Goal: Task Accomplishment & Management: Manage account settings

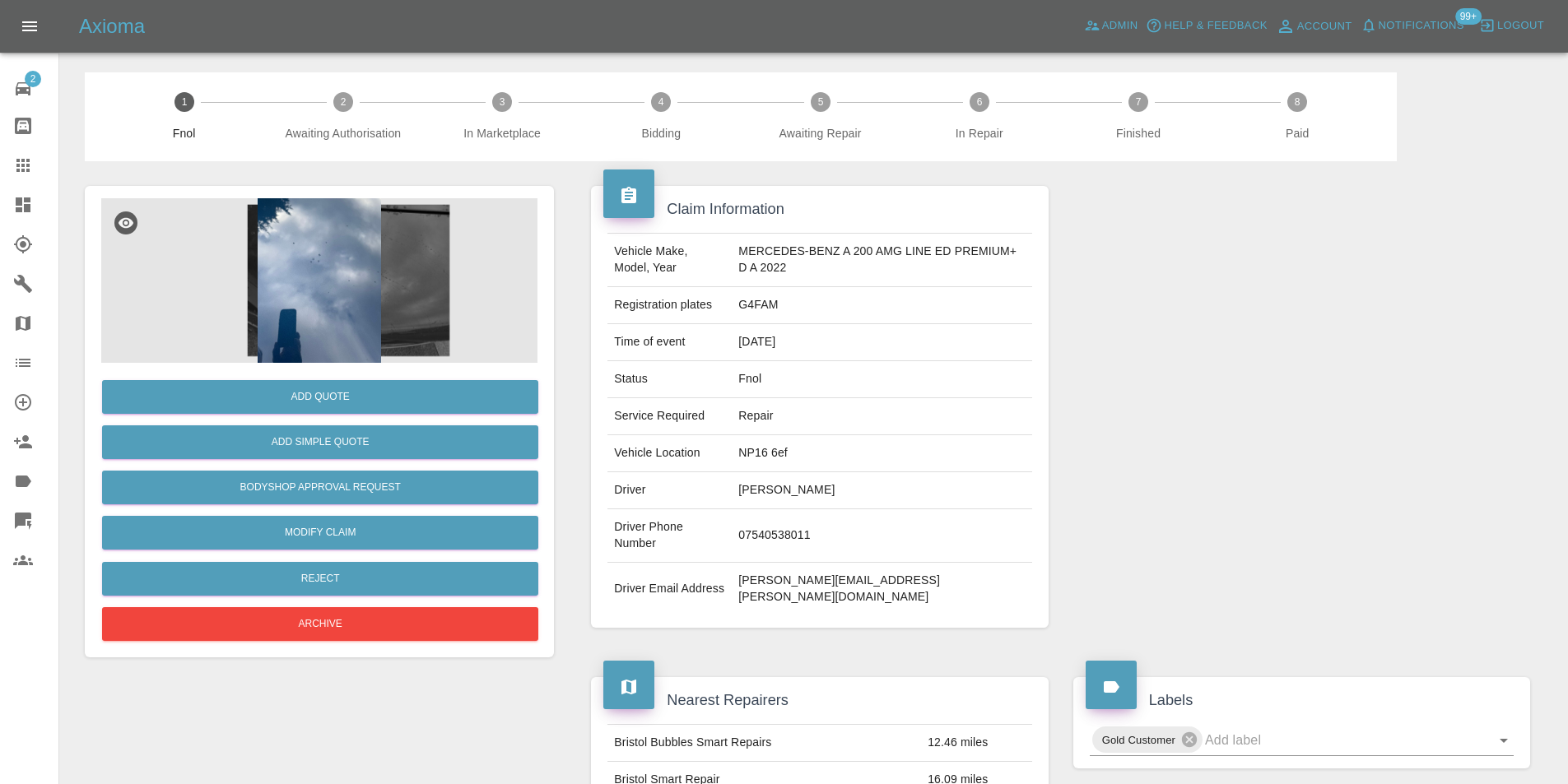
click at [367, 246] on img at bounding box center [319, 280] width 436 height 165
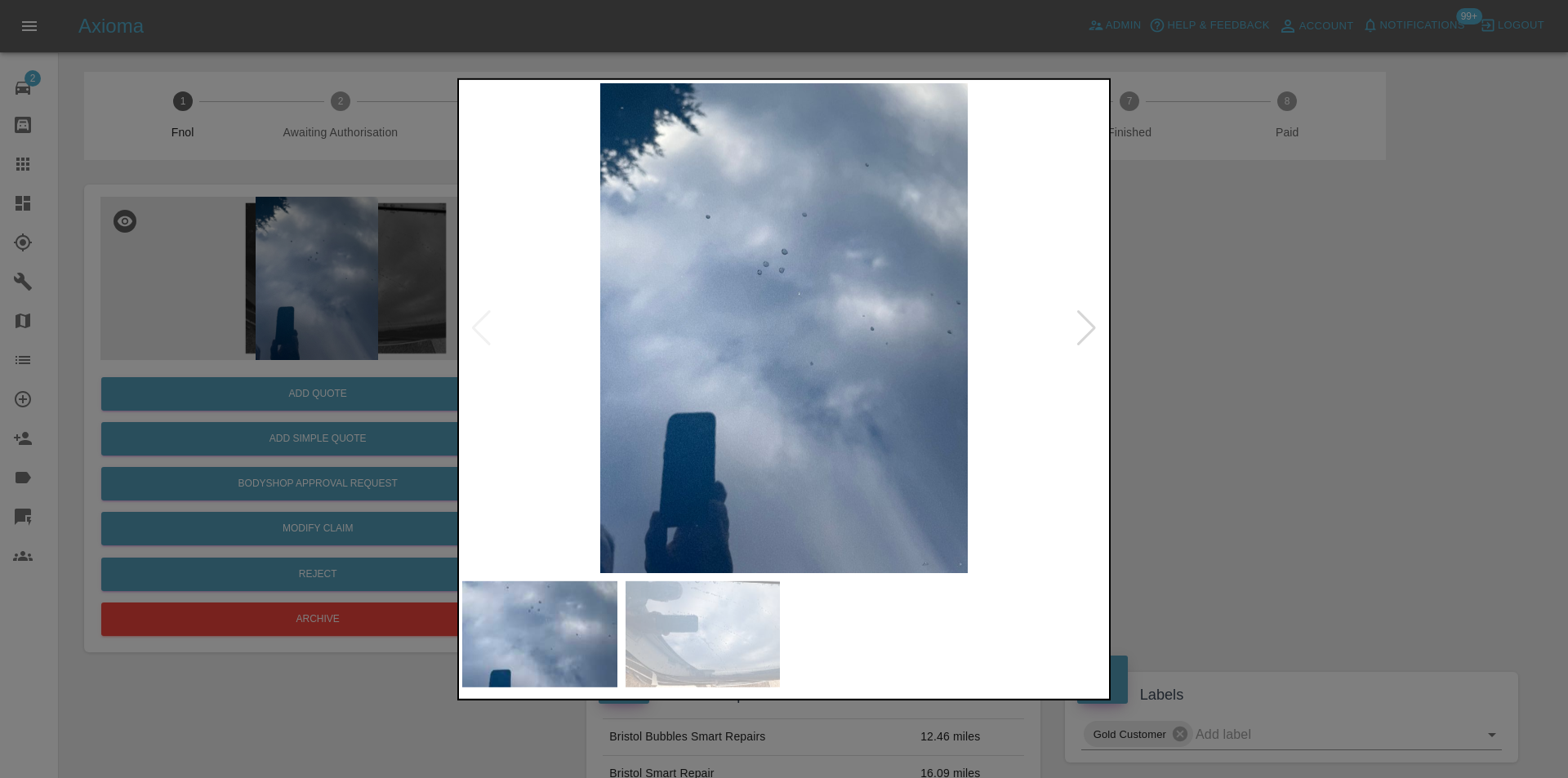
click at [1090, 333] on div at bounding box center [1086, 328] width 22 height 36
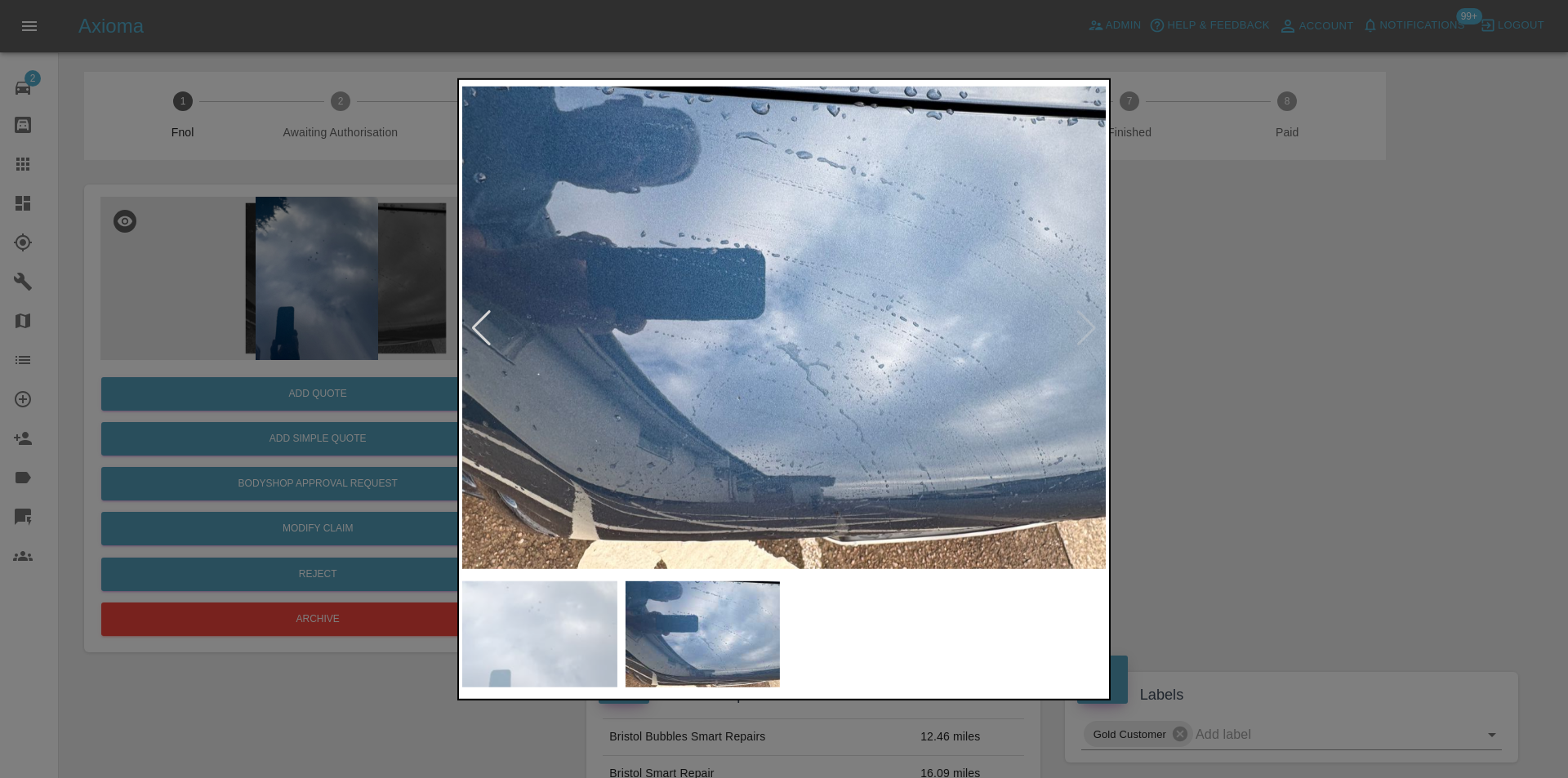
click at [1090, 333] on img at bounding box center [784, 327] width 643 height 490
click at [1311, 333] on div at bounding box center [784, 389] width 1568 height 778
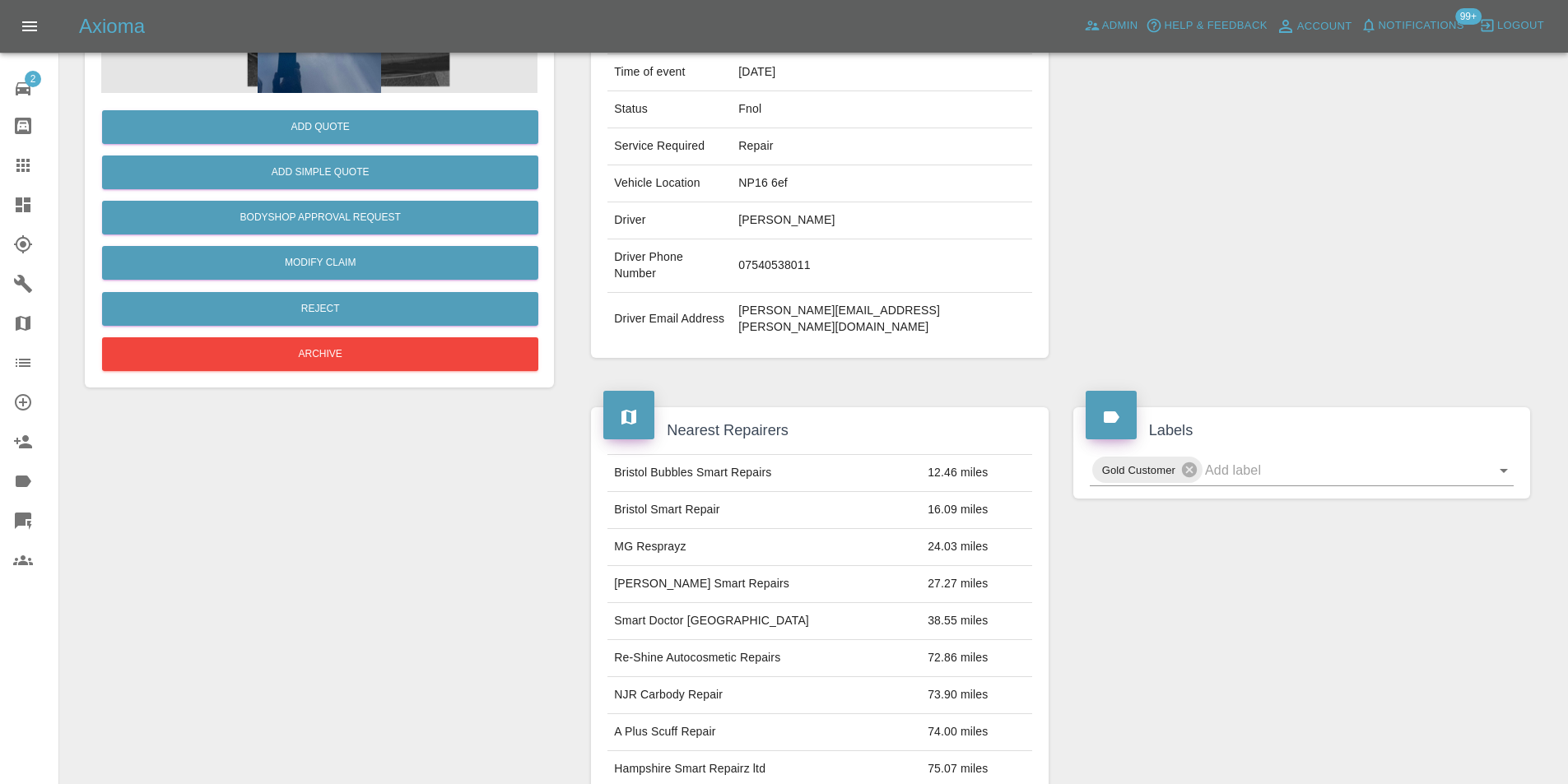
scroll to position [106, 0]
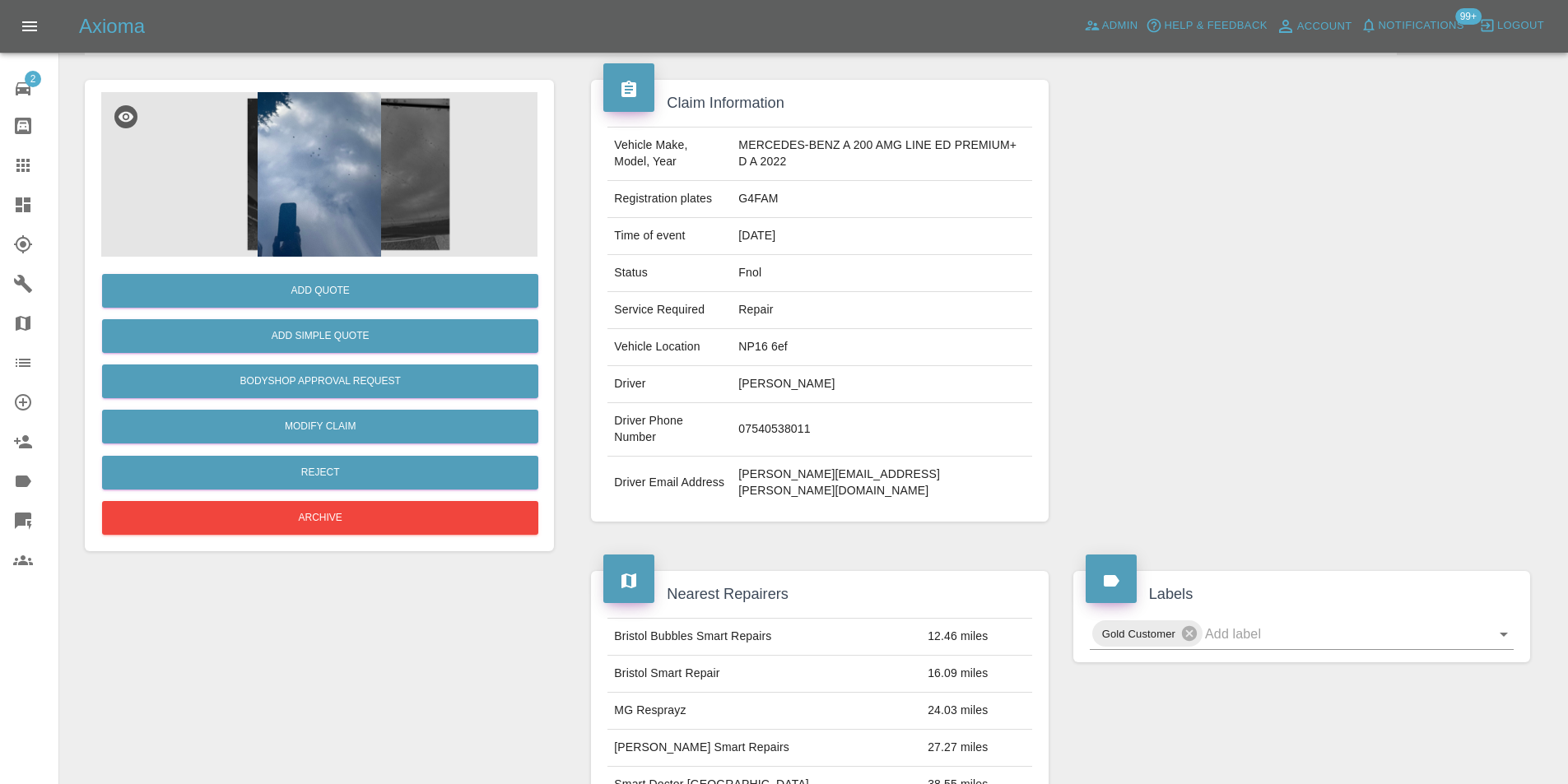
click at [335, 193] on img at bounding box center [319, 174] width 436 height 165
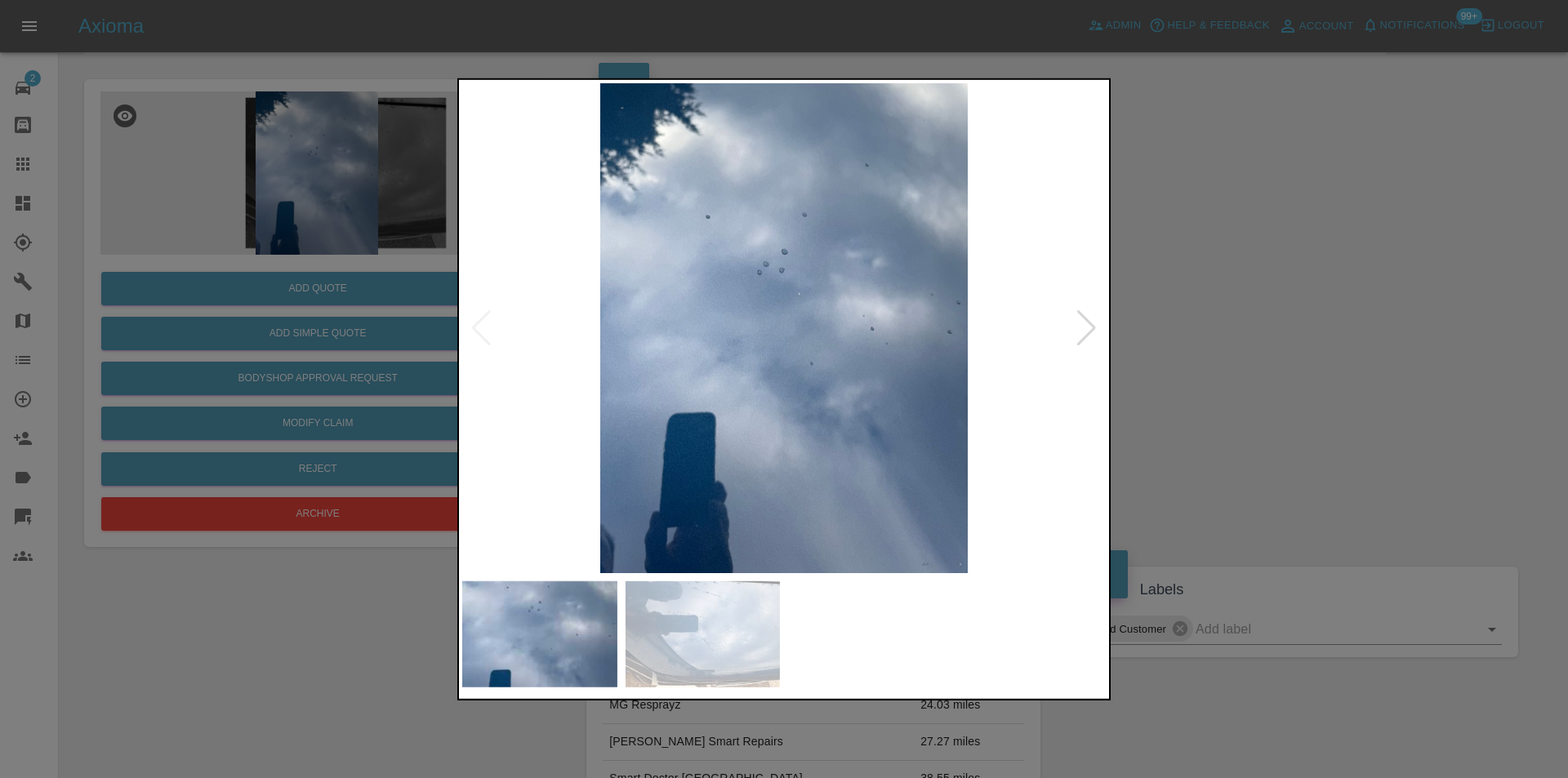
click at [1089, 323] on div at bounding box center [1086, 328] width 22 height 36
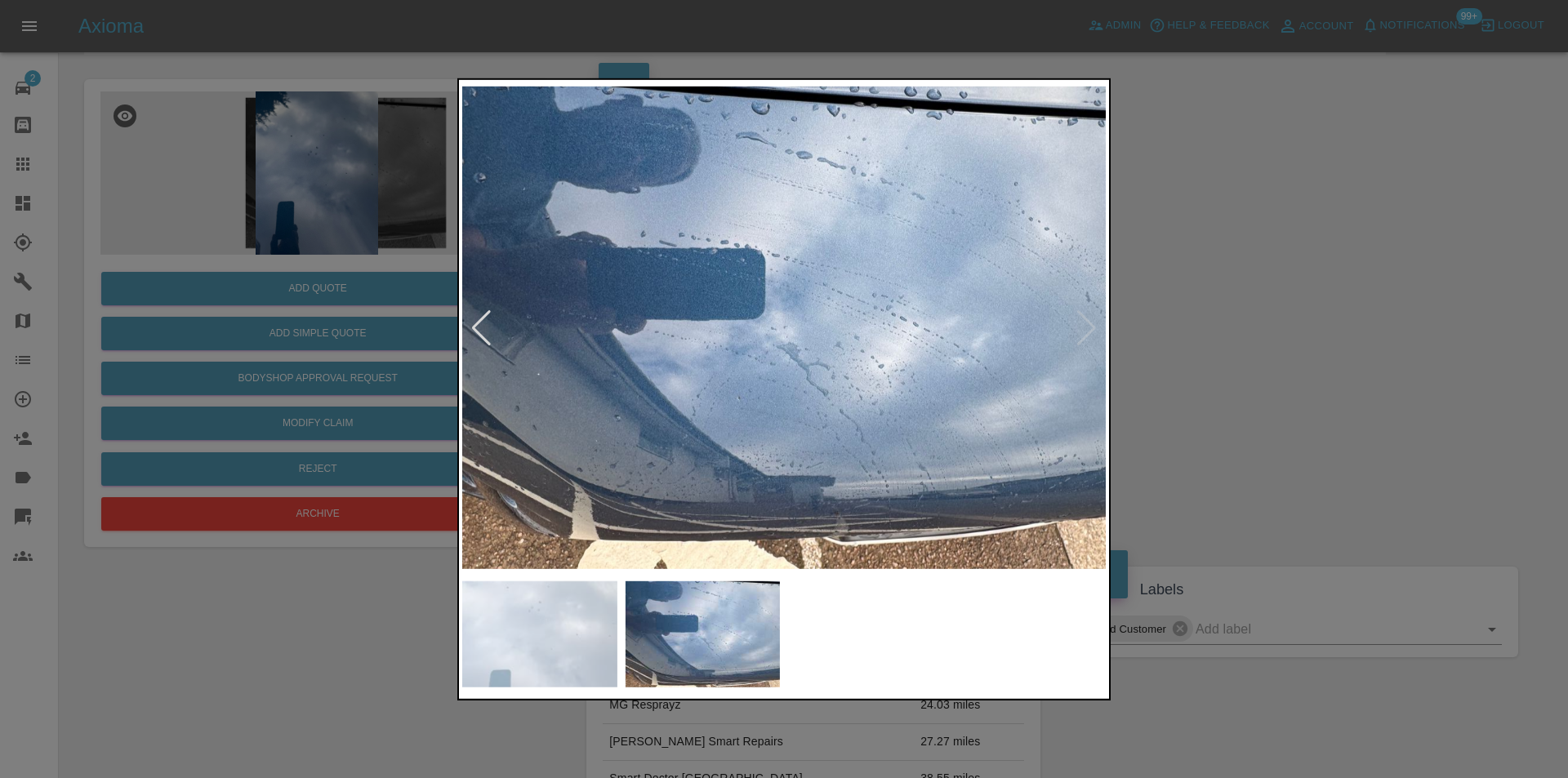
click at [1089, 323] on img at bounding box center [784, 327] width 643 height 490
click at [1228, 331] on div at bounding box center [784, 389] width 1568 height 778
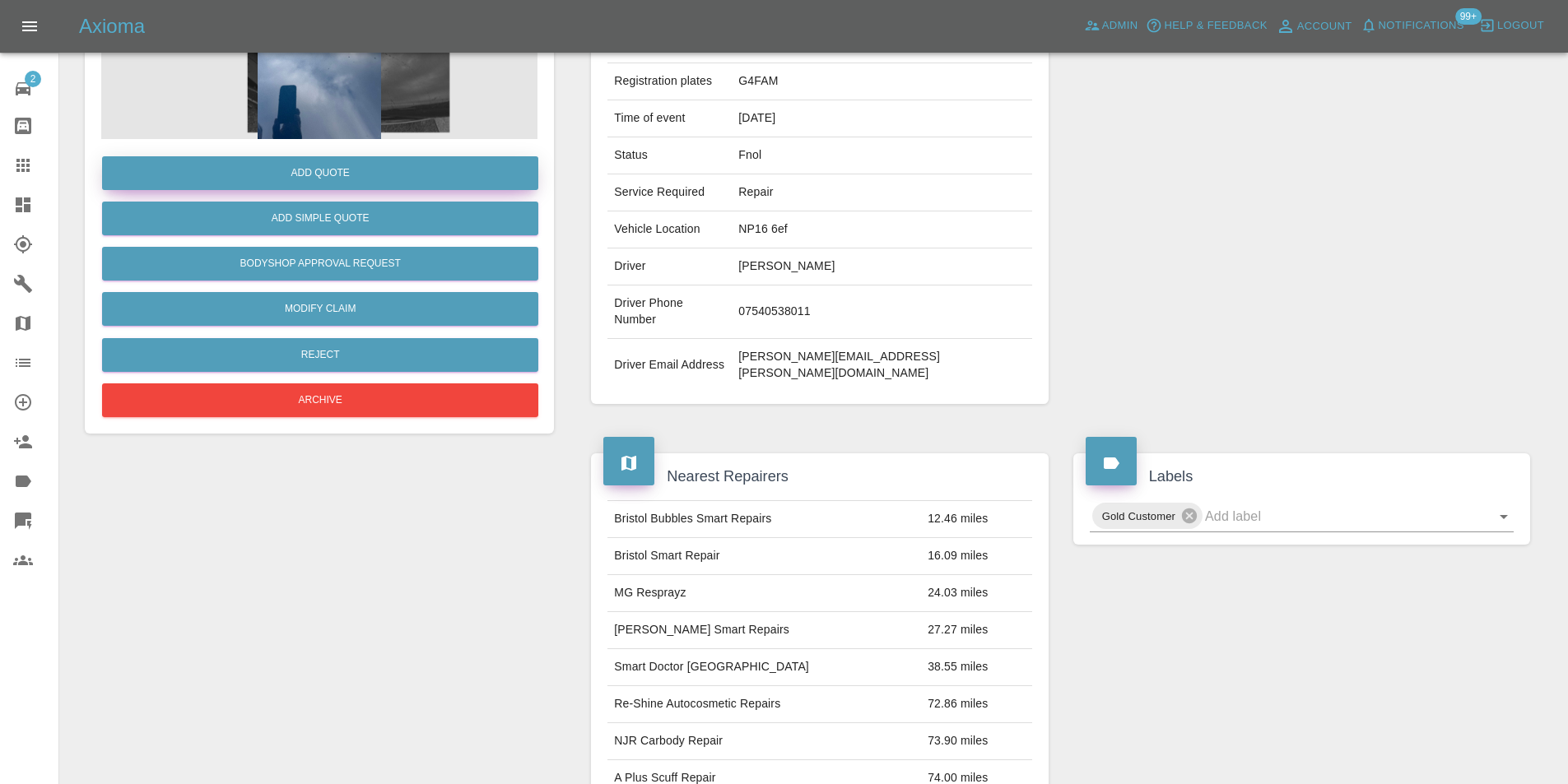
scroll to position [24, 0]
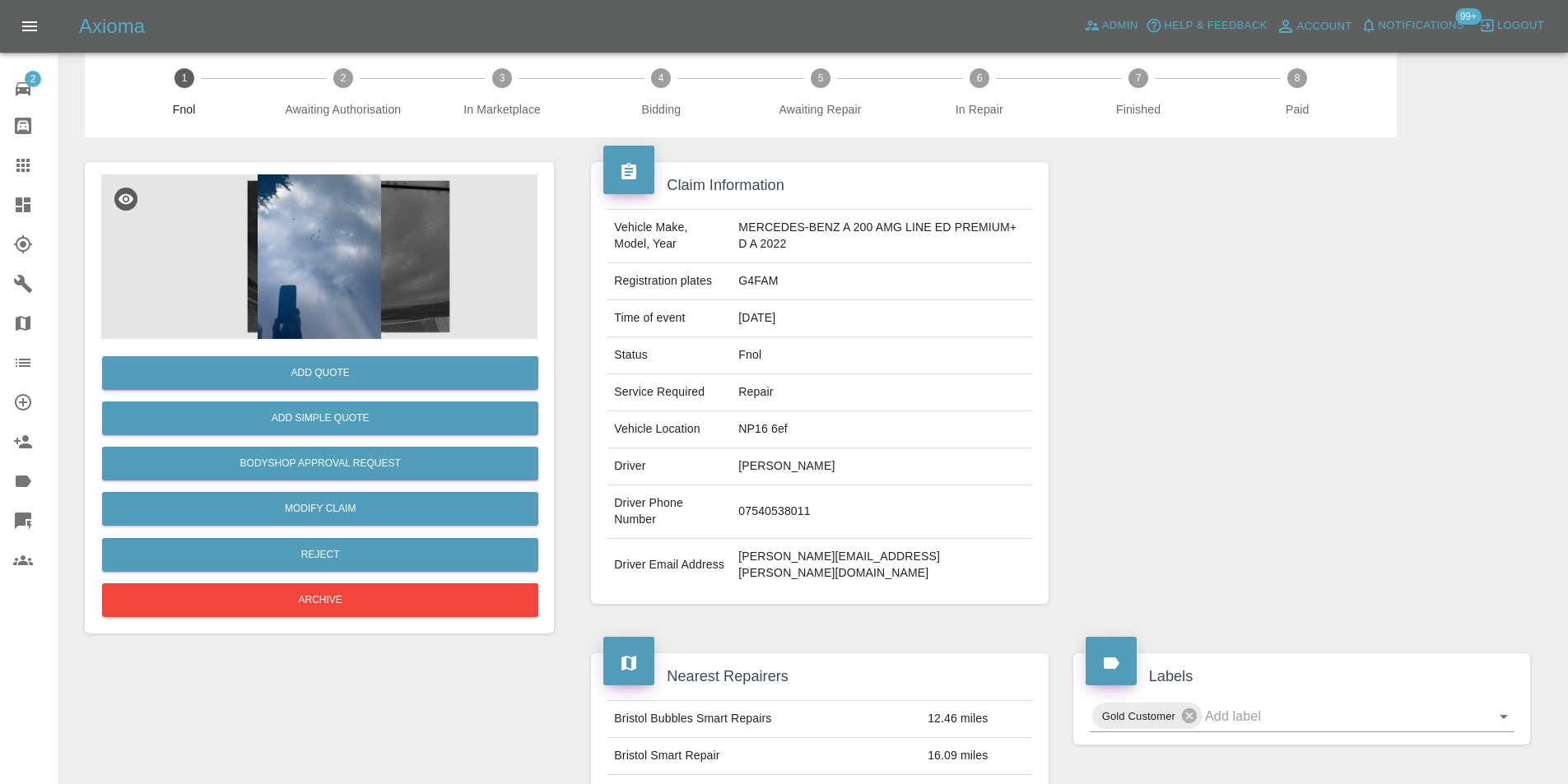
click at [335, 258] on img at bounding box center [319, 256] width 436 height 165
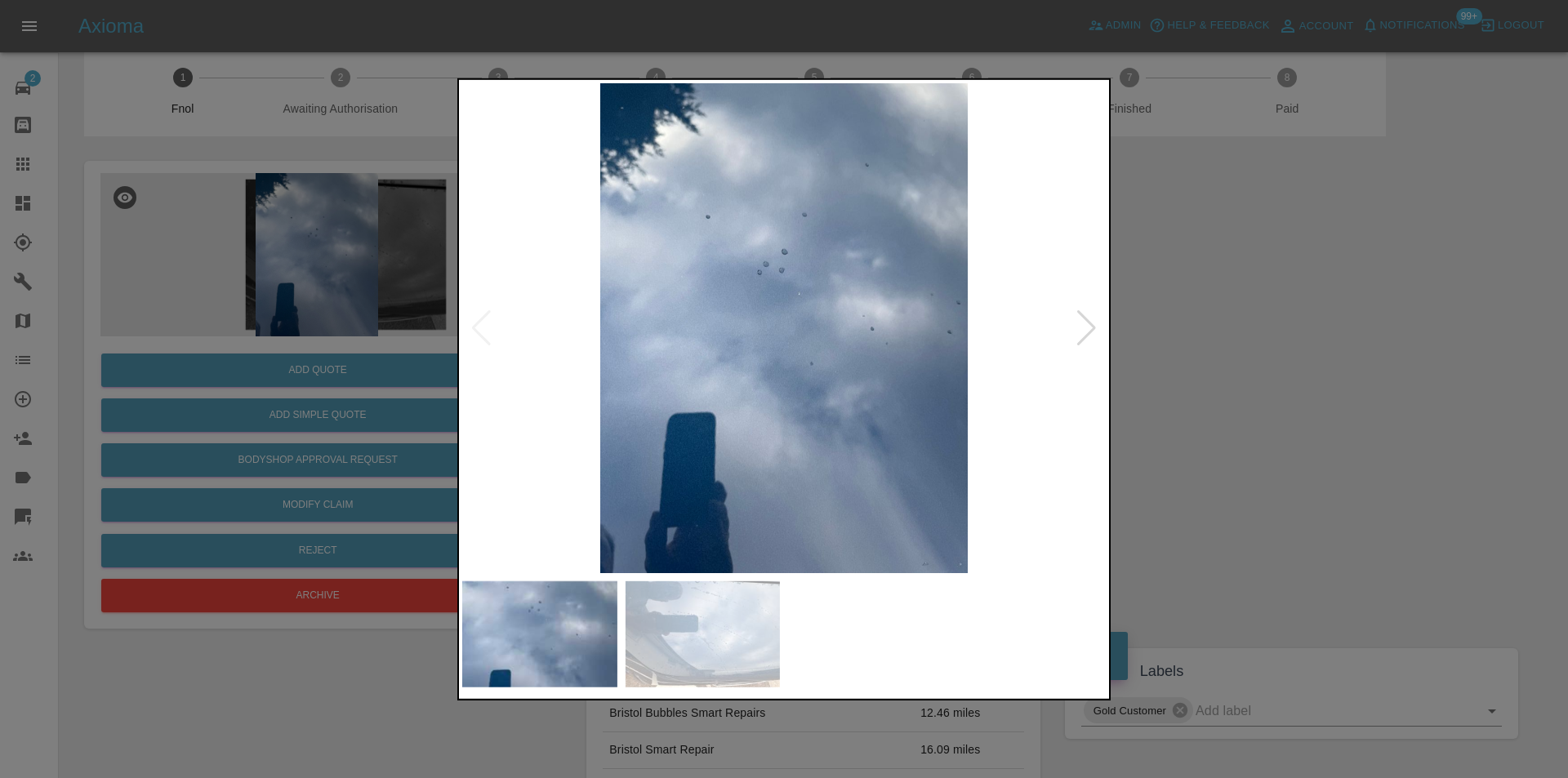
click at [1086, 328] on div at bounding box center [1086, 328] width 22 height 36
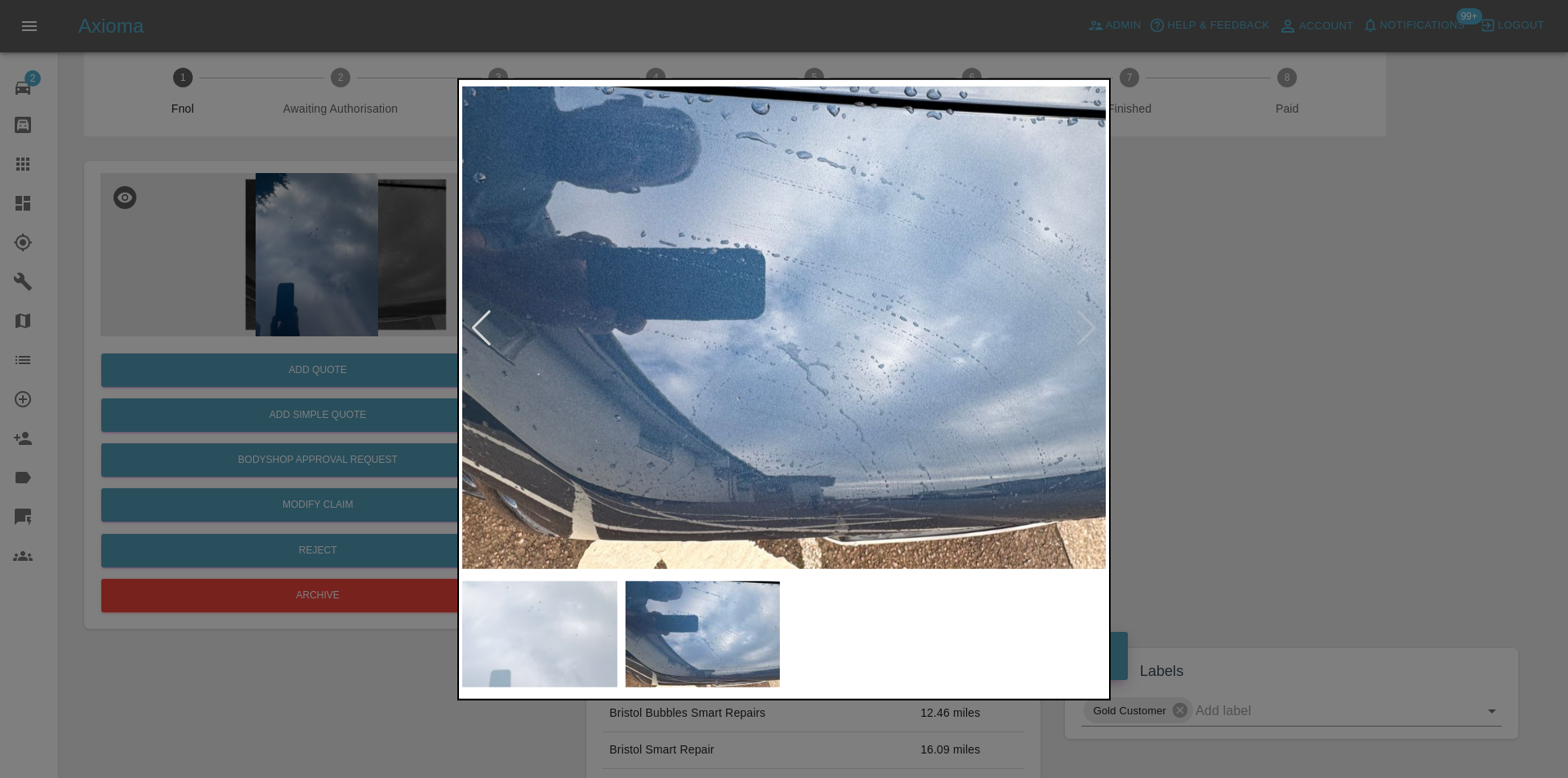
click at [1238, 367] on div at bounding box center [784, 389] width 1568 height 778
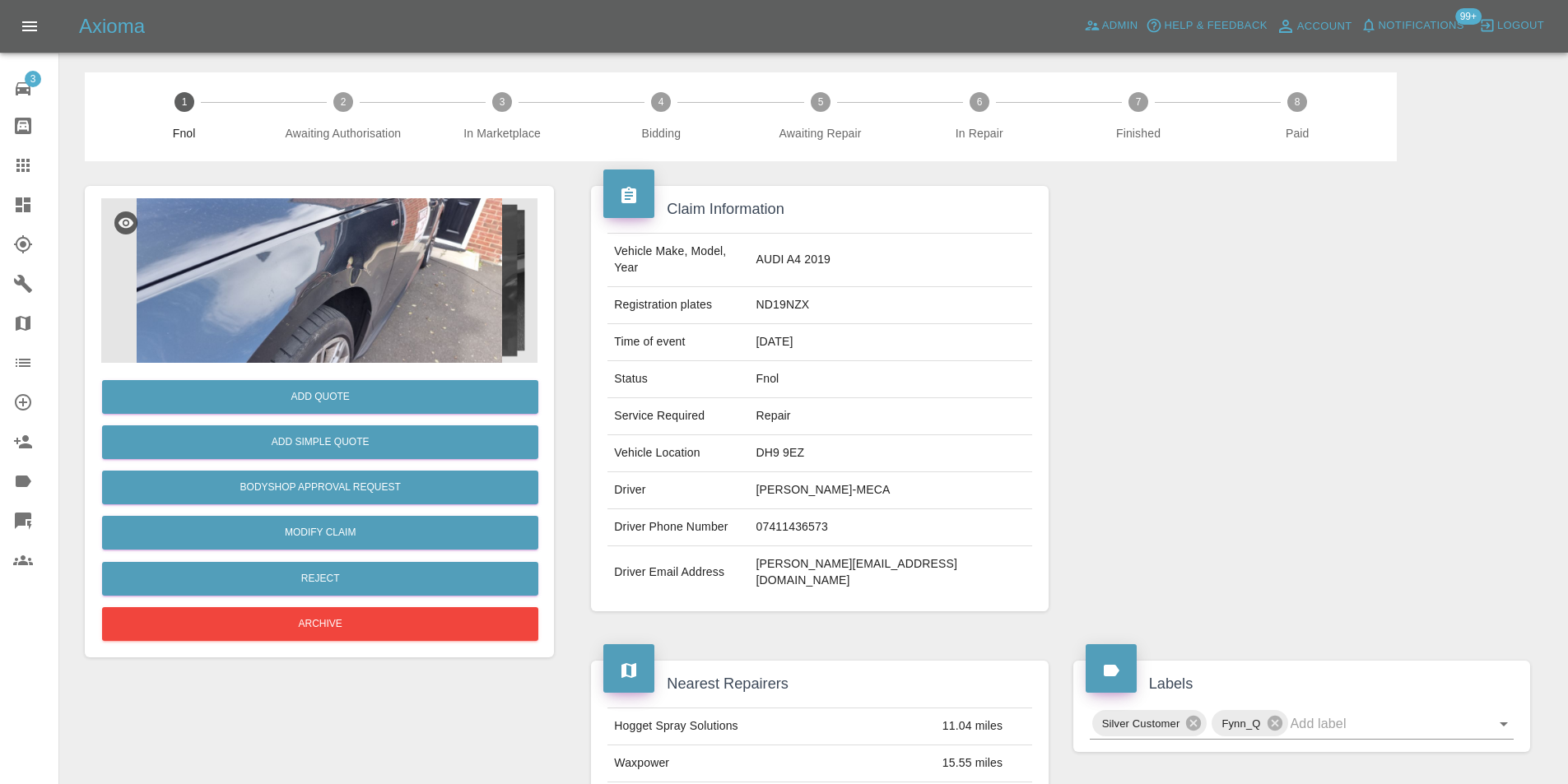
click at [412, 262] on img at bounding box center [319, 280] width 436 height 165
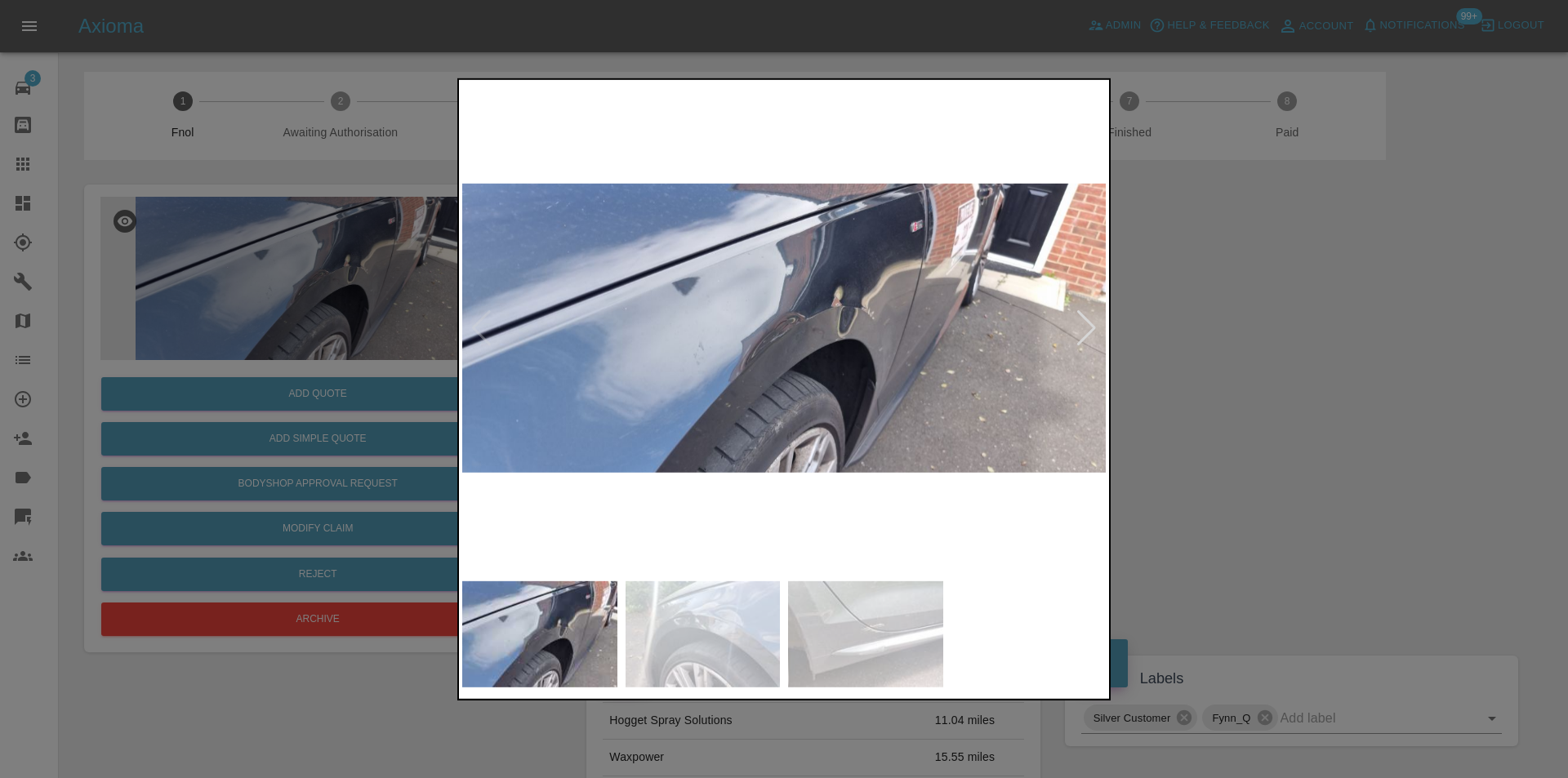
click at [1072, 326] on img at bounding box center [784, 327] width 643 height 490
click at [1083, 327] on div at bounding box center [1086, 328] width 22 height 36
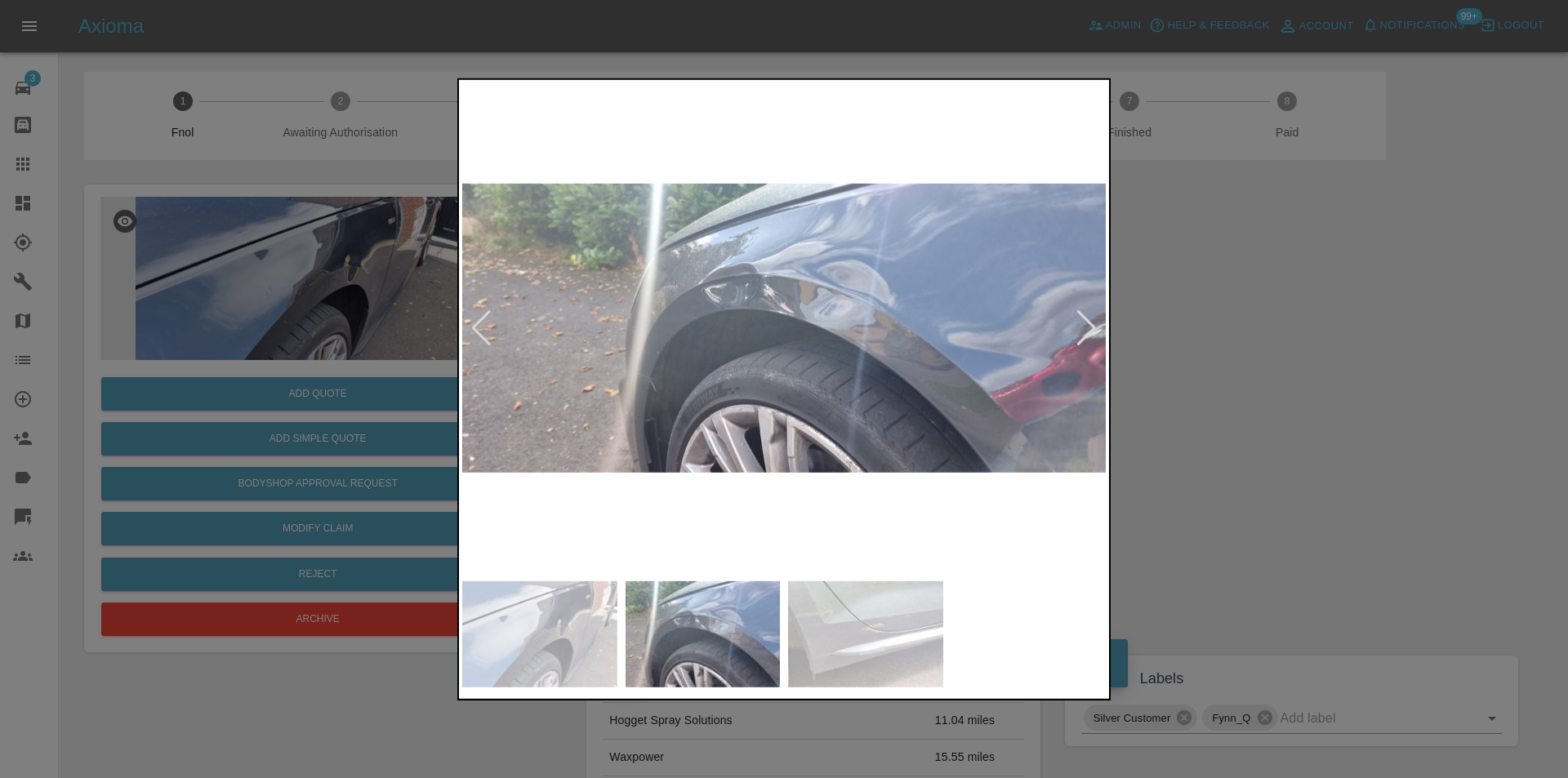
click at [1085, 325] on div at bounding box center [1086, 328] width 22 height 36
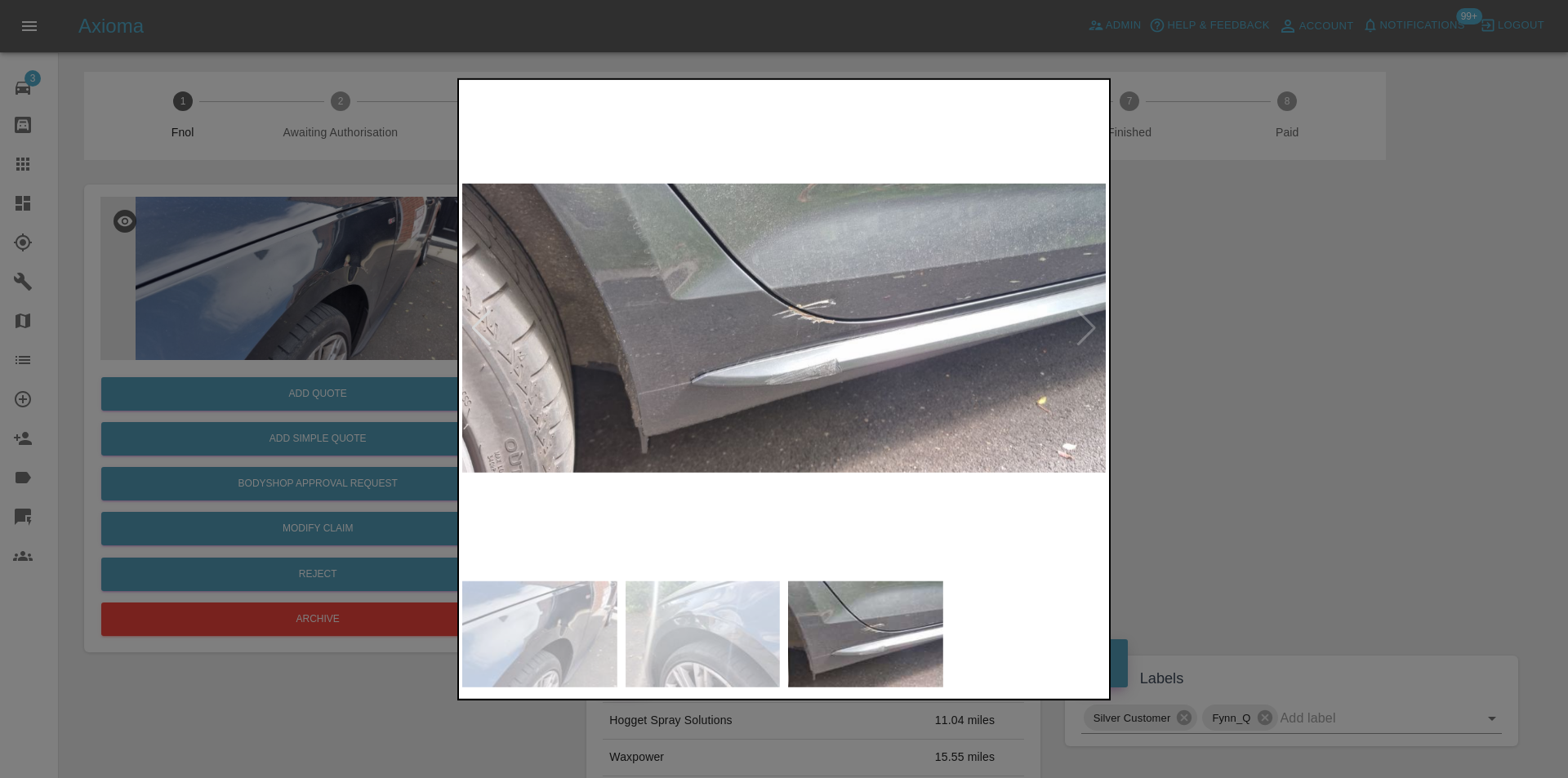
click at [1085, 325] on img at bounding box center [784, 327] width 643 height 490
drag, startPoint x: 1207, startPoint y: 347, endPoint x: 1063, endPoint y: 163, distance: 233.6
click at [1194, 301] on div at bounding box center [784, 389] width 1568 height 778
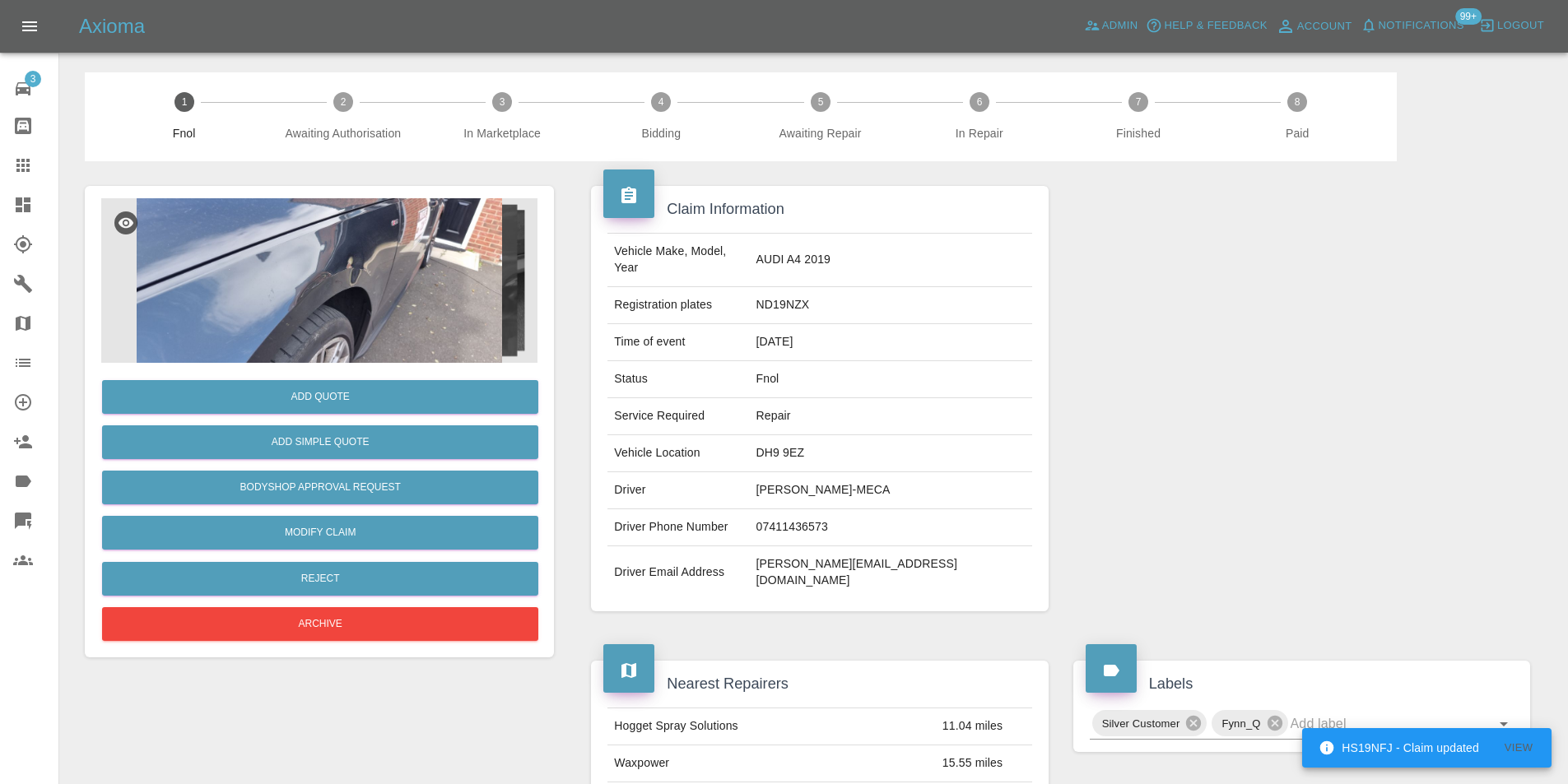
click at [396, 224] on img at bounding box center [319, 280] width 436 height 165
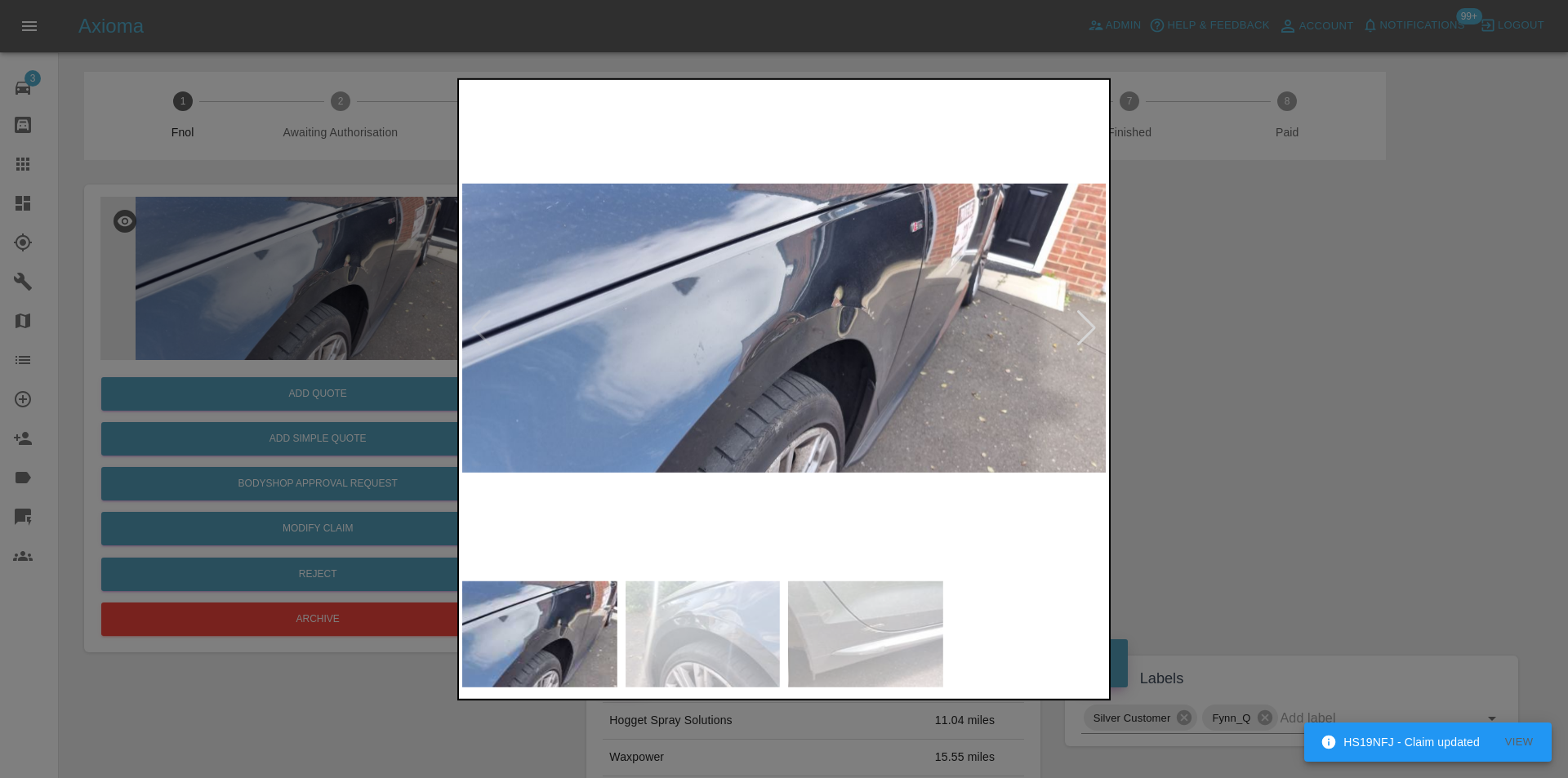
click at [1090, 323] on div at bounding box center [1086, 328] width 22 height 36
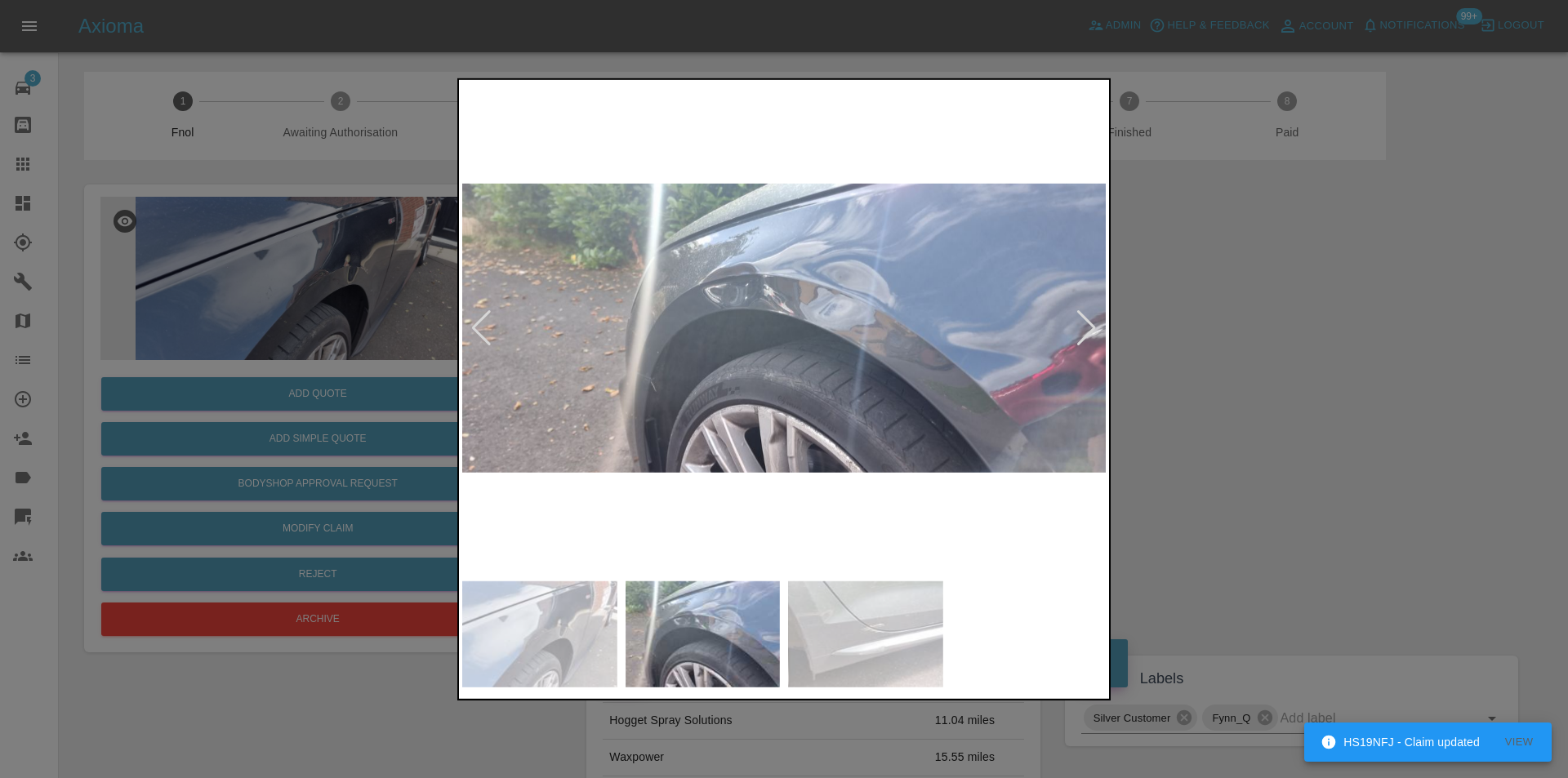
click at [1084, 323] on div at bounding box center [1086, 328] width 22 height 36
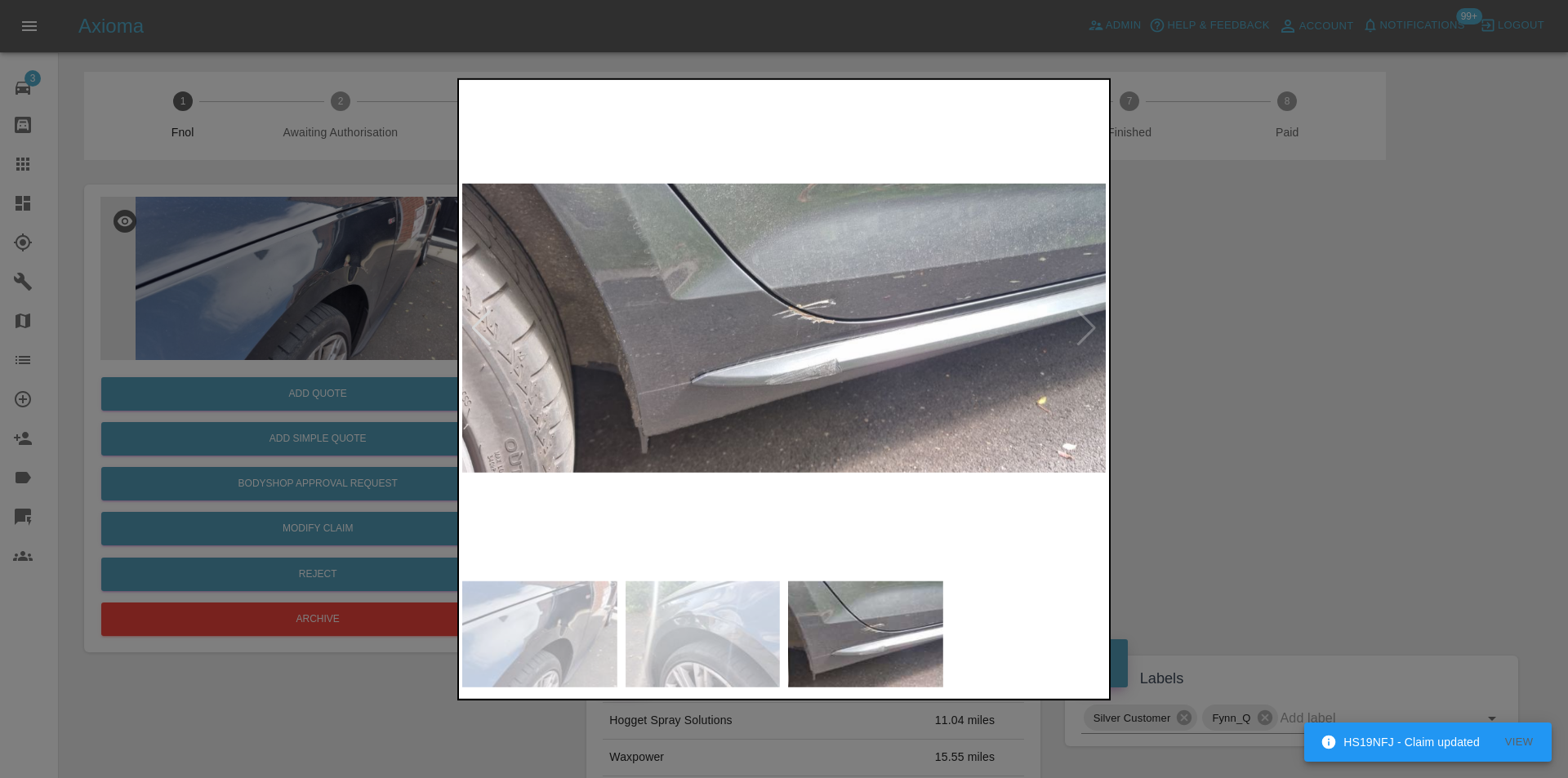
click at [1084, 324] on img at bounding box center [784, 327] width 643 height 490
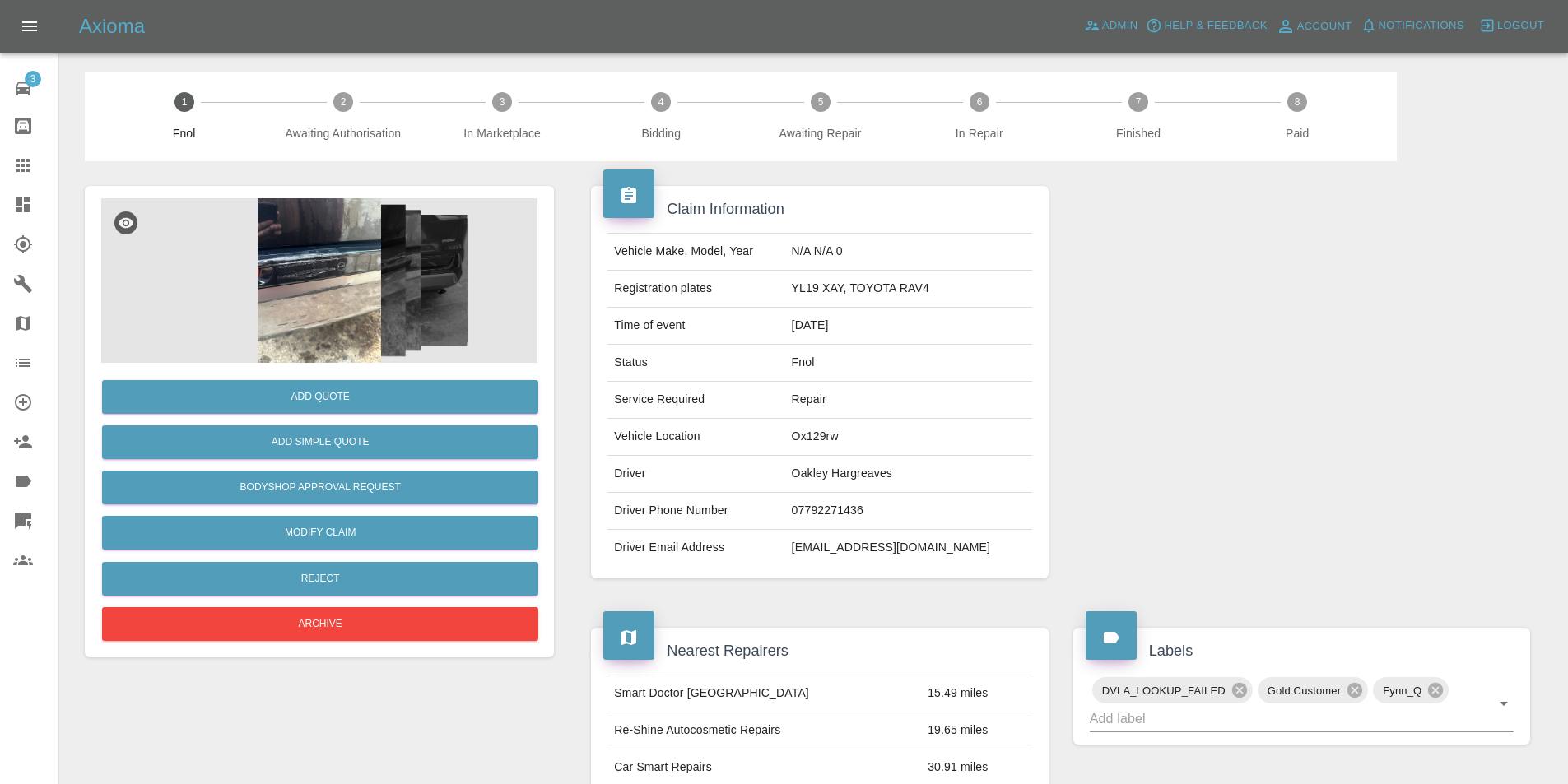
click at [331, 282] on img at bounding box center [319, 280] width 436 height 165
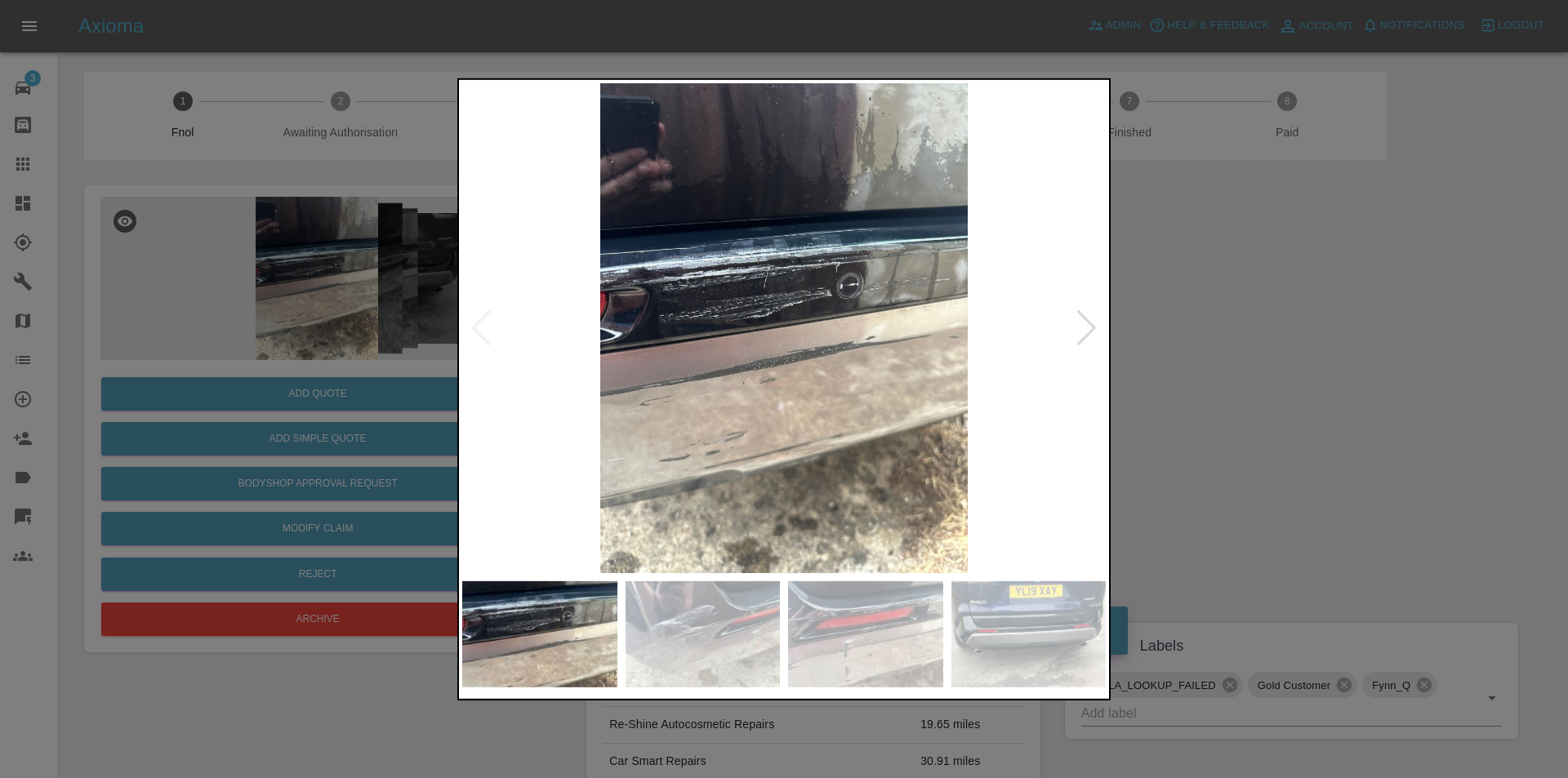
click at [1084, 328] on div at bounding box center [1086, 328] width 22 height 36
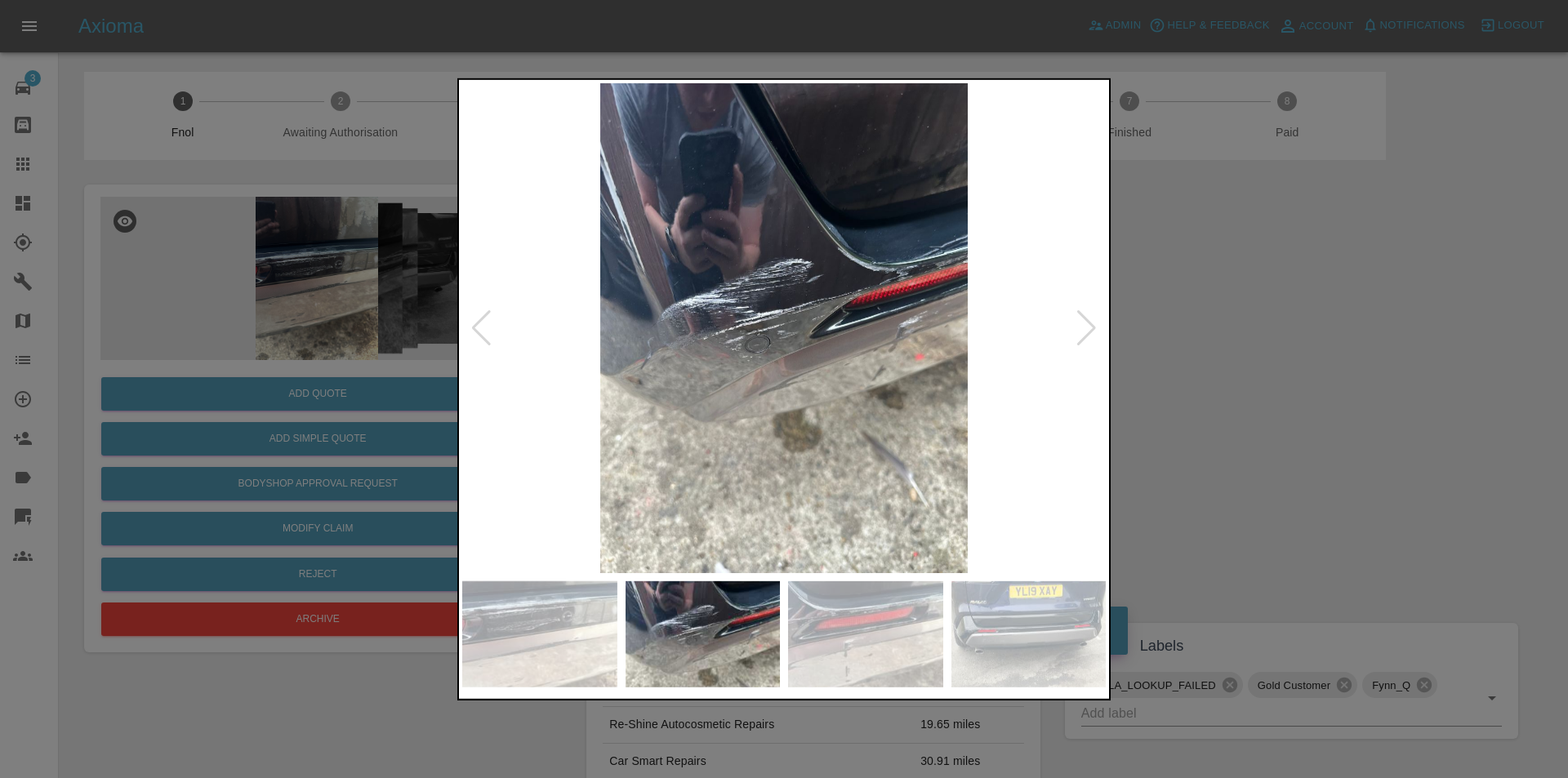
click at [1084, 328] on div at bounding box center [1086, 328] width 22 height 36
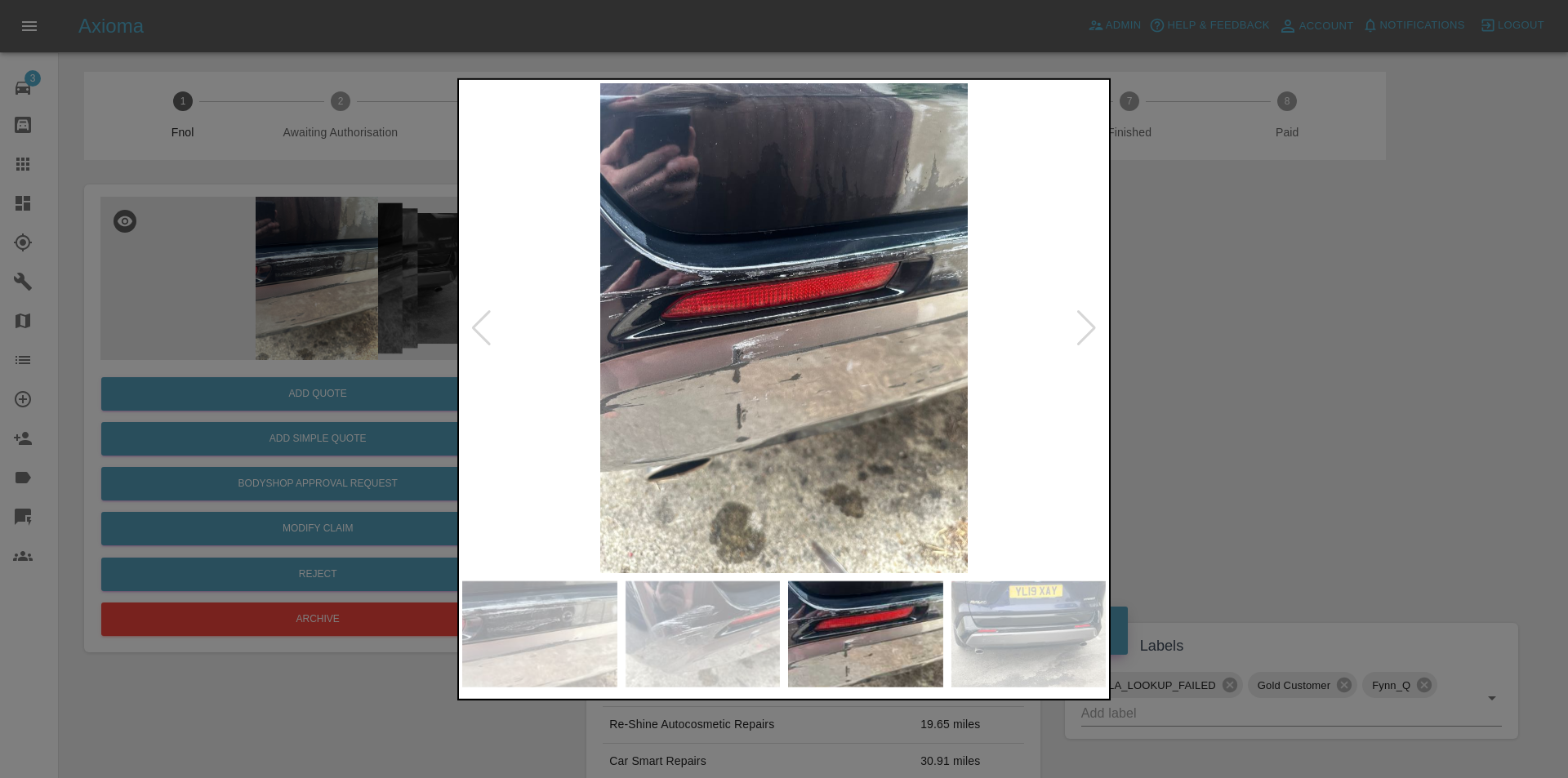
click at [1084, 328] on div at bounding box center [1086, 328] width 22 height 36
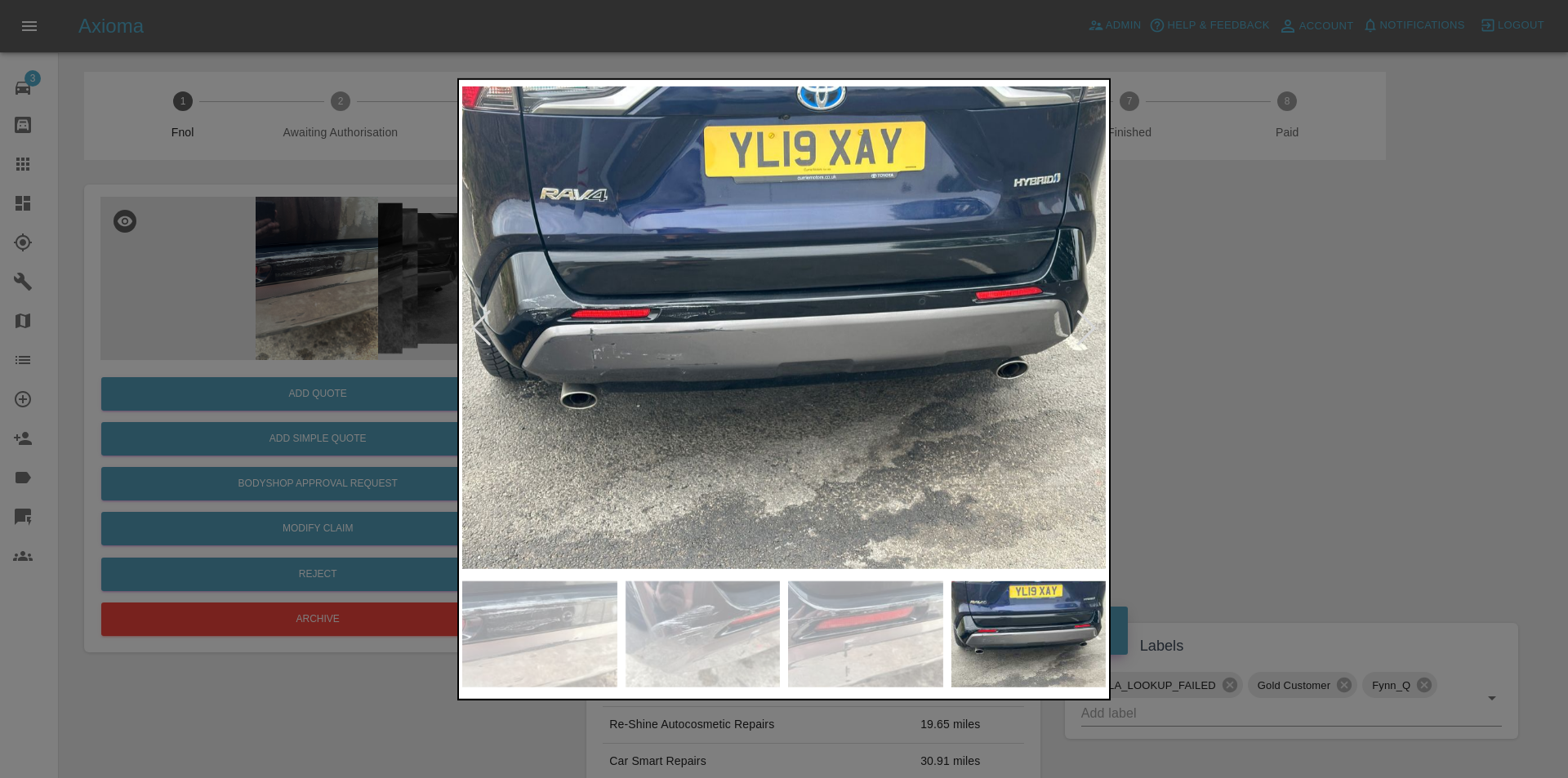
click at [1084, 328] on div at bounding box center [1086, 328] width 22 height 36
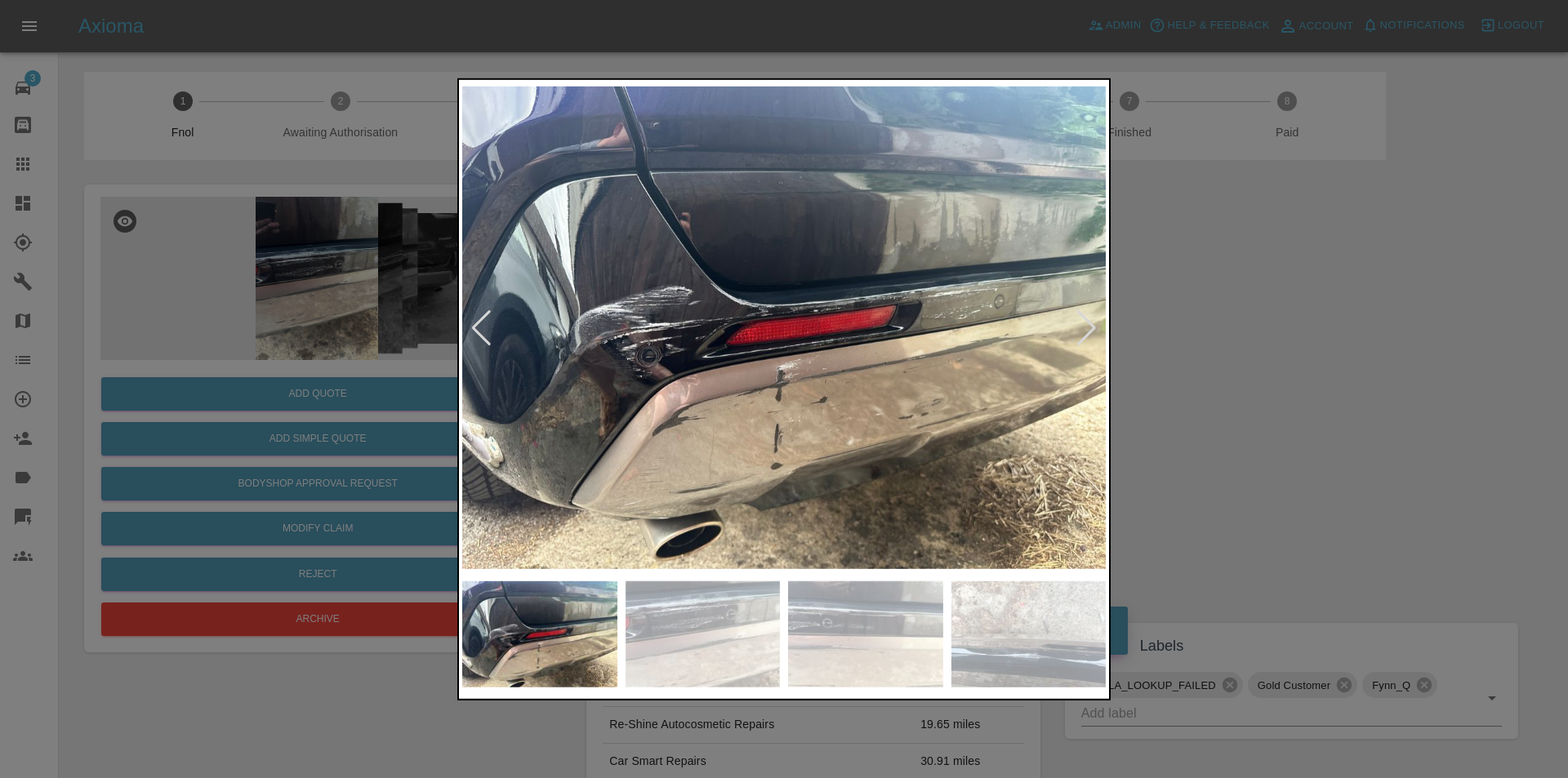
drag, startPoint x: 1220, startPoint y: 322, endPoint x: 1116, endPoint y: 114, distance: 232.6
click at [1222, 321] on div at bounding box center [784, 389] width 1568 height 778
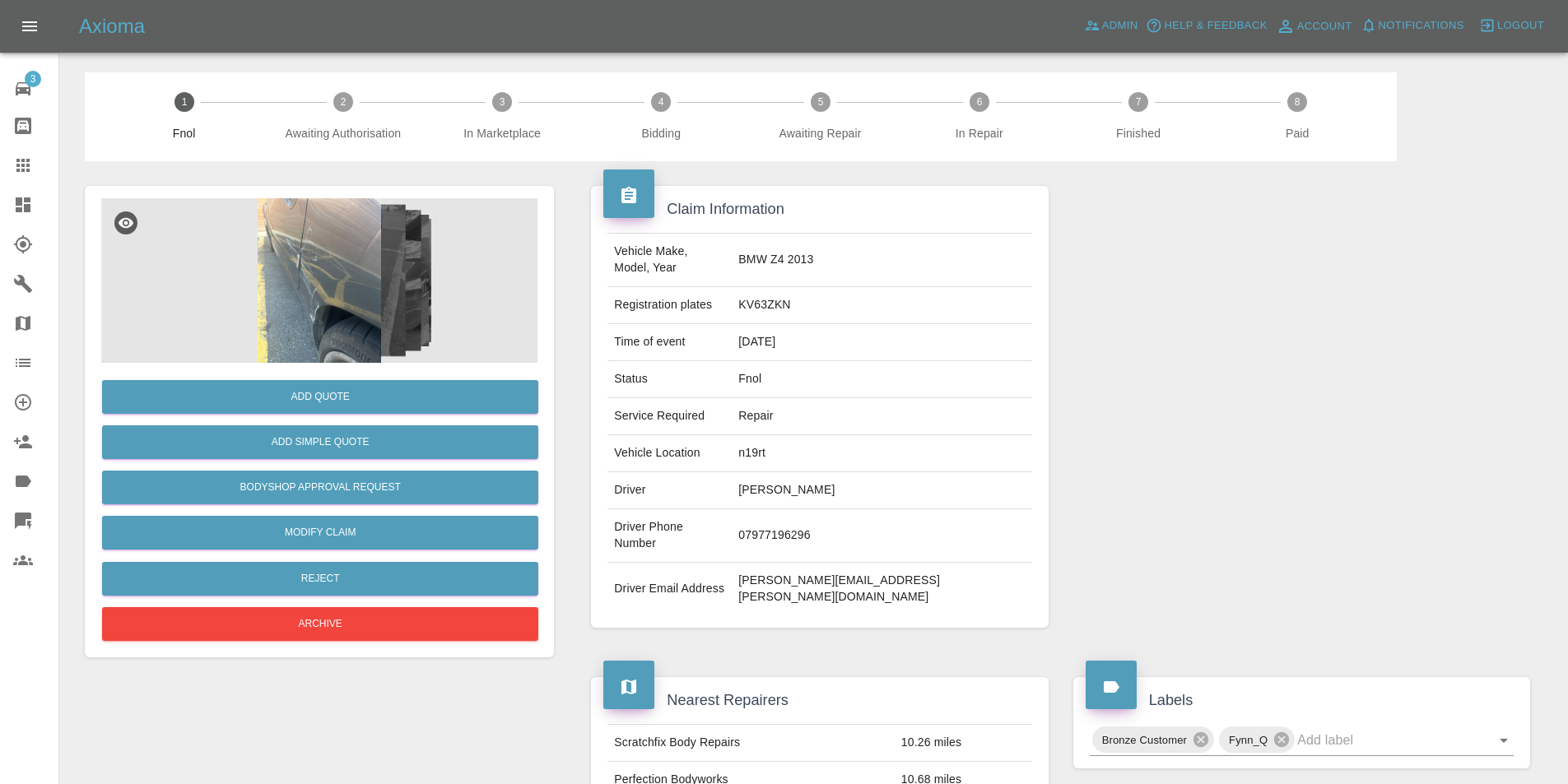
click at [309, 271] on img at bounding box center [319, 280] width 436 height 165
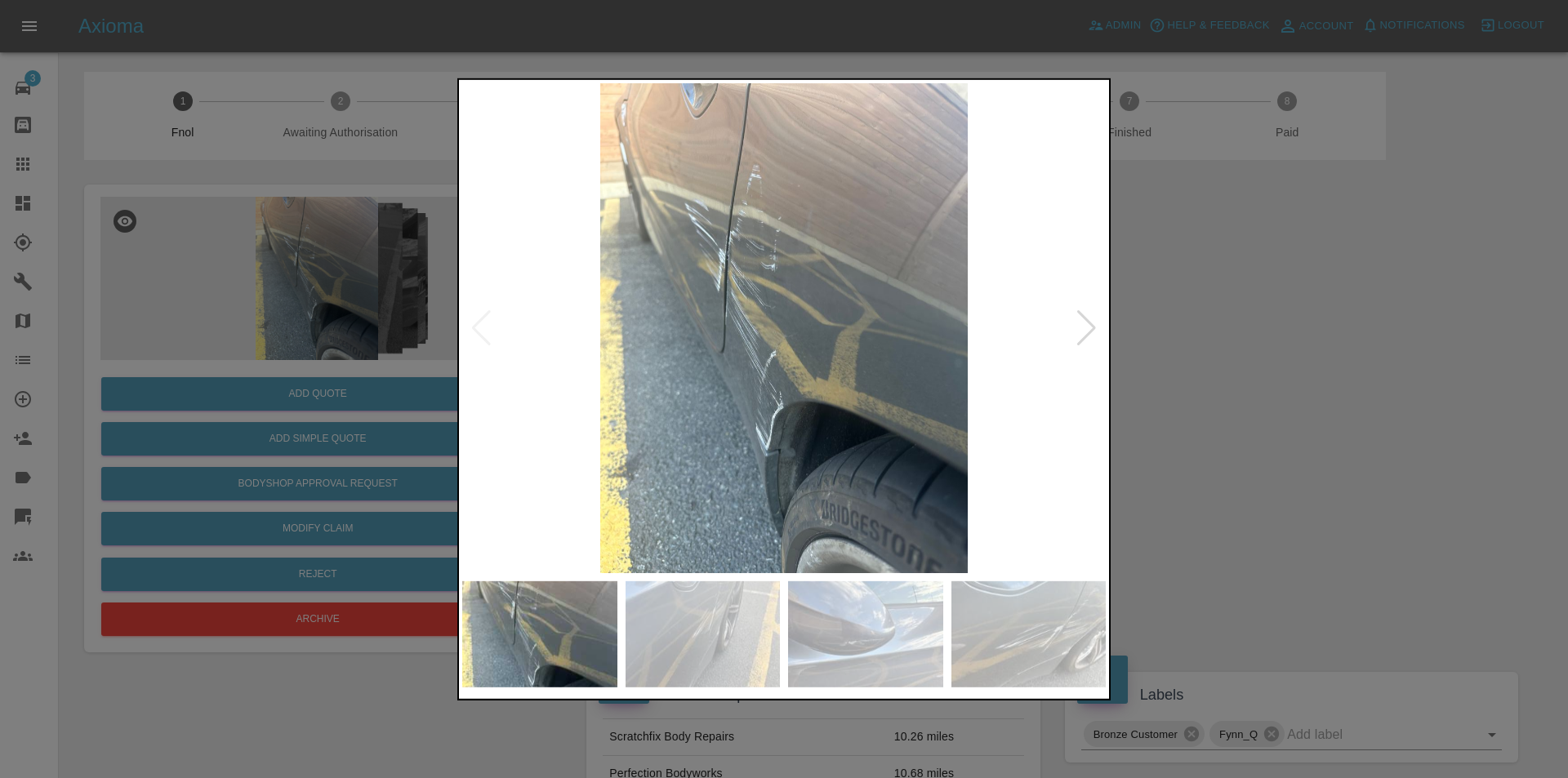
click at [1083, 331] on div at bounding box center [1086, 328] width 22 height 36
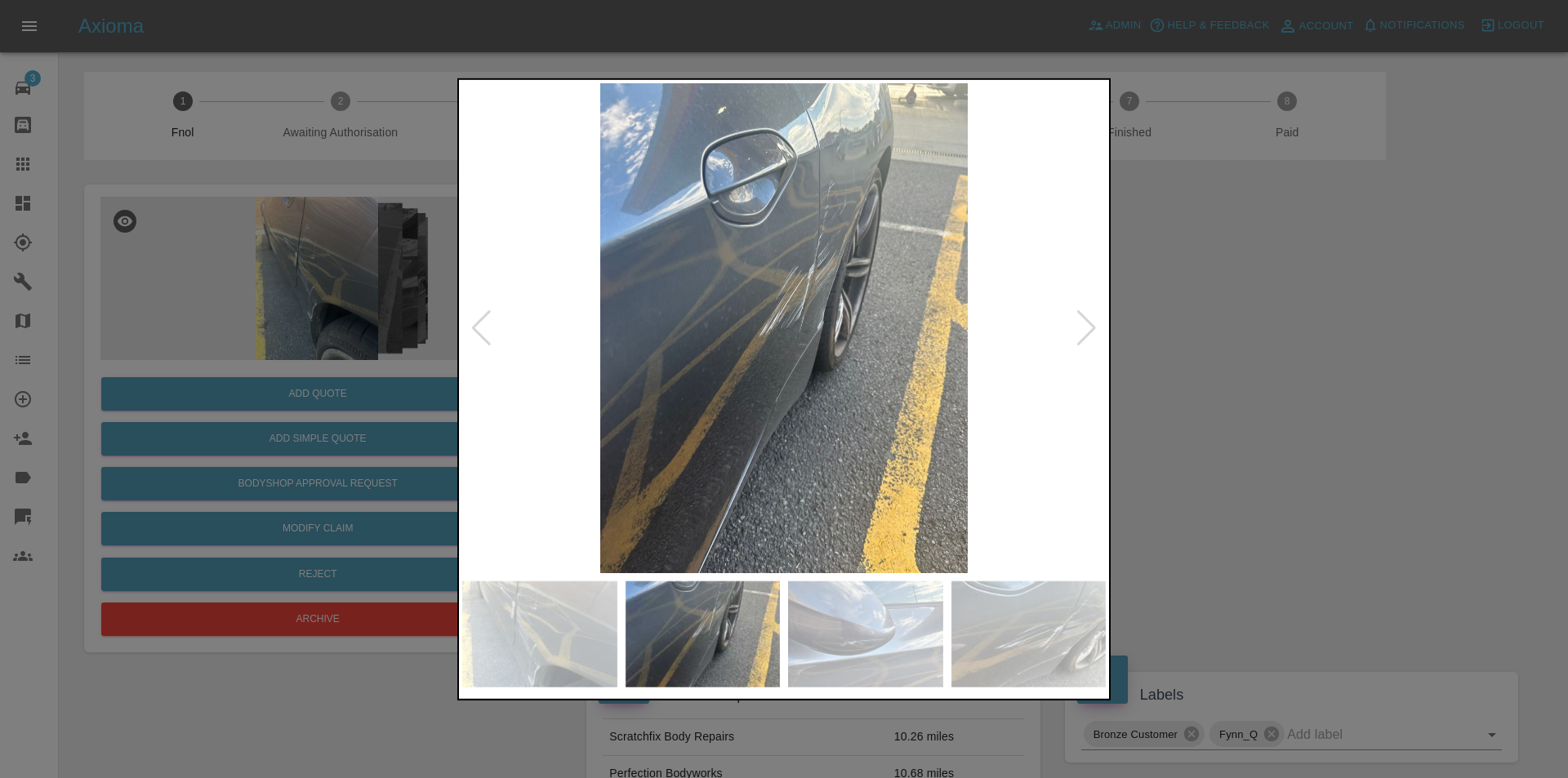
click at [1083, 331] on div at bounding box center [1086, 328] width 22 height 36
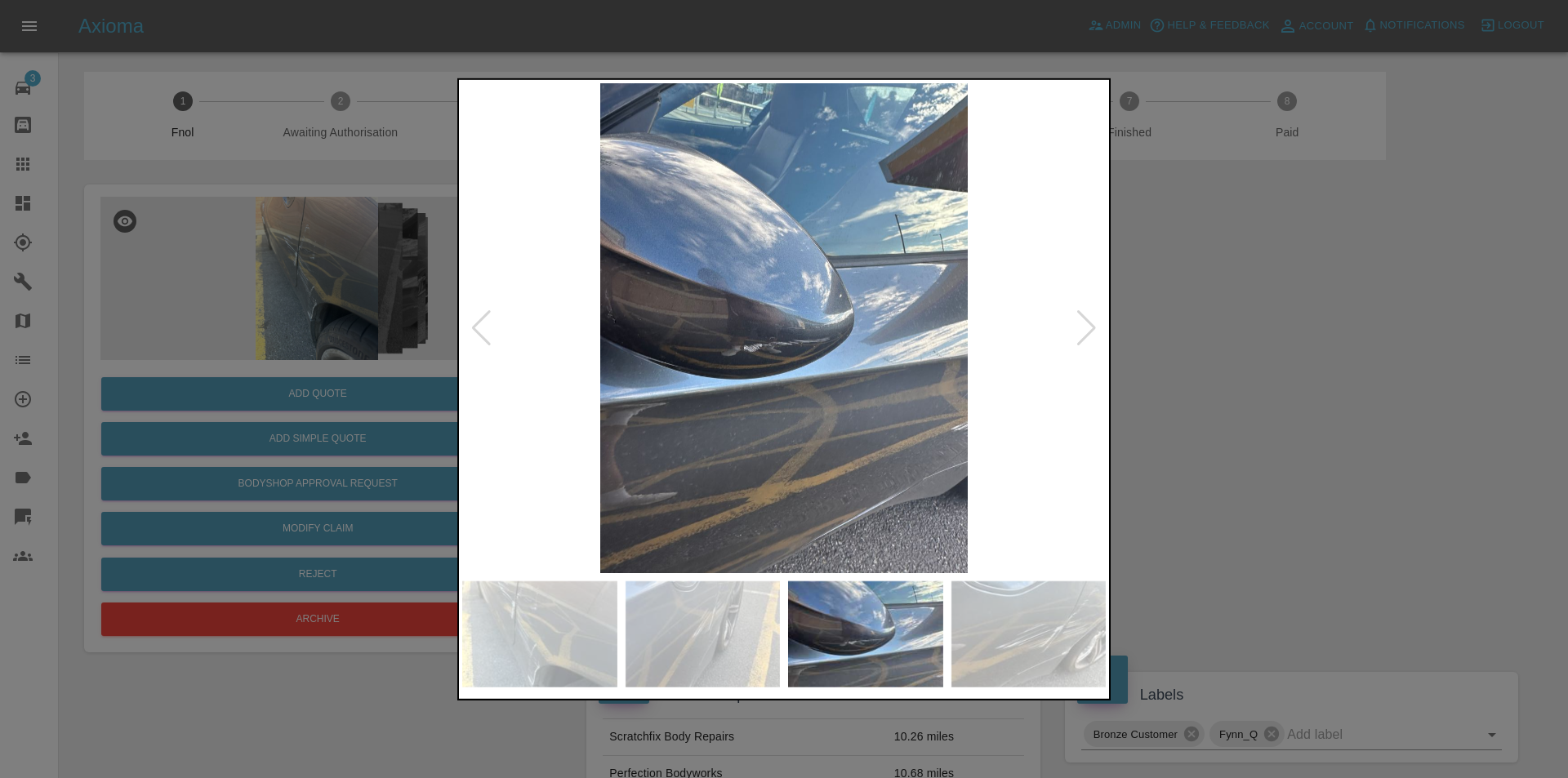
click at [1083, 331] on div at bounding box center [1086, 328] width 22 height 36
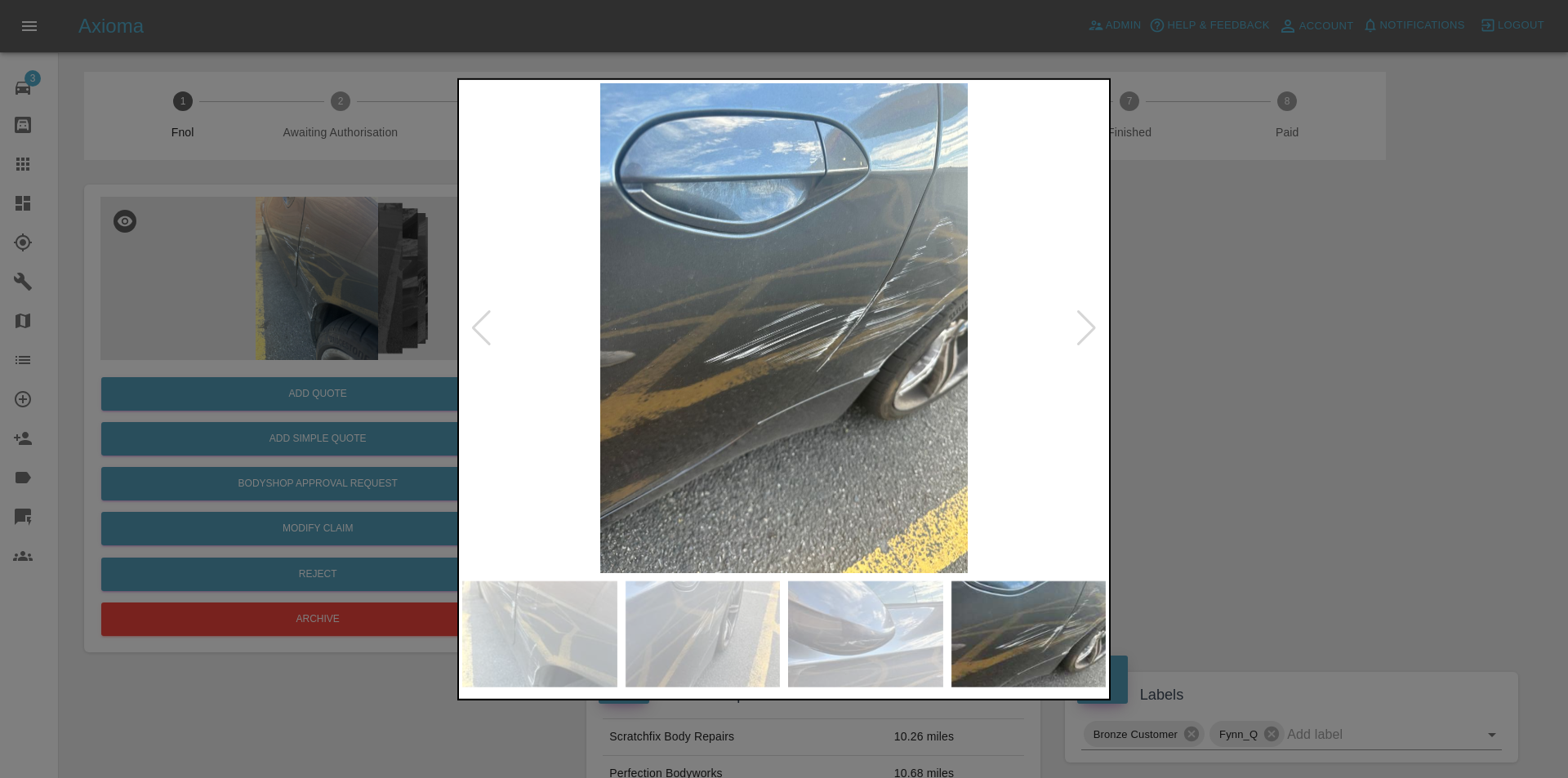
click at [1083, 331] on div at bounding box center [1086, 328] width 22 height 36
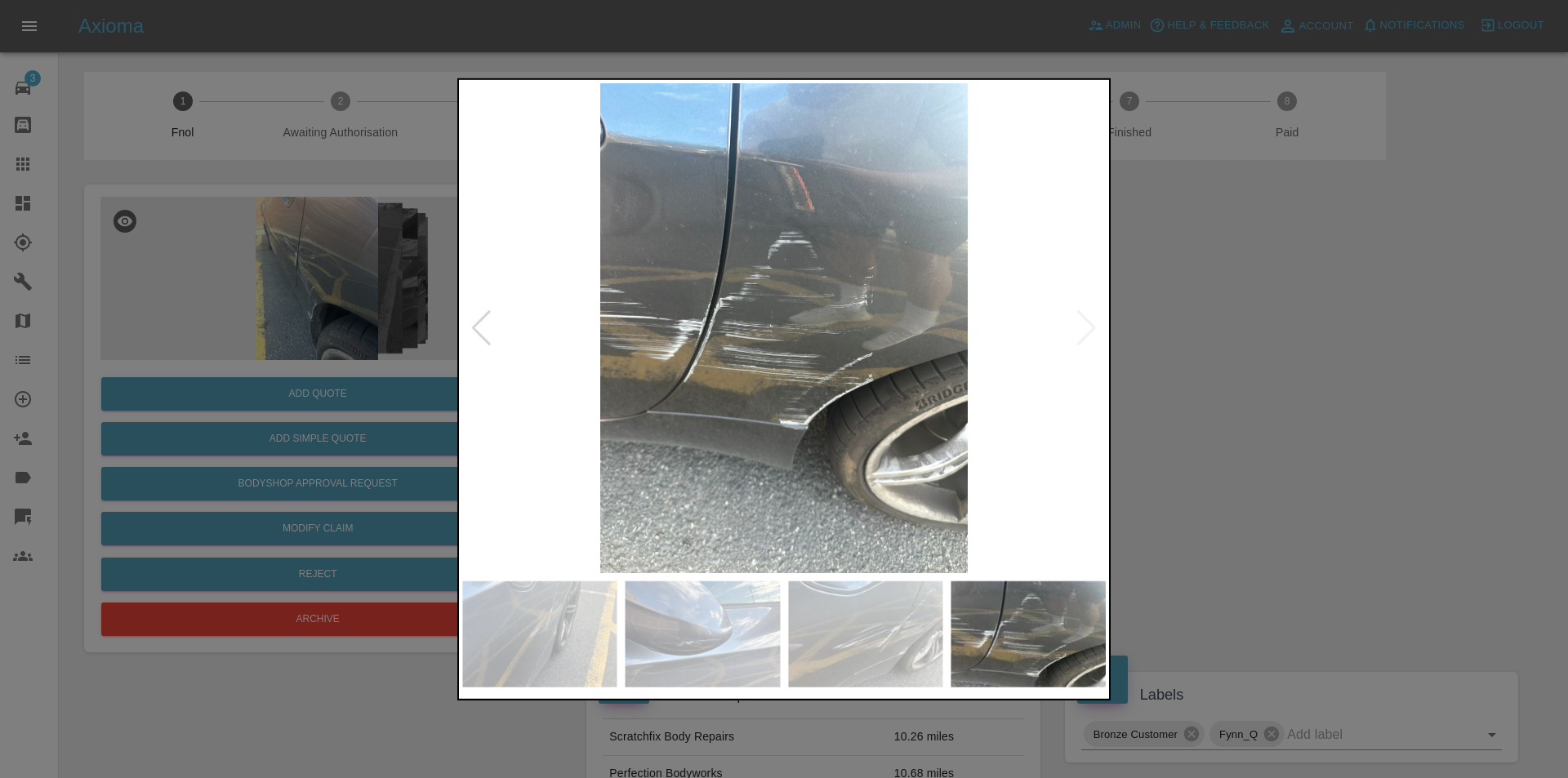
click at [1083, 331] on img at bounding box center [784, 327] width 643 height 490
click at [477, 332] on div at bounding box center [481, 328] width 22 height 36
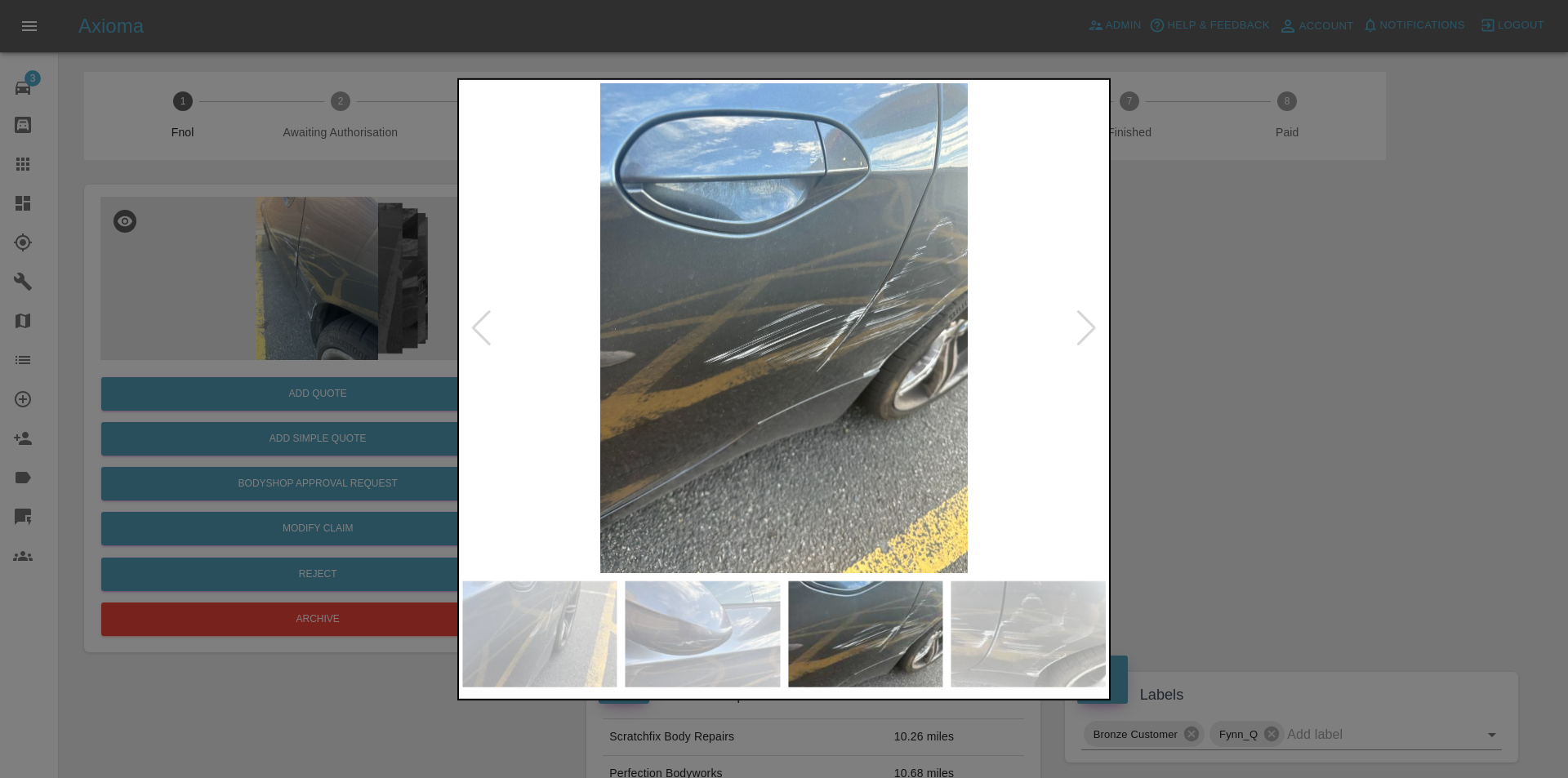
click at [1254, 352] on div at bounding box center [784, 389] width 1568 height 778
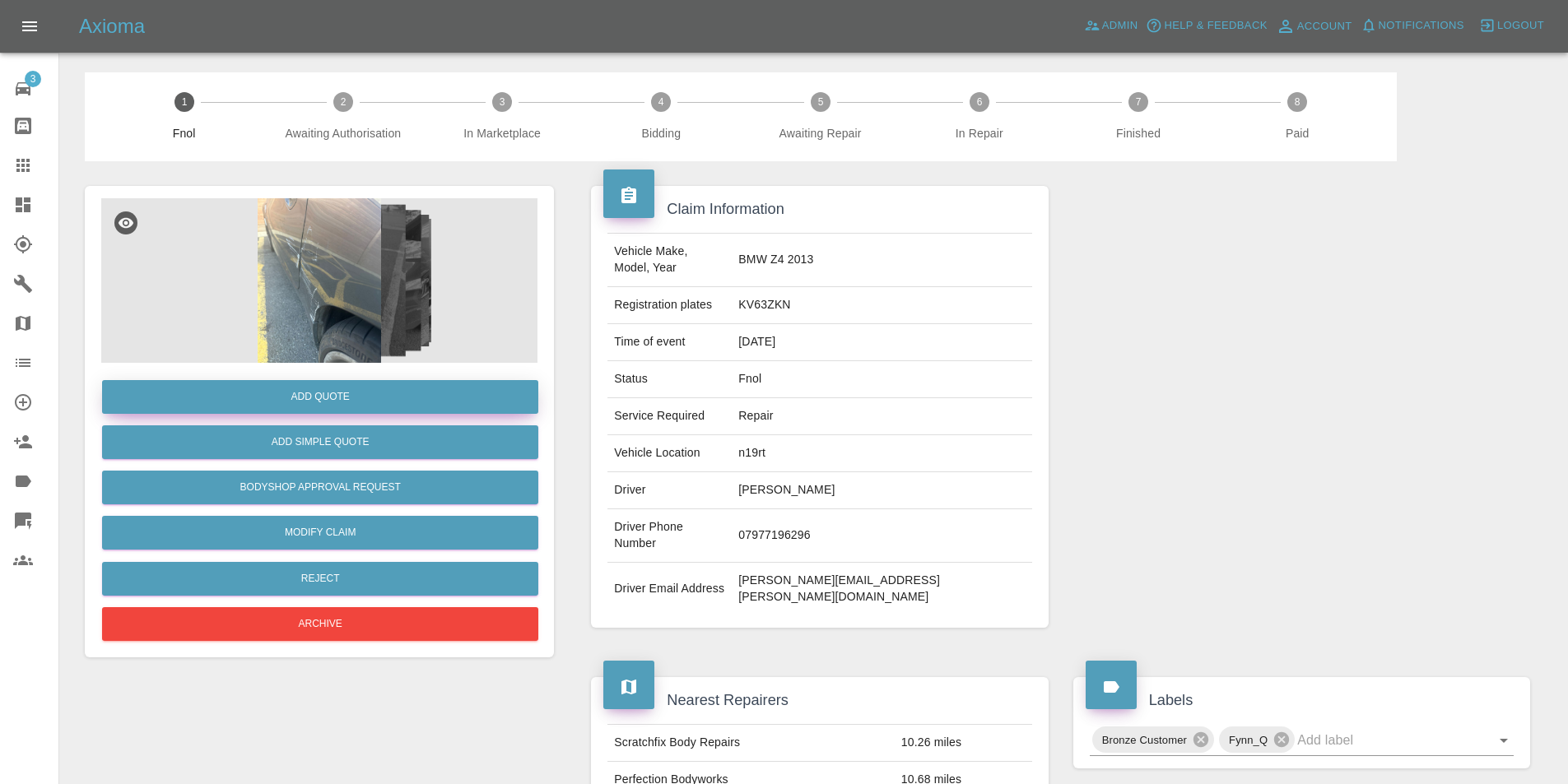
click at [351, 392] on button "Add Quote" at bounding box center [320, 398] width 436 height 34
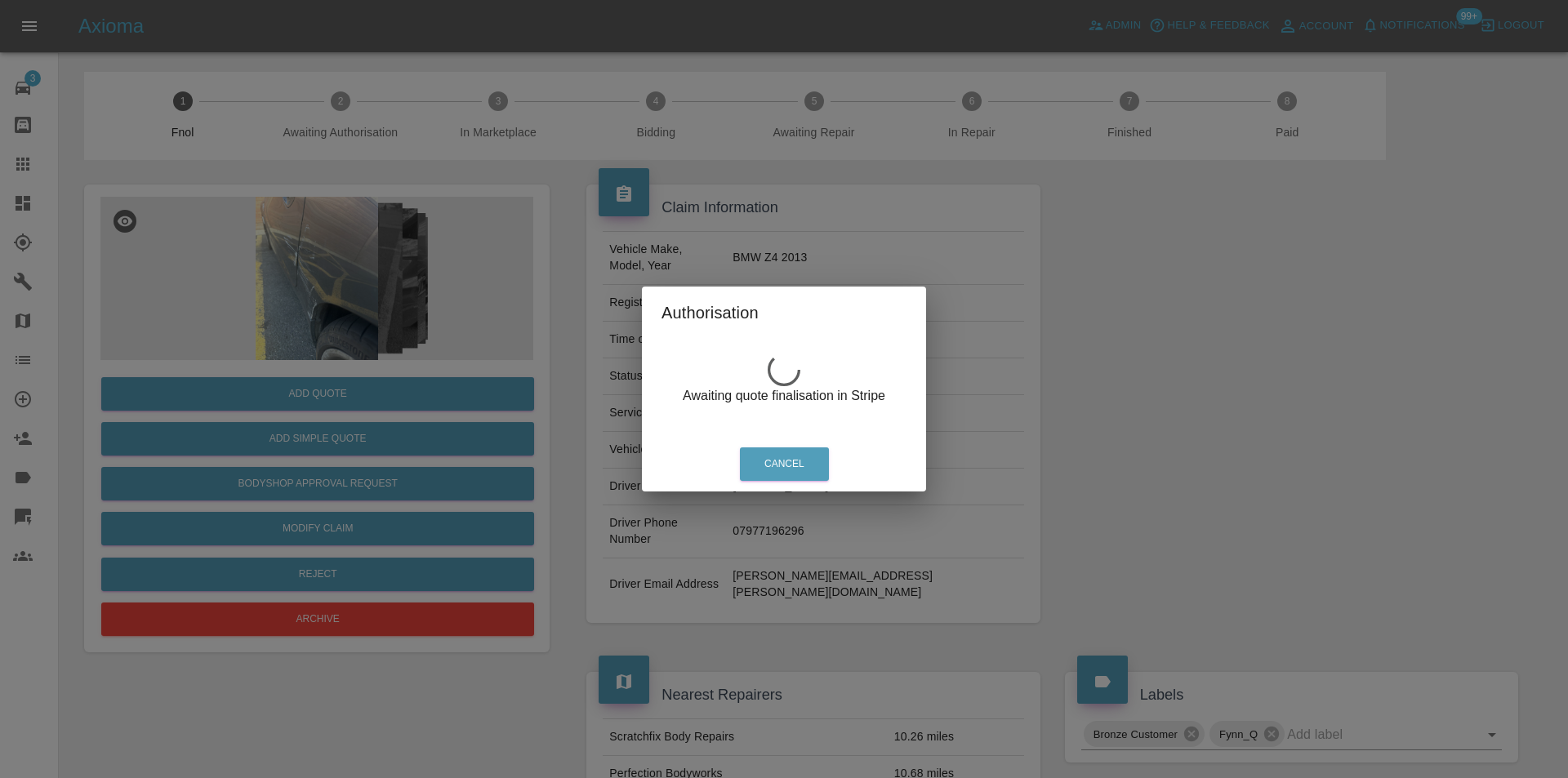
drag, startPoint x: 329, startPoint y: 289, endPoint x: 314, endPoint y: 285, distance: 15.5
click at [328, 289] on div "Authorisation Awaiting quote finalisation in Stripe Cancel" at bounding box center [784, 389] width 1568 height 778
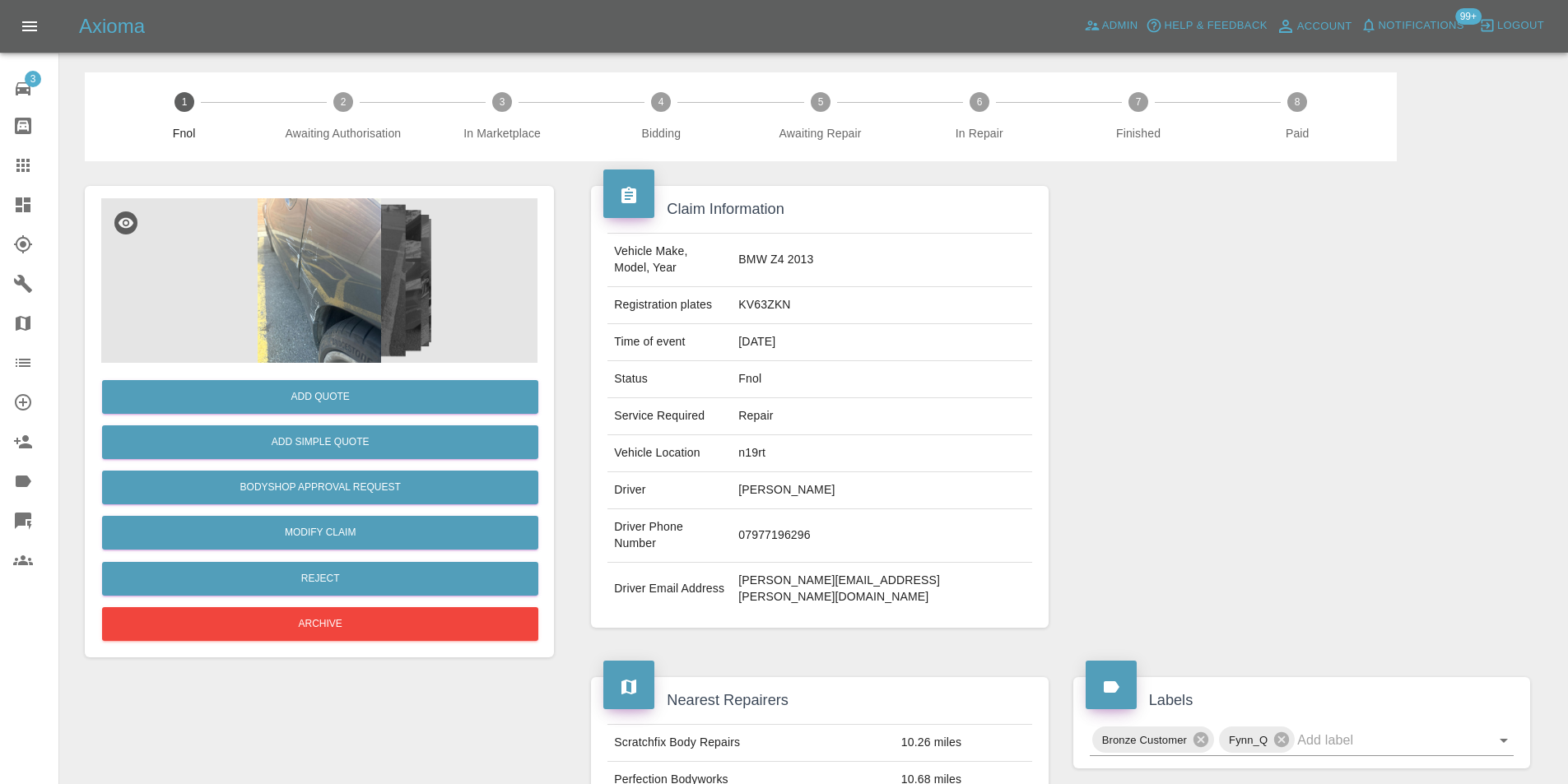
click at [289, 268] on img at bounding box center [319, 280] width 436 height 165
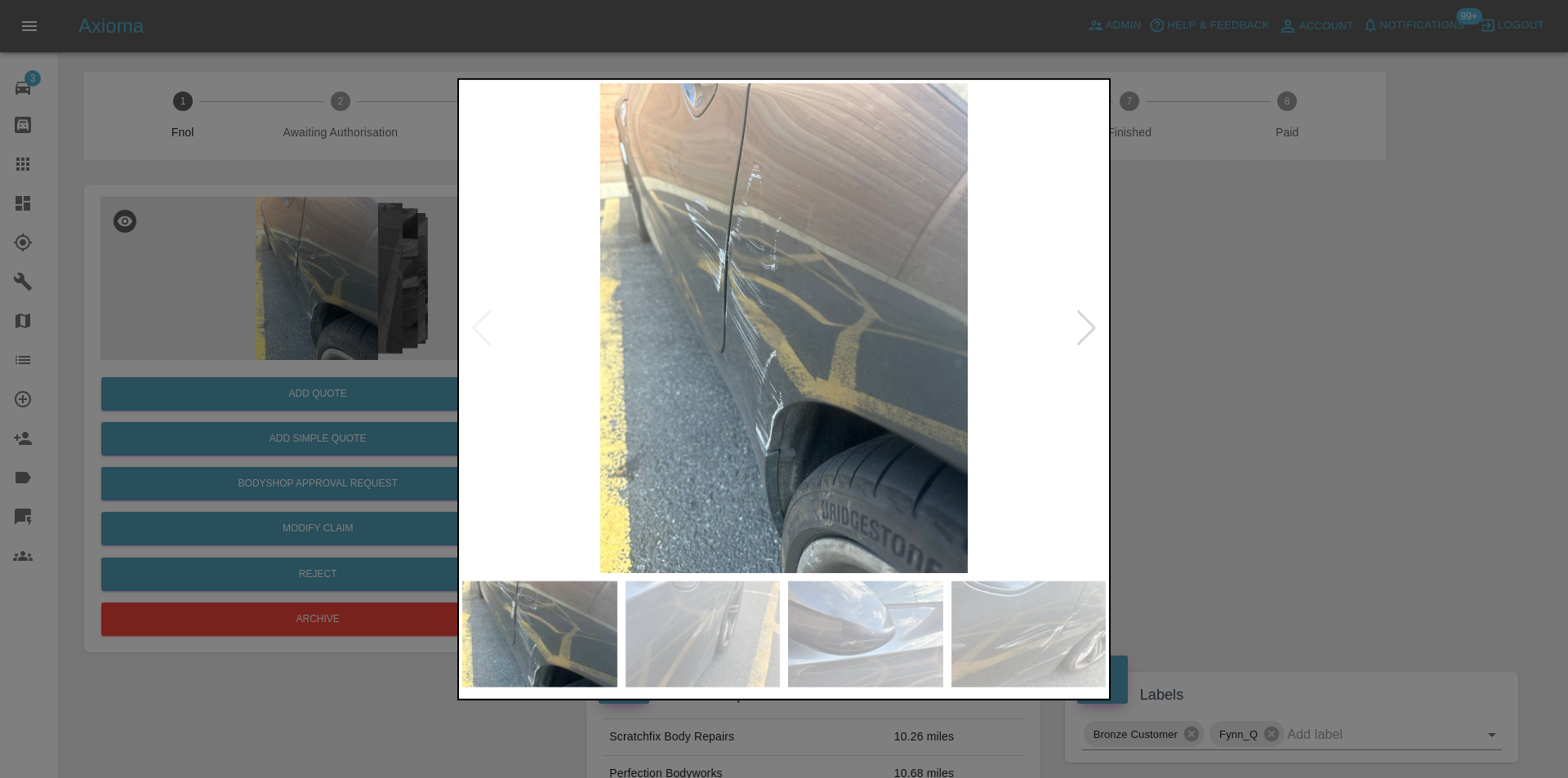
click at [1081, 328] on div at bounding box center [1086, 328] width 22 height 36
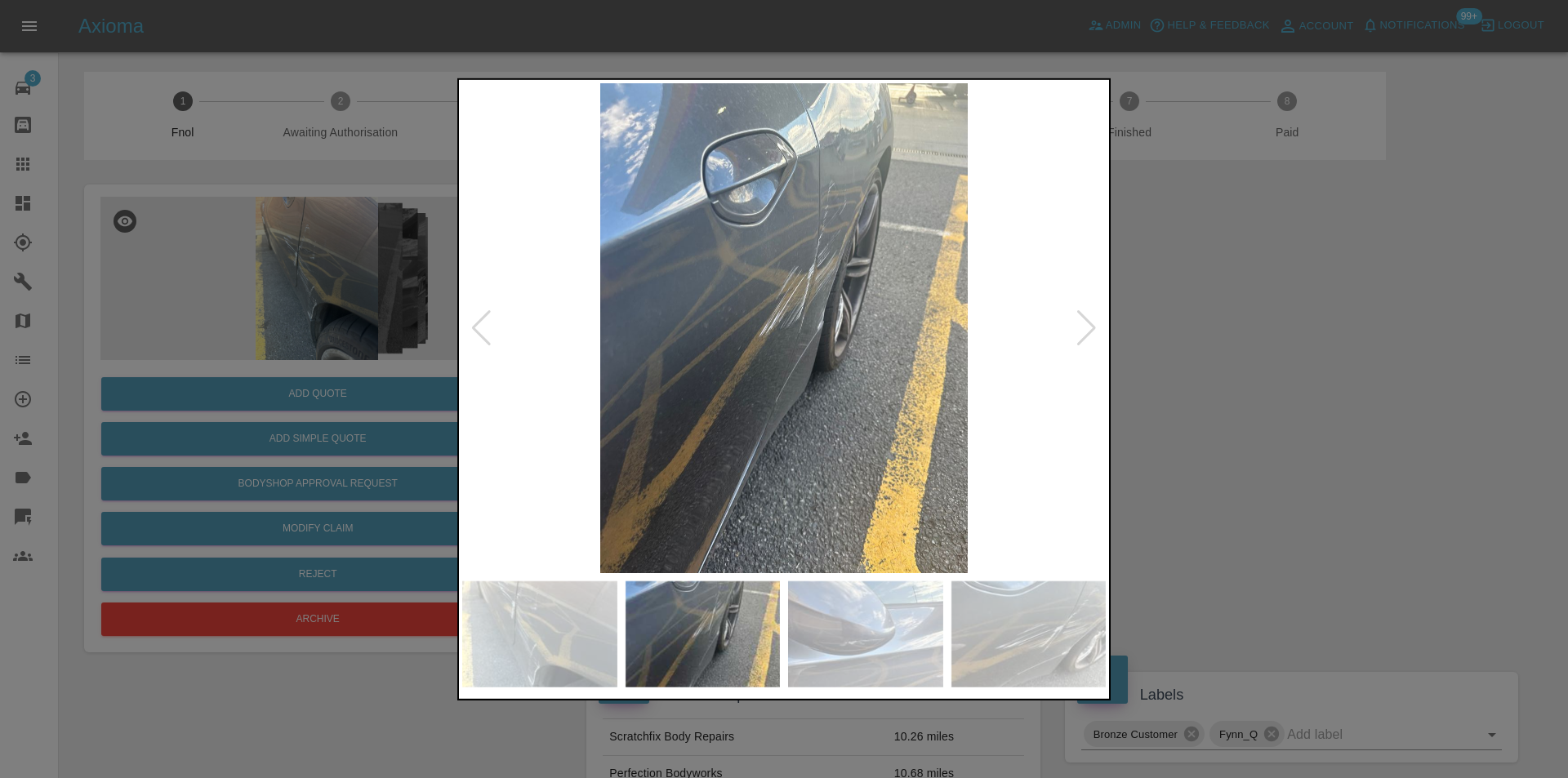
click at [1081, 328] on div at bounding box center [1086, 328] width 22 height 36
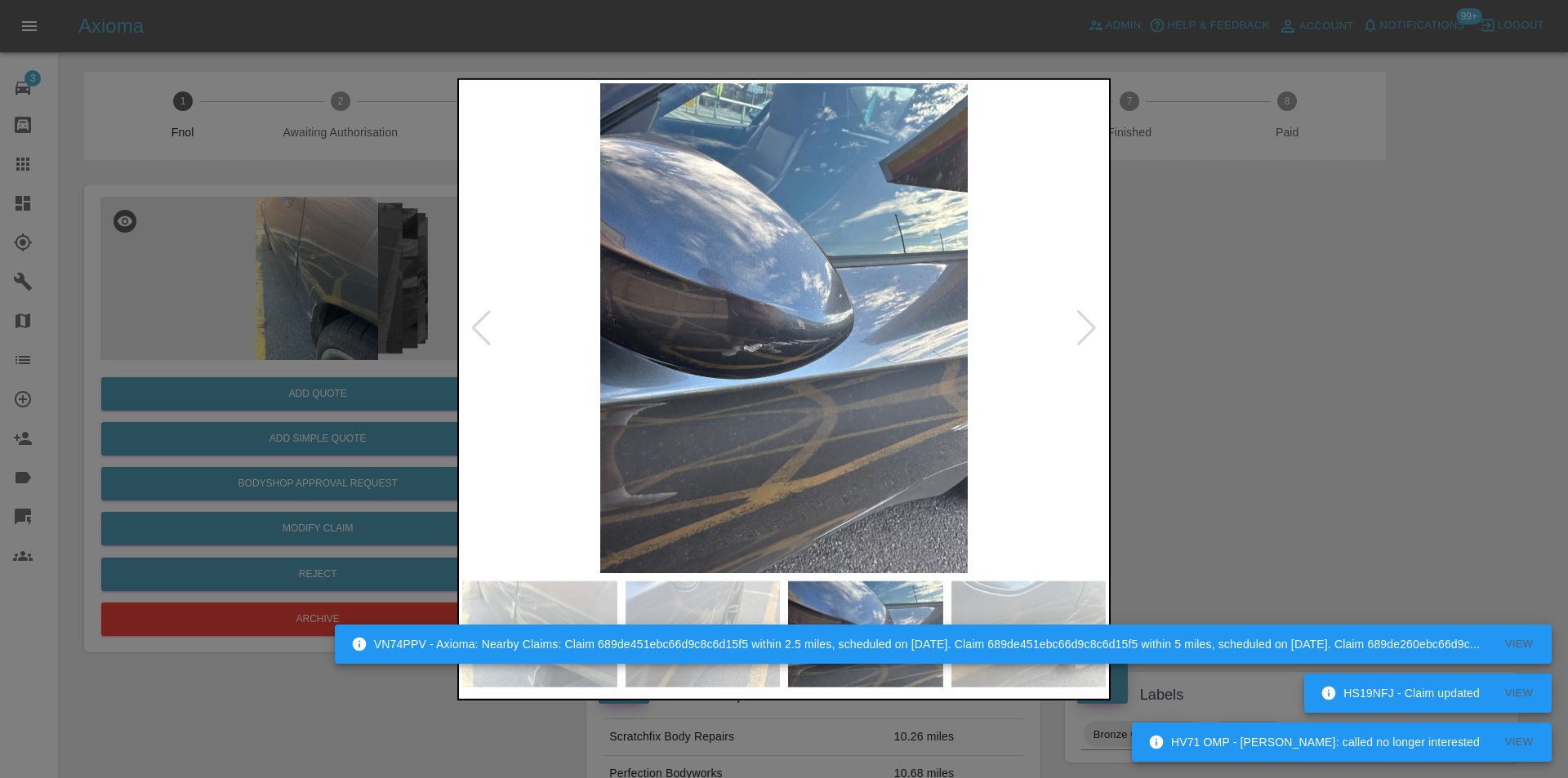
click at [1234, 272] on div at bounding box center [784, 389] width 1568 height 778
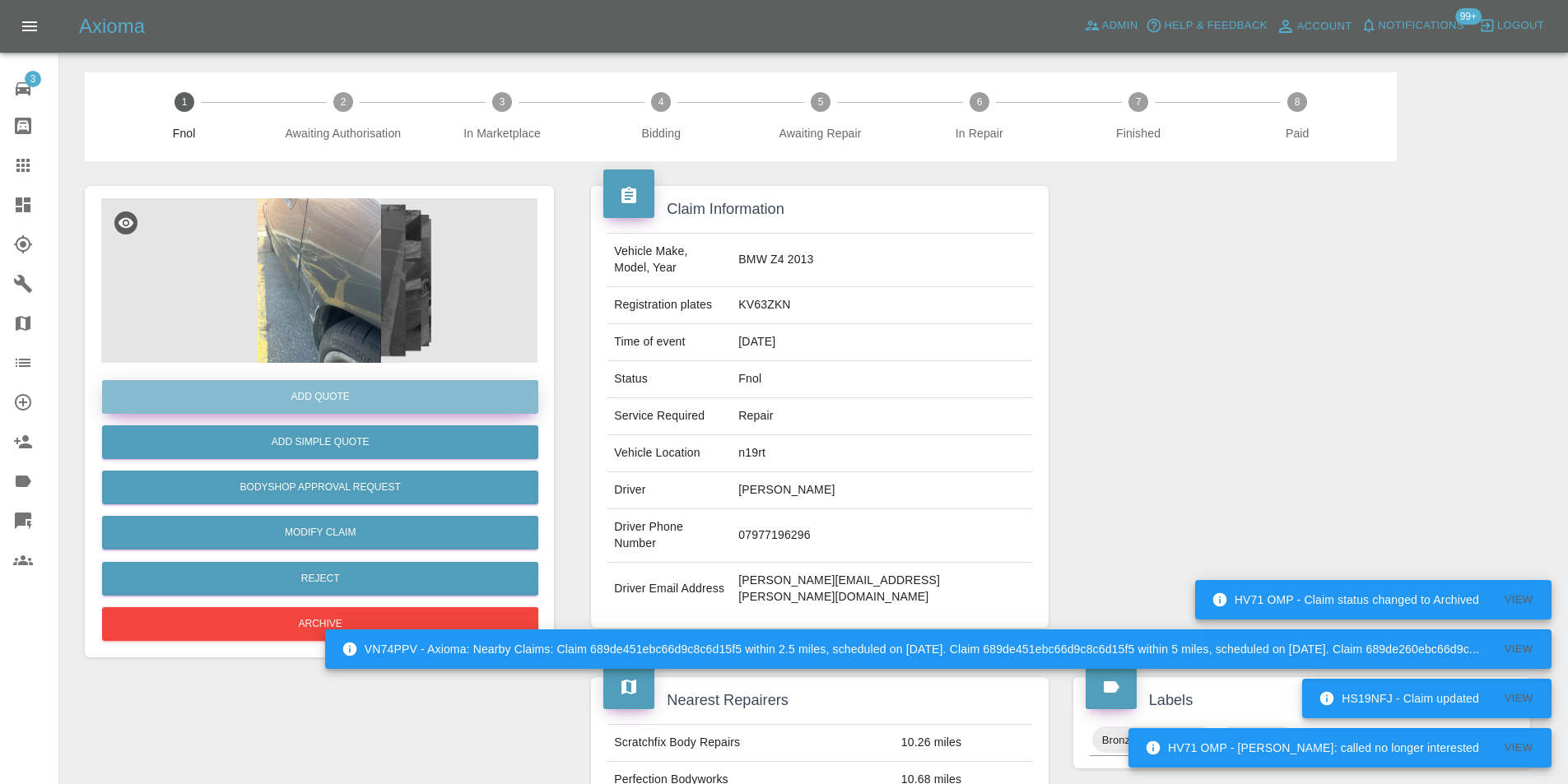
click at [383, 397] on button "Add Quote" at bounding box center [320, 398] width 436 height 34
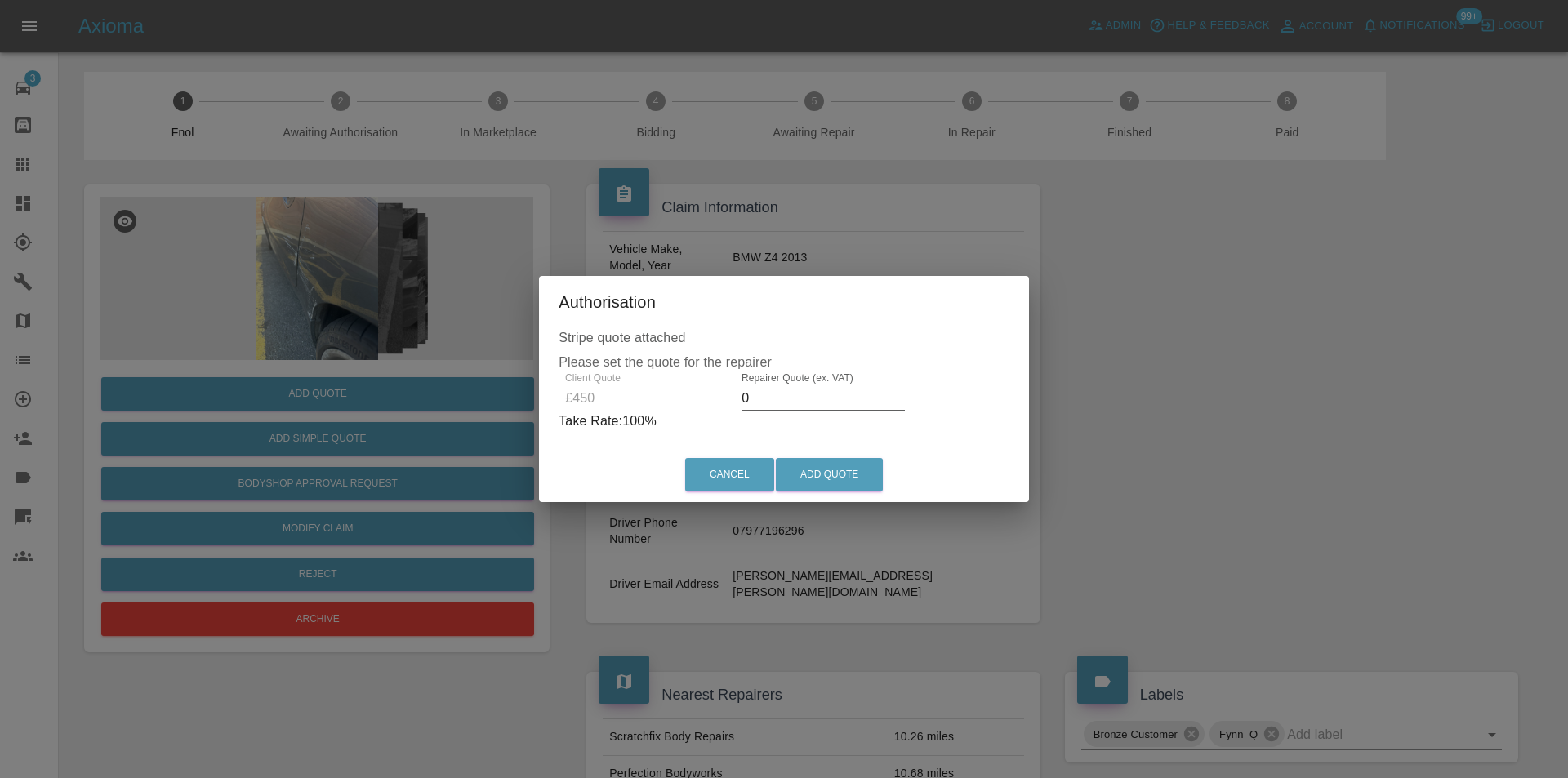
click at [778, 406] on input "0" at bounding box center [823, 398] width 163 height 26
type input "0290"
click at [826, 464] on button "Add Quote" at bounding box center [829, 475] width 107 height 34
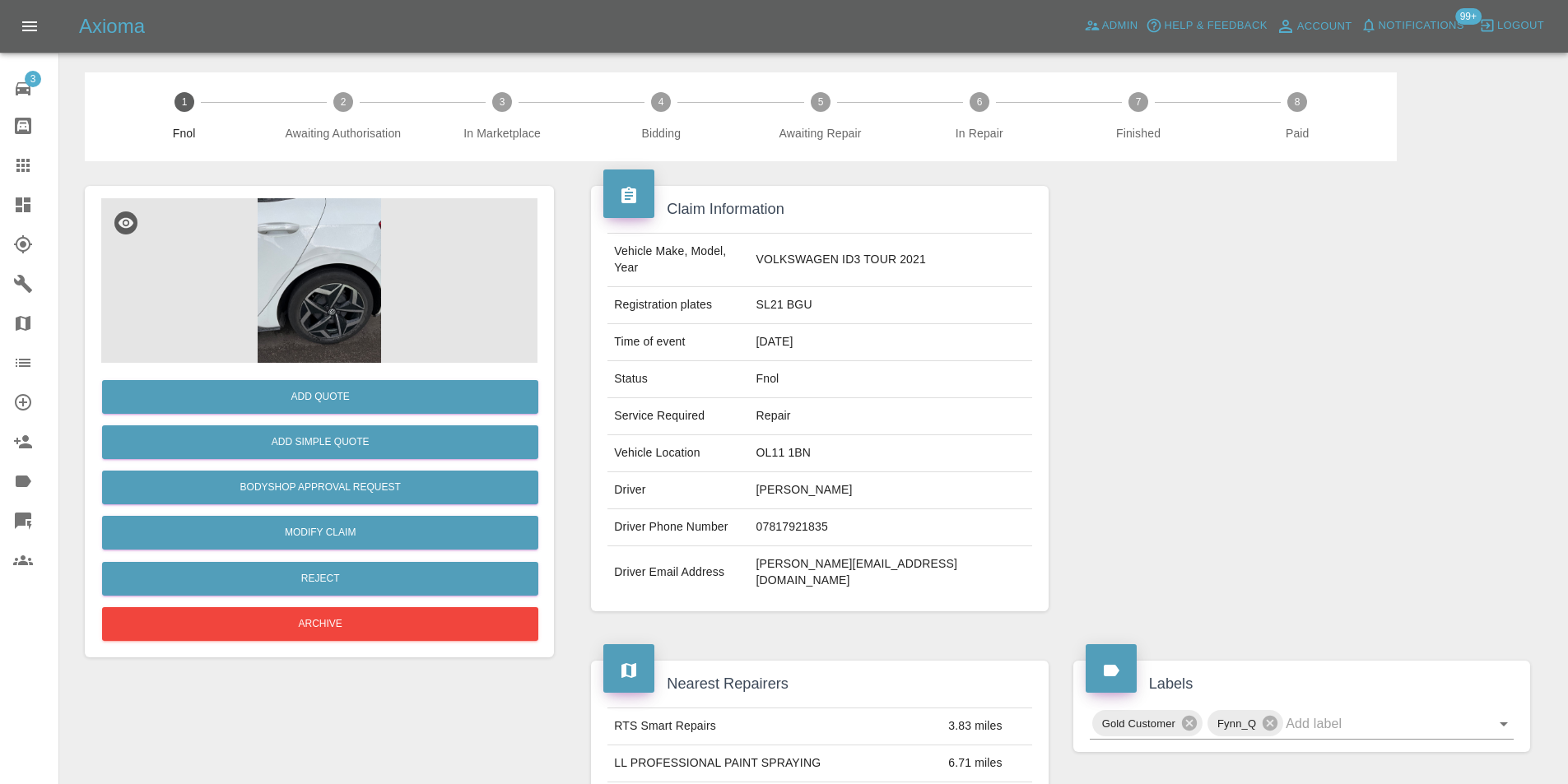
click at [326, 258] on img at bounding box center [319, 280] width 436 height 165
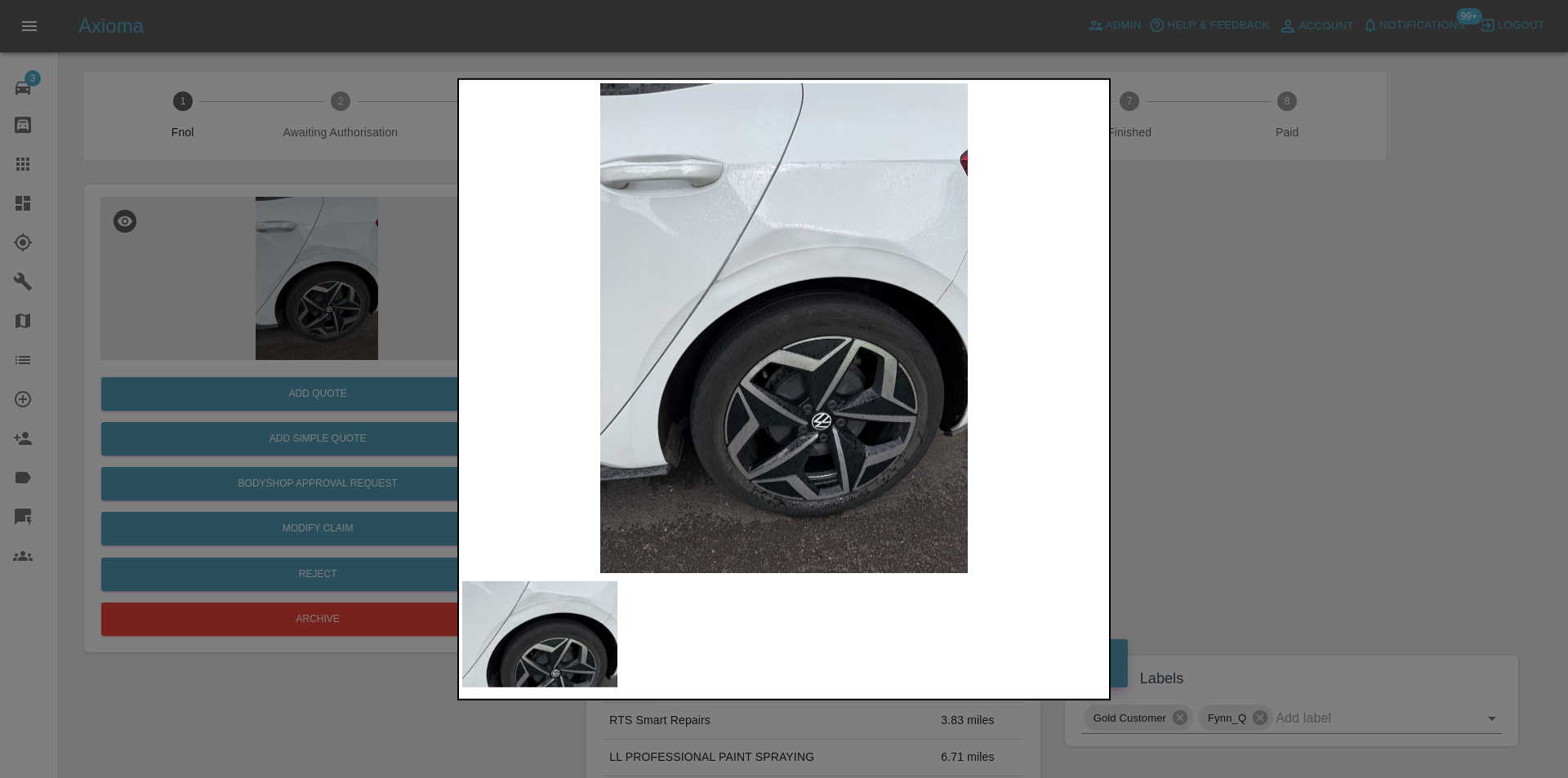
click at [727, 251] on img at bounding box center [784, 327] width 643 height 490
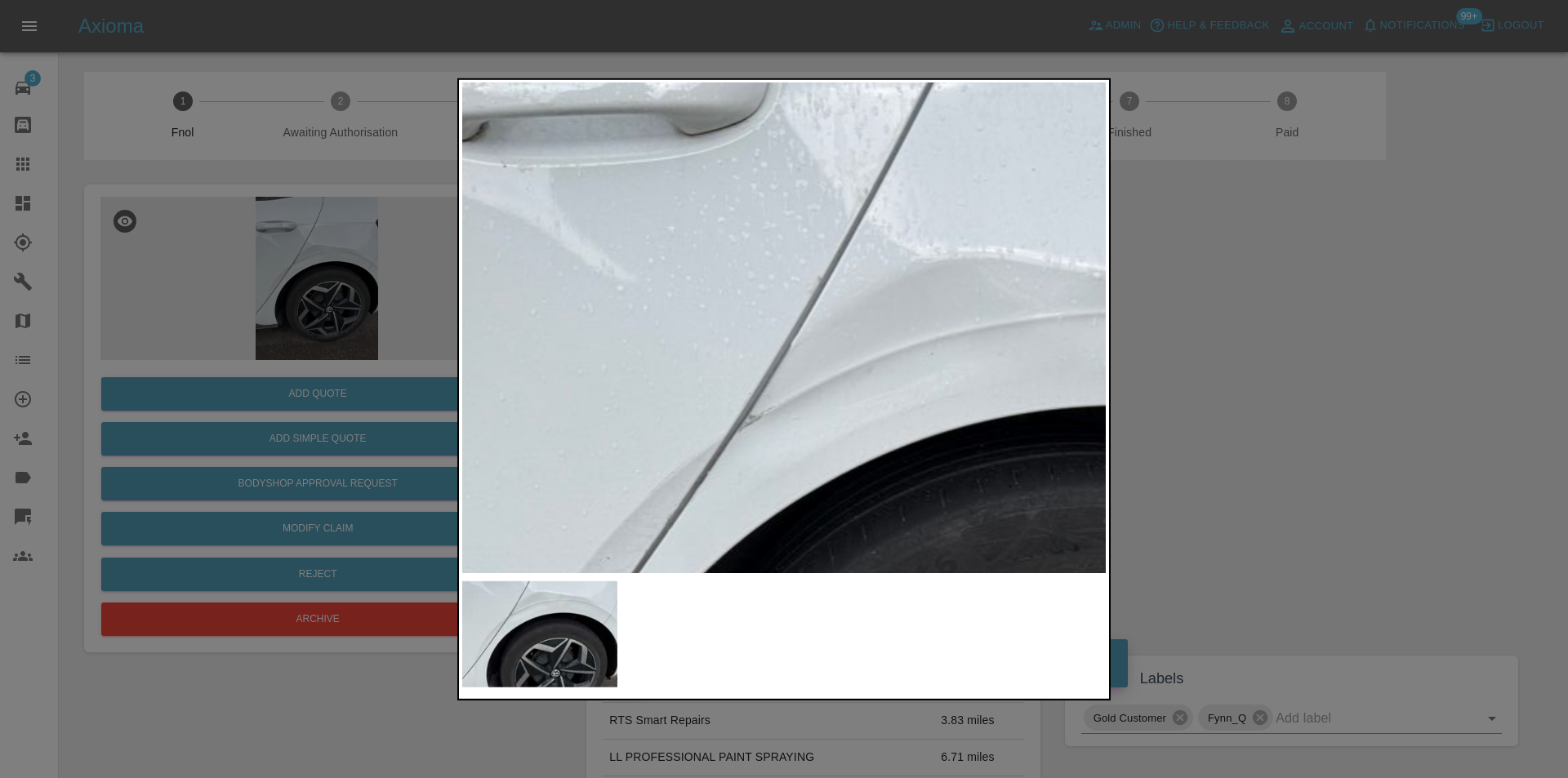
click at [770, 278] on img at bounding box center [953, 559] width 1930 height 1470
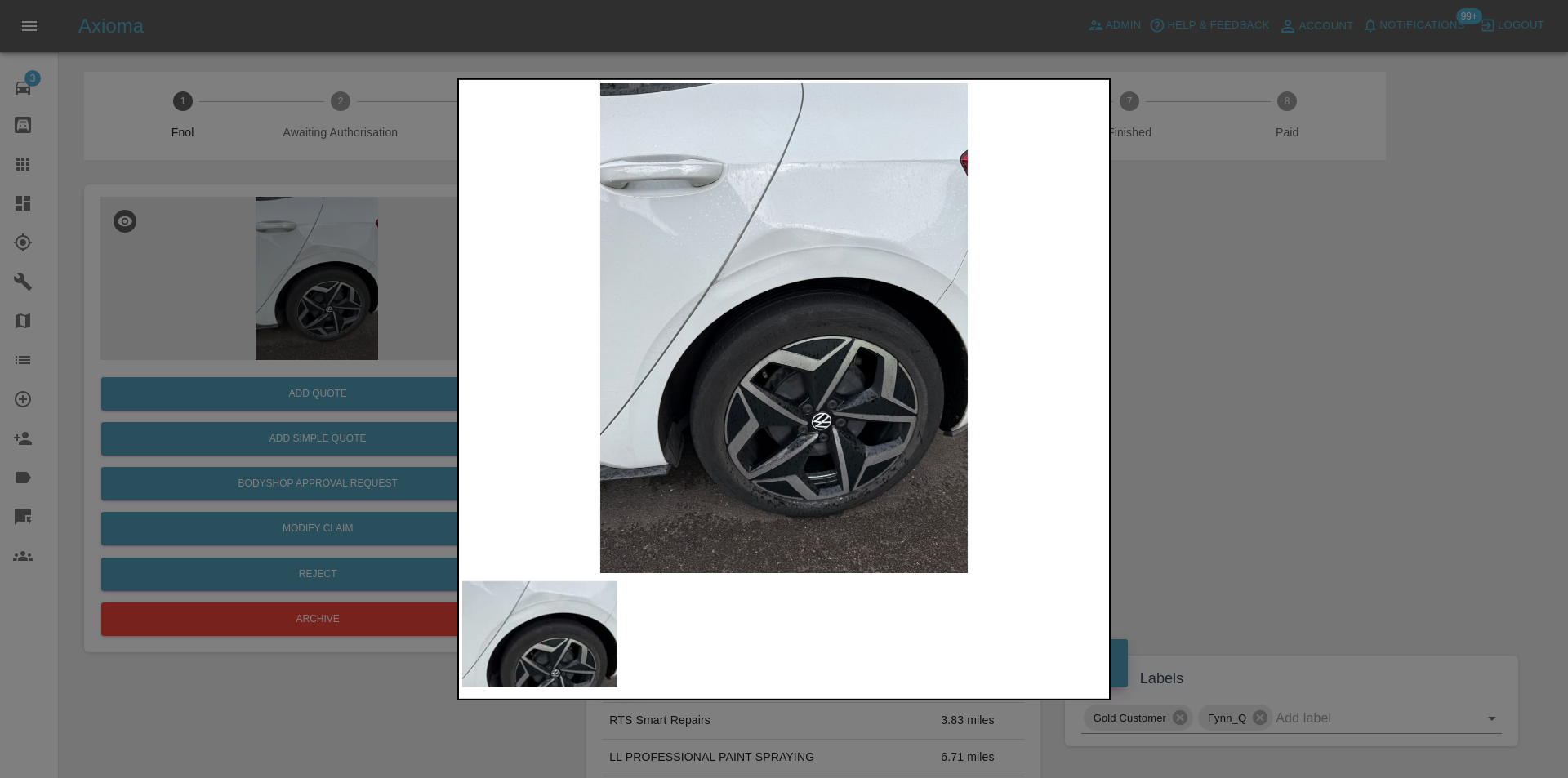
click at [1273, 344] on div at bounding box center [784, 389] width 1568 height 778
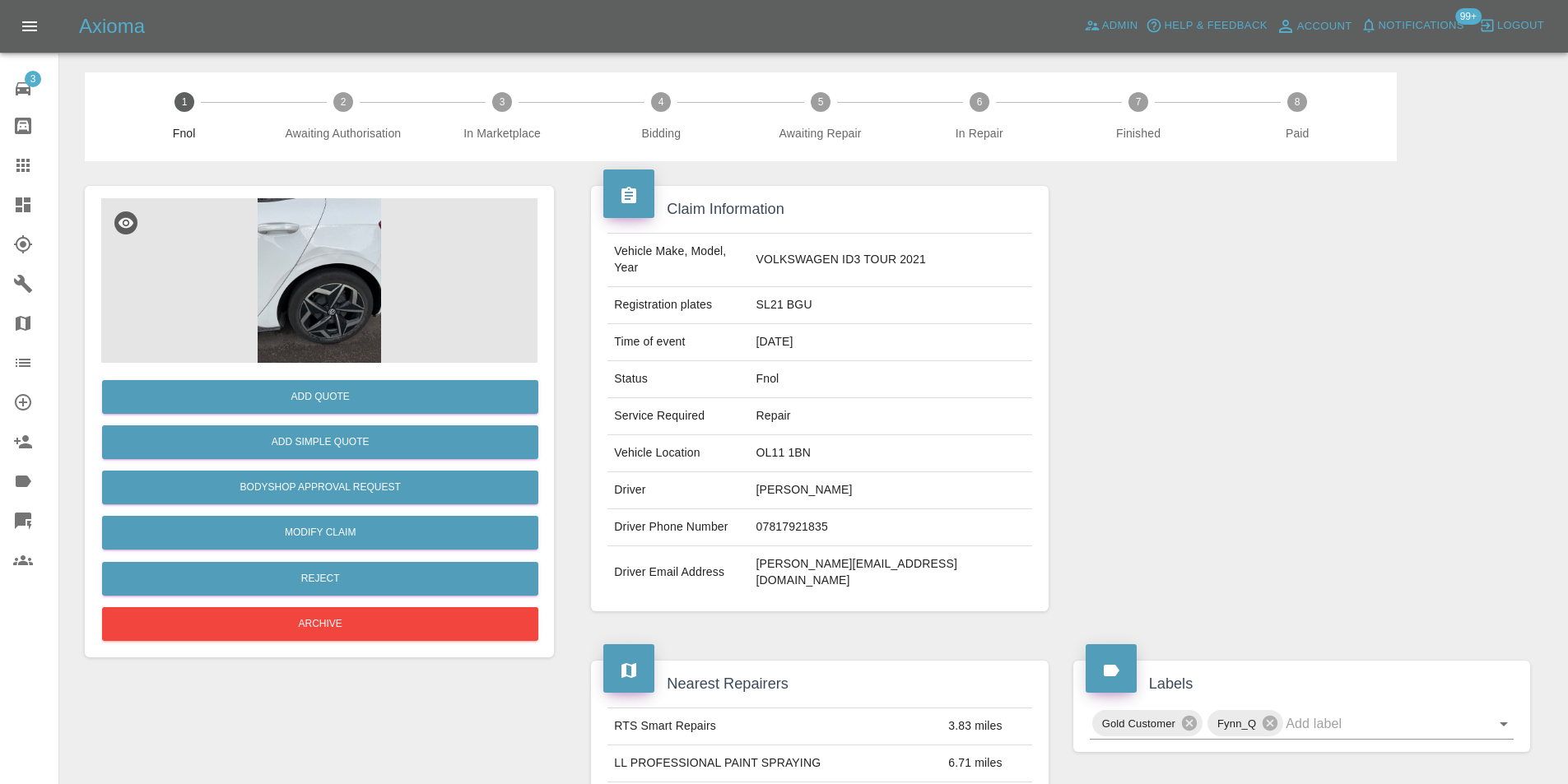
click at [341, 264] on img at bounding box center [319, 280] width 436 height 165
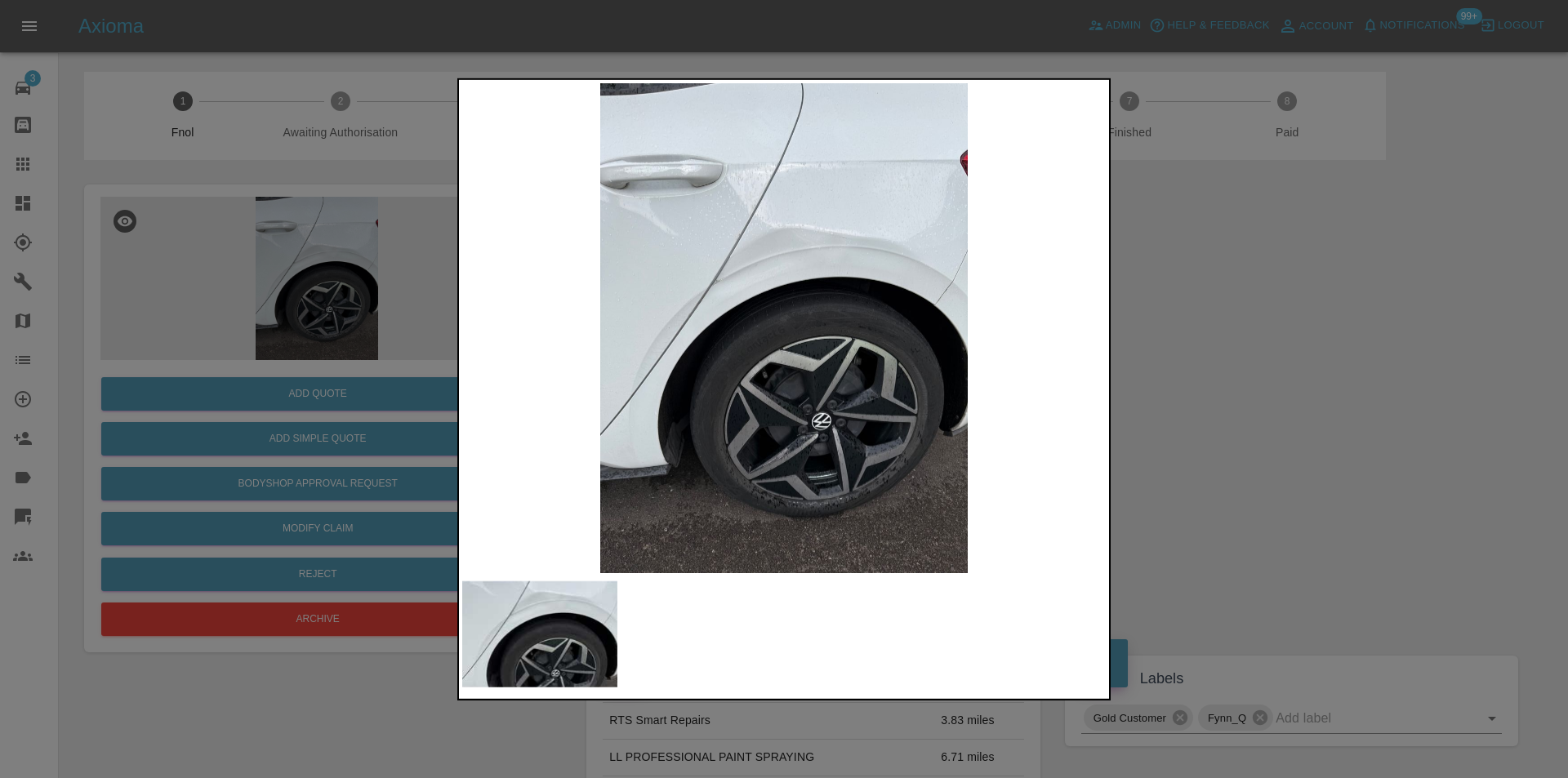
click at [764, 303] on img at bounding box center [784, 327] width 643 height 490
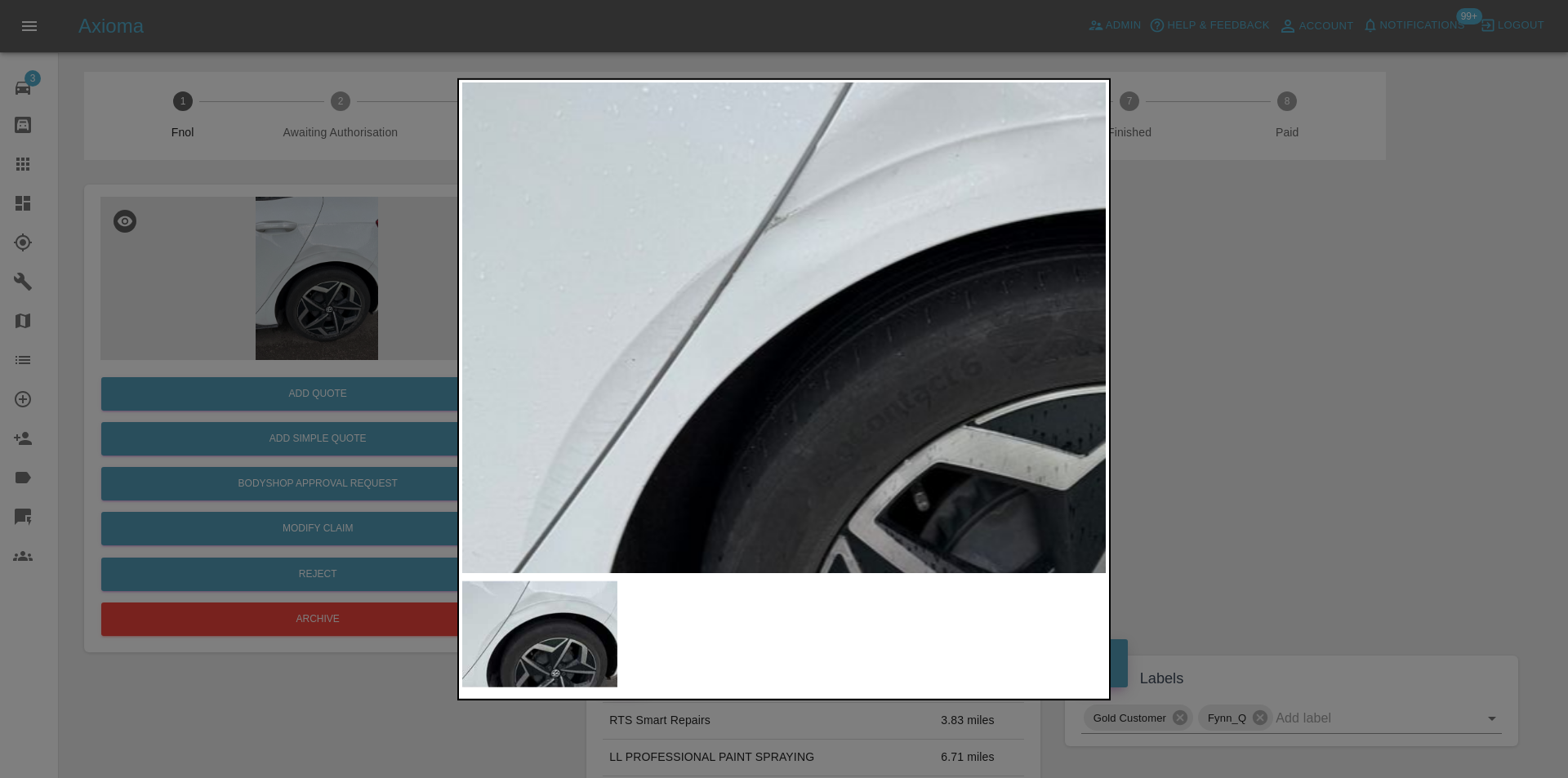
click at [744, 284] on img at bounding box center [978, 360] width 1930 height 1470
click at [746, 290] on img at bounding box center [978, 360] width 1930 height 1470
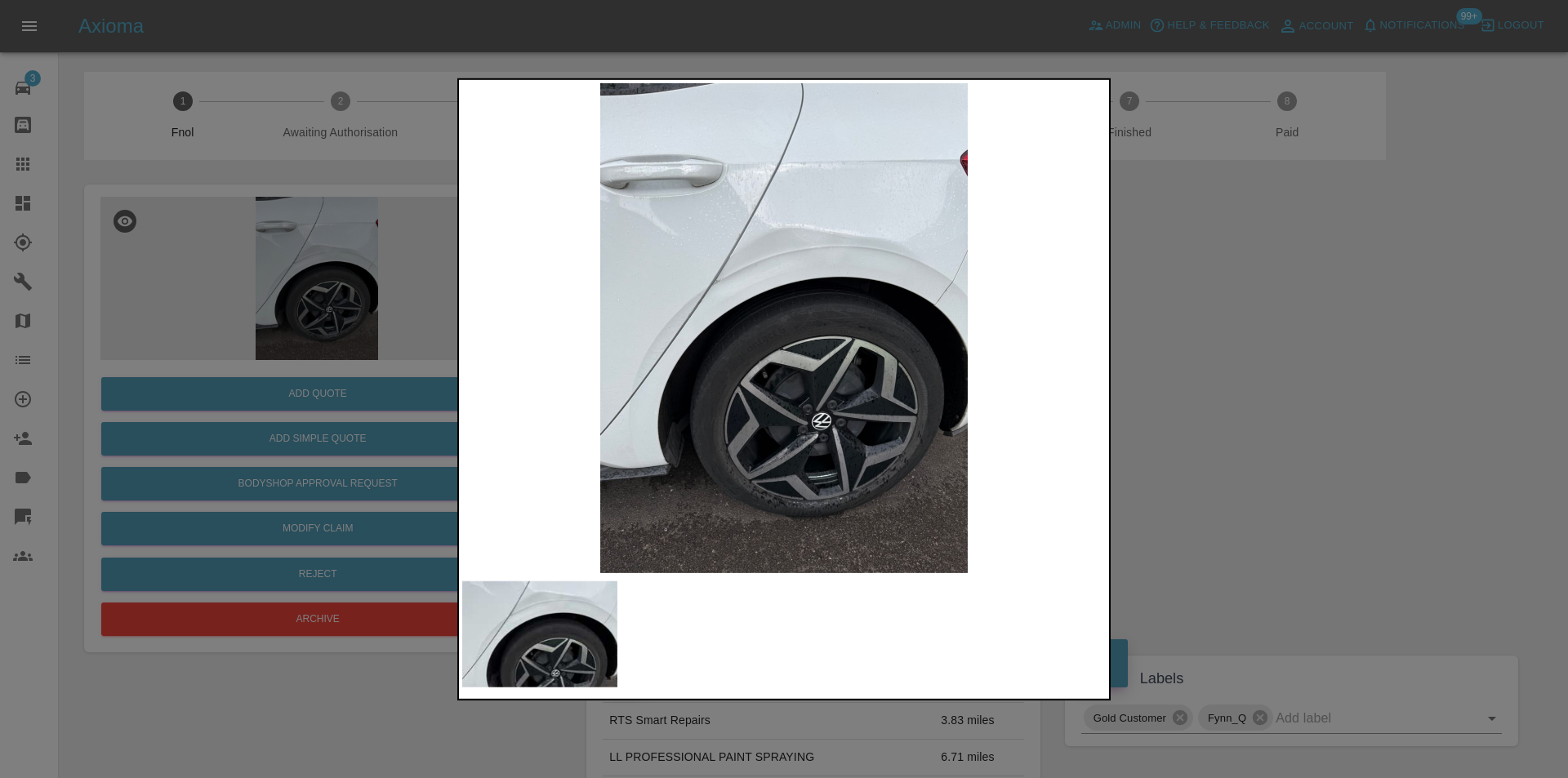
click at [648, 322] on img at bounding box center [784, 327] width 643 height 490
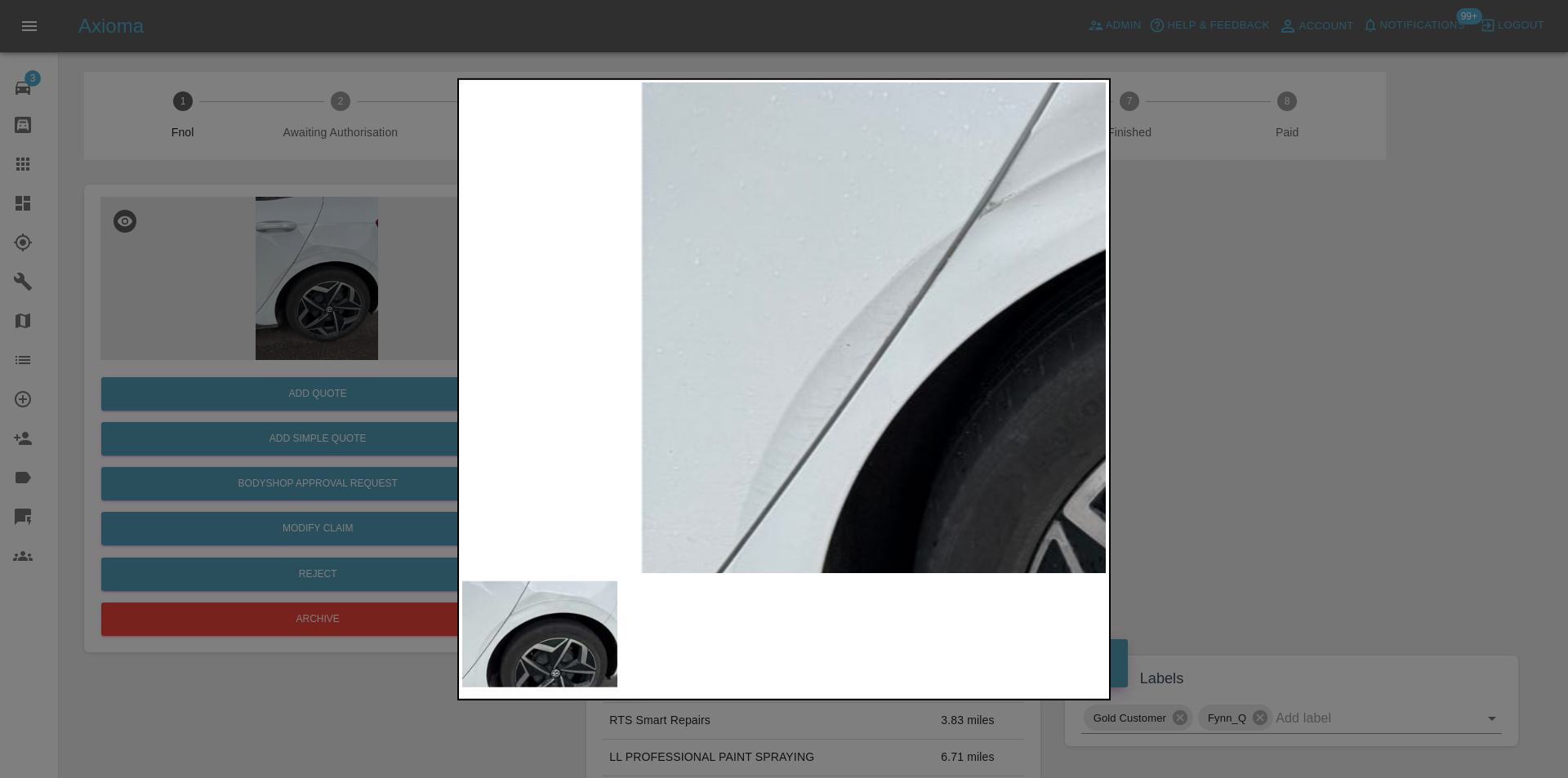
click at [859, 360] on img at bounding box center [1193, 345] width 1930 height 1470
click at [861, 359] on img at bounding box center [1193, 345] width 1930 height 1470
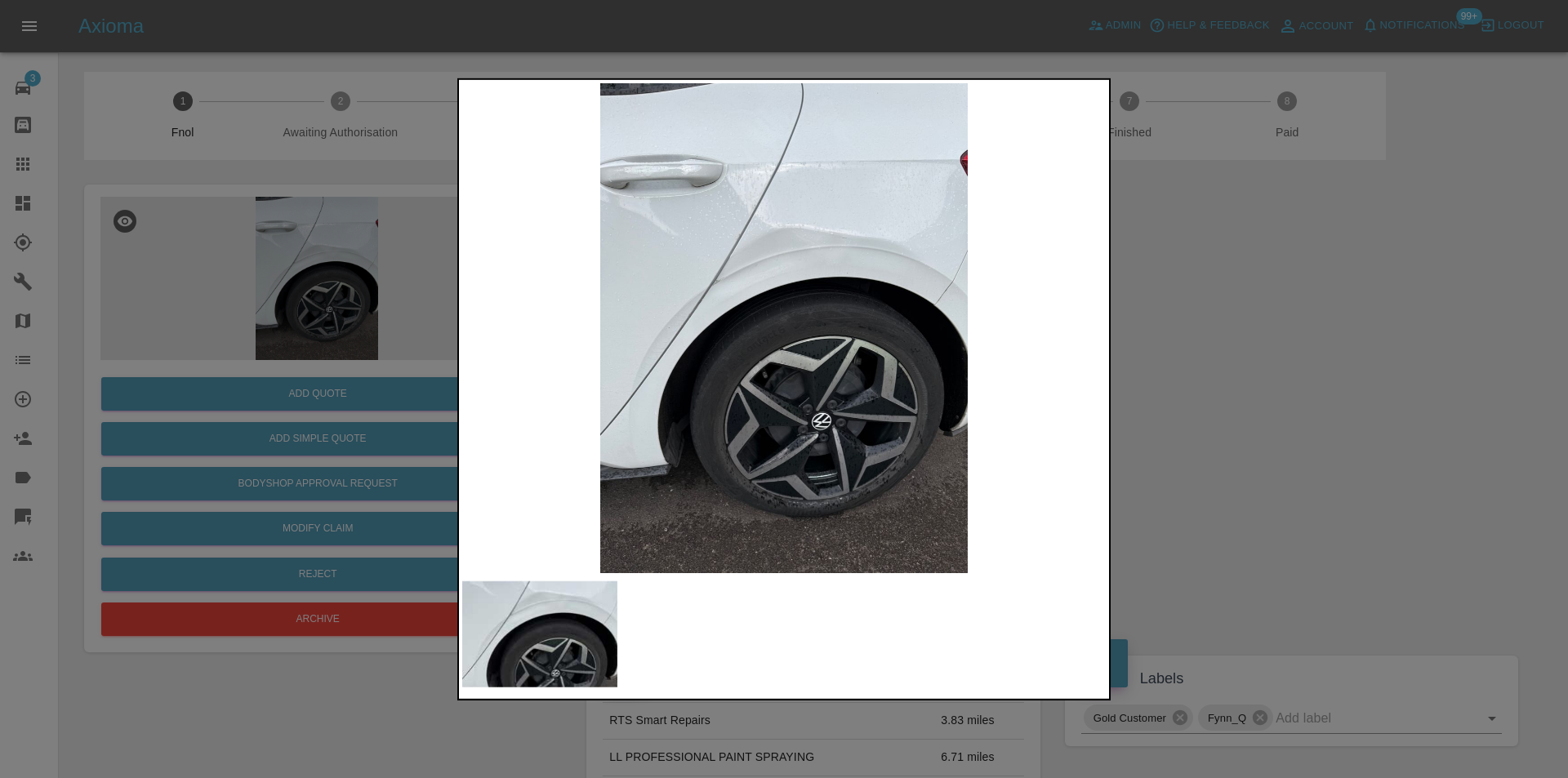
click at [1317, 356] on div at bounding box center [784, 389] width 1568 height 778
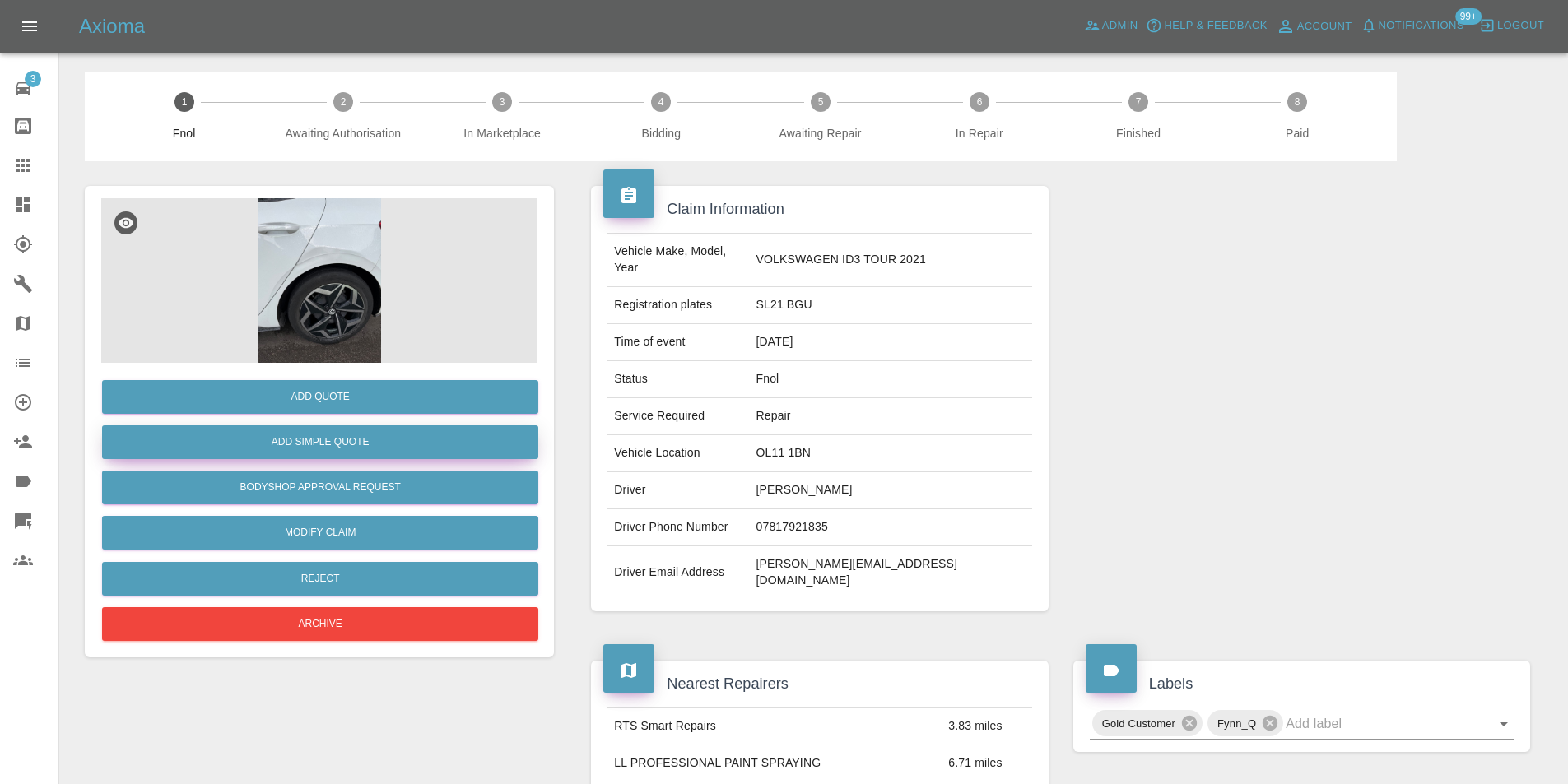
click at [382, 444] on button "Add Simple Quote" at bounding box center [320, 443] width 436 height 34
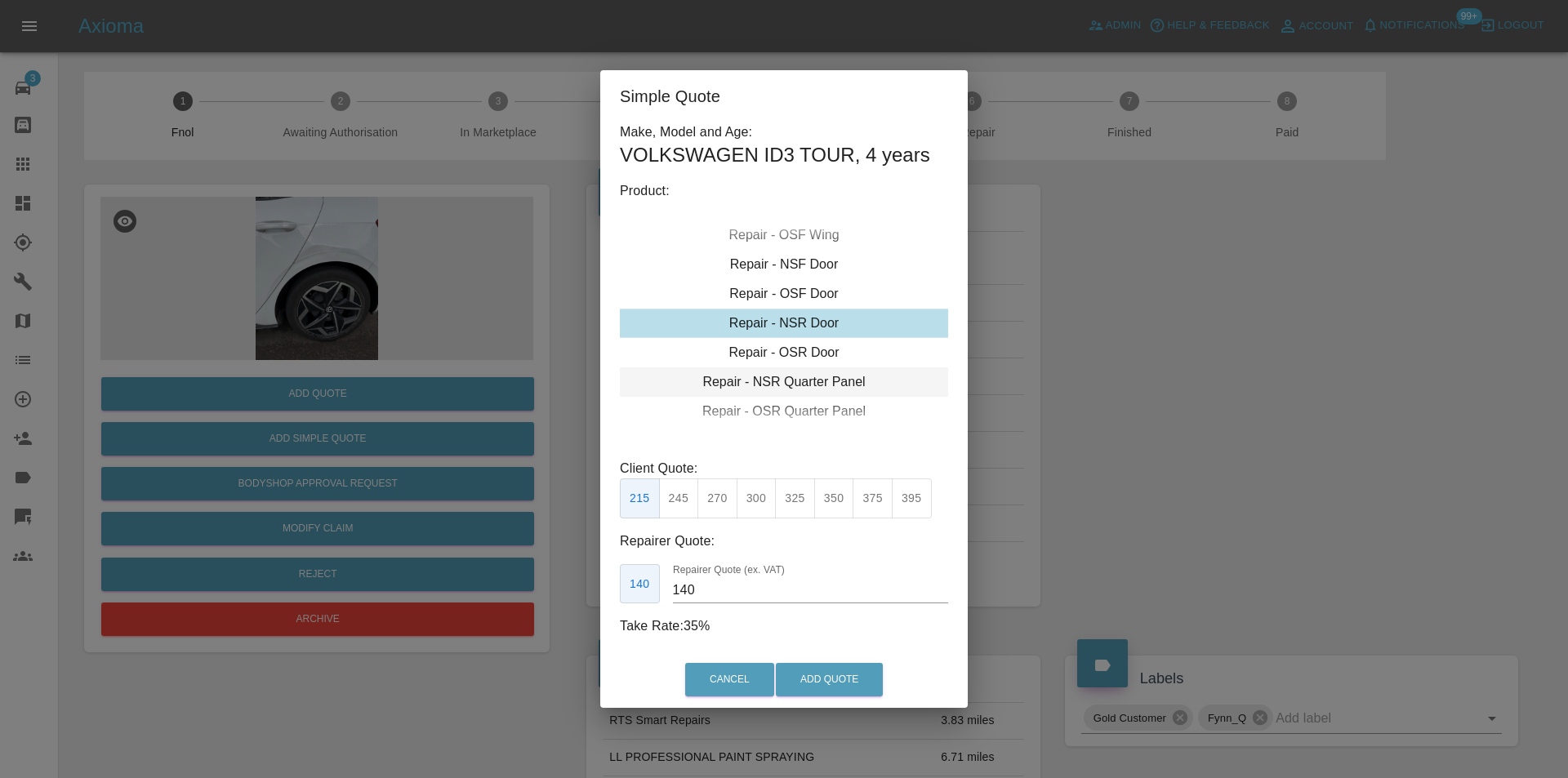
click at [809, 382] on div "Repair - NSR Quarter Panel" at bounding box center [784, 382] width 329 height 30
click at [808, 381] on div "Repair - NSR Quarter Panel" at bounding box center [784, 382] width 329 height 30
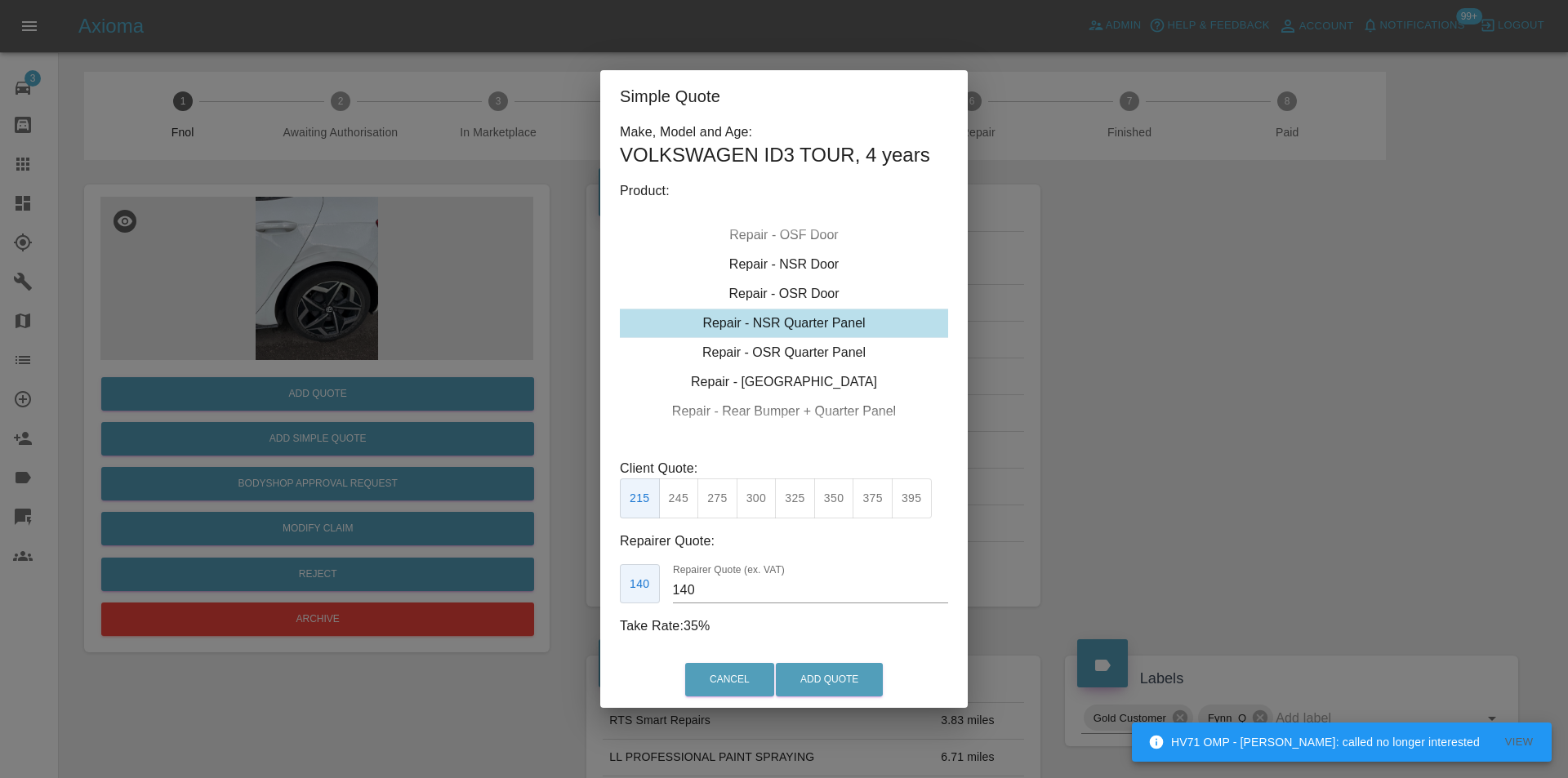
click at [869, 500] on button "375" at bounding box center [872, 498] width 40 height 40
type input "250"
click at [853, 668] on button "Add Quote" at bounding box center [829, 680] width 107 height 34
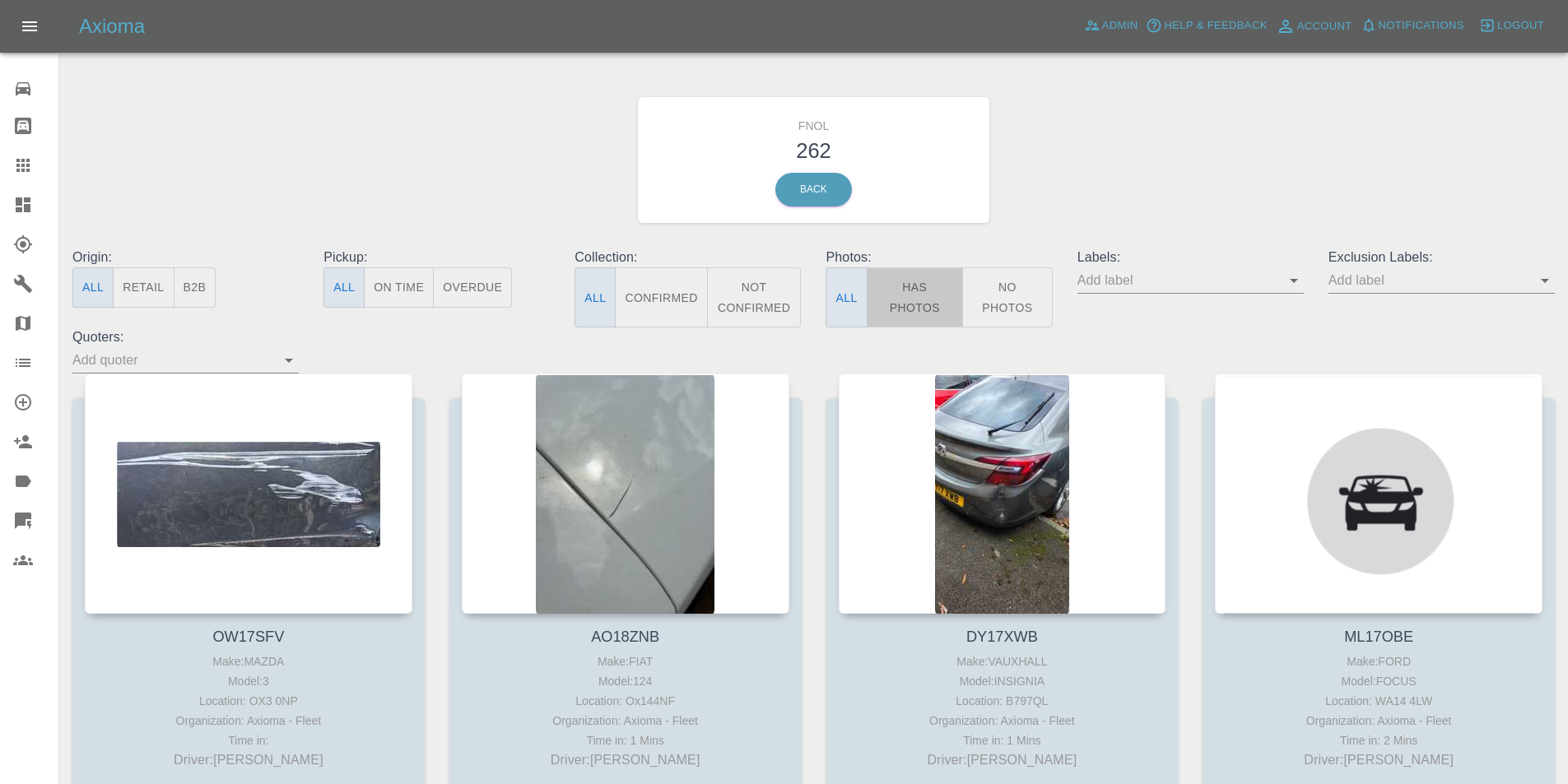
click at [884, 285] on button "Has Photos" at bounding box center [916, 297] width 97 height 60
click at [1540, 287] on icon "Open" at bounding box center [1545, 280] width 20 height 20
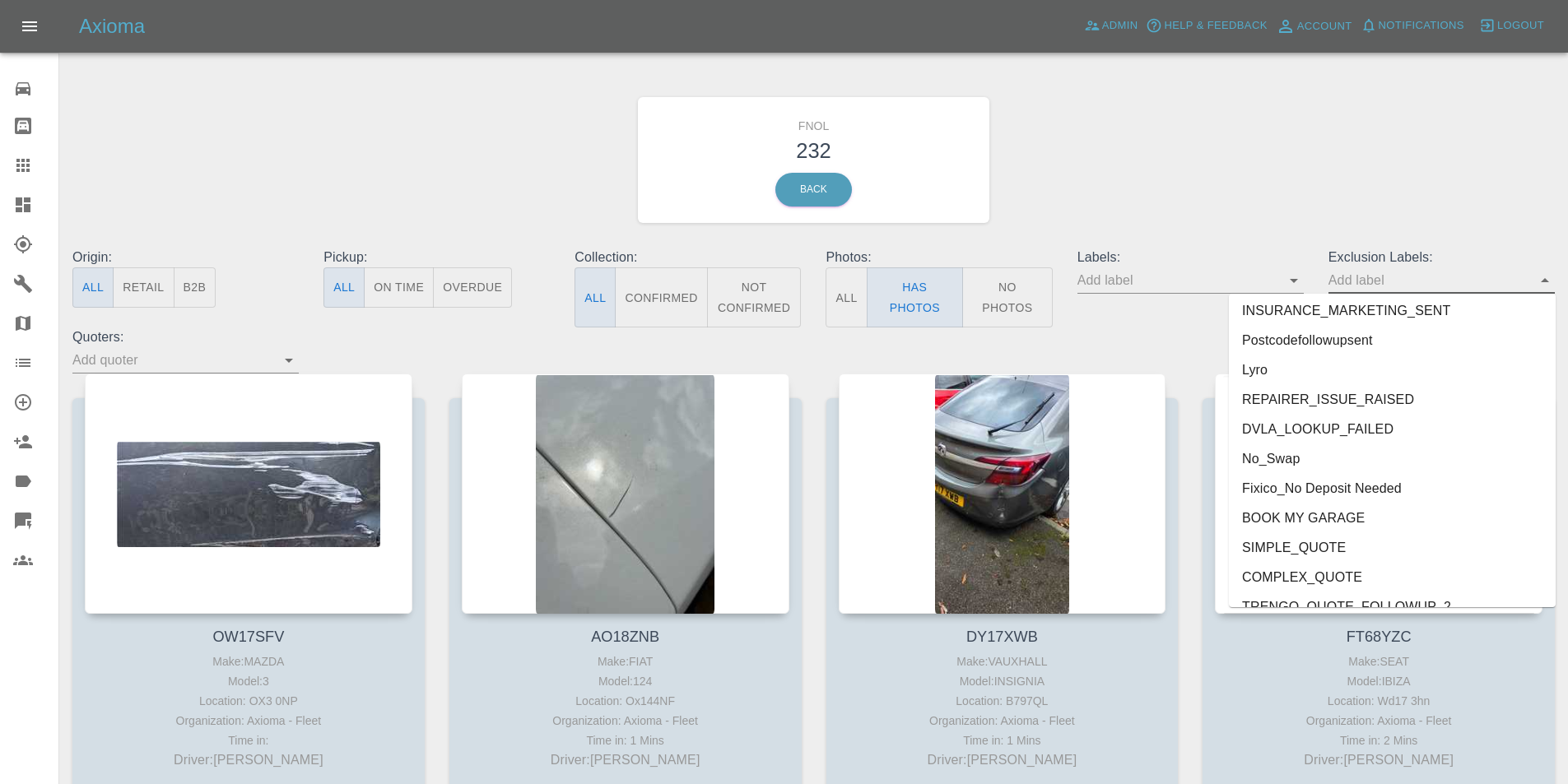
scroll to position [3432, 0]
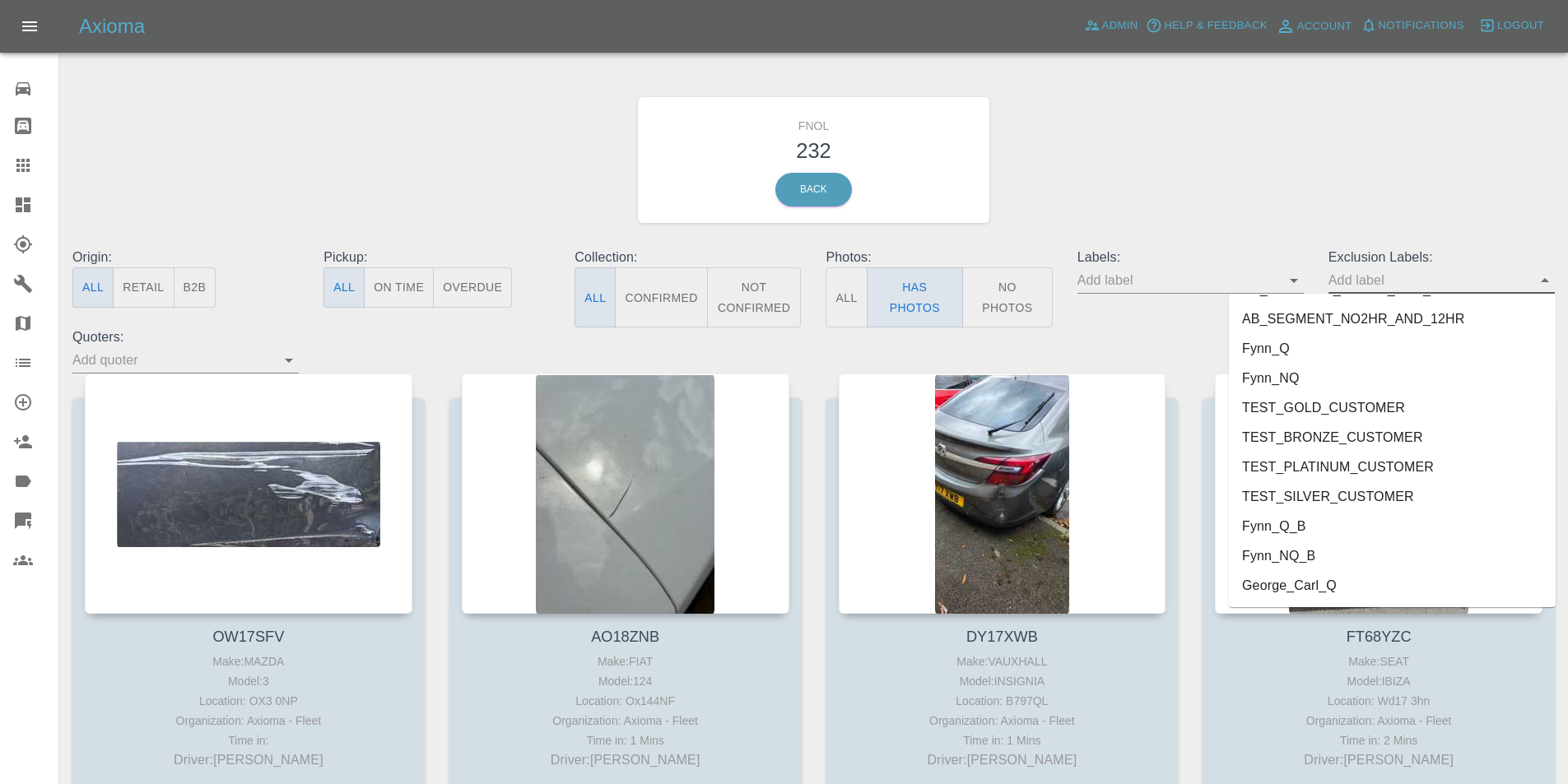
click at [1298, 576] on li "George_Carl_Q" at bounding box center [1392, 585] width 327 height 30
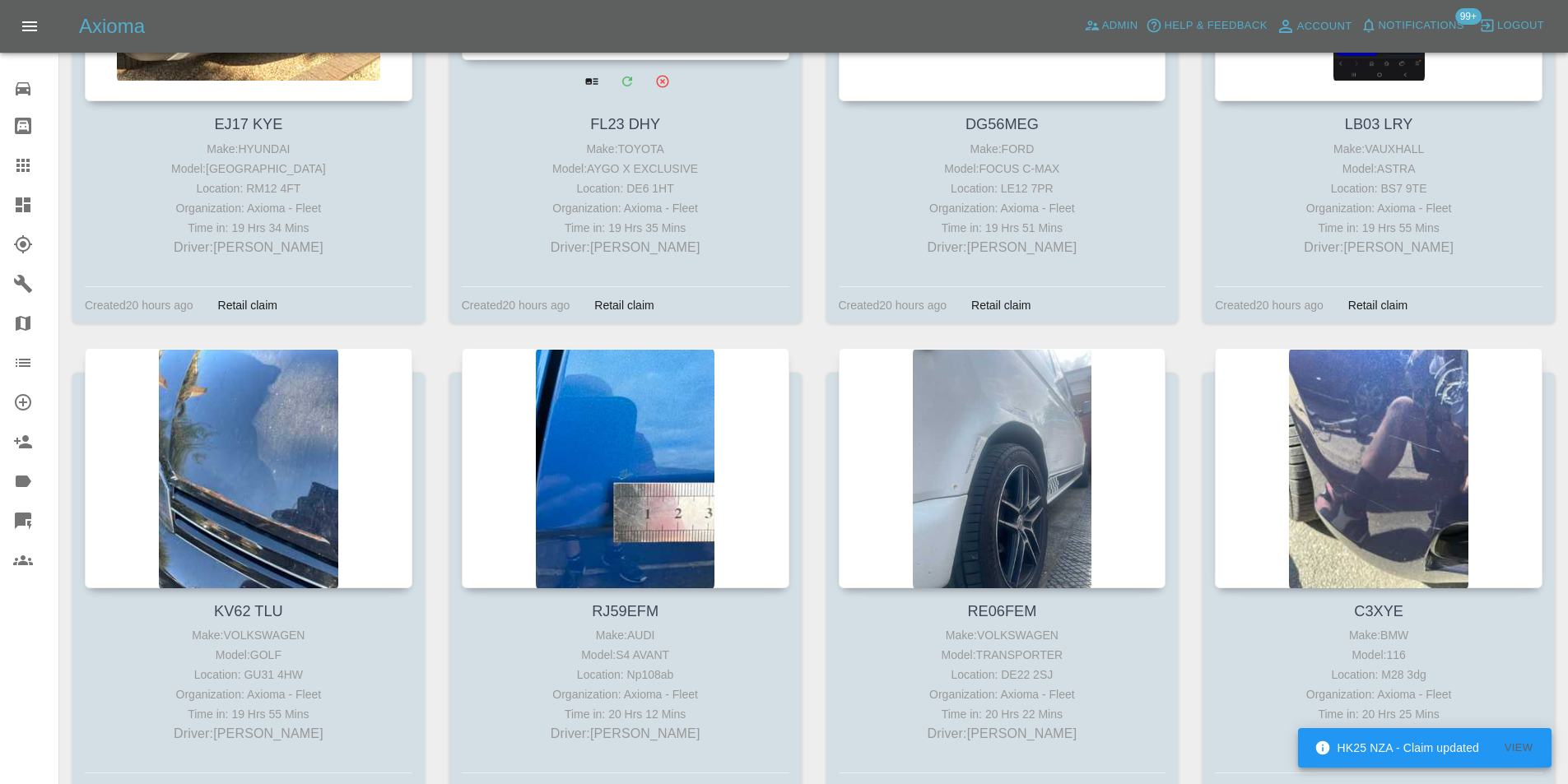
scroll to position [3456, 0]
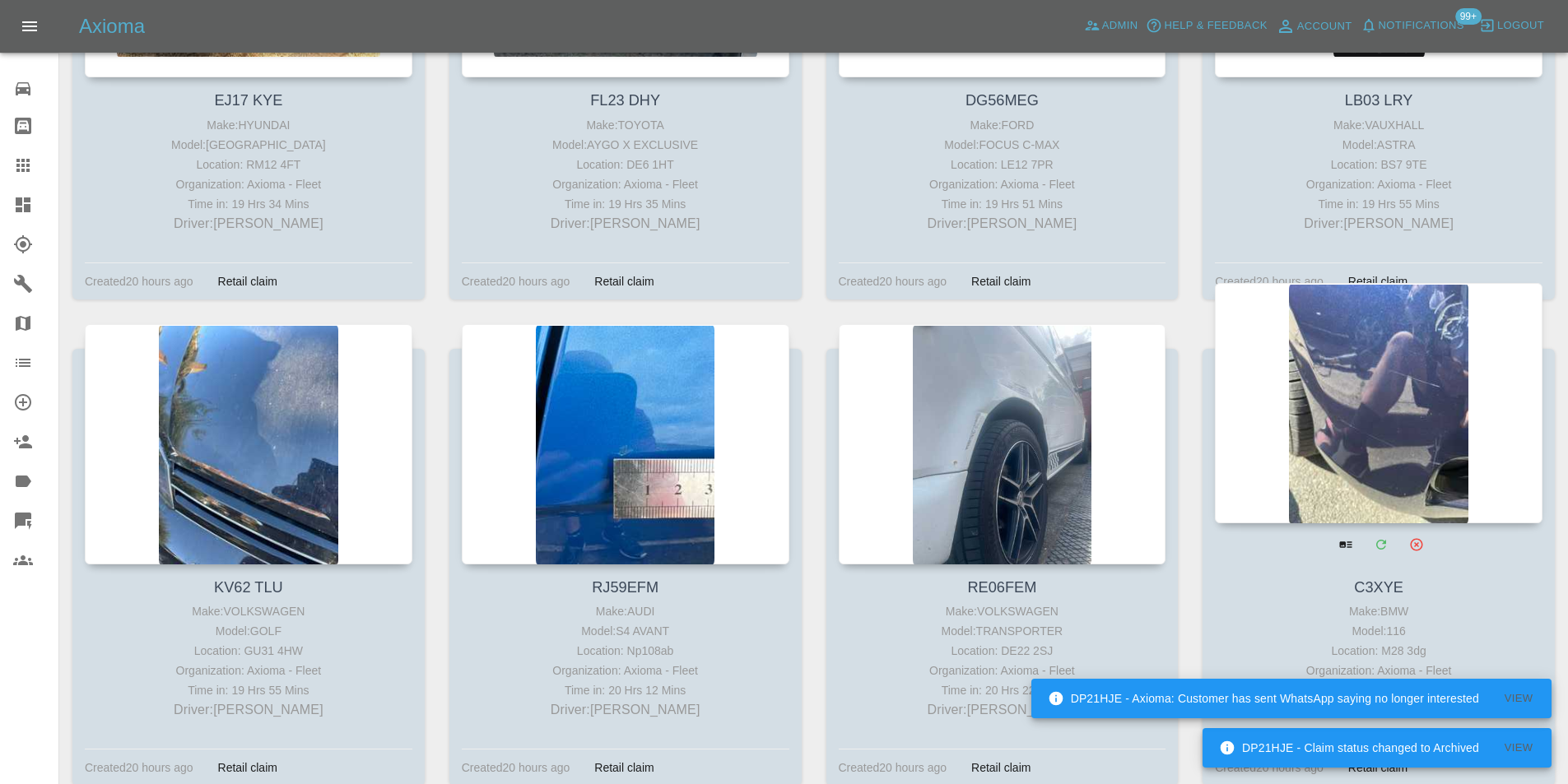
drag, startPoint x: 1310, startPoint y: 331, endPoint x: 1320, endPoint y: 332, distance: 10.0
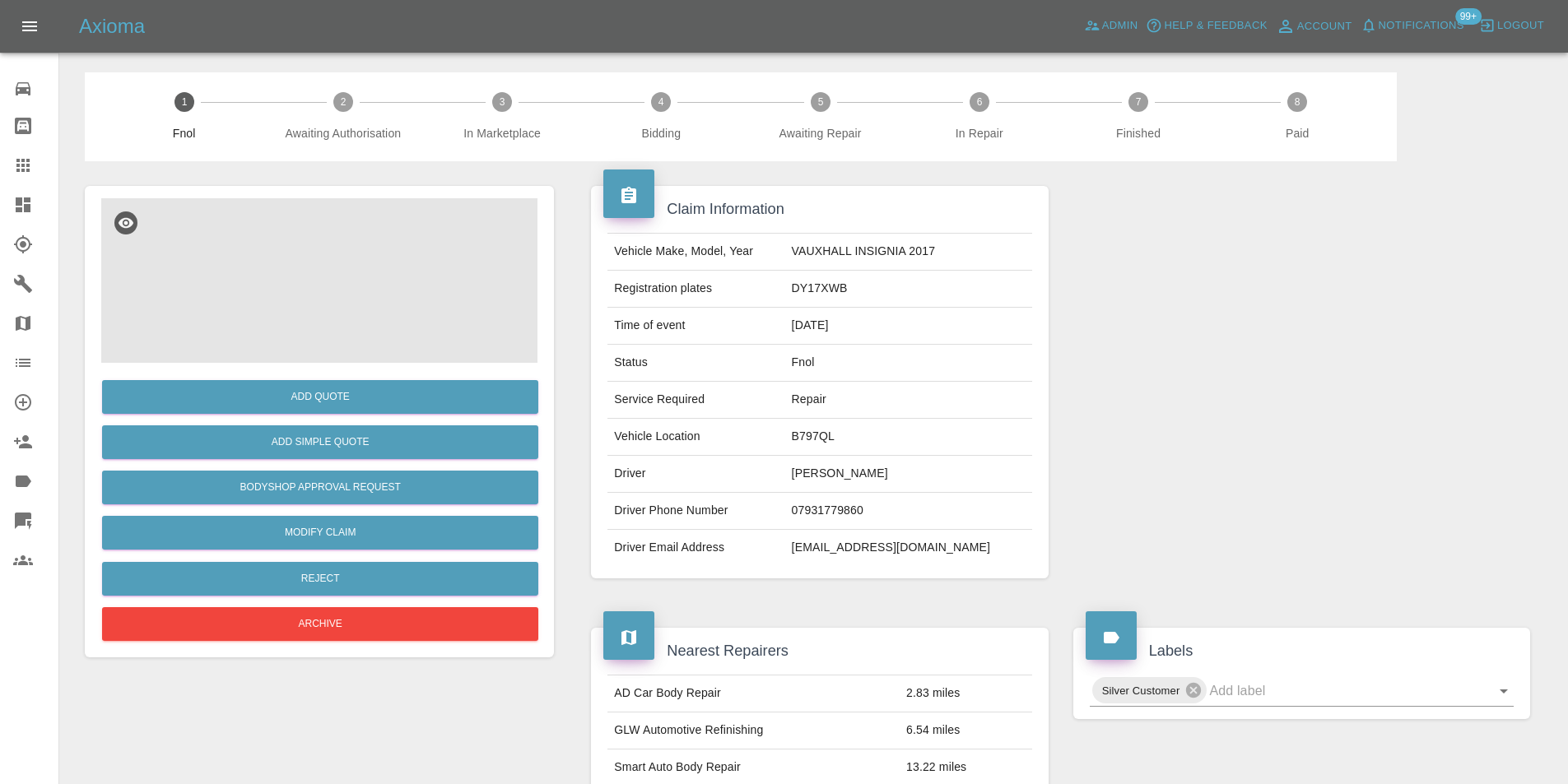
click at [333, 262] on img at bounding box center [319, 280] width 436 height 165
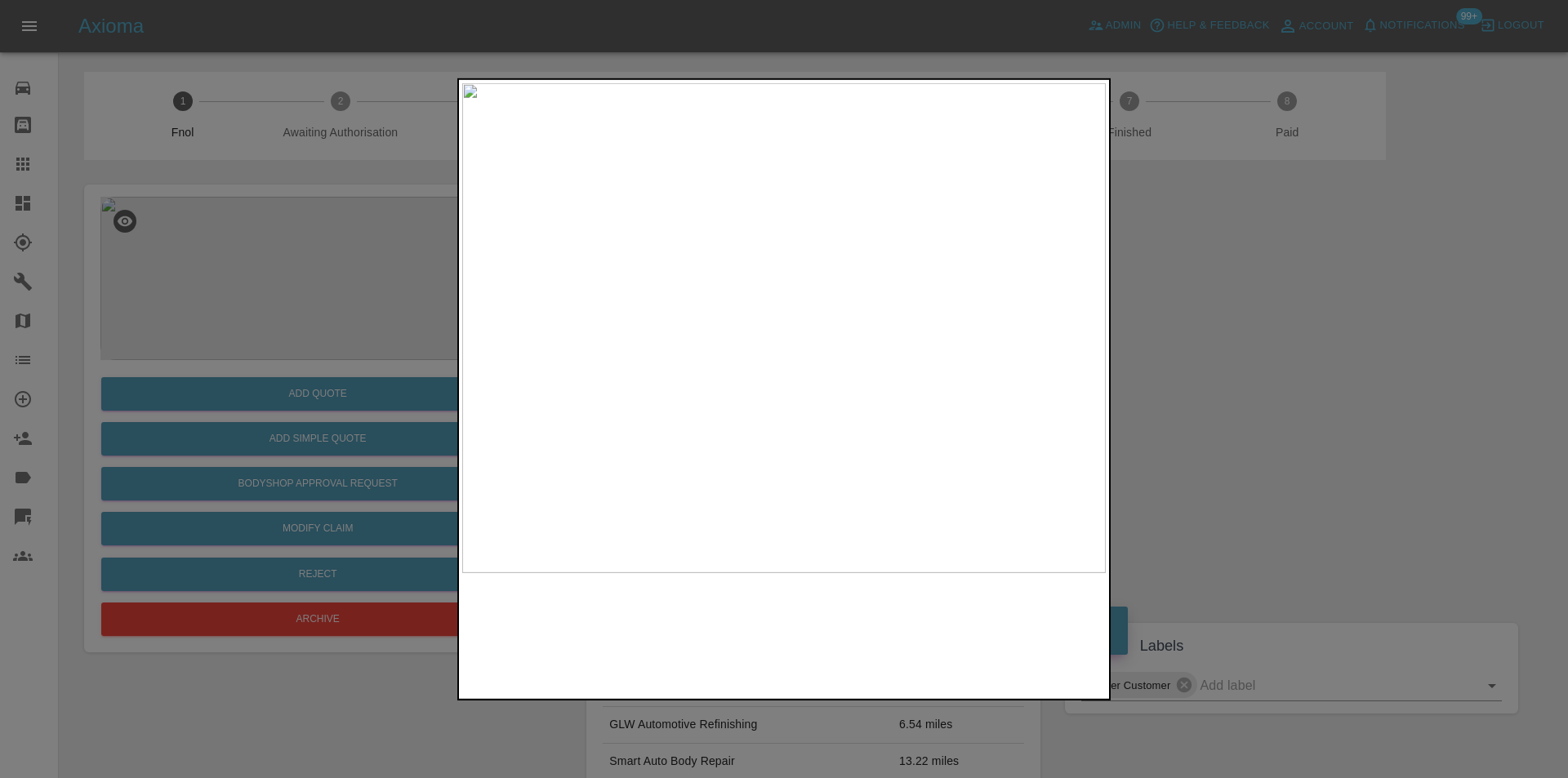
click at [776, 334] on img at bounding box center [784, 327] width 643 height 490
click at [1291, 328] on div at bounding box center [784, 389] width 1568 height 778
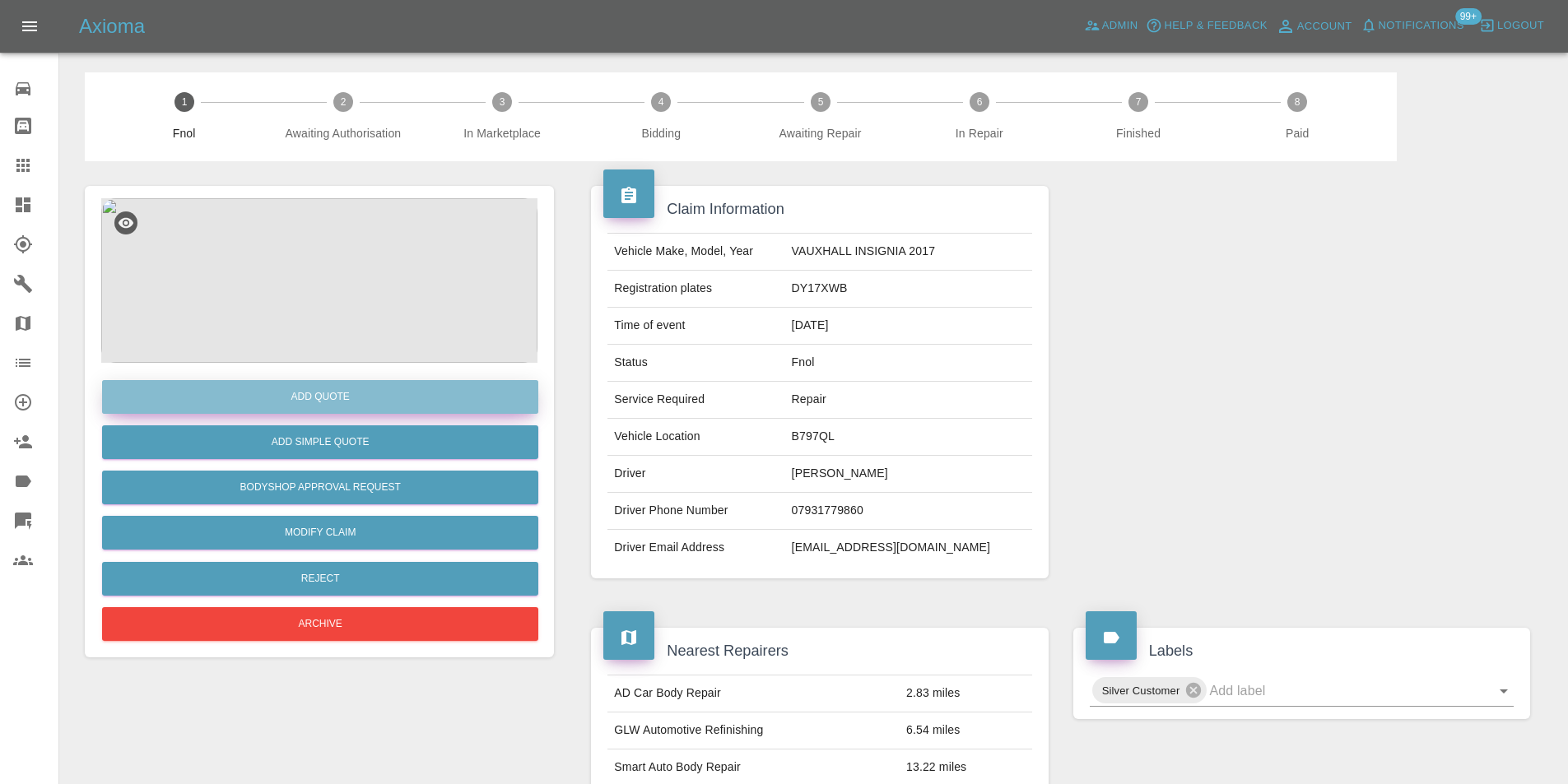
click at [335, 396] on button "Add Quote" at bounding box center [320, 398] width 436 height 34
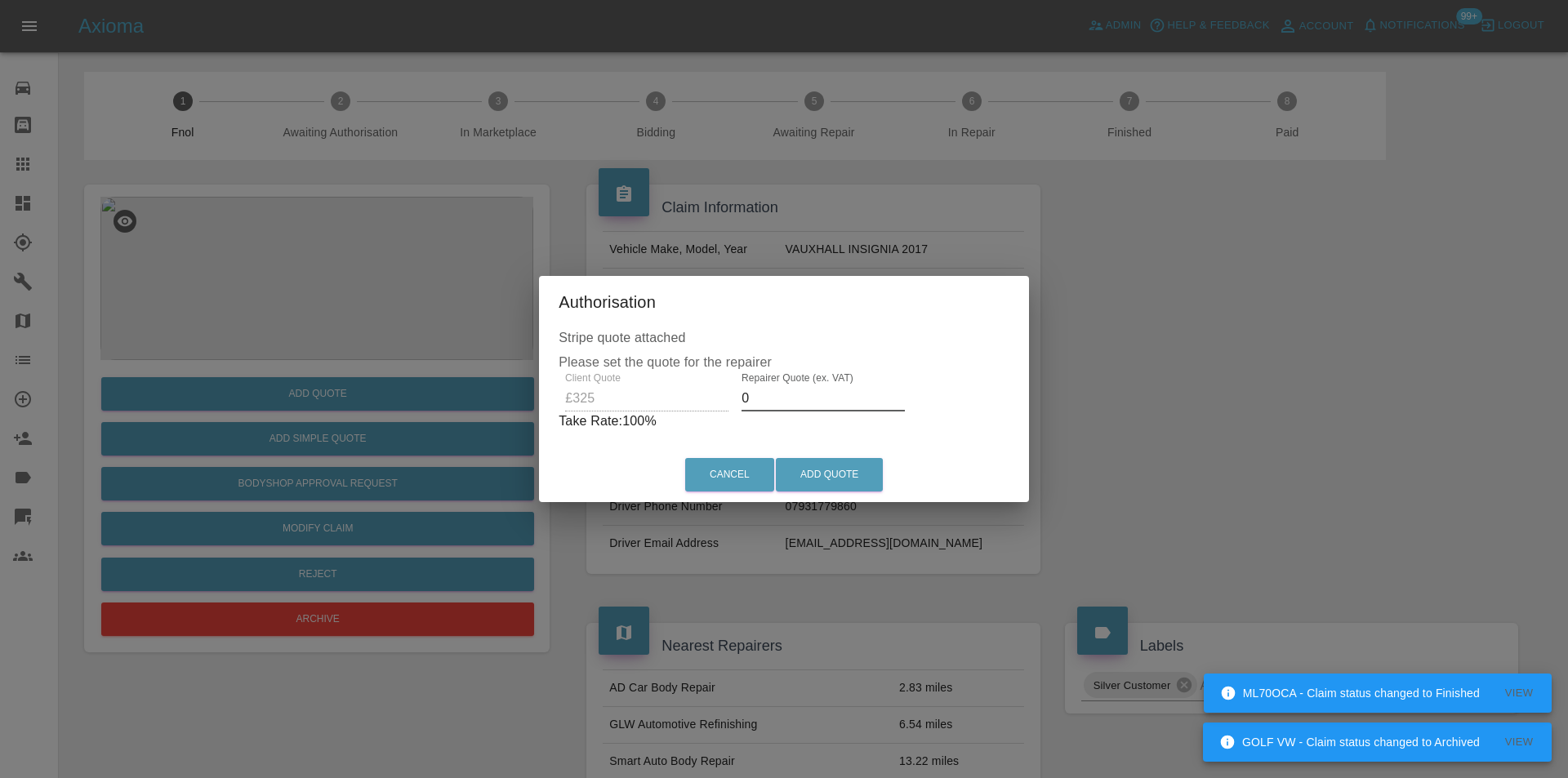
click at [777, 403] on input "0" at bounding box center [823, 398] width 163 height 26
type input "0210"
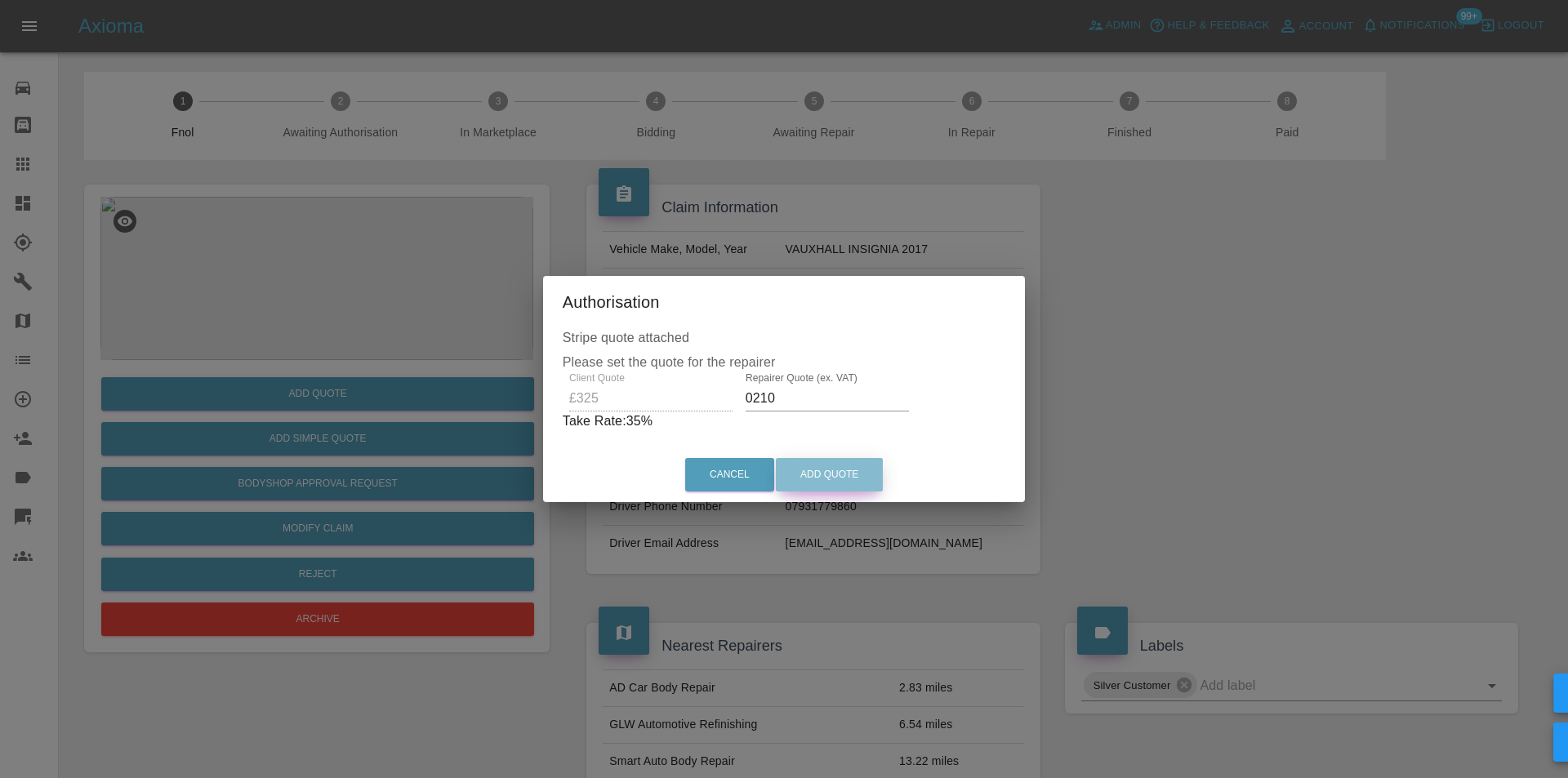
click at [847, 465] on button "Add Quote" at bounding box center [829, 475] width 107 height 34
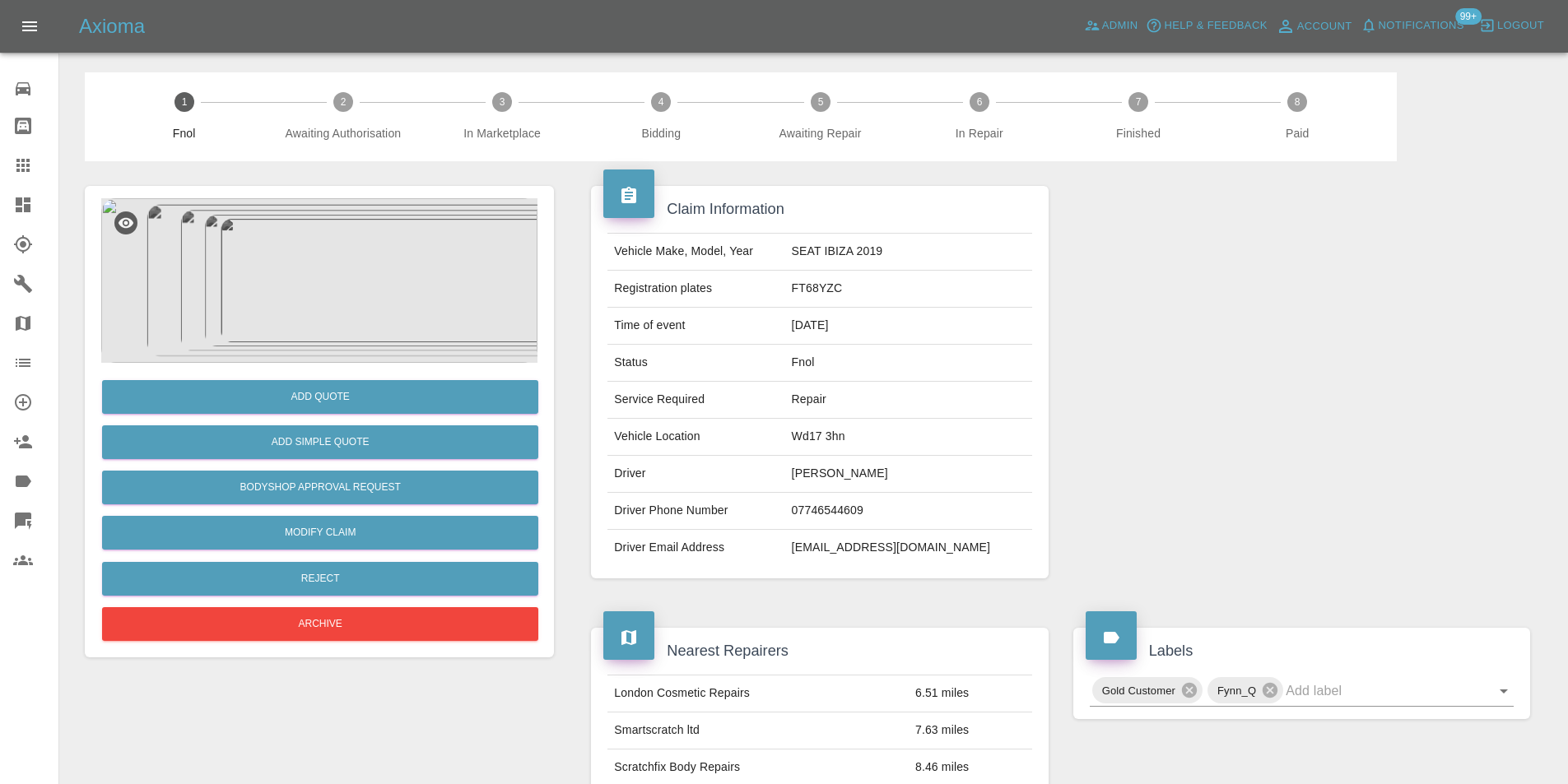
click at [336, 271] on img at bounding box center [319, 280] width 436 height 165
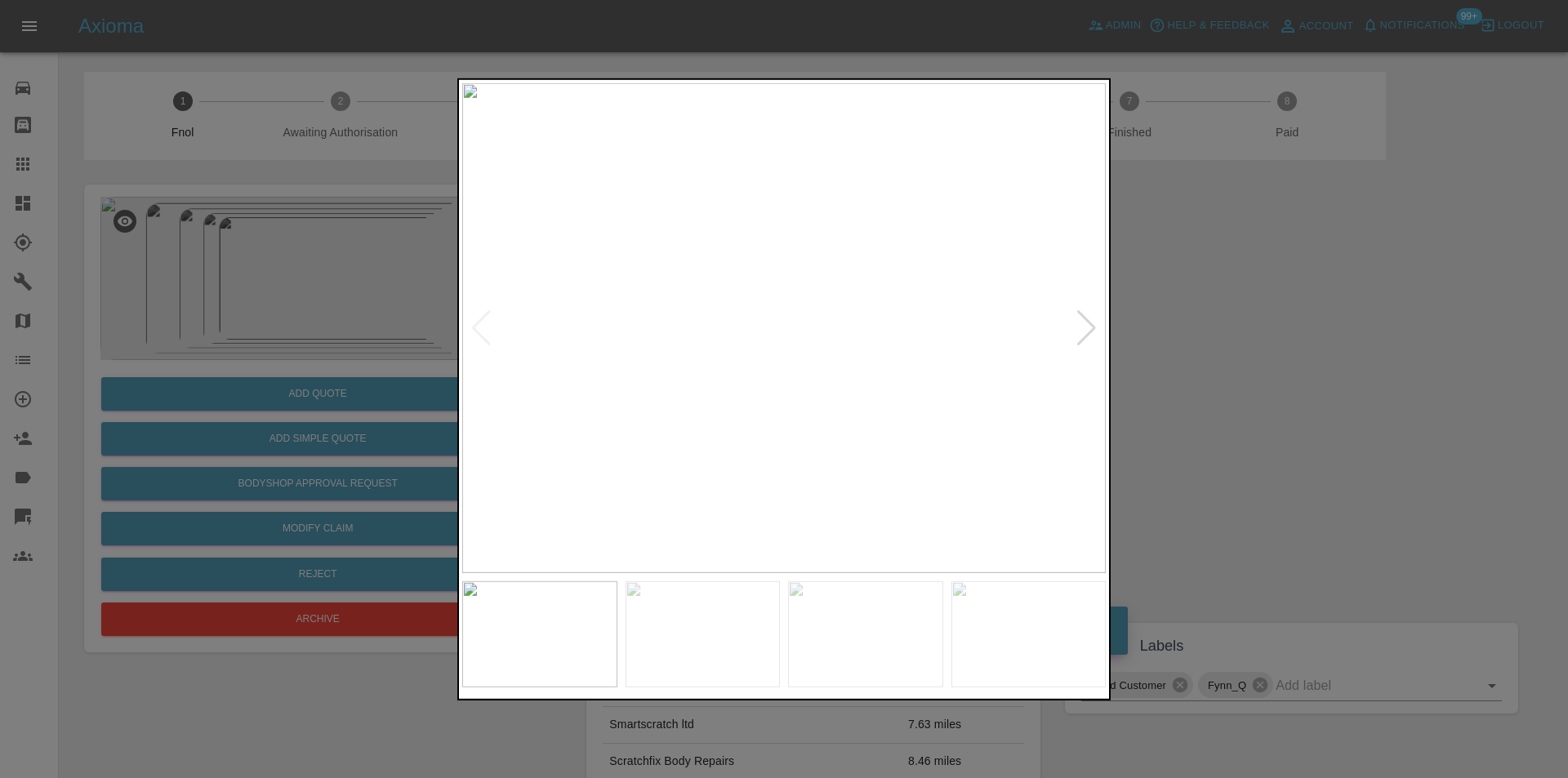
click at [1081, 325] on div at bounding box center [1086, 328] width 22 height 36
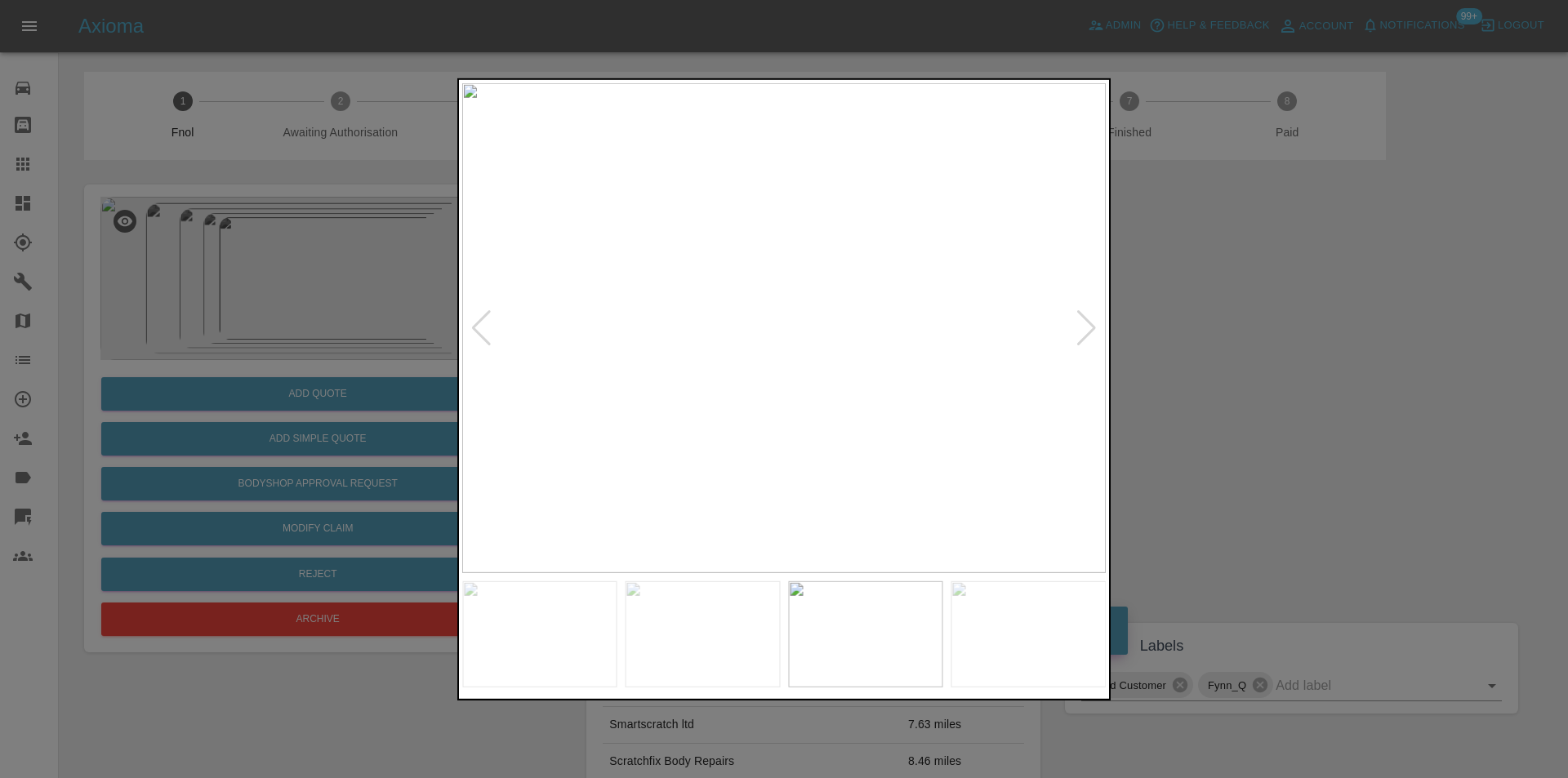
click at [1081, 325] on div at bounding box center [1086, 328] width 22 height 36
click at [1091, 320] on img at bounding box center [784, 327] width 643 height 490
click at [1217, 323] on div at bounding box center [784, 389] width 1568 height 778
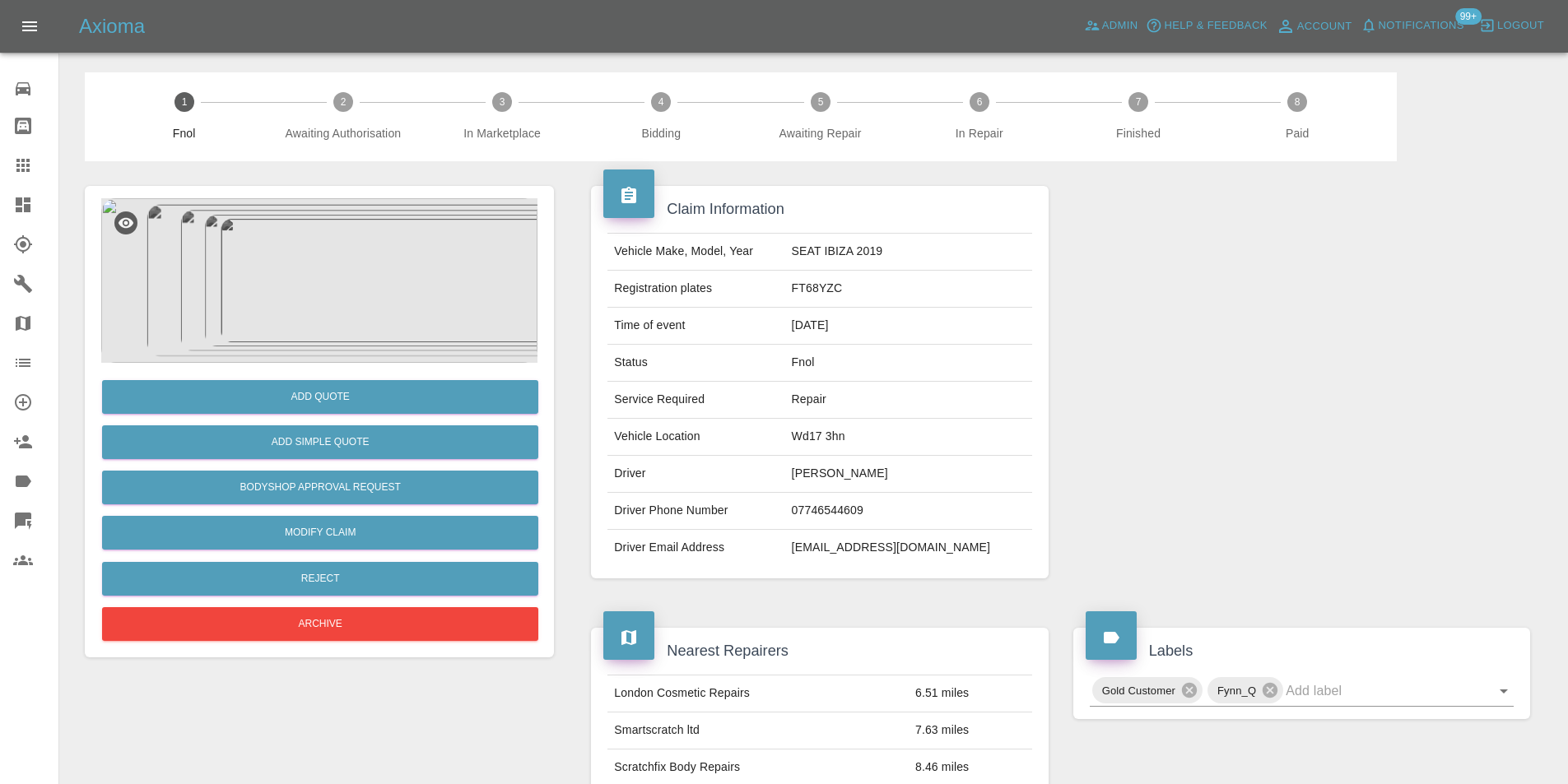
click at [337, 269] on img at bounding box center [319, 280] width 436 height 165
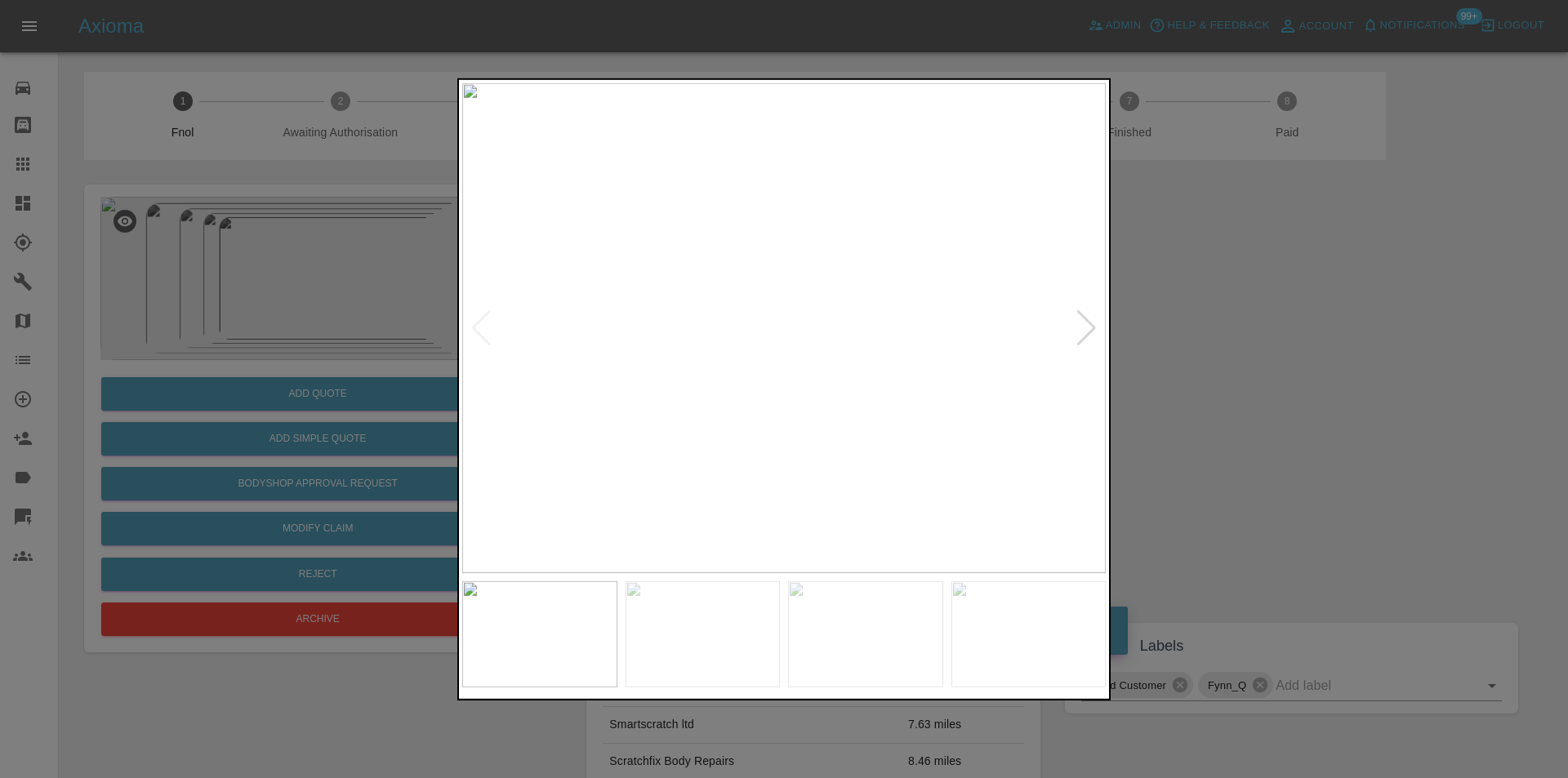
click at [1090, 328] on div at bounding box center [1086, 328] width 22 height 36
click at [1089, 328] on div at bounding box center [1086, 328] width 22 height 36
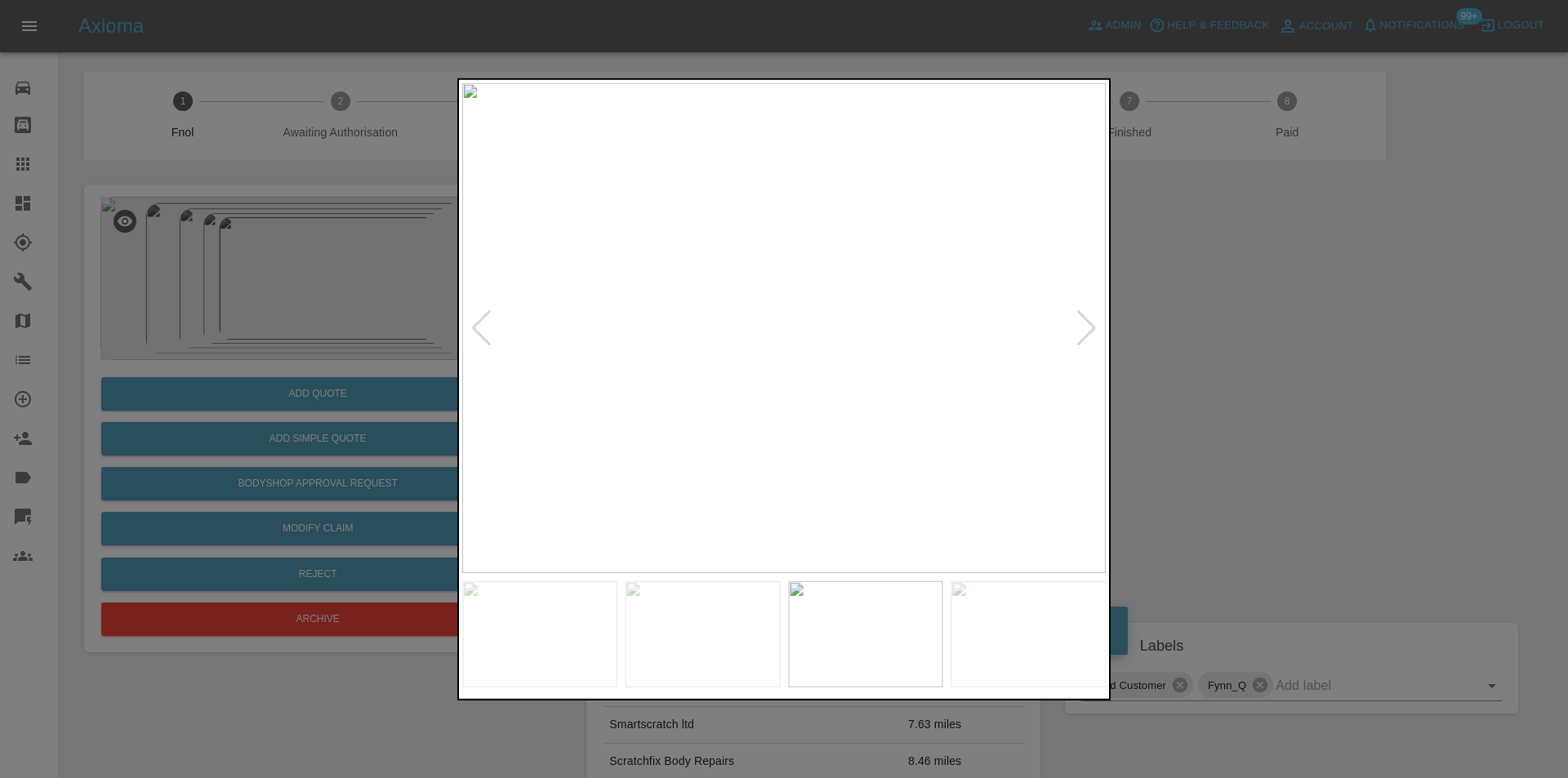
click at [482, 324] on div at bounding box center [481, 328] width 22 height 36
click at [808, 295] on img at bounding box center [784, 327] width 643 height 490
click at [925, 246] on img at bounding box center [704, 261] width 1930 height 1470
drag, startPoint x: 1271, startPoint y: 308, endPoint x: 1254, endPoint y: 270, distance: 41.6
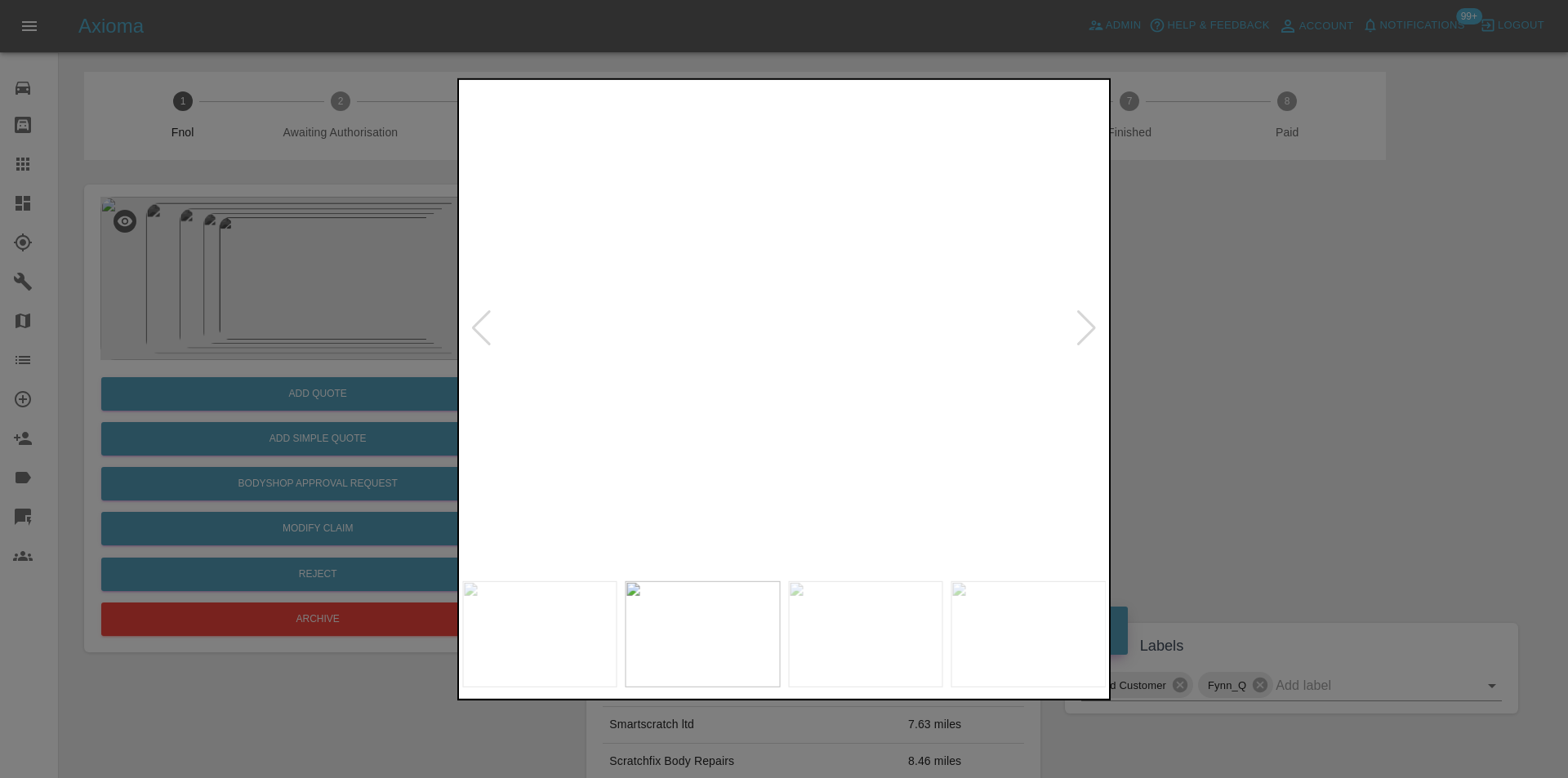
click at [1267, 298] on div at bounding box center [784, 389] width 1568 height 778
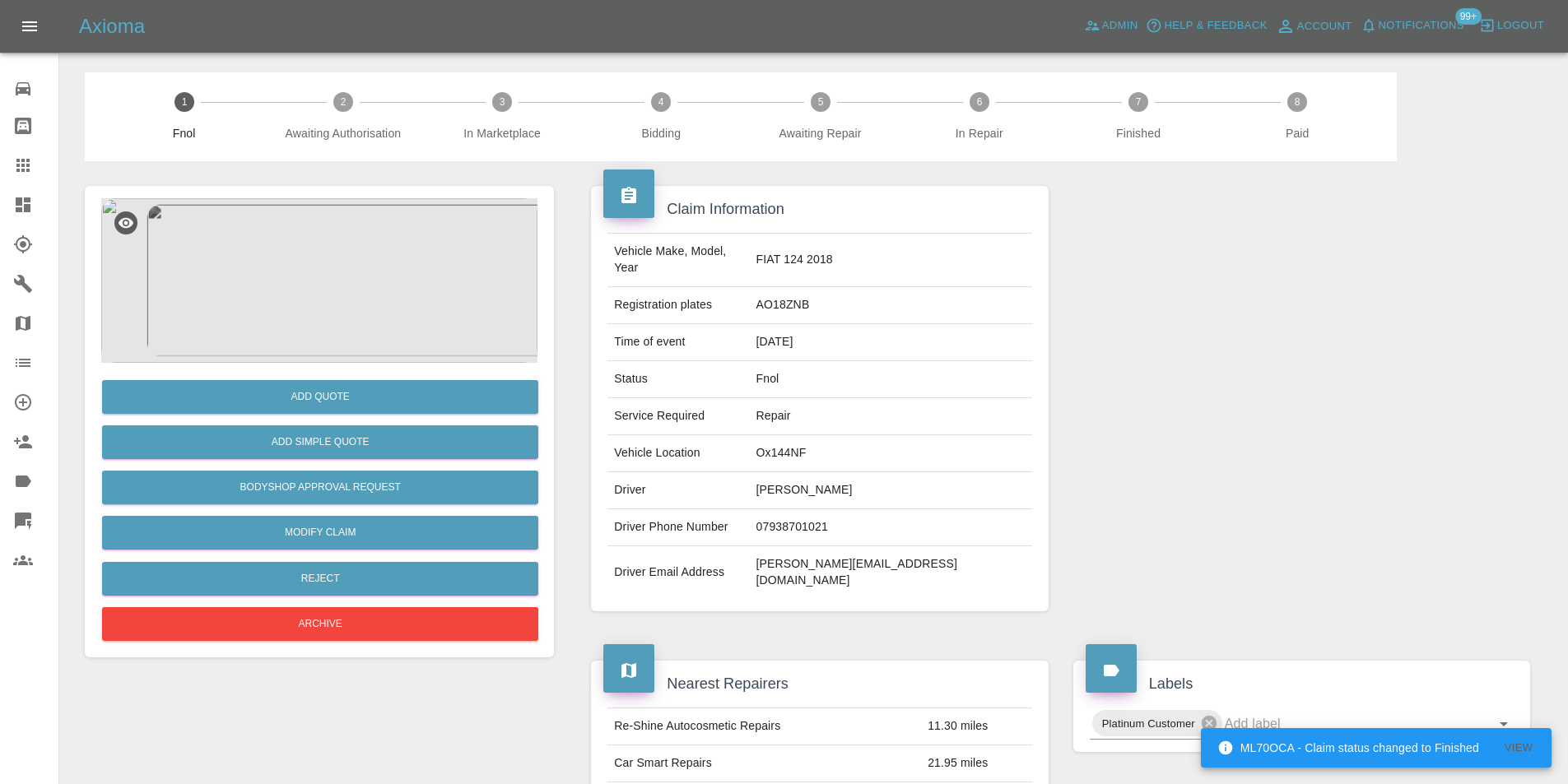
click at [318, 339] on img at bounding box center [319, 280] width 436 height 165
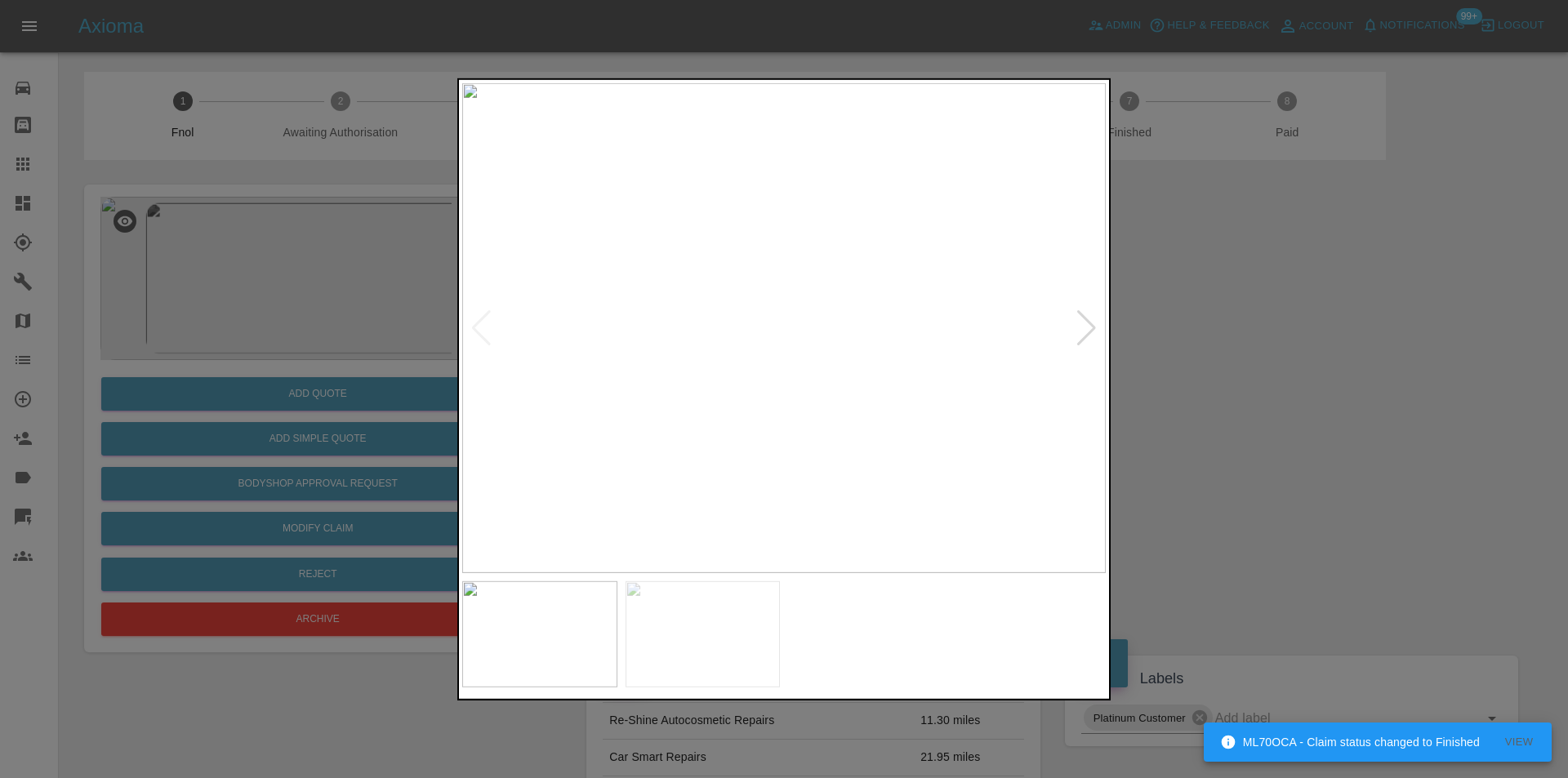
click at [1087, 331] on div at bounding box center [1086, 328] width 22 height 36
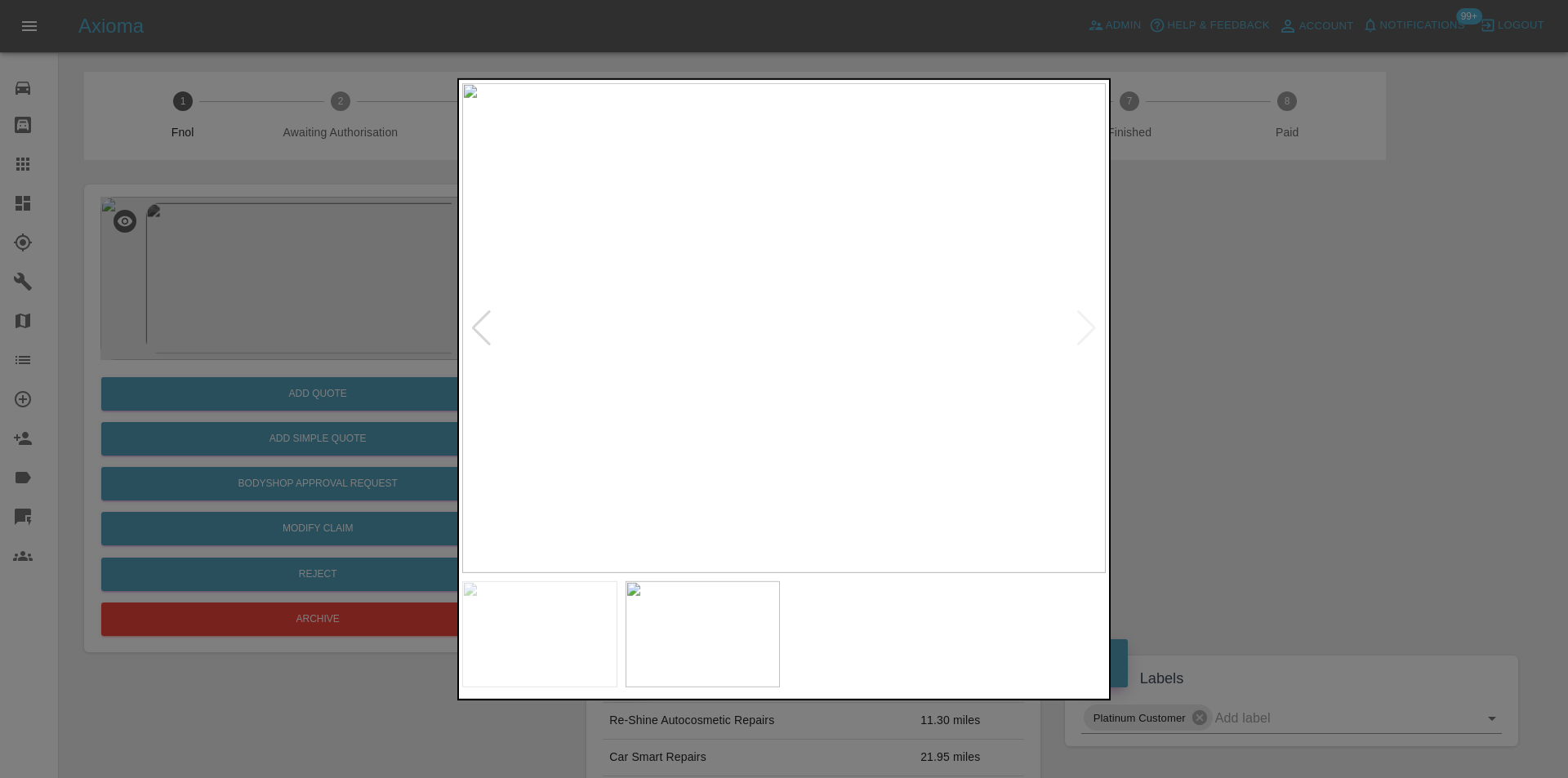
drag, startPoint x: 1209, startPoint y: 357, endPoint x: 942, endPoint y: 353, distance: 267.0
click at [1205, 357] on div at bounding box center [784, 389] width 1568 height 778
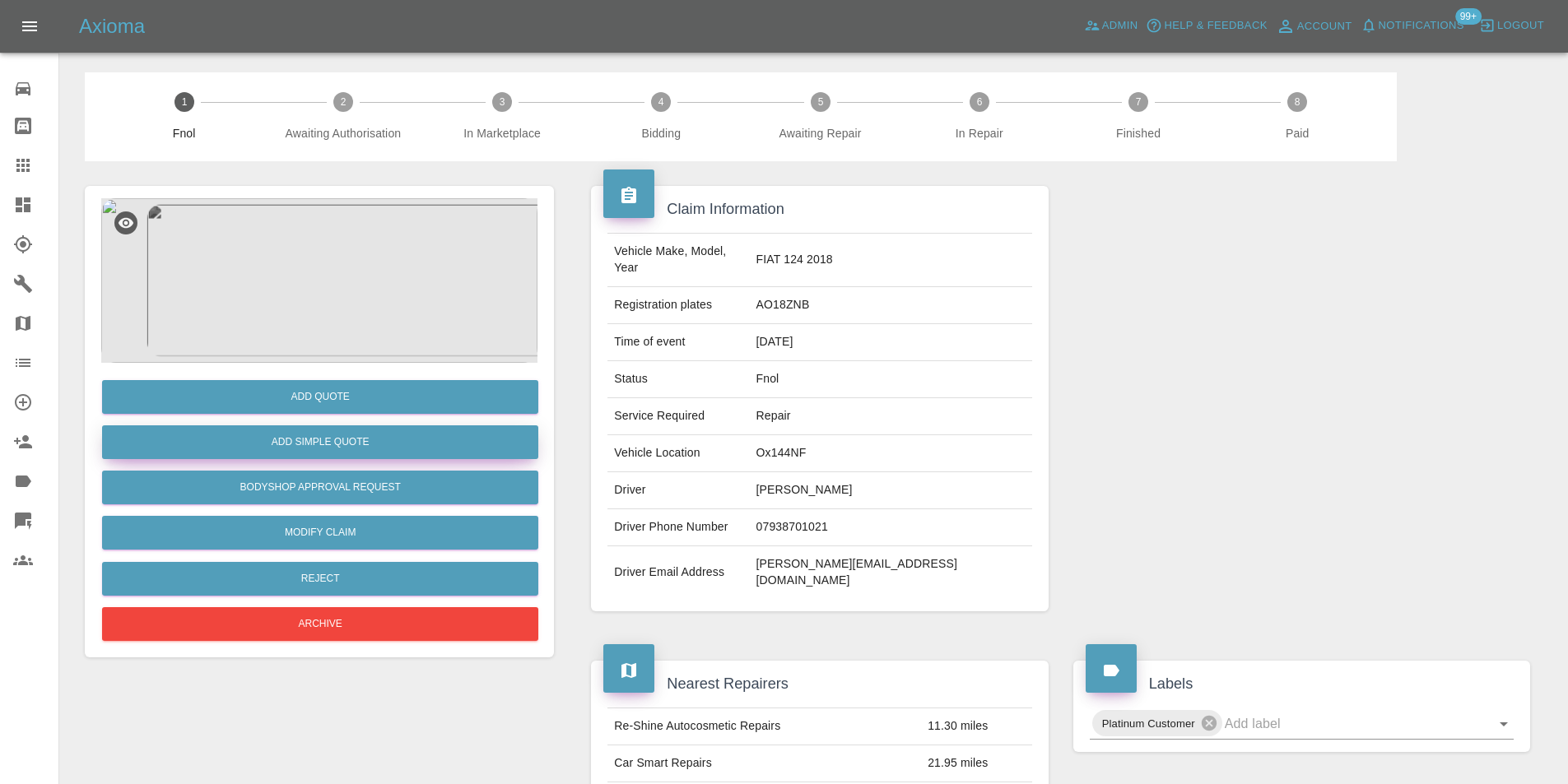
click at [345, 442] on button "Add Simple Quote" at bounding box center [320, 443] width 436 height 34
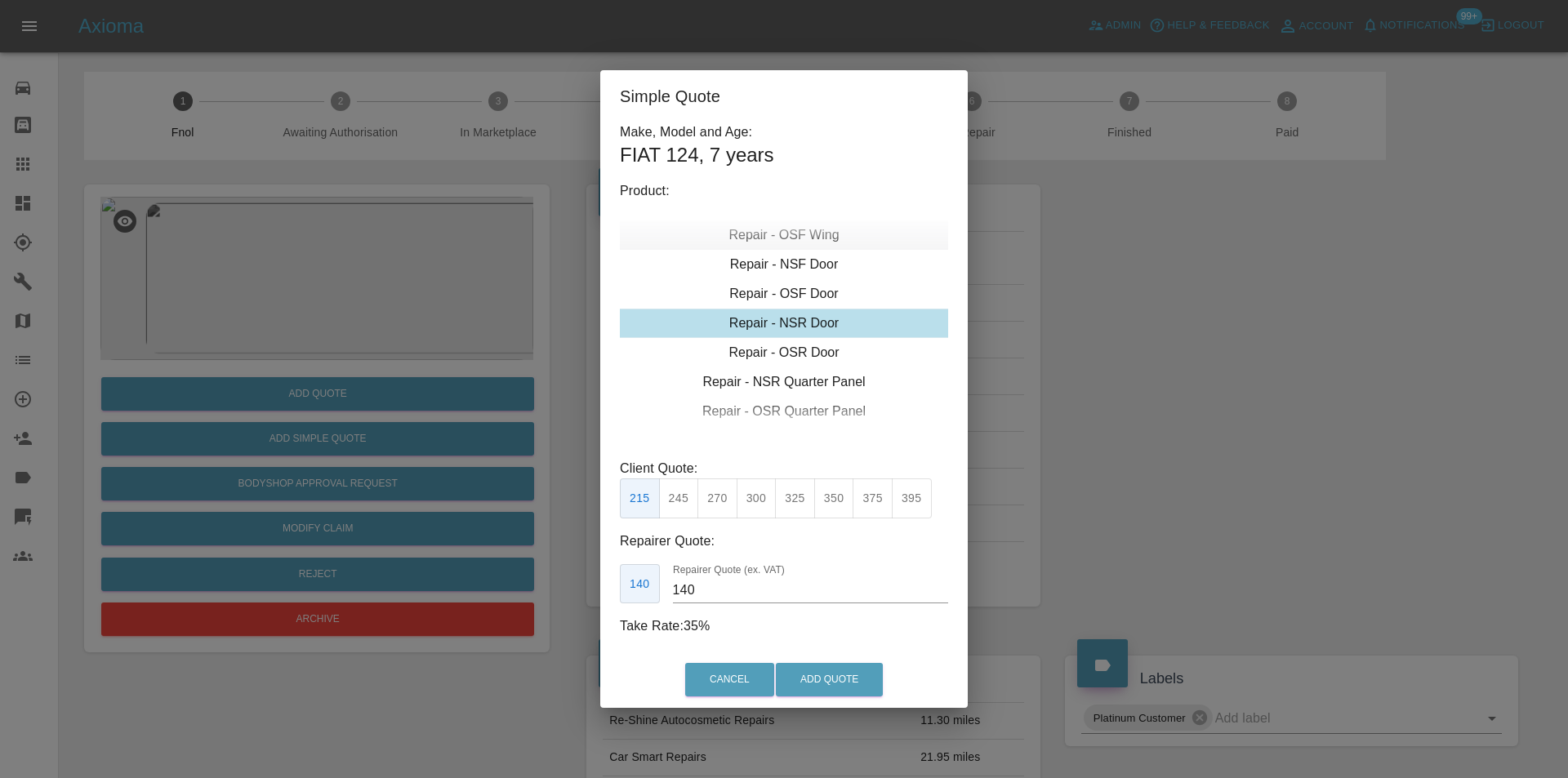
click at [809, 235] on div "Repair - OSF Wing" at bounding box center [784, 235] width 329 height 30
click at [814, 291] on div "Repair - NSF Wing" at bounding box center [784, 294] width 329 height 30
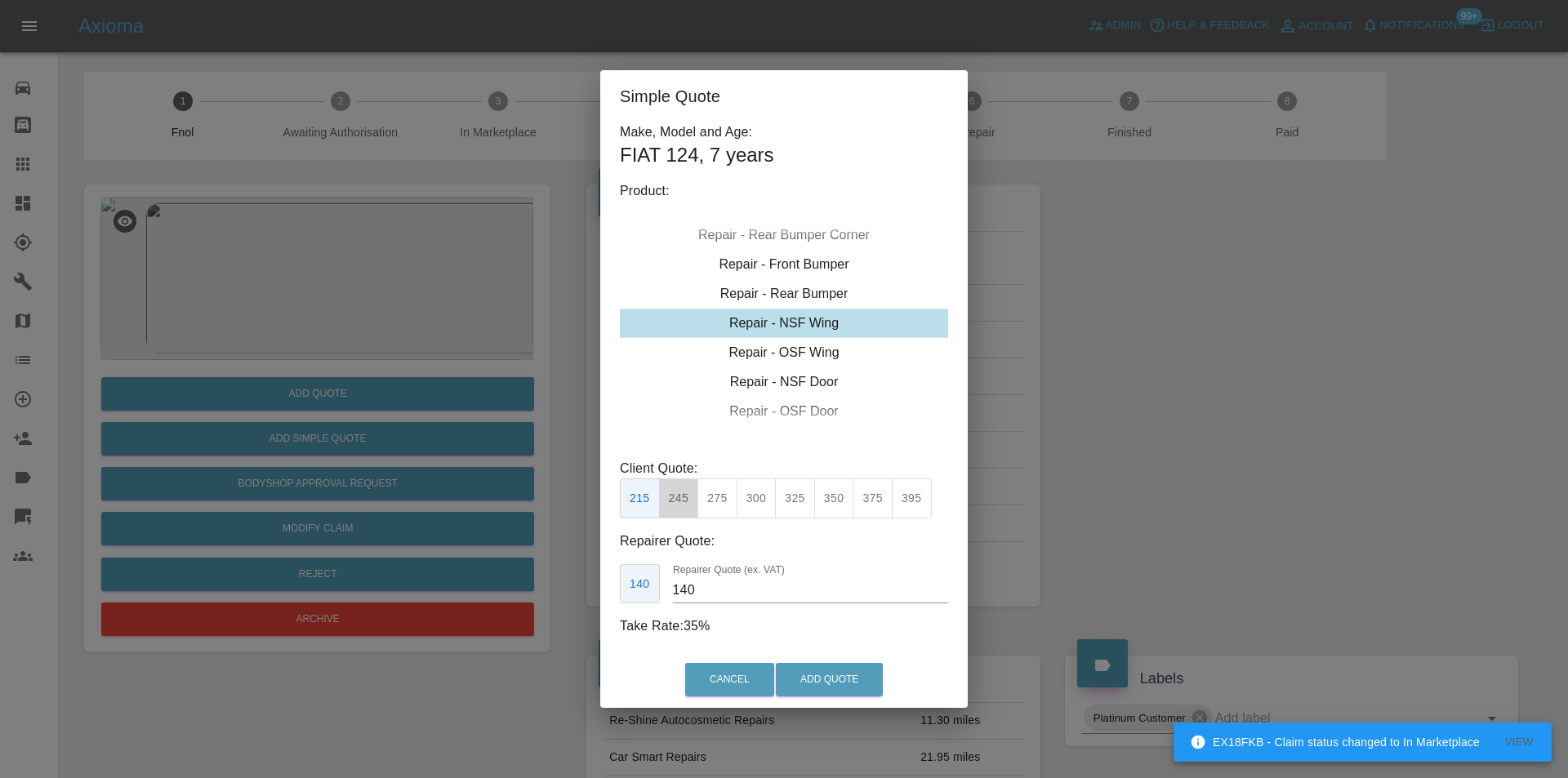
click at [684, 502] on button "245" at bounding box center [678, 498] width 40 height 40
type input "160"
click at [837, 676] on button "Add Quote" at bounding box center [829, 680] width 107 height 34
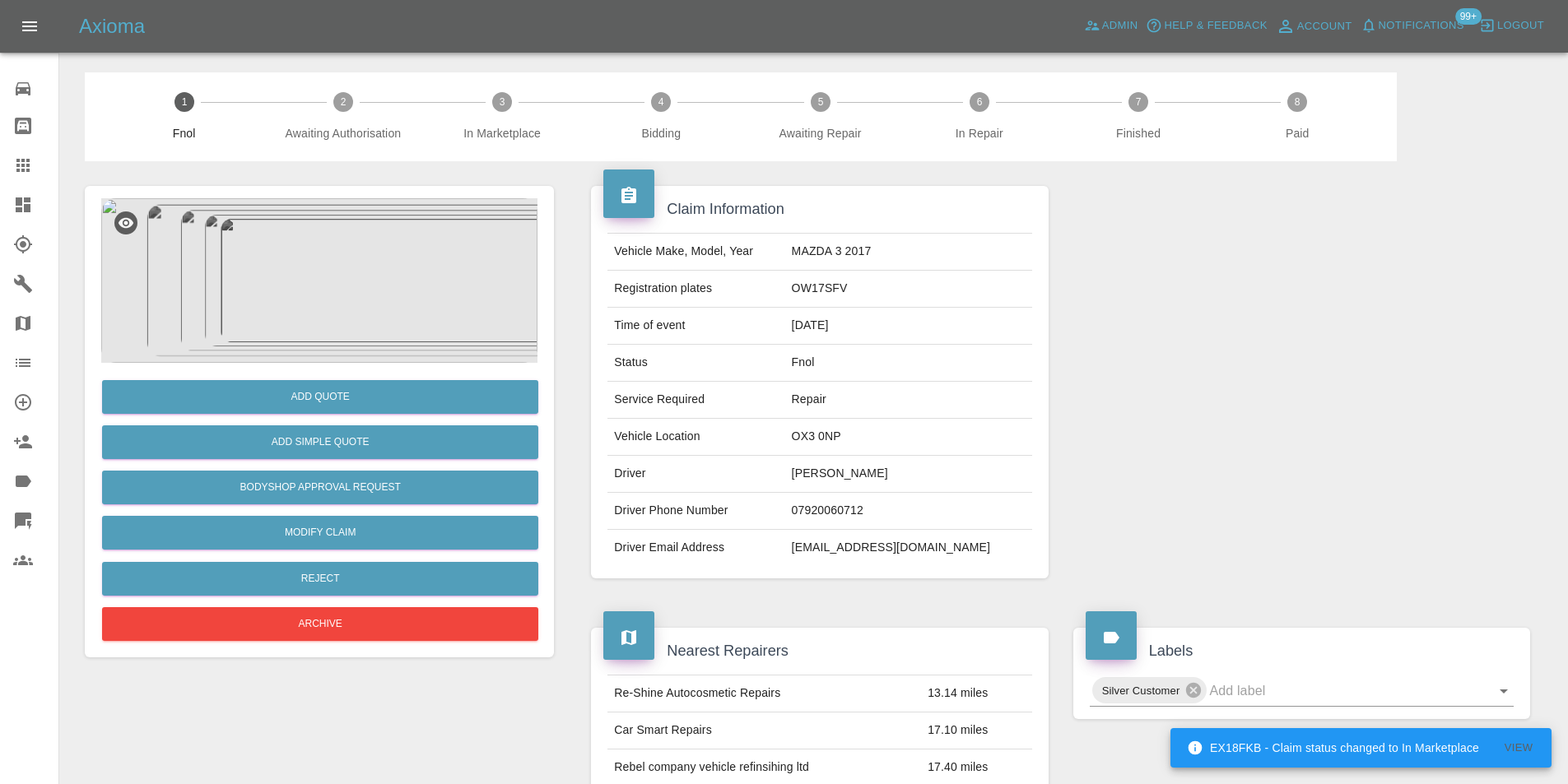
click at [365, 309] on img at bounding box center [319, 280] width 436 height 165
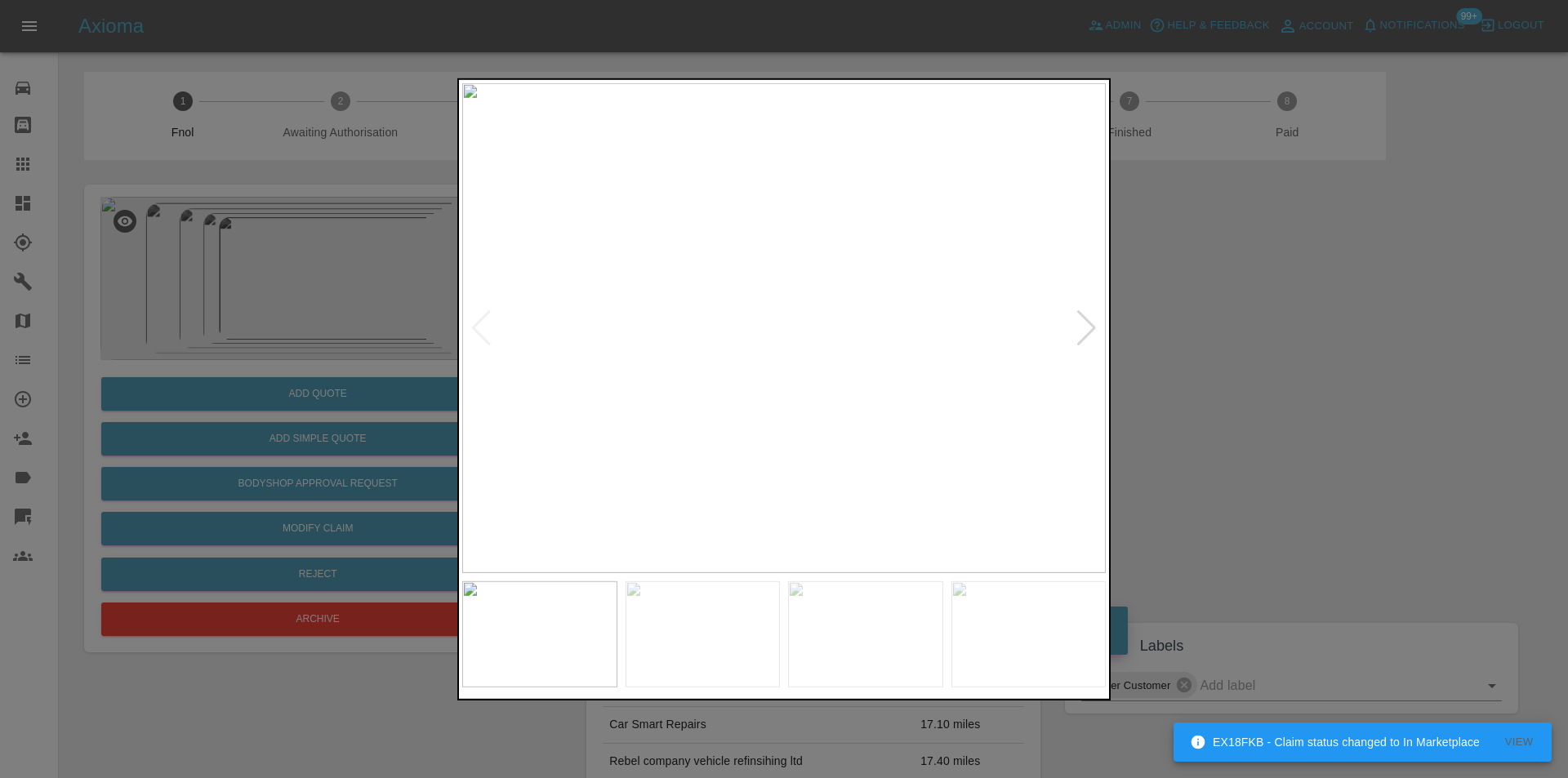
click at [1091, 321] on div at bounding box center [1086, 328] width 22 height 36
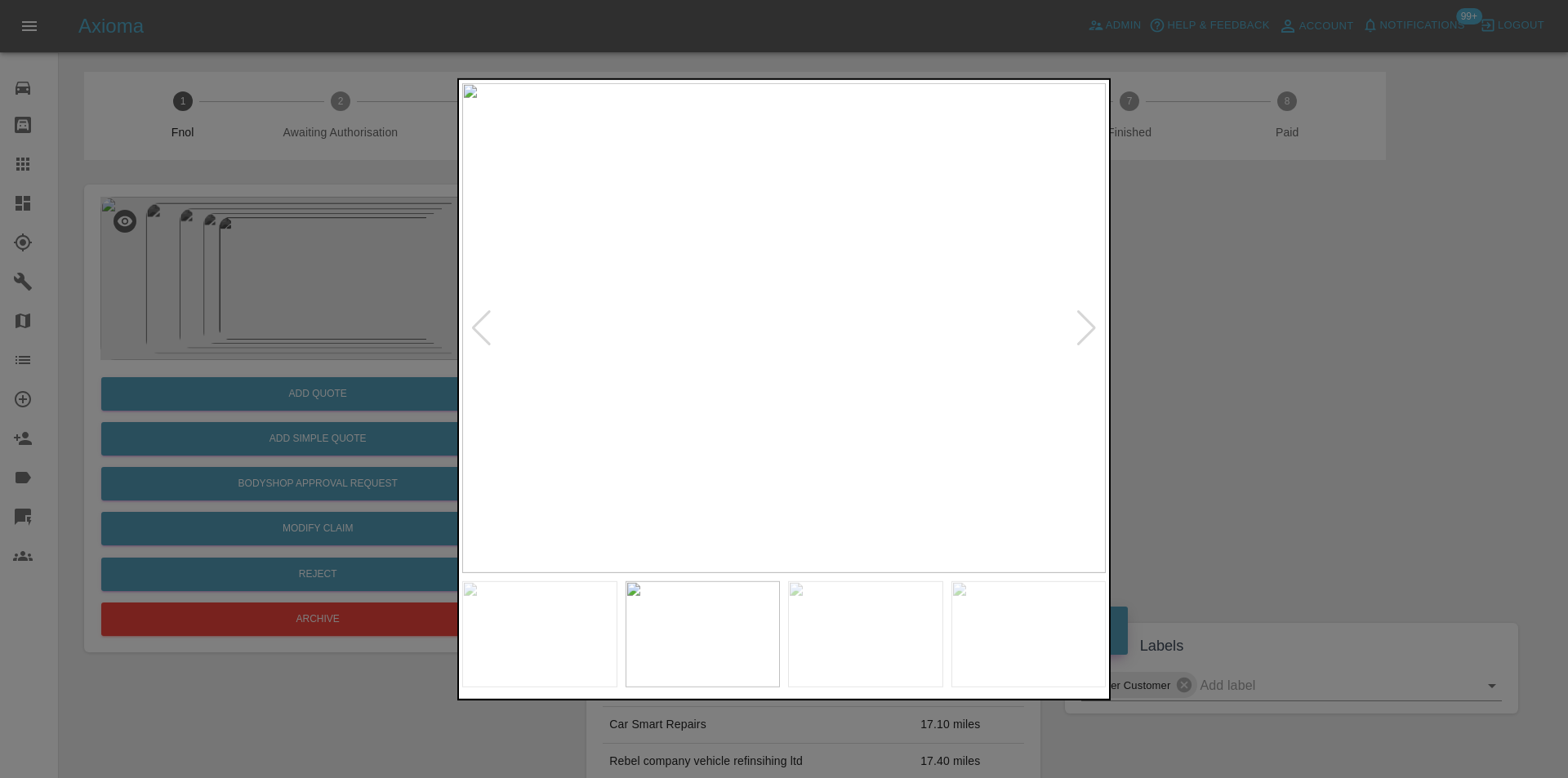
click at [1094, 313] on div at bounding box center [1086, 328] width 22 height 36
click at [1089, 332] on div at bounding box center [1086, 328] width 22 height 36
click at [1088, 334] on div at bounding box center [1086, 328] width 22 height 36
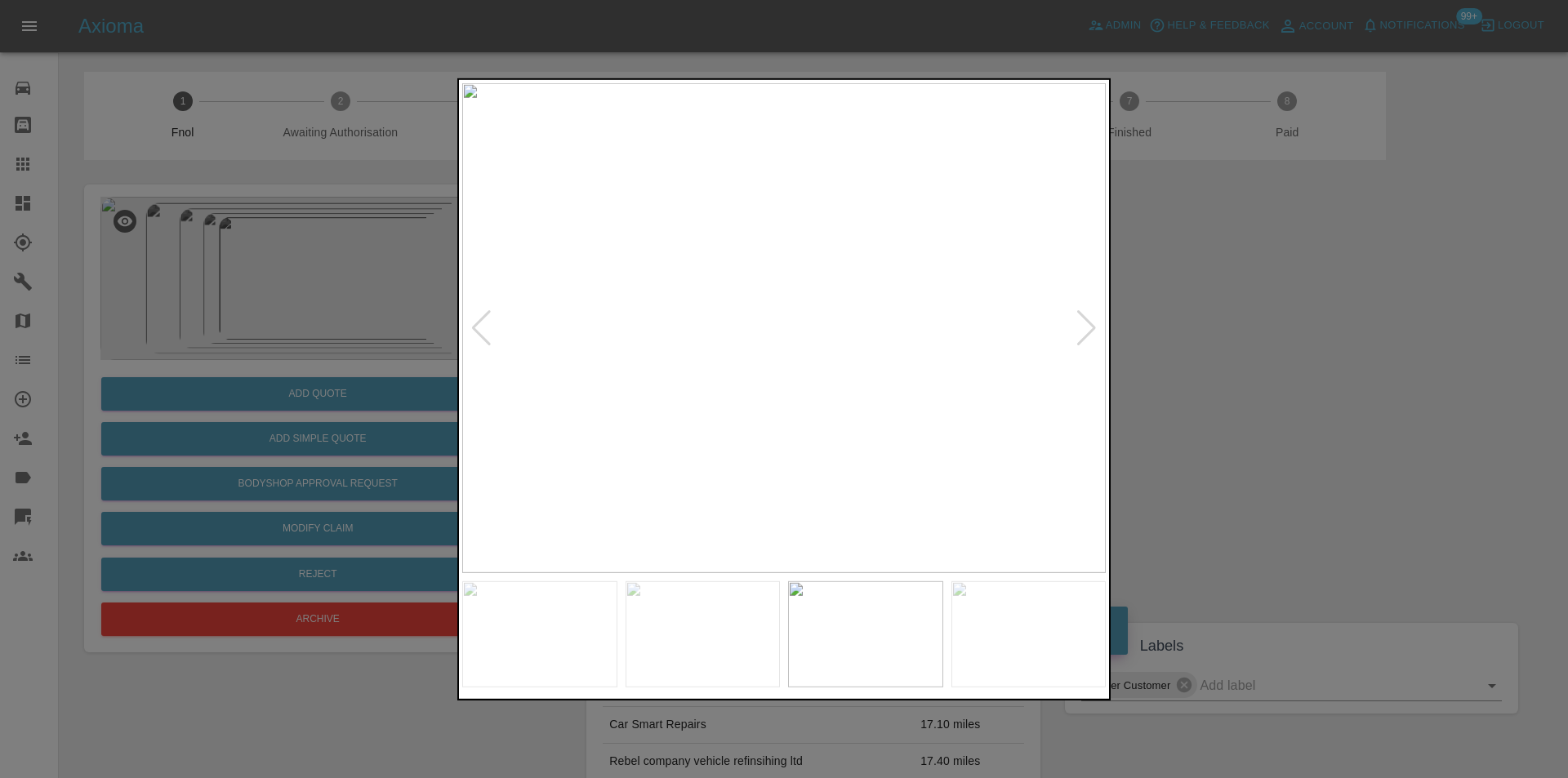
click at [1086, 337] on div at bounding box center [1086, 328] width 22 height 36
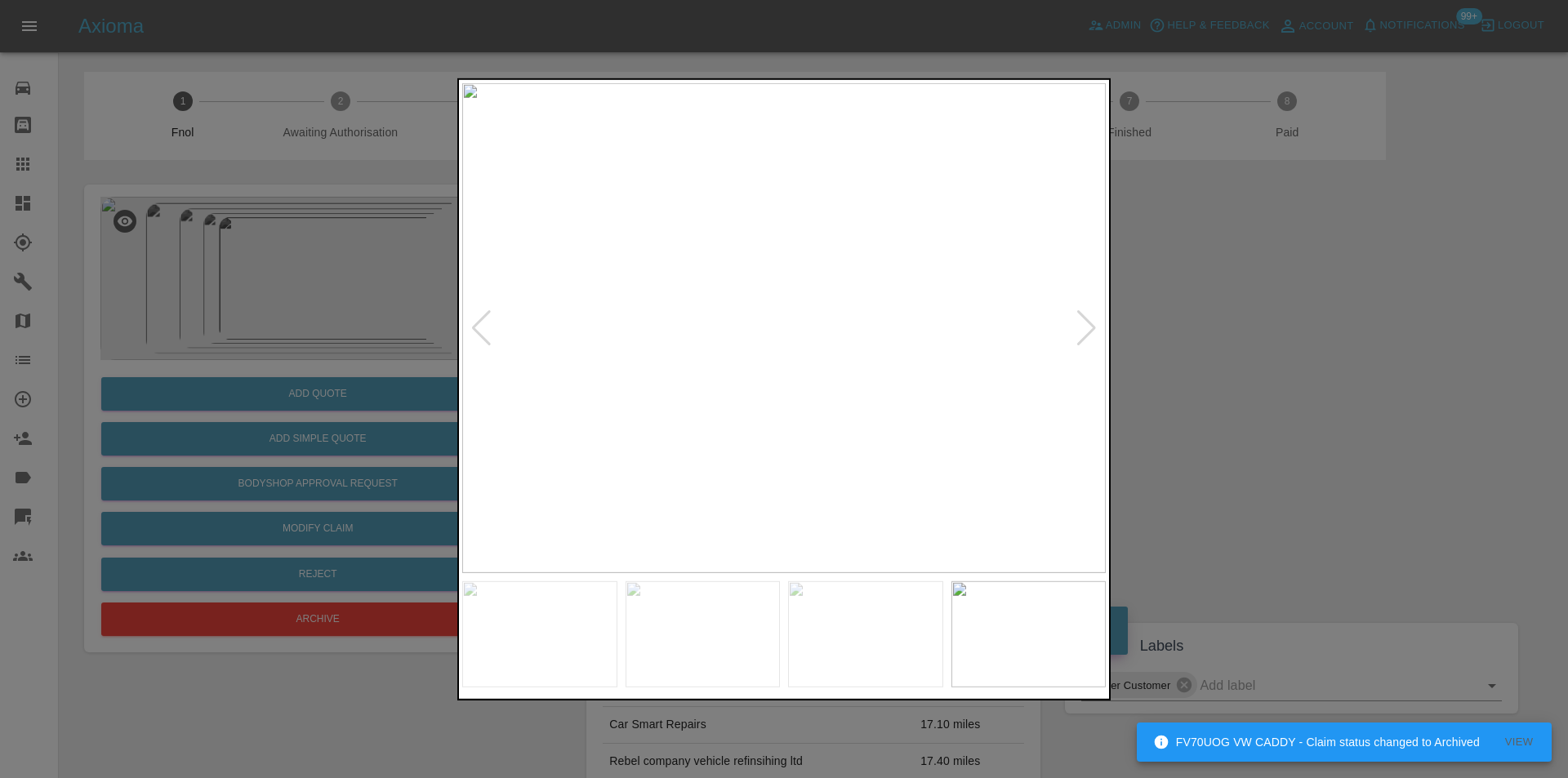
click at [787, 392] on img at bounding box center [784, 327] width 643 height 490
click at [1292, 336] on div at bounding box center [784, 389] width 1568 height 778
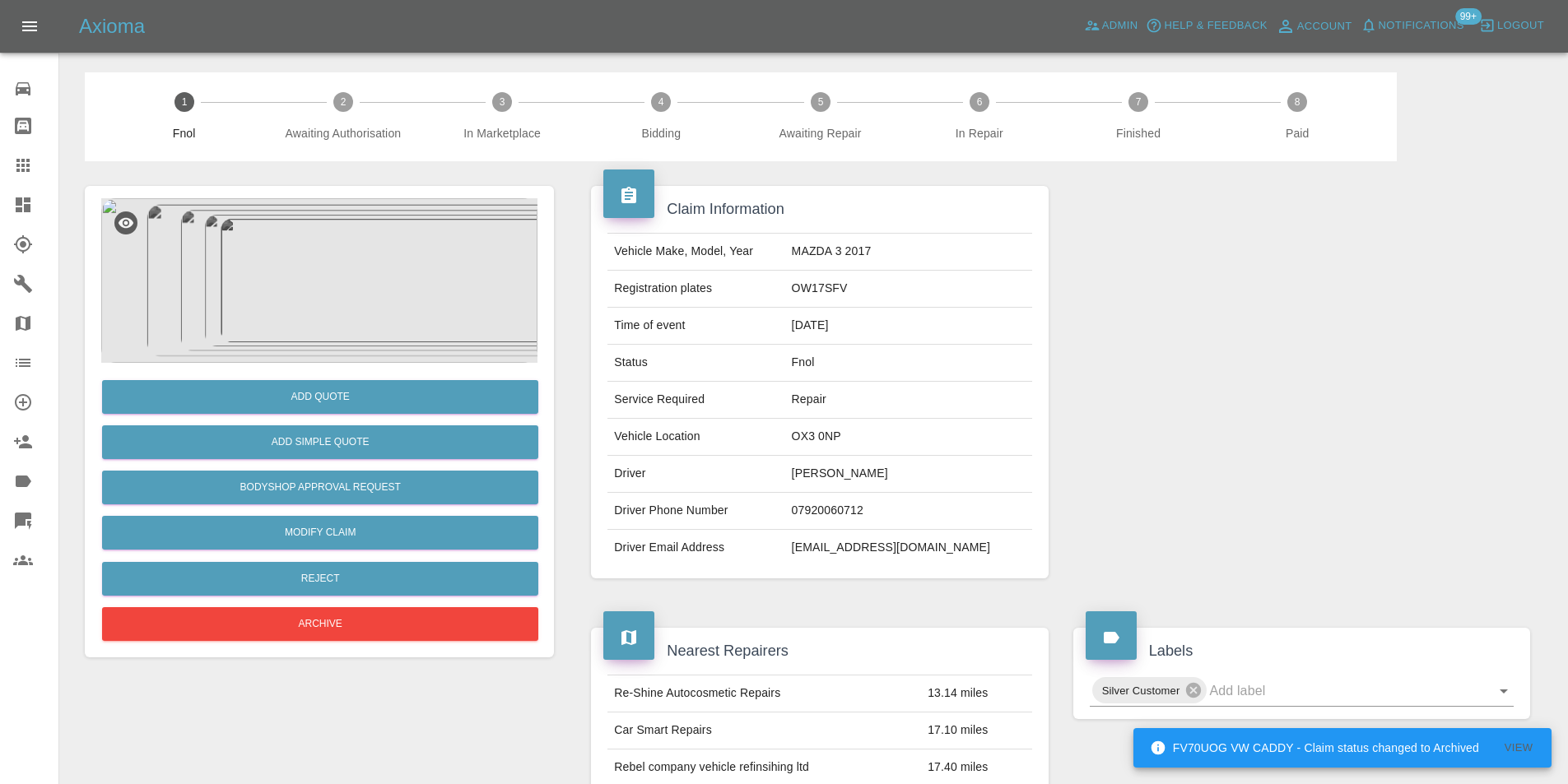
click at [430, 289] on img at bounding box center [319, 280] width 436 height 165
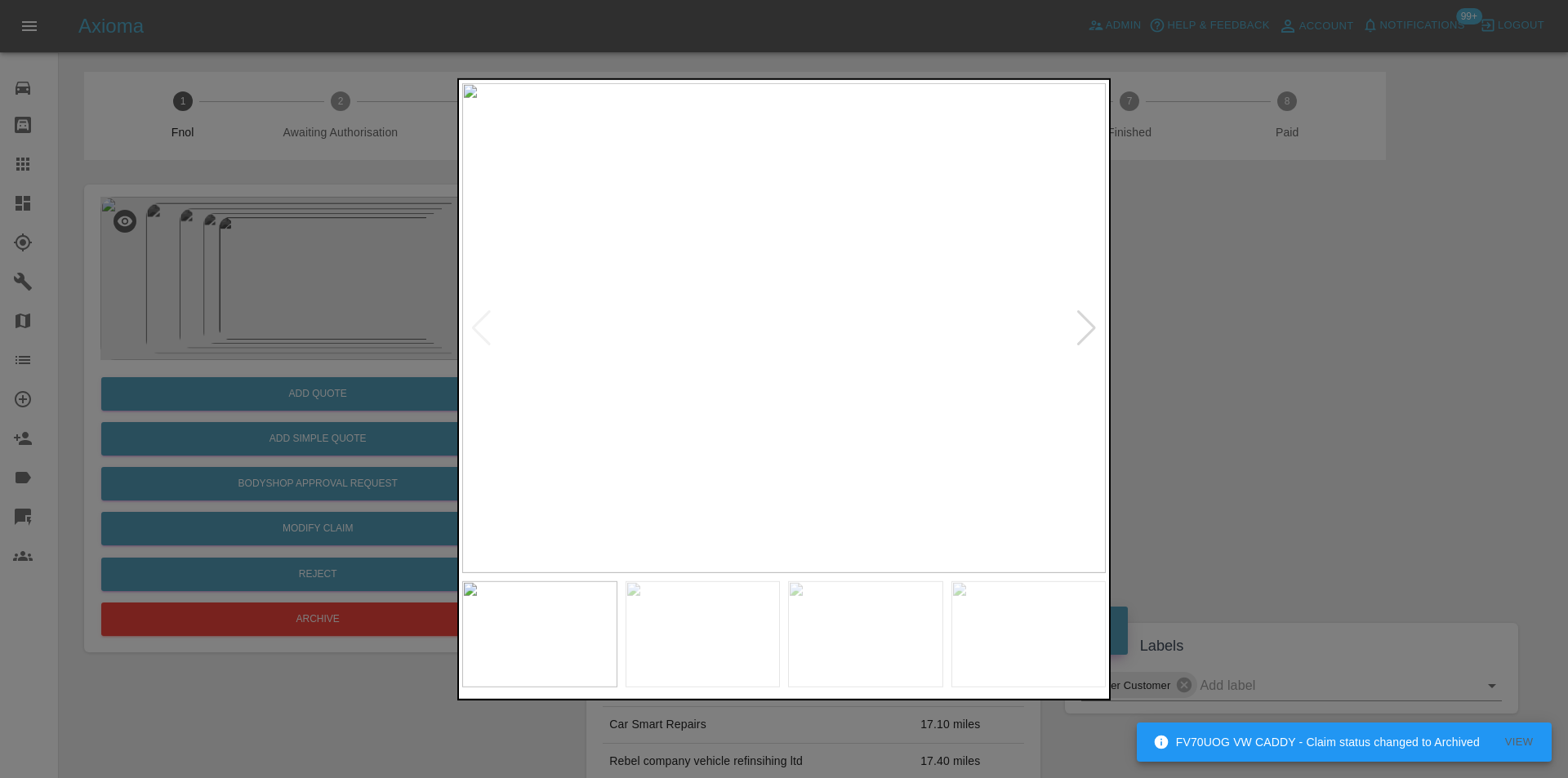
click at [1384, 419] on div at bounding box center [784, 389] width 1568 height 778
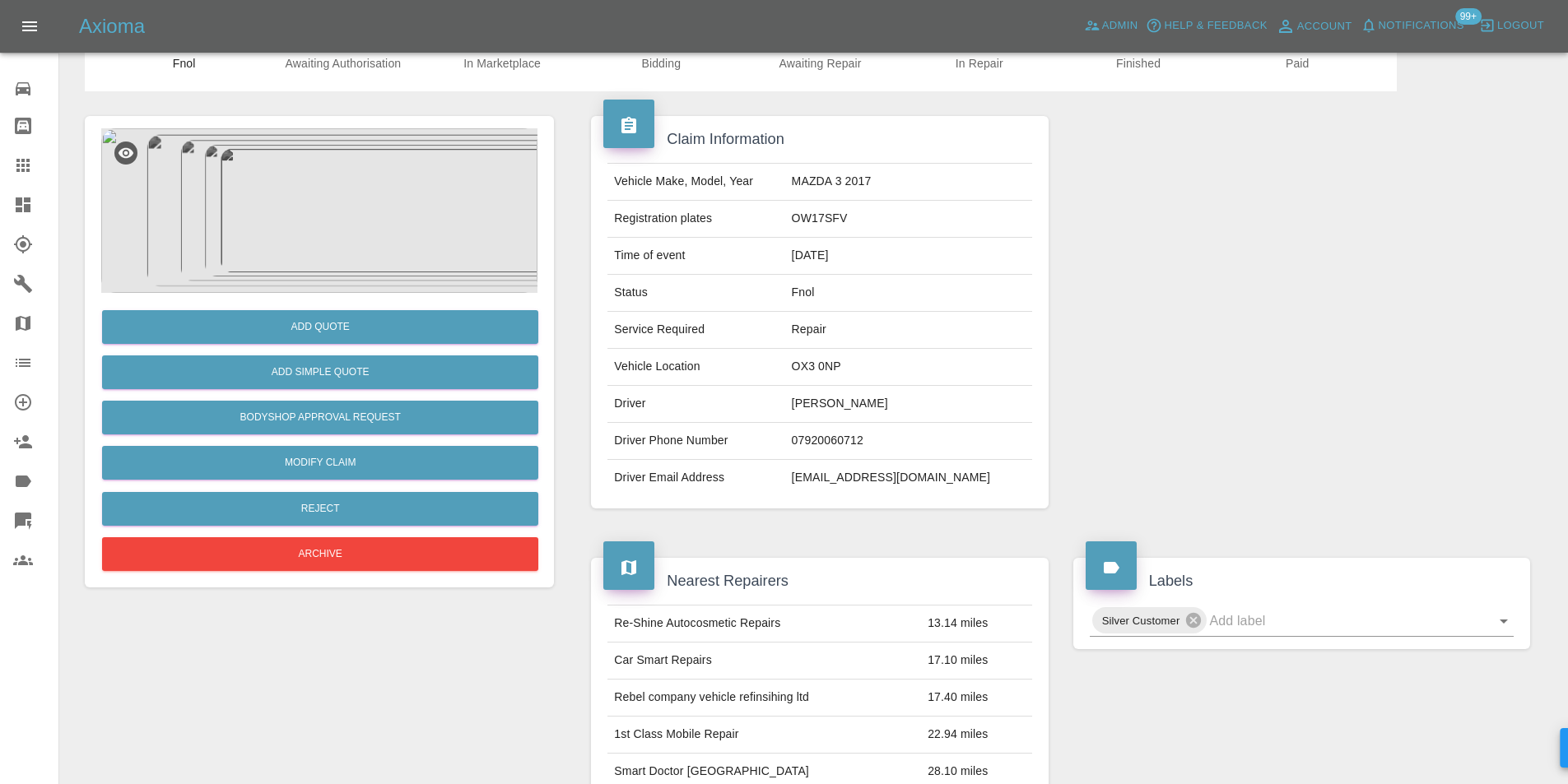
scroll to position [247, 0]
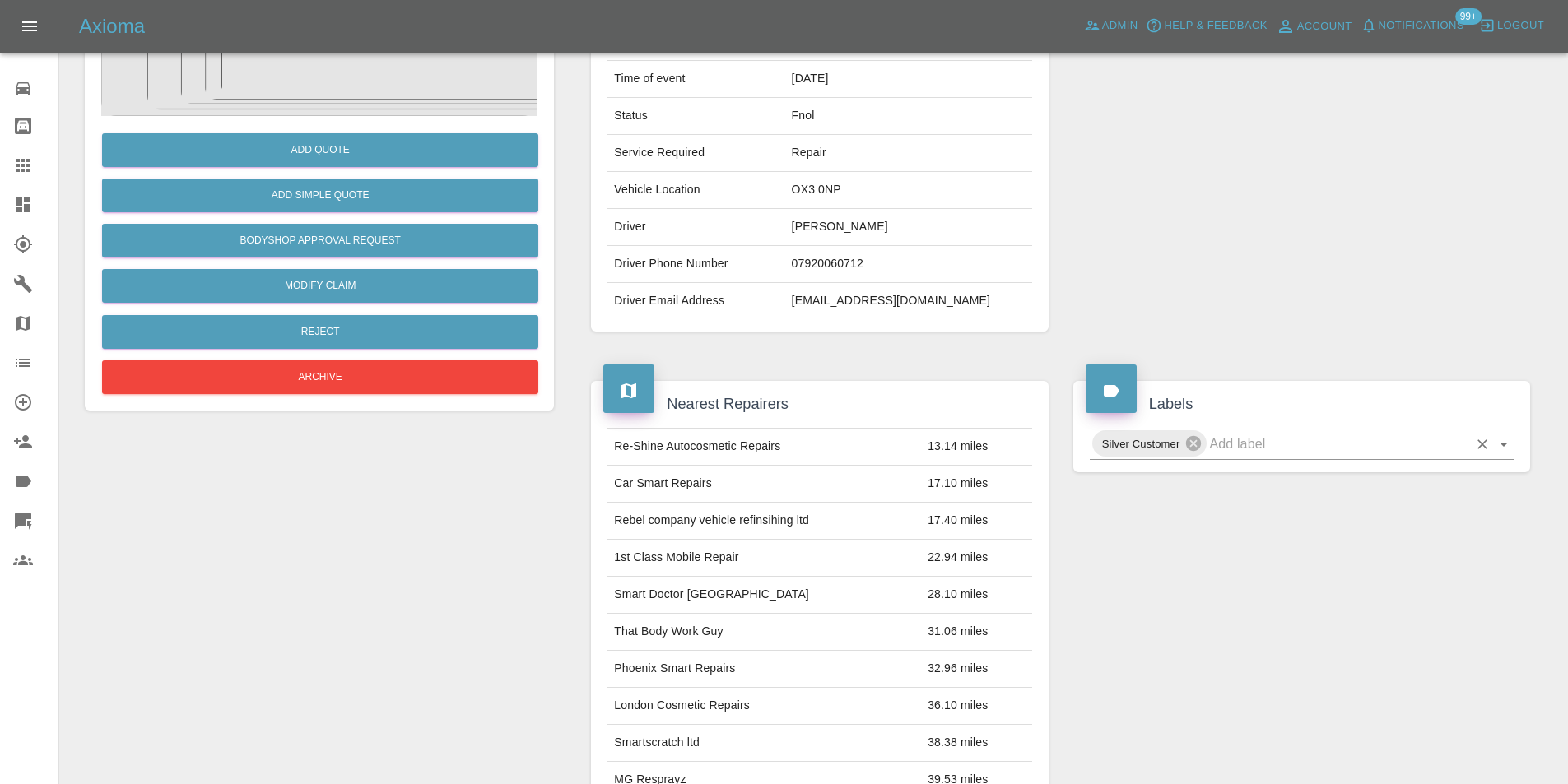
click at [1515, 449] on button "Open" at bounding box center [1503, 444] width 23 height 23
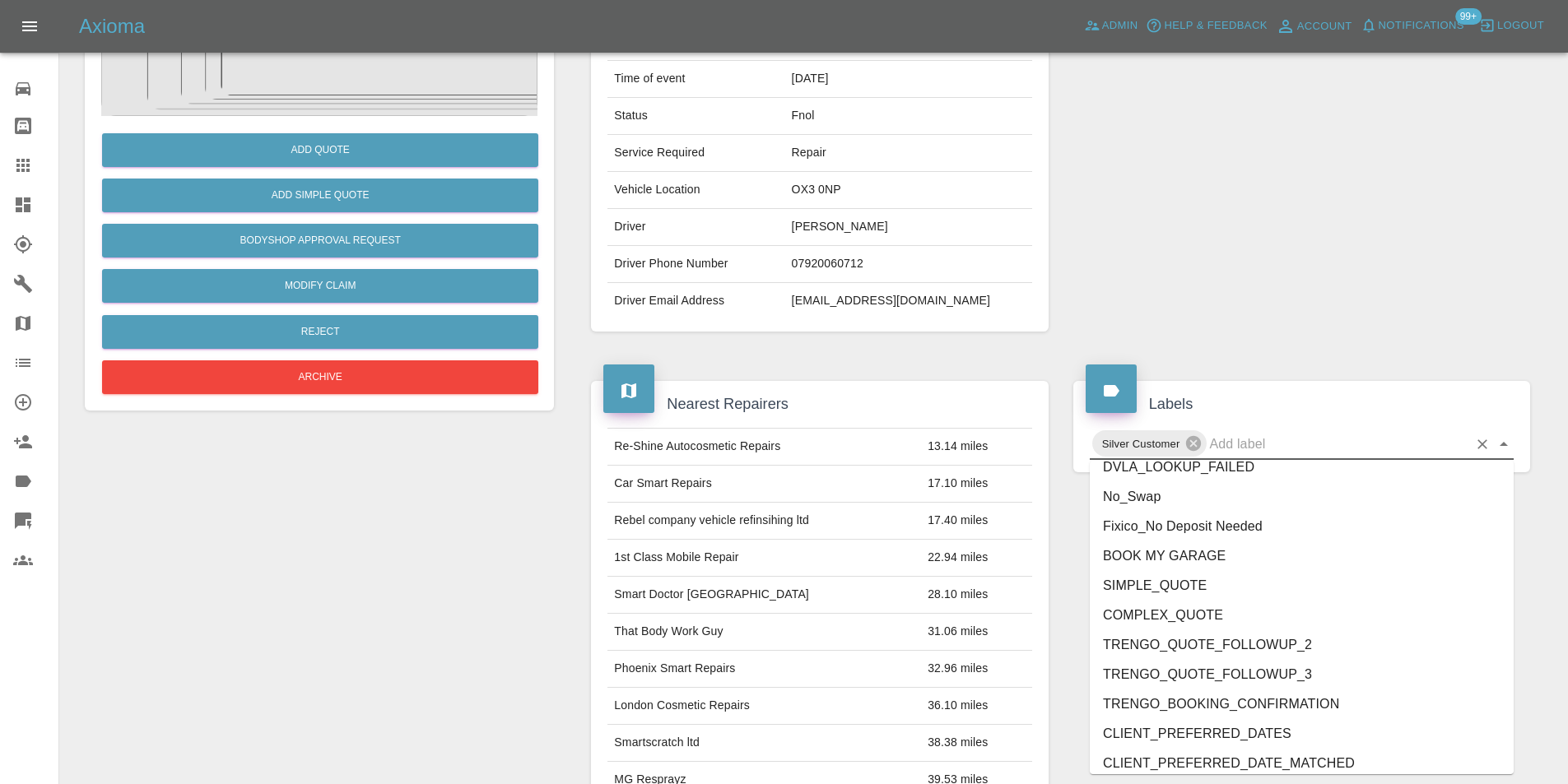
scroll to position [3402, 0]
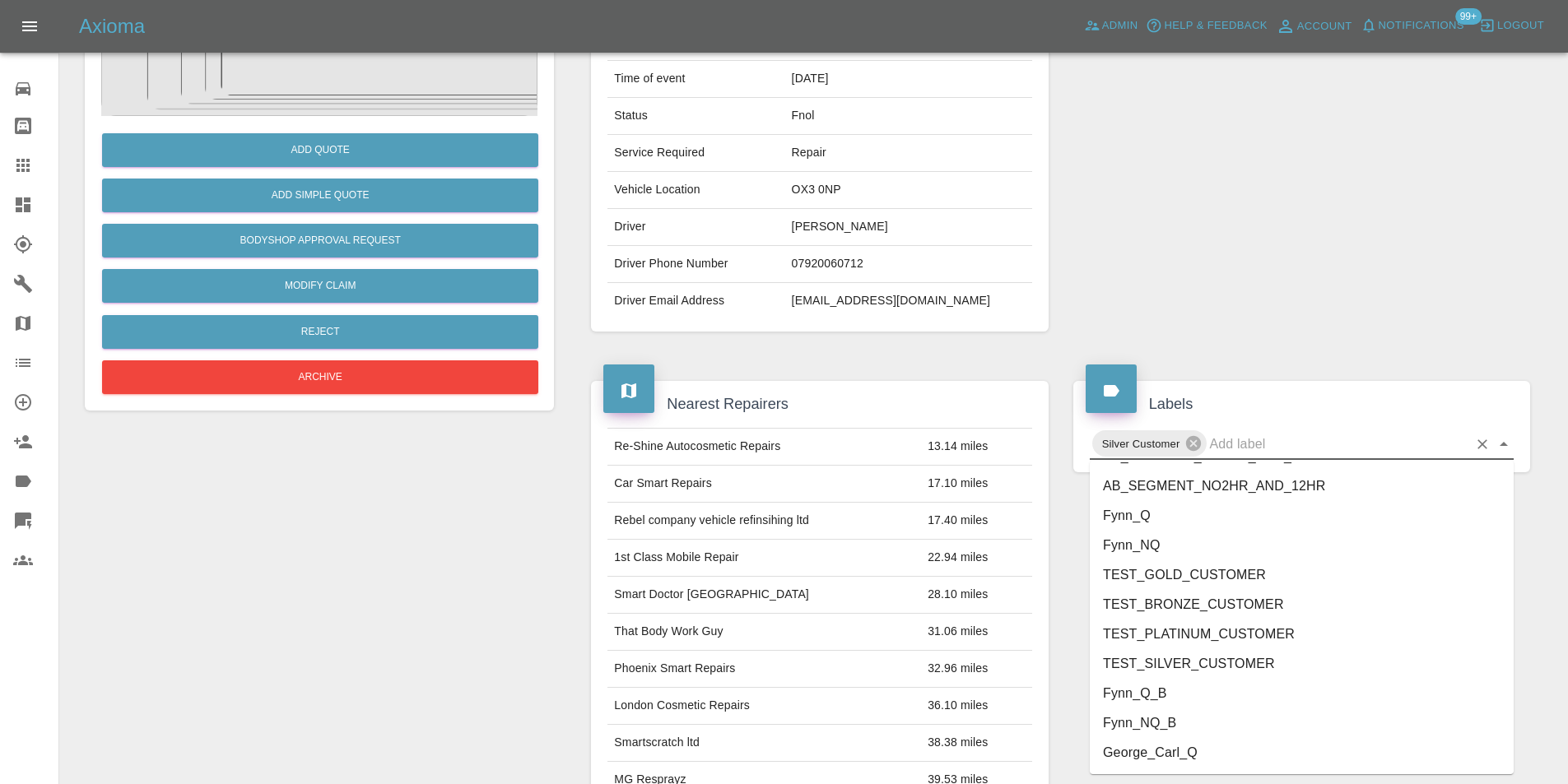
click at [1274, 753] on li "George_Carl_Q" at bounding box center [1302, 752] width 424 height 30
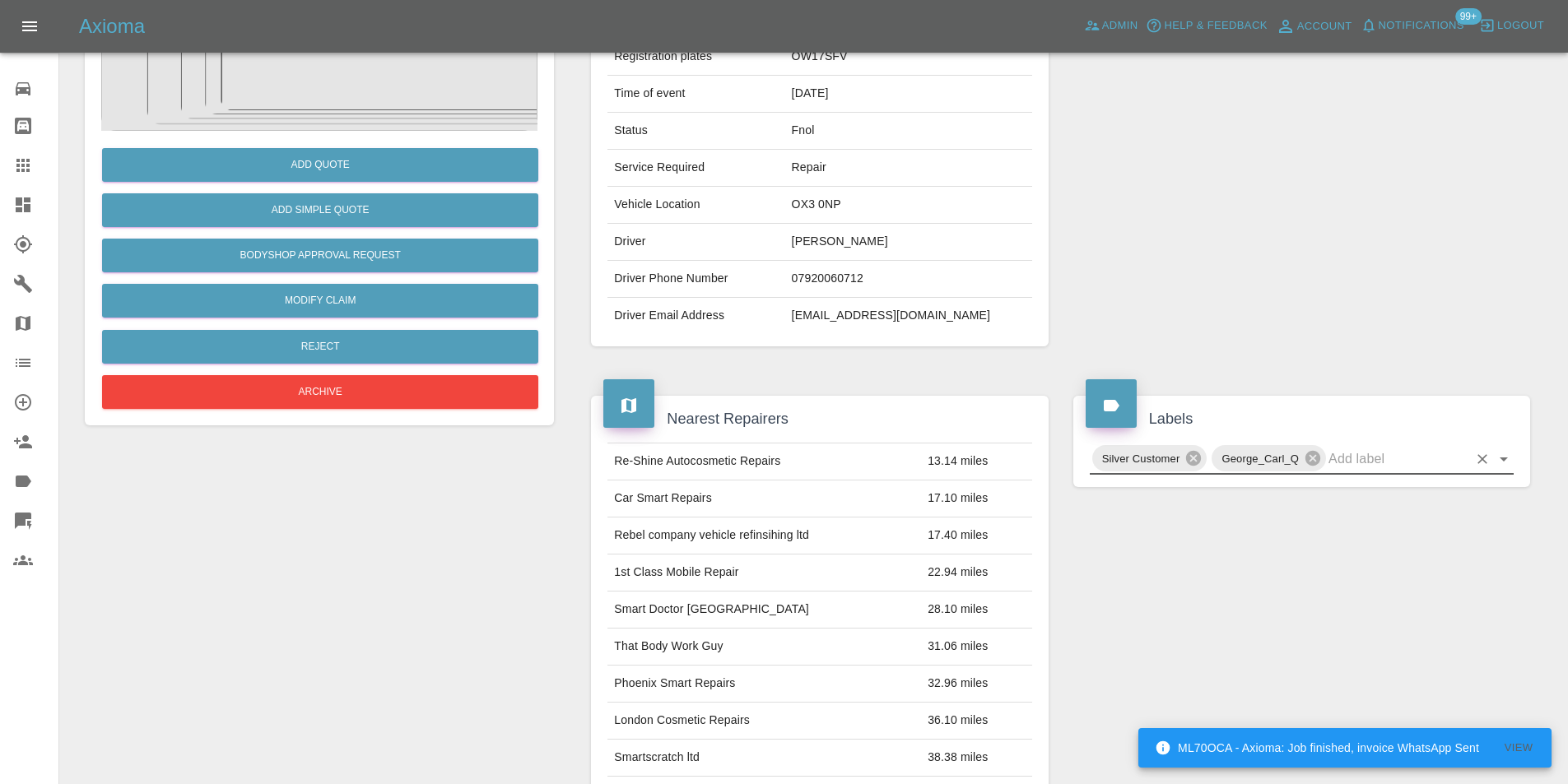
scroll to position [0, 0]
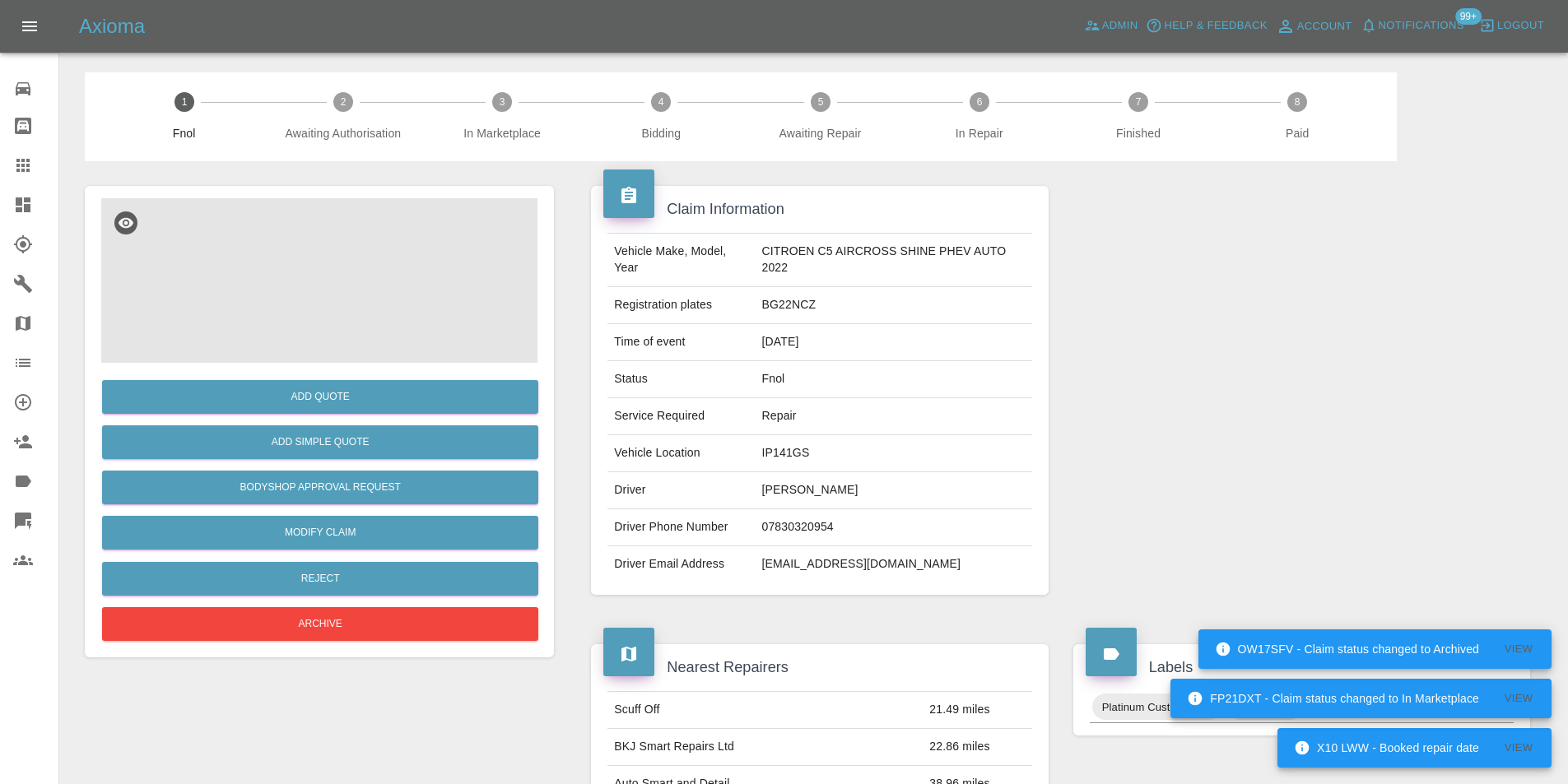
click at [340, 285] on img at bounding box center [319, 280] width 436 height 165
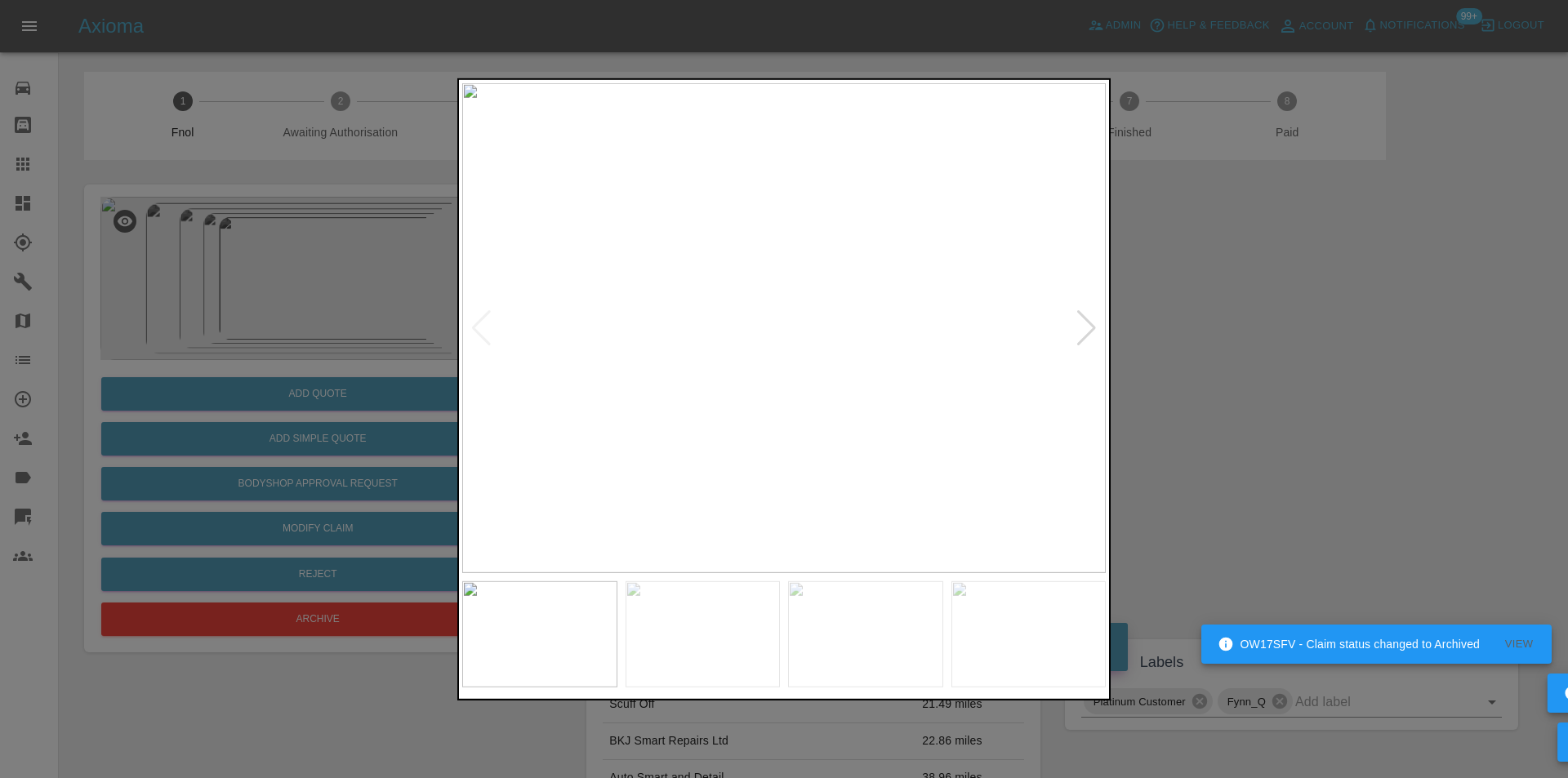
click at [1083, 332] on div at bounding box center [1086, 328] width 22 height 36
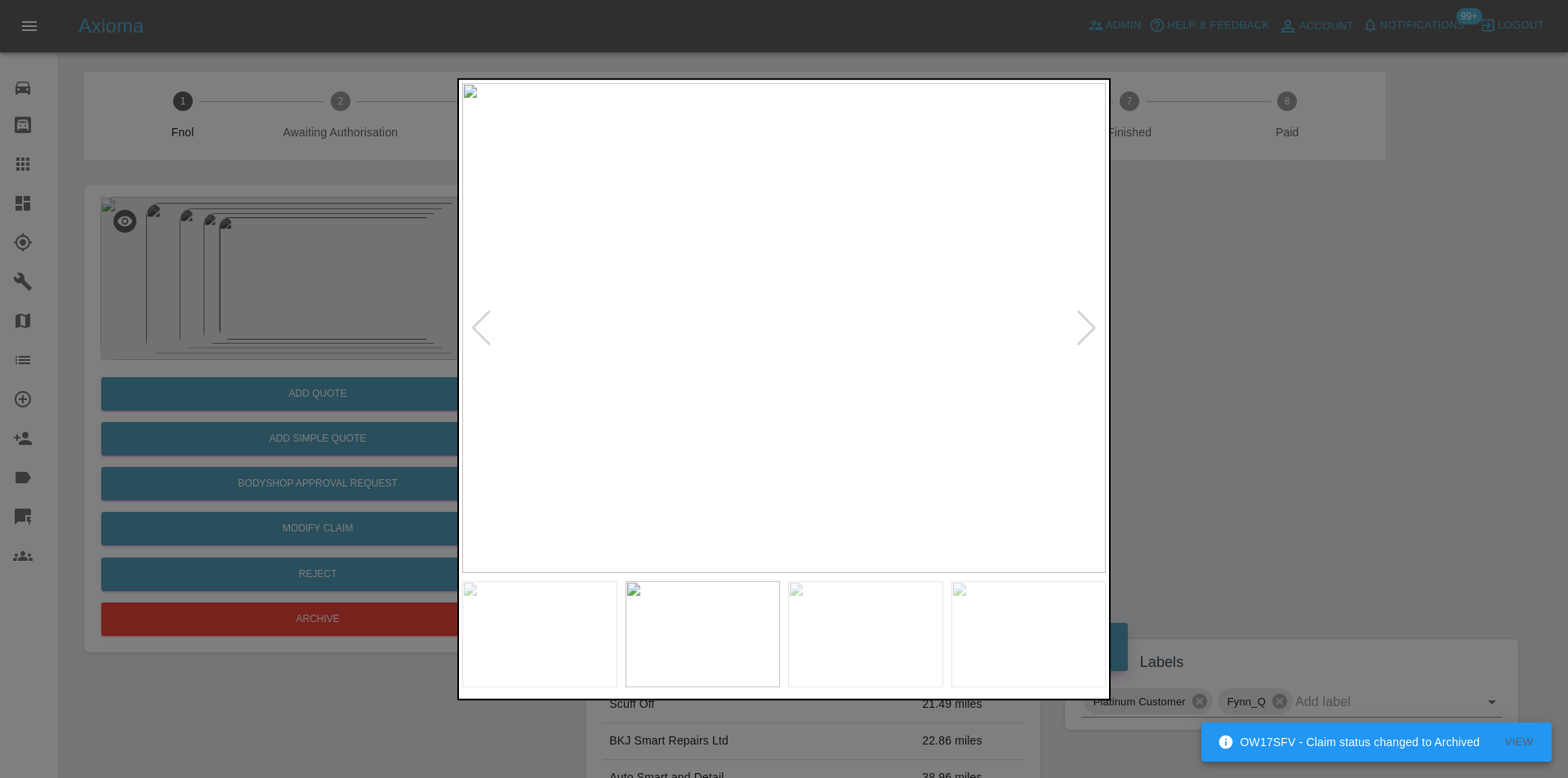
click at [1083, 332] on div at bounding box center [1086, 328] width 22 height 36
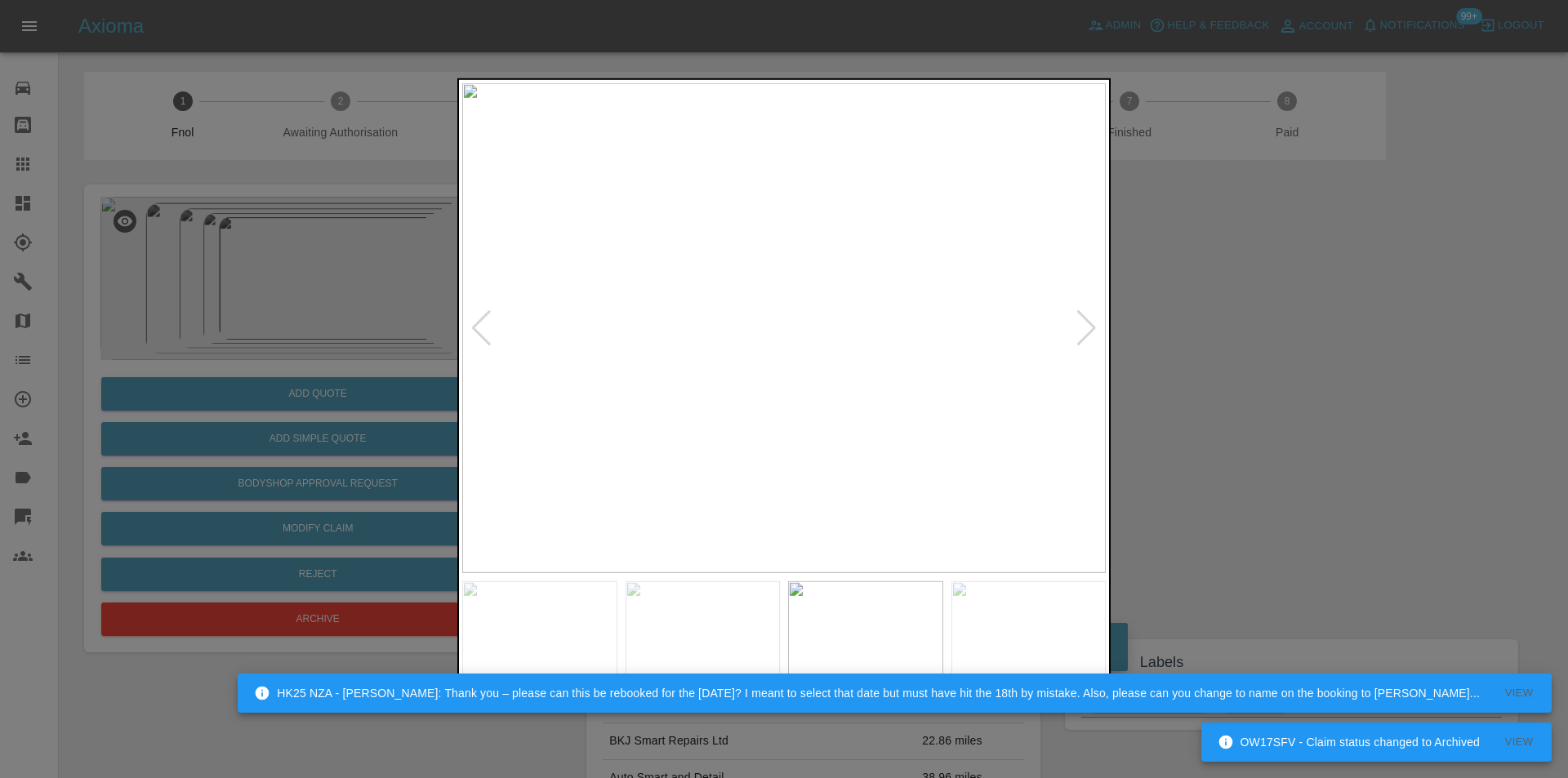
click at [1083, 332] on div at bounding box center [1086, 328] width 22 height 36
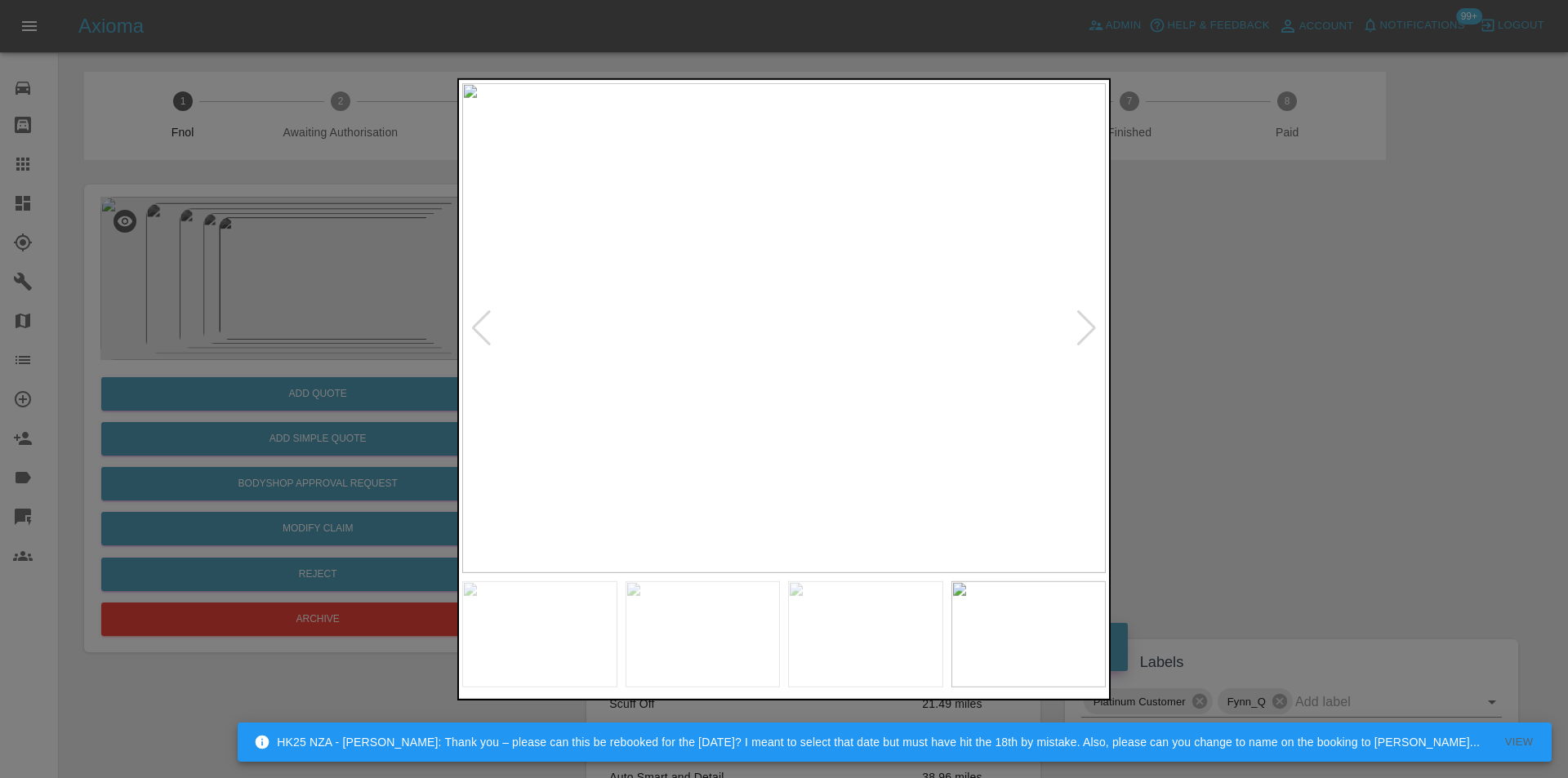
click at [1083, 333] on div at bounding box center [1086, 328] width 22 height 36
click at [1080, 334] on div at bounding box center [1086, 328] width 22 height 36
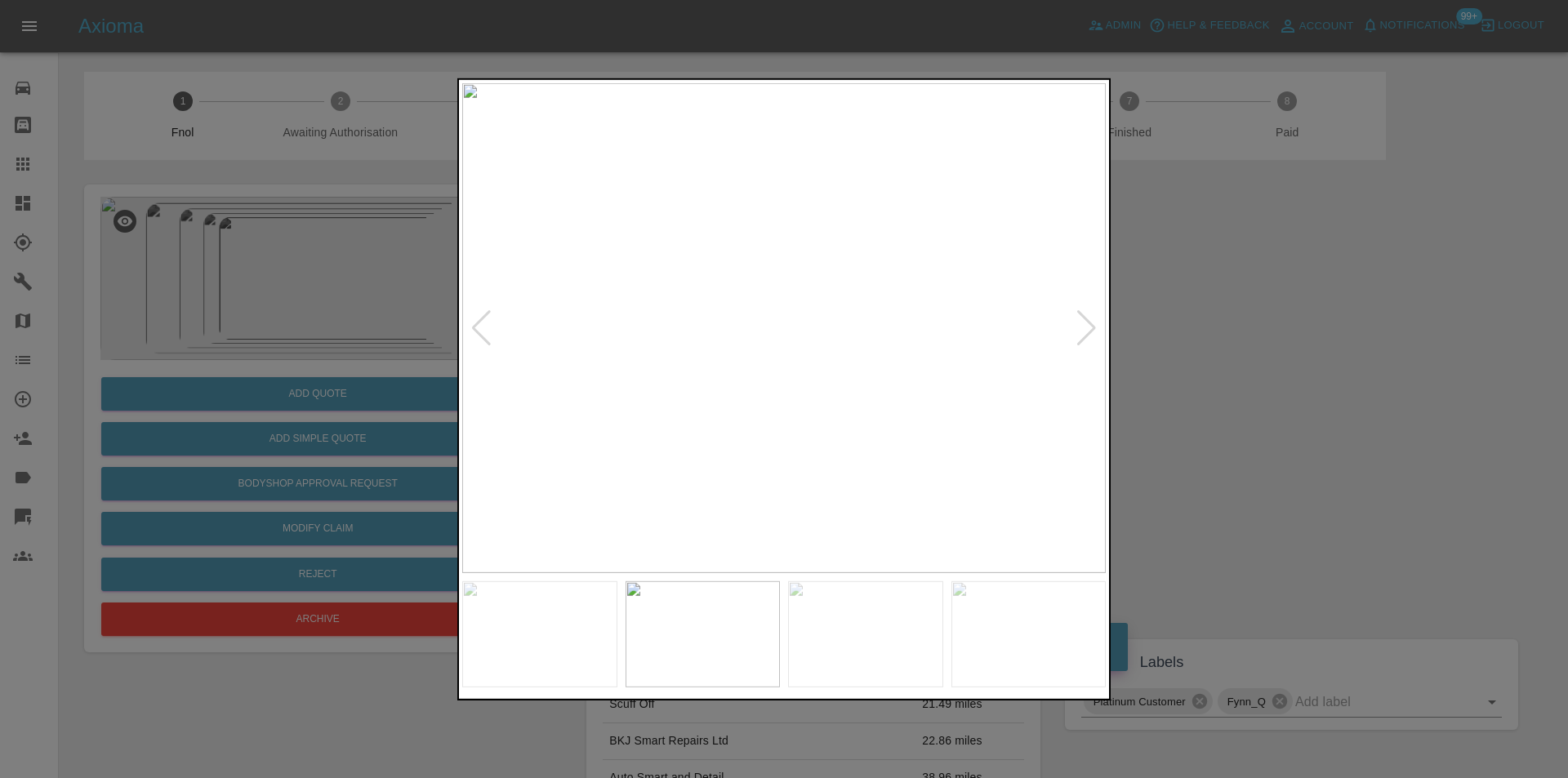
click at [1078, 336] on div at bounding box center [1086, 328] width 22 height 36
click at [1195, 352] on div at bounding box center [784, 389] width 1568 height 778
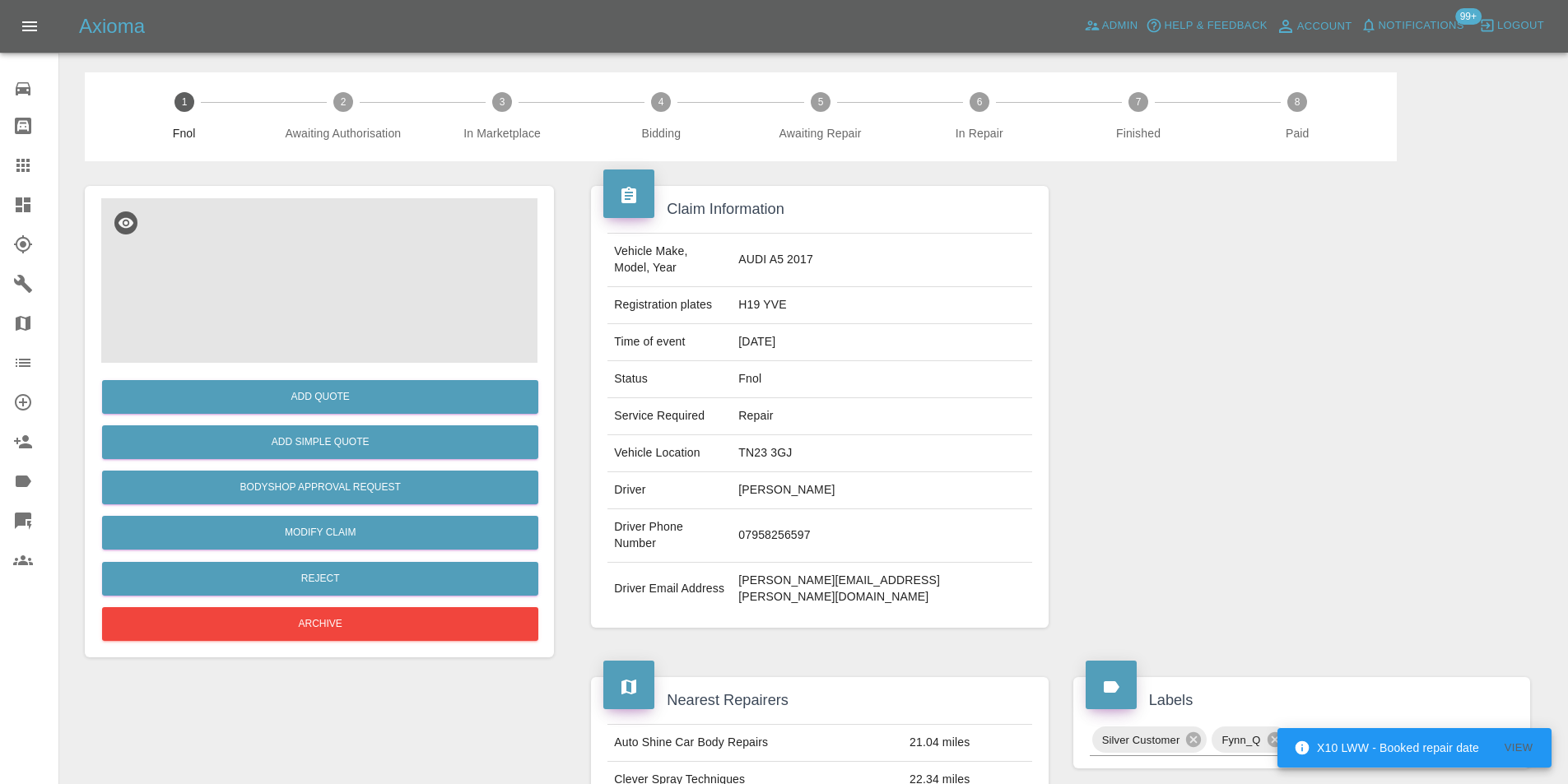
click at [370, 243] on img at bounding box center [319, 280] width 436 height 165
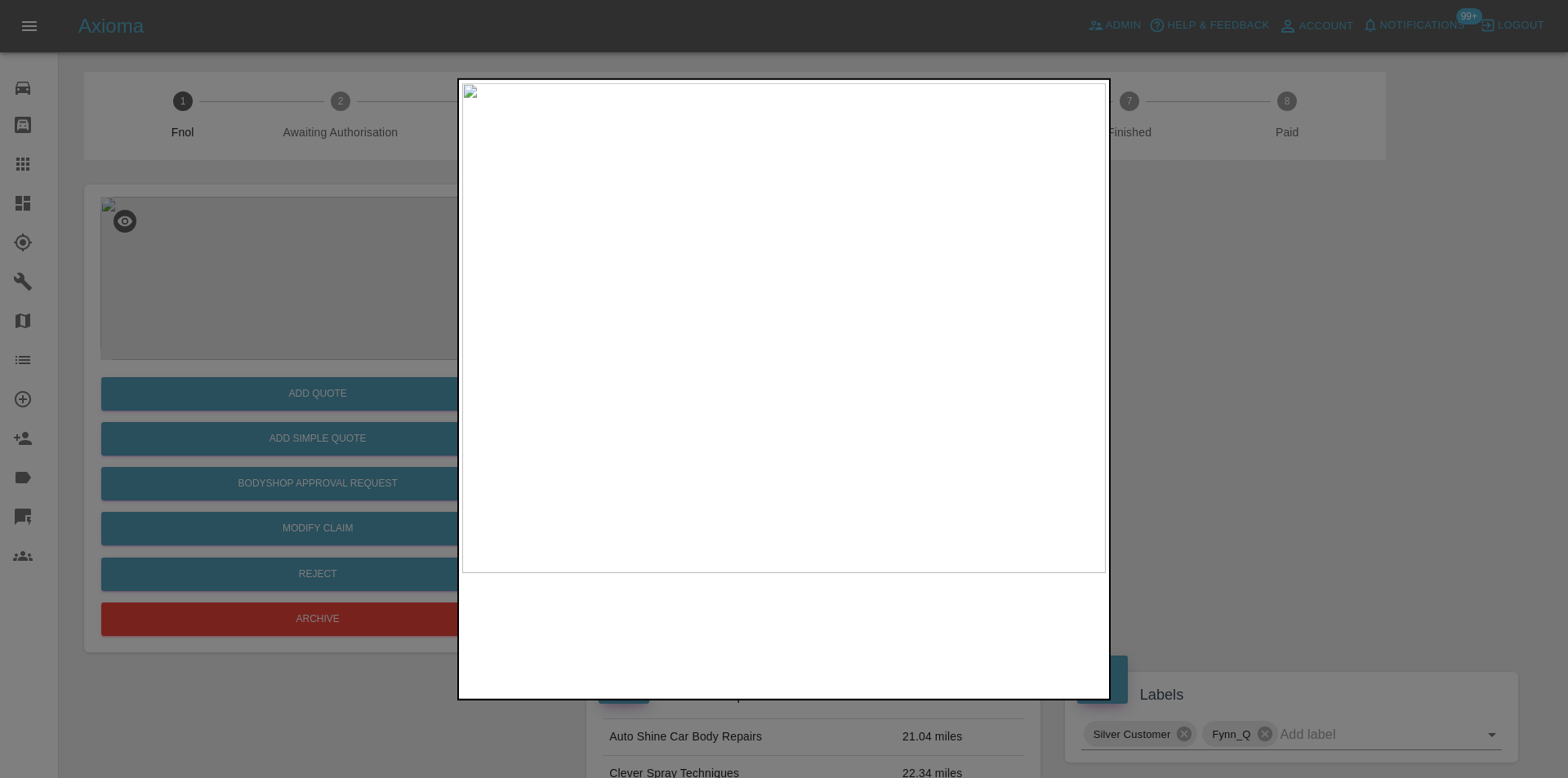
click at [799, 361] on img at bounding box center [784, 327] width 643 height 490
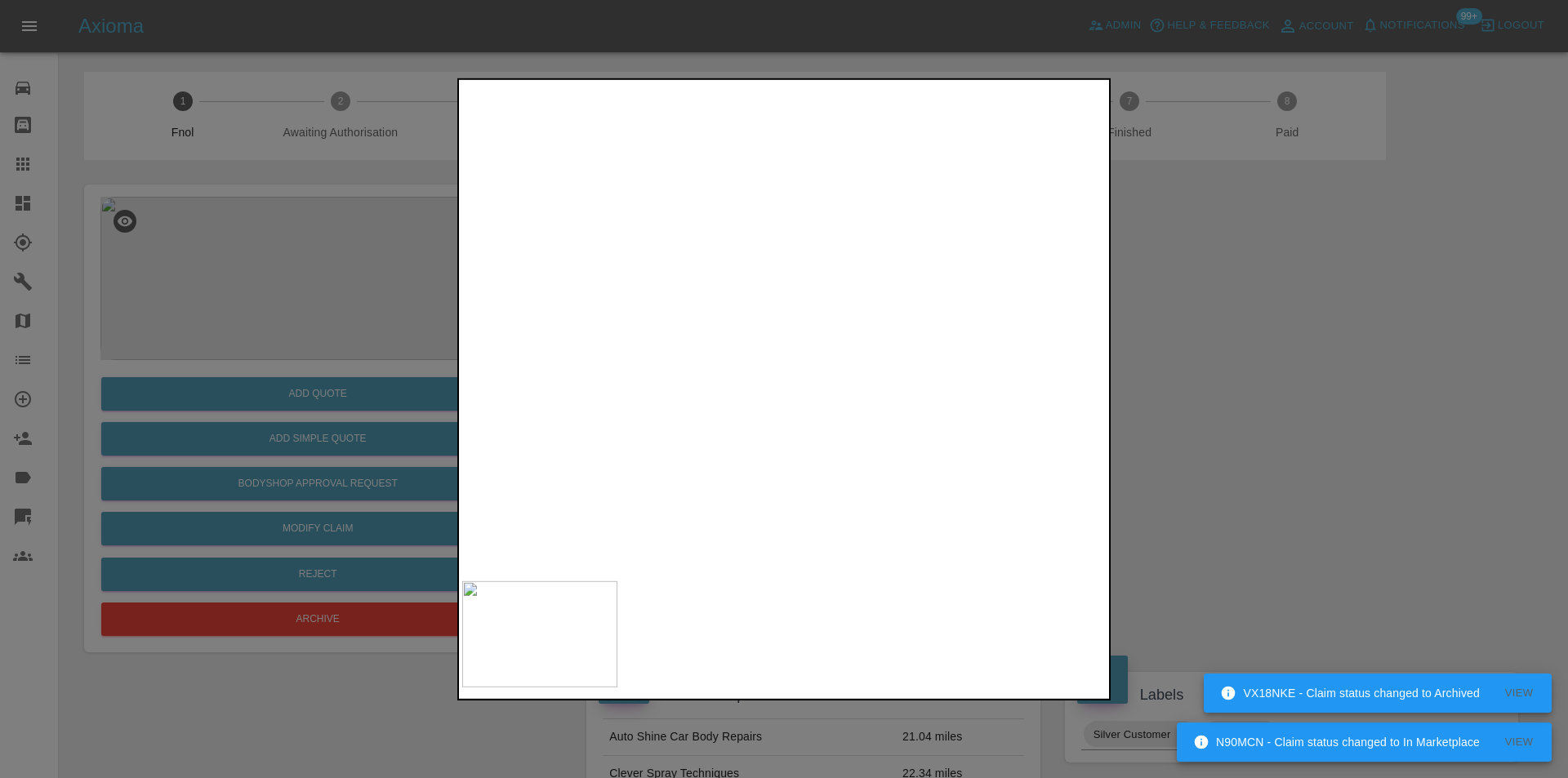
click at [1255, 343] on div at bounding box center [784, 389] width 1568 height 778
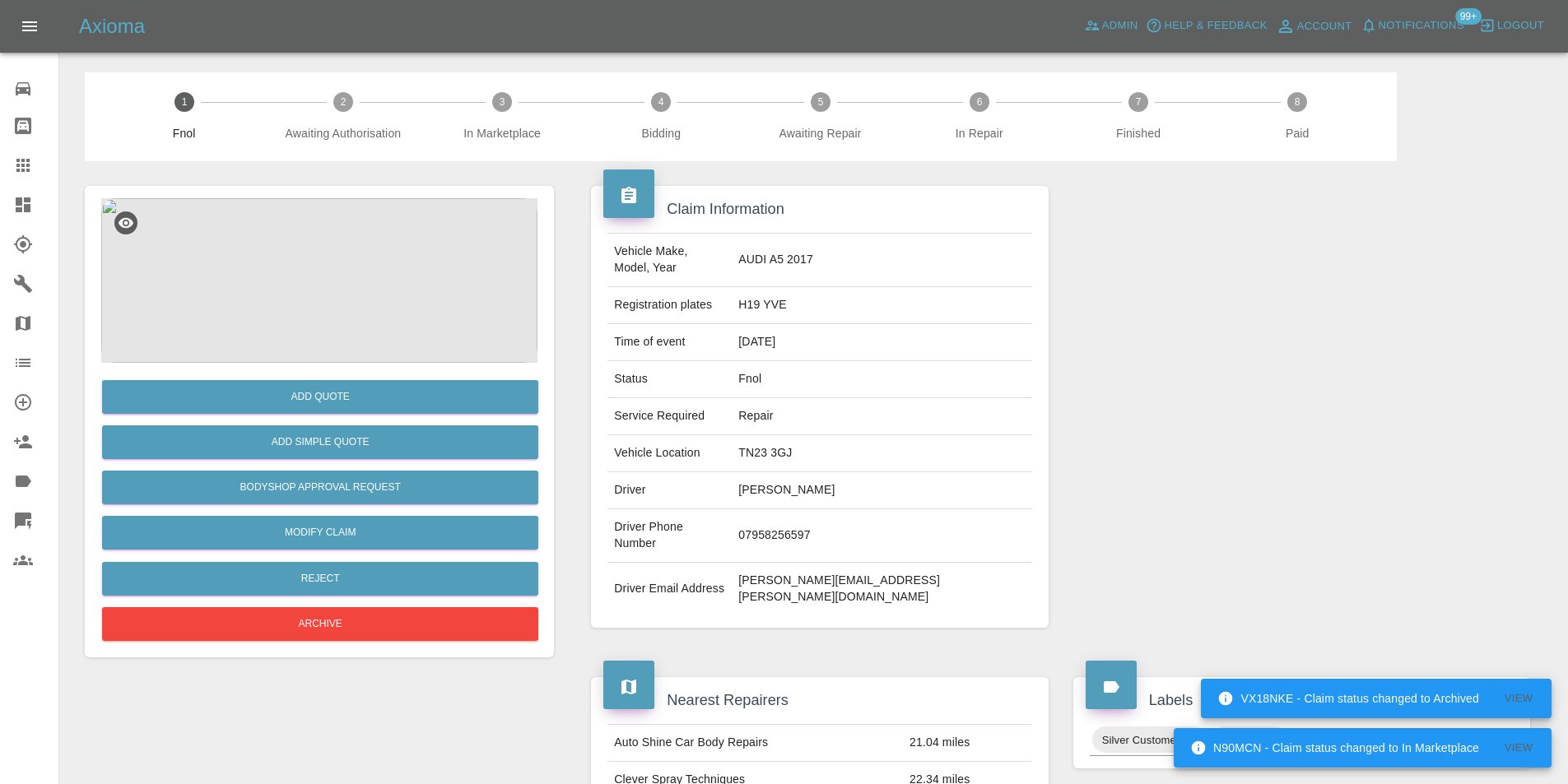
click at [1351, 396] on div at bounding box center [1302, 407] width 481 height 491
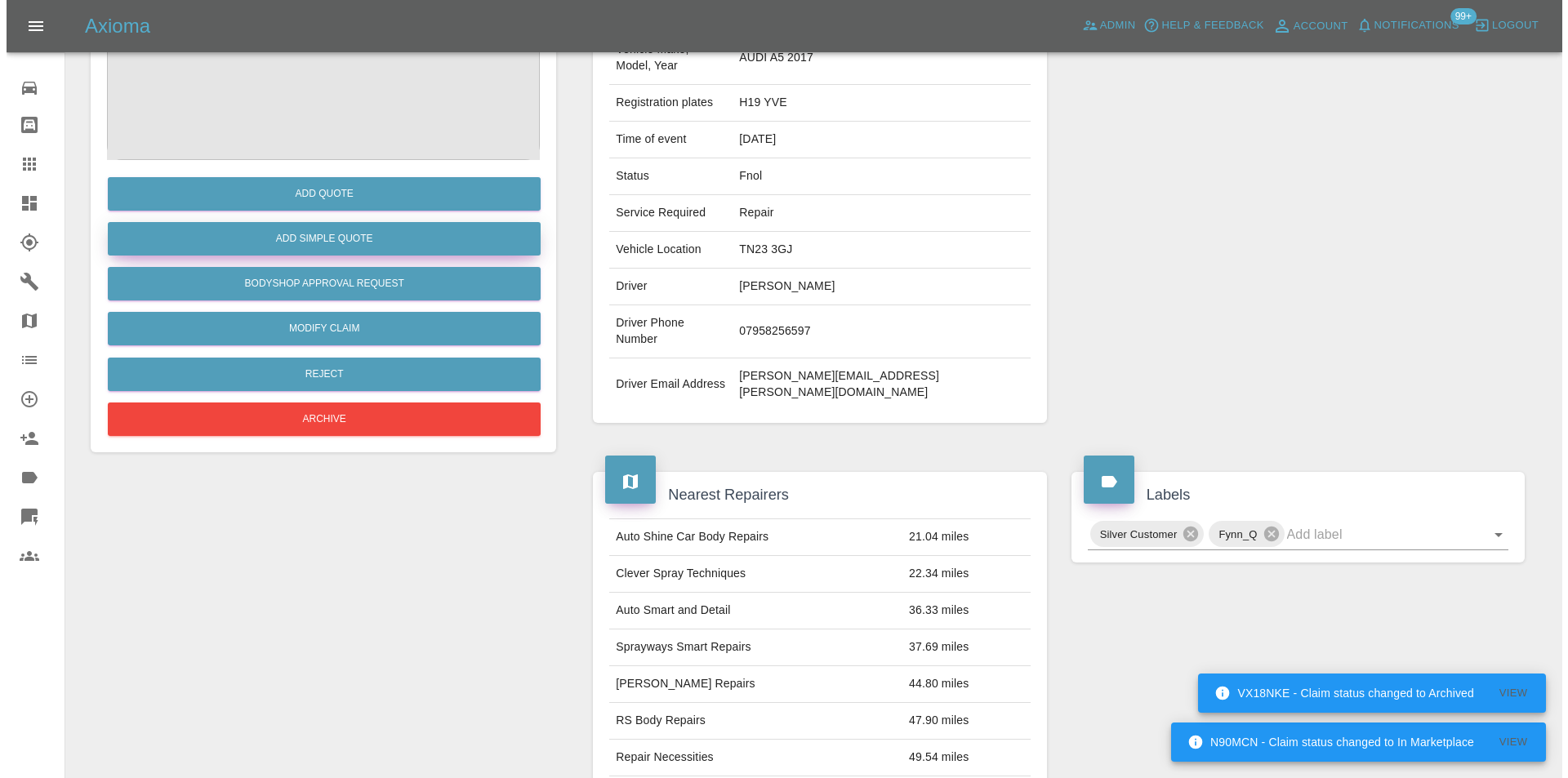
scroll to position [81, 0]
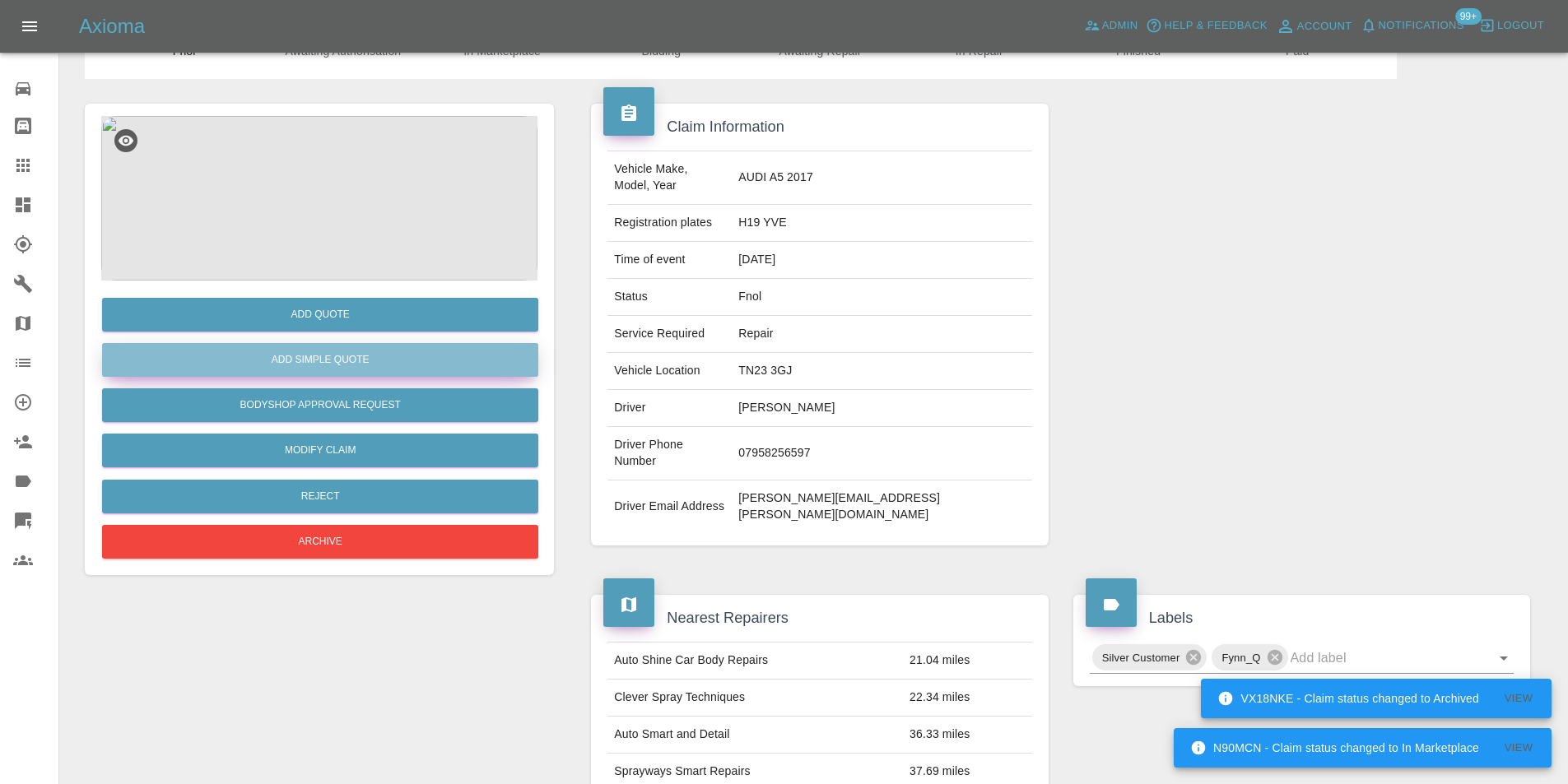
click at [349, 365] on button "Add Simple Quote" at bounding box center [320, 360] width 436 height 34
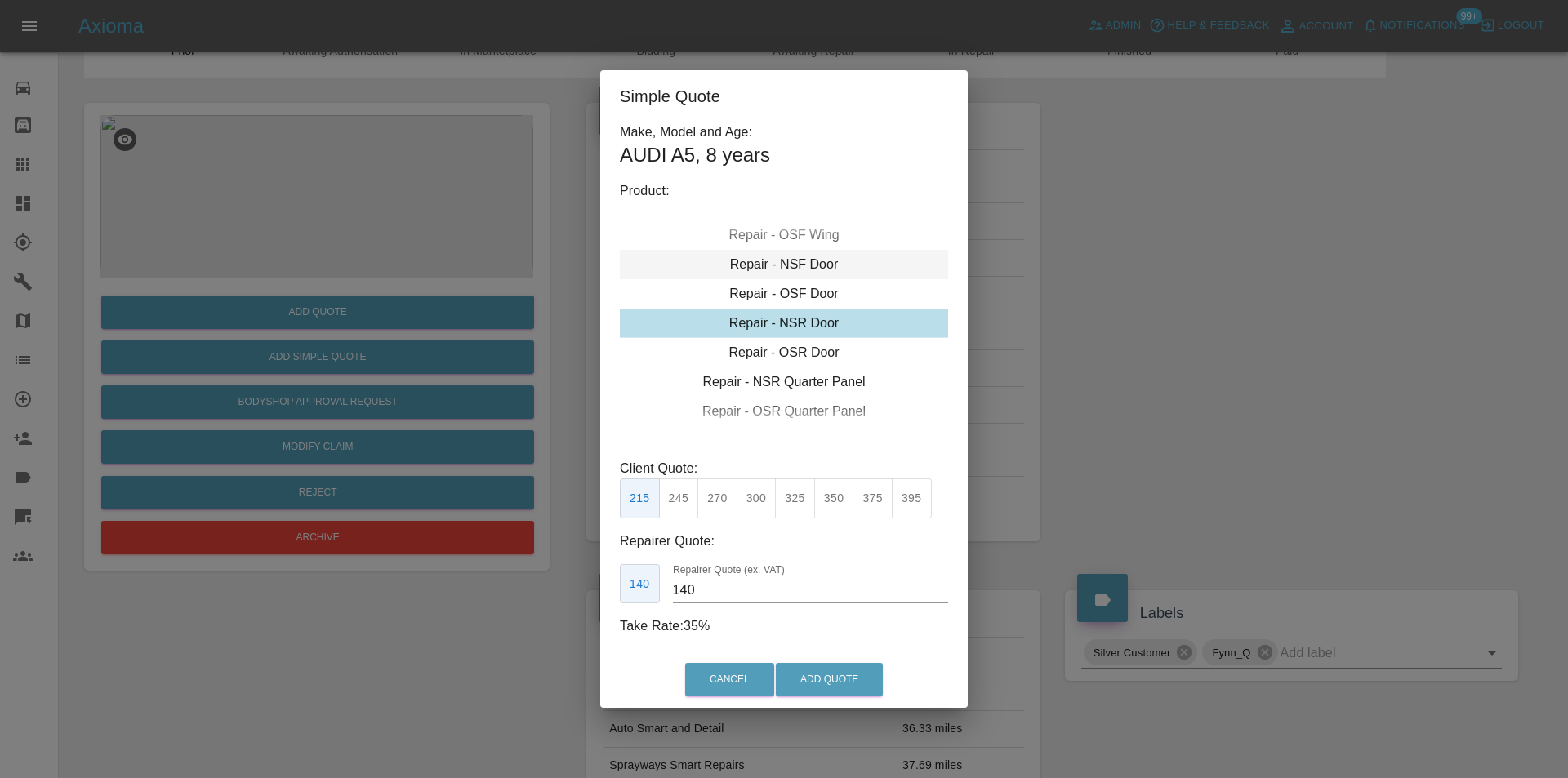
click at [814, 265] on div "Repair - NSF Door" at bounding box center [784, 264] width 329 height 30
click at [722, 504] on button "275" at bounding box center [717, 498] width 40 height 40
click at [759, 504] on button "300" at bounding box center [756, 498] width 40 height 40
type input "190"
click at [820, 675] on button "Add Quote" at bounding box center [829, 680] width 107 height 34
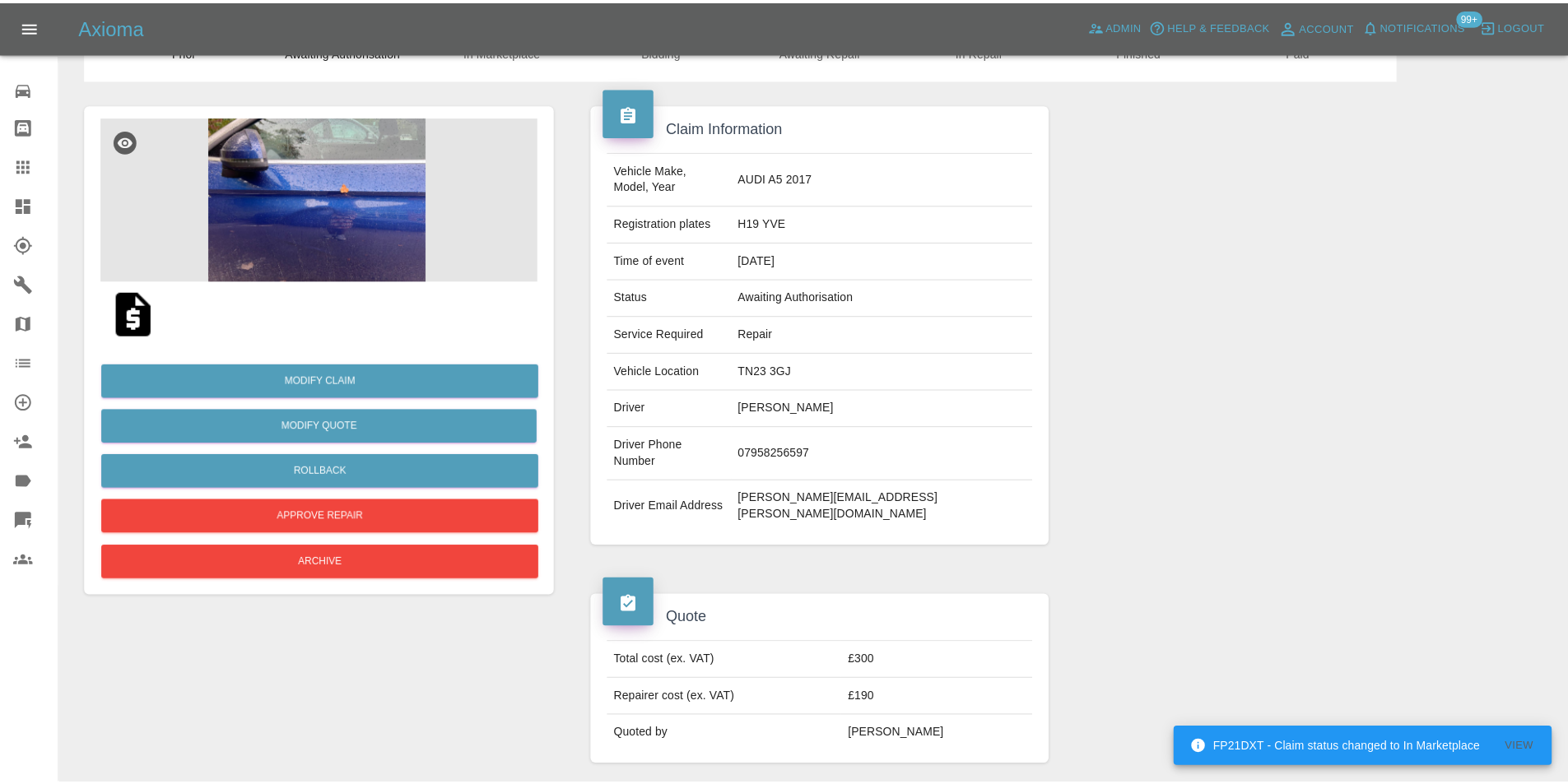
scroll to position [0, 0]
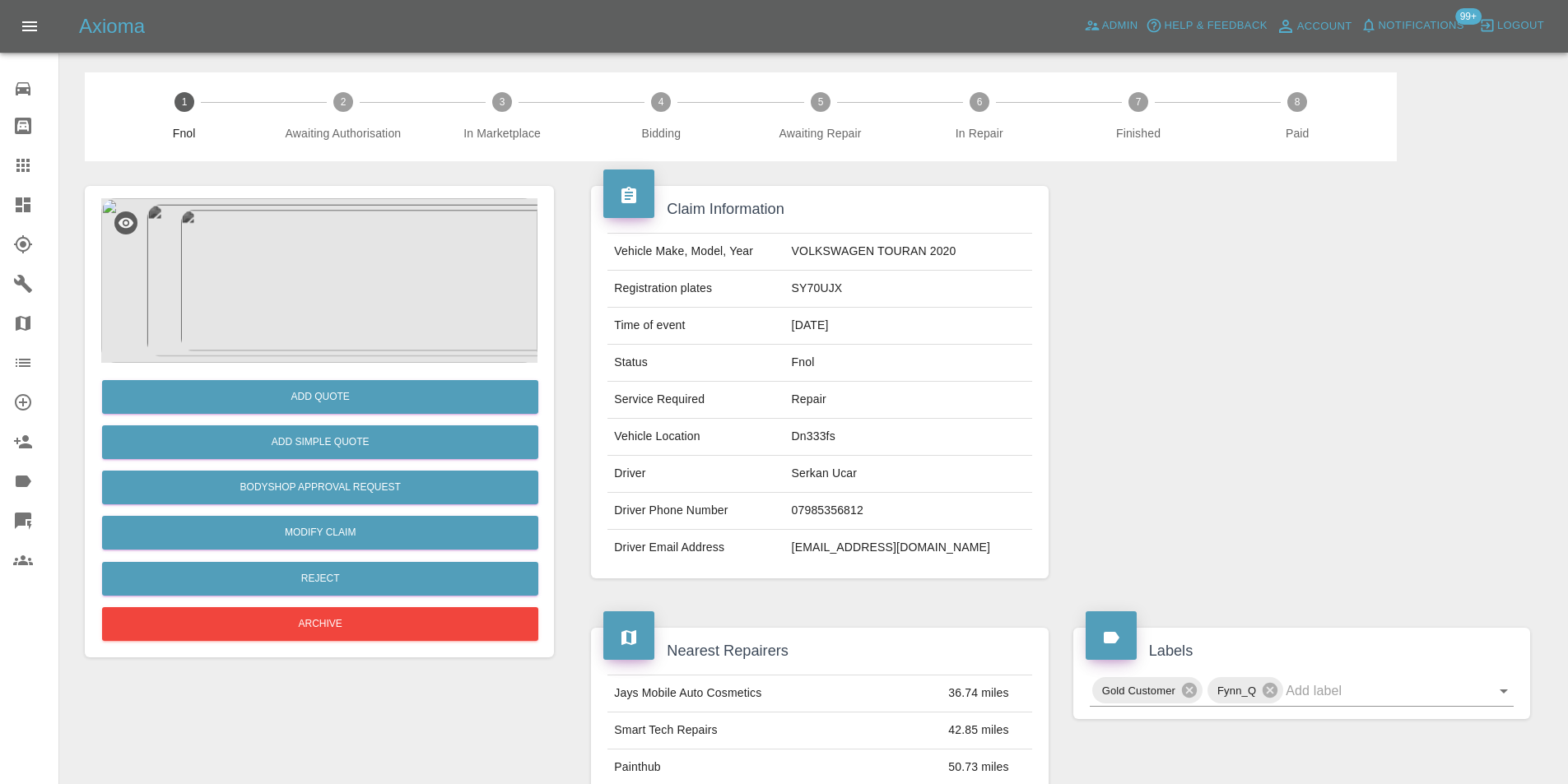
click at [347, 250] on img at bounding box center [319, 280] width 436 height 165
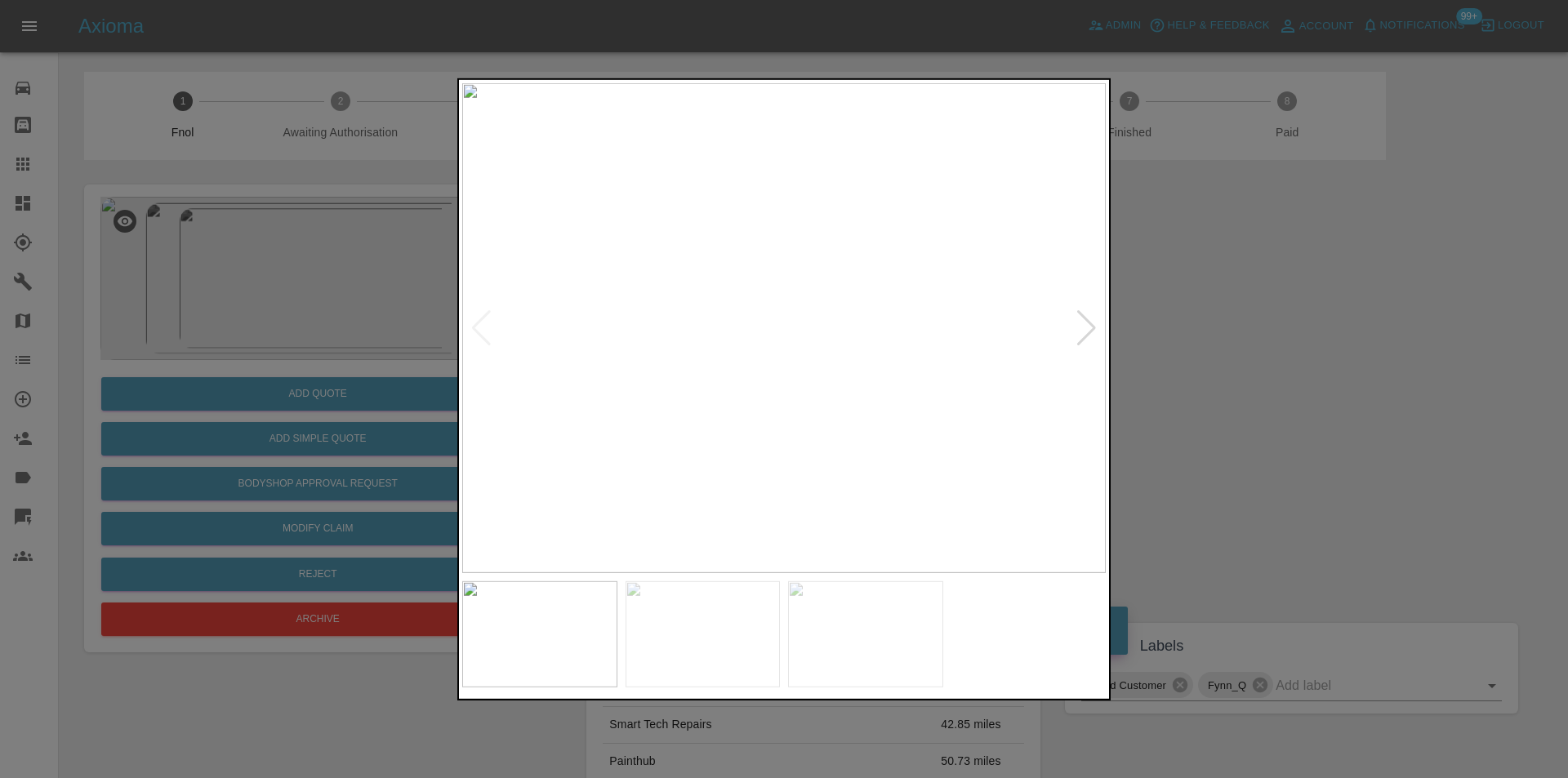
click at [1078, 325] on div at bounding box center [1086, 328] width 22 height 36
click at [1076, 323] on div at bounding box center [1086, 328] width 22 height 36
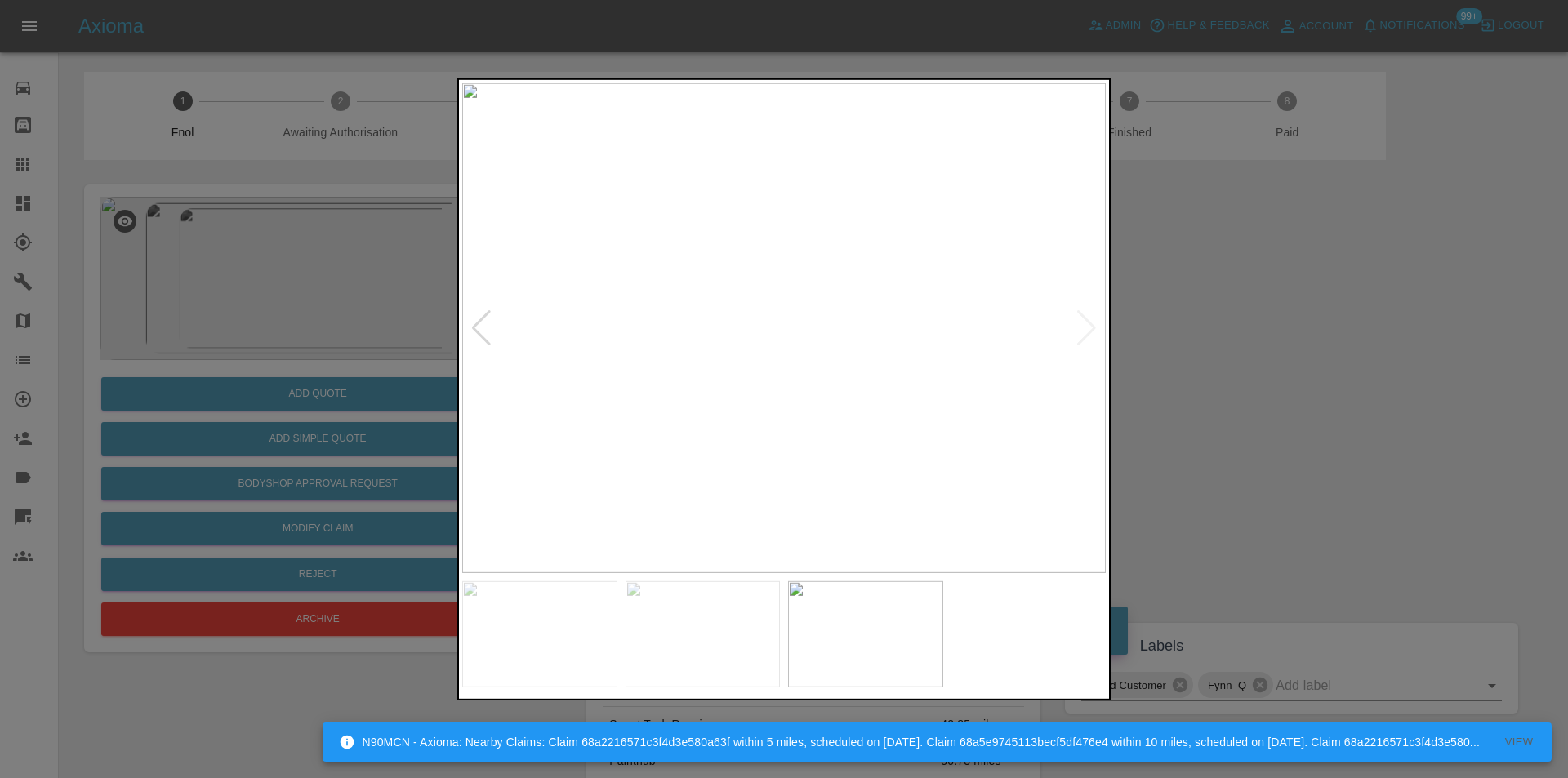
click at [1076, 323] on img at bounding box center [784, 327] width 643 height 490
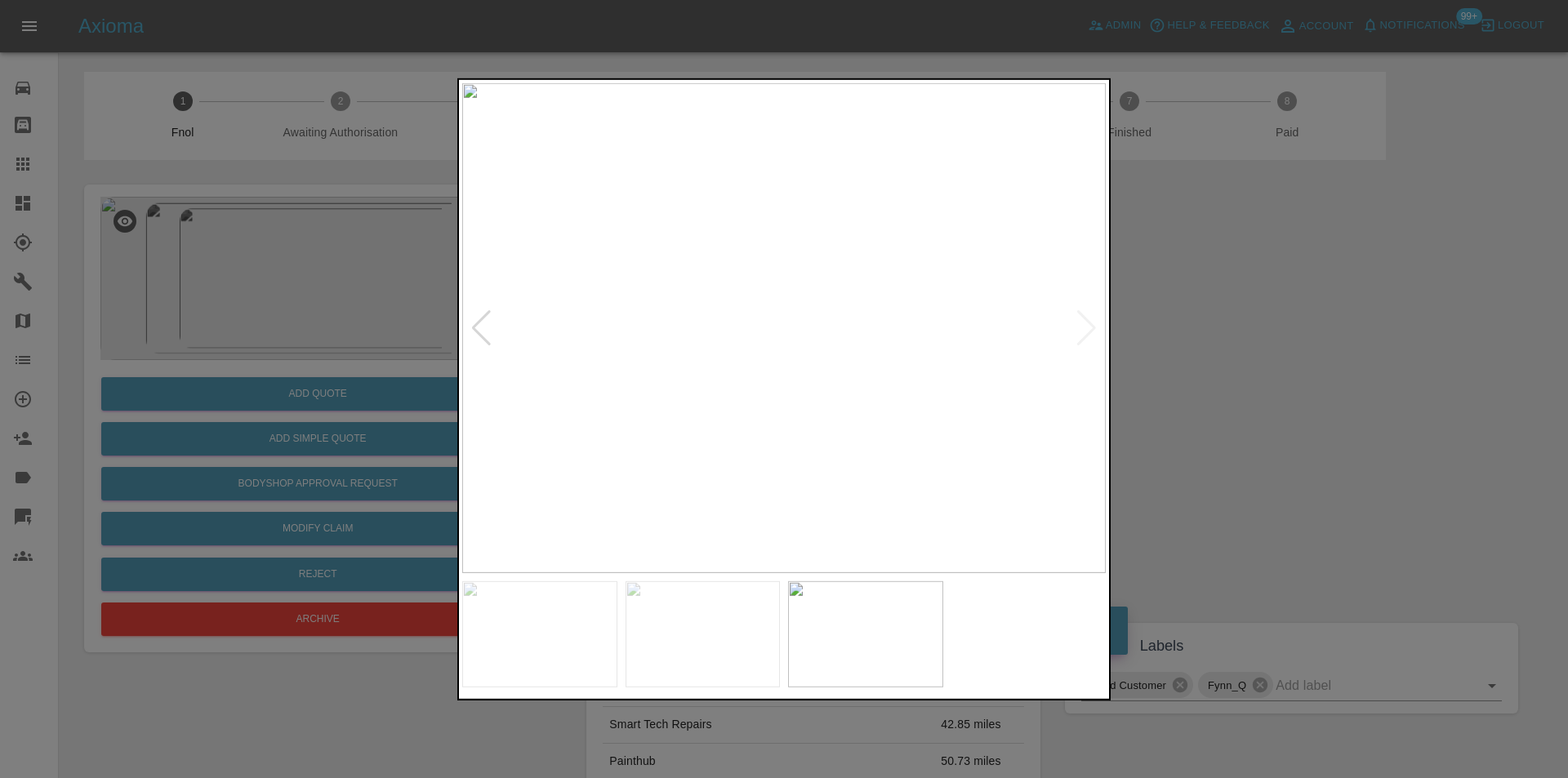
click at [483, 327] on div at bounding box center [481, 328] width 22 height 36
drag, startPoint x: 1307, startPoint y: 319, endPoint x: 745, endPoint y: 494, distance: 588.6
click at [1307, 321] on div at bounding box center [784, 389] width 1568 height 778
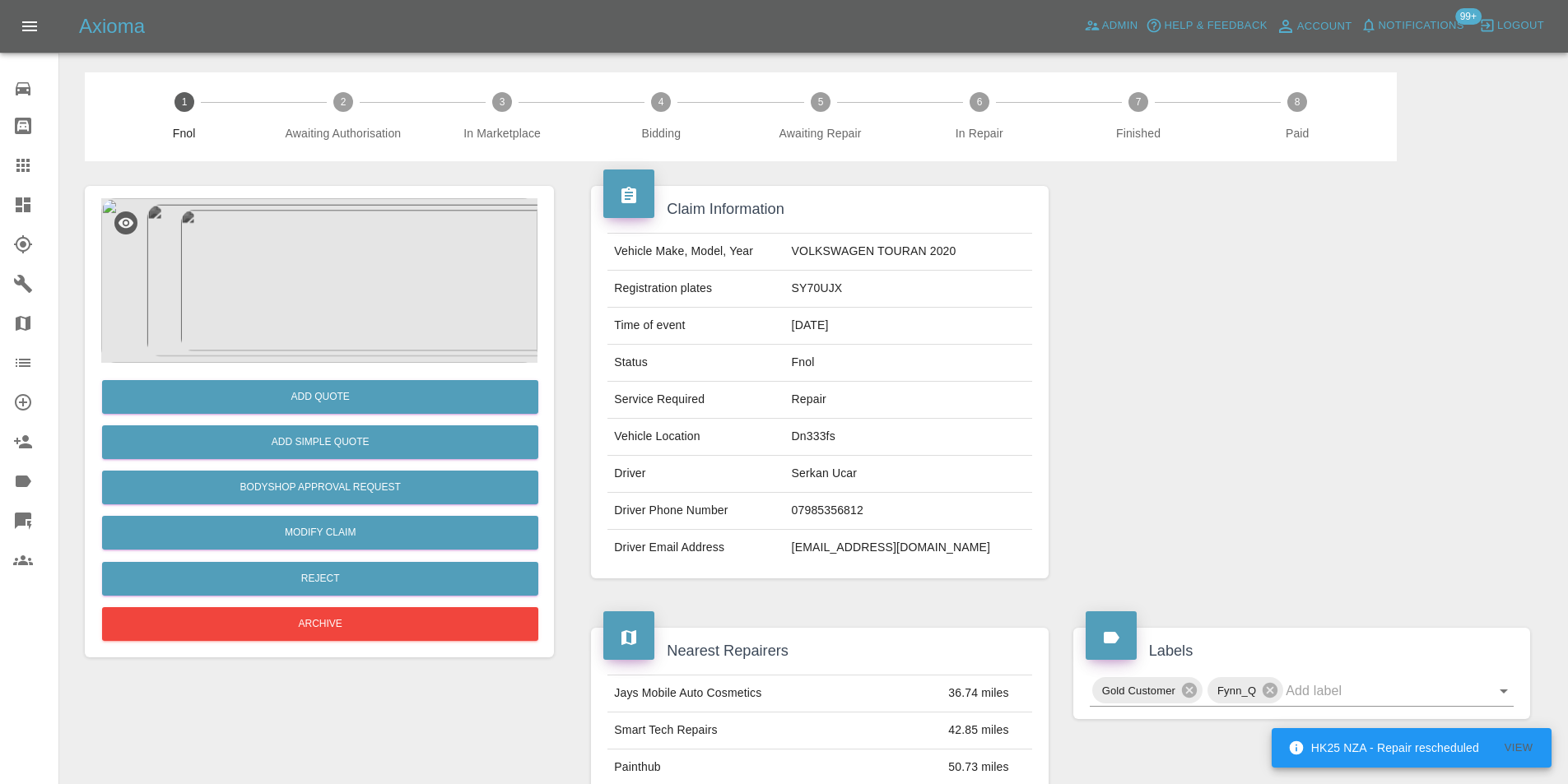
click at [335, 249] on img at bounding box center [319, 280] width 436 height 165
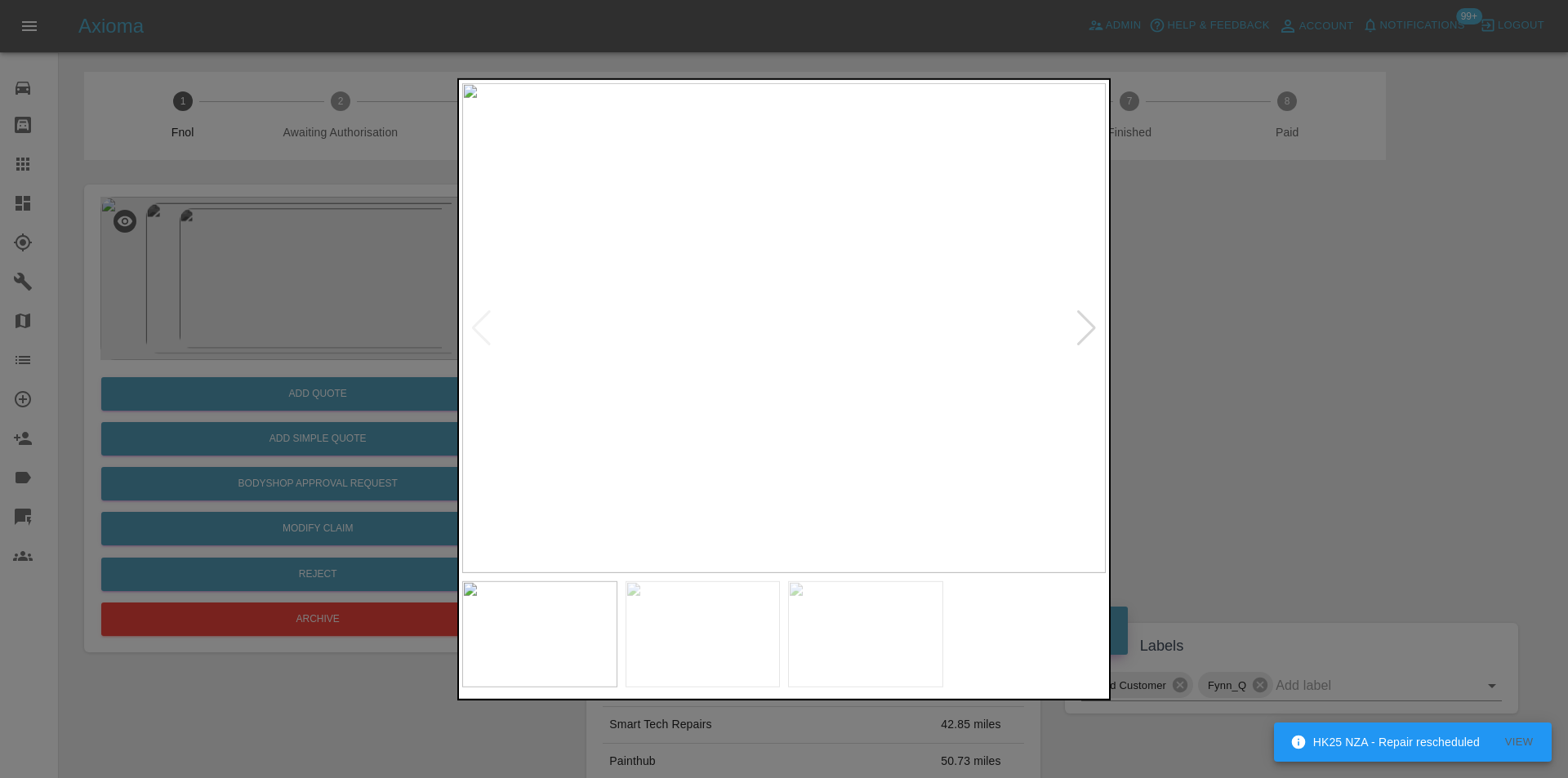
click at [1082, 331] on div at bounding box center [1086, 328] width 22 height 36
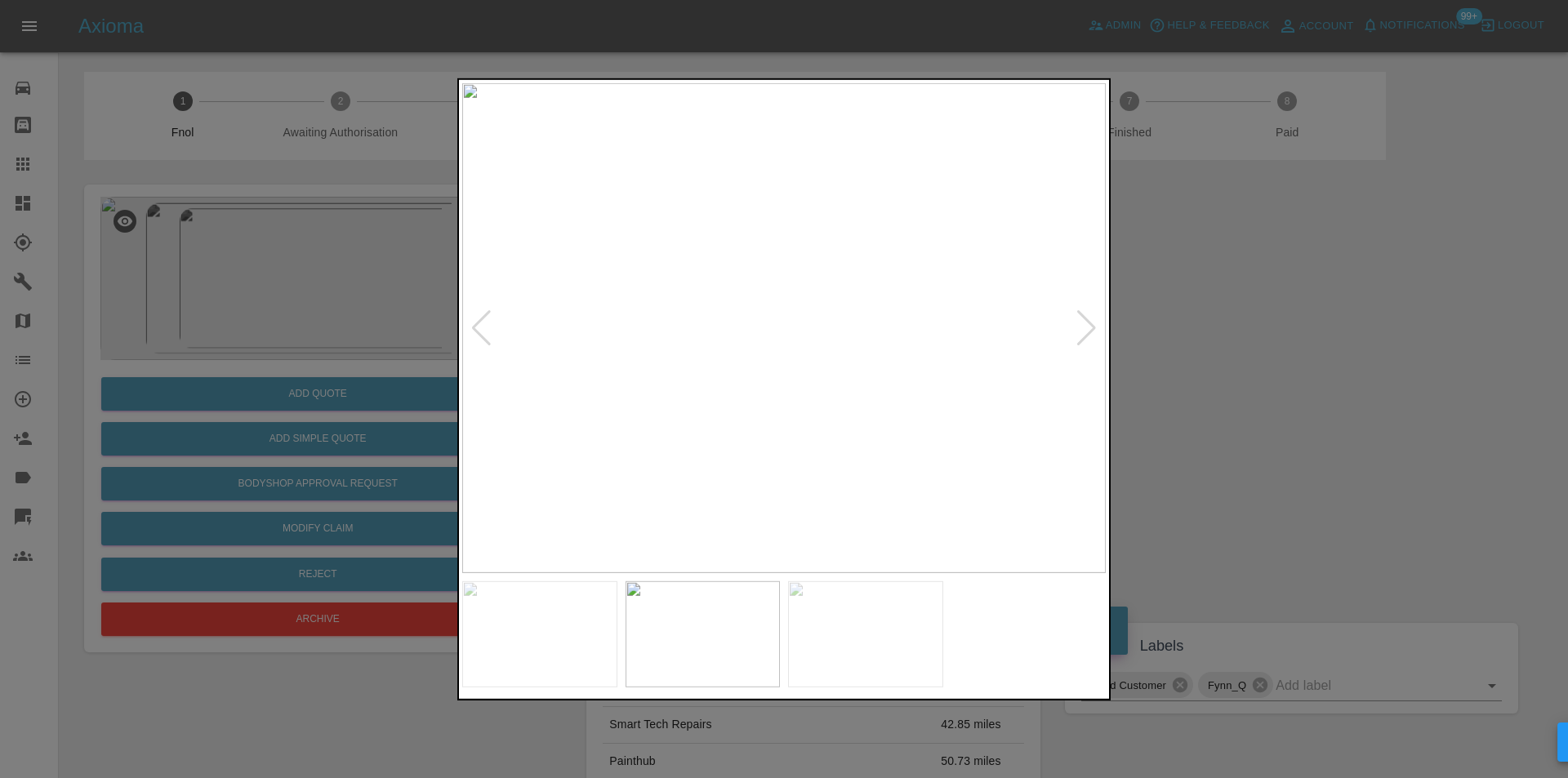
click at [1275, 362] on div at bounding box center [784, 389] width 1568 height 778
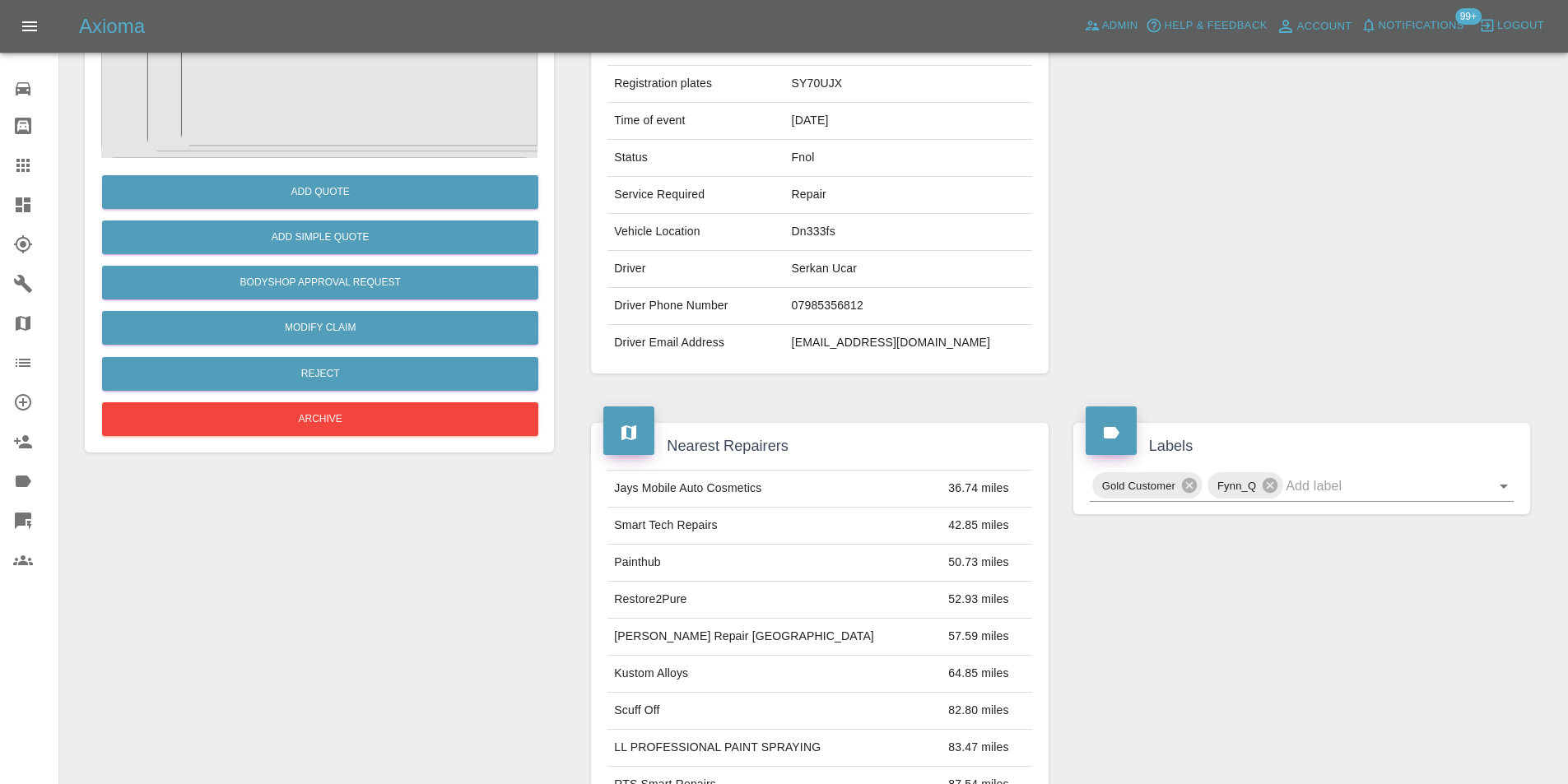
scroll to position [329, 0]
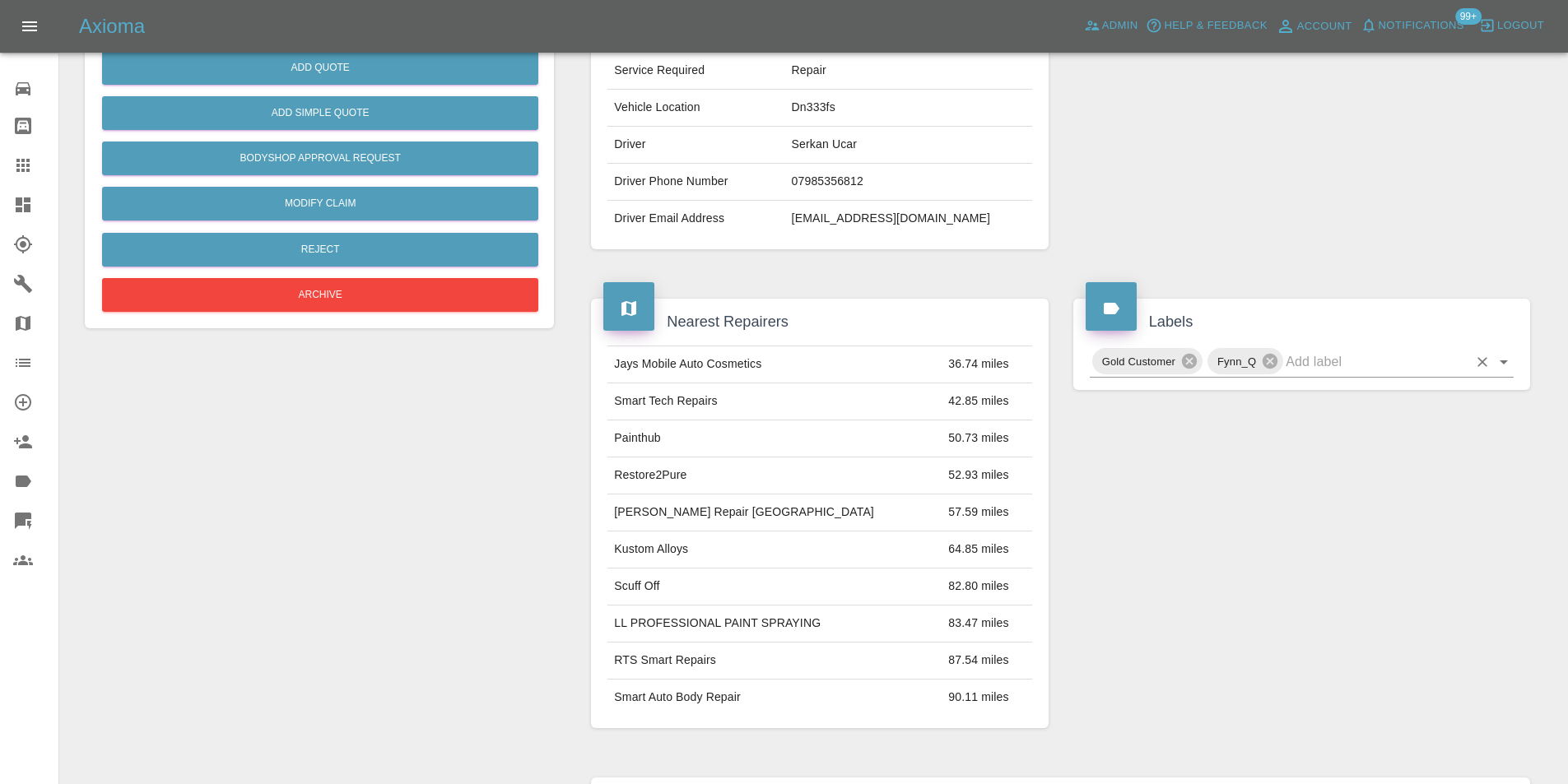
click at [1507, 366] on icon "Open" at bounding box center [1503, 362] width 20 height 20
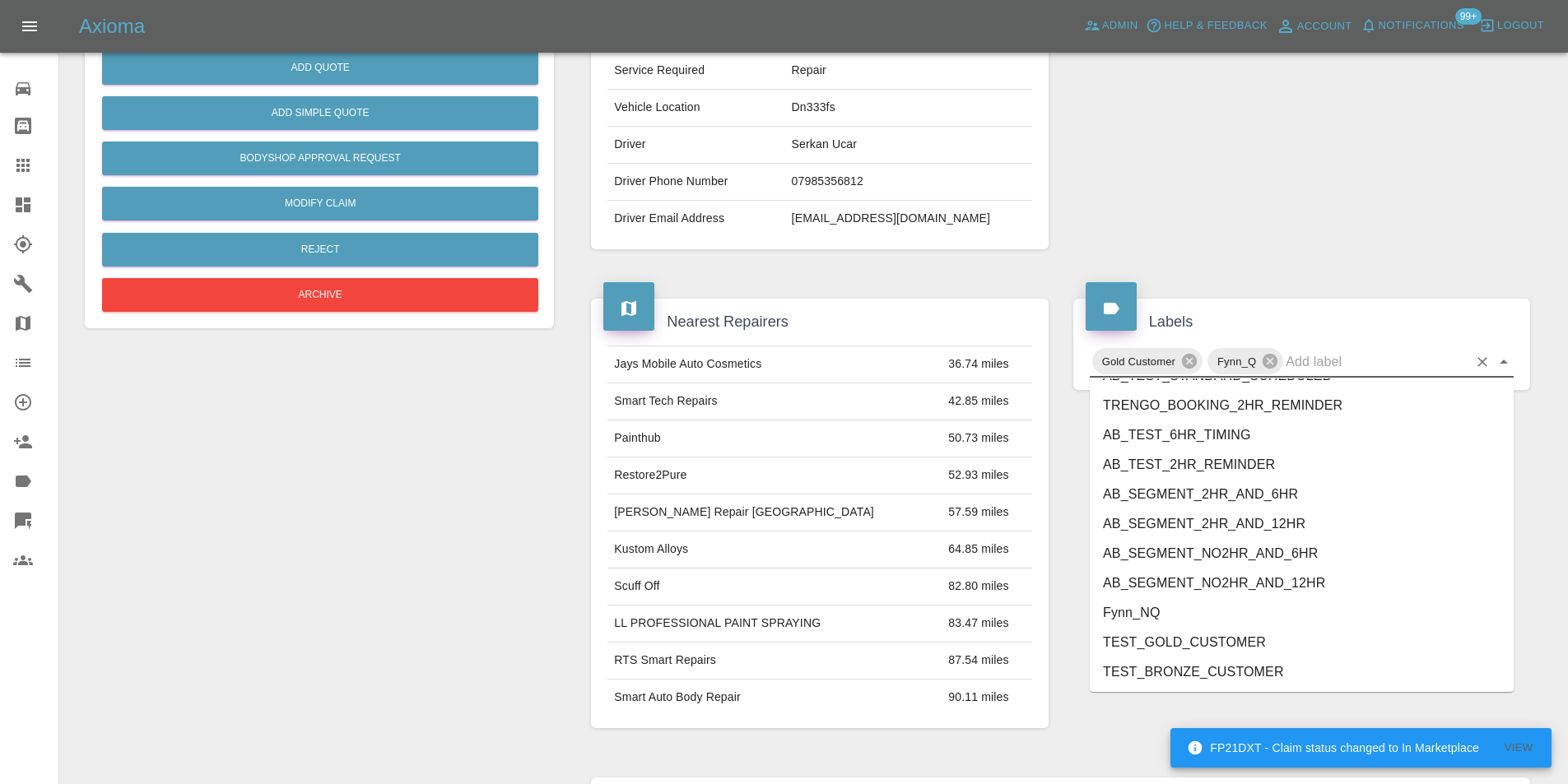
scroll to position [3372, 0]
click at [1226, 674] on li "George_Carl_Q" at bounding box center [1302, 671] width 424 height 30
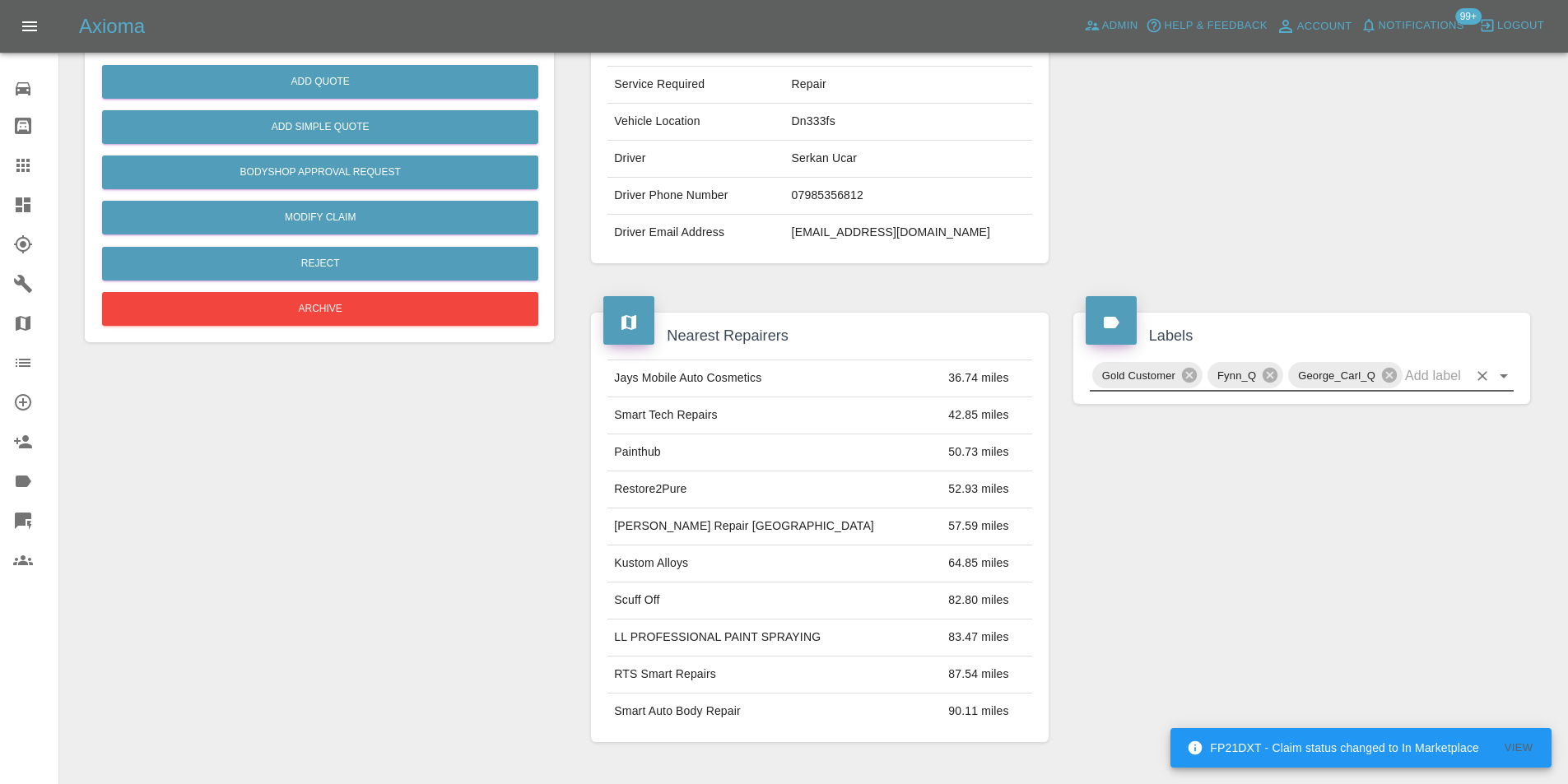
scroll to position [82, 0]
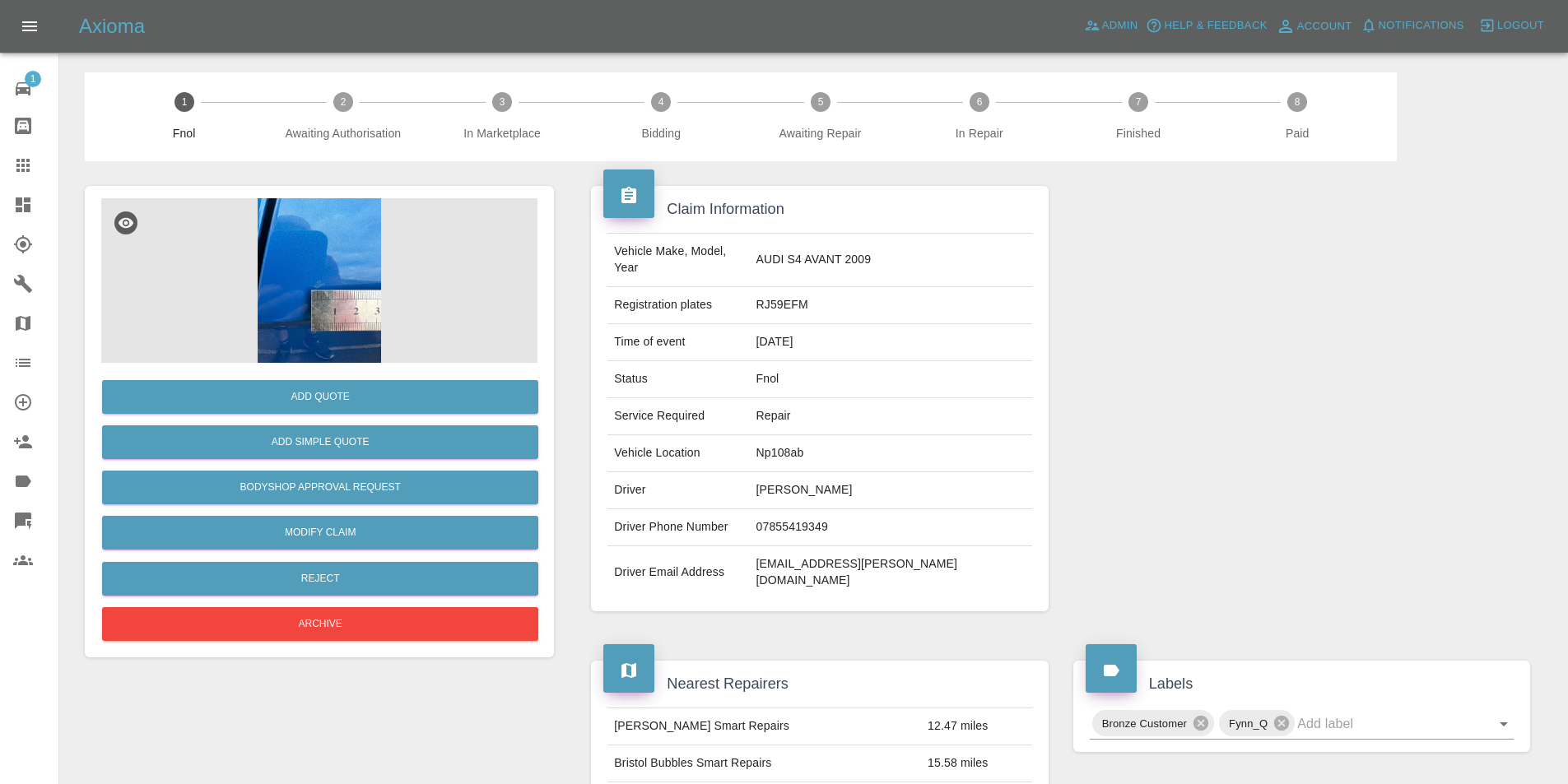
click at [317, 275] on img at bounding box center [319, 280] width 436 height 165
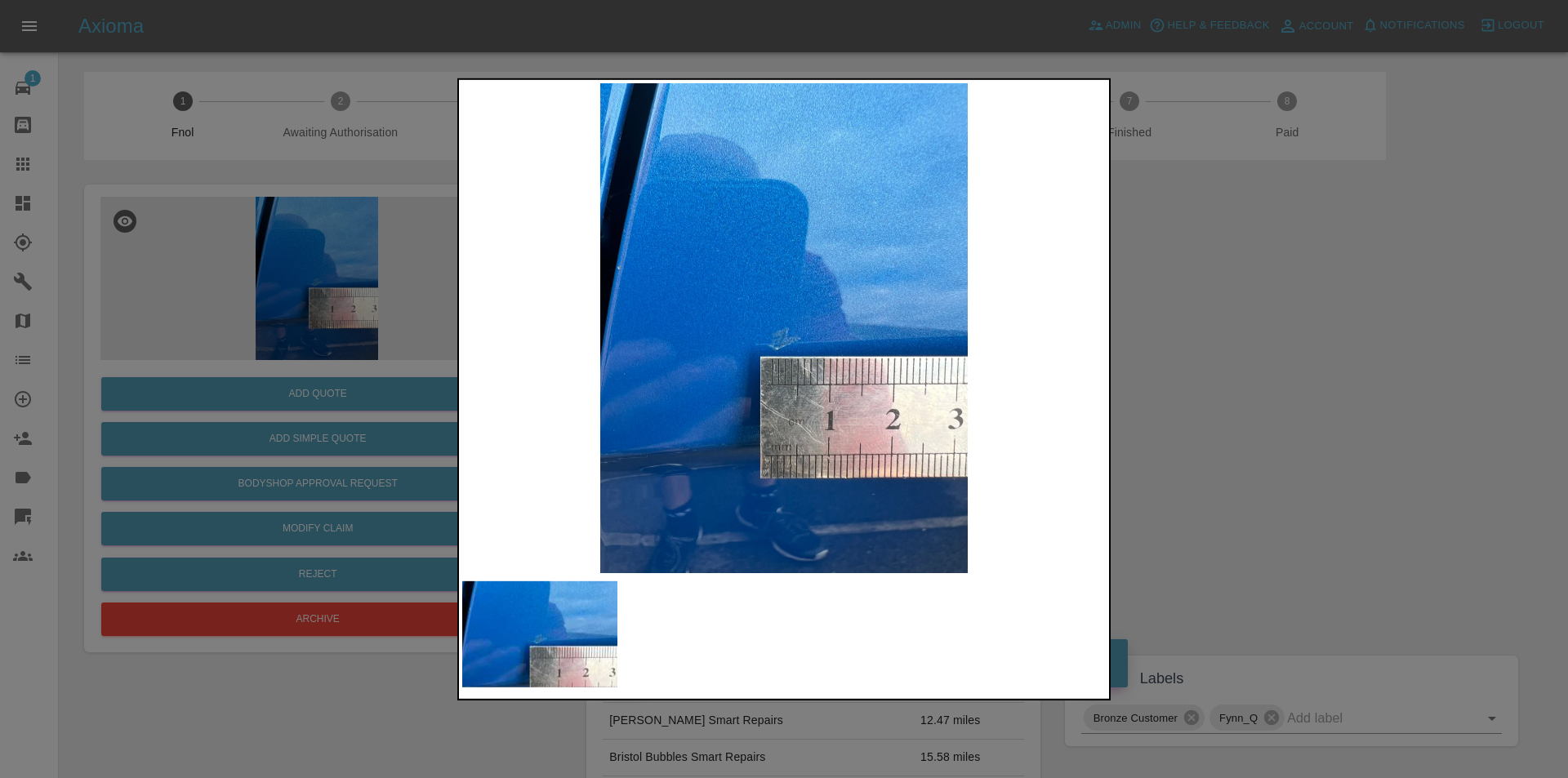
click at [852, 284] on img at bounding box center [784, 327] width 643 height 490
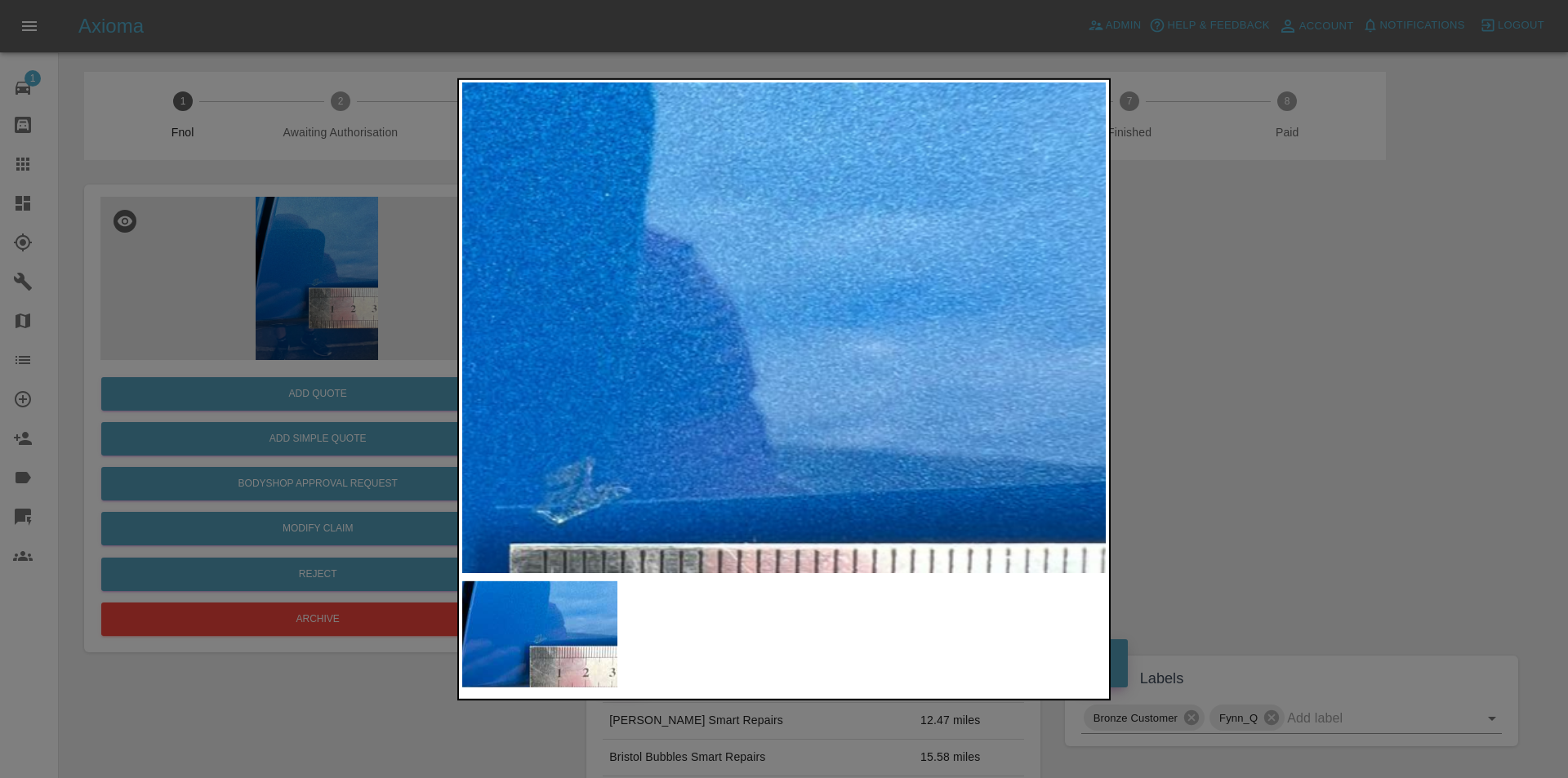
click at [852, 284] on img at bounding box center [581, 458] width 1930 height 1470
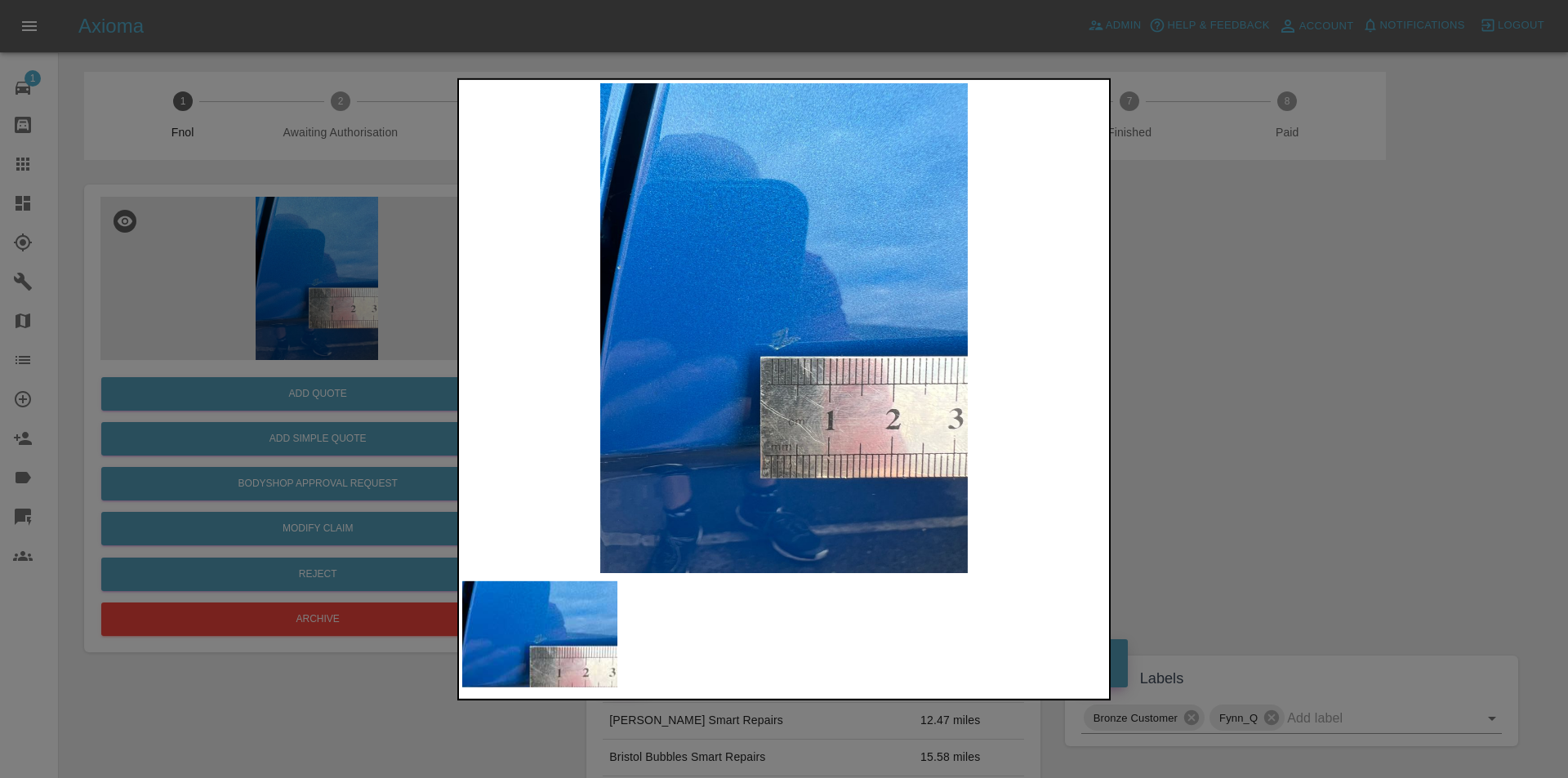
drag, startPoint x: 1275, startPoint y: 341, endPoint x: 1110, endPoint y: 406, distance: 177.3
click at [1276, 341] on div at bounding box center [784, 389] width 1568 height 778
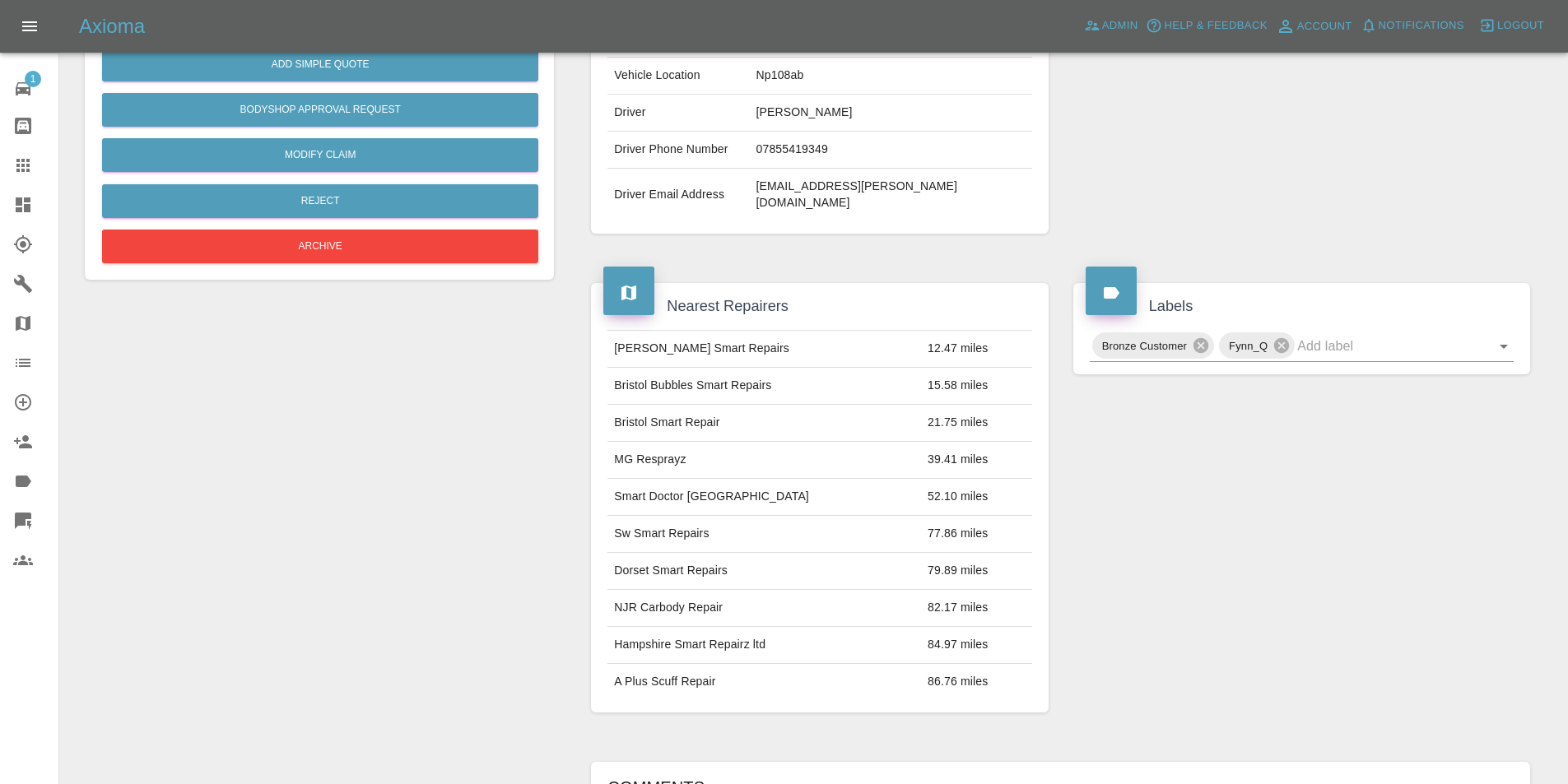
scroll to position [90, 0]
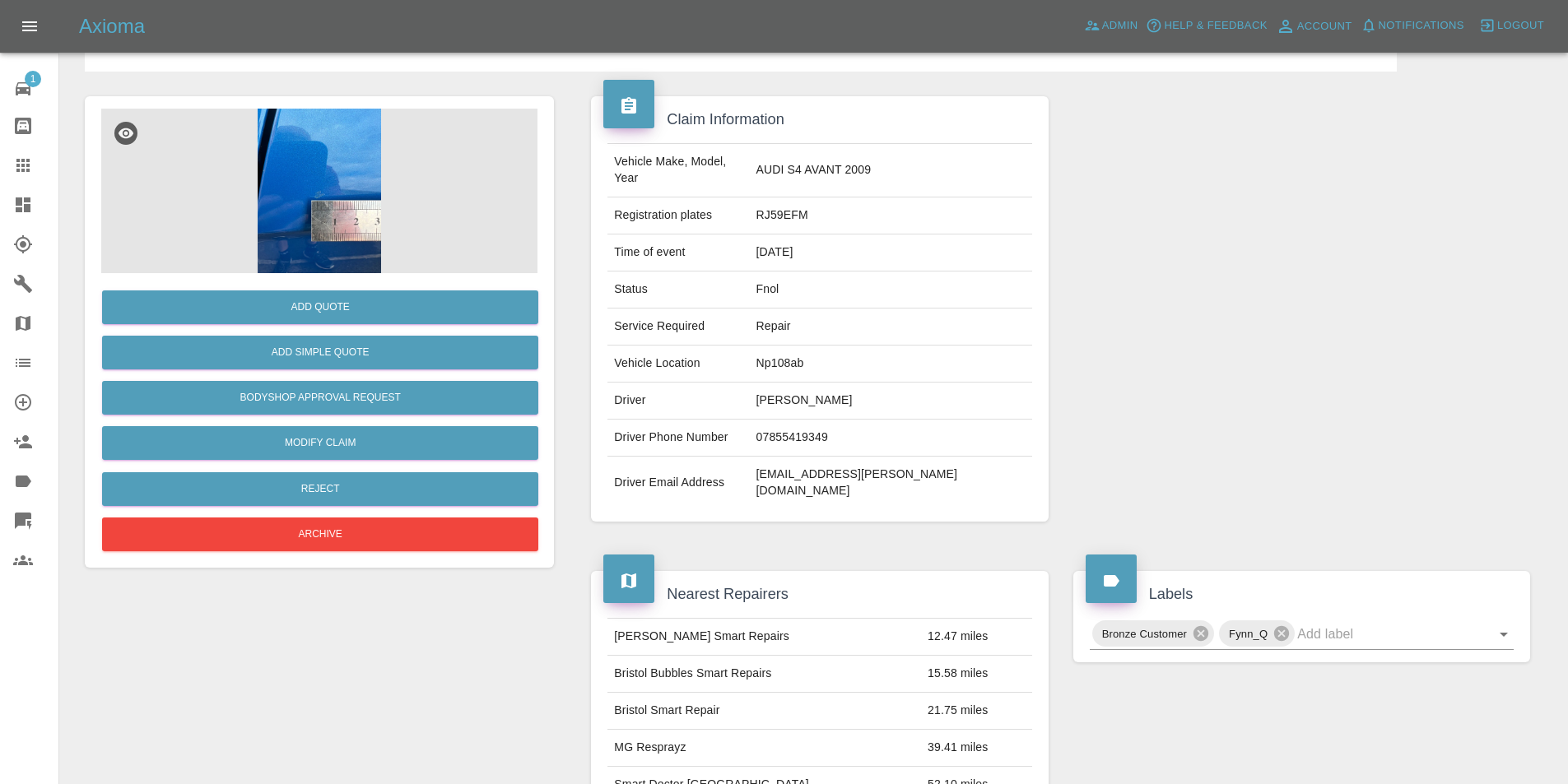
click at [335, 189] on img at bounding box center [319, 190] width 436 height 165
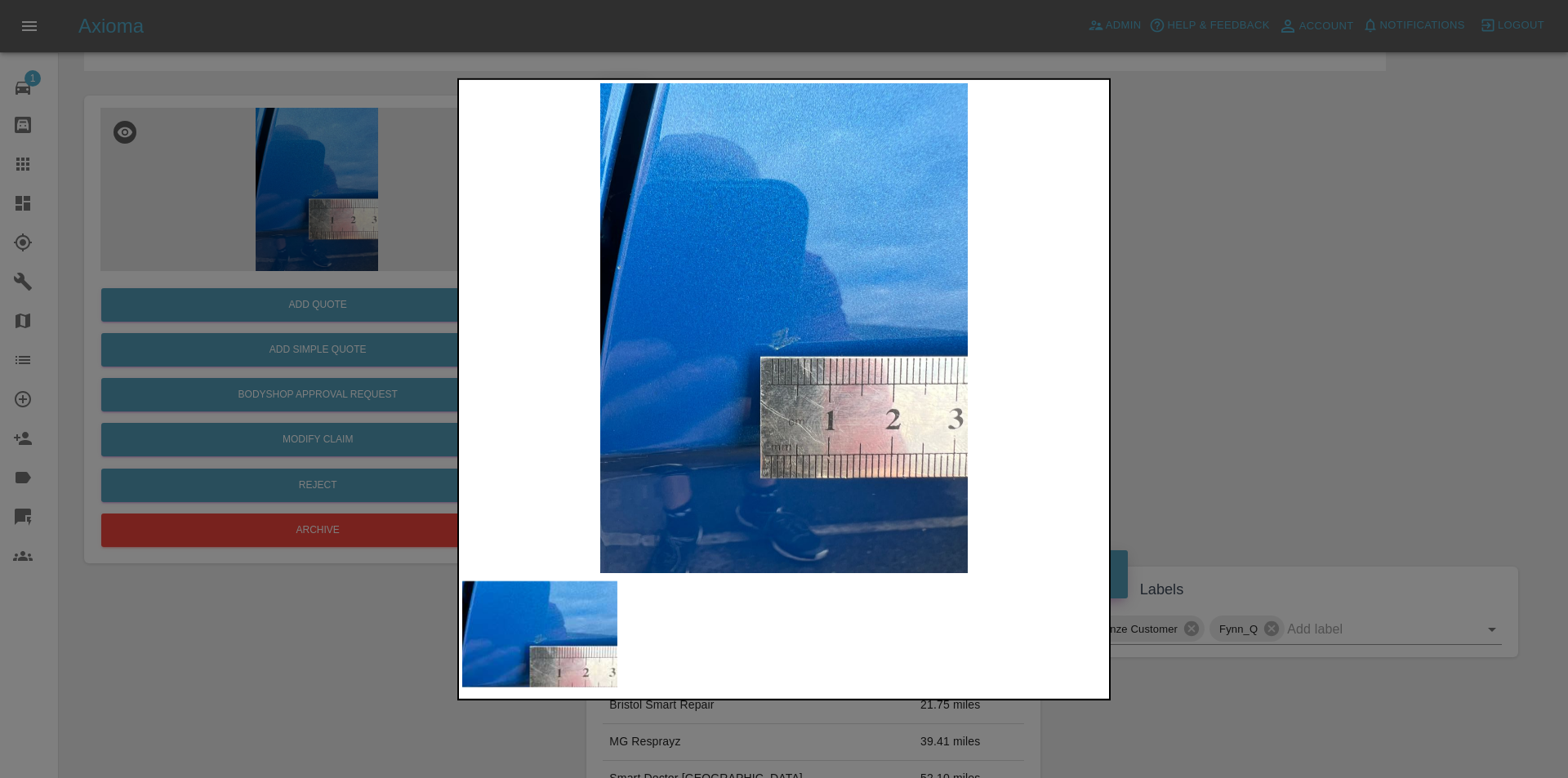
click at [1243, 293] on div at bounding box center [784, 389] width 1568 height 778
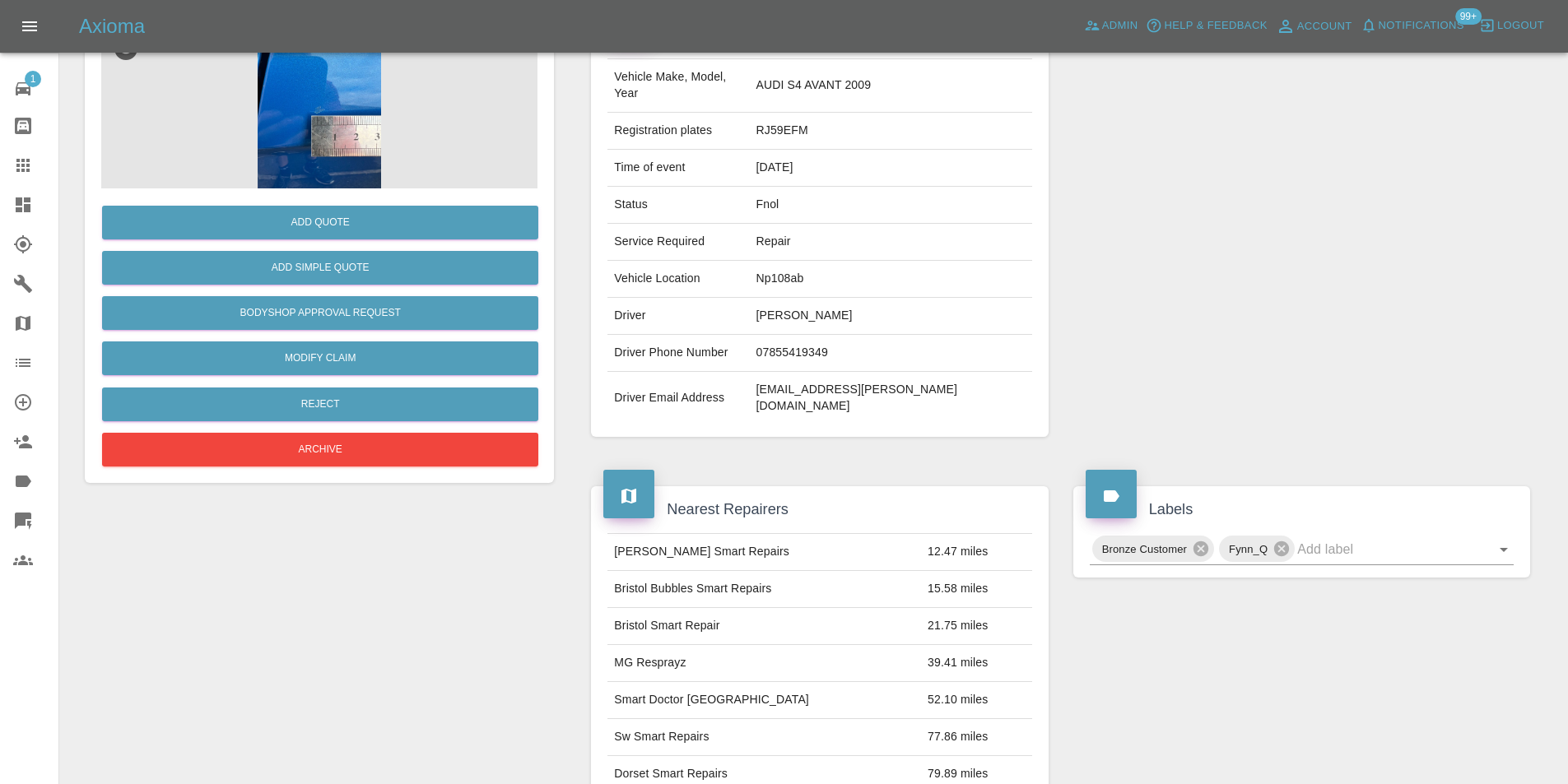
scroll to position [254, 0]
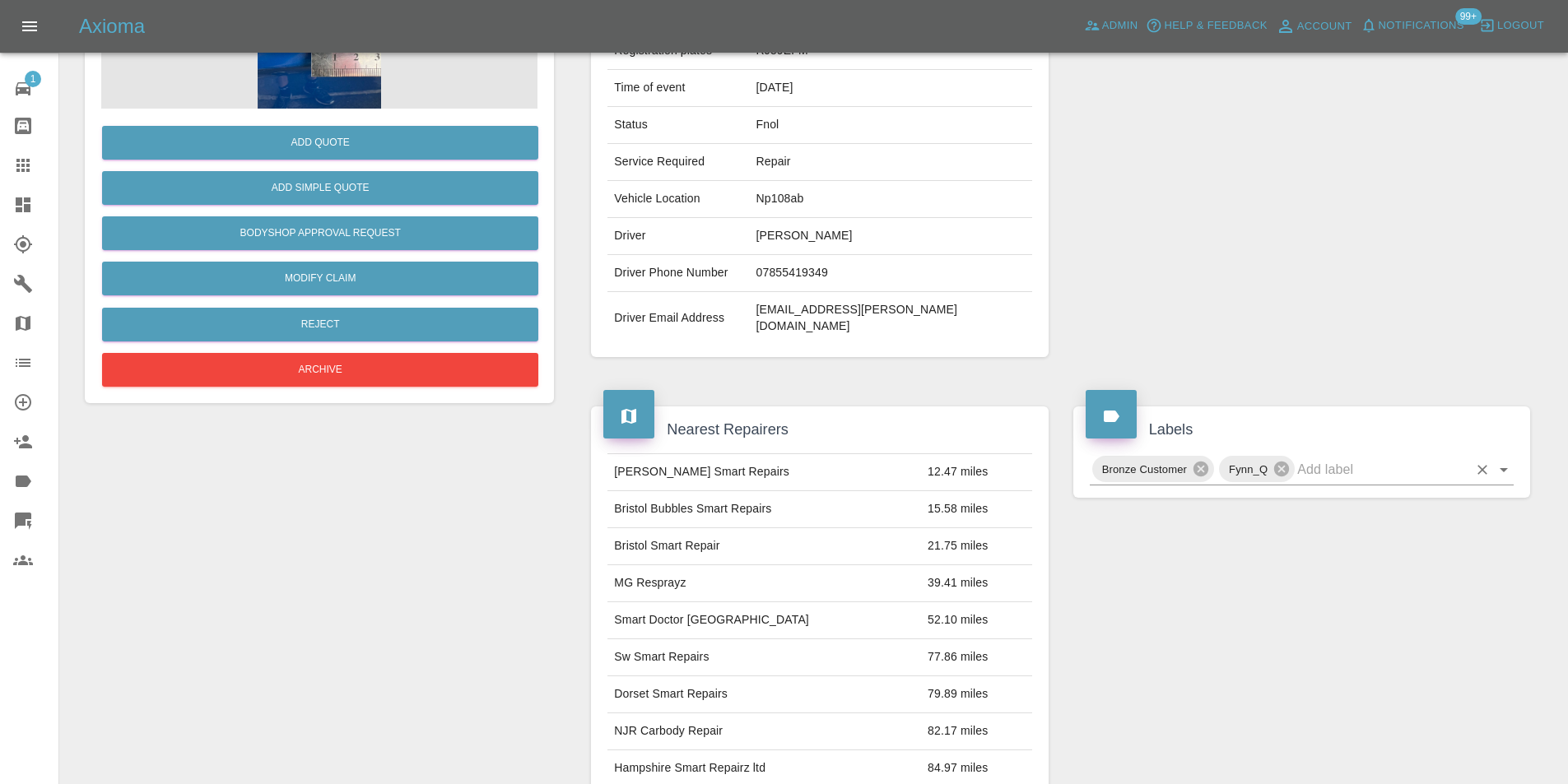
click at [1497, 460] on icon "Open" at bounding box center [1503, 469] width 20 height 20
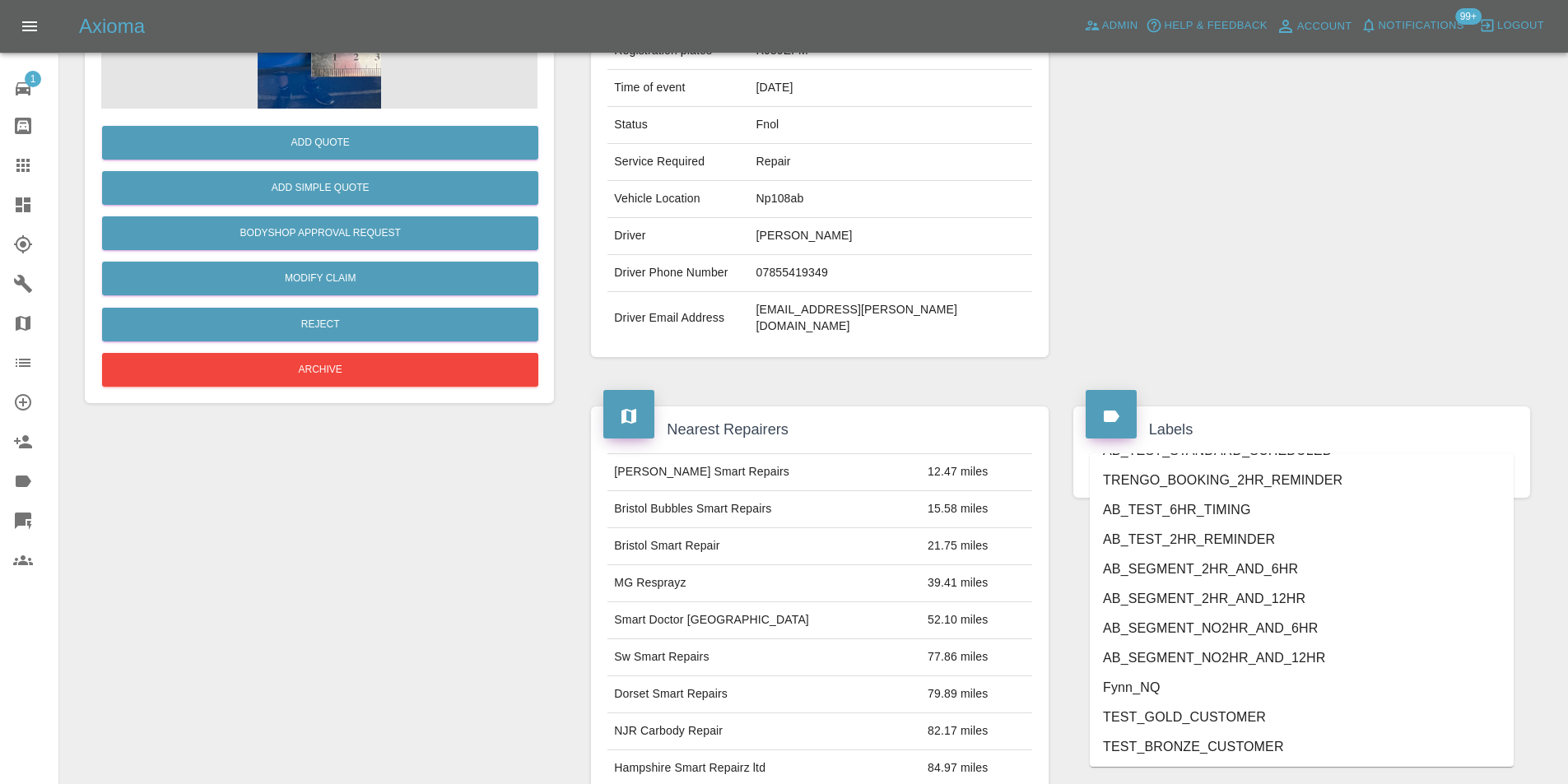
scroll to position [3372, 0]
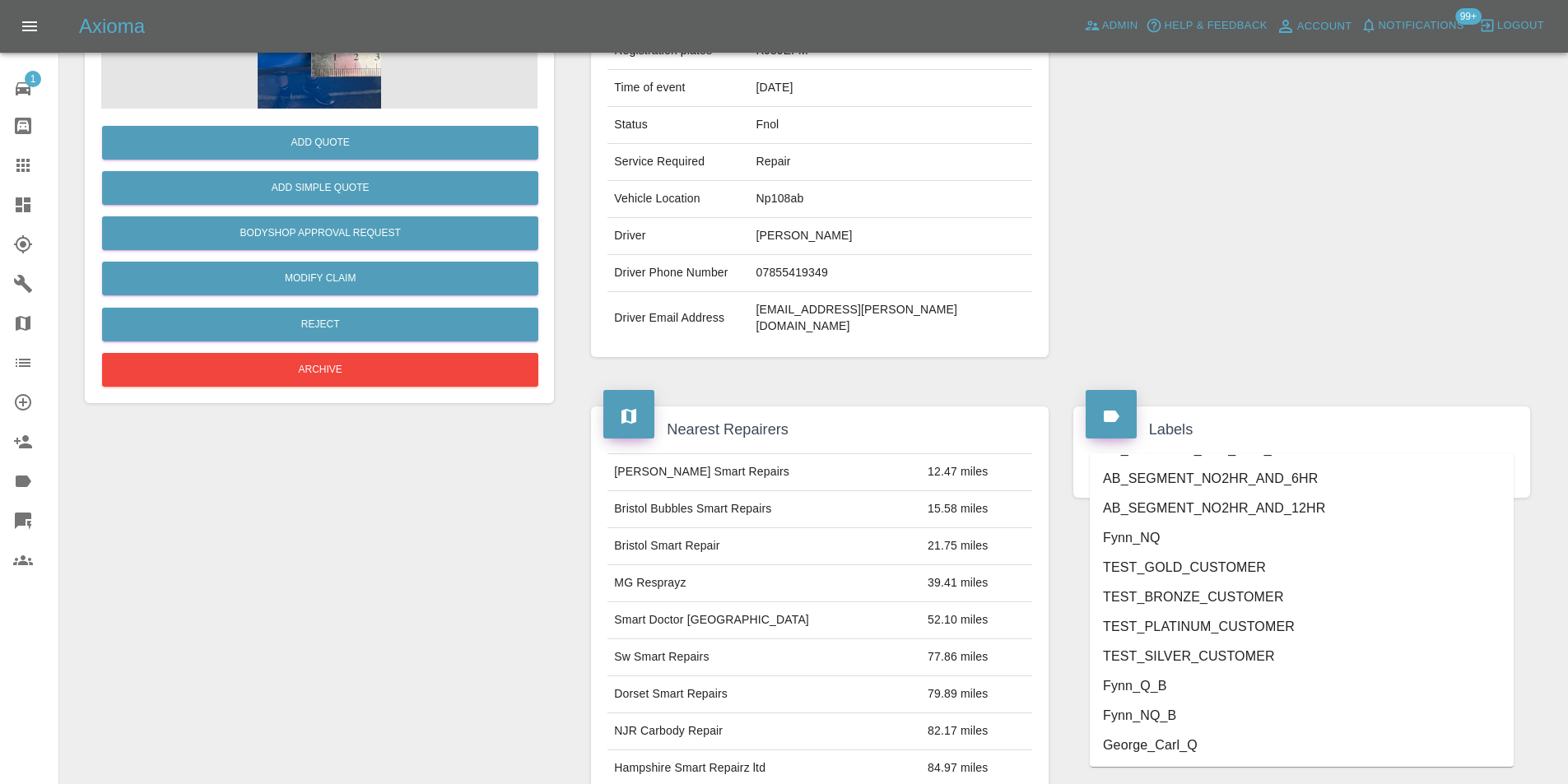
click at [1211, 749] on li "George_Carl_Q" at bounding box center [1302, 745] width 424 height 30
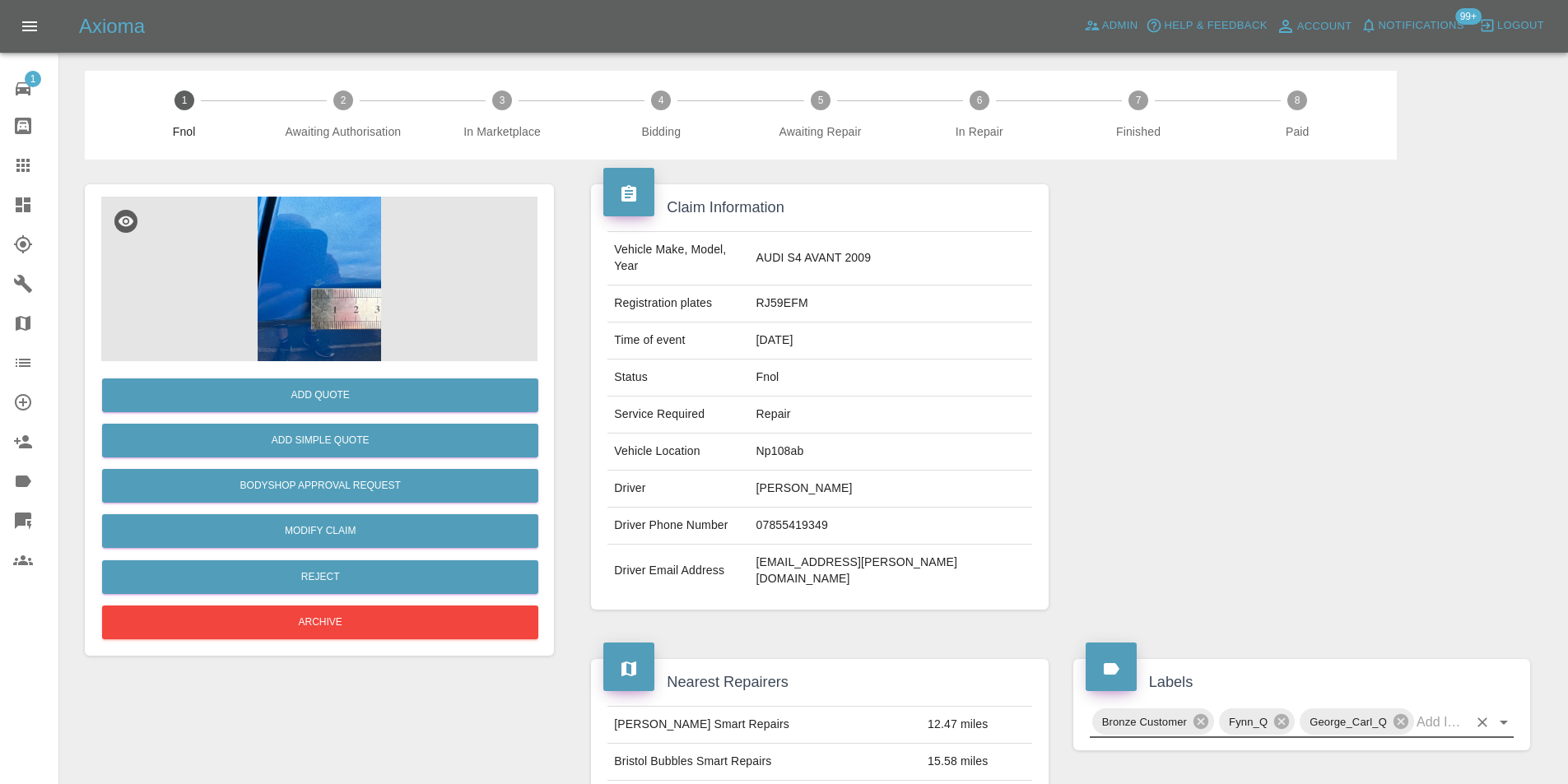
scroll to position [0, 0]
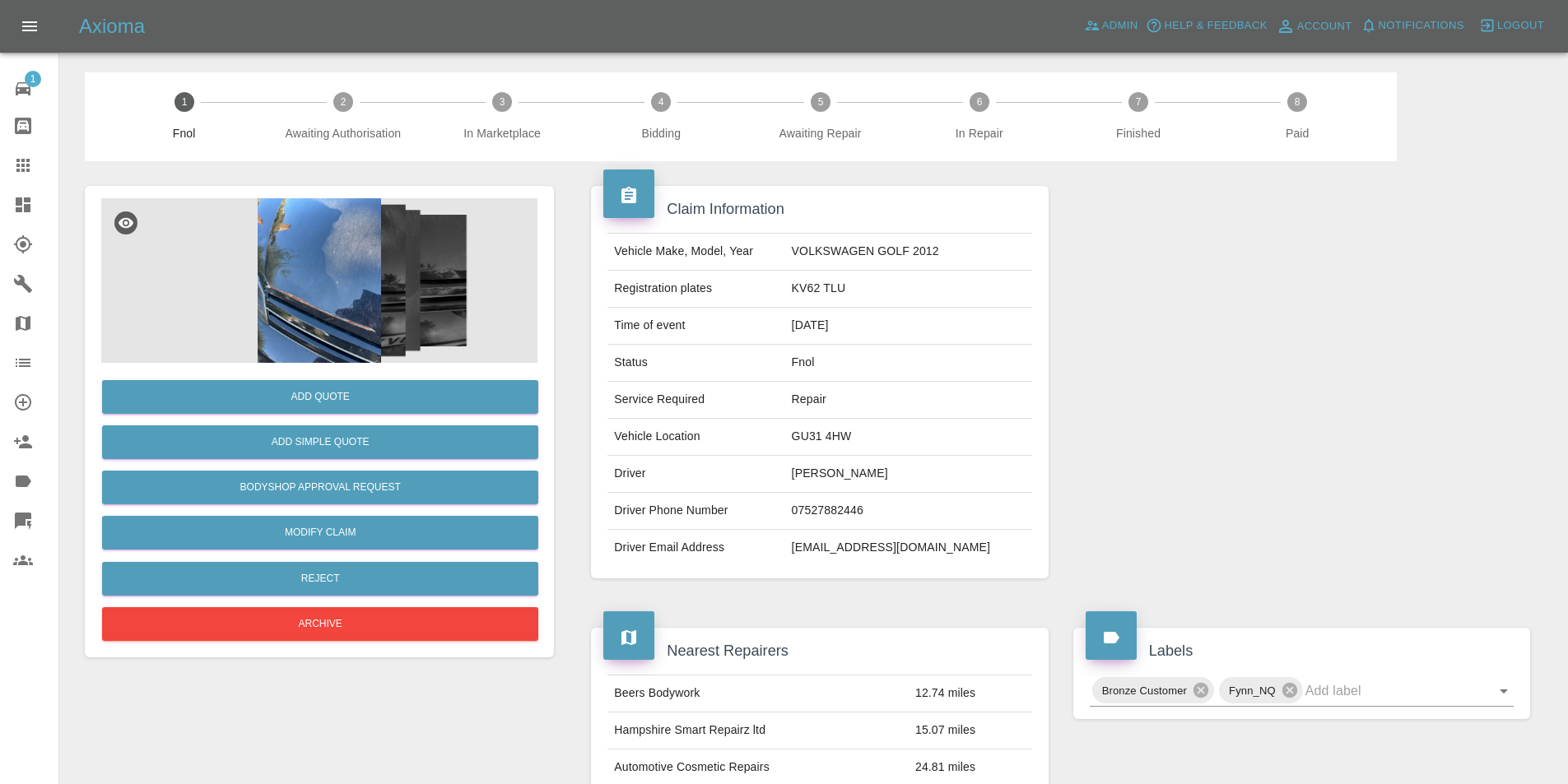
click at [330, 241] on img at bounding box center [319, 280] width 436 height 165
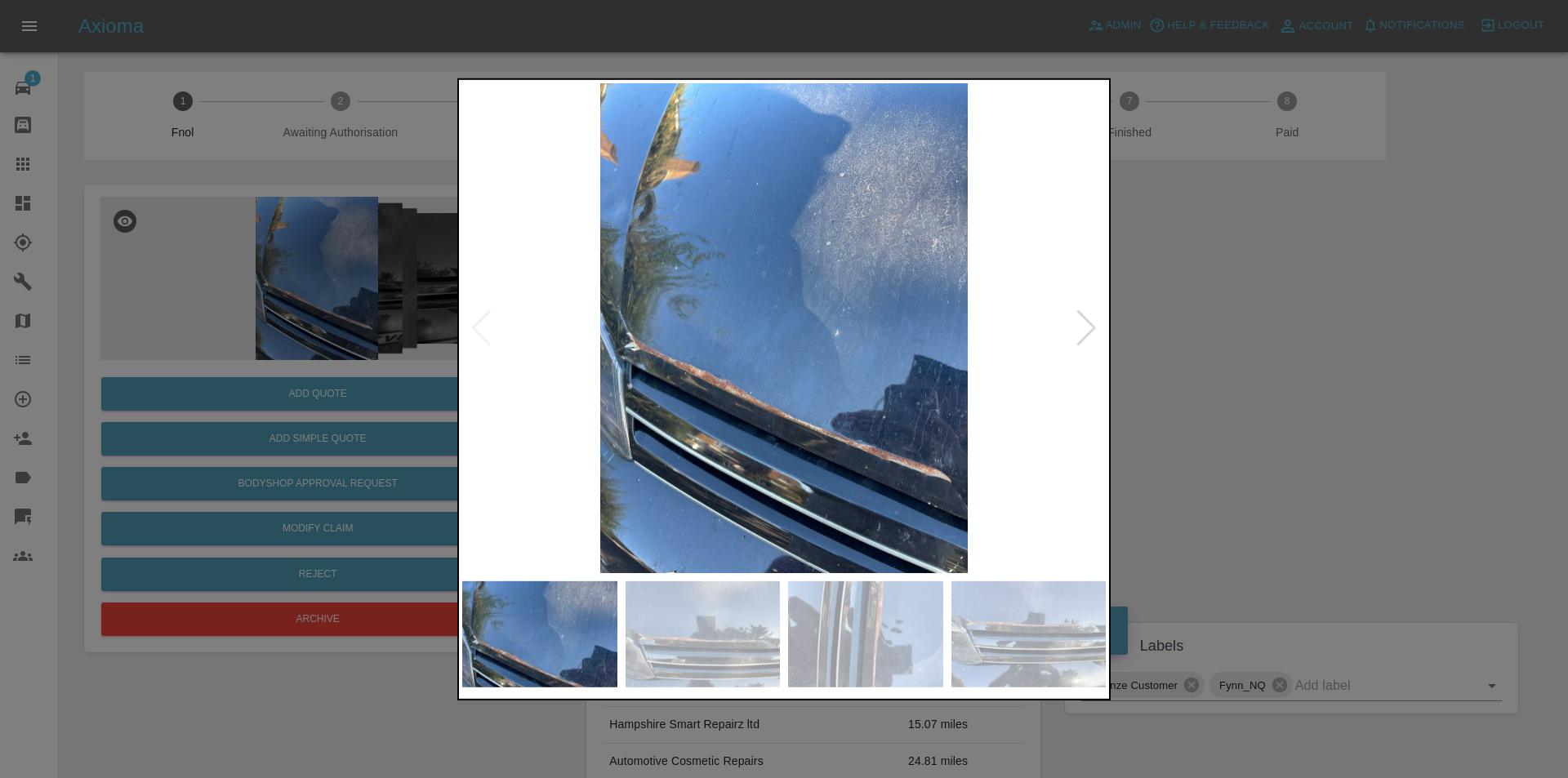
click at [1084, 328] on div at bounding box center [1086, 328] width 22 height 36
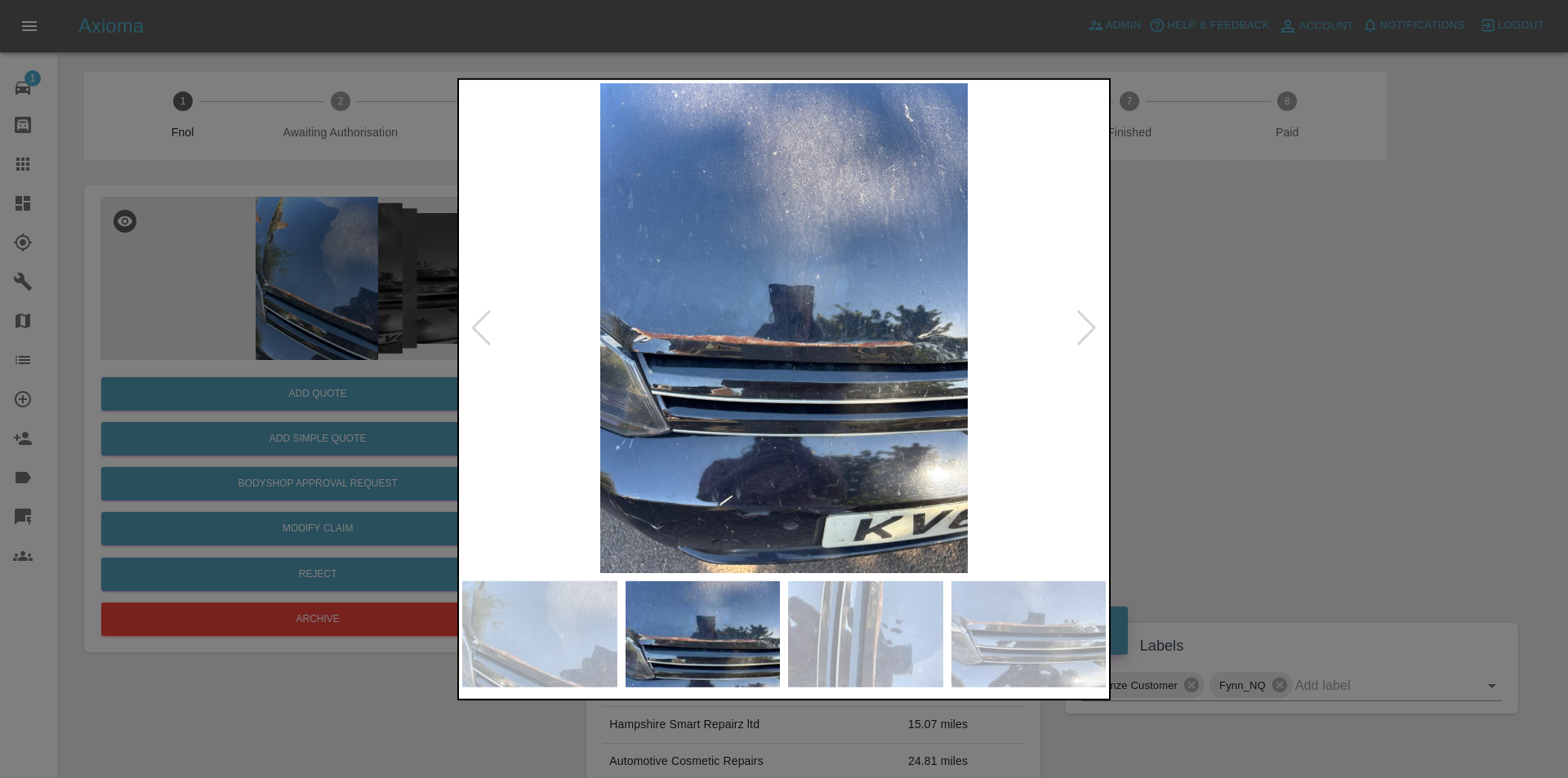
click at [1084, 328] on div at bounding box center [1086, 328] width 22 height 36
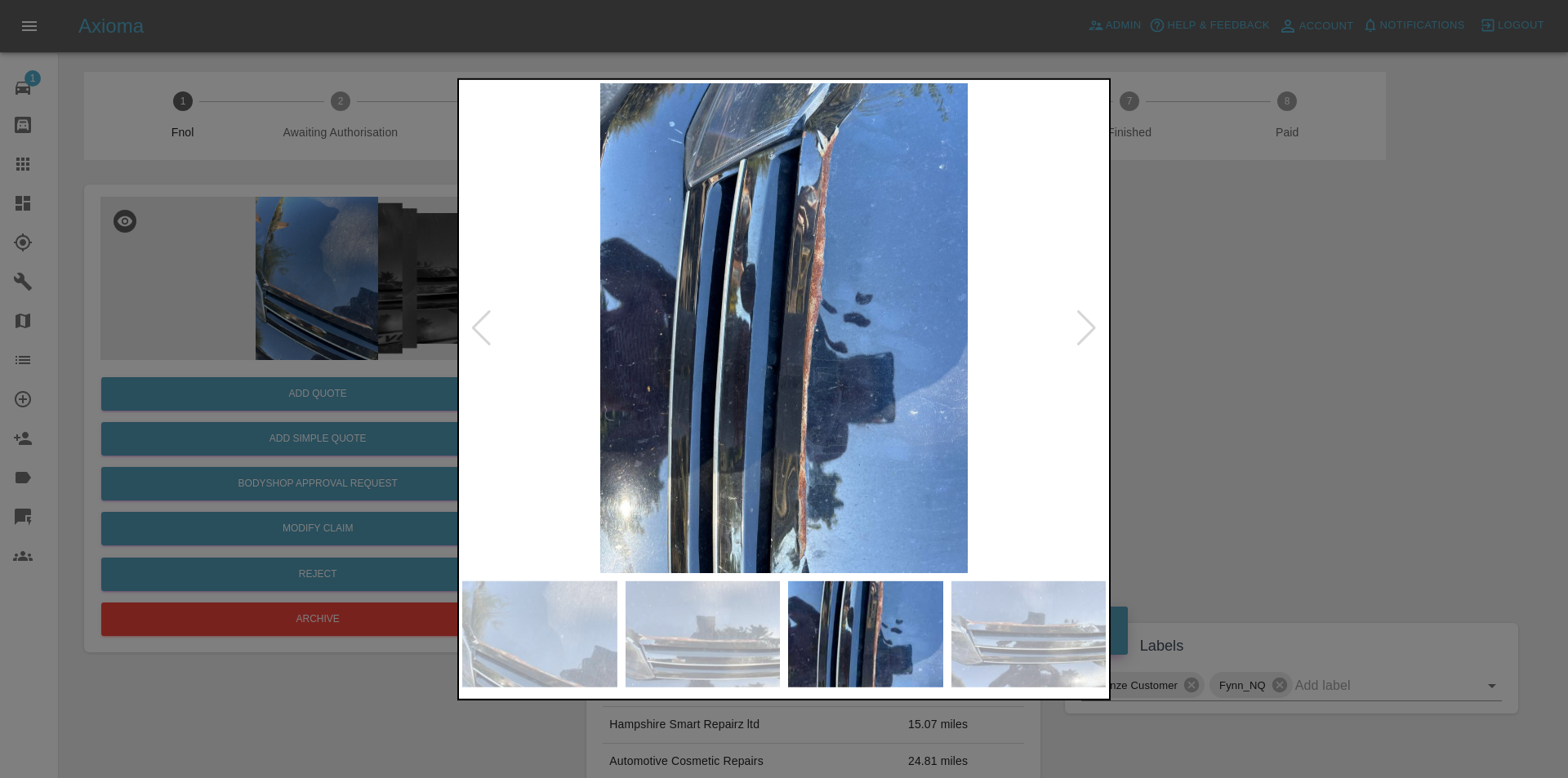
click at [1084, 328] on div at bounding box center [1086, 328] width 22 height 36
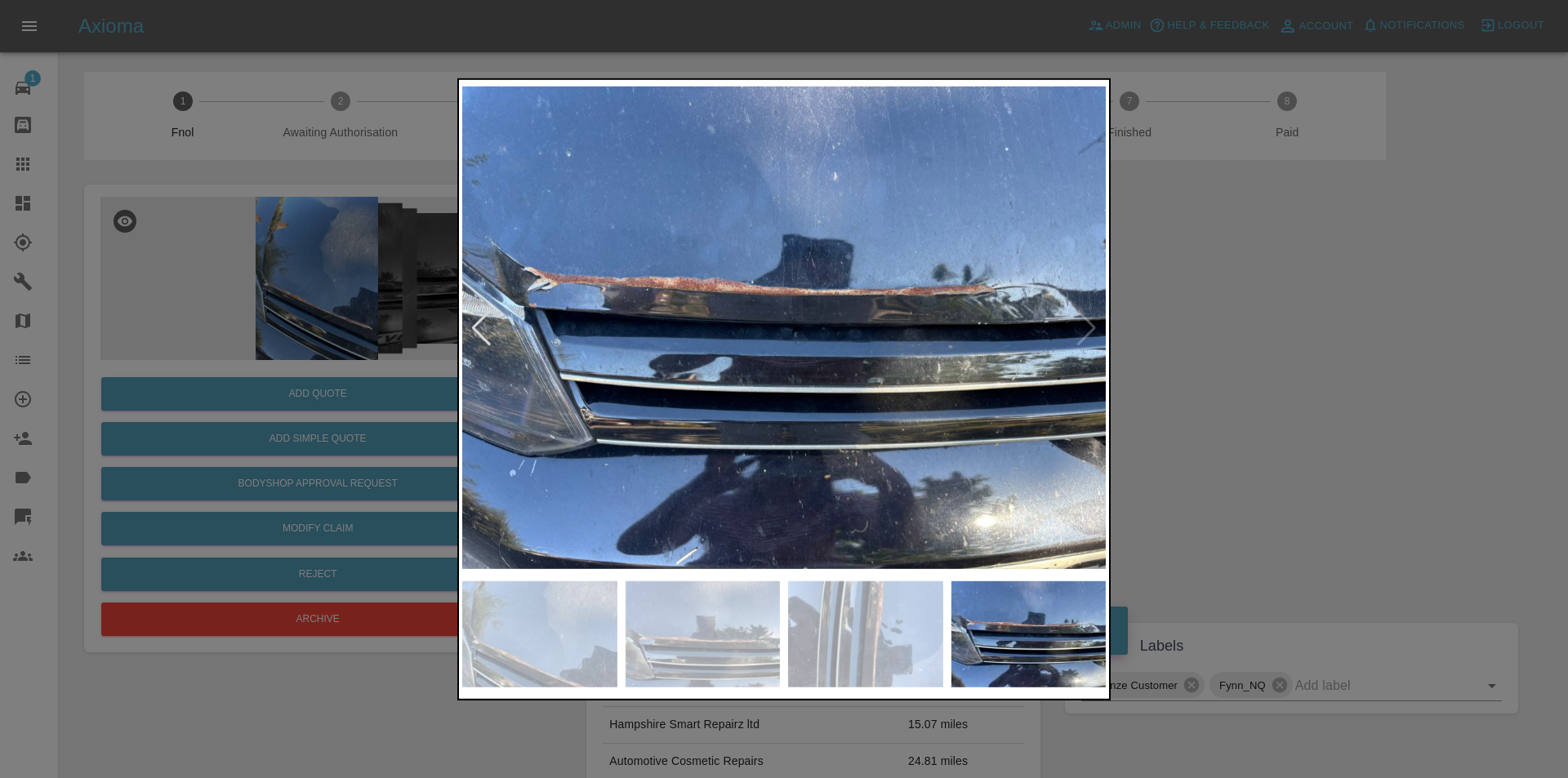
click at [1281, 337] on div at bounding box center [784, 389] width 1568 height 778
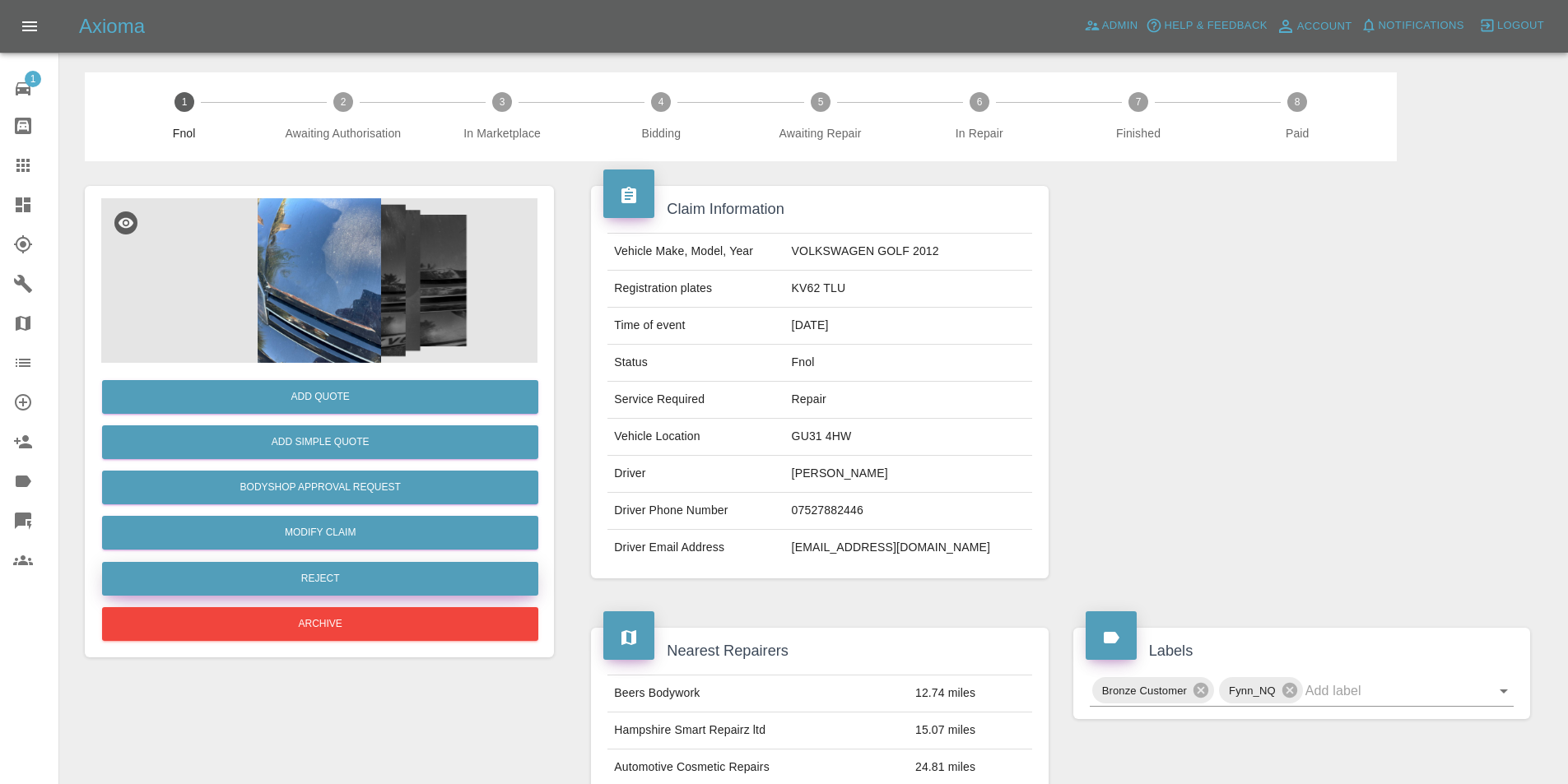
click at [363, 575] on button "Reject" at bounding box center [320, 579] width 436 height 34
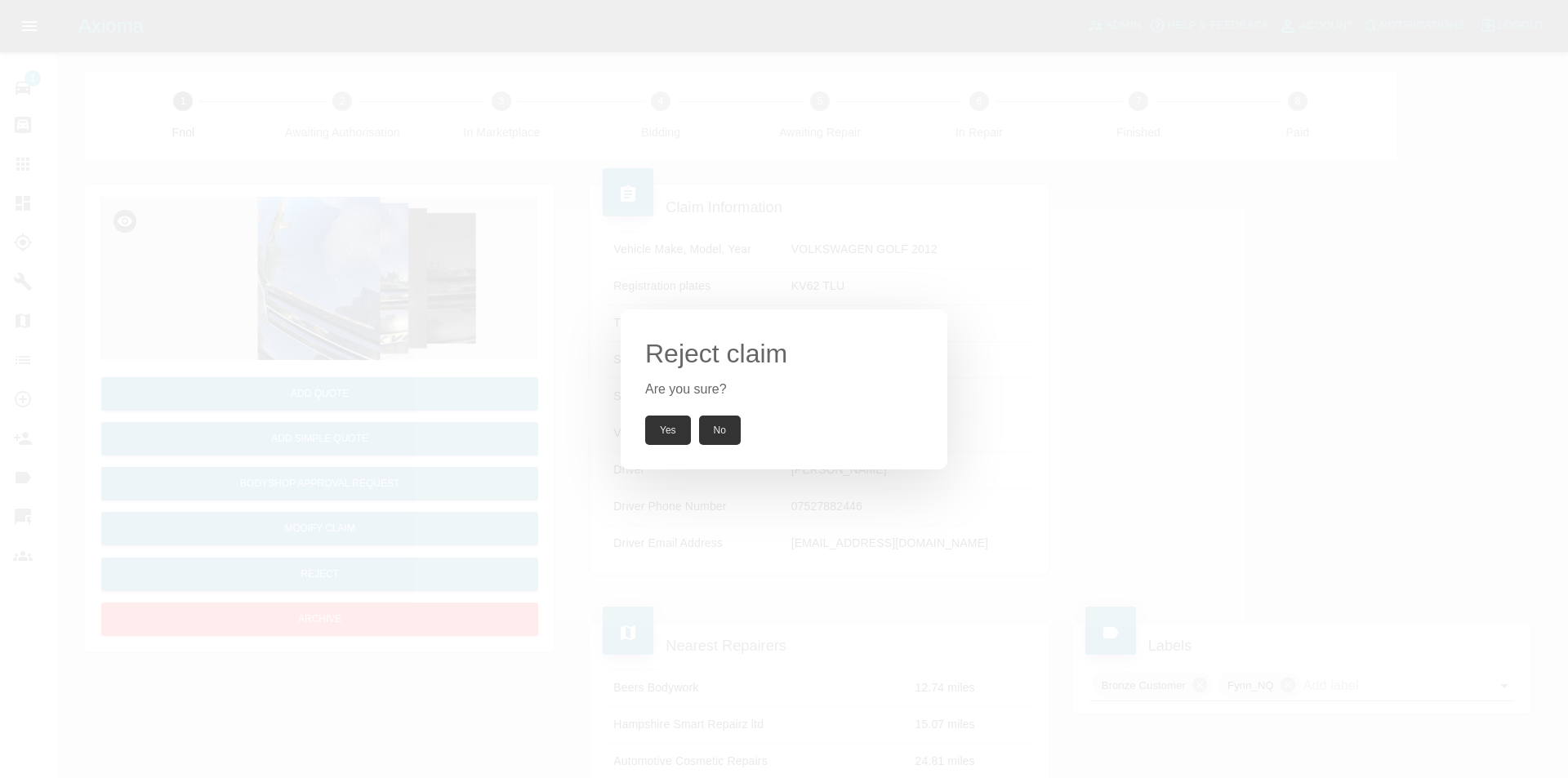
click at [676, 422] on button "Yes" at bounding box center [668, 430] width 46 height 30
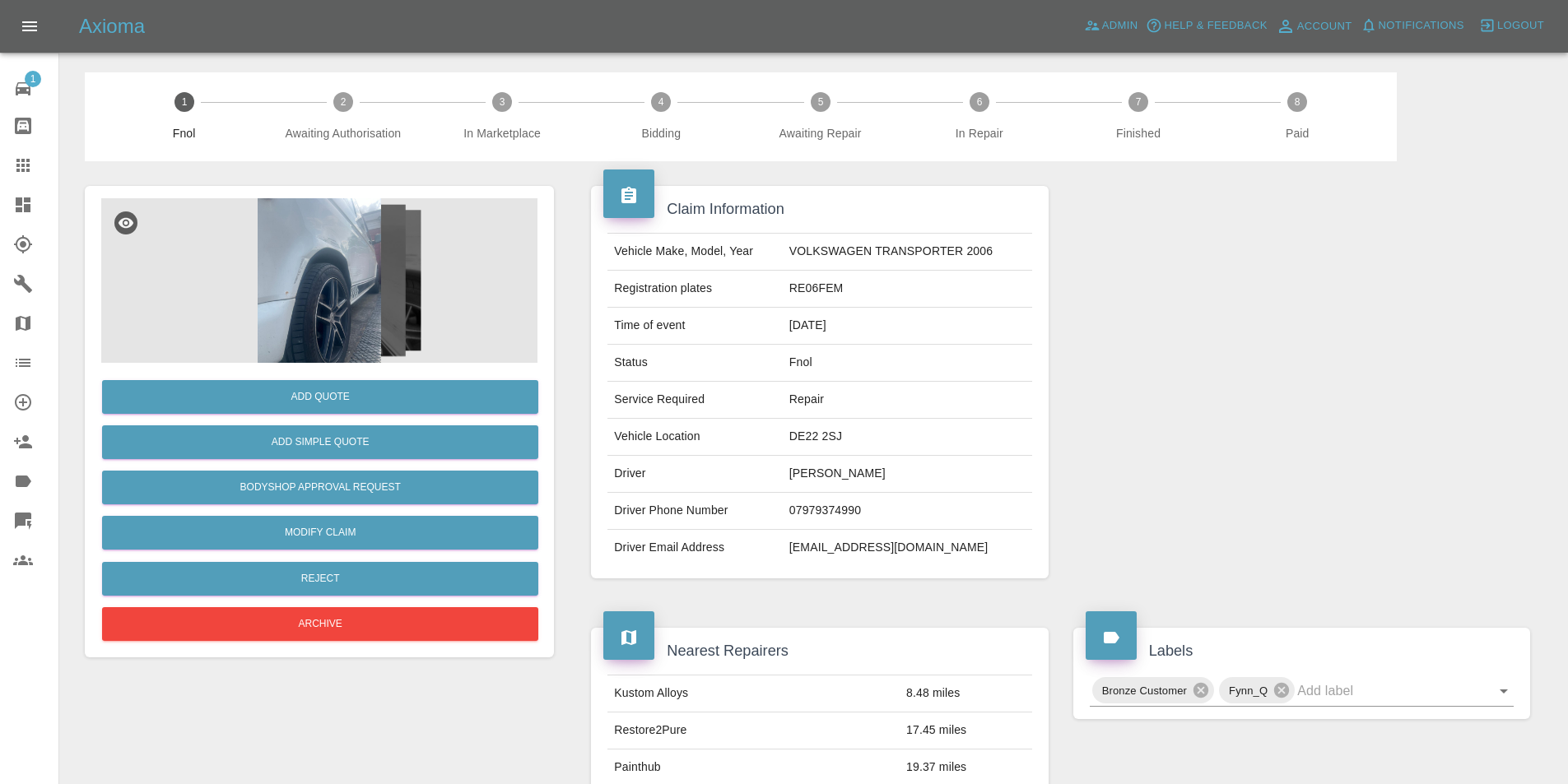
click at [312, 260] on img at bounding box center [319, 280] width 436 height 165
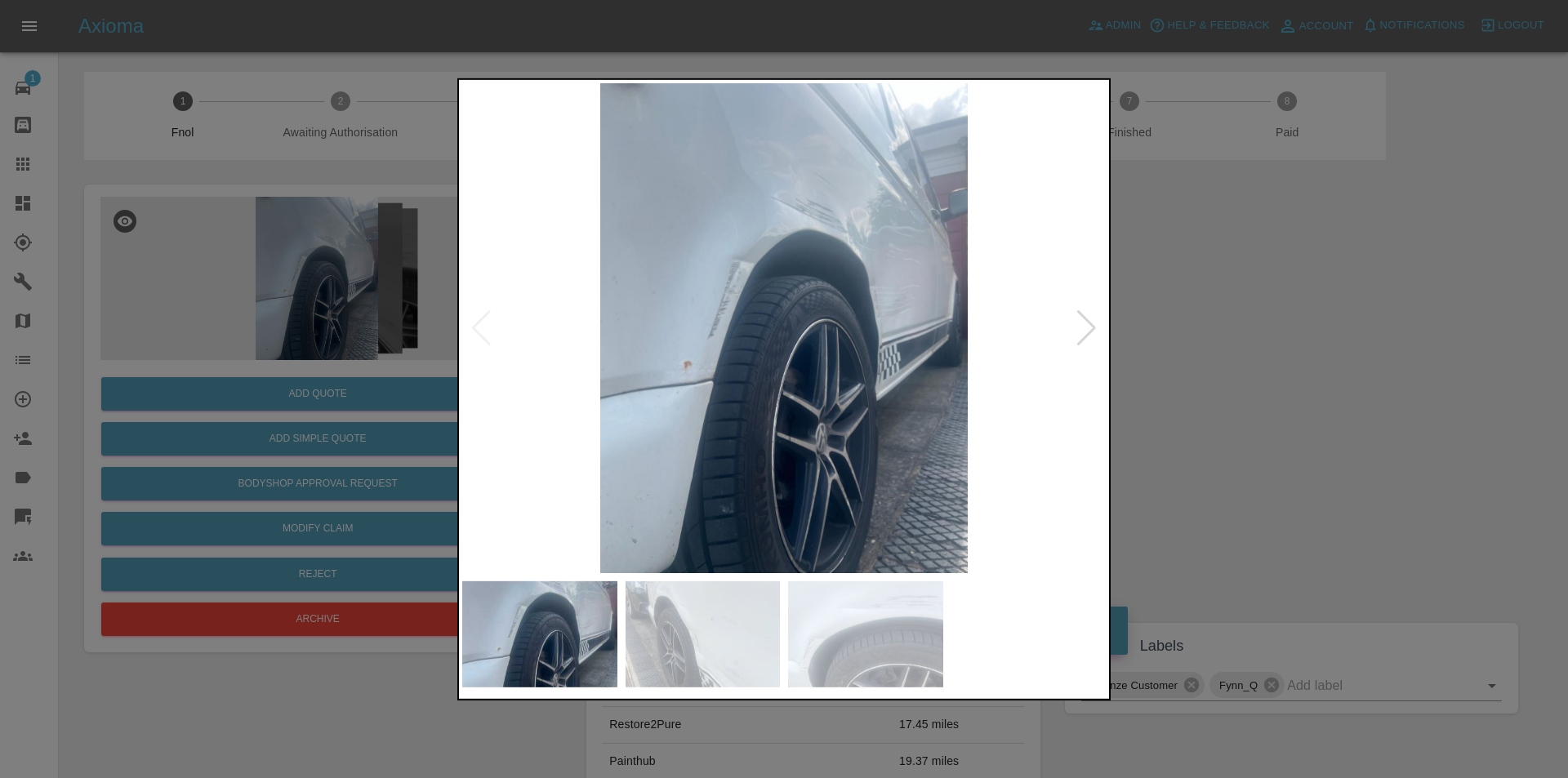
click at [1090, 328] on div at bounding box center [1086, 328] width 22 height 36
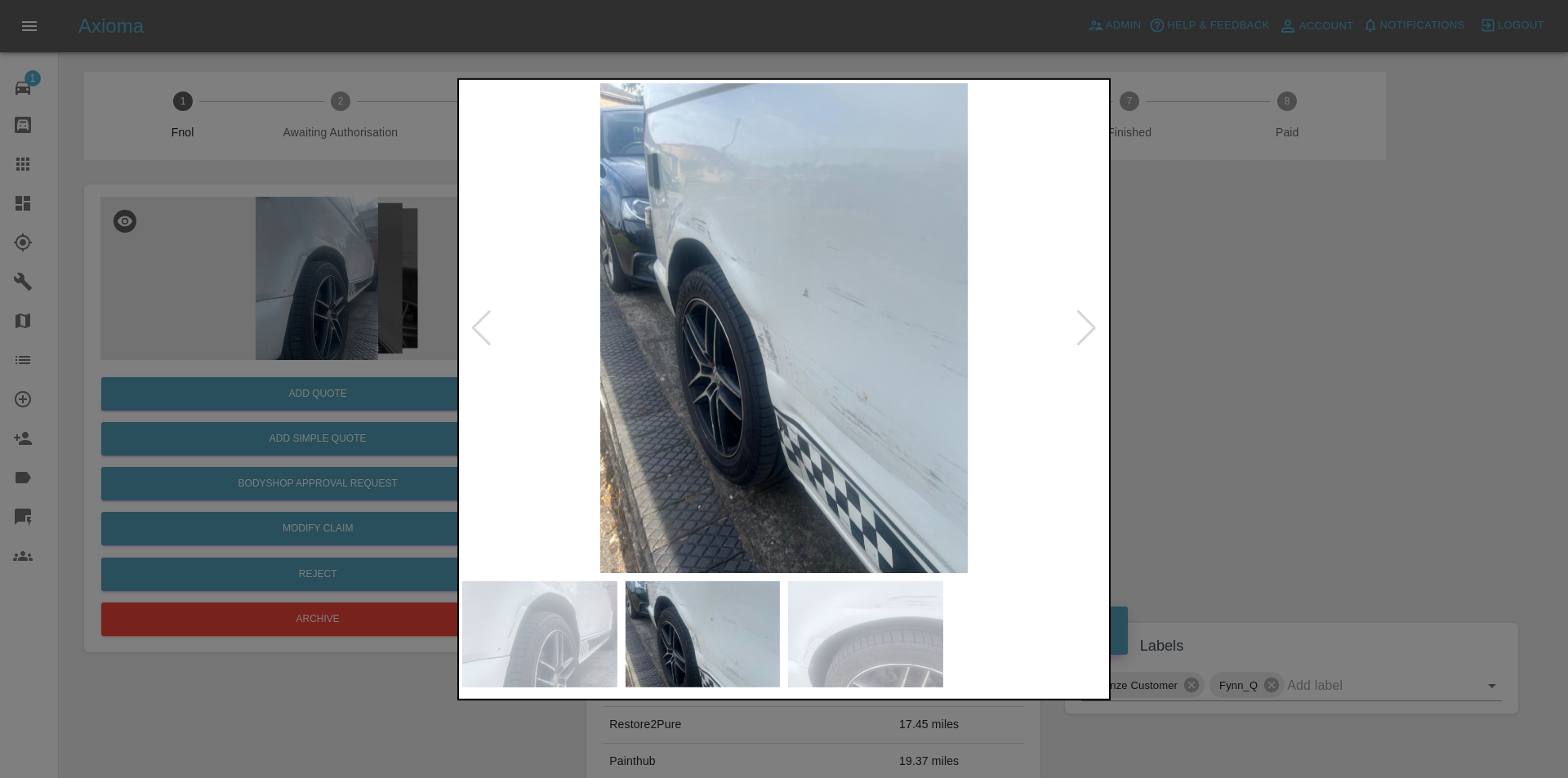
click at [1273, 367] on div at bounding box center [784, 389] width 1568 height 778
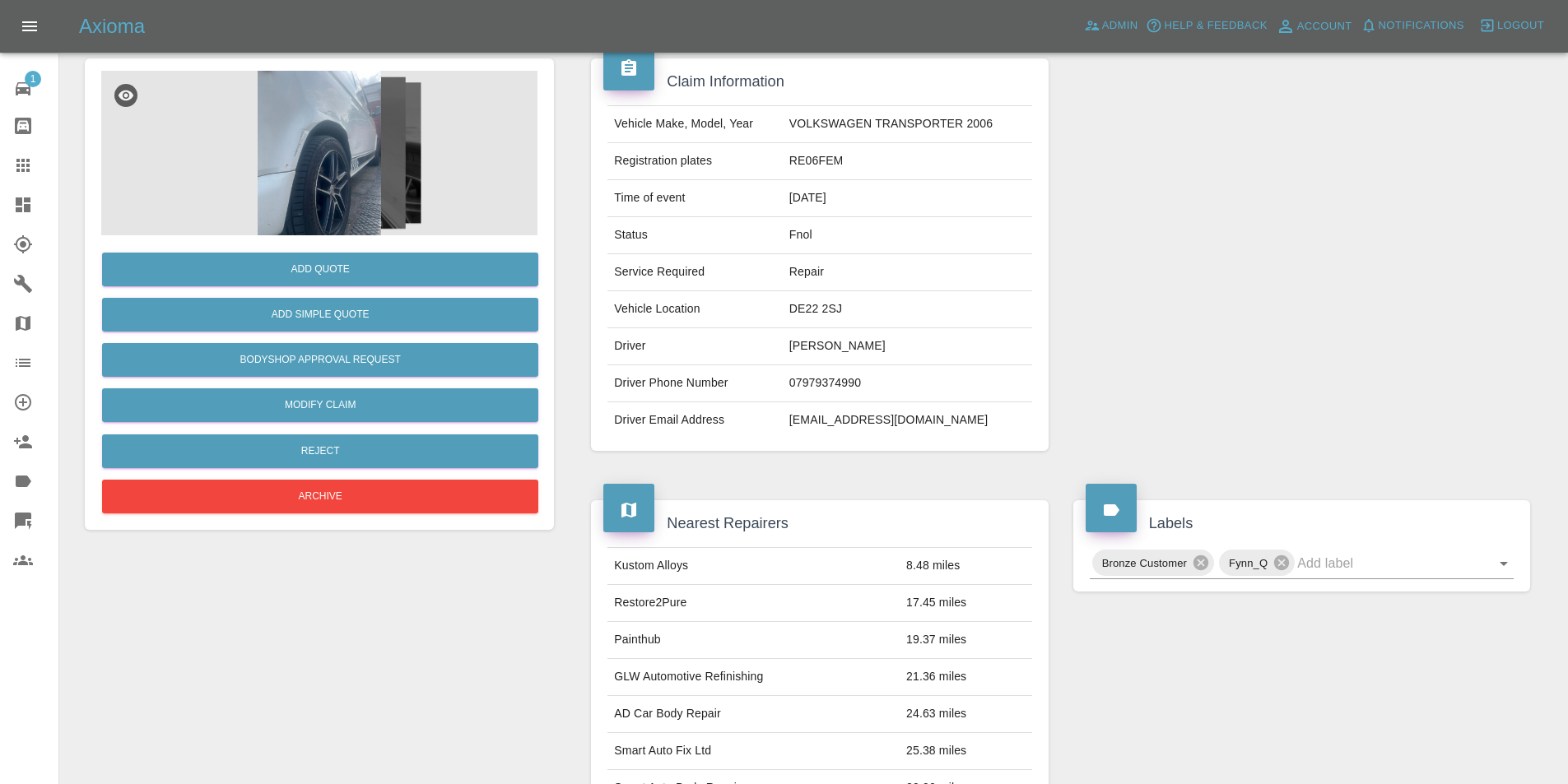
scroll to position [247, 0]
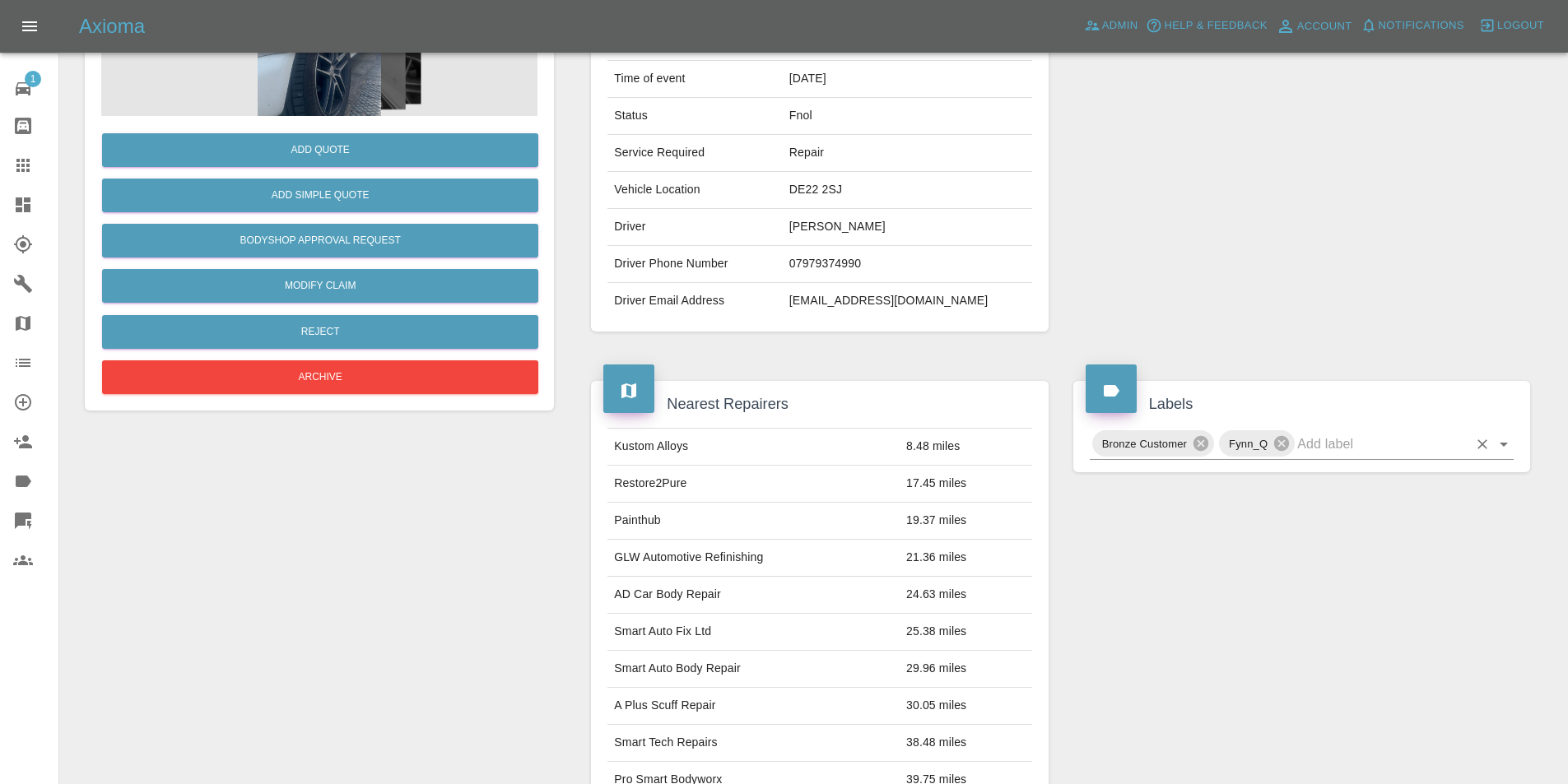
click at [1503, 448] on icon "Open" at bounding box center [1503, 444] width 20 height 20
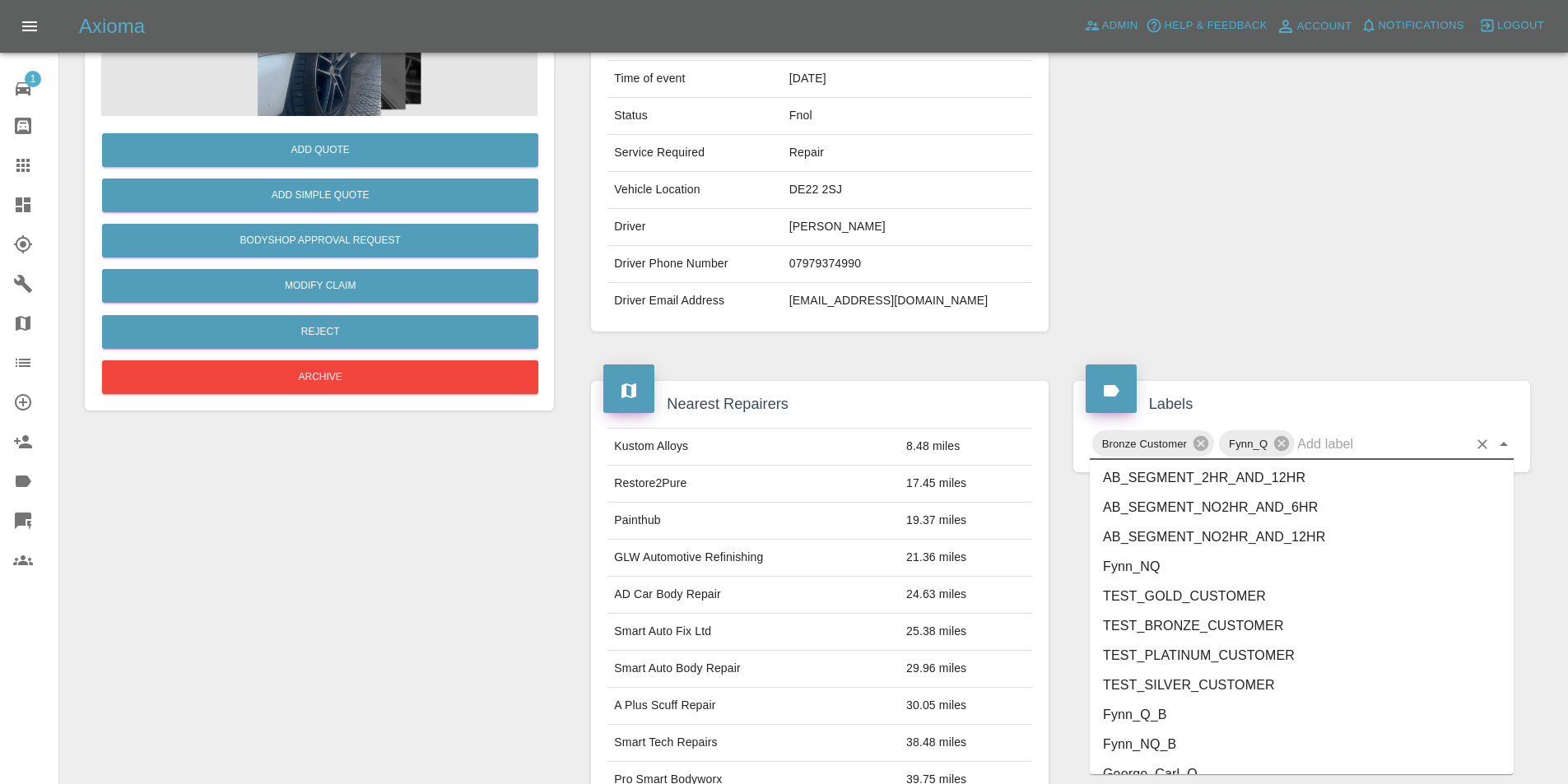
scroll to position [3372, 0]
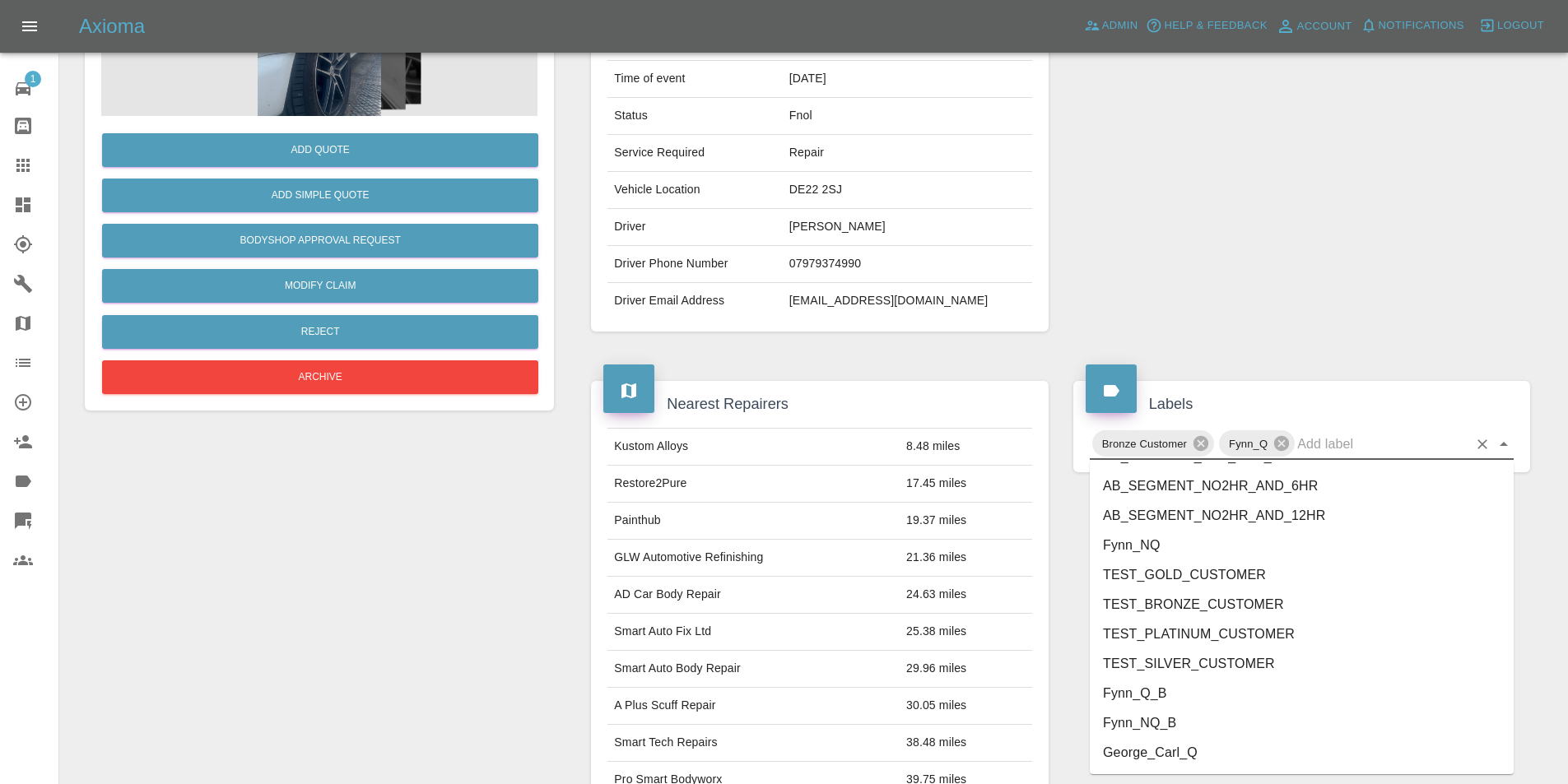
click at [1169, 751] on li "George_Carl_Q" at bounding box center [1302, 752] width 424 height 30
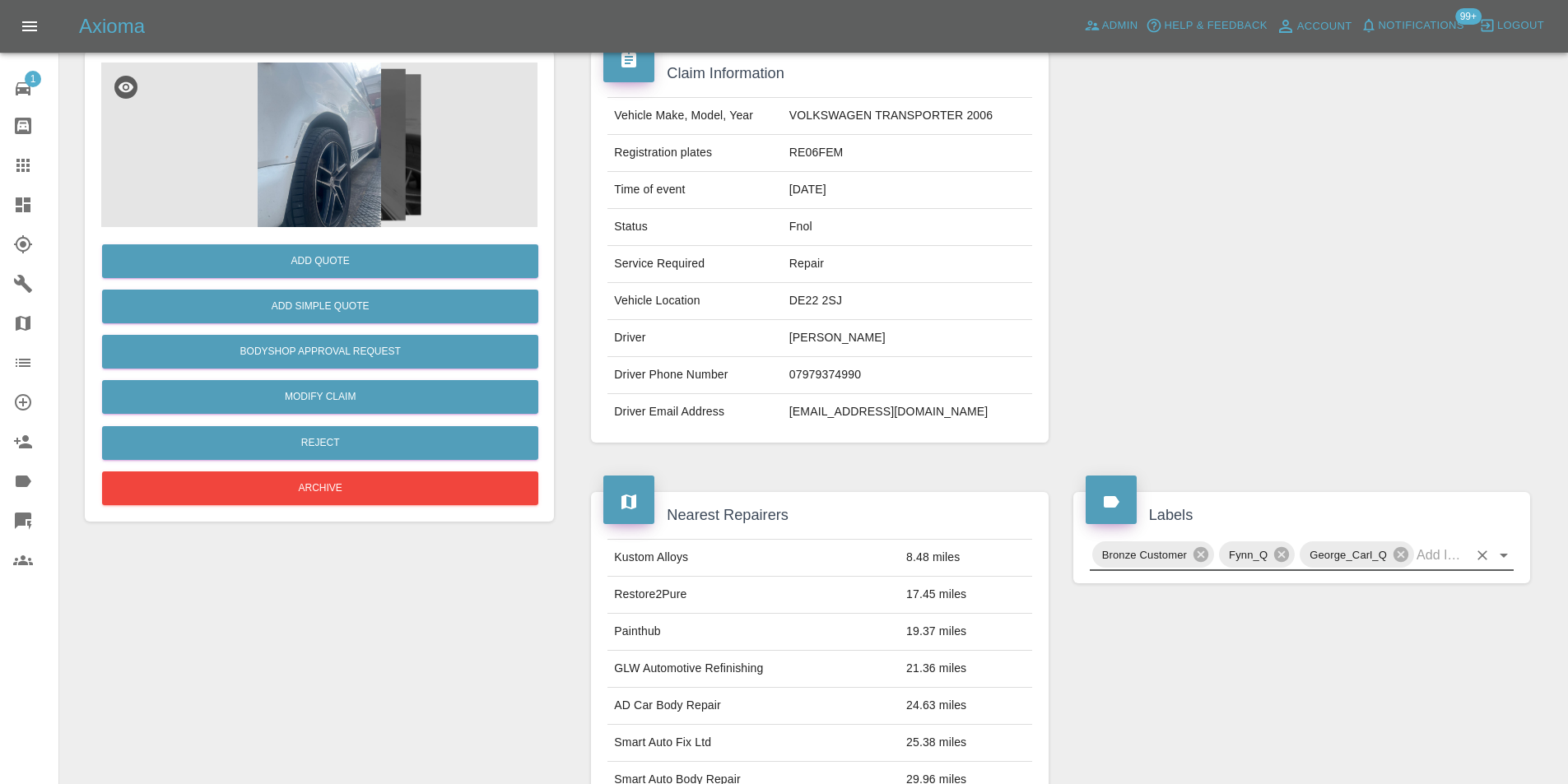
scroll to position [0, 0]
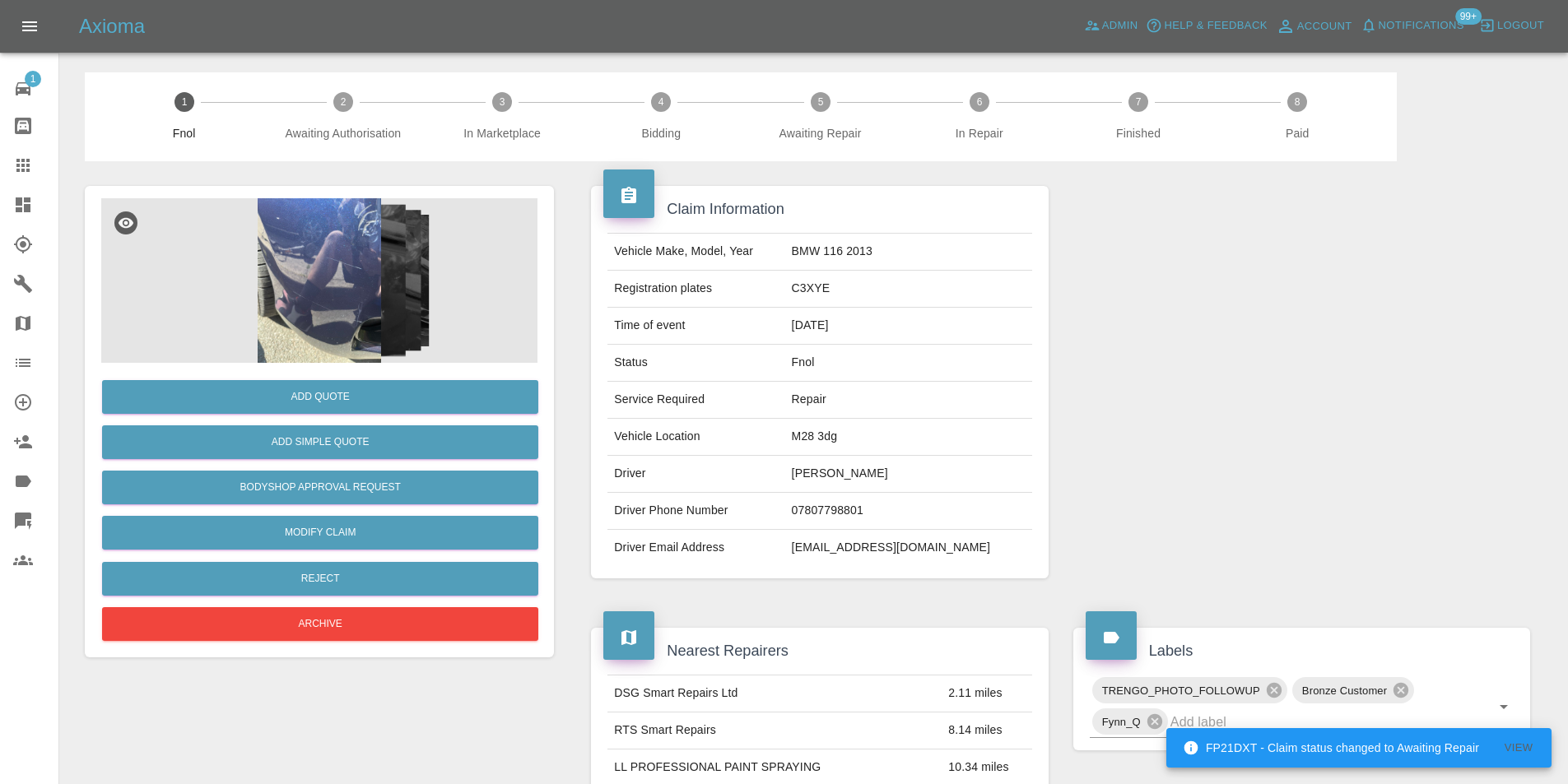
click at [338, 289] on img at bounding box center [319, 280] width 436 height 165
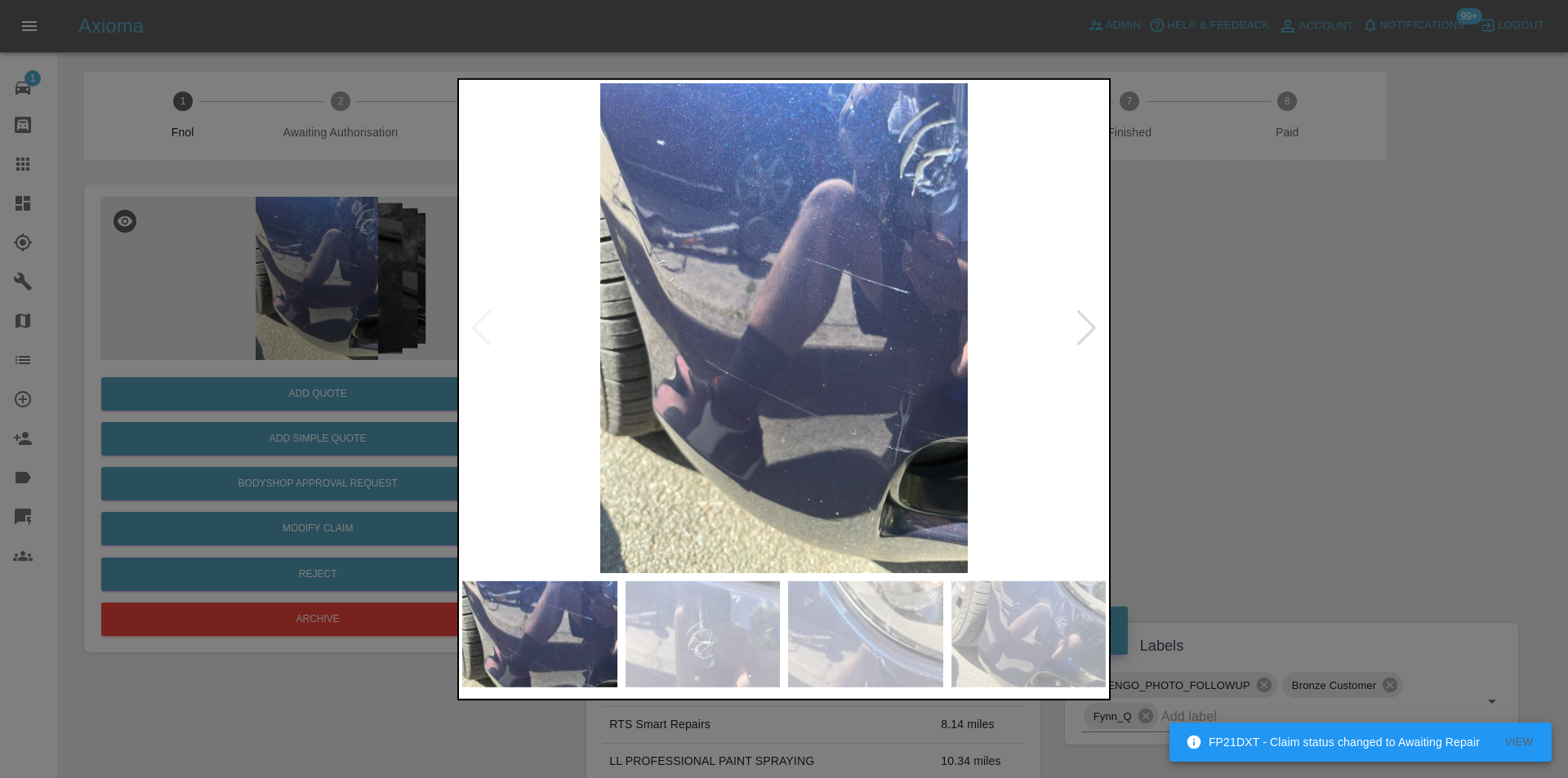
click at [1079, 331] on div at bounding box center [1086, 328] width 22 height 36
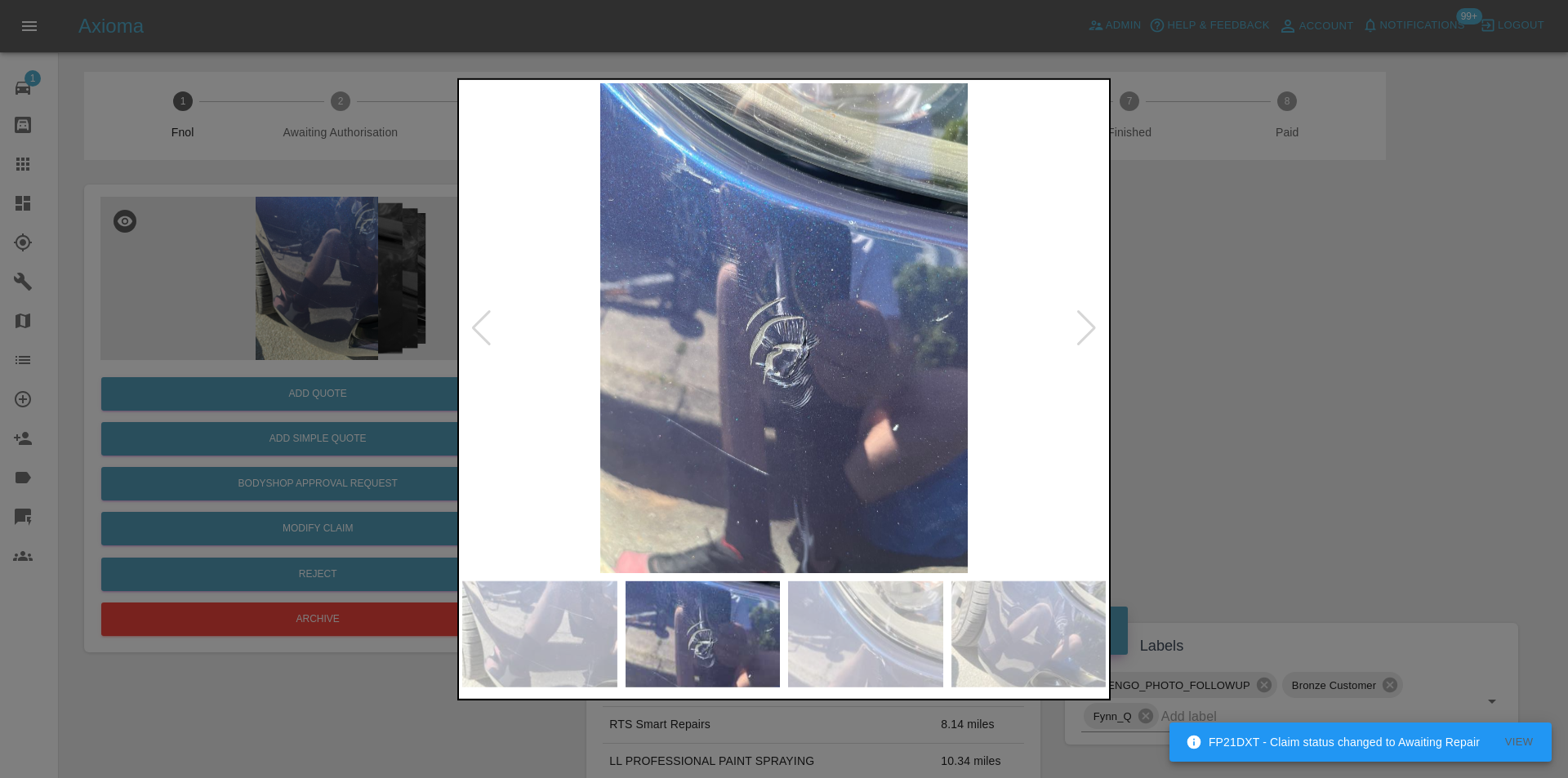
click at [1079, 331] on div at bounding box center [1086, 328] width 22 height 36
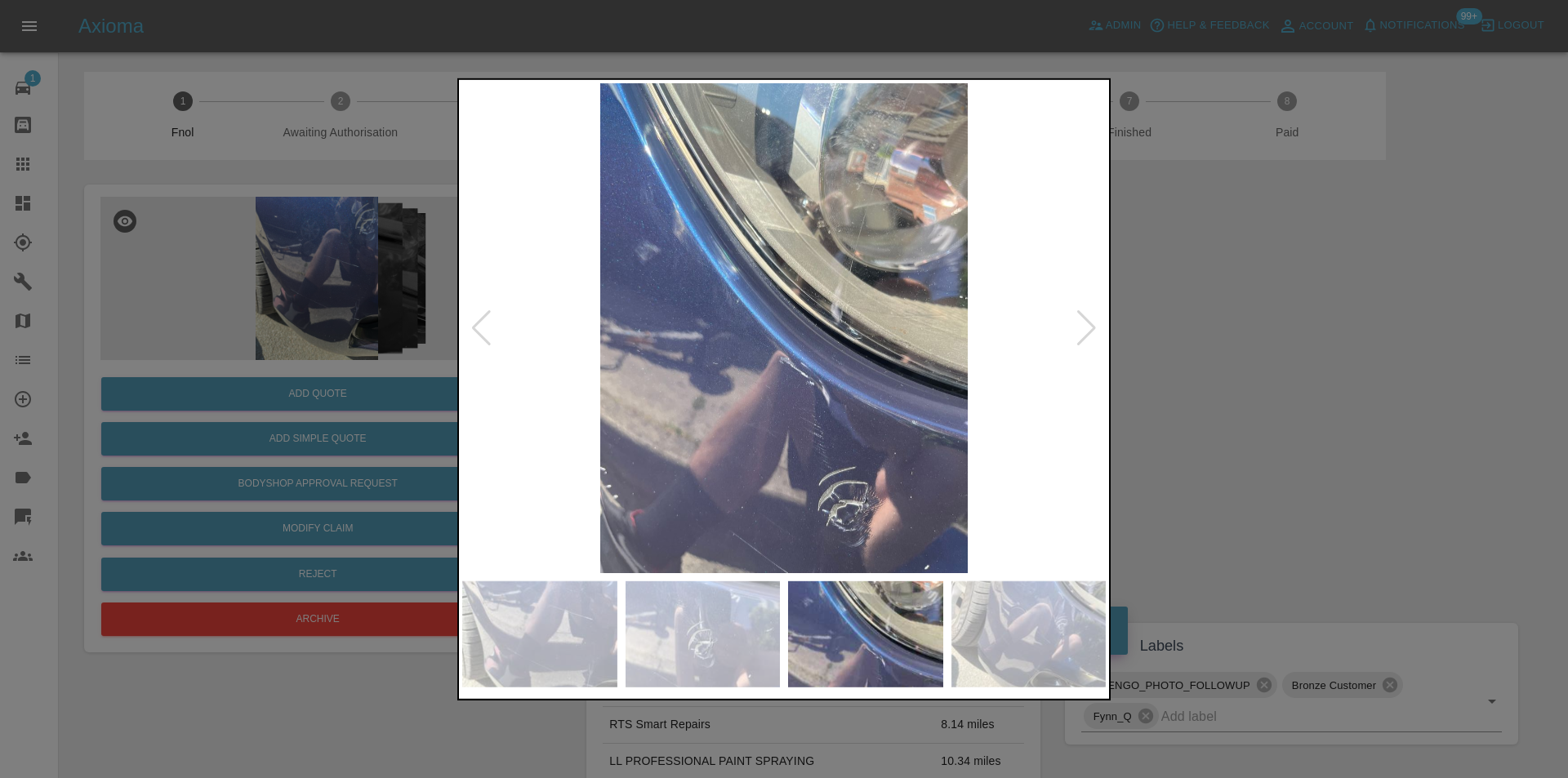
click at [1079, 331] on div at bounding box center [1086, 328] width 22 height 36
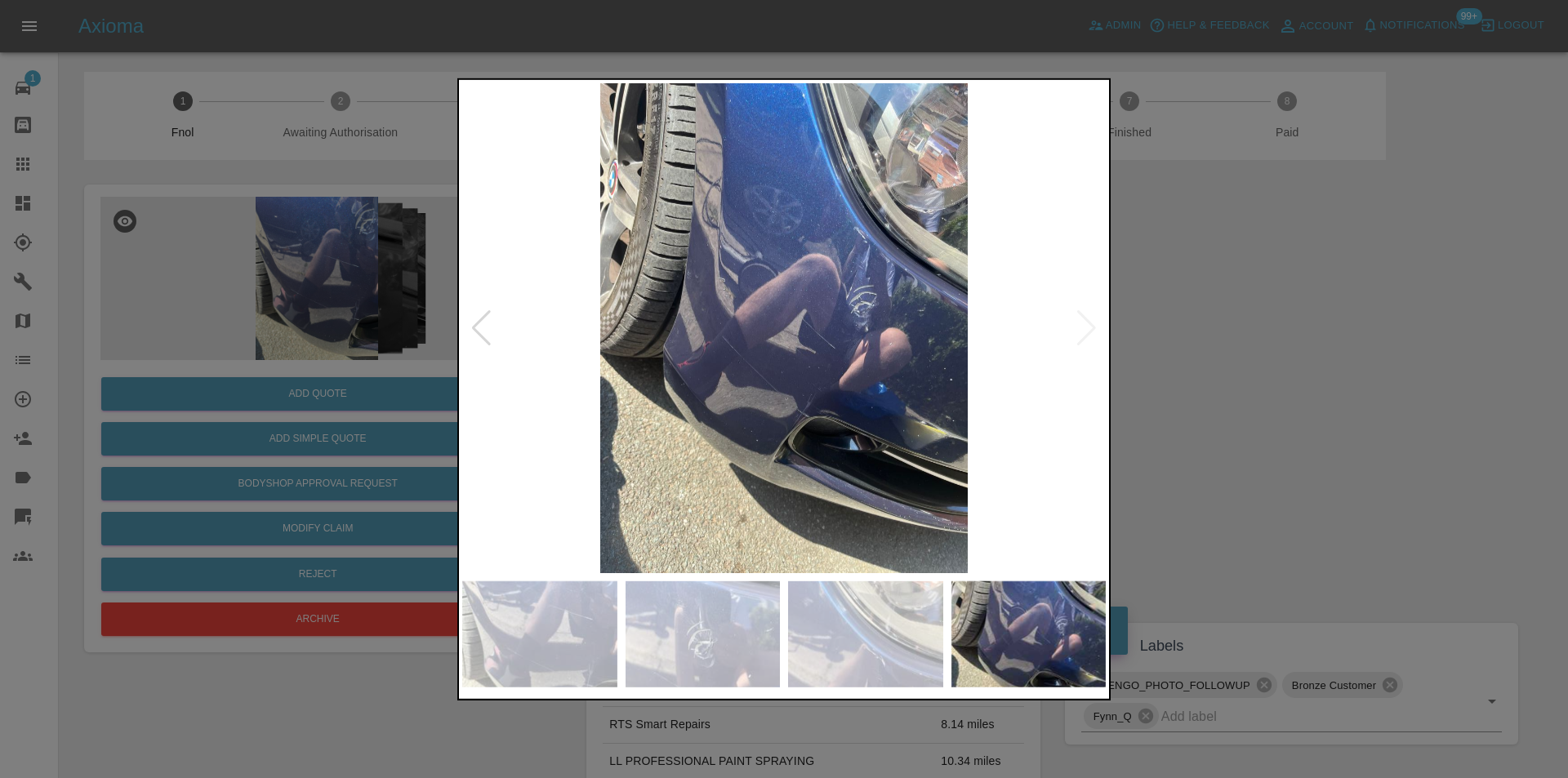
click at [1079, 331] on img at bounding box center [784, 327] width 643 height 490
click at [1231, 334] on div at bounding box center [784, 389] width 1568 height 778
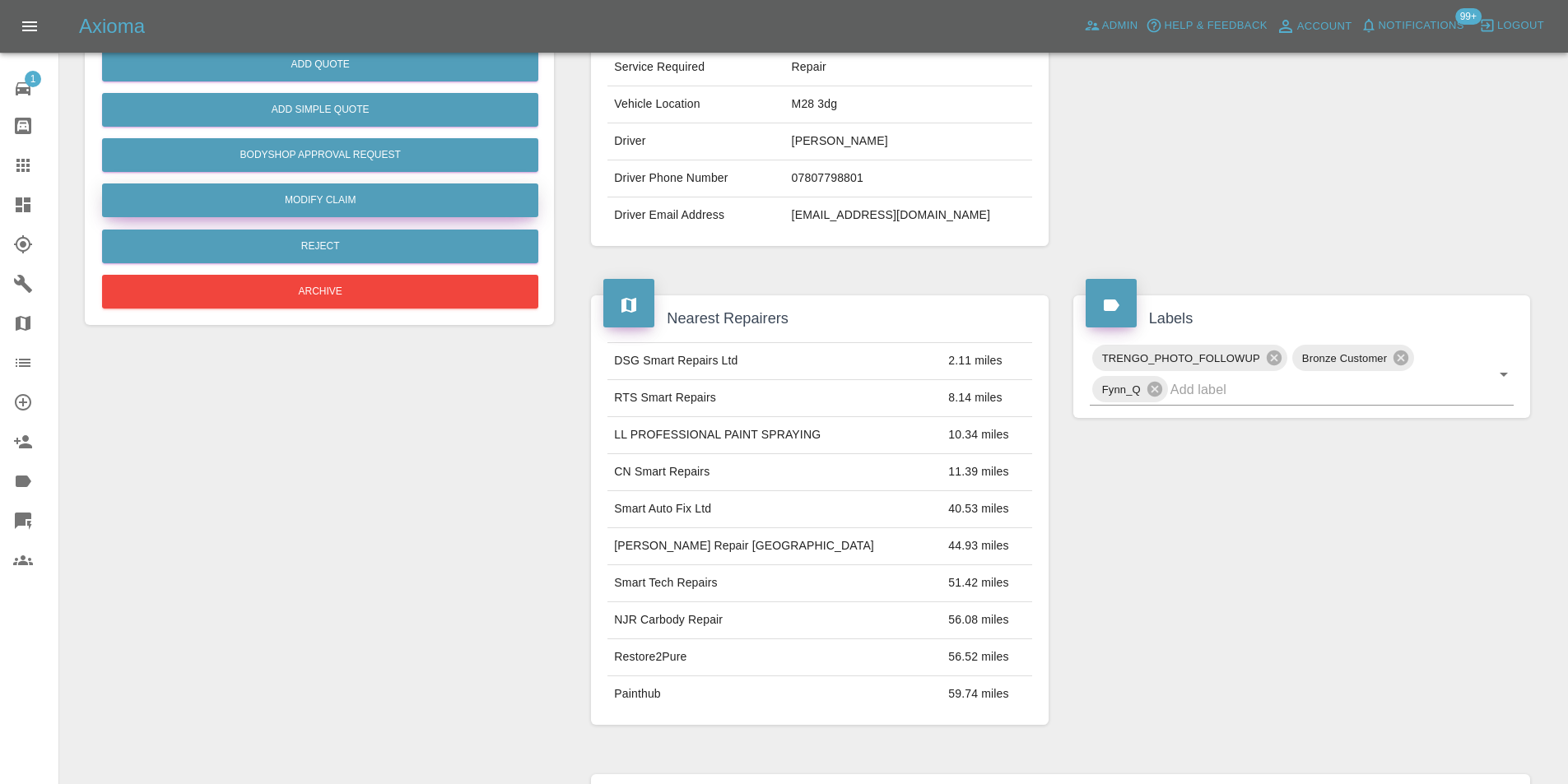
scroll to position [165, 0]
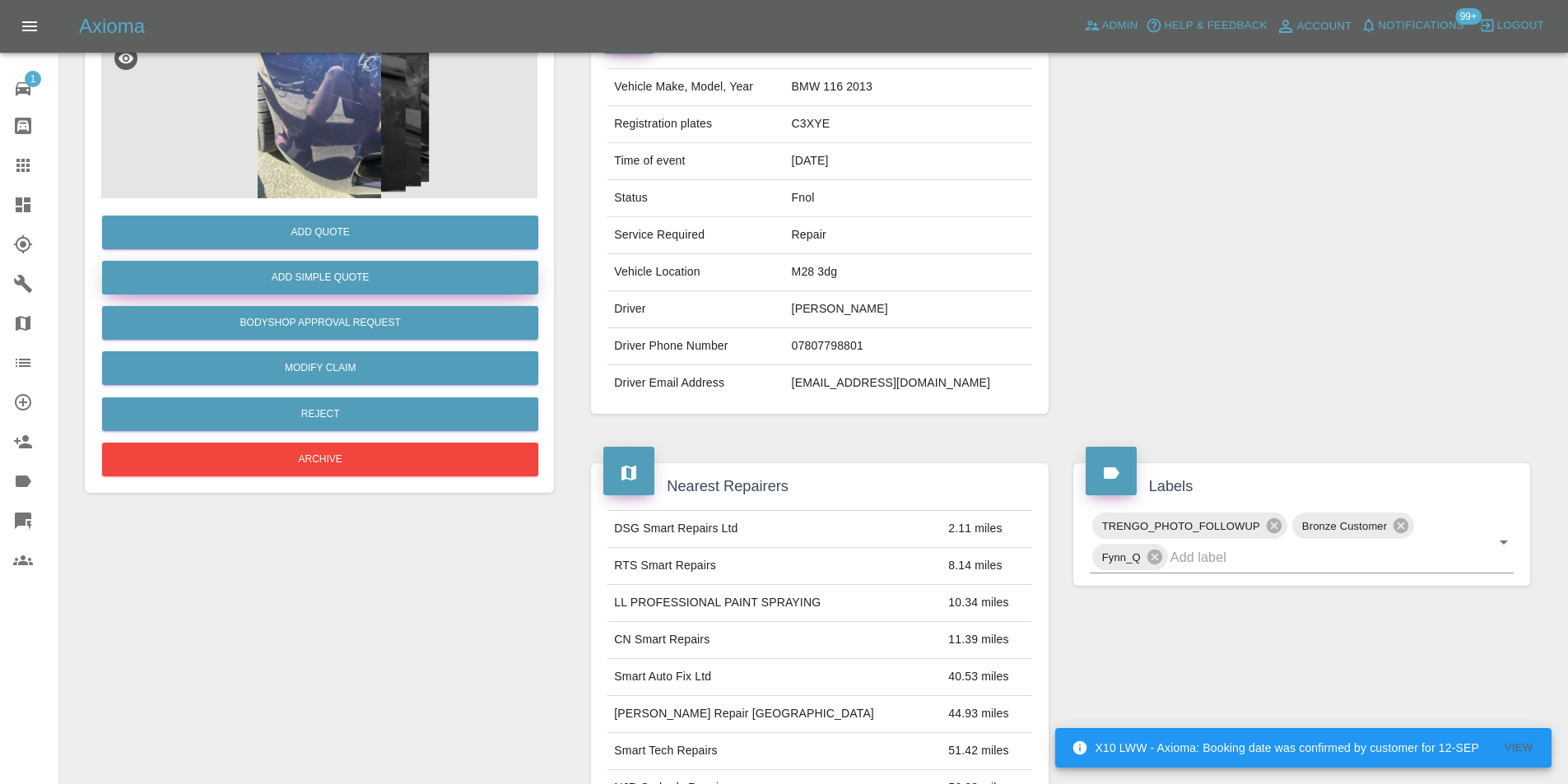
click at [324, 280] on button "Add Simple Quote" at bounding box center [320, 278] width 436 height 34
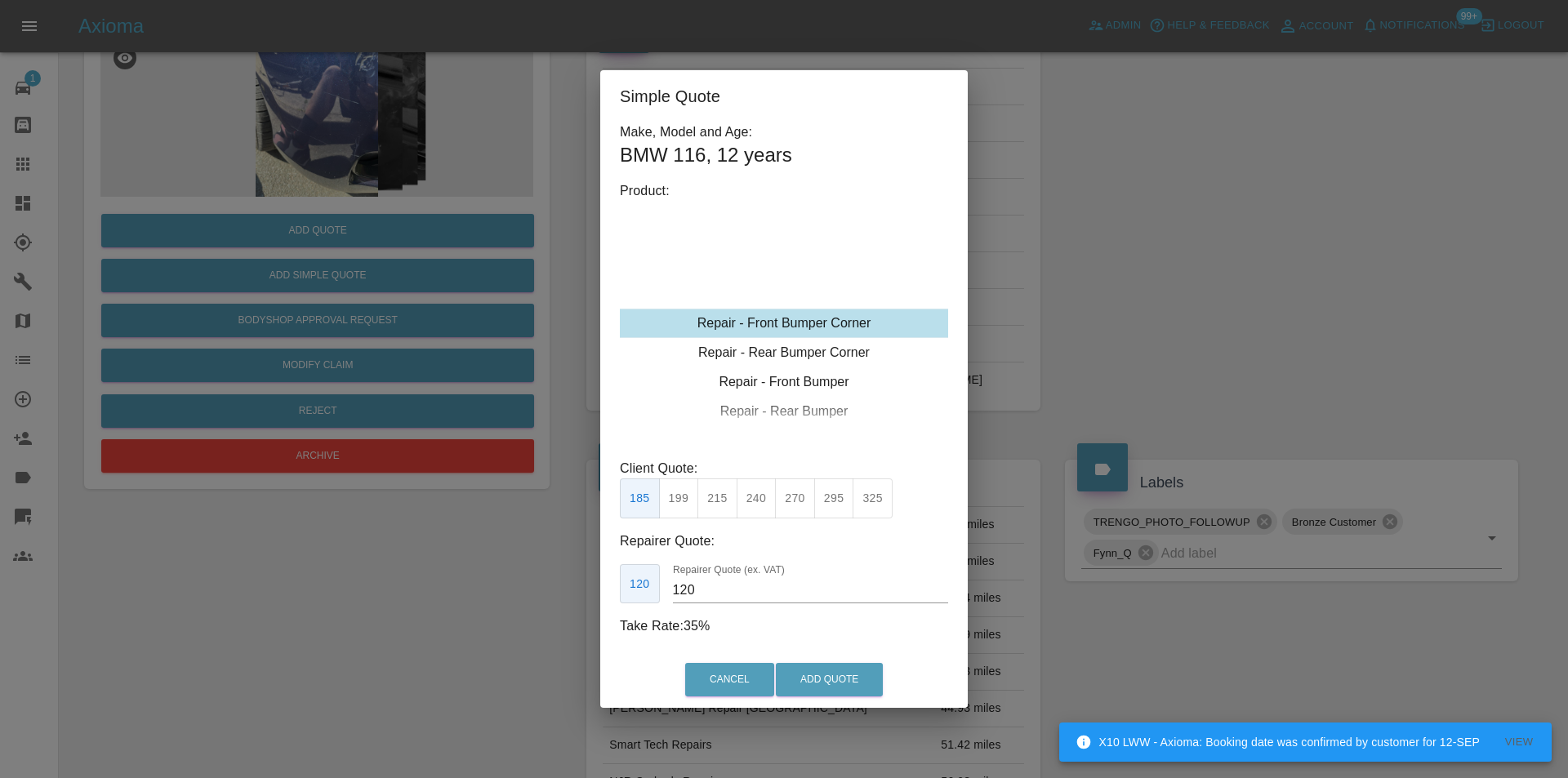
click at [749, 504] on button "240" at bounding box center [756, 498] width 40 height 40
type input "150"
click at [808, 676] on button "Add Quote" at bounding box center [829, 680] width 107 height 34
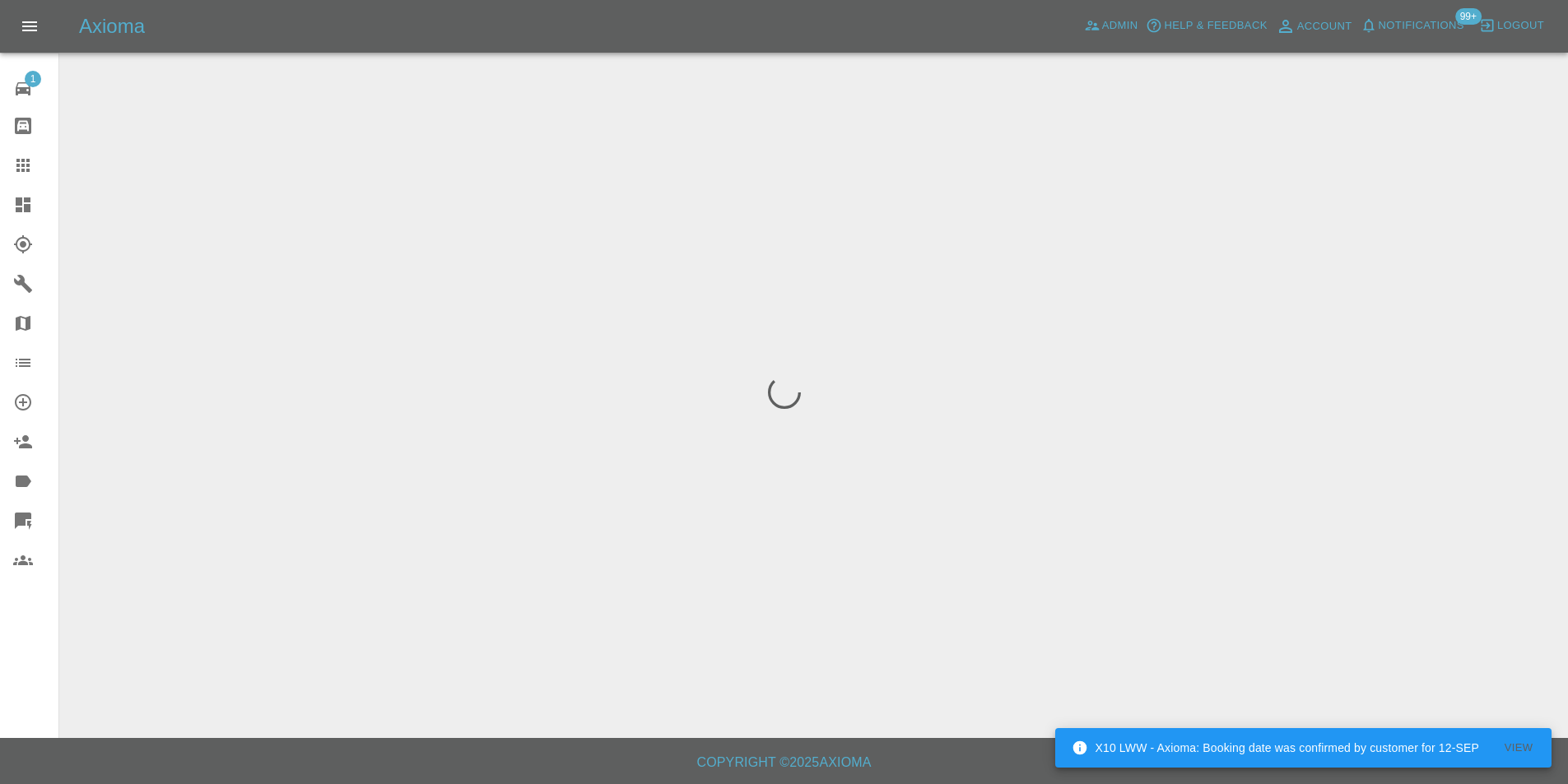
scroll to position [0, 0]
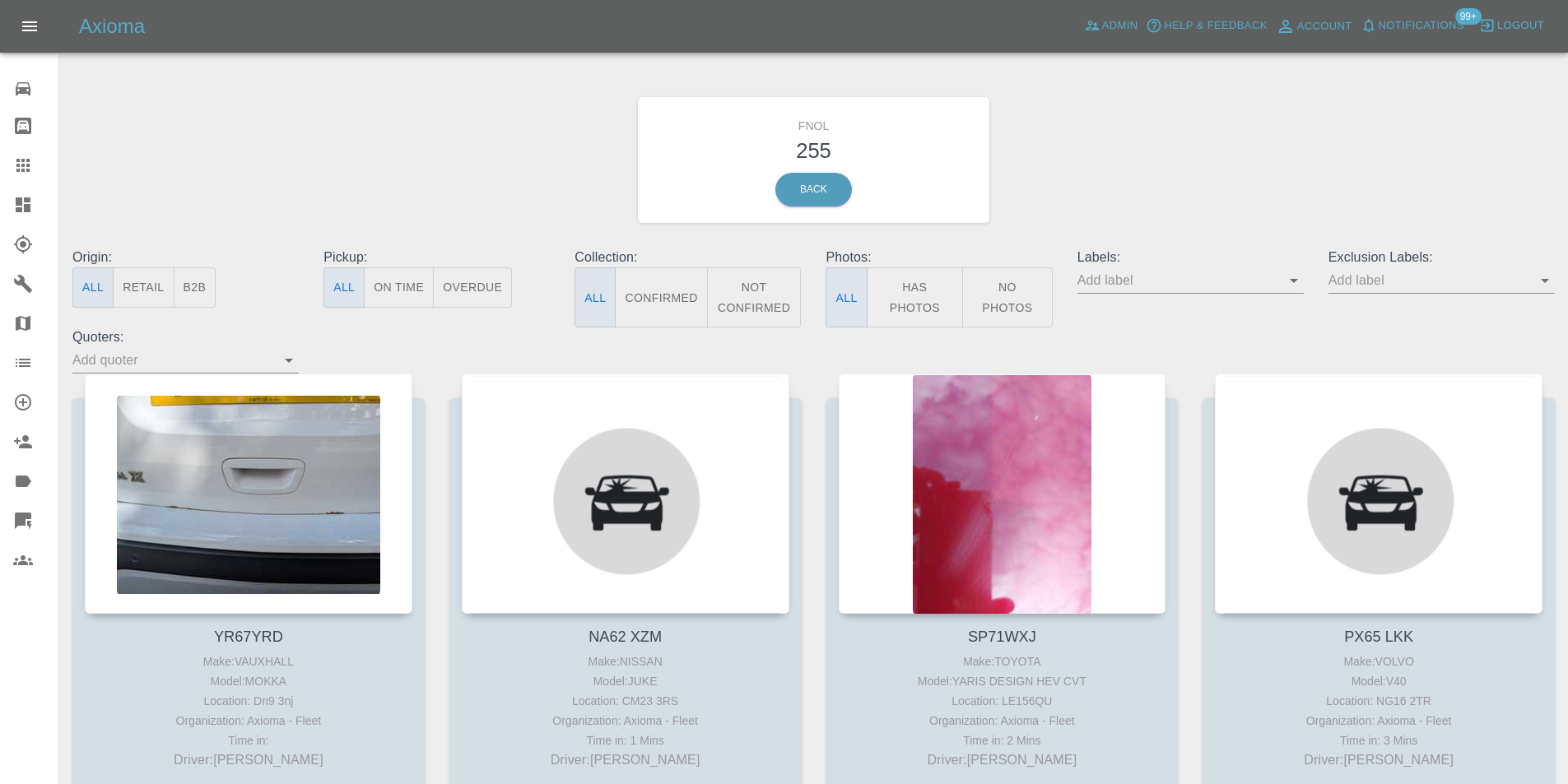
scroll to position [1371, 0]
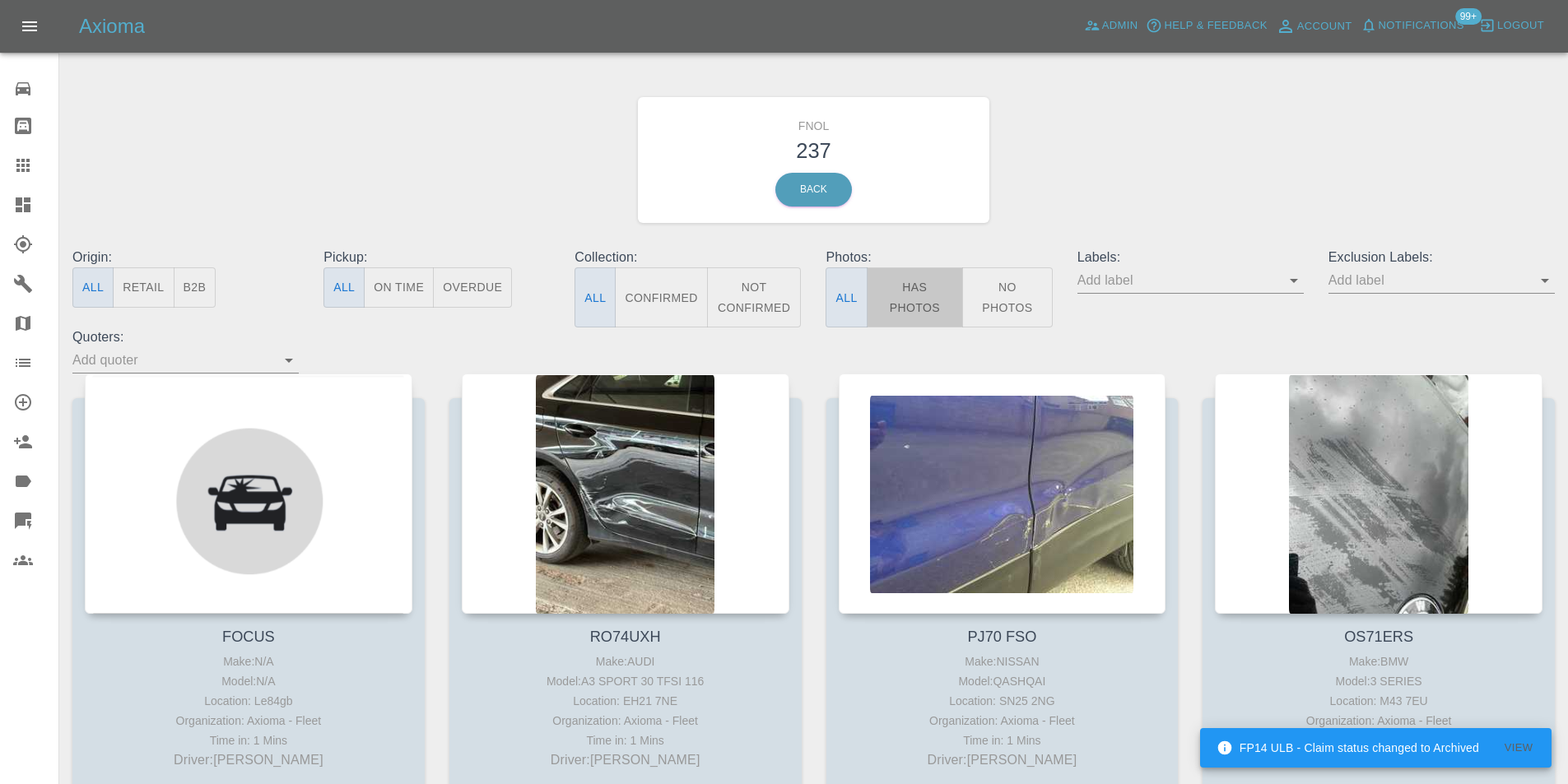
click at [918, 281] on button "Has Photos" at bounding box center [916, 297] width 97 height 60
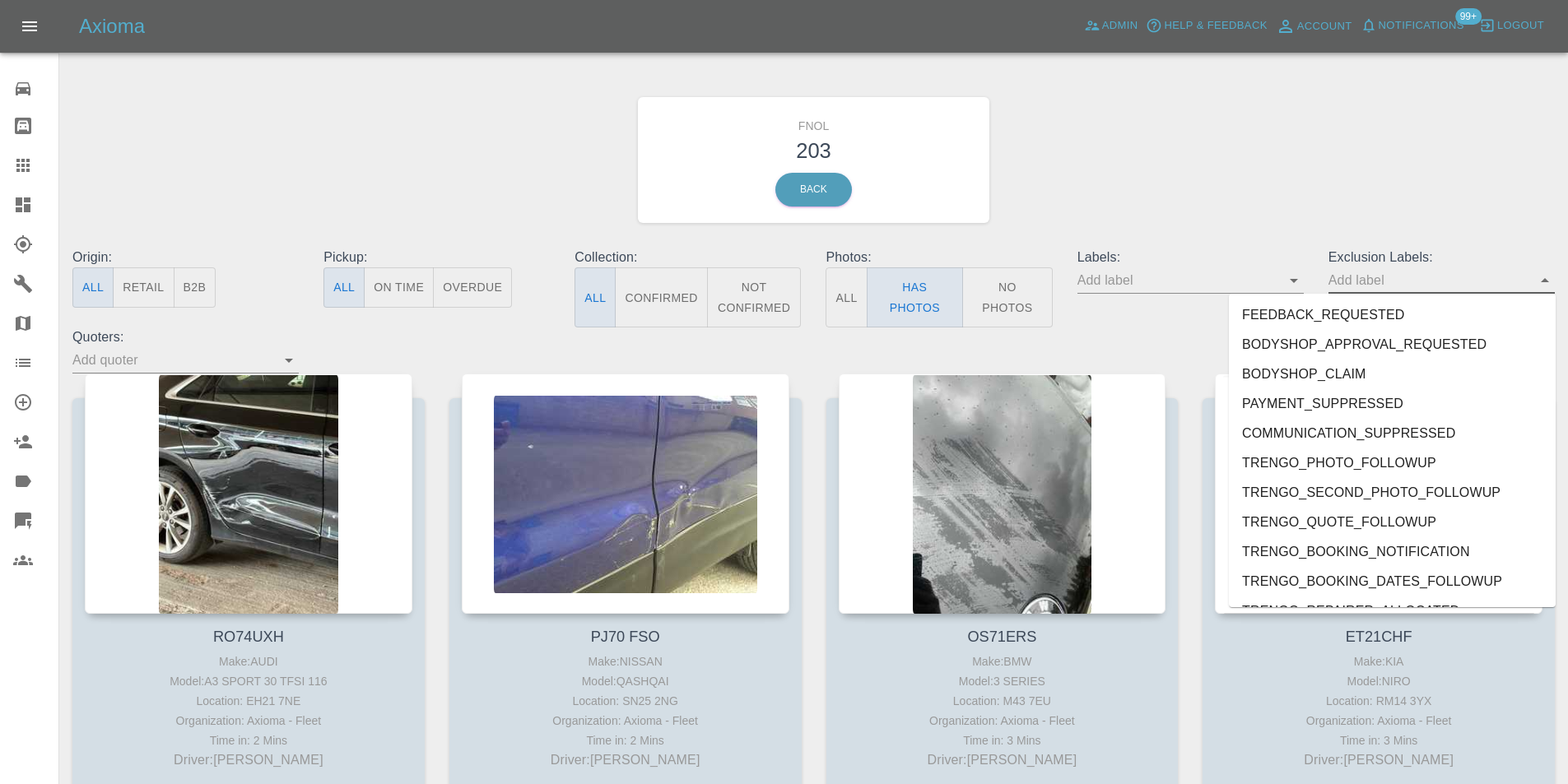
click at [1529, 286] on input "text" at bounding box center [1430, 280] width 201 height 26
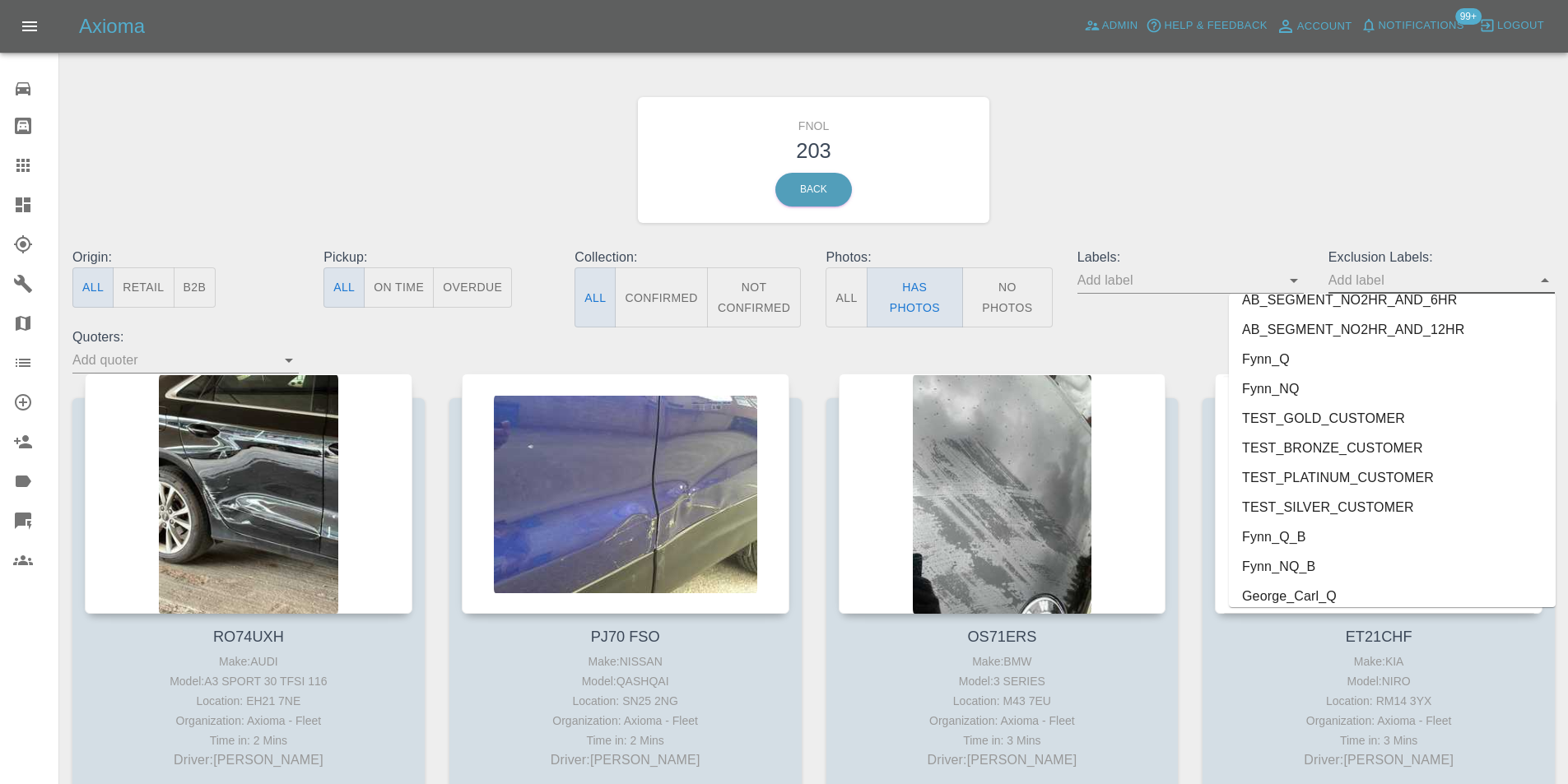
scroll to position [3432, 0]
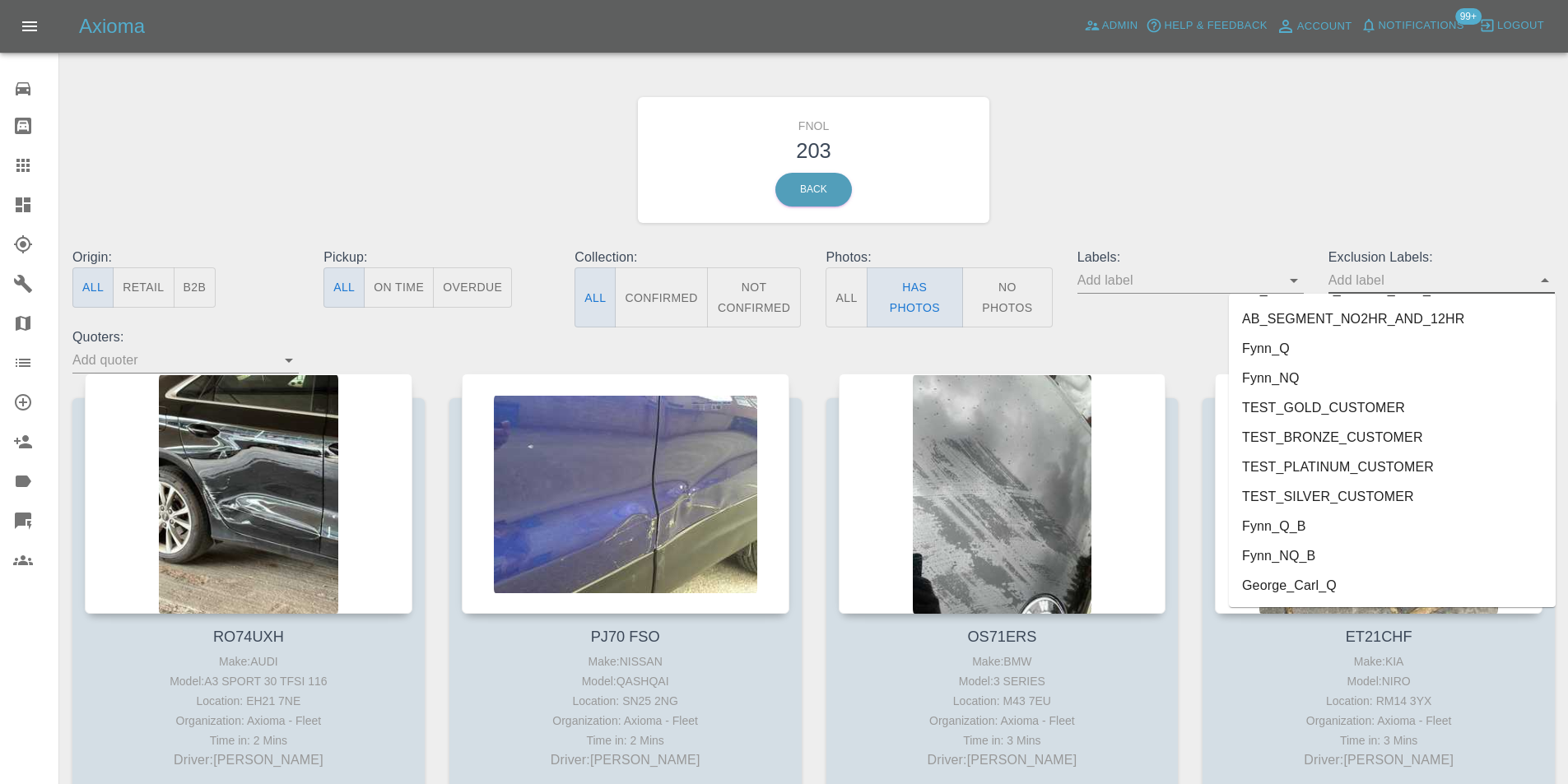
click at [1284, 589] on li "George_Carl_Q" at bounding box center [1392, 585] width 327 height 30
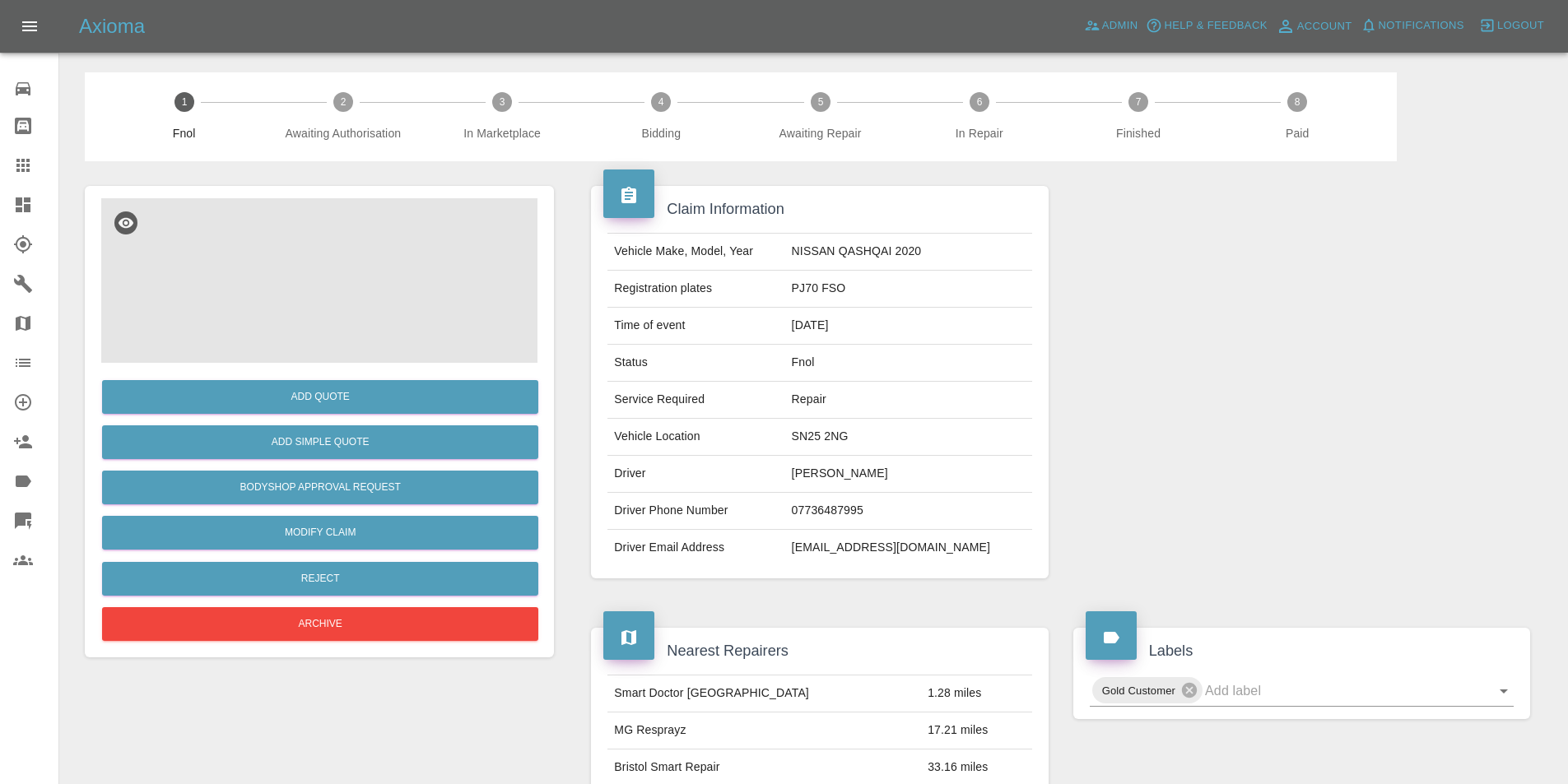
click at [345, 266] on img at bounding box center [319, 280] width 436 height 165
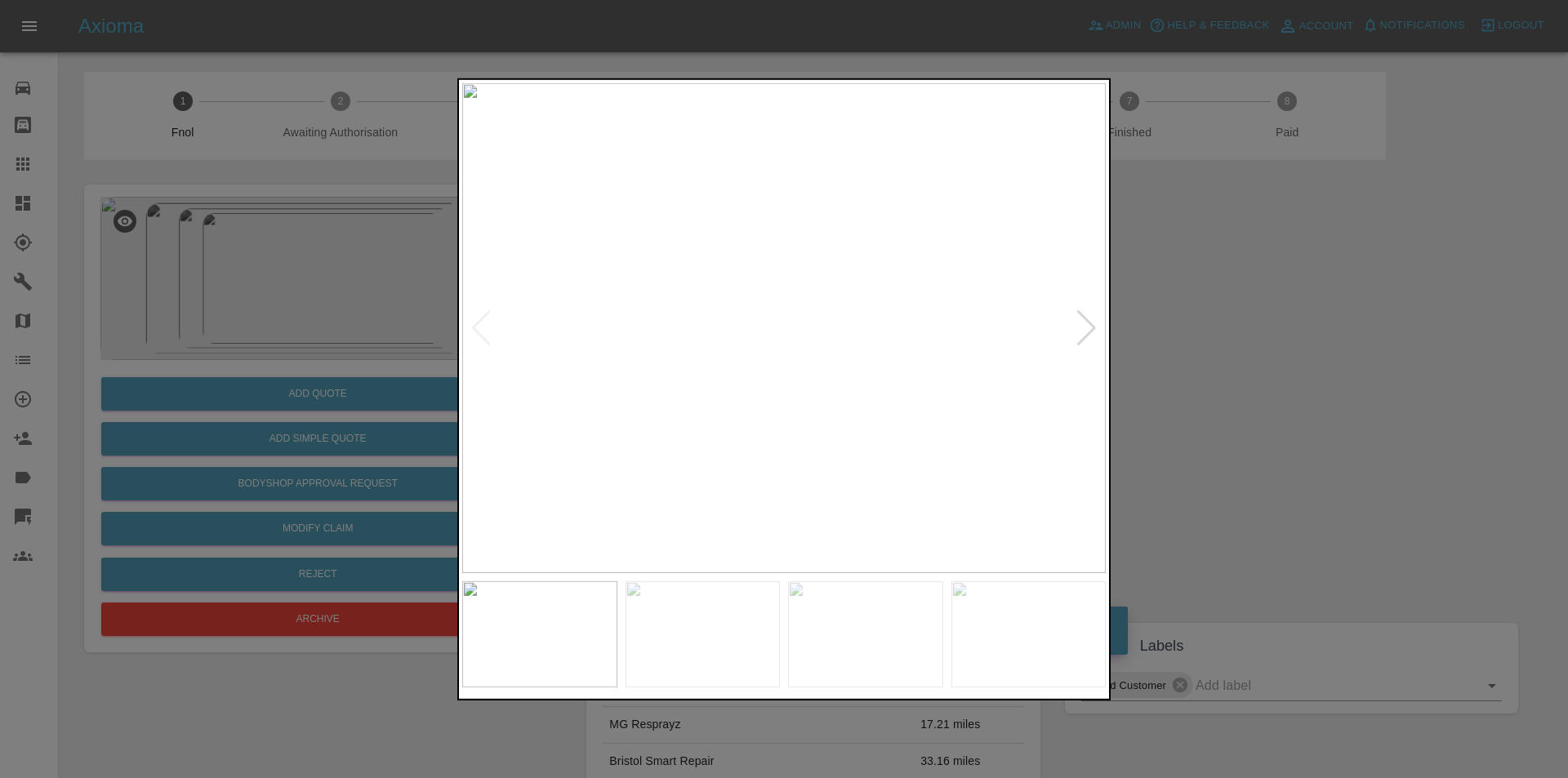
click at [1087, 332] on div at bounding box center [1086, 328] width 22 height 36
click at [1251, 350] on div at bounding box center [784, 389] width 1568 height 778
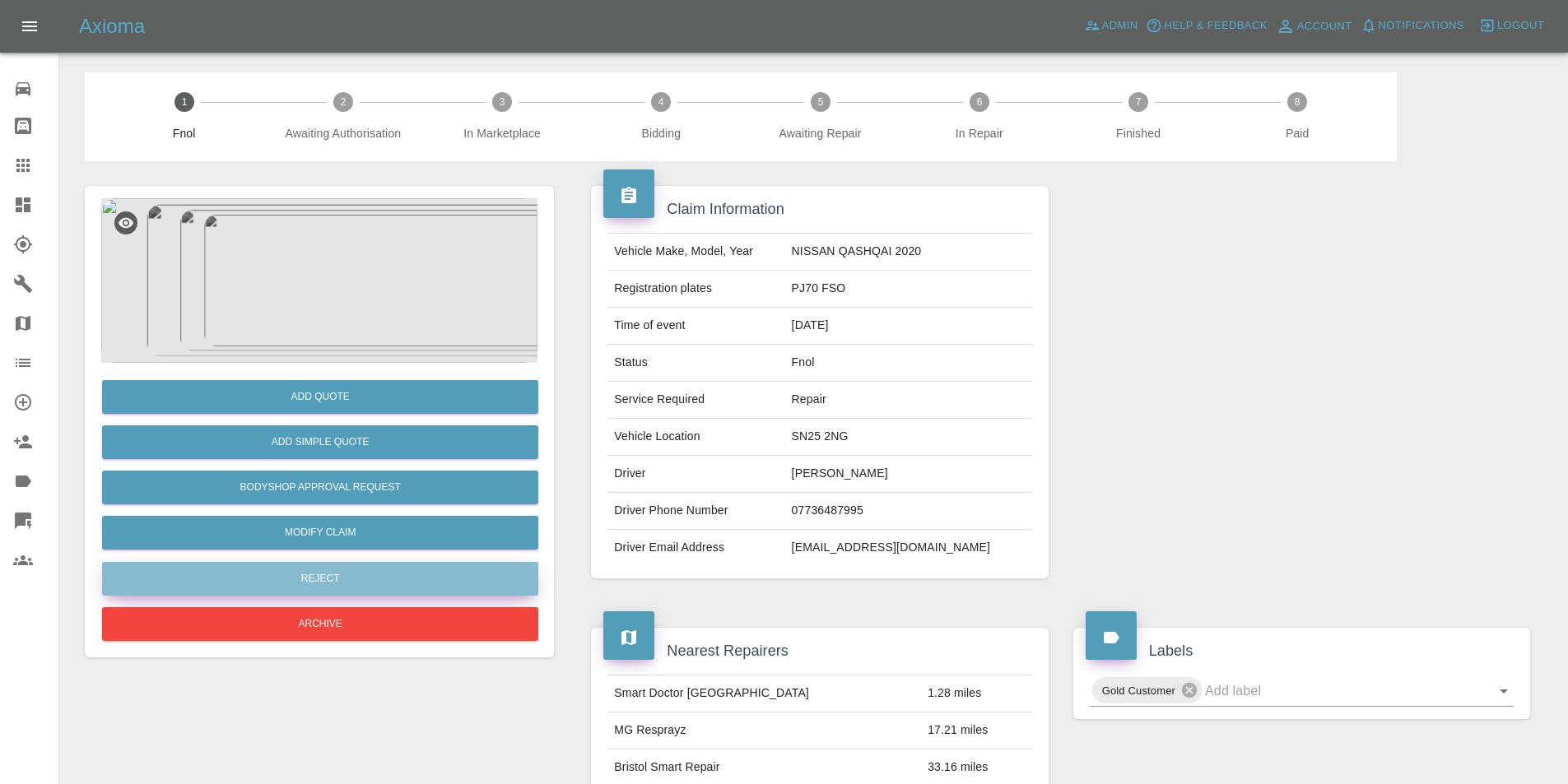
click at [333, 589] on button "Reject" at bounding box center [320, 579] width 436 height 34
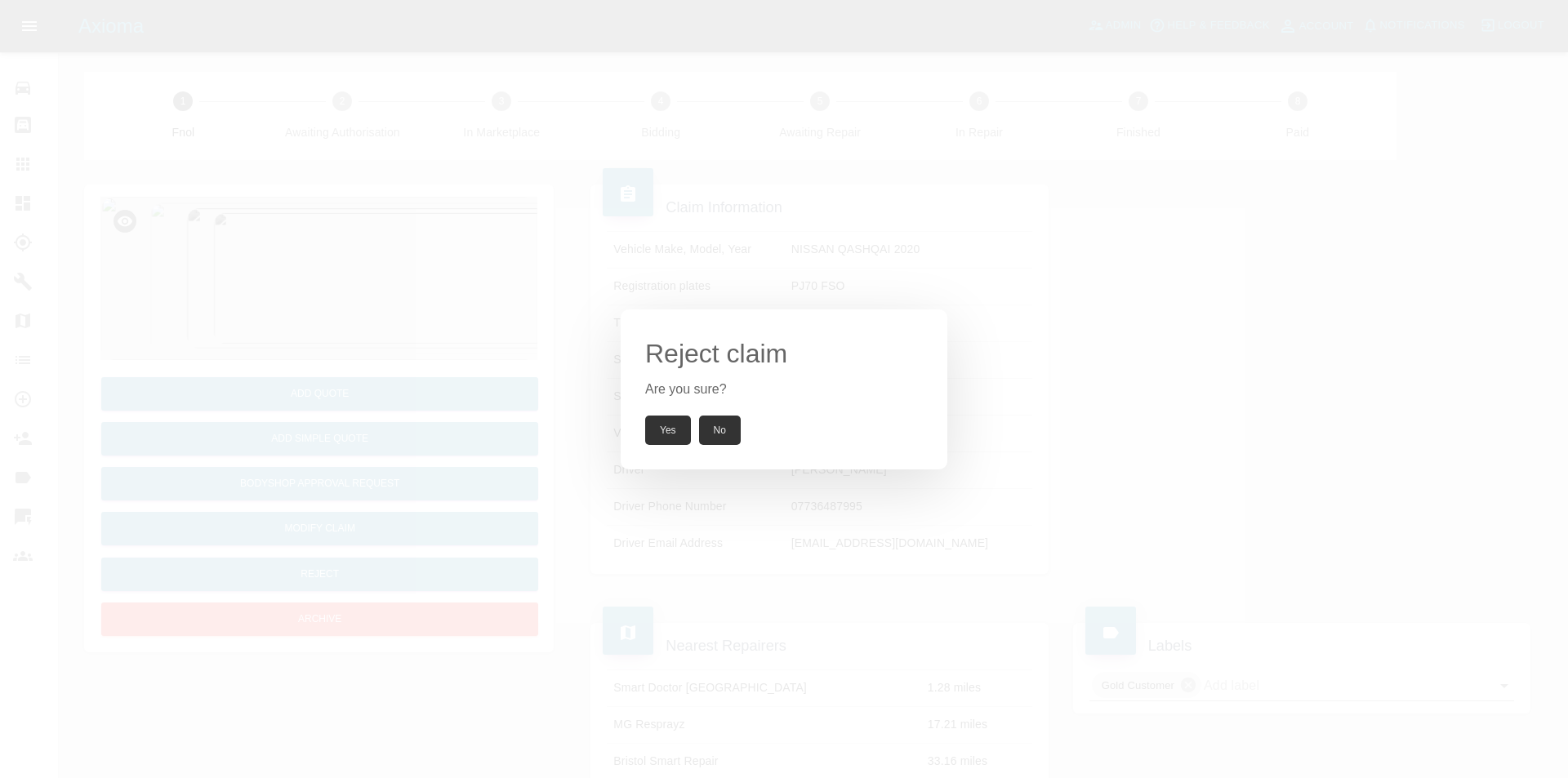
click at [679, 436] on button "Yes" at bounding box center [668, 430] width 46 height 30
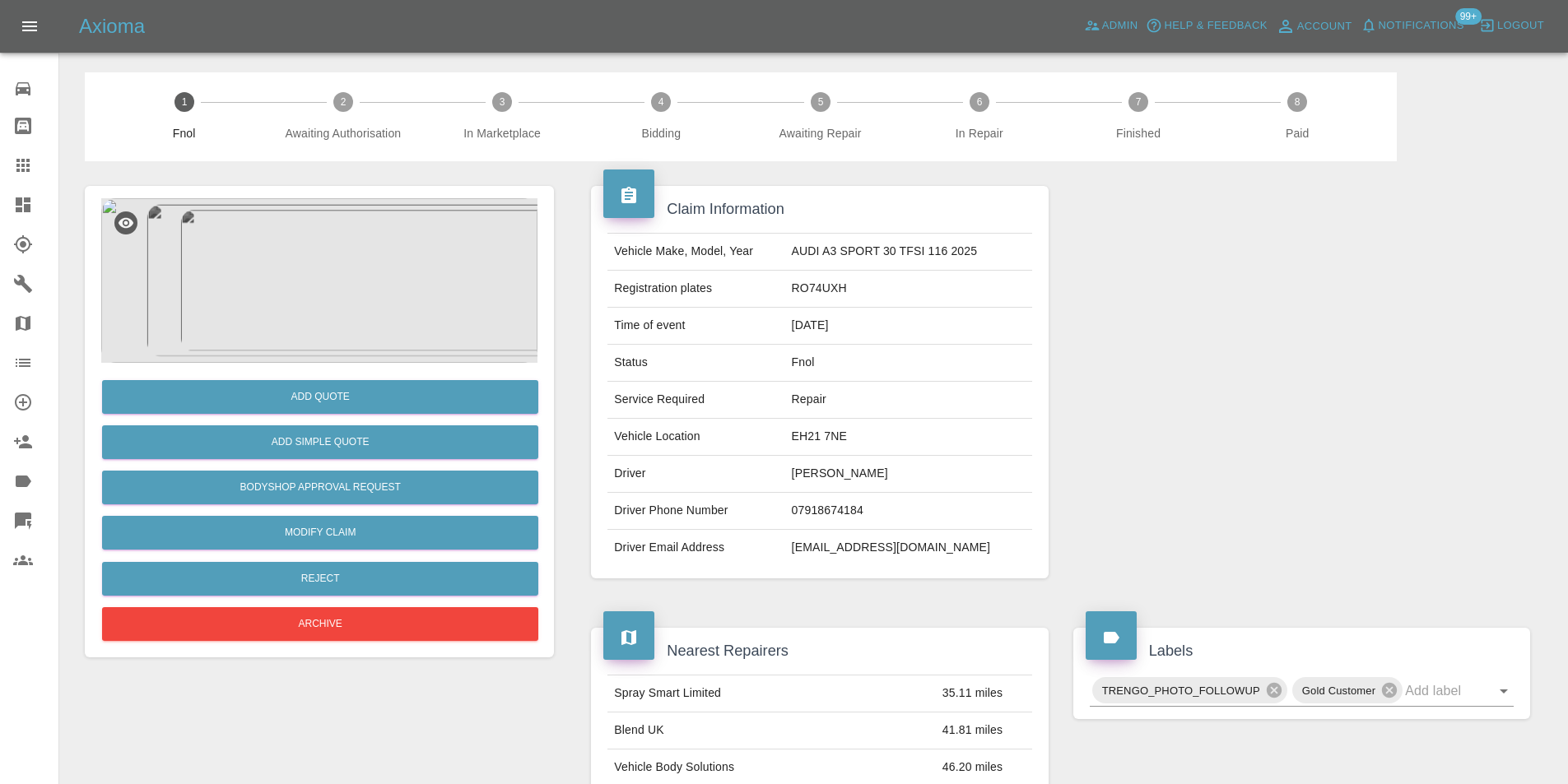
click at [300, 250] on img at bounding box center [319, 280] width 436 height 165
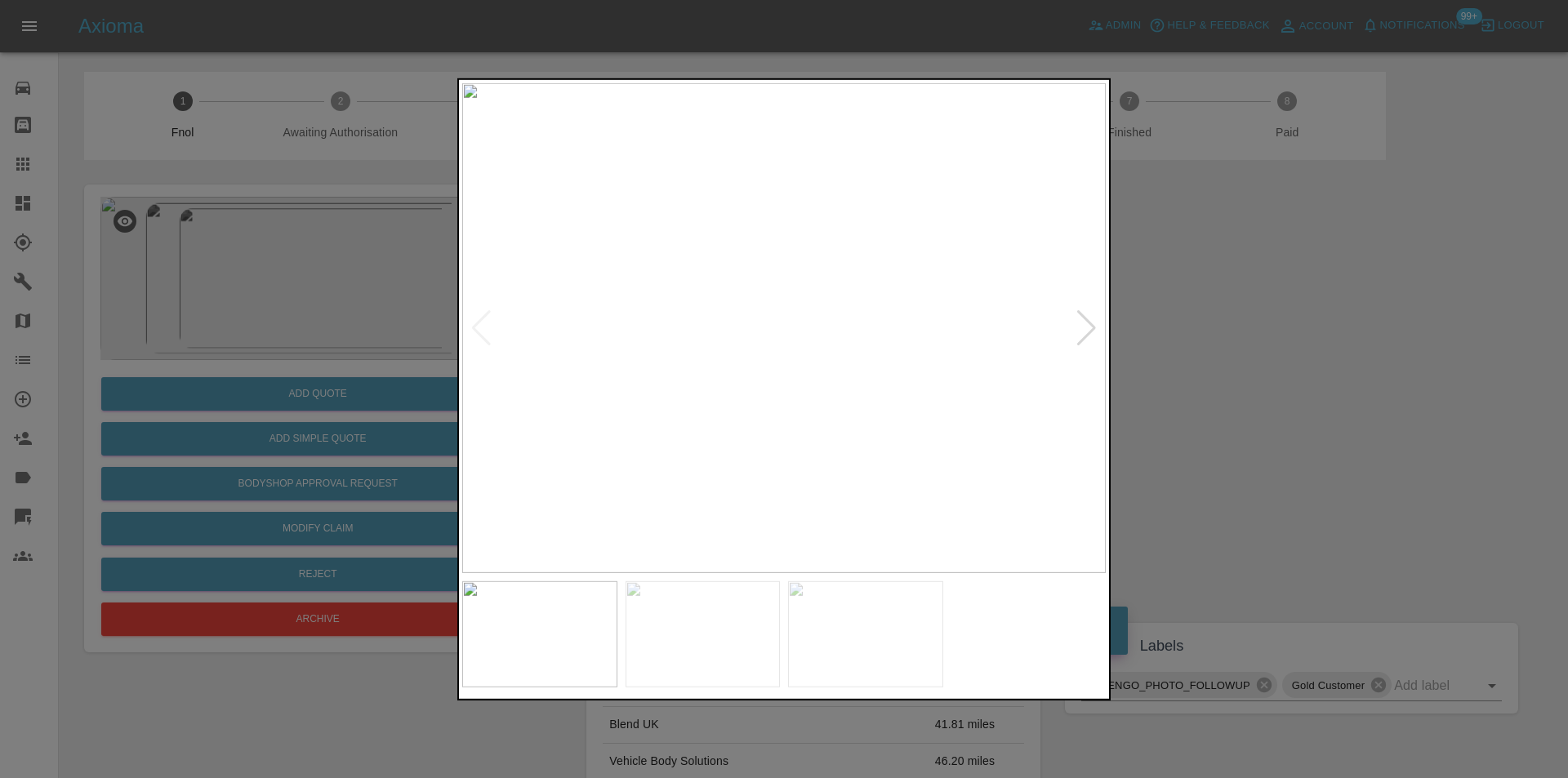
click at [1079, 318] on div at bounding box center [1086, 328] width 22 height 36
drag, startPoint x: 1275, startPoint y: 358, endPoint x: 1239, endPoint y: 358, distance: 36.0
click at [1267, 358] on div at bounding box center [784, 389] width 1568 height 778
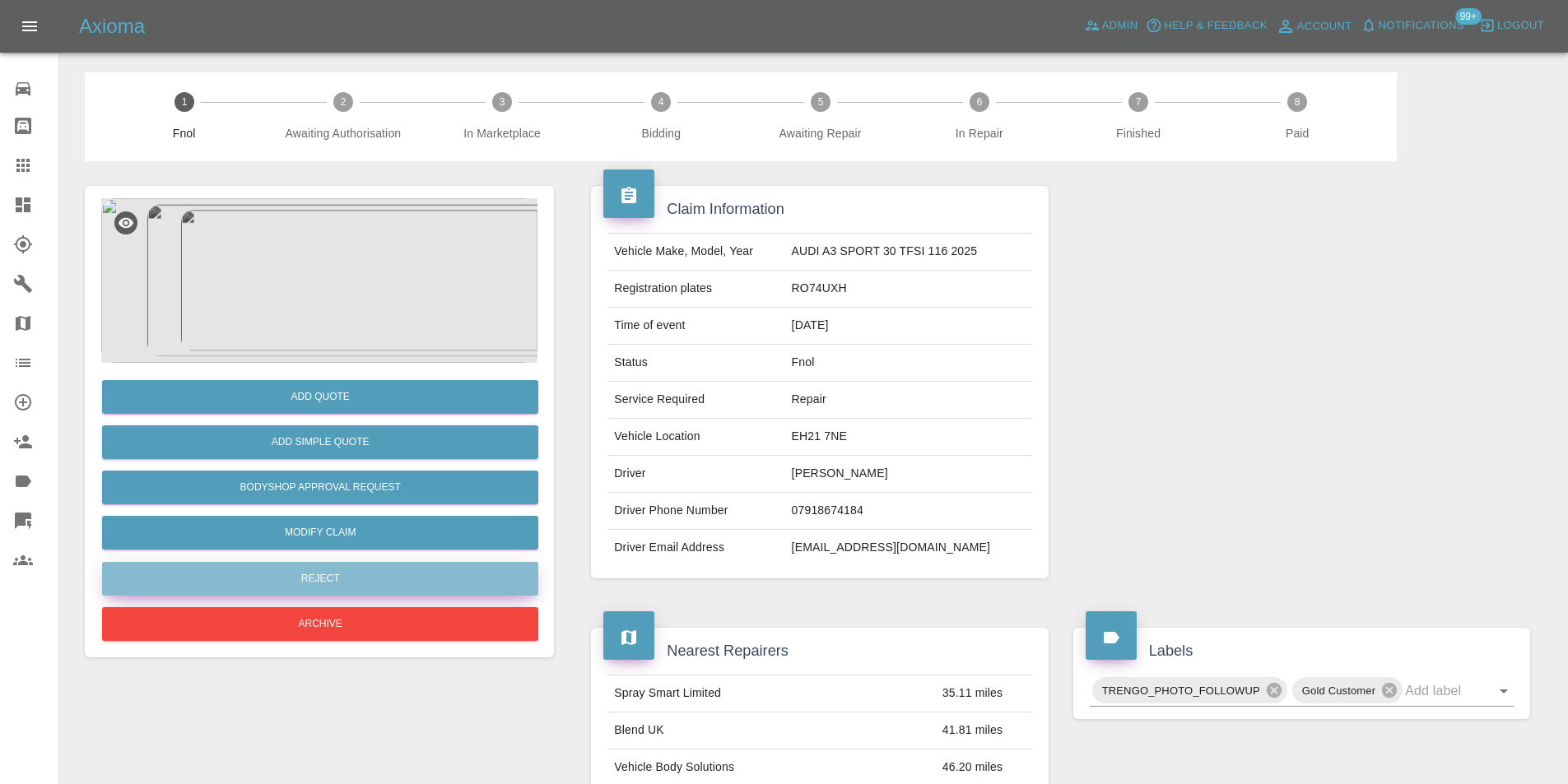
click at [340, 578] on button "Reject" at bounding box center [320, 579] width 436 height 34
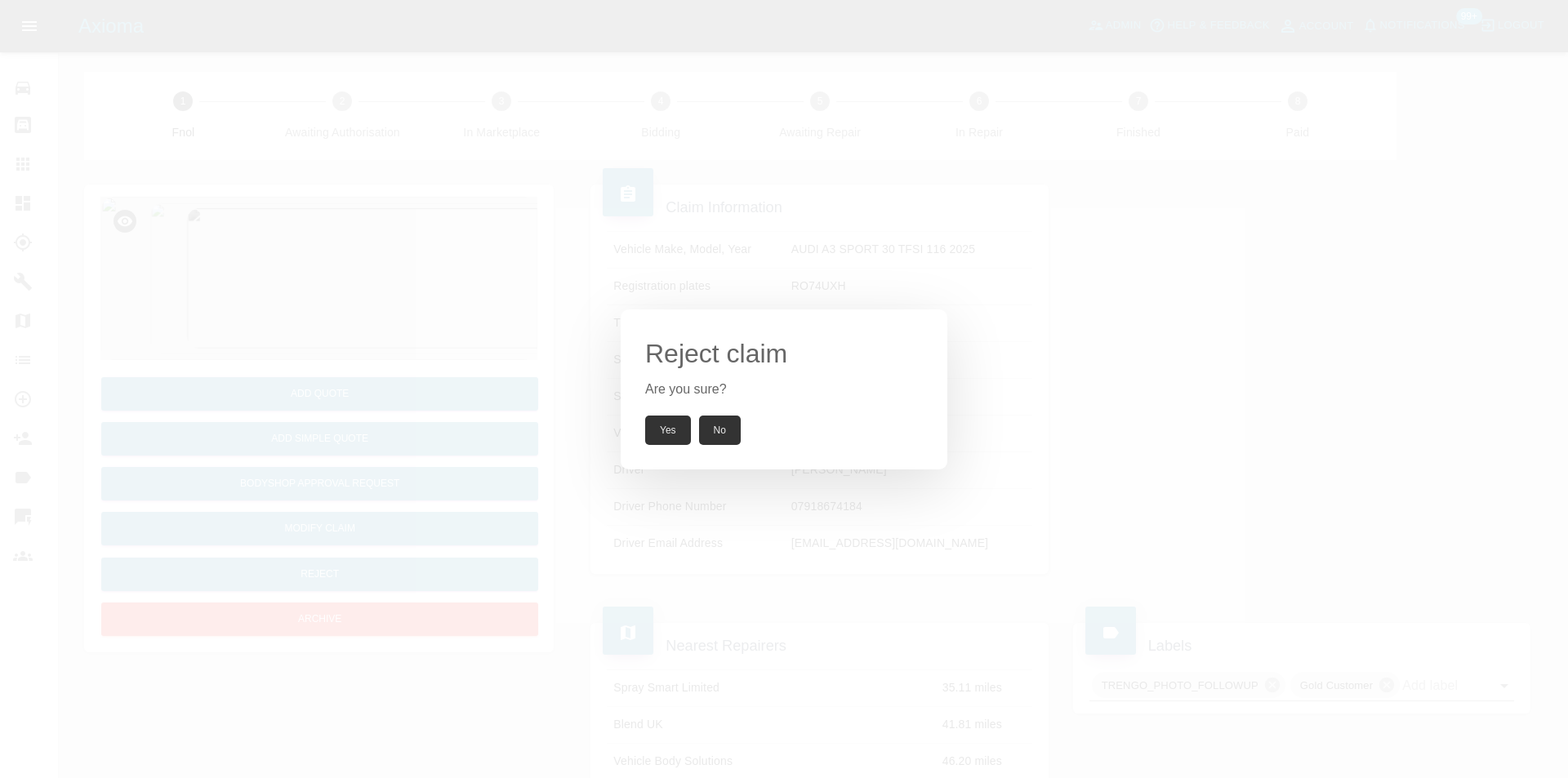
click at [663, 431] on button "Yes" at bounding box center [668, 430] width 46 height 30
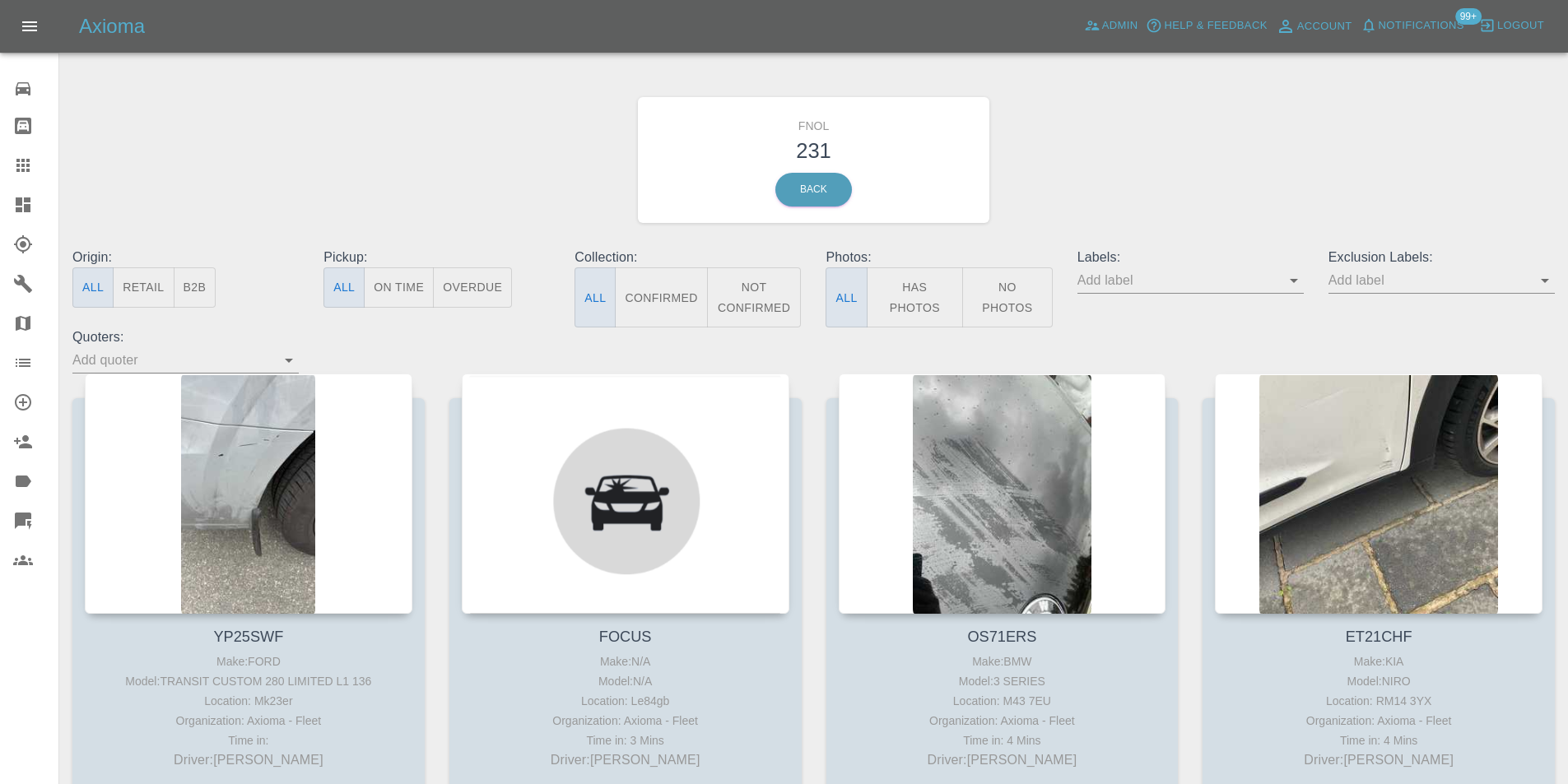
click at [946, 299] on button "Has Photos" at bounding box center [916, 297] width 97 height 60
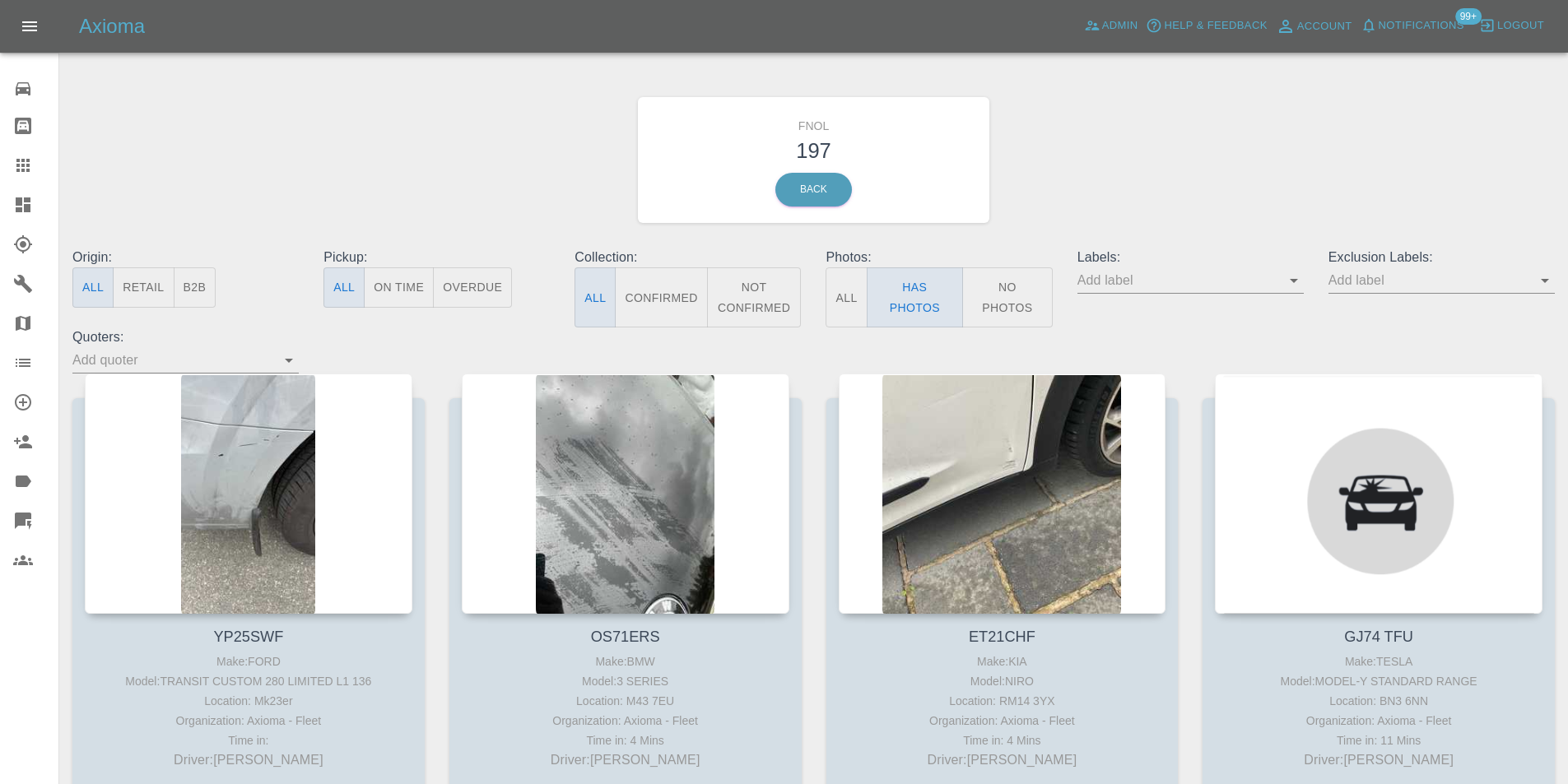
click at [1541, 286] on icon "Open" at bounding box center [1545, 280] width 20 height 20
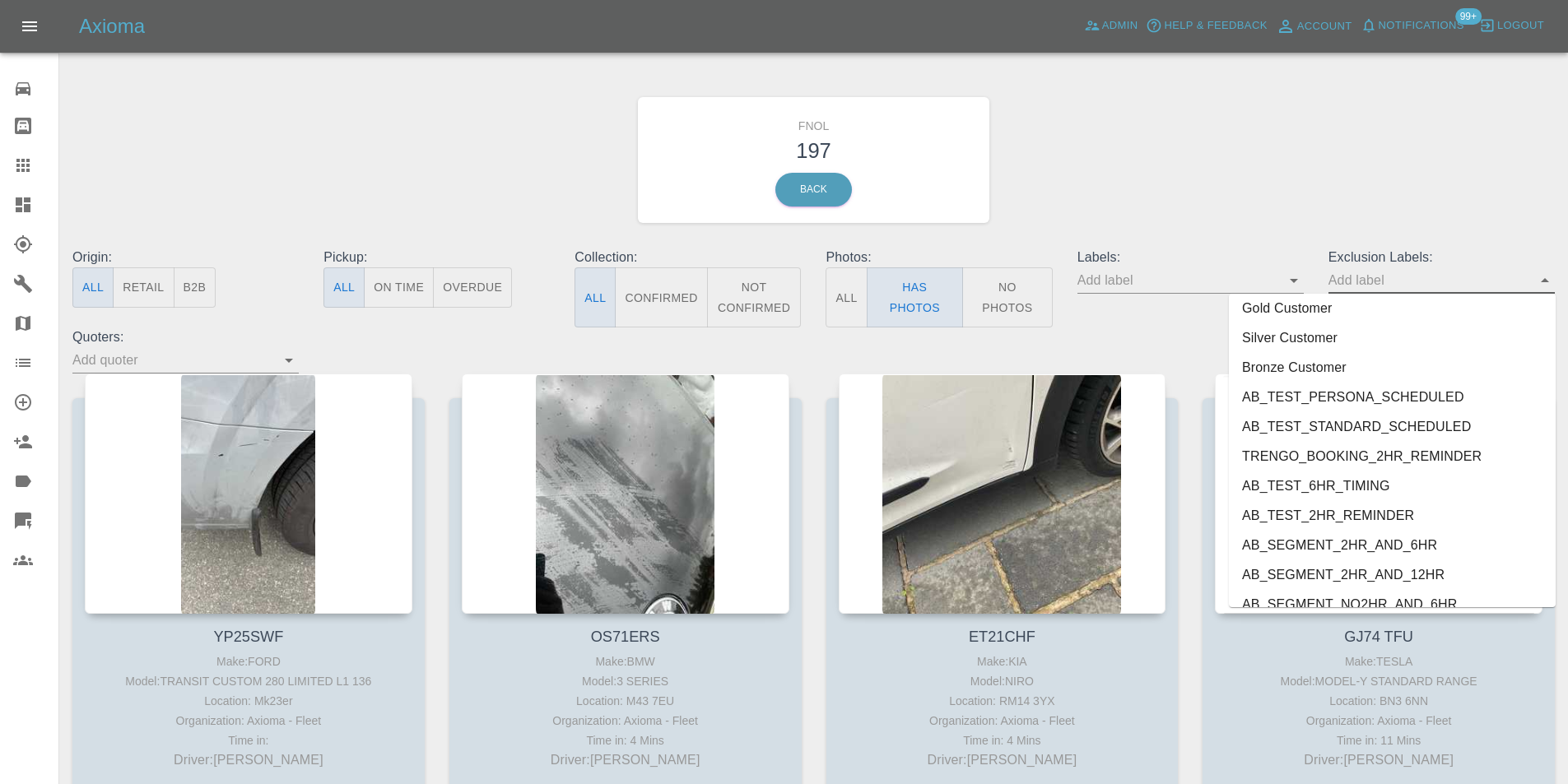
scroll to position [3432, 0]
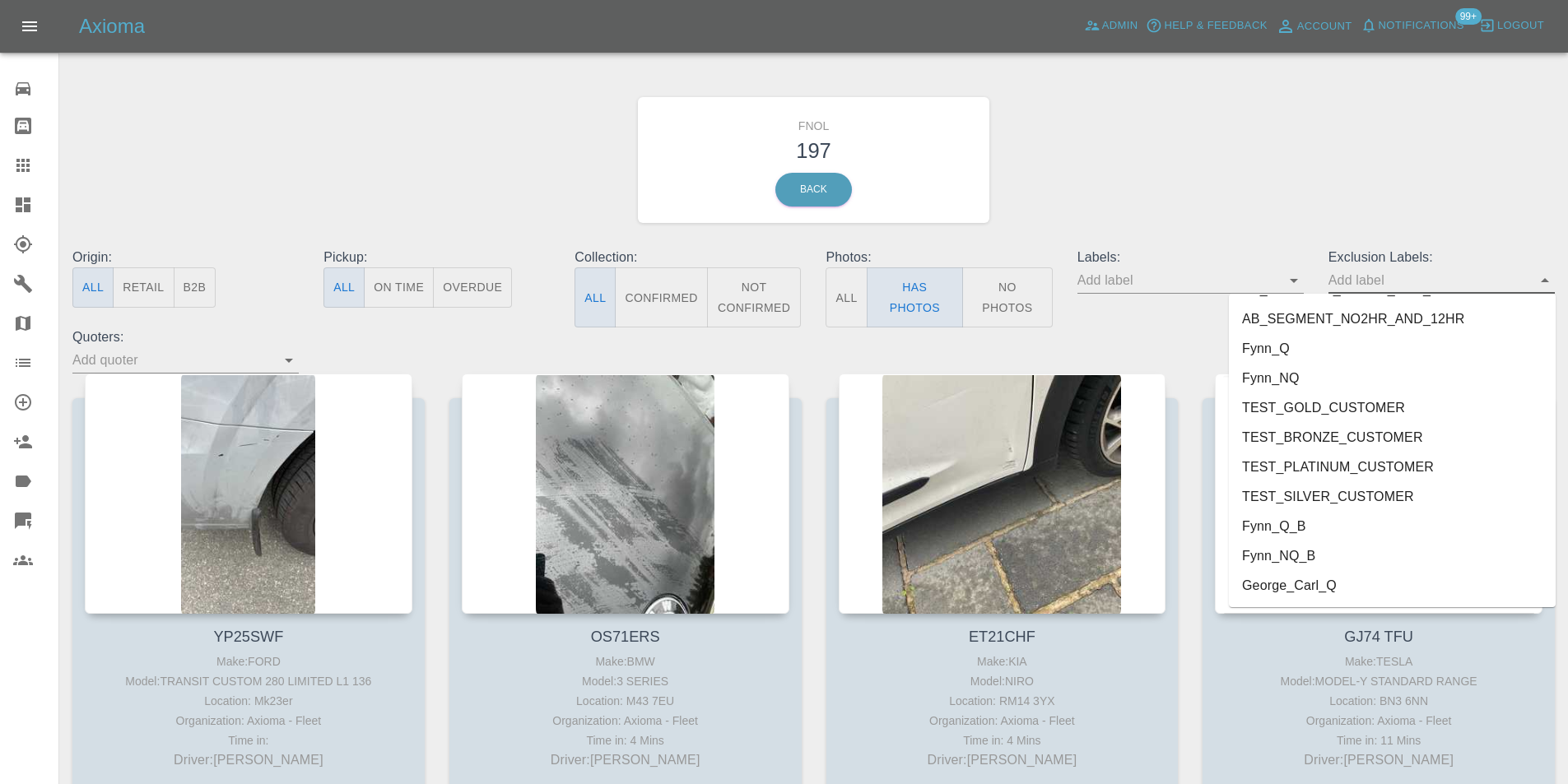
click at [1314, 584] on li "George_Carl_Q" at bounding box center [1392, 585] width 327 height 30
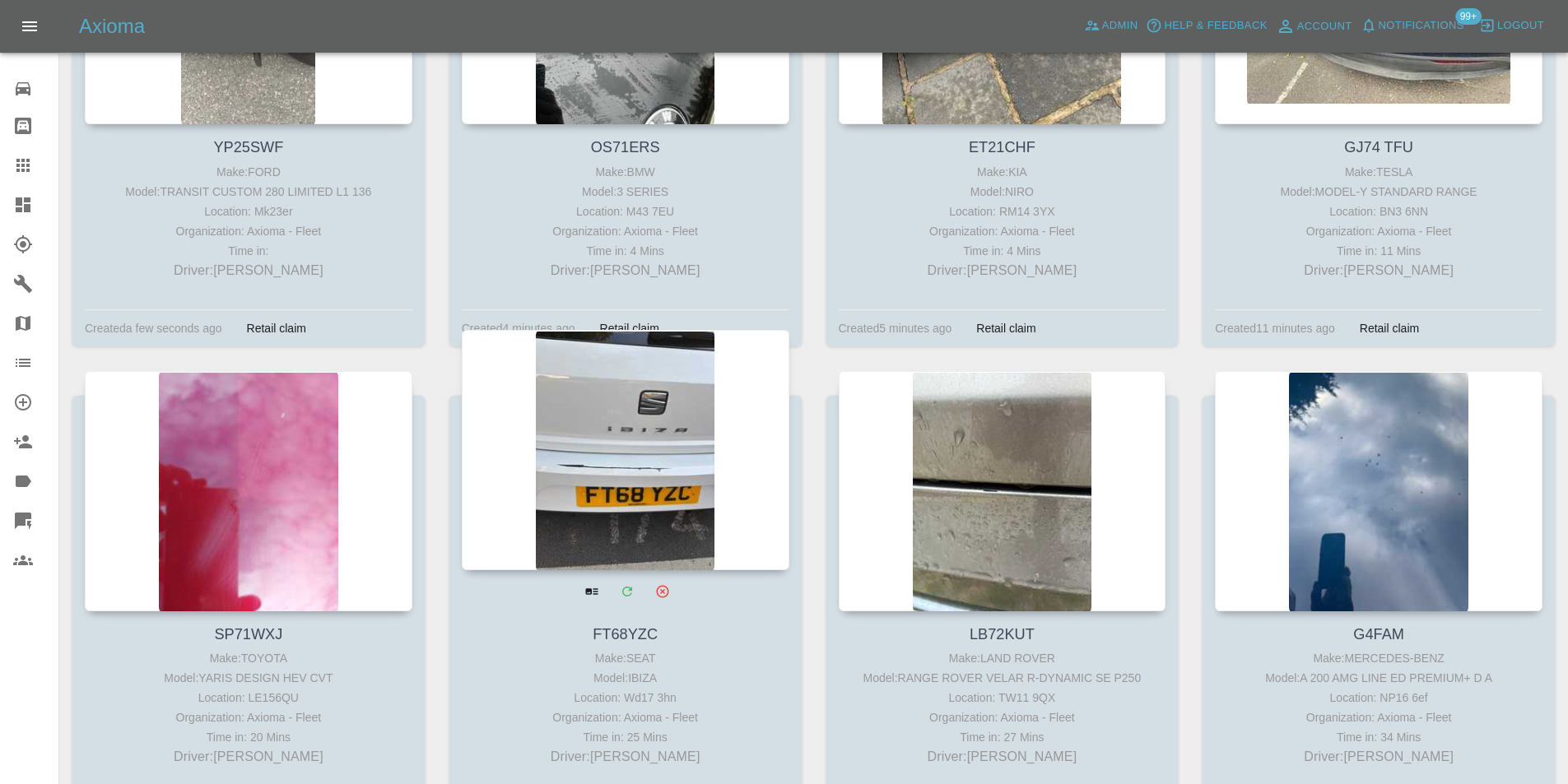
scroll to position [494, 0]
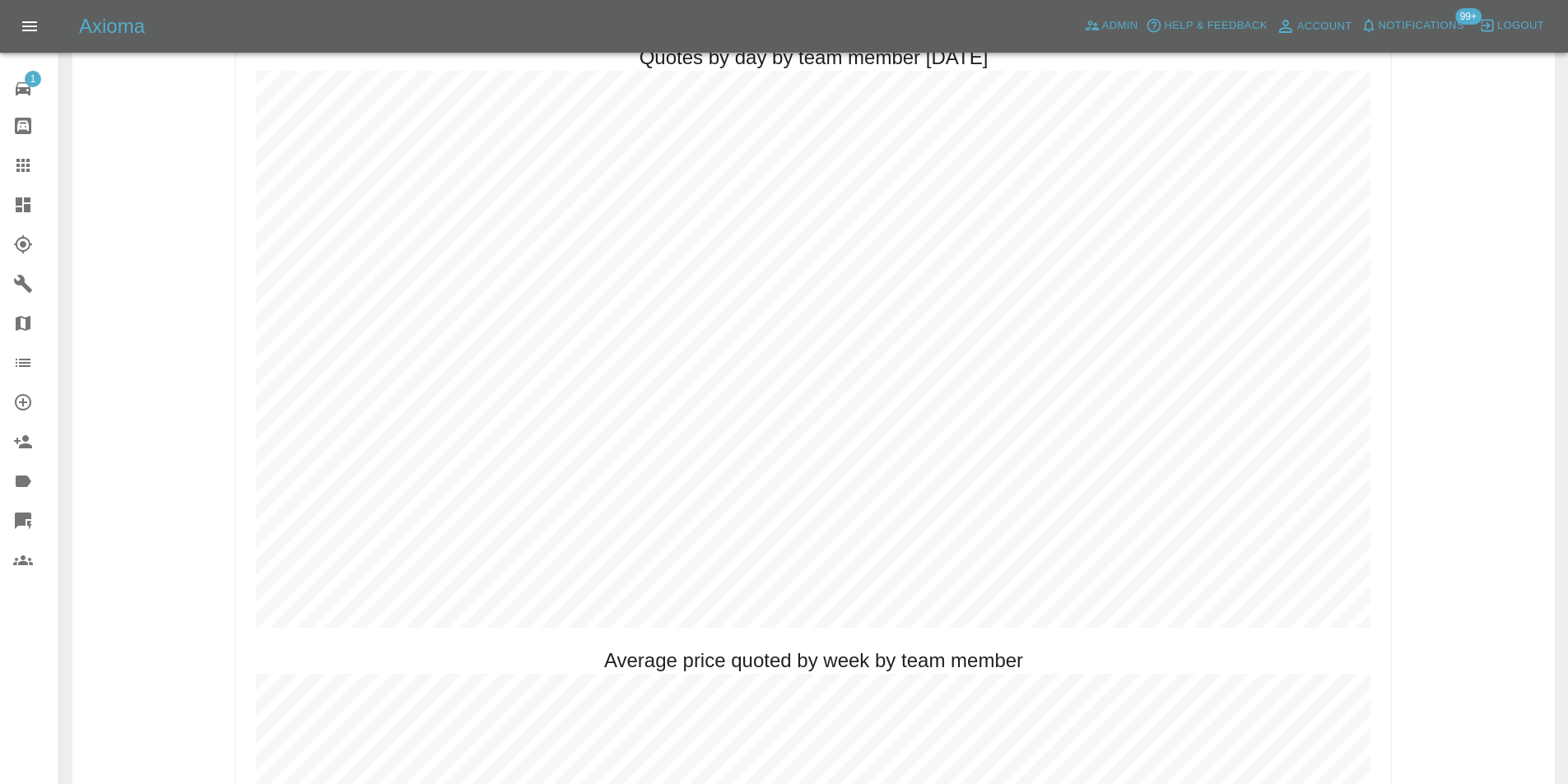
scroll to position [987, 0]
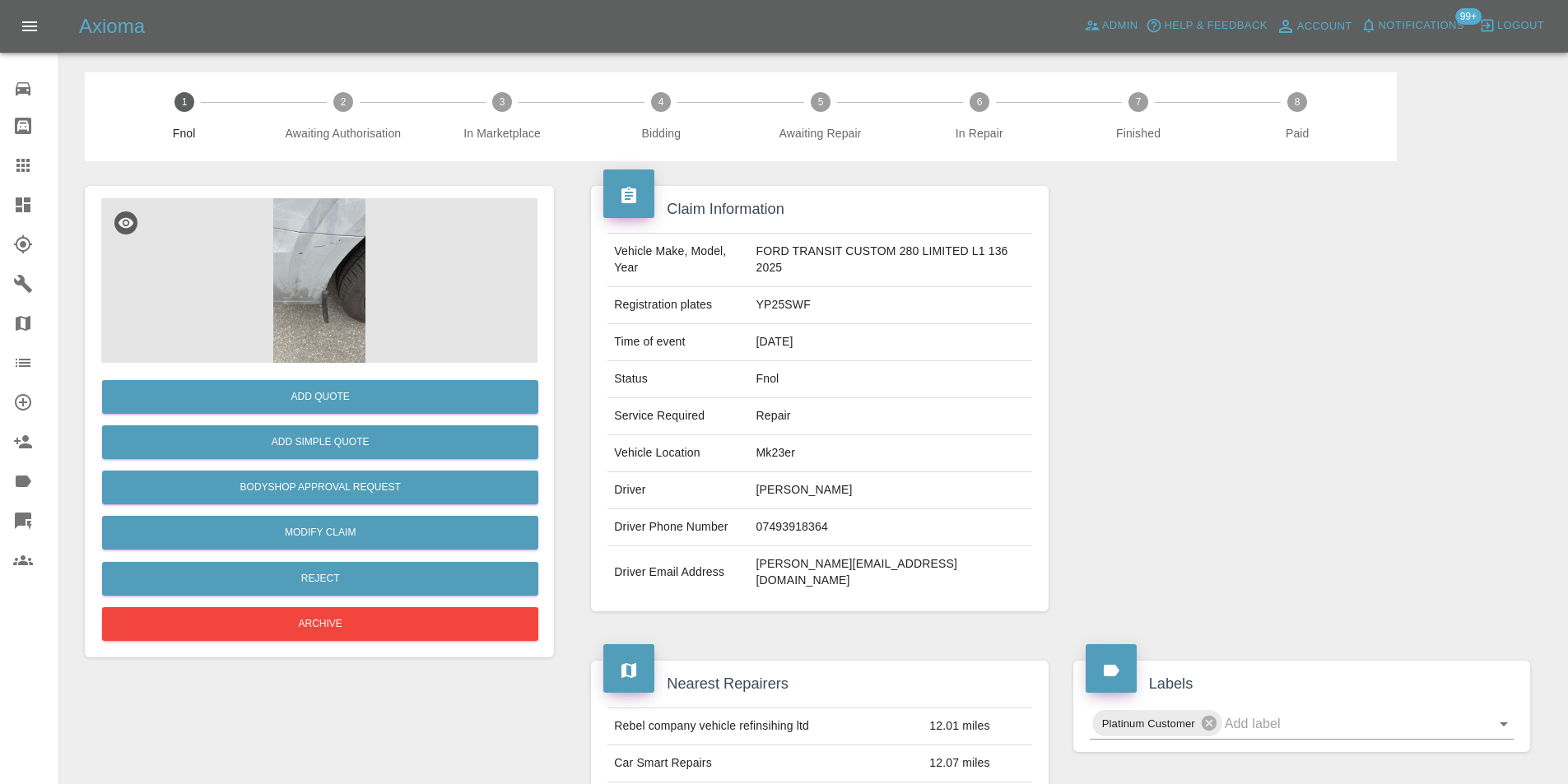
click at [316, 277] on img at bounding box center [319, 280] width 436 height 165
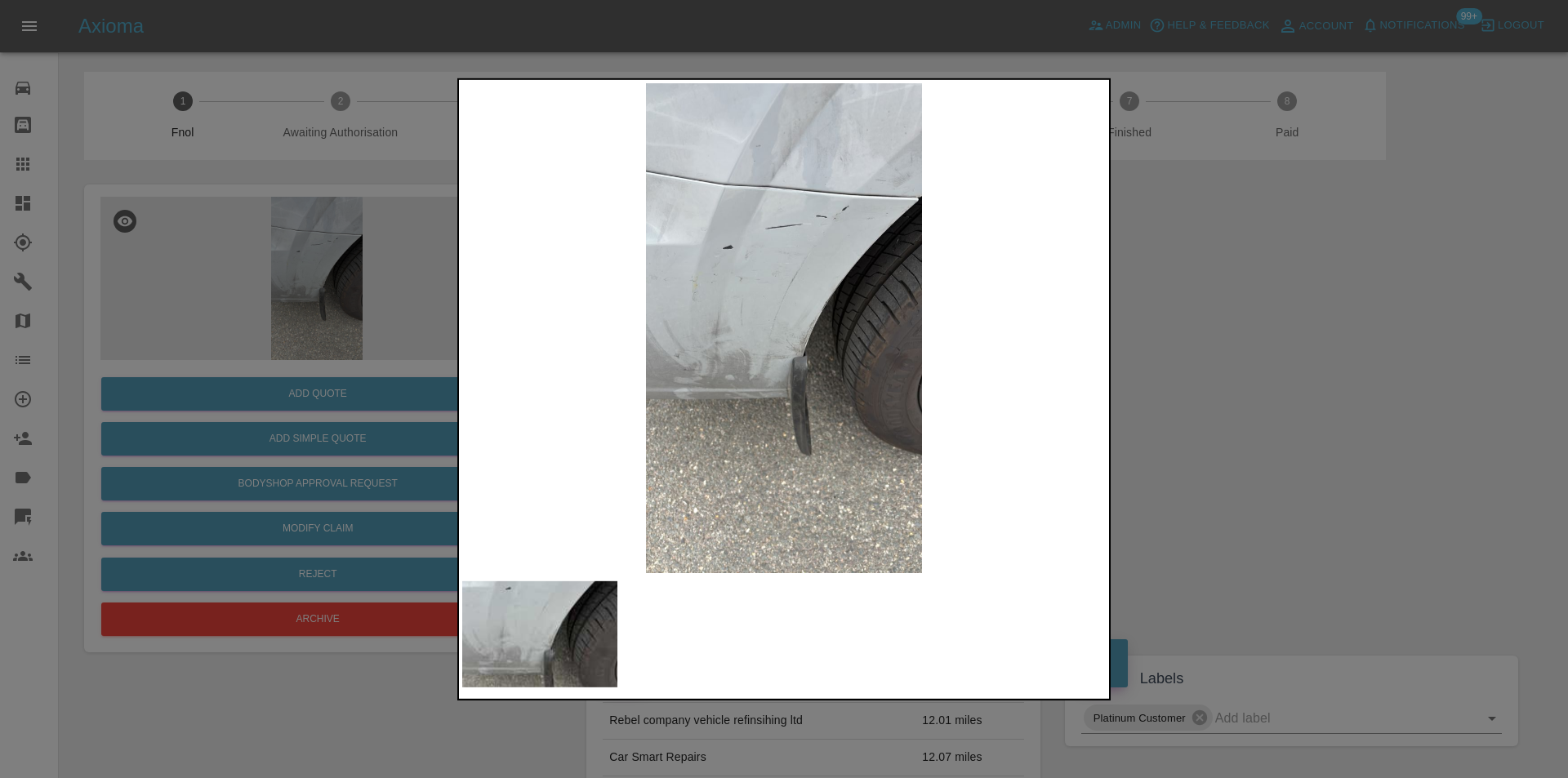
drag, startPoint x: 1224, startPoint y: 339, endPoint x: 882, endPoint y: 473, distance: 367.3
click at [1223, 339] on div at bounding box center [784, 389] width 1568 height 778
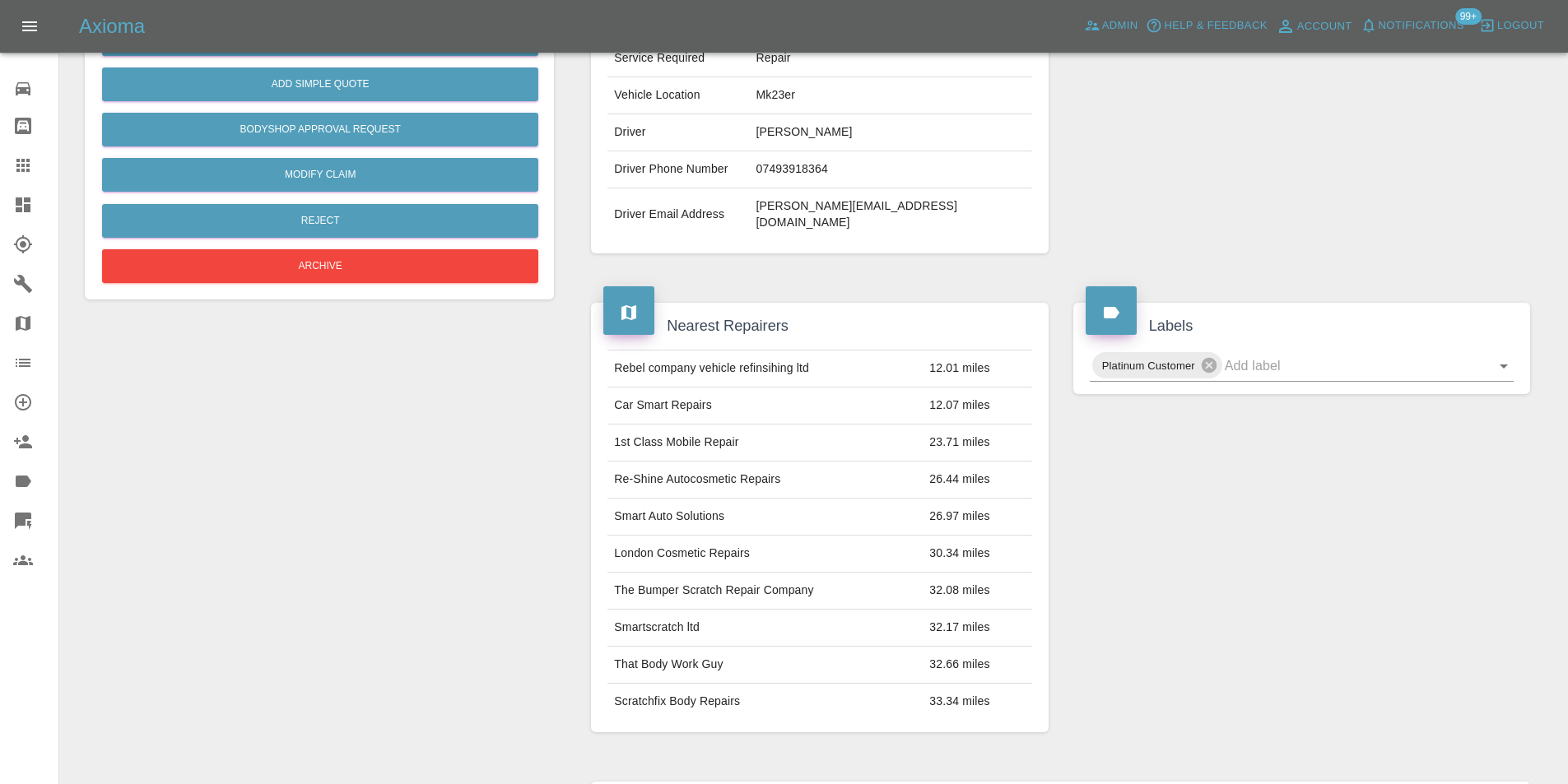
scroll to position [24, 0]
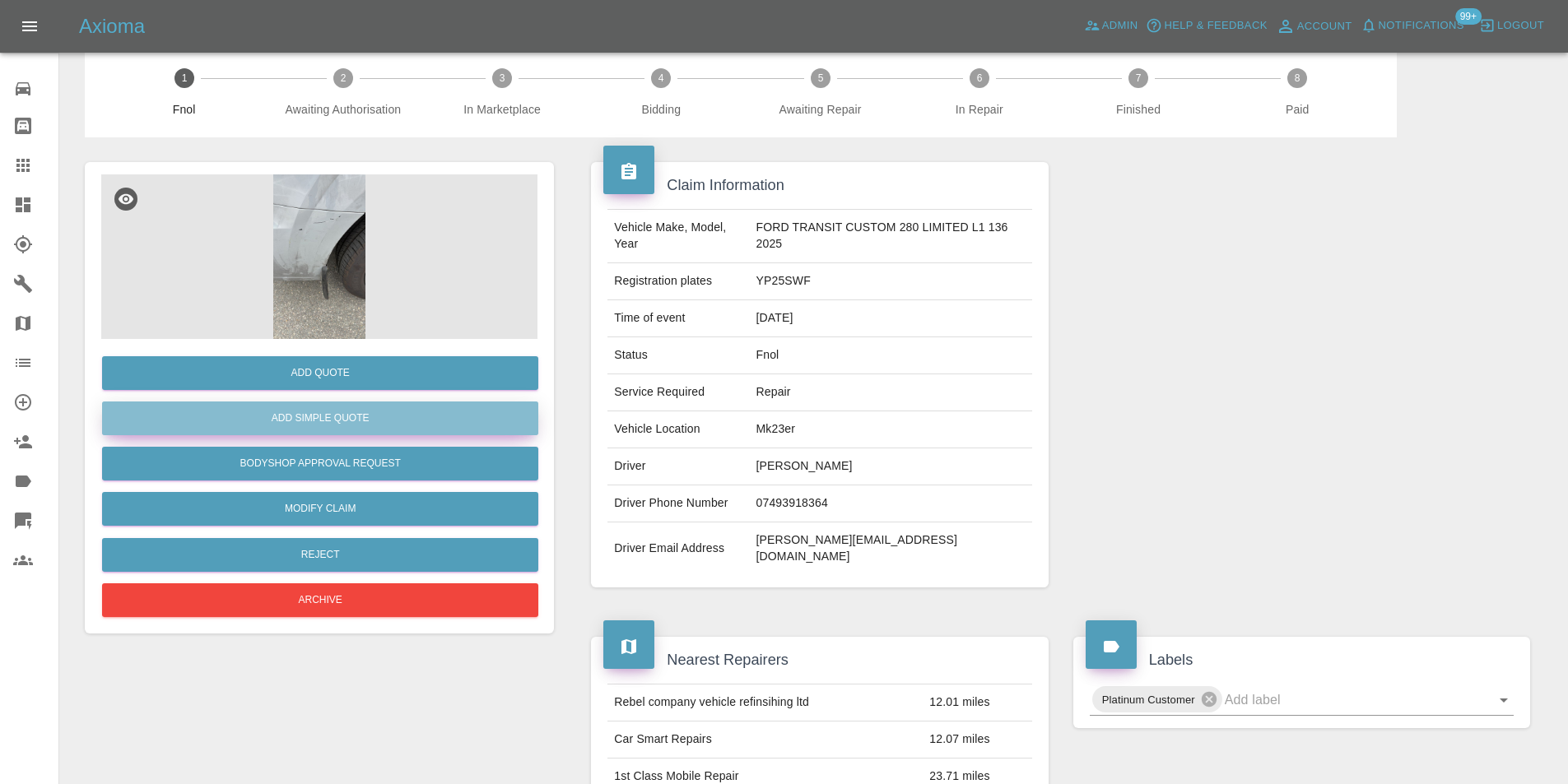
click at [341, 411] on button "Add Simple Quote" at bounding box center [320, 419] width 436 height 34
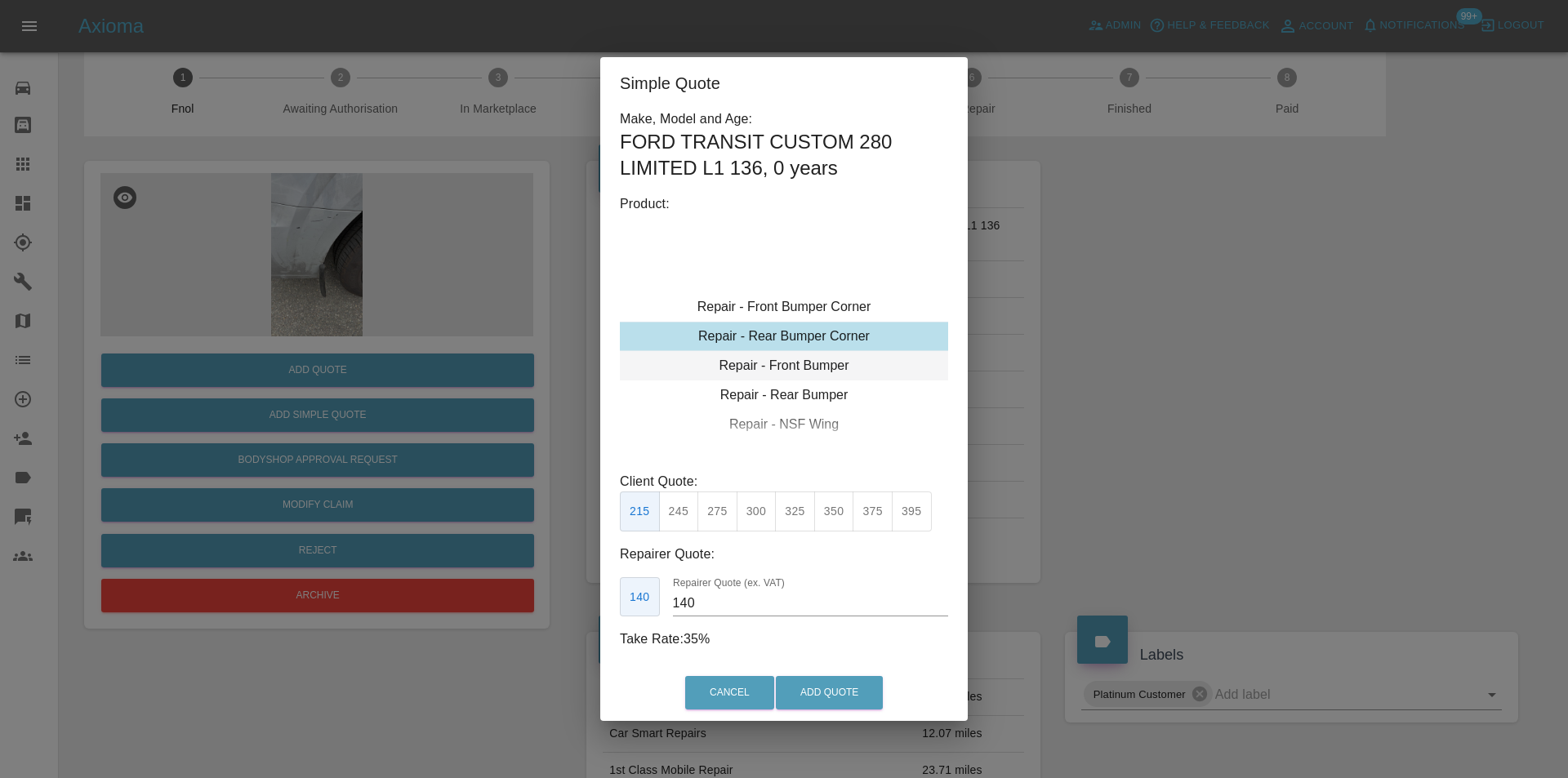
type input "120"
click at [798, 334] on div "Repair - Rear Bumper Corner" at bounding box center [784, 336] width 329 height 30
click at [832, 684] on button "Add Quote" at bounding box center [829, 693] width 107 height 34
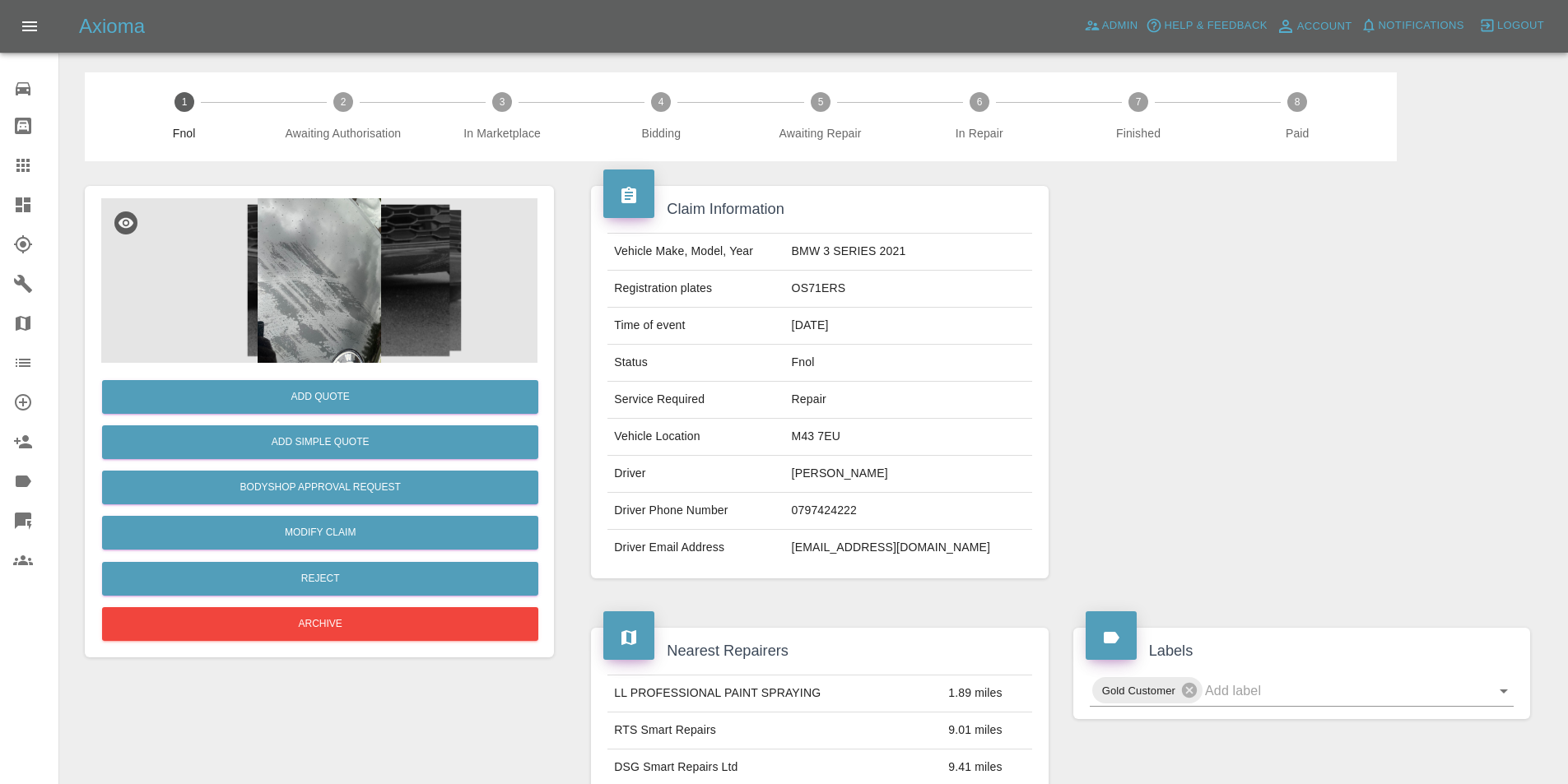
click at [311, 265] on img at bounding box center [319, 280] width 436 height 165
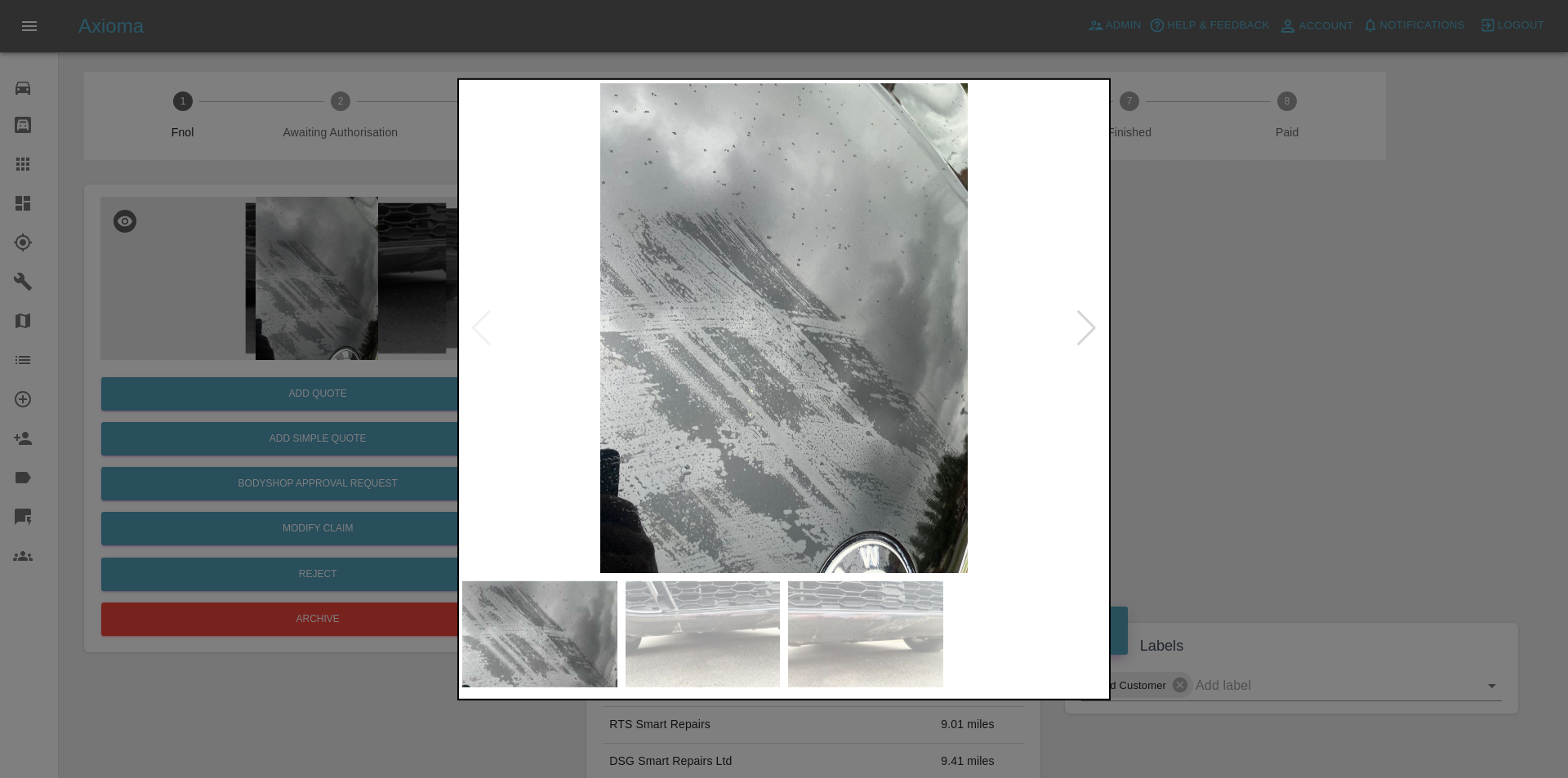
click at [1090, 327] on div at bounding box center [1086, 328] width 22 height 36
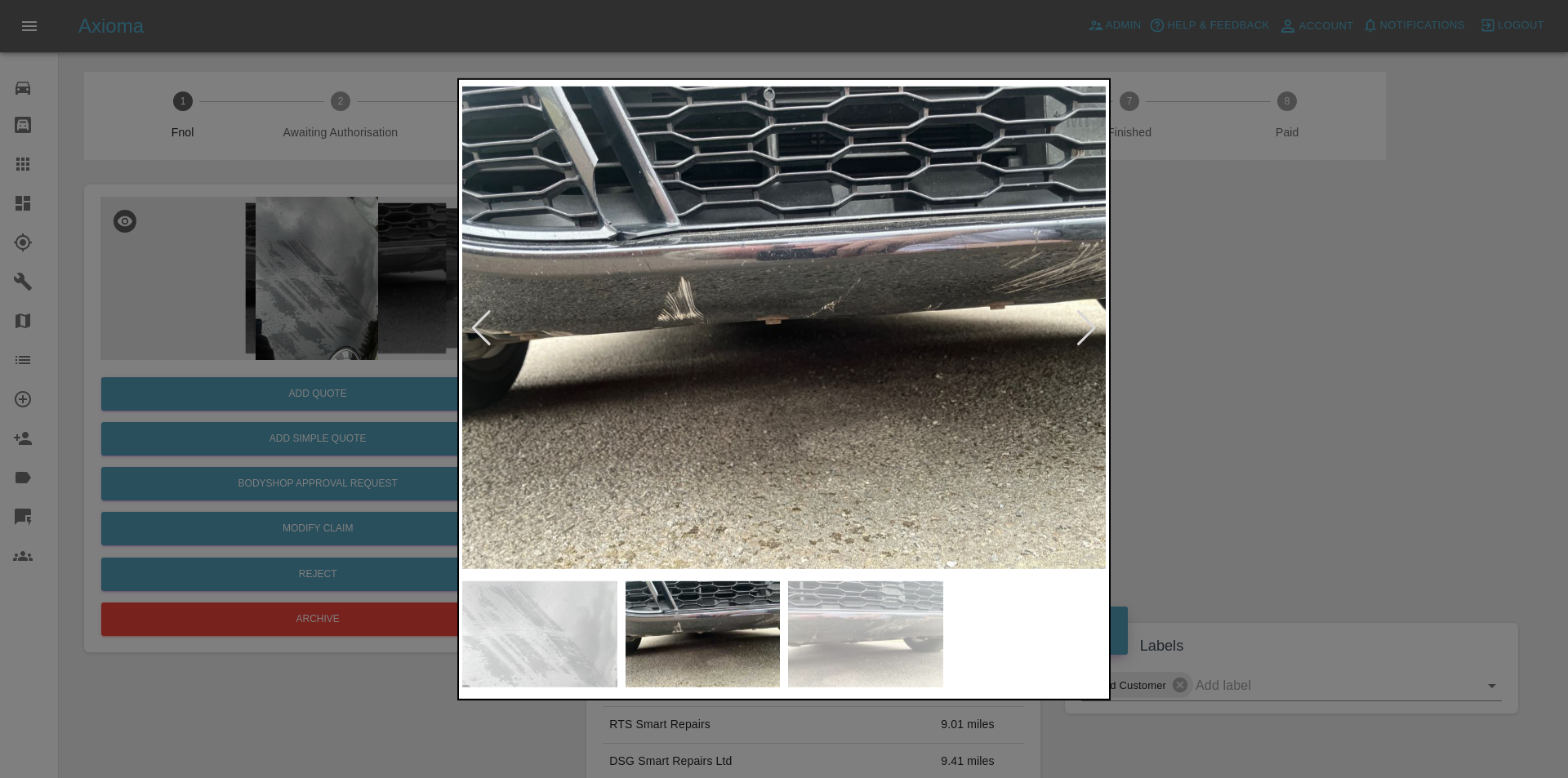
click at [1090, 327] on div at bounding box center [1086, 328] width 22 height 36
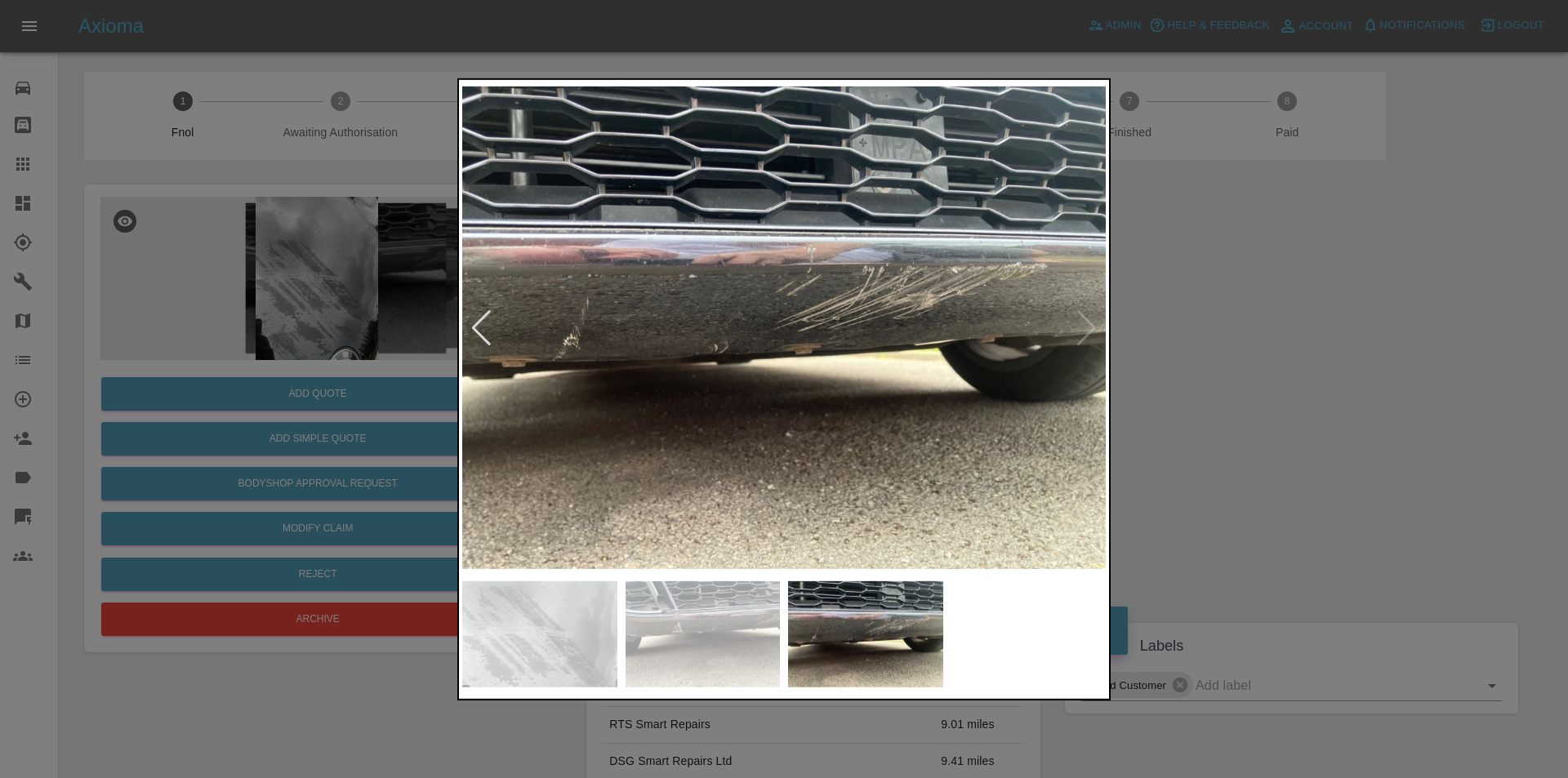
click at [1090, 327] on img at bounding box center [784, 327] width 643 height 490
drag, startPoint x: 1343, startPoint y: 363, endPoint x: 888, endPoint y: 459, distance: 465.0
click at [1335, 366] on div at bounding box center [784, 389] width 1568 height 778
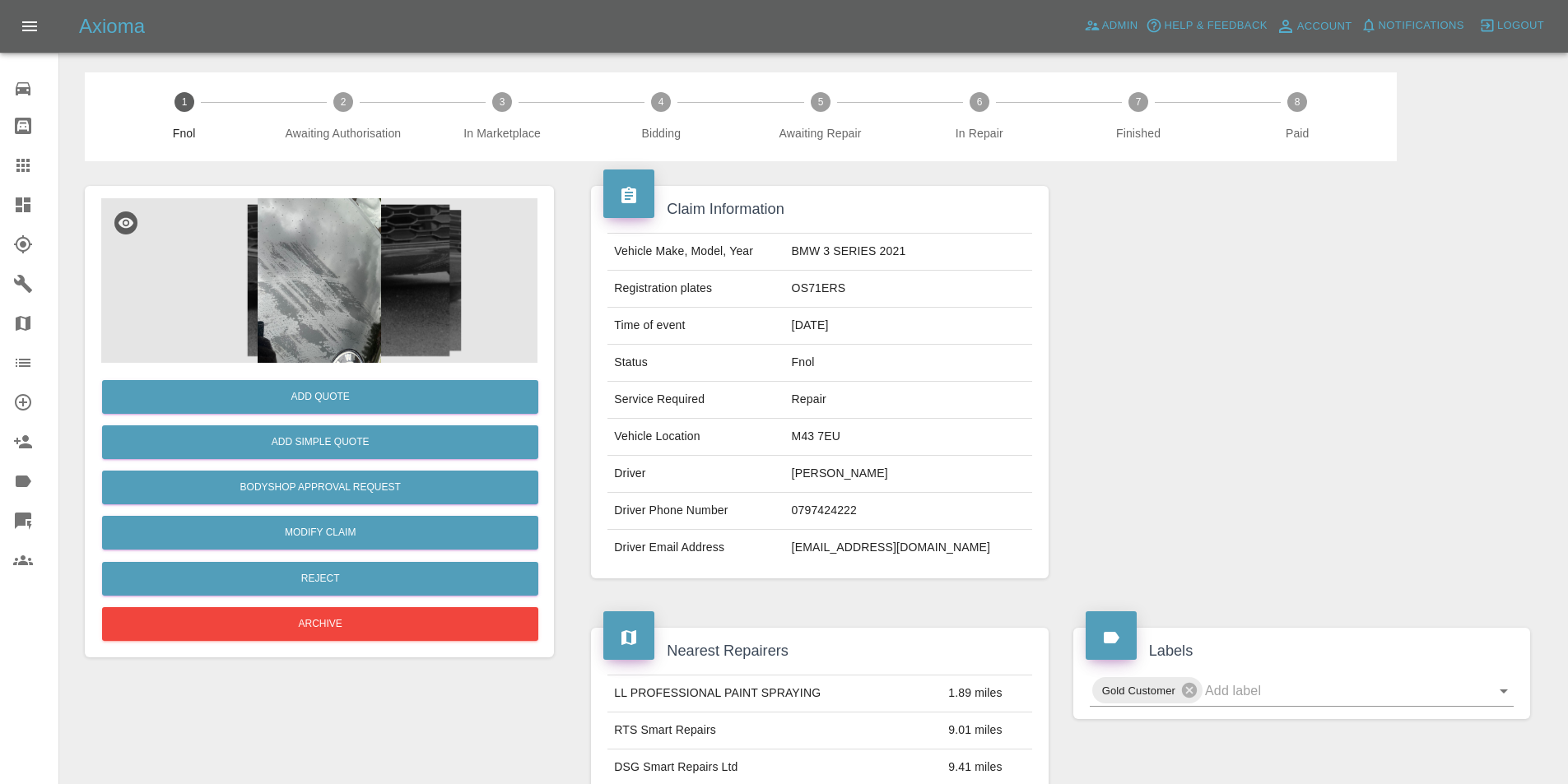
click at [336, 301] on img at bounding box center [319, 280] width 436 height 165
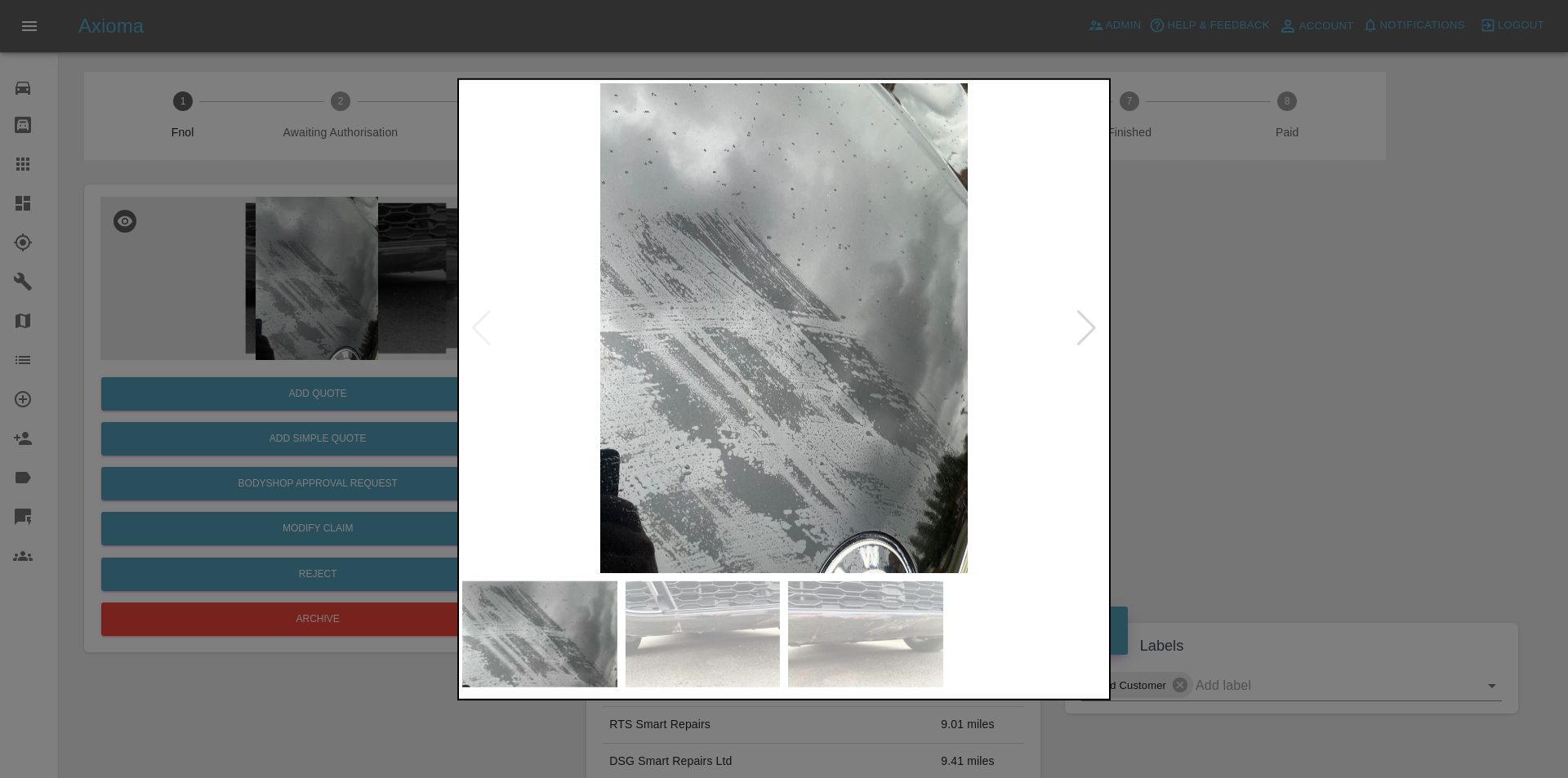
click at [1091, 324] on div at bounding box center [1086, 328] width 22 height 36
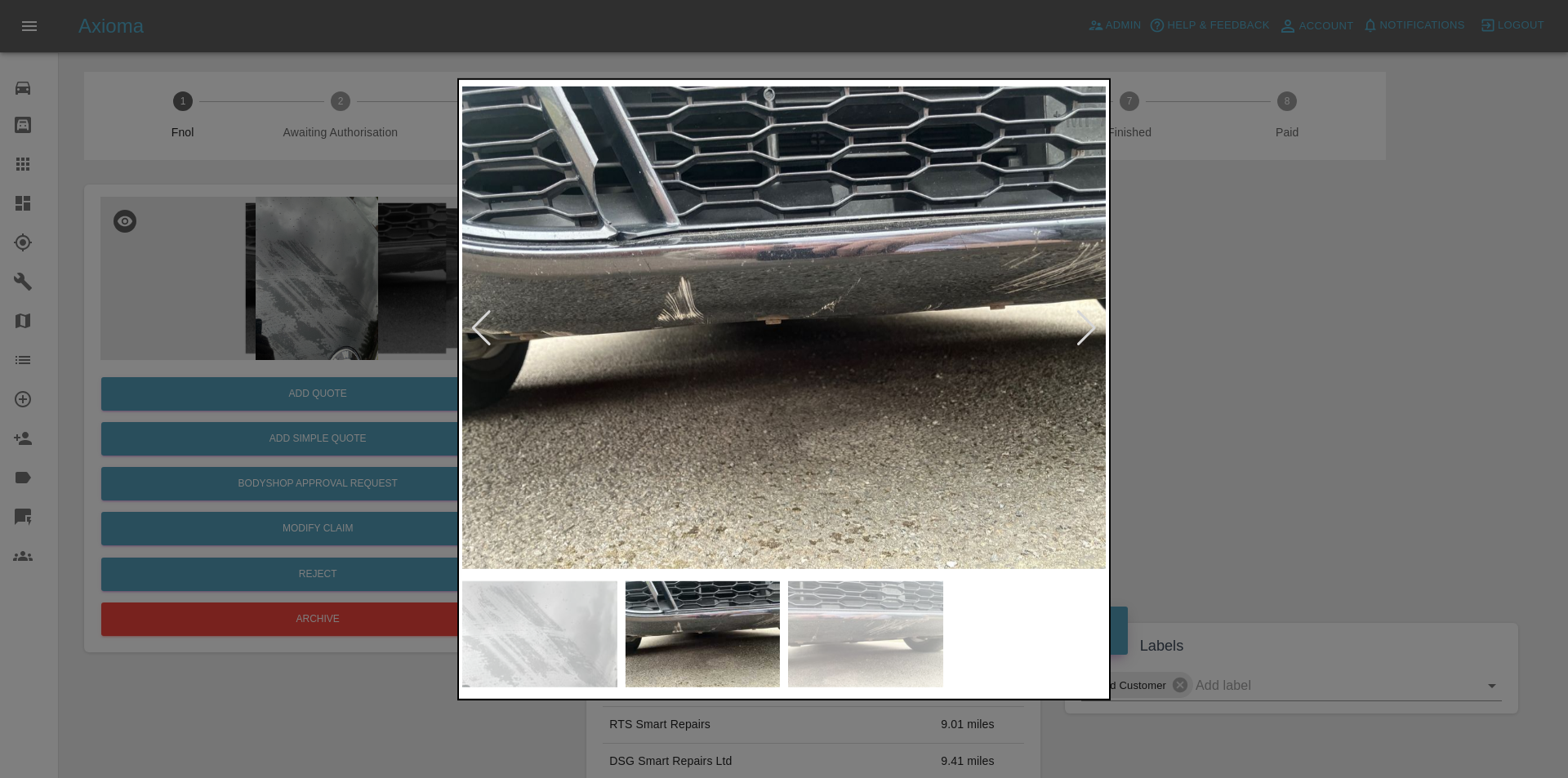
click at [1091, 324] on div at bounding box center [1086, 328] width 22 height 36
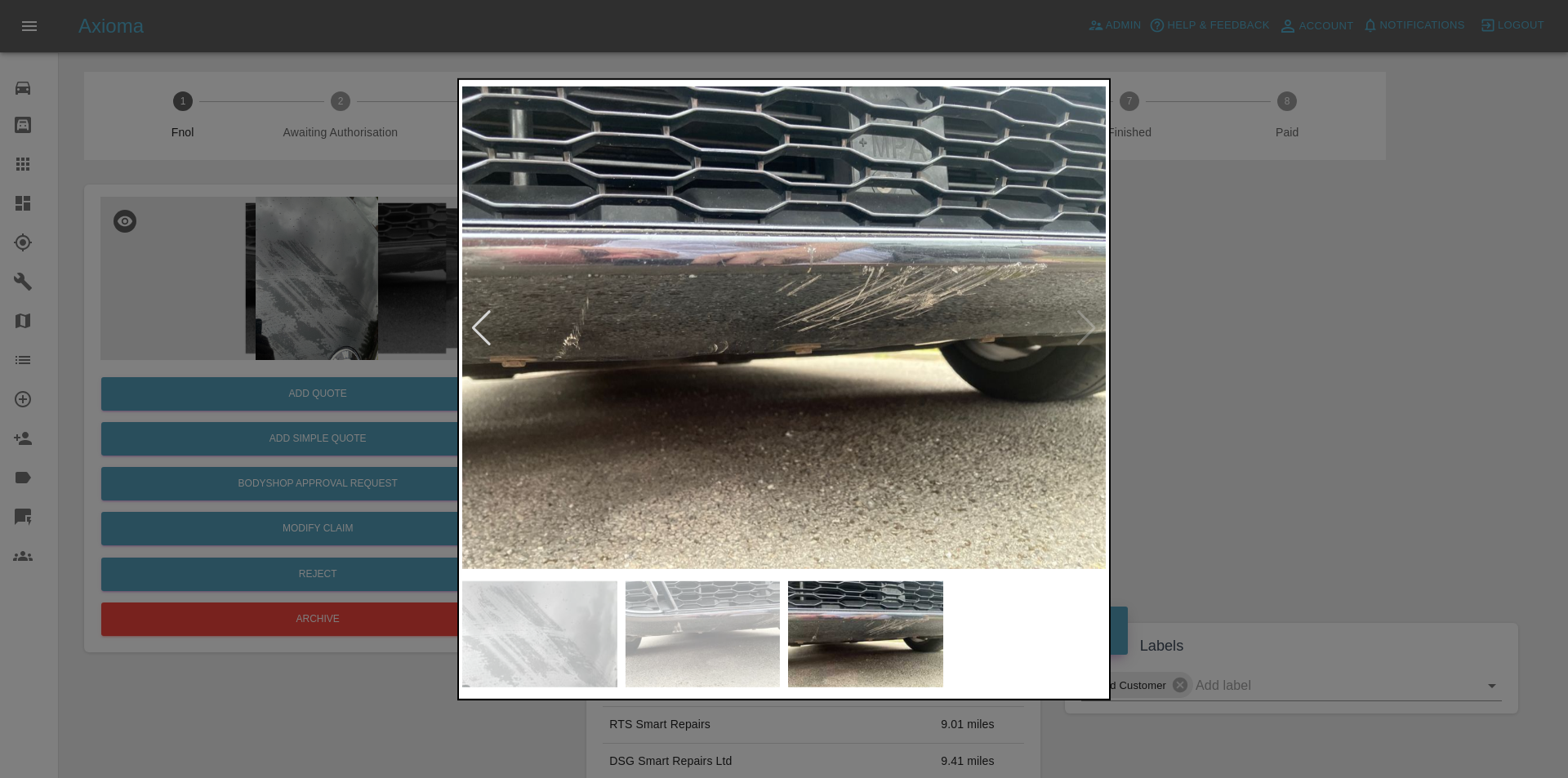
drag, startPoint x: 1317, startPoint y: 327, endPoint x: 1149, endPoint y: 207, distance: 206.5
click at [1318, 327] on div at bounding box center [784, 389] width 1568 height 778
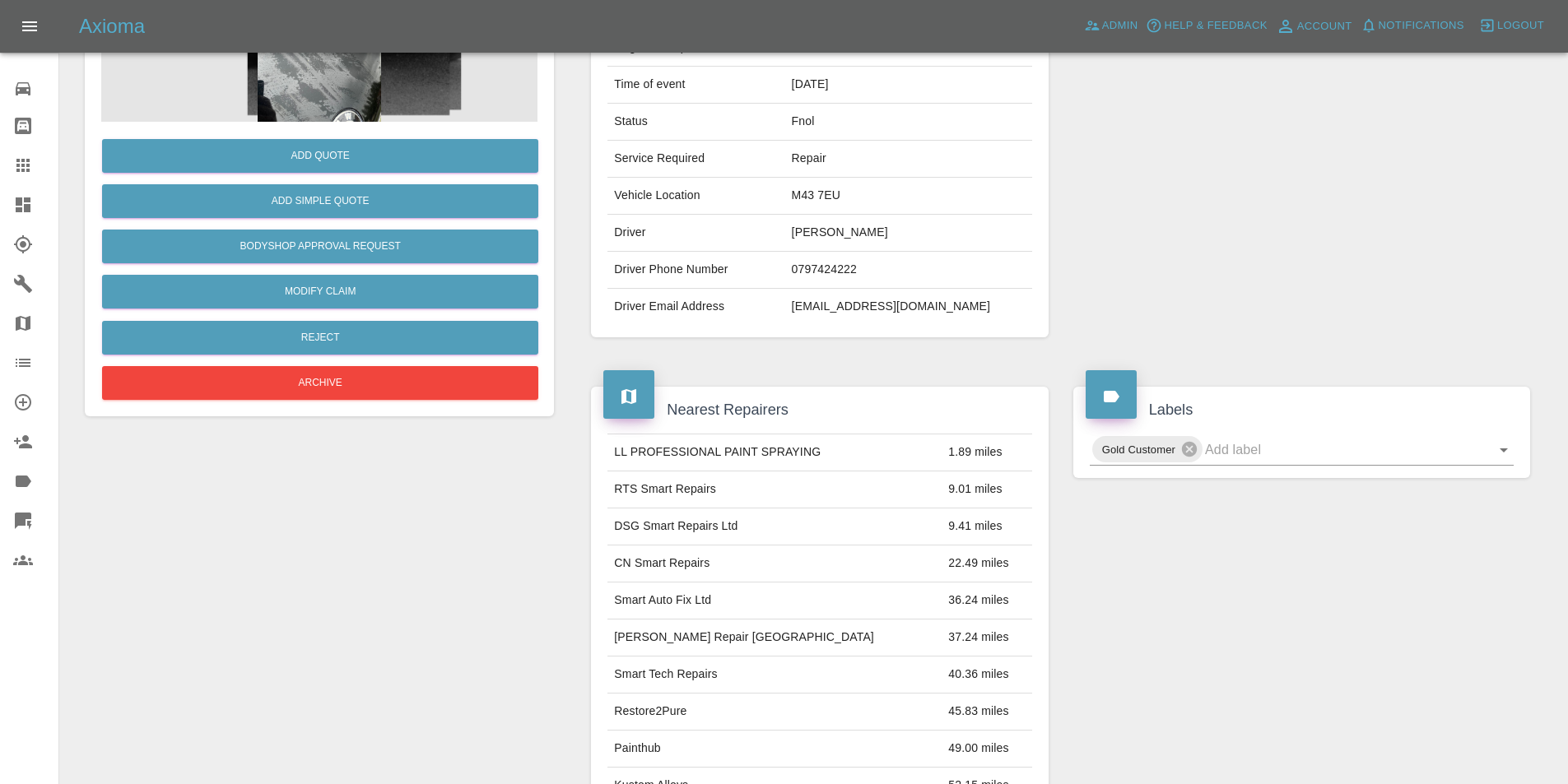
scroll to position [247, 0]
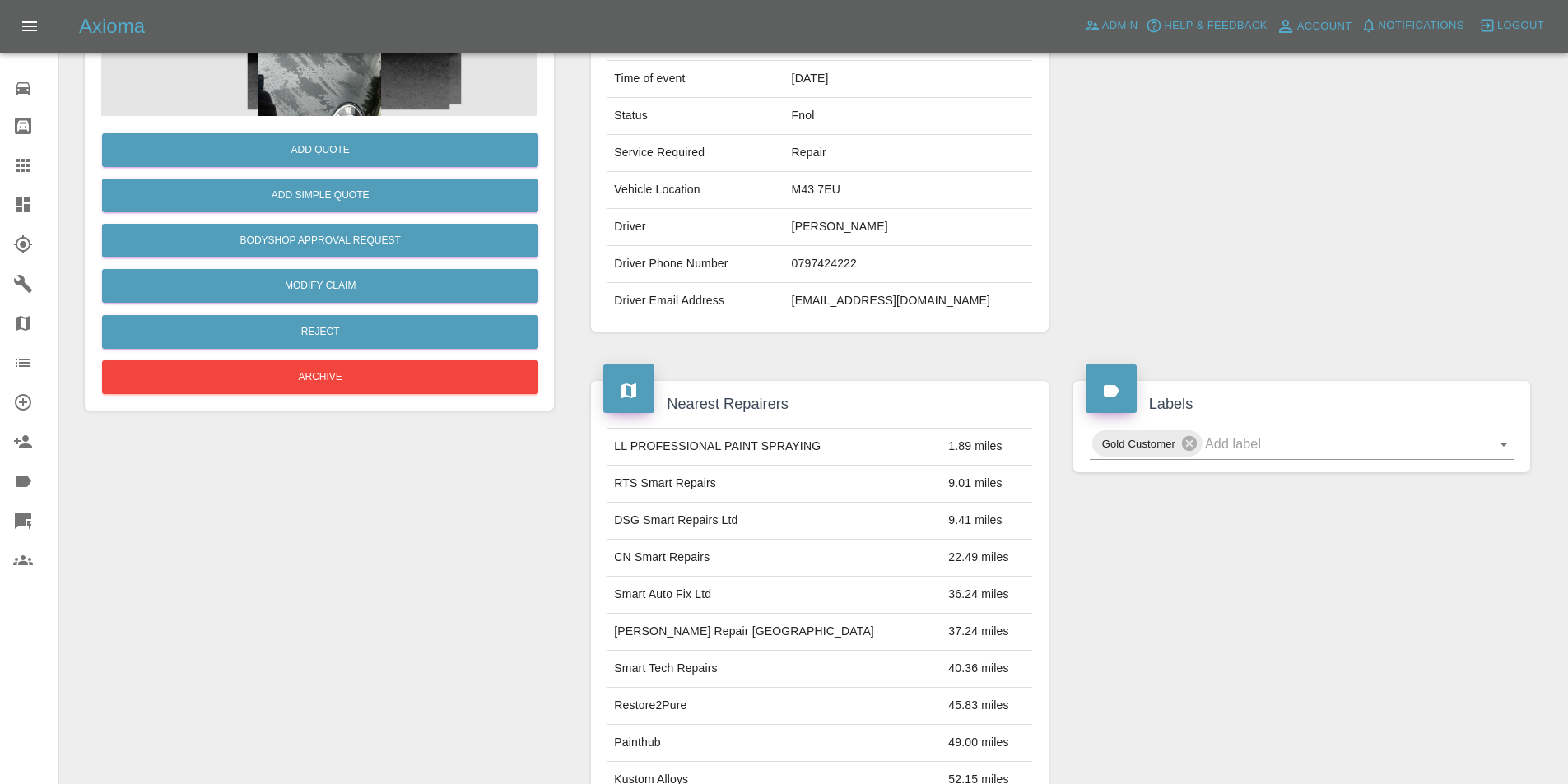
click at [1515, 447] on div "Gold Customer" at bounding box center [1302, 444] width 449 height 32
click at [1506, 450] on icon "Open" at bounding box center [1503, 444] width 20 height 20
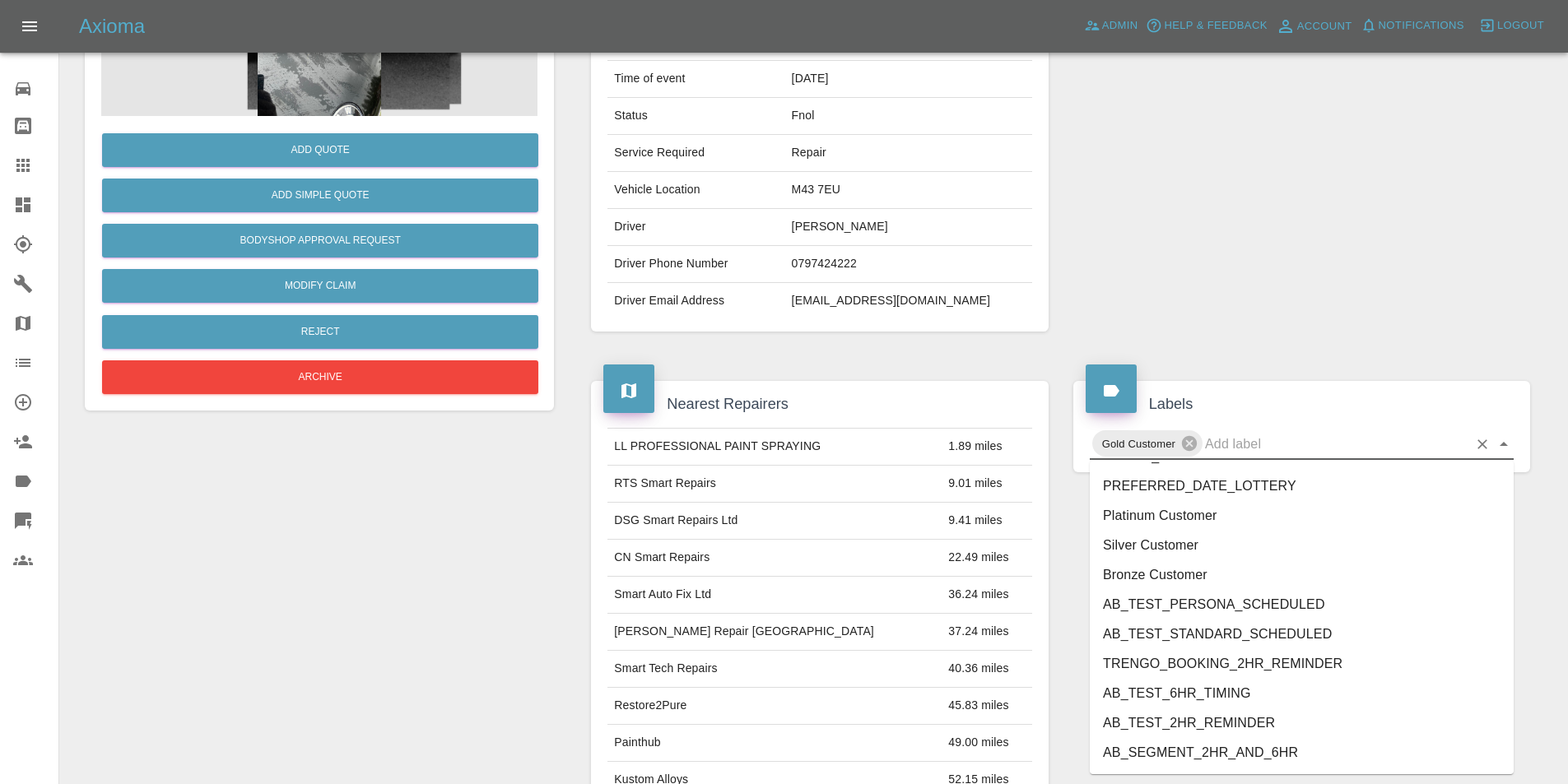
scroll to position [3402, 0]
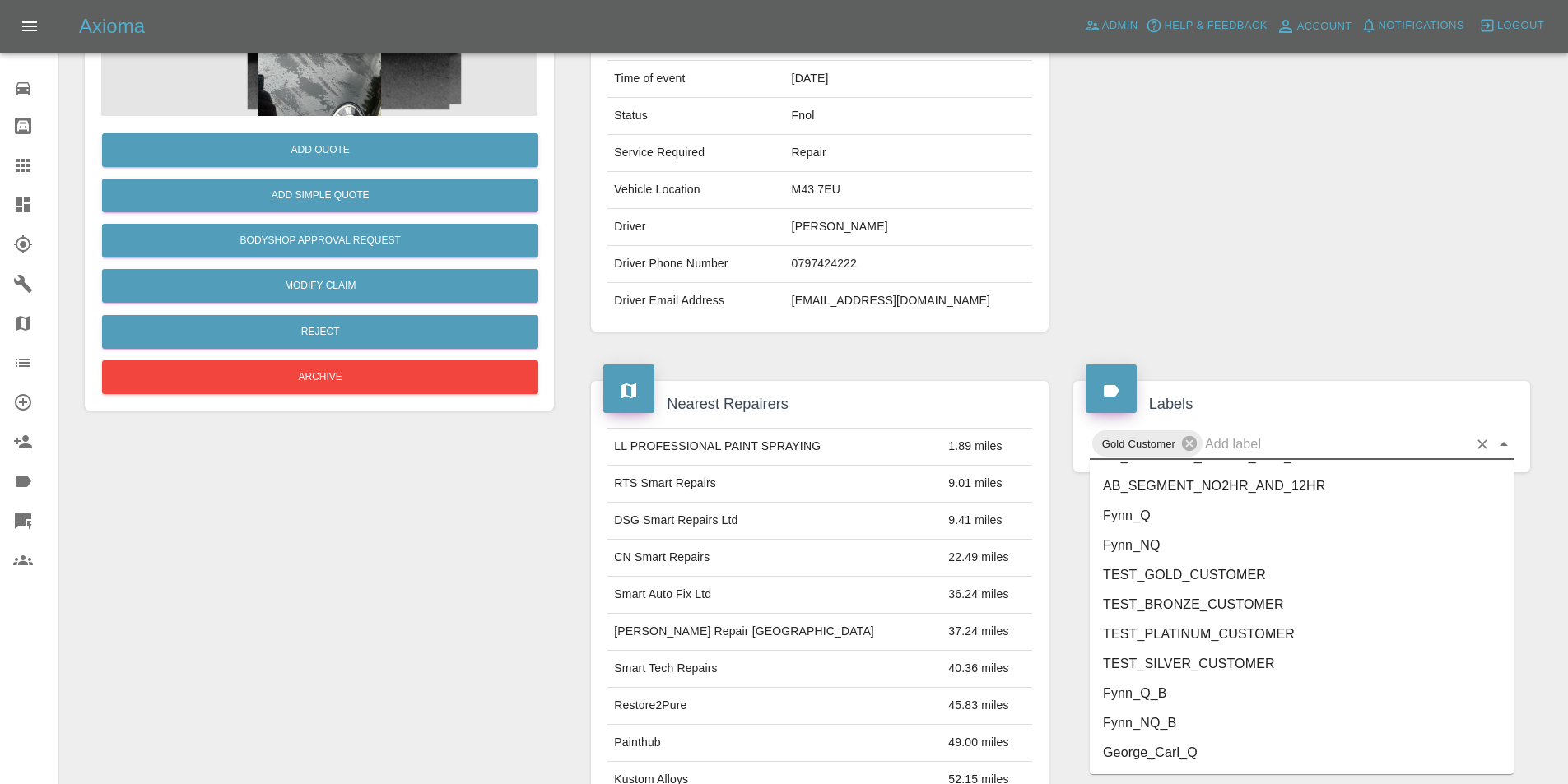
click at [1198, 746] on li "George_Carl_Q" at bounding box center [1302, 752] width 424 height 30
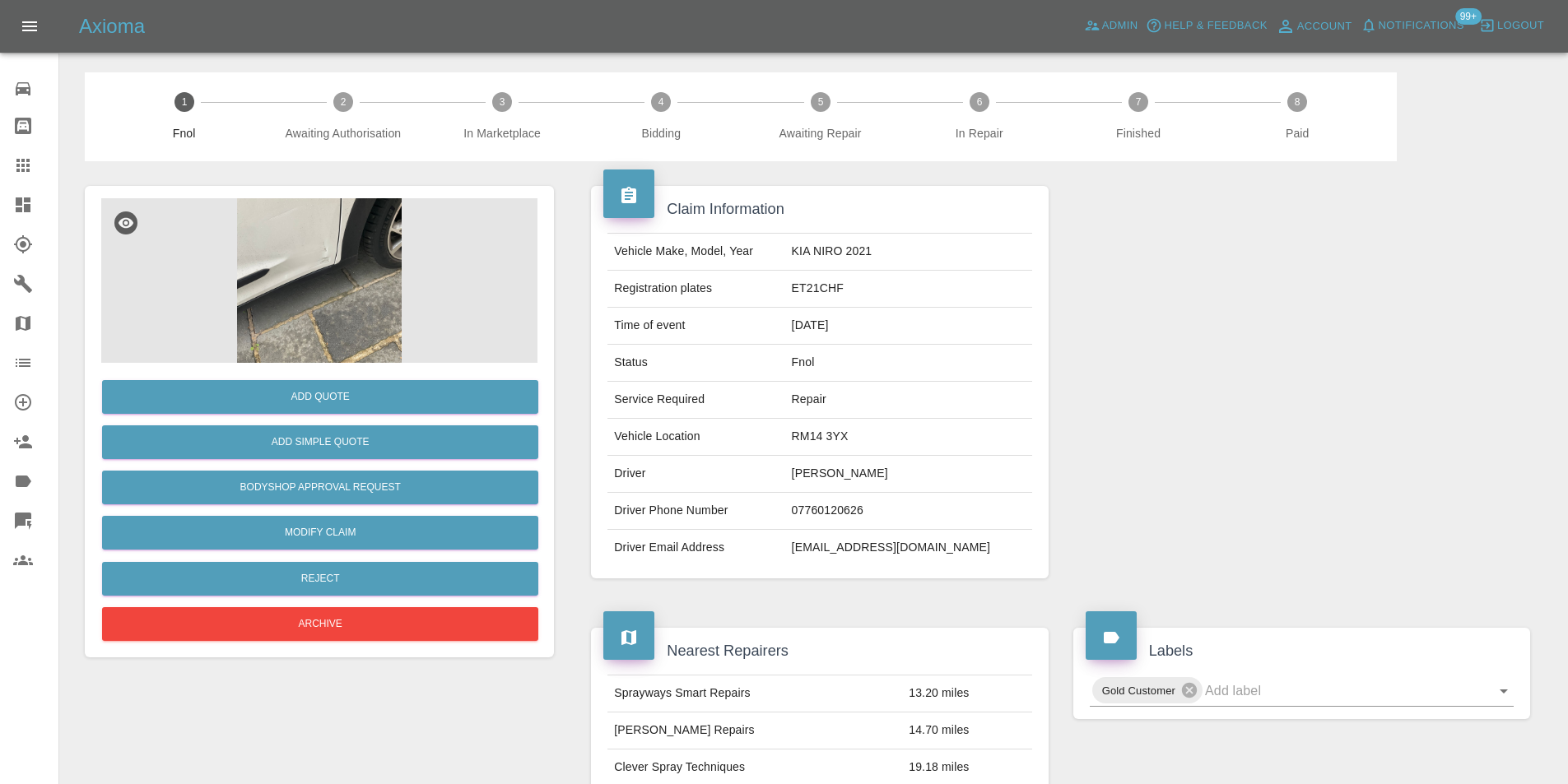
click at [312, 265] on img at bounding box center [319, 280] width 436 height 165
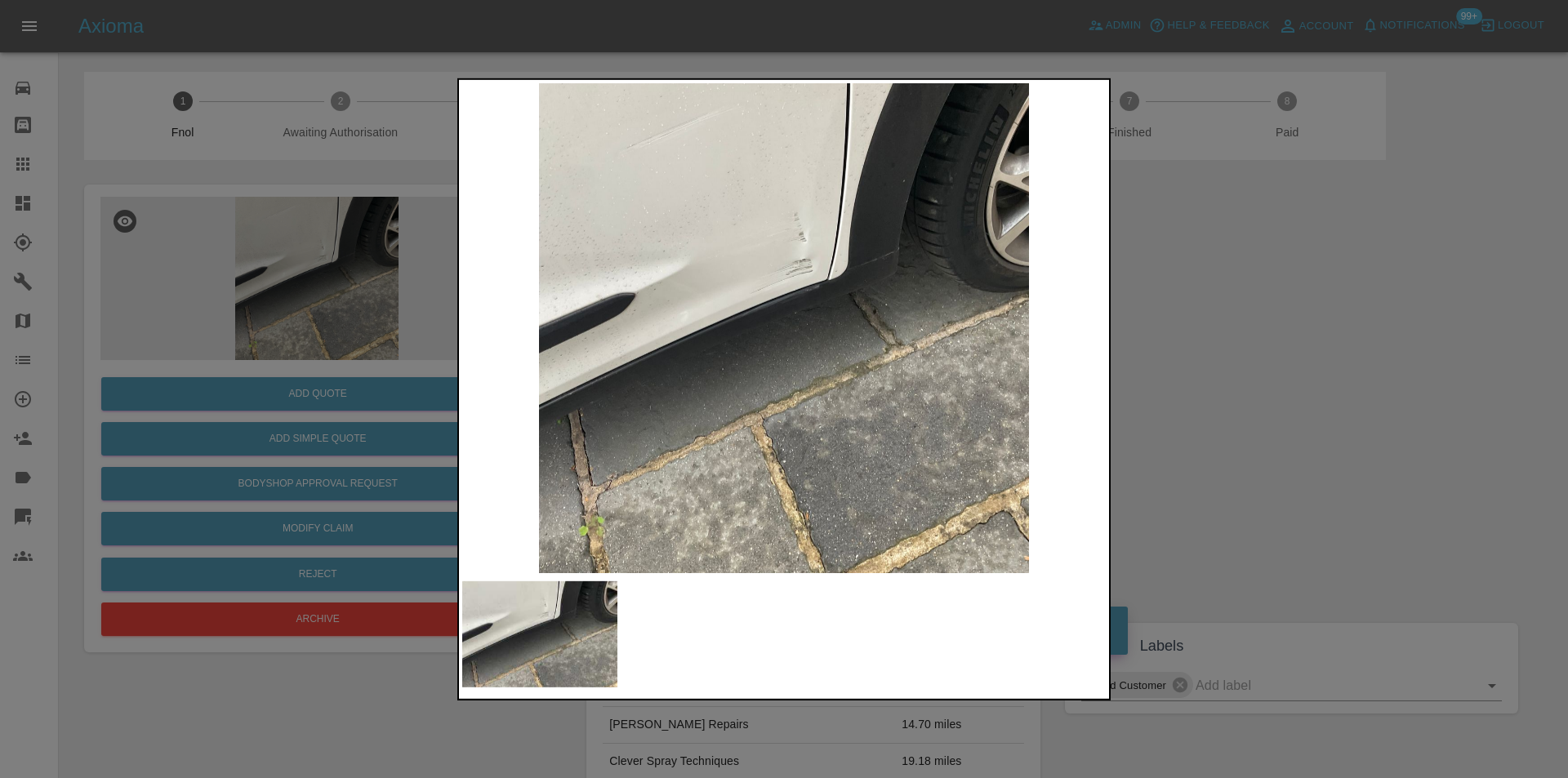
drag, startPoint x: 1257, startPoint y: 367, endPoint x: 913, endPoint y: 367, distance: 344.0
click at [1254, 367] on div at bounding box center [784, 389] width 1568 height 778
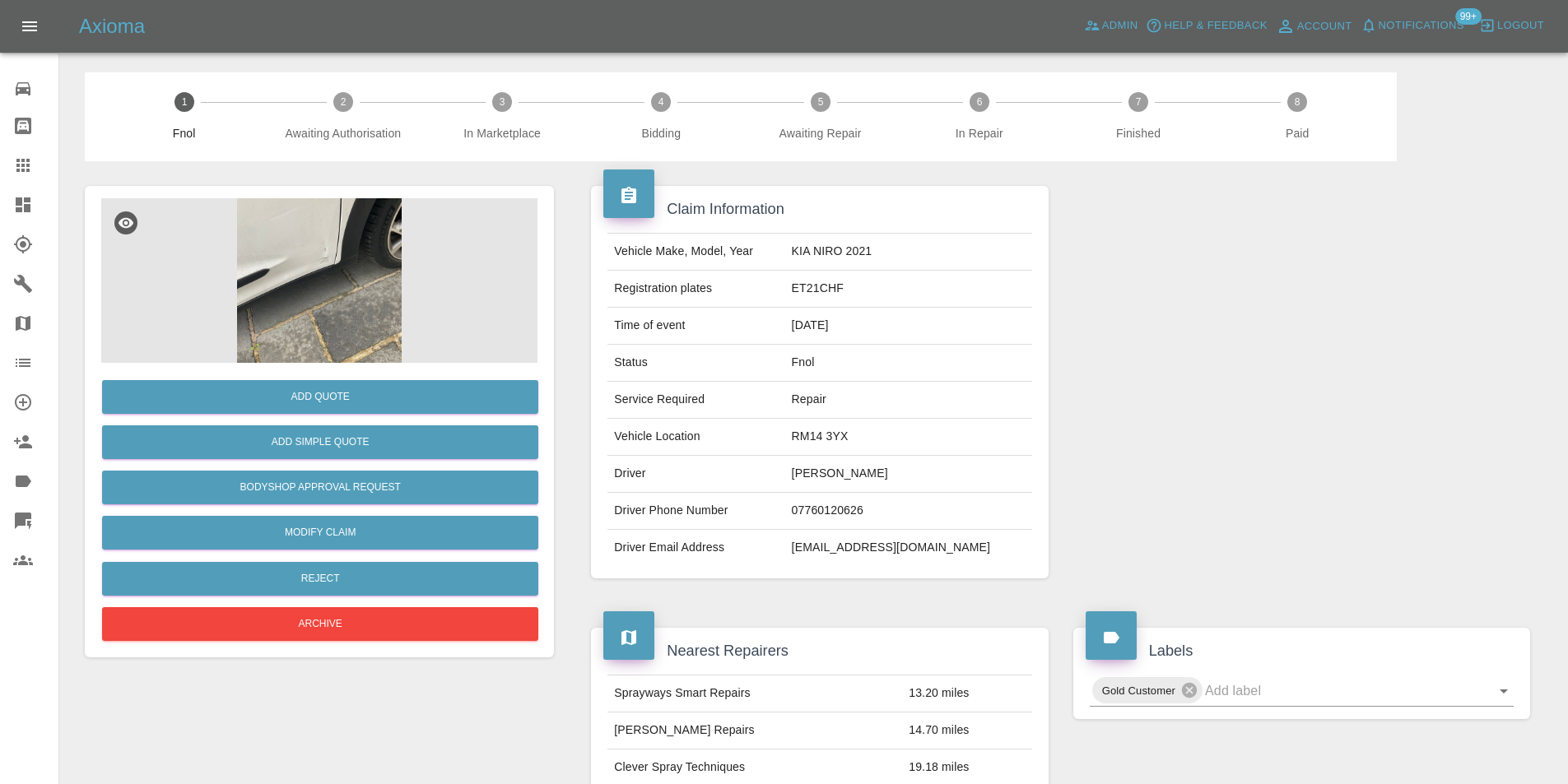
click at [305, 243] on img at bounding box center [319, 280] width 436 height 165
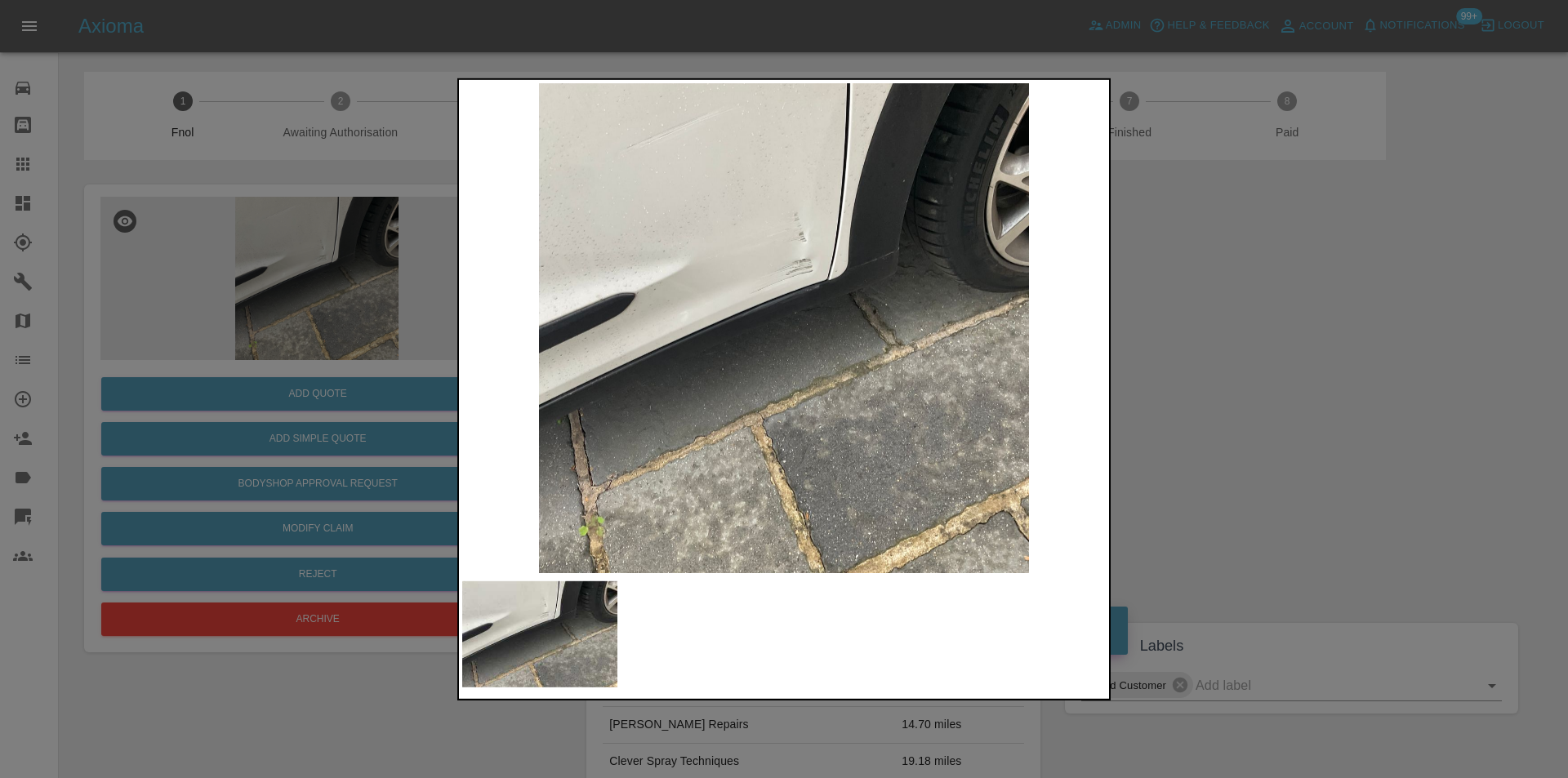
click at [757, 255] on img at bounding box center [784, 327] width 643 height 490
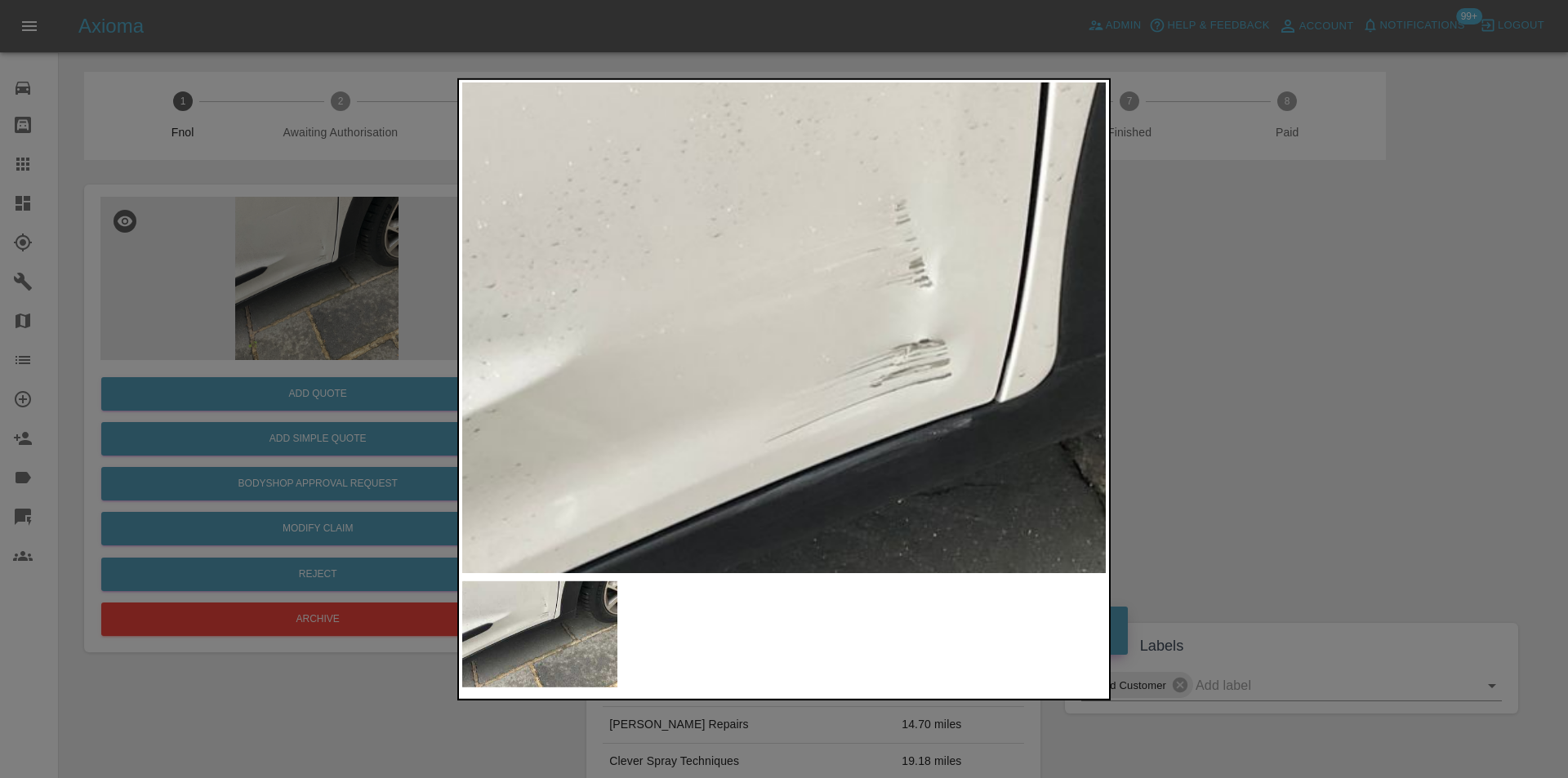
click at [757, 255] on img at bounding box center [864, 546] width 1930 height 1470
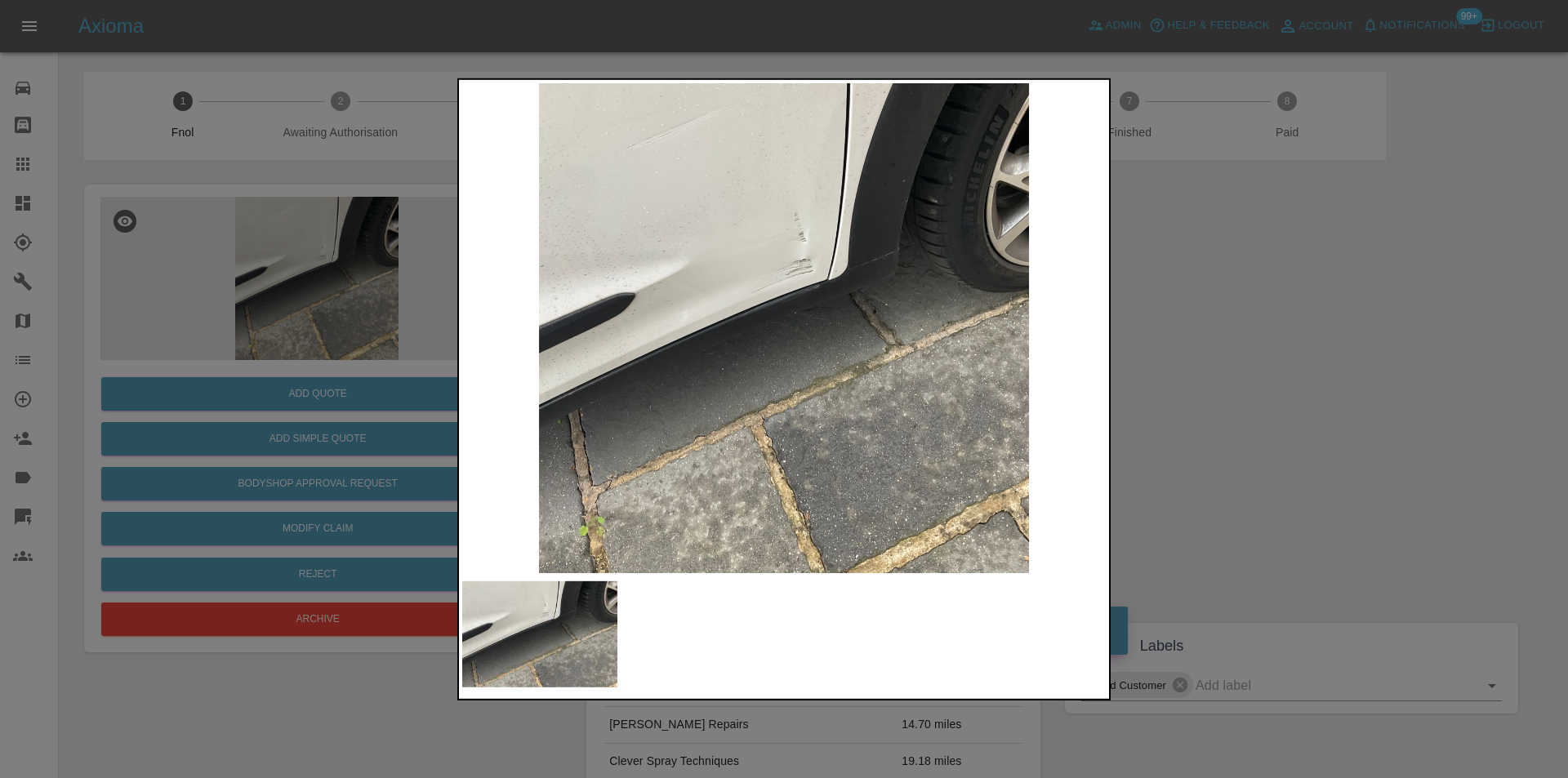
click at [863, 237] on img at bounding box center [784, 327] width 643 height 490
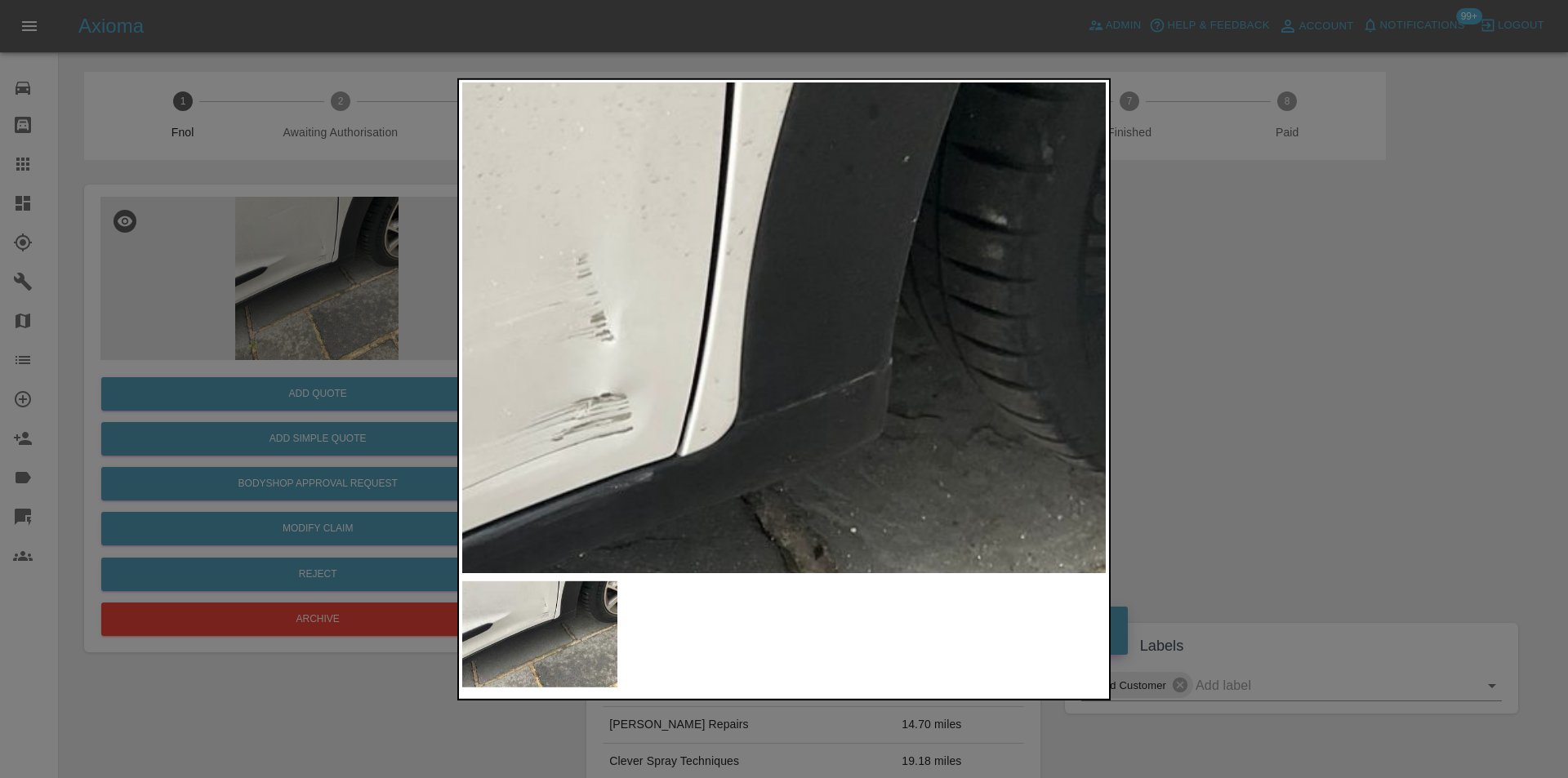
click at [665, 294] on img at bounding box center [546, 600] width 1930 height 1470
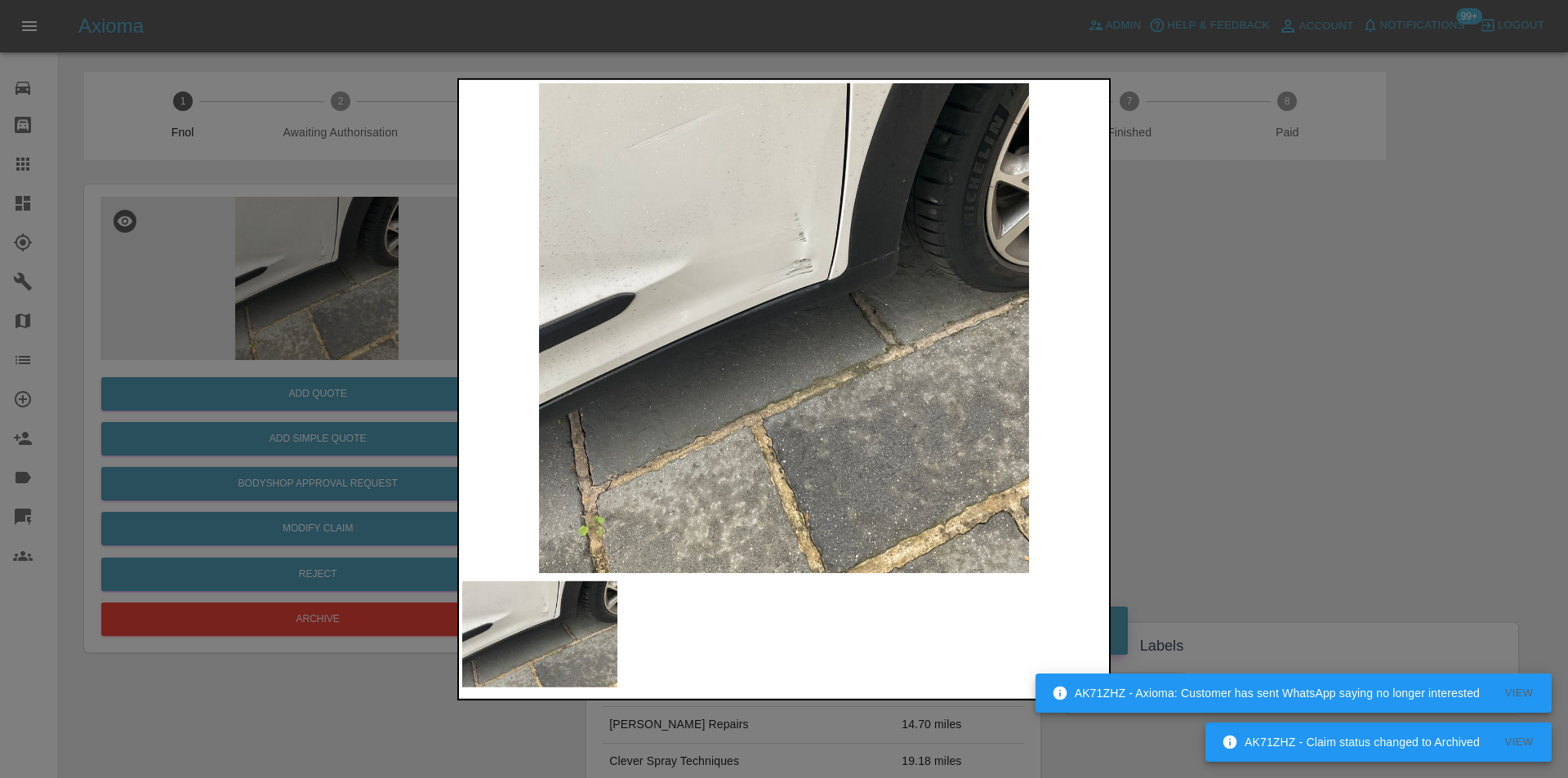
click at [1297, 333] on div at bounding box center [784, 389] width 1568 height 778
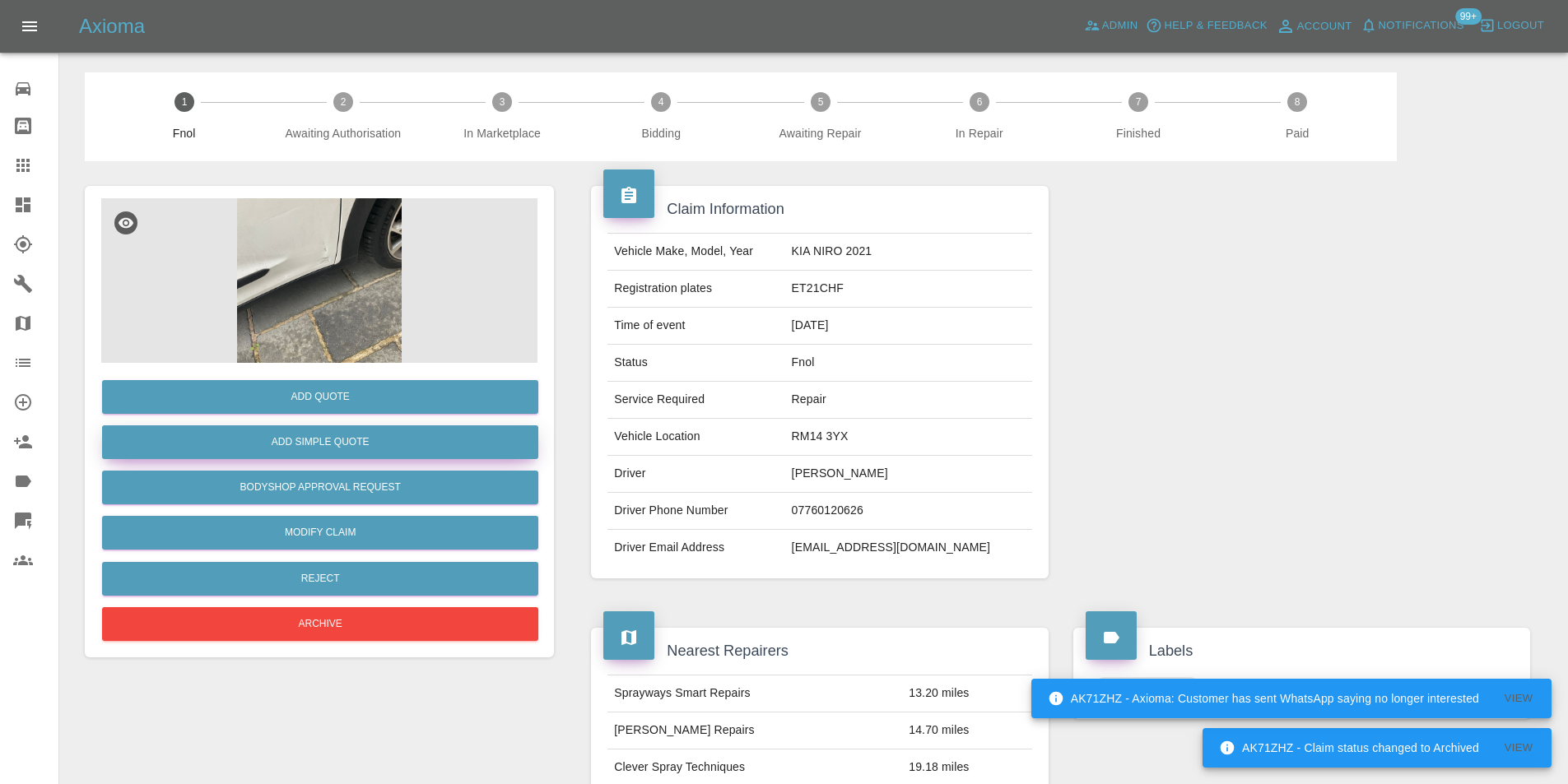
click at [374, 447] on button "Add Simple Quote" at bounding box center [320, 443] width 436 height 34
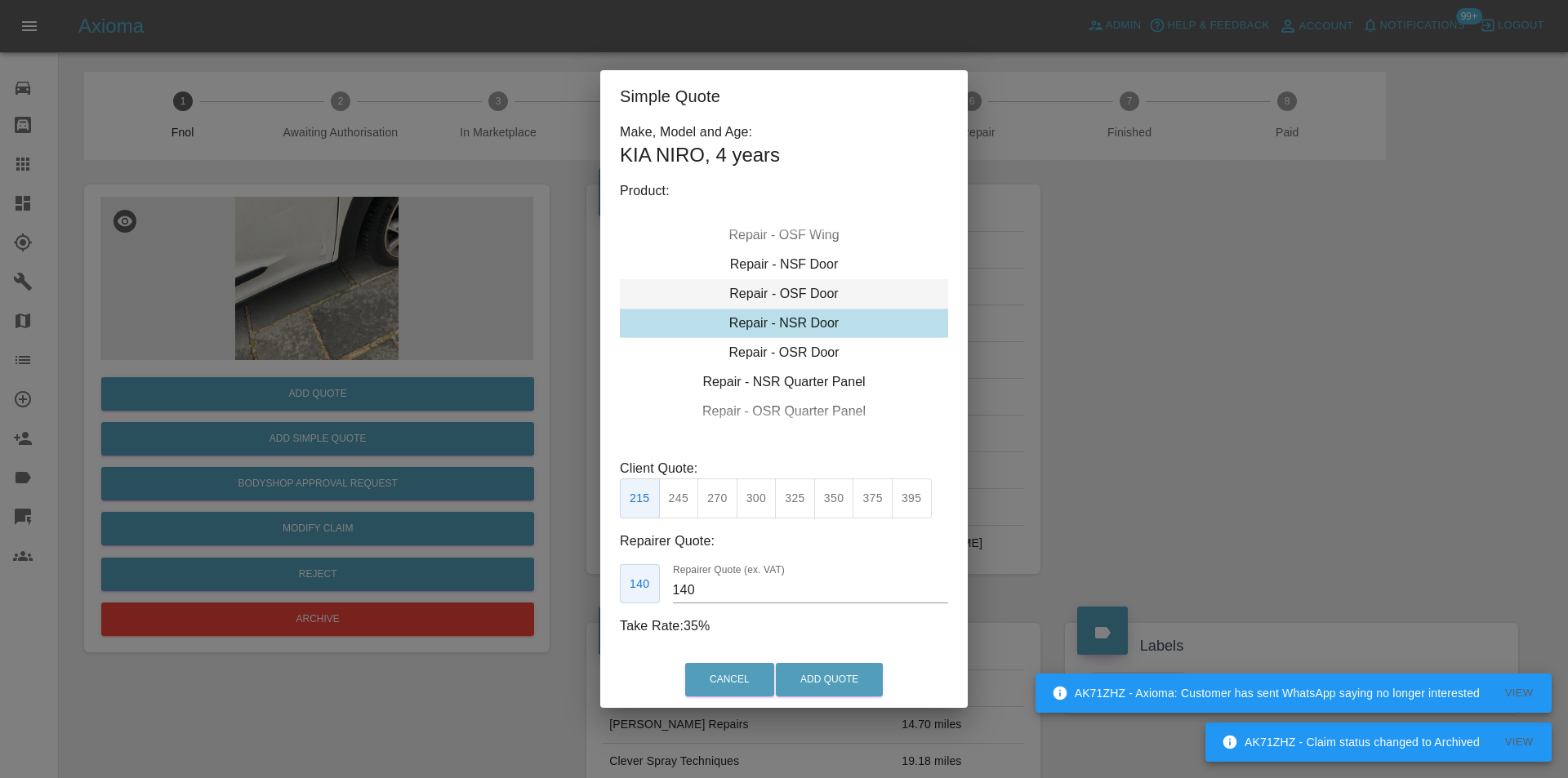
click at [808, 298] on div "Repair - OSF Door" at bounding box center [784, 294] width 329 height 30
click at [792, 506] on button "325" at bounding box center [794, 498] width 40 height 40
type input "210"
click at [836, 676] on button "Add Quote" at bounding box center [829, 680] width 107 height 34
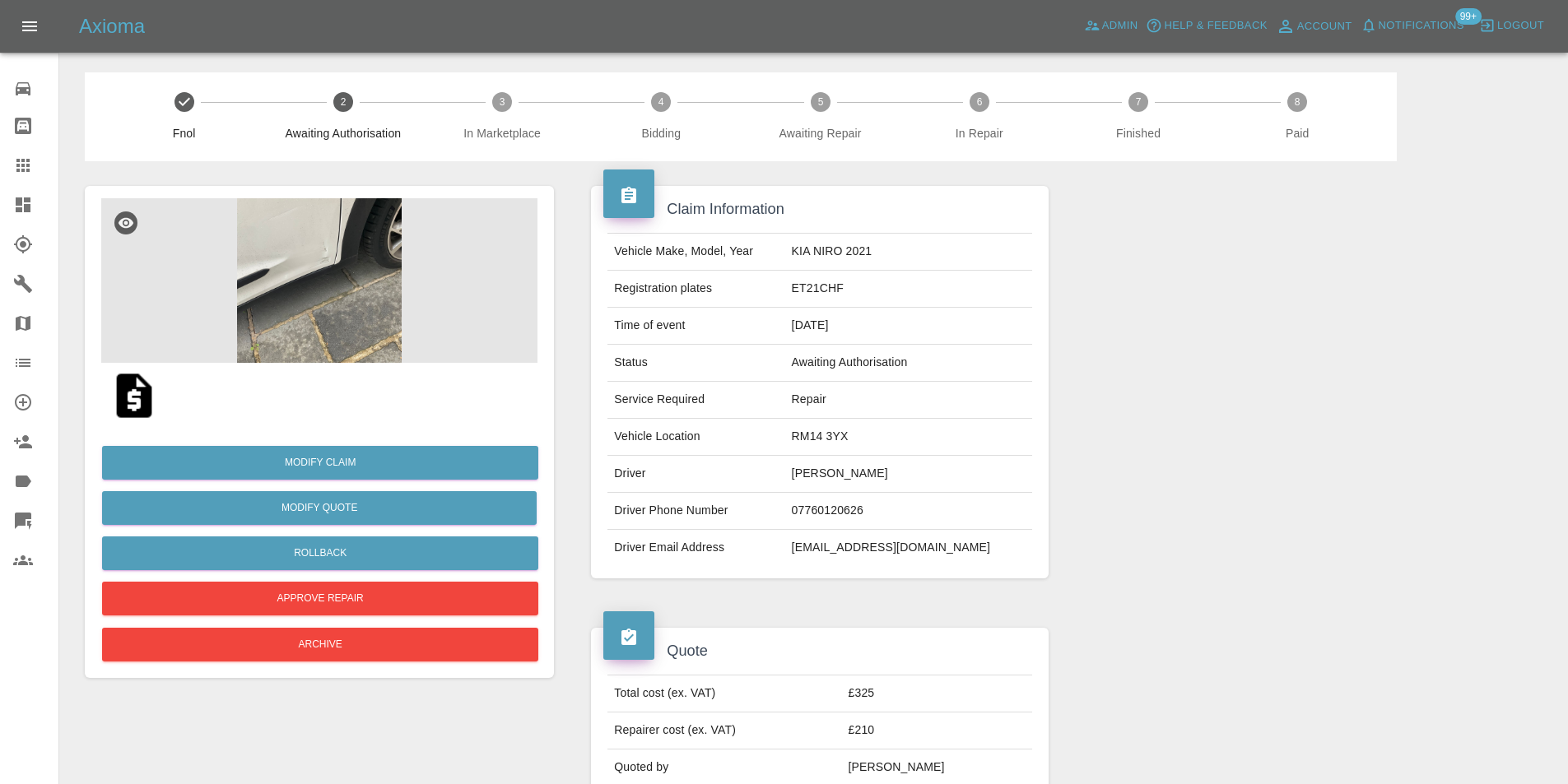
click at [327, 237] on img at bounding box center [319, 280] width 436 height 165
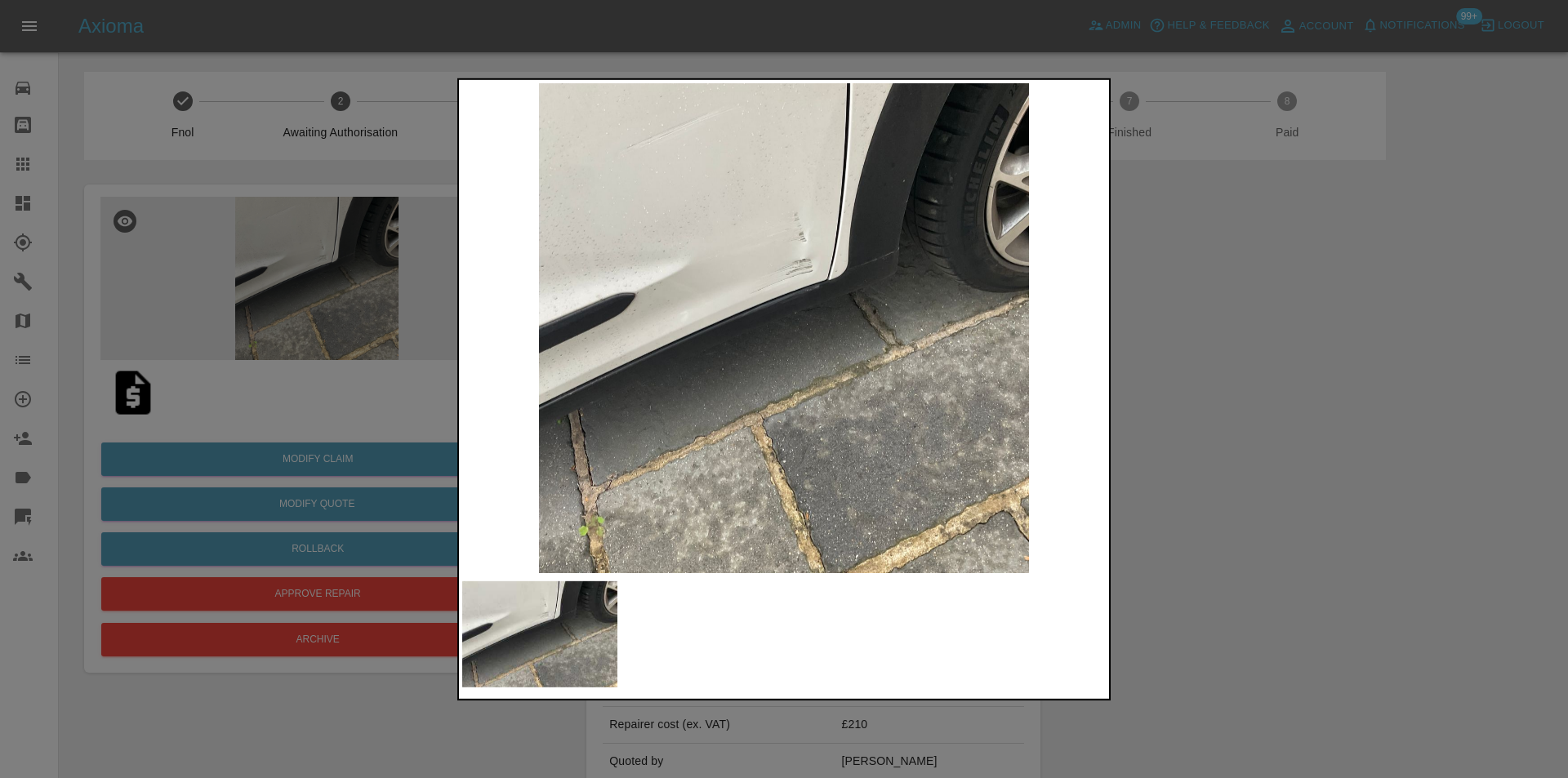
drag, startPoint x: 1204, startPoint y: 345, endPoint x: 1121, endPoint y: 343, distance: 83.0
click at [1204, 345] on div at bounding box center [784, 389] width 1568 height 778
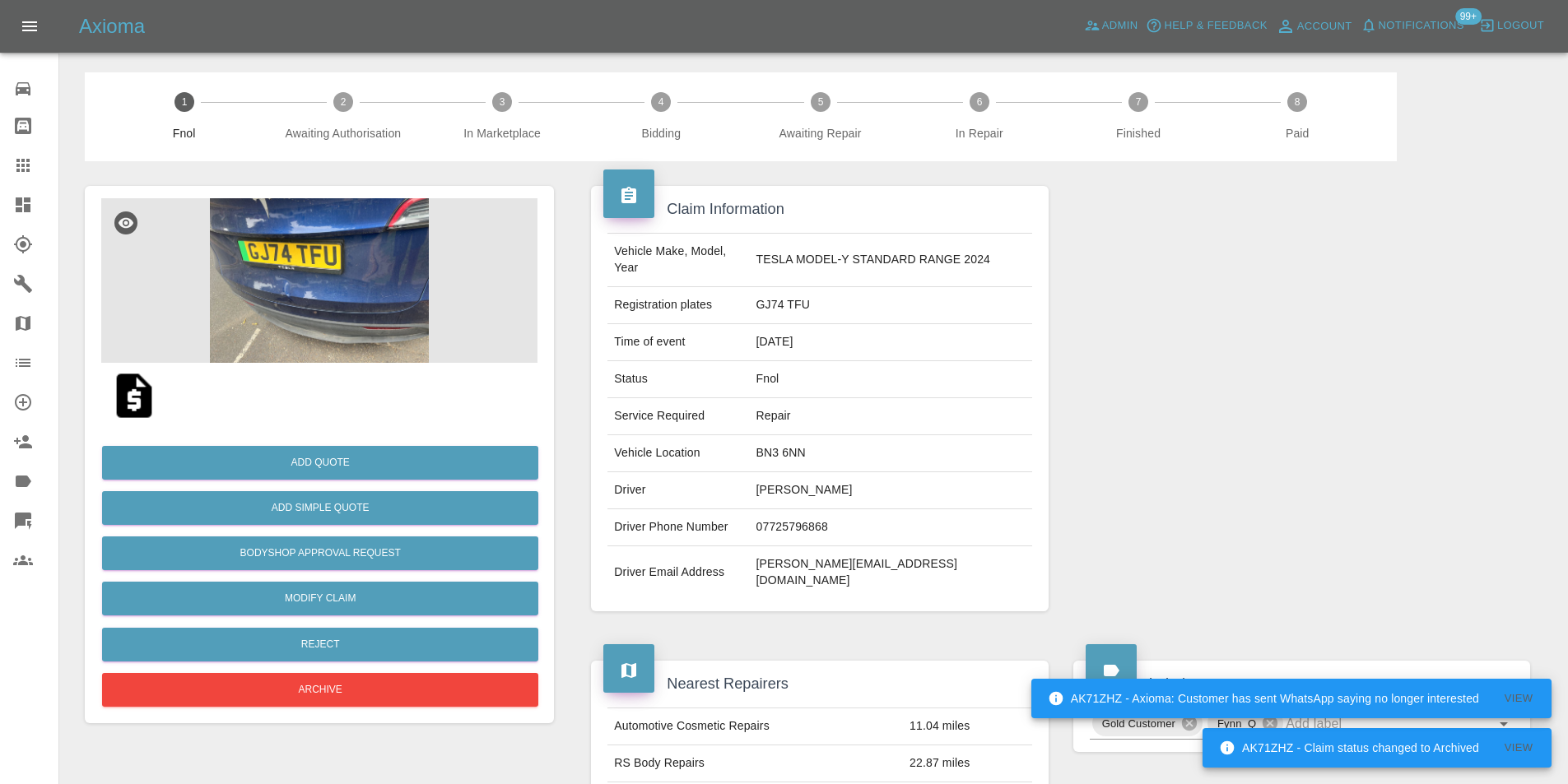
click at [330, 297] on img at bounding box center [319, 280] width 436 height 165
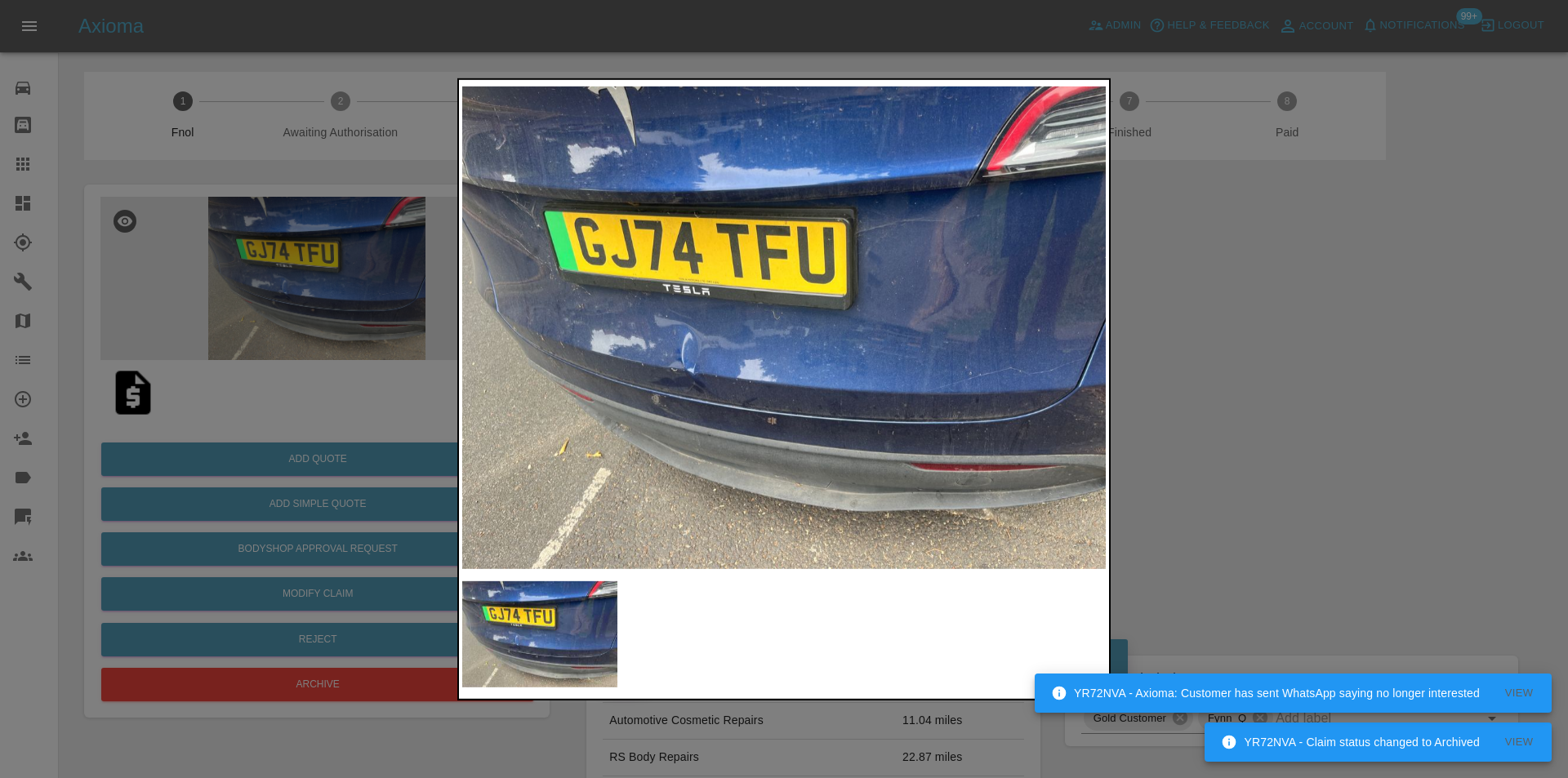
drag, startPoint x: 1212, startPoint y: 387, endPoint x: 773, endPoint y: 516, distance: 457.6
click at [1208, 387] on div at bounding box center [784, 389] width 1568 height 778
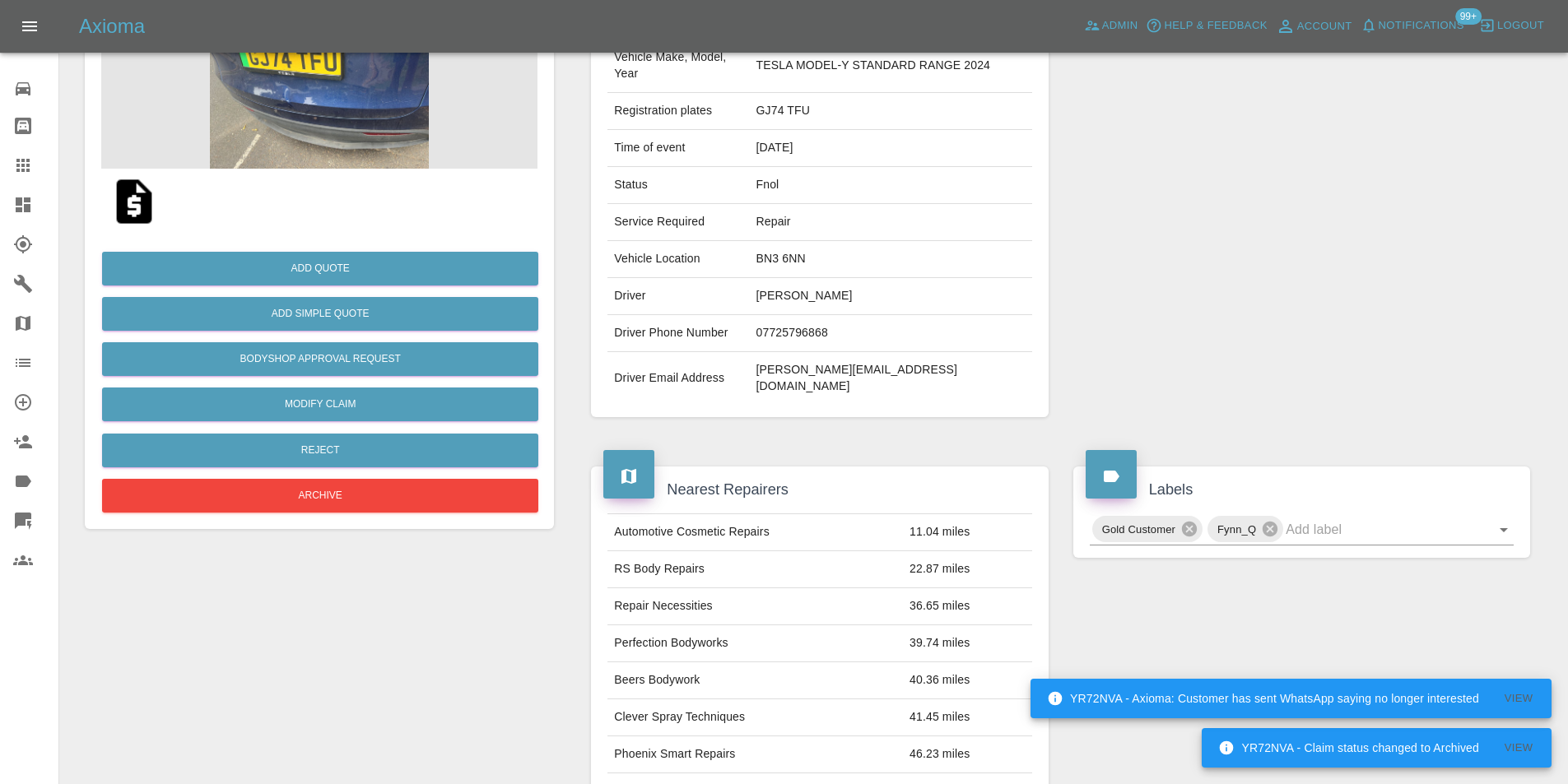
scroll to position [82, 0]
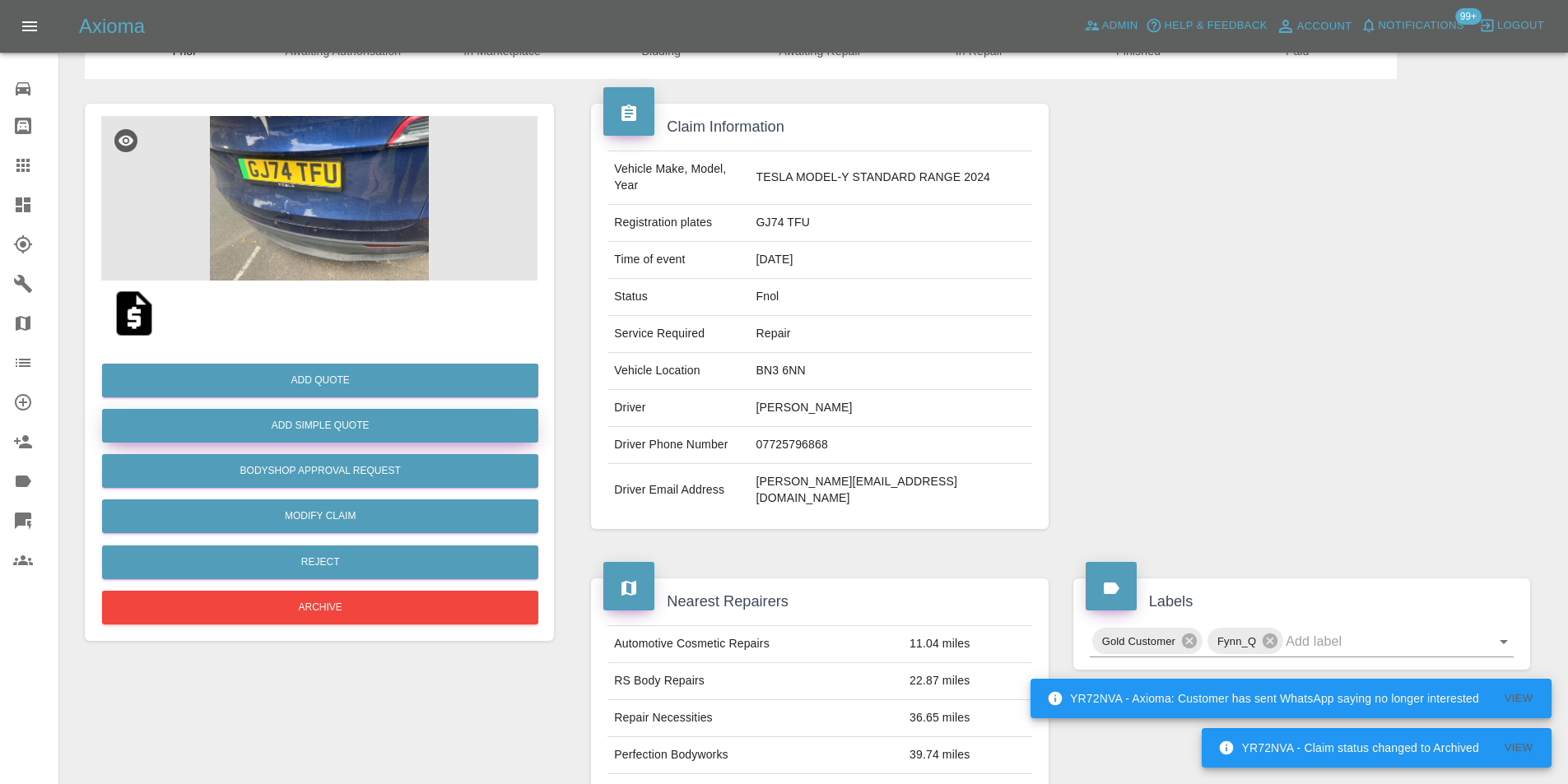
click at [318, 423] on button "Add Simple Quote" at bounding box center [320, 426] width 436 height 34
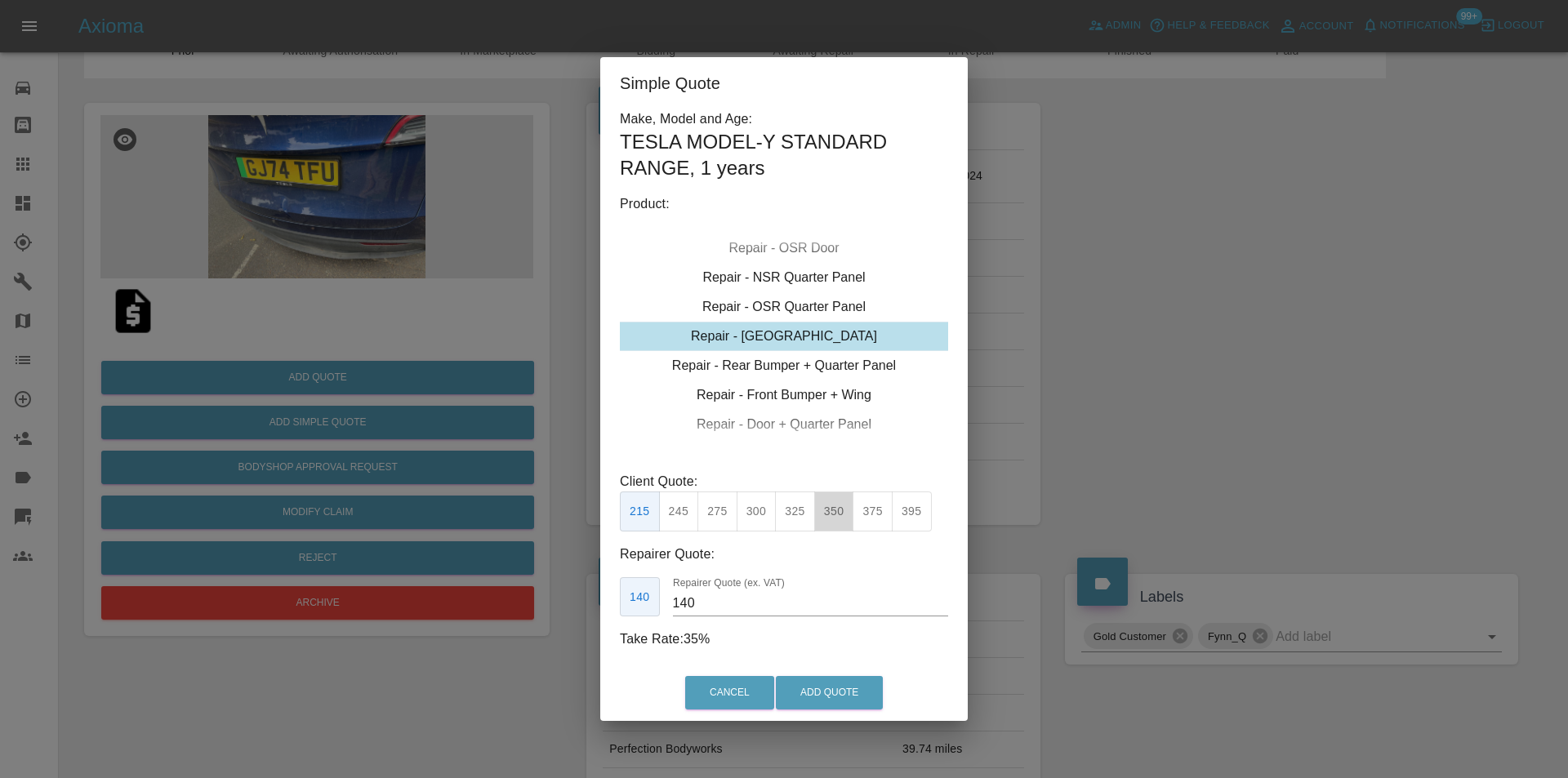
click at [835, 513] on button "350" at bounding box center [834, 511] width 40 height 40
type input "230"
click at [859, 690] on button "Add Quote" at bounding box center [829, 693] width 107 height 34
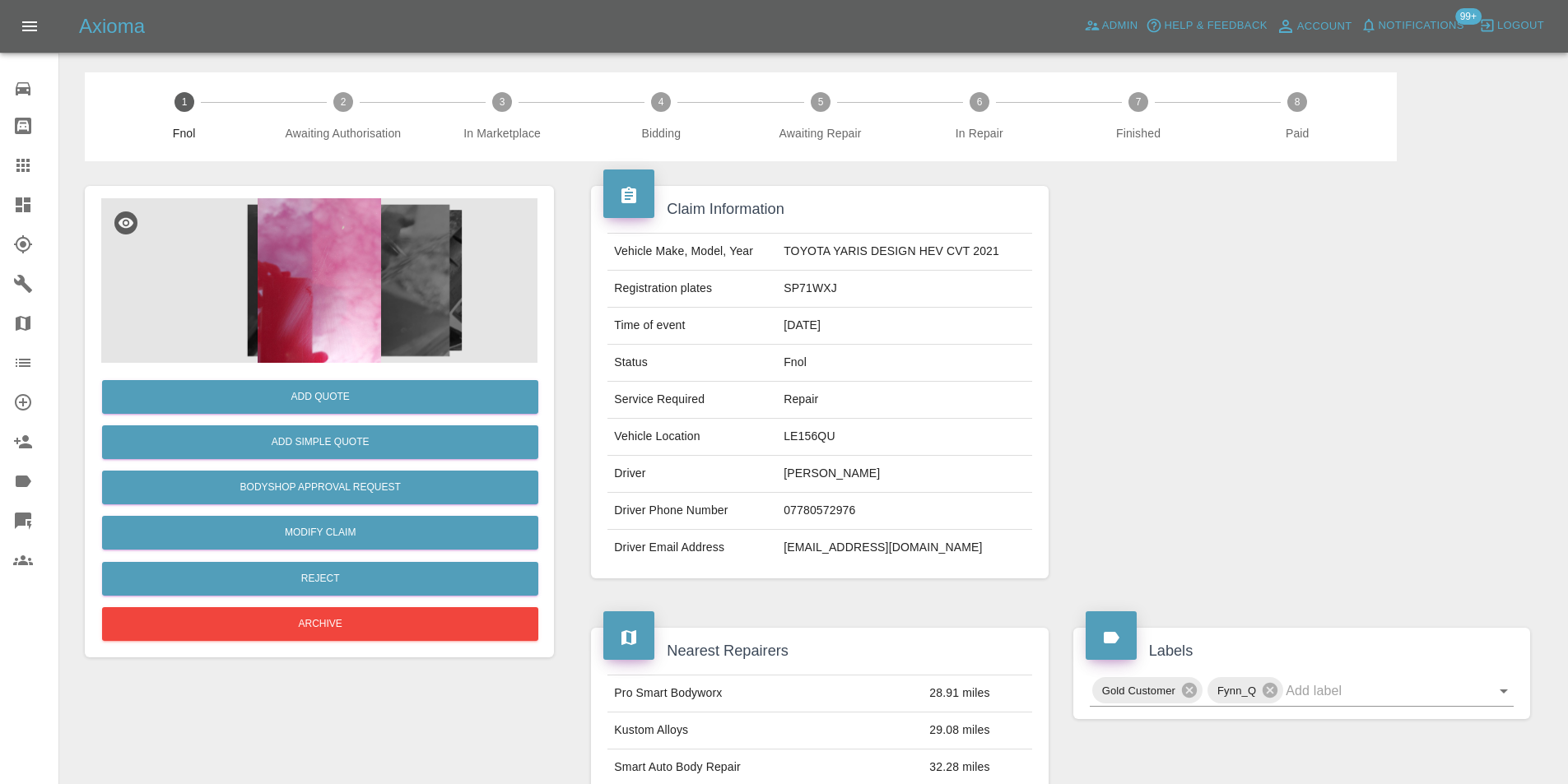
click at [339, 304] on img at bounding box center [319, 280] width 436 height 165
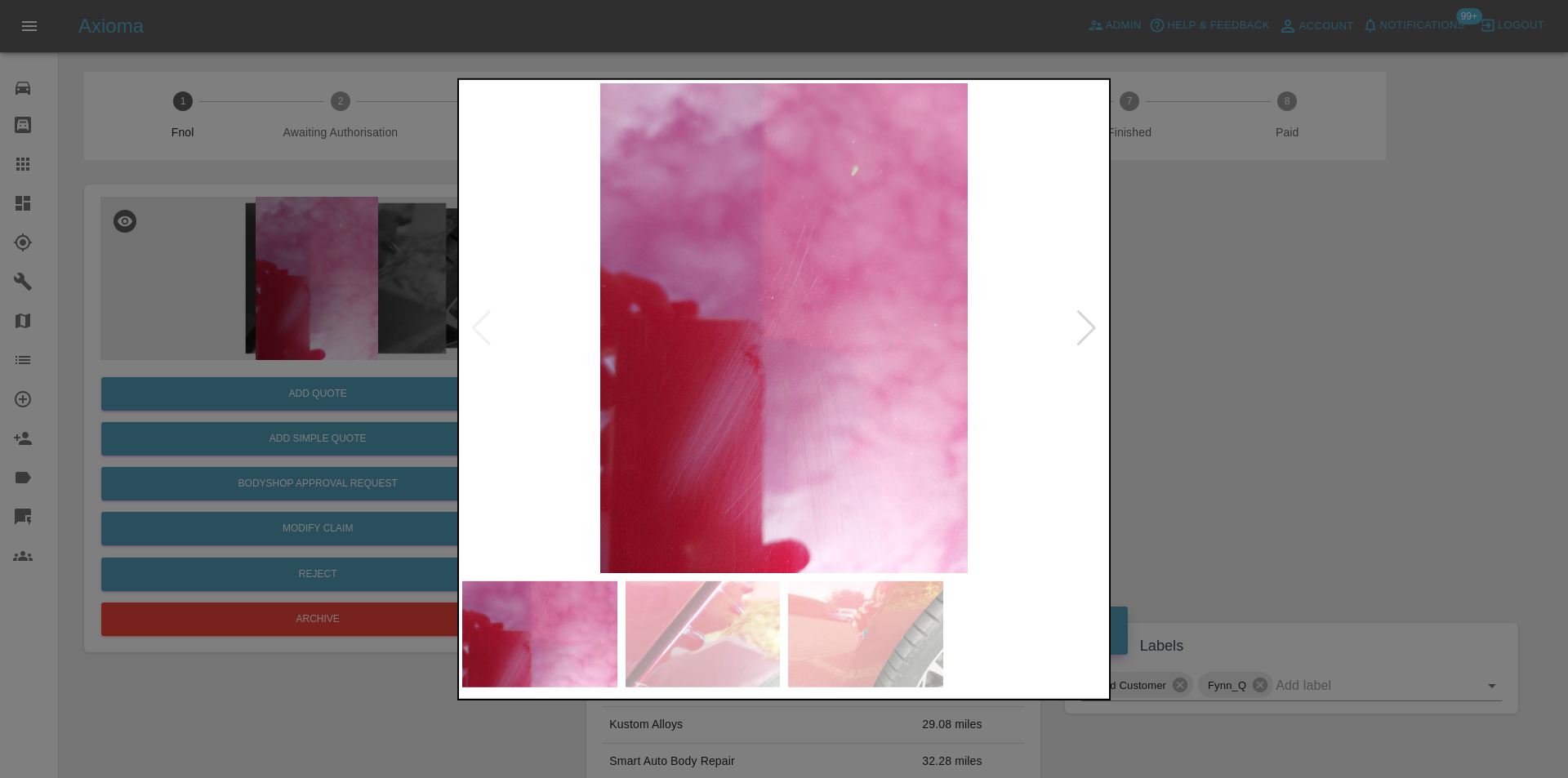
click at [1079, 332] on div at bounding box center [1086, 328] width 22 height 36
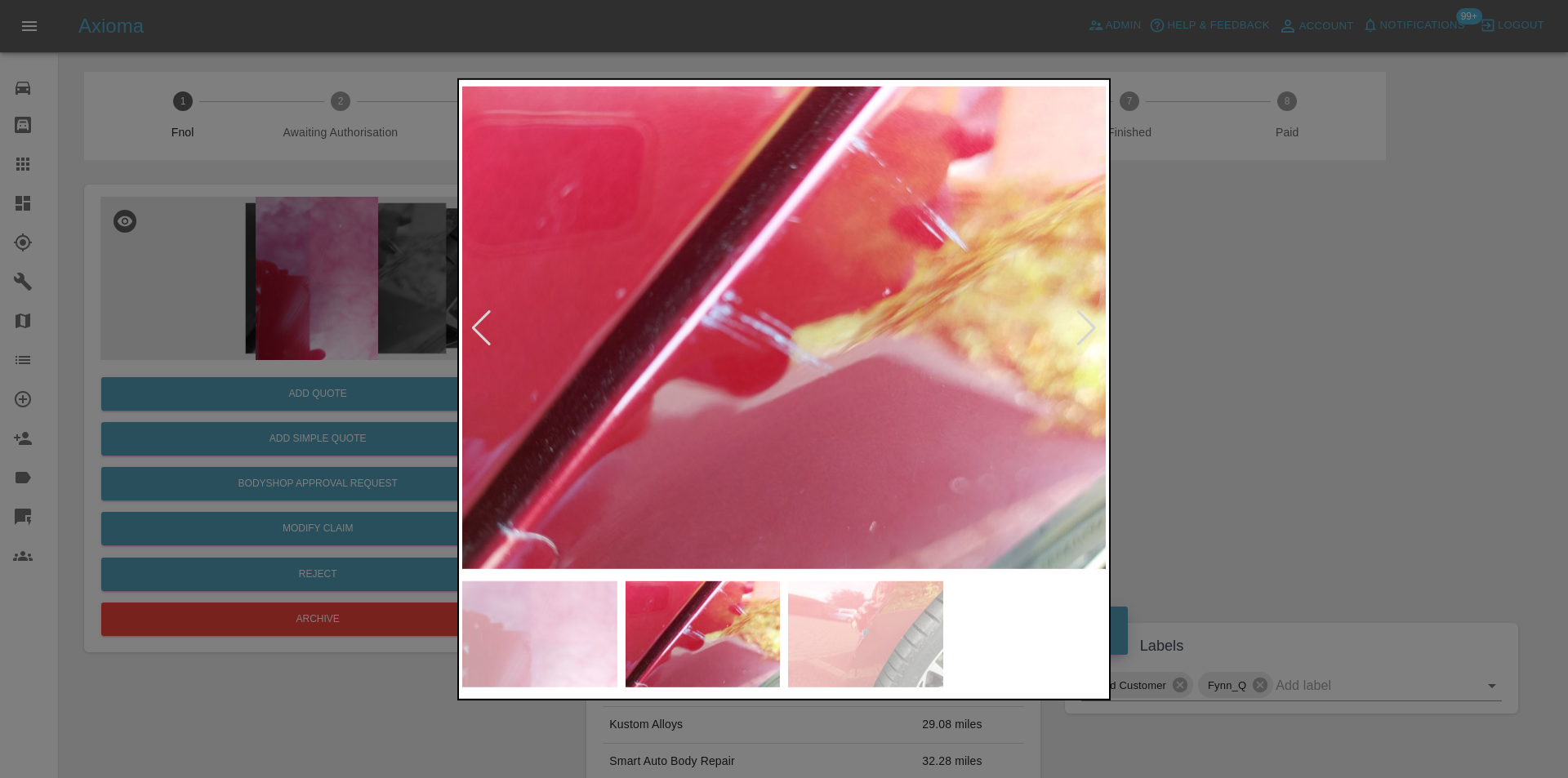
click at [1079, 332] on div at bounding box center [1086, 328] width 22 height 36
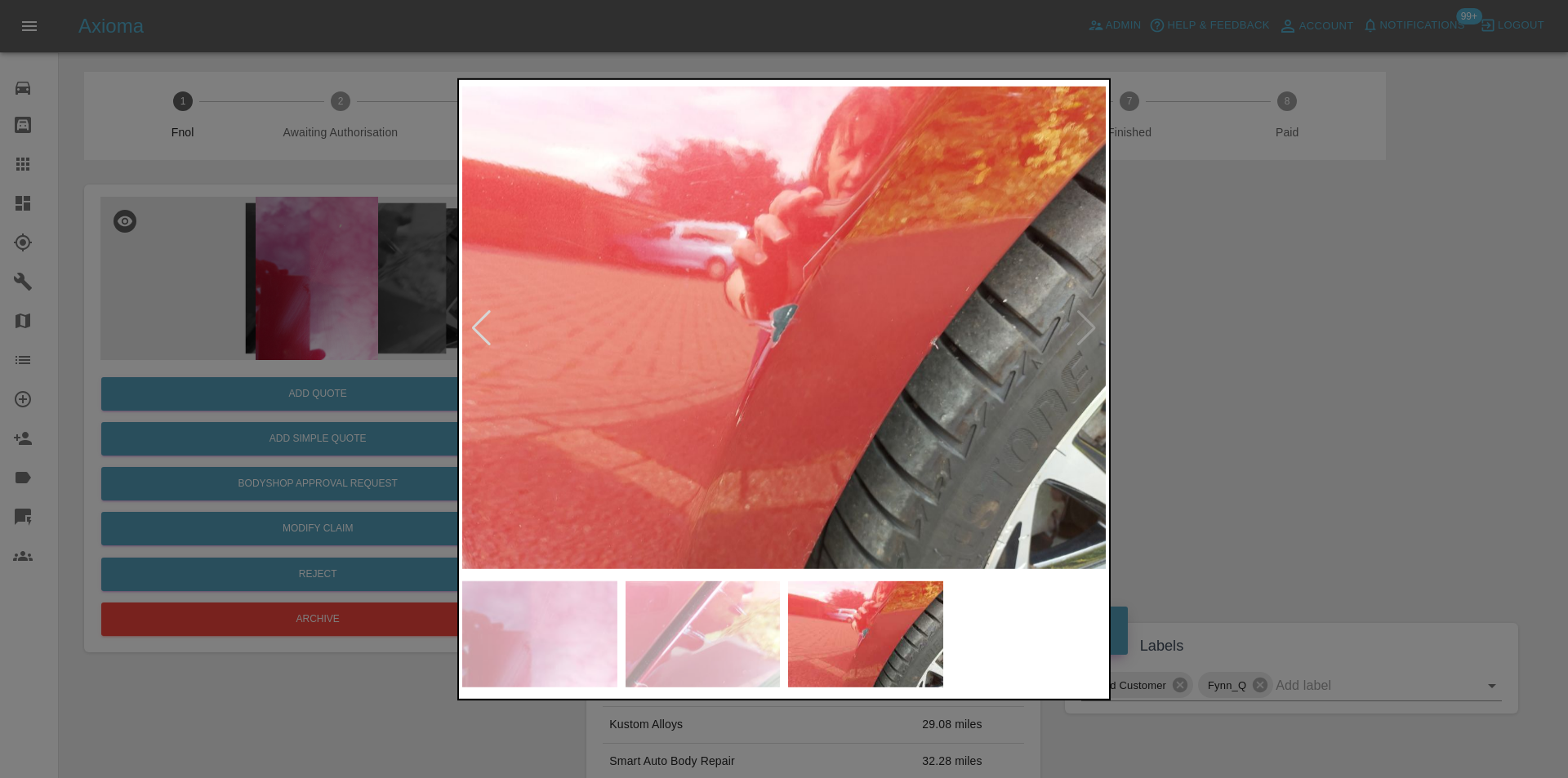
click at [1079, 332] on img at bounding box center [784, 327] width 643 height 490
drag, startPoint x: 1317, startPoint y: 369, endPoint x: 1074, endPoint y: 438, distance: 252.6
click at [1315, 370] on div at bounding box center [784, 389] width 1568 height 778
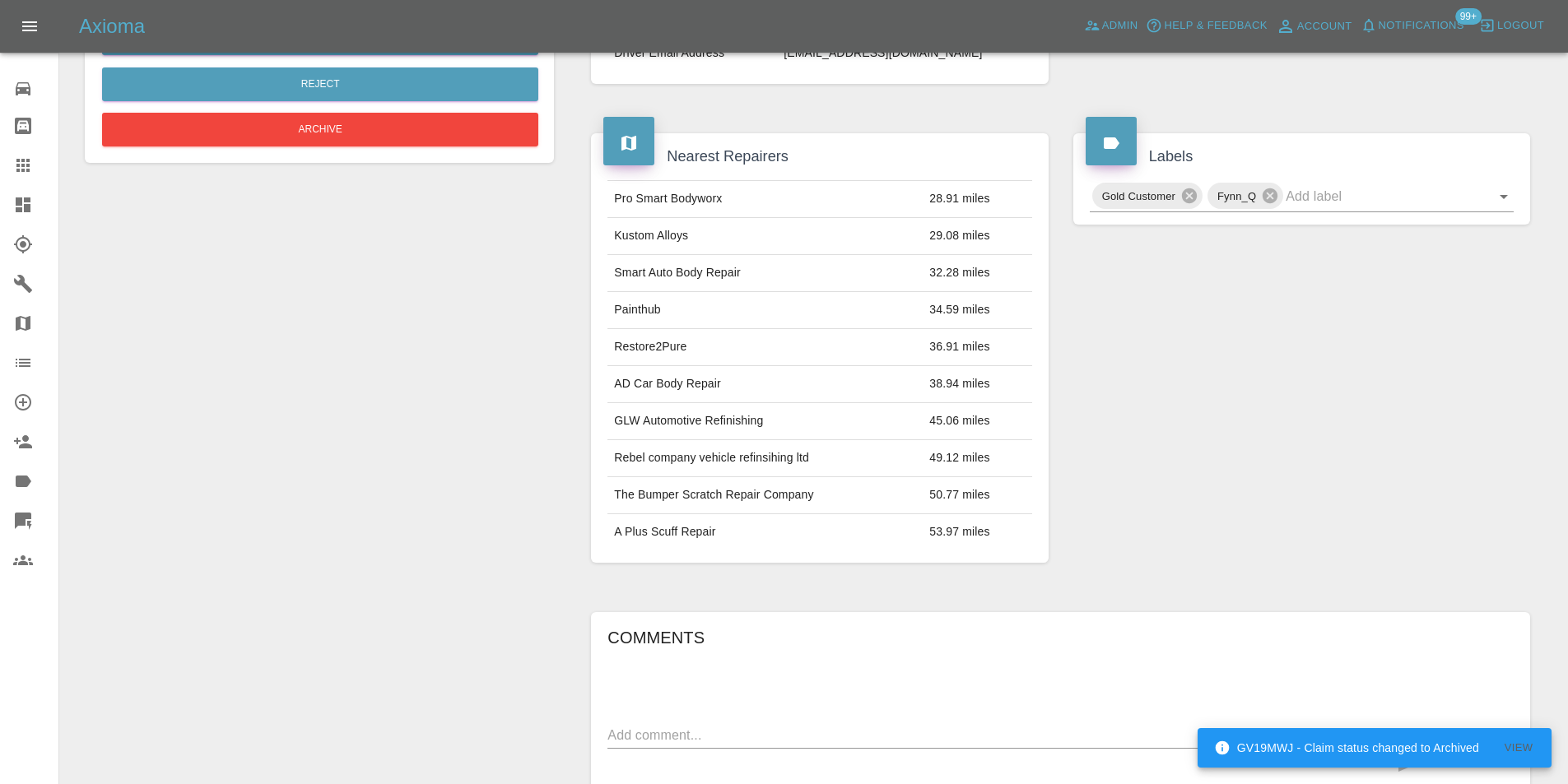
scroll to position [411, 0]
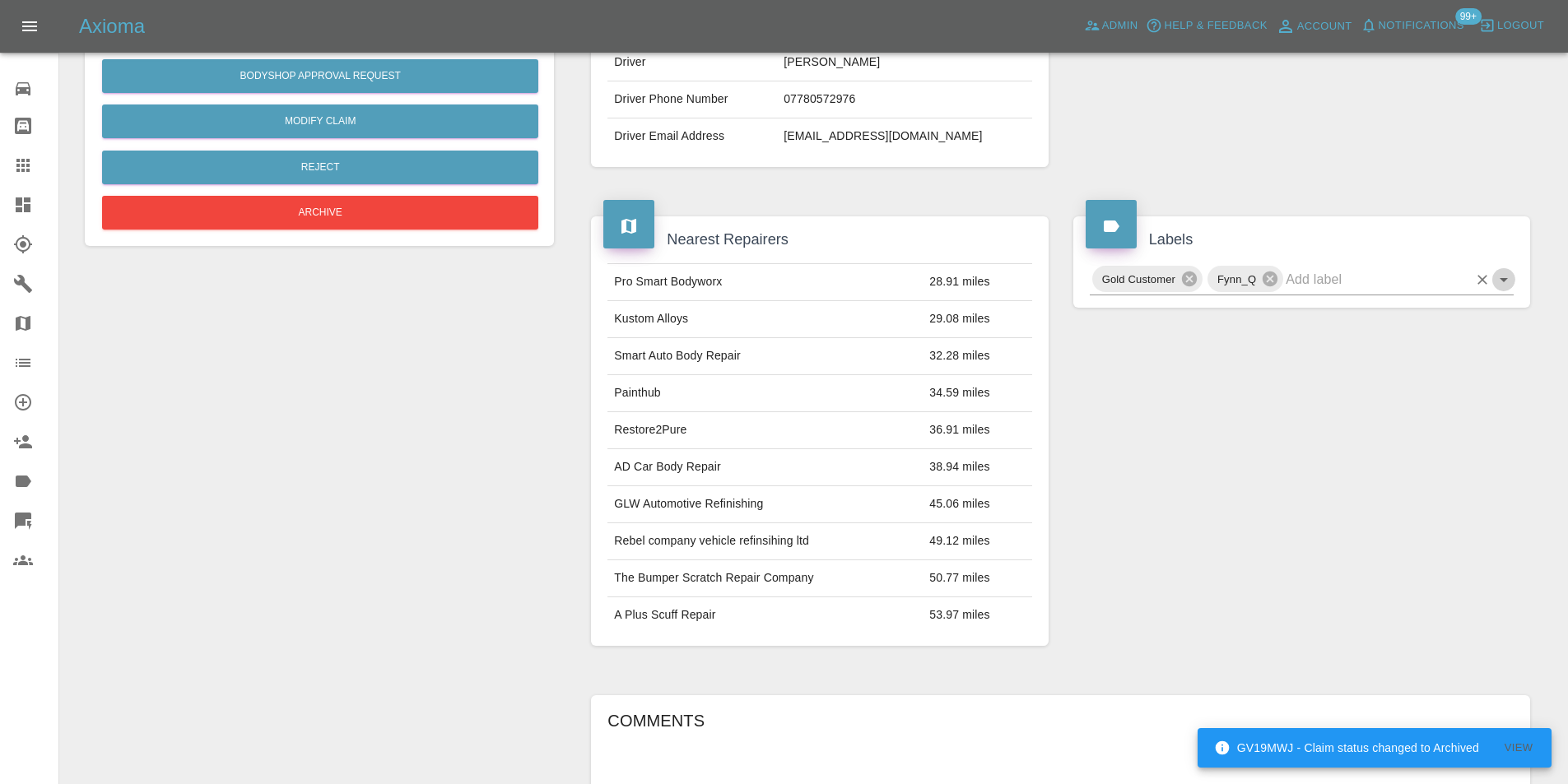
click at [1504, 284] on icon "Open" at bounding box center [1503, 279] width 20 height 20
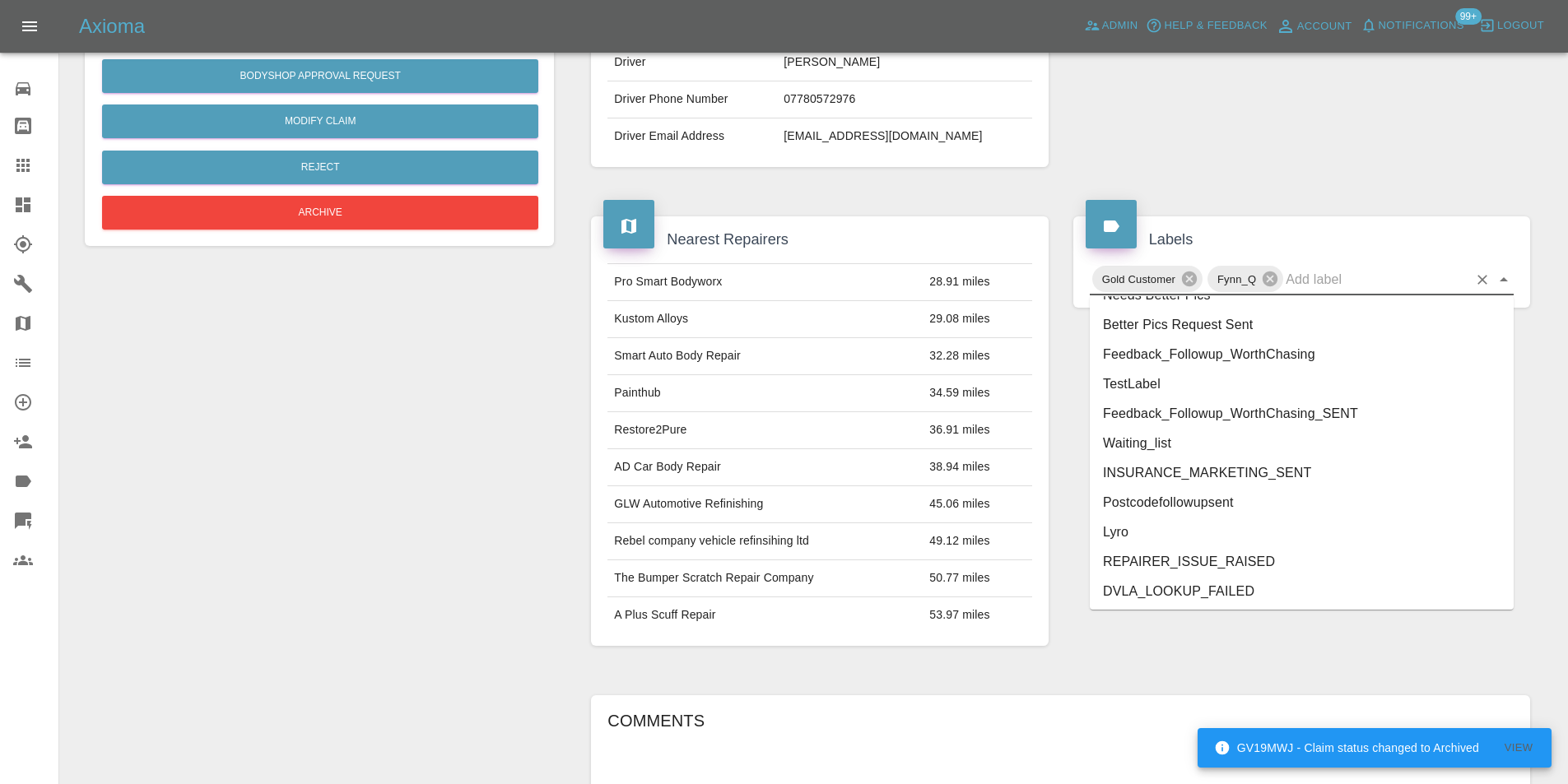
scroll to position [3372, 0]
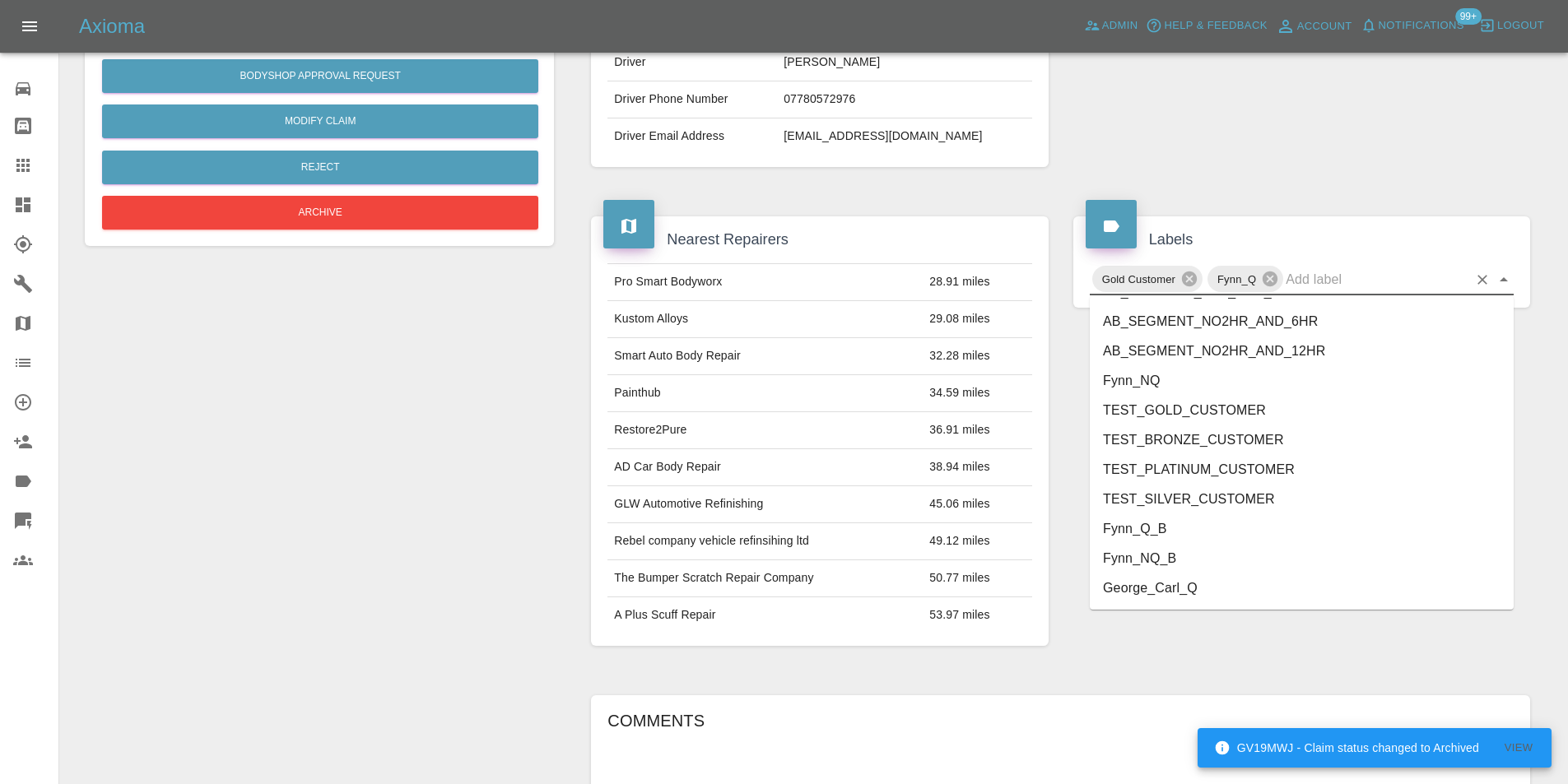
click at [1180, 588] on li "George_Carl_Q" at bounding box center [1302, 588] width 424 height 30
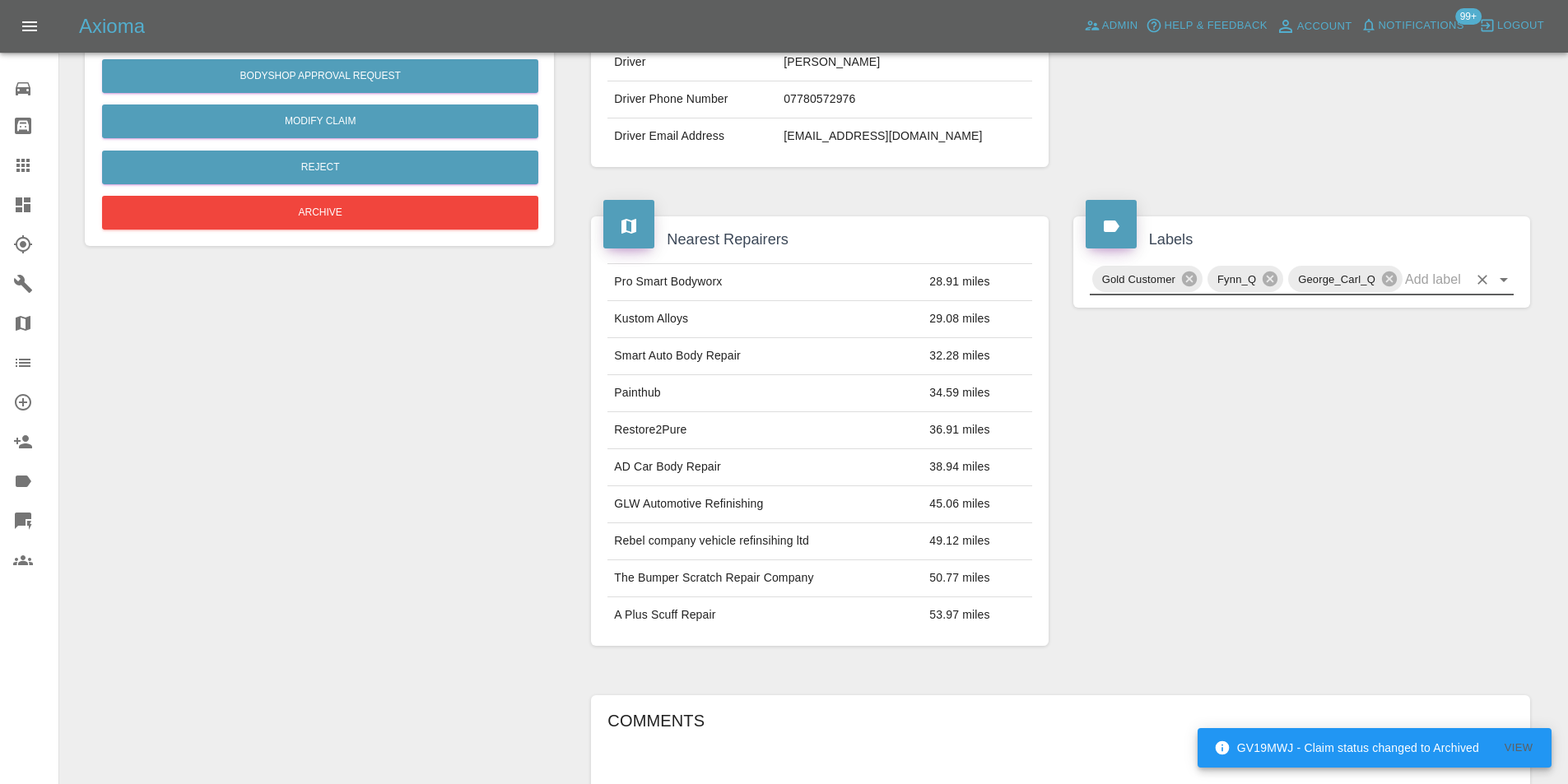
scroll to position [0, 0]
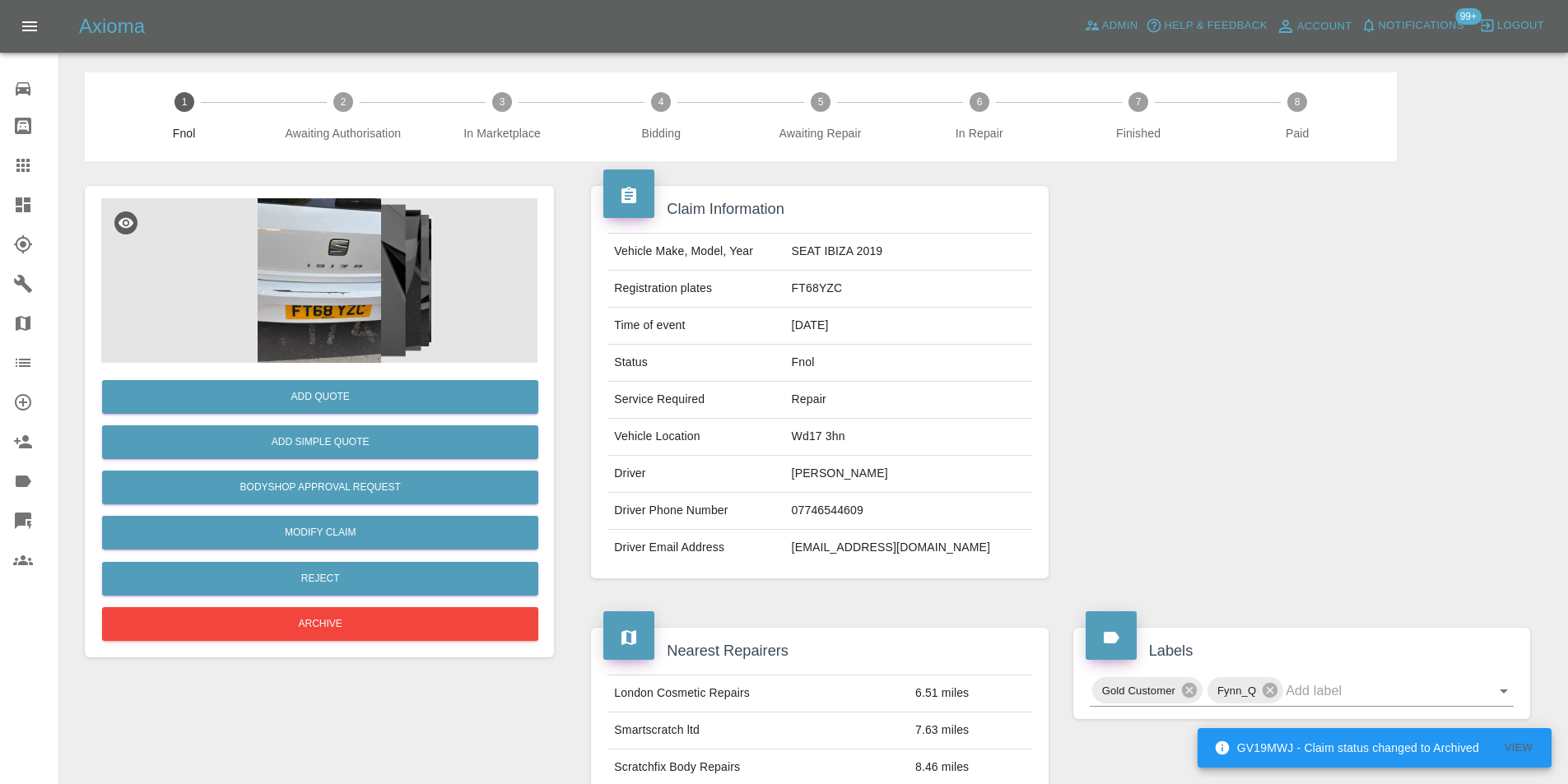
click at [337, 247] on img at bounding box center [319, 280] width 436 height 165
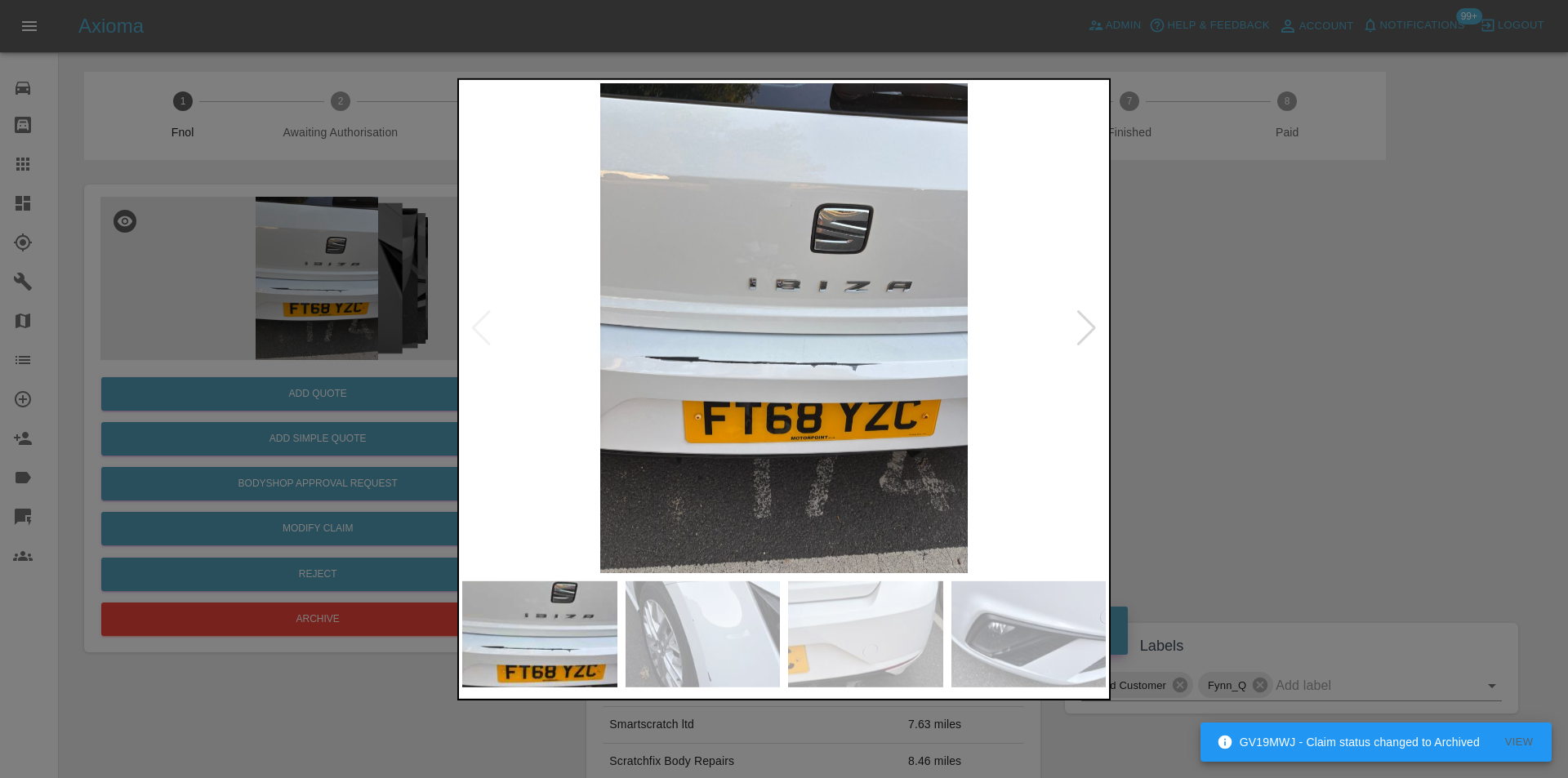
click at [1083, 331] on div at bounding box center [1086, 328] width 22 height 36
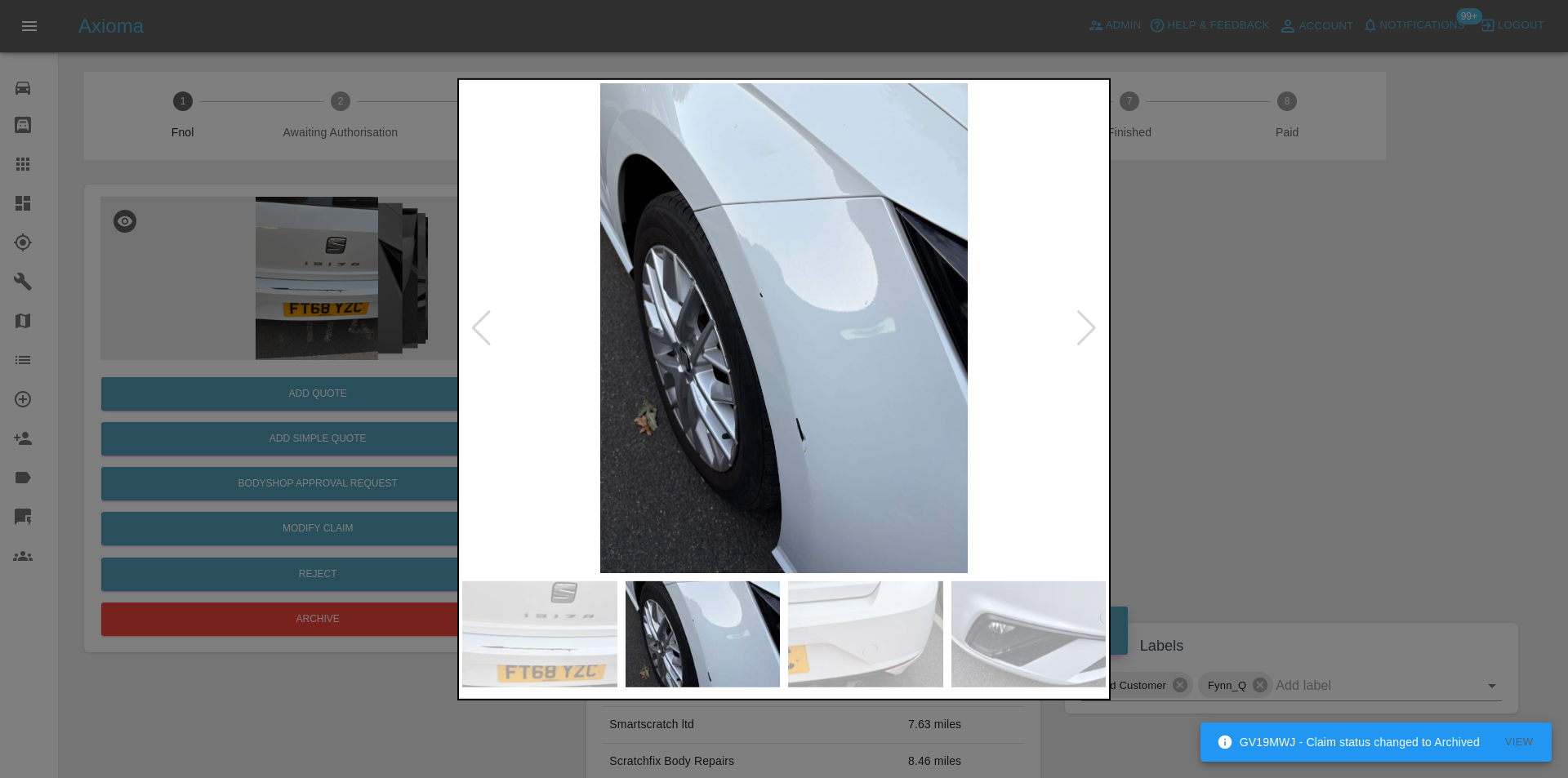
click at [1083, 331] on div at bounding box center [1086, 328] width 22 height 36
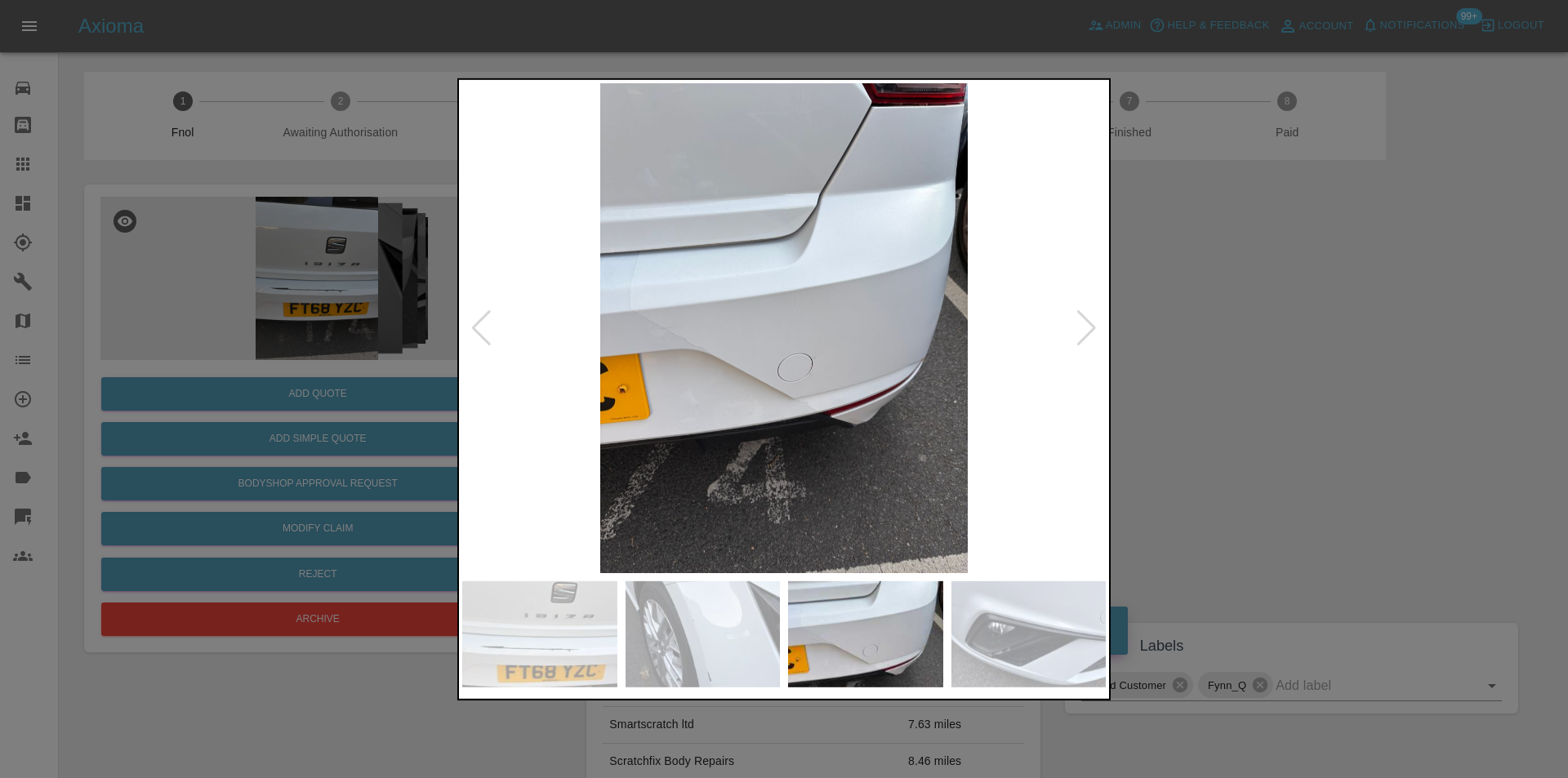
click at [1083, 331] on div at bounding box center [1086, 328] width 22 height 36
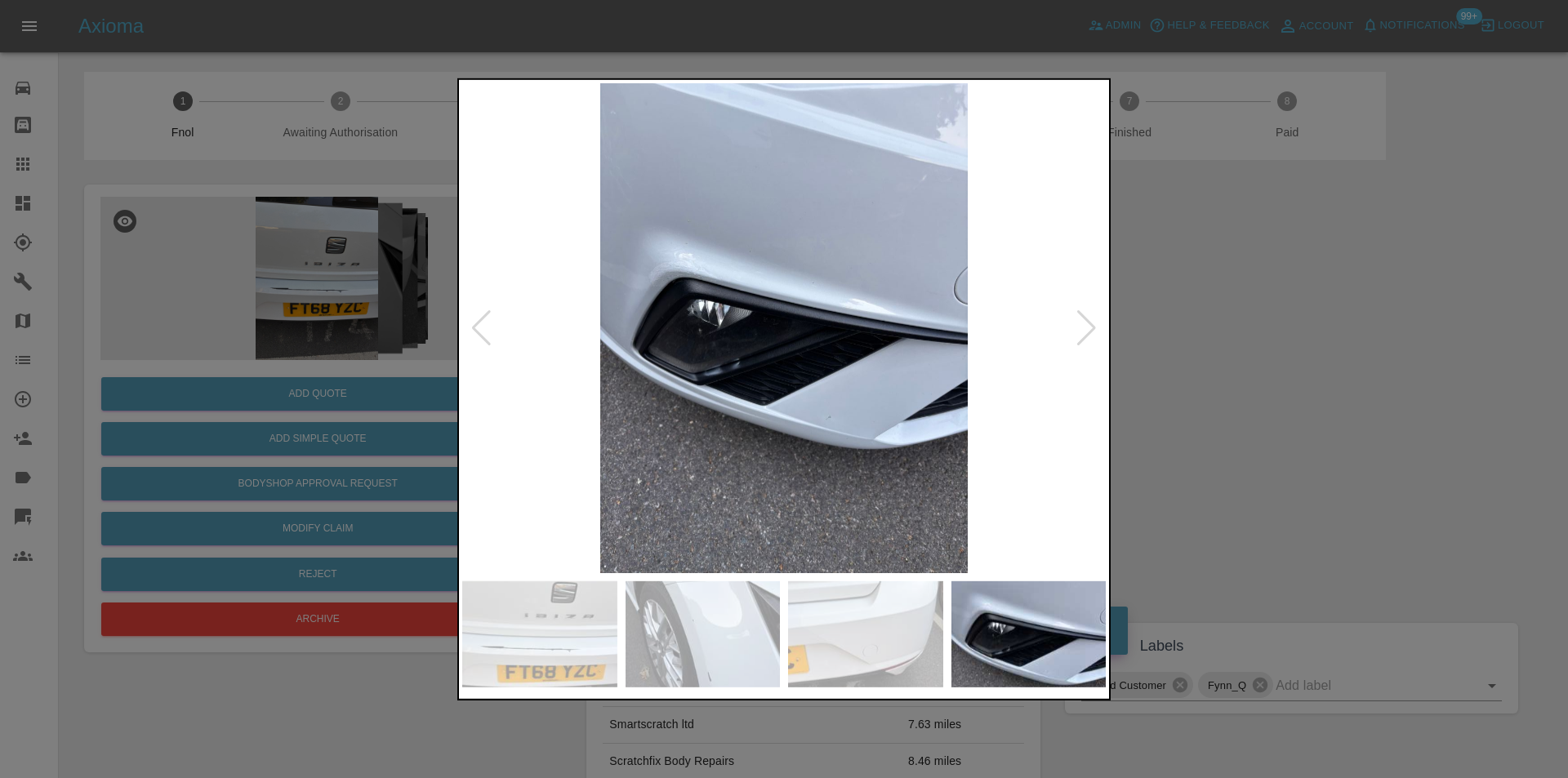
click at [1083, 331] on div at bounding box center [1086, 328] width 22 height 36
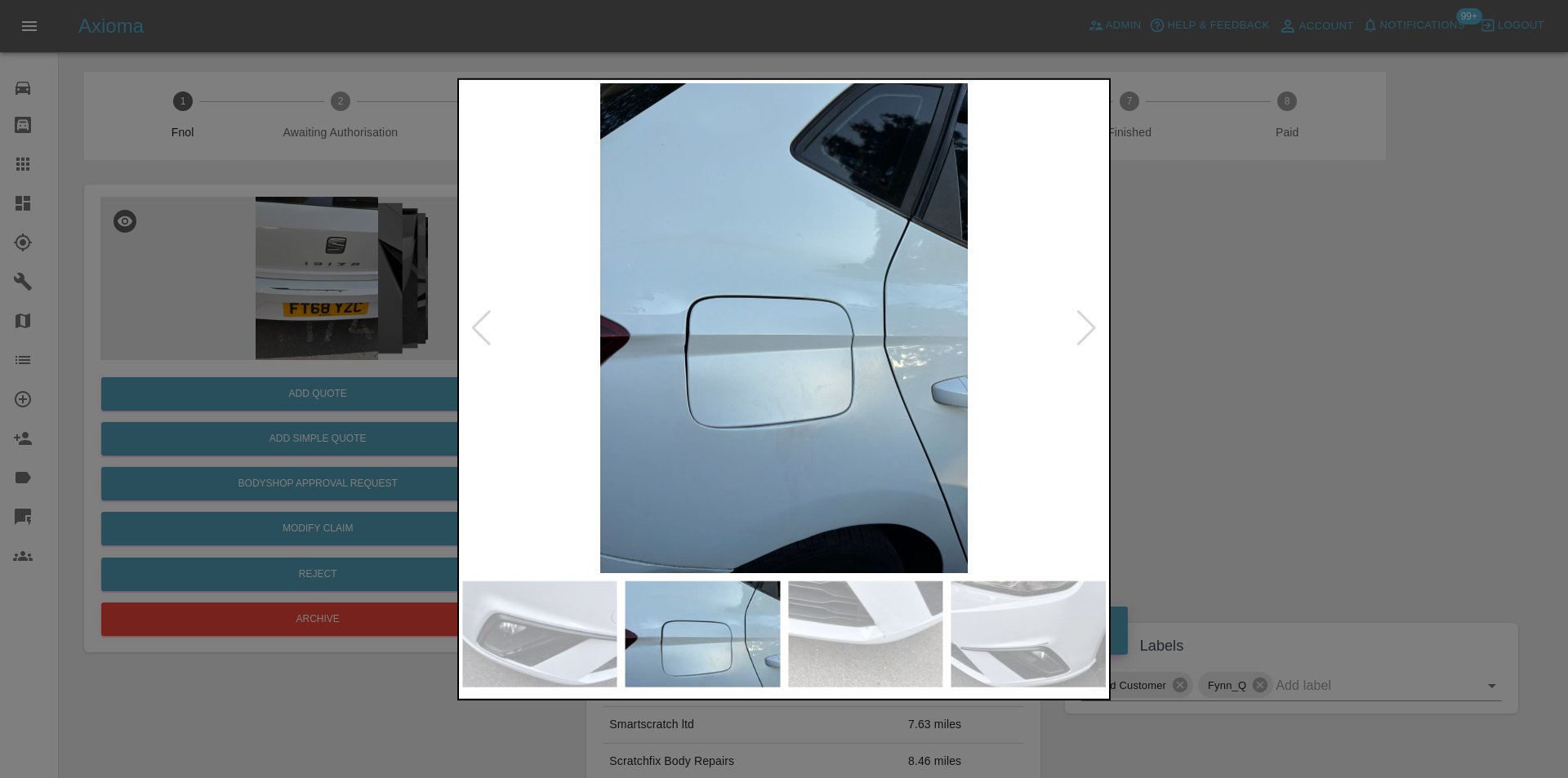
drag, startPoint x: 1264, startPoint y: 325, endPoint x: 1279, endPoint y: 351, distance: 30.0
click at [1265, 324] on div at bounding box center [784, 389] width 1568 height 778
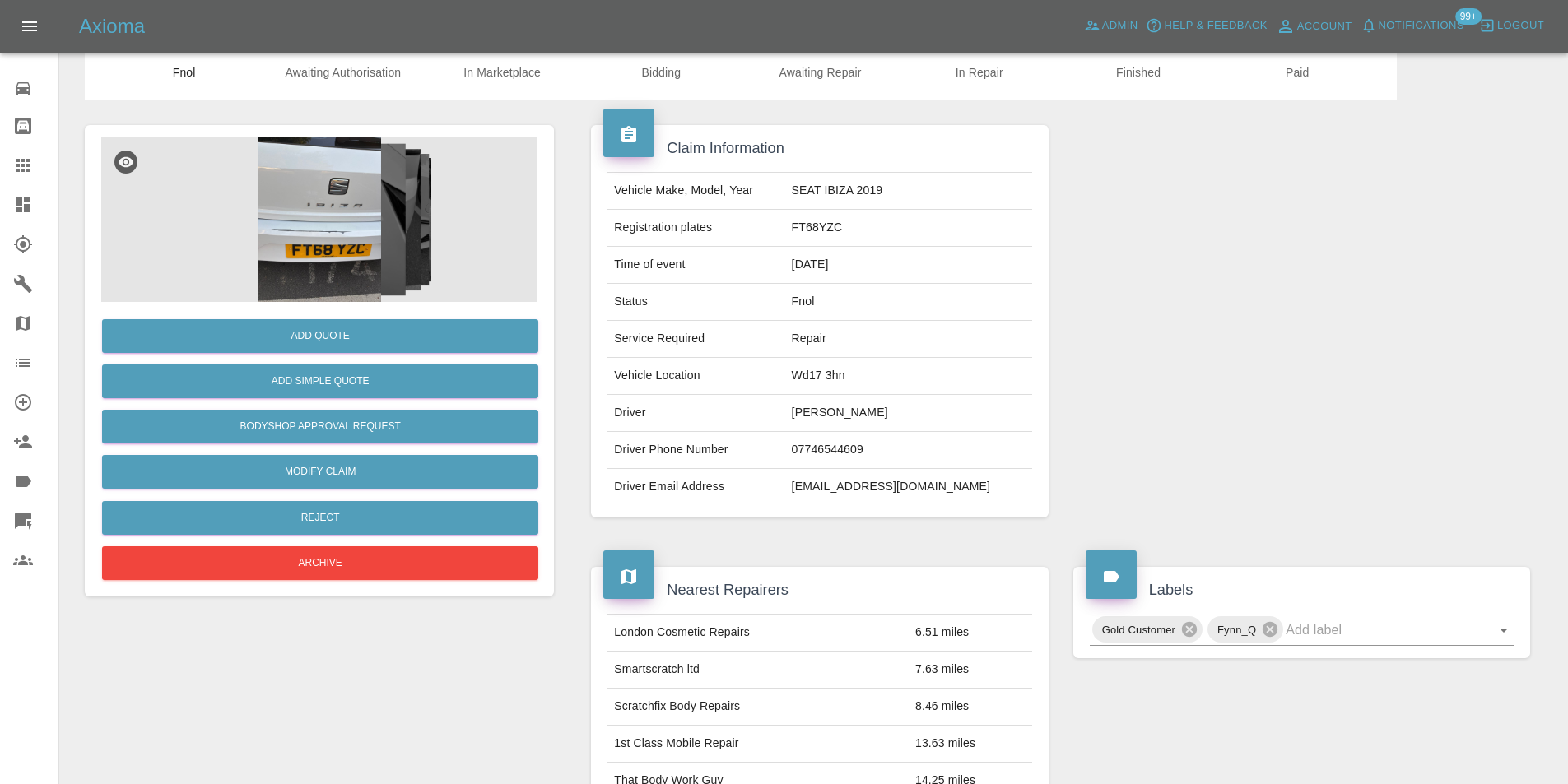
scroll to position [165, 0]
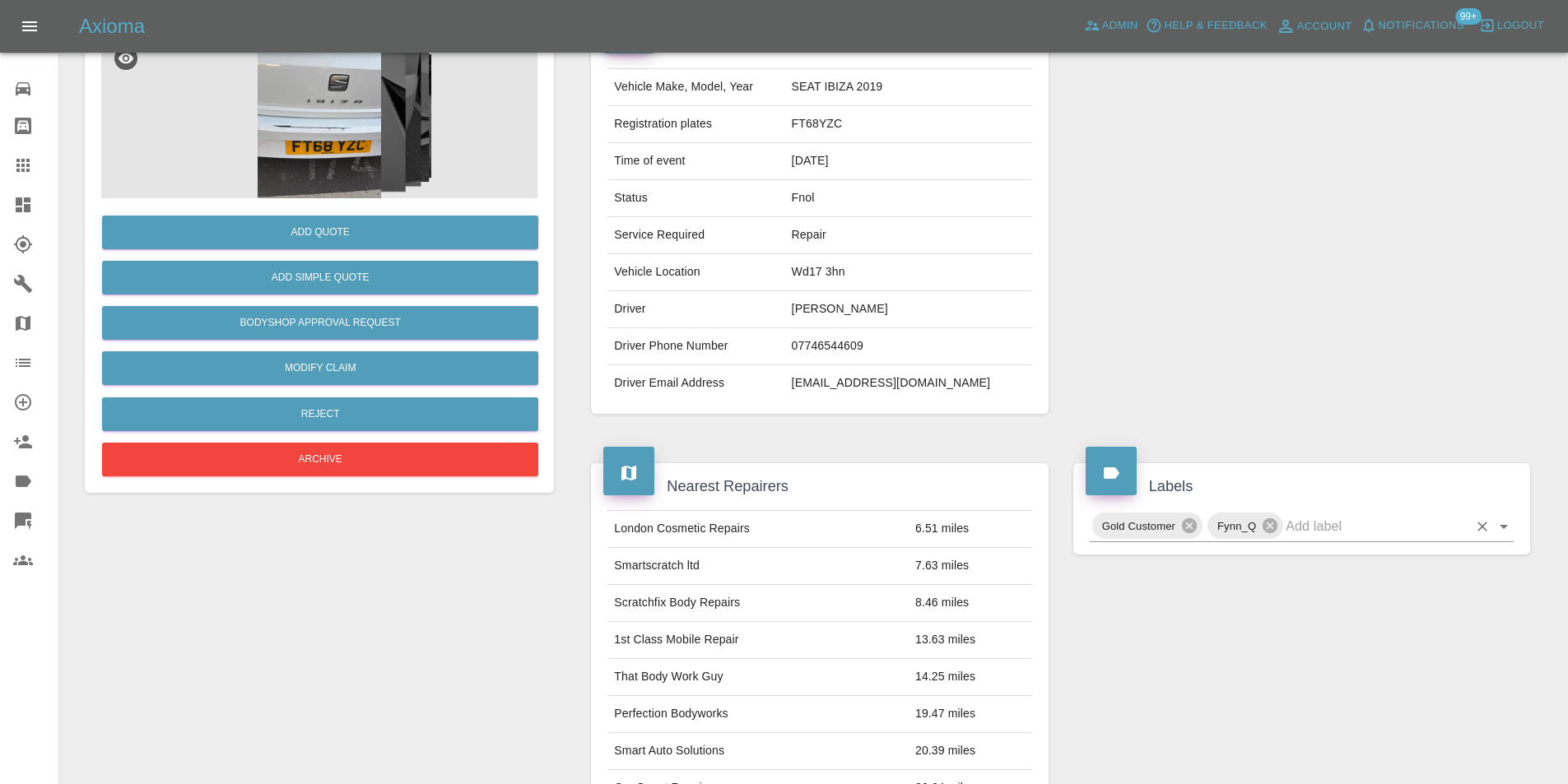
click at [1498, 528] on icon "Open" at bounding box center [1503, 526] width 20 height 20
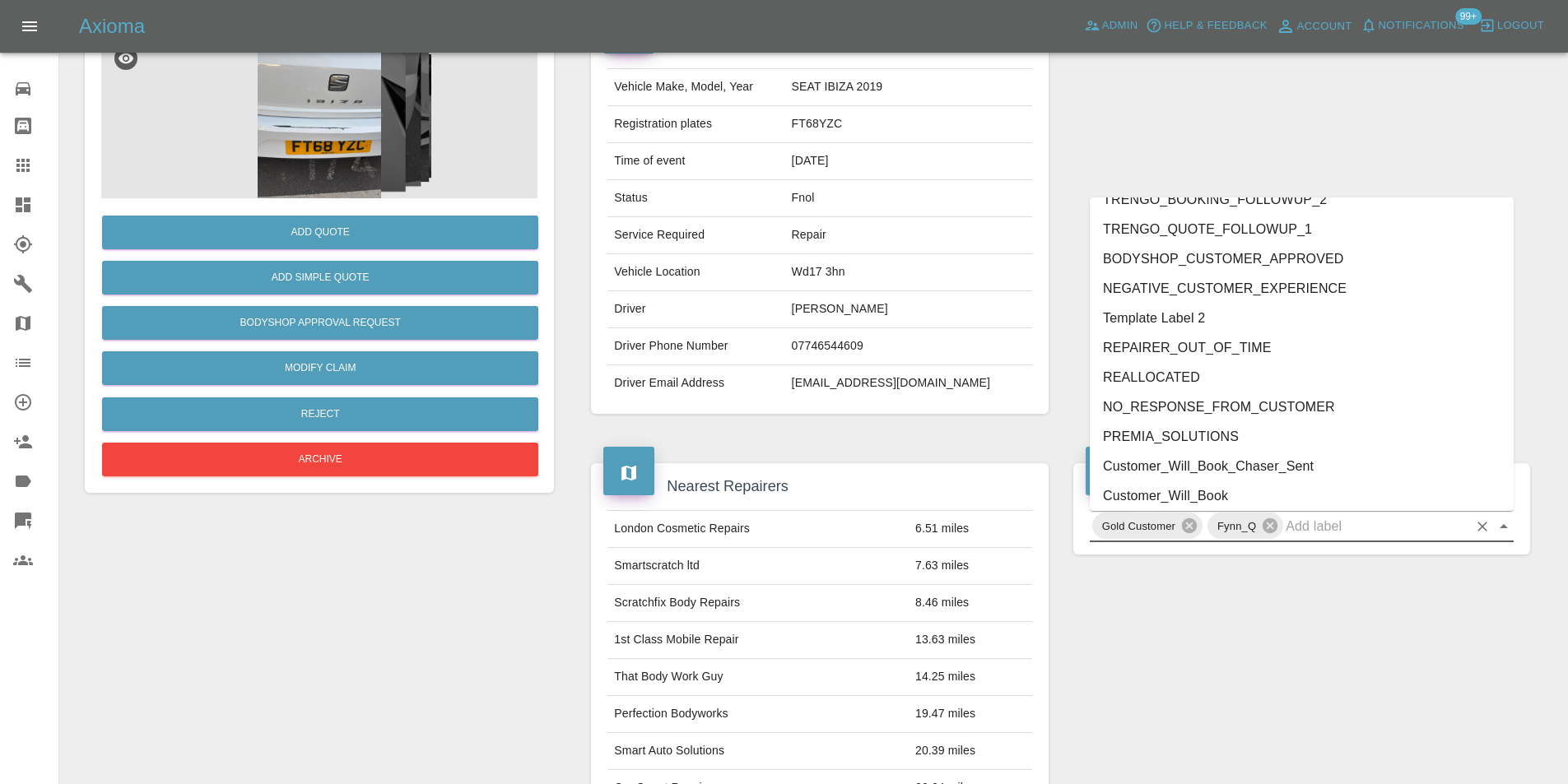
scroll to position [3372, 0]
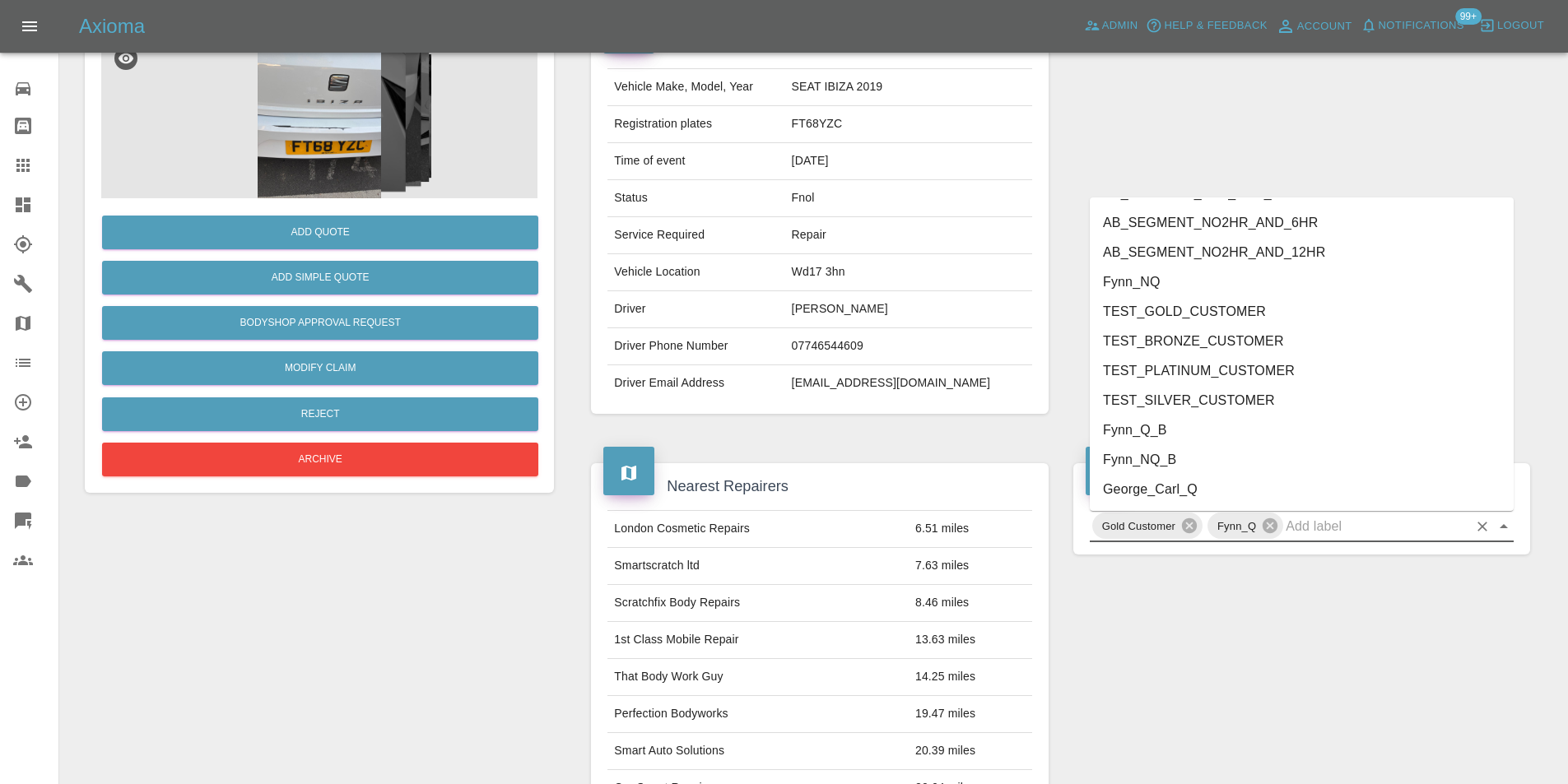
click at [1211, 497] on li "George_Carl_Q" at bounding box center [1302, 489] width 424 height 30
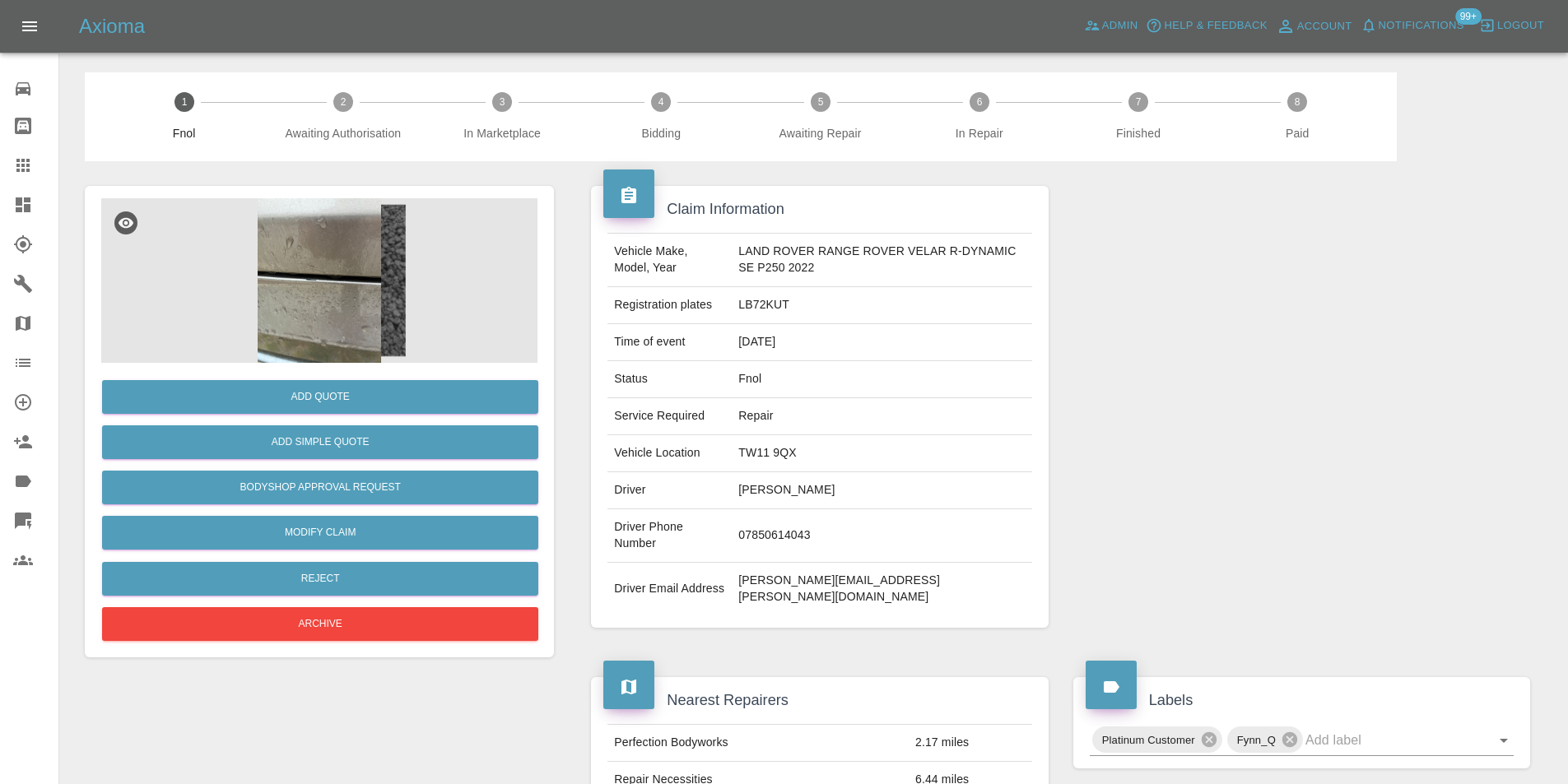
click at [313, 299] on img at bounding box center [319, 280] width 436 height 165
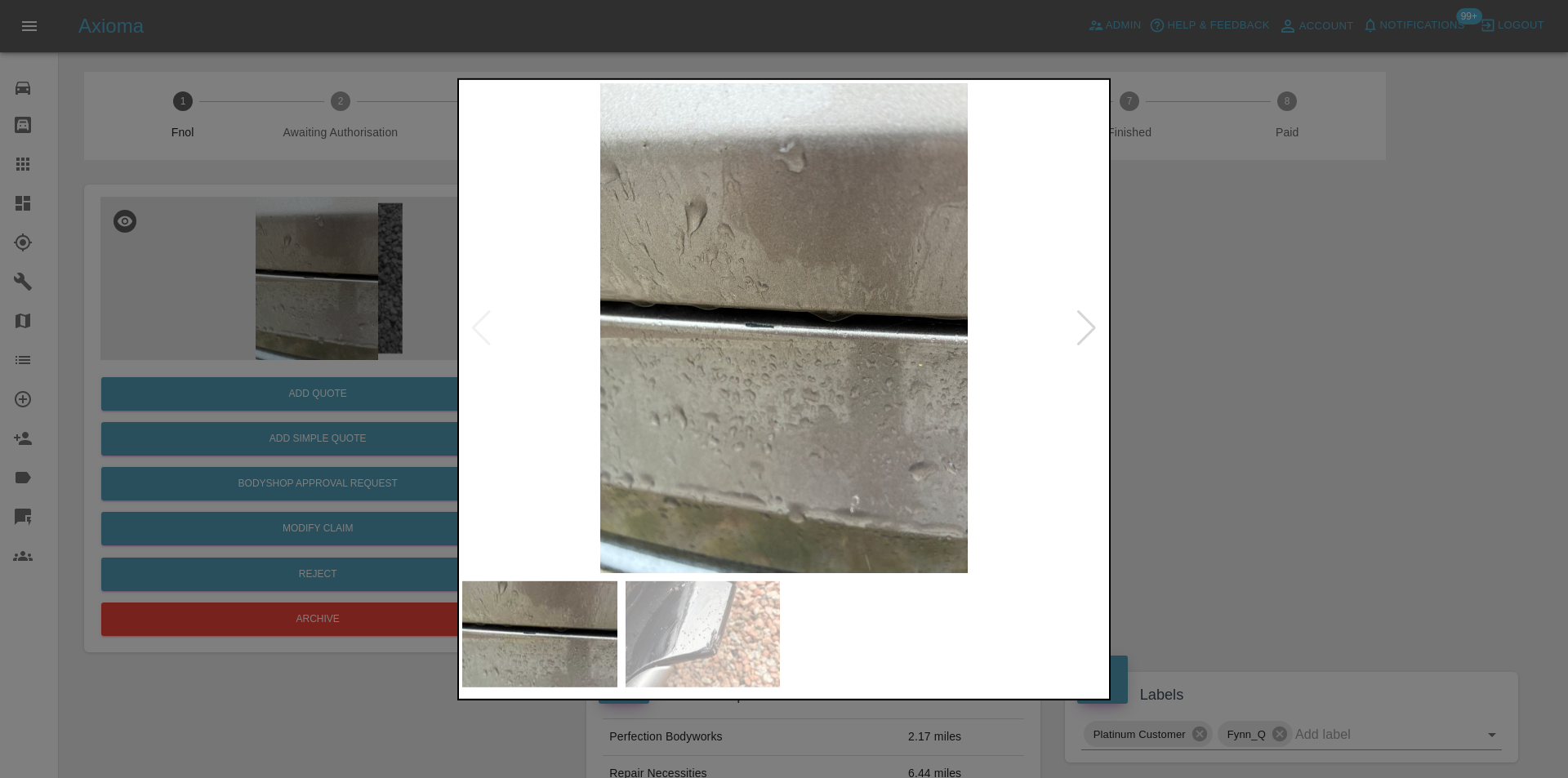
click at [1089, 326] on div at bounding box center [1086, 328] width 22 height 36
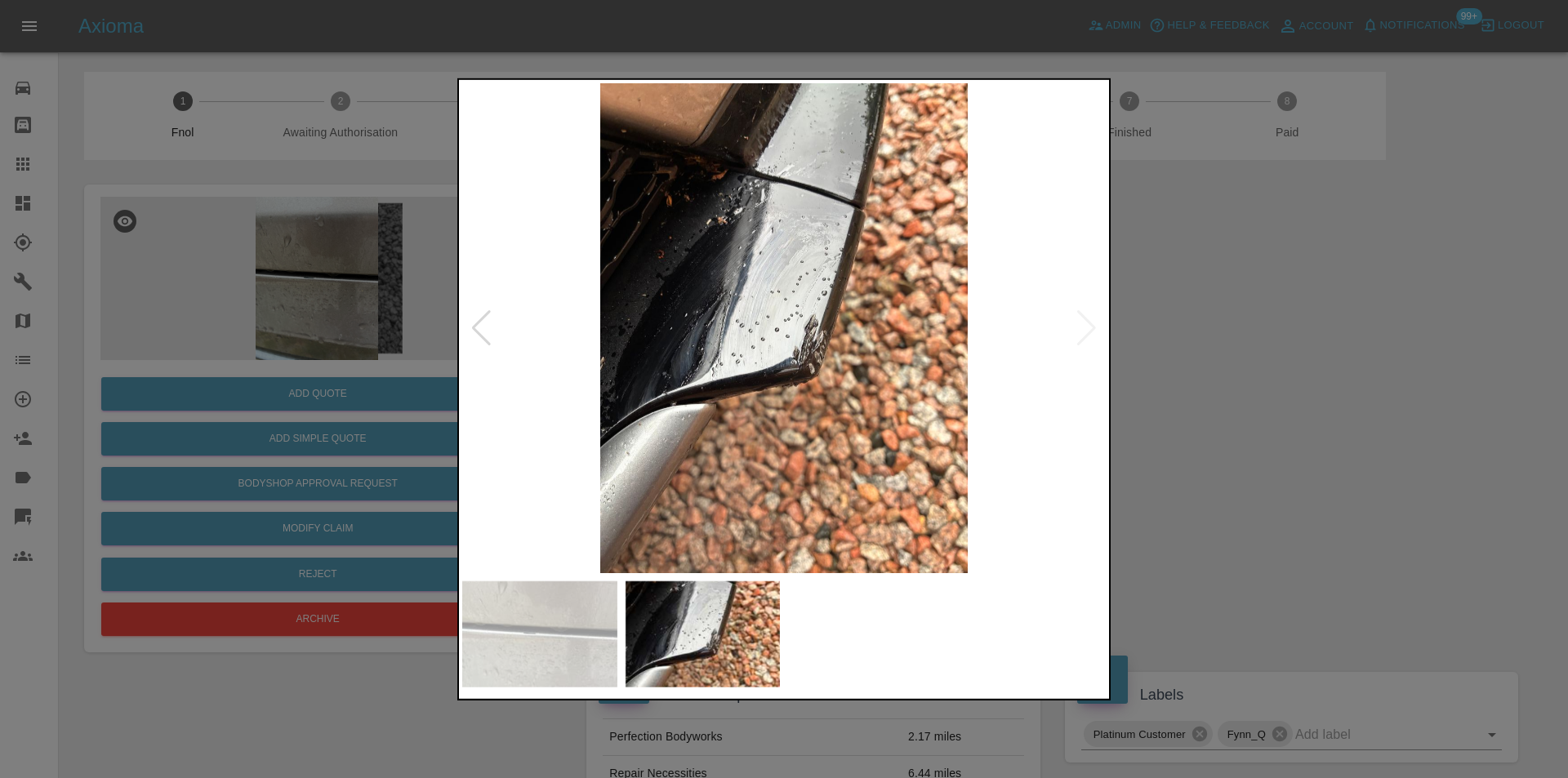
click at [1089, 326] on img at bounding box center [784, 327] width 643 height 490
click at [472, 321] on div at bounding box center [481, 328] width 22 height 36
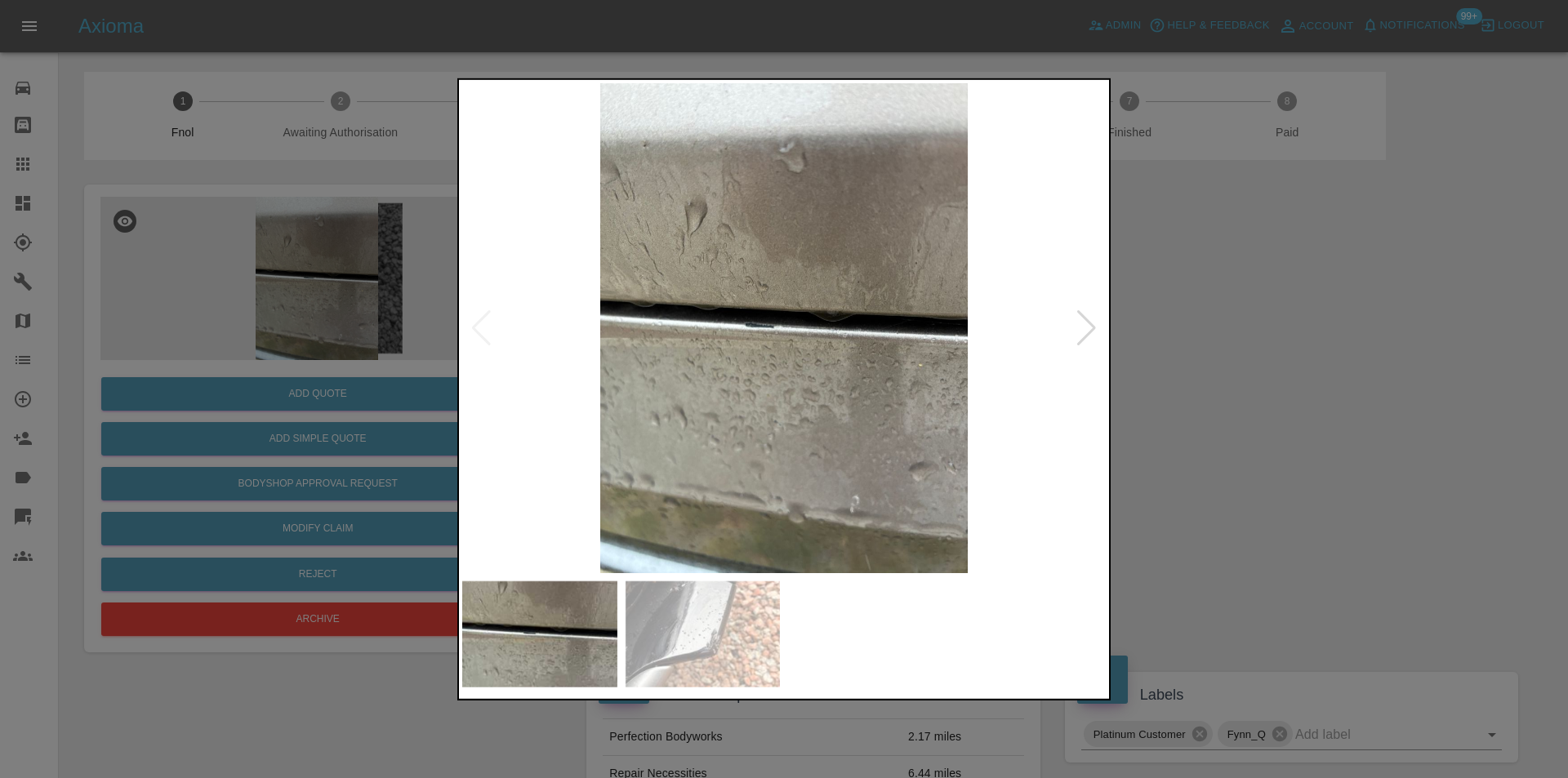
click at [472, 321] on img at bounding box center [784, 327] width 643 height 490
drag, startPoint x: 1316, startPoint y: 433, endPoint x: 1150, endPoint y: 483, distance: 173.4
click at [1315, 433] on div at bounding box center [784, 389] width 1568 height 778
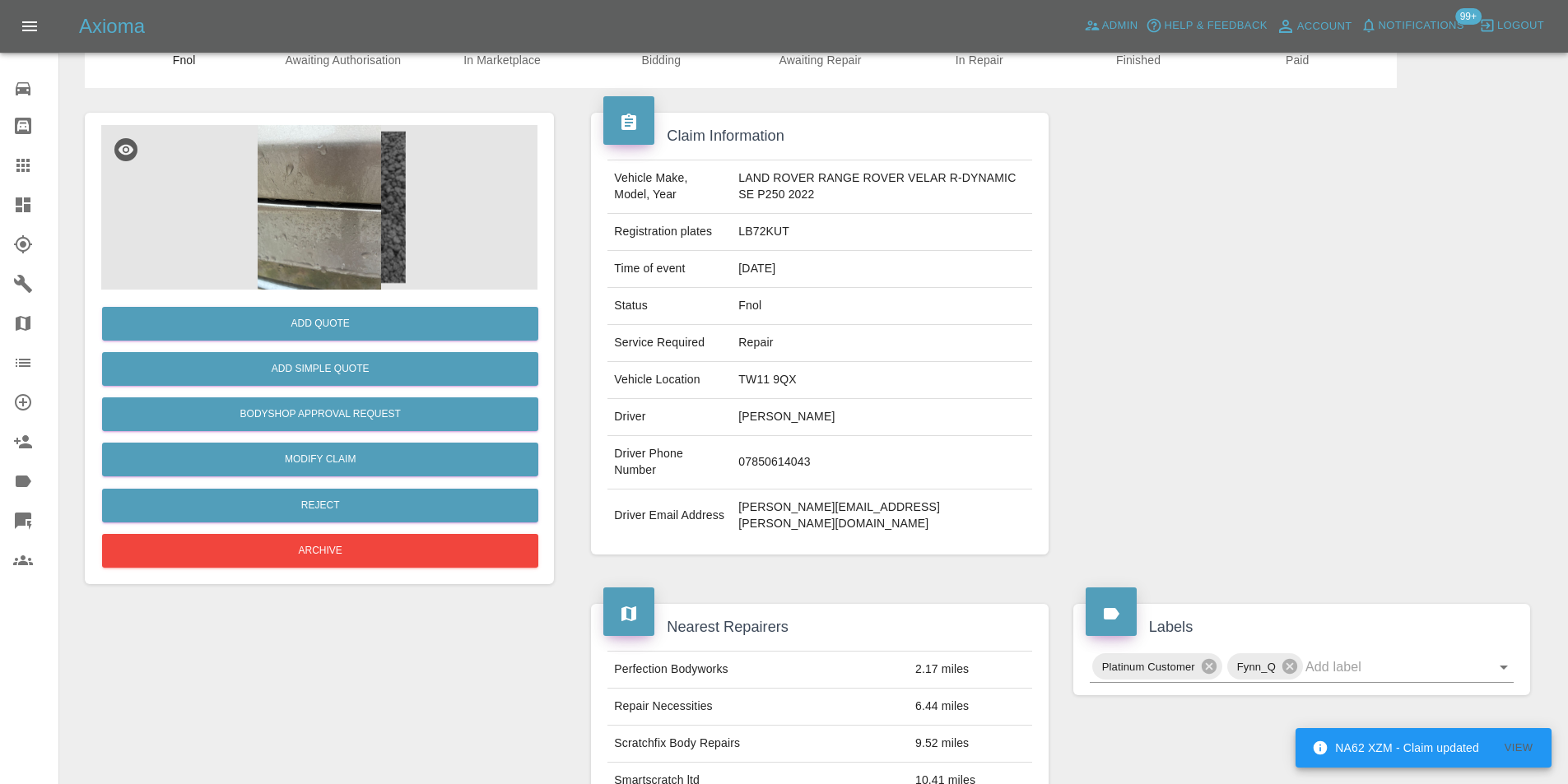
scroll to position [165, 0]
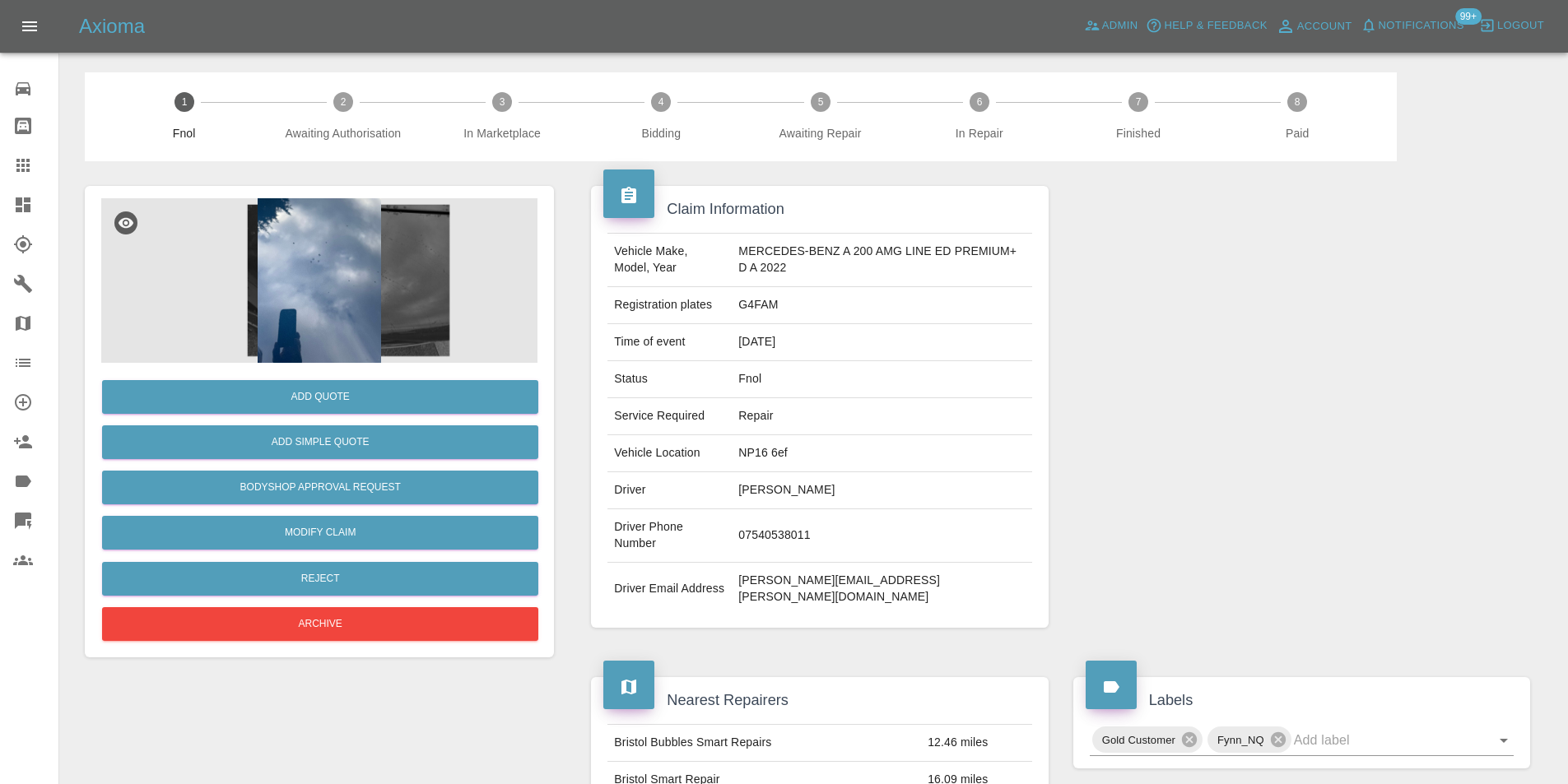
click at [317, 263] on img at bounding box center [319, 280] width 436 height 165
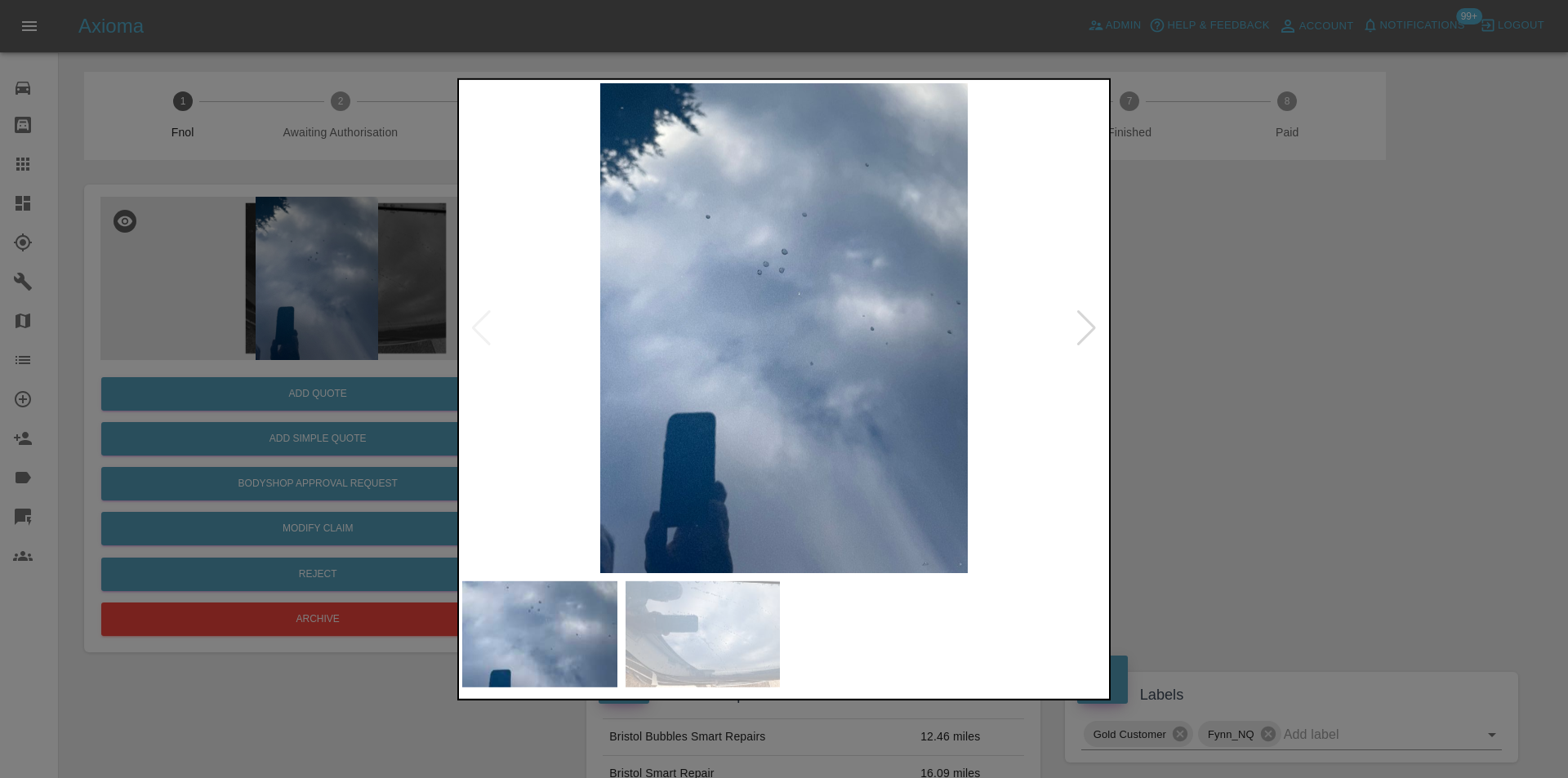
click at [1088, 328] on div at bounding box center [1086, 328] width 22 height 36
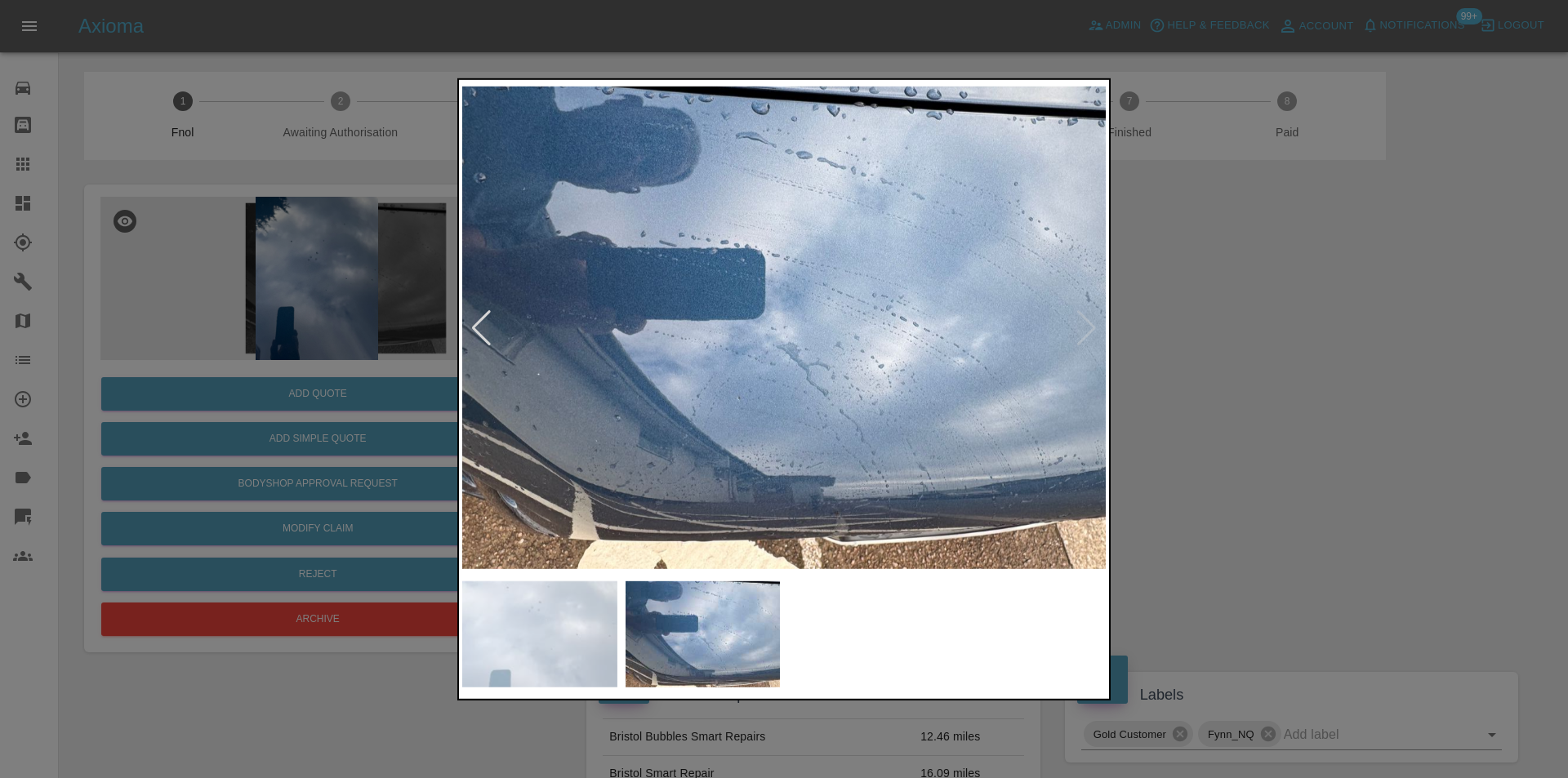
click at [1088, 328] on img at bounding box center [784, 327] width 643 height 490
click at [1239, 328] on div at bounding box center [784, 389] width 1568 height 778
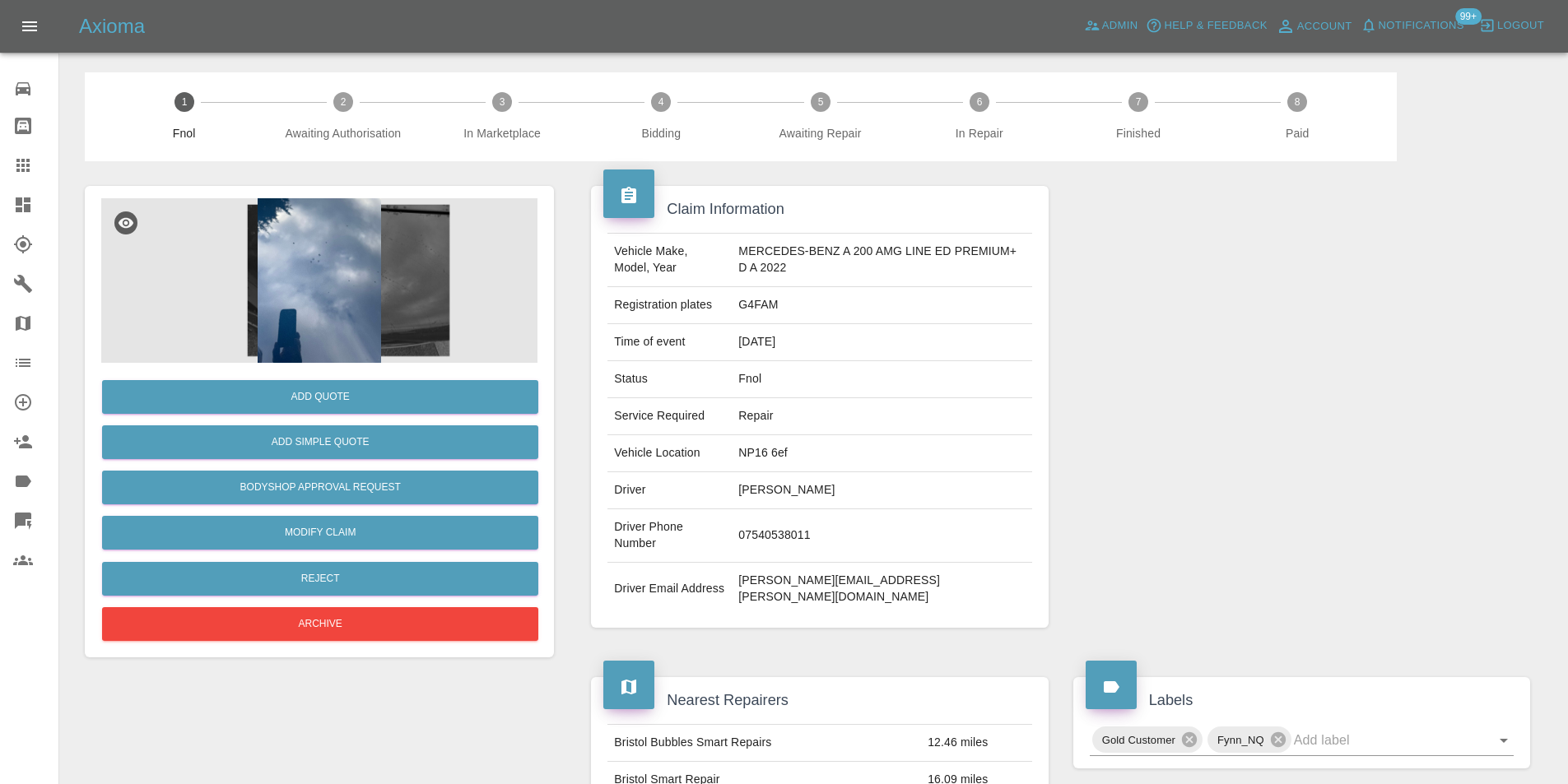
click at [319, 254] on img at bounding box center [319, 280] width 436 height 165
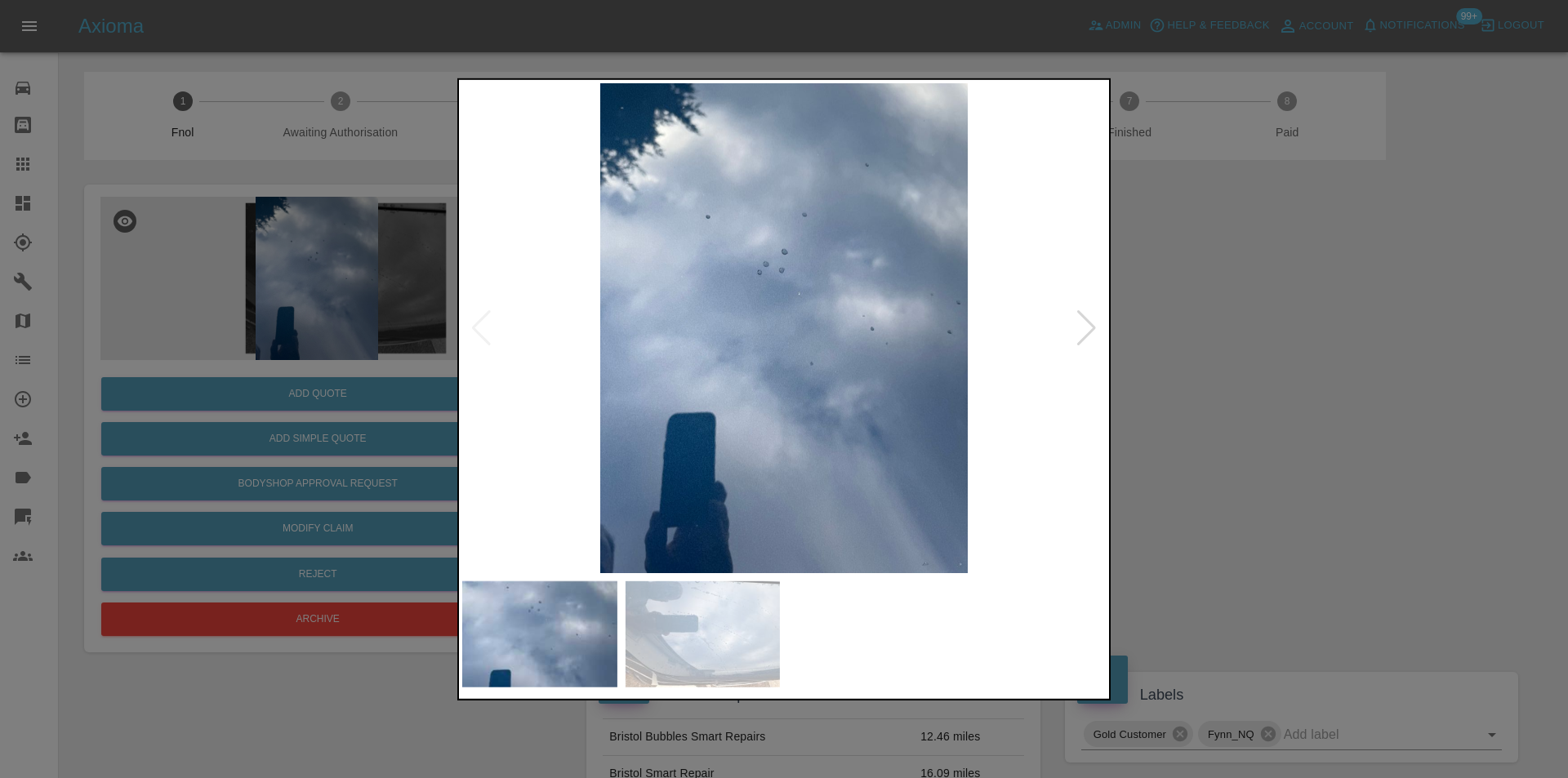
click at [1090, 328] on div at bounding box center [1086, 328] width 22 height 36
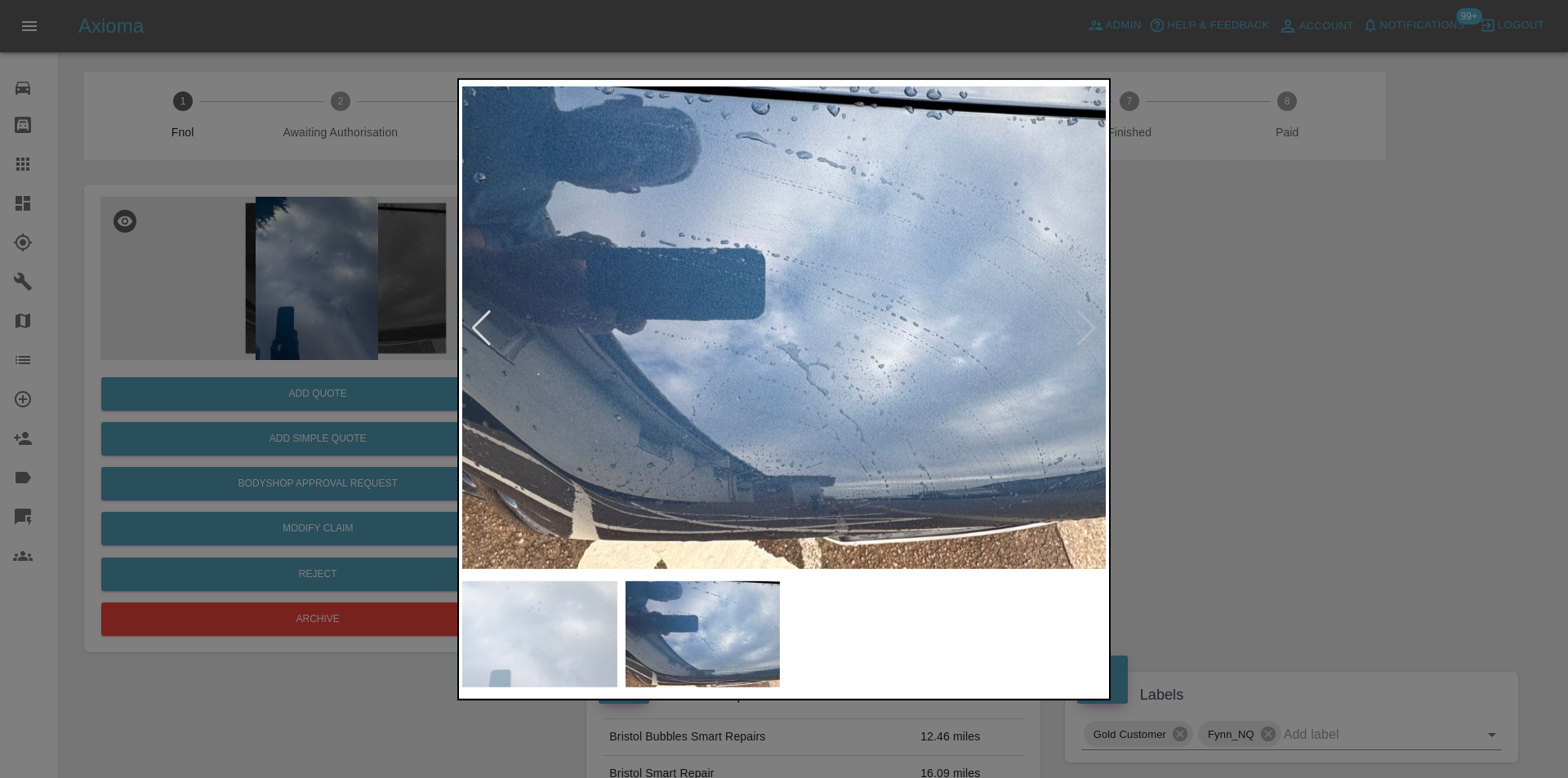
drag, startPoint x: 1180, startPoint y: 328, endPoint x: 1201, endPoint y: 343, distance: 25.8
click at [1181, 328] on div at bounding box center [784, 389] width 1568 height 778
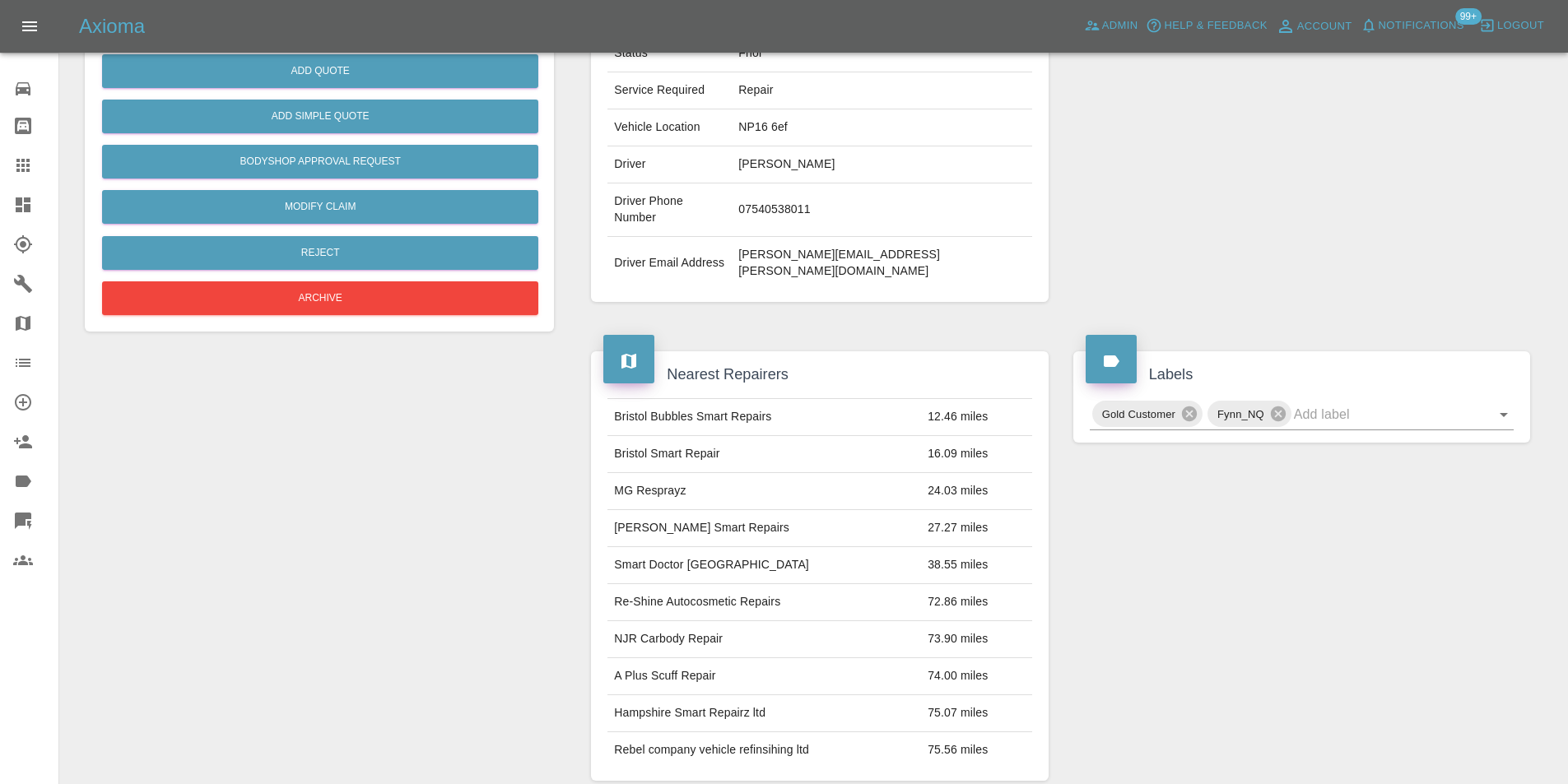
scroll to position [329, 0]
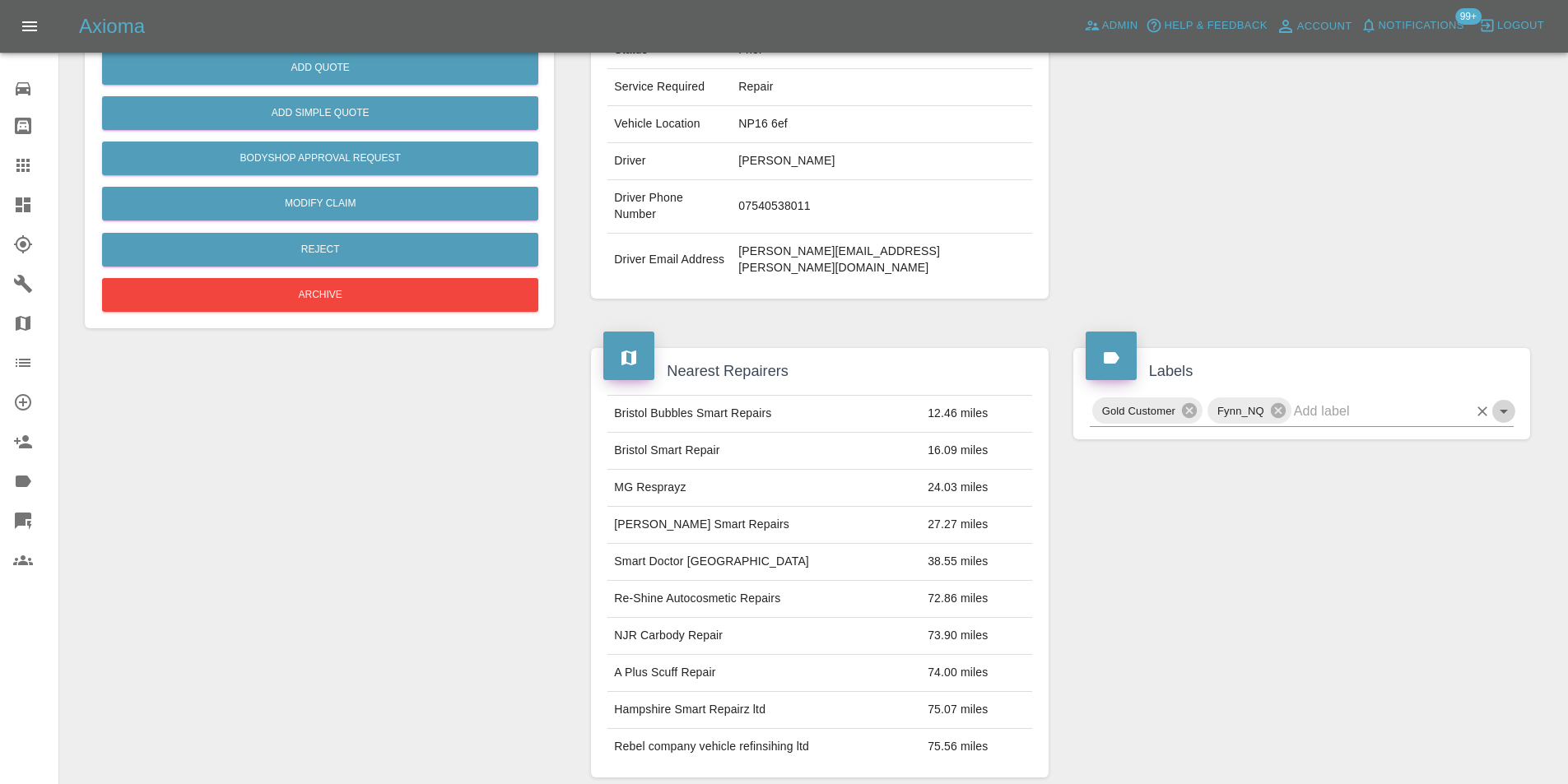
click at [1500, 402] on icon "Open" at bounding box center [1503, 411] width 20 height 20
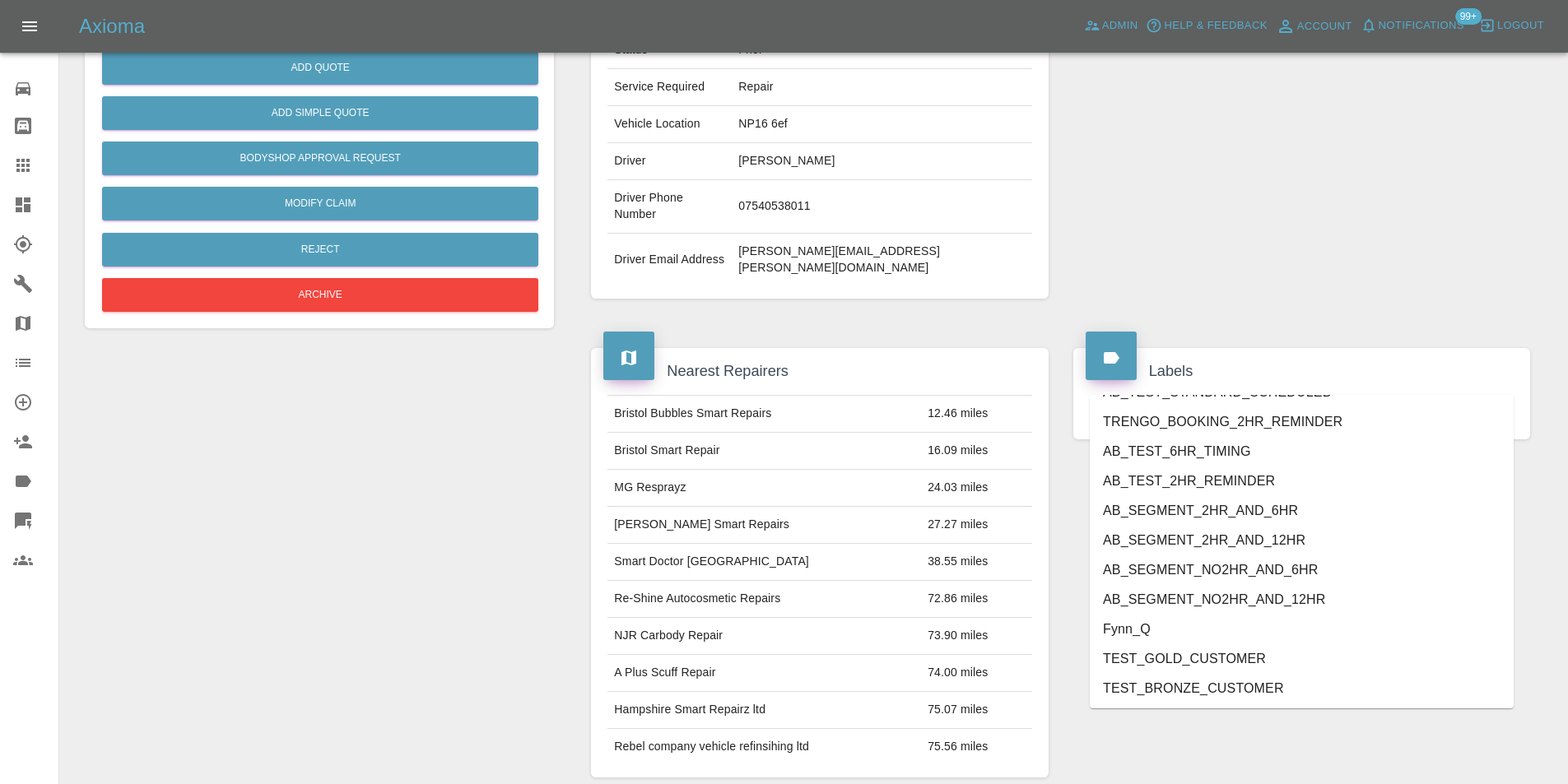
scroll to position [3372, 0]
click at [1181, 694] on li "George_Carl_Q" at bounding box center [1302, 687] width 424 height 30
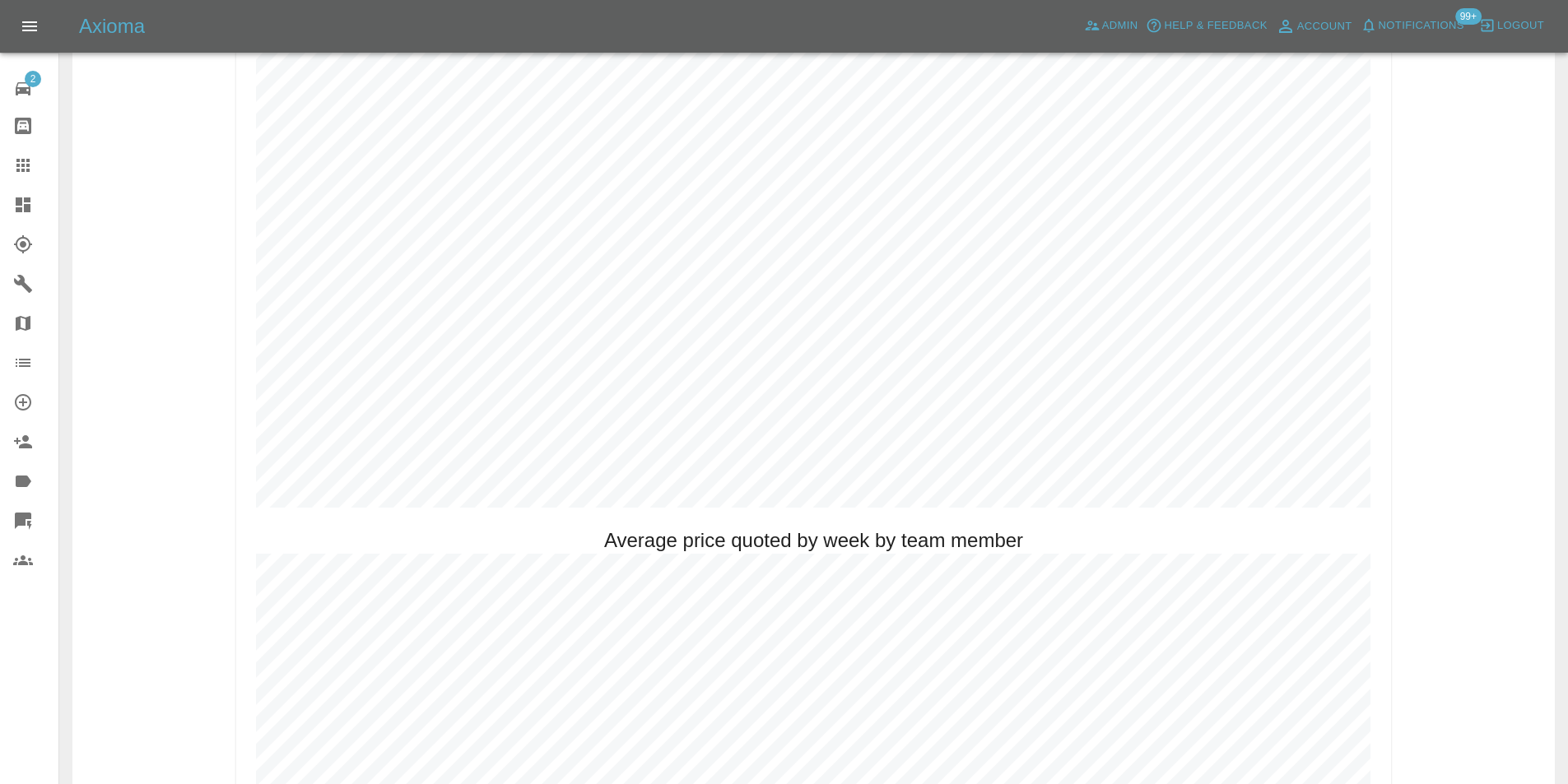
scroll to position [905, 0]
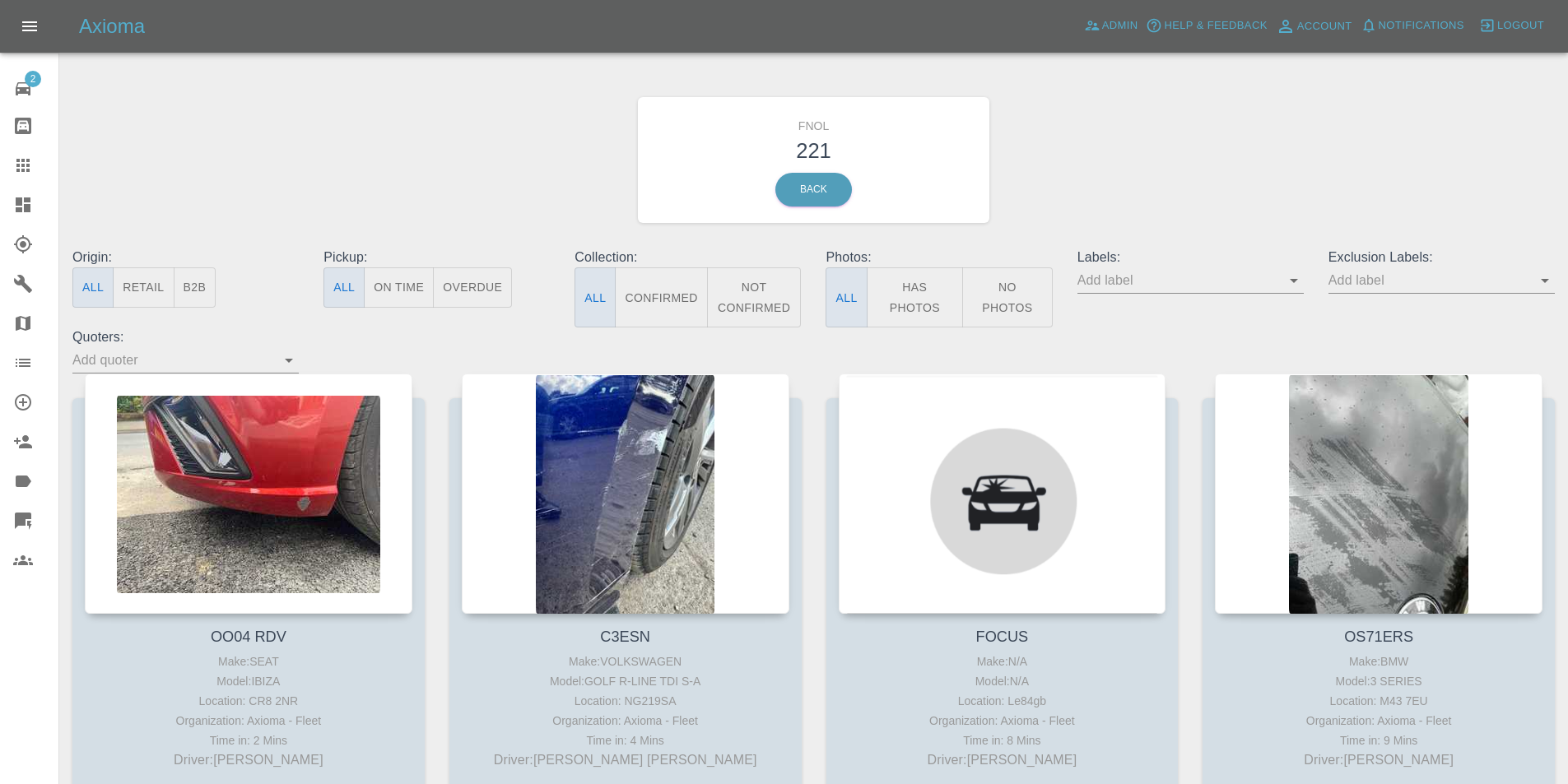
click at [904, 293] on button "Has Photos" at bounding box center [916, 297] width 97 height 60
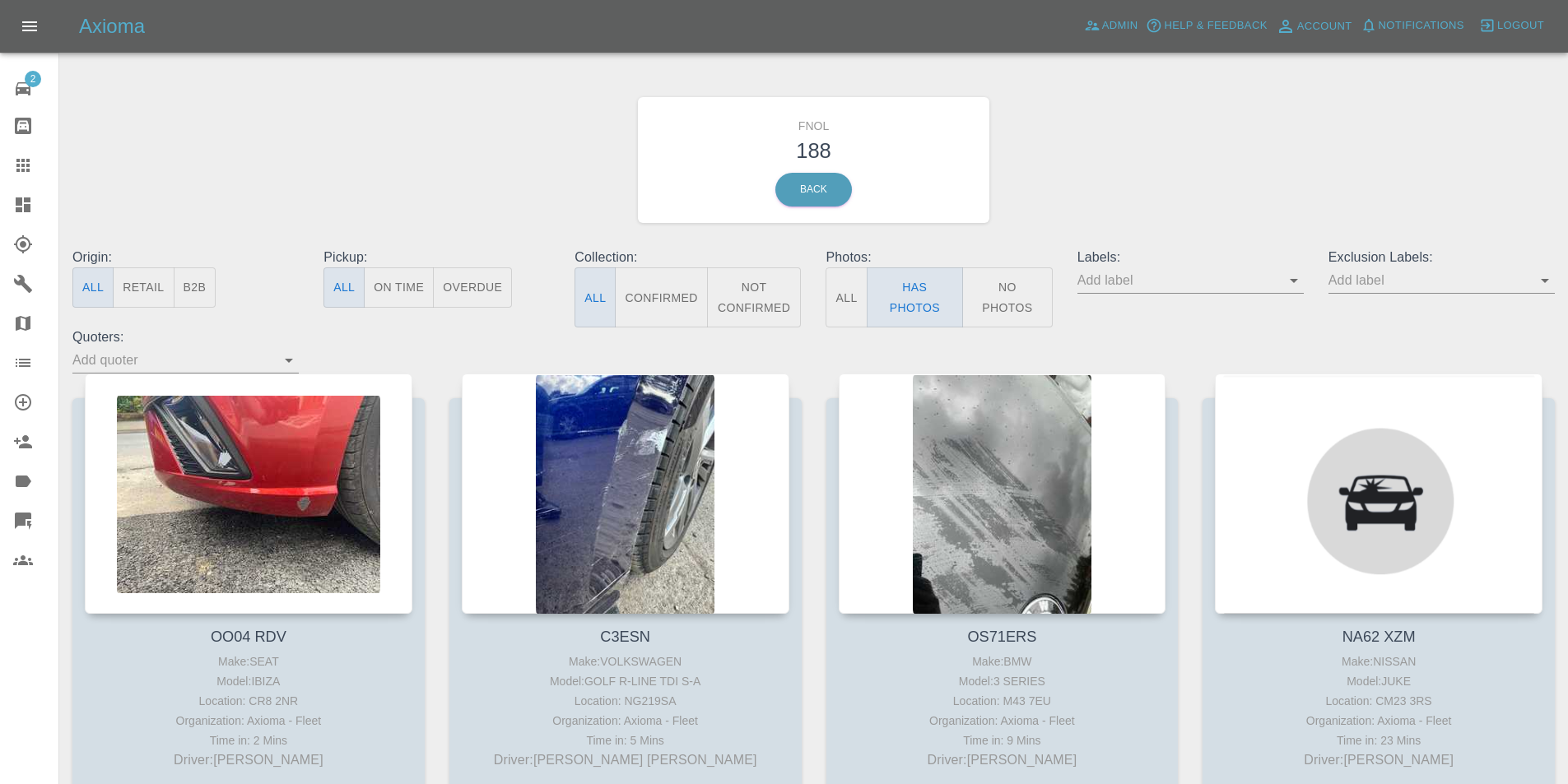
click at [1552, 287] on icon "Open" at bounding box center [1545, 280] width 20 height 20
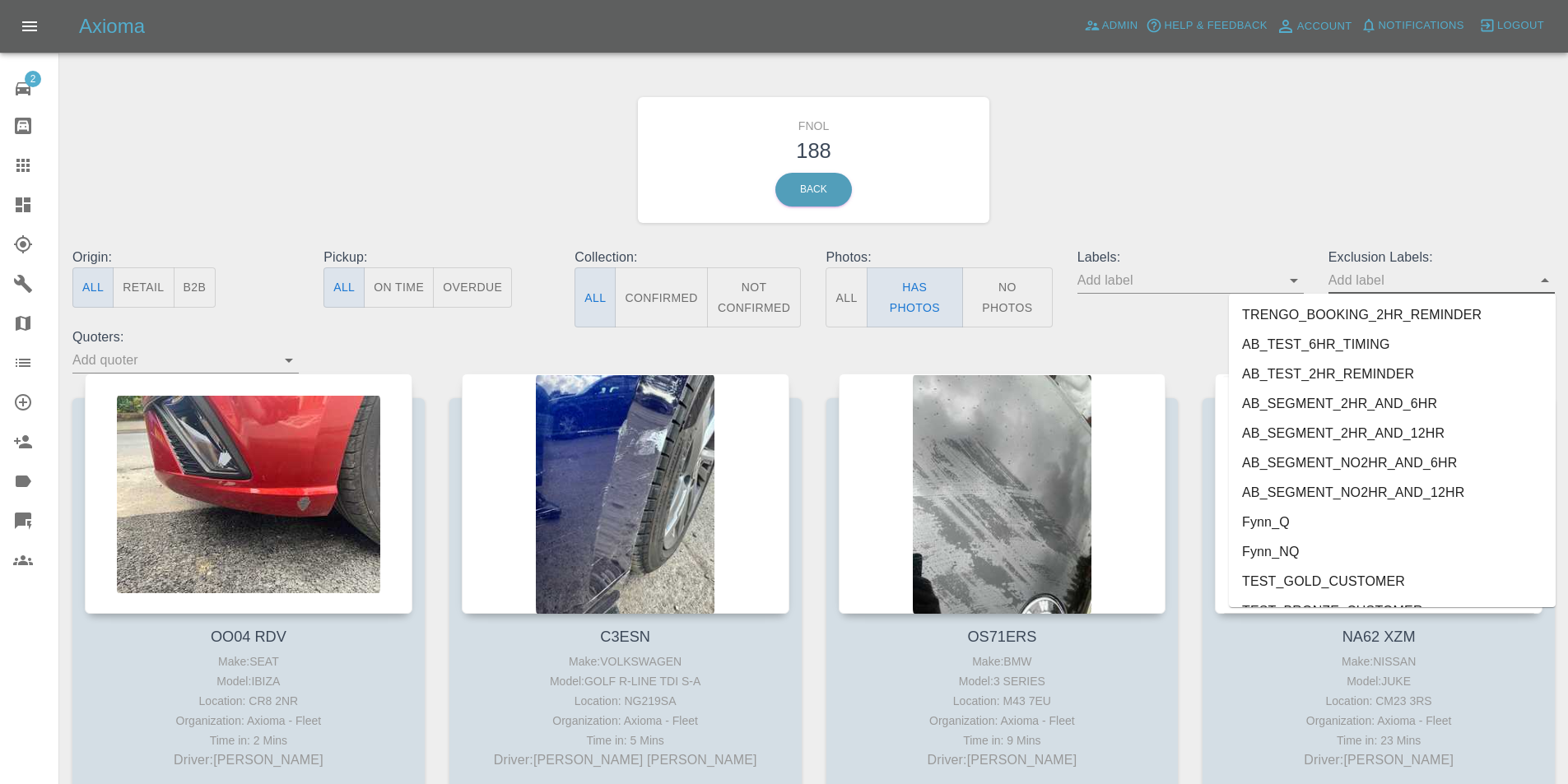
scroll to position [3432, 0]
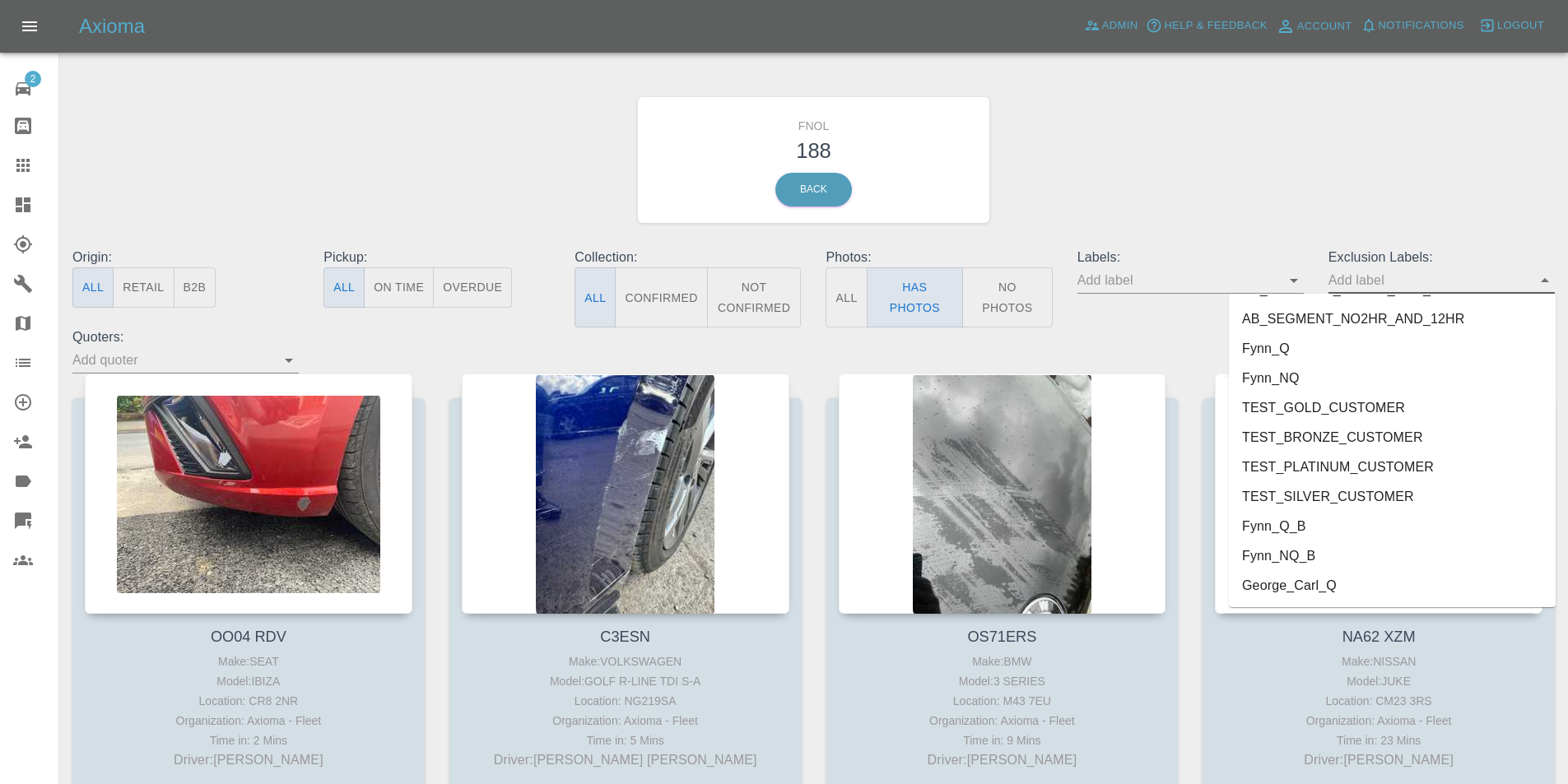
click at [1317, 589] on li "George_Carl_Q" at bounding box center [1392, 585] width 327 height 30
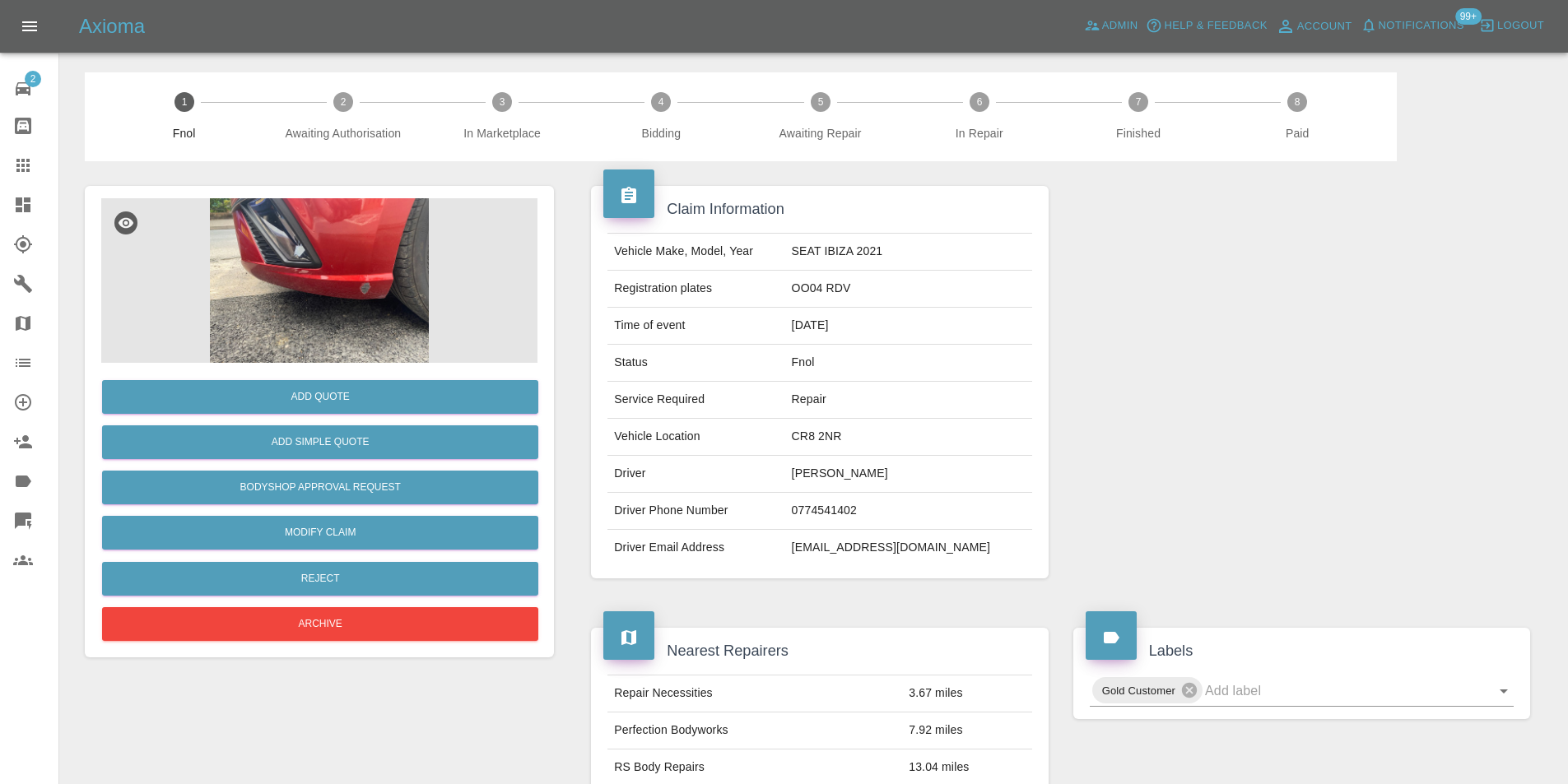
click at [357, 266] on img at bounding box center [319, 280] width 436 height 165
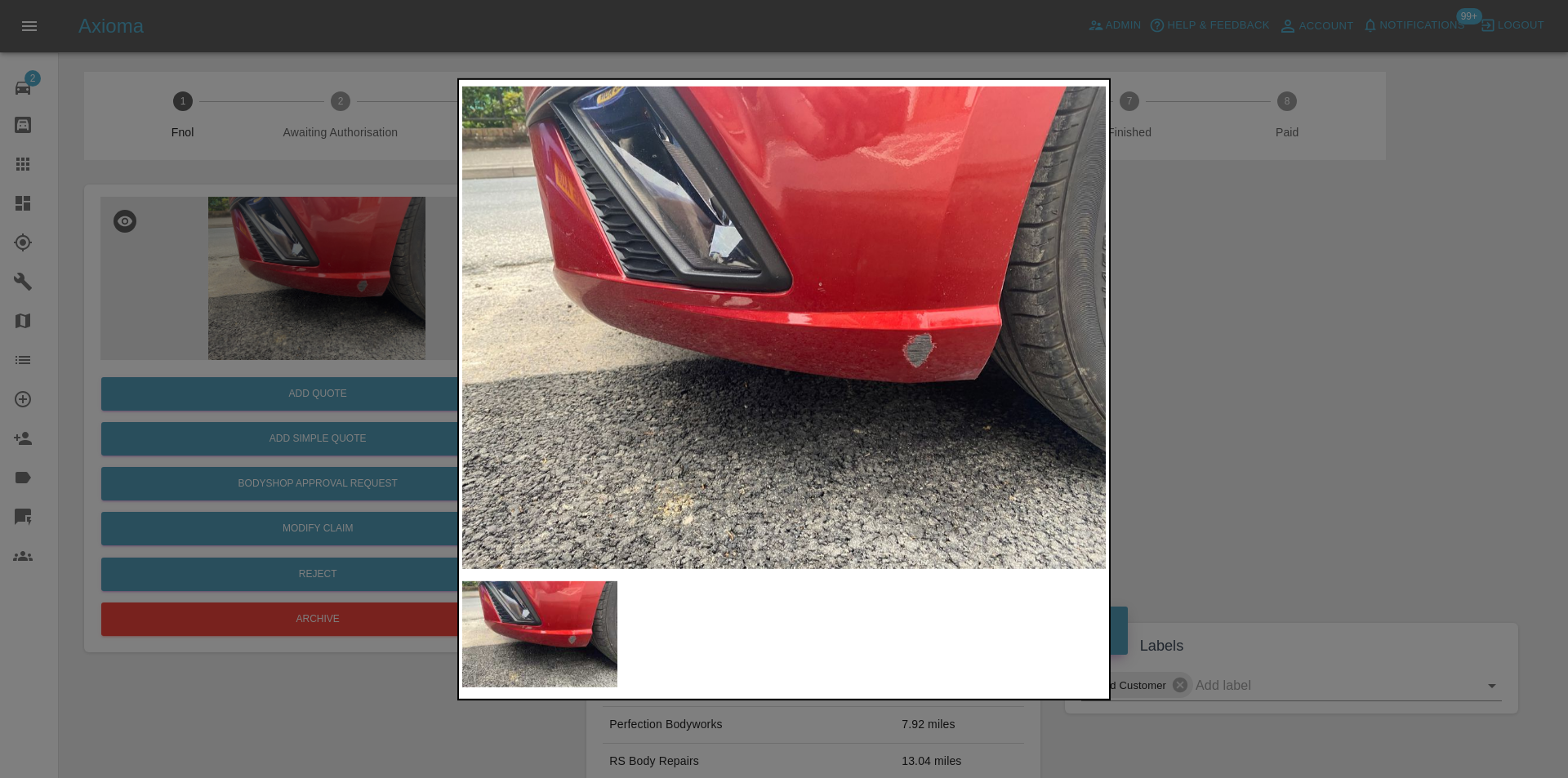
drag, startPoint x: 1244, startPoint y: 351, endPoint x: 645, endPoint y: 433, distance: 604.6
click at [1242, 351] on div at bounding box center [784, 389] width 1568 height 778
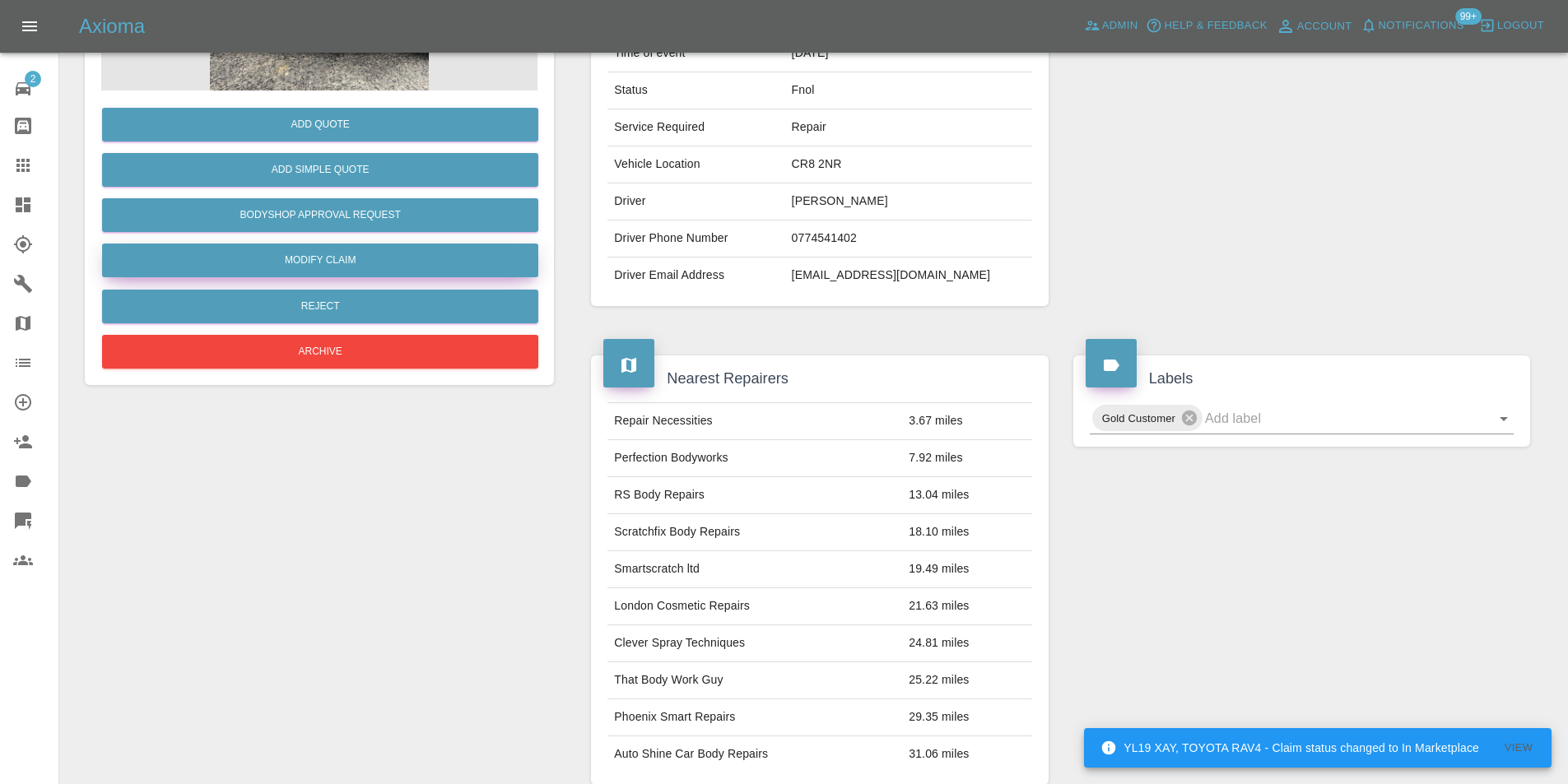
scroll to position [165, 0]
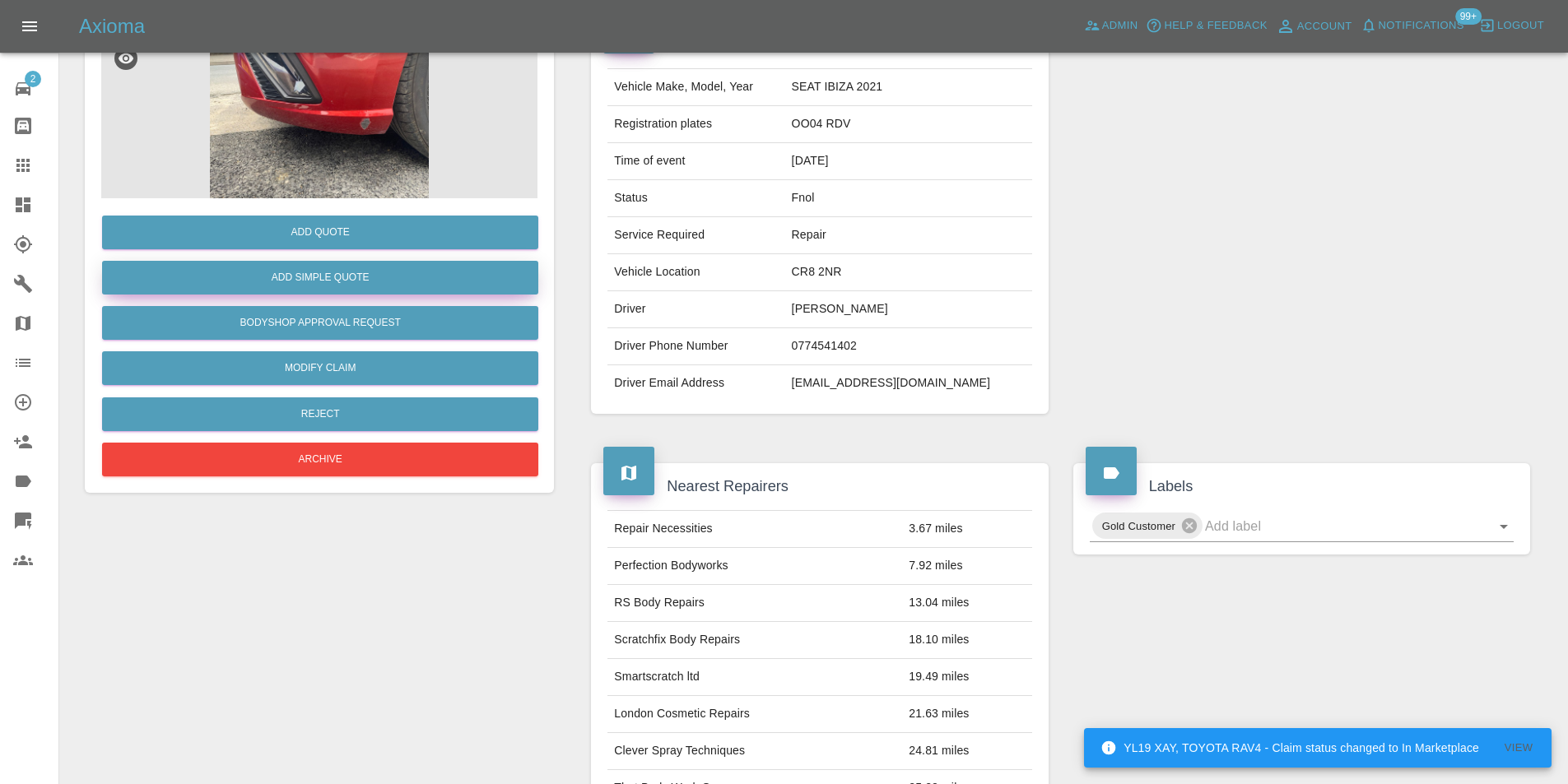
click at [343, 277] on button "Add Simple Quote" at bounding box center [320, 278] width 436 height 34
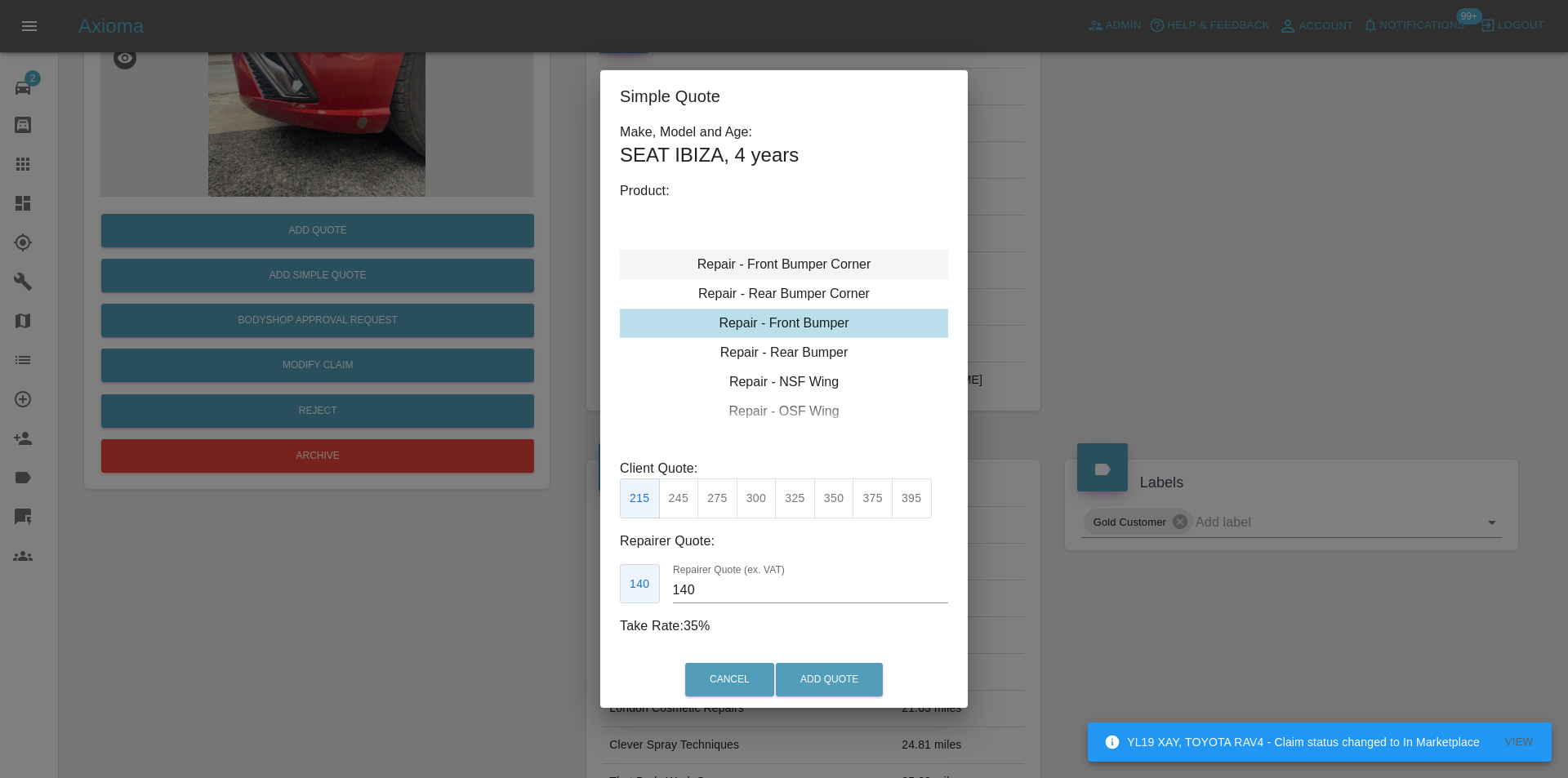
type input "120"
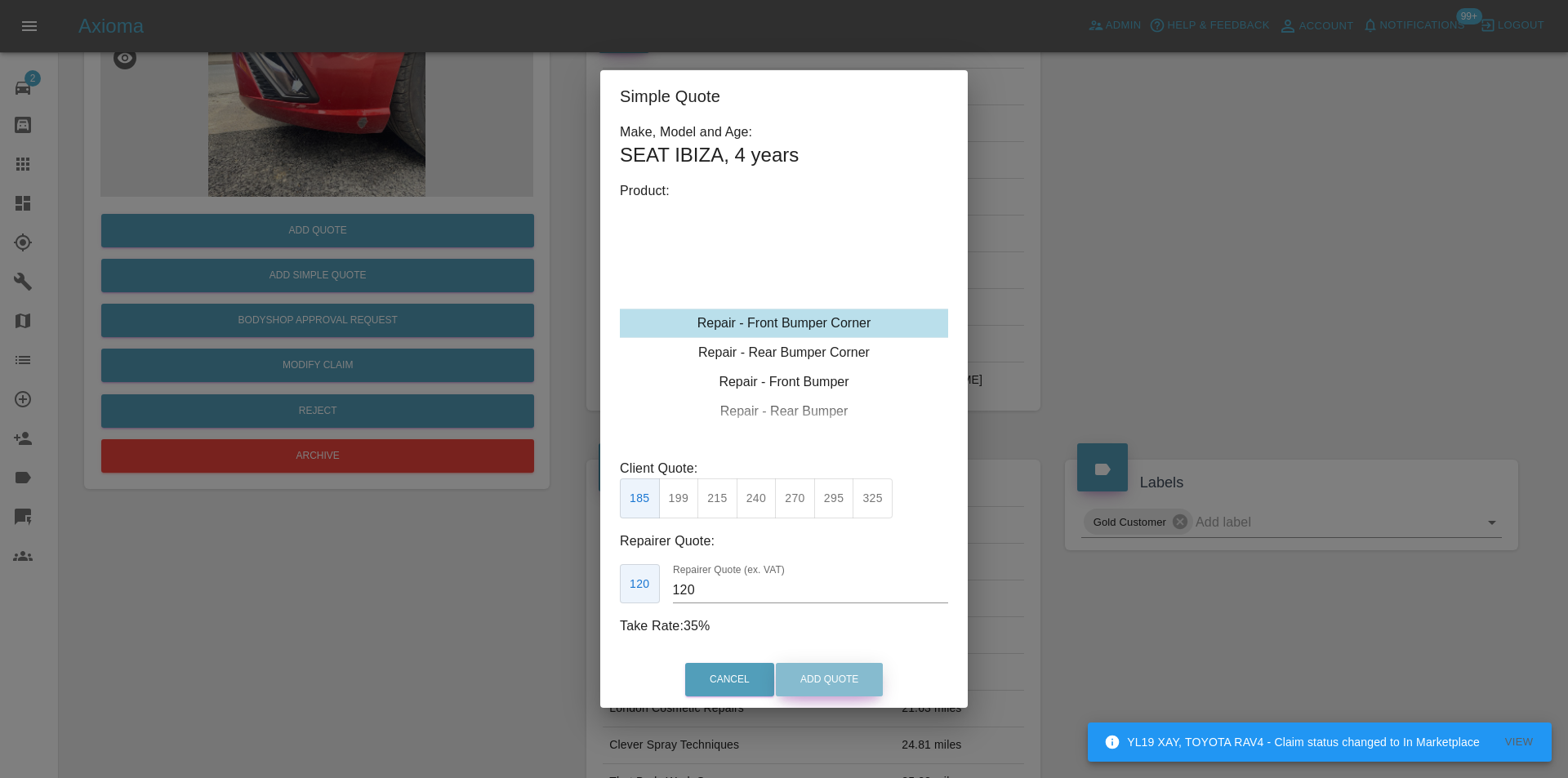
drag, startPoint x: 829, startPoint y: 676, endPoint x: 861, endPoint y: 487, distance: 191.7
click at [829, 676] on button "Add Quote" at bounding box center [829, 680] width 107 height 34
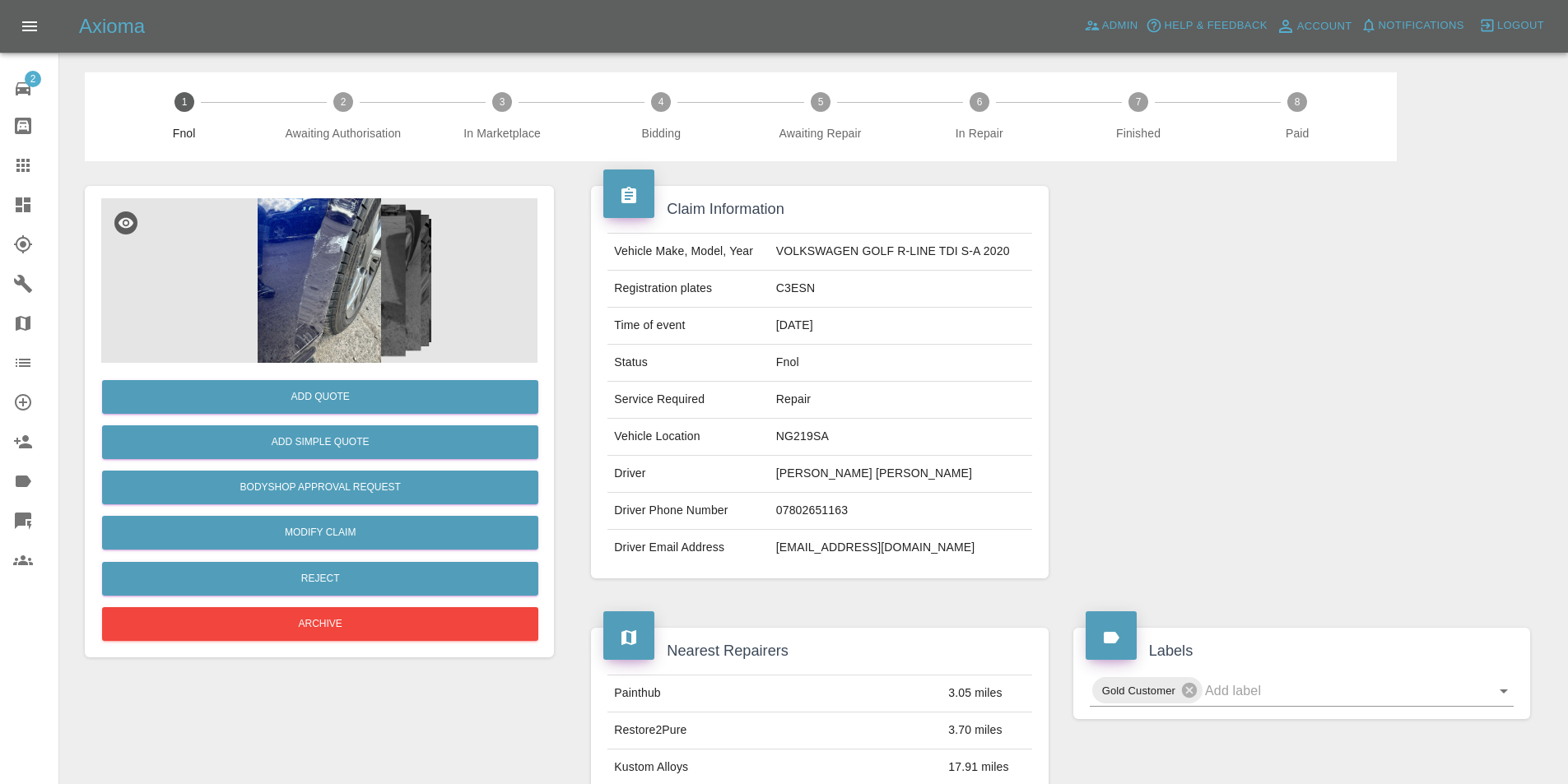
click at [369, 265] on img at bounding box center [319, 280] width 436 height 165
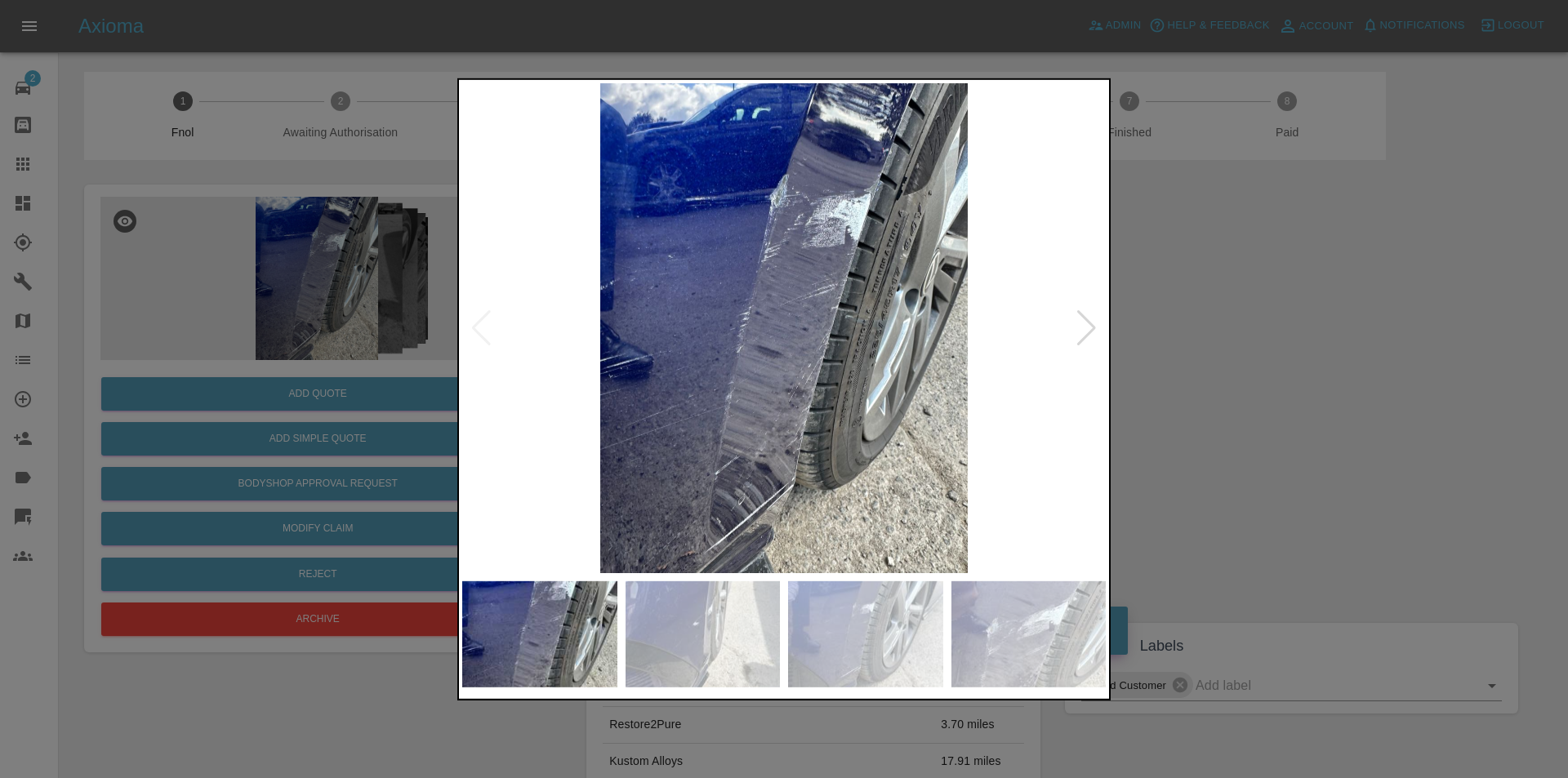
click at [1081, 331] on div at bounding box center [1086, 328] width 22 height 36
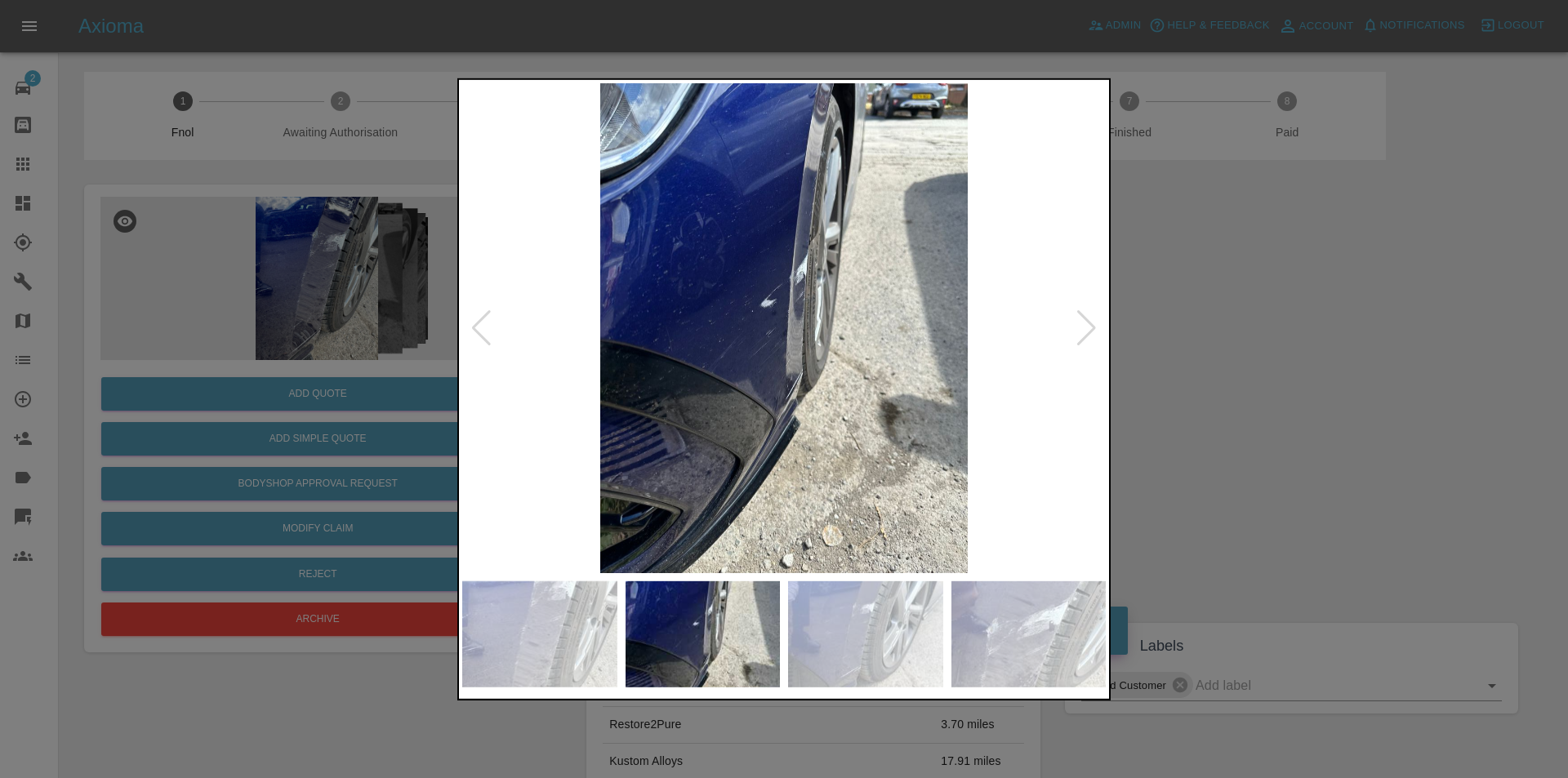
click at [1081, 331] on div at bounding box center [1086, 328] width 22 height 36
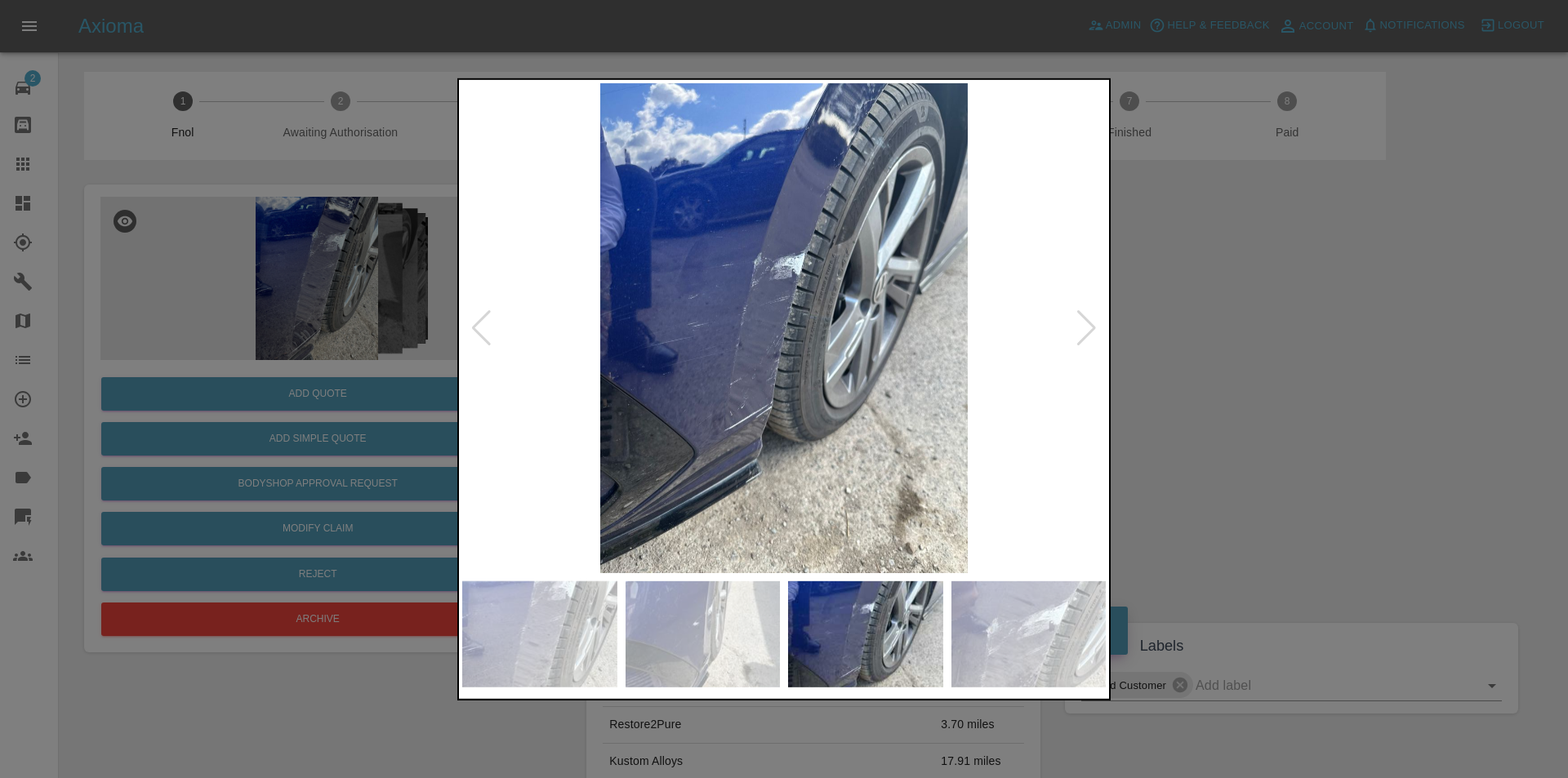
click at [1081, 331] on div at bounding box center [1086, 328] width 22 height 36
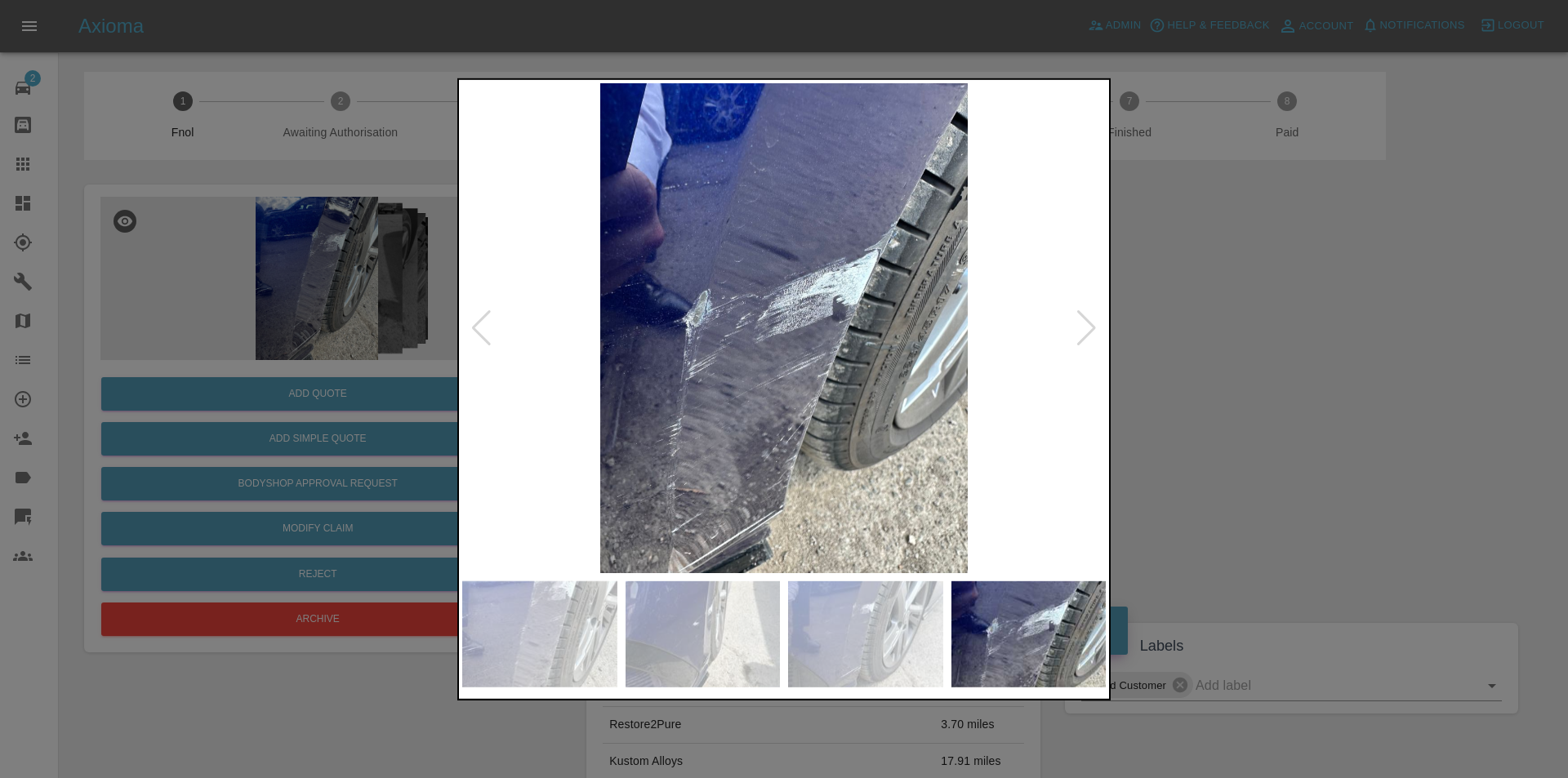
click at [1081, 331] on div at bounding box center [1086, 328] width 22 height 36
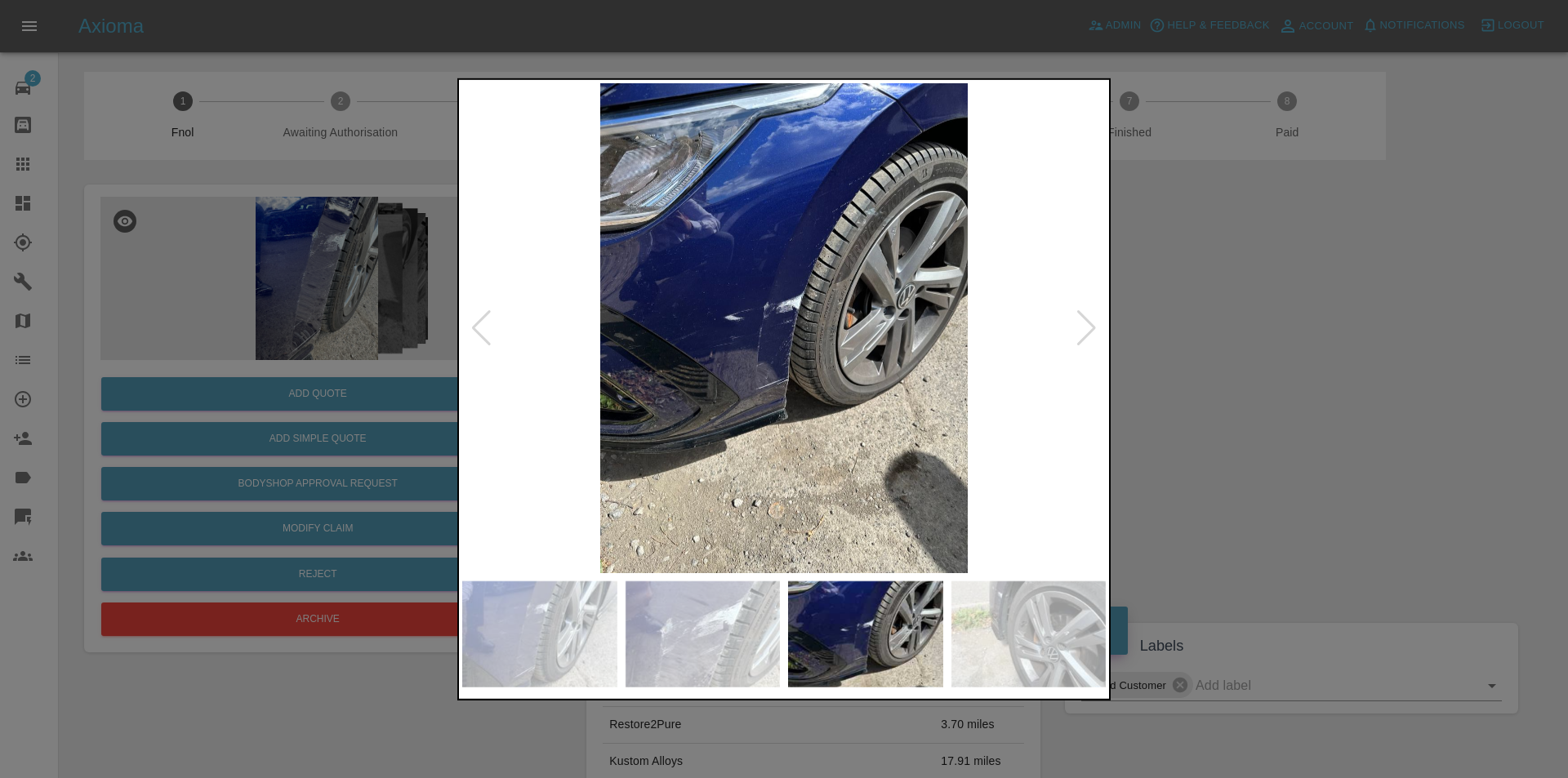
click at [1085, 326] on div at bounding box center [1086, 328] width 22 height 36
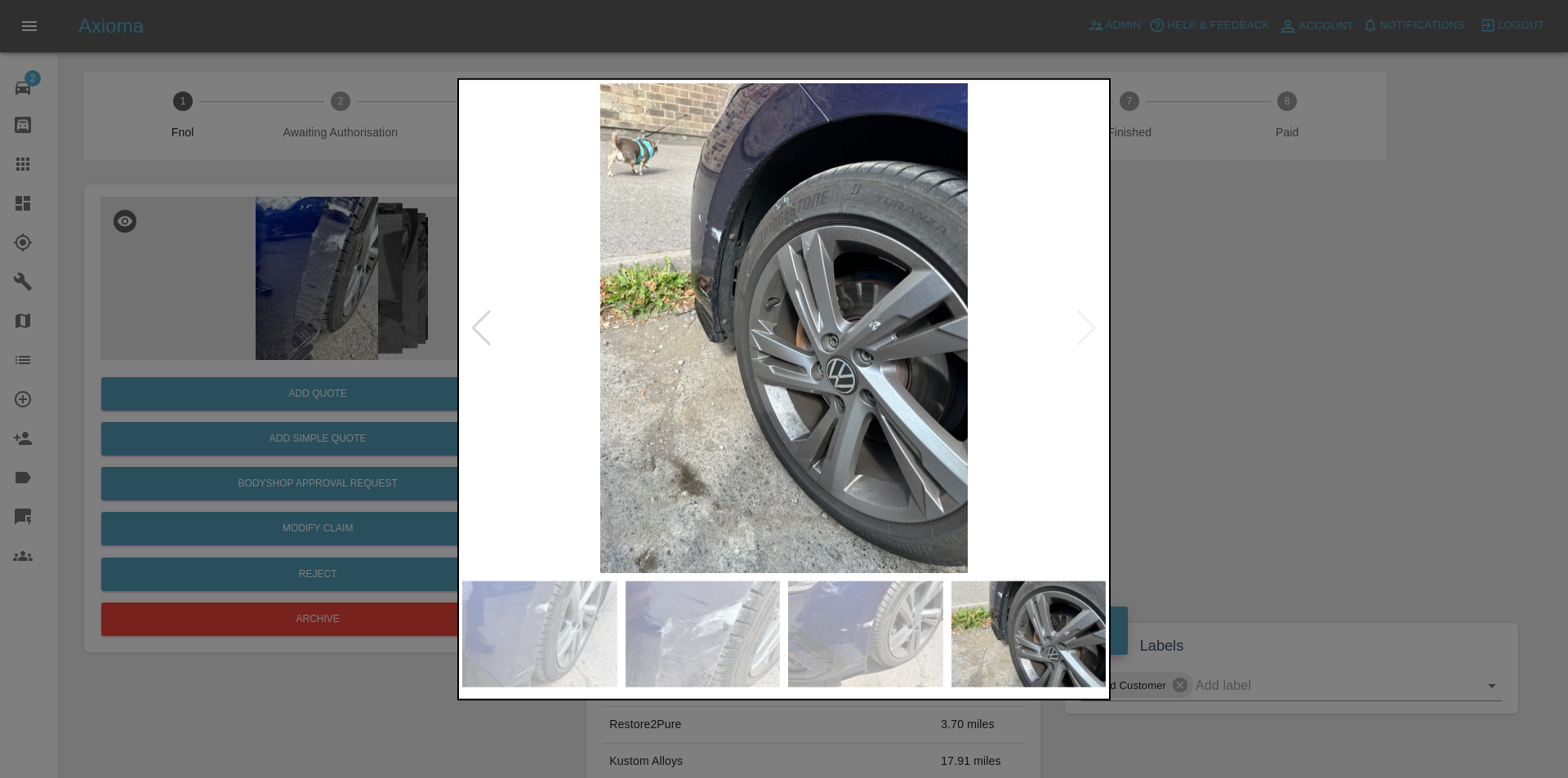
click at [1083, 326] on img at bounding box center [784, 327] width 643 height 490
click at [1287, 364] on div at bounding box center [784, 389] width 1568 height 778
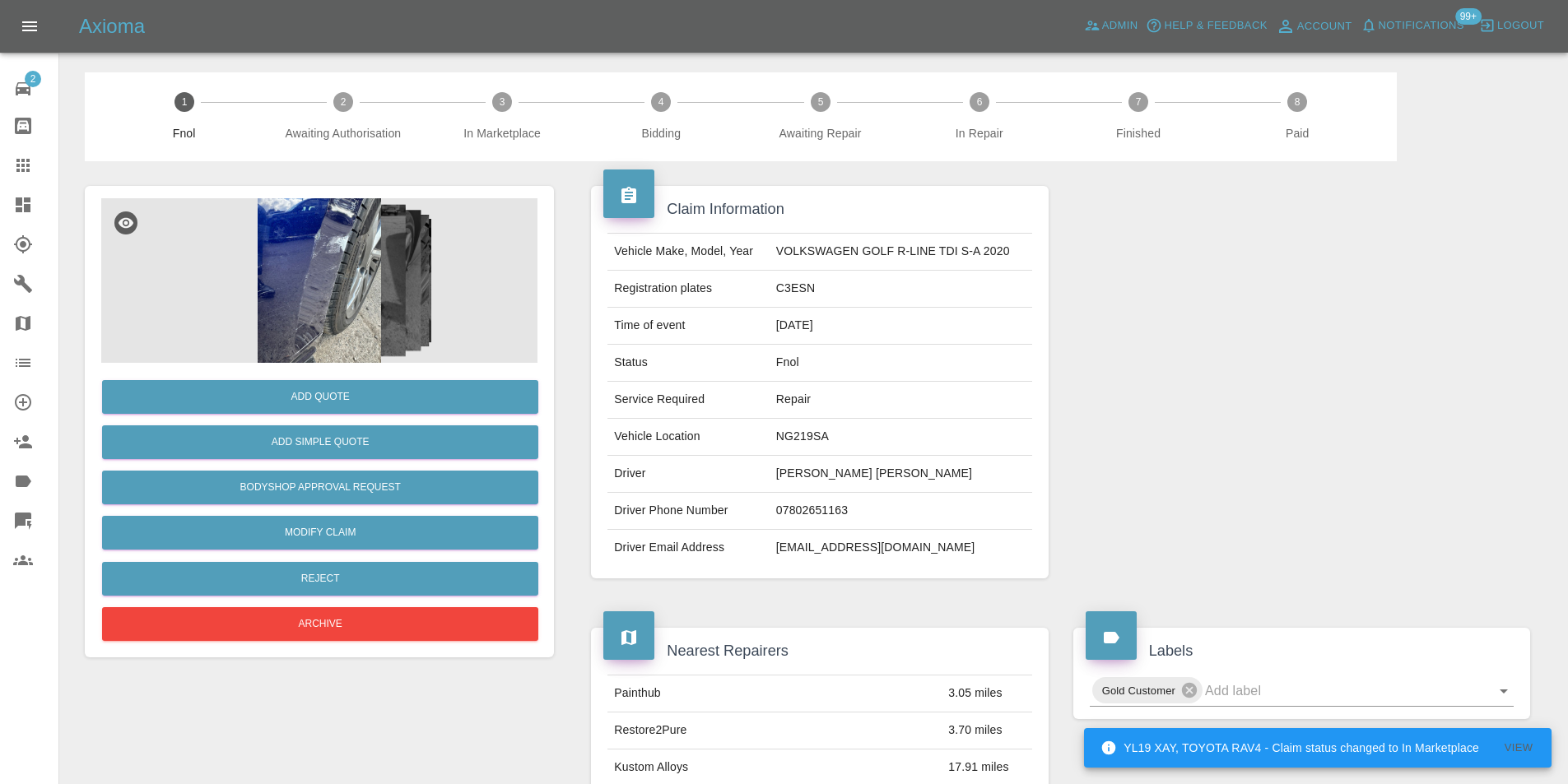
click at [326, 268] on img at bounding box center [319, 280] width 436 height 165
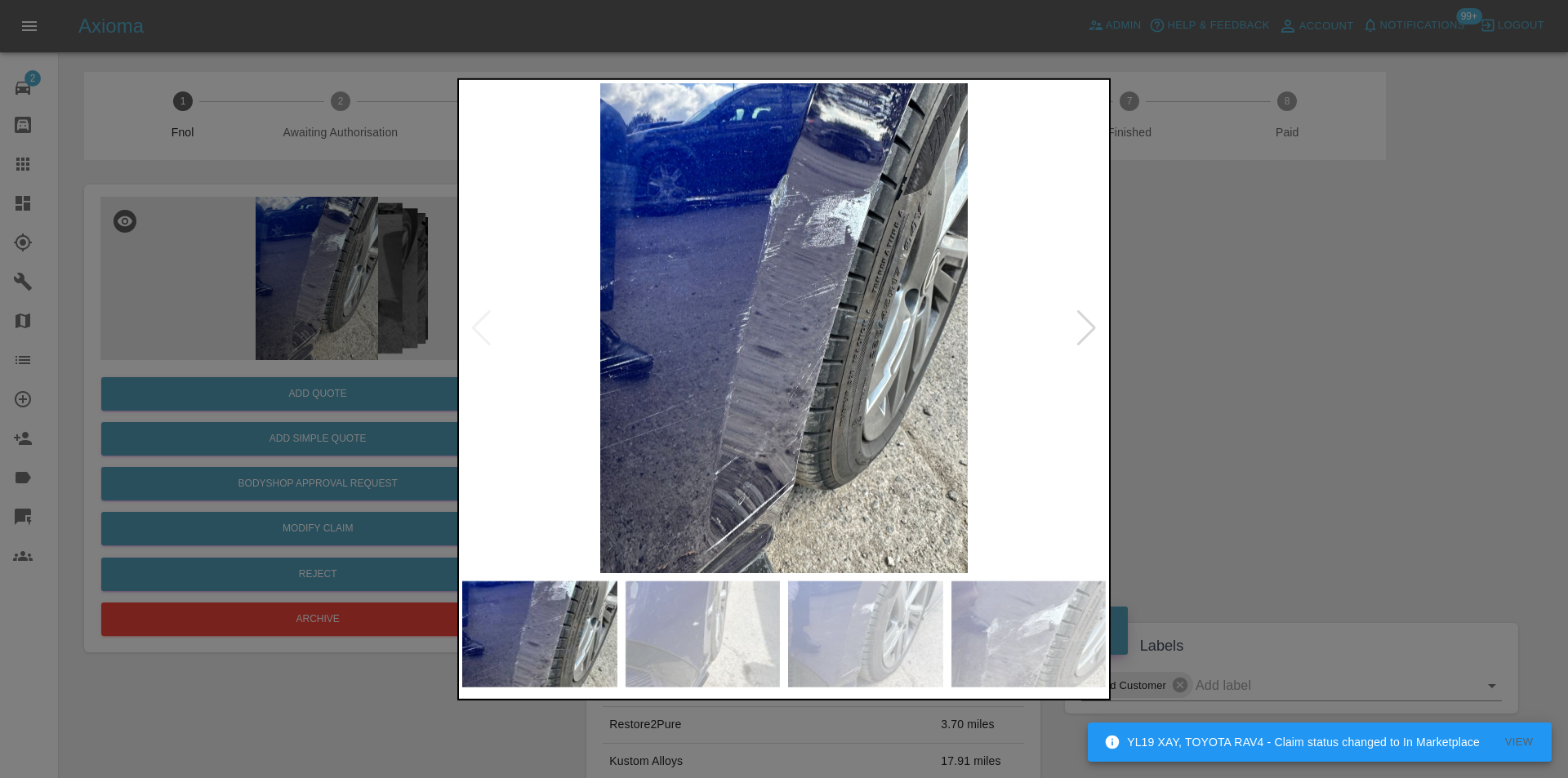
click at [1094, 330] on div at bounding box center [1086, 328] width 22 height 36
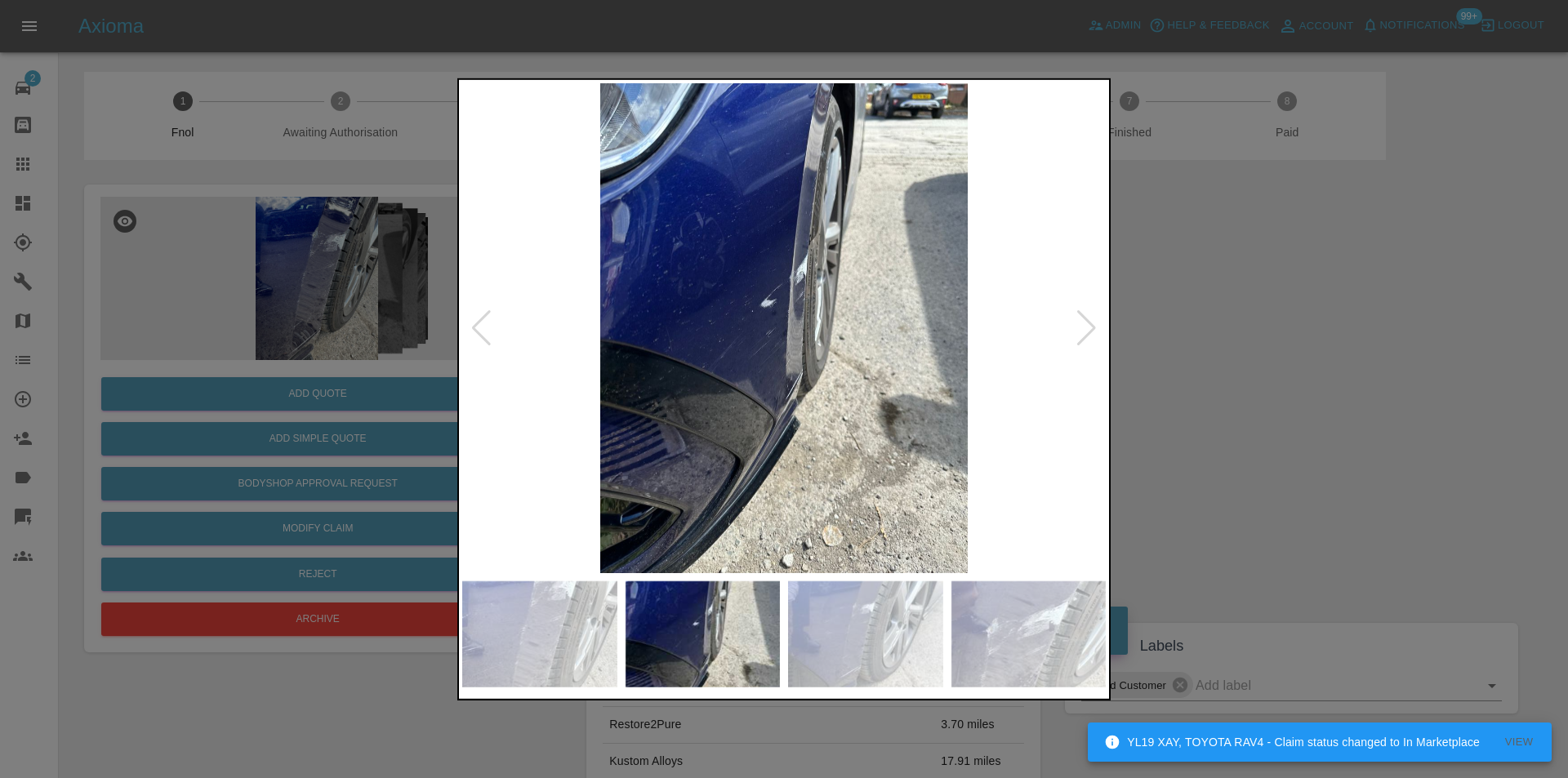
click at [1092, 328] on div at bounding box center [1086, 328] width 22 height 36
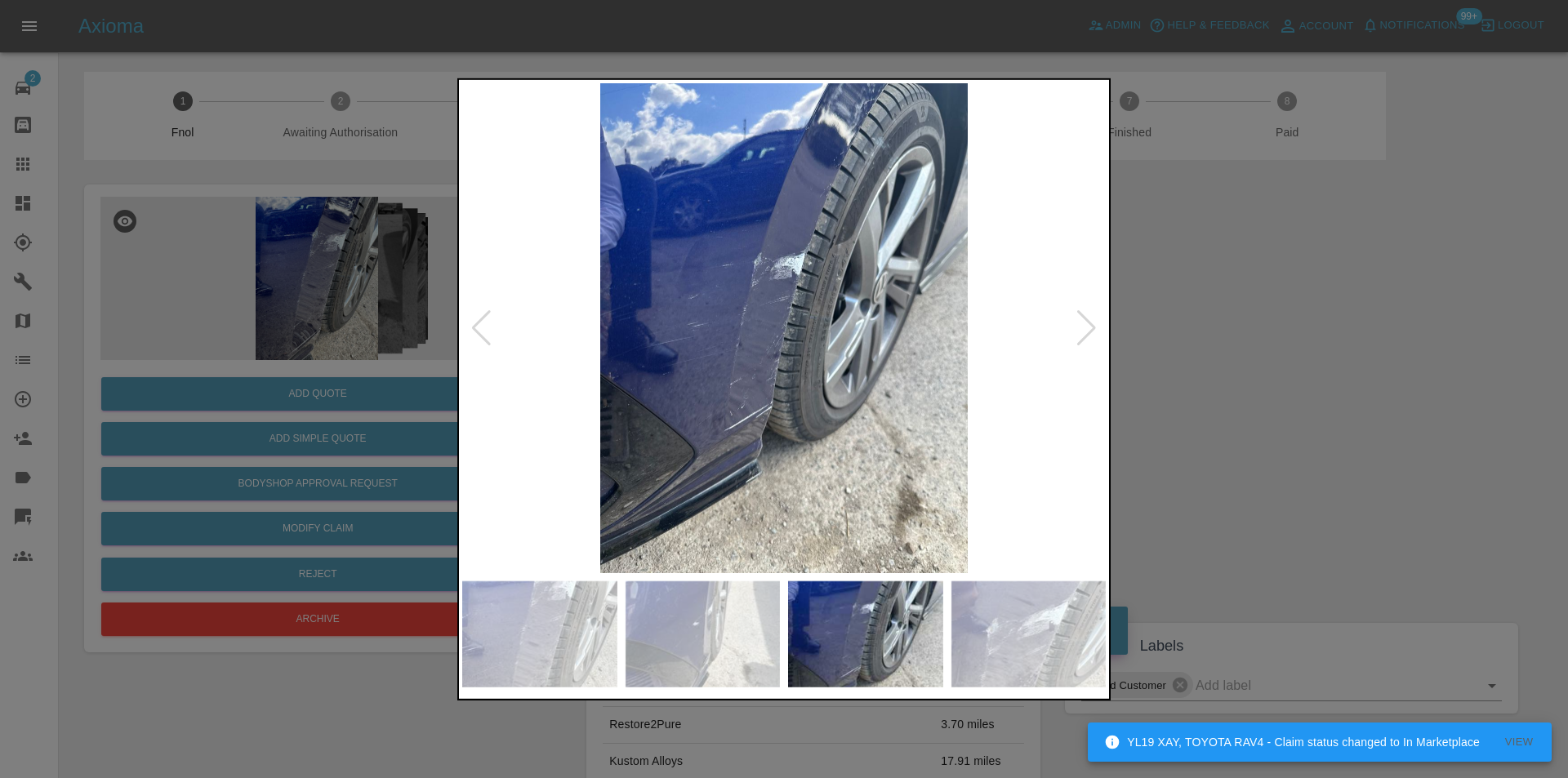
click at [1091, 328] on div at bounding box center [1086, 328] width 22 height 36
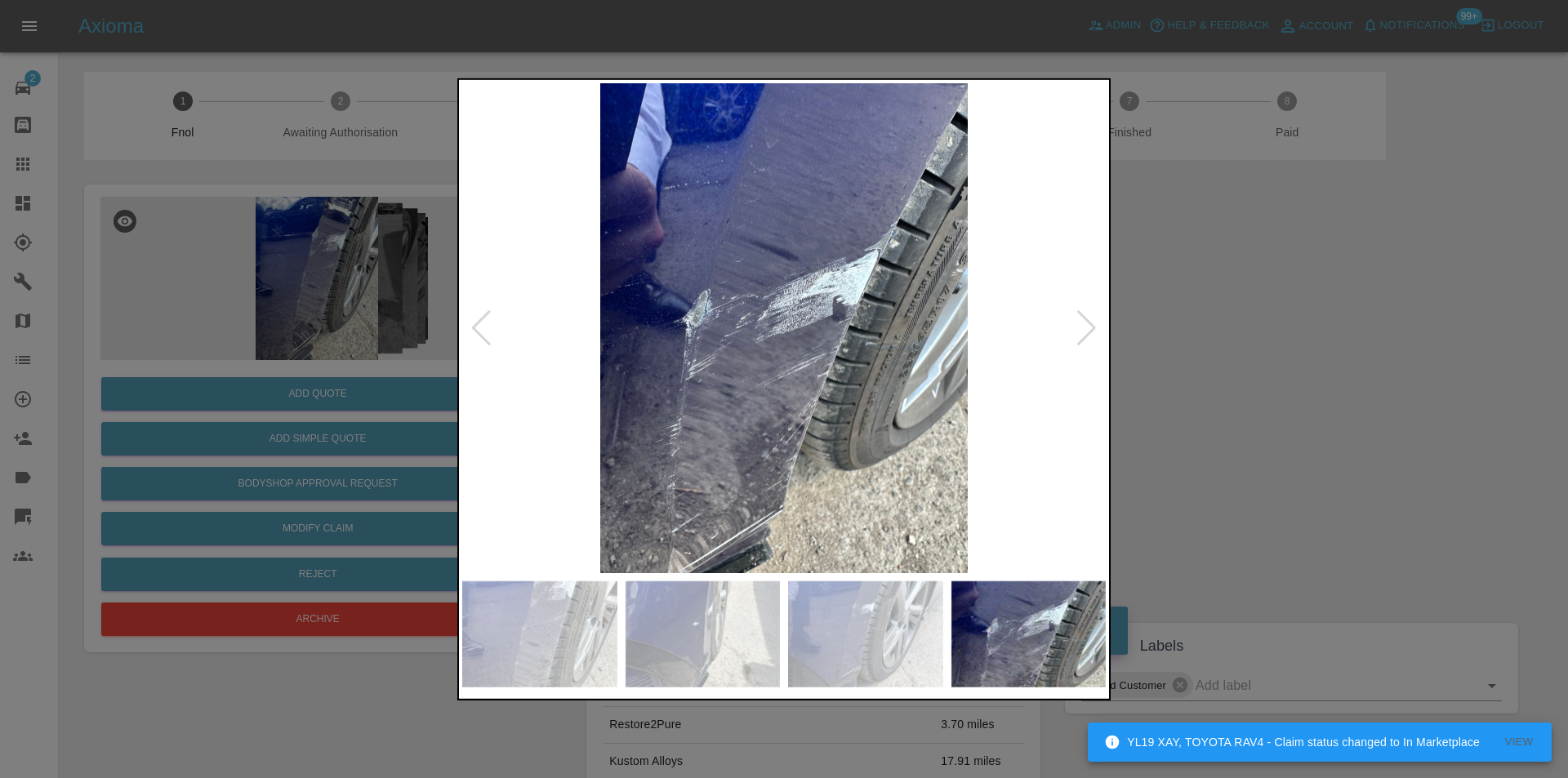
click at [1086, 331] on div at bounding box center [1086, 328] width 22 height 36
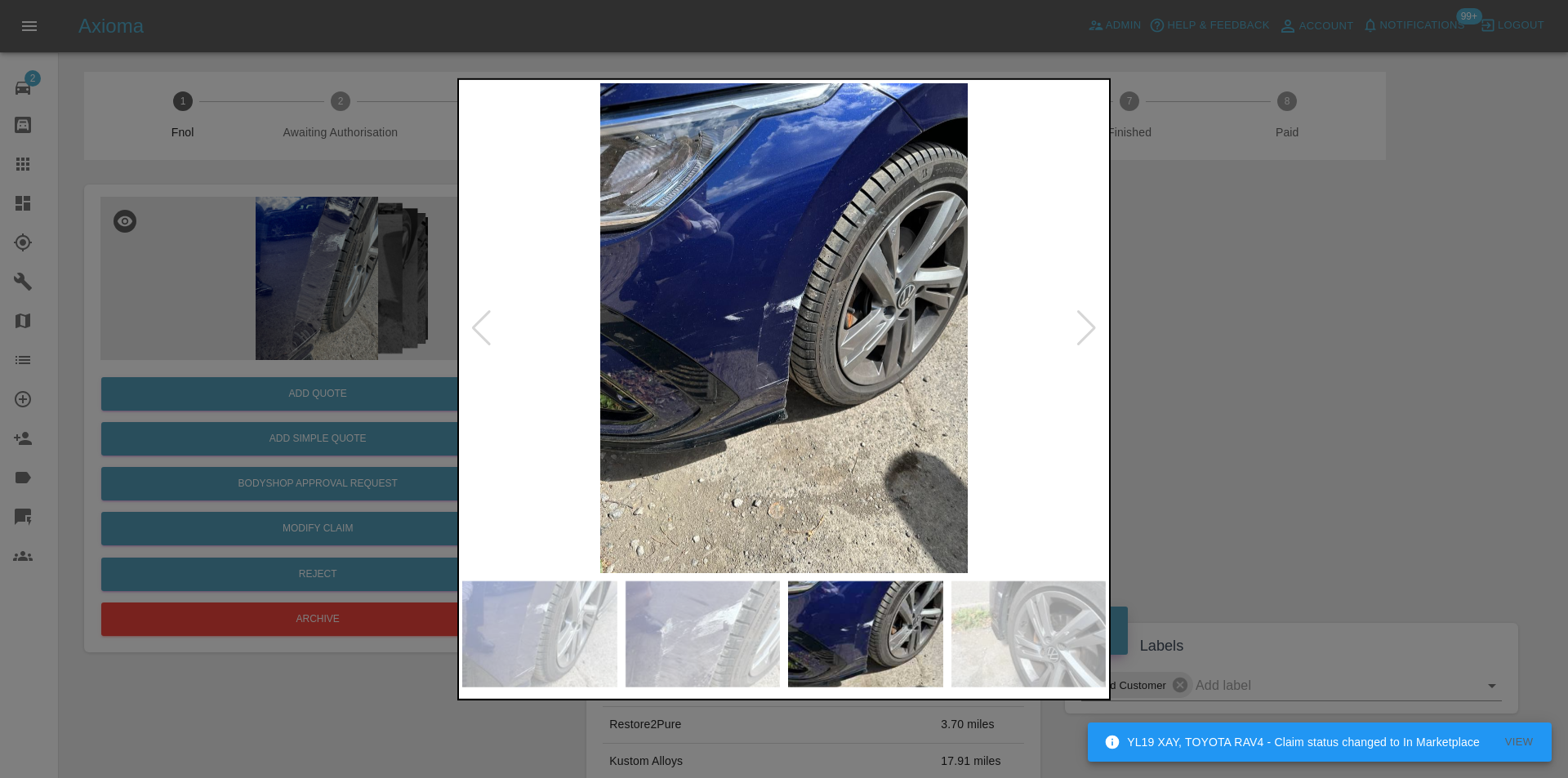
click at [1085, 329] on div at bounding box center [1086, 328] width 22 height 36
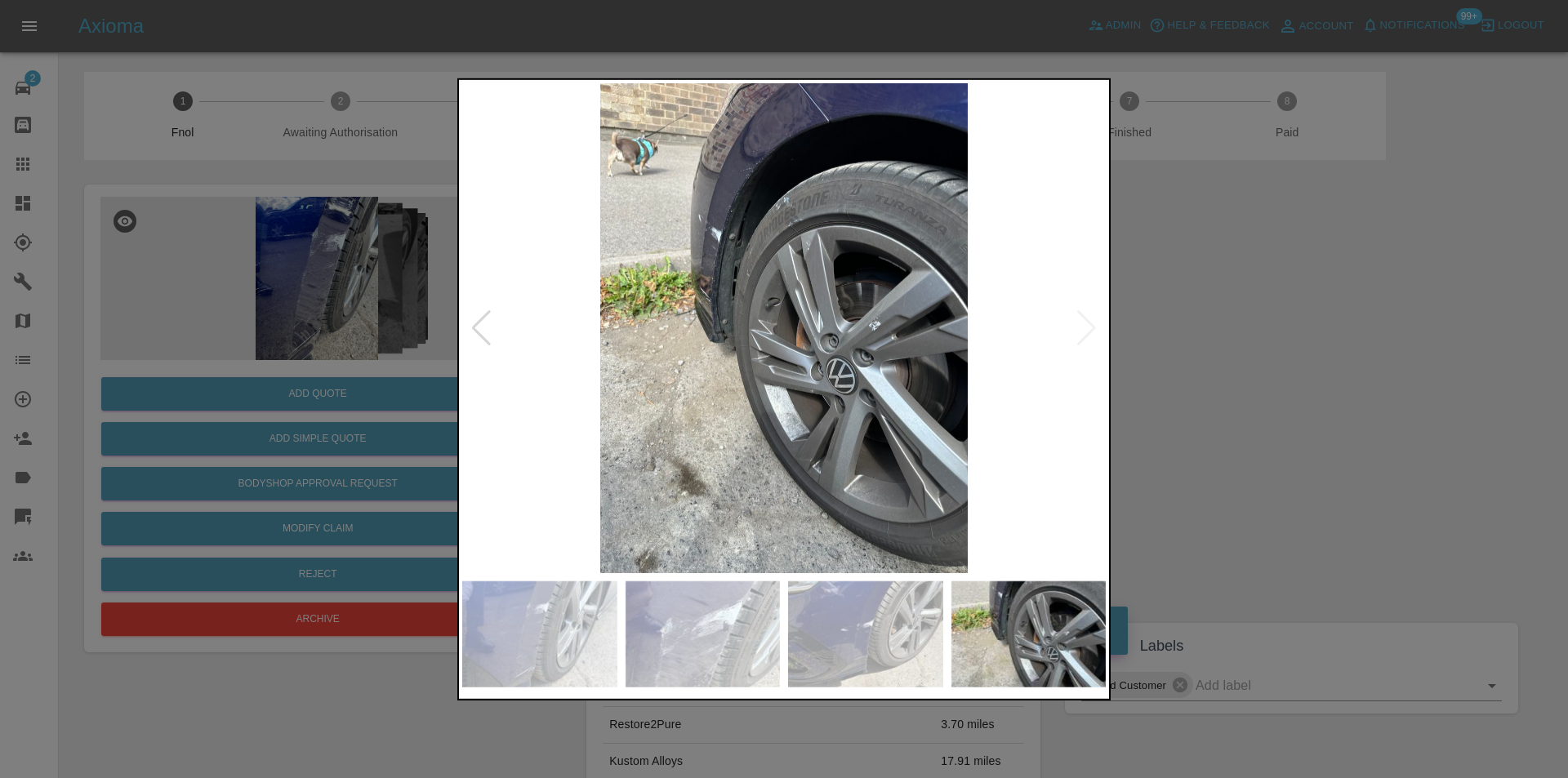
drag, startPoint x: 1289, startPoint y: 328, endPoint x: 1099, endPoint y: 386, distance: 198.7
click at [1288, 328] on div at bounding box center [784, 389] width 1568 height 778
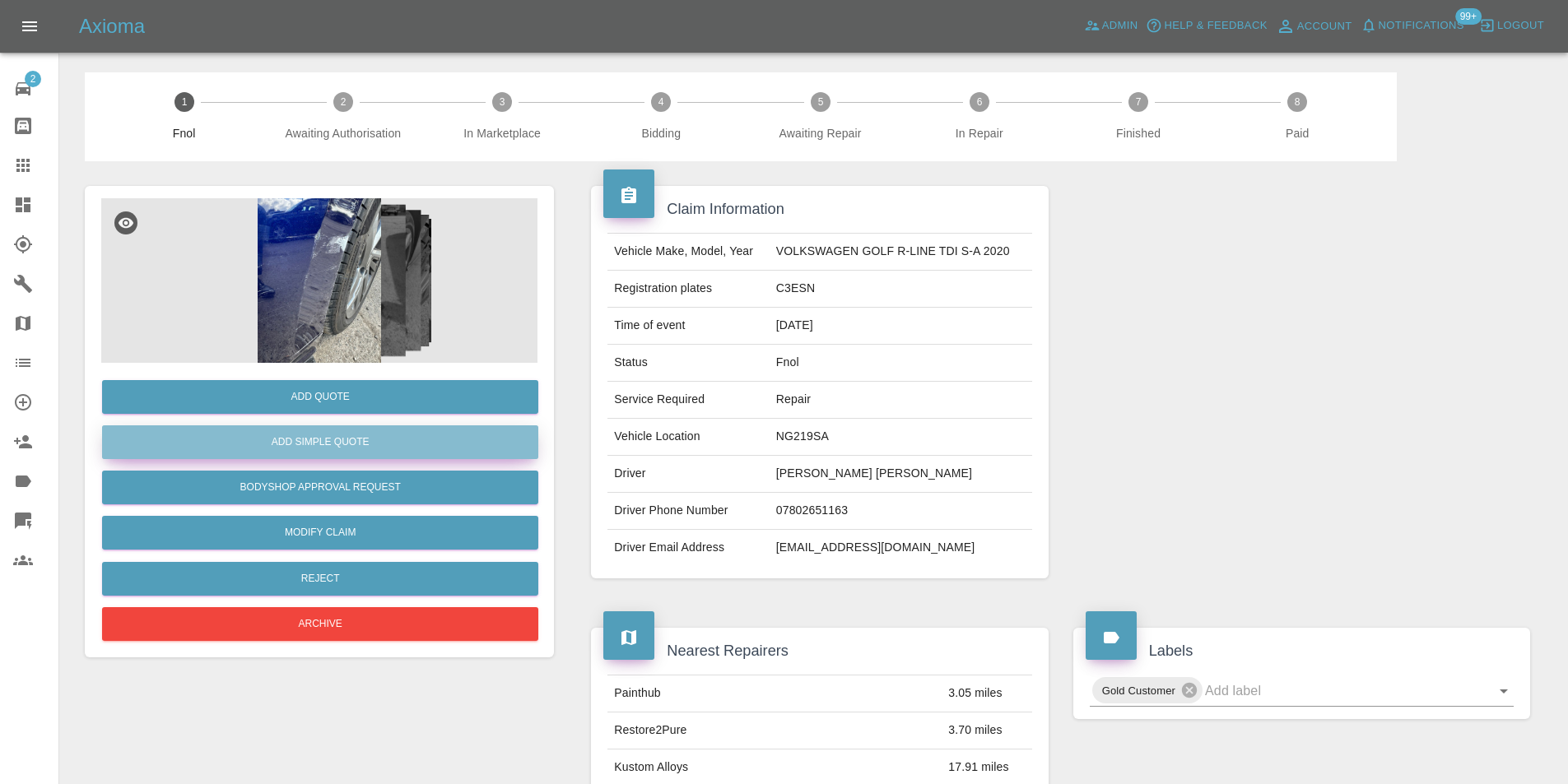
click at [365, 441] on button "Add Simple Quote" at bounding box center [320, 443] width 436 height 34
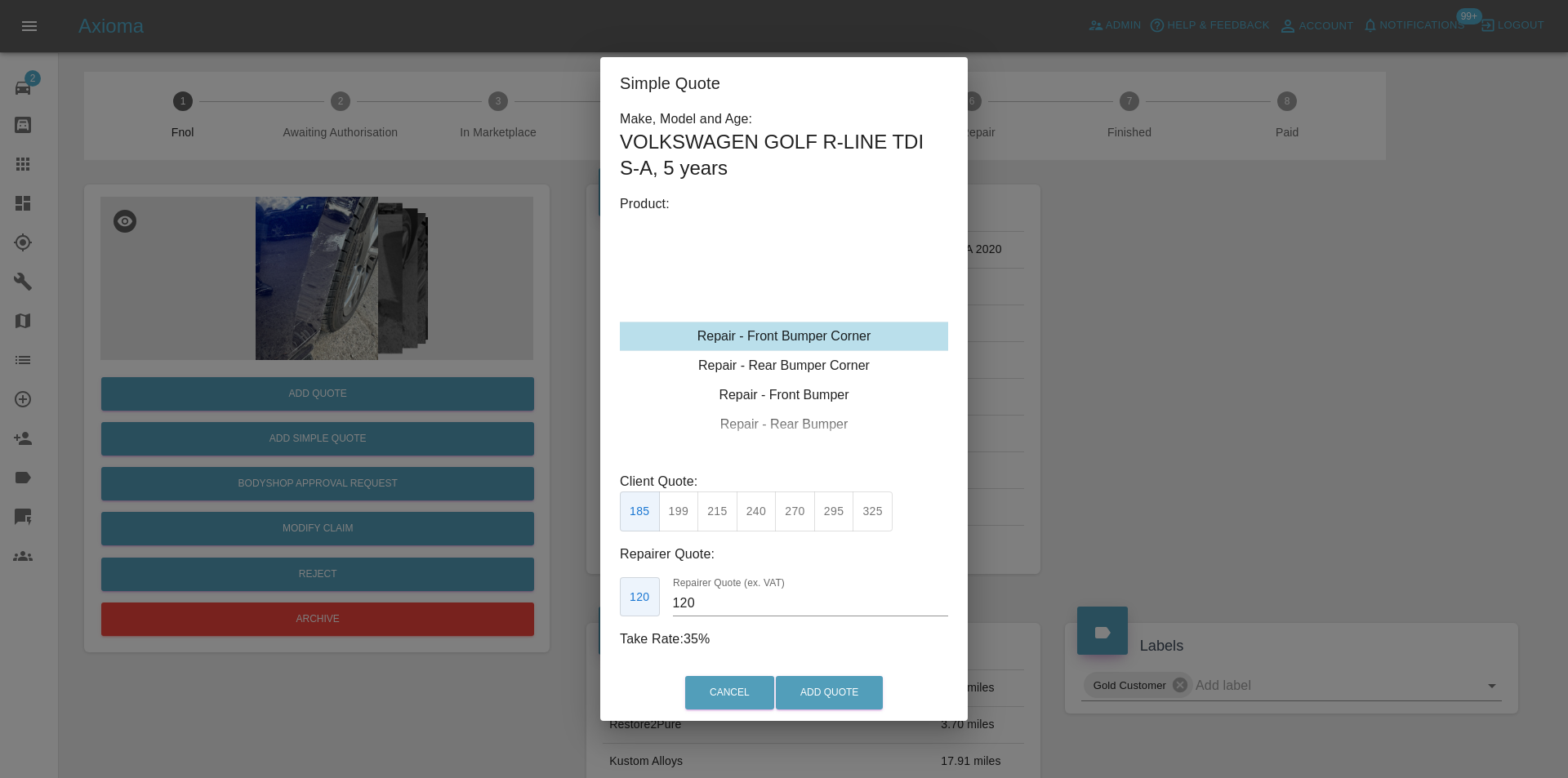
drag, startPoint x: 684, startPoint y: 511, endPoint x: 709, endPoint y: 516, distance: 25.5
click at [685, 511] on button "199" at bounding box center [678, 511] width 40 height 40
click at [725, 516] on button "215" at bounding box center [717, 511] width 40 height 40
type input "135"
click at [826, 699] on button "Add Quote" at bounding box center [829, 693] width 107 height 34
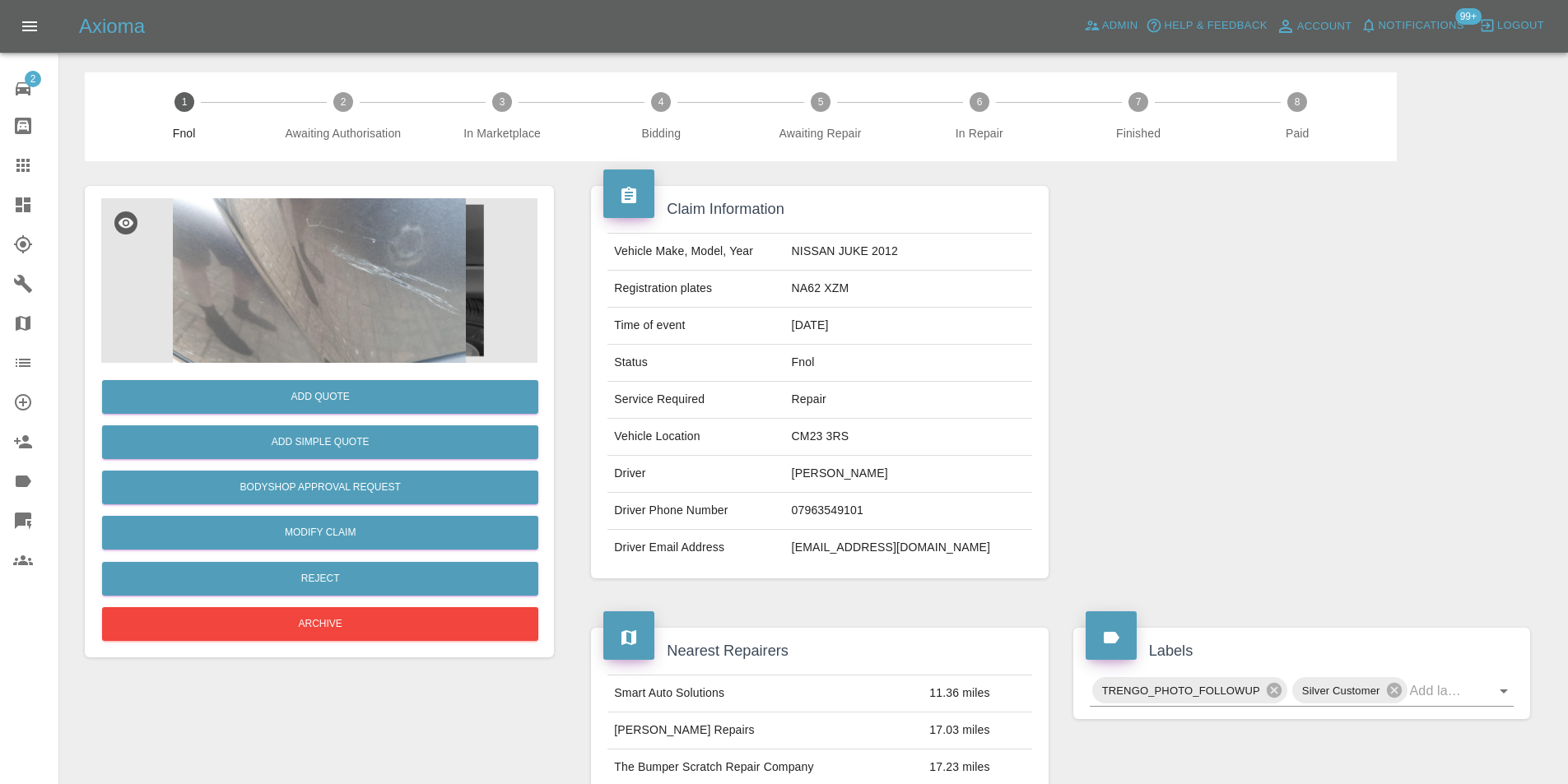
click at [411, 253] on img at bounding box center [319, 280] width 436 height 165
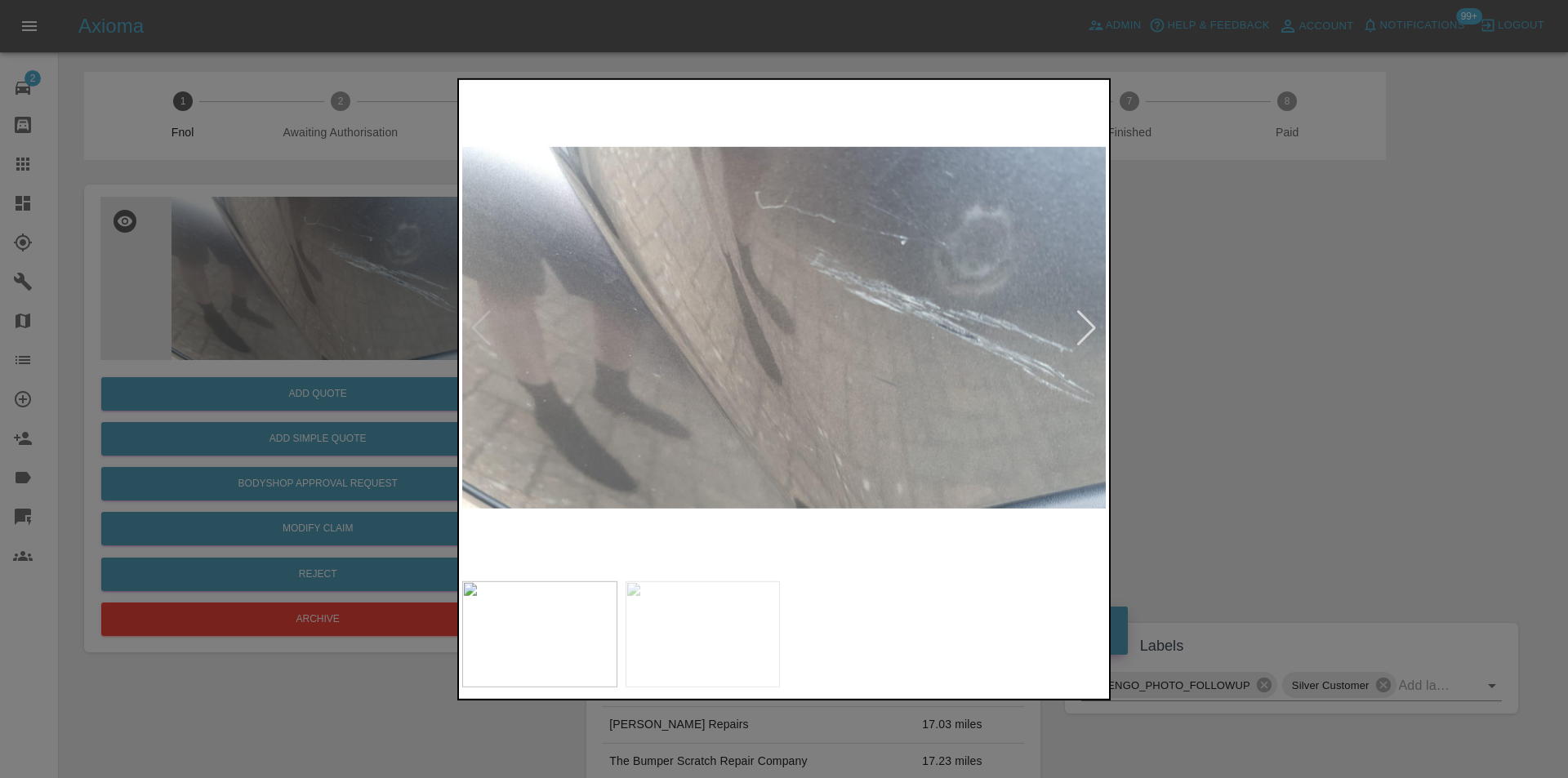
click at [1083, 334] on div at bounding box center [1086, 328] width 22 height 36
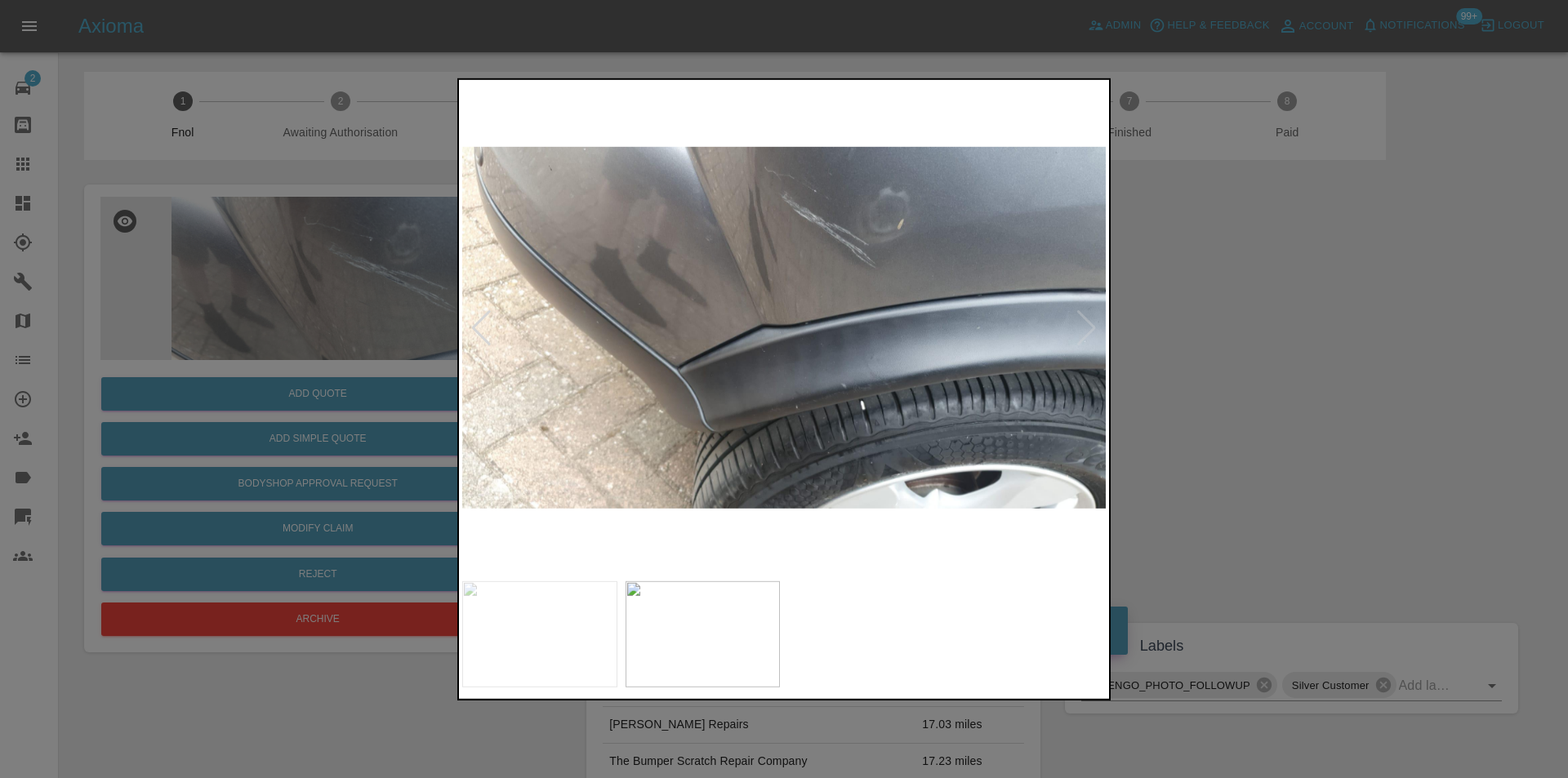
click at [1083, 334] on img at bounding box center [784, 327] width 643 height 490
click at [1288, 356] on div at bounding box center [784, 389] width 1568 height 778
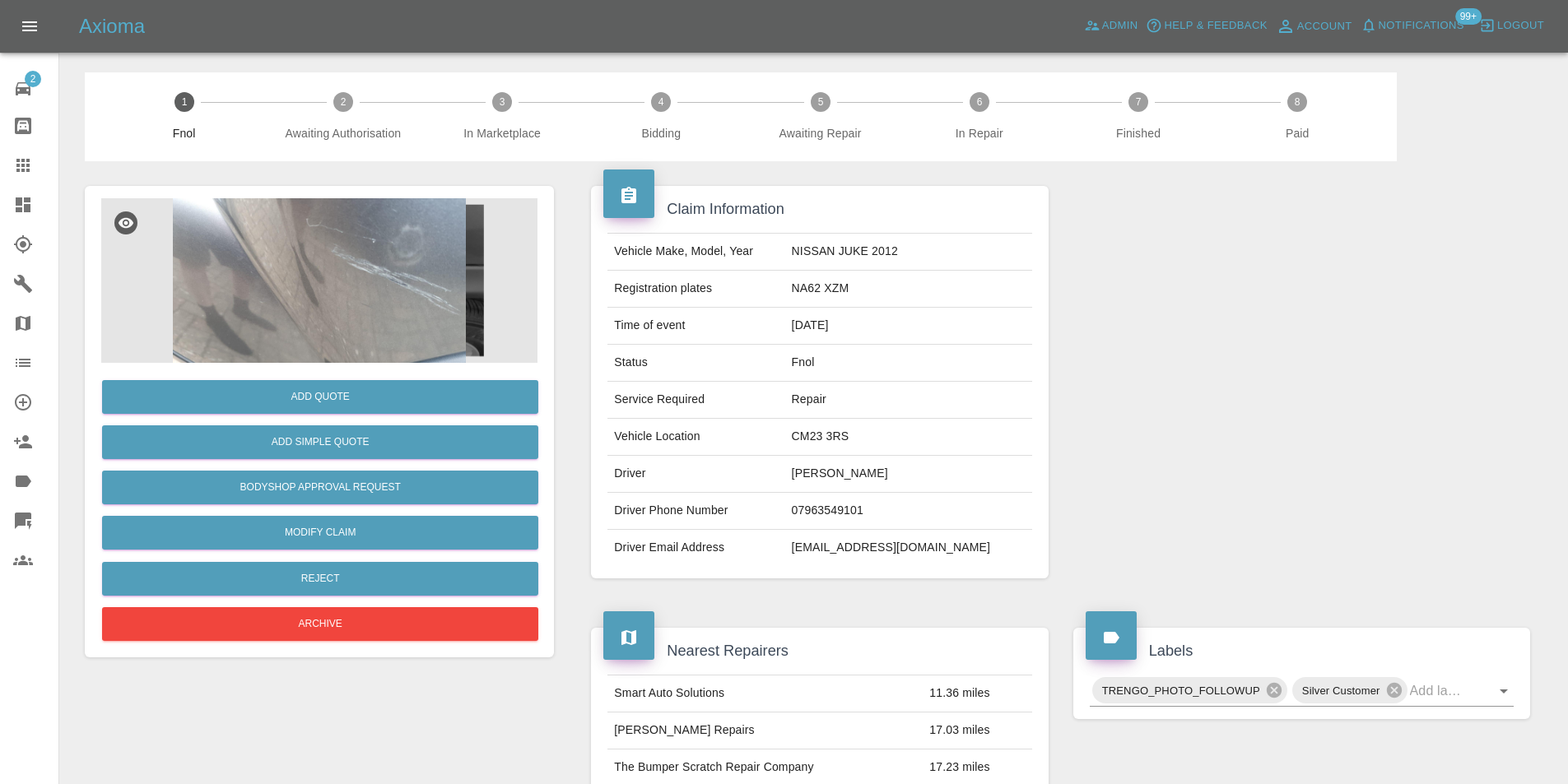
click at [338, 212] on img at bounding box center [319, 280] width 436 height 165
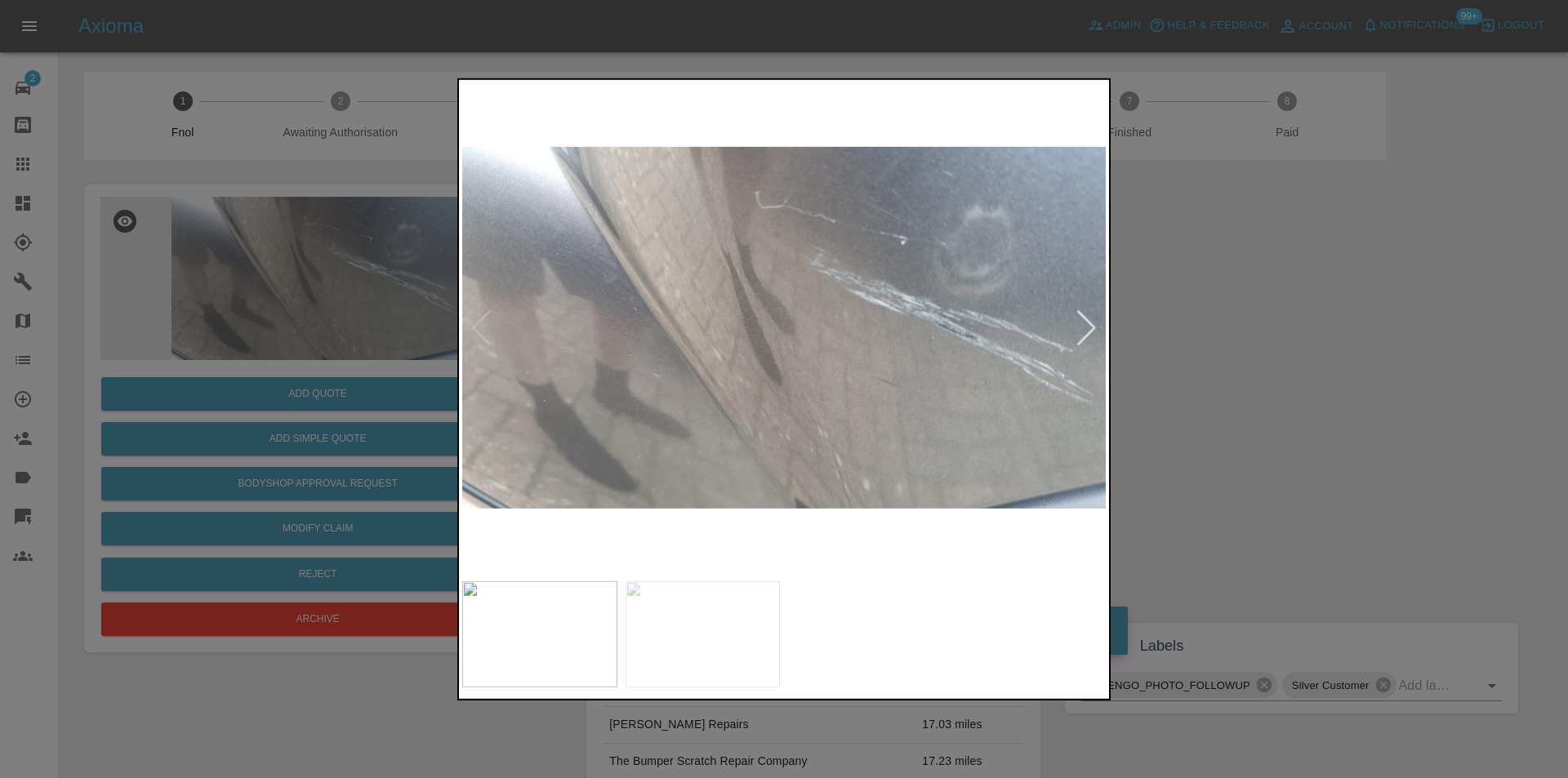
click at [1088, 327] on div at bounding box center [1086, 328] width 22 height 36
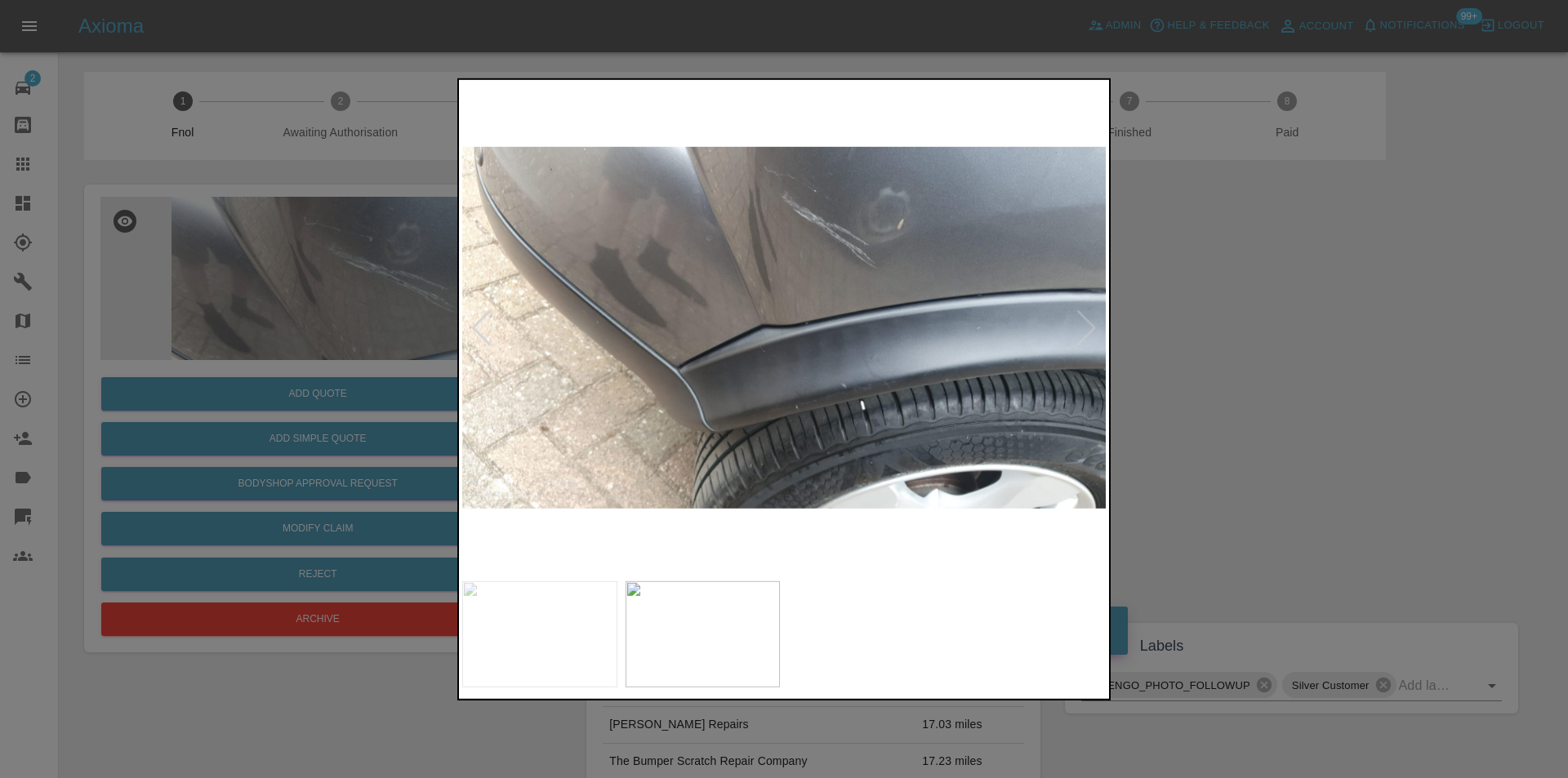
click at [1088, 327] on img at bounding box center [784, 327] width 643 height 490
click at [1326, 358] on div at bounding box center [784, 389] width 1568 height 778
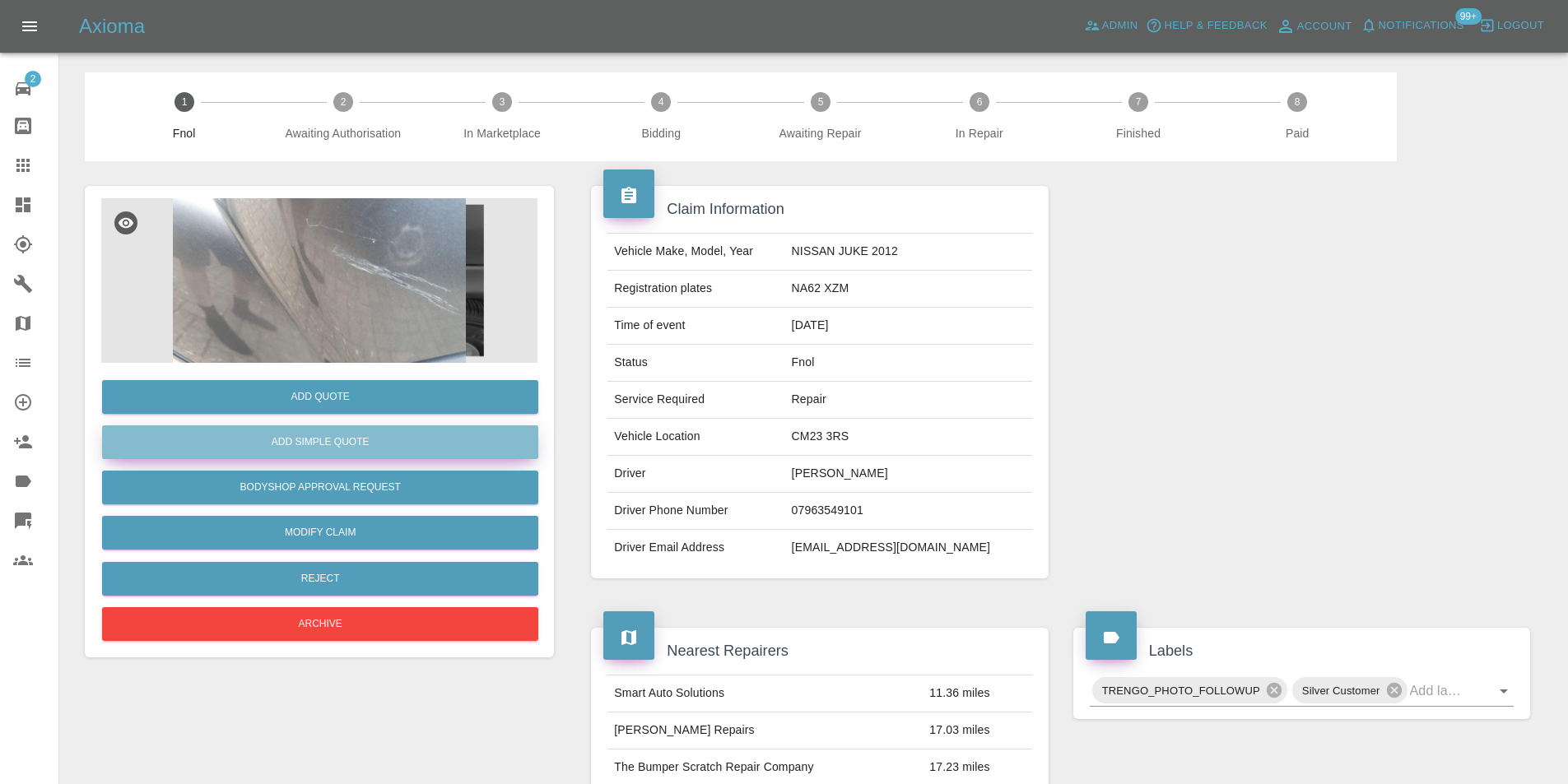
click at [315, 439] on button "Add Simple Quote" at bounding box center [320, 443] width 436 height 34
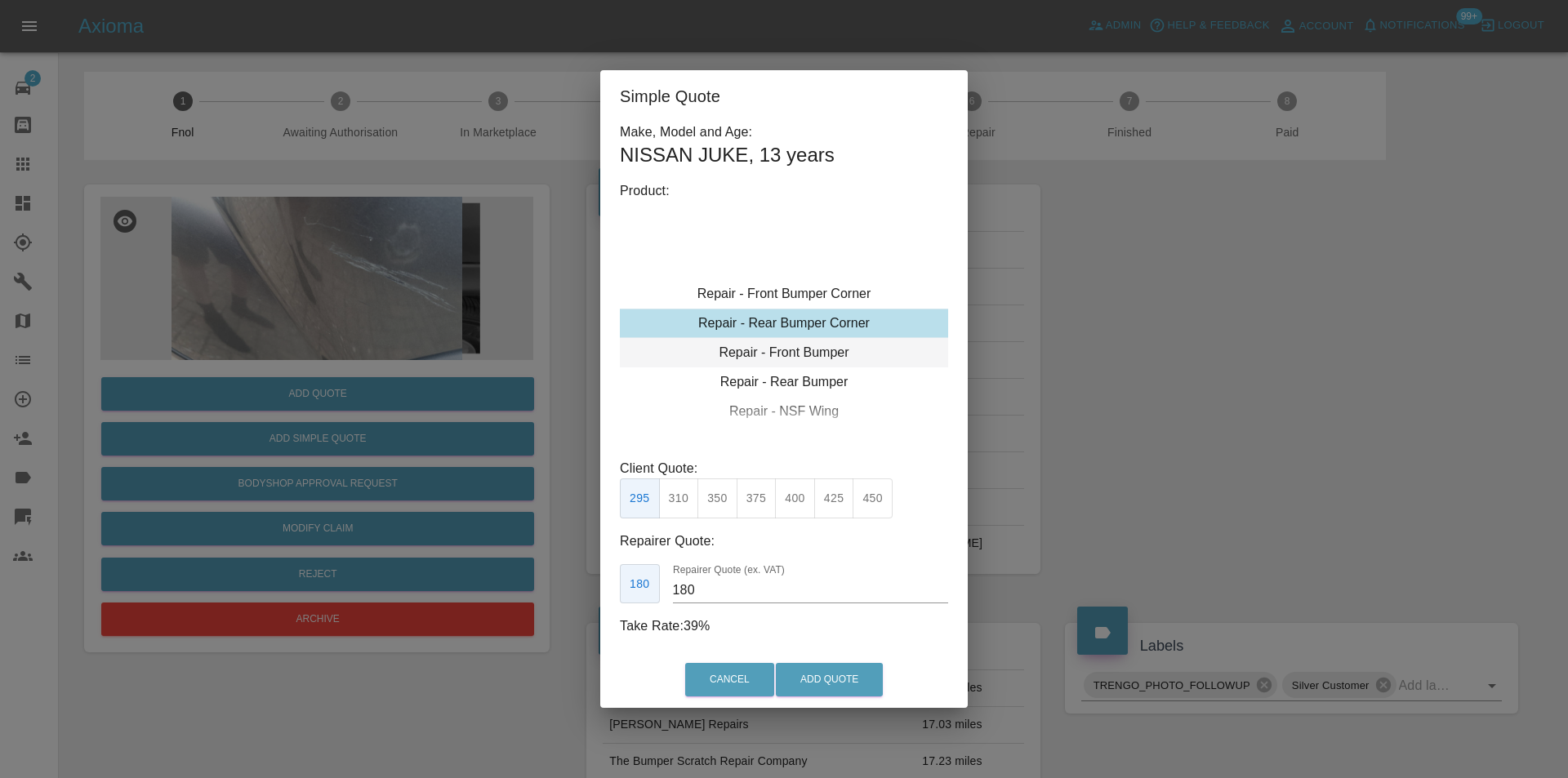
type input "120"
click at [814, 683] on button "Add Quote" at bounding box center [829, 680] width 107 height 34
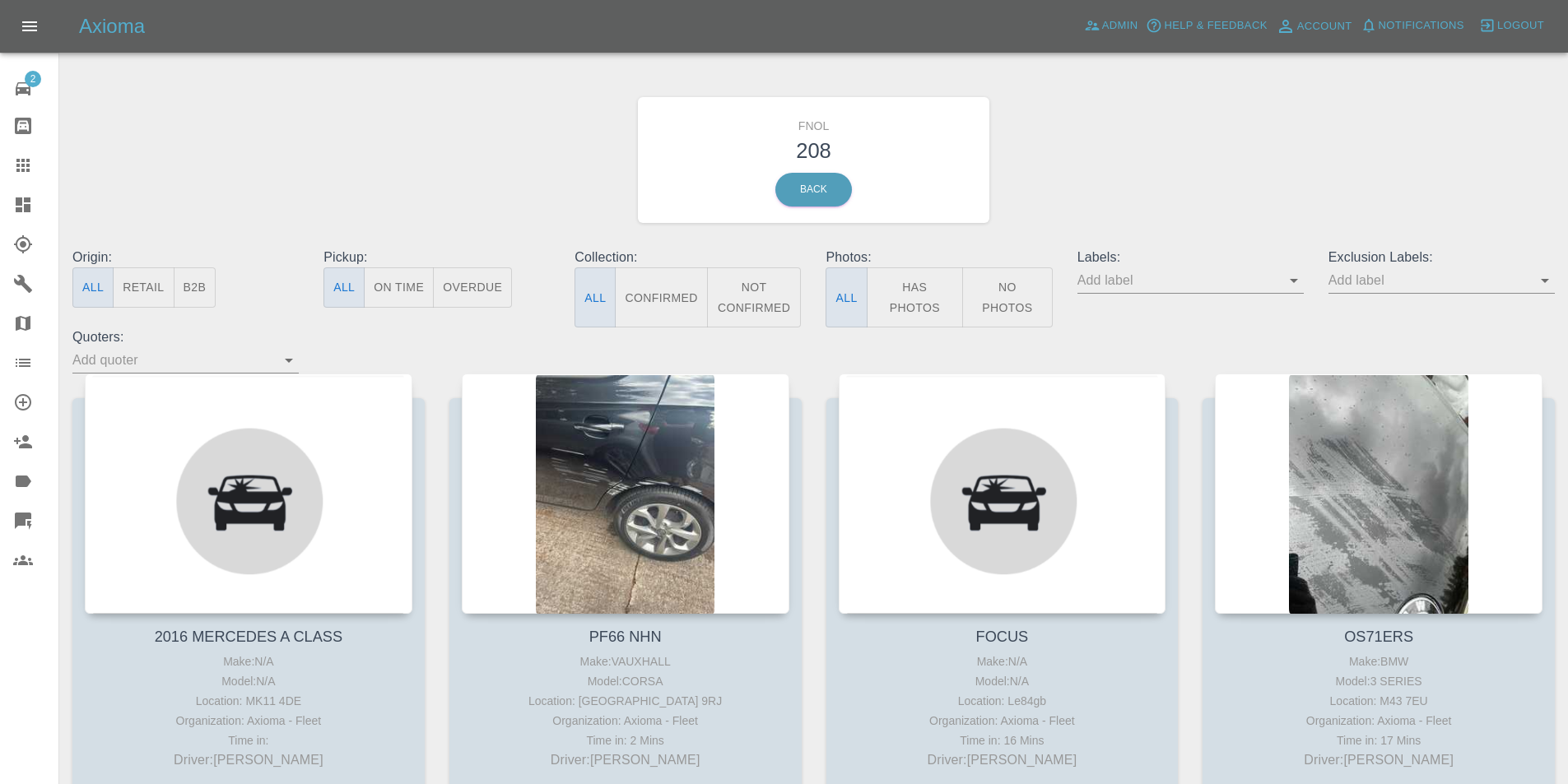
click at [914, 294] on button "Has Photos" at bounding box center [916, 297] width 97 height 60
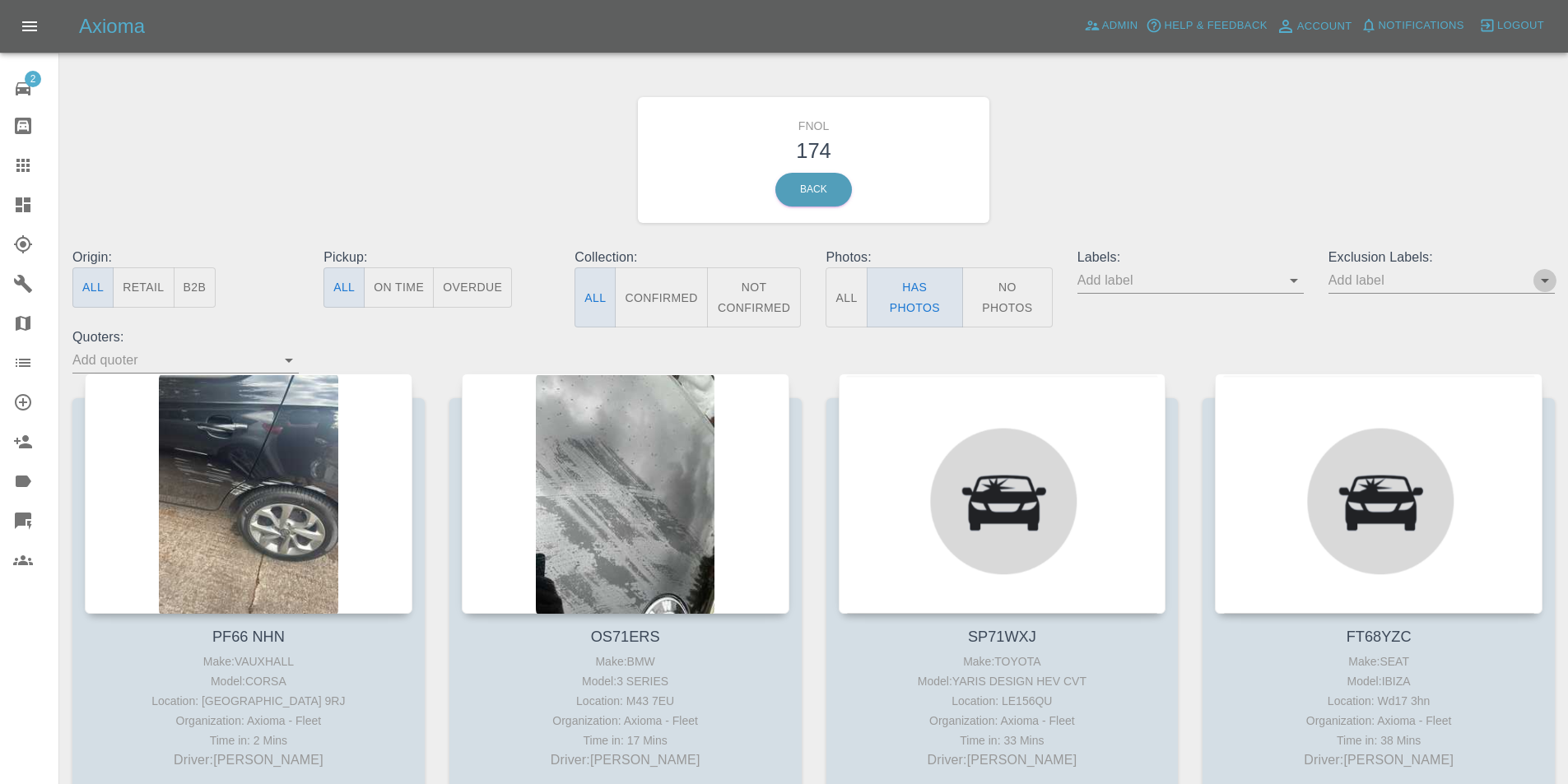
click at [1551, 285] on icon "Open" at bounding box center [1545, 280] width 20 height 20
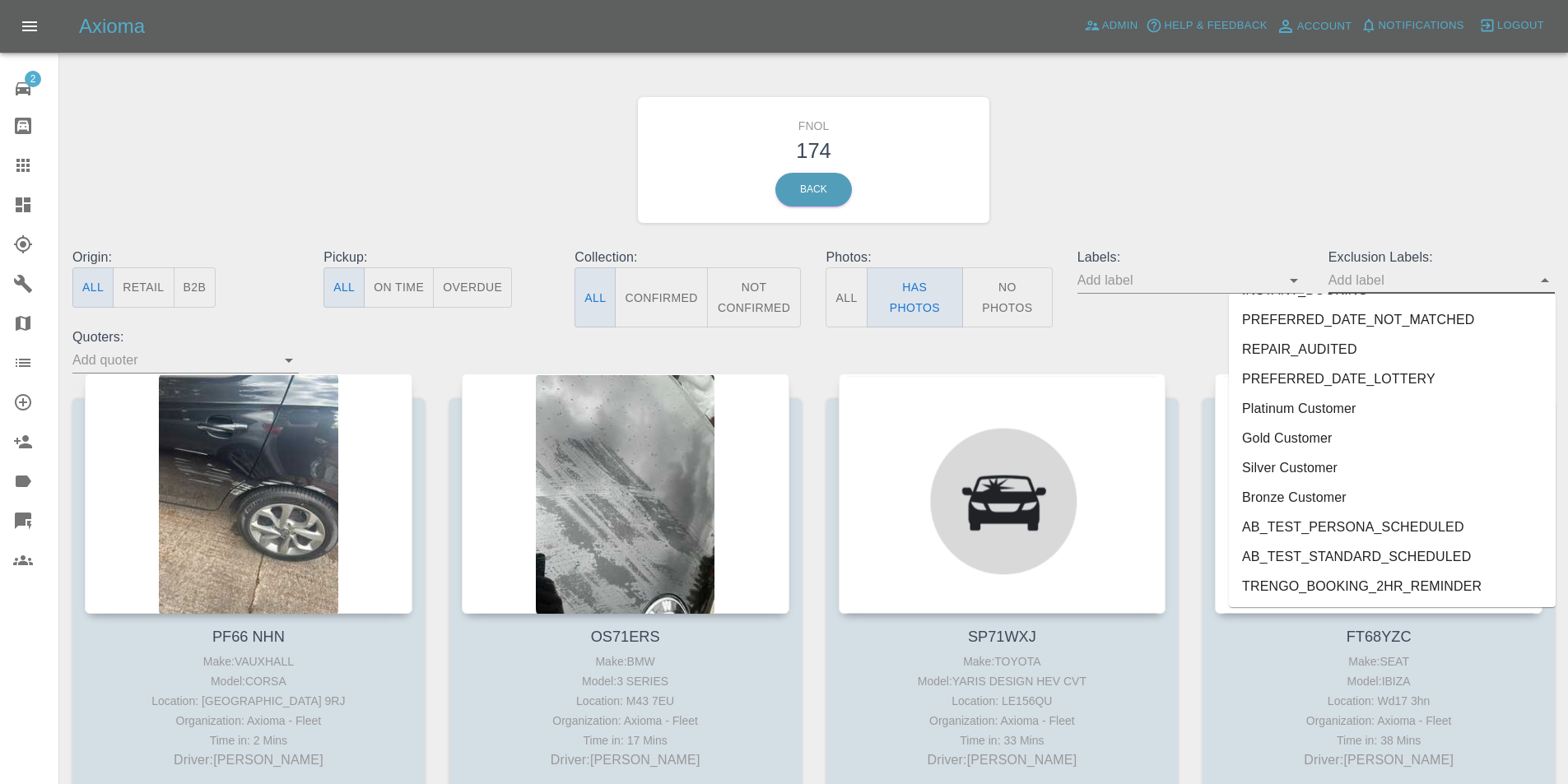
scroll to position [3432, 0]
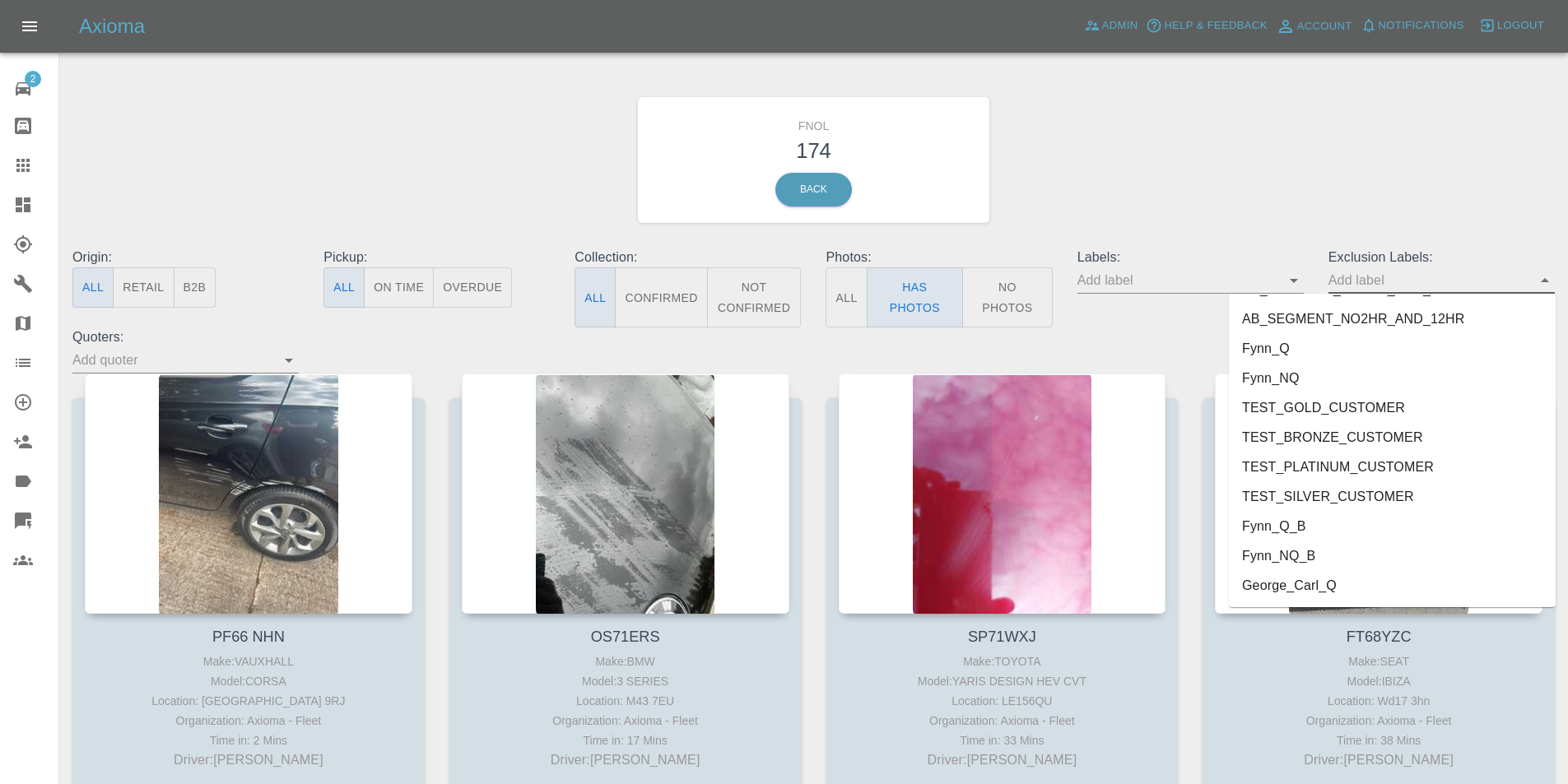
click at [1294, 589] on li "George_Carl_Q" at bounding box center [1392, 585] width 327 height 30
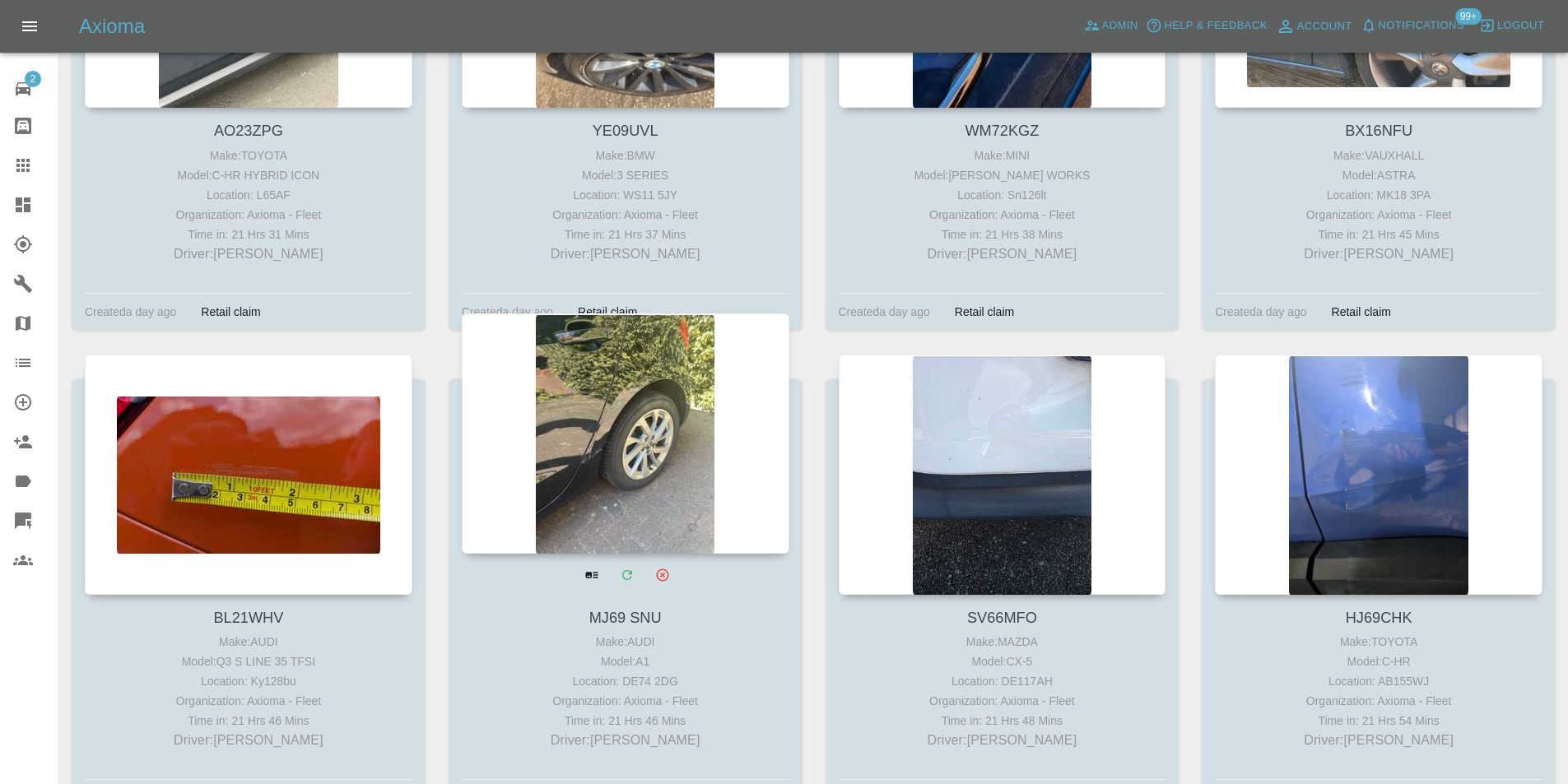
scroll to position [3620, 0]
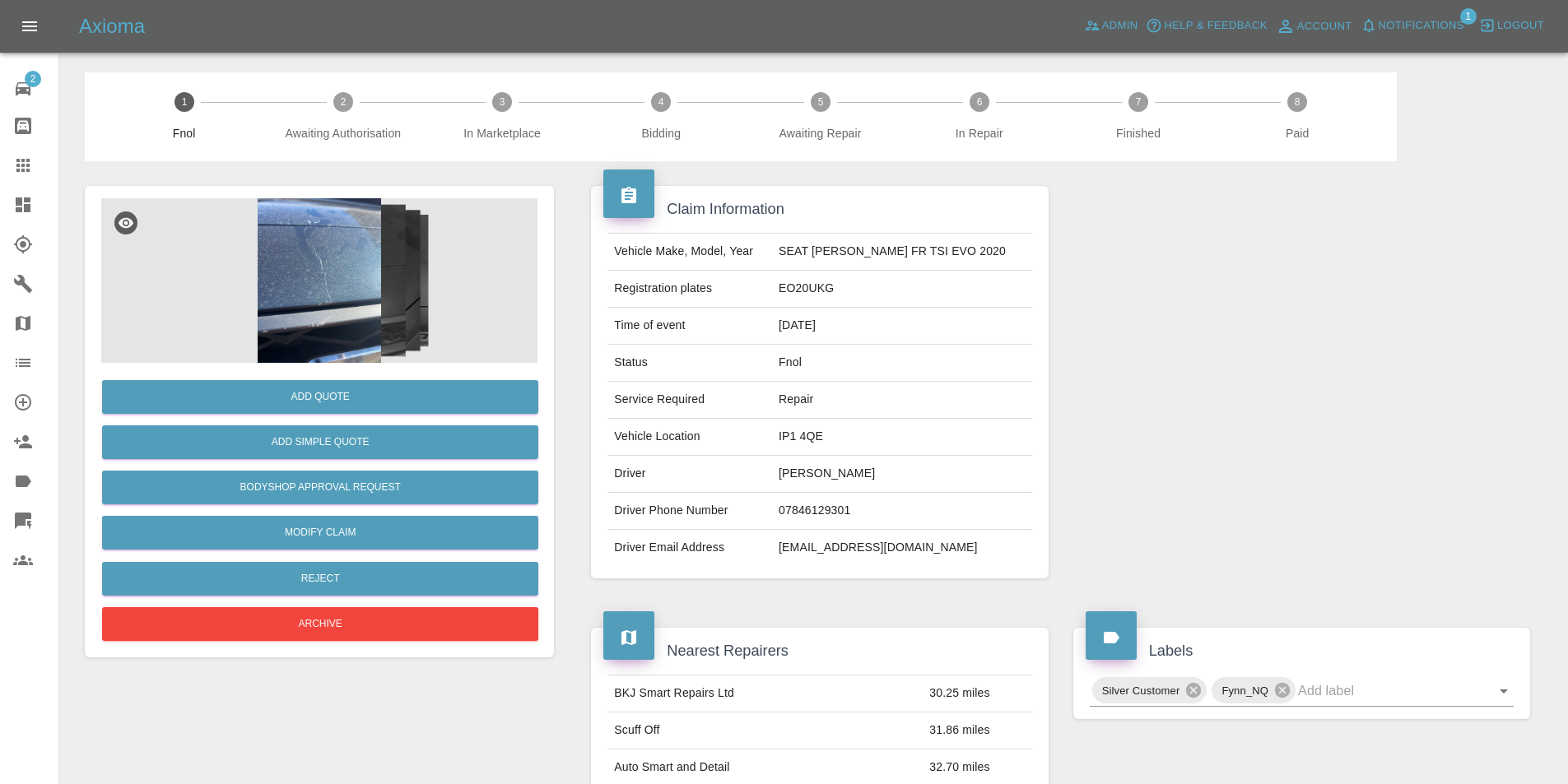
click at [377, 219] on img at bounding box center [319, 280] width 436 height 165
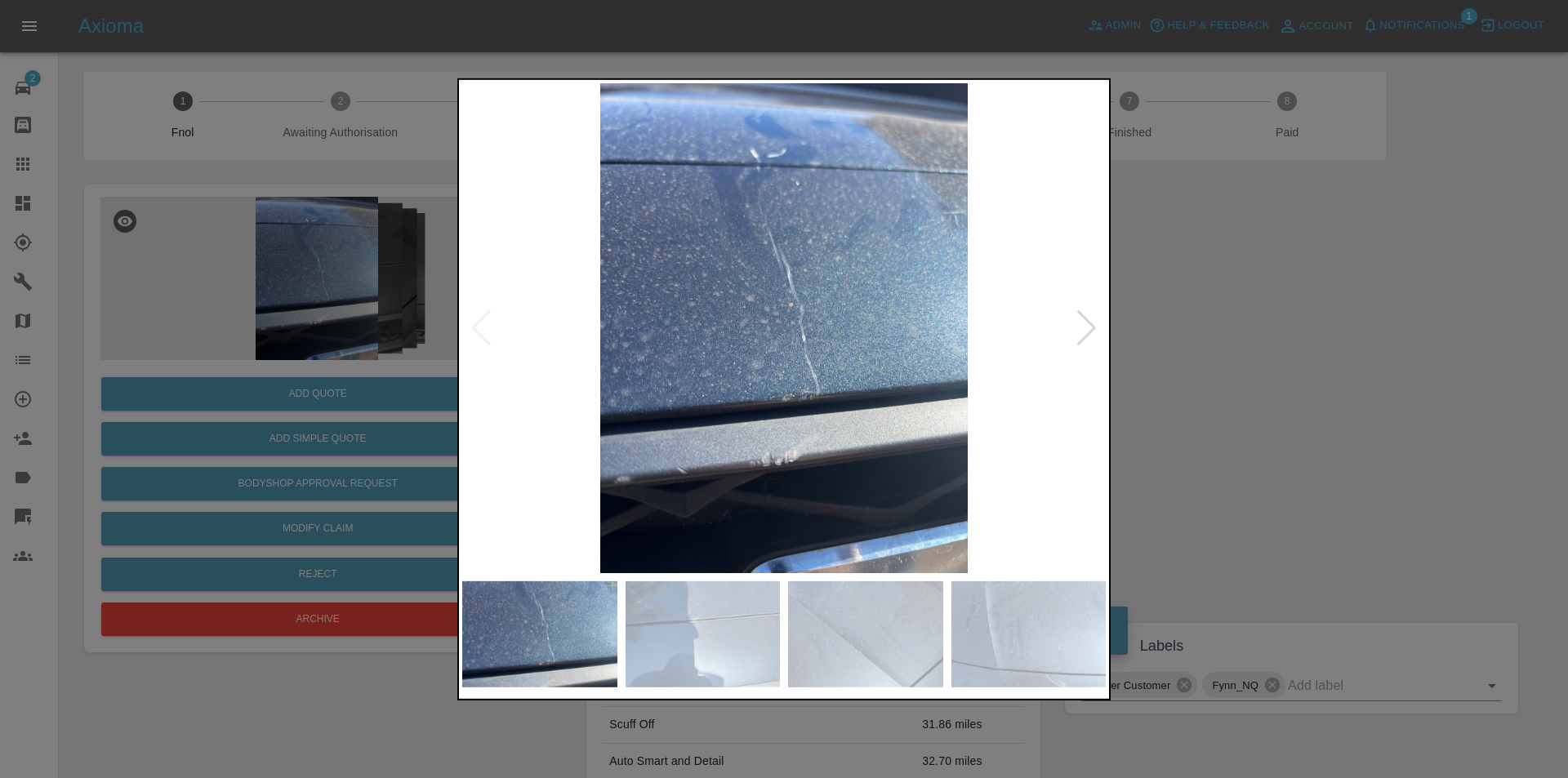
click at [1090, 331] on div at bounding box center [1086, 328] width 22 height 36
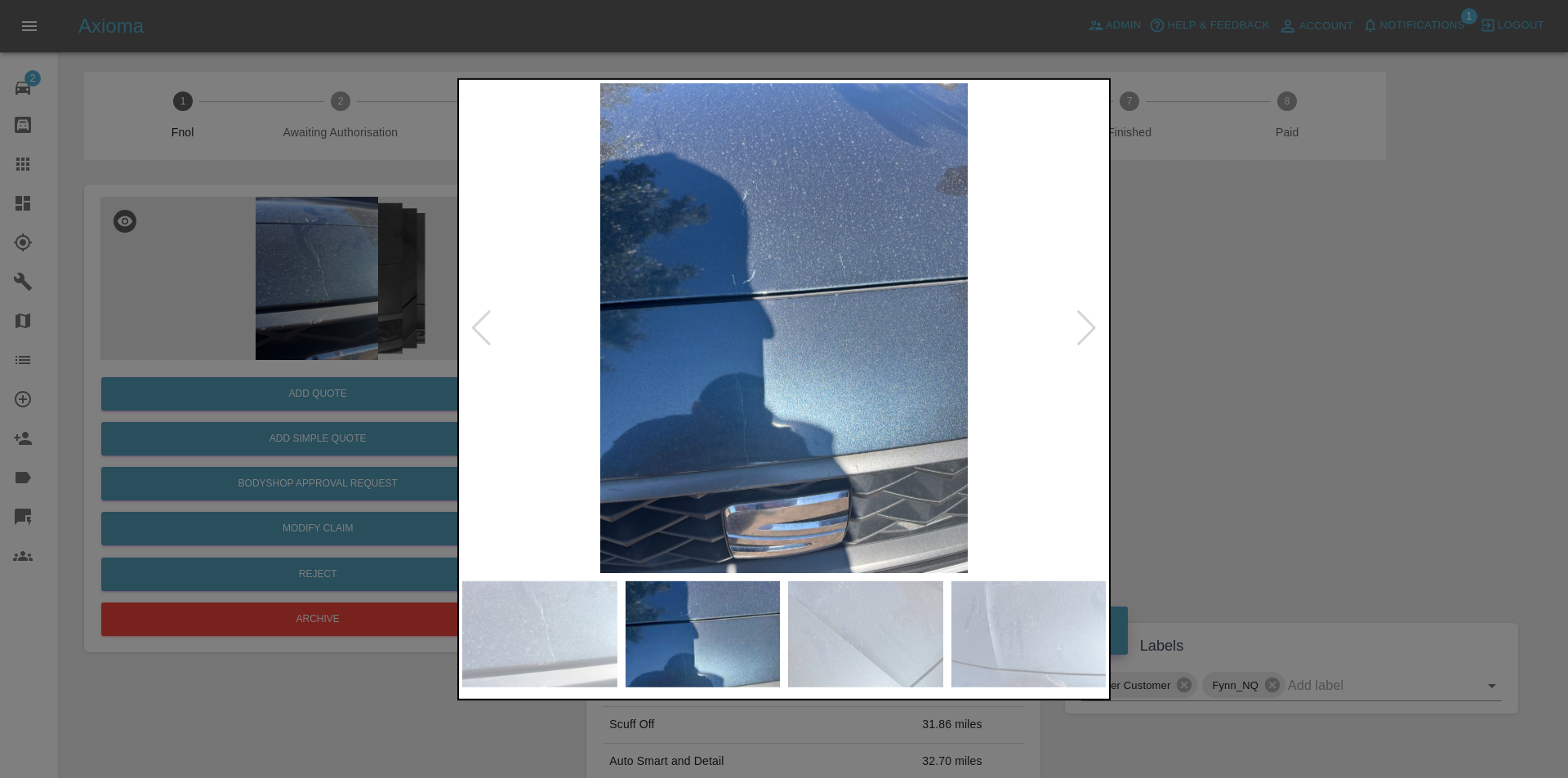
click at [1090, 331] on div at bounding box center [1086, 328] width 22 height 36
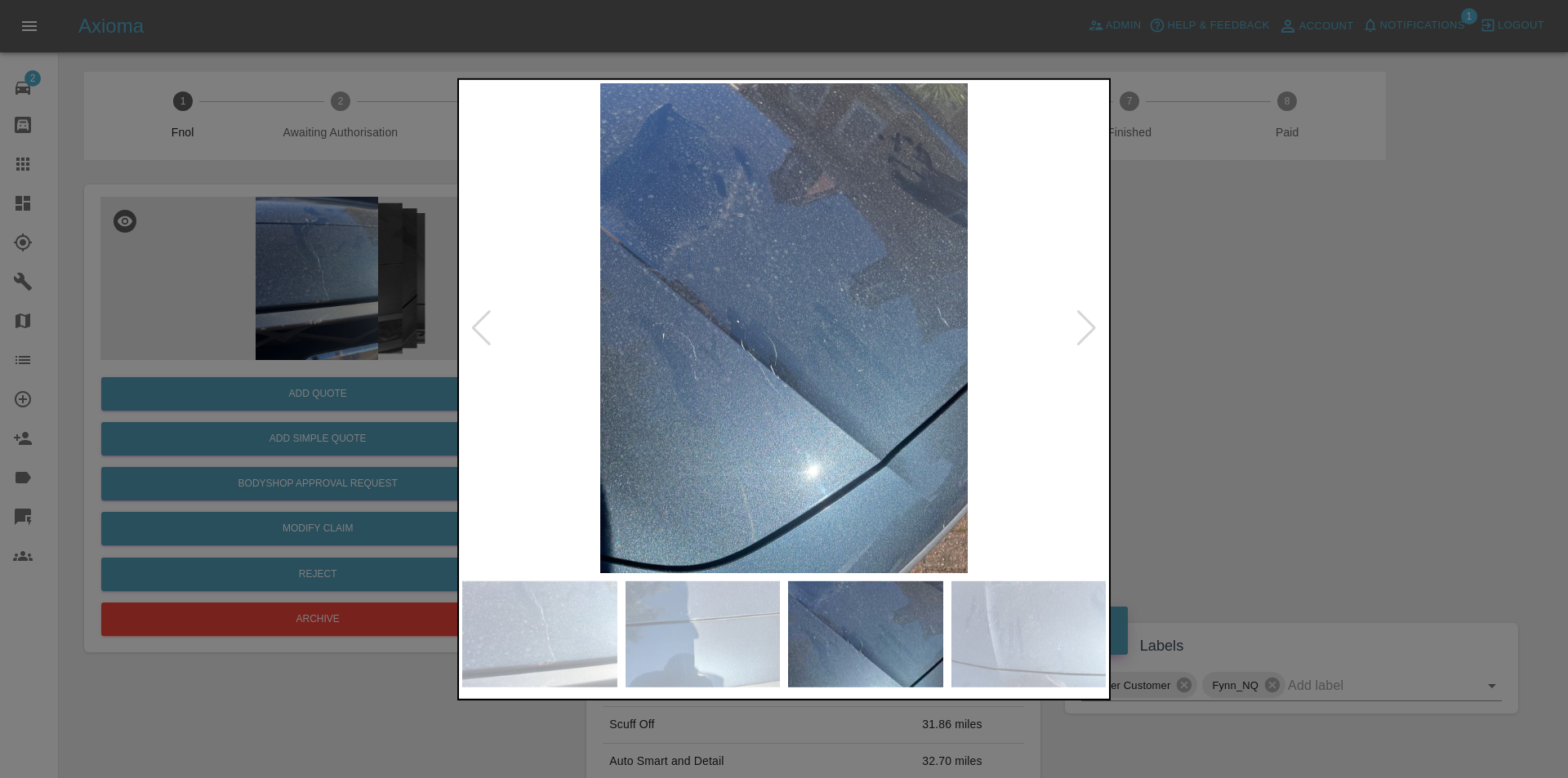
click at [1090, 331] on div at bounding box center [1086, 328] width 22 height 36
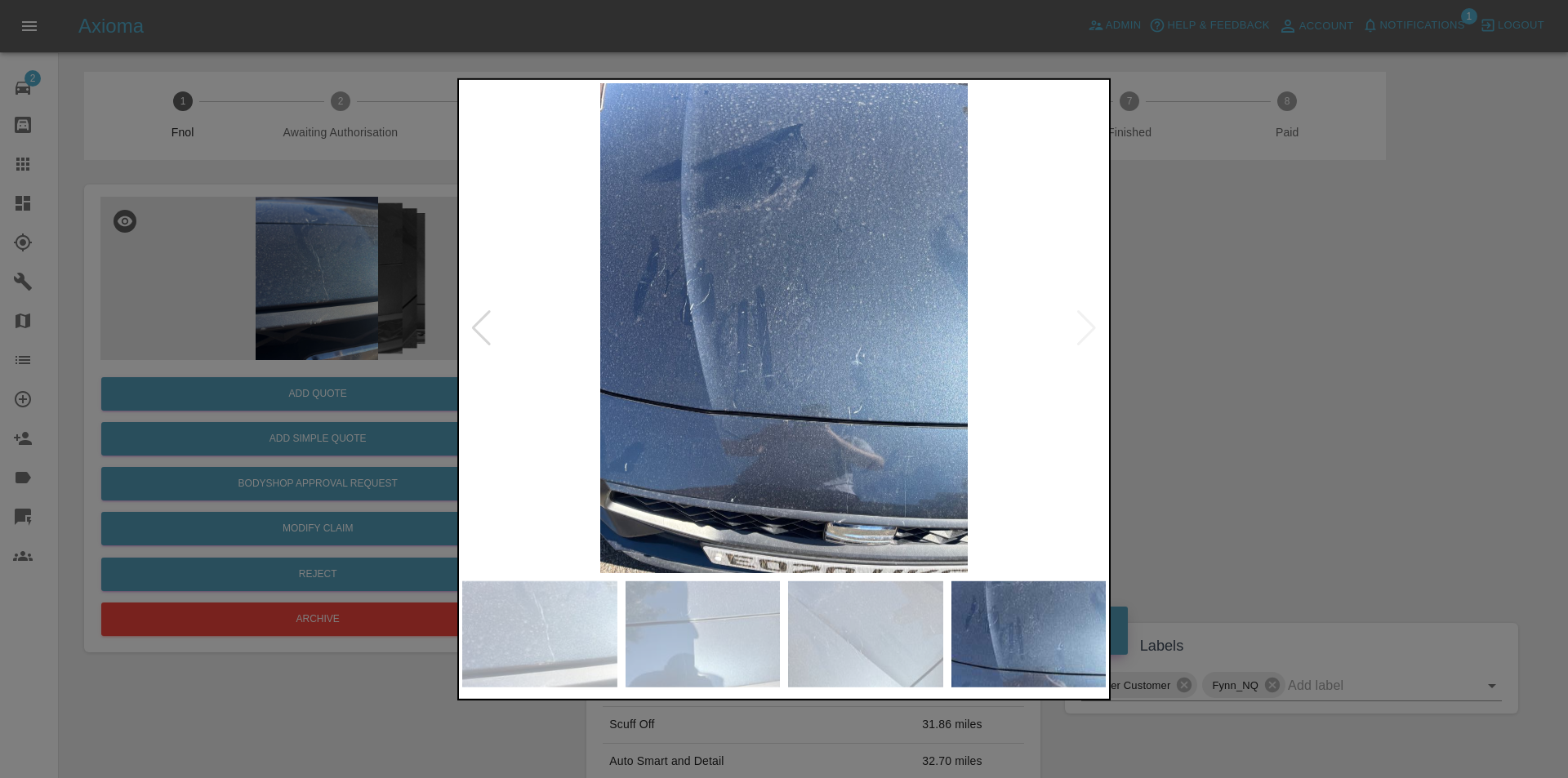
click at [1090, 331] on img at bounding box center [784, 327] width 643 height 490
click at [1186, 338] on div at bounding box center [784, 389] width 1568 height 778
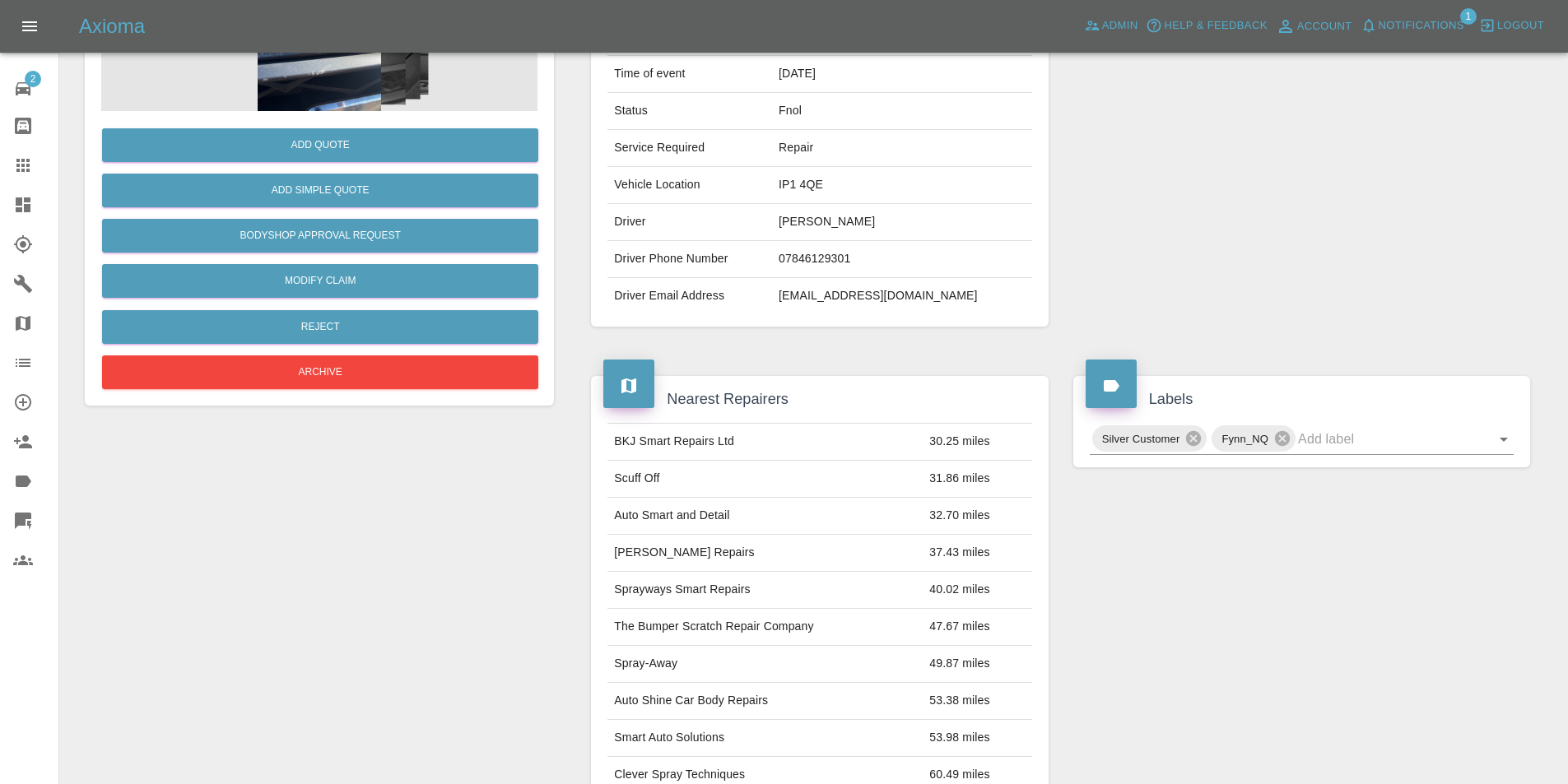
scroll to position [90, 0]
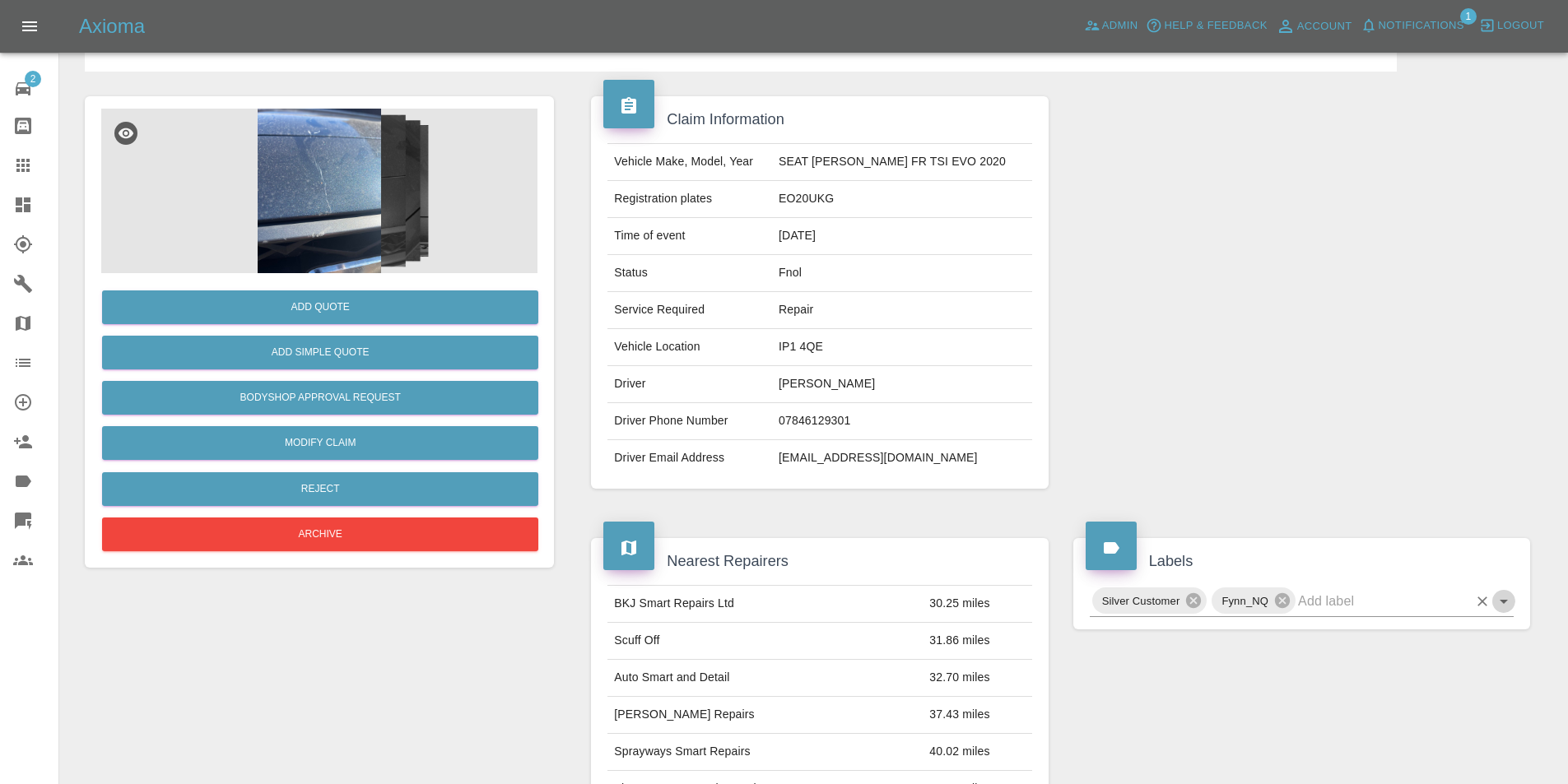
click at [1505, 599] on icon "Open" at bounding box center [1503, 601] width 20 height 20
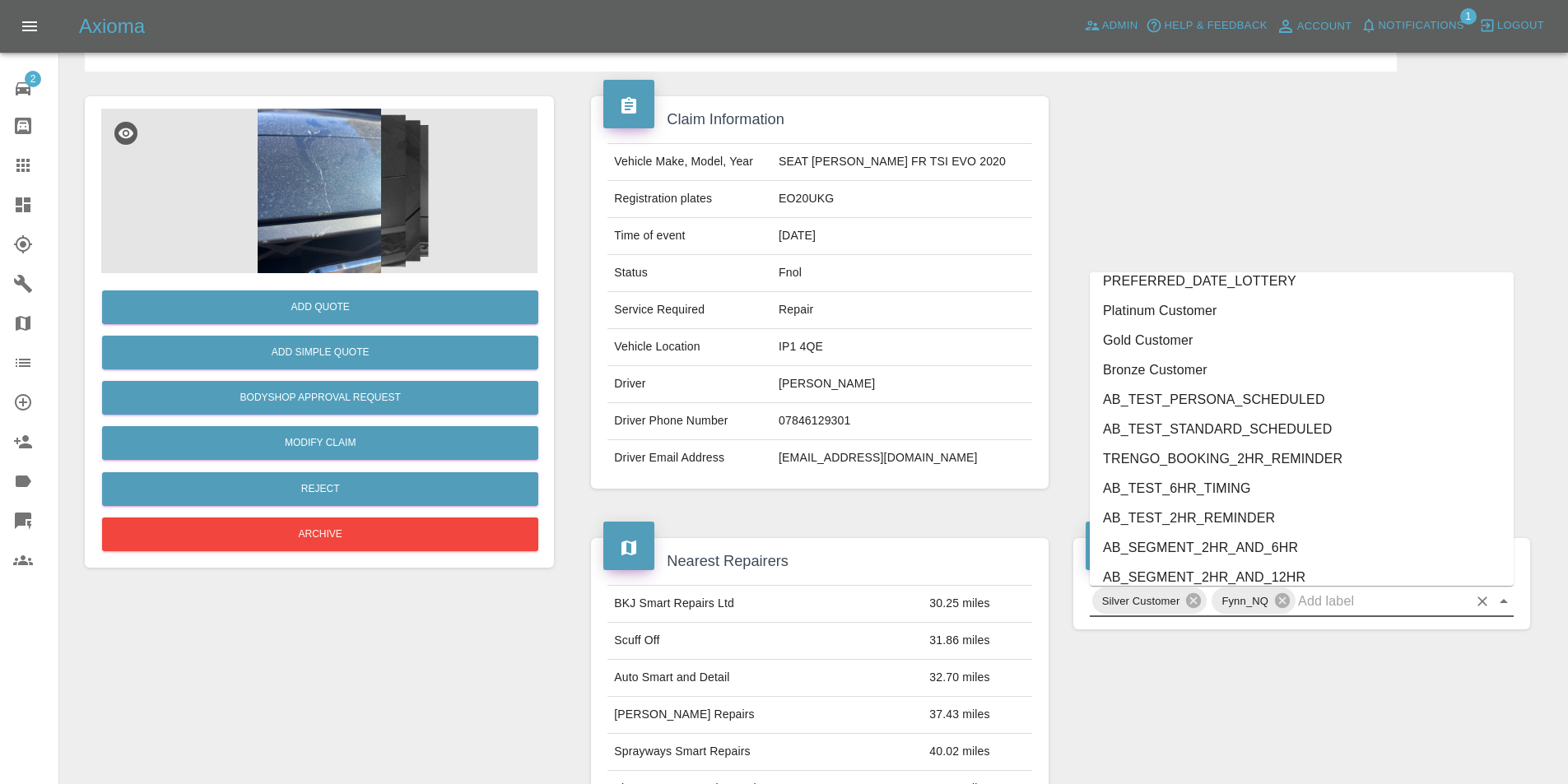
scroll to position [3372, 0]
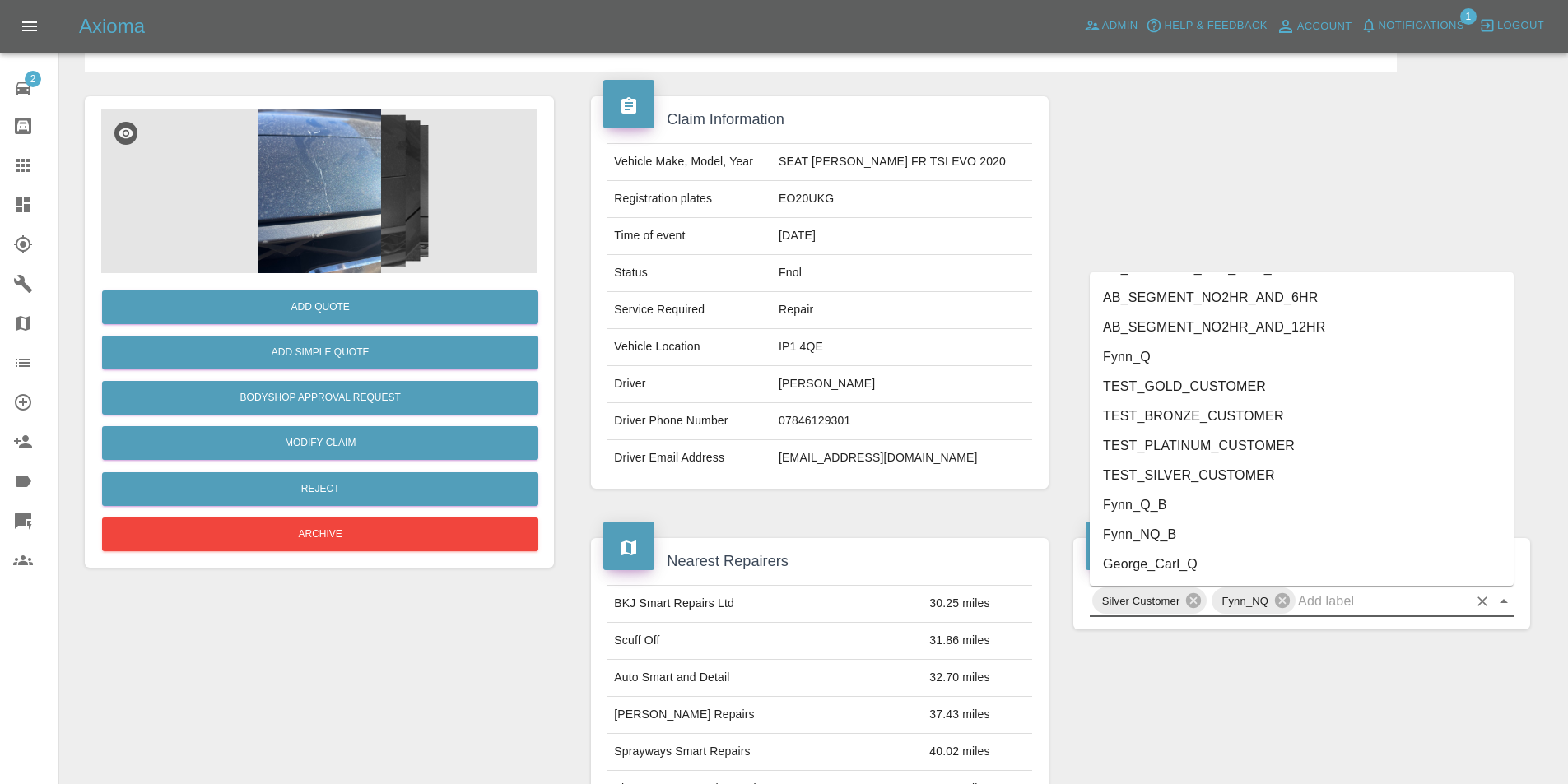
click at [1217, 558] on li "George_Carl_Q" at bounding box center [1302, 564] width 424 height 30
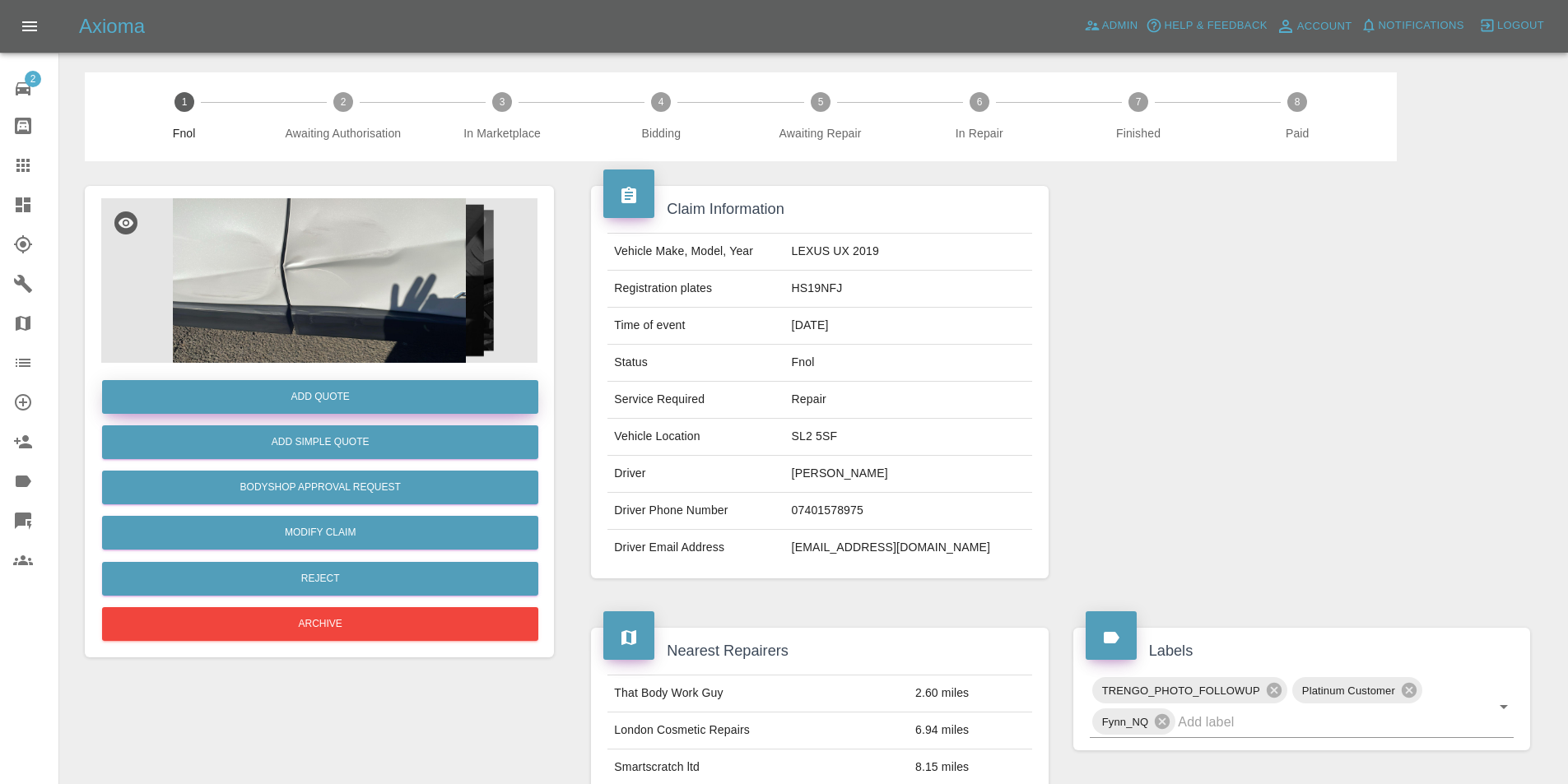
click at [262, 381] on button "Add Quote" at bounding box center [320, 398] width 436 height 34
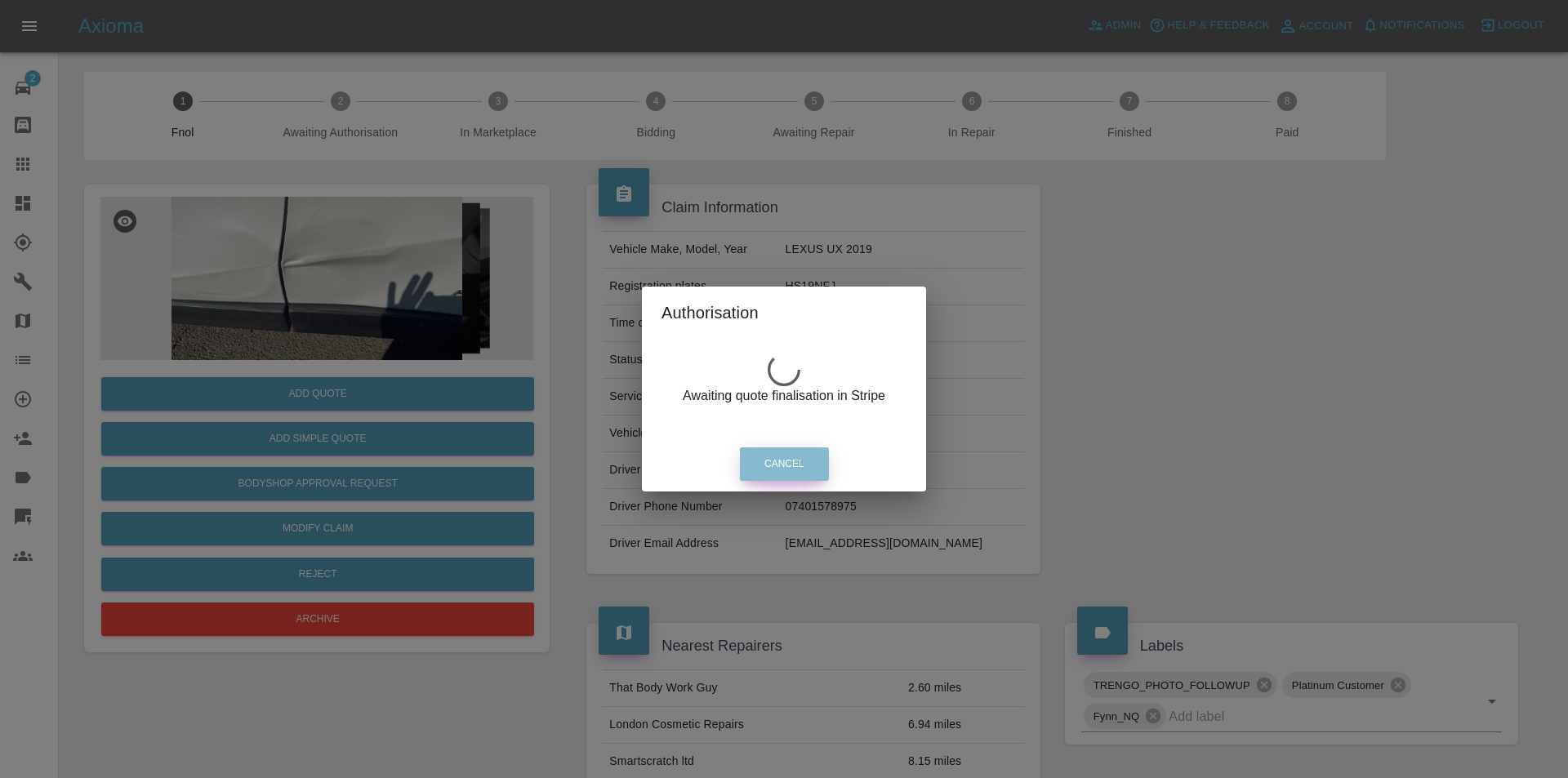
click at [801, 456] on button "Cancel" at bounding box center [784, 464] width 89 height 34
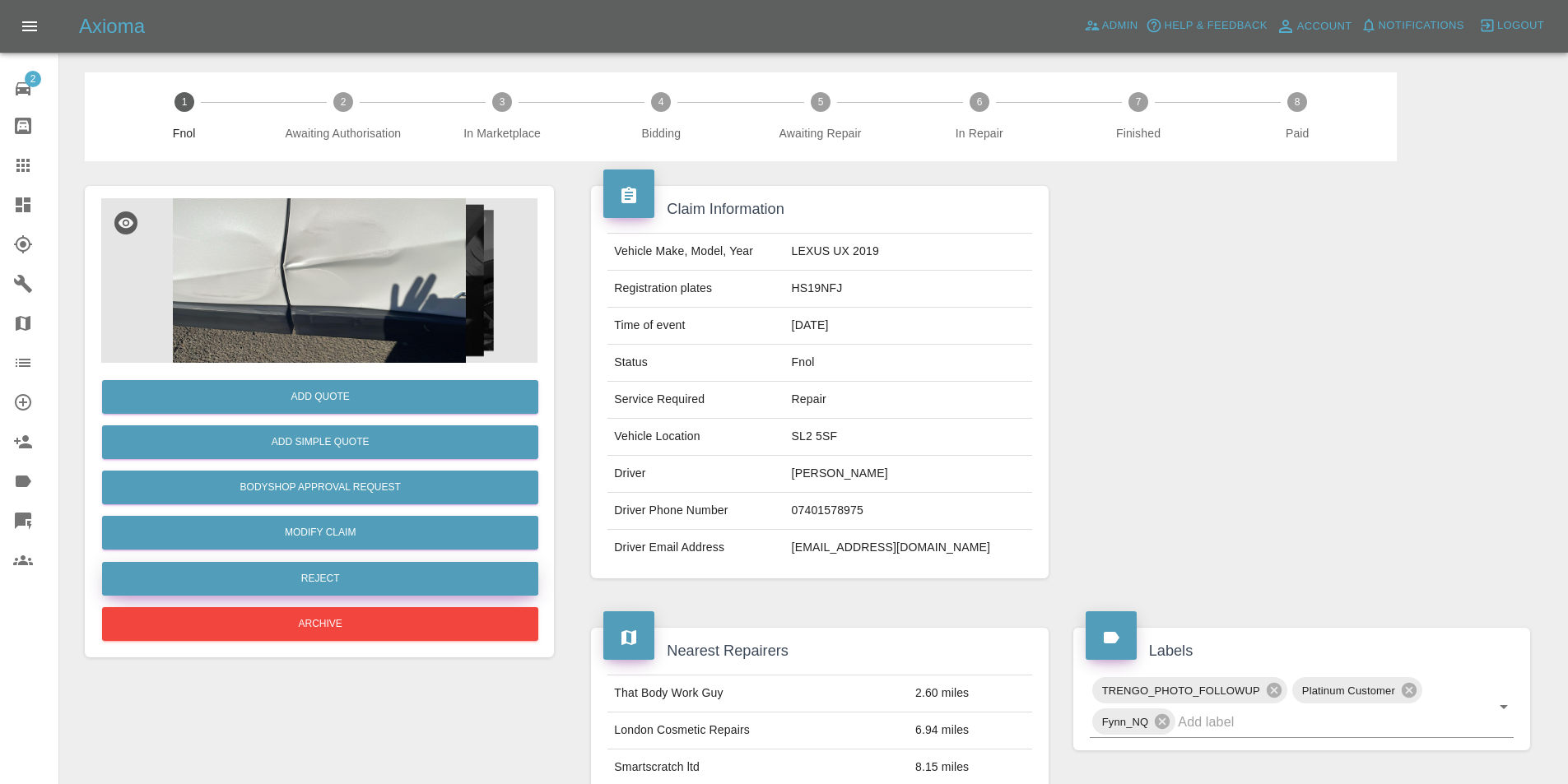
click at [330, 575] on button "Reject" at bounding box center [320, 579] width 436 height 34
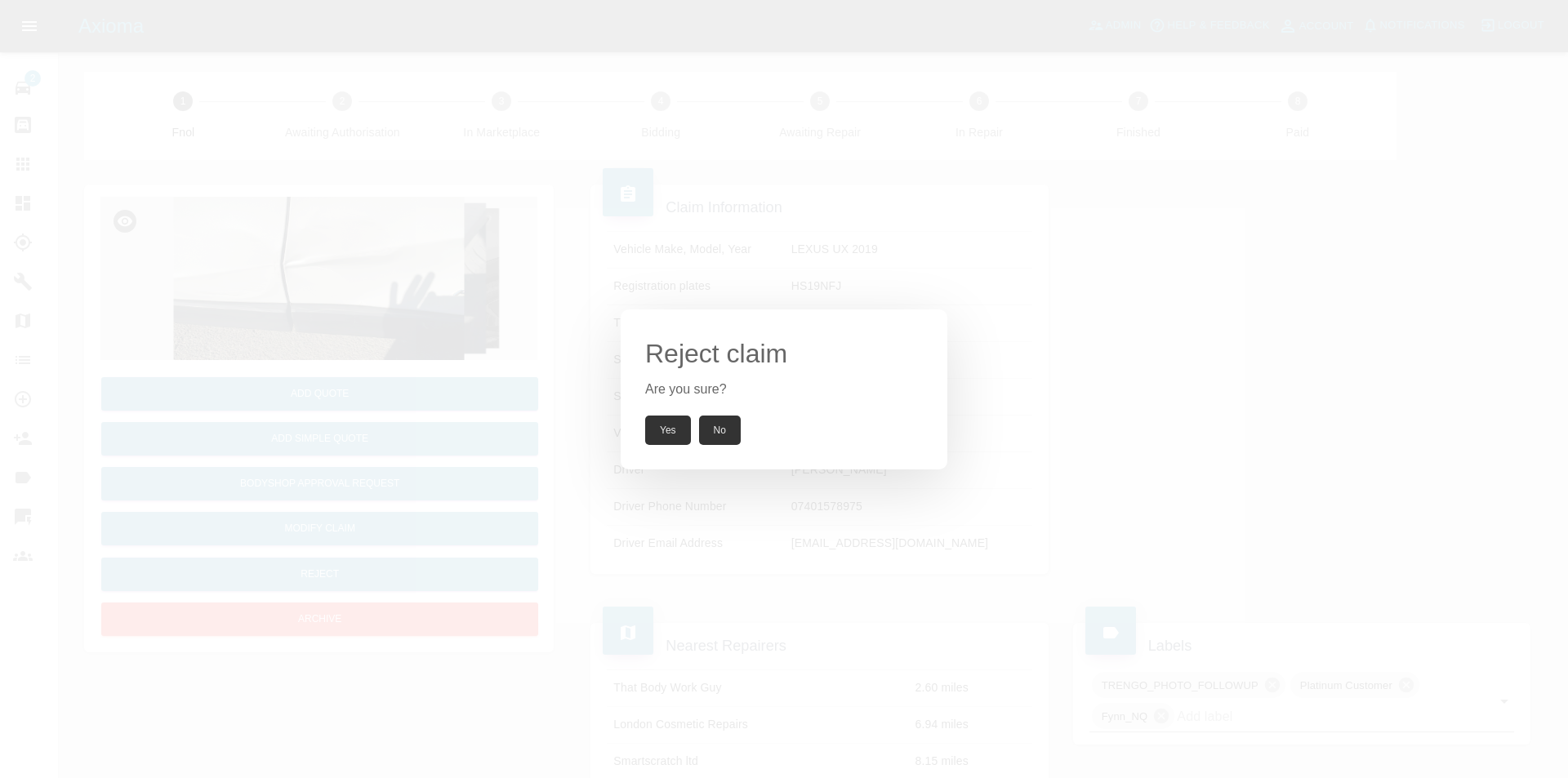
click at [677, 424] on button "Yes" at bounding box center [668, 430] width 46 height 30
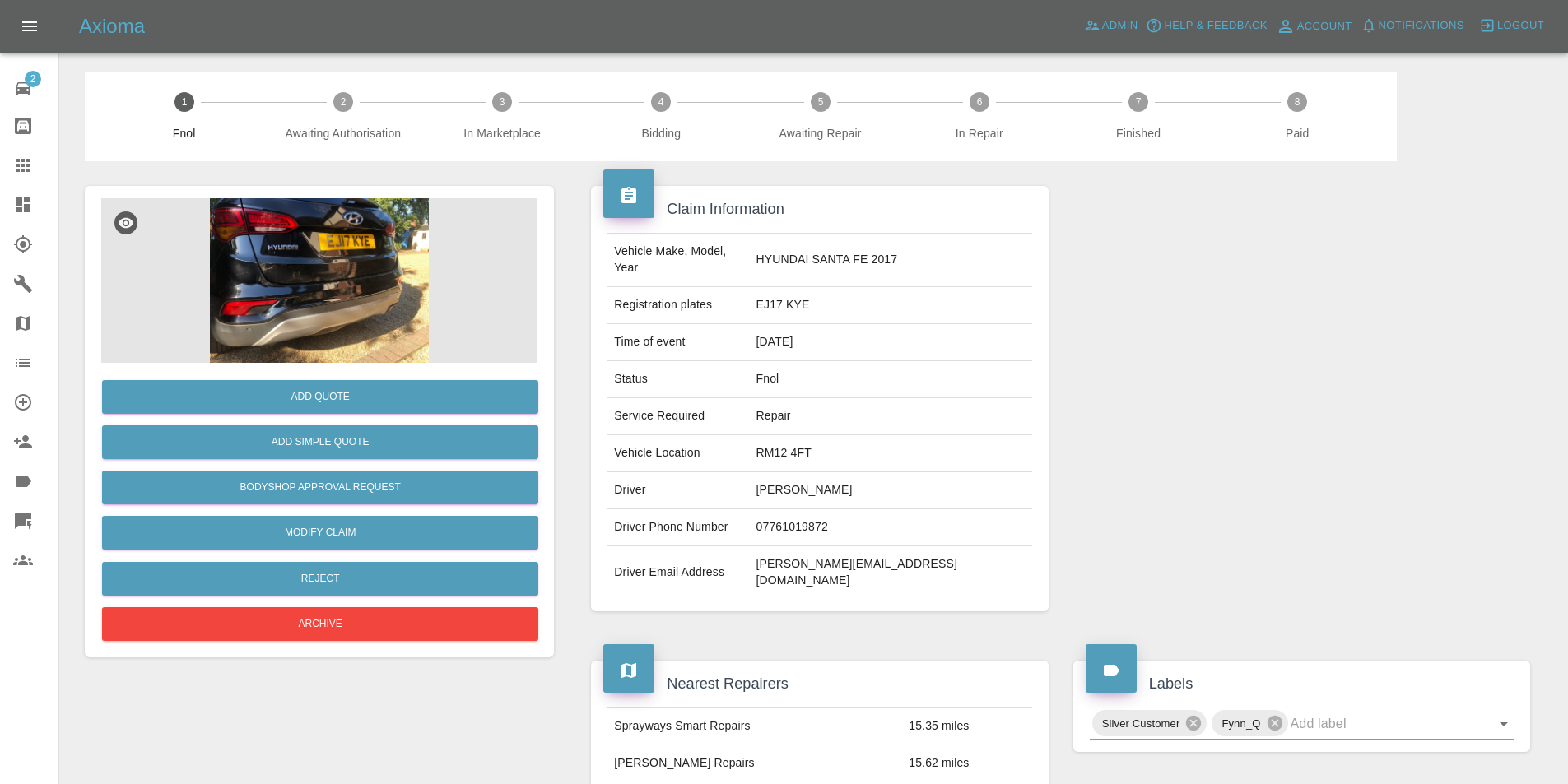
click at [357, 252] on img at bounding box center [319, 280] width 436 height 165
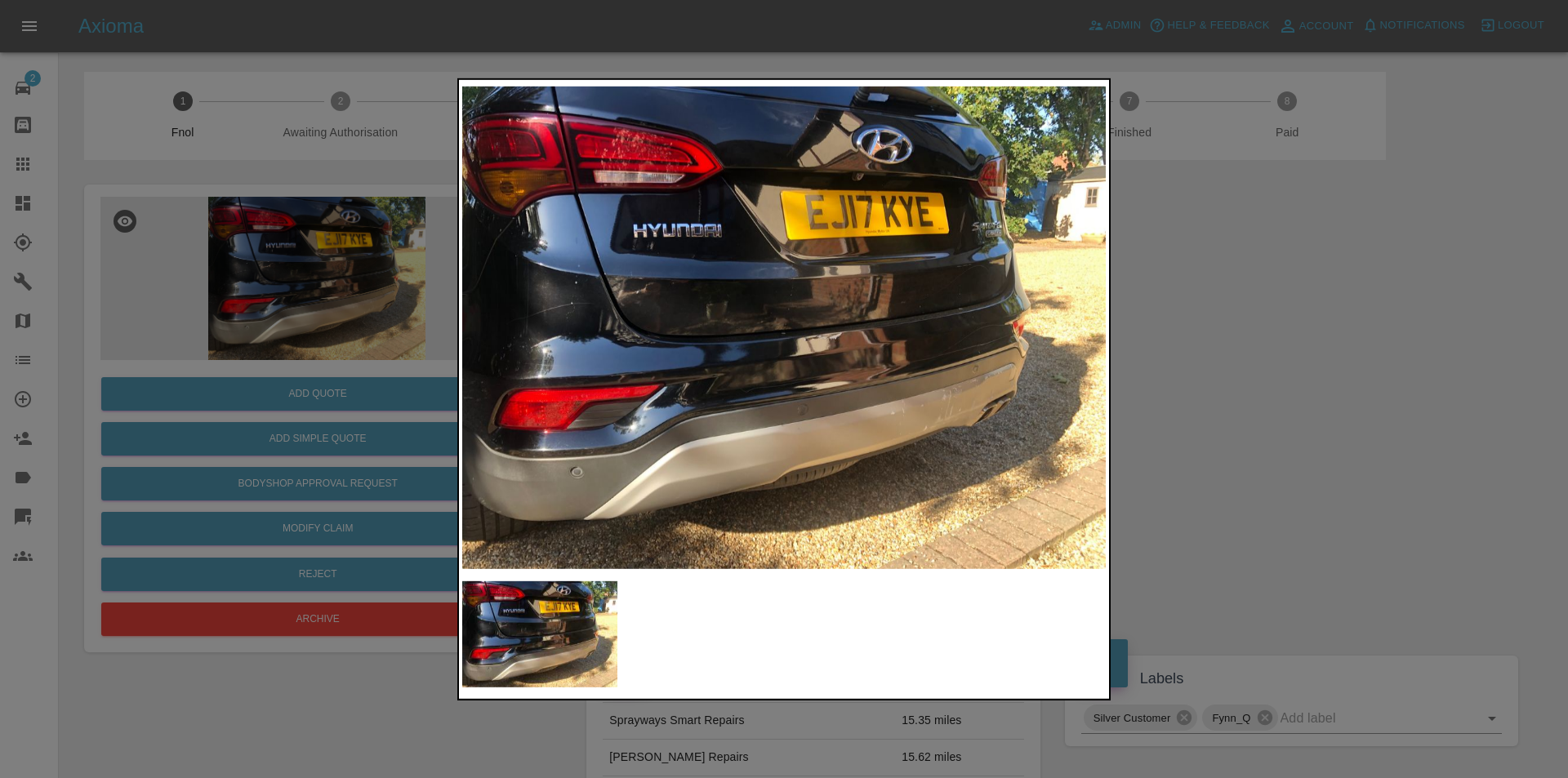
click at [932, 391] on img at bounding box center [784, 327] width 643 height 490
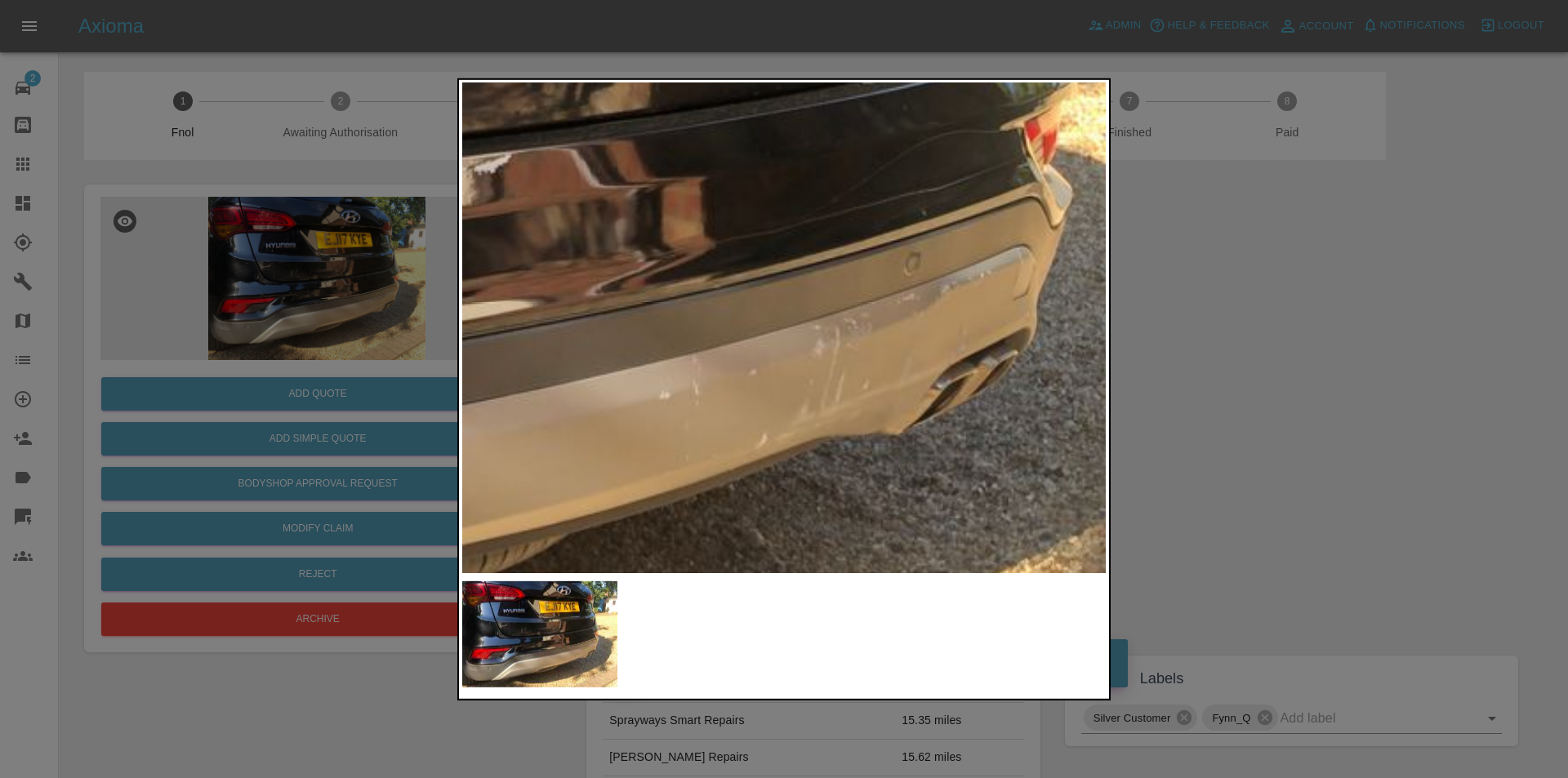
click at [1235, 383] on div at bounding box center [784, 389] width 1568 height 778
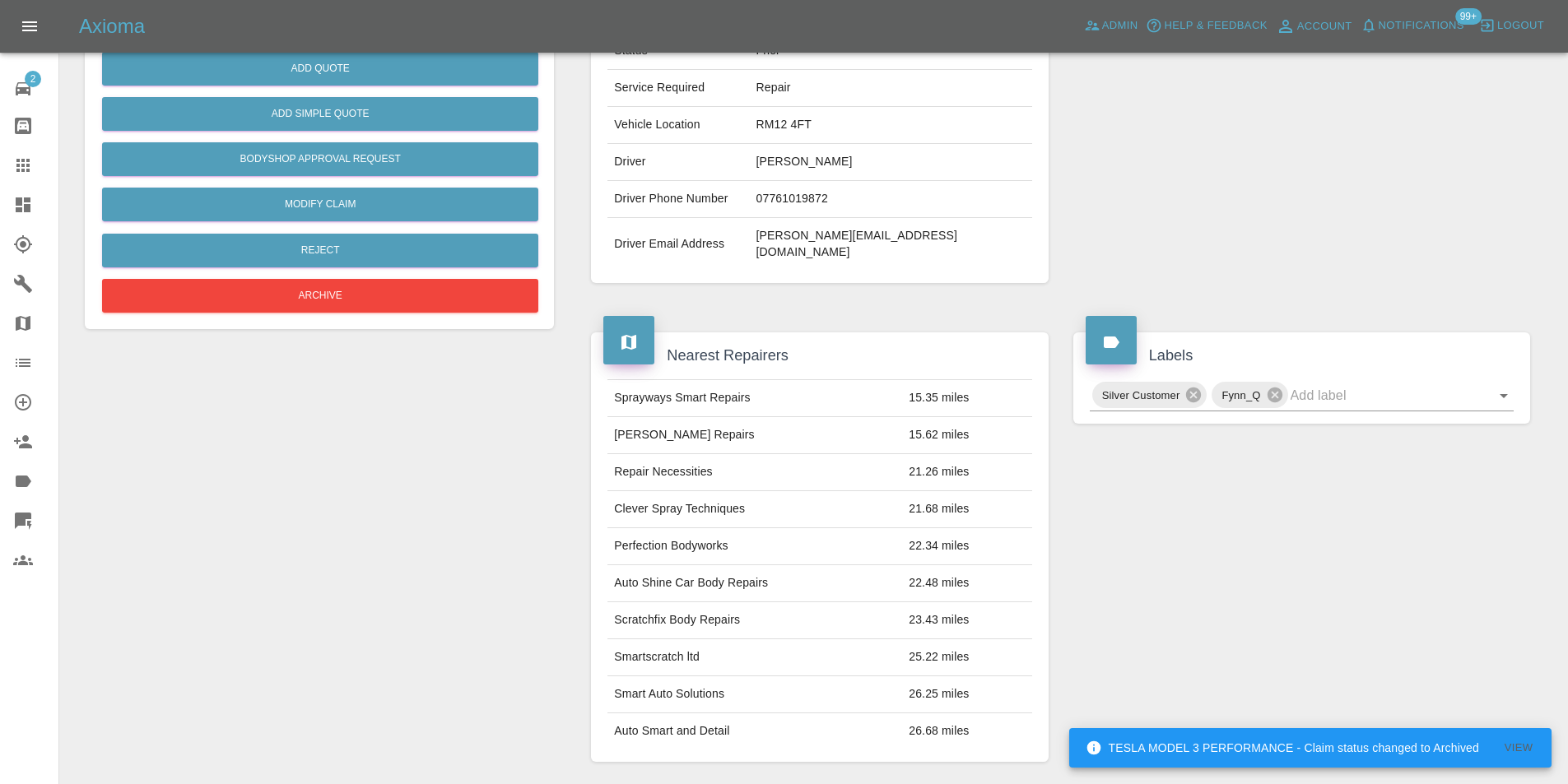
scroll to position [254, 0]
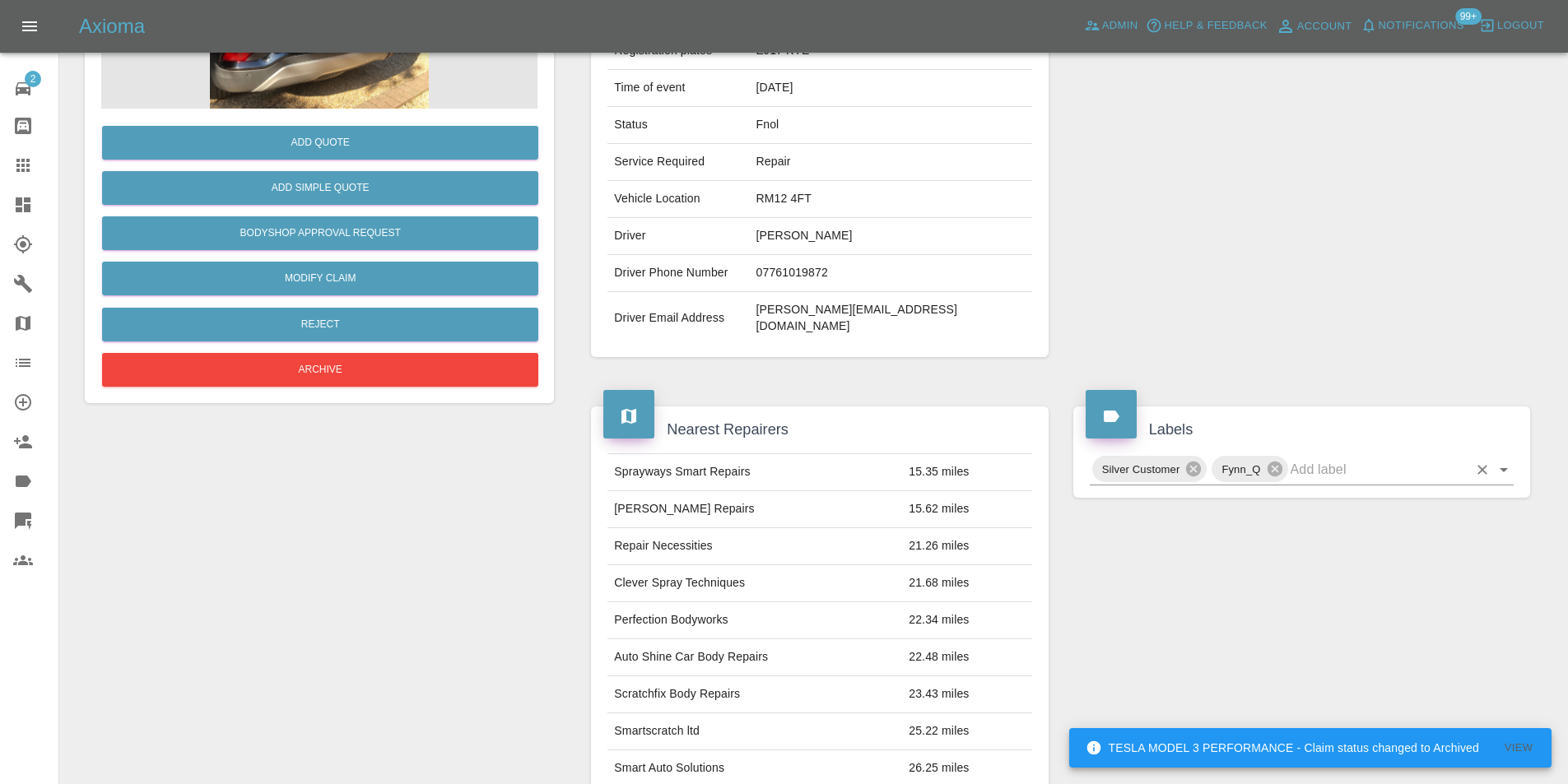
click at [1506, 468] on icon "Open" at bounding box center [1504, 470] width 9 height 4
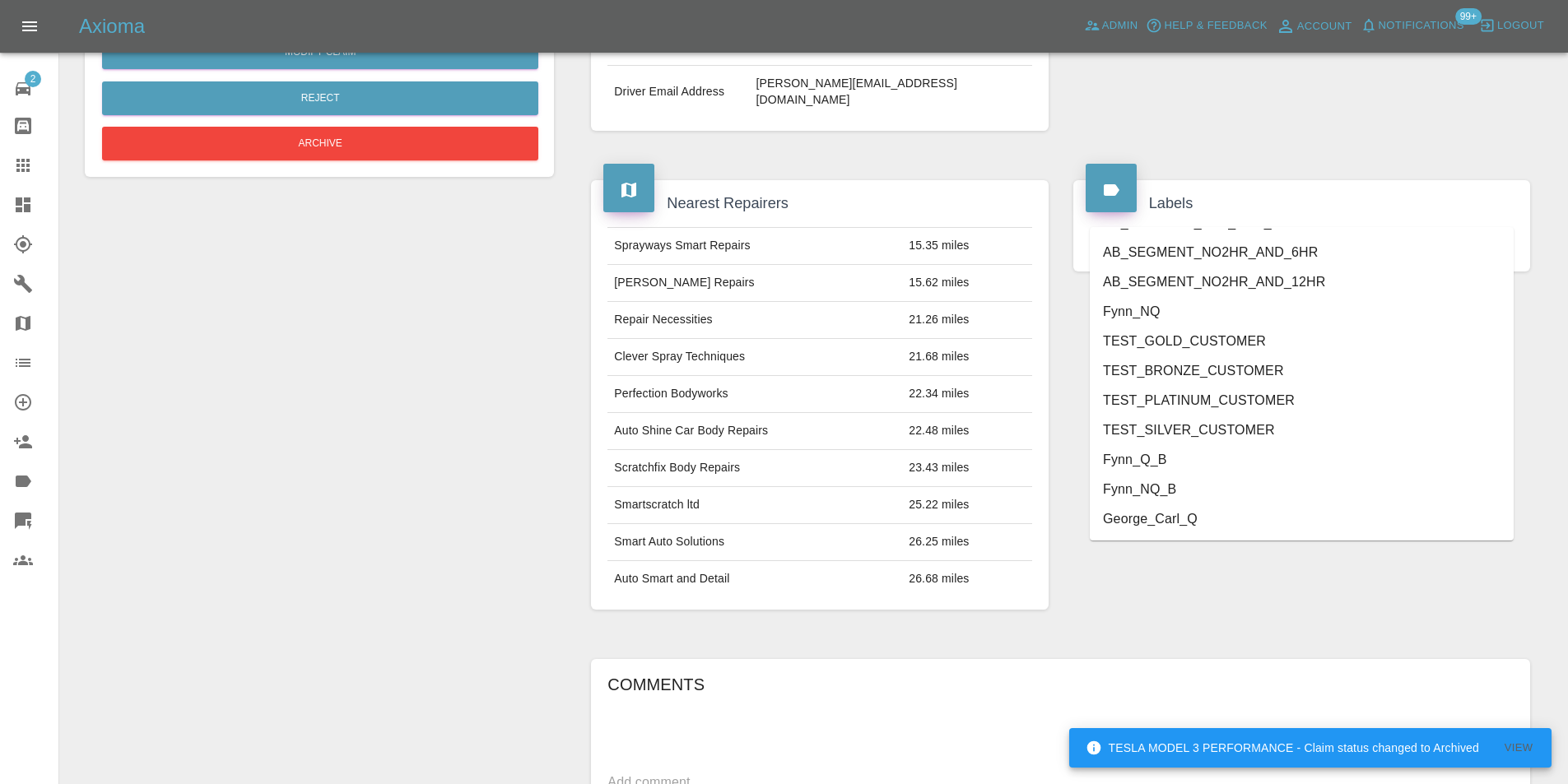
scroll to position [501, 0]
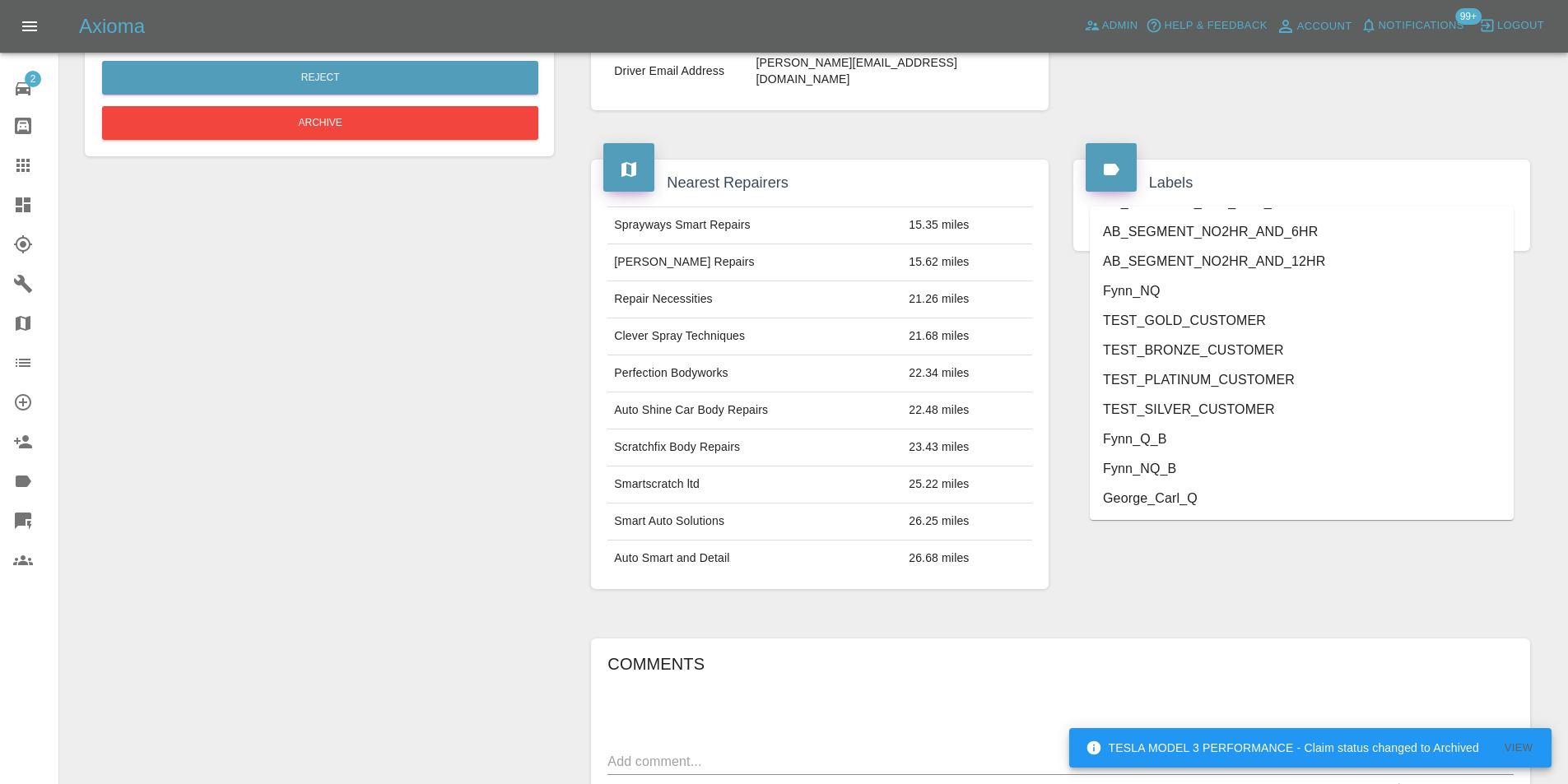
click at [1149, 497] on li "George_Carl_Q" at bounding box center [1302, 498] width 424 height 30
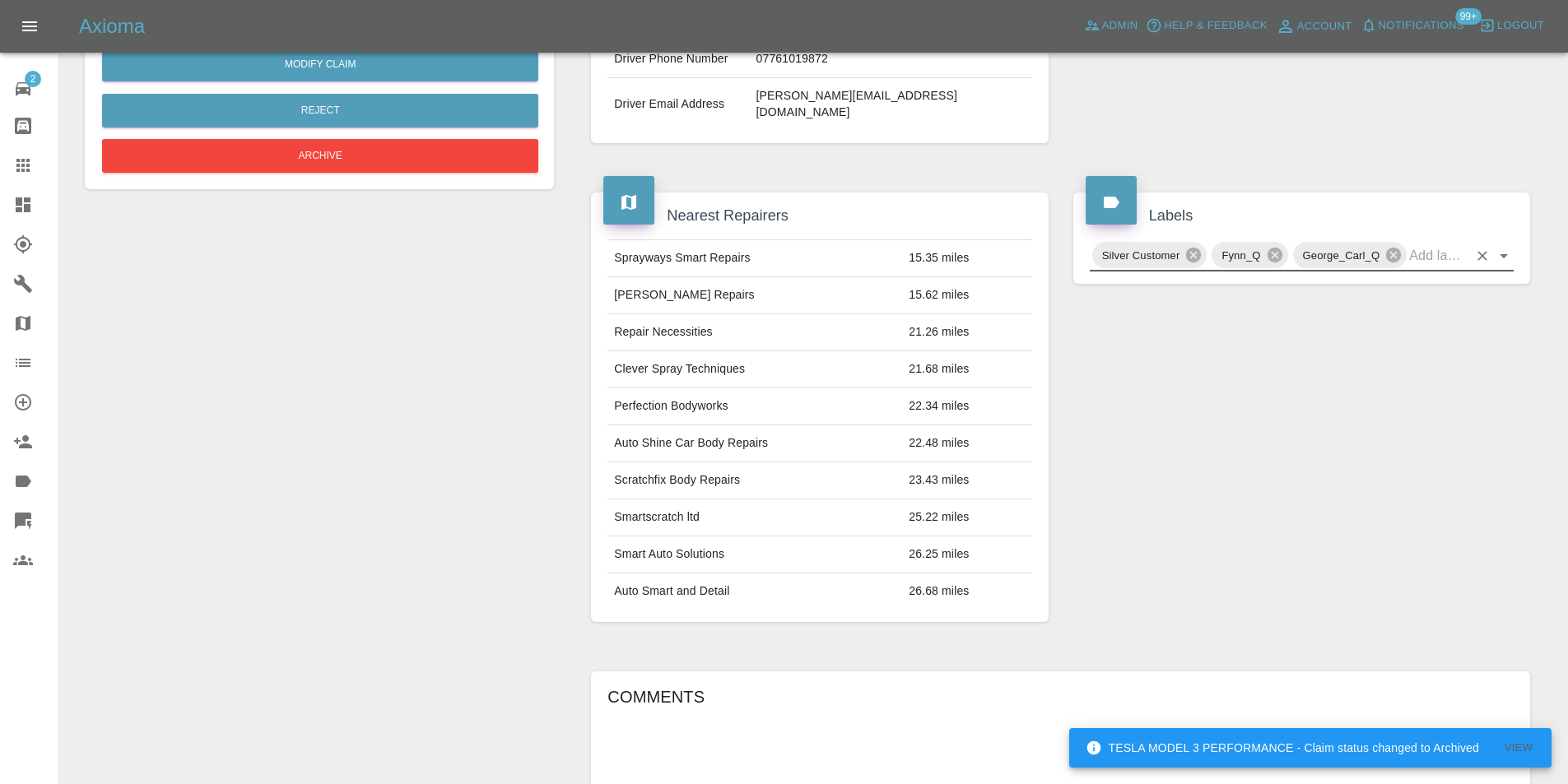
scroll to position [172, 0]
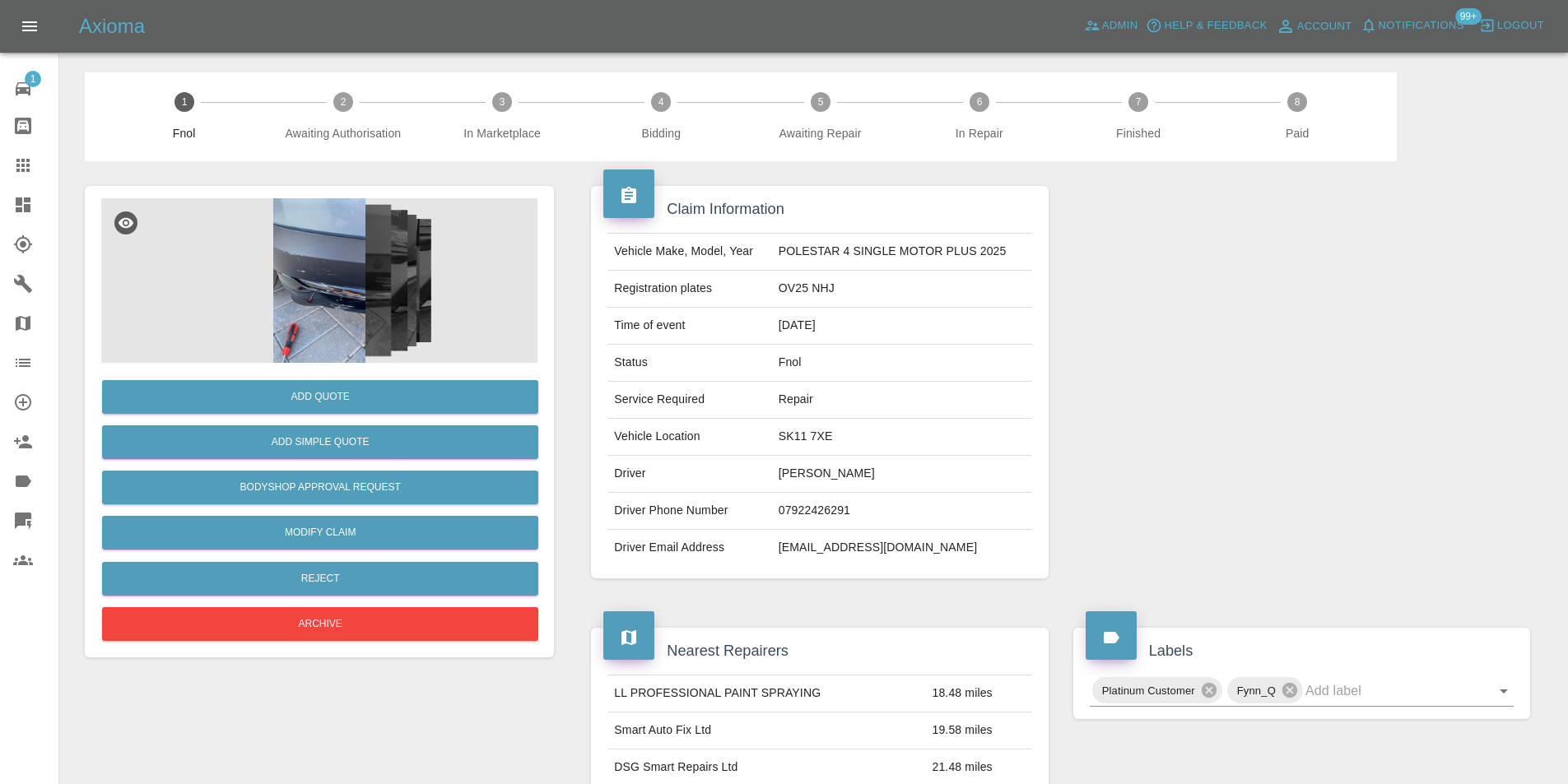
click at [318, 285] on img at bounding box center [319, 280] width 436 height 165
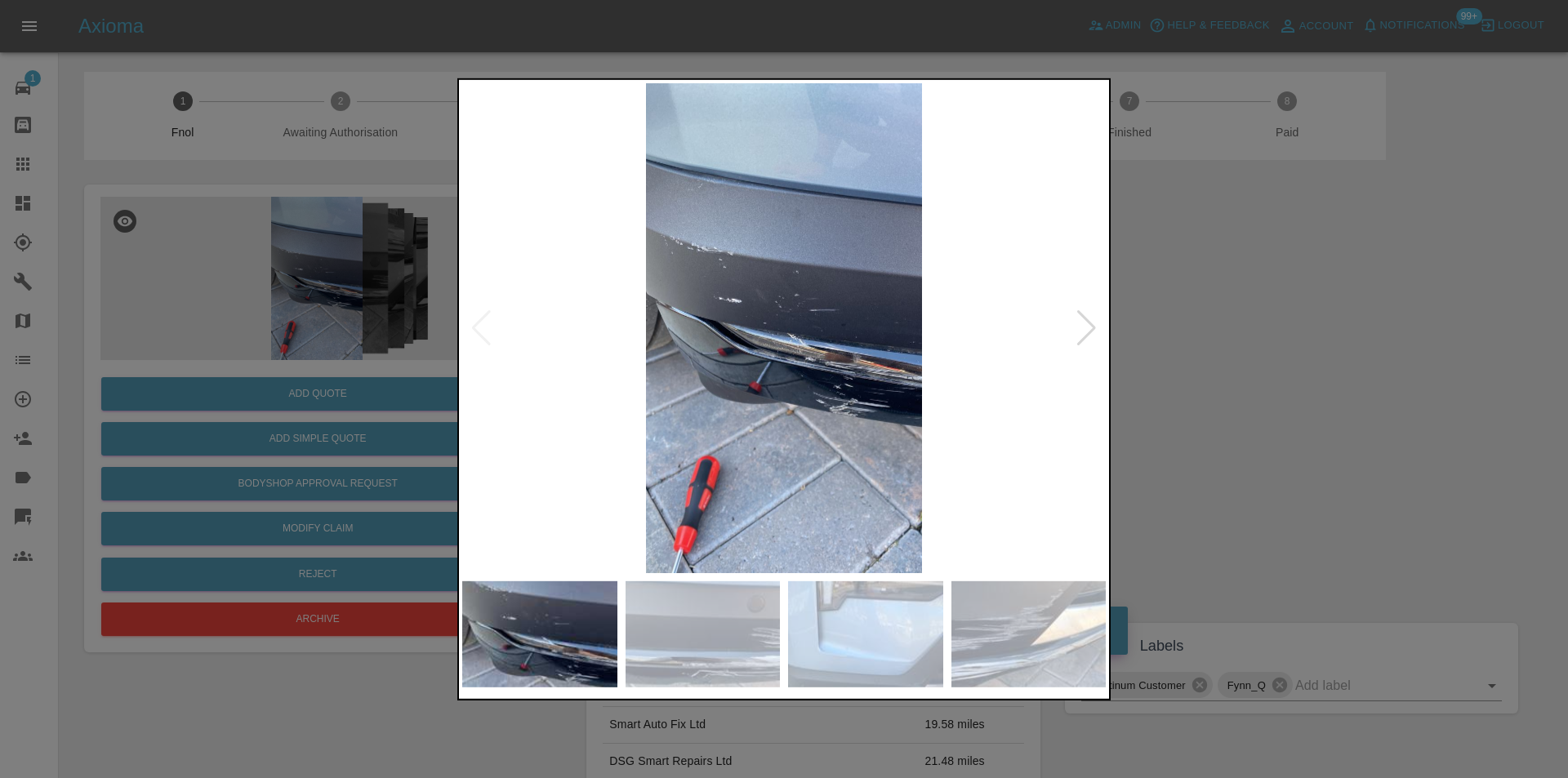
click at [1084, 330] on div at bounding box center [1086, 328] width 22 height 36
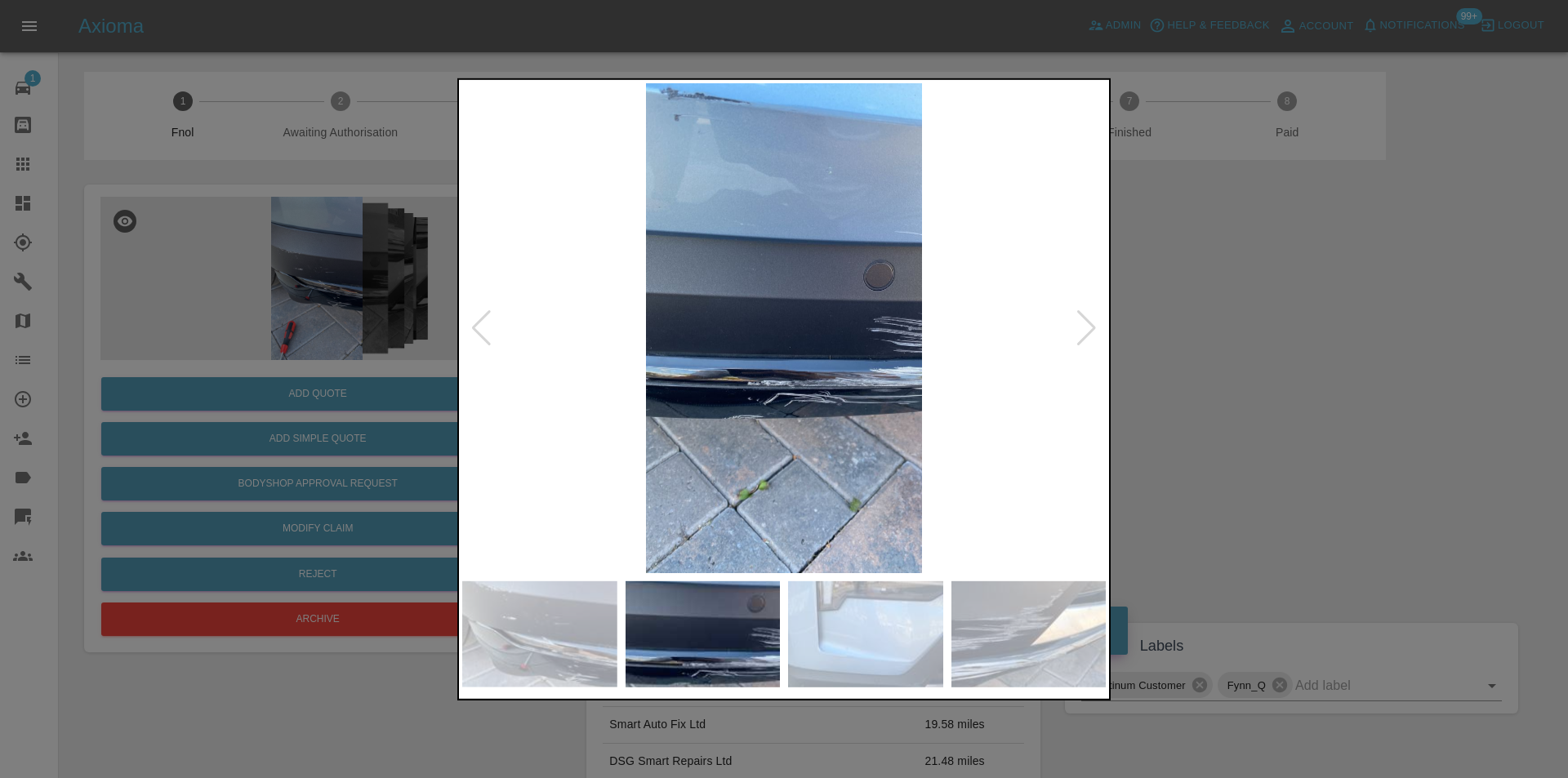
click at [1084, 330] on div at bounding box center [1086, 328] width 22 height 36
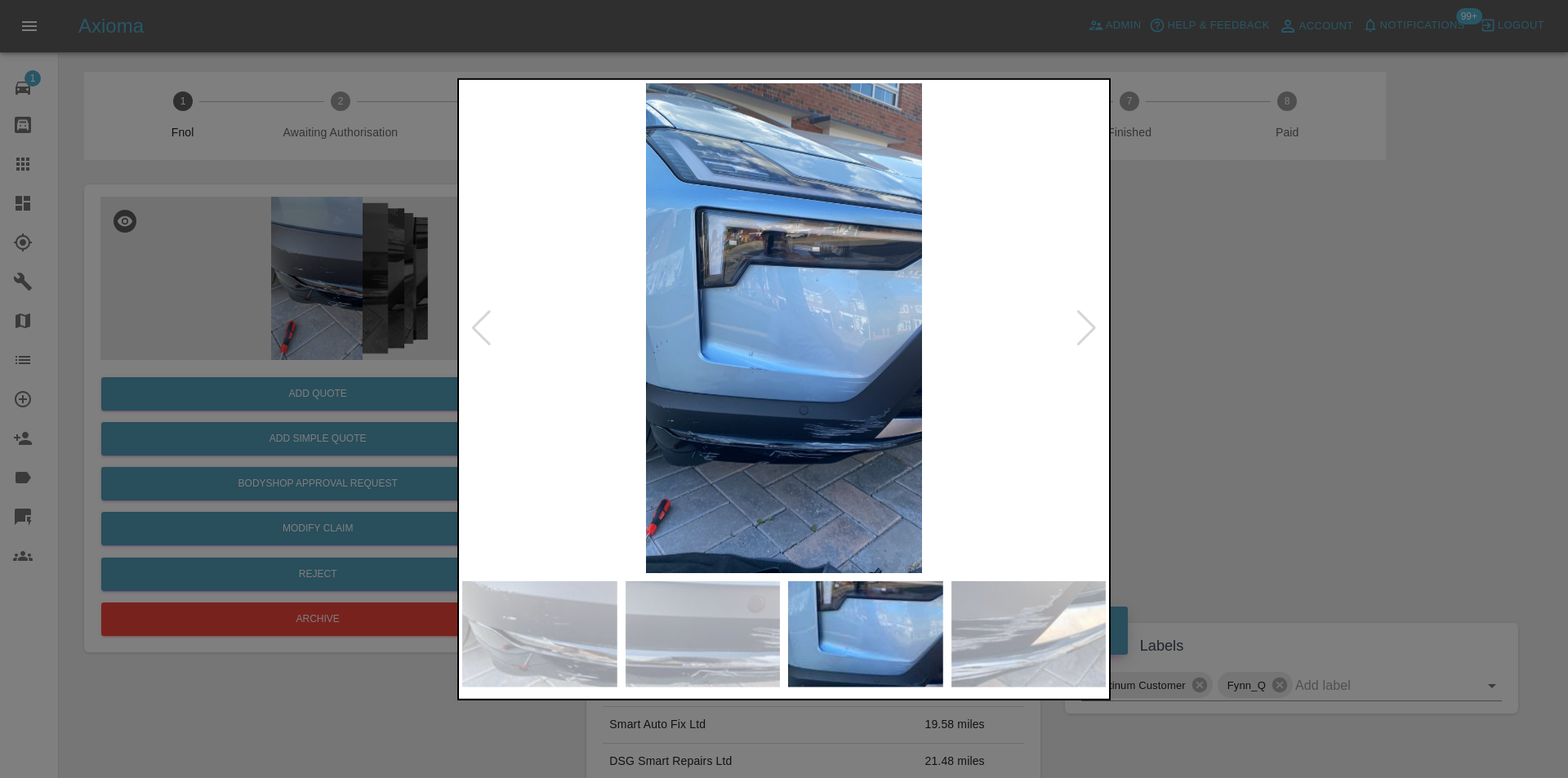
click at [1084, 330] on div at bounding box center [1086, 328] width 22 height 36
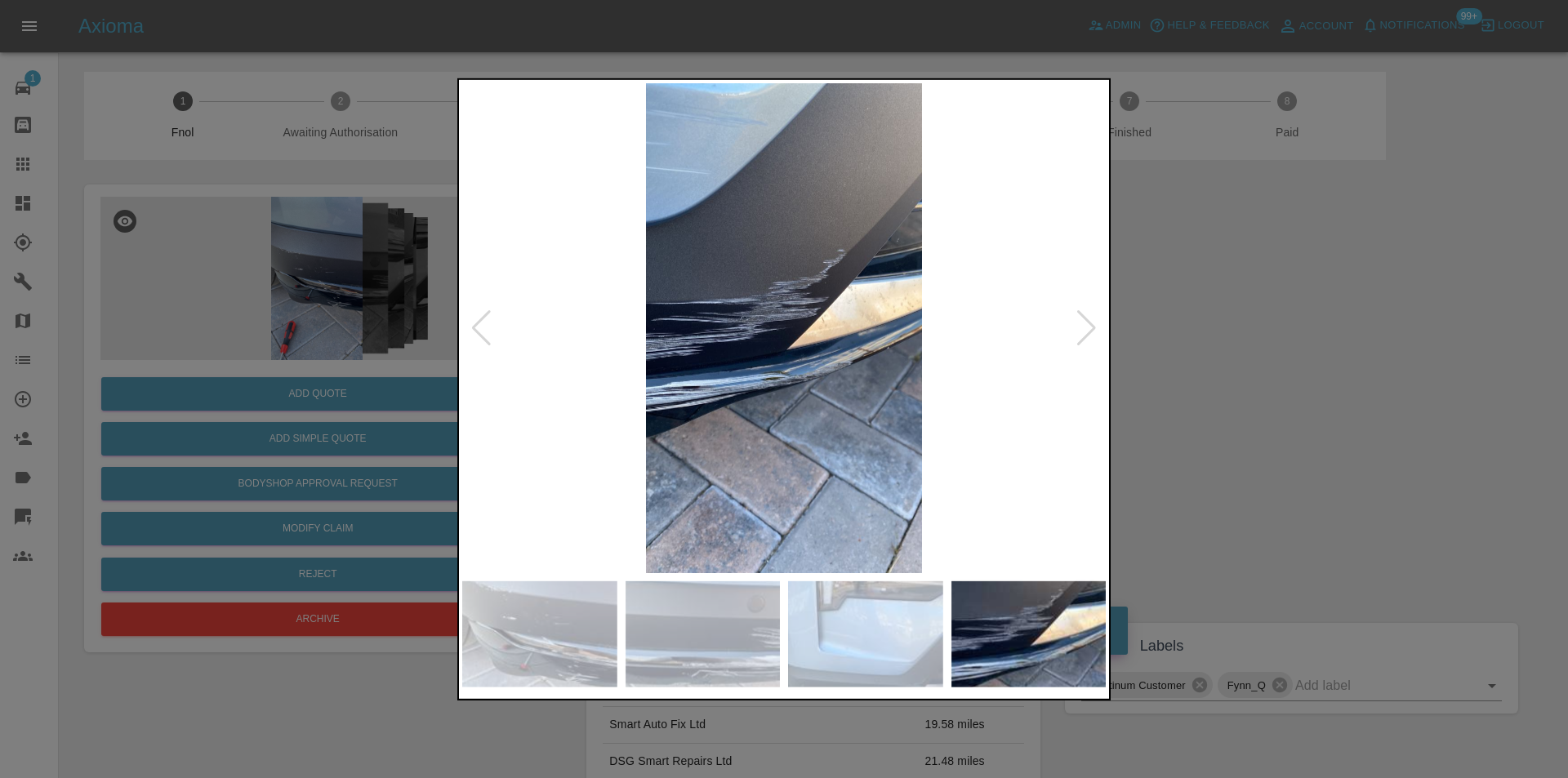
click at [1083, 329] on div at bounding box center [1086, 328] width 22 height 36
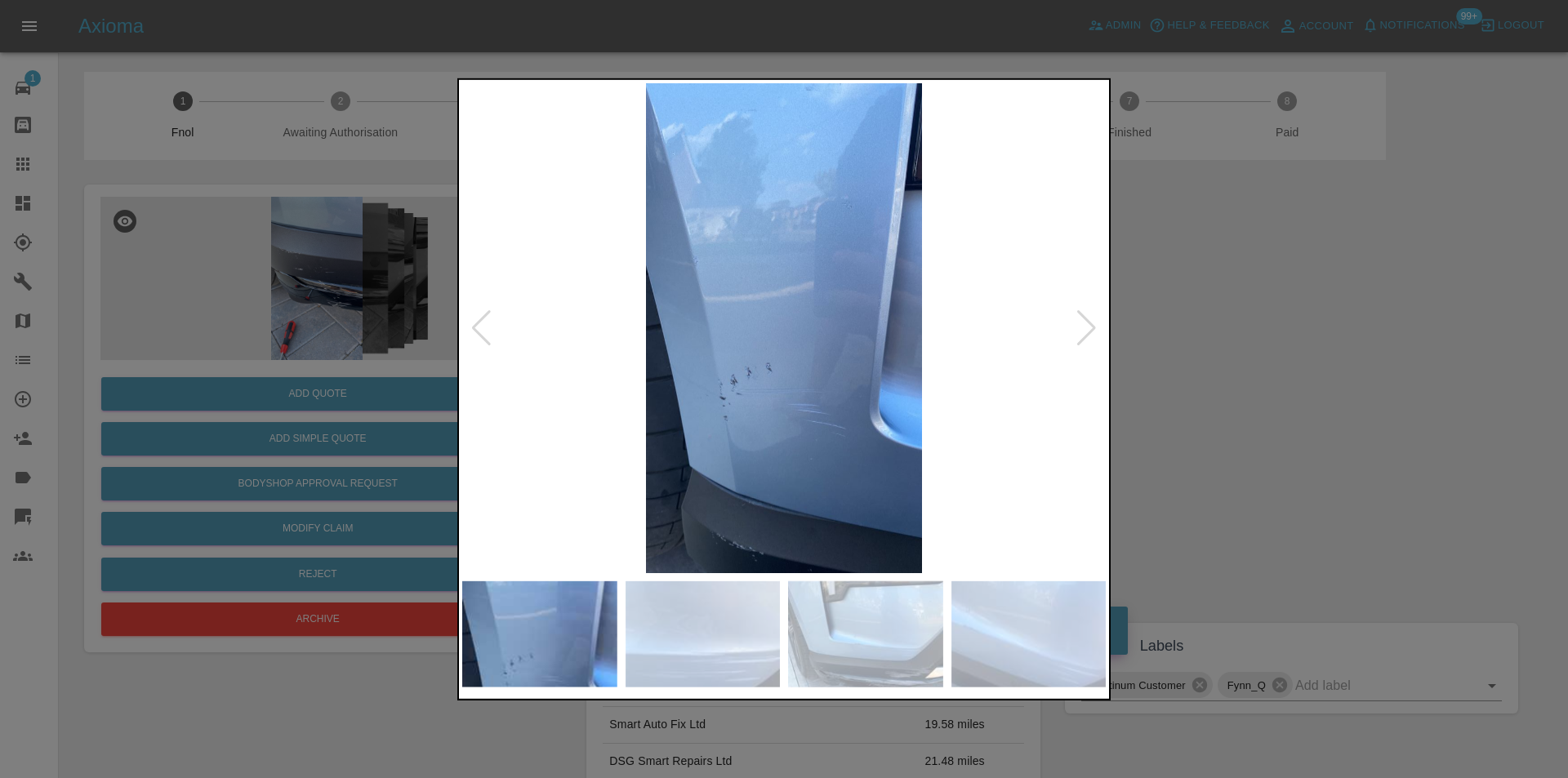
click at [1257, 339] on div at bounding box center [784, 389] width 1568 height 778
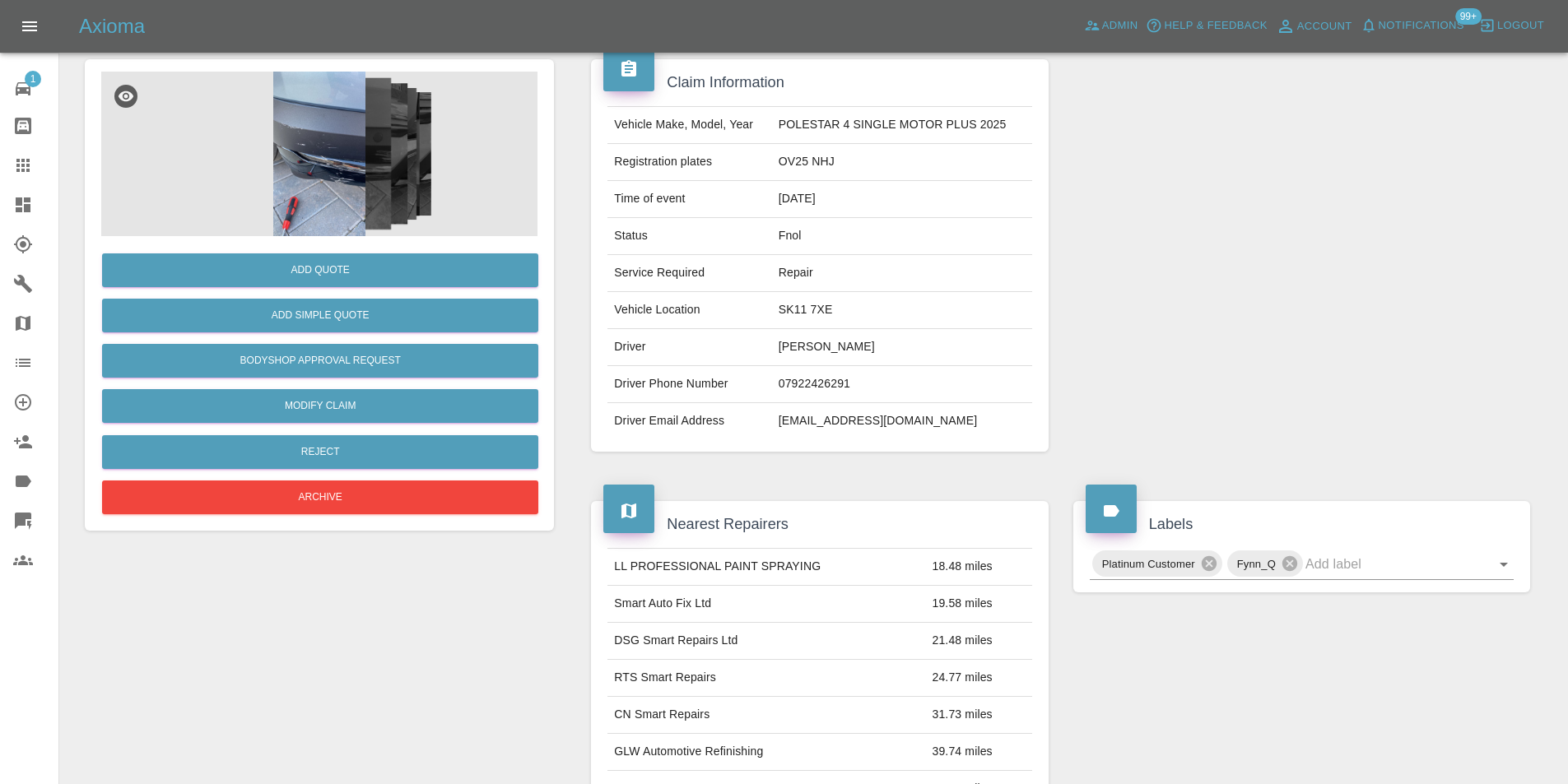
scroll to position [247, 0]
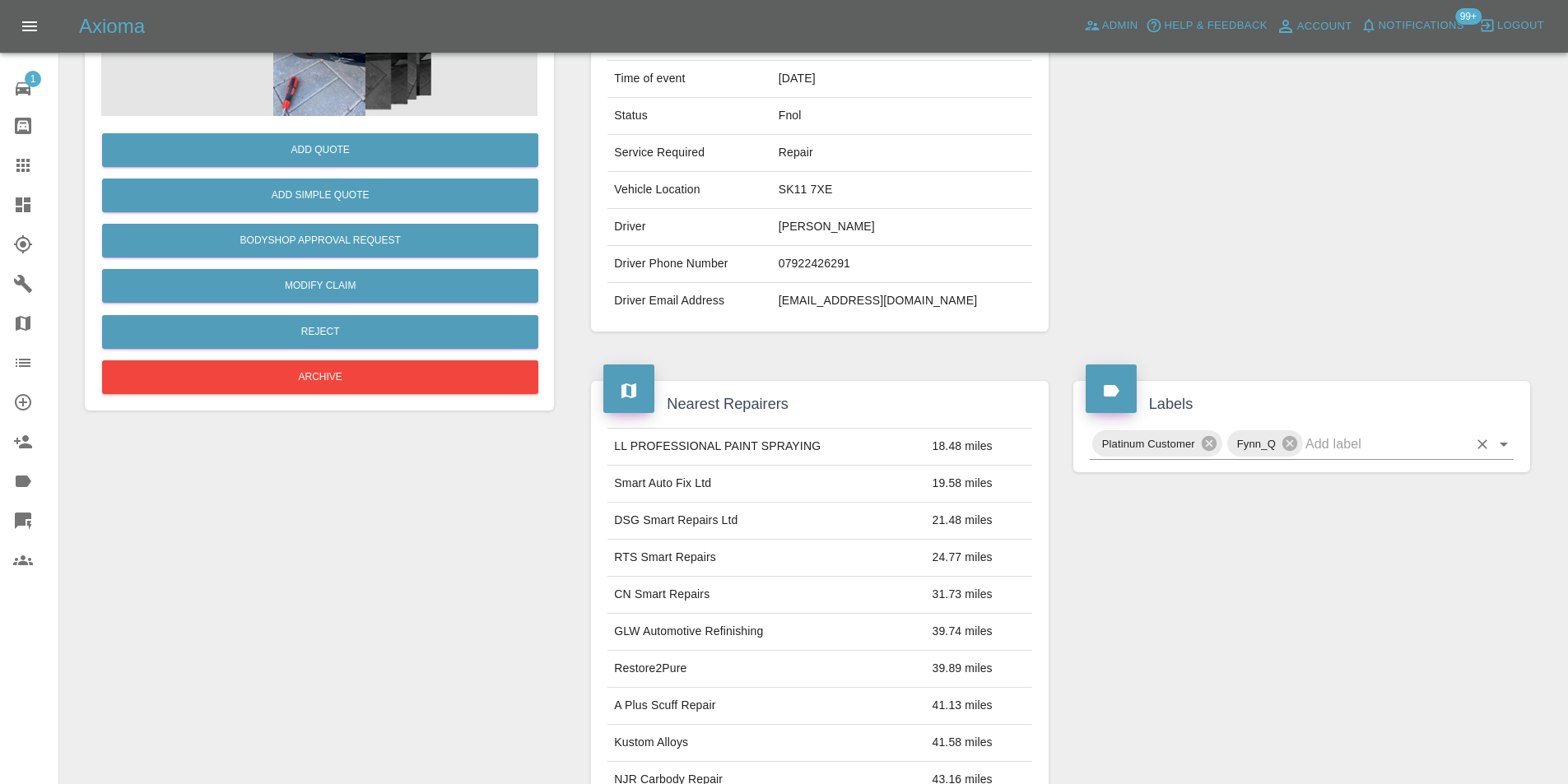
click at [1507, 445] on icon "Open" at bounding box center [1503, 444] width 20 height 20
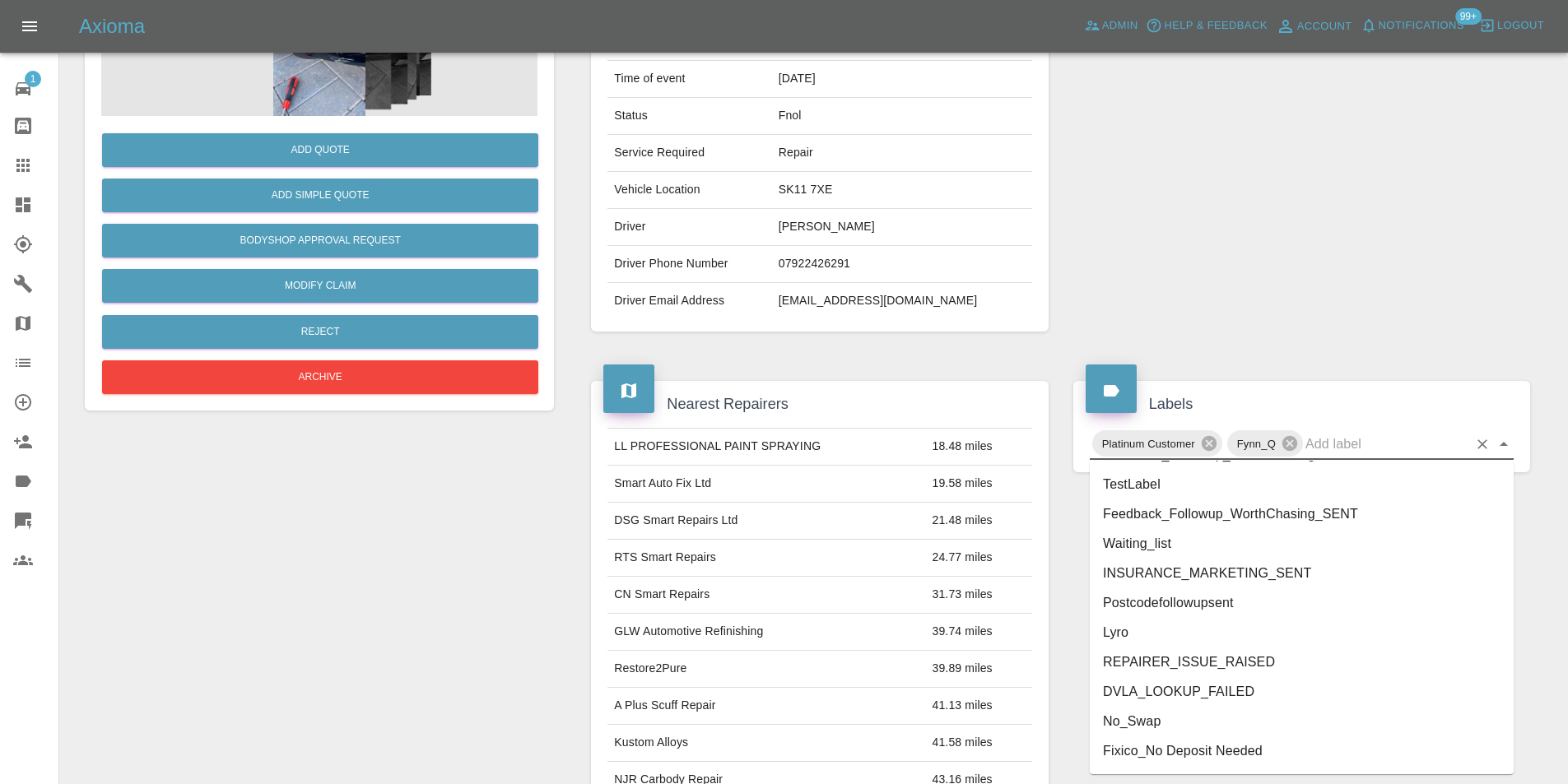
scroll to position [3372, 0]
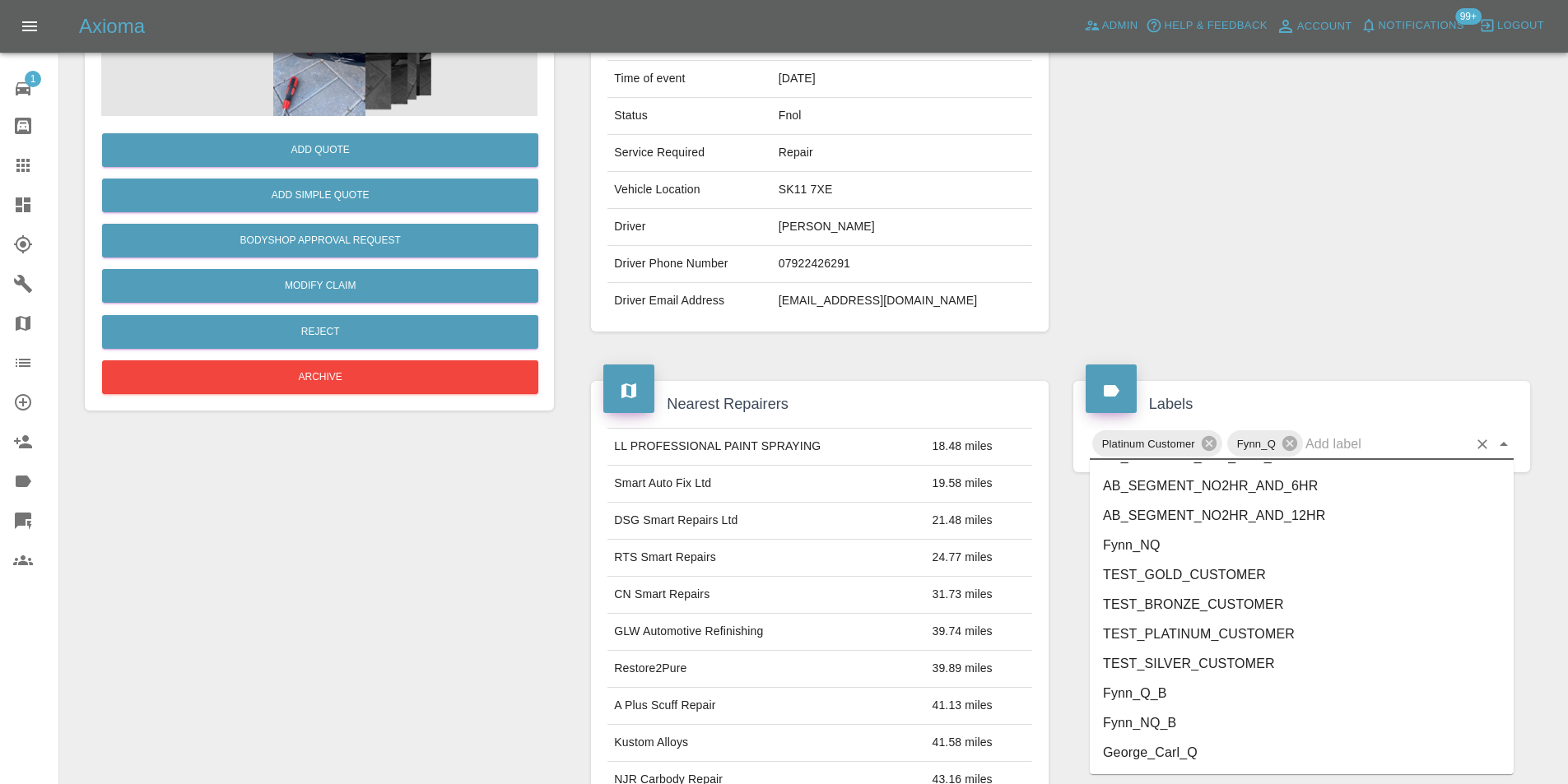
click at [1225, 746] on li "George_Carl_Q" at bounding box center [1302, 752] width 424 height 30
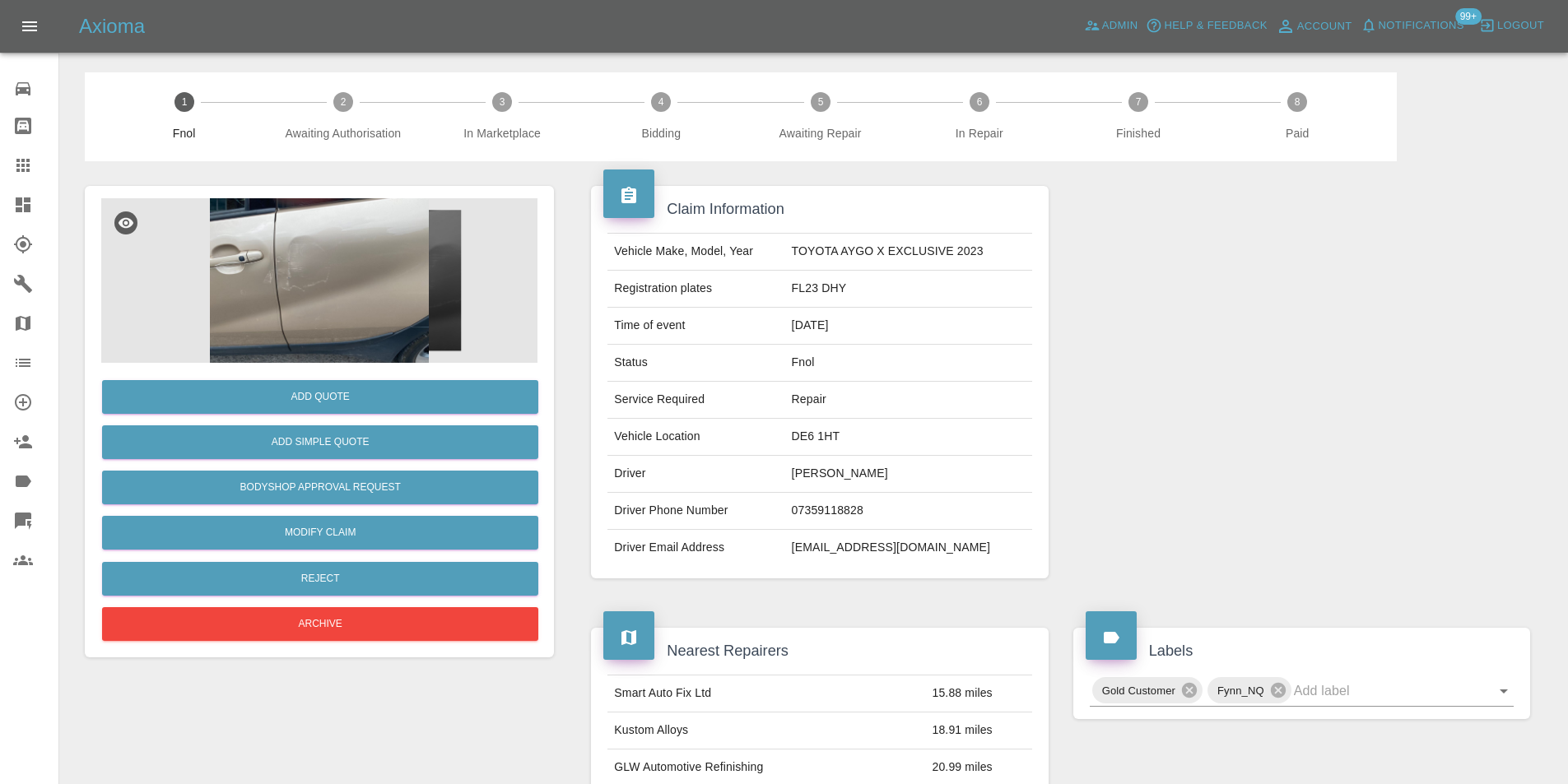
click at [312, 274] on img at bounding box center [319, 280] width 436 height 165
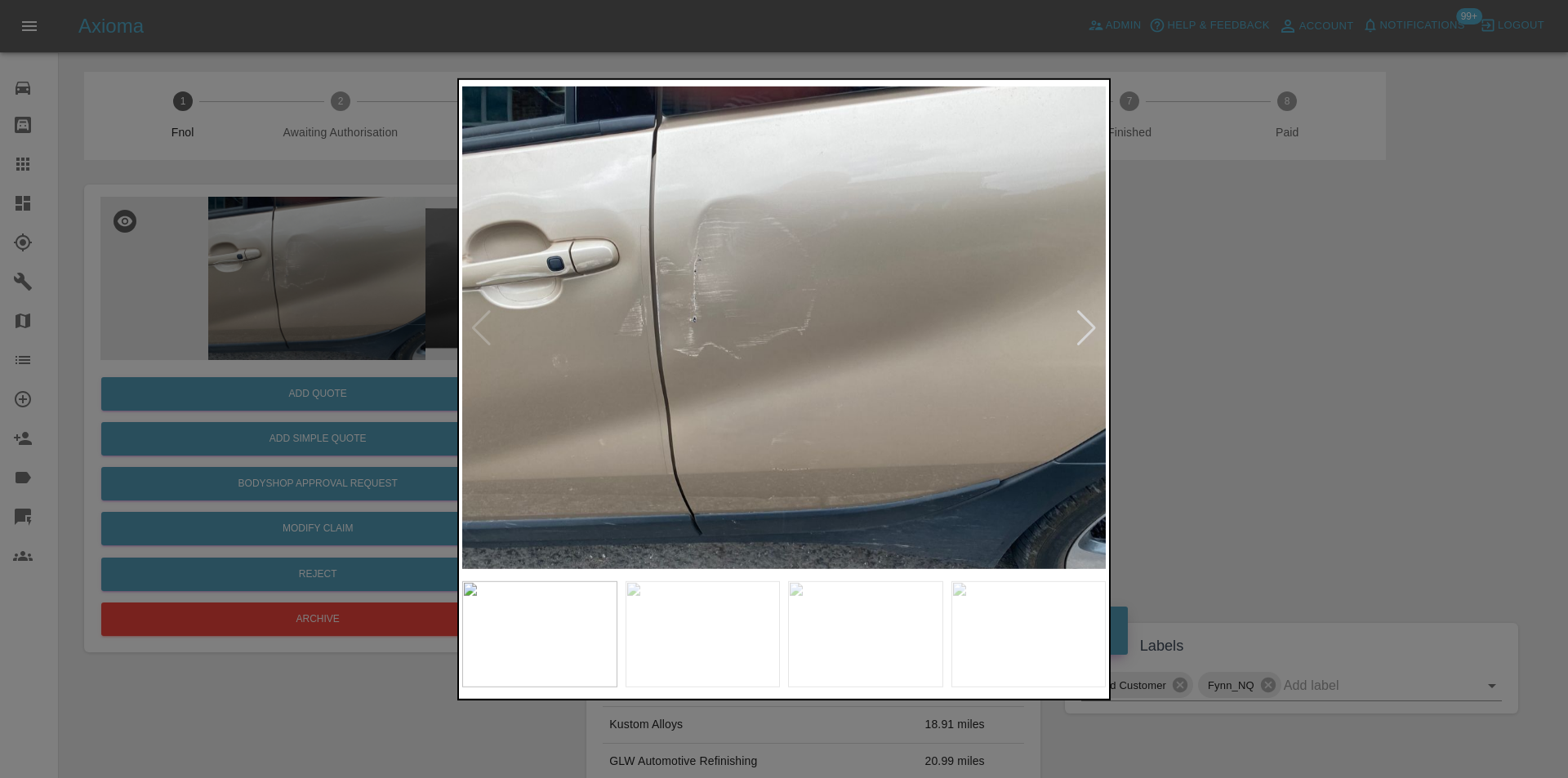
click at [1088, 328] on div at bounding box center [1086, 328] width 22 height 36
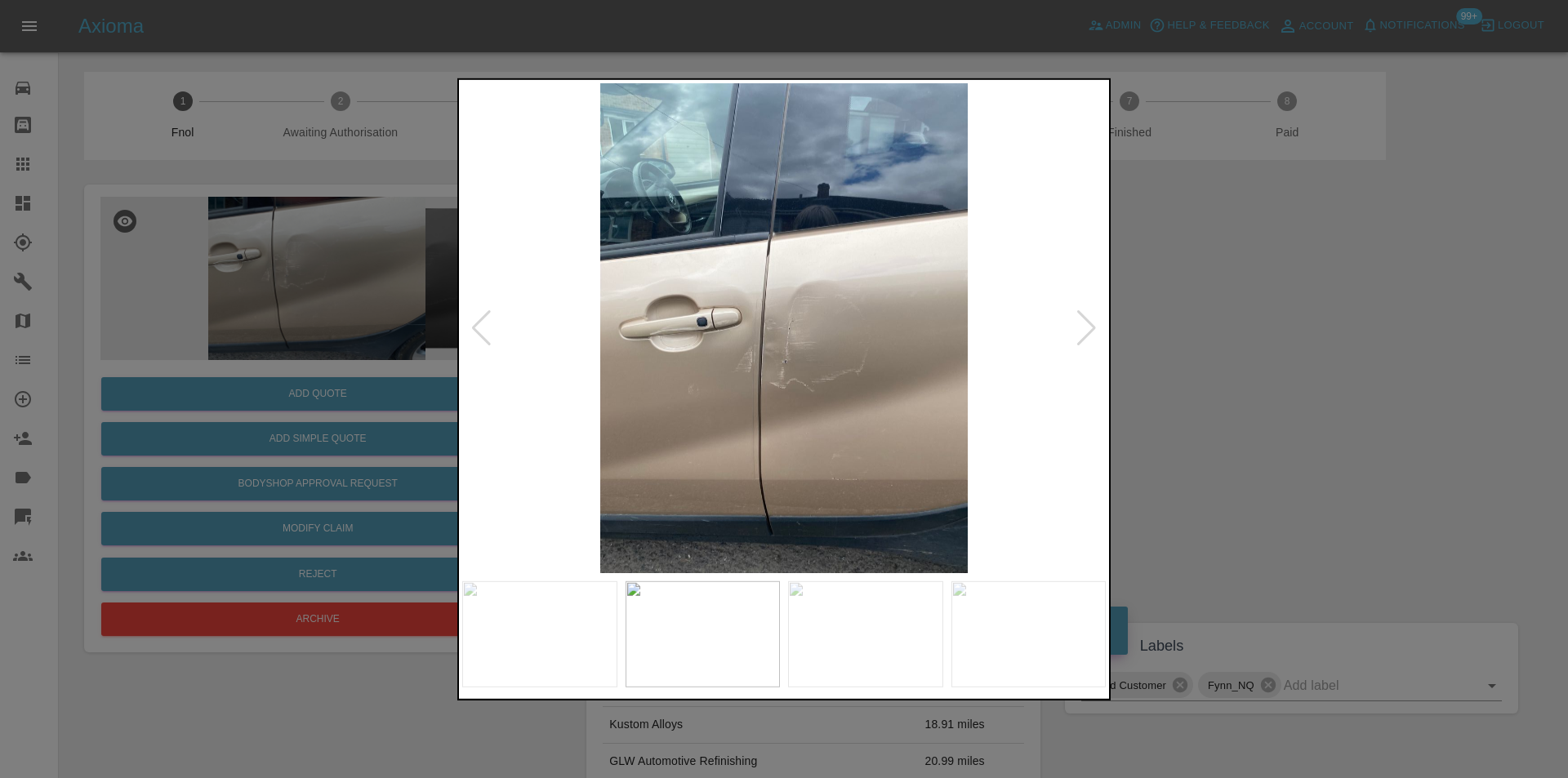
click at [1217, 345] on div at bounding box center [784, 389] width 1568 height 778
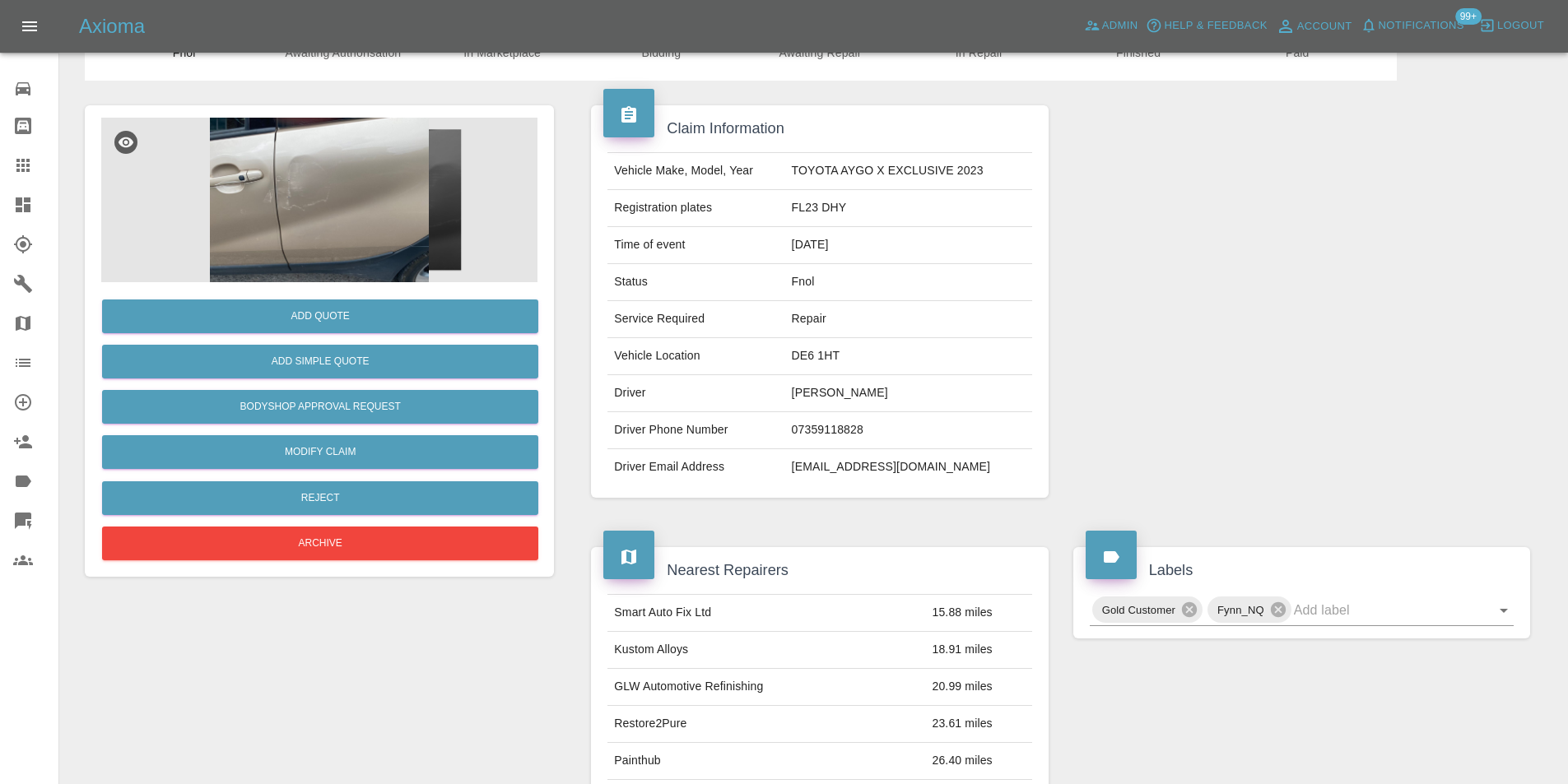
scroll to position [329, 0]
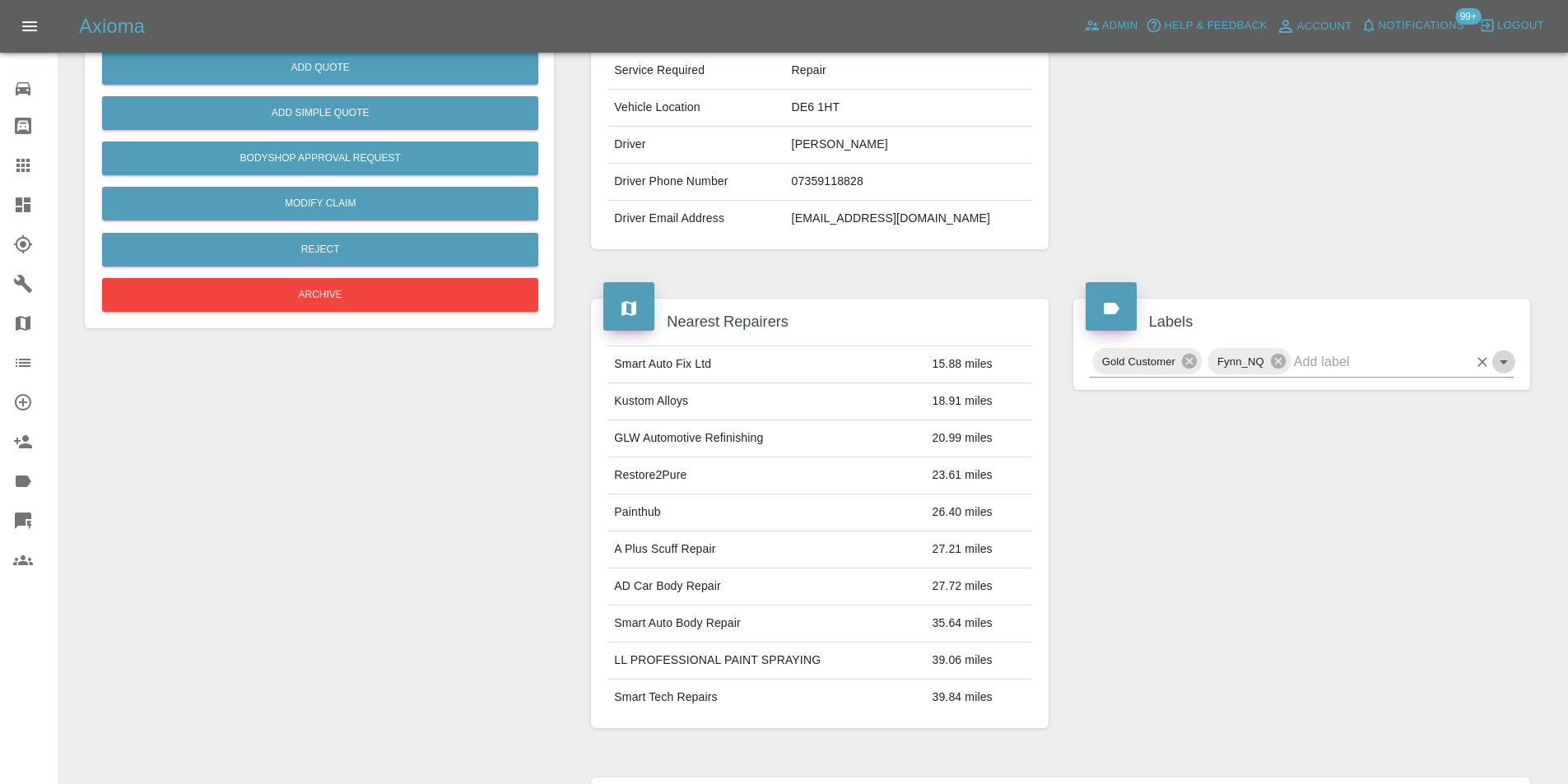
click at [1509, 372] on icon "Open" at bounding box center [1503, 362] width 20 height 20
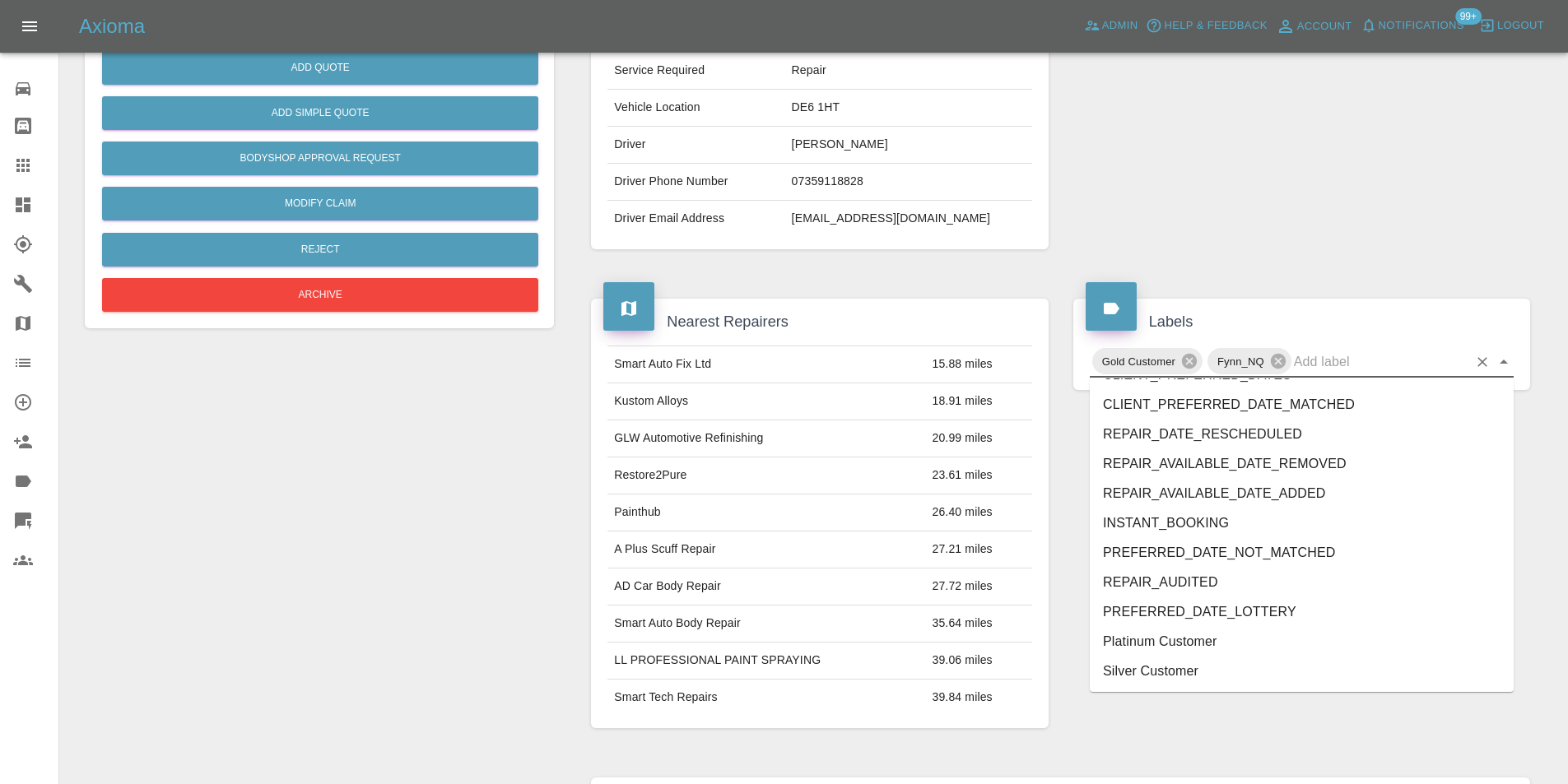
scroll to position [3372, 0]
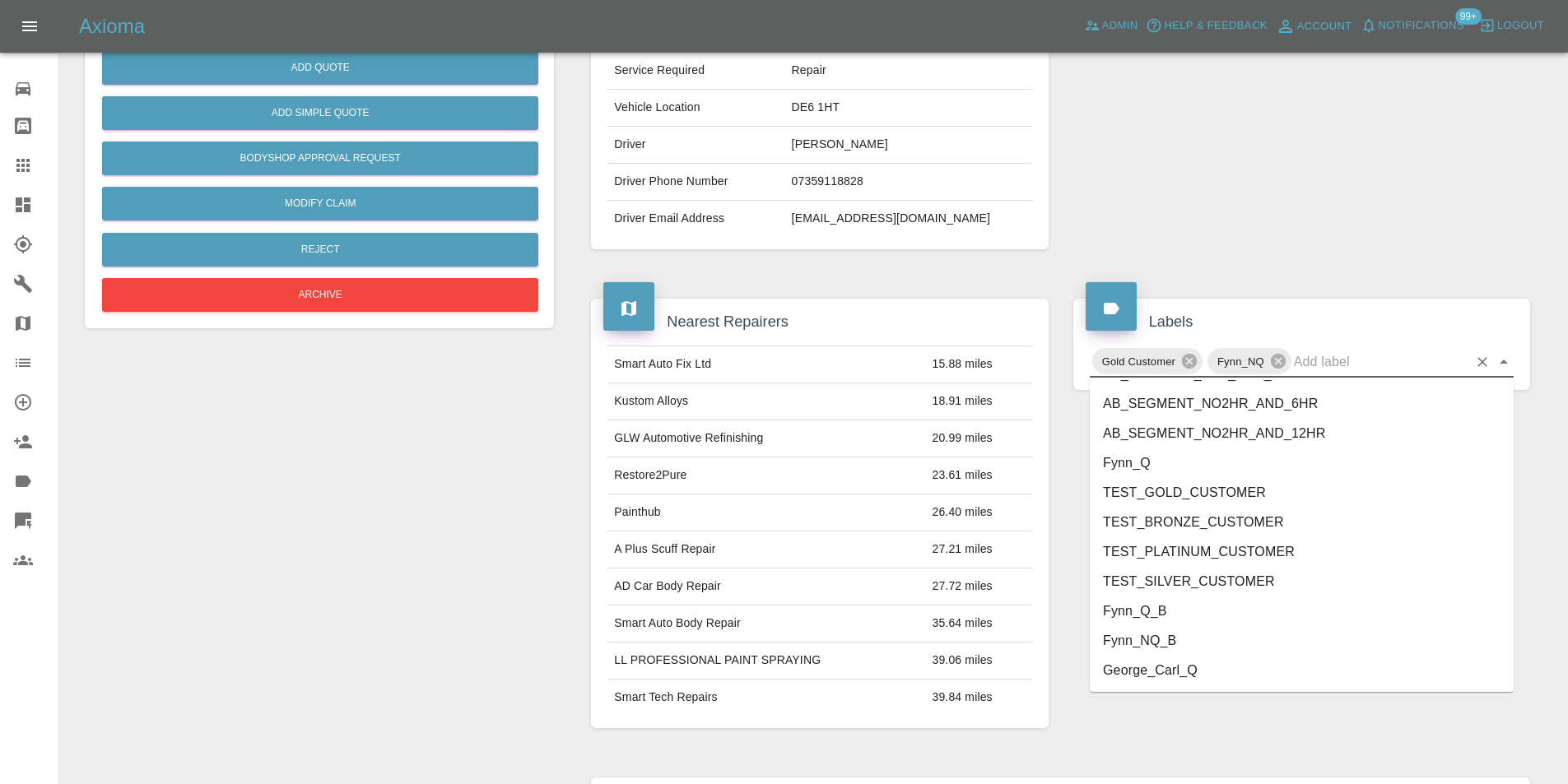
click at [1201, 672] on li "George_Carl_Q" at bounding box center [1302, 671] width 424 height 30
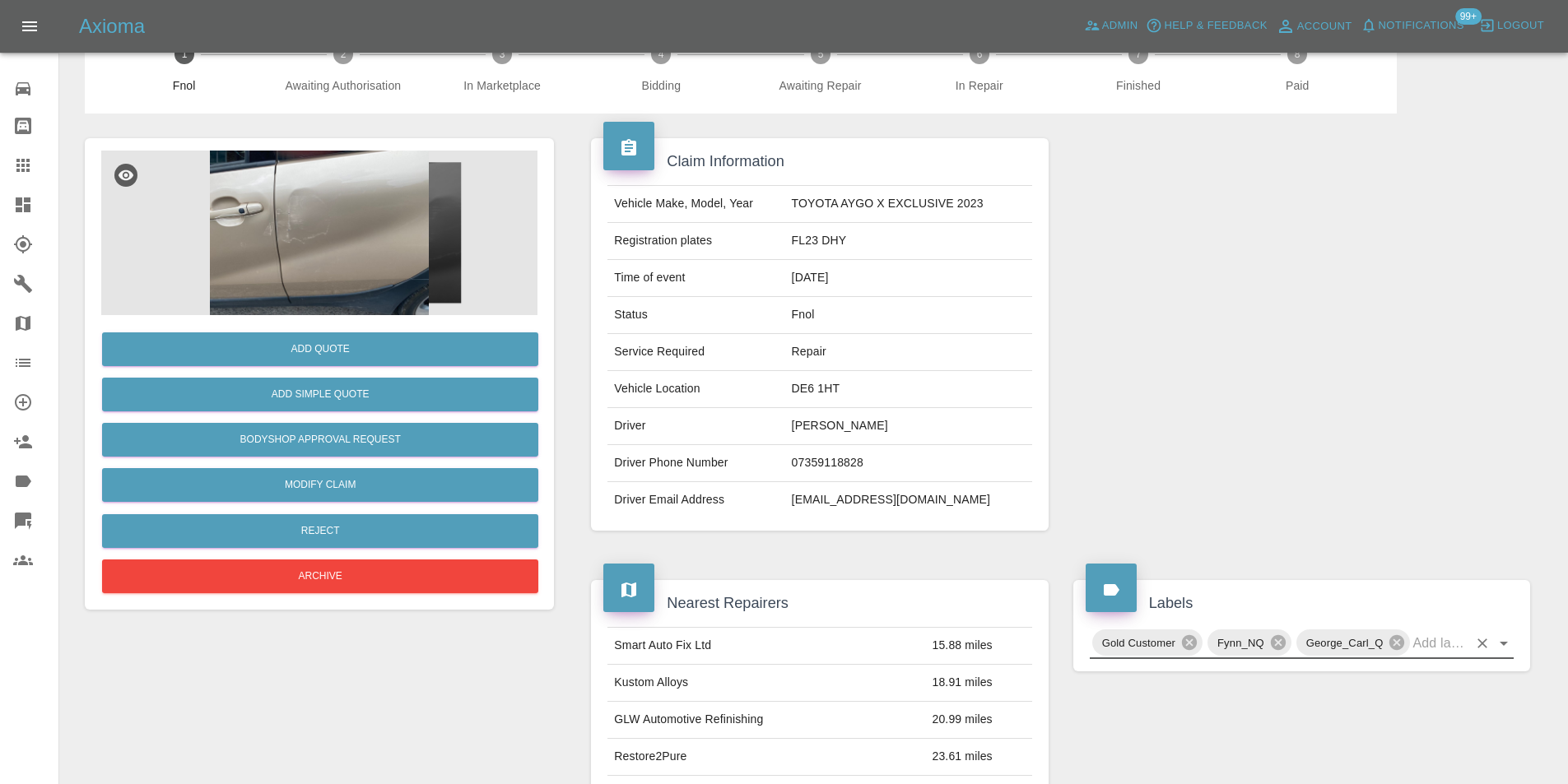
scroll to position [0, 0]
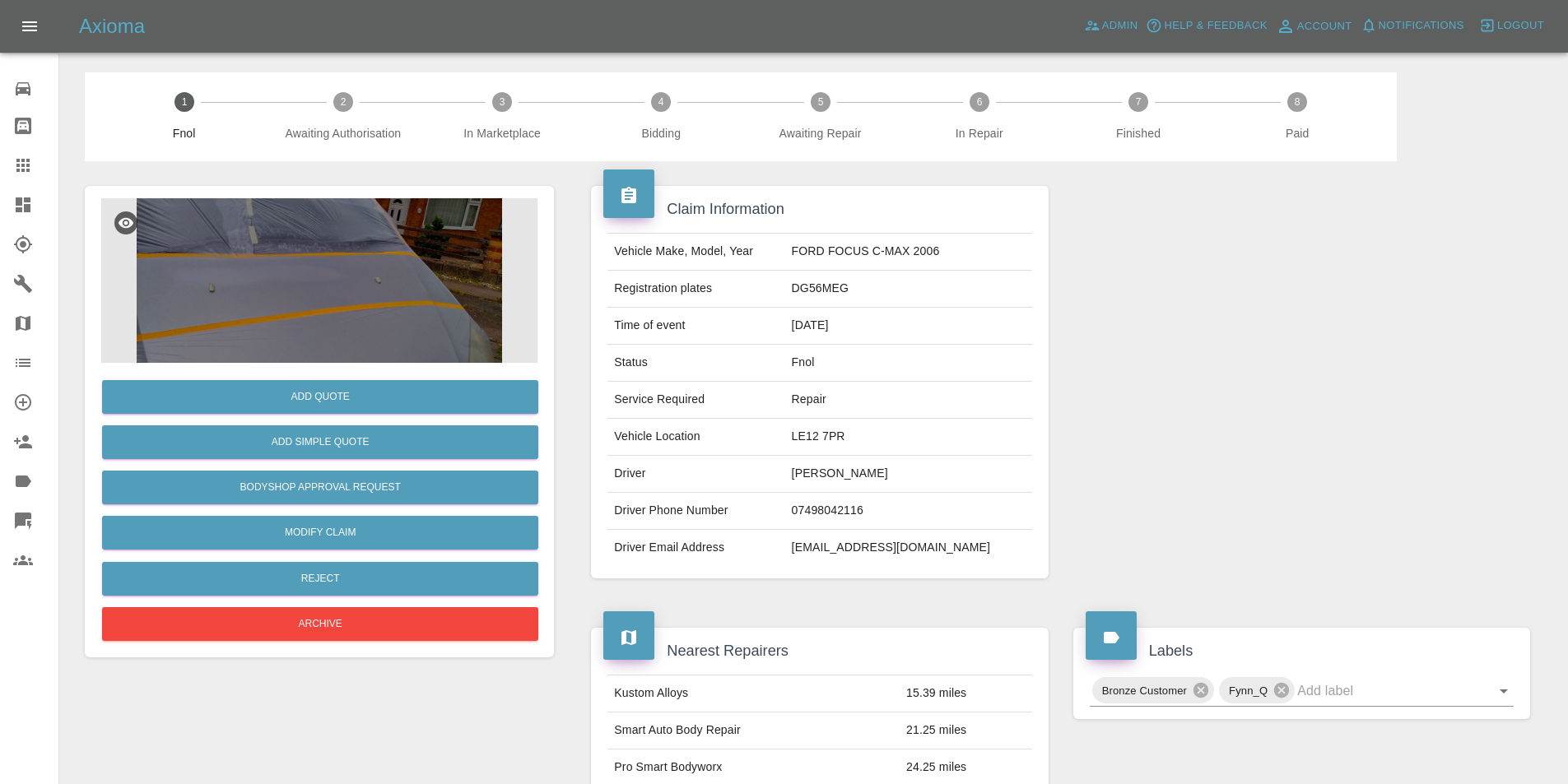
click at [369, 259] on img at bounding box center [319, 280] width 436 height 165
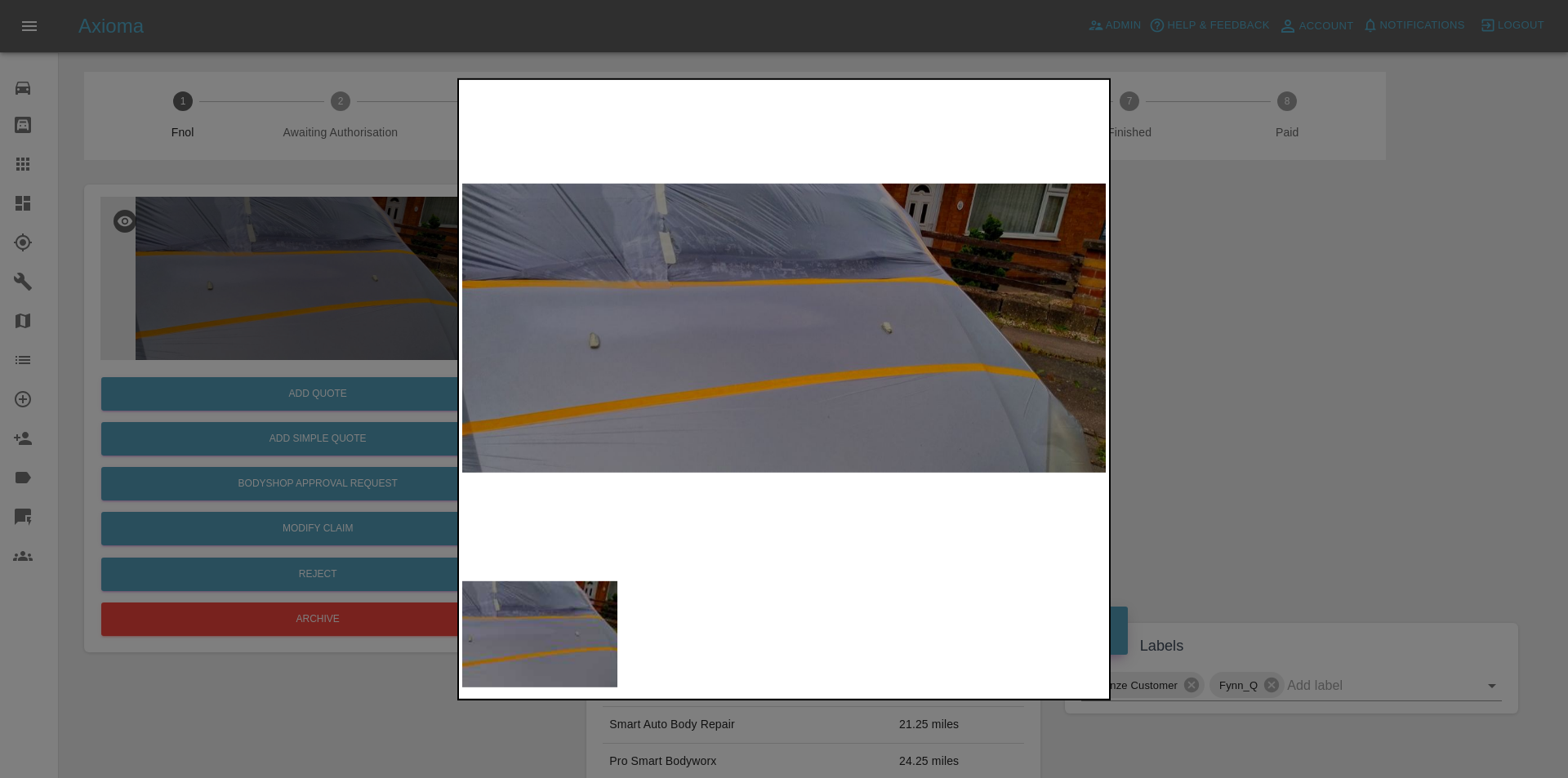
drag, startPoint x: 1306, startPoint y: 477, endPoint x: 1240, endPoint y: 431, distance: 80.4
click at [1308, 475] on div at bounding box center [784, 389] width 1568 height 778
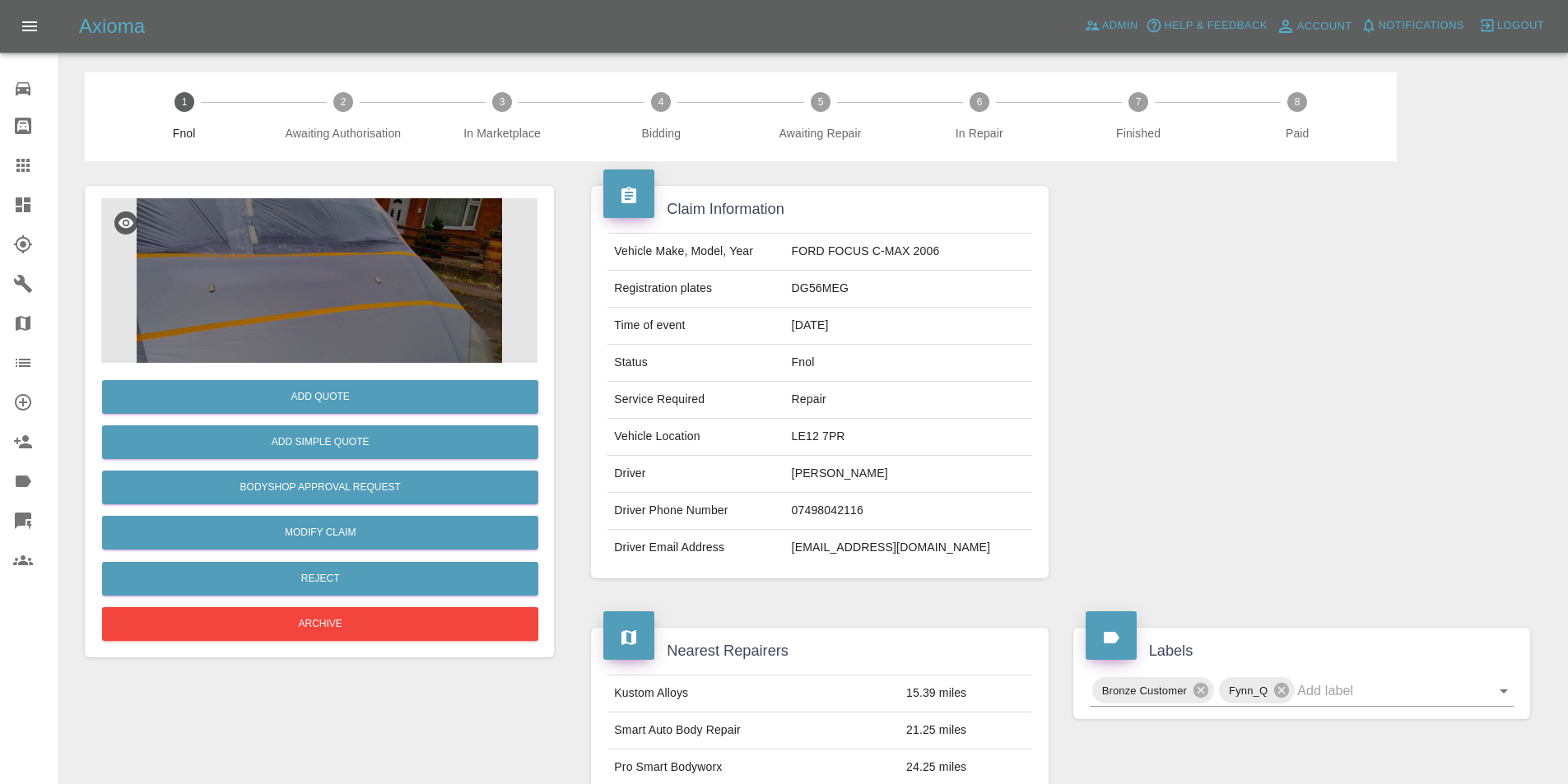
click at [335, 294] on img at bounding box center [319, 280] width 436 height 165
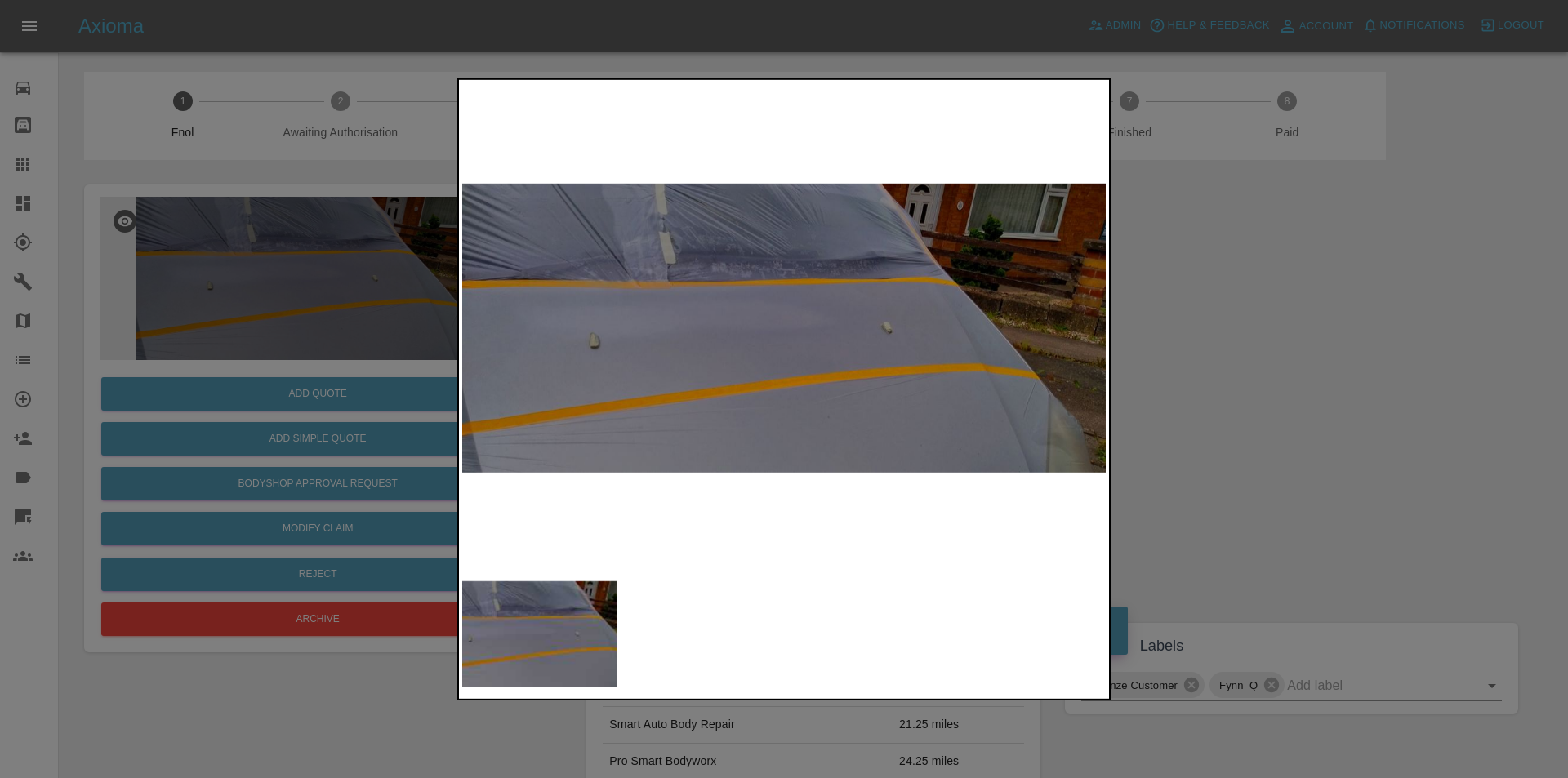
click at [1288, 401] on div at bounding box center [784, 389] width 1568 height 778
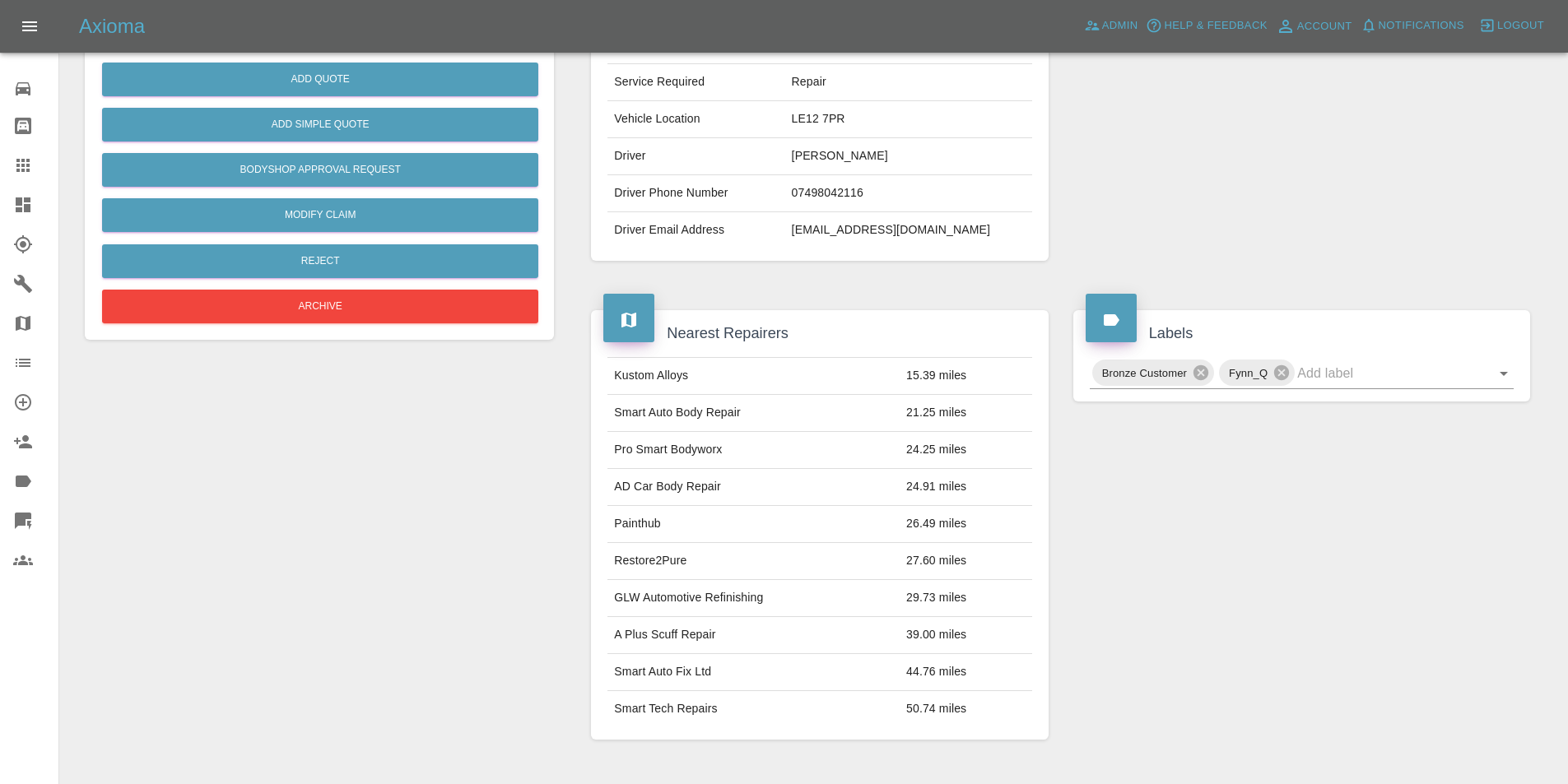
scroll to position [165, 0]
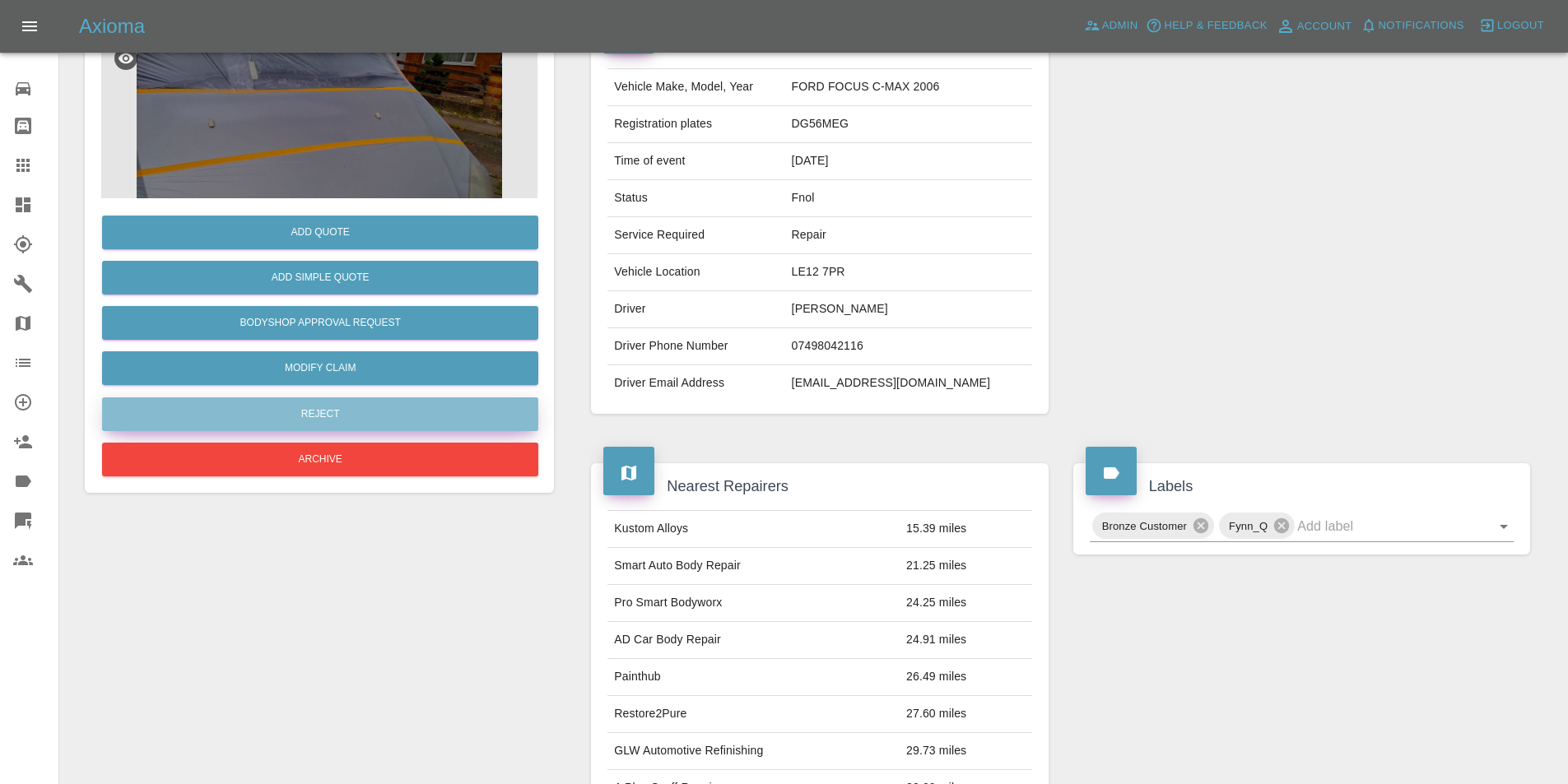
click at [290, 418] on button "Reject" at bounding box center [320, 415] width 436 height 34
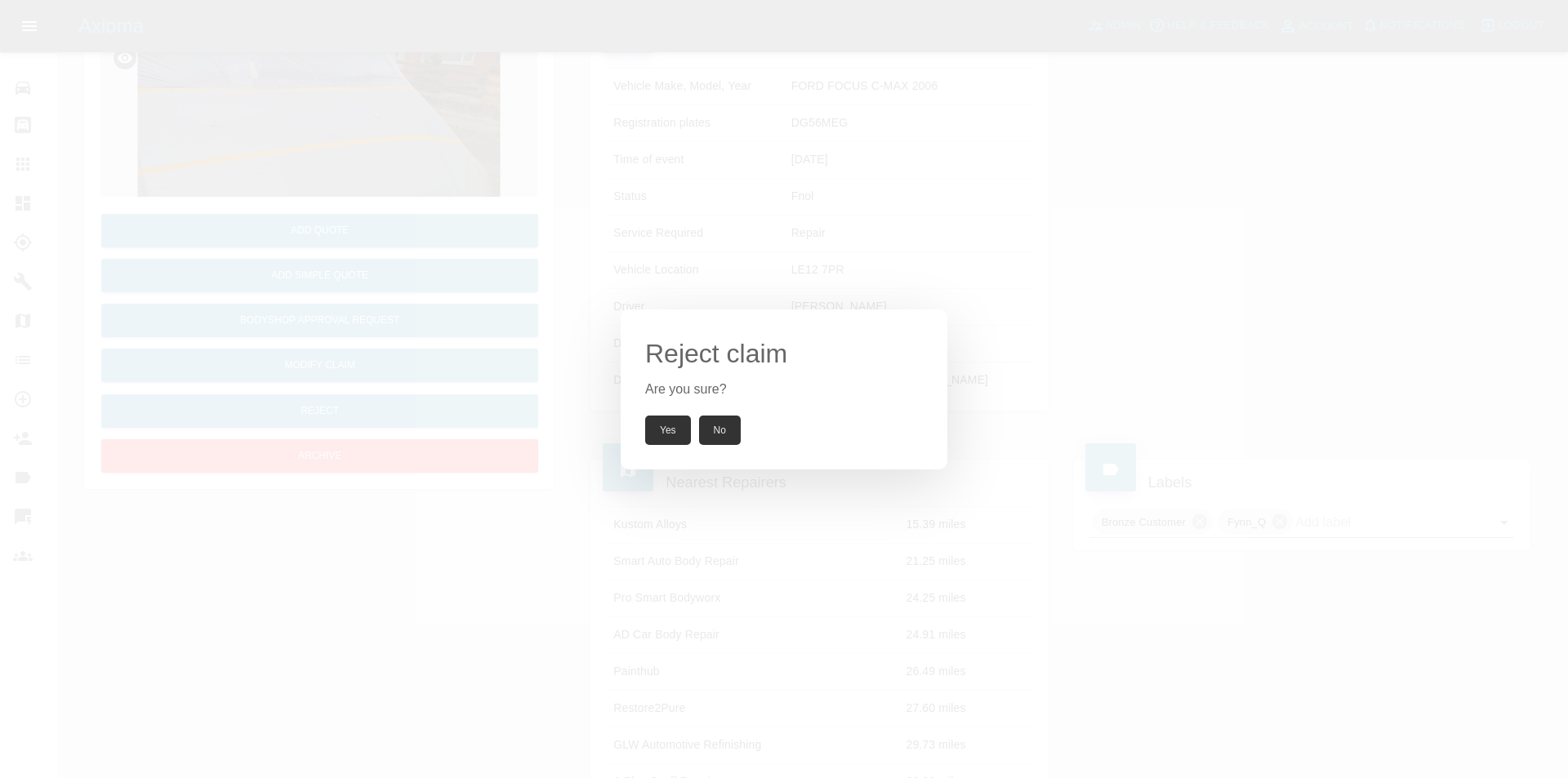
click at [652, 427] on button "Yes" at bounding box center [668, 430] width 46 height 30
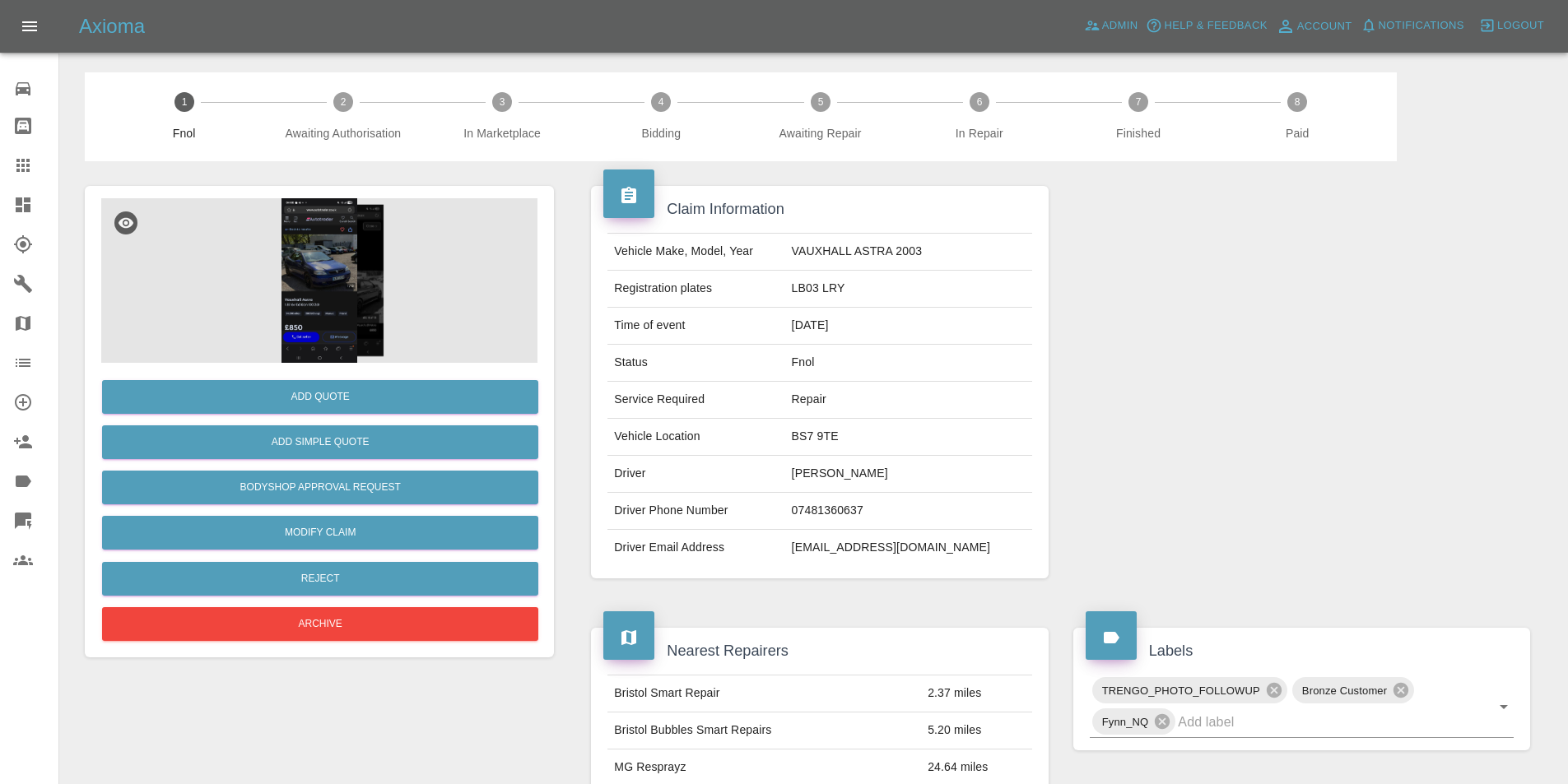
click at [325, 252] on img at bounding box center [319, 280] width 436 height 165
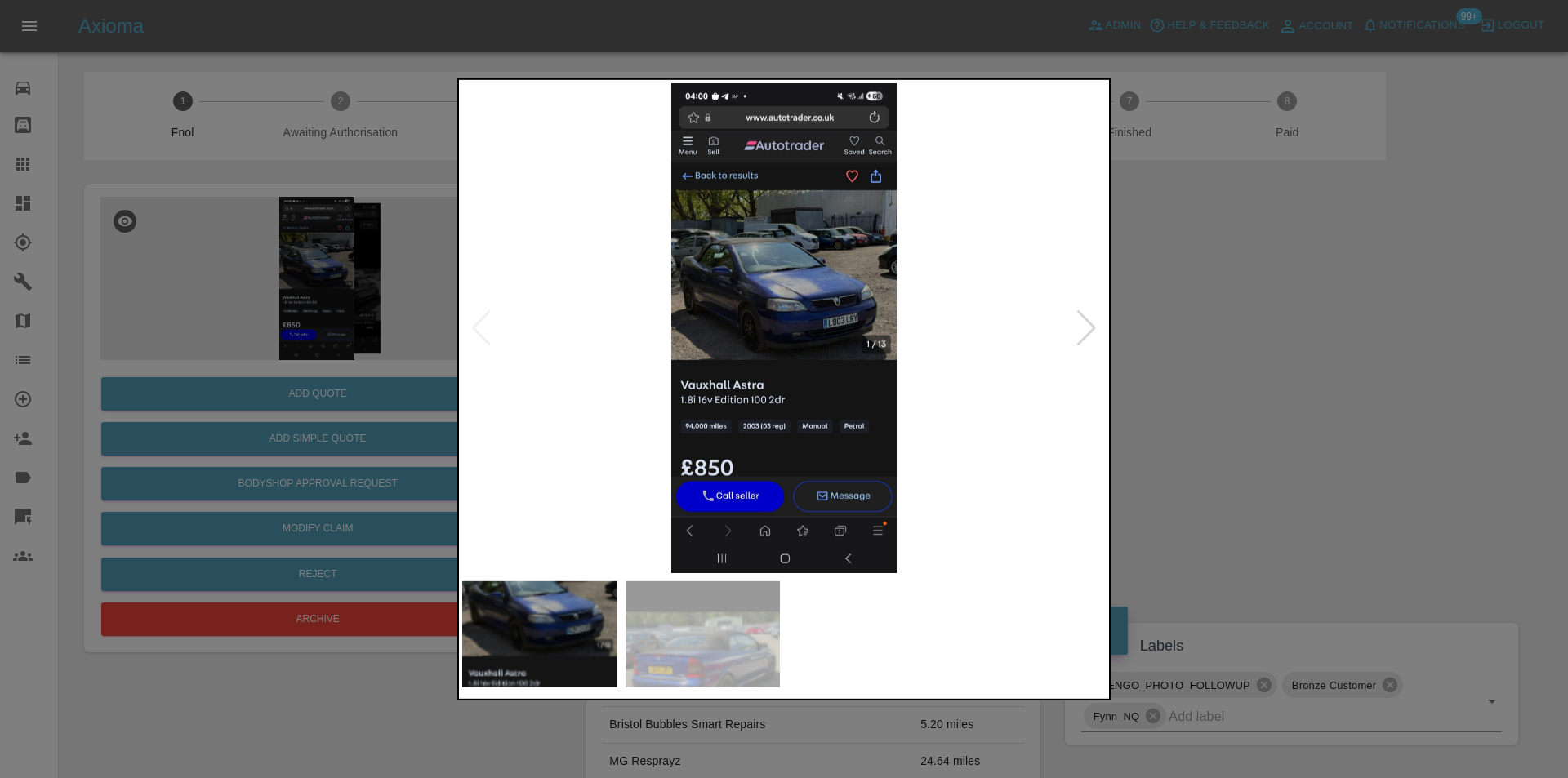
click at [1088, 331] on div at bounding box center [1086, 328] width 22 height 36
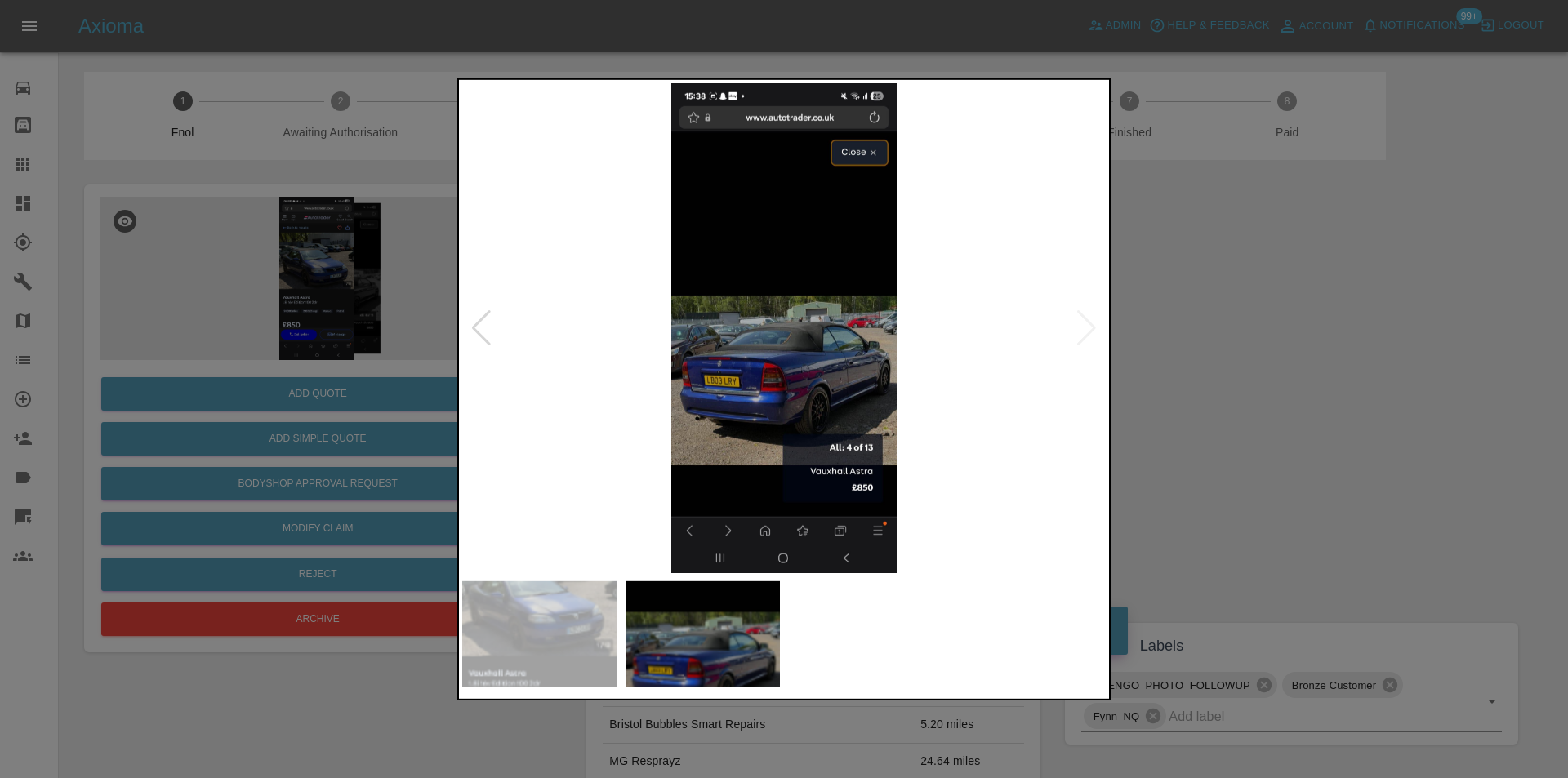
click at [1088, 331] on img at bounding box center [784, 327] width 643 height 490
drag, startPoint x: 1211, startPoint y: 355, endPoint x: 1140, endPoint y: 333, distance: 74.3
click at [1164, 338] on div at bounding box center [784, 389] width 1568 height 778
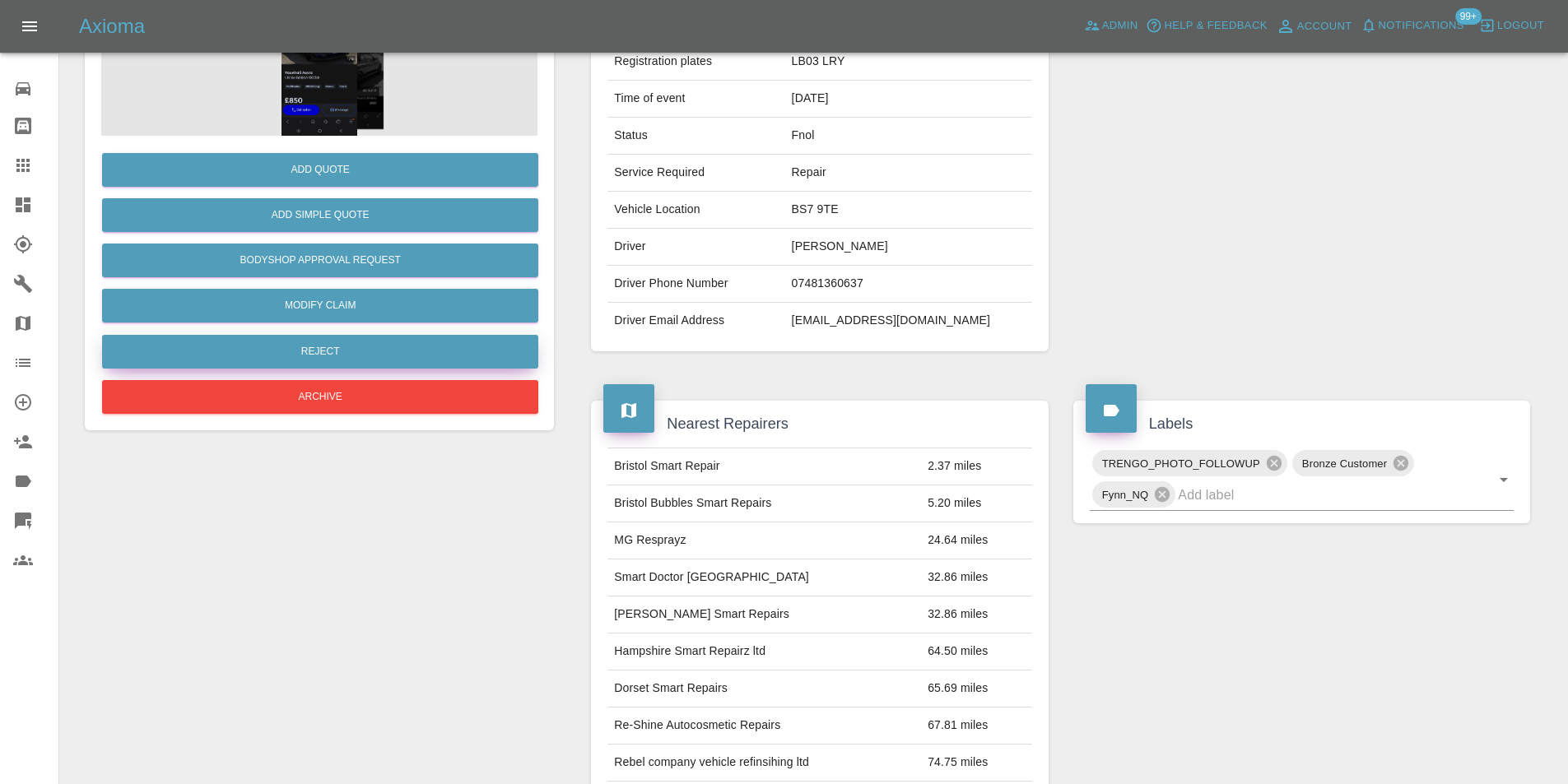
scroll to position [82, 0]
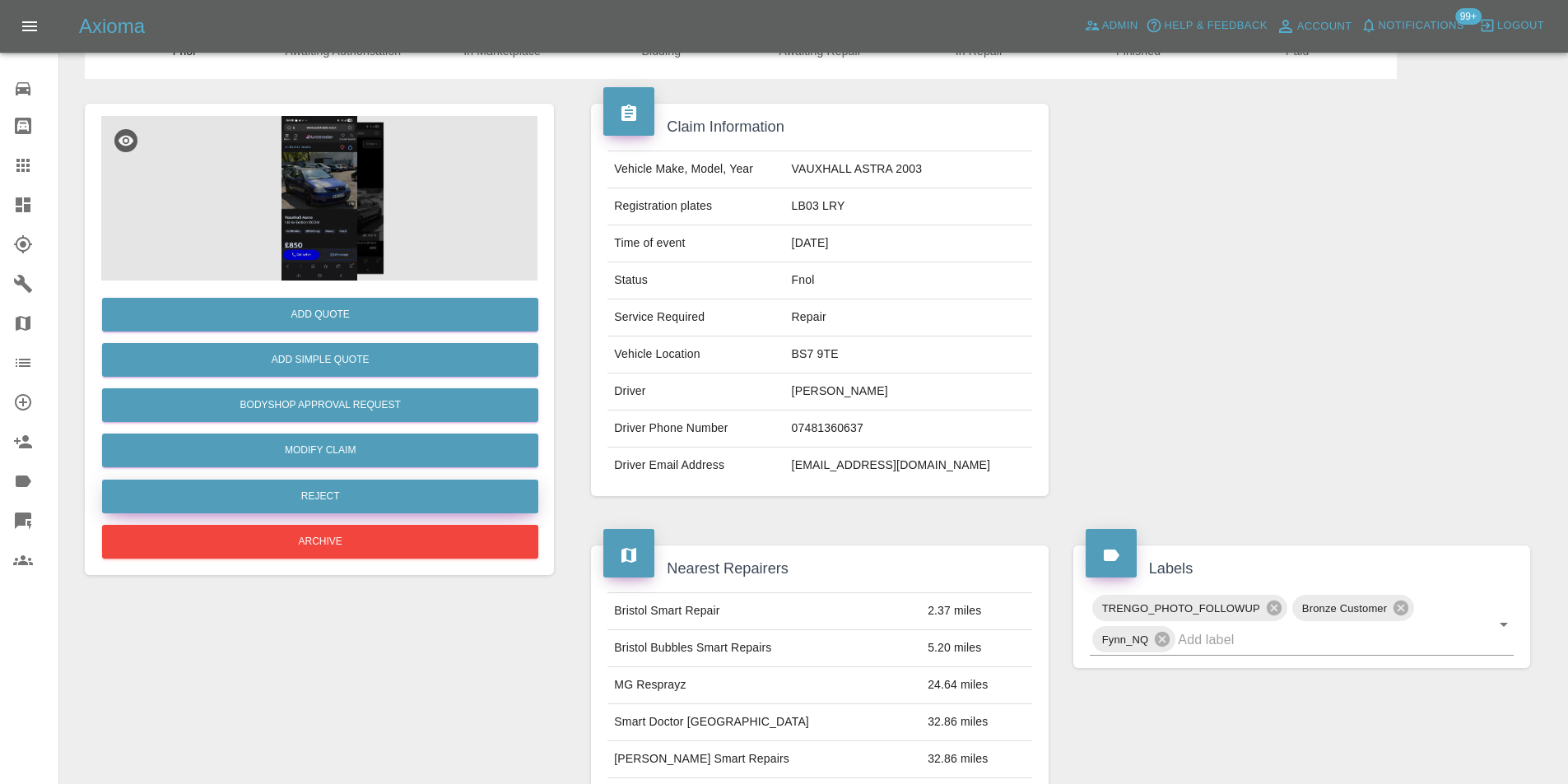
click at [353, 491] on button "Reject" at bounding box center [320, 497] width 436 height 34
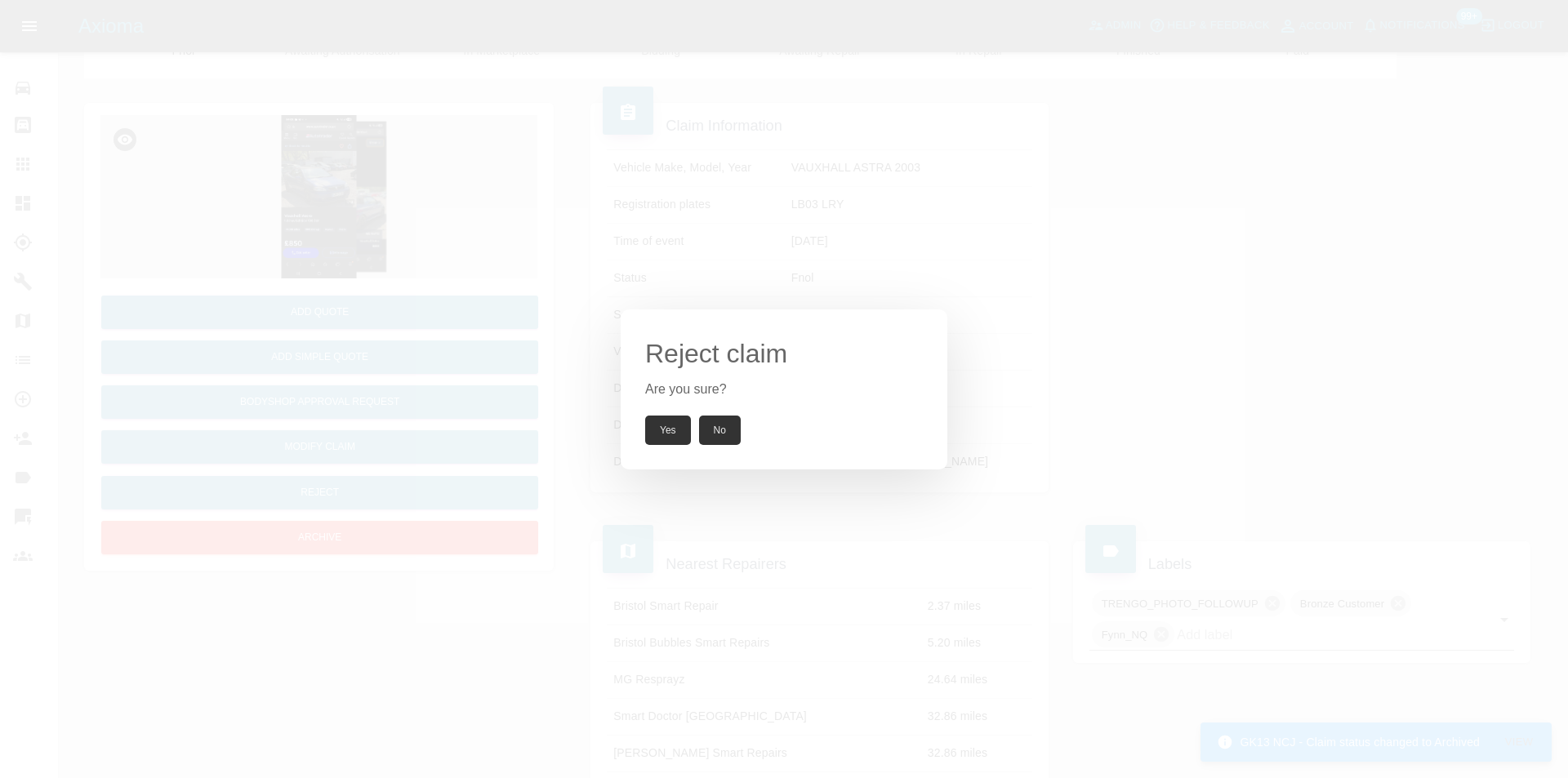
click at [648, 428] on button "Yes" at bounding box center [668, 430] width 46 height 30
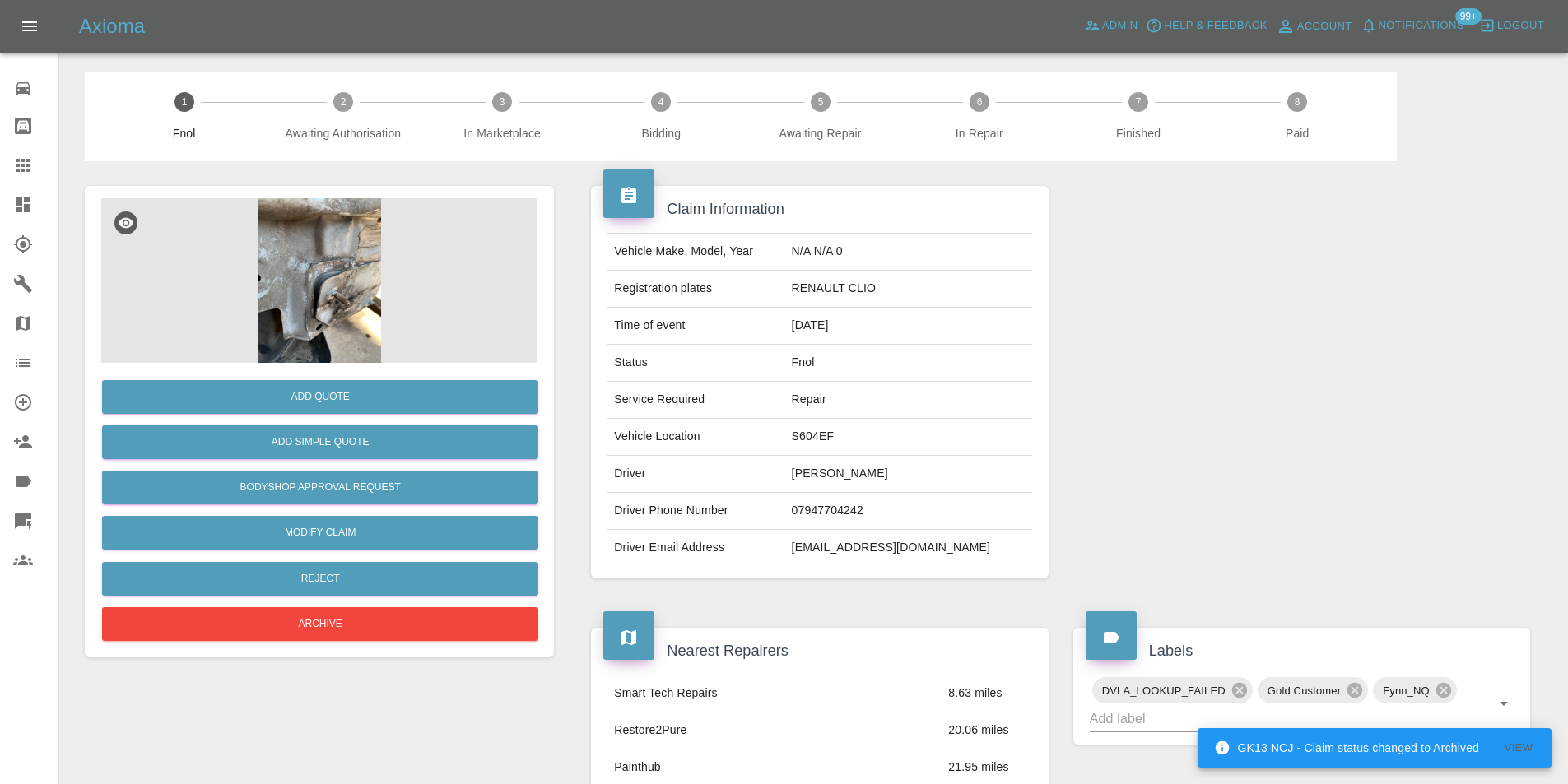
click at [324, 231] on img at bounding box center [319, 280] width 436 height 165
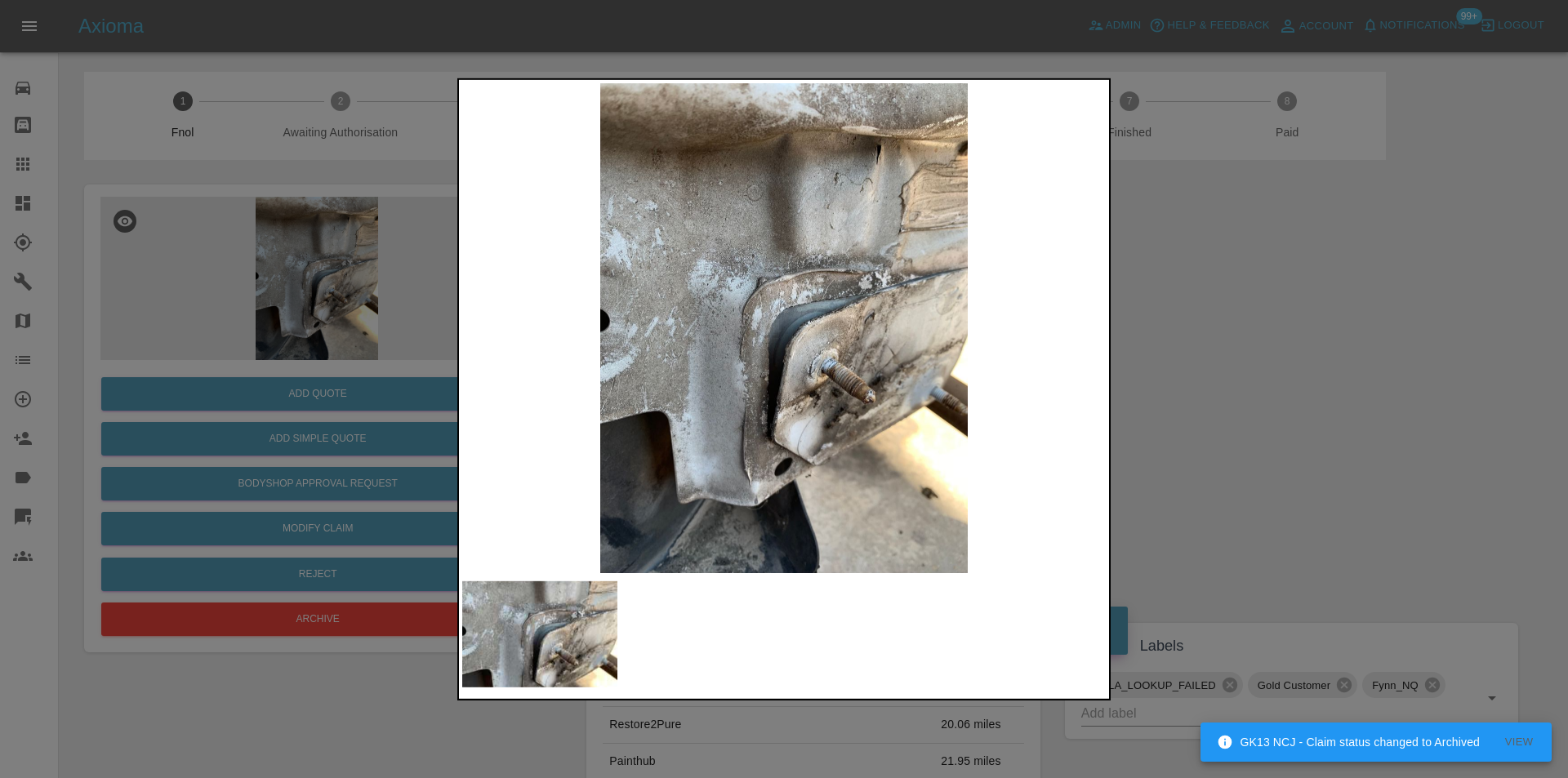
drag, startPoint x: 1338, startPoint y: 415, endPoint x: 1118, endPoint y: 467, distance: 226.1
click at [1338, 416] on div at bounding box center [784, 389] width 1568 height 778
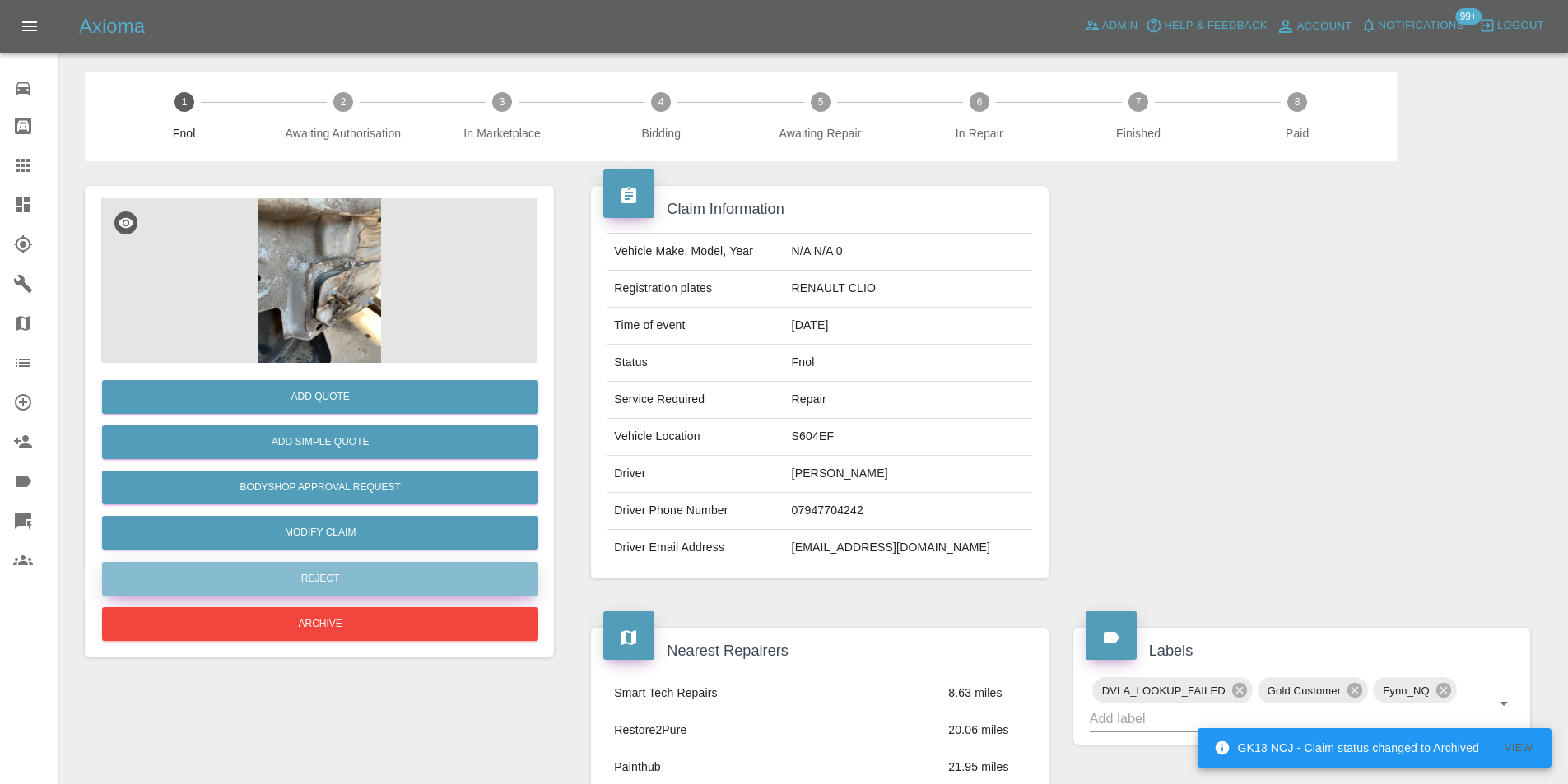
click at [358, 579] on button "Reject" at bounding box center [320, 579] width 436 height 34
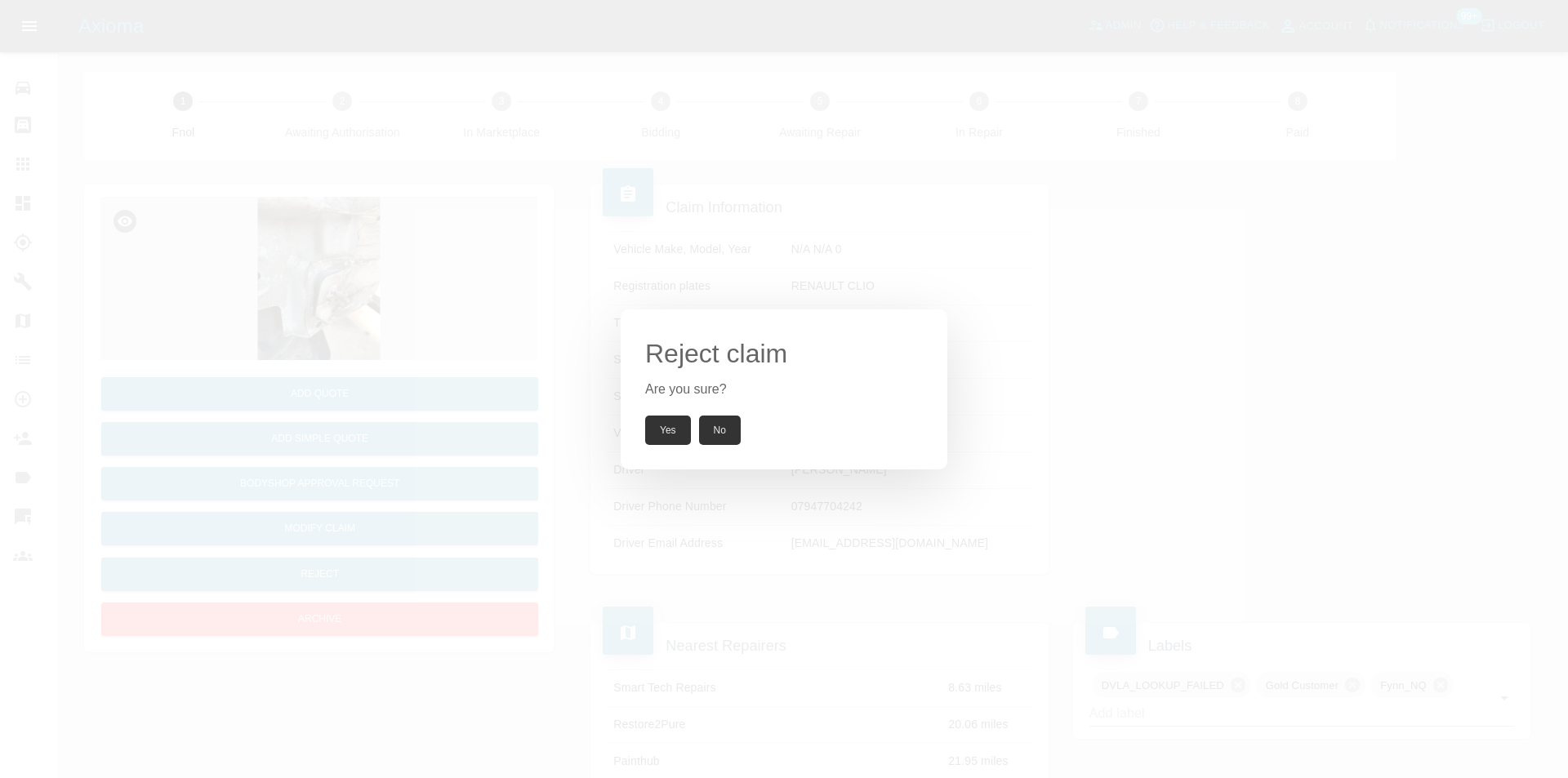
click at [665, 436] on button "Yes" at bounding box center [668, 430] width 46 height 30
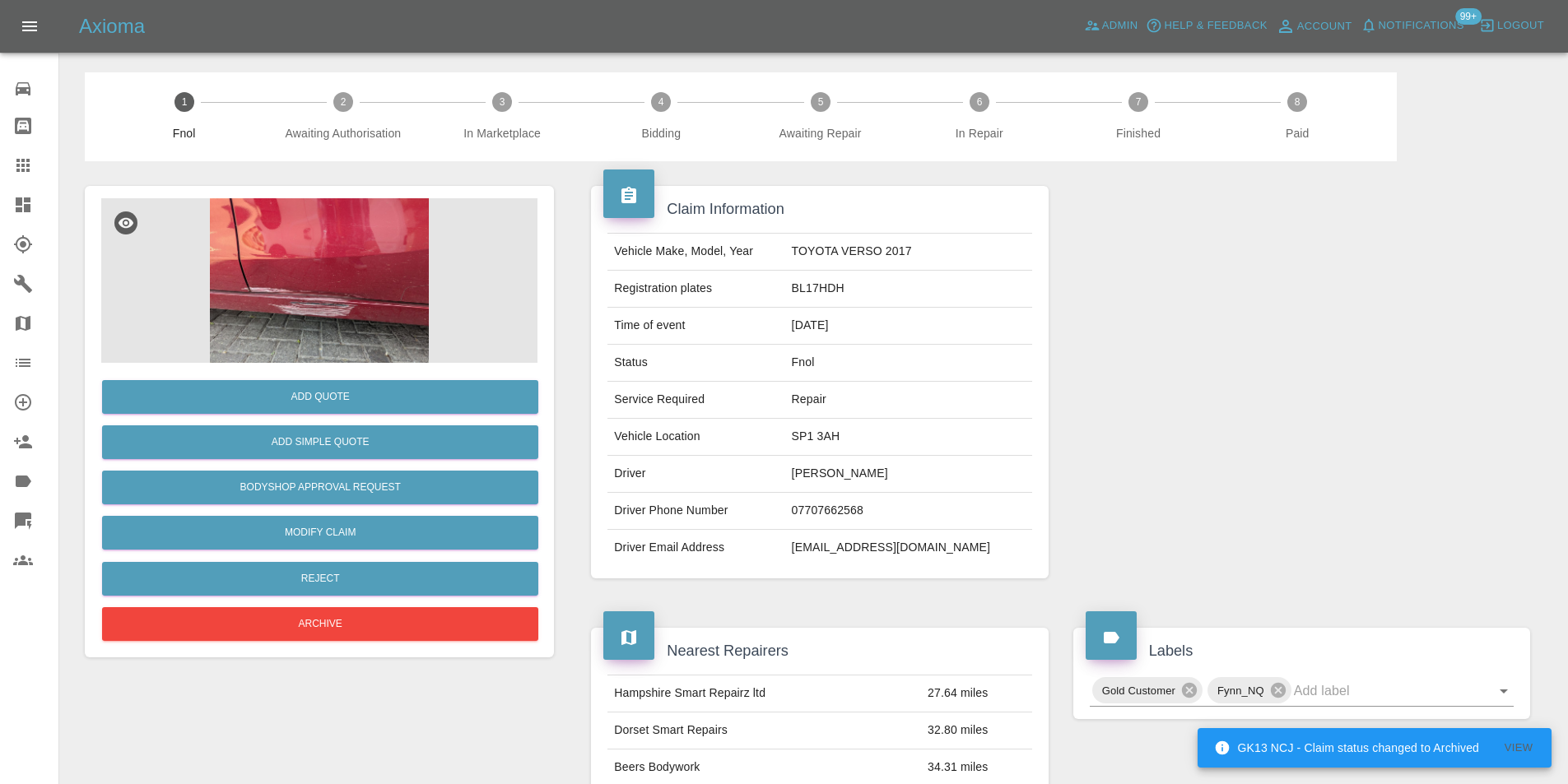
click at [368, 278] on img at bounding box center [319, 280] width 436 height 165
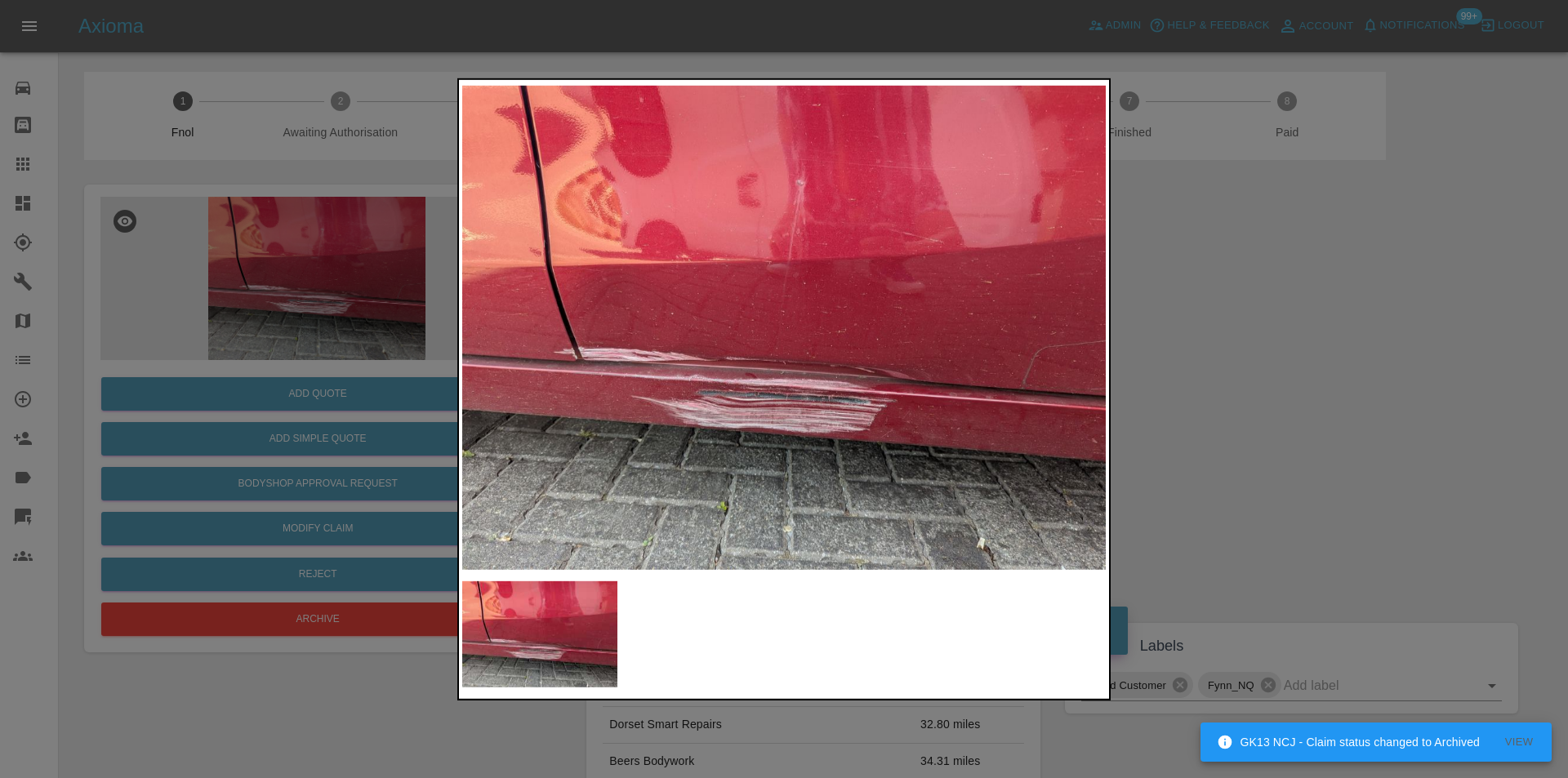
click at [806, 414] on img at bounding box center [784, 327] width 643 height 490
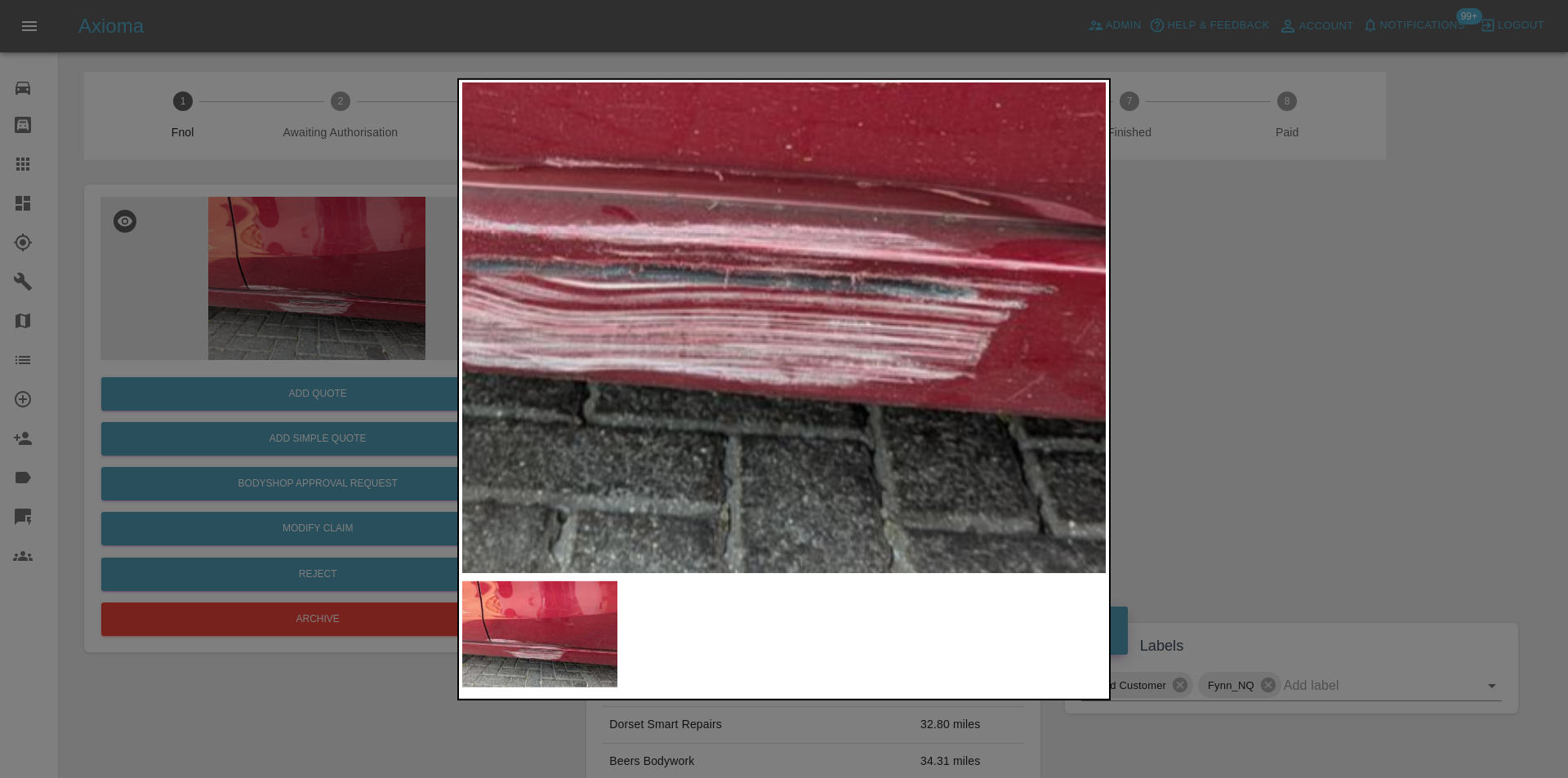
click at [784, 378] on img at bounding box center [718, 69] width 1930 height 1470
click at [784, 377] on img at bounding box center [718, 69] width 1930 height 1470
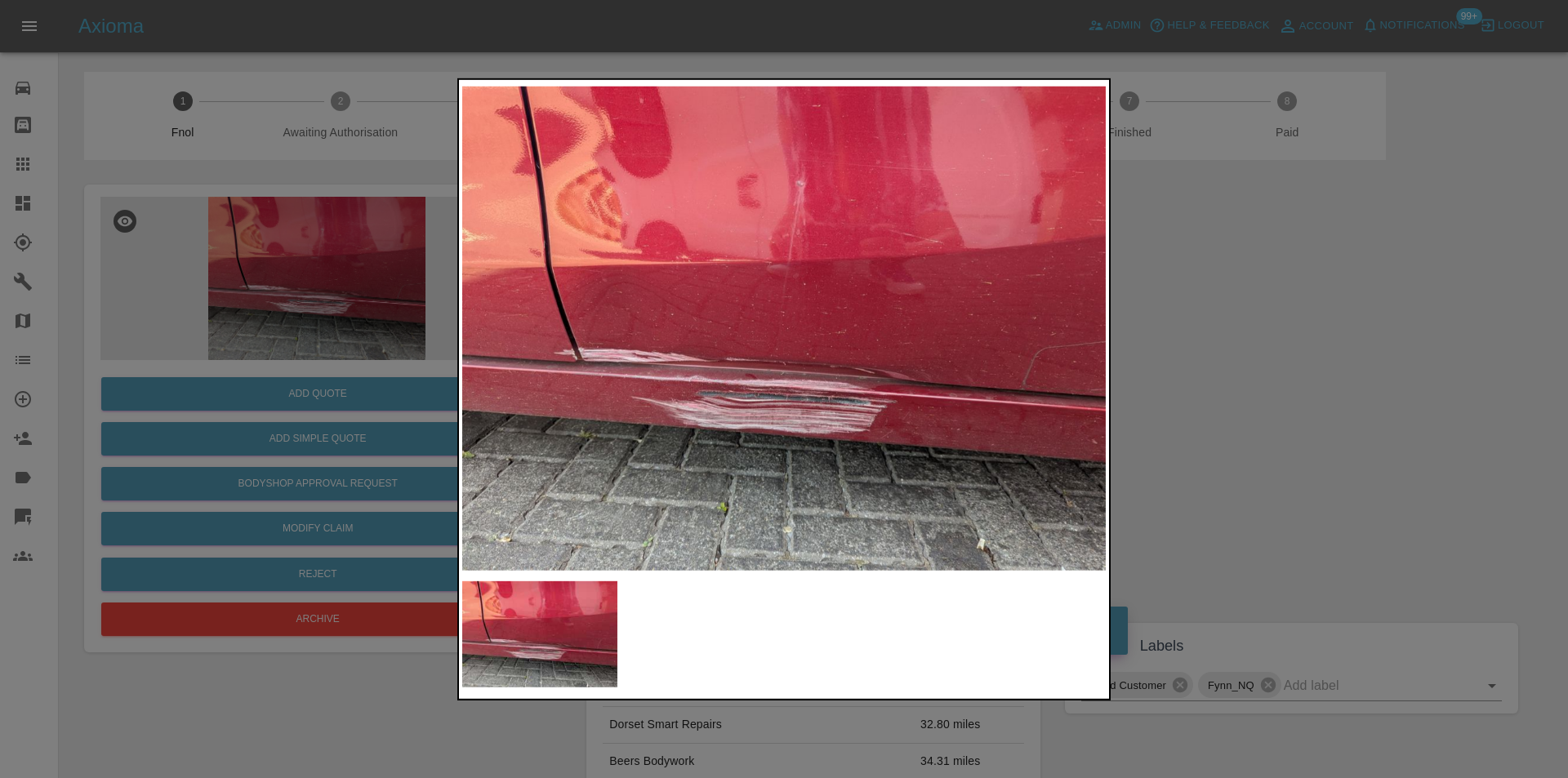
drag, startPoint x: 1247, startPoint y: 378, endPoint x: 1115, endPoint y: 378, distance: 132.0
click at [1241, 378] on div at bounding box center [784, 389] width 1568 height 778
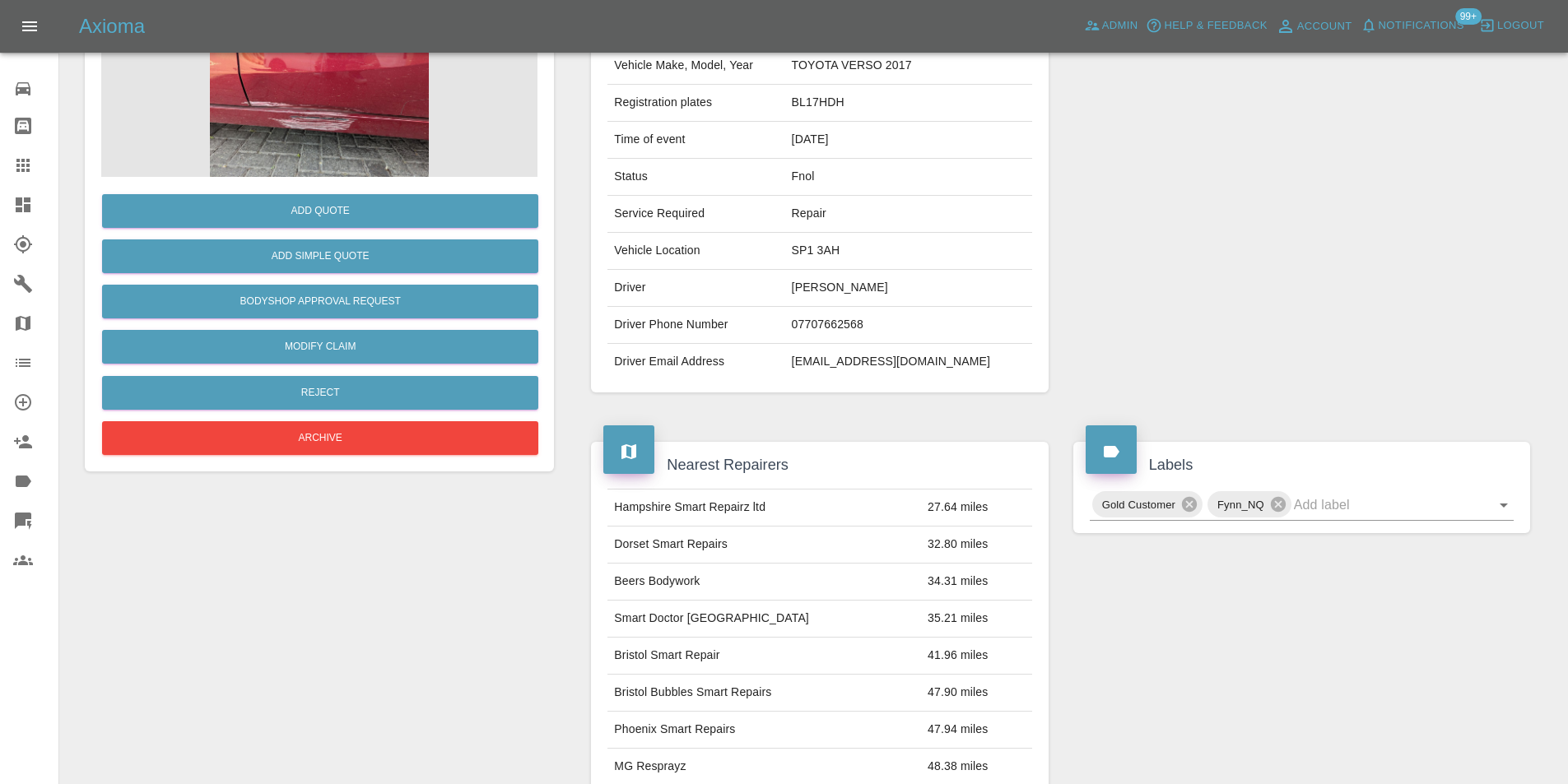
scroll to position [247, 0]
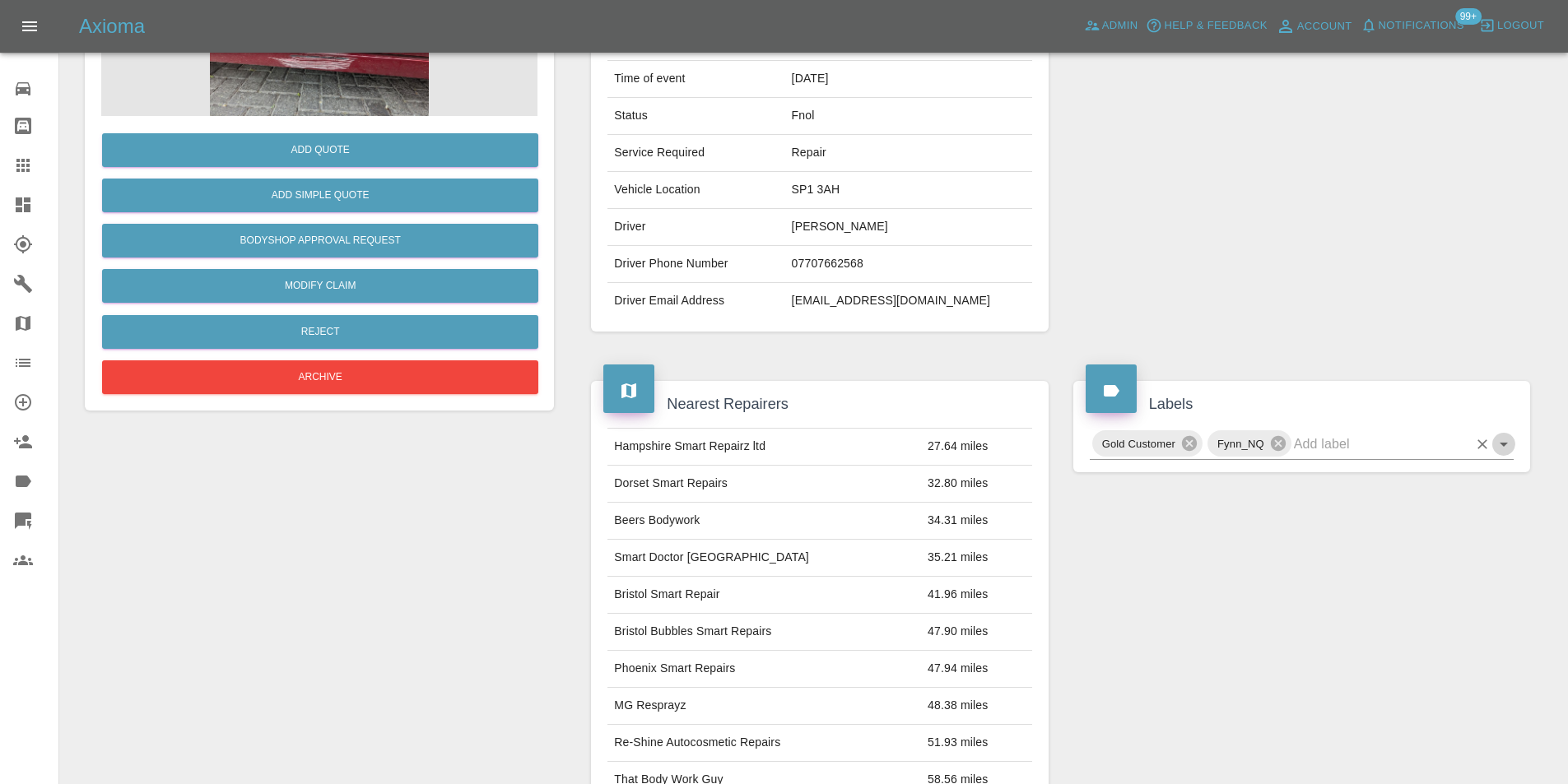
click at [1507, 442] on icon "Open" at bounding box center [1503, 444] width 20 height 20
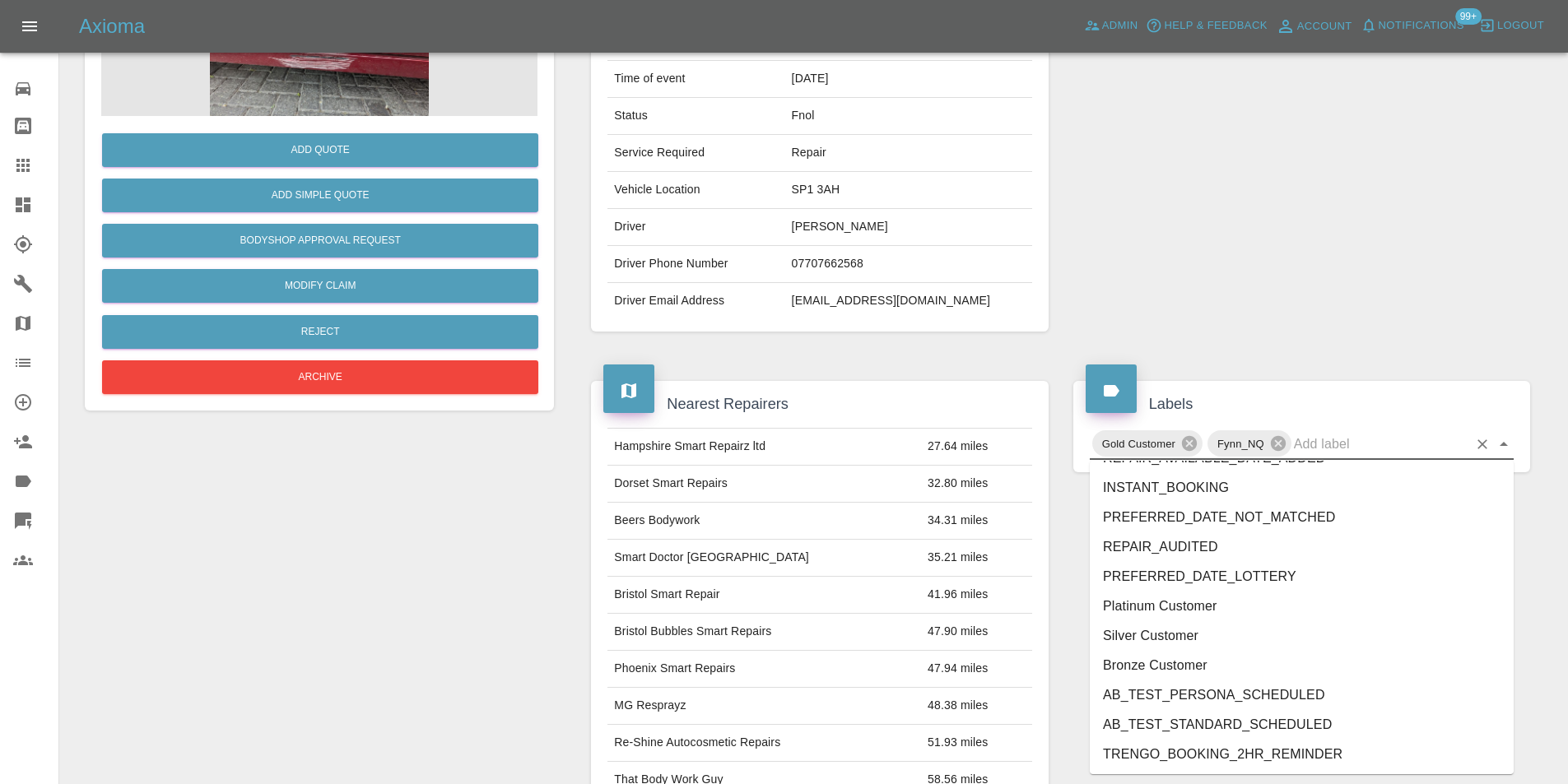
scroll to position [3372, 0]
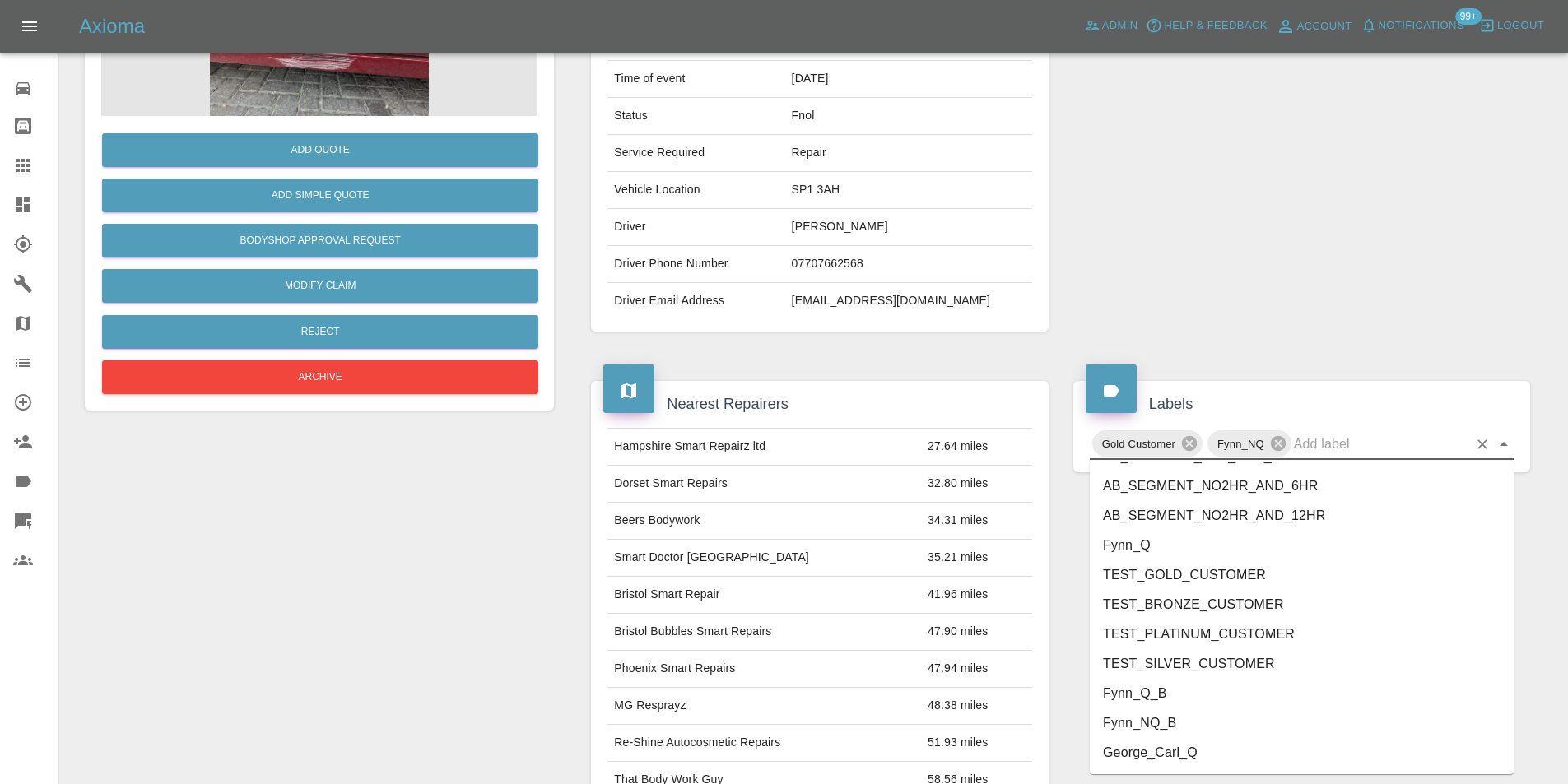
click at [1194, 754] on li "George_Carl_Q" at bounding box center [1302, 752] width 424 height 30
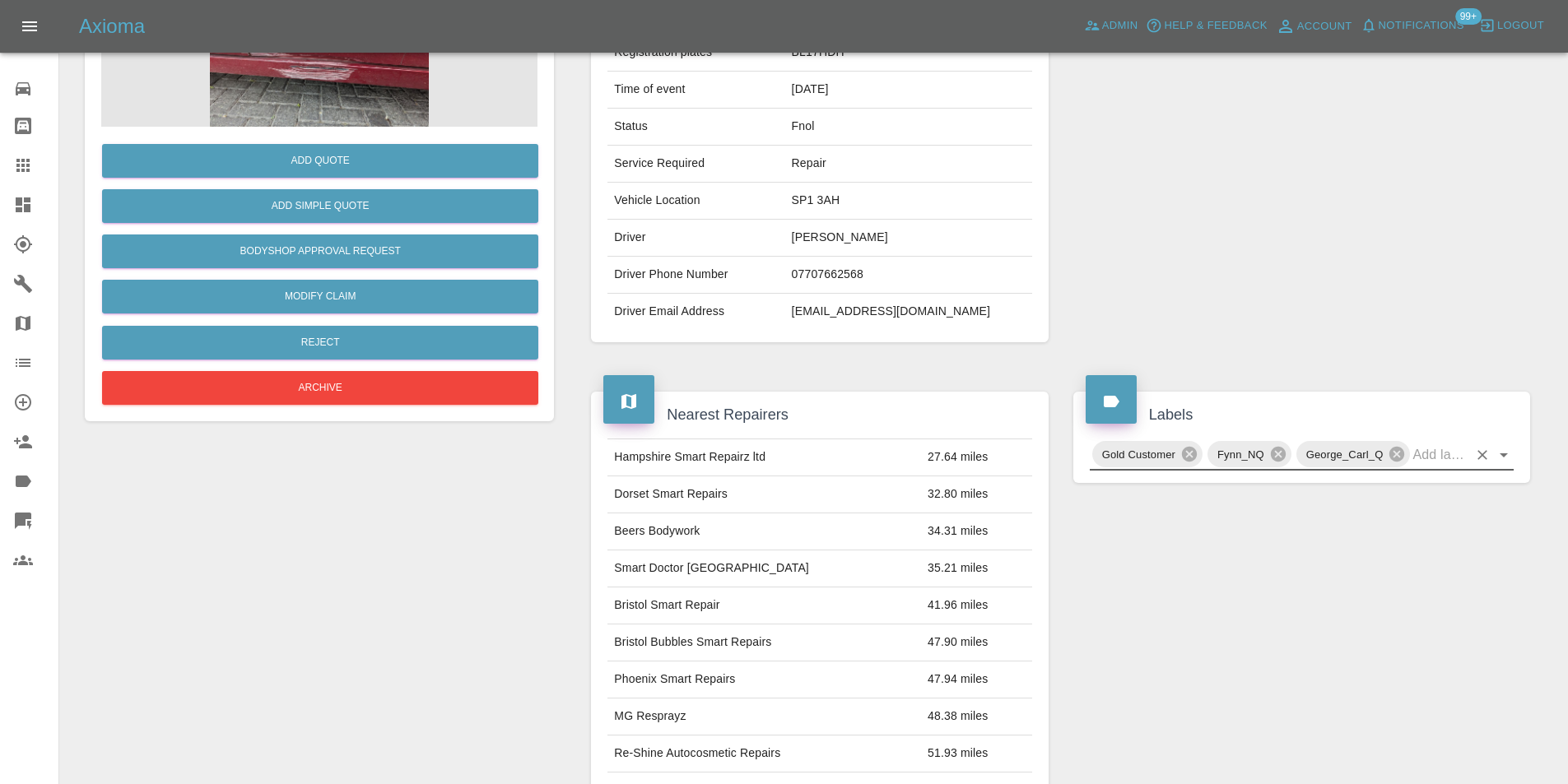
scroll to position [0, 0]
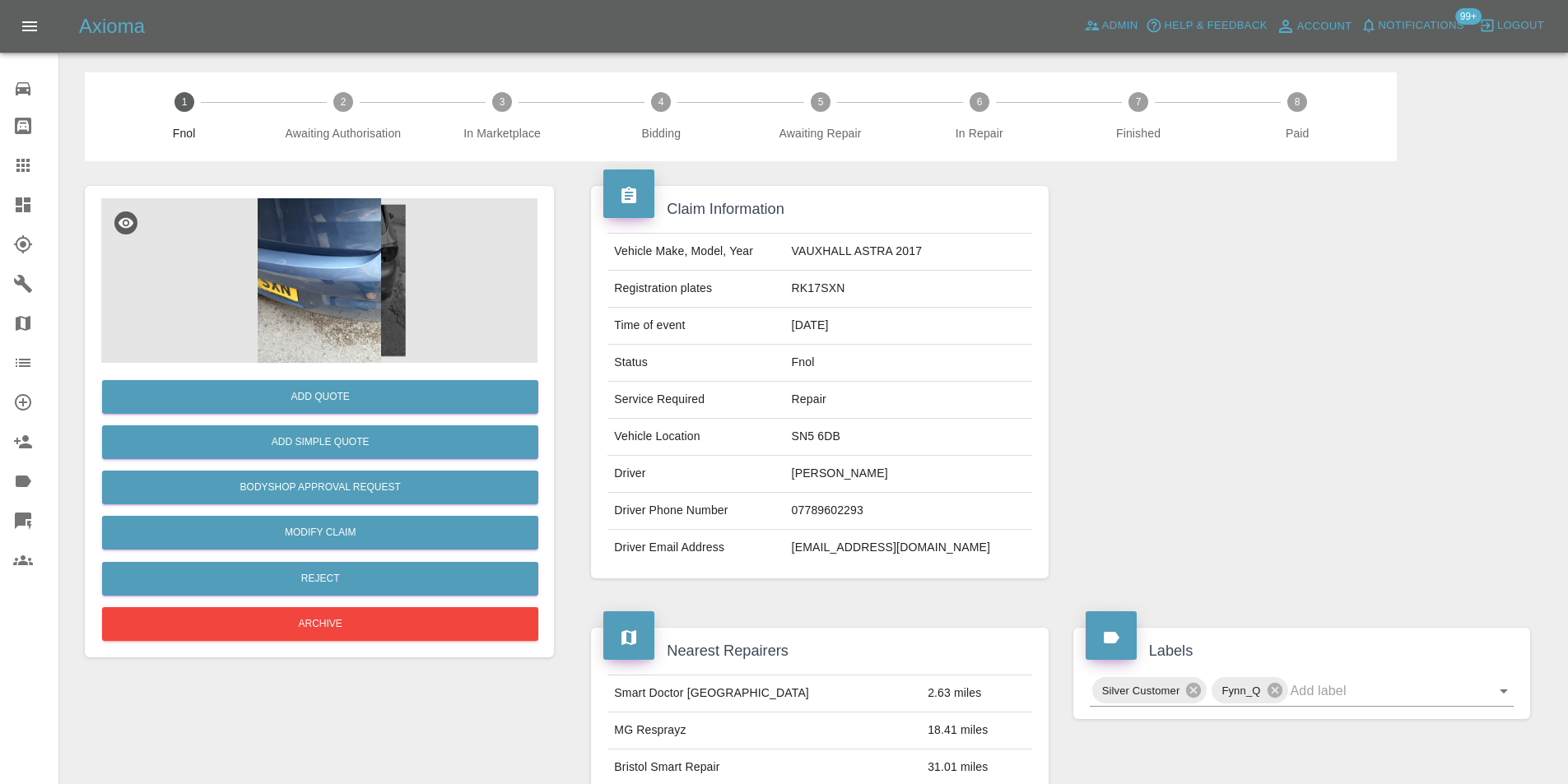
click at [306, 293] on img at bounding box center [319, 280] width 436 height 165
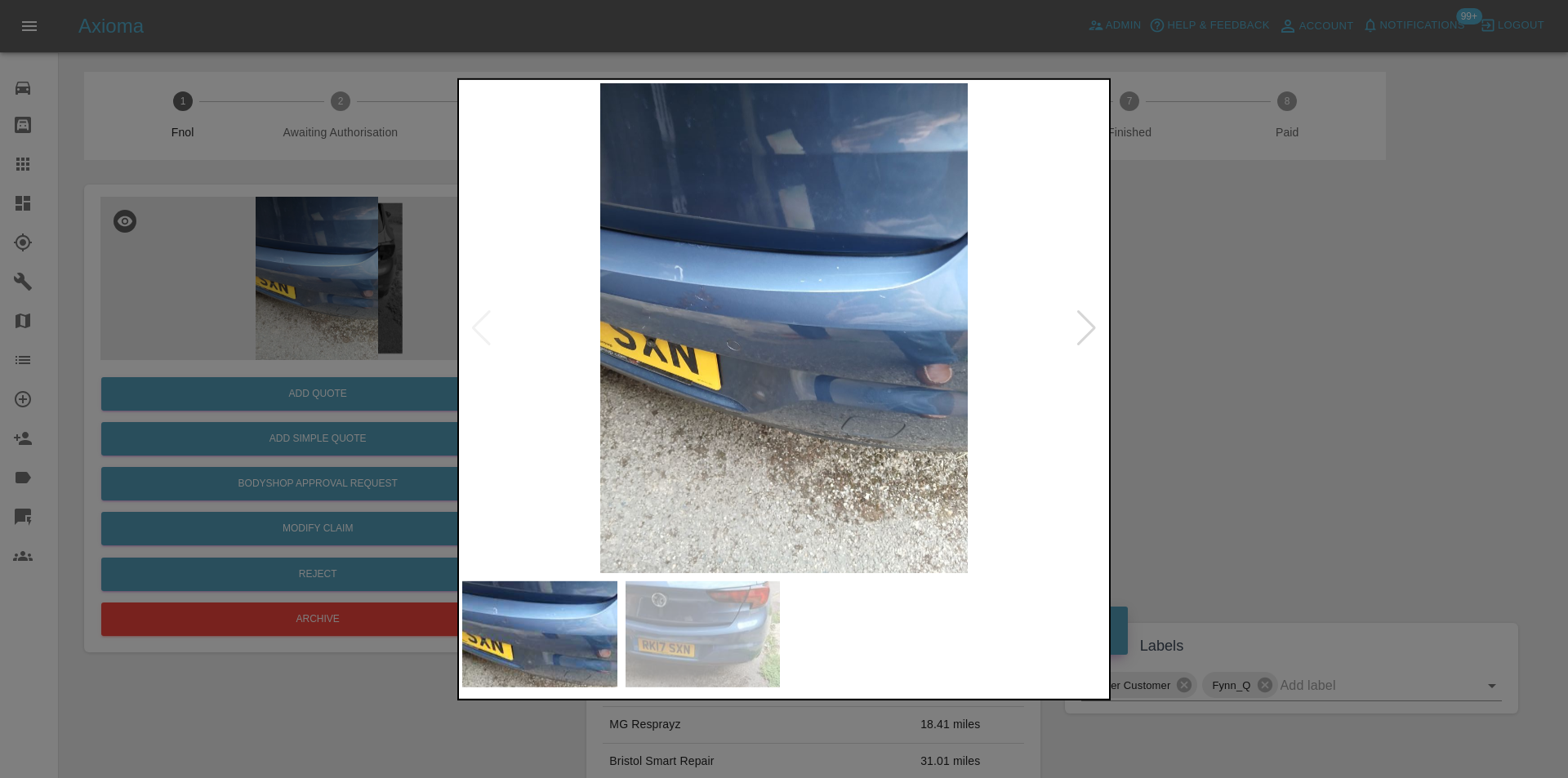
click at [1075, 334] on div at bounding box center [1086, 328] width 22 height 36
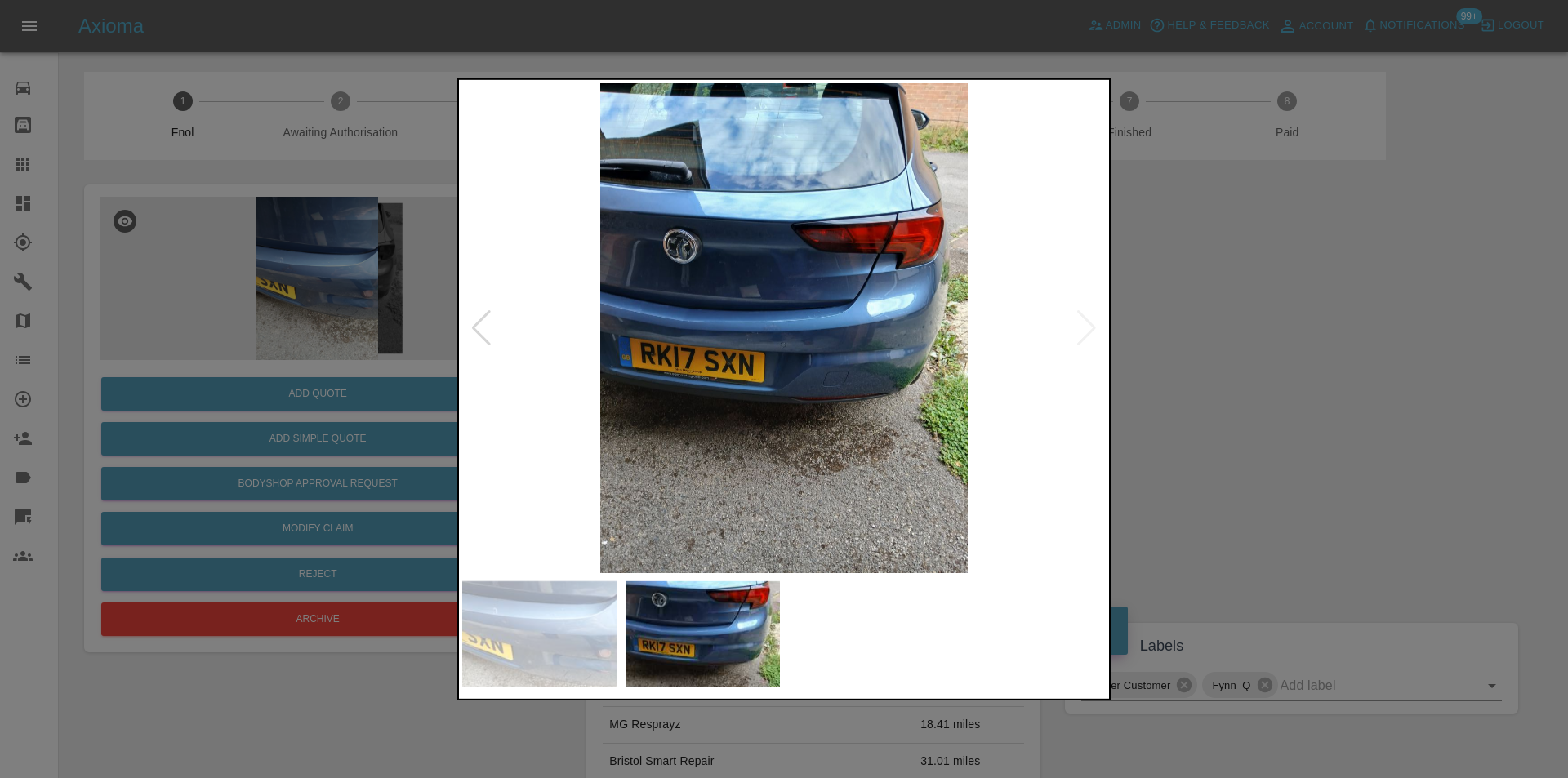
click at [1088, 334] on img at bounding box center [784, 327] width 643 height 490
drag, startPoint x: 1318, startPoint y: 352, endPoint x: 1079, endPoint y: 386, distance: 241.4
click at [1313, 349] on div at bounding box center [784, 389] width 1568 height 778
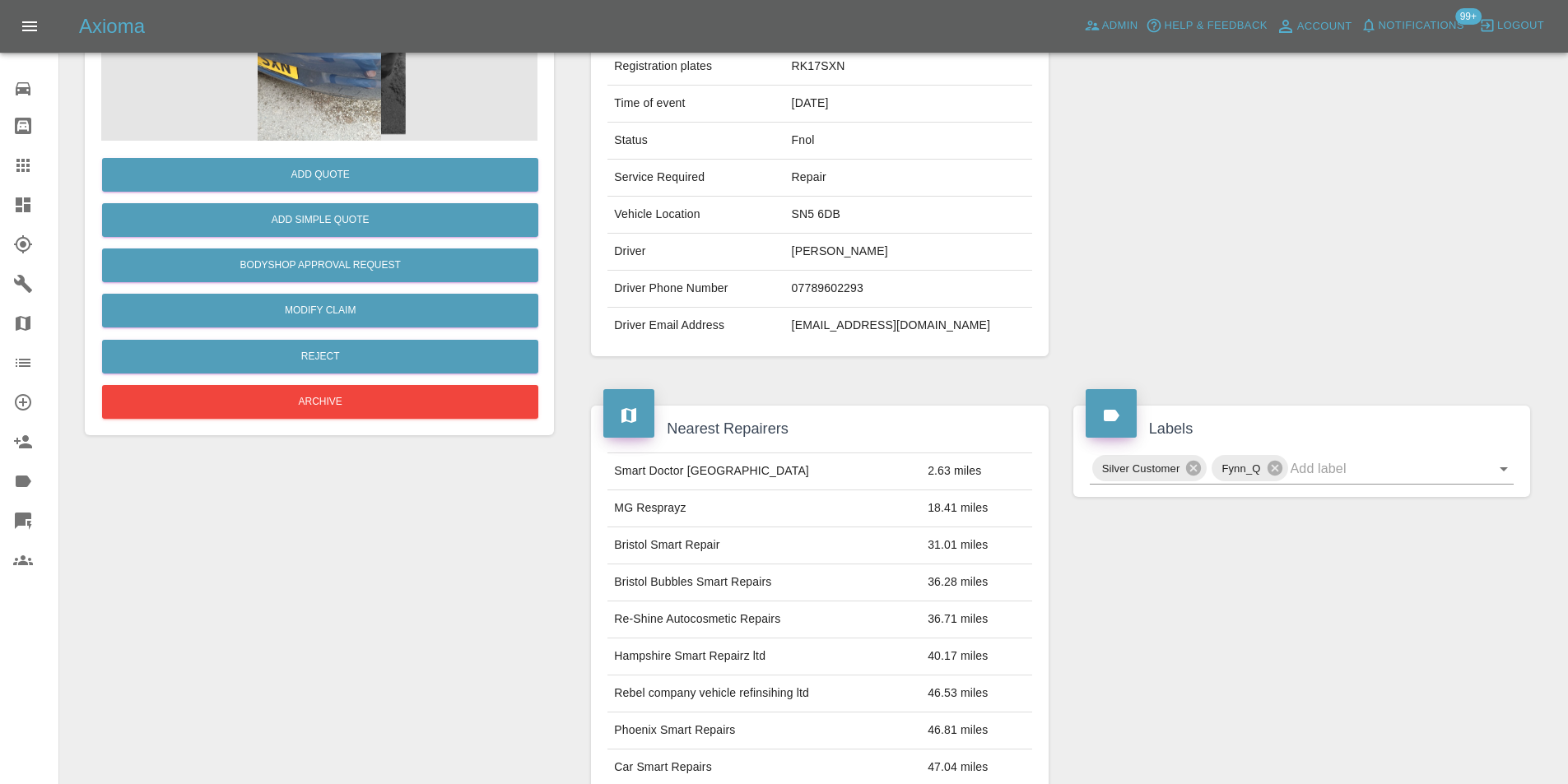
scroll to position [90, 0]
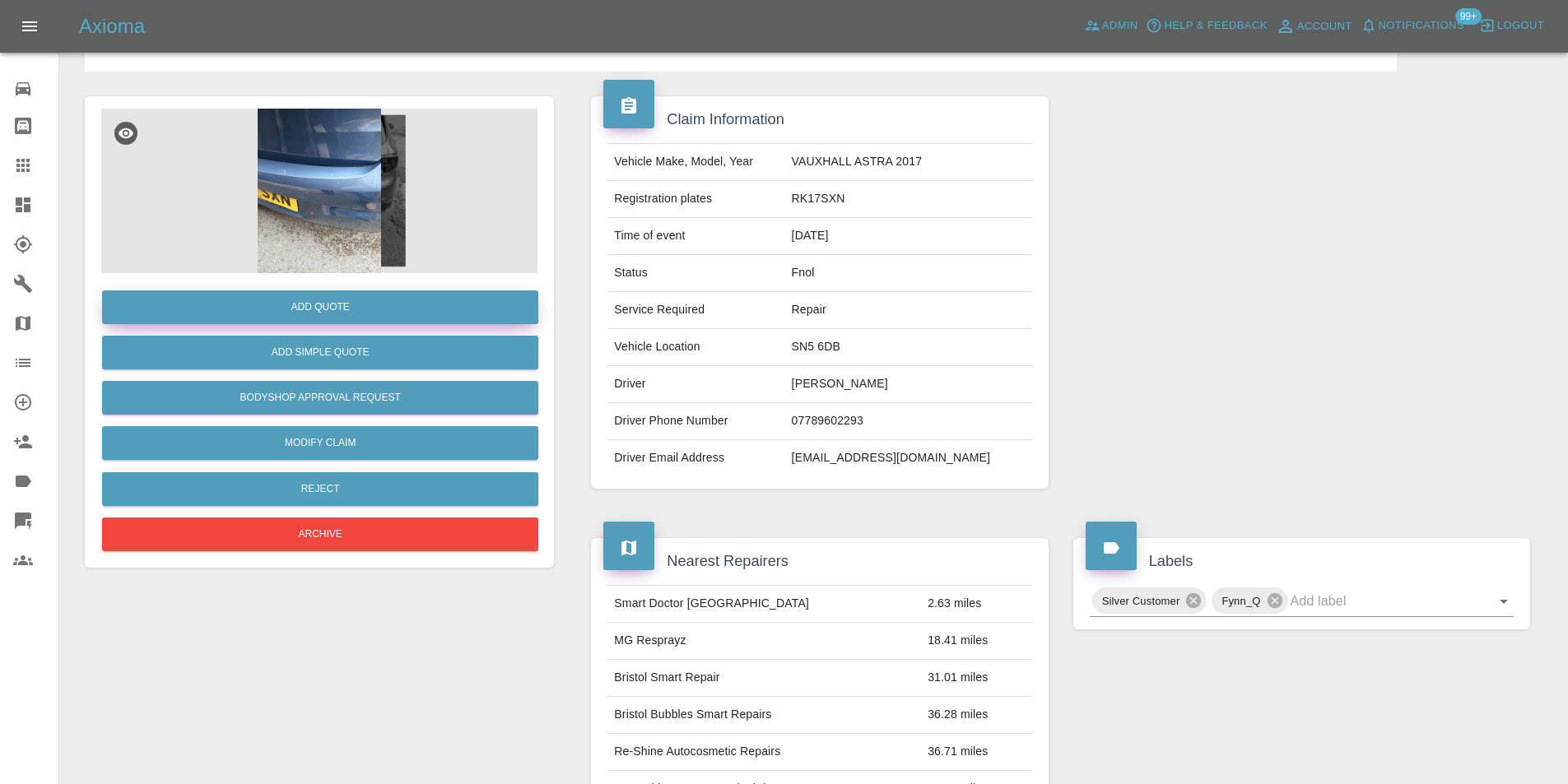
click at [329, 308] on button "Add Quote" at bounding box center [320, 307] width 436 height 34
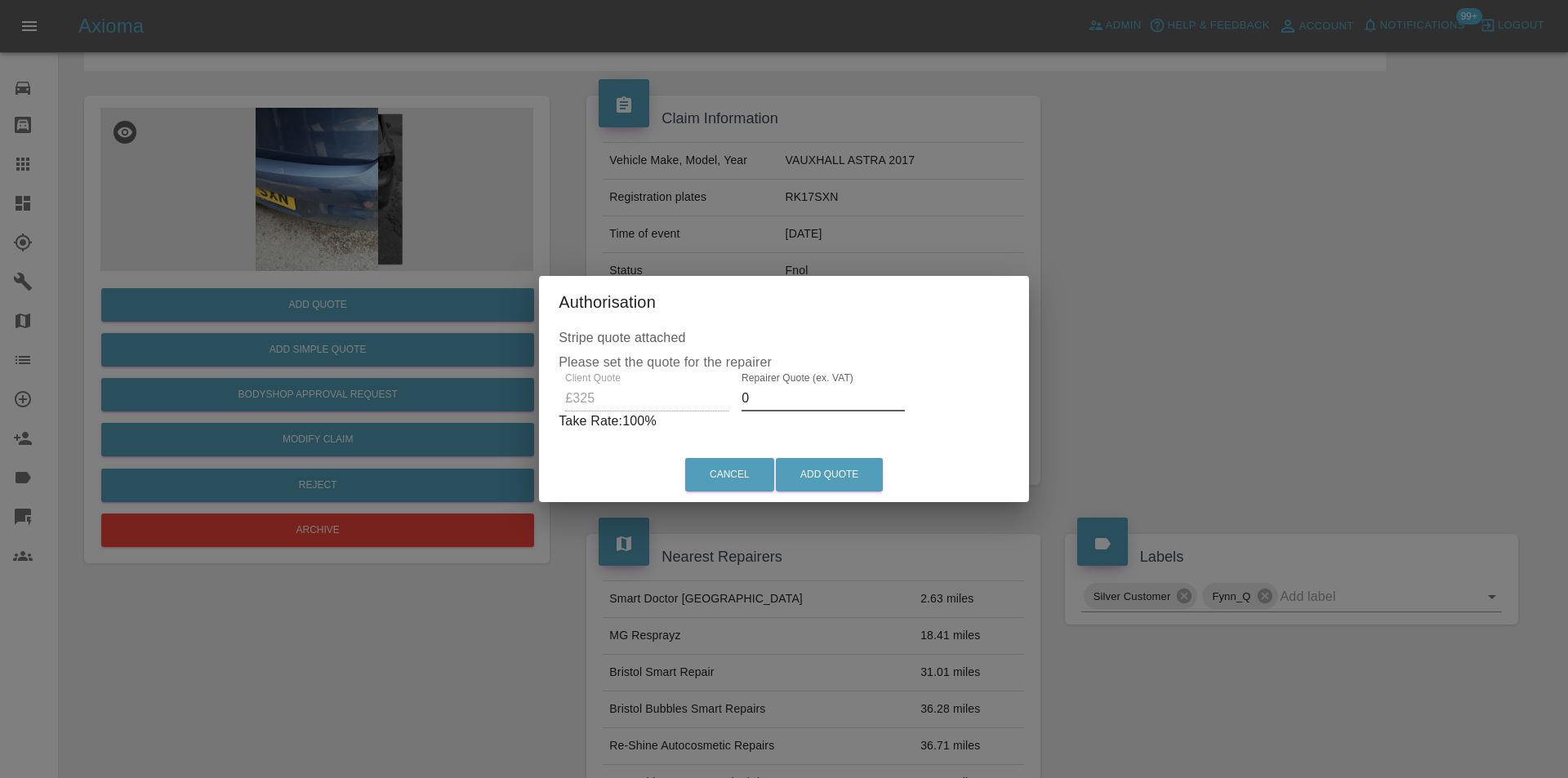
click at [800, 399] on input "0" at bounding box center [823, 398] width 163 height 26
type input "0210"
click at [811, 465] on button "Add Quote" at bounding box center [829, 475] width 107 height 34
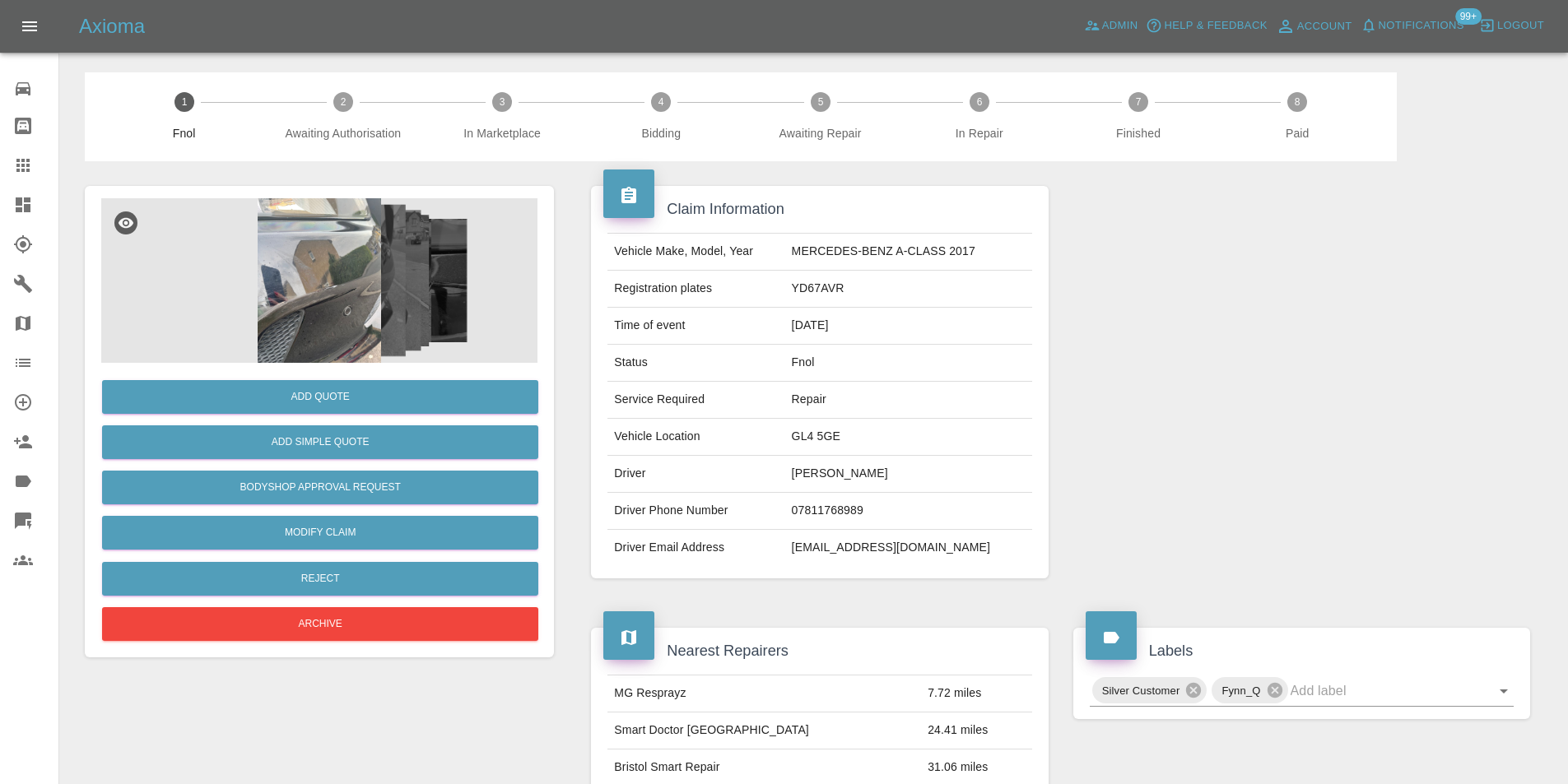
click at [300, 266] on img at bounding box center [319, 280] width 436 height 165
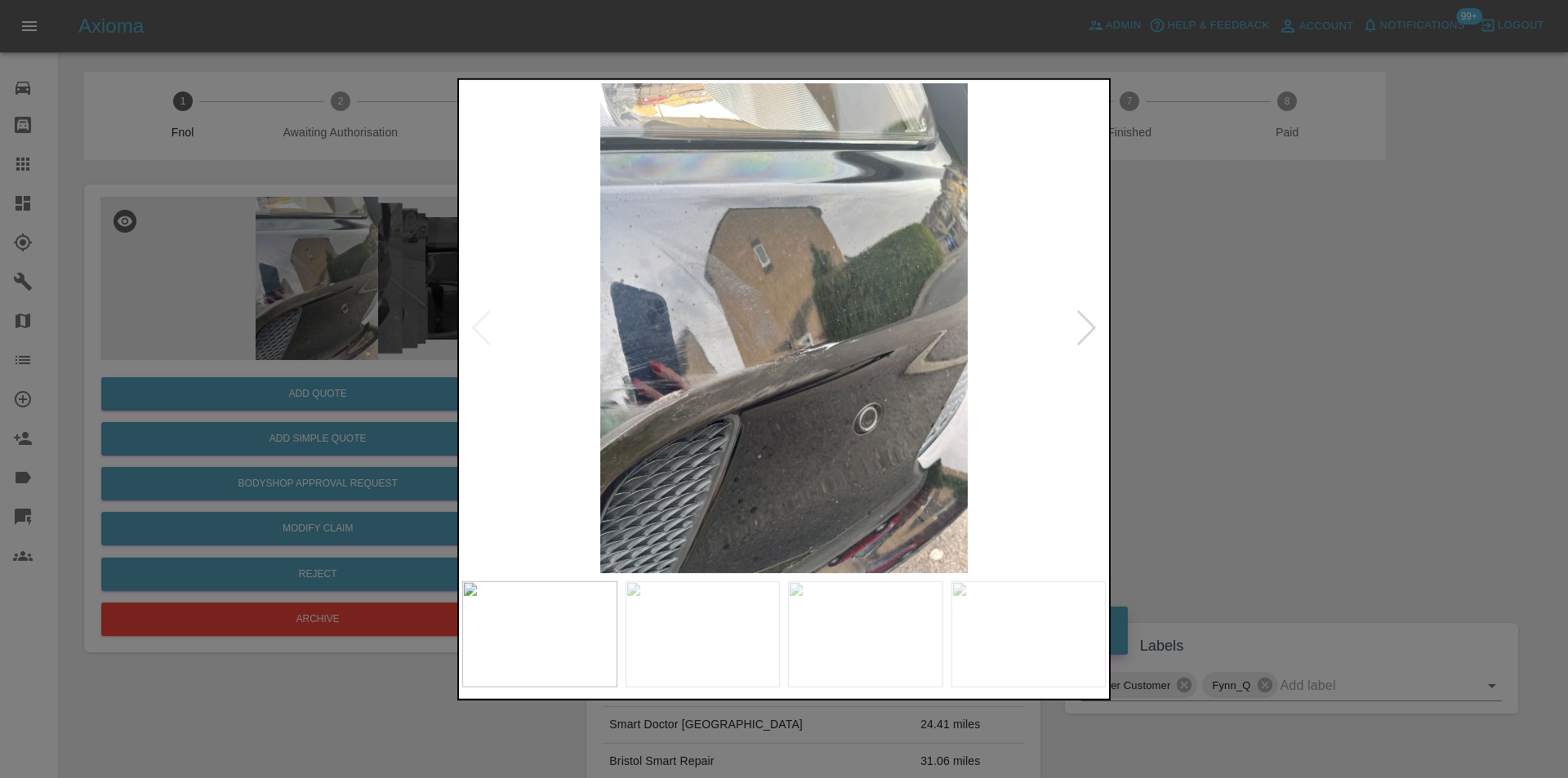
click at [1093, 331] on div at bounding box center [1086, 328] width 22 height 36
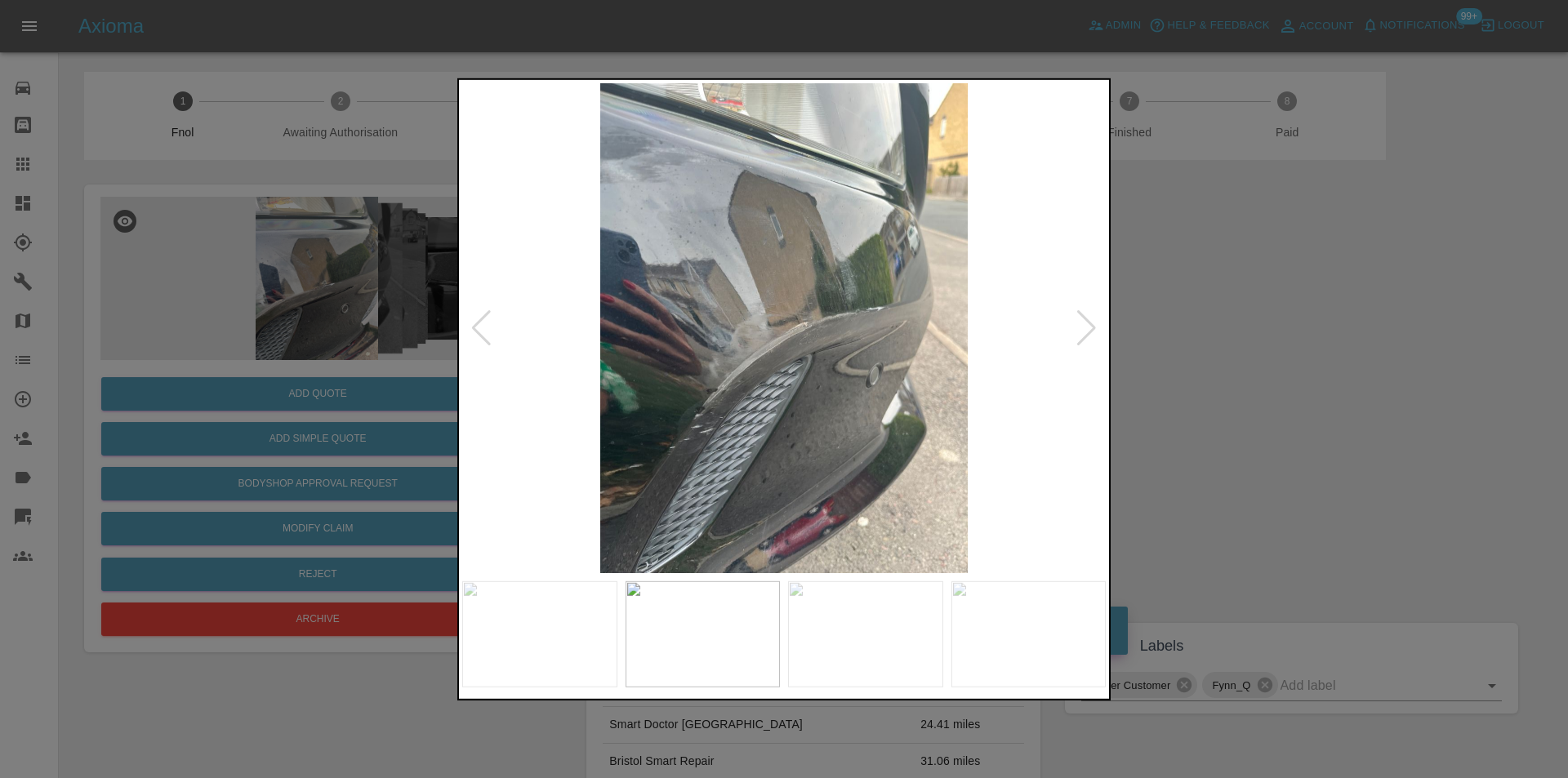
click at [1093, 331] on div at bounding box center [1086, 328] width 22 height 36
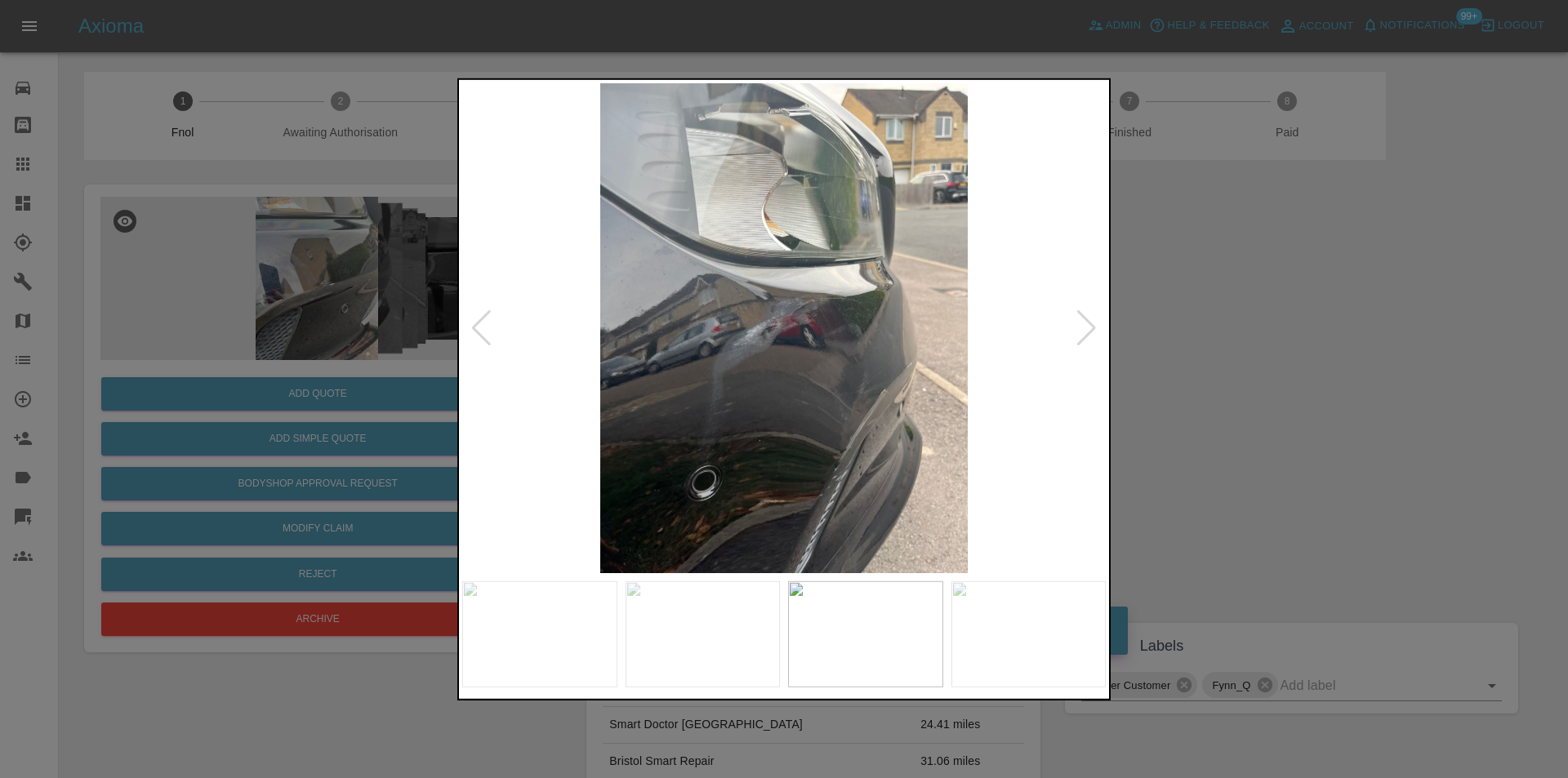
click at [1089, 332] on div at bounding box center [1086, 328] width 22 height 36
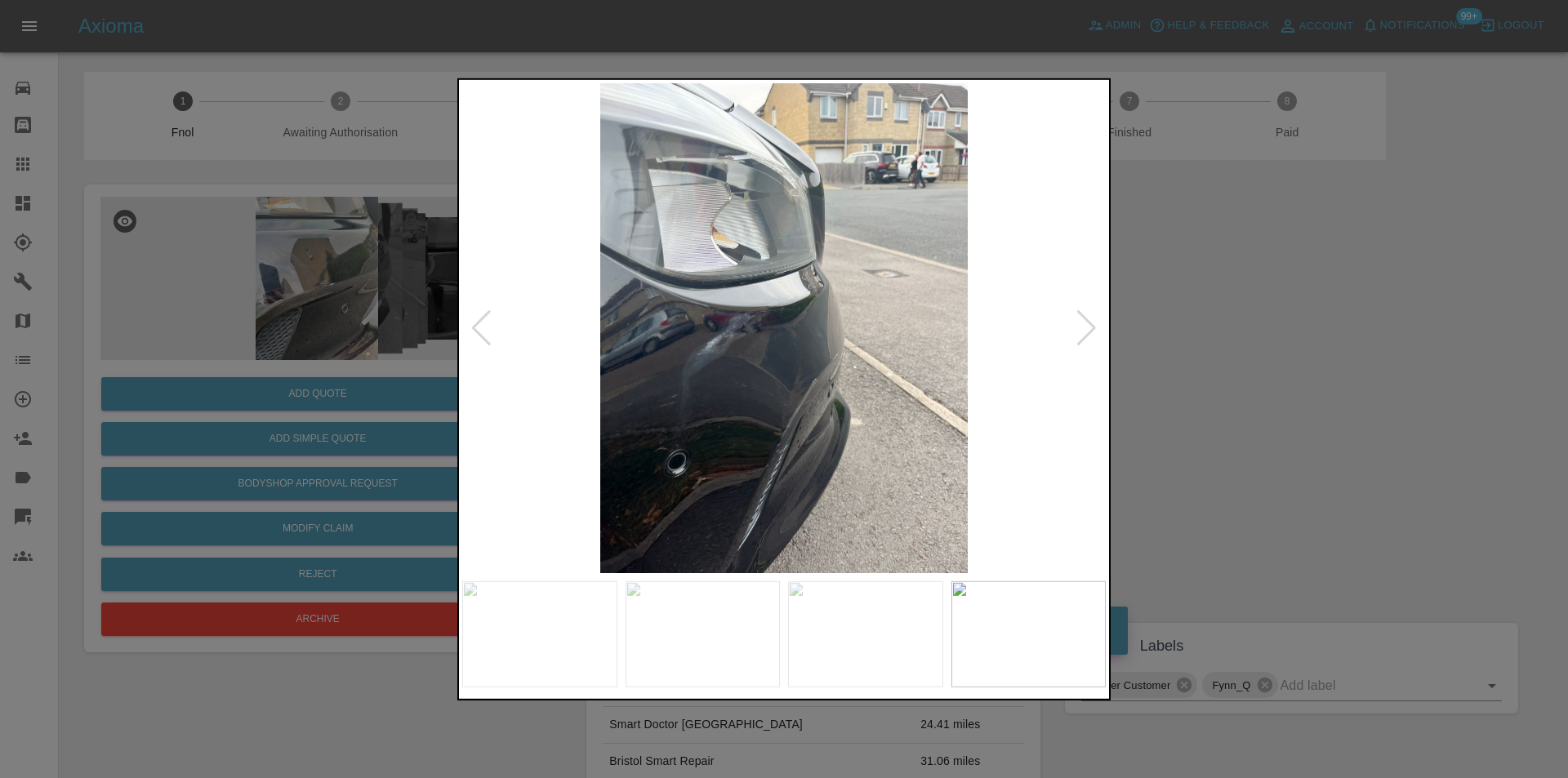
click at [1089, 332] on div at bounding box center [1086, 328] width 22 height 36
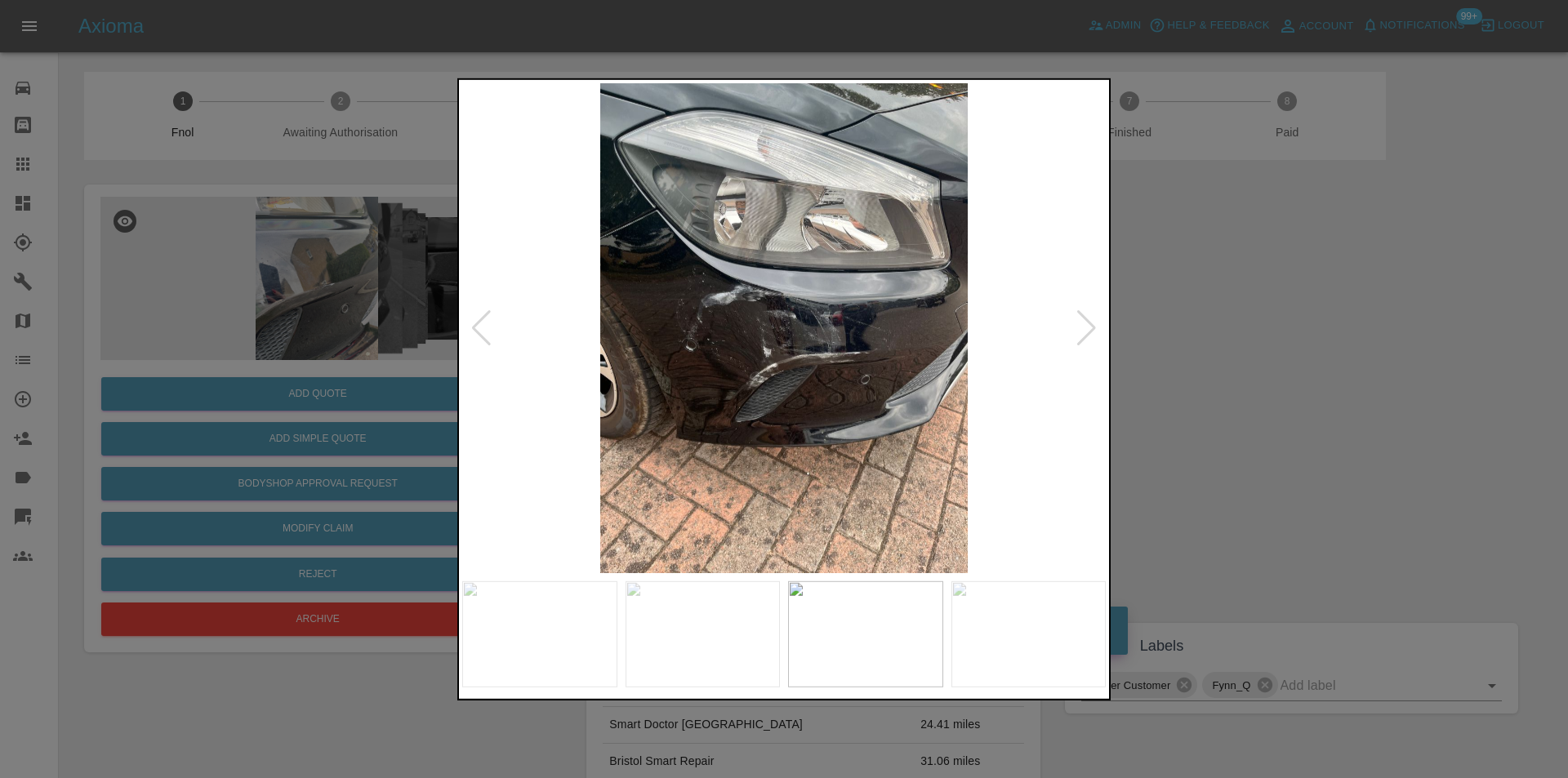
click at [1089, 332] on div at bounding box center [1086, 328] width 22 height 36
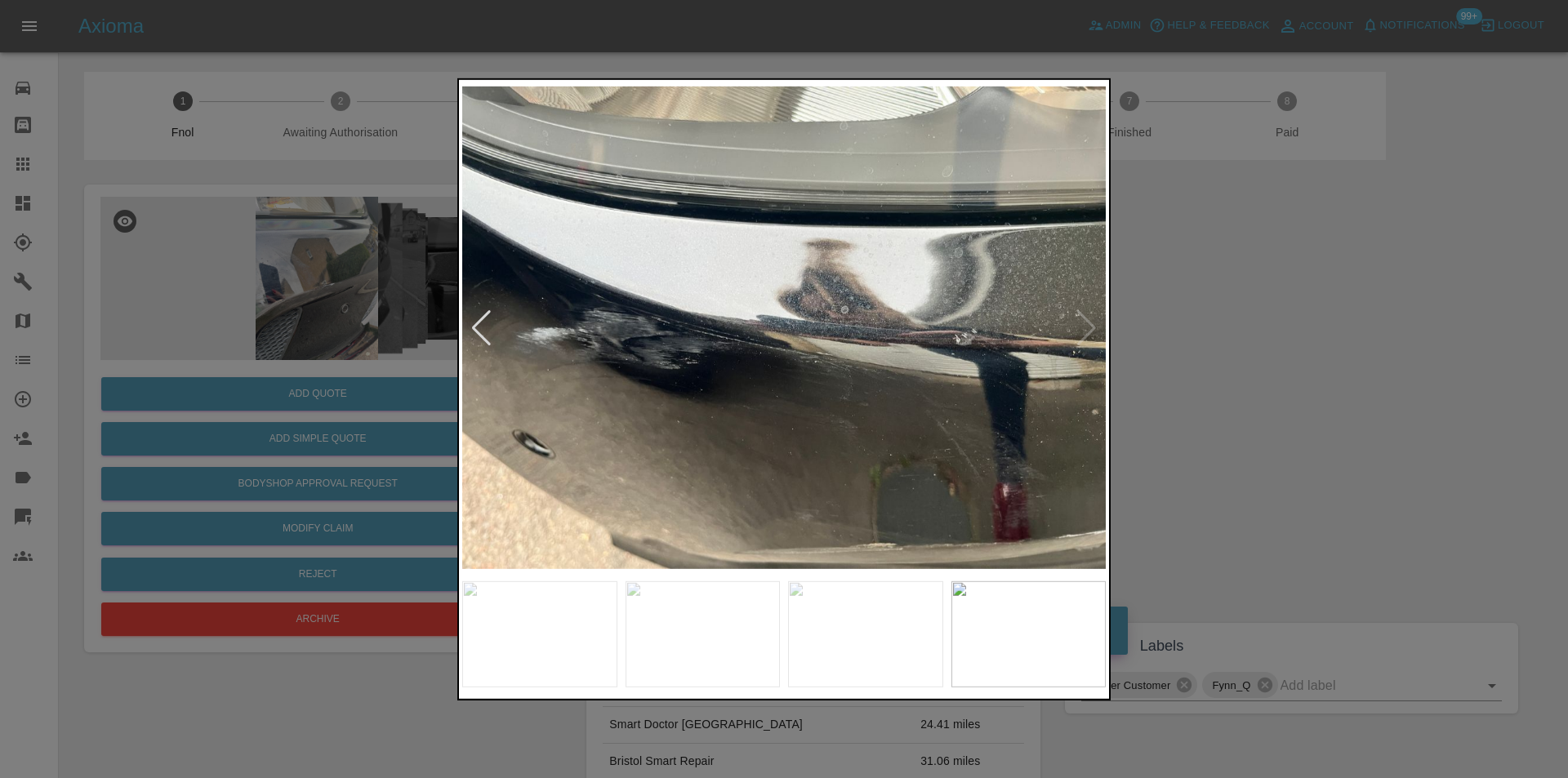
click at [1083, 333] on img at bounding box center [784, 327] width 643 height 490
drag, startPoint x: 1236, startPoint y: 326, endPoint x: 886, endPoint y: 413, distance: 360.7
click at [1235, 325] on div at bounding box center [784, 389] width 1568 height 778
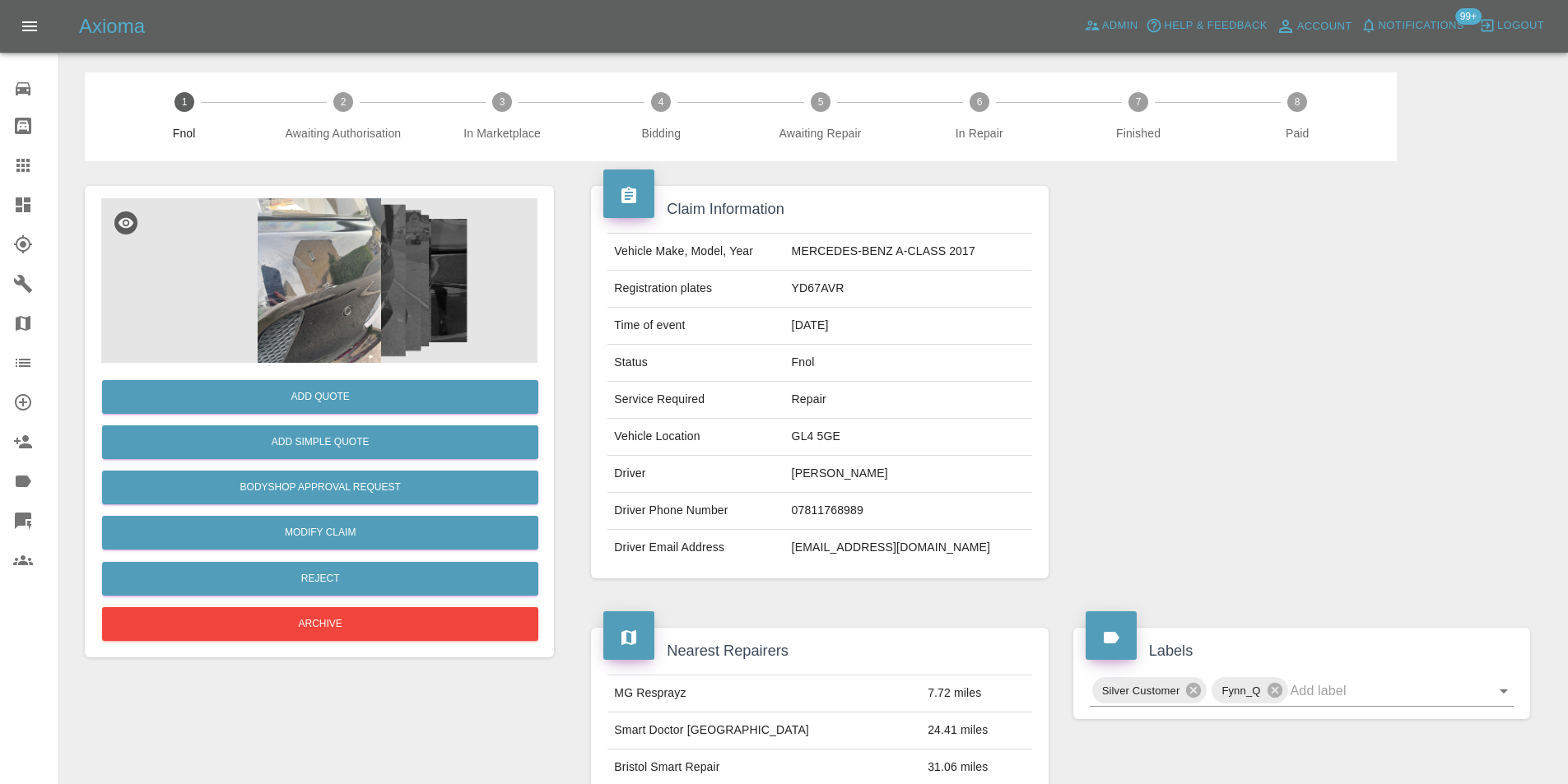
click at [329, 283] on img at bounding box center [319, 280] width 436 height 165
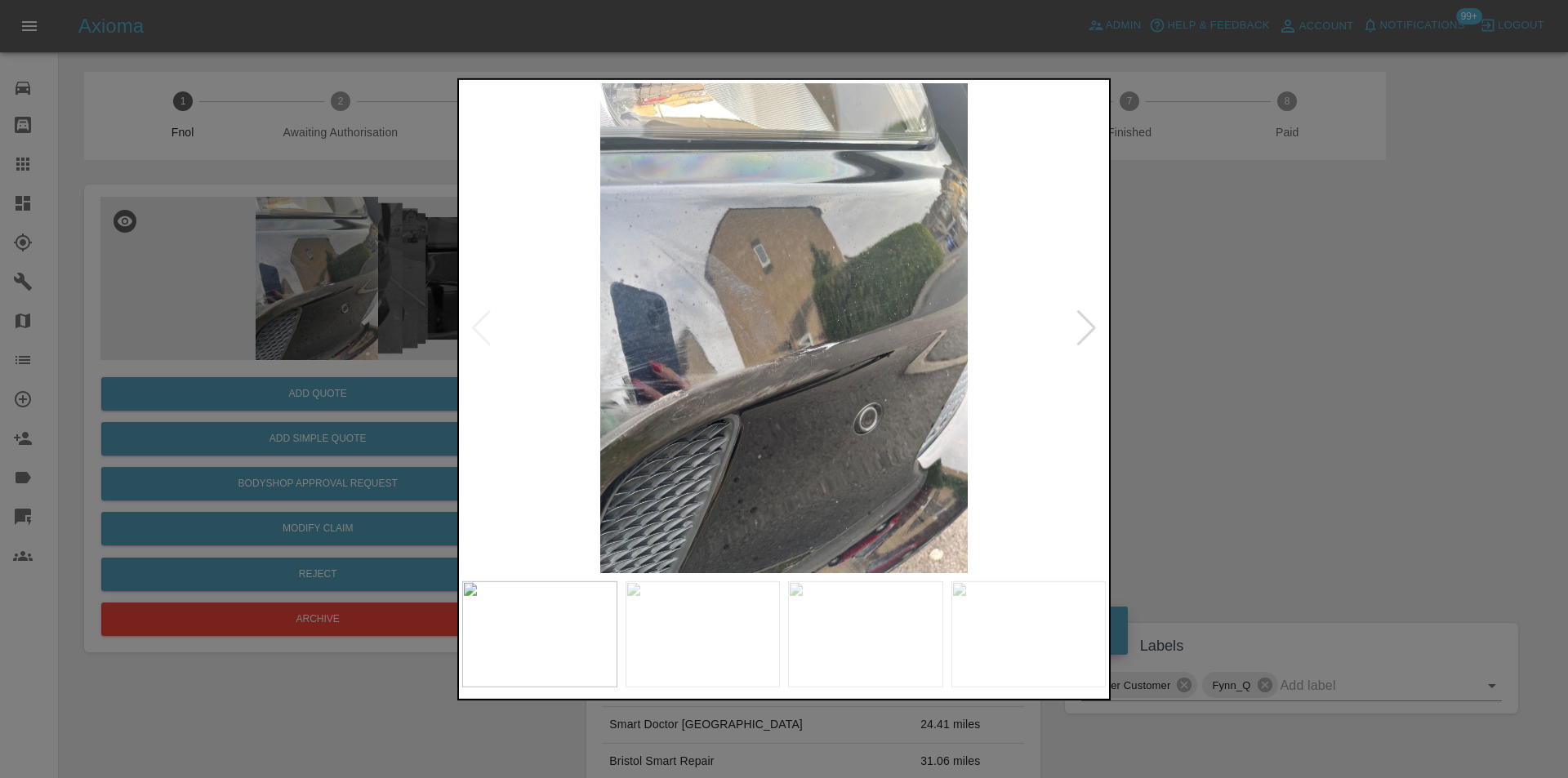
click at [1083, 328] on div at bounding box center [1086, 328] width 22 height 36
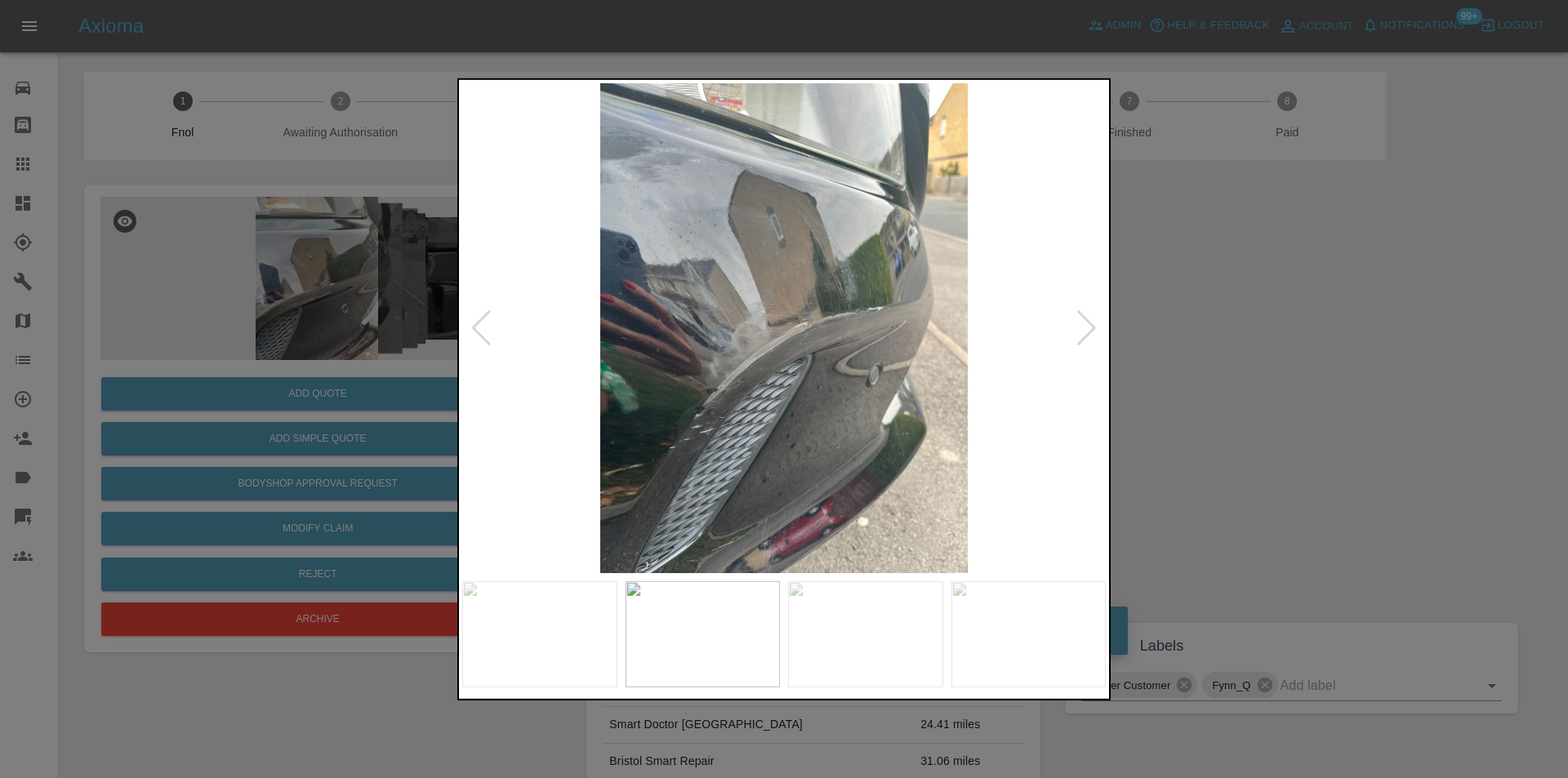
click at [1083, 328] on div at bounding box center [1086, 328] width 22 height 36
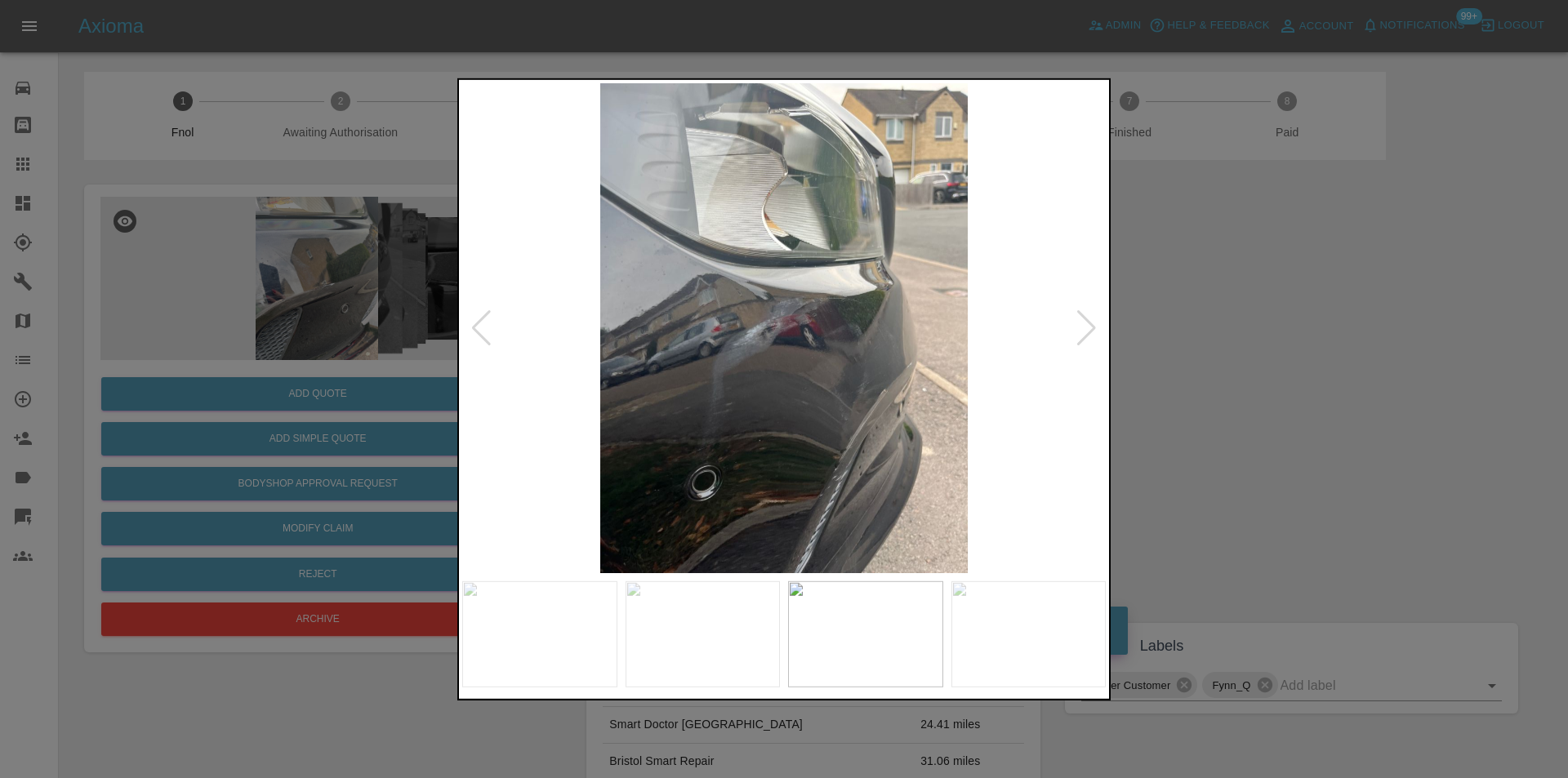
click at [1083, 328] on div at bounding box center [1086, 328] width 22 height 36
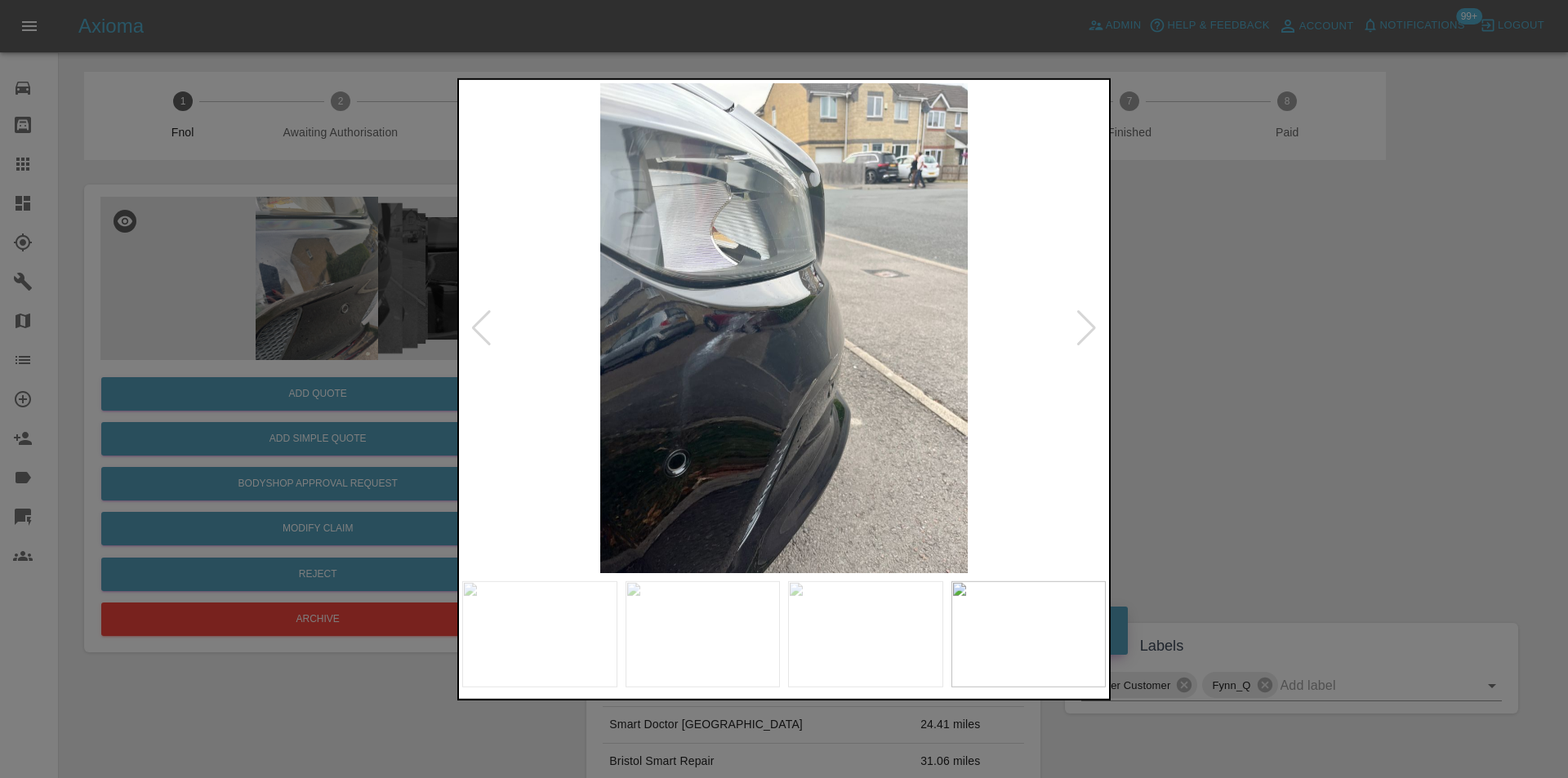
click at [1231, 328] on div at bounding box center [784, 389] width 1568 height 778
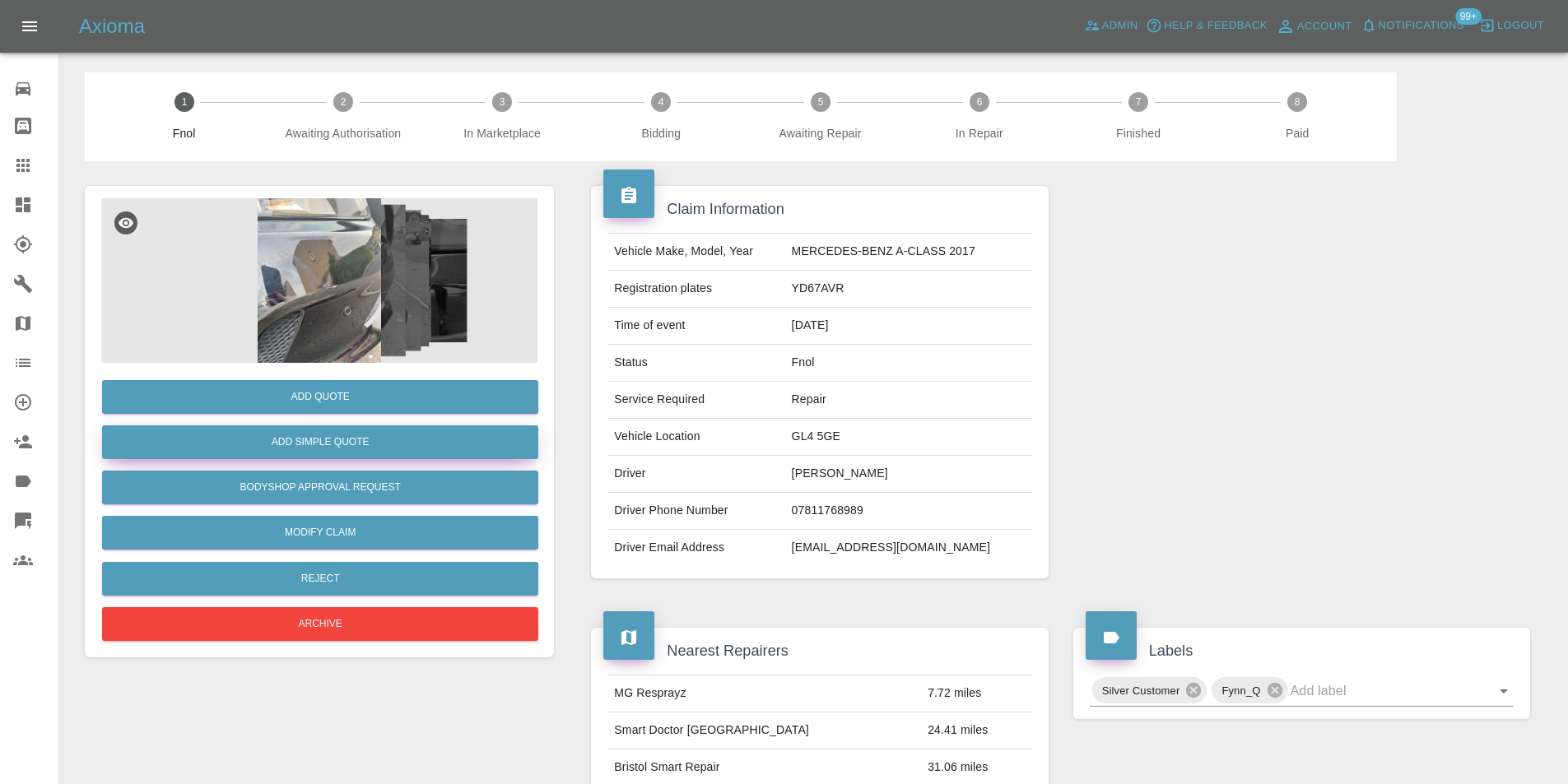
click at [381, 445] on button "Add Simple Quote" at bounding box center [320, 443] width 436 height 34
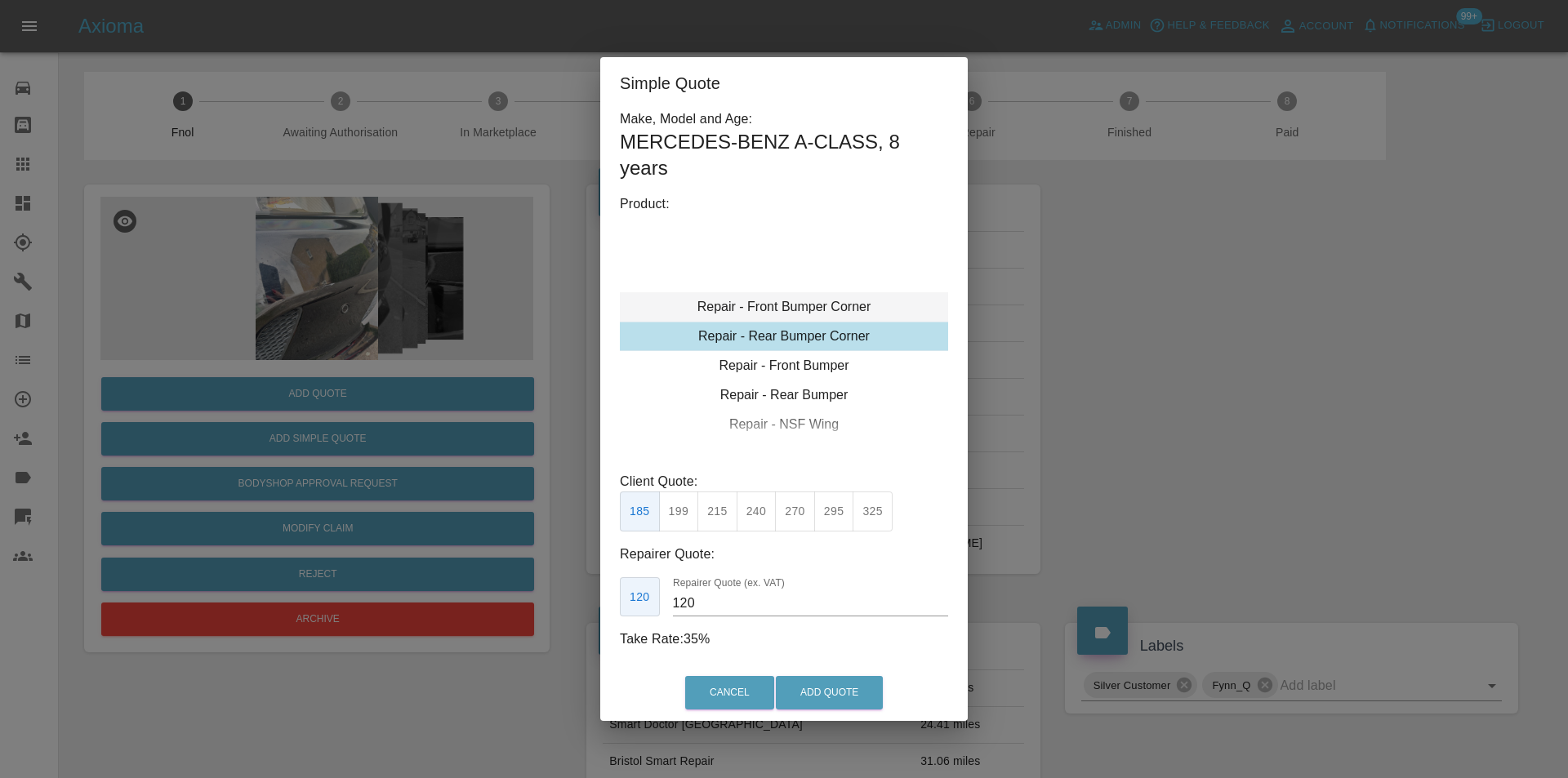
click at [838, 312] on div "Repair - Front Bumper Corner" at bounding box center [784, 306] width 329 height 30
click at [842, 303] on div "Repair - Front Bumper Corner" at bounding box center [784, 306] width 329 height 30
drag, startPoint x: 721, startPoint y: 516, endPoint x: 804, endPoint y: 644, distance: 152.6
click at [721, 520] on button "215" at bounding box center [717, 511] width 40 height 40
type input "135"
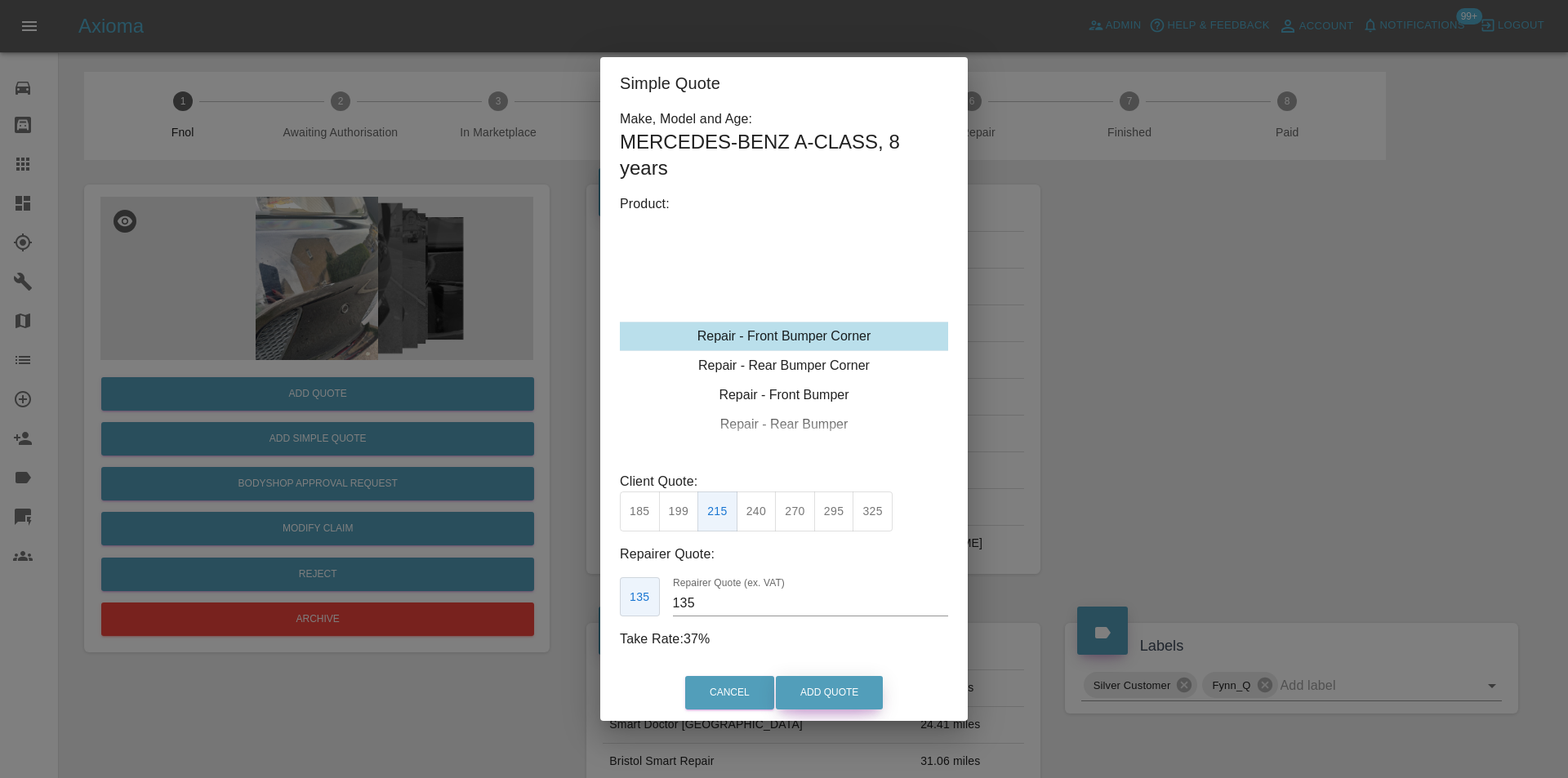
click at [829, 700] on button "Add Quote" at bounding box center [829, 693] width 107 height 34
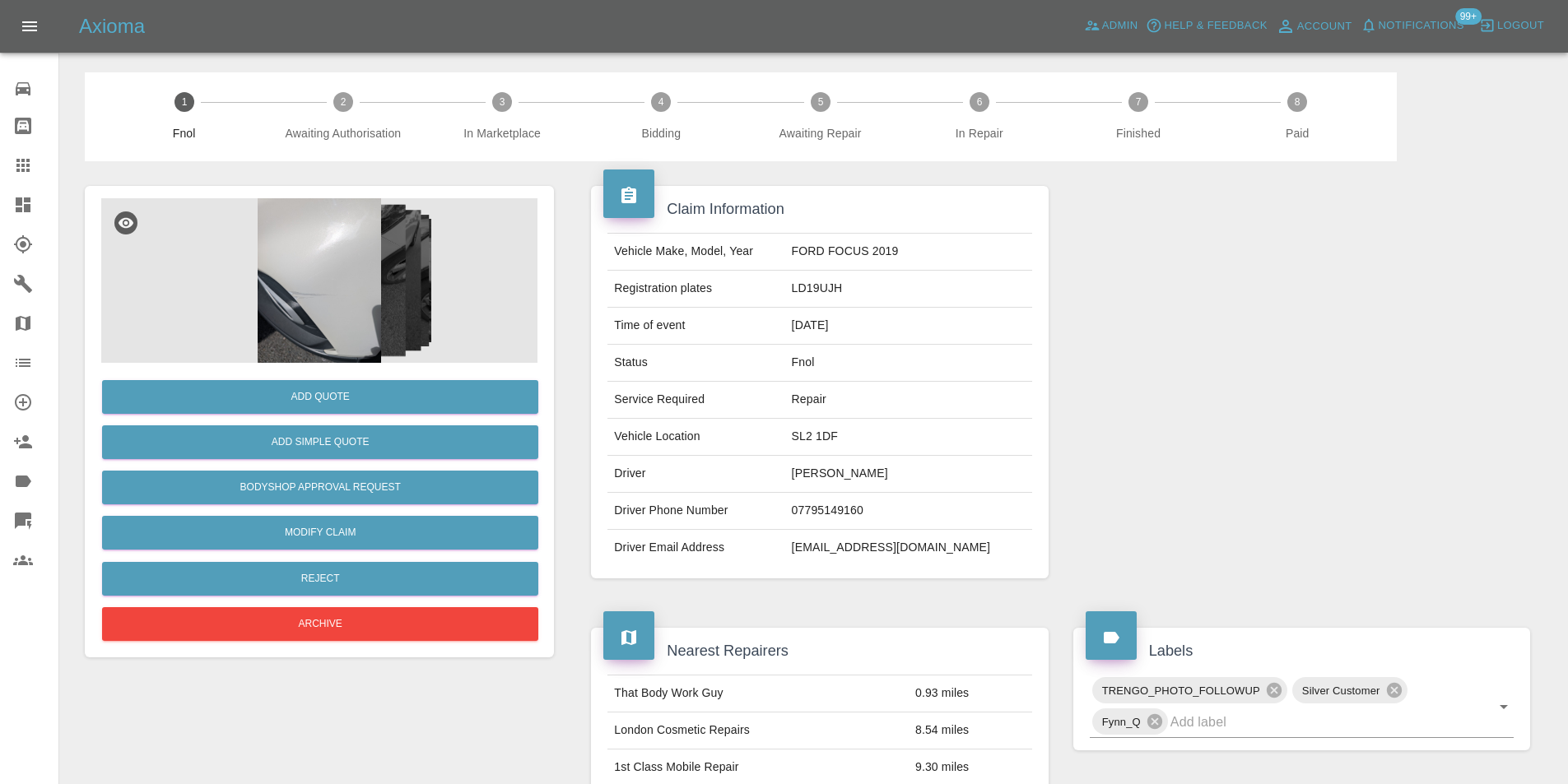
click at [318, 244] on img at bounding box center [319, 280] width 436 height 165
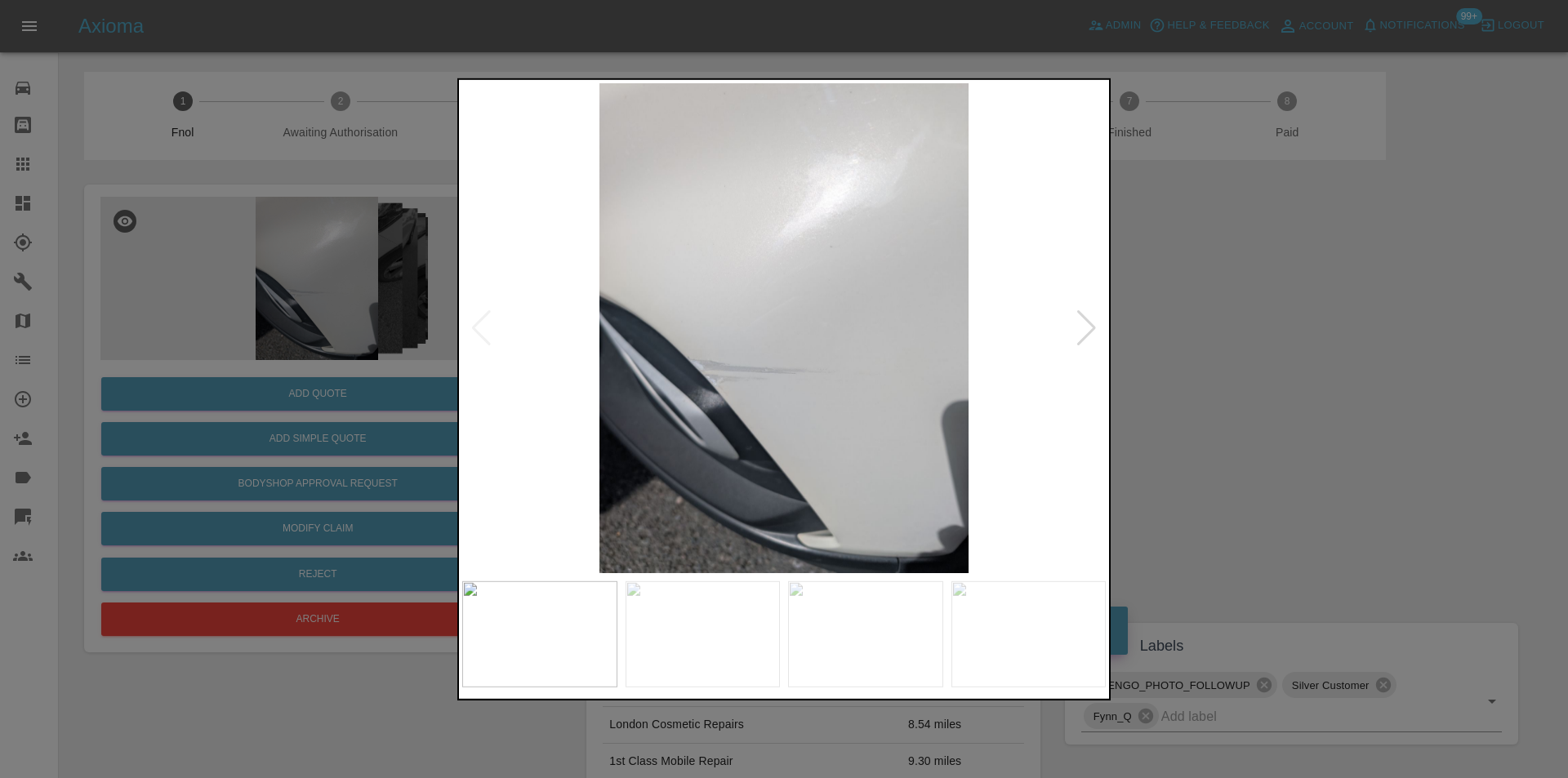
click at [1086, 327] on div at bounding box center [1086, 328] width 22 height 36
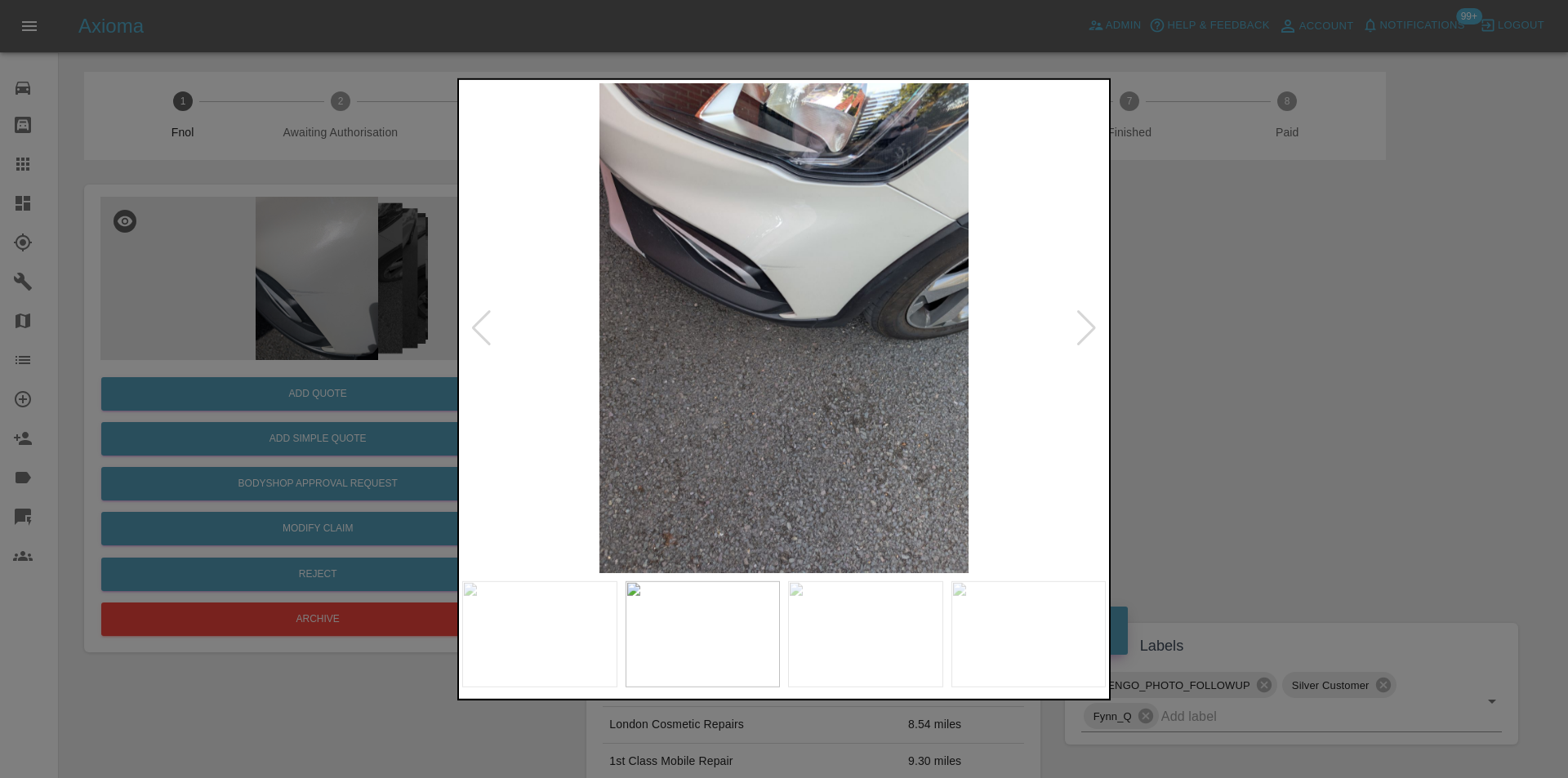
click at [1086, 327] on div at bounding box center [1086, 328] width 22 height 36
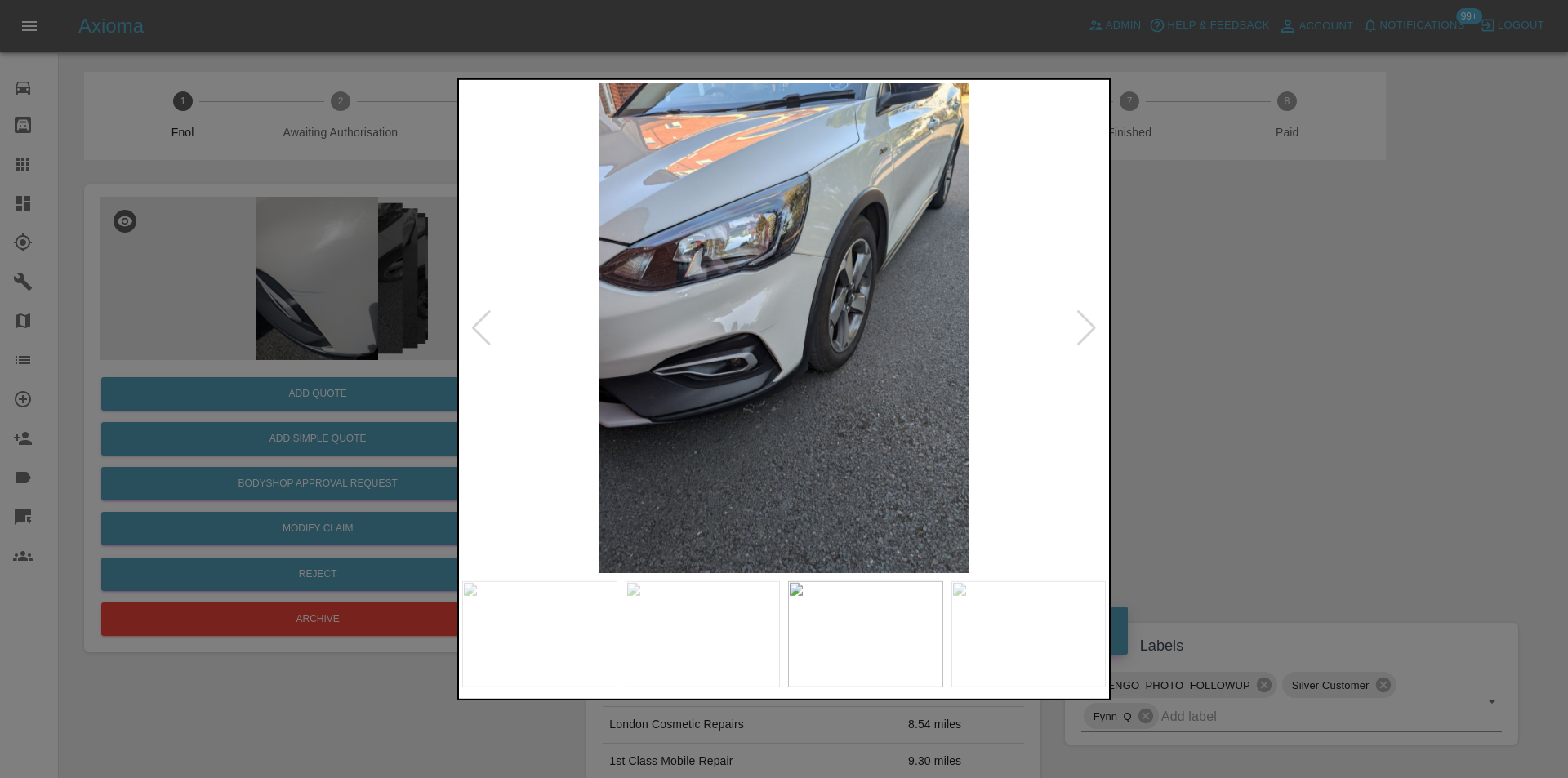
click at [1086, 327] on div at bounding box center [1086, 328] width 22 height 36
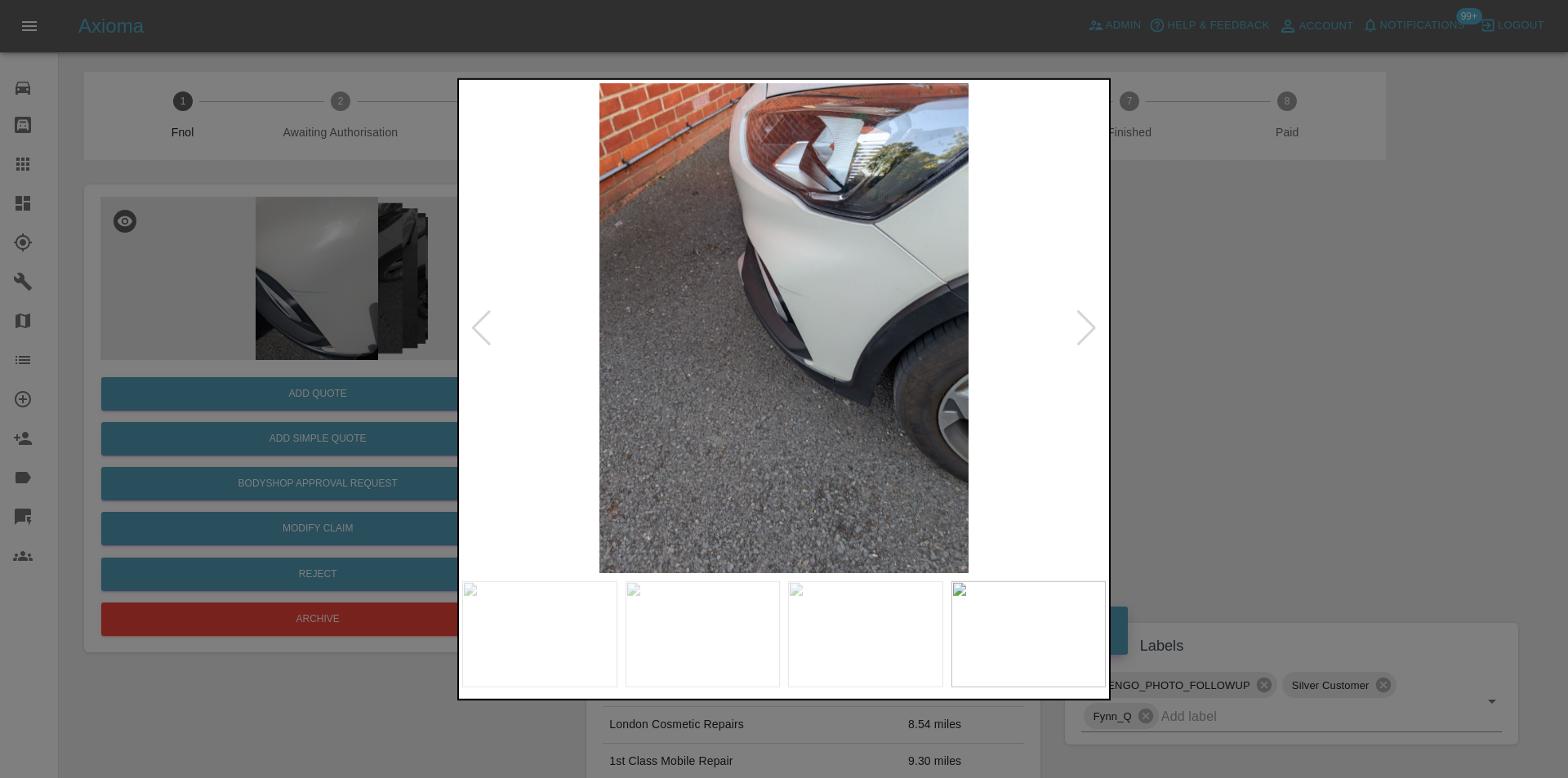
click at [1086, 327] on div at bounding box center [1086, 328] width 22 height 36
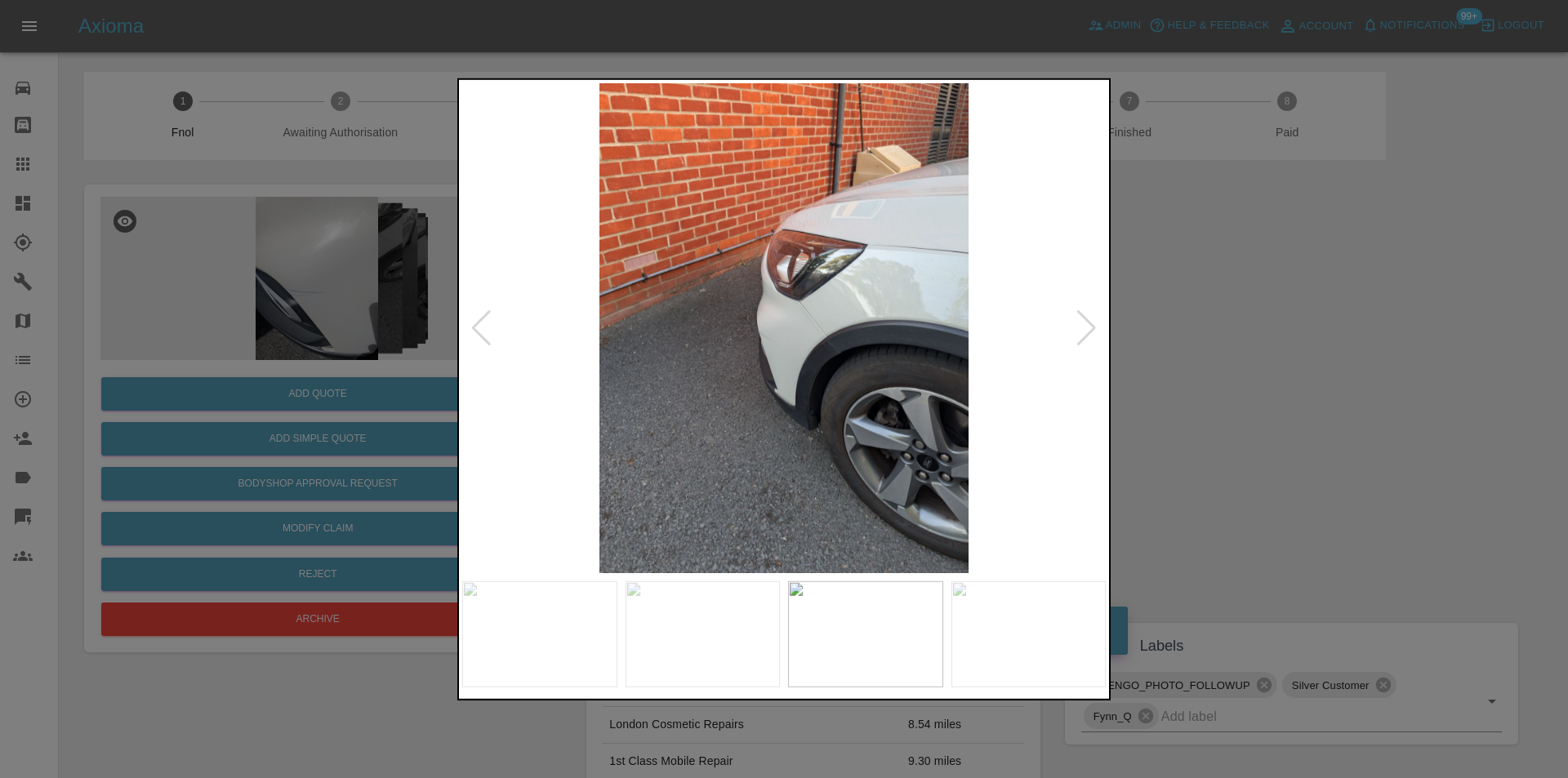
click at [1203, 334] on div at bounding box center [784, 389] width 1568 height 778
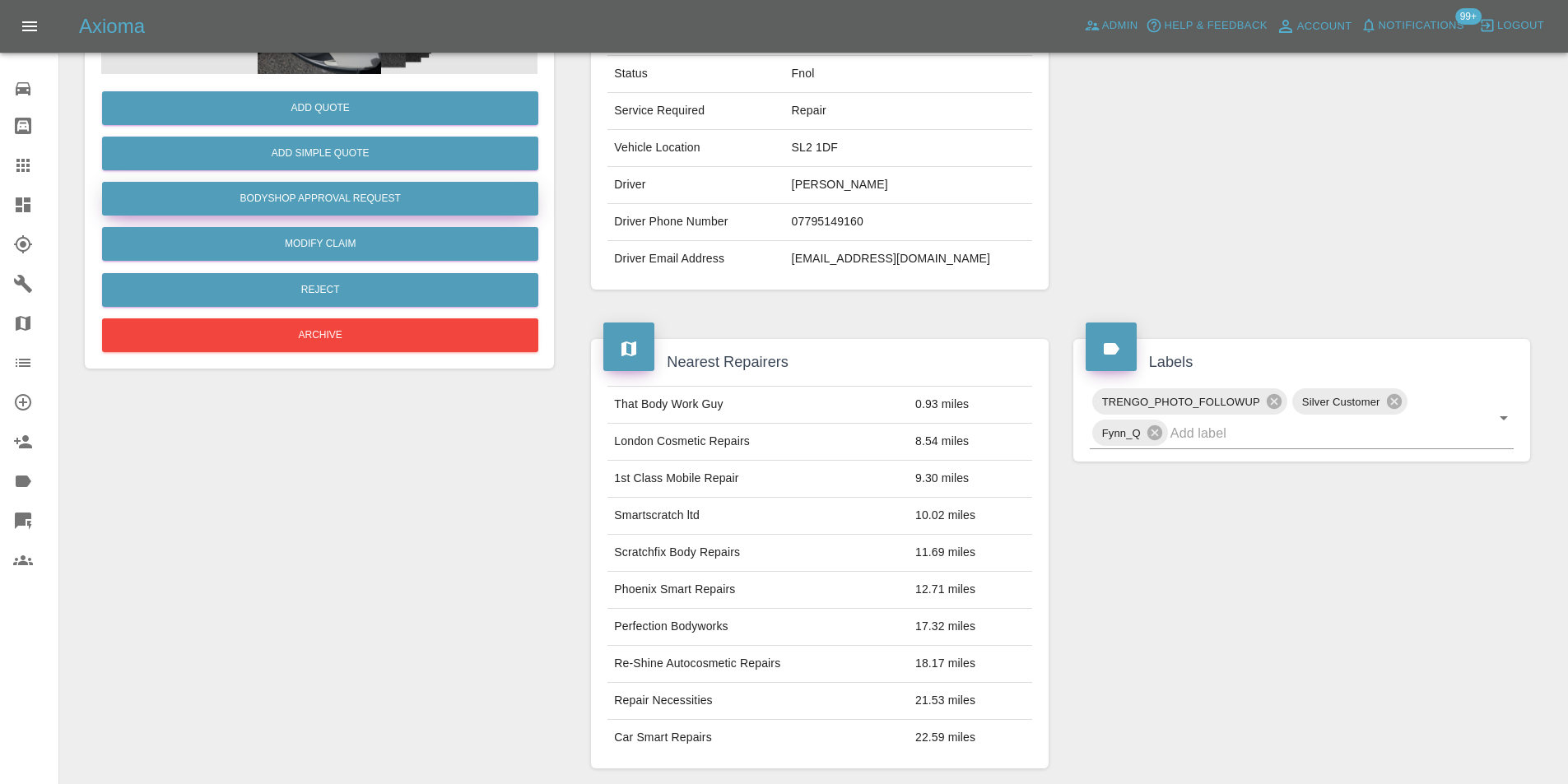
scroll to position [82, 0]
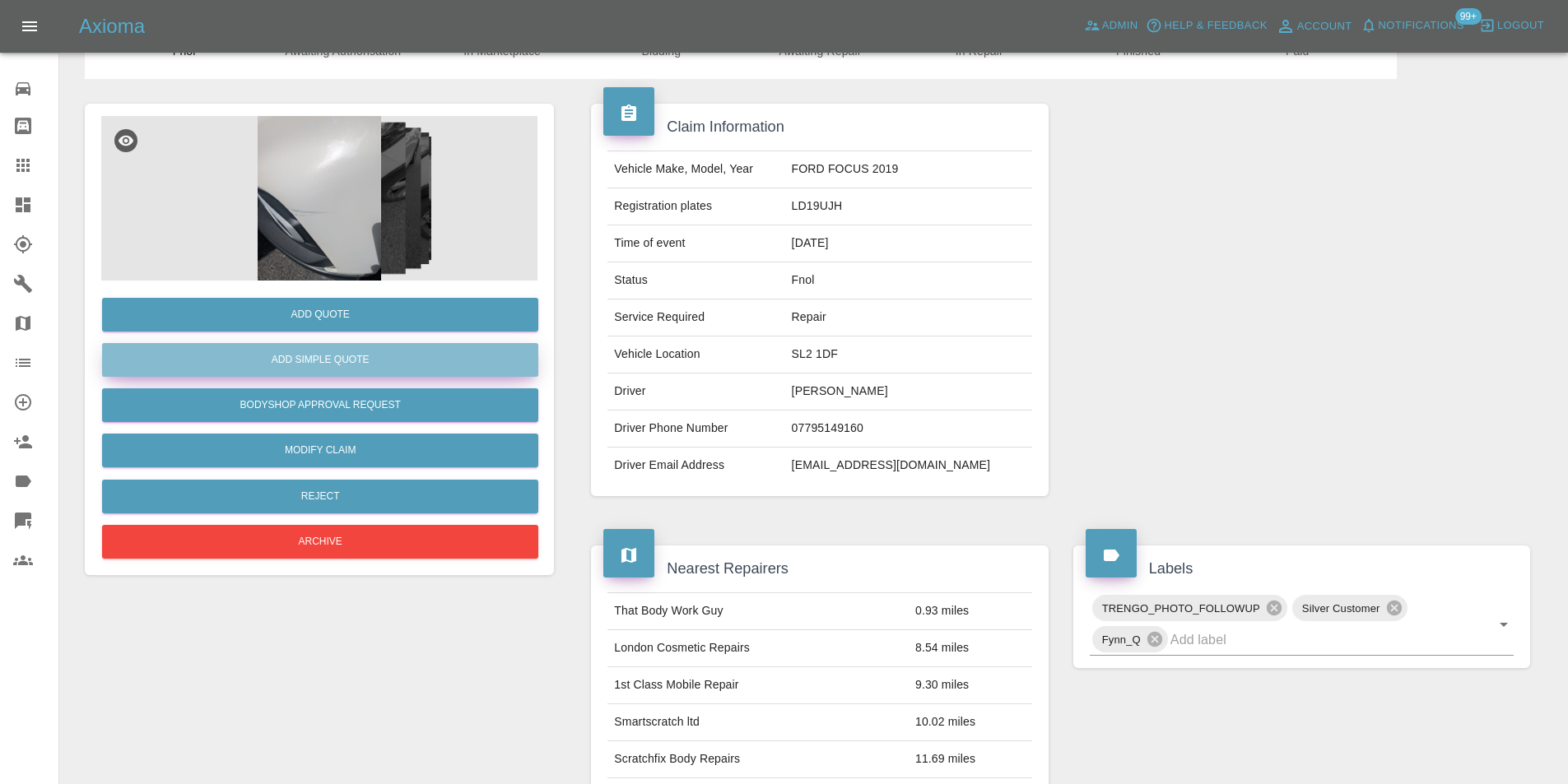
click at [345, 355] on button "Add Simple Quote" at bounding box center [320, 360] width 436 height 34
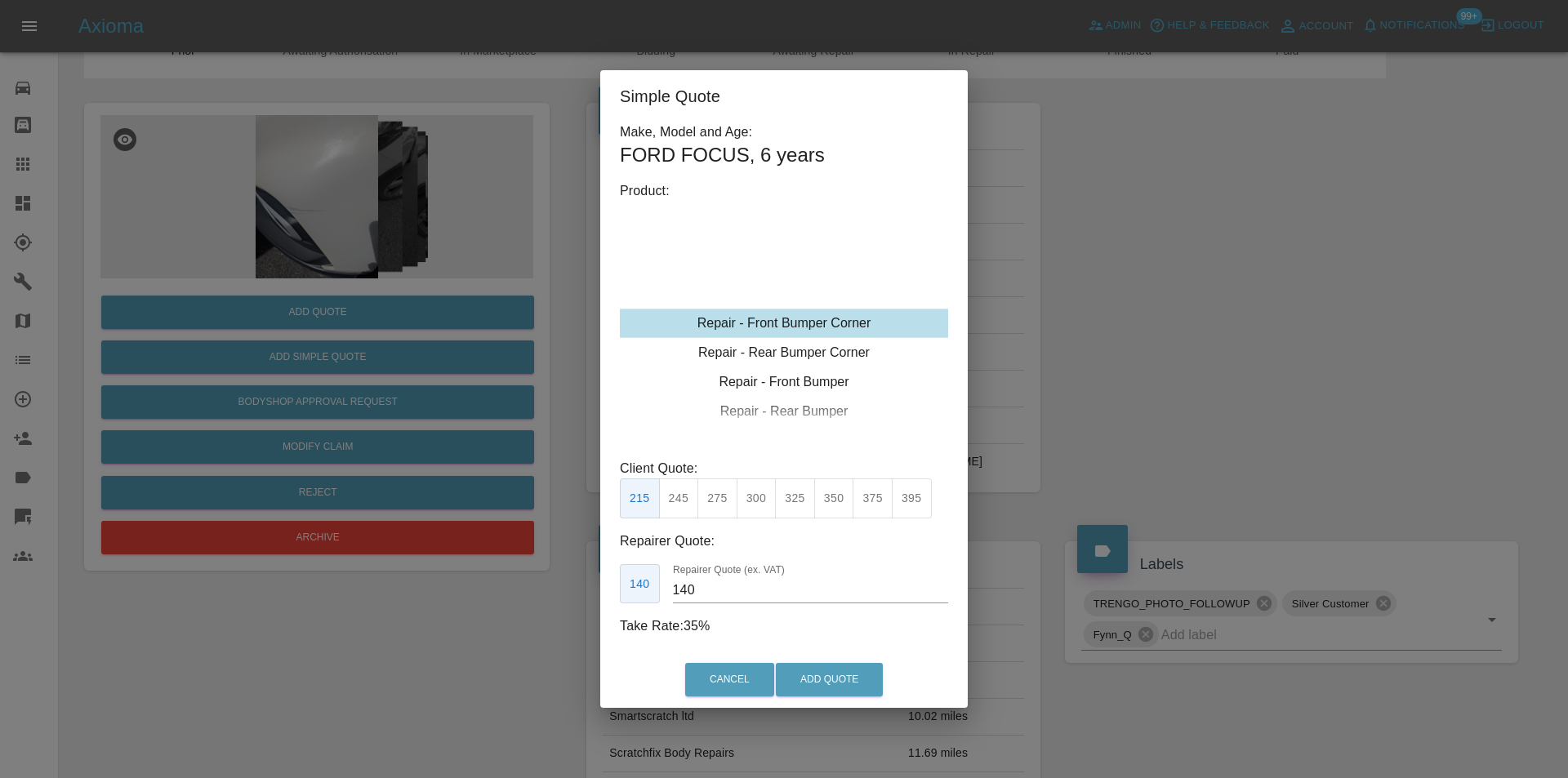
type input "120"
click at [824, 672] on button "Add Quote" at bounding box center [829, 680] width 107 height 34
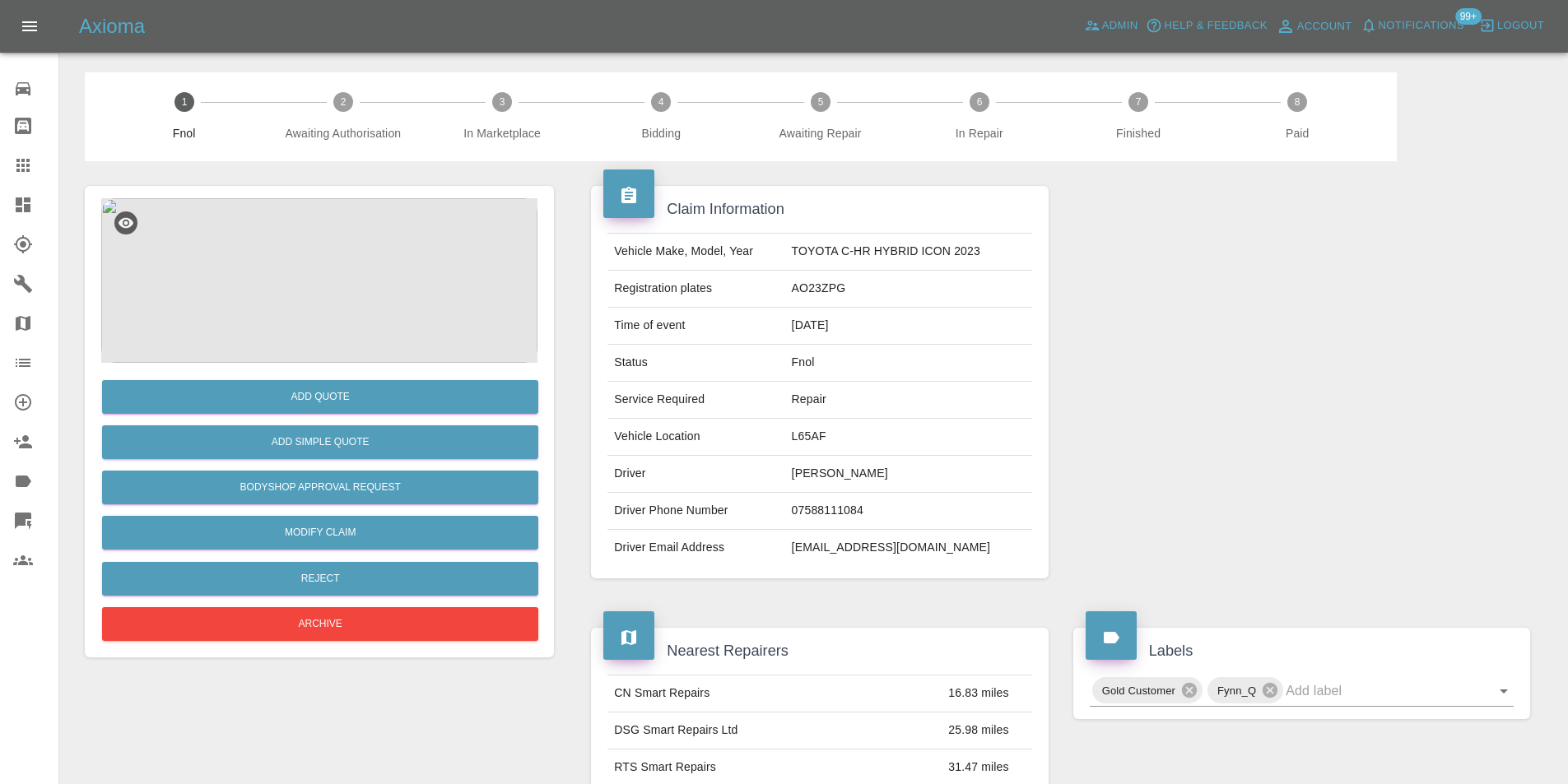
click at [296, 253] on img at bounding box center [319, 280] width 436 height 165
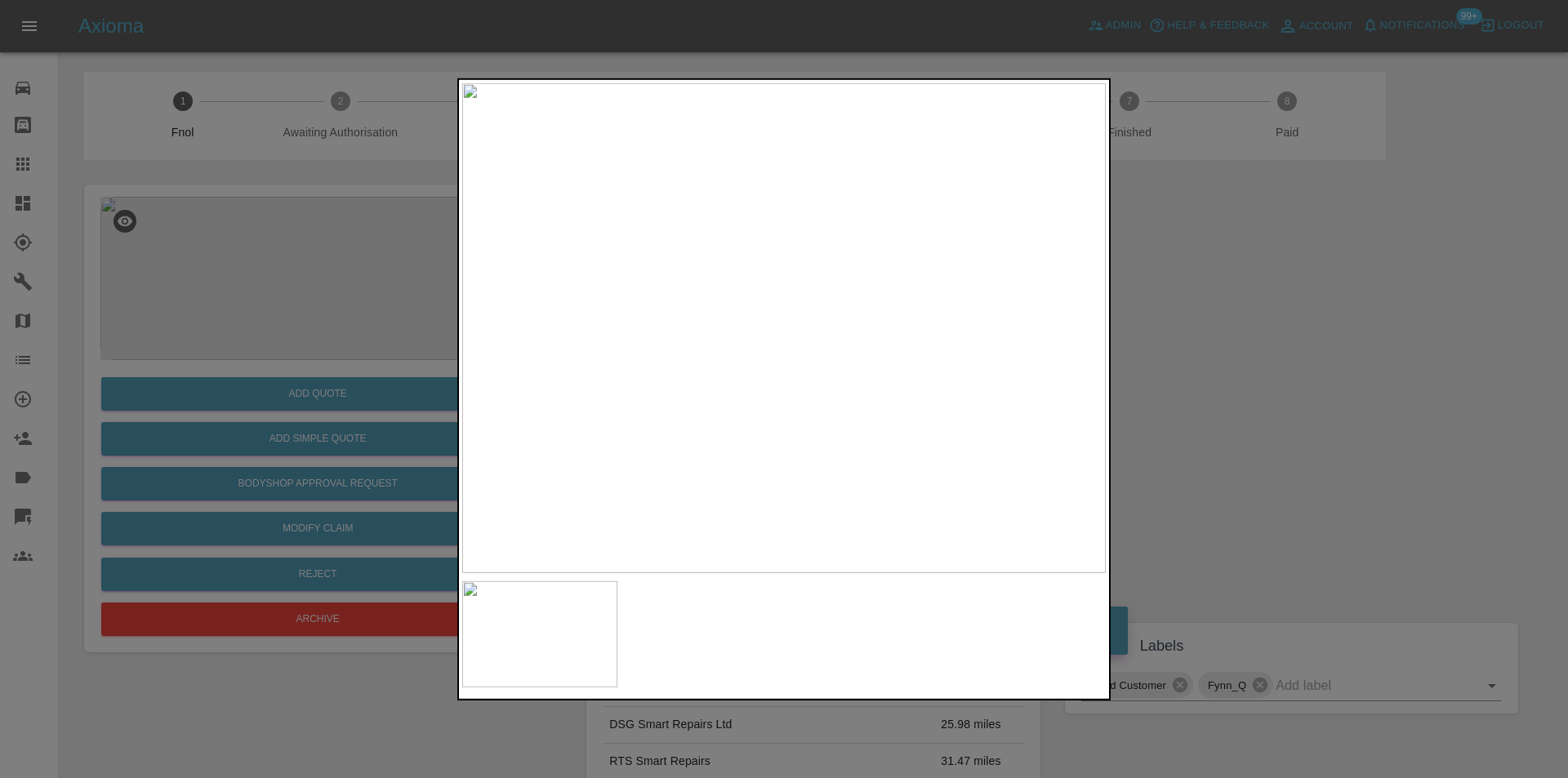
click at [1195, 323] on div at bounding box center [784, 389] width 1568 height 778
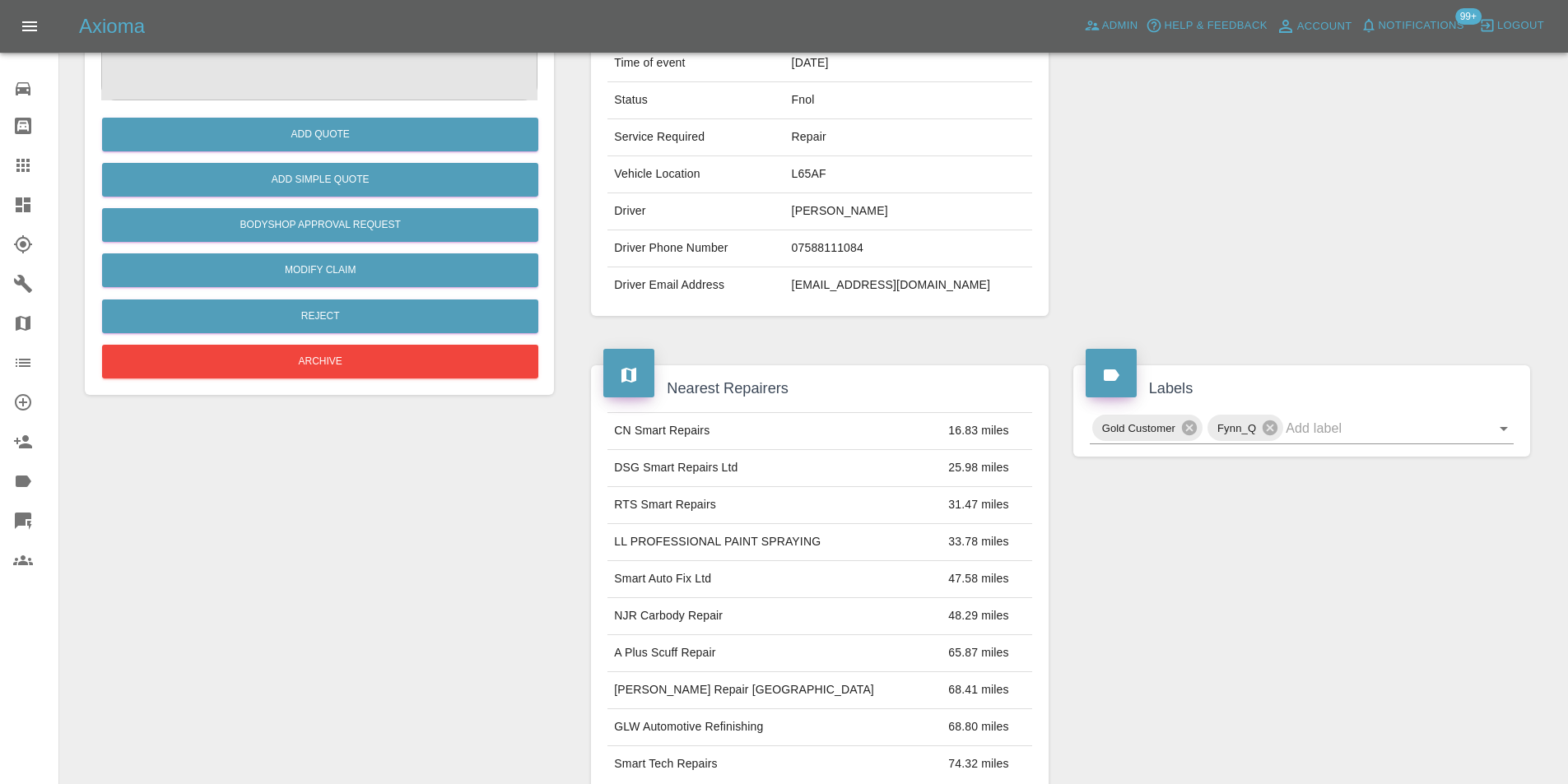
scroll to position [82, 0]
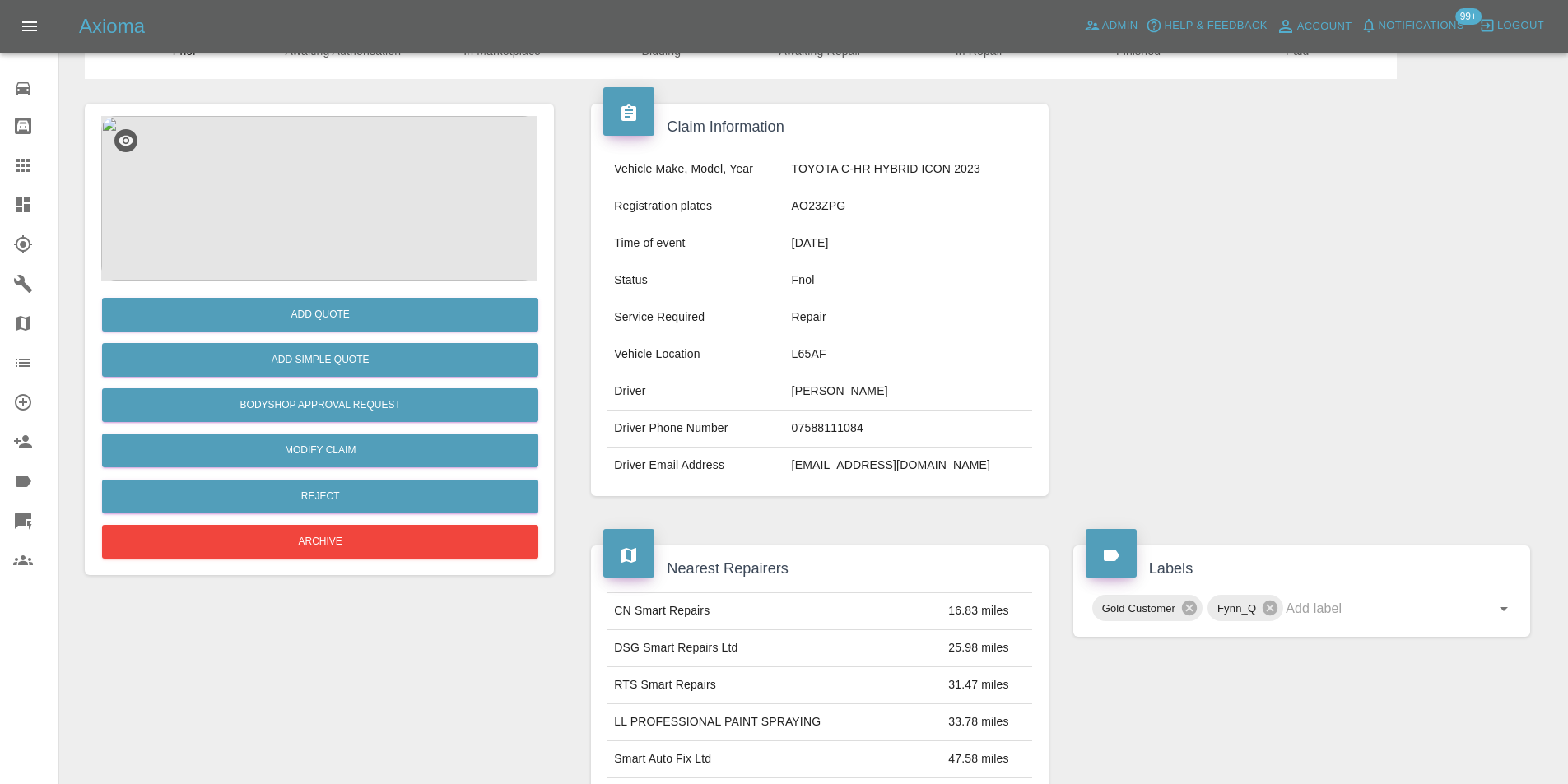
click at [321, 203] on img at bounding box center [319, 198] width 436 height 165
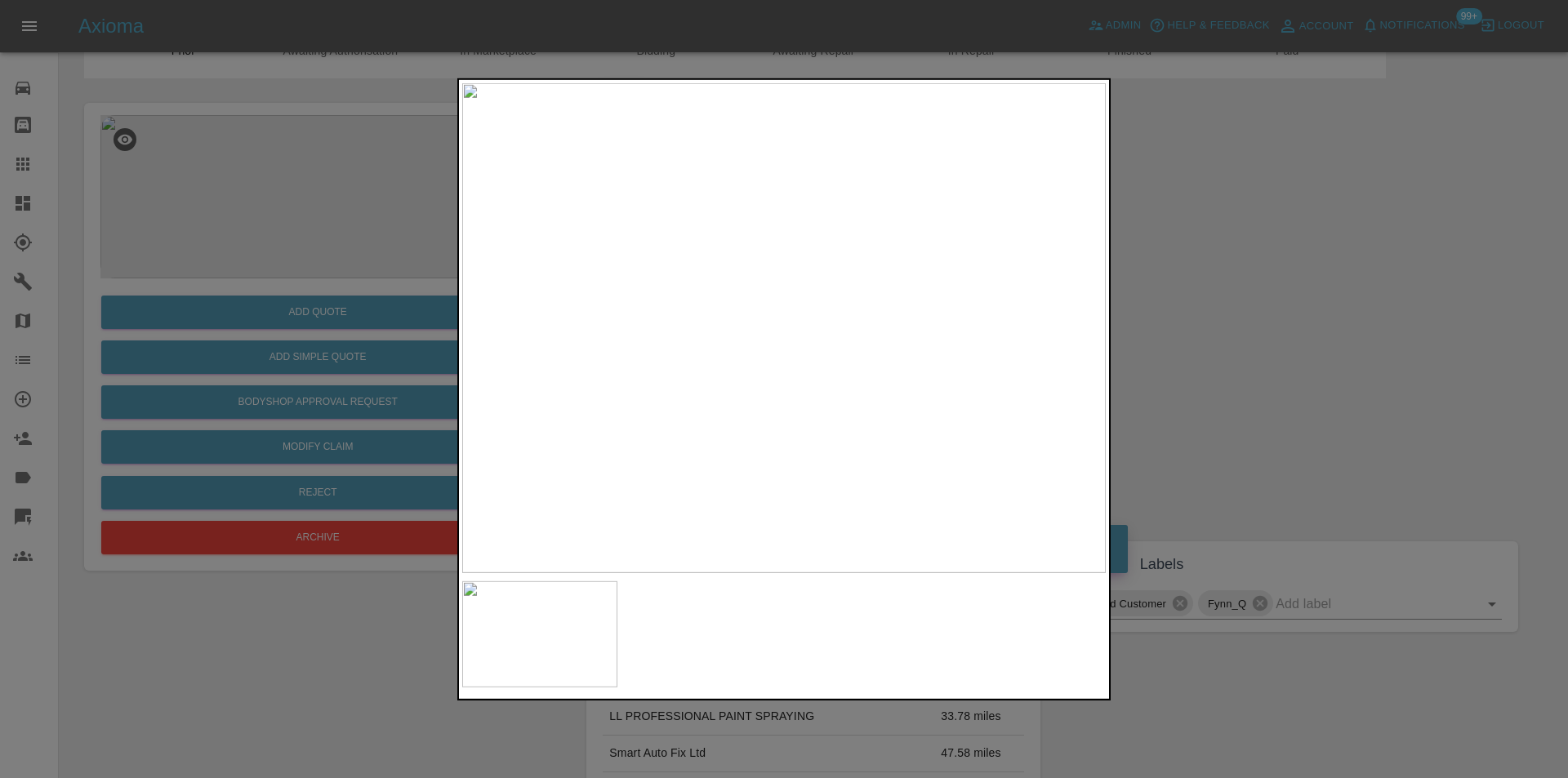
click at [840, 374] on img at bounding box center [784, 327] width 643 height 490
click at [770, 356] on img at bounding box center [615, 189] width 1930 height 1470
click at [770, 353] on img at bounding box center [615, 189] width 1930 height 1470
click at [1239, 356] on div at bounding box center [784, 389] width 1568 height 778
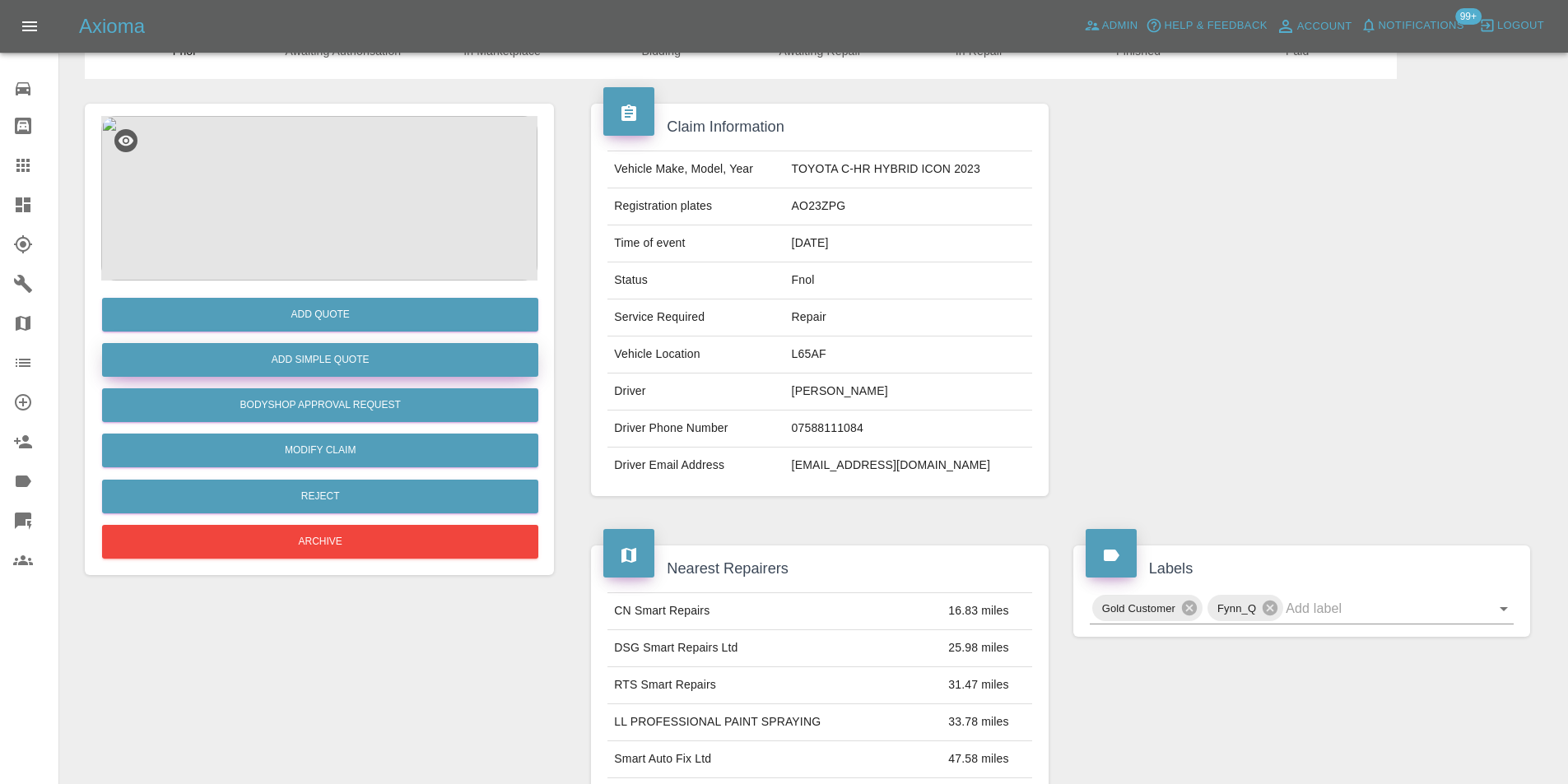
click at [357, 375] on button "Add Simple Quote" at bounding box center [320, 360] width 436 height 34
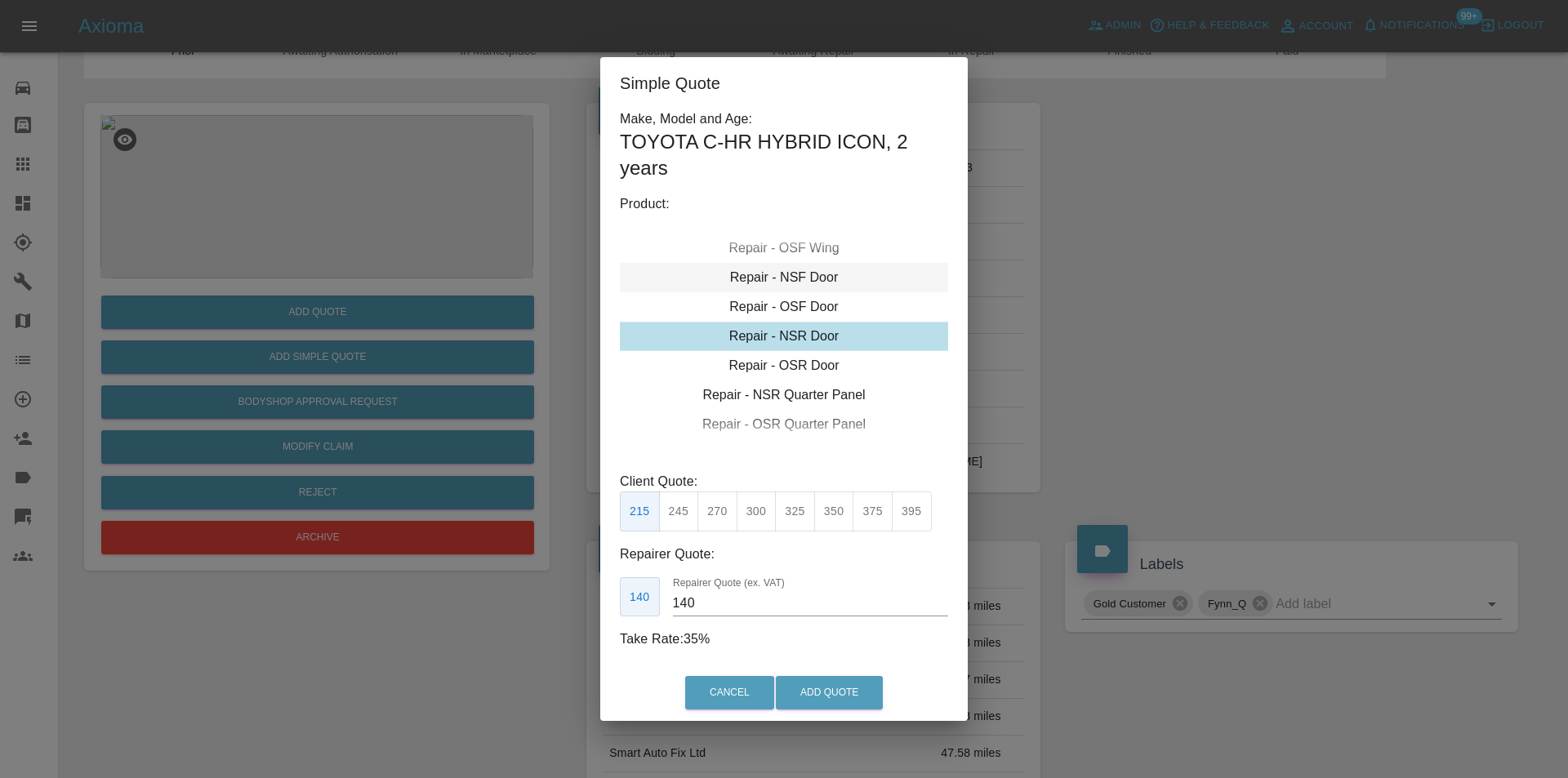
click at [802, 280] on div "Repair - NSF Door" at bounding box center [784, 278] width 329 height 30
drag, startPoint x: 681, startPoint y: 510, endPoint x: 803, endPoint y: 667, distance: 198.8
click at [680, 512] on button "245" at bounding box center [678, 511] width 40 height 40
type input "160"
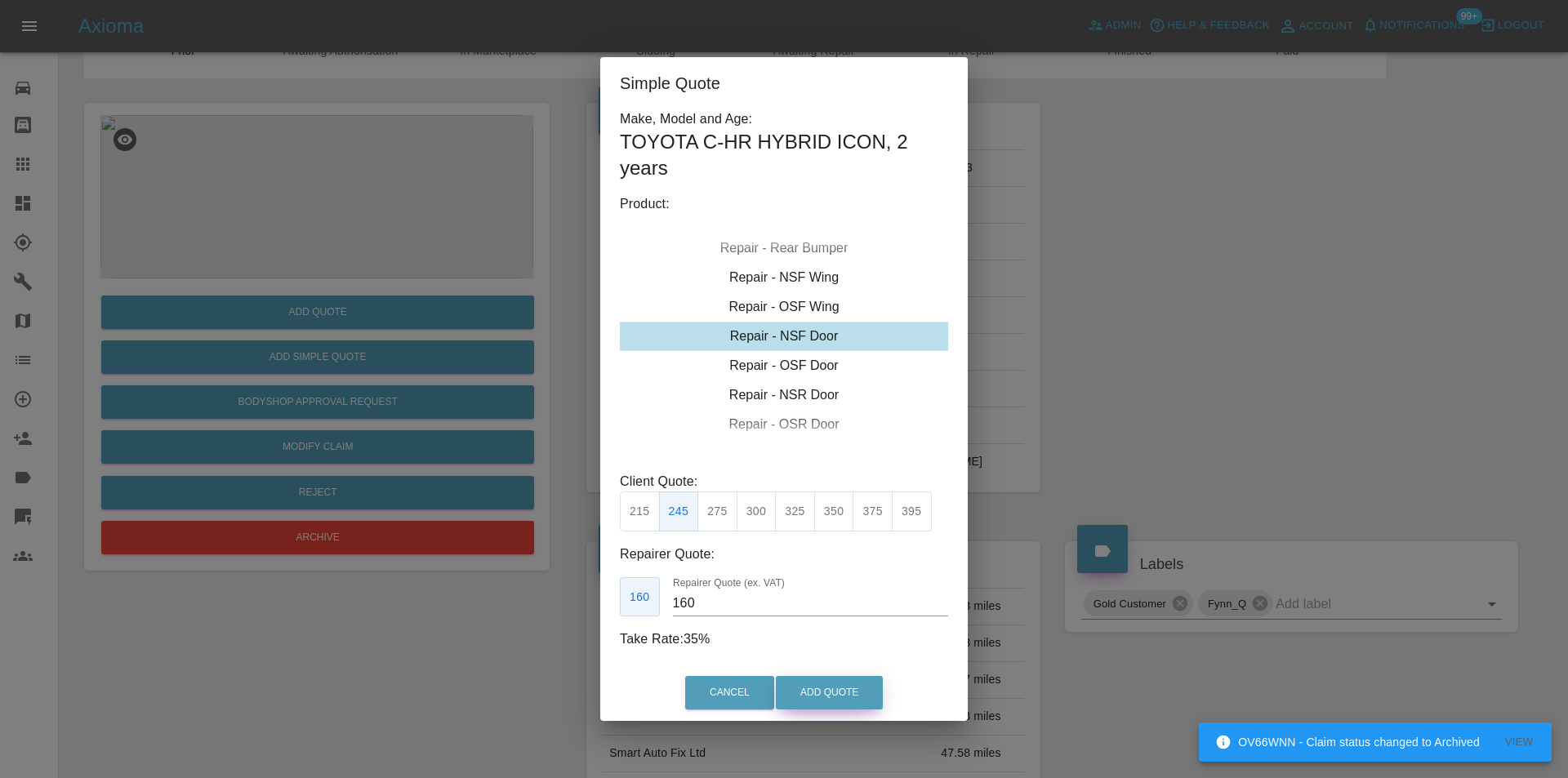
click at [819, 693] on button "Add Quote" at bounding box center [829, 693] width 107 height 34
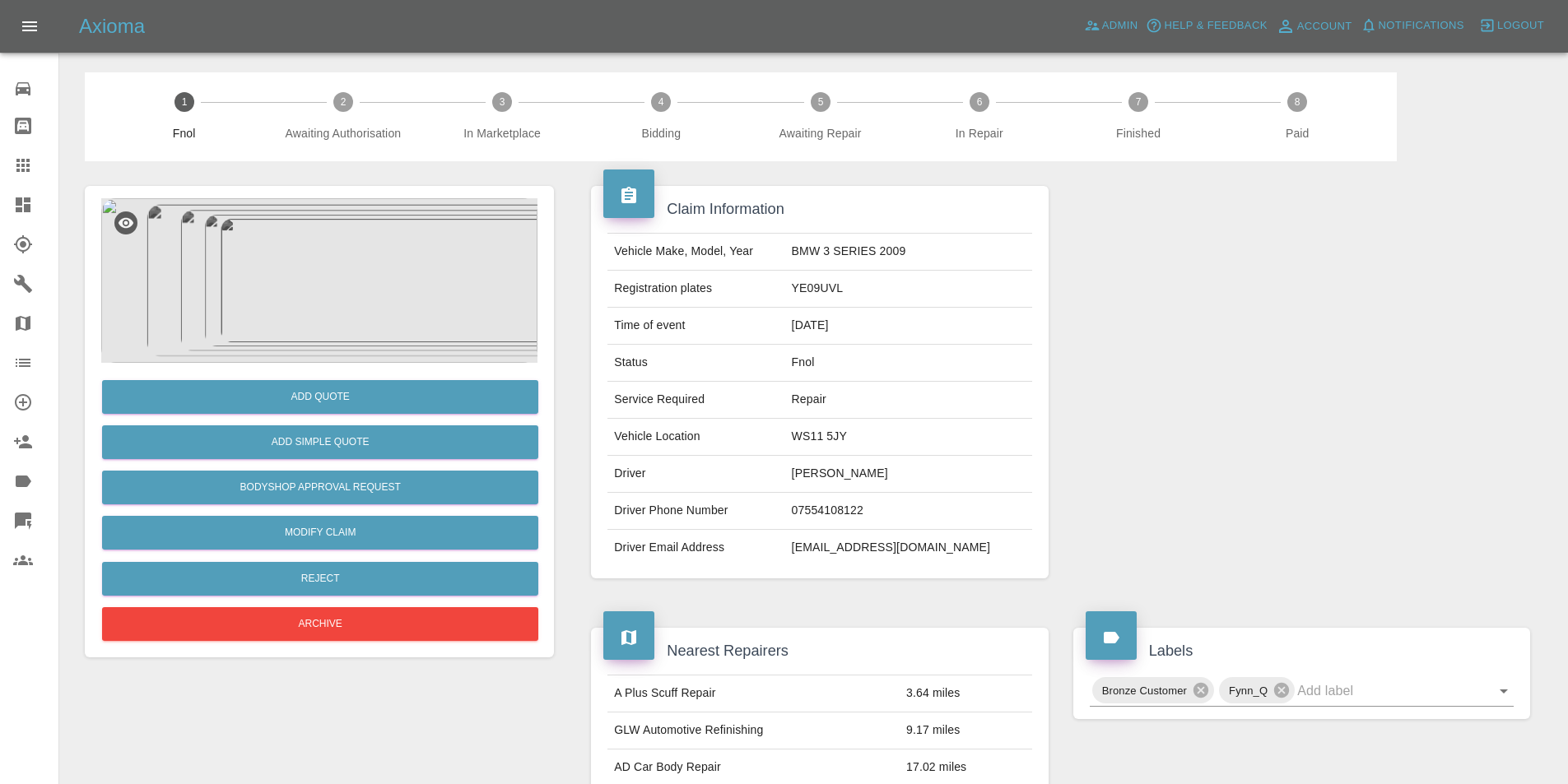
click at [346, 266] on img at bounding box center [319, 280] width 436 height 165
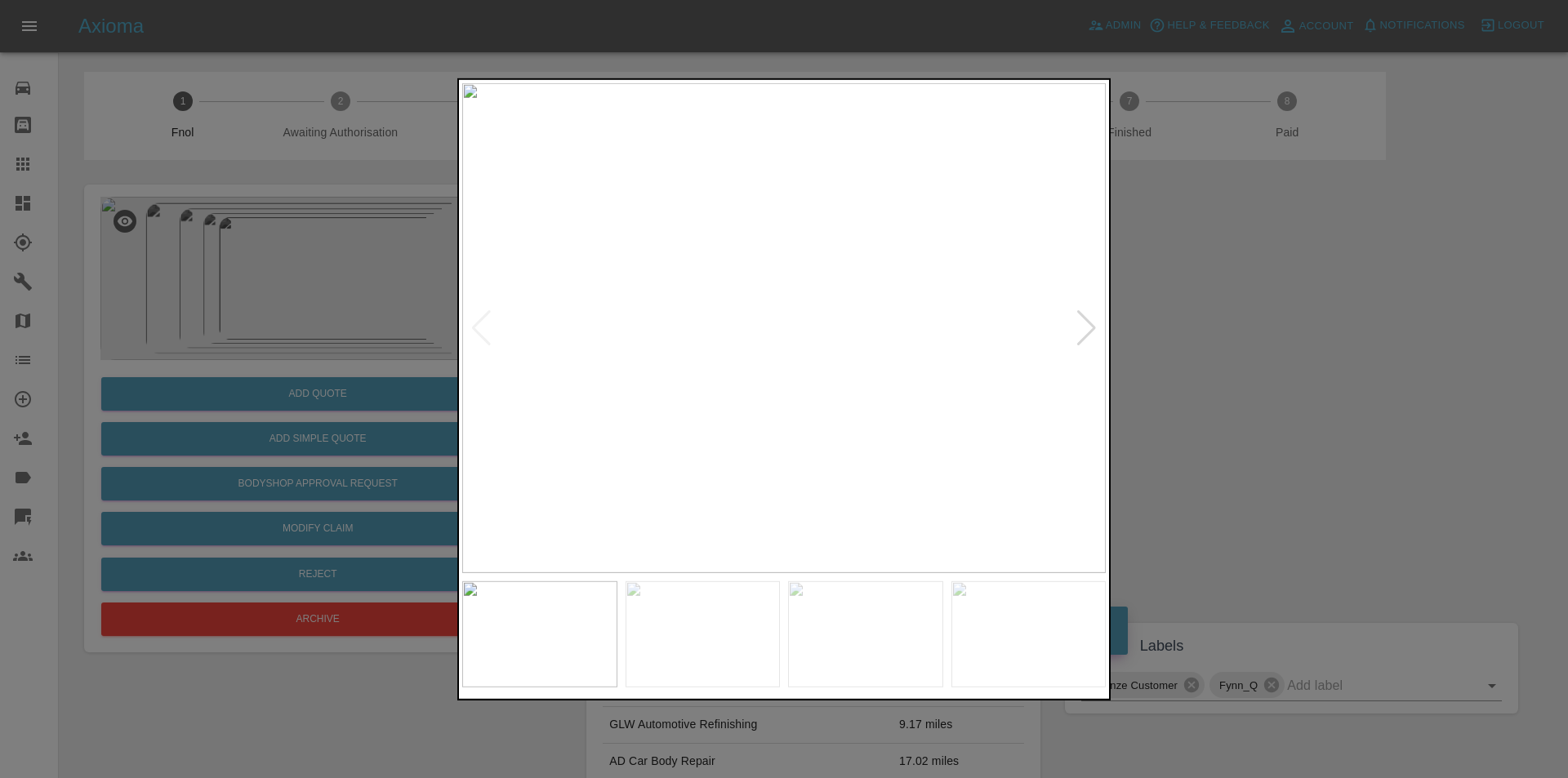
click at [1085, 329] on div at bounding box center [1086, 328] width 22 height 36
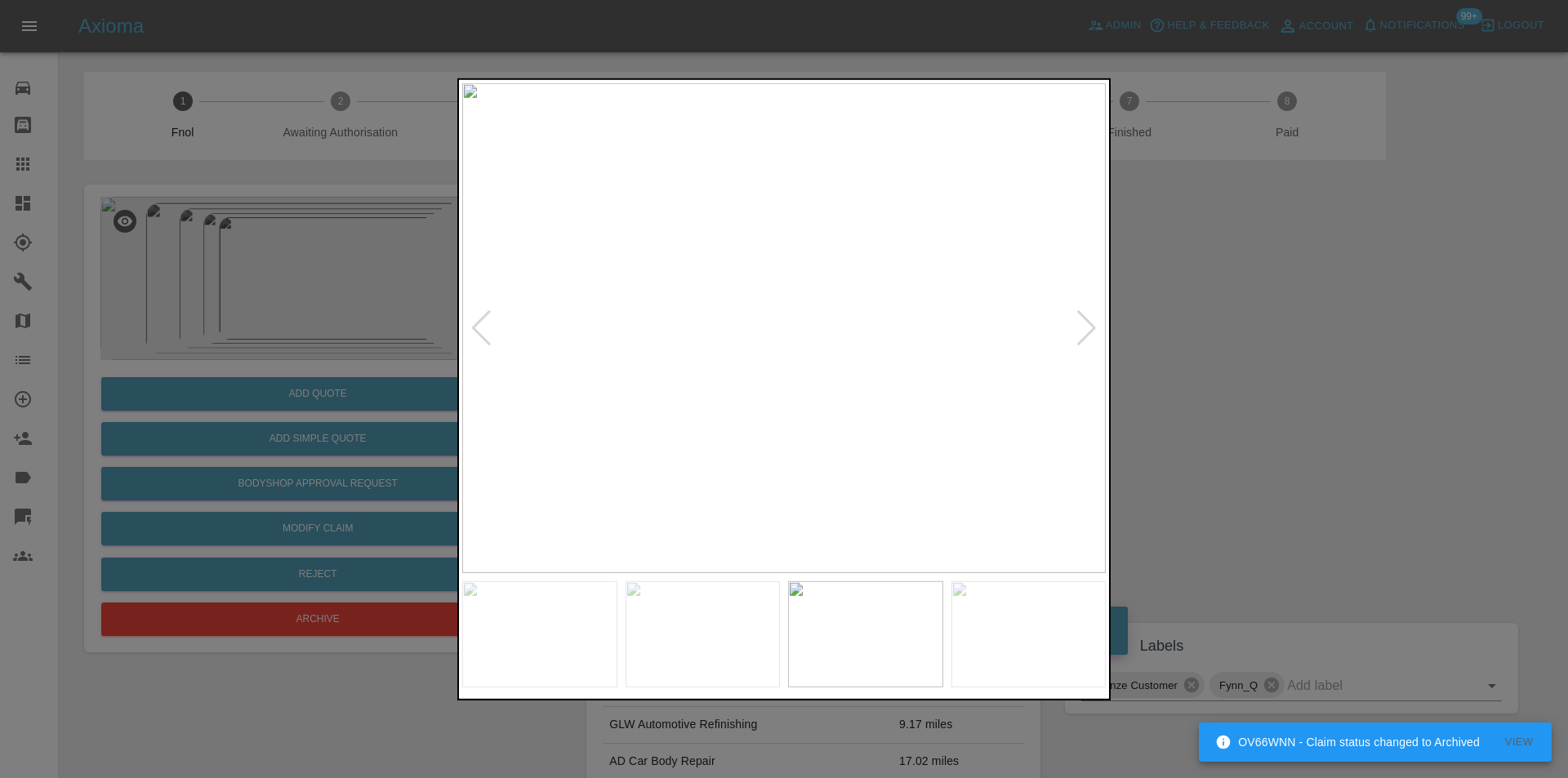
click at [1085, 329] on div at bounding box center [1086, 328] width 22 height 36
click at [1085, 328] on div at bounding box center [1086, 328] width 22 height 36
click at [1089, 328] on img at bounding box center [784, 327] width 643 height 490
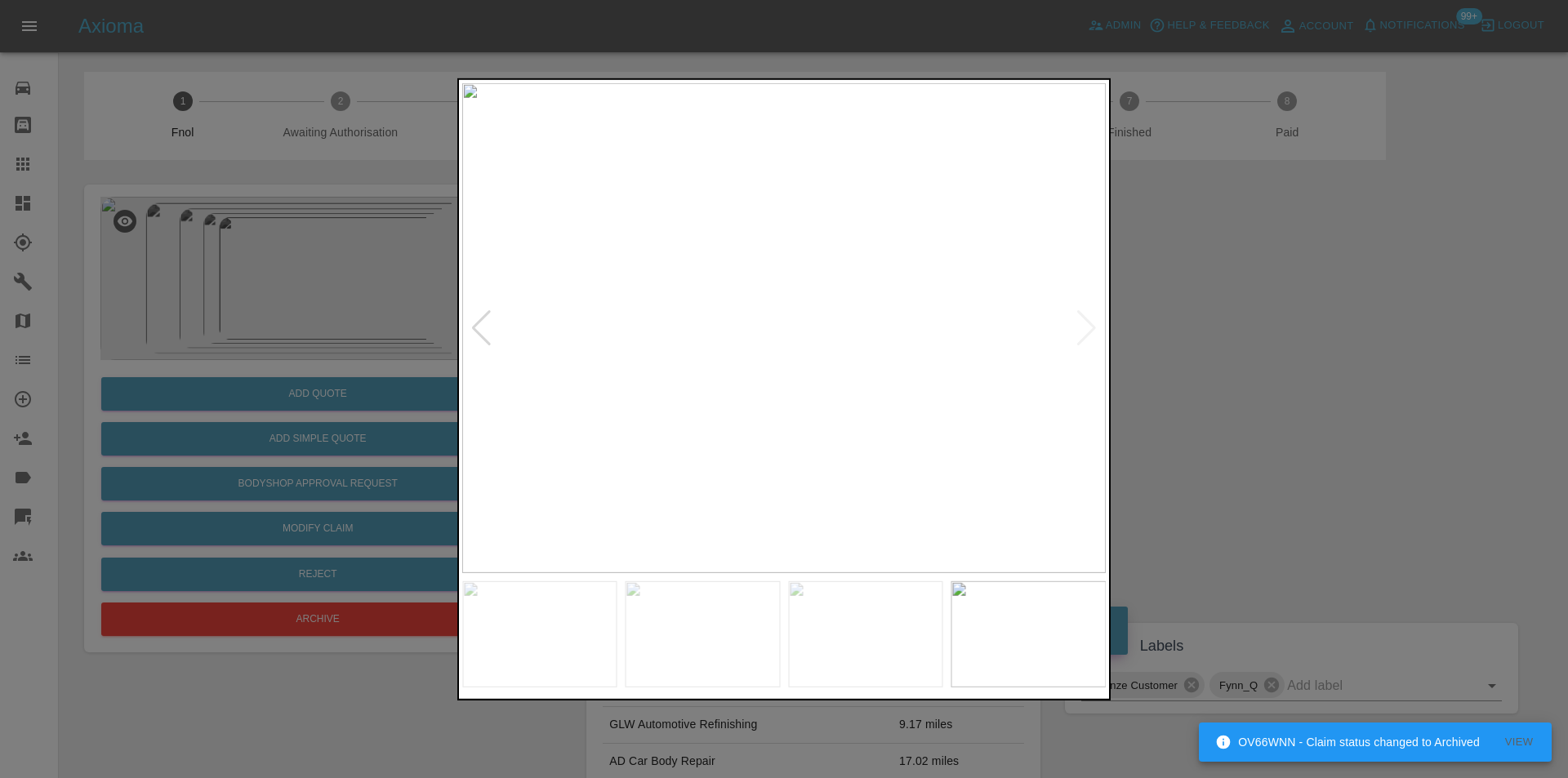
drag, startPoint x: 1277, startPoint y: 350, endPoint x: 1289, endPoint y: 350, distance: 12.0
click at [1289, 350] on div at bounding box center [784, 389] width 1568 height 778
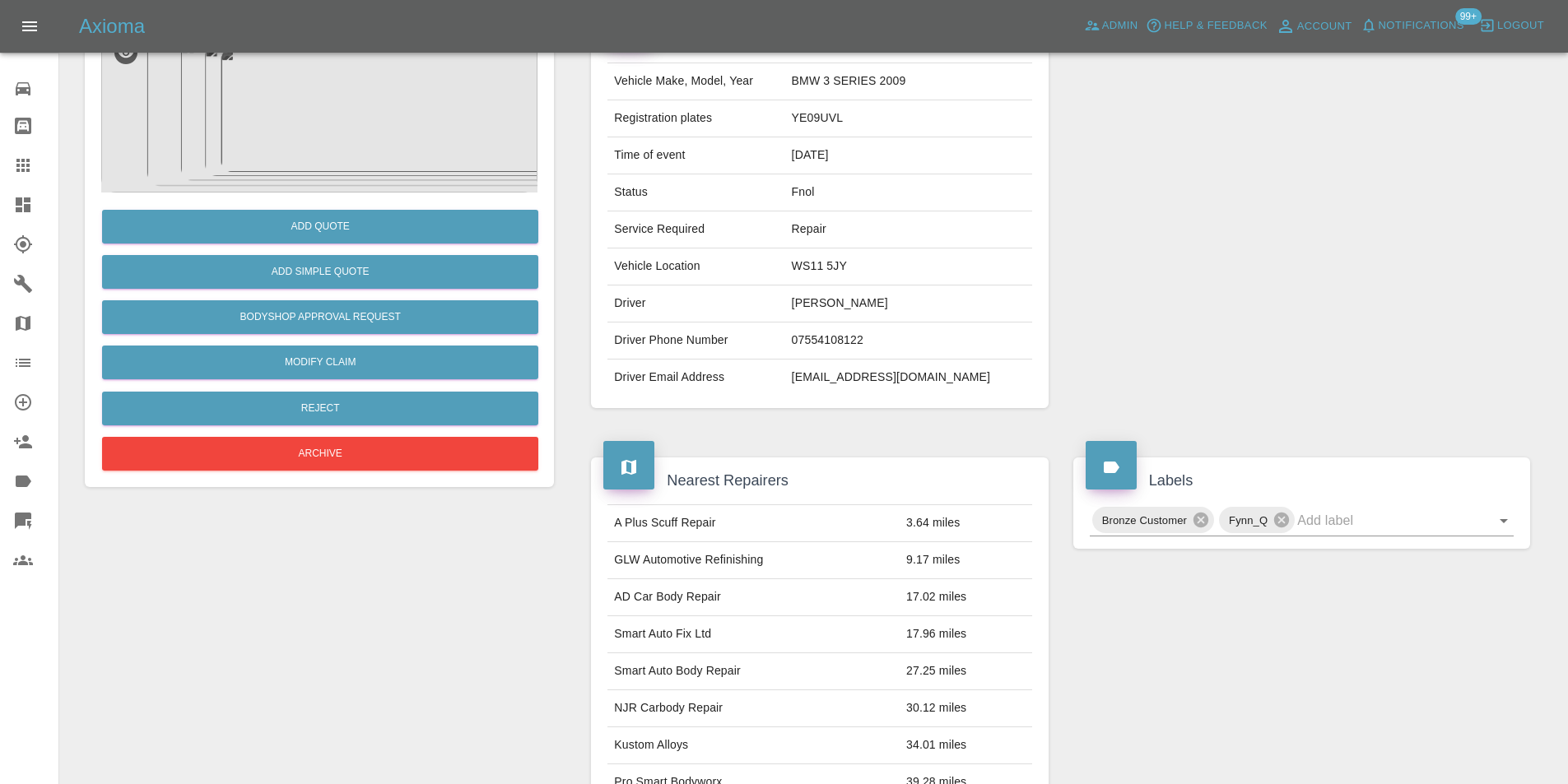
scroll to position [419, 0]
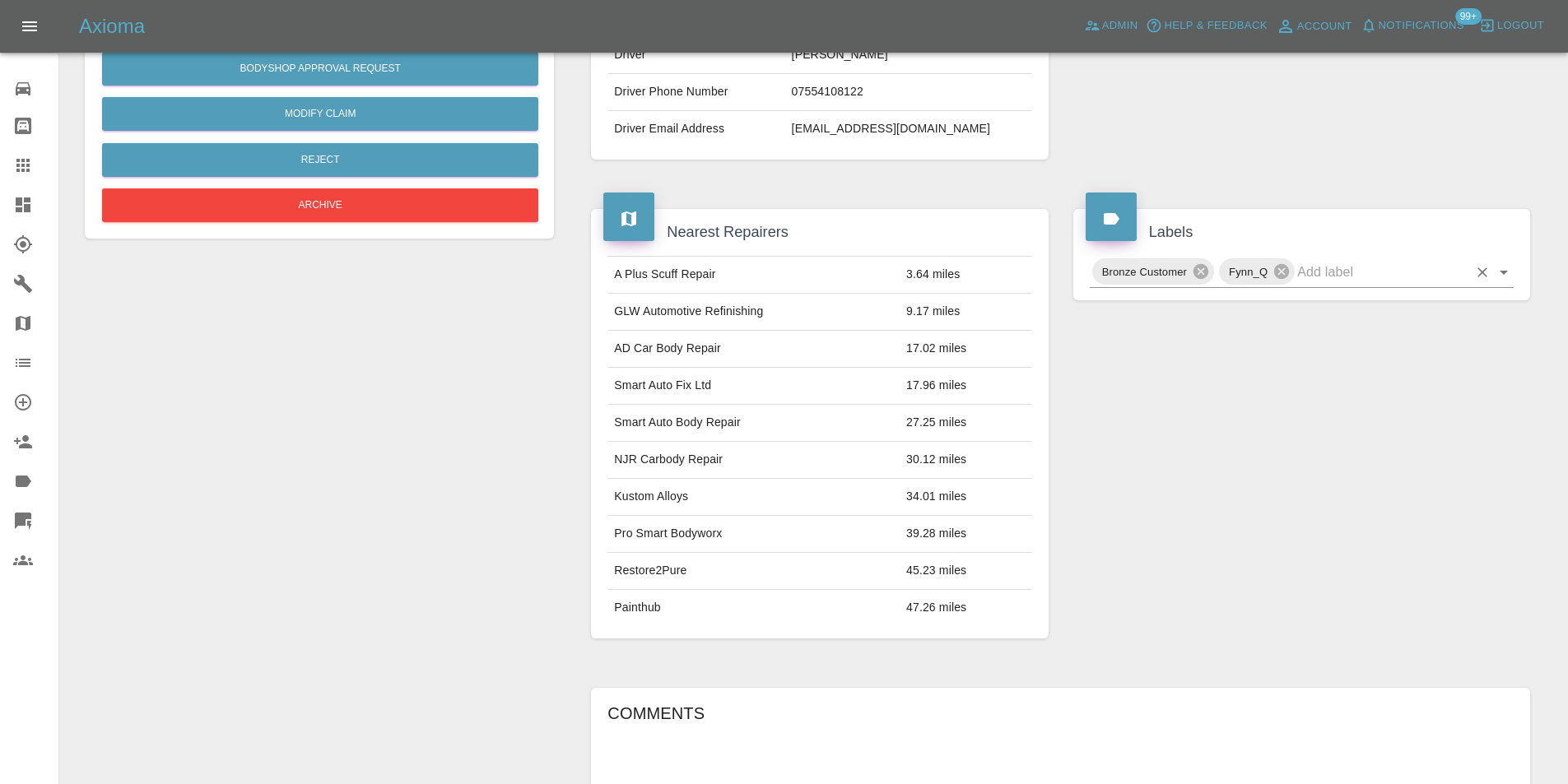
click at [1505, 276] on icon "Open" at bounding box center [1503, 272] width 20 height 20
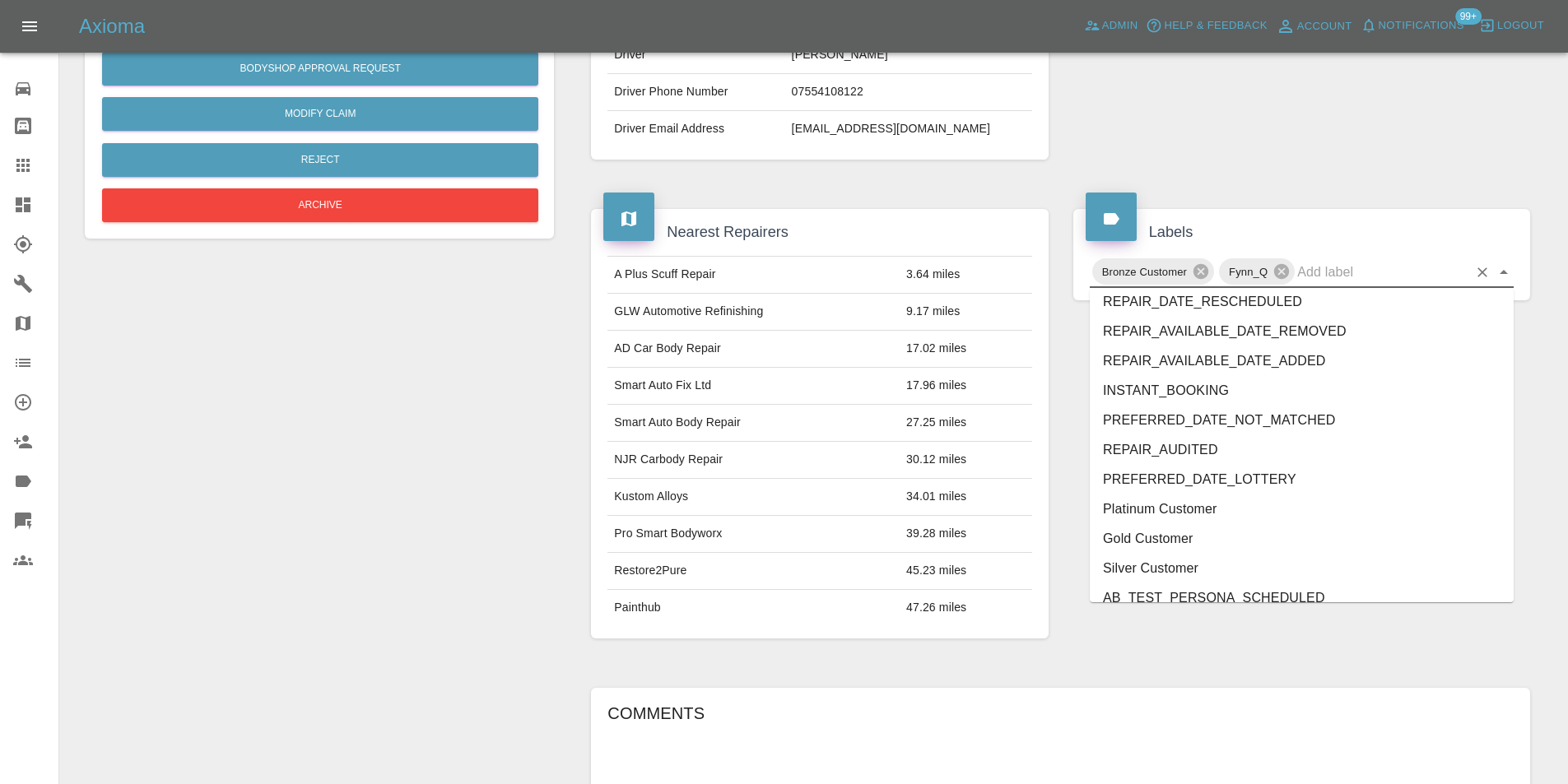
scroll to position [3372, 0]
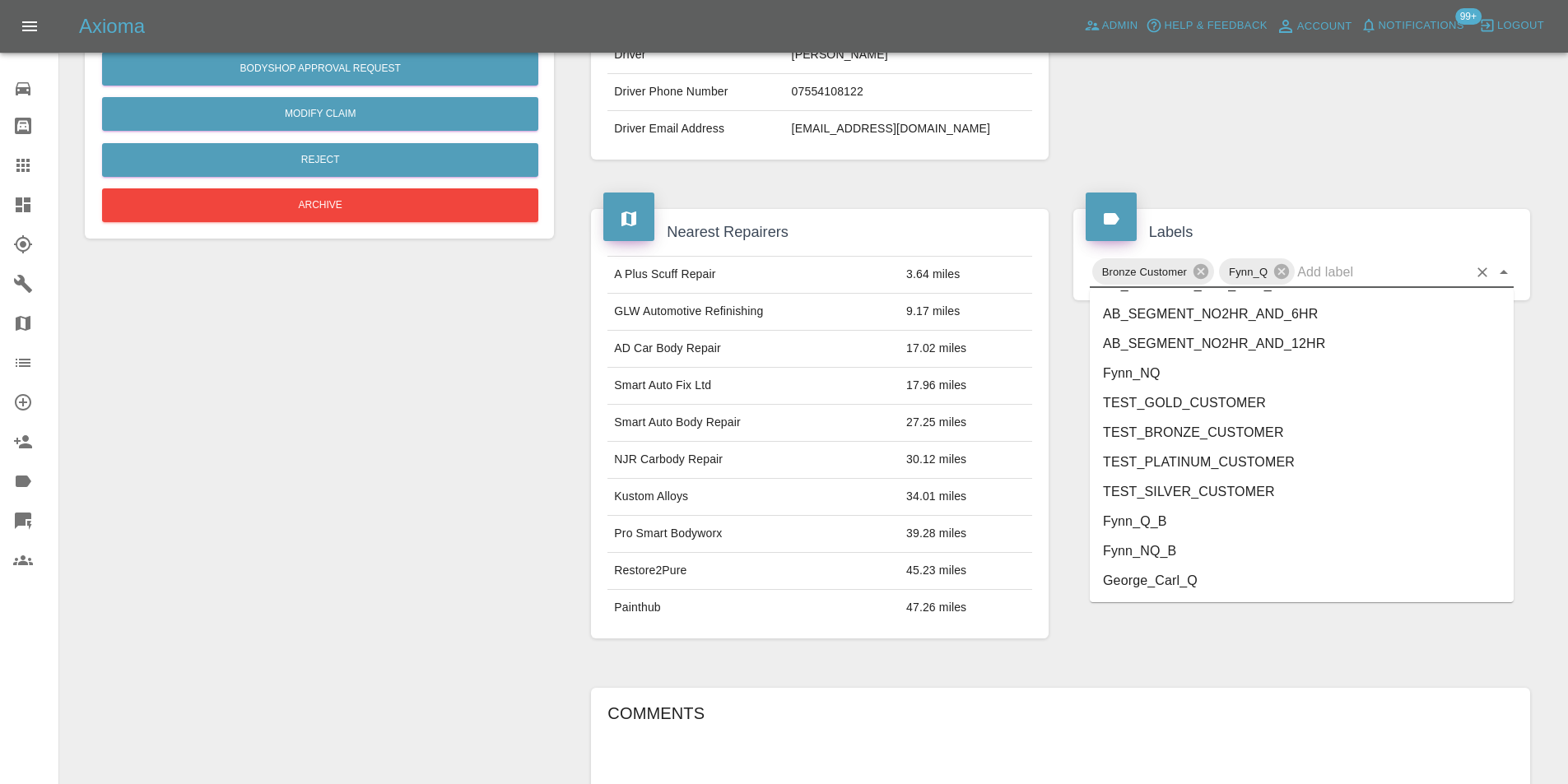
click at [1223, 576] on li "George_Carl_Q" at bounding box center [1302, 581] width 424 height 30
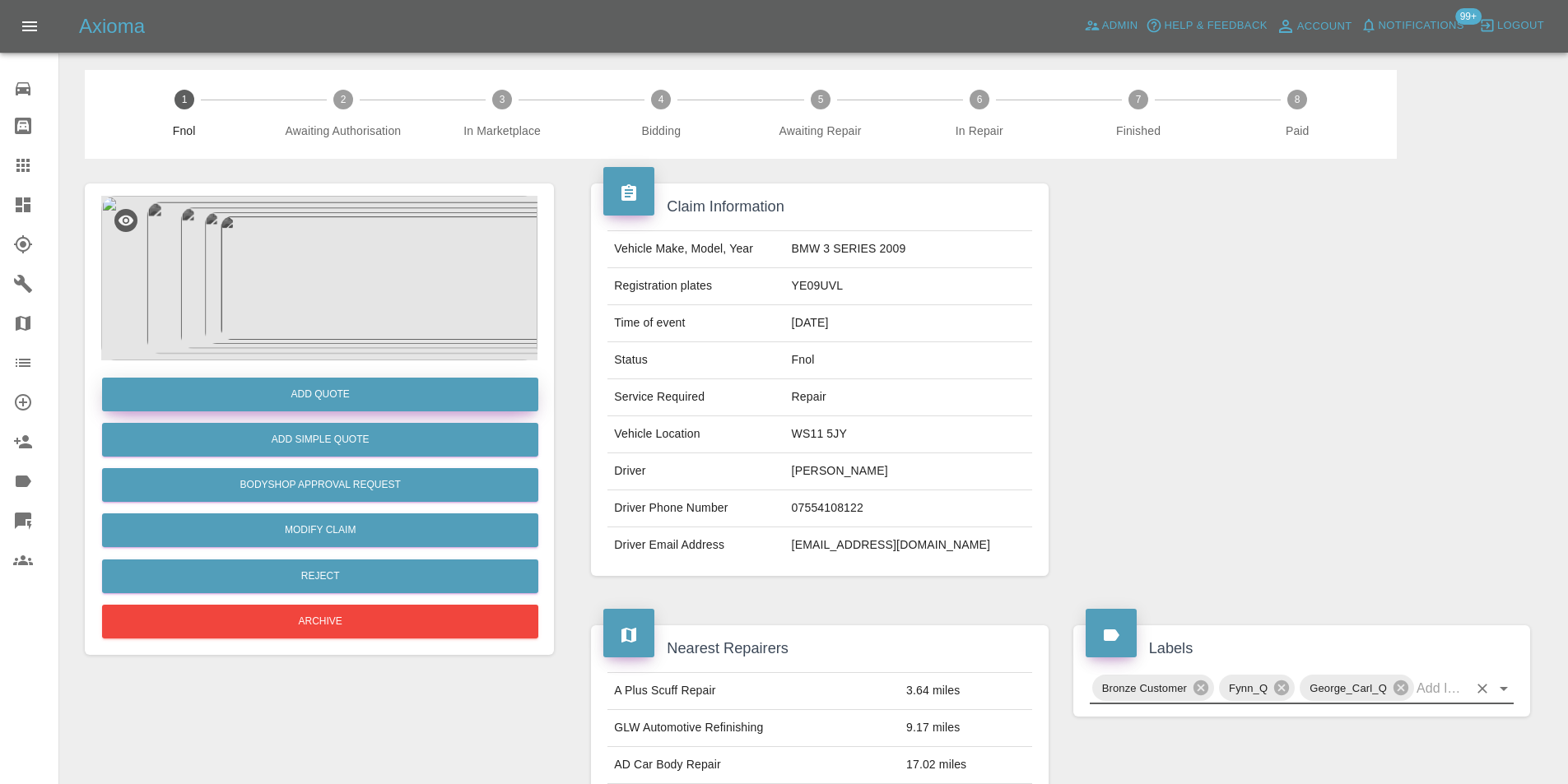
scroll to position [0, 0]
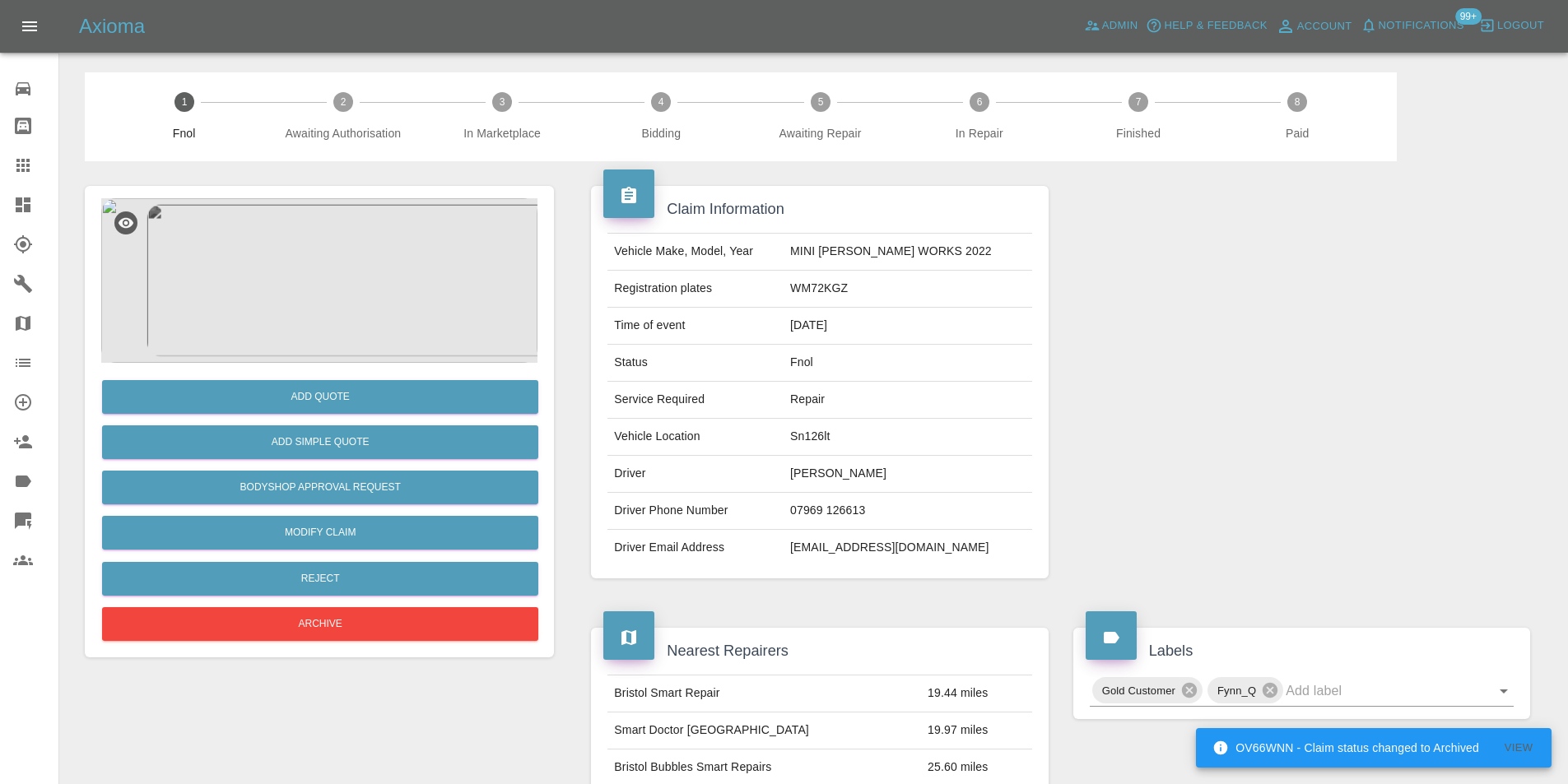
click at [303, 207] on img at bounding box center [319, 280] width 436 height 165
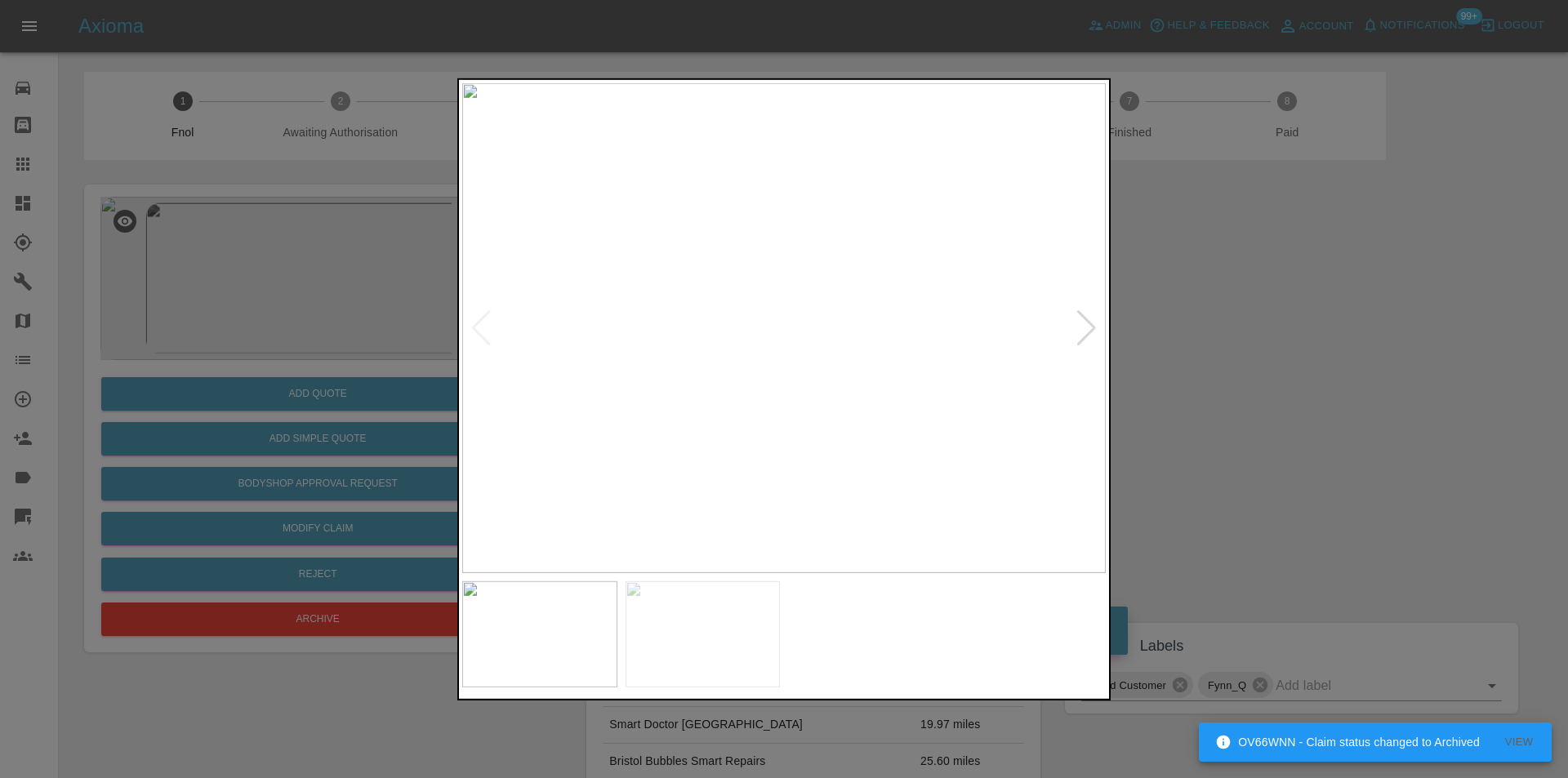
click at [1086, 328] on div at bounding box center [1086, 328] width 22 height 36
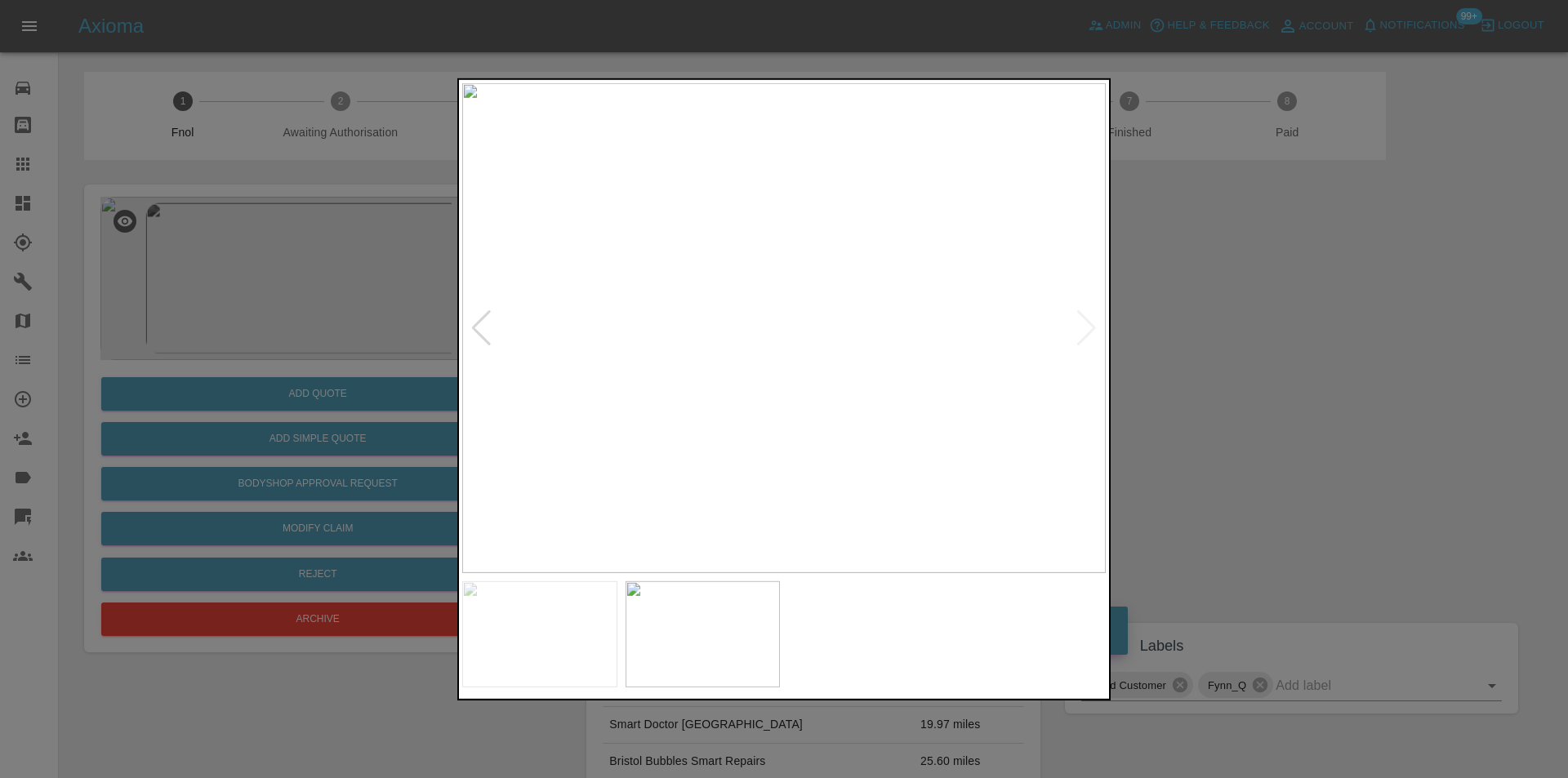
click at [1263, 356] on div at bounding box center [784, 389] width 1568 height 778
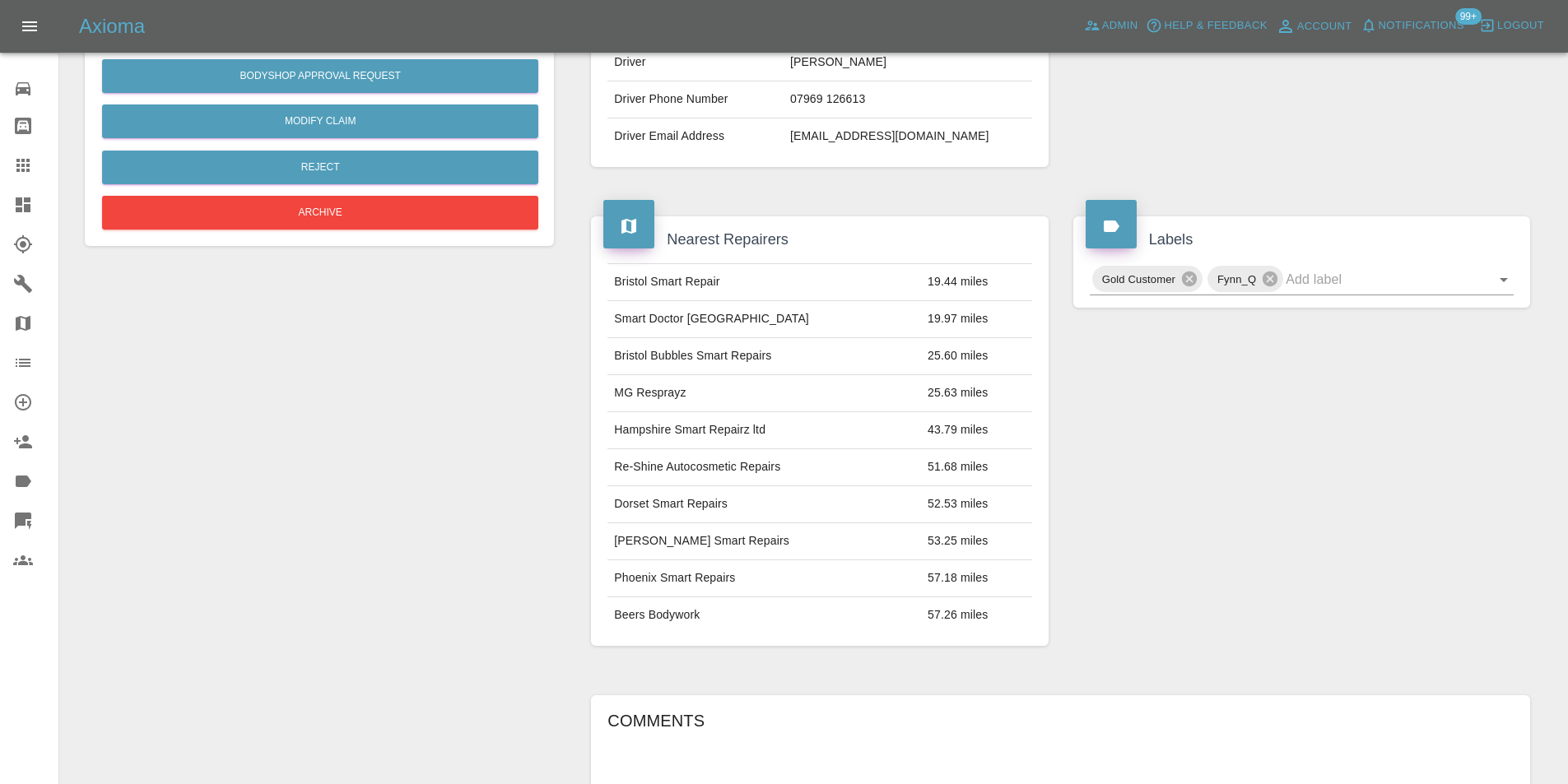
scroll to position [82, 0]
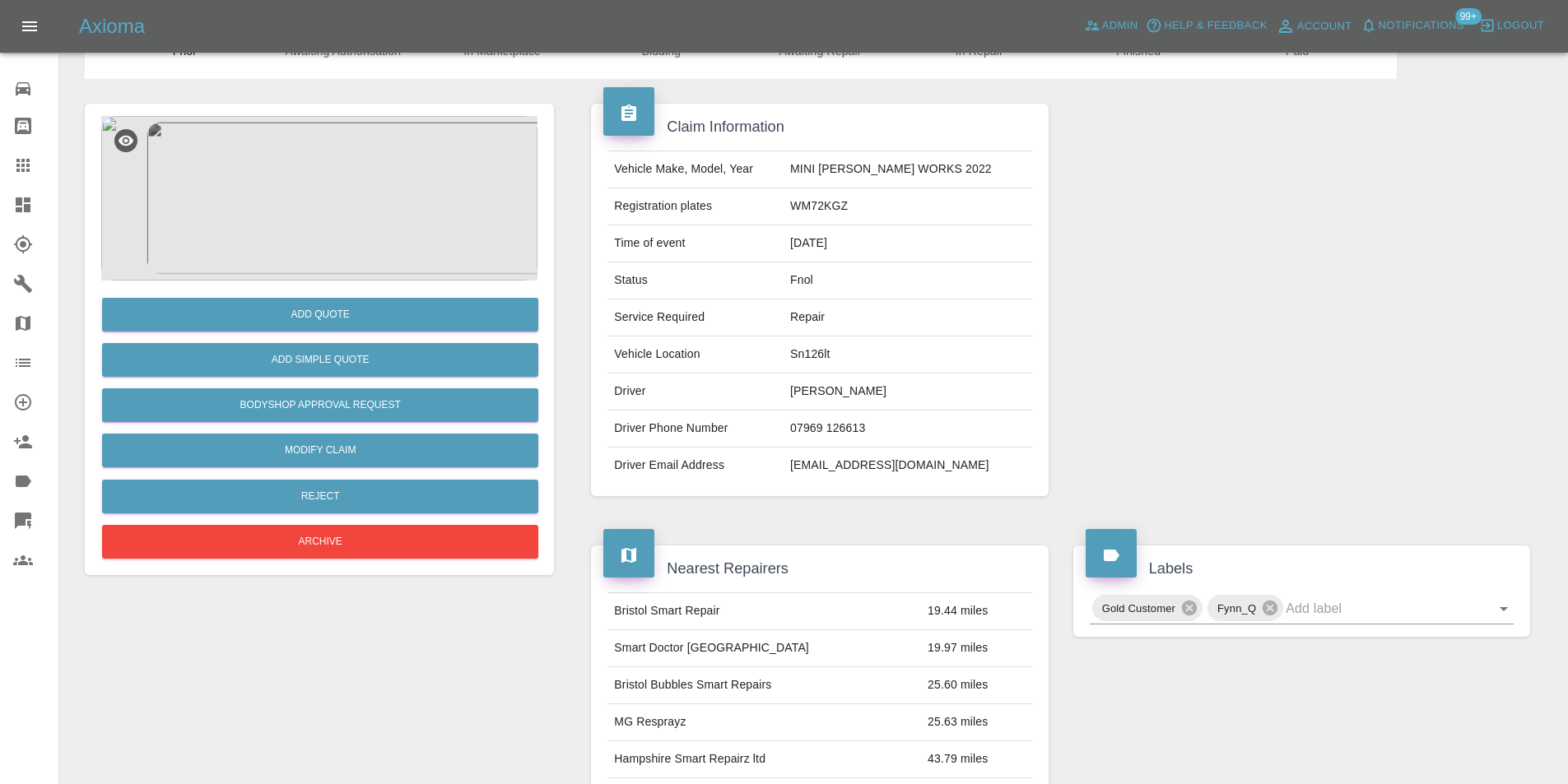
click at [328, 210] on img at bounding box center [319, 198] width 436 height 165
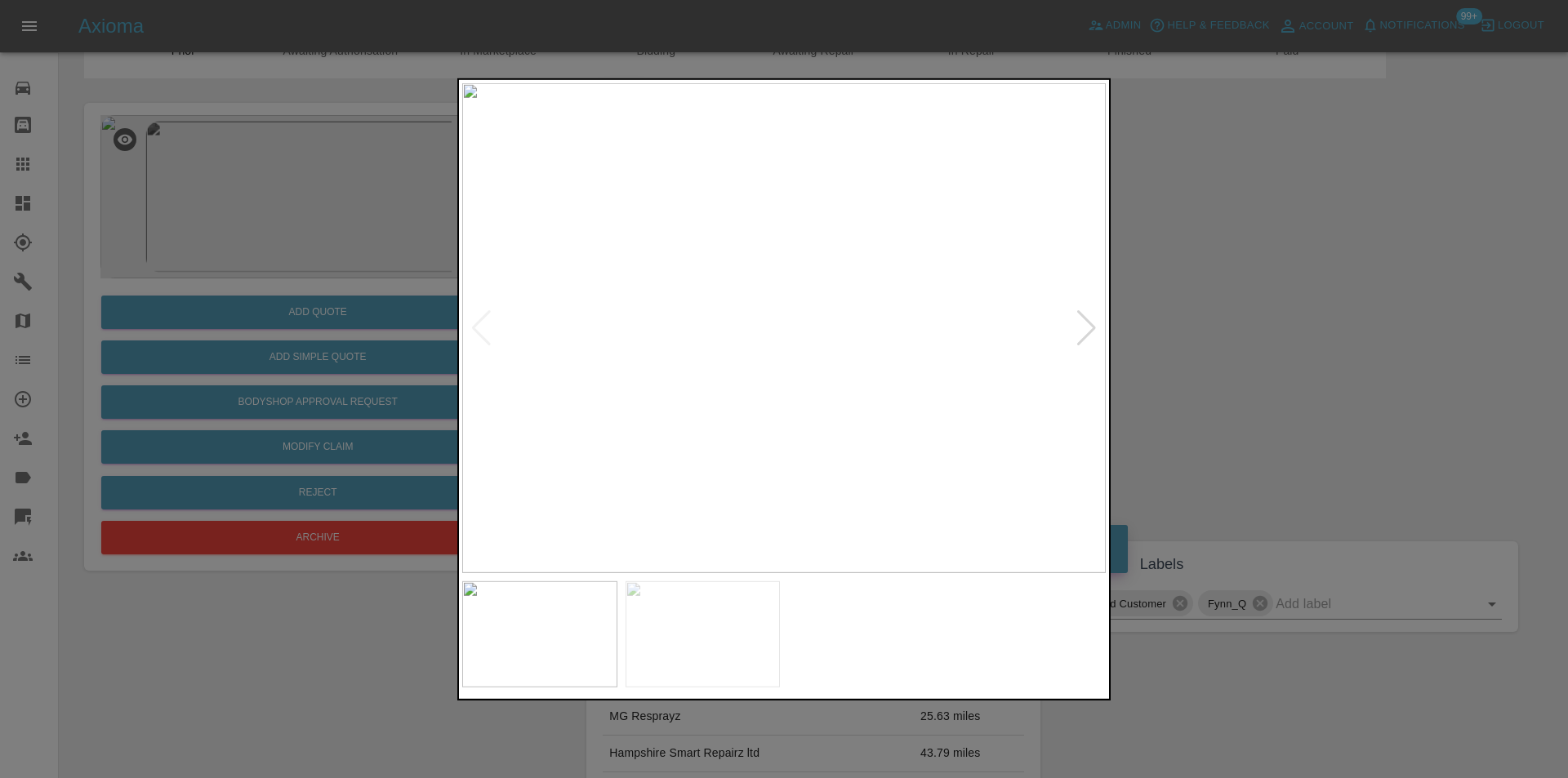
click at [1212, 337] on div at bounding box center [784, 389] width 1568 height 778
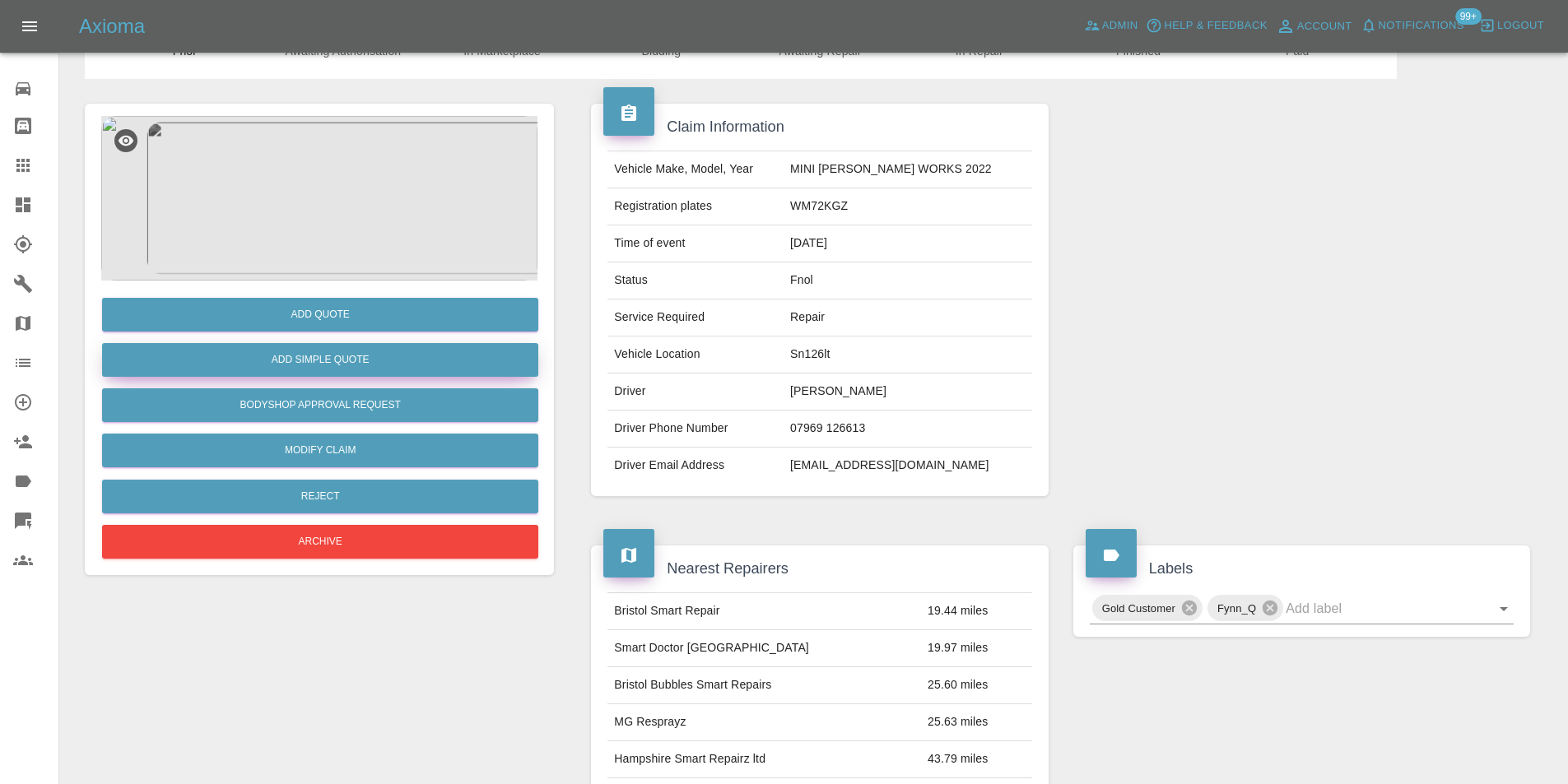
click at [317, 363] on button "Add Simple Quote" at bounding box center [320, 360] width 436 height 34
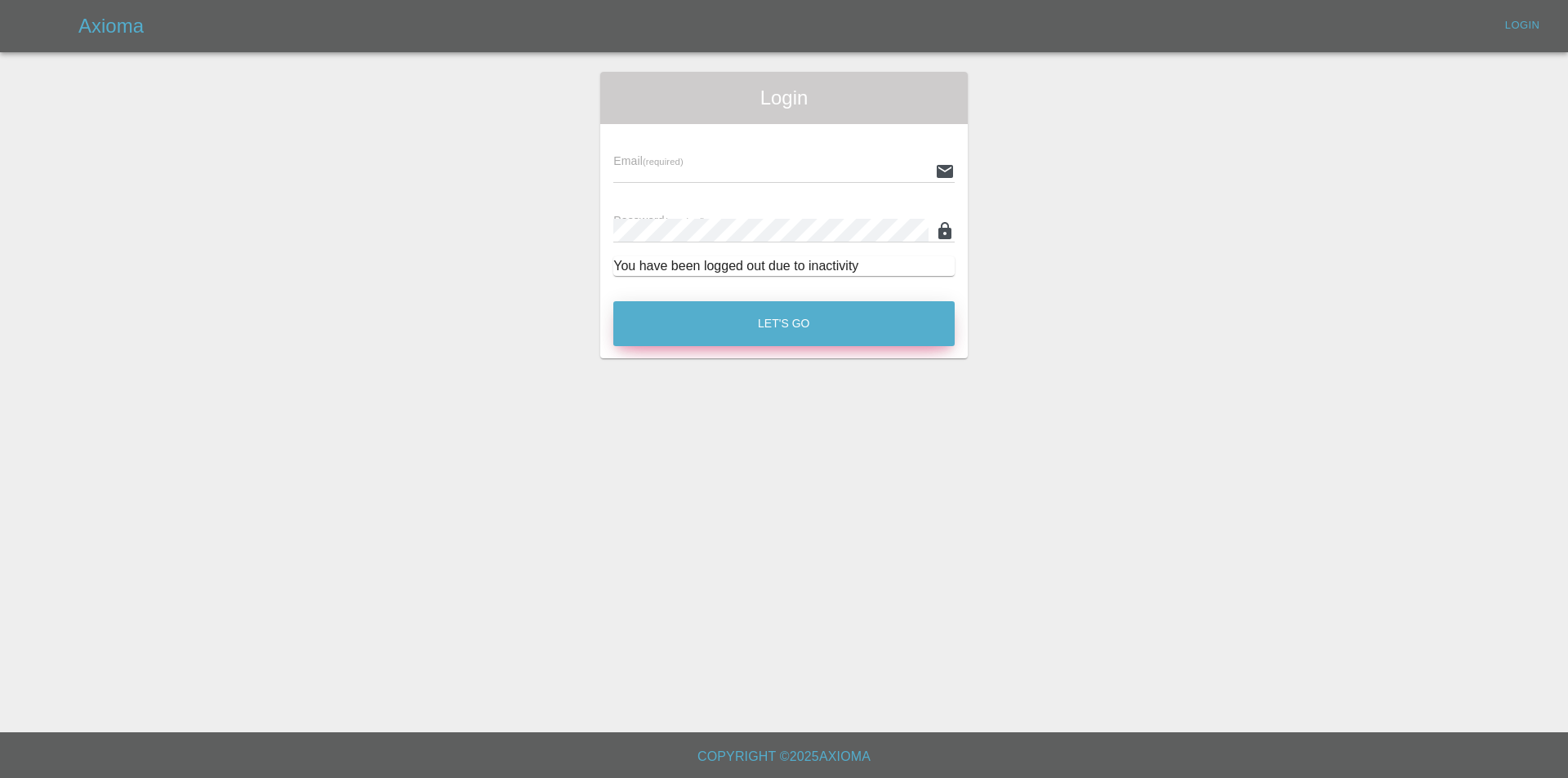
type input "[PERSON_NAME][EMAIL_ADDRESS][DOMAIN_NAME]"
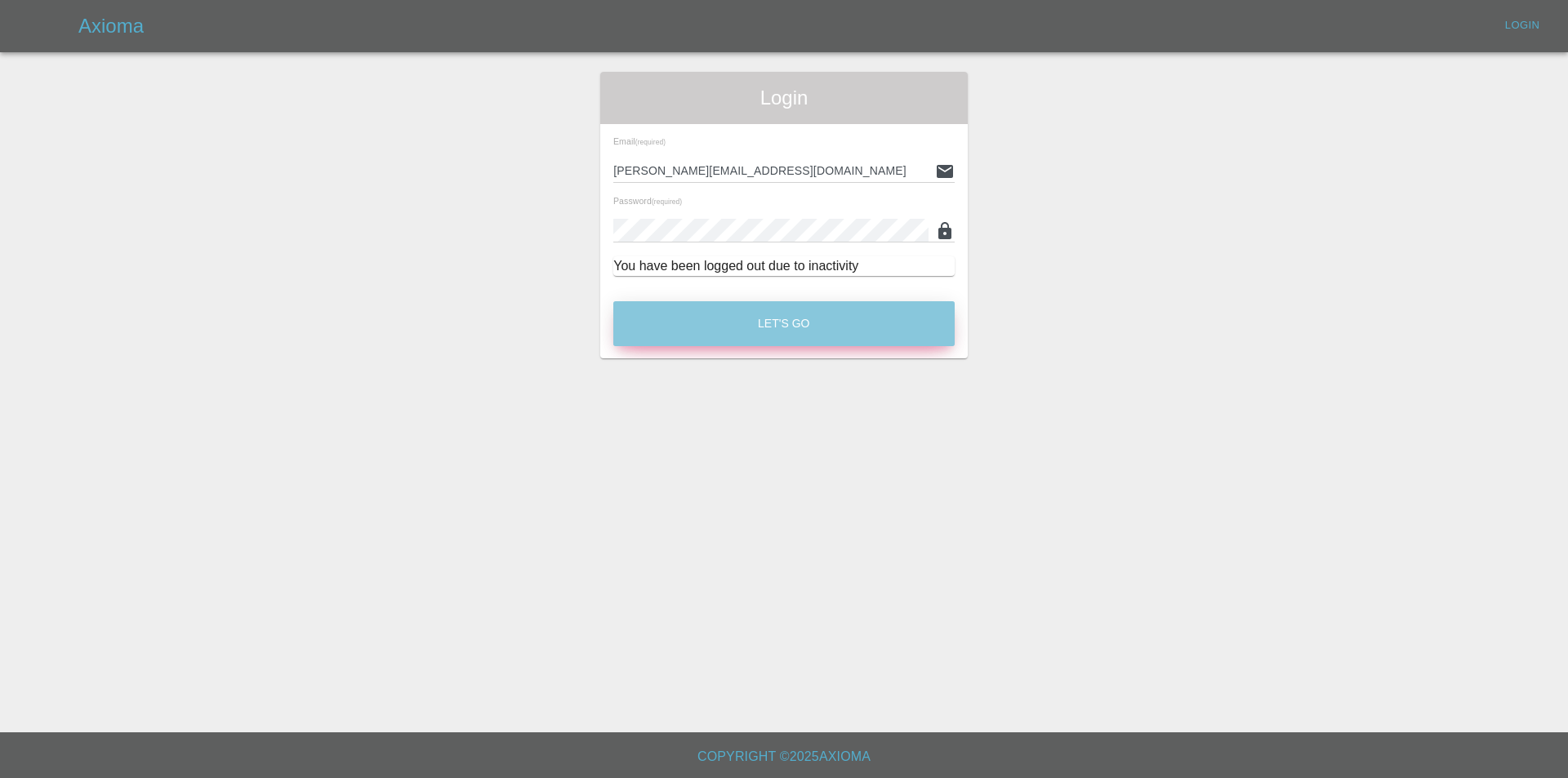
click at [826, 325] on button "Let's Go" at bounding box center [783, 323] width 341 height 45
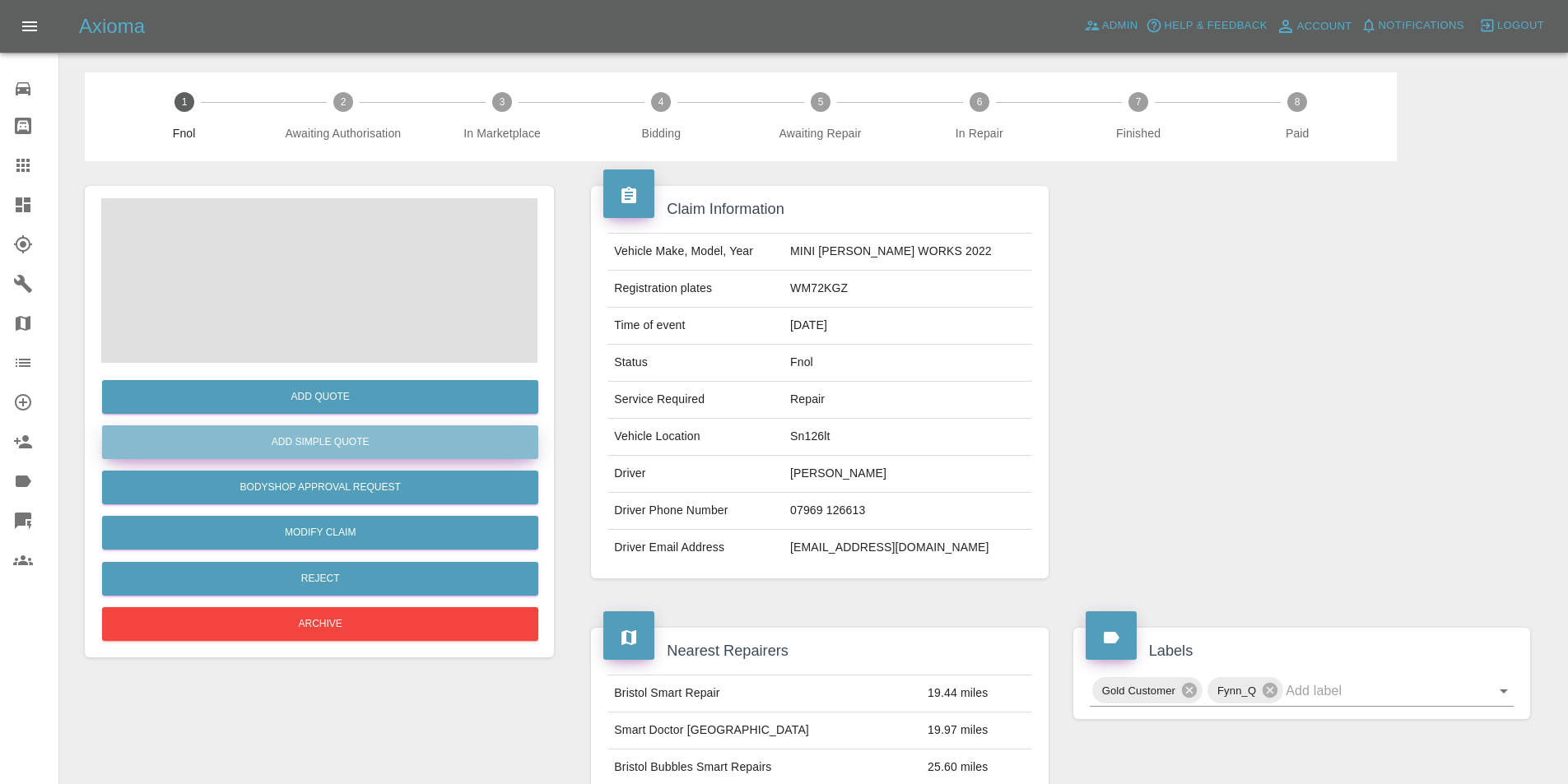
click at [337, 437] on button "Add Simple Quote" at bounding box center [320, 443] width 436 height 34
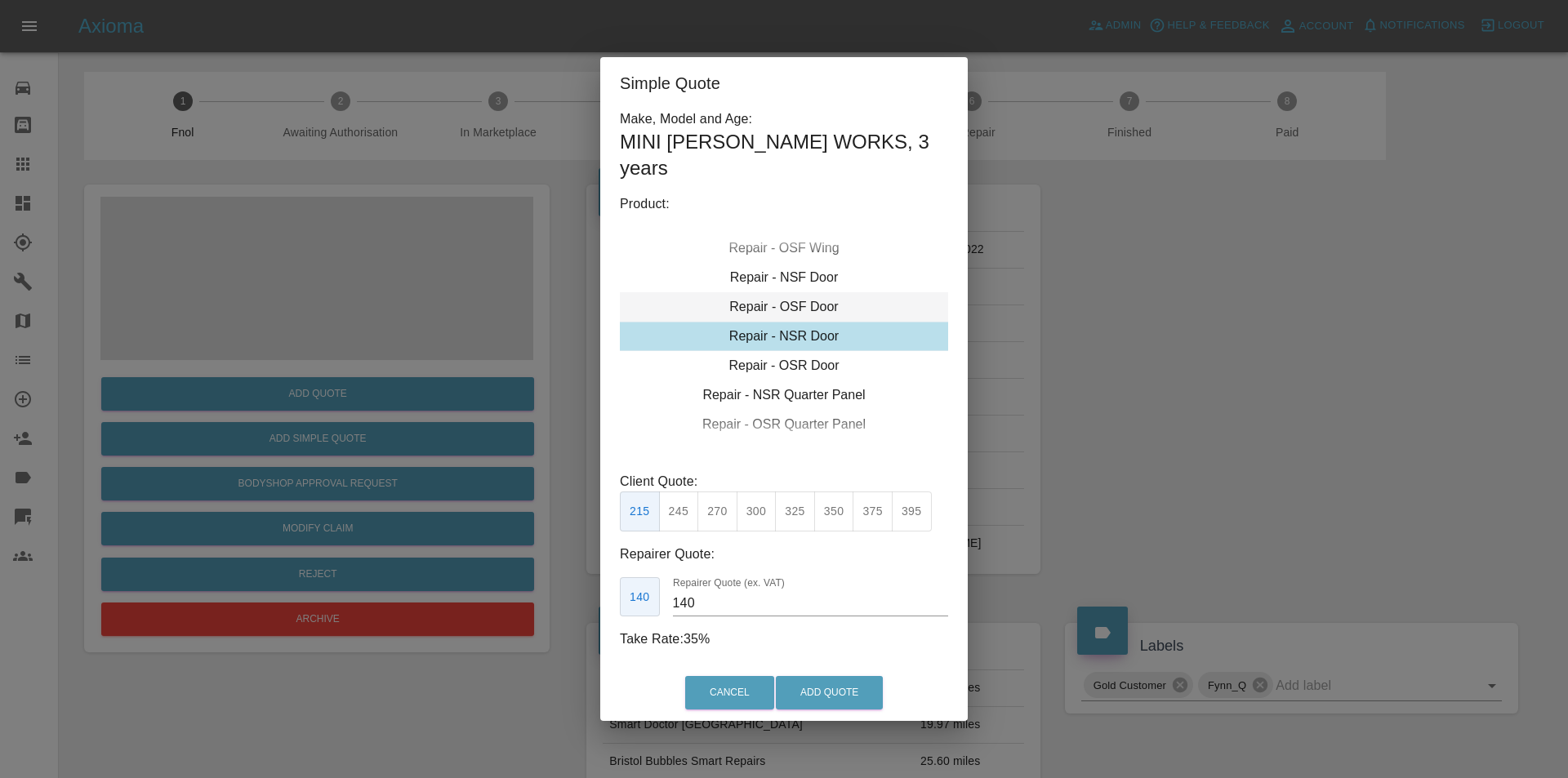
click at [801, 310] on div "Repair - OSF Door" at bounding box center [784, 306] width 329 height 30
drag, startPoint x: 713, startPoint y: 506, endPoint x: 801, endPoint y: 615, distance: 140.1
click at [717, 510] on button "275" at bounding box center [717, 511] width 40 height 40
type input "185"
click at [818, 689] on button "Add Quote" at bounding box center [829, 693] width 107 height 34
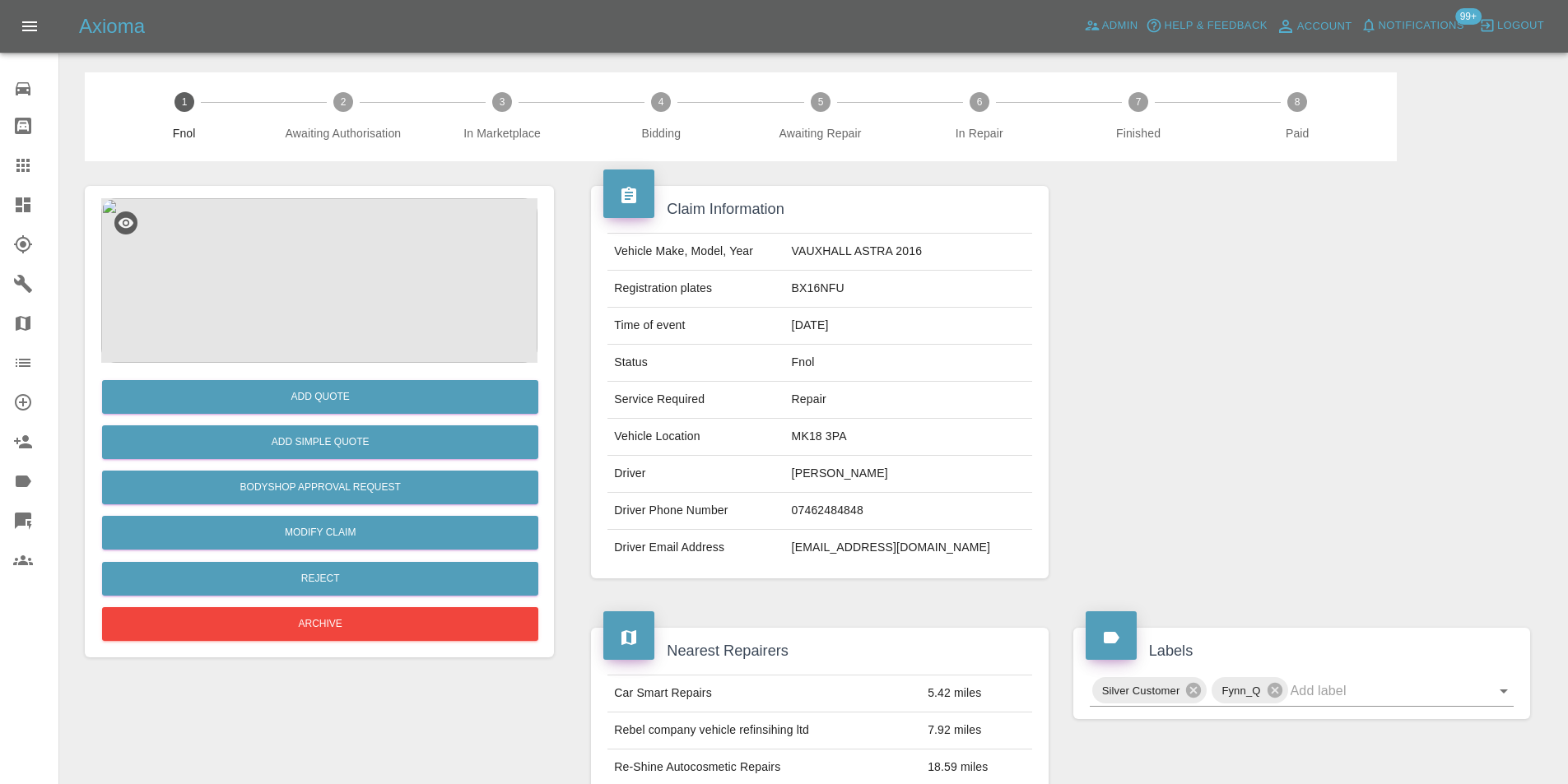
click at [341, 258] on img at bounding box center [319, 280] width 436 height 165
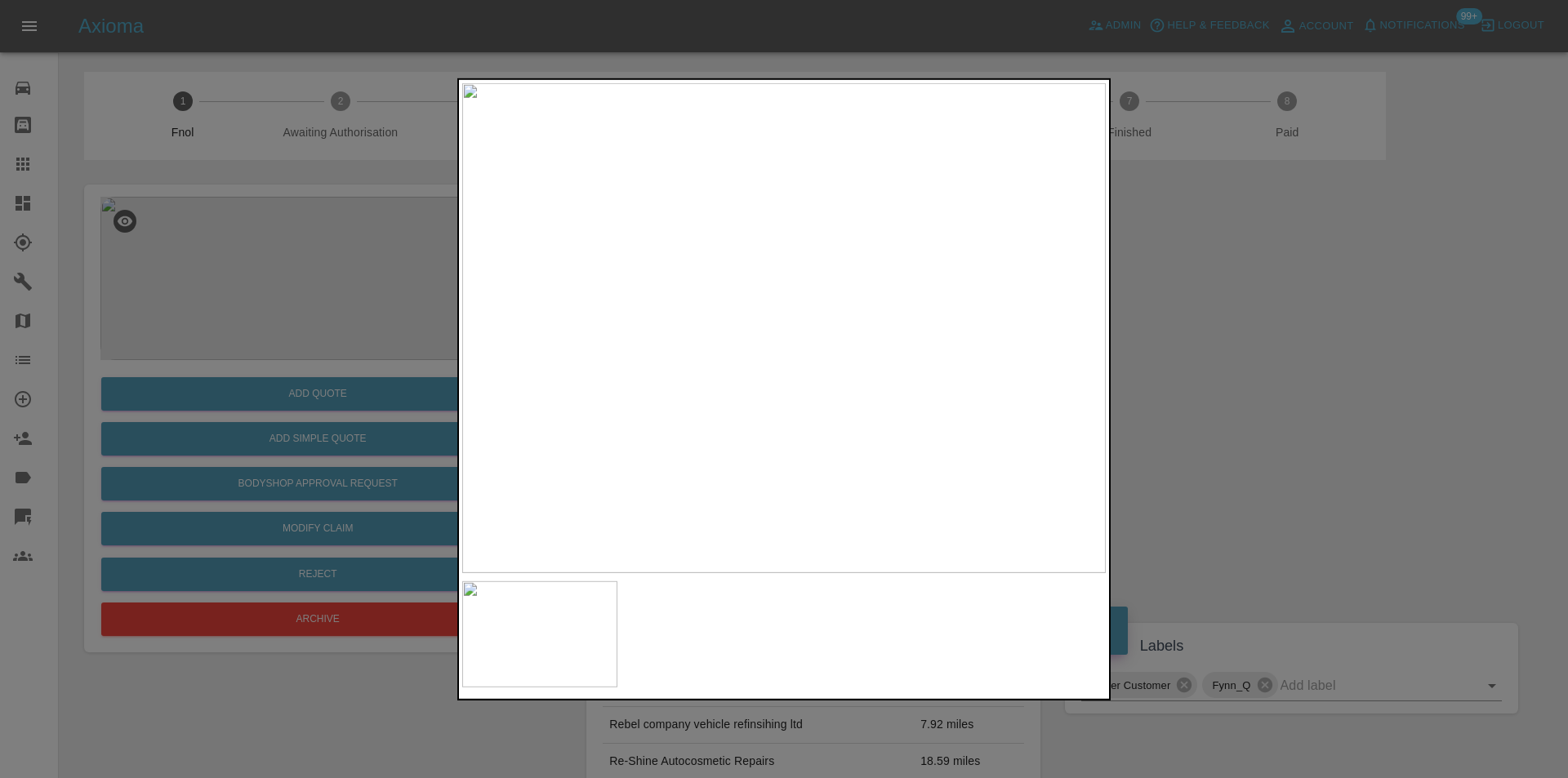
click at [1275, 346] on div at bounding box center [784, 389] width 1568 height 778
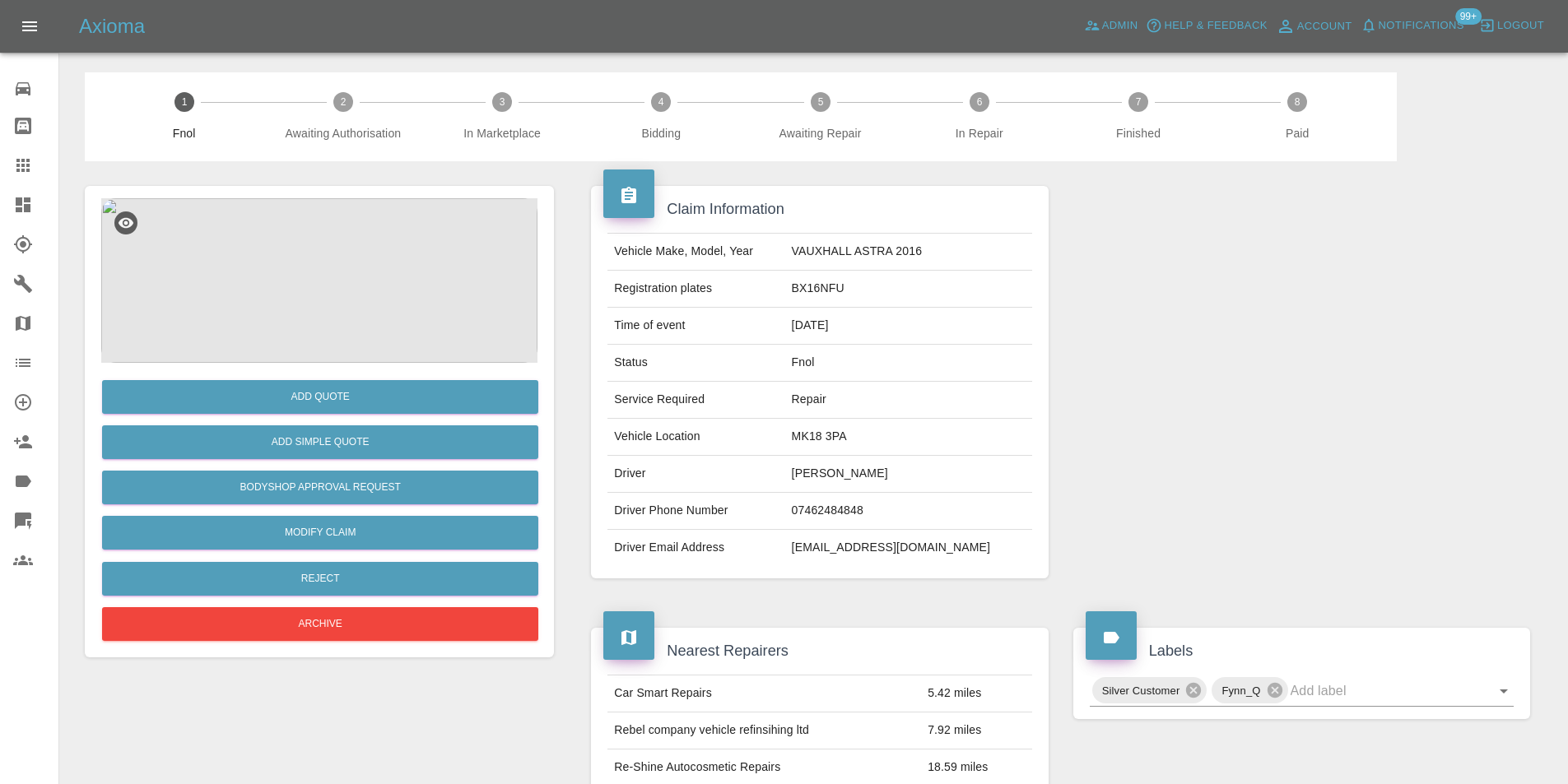
click at [313, 275] on img at bounding box center [319, 280] width 436 height 165
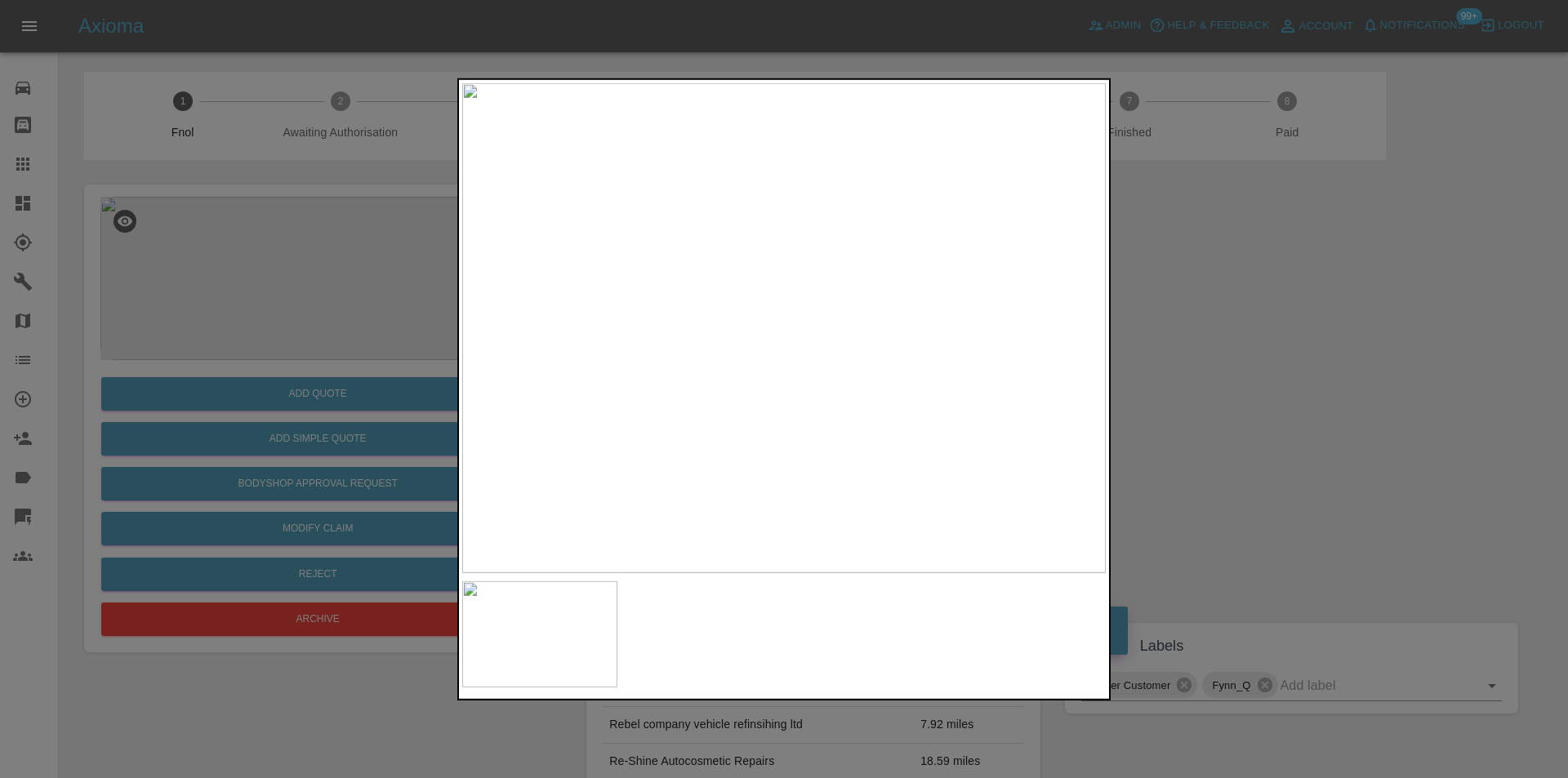
click at [697, 321] on img at bounding box center [784, 327] width 643 height 490
click at [697, 321] on img at bounding box center [1046, 348] width 1930 height 1470
click at [1278, 402] on div at bounding box center [784, 389] width 1568 height 778
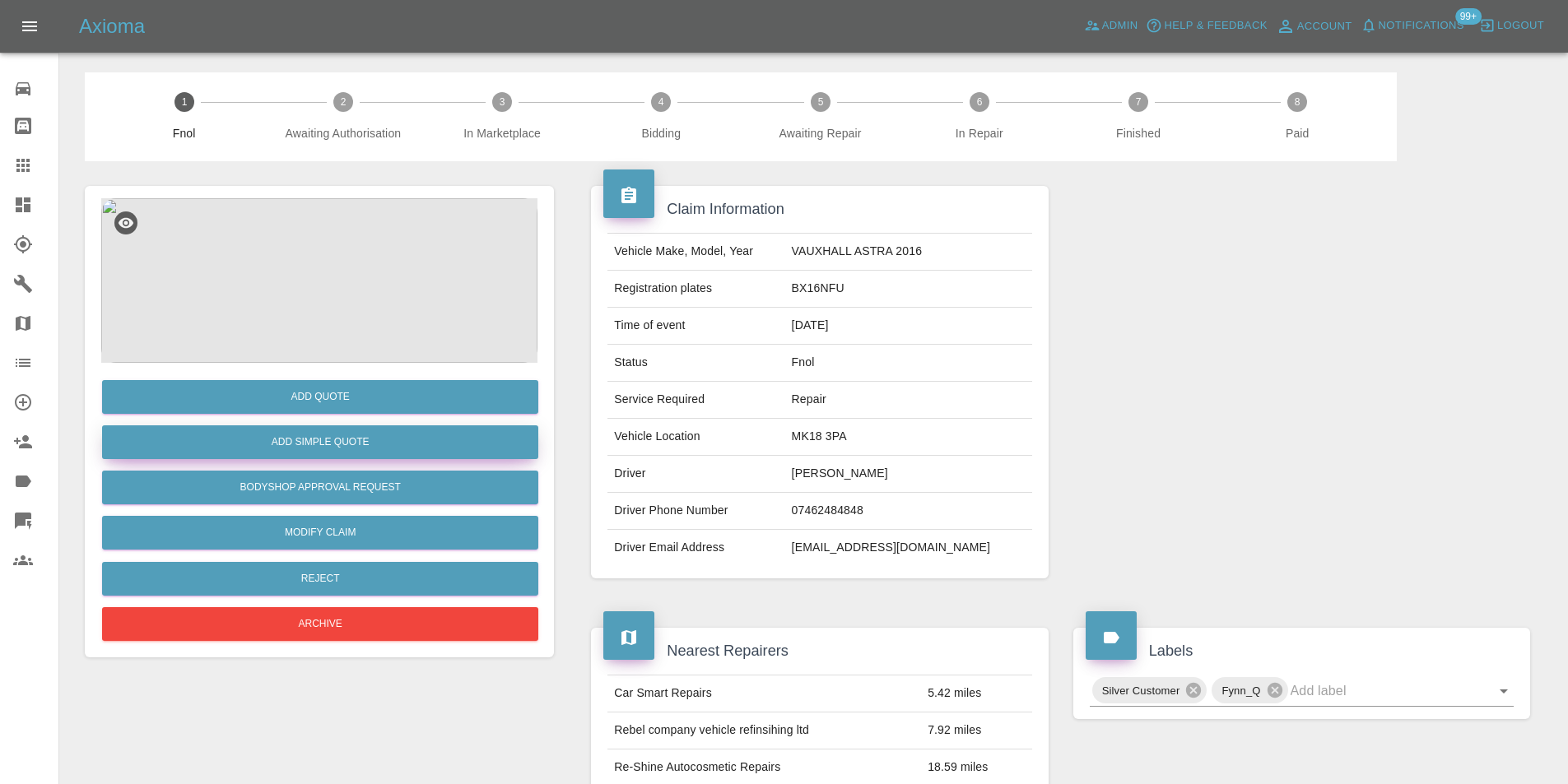
click at [366, 446] on button "Add Simple Quote" at bounding box center [320, 443] width 436 height 34
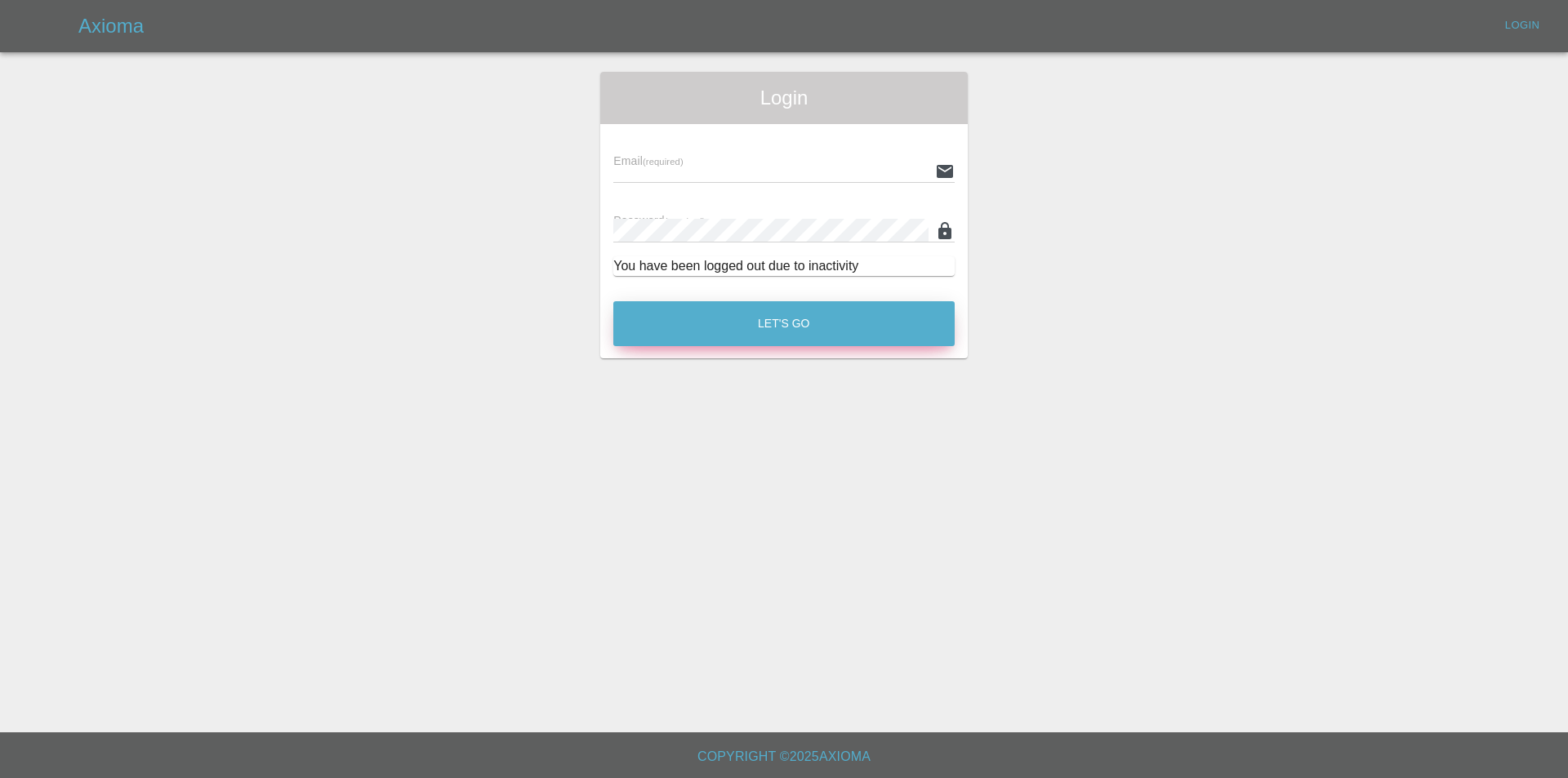
type input "[PERSON_NAME][EMAIL_ADDRESS][DOMAIN_NAME]"
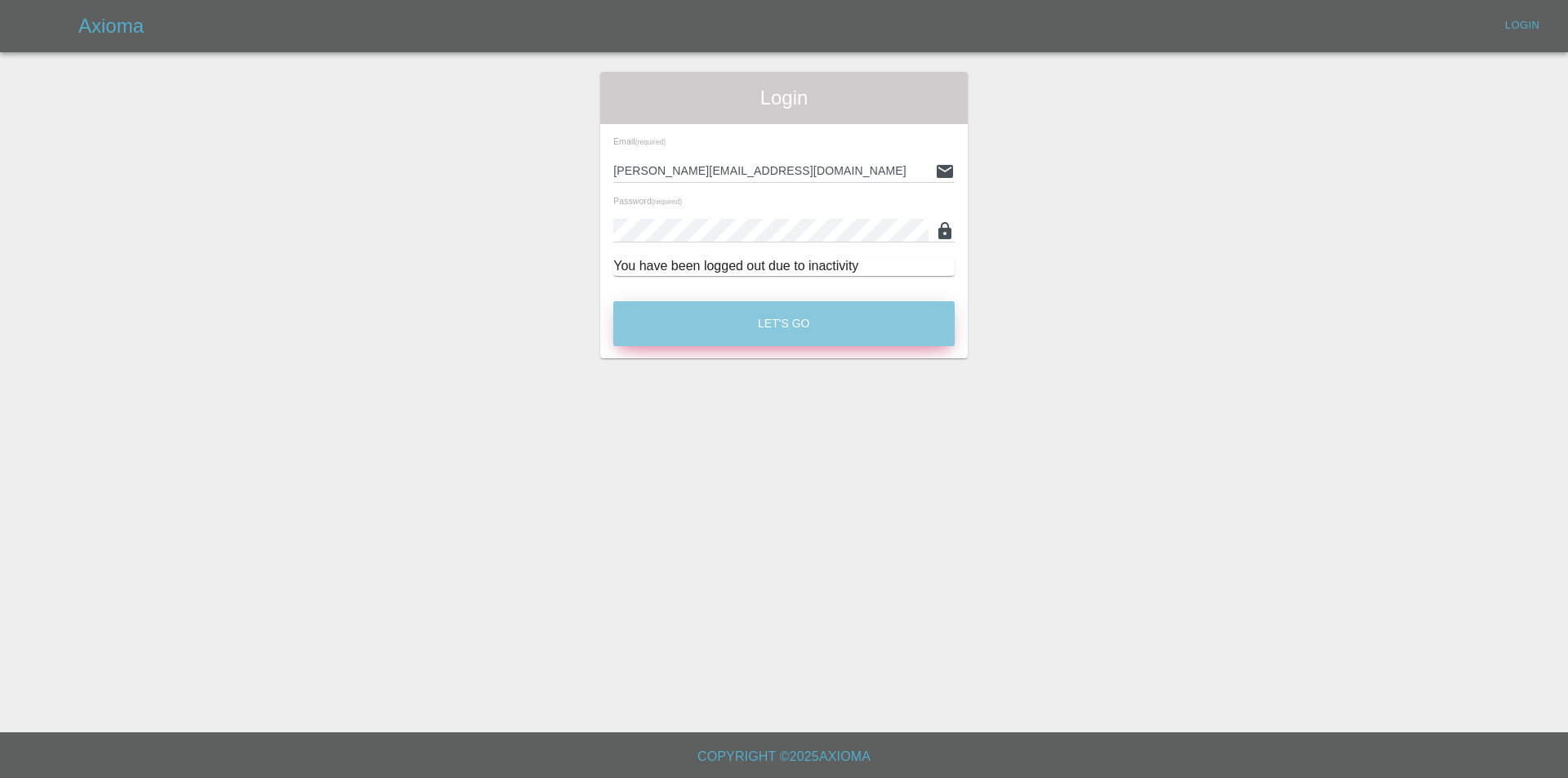
click at [792, 331] on button "Let's Go" at bounding box center [783, 323] width 341 height 45
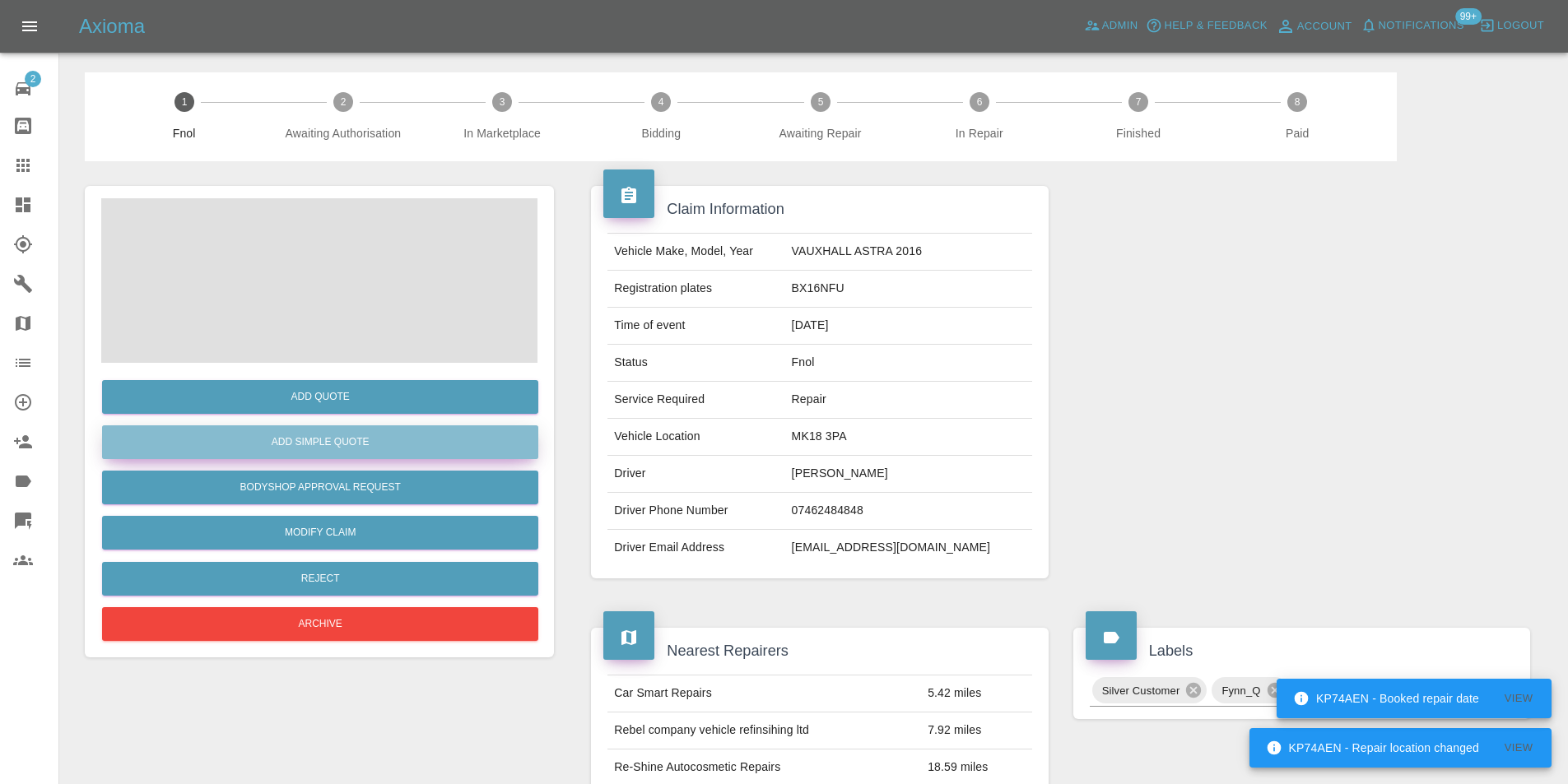
click at [350, 445] on button "Add Simple Quote" at bounding box center [320, 443] width 436 height 34
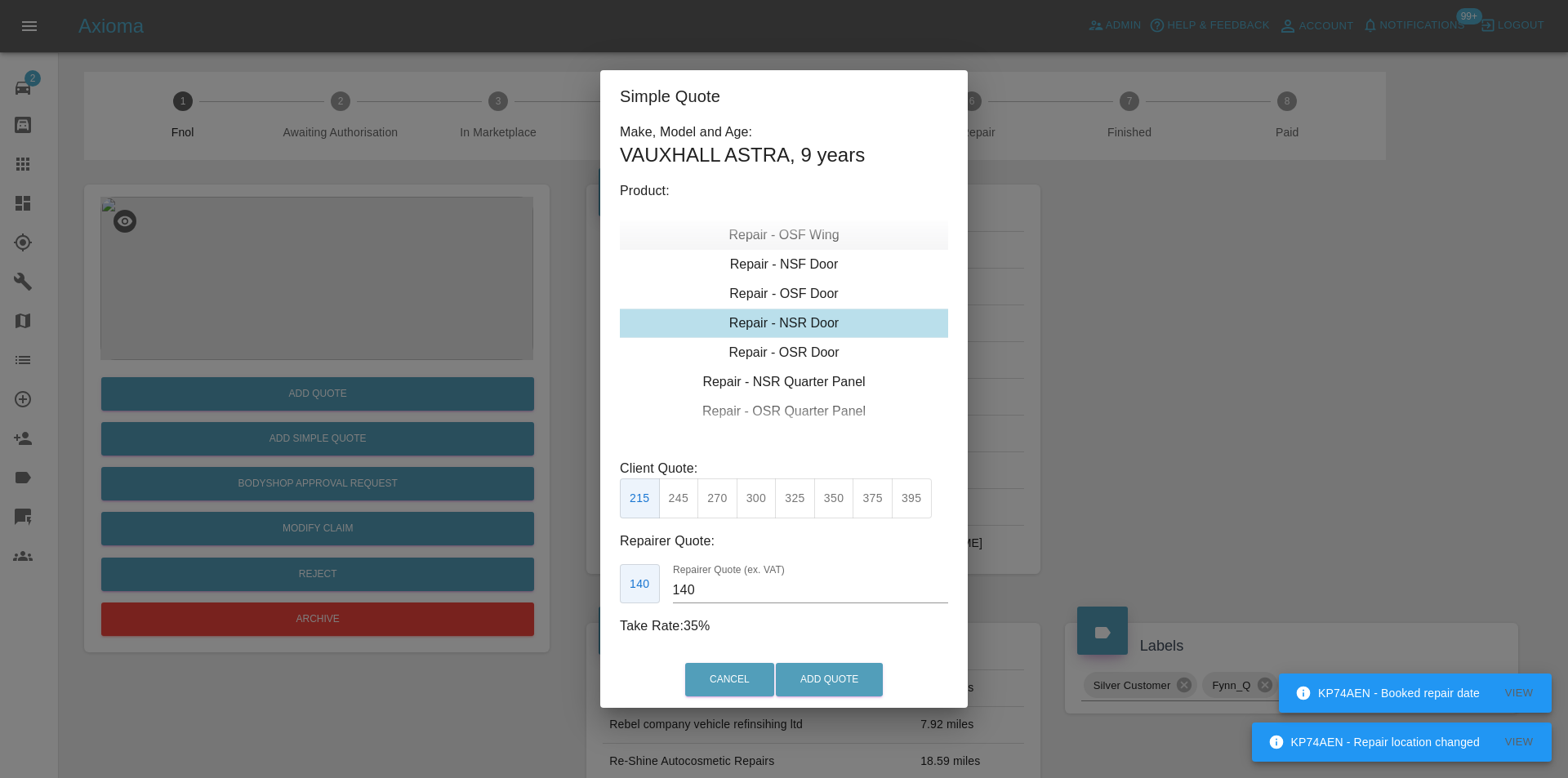
click at [808, 235] on div "Repair - OSF Wing" at bounding box center [784, 235] width 329 height 30
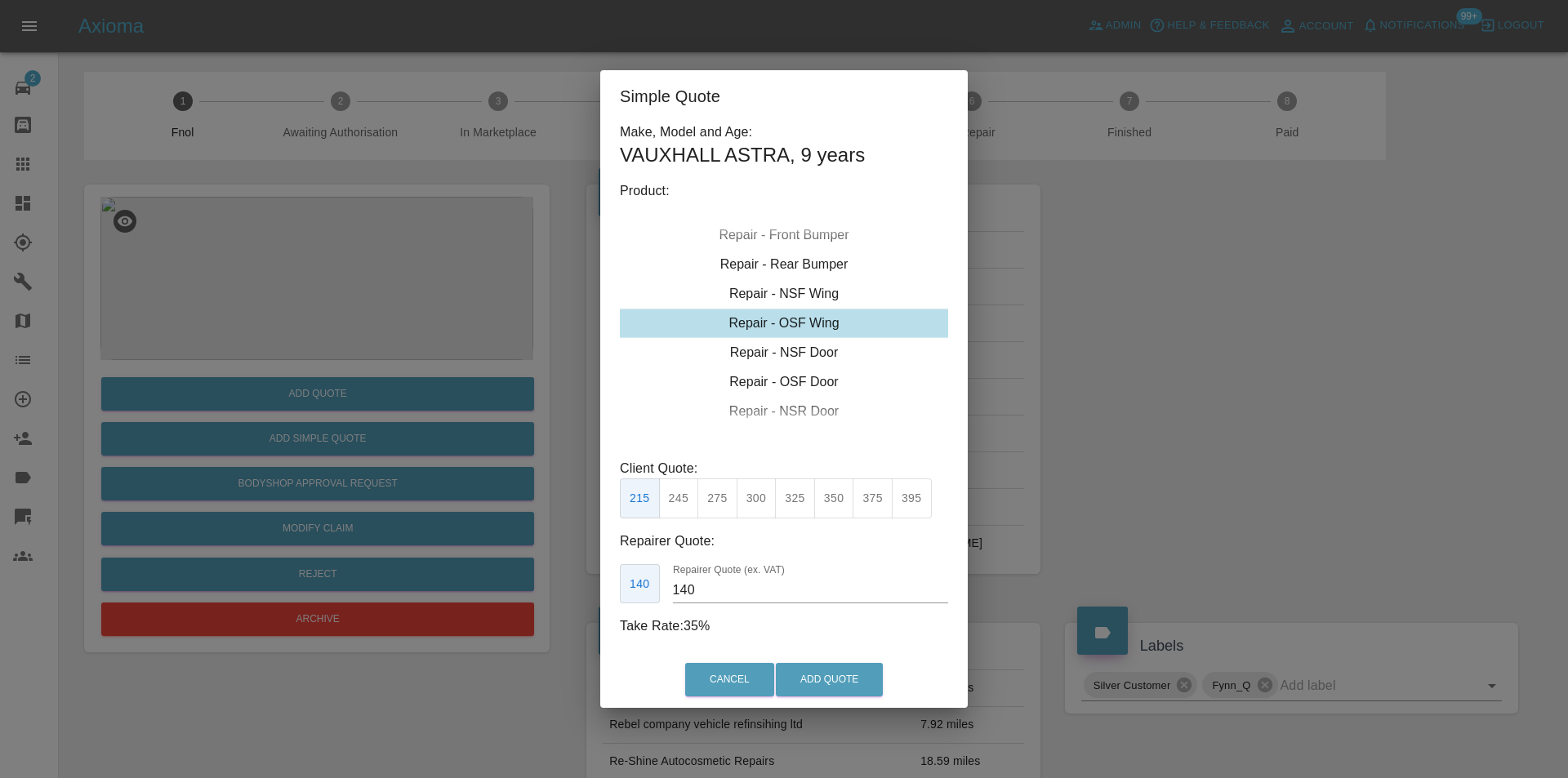
click at [825, 496] on button "350" at bounding box center [834, 498] width 40 height 40
type input "230"
drag, startPoint x: 823, startPoint y: 672, endPoint x: 832, endPoint y: 649, distance: 24.7
click at [823, 673] on button "Add Quote" at bounding box center [829, 680] width 107 height 34
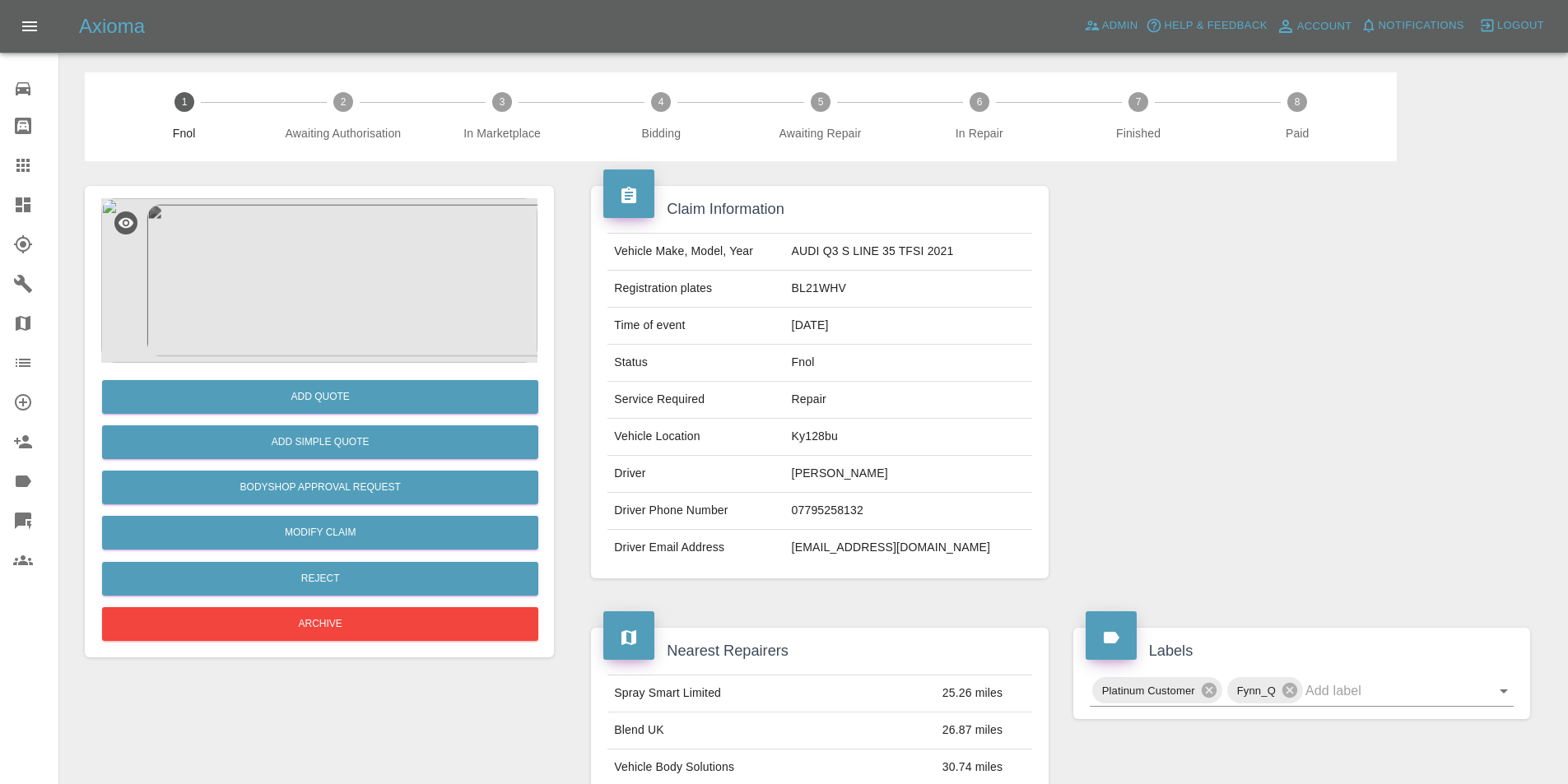
click at [353, 228] on img at bounding box center [319, 280] width 436 height 165
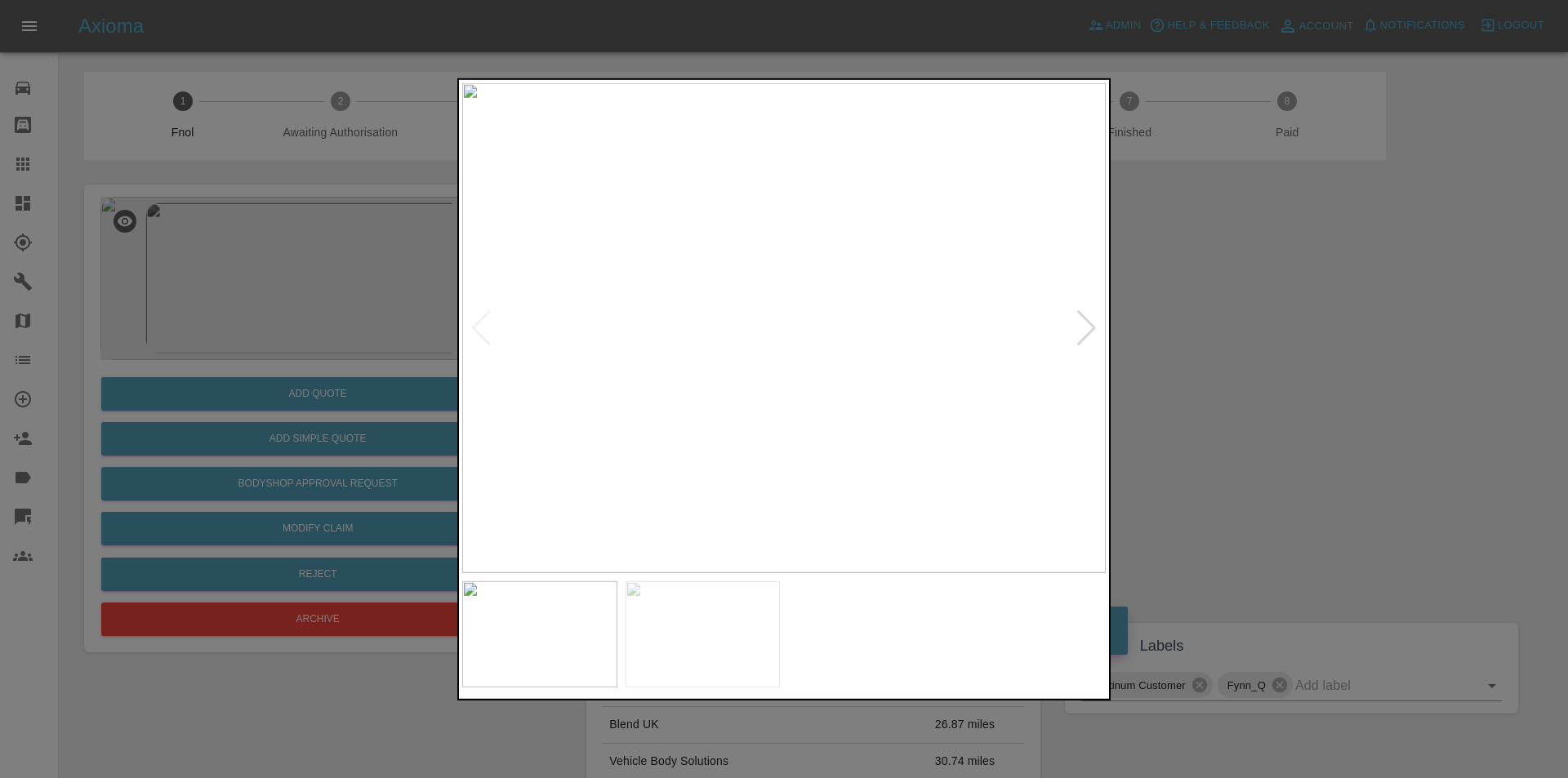
click at [1086, 321] on div at bounding box center [1086, 328] width 22 height 36
click at [1085, 321] on img at bounding box center [784, 327] width 643 height 490
click at [1265, 349] on div at bounding box center [784, 389] width 1568 height 778
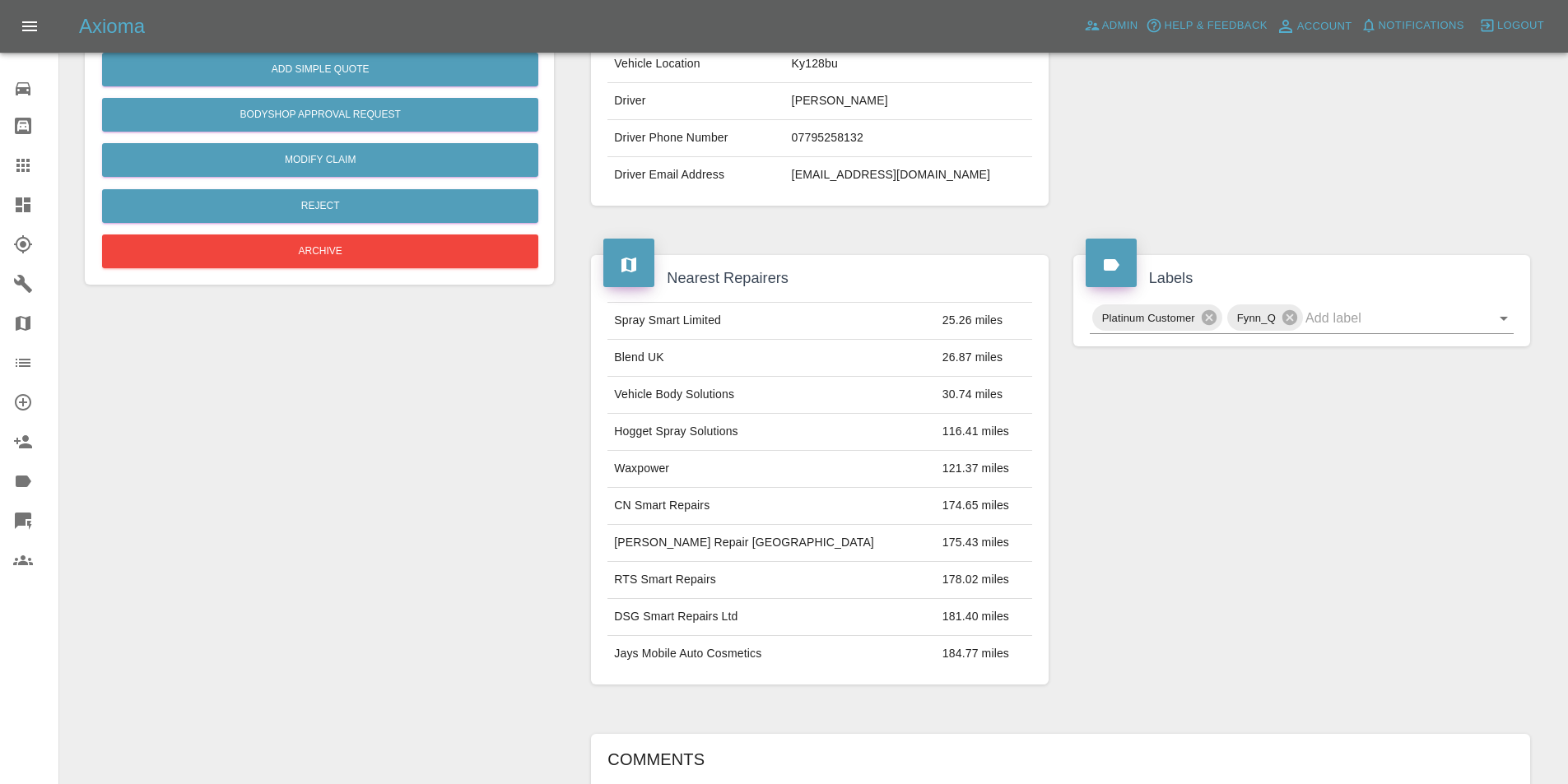
scroll to position [312, 0]
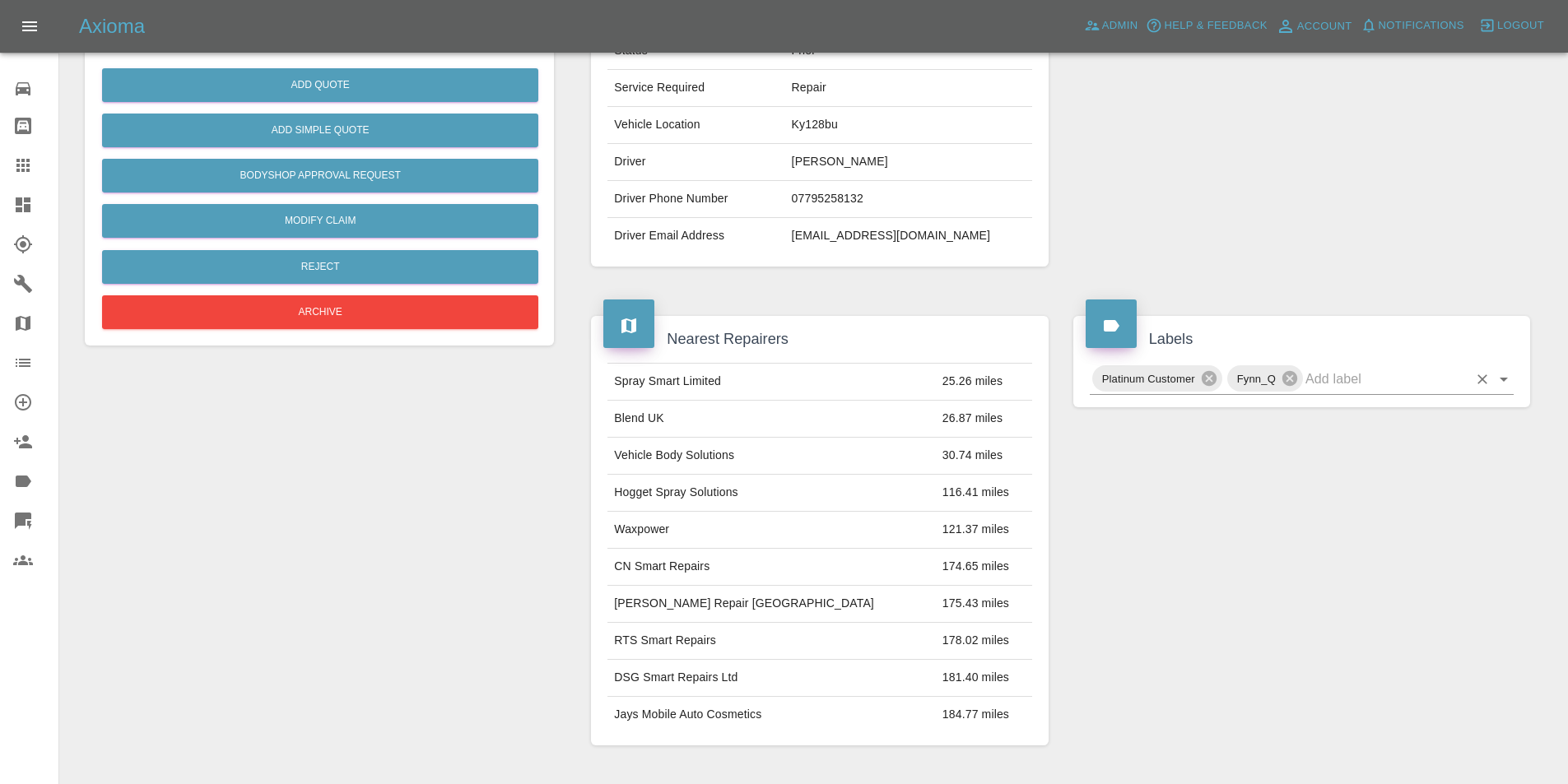
click at [1502, 385] on icon "Open" at bounding box center [1503, 379] width 20 height 20
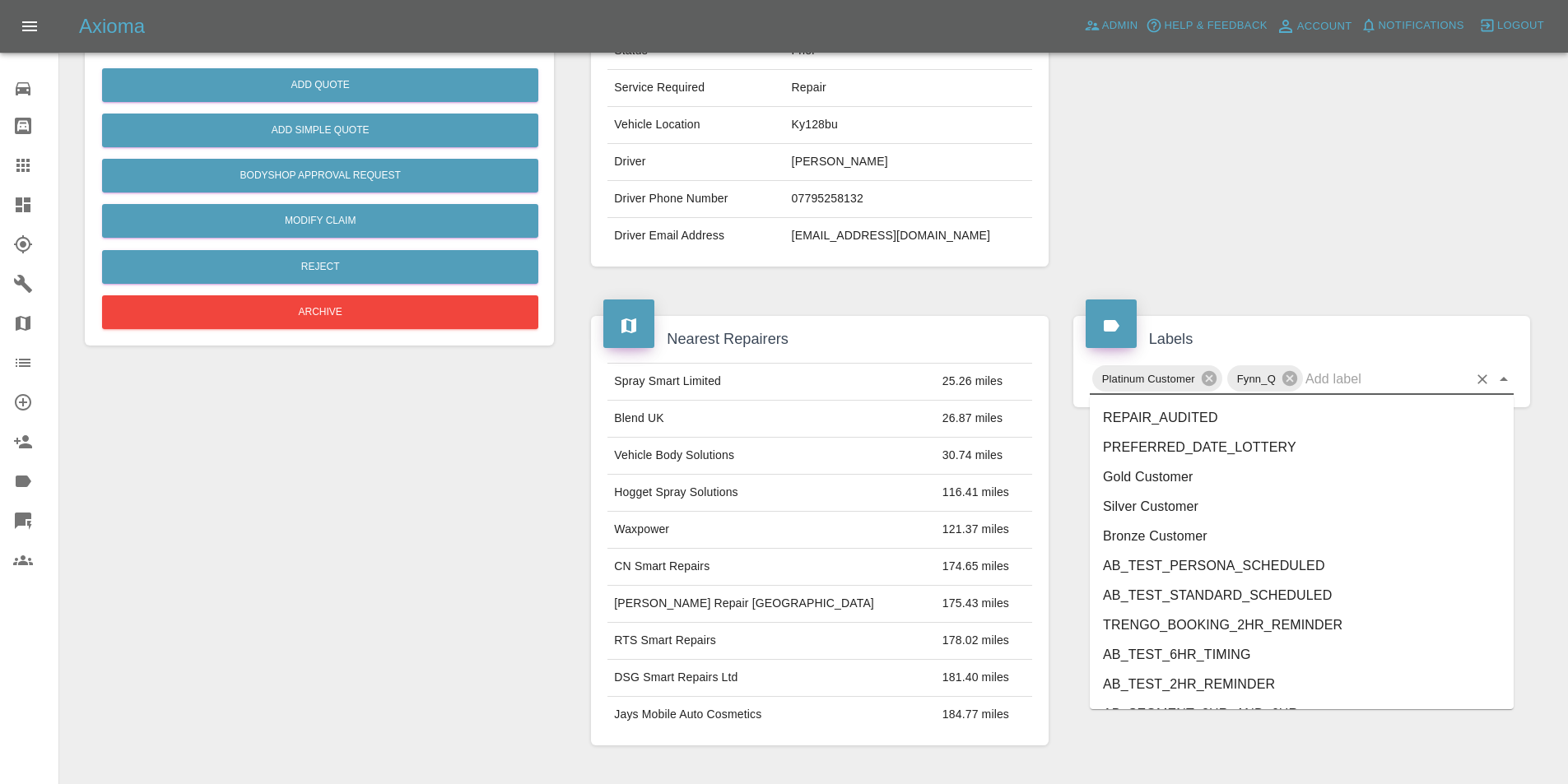
scroll to position [3372, 0]
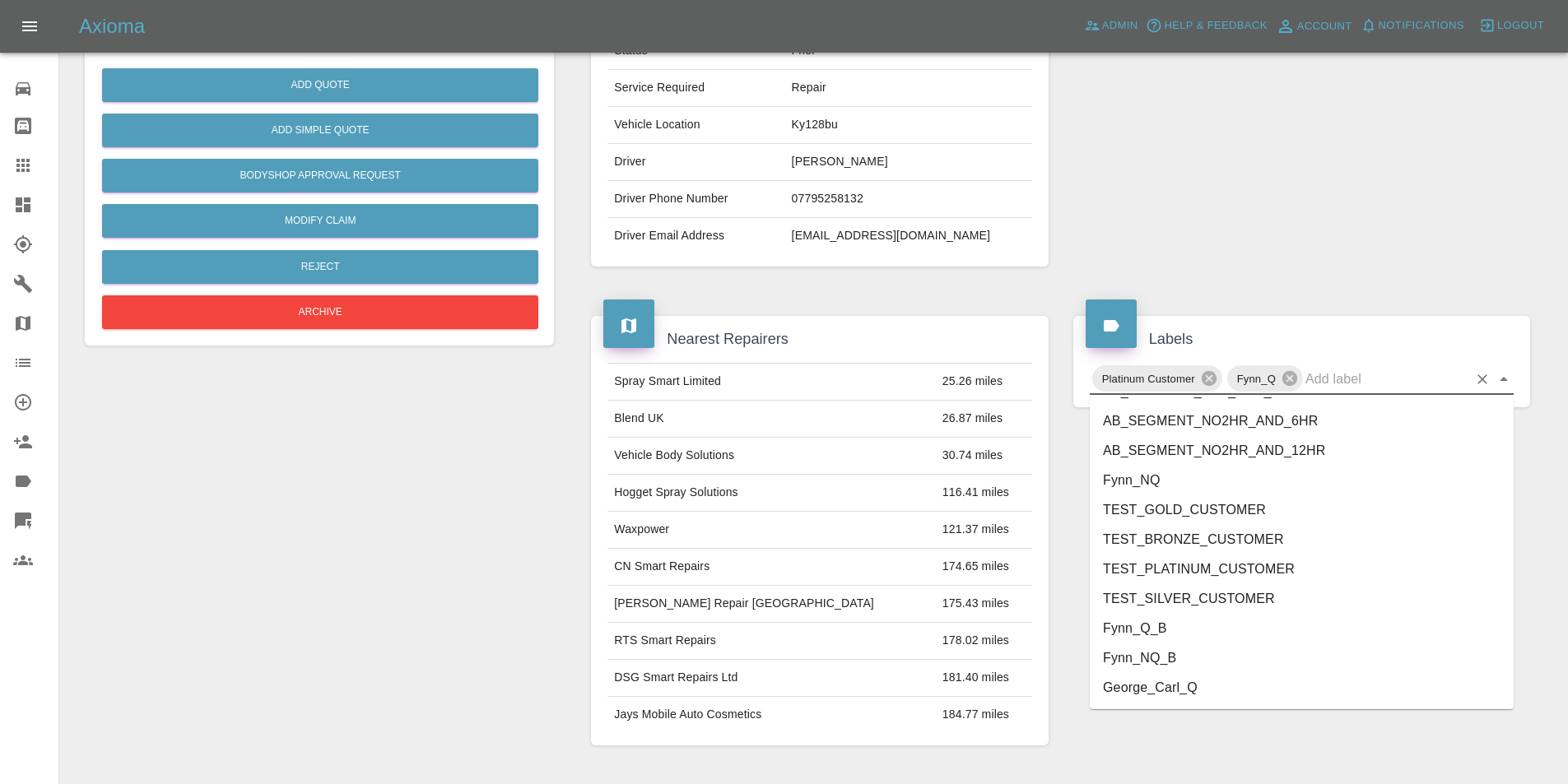
click at [1241, 687] on li "George_Carl_Q" at bounding box center [1302, 688] width 424 height 30
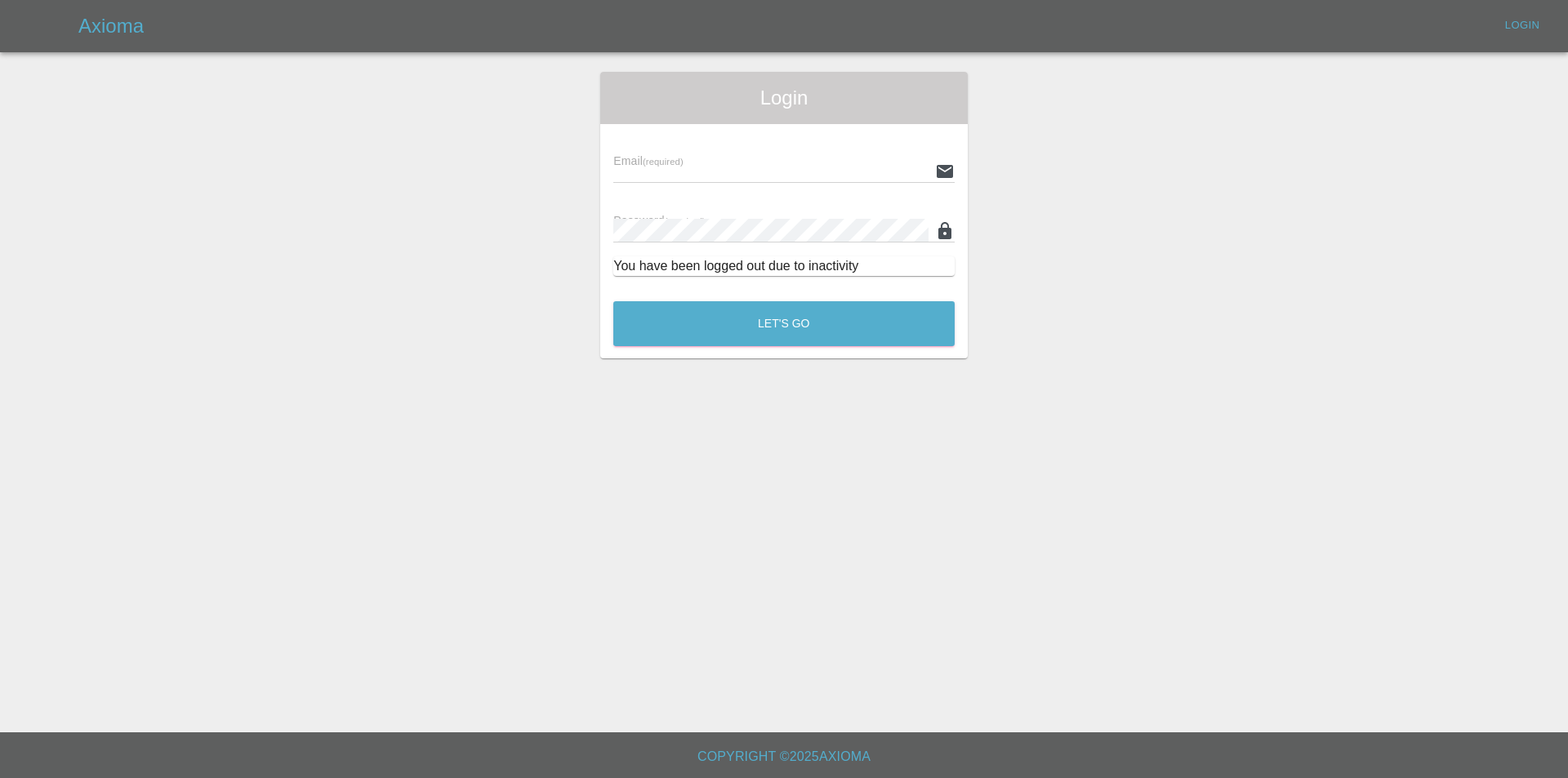
type input "[PERSON_NAME][EMAIL_ADDRESS][DOMAIN_NAME]"
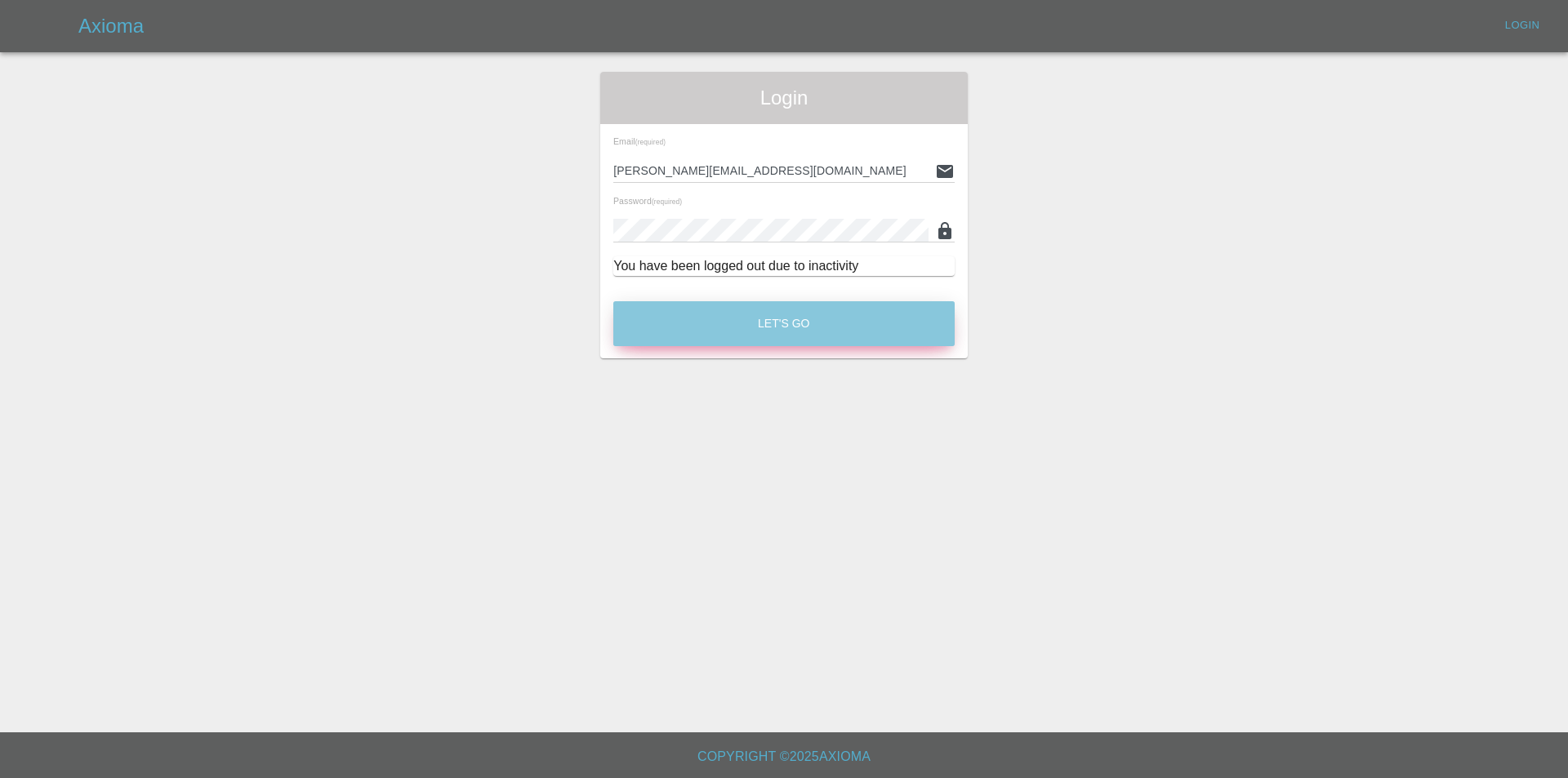
click at [798, 322] on button "Let's Go" at bounding box center [783, 323] width 341 height 45
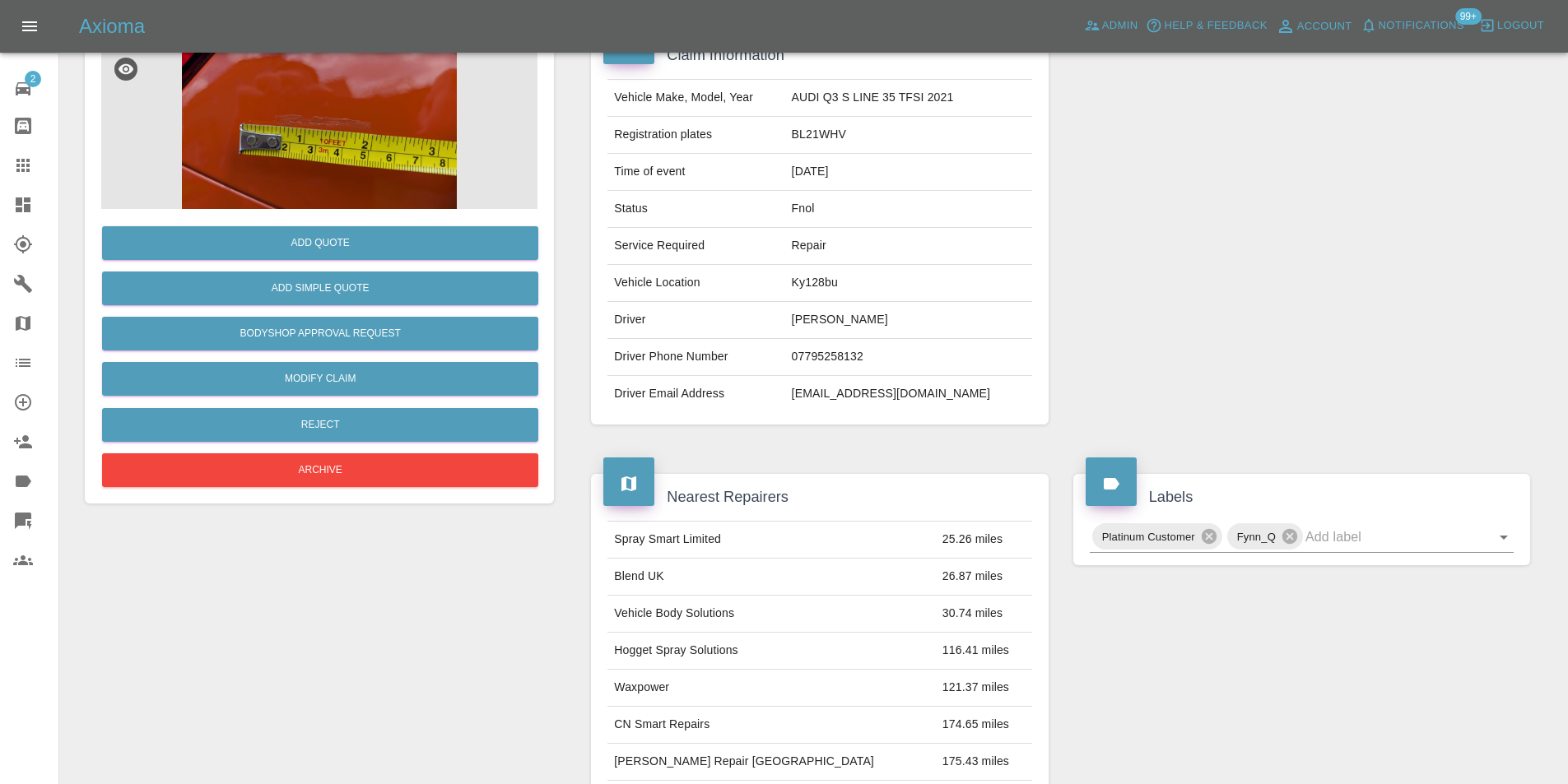
scroll to position [247, 0]
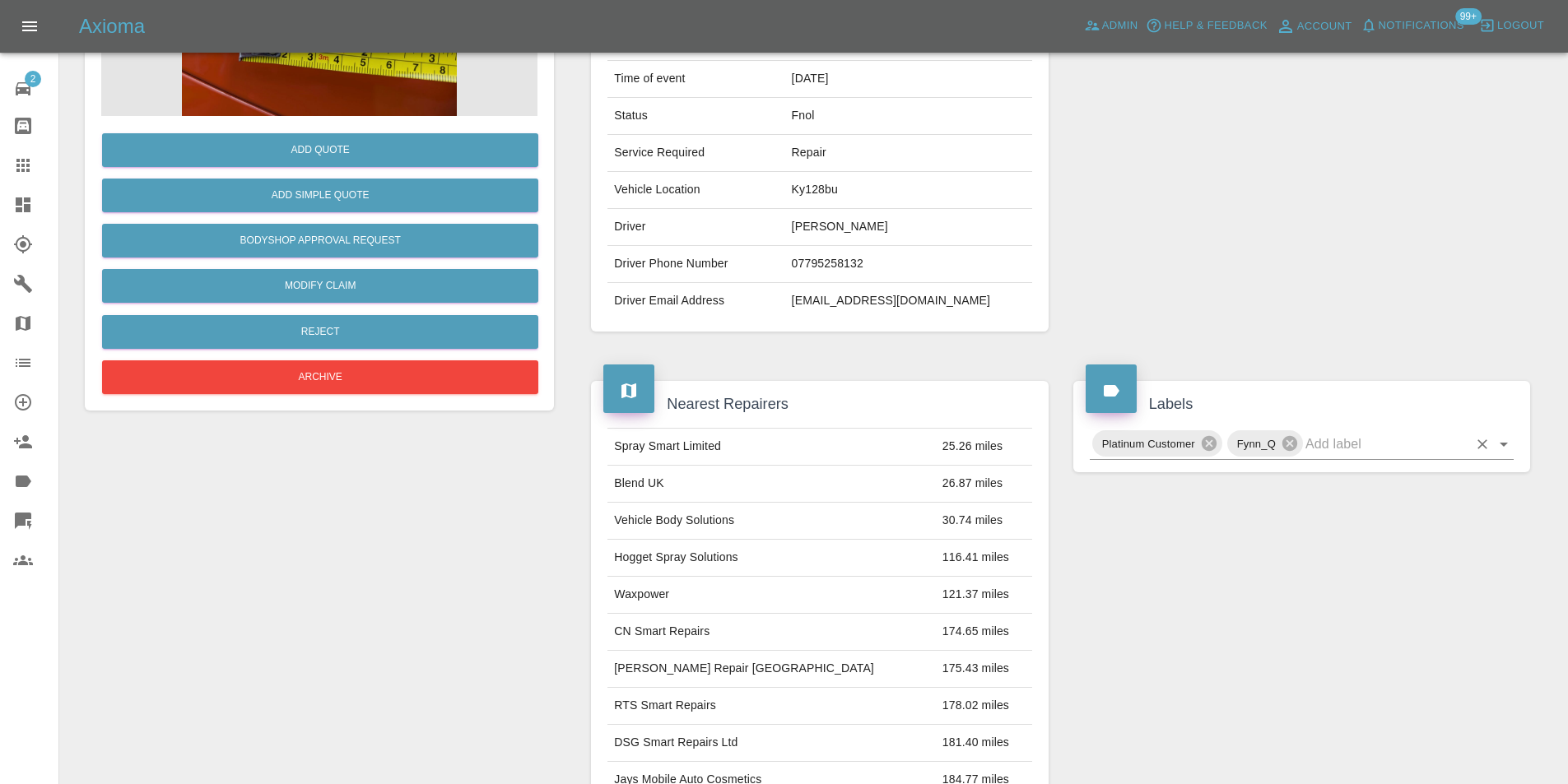
click at [1506, 448] on icon "Open" at bounding box center [1503, 444] width 20 height 20
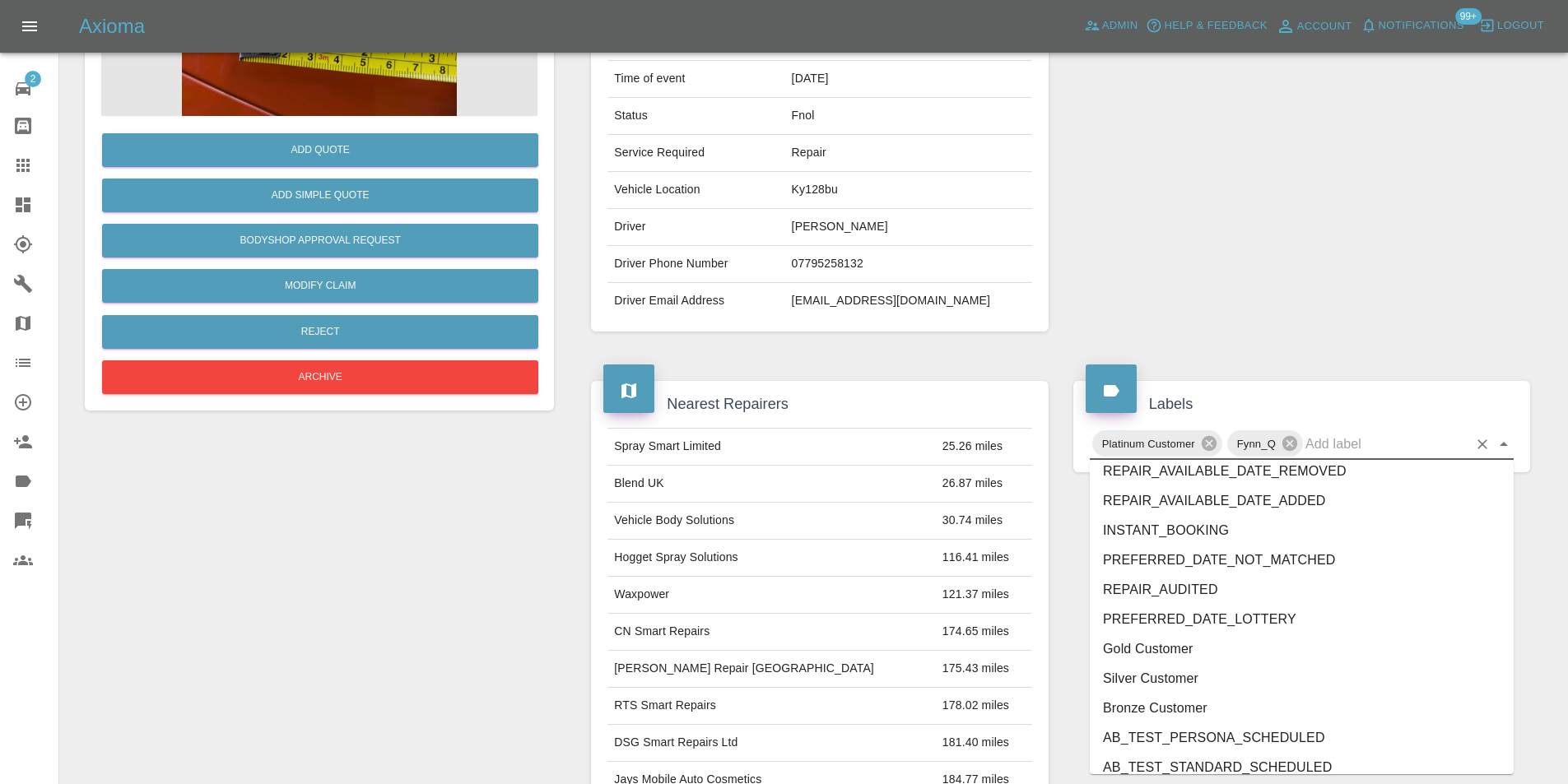
scroll to position [3372, 0]
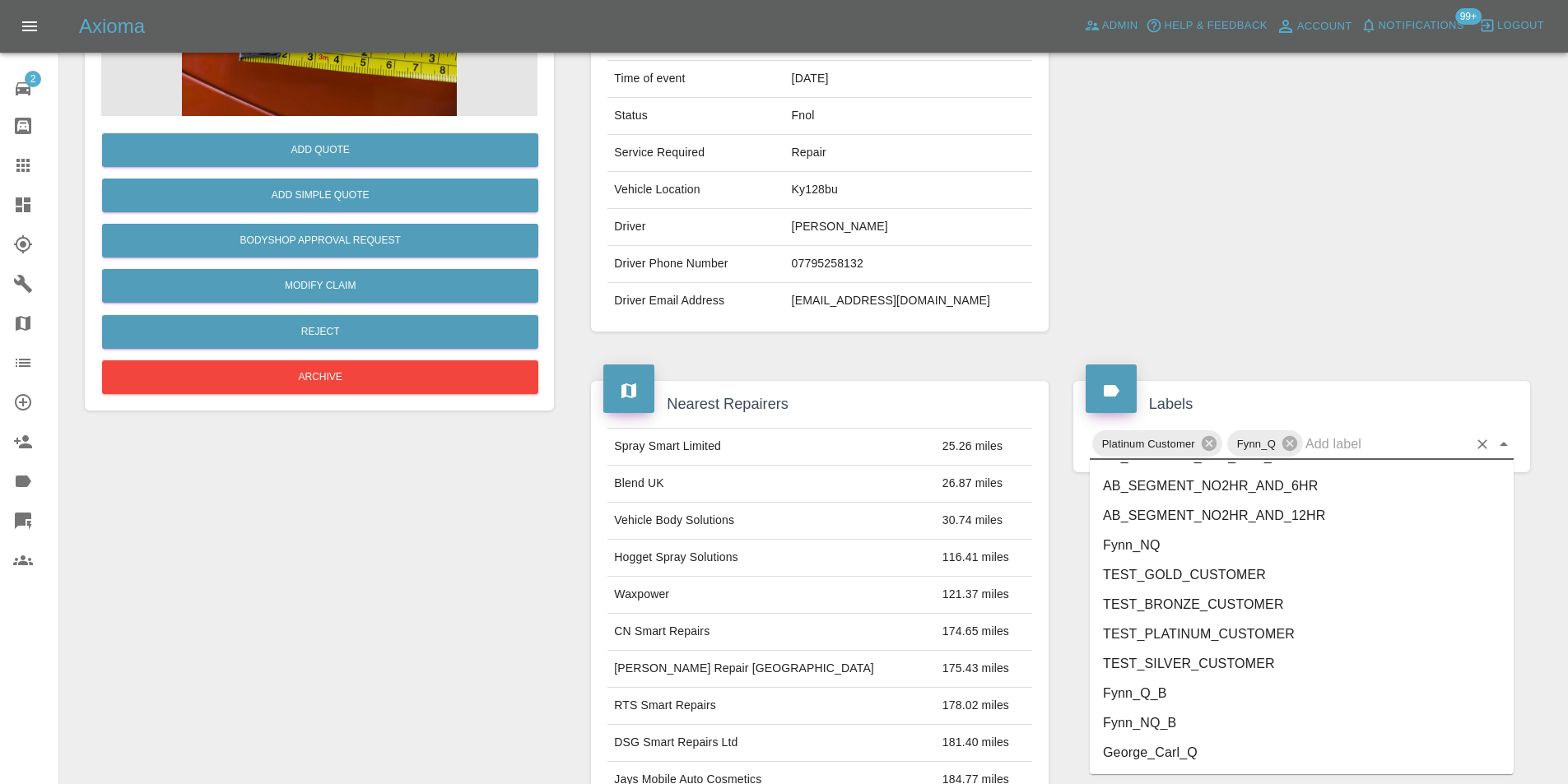
click at [1138, 751] on li "George_Carl_Q" at bounding box center [1302, 752] width 424 height 30
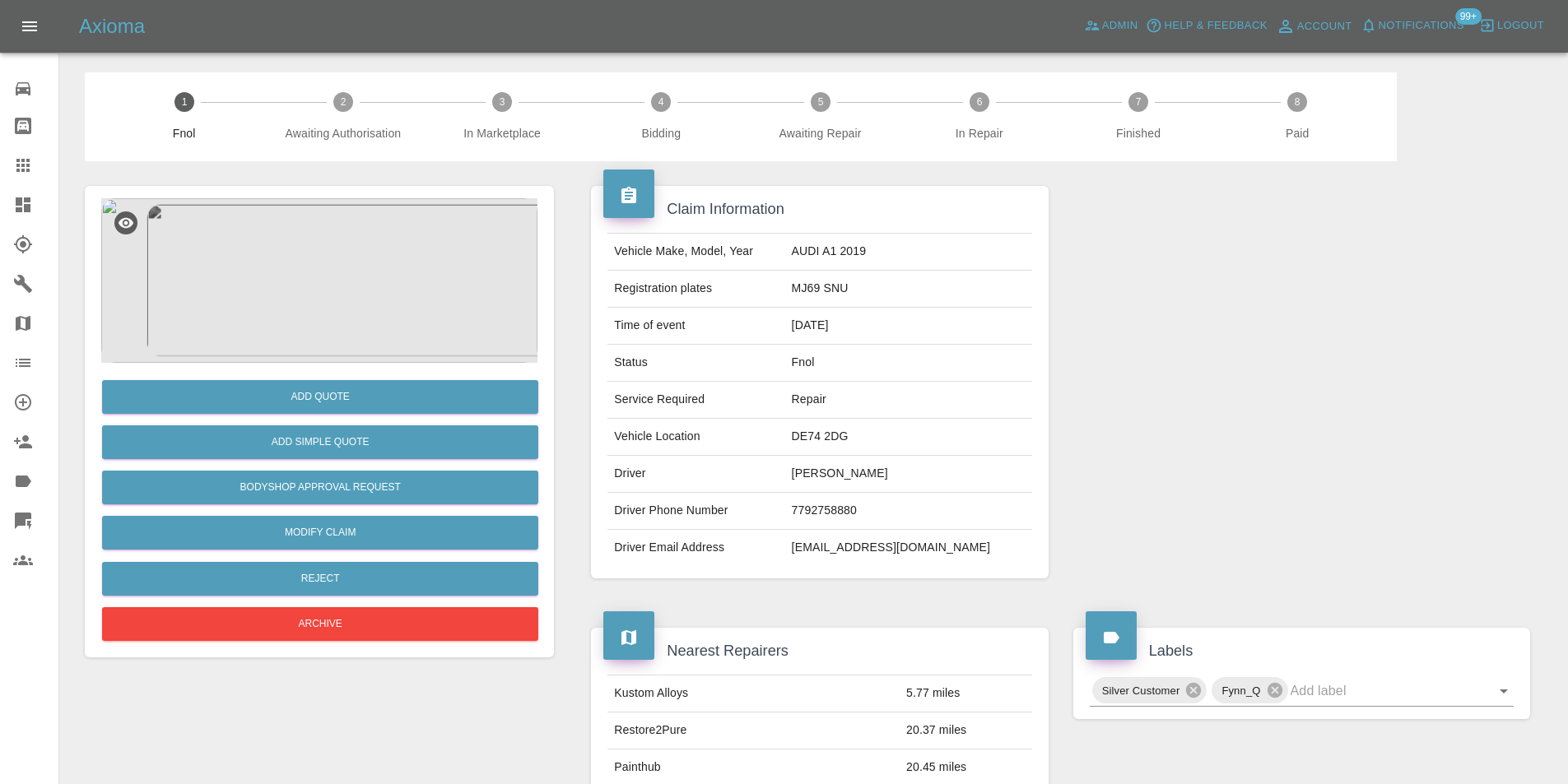
click at [332, 229] on img at bounding box center [319, 280] width 436 height 165
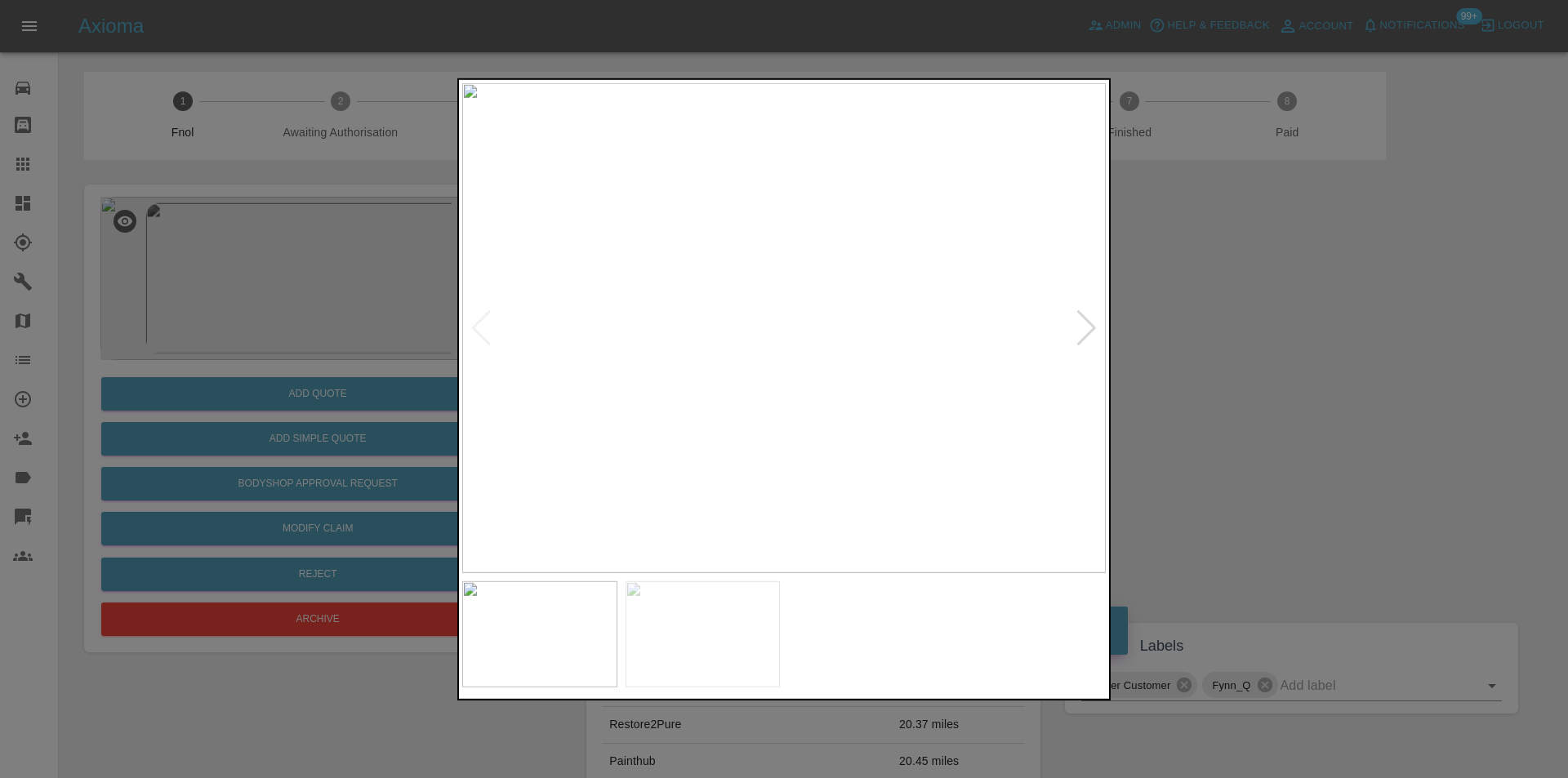
click at [1101, 338] on img at bounding box center [784, 327] width 643 height 490
click at [1096, 335] on div at bounding box center [1086, 328] width 22 height 36
click at [1085, 333] on img at bounding box center [784, 327] width 643 height 490
click at [764, 392] on img at bounding box center [784, 327] width 643 height 490
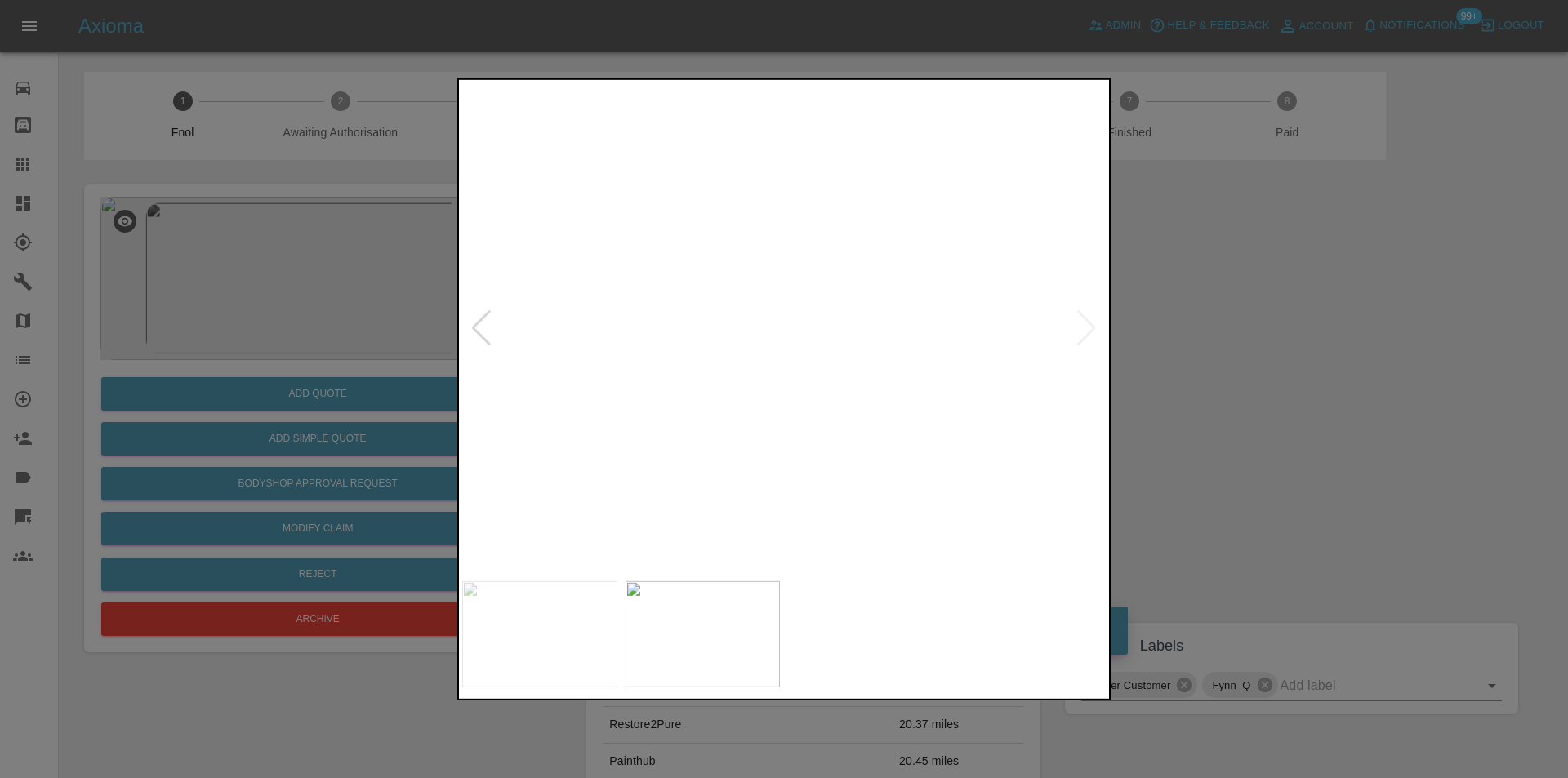
click at [969, 257] on img at bounding box center [1118, 15] width 1930 height 1470
click at [837, 240] on img at bounding box center [1139, 15] width 1930 height 1470
drag, startPoint x: 1192, startPoint y: 296, endPoint x: 1151, endPoint y: 296, distance: 41.0
click at [1189, 296] on div at bounding box center [784, 389] width 1568 height 778
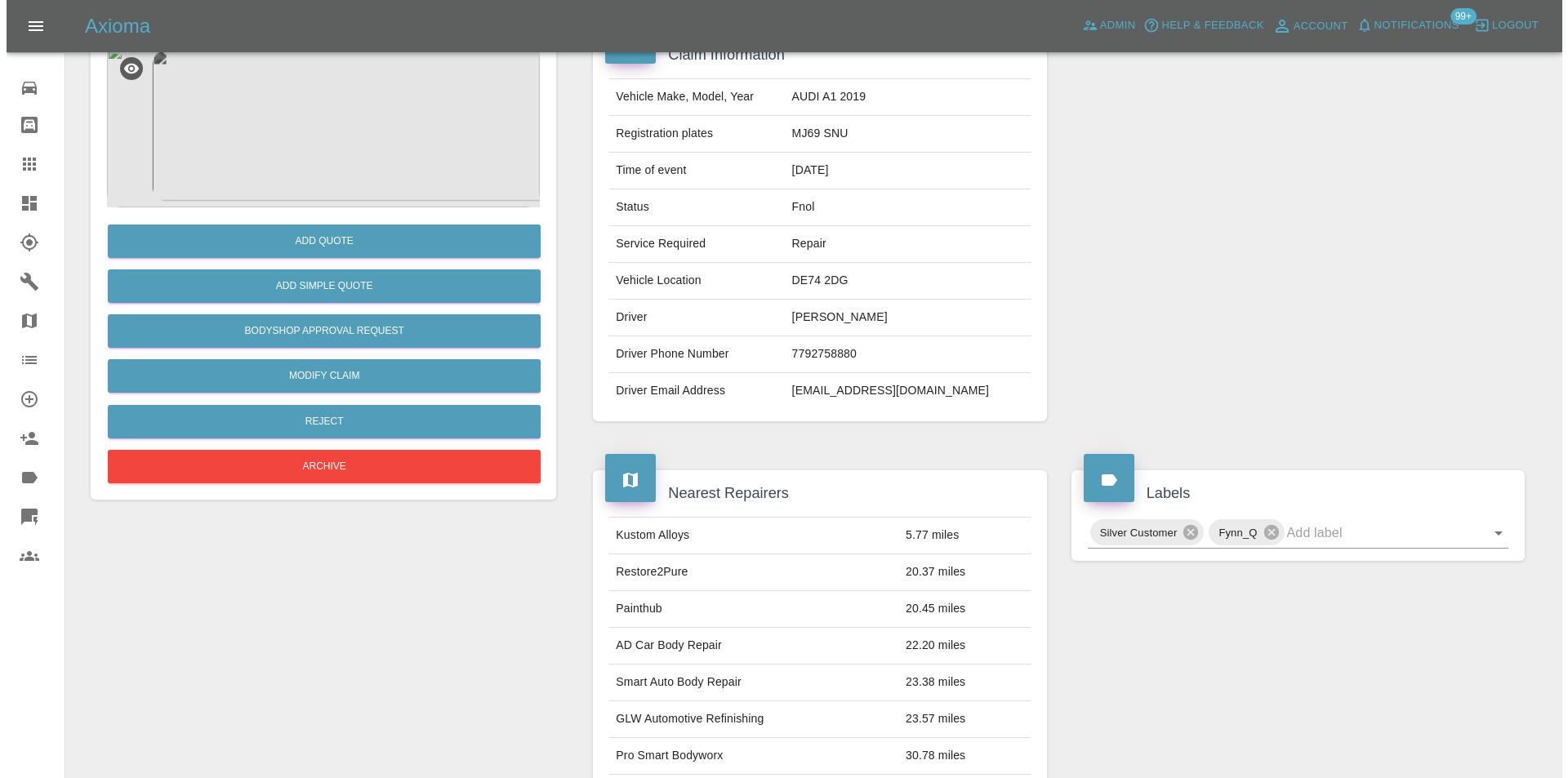
scroll to position [8, 0]
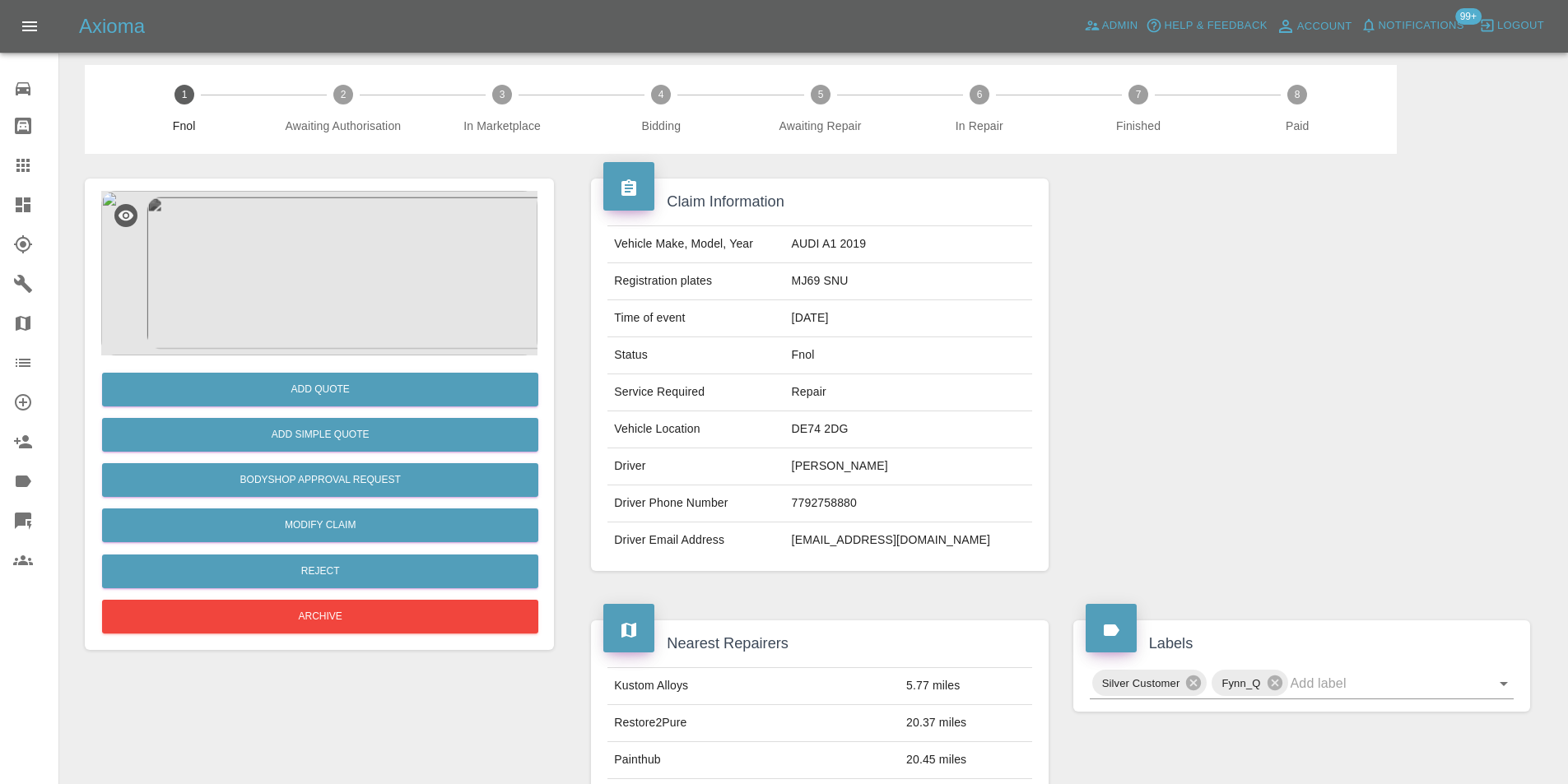
click at [362, 285] on img at bounding box center [319, 273] width 436 height 165
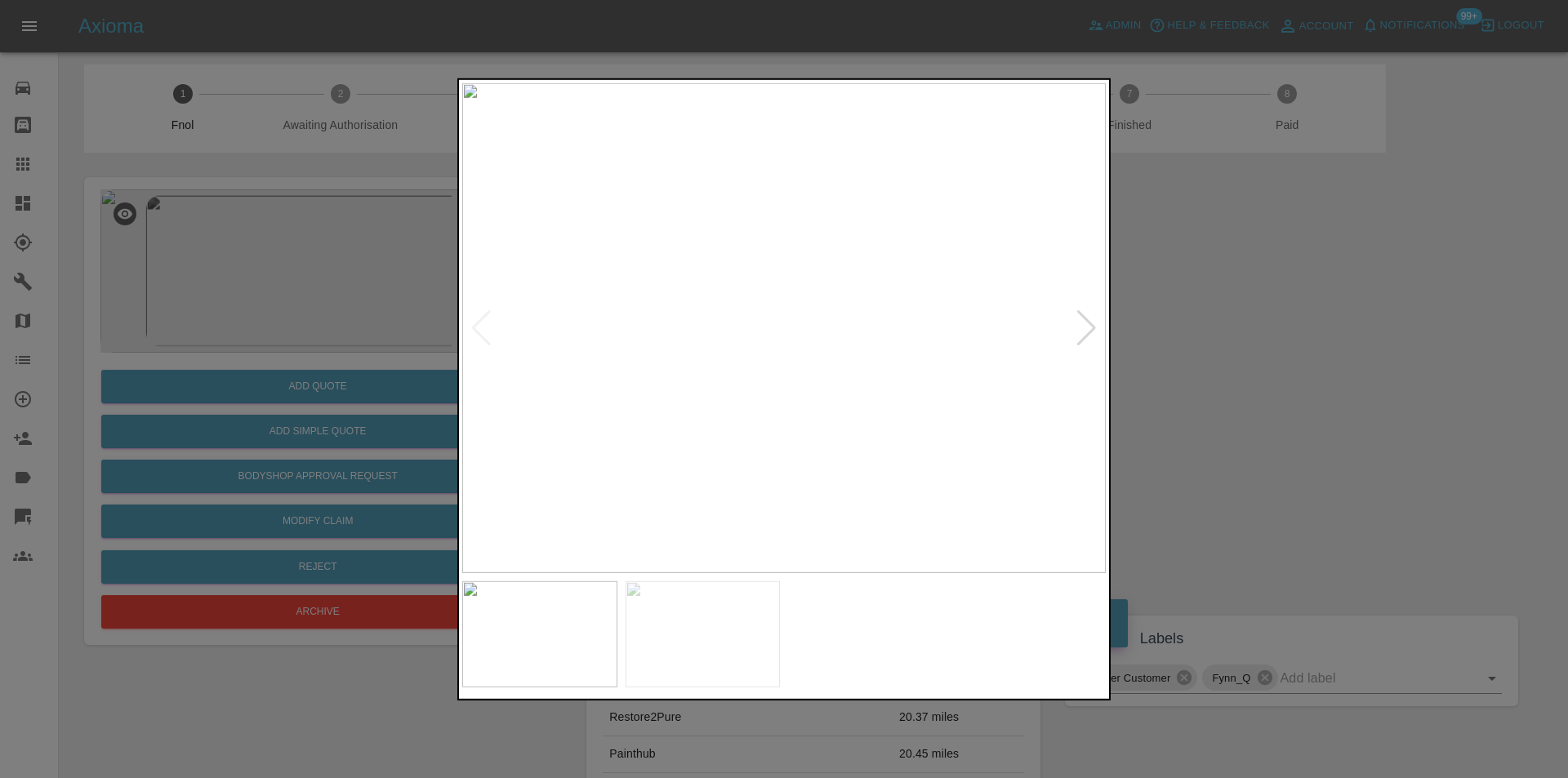
click at [1090, 332] on div at bounding box center [1086, 328] width 22 height 36
click at [673, 417] on img at bounding box center [784, 327] width 643 height 490
drag, startPoint x: 1339, startPoint y: 418, endPoint x: 828, endPoint y: 414, distance: 511.0
click at [1333, 418] on div at bounding box center [784, 389] width 1568 height 778
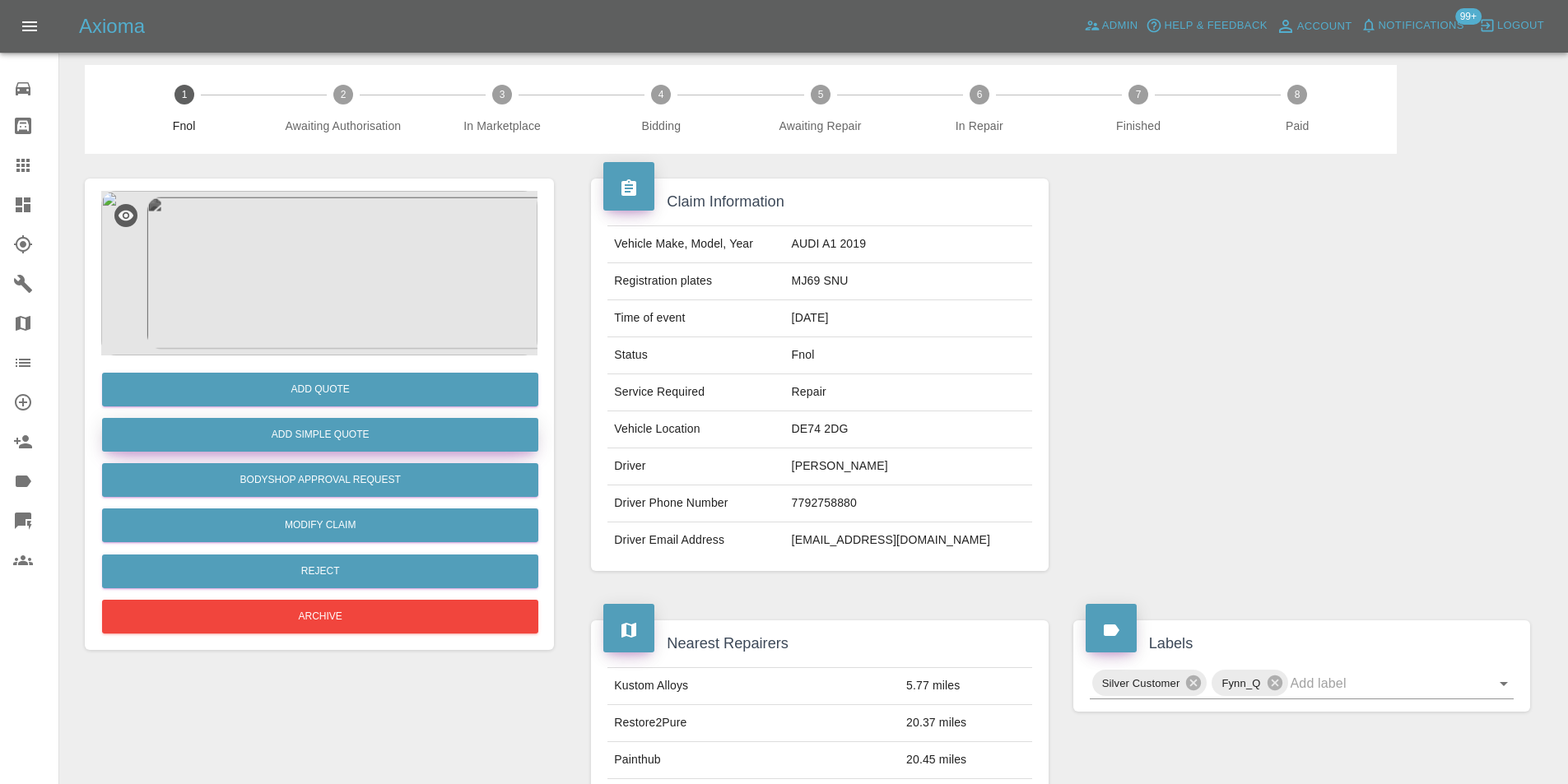
click at [396, 421] on button "Add Simple Quote" at bounding box center [320, 435] width 436 height 34
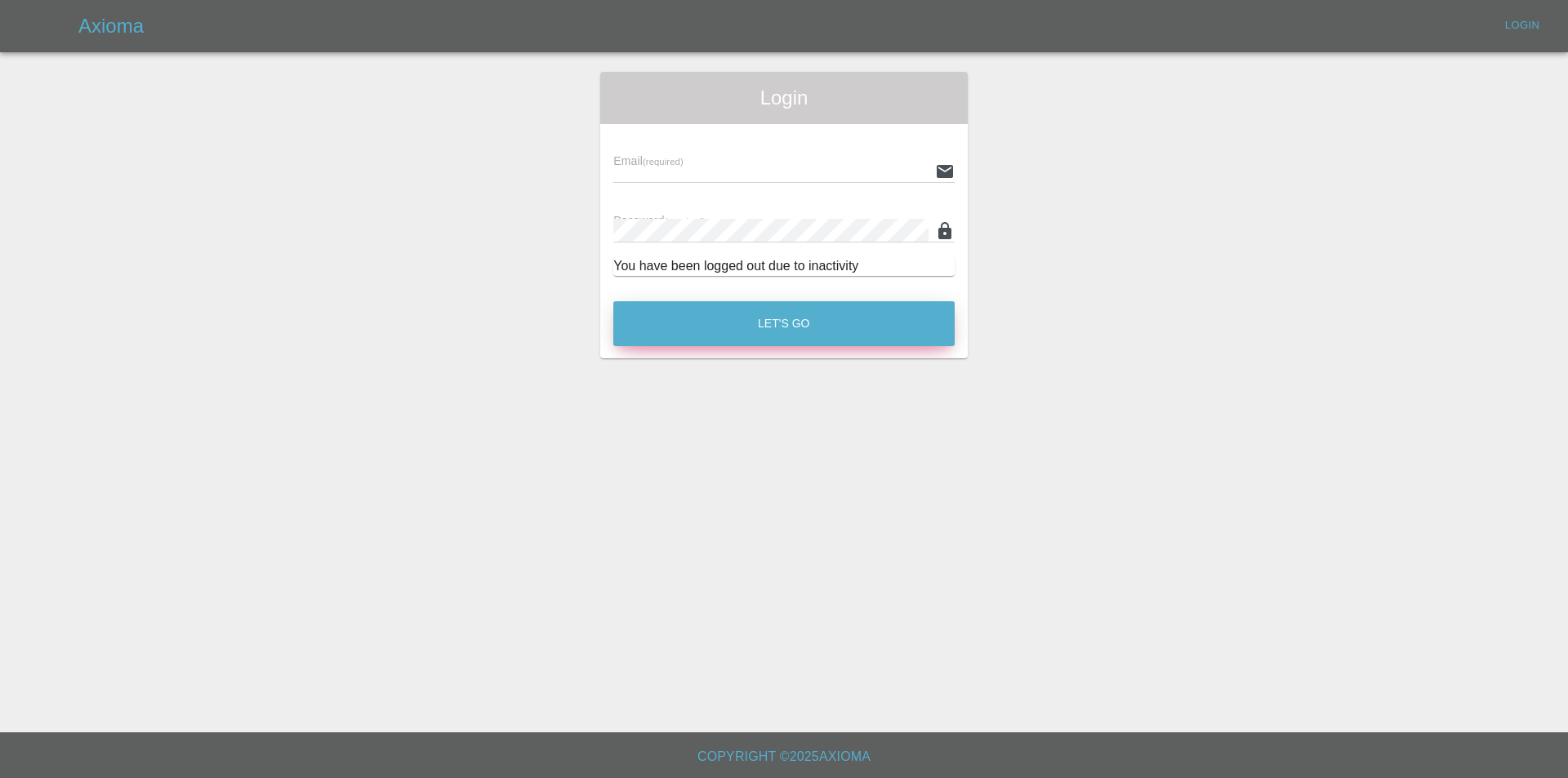
type input "eric.ordano@gmail.com"
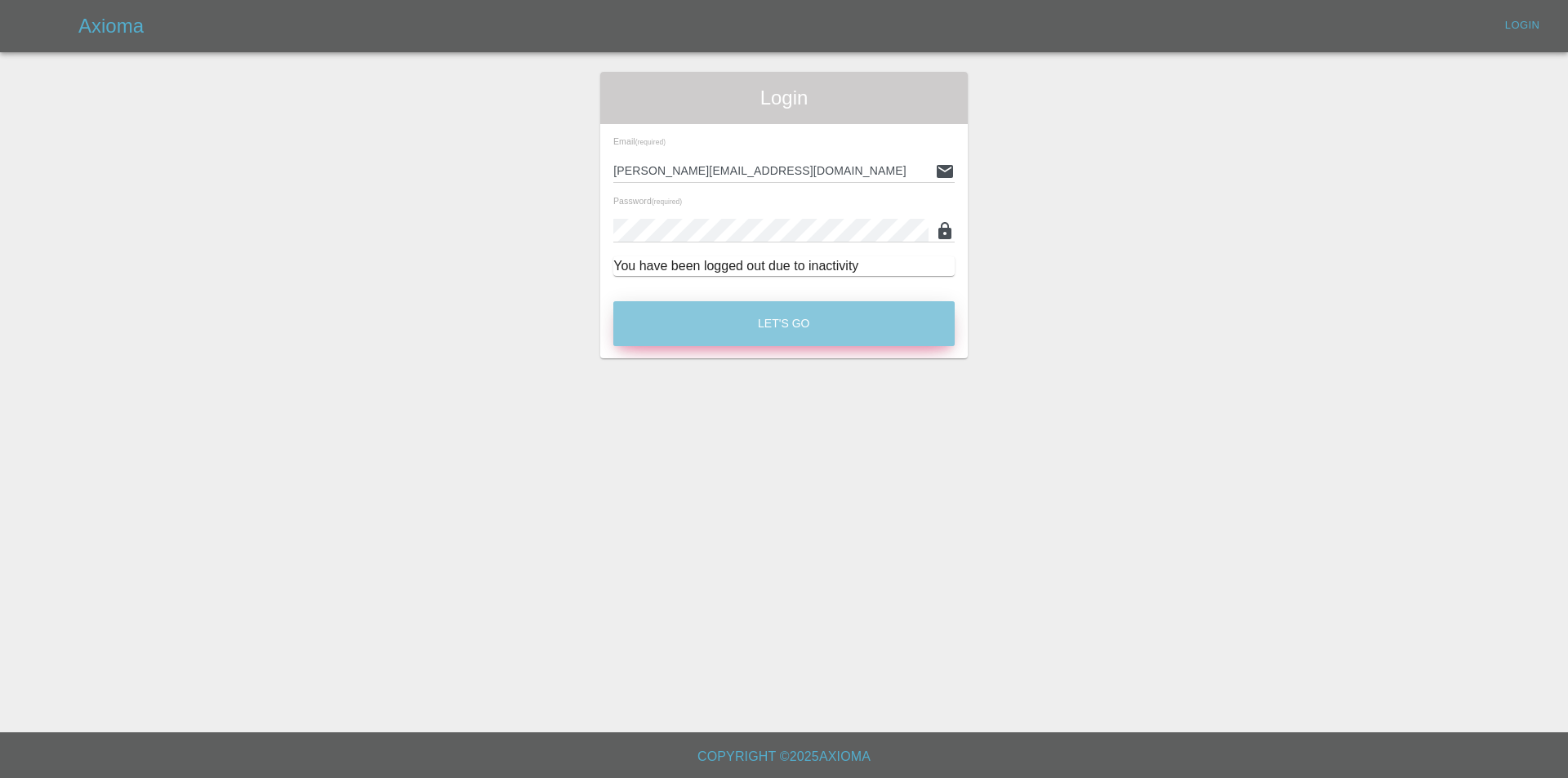
click at [803, 323] on button "Let's Go" at bounding box center [783, 323] width 341 height 45
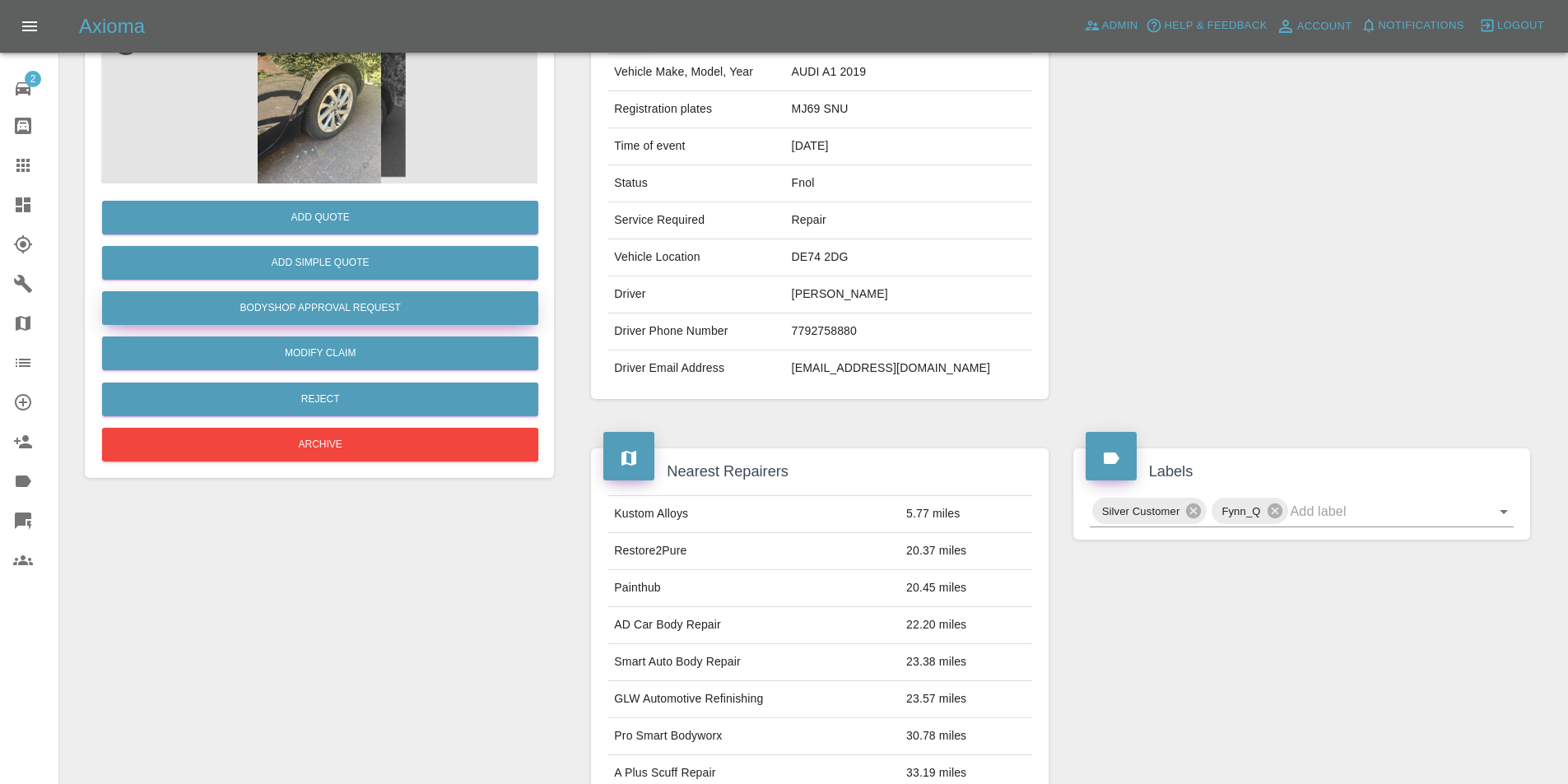
scroll to position [82, 0]
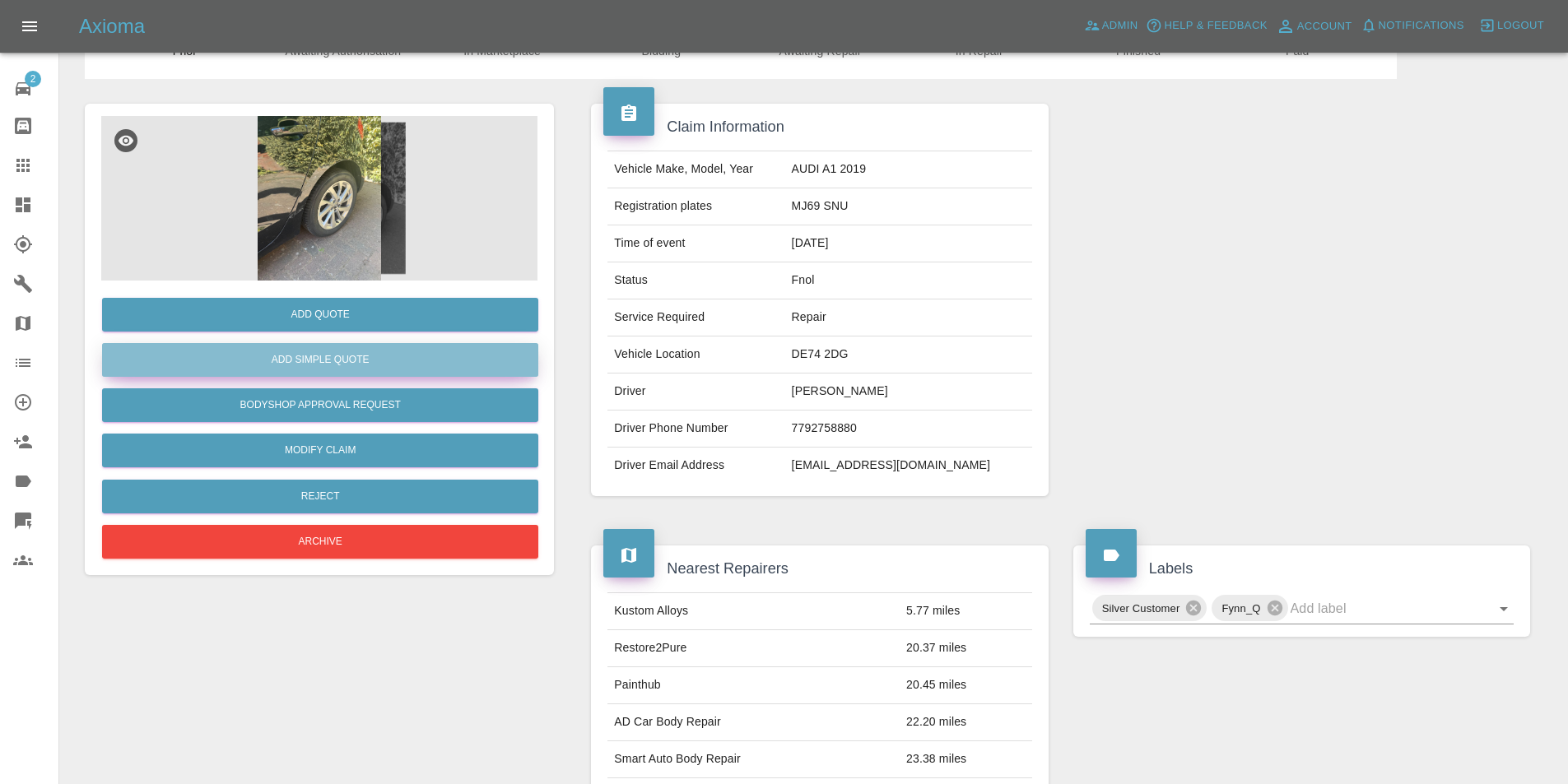
click at [341, 360] on button "Add Simple Quote" at bounding box center [320, 360] width 436 height 34
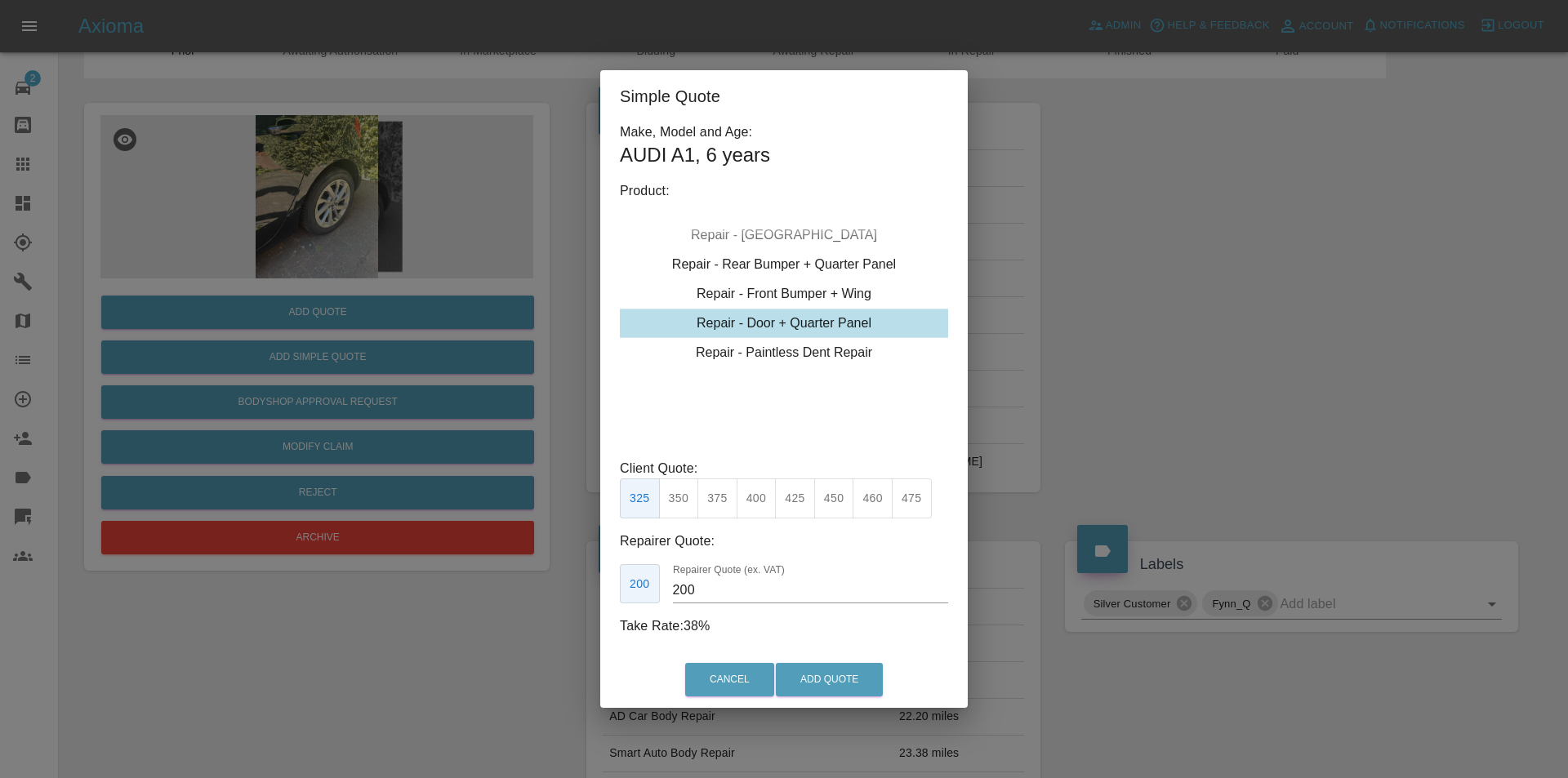
click at [836, 323] on div "Repair - Door + Quarter Panel" at bounding box center [784, 323] width 329 height 30
drag, startPoint x: 683, startPoint y: 499, endPoint x: 781, endPoint y: 597, distance: 138.6
click at [683, 501] on button "350" at bounding box center [678, 498] width 40 height 40
type input "210"
click at [845, 676] on button "Add Quote" at bounding box center [829, 680] width 107 height 34
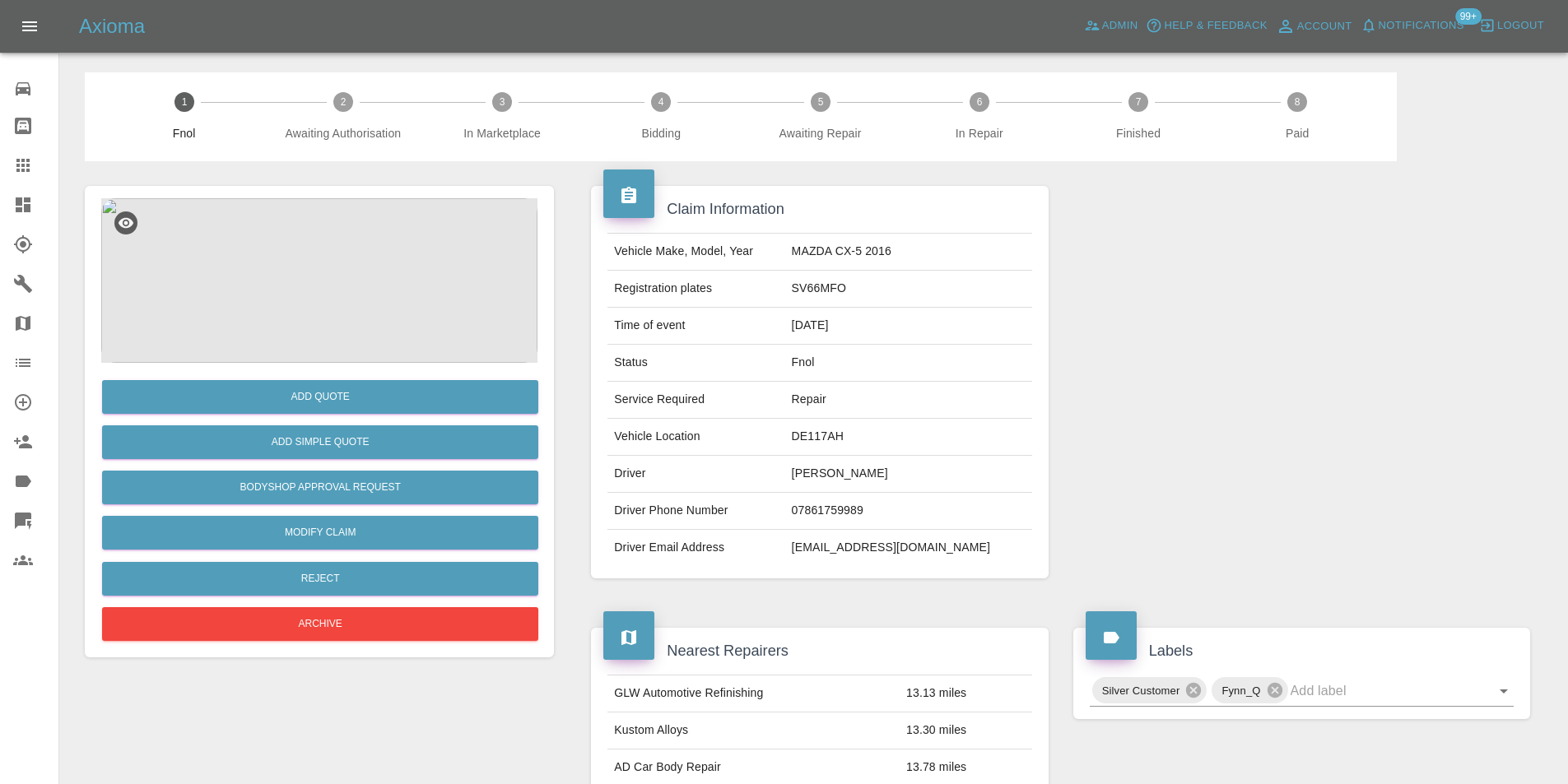
click at [317, 214] on img at bounding box center [319, 280] width 436 height 165
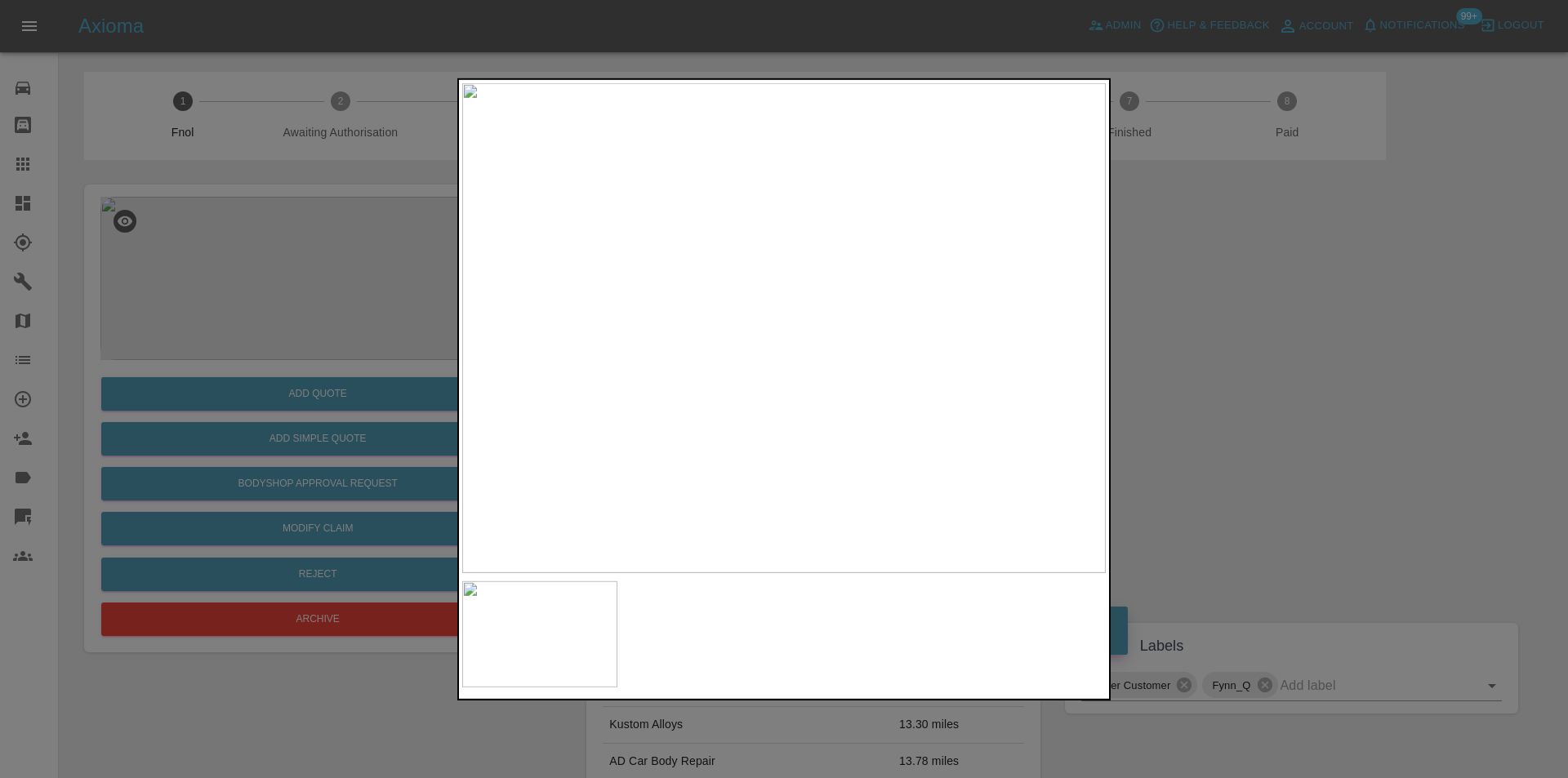
click at [1310, 283] on div at bounding box center [784, 389] width 1568 height 778
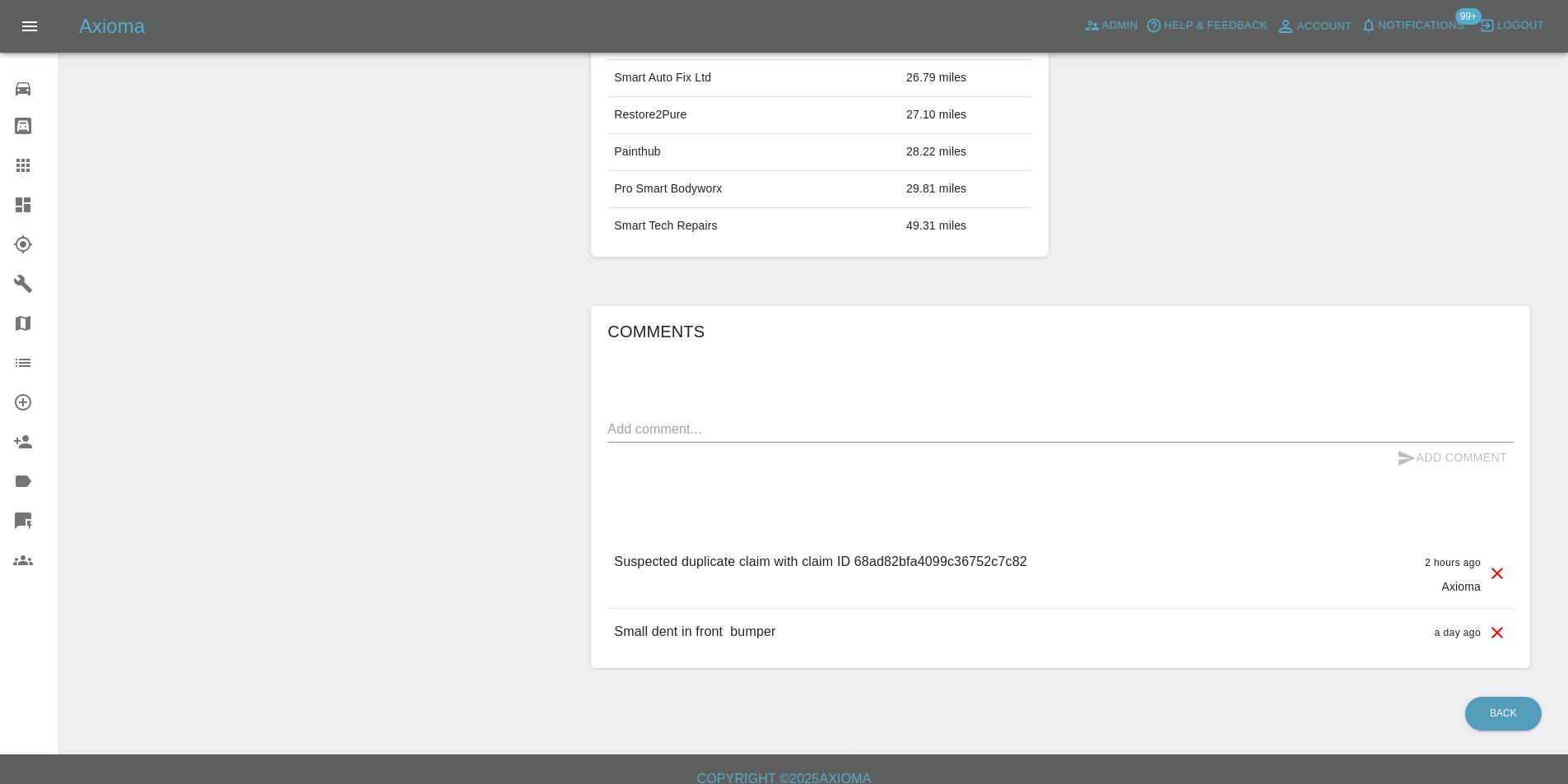
scroll to position [818, 0]
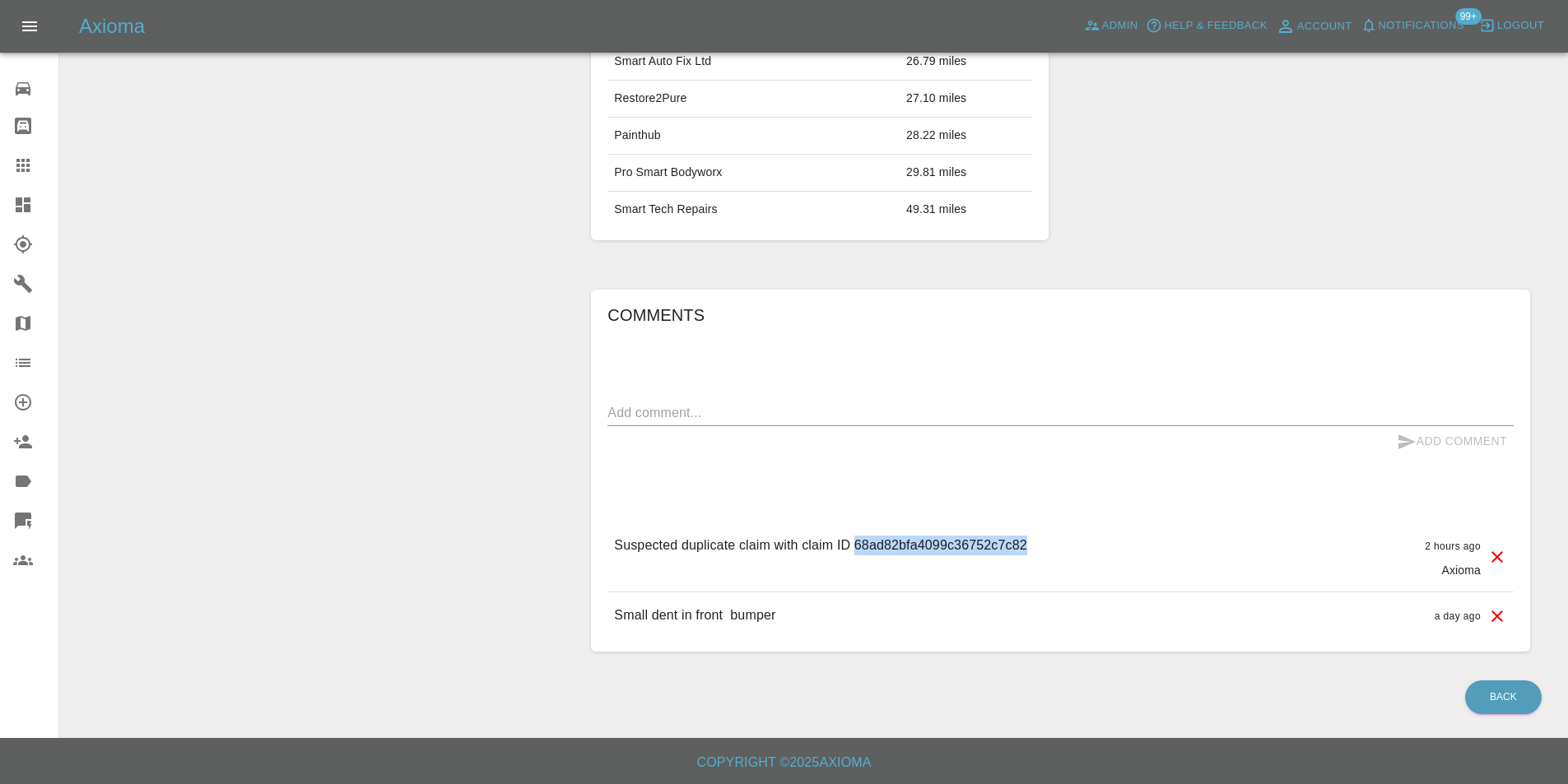
drag, startPoint x: 854, startPoint y: 544, endPoint x: 1029, endPoint y: 559, distance: 175.6
click at [1029, 559] on div "Suspected duplicate claim with claim ID 68ad82bfa4099c36752c7c82 2 hours ago Ax…" at bounding box center [1061, 556] width 906 height 69
copy p "68ad82bfa4099c36752c7c82"
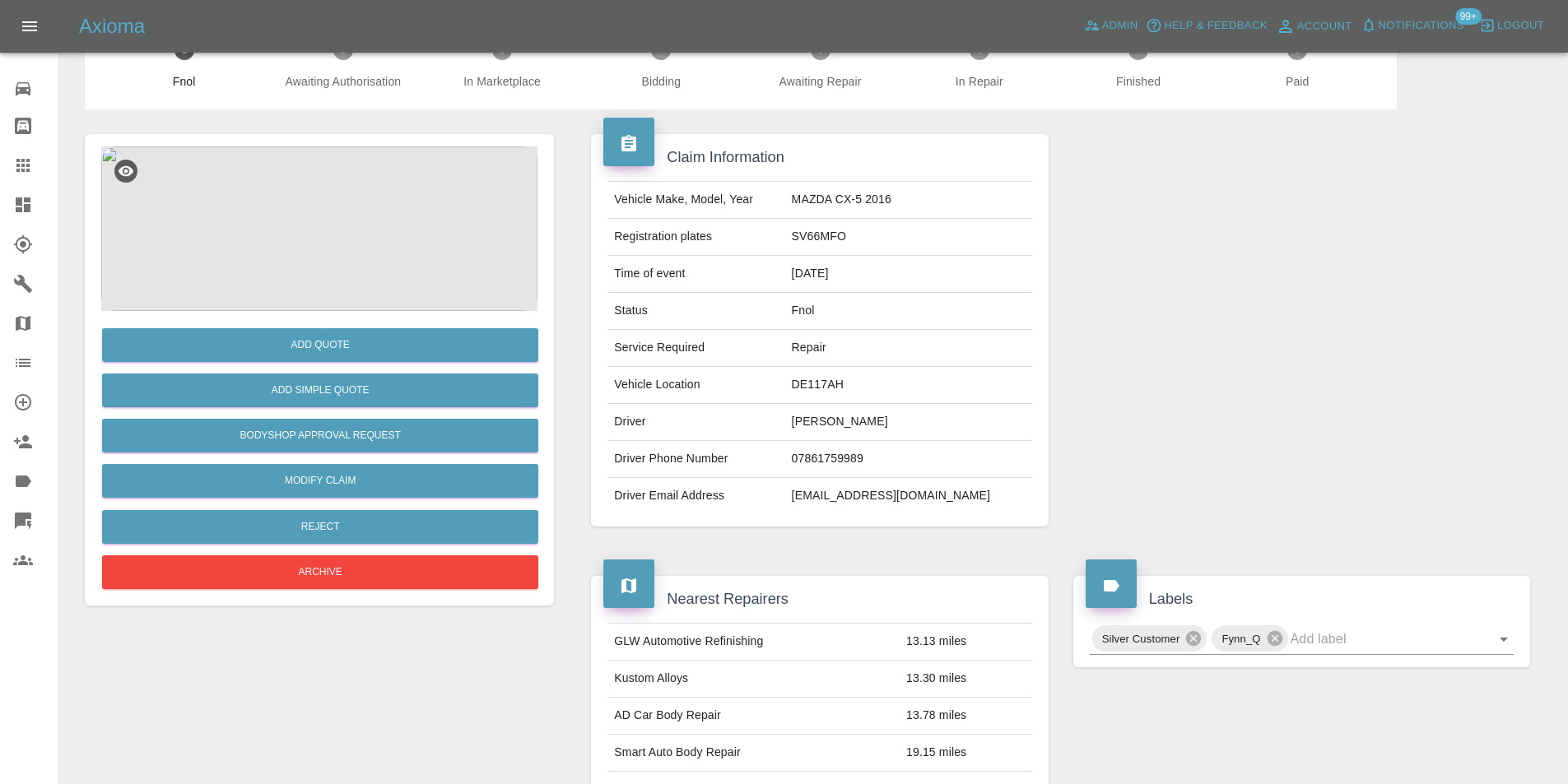
scroll to position [0, 0]
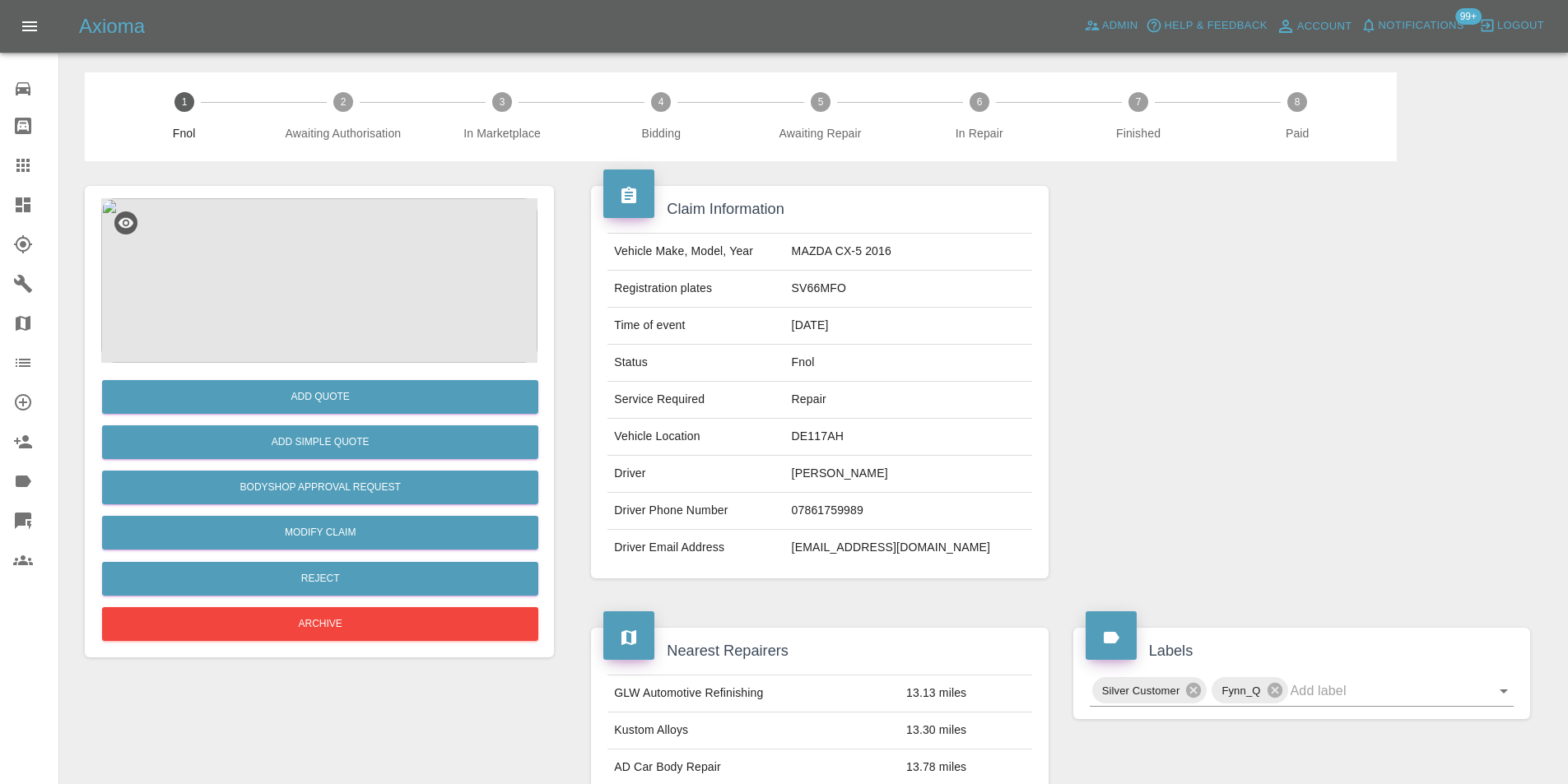
click at [304, 229] on img at bounding box center [319, 280] width 436 height 165
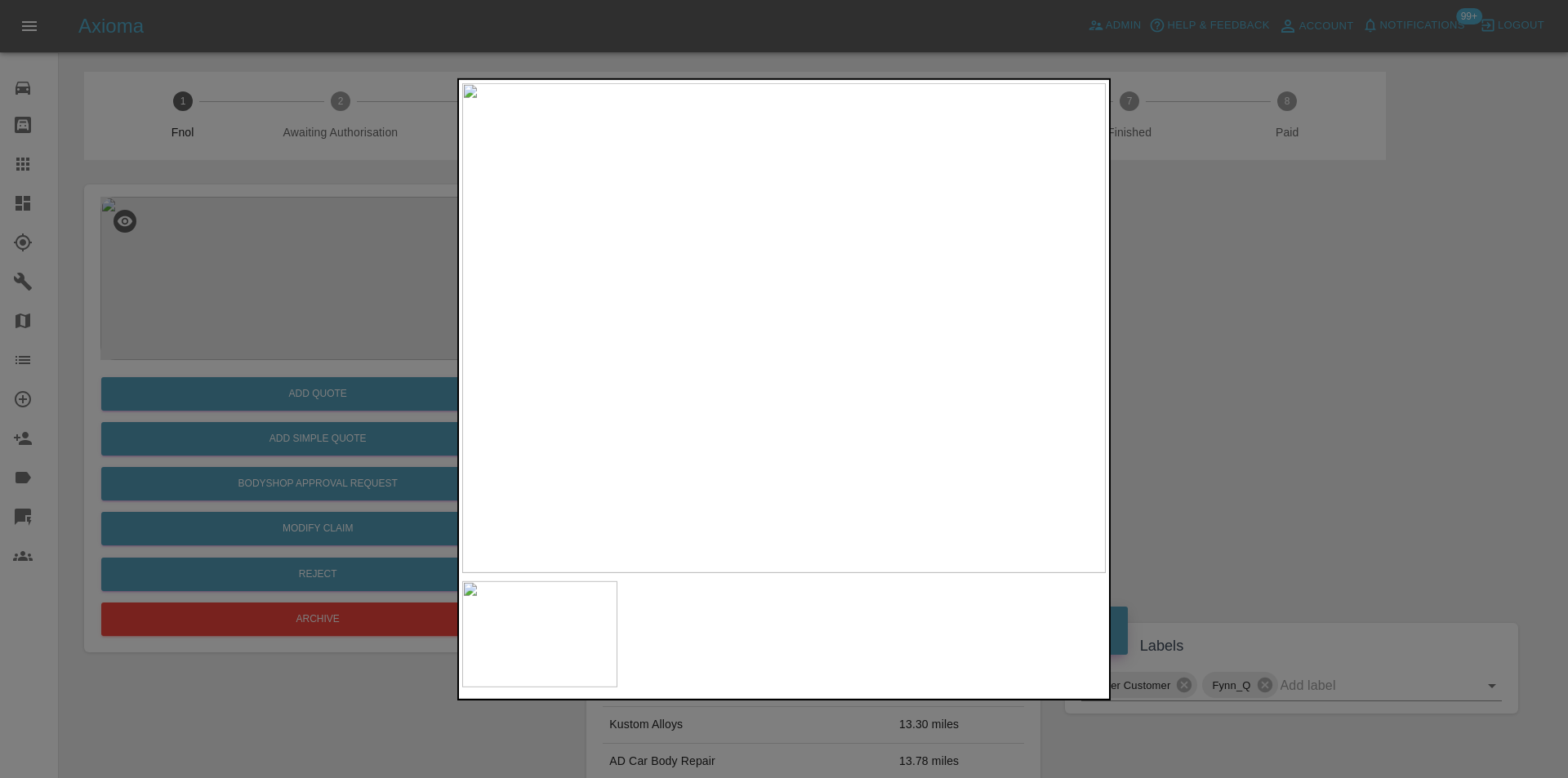
click at [1219, 361] on div at bounding box center [784, 389] width 1568 height 778
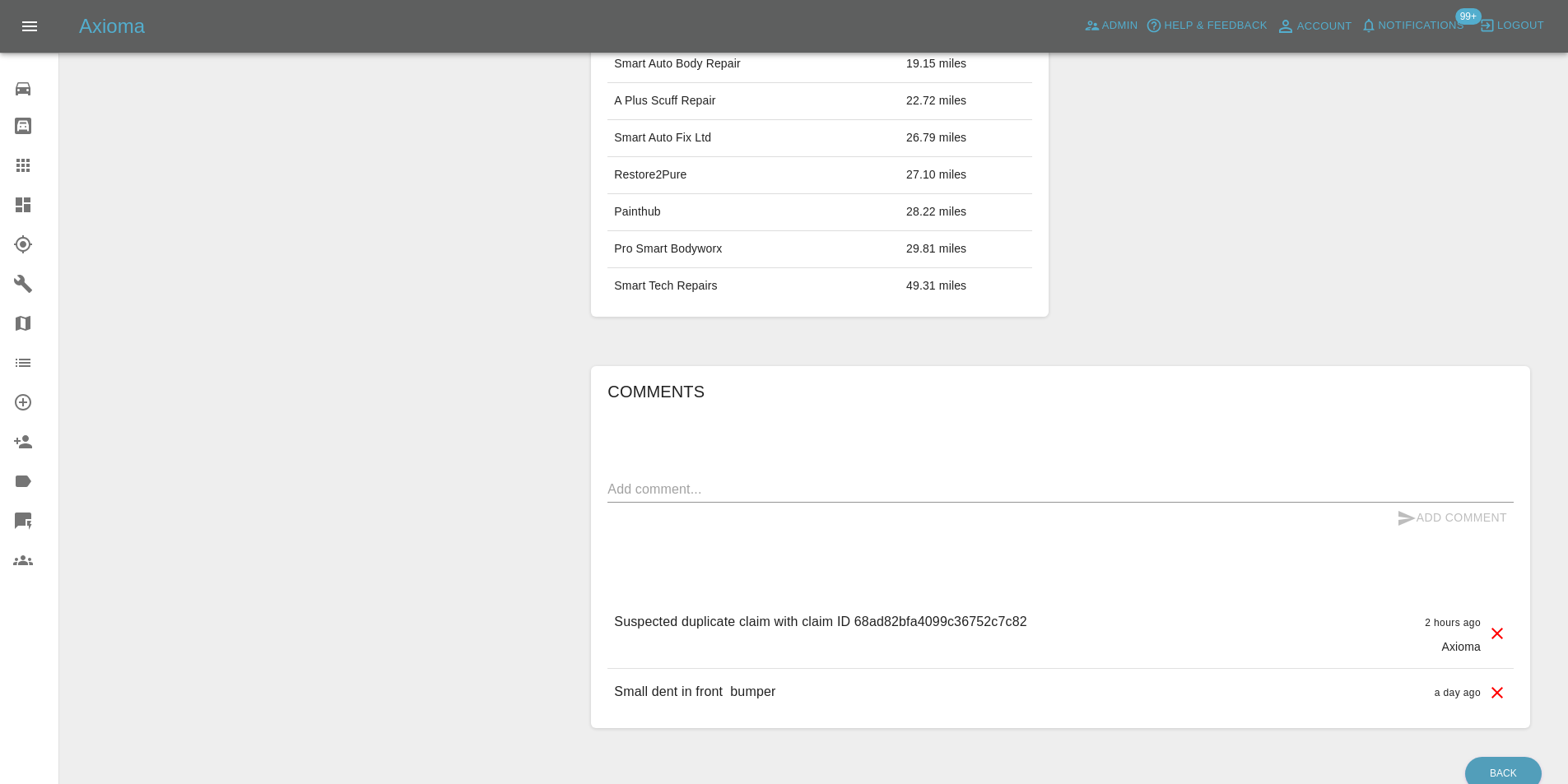
scroll to position [818, 0]
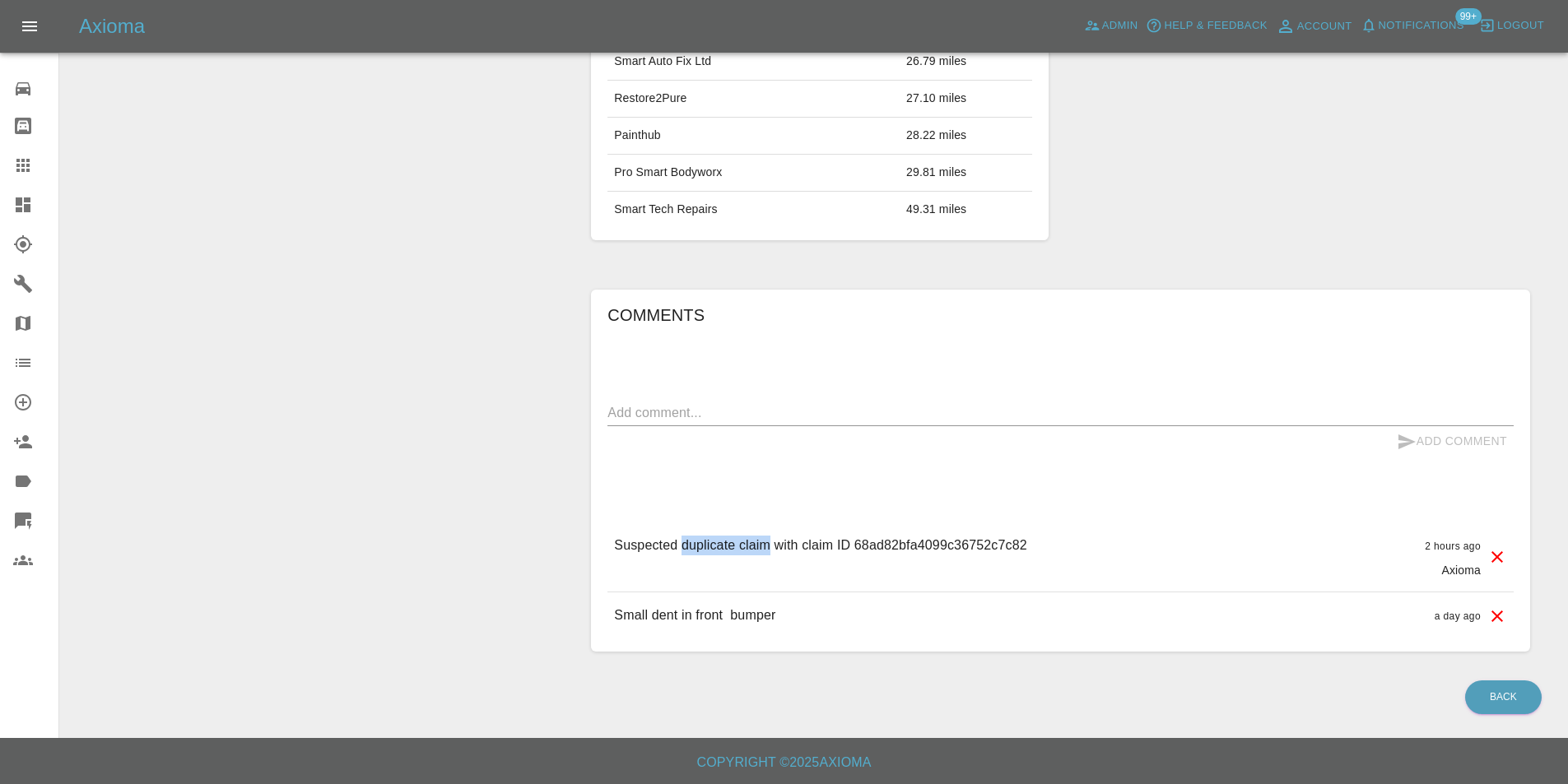
drag, startPoint x: 681, startPoint y: 549, endPoint x: 767, endPoint y: 552, distance: 86.1
click at [767, 552] on p "Suspected duplicate claim with claim ID 68ad82bfa4099c36752c7c82" at bounding box center [819, 545] width 412 height 20
copy p "duplicate claim"
click at [812, 413] on textarea at bounding box center [1061, 413] width 906 height 19
paste textarea "duplicate claim"
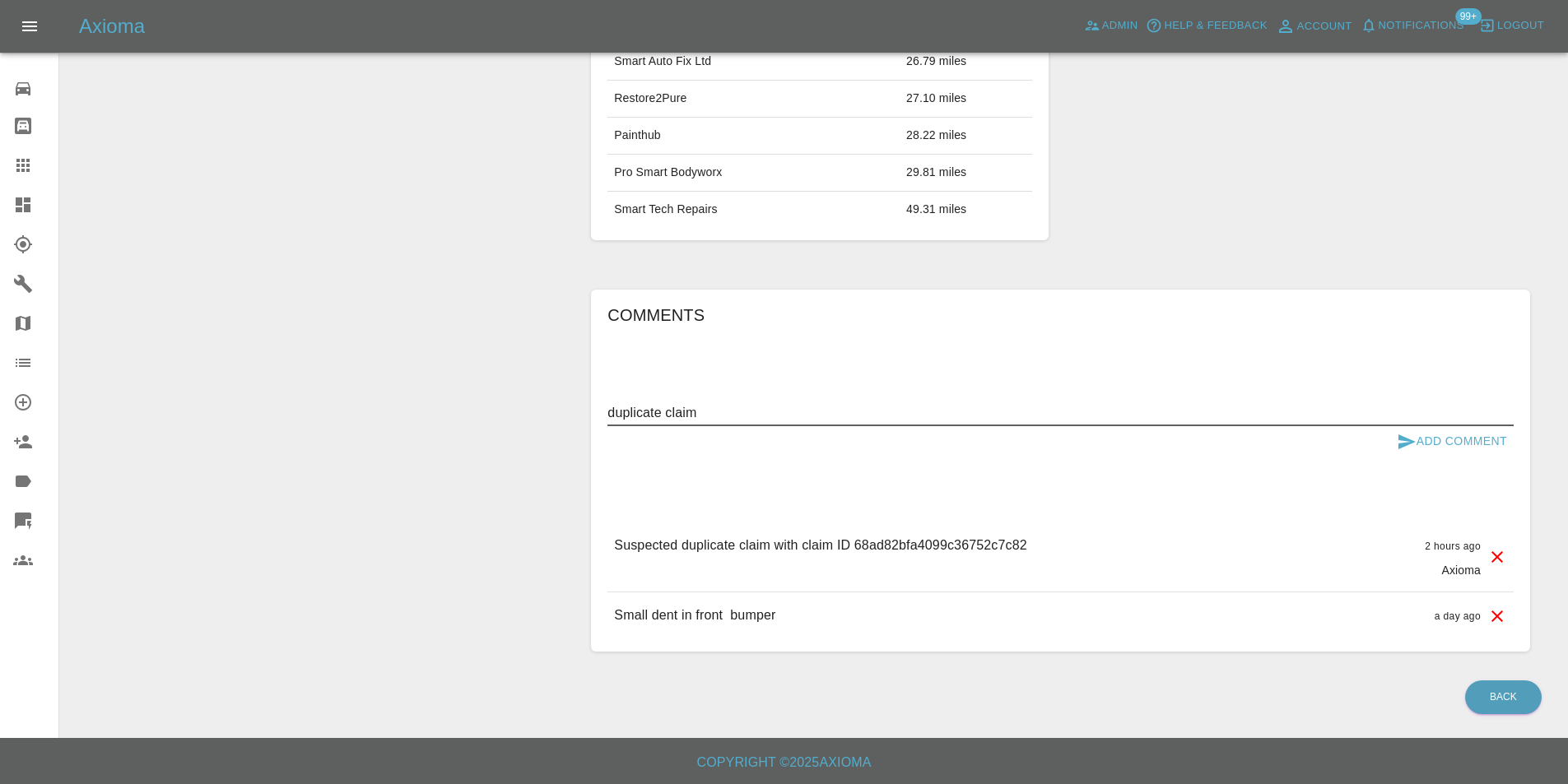
type textarea "duplicate claim"
click at [1442, 441] on button "Add Comment" at bounding box center [1452, 442] width 124 height 31
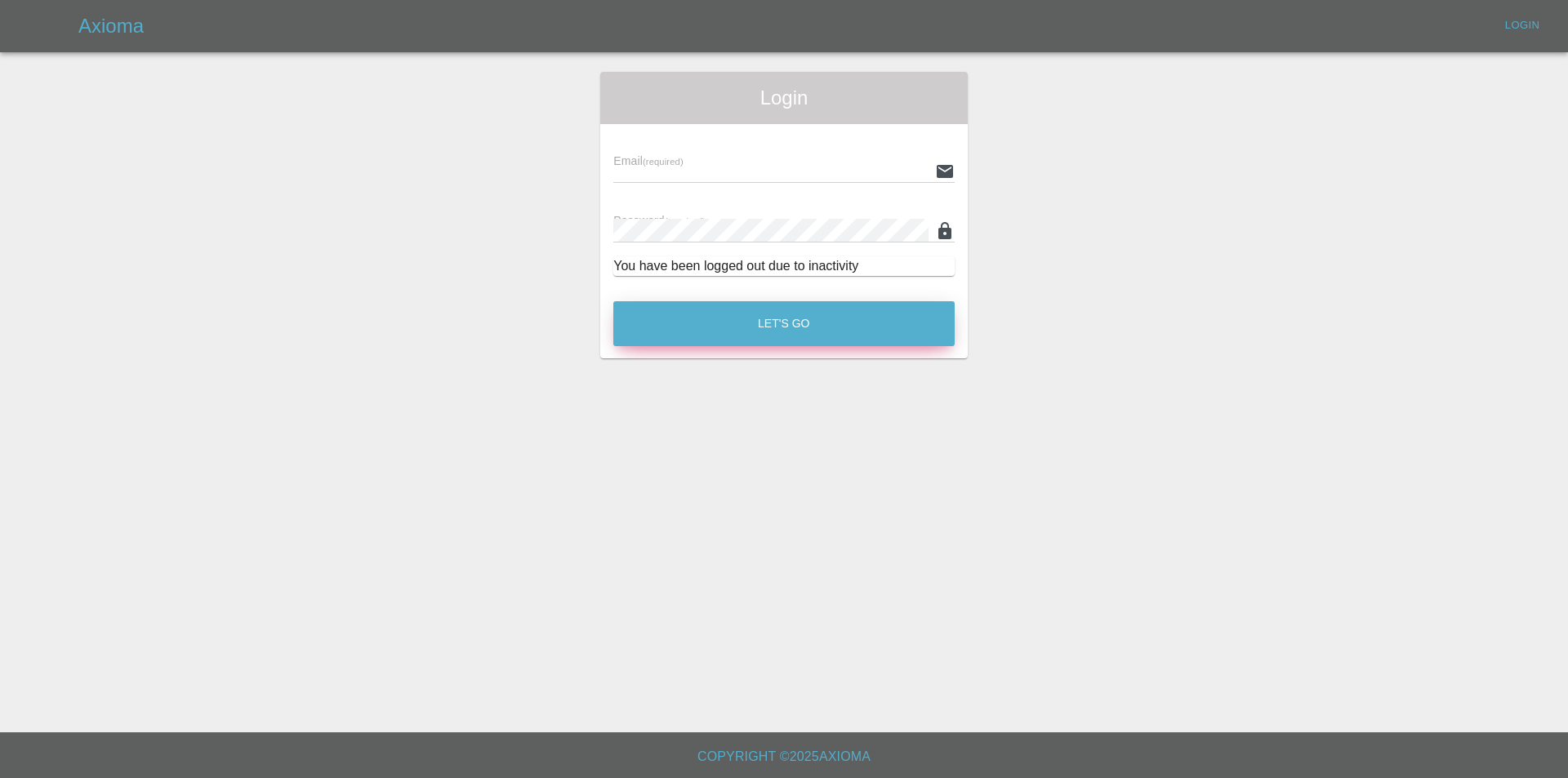
type input "eric.ordano@gmail.com"
click at [804, 311] on button "Let's Go" at bounding box center [783, 323] width 341 height 45
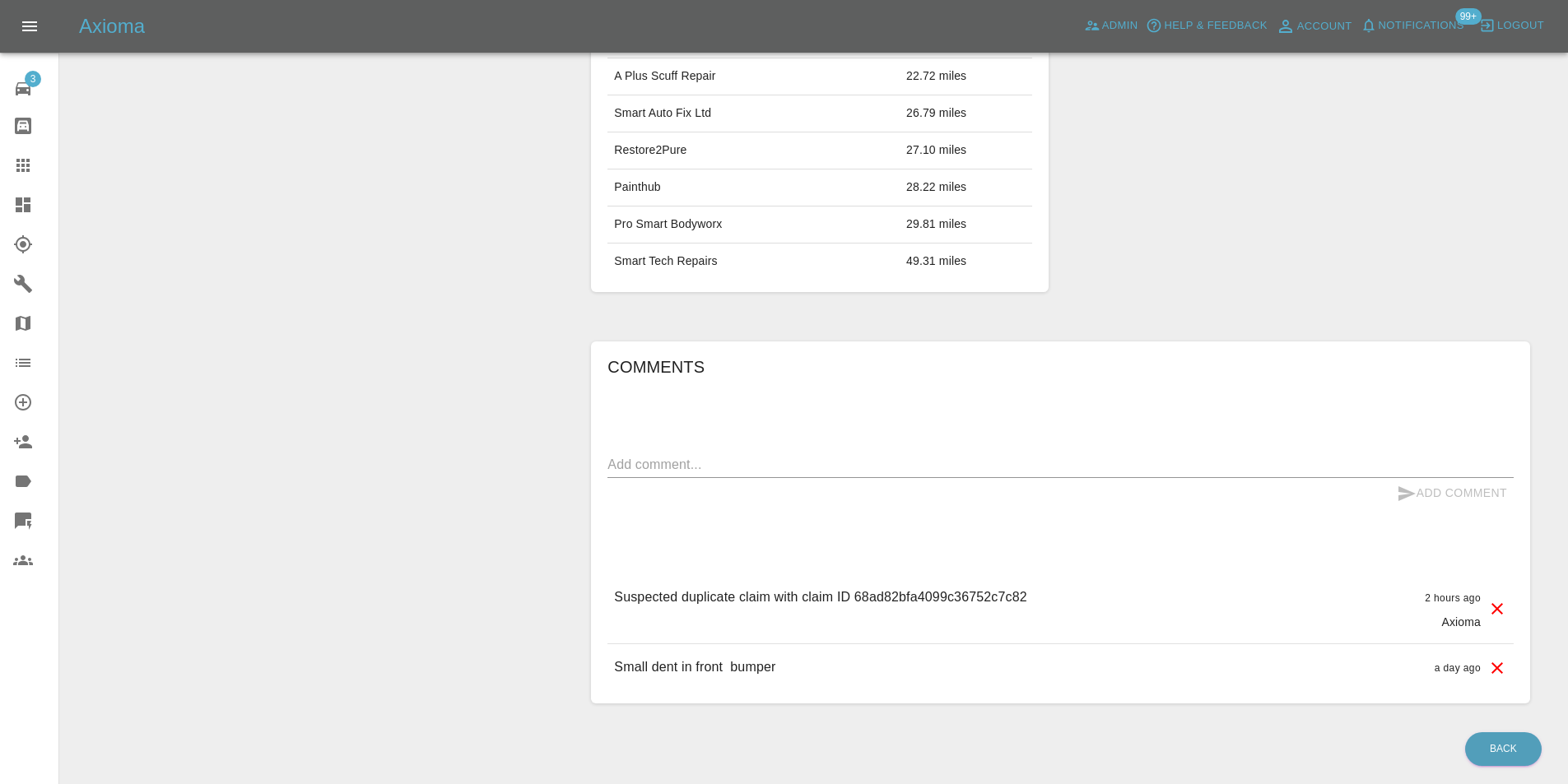
scroll to position [818, 0]
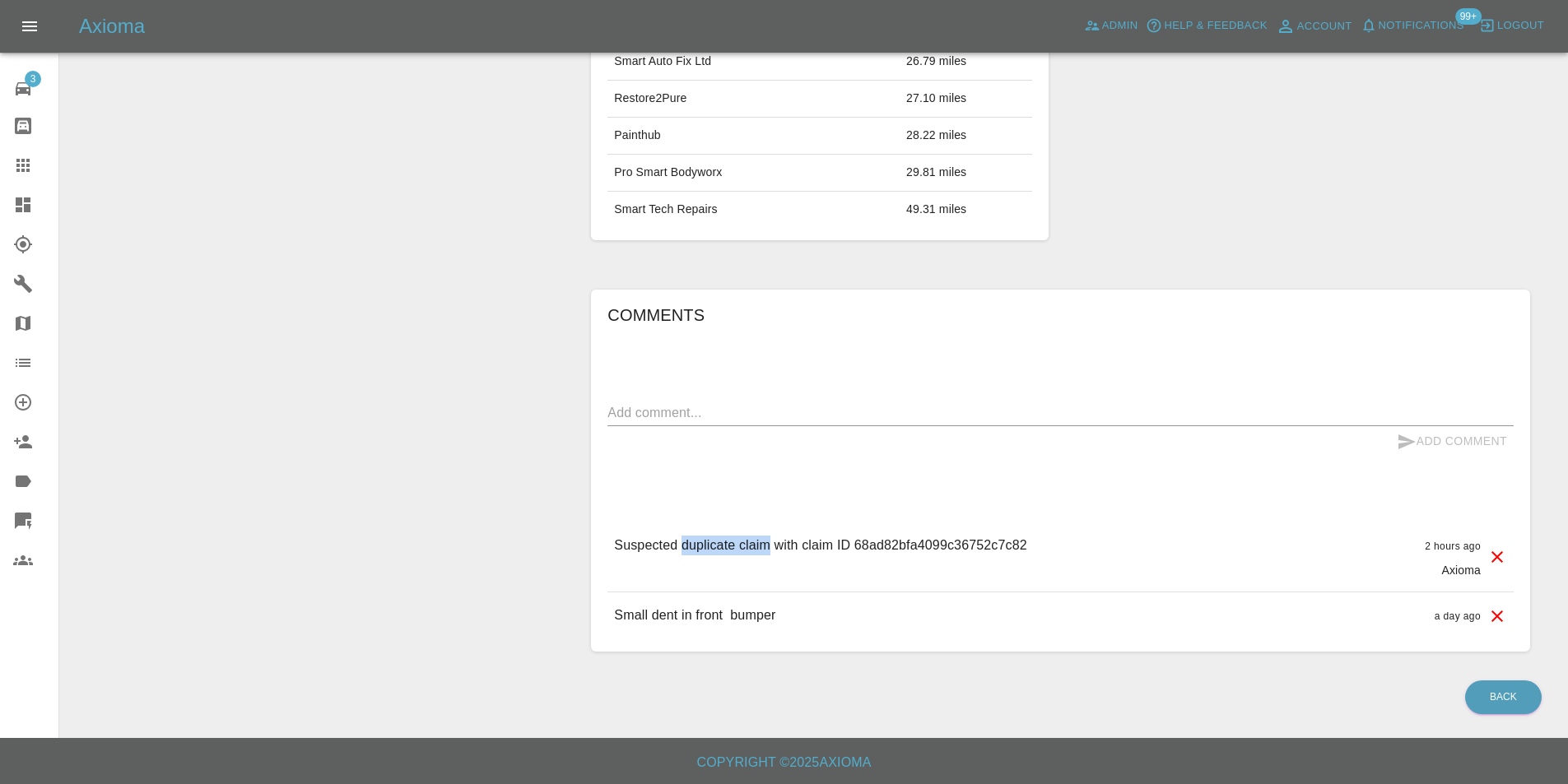
drag, startPoint x: 682, startPoint y: 546, endPoint x: 767, endPoint y: 555, distance: 85.5
click at [767, 559] on div "Suspected duplicate claim with claim ID 68ad82bfa4099c36752c7c82" at bounding box center [819, 557] width 412 height 43
copy p "duplicate claim"
click at [808, 424] on div "x" at bounding box center [1061, 413] width 906 height 26
paste textarea "duplicate claim"
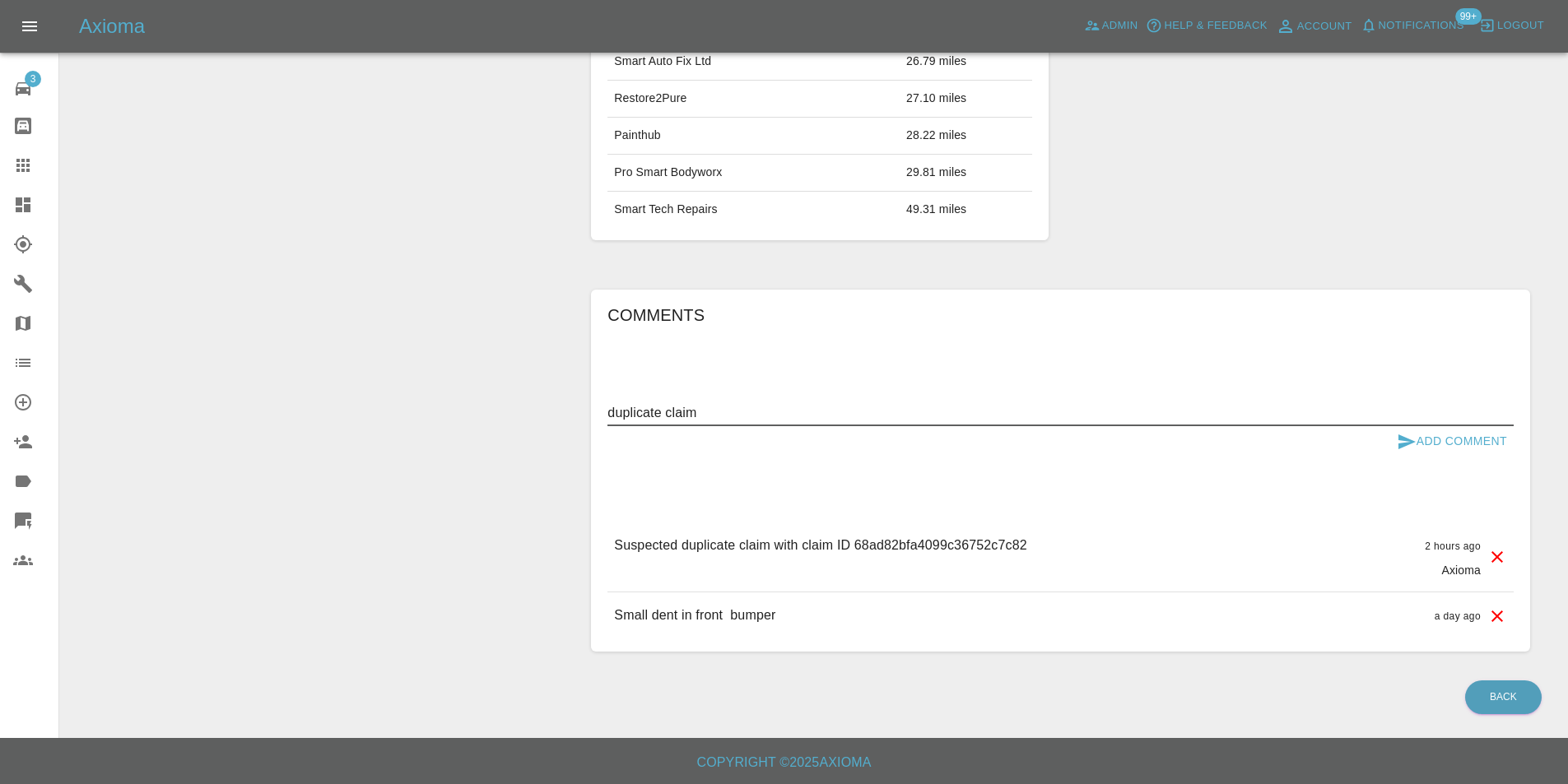
type textarea "duplicate claim"
click at [1441, 438] on button "Add Comment" at bounding box center [1452, 442] width 124 height 31
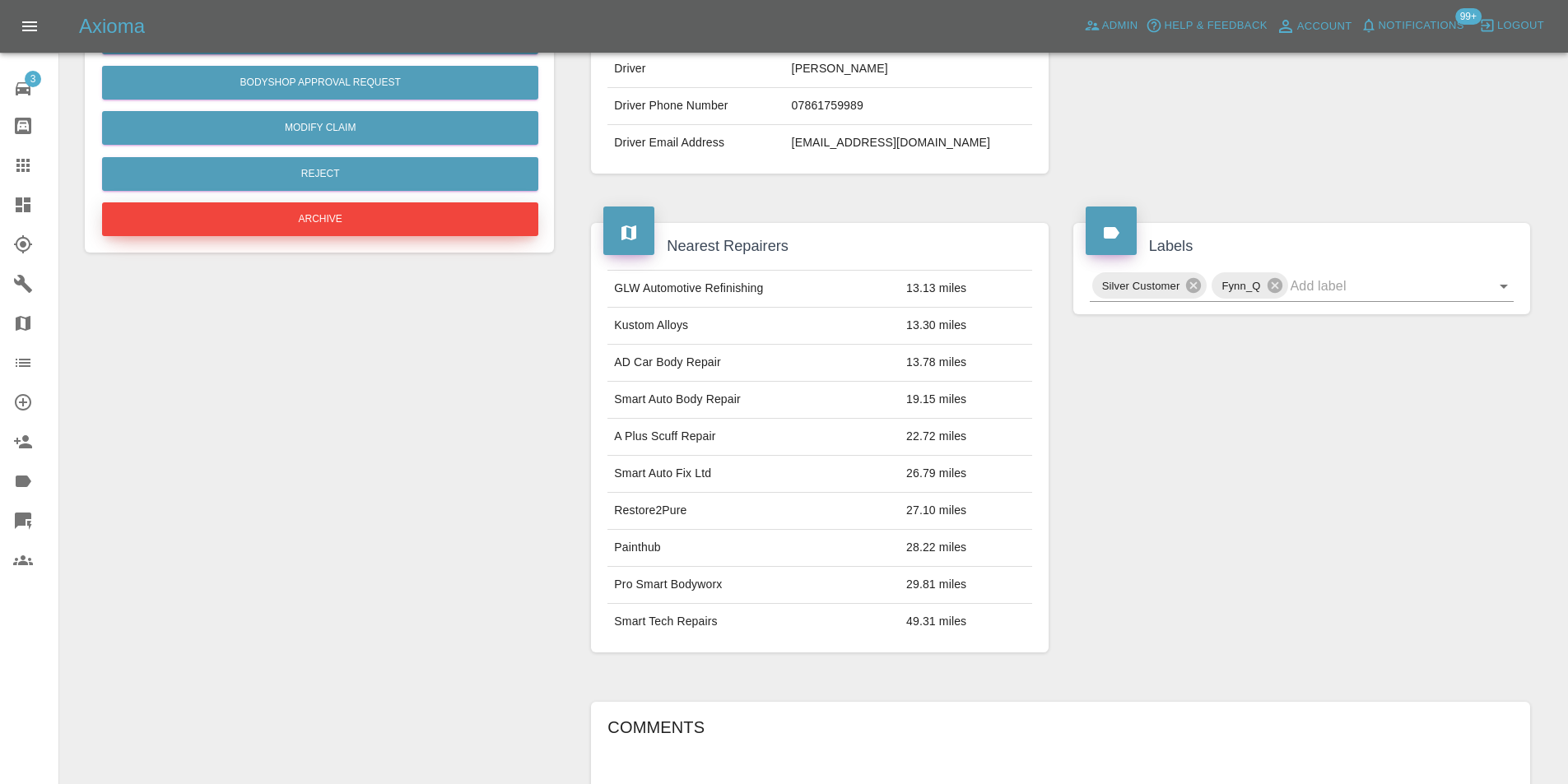
scroll to position [324, 0]
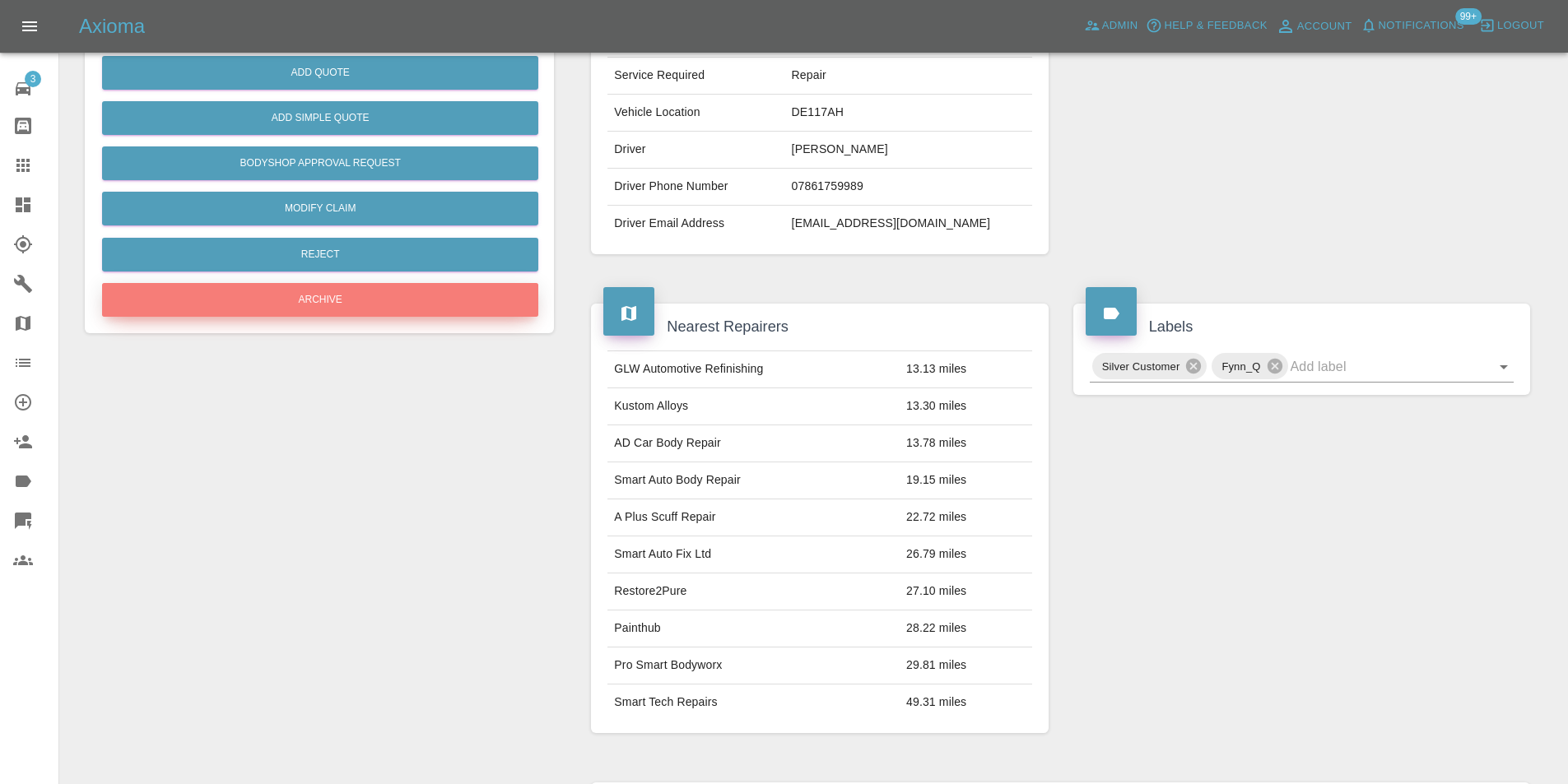
click at [332, 294] on button "Archive" at bounding box center [320, 300] width 436 height 34
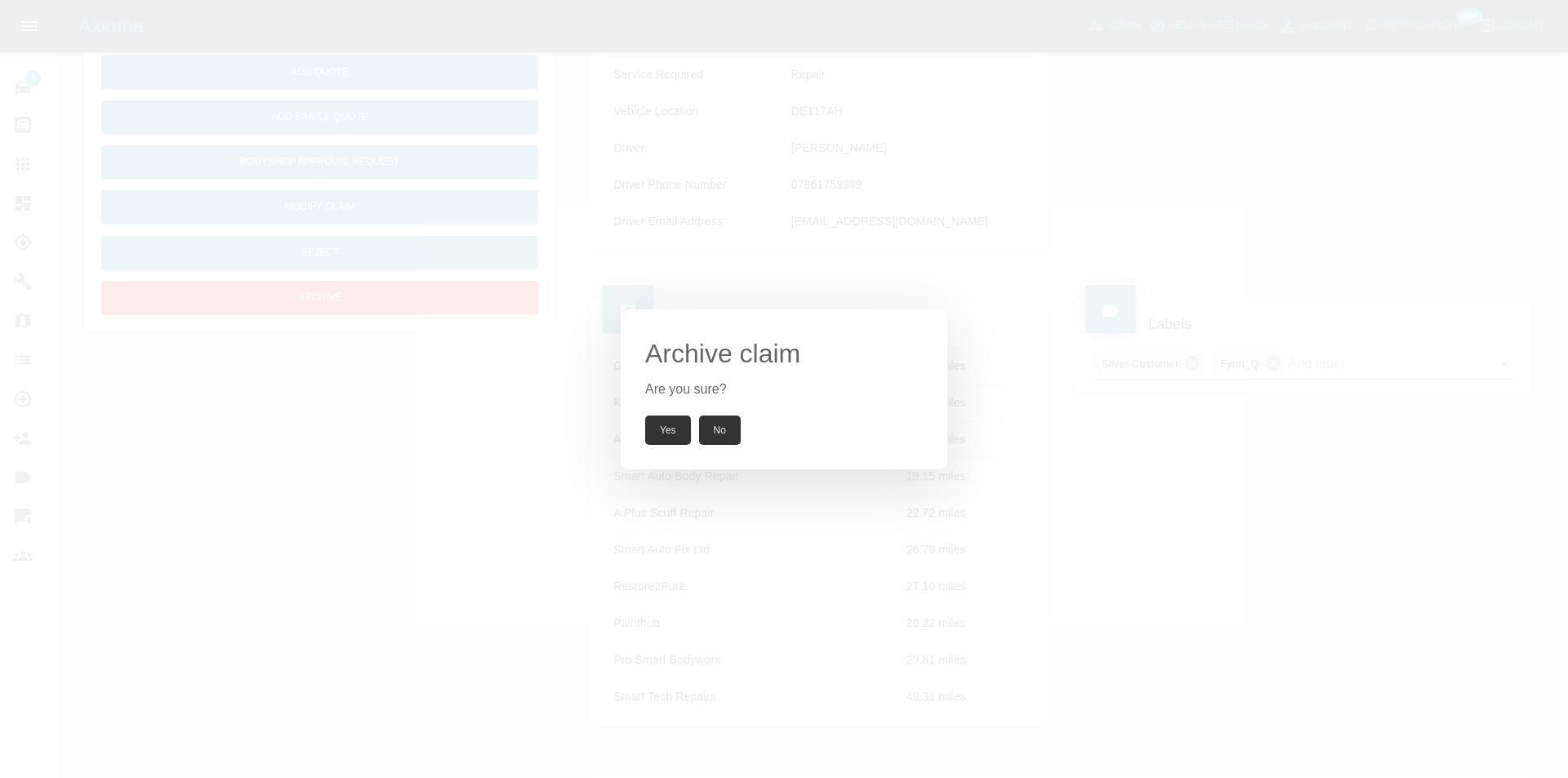
click at [665, 427] on button "Yes" at bounding box center [668, 430] width 46 height 30
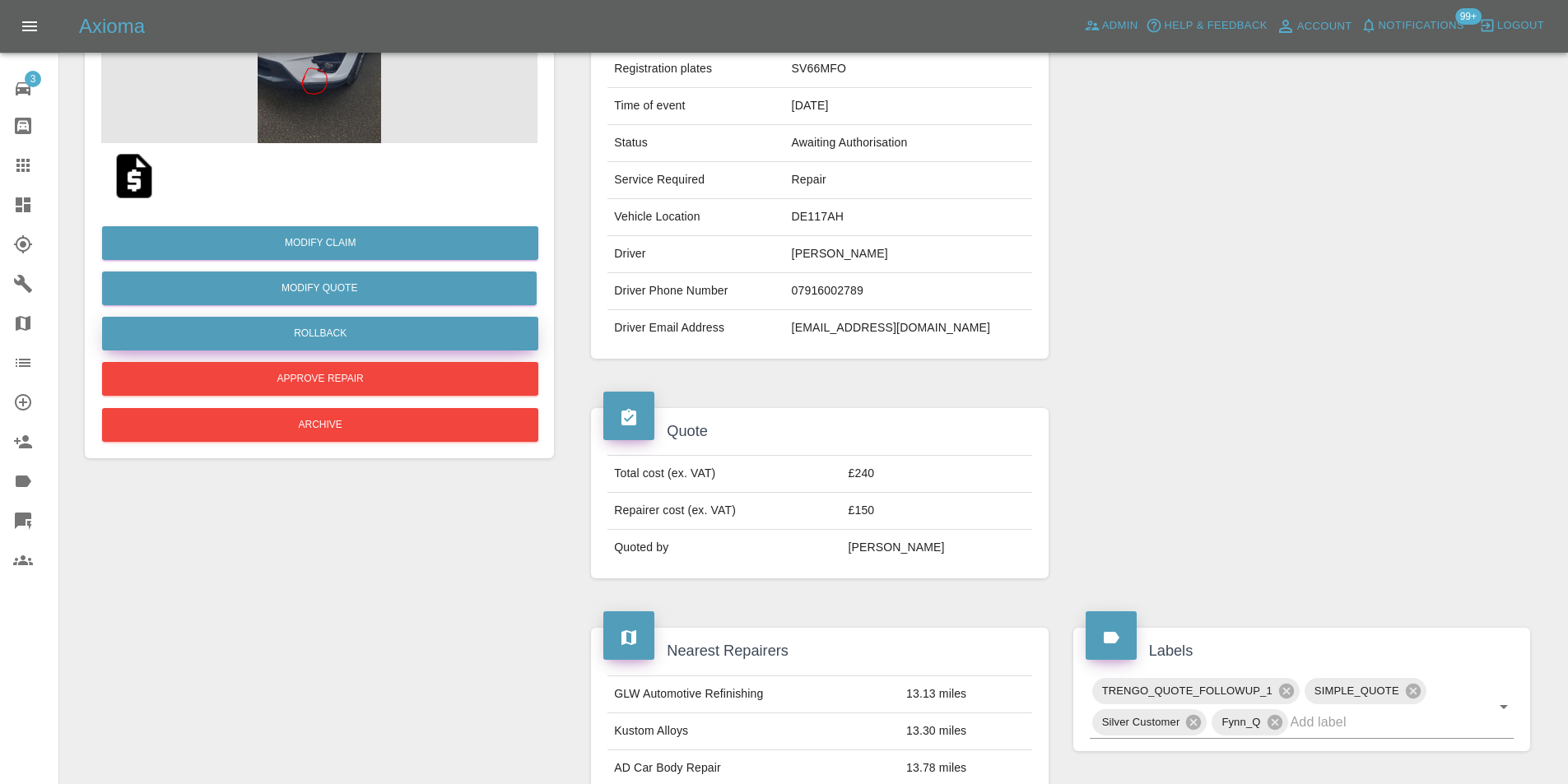
scroll to position [29, 0]
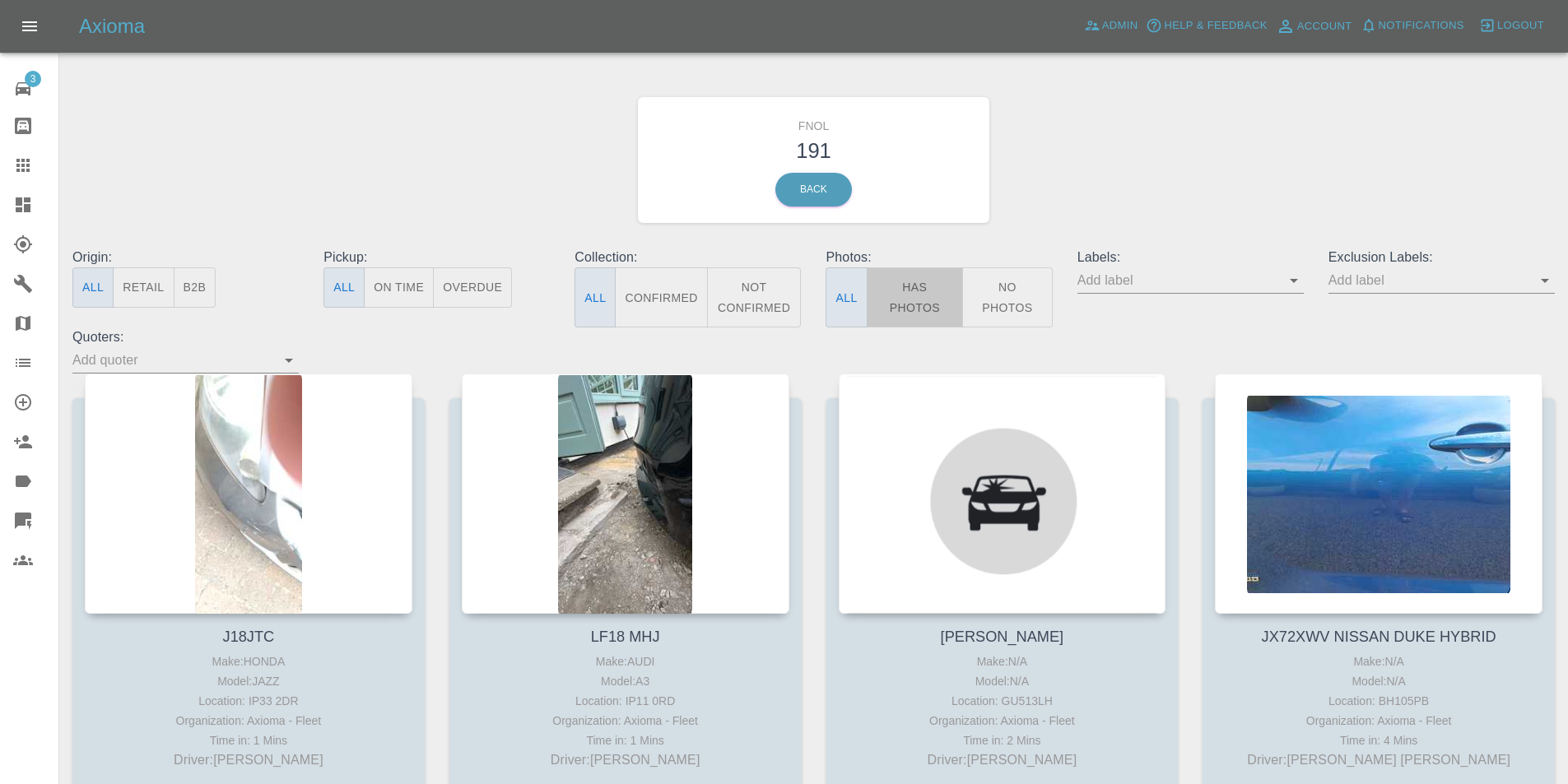
click at [919, 297] on button "Has Photos" at bounding box center [916, 297] width 97 height 60
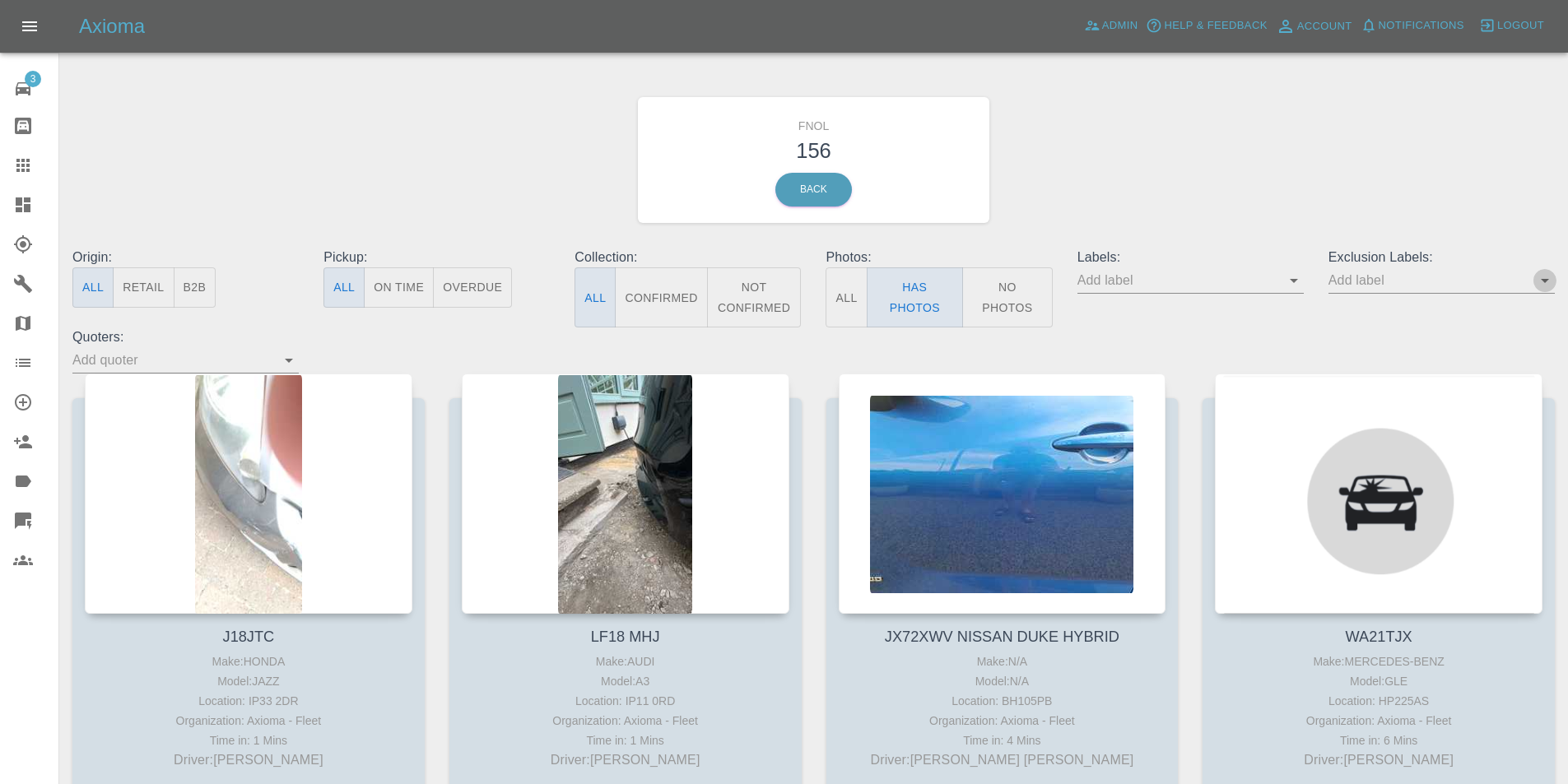
click at [1539, 278] on icon "Open" at bounding box center [1545, 280] width 20 height 20
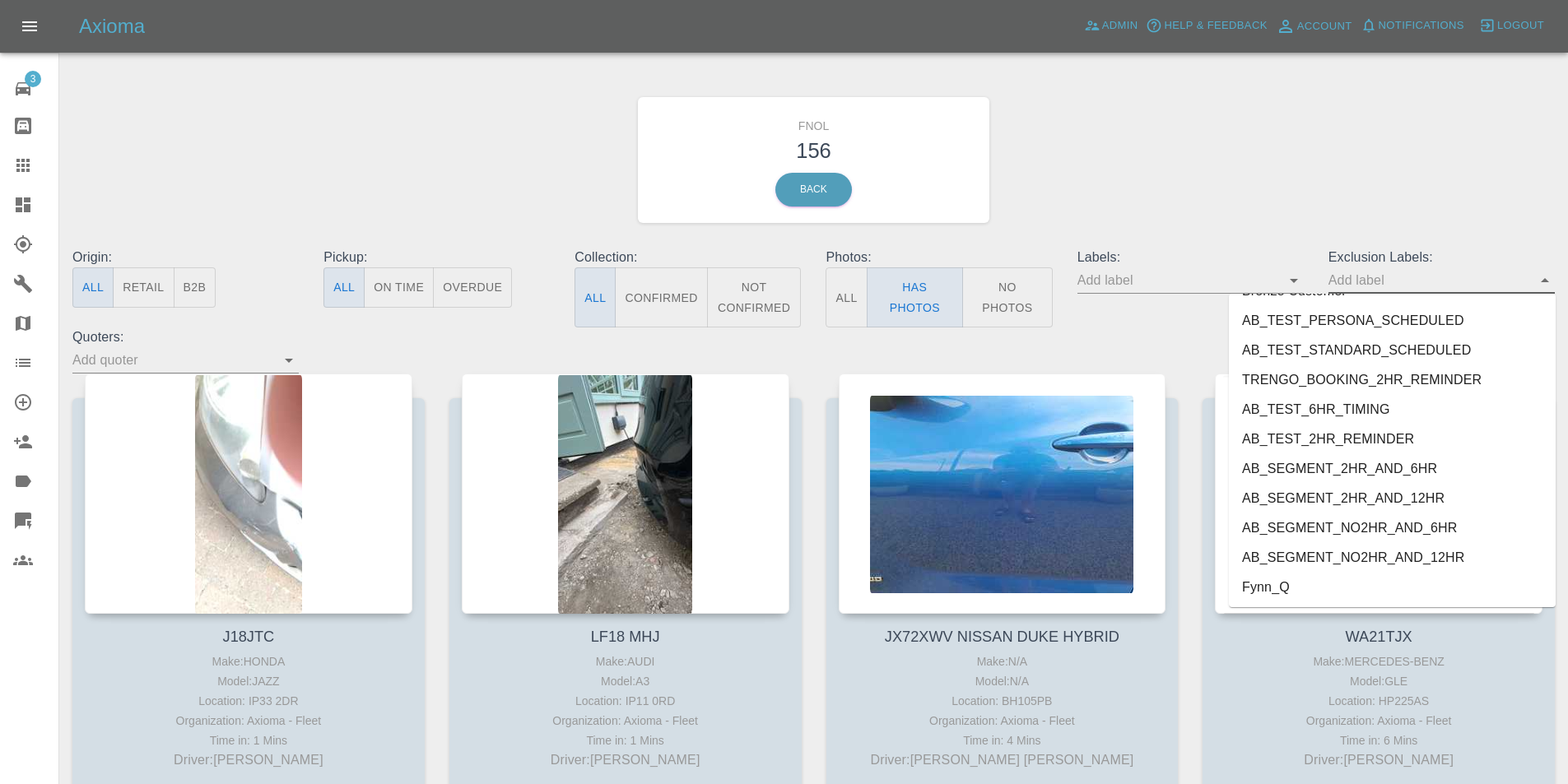
scroll to position [3432, 0]
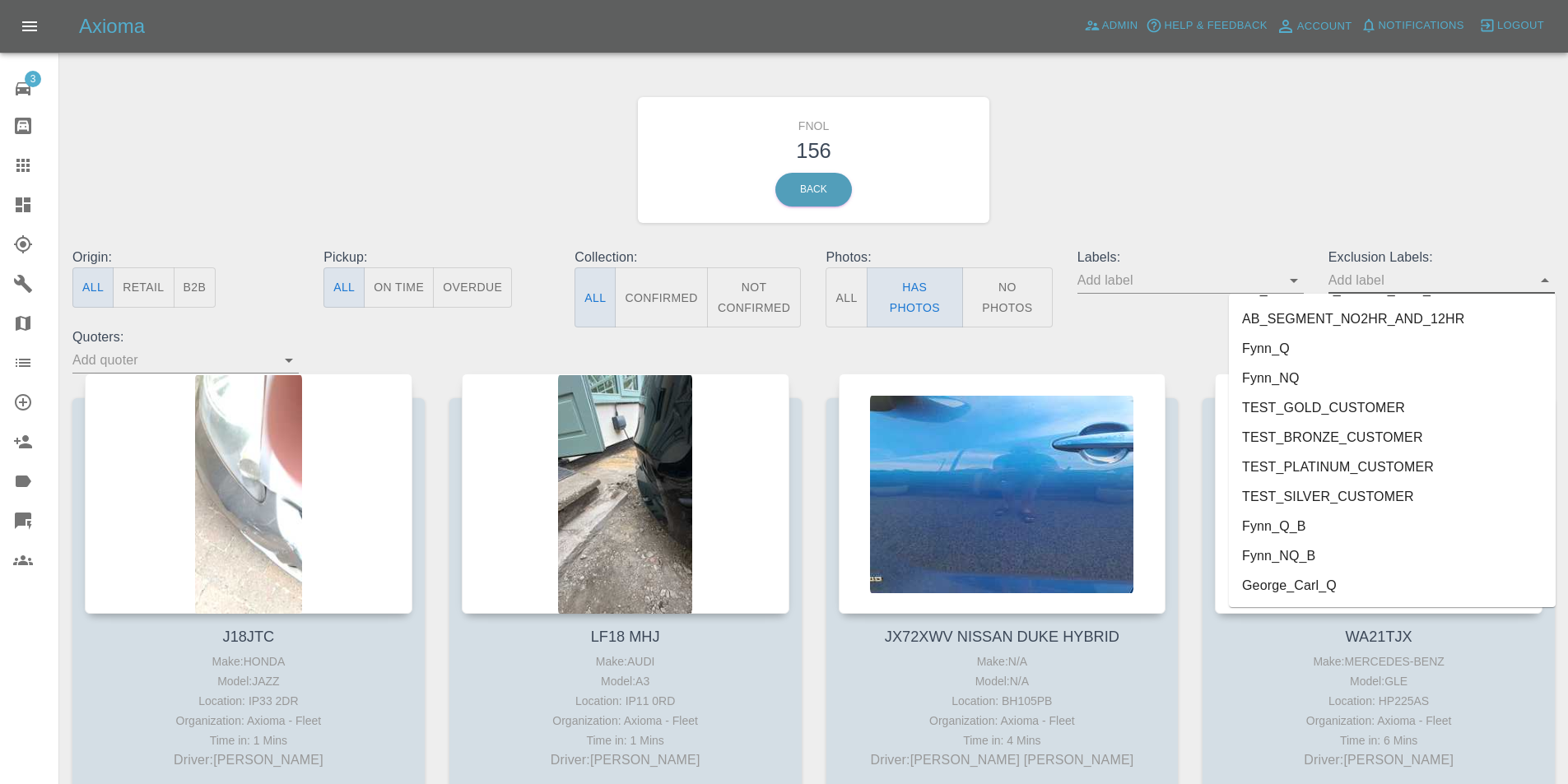
click at [1304, 591] on li "George_Carl_Q" at bounding box center [1392, 585] width 327 height 30
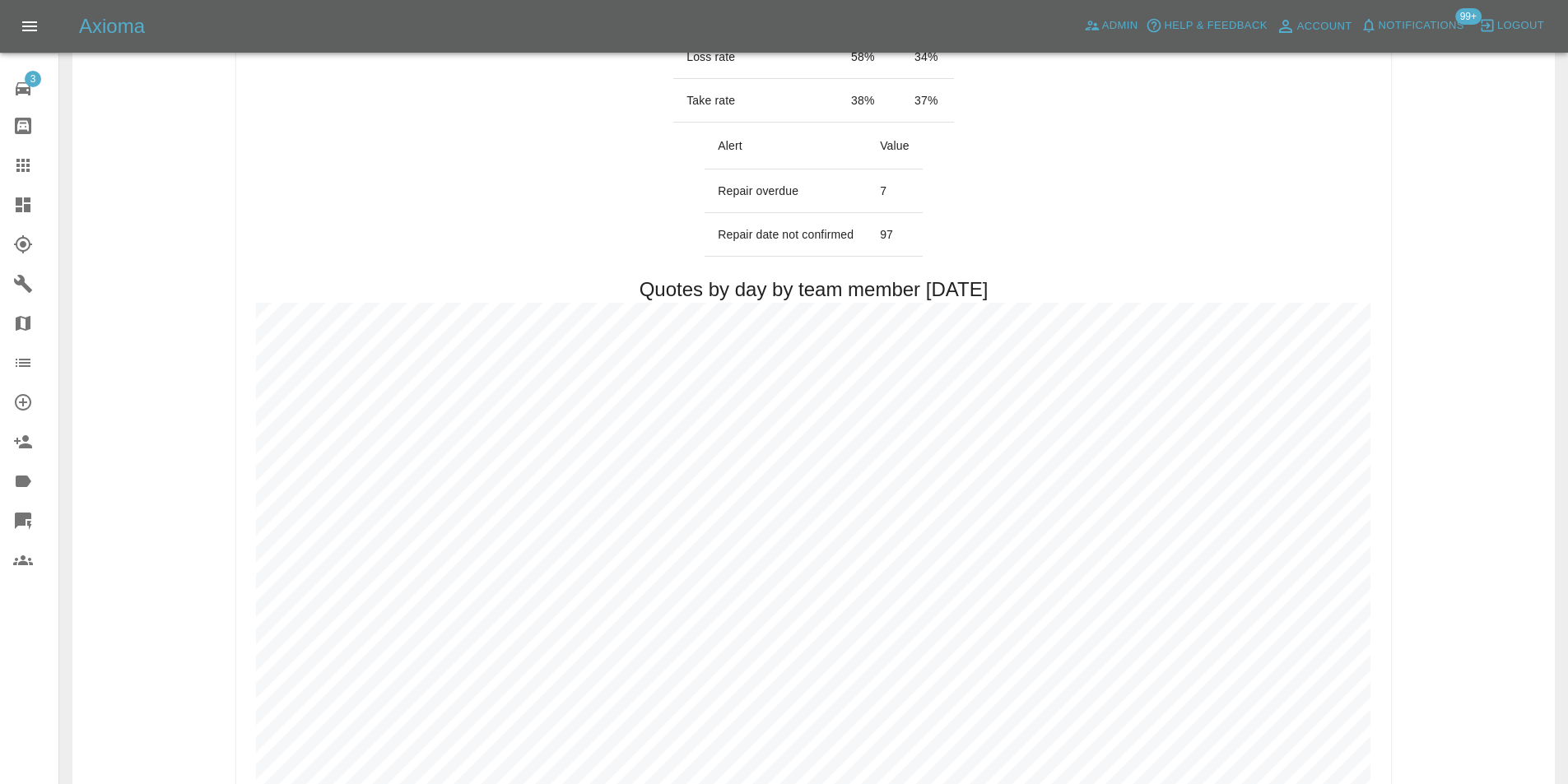
scroll to position [740, 0]
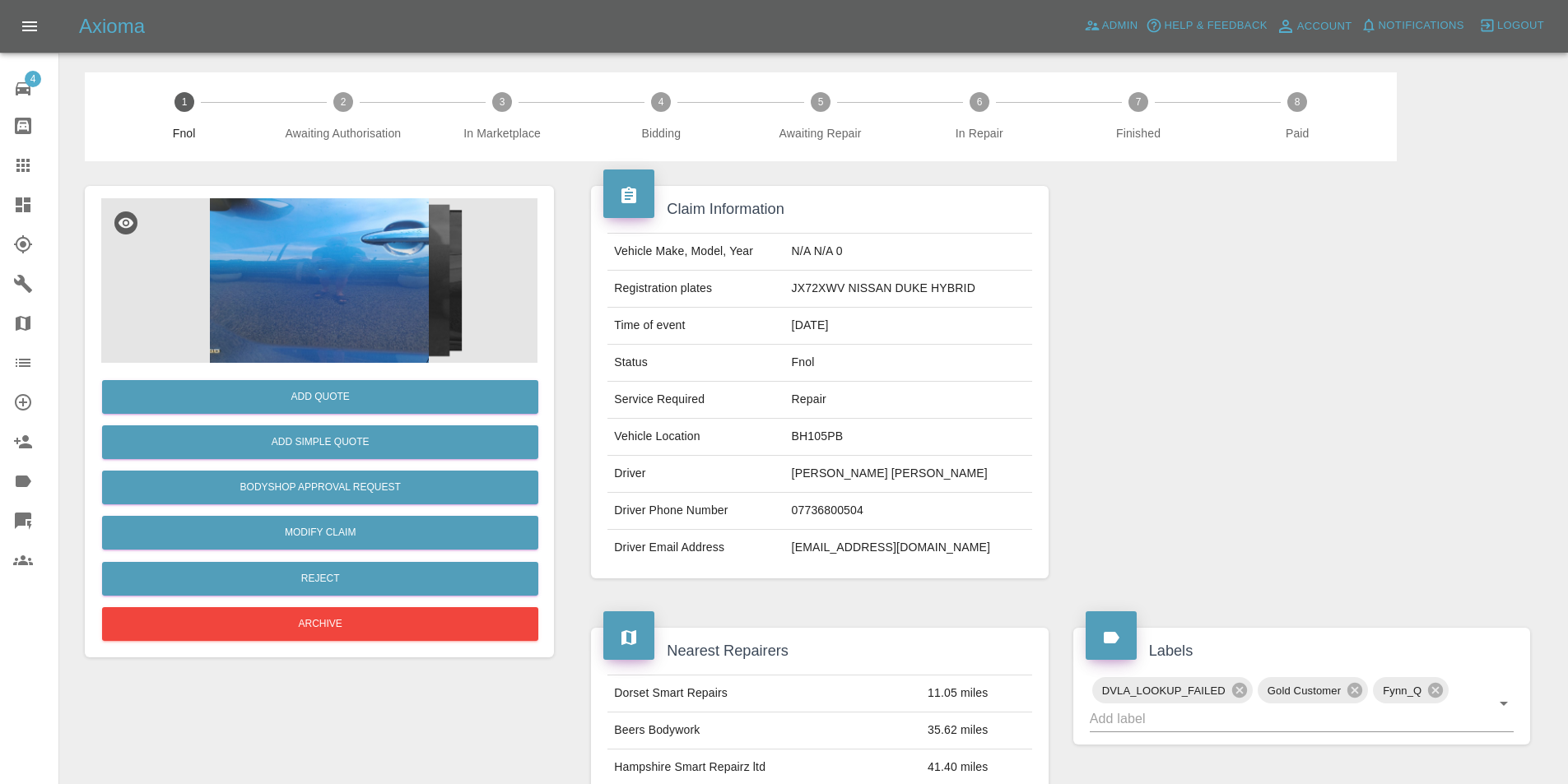
click at [290, 306] on img at bounding box center [319, 280] width 436 height 165
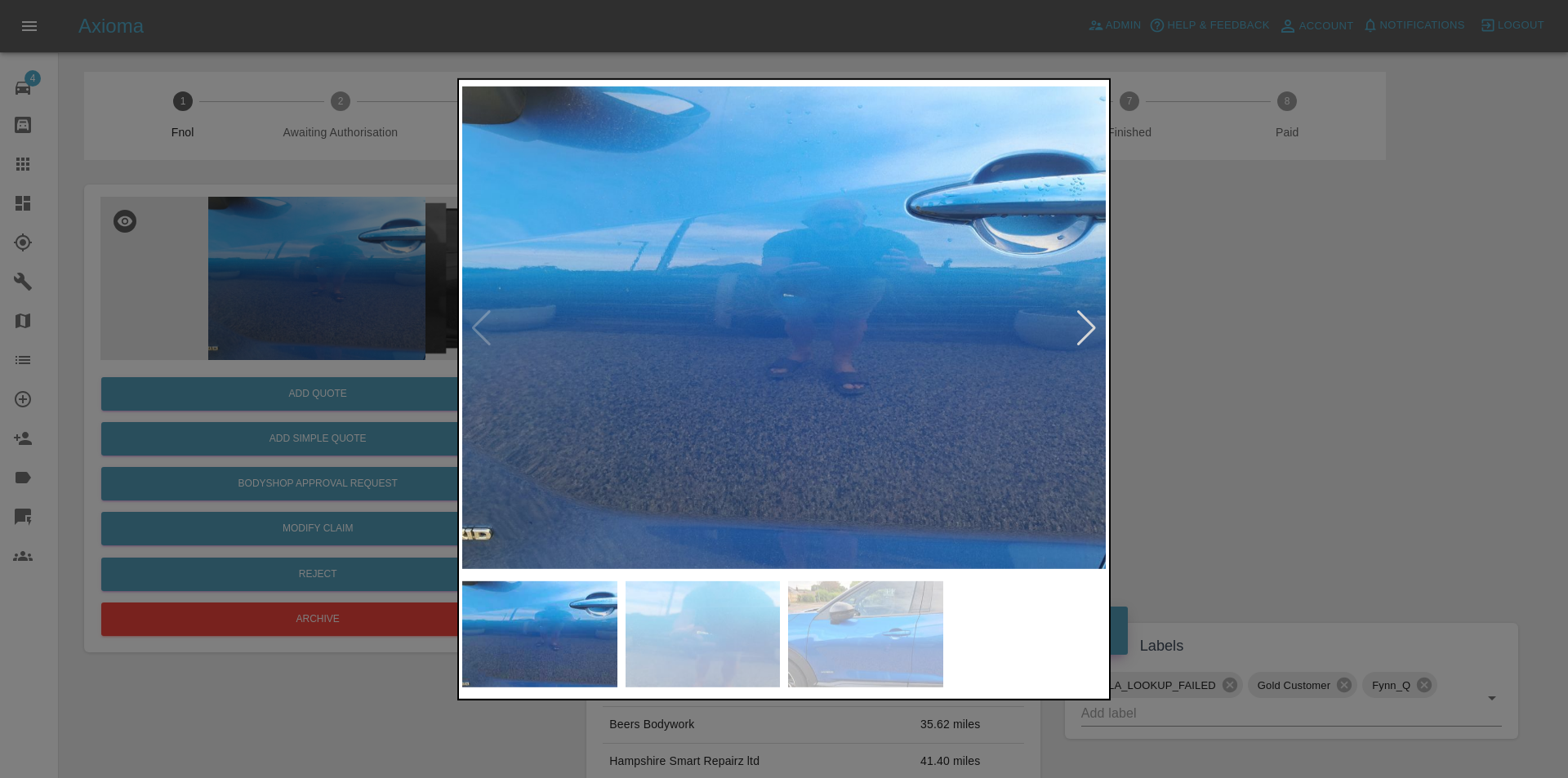
click at [1086, 324] on div at bounding box center [1086, 328] width 22 height 36
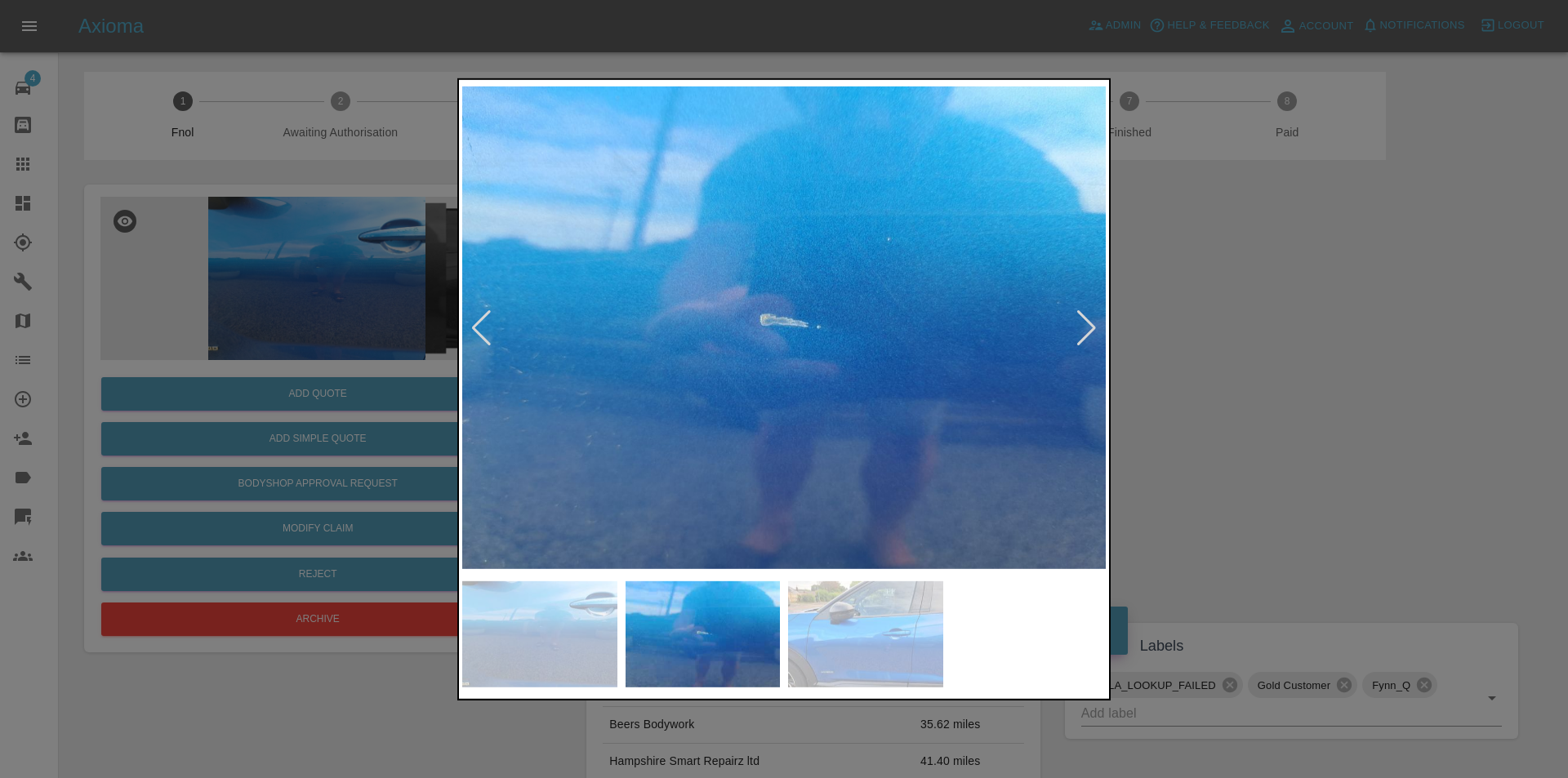
click at [1086, 324] on div at bounding box center [1086, 328] width 22 height 36
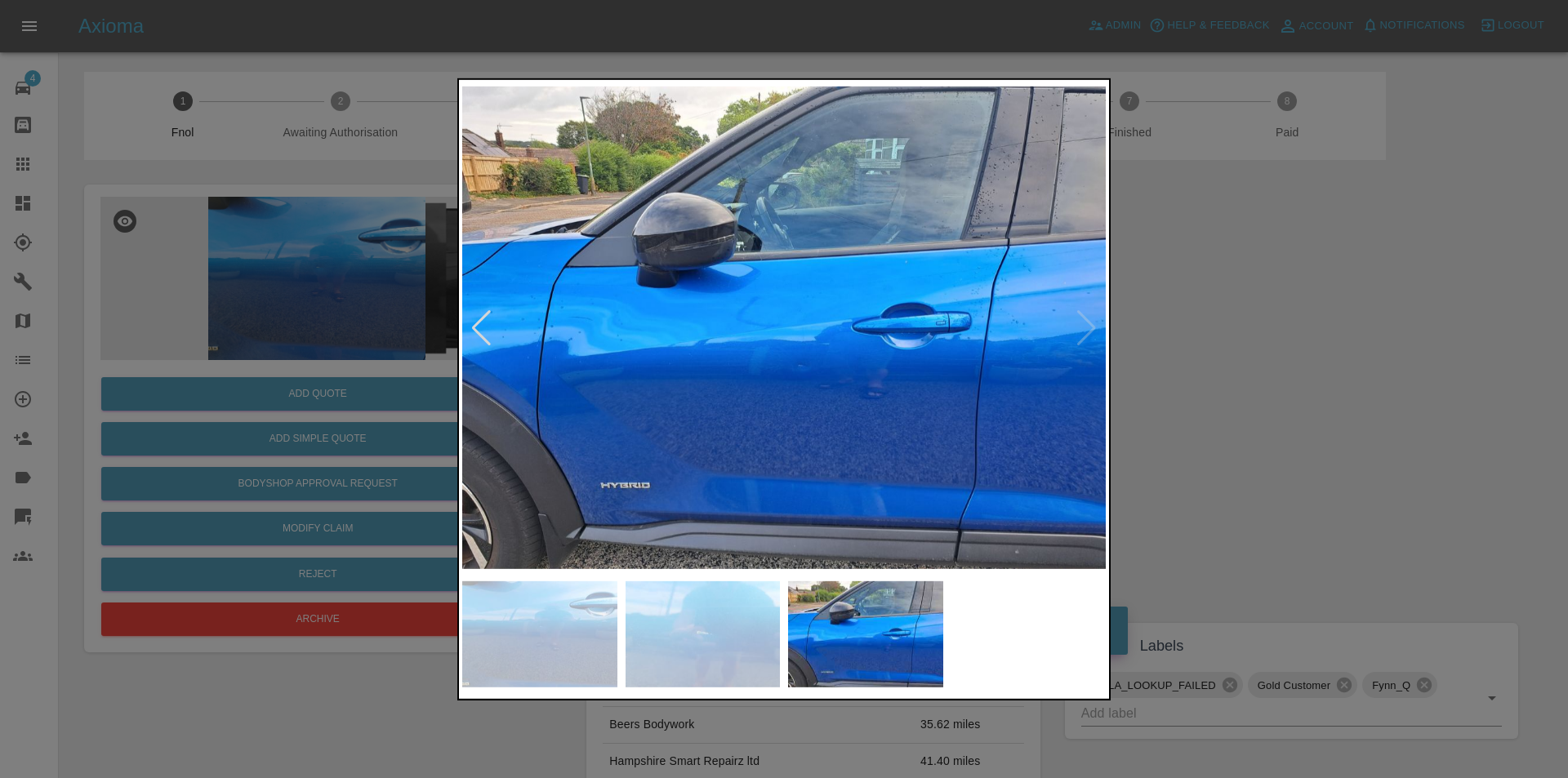
click at [1086, 324] on img at bounding box center [784, 327] width 643 height 490
click at [1166, 325] on div at bounding box center [784, 389] width 1568 height 778
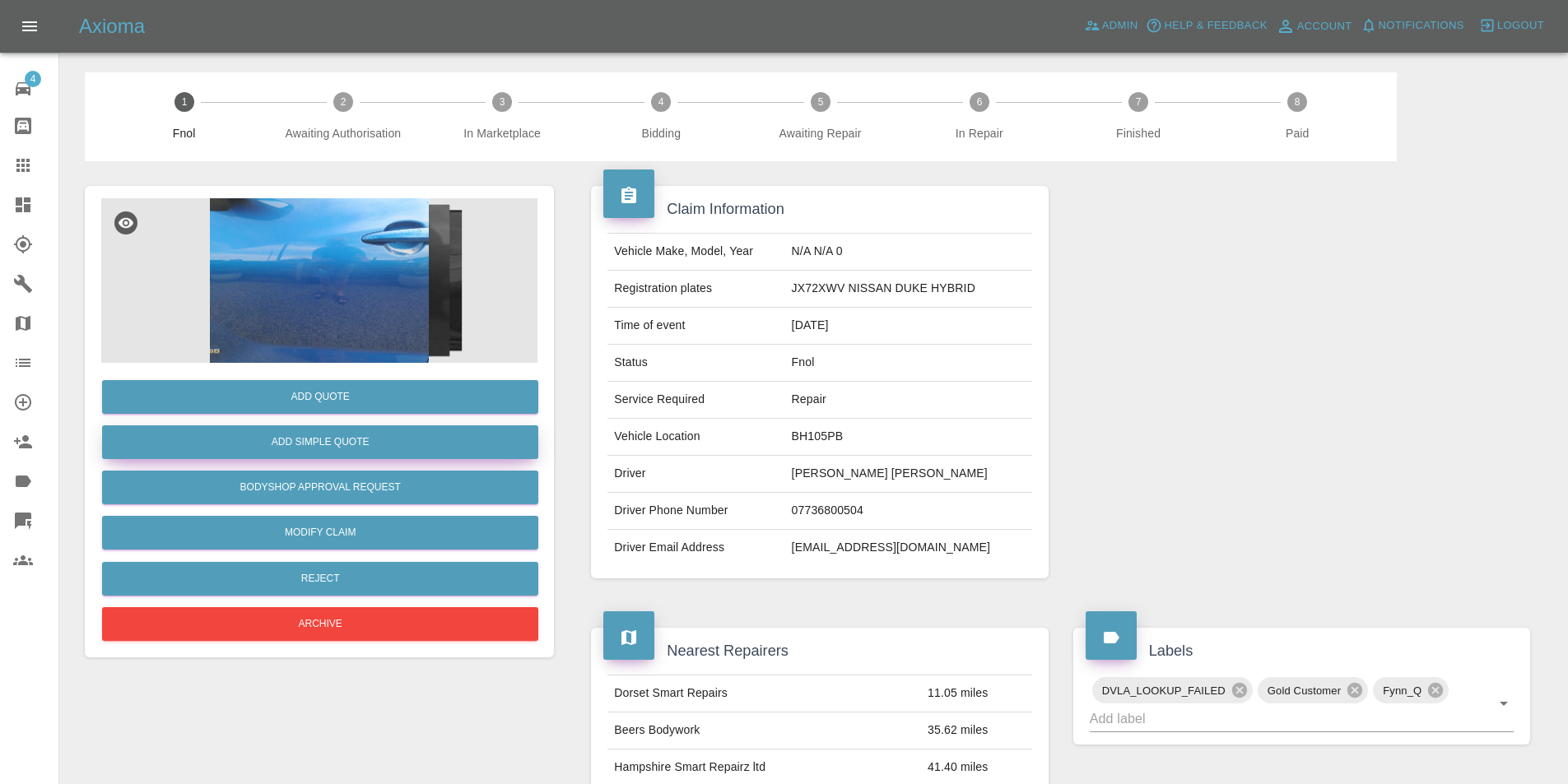
click at [360, 441] on button "Add Simple Quote" at bounding box center [320, 443] width 436 height 34
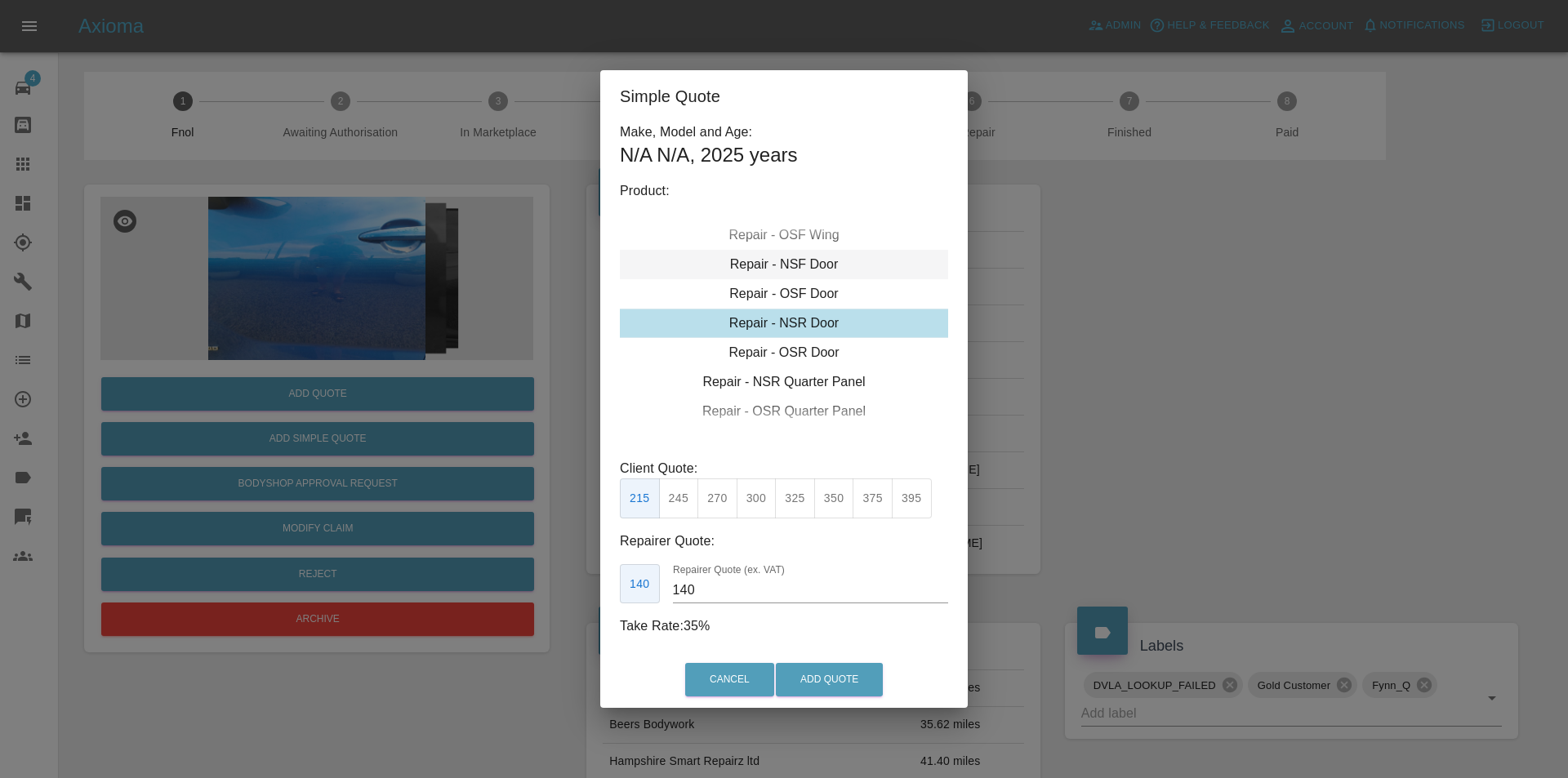
click at [812, 267] on div "Repair - NSF Door" at bounding box center [784, 264] width 329 height 30
drag, startPoint x: 676, startPoint y: 495, endPoint x: 798, endPoint y: 563, distance: 139.7
click at [677, 495] on button "245" at bounding box center [678, 498] width 40 height 40
type input "160"
click at [822, 677] on button "Add Quote" at bounding box center [829, 680] width 107 height 34
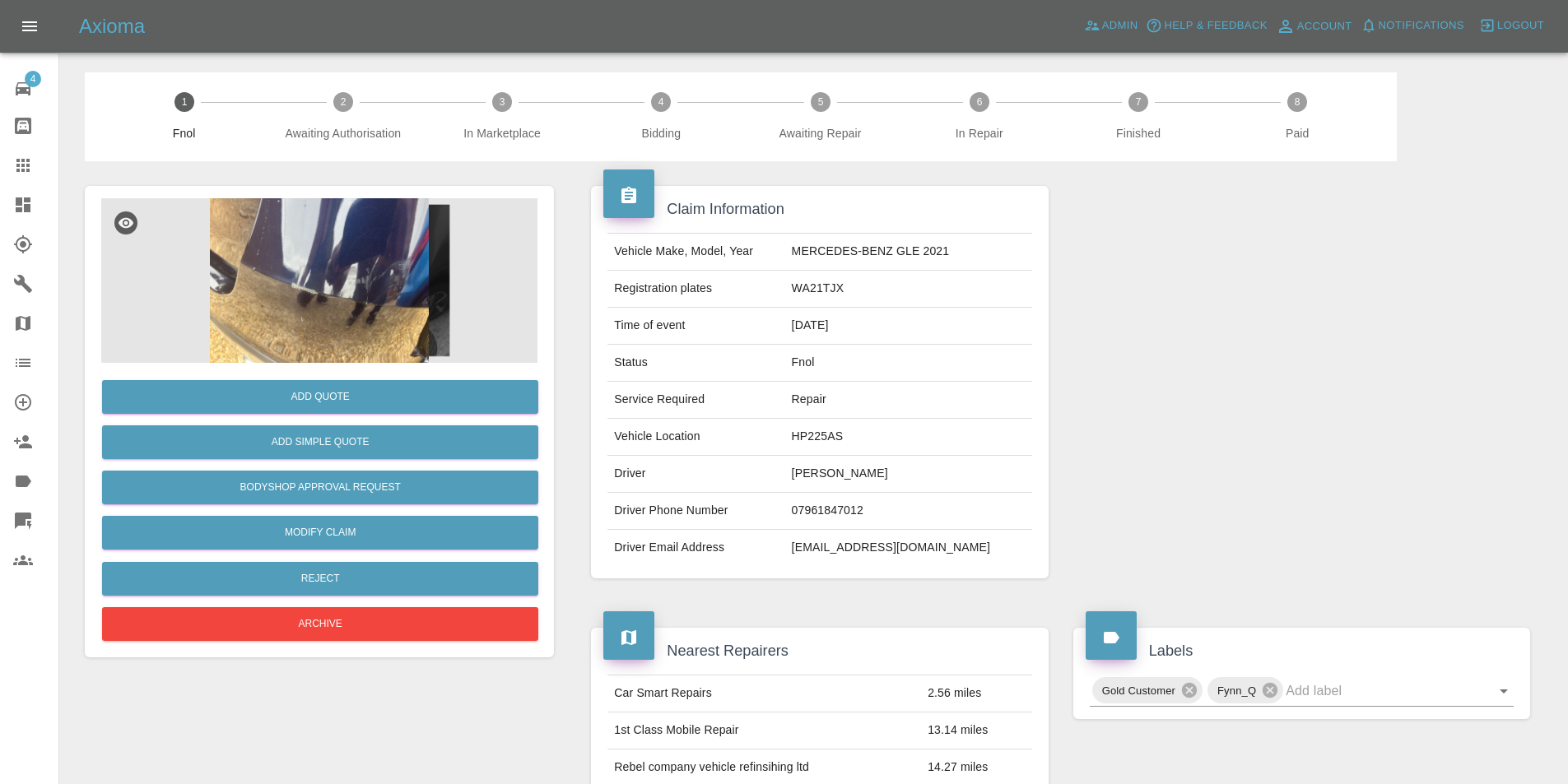
click at [322, 267] on img at bounding box center [319, 280] width 436 height 165
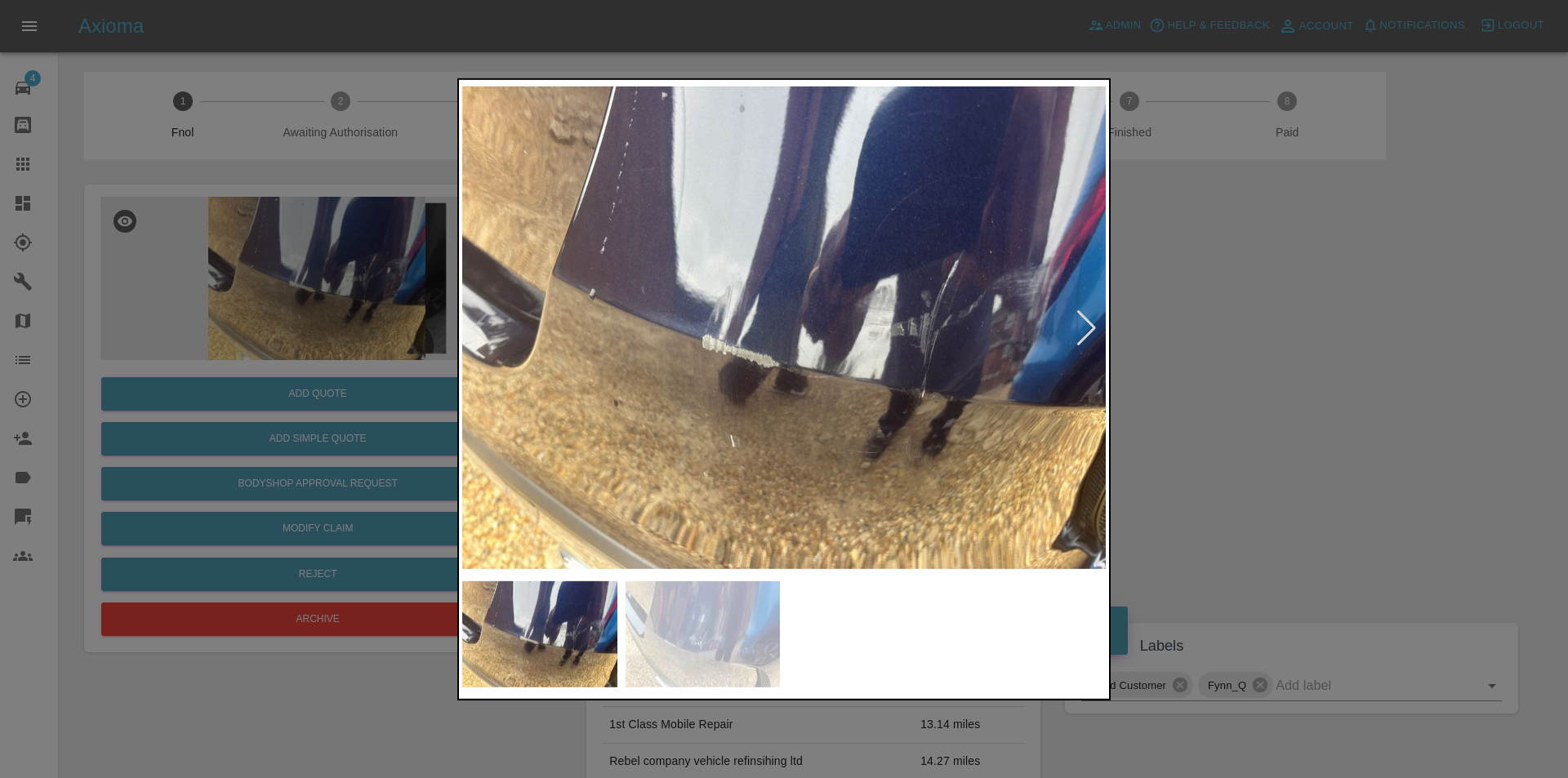
click at [1086, 332] on div at bounding box center [1086, 328] width 22 height 36
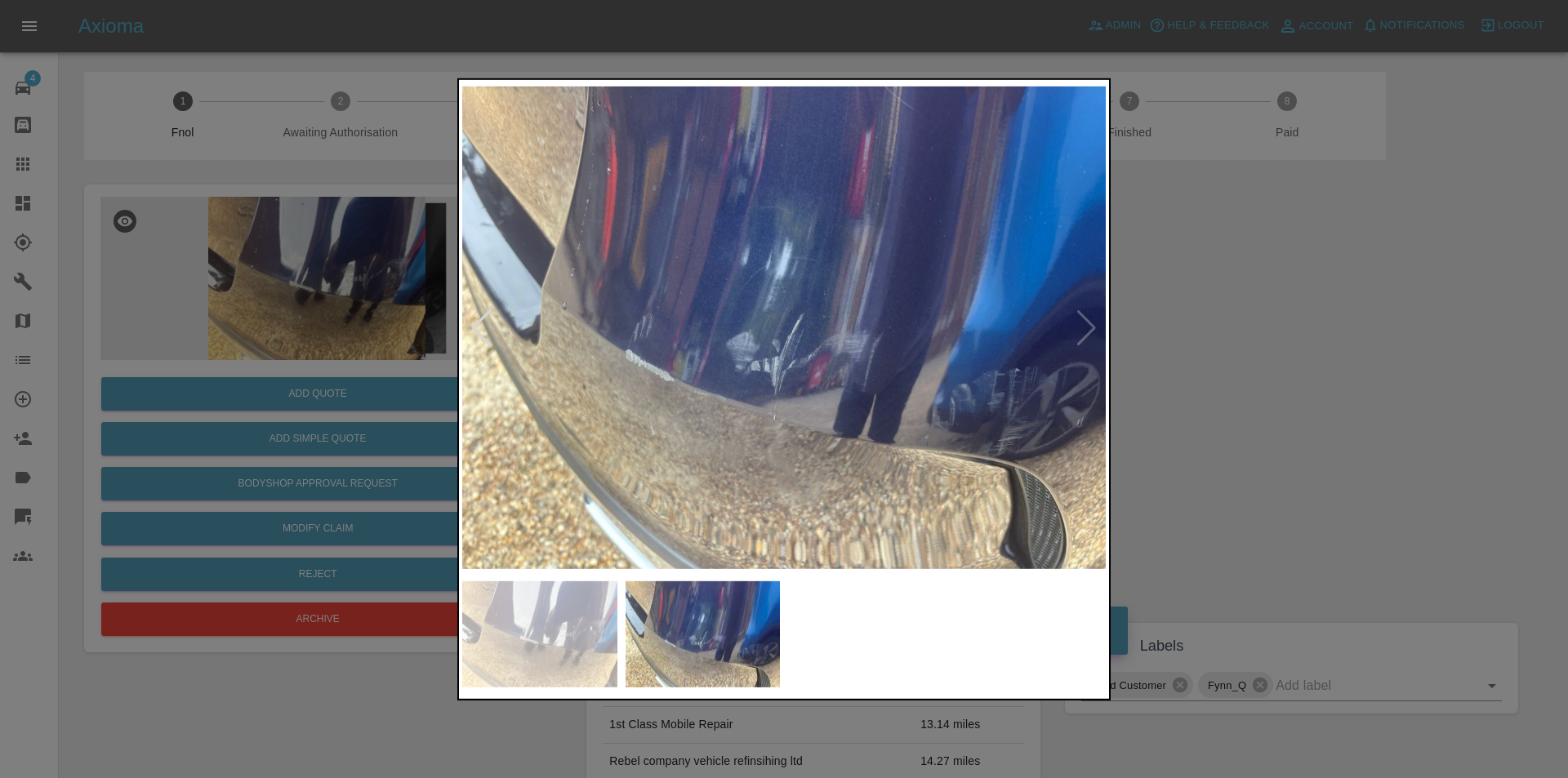
click at [1086, 332] on img at bounding box center [784, 327] width 643 height 490
drag, startPoint x: 1293, startPoint y: 355, endPoint x: 1278, endPoint y: 350, distance: 15.8
click at [1286, 352] on div at bounding box center [784, 389] width 1568 height 778
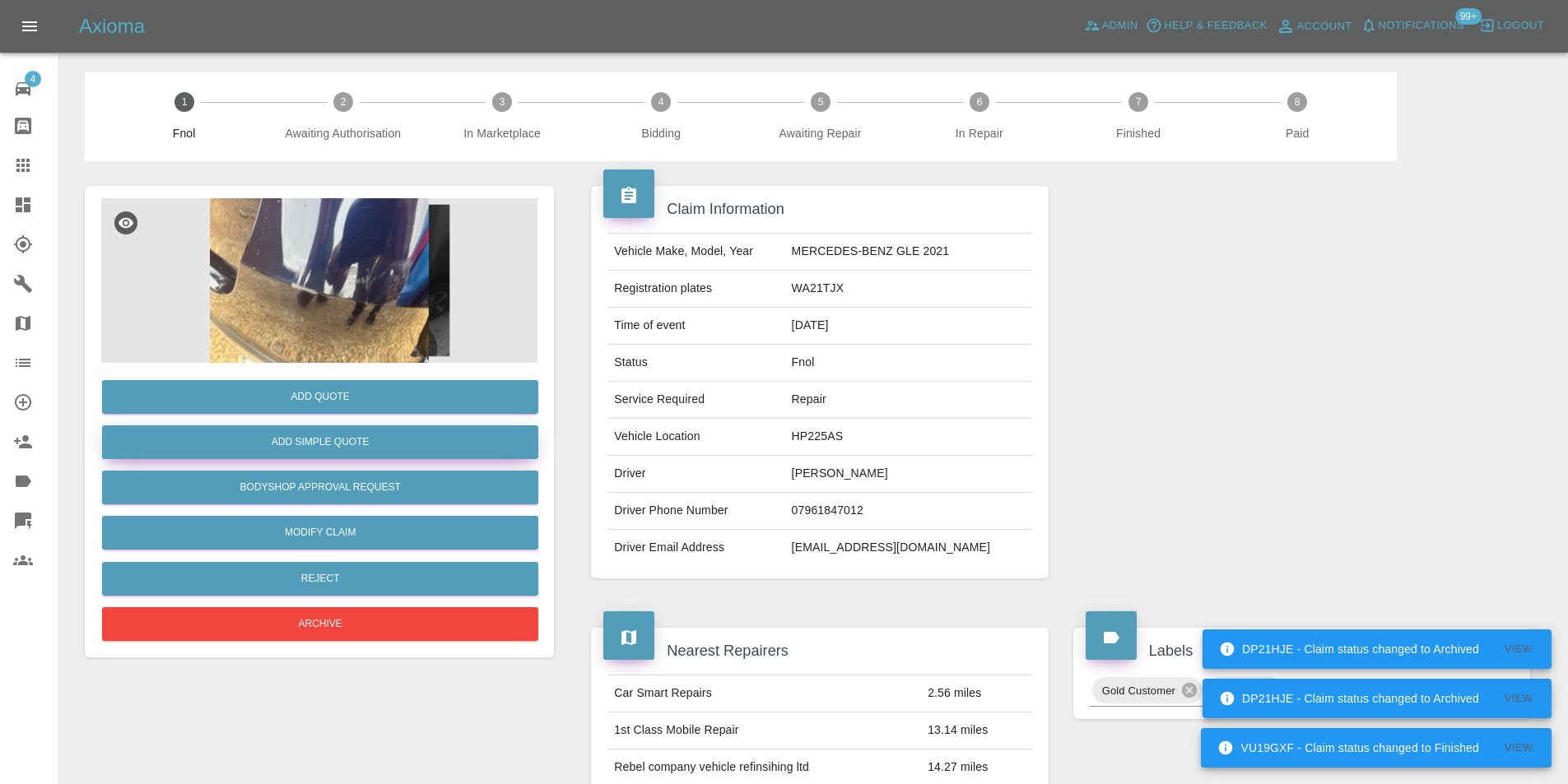
click at [341, 448] on button "Add Simple Quote" at bounding box center [320, 443] width 436 height 34
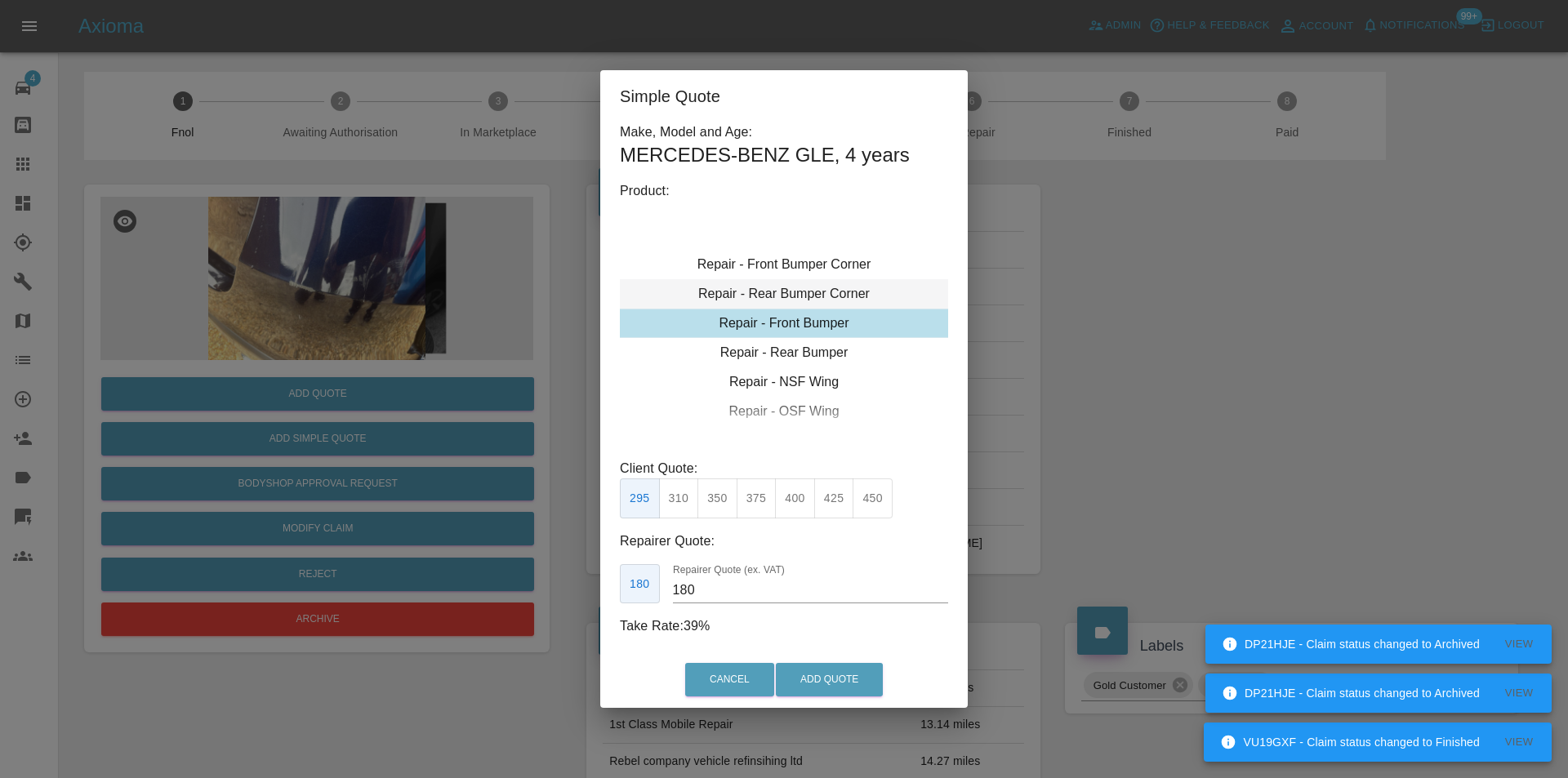
click at [792, 299] on div "Repair - Rear Bumper Corner" at bounding box center [784, 294] width 329 height 30
type input "120"
click at [814, 684] on button "Add Quote" at bounding box center [829, 680] width 107 height 34
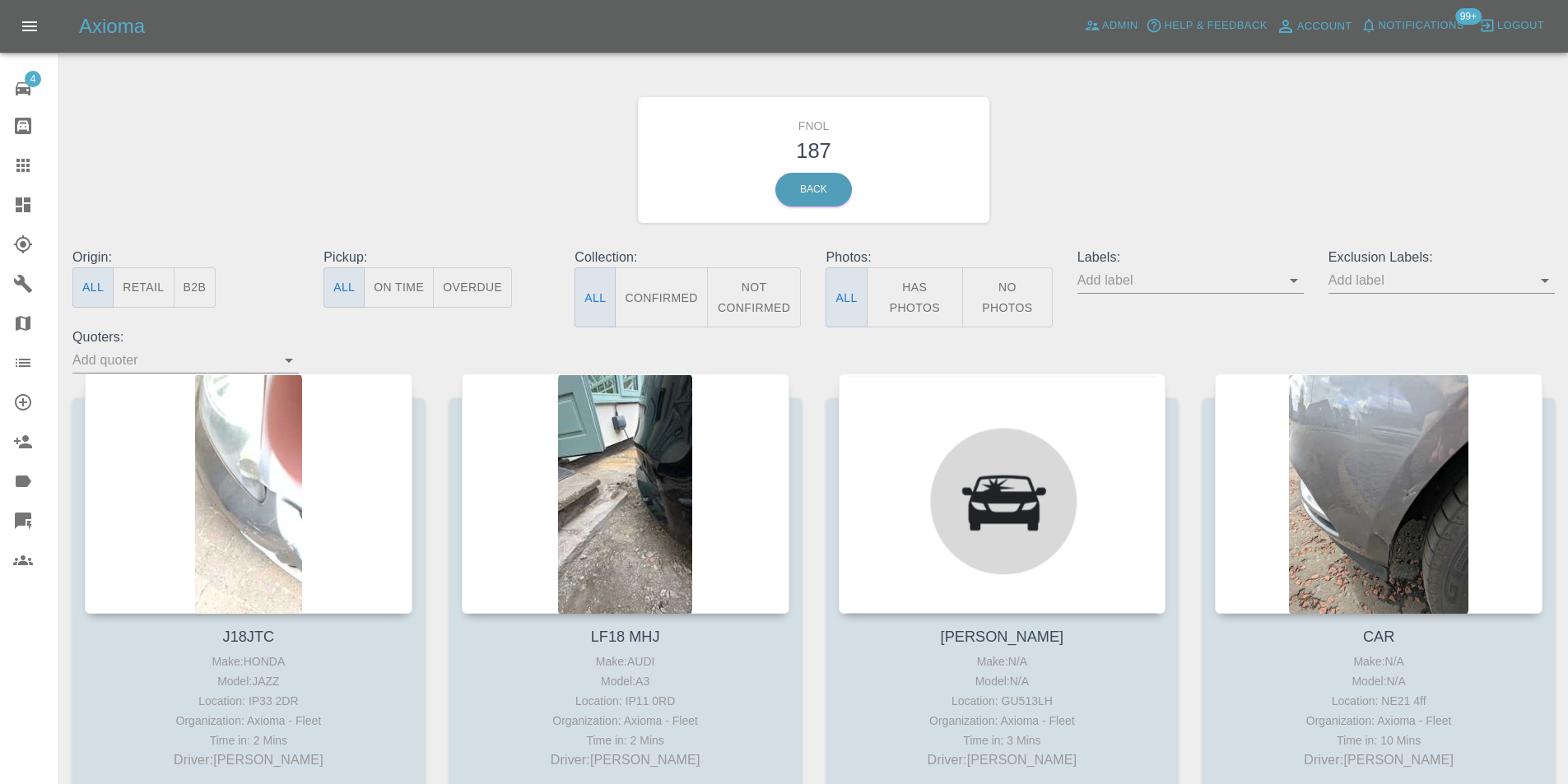
click at [927, 296] on button "Has Photos" at bounding box center [916, 297] width 97 height 60
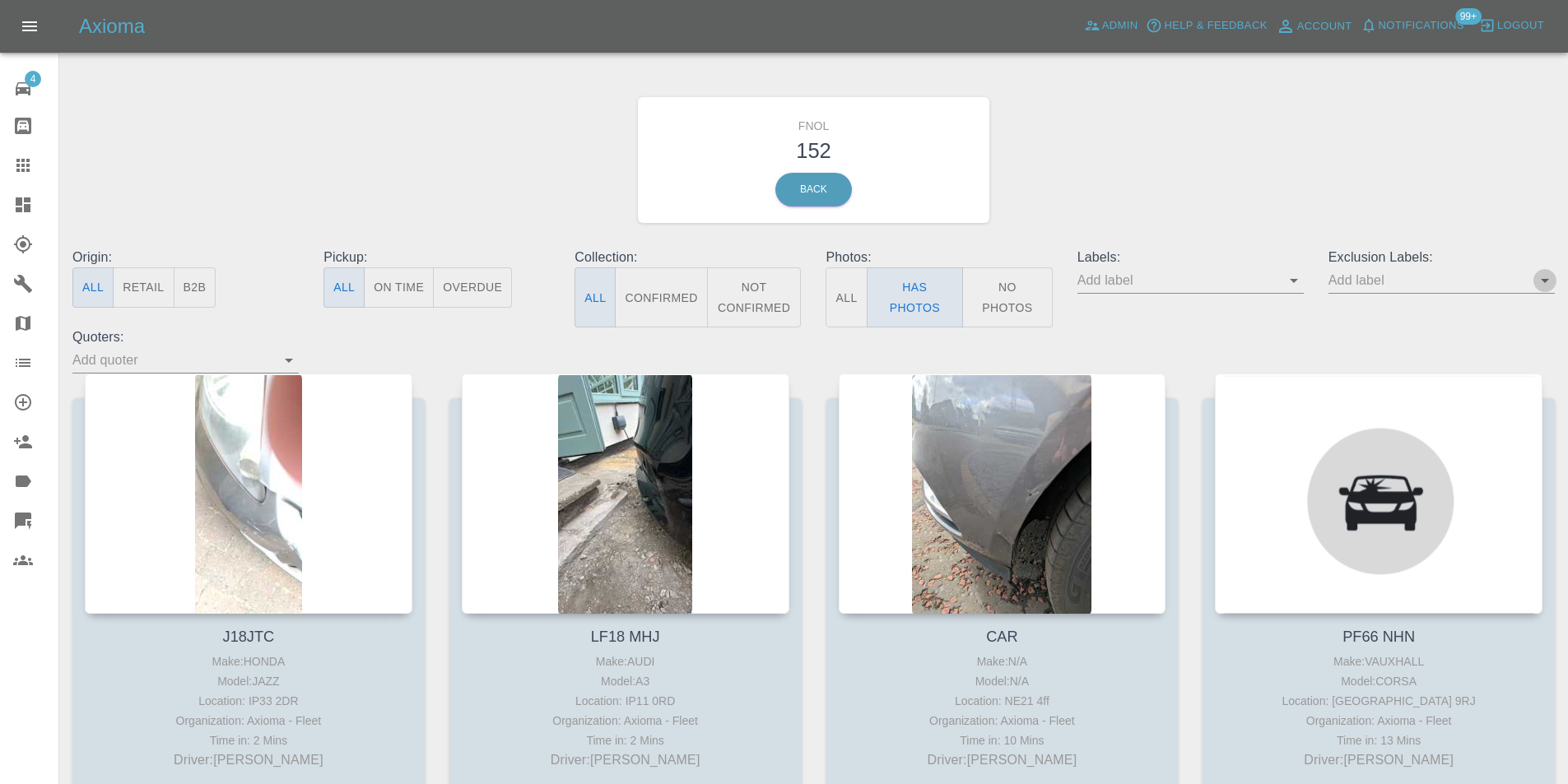
click at [1544, 276] on icon "Open" at bounding box center [1545, 280] width 20 height 20
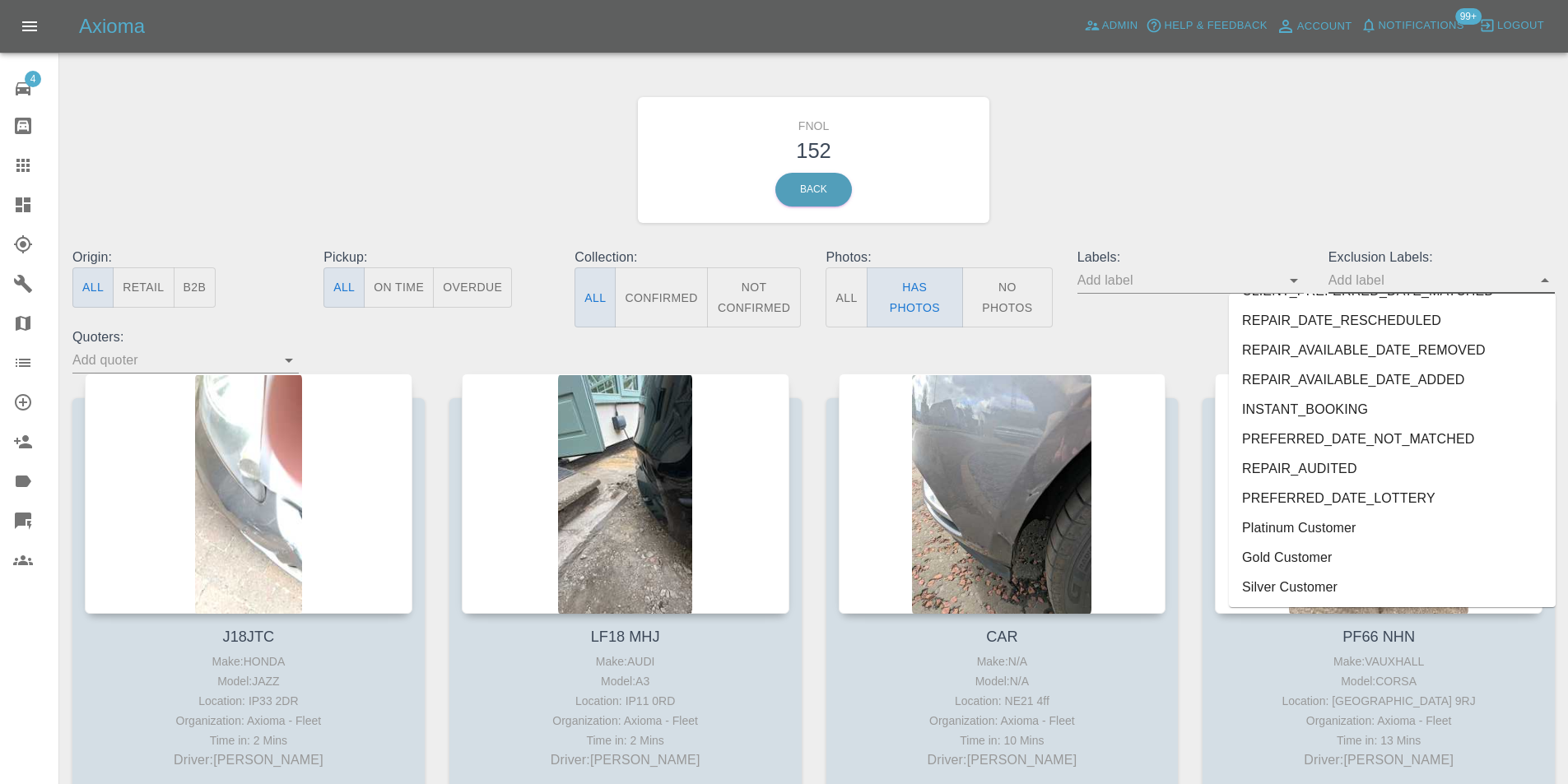
scroll to position [3432, 0]
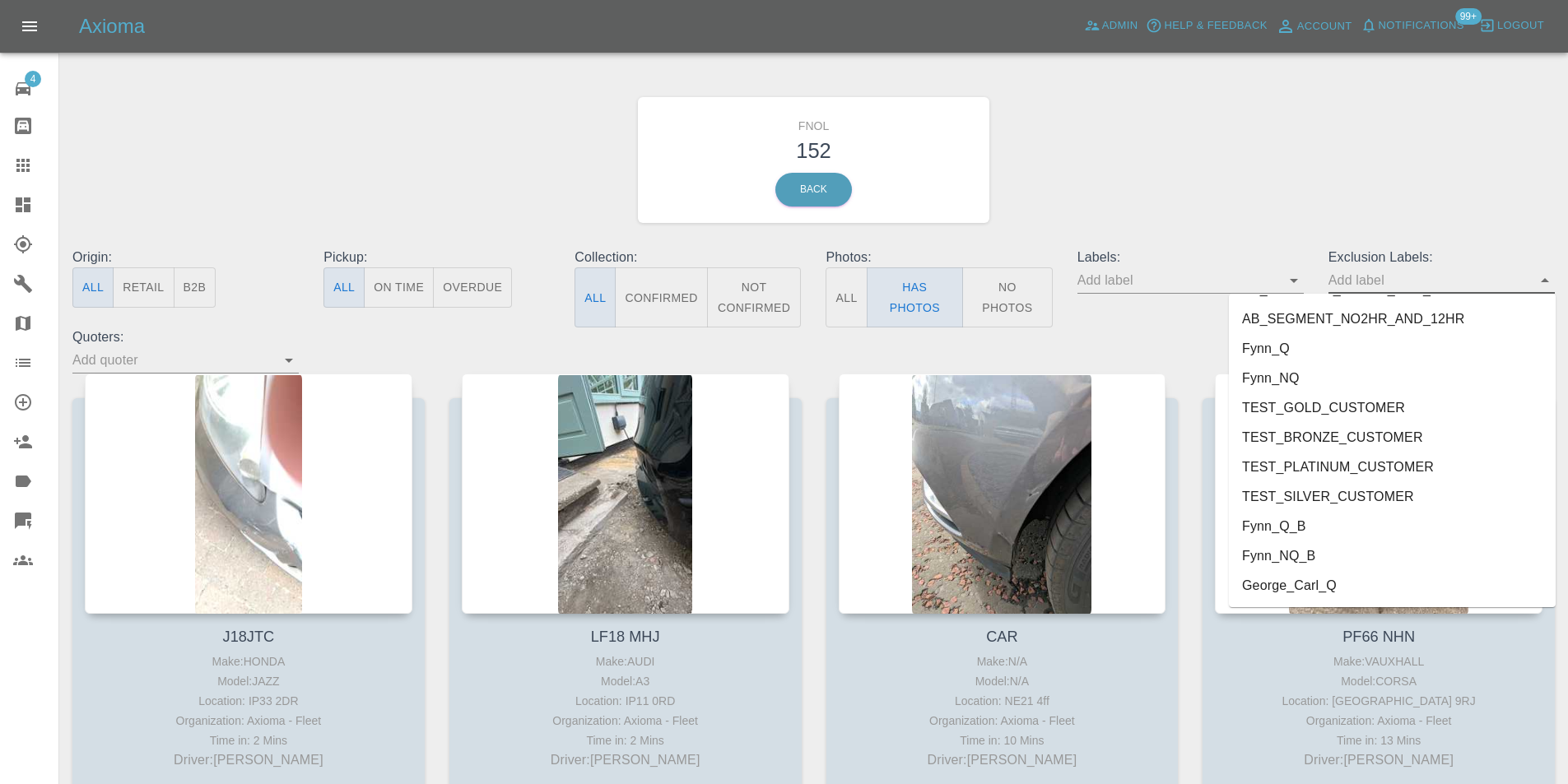
click at [1329, 579] on li "George_Carl_Q" at bounding box center [1392, 585] width 327 height 30
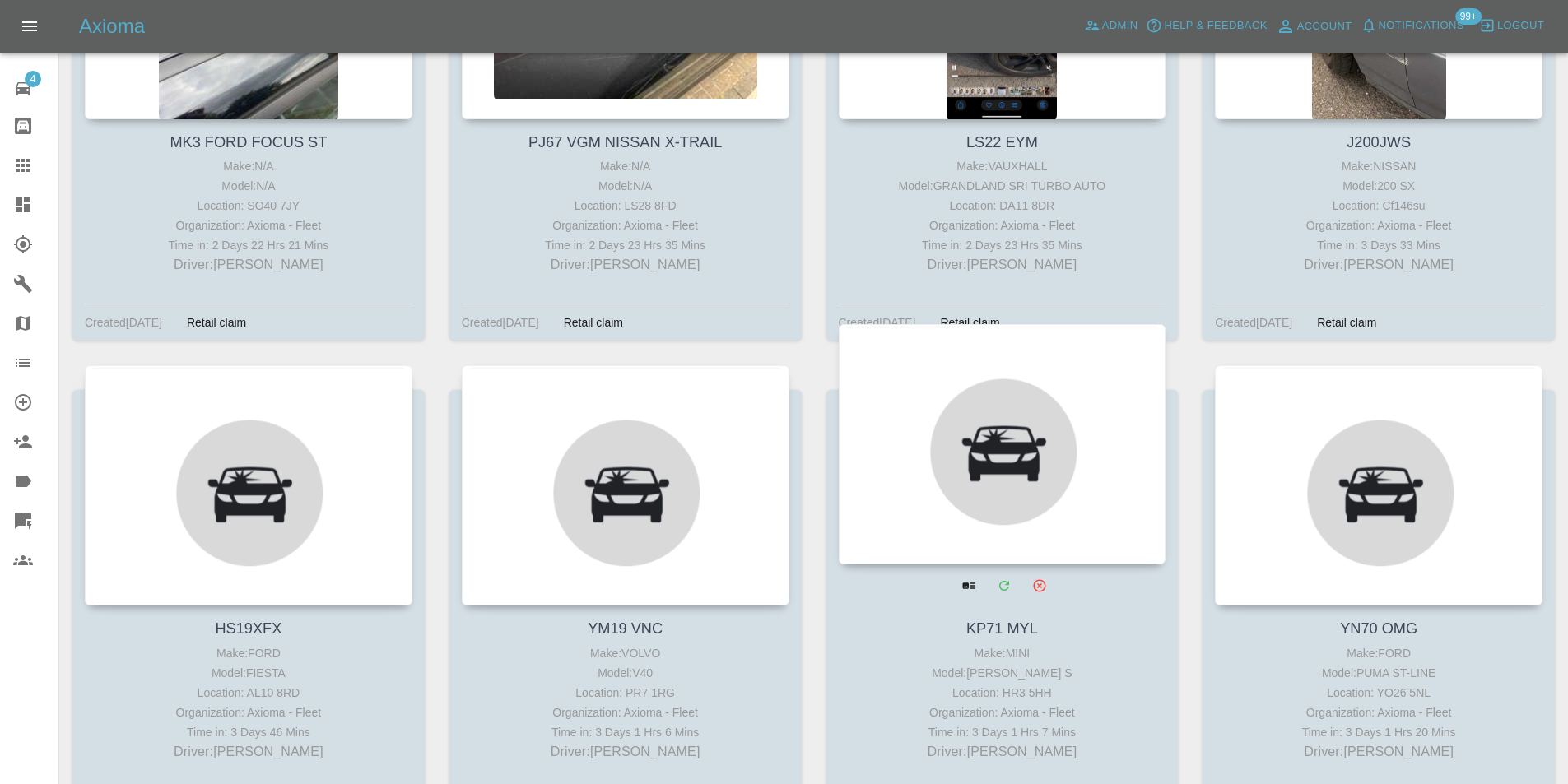
scroll to position [10735, 0]
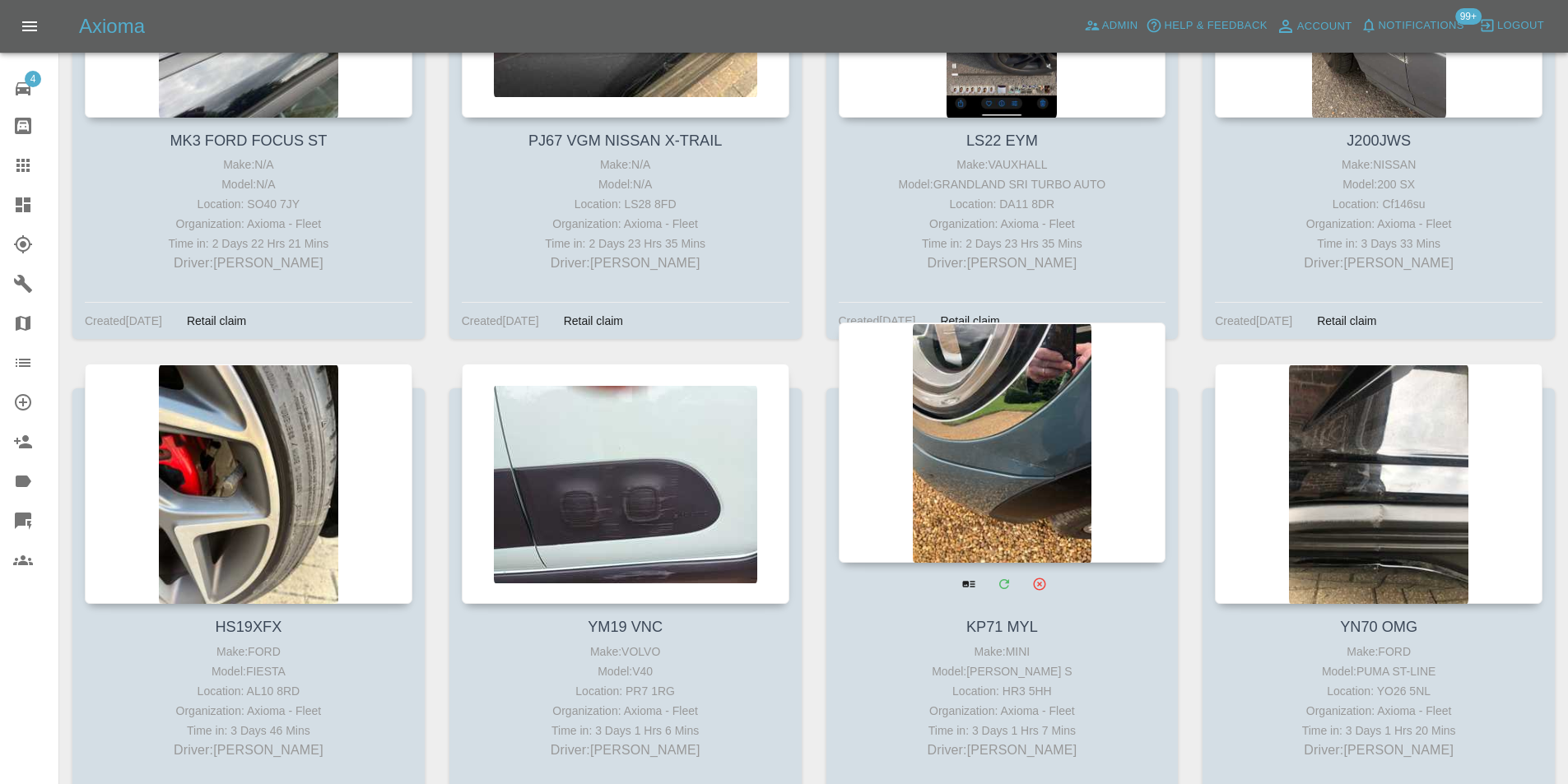
drag, startPoint x: 949, startPoint y: 423, endPoint x: 959, endPoint y: 426, distance: 10.4
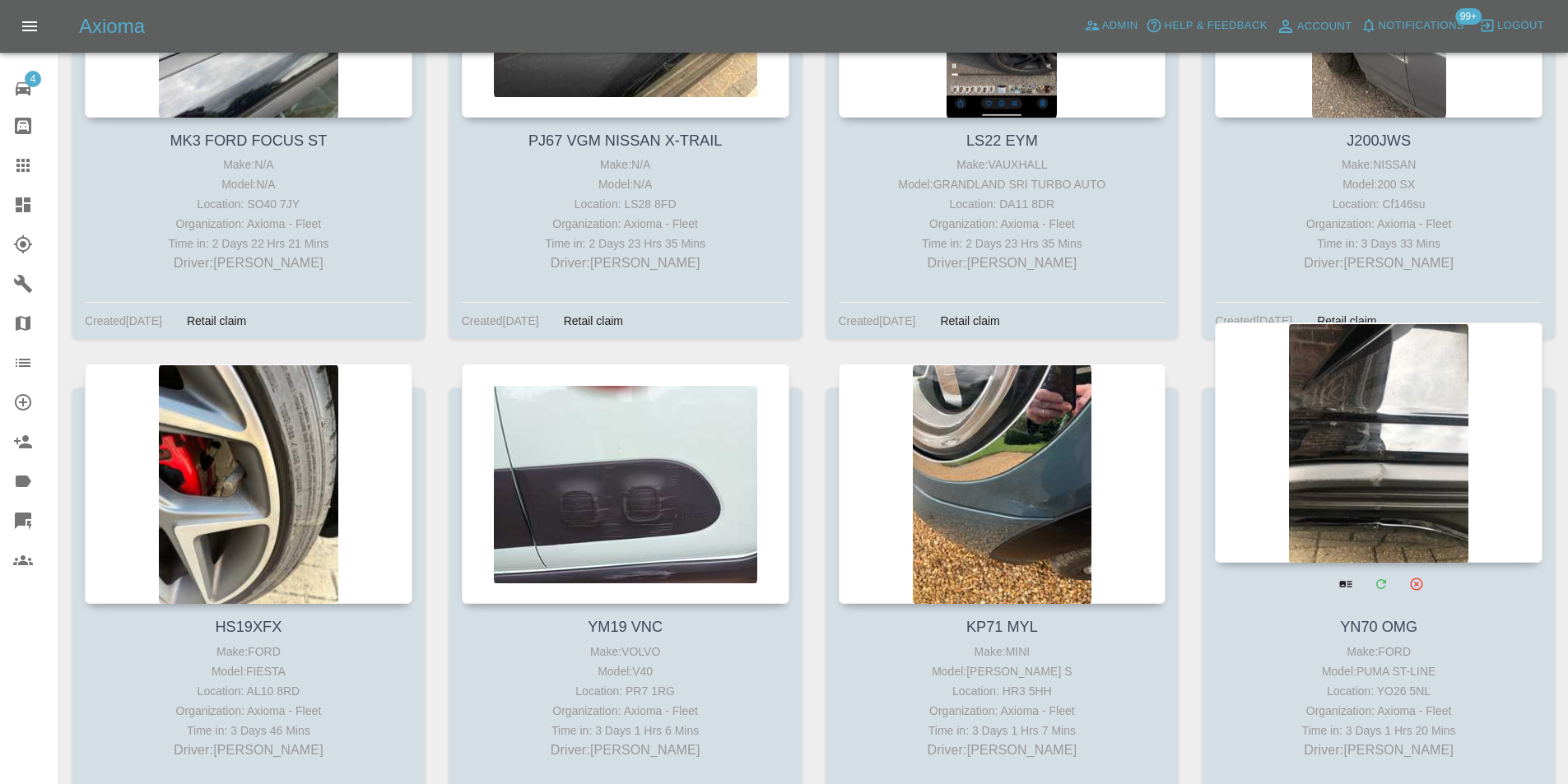
drag, startPoint x: 1325, startPoint y: 369, endPoint x: 1335, endPoint y: 375, distance: 11.7
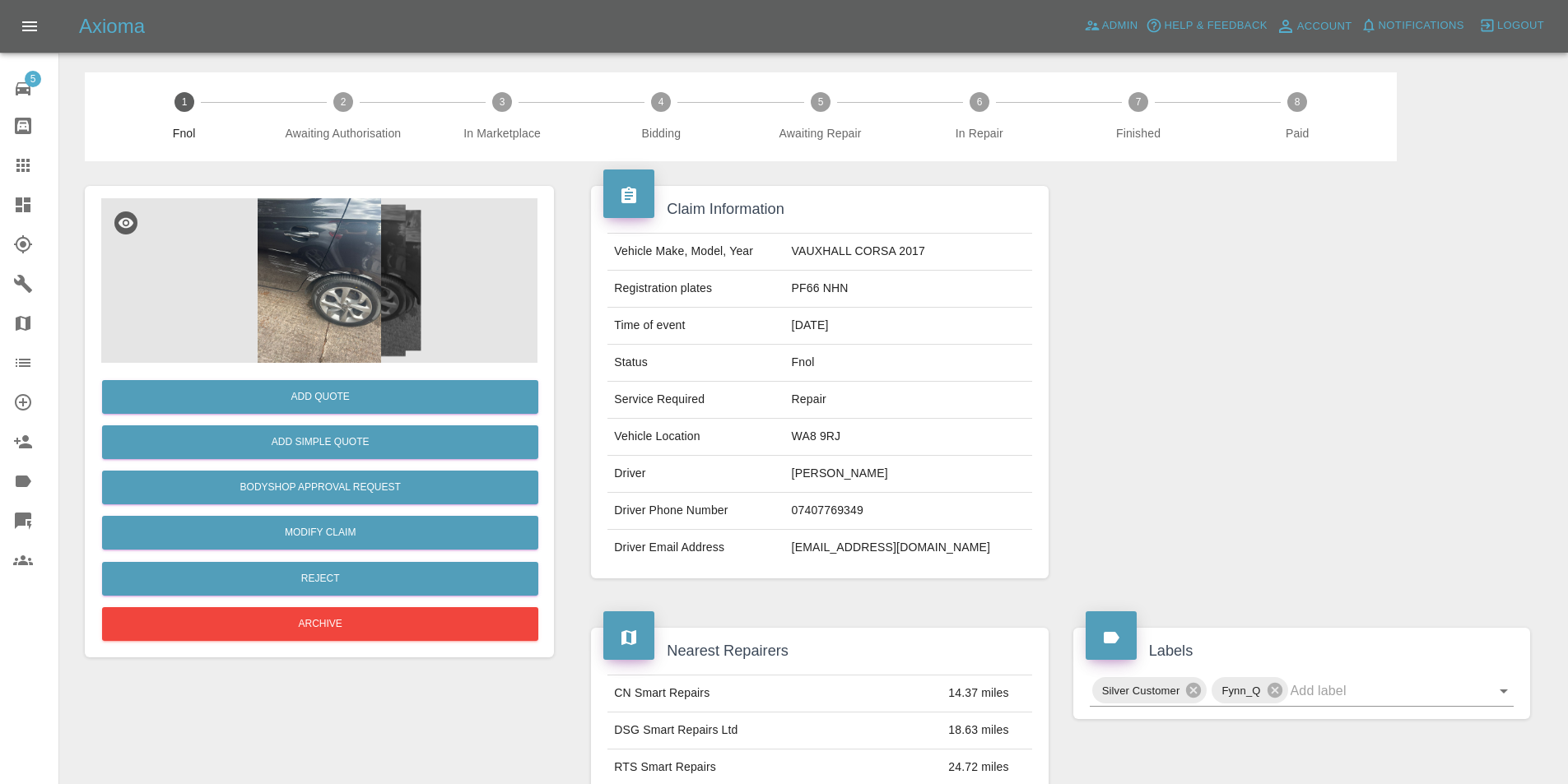
click at [265, 266] on img at bounding box center [319, 280] width 436 height 165
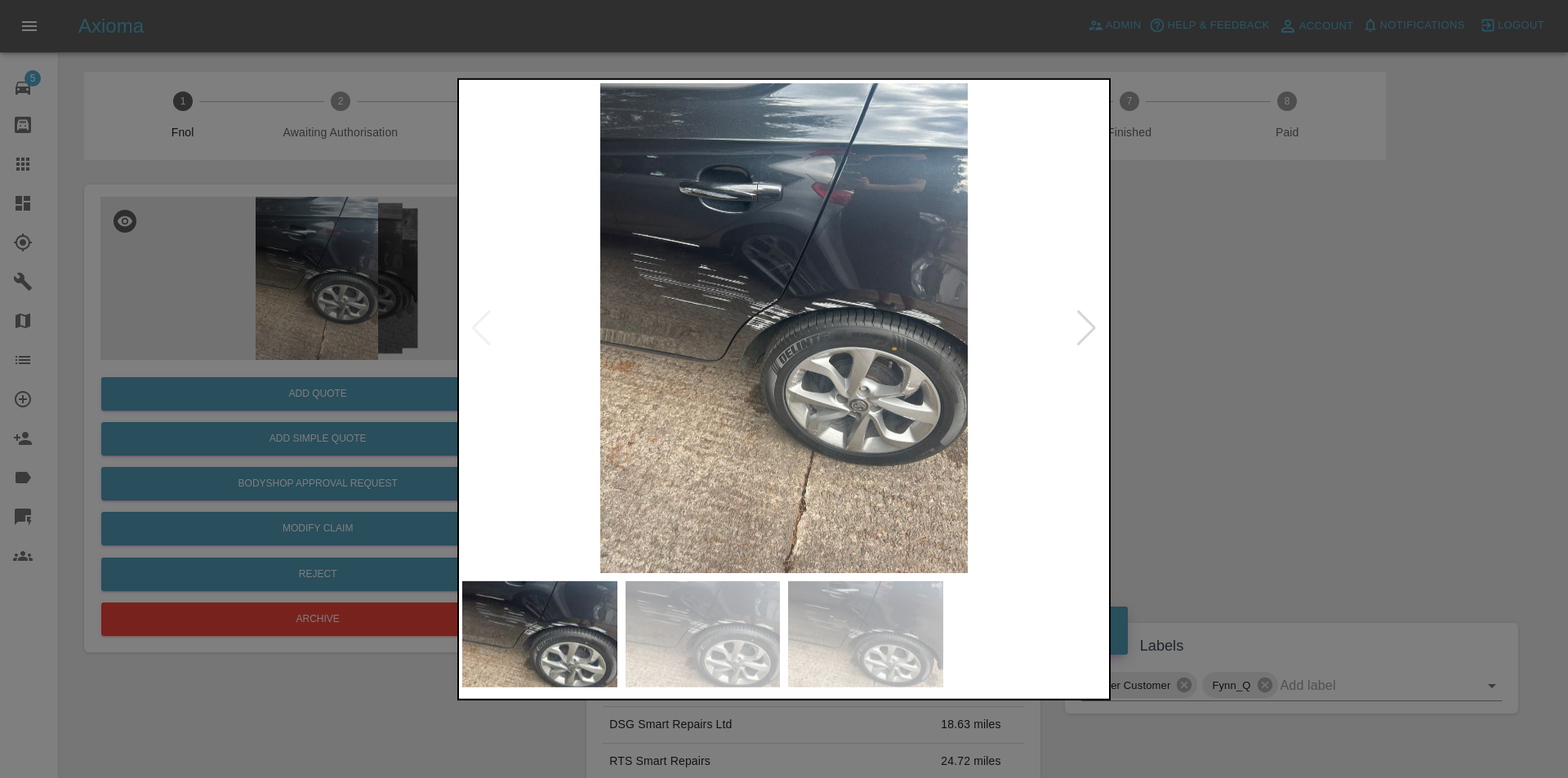
click at [1085, 317] on div at bounding box center [1086, 328] width 22 height 36
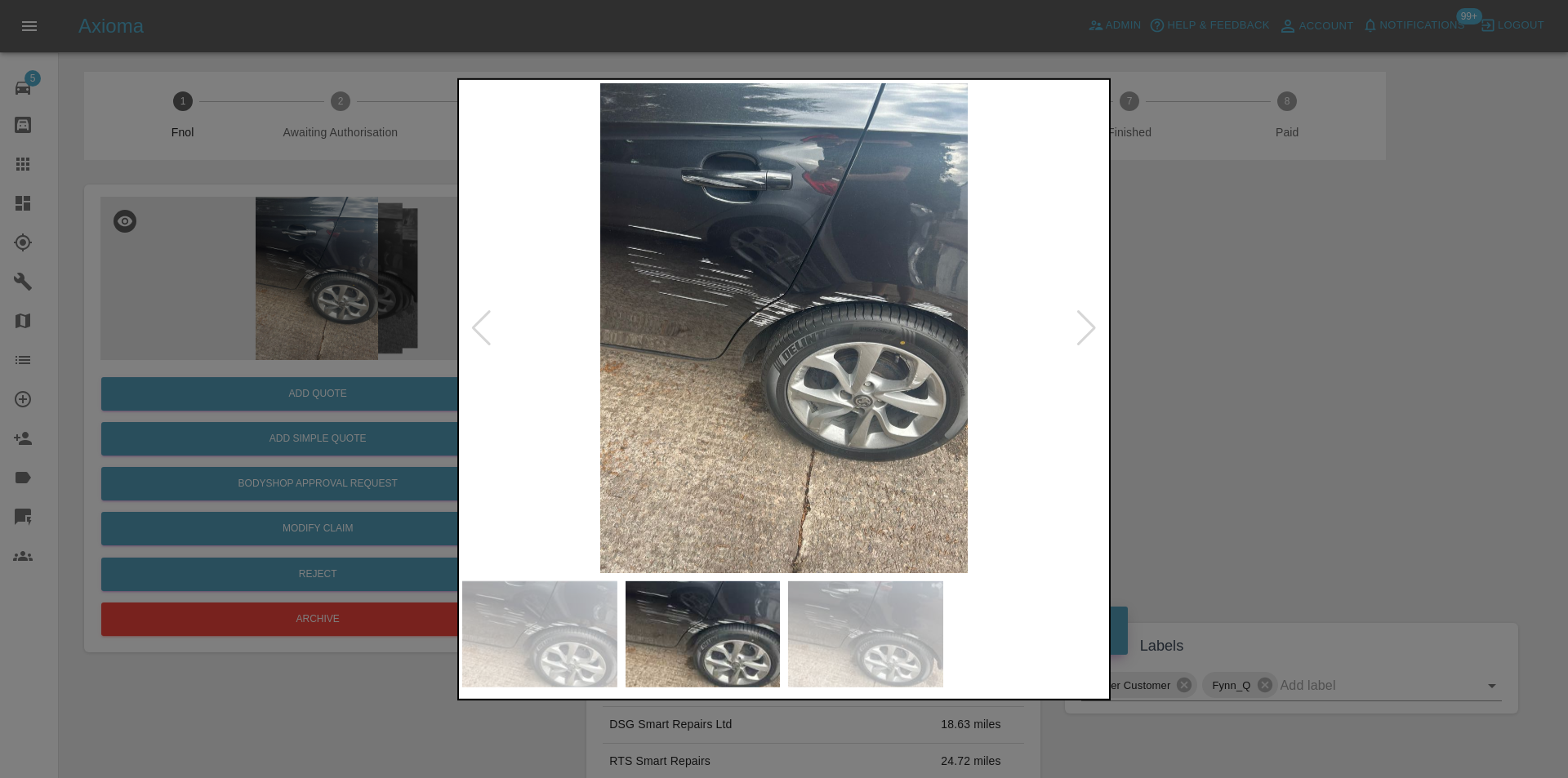
click at [1085, 318] on div at bounding box center [1086, 328] width 22 height 36
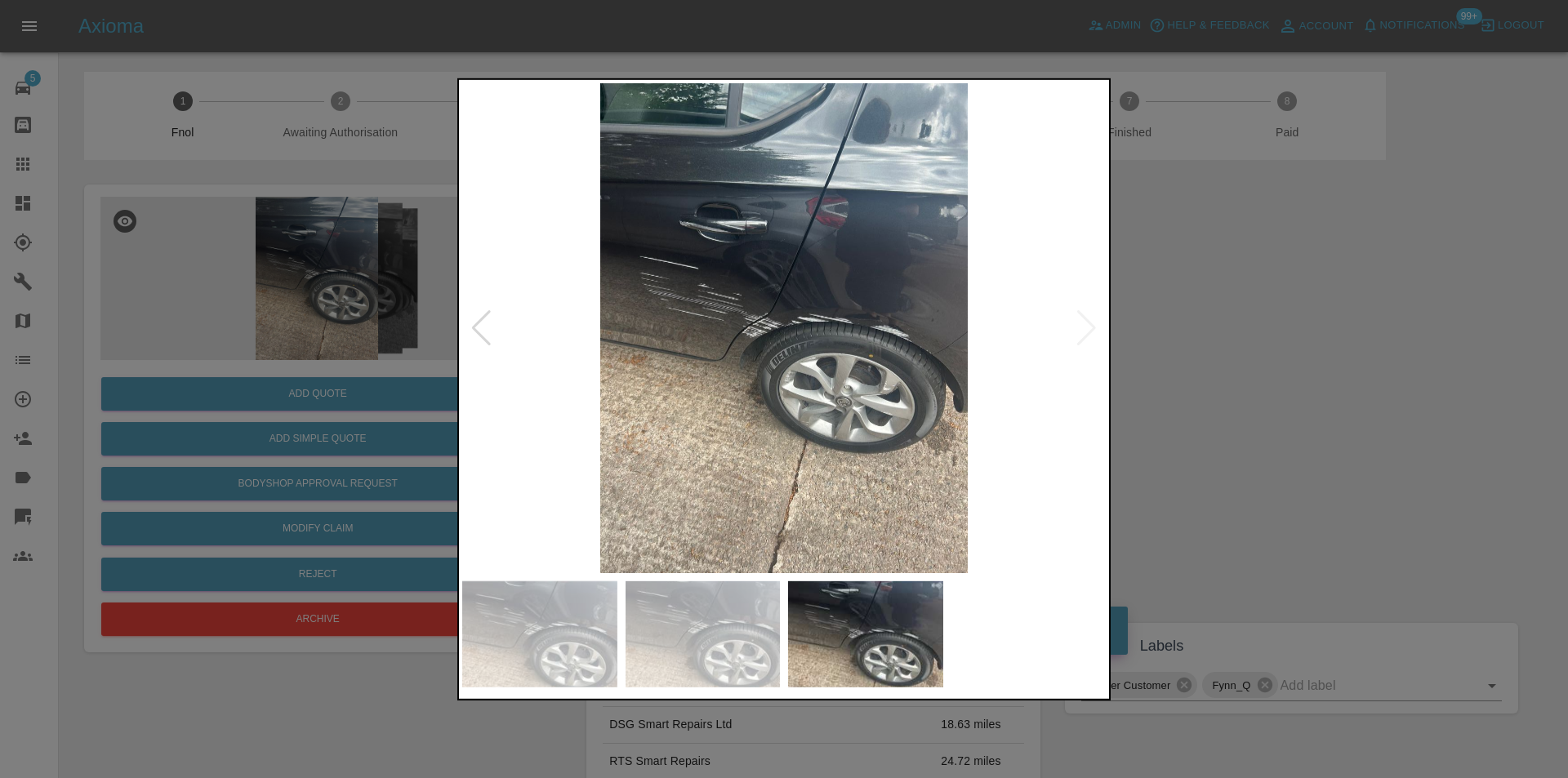
click at [1273, 348] on div at bounding box center [784, 389] width 1568 height 778
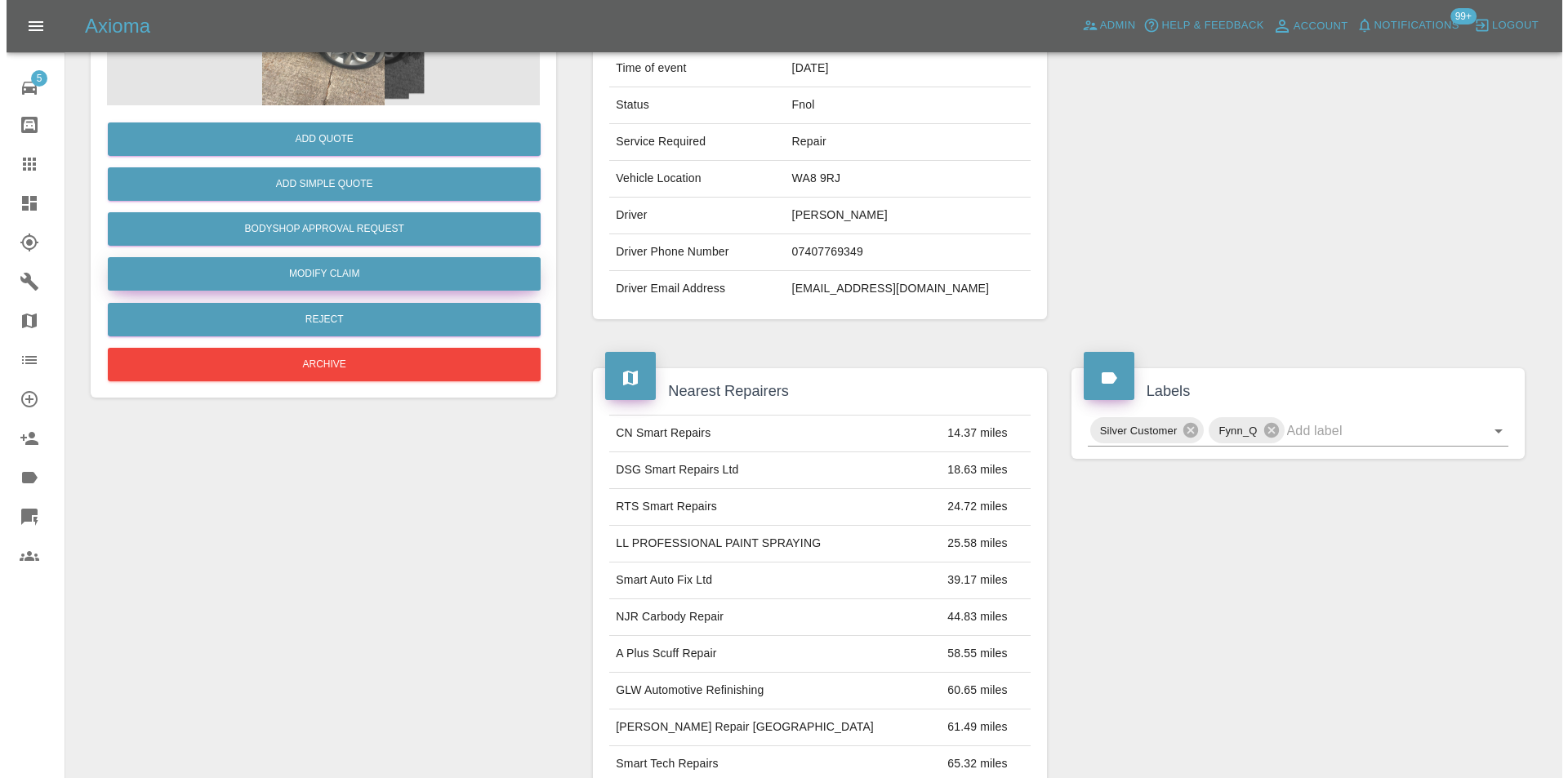
scroll to position [89, 0]
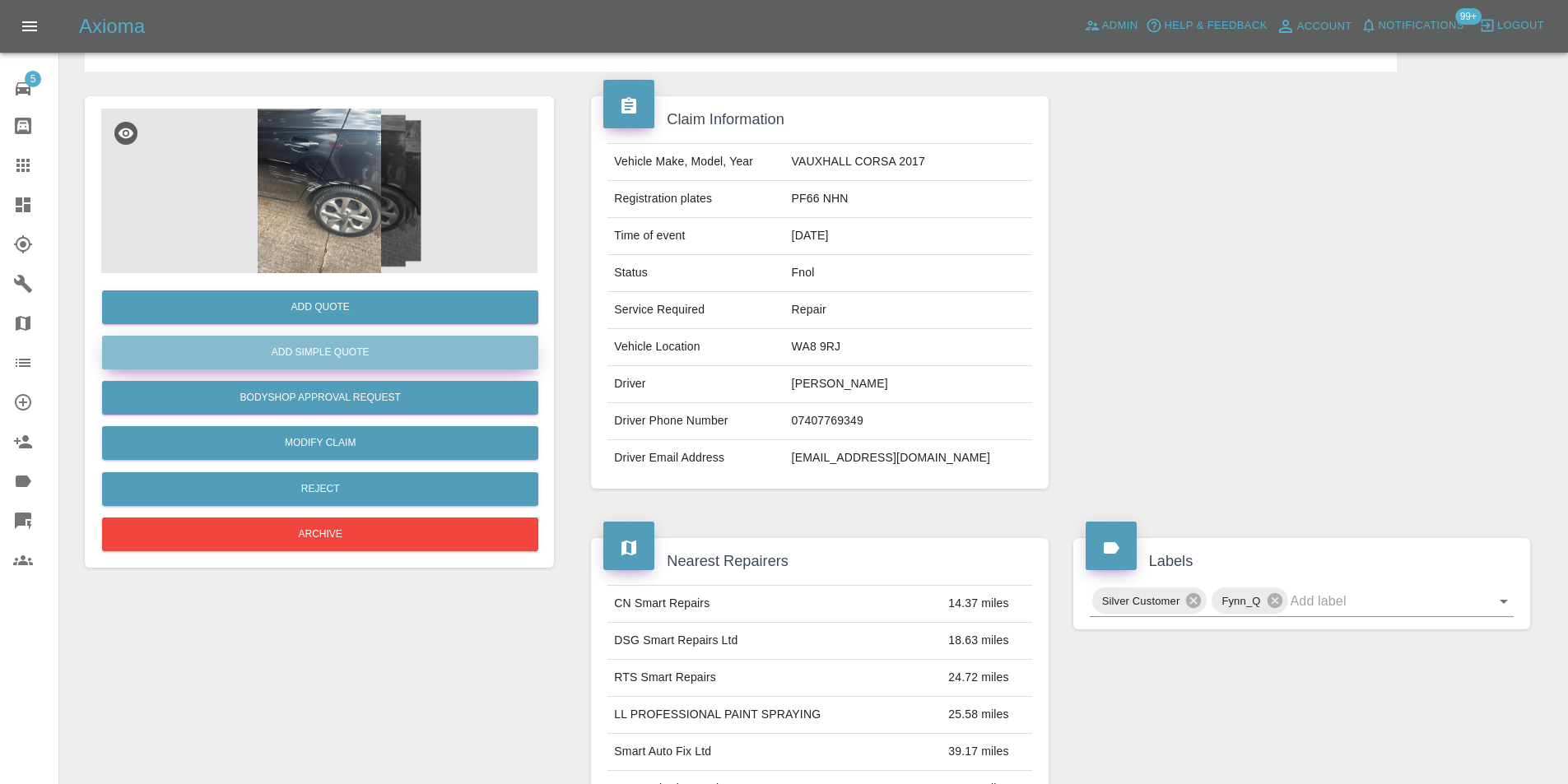
click at [326, 345] on button "Add Simple Quote" at bounding box center [320, 352] width 436 height 34
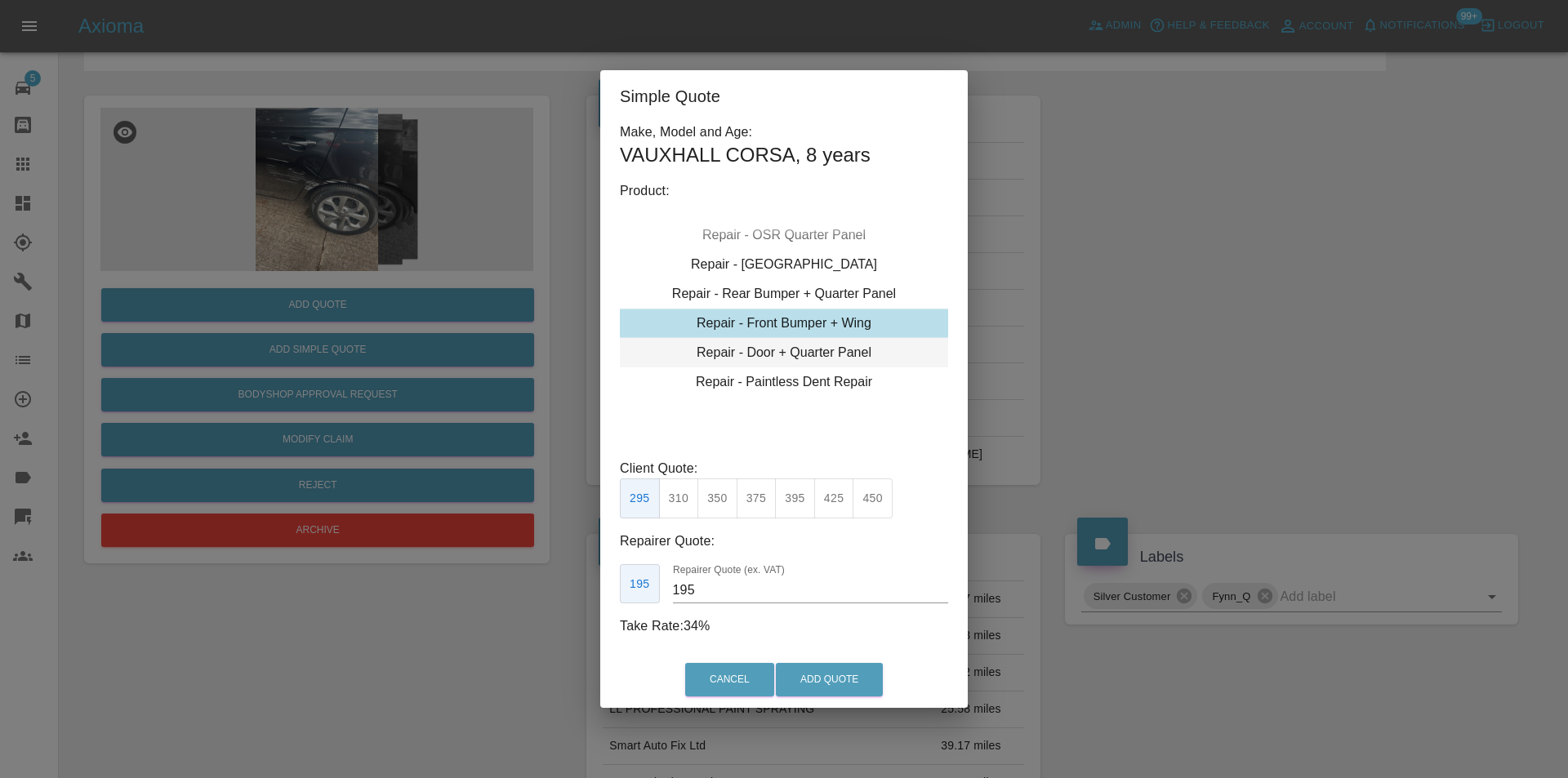
click at [840, 346] on div "Repair - Door + Quarter Panel" at bounding box center [784, 352] width 329 height 30
click at [724, 500] on button "375" at bounding box center [717, 498] width 40 height 40
click at [754, 499] on button "400" at bounding box center [756, 498] width 40 height 40
type input "250"
click at [835, 680] on button "Add Quote" at bounding box center [829, 680] width 107 height 34
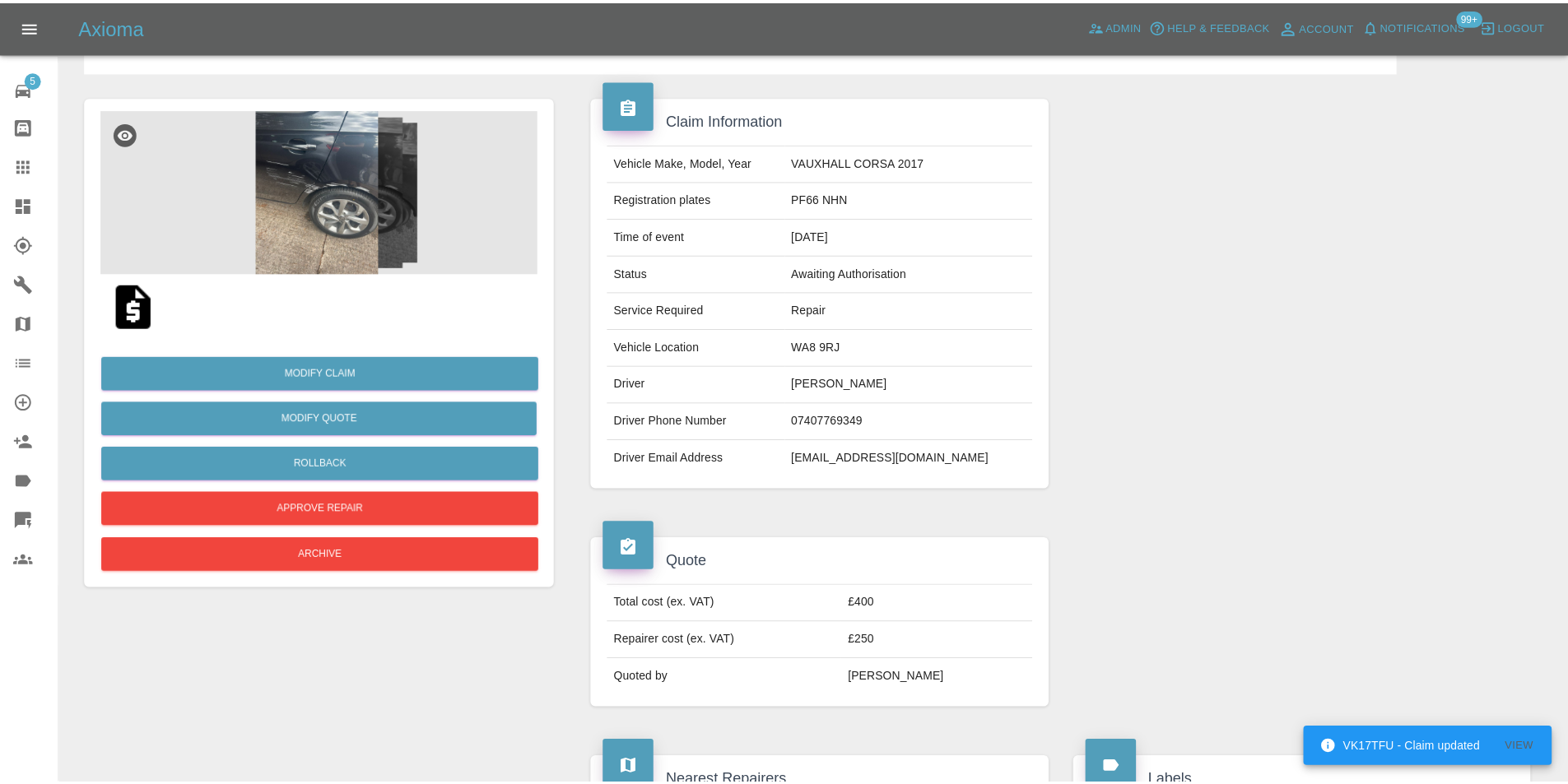
scroll to position [0, 0]
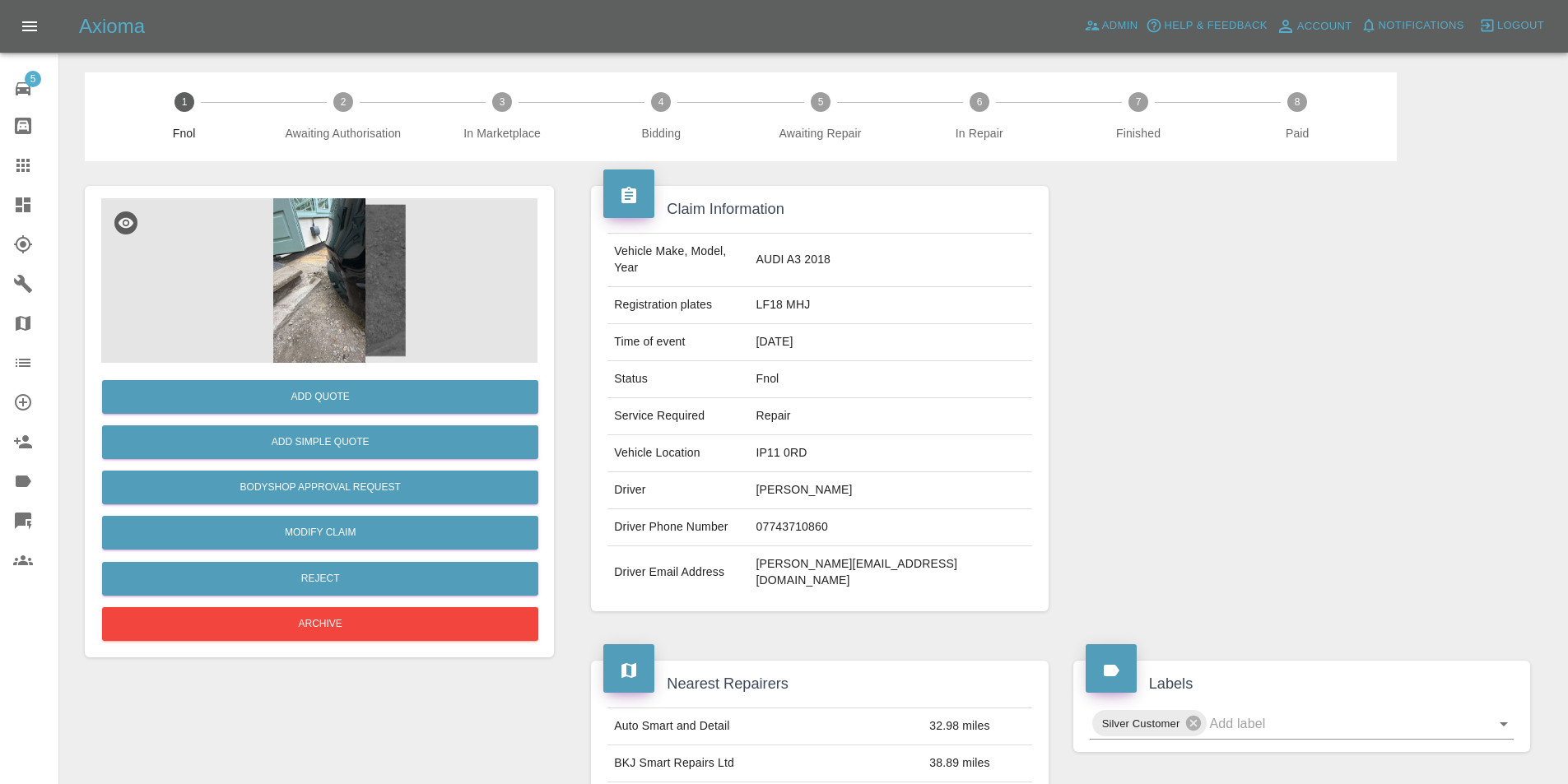
click at [354, 272] on img at bounding box center [319, 280] width 436 height 165
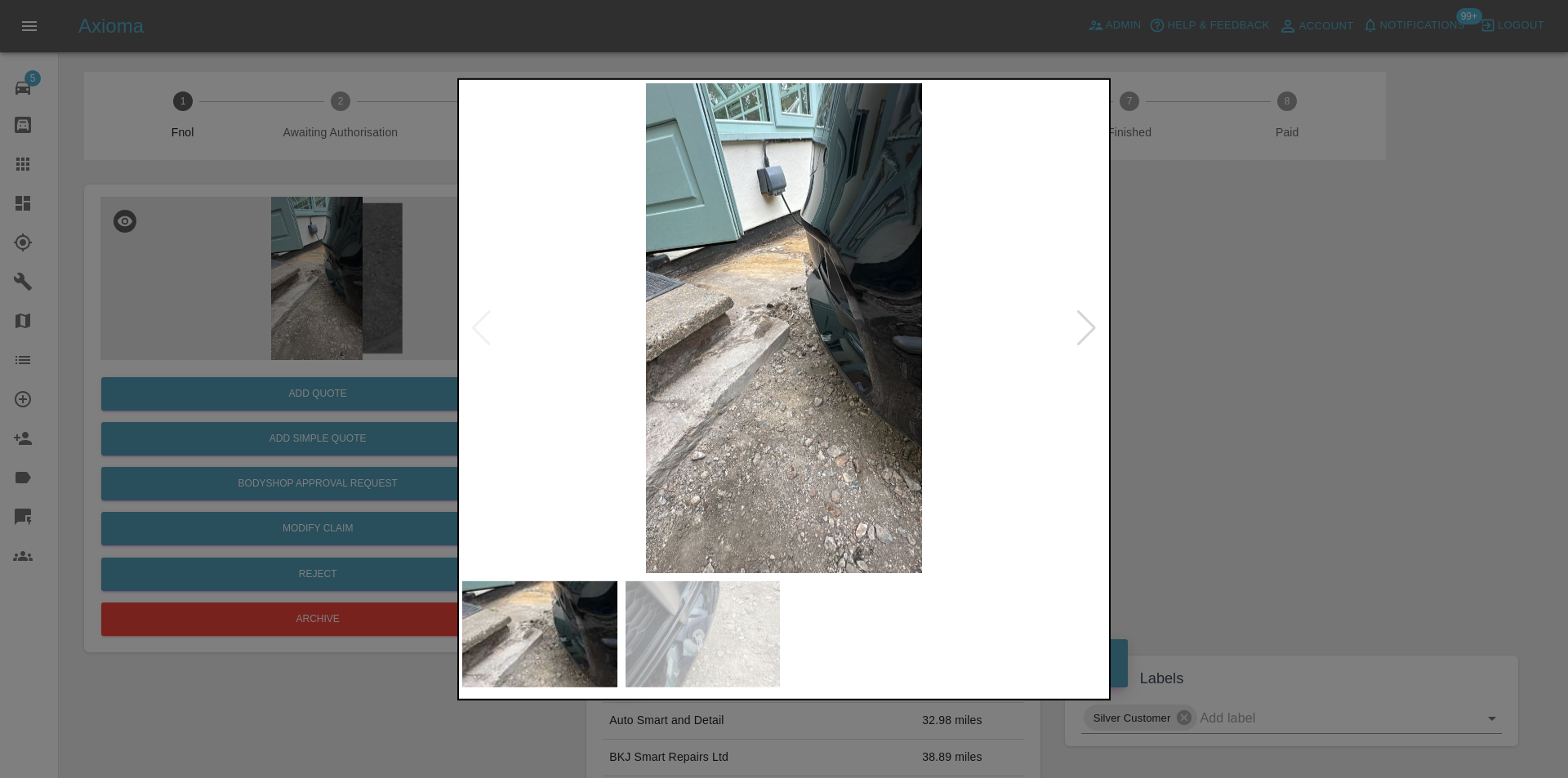
click at [1087, 329] on div at bounding box center [1086, 328] width 22 height 36
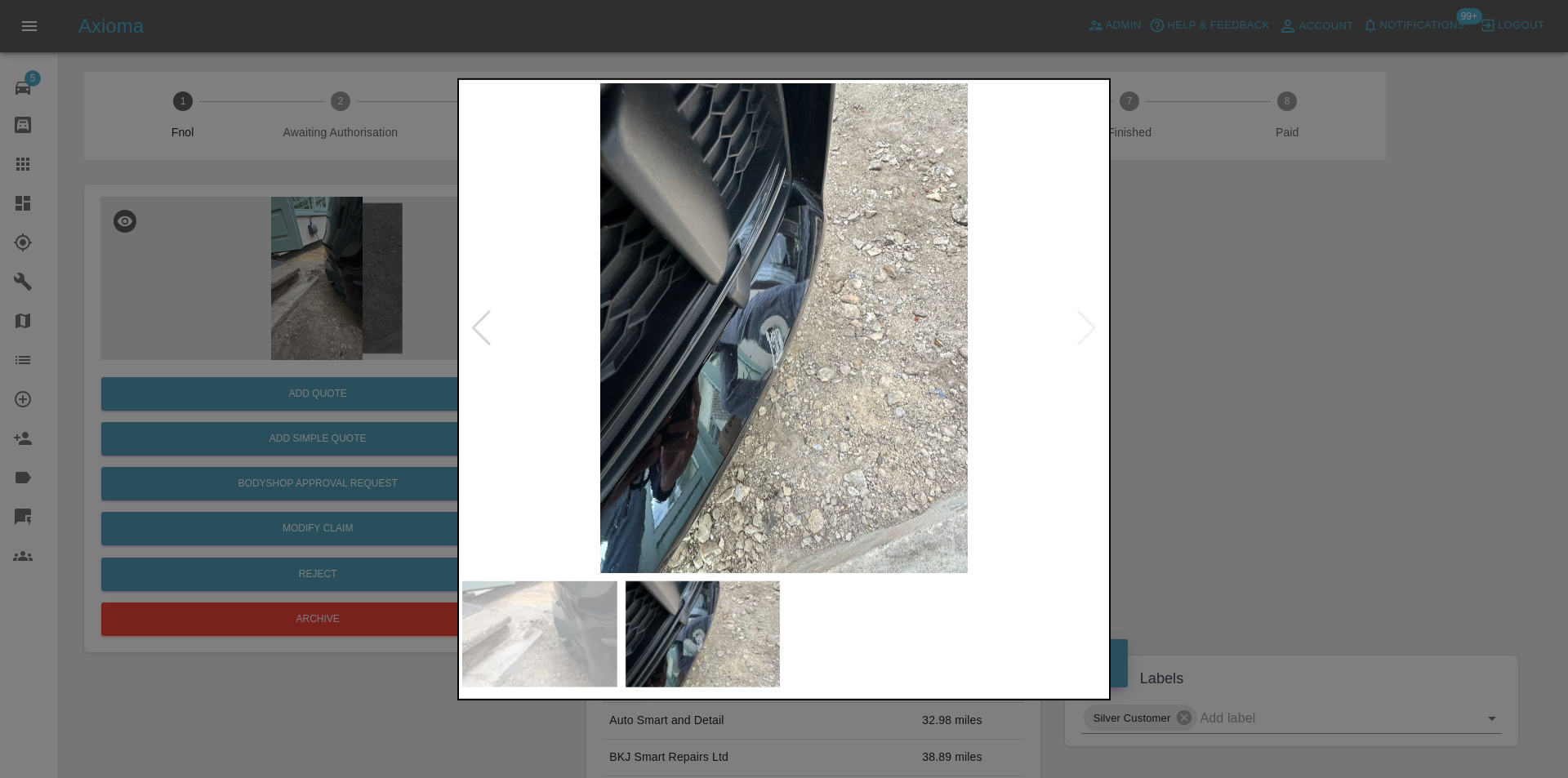
click at [1083, 330] on img at bounding box center [784, 327] width 643 height 490
click at [1284, 374] on div at bounding box center [784, 389] width 1568 height 778
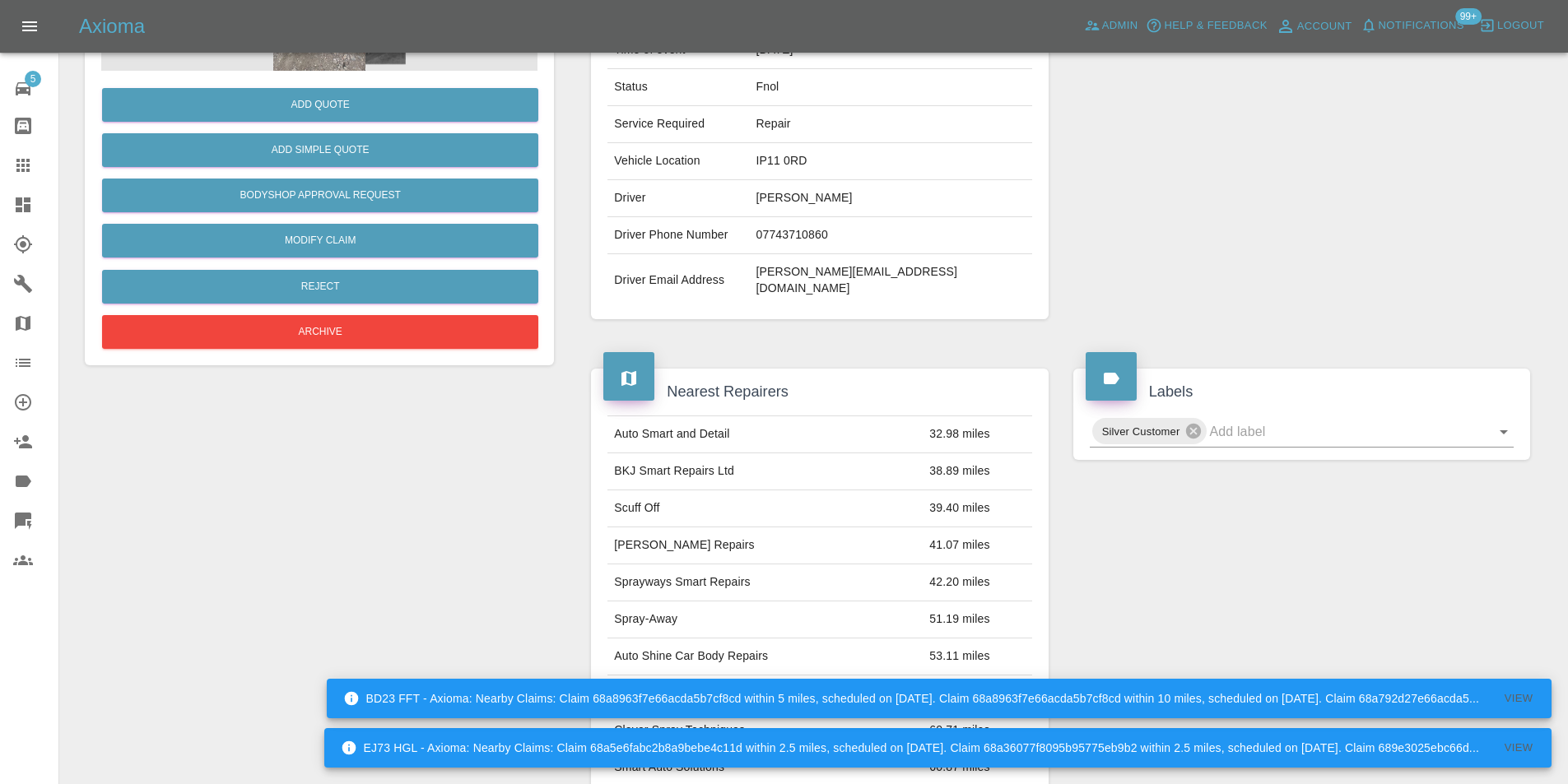
scroll to position [90, 0]
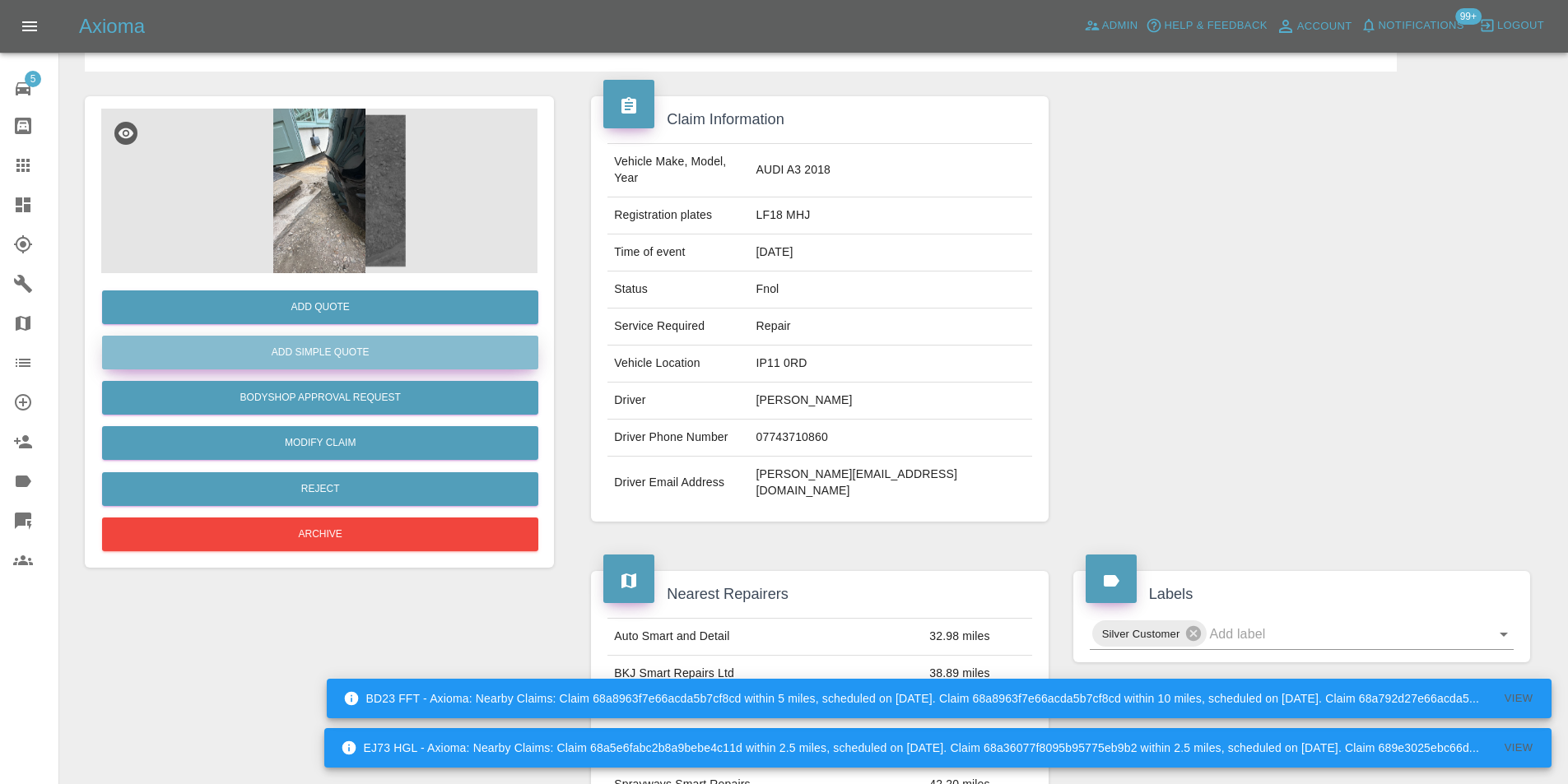
click at [329, 348] on button "Add Simple Quote" at bounding box center [320, 352] width 436 height 34
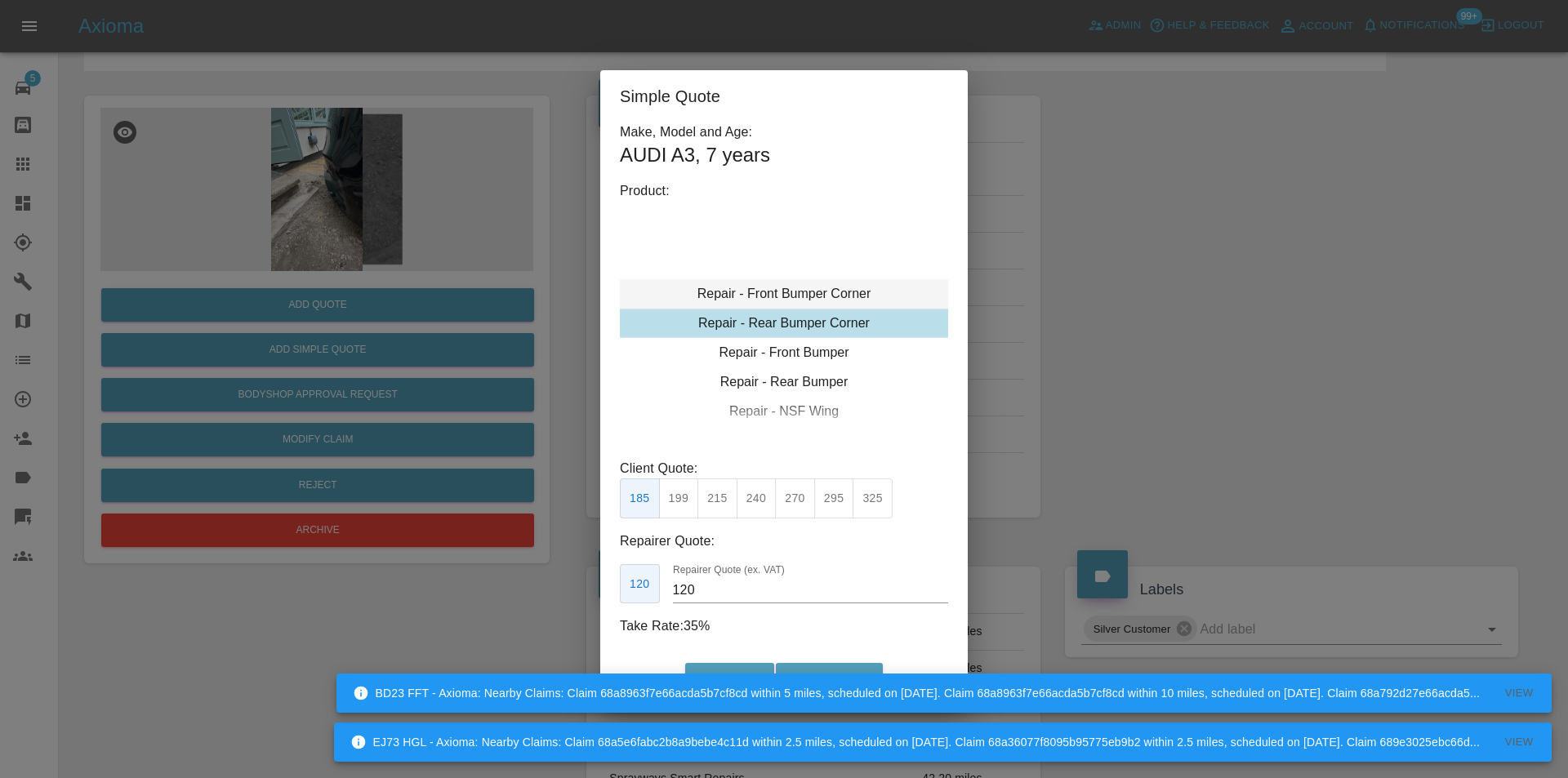
click at [825, 290] on div "Repair - Front Bumper Corner" at bounding box center [784, 294] width 329 height 30
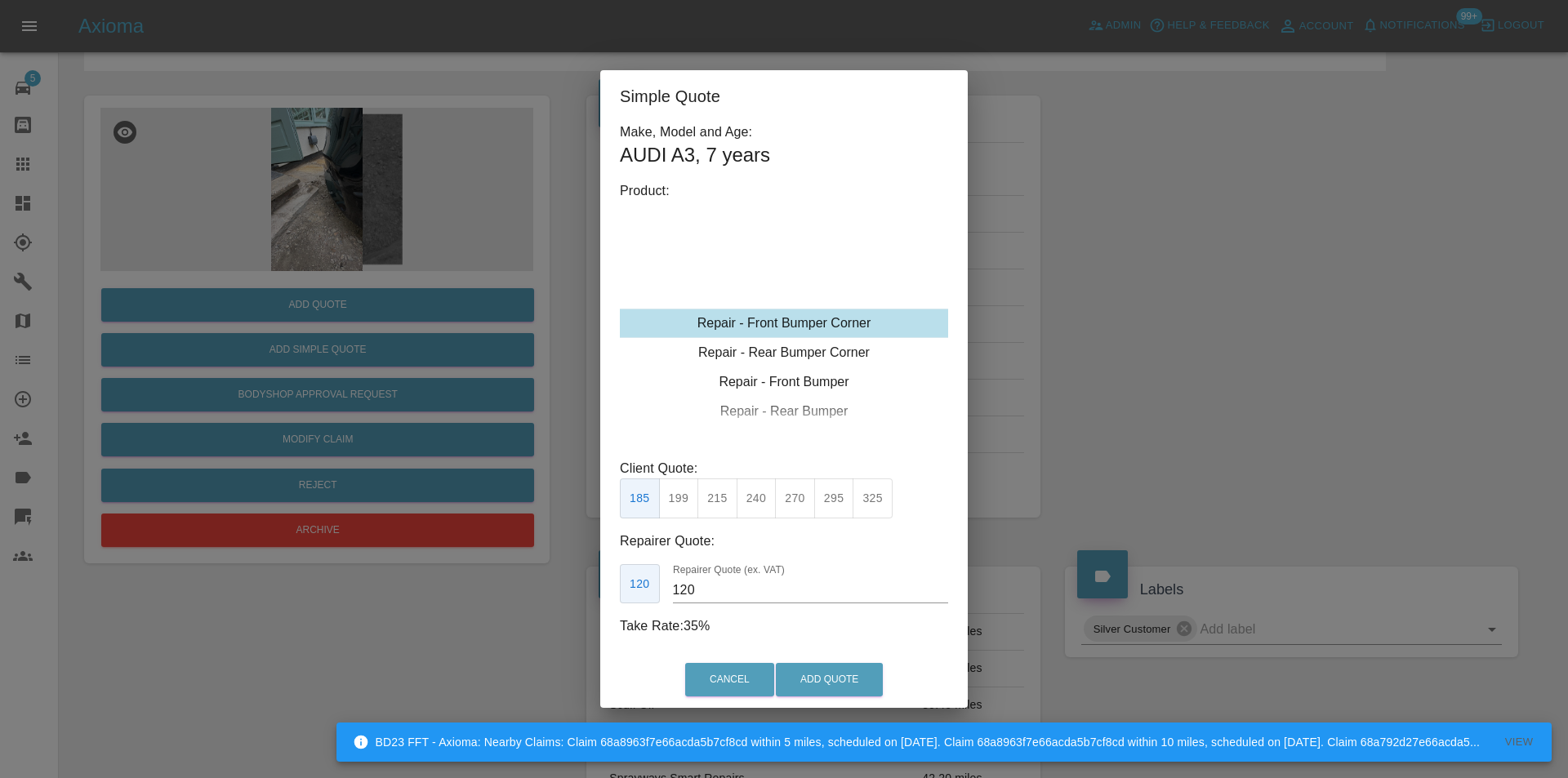
click at [759, 505] on button "240" at bounding box center [756, 498] width 40 height 40
type input "150"
click at [817, 674] on button "Add Quote" at bounding box center [829, 680] width 107 height 34
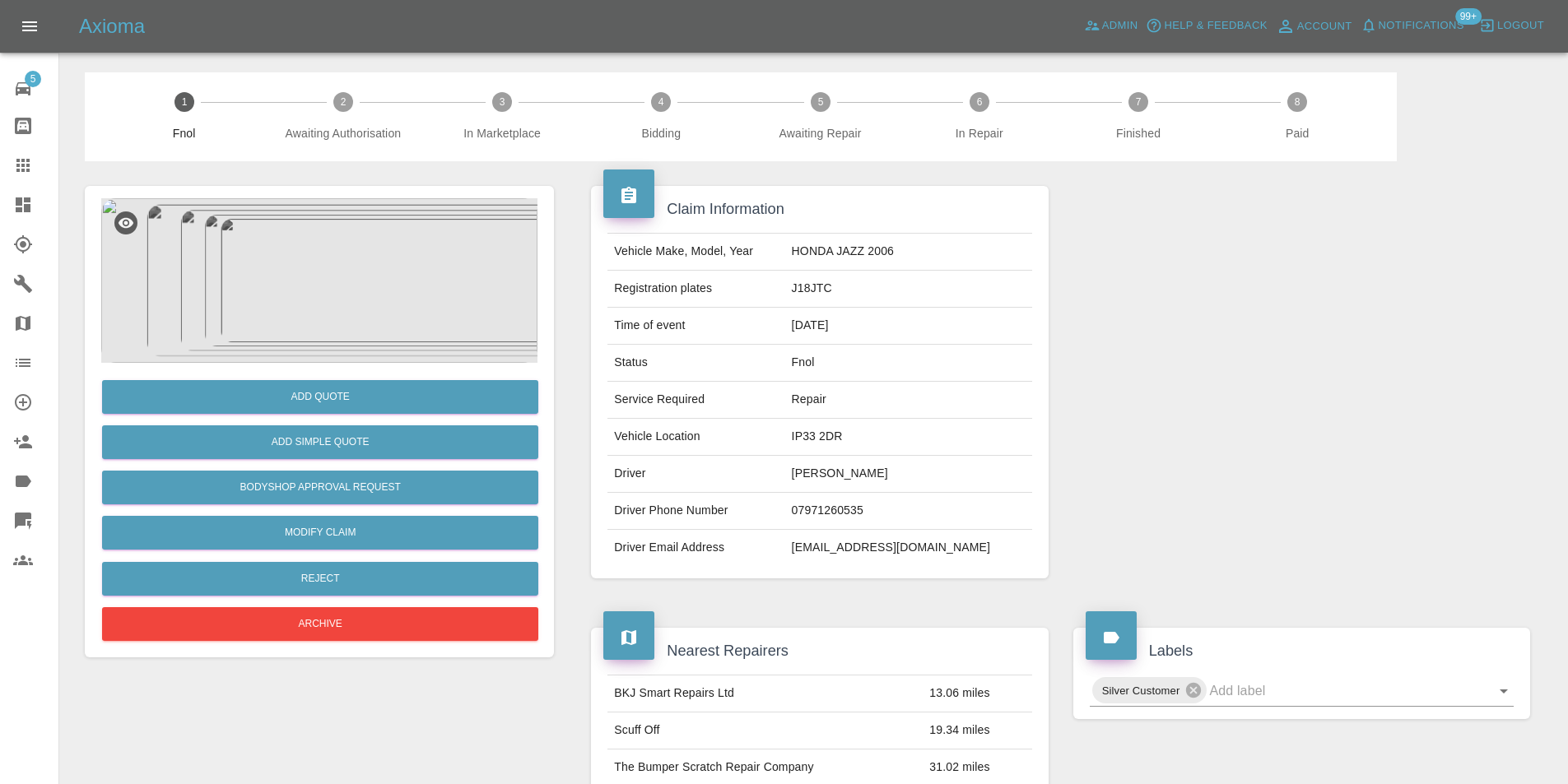
click at [422, 245] on img at bounding box center [319, 280] width 436 height 165
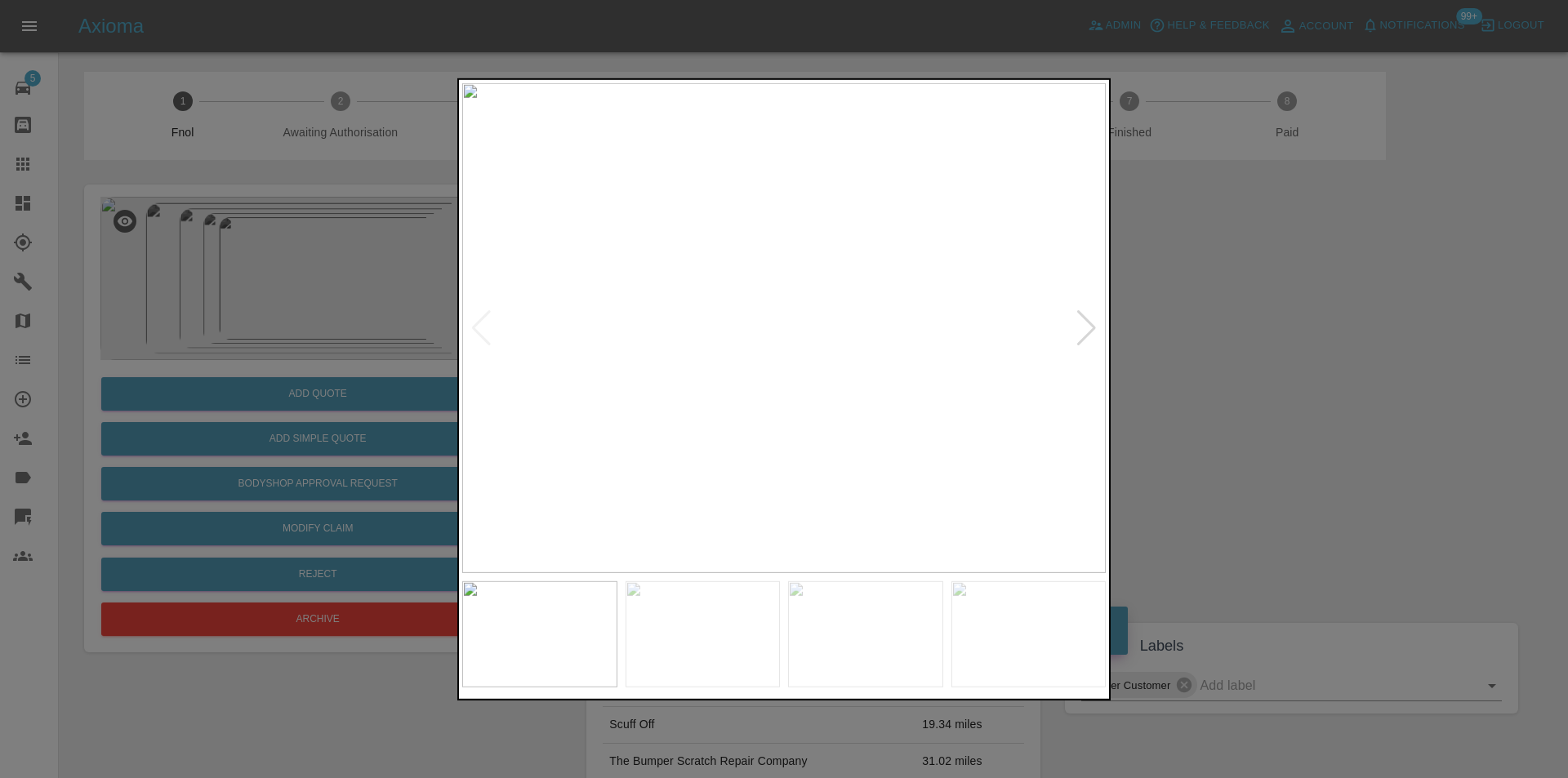
click at [1083, 332] on div at bounding box center [1086, 328] width 22 height 36
click at [1084, 332] on div at bounding box center [1086, 328] width 22 height 36
click at [1085, 332] on div at bounding box center [1086, 328] width 22 height 36
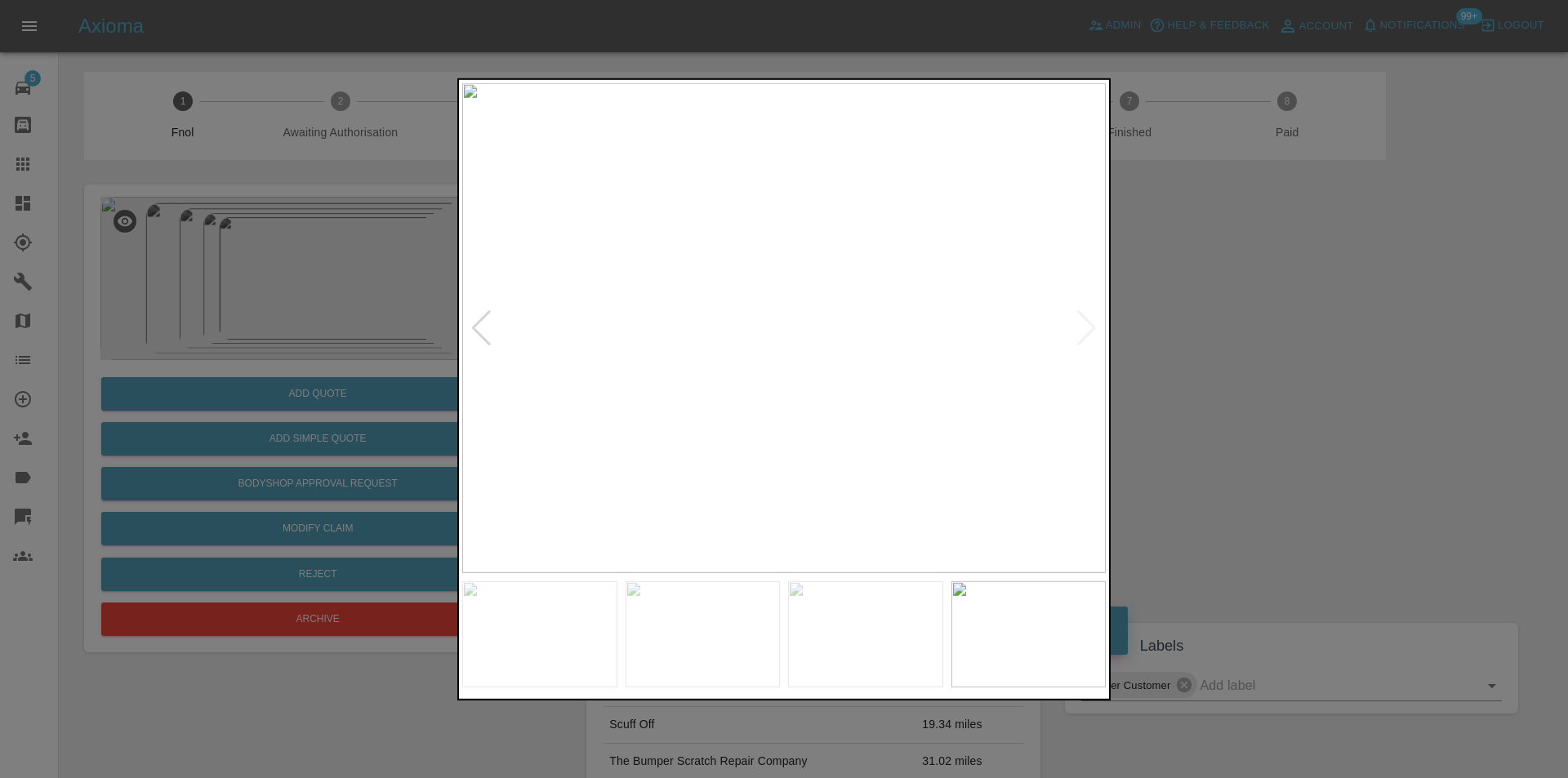
click at [1190, 343] on div at bounding box center [784, 389] width 1568 height 778
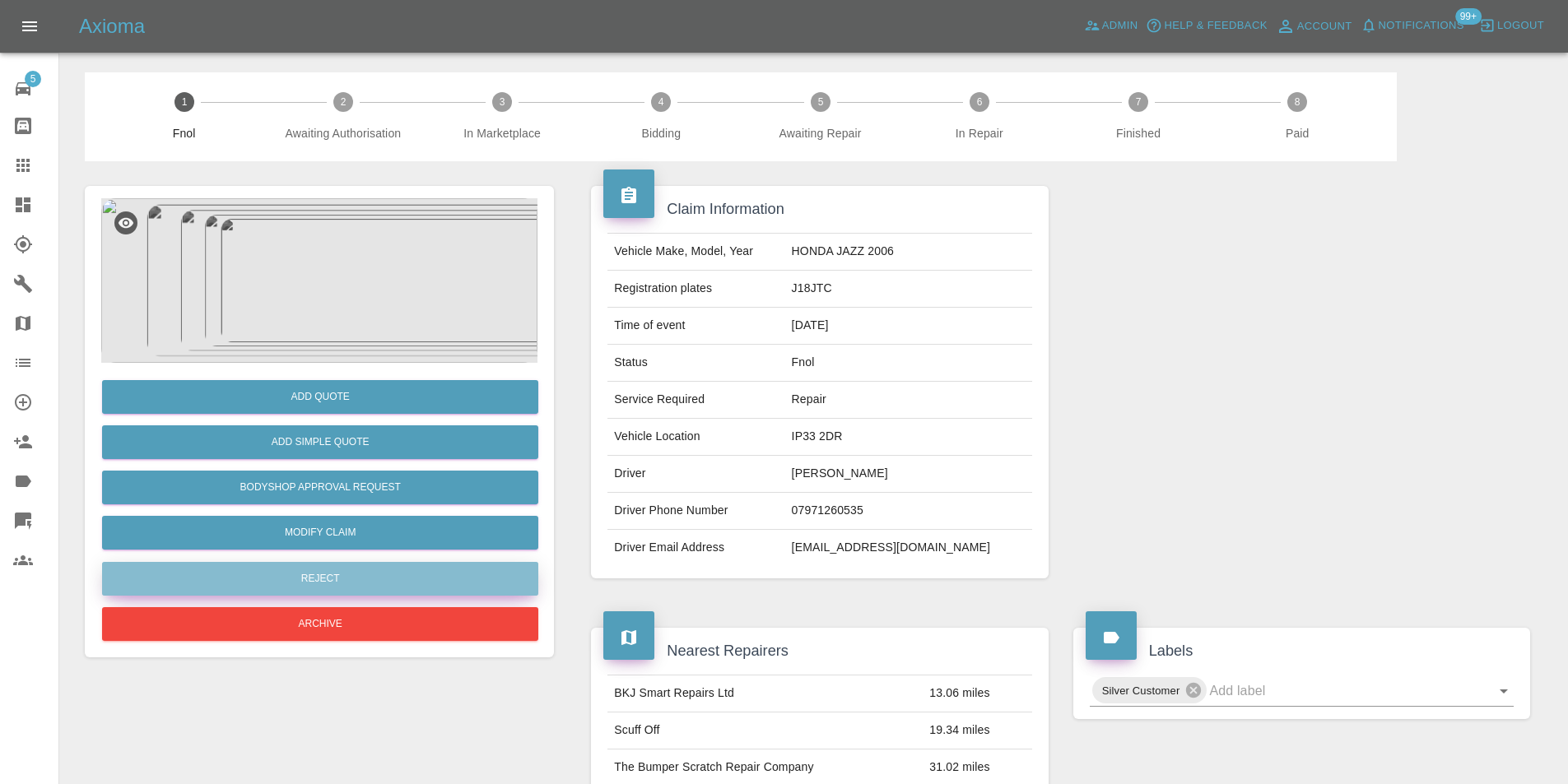
click at [320, 571] on button "Reject" at bounding box center [320, 579] width 436 height 34
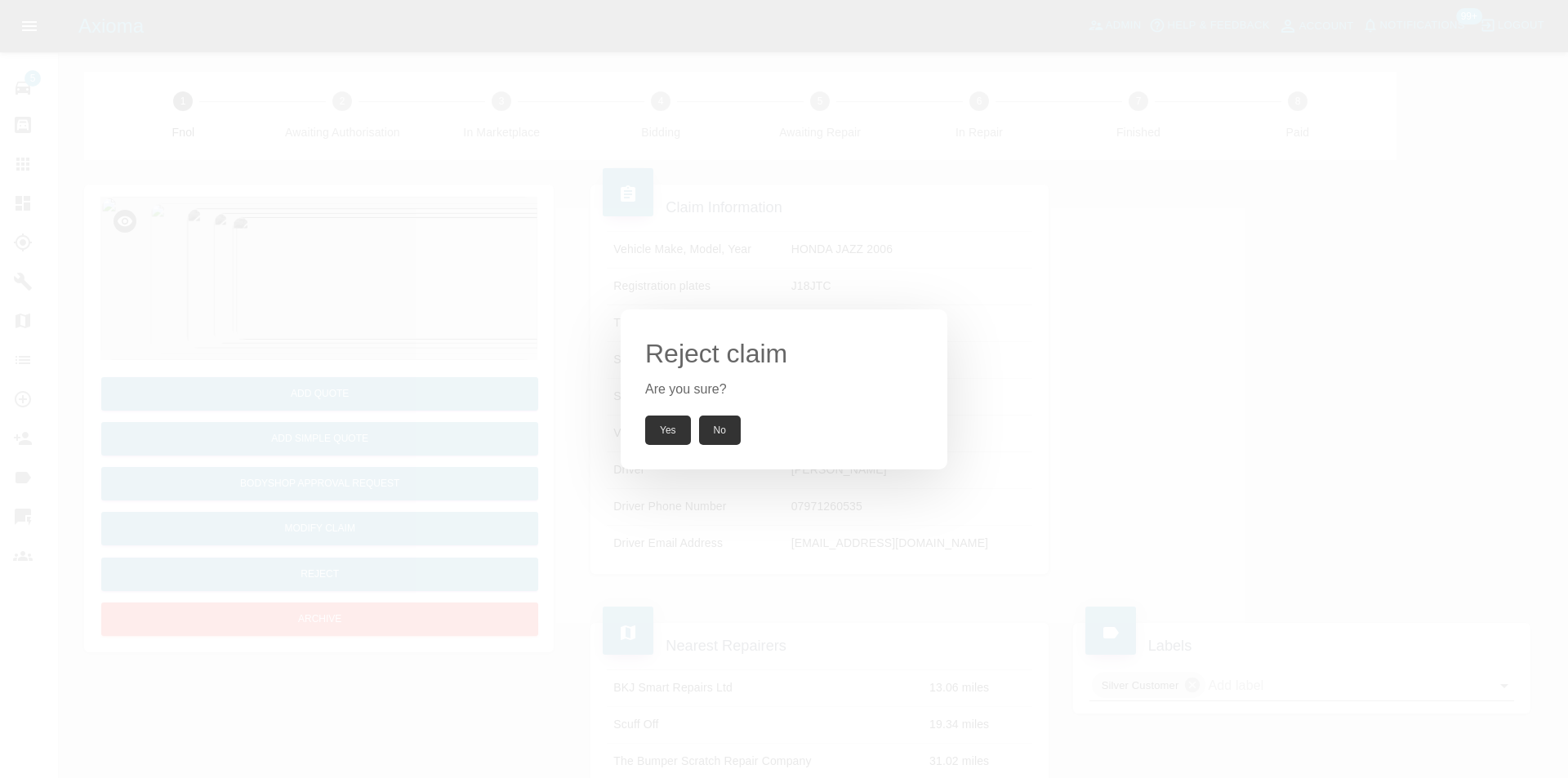
click at [676, 434] on button "Yes" at bounding box center [668, 430] width 46 height 30
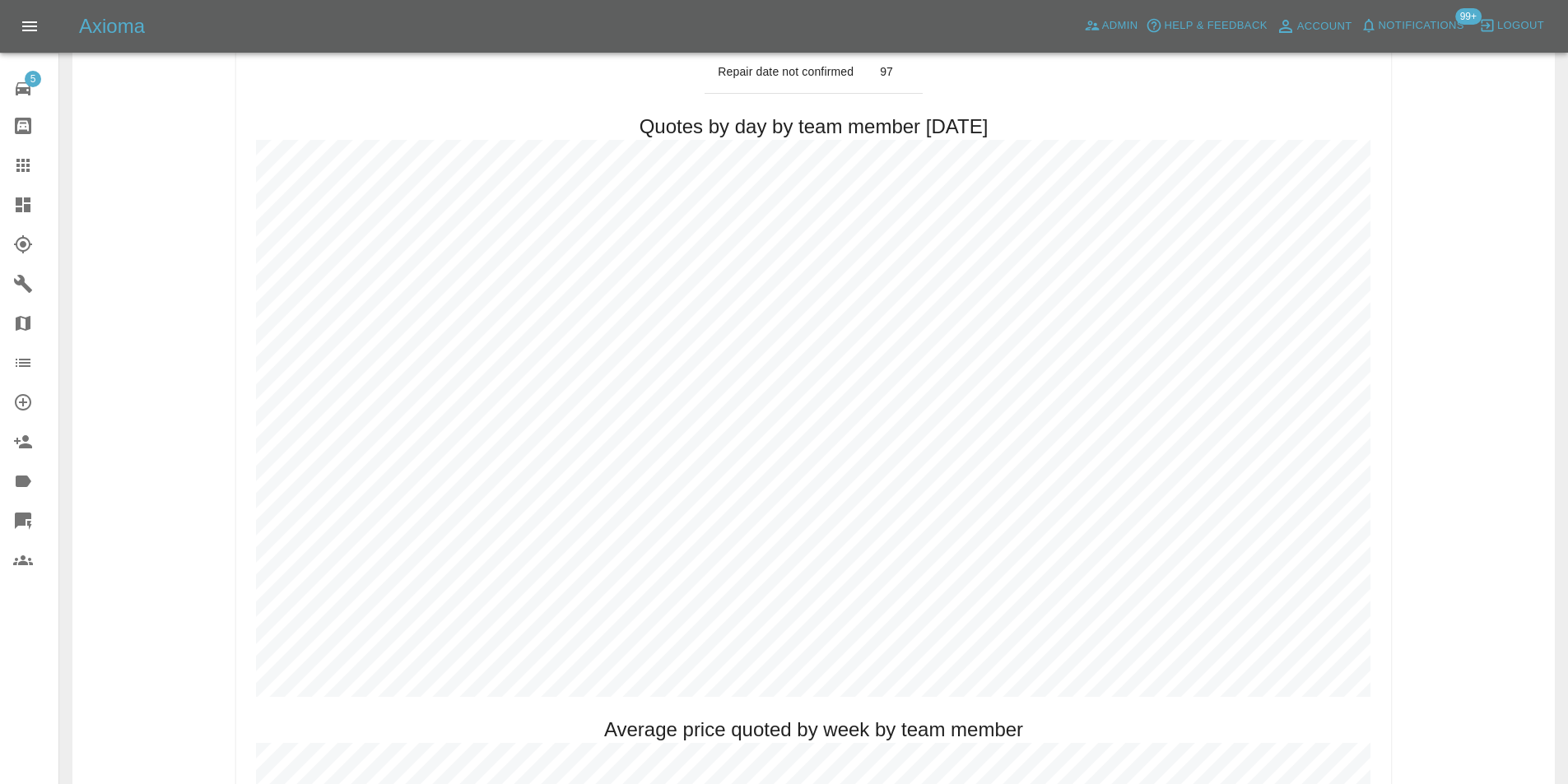
scroll to position [987, 0]
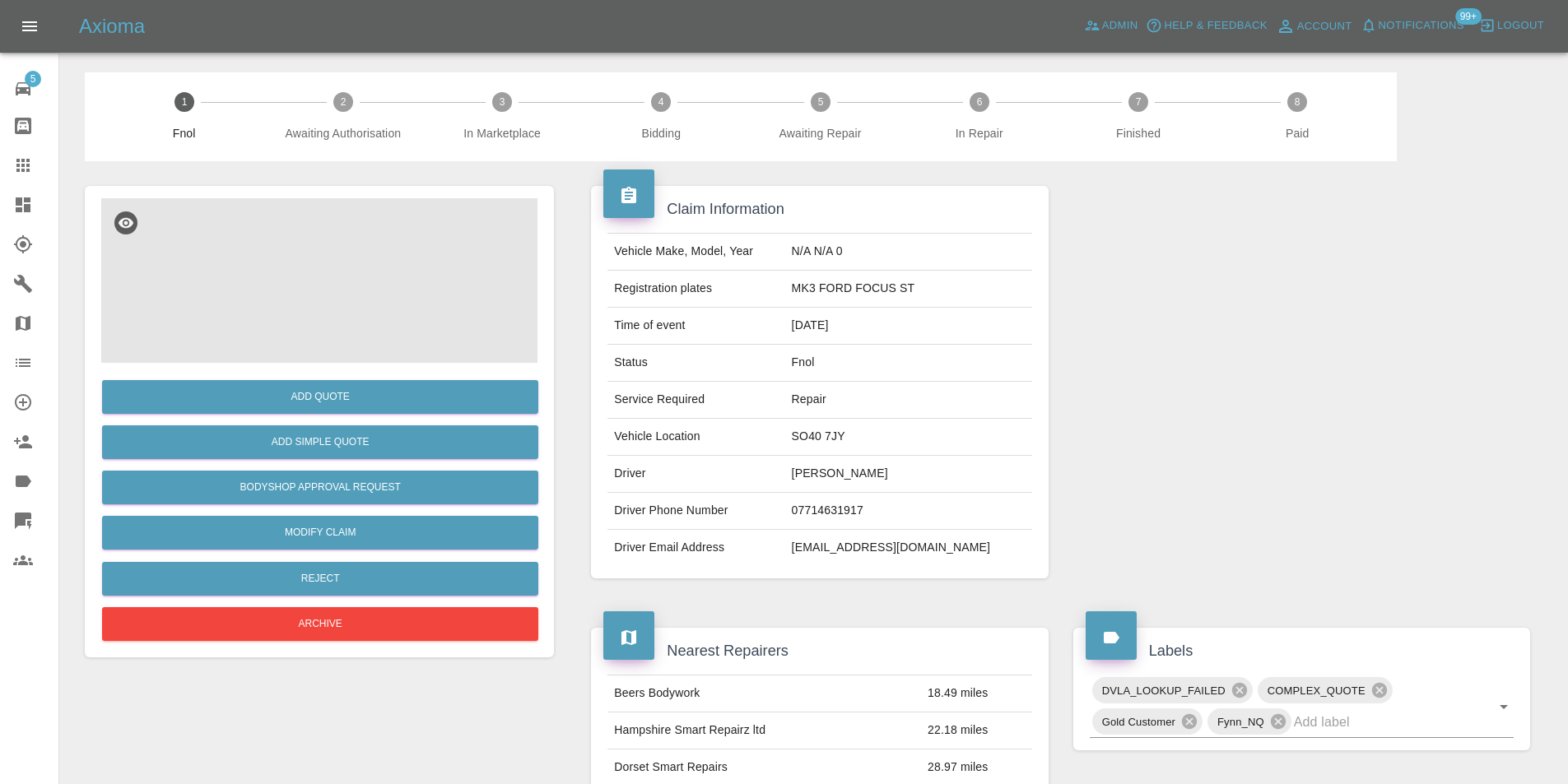
click at [353, 282] on img at bounding box center [319, 280] width 436 height 165
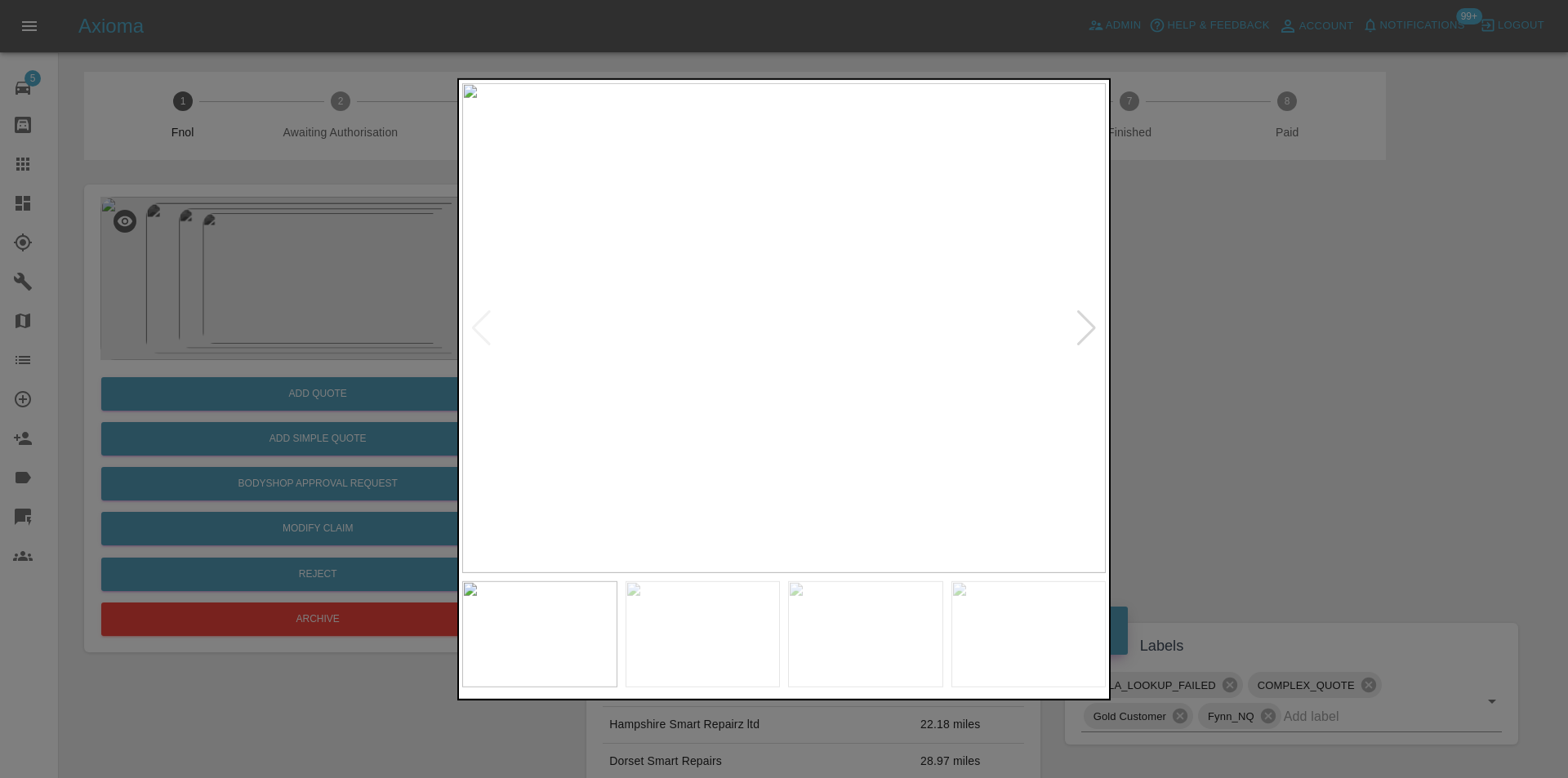
click at [1086, 331] on div at bounding box center [1086, 328] width 22 height 36
click at [1090, 328] on div at bounding box center [1086, 328] width 22 height 36
click at [1090, 328] on img at bounding box center [784, 327] width 643 height 490
click at [1368, 366] on div at bounding box center [784, 389] width 1568 height 778
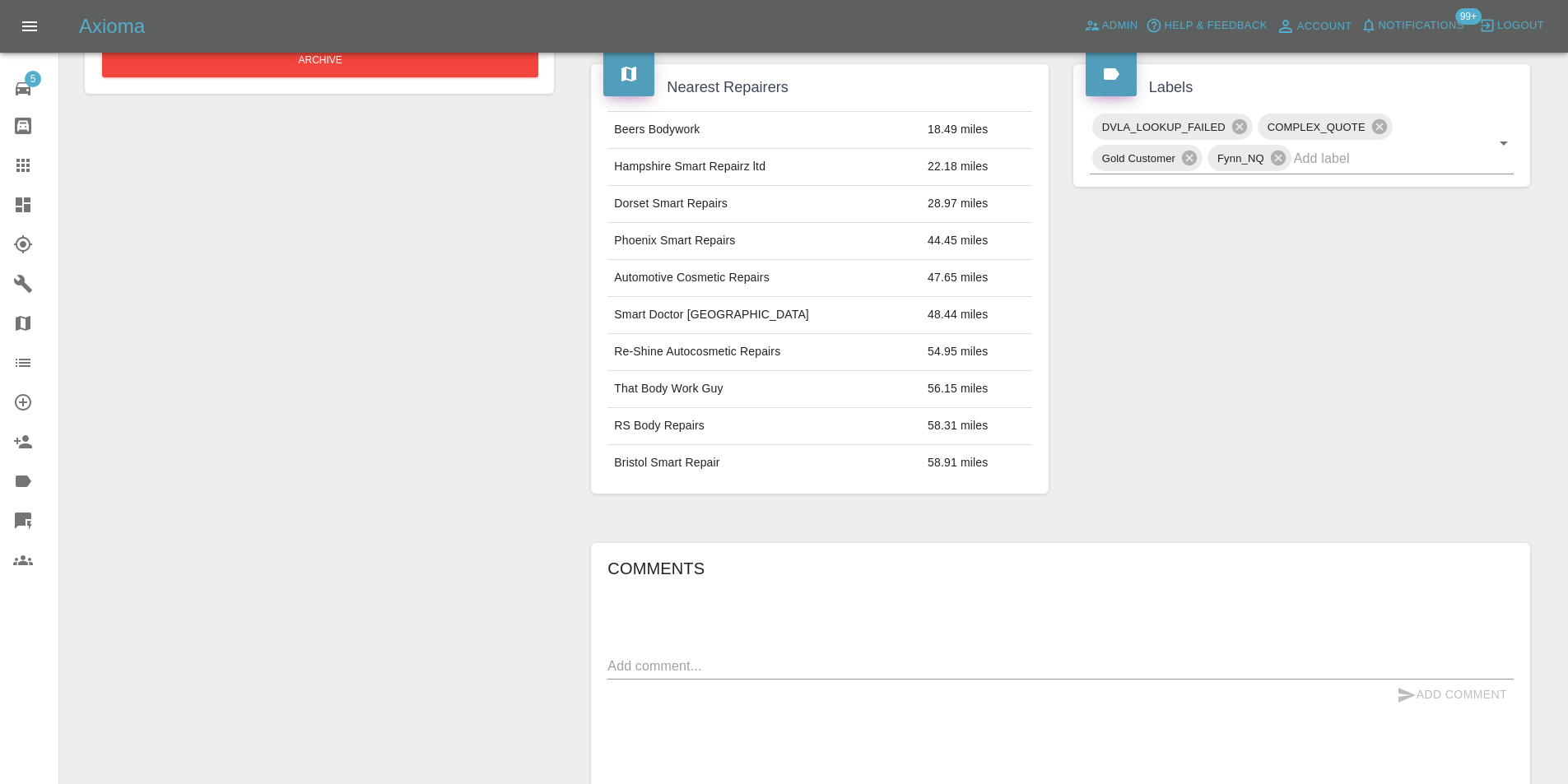
scroll to position [411, 0]
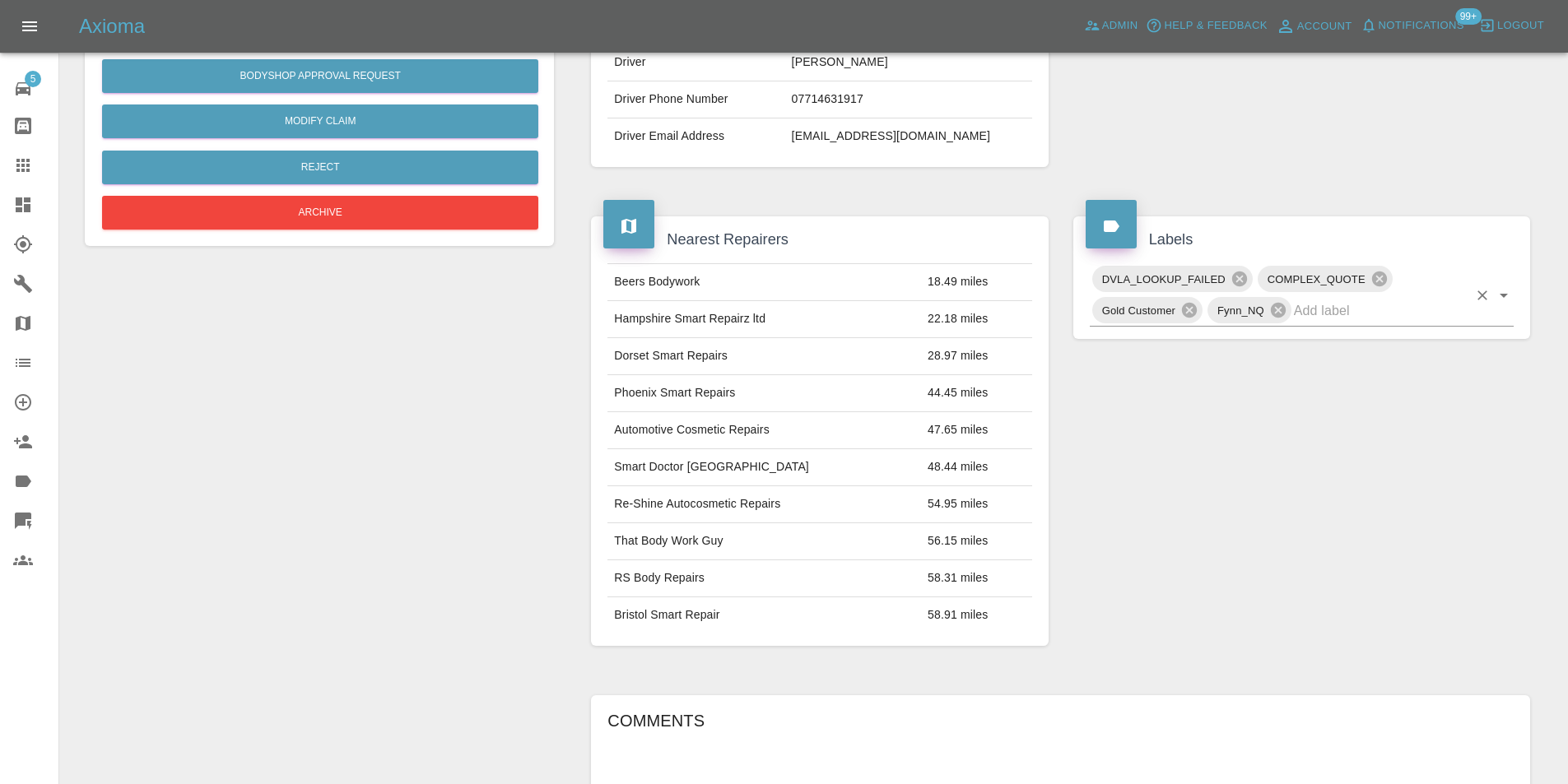
click at [1510, 303] on icon "Open" at bounding box center [1503, 295] width 20 height 20
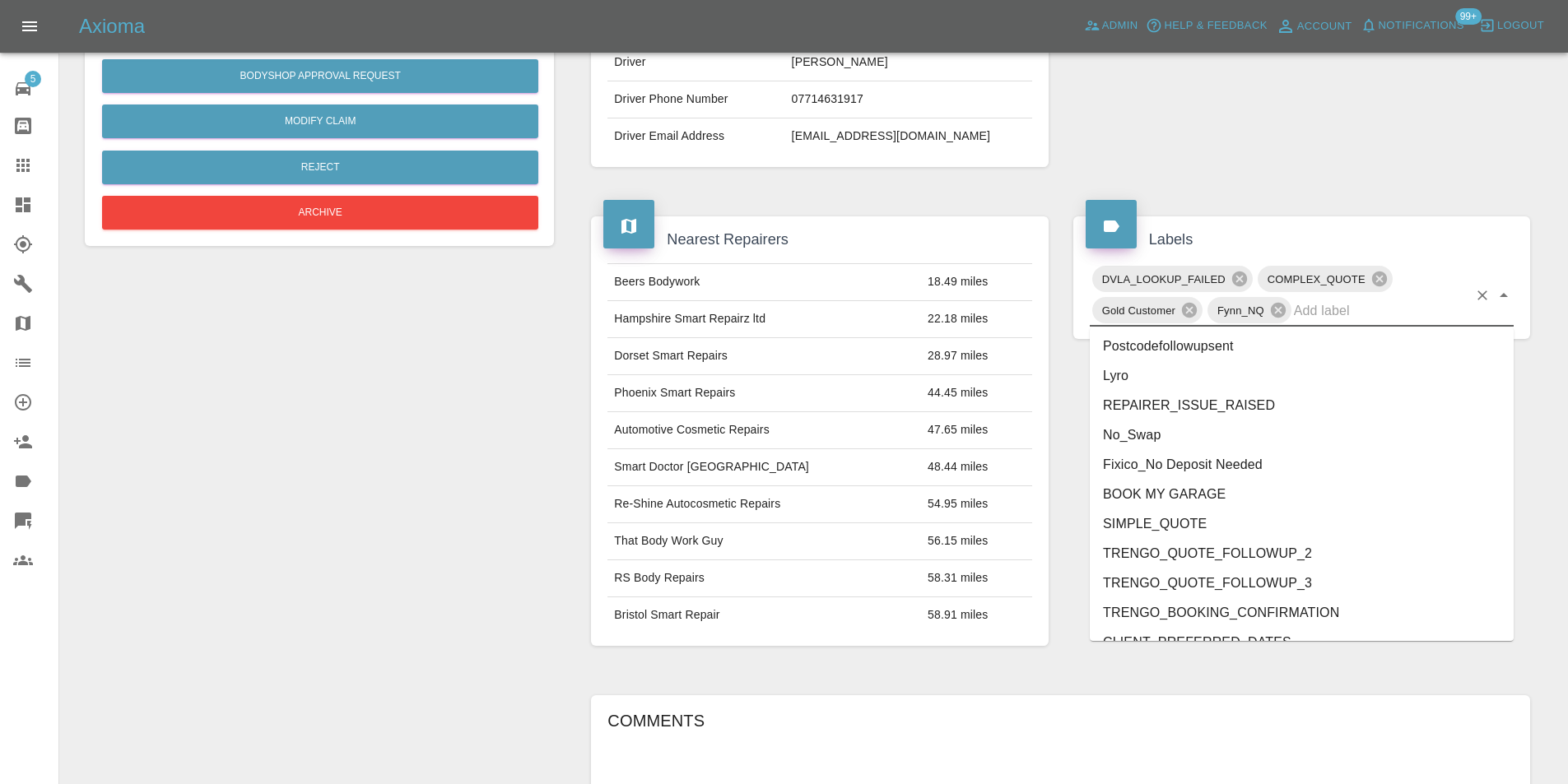
scroll to position [3313, 0]
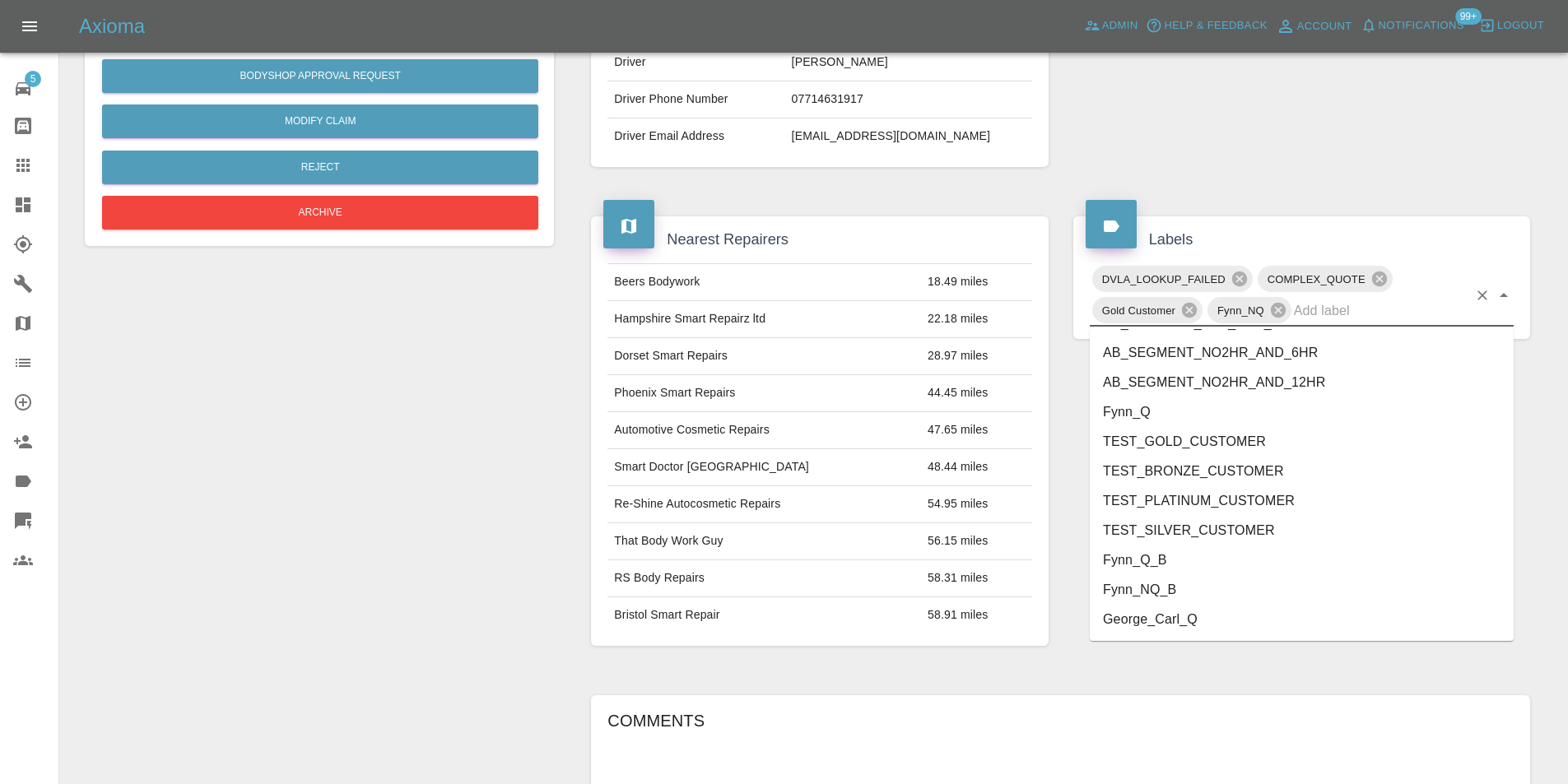
click at [1224, 619] on li "George_Carl_Q" at bounding box center [1302, 619] width 424 height 30
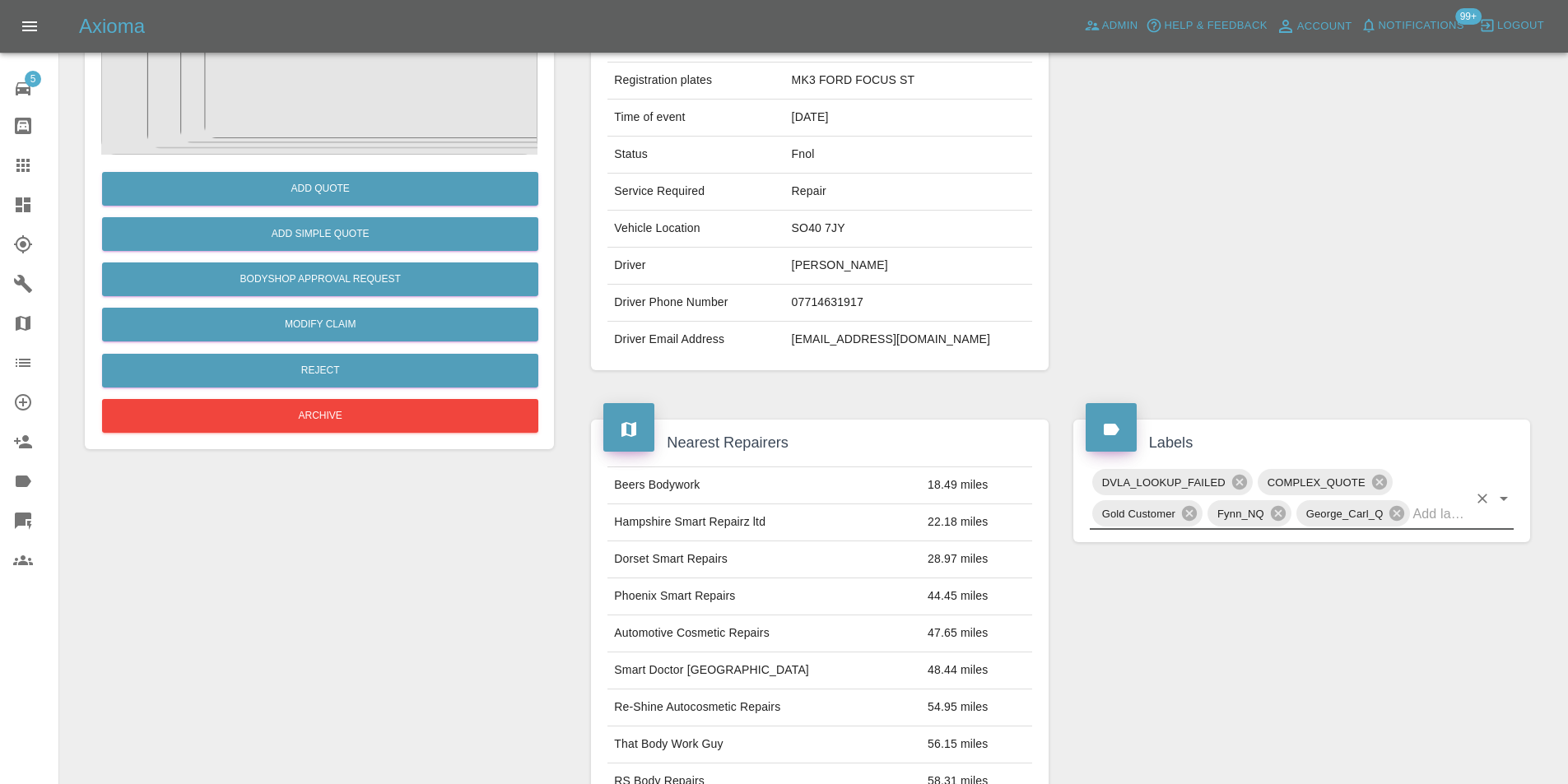
scroll to position [0, 0]
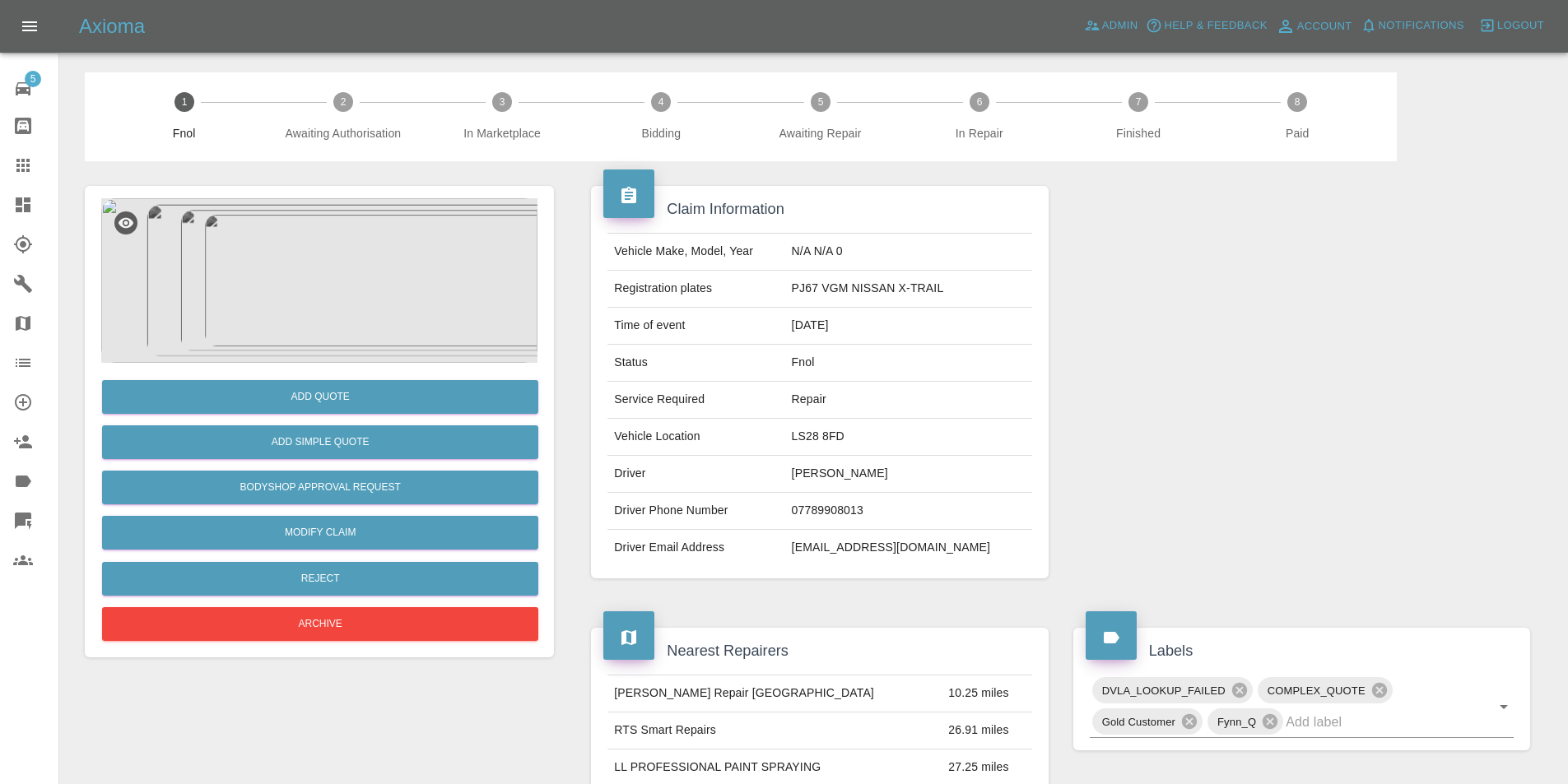
click at [345, 245] on img at bounding box center [319, 280] width 436 height 165
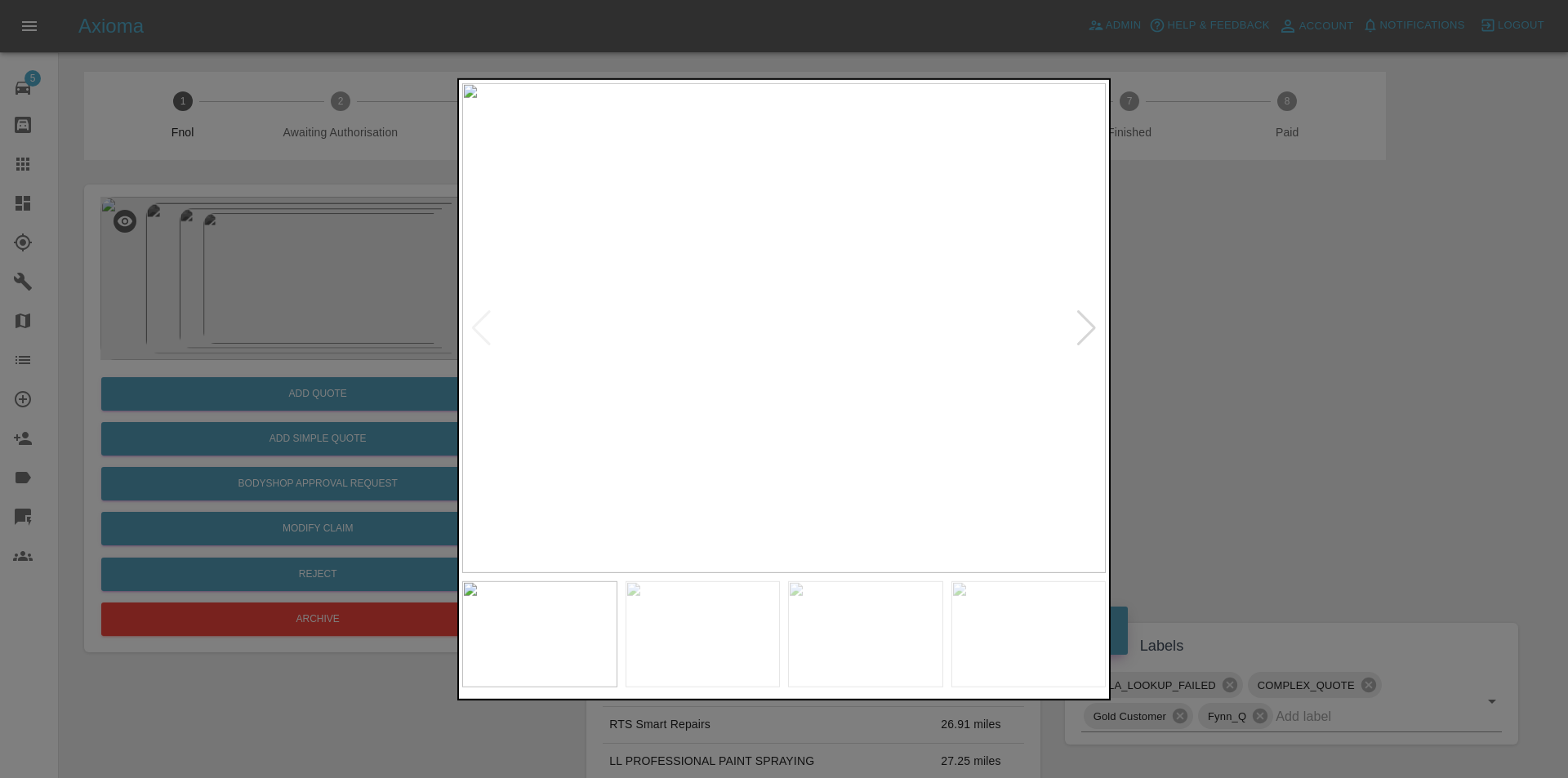
click at [1079, 321] on div at bounding box center [1086, 328] width 22 height 36
click at [1077, 321] on div at bounding box center [1086, 328] width 22 height 36
click at [1076, 320] on div at bounding box center [1086, 328] width 22 height 36
click at [1075, 320] on img at bounding box center [784, 327] width 643 height 490
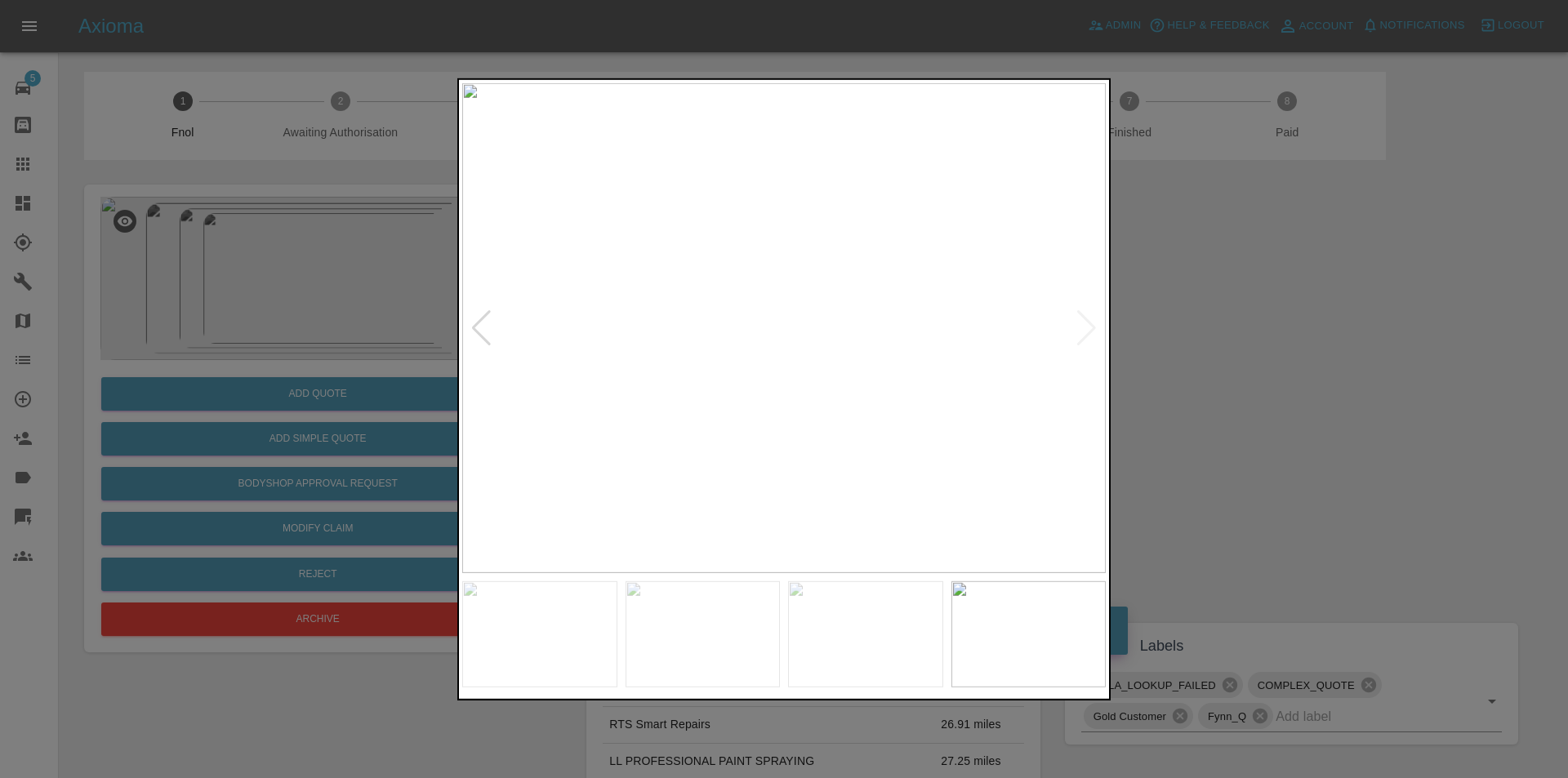
click at [1317, 345] on div at bounding box center [784, 389] width 1568 height 778
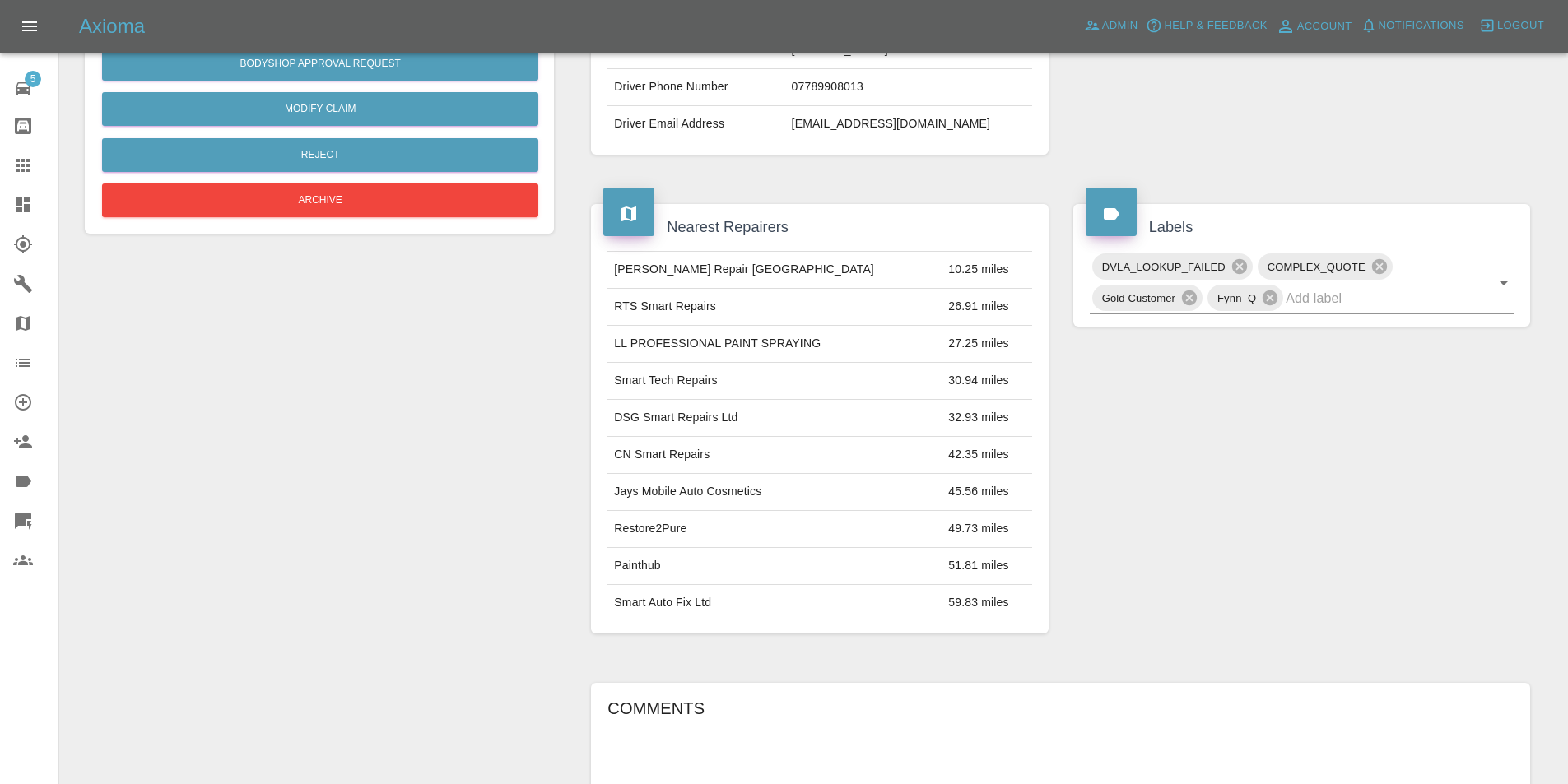
scroll to position [411, 0]
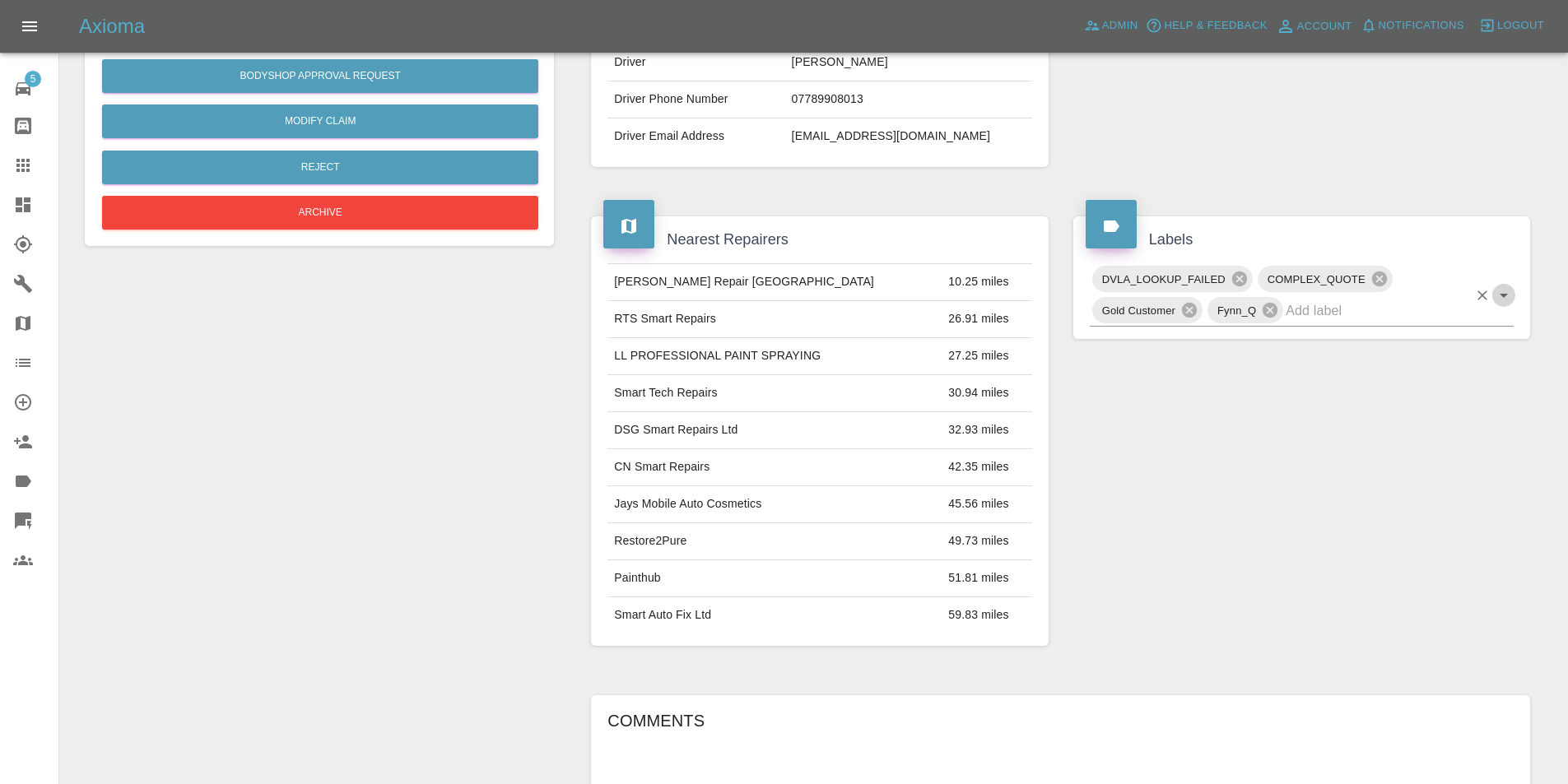
click at [1505, 299] on icon "Open" at bounding box center [1503, 295] width 20 height 20
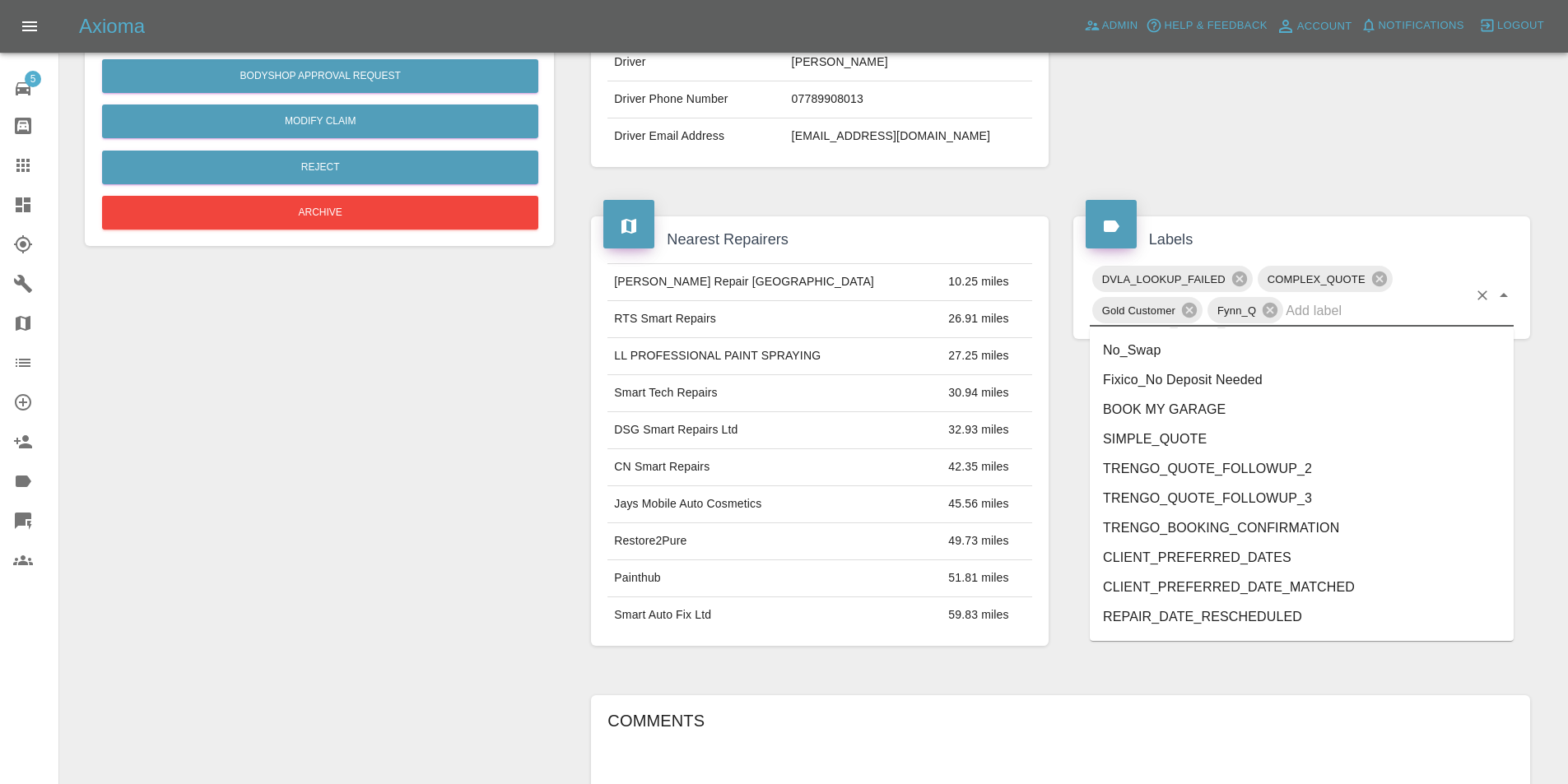
scroll to position [3313, 0]
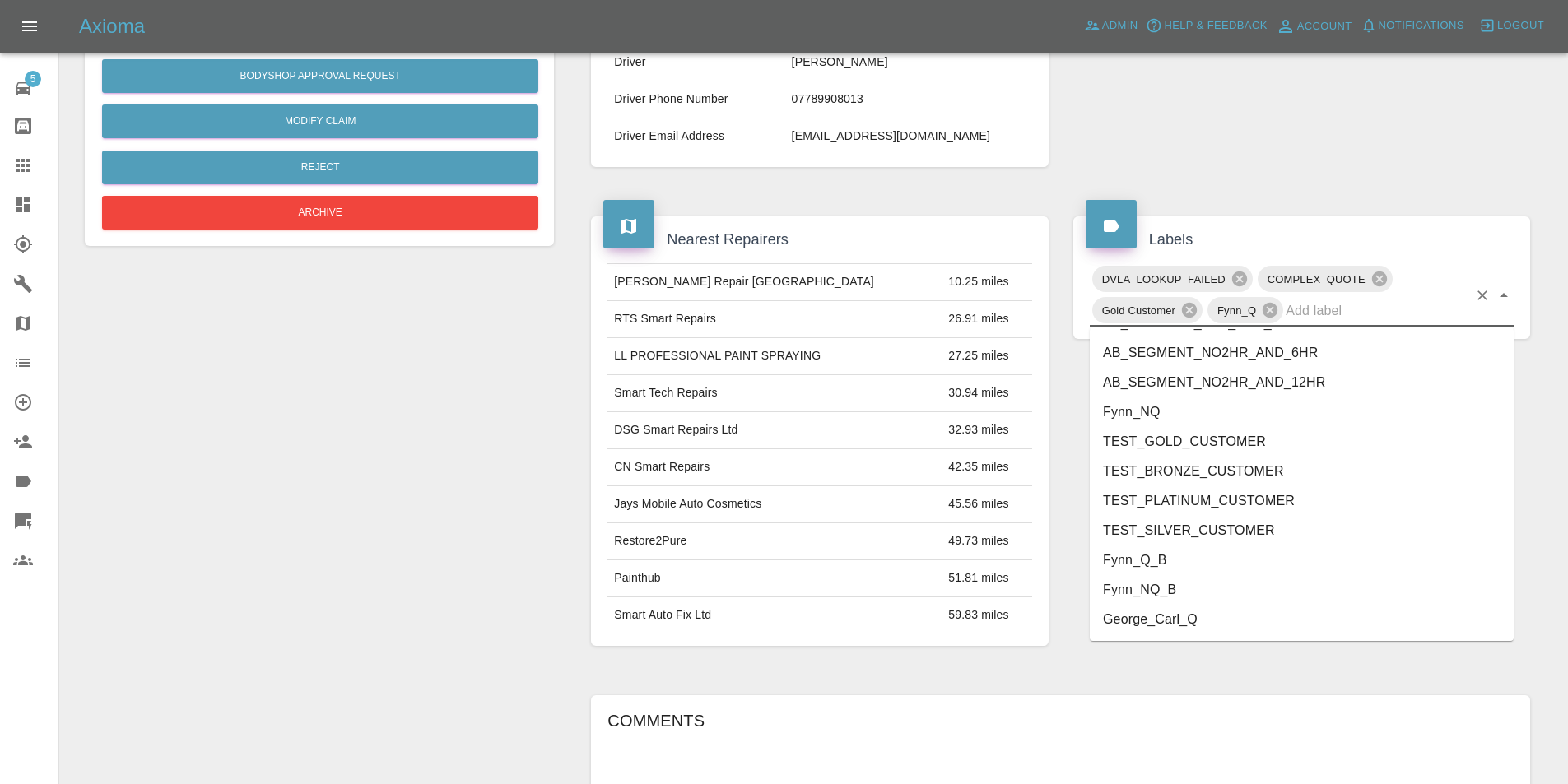
click at [1203, 609] on li "George_Carl_Q" at bounding box center [1302, 619] width 424 height 30
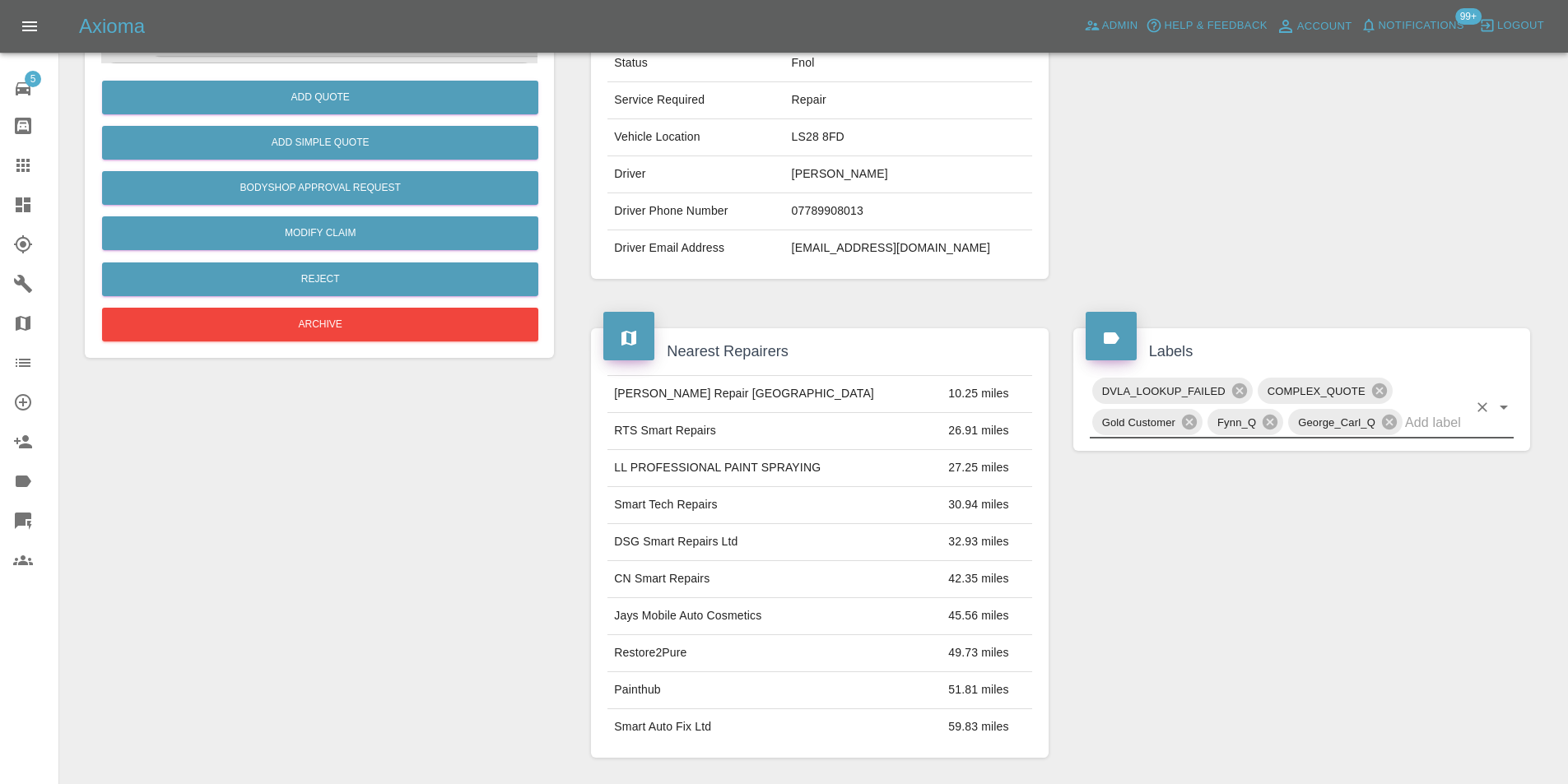
scroll to position [82, 0]
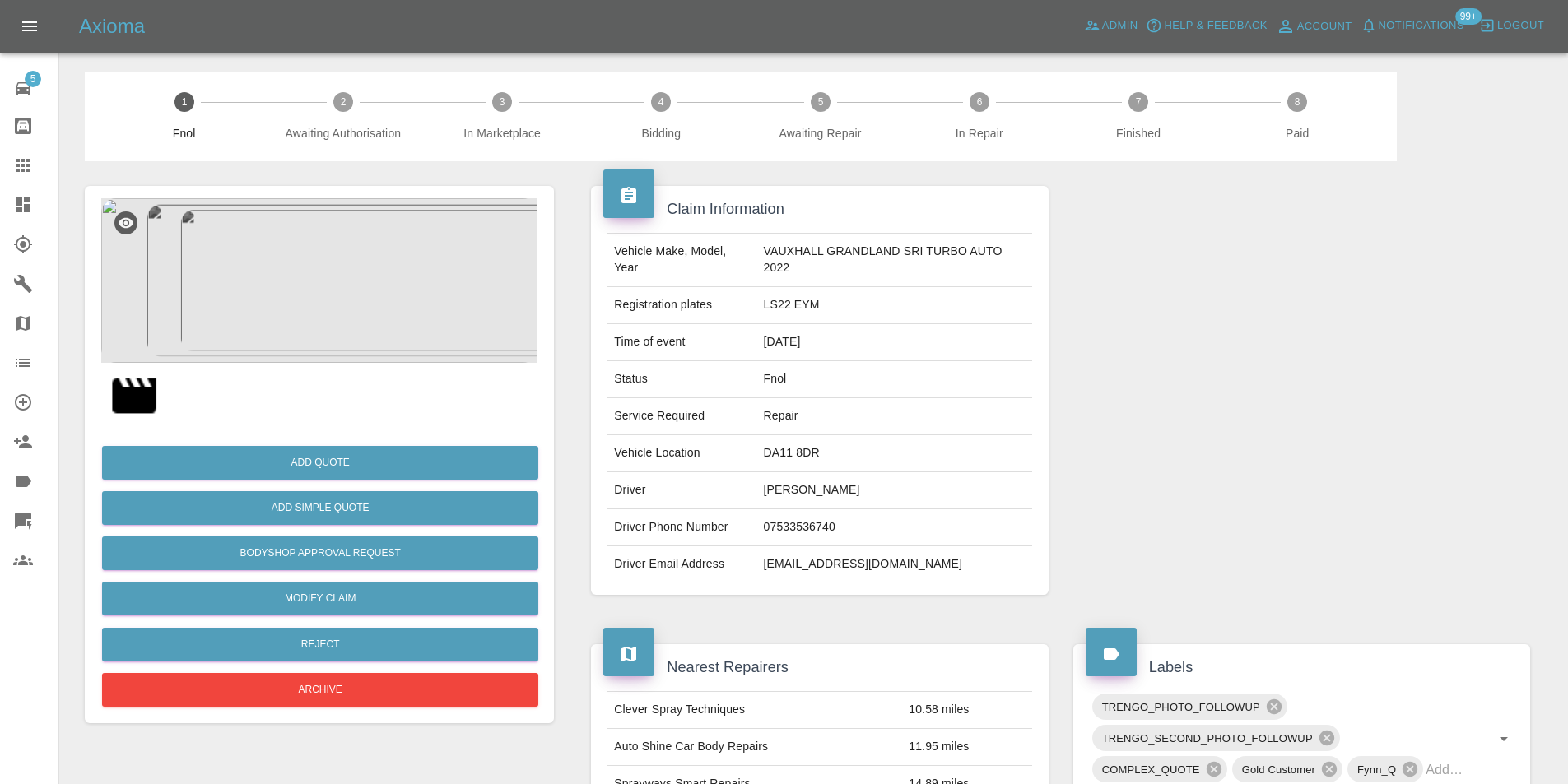
click at [318, 266] on img at bounding box center [319, 280] width 436 height 165
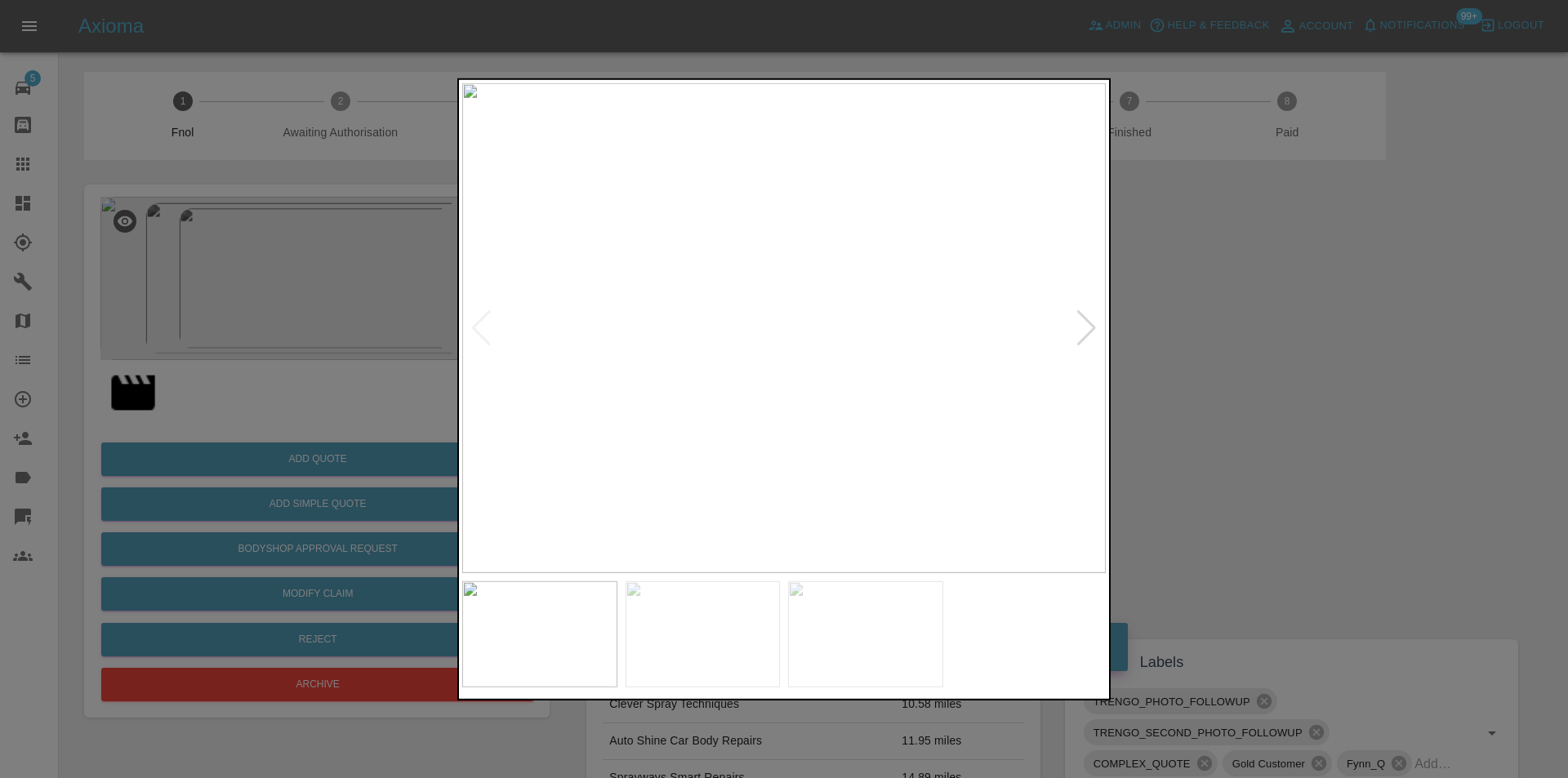
click at [1081, 332] on div at bounding box center [1086, 328] width 22 height 36
click at [1081, 332] on img at bounding box center [784, 327] width 643 height 490
click at [1355, 377] on div at bounding box center [784, 389] width 1568 height 778
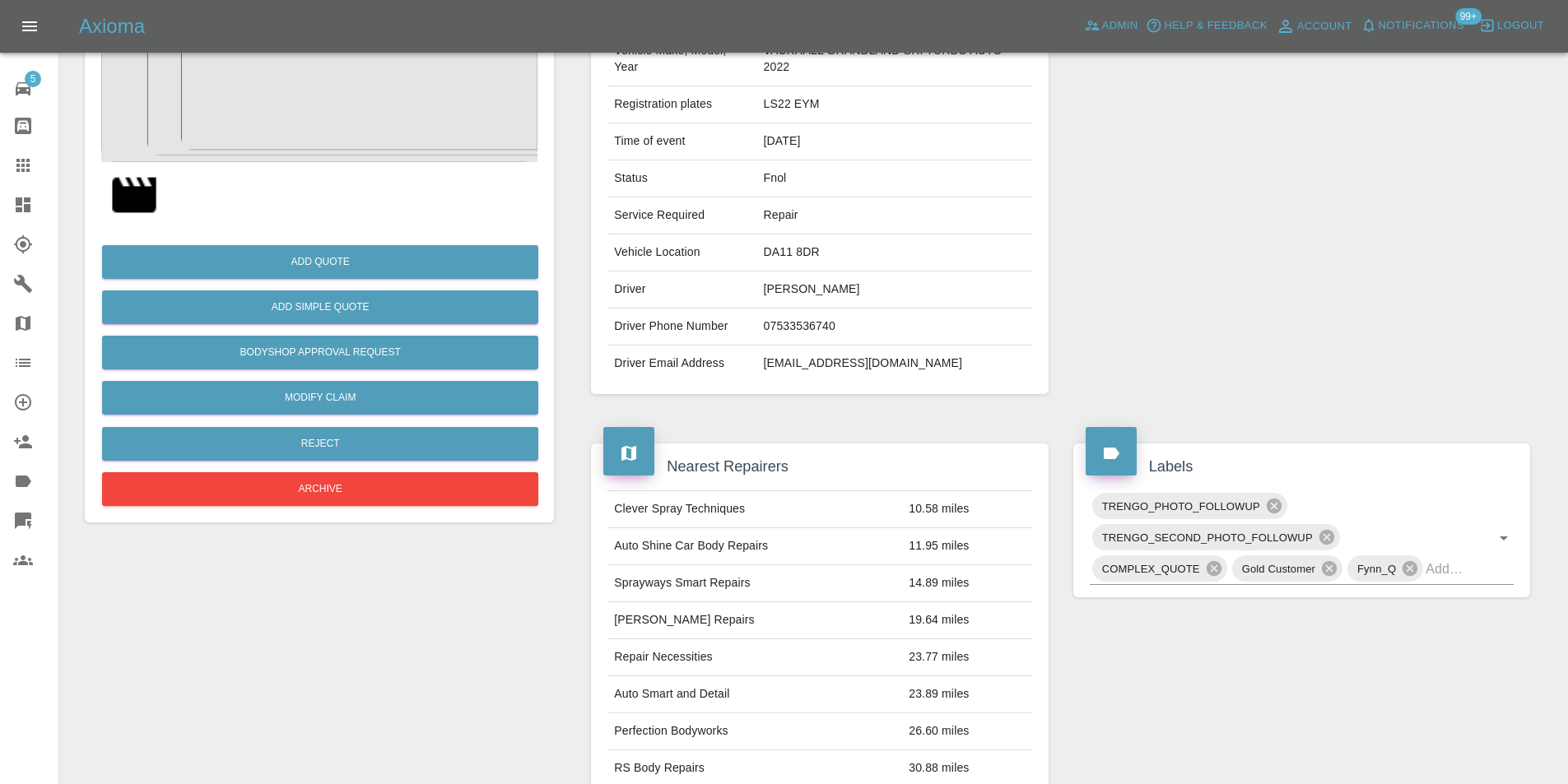
scroll to position [411, 0]
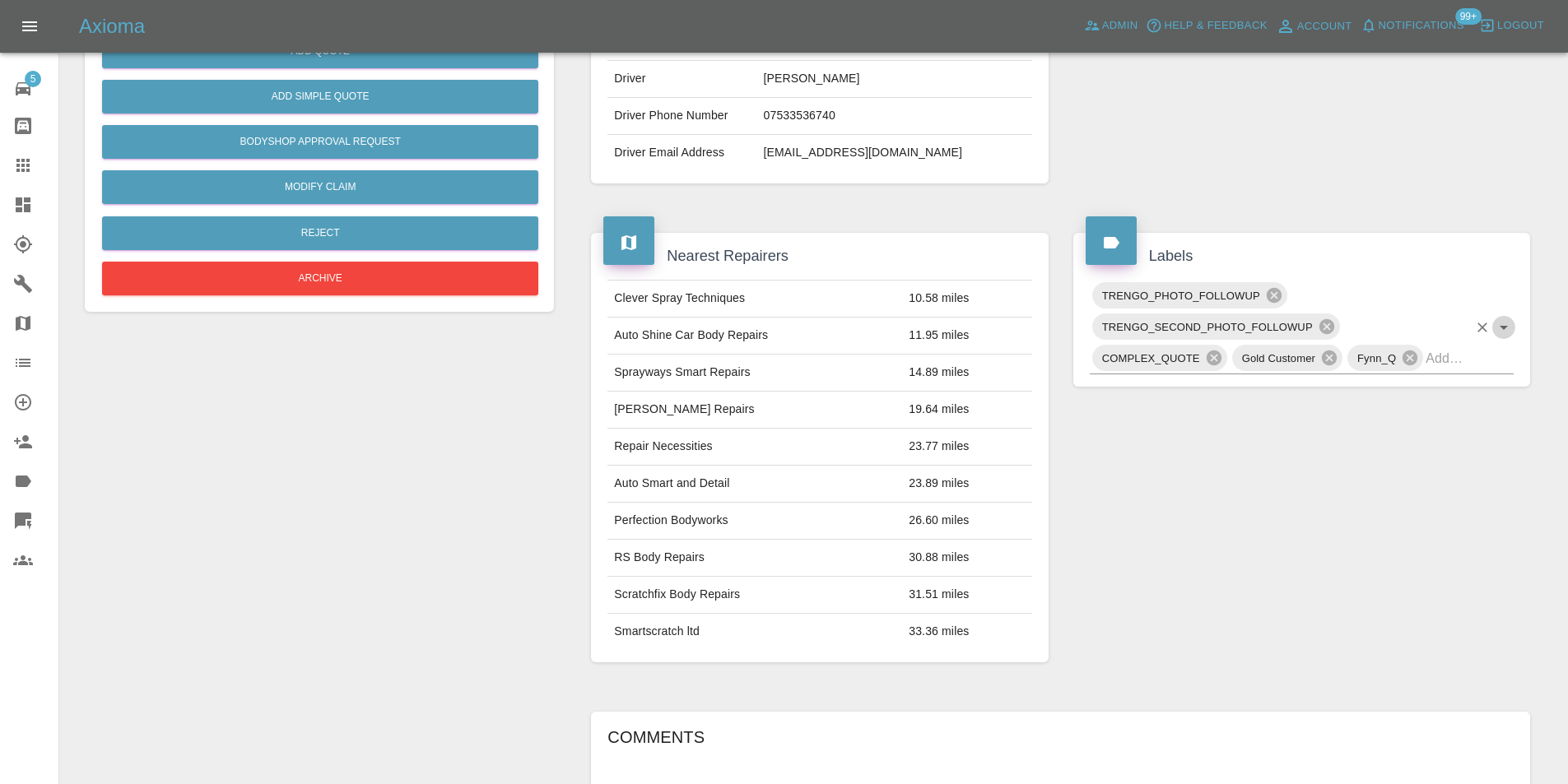
click at [1507, 328] on icon "Open" at bounding box center [1503, 327] width 20 height 20
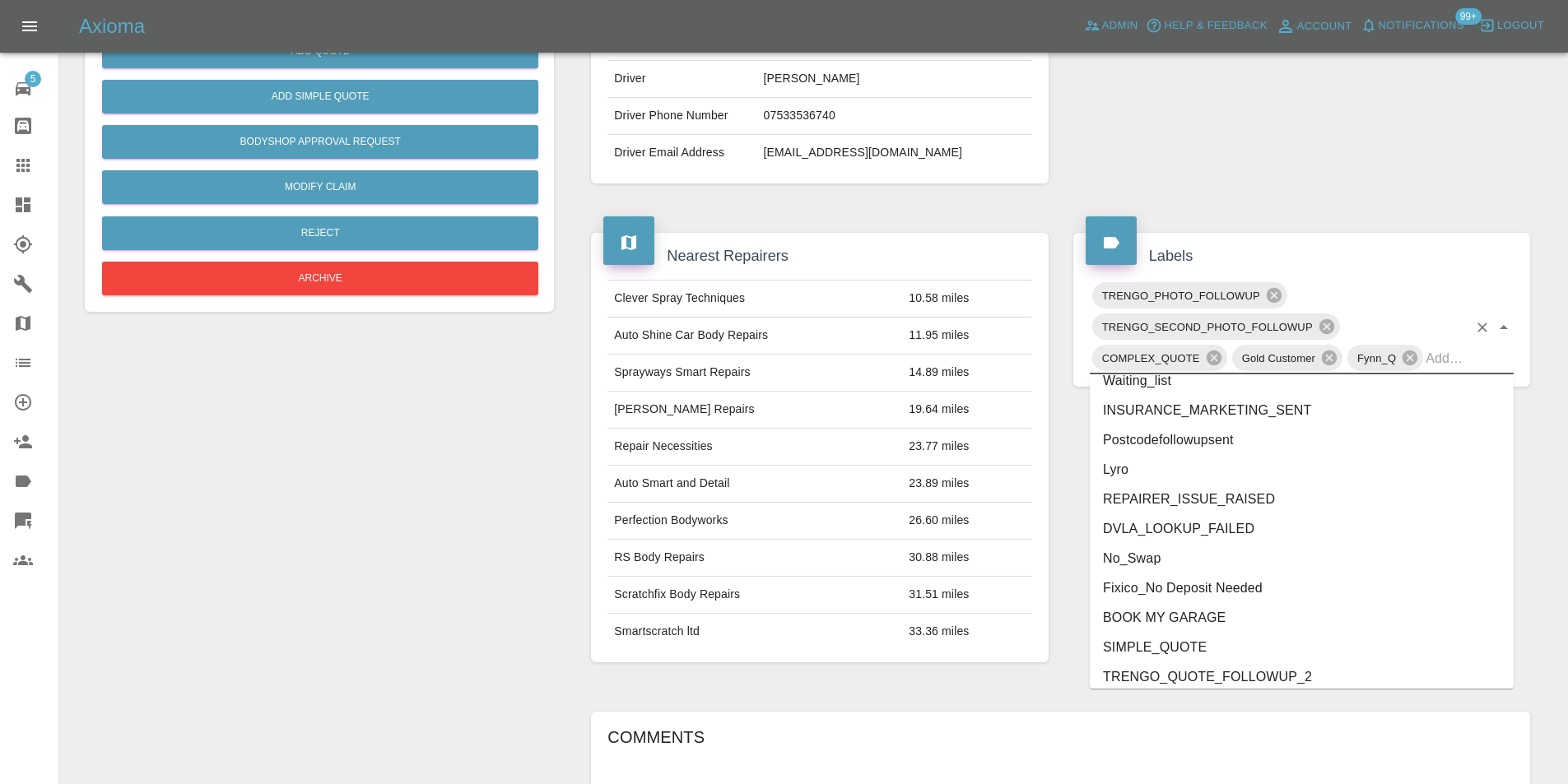
scroll to position [3284, 0]
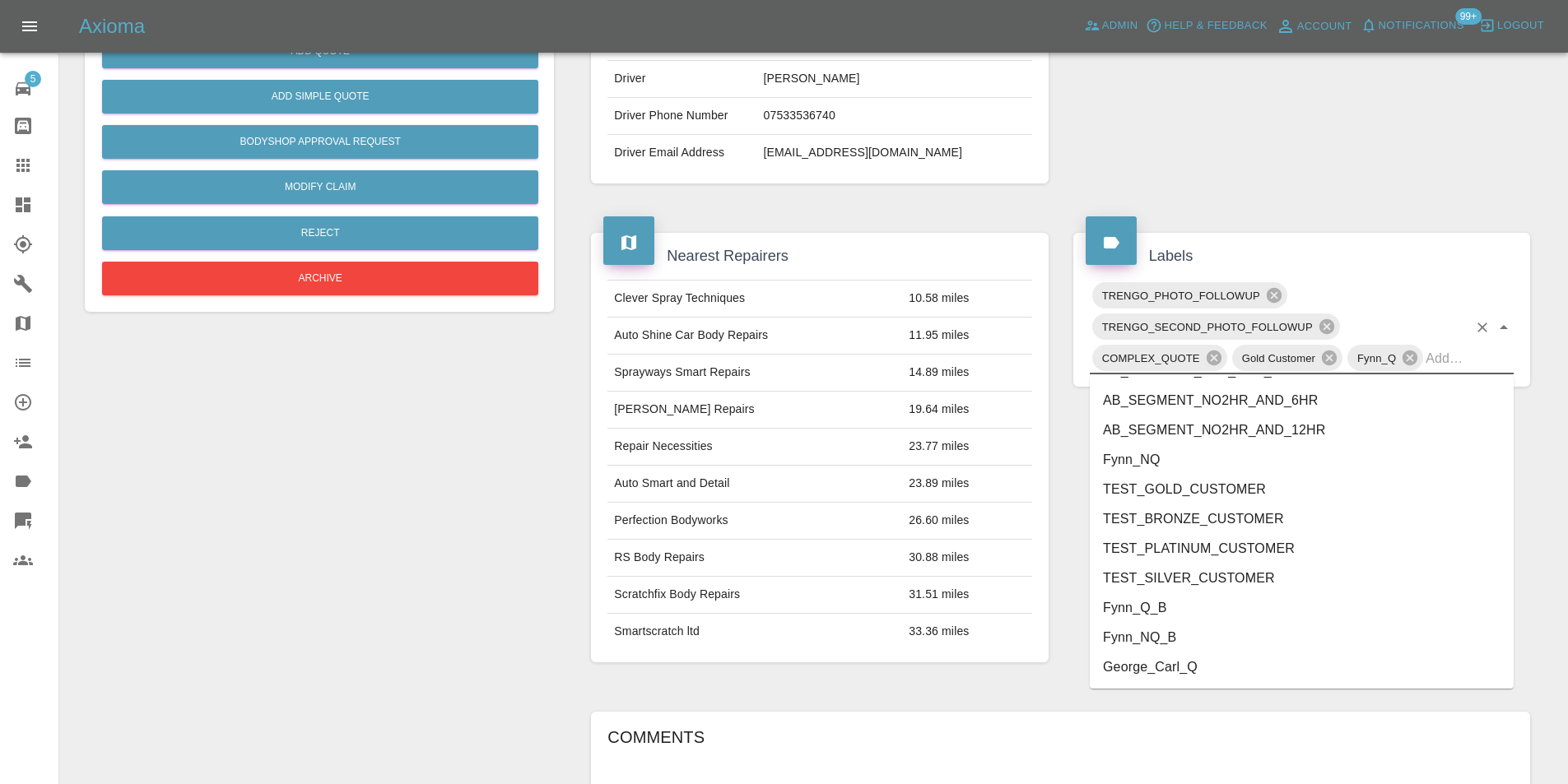
click at [1165, 651] on li "Fynn_NQ_B" at bounding box center [1302, 637] width 424 height 30
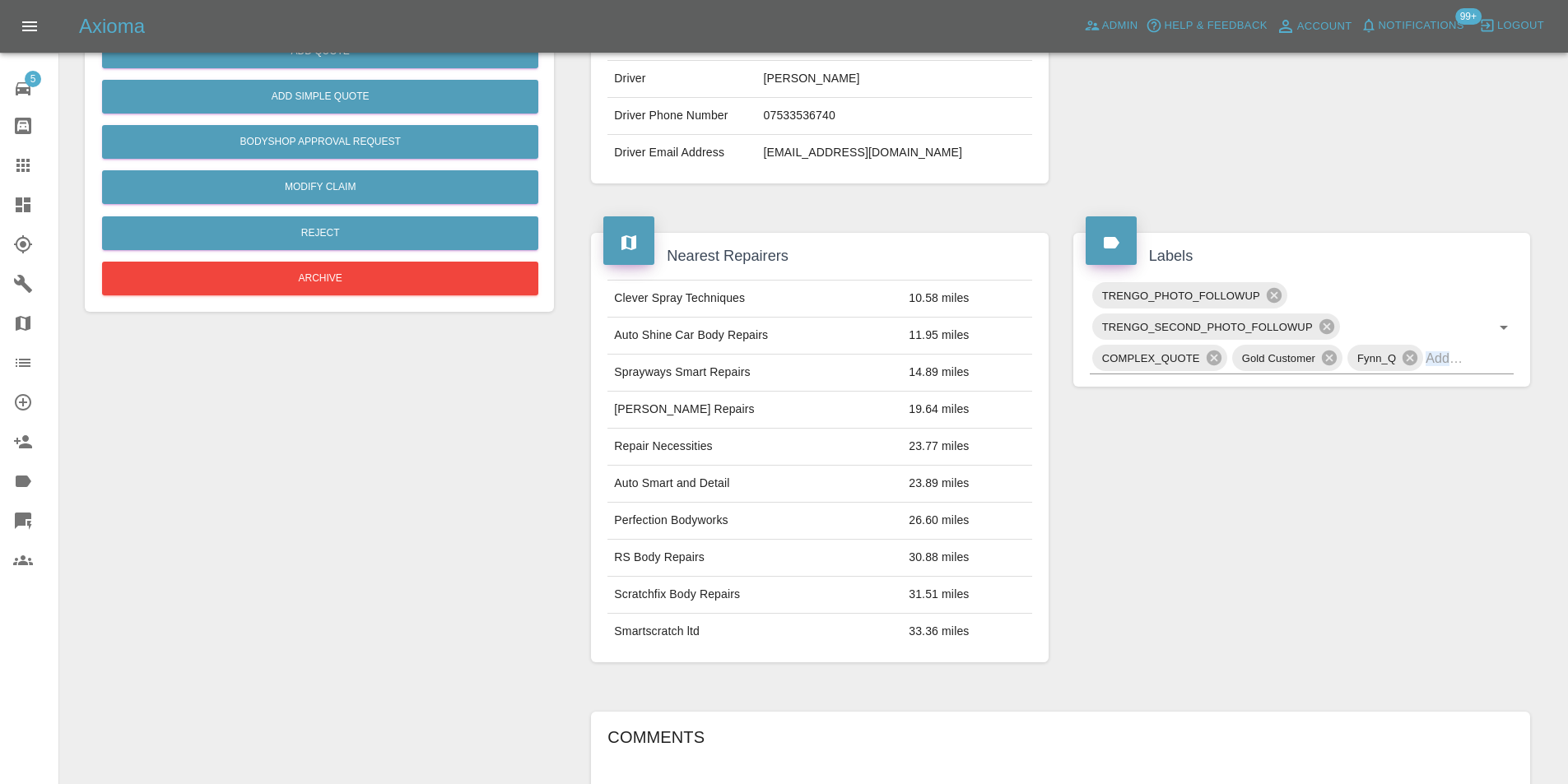
drag, startPoint x: 1165, startPoint y: 651, endPoint x: 1267, endPoint y: 537, distance: 153.0
click at [1159, 653] on div "Labels TRENGO_PHOTO_FOLLOWUP TRENGO_SECOND_PHOTO_FOLLOWUP COMPLEX_QUOTE Gold Cu…" at bounding box center [1302, 447] width 481 height 479
click at [1398, 359] on span "Fynn_Q" at bounding box center [1377, 358] width 58 height 19
click at [1413, 359] on icon at bounding box center [1409, 357] width 15 height 15
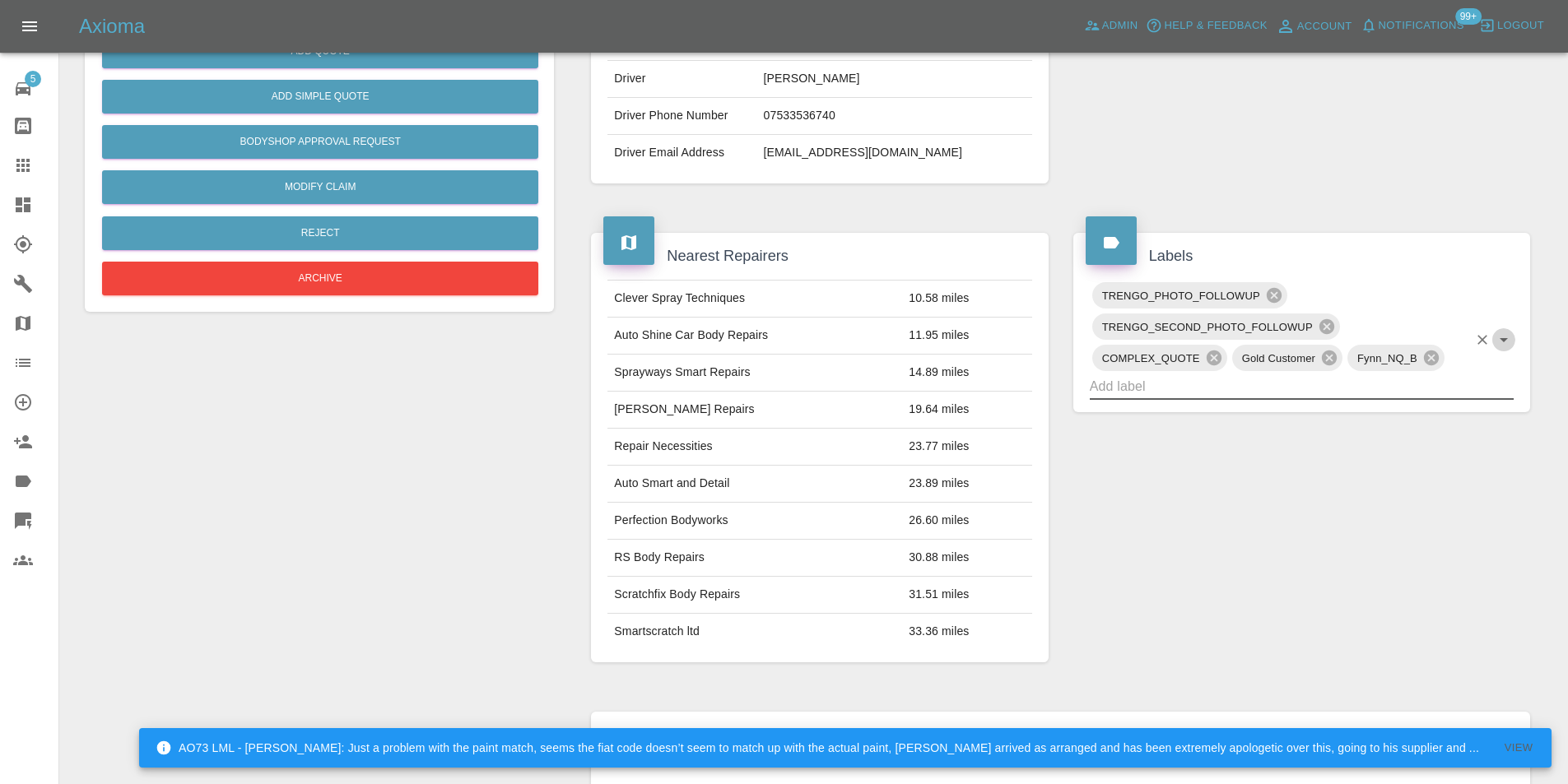
click at [1503, 340] on icon "Open" at bounding box center [1504, 340] width 9 height 4
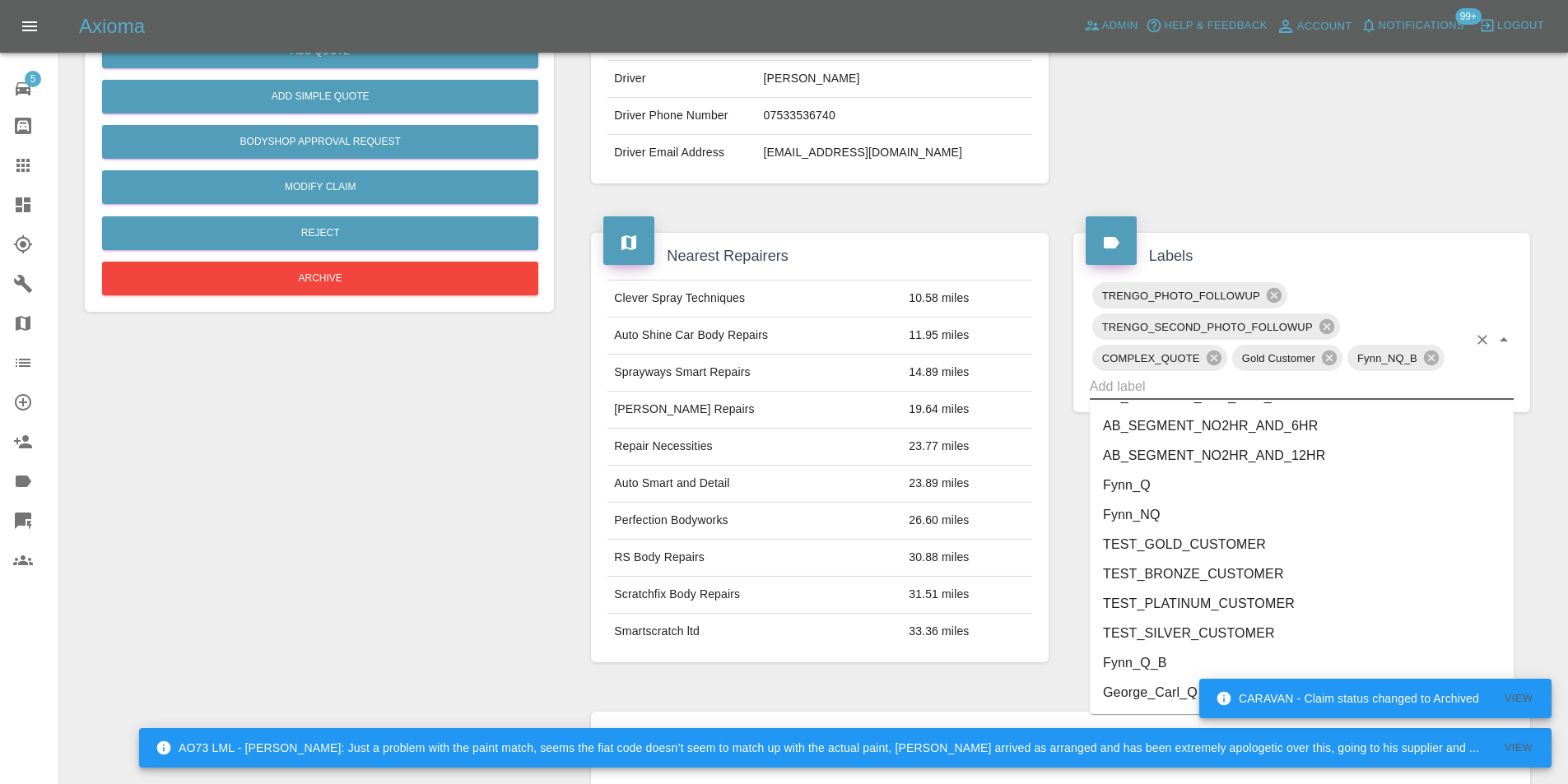
click at [1143, 694] on li "George_Carl_Q" at bounding box center [1302, 693] width 424 height 30
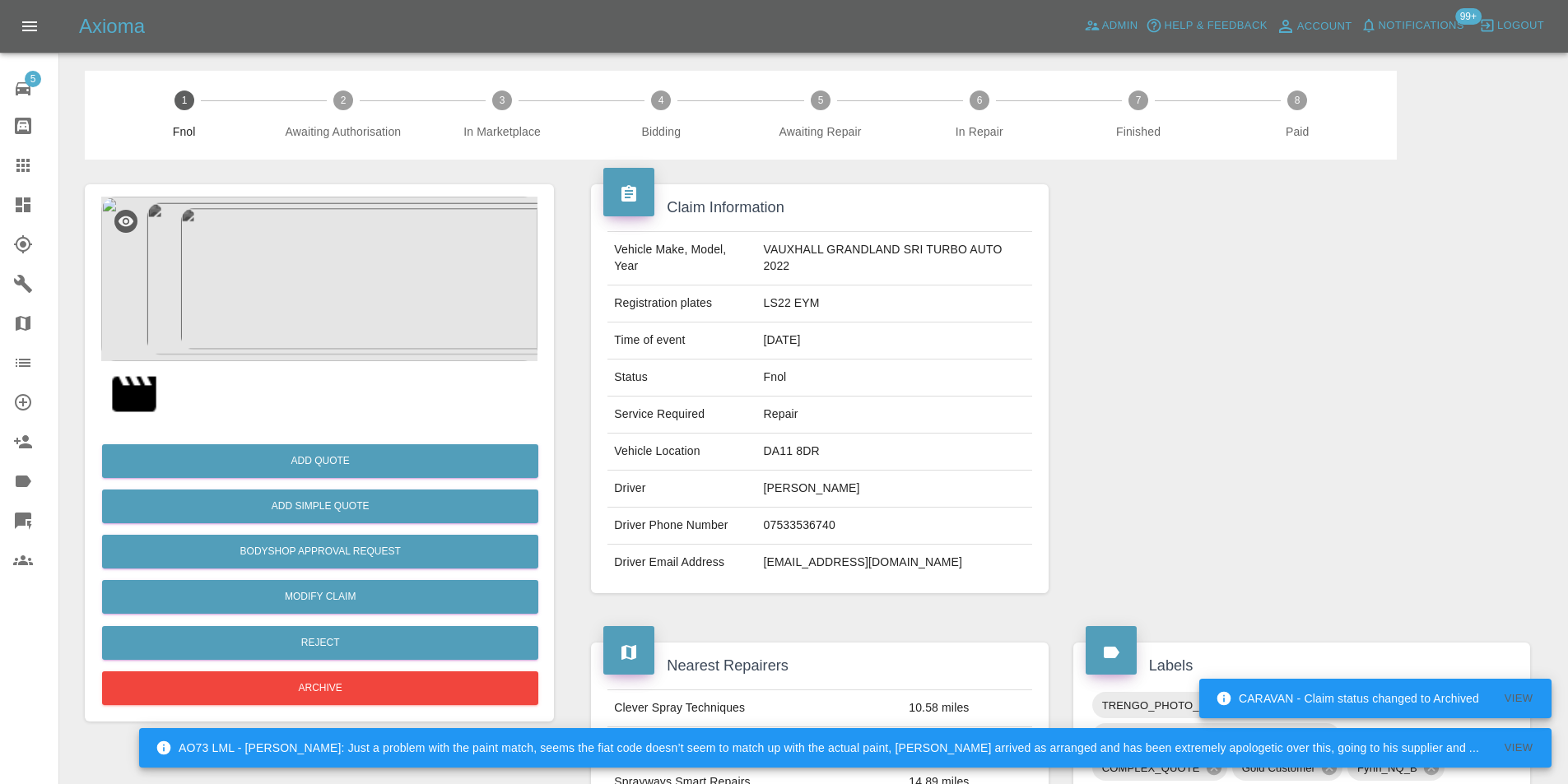
scroll to position [0, 0]
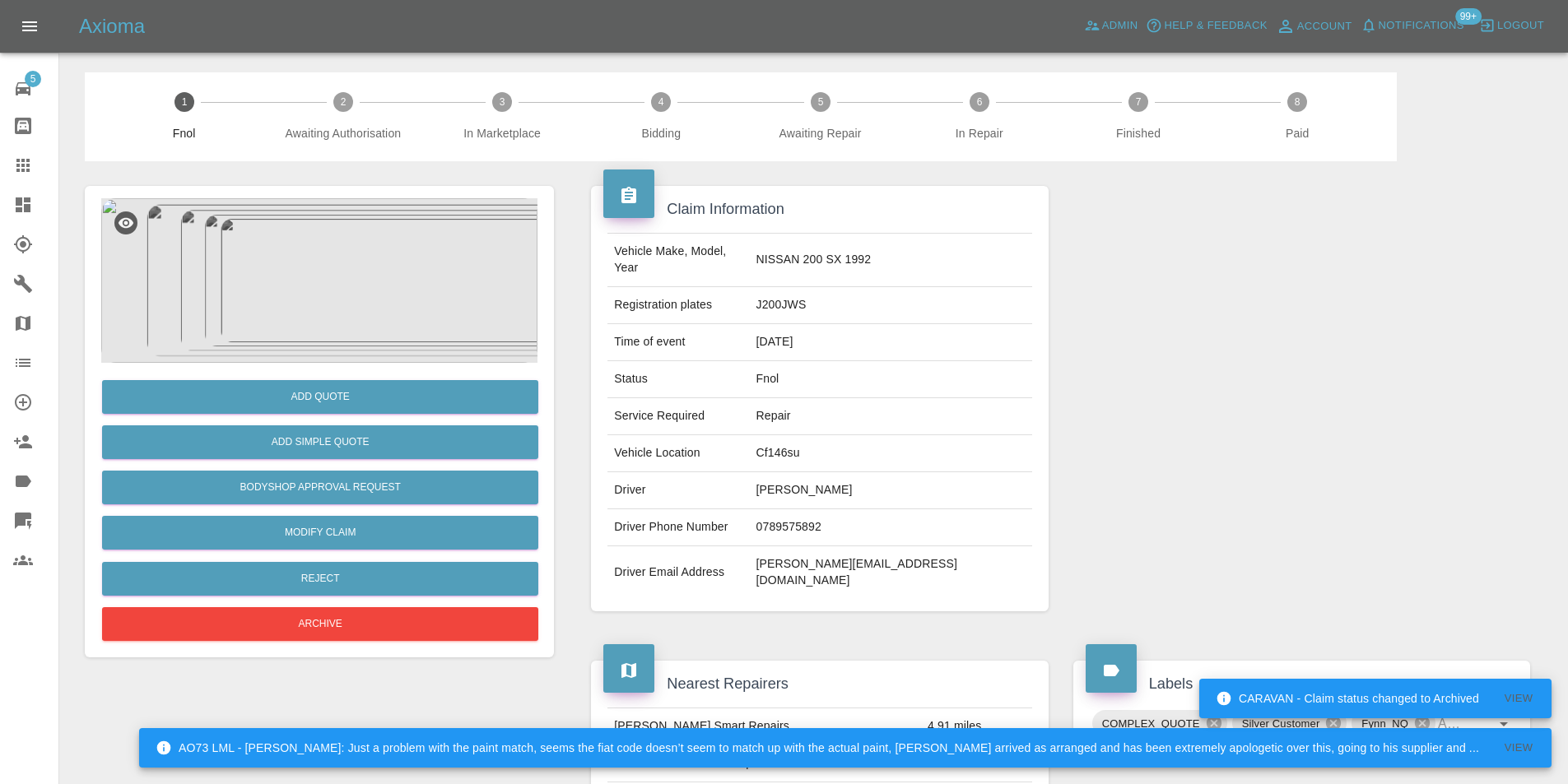
click at [335, 275] on img at bounding box center [319, 280] width 436 height 165
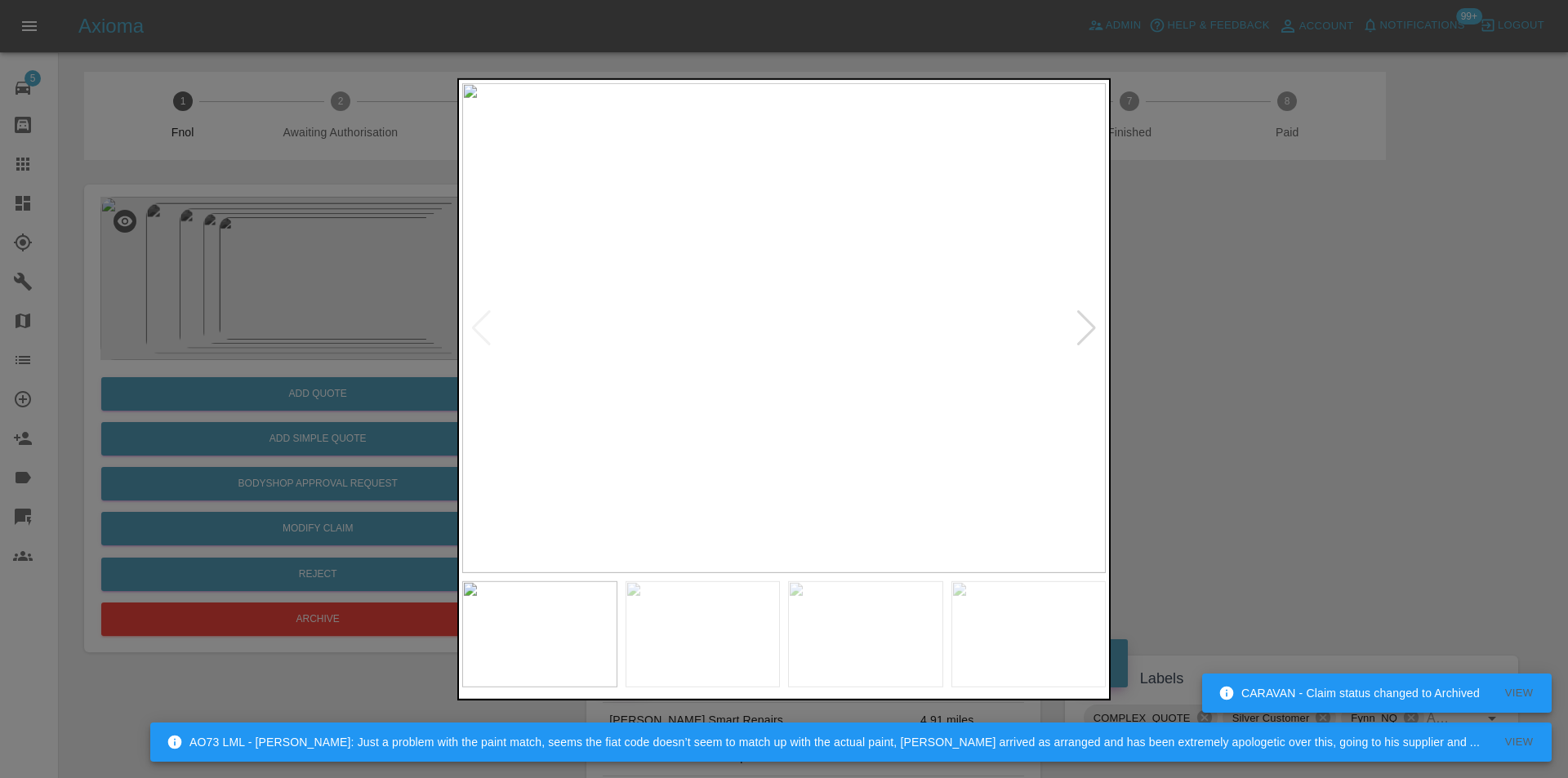
click at [1087, 323] on div at bounding box center [1086, 328] width 22 height 36
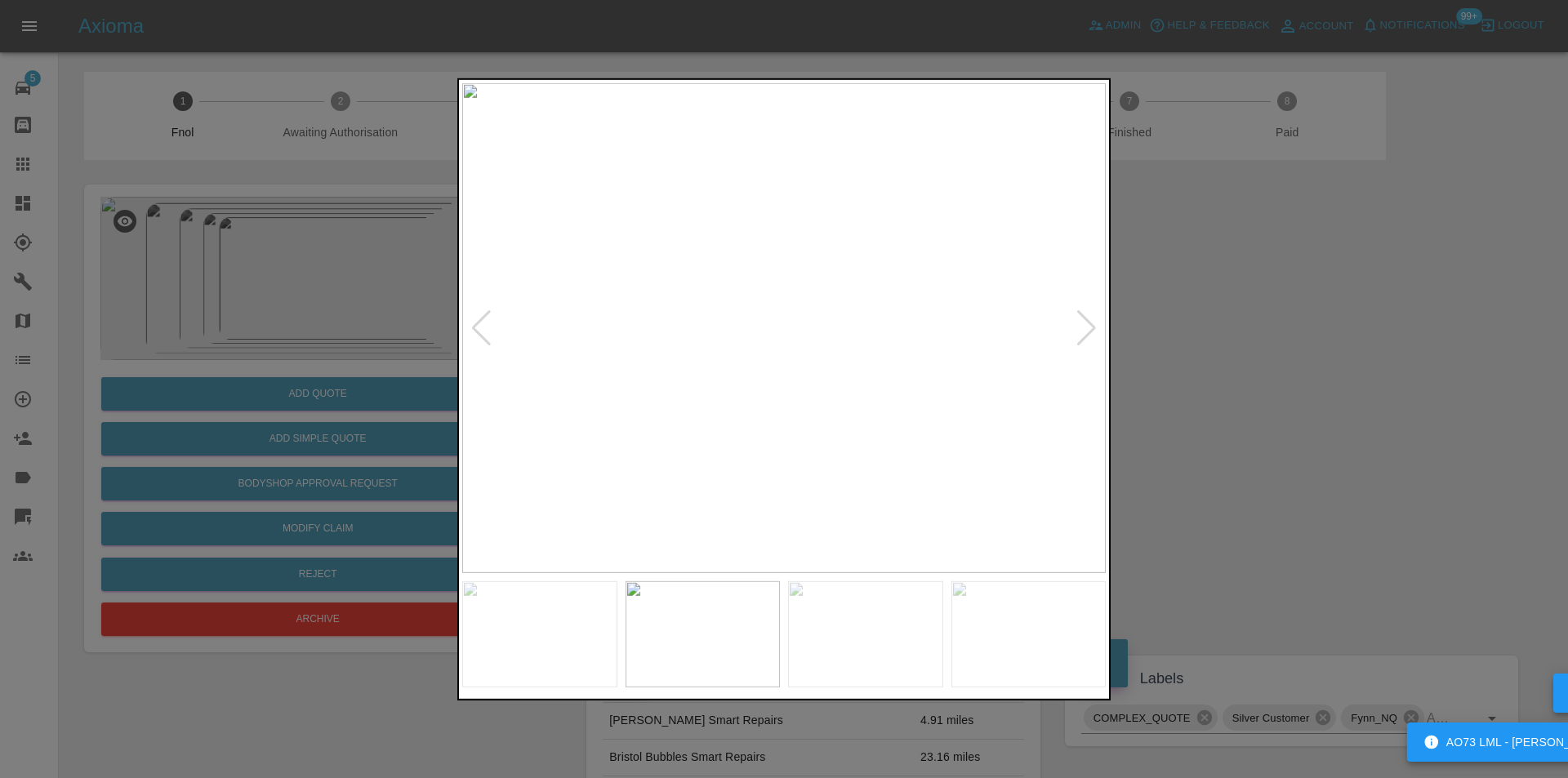
click at [1088, 324] on div at bounding box center [1086, 328] width 22 height 36
click at [1278, 439] on div at bounding box center [784, 389] width 1568 height 778
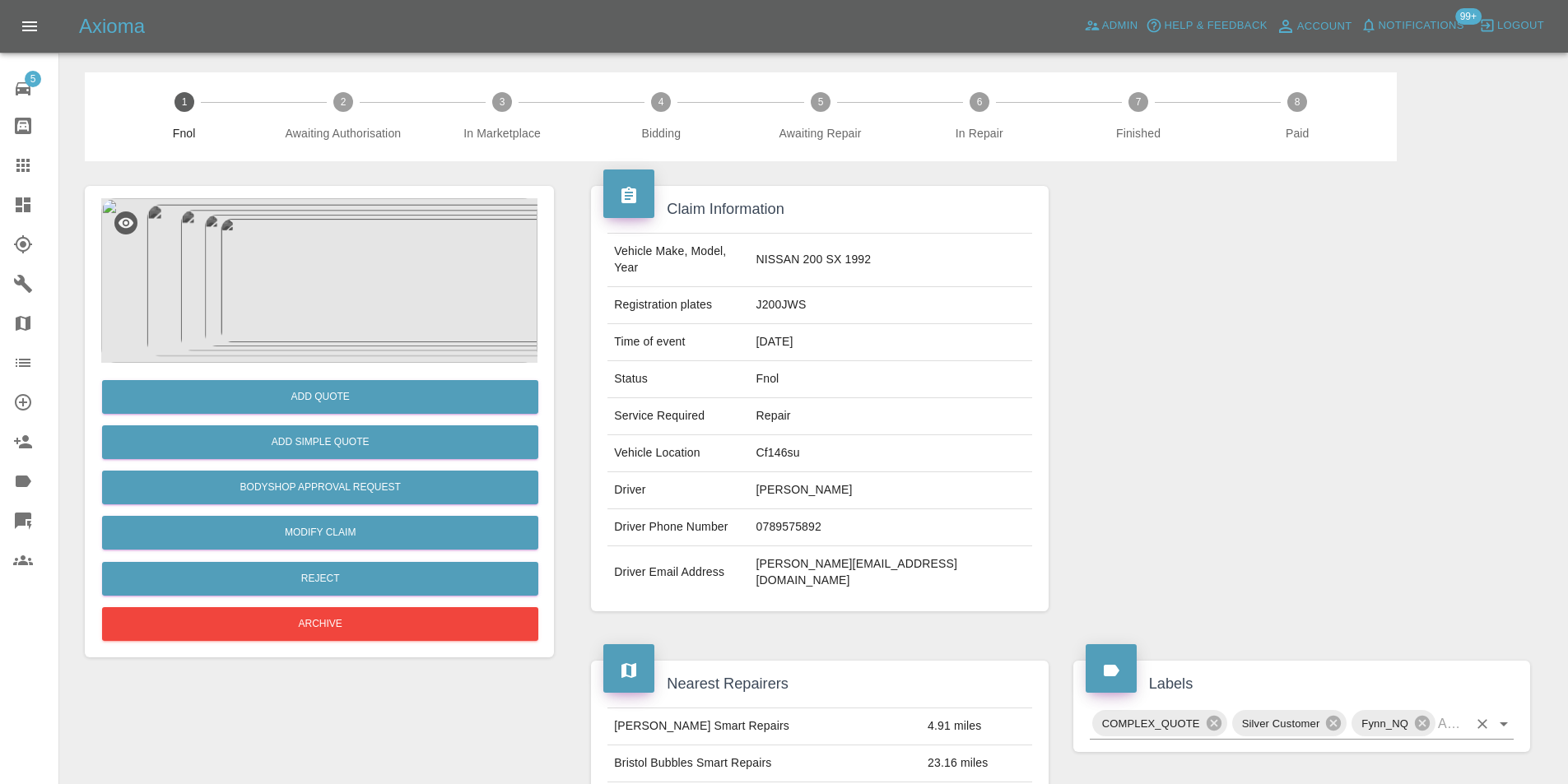
drag, startPoint x: 1502, startPoint y: 690, endPoint x: 1503, endPoint y: 682, distance: 8.1
click at [1502, 714] on icon "Open" at bounding box center [1503, 723] width 20 height 20
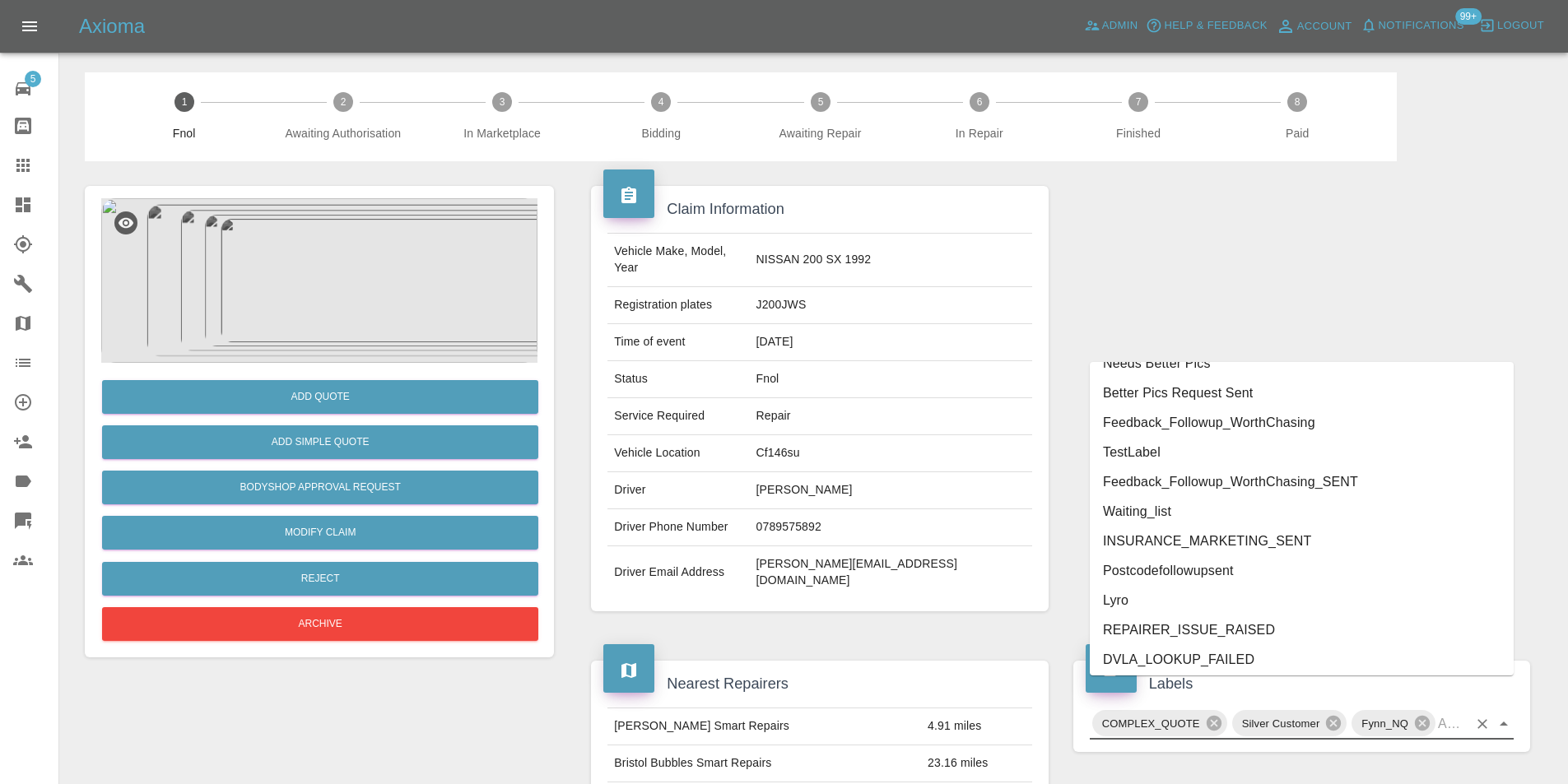
scroll to position [3342, 0]
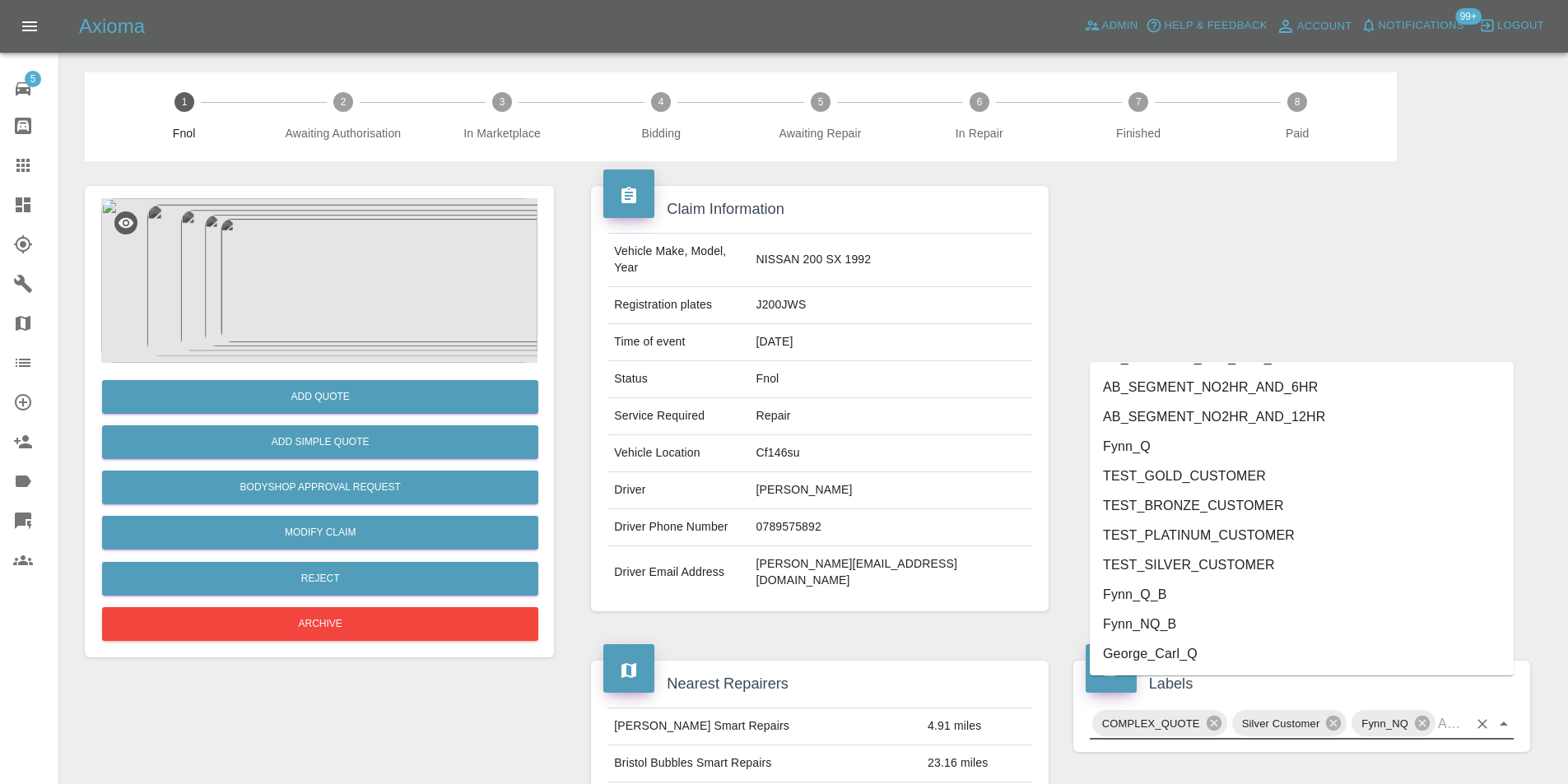
click at [1186, 657] on li "George_Carl_Q" at bounding box center [1302, 653] width 424 height 30
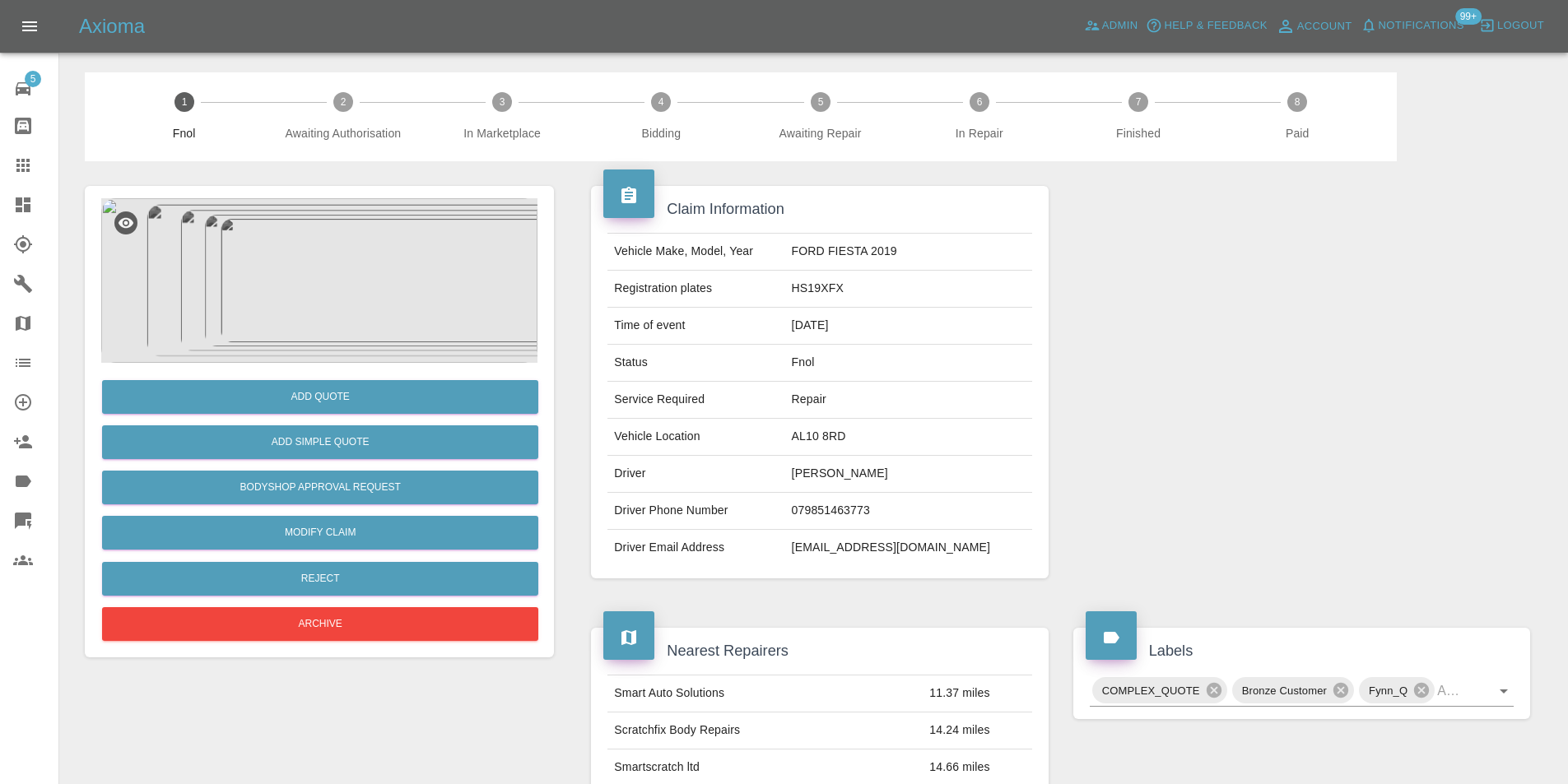
click at [353, 320] on img at bounding box center [319, 280] width 436 height 165
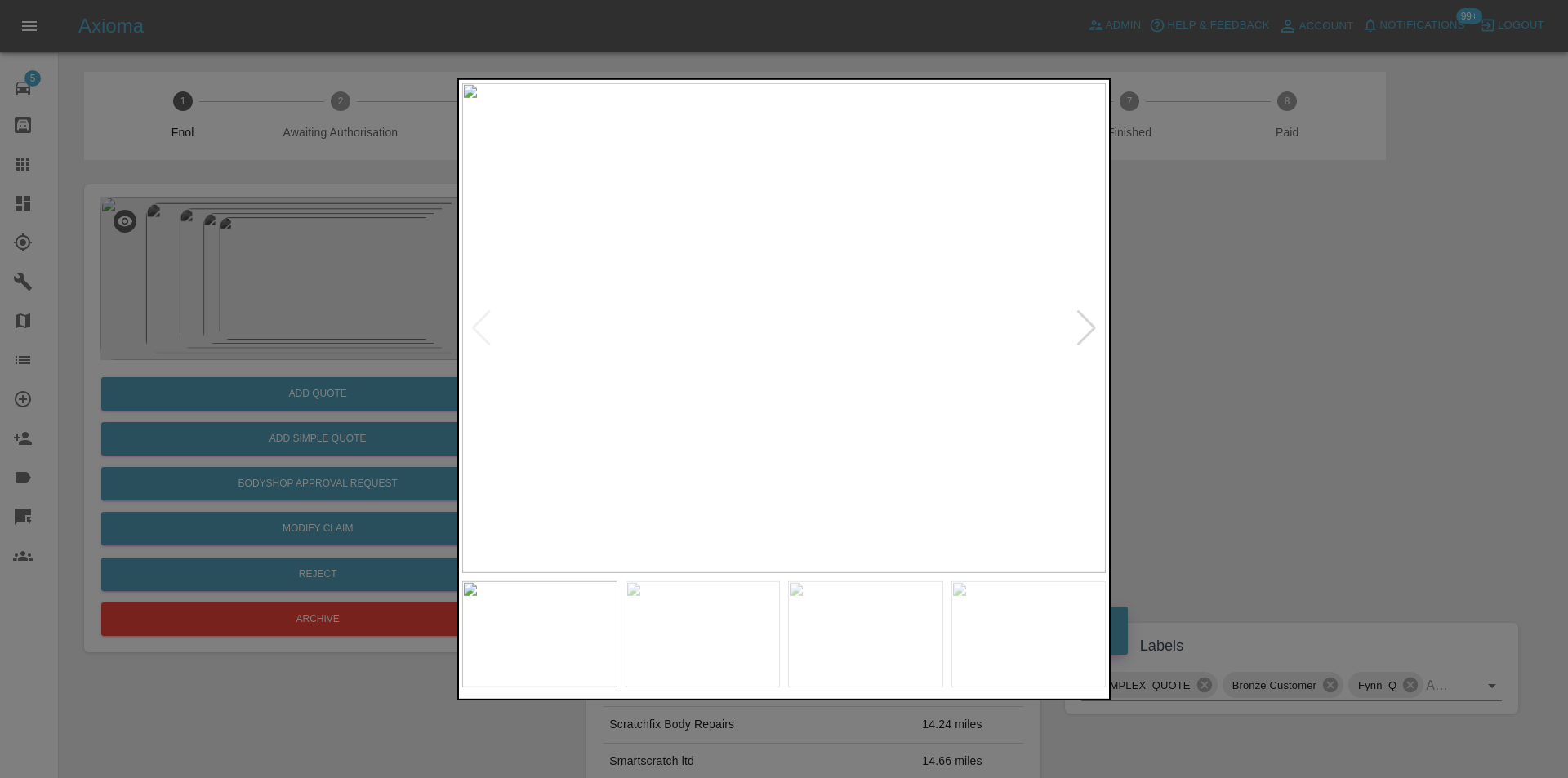
click at [1083, 323] on div at bounding box center [1086, 328] width 22 height 36
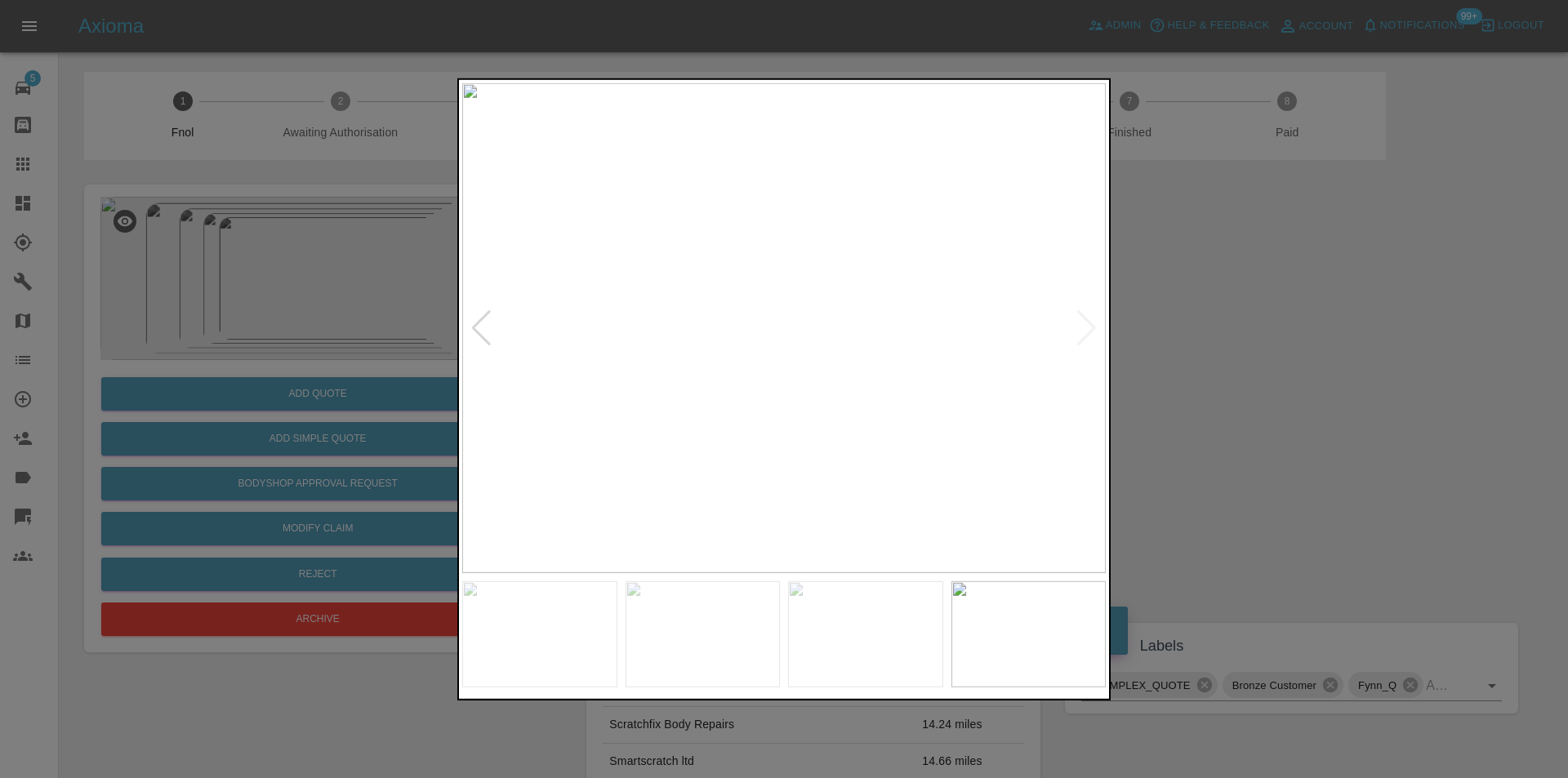
click at [1083, 323] on img at bounding box center [784, 327] width 643 height 490
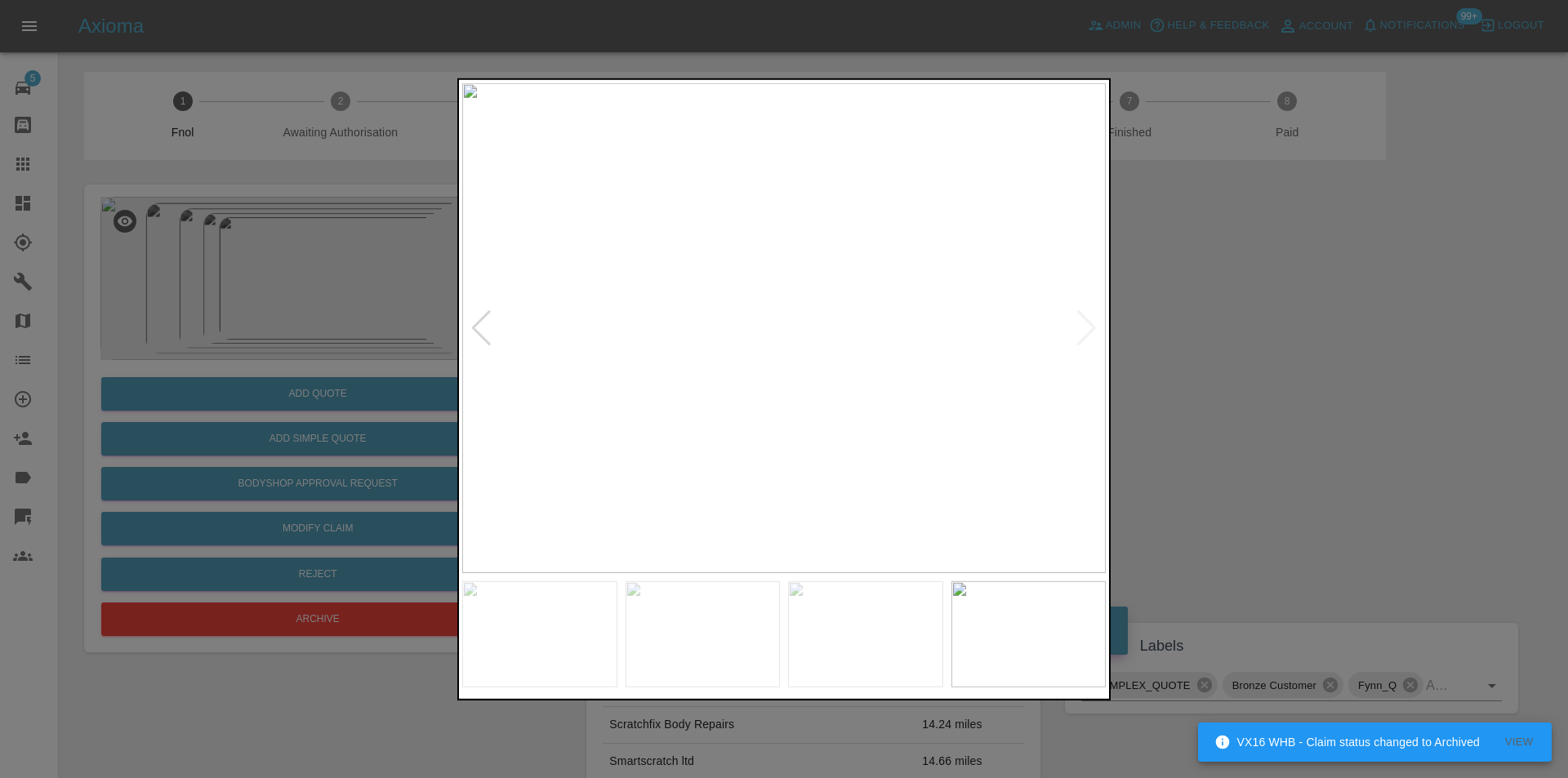
click at [1083, 323] on img at bounding box center [784, 327] width 643 height 490
click at [1285, 339] on div at bounding box center [784, 389] width 1568 height 778
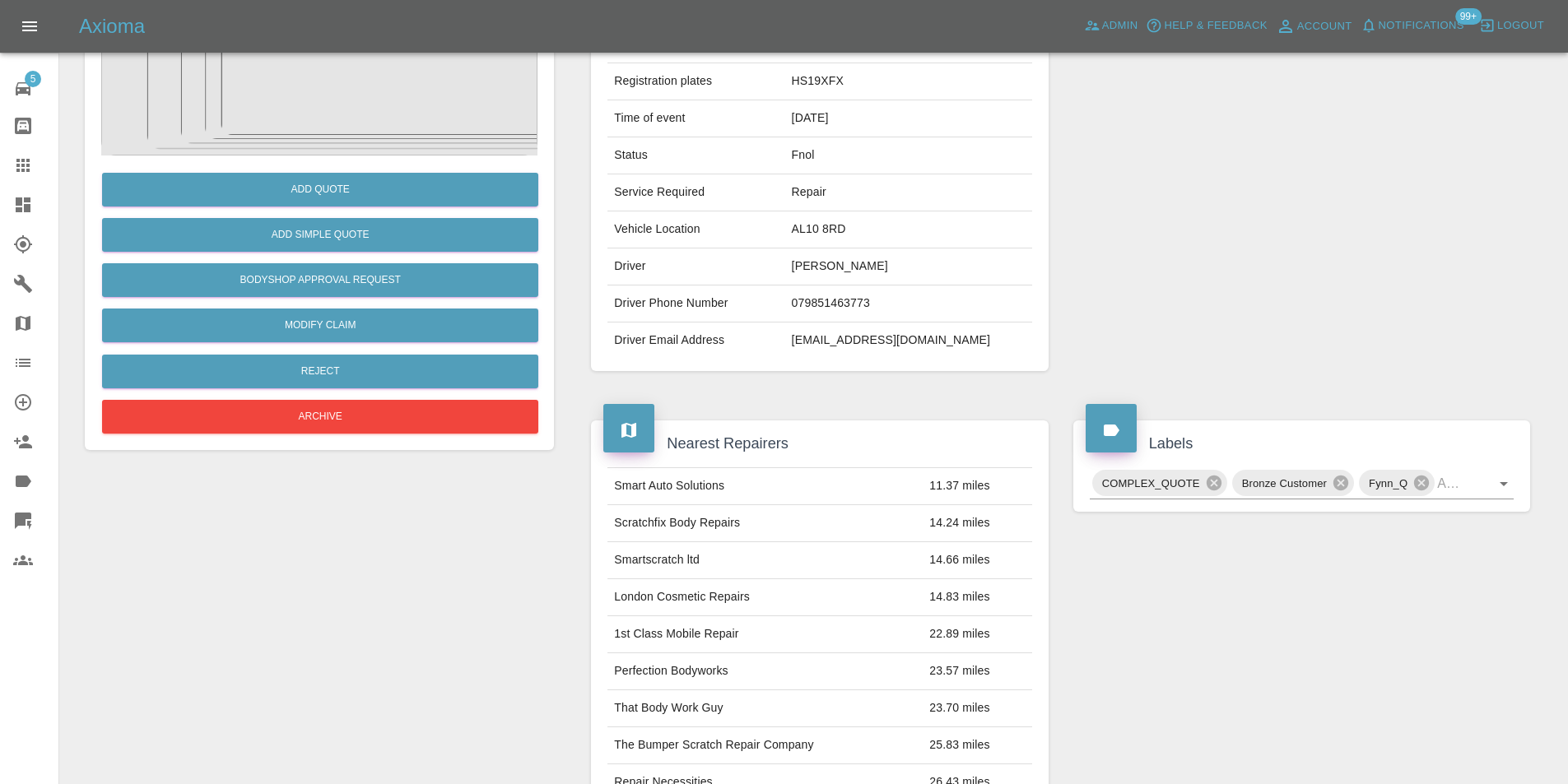
scroll to position [45, 0]
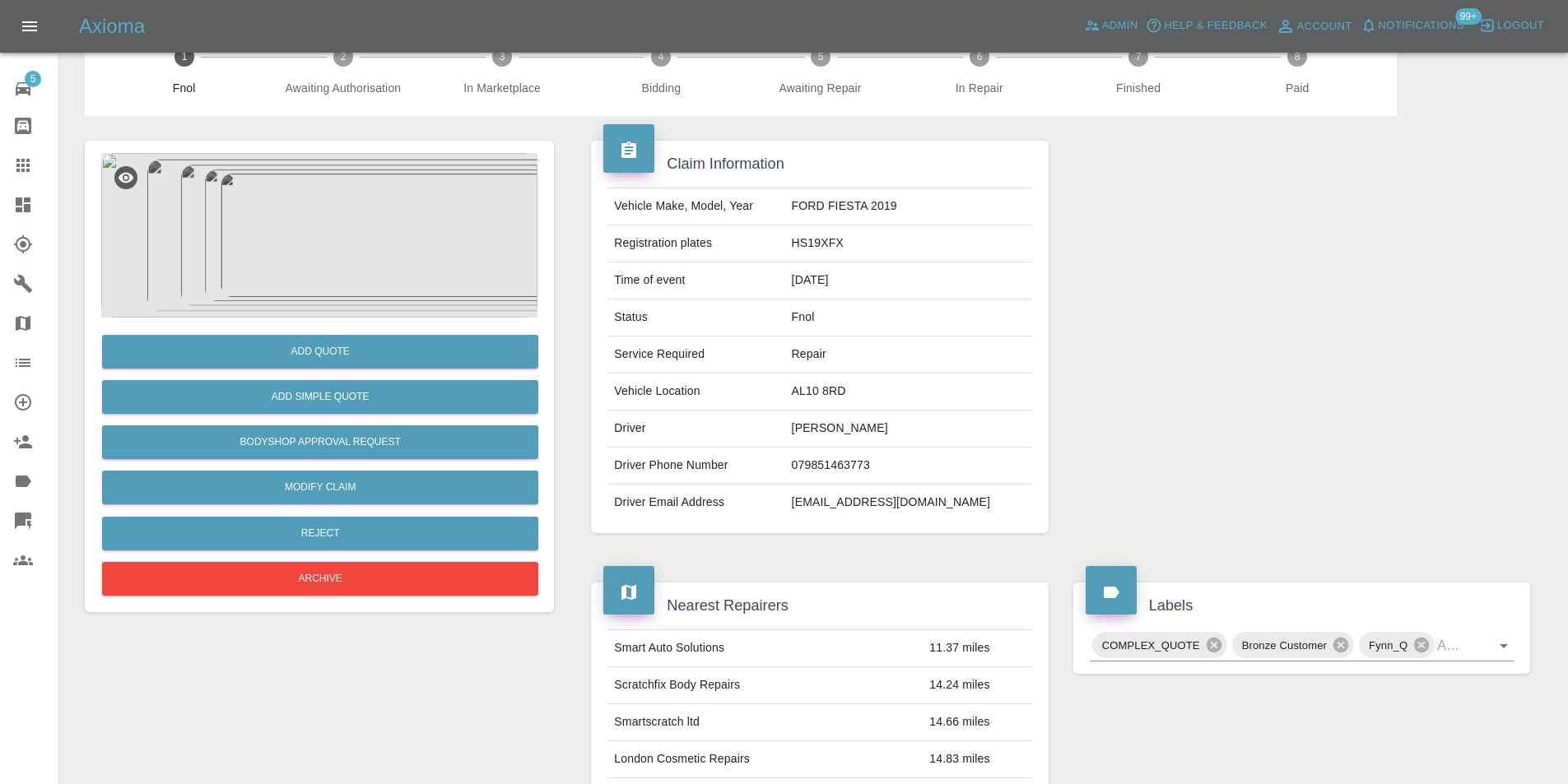
click at [333, 229] on img at bounding box center [319, 235] width 436 height 165
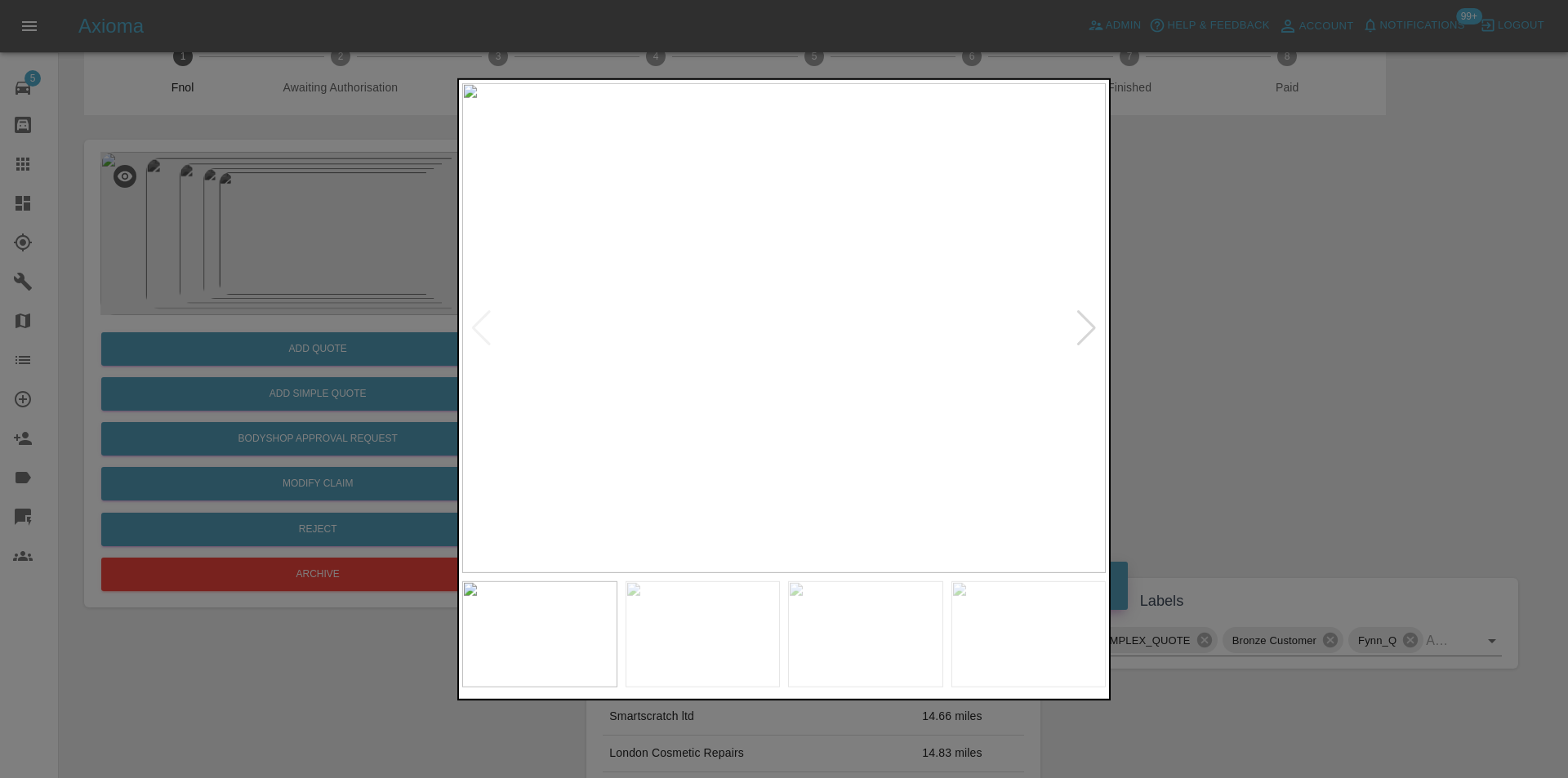
click at [1095, 337] on div at bounding box center [1086, 328] width 22 height 36
click at [1093, 334] on div at bounding box center [1086, 328] width 22 height 36
click at [478, 328] on div at bounding box center [481, 328] width 22 height 36
click at [479, 328] on div at bounding box center [481, 328] width 22 height 36
click at [1094, 333] on div at bounding box center [1086, 328] width 22 height 36
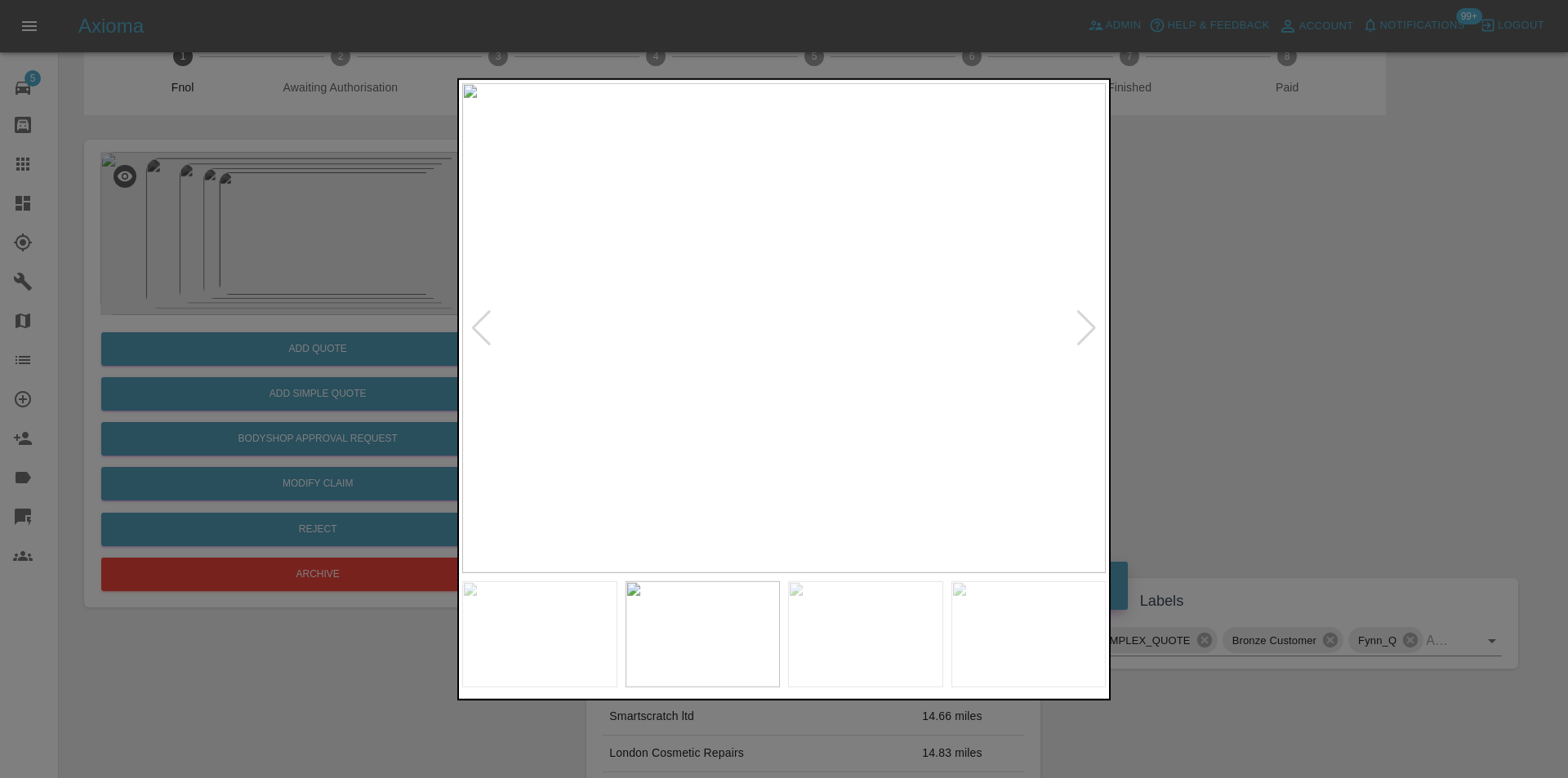
click at [1093, 333] on div at bounding box center [1086, 328] width 22 height 36
drag, startPoint x: 490, startPoint y: 335, endPoint x: 476, endPoint y: 326, distance: 16.6
click at [489, 333] on div at bounding box center [481, 328] width 22 height 36
click at [785, 332] on img at bounding box center [784, 327] width 643 height 490
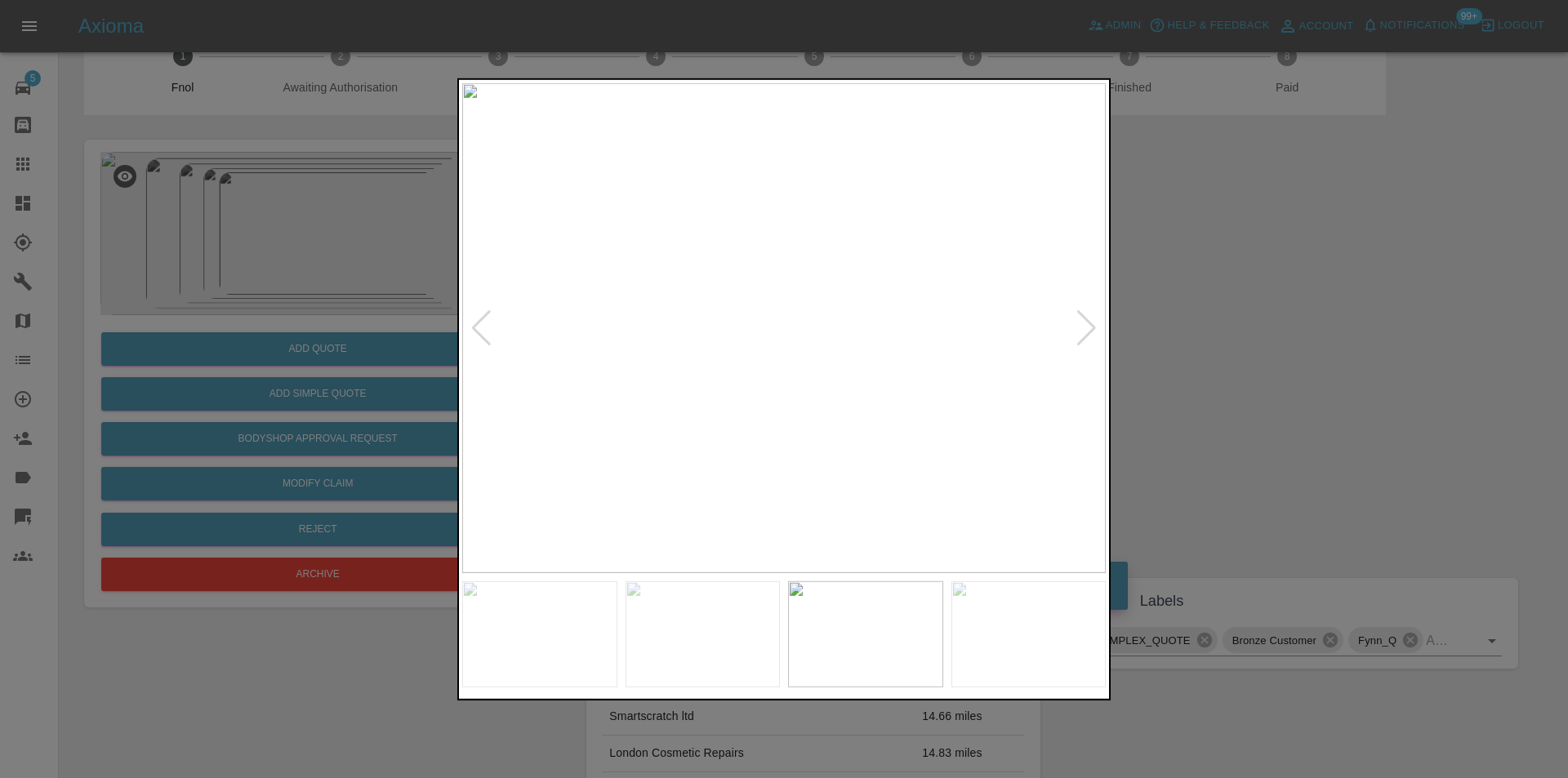
click at [785, 332] on img at bounding box center [784, 327] width 643 height 490
drag, startPoint x: 1305, startPoint y: 331, endPoint x: 1222, endPoint y: 340, distance: 83.5
click at [1305, 331] on div at bounding box center [784, 389] width 1568 height 778
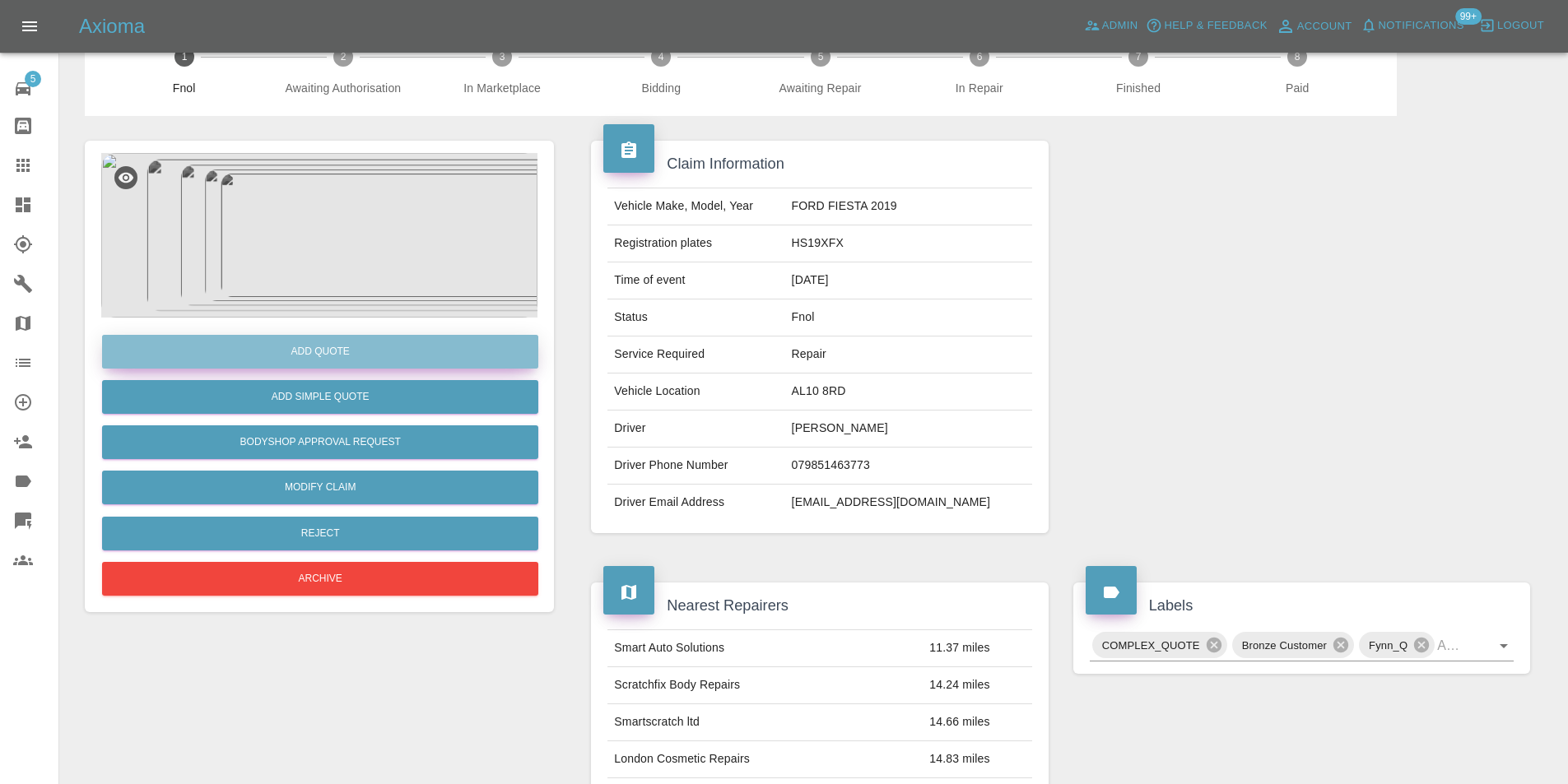
click at [323, 353] on button "Add Quote" at bounding box center [320, 352] width 436 height 34
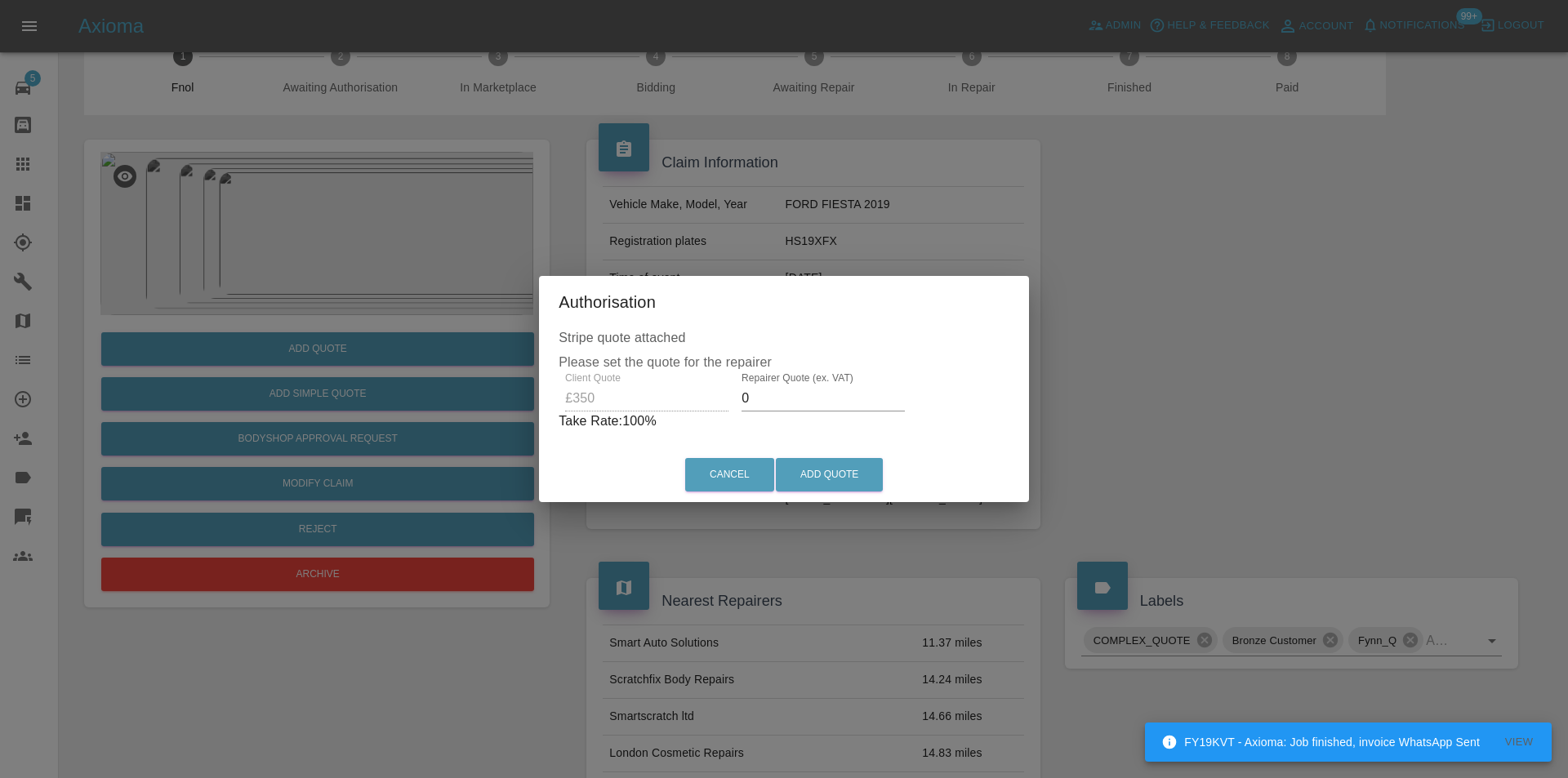
click at [785, 401] on input "0" at bounding box center [823, 398] width 163 height 26
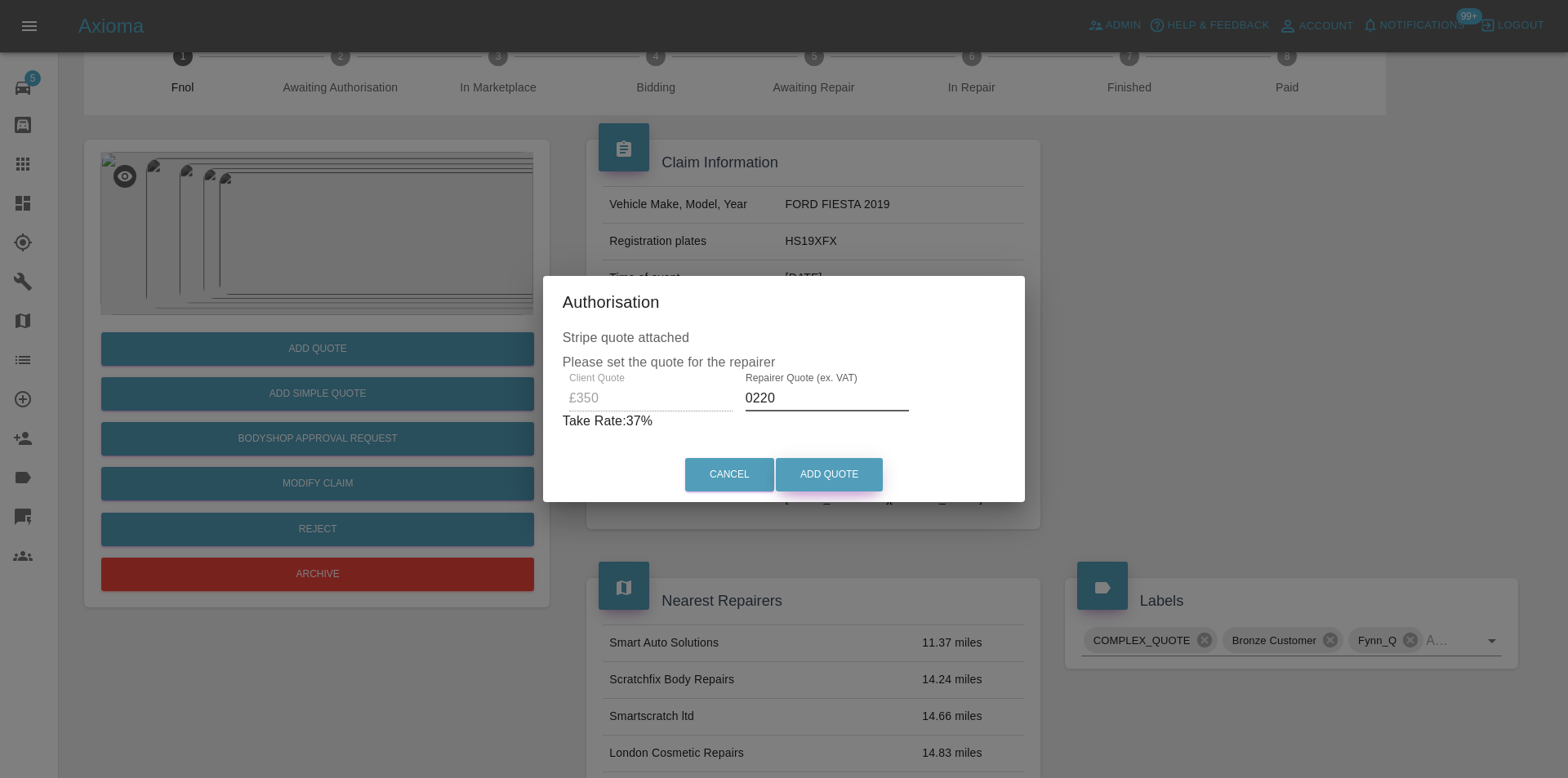
type input "0220"
click at [820, 461] on button "Add Quote" at bounding box center [829, 475] width 107 height 34
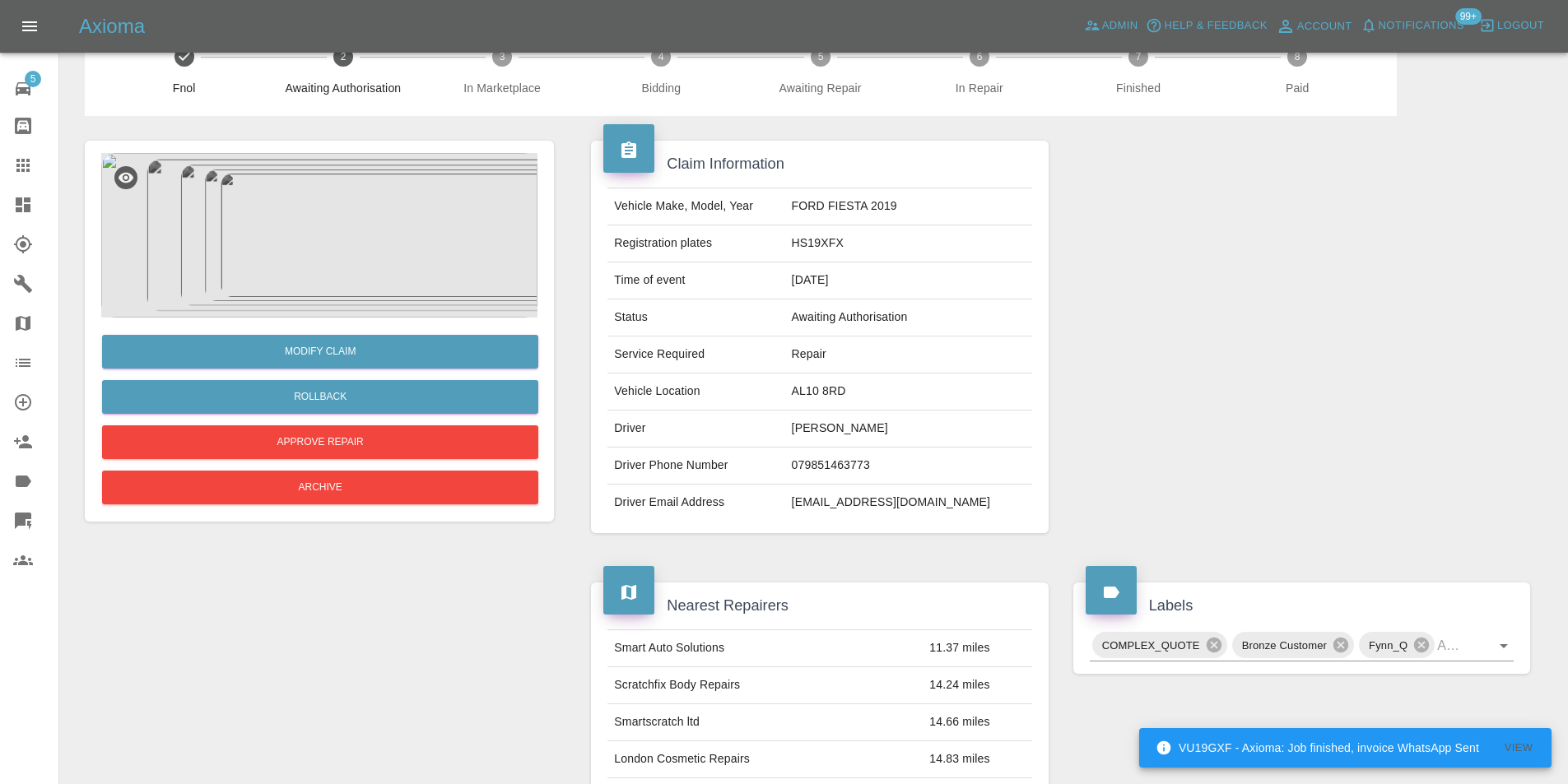
scroll to position [0, 0]
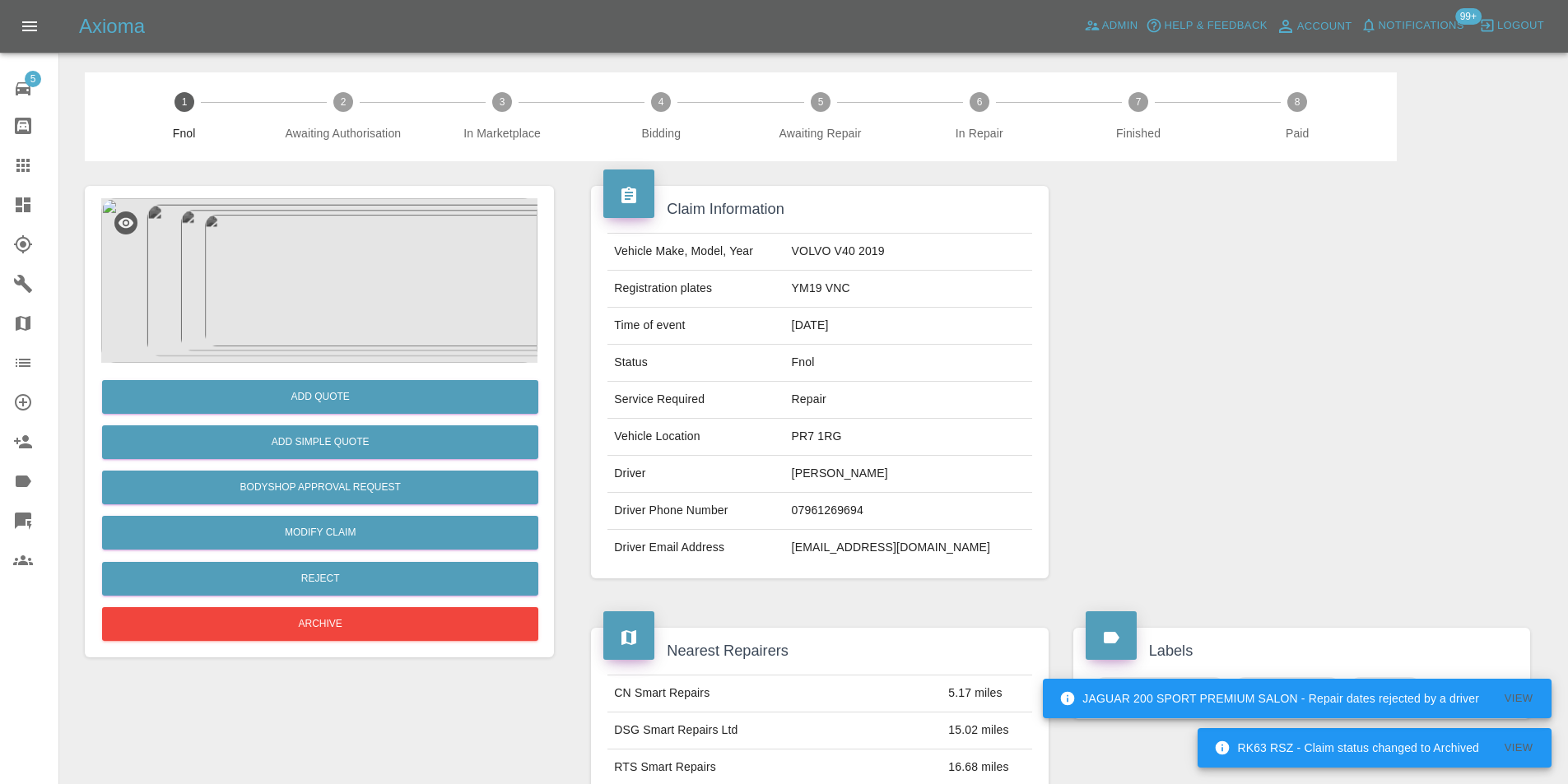
click at [322, 235] on img at bounding box center [319, 280] width 436 height 165
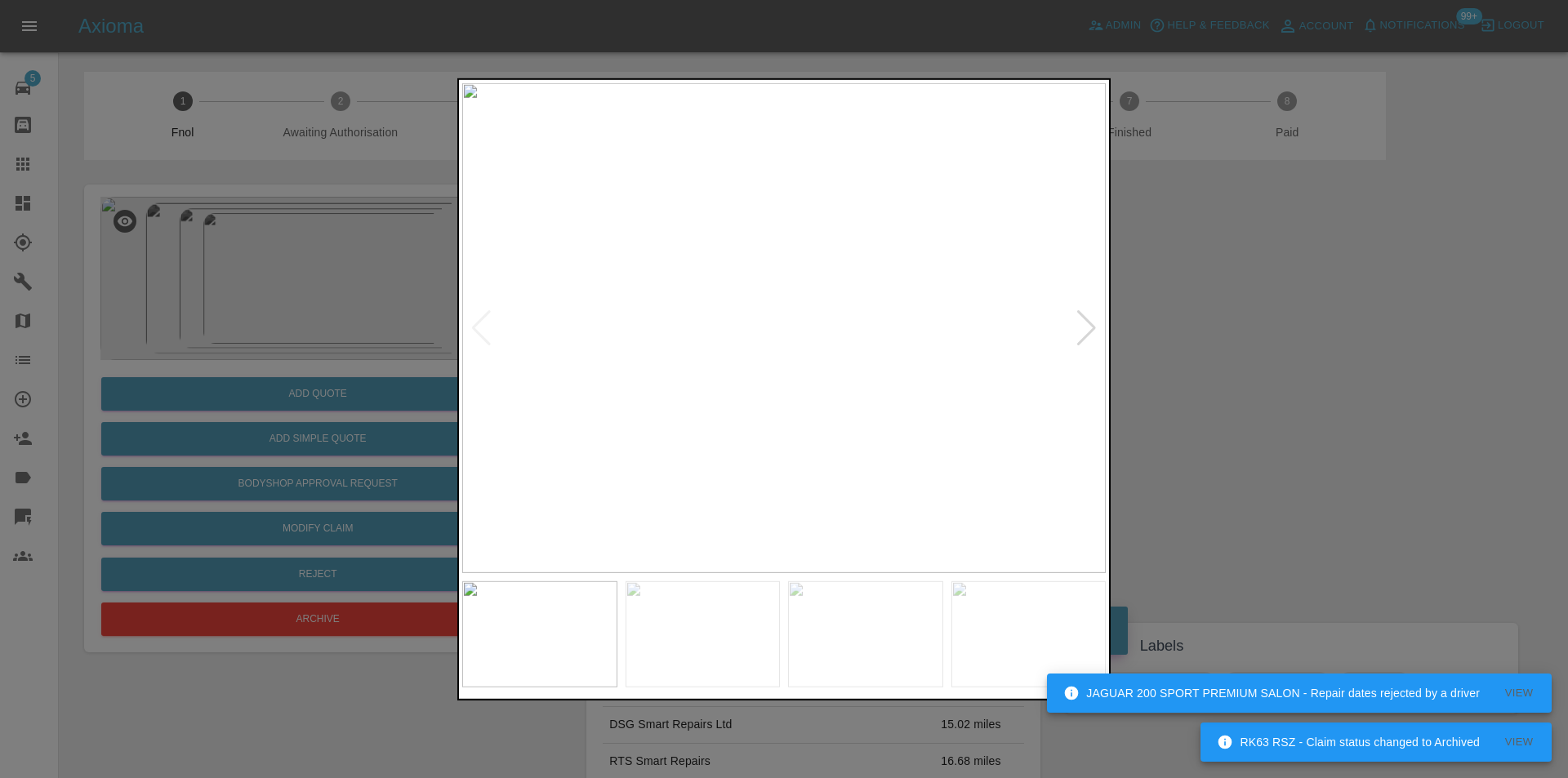
click at [1081, 334] on div at bounding box center [1086, 328] width 22 height 36
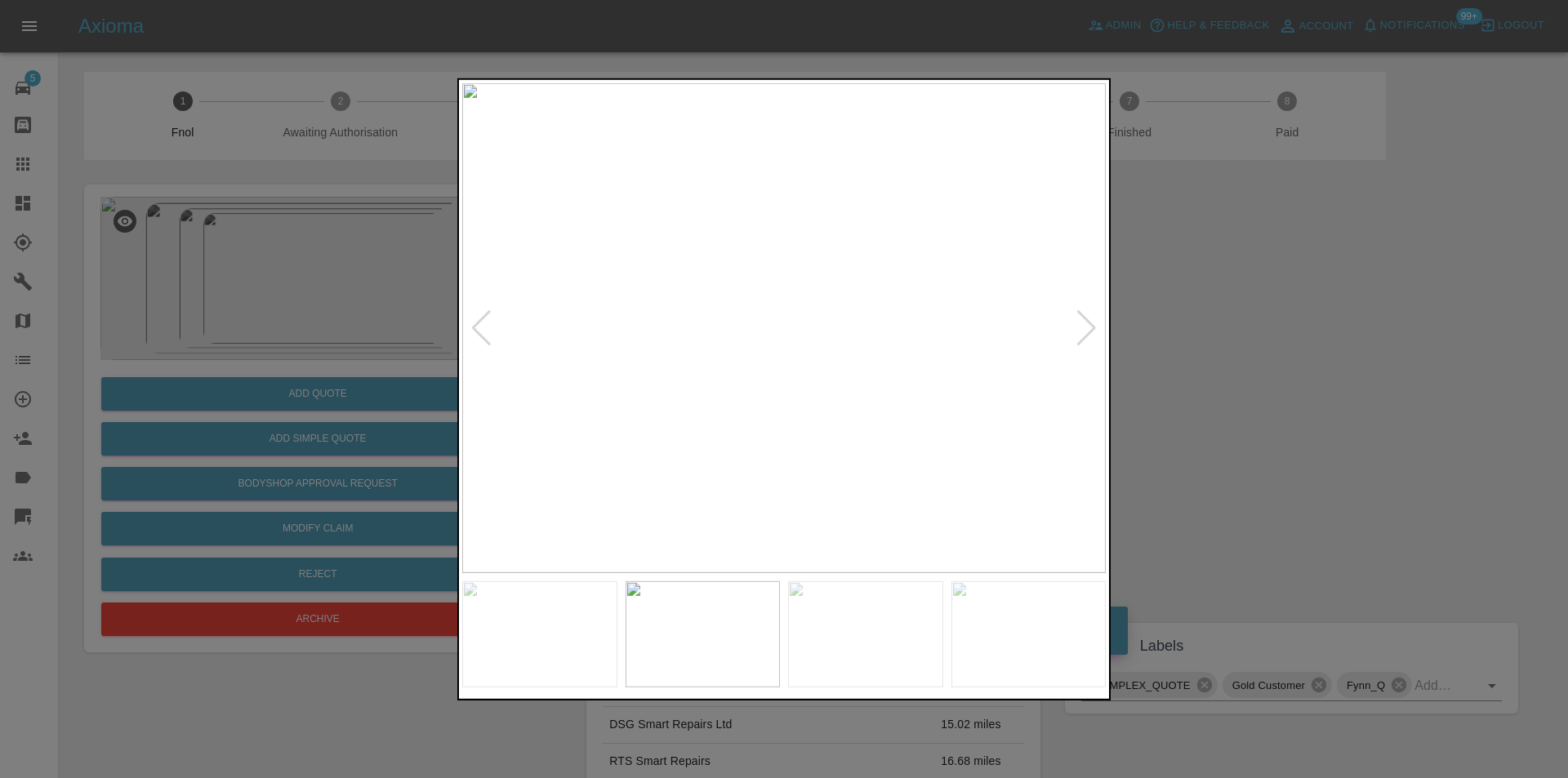
click at [1081, 334] on div at bounding box center [1086, 328] width 22 height 36
click at [1081, 334] on img at bounding box center [784, 327] width 643 height 490
drag, startPoint x: 1185, startPoint y: 333, endPoint x: 1190, endPoint y: 310, distance: 23.5
click at [1191, 324] on div at bounding box center [784, 389] width 1568 height 778
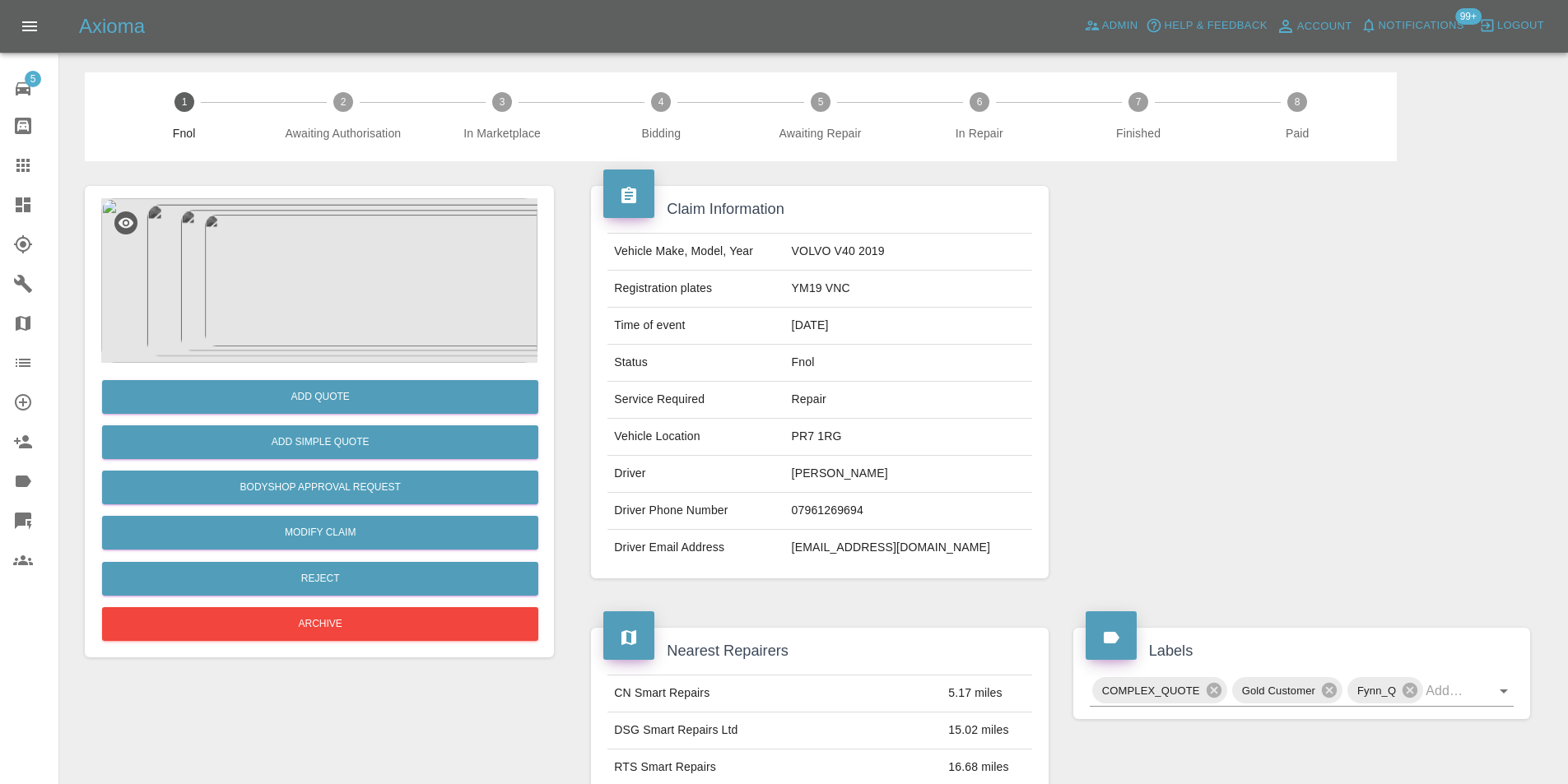
click at [343, 262] on img at bounding box center [319, 280] width 436 height 165
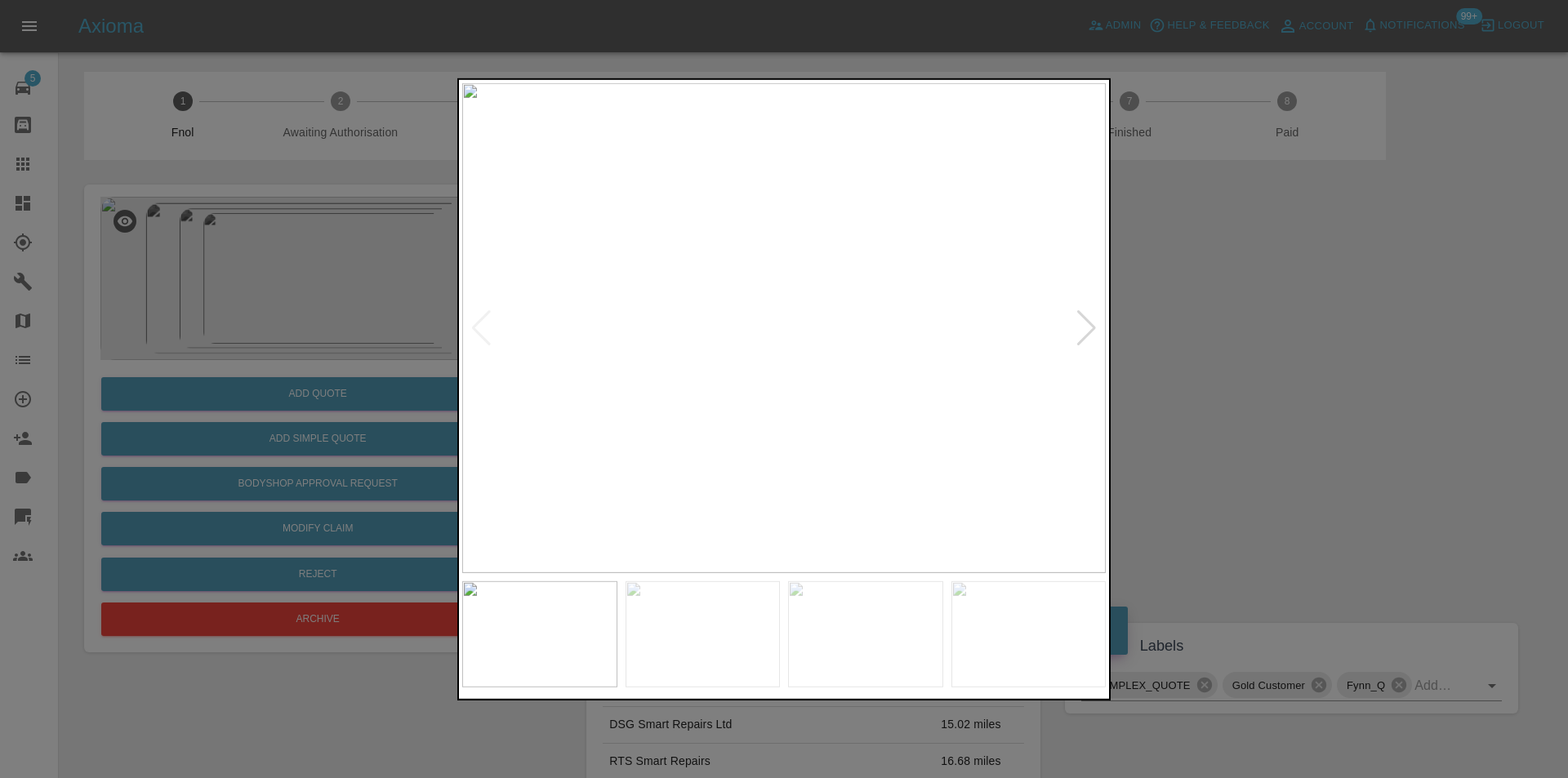
click at [1085, 328] on div at bounding box center [1086, 328] width 22 height 36
click at [1090, 324] on div at bounding box center [1086, 328] width 22 height 36
click at [1090, 325] on img at bounding box center [784, 327] width 643 height 490
click at [1264, 360] on div at bounding box center [784, 389] width 1568 height 778
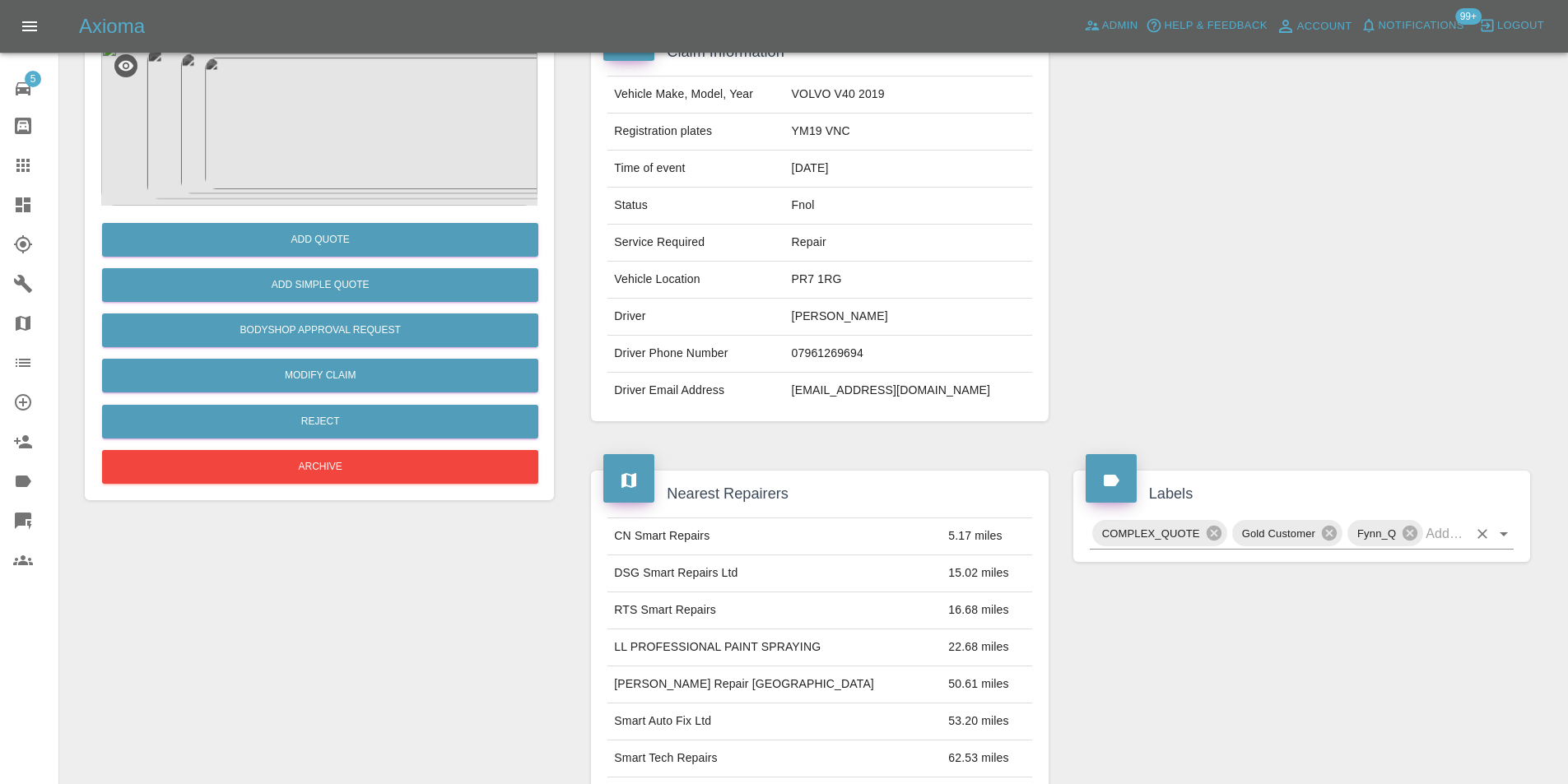
scroll to position [165, 0]
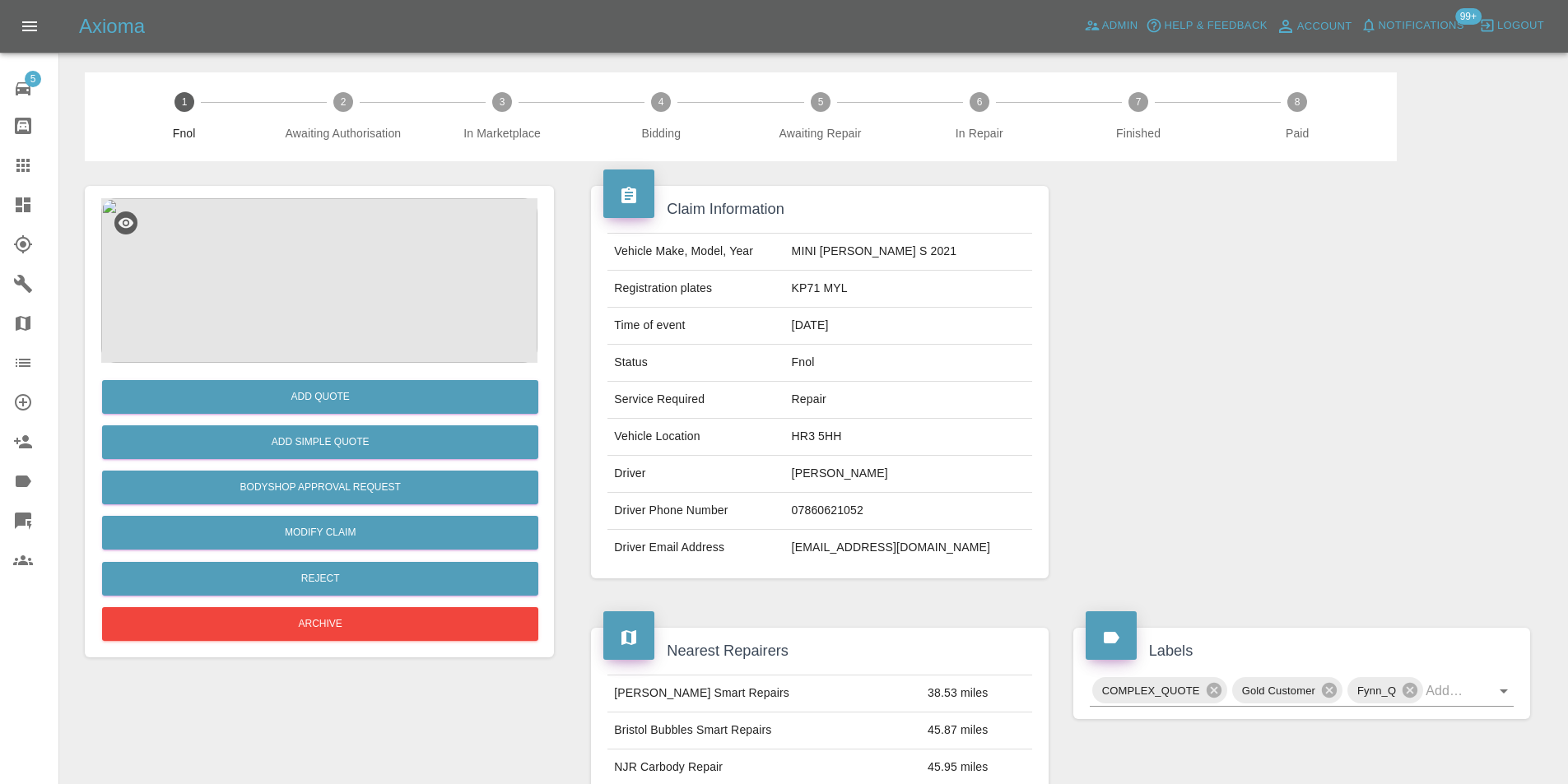
click at [315, 281] on img at bounding box center [319, 280] width 436 height 165
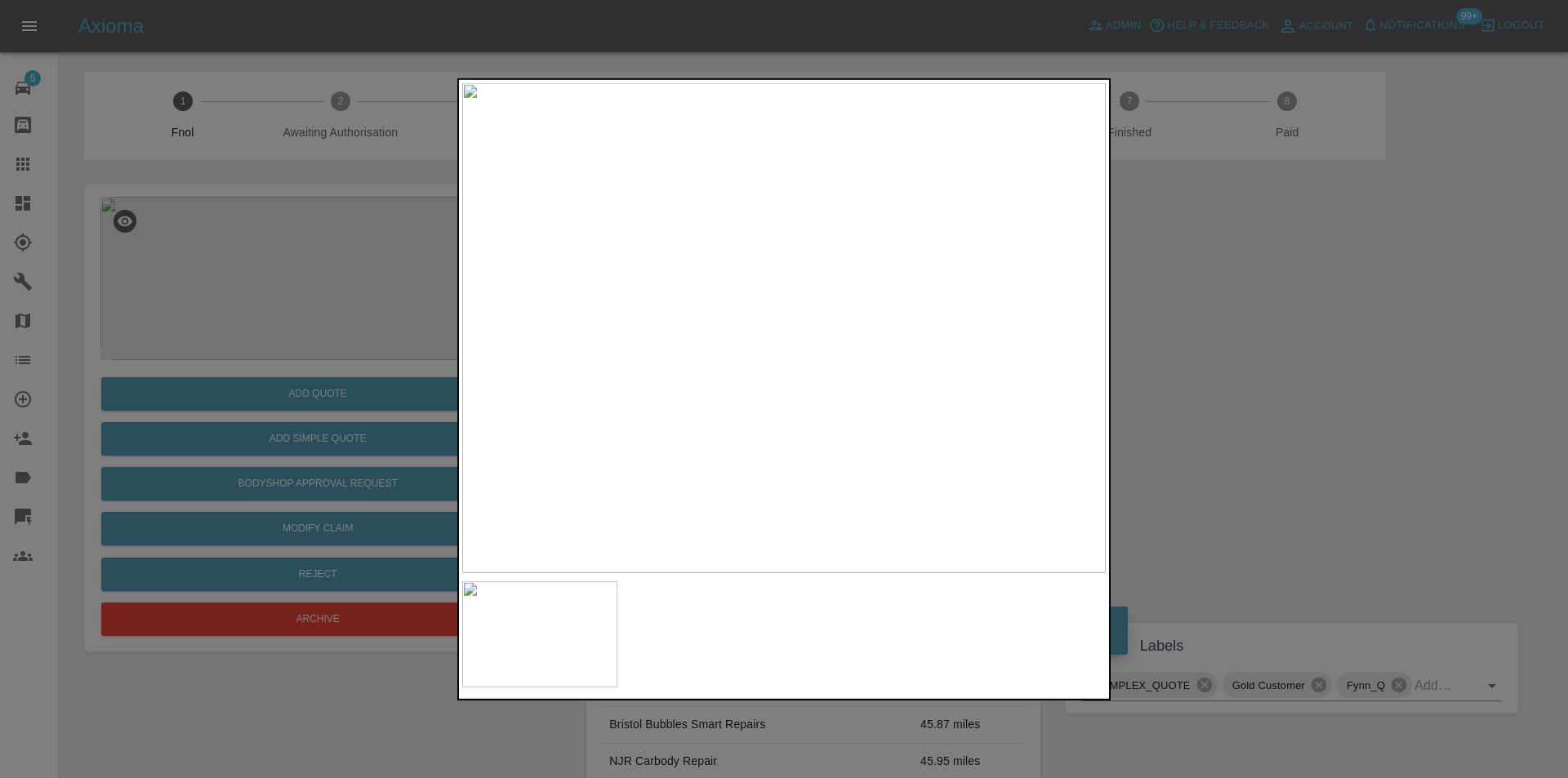
drag, startPoint x: 1320, startPoint y: 380, endPoint x: 1288, endPoint y: 390, distance: 33.5
click at [1321, 380] on div at bounding box center [784, 389] width 1568 height 778
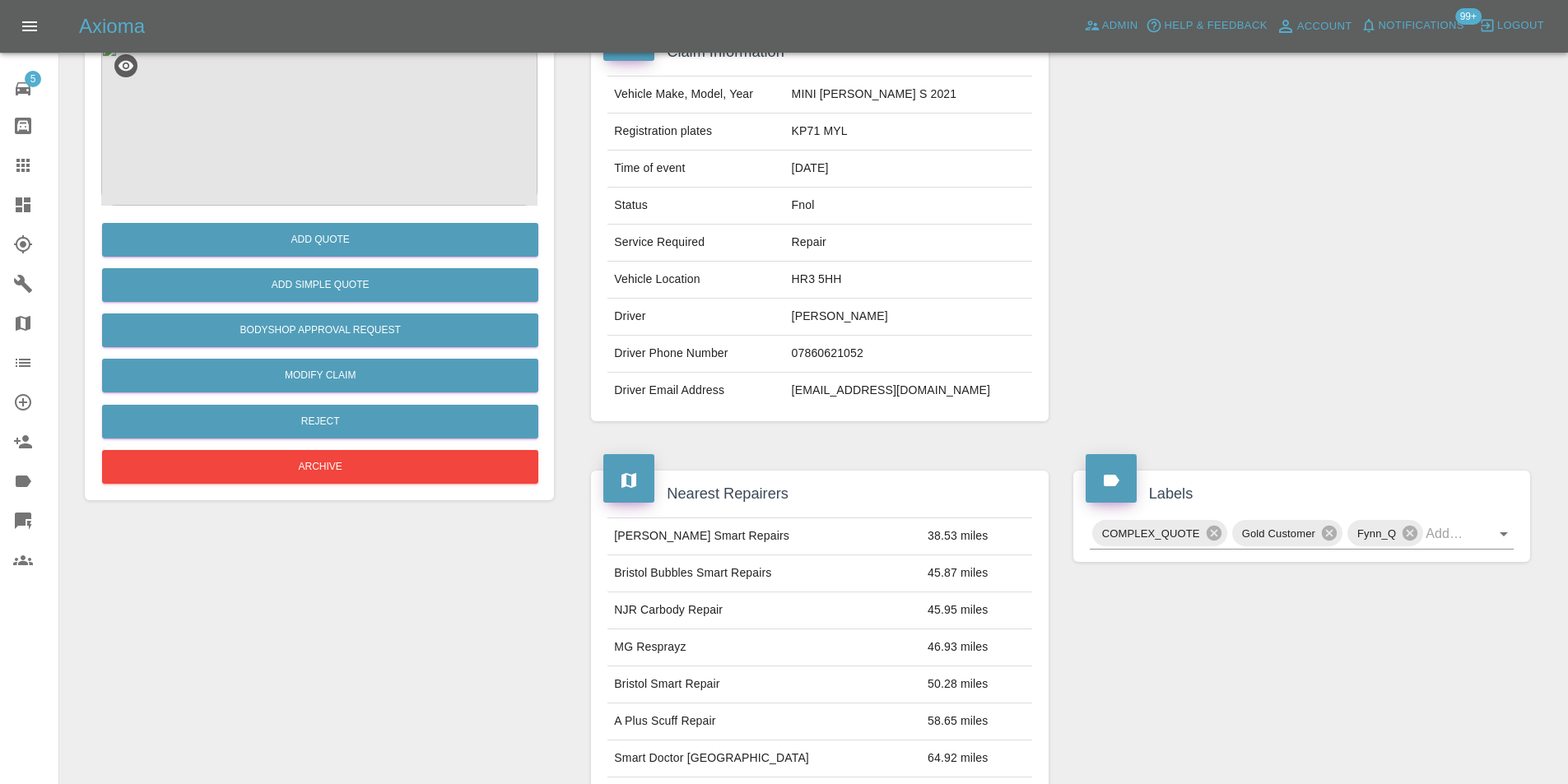
scroll to position [247, 0]
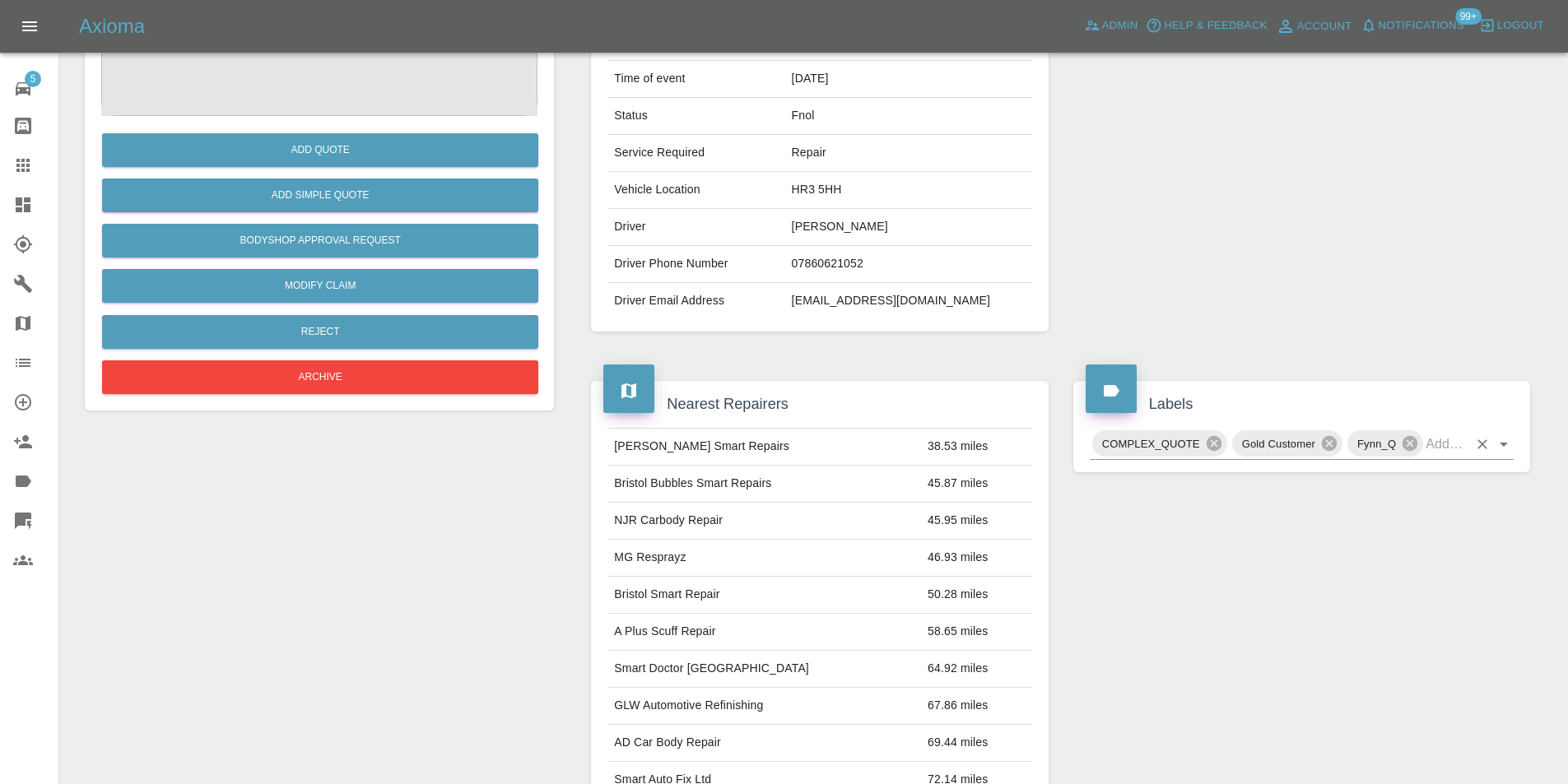
click at [1501, 449] on icon "Open" at bounding box center [1503, 444] width 20 height 20
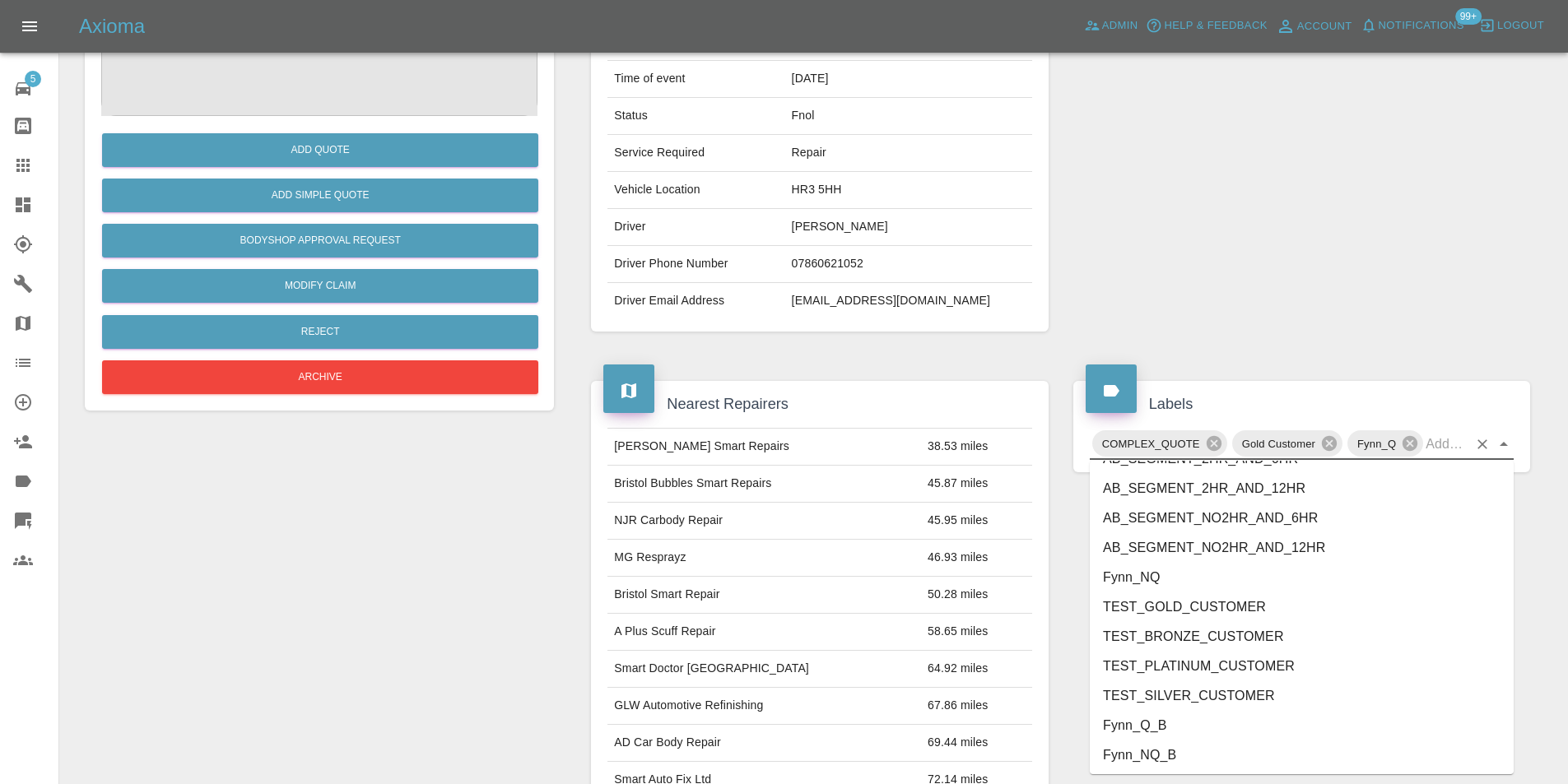
scroll to position [3342, 0]
click at [1238, 752] on li "George_Carl_Q" at bounding box center [1302, 752] width 424 height 30
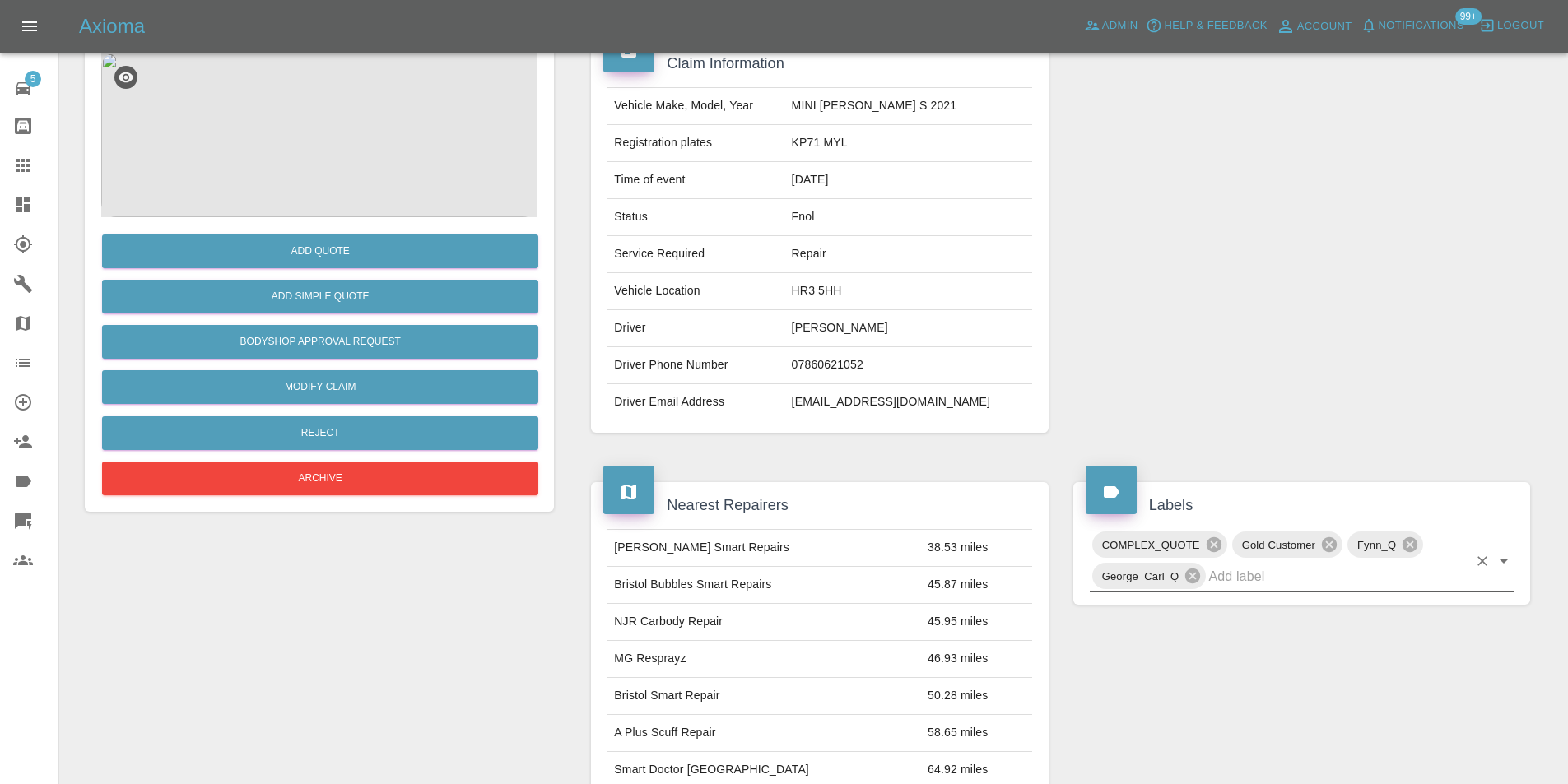
scroll to position [0, 0]
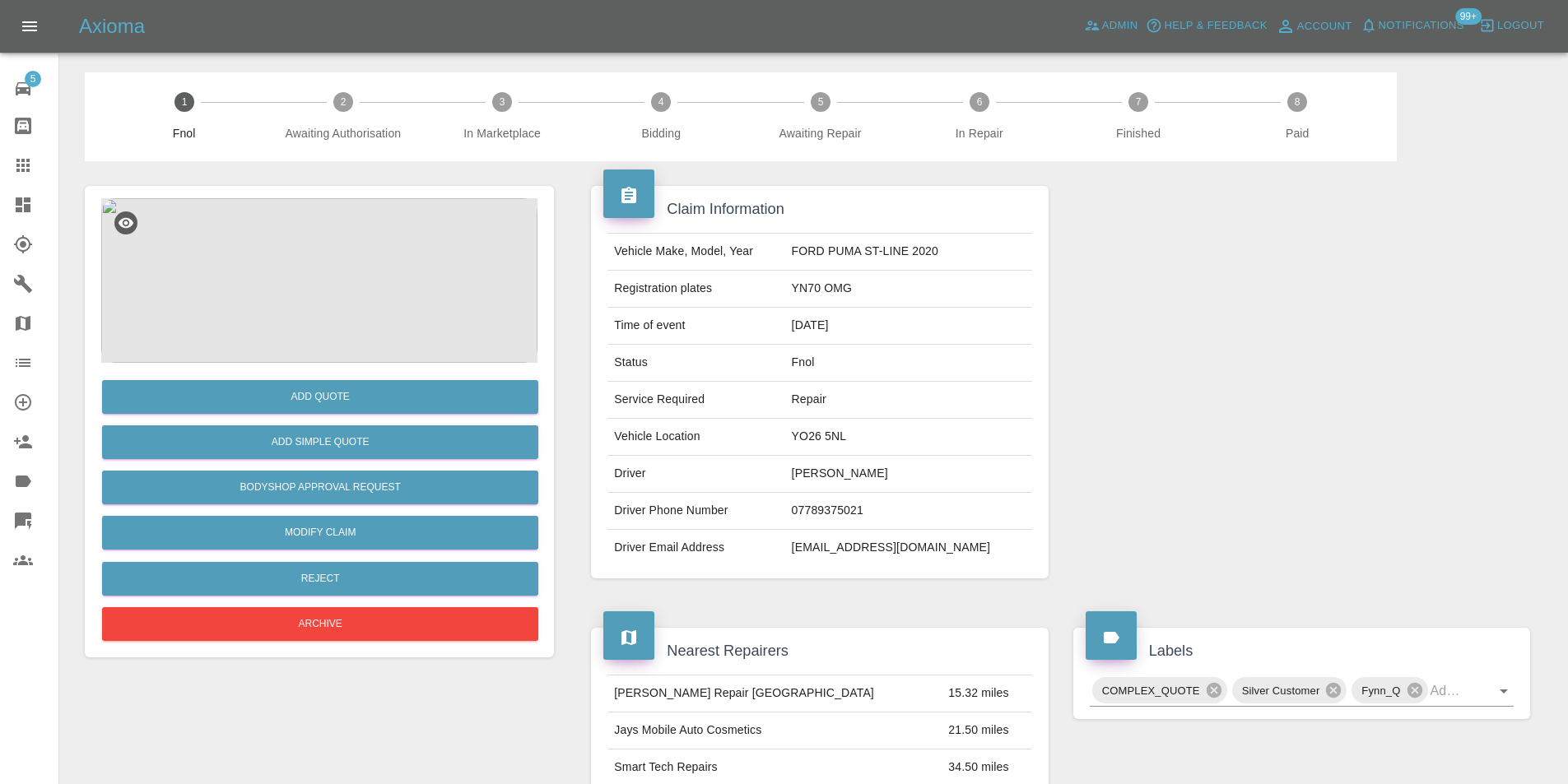
click at [265, 305] on img at bounding box center [319, 280] width 436 height 165
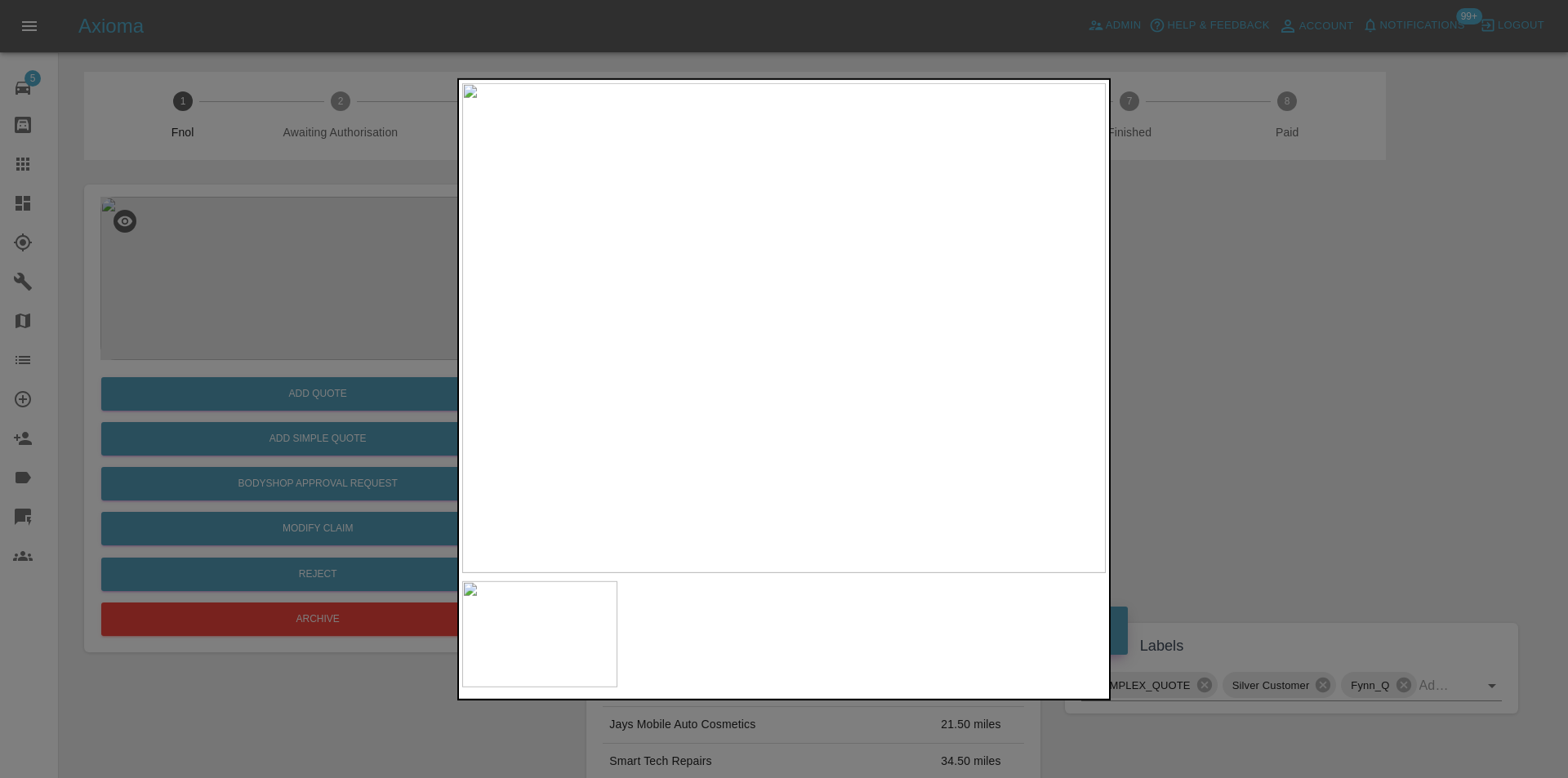
click at [813, 401] on img at bounding box center [784, 327] width 643 height 490
click at [782, 397] on img at bounding box center [698, 105] width 1930 height 1470
drag, startPoint x: 1353, startPoint y: 397, endPoint x: 1326, endPoint y: 393, distance: 27.3
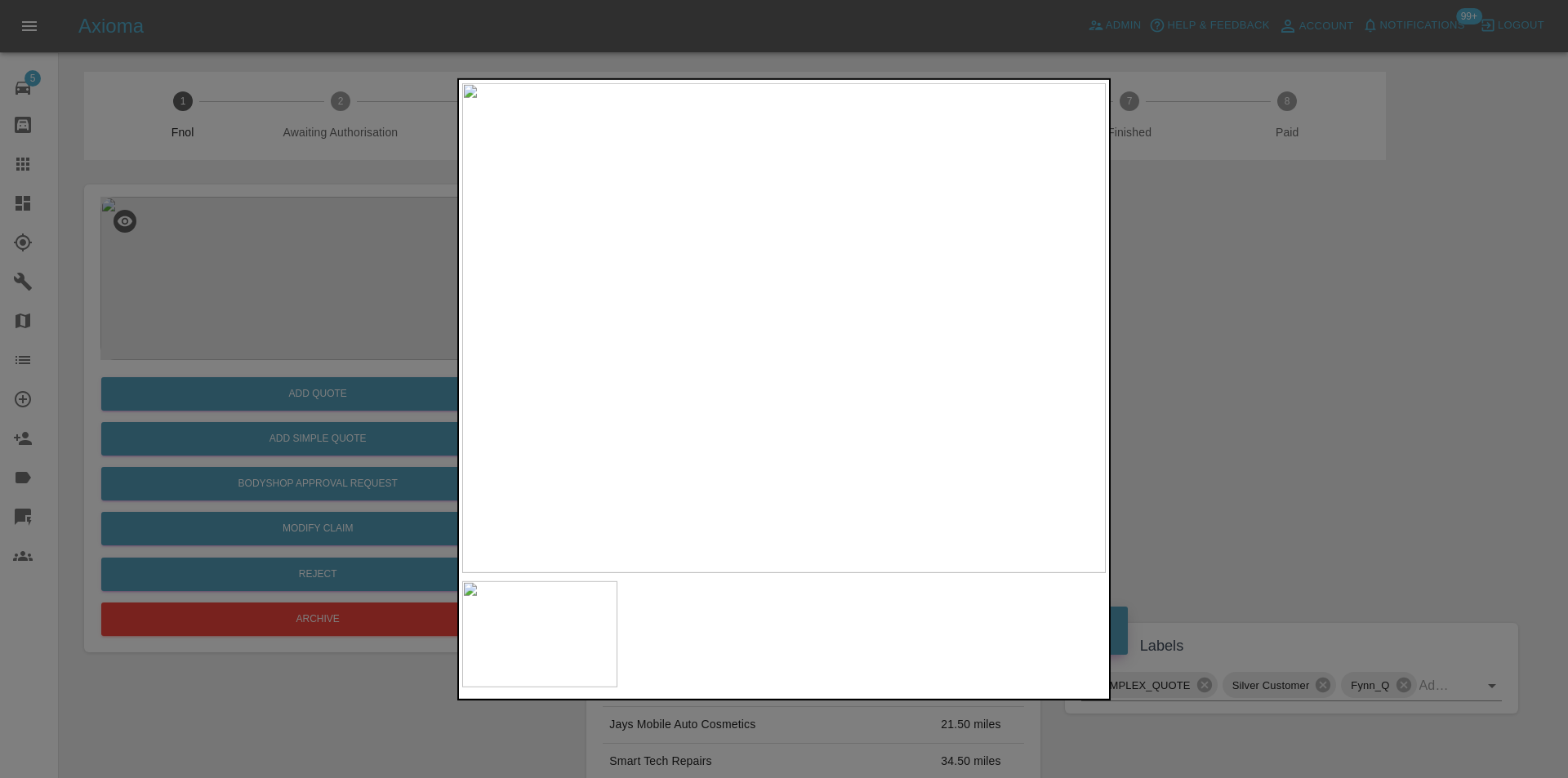
click at [1352, 397] on div at bounding box center [784, 389] width 1568 height 778
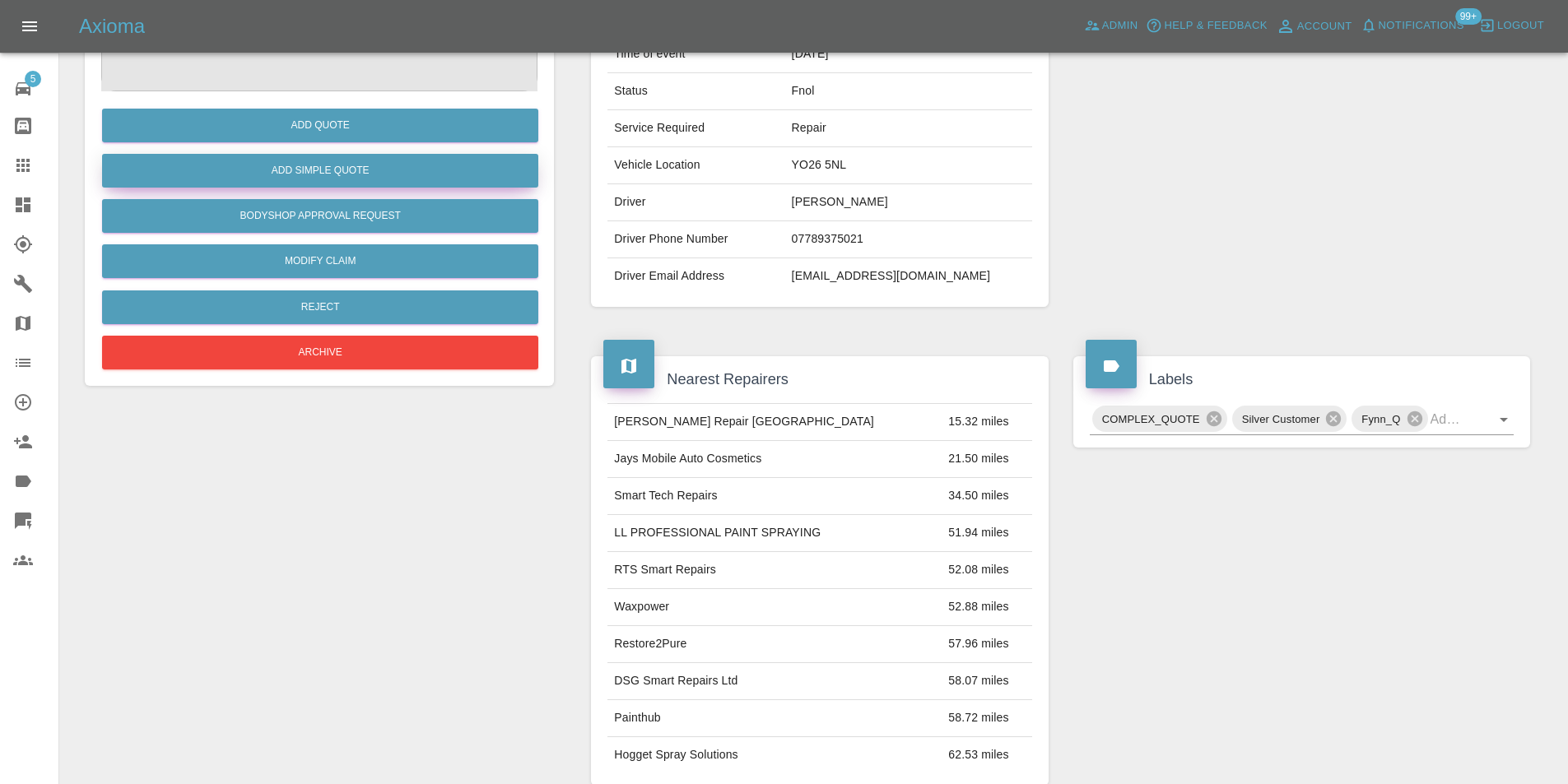
scroll to position [90, 0]
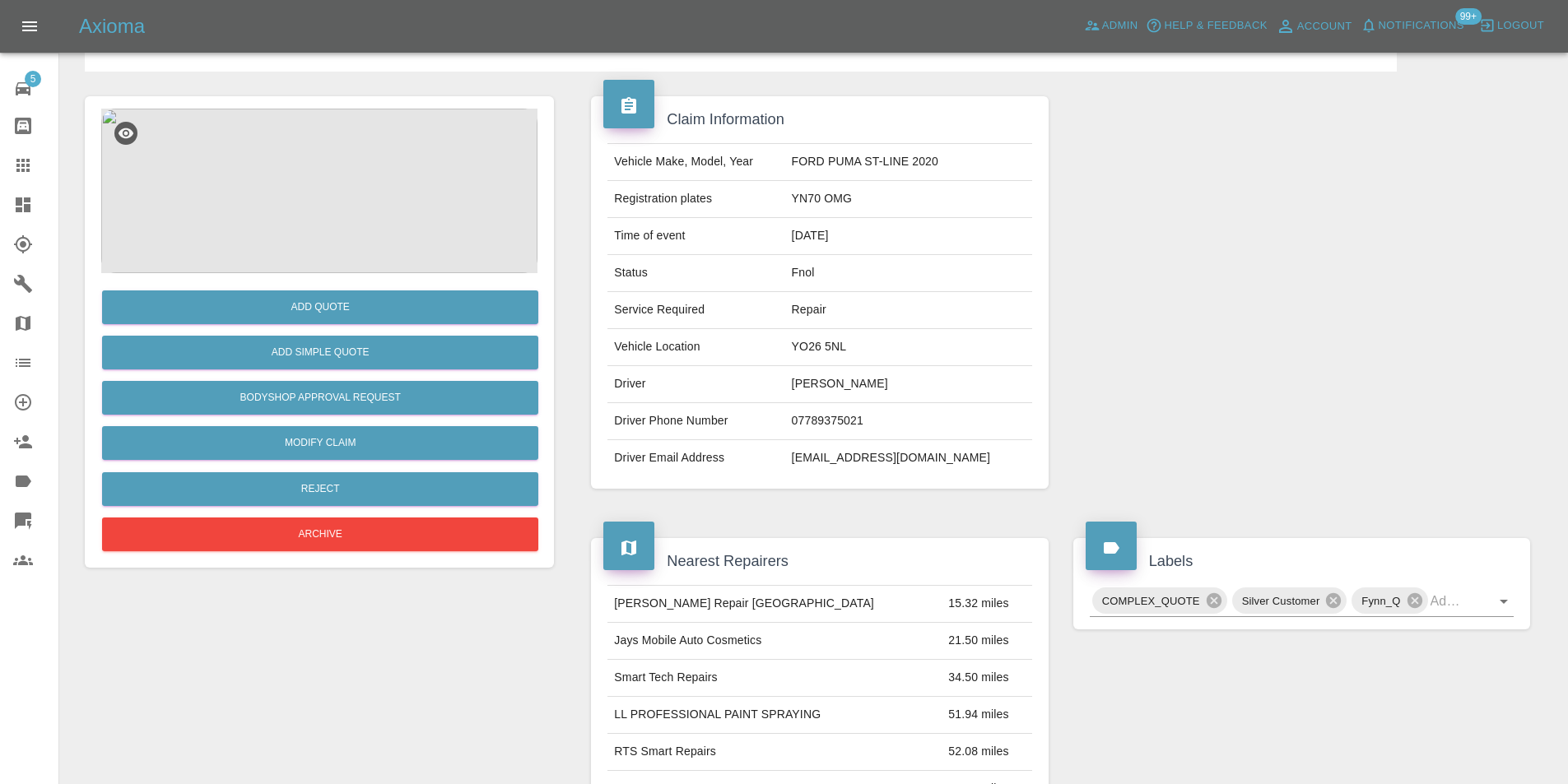
click at [320, 211] on img at bounding box center [319, 190] width 436 height 165
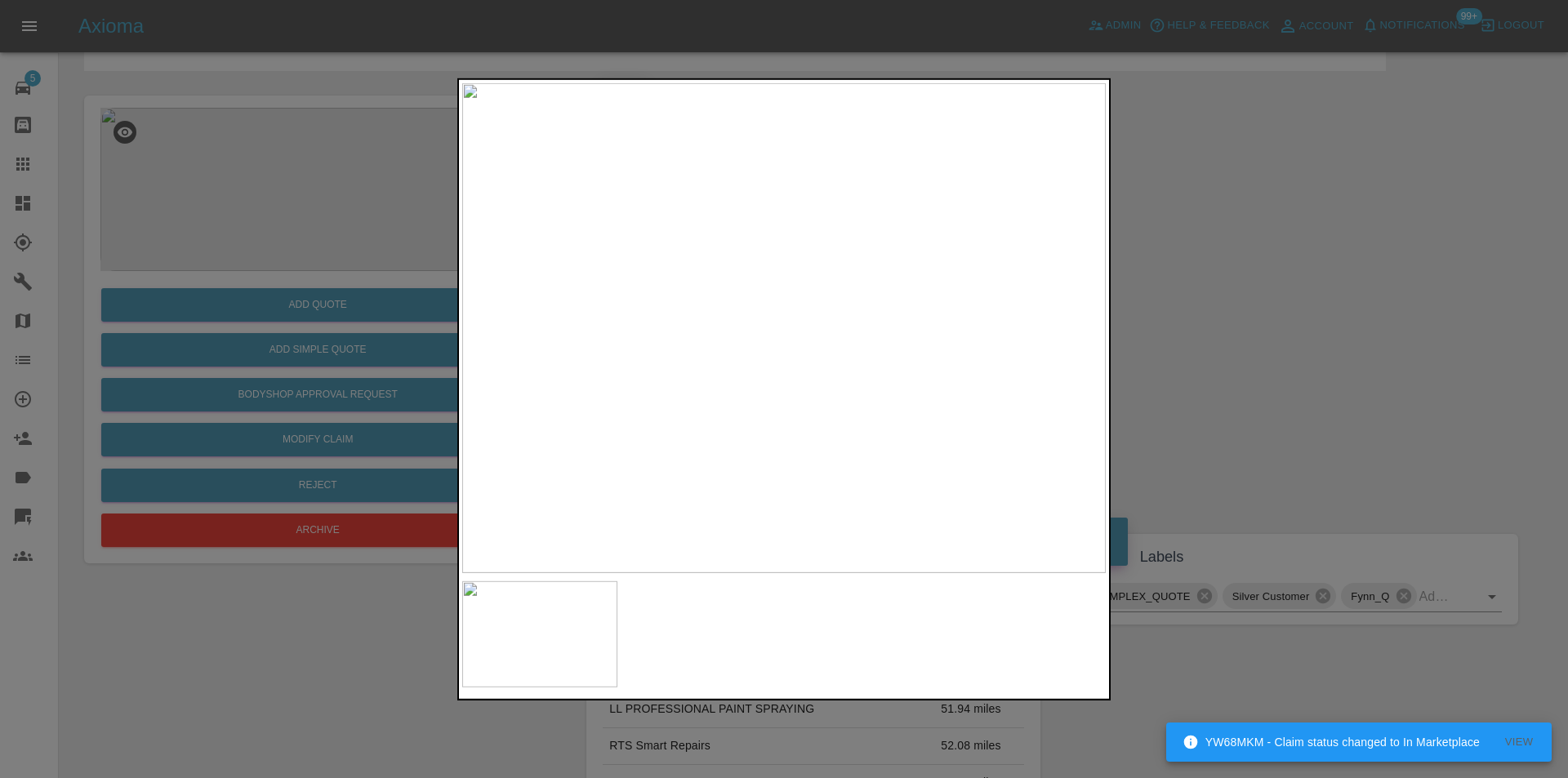
click at [1227, 345] on div at bounding box center [784, 389] width 1568 height 778
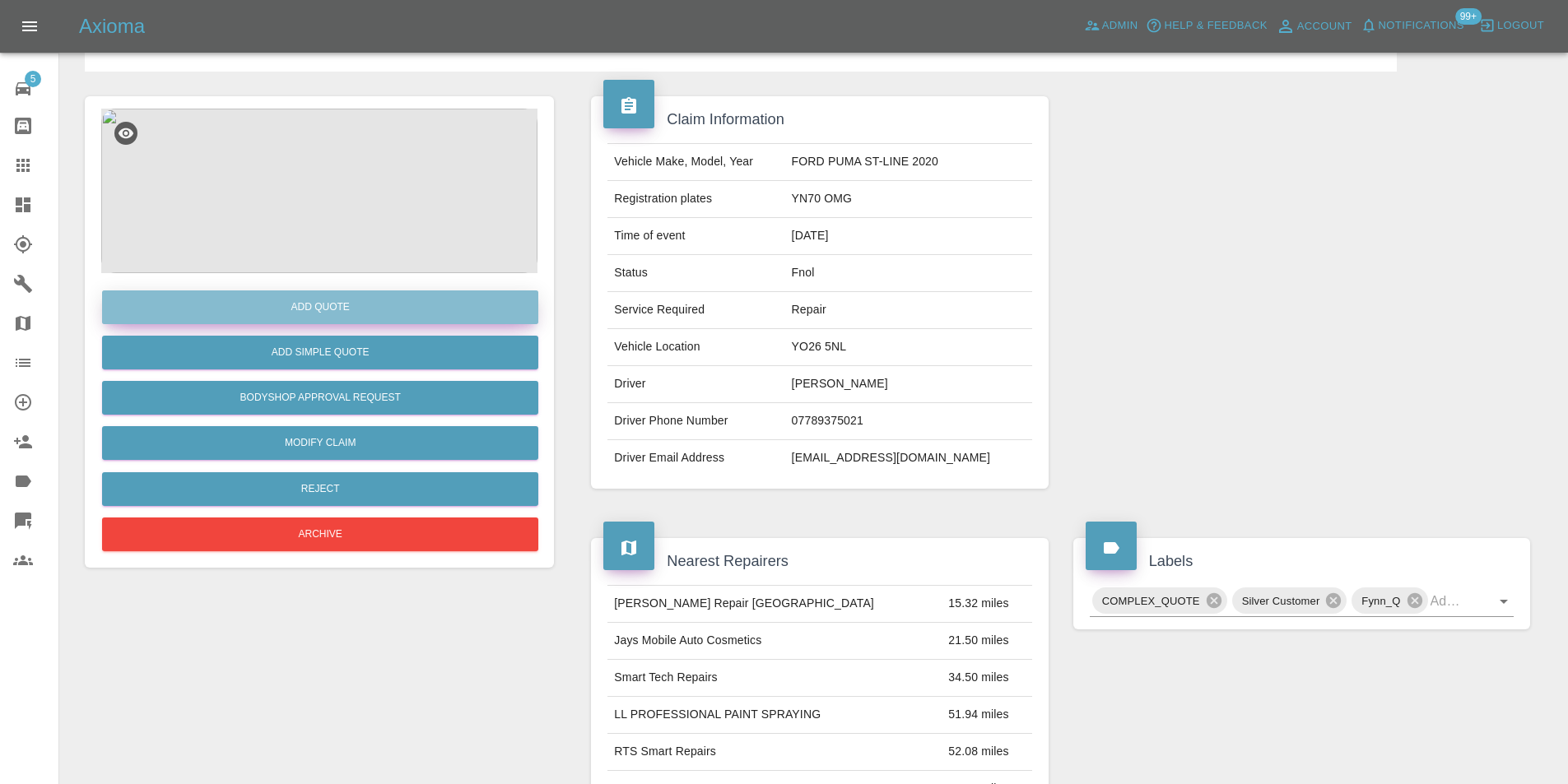
click at [371, 312] on button "Add Quote" at bounding box center [320, 307] width 436 height 34
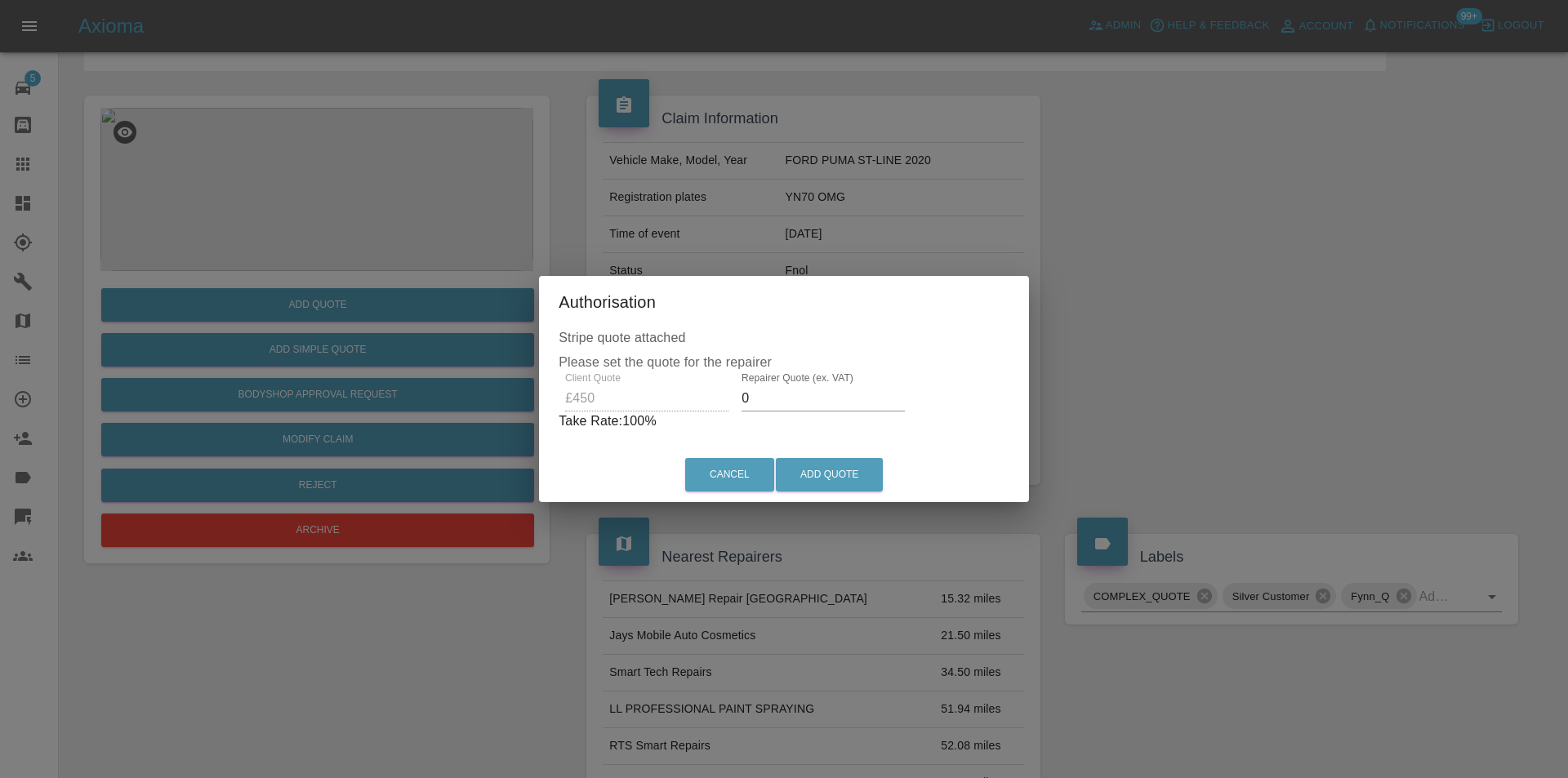
click at [840, 407] on input "0" at bounding box center [823, 398] width 163 height 26
type input "0290"
click at [842, 477] on button "Add Quote" at bounding box center [829, 475] width 107 height 34
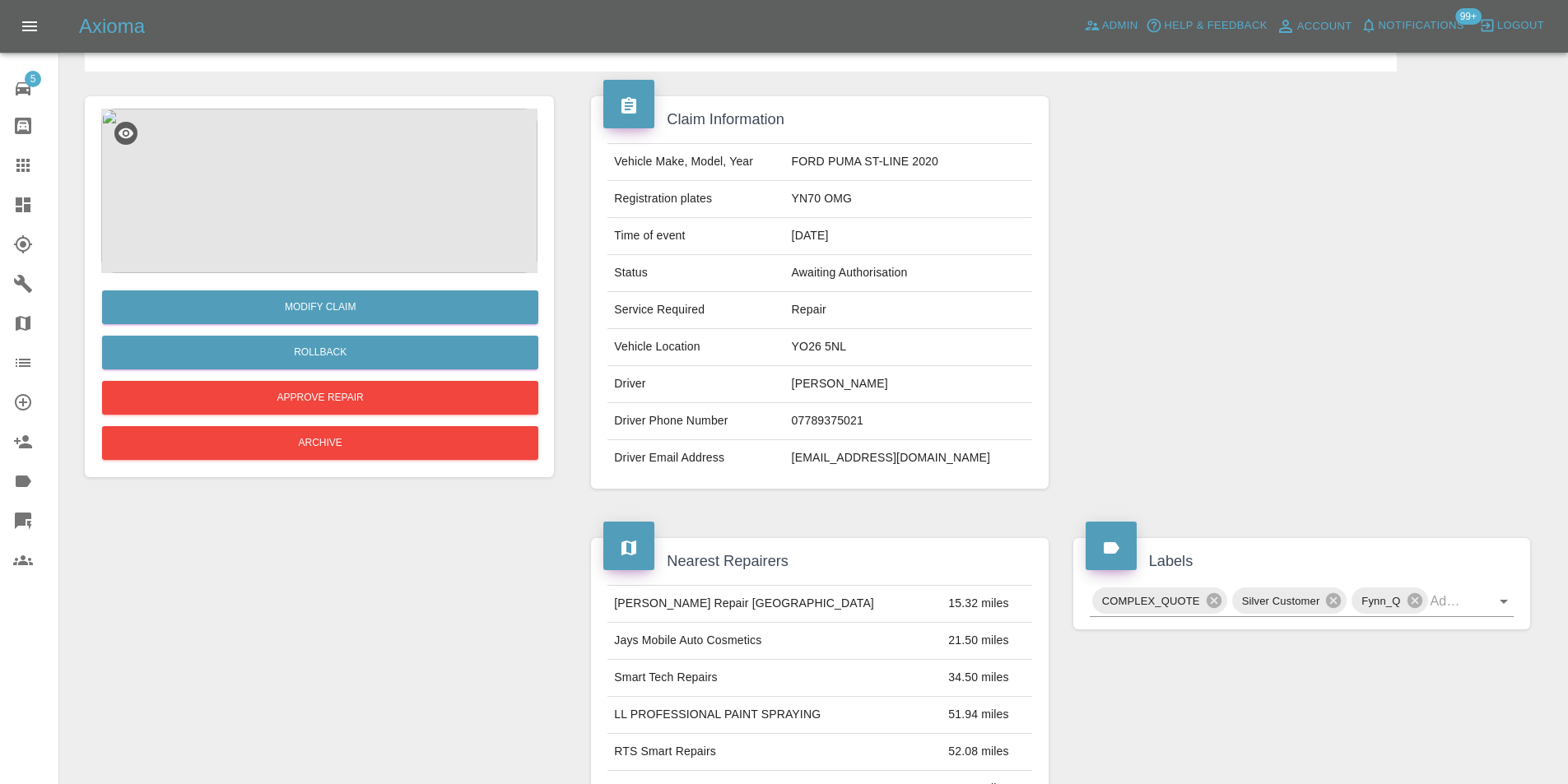
scroll to position [0, 0]
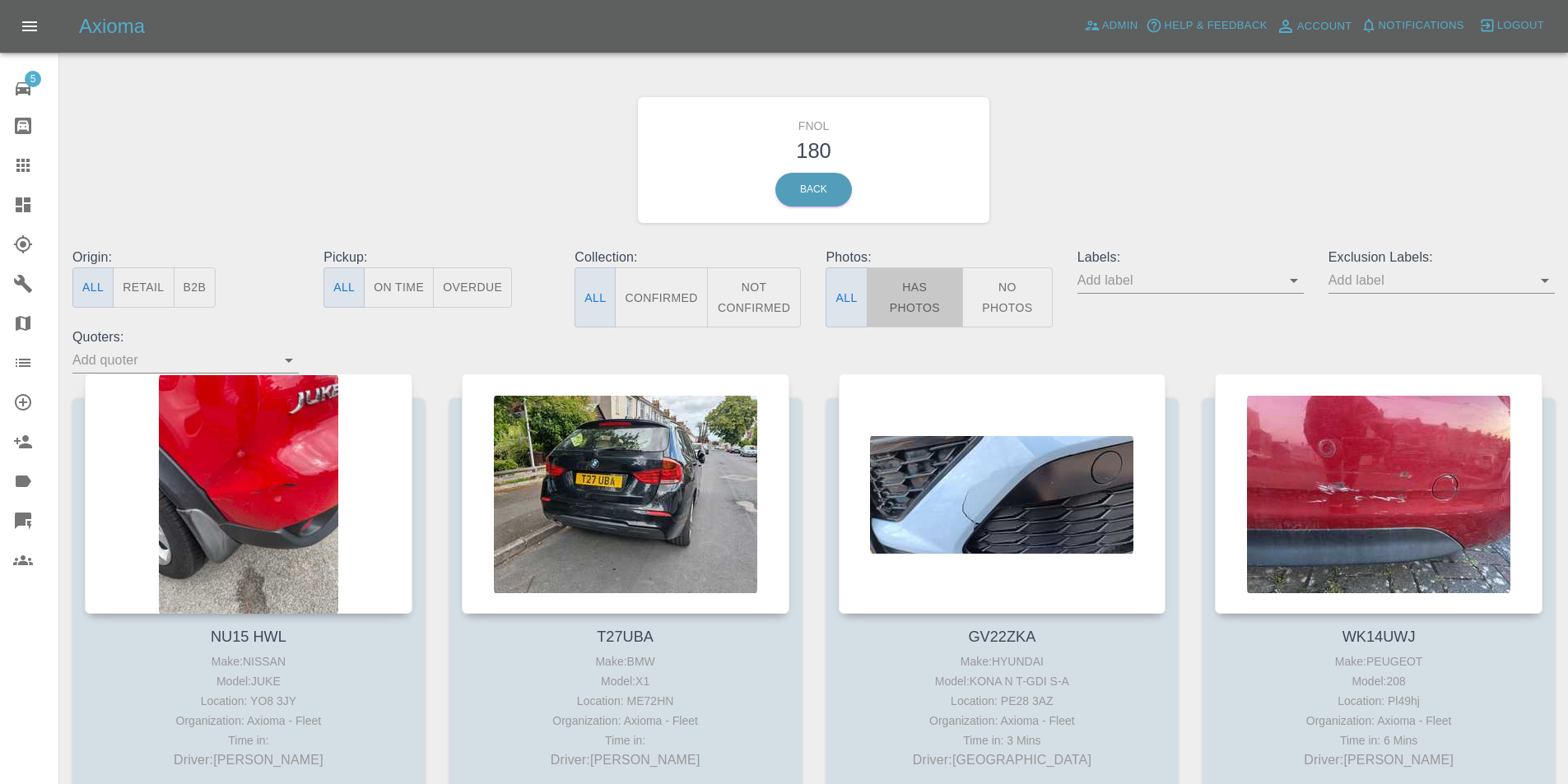
click at [893, 308] on button "Has Photos" at bounding box center [916, 297] width 97 height 60
click at [1546, 287] on icon "Open" at bounding box center [1545, 280] width 20 height 20
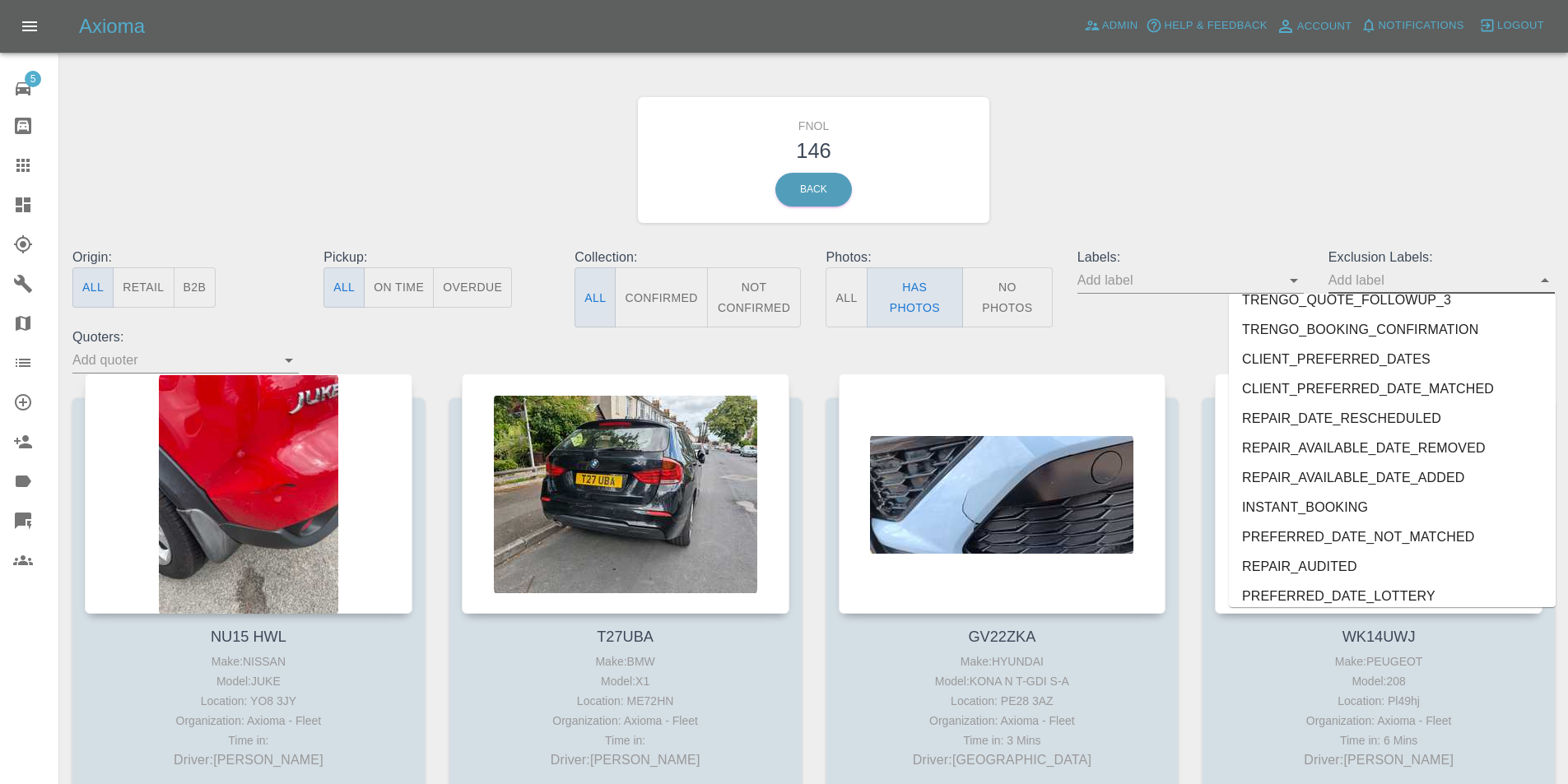
scroll to position [3432, 0]
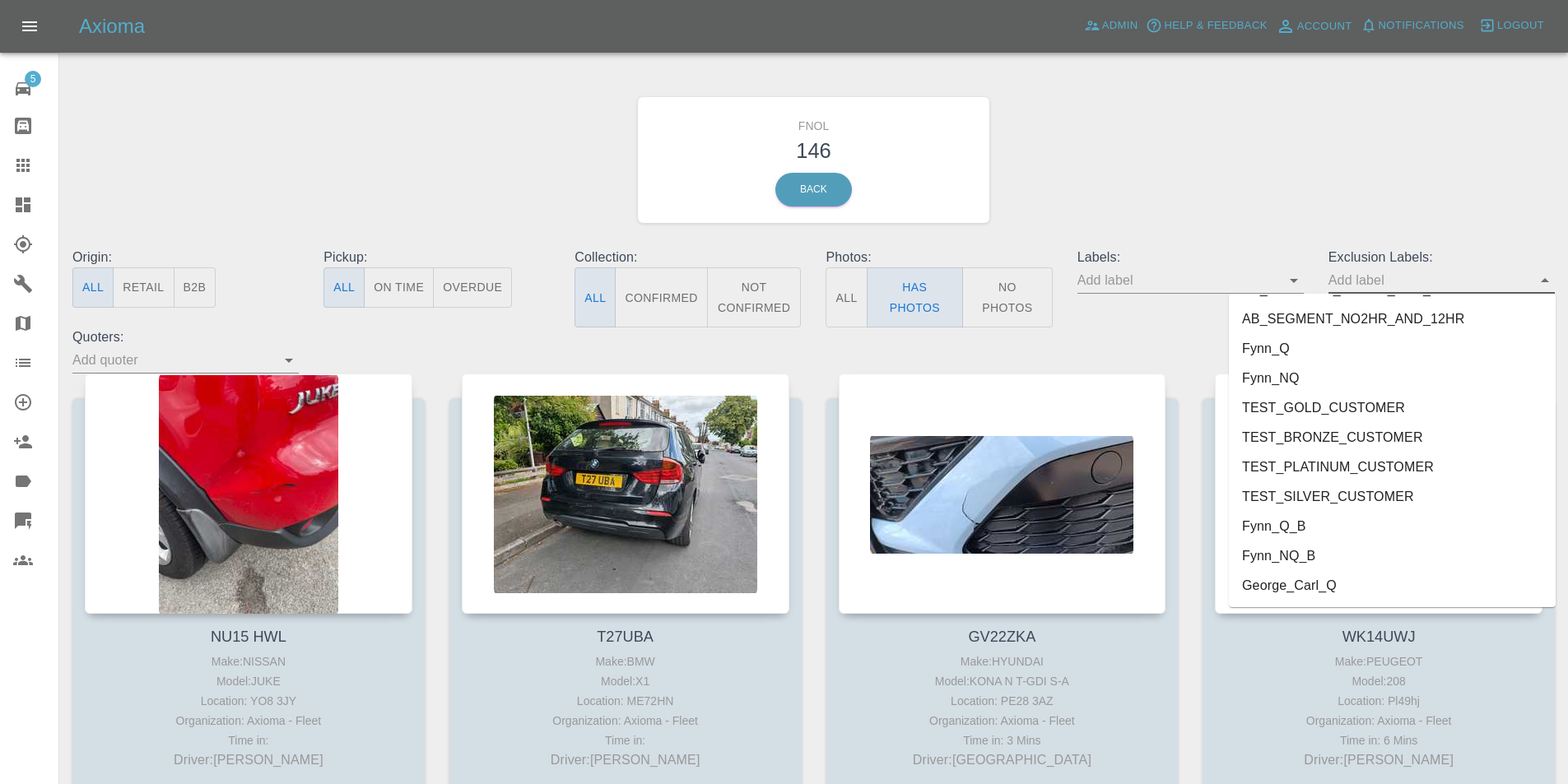
click at [1329, 582] on li "George_Carl_Q" at bounding box center [1392, 585] width 327 height 30
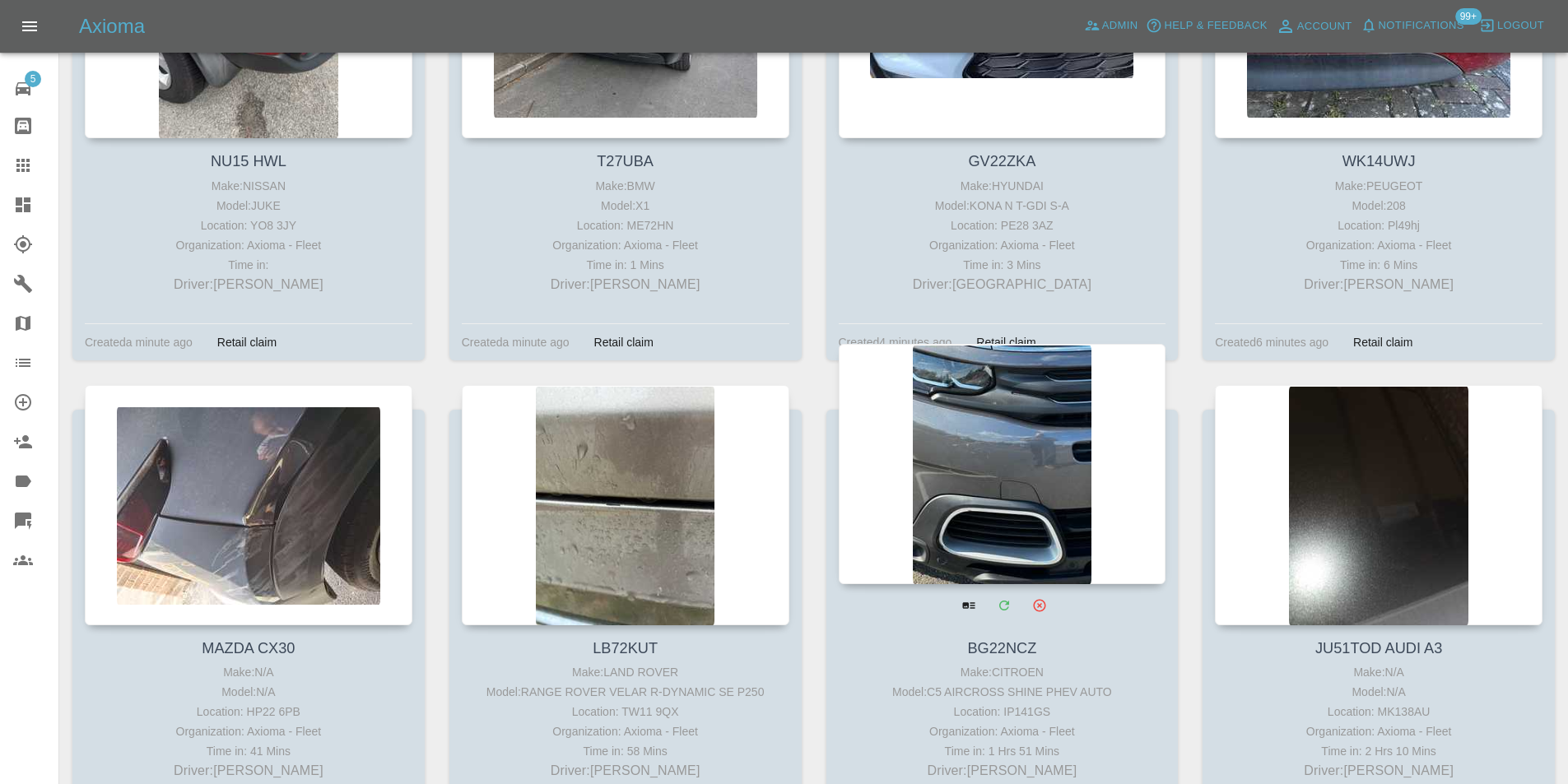
scroll to position [494, 0]
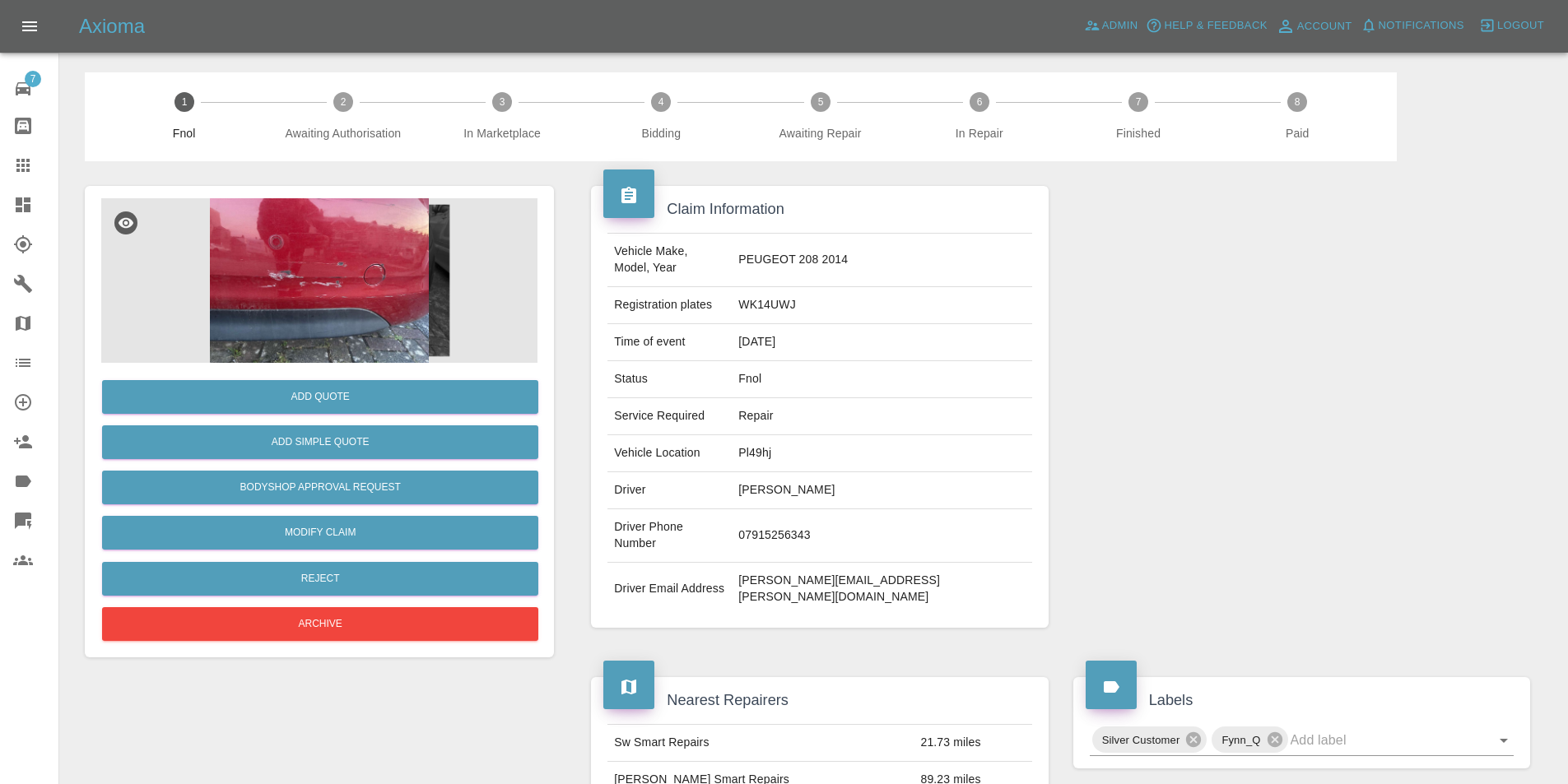
click at [319, 255] on img at bounding box center [319, 280] width 436 height 165
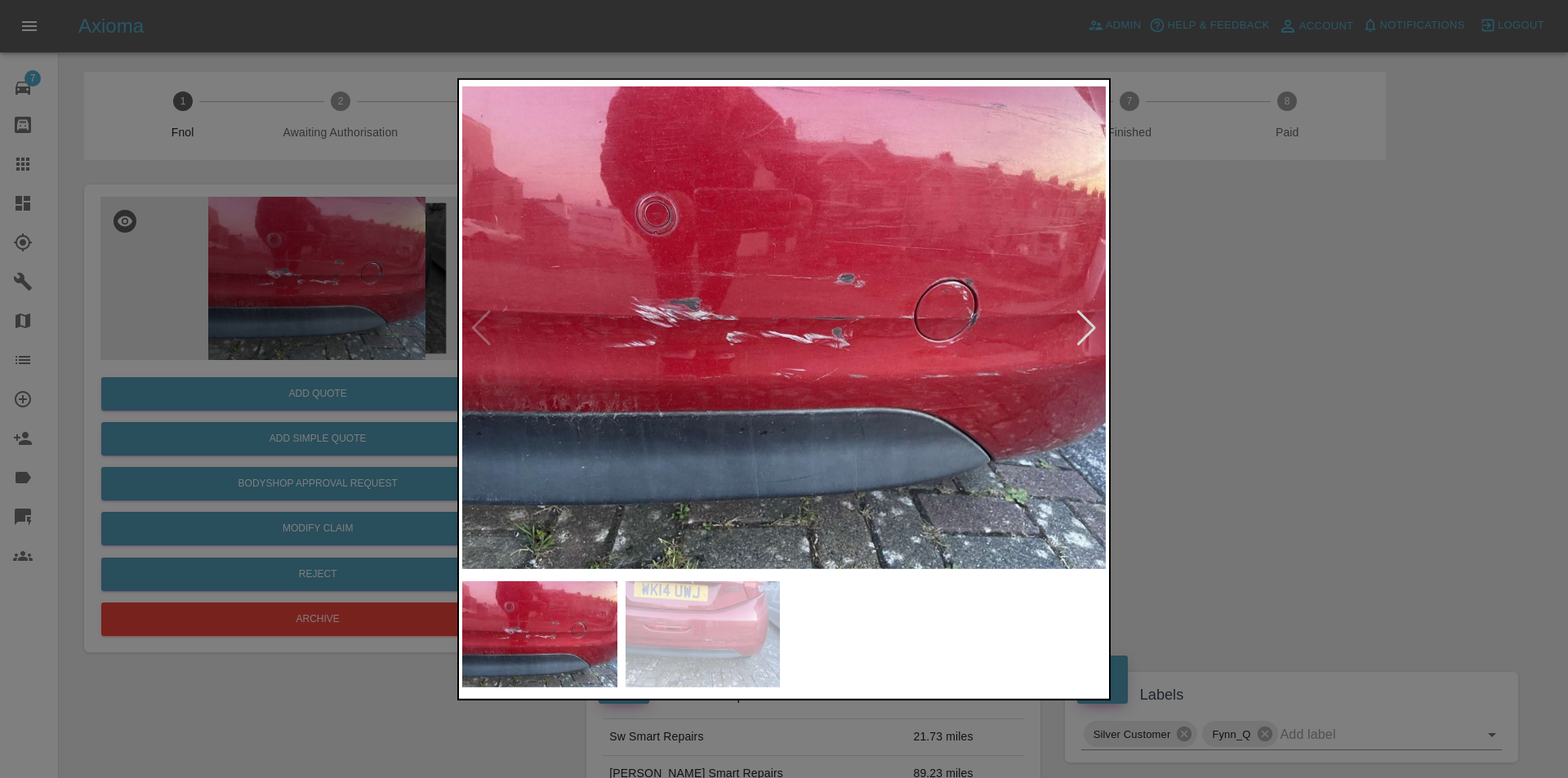
click at [1091, 333] on div at bounding box center [1086, 328] width 22 height 36
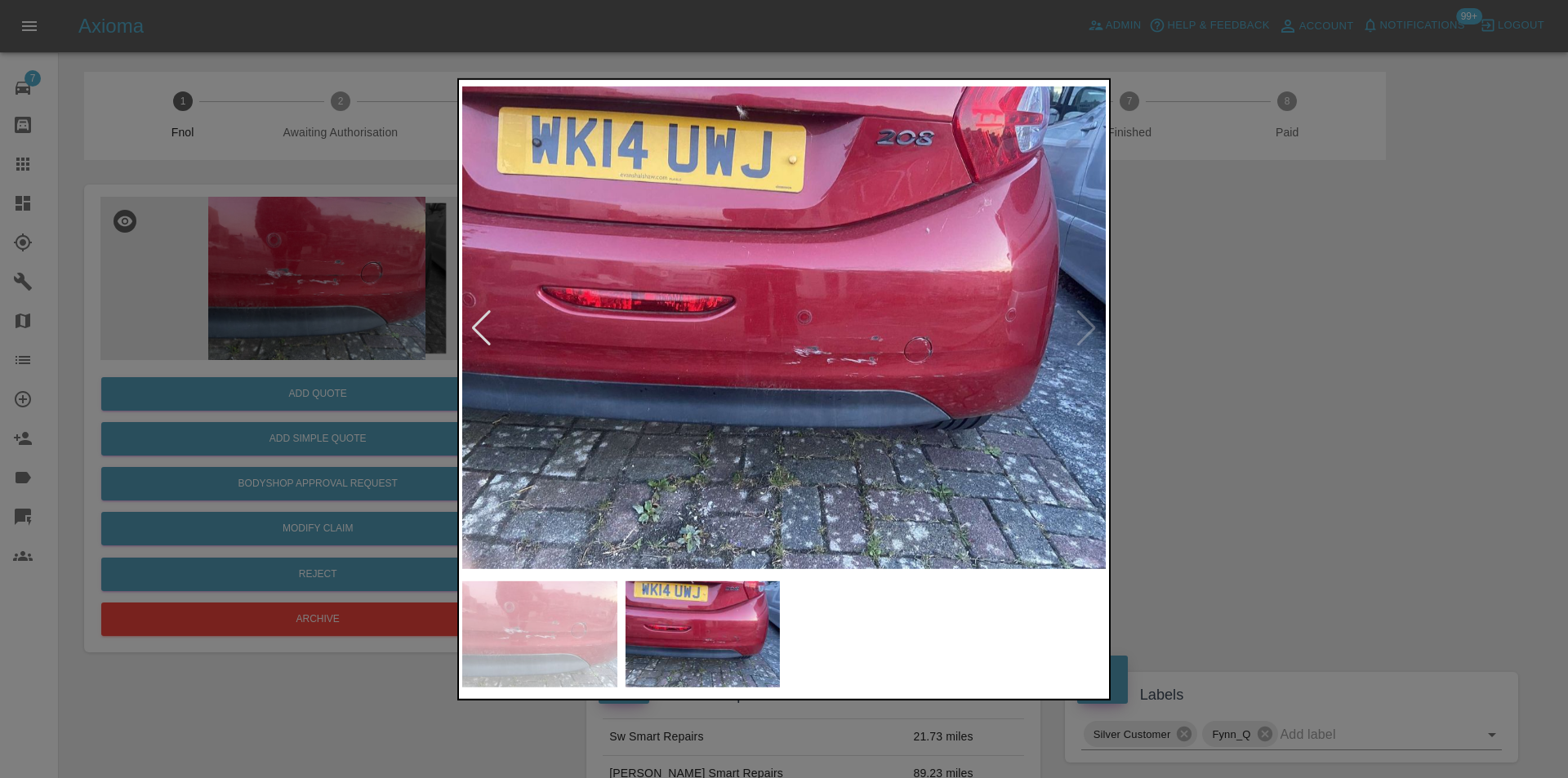
click at [1090, 333] on img at bounding box center [784, 327] width 643 height 490
click at [1241, 351] on div at bounding box center [784, 389] width 1568 height 778
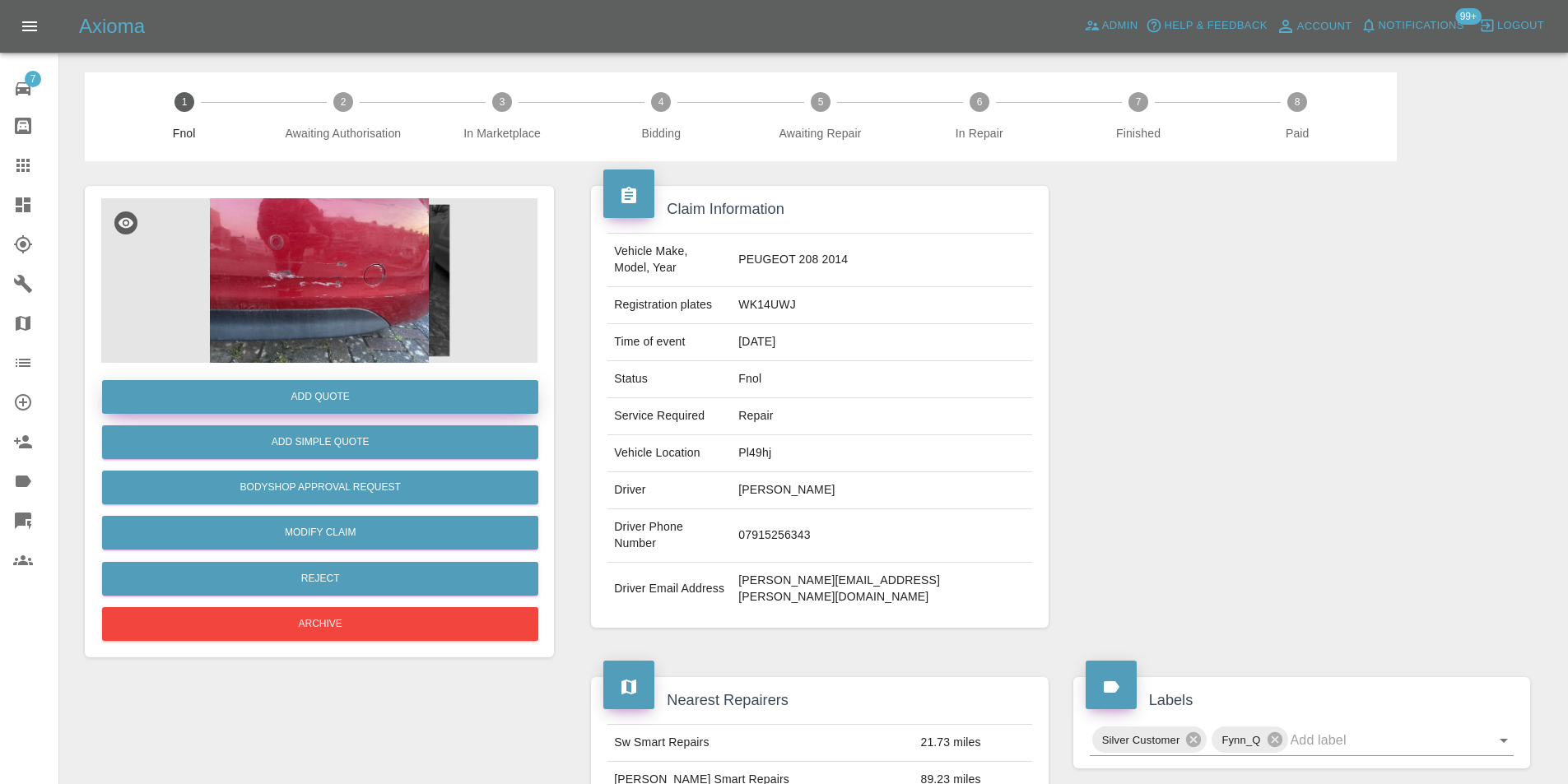
click at [325, 397] on button "Add Quote" at bounding box center [320, 398] width 436 height 34
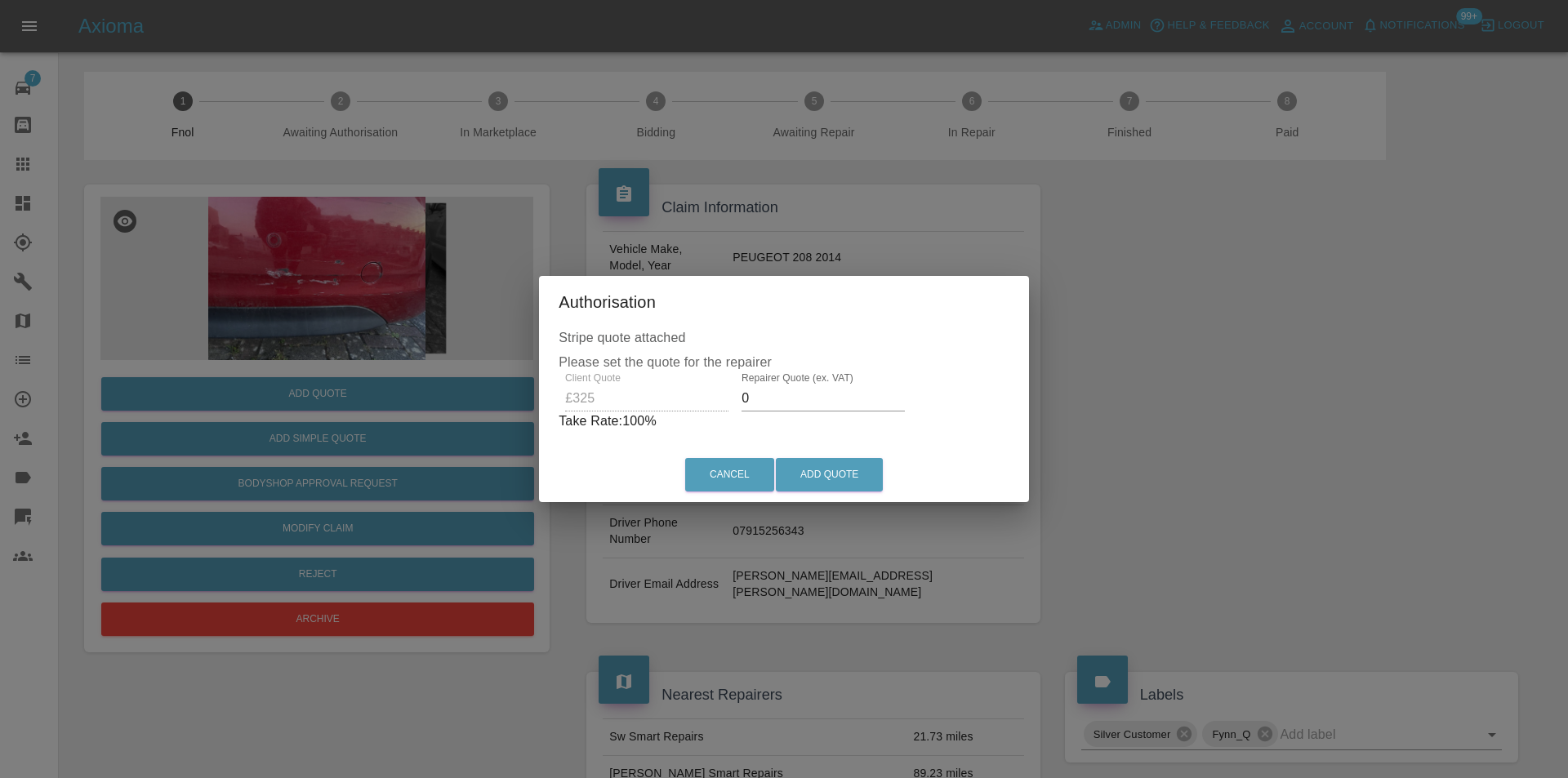
click at [792, 399] on input "0" at bounding box center [823, 398] width 163 height 26
type input "0210"
click at [814, 481] on button "Add Quote" at bounding box center [829, 475] width 107 height 34
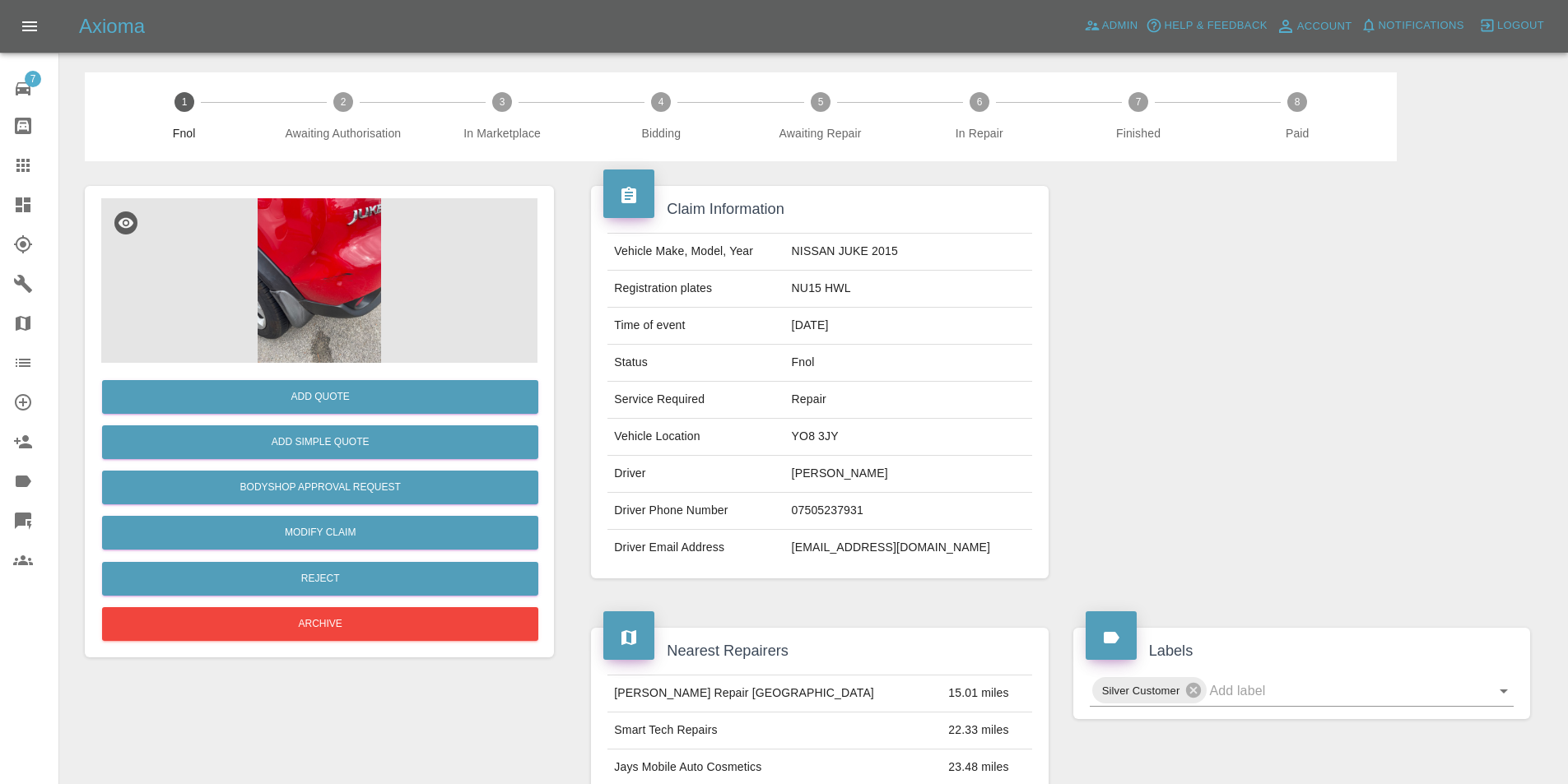
click at [353, 235] on img at bounding box center [319, 280] width 436 height 165
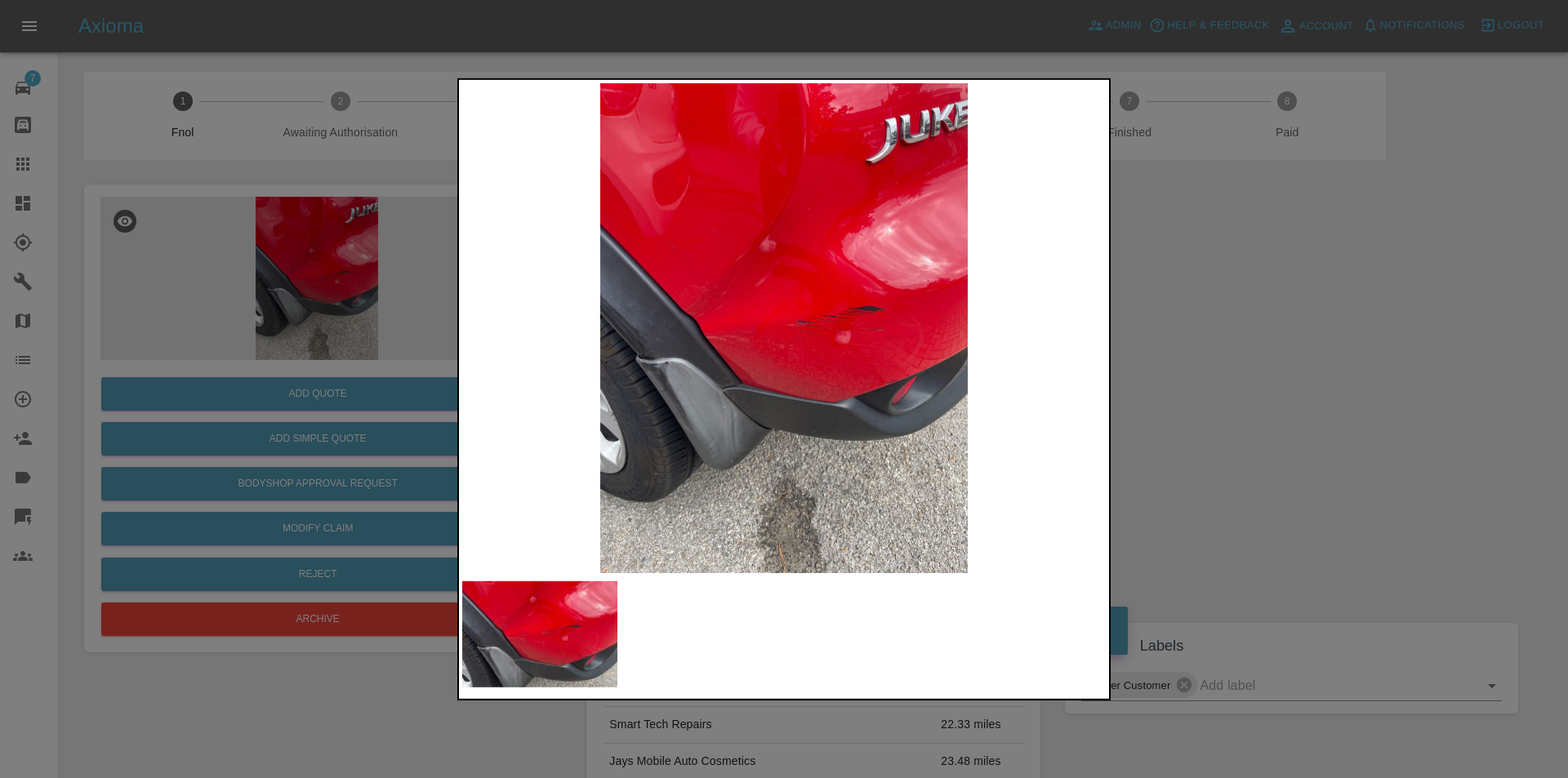
click at [1134, 347] on div at bounding box center [784, 389] width 1568 height 778
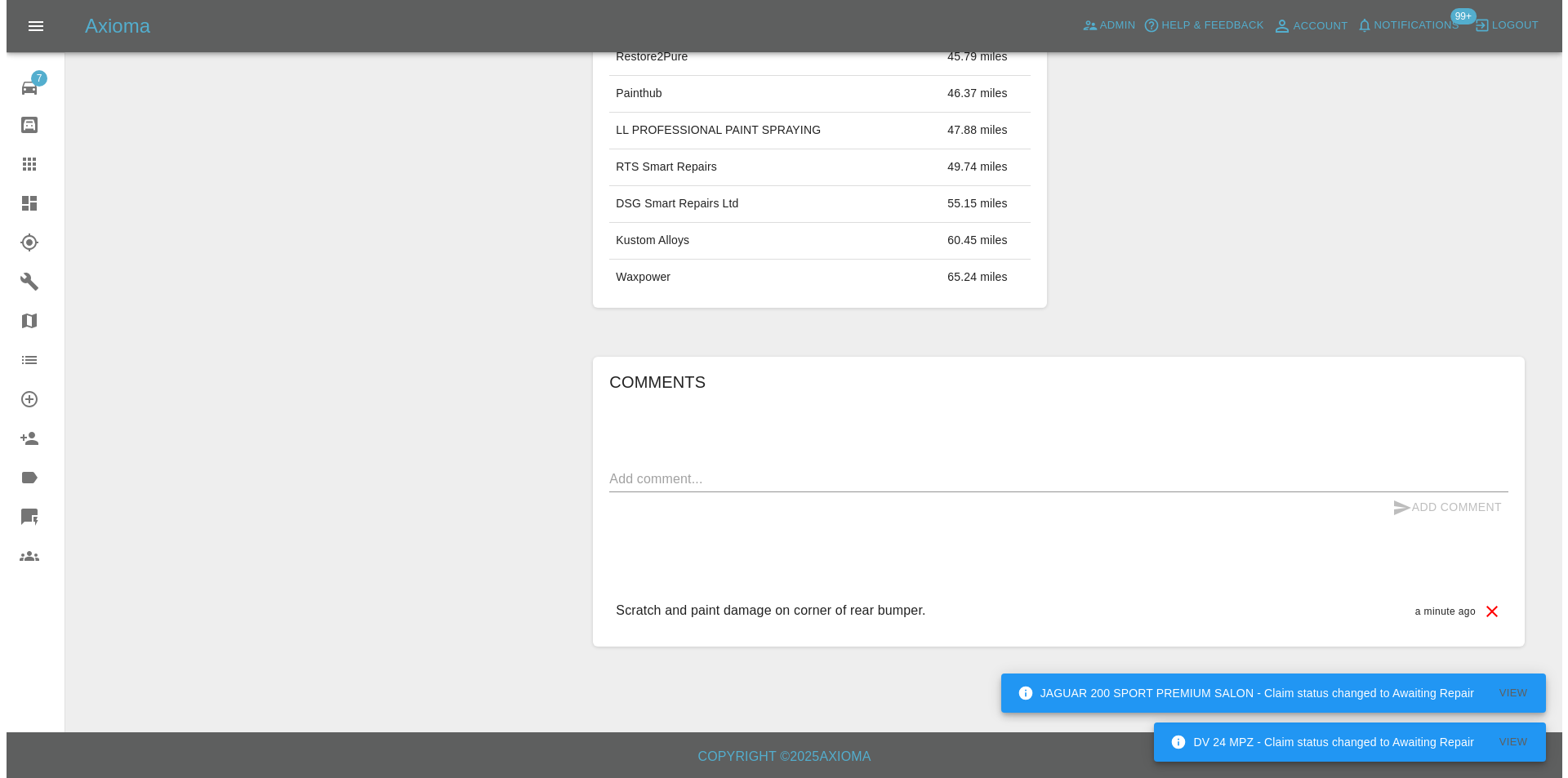
scroll to position [89, 0]
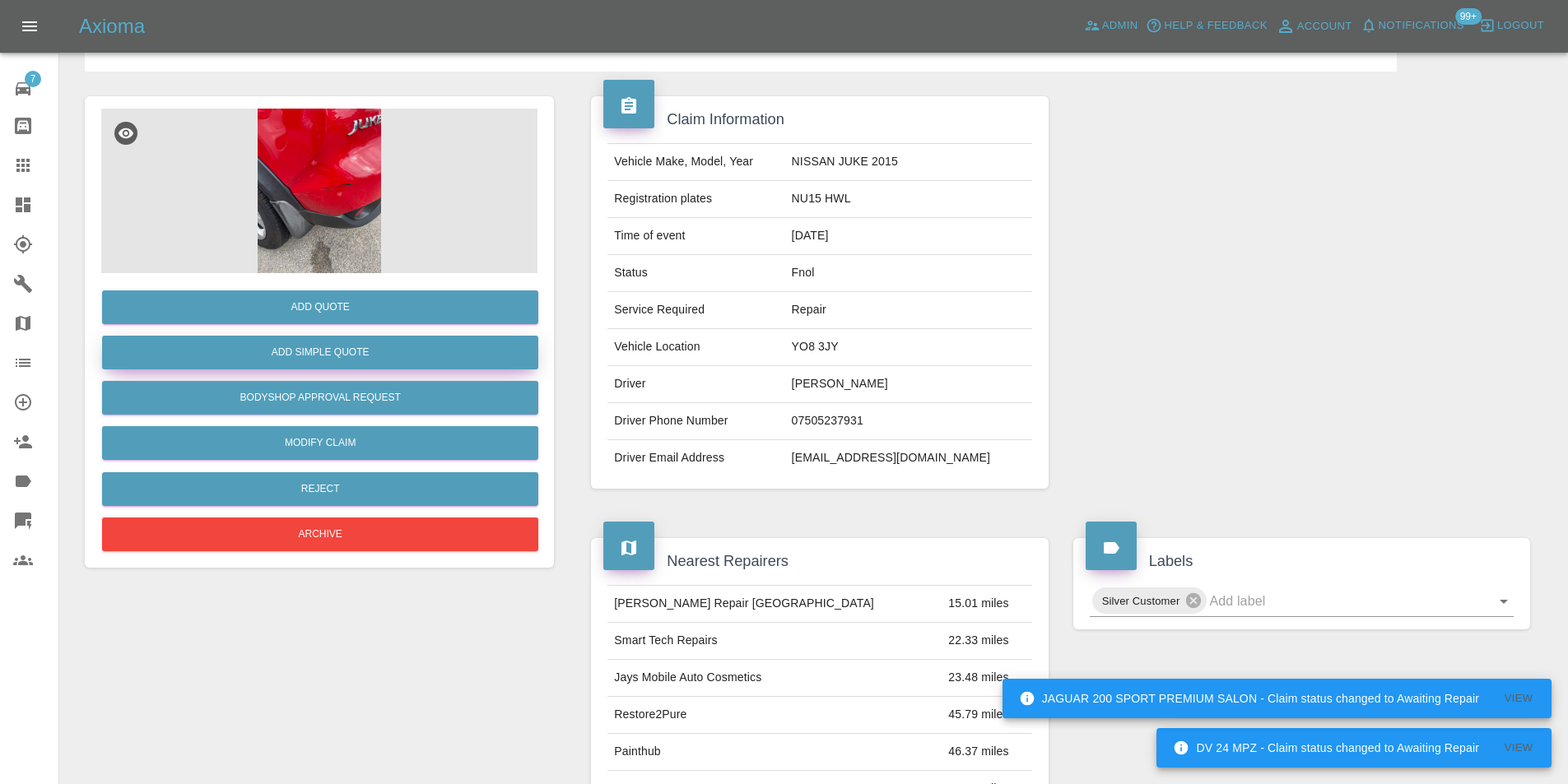
click at [405, 340] on button "Add Simple Quote" at bounding box center [320, 352] width 436 height 34
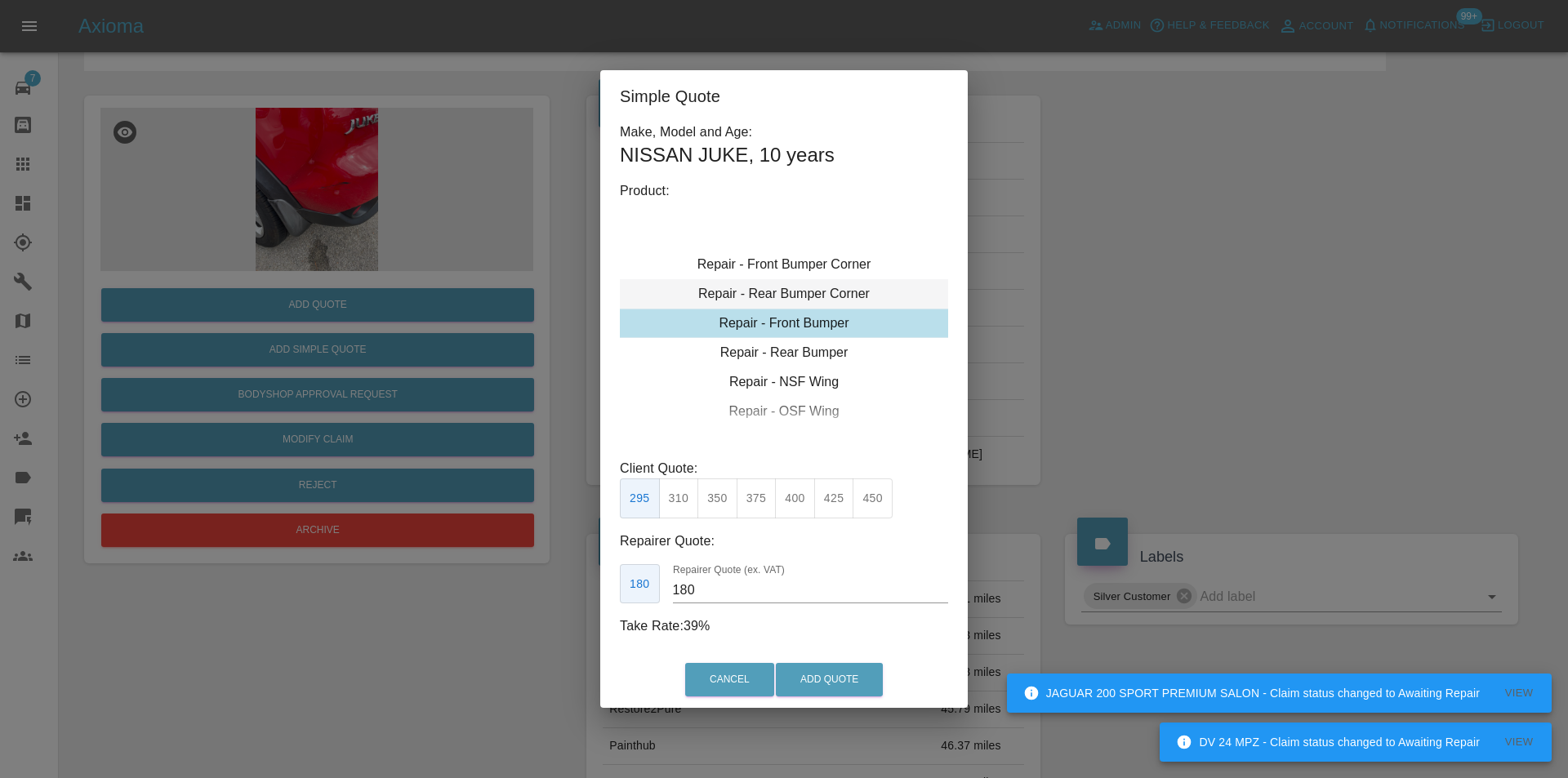
click at [810, 290] on div "Repair - Rear Bumper Corner" at bounding box center [784, 294] width 329 height 30
type input "120"
click at [814, 681] on button "Add Quote" at bounding box center [829, 680] width 107 height 34
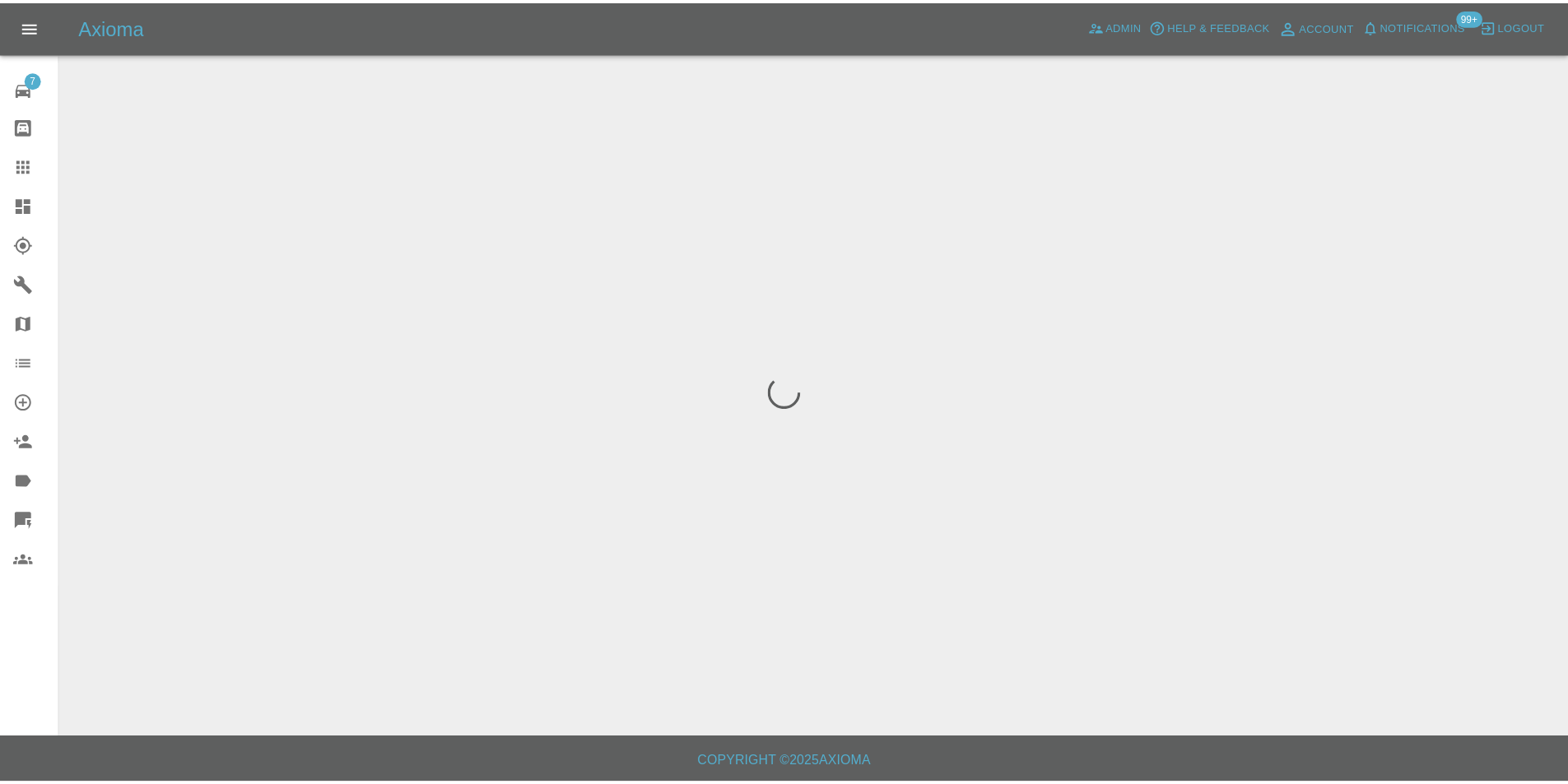
scroll to position [0, 0]
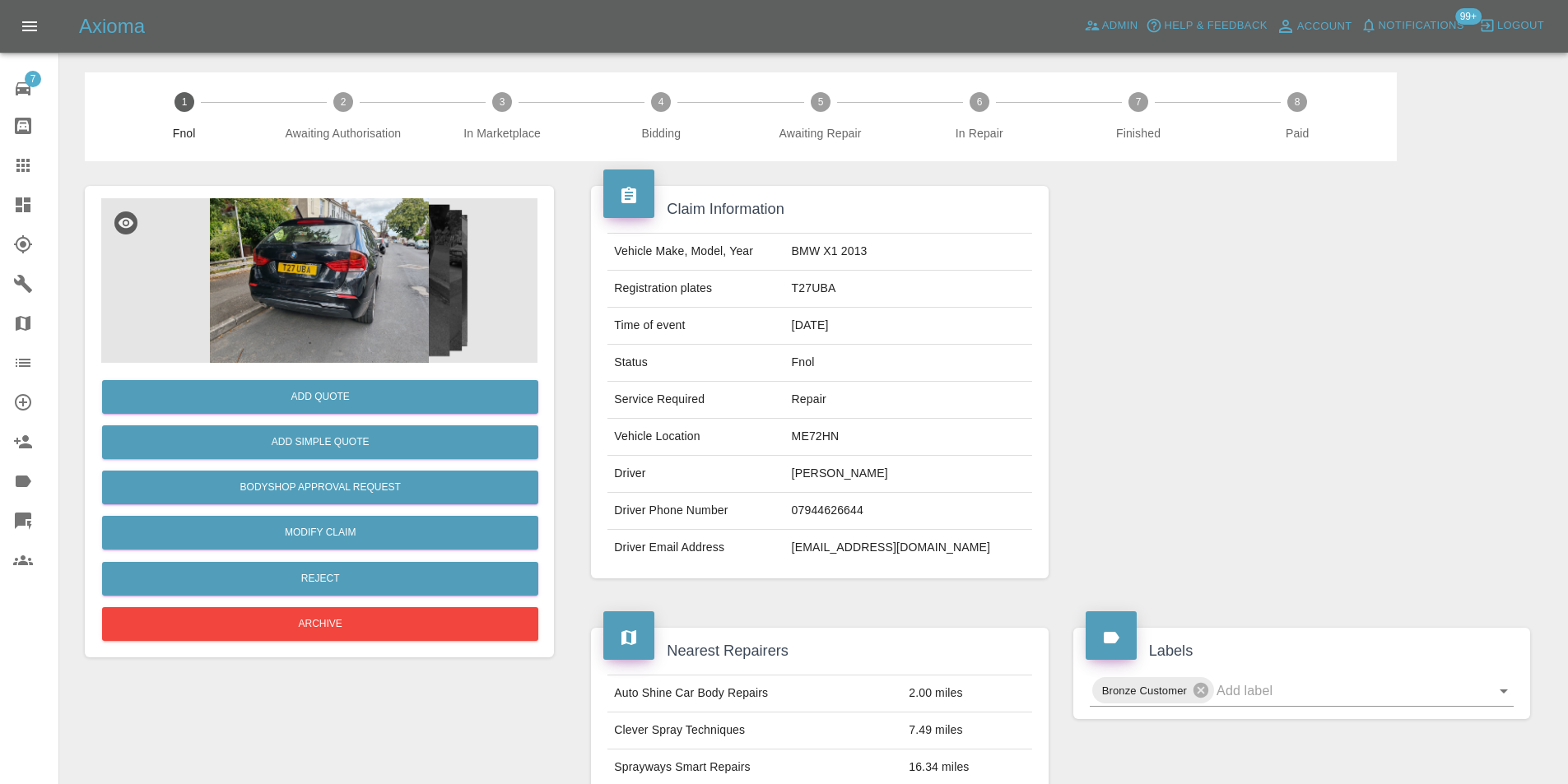
click at [338, 282] on img at bounding box center [319, 280] width 436 height 165
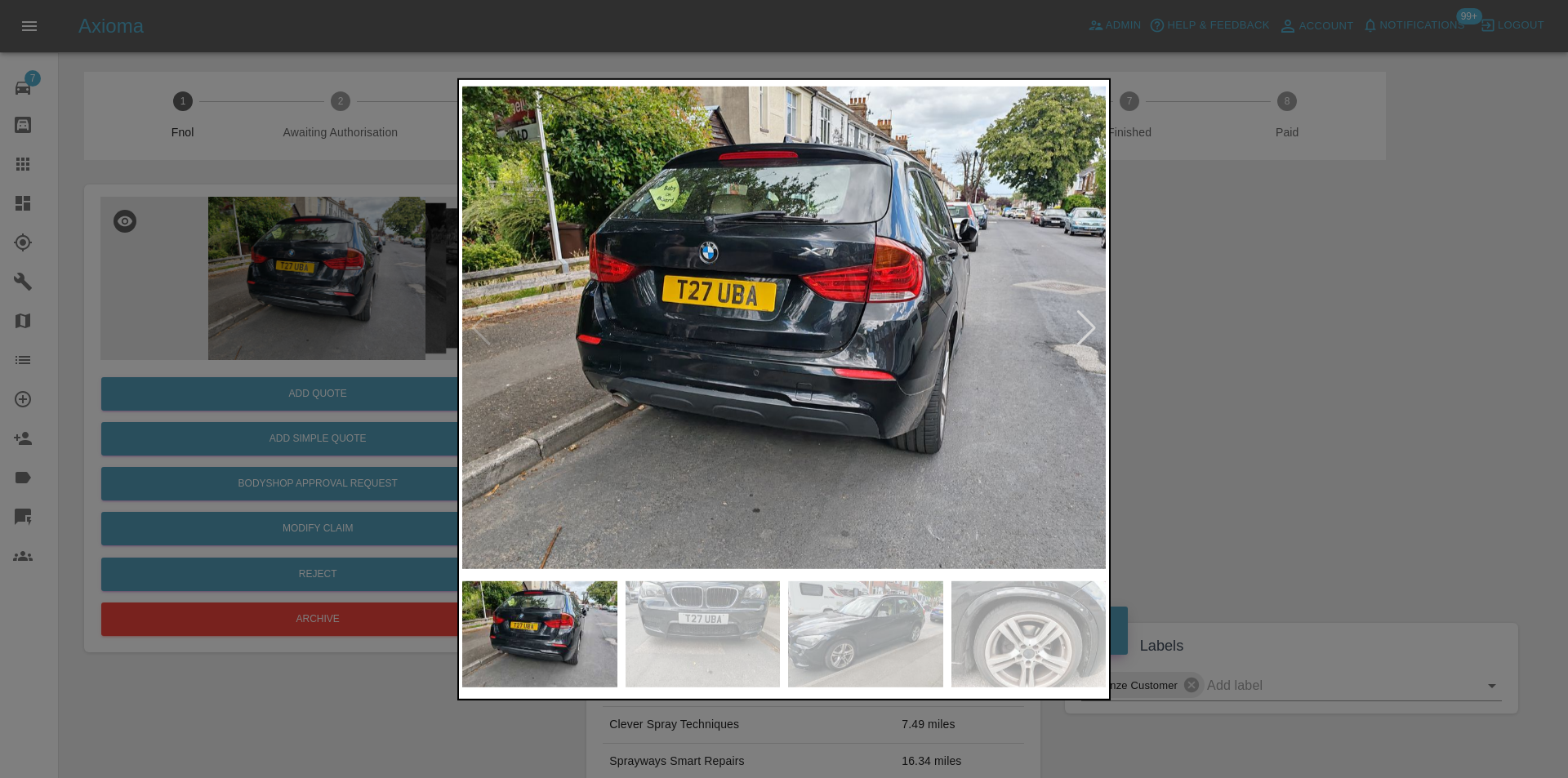
click at [1077, 333] on div at bounding box center [1086, 328] width 22 height 36
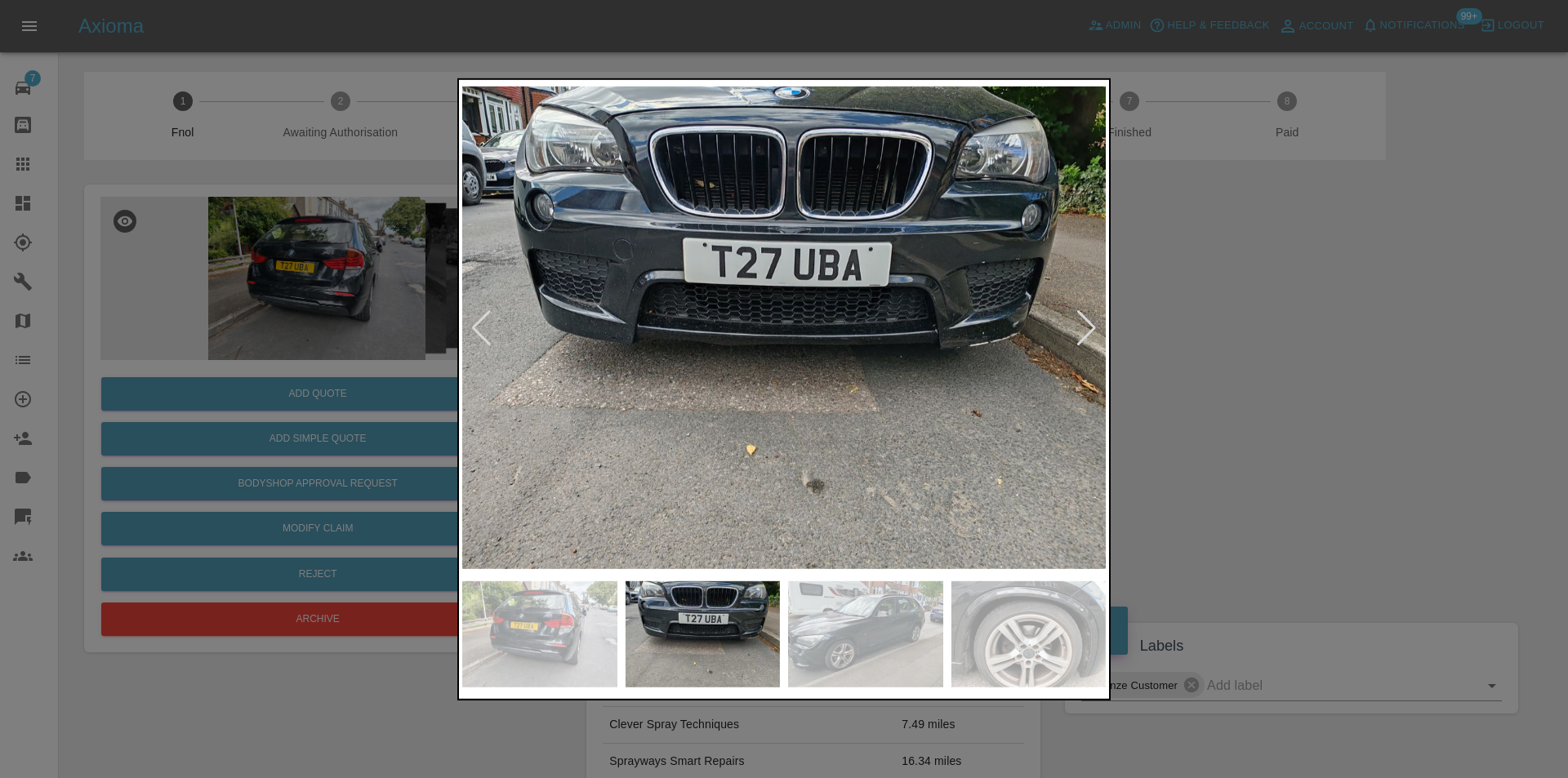
click at [1084, 330] on div at bounding box center [1086, 328] width 22 height 36
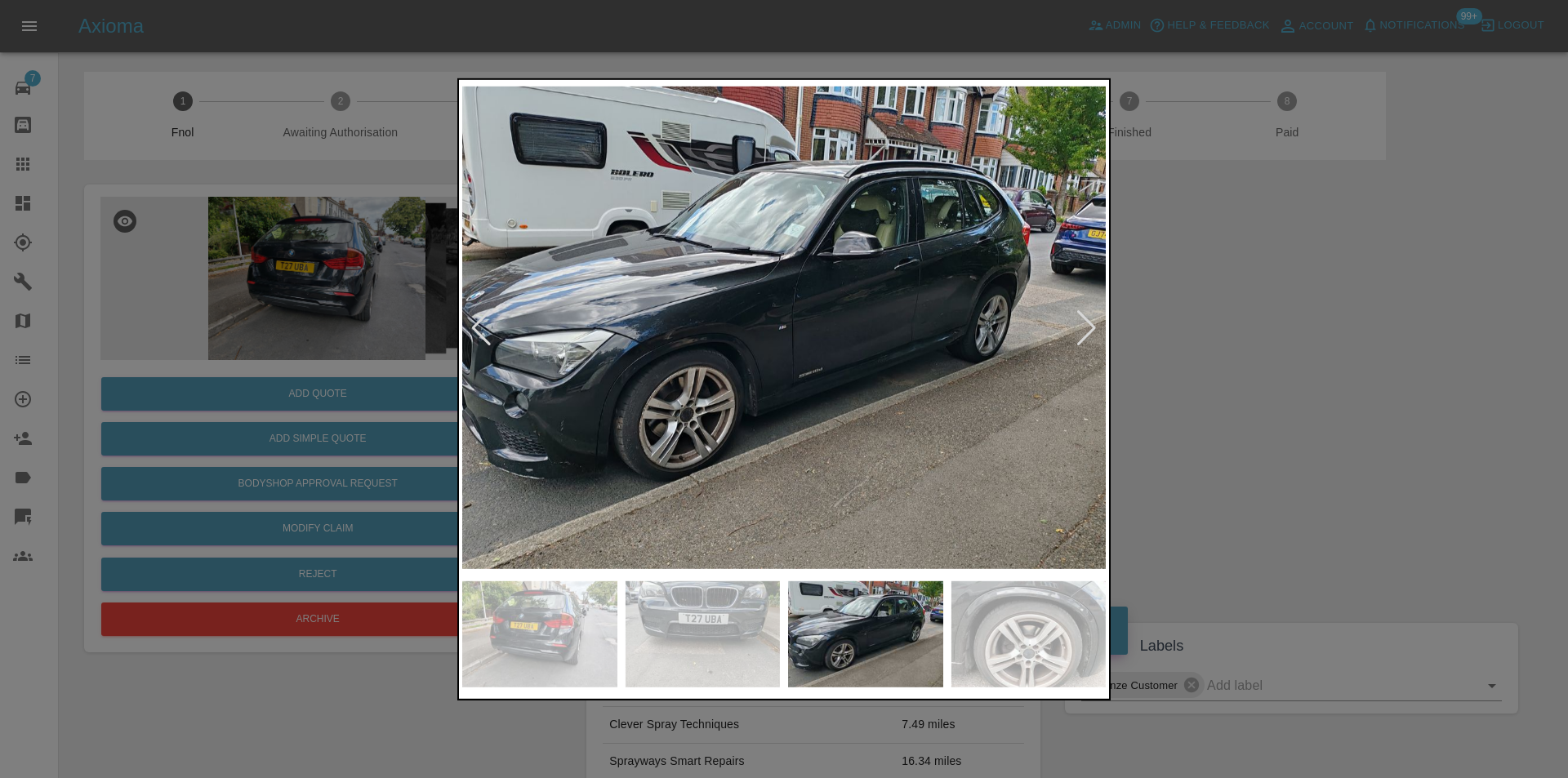
click at [1084, 330] on div at bounding box center [1086, 328] width 22 height 36
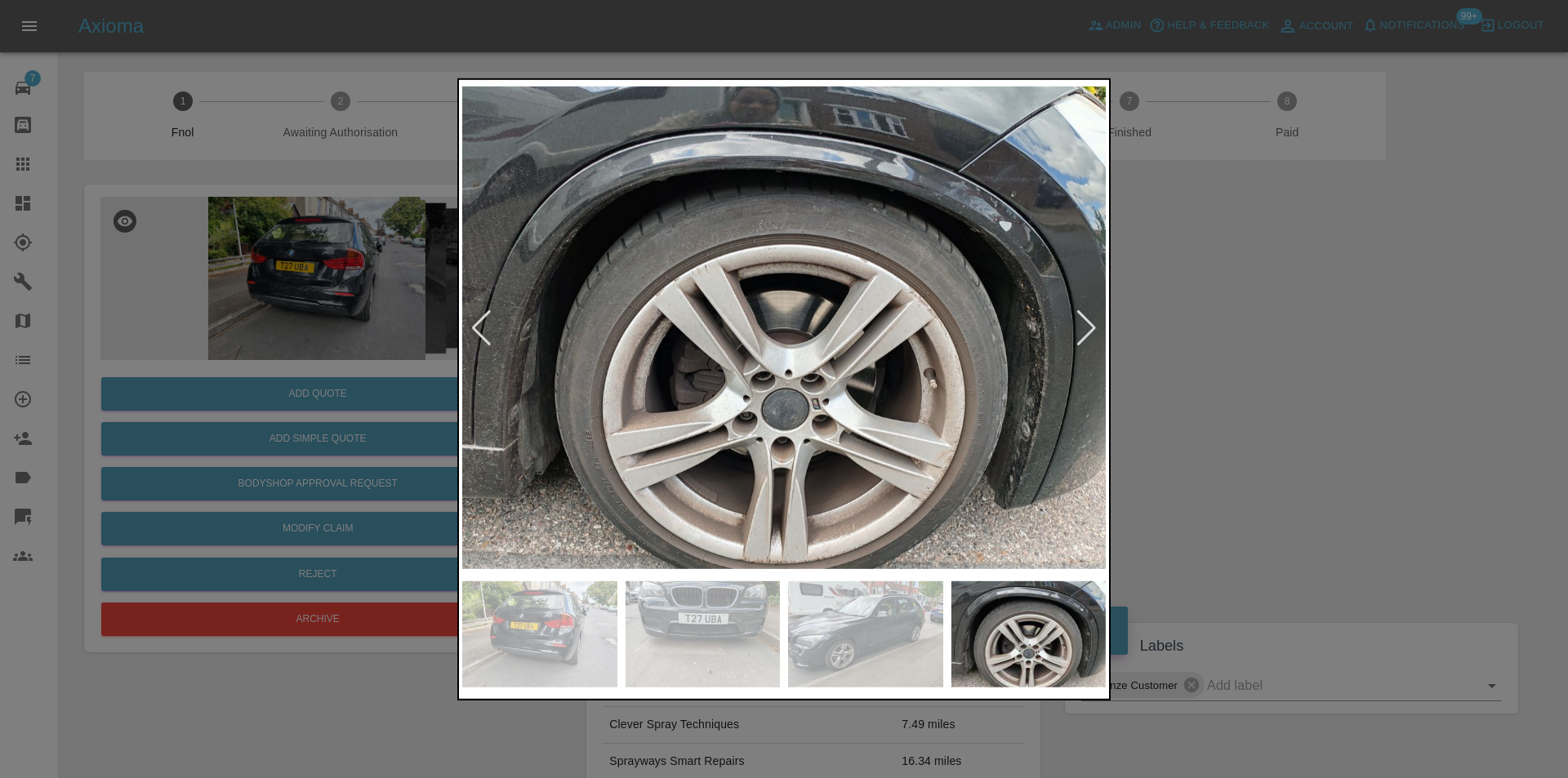
click at [1084, 330] on div at bounding box center [1086, 328] width 22 height 36
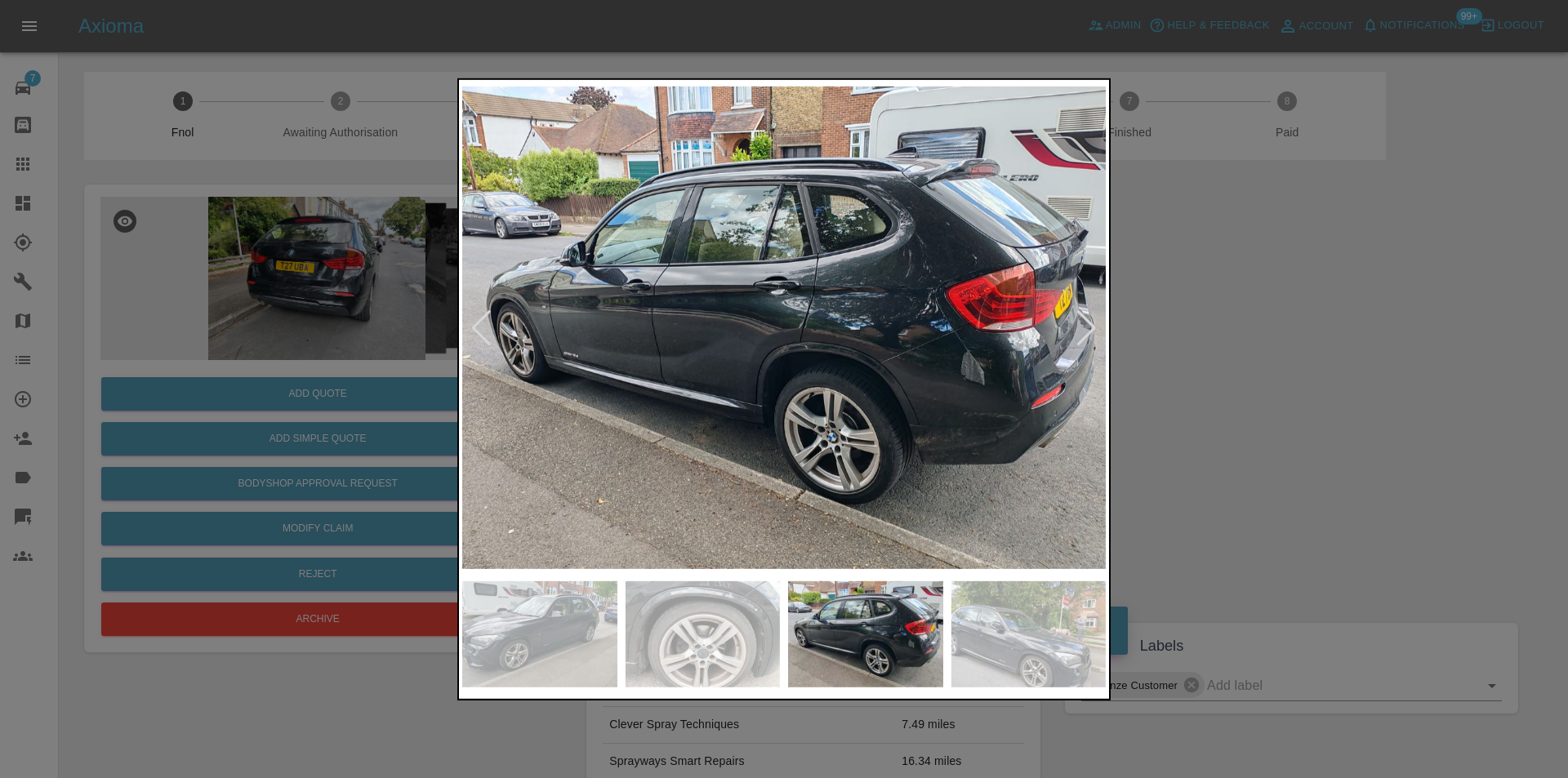
click at [1084, 330] on div at bounding box center [1086, 328] width 22 height 36
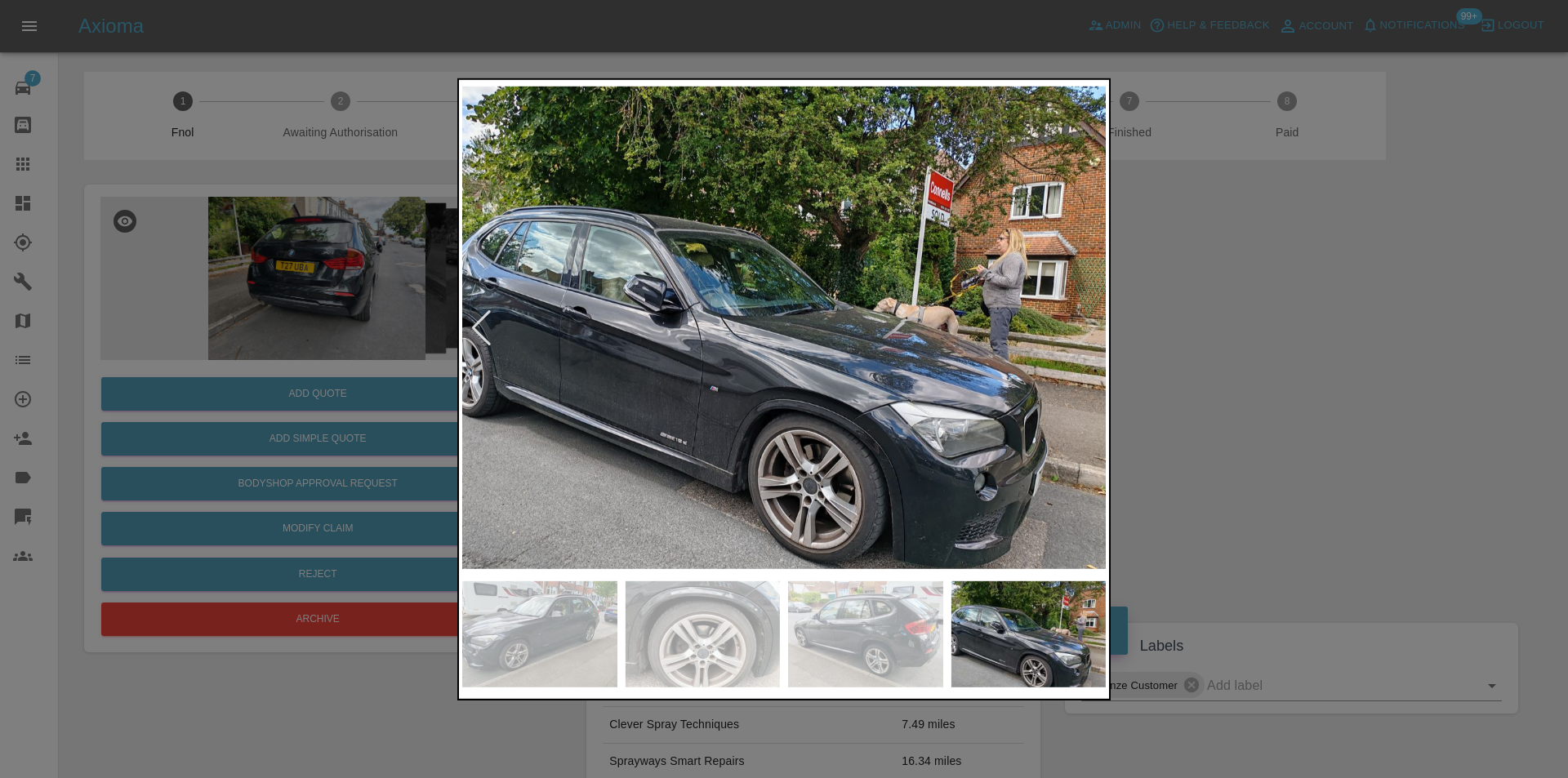
click at [1084, 330] on img at bounding box center [784, 327] width 643 height 490
click at [1100, 333] on img at bounding box center [784, 327] width 643 height 490
click at [473, 330] on div at bounding box center [481, 328] width 22 height 36
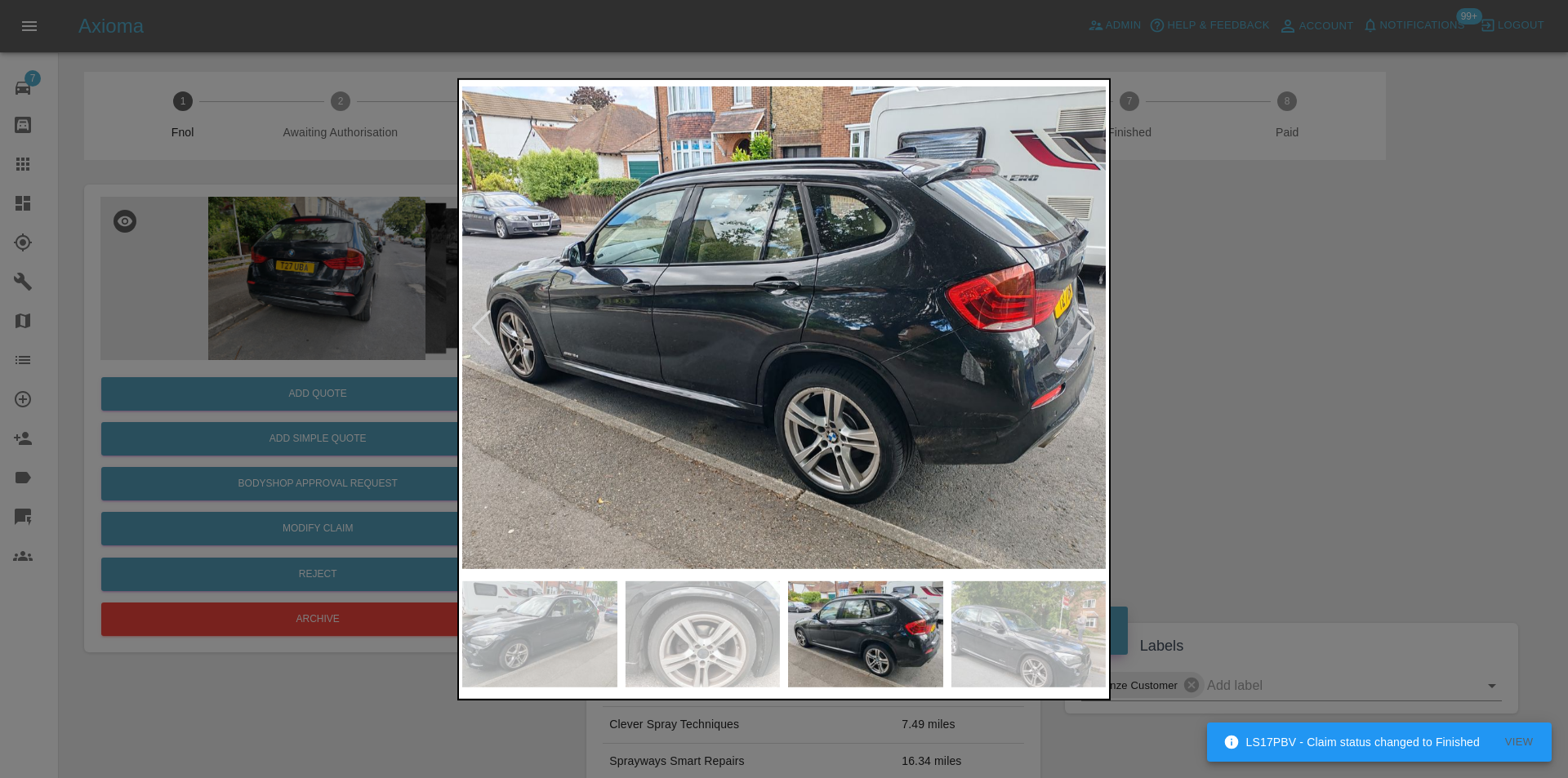
click at [1278, 389] on div at bounding box center [784, 389] width 1568 height 778
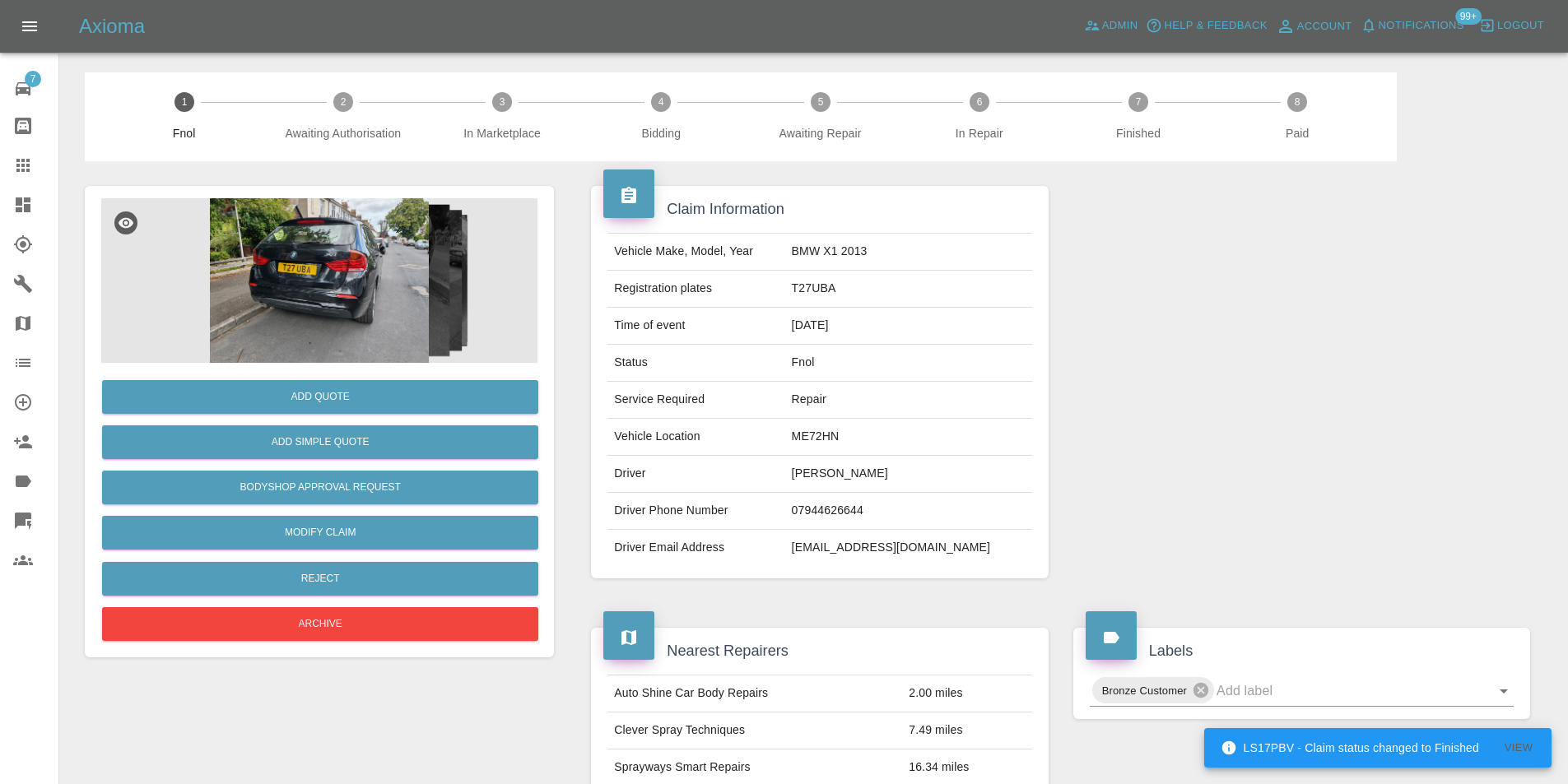
click at [336, 292] on img at bounding box center [319, 280] width 436 height 165
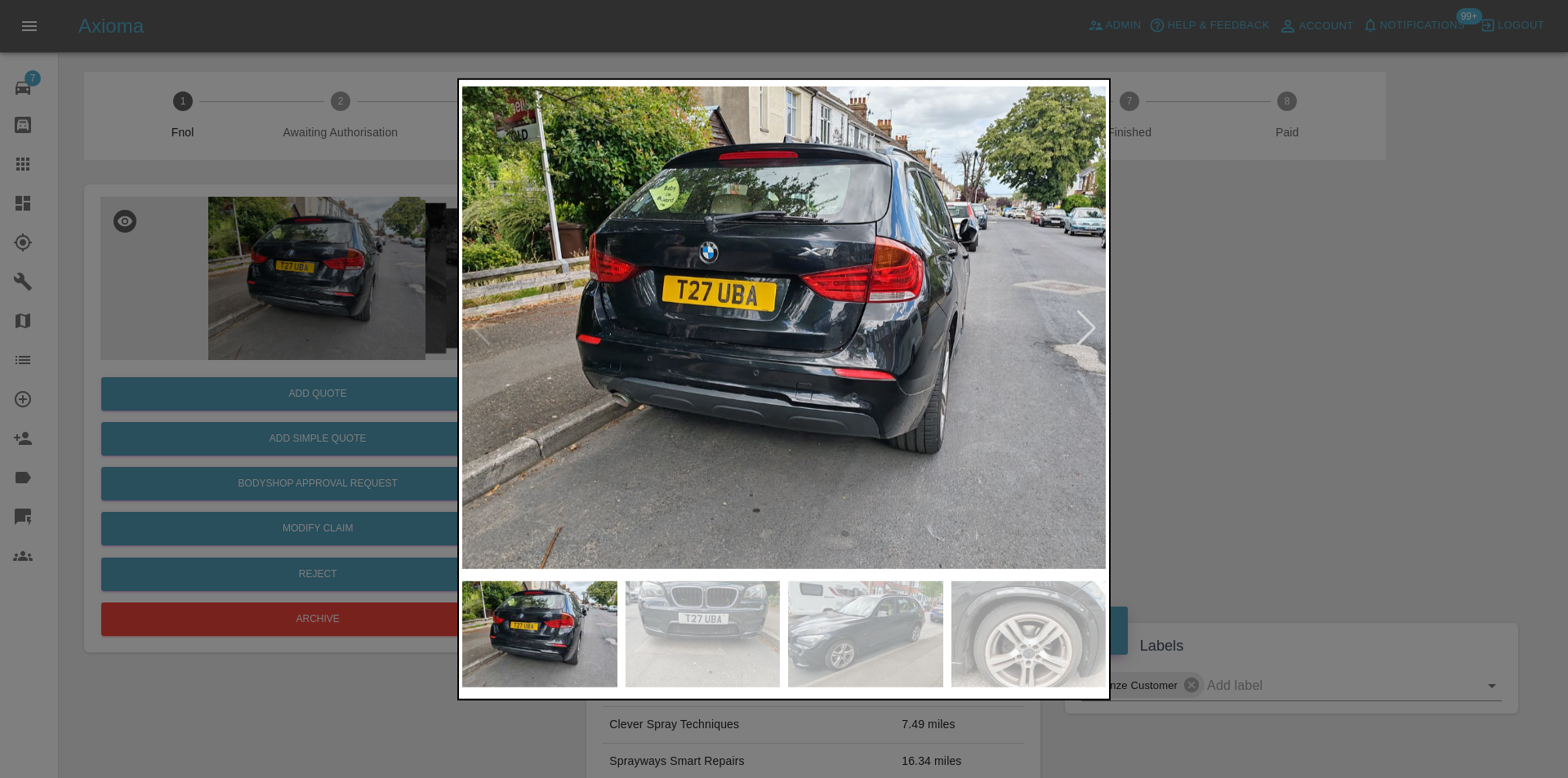
click at [1096, 321] on div at bounding box center [1086, 328] width 22 height 36
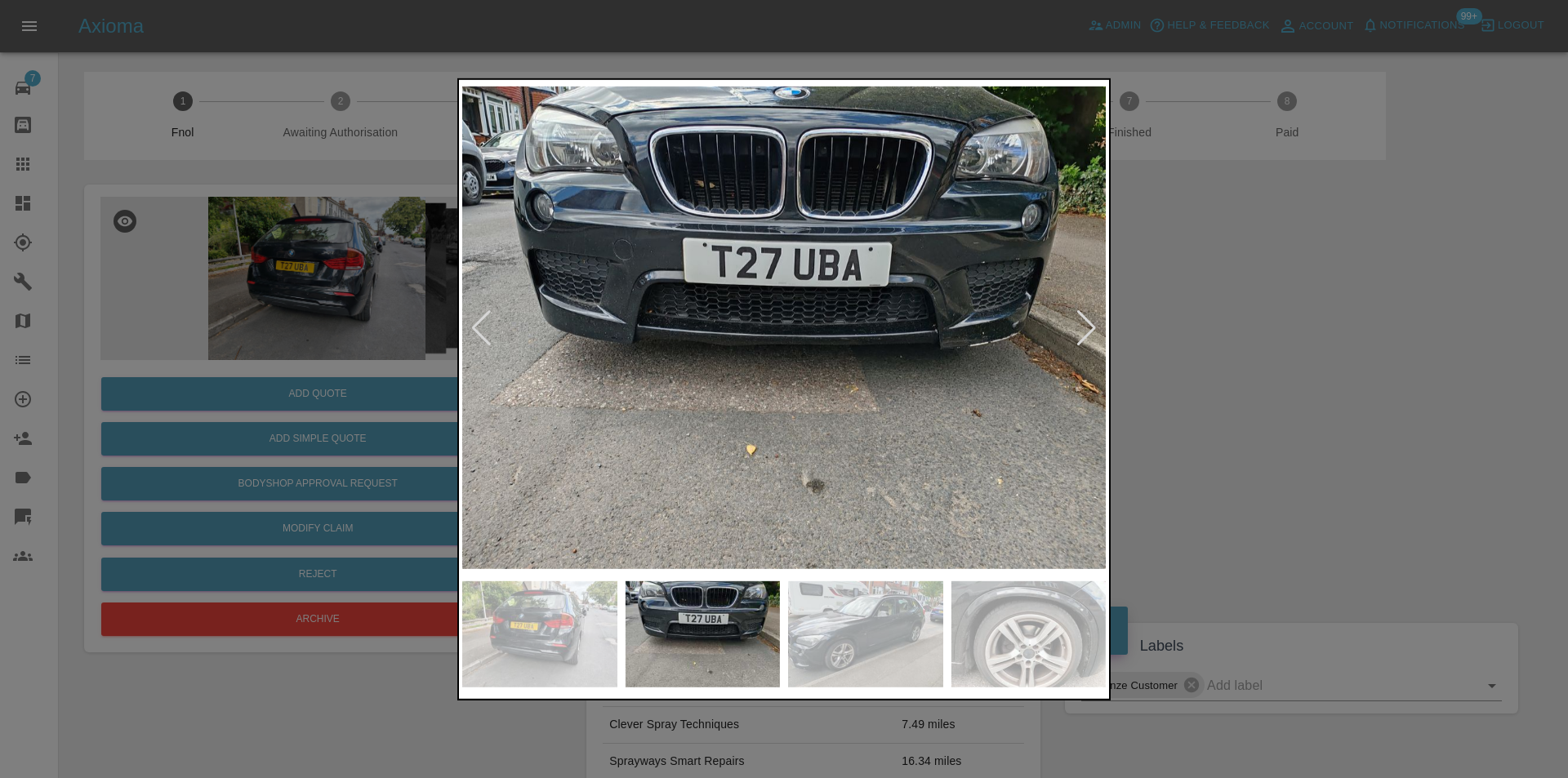
click at [1090, 330] on div at bounding box center [1086, 328] width 22 height 36
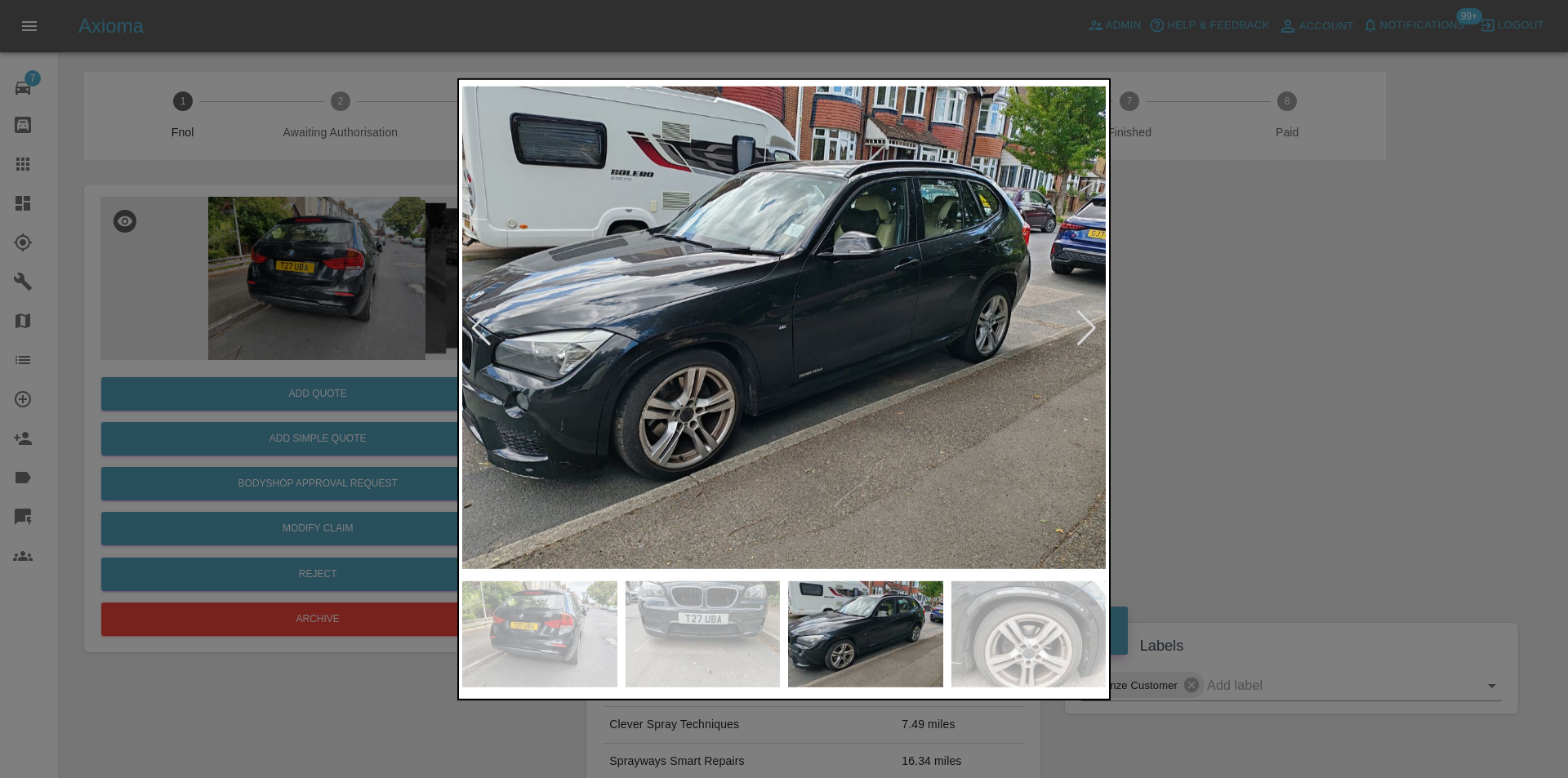
click at [1319, 369] on div at bounding box center [784, 389] width 1568 height 778
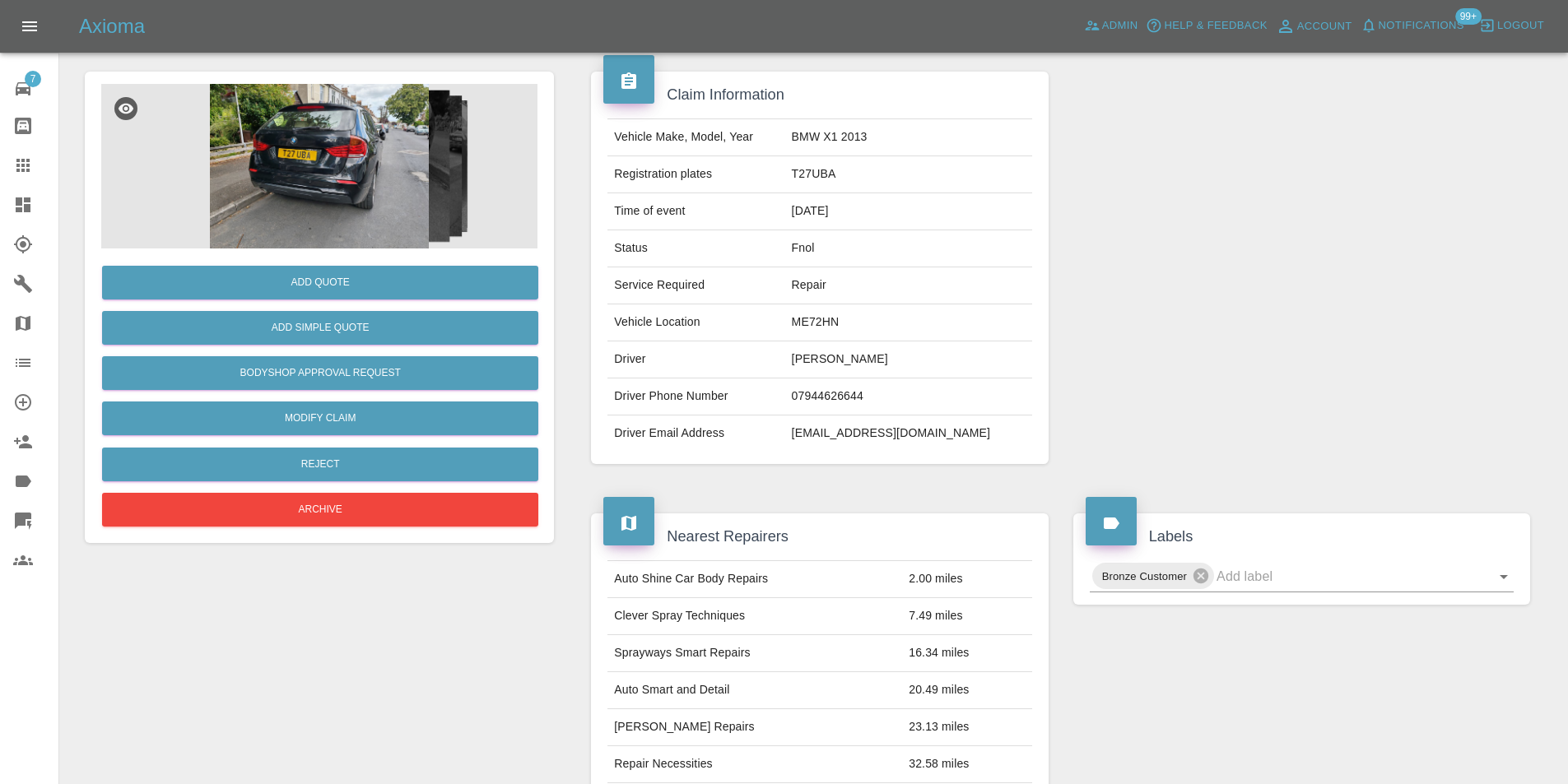
scroll to position [247, 0]
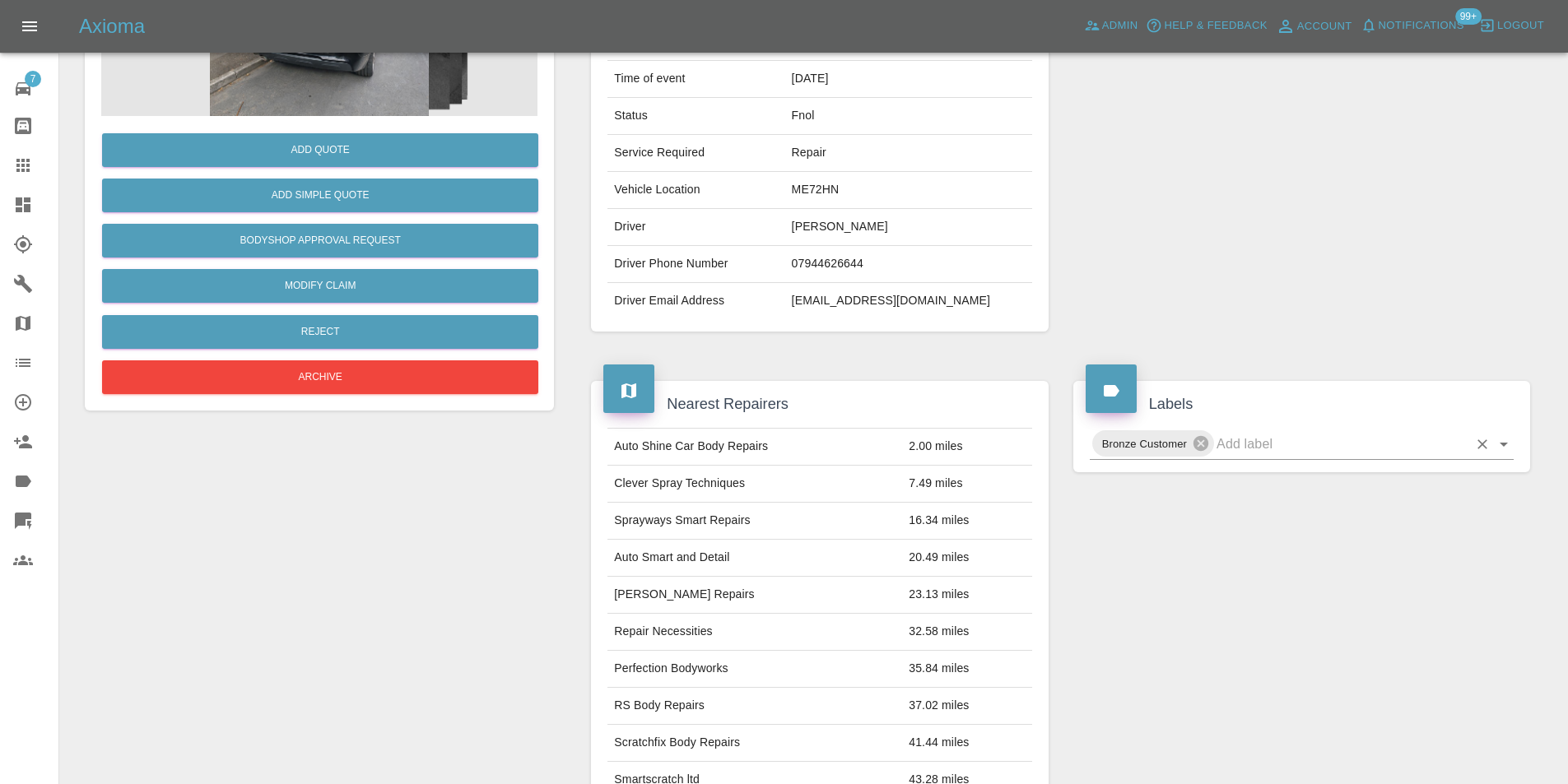
click at [1501, 447] on icon "Open" at bounding box center [1503, 444] width 20 height 20
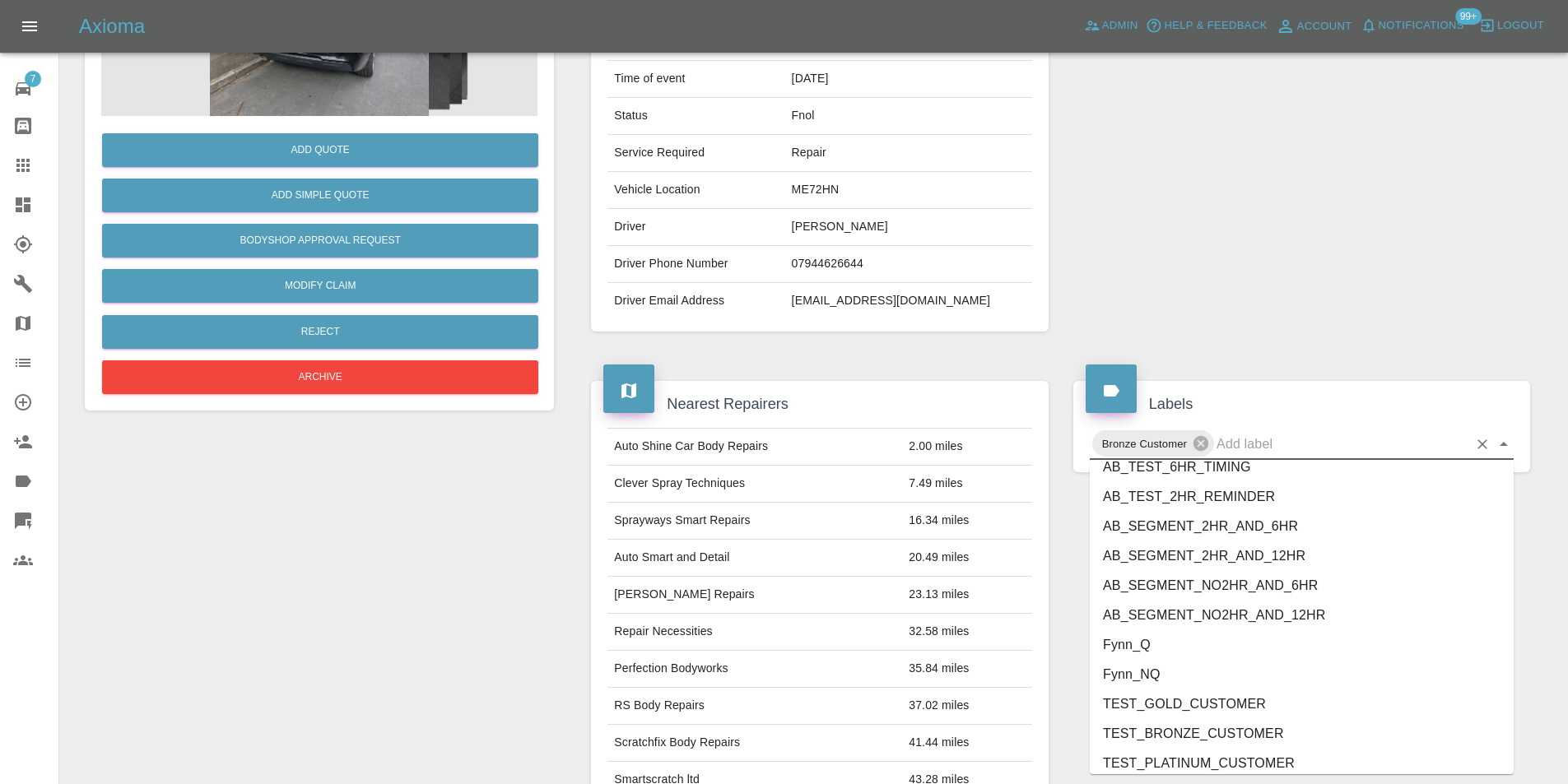
scroll to position [3402, 0]
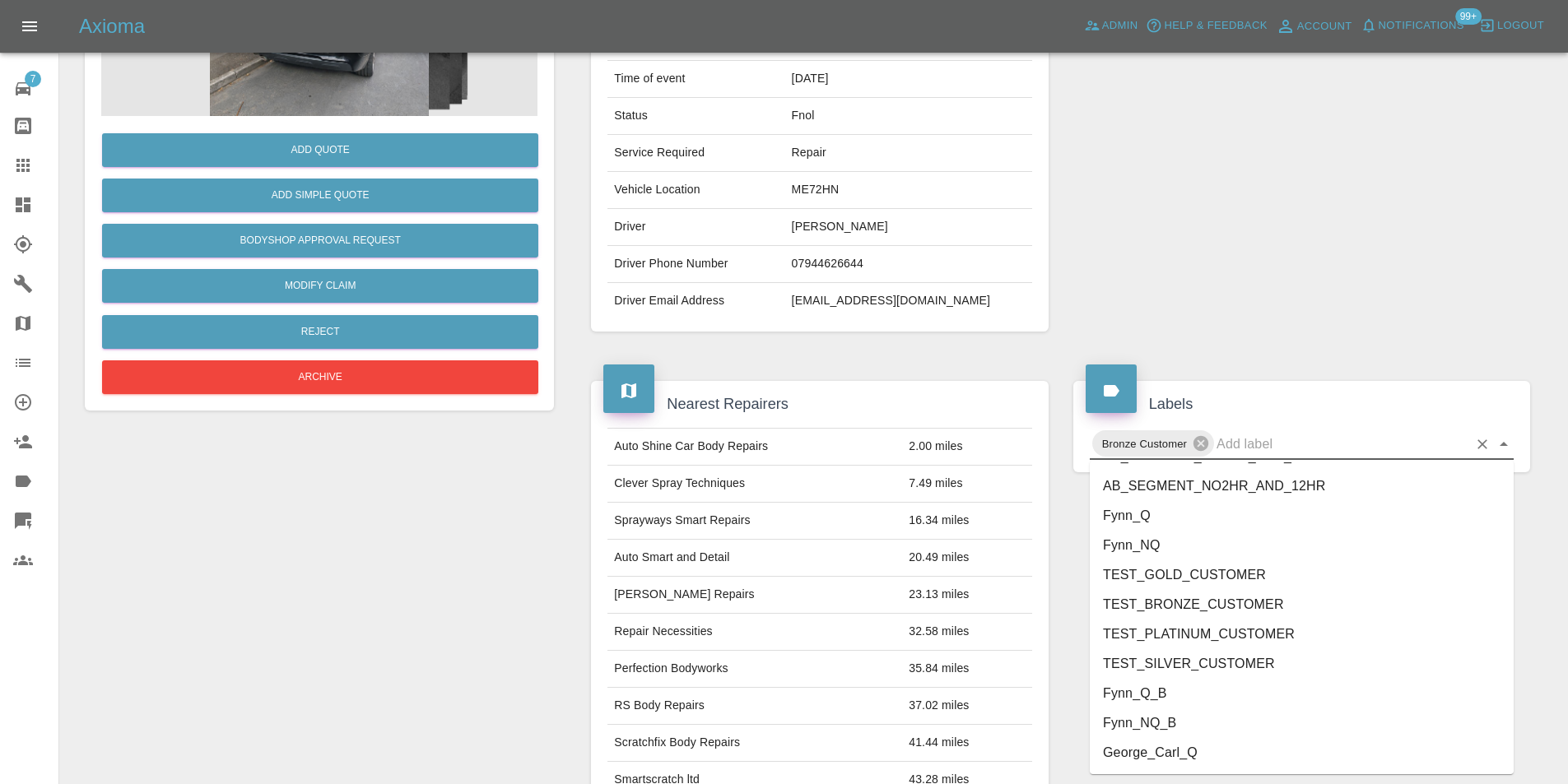
click at [1218, 751] on li "George_Carl_Q" at bounding box center [1302, 752] width 424 height 30
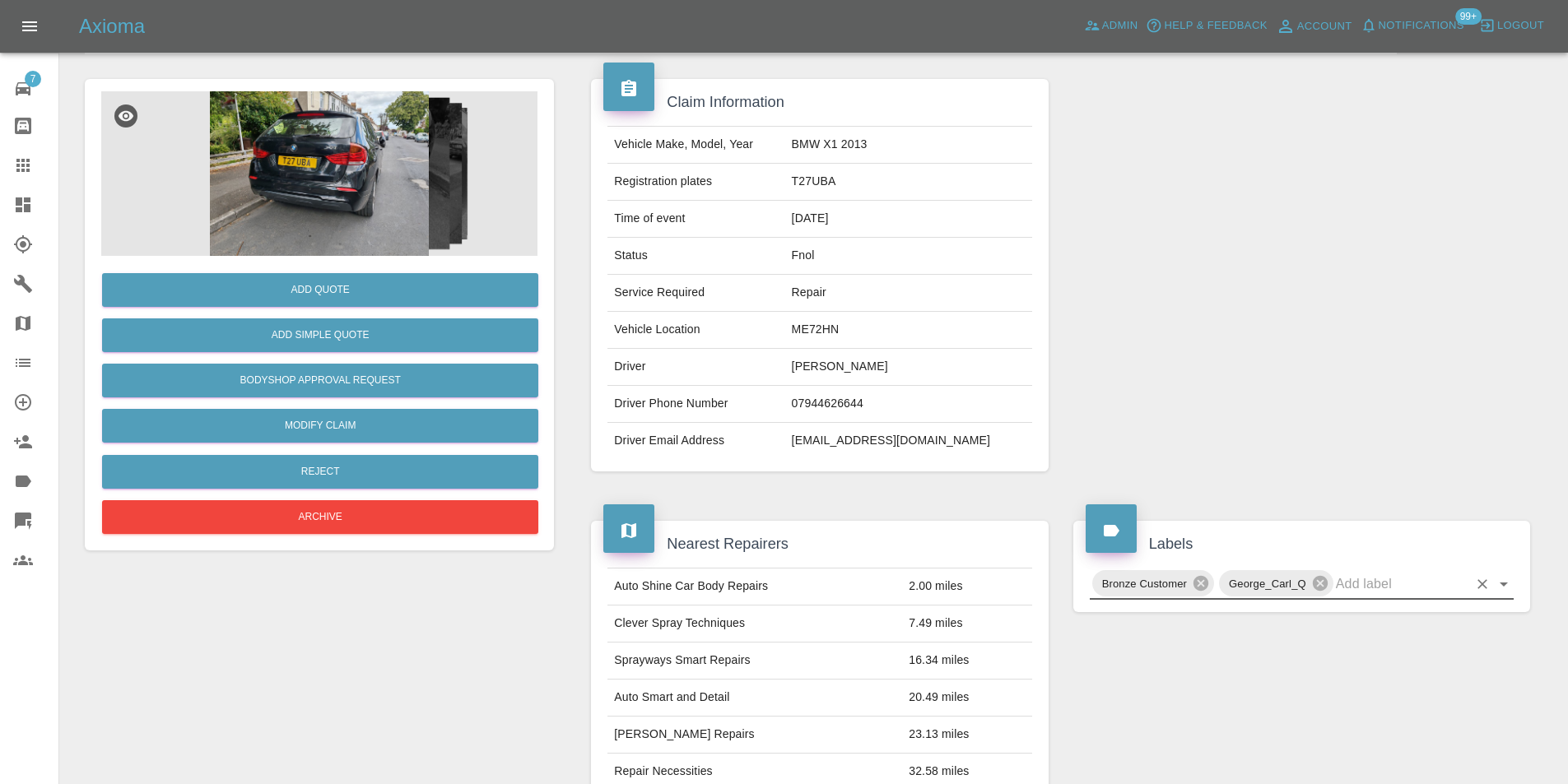
scroll to position [0, 0]
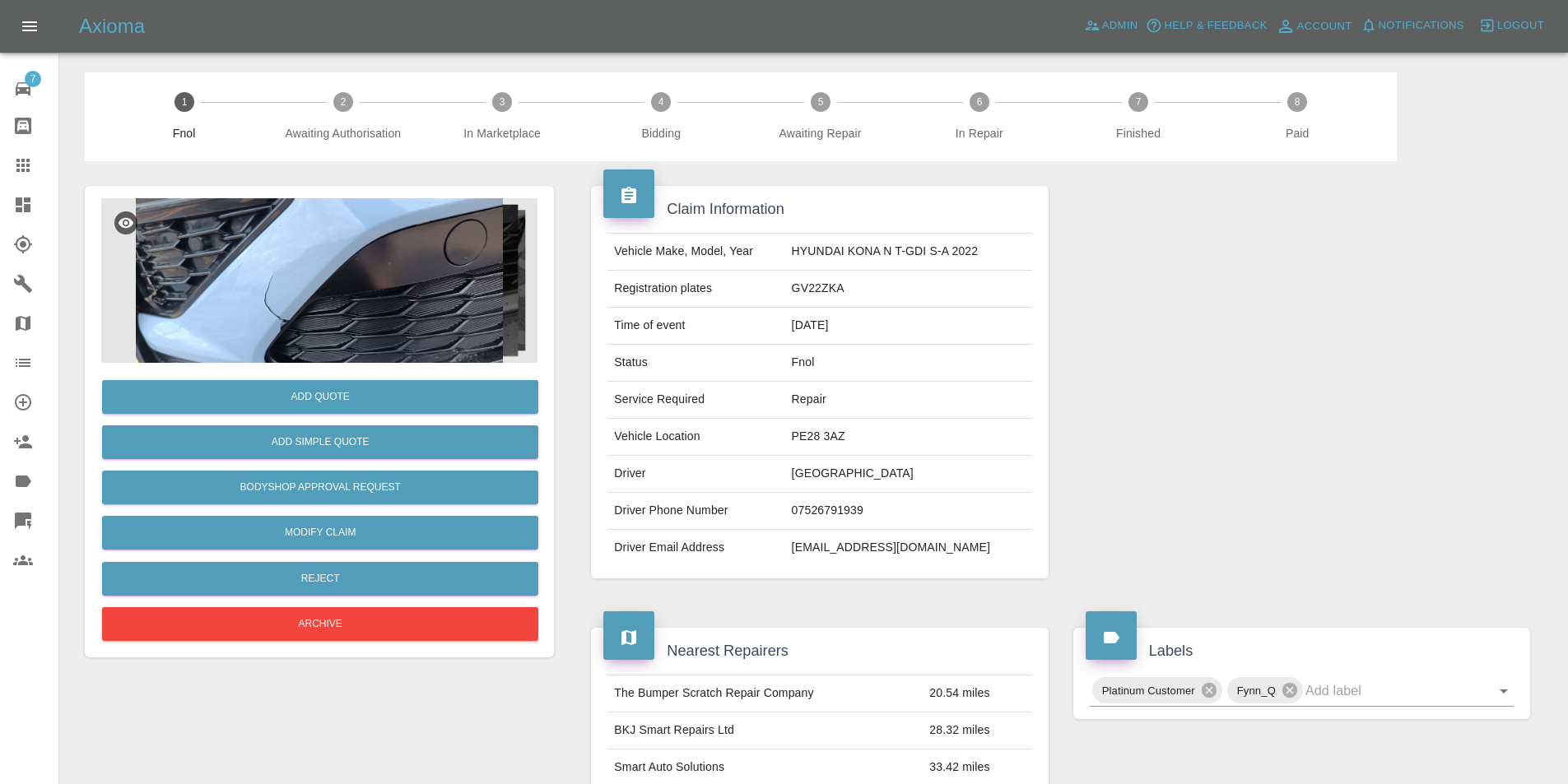
click at [271, 264] on img at bounding box center [319, 280] width 436 height 165
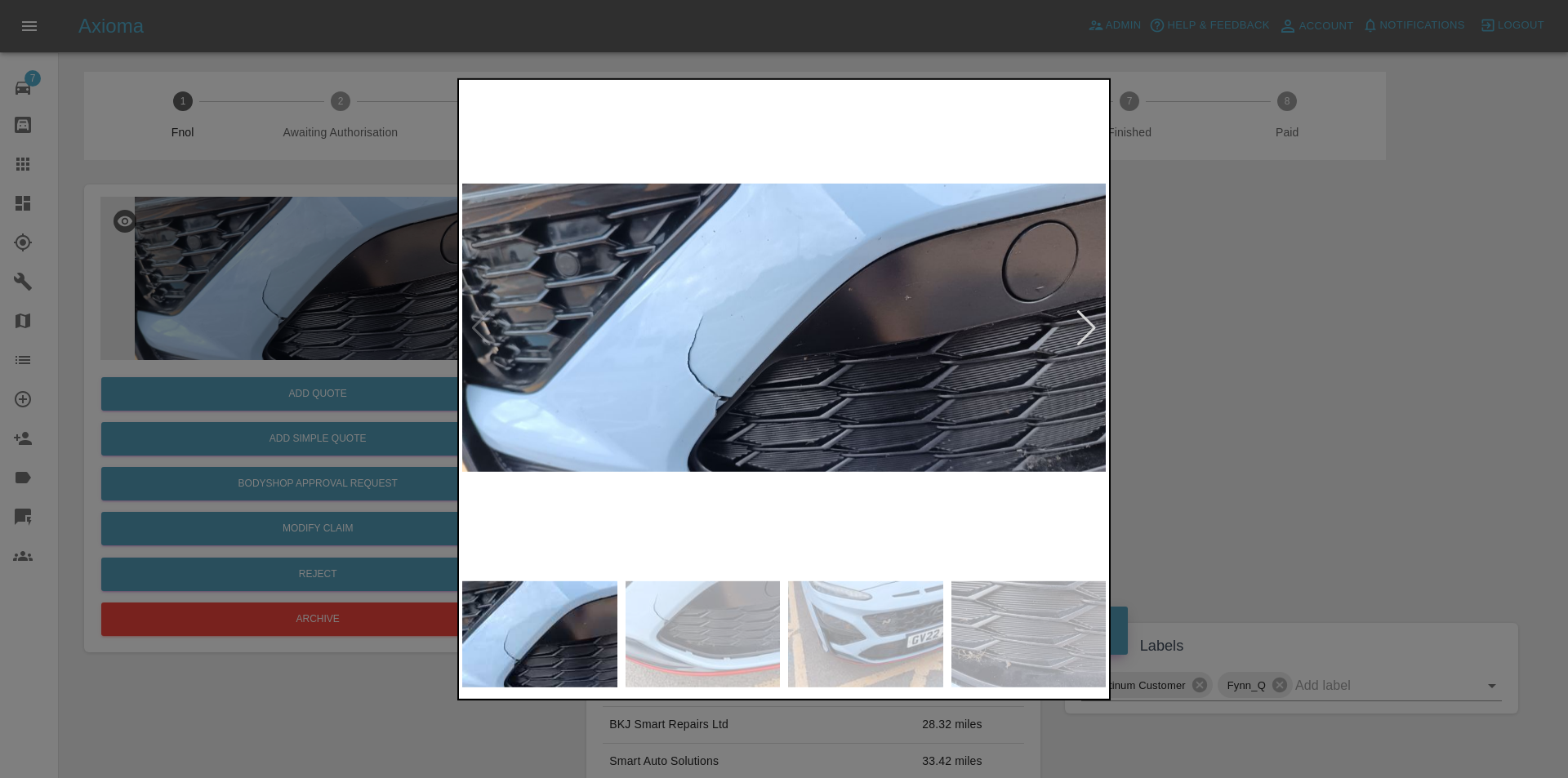
click at [1085, 325] on div at bounding box center [1086, 328] width 22 height 36
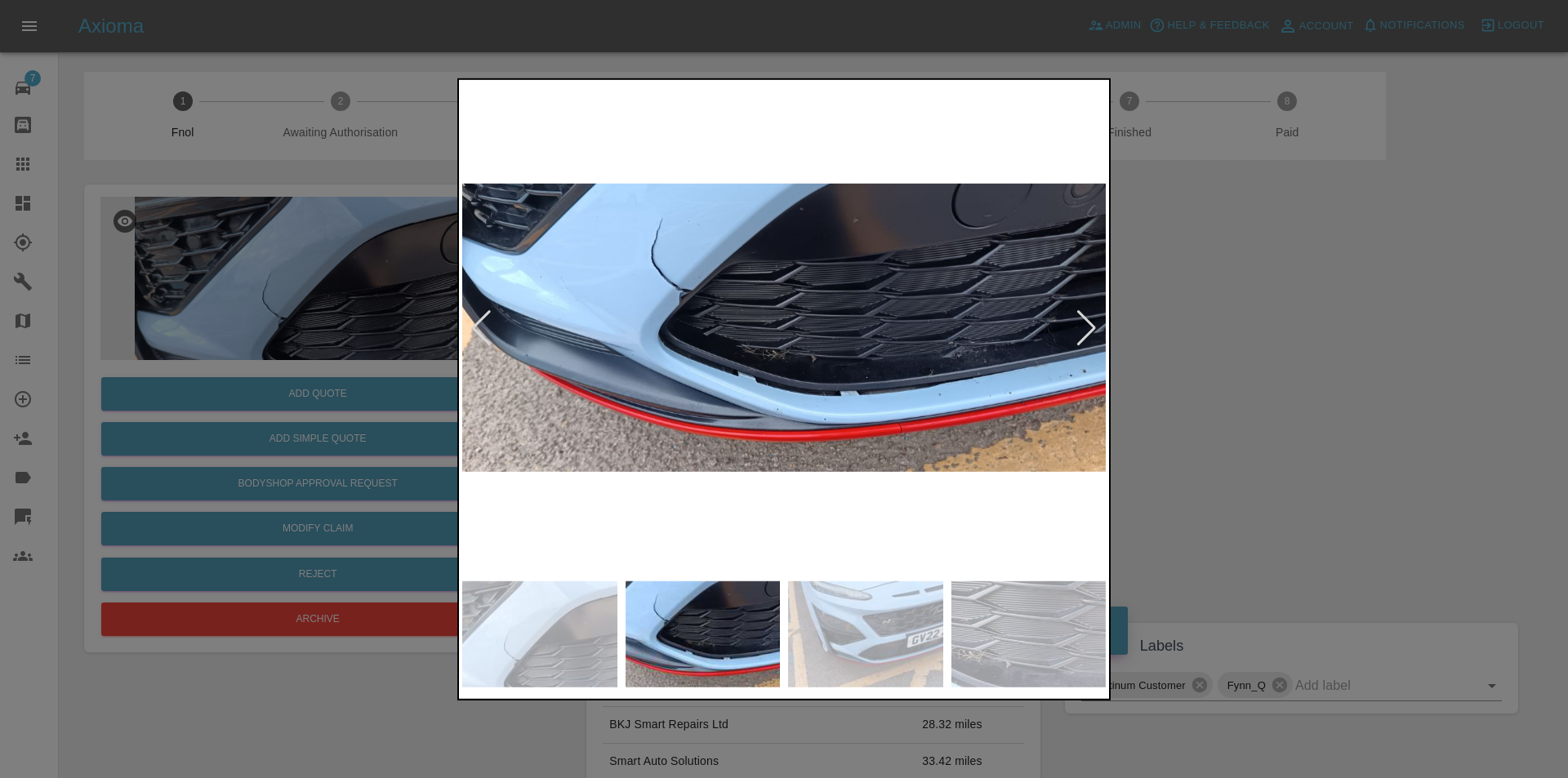
click at [1085, 328] on div at bounding box center [1086, 328] width 22 height 36
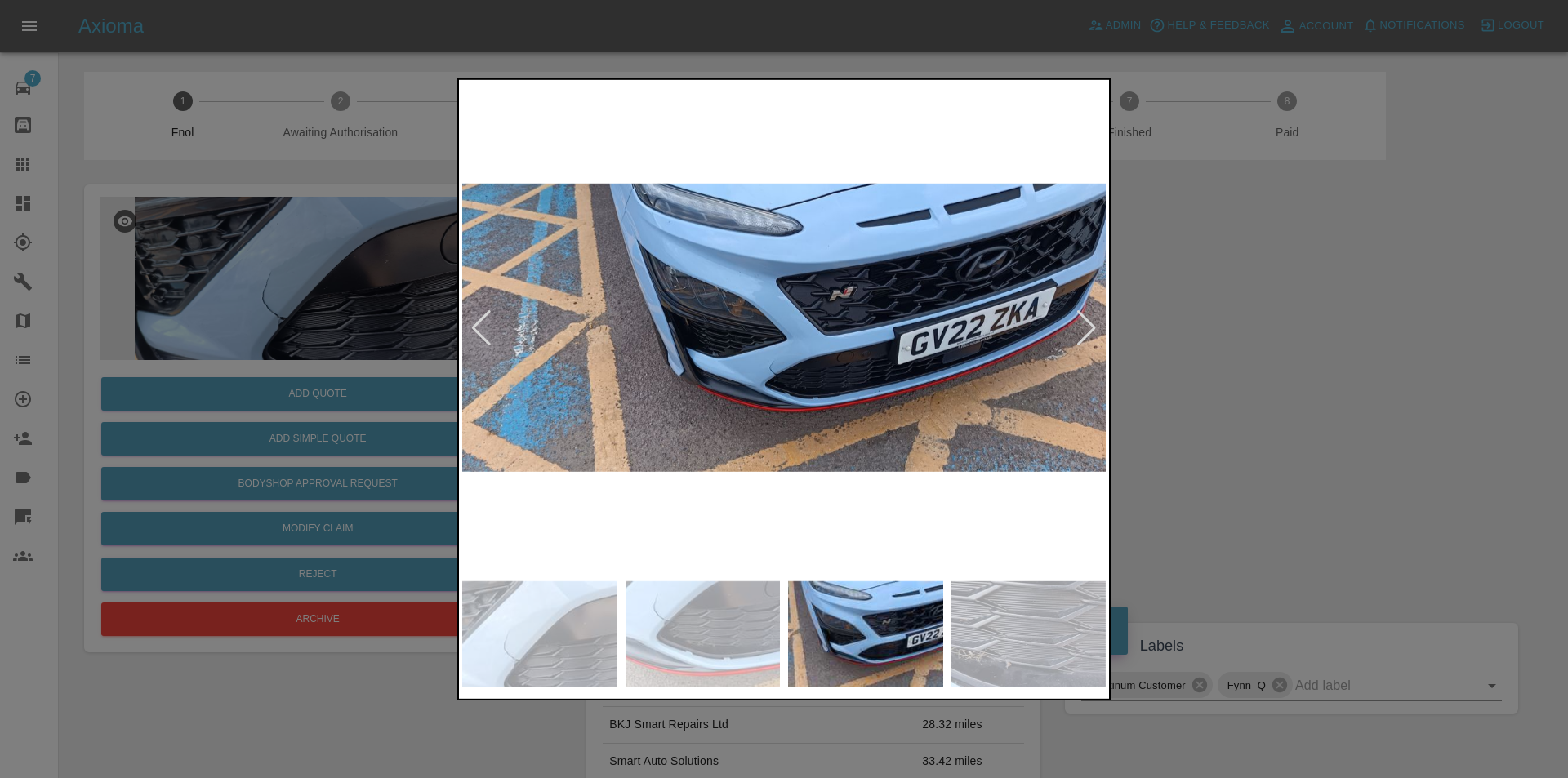
click at [1085, 336] on div at bounding box center [1086, 328] width 22 height 36
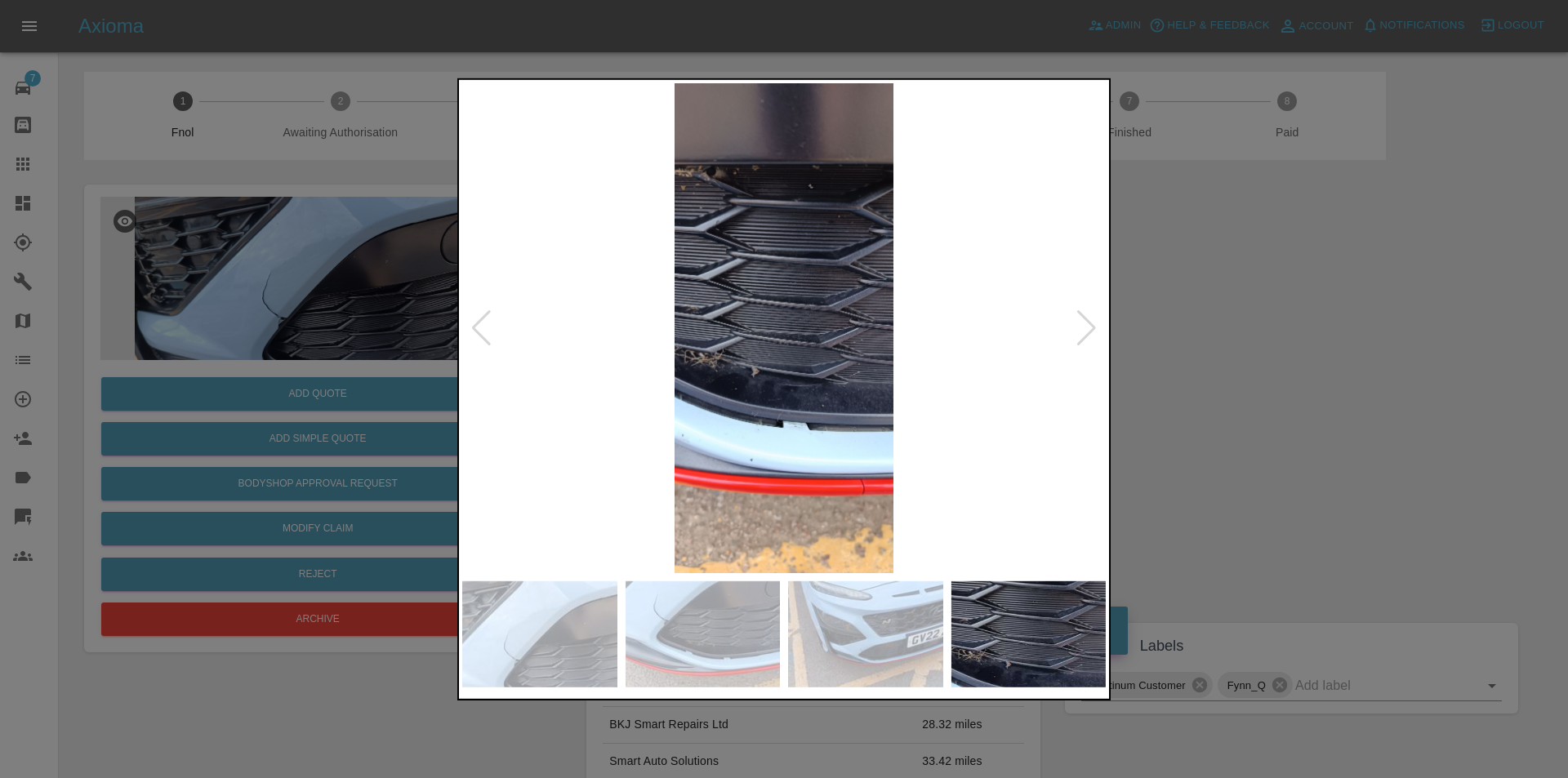
click at [1086, 332] on div at bounding box center [1086, 328] width 22 height 36
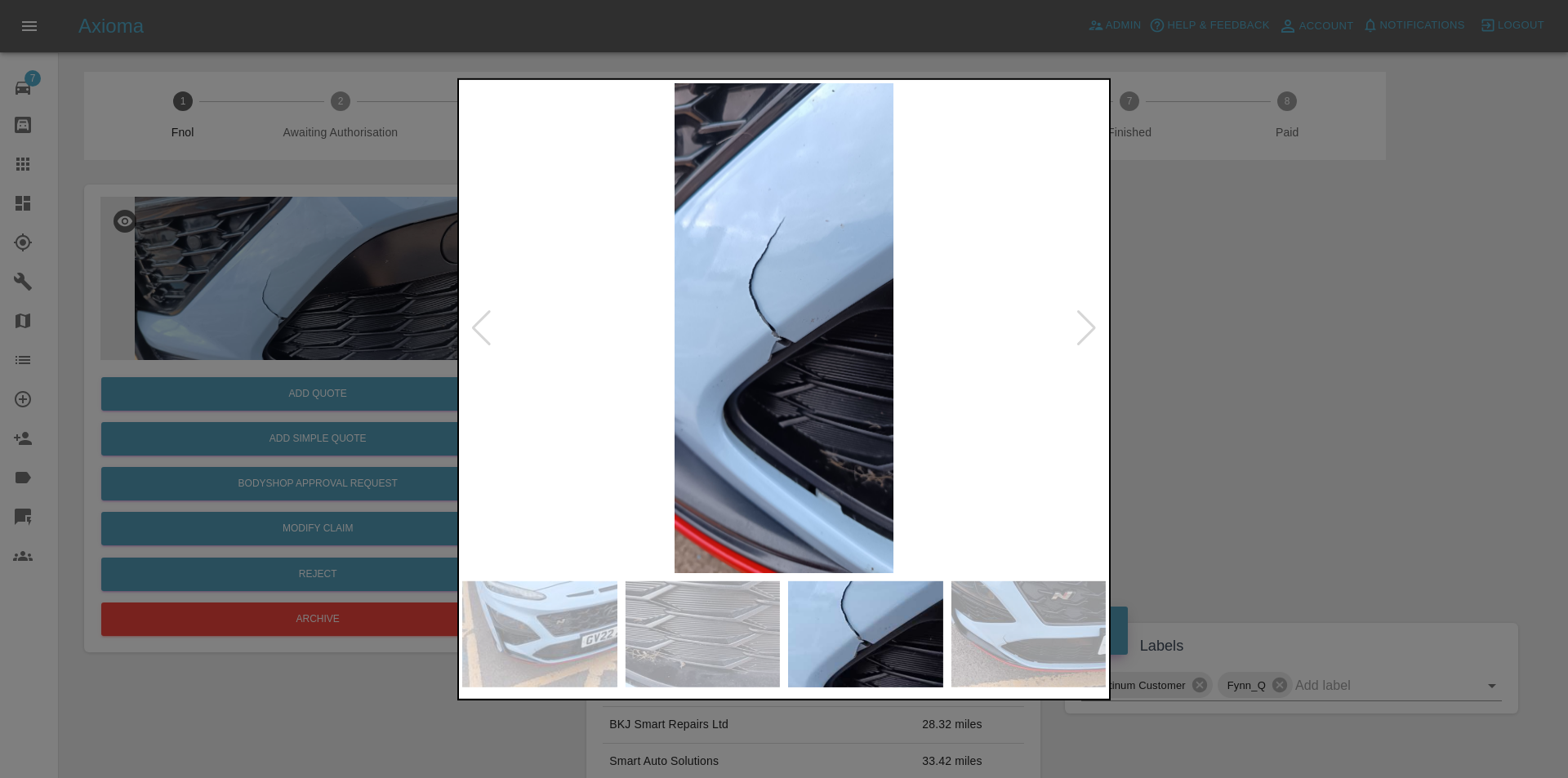
click at [1086, 332] on div at bounding box center [1086, 328] width 22 height 36
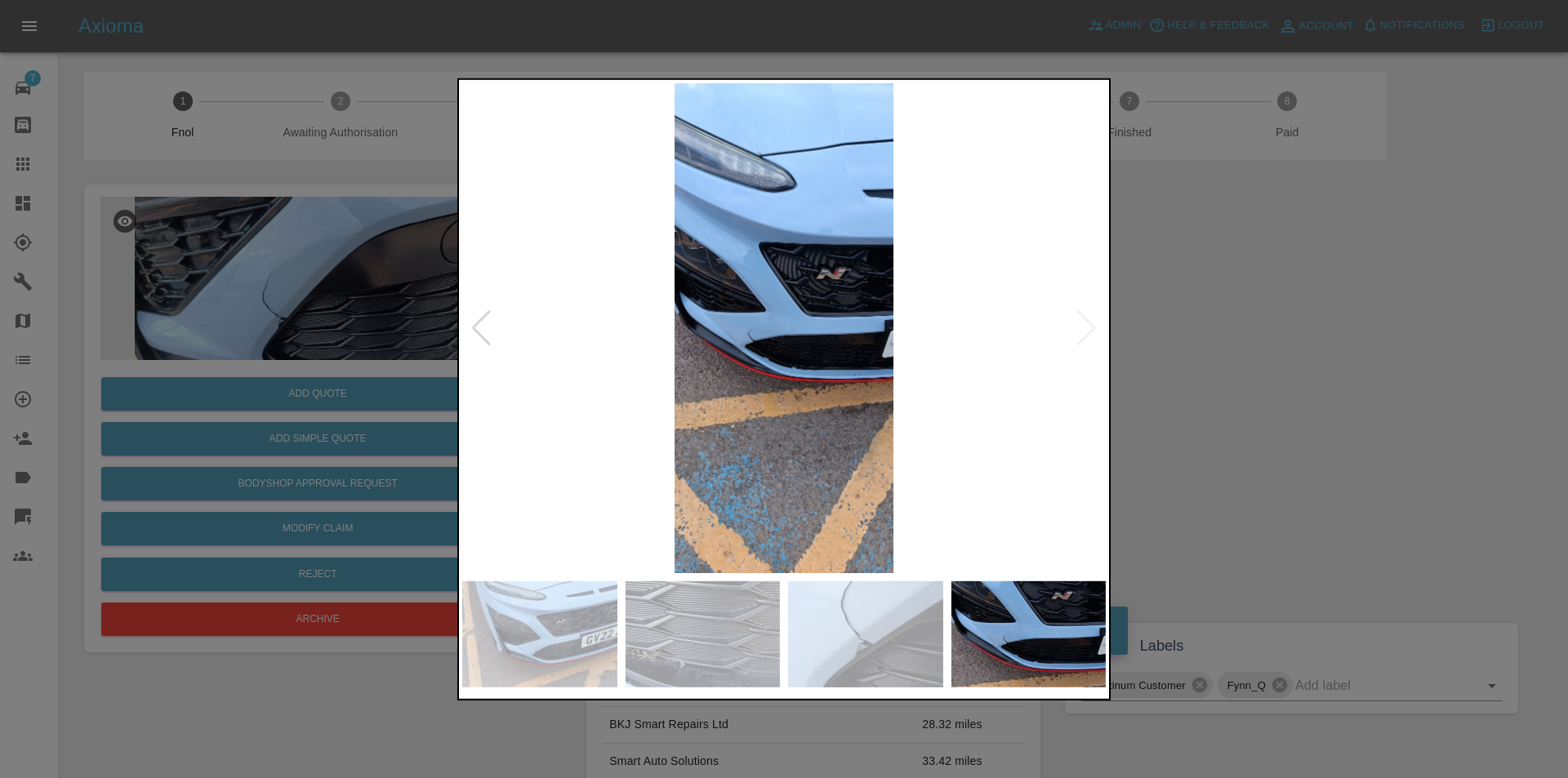
click at [1217, 345] on div at bounding box center [784, 389] width 1568 height 778
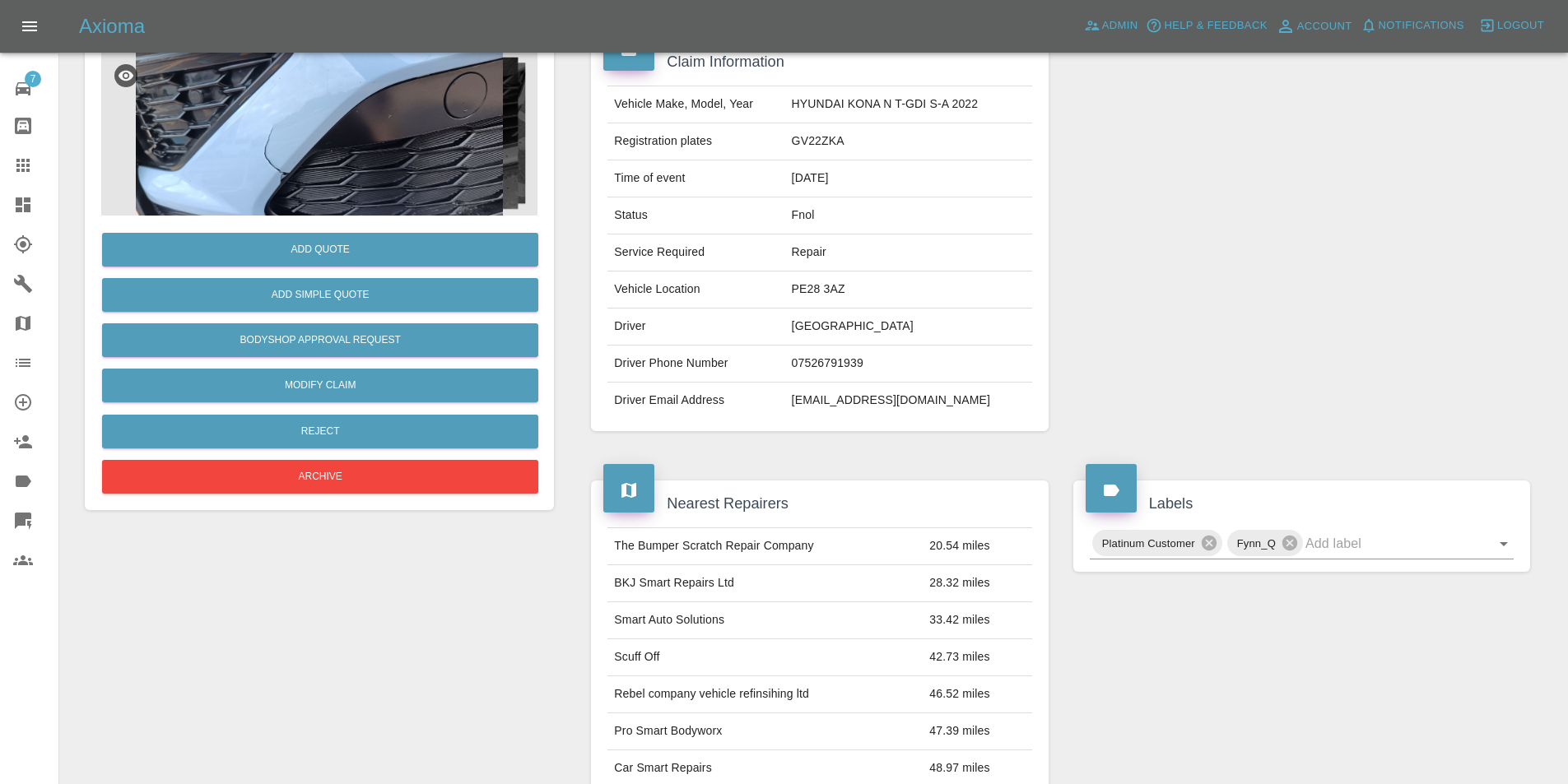
scroll to position [165, 0]
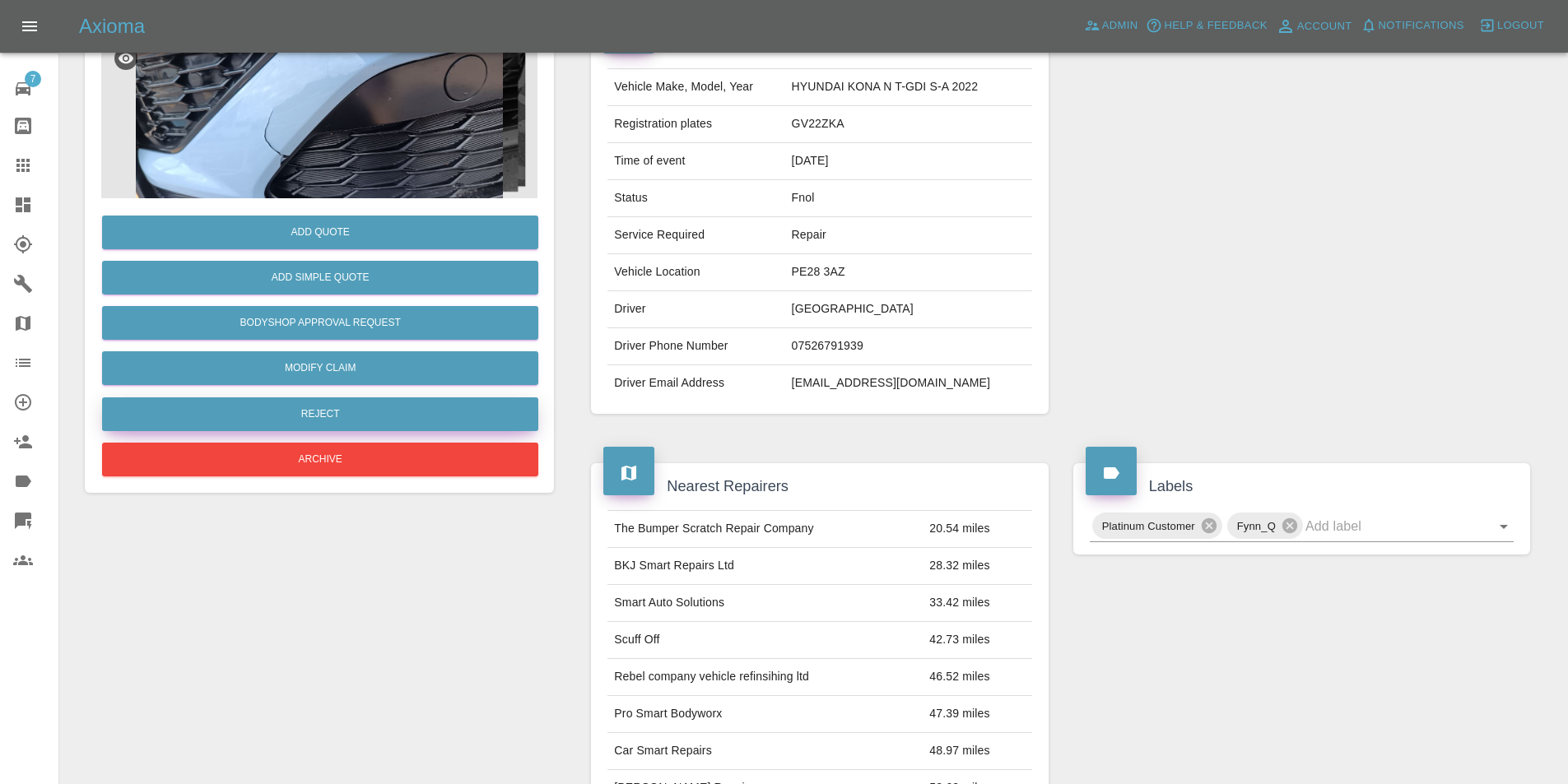
click at [331, 421] on button "Reject" at bounding box center [320, 415] width 436 height 34
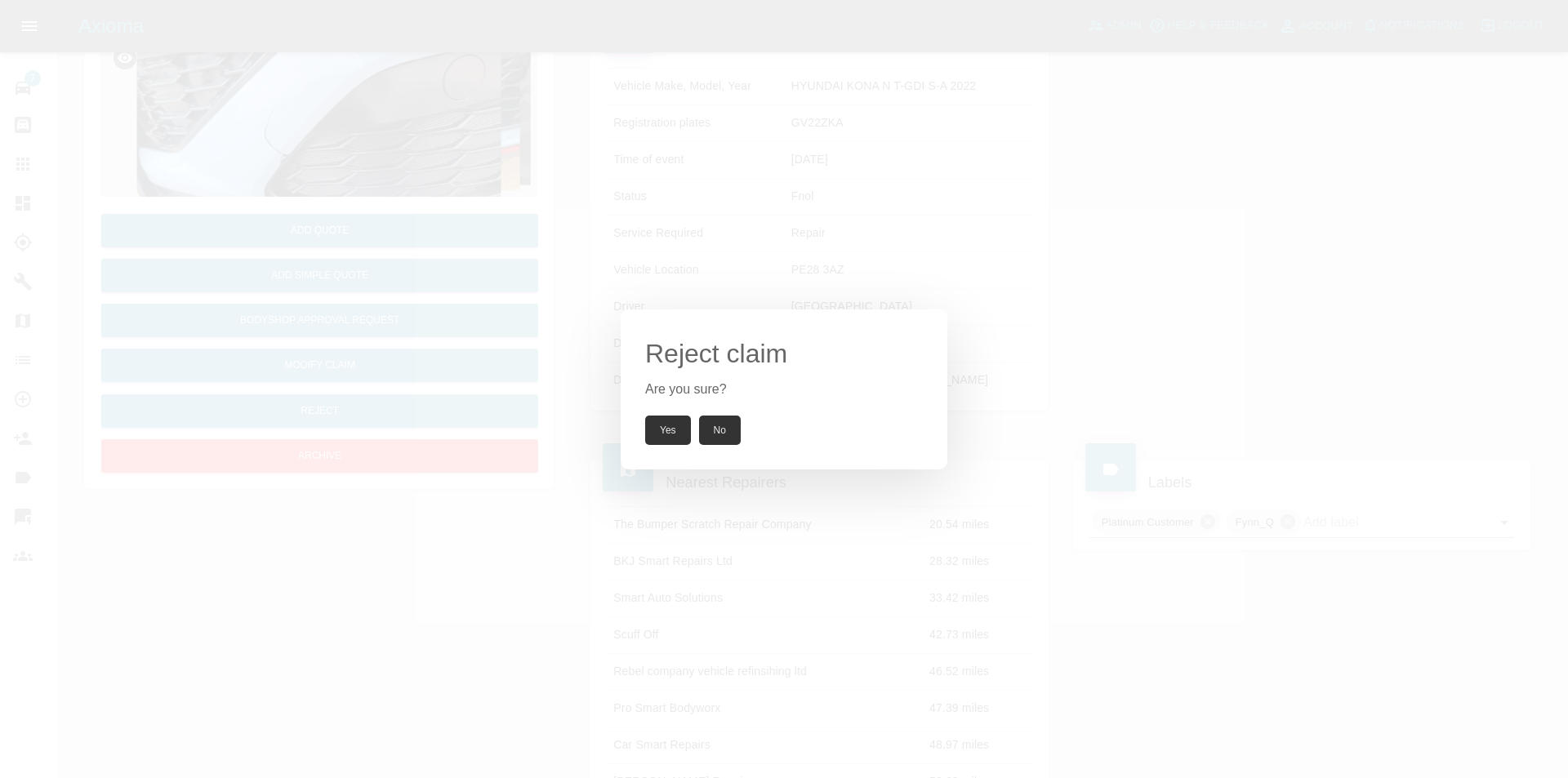
drag, startPoint x: 671, startPoint y: 428, endPoint x: 677, endPoint y: 418, distance: 11.7
click at [671, 428] on button "Yes" at bounding box center [668, 430] width 46 height 30
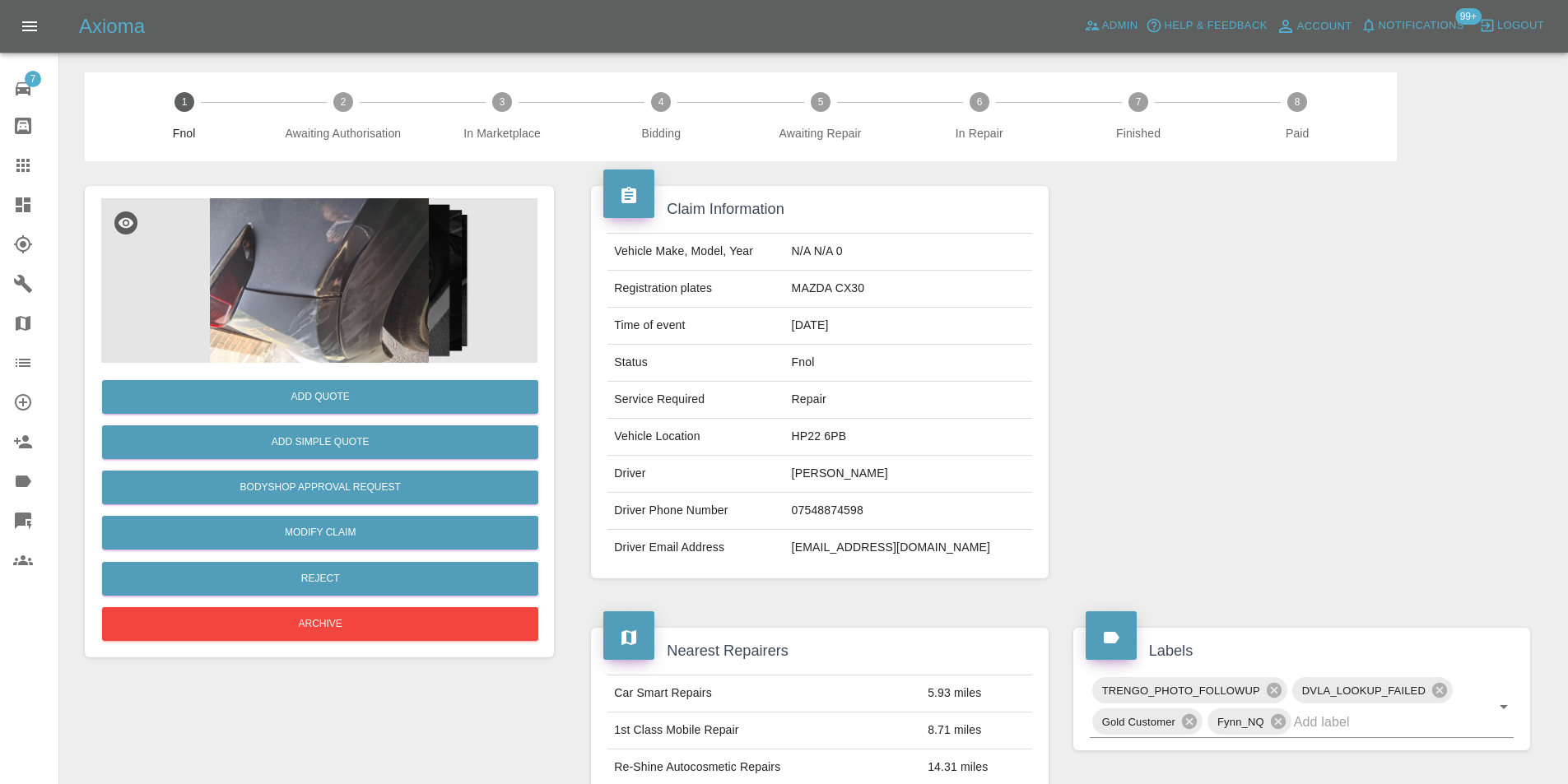
click at [330, 302] on img at bounding box center [319, 280] width 436 height 165
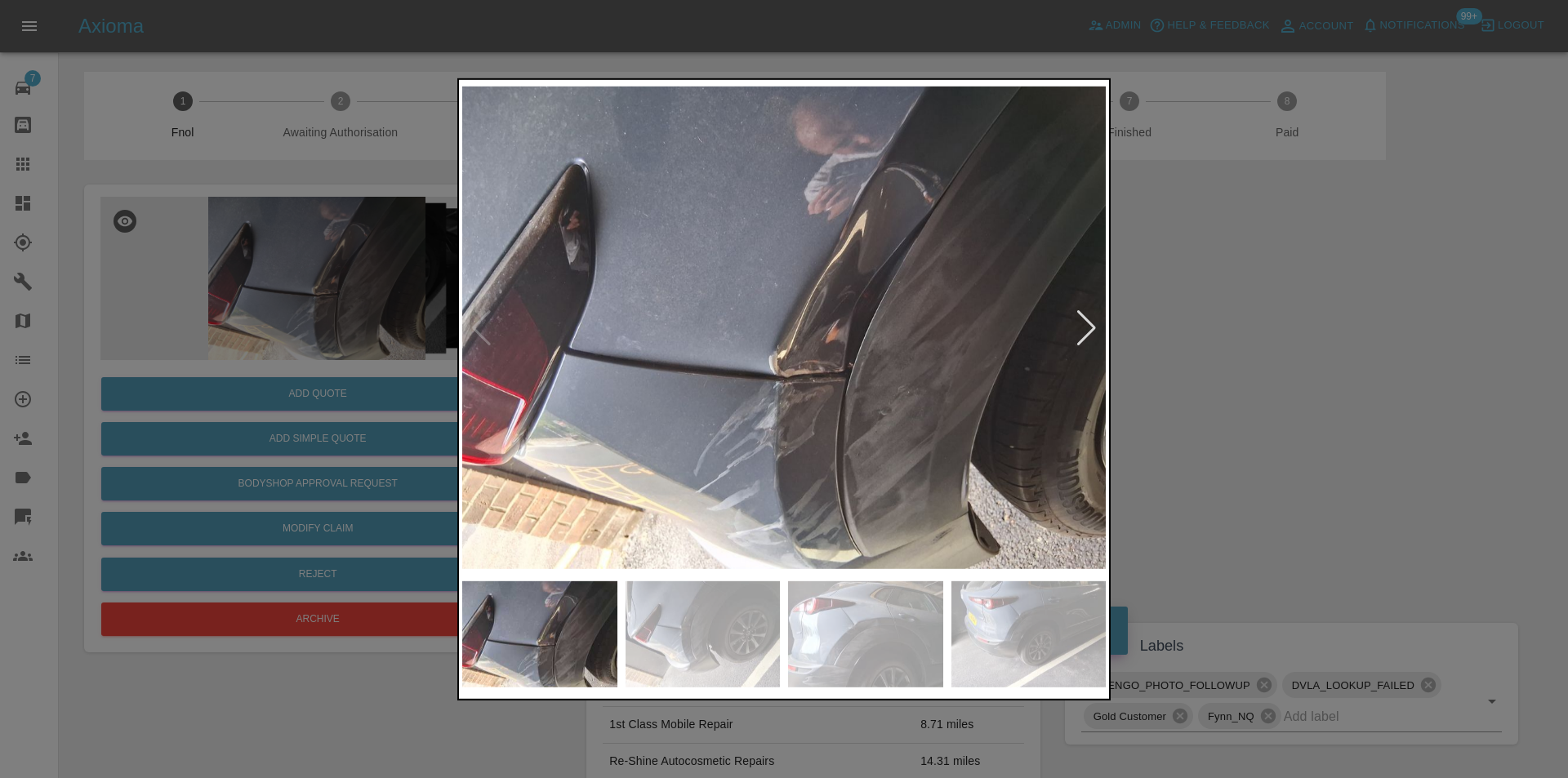
drag, startPoint x: 1256, startPoint y: 369, endPoint x: 664, endPoint y: 494, distance: 605.1
click at [1251, 371] on div at bounding box center [784, 389] width 1568 height 778
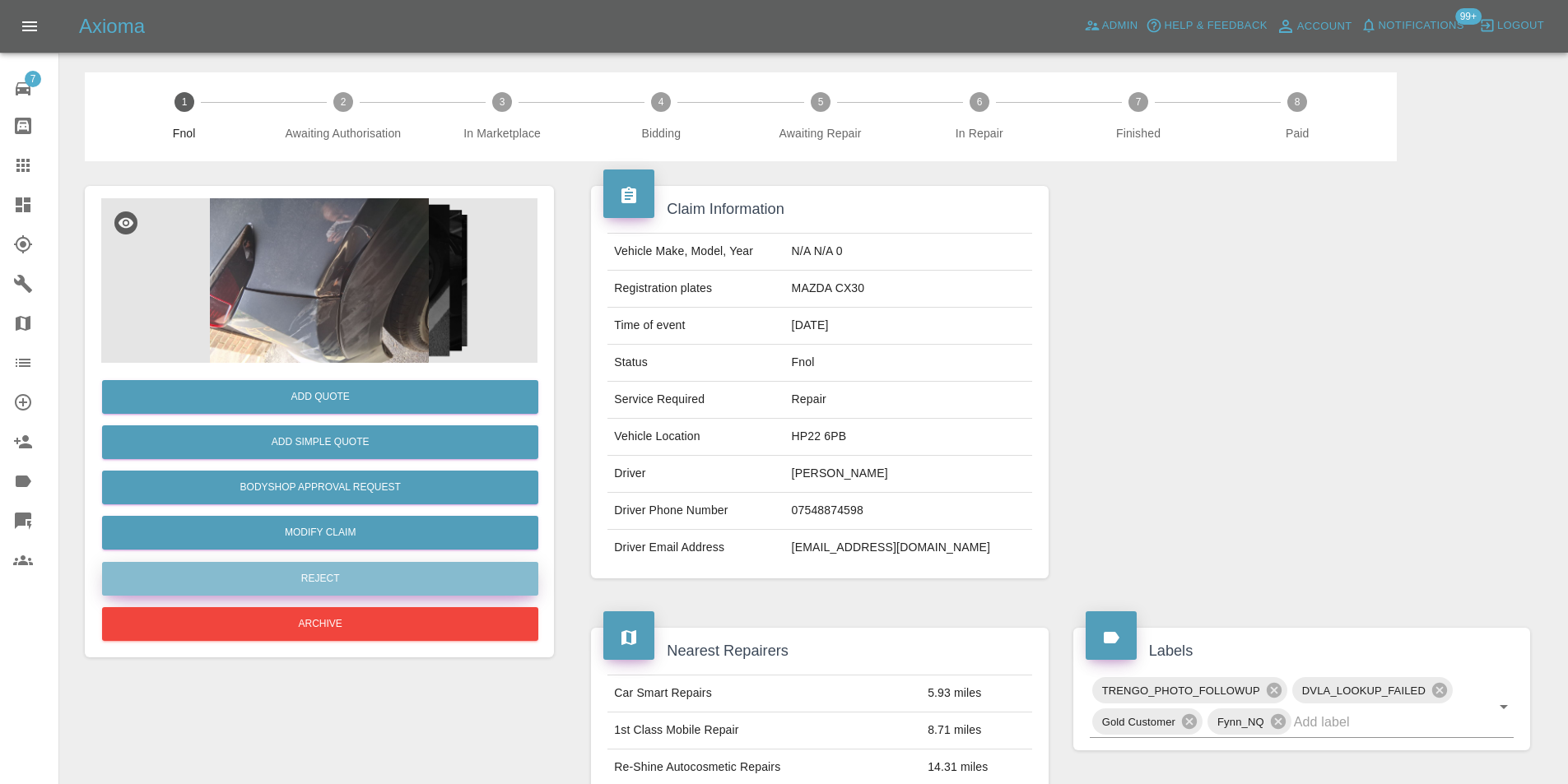
click at [335, 573] on button "Reject" at bounding box center [320, 579] width 436 height 34
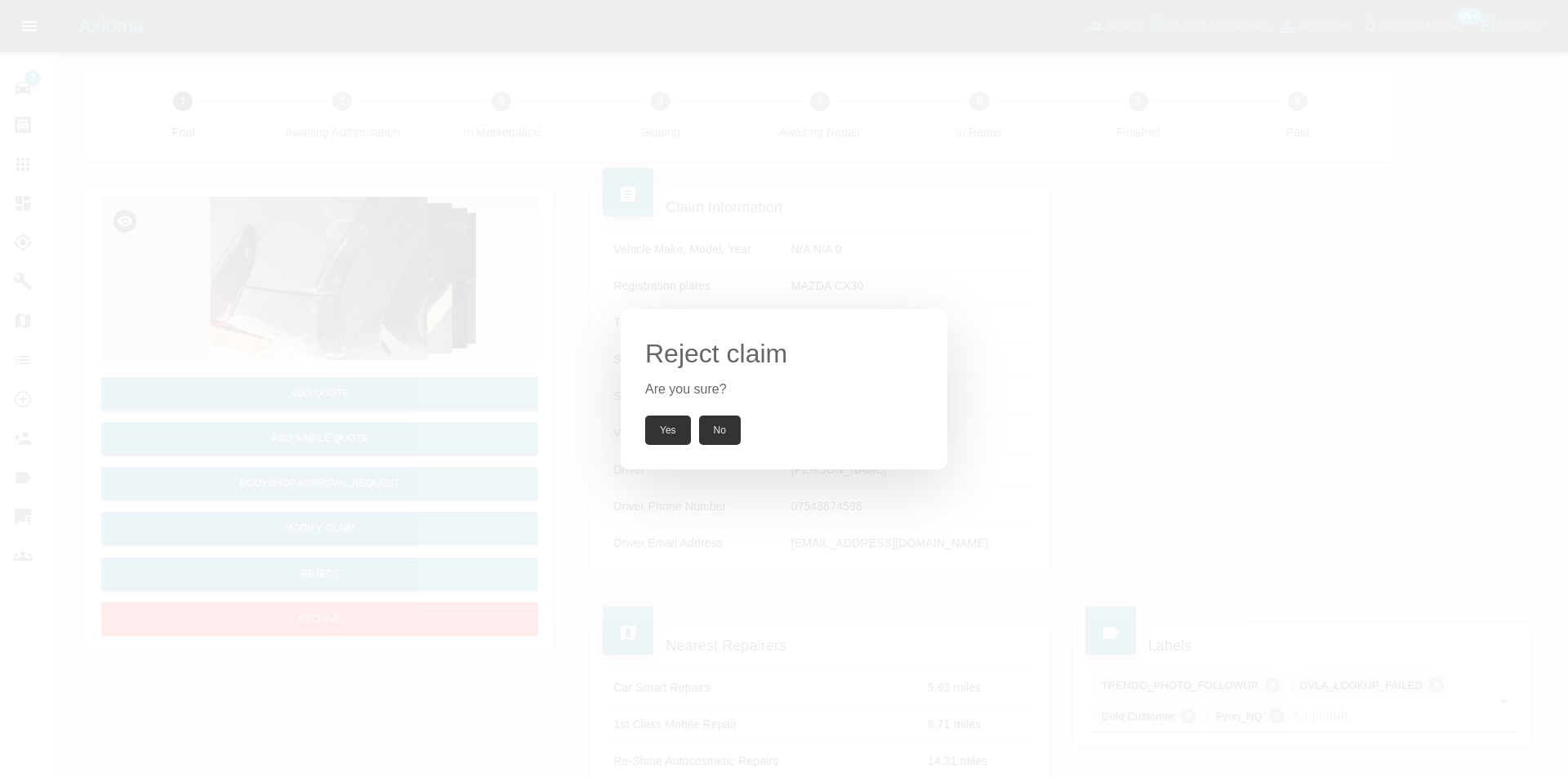
click at [655, 427] on button "Yes" at bounding box center [668, 430] width 46 height 30
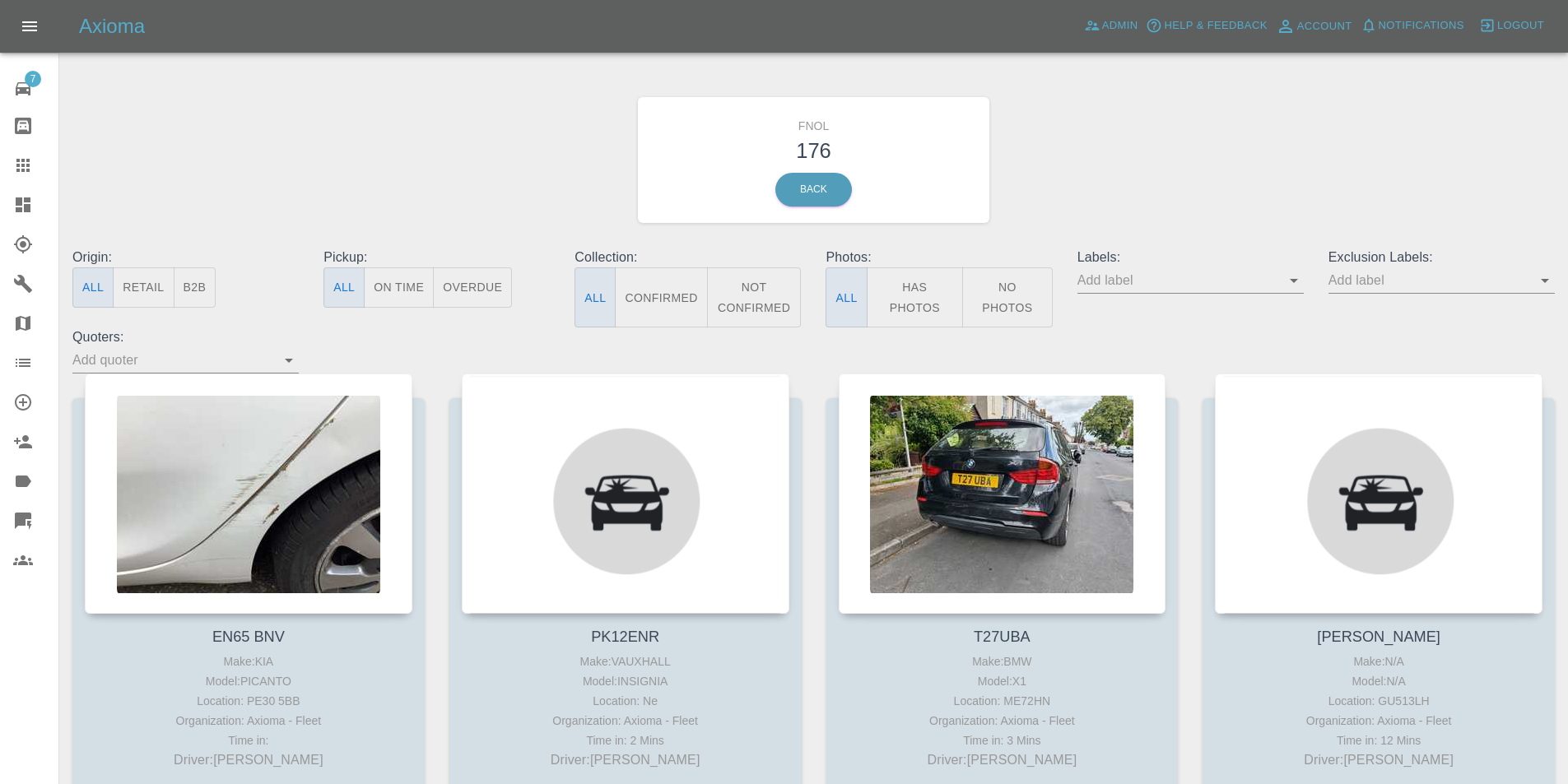
click at [1546, 284] on icon "Open" at bounding box center [1545, 280] width 20 height 20
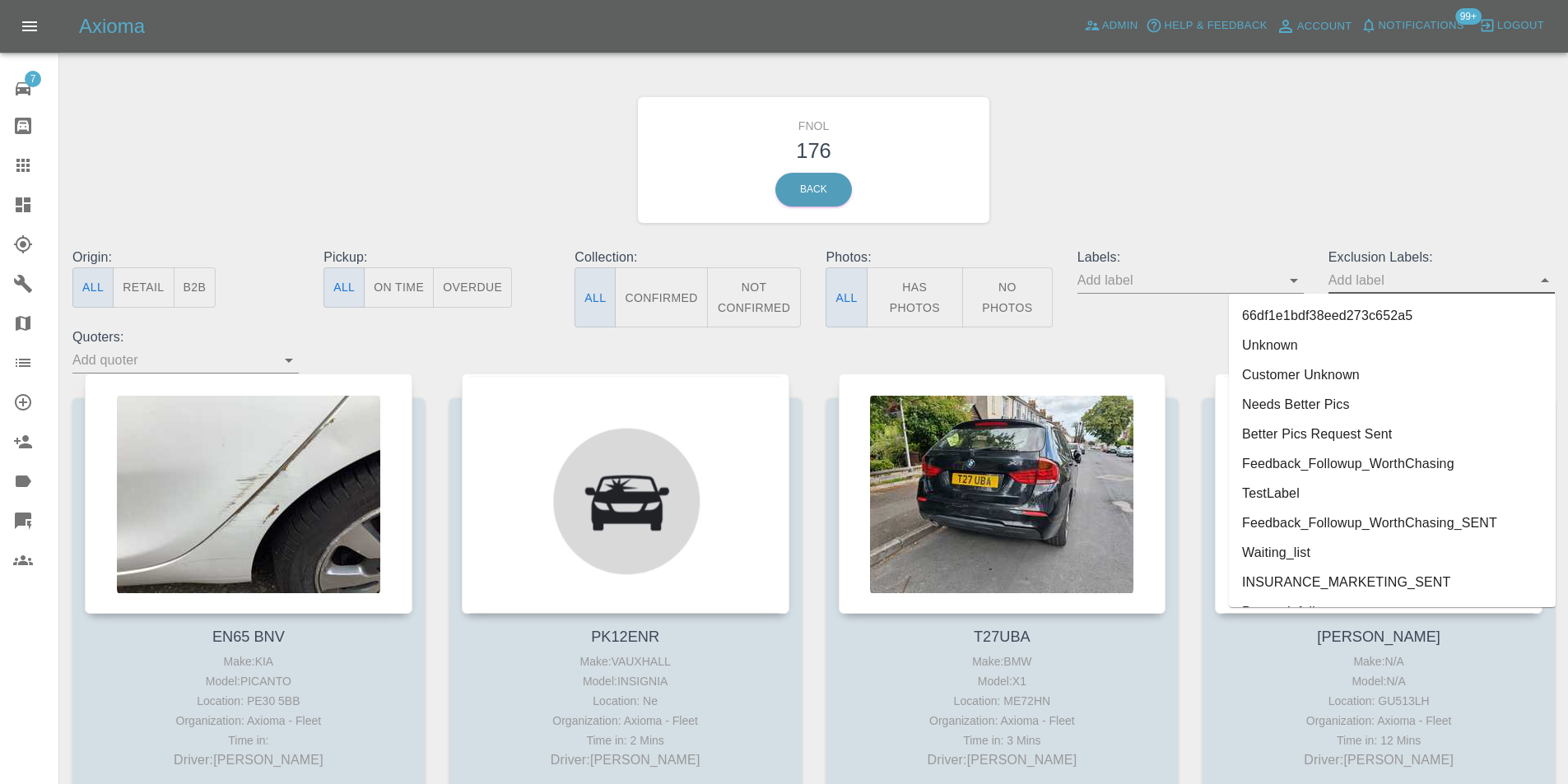
scroll to position [3432, 0]
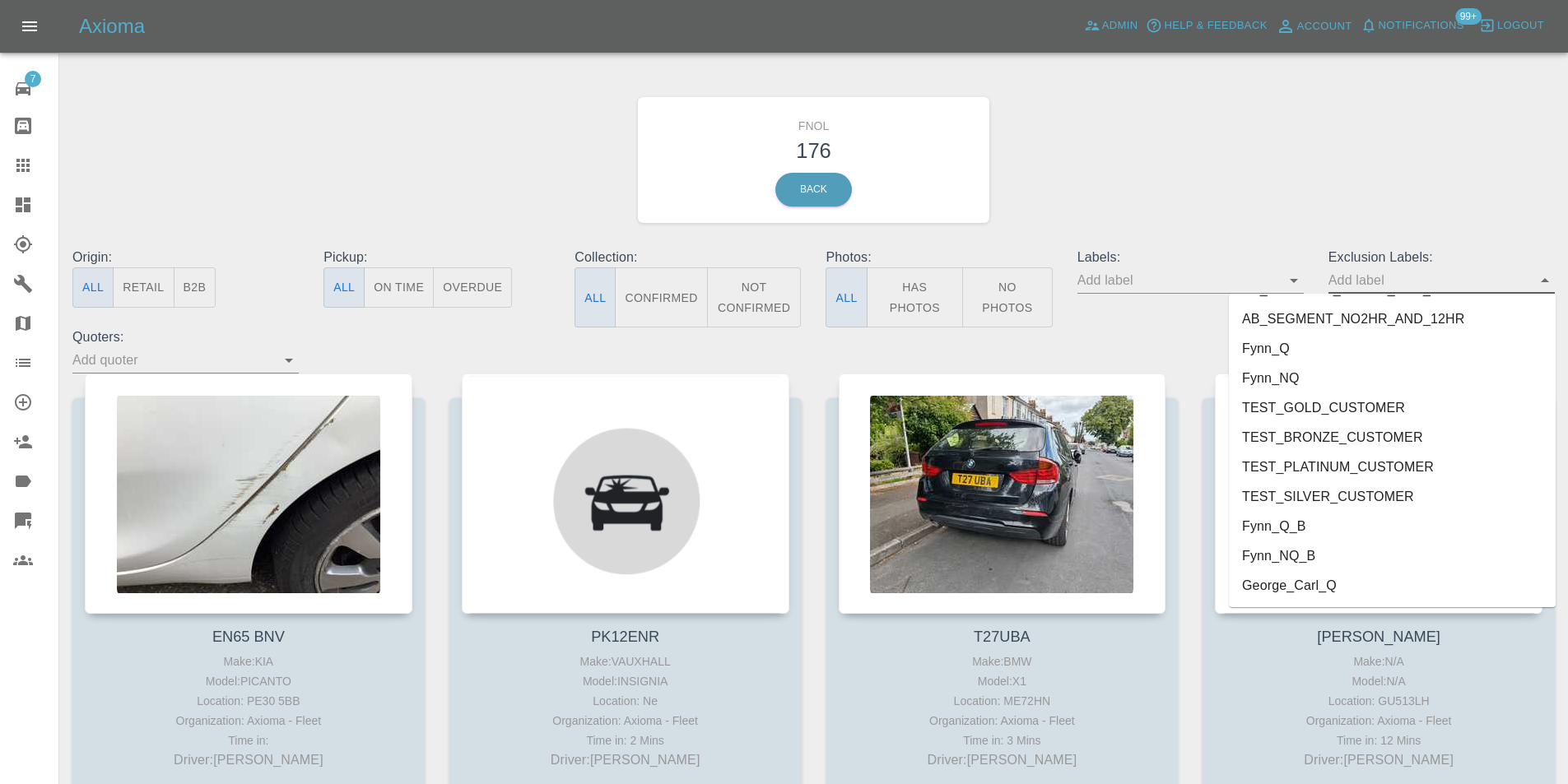
click at [1306, 584] on li "George_Carl_Q" at bounding box center [1392, 585] width 327 height 30
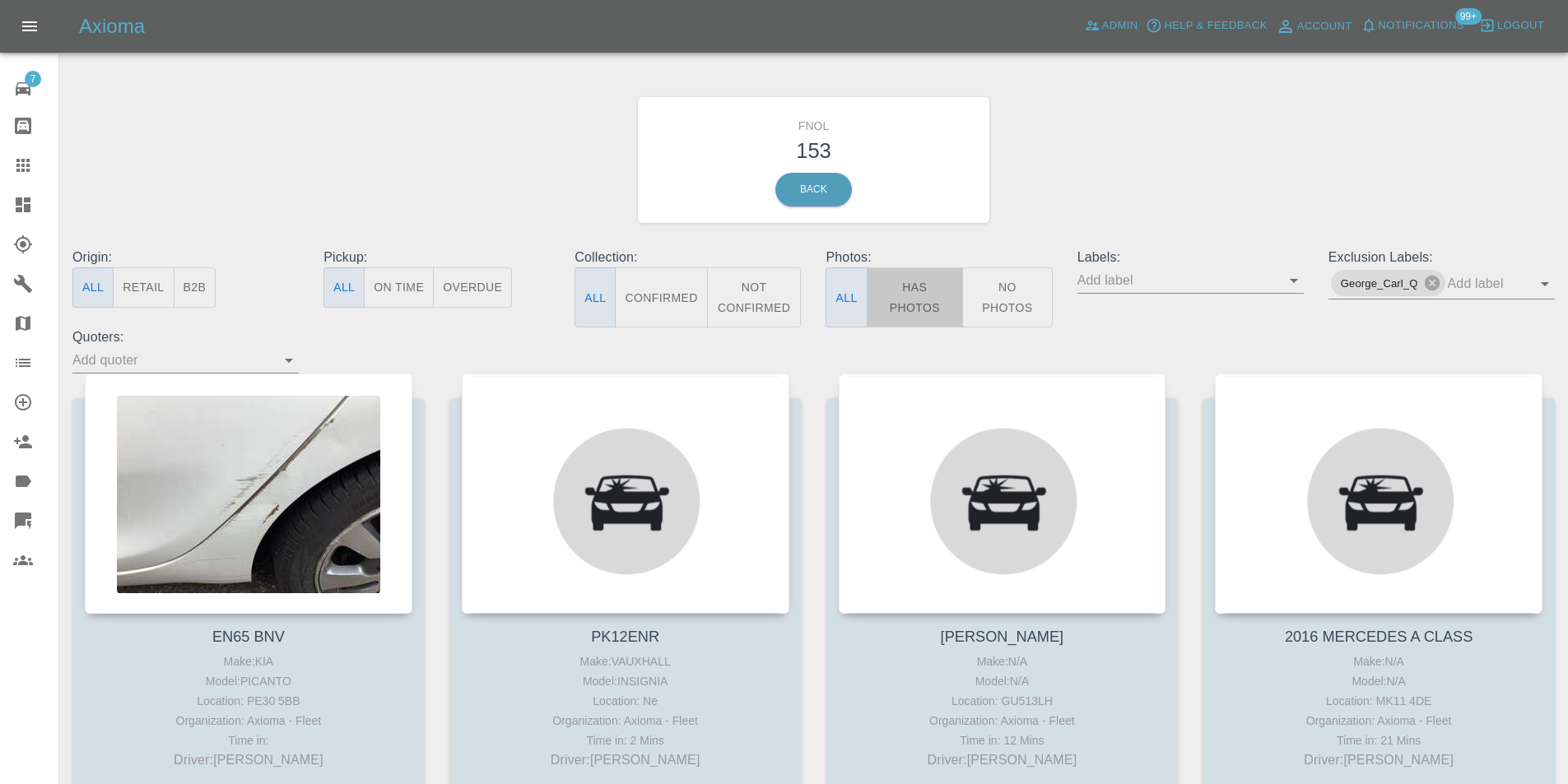
click at [881, 293] on button "Has Photos" at bounding box center [916, 297] width 97 height 60
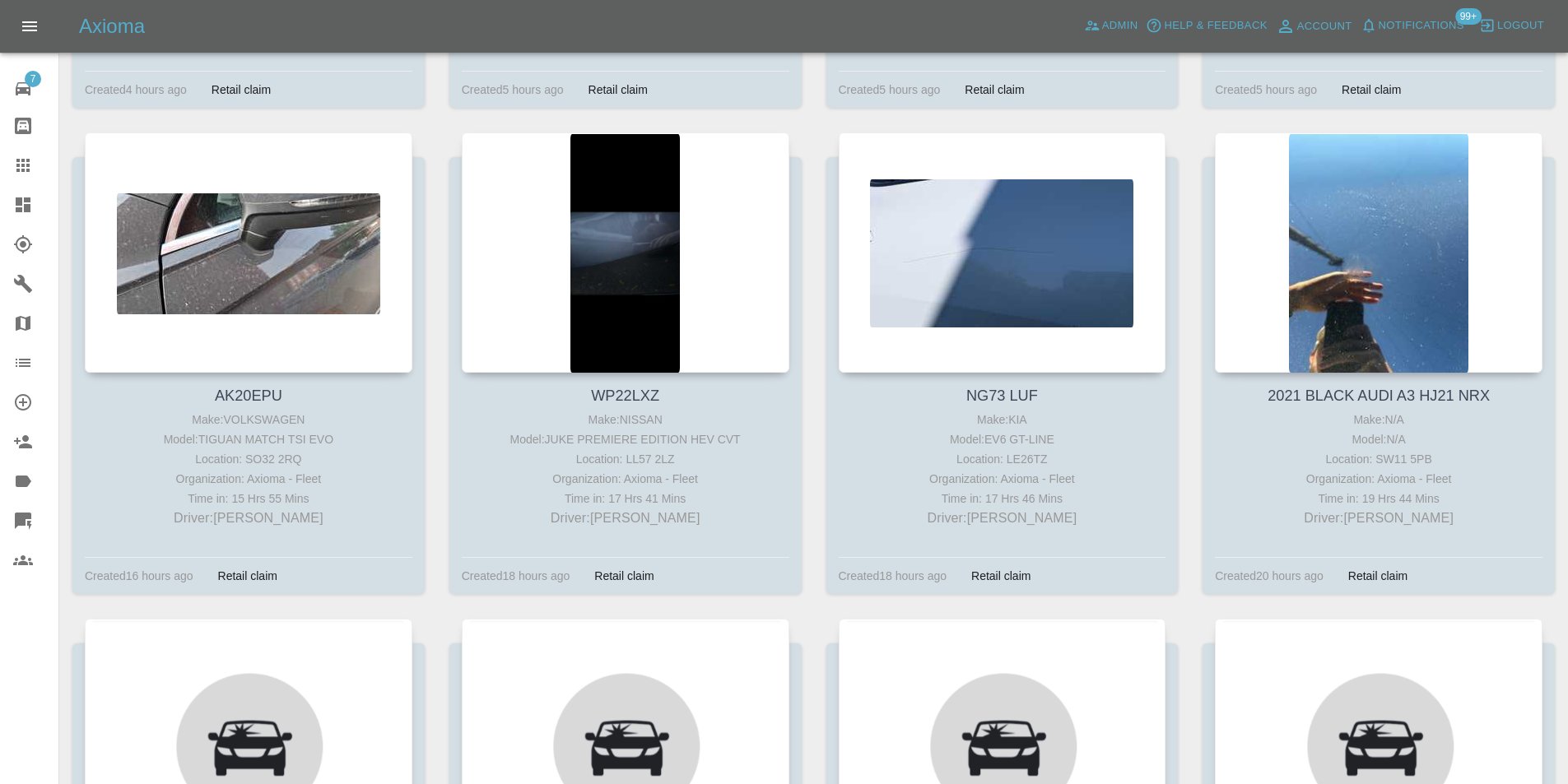
scroll to position [1234, 0]
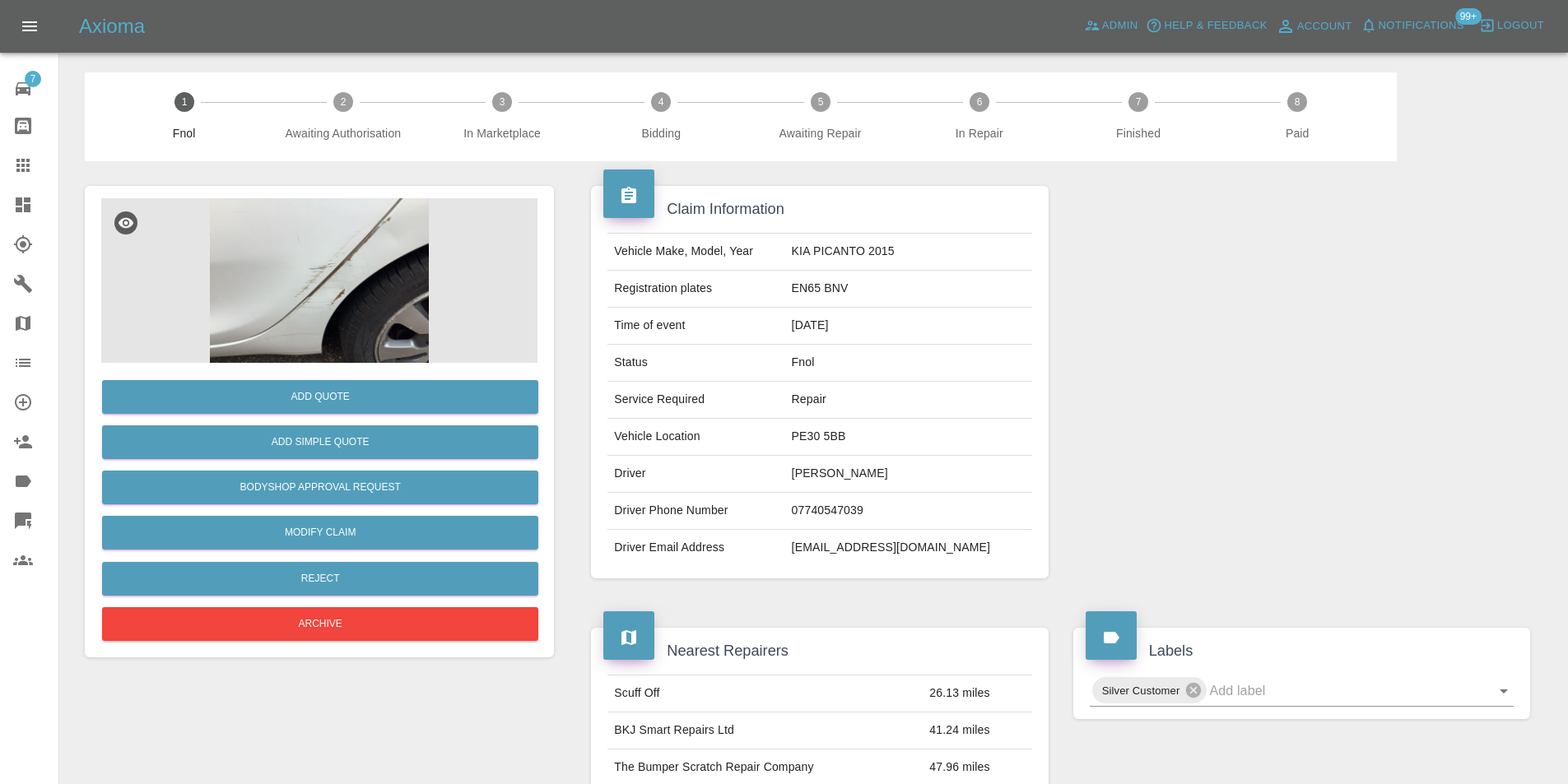
click at [336, 253] on img at bounding box center [319, 280] width 436 height 165
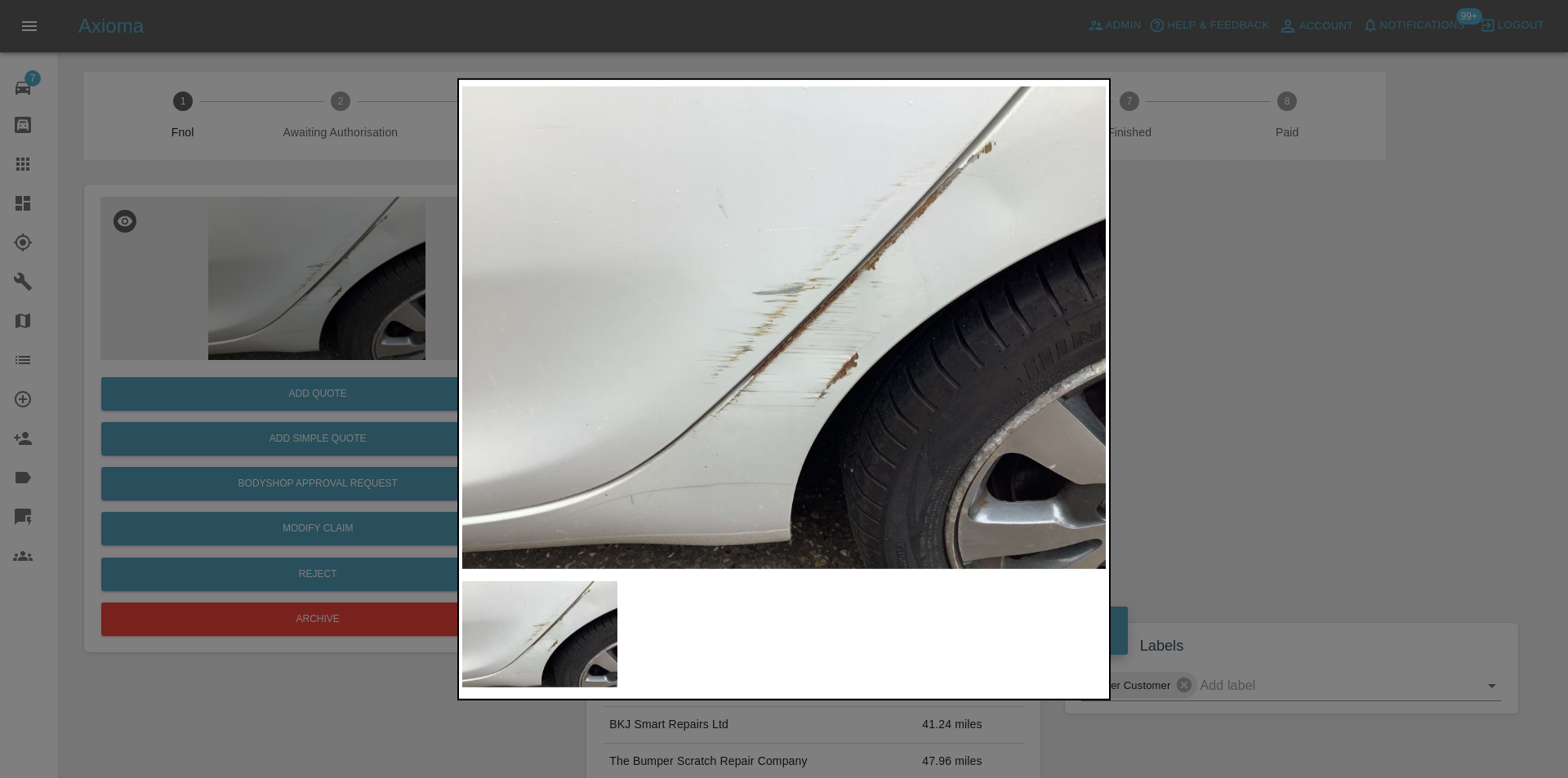
click at [1246, 332] on div at bounding box center [784, 389] width 1568 height 778
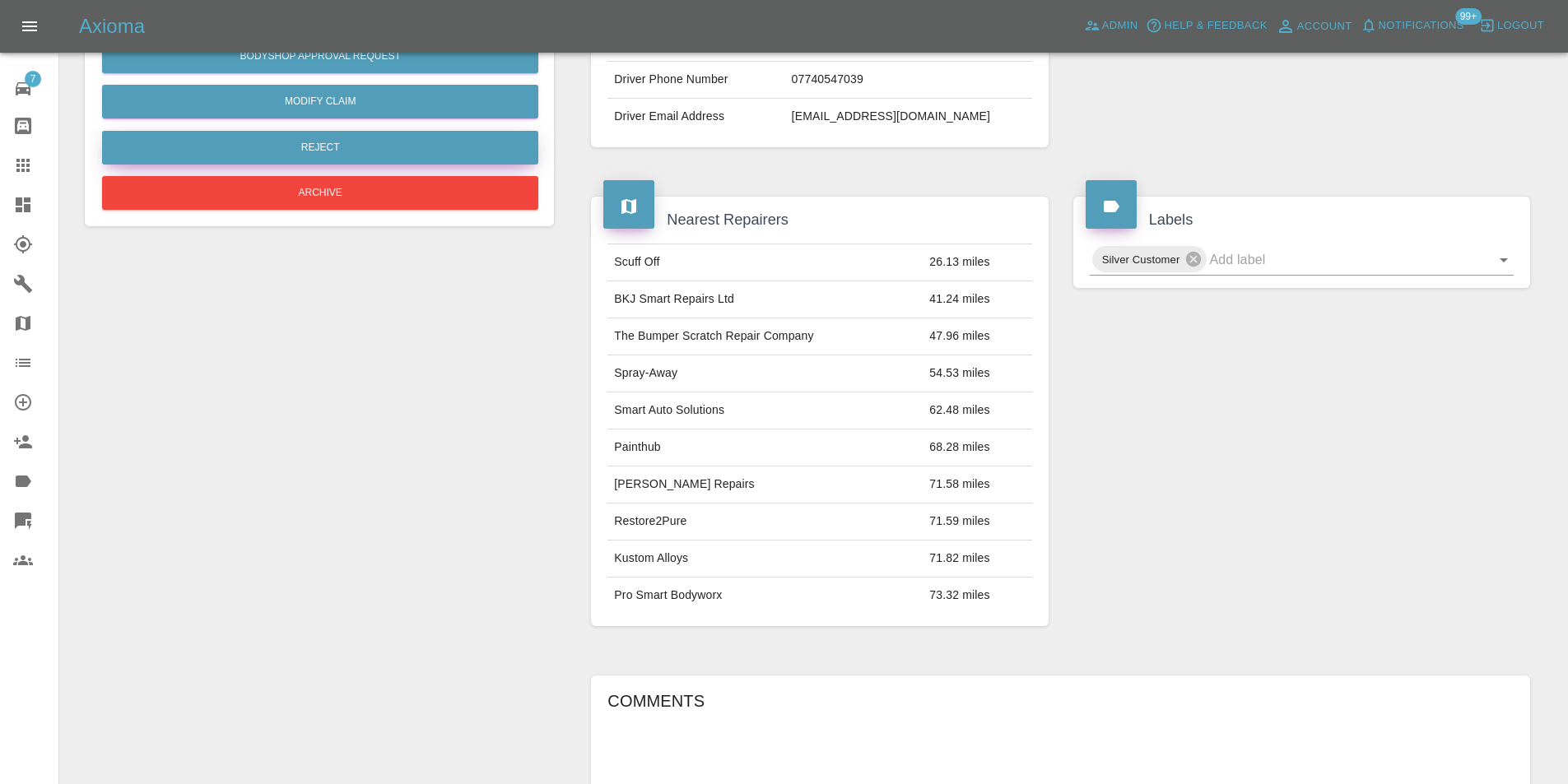
scroll to position [254, 0]
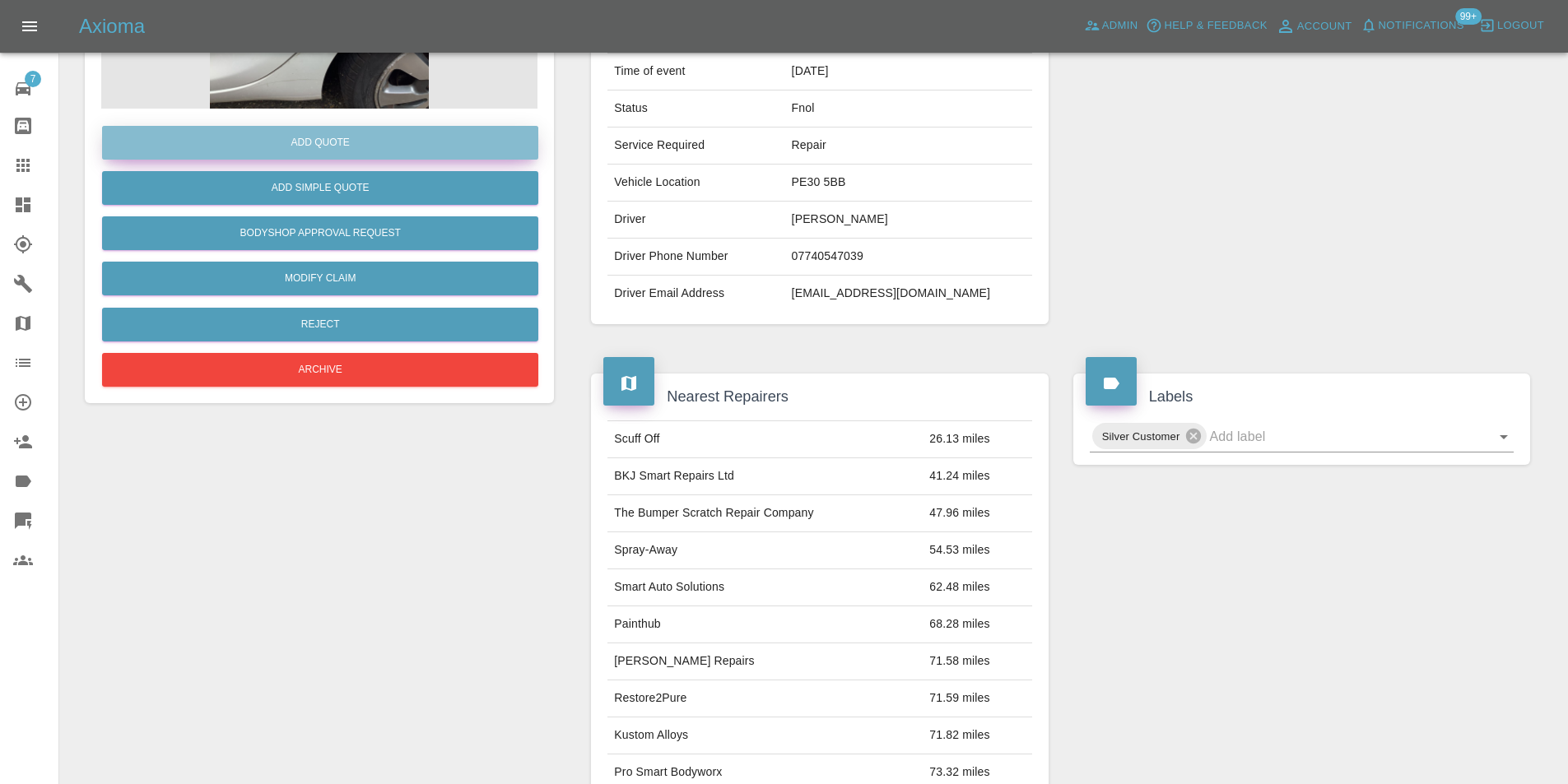
click at [300, 136] on button "Add Quote" at bounding box center [320, 143] width 436 height 34
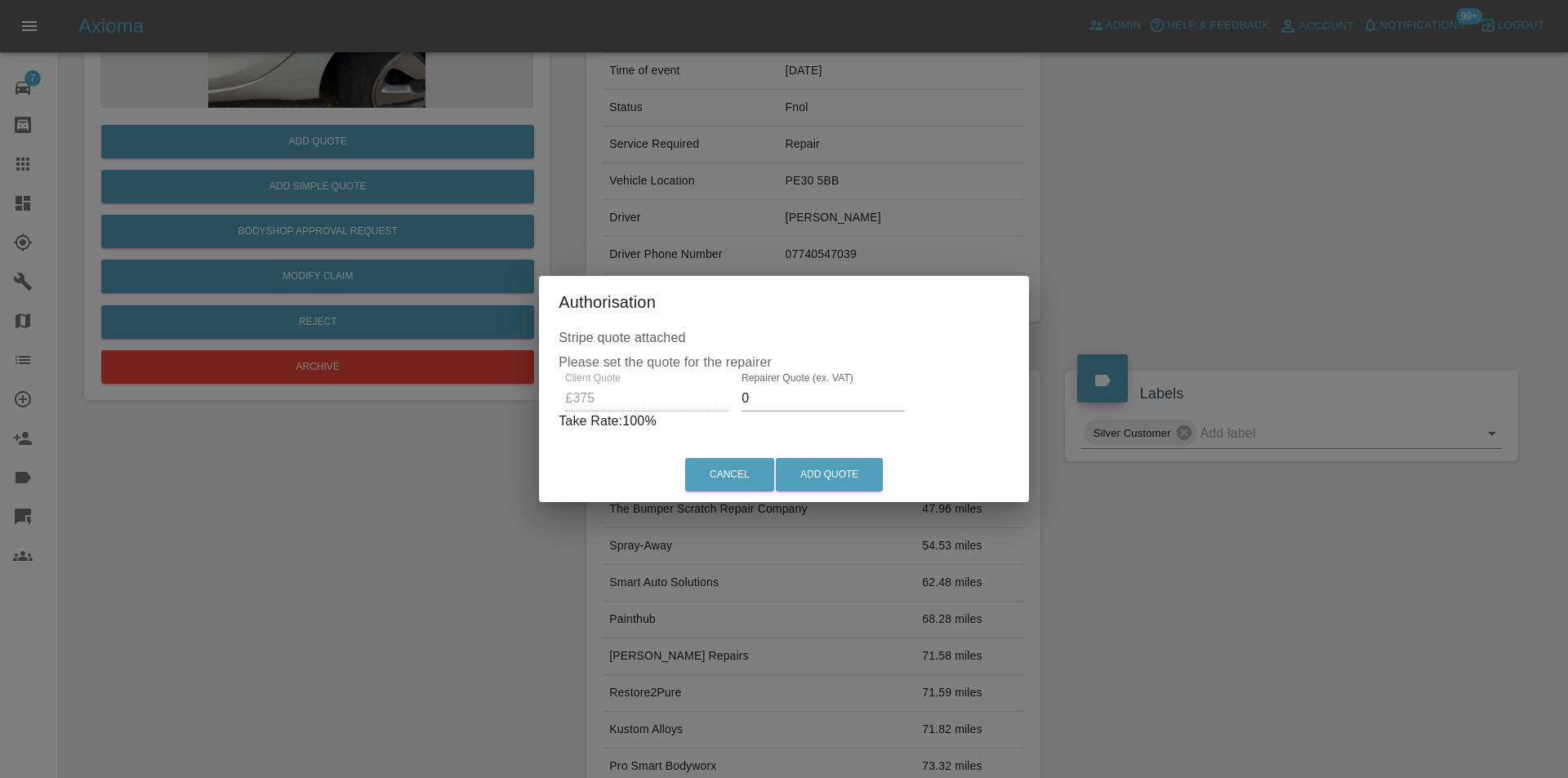
click at [808, 402] on input "0" at bounding box center [823, 398] width 163 height 26
type input "0235"
click at [850, 459] on button "Add Quote" at bounding box center [829, 475] width 107 height 34
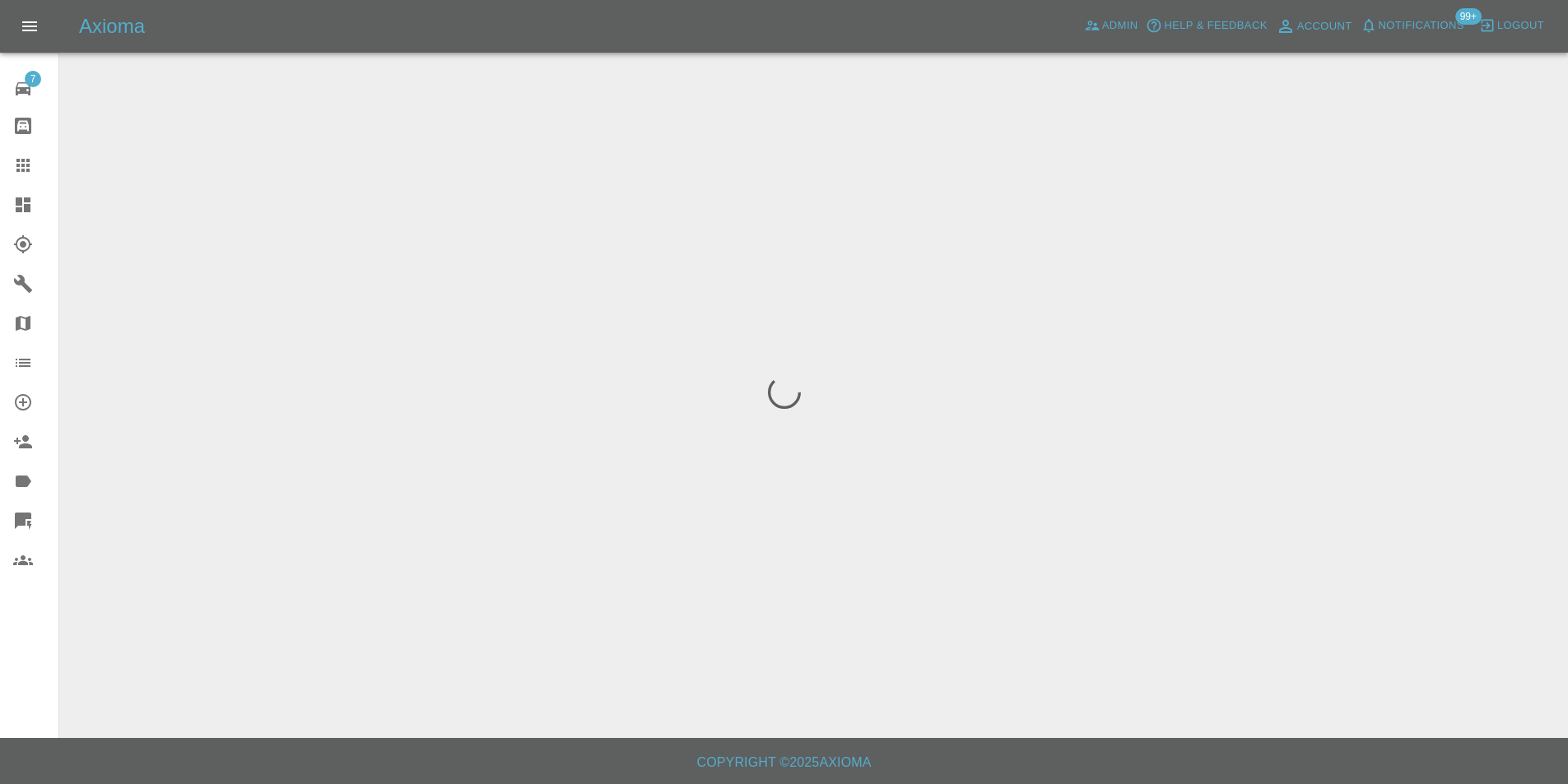
scroll to position [0, 0]
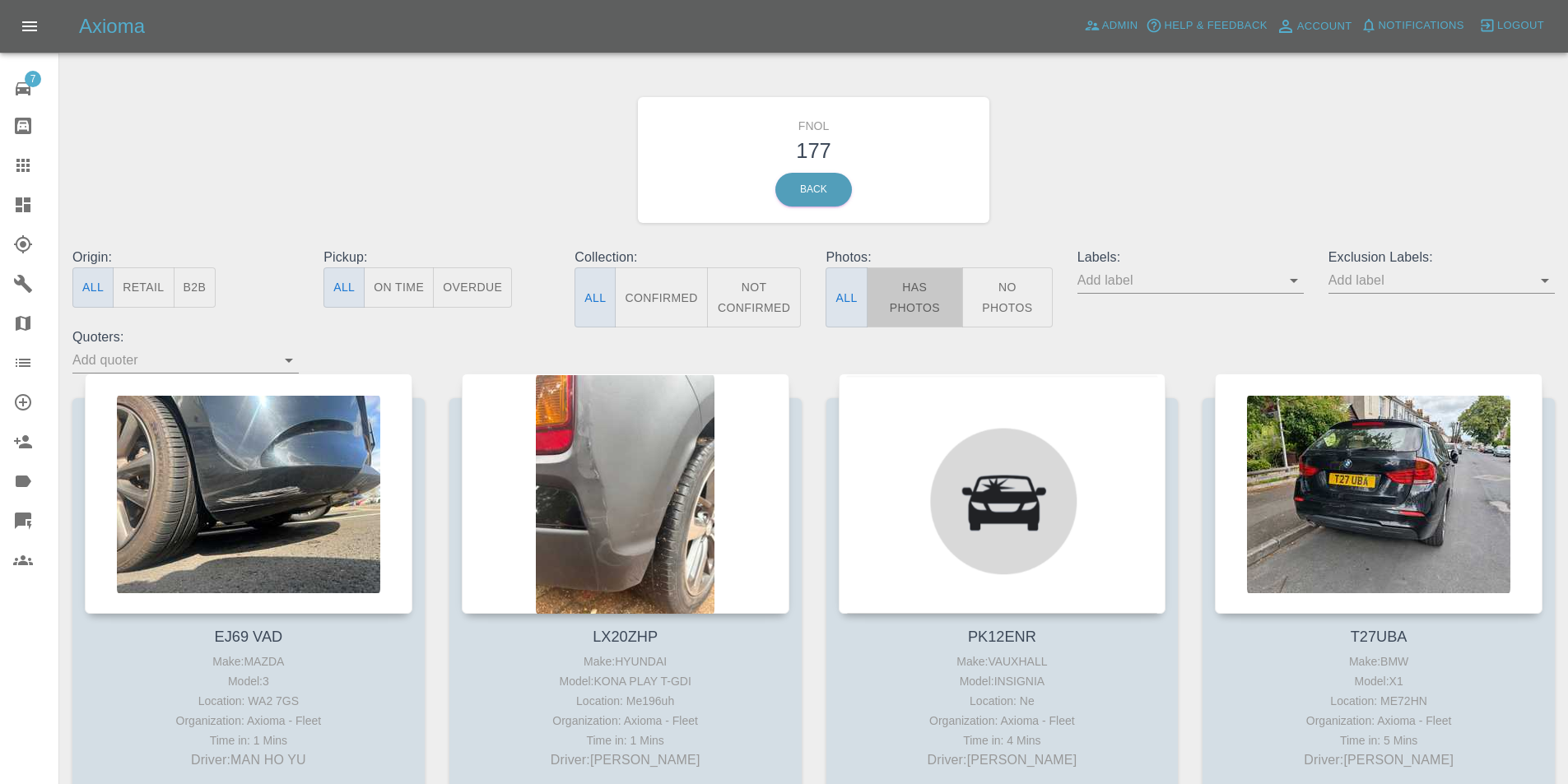
click at [926, 283] on button "Has Photos" at bounding box center [916, 297] width 97 height 60
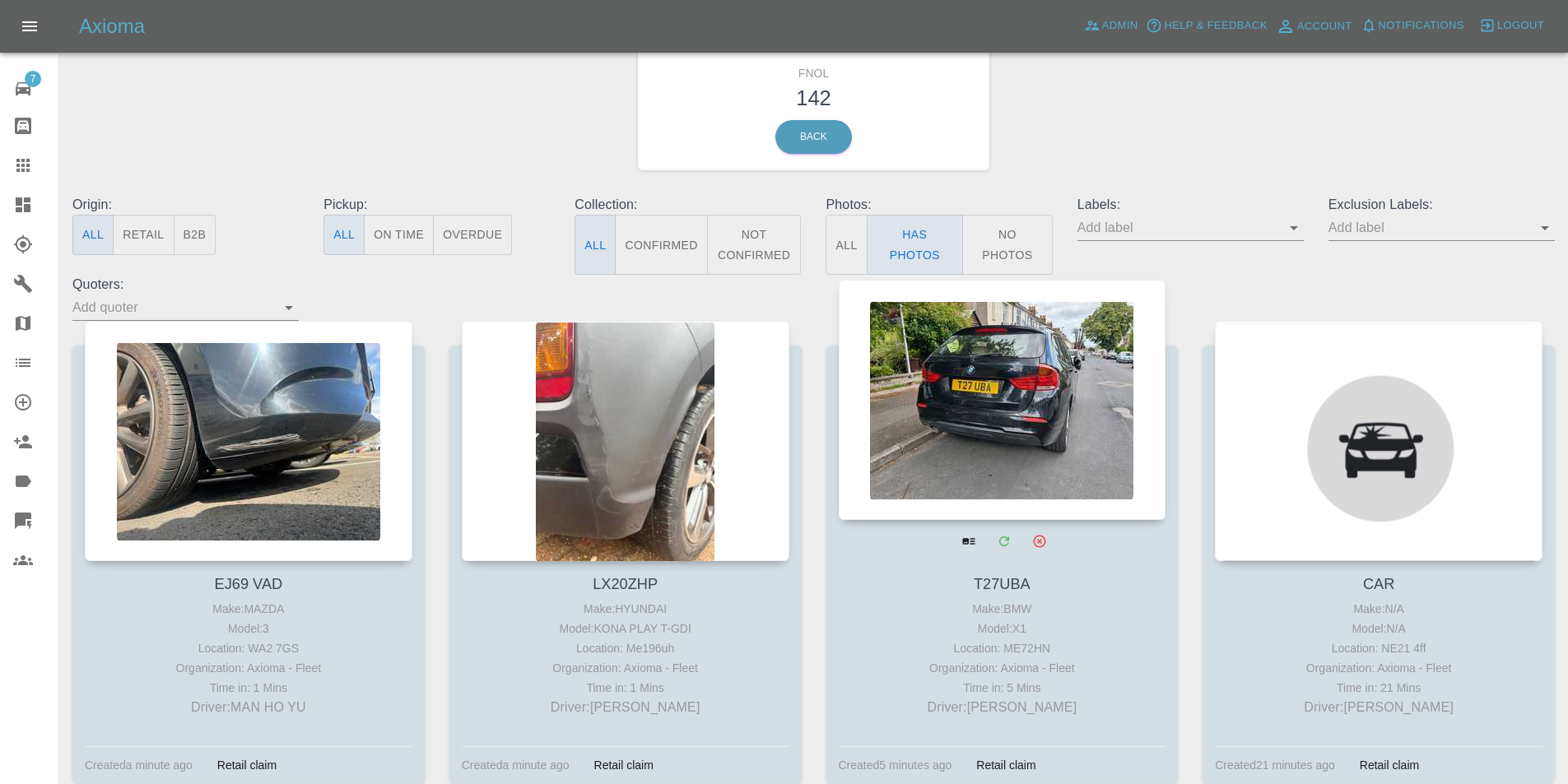
scroll to position [82, 0]
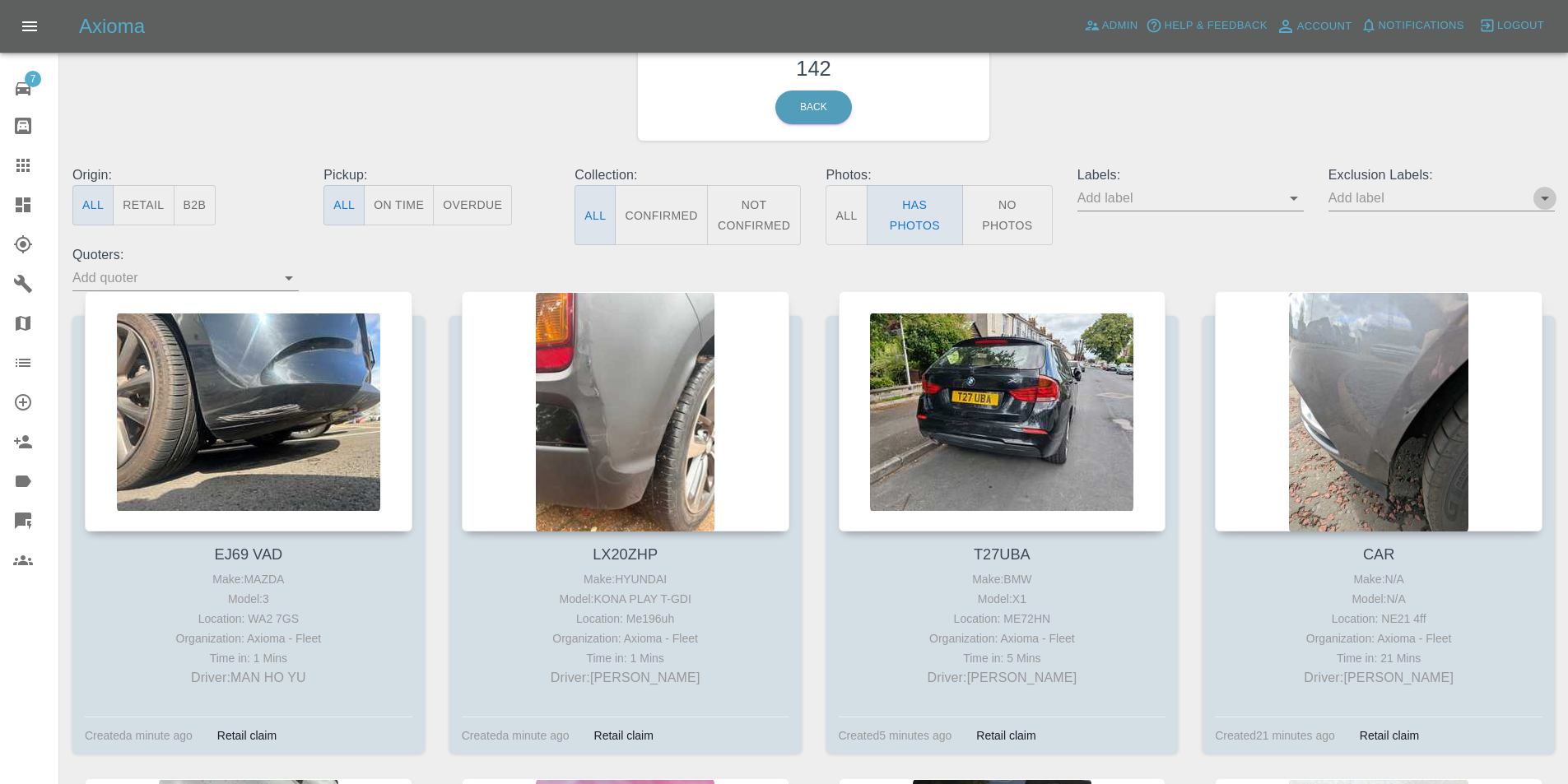
click at [1541, 200] on icon "Open" at bounding box center [1545, 198] width 20 height 20
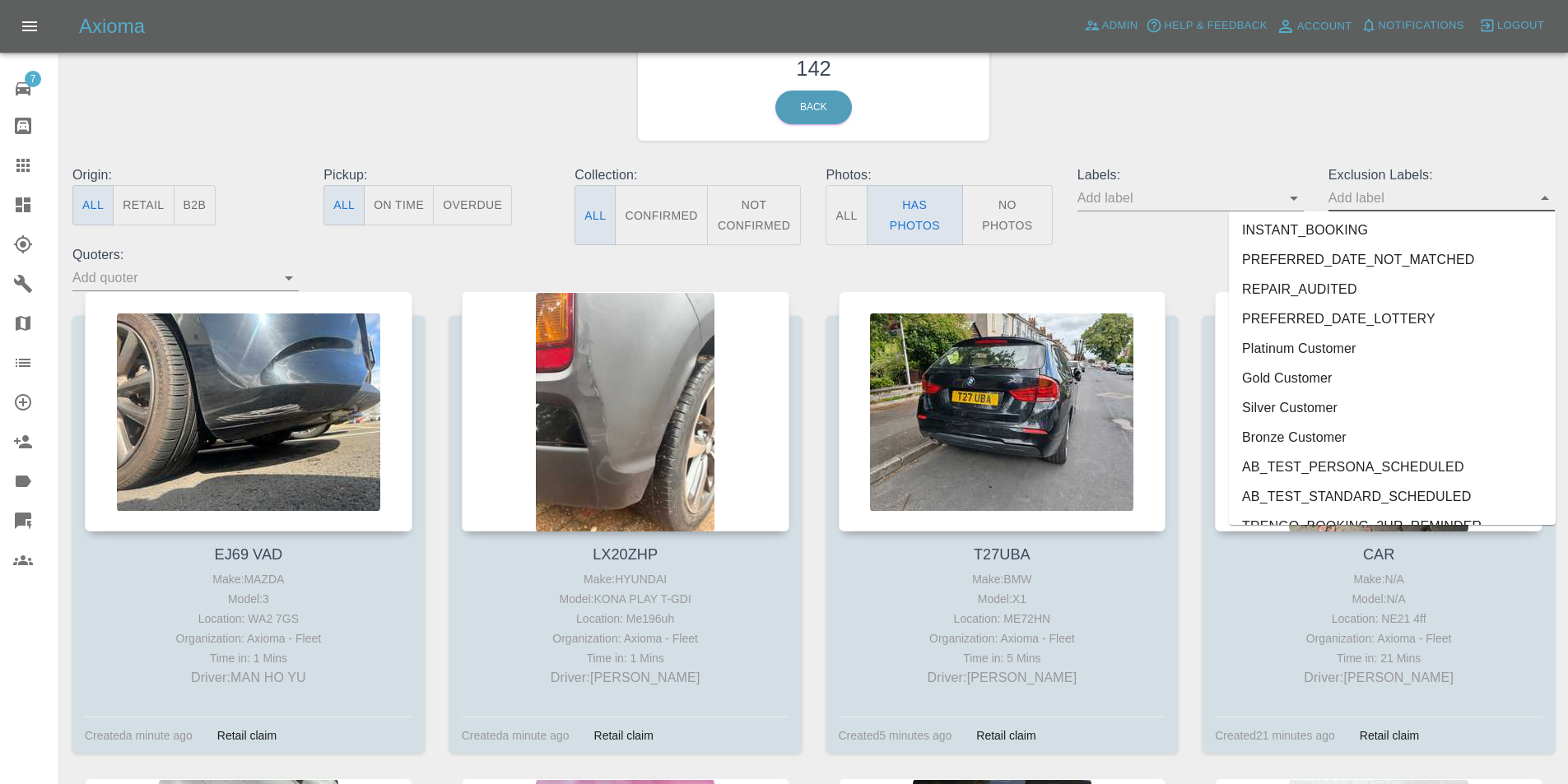
scroll to position [3432, 0]
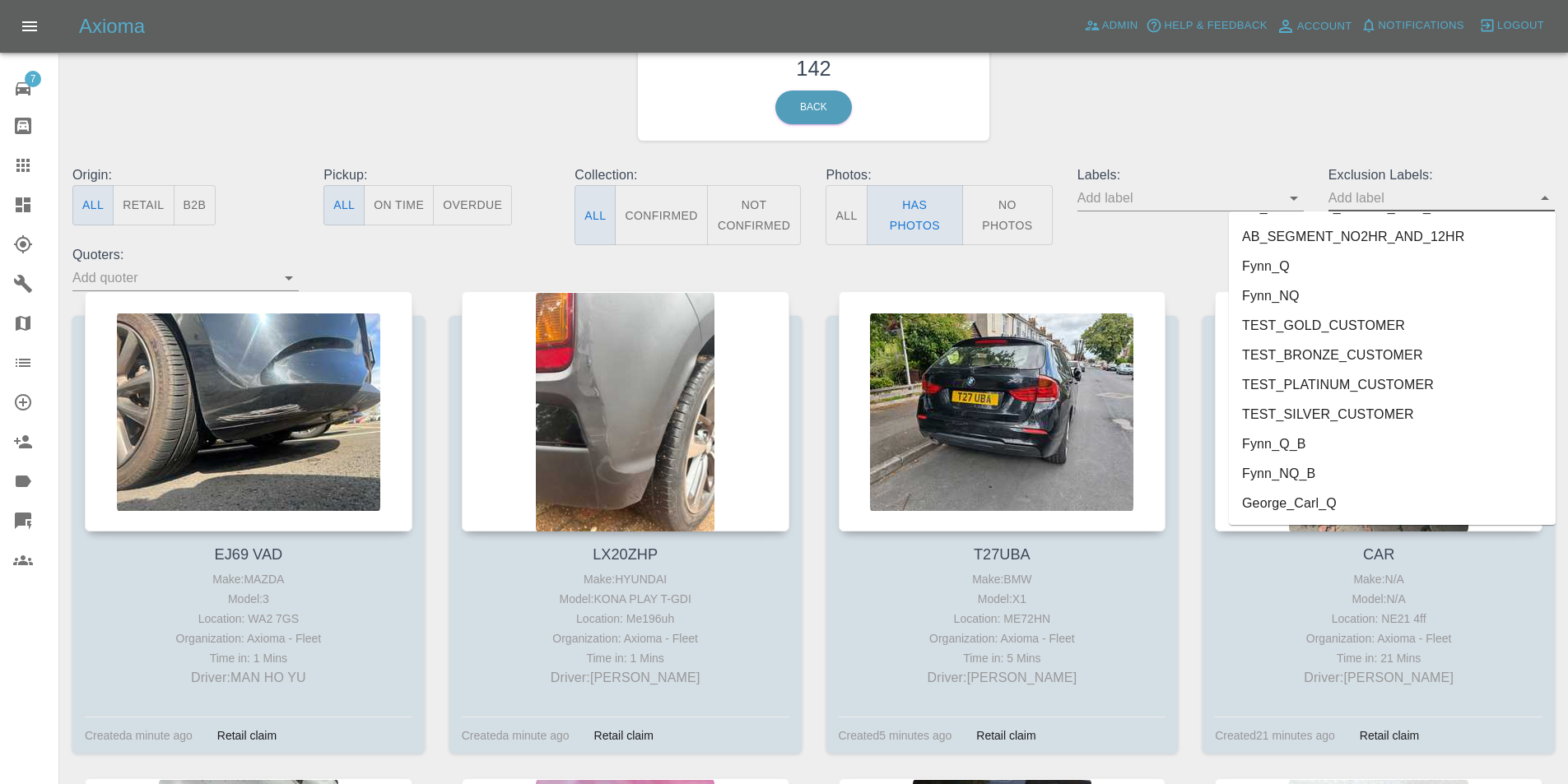
click at [1351, 503] on li "George_Carl_Q" at bounding box center [1392, 503] width 327 height 30
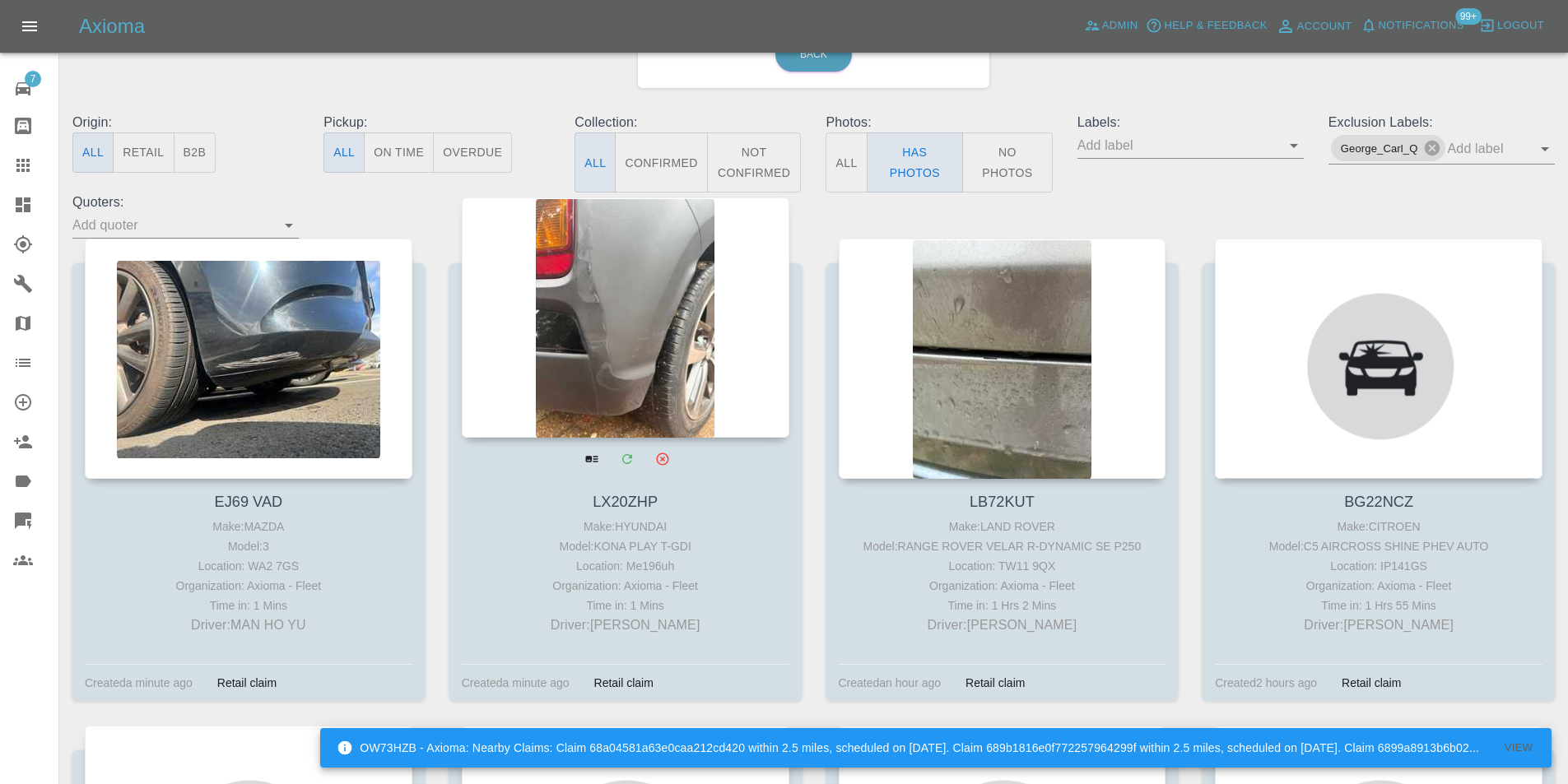
scroll to position [165, 0]
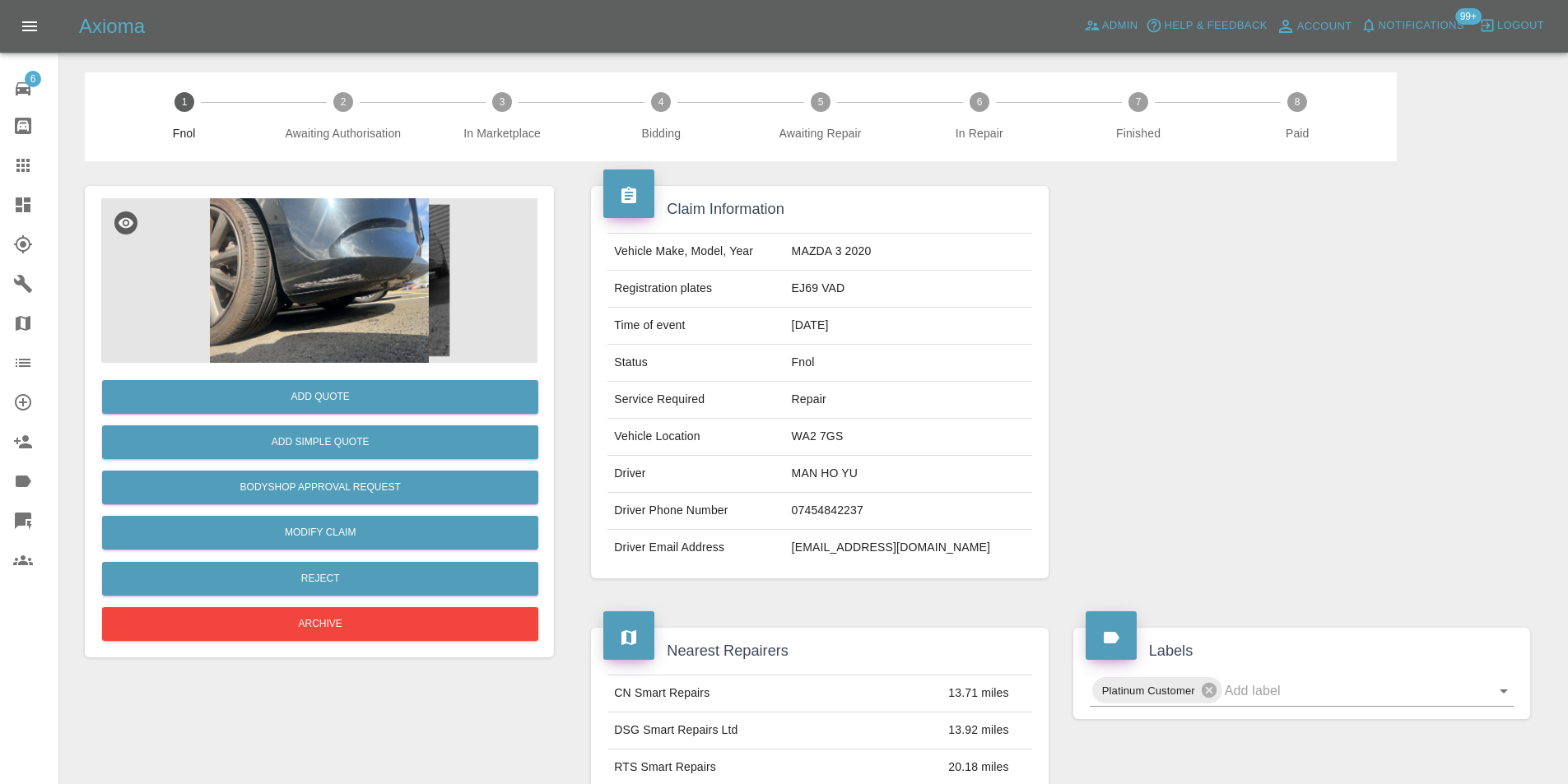
click at [370, 248] on img at bounding box center [319, 280] width 436 height 165
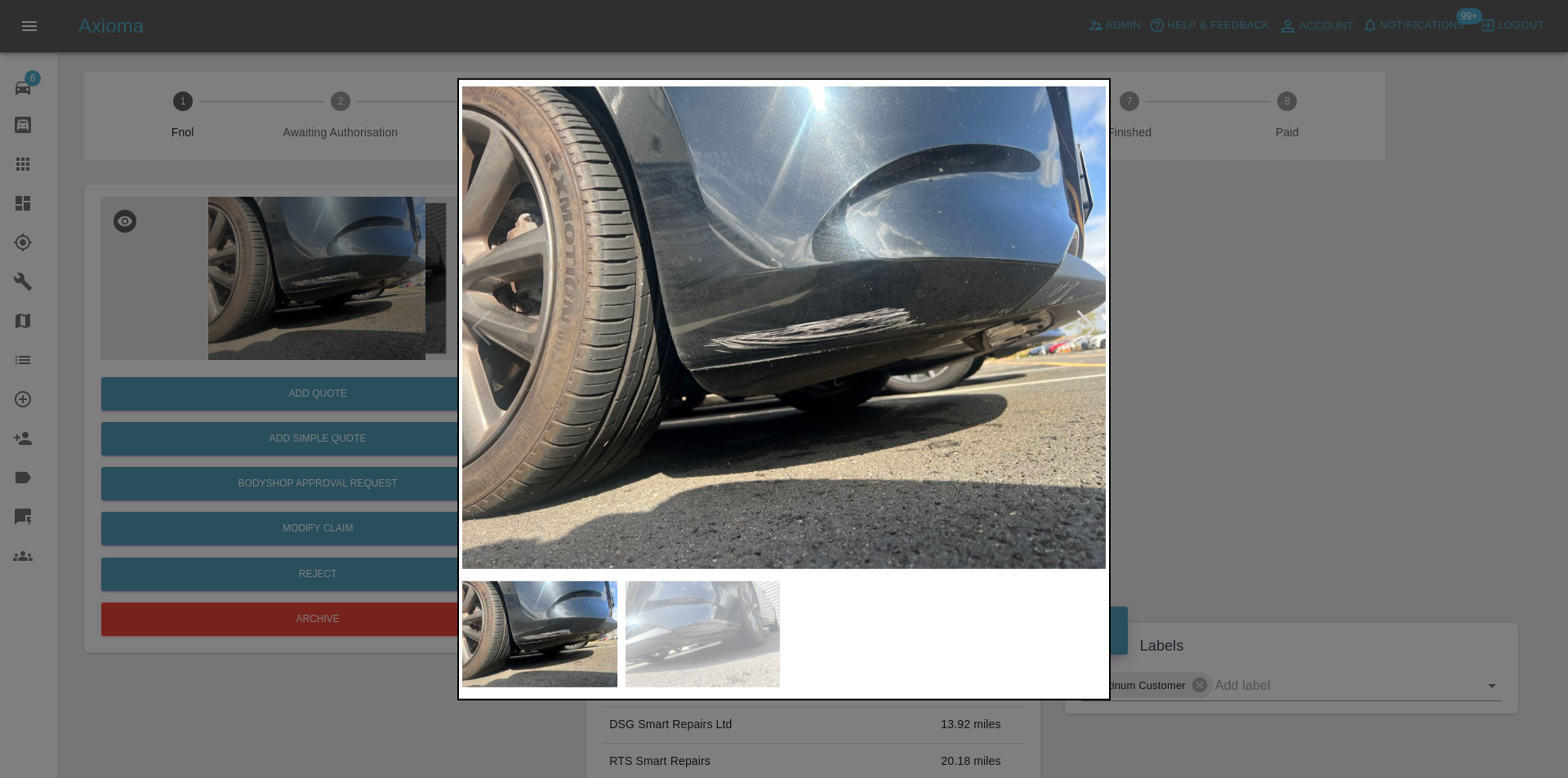
click at [1087, 332] on div at bounding box center [1086, 328] width 22 height 36
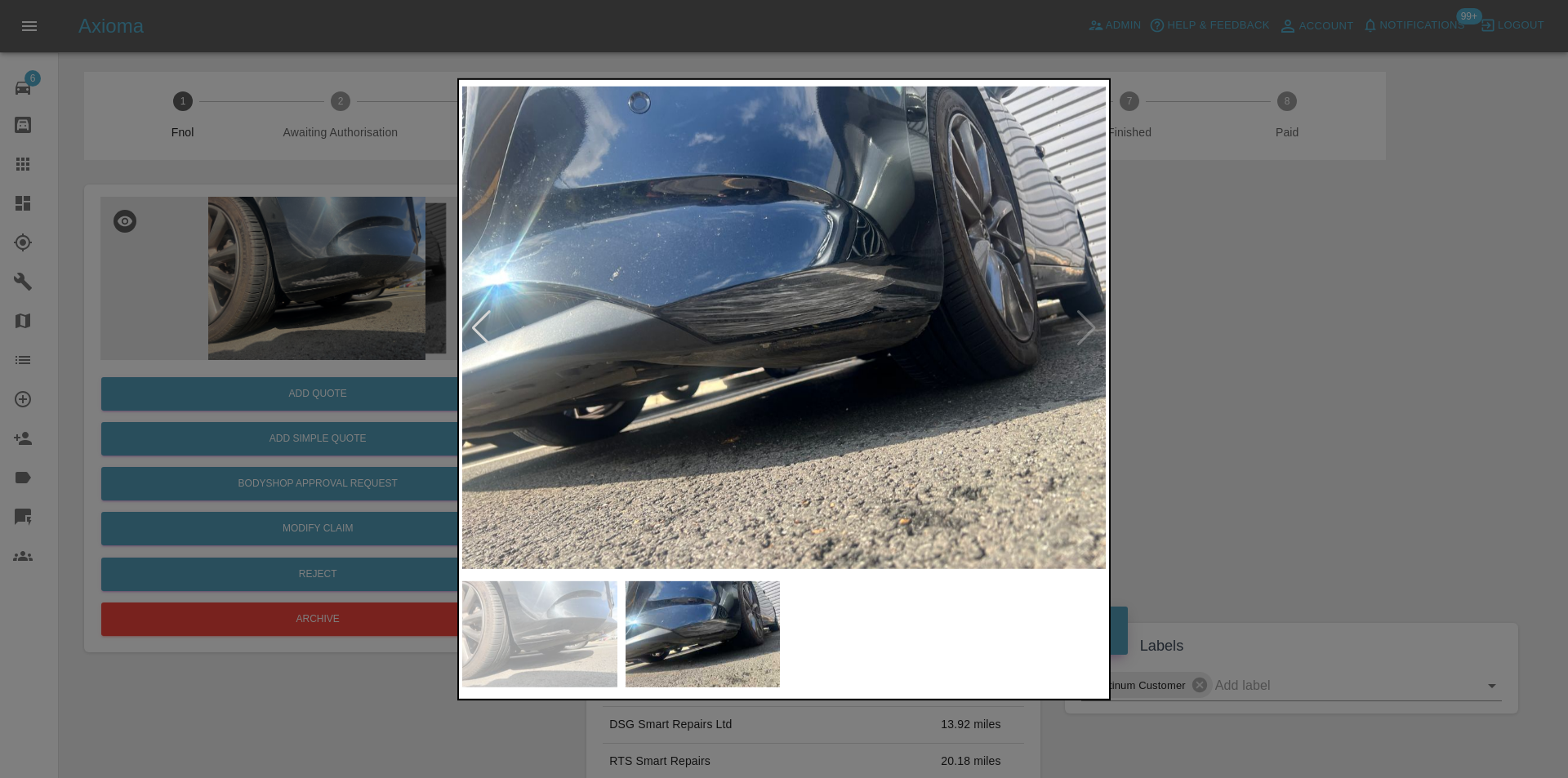
click at [1087, 332] on img at bounding box center [784, 327] width 643 height 490
click at [1324, 379] on div at bounding box center [784, 389] width 1568 height 778
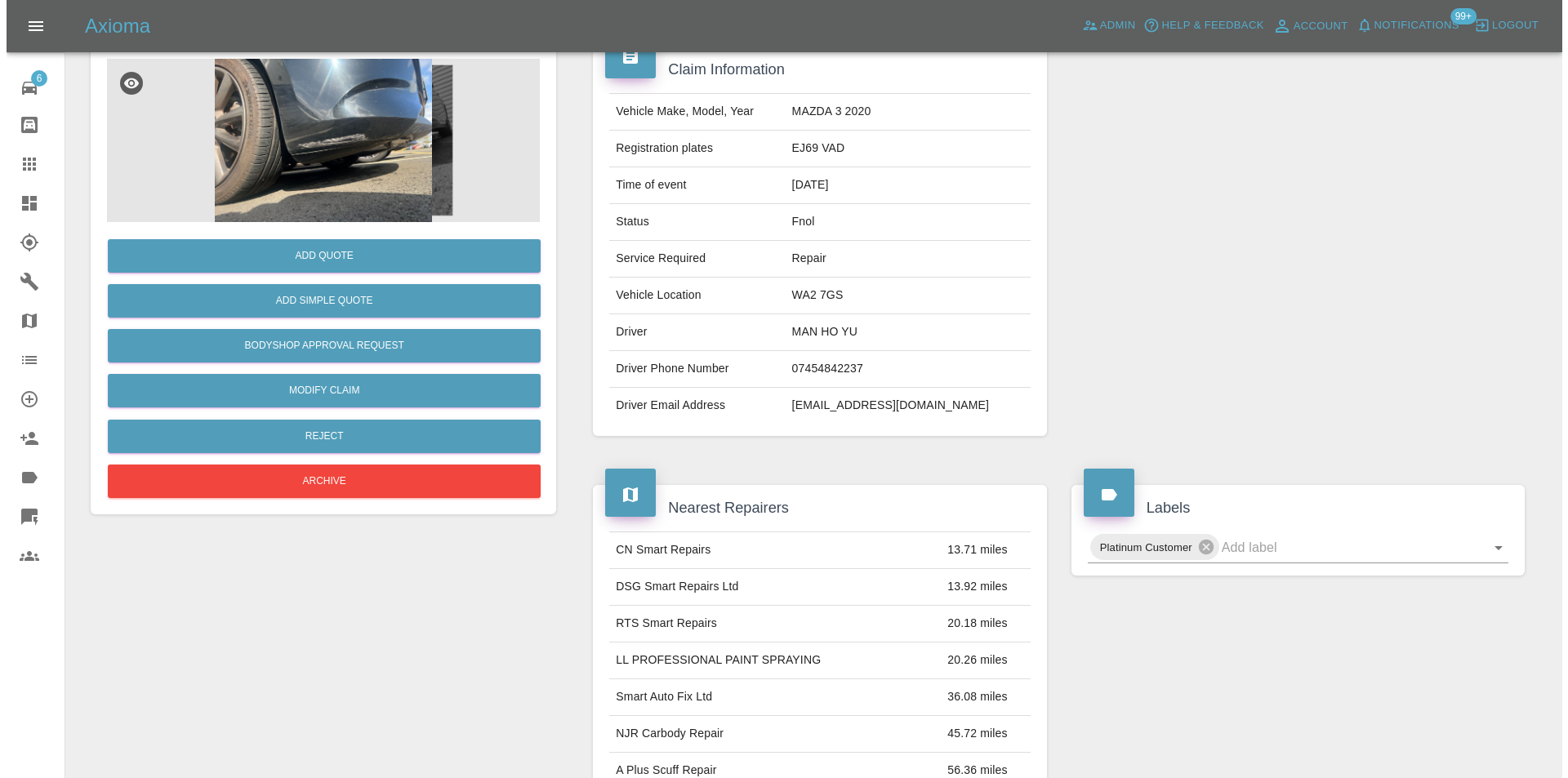
scroll to position [8, 0]
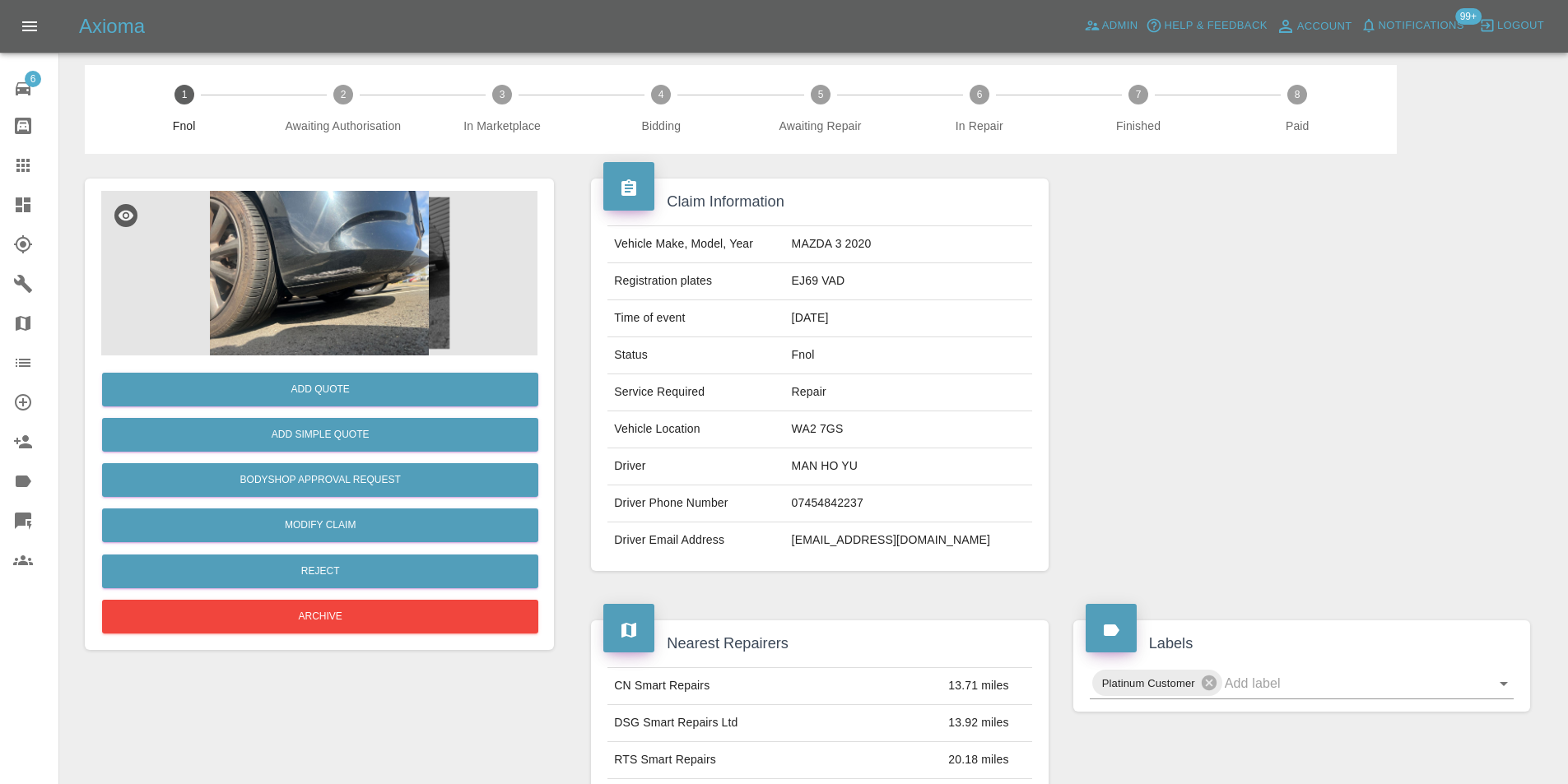
click at [353, 269] on img at bounding box center [319, 273] width 436 height 165
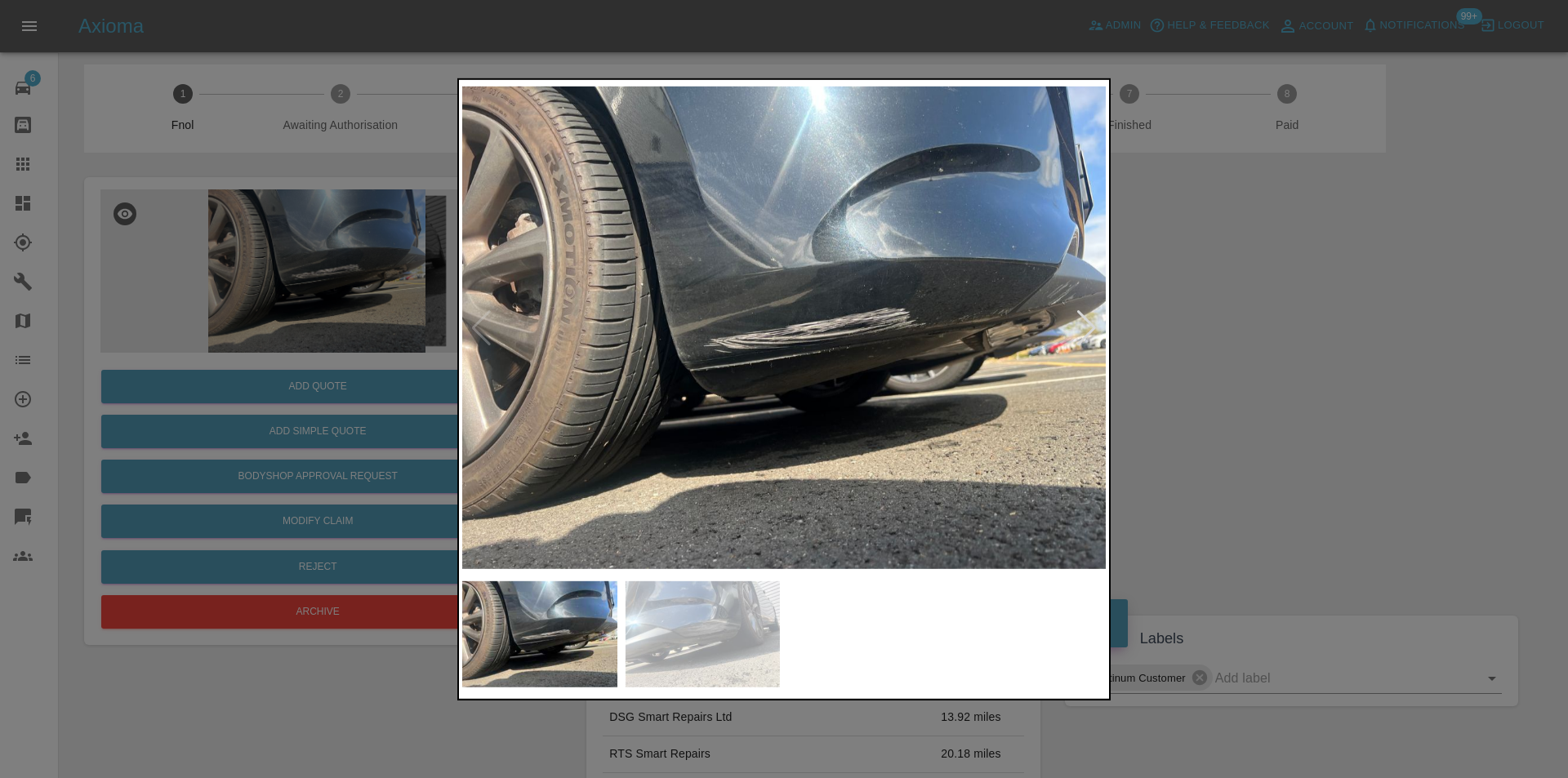
click at [1086, 328] on div at bounding box center [1086, 328] width 22 height 36
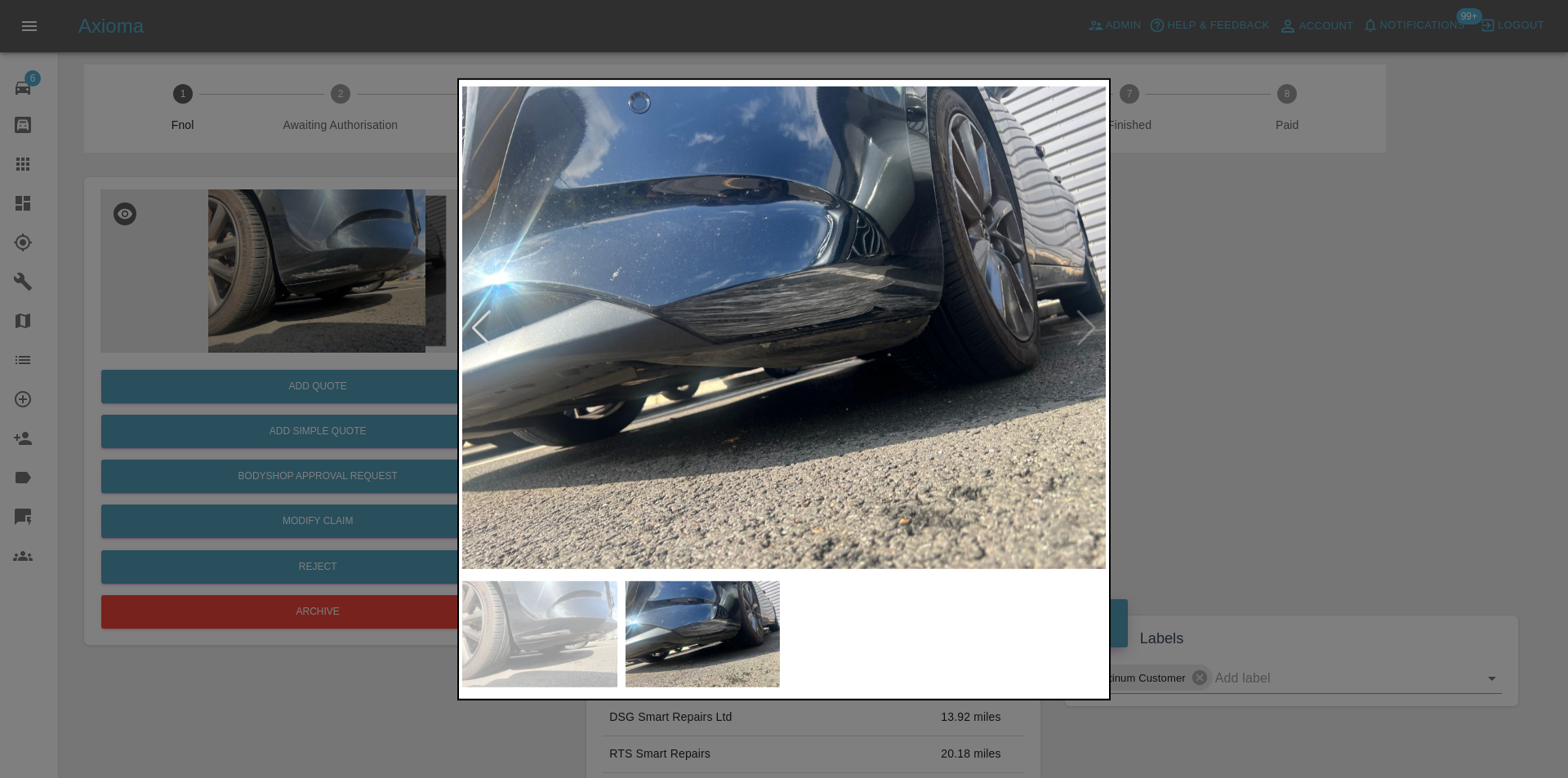
click at [1198, 349] on div at bounding box center [784, 389] width 1568 height 778
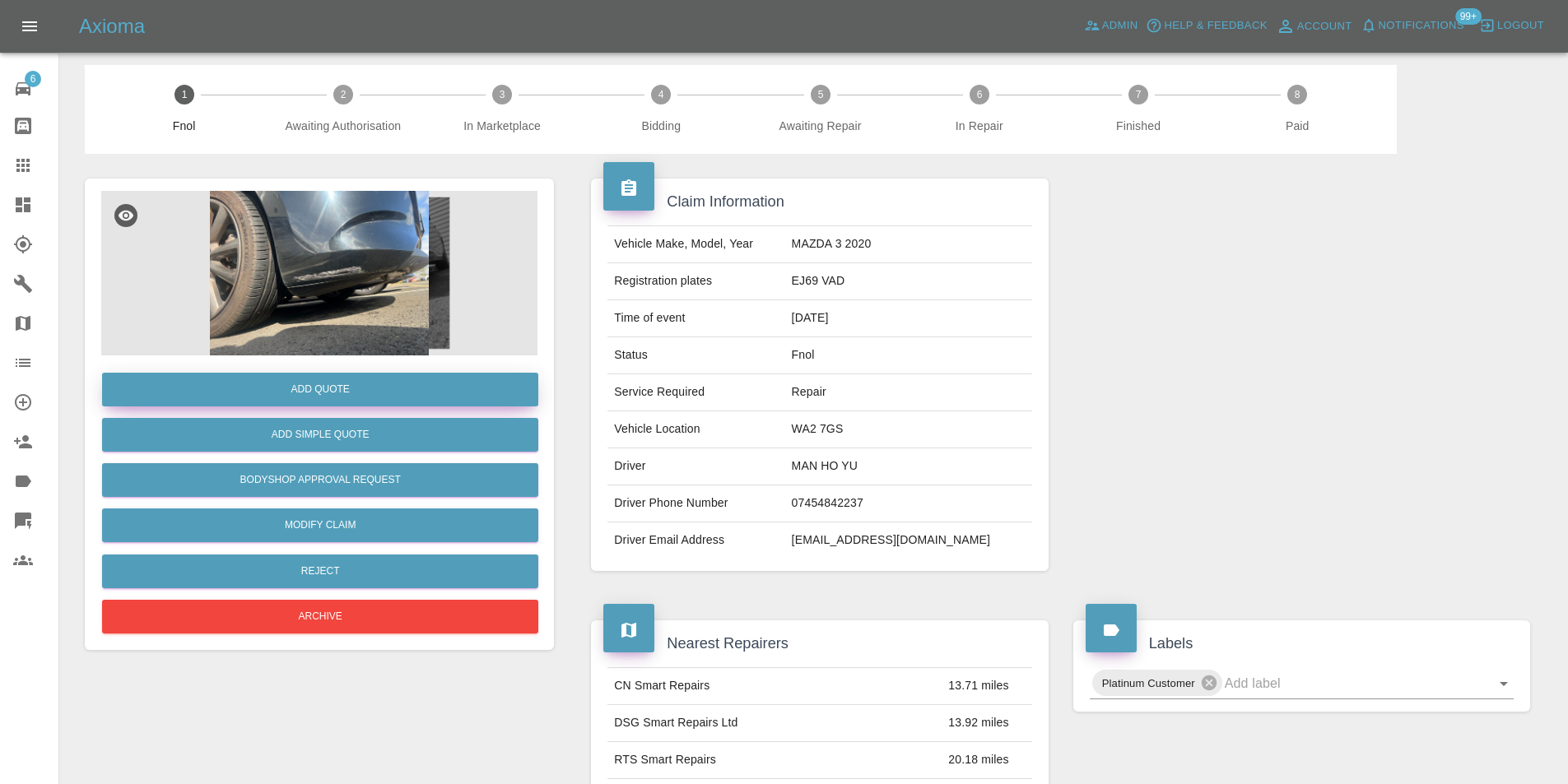
click at [354, 381] on button "Add Quote" at bounding box center [320, 390] width 436 height 34
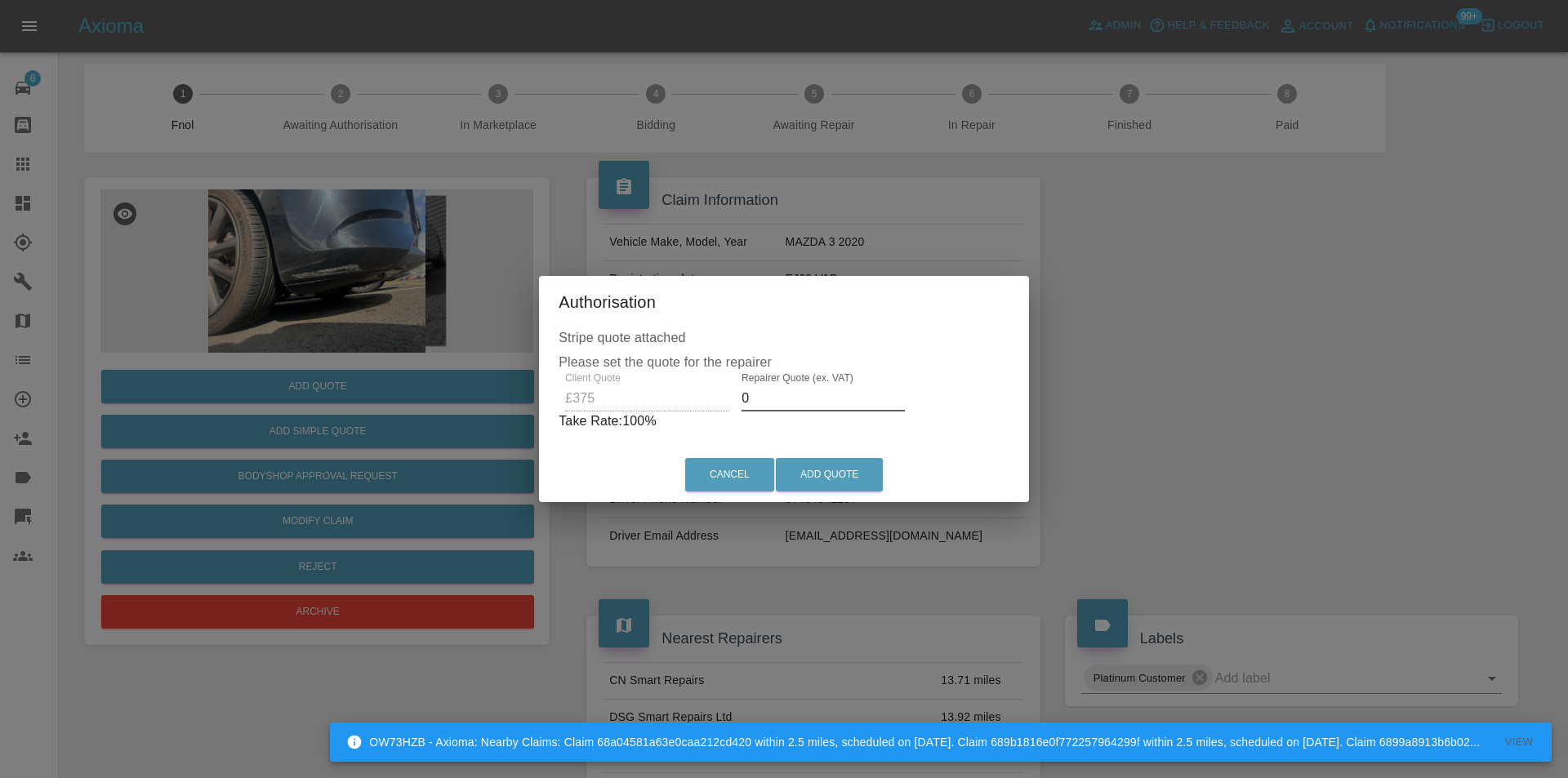
click at [772, 399] on input "0" at bounding box center [823, 398] width 163 height 26
type input "0235"
click at [828, 472] on button "Add Quote" at bounding box center [829, 475] width 107 height 34
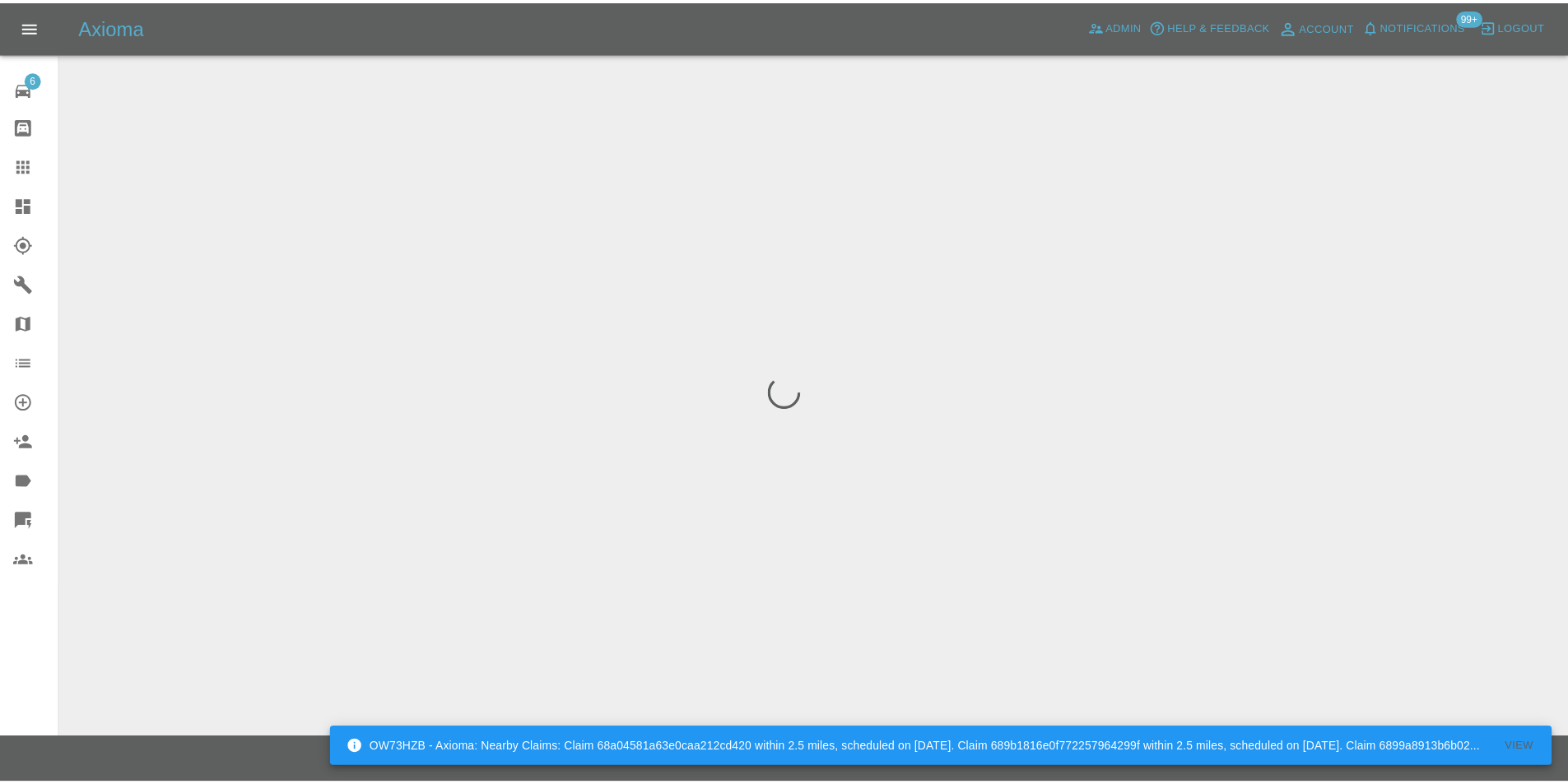
scroll to position [0, 0]
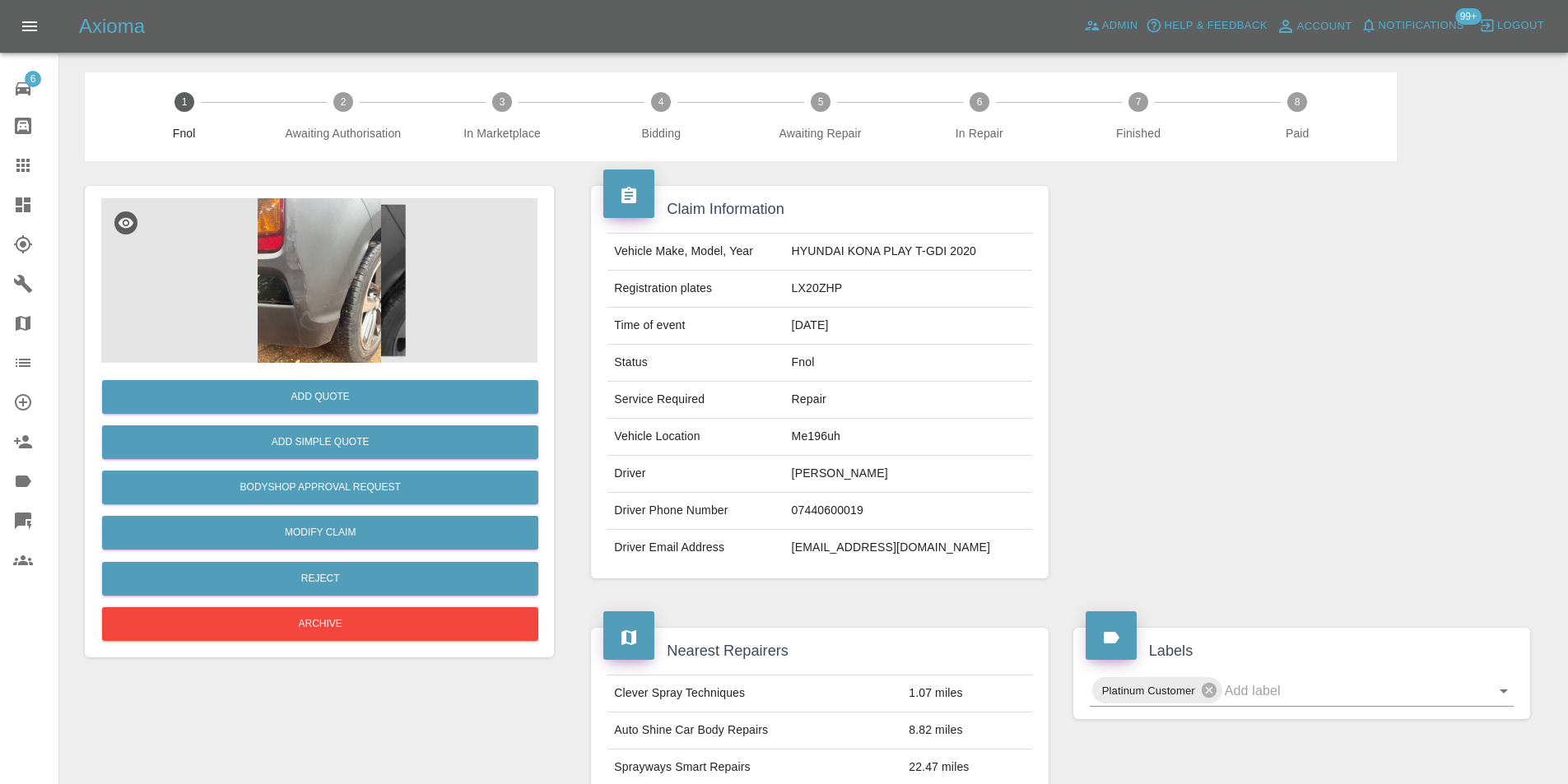
click at [359, 249] on img at bounding box center [319, 280] width 436 height 165
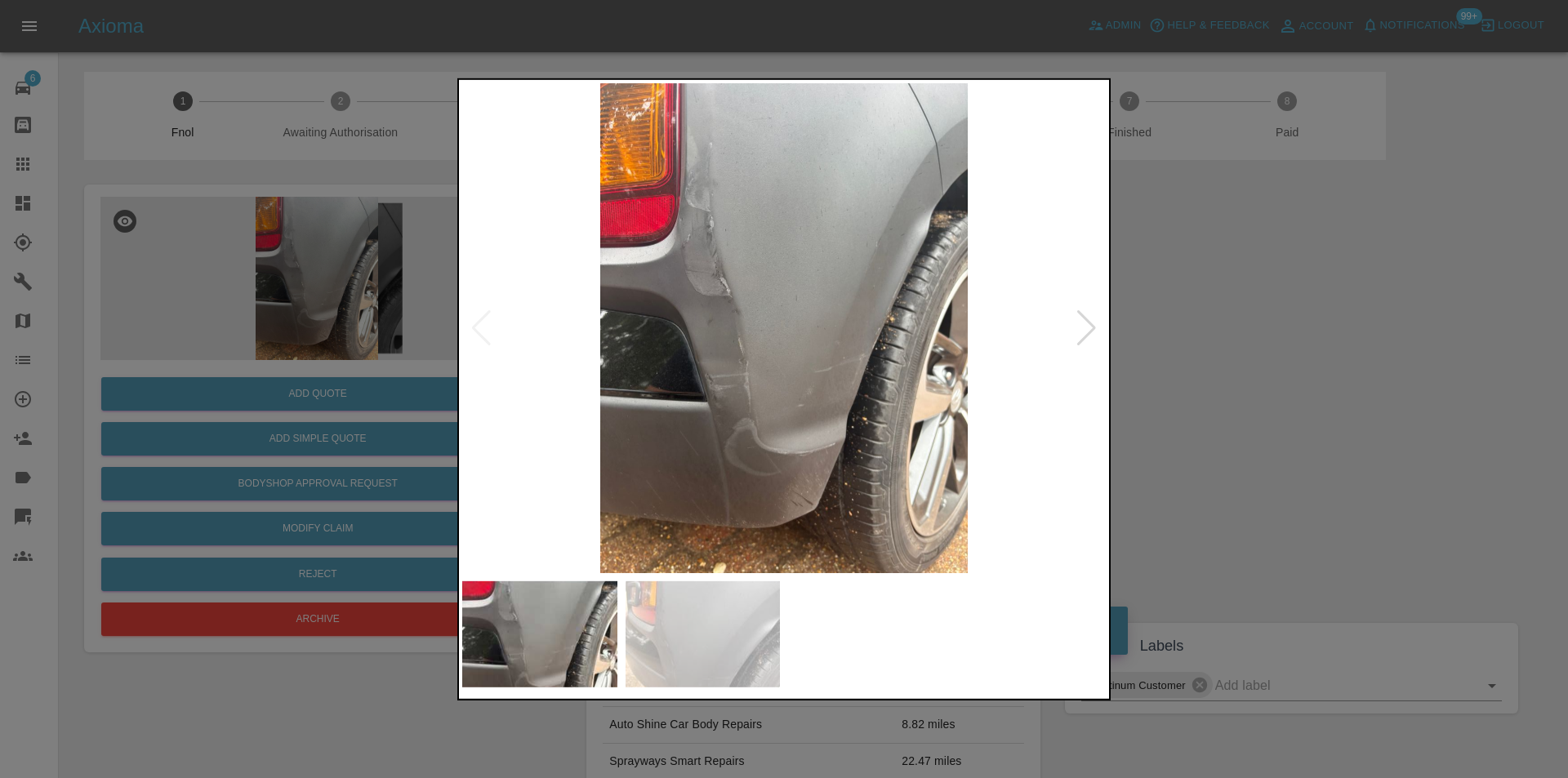
click at [1088, 334] on div at bounding box center [1086, 328] width 22 height 36
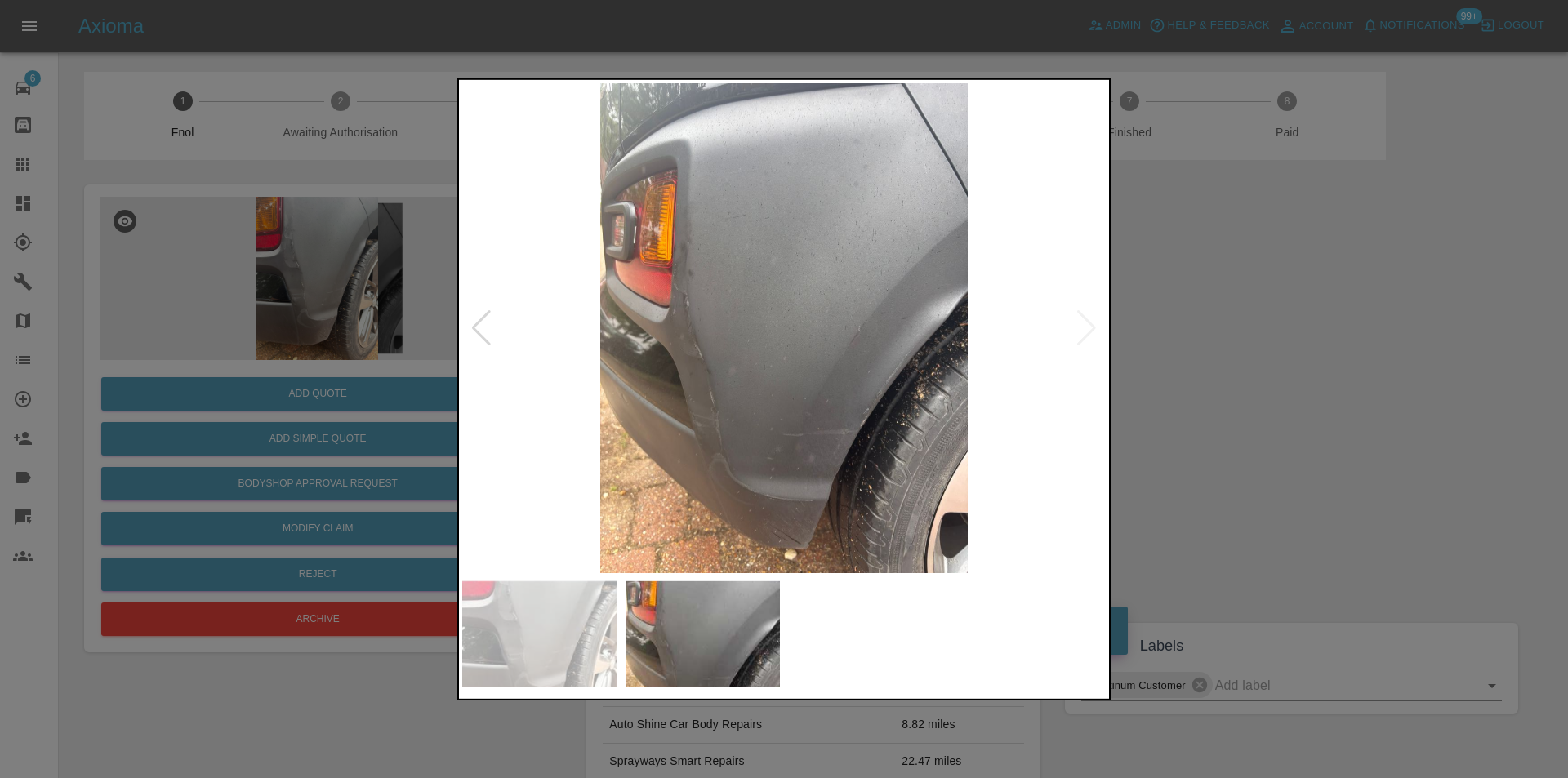
click at [1085, 333] on img at bounding box center [784, 327] width 643 height 490
click at [1295, 348] on div at bounding box center [784, 389] width 1568 height 778
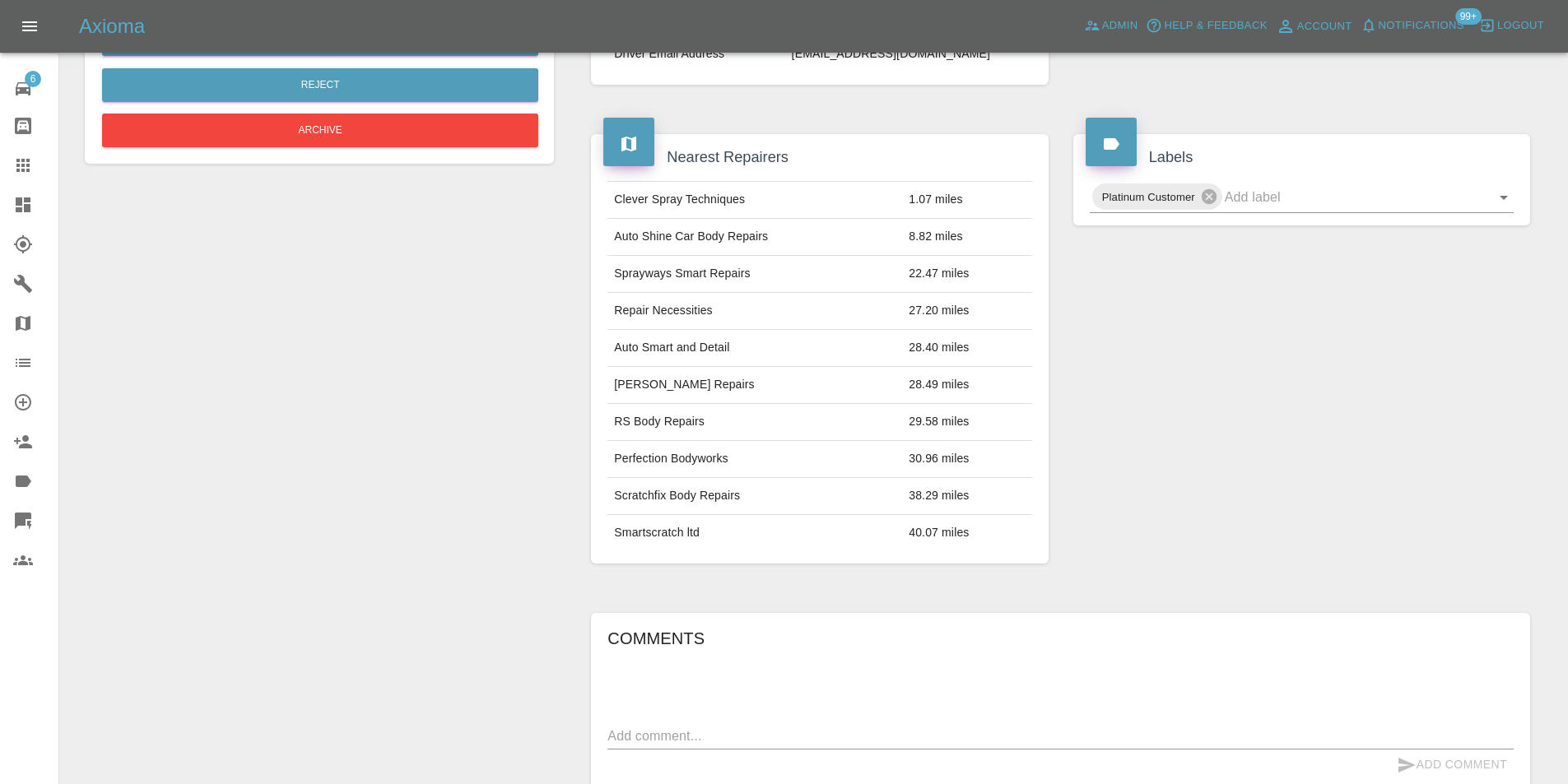
scroll to position [165, 0]
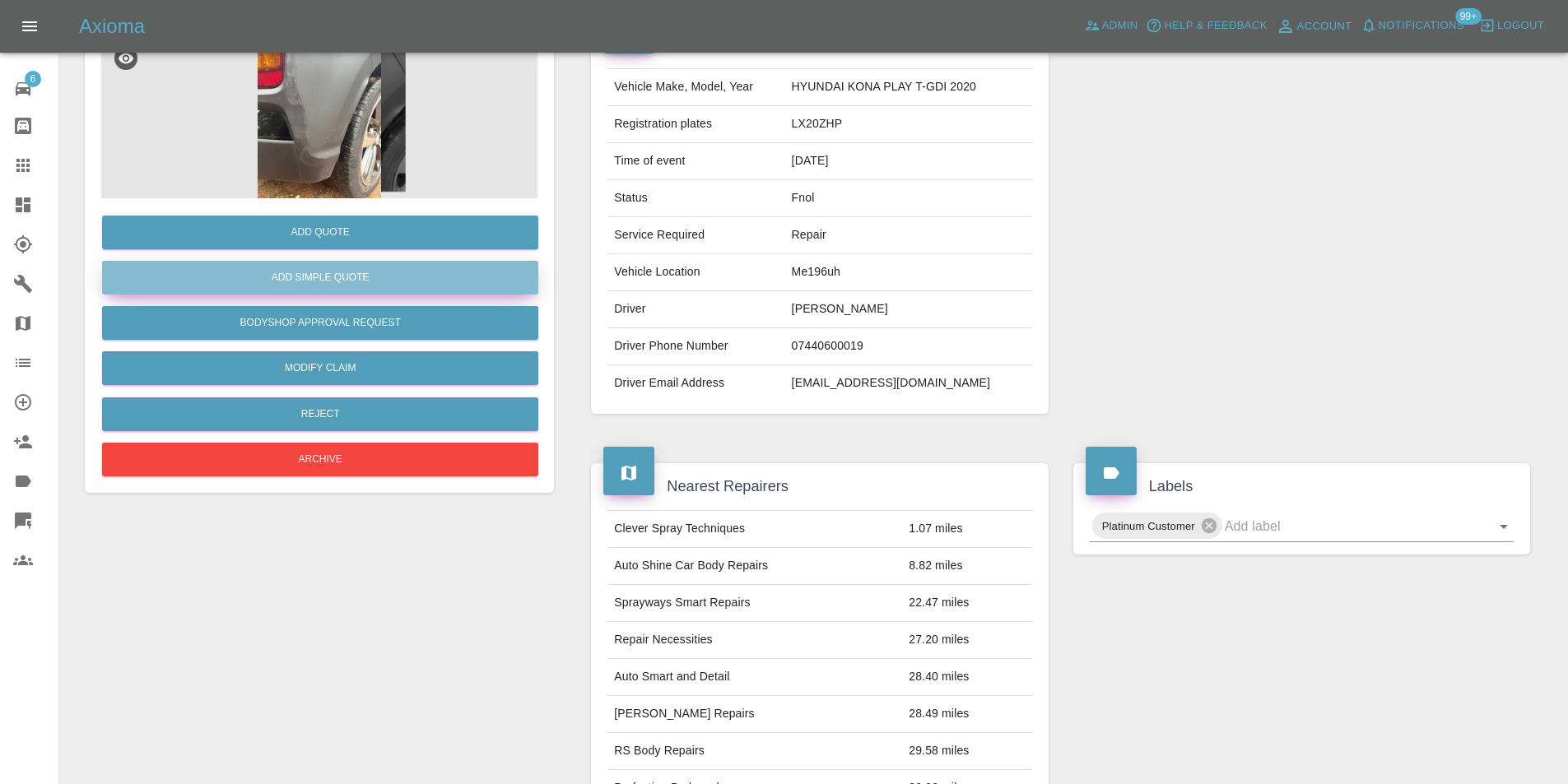
click at [368, 285] on button "Add Simple Quote" at bounding box center [320, 278] width 436 height 34
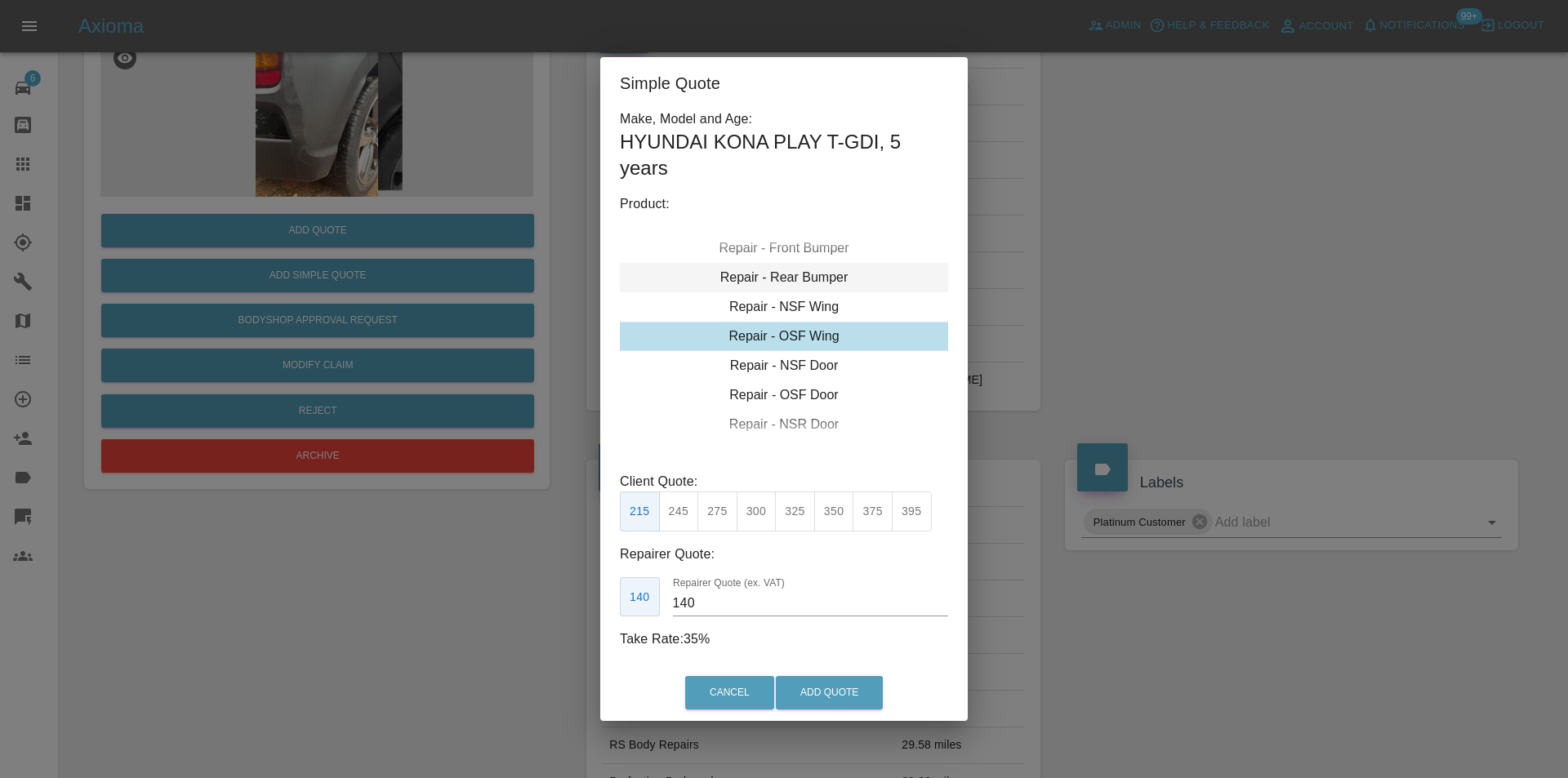
click at [815, 278] on div "Repair - Rear Bumper" at bounding box center [784, 278] width 329 height 30
click at [824, 272] on div "Repair - Rear Bumper Corner" at bounding box center [784, 278] width 329 height 30
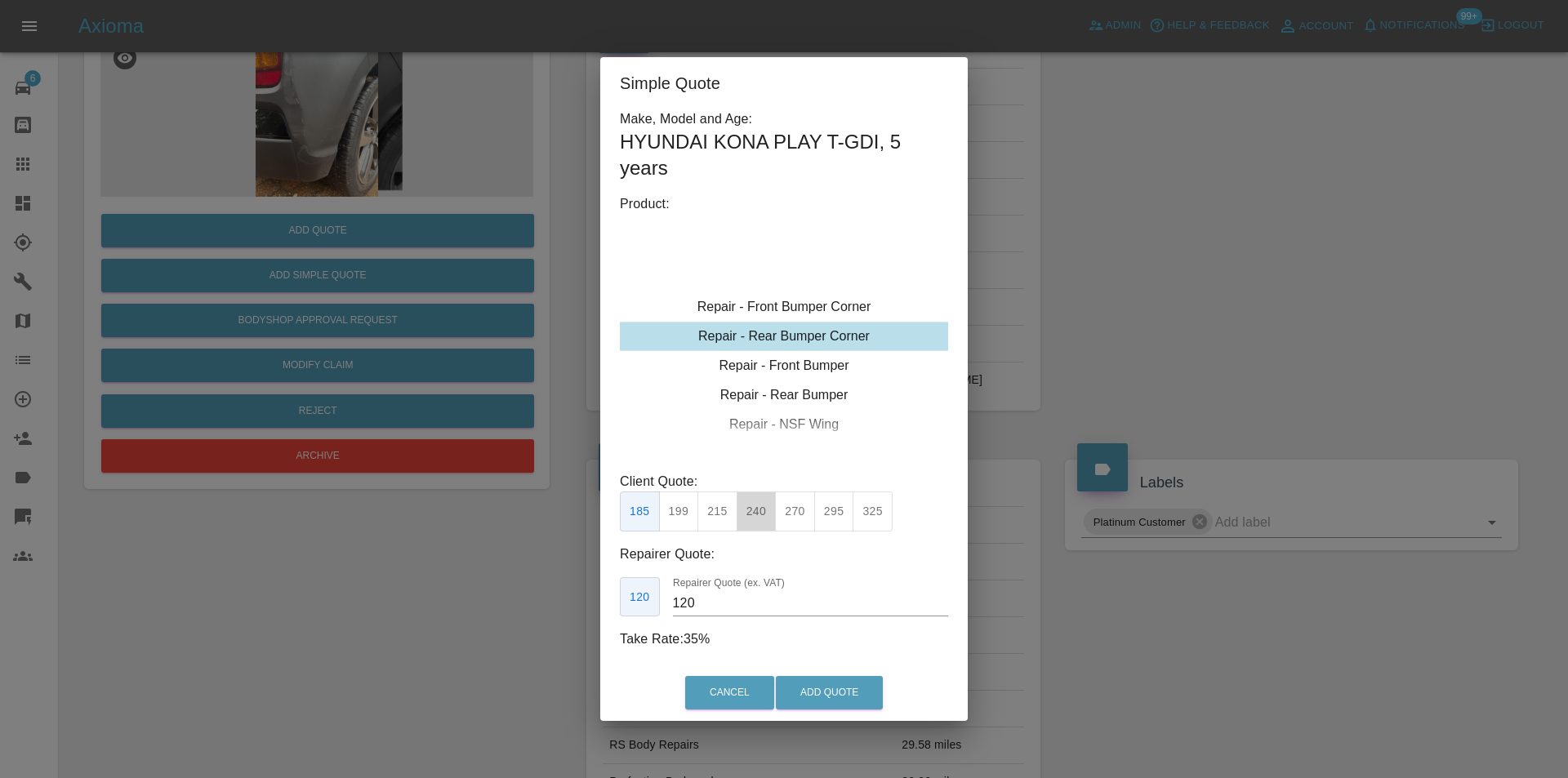
click at [753, 516] on button "240" at bounding box center [756, 511] width 40 height 40
type input "150"
click at [837, 699] on button "Add Quote" at bounding box center [829, 693] width 107 height 34
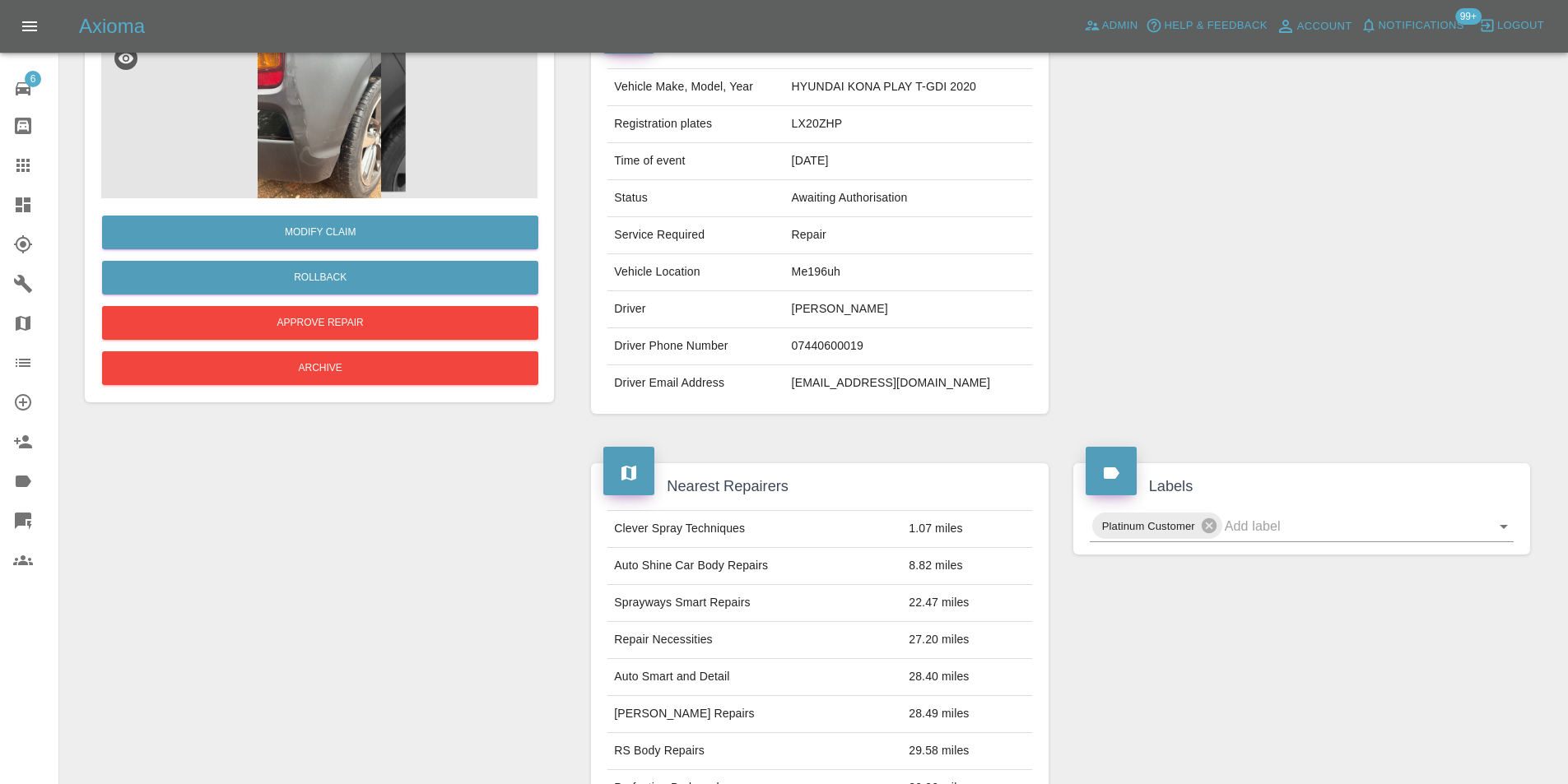
scroll to position [0, 0]
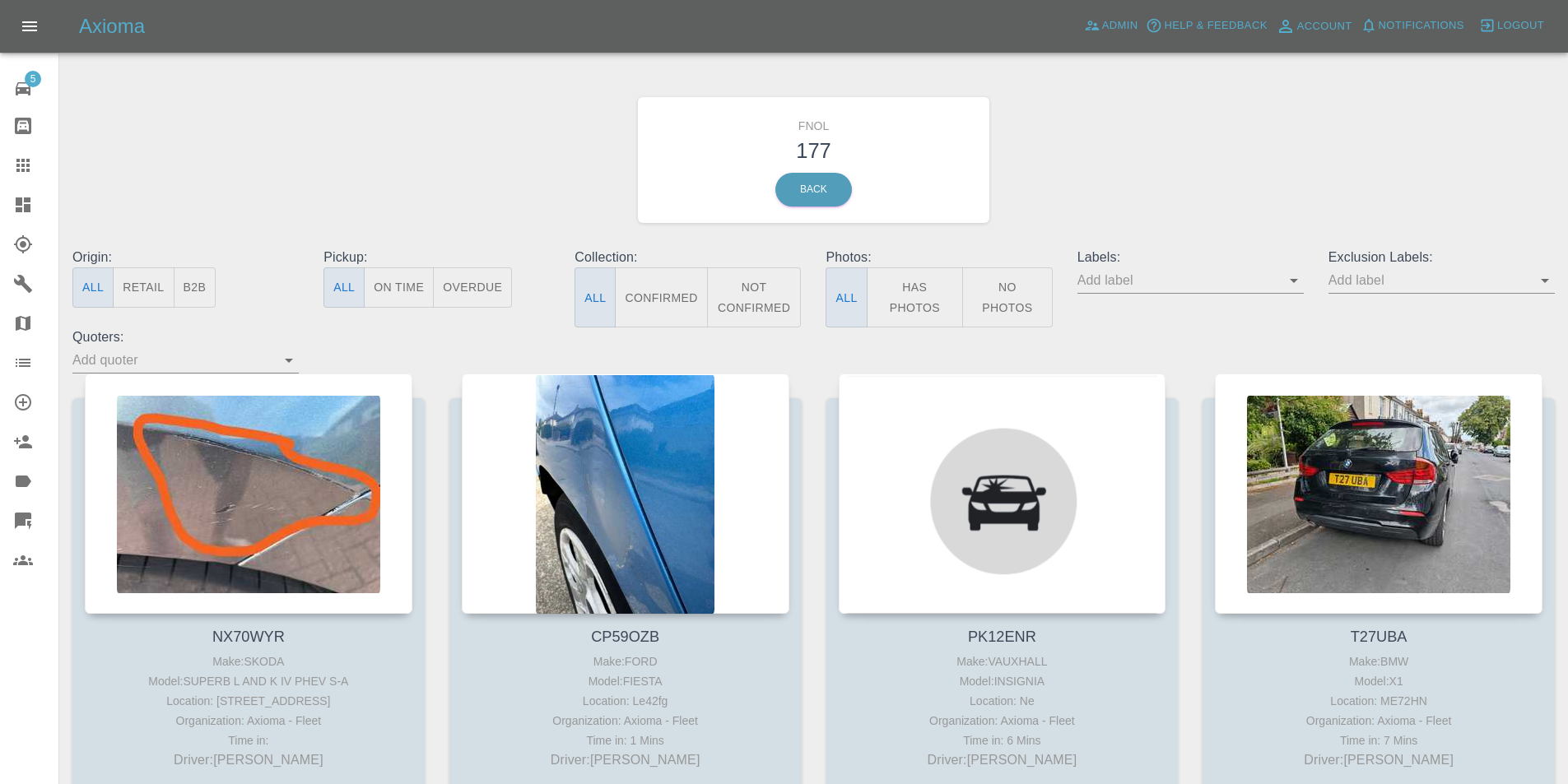
click at [910, 302] on button "Has Photos" at bounding box center [916, 297] width 97 height 60
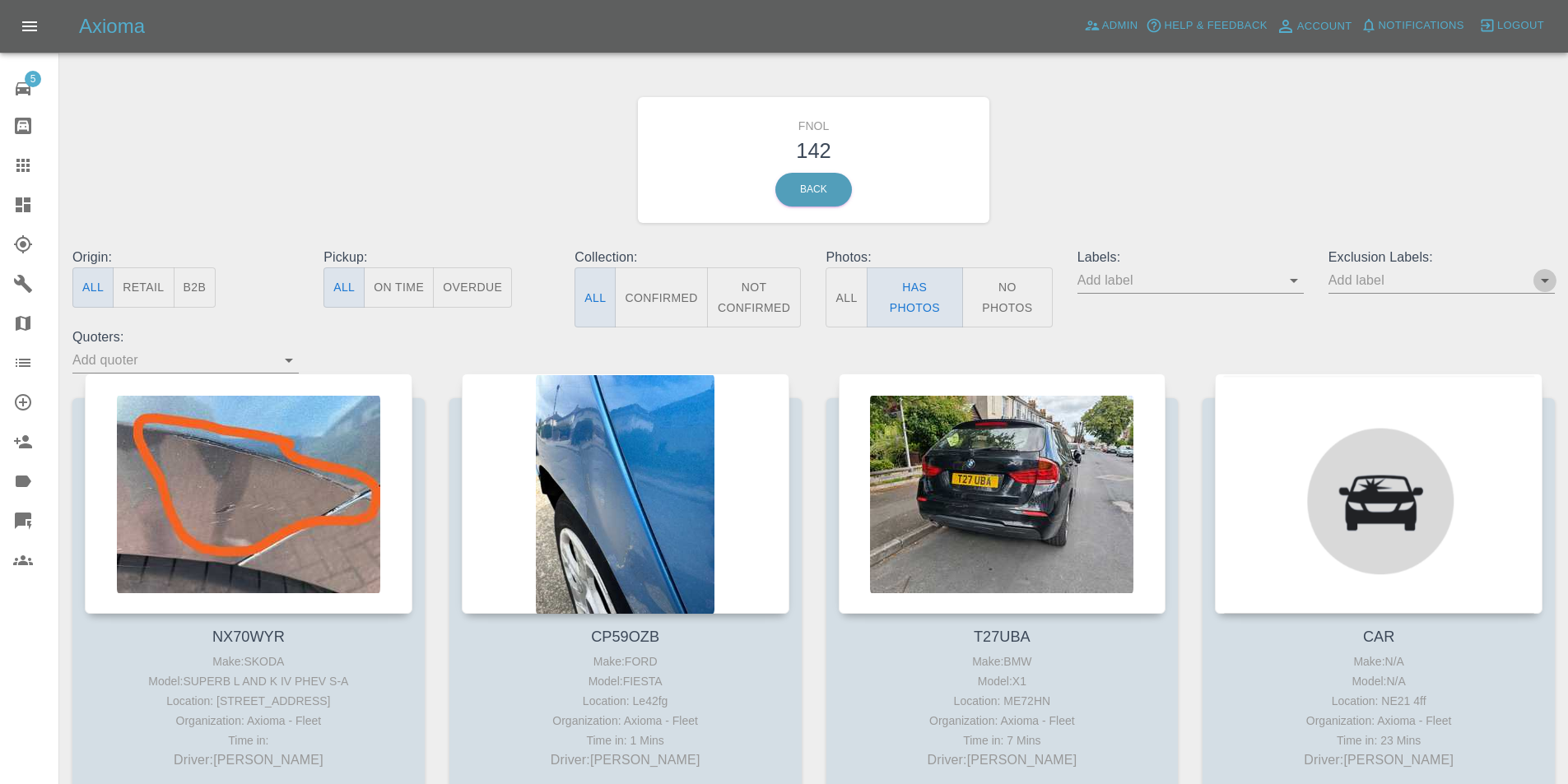
click at [1542, 282] on icon "Open" at bounding box center [1545, 280] width 20 height 20
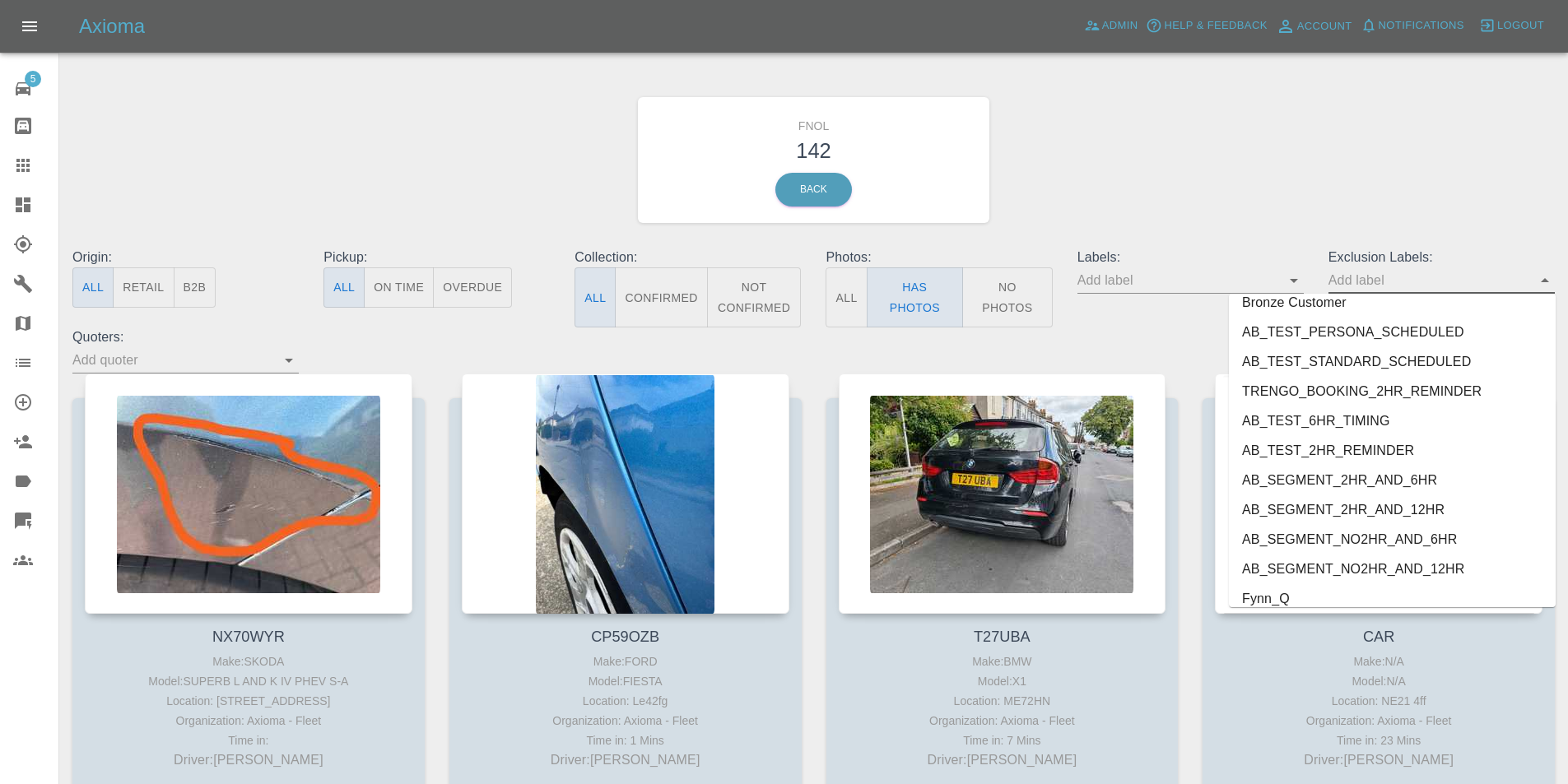
scroll to position [3432, 0]
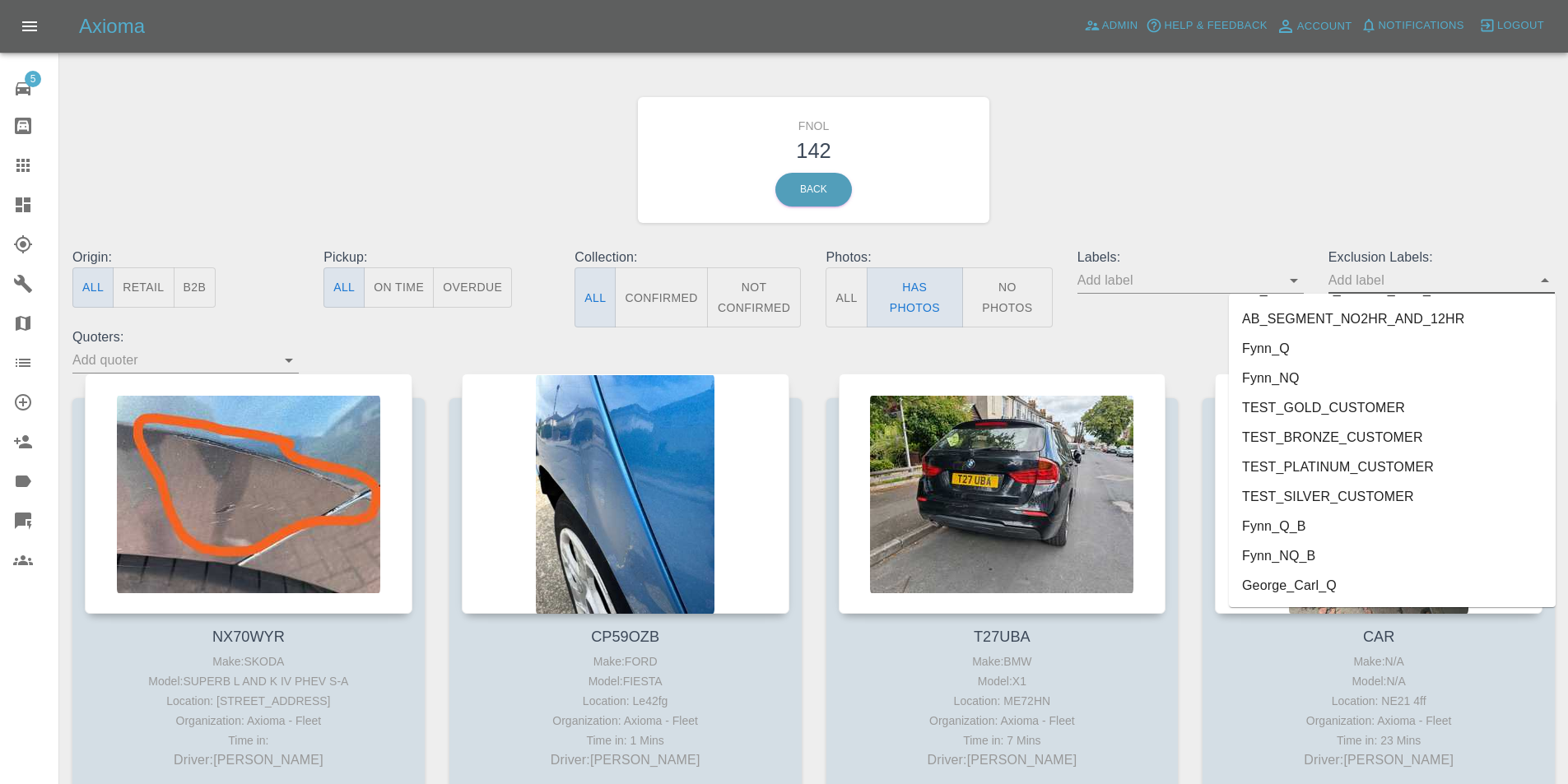
click at [1263, 584] on li "George_Carl_Q" at bounding box center [1392, 585] width 327 height 30
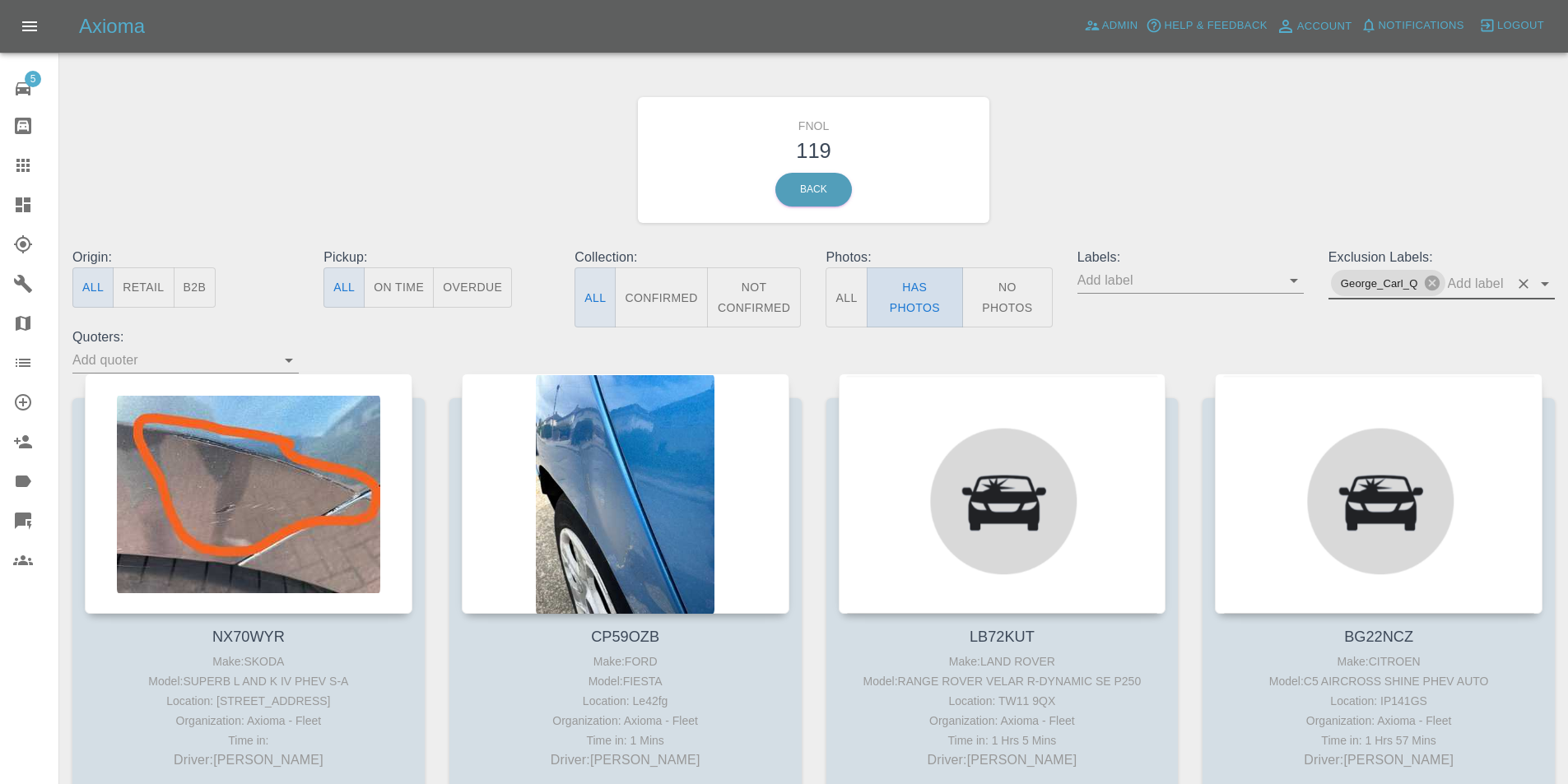
click at [908, 293] on button "Has Photos" at bounding box center [916, 297] width 97 height 60
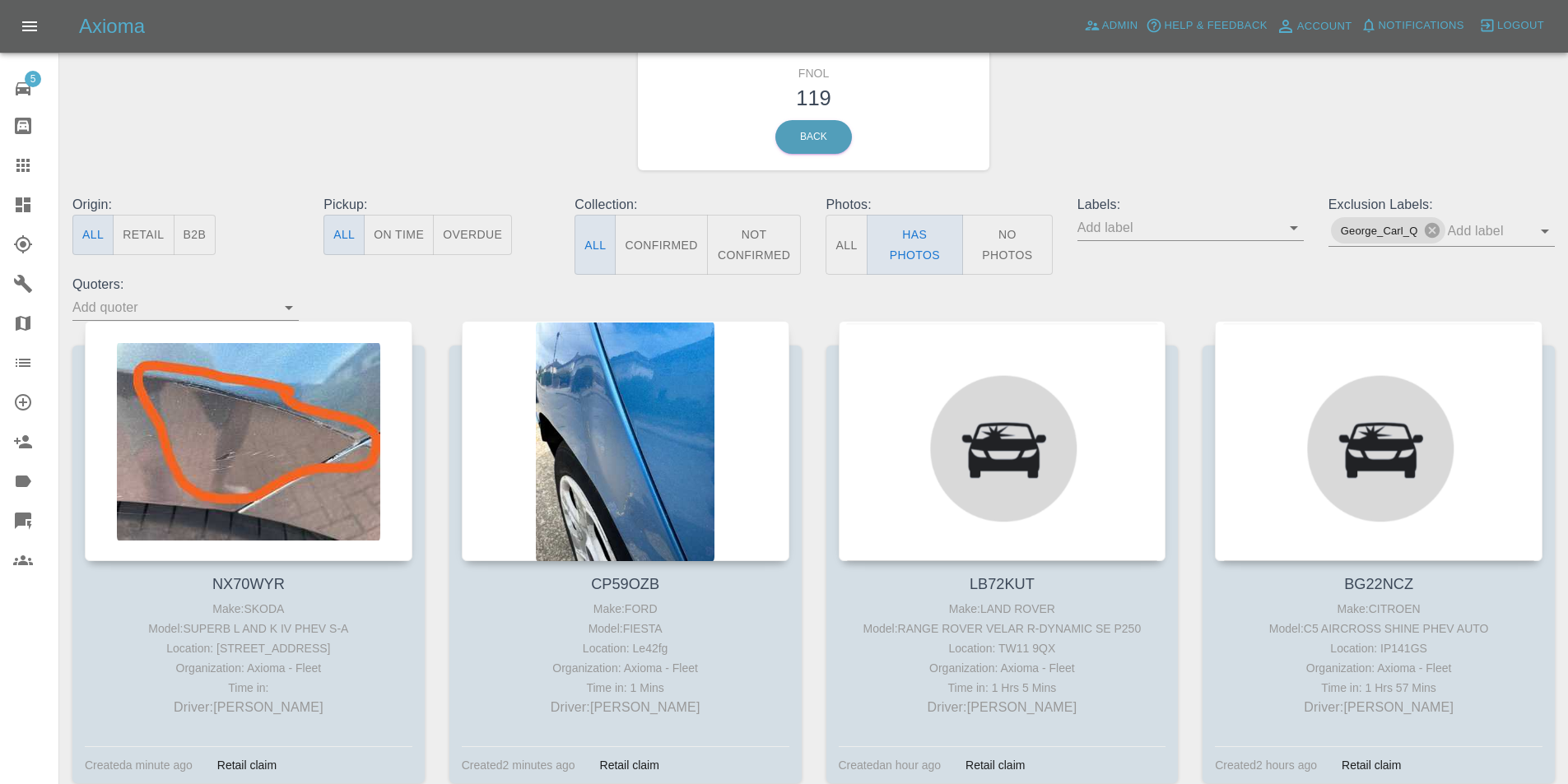
scroll to position [82, 0]
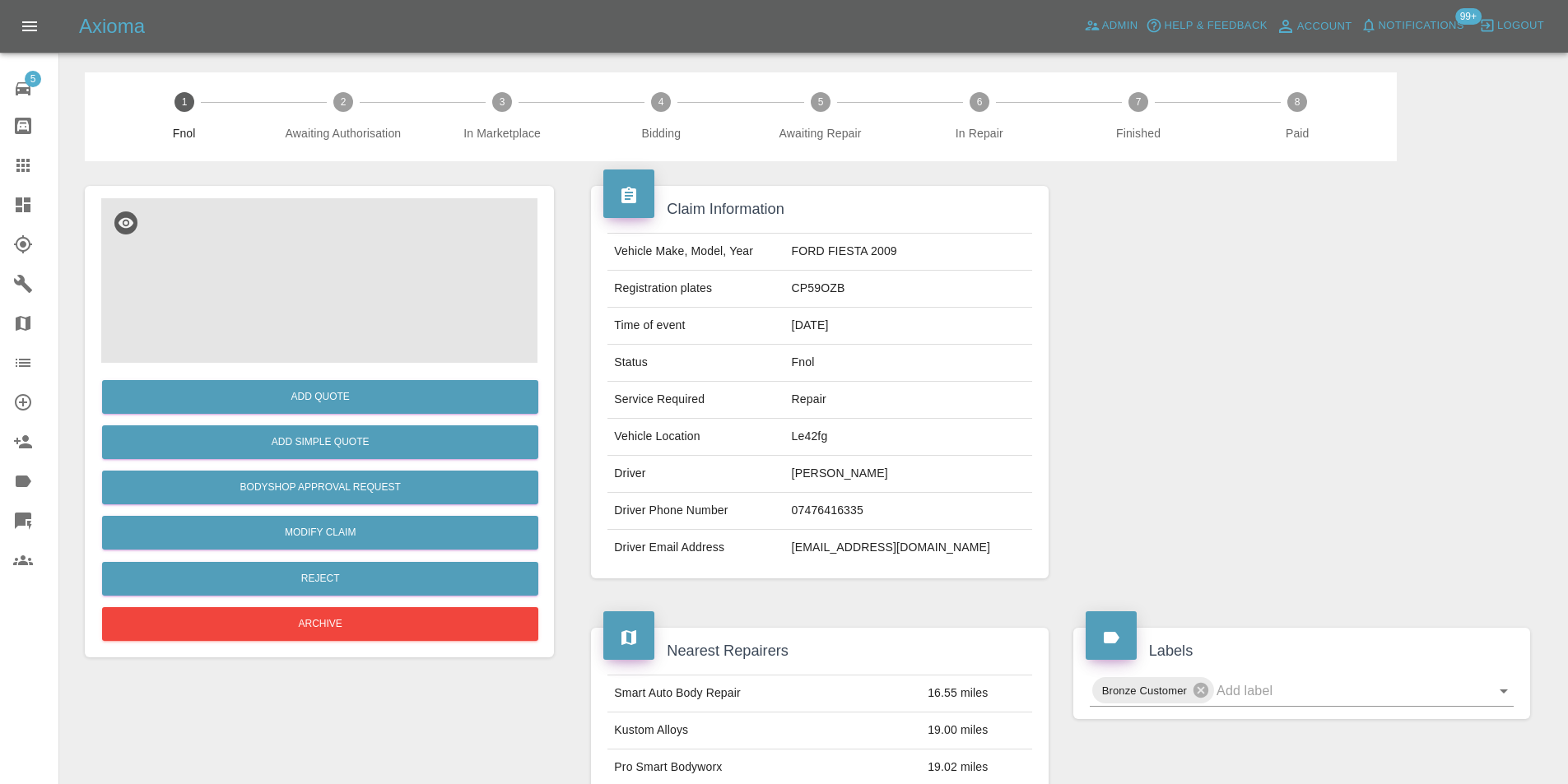
click at [279, 256] on img at bounding box center [319, 280] width 436 height 165
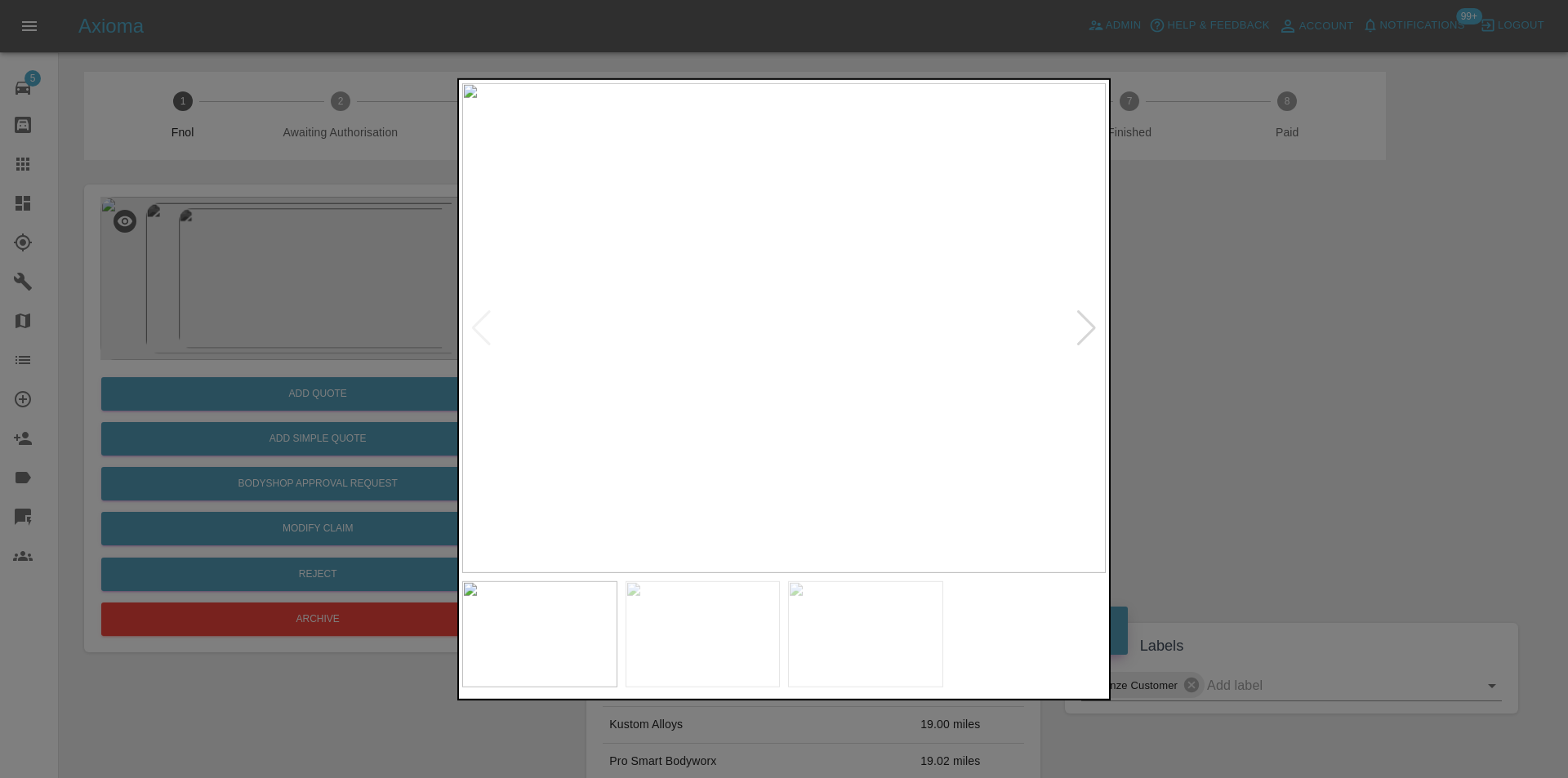
click at [1090, 328] on div at bounding box center [1086, 328] width 22 height 36
click at [1090, 328] on img at bounding box center [784, 327] width 643 height 490
click at [1251, 328] on div at bounding box center [784, 389] width 1568 height 778
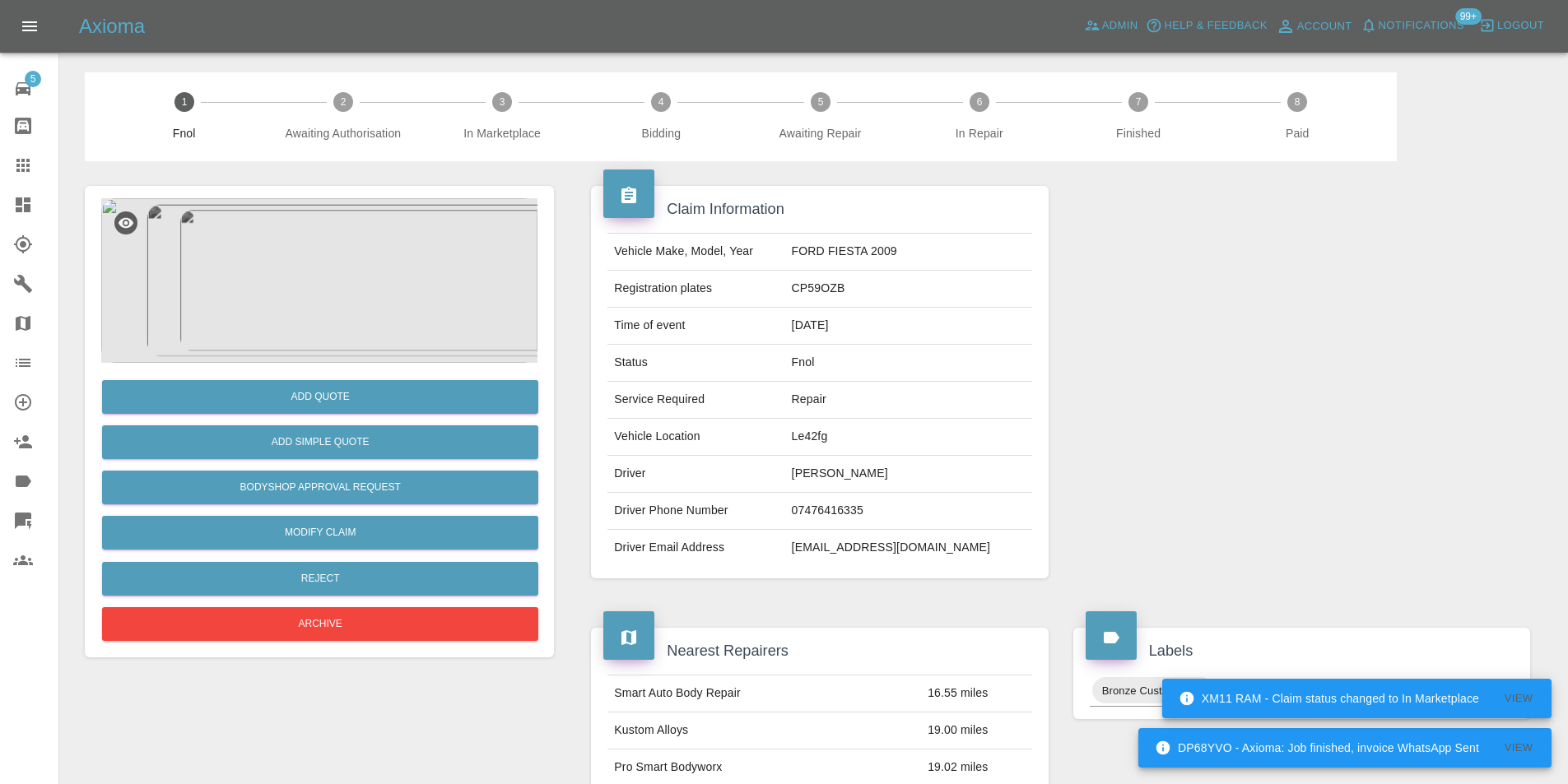
click at [292, 271] on img at bounding box center [319, 280] width 436 height 165
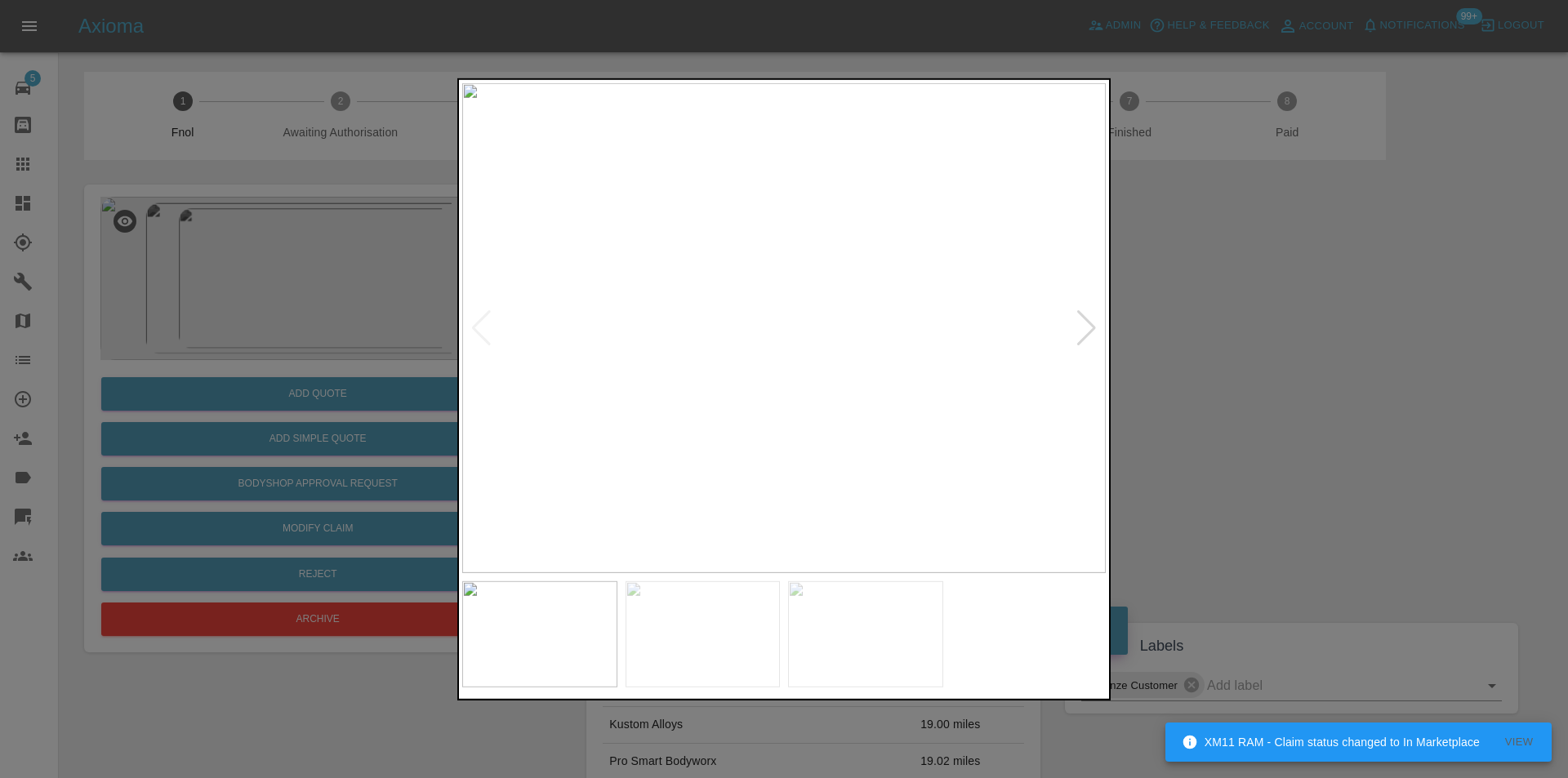
click at [1086, 330] on div at bounding box center [1086, 328] width 22 height 36
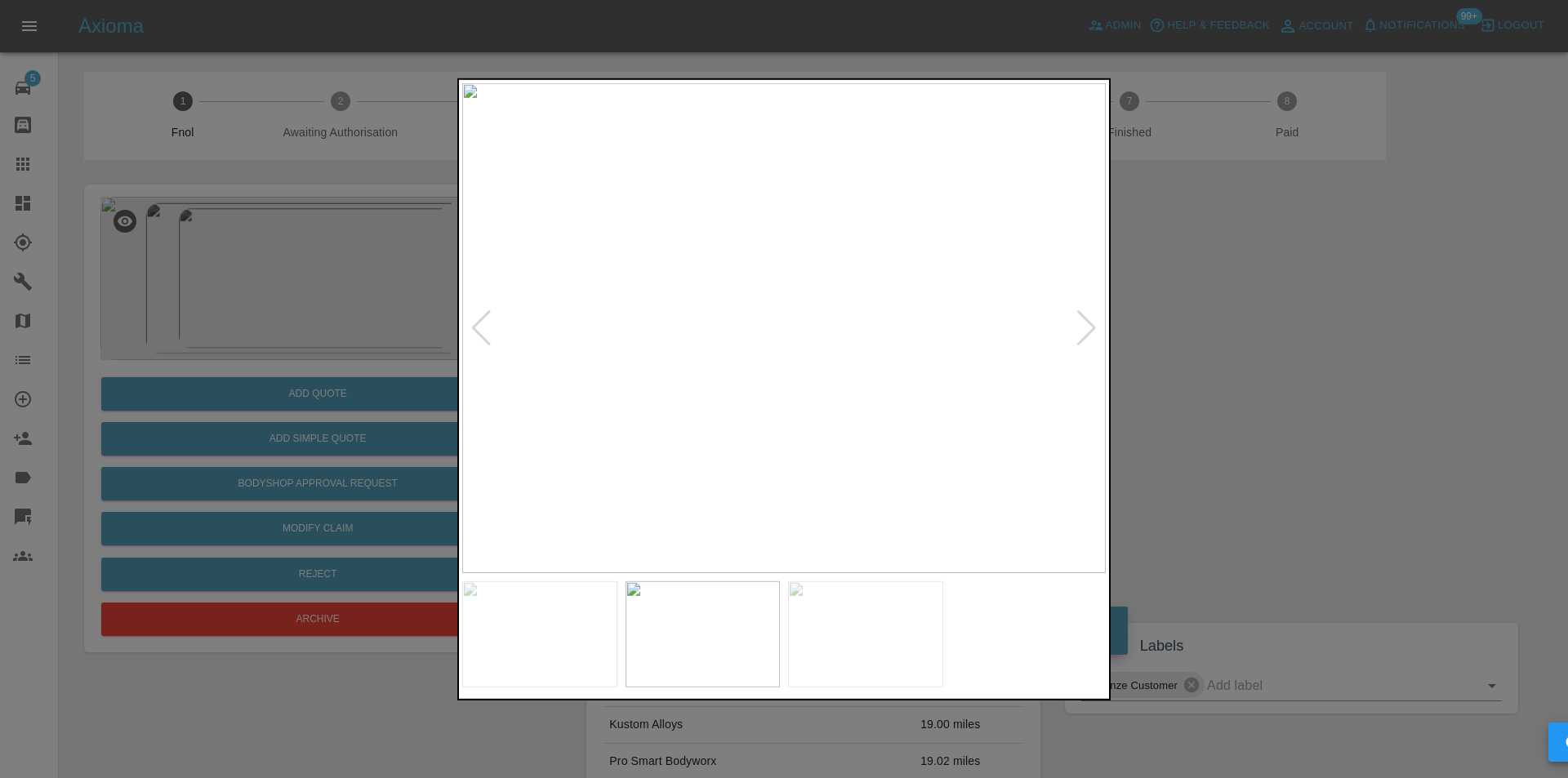
click at [1086, 330] on div at bounding box center [1086, 328] width 22 height 36
click at [1258, 346] on div at bounding box center [784, 389] width 1568 height 778
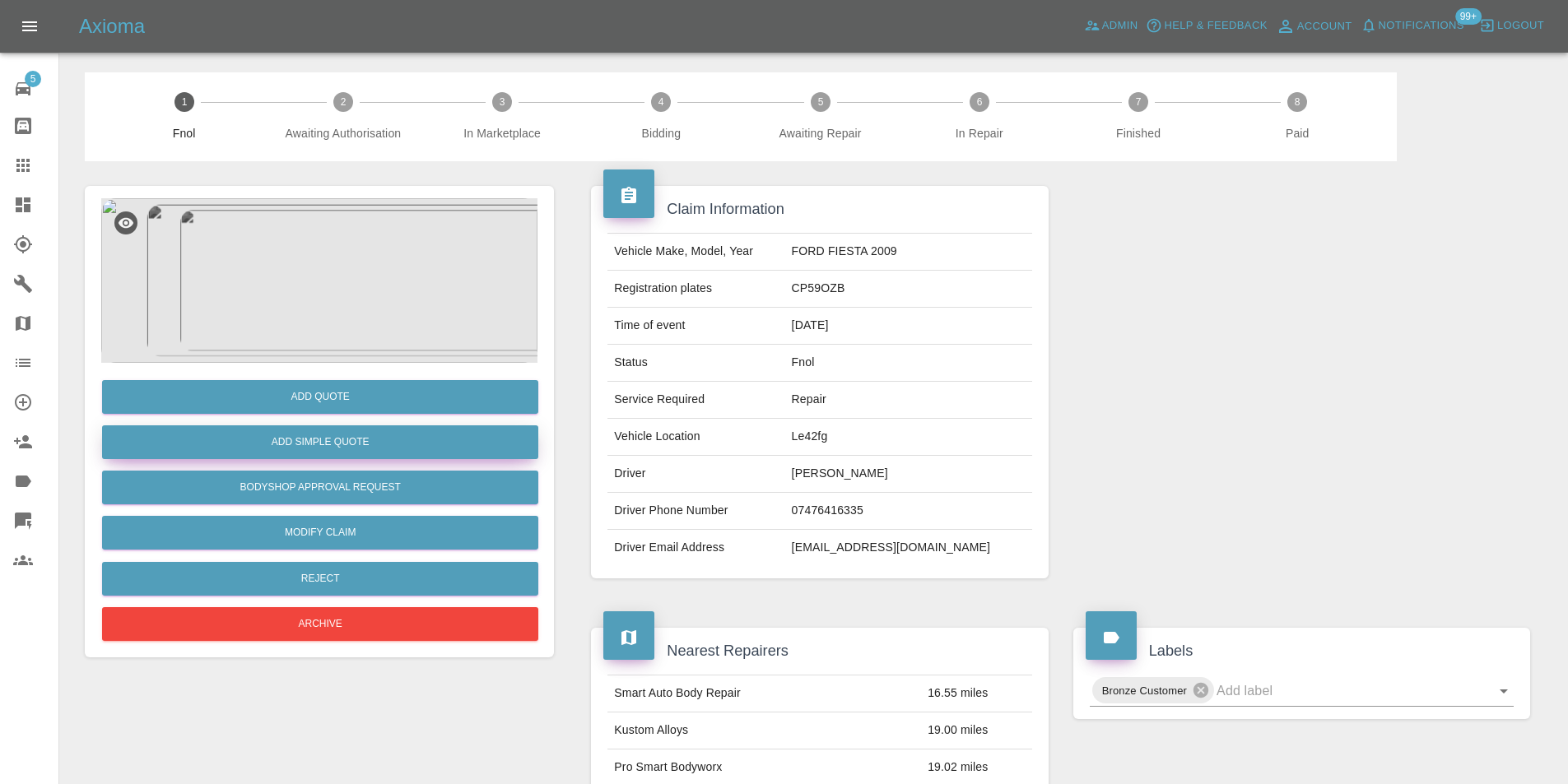
click at [334, 441] on button "Add Simple Quote" at bounding box center [320, 443] width 436 height 34
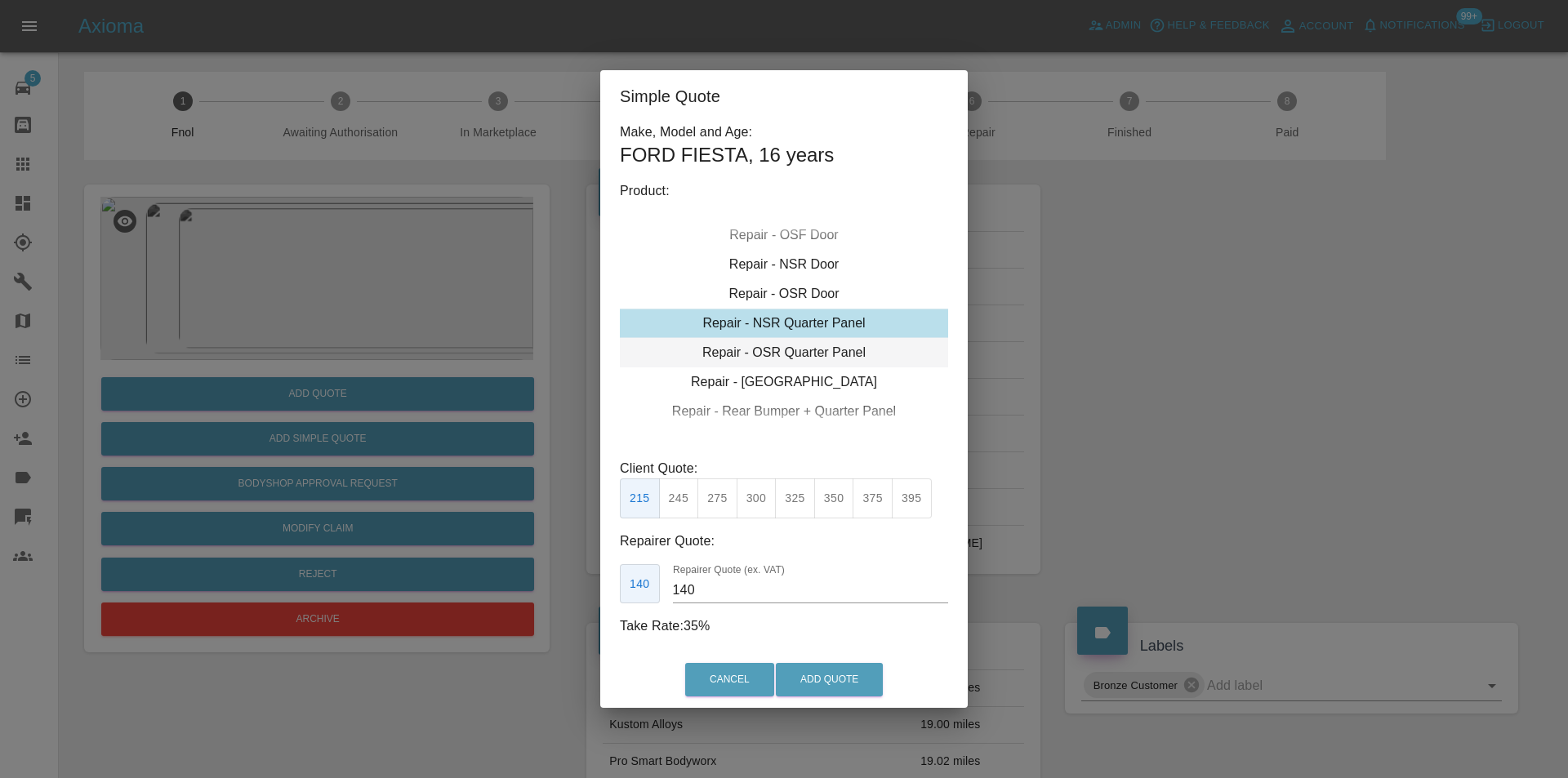
click at [814, 355] on div "Repair - OSR Quarter Panel" at bounding box center [784, 352] width 329 height 30
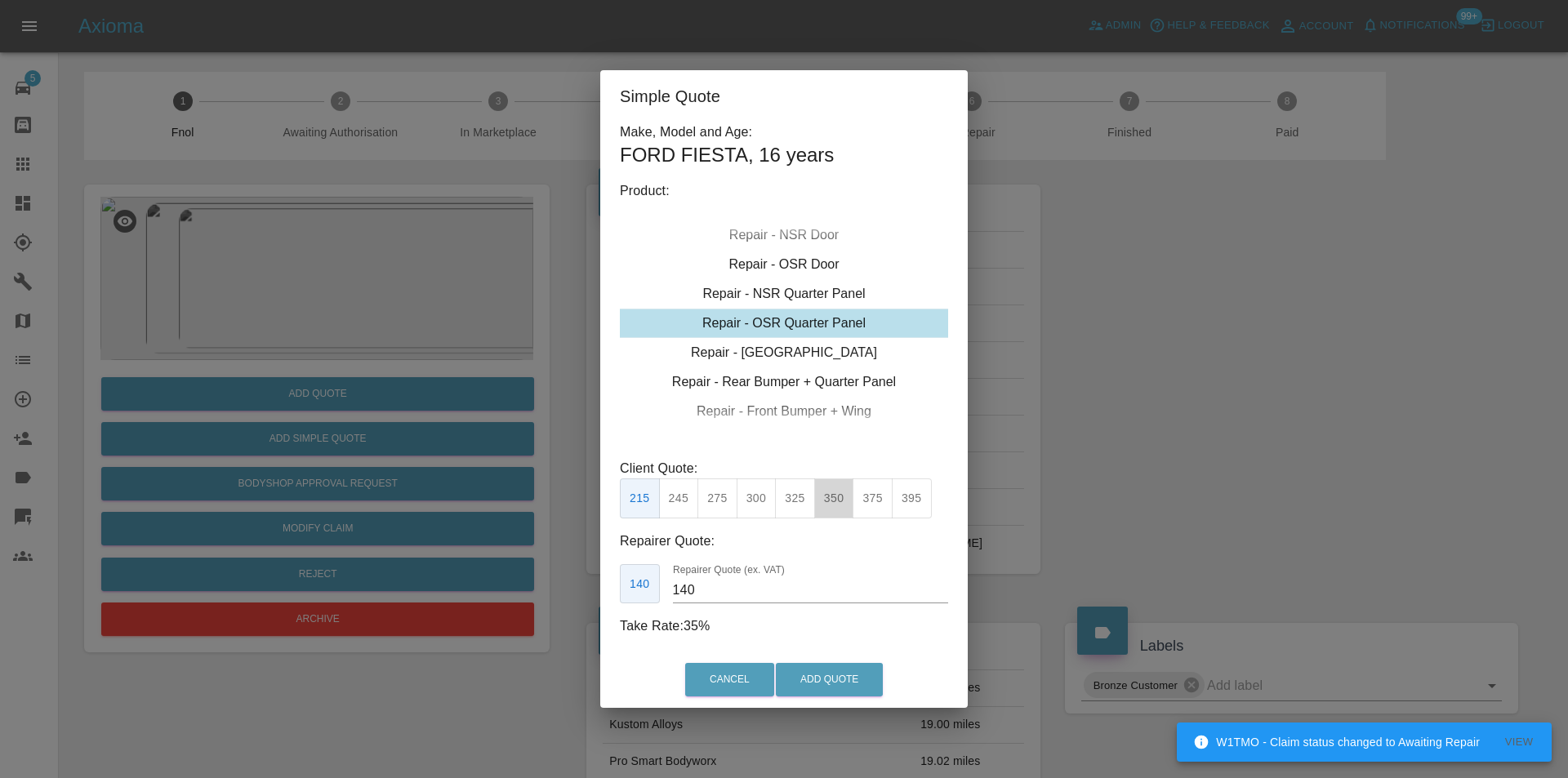
click at [831, 496] on button "350" at bounding box center [834, 498] width 40 height 40
type input "230"
click at [852, 682] on button "Add Quote" at bounding box center [829, 680] width 107 height 34
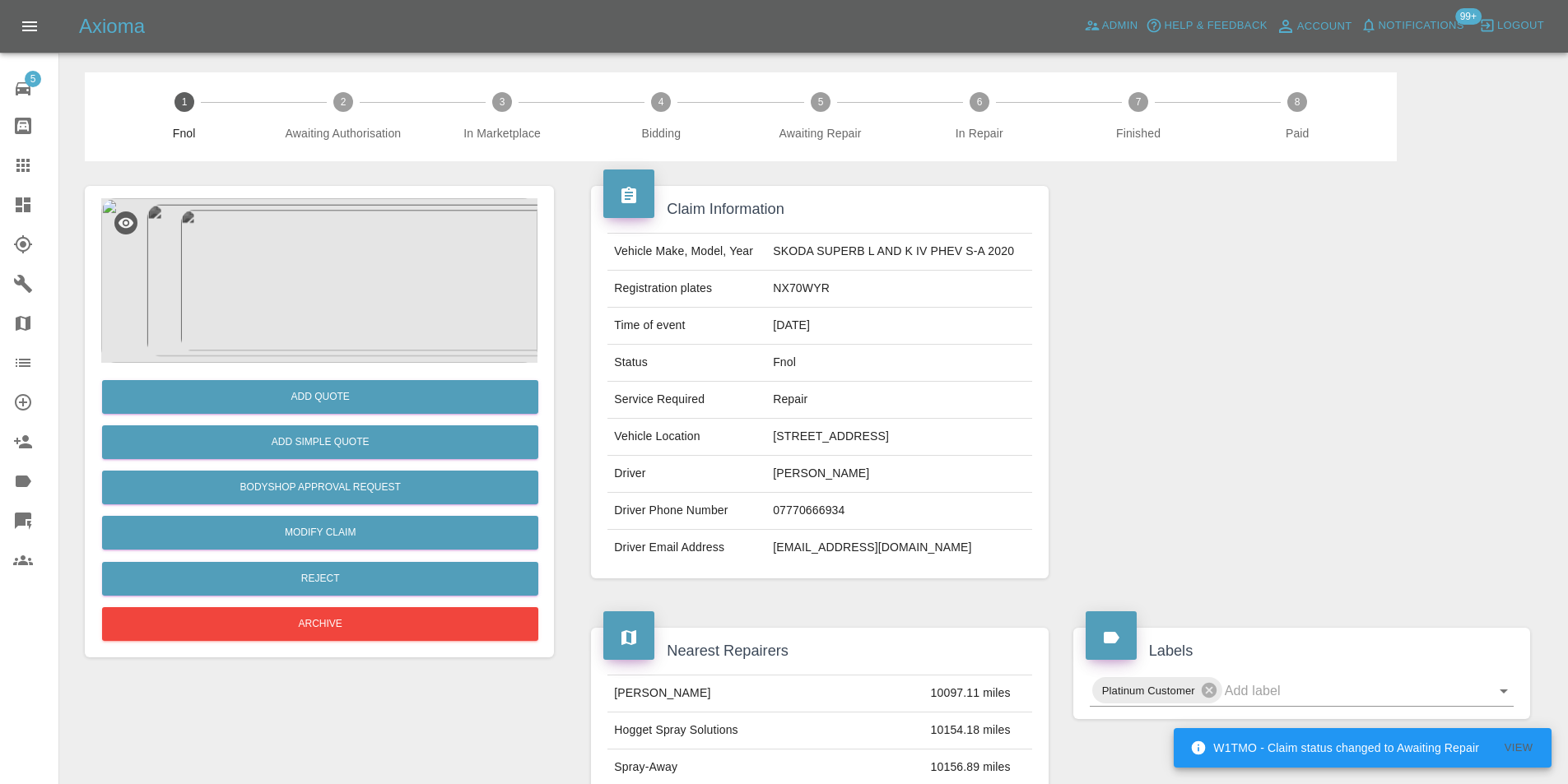
click at [350, 276] on img at bounding box center [319, 280] width 436 height 165
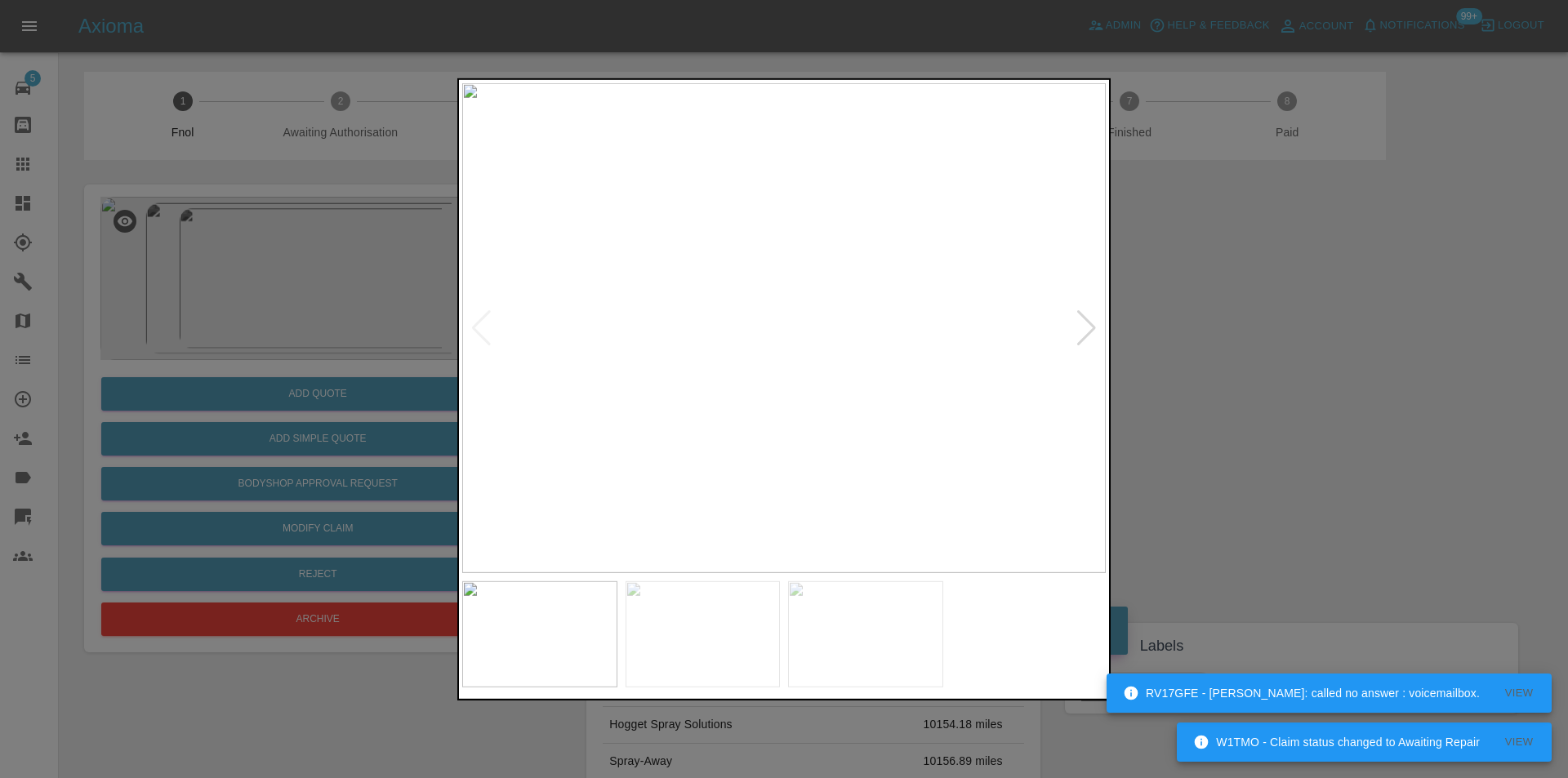
click at [1084, 322] on div at bounding box center [1086, 328] width 22 height 36
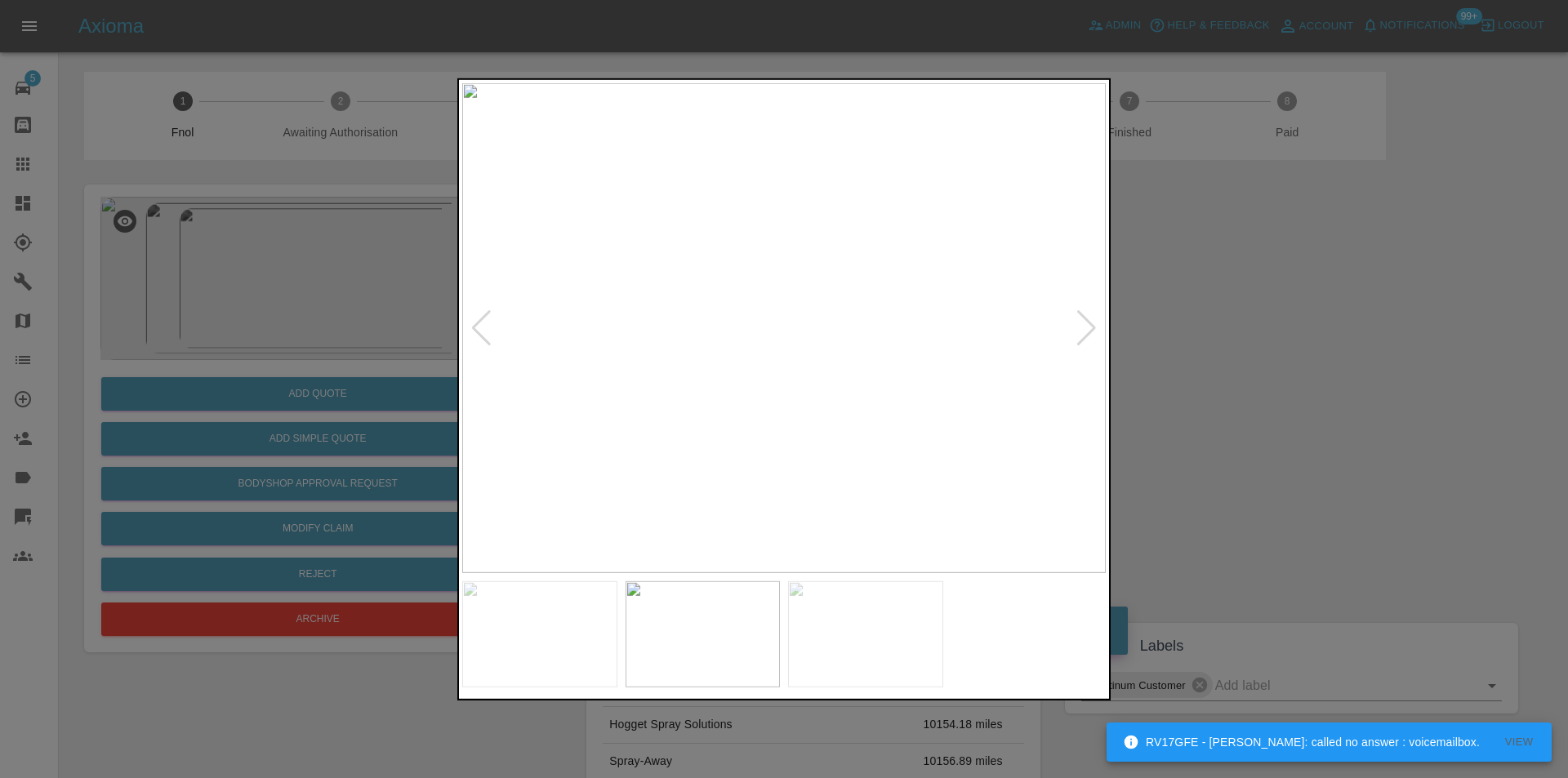
click at [1084, 323] on div at bounding box center [1086, 328] width 22 height 36
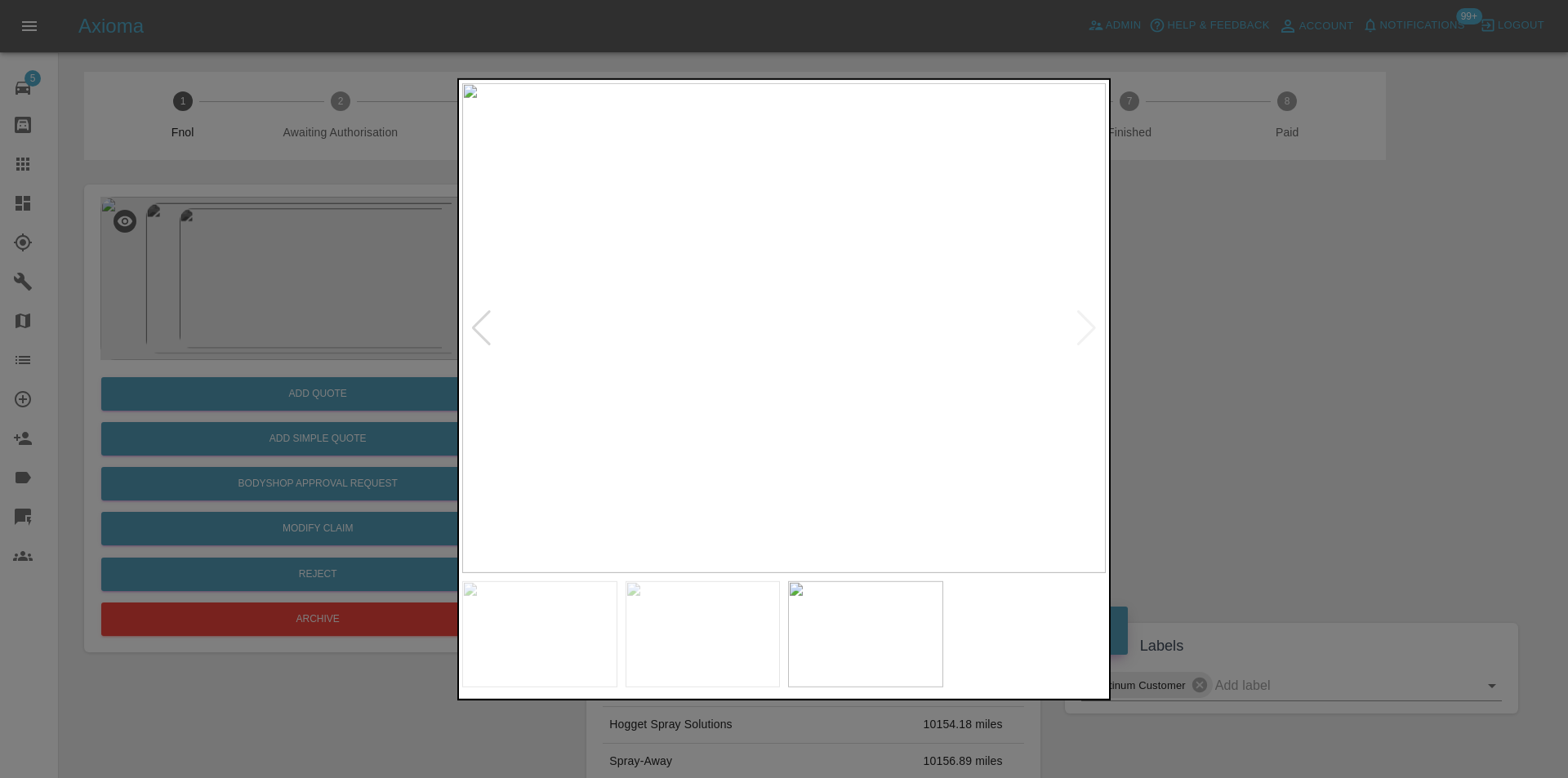
click at [1088, 323] on img at bounding box center [784, 327] width 643 height 490
click at [1278, 312] on div at bounding box center [784, 389] width 1568 height 778
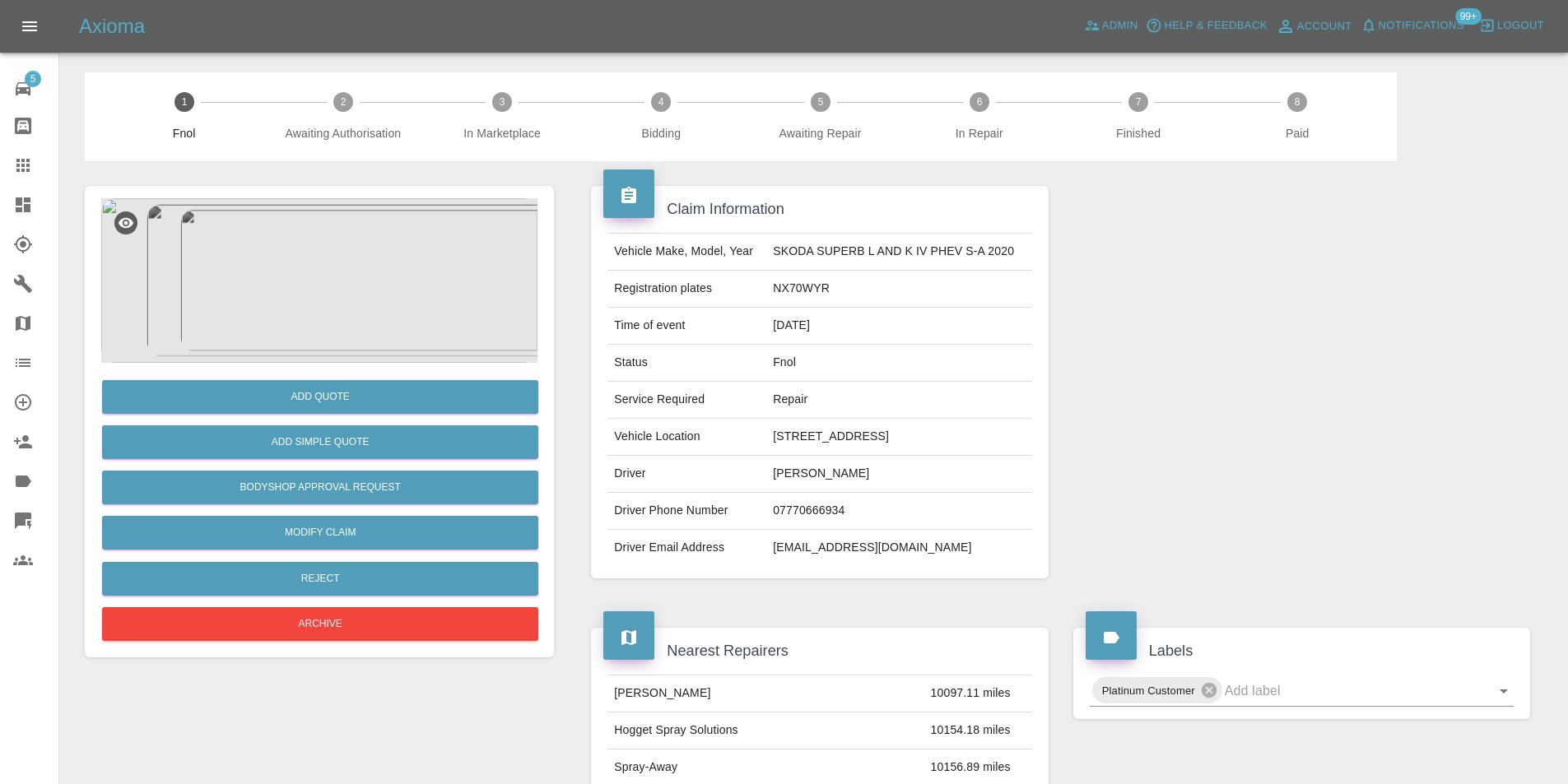
click at [340, 276] on img at bounding box center [319, 280] width 436 height 165
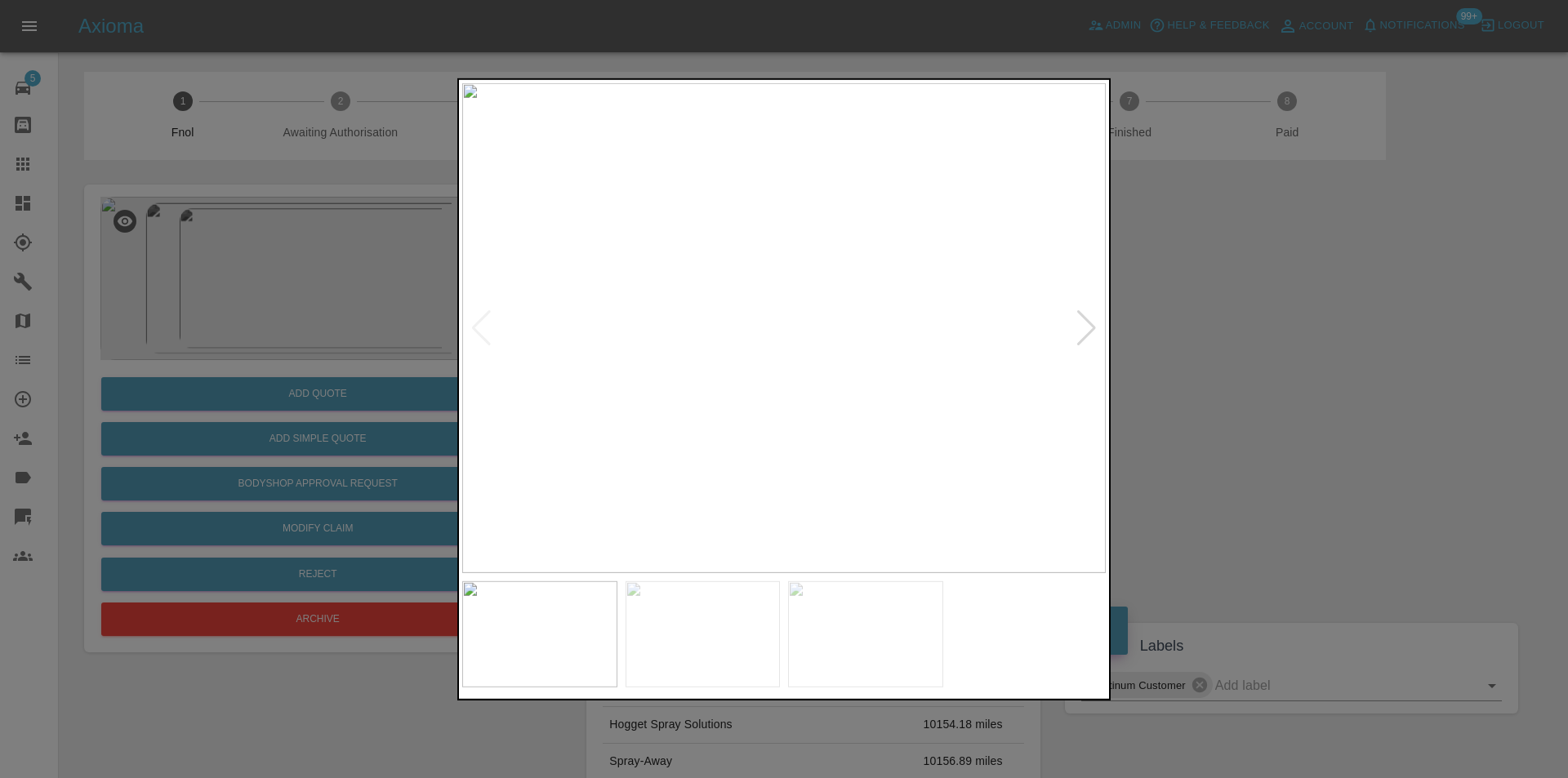
click at [1088, 335] on div at bounding box center [1086, 328] width 22 height 36
click at [1088, 335] on img at bounding box center [784, 327] width 643 height 490
click at [1300, 405] on div at bounding box center [784, 389] width 1568 height 778
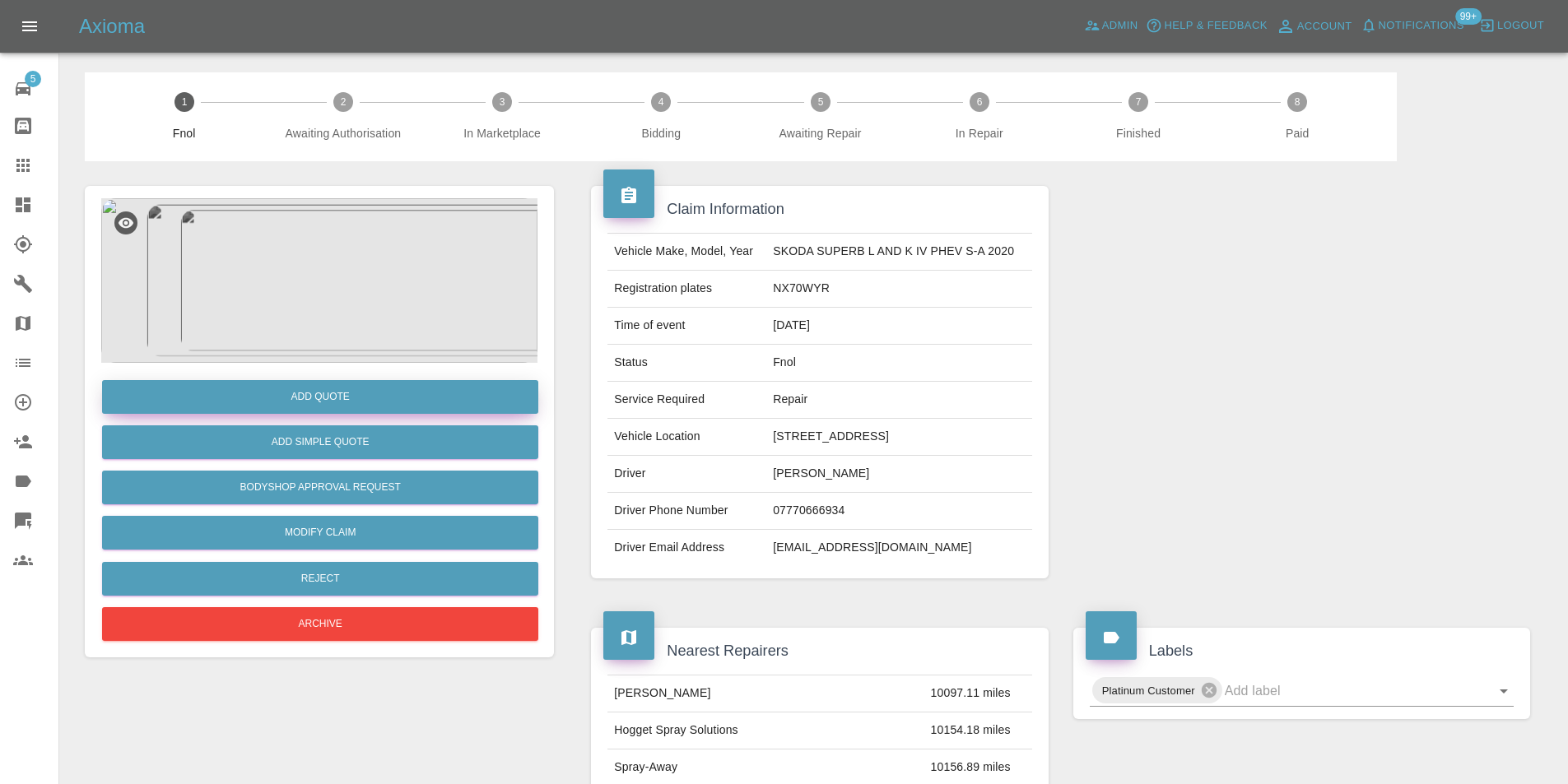
click at [327, 385] on button "Add Quote" at bounding box center [320, 398] width 436 height 34
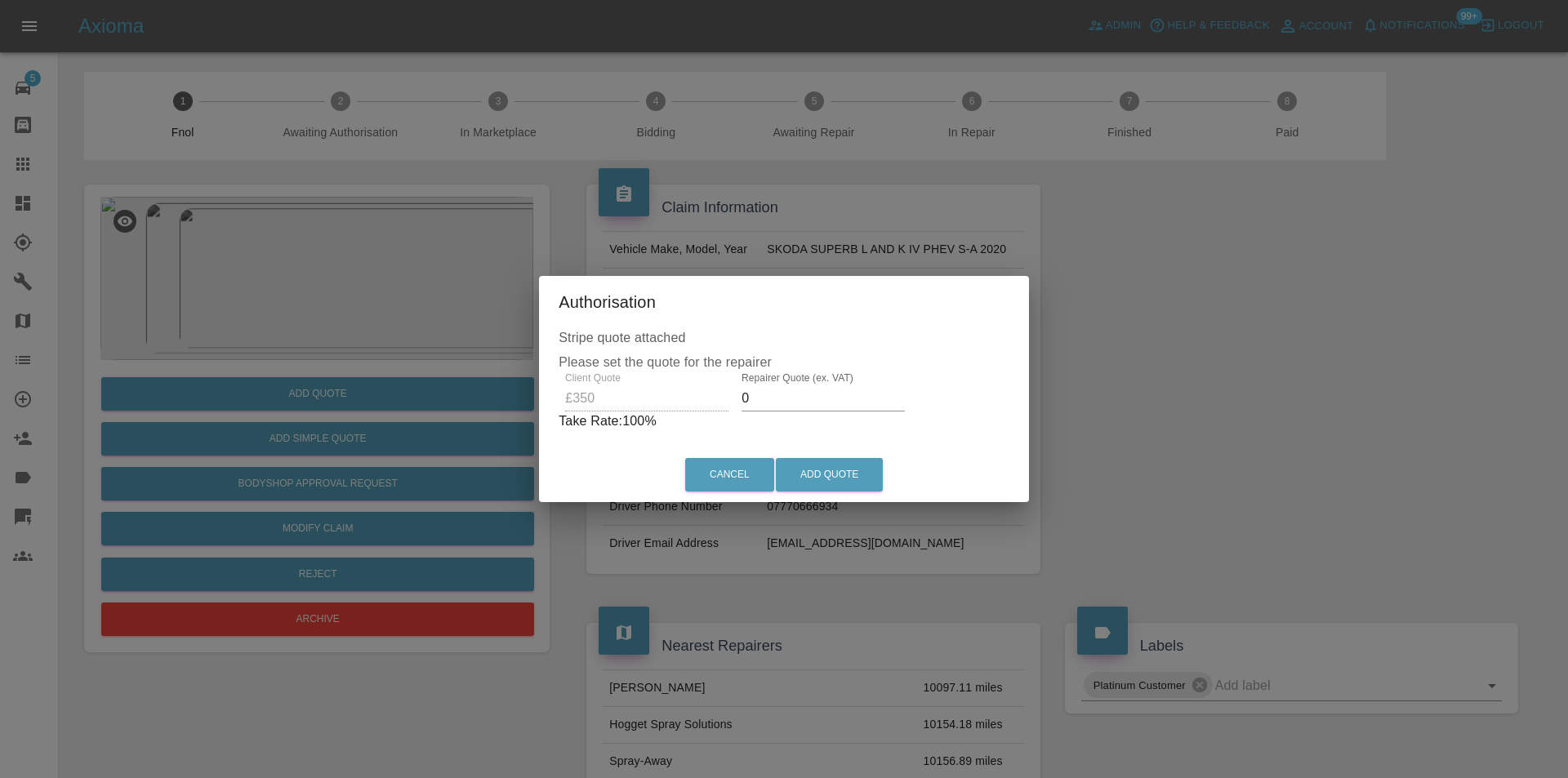
click at [811, 407] on input "0" at bounding box center [823, 398] width 163 height 26
type input "0220"
click at [833, 473] on button "Add Quote" at bounding box center [829, 475] width 107 height 34
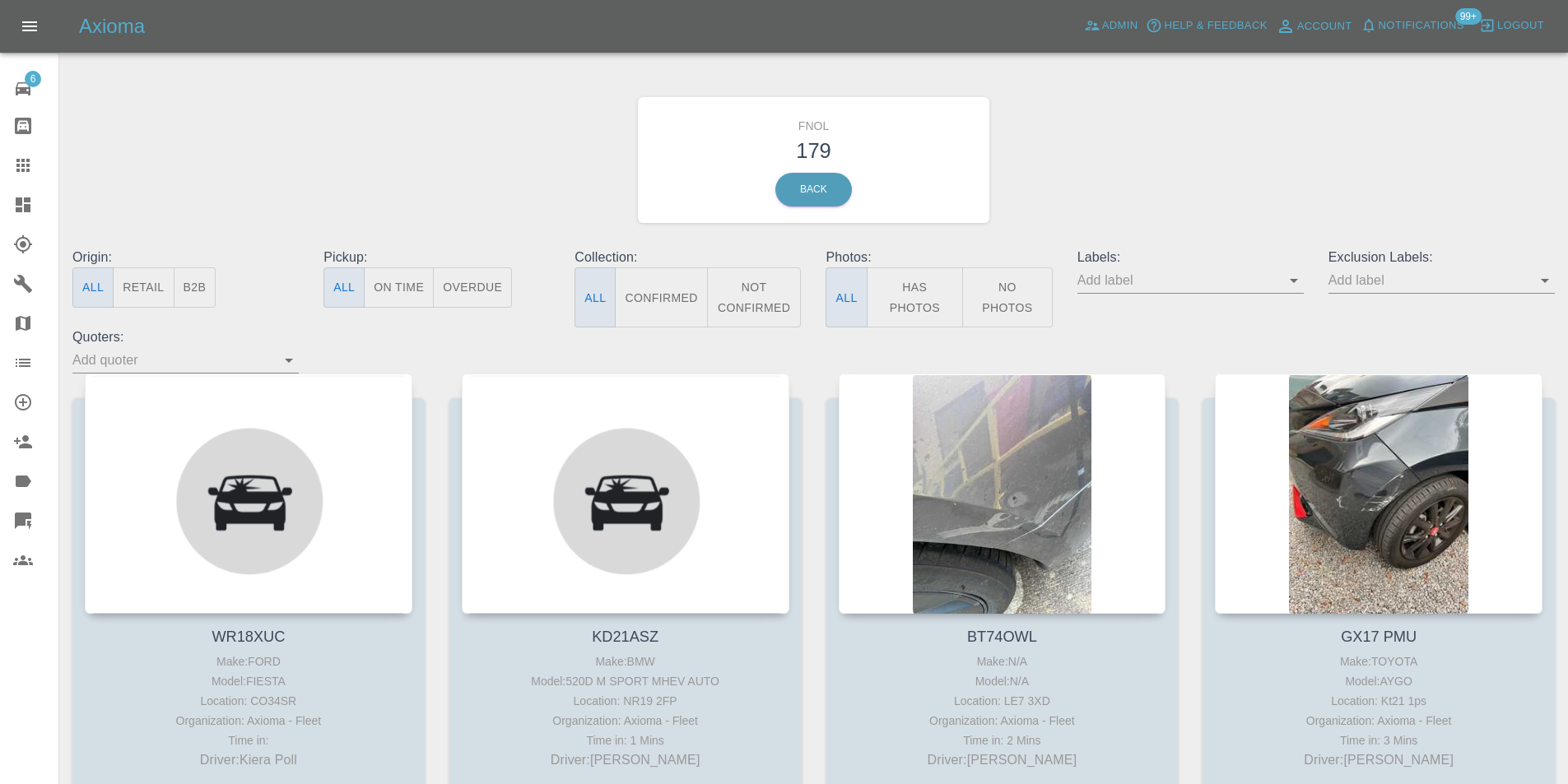
click at [1547, 276] on icon "Open" at bounding box center [1545, 280] width 20 height 20
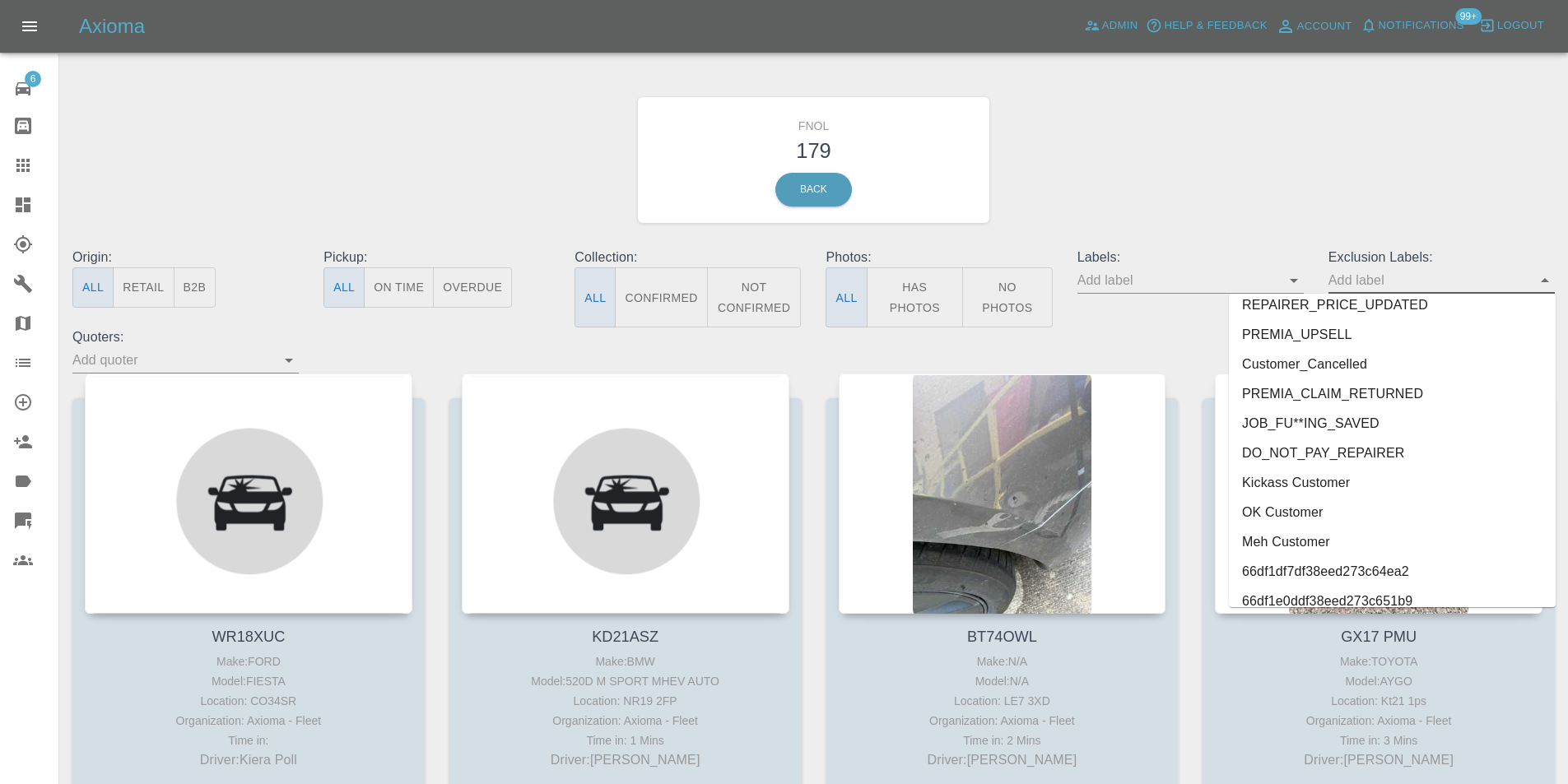
scroll to position [3432, 0]
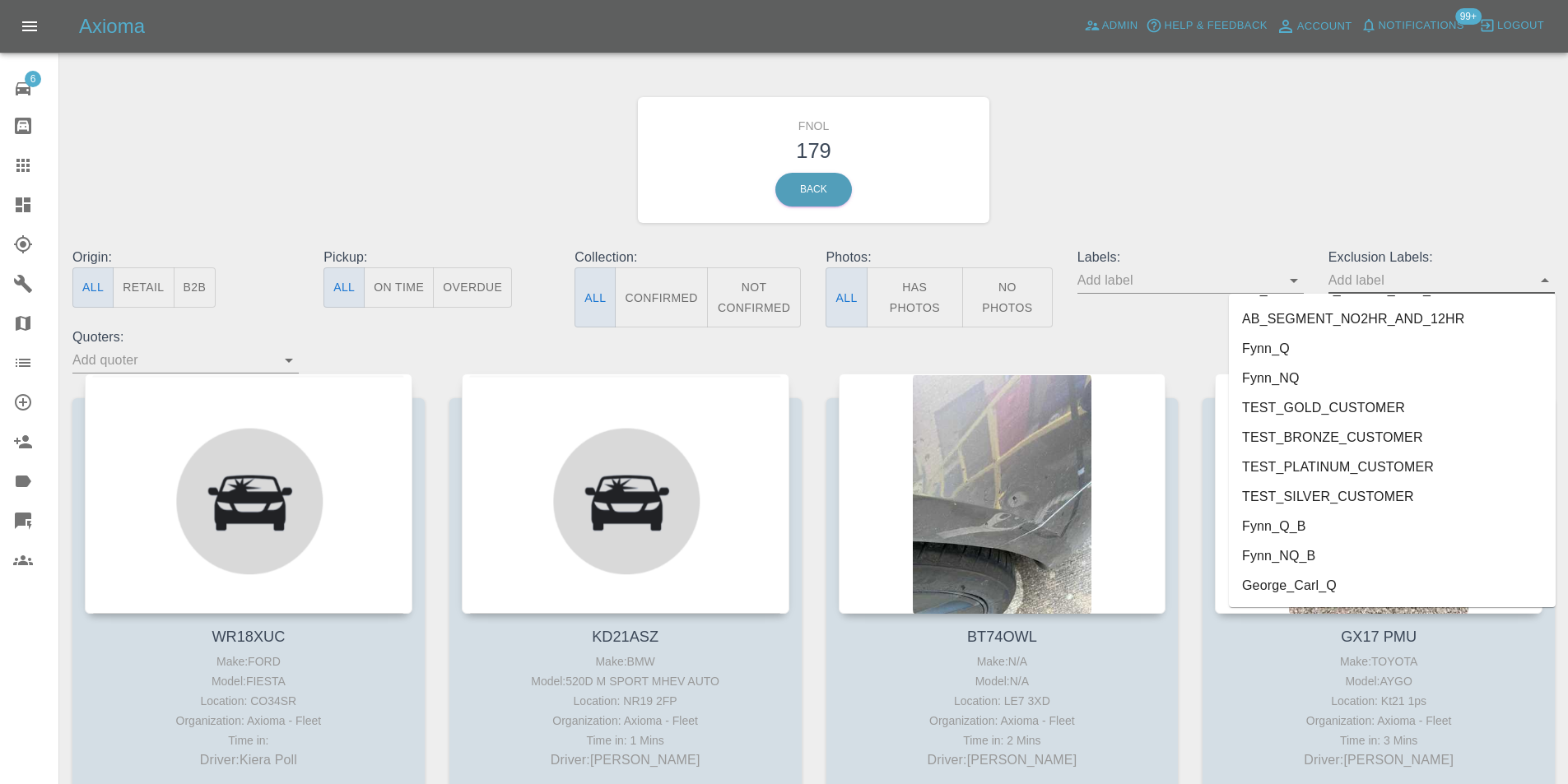
click at [1339, 581] on li "George_Carl_Q" at bounding box center [1392, 585] width 327 height 30
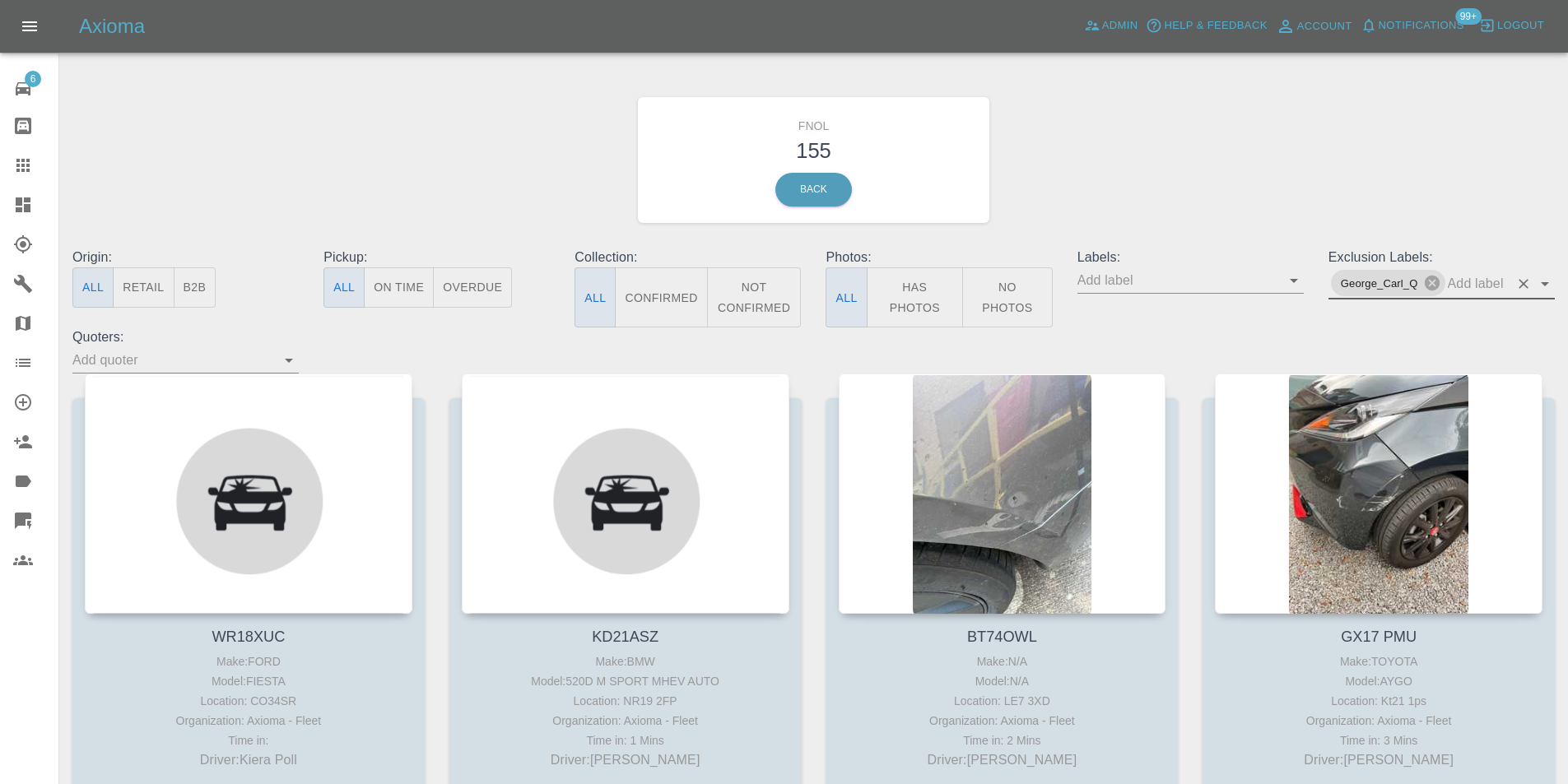
click at [901, 309] on button "Has Photos" at bounding box center [916, 297] width 97 height 60
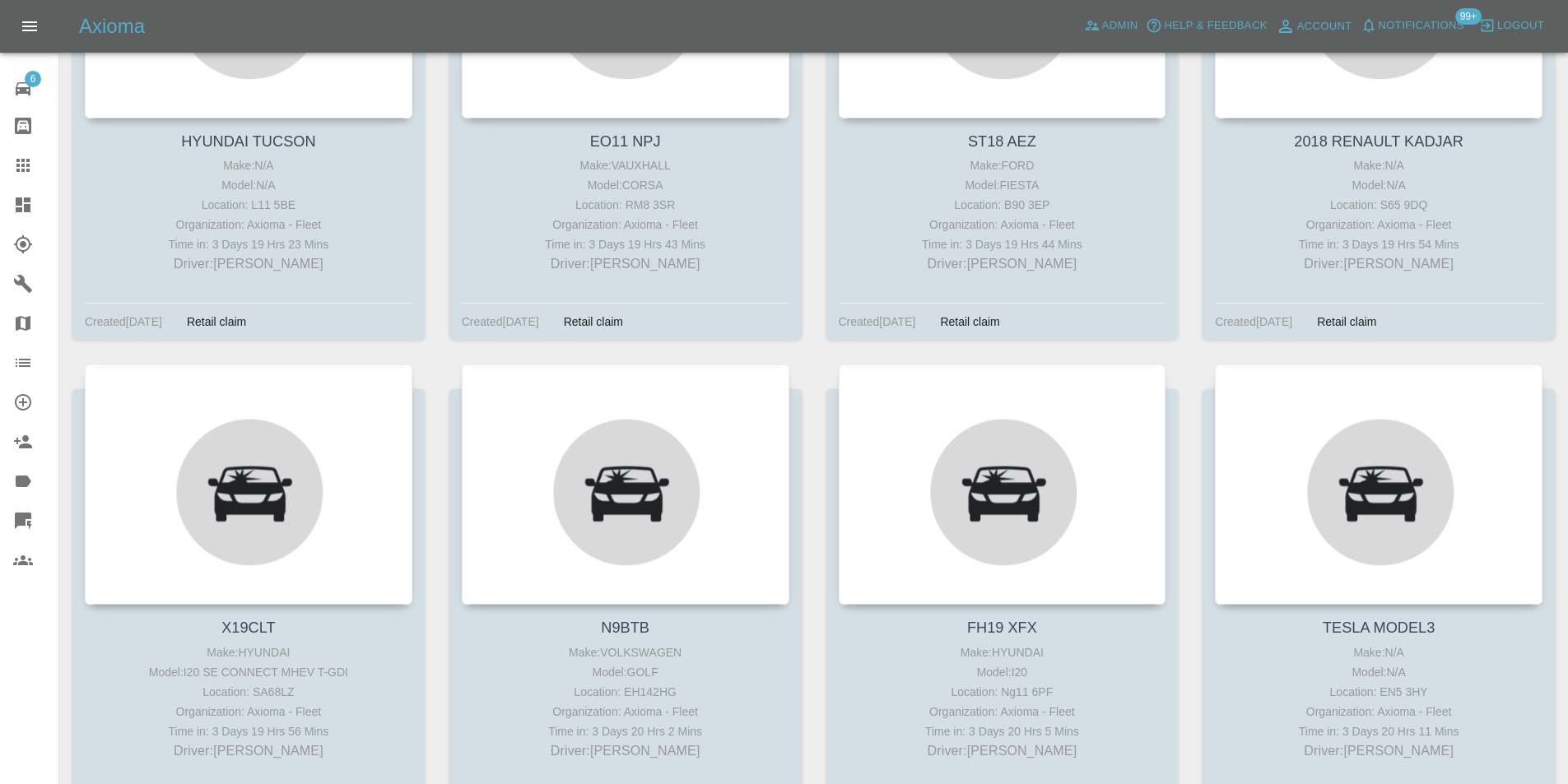
scroll to position [12713, 0]
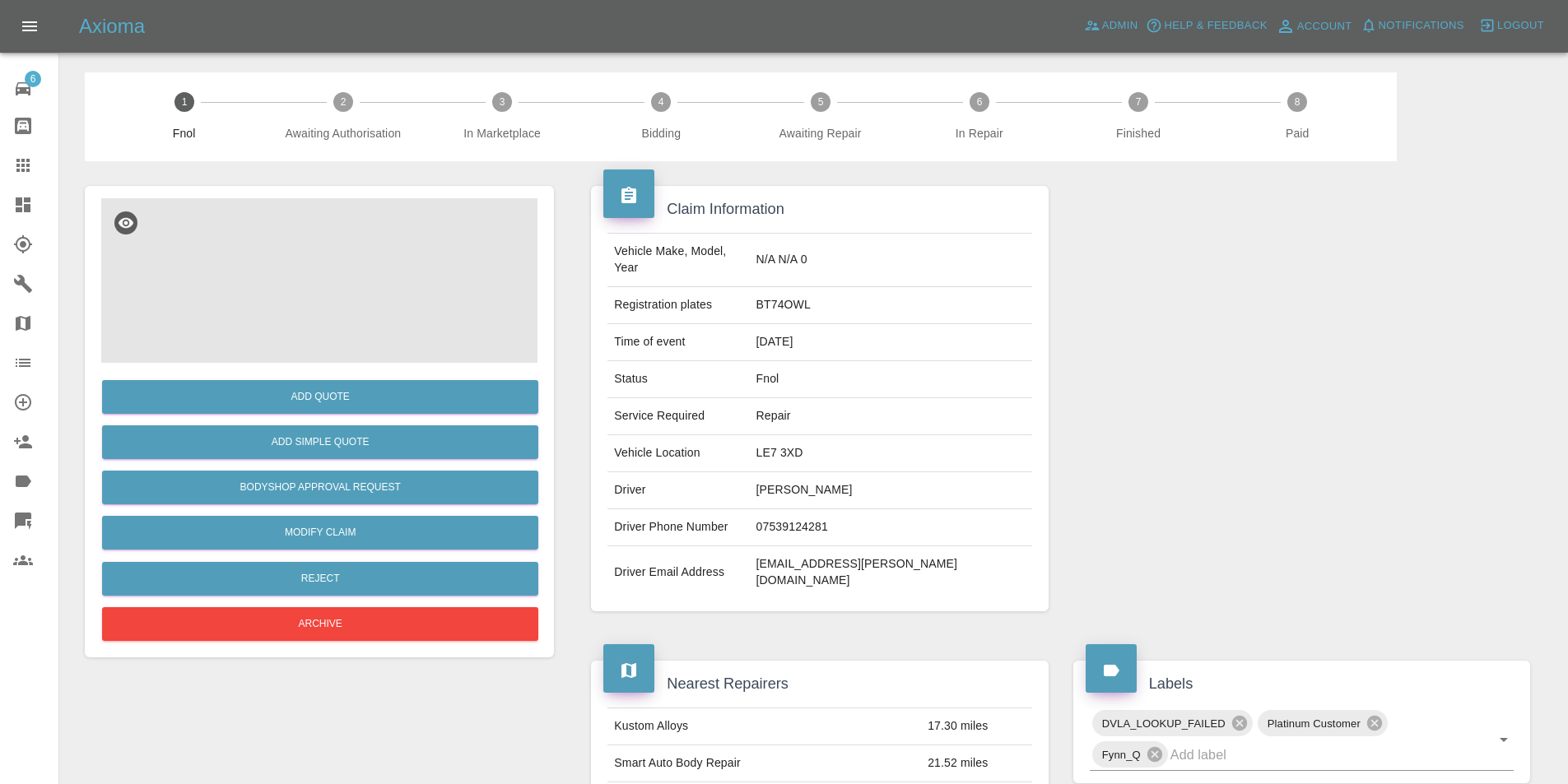
click at [345, 269] on img at bounding box center [319, 280] width 436 height 165
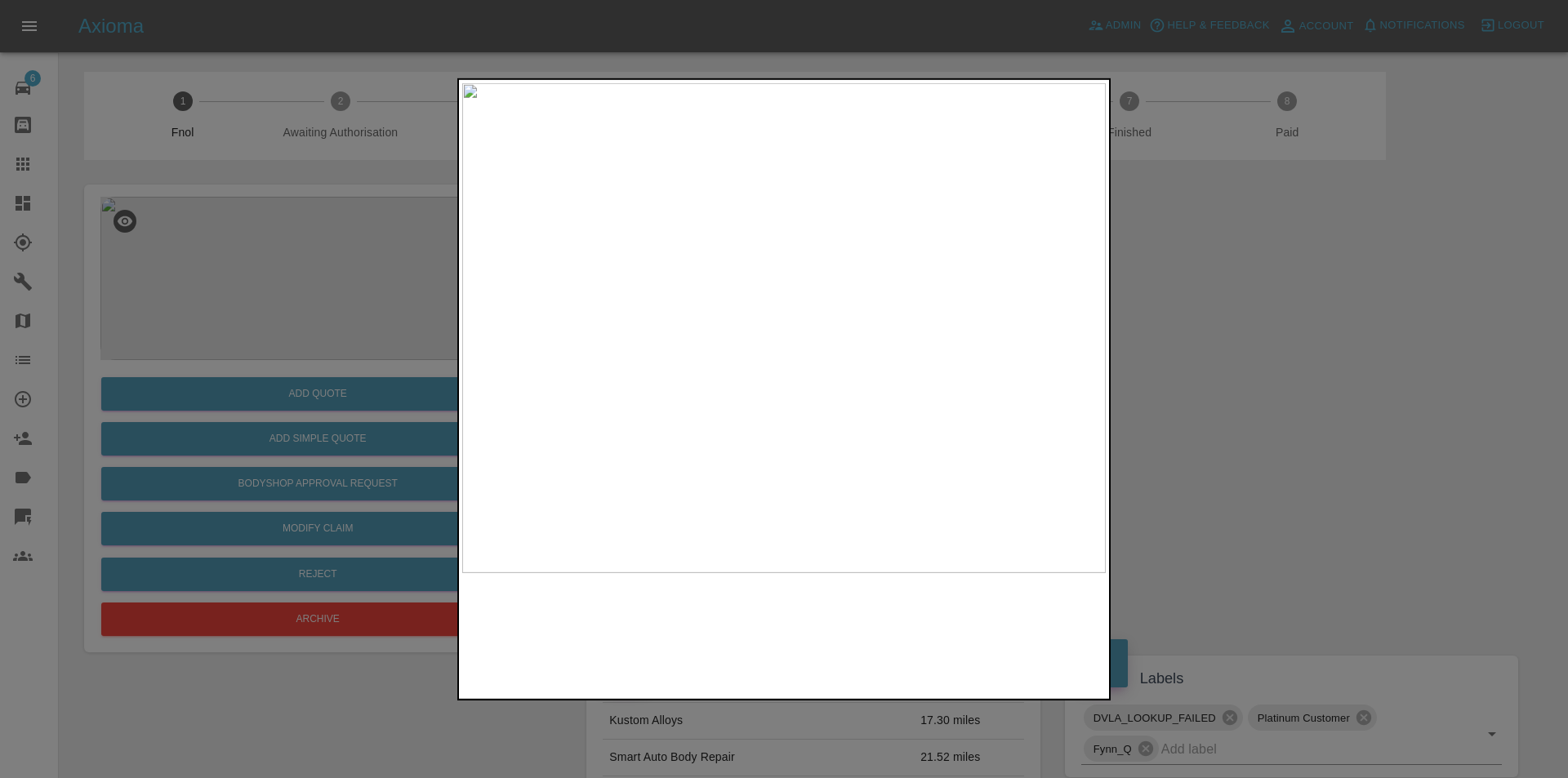
click at [815, 367] on img at bounding box center [784, 327] width 643 height 490
click at [815, 367] on img at bounding box center [688, 211] width 1930 height 1470
drag, startPoint x: 1226, startPoint y: 388, endPoint x: 1017, endPoint y: 409, distance: 210.1
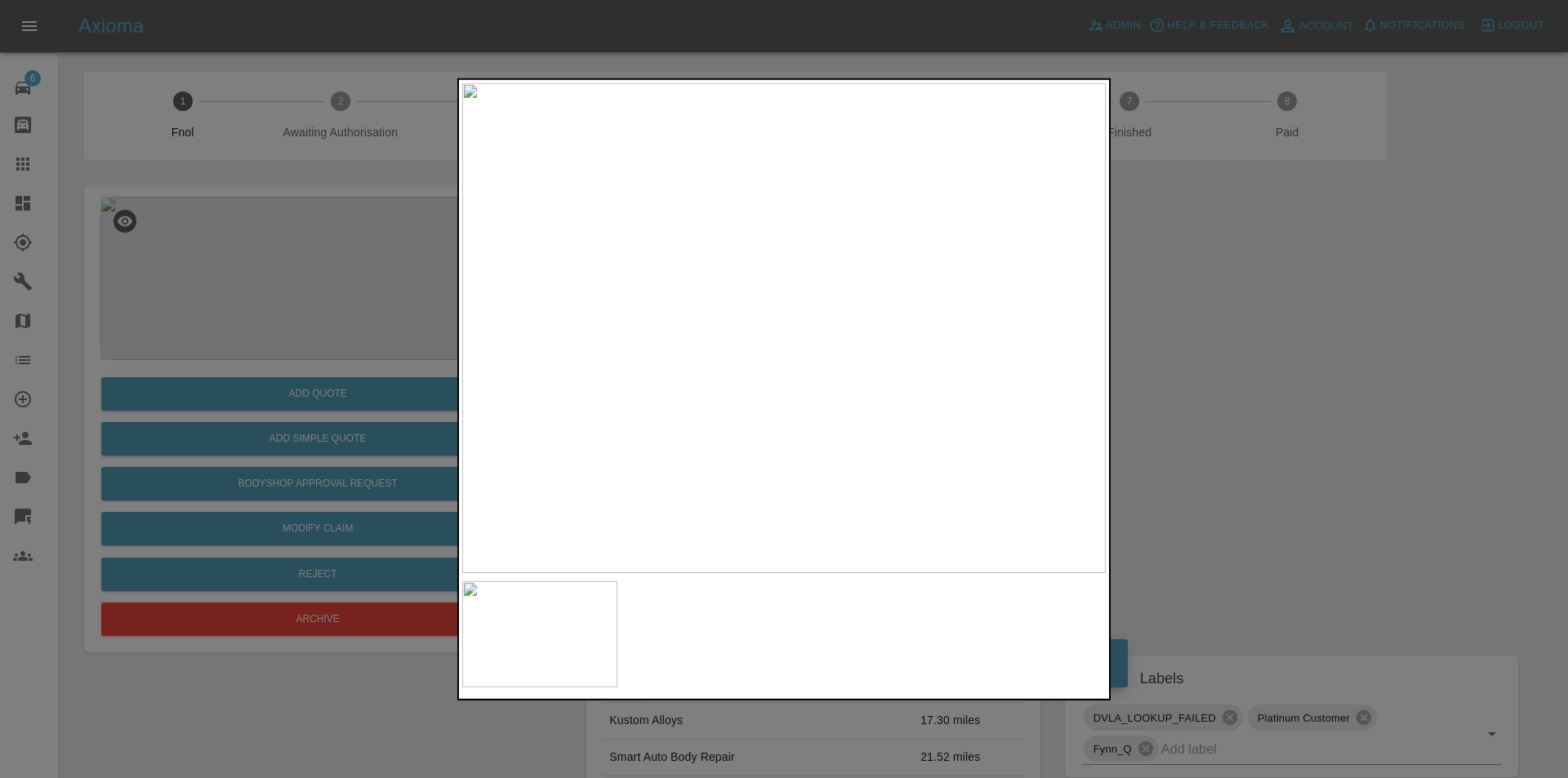
click at [1223, 388] on div at bounding box center [784, 389] width 1568 height 778
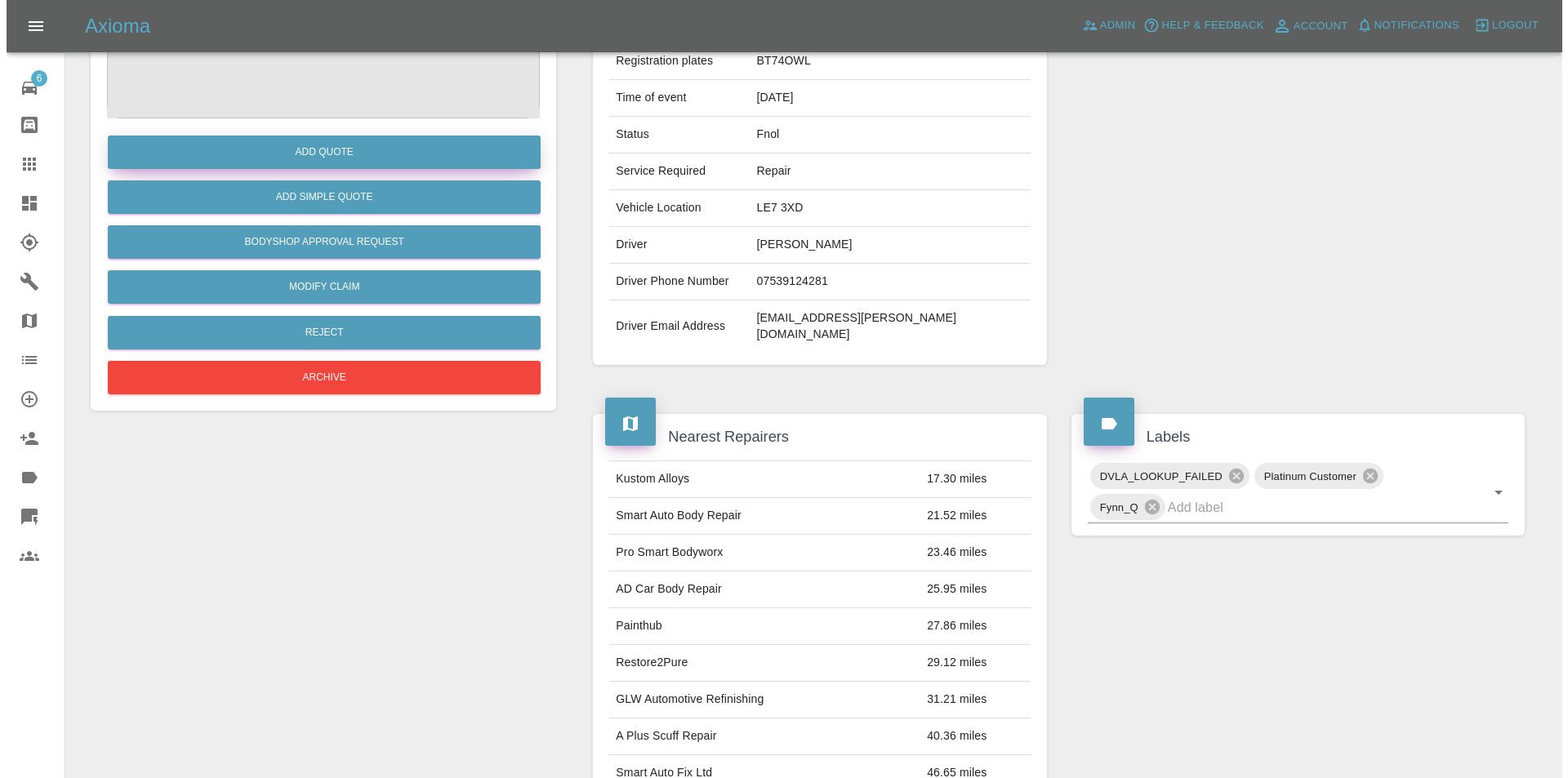
scroll to position [81, 0]
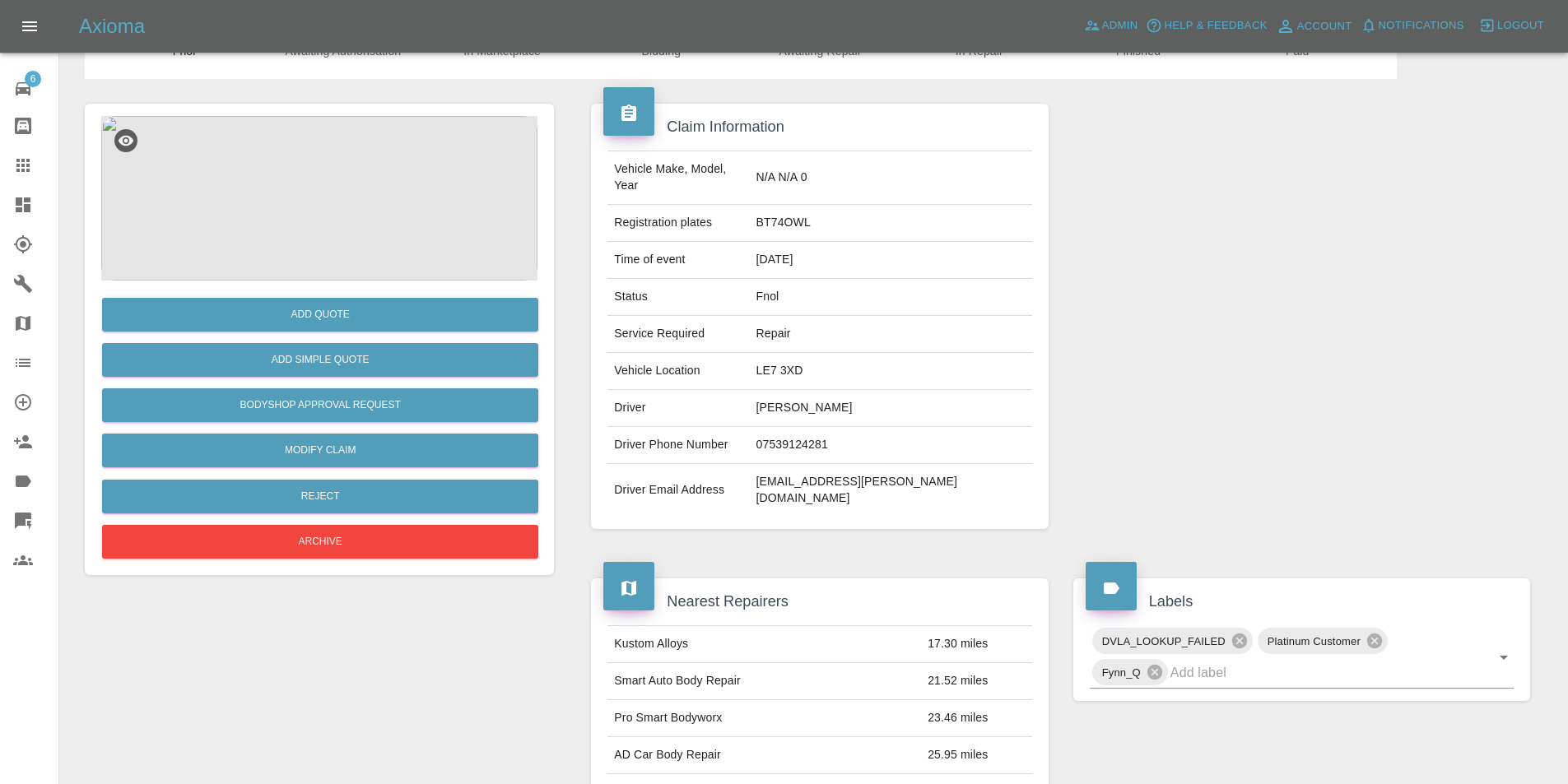
click at [300, 171] on img at bounding box center [319, 198] width 436 height 165
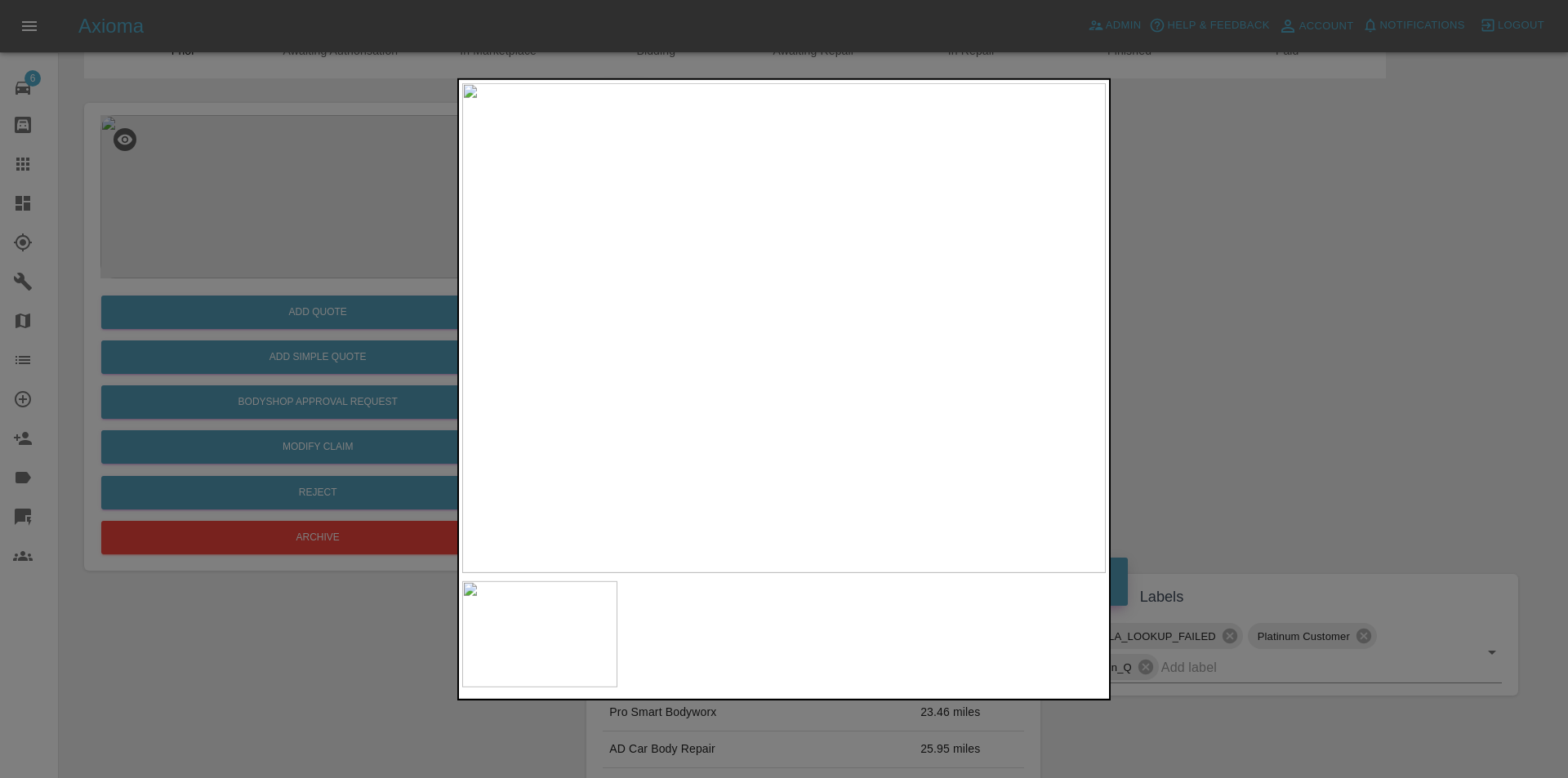
click at [1140, 400] on div at bounding box center [784, 389] width 1568 height 778
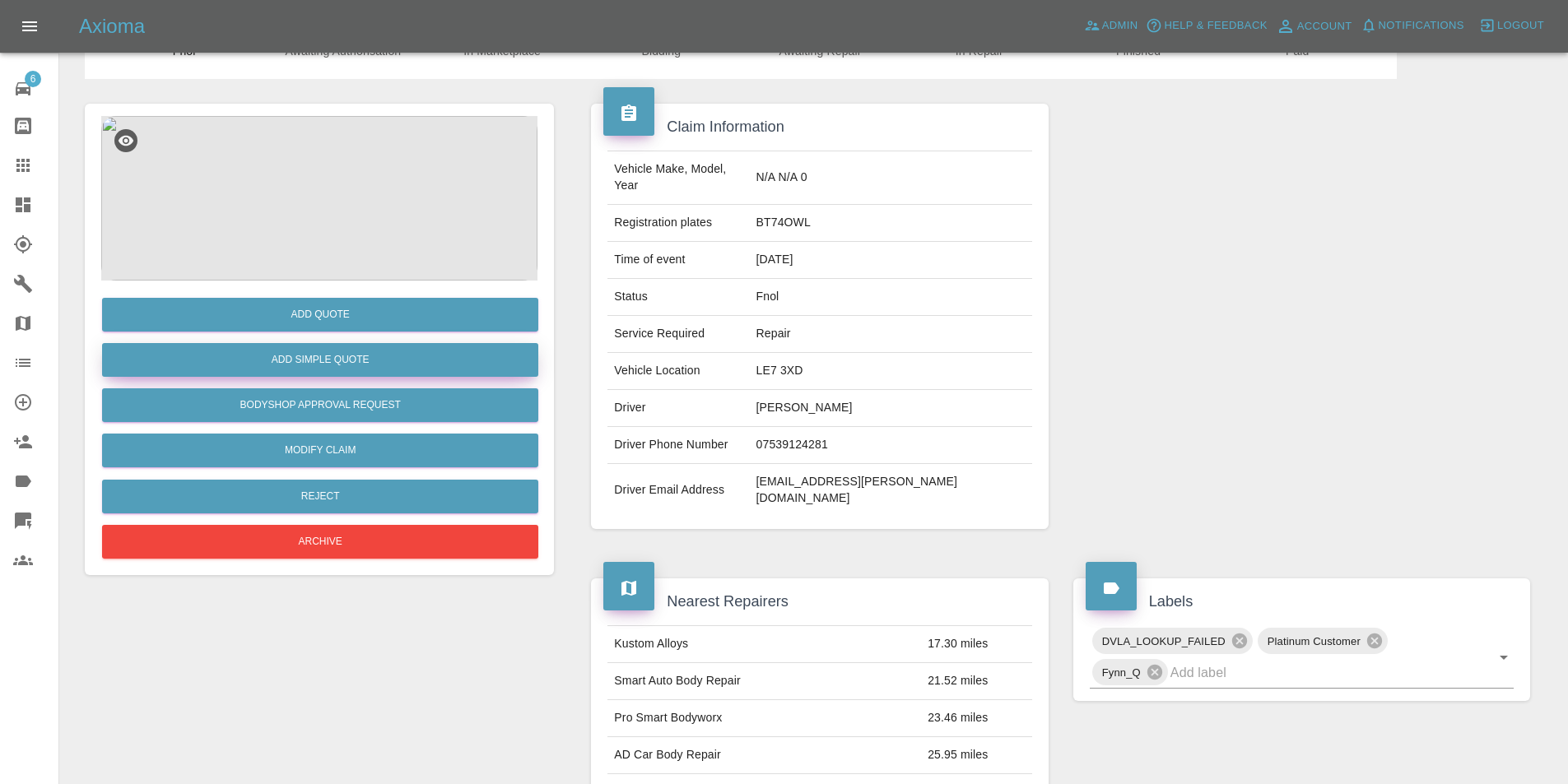
click at [349, 367] on button "Add Simple Quote" at bounding box center [320, 360] width 436 height 34
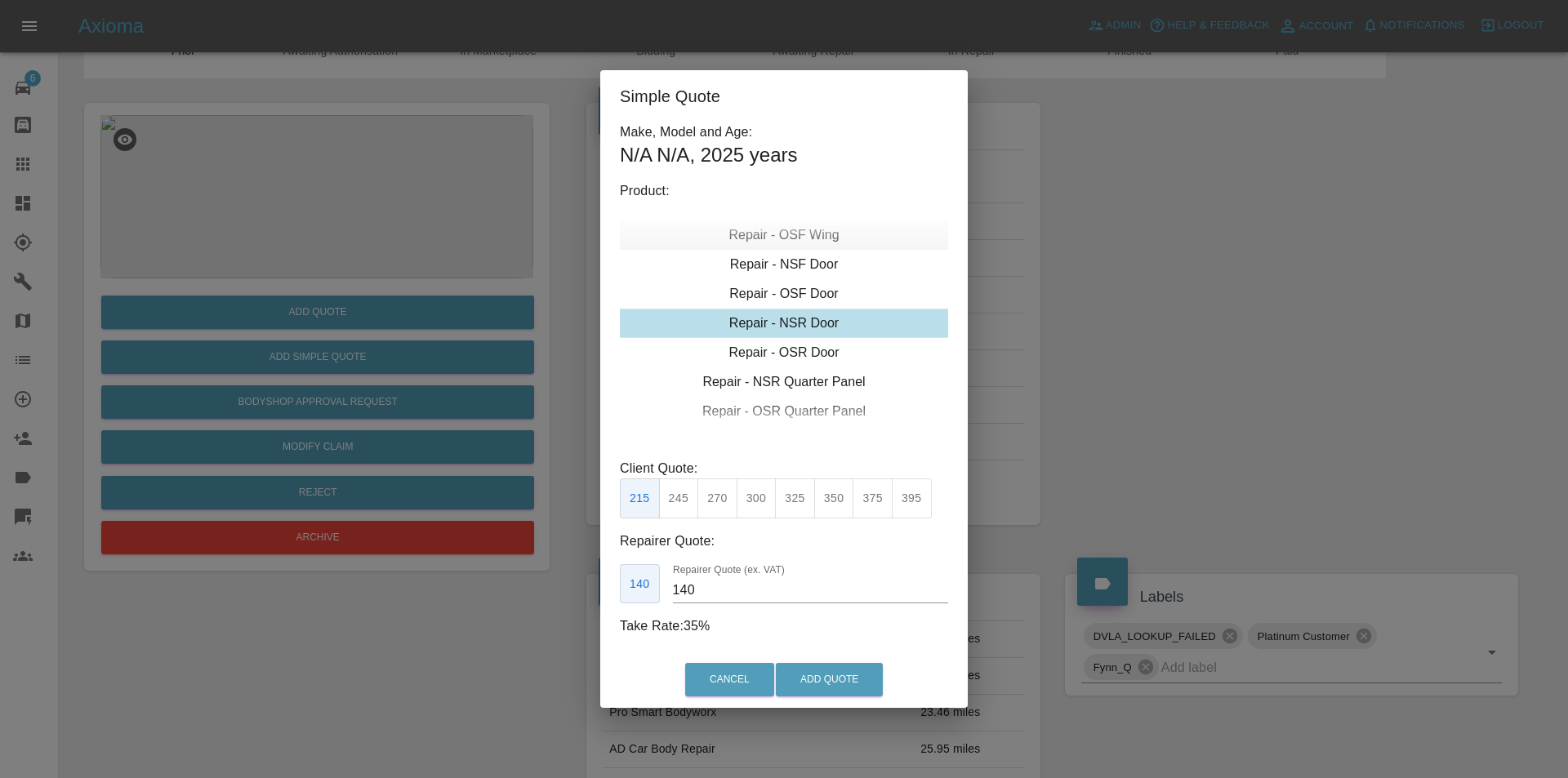
click at [814, 238] on div "Repair - OSF Wing" at bounding box center [784, 235] width 329 height 30
drag, startPoint x: 715, startPoint y: 494, endPoint x: 765, endPoint y: 547, distance: 72.9
click at [717, 496] on button "275" at bounding box center [717, 498] width 40 height 40
type input "185"
click at [830, 680] on button "Add Quote" at bounding box center [829, 680] width 107 height 34
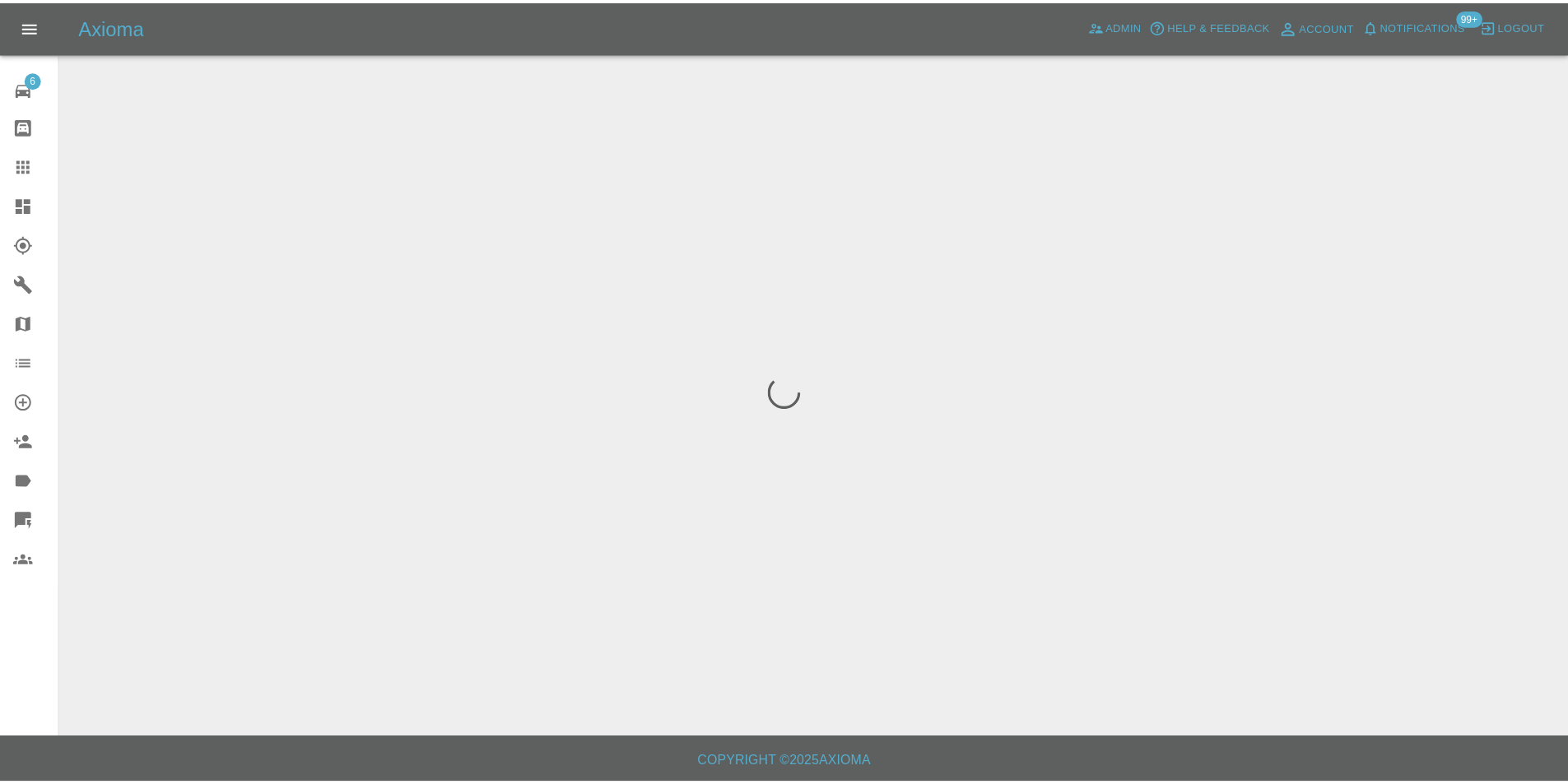
scroll to position [0, 0]
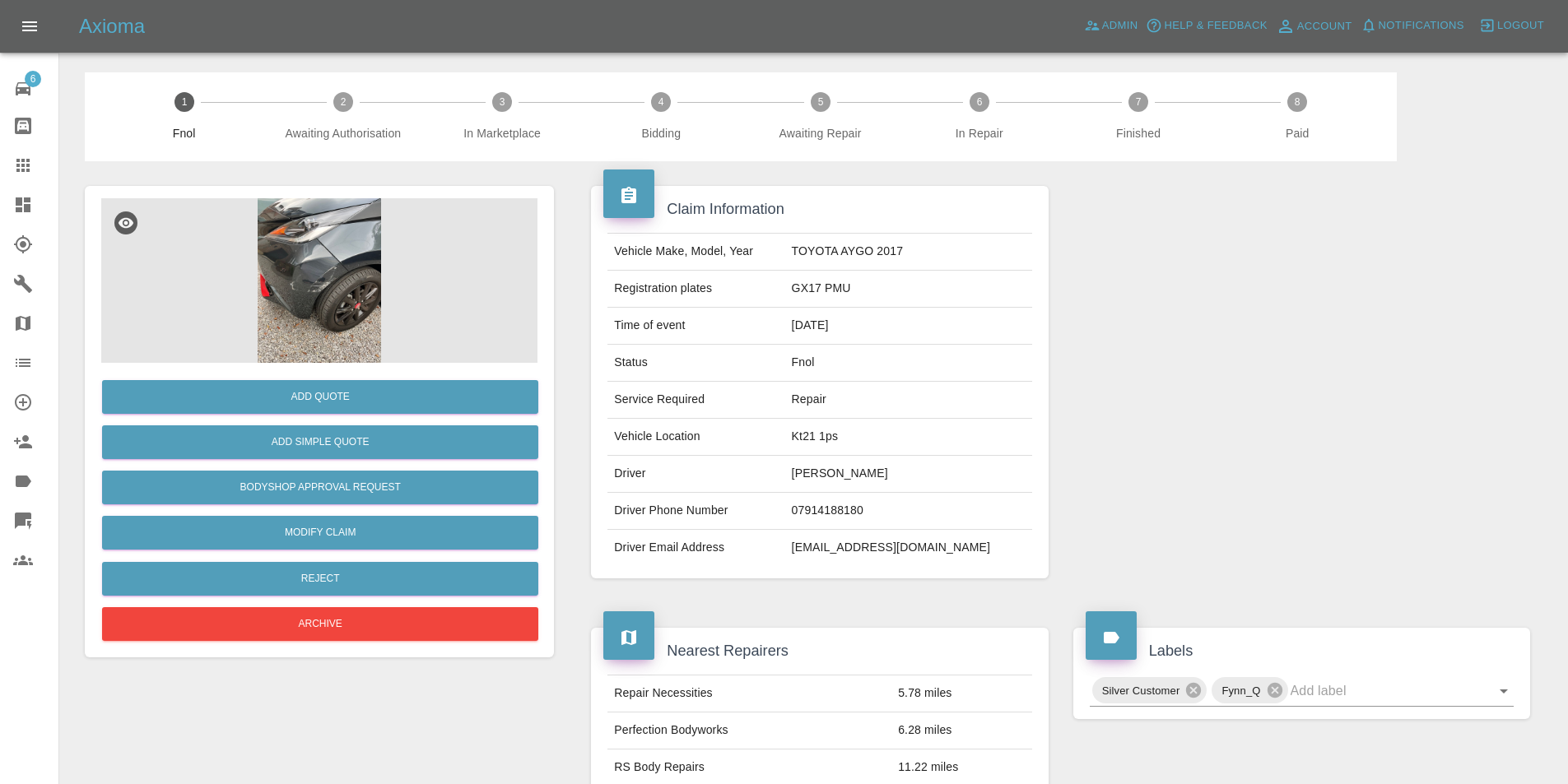
click at [295, 268] on img at bounding box center [319, 280] width 436 height 165
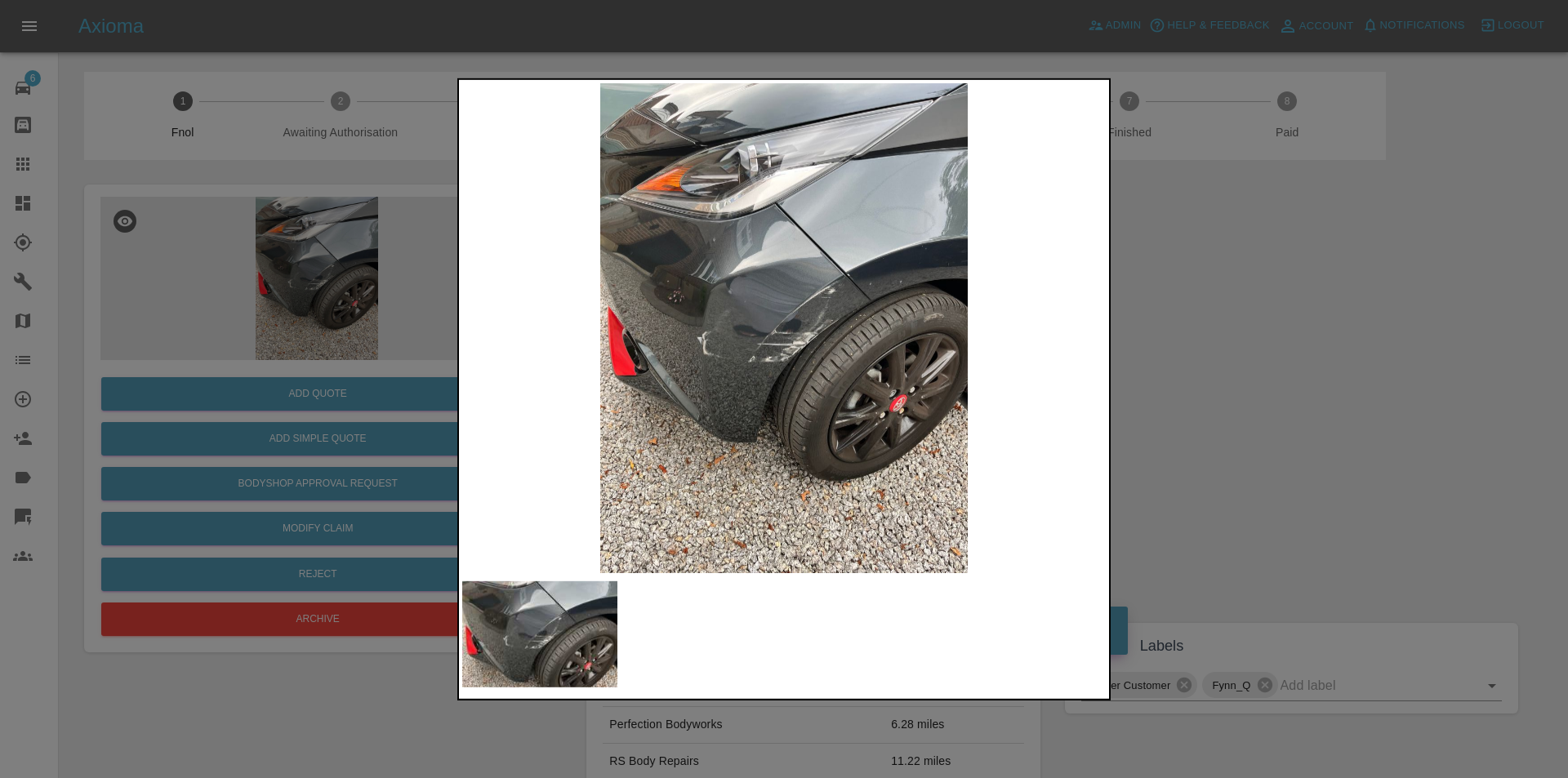
click at [802, 294] on img at bounding box center [784, 327] width 643 height 490
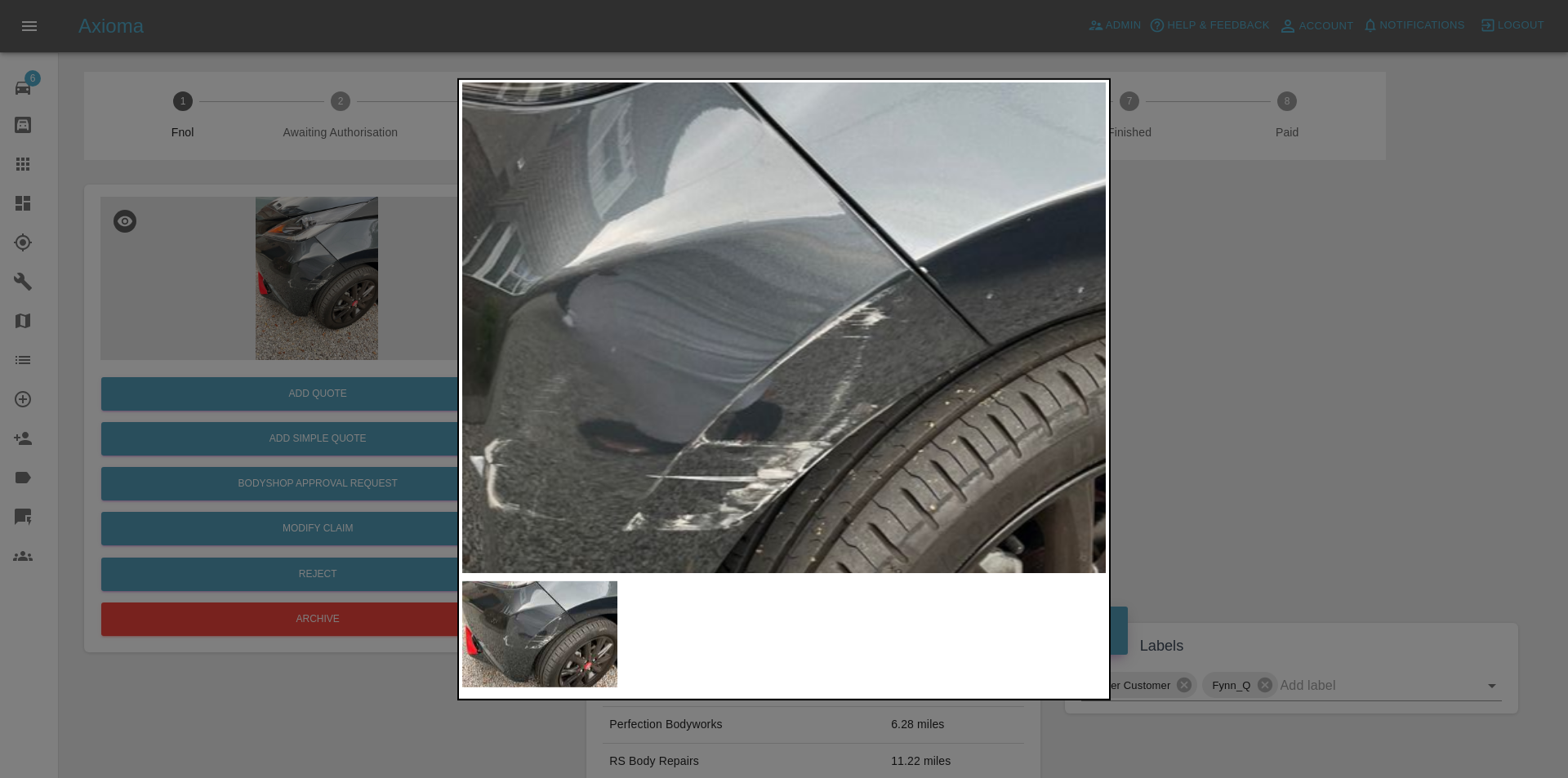
click at [802, 294] on img at bounding box center [730, 428] width 1930 height 1470
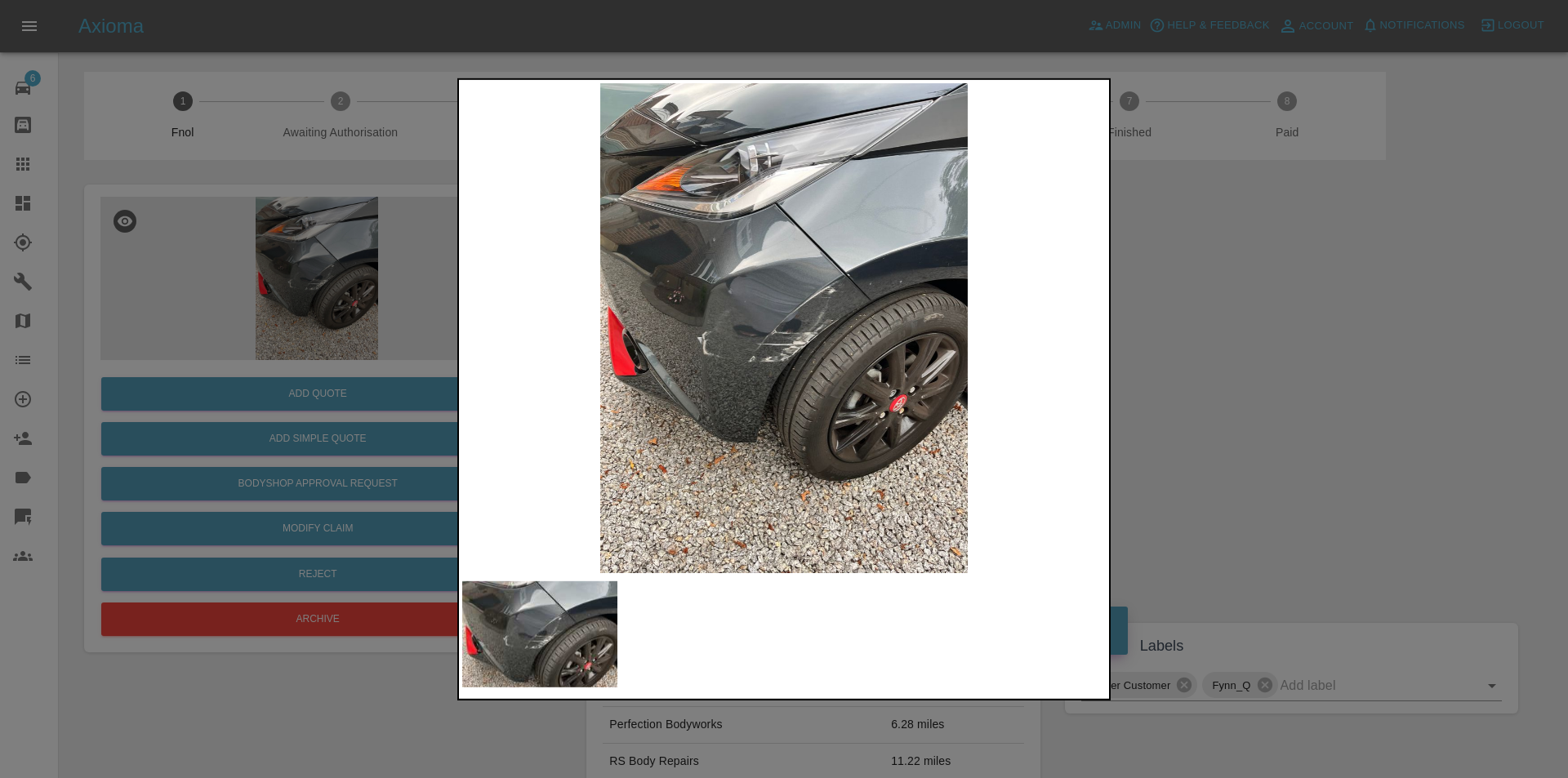
click at [1228, 350] on div at bounding box center [784, 389] width 1568 height 778
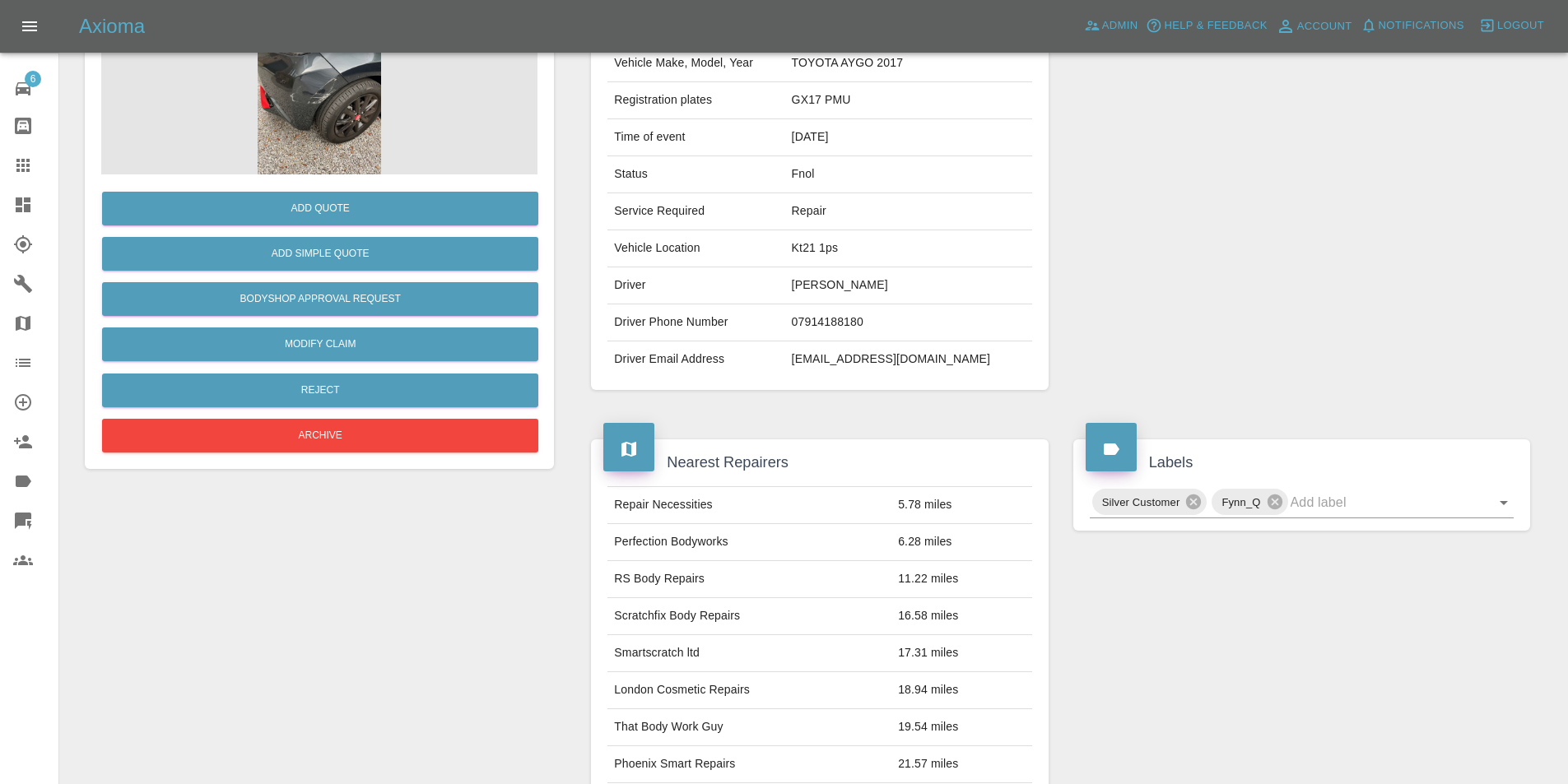
scroll to position [165, 0]
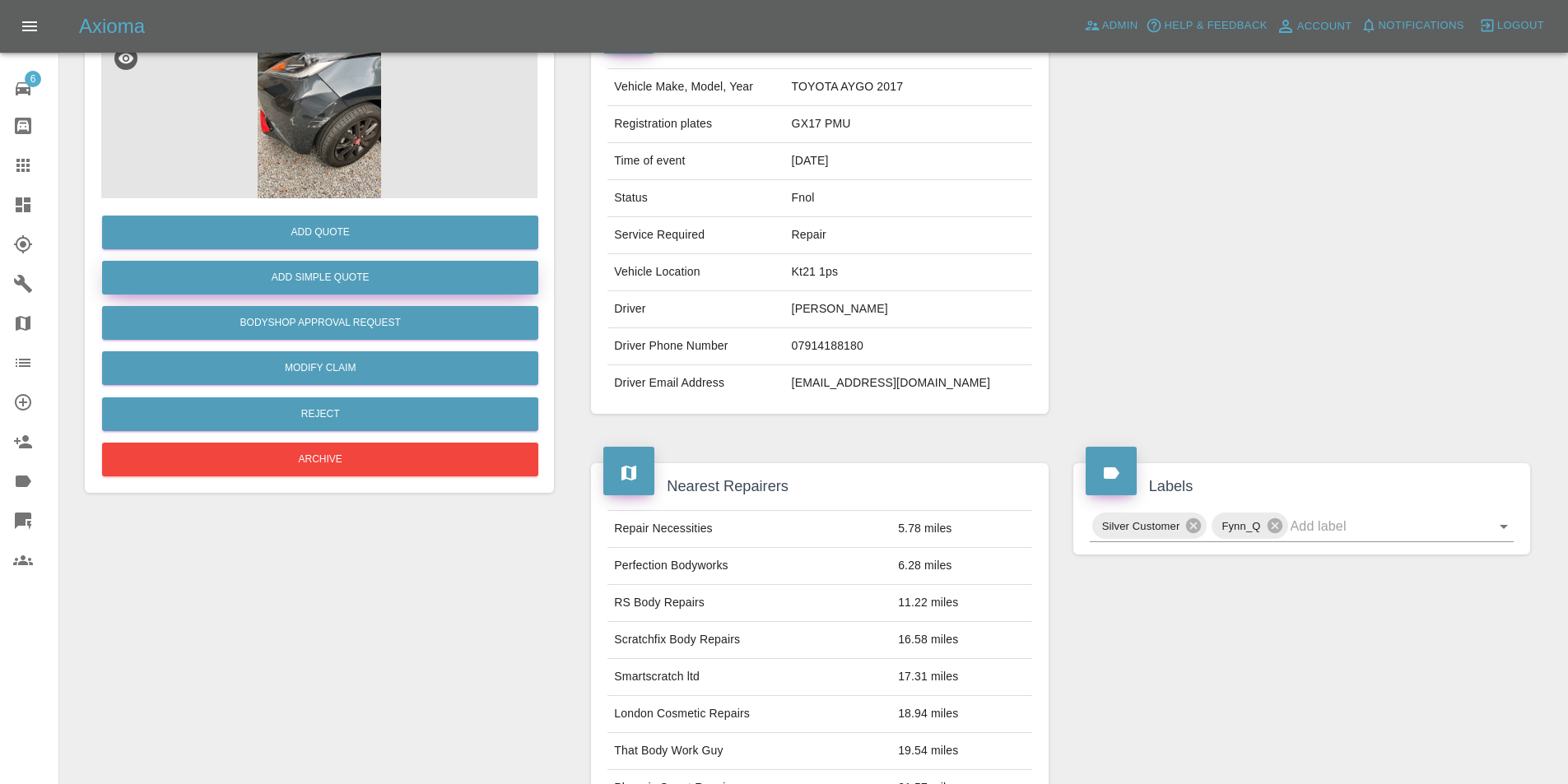
click at [339, 282] on button "Add Simple Quote" at bounding box center [320, 278] width 436 height 34
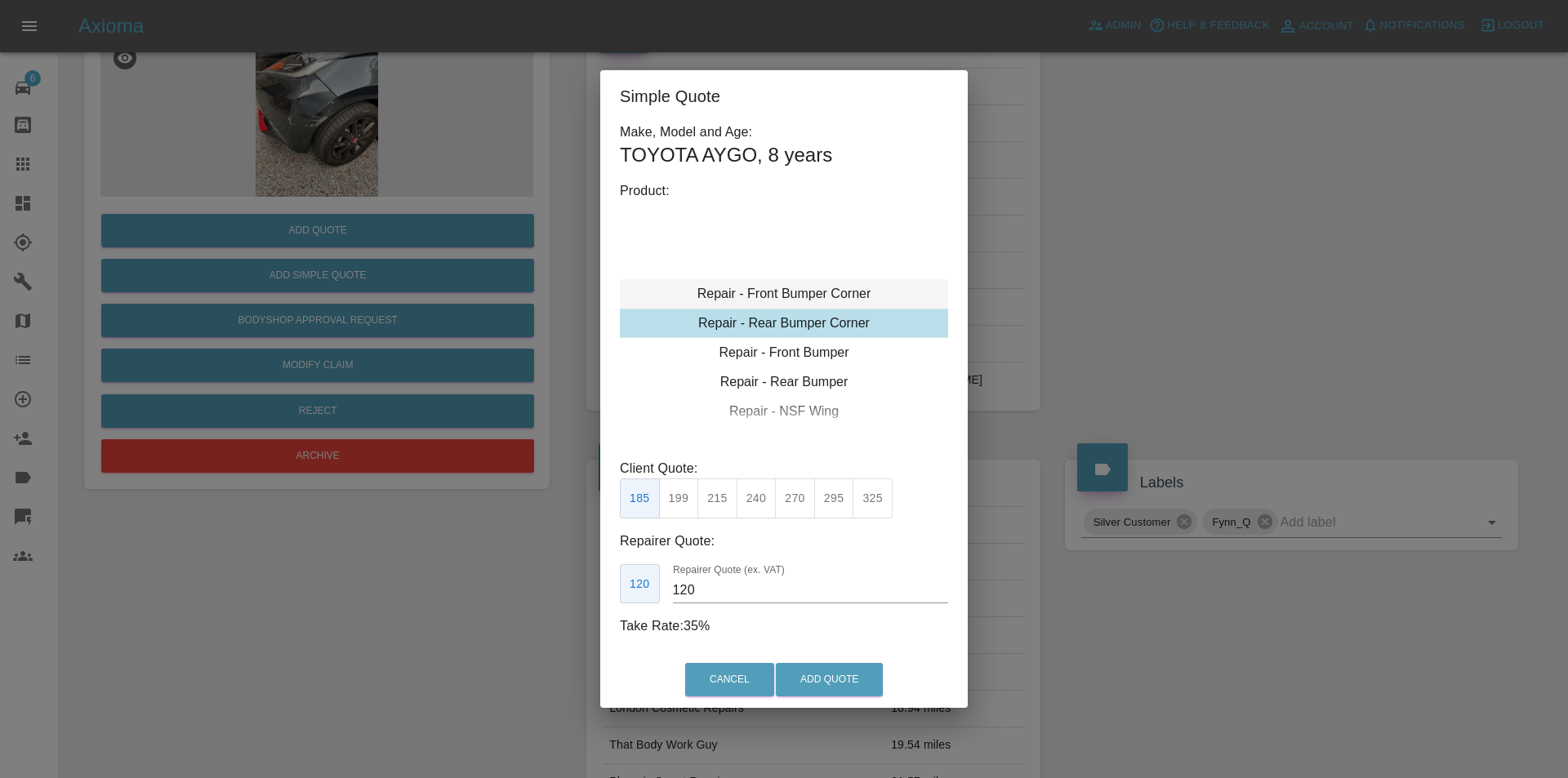
click at [826, 291] on div "Repair - Front Bumper Corner" at bounding box center [784, 294] width 329 height 30
click at [803, 291] on div "Repair - Front Bumper Corner" at bounding box center [784, 294] width 329 height 30
click at [722, 504] on button "215" at bounding box center [717, 498] width 40 height 40
type input "135"
click at [814, 675] on button "Add Quote" at bounding box center [829, 680] width 107 height 34
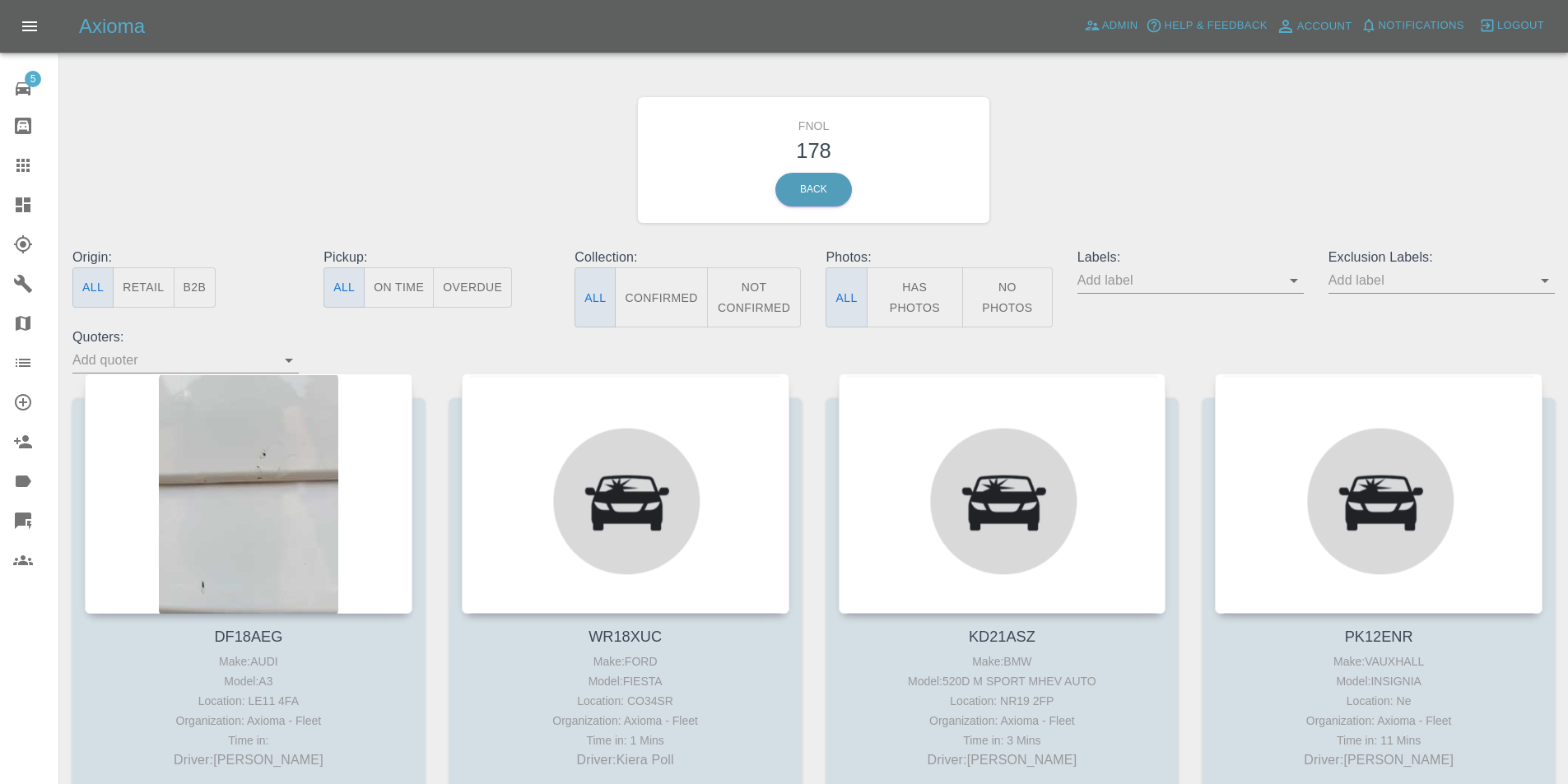
click at [897, 288] on button "Has Photos" at bounding box center [916, 297] width 97 height 60
click at [1548, 284] on icon "Open" at bounding box center [1545, 280] width 20 height 20
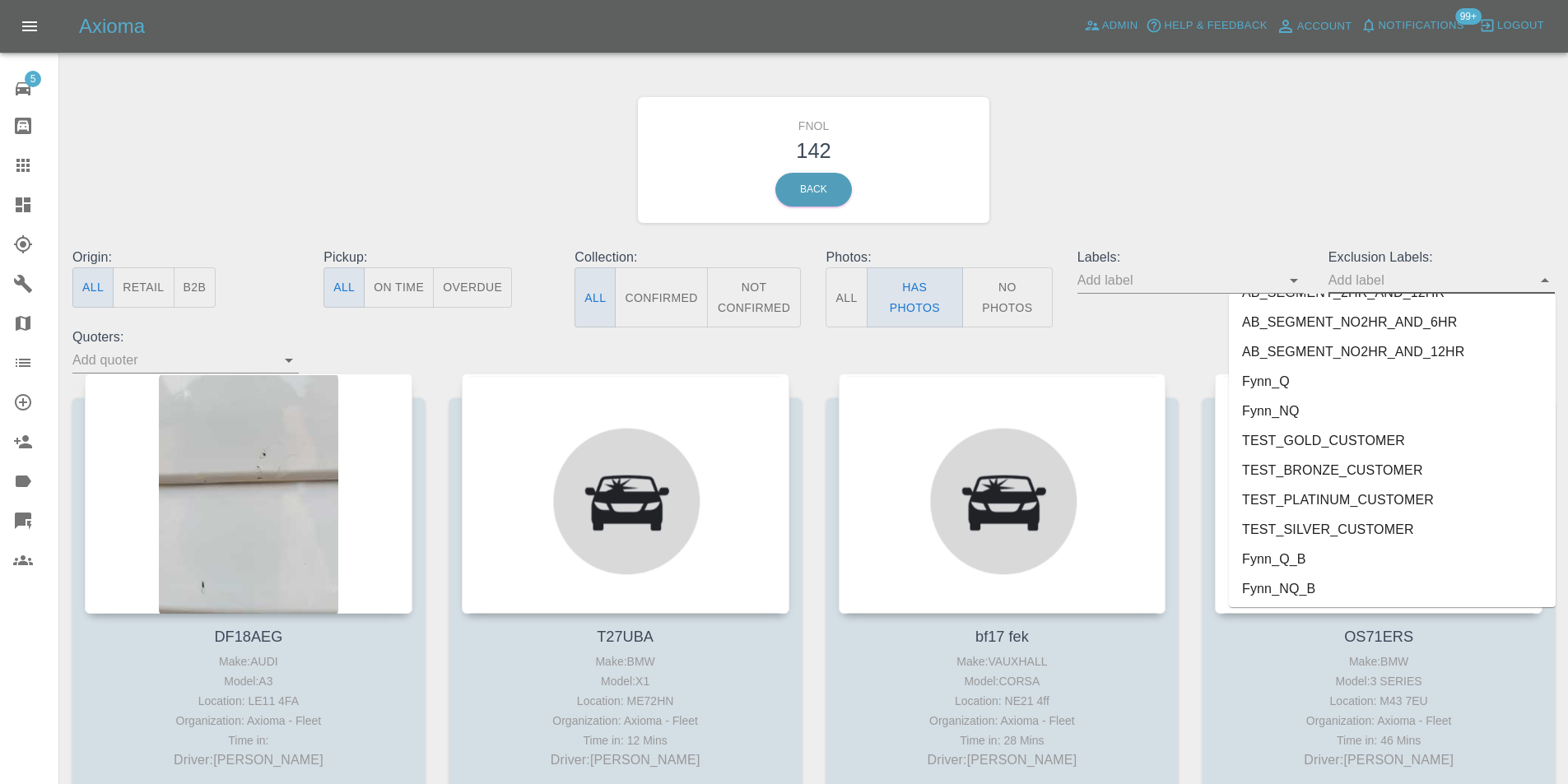
scroll to position [3432, 0]
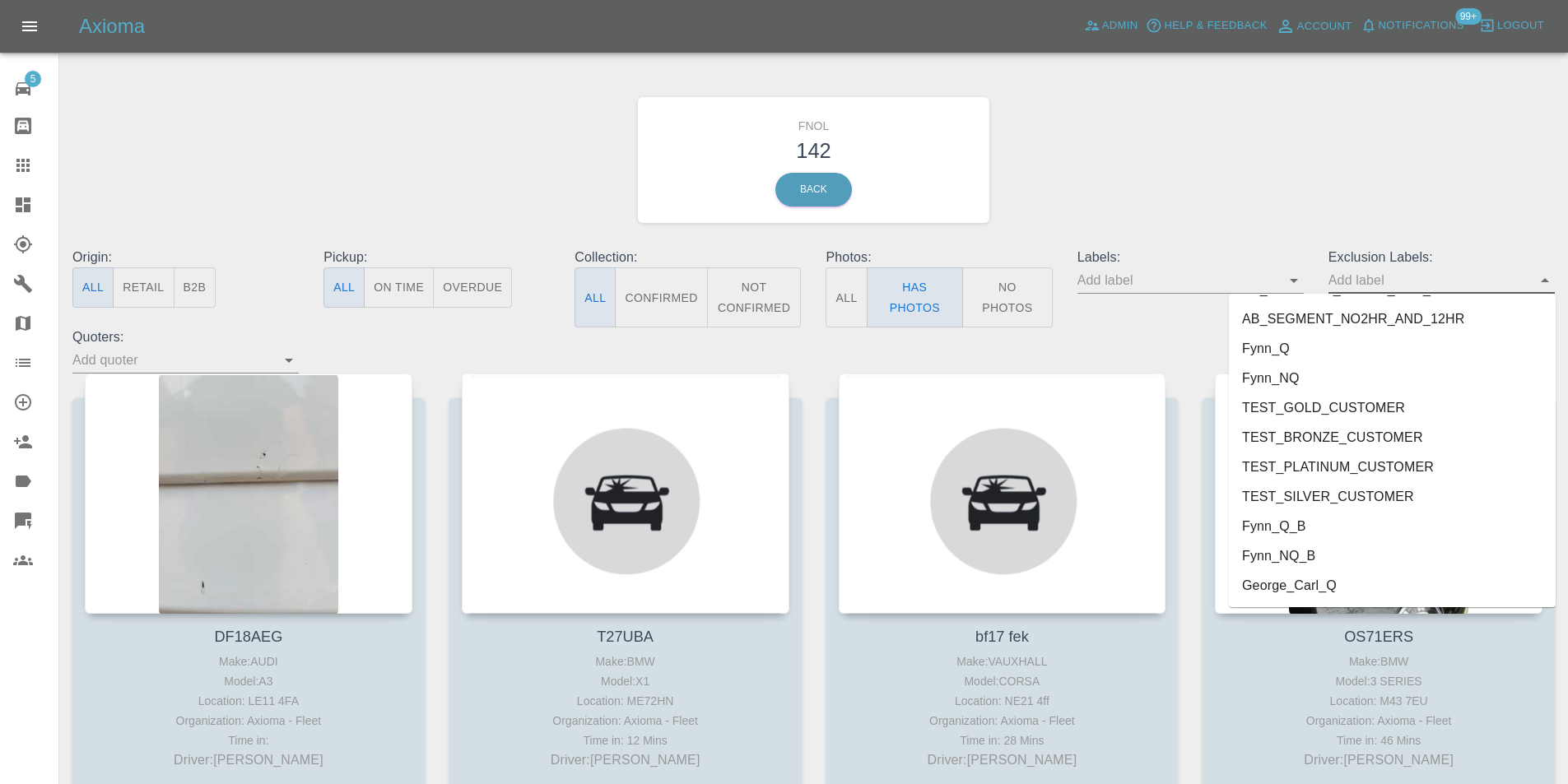
click at [1330, 589] on li "George_Carl_Q" at bounding box center [1392, 585] width 327 height 30
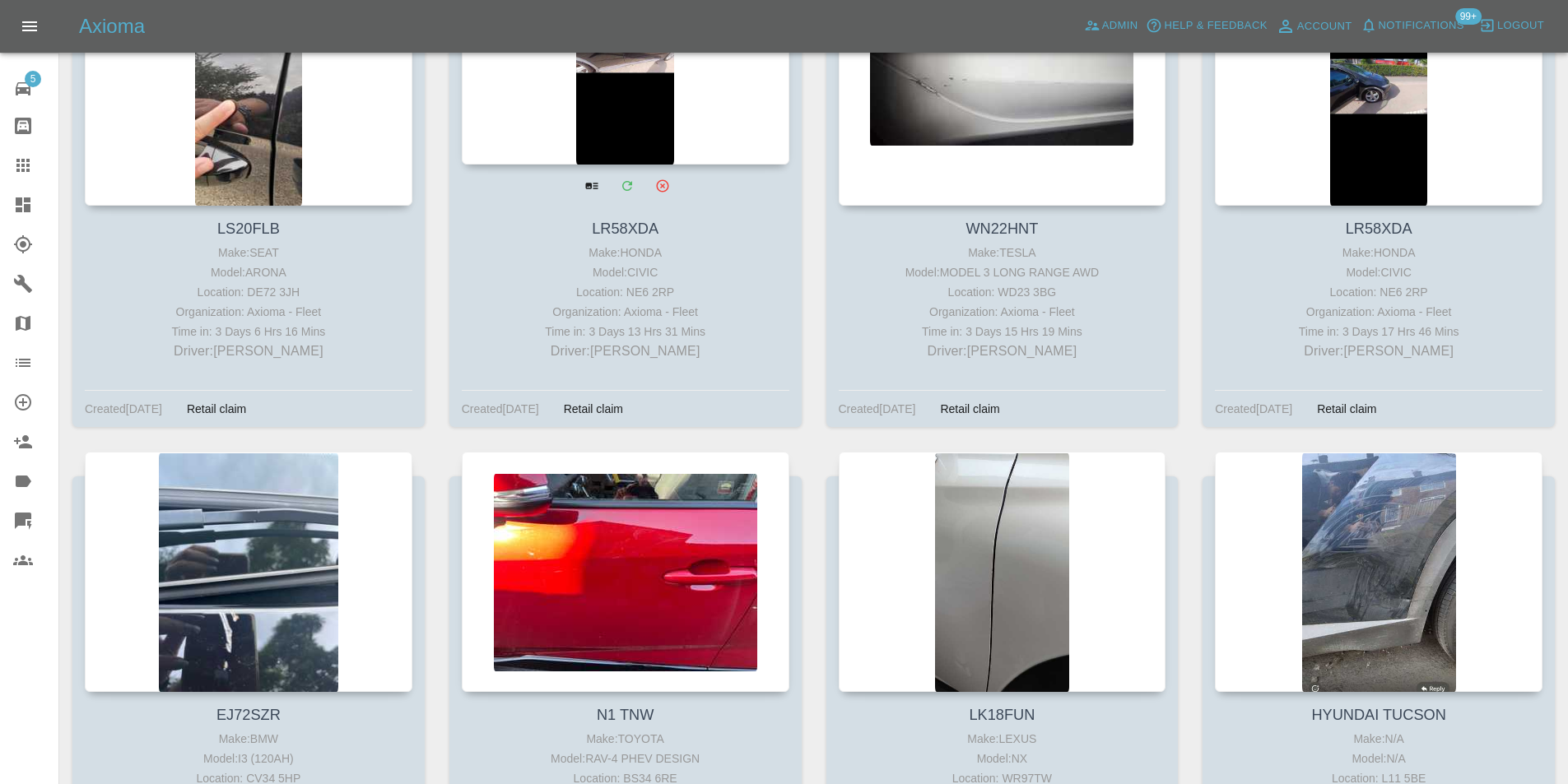
scroll to position [11545, 0]
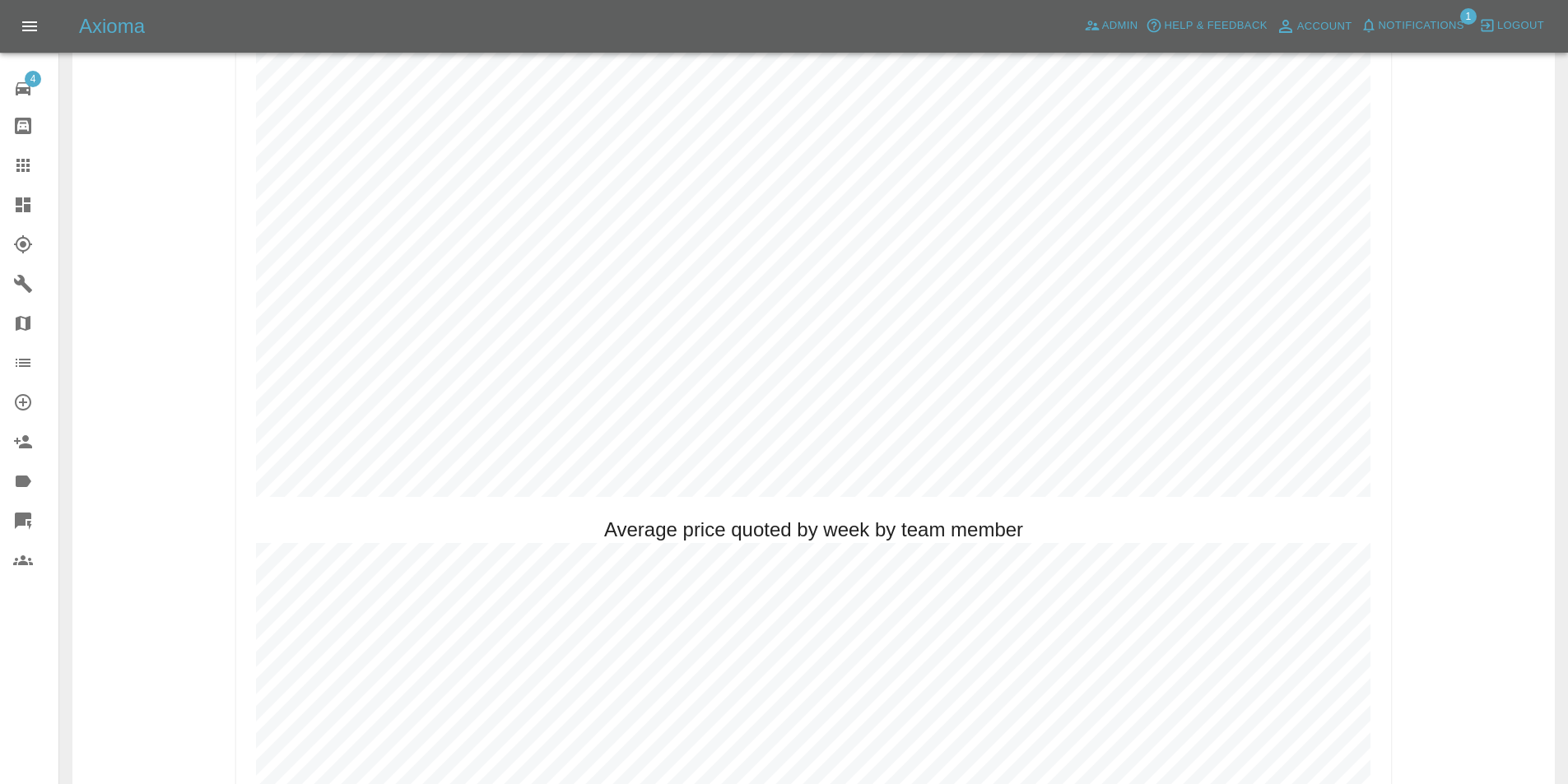
scroll to position [905, 0]
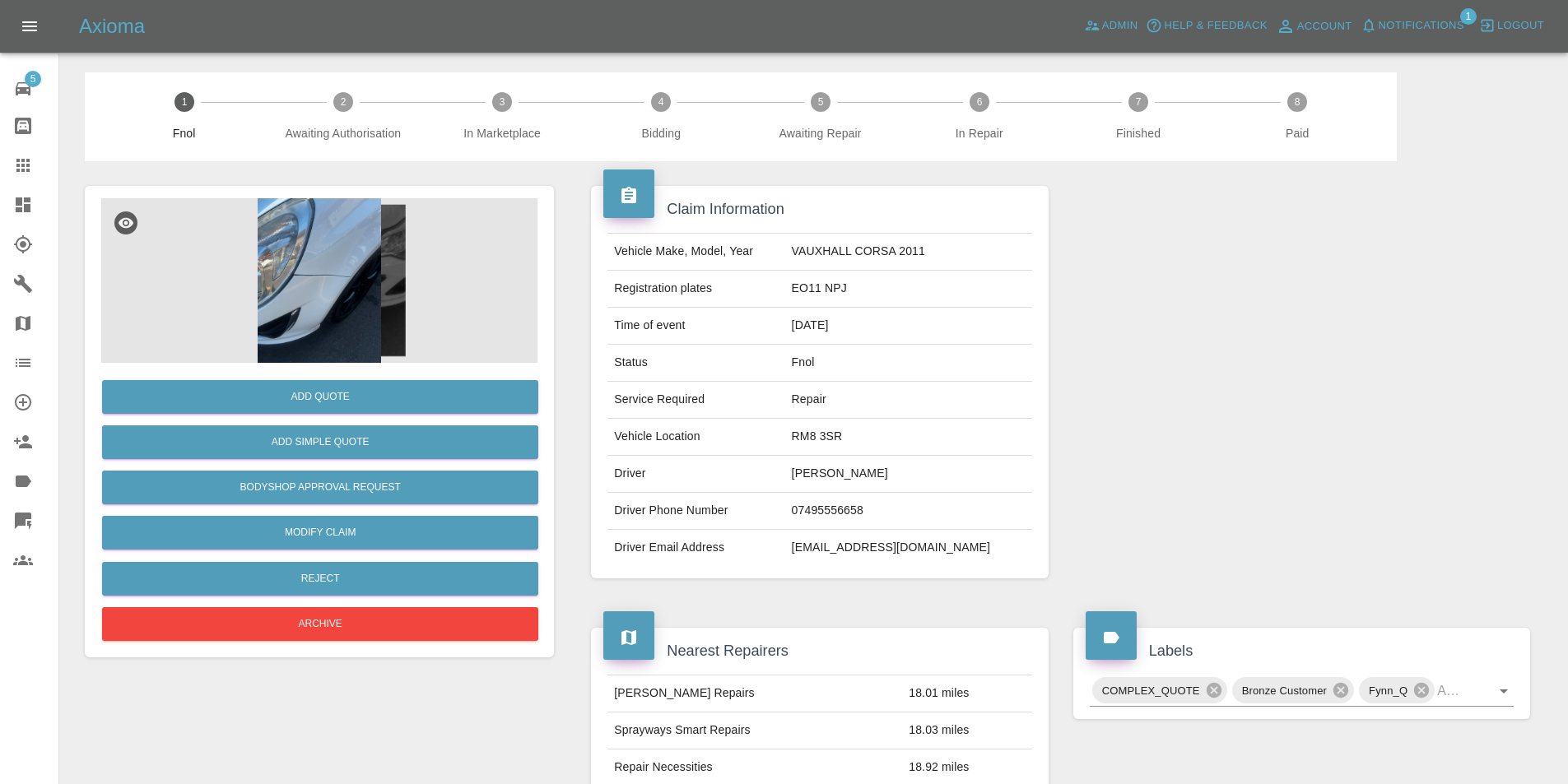
click at [312, 241] on img at bounding box center [319, 280] width 436 height 165
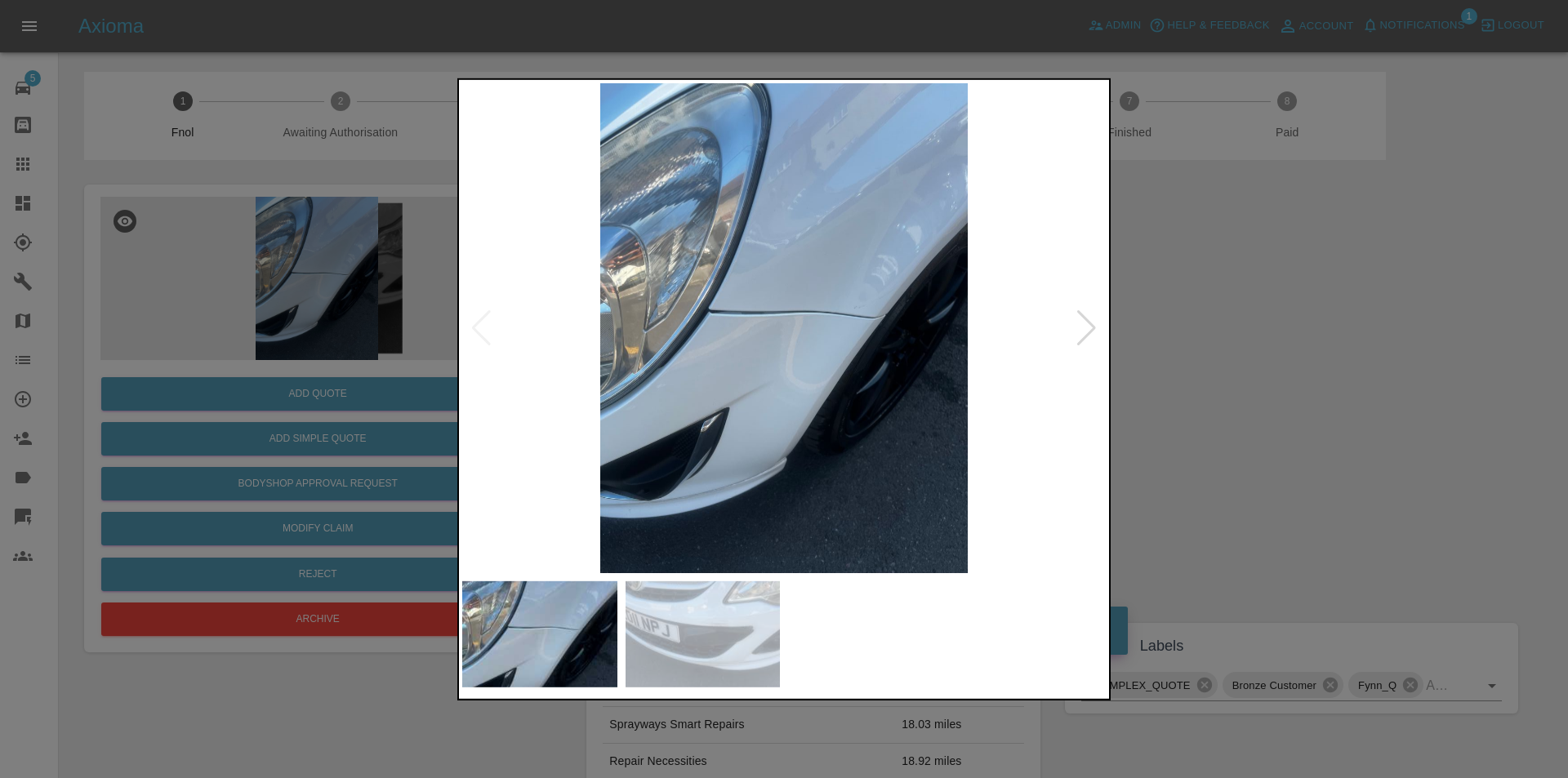
click at [1090, 331] on div at bounding box center [1086, 328] width 22 height 36
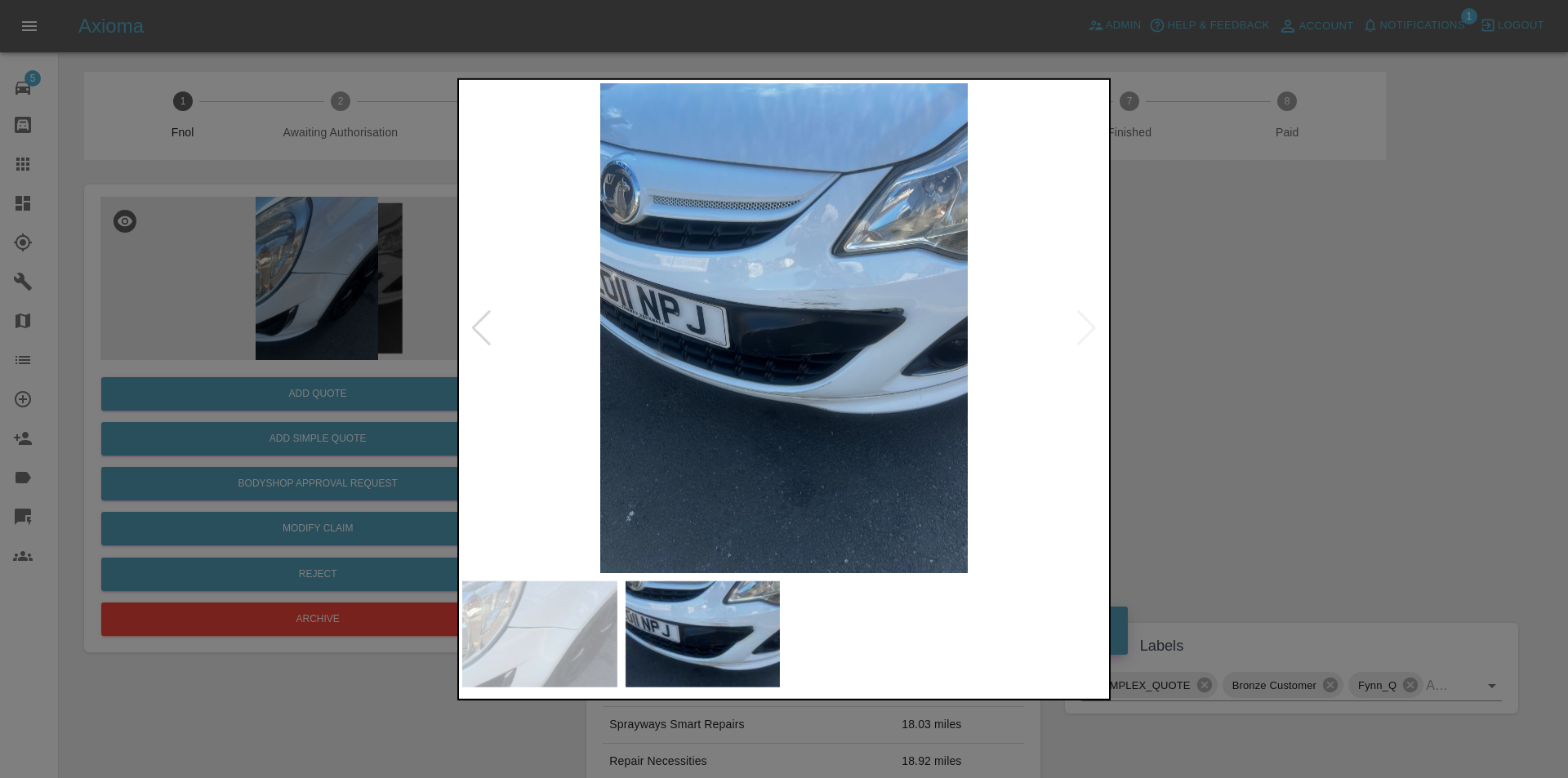
click at [851, 301] on img at bounding box center [784, 327] width 643 height 490
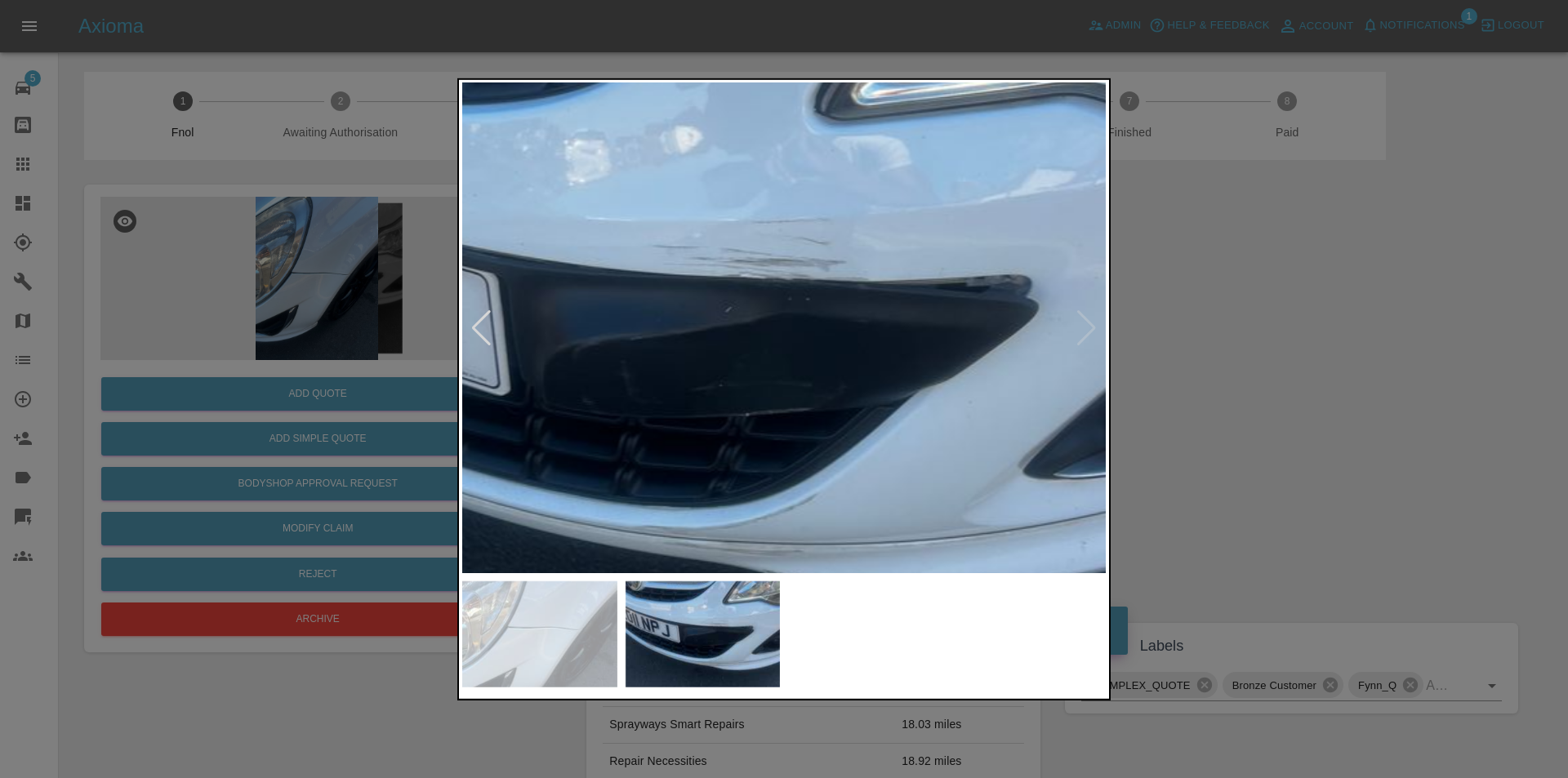
click at [875, 232] on img at bounding box center [672, 334] width 1930 height 1470
click at [814, 196] on img at bounding box center [672, 334] width 1930 height 1470
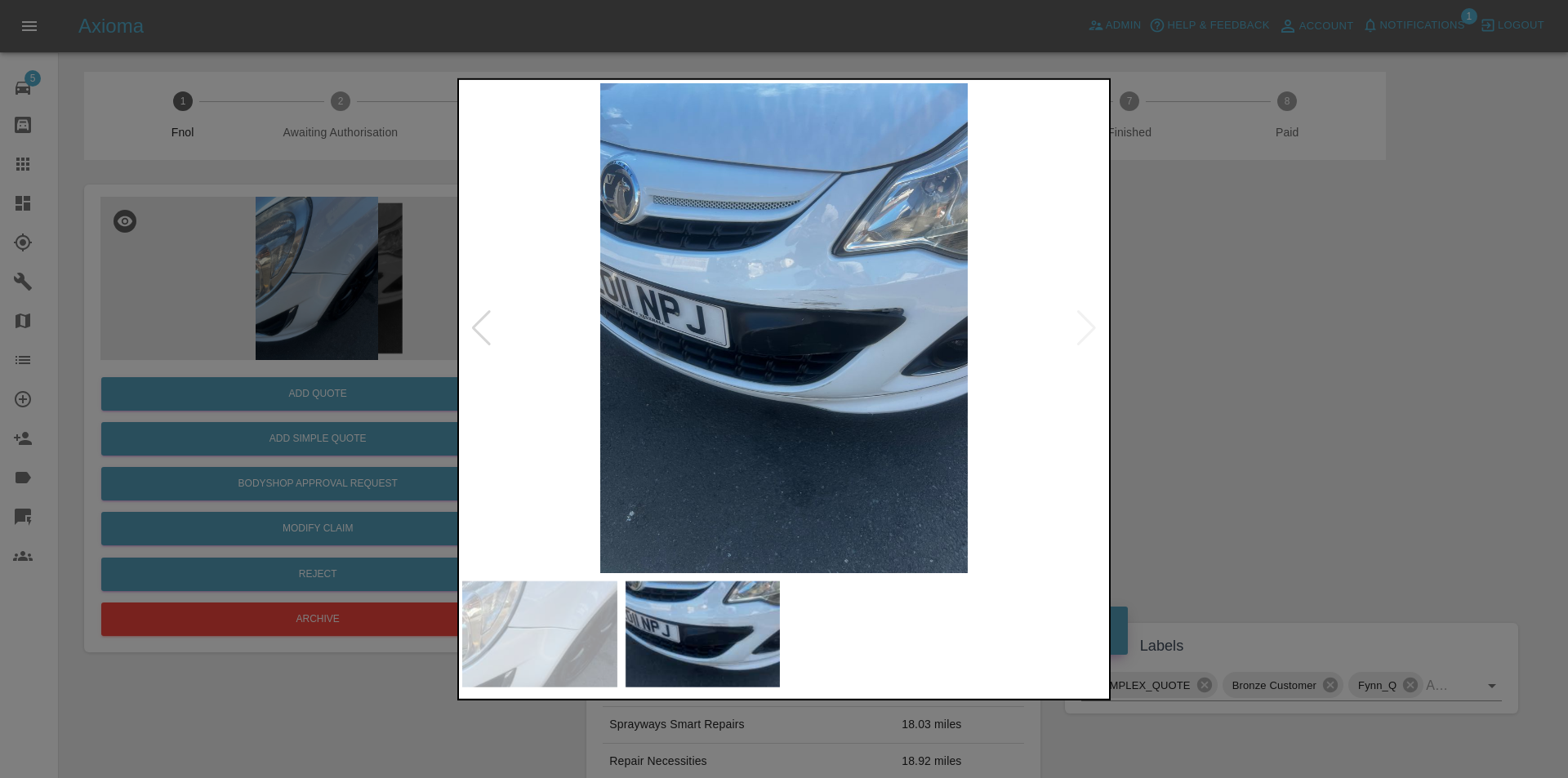
drag, startPoint x: 1237, startPoint y: 293, endPoint x: 1217, endPoint y: 295, distance: 20.1
click at [1228, 295] on div at bounding box center [784, 389] width 1568 height 778
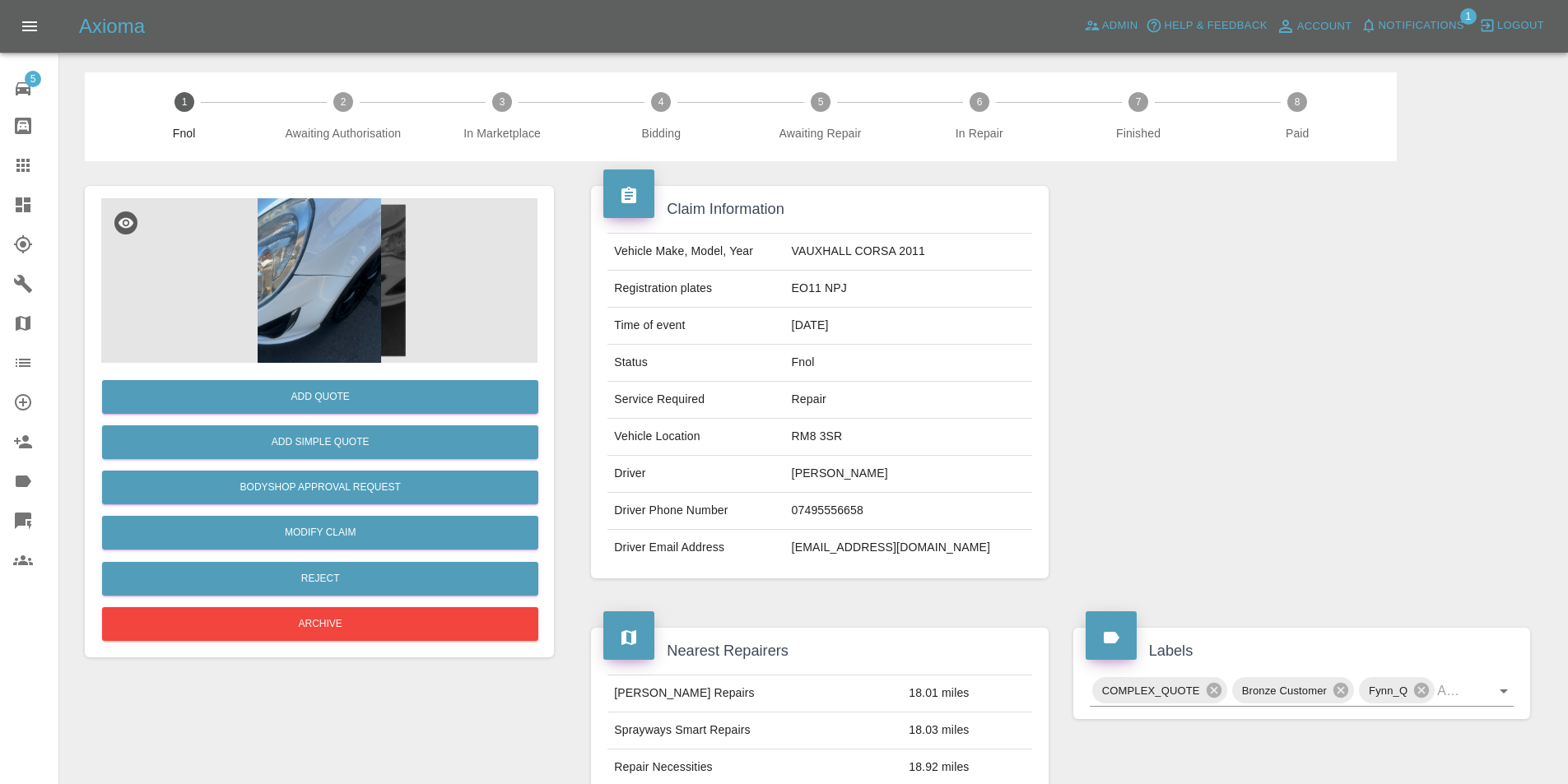
click at [334, 307] on img at bounding box center [319, 280] width 436 height 165
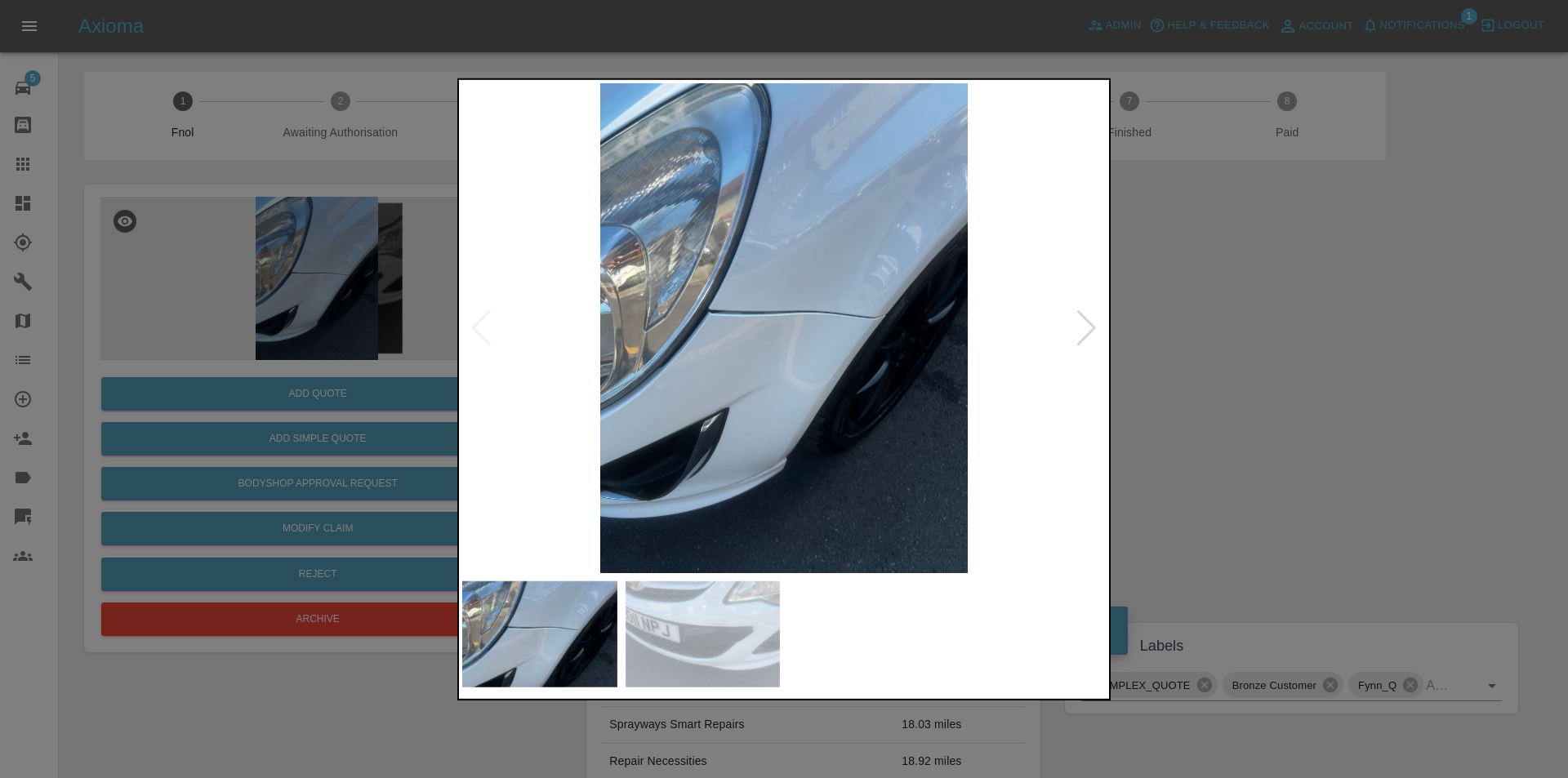
click at [1087, 323] on div at bounding box center [1086, 328] width 22 height 36
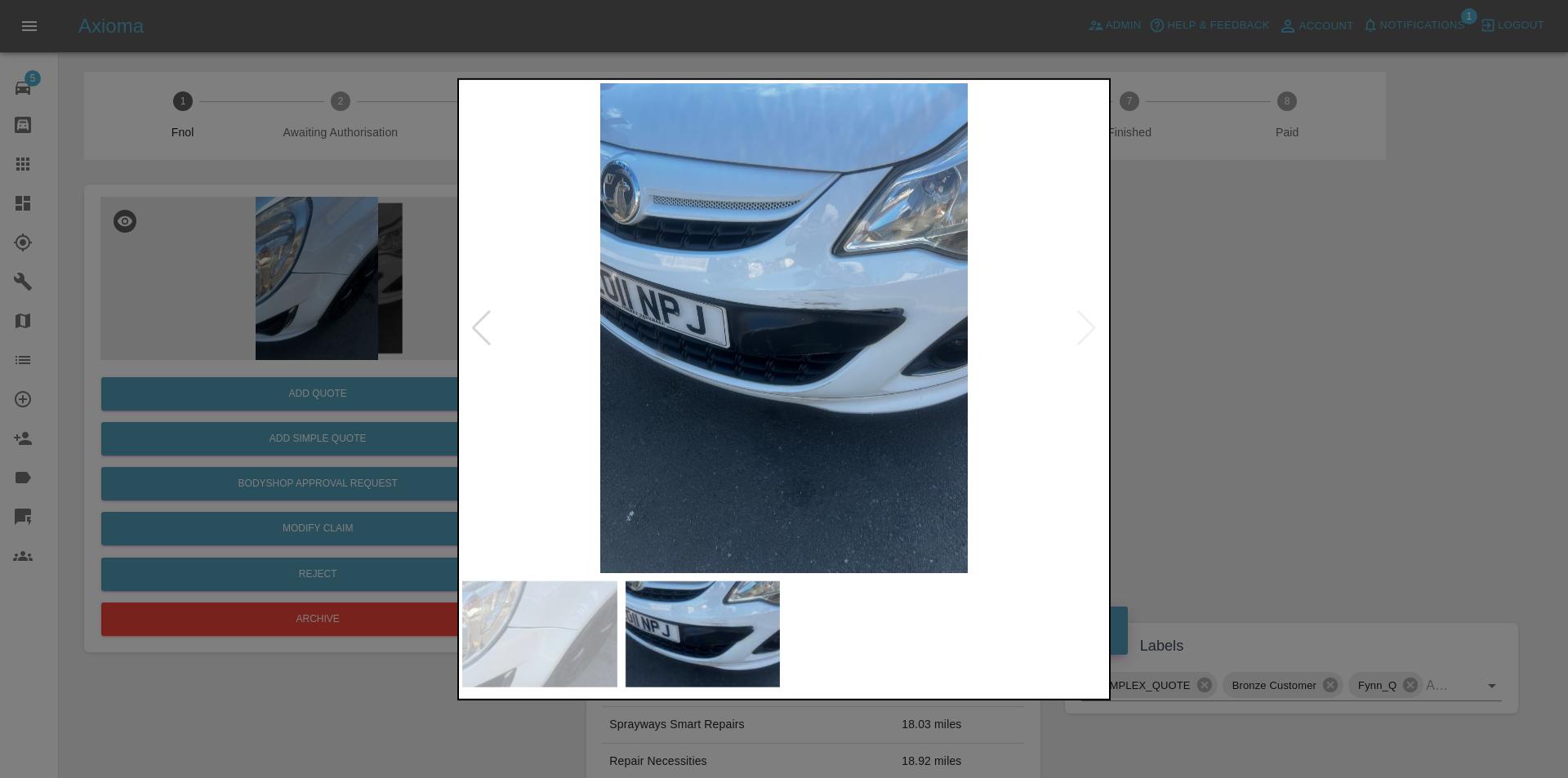
click at [833, 291] on img at bounding box center [784, 327] width 643 height 490
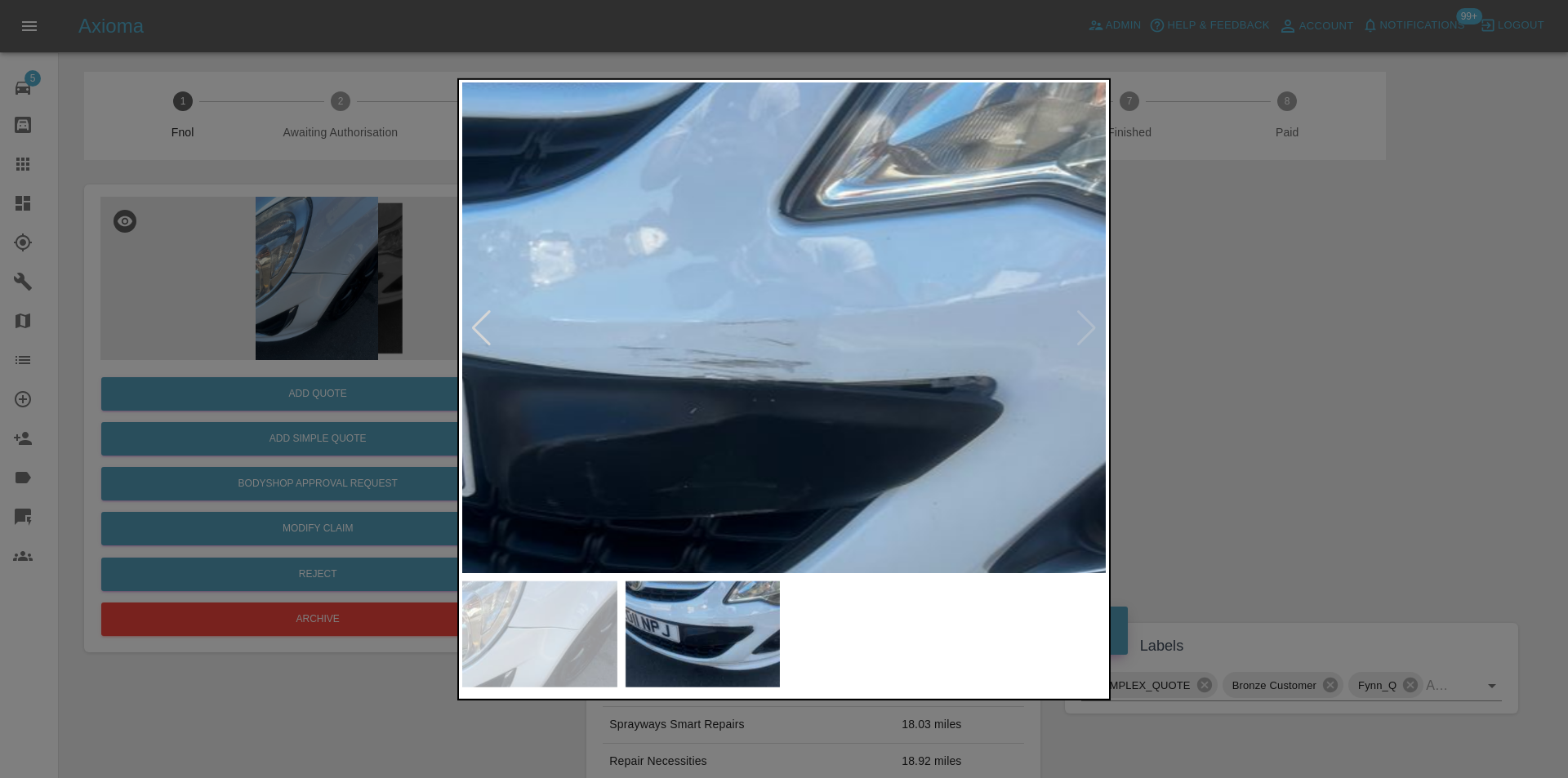
drag, startPoint x: 1322, startPoint y: 389, endPoint x: 1236, endPoint y: 393, distance: 86.1
click at [1319, 389] on div at bounding box center [784, 389] width 1568 height 778
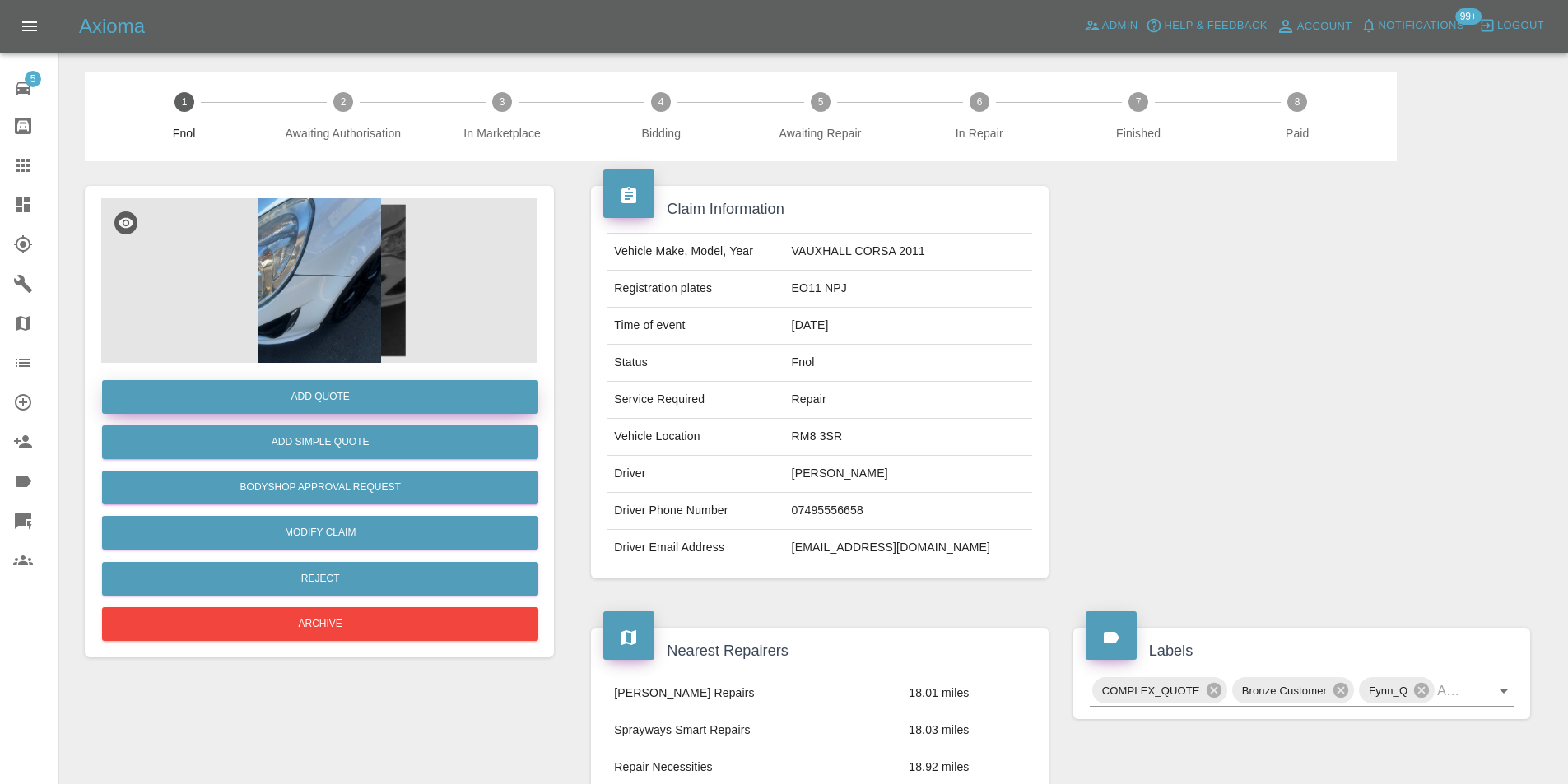
click at [312, 403] on button "Add Quote" at bounding box center [320, 398] width 436 height 34
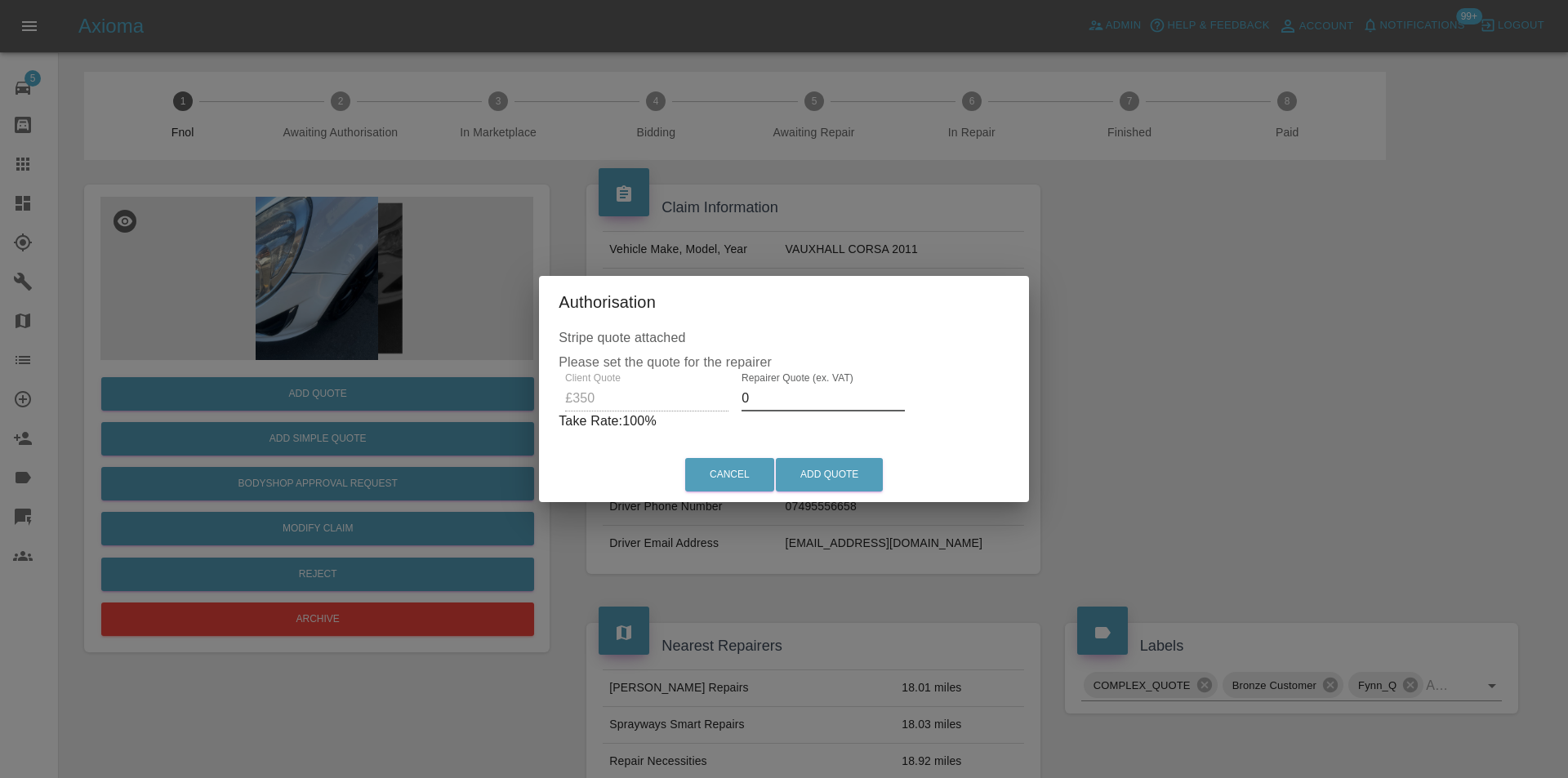
click at [768, 402] on input "0" at bounding box center [823, 398] width 163 height 26
type input "0220"
click at [822, 473] on button "Add Quote" at bounding box center [829, 475] width 107 height 34
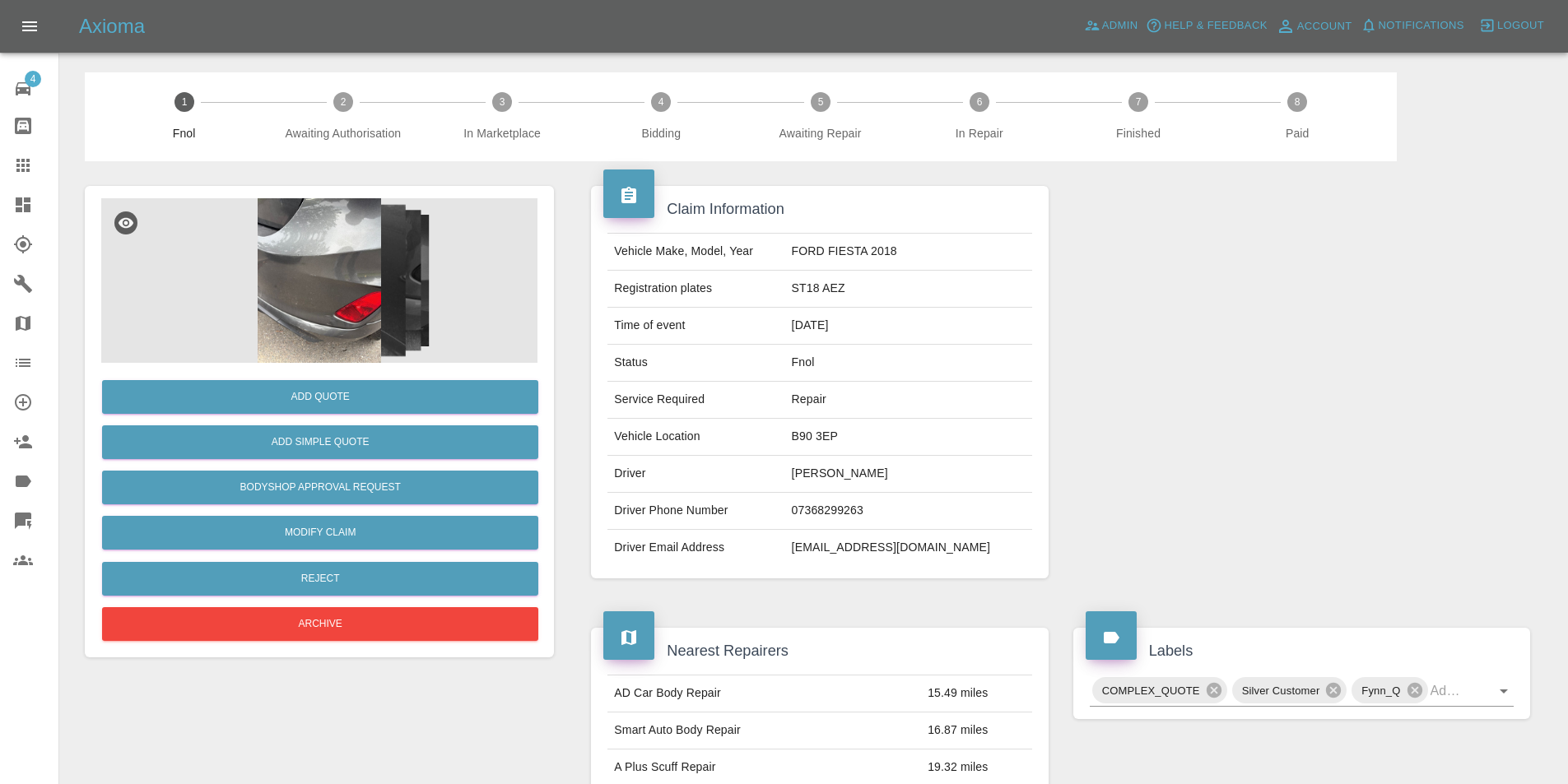
click at [326, 236] on img at bounding box center [319, 280] width 436 height 165
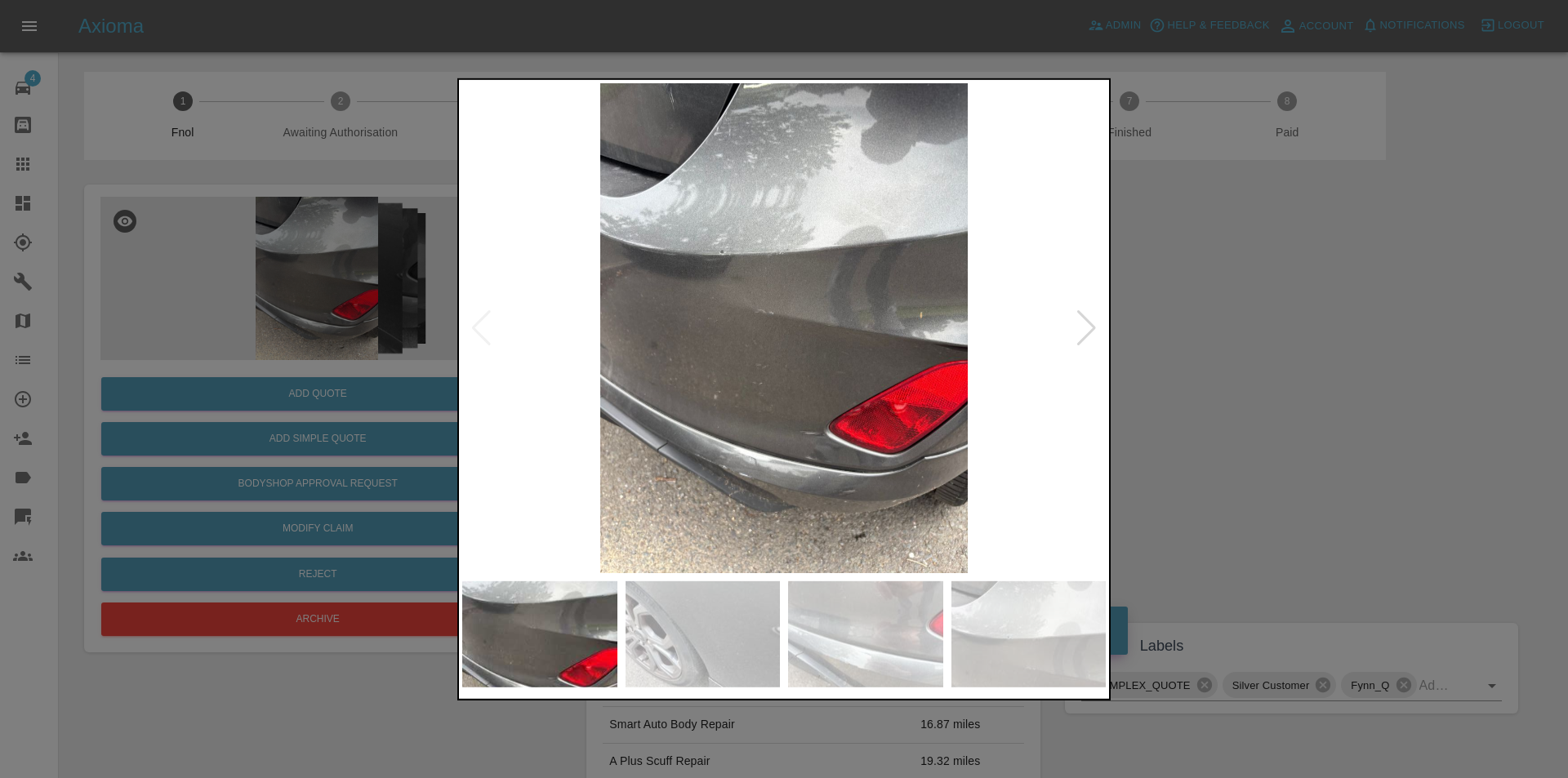
click at [1083, 332] on div at bounding box center [1086, 328] width 22 height 36
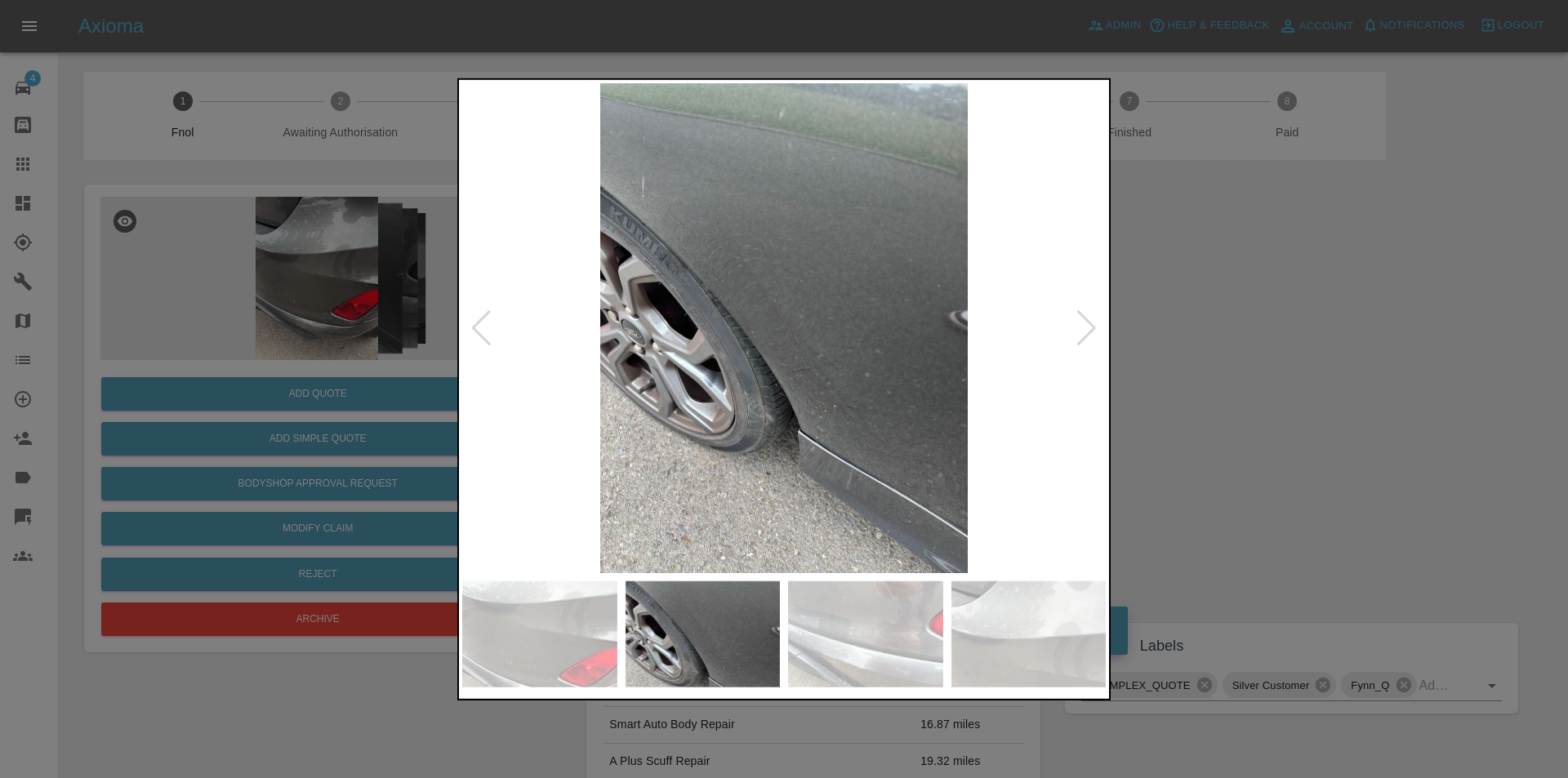
click at [1083, 332] on div at bounding box center [1086, 328] width 22 height 36
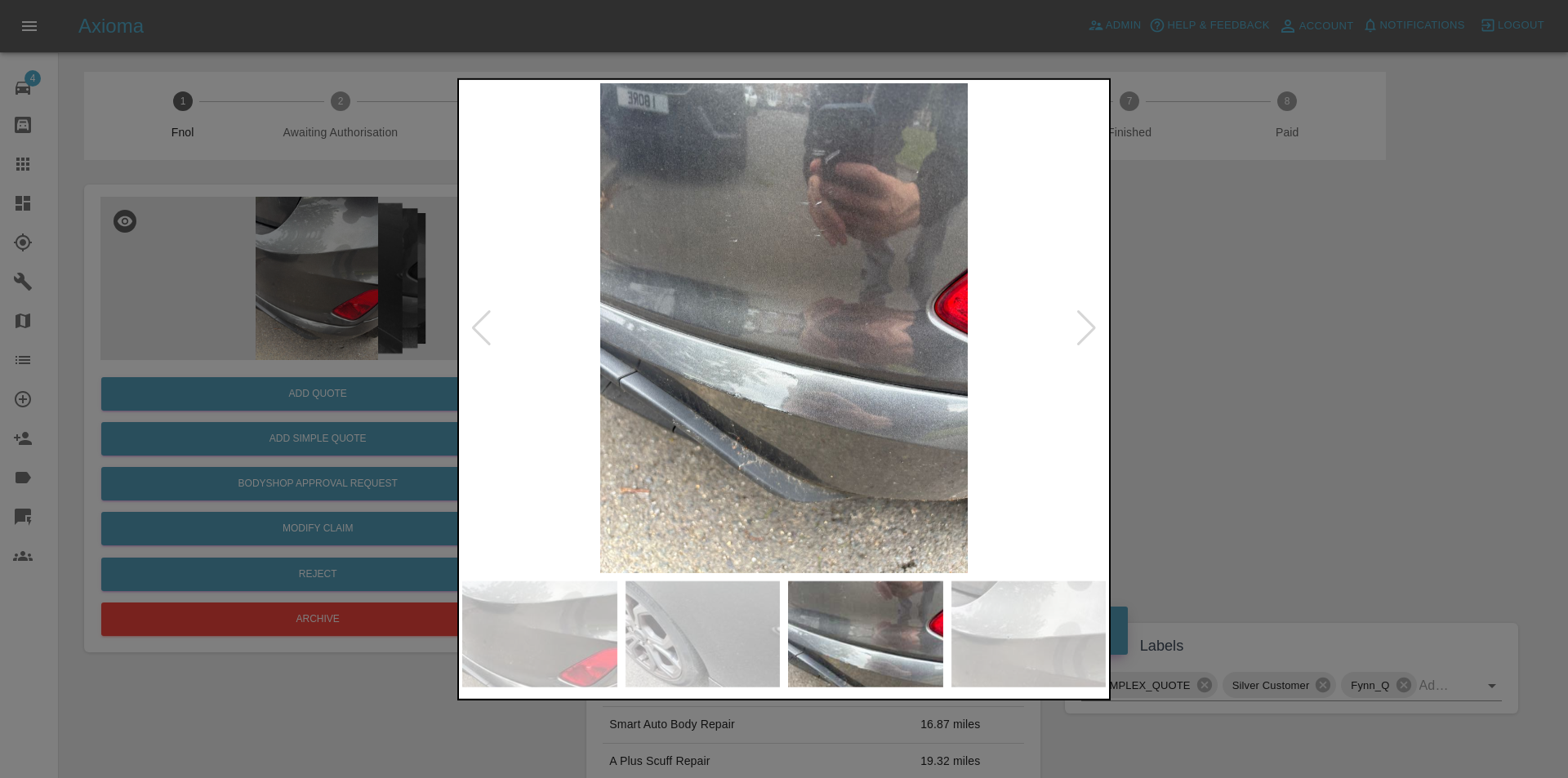
click at [1083, 332] on div at bounding box center [1086, 328] width 22 height 36
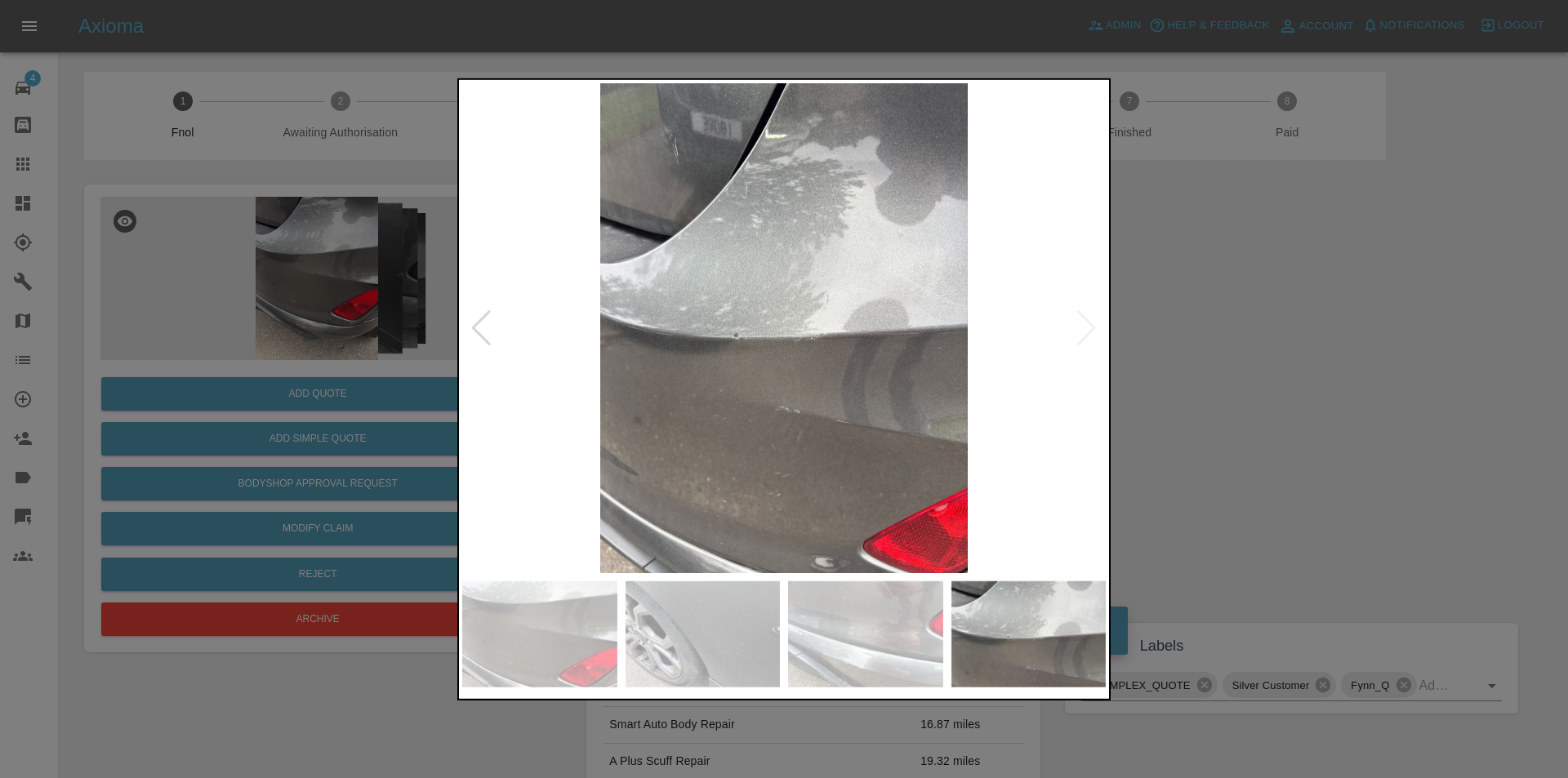
click at [1084, 331] on img at bounding box center [784, 327] width 643 height 490
click at [1085, 330] on img at bounding box center [784, 327] width 643 height 490
click at [481, 318] on div at bounding box center [481, 328] width 22 height 36
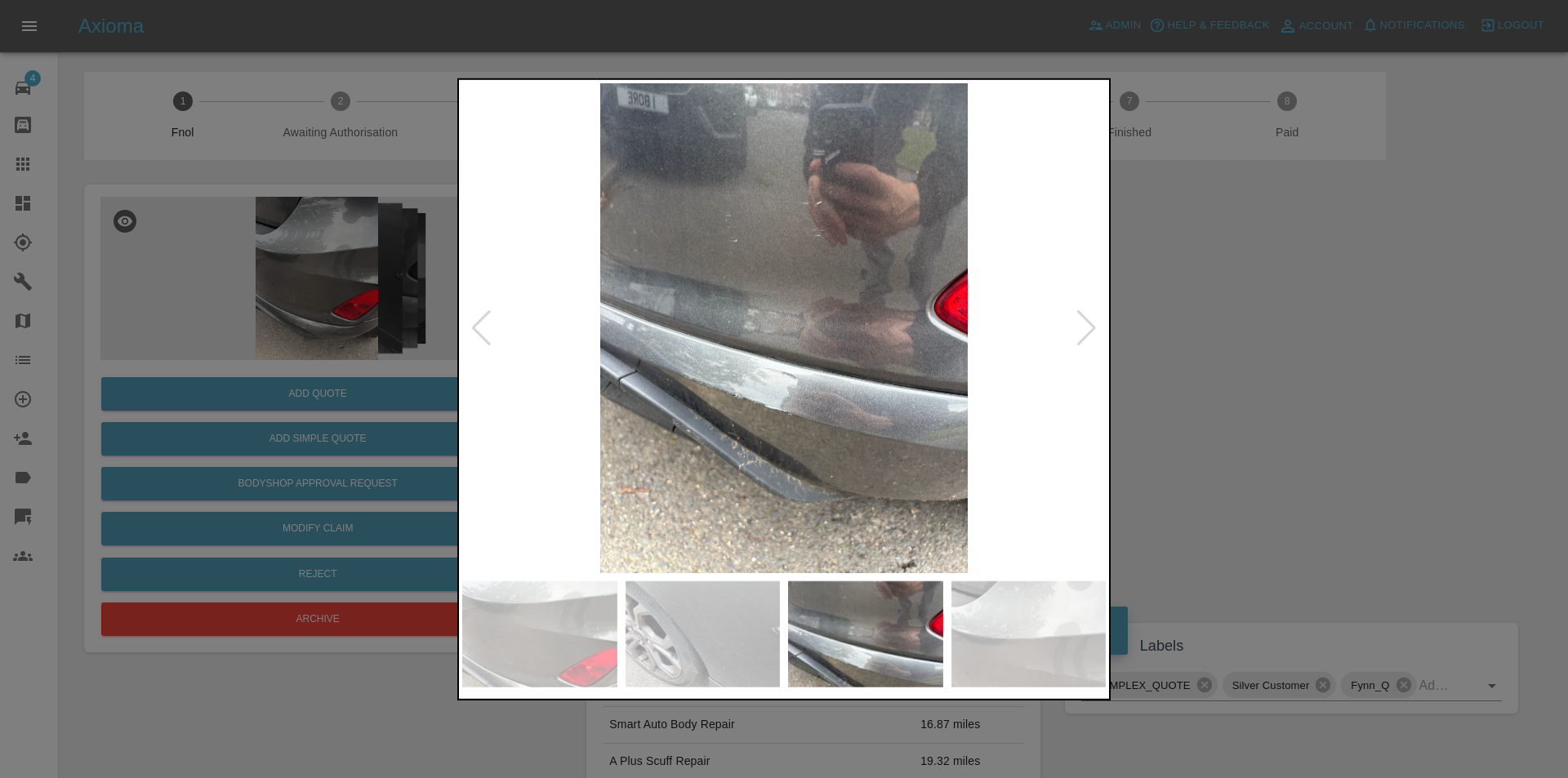
click at [481, 318] on div at bounding box center [481, 328] width 22 height 36
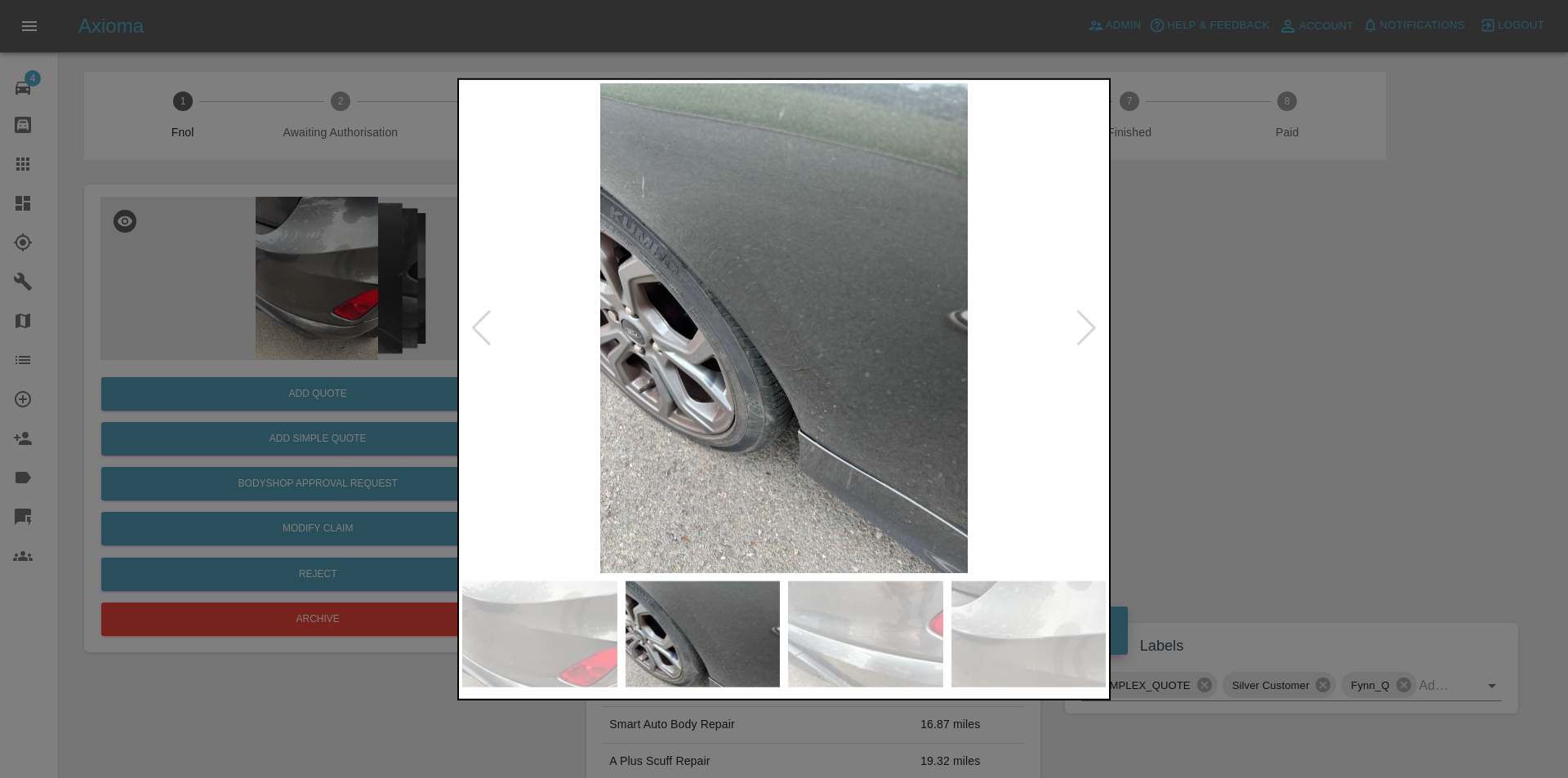
click at [481, 318] on div at bounding box center [481, 328] width 22 height 36
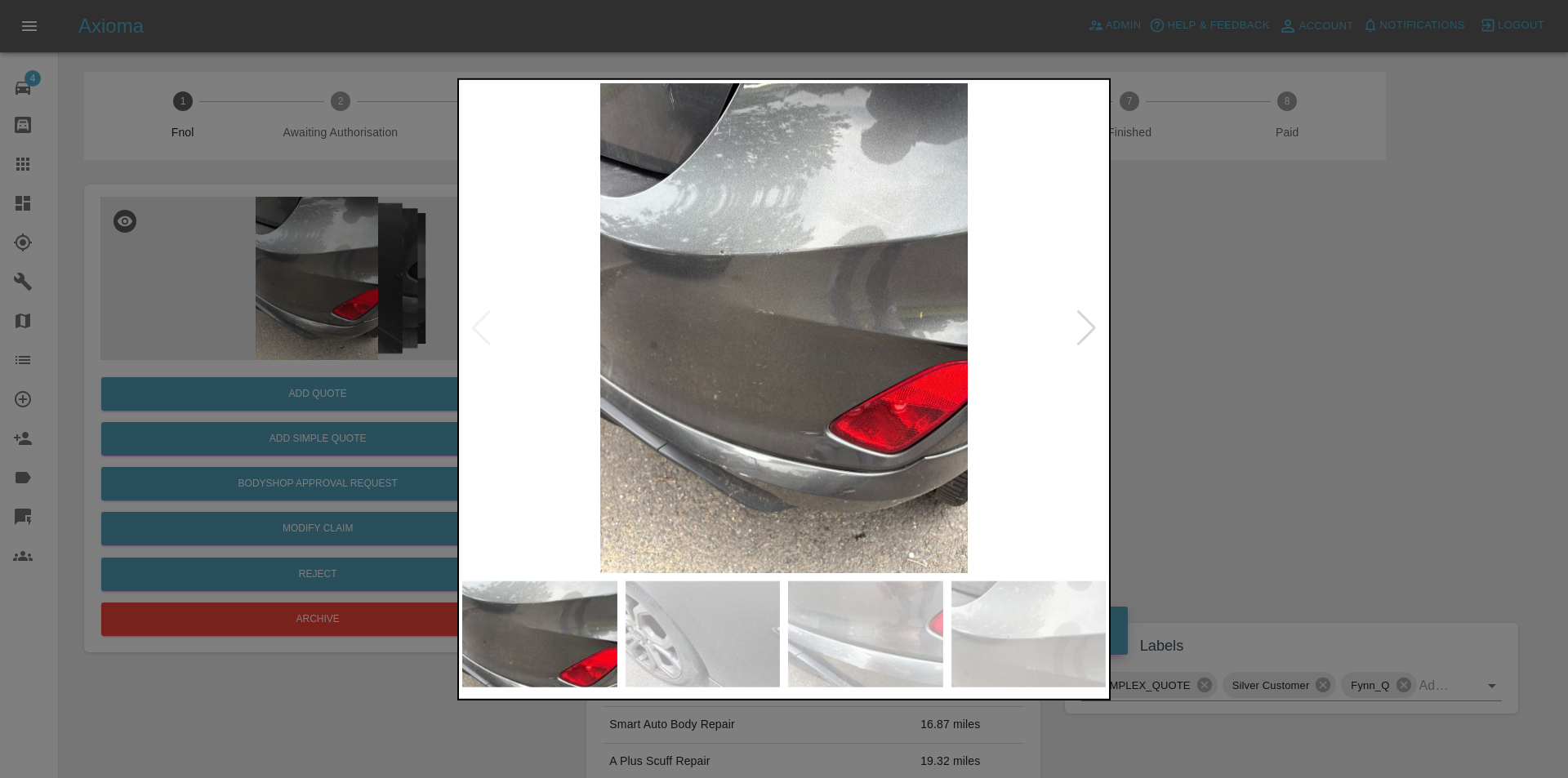
click at [1075, 360] on img at bounding box center [784, 327] width 643 height 490
click at [1285, 398] on div at bounding box center [784, 389] width 1568 height 778
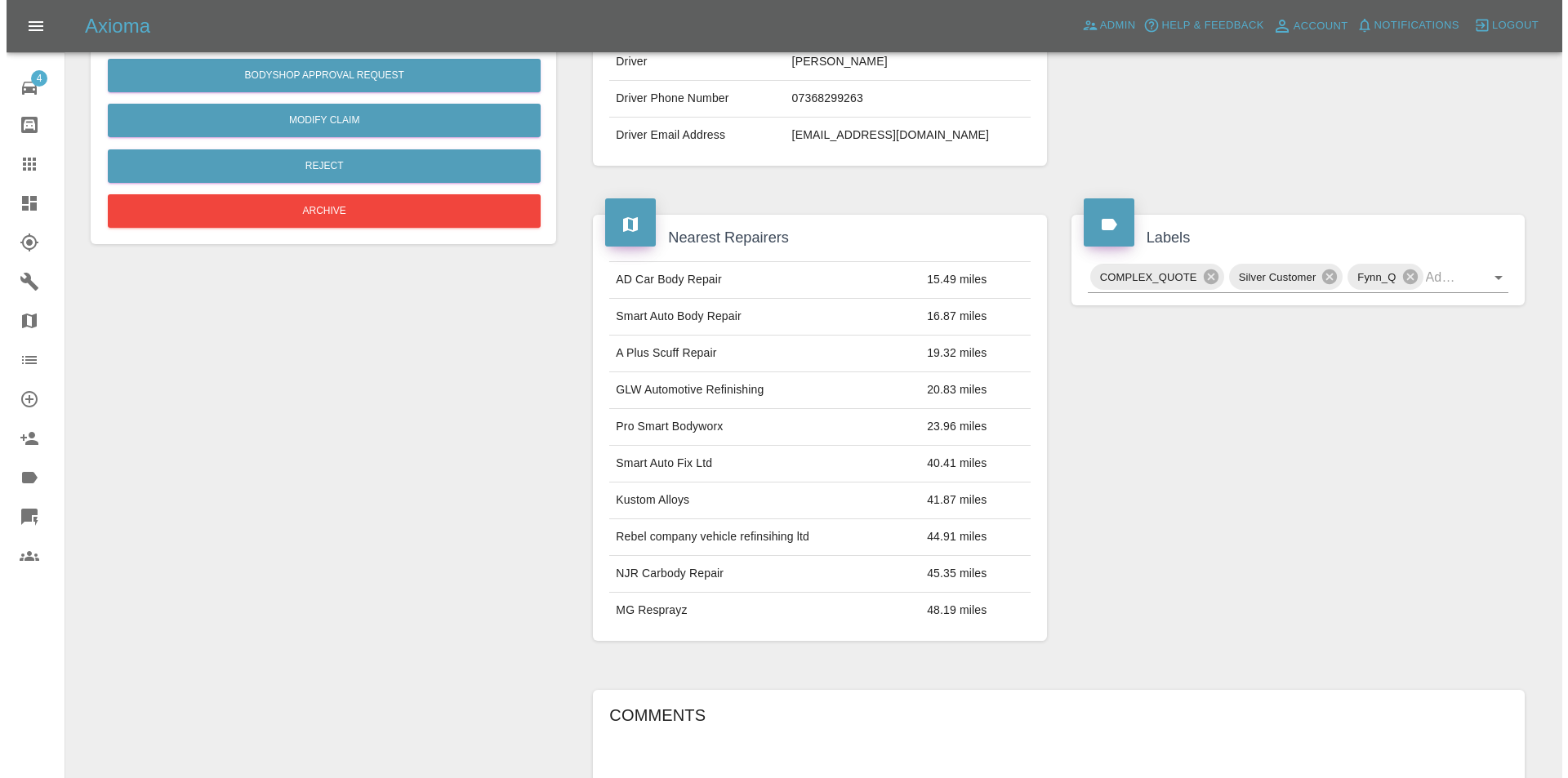
scroll to position [163, 0]
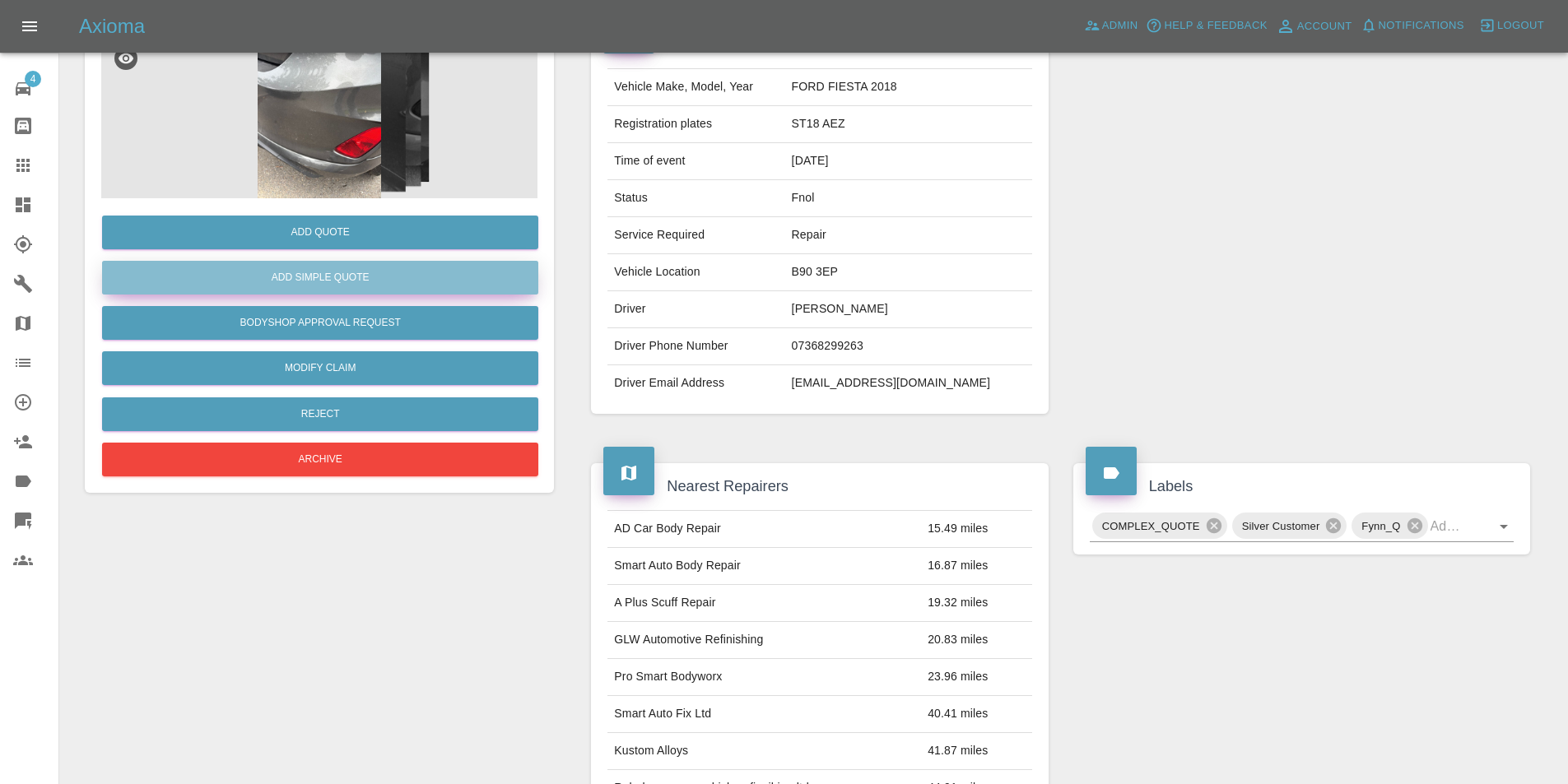
click at [321, 270] on button "Add Simple Quote" at bounding box center [320, 278] width 436 height 34
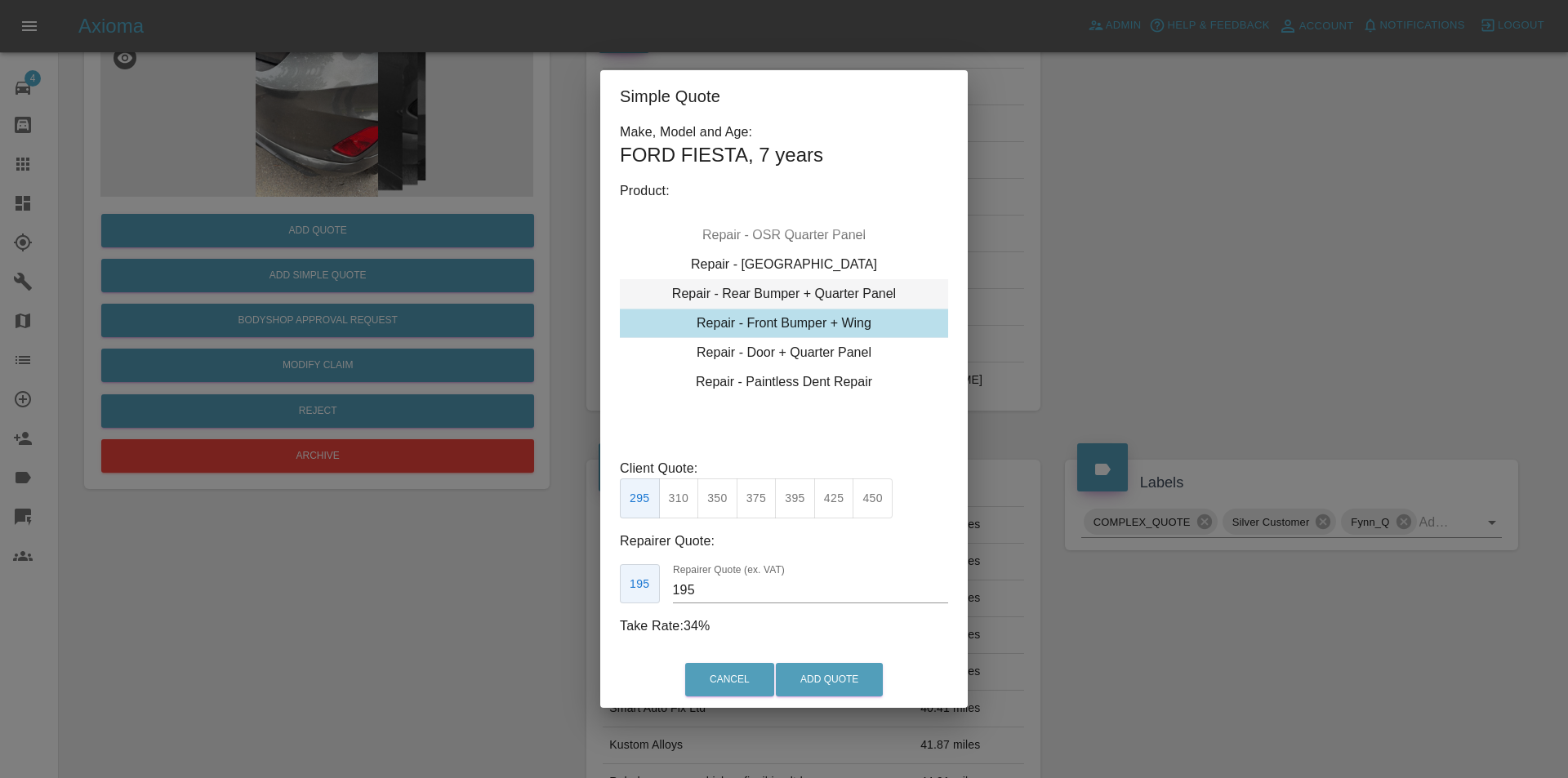
click at [837, 285] on div "Repair - Rear Bumper + Quarter Panel" at bounding box center [784, 294] width 329 height 30
click at [759, 496] on button "375" at bounding box center [756, 498] width 40 height 40
click at [793, 505] on button "395" at bounding box center [794, 498] width 40 height 40
drag, startPoint x: 748, startPoint y: 499, endPoint x: 762, endPoint y: 533, distance: 36.8
click at [747, 505] on button "375" at bounding box center [756, 498] width 40 height 40
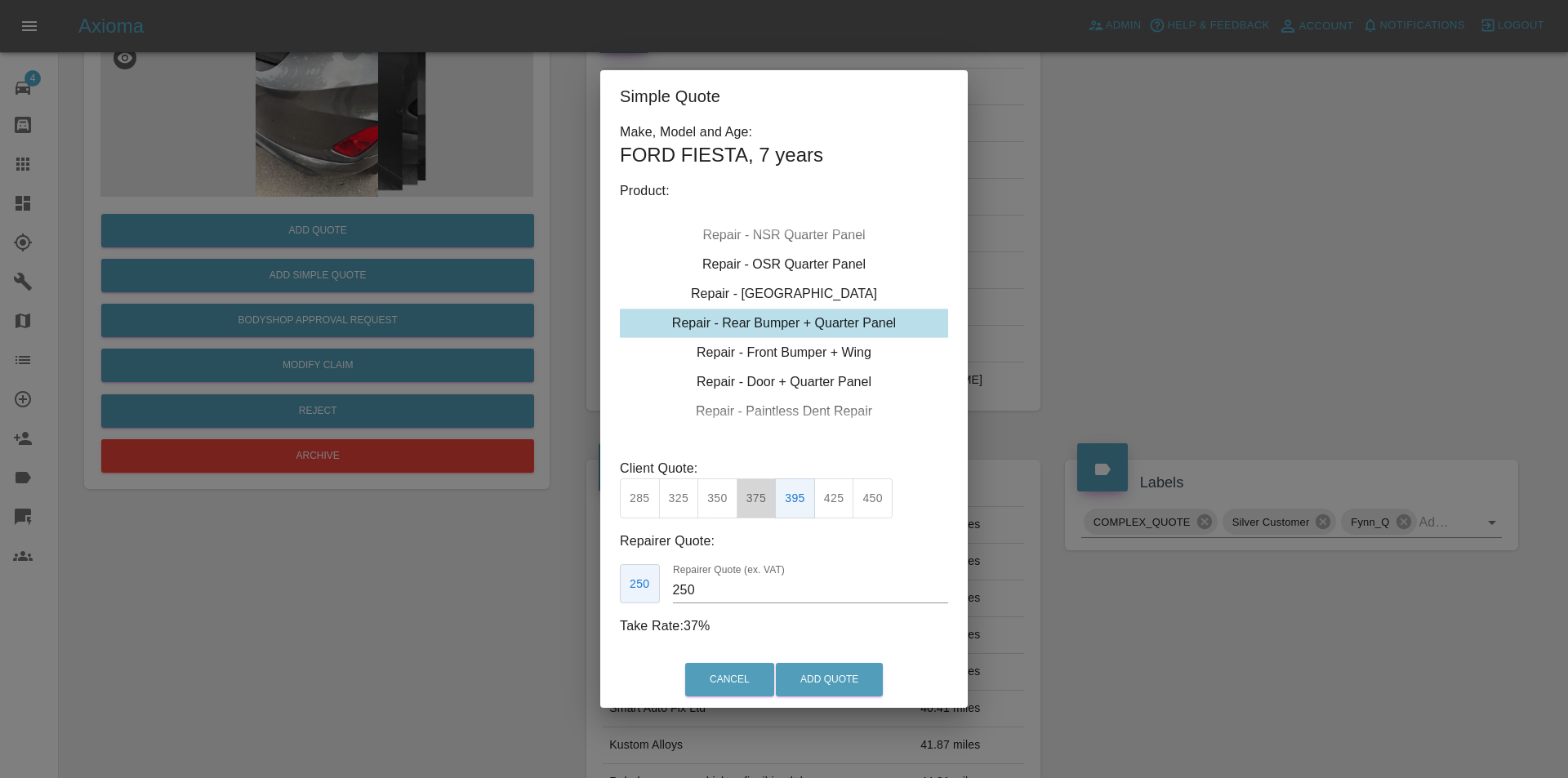
type input "230"
click at [812, 676] on button "Add Quote" at bounding box center [829, 680] width 107 height 34
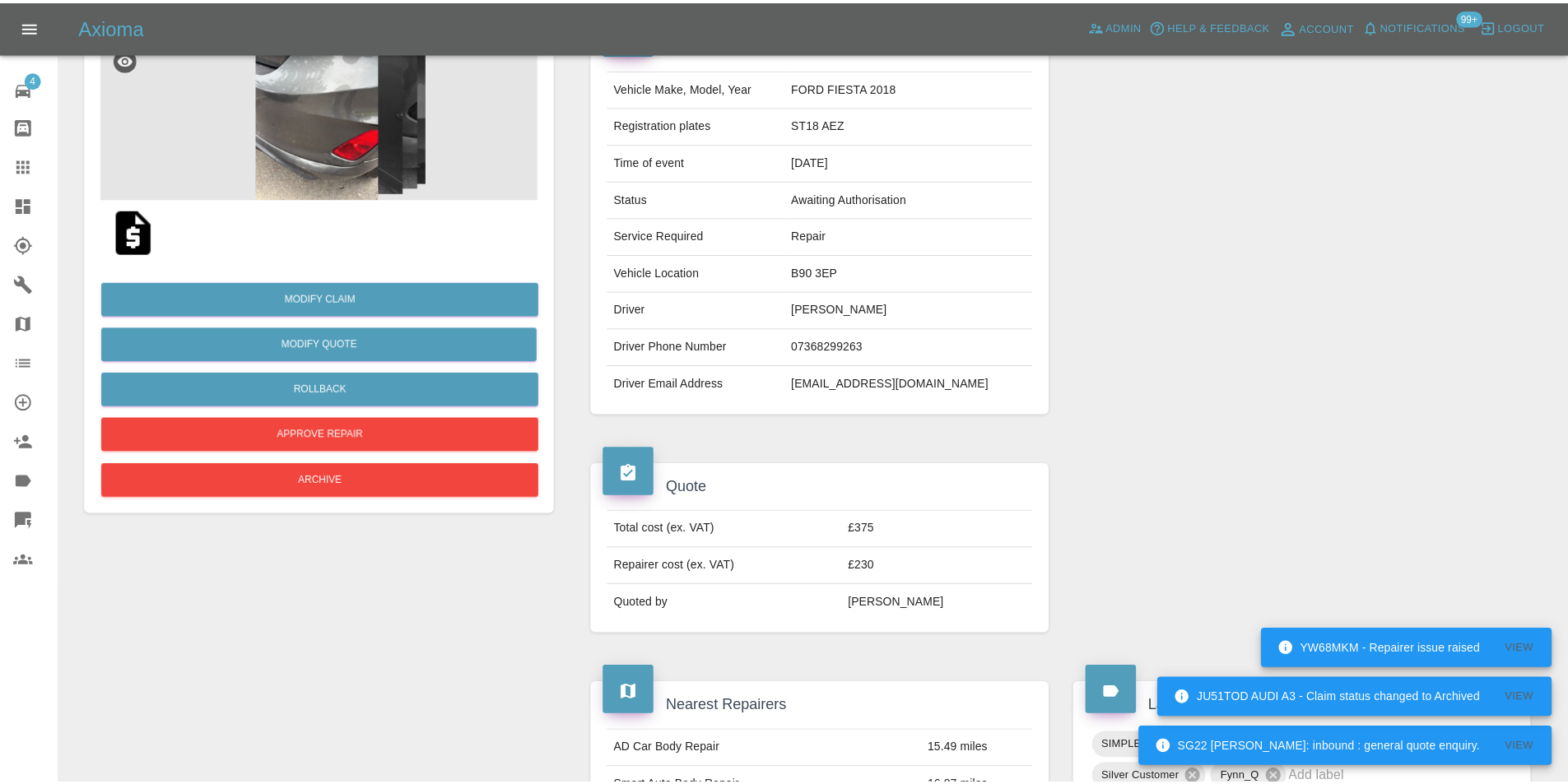
scroll to position [0, 0]
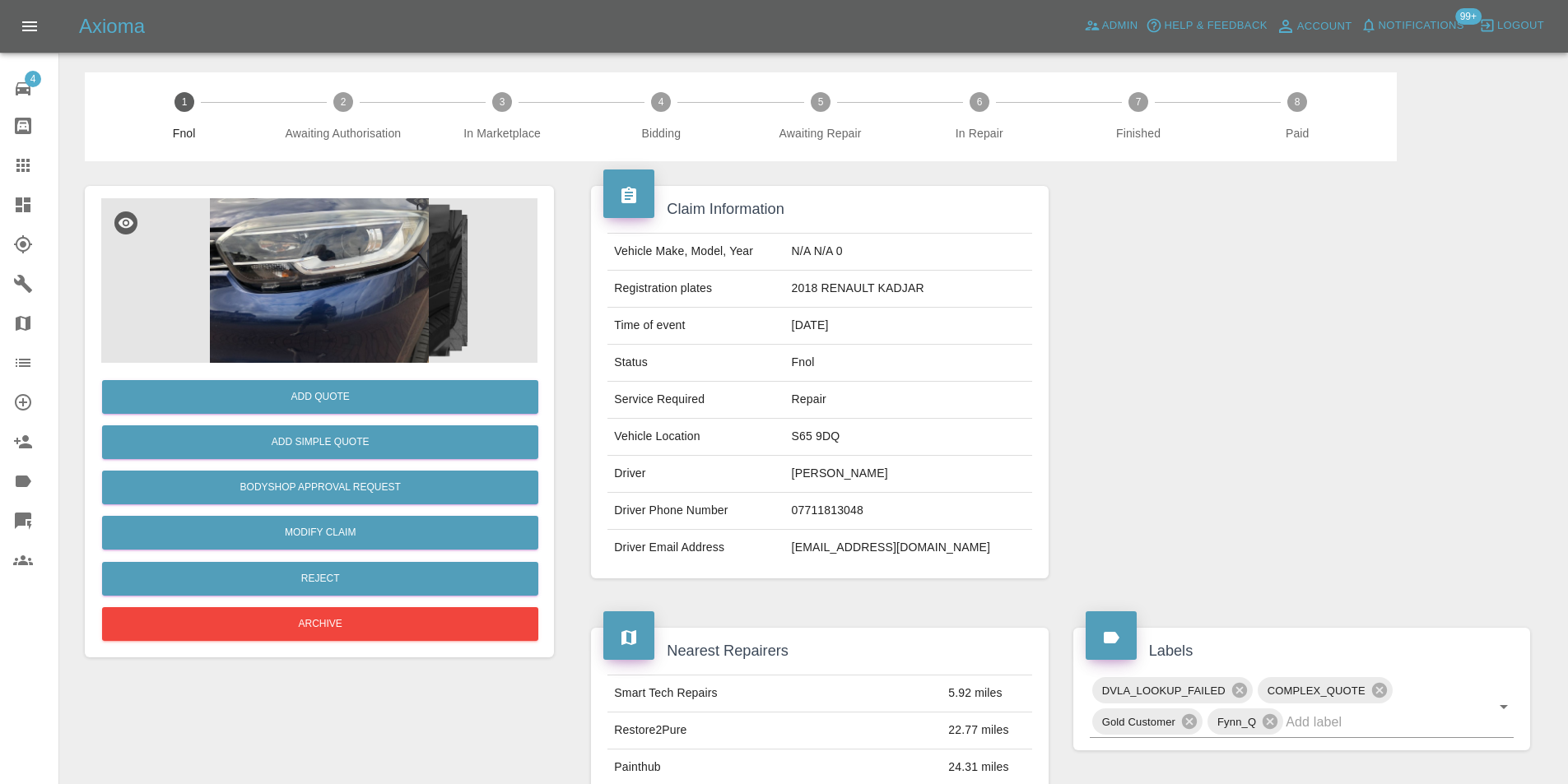
click at [350, 293] on img at bounding box center [319, 280] width 436 height 165
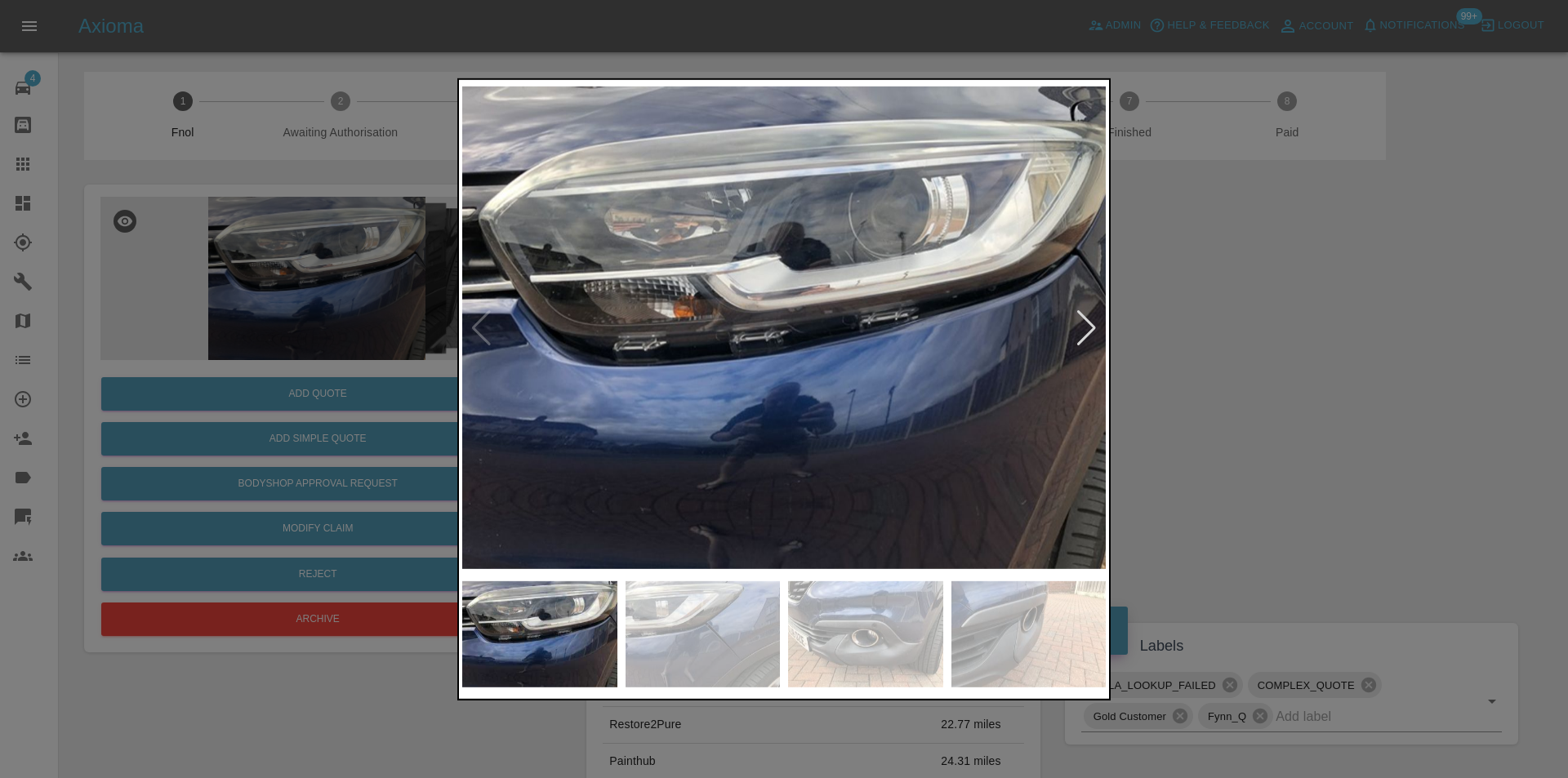
click at [1078, 333] on div at bounding box center [1086, 328] width 22 height 36
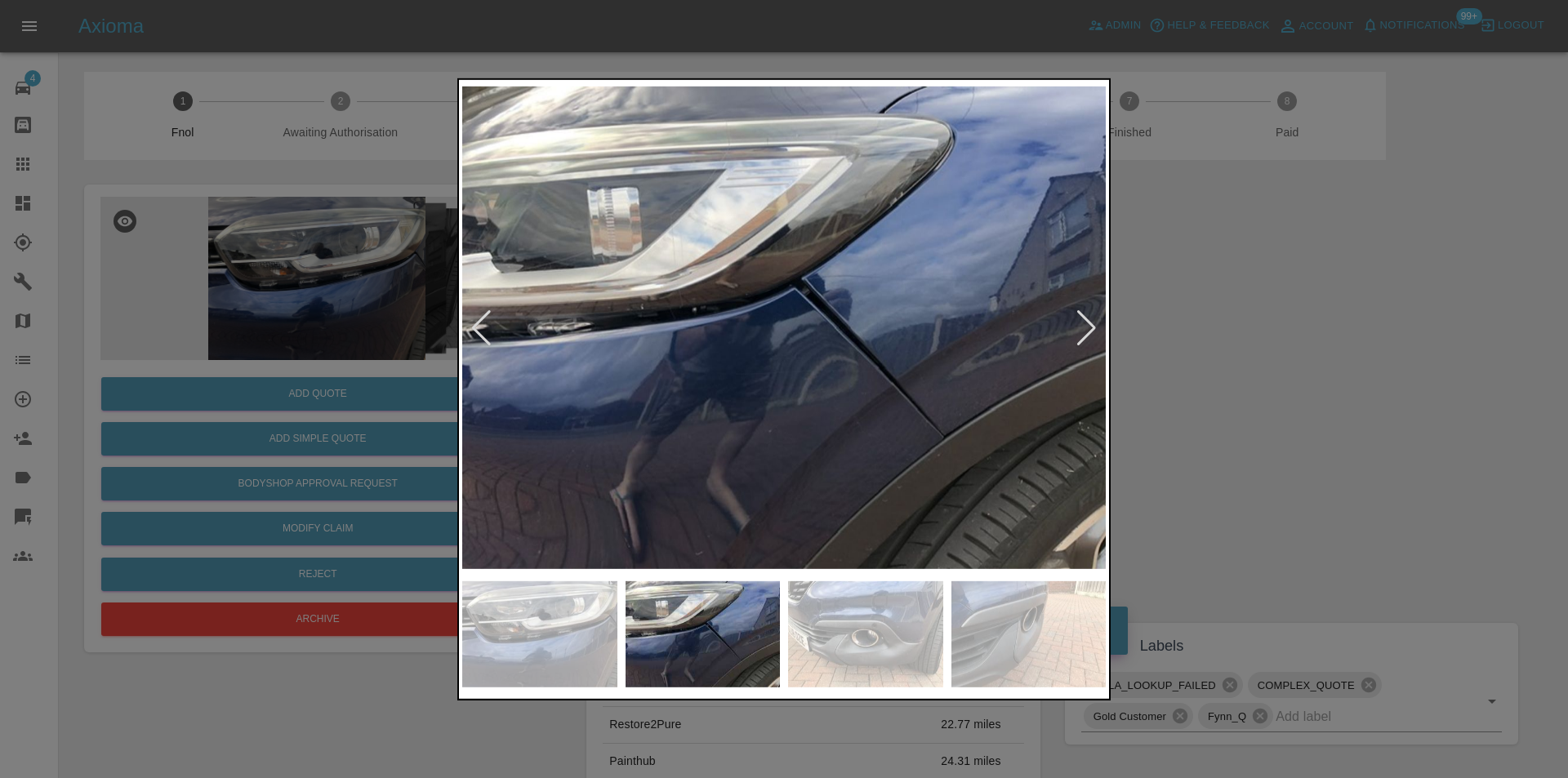
click at [1078, 333] on div at bounding box center [1086, 328] width 22 height 36
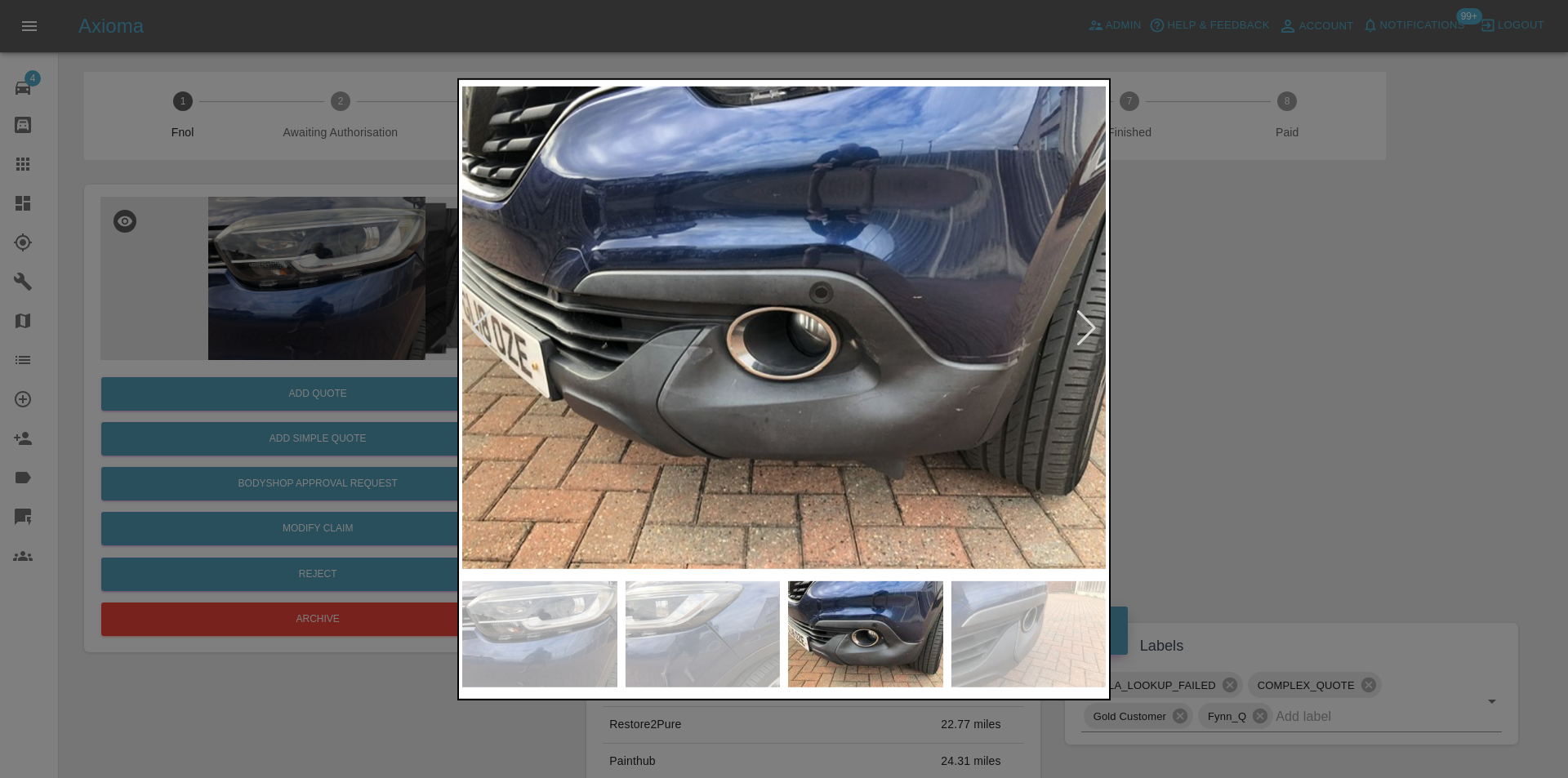
click at [1079, 332] on div at bounding box center [1086, 328] width 22 height 36
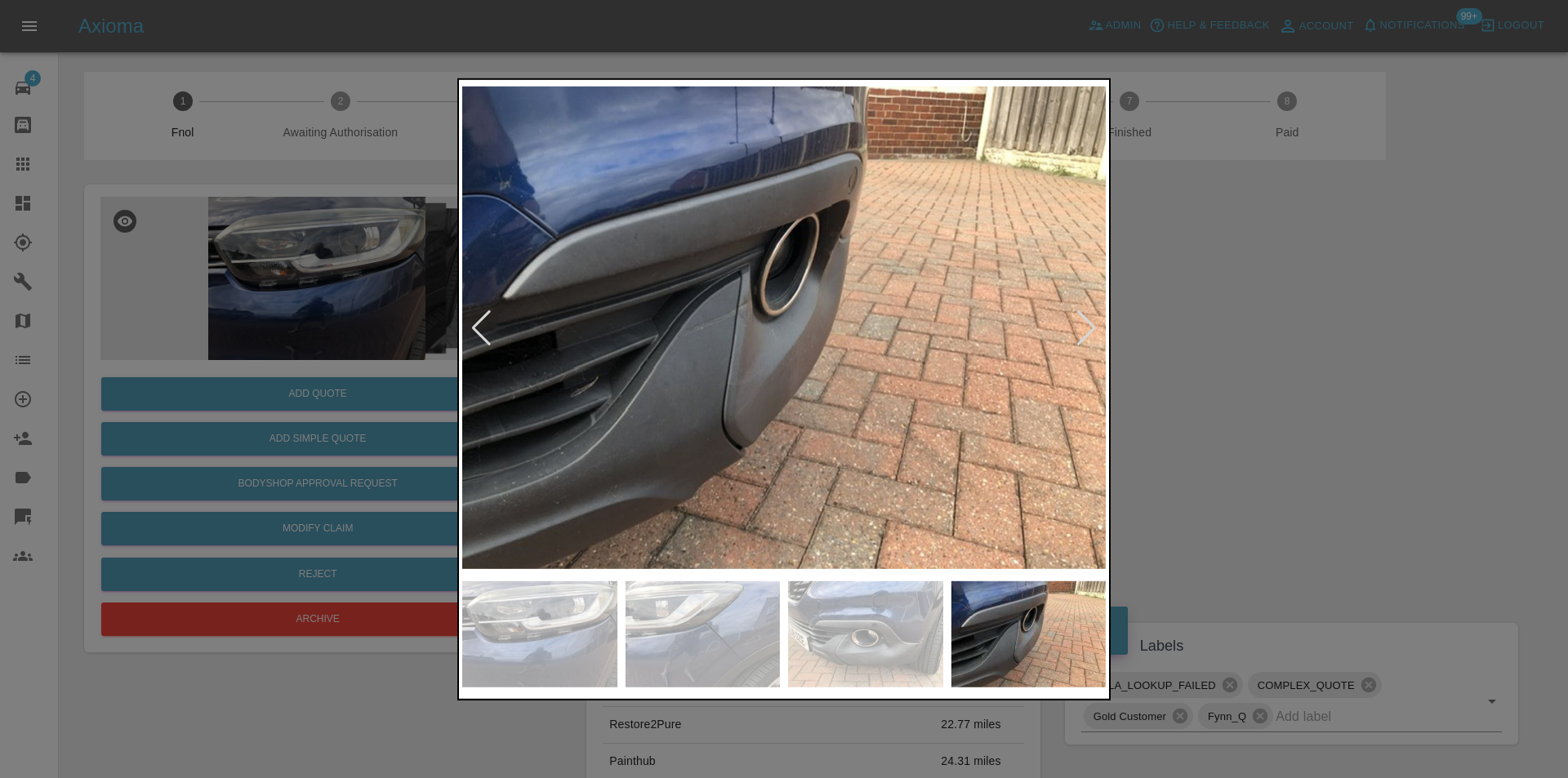
click at [1079, 332] on div at bounding box center [1086, 328] width 22 height 36
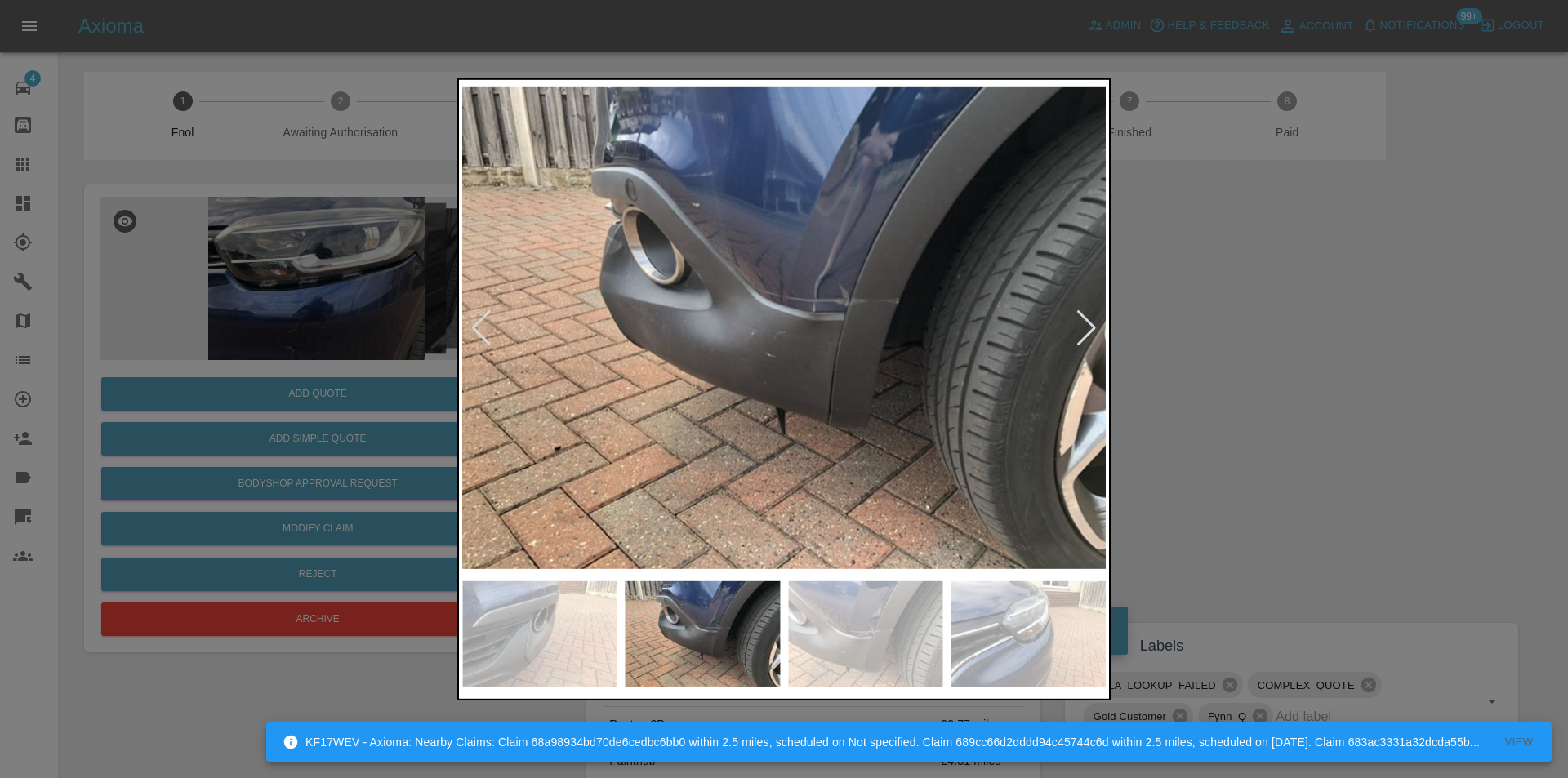
click at [1079, 332] on div at bounding box center [1086, 328] width 22 height 36
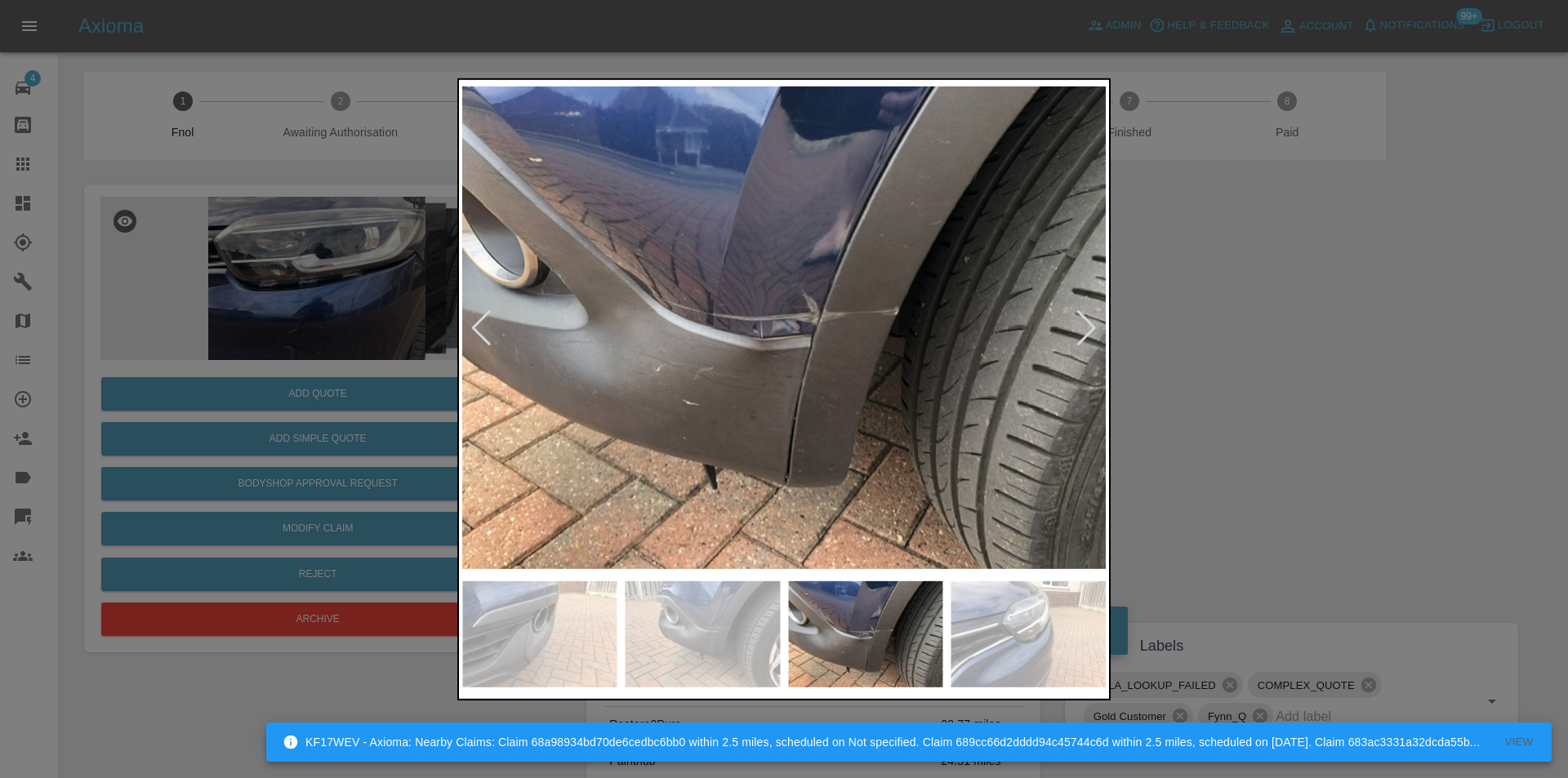
click at [1278, 370] on div at bounding box center [784, 389] width 1568 height 778
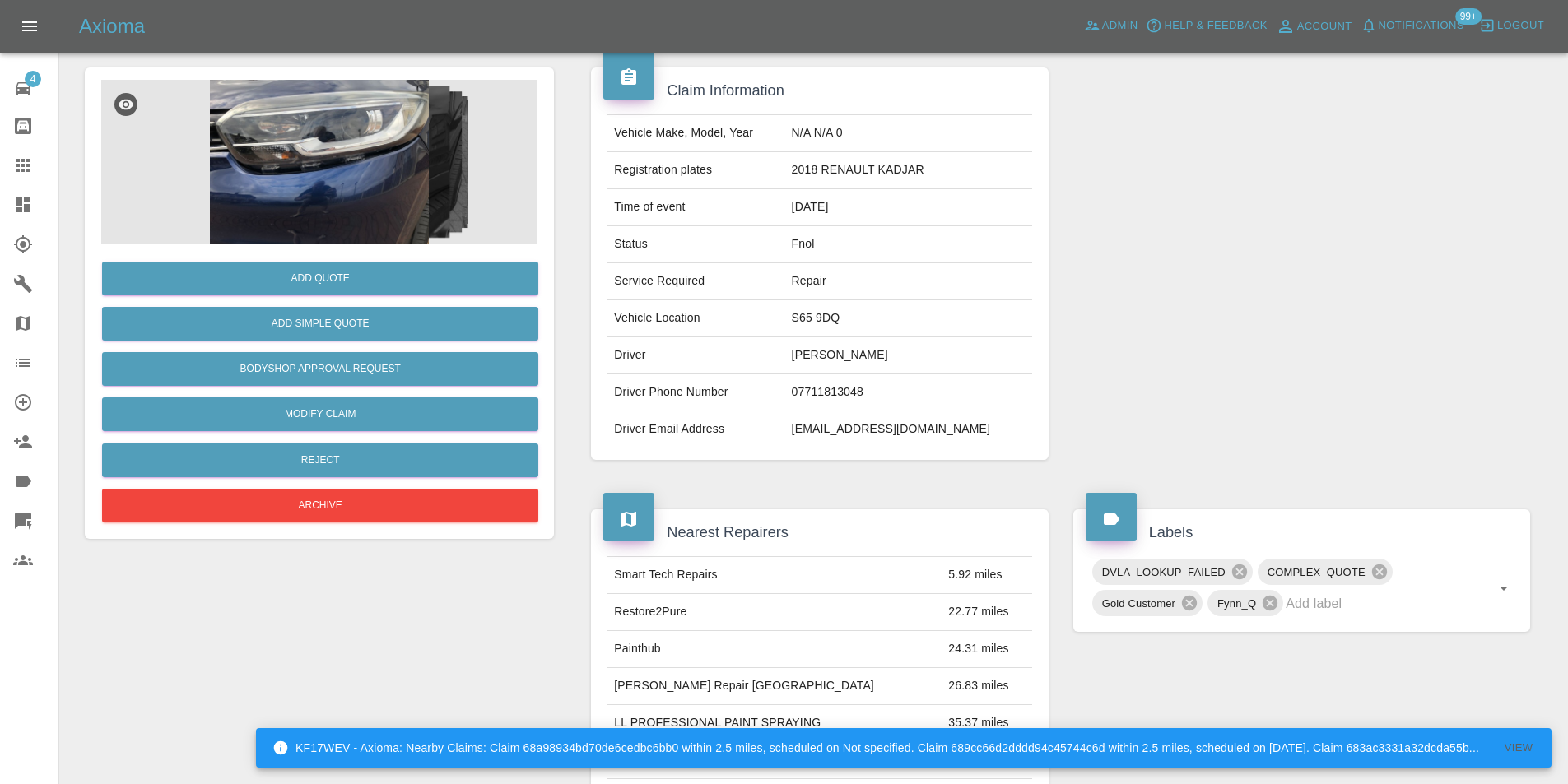
scroll to position [329, 0]
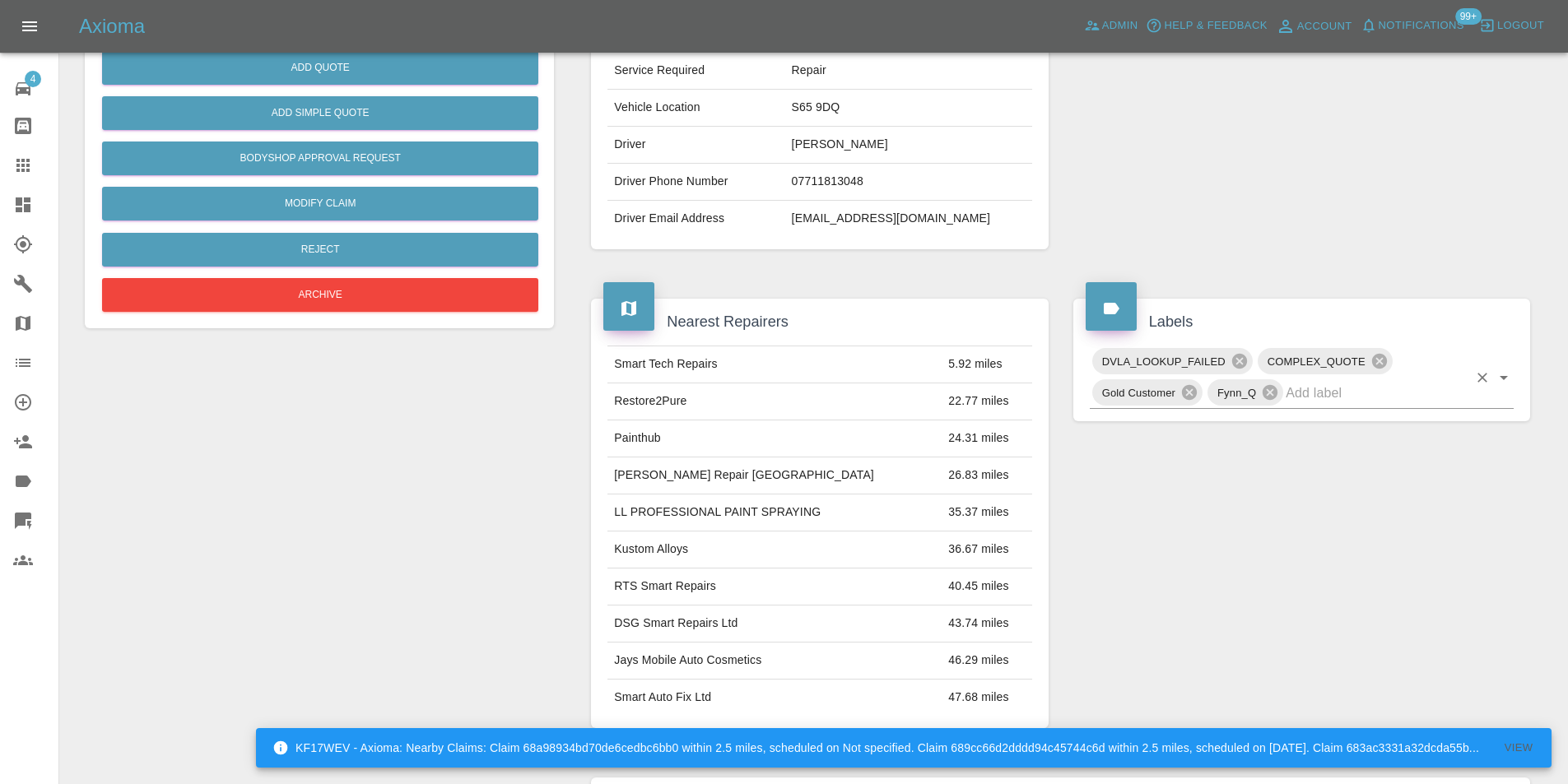
click at [1505, 379] on icon "Open" at bounding box center [1504, 378] width 9 height 4
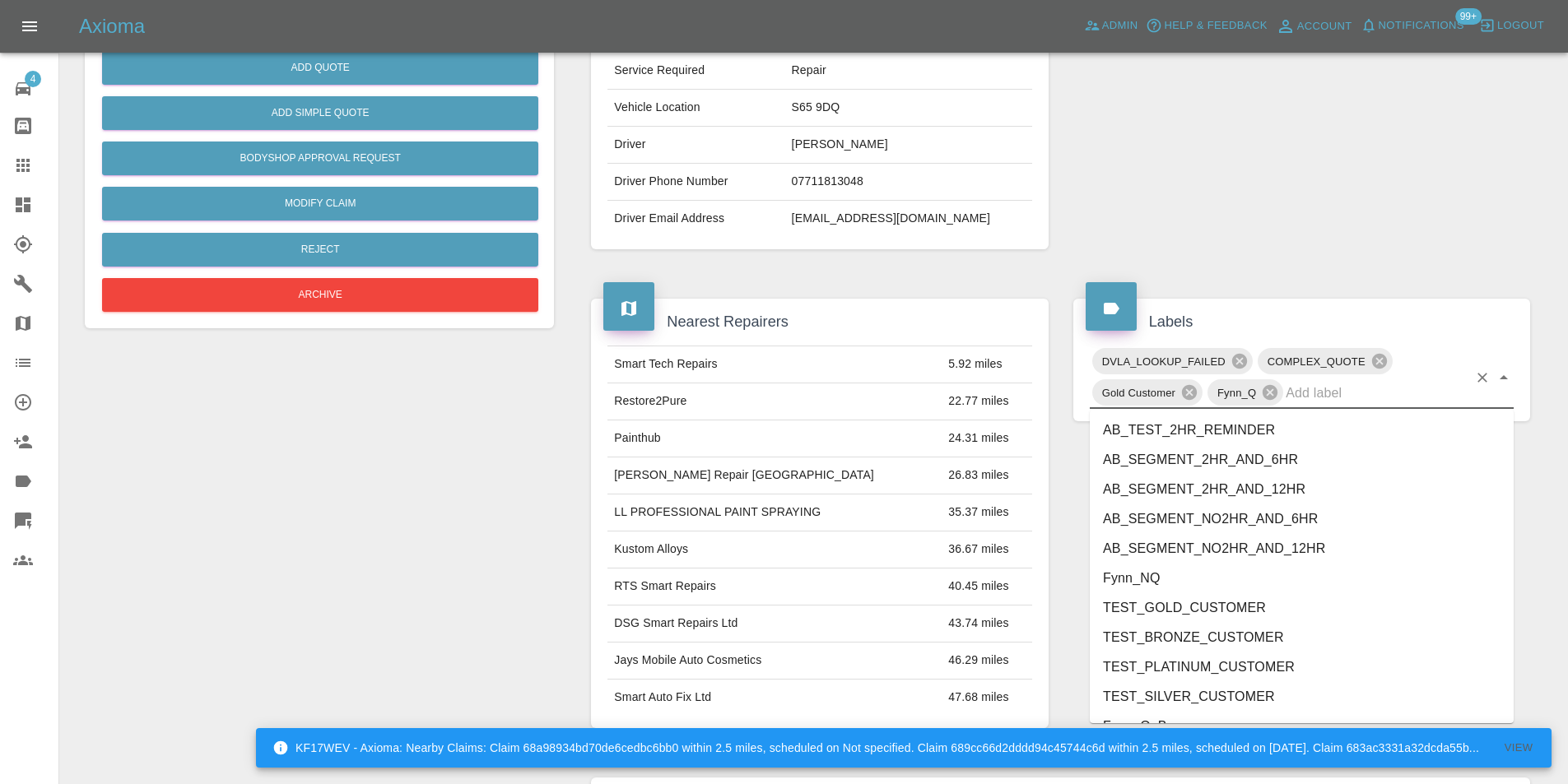
scroll to position [3313, 0]
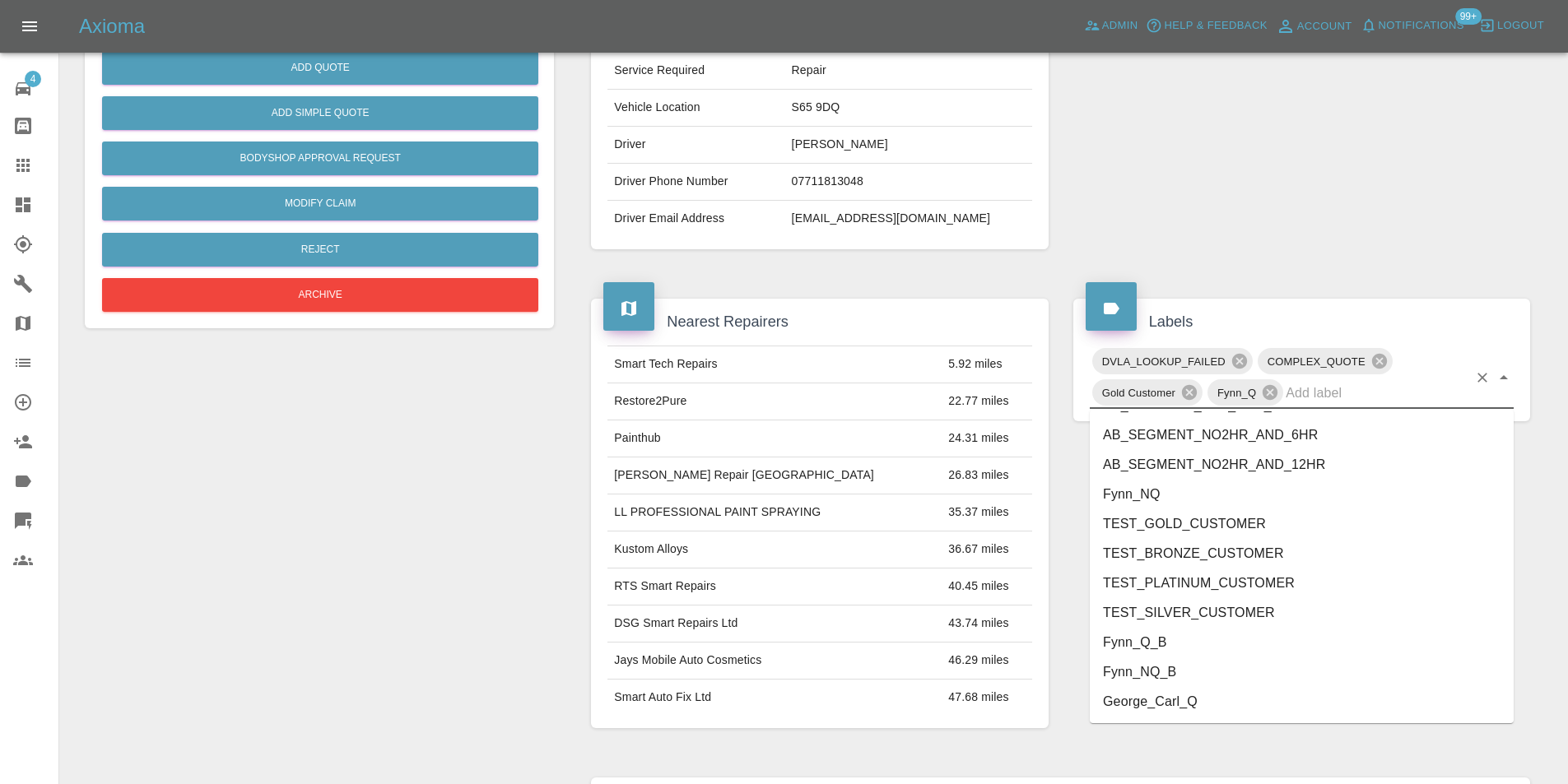
click at [1197, 700] on li "George_Carl_Q" at bounding box center [1302, 701] width 424 height 30
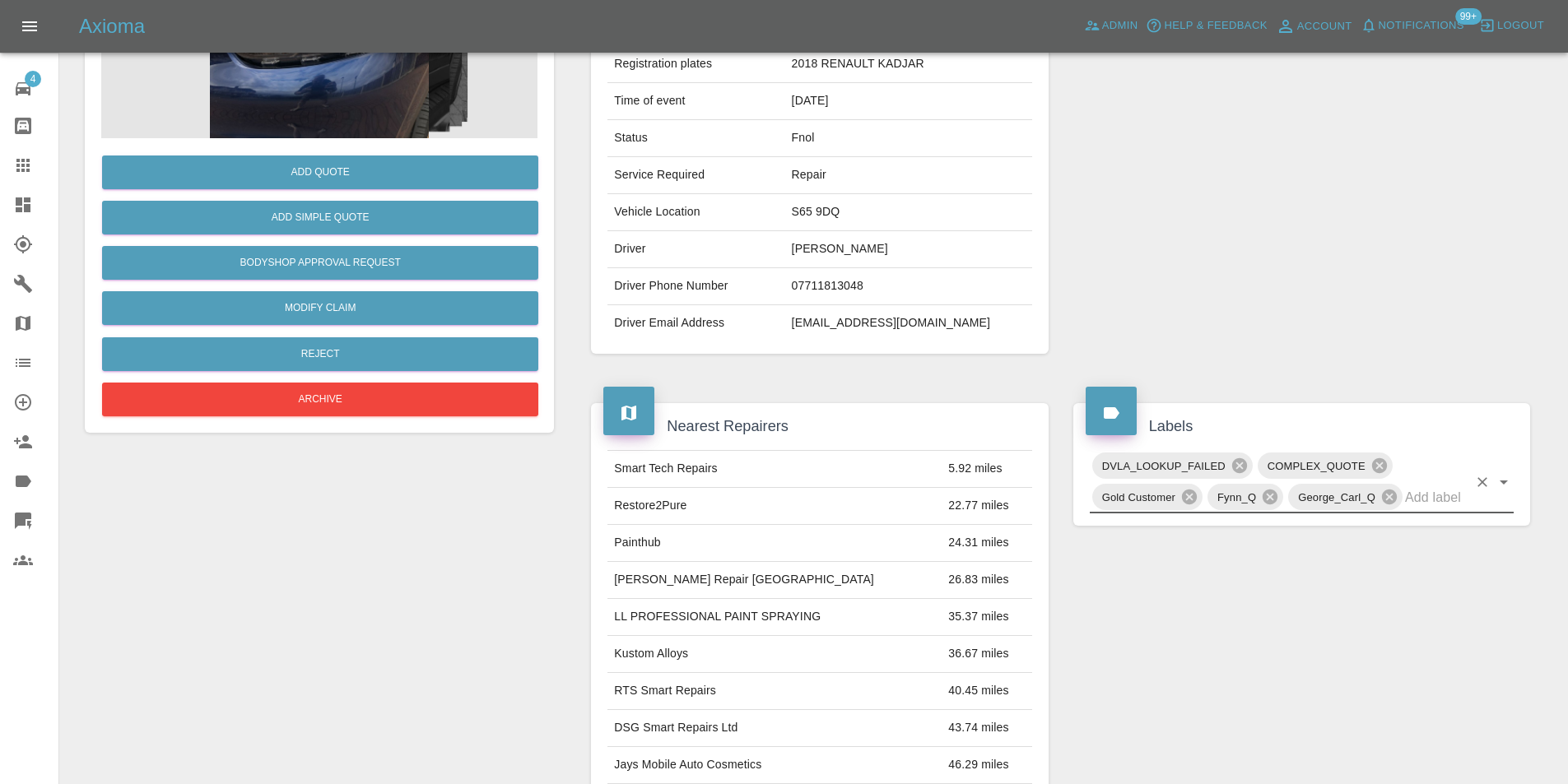
scroll to position [247, 0]
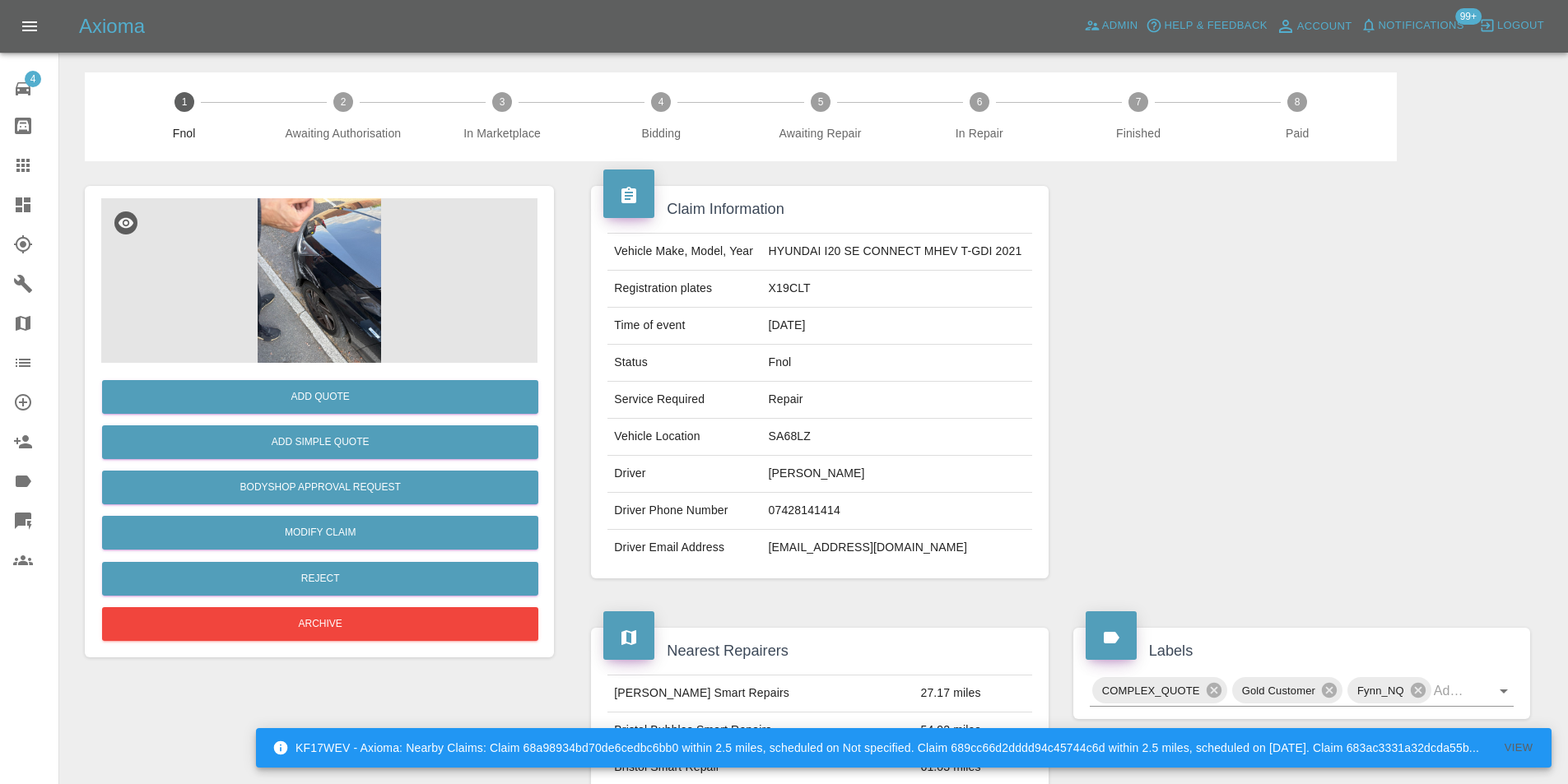
click at [296, 250] on img at bounding box center [319, 280] width 436 height 165
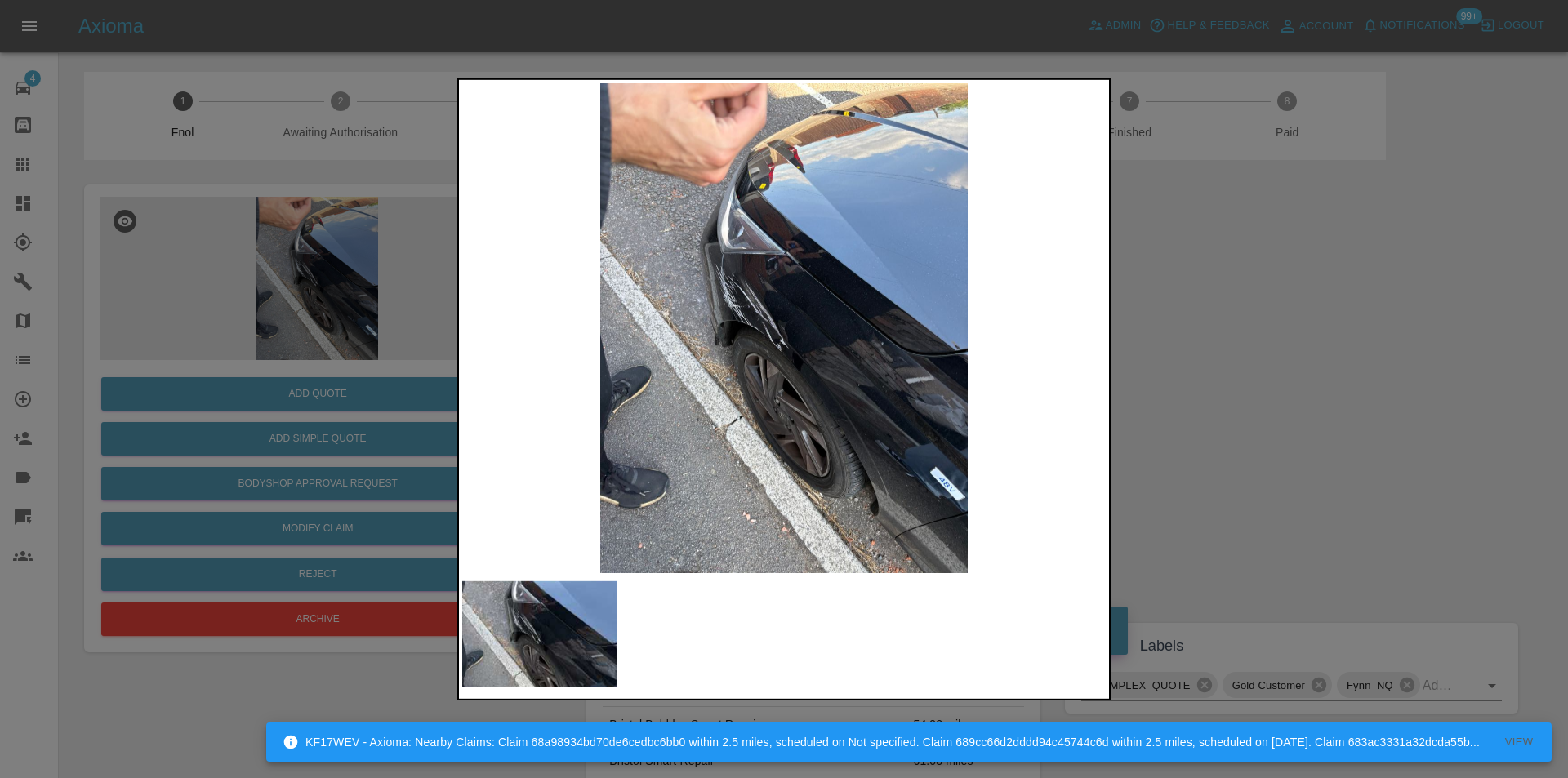
click at [709, 308] on img at bounding box center [784, 327] width 643 height 490
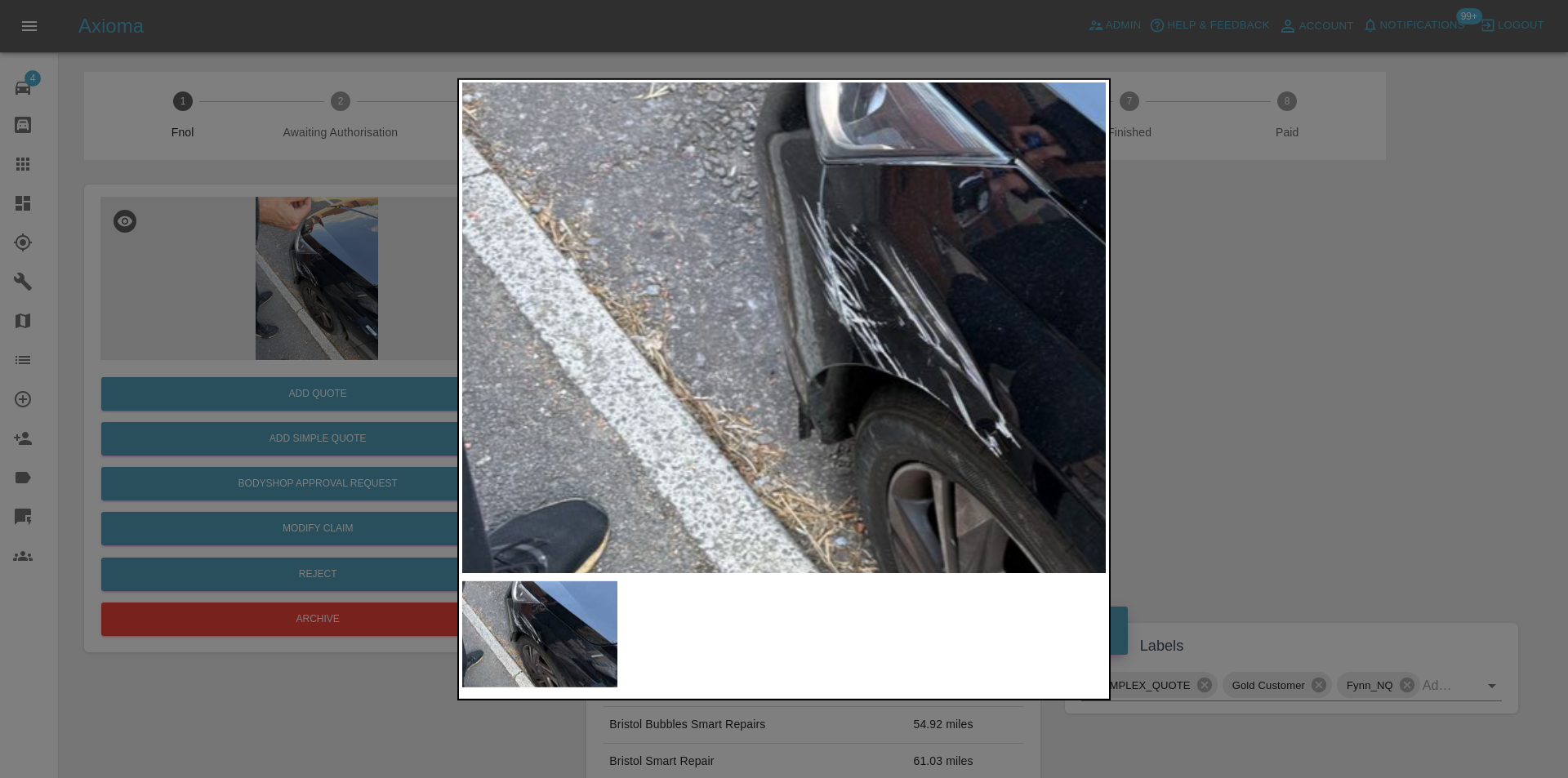
click at [795, 304] on img at bounding box center [1007, 387] width 1930 height 1470
click at [798, 303] on img at bounding box center [1007, 387] width 1930 height 1470
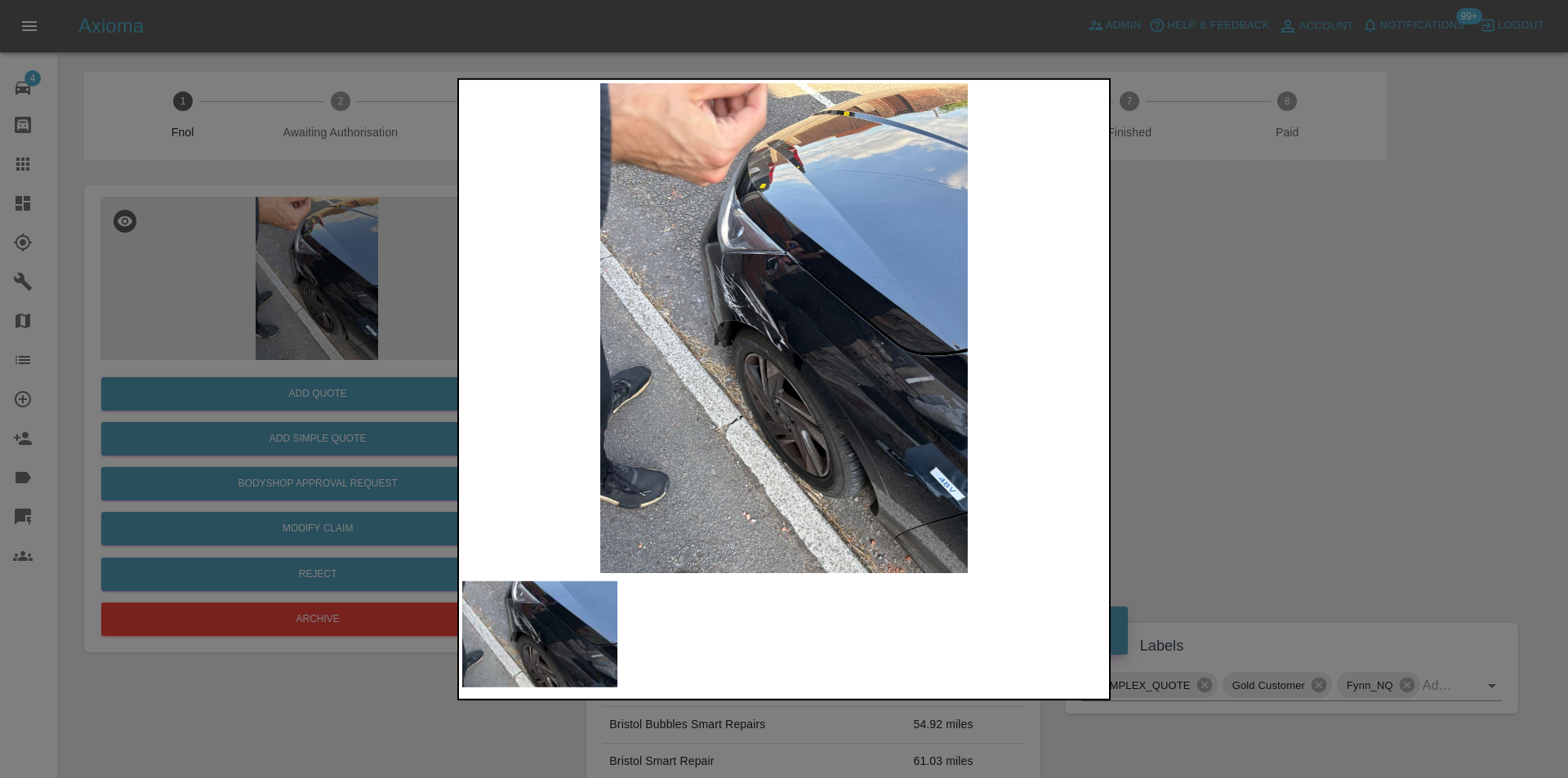
drag, startPoint x: 1394, startPoint y: 377, endPoint x: 830, endPoint y: 506, distance: 578.6
click at [1389, 377] on div at bounding box center [784, 389] width 1568 height 778
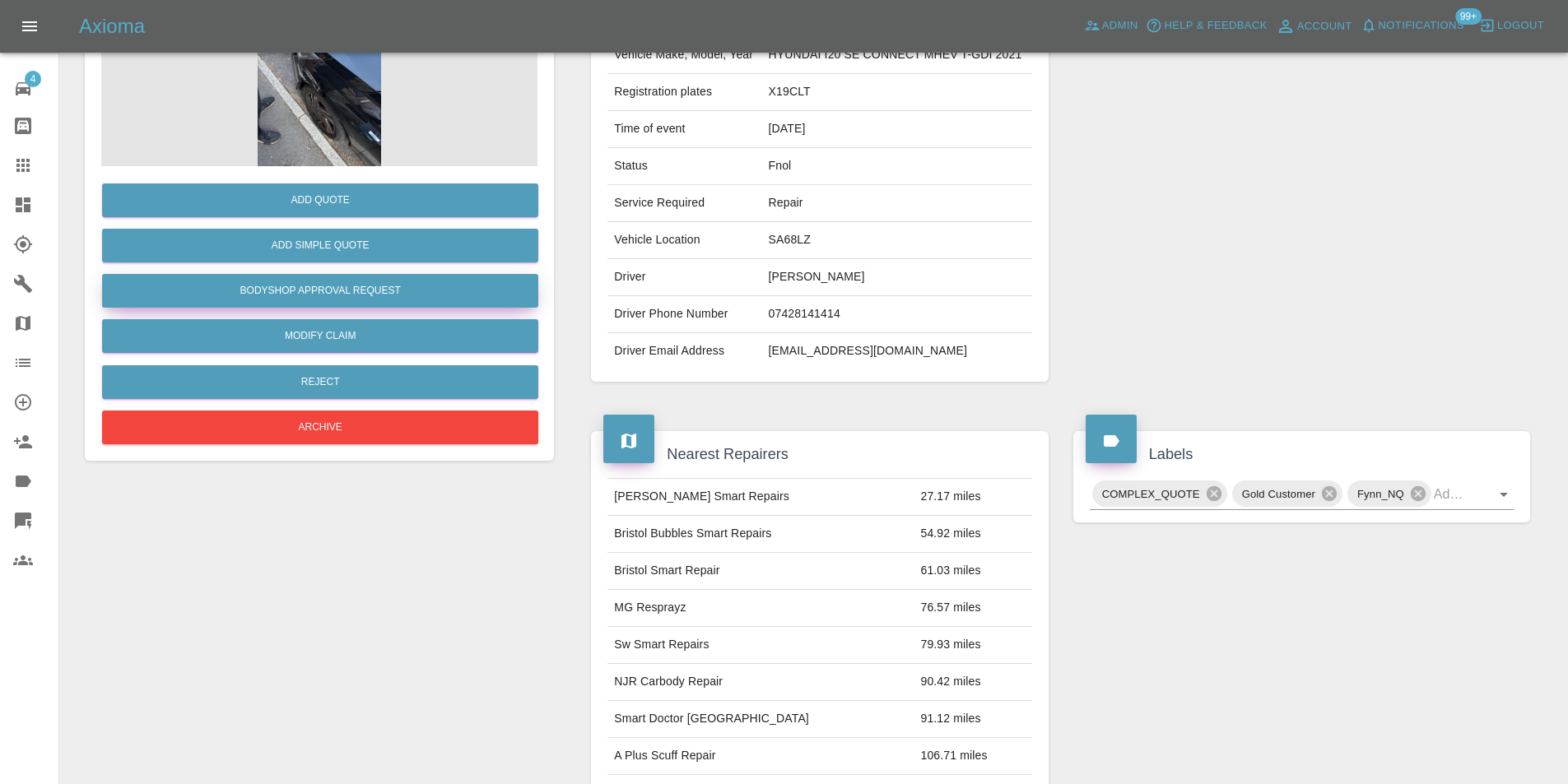
scroll to position [82, 0]
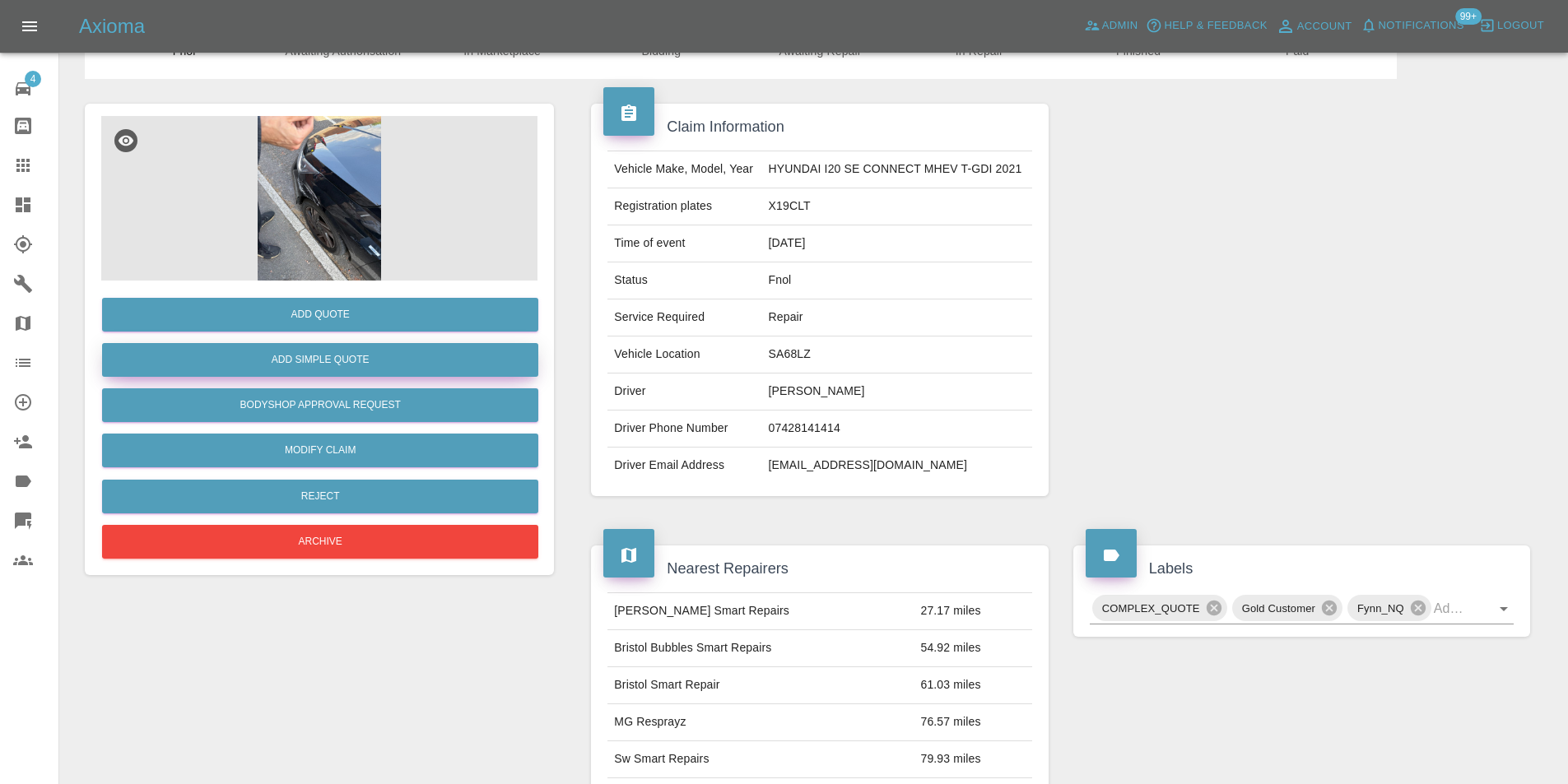
click at [335, 351] on button "Add Simple Quote" at bounding box center [320, 360] width 436 height 34
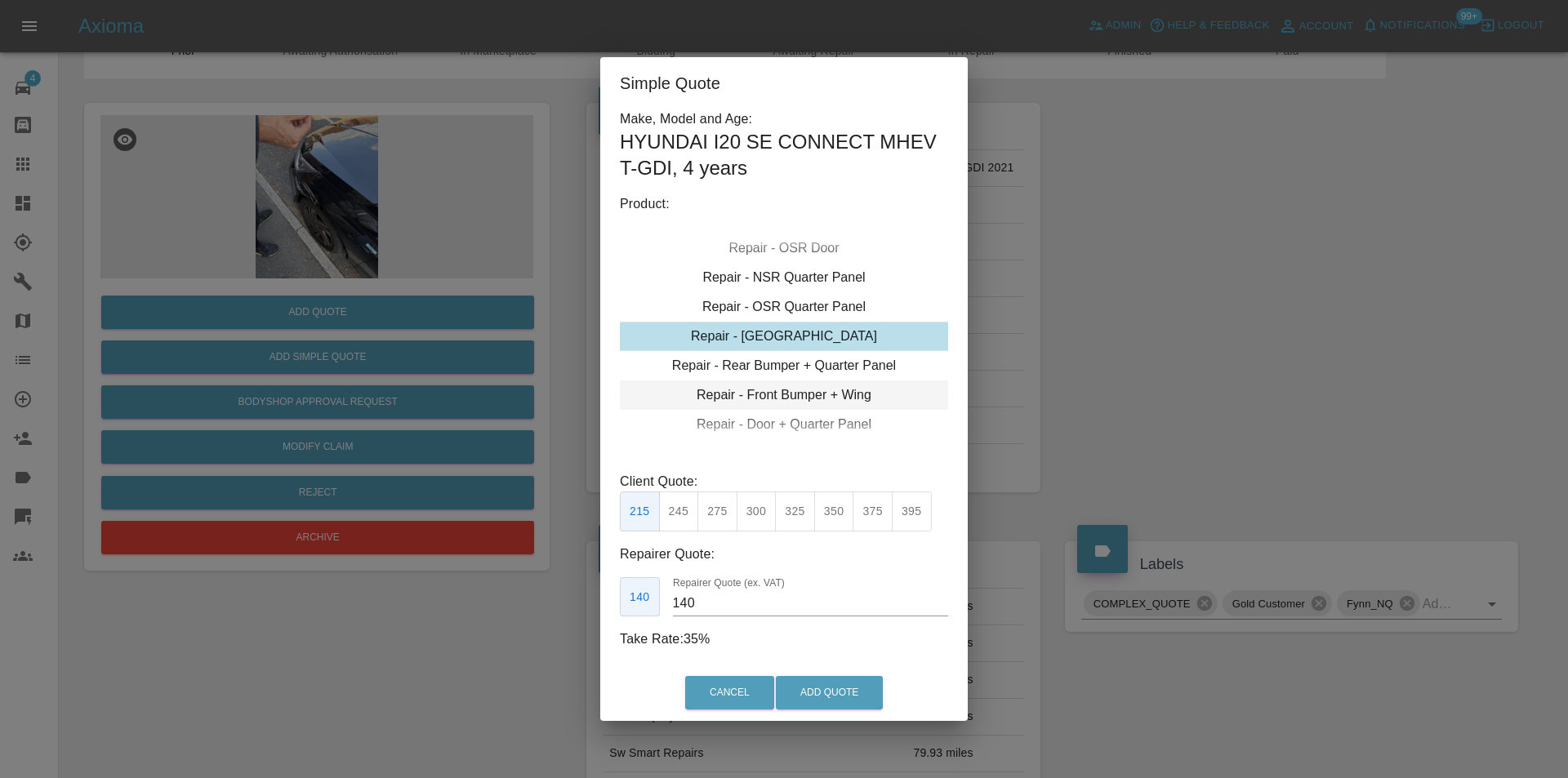
click at [816, 401] on div "Repair - Front Bumper + Wing" at bounding box center [784, 395] width 329 height 30
click at [752, 519] on button "375" at bounding box center [756, 511] width 40 height 40
type input "230"
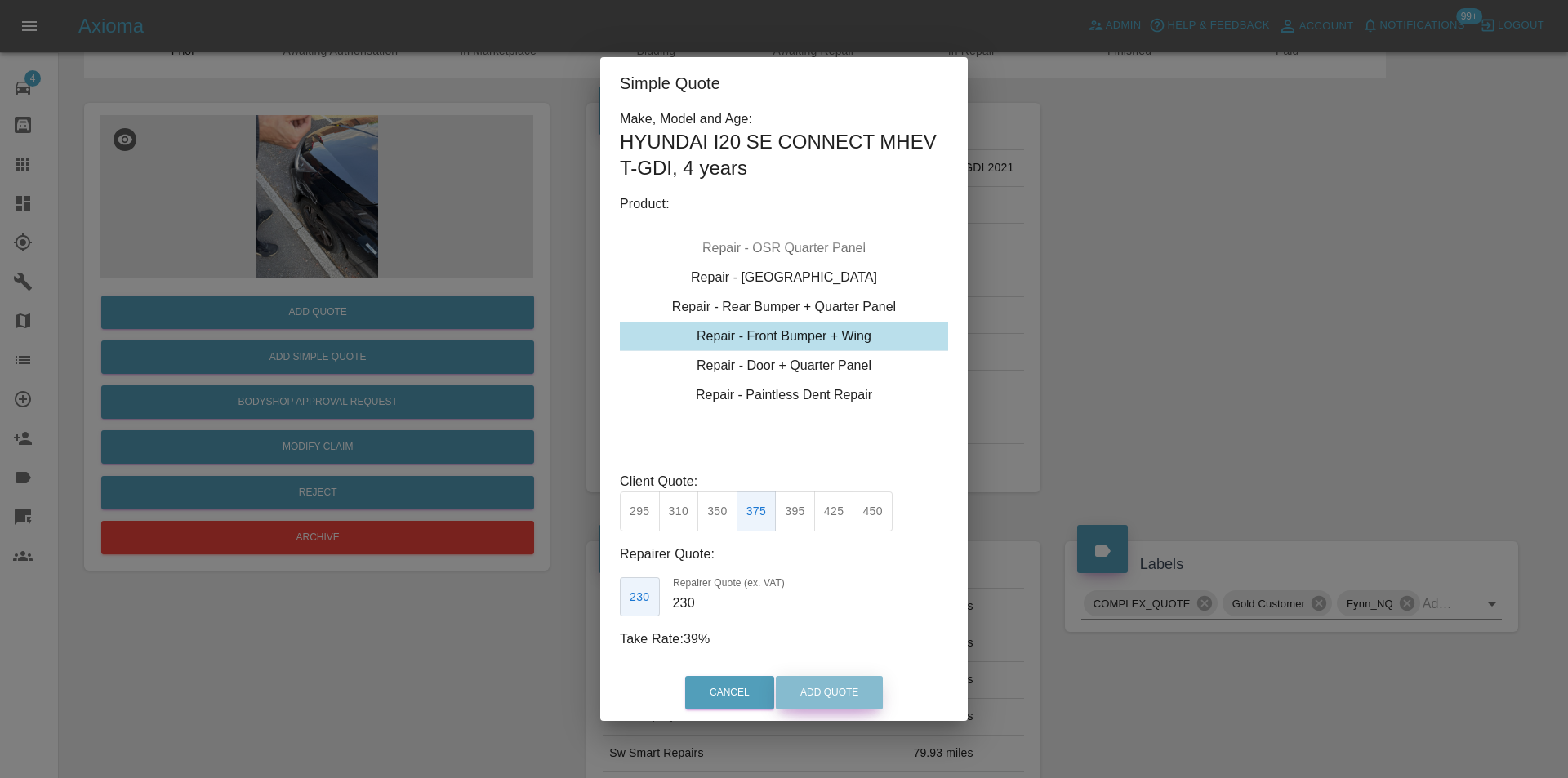
click at [800, 684] on button "Add Quote" at bounding box center [829, 693] width 107 height 34
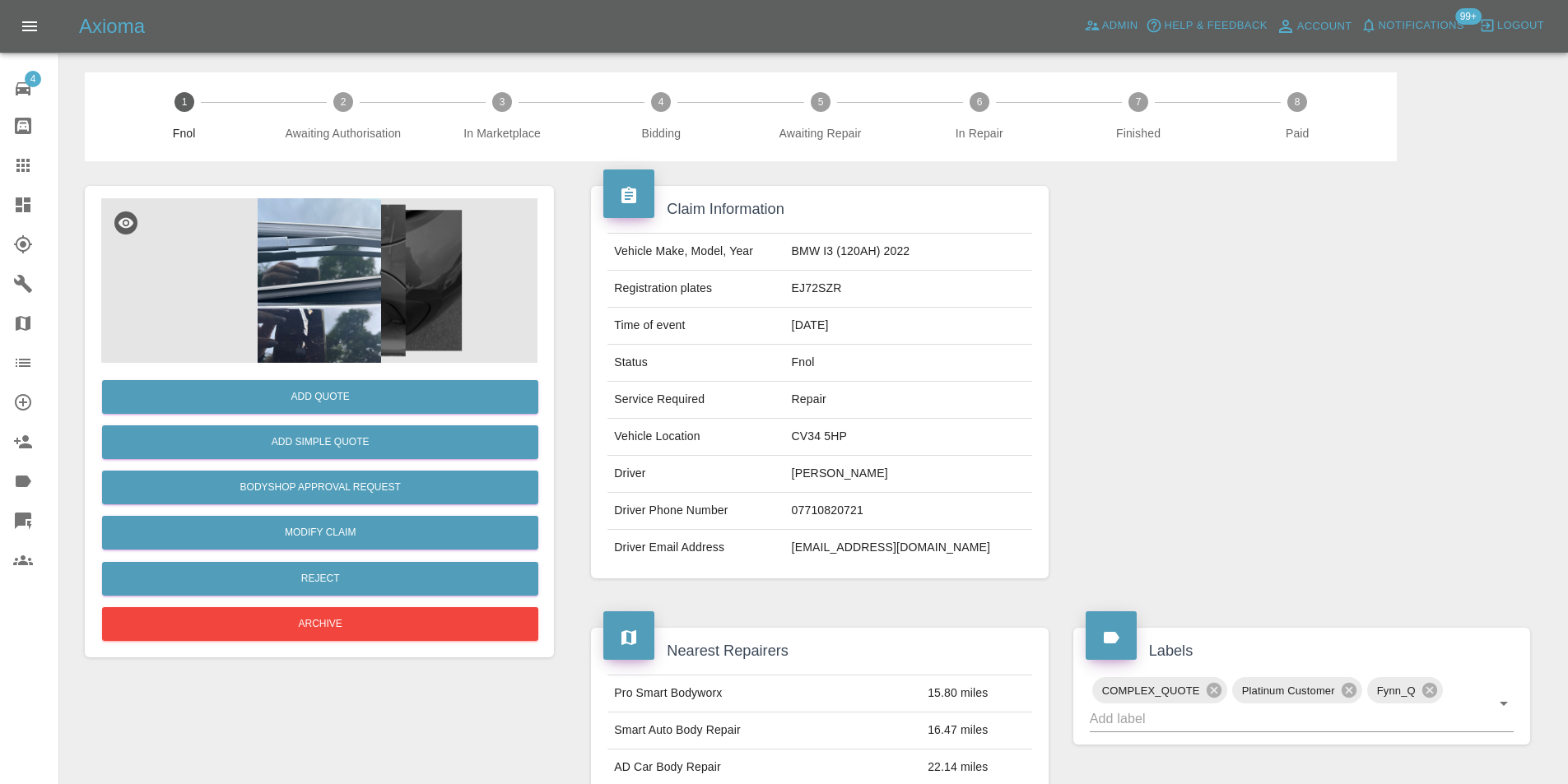
click at [350, 263] on img at bounding box center [319, 280] width 436 height 165
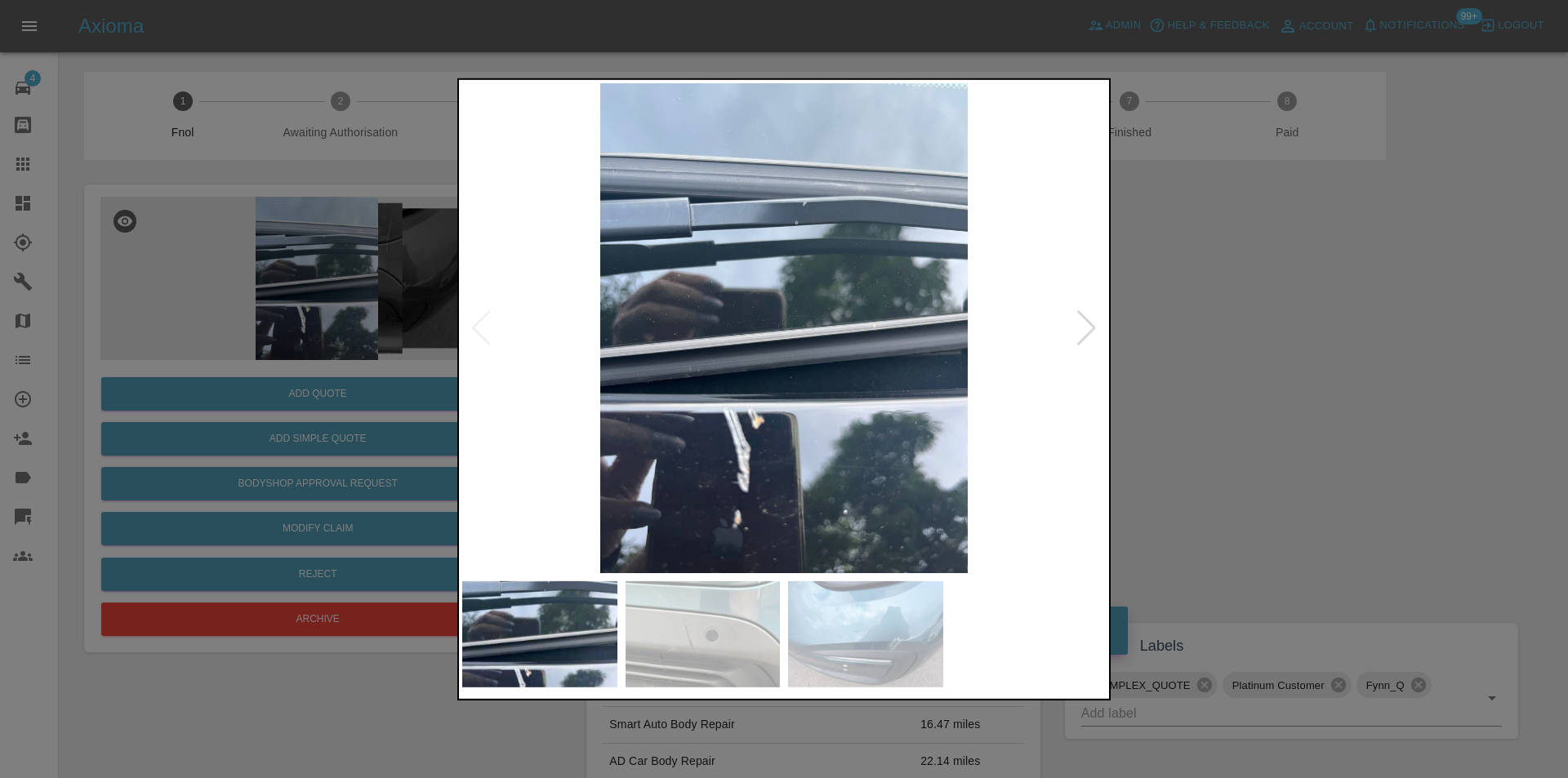
click at [1085, 332] on div at bounding box center [1086, 328] width 22 height 36
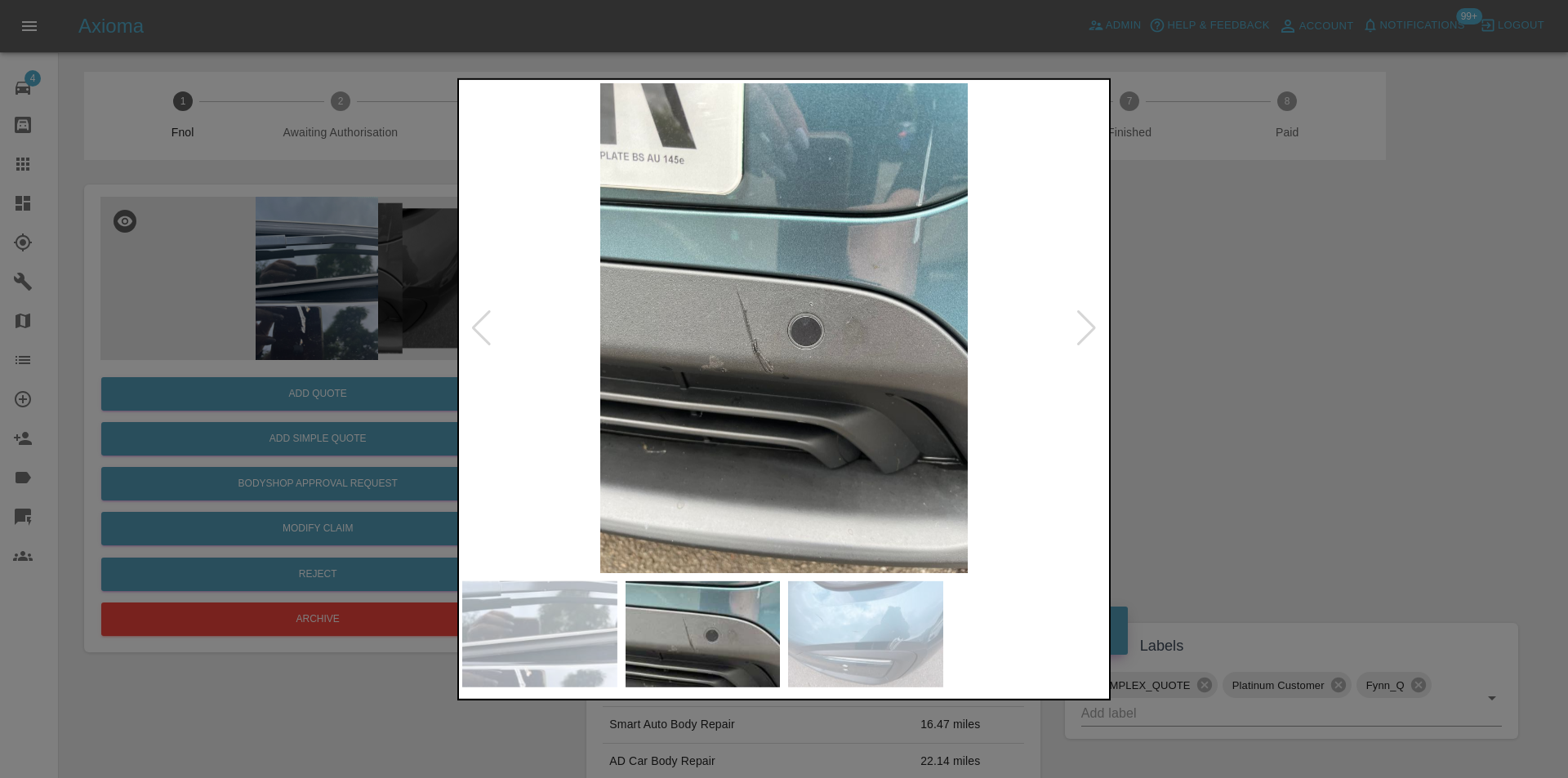
click at [1085, 332] on div at bounding box center [1086, 328] width 22 height 36
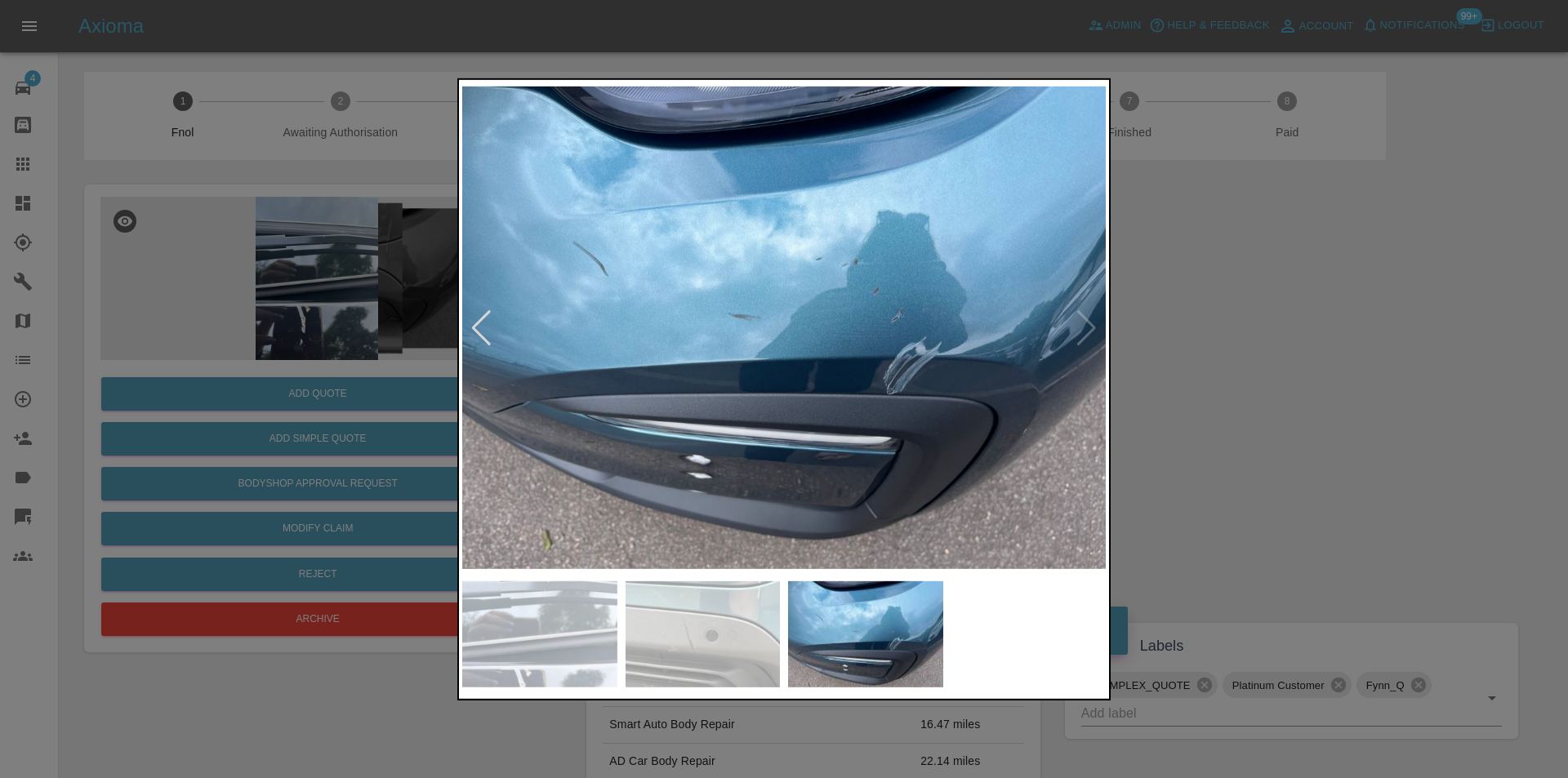
click at [1085, 331] on img at bounding box center [784, 327] width 643 height 490
drag, startPoint x: 1208, startPoint y: 347, endPoint x: 1161, endPoint y: 360, distance: 48.8
click at [1208, 348] on div at bounding box center [784, 389] width 1568 height 778
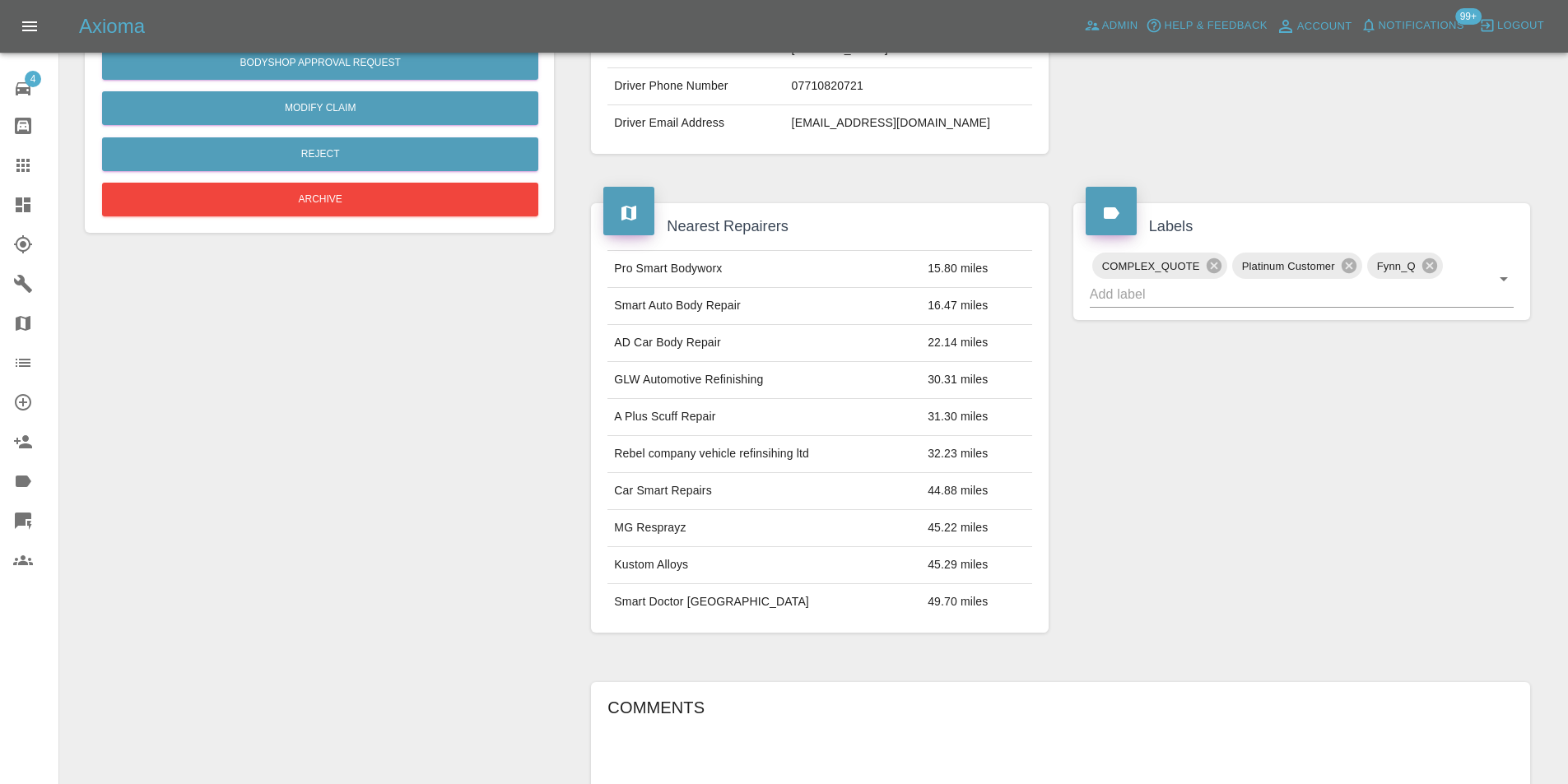
scroll to position [659, 0]
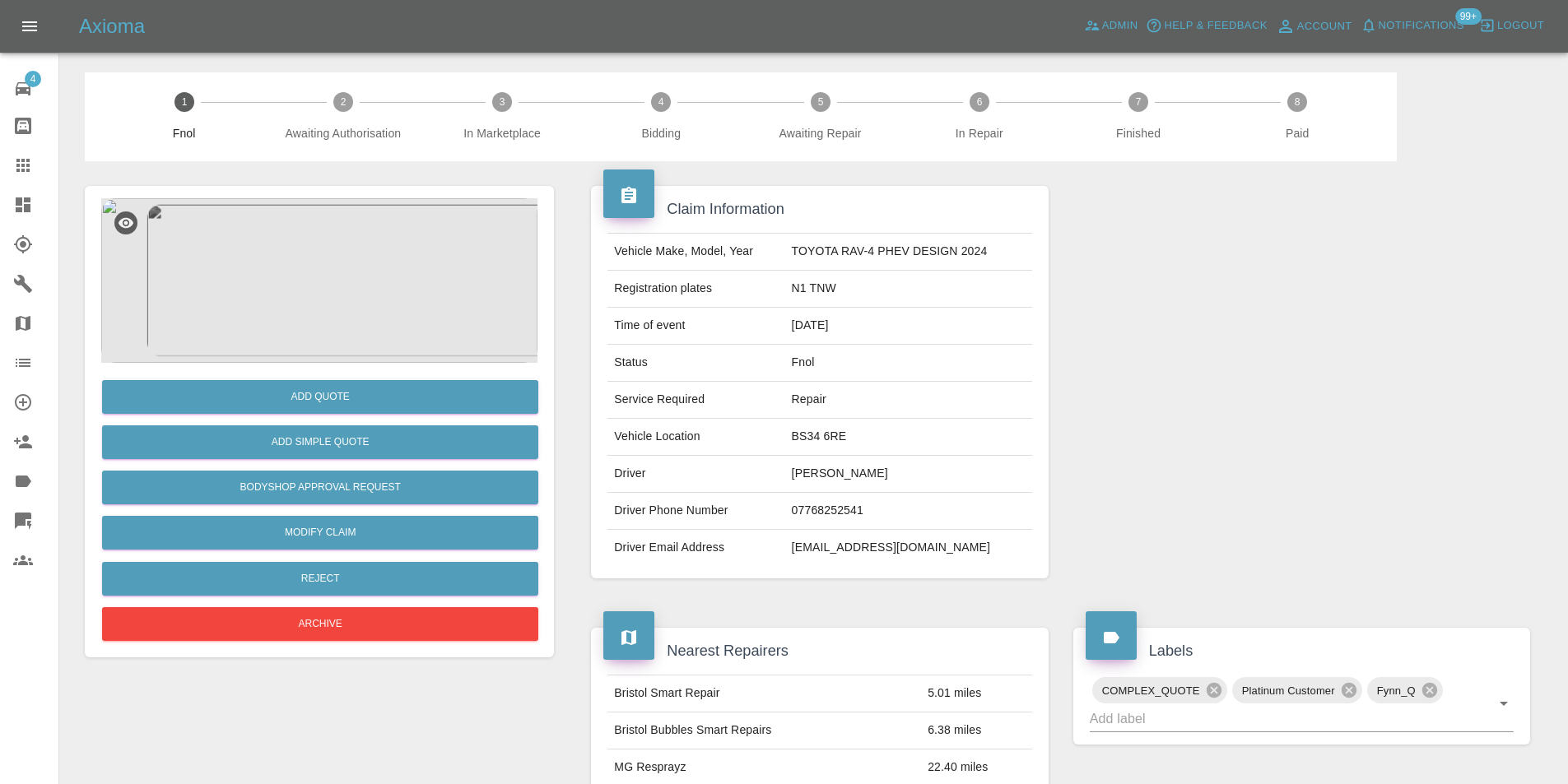
click at [368, 270] on img at bounding box center [319, 280] width 436 height 165
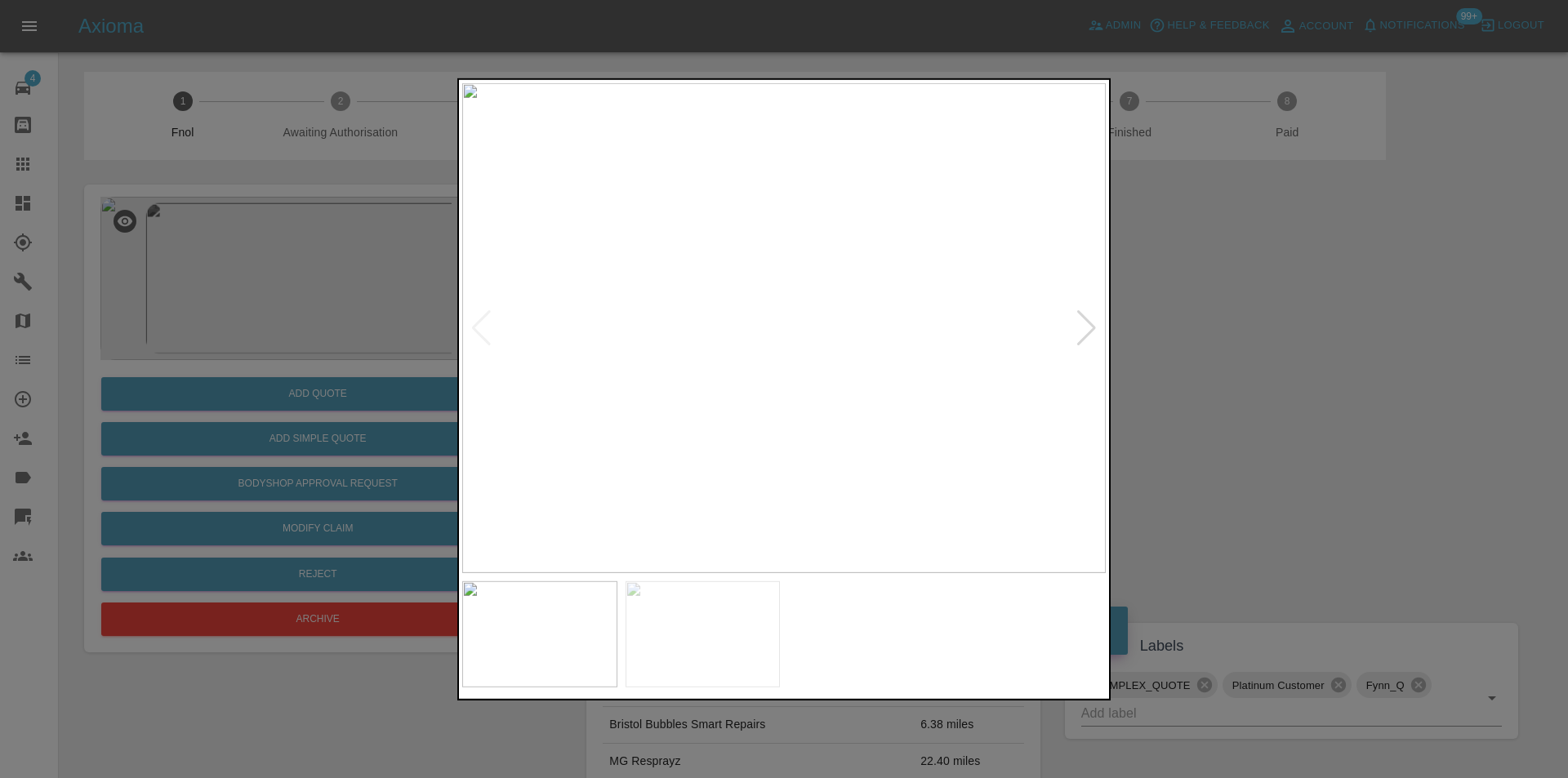
click at [1077, 325] on div at bounding box center [1086, 328] width 22 height 36
click at [1077, 325] on img at bounding box center [784, 327] width 643 height 490
click at [1283, 366] on div at bounding box center [784, 389] width 1568 height 778
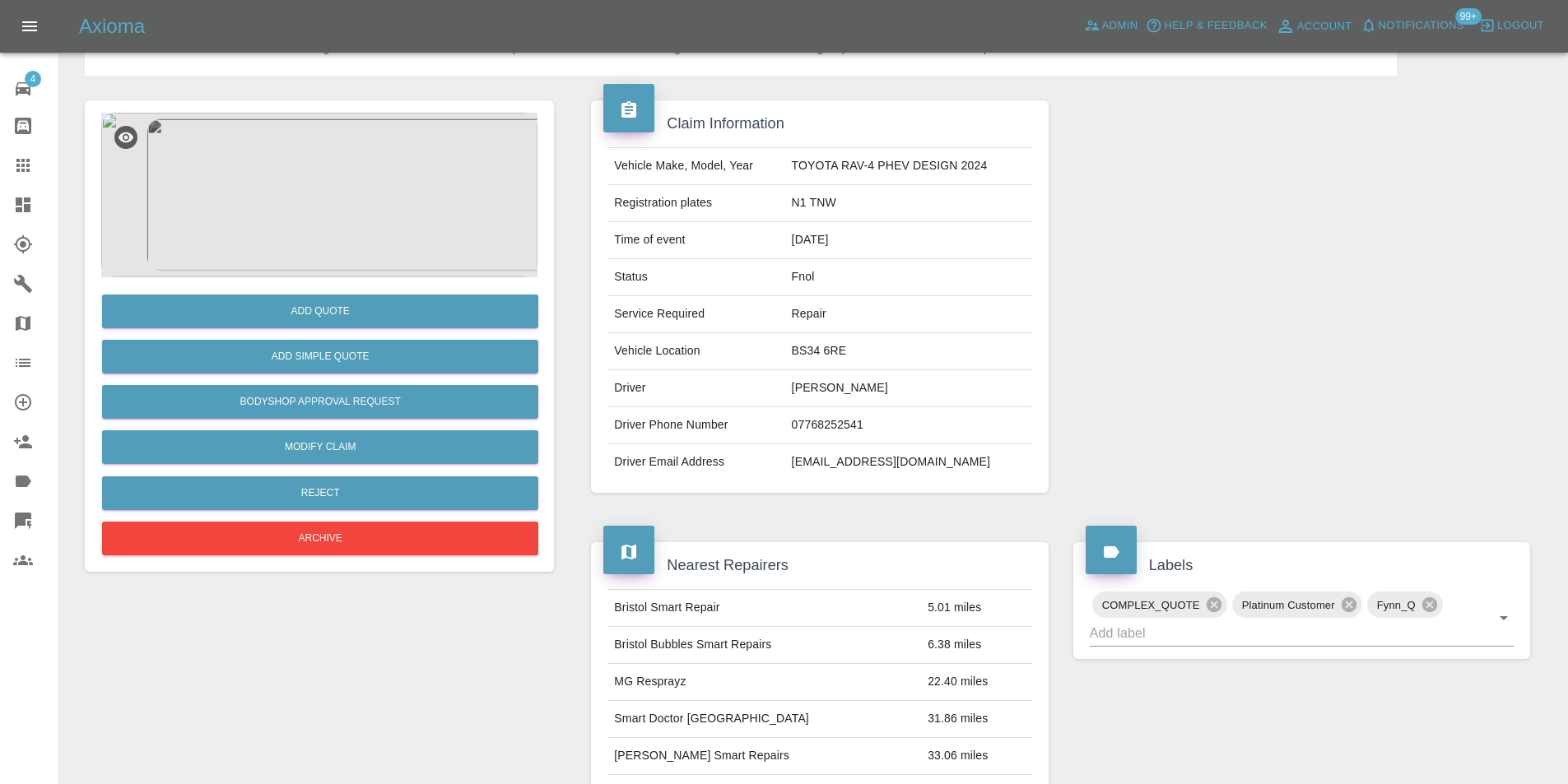
scroll to position [82, 0]
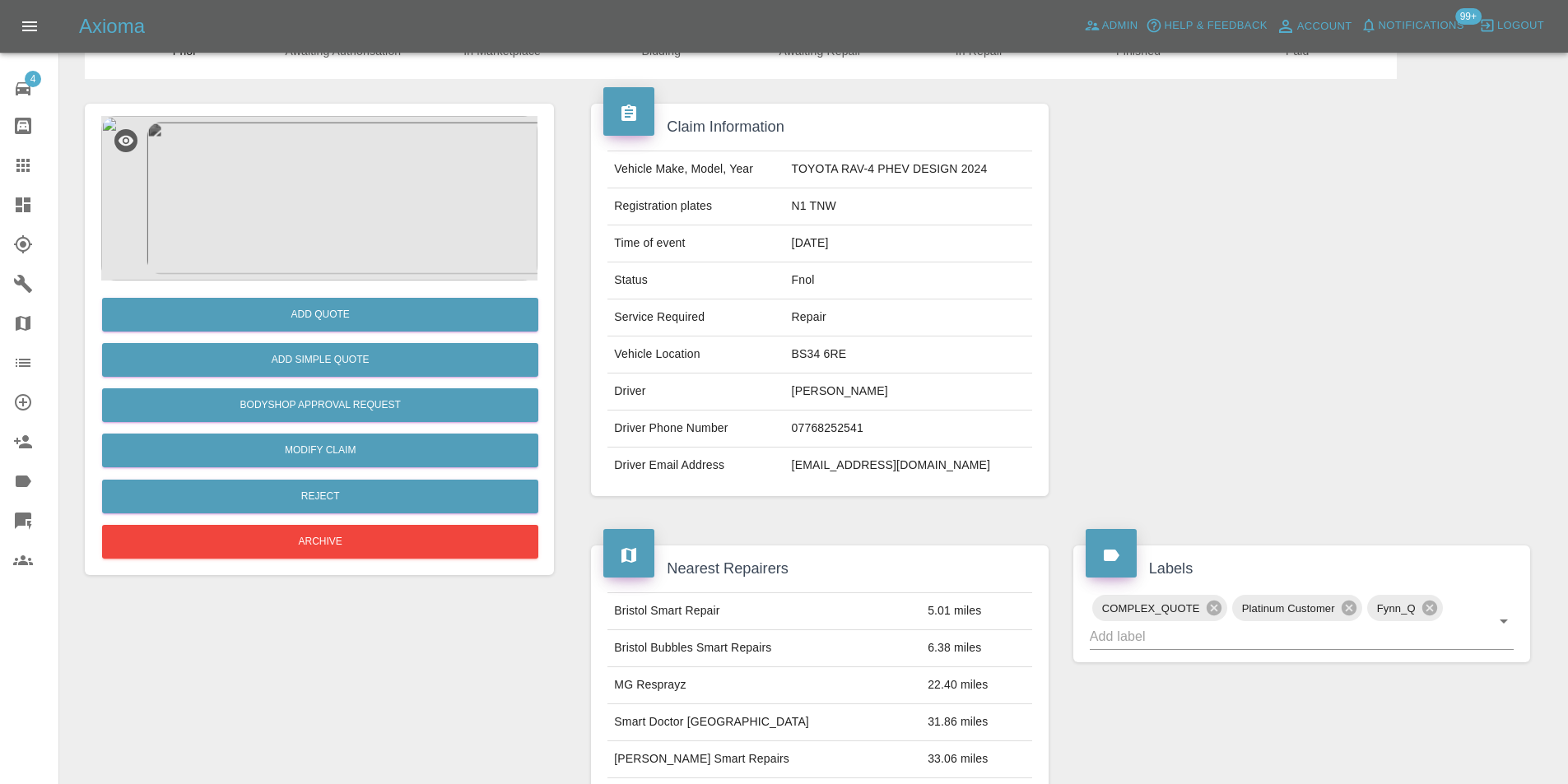
click at [344, 211] on img at bounding box center [319, 198] width 436 height 165
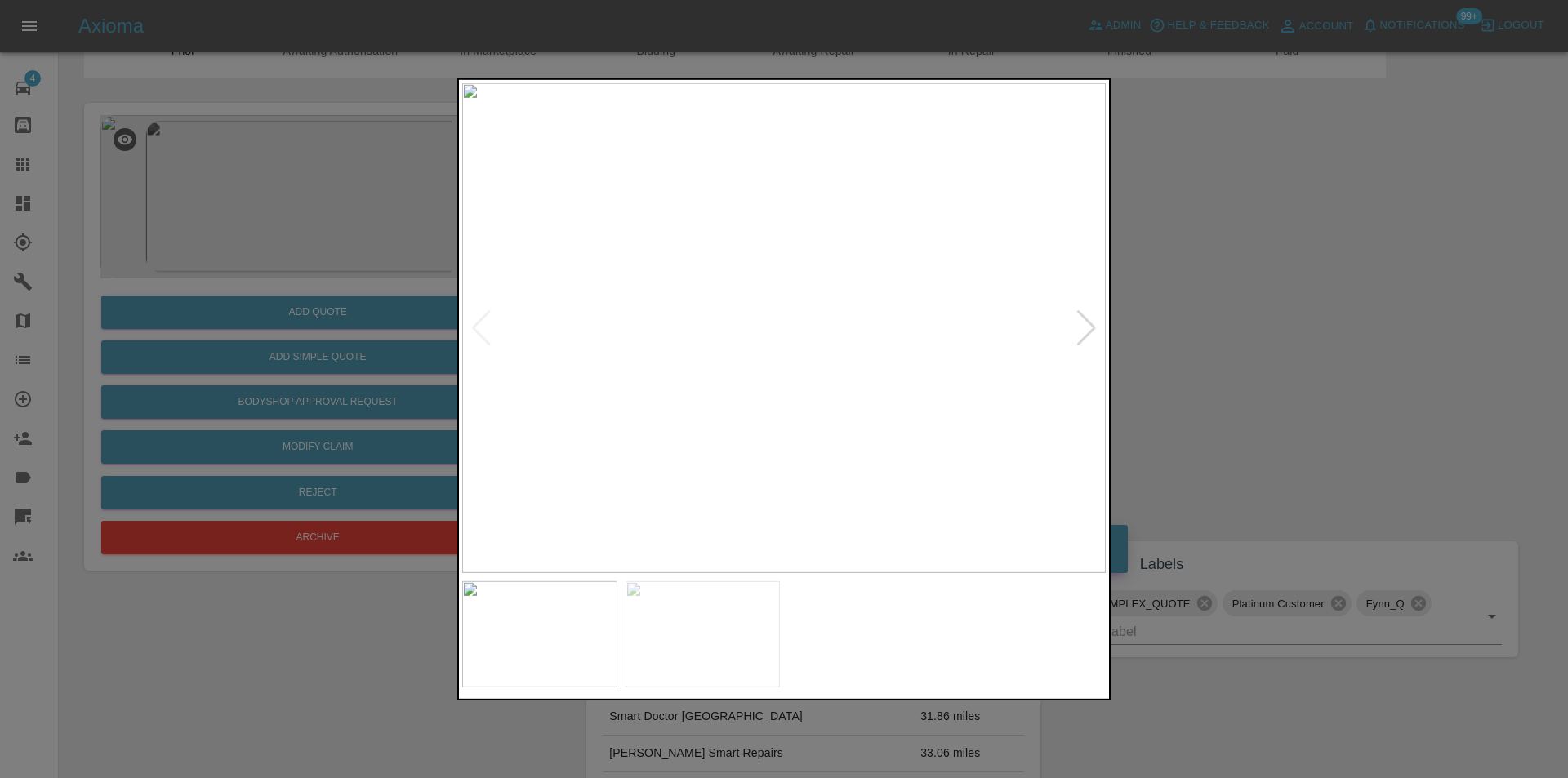
click at [1087, 326] on div at bounding box center [1086, 328] width 22 height 36
click at [1087, 326] on img at bounding box center [784, 327] width 643 height 490
click at [475, 329] on div at bounding box center [481, 328] width 22 height 36
click at [475, 326] on img at bounding box center [784, 327] width 643 height 490
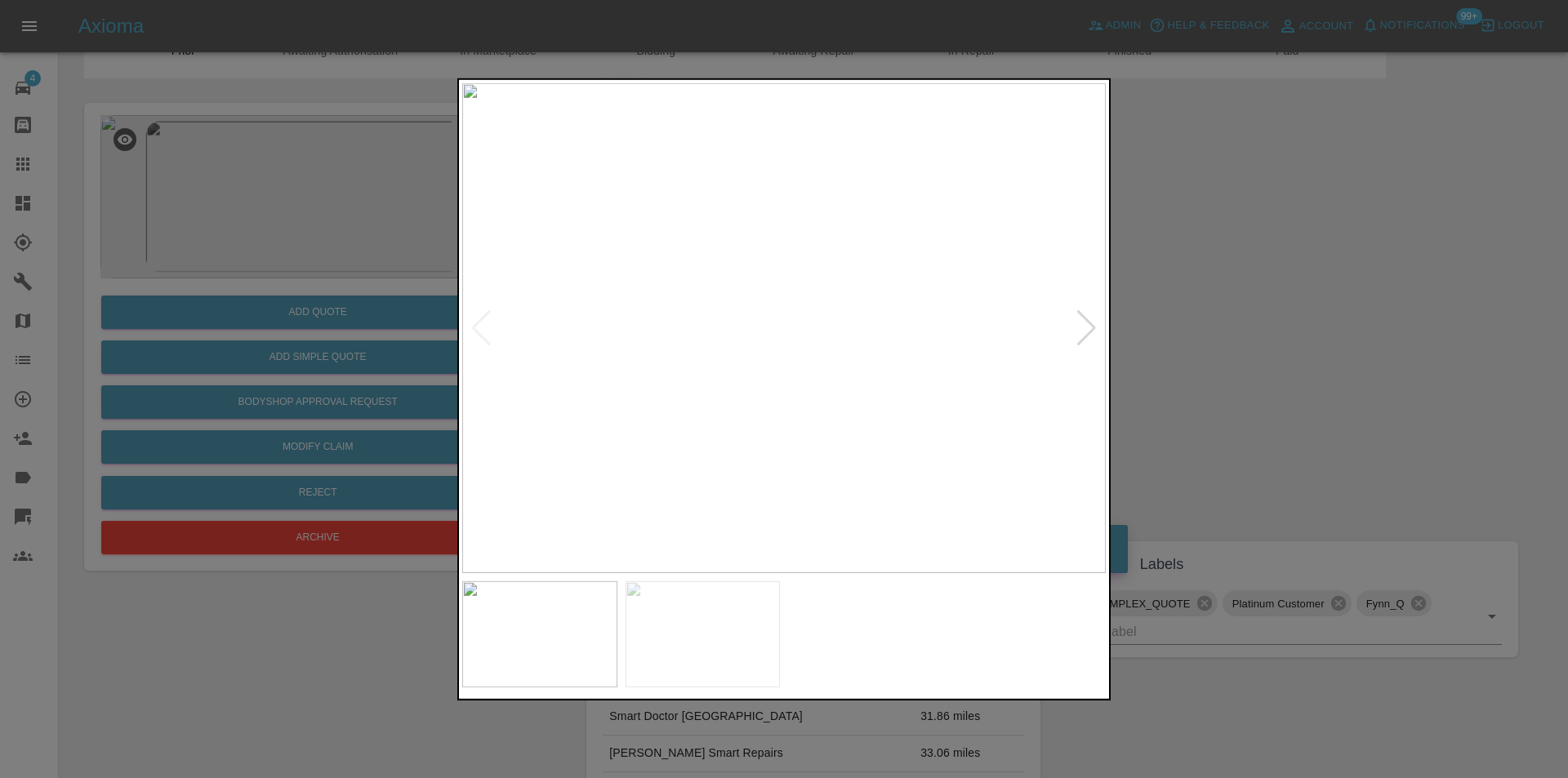
click at [1206, 295] on div at bounding box center [784, 389] width 1568 height 778
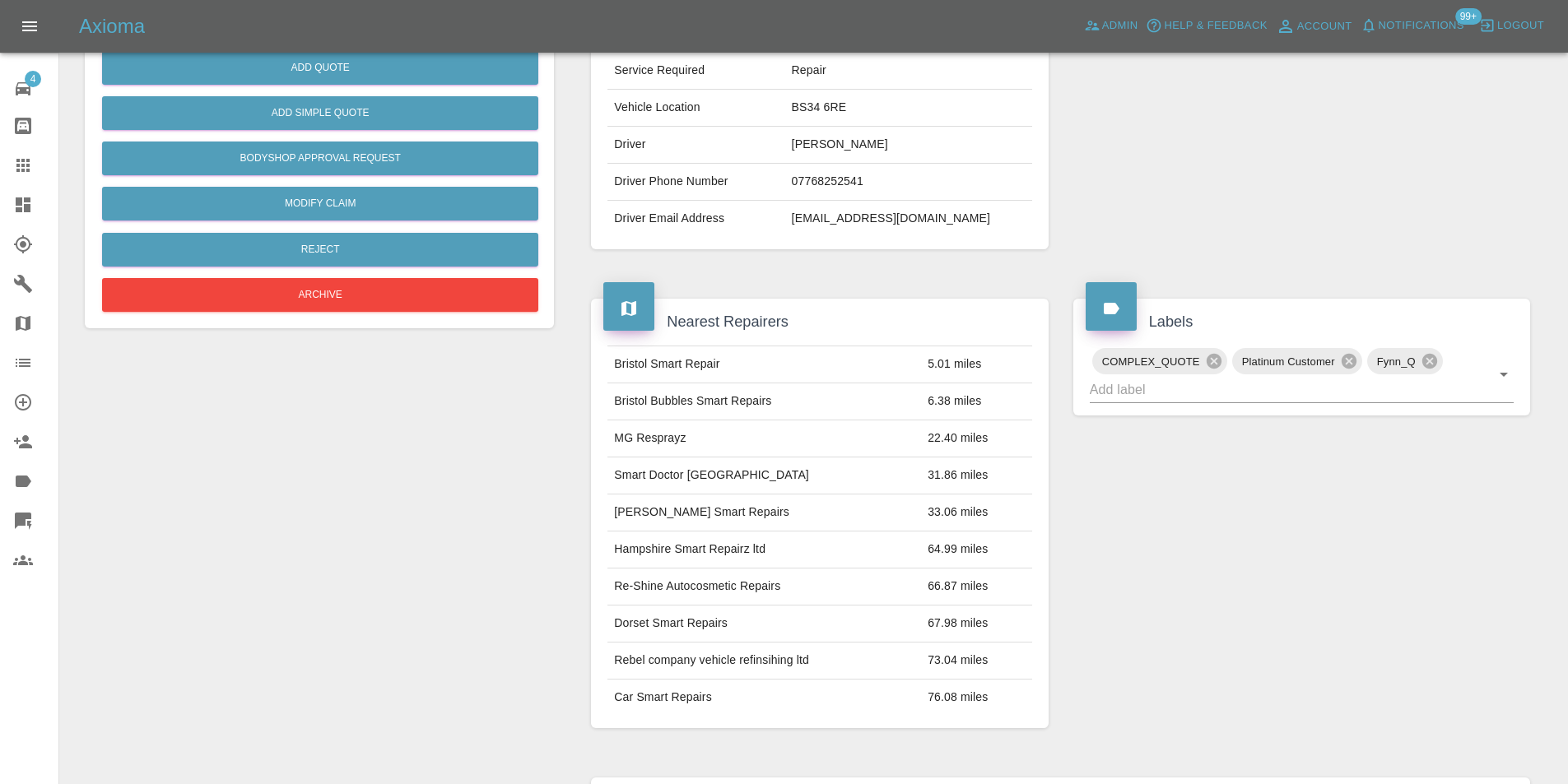
scroll to position [165, 0]
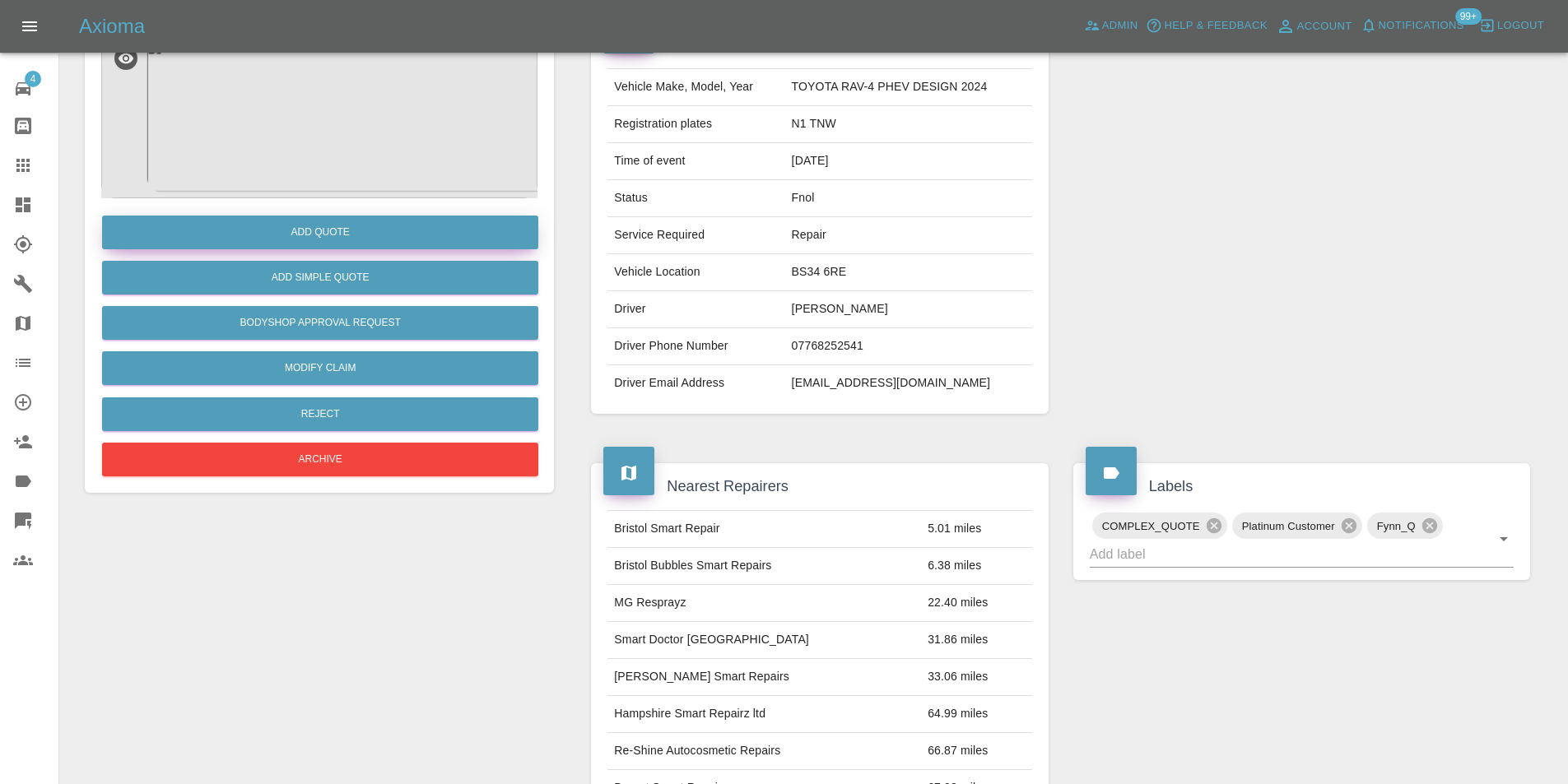
click at [411, 233] on button "Add Quote" at bounding box center [320, 233] width 436 height 34
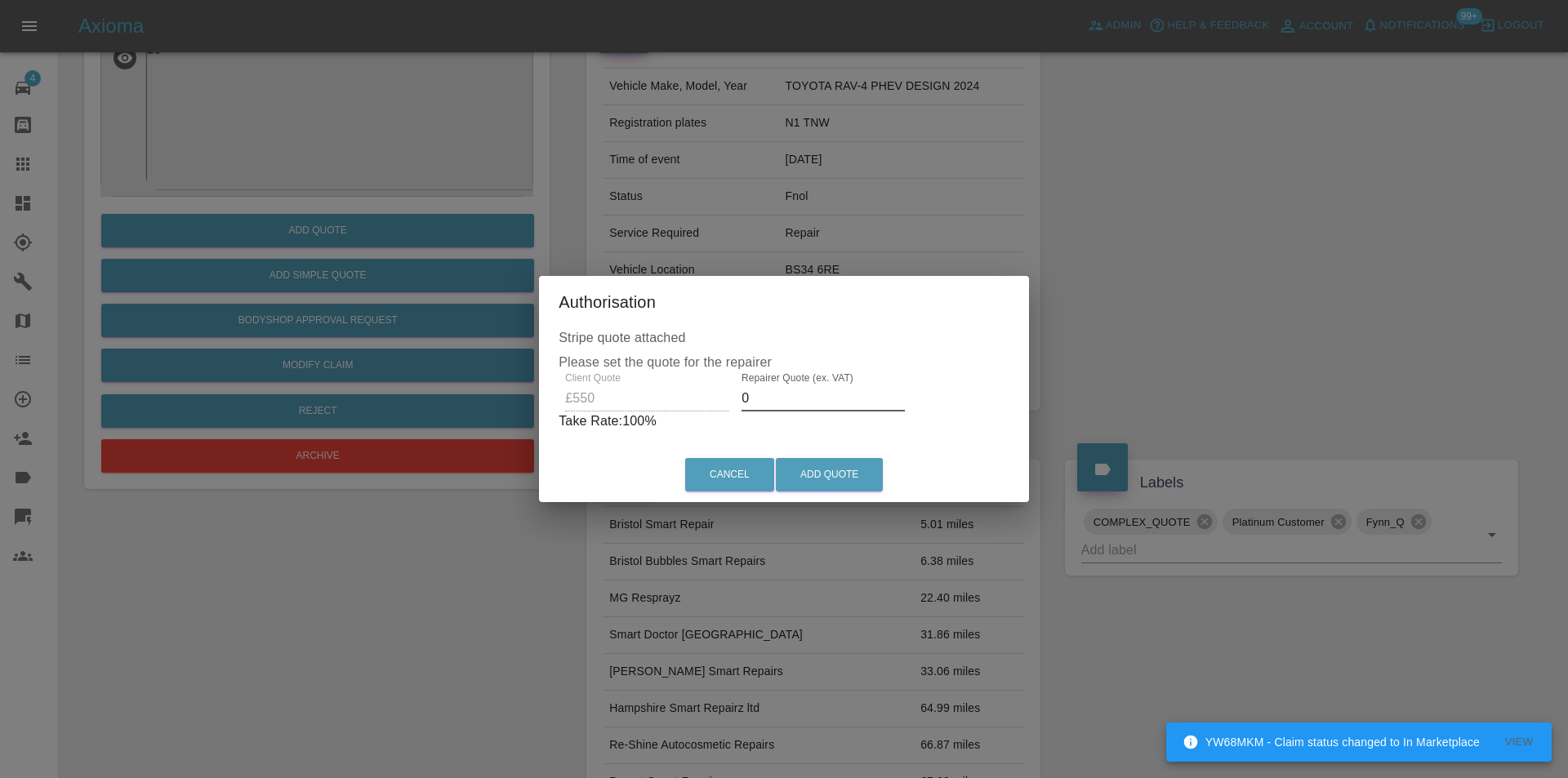
click at [781, 400] on input "0" at bounding box center [823, 398] width 163 height 26
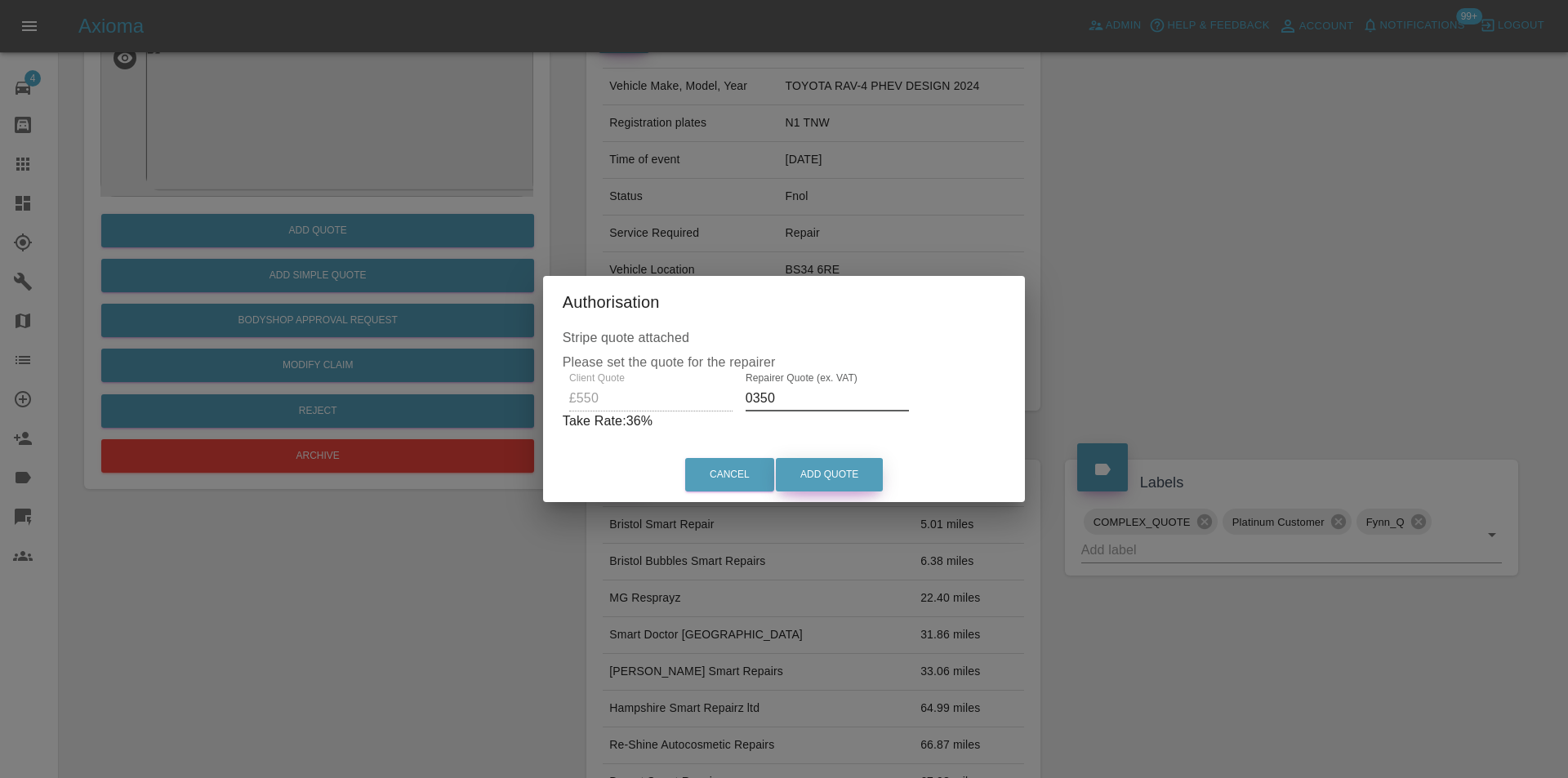
type input "0350"
click at [832, 480] on button "Add Quote" at bounding box center [829, 475] width 107 height 34
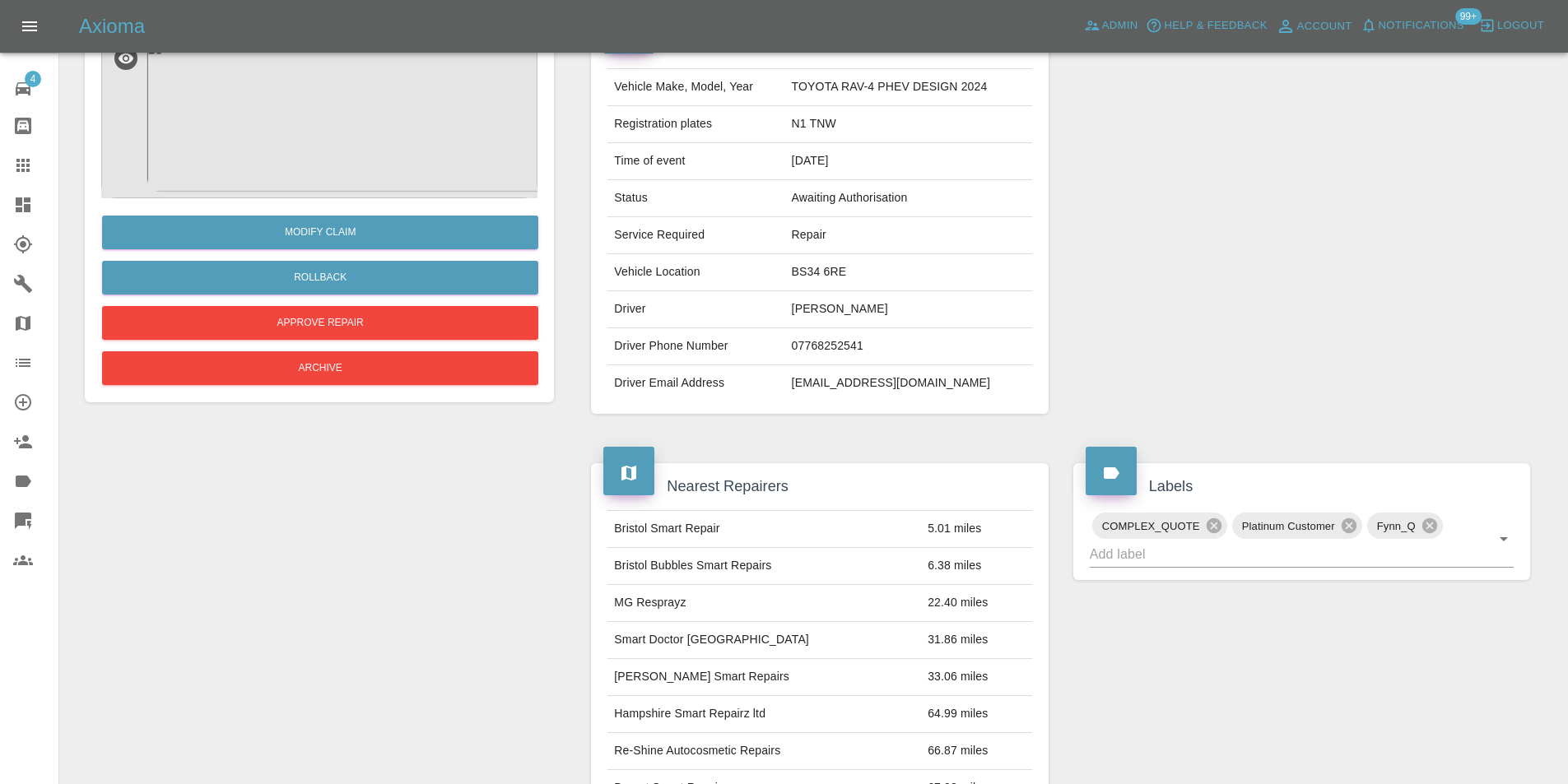
scroll to position [0, 0]
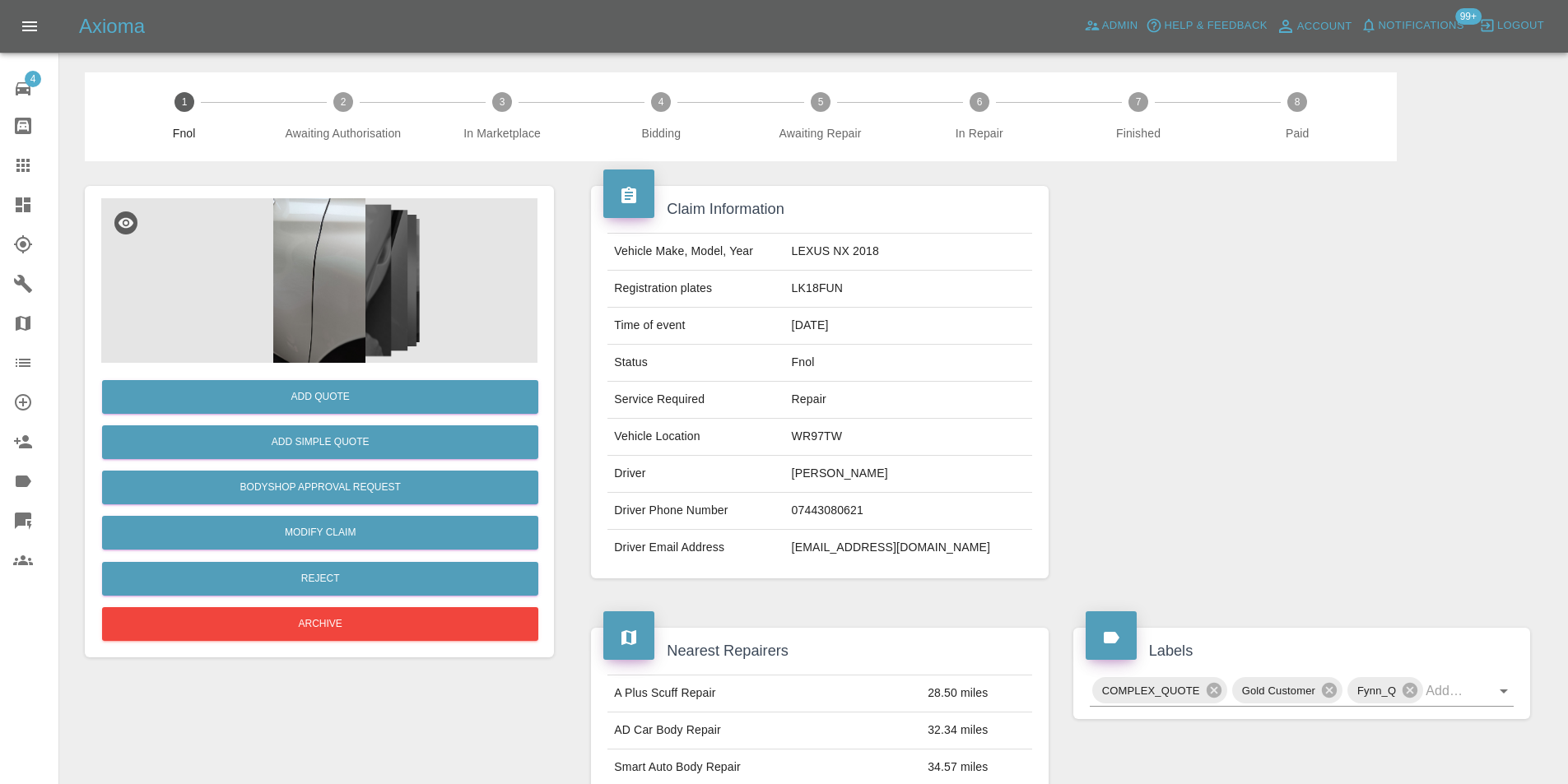
click at [300, 300] on img at bounding box center [319, 280] width 436 height 165
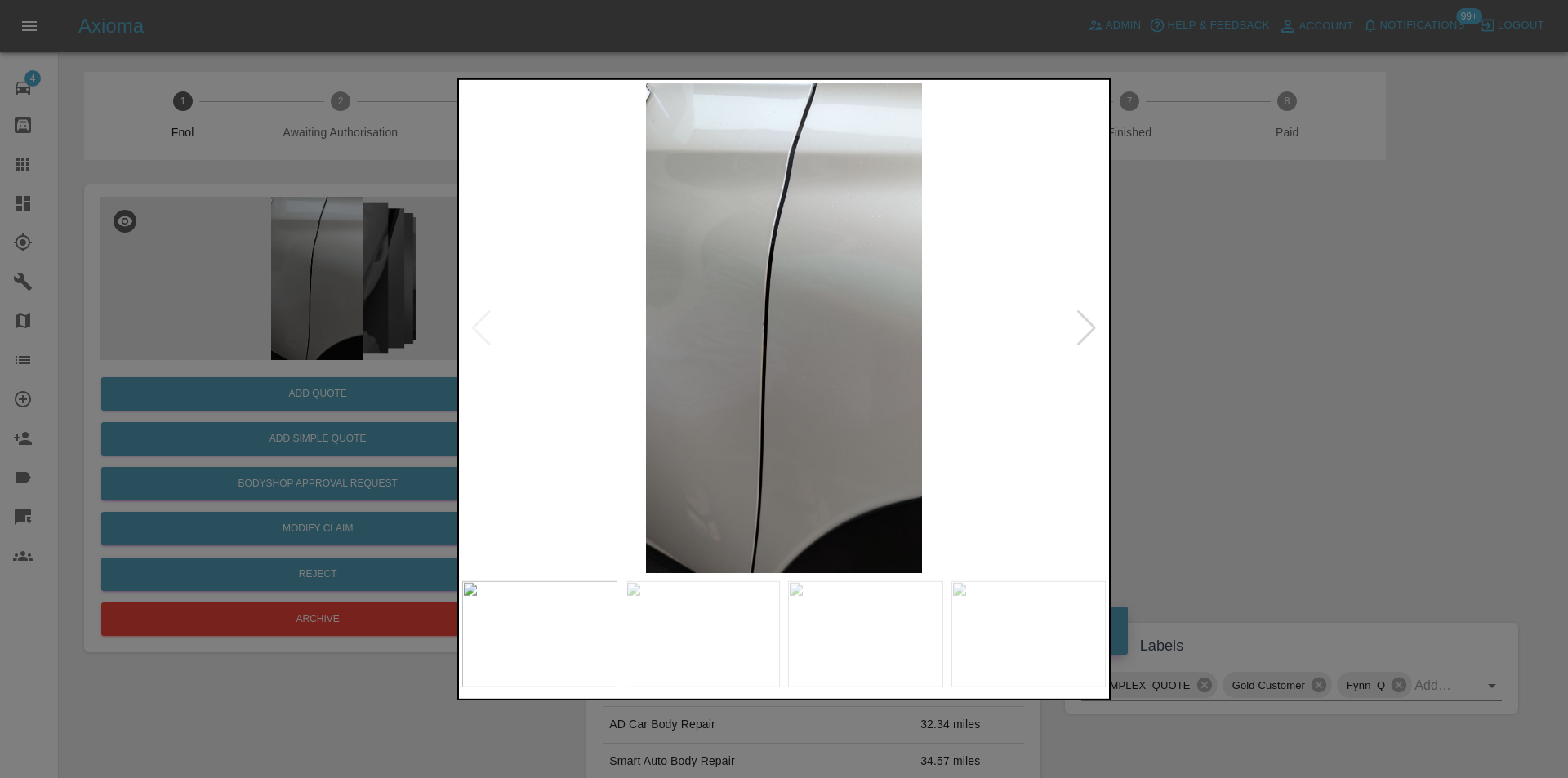
click at [1088, 330] on div at bounding box center [1086, 328] width 22 height 36
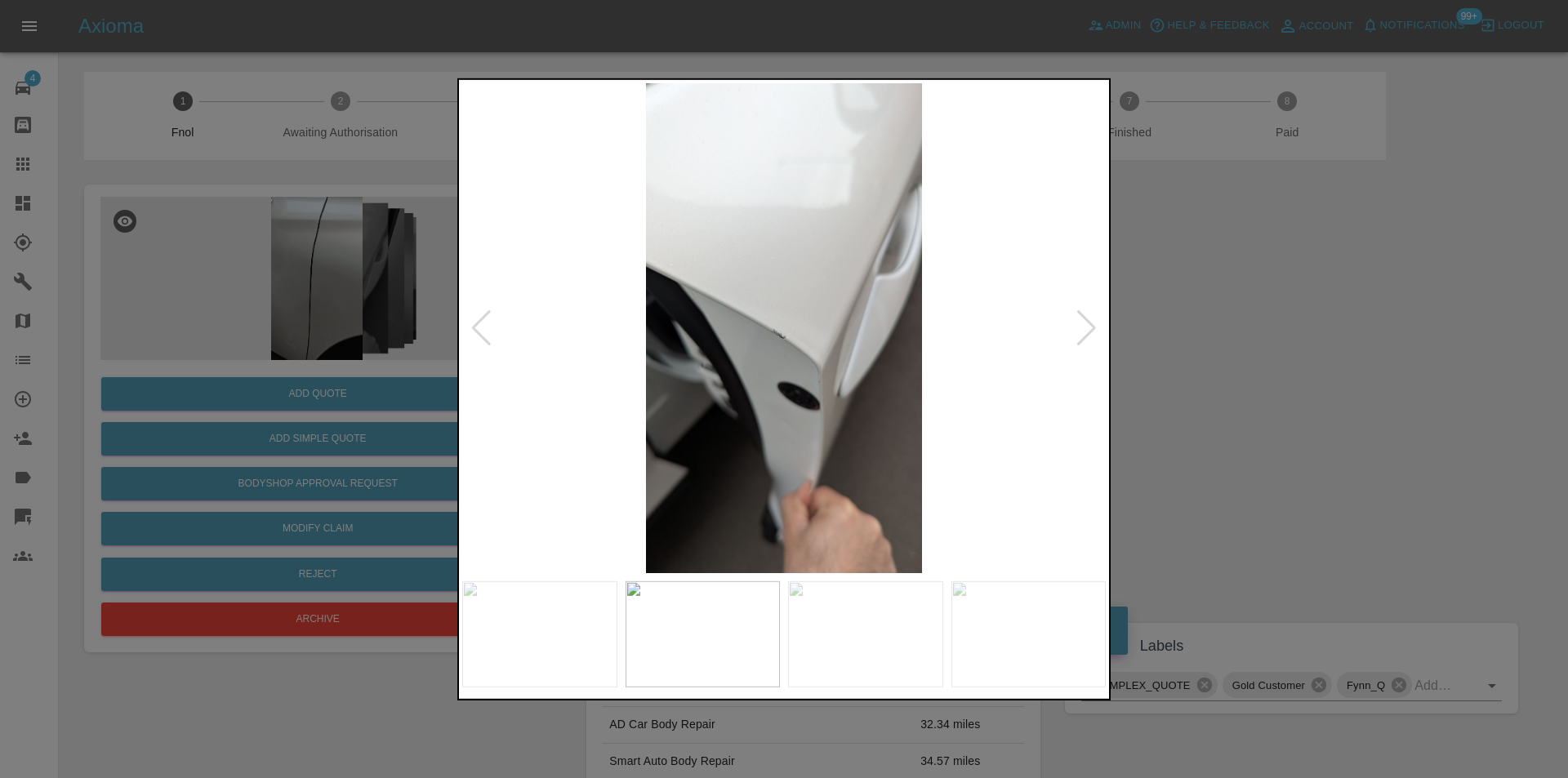
click at [1088, 330] on div at bounding box center [1086, 328] width 22 height 36
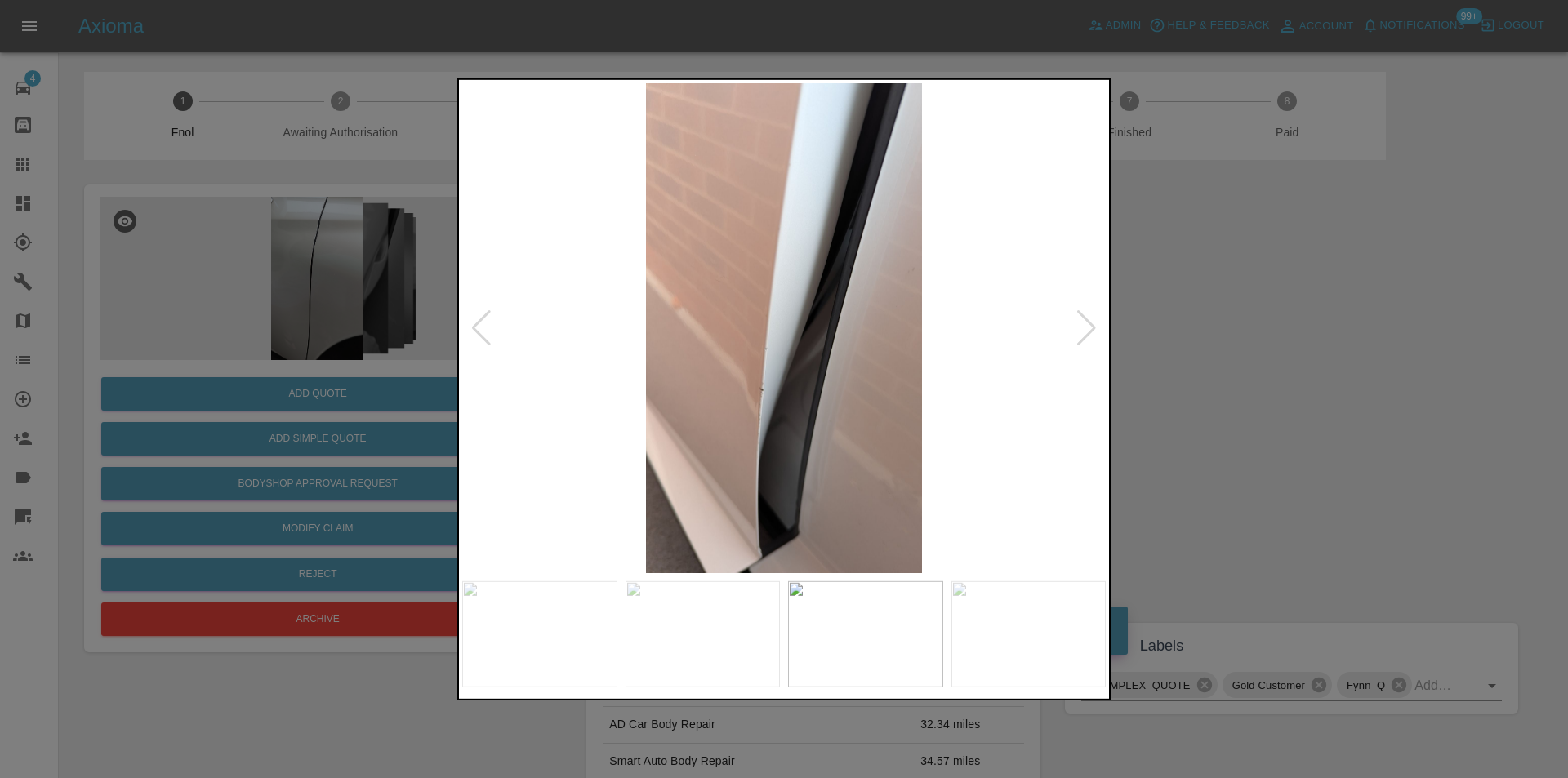
click at [1088, 330] on div at bounding box center [1086, 328] width 22 height 36
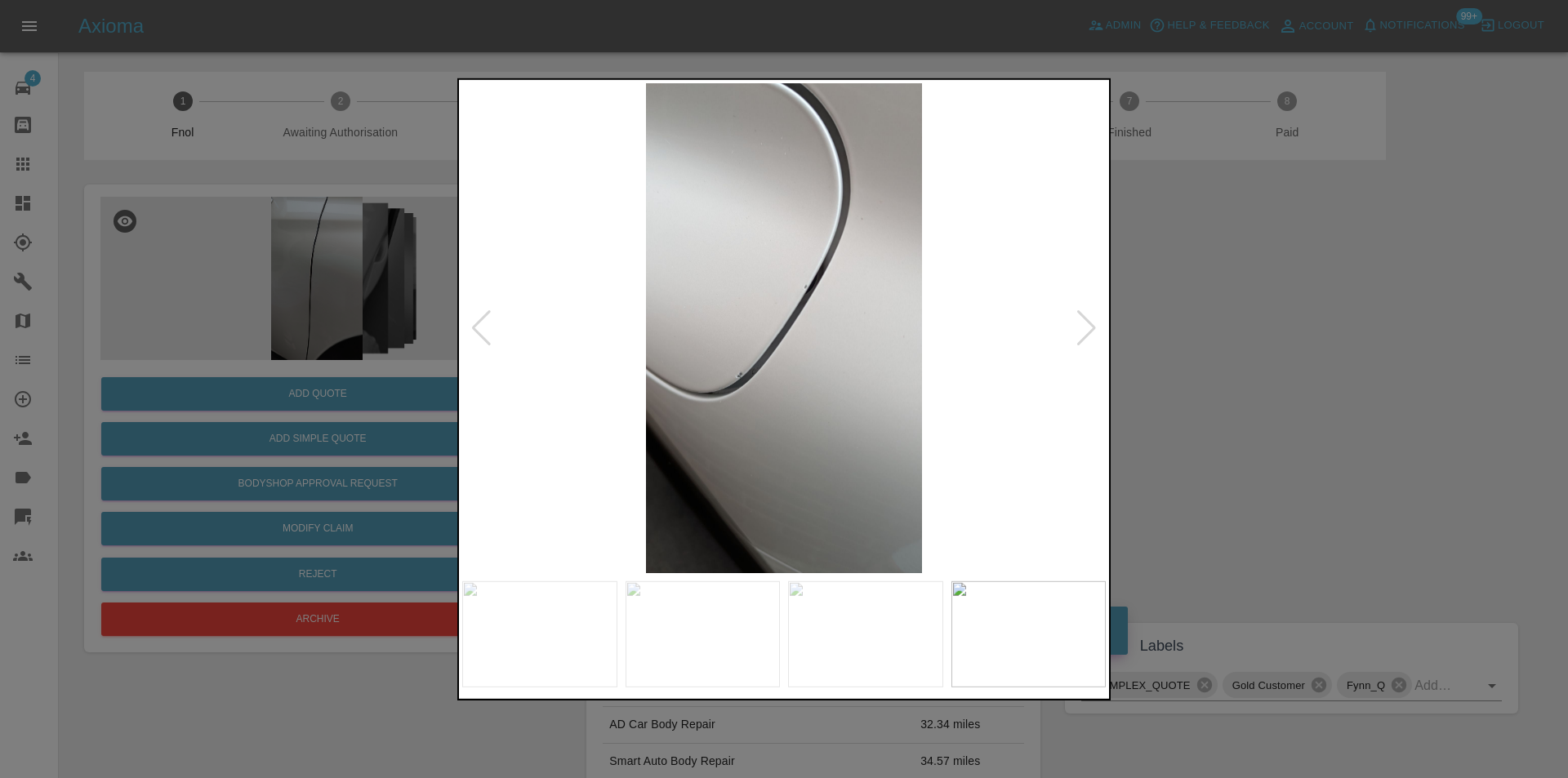
click at [1088, 330] on div at bounding box center [1086, 328] width 22 height 36
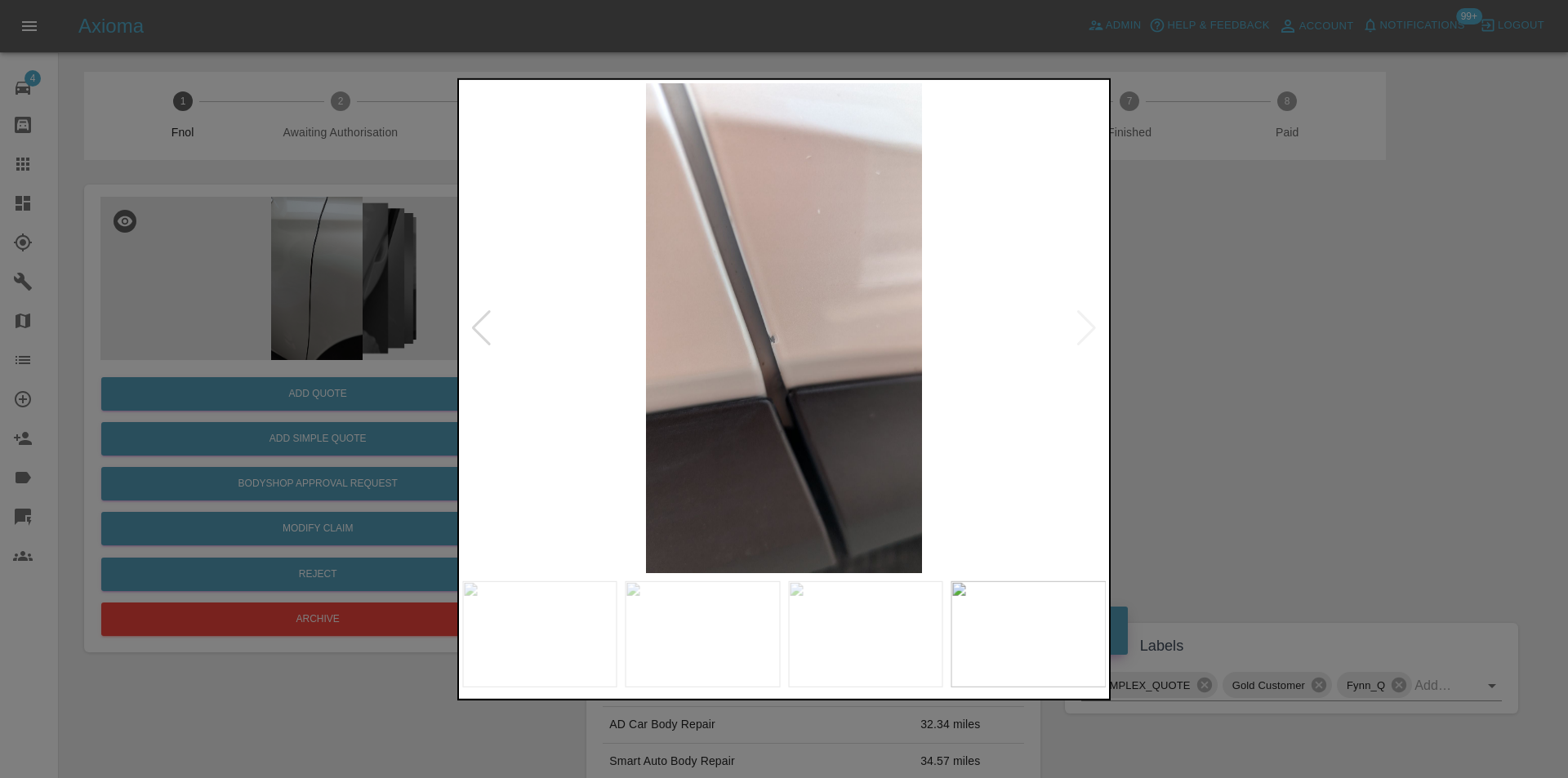
click at [1245, 330] on div at bounding box center [784, 389] width 1568 height 778
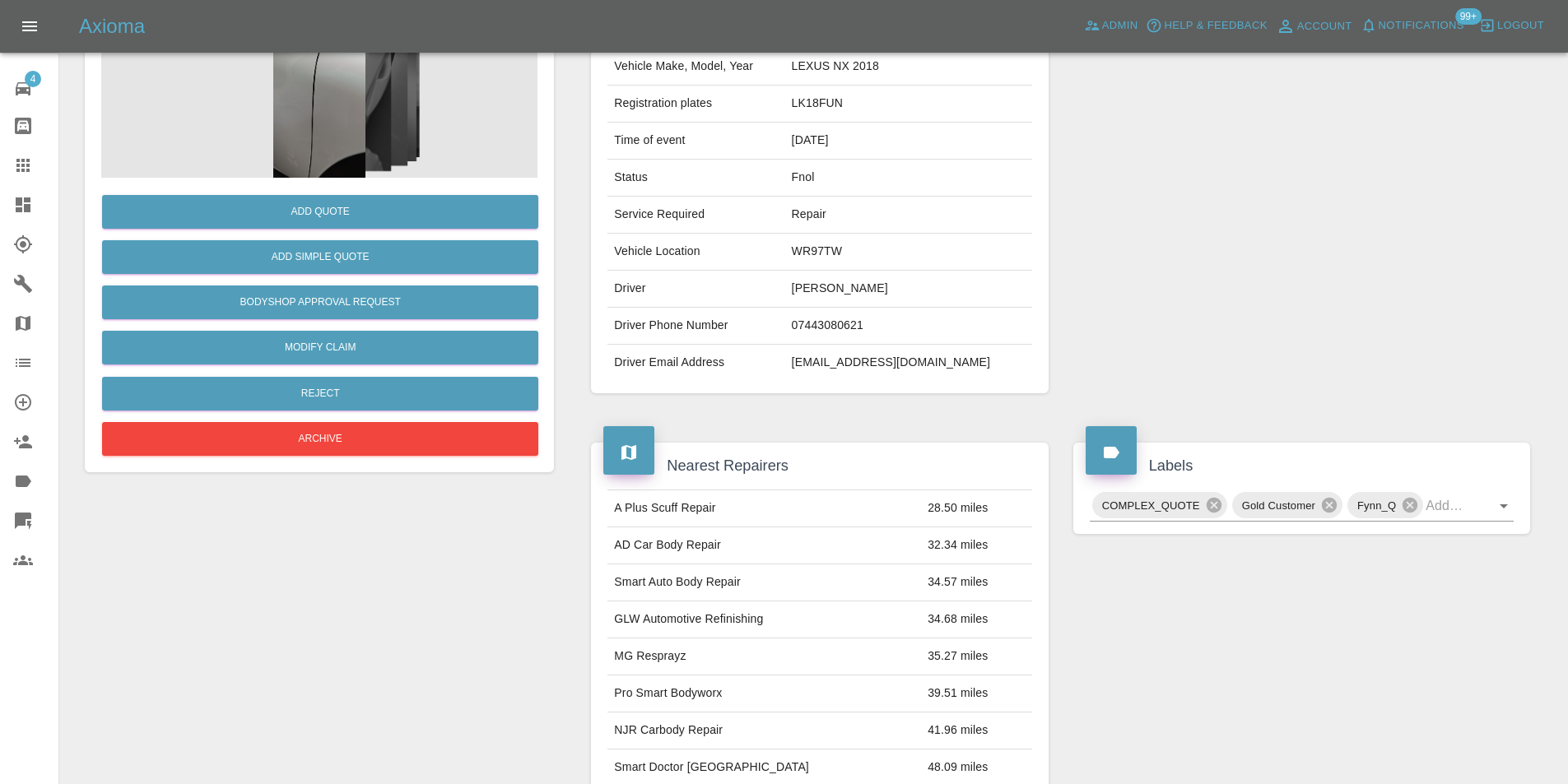
scroll to position [329, 0]
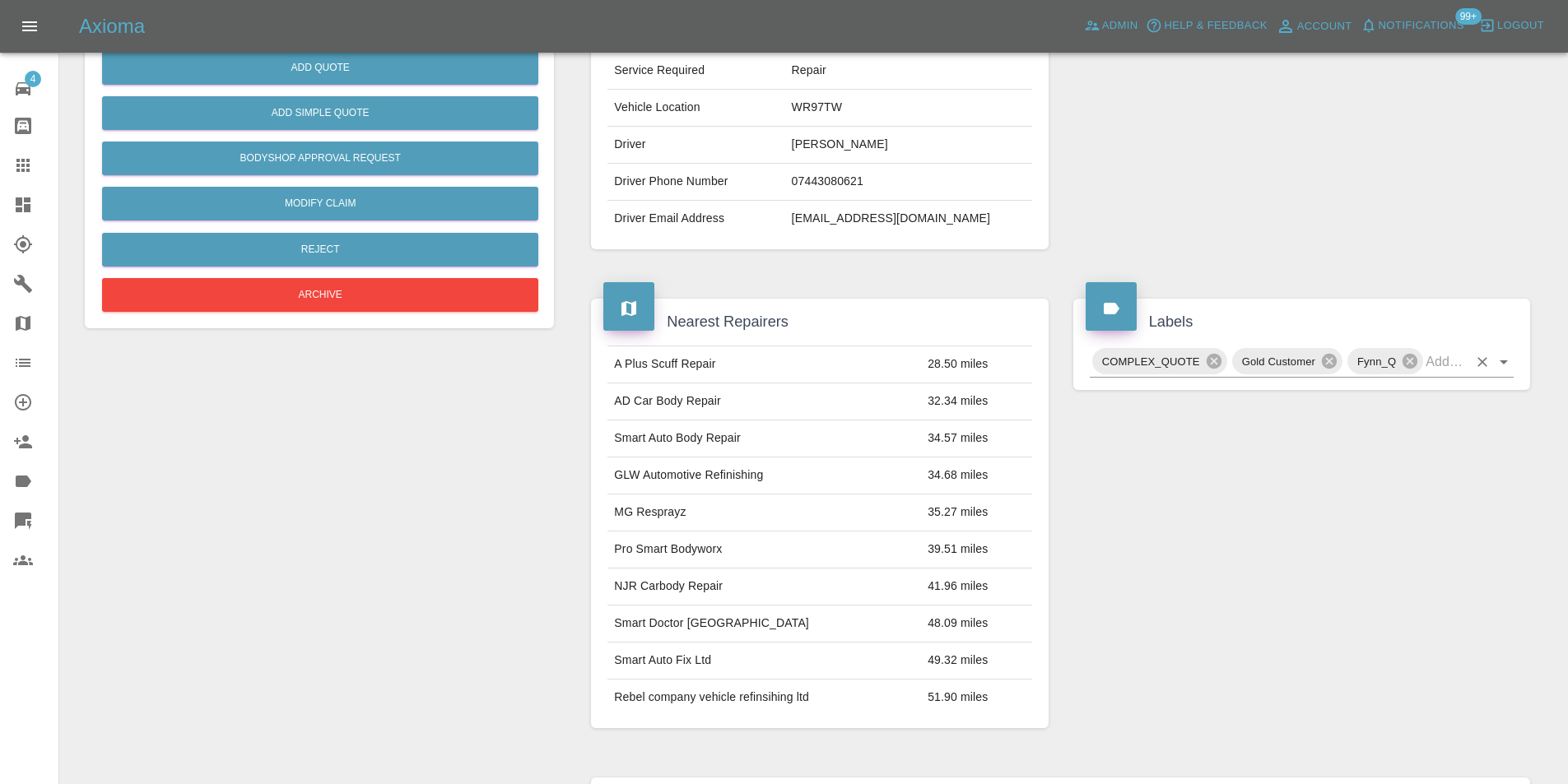
click at [1498, 367] on icon "Open" at bounding box center [1503, 362] width 20 height 20
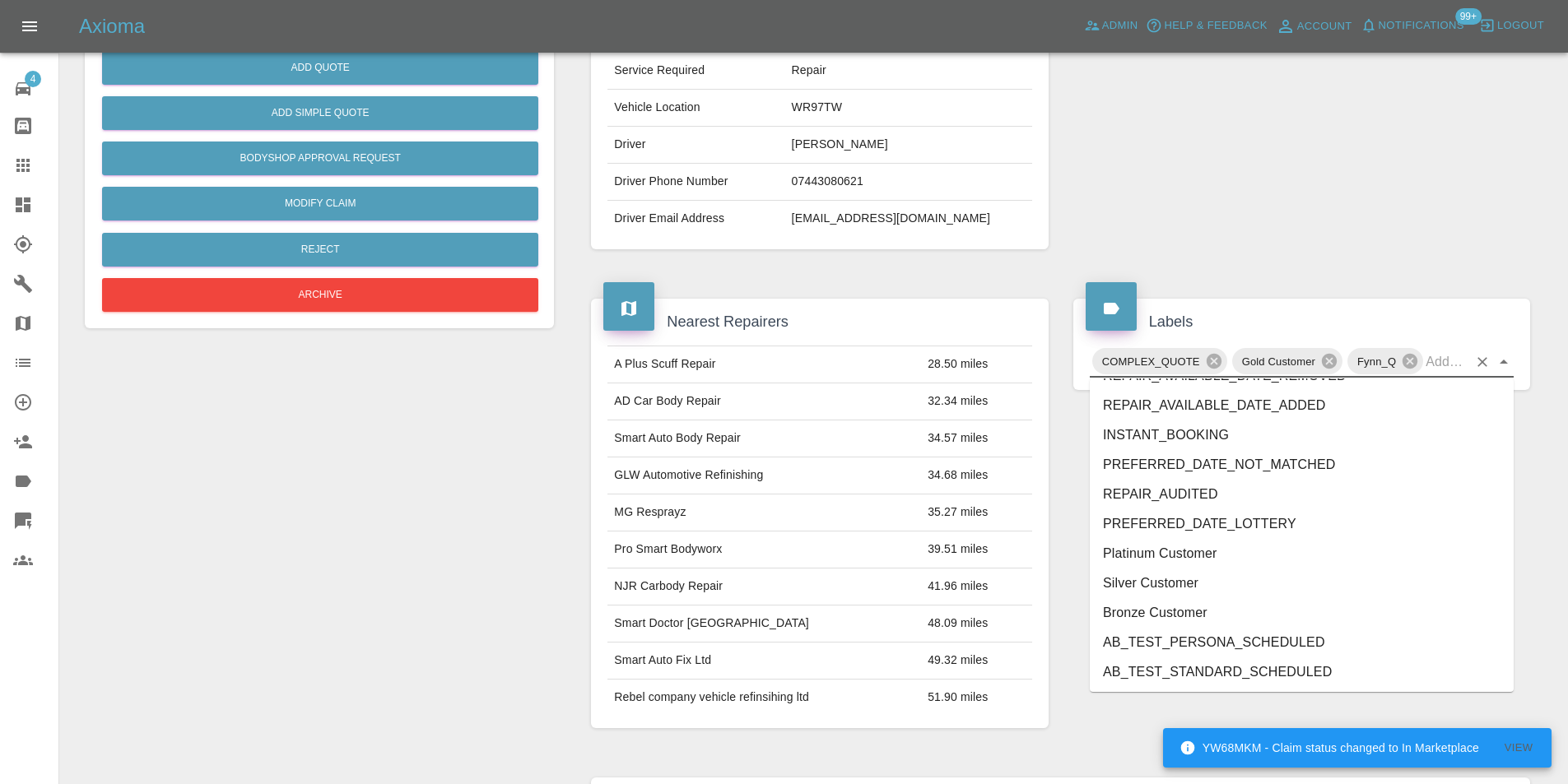
scroll to position [3342, 0]
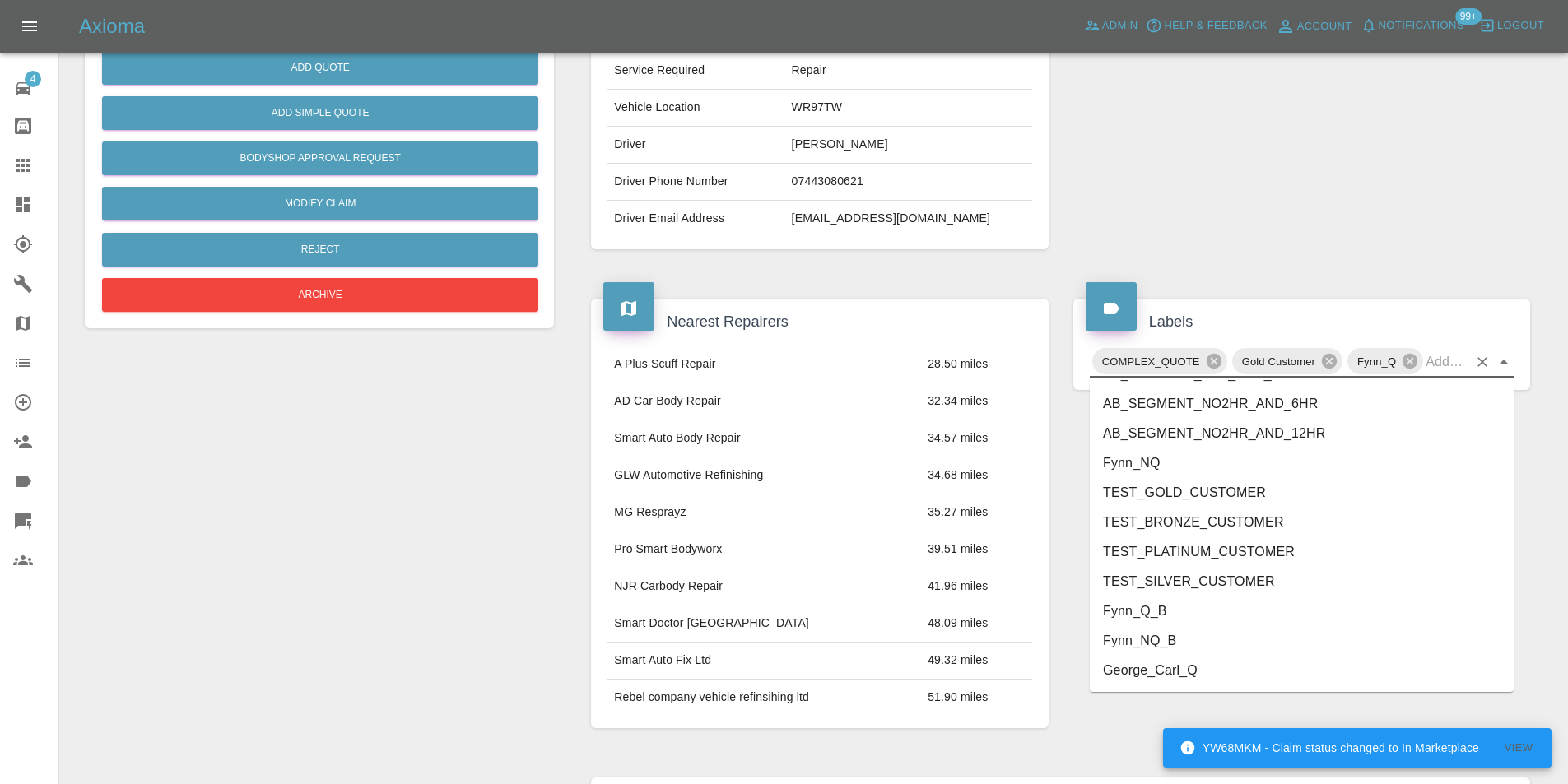
click at [1160, 669] on li "George_Carl_Q" at bounding box center [1302, 671] width 424 height 30
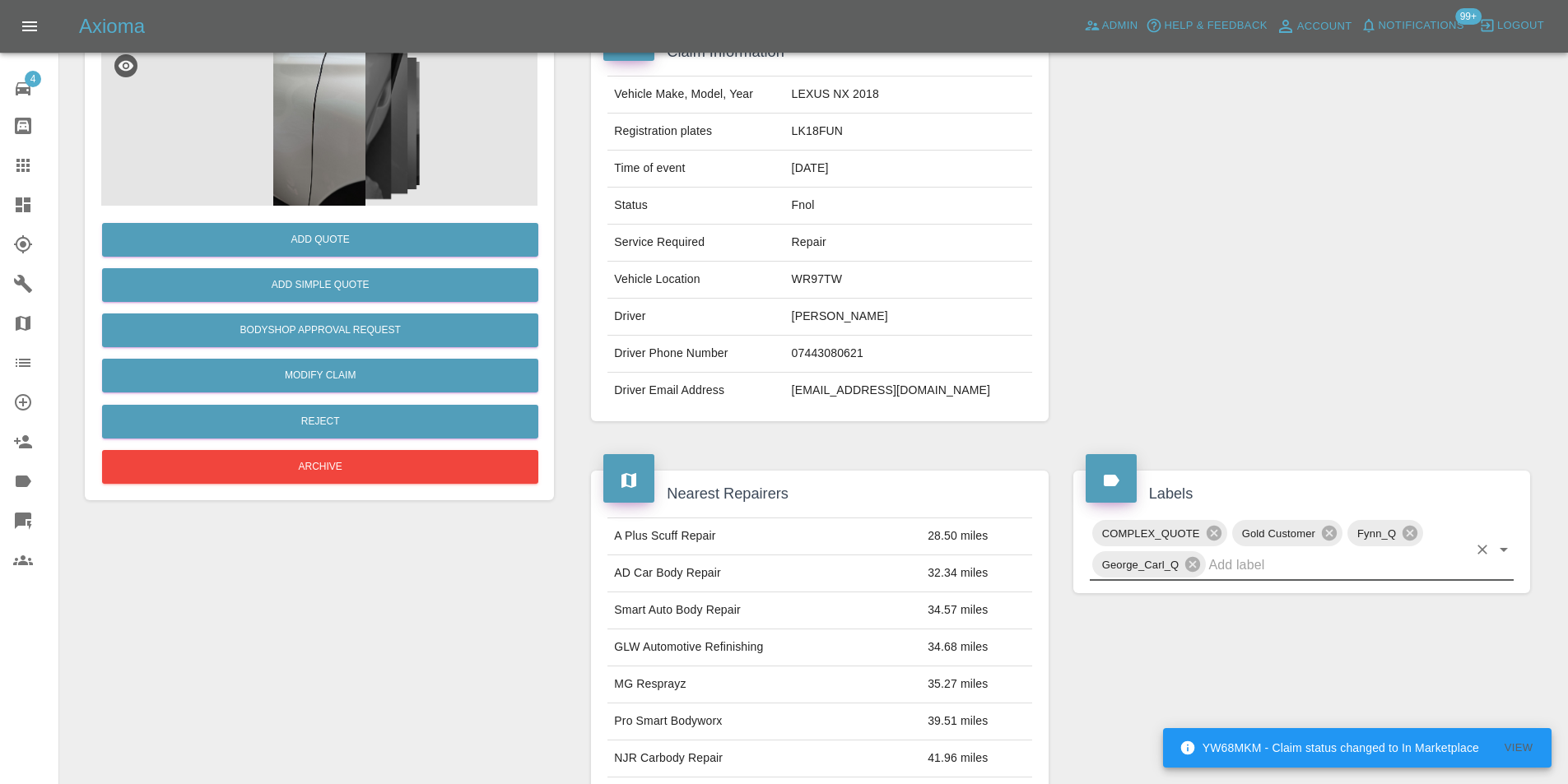
scroll to position [0, 0]
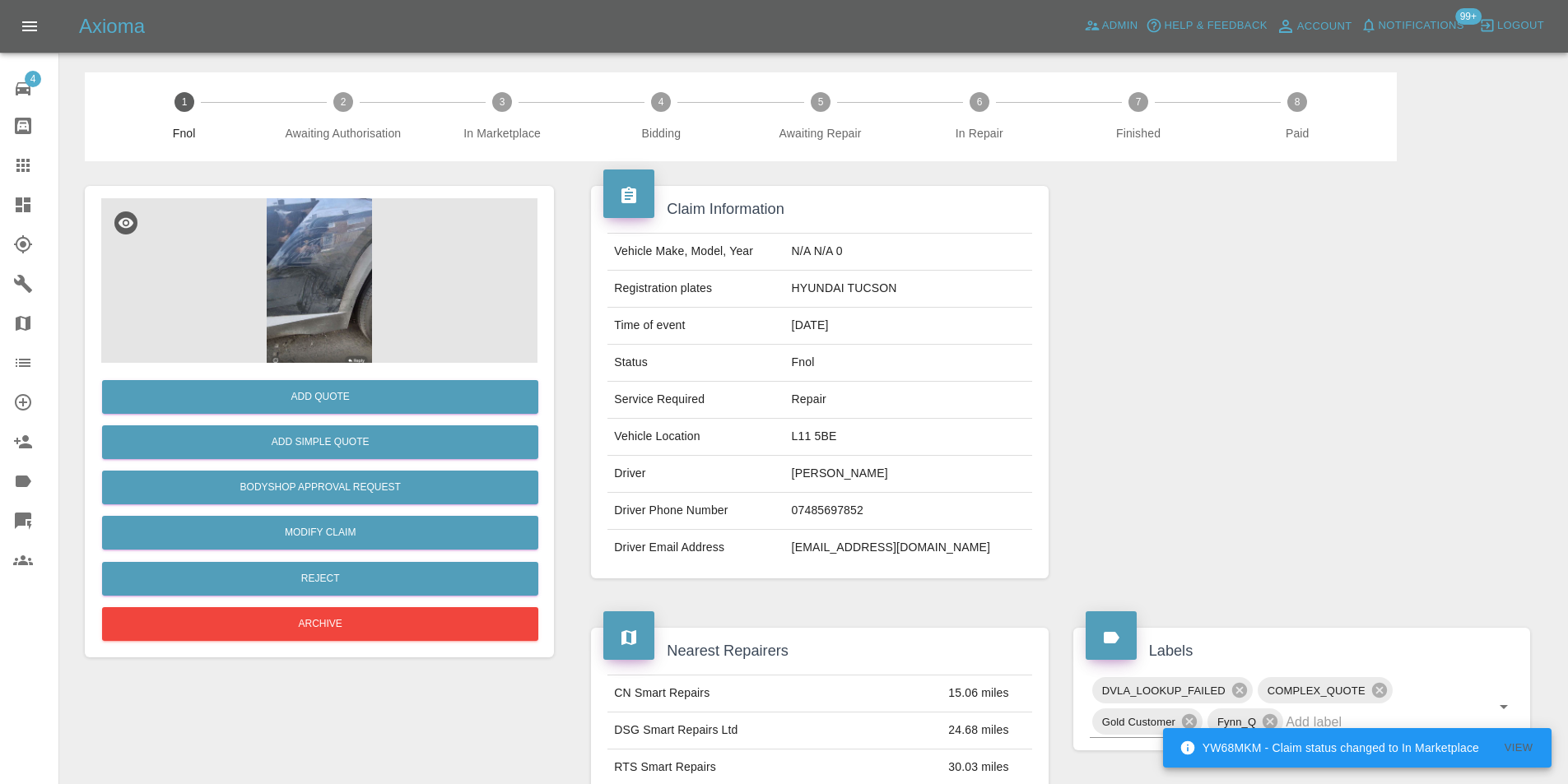
click at [339, 249] on img at bounding box center [319, 280] width 436 height 165
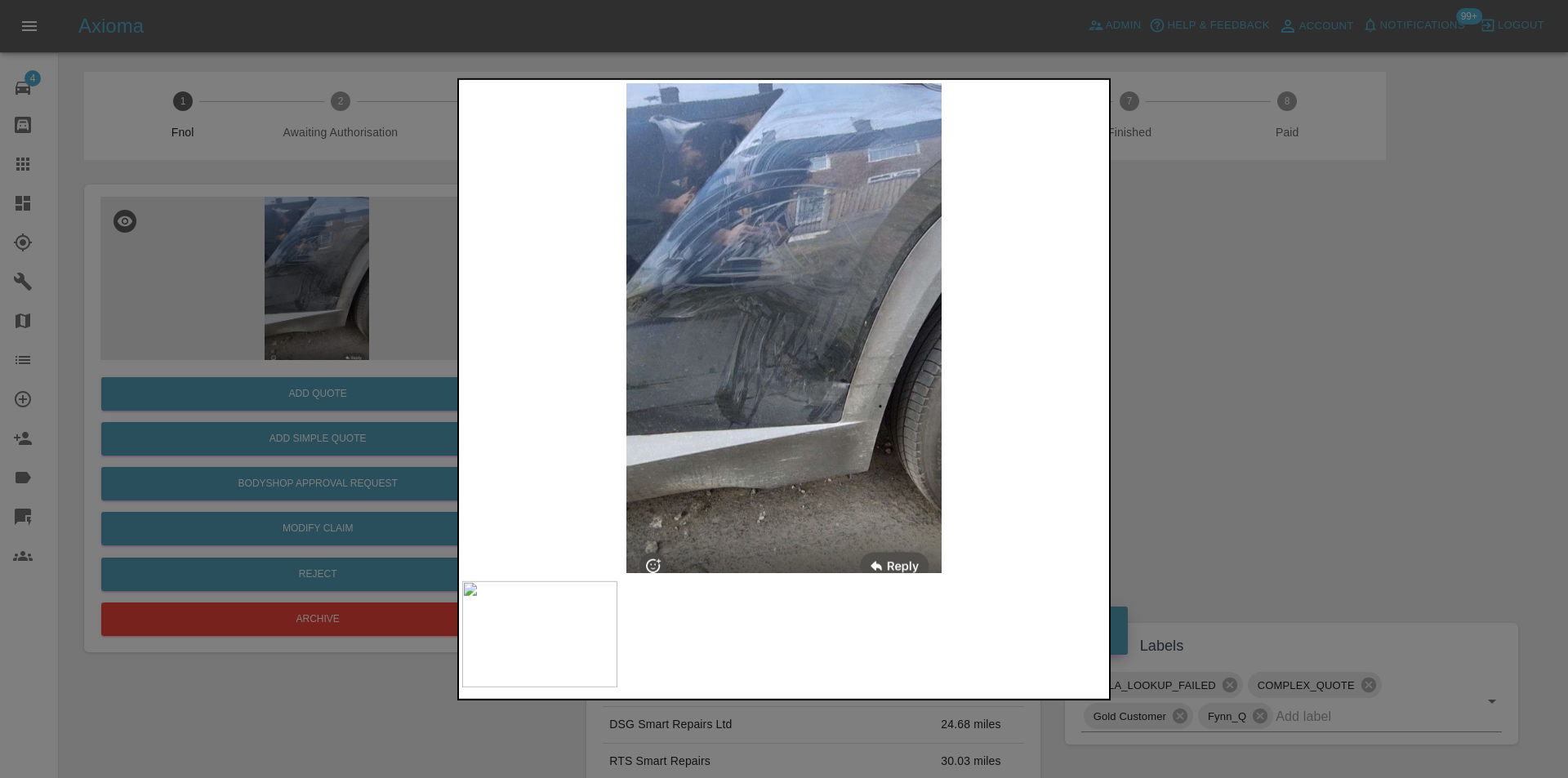
click at [1222, 342] on div at bounding box center [784, 389] width 1568 height 778
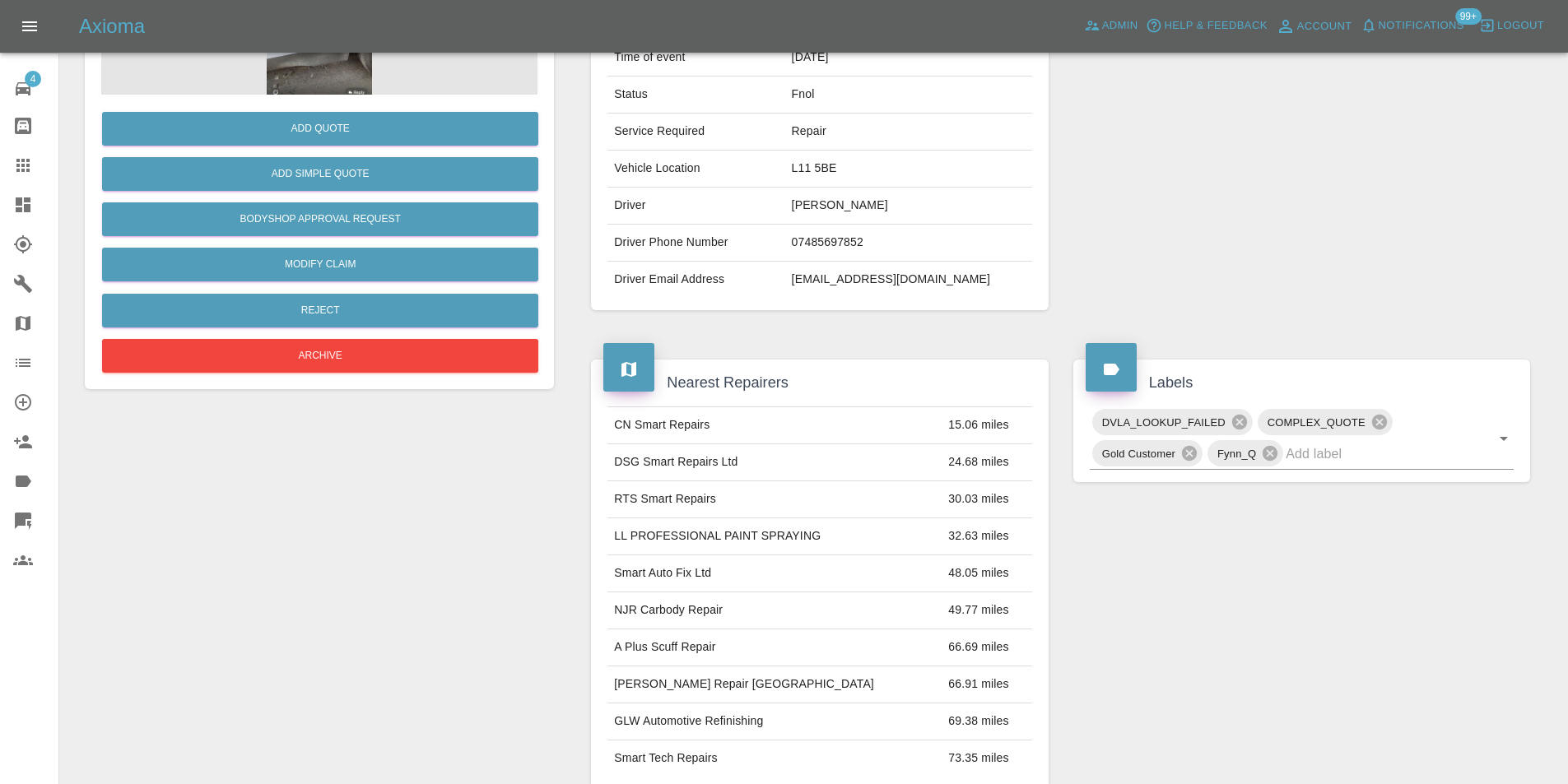
scroll to position [8, 0]
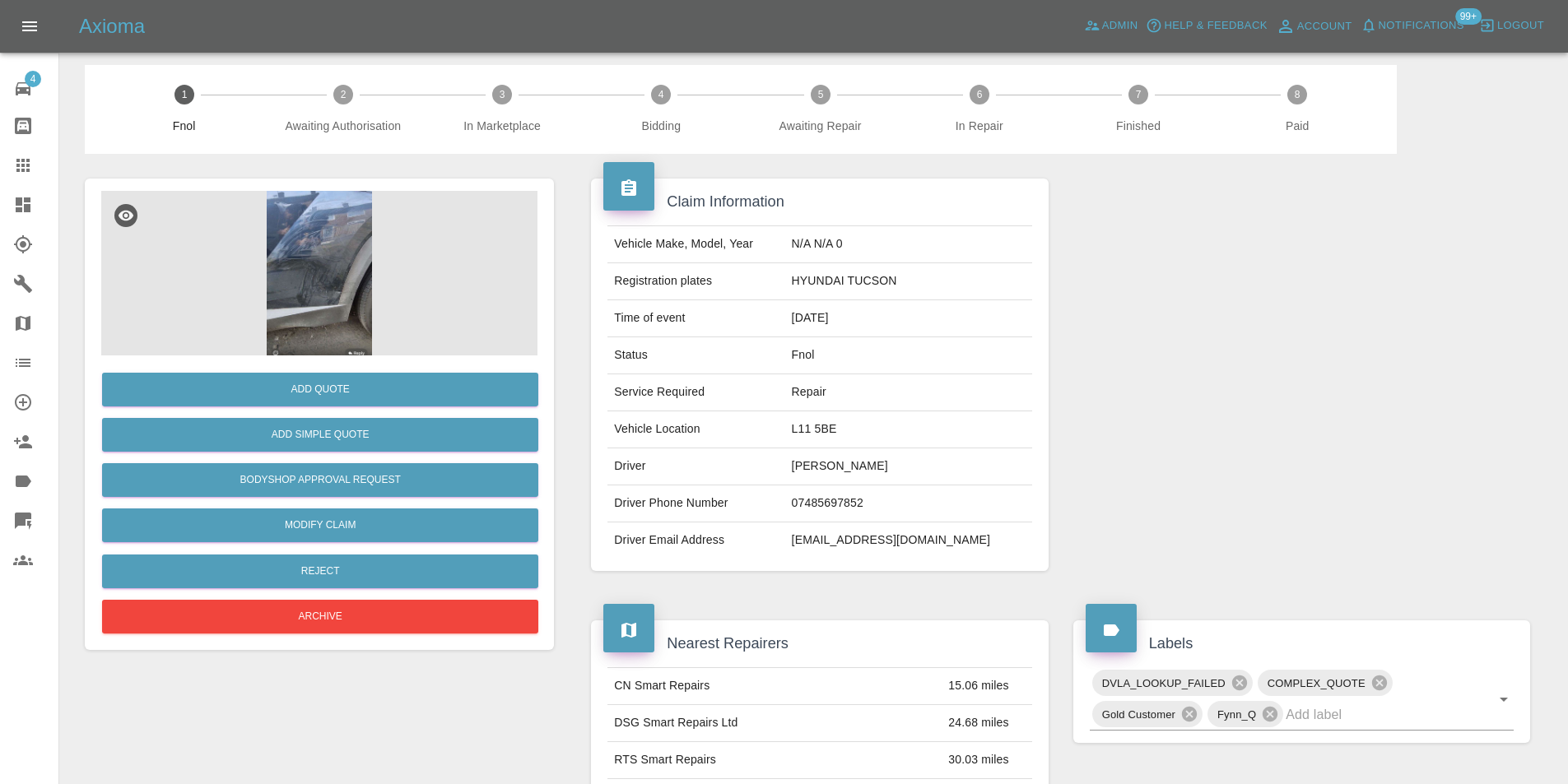
click at [314, 205] on img at bounding box center [319, 273] width 436 height 165
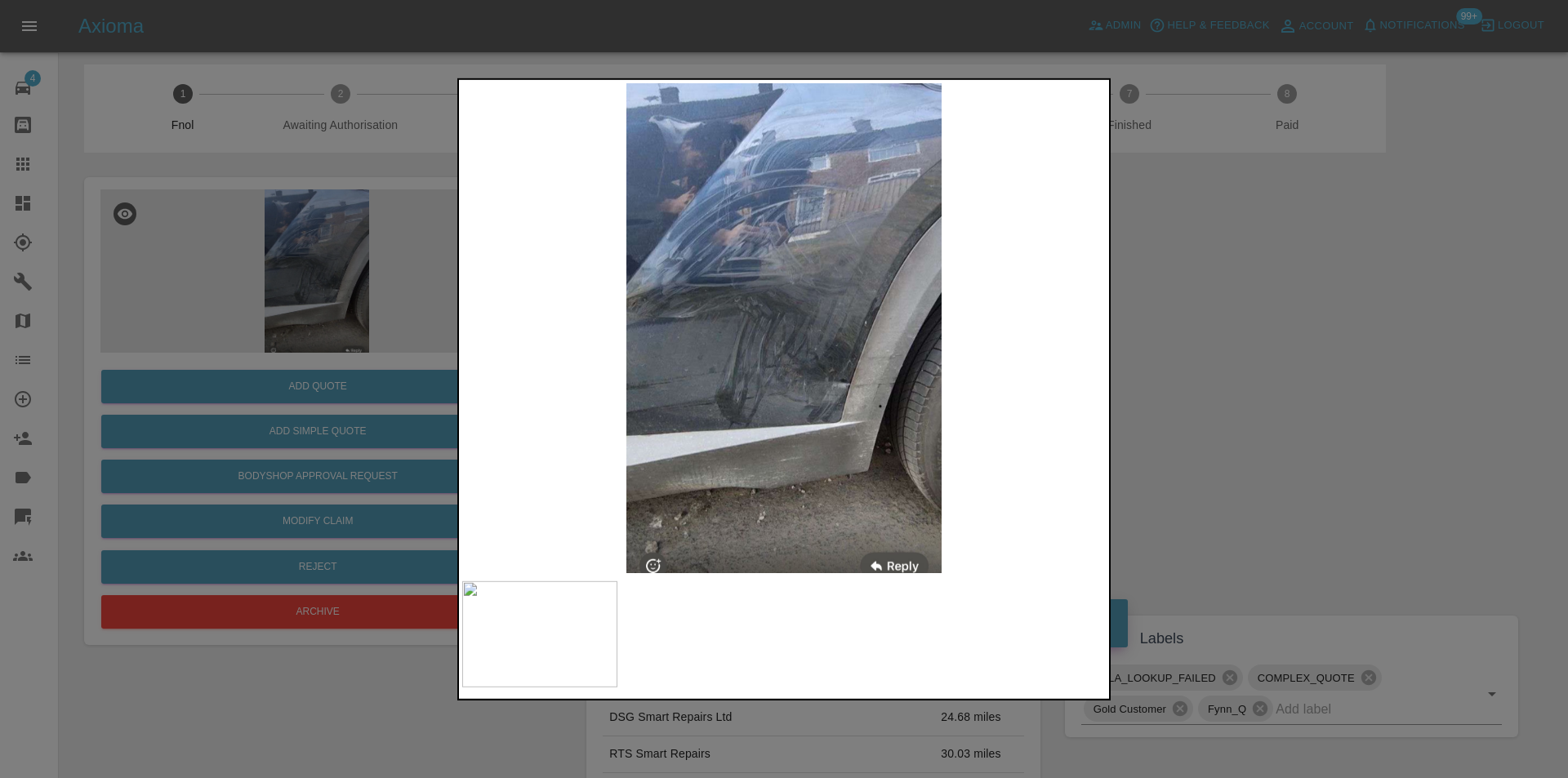
click at [798, 290] on img at bounding box center [784, 327] width 643 height 490
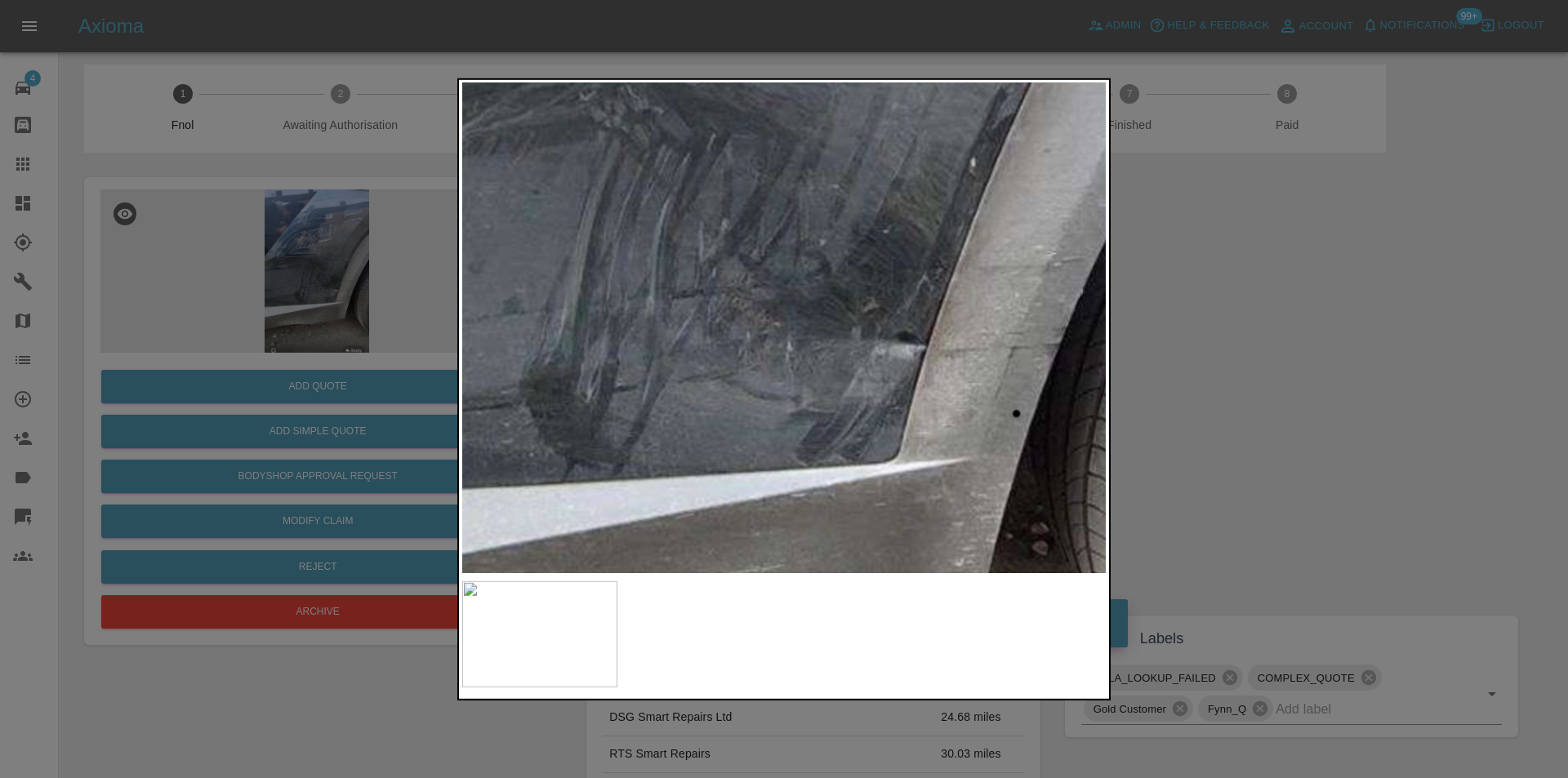
click at [900, 185] on img at bounding box center [727, 179] width 1930 height 1470
click at [836, 197] on img at bounding box center [726, 179] width 1930 height 1470
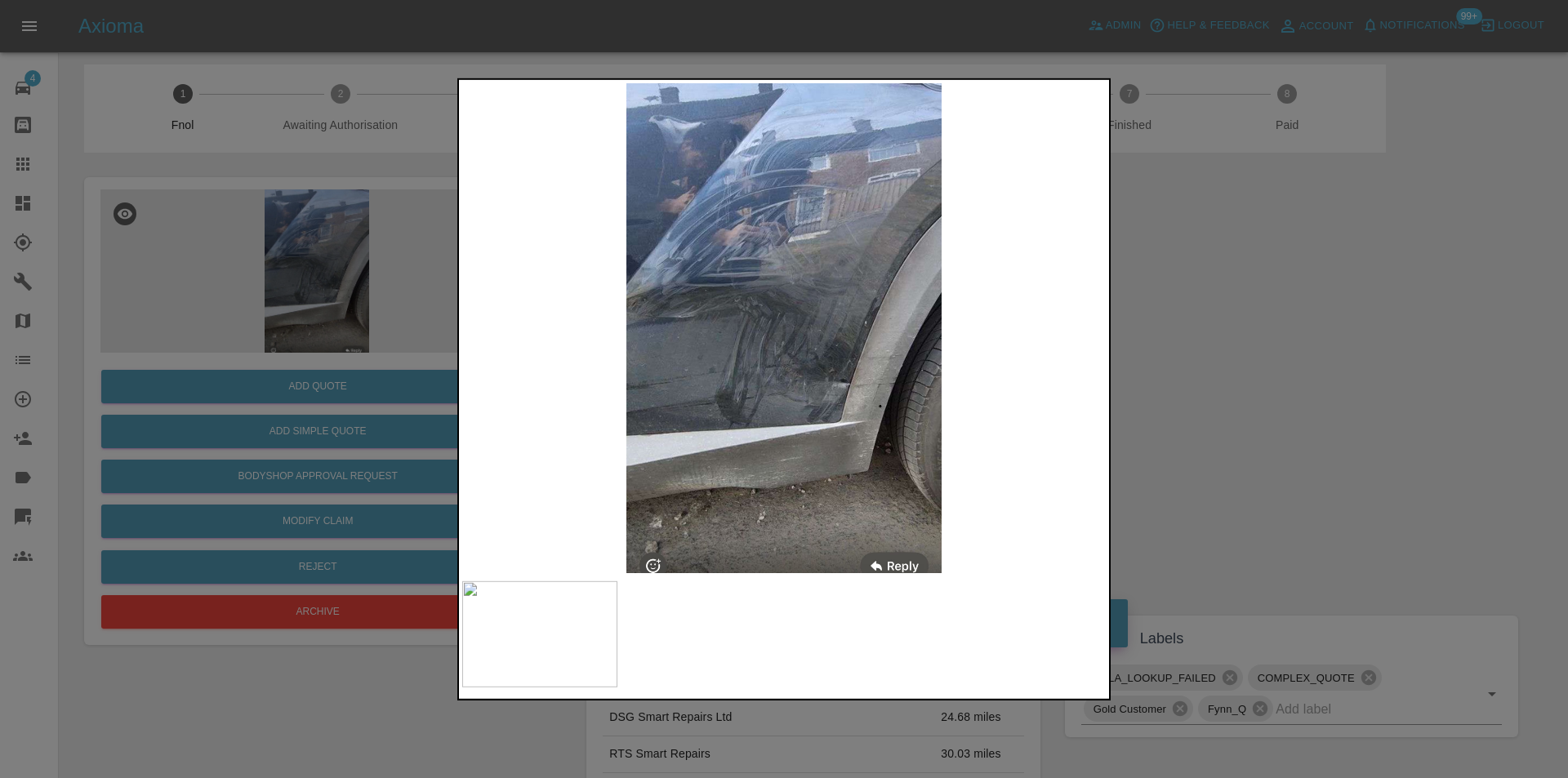
click at [1324, 308] on div at bounding box center [784, 389] width 1568 height 778
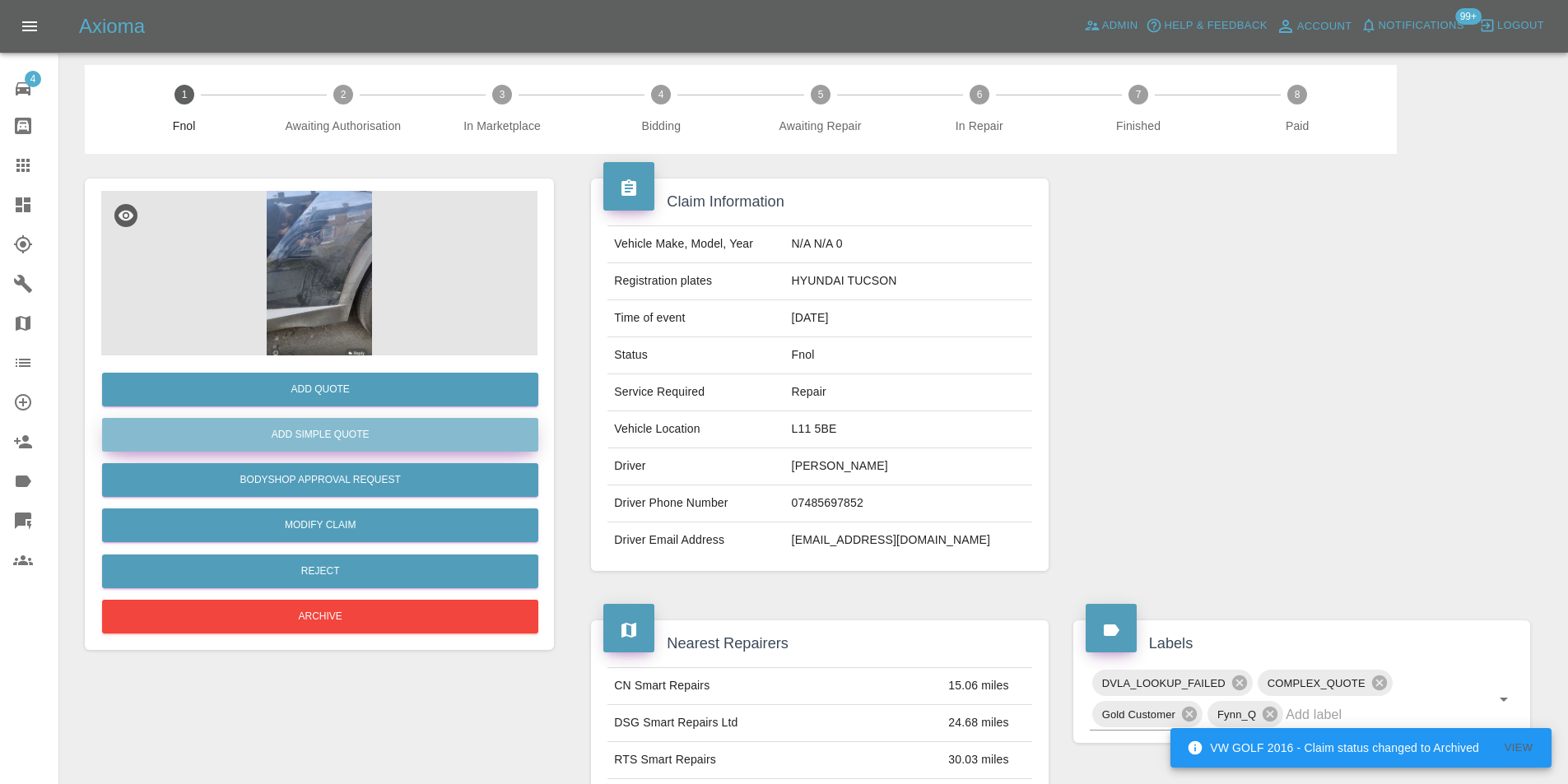
click at [381, 431] on button "Add Simple Quote" at bounding box center [320, 435] width 436 height 34
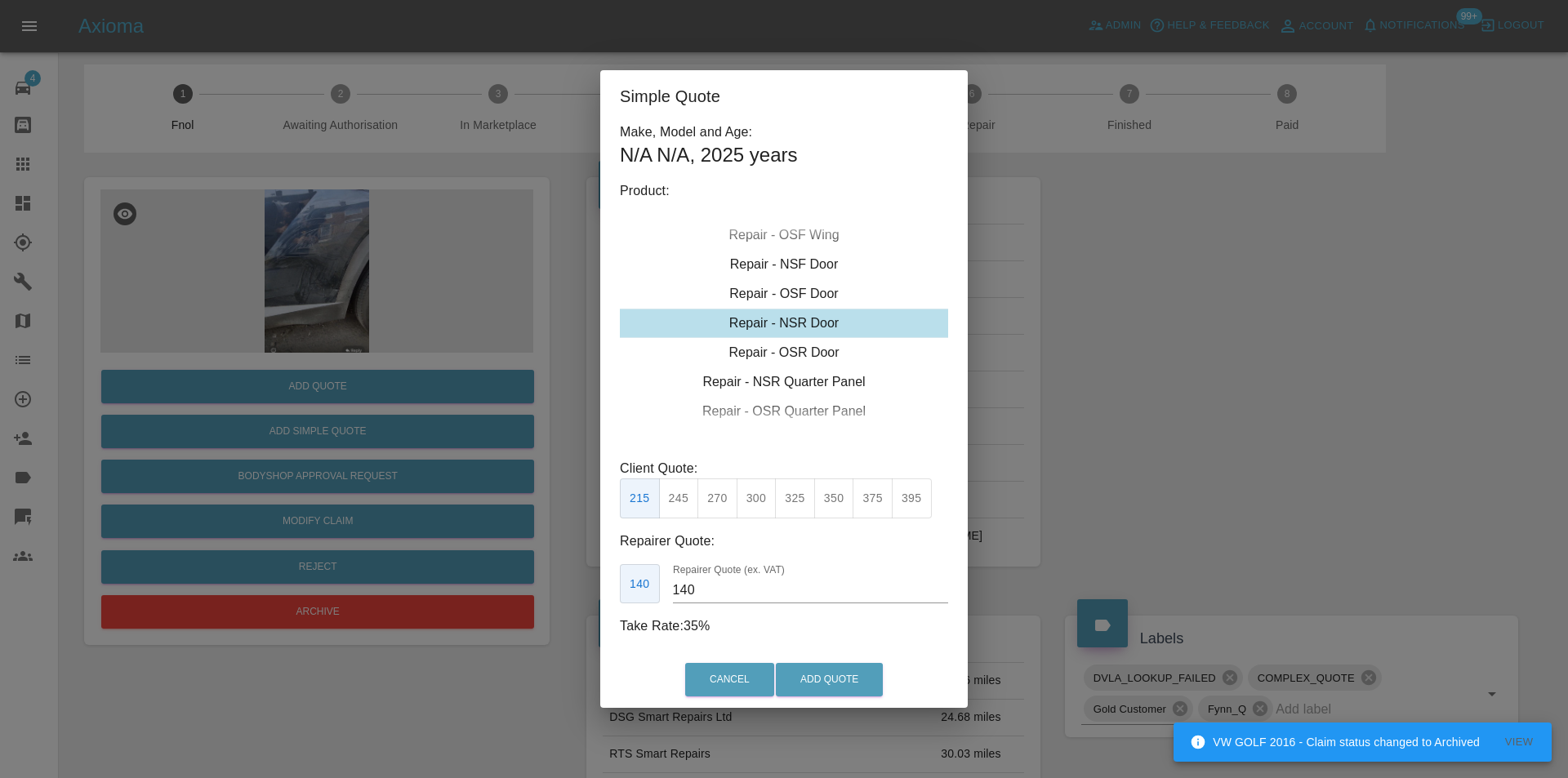
click at [717, 492] on button "270" at bounding box center [717, 498] width 40 height 40
type input "180"
click at [814, 671] on button "Add Quote" at bounding box center [829, 680] width 107 height 34
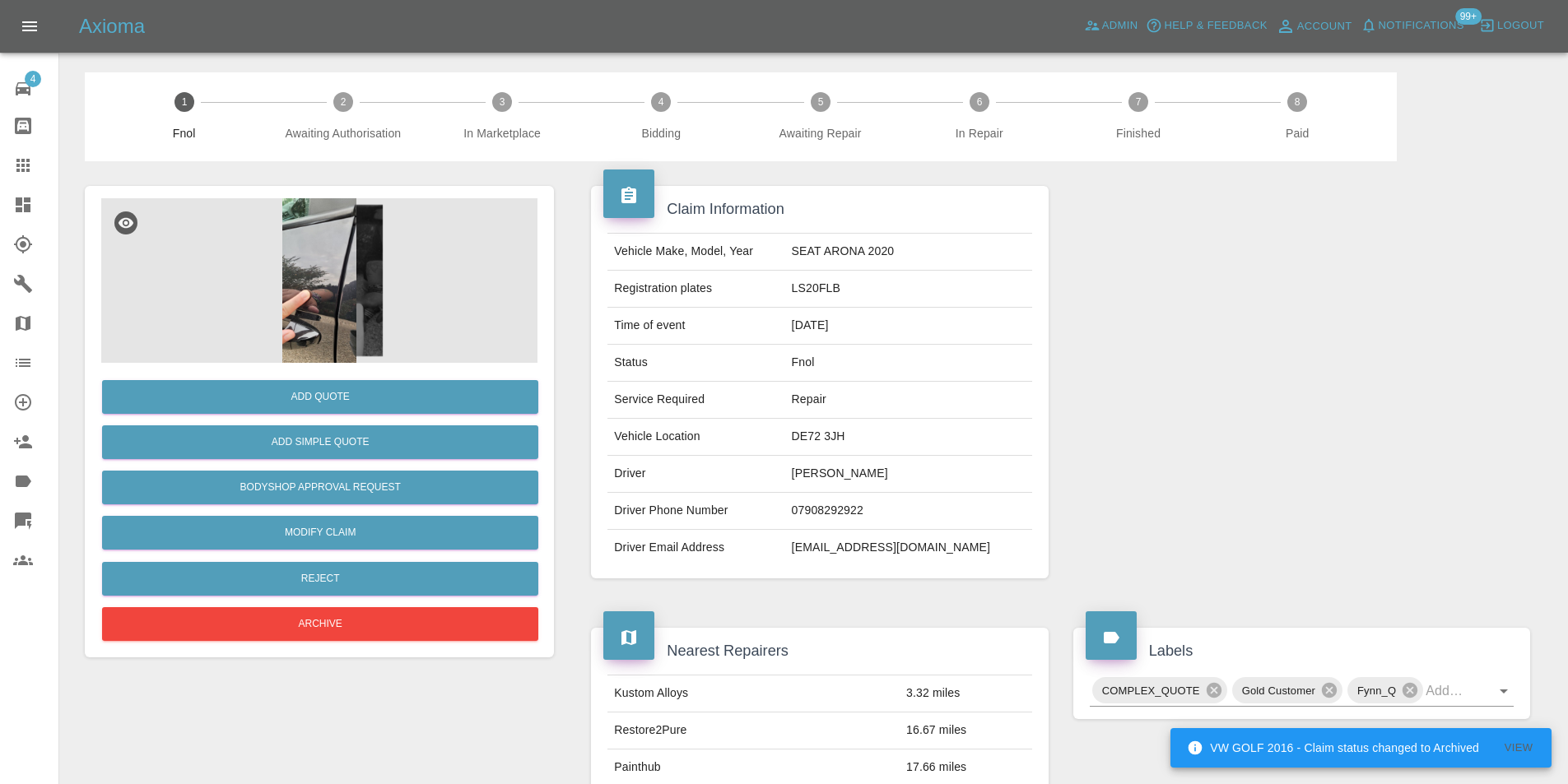
click at [325, 306] on img at bounding box center [319, 280] width 436 height 165
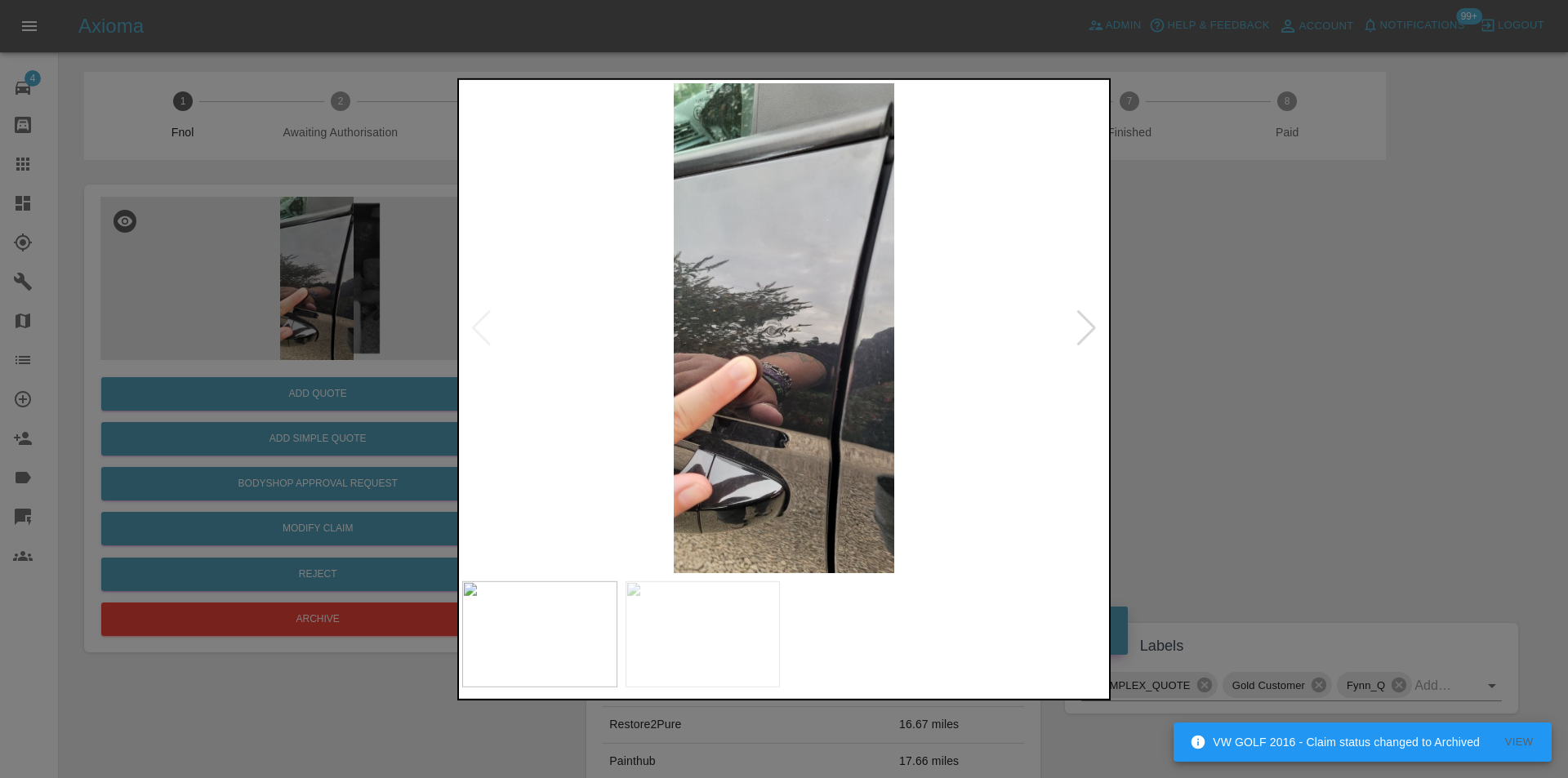
click at [1081, 323] on div at bounding box center [1086, 328] width 22 height 36
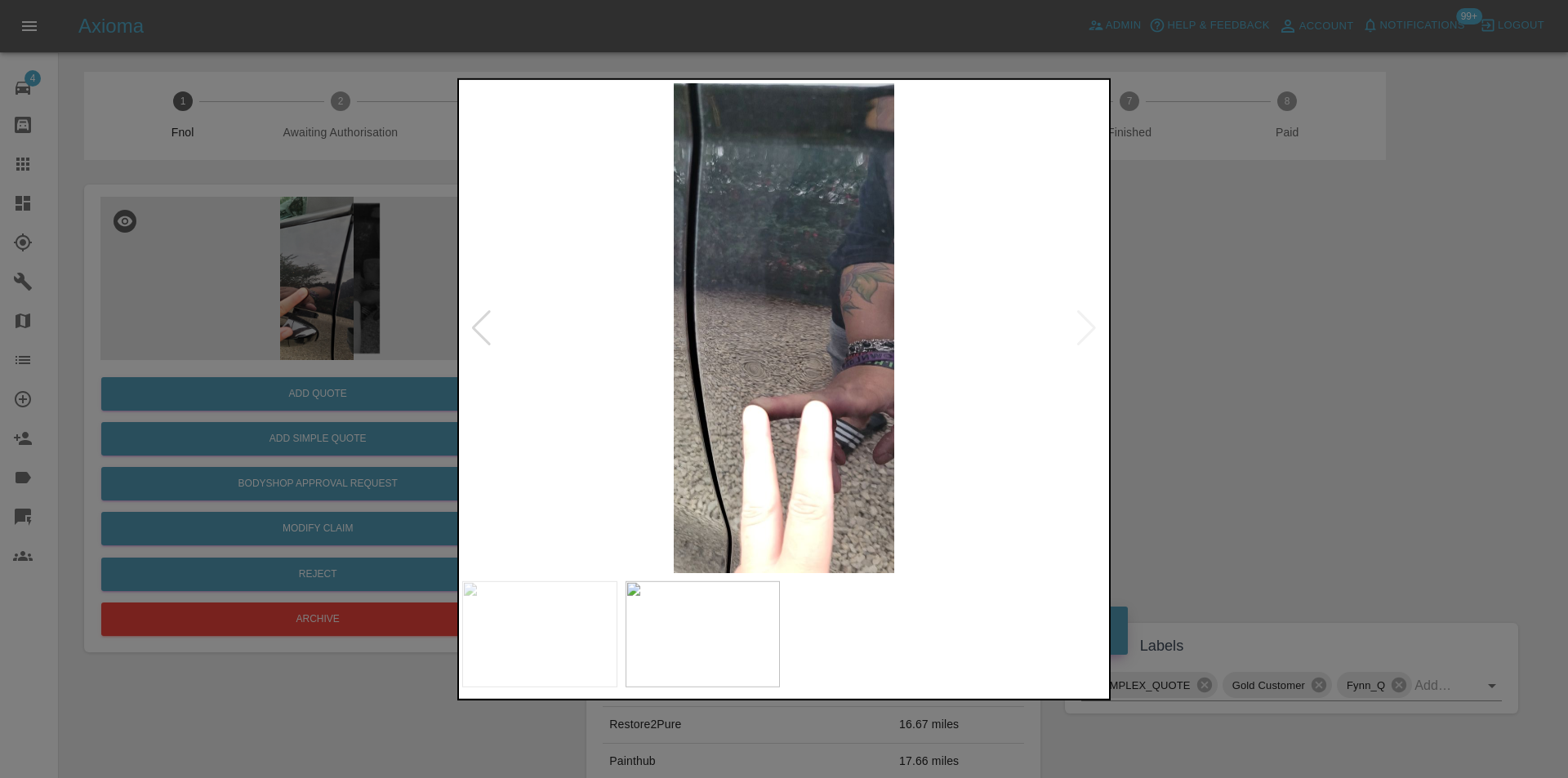
click at [1081, 323] on img at bounding box center [784, 327] width 643 height 490
drag, startPoint x: 1314, startPoint y: 348, endPoint x: 1063, endPoint y: 367, distance: 251.7
click at [1313, 350] on div at bounding box center [784, 389] width 1568 height 778
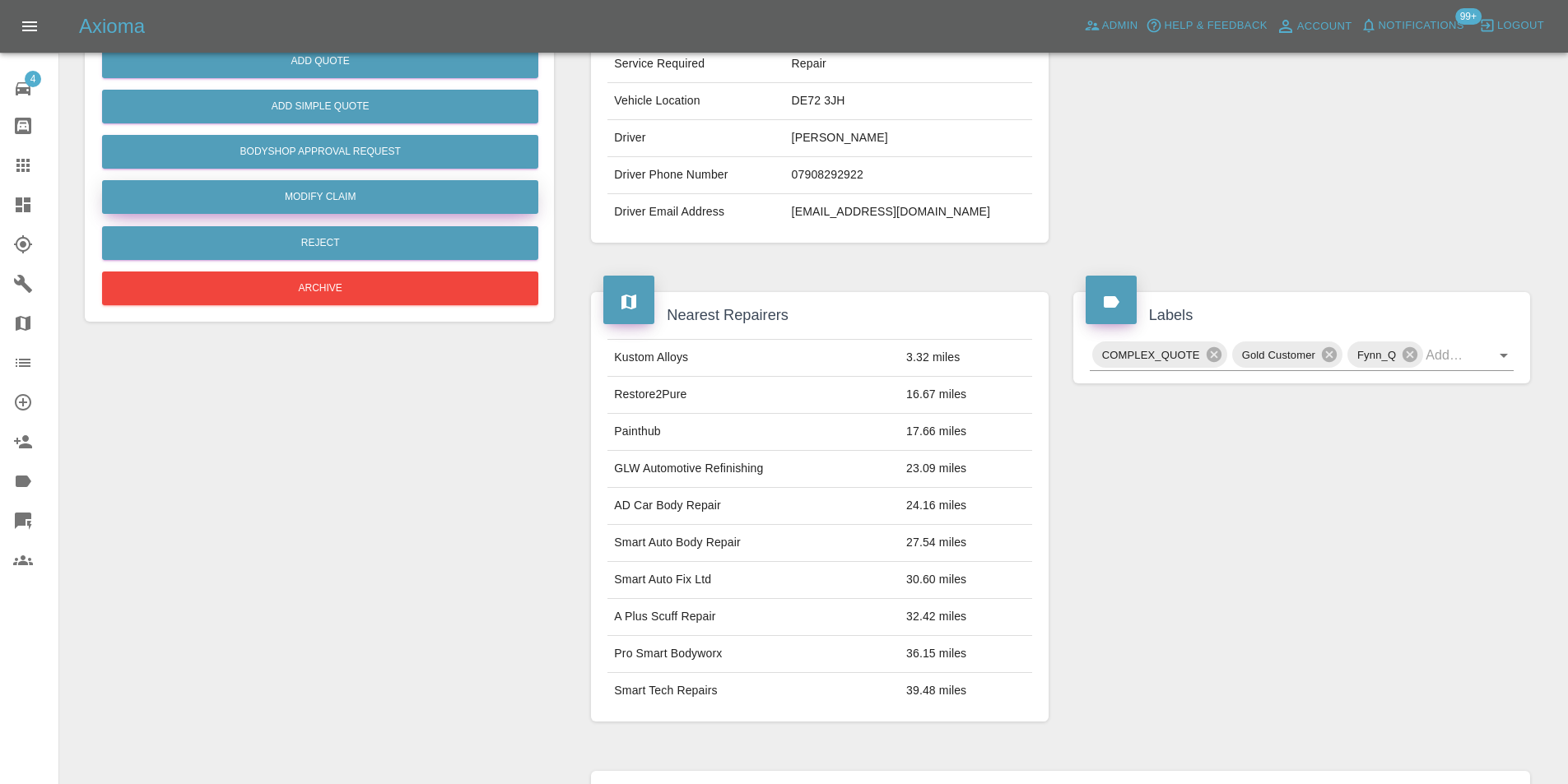
scroll to position [90, 0]
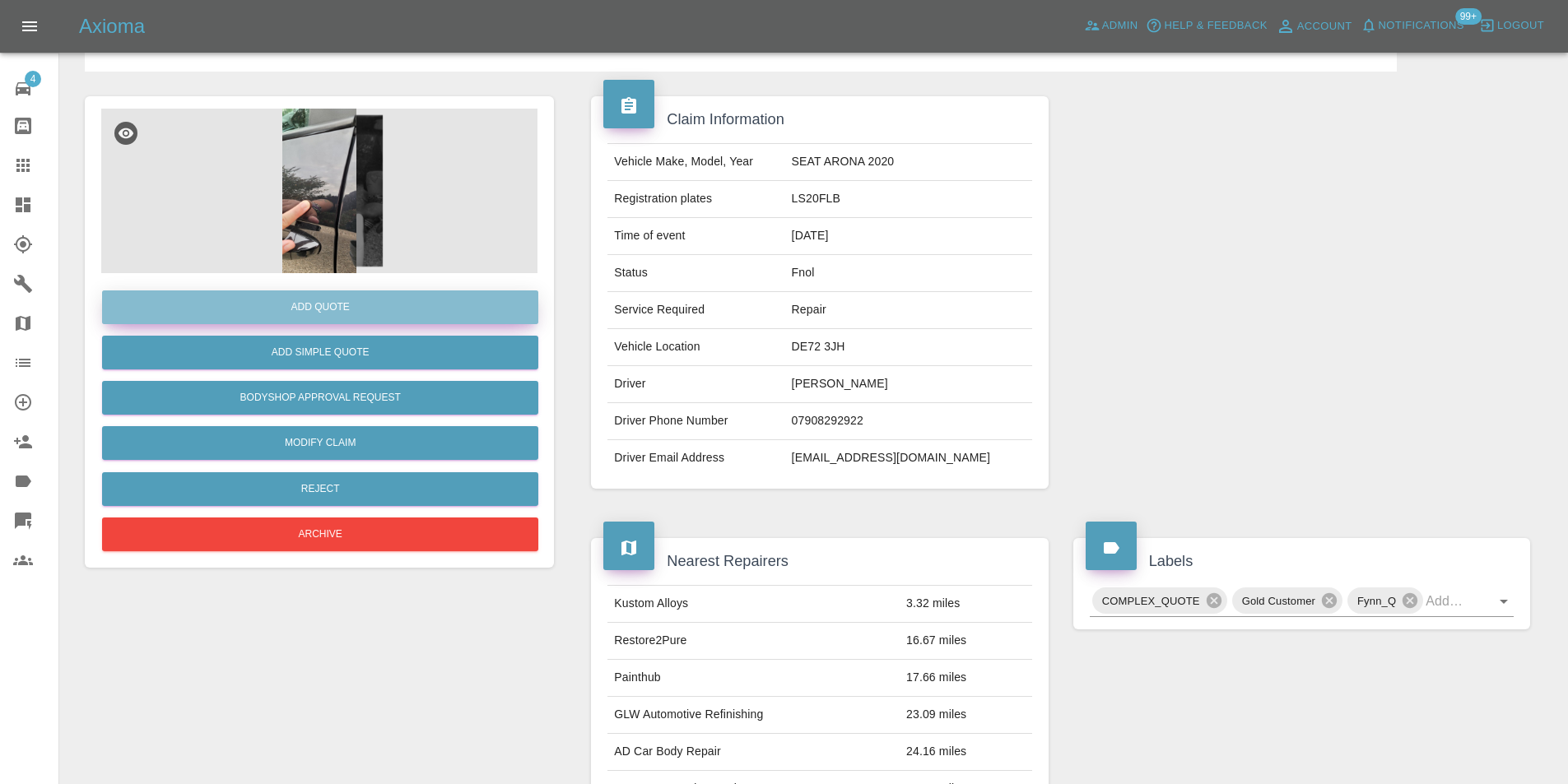
click at [340, 308] on button "Add Quote" at bounding box center [320, 307] width 436 height 34
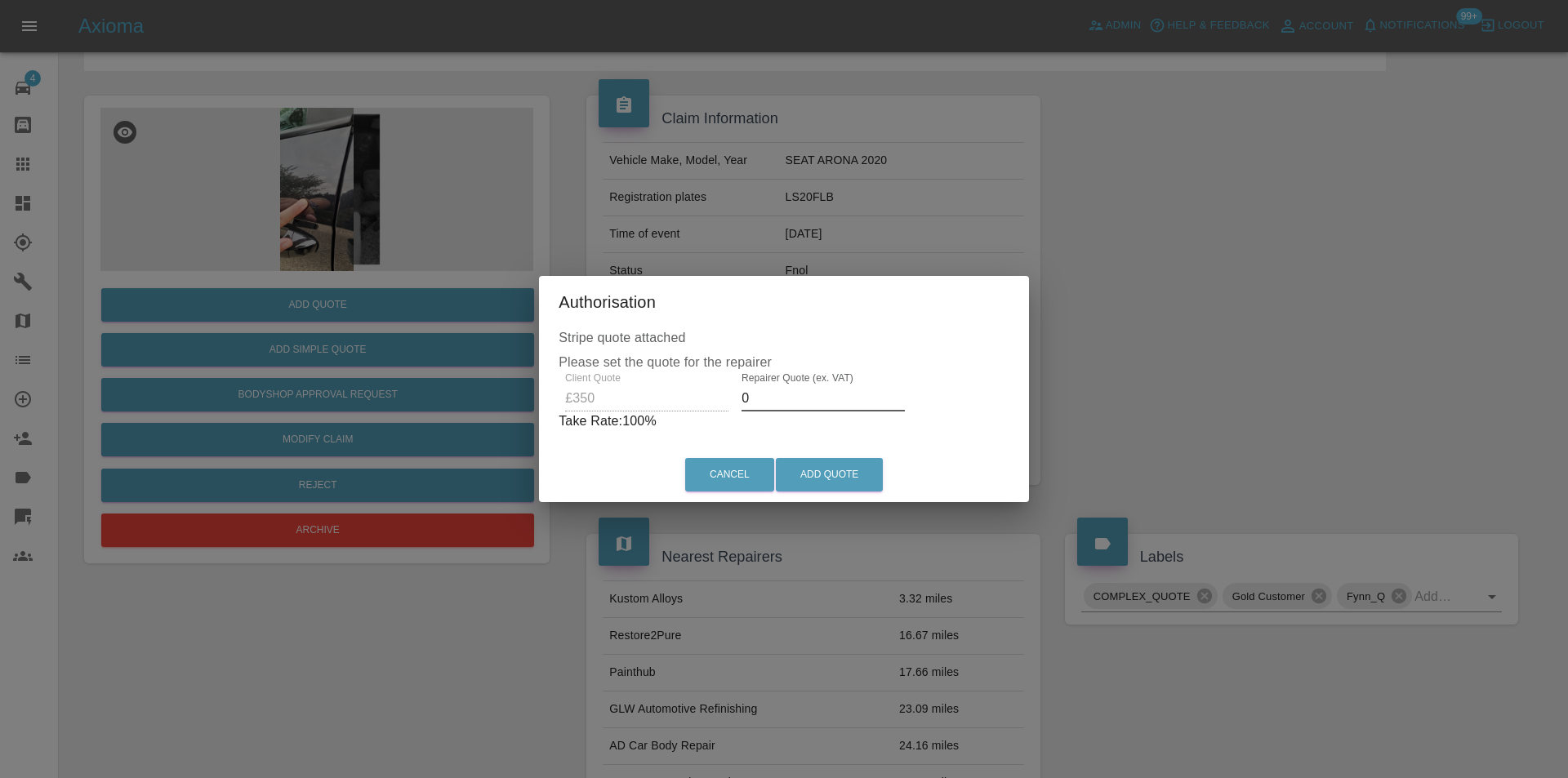
click at [768, 402] on input "0" at bounding box center [823, 398] width 163 height 26
type input "0220"
click at [828, 481] on button "Add Quote" at bounding box center [829, 475] width 107 height 34
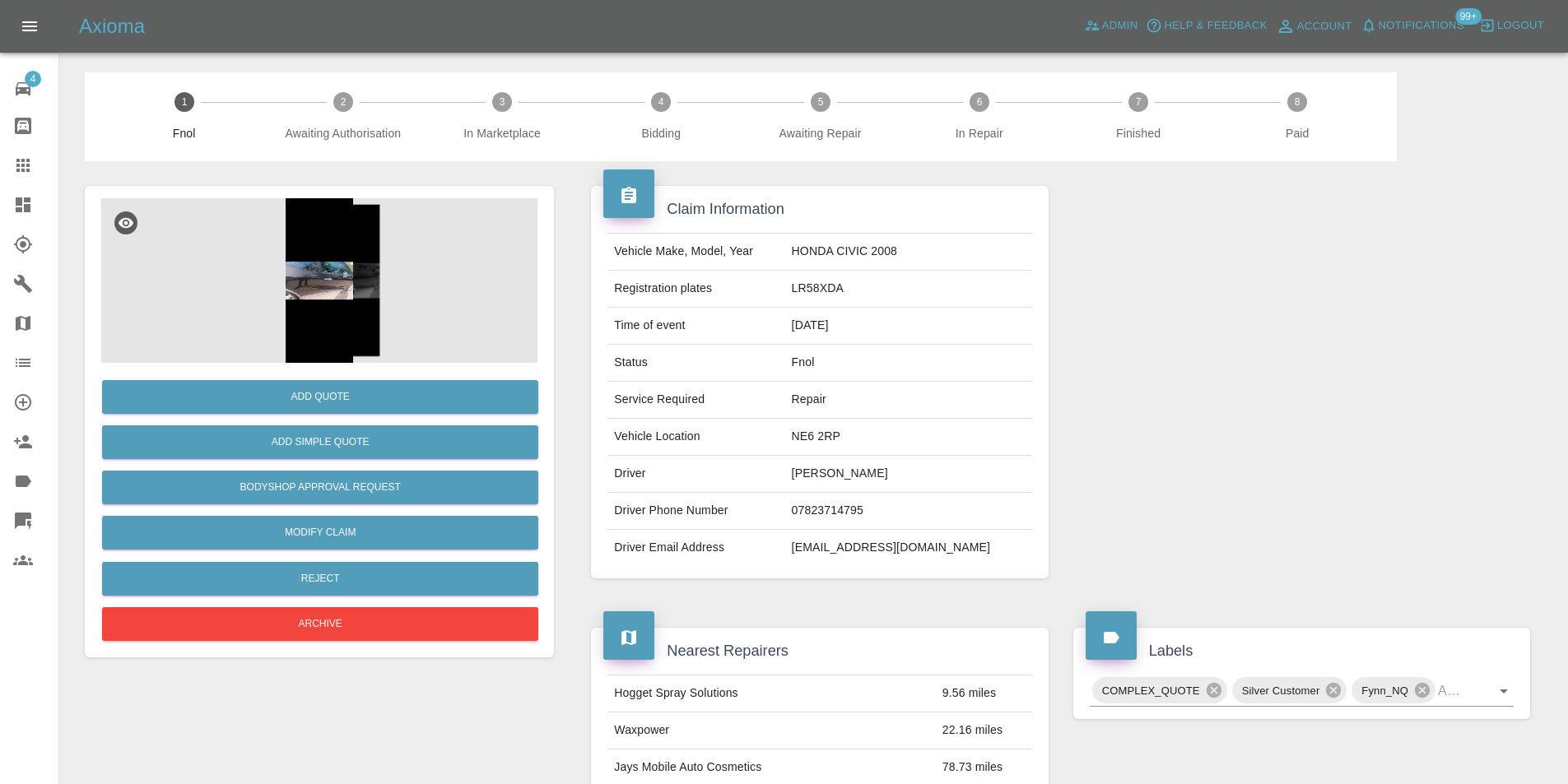
click at [349, 278] on img at bounding box center [319, 280] width 436 height 165
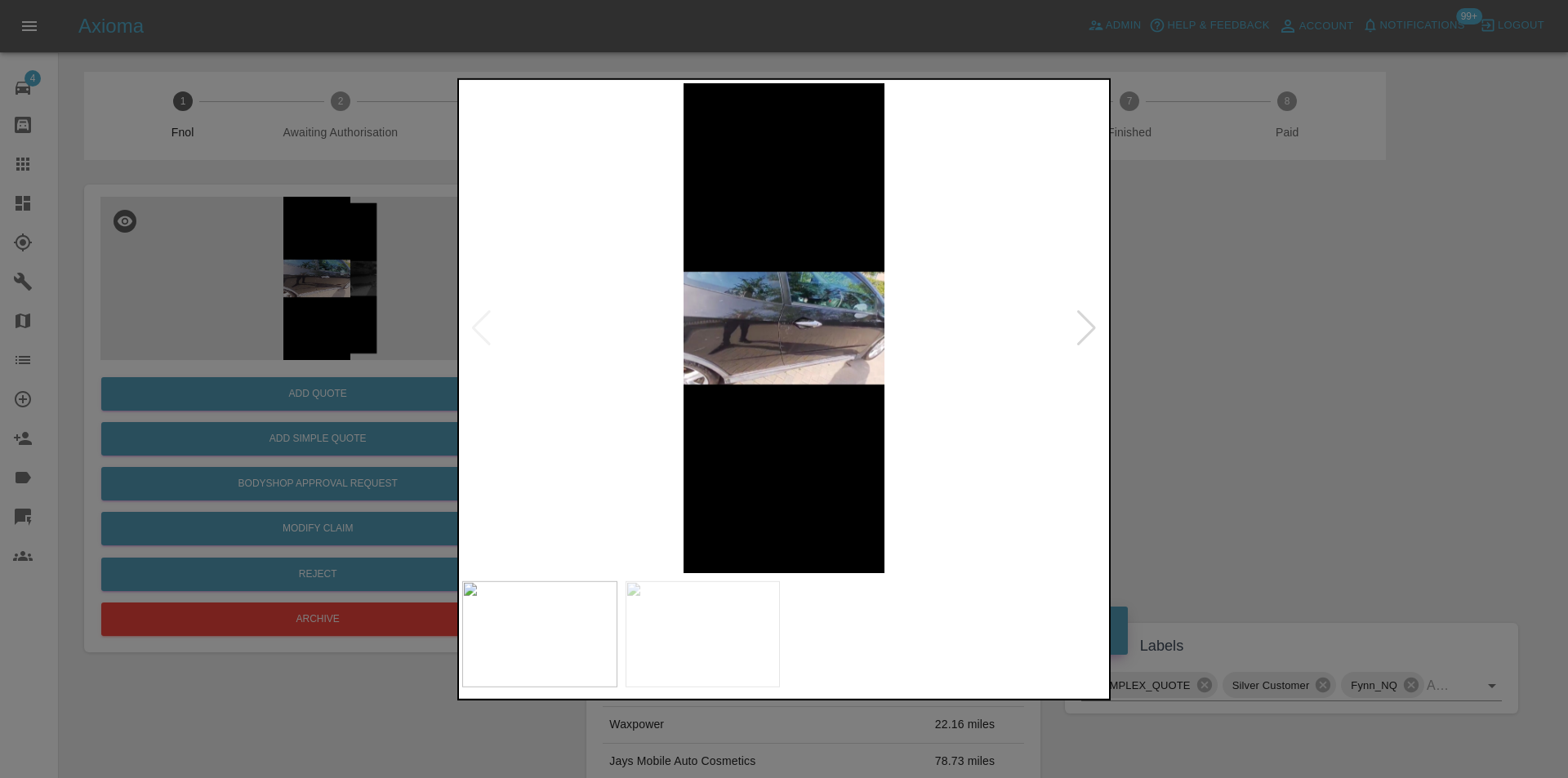
click at [1082, 332] on div at bounding box center [1086, 328] width 22 height 36
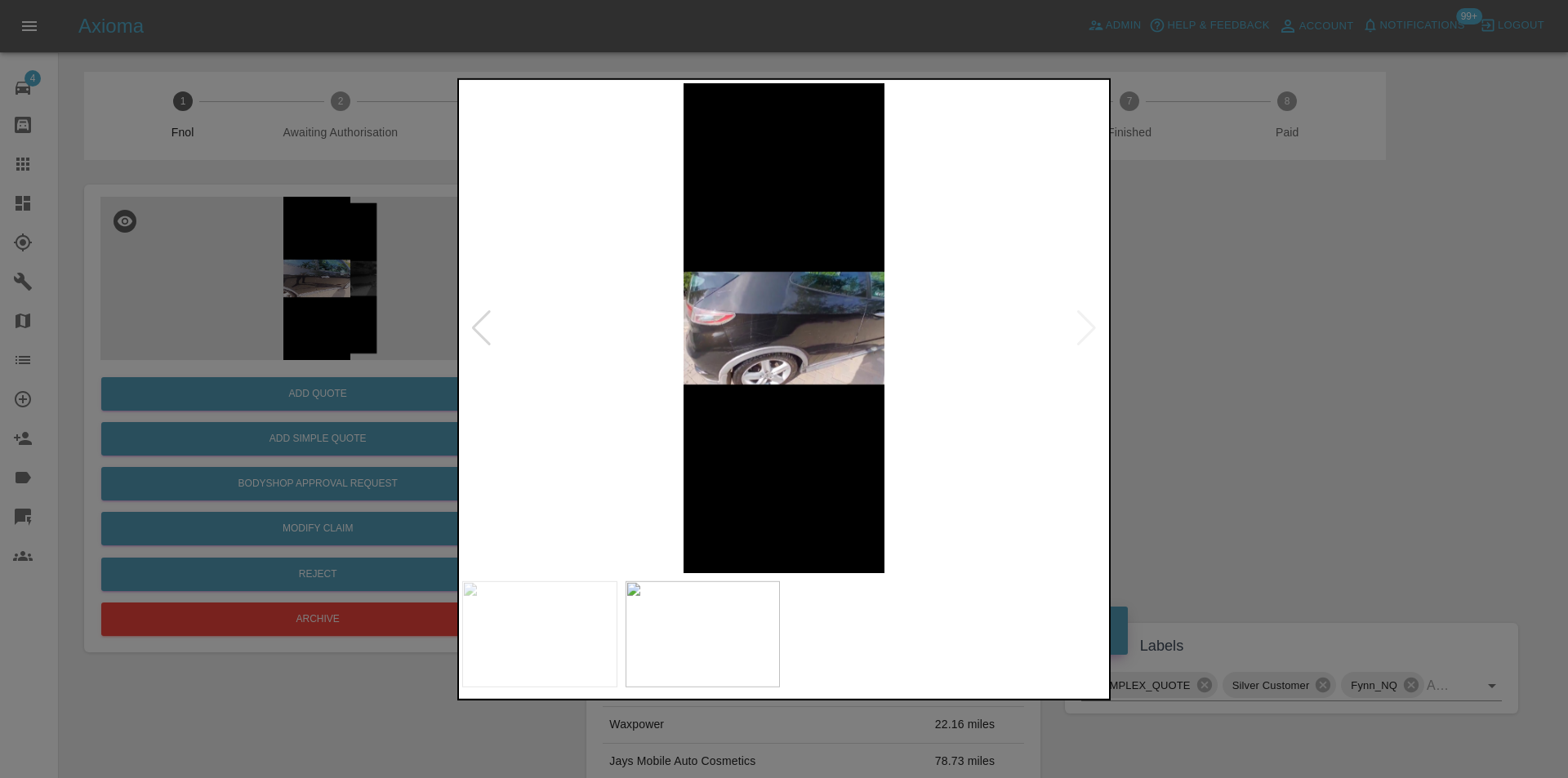
click at [1082, 332] on img at bounding box center [784, 327] width 643 height 490
drag, startPoint x: 1276, startPoint y: 336, endPoint x: 1052, endPoint y: 388, distance: 230.0
click at [1273, 336] on div at bounding box center [784, 389] width 1568 height 778
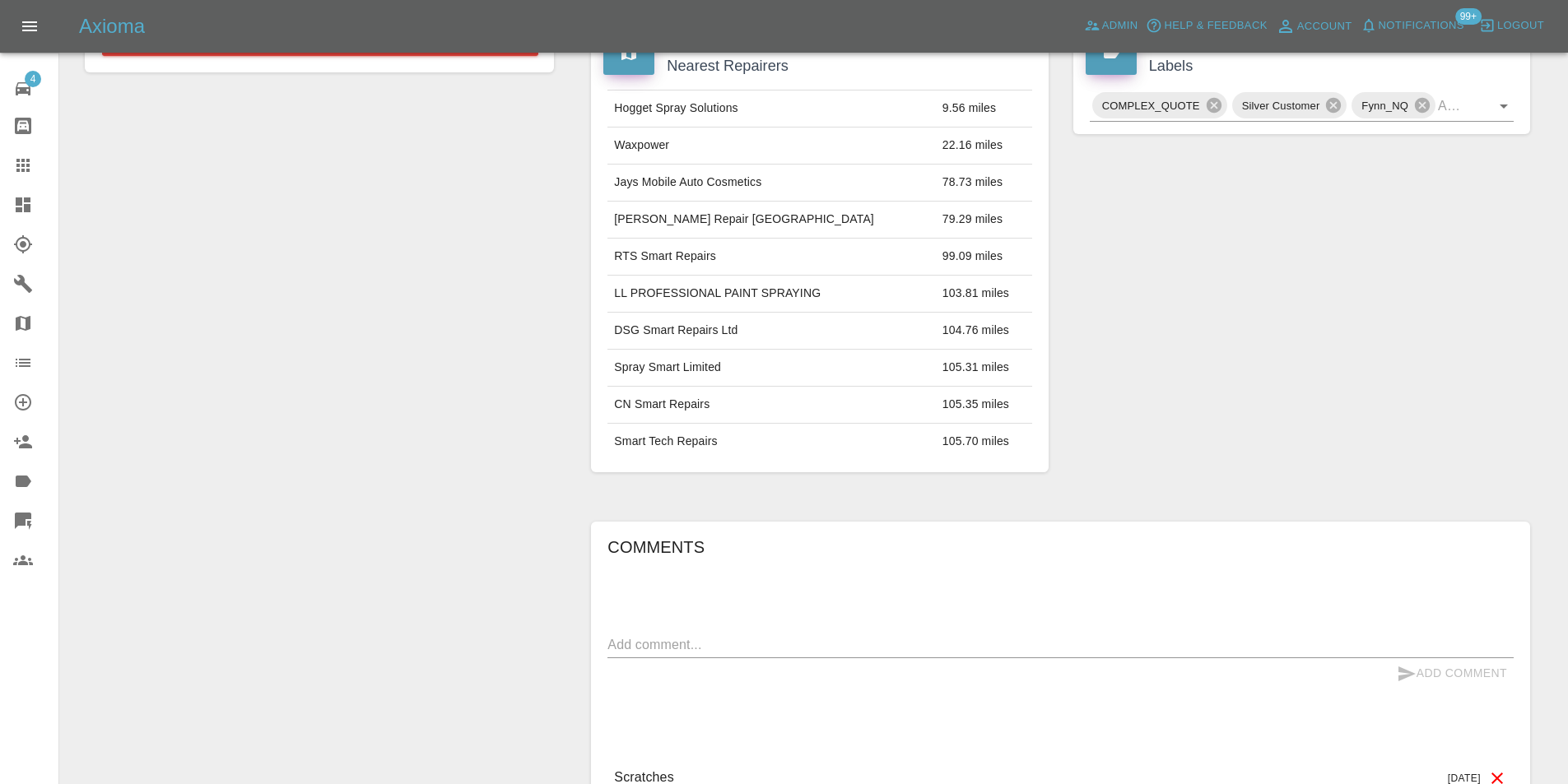
scroll to position [336, 0]
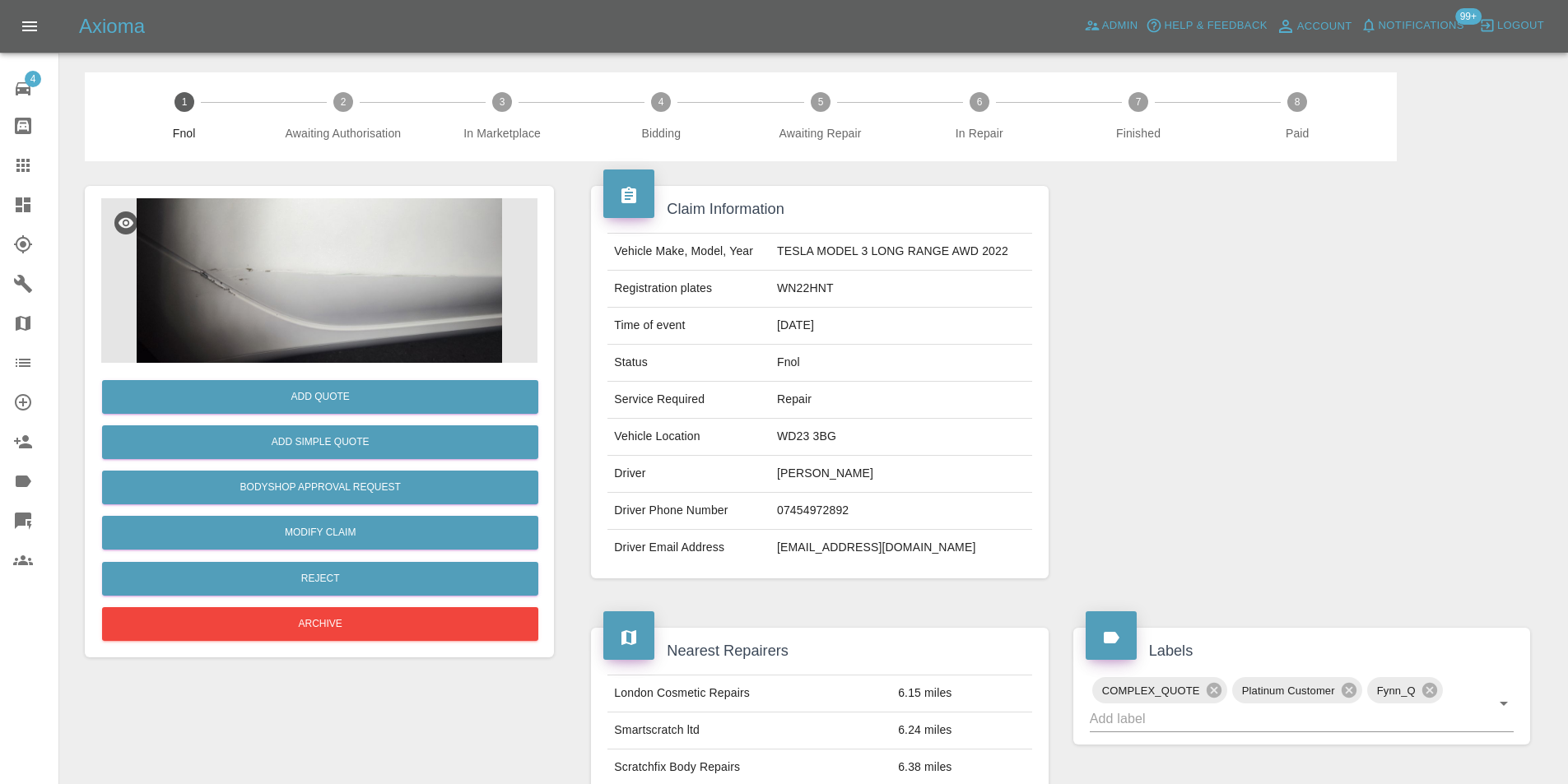
click at [324, 264] on img at bounding box center [319, 280] width 436 height 165
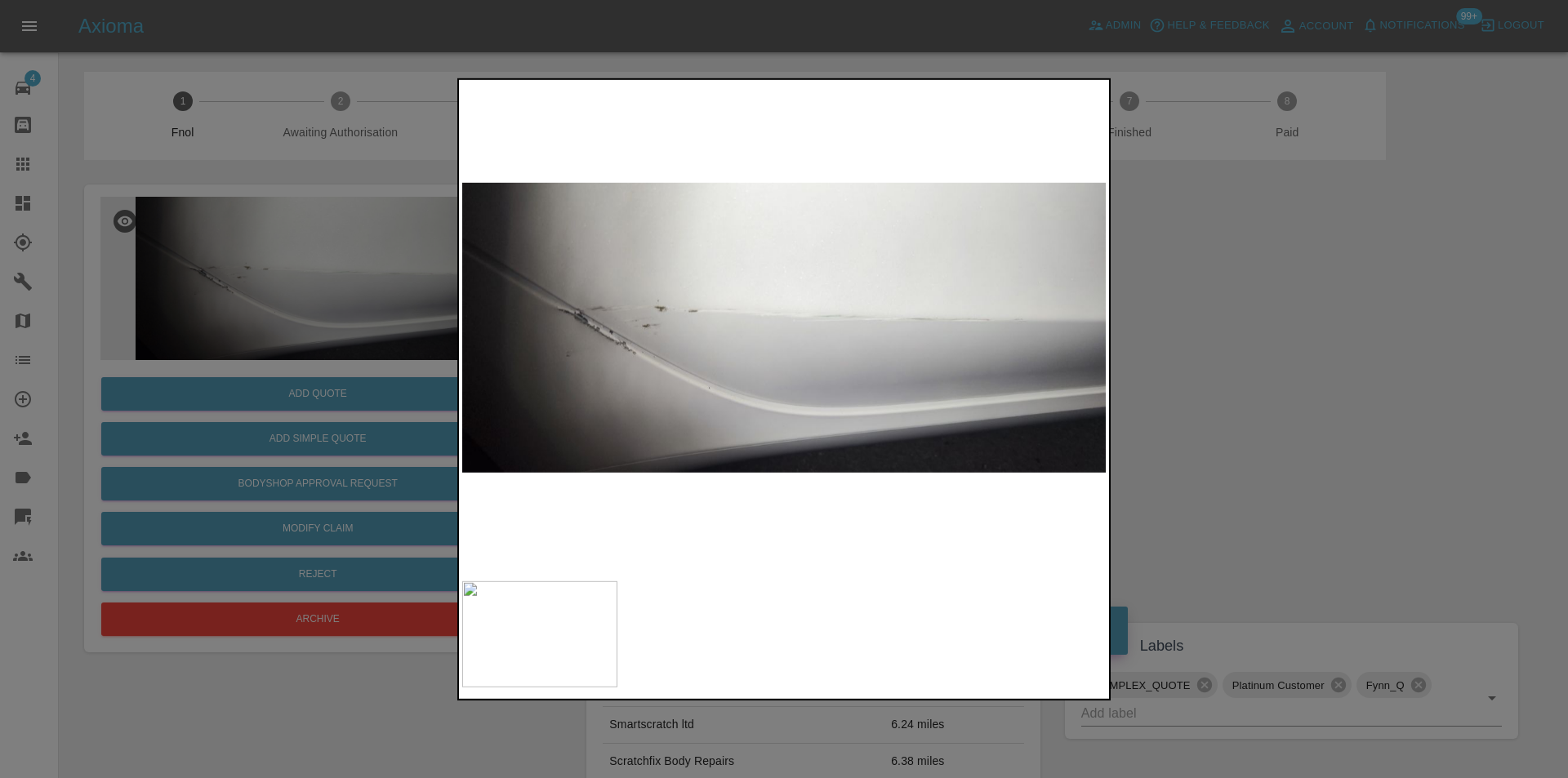
click at [1197, 338] on div at bounding box center [784, 389] width 1568 height 778
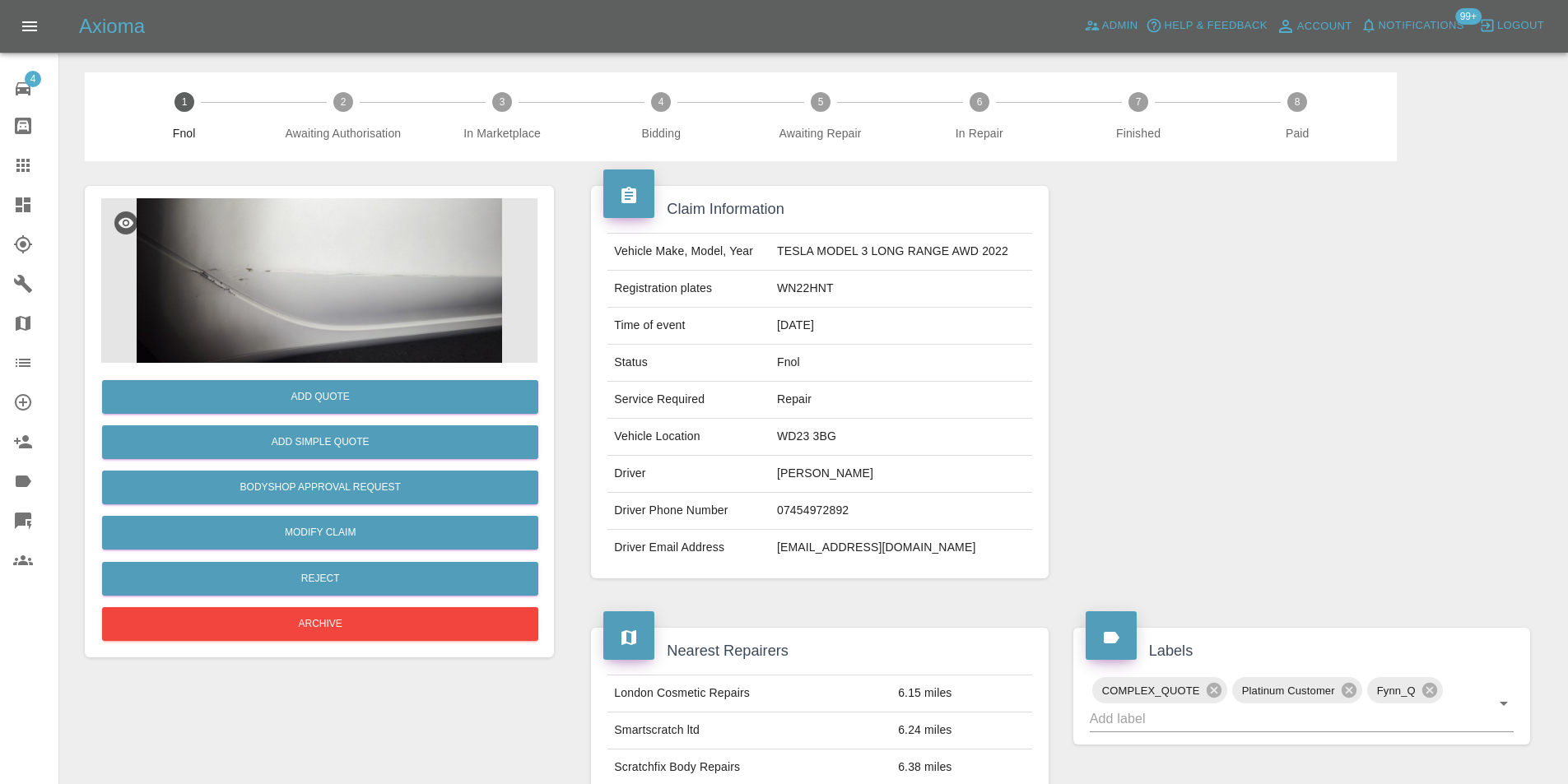
click at [311, 235] on img at bounding box center [319, 280] width 436 height 165
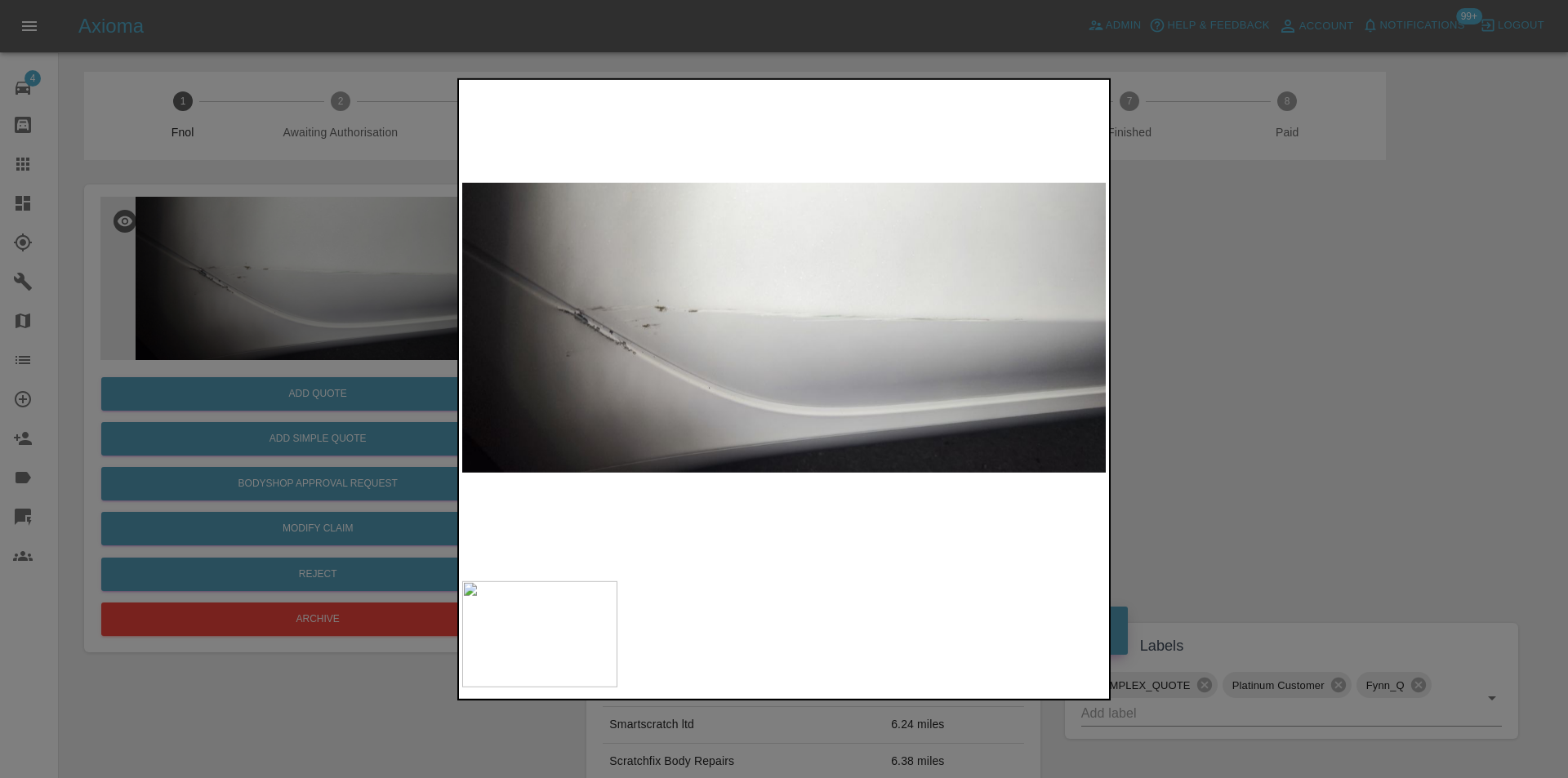
click at [1287, 367] on div at bounding box center [784, 389] width 1568 height 778
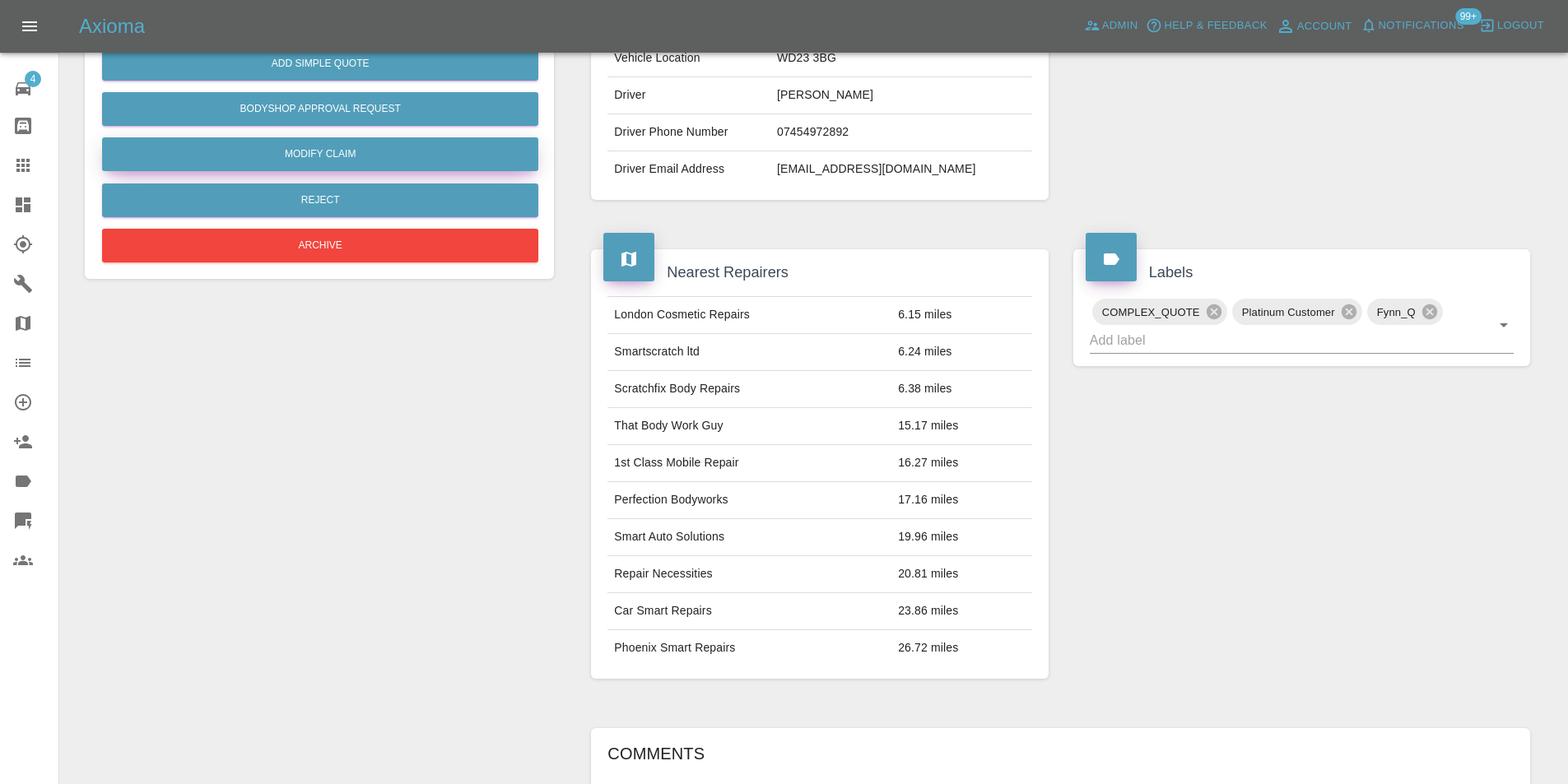
scroll to position [127, 0]
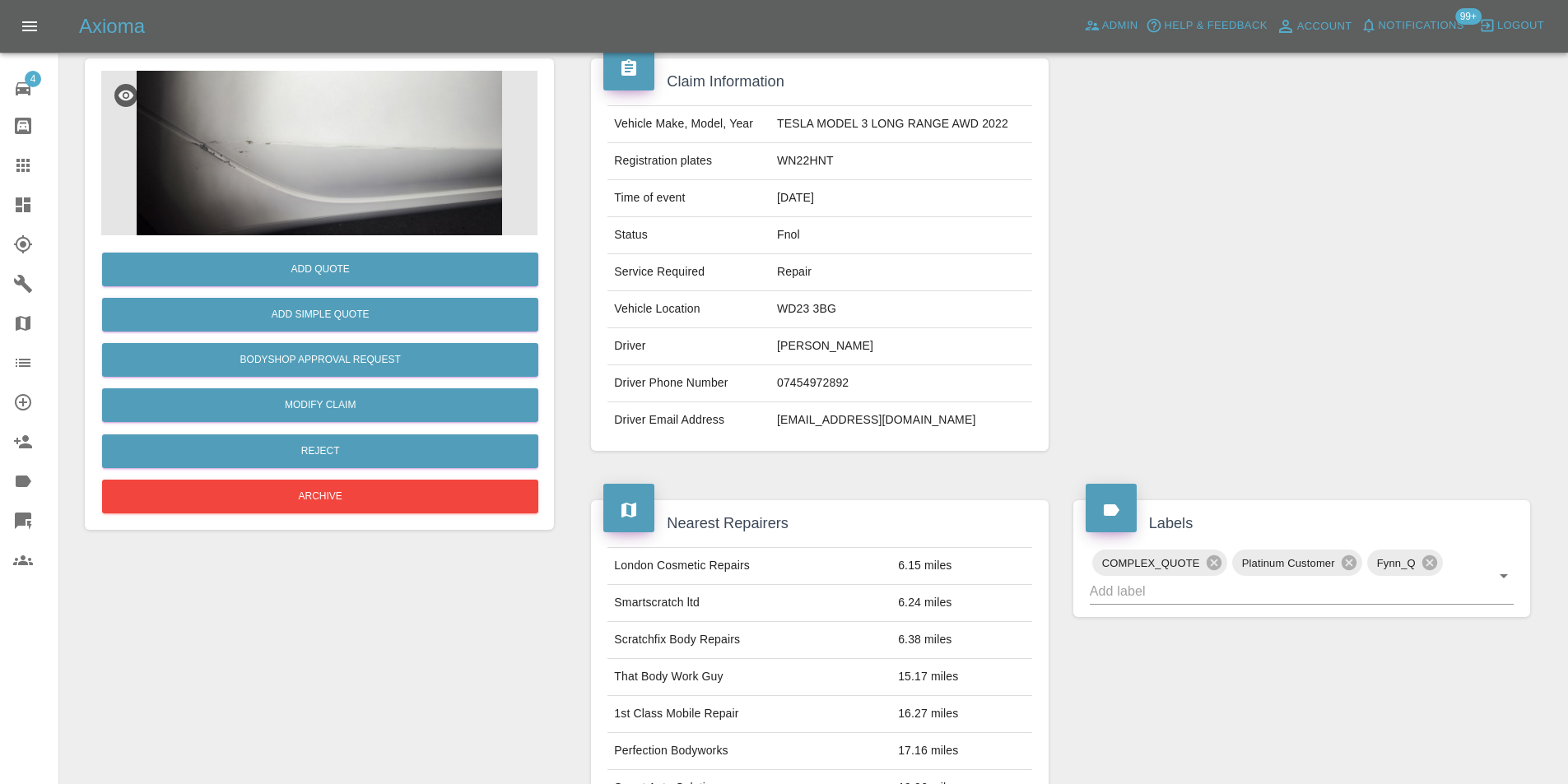
click at [303, 147] on img at bounding box center [319, 153] width 436 height 165
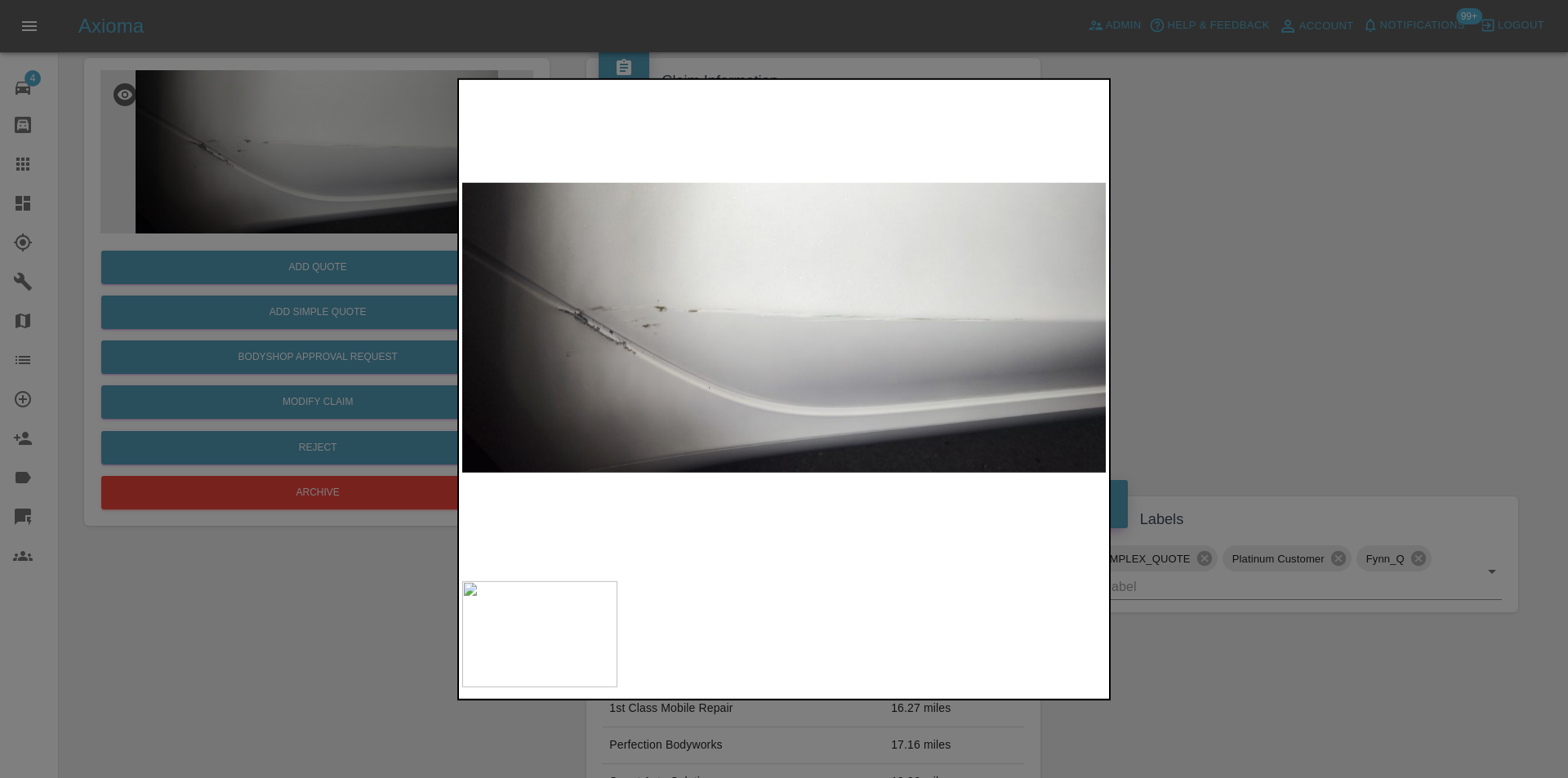
drag, startPoint x: 1254, startPoint y: 302, endPoint x: 892, endPoint y: 301, distance: 362.0
click at [1254, 301] on div at bounding box center [784, 389] width 1568 height 778
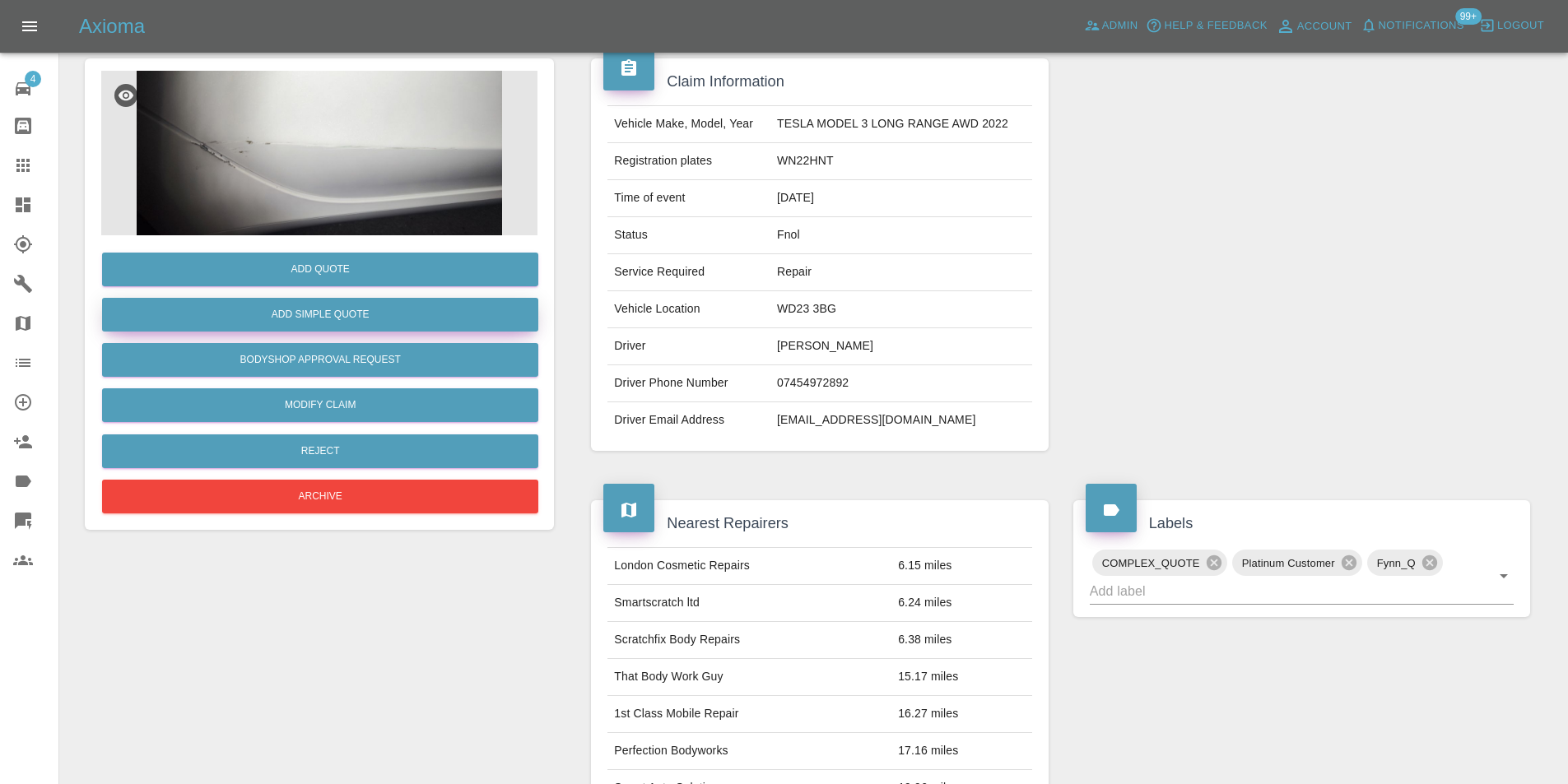
click at [290, 328] on button "Add Simple Quote" at bounding box center [320, 315] width 436 height 34
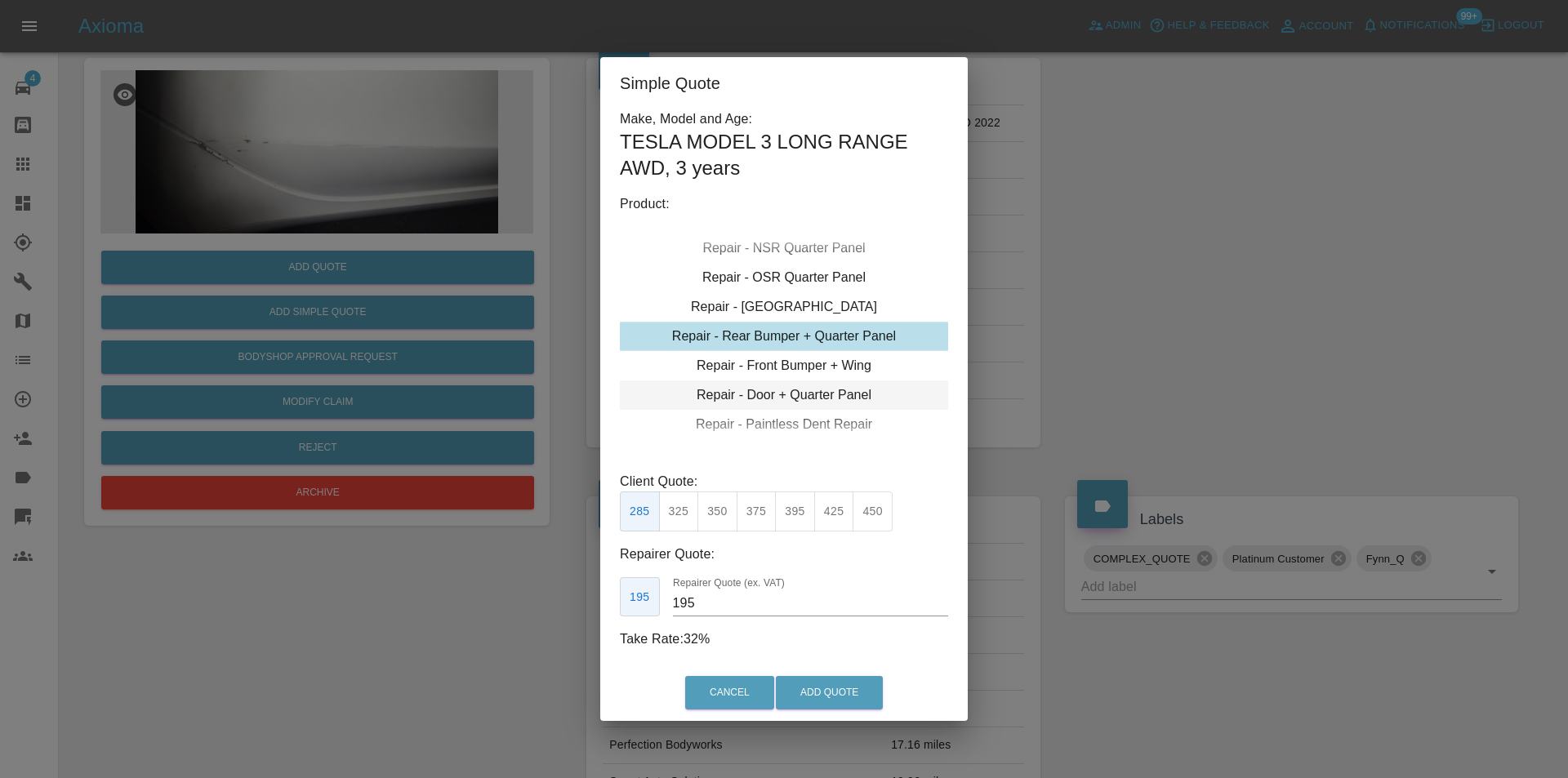
click at [817, 395] on div "Repair - Door + Quarter Panel" at bounding box center [784, 395] width 329 height 30
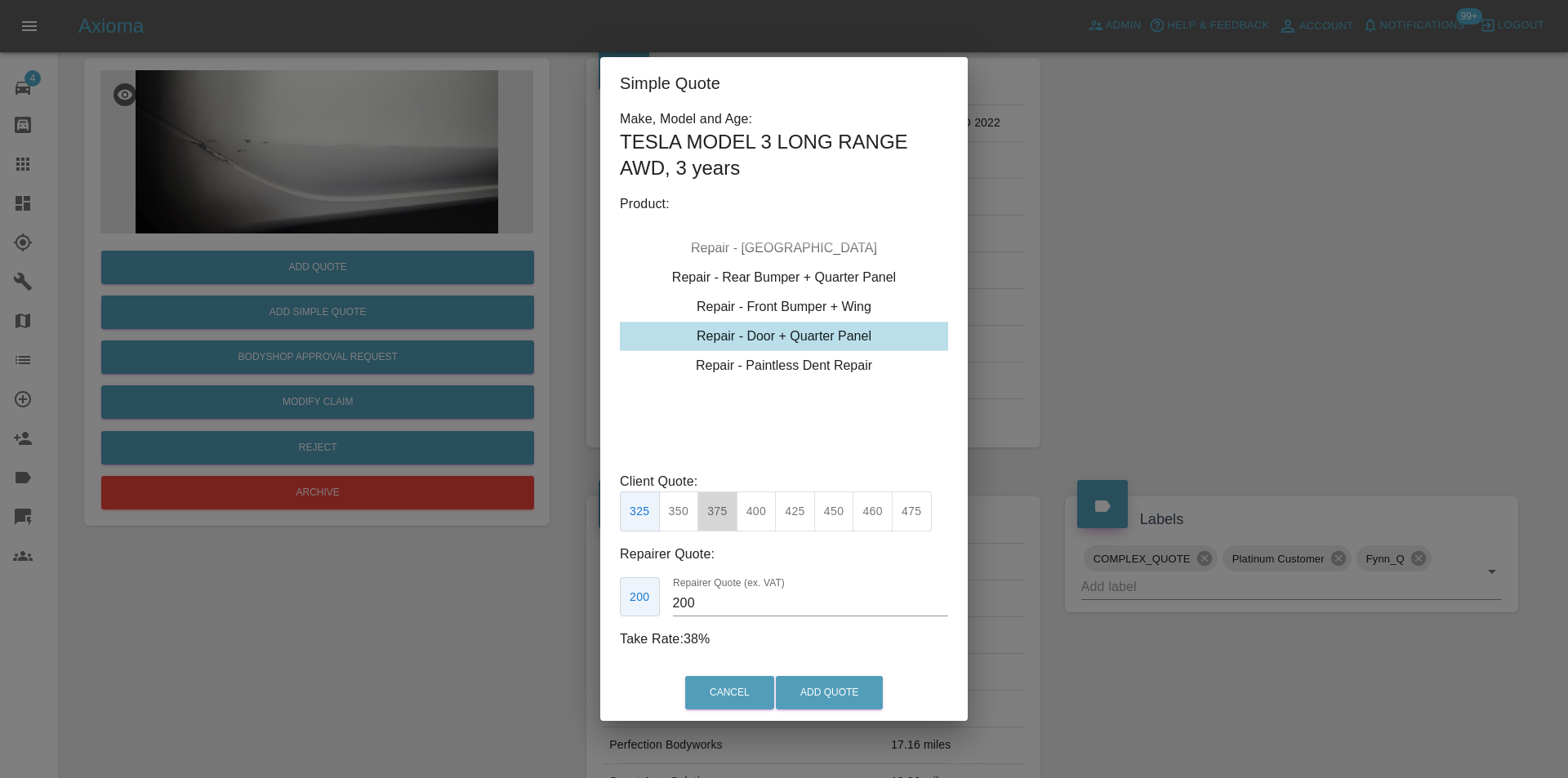
drag, startPoint x: 722, startPoint y: 509, endPoint x: 813, endPoint y: 621, distance: 144.3
click at [722, 509] on button "375" at bounding box center [717, 511] width 40 height 40
type input "230"
click at [851, 696] on button "Add Quote" at bounding box center [829, 693] width 107 height 34
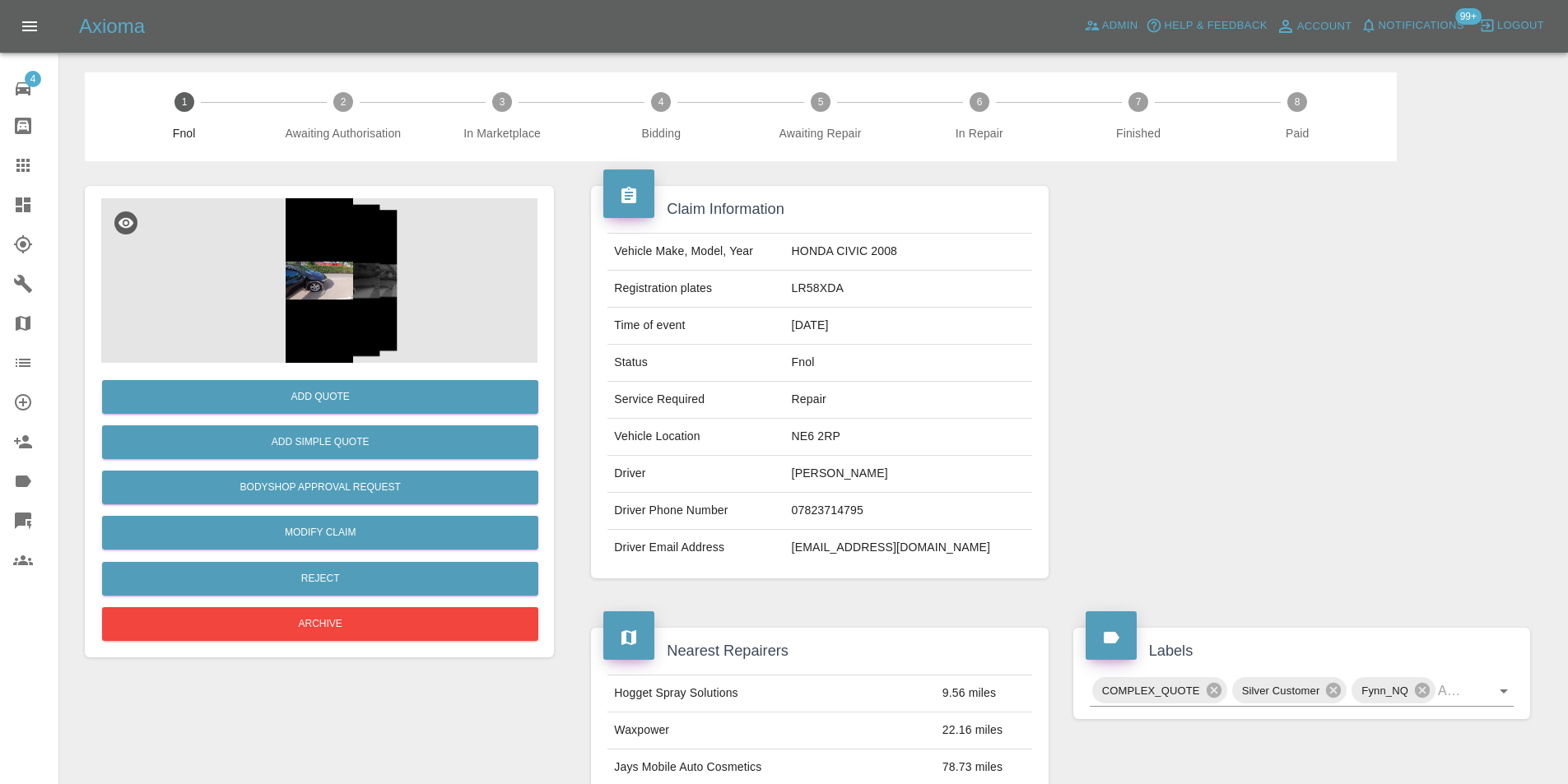
click at [300, 264] on img at bounding box center [319, 280] width 436 height 165
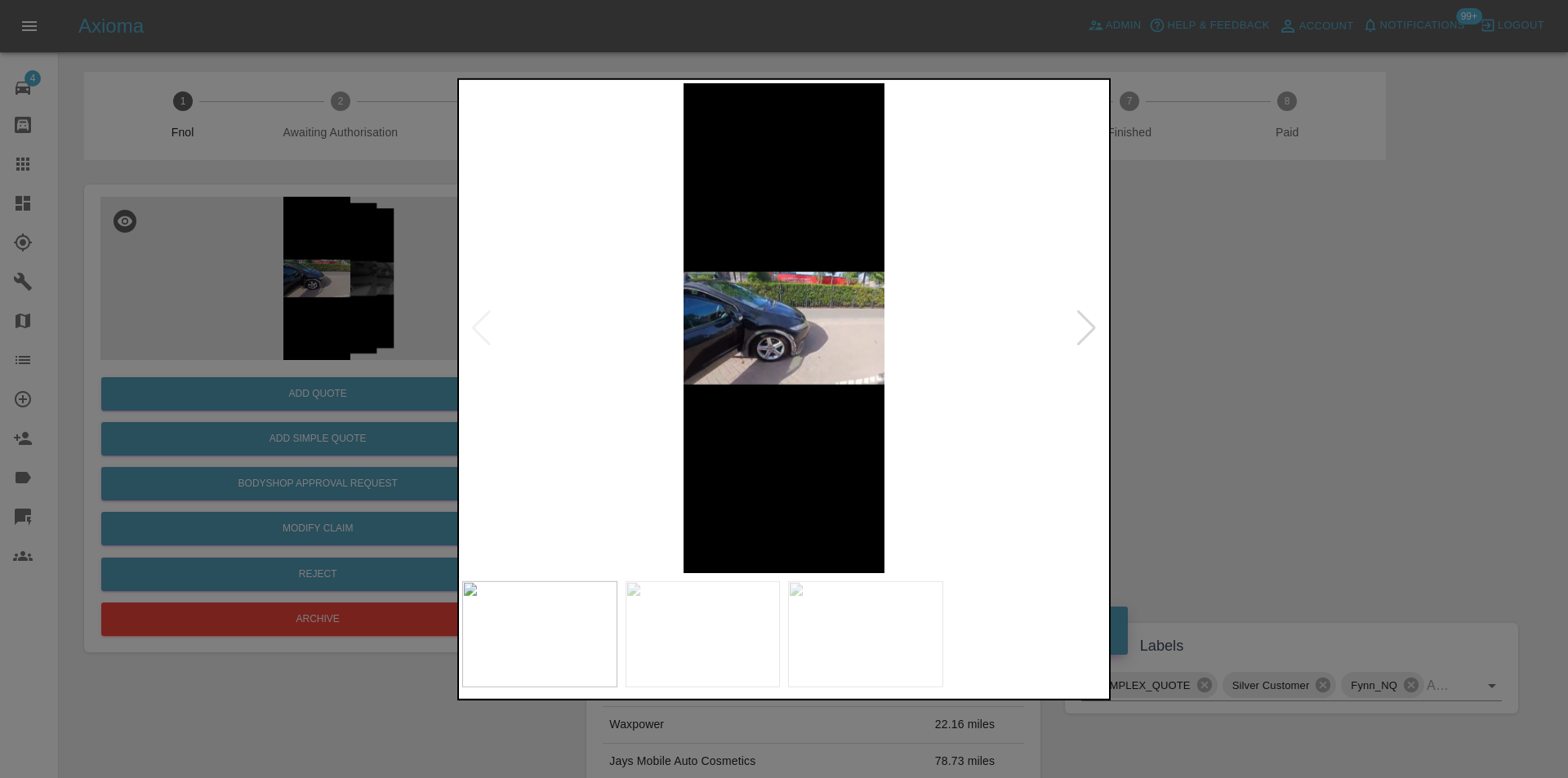
click at [1090, 324] on div at bounding box center [1086, 328] width 22 height 36
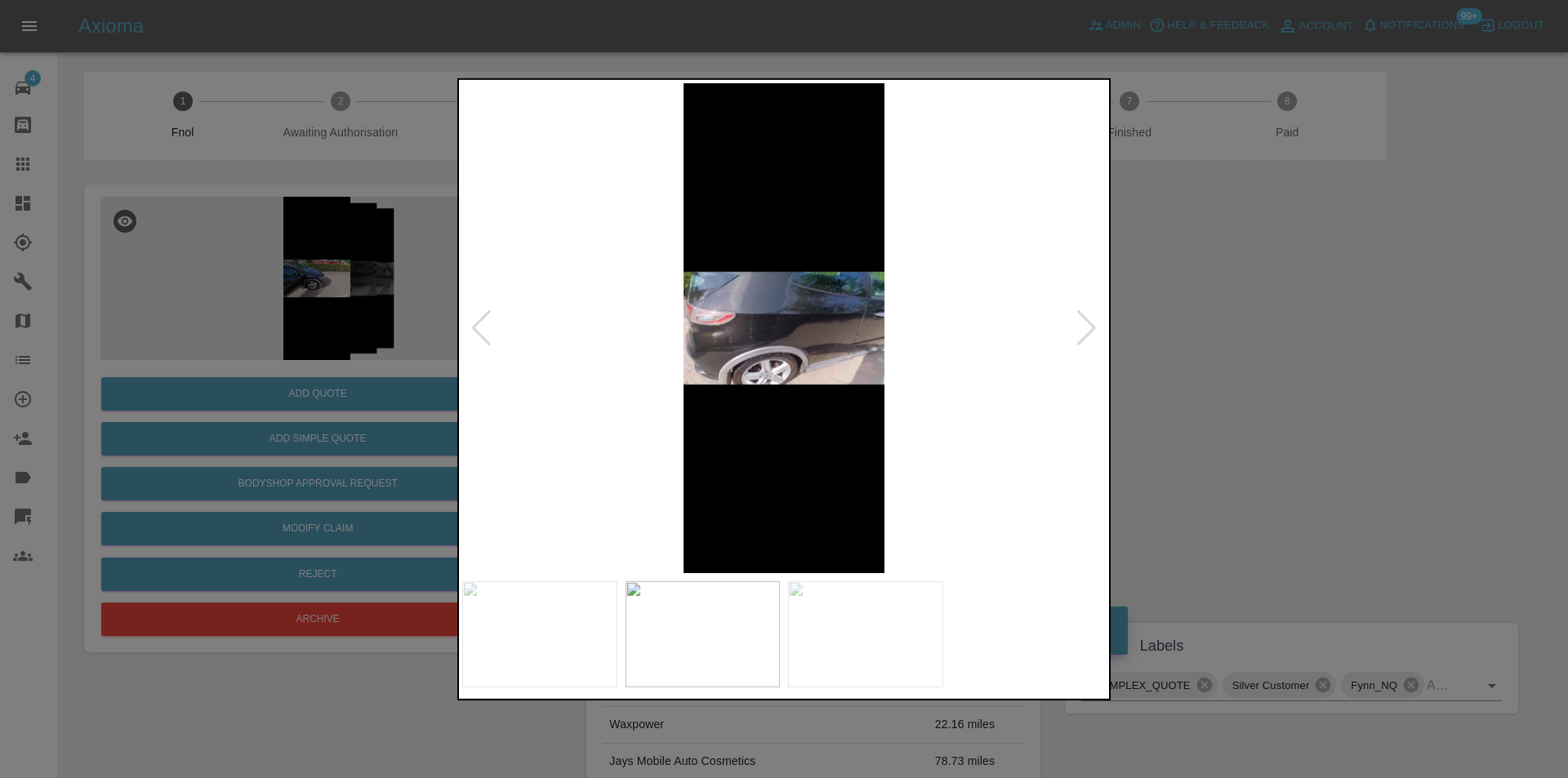
click at [1090, 324] on div at bounding box center [1086, 328] width 22 height 36
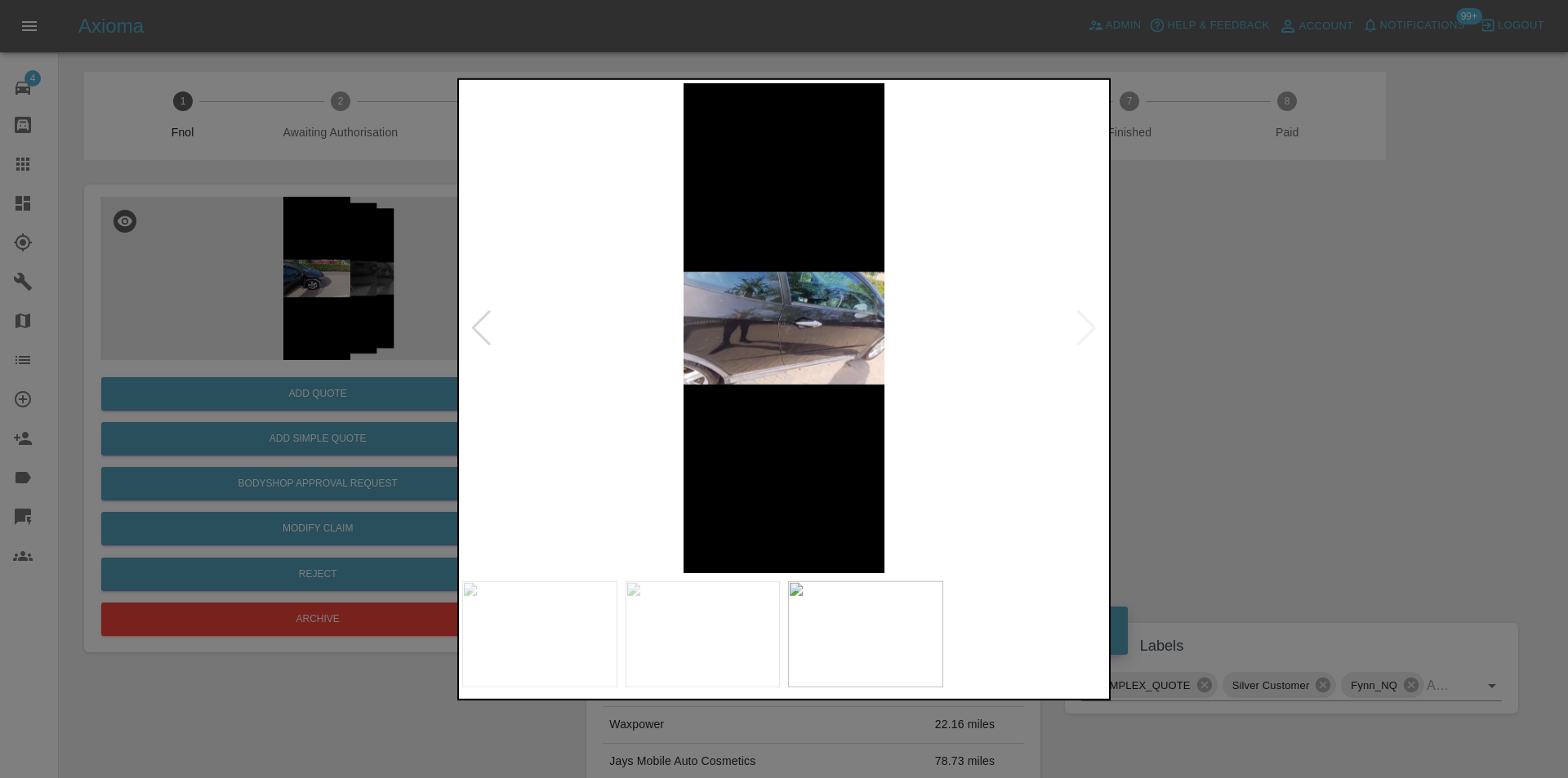
click at [1249, 334] on div at bounding box center [784, 389] width 1568 height 778
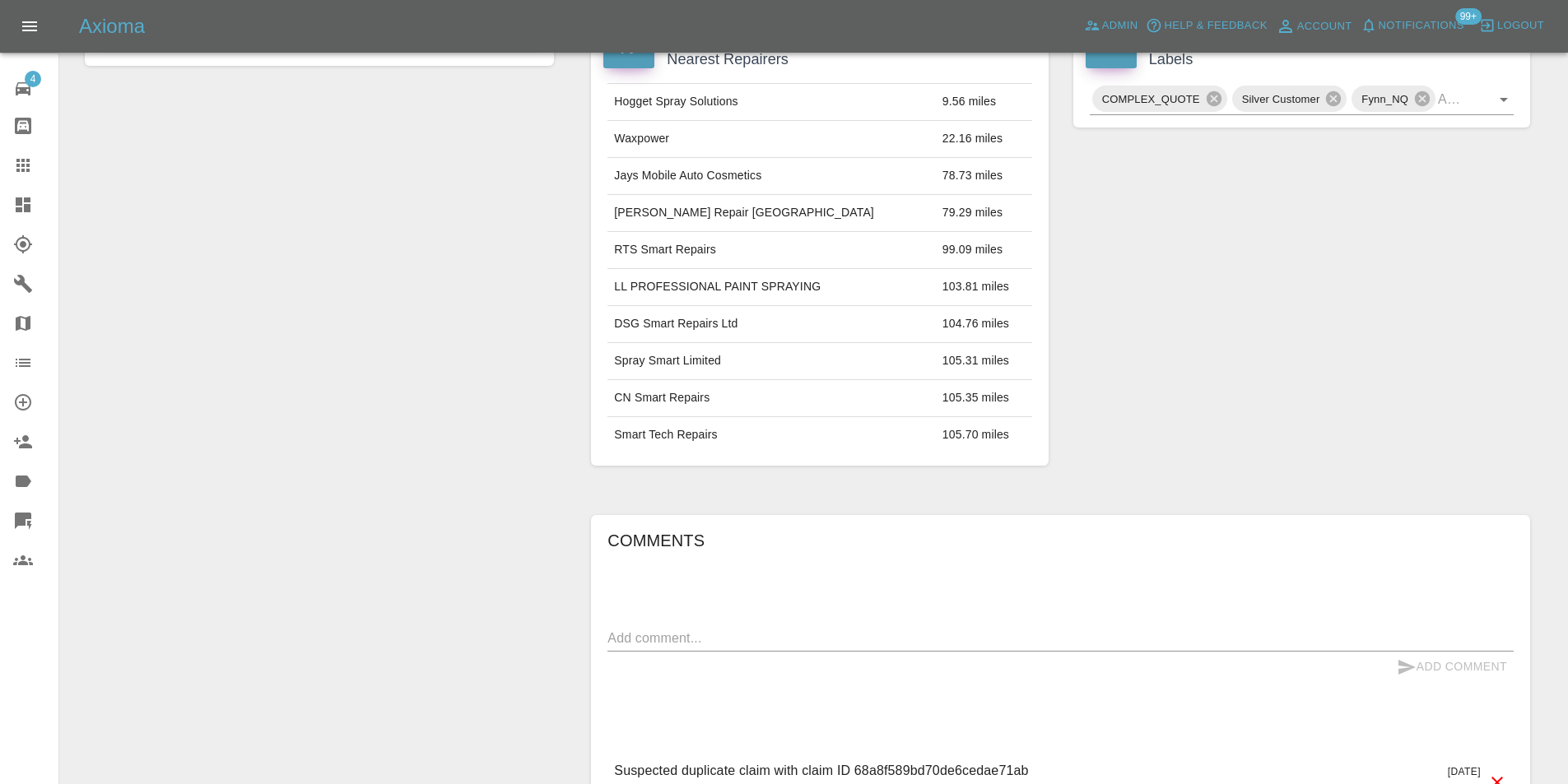
scroll to position [818, 0]
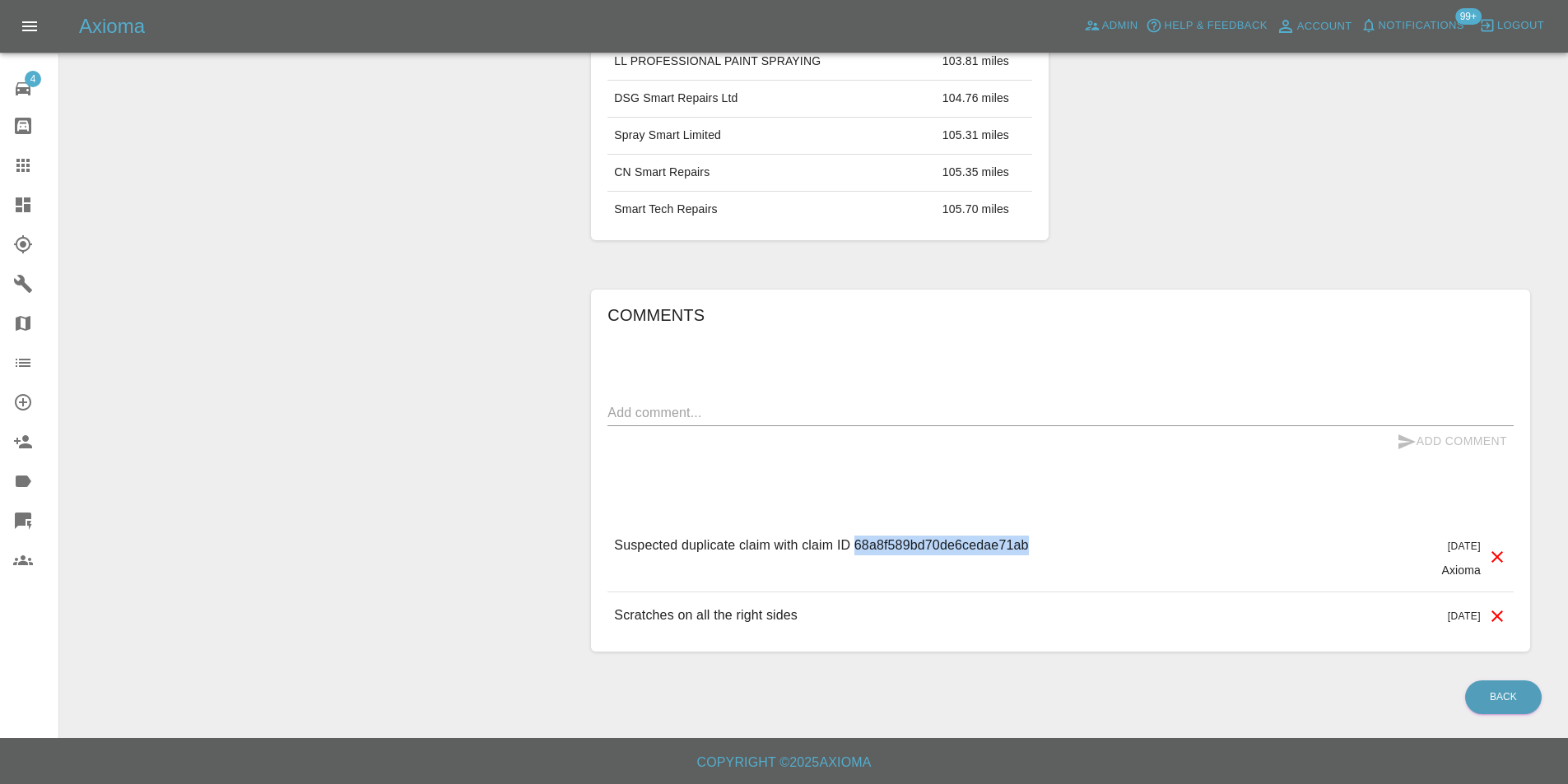
drag, startPoint x: 855, startPoint y: 543, endPoint x: 1039, endPoint y: 542, distance: 184.0
click at [1039, 544] on div "Suspected duplicate claim with claim ID 68a8f589bd70de6cedae71ab 4 days ago Axi…" at bounding box center [1061, 556] width 906 height 69
copy p "68a8f589bd70de6cedae71ab"
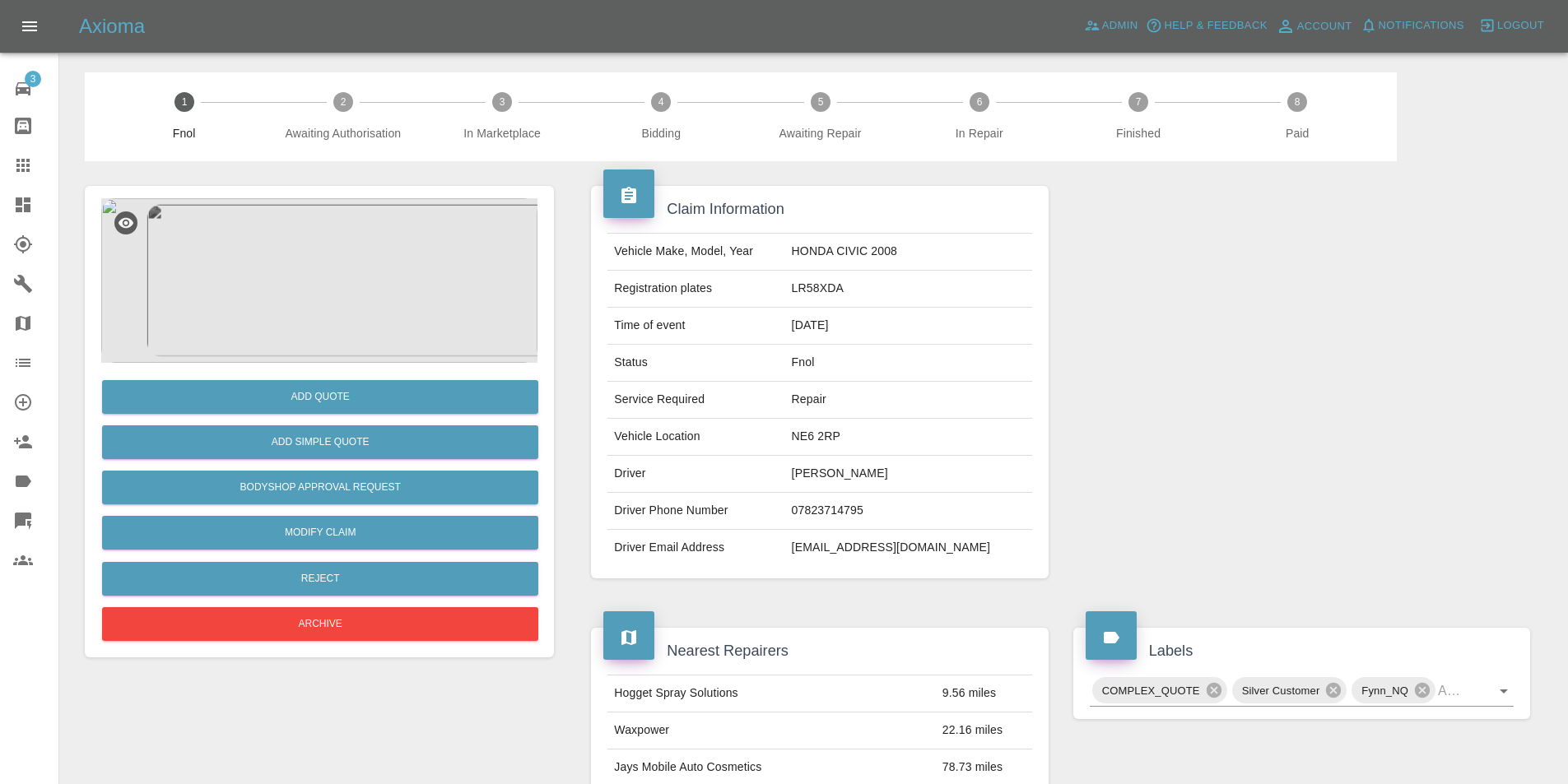
click at [316, 280] on img at bounding box center [319, 280] width 436 height 165
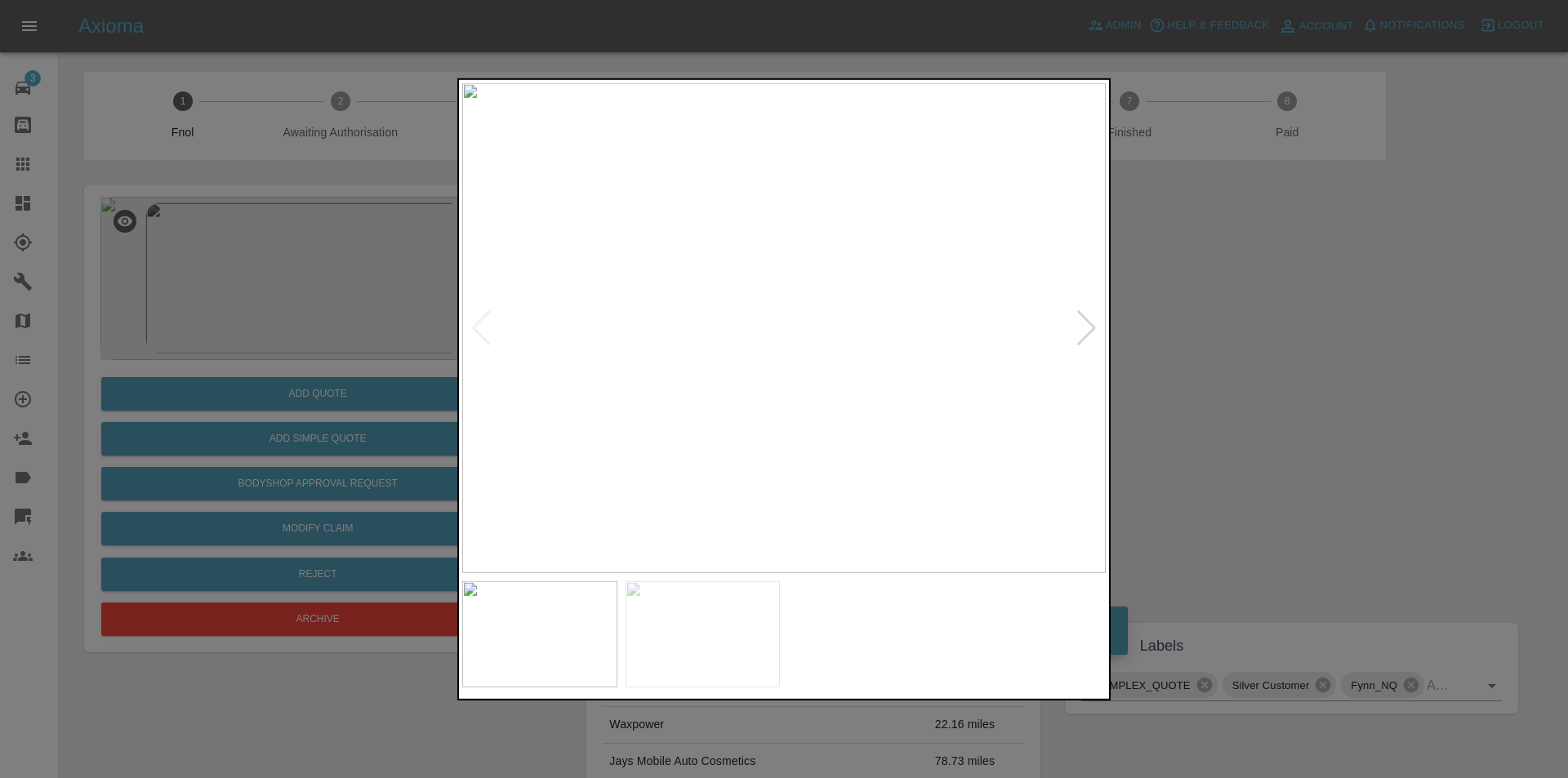
click at [1096, 324] on div at bounding box center [1086, 328] width 22 height 36
drag, startPoint x: 1239, startPoint y: 335, endPoint x: 958, endPoint y: 401, distance: 288.6
click at [1239, 337] on div at bounding box center [784, 389] width 1568 height 778
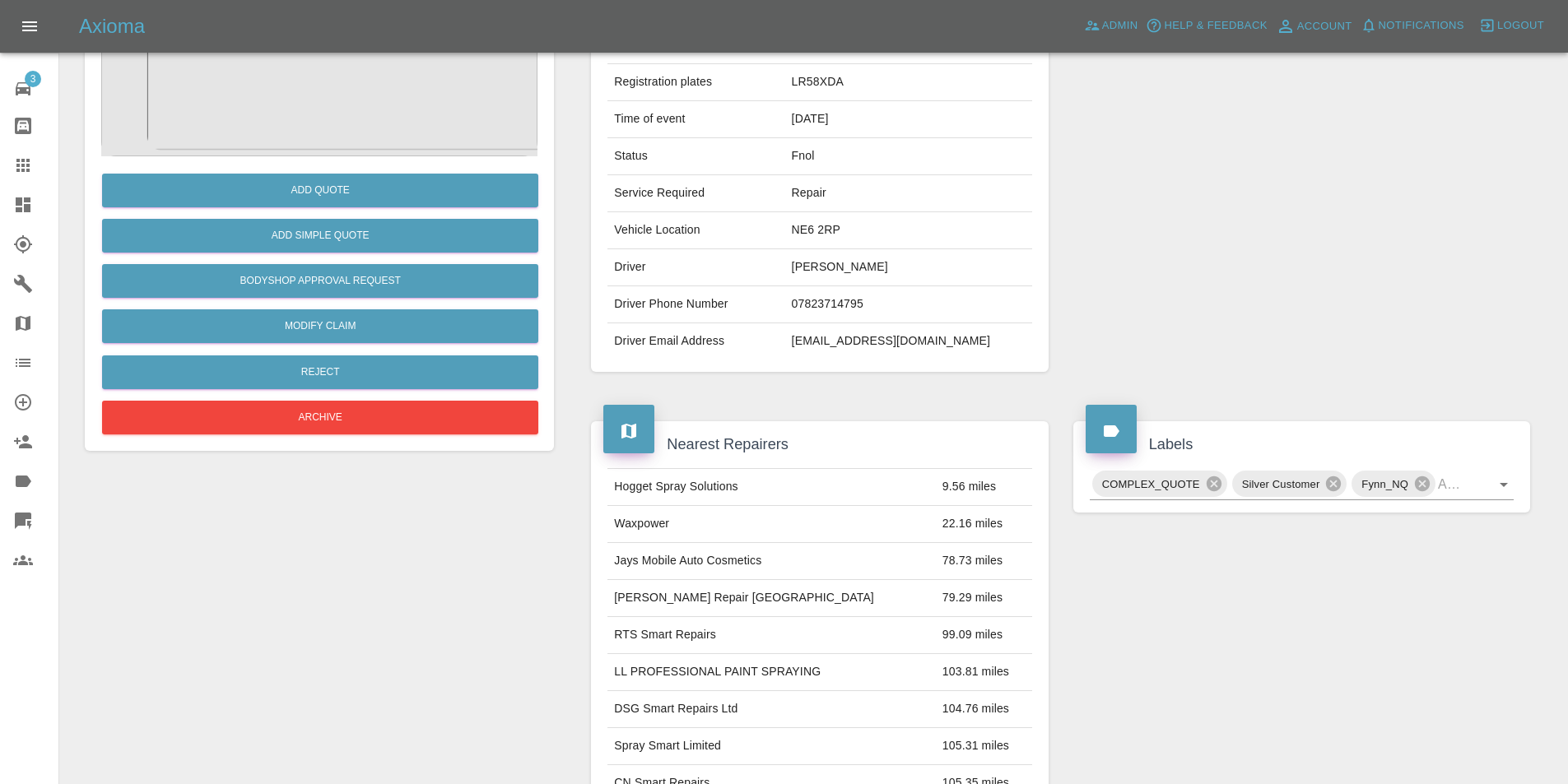
scroll to position [329, 0]
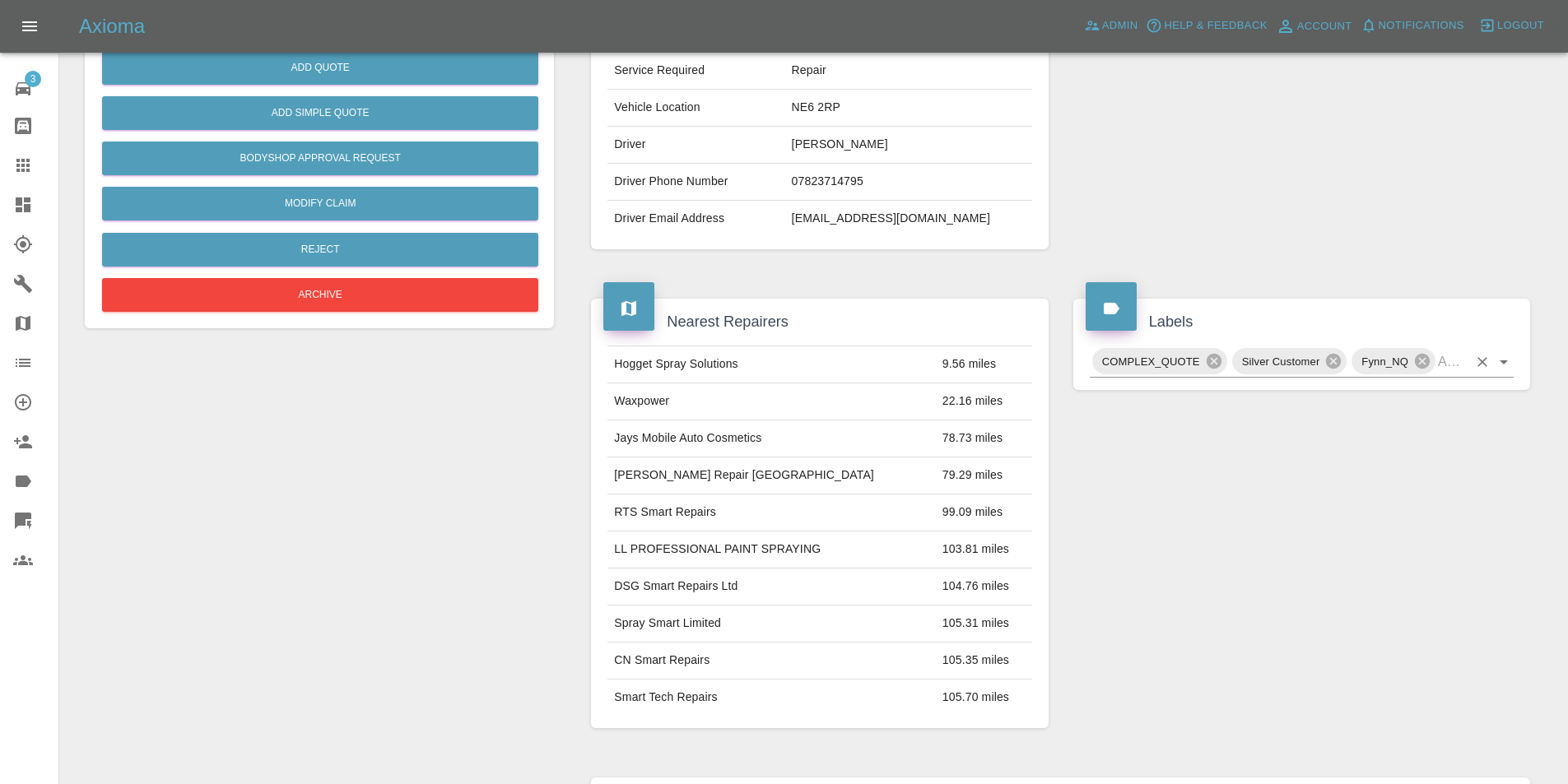
click at [1501, 364] on icon "Open" at bounding box center [1503, 362] width 20 height 20
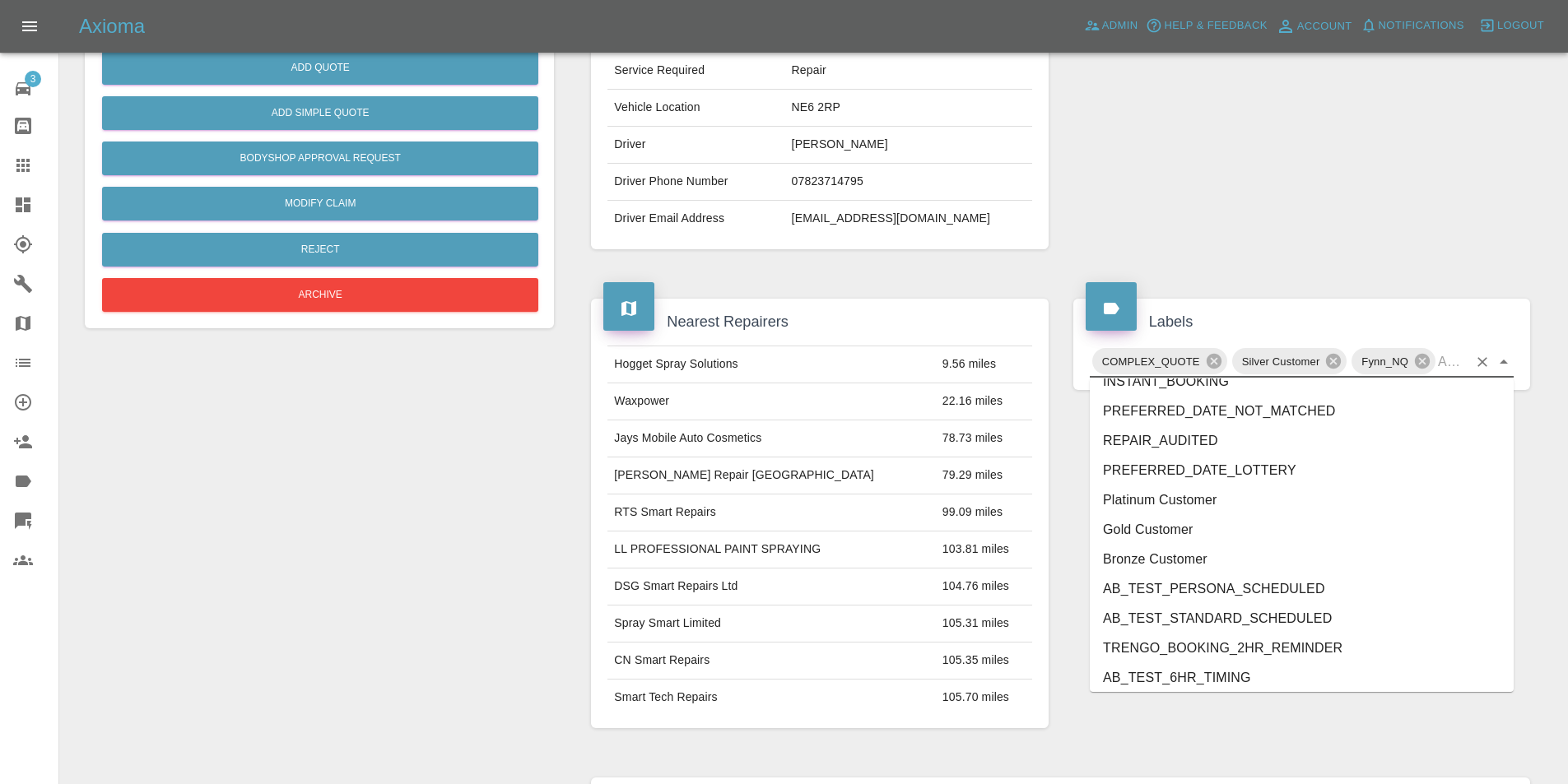
scroll to position [3342, 0]
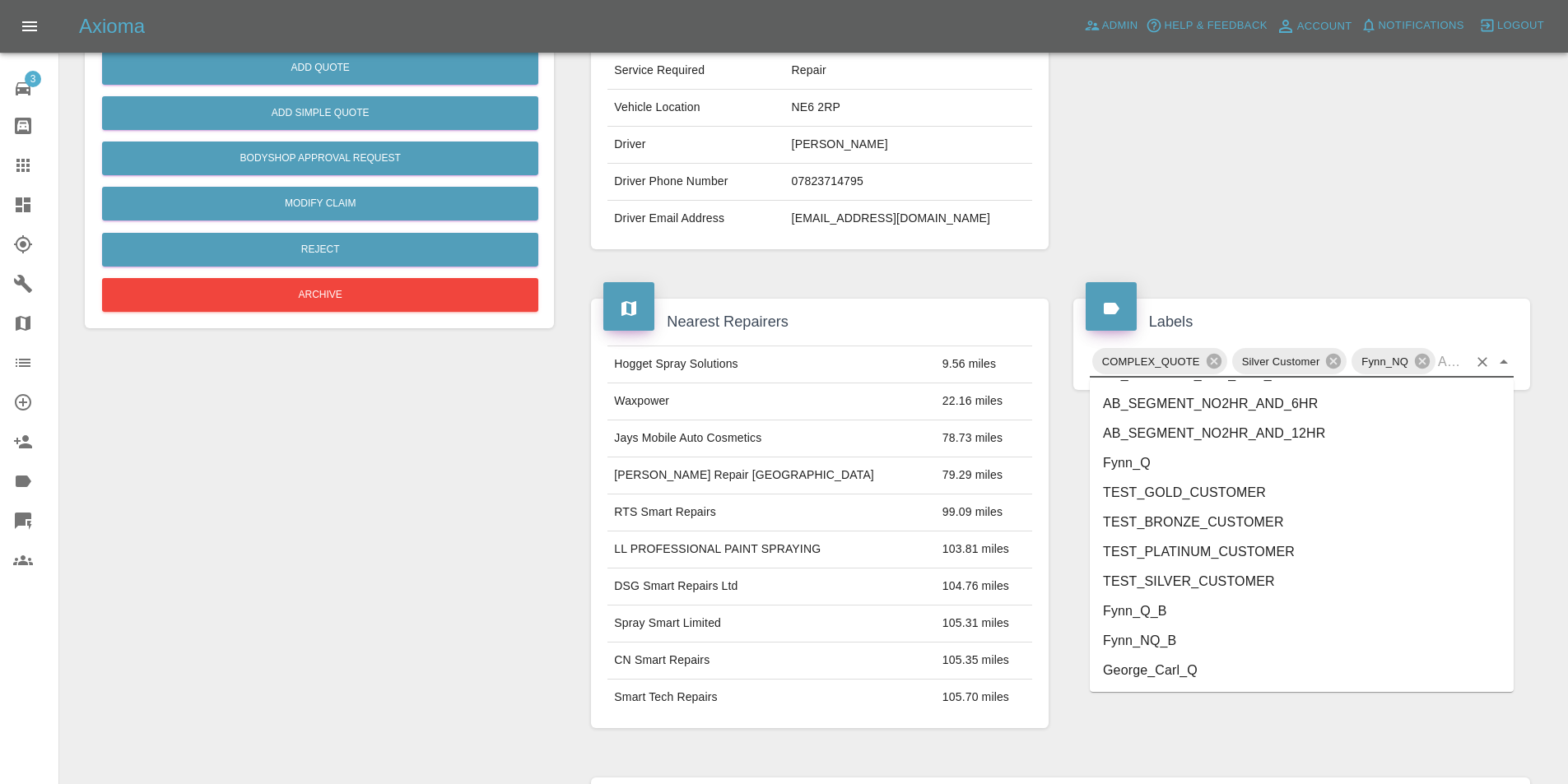
click at [1154, 671] on li "George_Carl_Q" at bounding box center [1302, 671] width 424 height 30
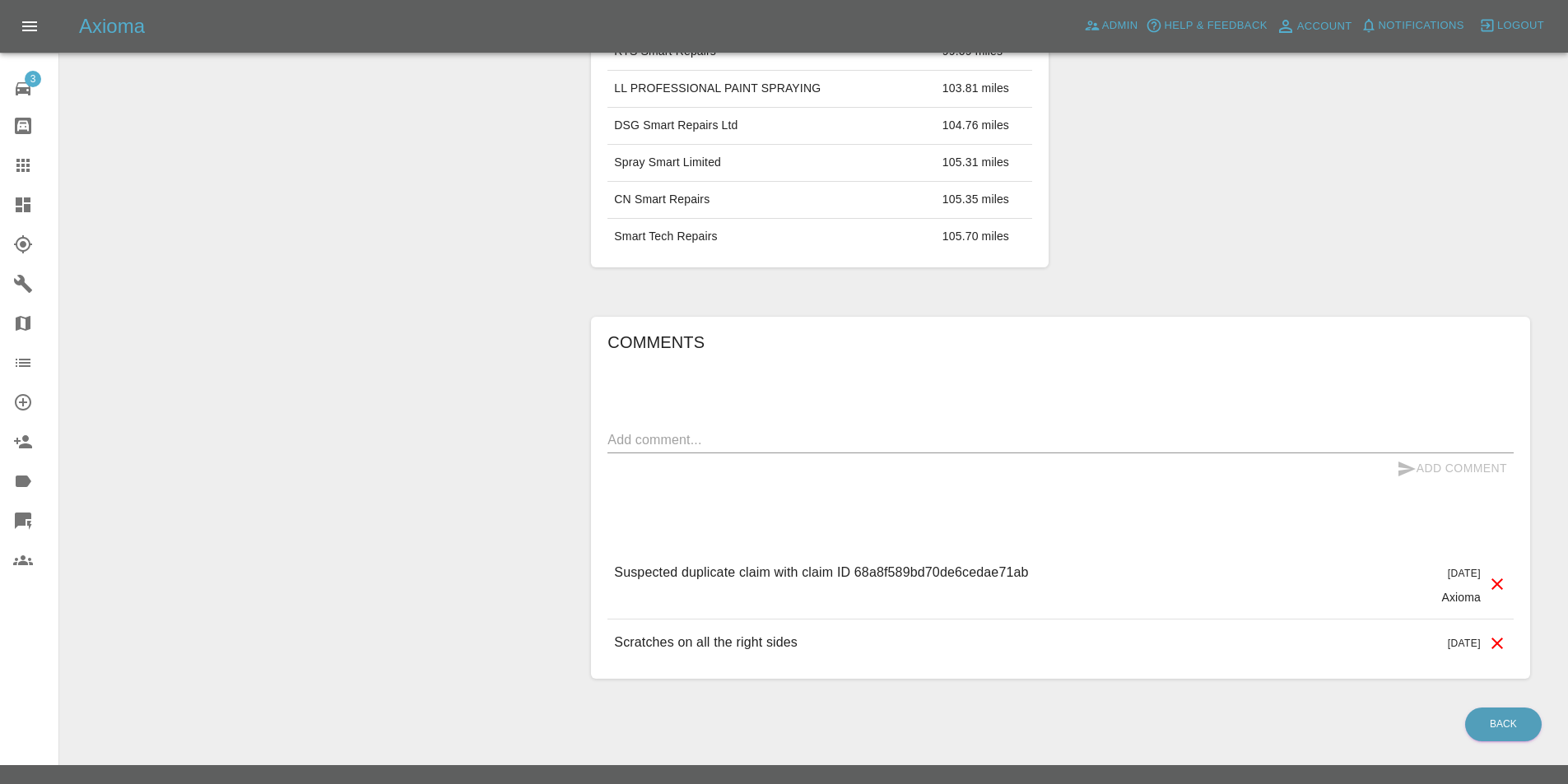
scroll to position [818, 0]
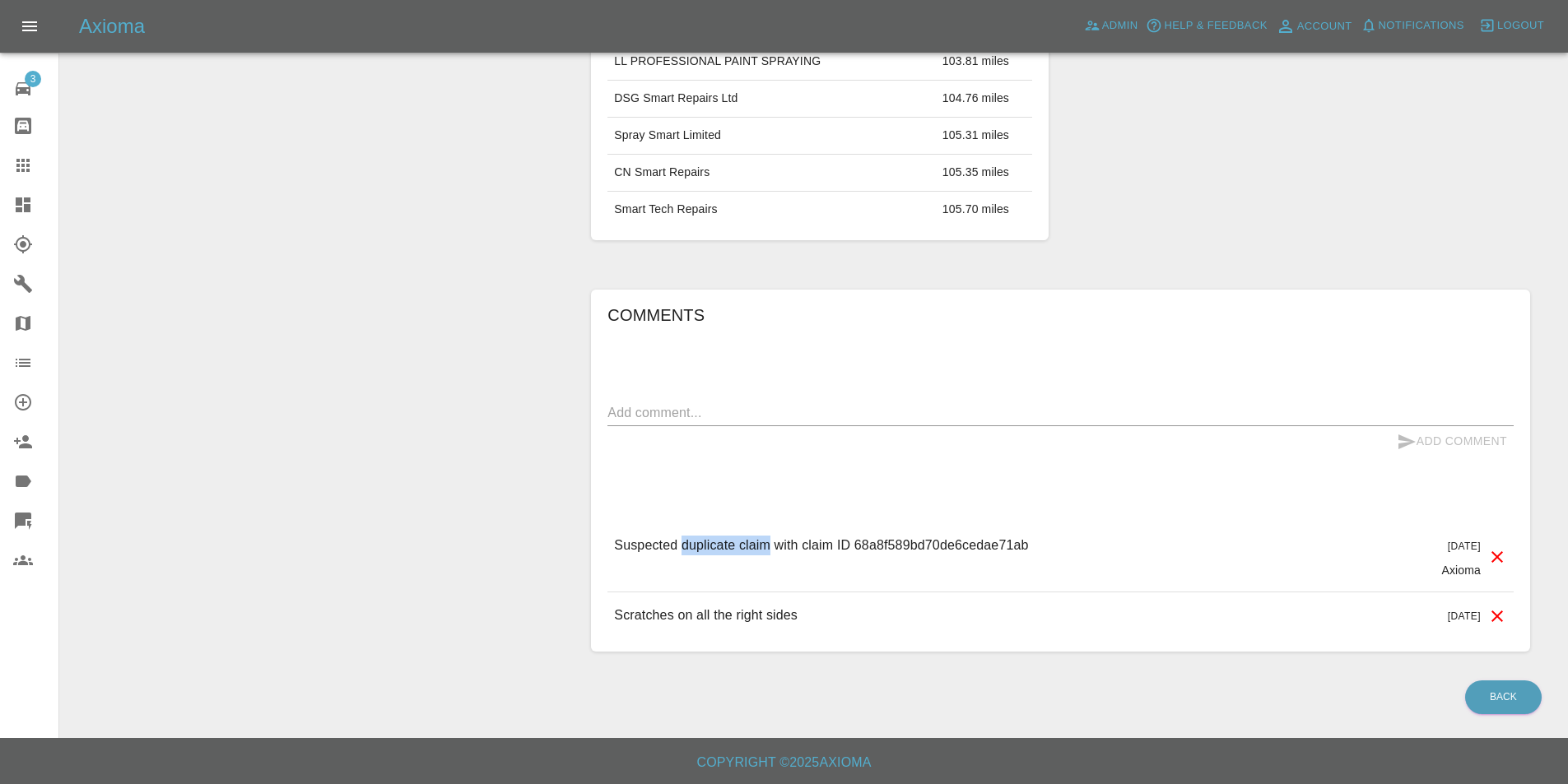
drag, startPoint x: 683, startPoint y: 546, endPoint x: 771, endPoint y: 566, distance: 90.2
click at [771, 566] on div "Suspected duplicate claim with claim ID 68a8f589bd70de6cedae71ab" at bounding box center [820, 557] width 414 height 43
copy p "duplicate claim"
drag, startPoint x: 712, startPoint y: 419, endPoint x: 725, endPoint y: 424, distance: 13.9
click at [712, 420] on textarea at bounding box center [1061, 413] width 906 height 19
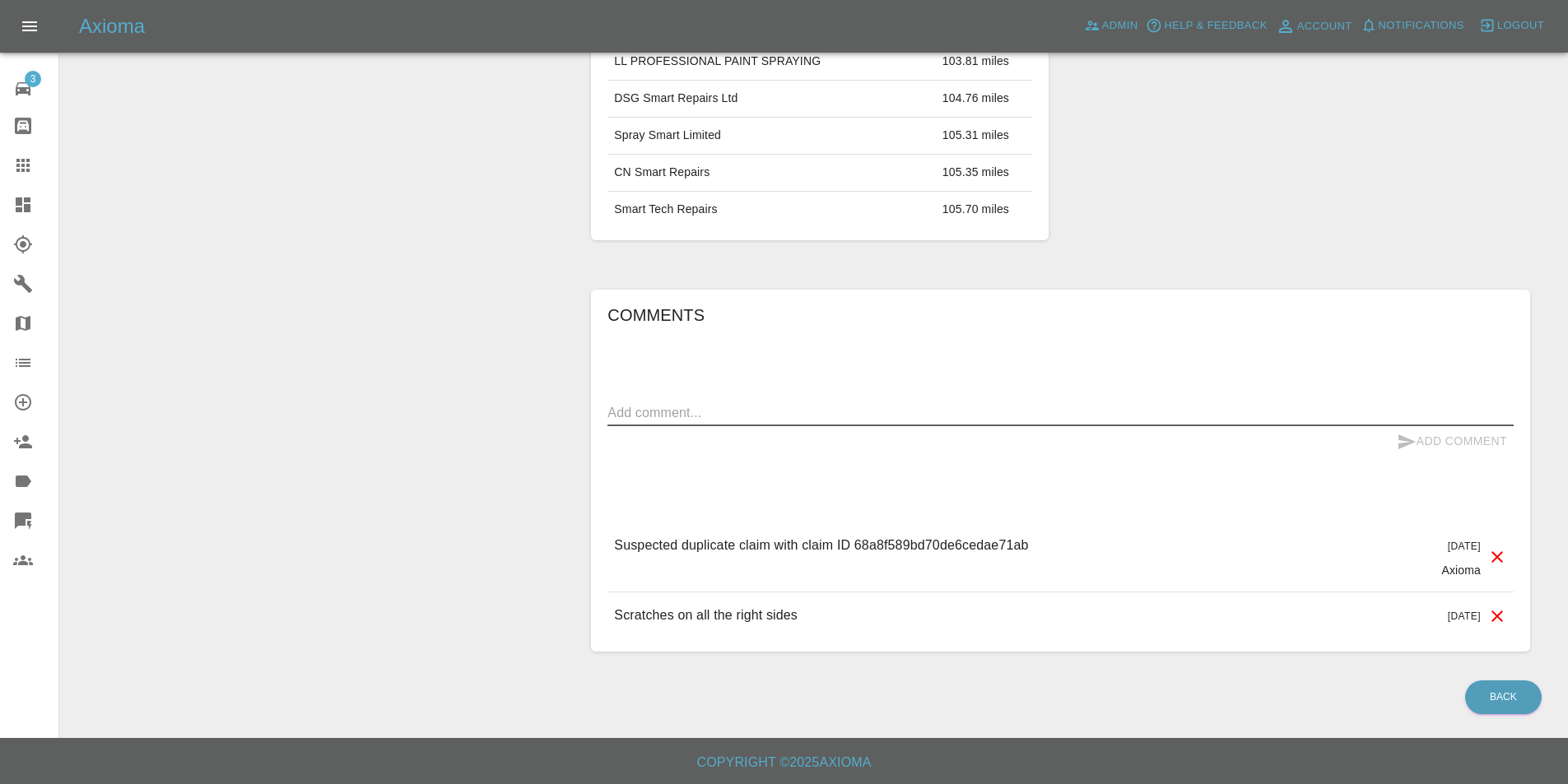
paste textarea "duplicate claim"
type textarea "duplicate claim"
click at [1464, 442] on button "Add Comment" at bounding box center [1452, 442] width 124 height 31
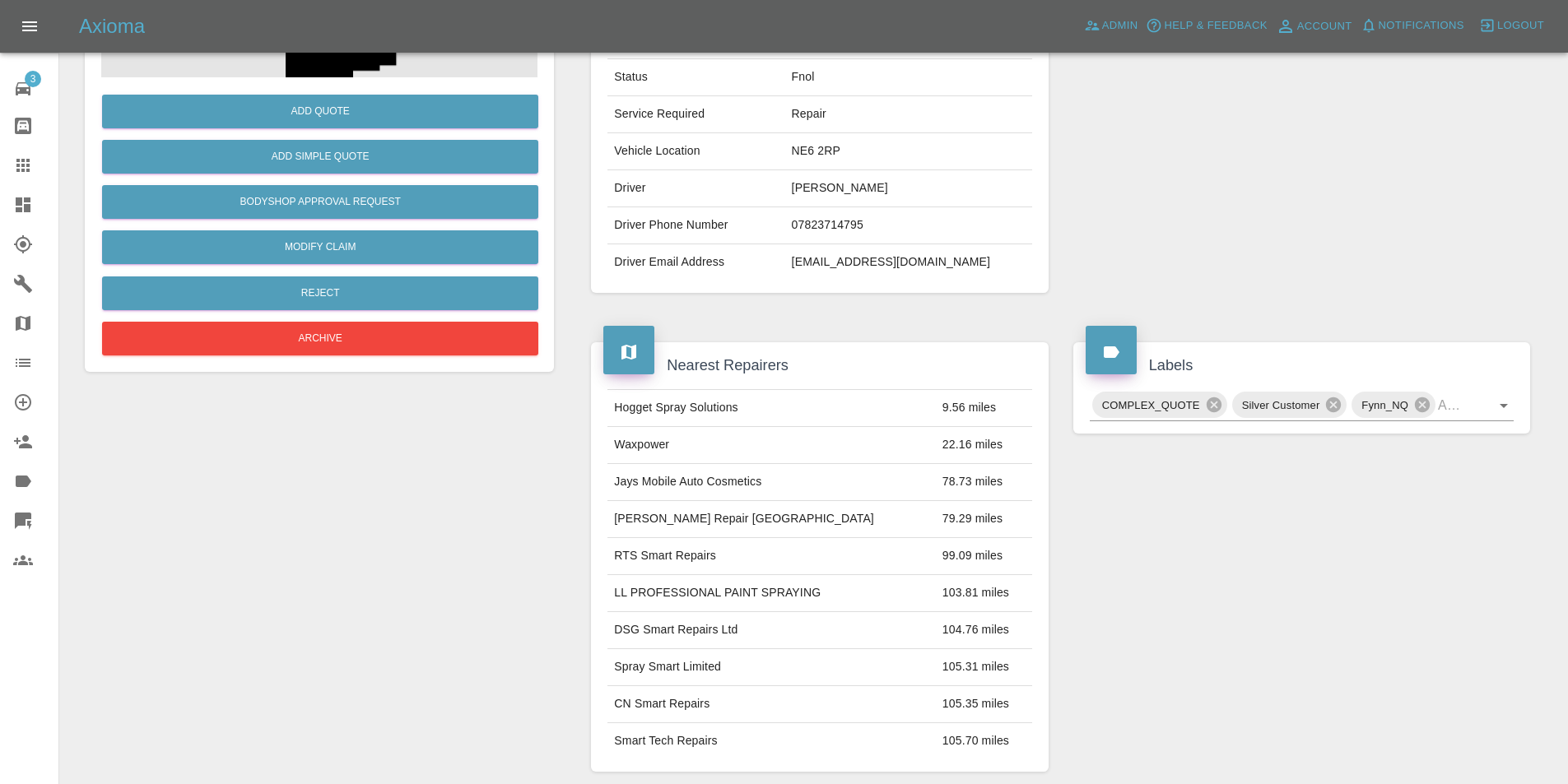
scroll to position [160, 0]
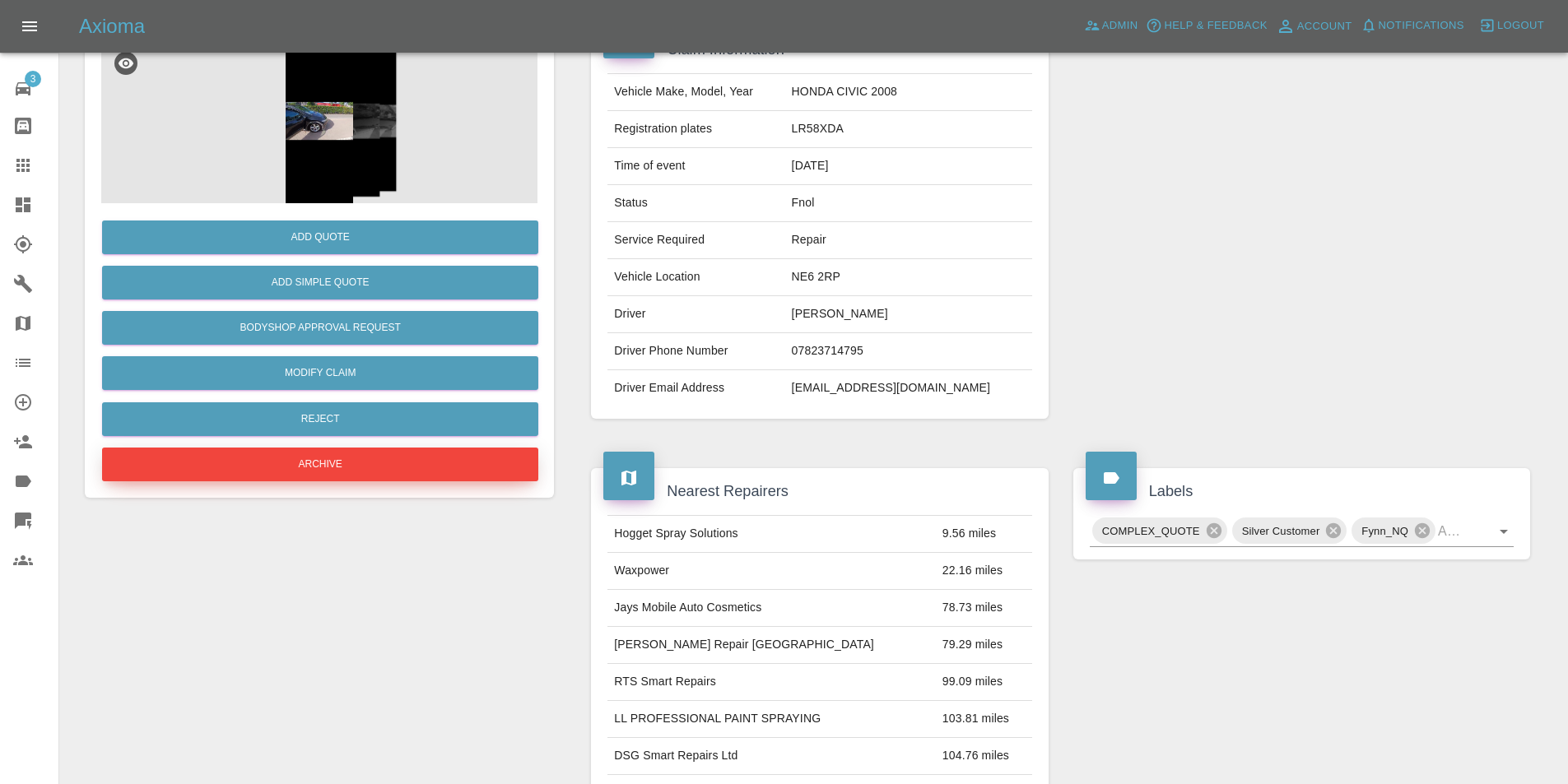
click at [329, 462] on button "Archive" at bounding box center [320, 465] width 436 height 34
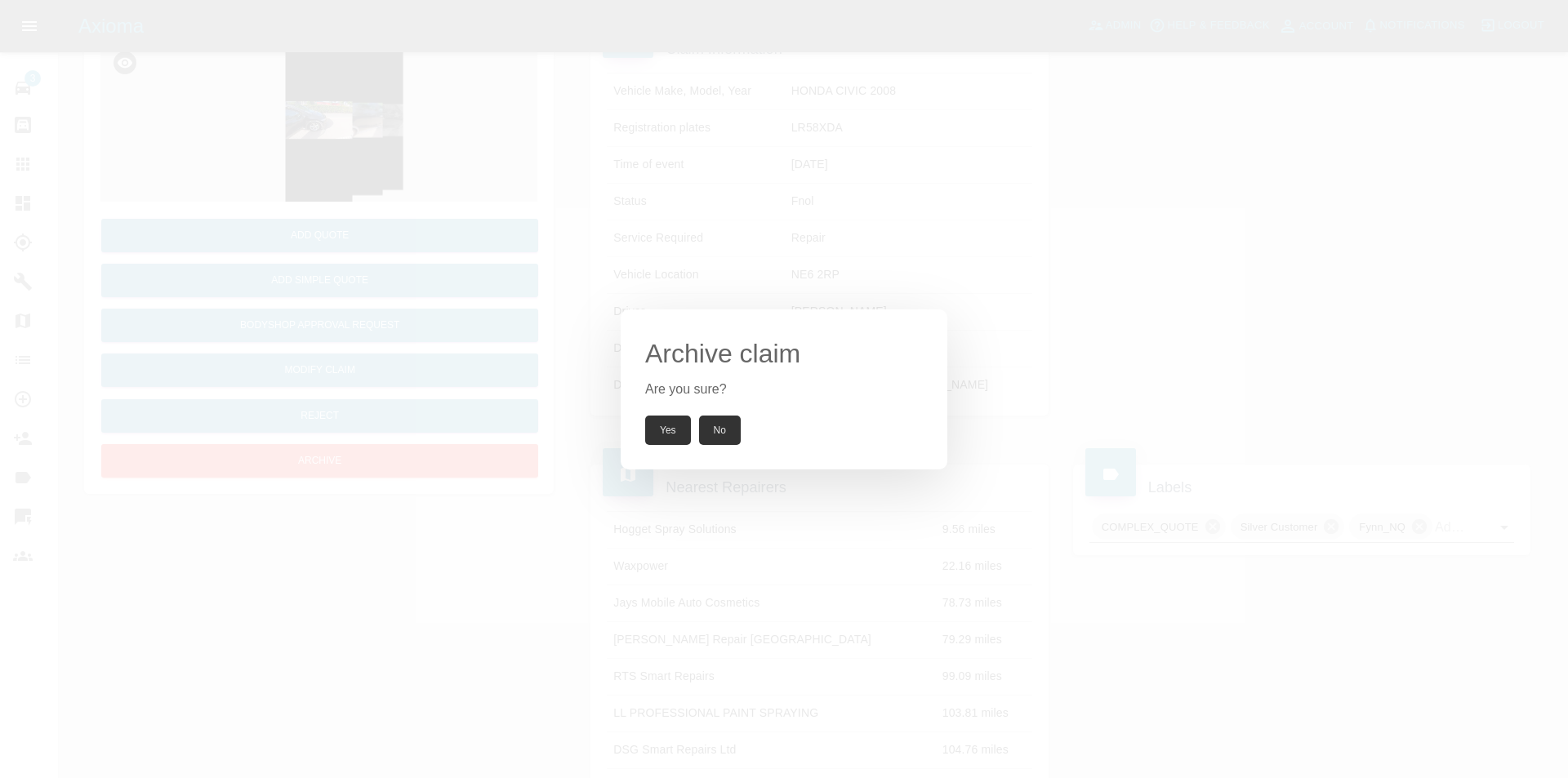
click at [671, 429] on button "Yes" at bounding box center [668, 430] width 46 height 30
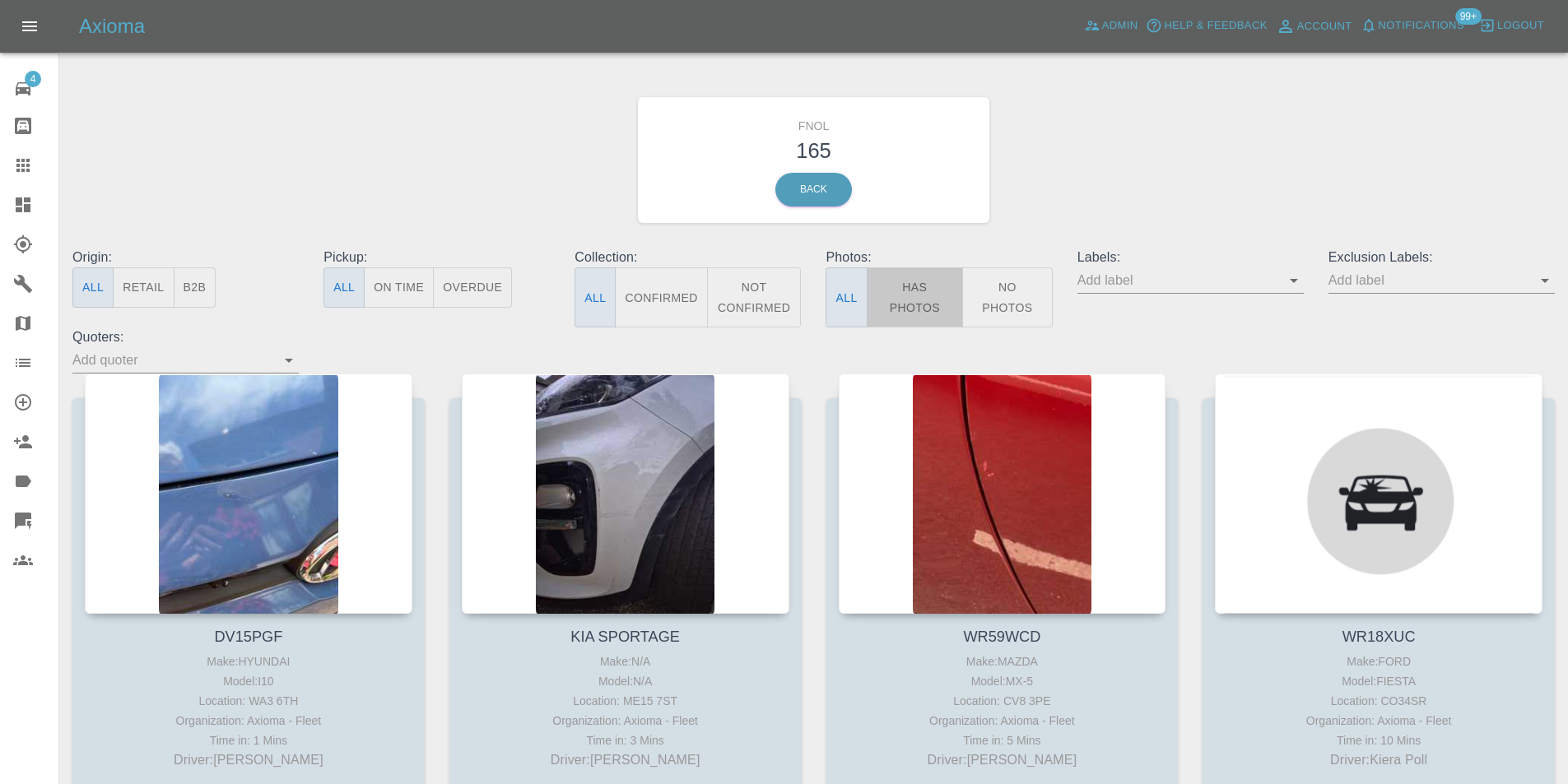
click at [889, 285] on button "Has Photos" at bounding box center [916, 297] width 97 height 60
click at [903, 291] on button "Has Photos" at bounding box center [916, 297] width 97 height 60
click at [906, 293] on button "Has Photos" at bounding box center [916, 297] width 97 height 60
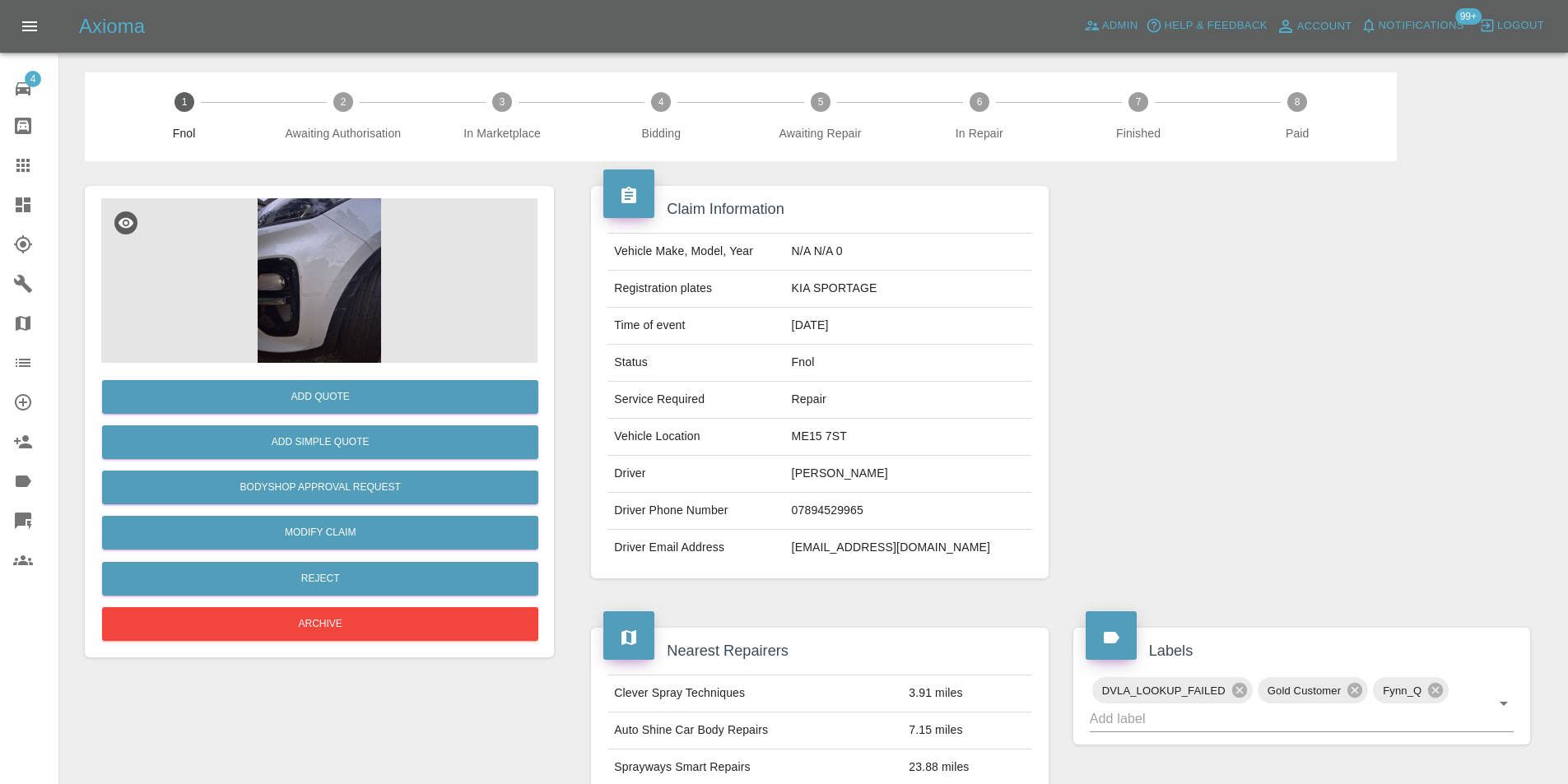
click at [310, 270] on img at bounding box center [319, 280] width 436 height 165
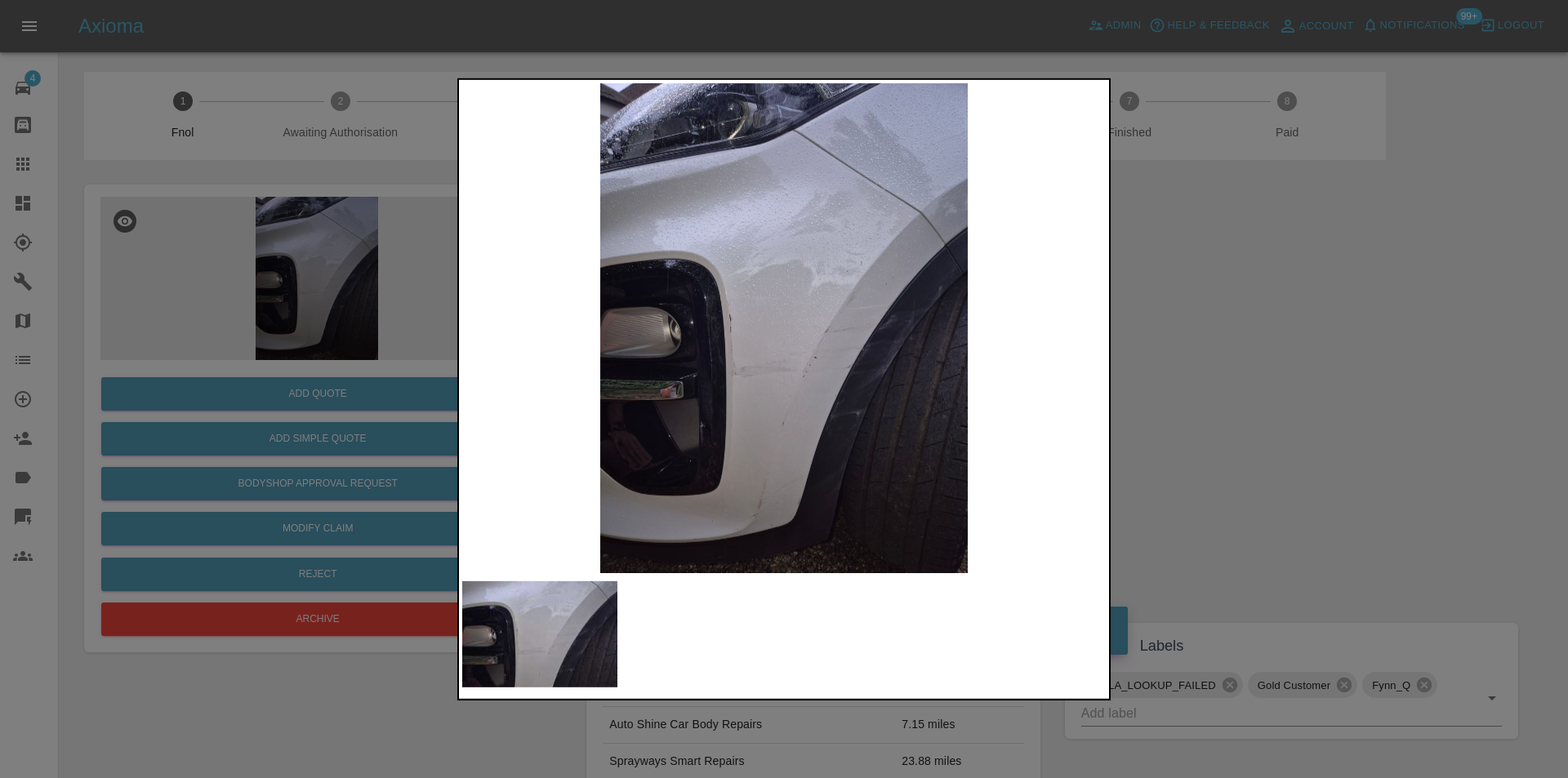
click at [738, 350] on img at bounding box center [784, 327] width 643 height 490
click at [738, 350] on img at bounding box center [784, 327] width 643 height 490
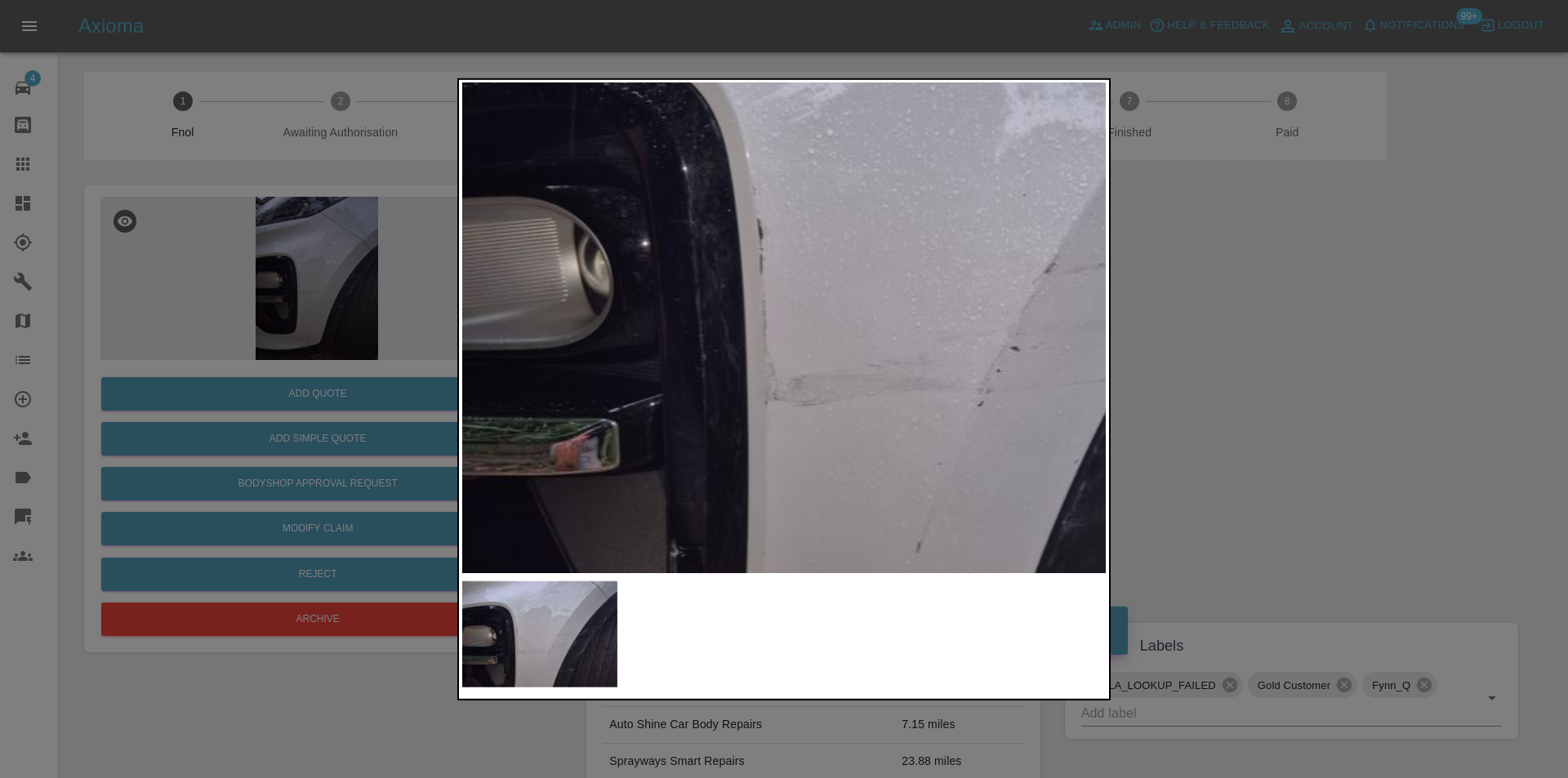
click at [928, 323] on img at bounding box center [921, 260] width 1930 height 1470
click at [929, 322] on img at bounding box center [921, 260] width 1930 height 1470
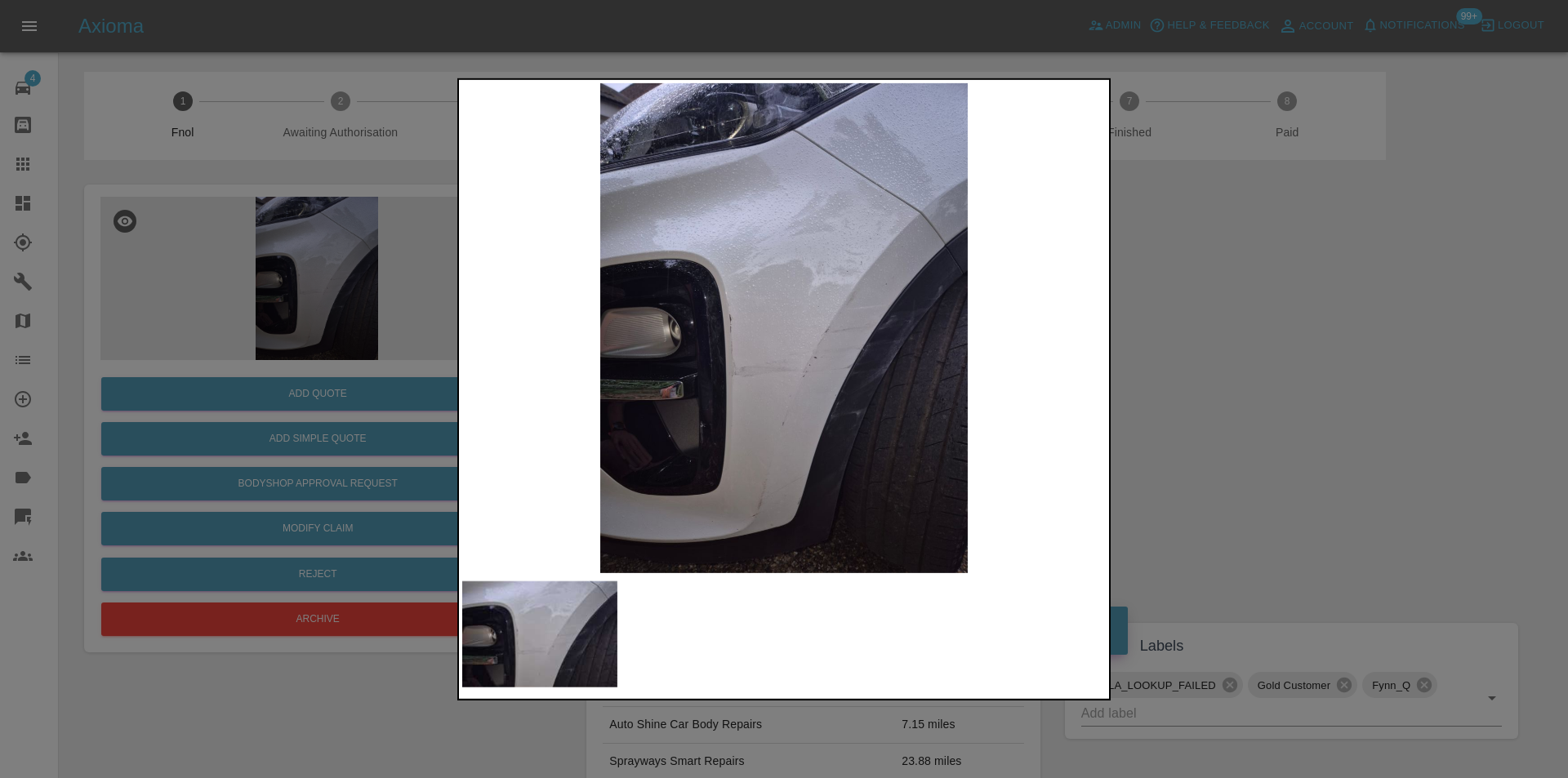
click at [1299, 348] on div at bounding box center [784, 389] width 1568 height 778
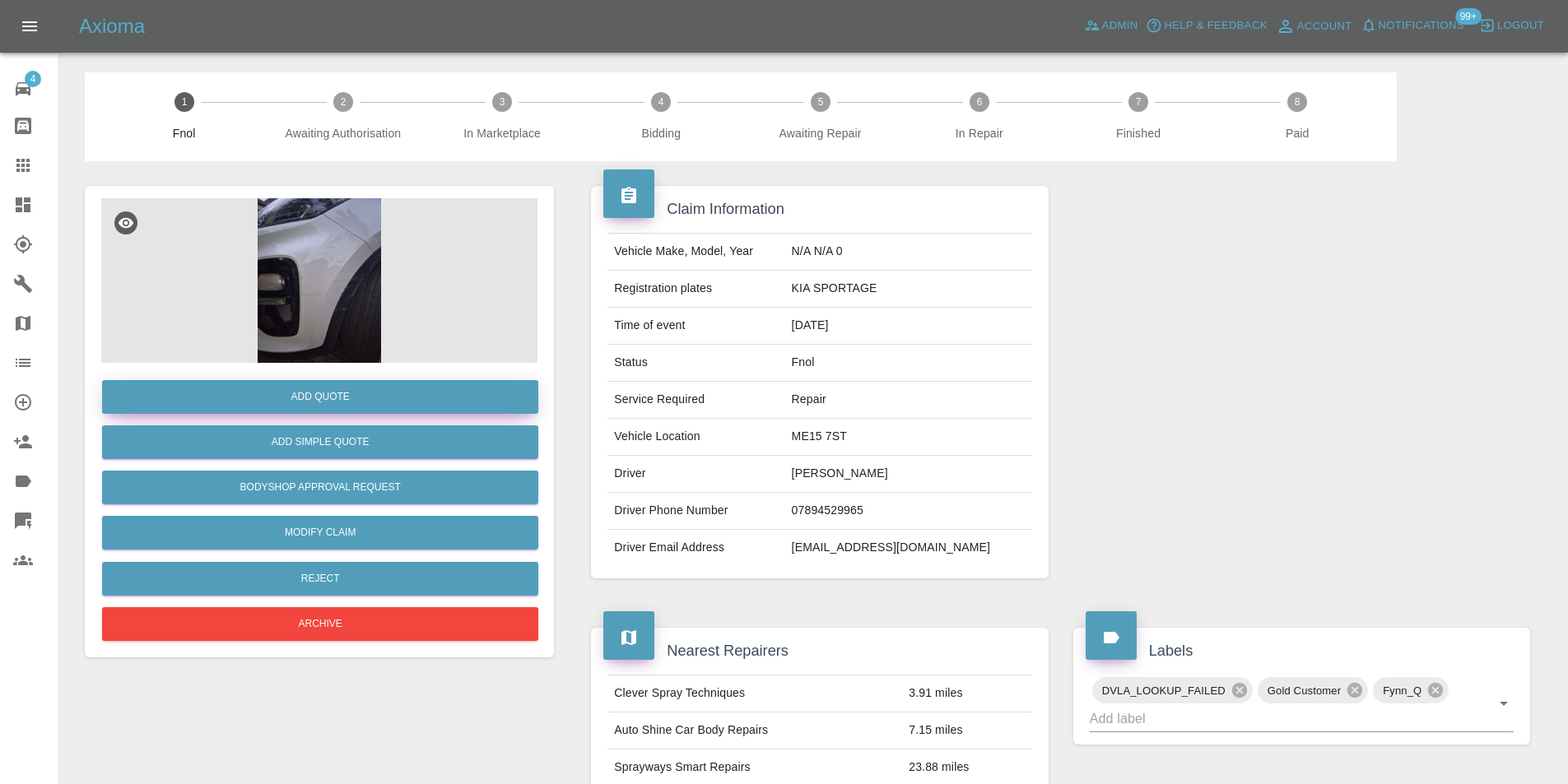
click at [364, 386] on button "Add Quote" at bounding box center [320, 398] width 436 height 34
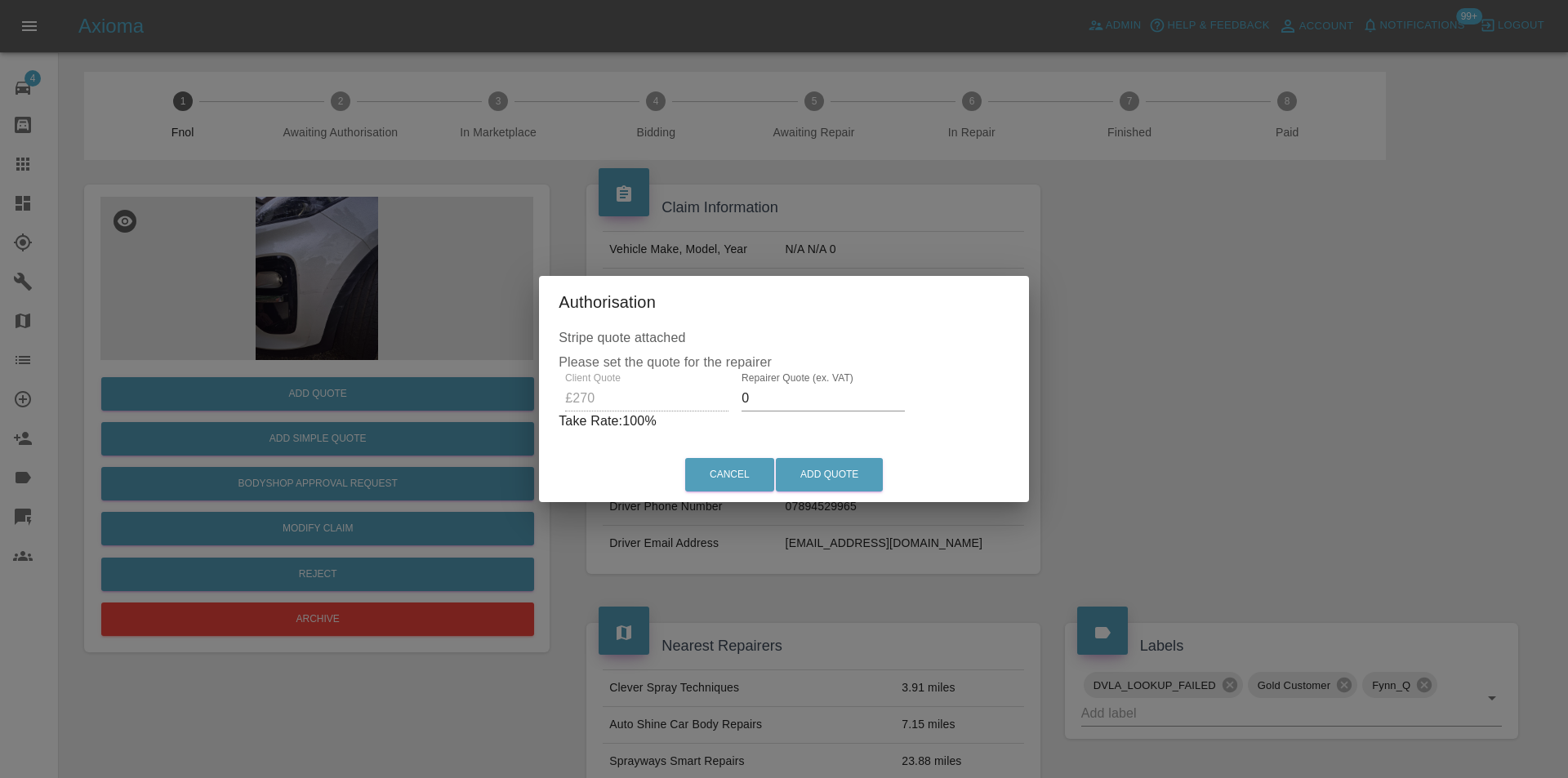
click at [776, 405] on input "0" at bounding box center [823, 398] width 163 height 26
type input "0170"
click at [858, 471] on button "Add Quote" at bounding box center [829, 475] width 107 height 34
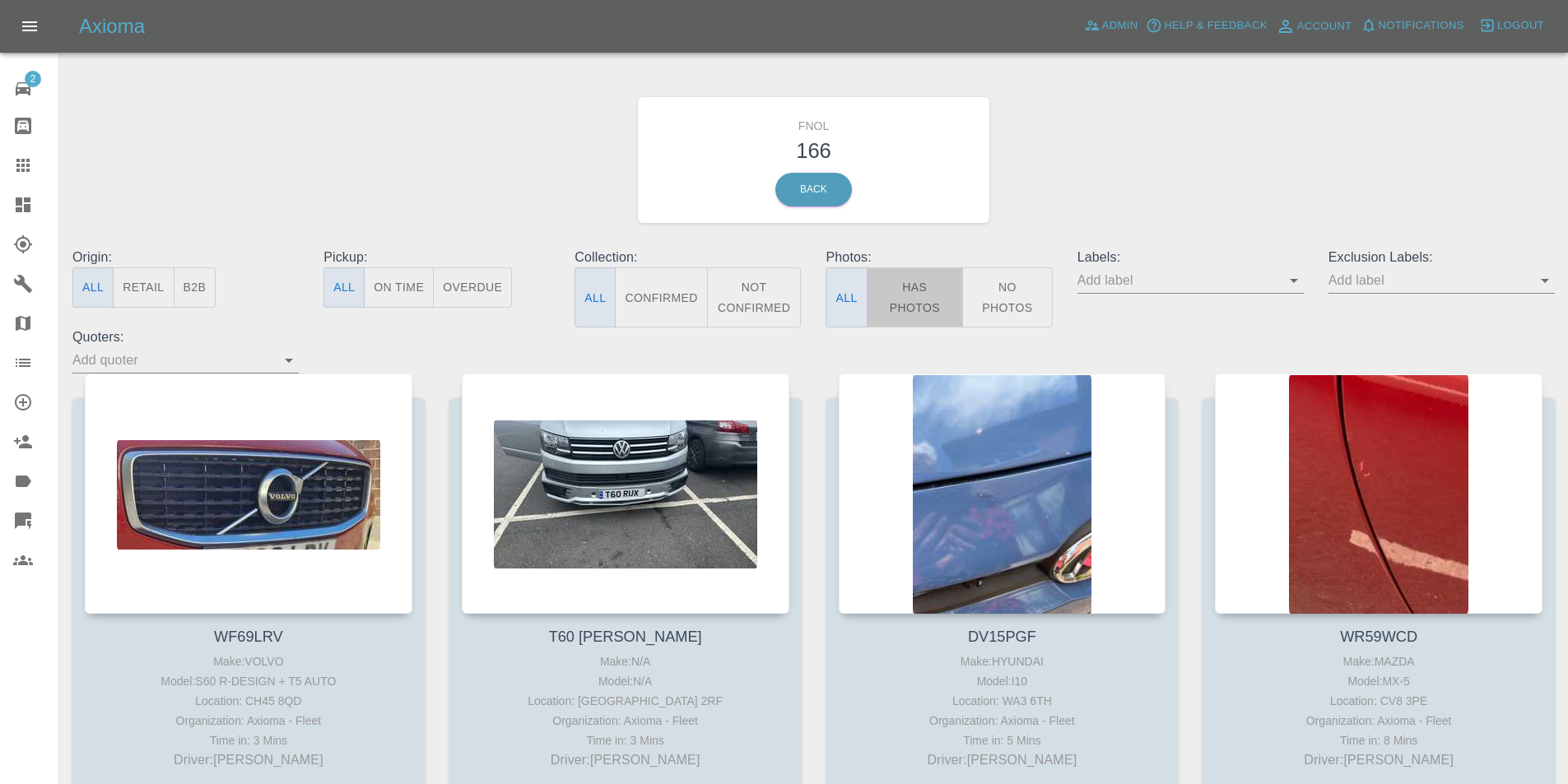
click at [924, 282] on button "Has Photos" at bounding box center [916, 297] width 97 height 60
click at [1536, 282] on icon "Open" at bounding box center [1545, 280] width 20 height 20
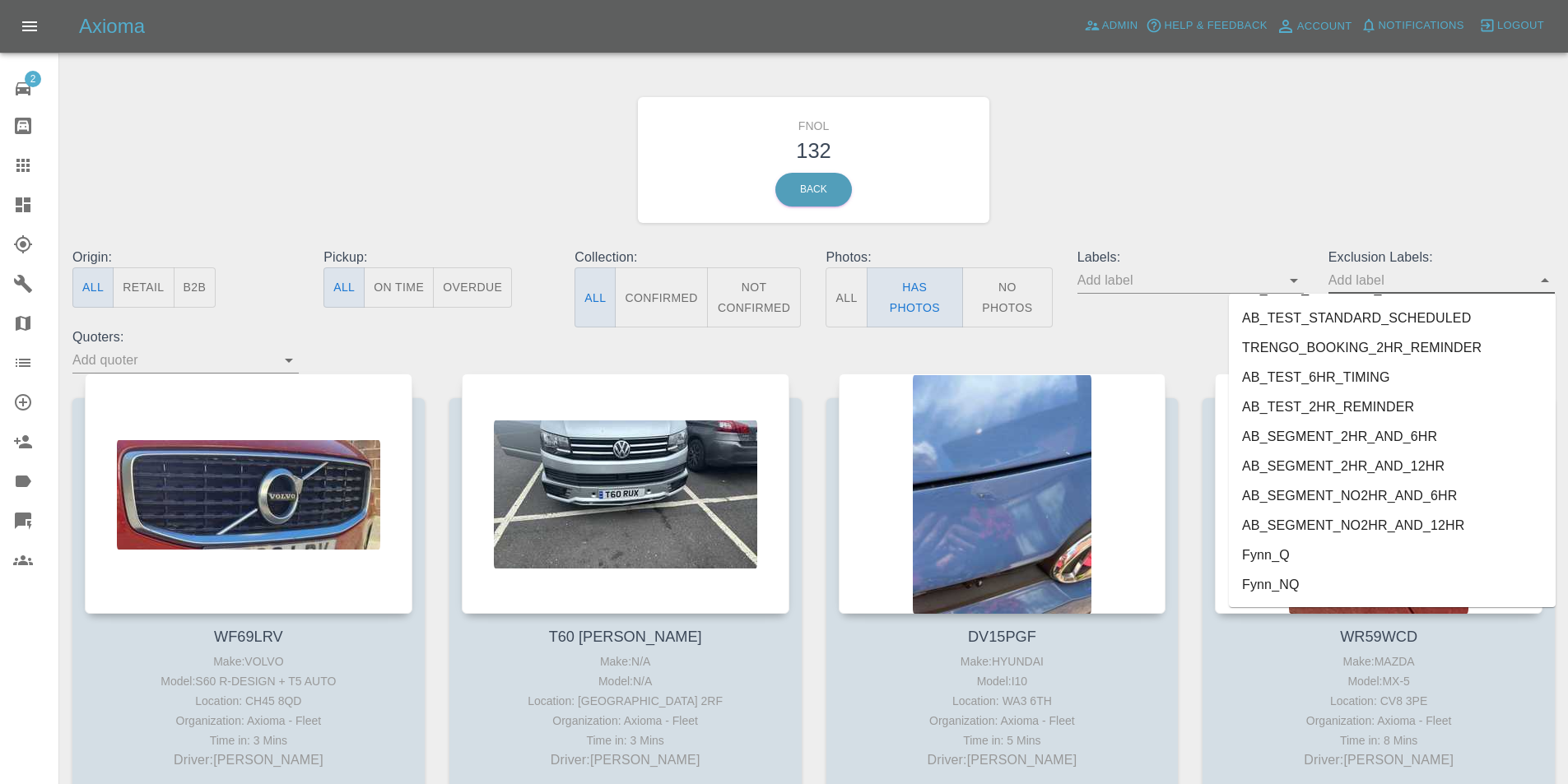
scroll to position [3432, 0]
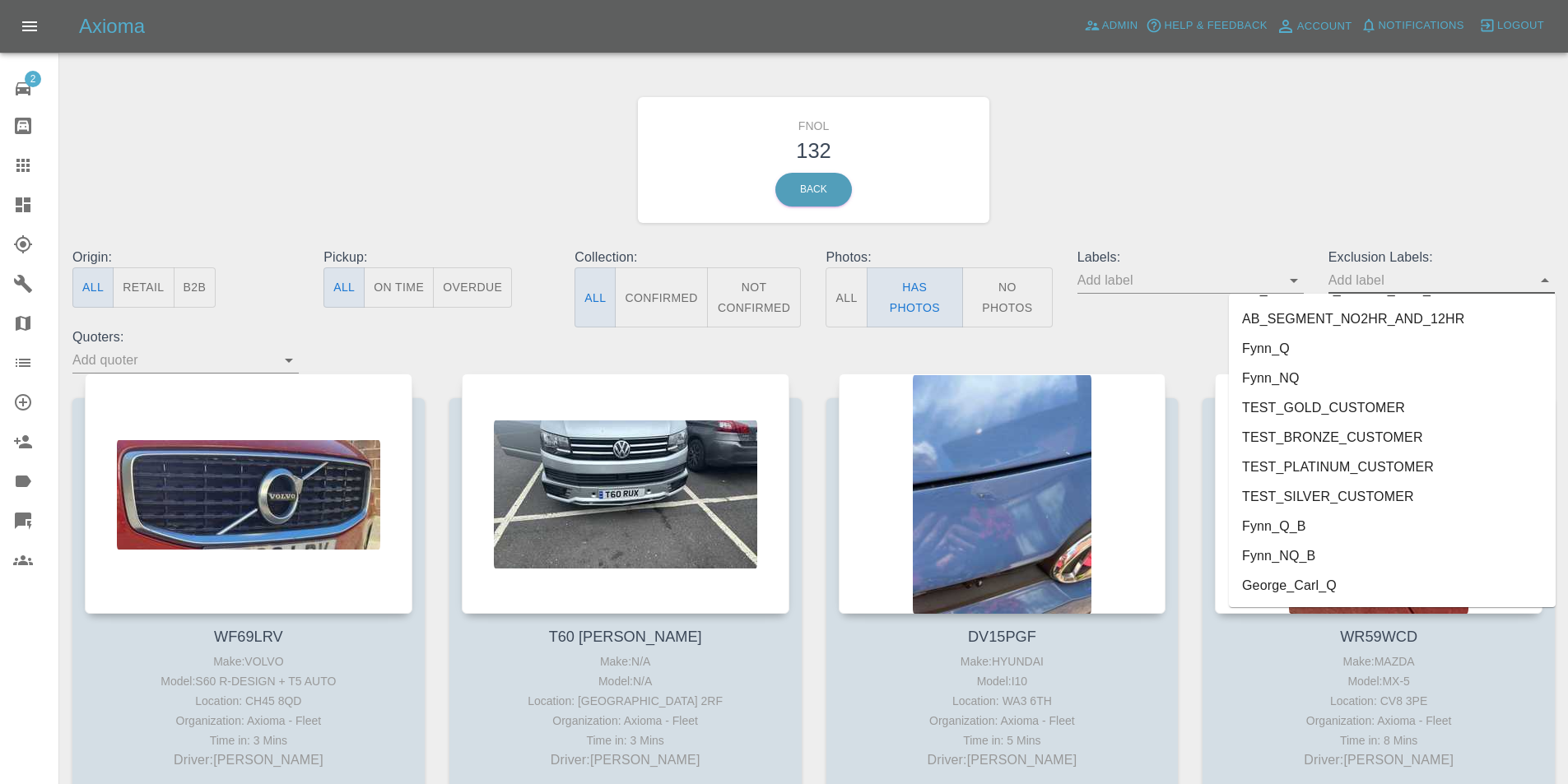
click at [1321, 585] on li "George_Carl_Q" at bounding box center [1392, 585] width 327 height 30
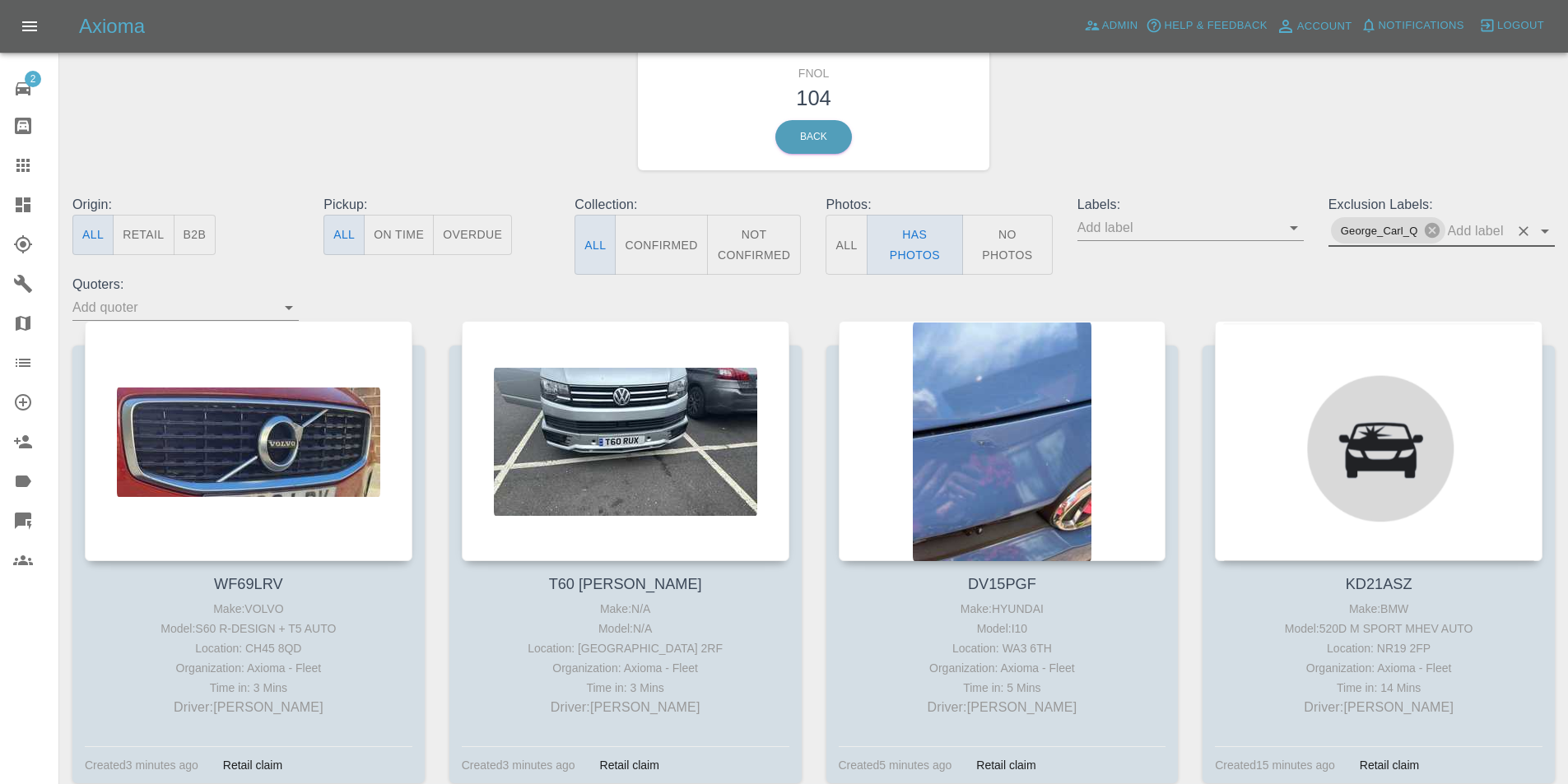
scroll to position [82, 0]
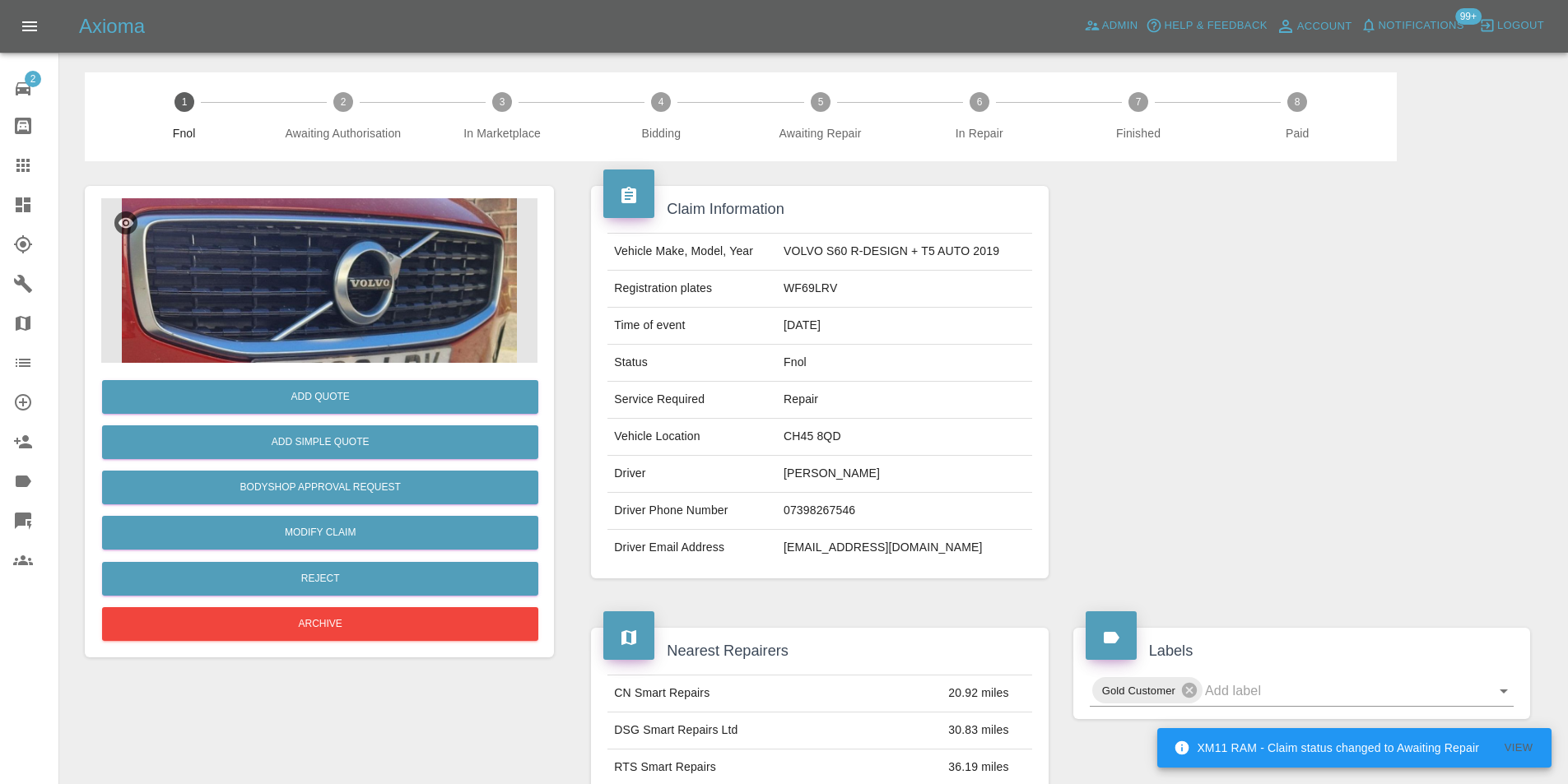
click at [407, 293] on img at bounding box center [319, 280] width 436 height 165
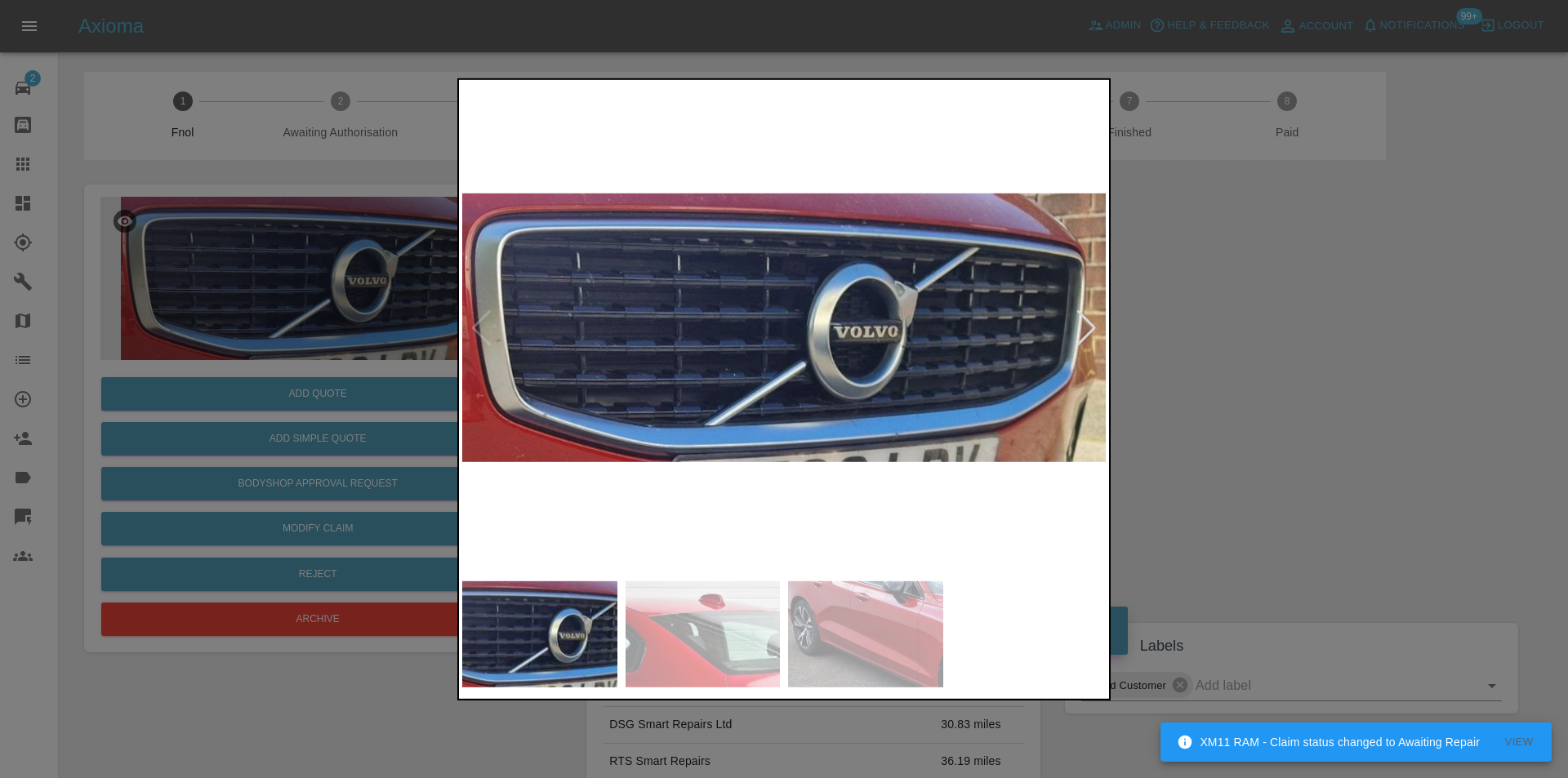
click at [1087, 328] on div at bounding box center [1086, 328] width 22 height 36
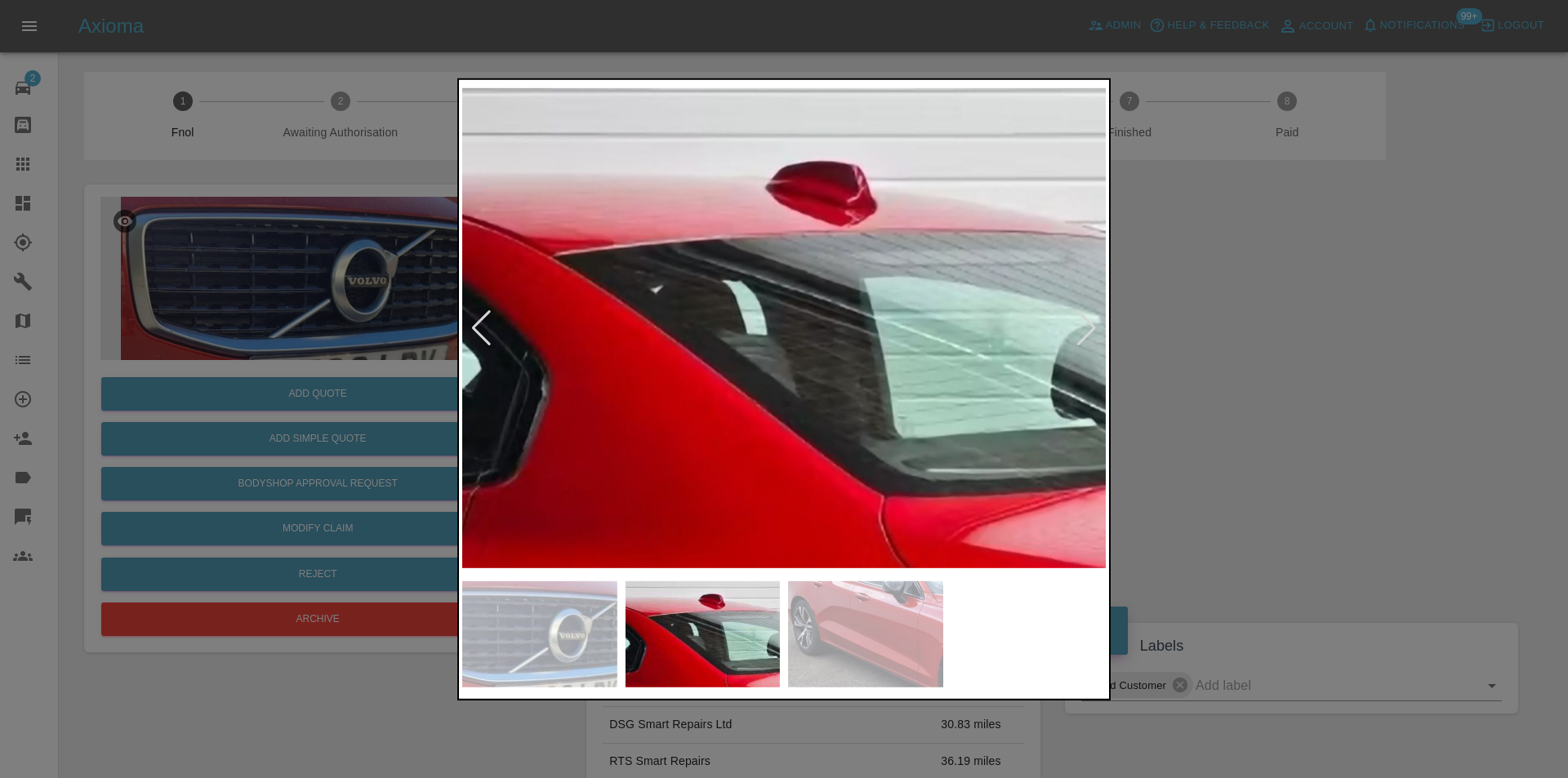
click at [1077, 323] on div at bounding box center [1086, 328] width 22 height 36
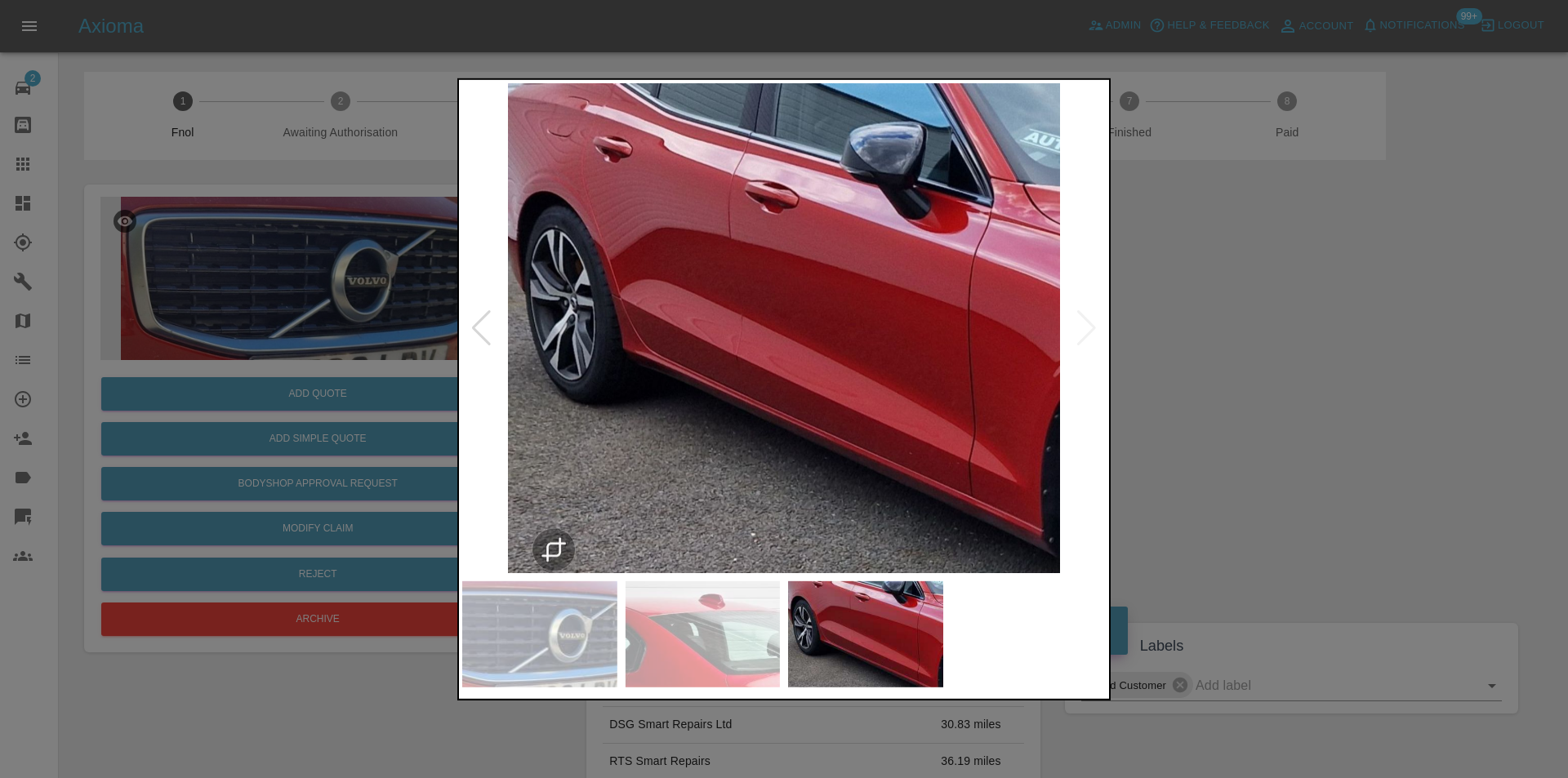
click at [1233, 261] on div at bounding box center [784, 389] width 1568 height 778
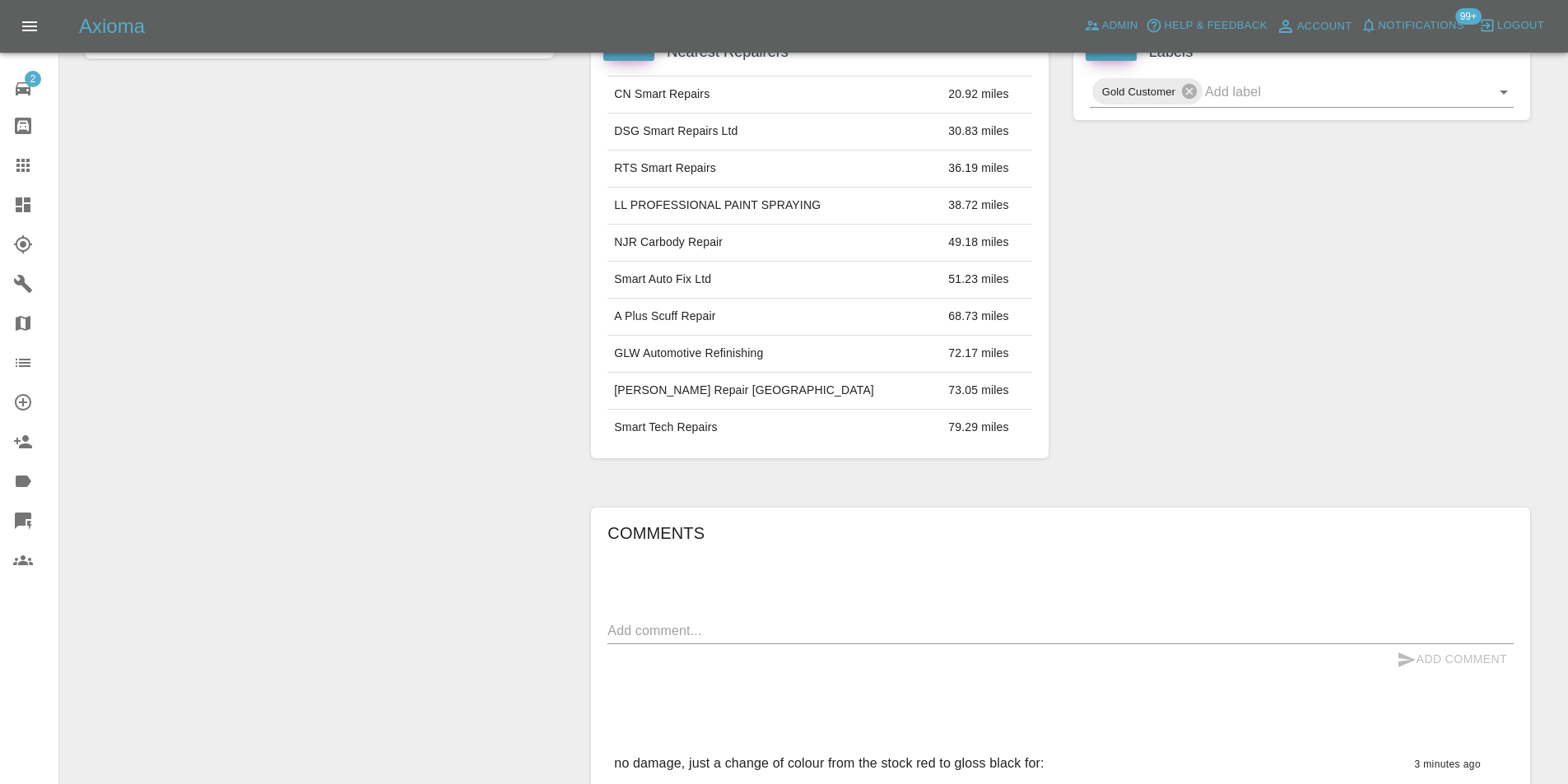
scroll to position [494, 0]
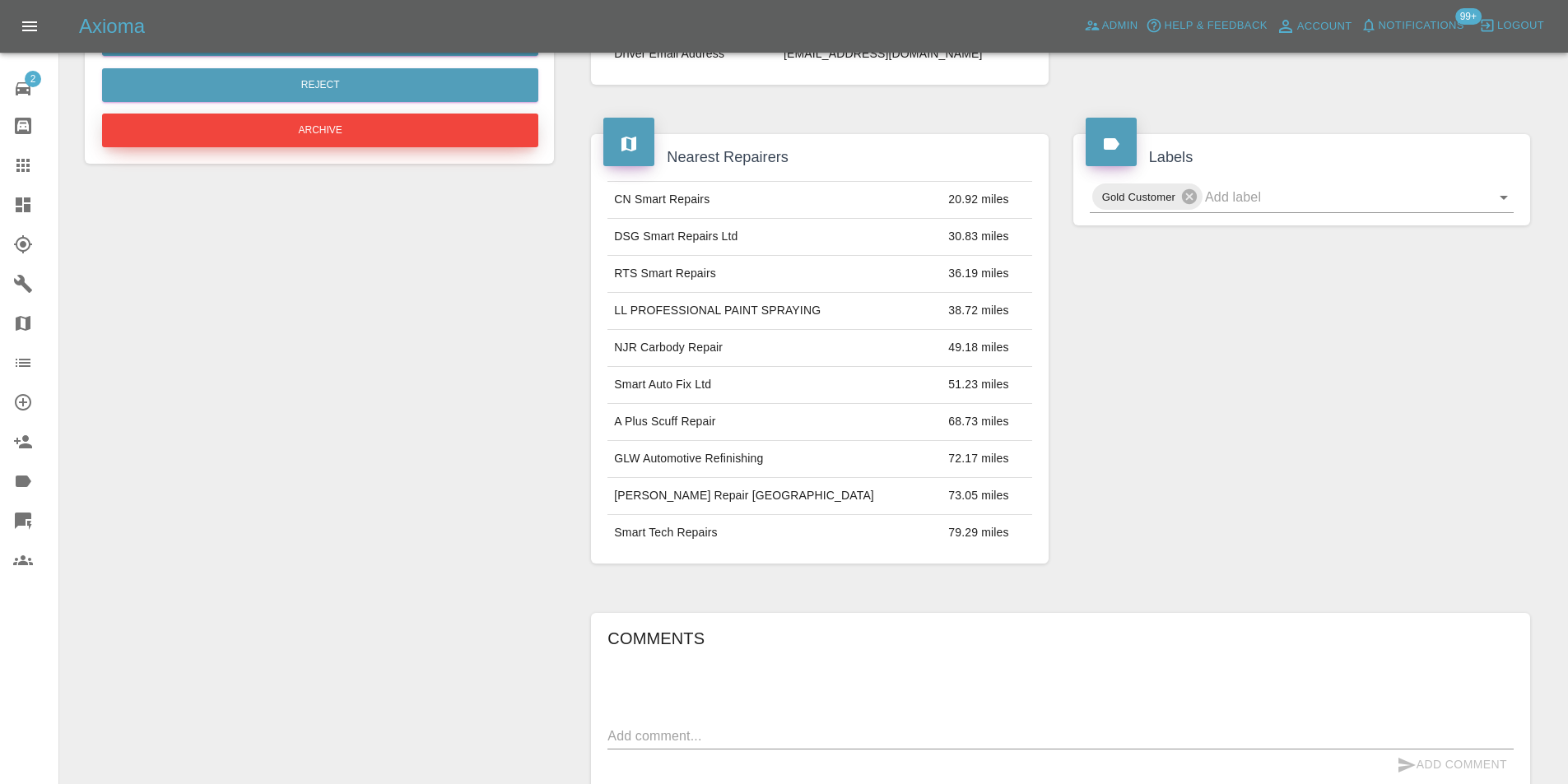
drag, startPoint x: 351, startPoint y: 138, endPoint x: 320, endPoint y: 256, distance: 122.0
click at [308, 242] on div "Add Quote Add Simple Quote Bodyshop Approval Request Modify Claim Reject Archive" at bounding box center [319, 357] width 494 height 1379
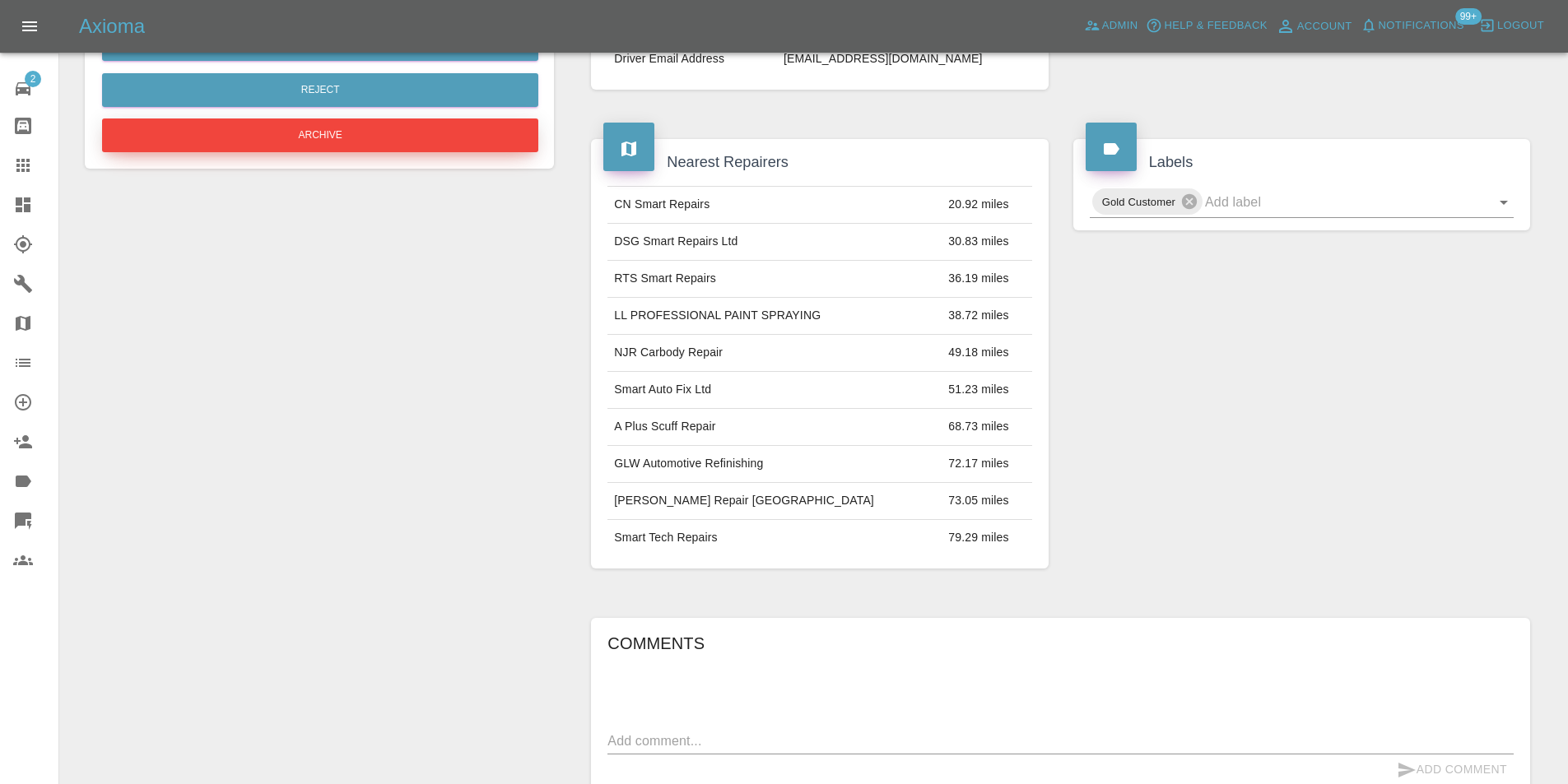
scroll to position [165, 0]
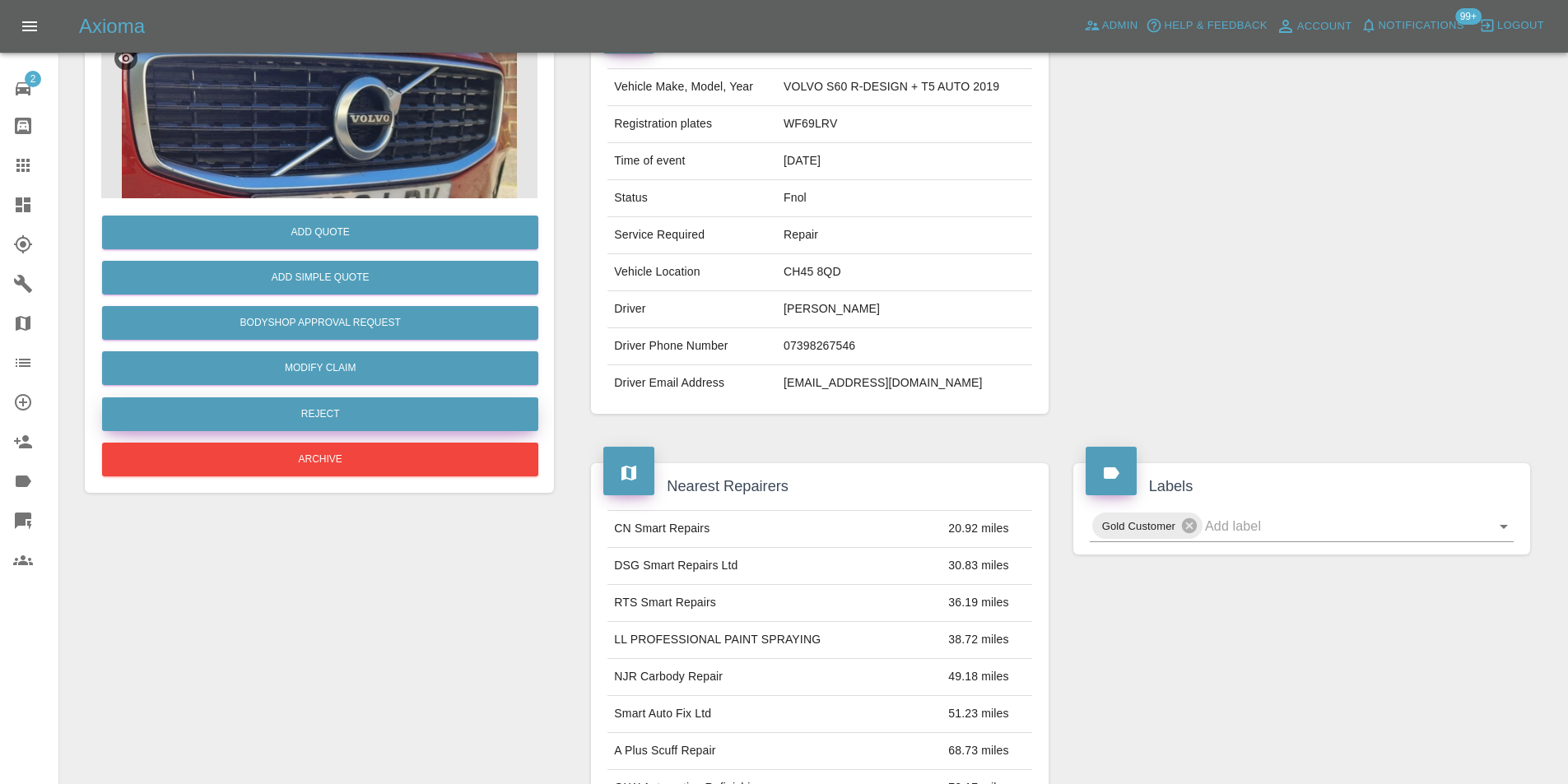
click at [318, 405] on button "Reject" at bounding box center [320, 415] width 436 height 34
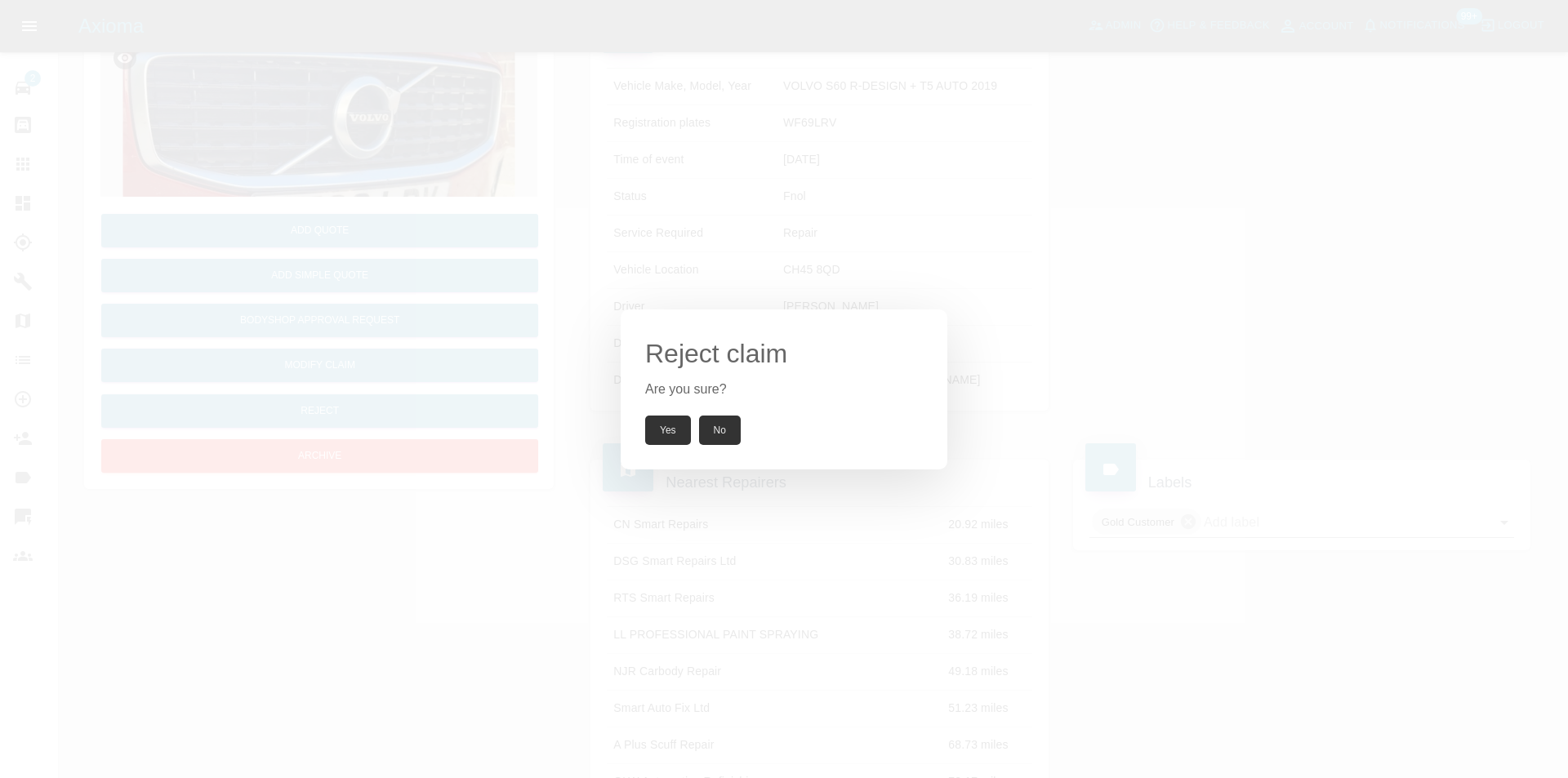
click at [645, 434] on button "Yes" at bounding box center [668, 430] width 46 height 30
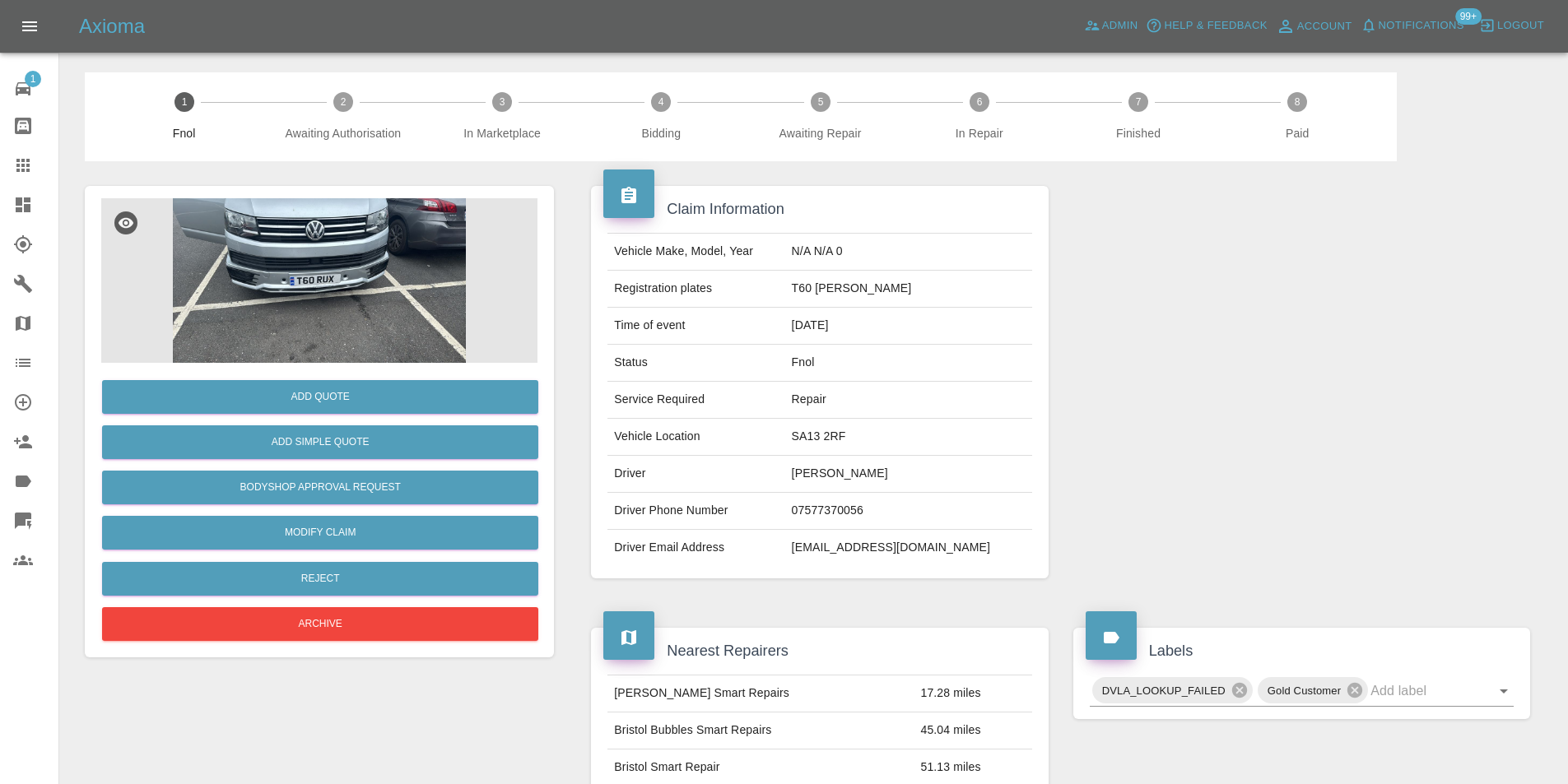
click at [343, 264] on img at bounding box center [319, 280] width 436 height 165
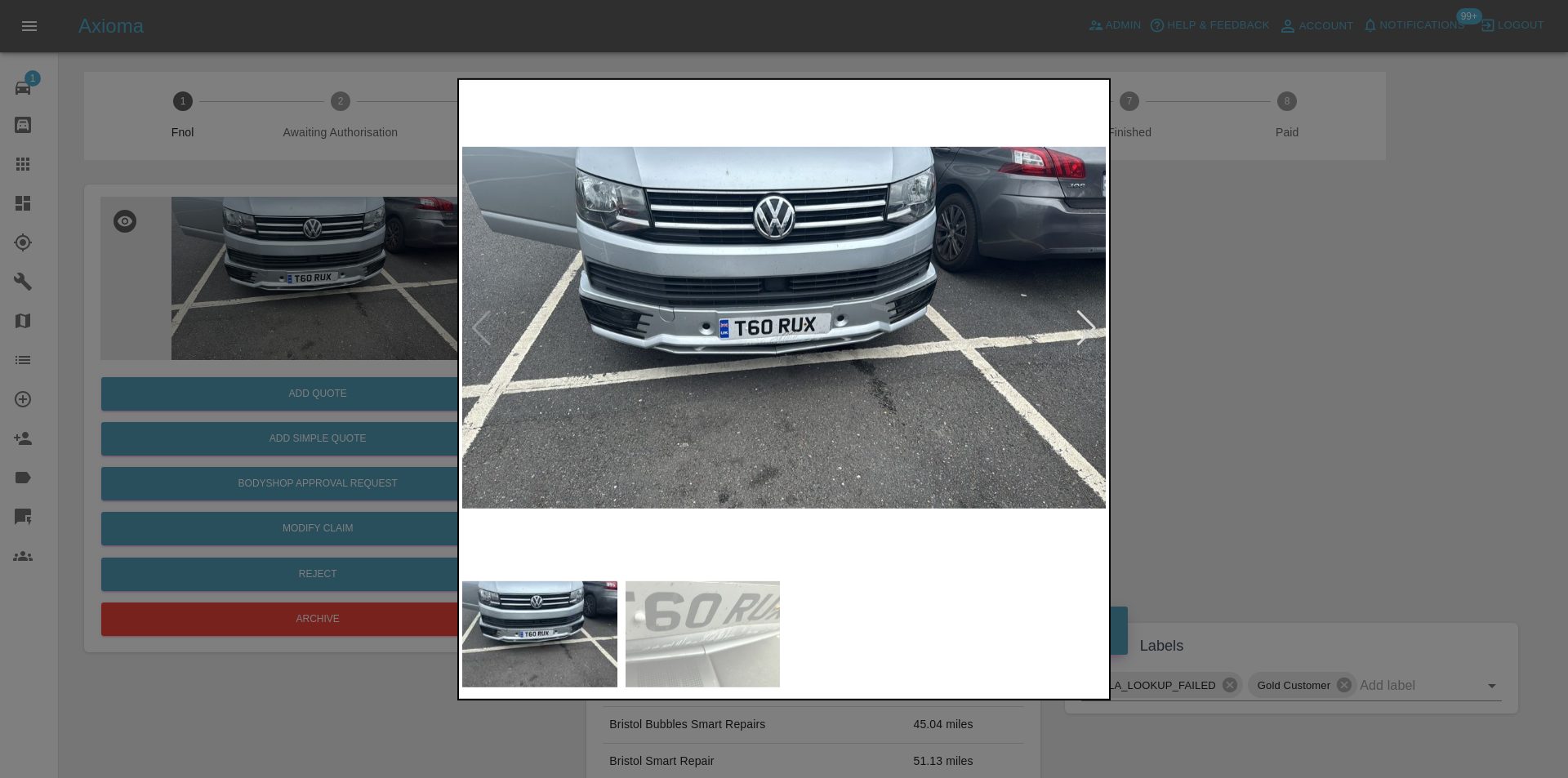
click at [1090, 324] on div at bounding box center [1086, 328] width 22 height 36
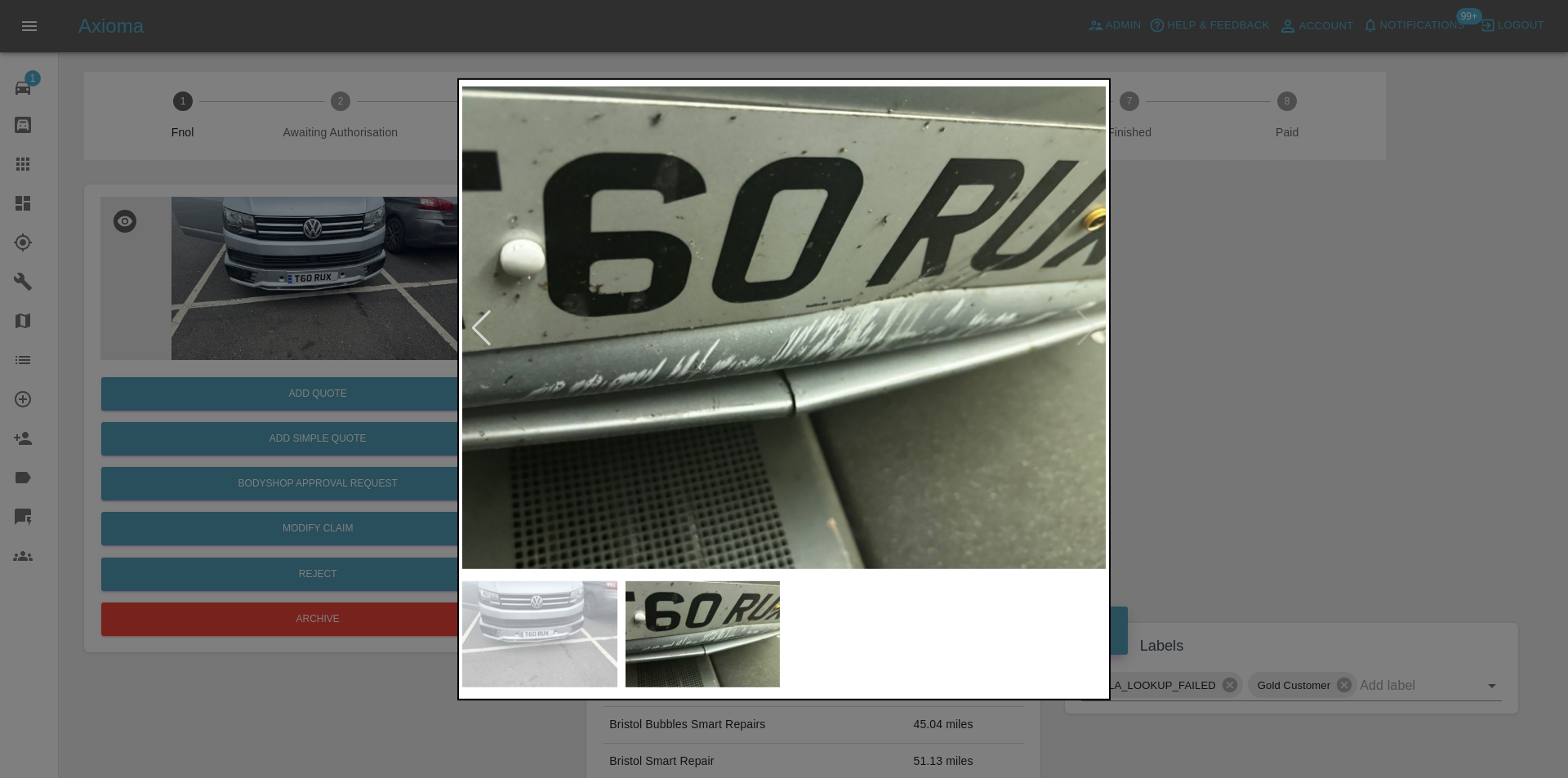
click at [1271, 356] on div at bounding box center [784, 389] width 1568 height 778
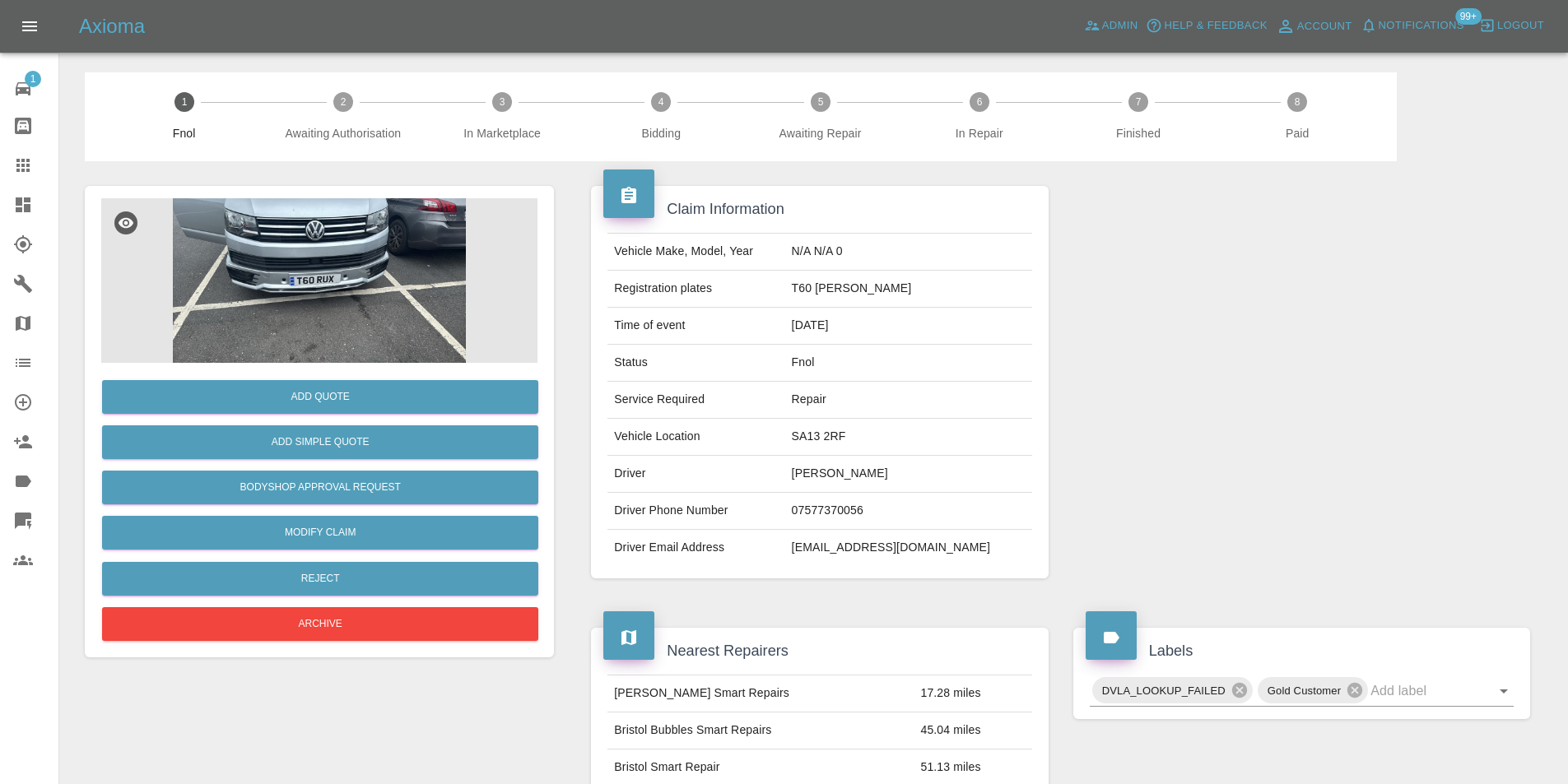
click at [329, 298] on img at bounding box center [319, 280] width 436 height 165
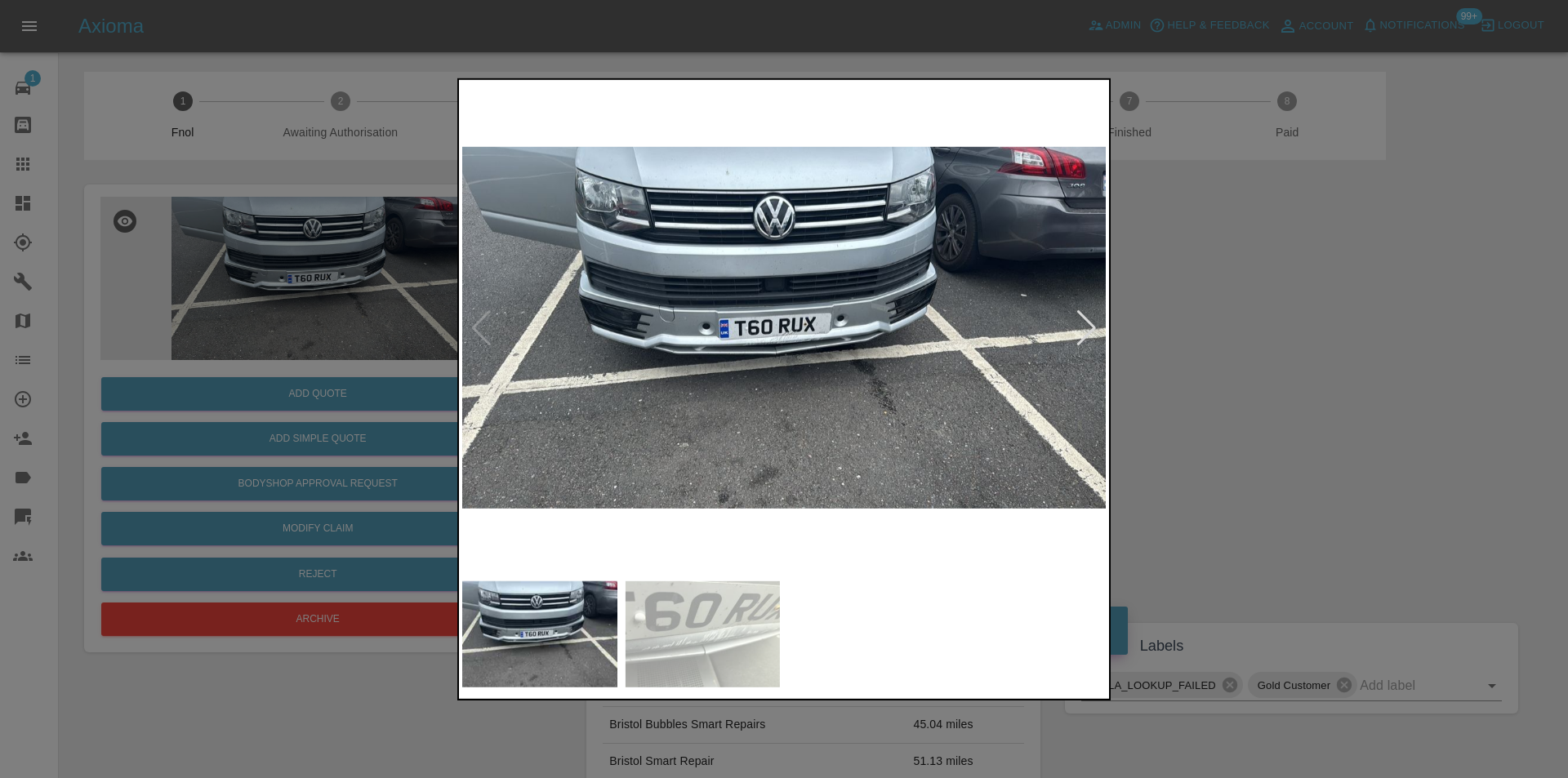
click at [742, 345] on img at bounding box center [784, 327] width 643 height 490
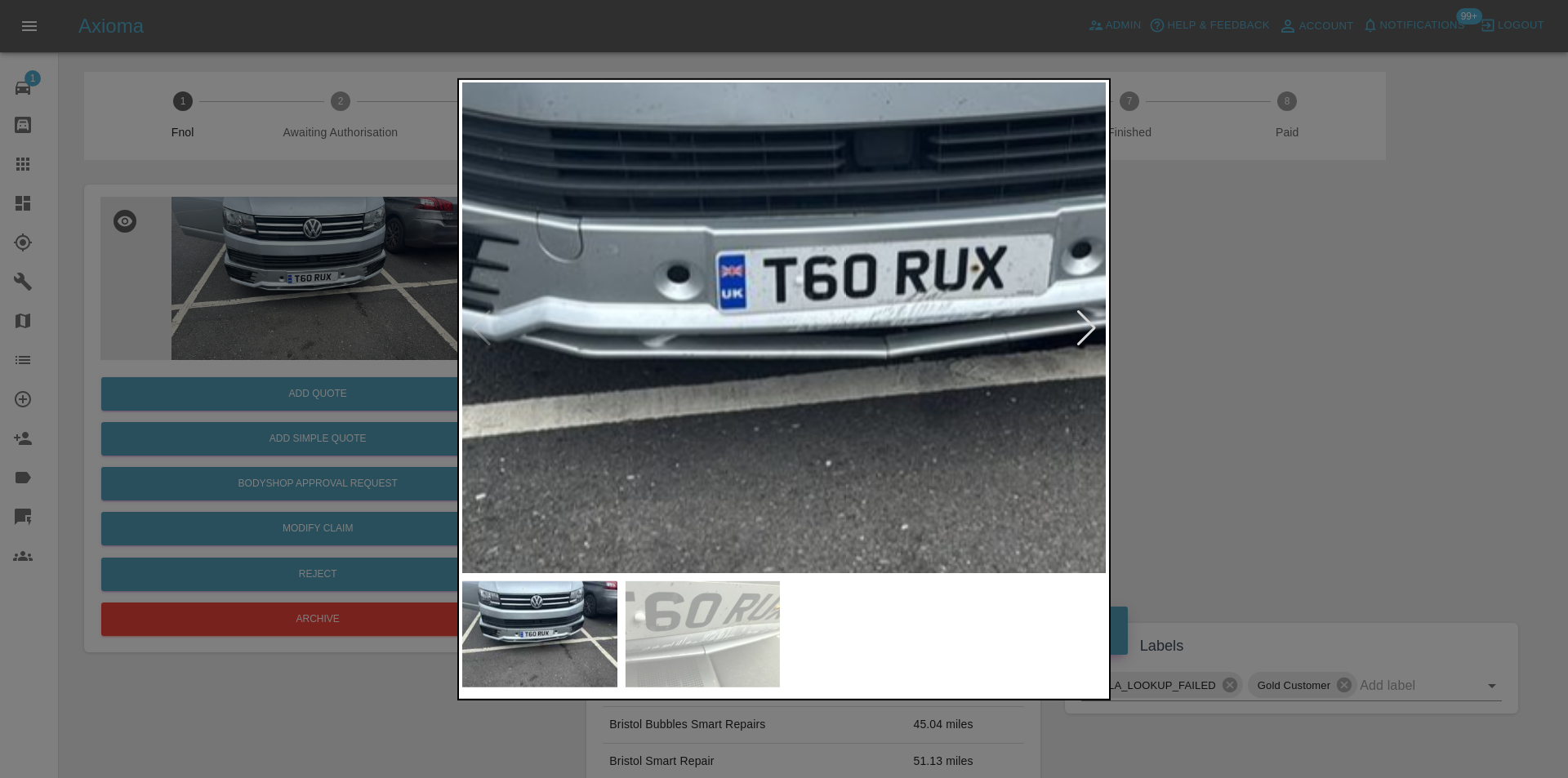
click at [885, 381] on img at bounding box center [911, 277] width 1930 height 1470
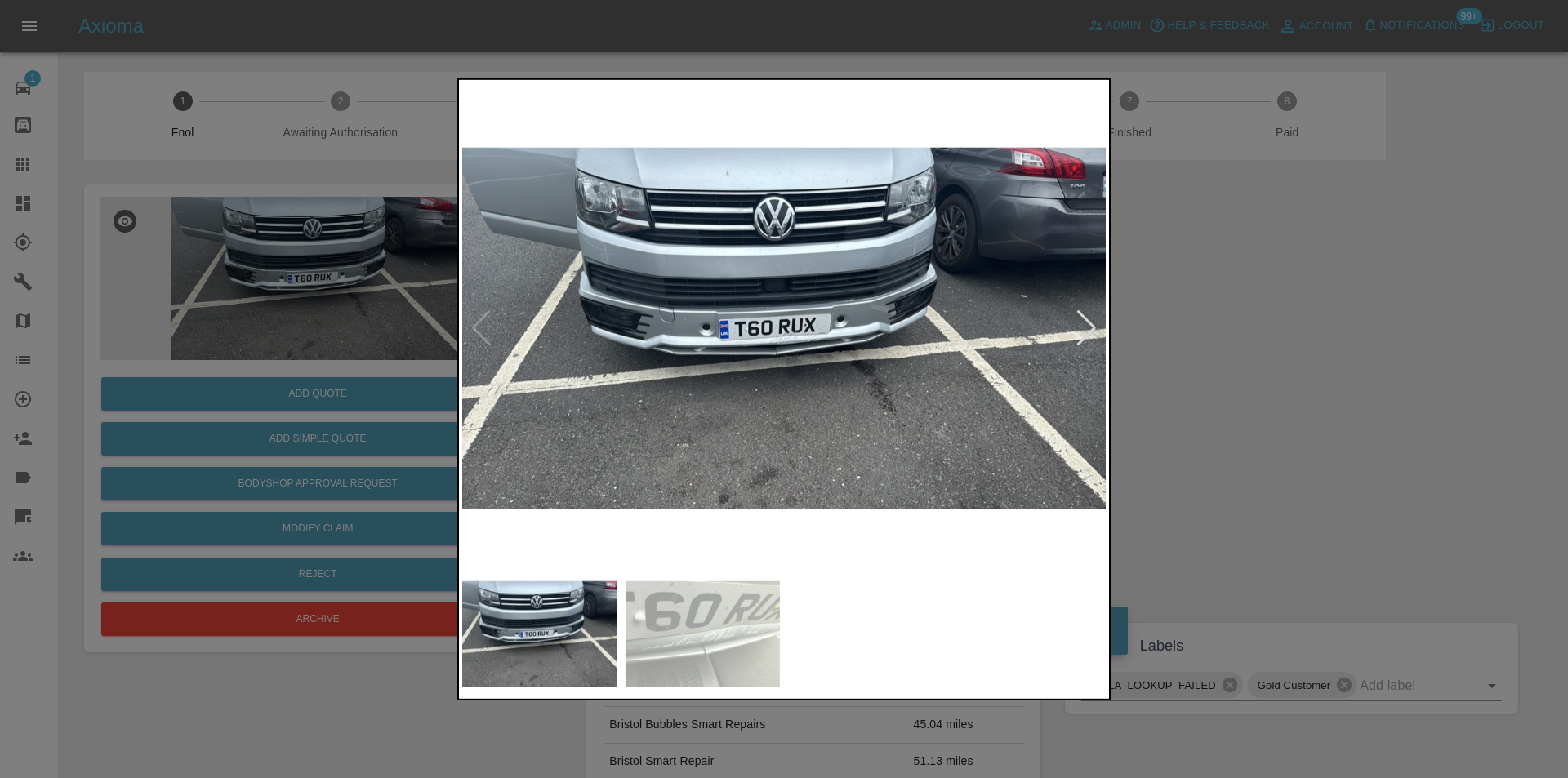
click at [1200, 374] on div at bounding box center [784, 389] width 1568 height 778
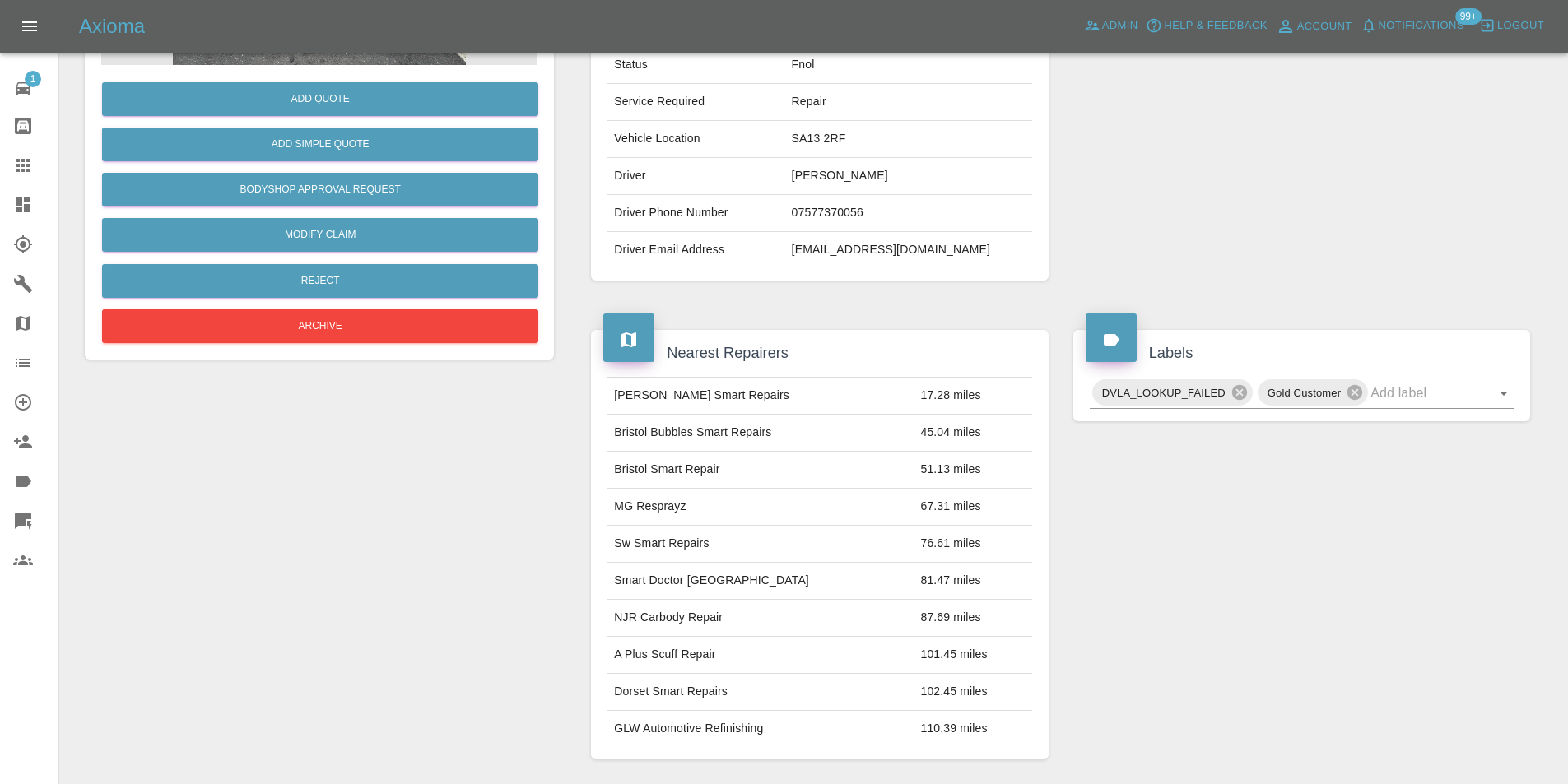
scroll to position [165, 0]
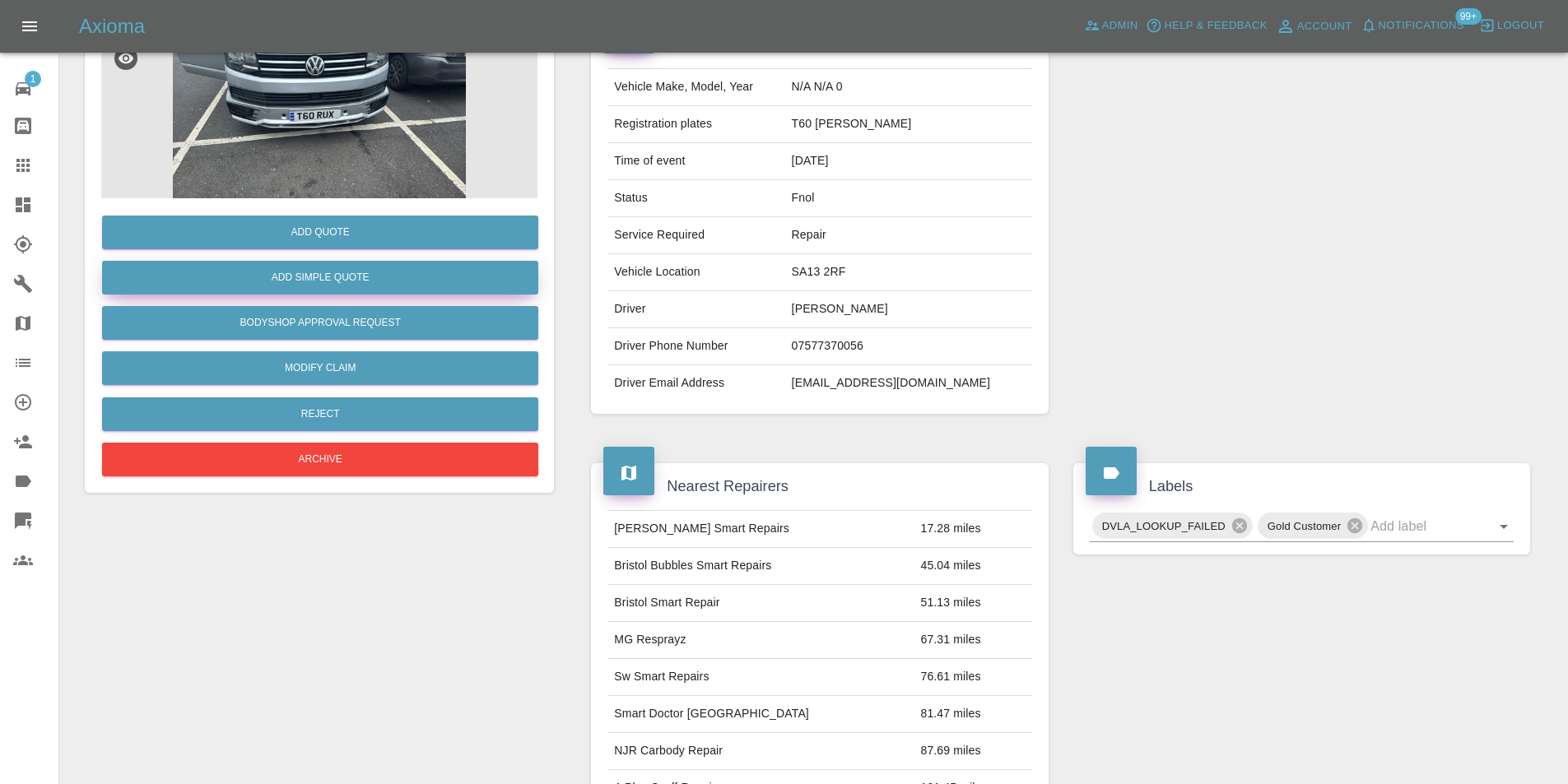
click at [335, 276] on button "Add Simple Quote" at bounding box center [320, 278] width 436 height 34
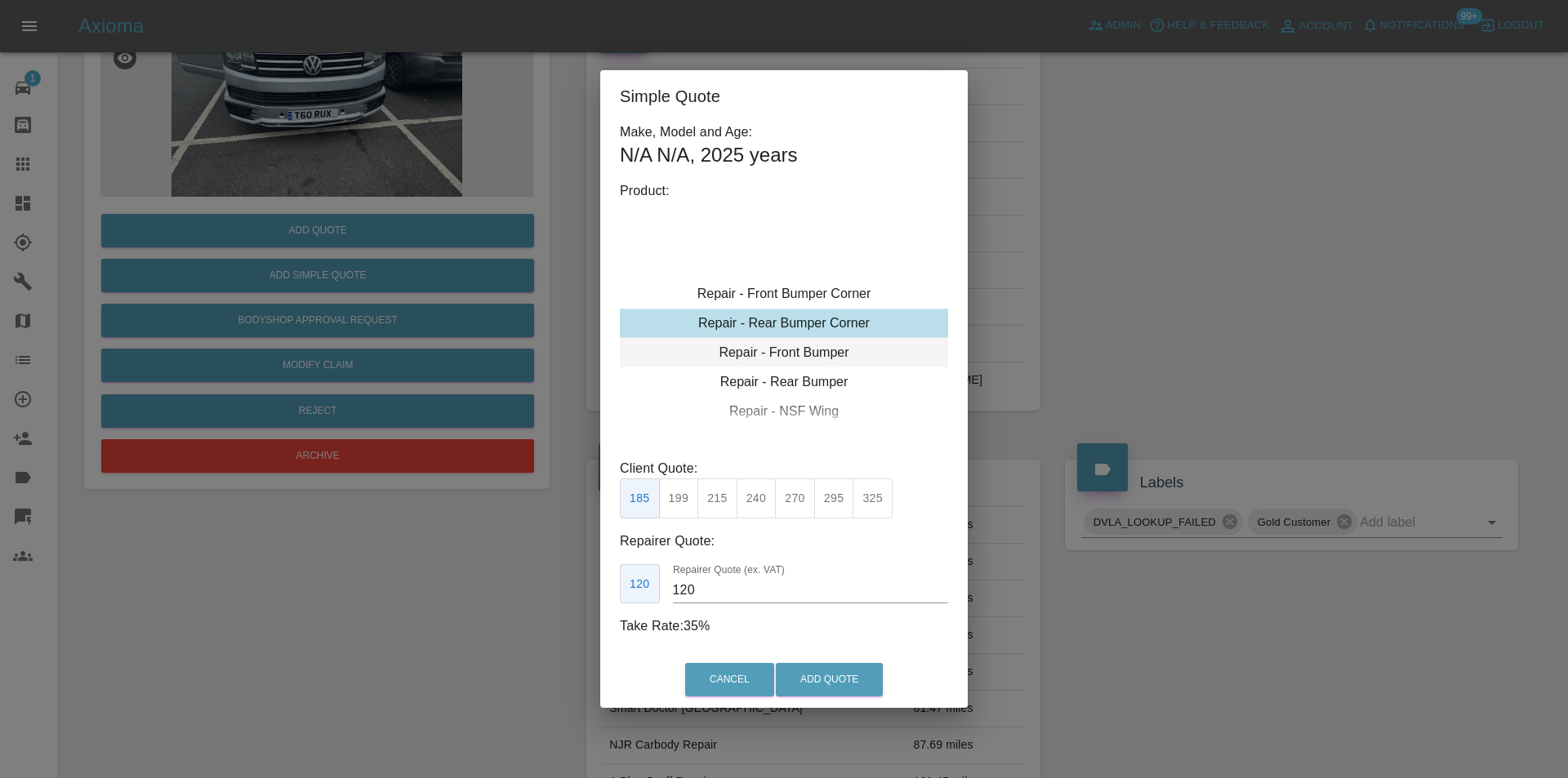
click at [800, 343] on div "Repair - Front Bumper" at bounding box center [784, 352] width 329 height 30
click at [762, 498] on button "375" at bounding box center [756, 498] width 40 height 40
type input "220"
click at [803, 688] on button "Add Quote" at bounding box center [829, 680] width 107 height 34
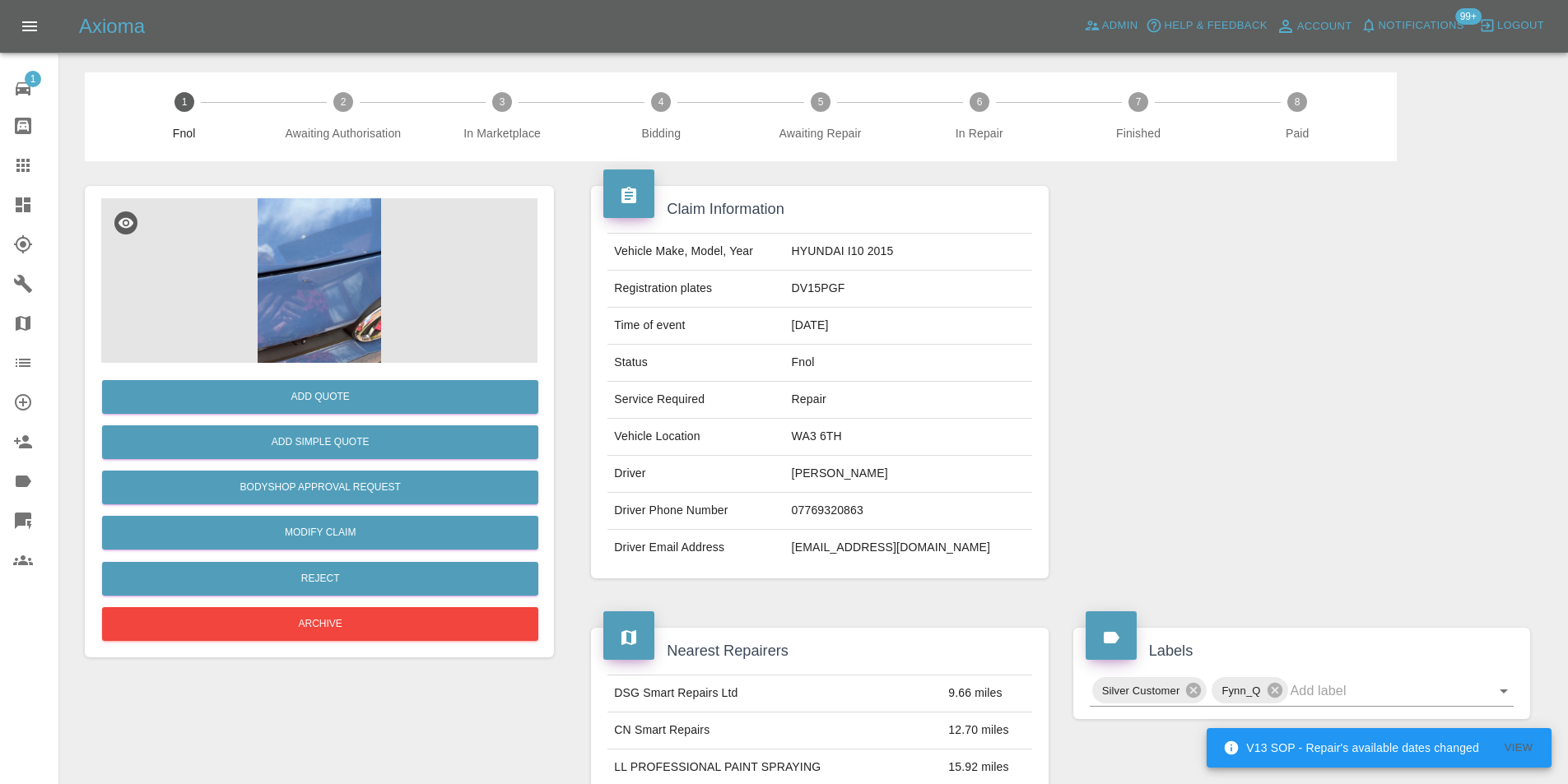
click at [300, 218] on img at bounding box center [319, 280] width 436 height 165
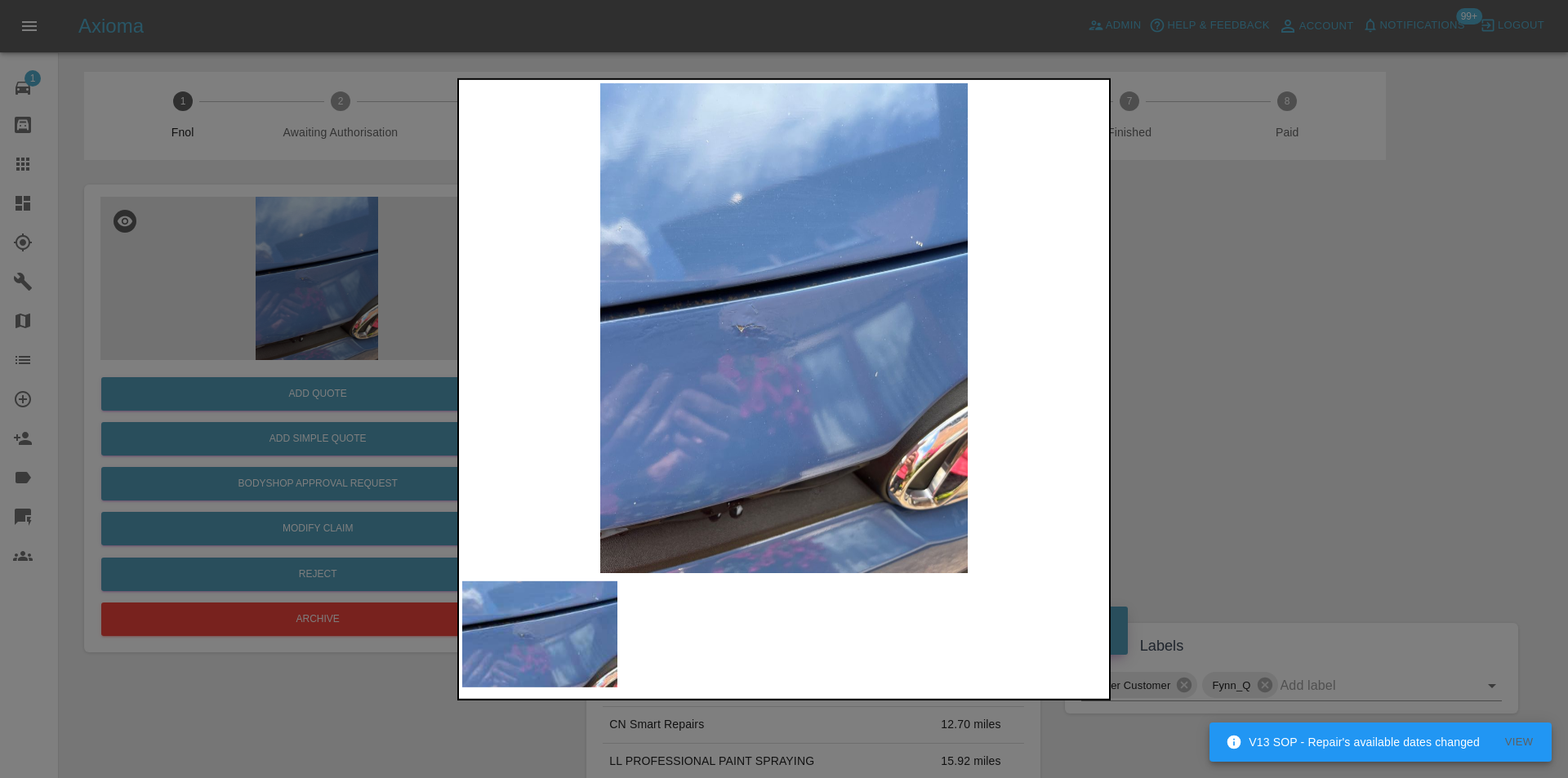
click at [765, 350] on img at bounding box center [784, 327] width 643 height 490
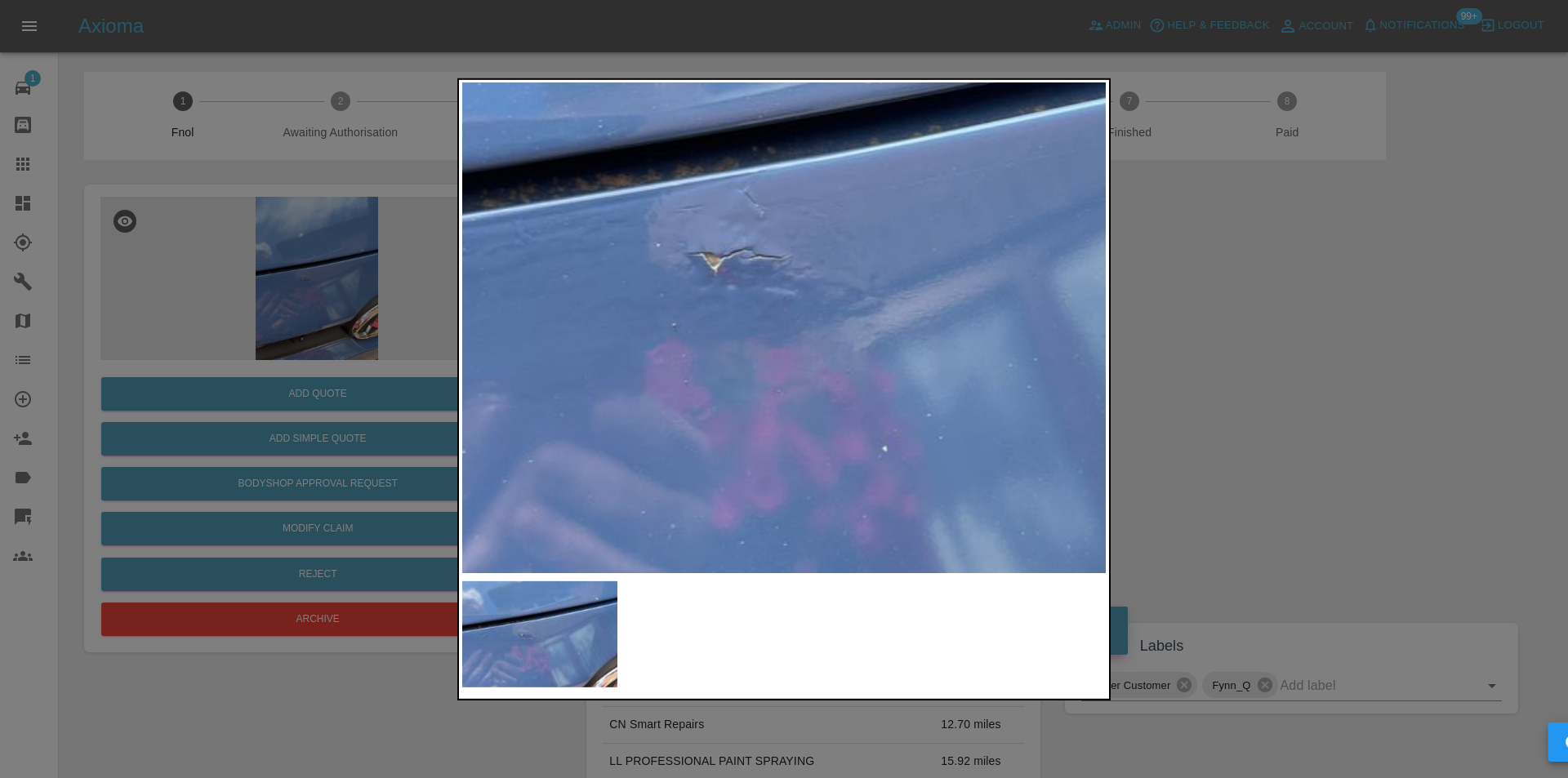
click at [739, 337] on img at bounding box center [842, 260] width 1930 height 1470
click at [739, 336] on img at bounding box center [842, 260] width 1930 height 1470
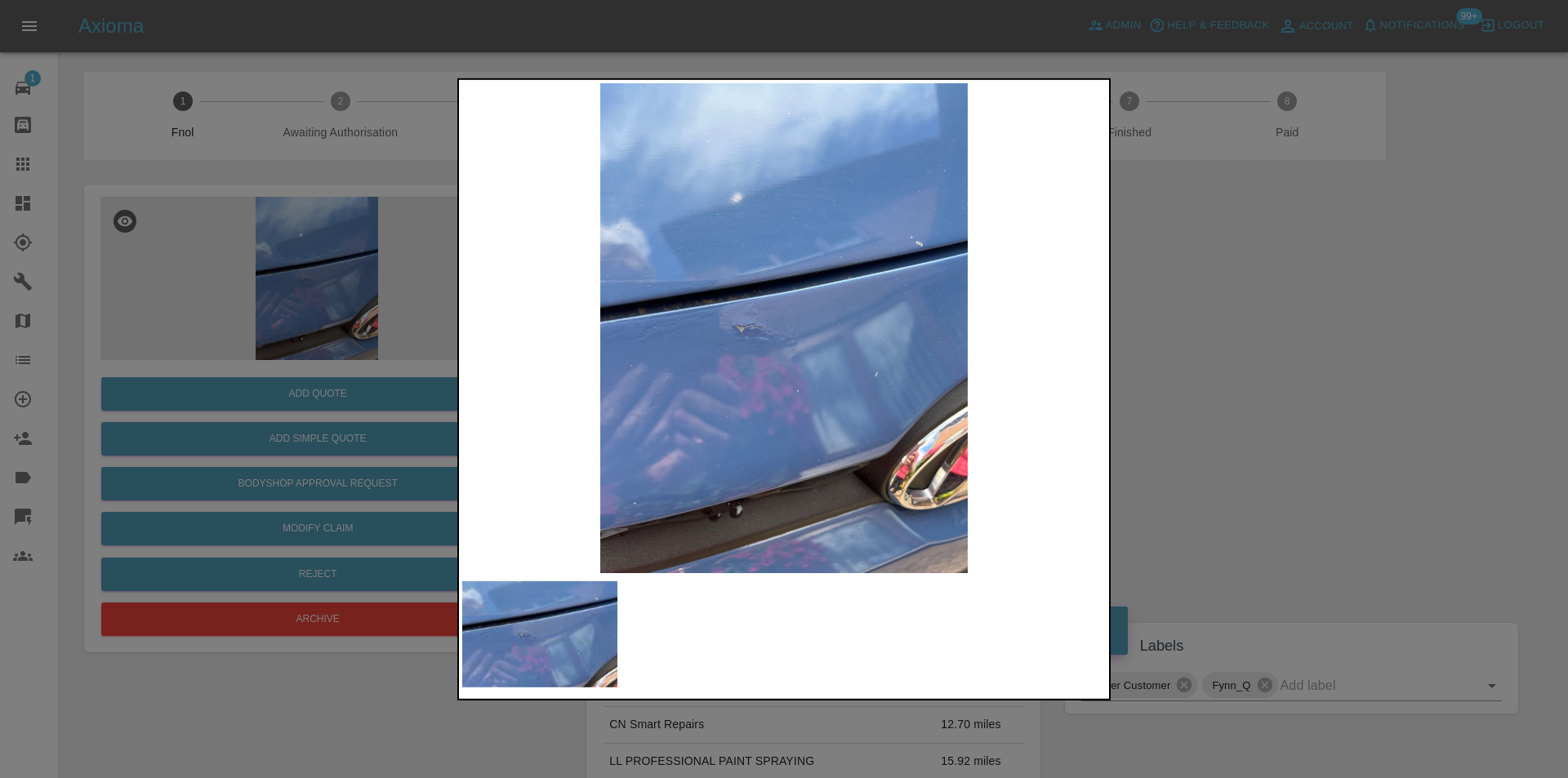
drag, startPoint x: 1231, startPoint y: 379, endPoint x: 1207, endPoint y: 383, distance: 24.3
click at [1232, 380] on div at bounding box center [784, 389] width 1568 height 778
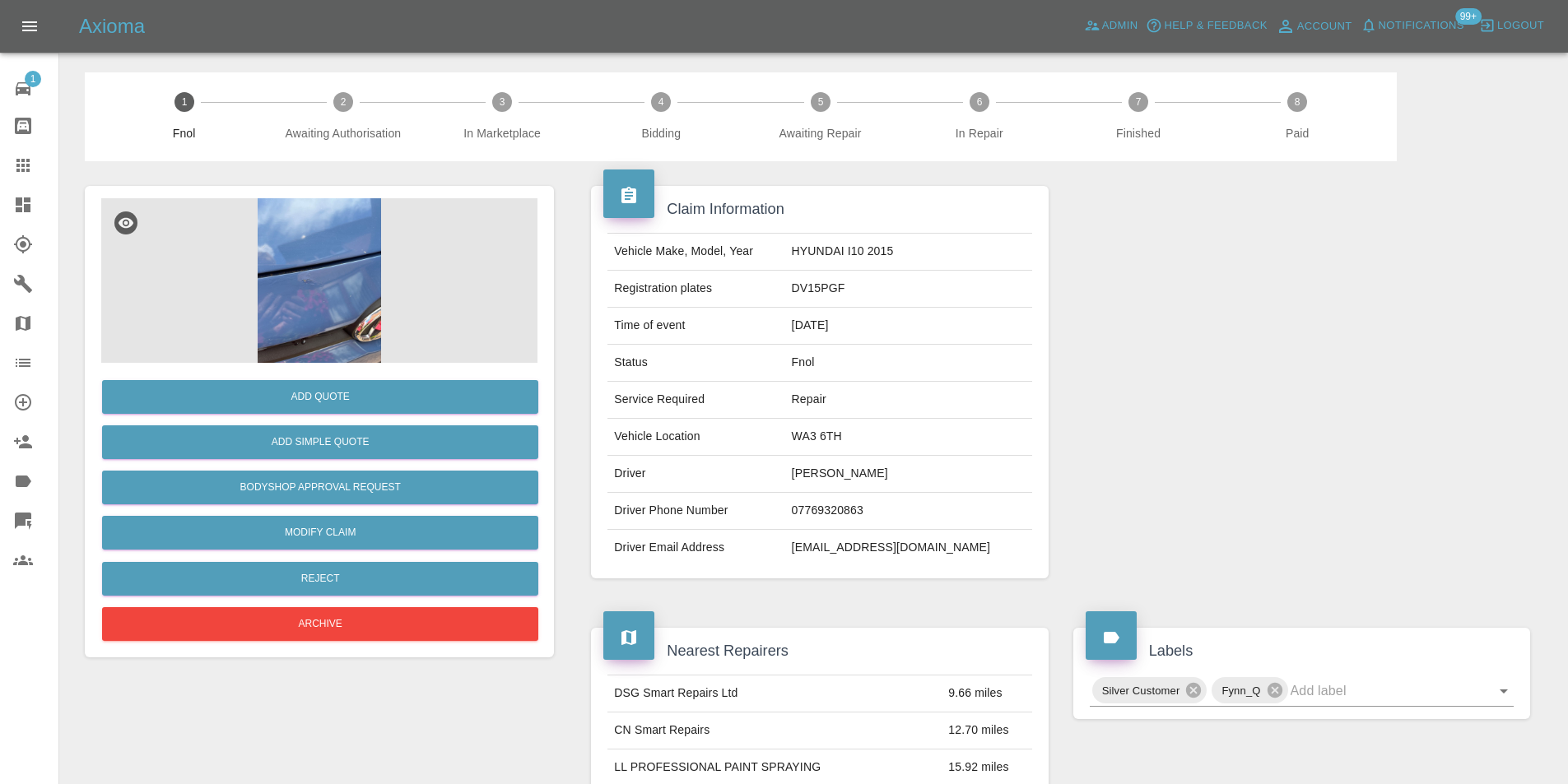
click at [365, 231] on img at bounding box center [319, 280] width 436 height 165
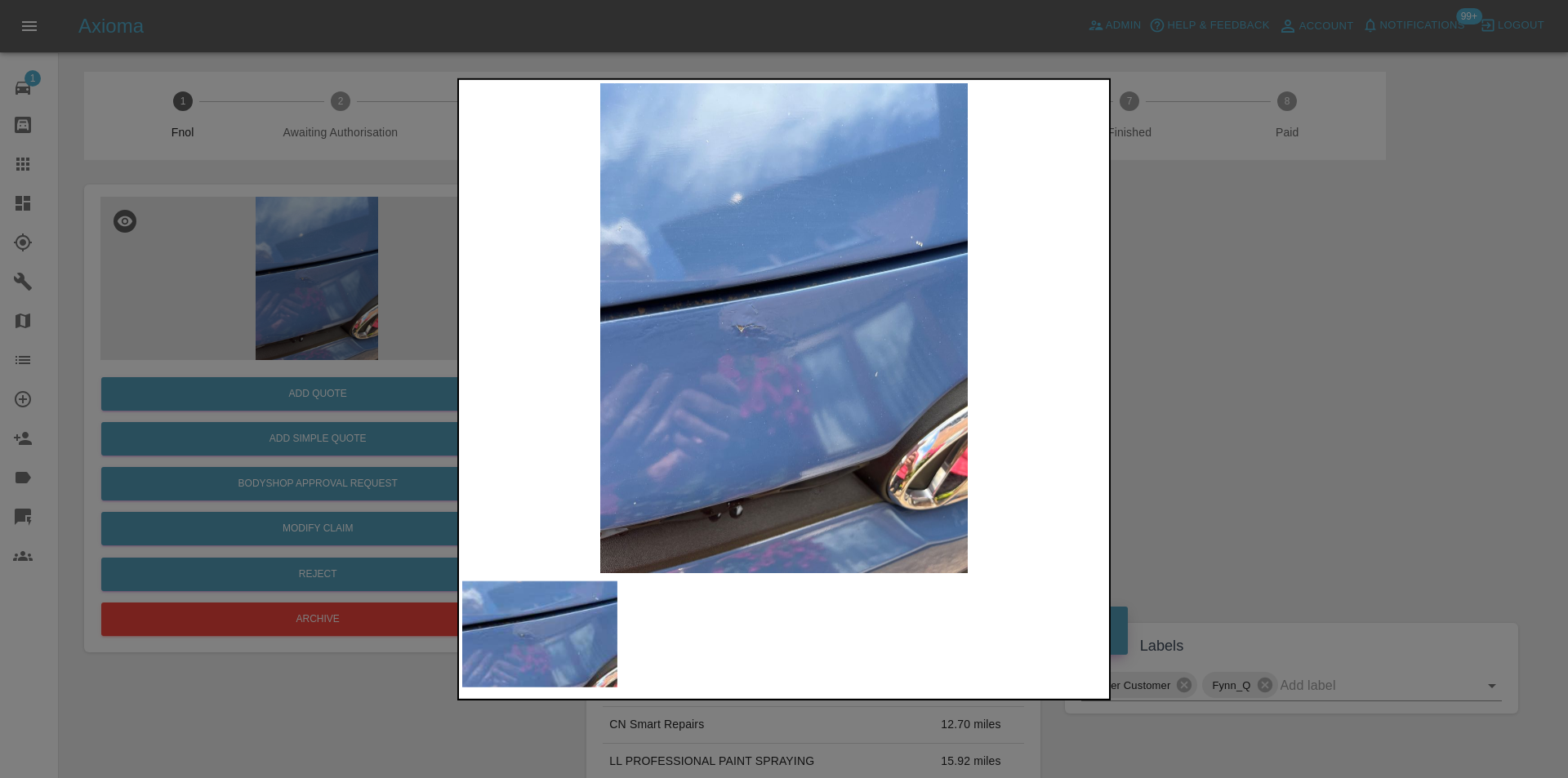
drag, startPoint x: 1239, startPoint y: 374, endPoint x: 849, endPoint y: 390, distance: 390.3
click at [1240, 375] on div at bounding box center [784, 389] width 1568 height 778
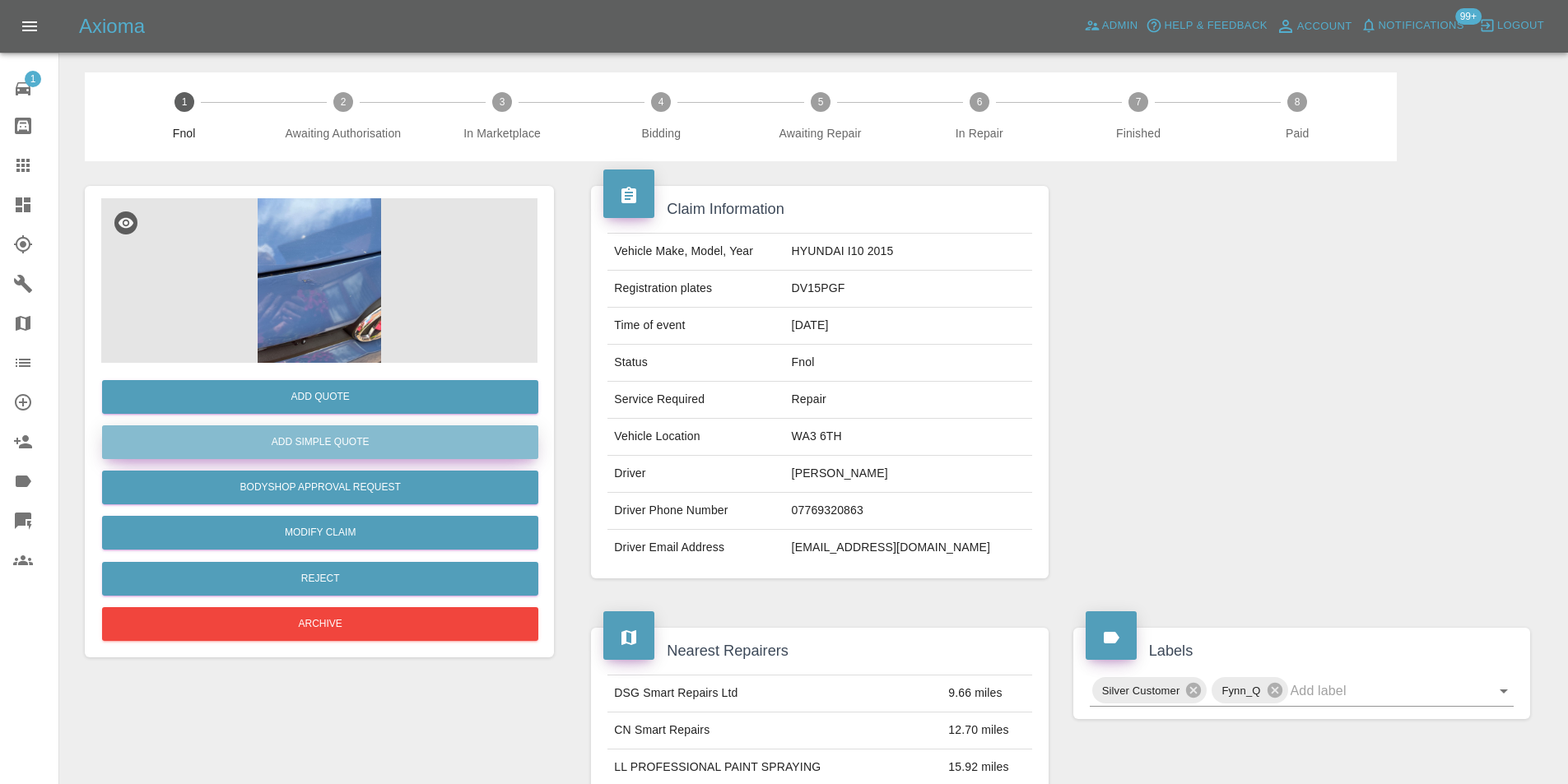
click at [364, 449] on button "Add Simple Quote" at bounding box center [320, 443] width 436 height 34
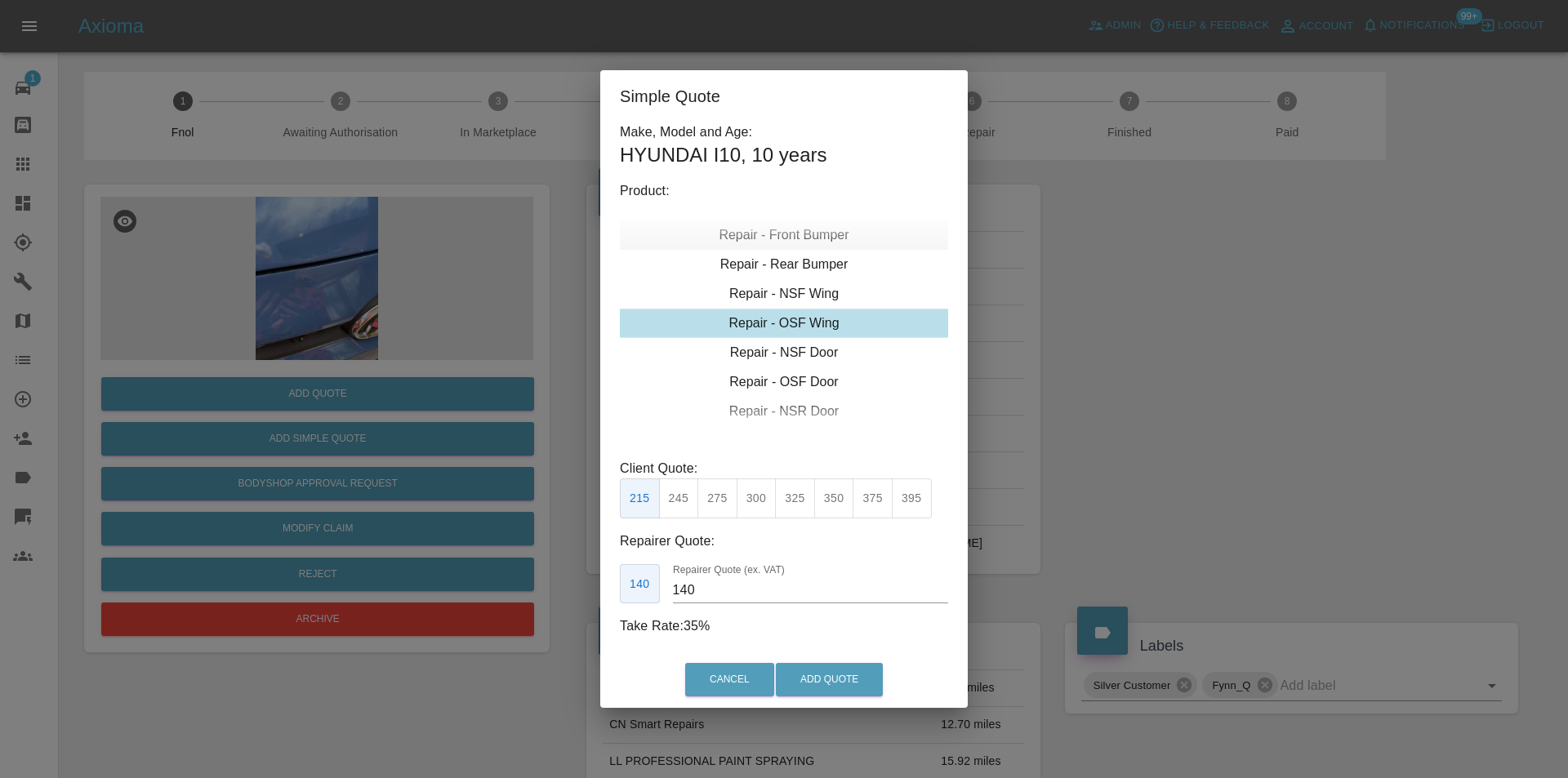
click at [795, 242] on div "Repair - Front Bumper" at bounding box center [784, 235] width 329 height 30
click at [710, 502] on button "350" at bounding box center [717, 498] width 40 height 40
click at [676, 503] on button "310" at bounding box center [678, 498] width 40 height 40
type input "200"
click at [829, 697] on button "Add Quote" at bounding box center [829, 680] width 107 height 34
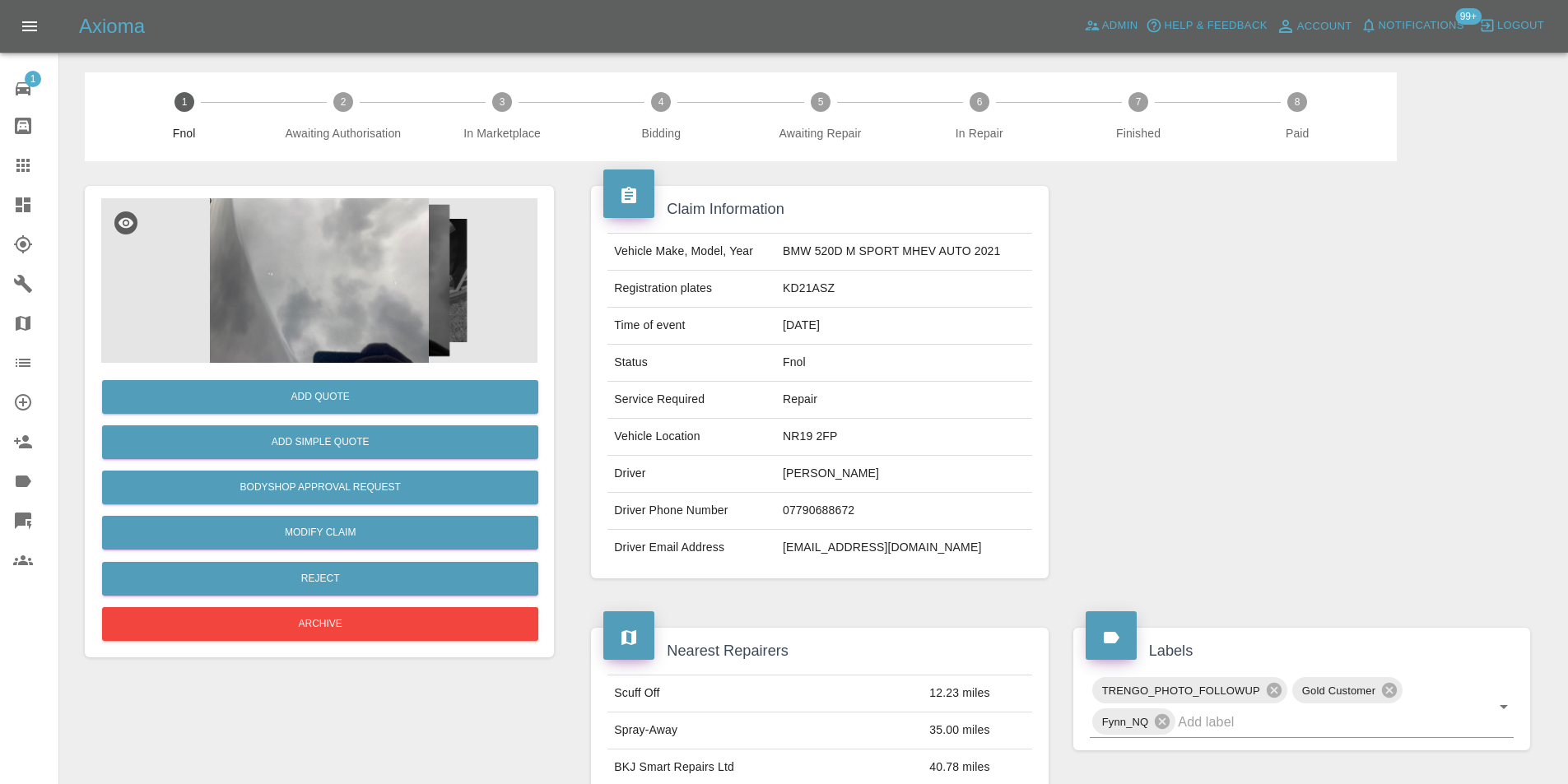
click at [290, 280] on img at bounding box center [319, 280] width 436 height 165
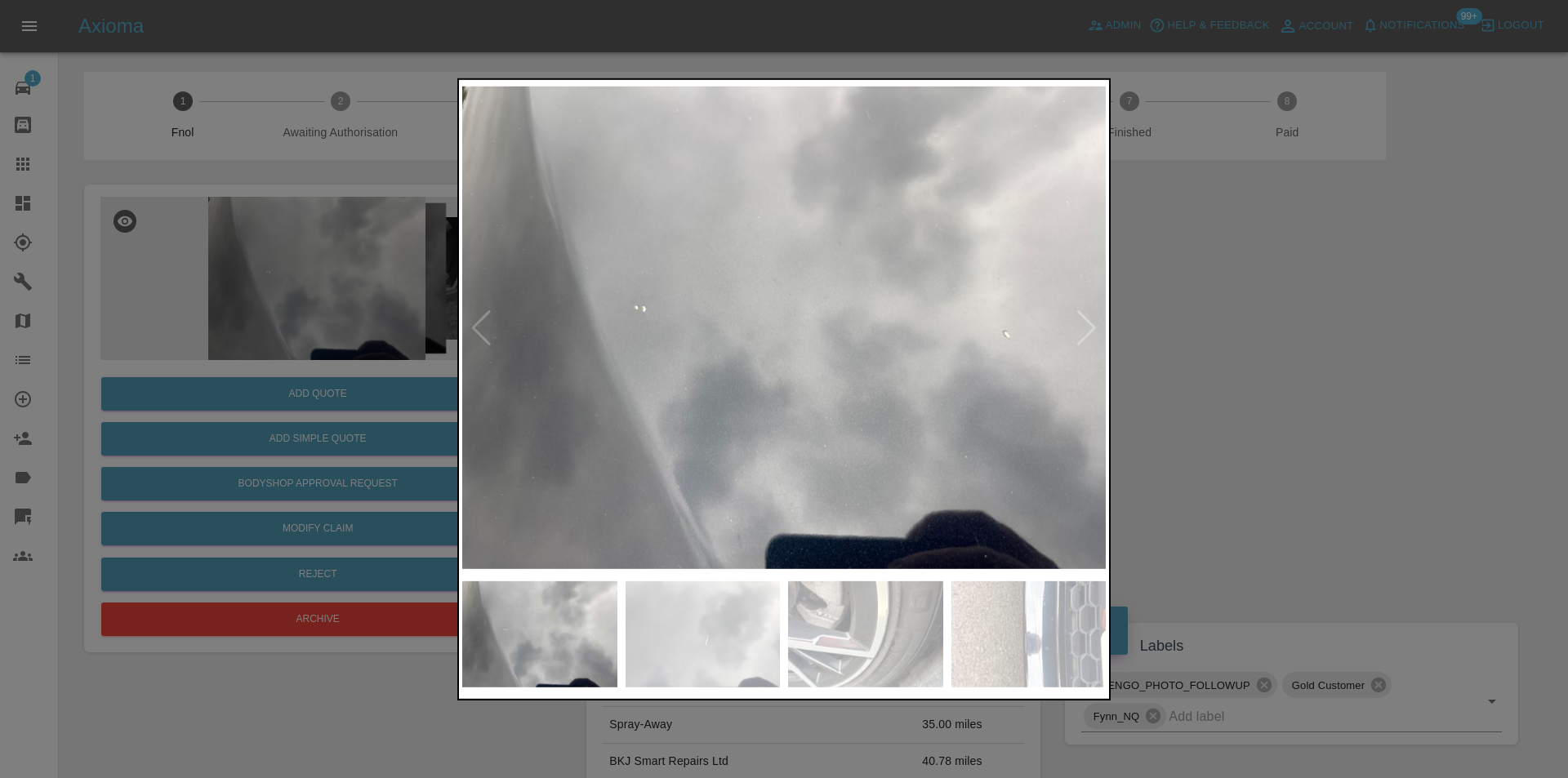
click at [1085, 322] on div at bounding box center [1086, 328] width 22 height 36
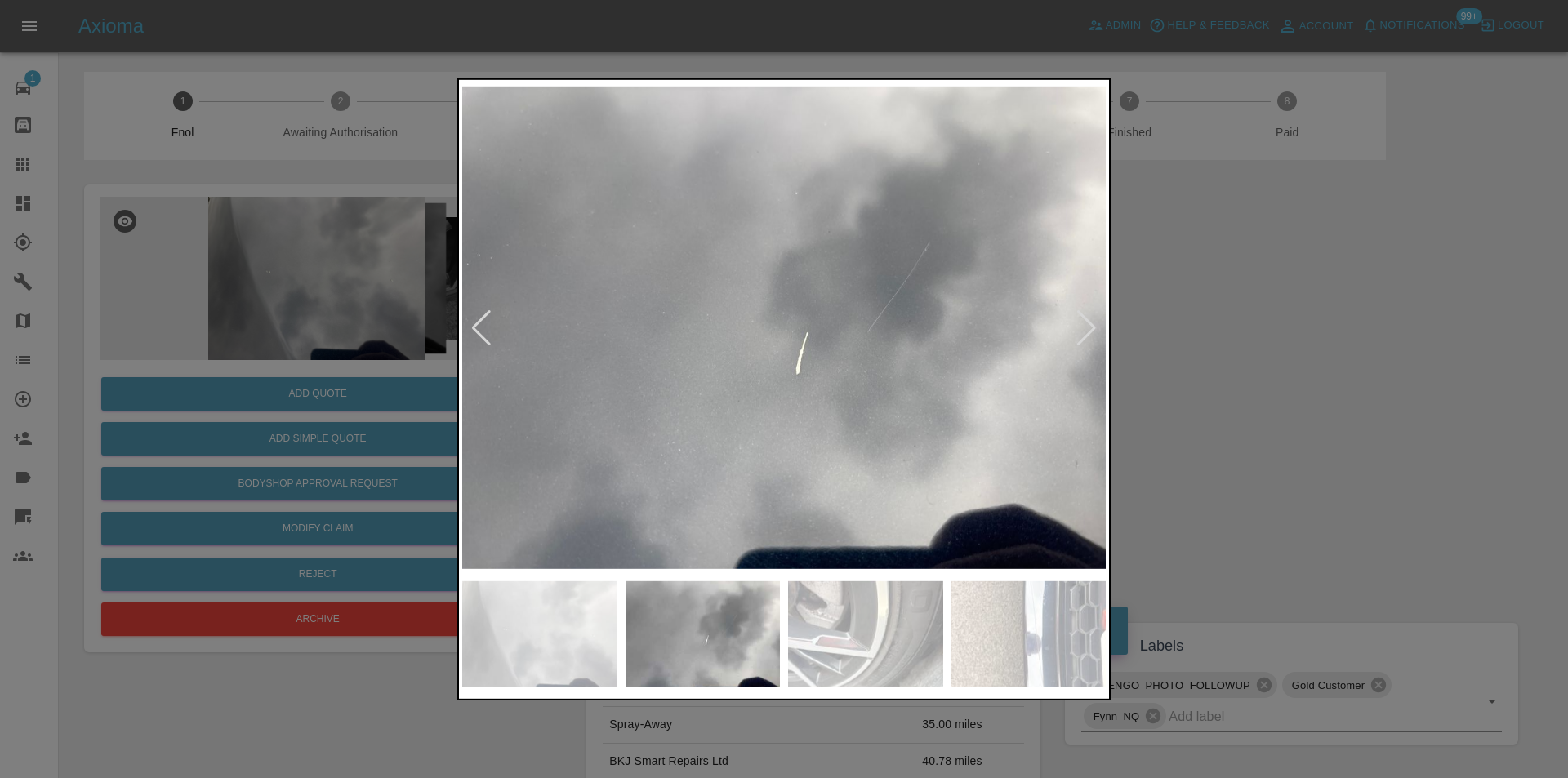
click at [1085, 322] on div at bounding box center [1086, 328] width 22 height 36
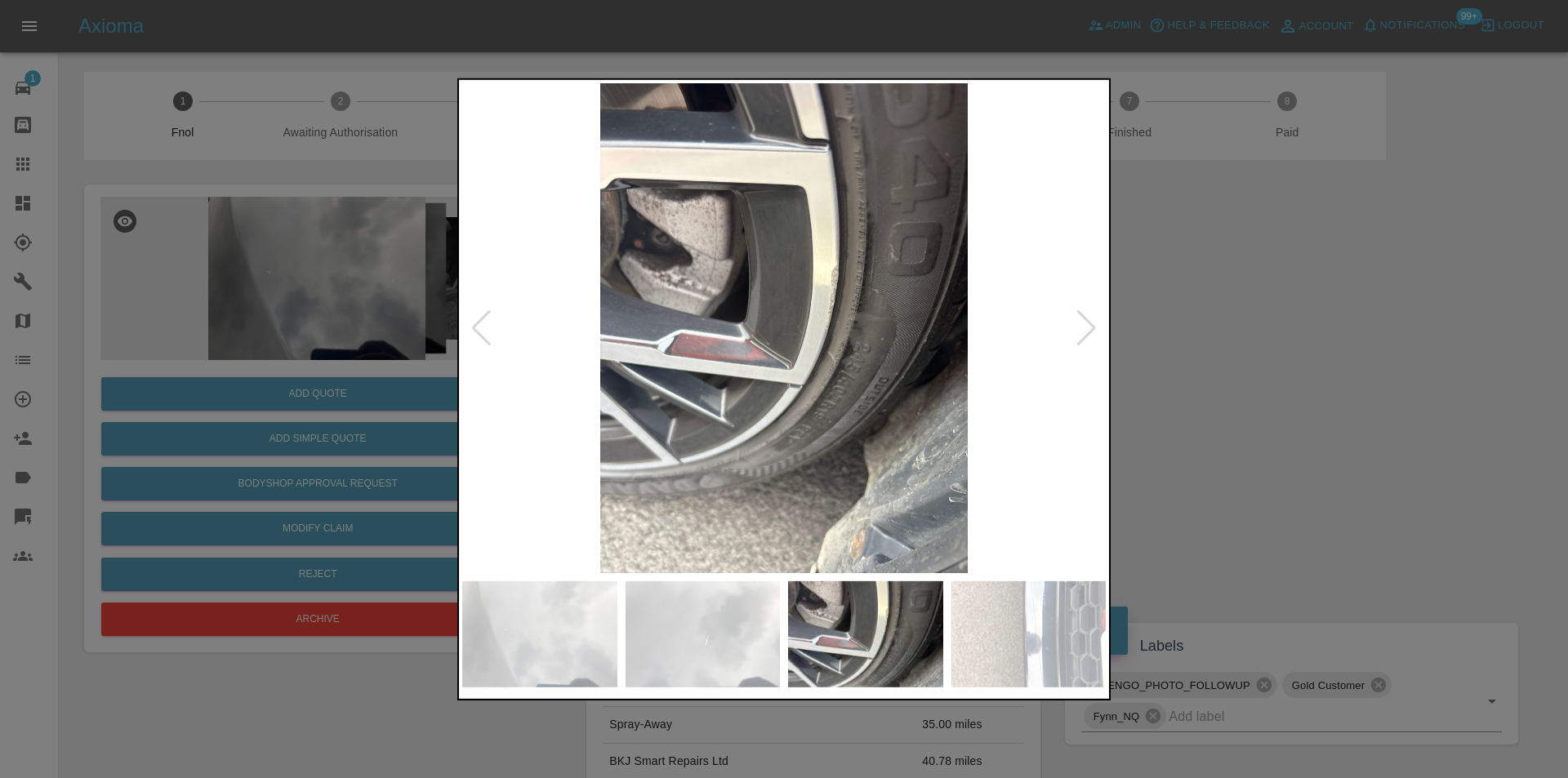
click at [1085, 322] on div at bounding box center [1086, 328] width 22 height 36
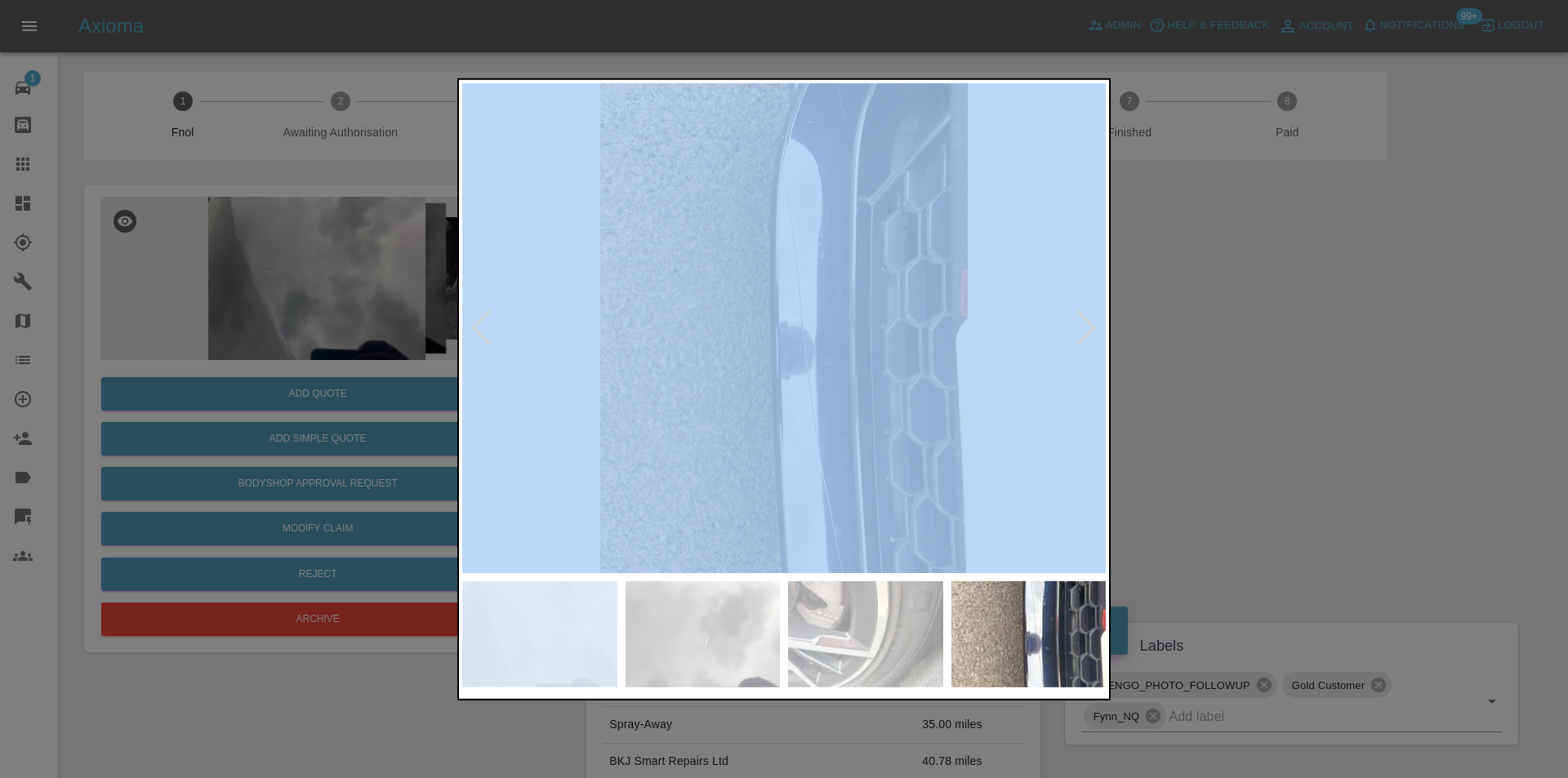
click at [1085, 322] on div at bounding box center [1086, 328] width 22 height 36
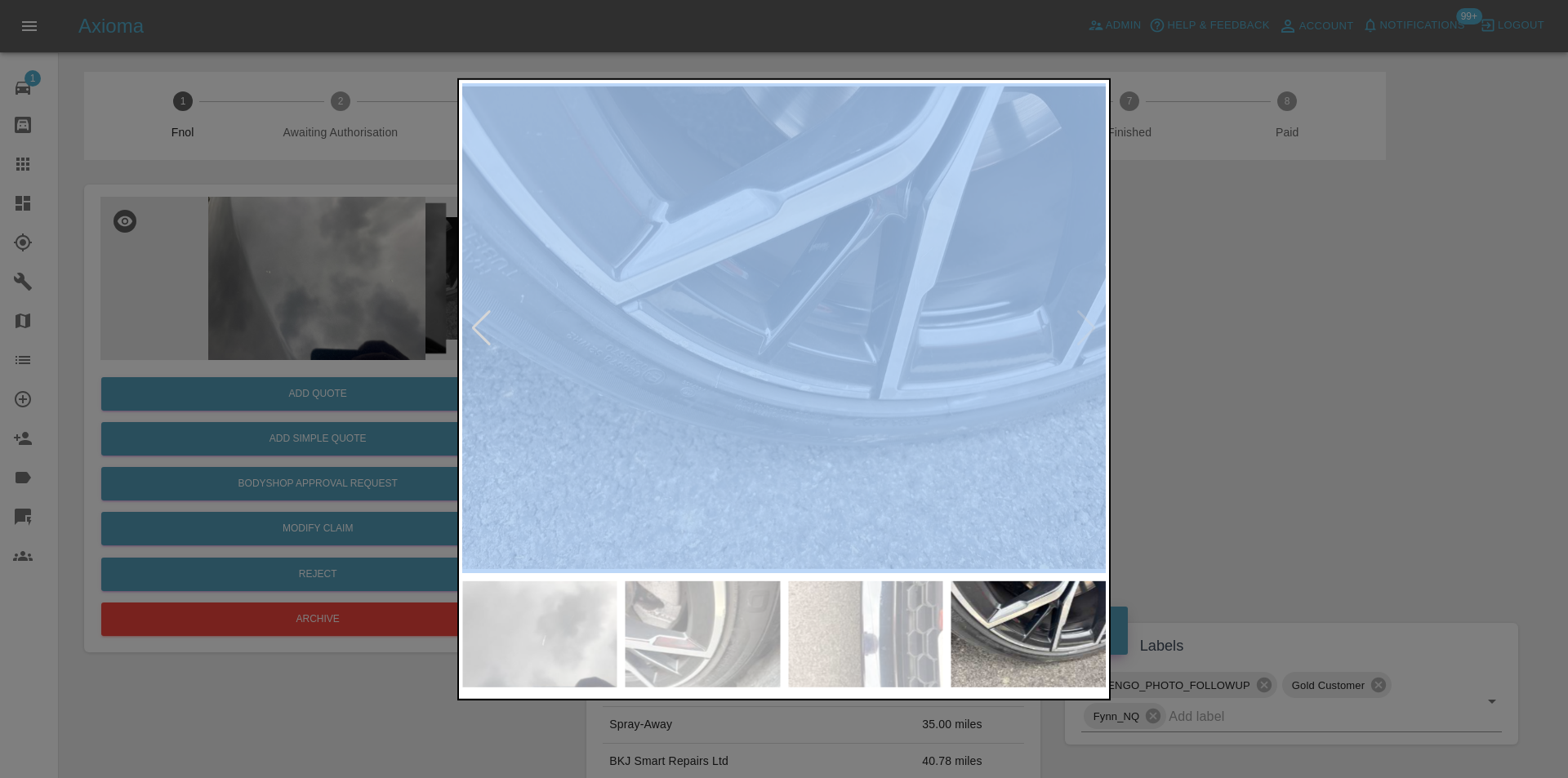
click at [1085, 322] on img at bounding box center [784, 327] width 643 height 490
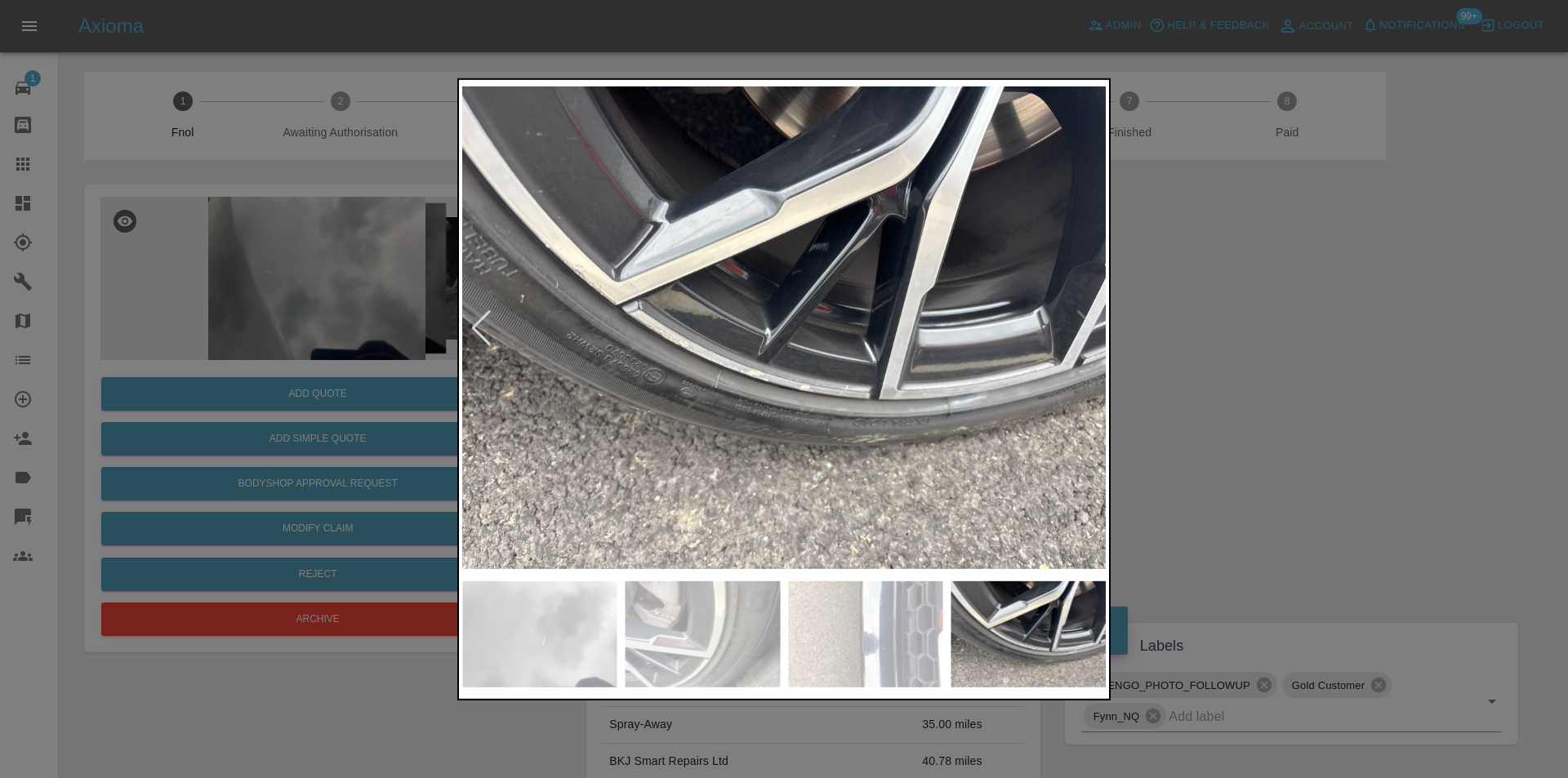
drag, startPoint x: 1236, startPoint y: 331, endPoint x: 1171, endPoint y: 100, distance: 240.0
click at [1237, 328] on div at bounding box center [784, 389] width 1568 height 778
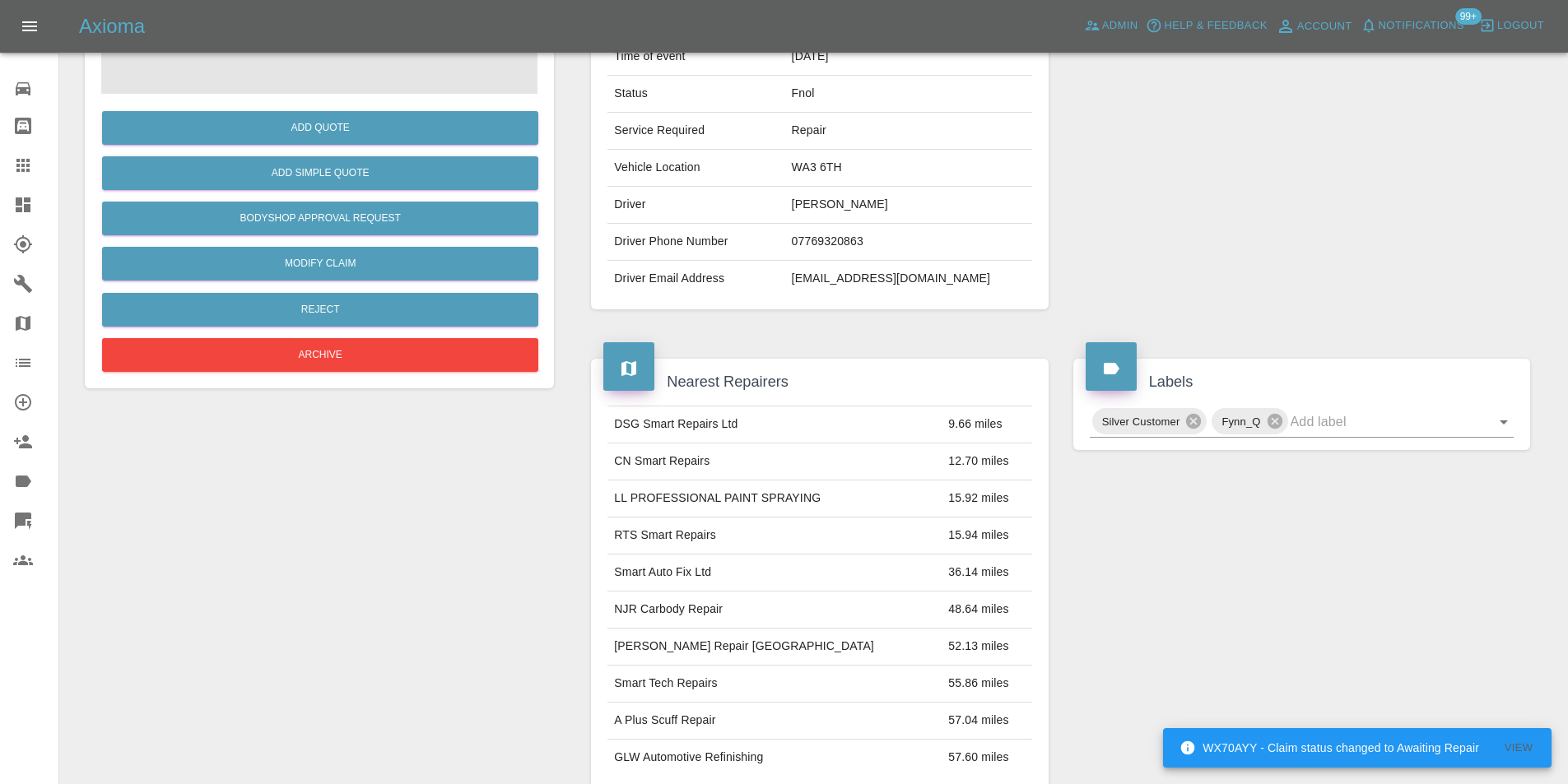
scroll to position [8, 0]
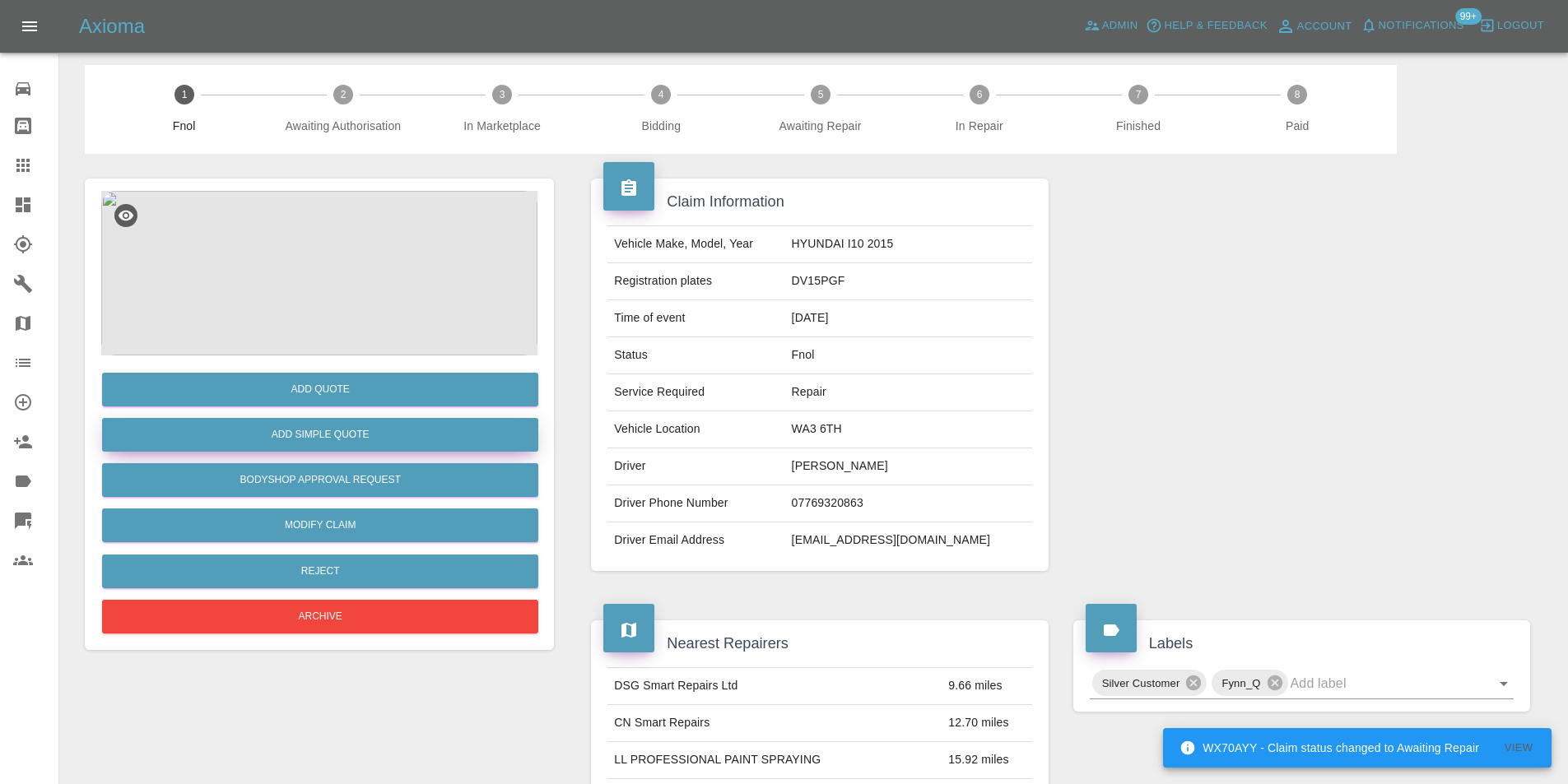
click at [307, 432] on button "Add Simple Quote" at bounding box center [320, 435] width 436 height 34
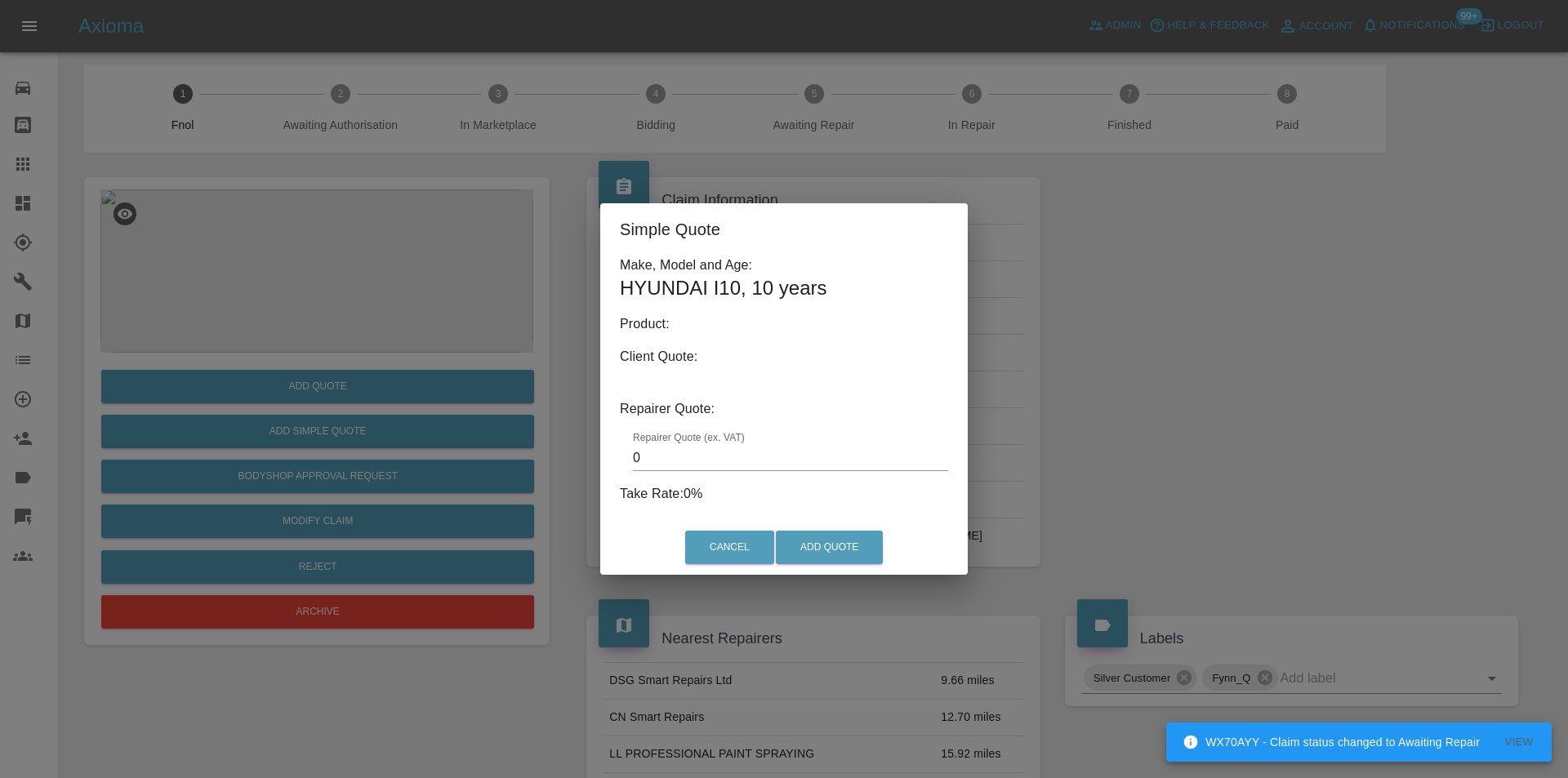
type input "140"
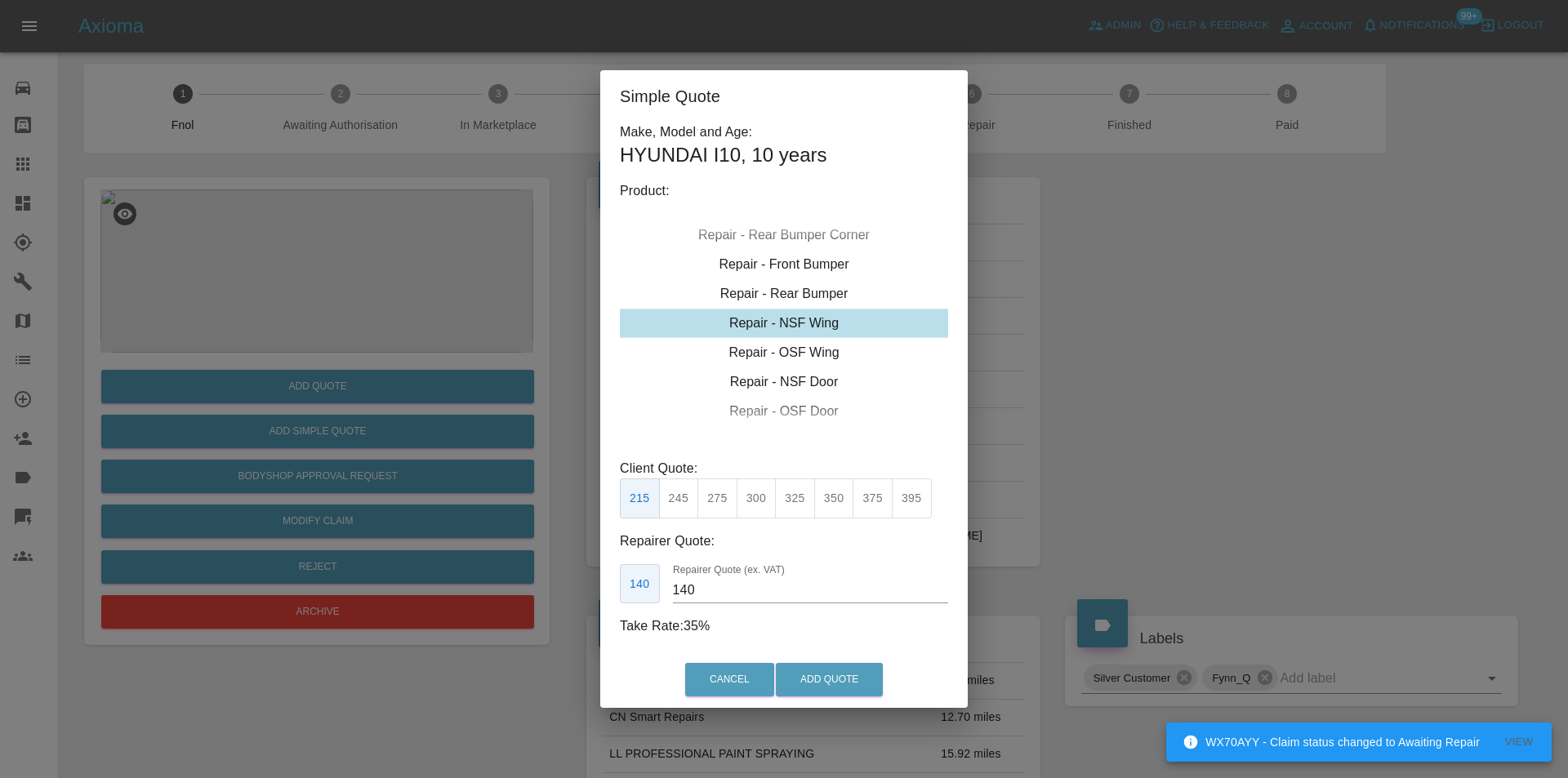
drag, startPoint x: 1140, startPoint y: 317, endPoint x: 1056, endPoint y: 184, distance: 157.3
click at [1140, 316] on div "Simple Quote Make, Model and Age: HYUNDAI I10 , 10 years Product: Repair - Fron…" at bounding box center [784, 389] width 1568 height 778
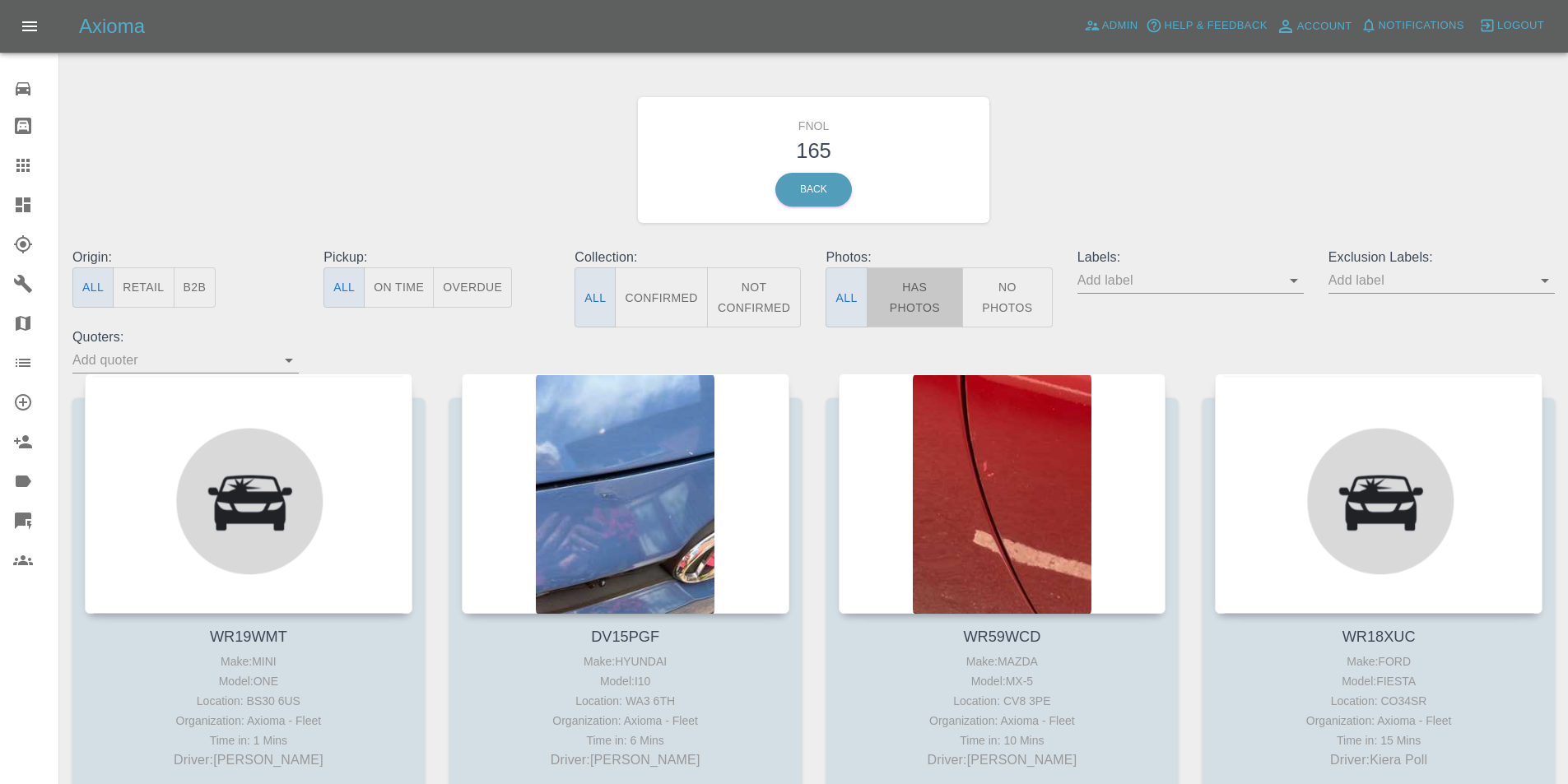
click at [911, 294] on button "Has Photos" at bounding box center [916, 297] width 97 height 60
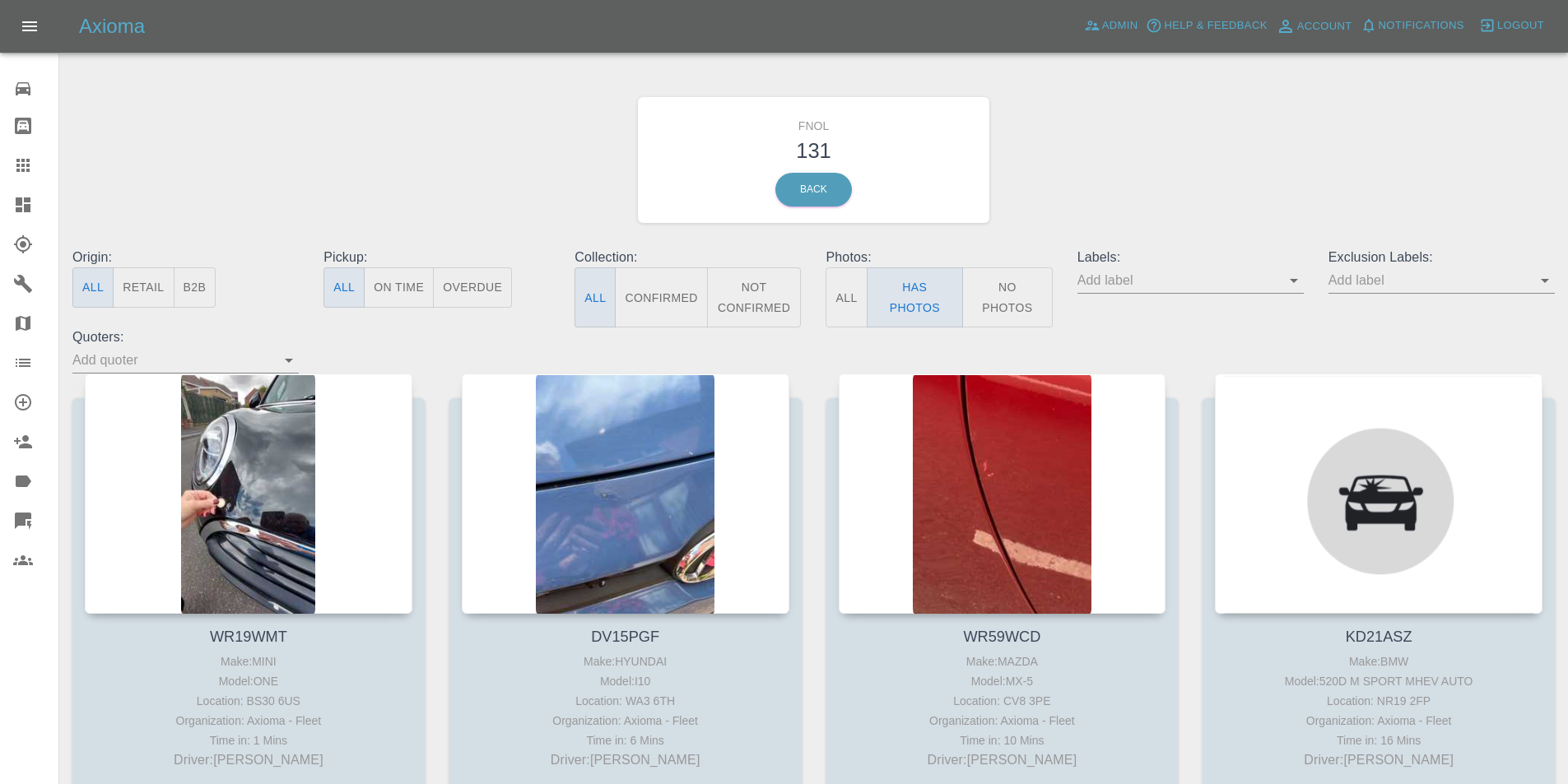
click at [1548, 280] on icon "Open" at bounding box center [1545, 281] width 9 height 4
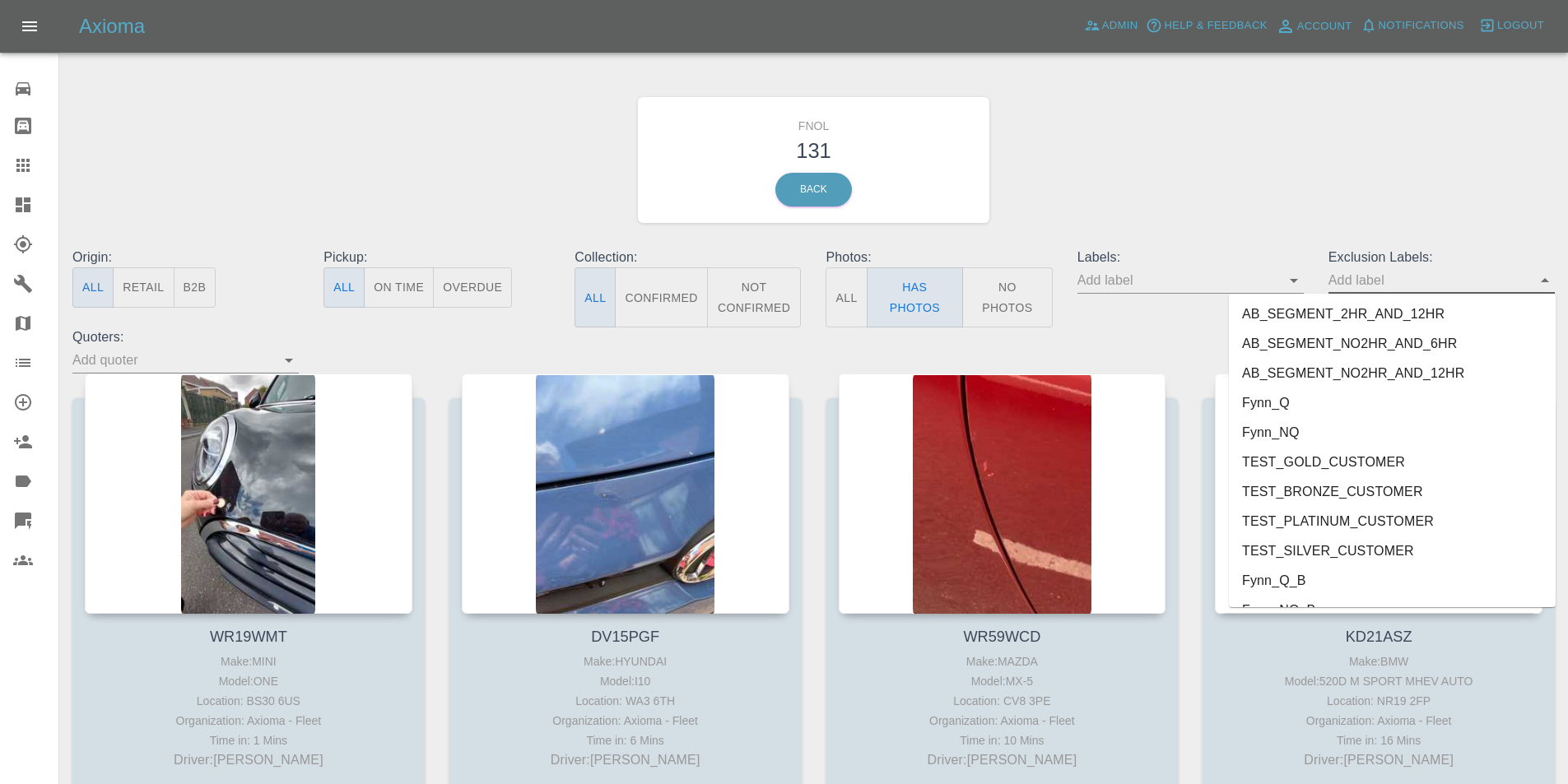
scroll to position [3432, 0]
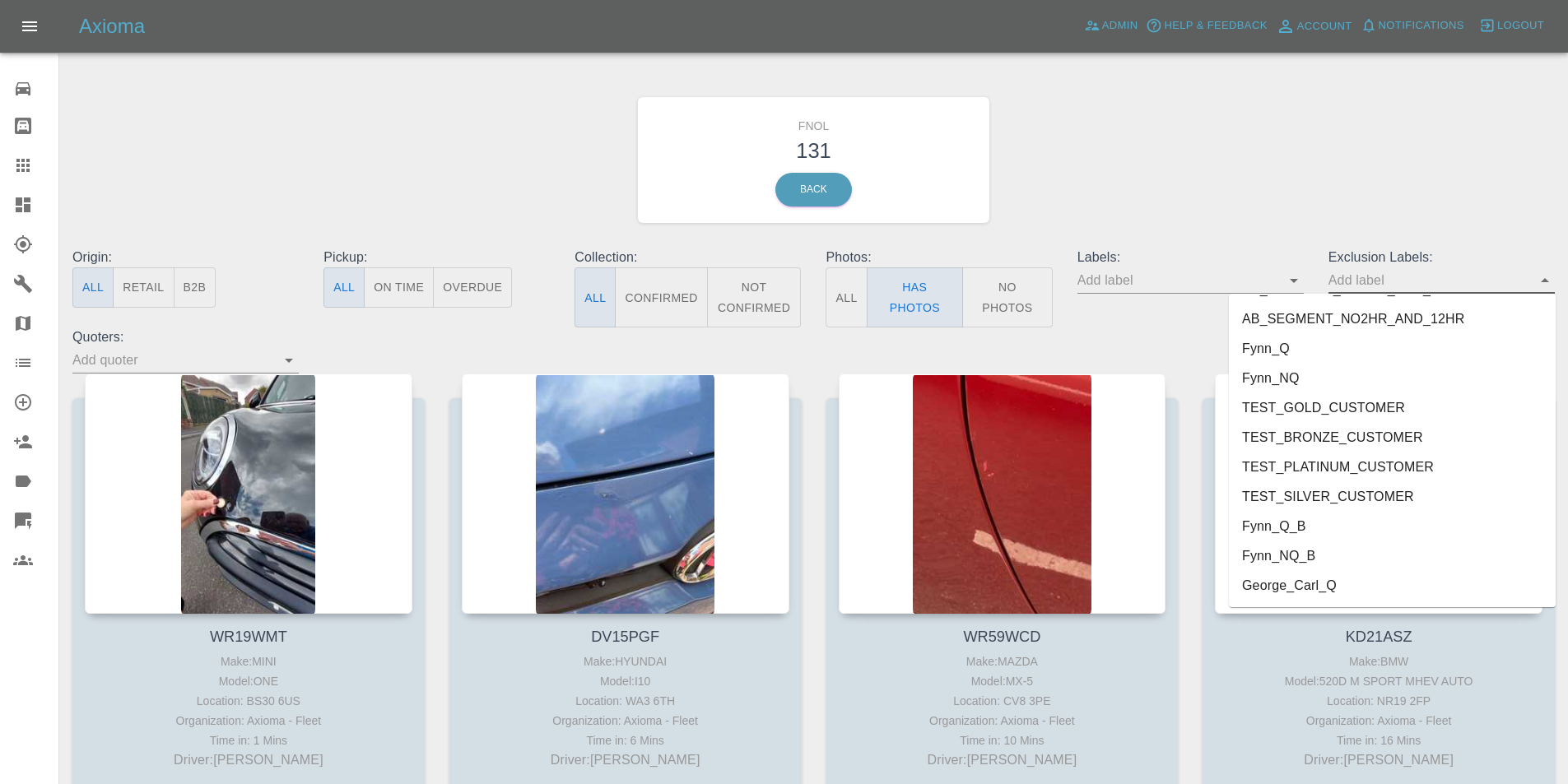
click at [1336, 593] on li "George_Carl_Q" at bounding box center [1392, 585] width 327 height 30
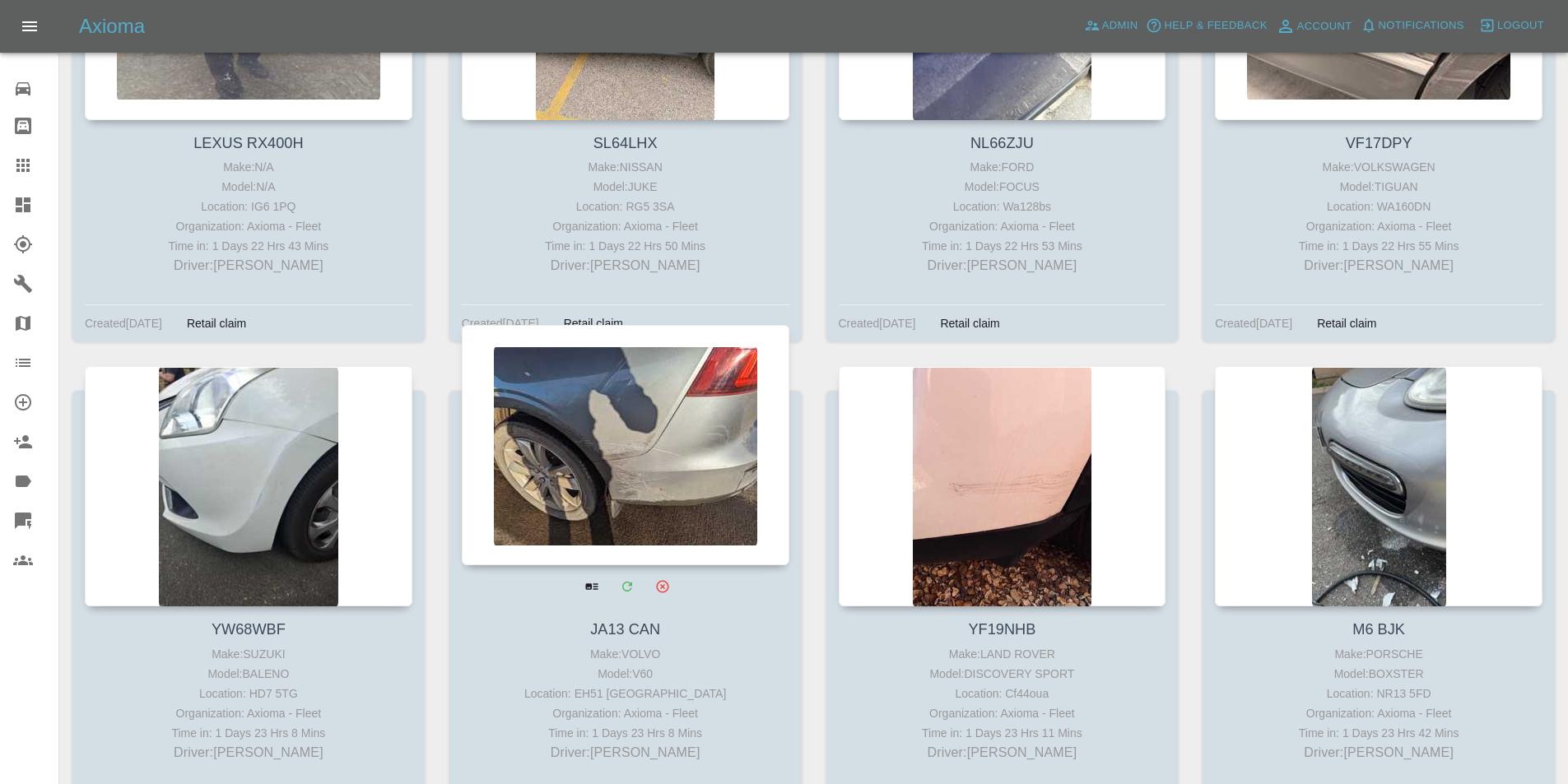
scroll to position [5870, 0]
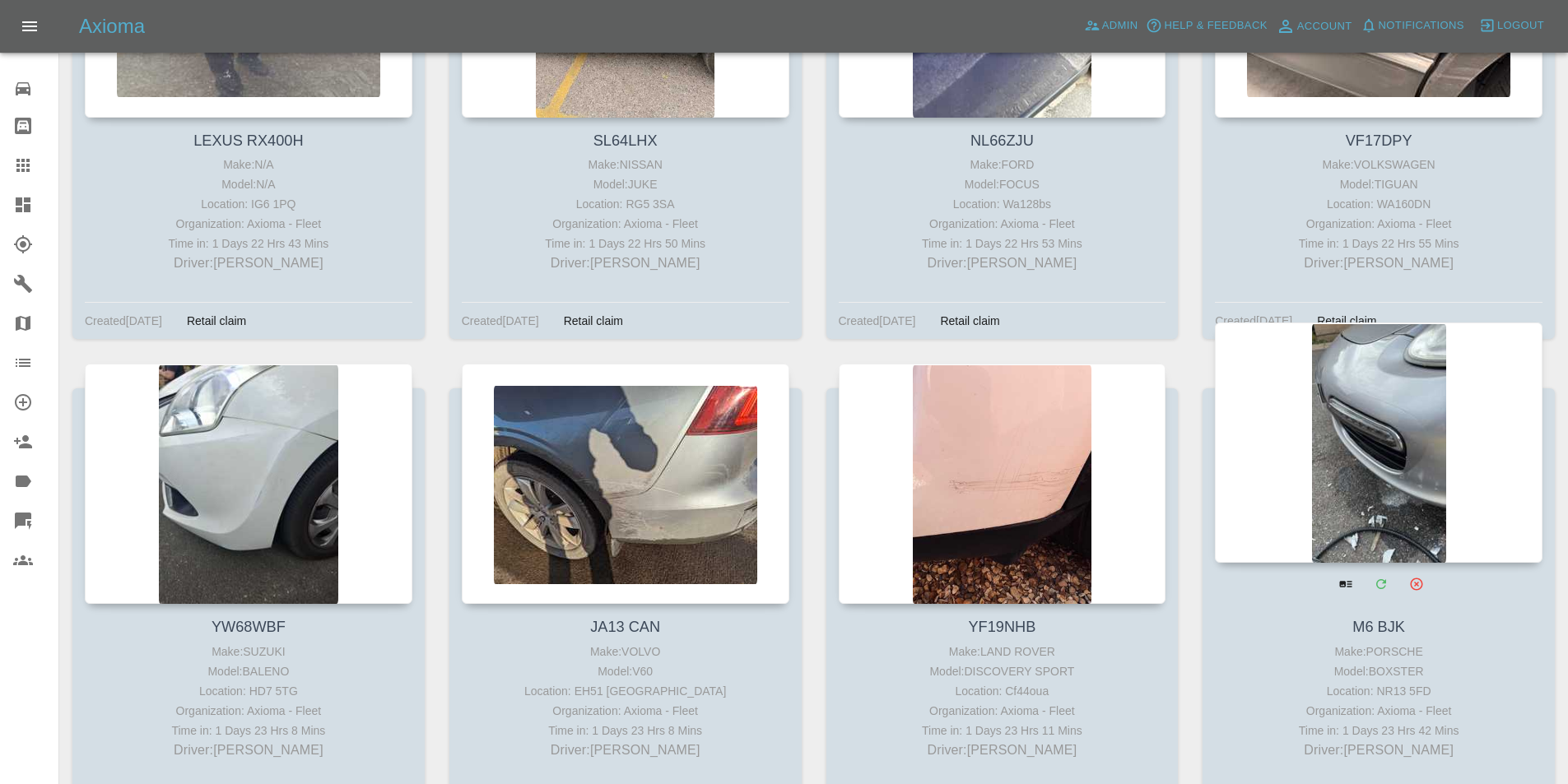
drag, startPoint x: 1312, startPoint y: 365, endPoint x: 1321, endPoint y: 369, distance: 9.8
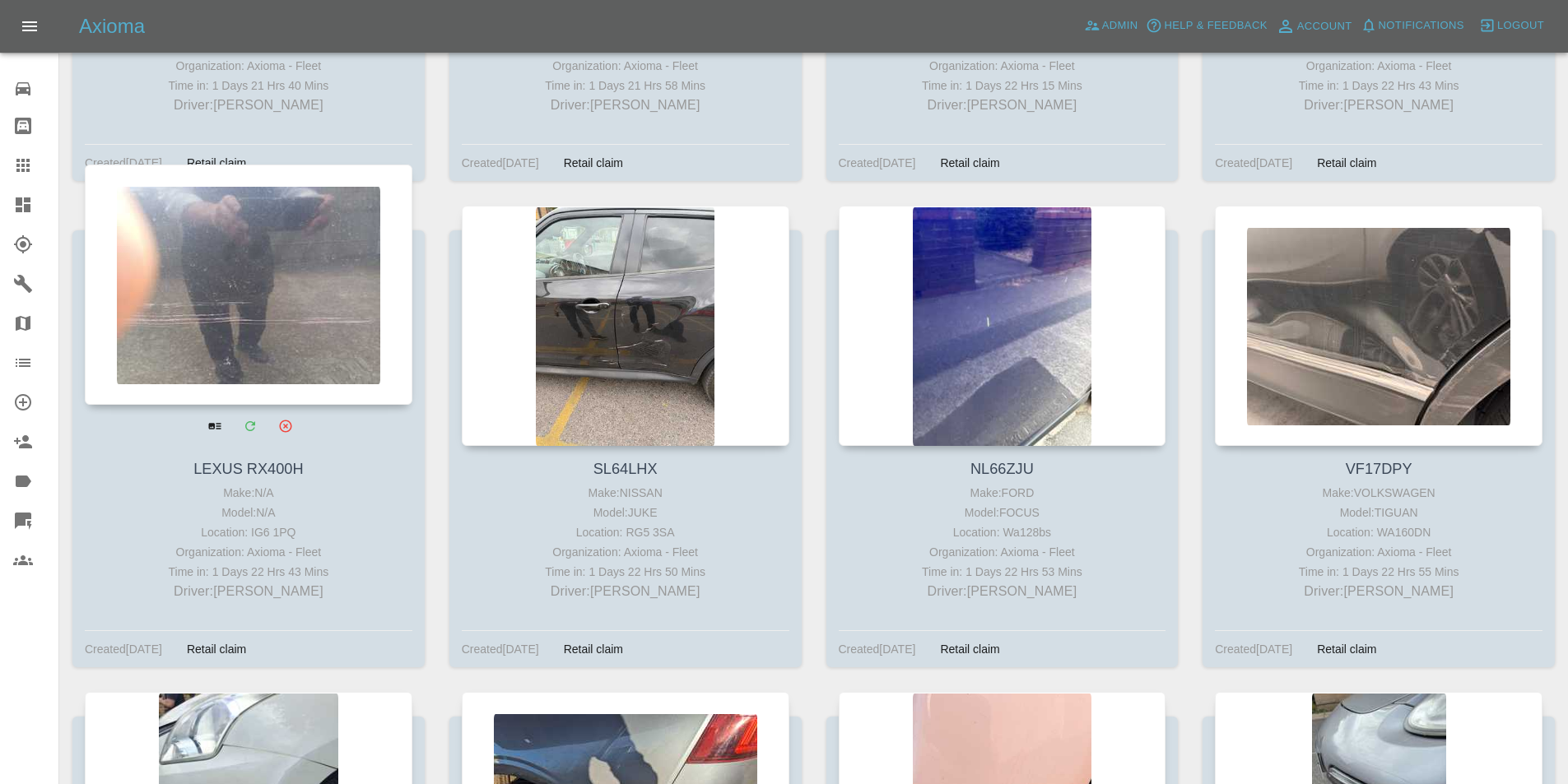
scroll to position [5541, 0]
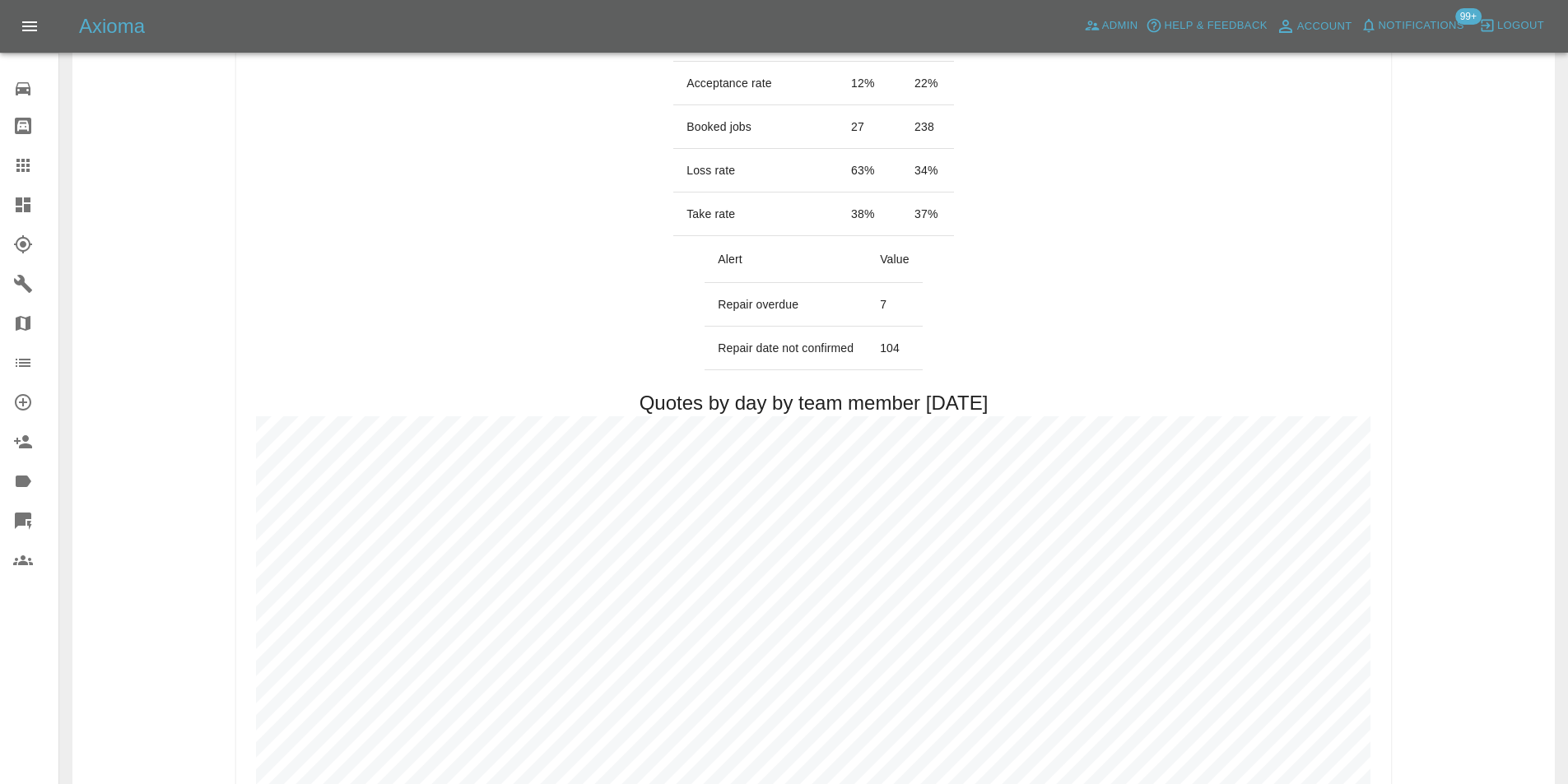
scroll to position [659, 0]
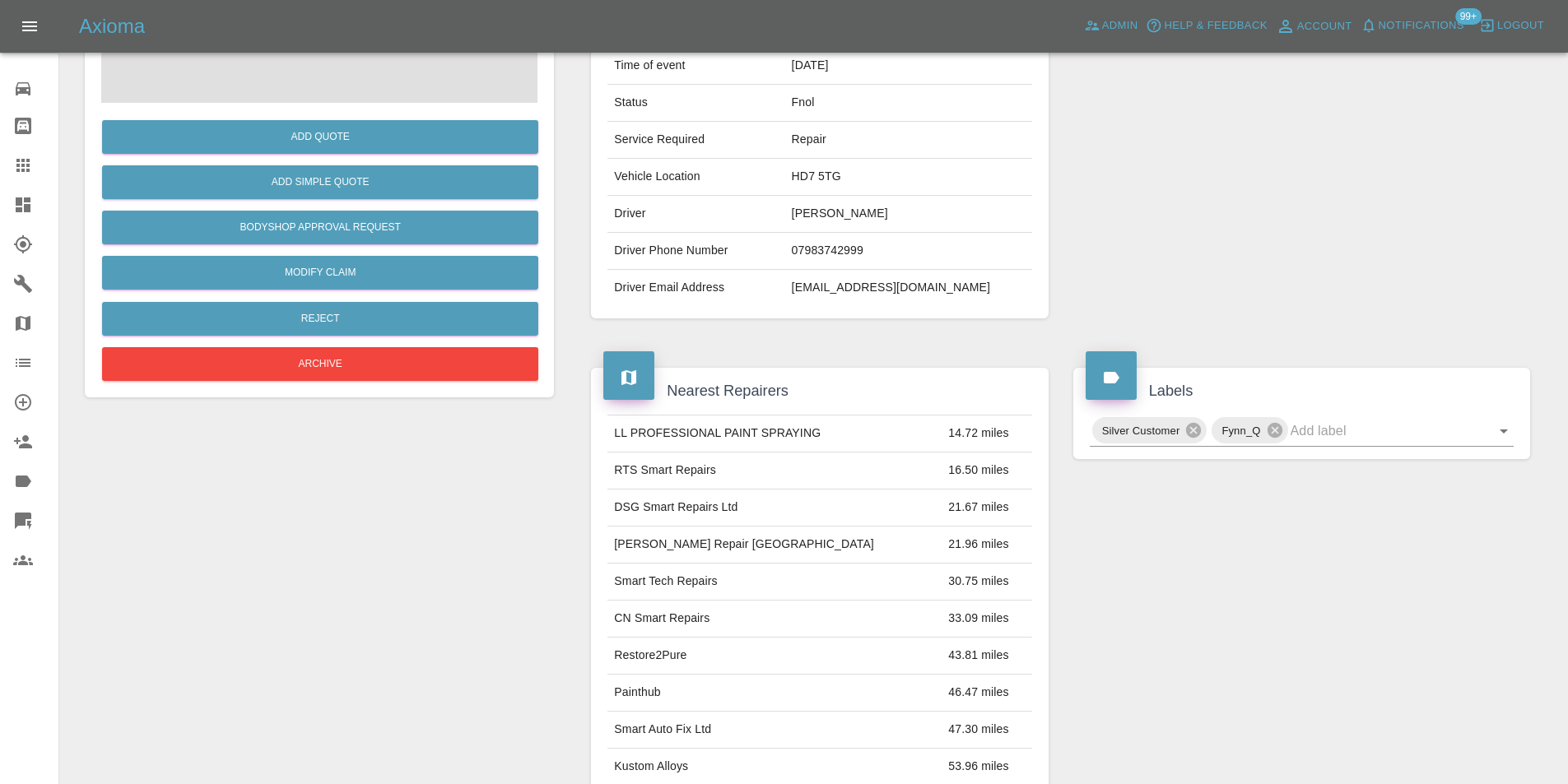
scroll to position [90, 0]
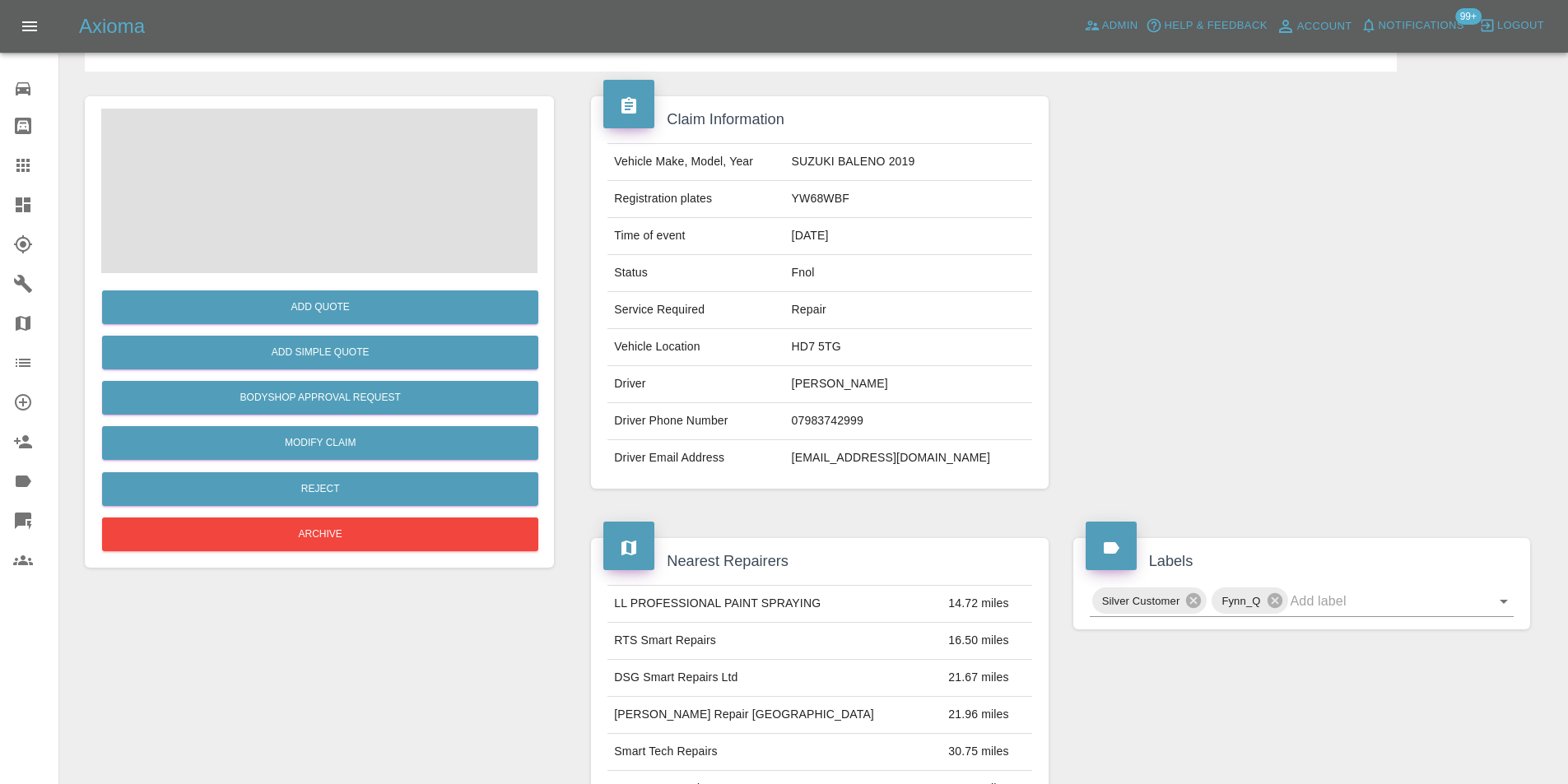
click at [360, 198] on span at bounding box center [319, 190] width 436 height 165
click at [346, 189] on img at bounding box center [319, 190] width 436 height 165
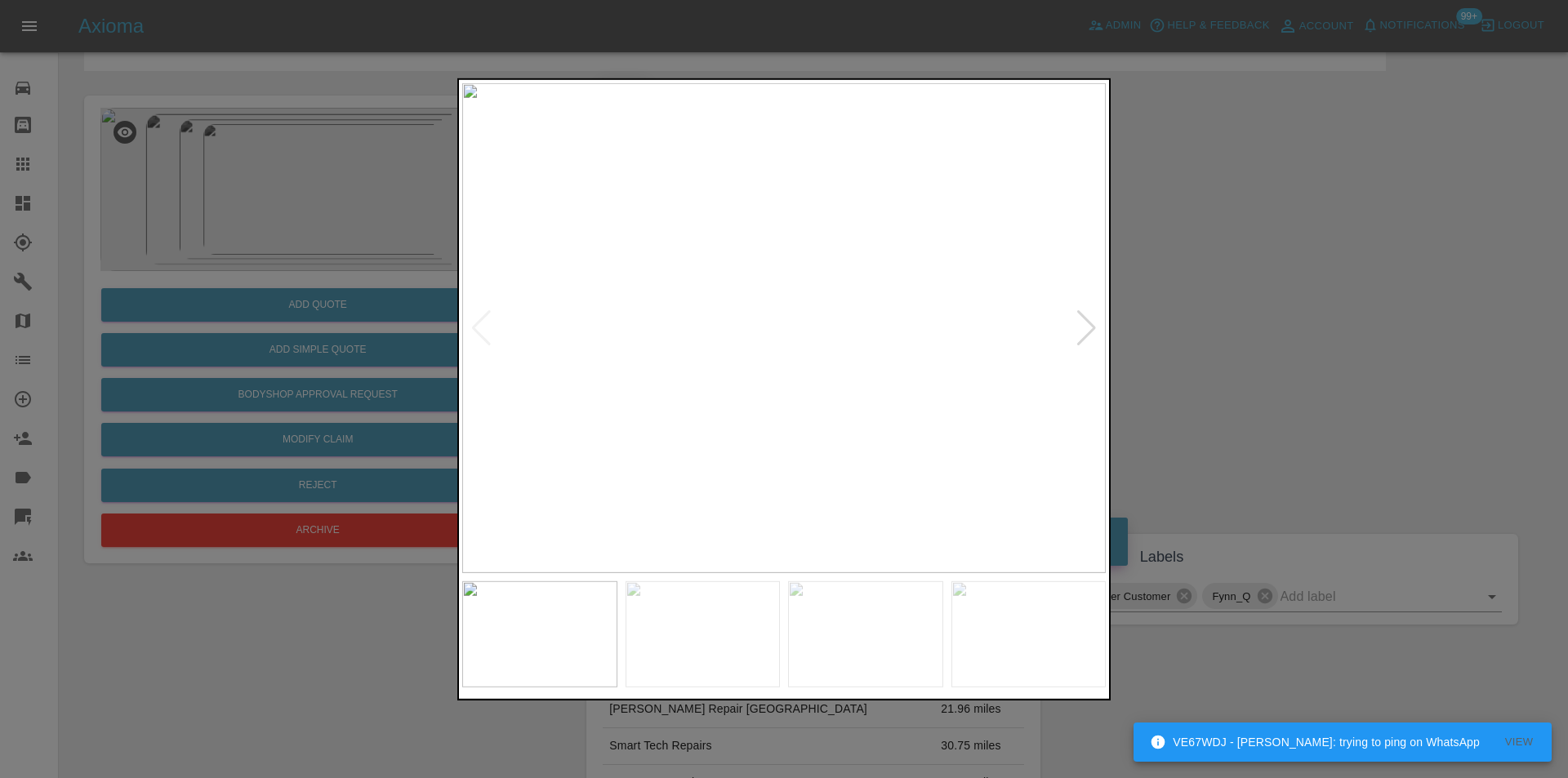
click at [1087, 334] on div at bounding box center [1086, 328] width 22 height 36
click at [1086, 333] on div at bounding box center [1086, 328] width 22 height 36
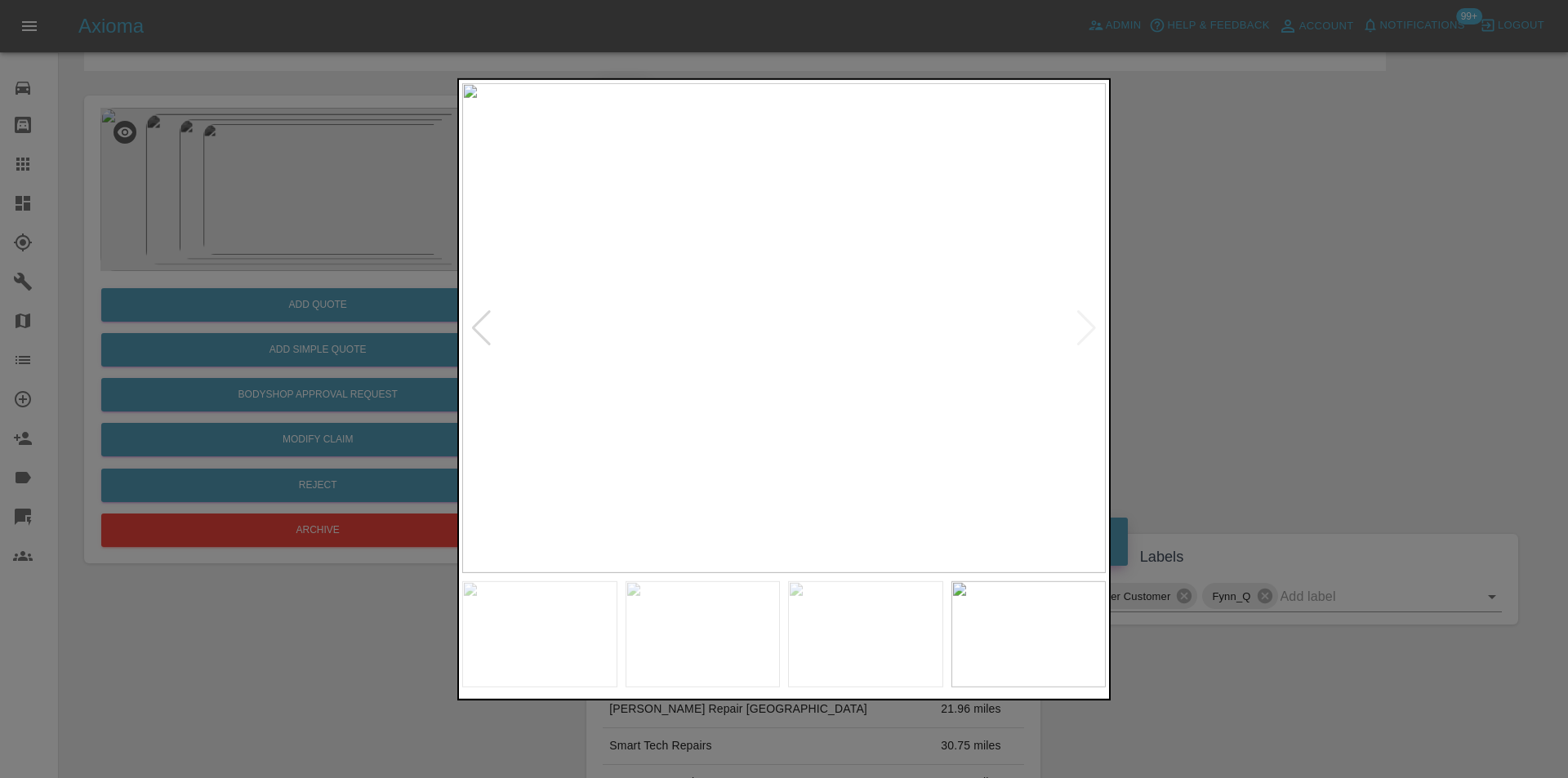
click at [1086, 333] on img at bounding box center [784, 327] width 643 height 490
drag, startPoint x: 1218, startPoint y: 332, endPoint x: 736, endPoint y: 443, distance: 494.6
click at [1217, 332] on div at bounding box center [784, 389] width 1568 height 778
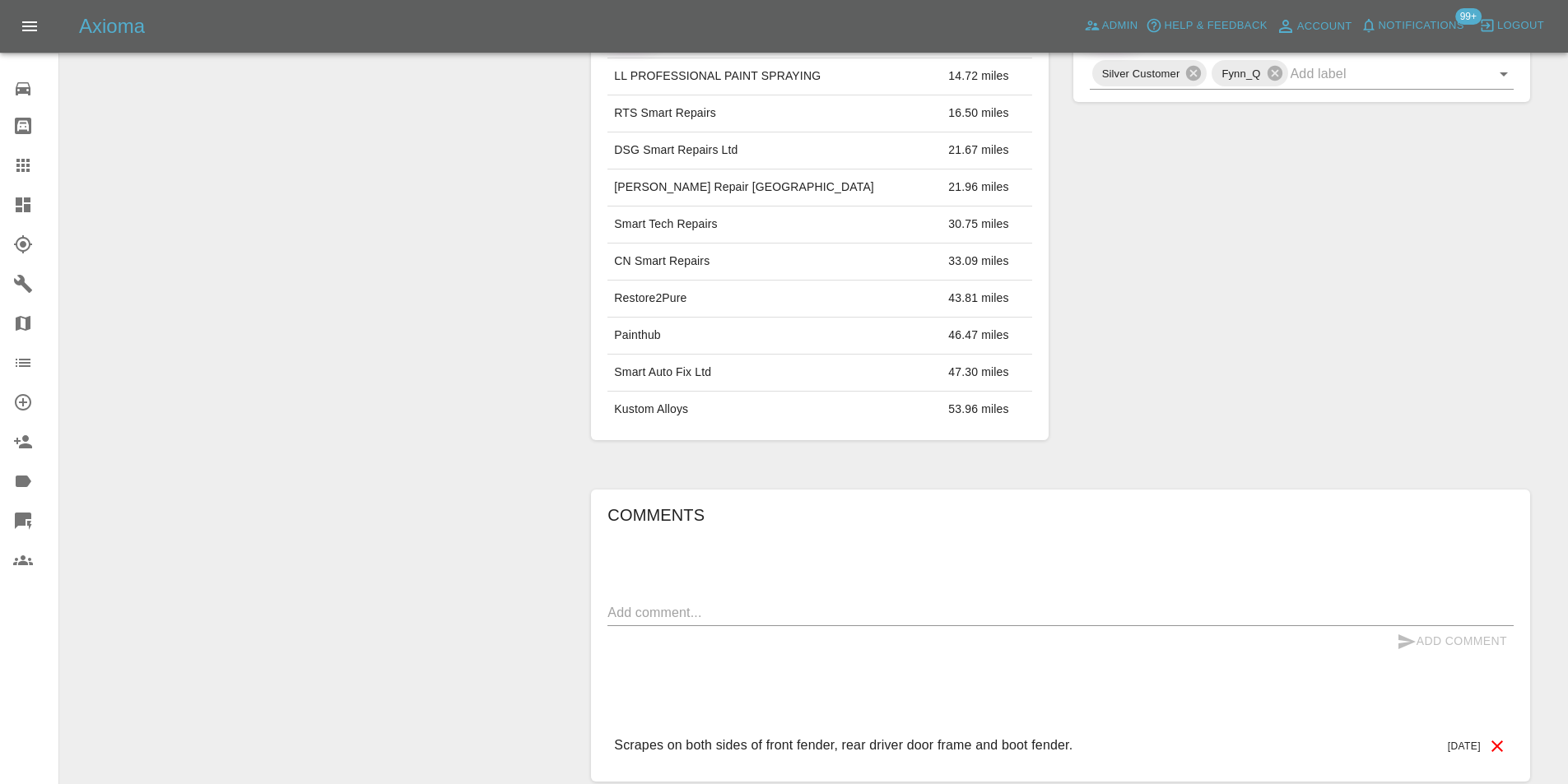
scroll to position [748, 0]
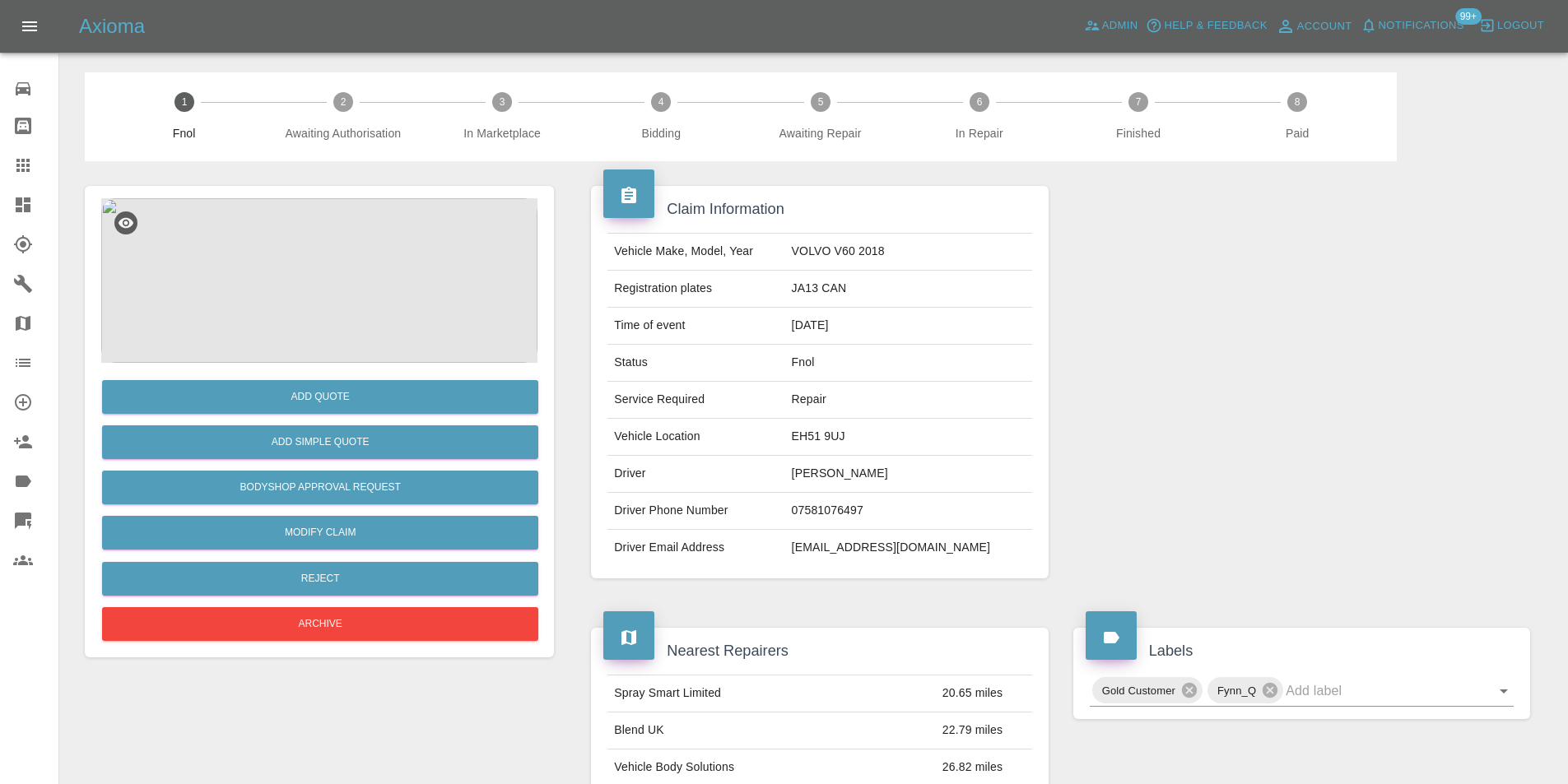
click at [302, 207] on img at bounding box center [319, 280] width 436 height 165
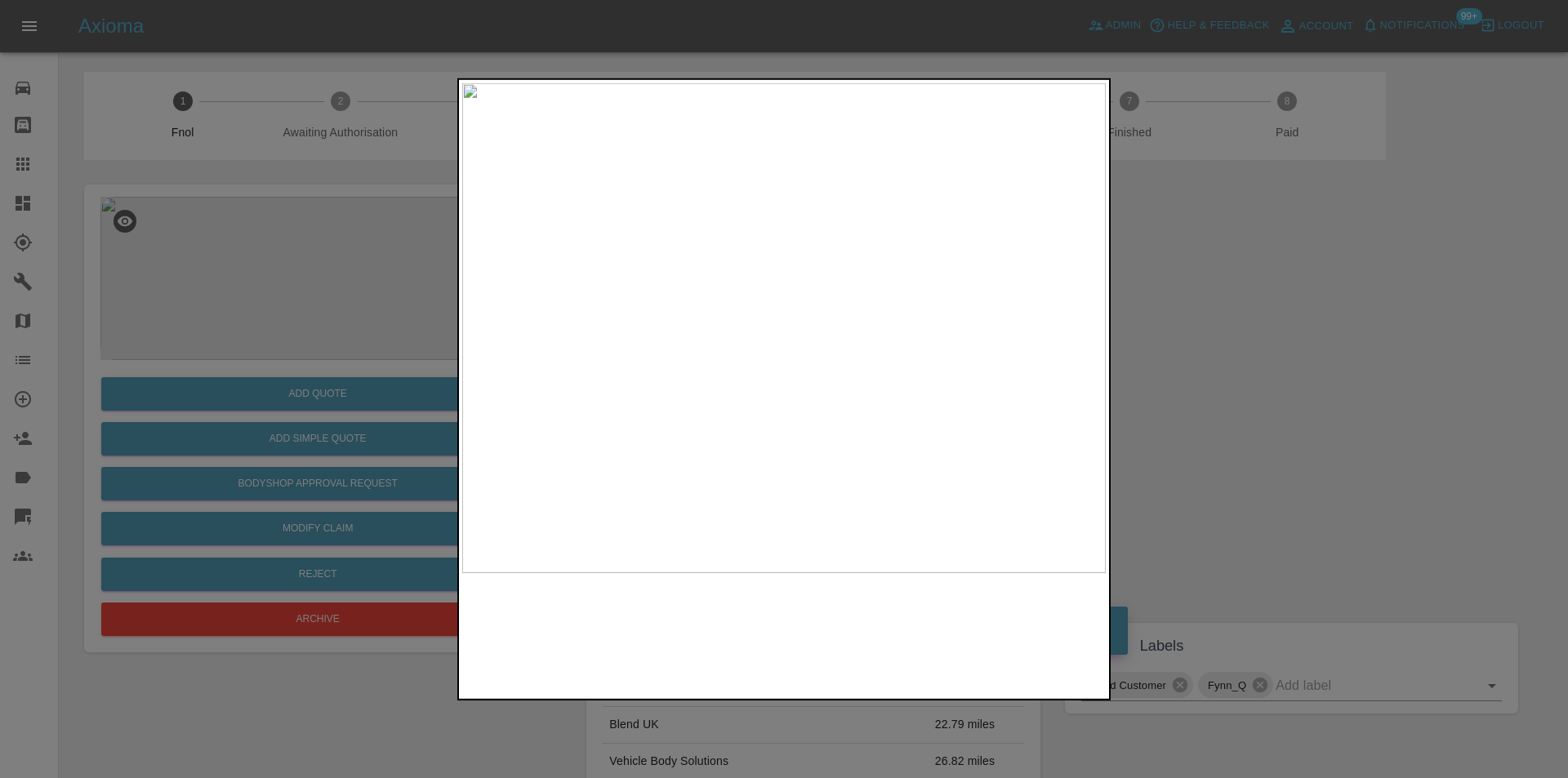
click at [780, 334] on img at bounding box center [784, 327] width 643 height 490
click at [826, 328] on img at bounding box center [796, 309] width 1930 height 1470
click at [828, 328] on img at bounding box center [796, 309] width 1930 height 1470
drag, startPoint x: 1322, startPoint y: 324, endPoint x: 1083, endPoint y: 407, distance: 253.0
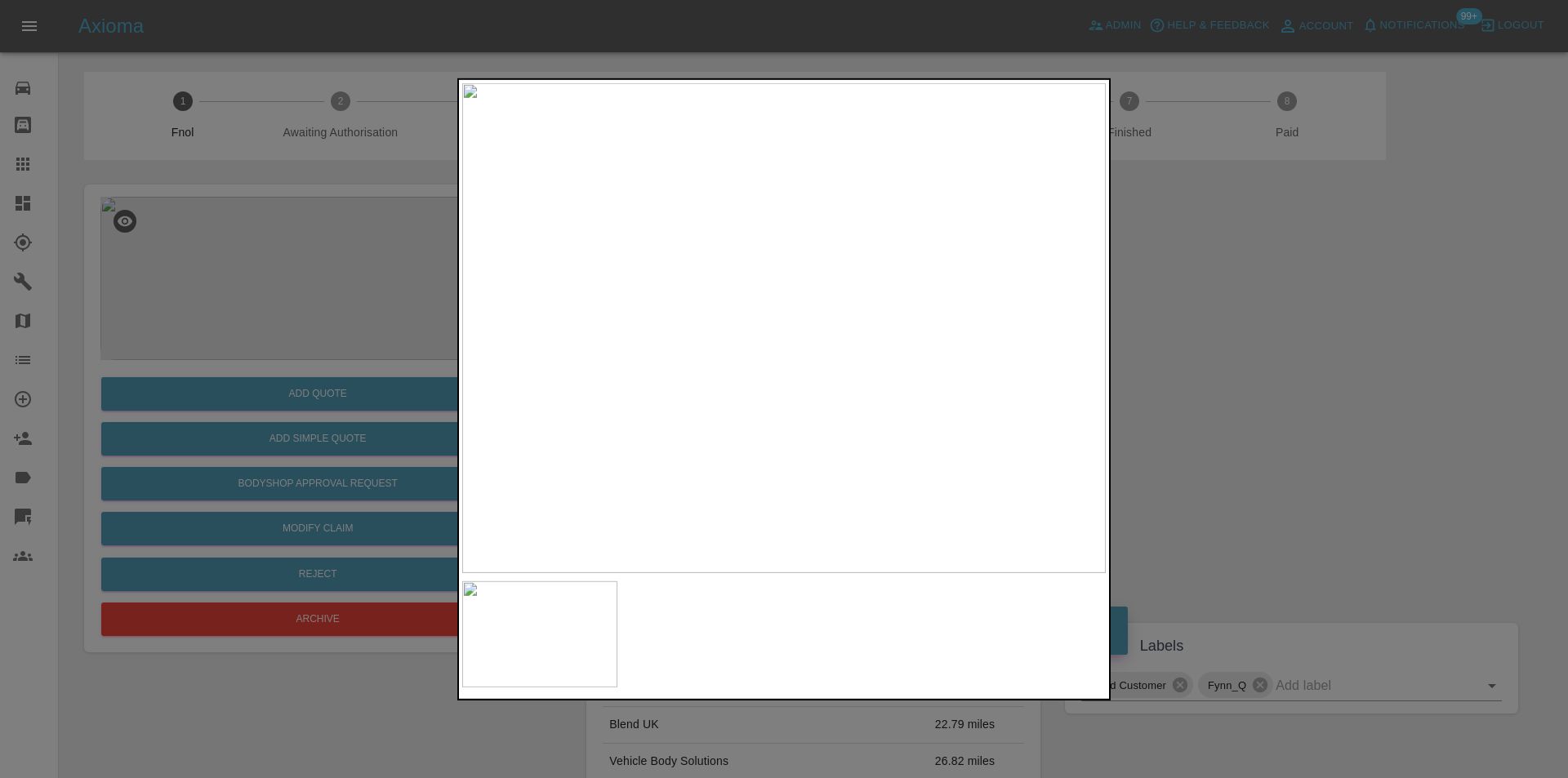
click at [1322, 325] on div at bounding box center [784, 389] width 1568 height 778
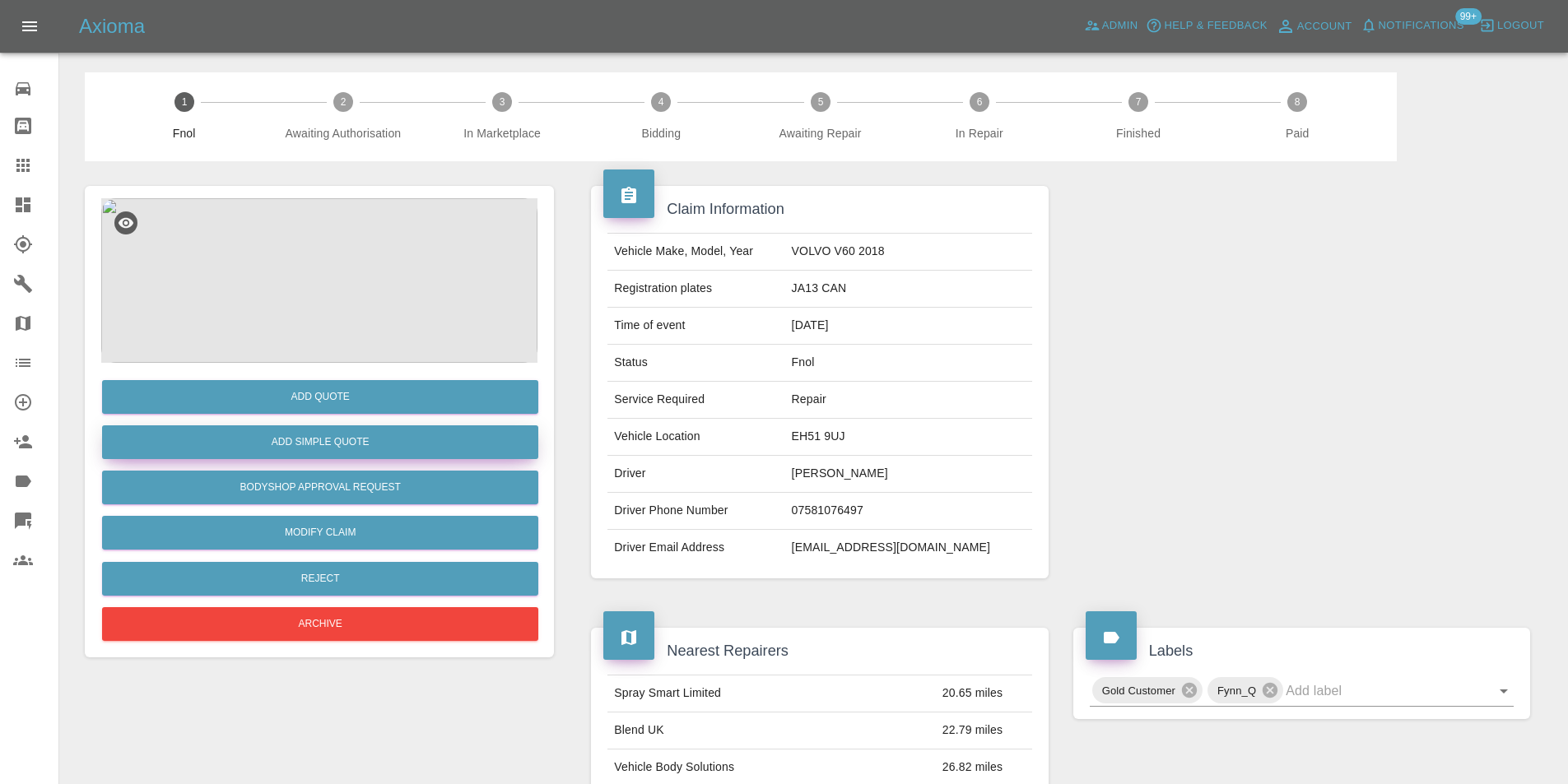
click at [306, 444] on button "Add Simple Quote" at bounding box center [320, 443] width 436 height 34
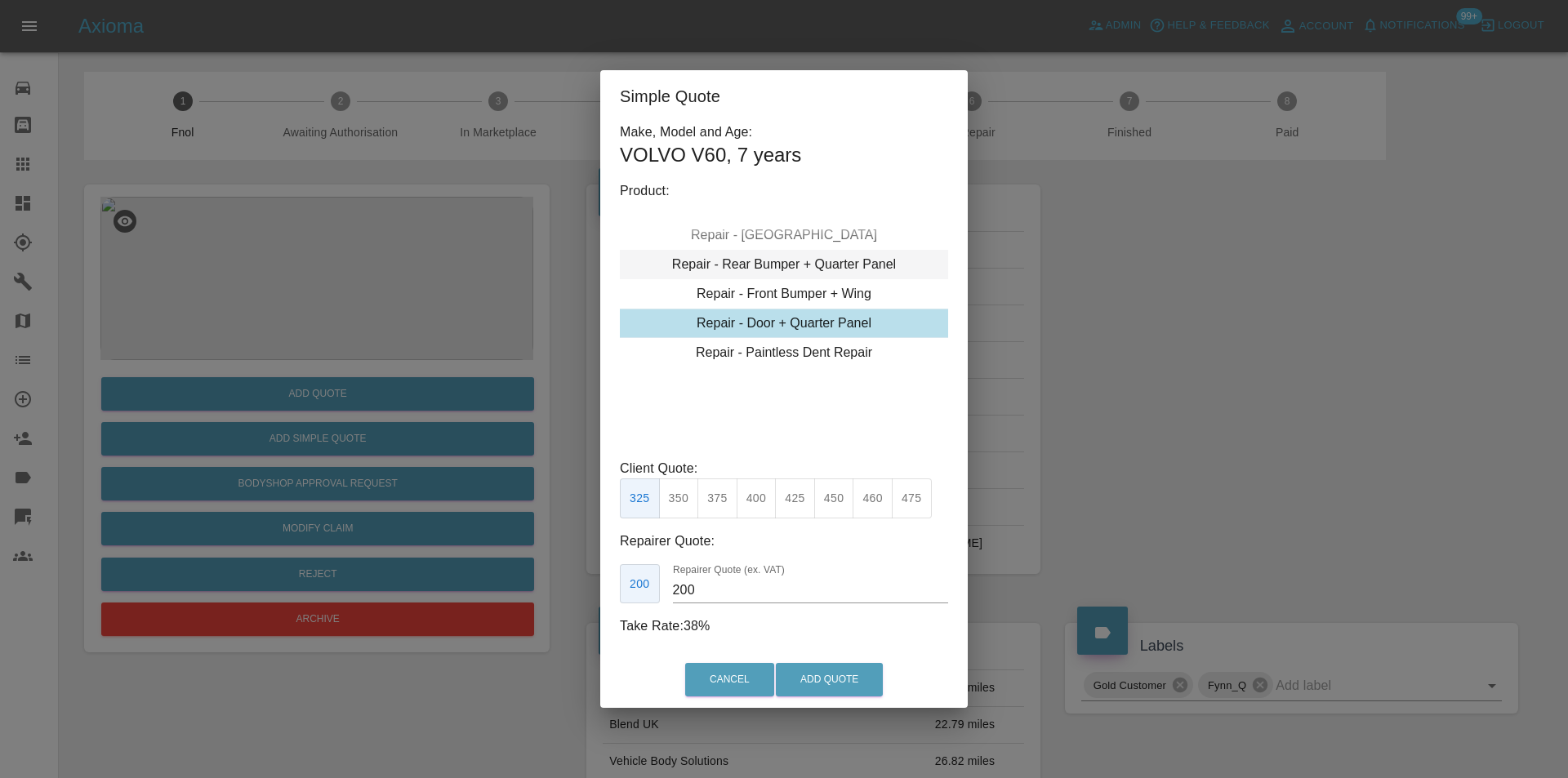
drag, startPoint x: 839, startPoint y: 268, endPoint x: 837, endPoint y: 282, distance: 14.1
click at [839, 267] on div "Repair - Rear Bumper + Quarter Panel" at bounding box center [784, 264] width 329 height 30
type input "200"
click at [825, 677] on button "Add Quote" at bounding box center [829, 680] width 107 height 34
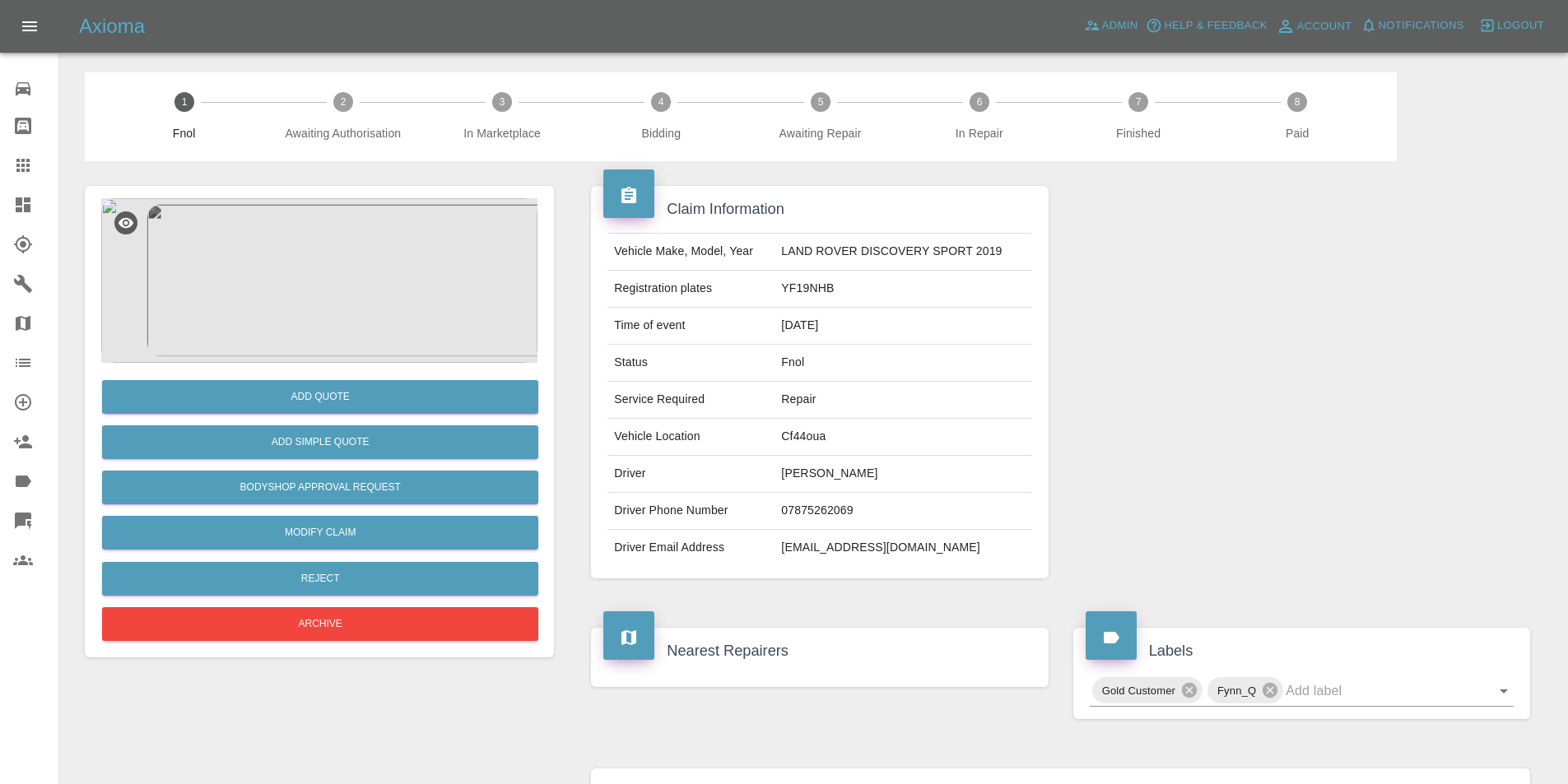
click at [330, 241] on img at bounding box center [319, 280] width 436 height 165
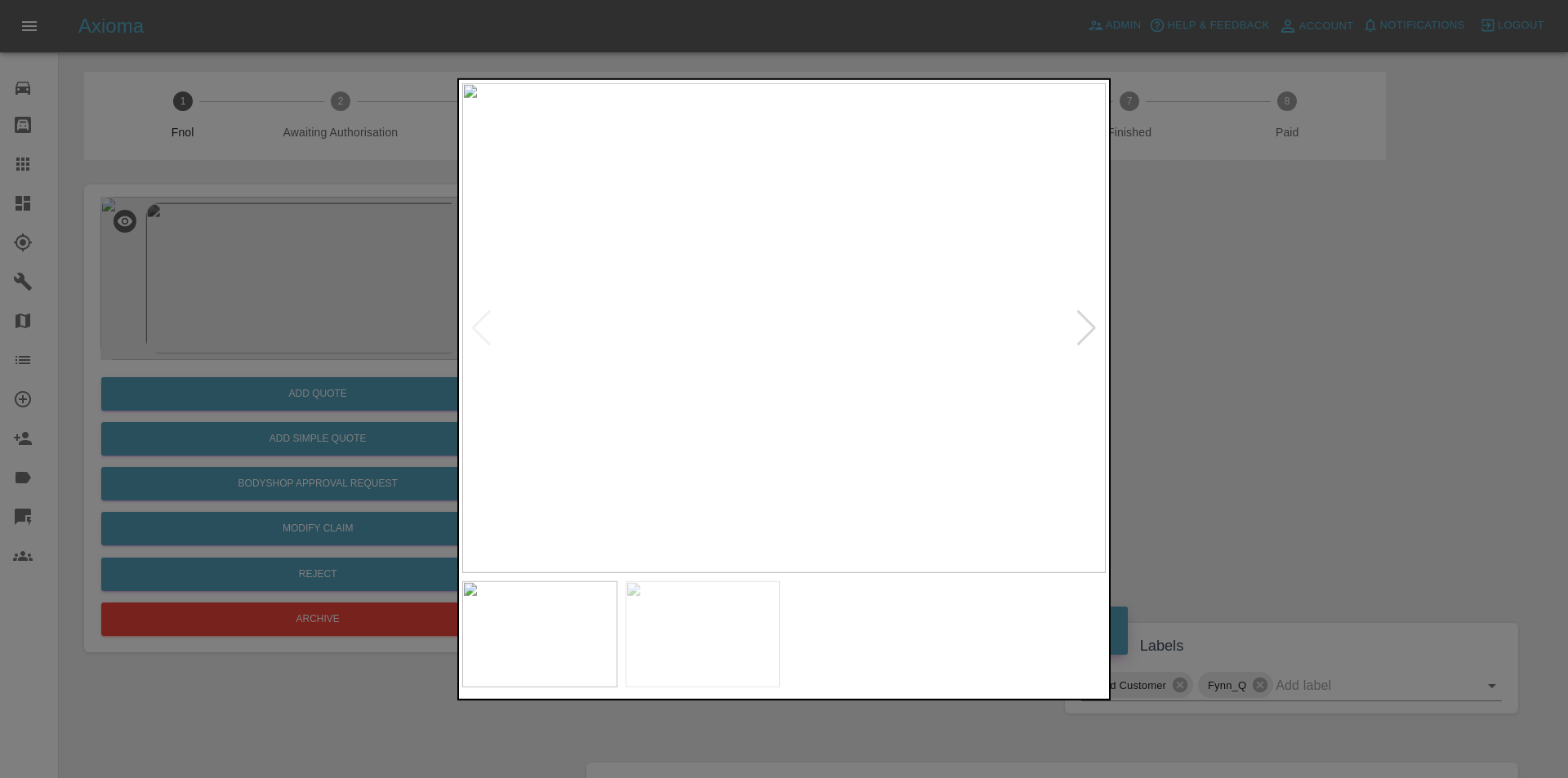
click at [1089, 332] on div at bounding box center [1086, 328] width 22 height 36
click at [1088, 332] on img at bounding box center [784, 327] width 643 height 490
drag, startPoint x: 1332, startPoint y: 378, endPoint x: 1147, endPoint y: 409, distance: 187.6
click at [1318, 379] on div at bounding box center [784, 389] width 1568 height 778
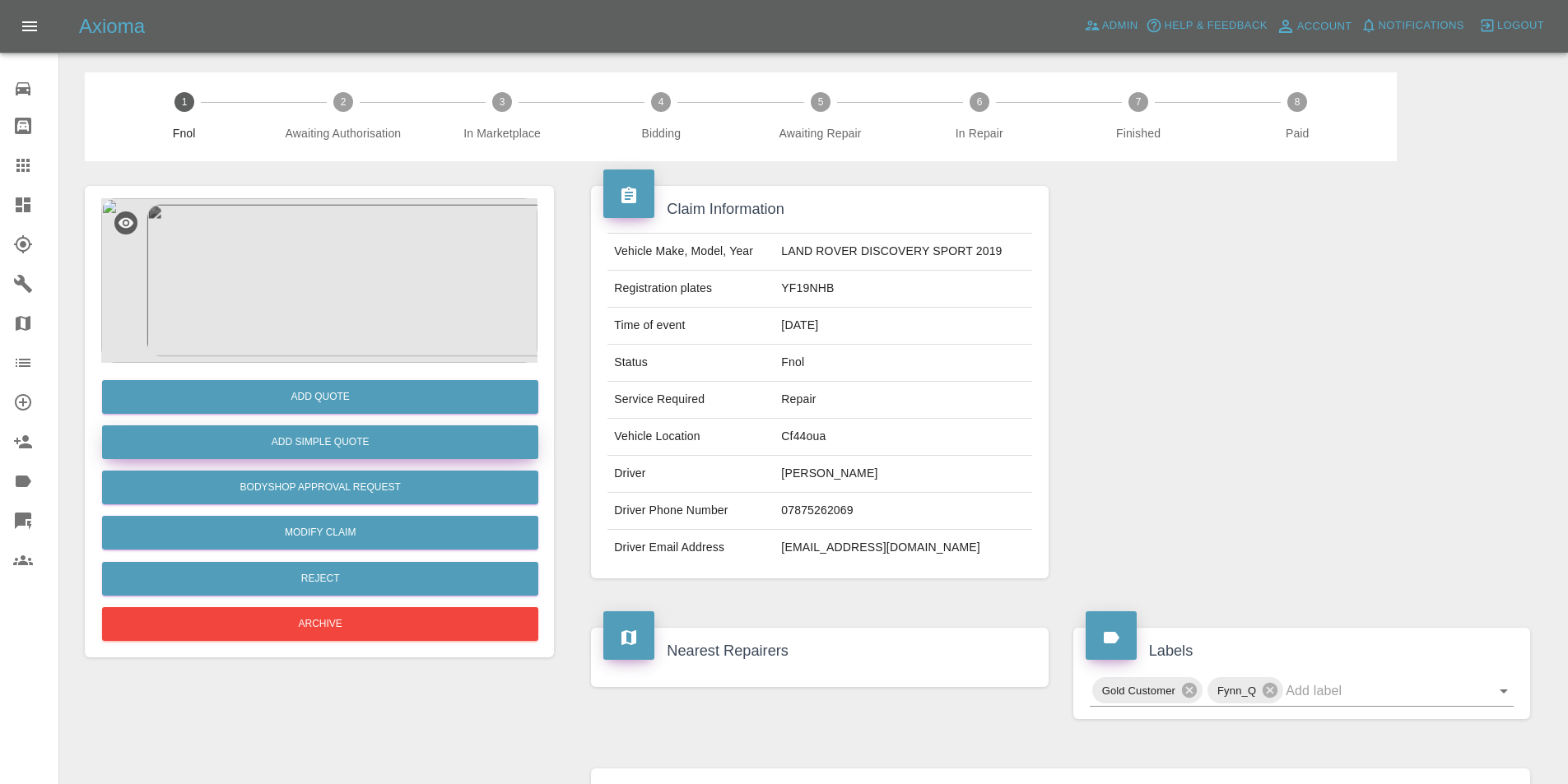
click at [344, 450] on button "Add Simple Quote" at bounding box center [320, 443] width 436 height 34
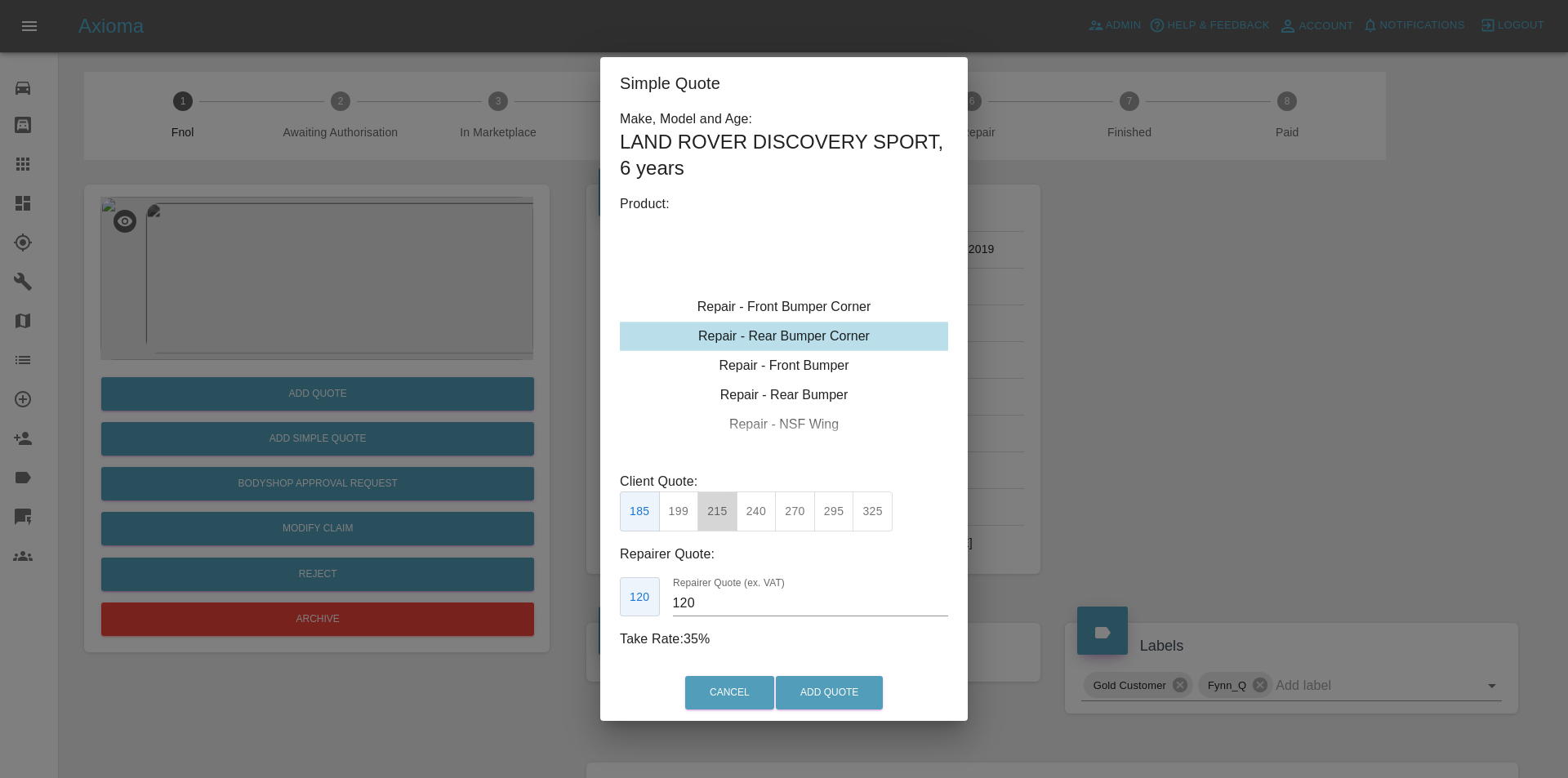
drag, startPoint x: 715, startPoint y: 510, endPoint x: 746, endPoint y: 637, distance: 130.7
click at [715, 516] on button "215" at bounding box center [717, 511] width 40 height 40
type input "135"
click at [809, 702] on button "Add Quote" at bounding box center [829, 693] width 107 height 34
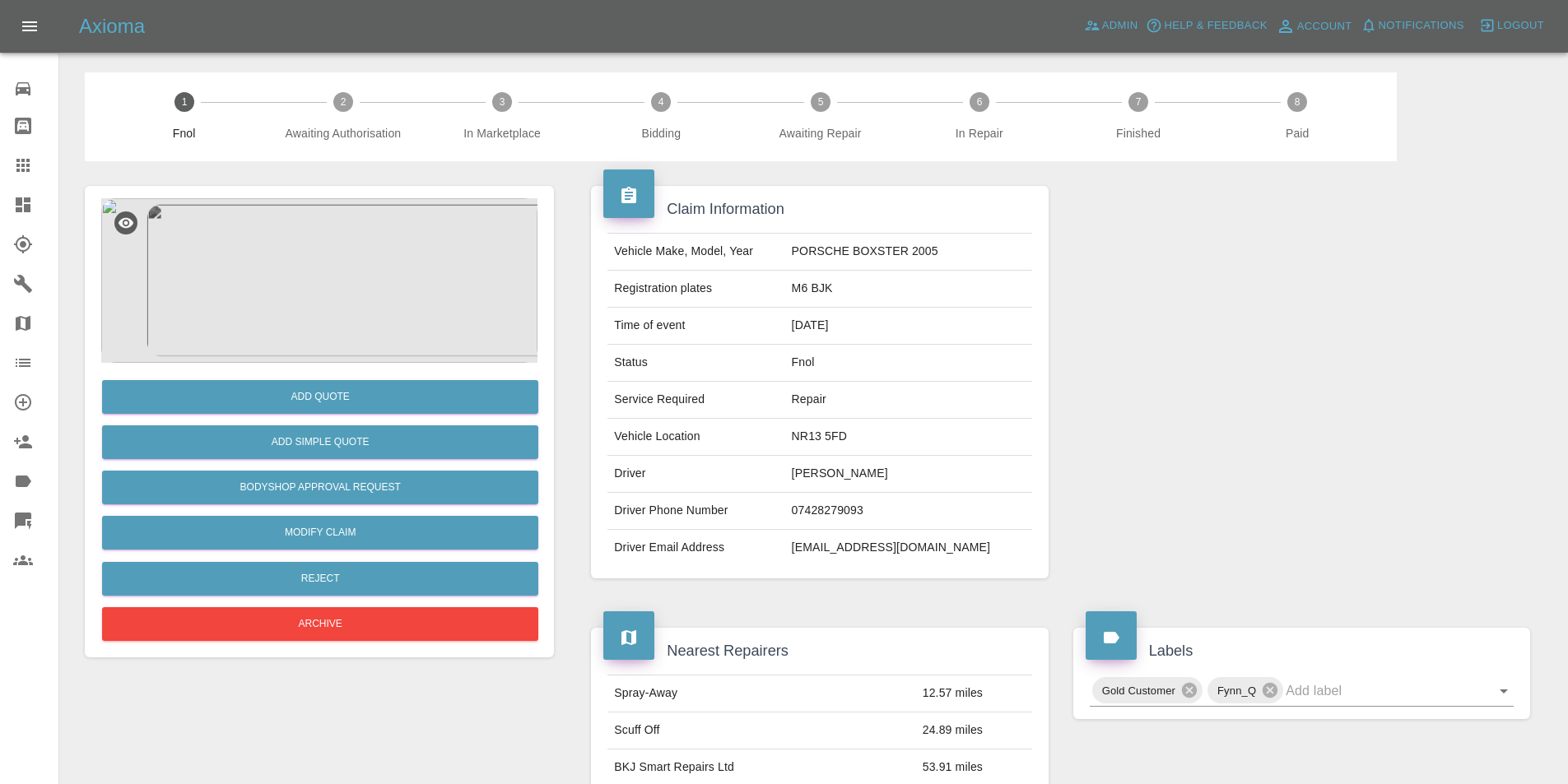
click at [353, 266] on img at bounding box center [319, 280] width 436 height 165
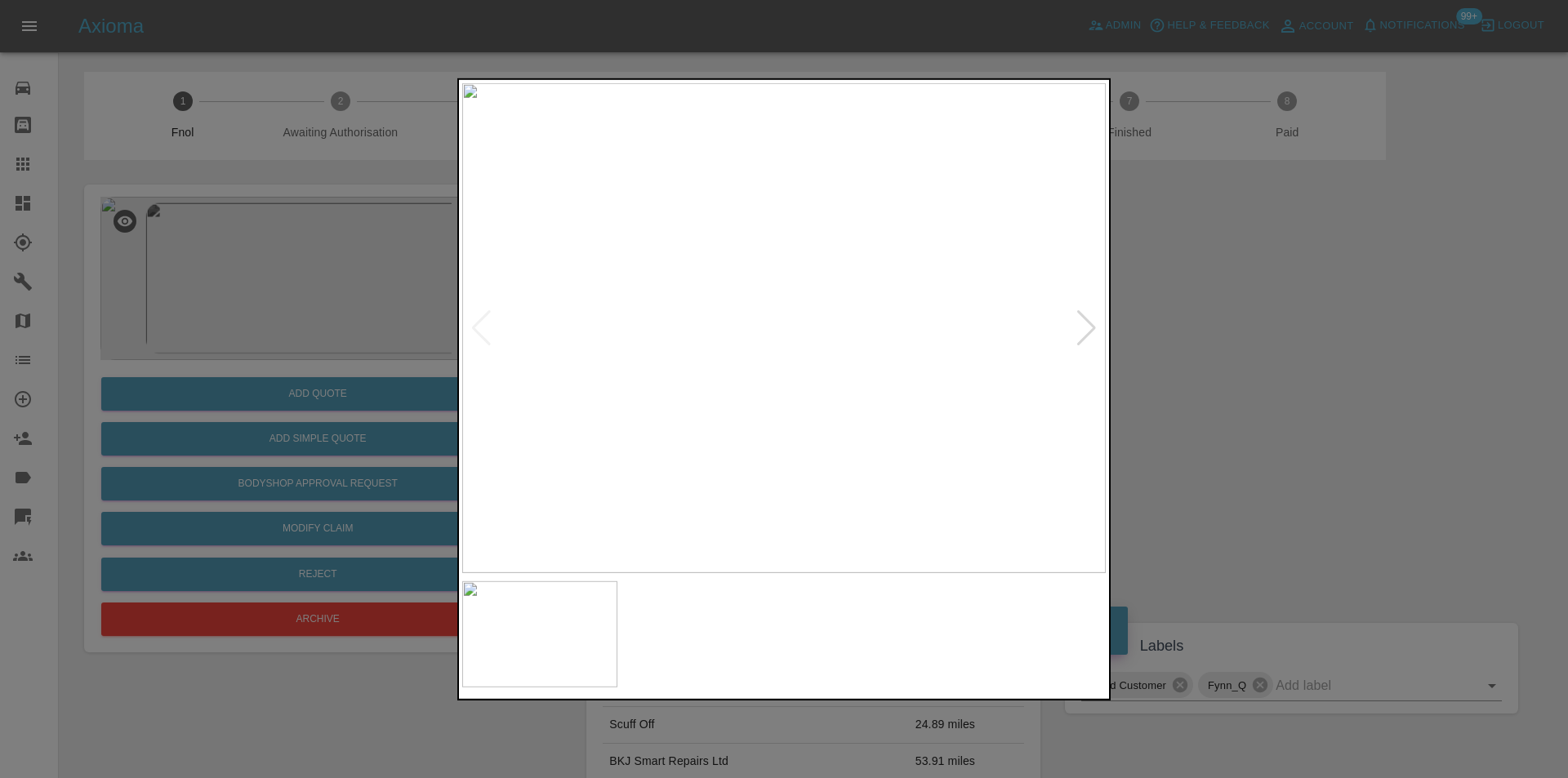
click at [1097, 329] on img at bounding box center [784, 327] width 643 height 490
click at [1096, 328] on div at bounding box center [1086, 328] width 22 height 36
click at [1095, 328] on img at bounding box center [784, 327] width 643 height 490
click at [478, 323] on div at bounding box center [481, 328] width 22 height 36
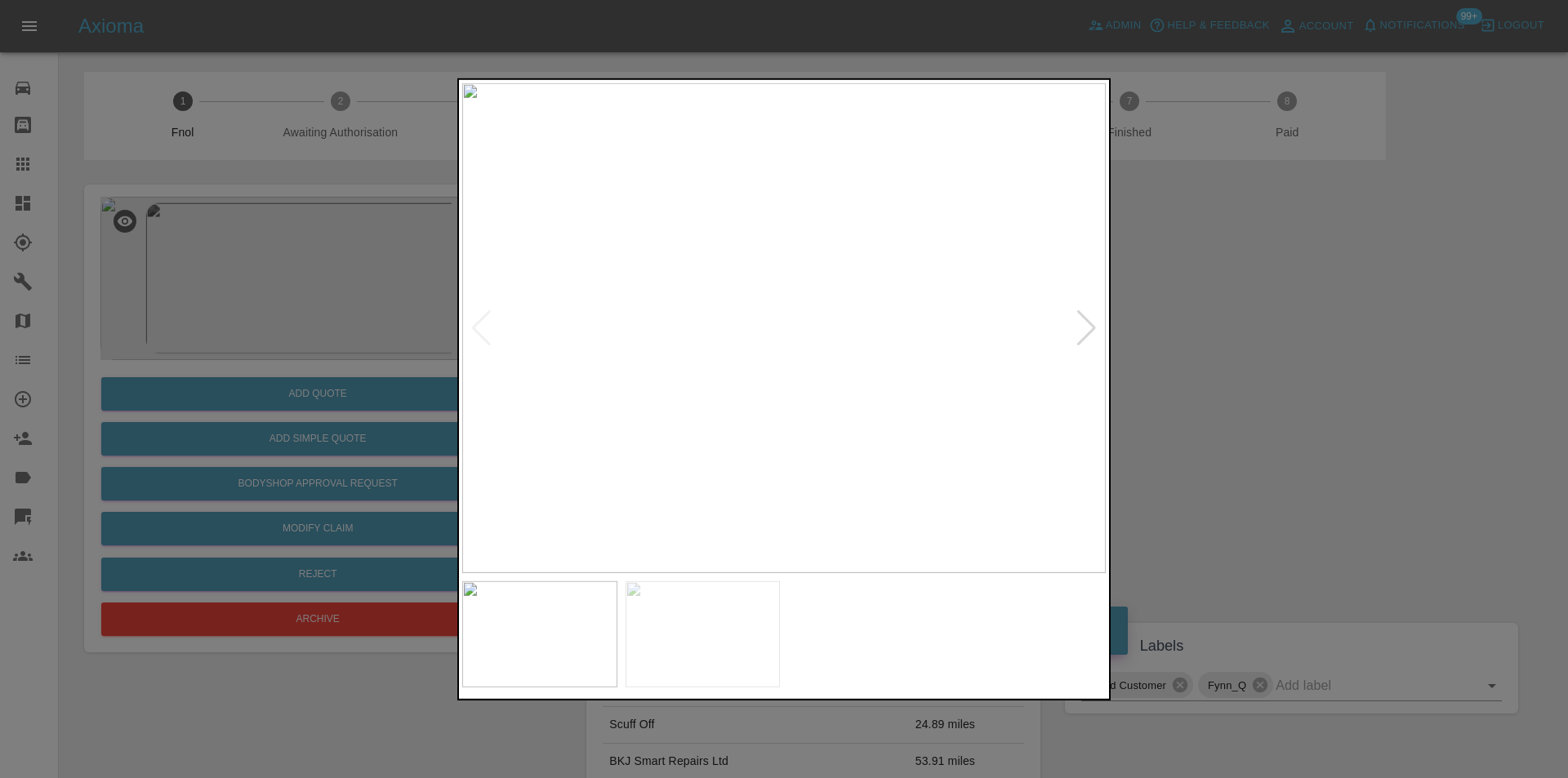
click at [857, 323] on img at bounding box center [784, 327] width 643 height 490
click at [857, 323] on img at bounding box center [566, 343] width 1930 height 1470
drag, startPoint x: 1169, startPoint y: 321, endPoint x: 1041, endPoint y: 376, distance: 139.3
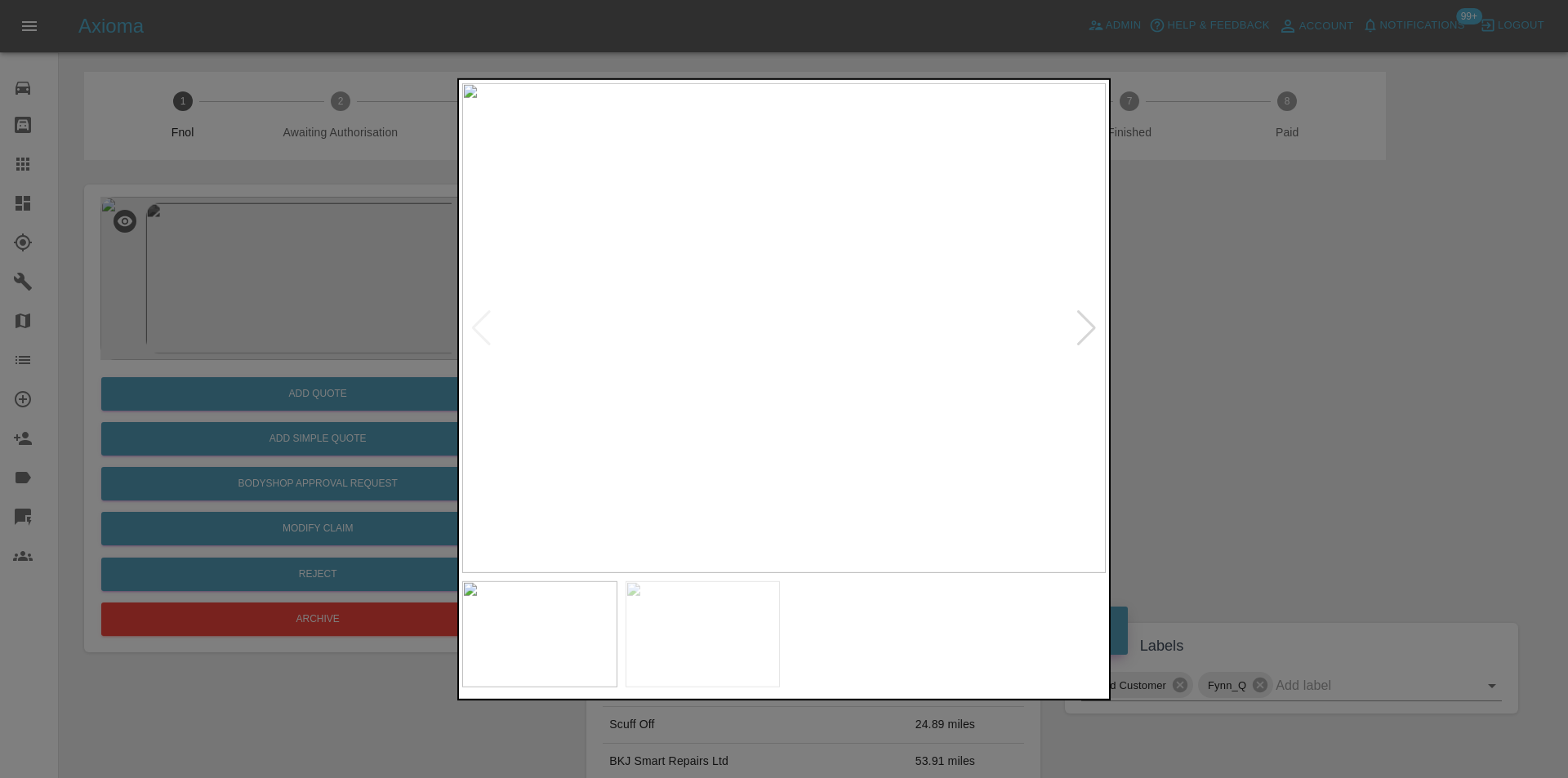
click at [1170, 322] on div at bounding box center [784, 389] width 1568 height 778
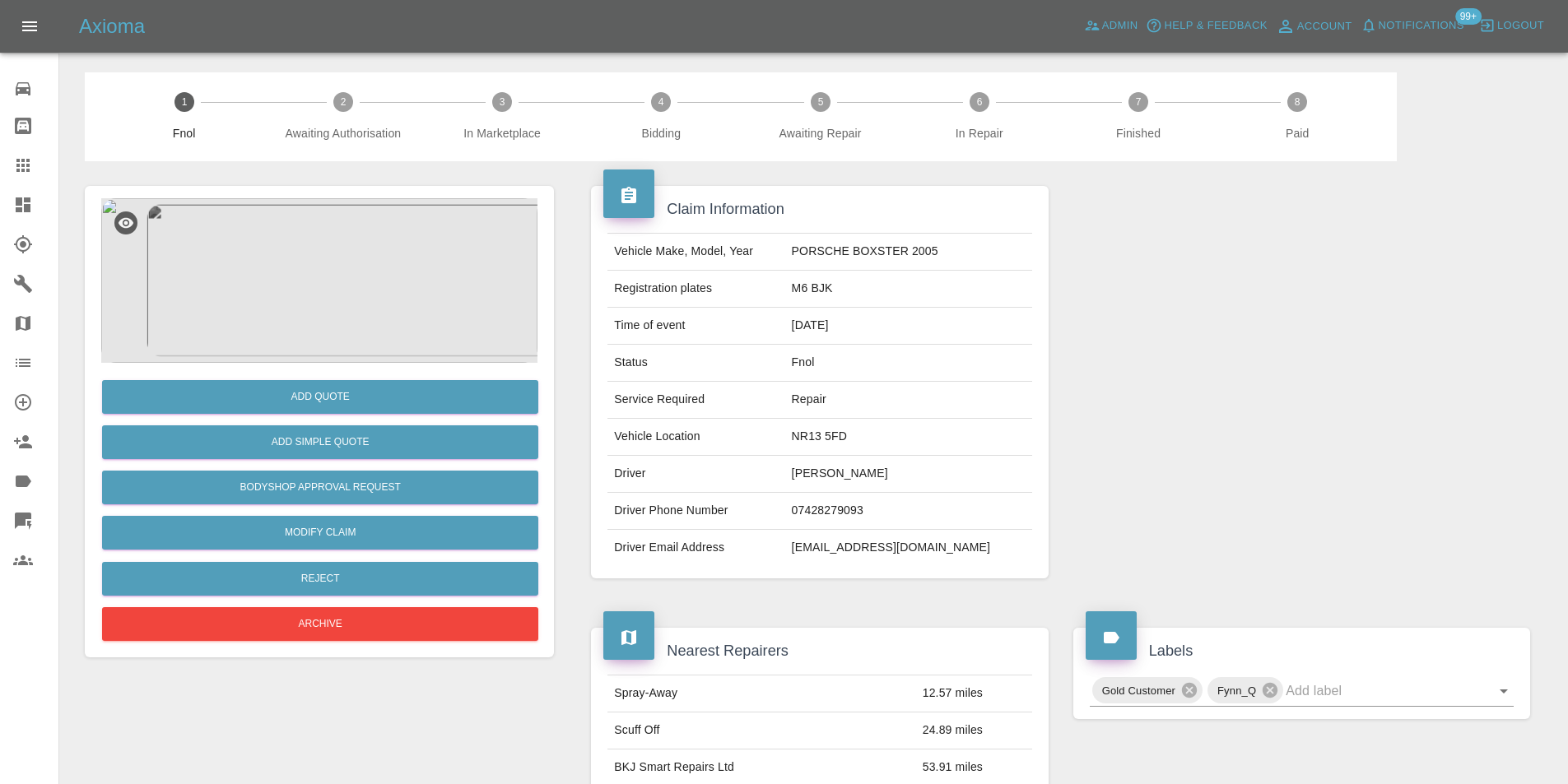
click at [345, 263] on img at bounding box center [319, 280] width 436 height 165
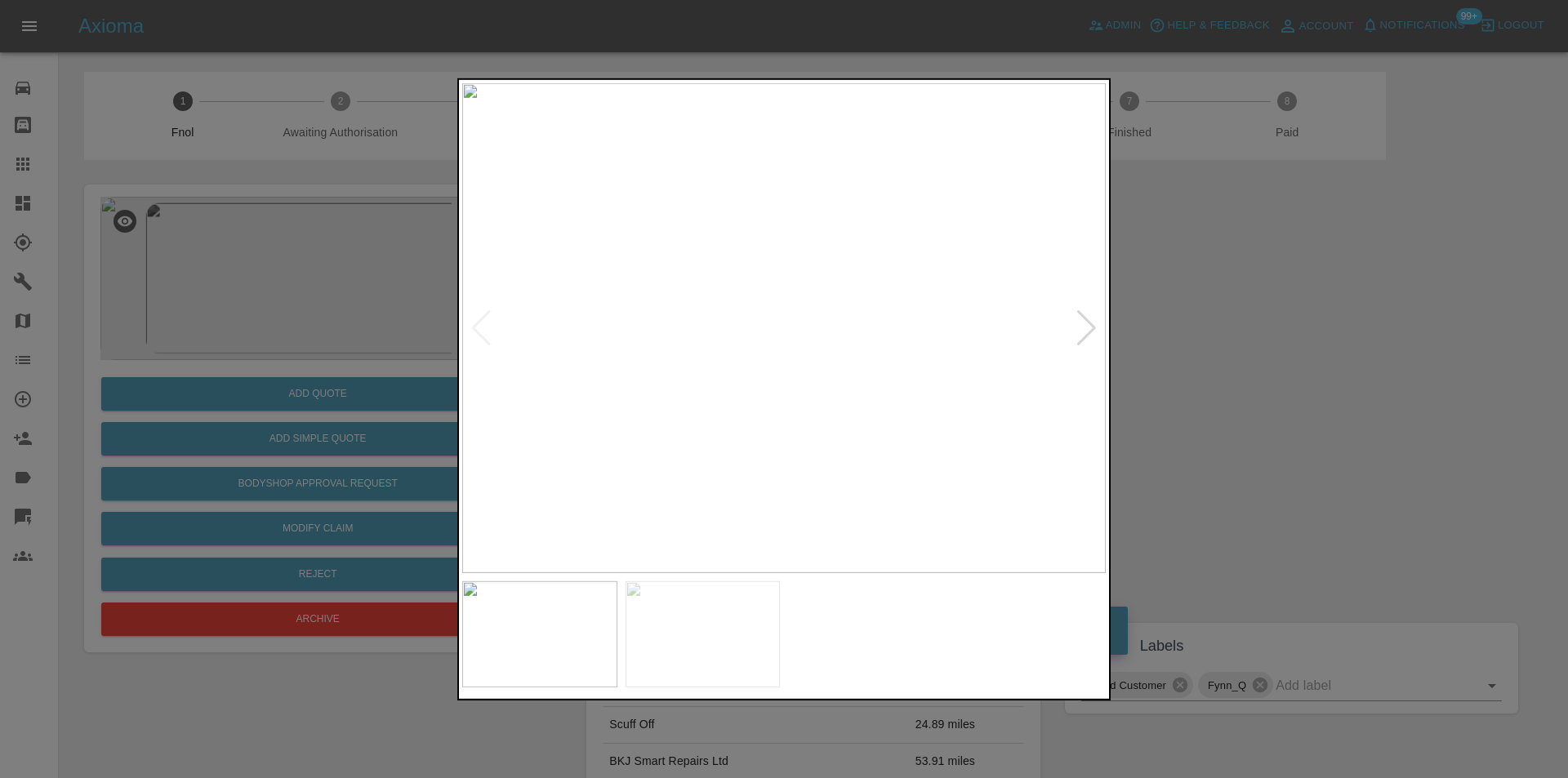
click at [862, 333] on img at bounding box center [784, 327] width 643 height 490
click at [862, 334] on img at bounding box center [784, 327] width 643 height 490
click at [1084, 328] on div at bounding box center [1086, 328] width 22 height 36
click at [1084, 328] on img at bounding box center [784, 327] width 643 height 490
drag, startPoint x: 1193, startPoint y: 330, endPoint x: 1154, endPoint y: 198, distance: 137.6
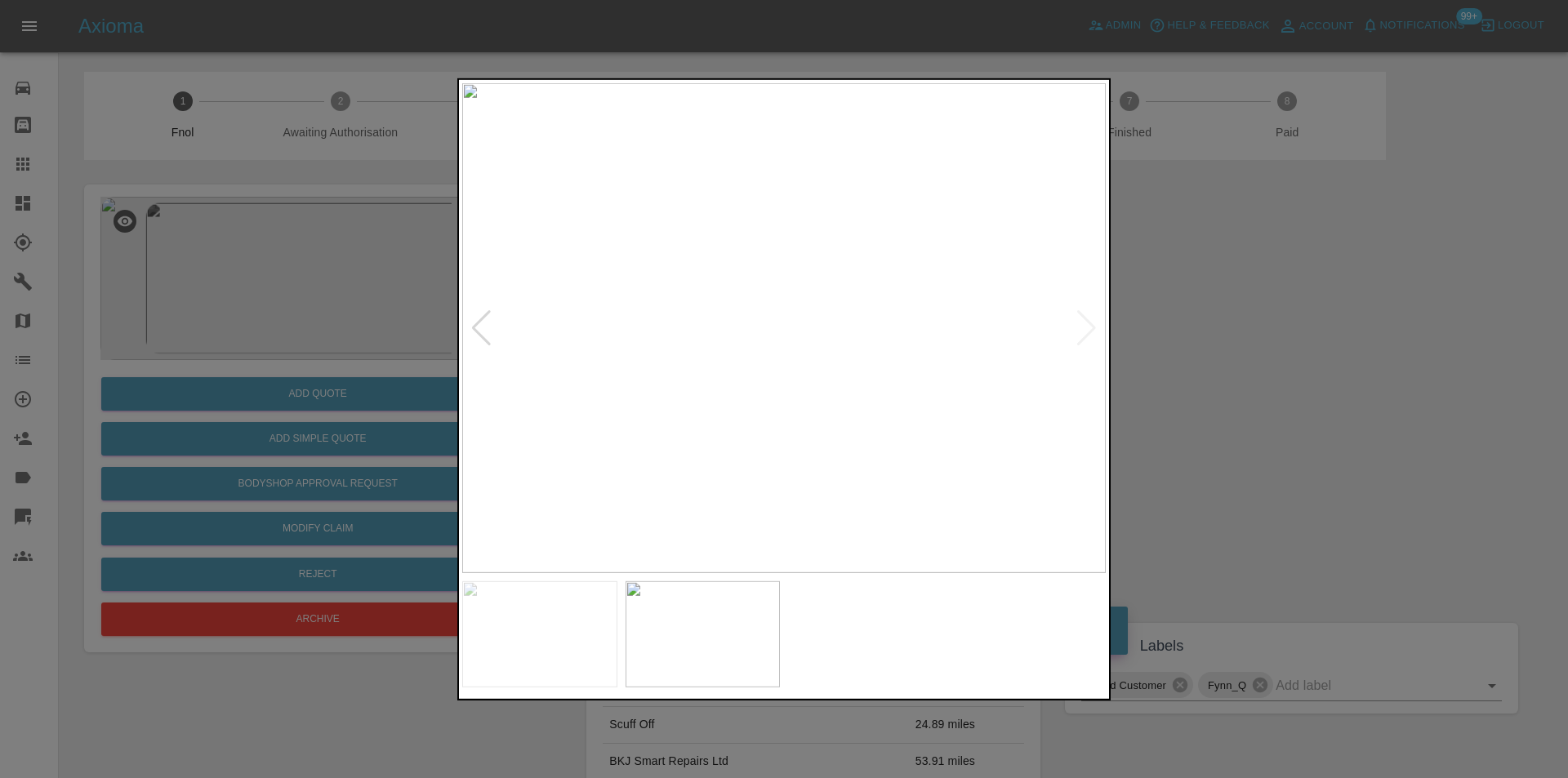
click at [1194, 329] on div at bounding box center [784, 389] width 1568 height 778
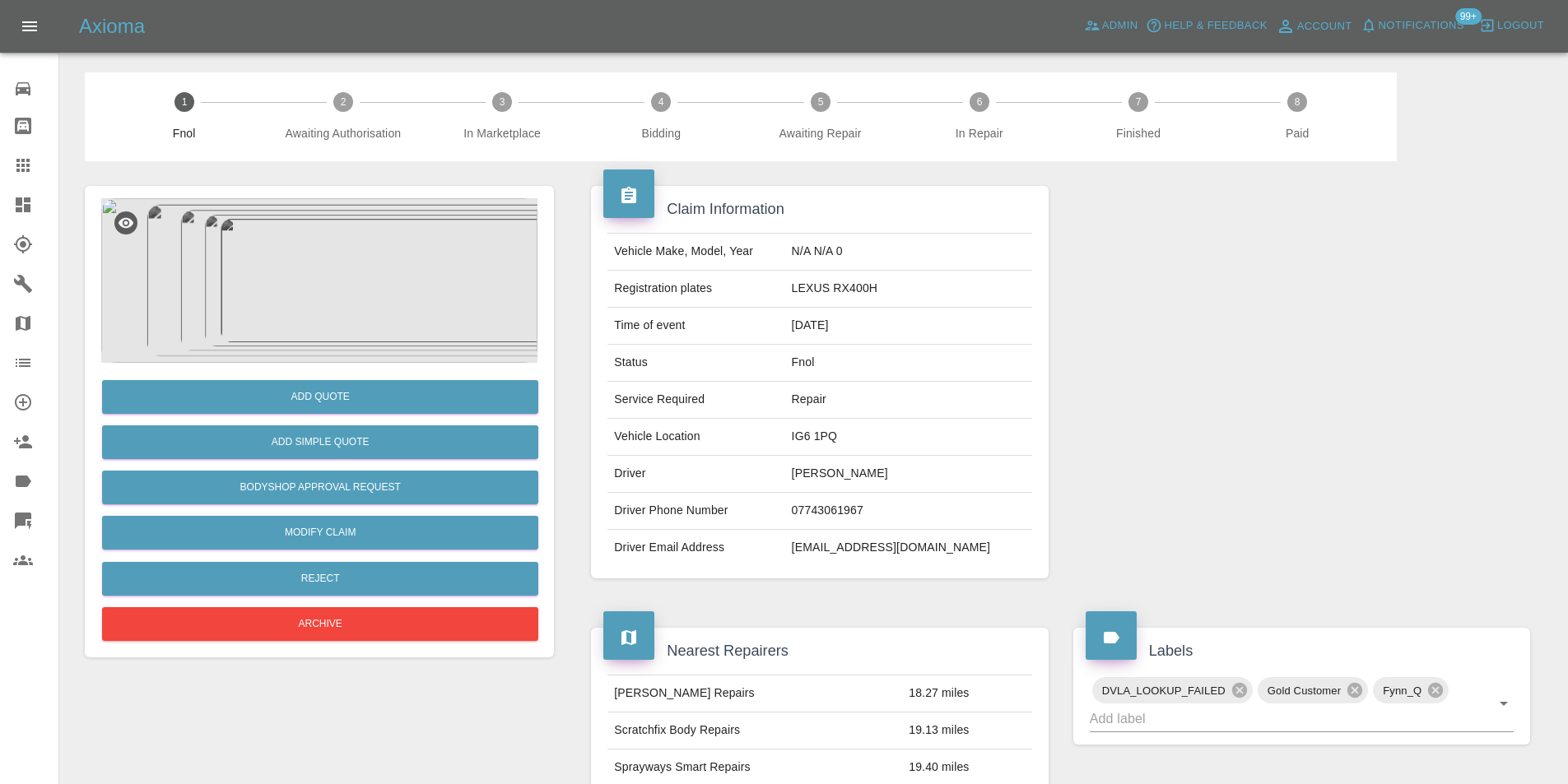
click at [344, 282] on img at bounding box center [319, 280] width 436 height 165
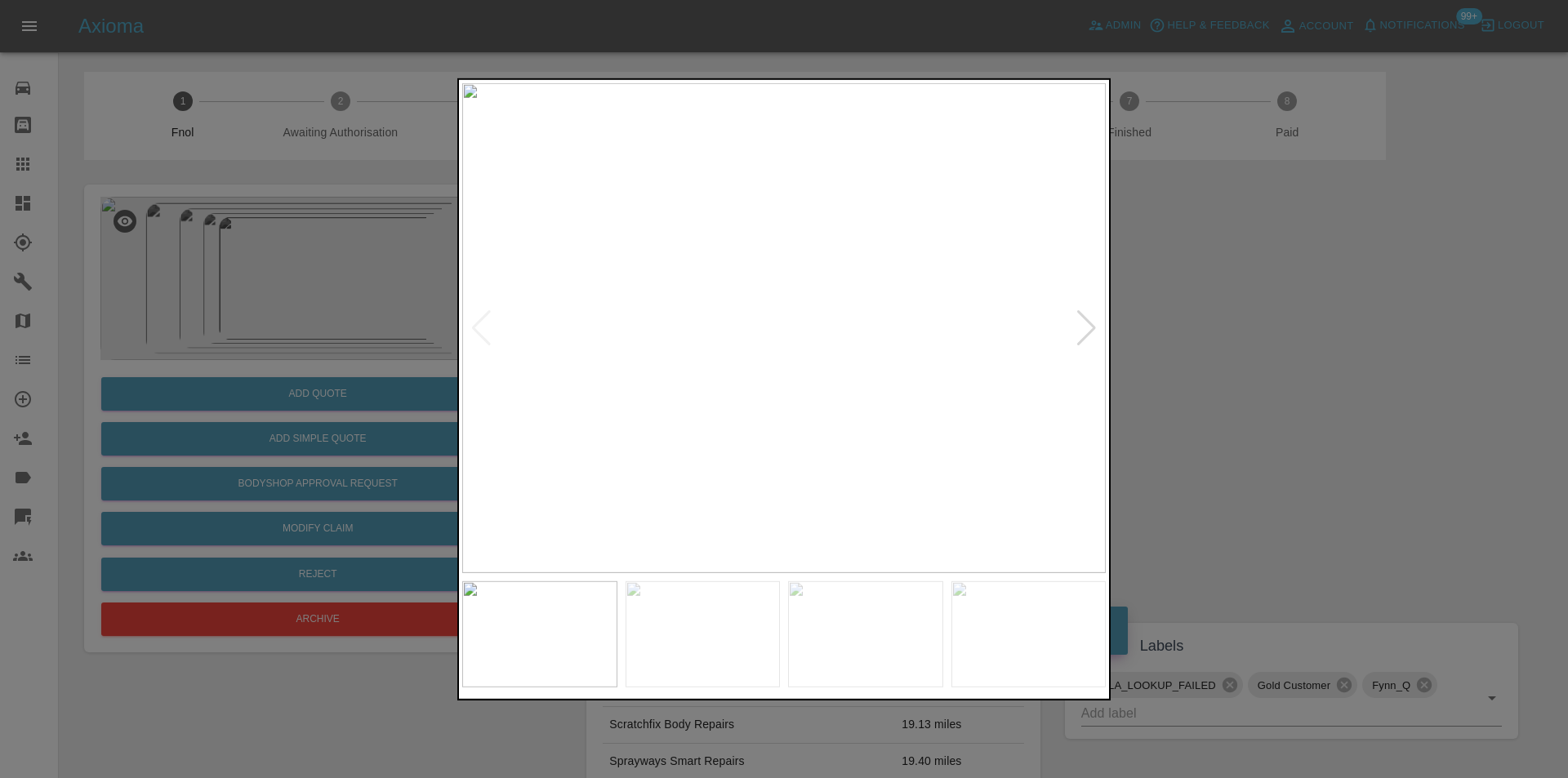
click at [1088, 328] on div at bounding box center [1086, 328] width 22 height 36
click at [1087, 328] on div at bounding box center [1086, 328] width 22 height 36
click at [1086, 328] on div at bounding box center [1086, 328] width 22 height 36
click at [1286, 328] on div at bounding box center [784, 389] width 1568 height 778
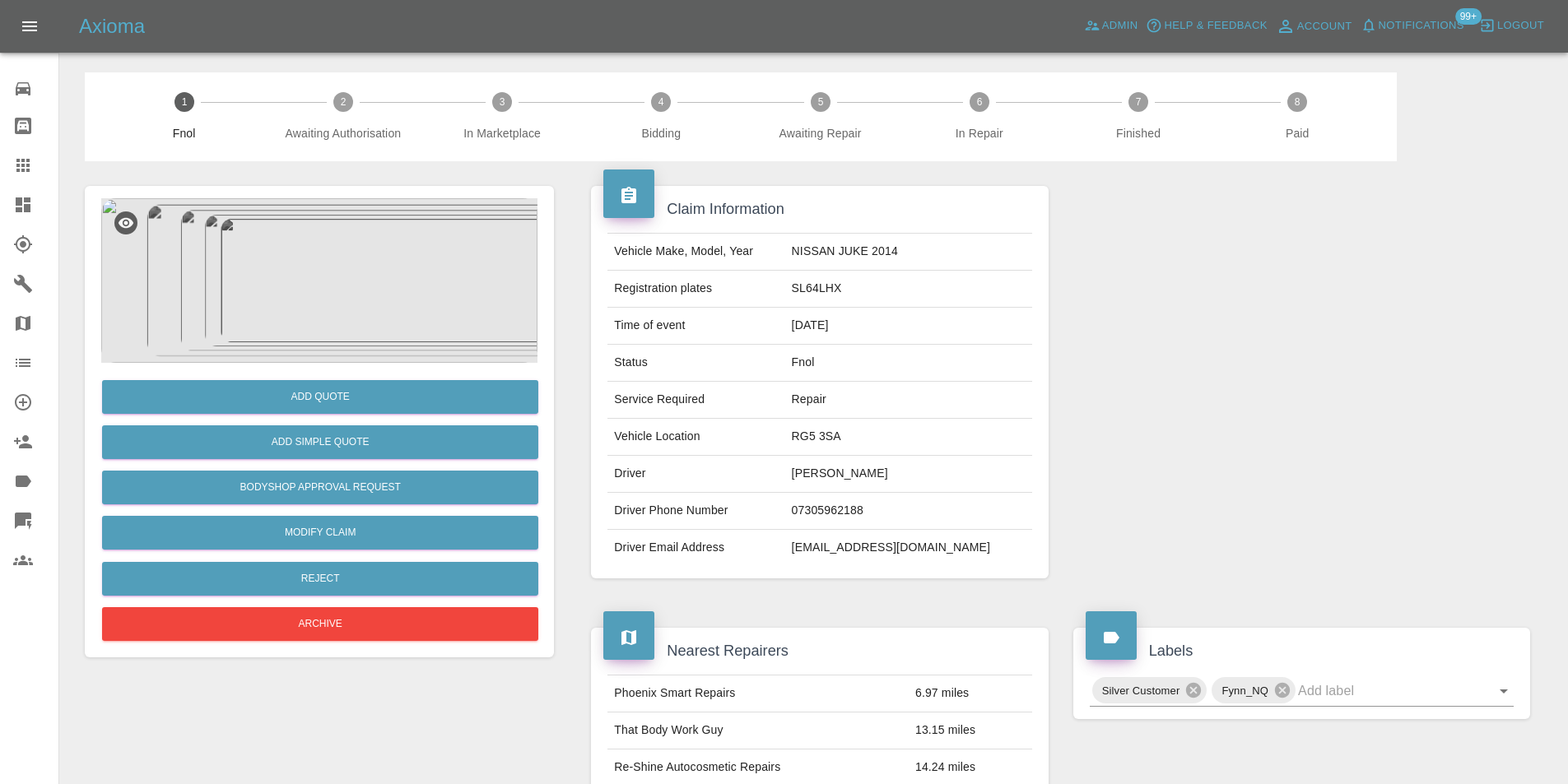
click at [354, 247] on img at bounding box center [319, 280] width 436 height 165
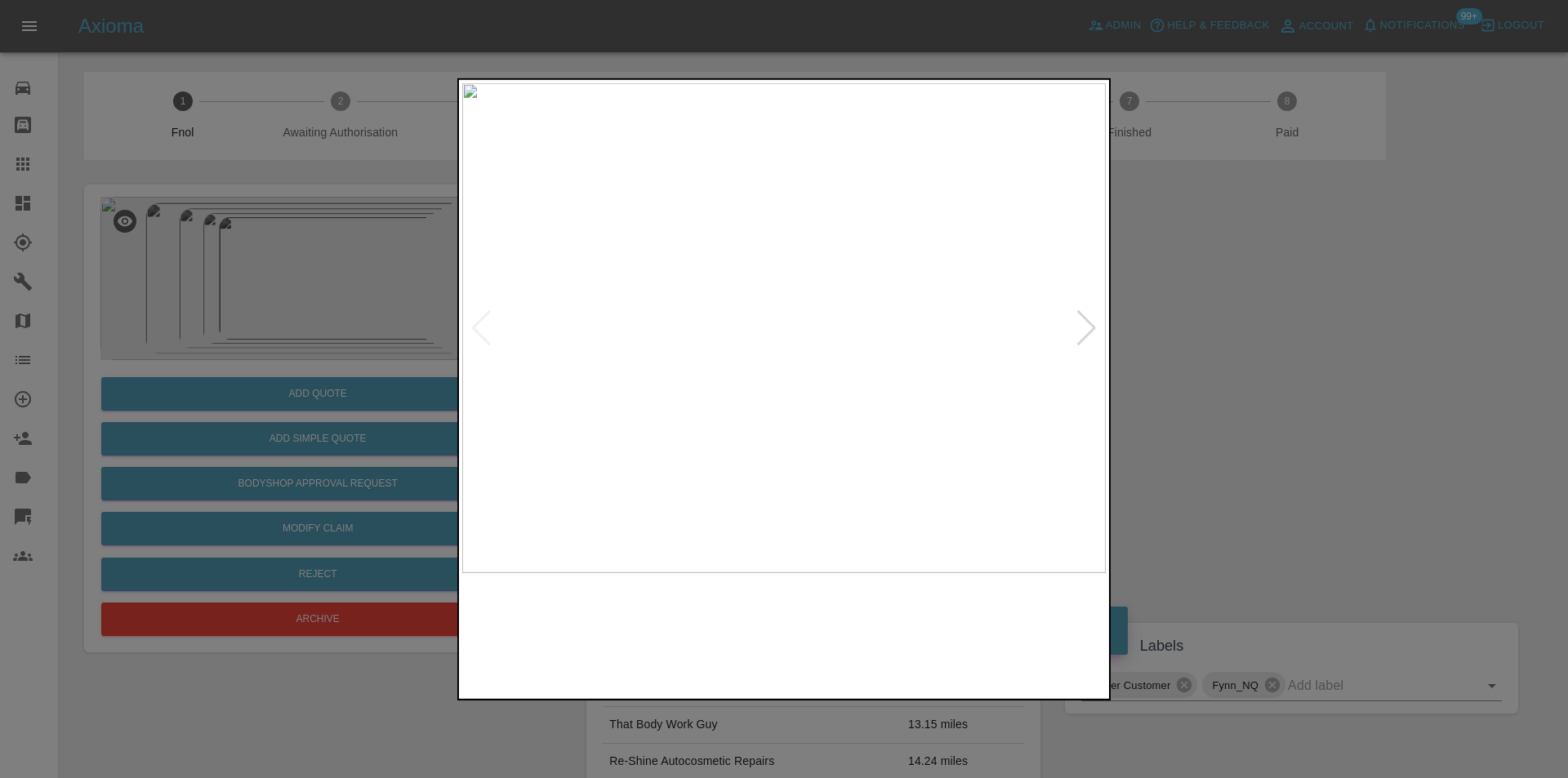
click at [822, 355] on img at bounding box center [784, 327] width 643 height 490
click at [822, 356] on img at bounding box center [669, 247] width 1930 height 1470
click at [1091, 328] on div at bounding box center [1086, 328] width 22 height 36
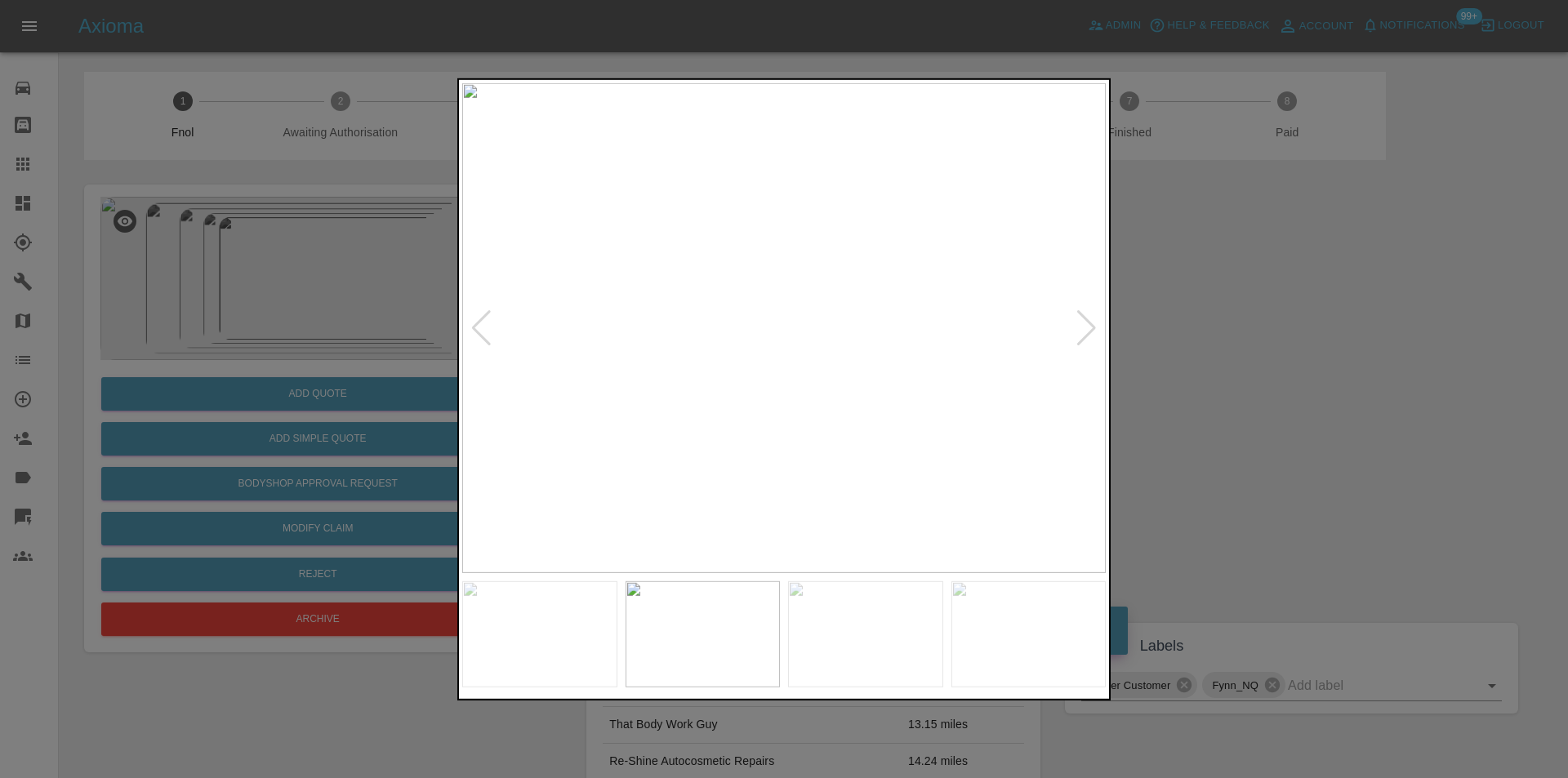
click at [1088, 328] on div at bounding box center [1086, 328] width 22 height 36
click at [1086, 328] on div at bounding box center [1086, 328] width 22 height 36
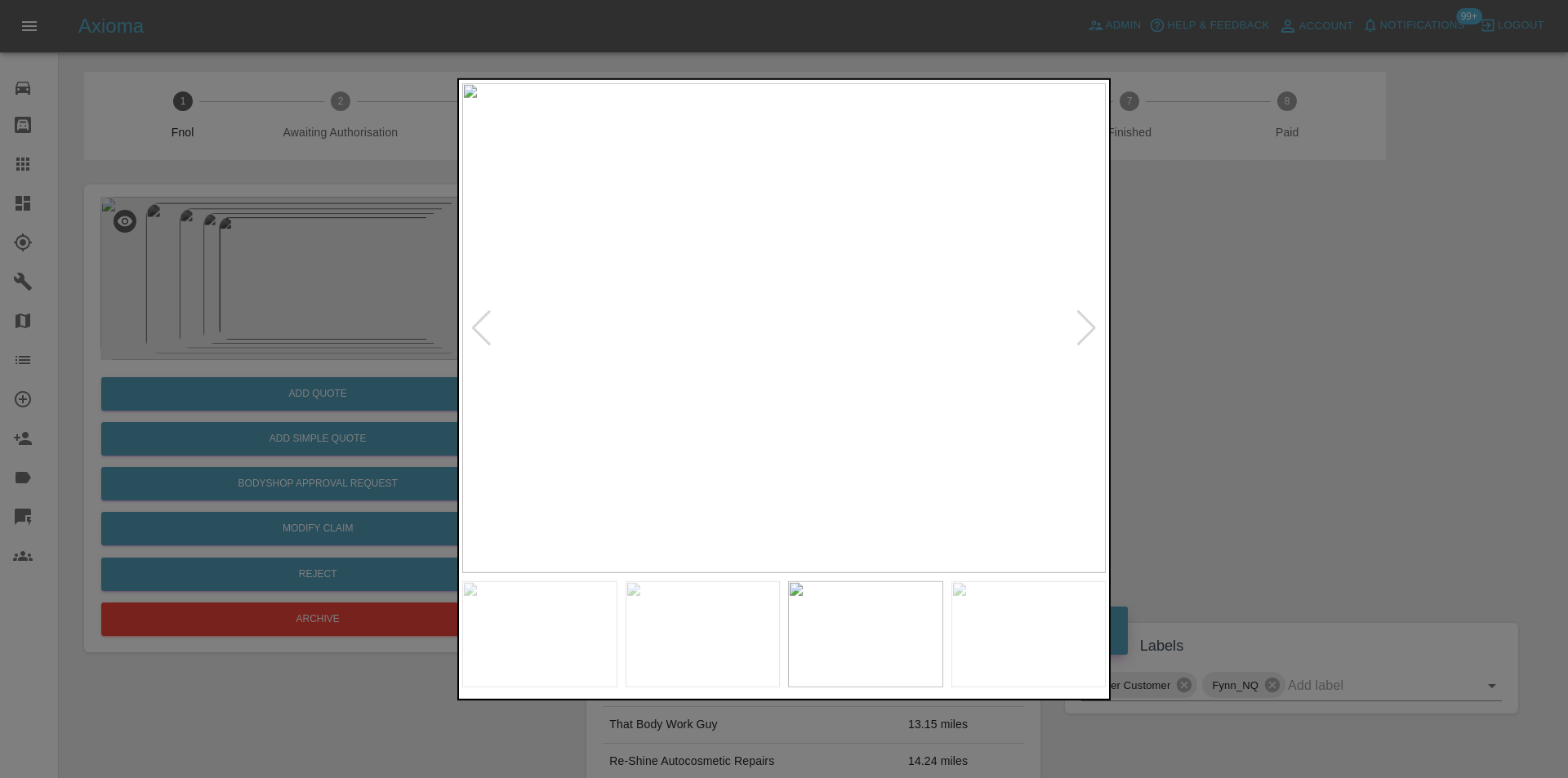
click at [1214, 359] on div at bounding box center [784, 389] width 1568 height 778
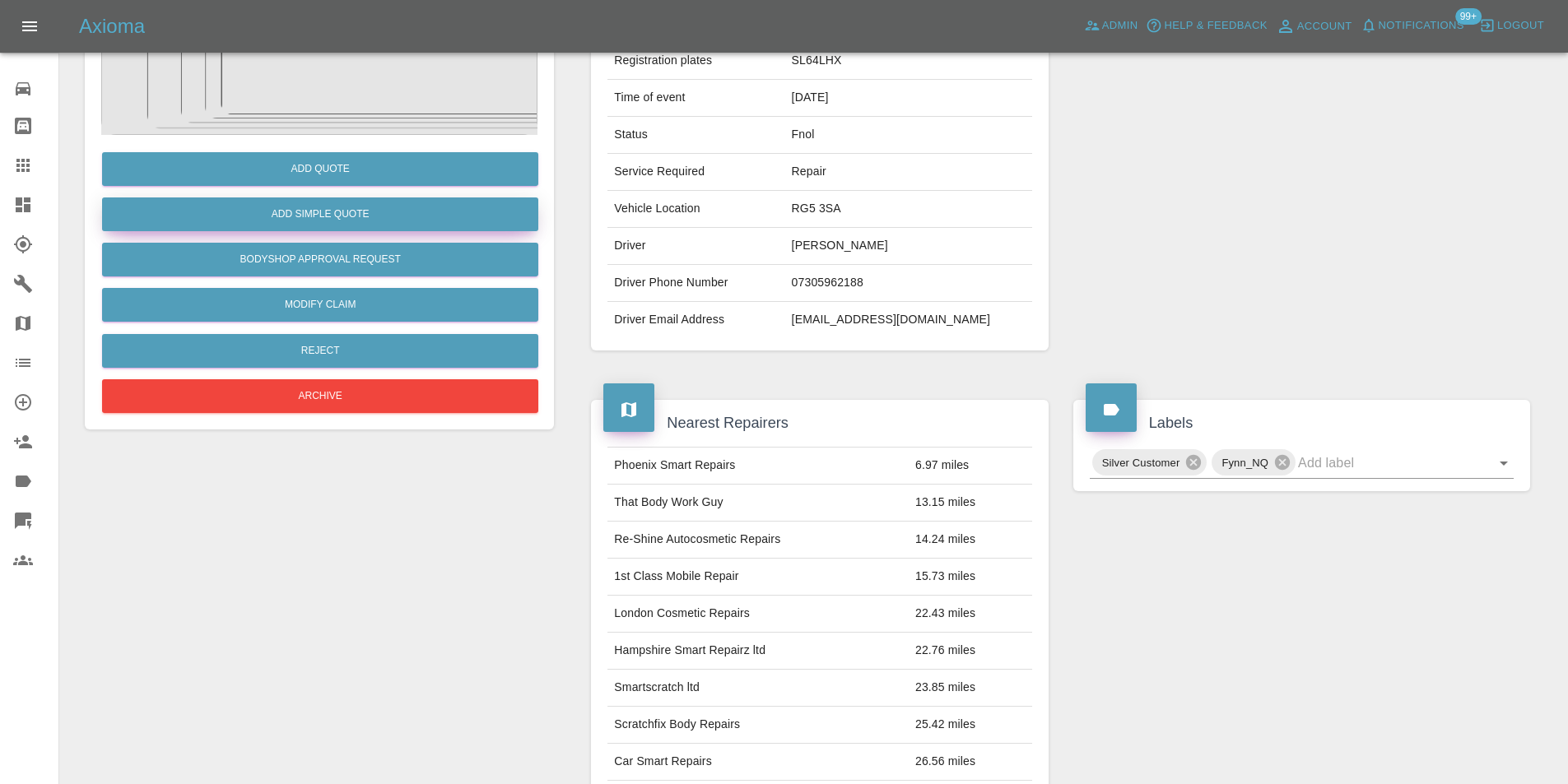
scroll to position [8, 0]
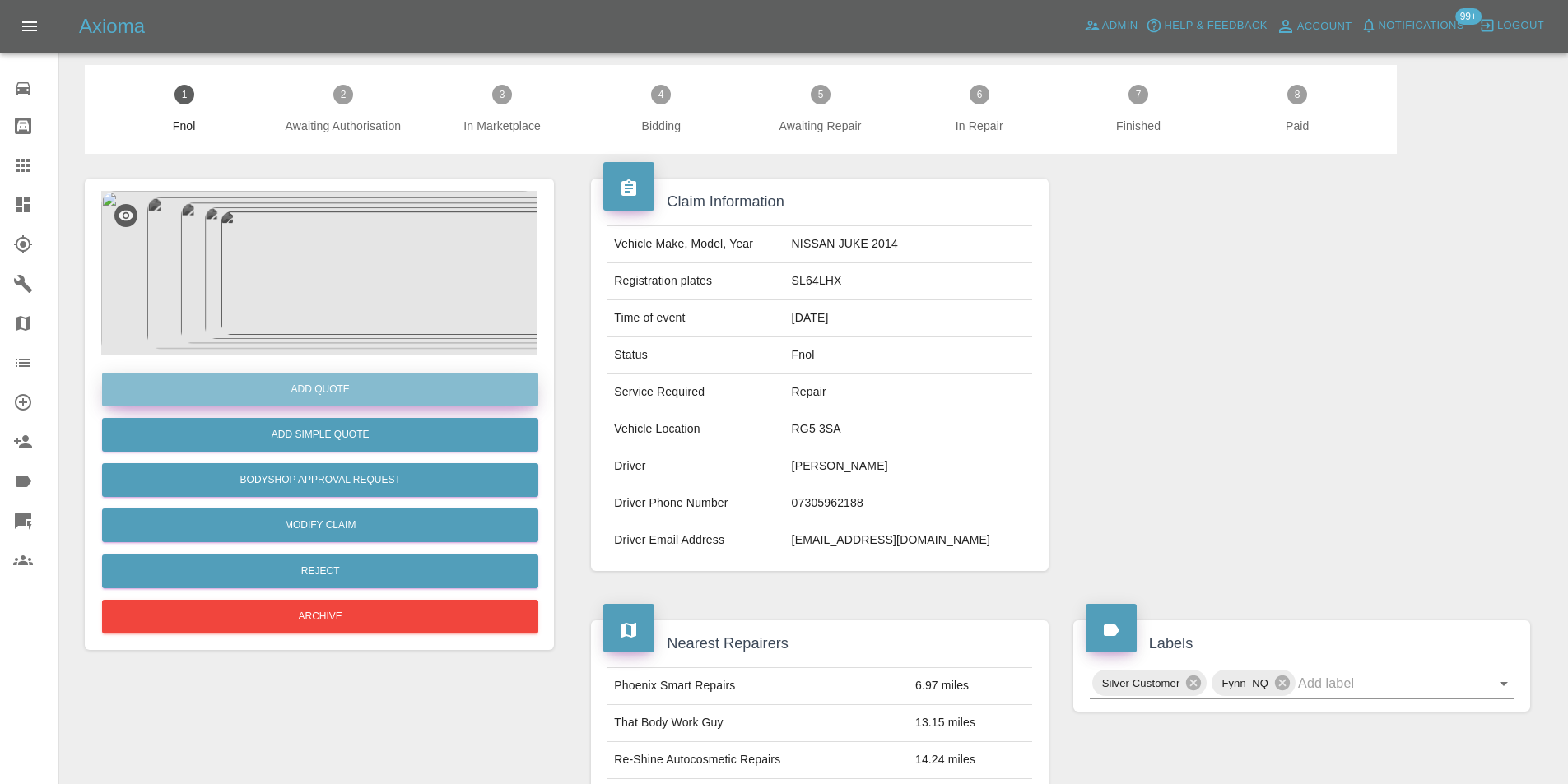
click at [330, 388] on button "Add Quote" at bounding box center [320, 390] width 436 height 34
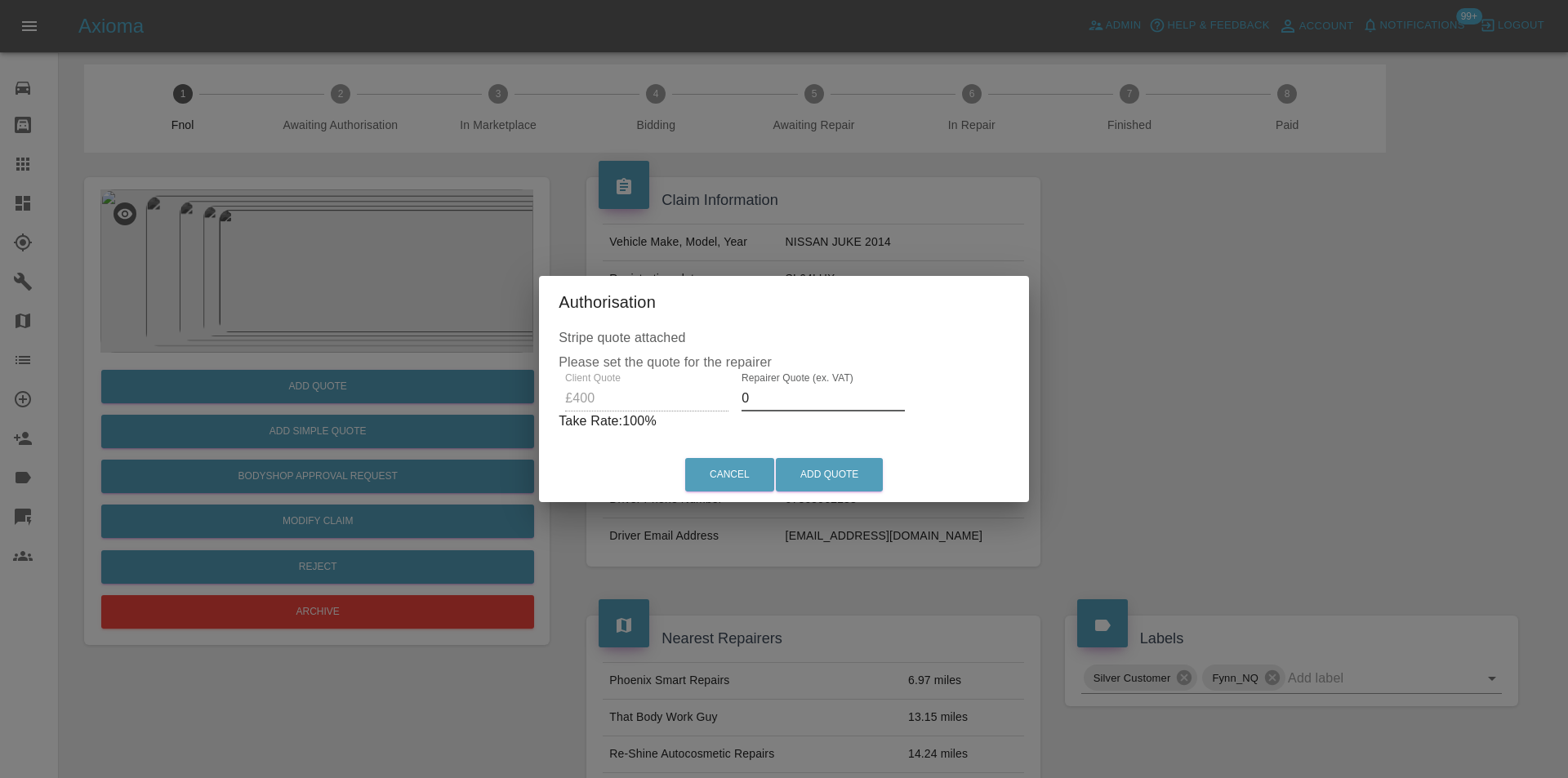
click at [806, 396] on input "0" at bounding box center [823, 398] width 163 height 26
type input "0260"
click at [848, 486] on button "Add Quote" at bounding box center [829, 475] width 107 height 34
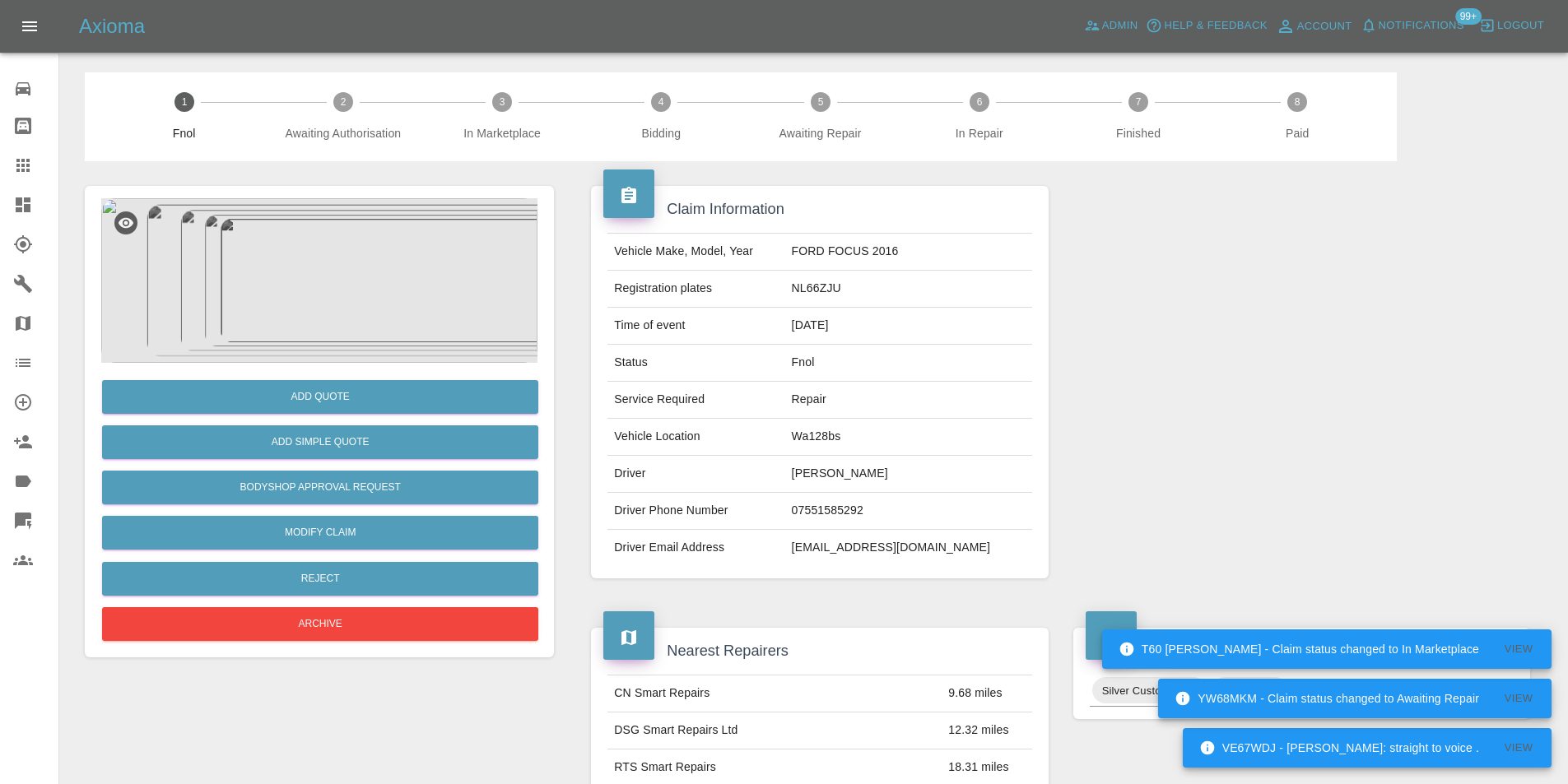
click at [335, 235] on img at bounding box center [319, 280] width 436 height 165
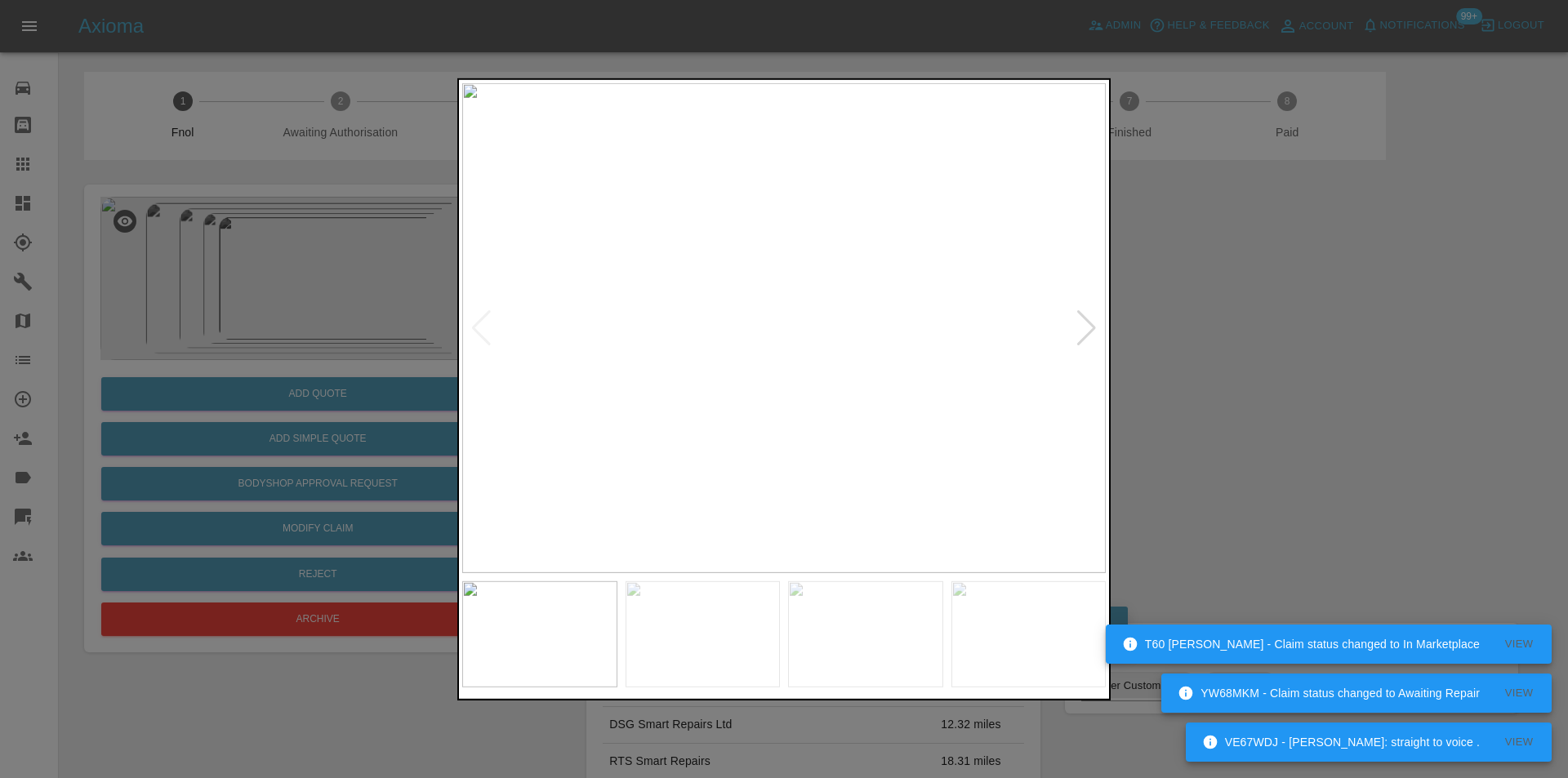
click at [1085, 321] on div at bounding box center [1086, 328] width 22 height 36
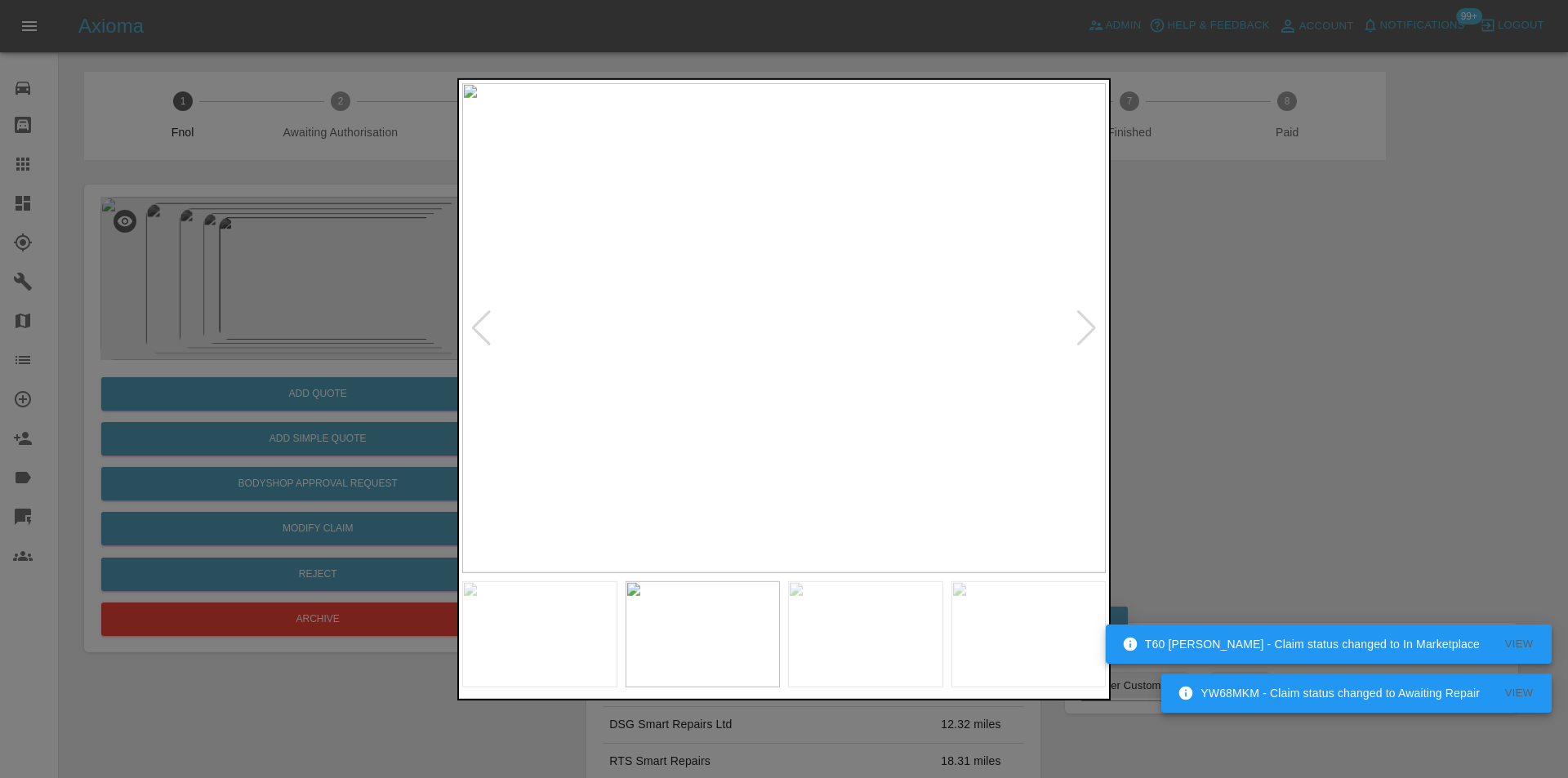
click at [1085, 321] on div at bounding box center [1086, 328] width 22 height 36
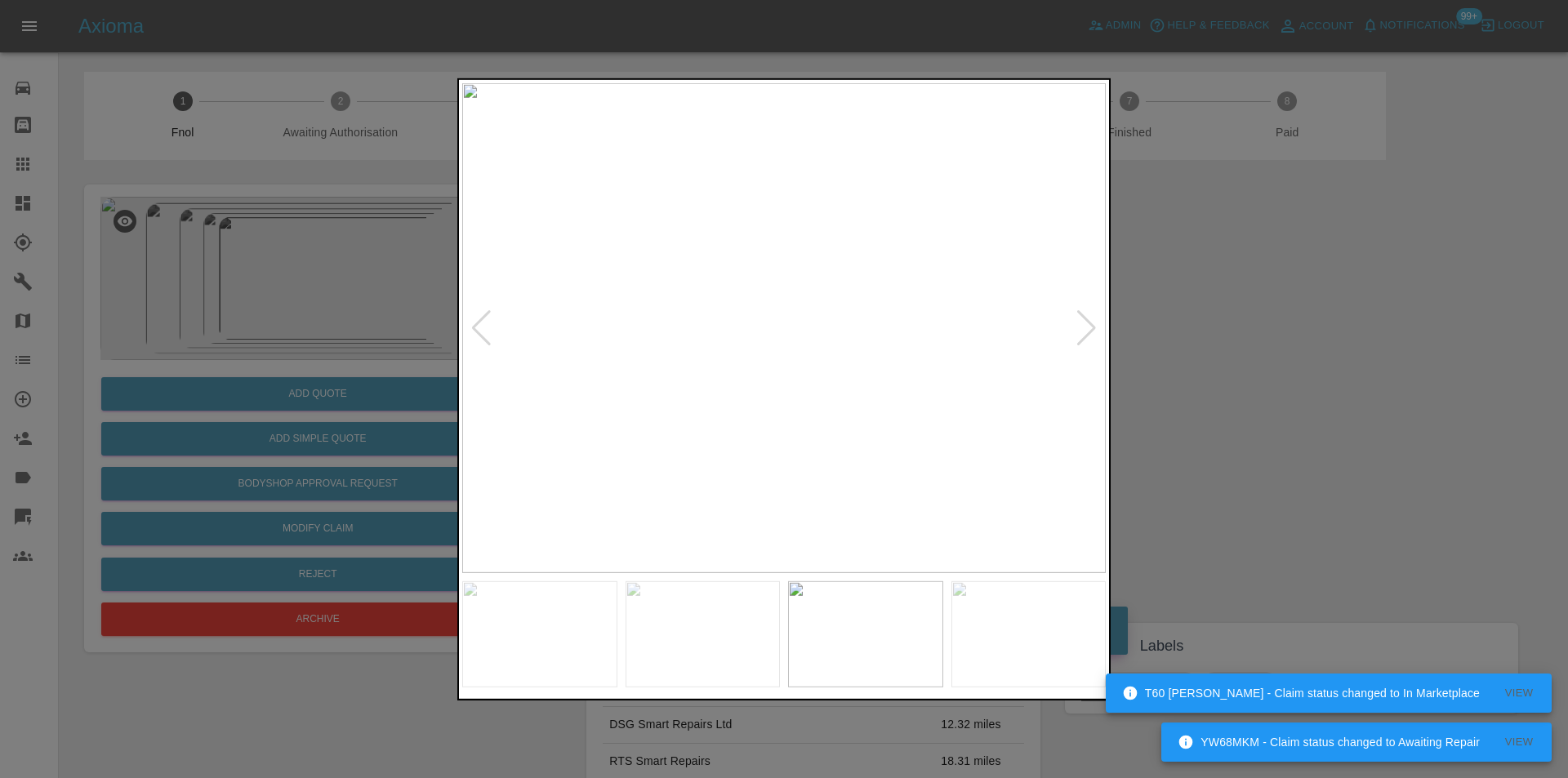
click at [1085, 321] on div at bounding box center [1086, 328] width 22 height 36
drag, startPoint x: 1295, startPoint y: 335, endPoint x: 1262, endPoint y: 359, distance: 40.8
click at [1295, 336] on div at bounding box center [784, 389] width 1568 height 778
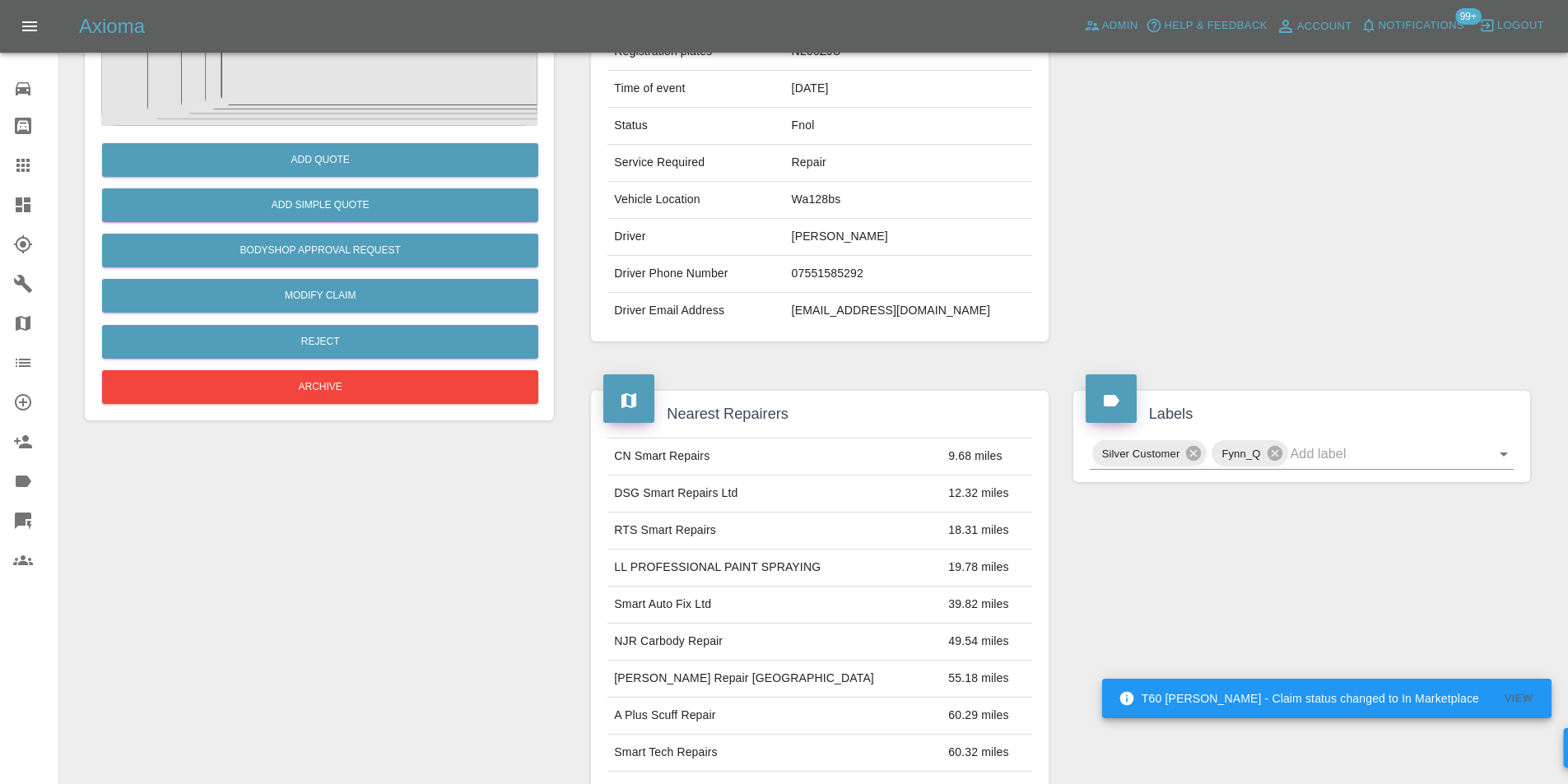
scroll to position [411, 0]
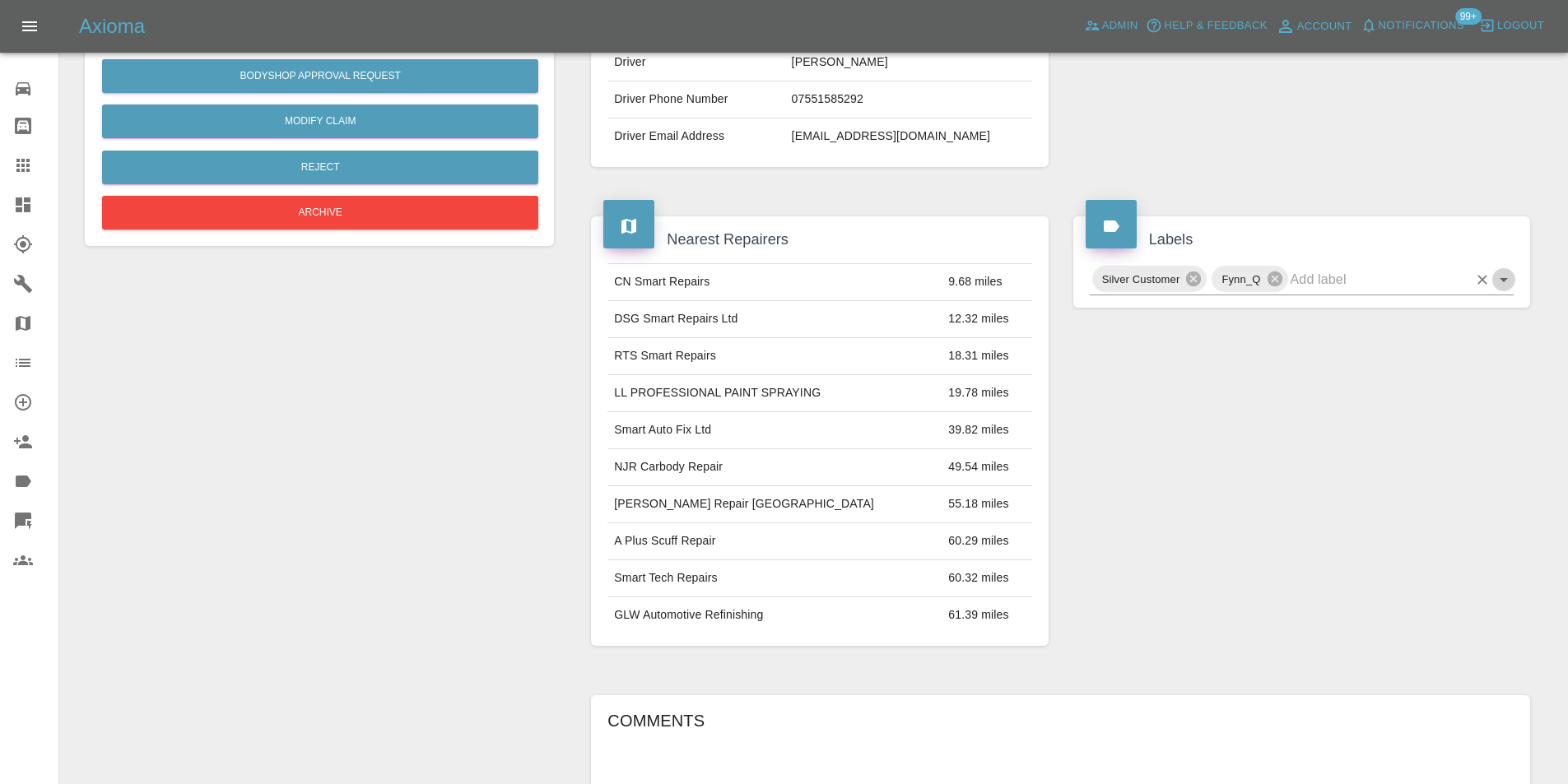
click at [1507, 280] on icon "Open" at bounding box center [1504, 280] width 9 height 4
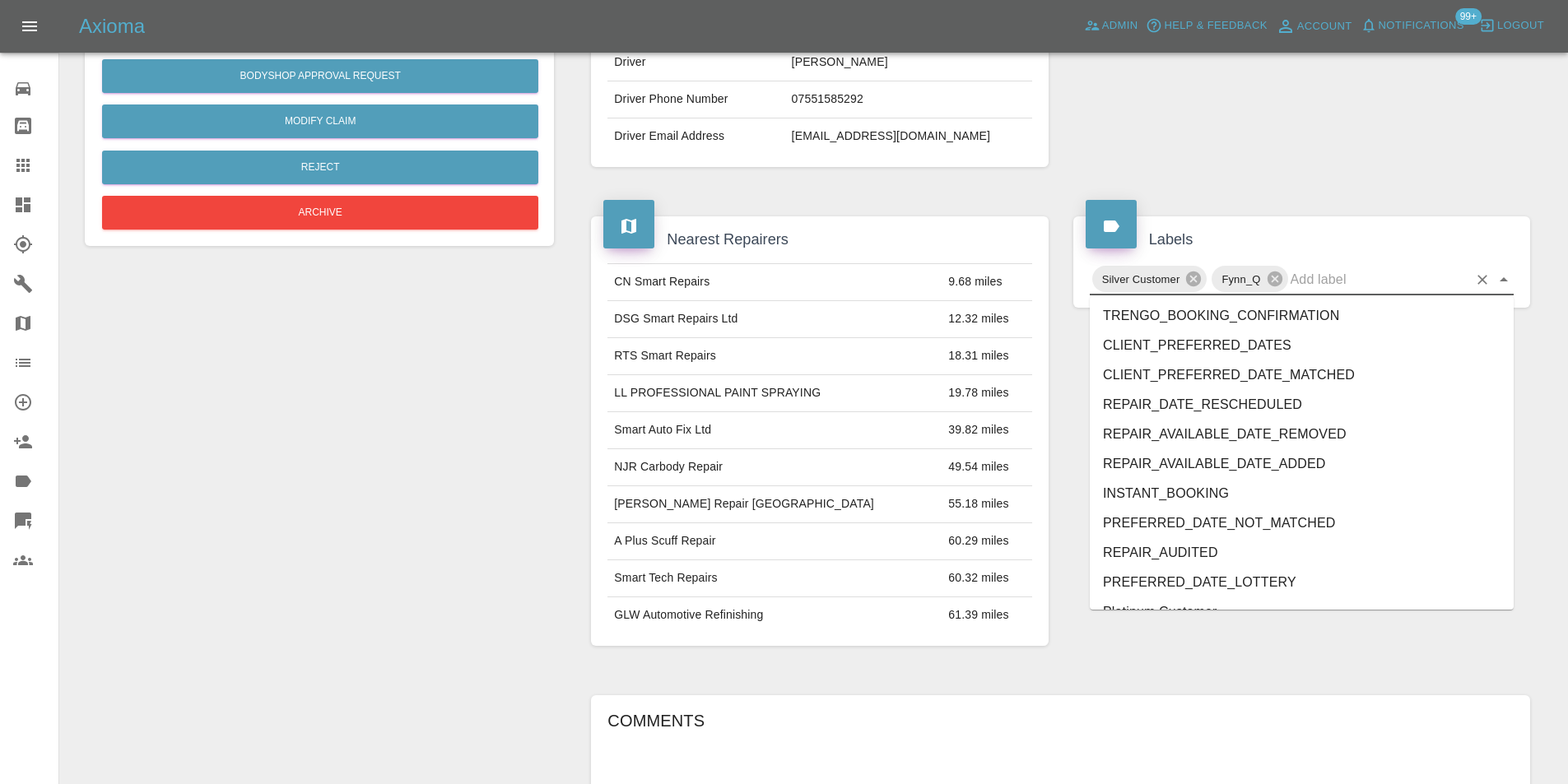
scroll to position [3372, 0]
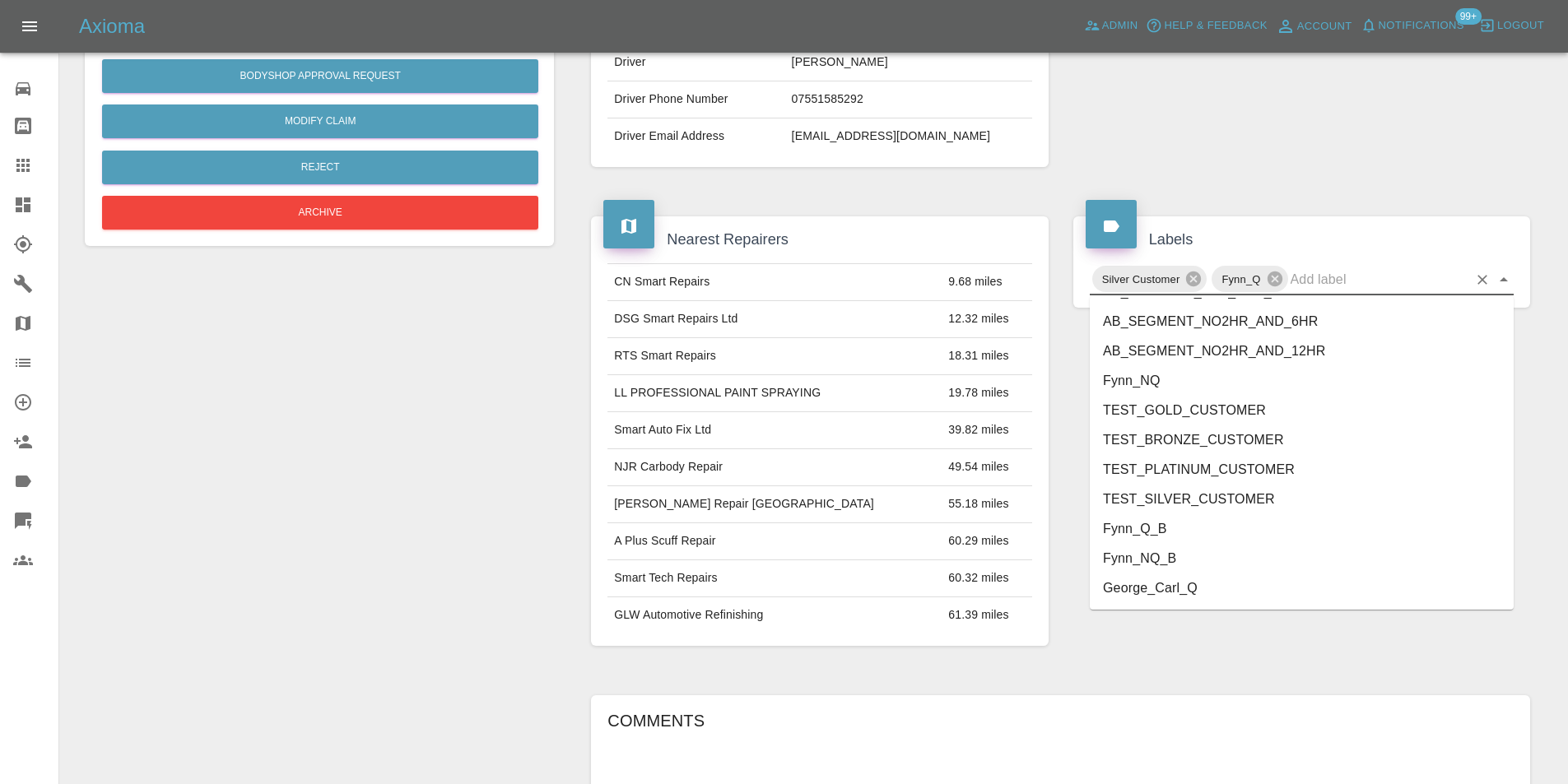
click at [1204, 584] on li "George_Carl_Q" at bounding box center [1302, 588] width 424 height 30
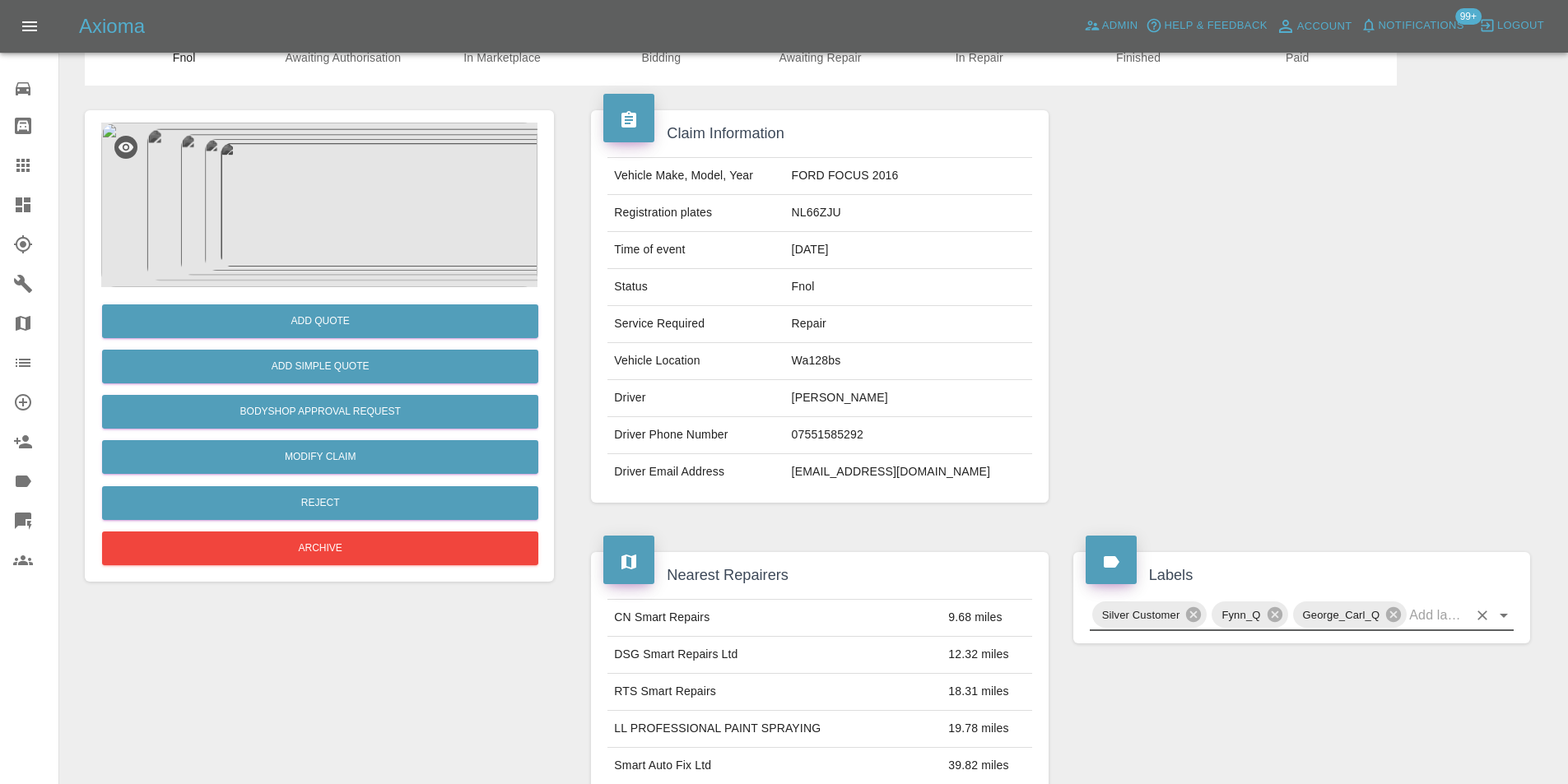
scroll to position [0, 0]
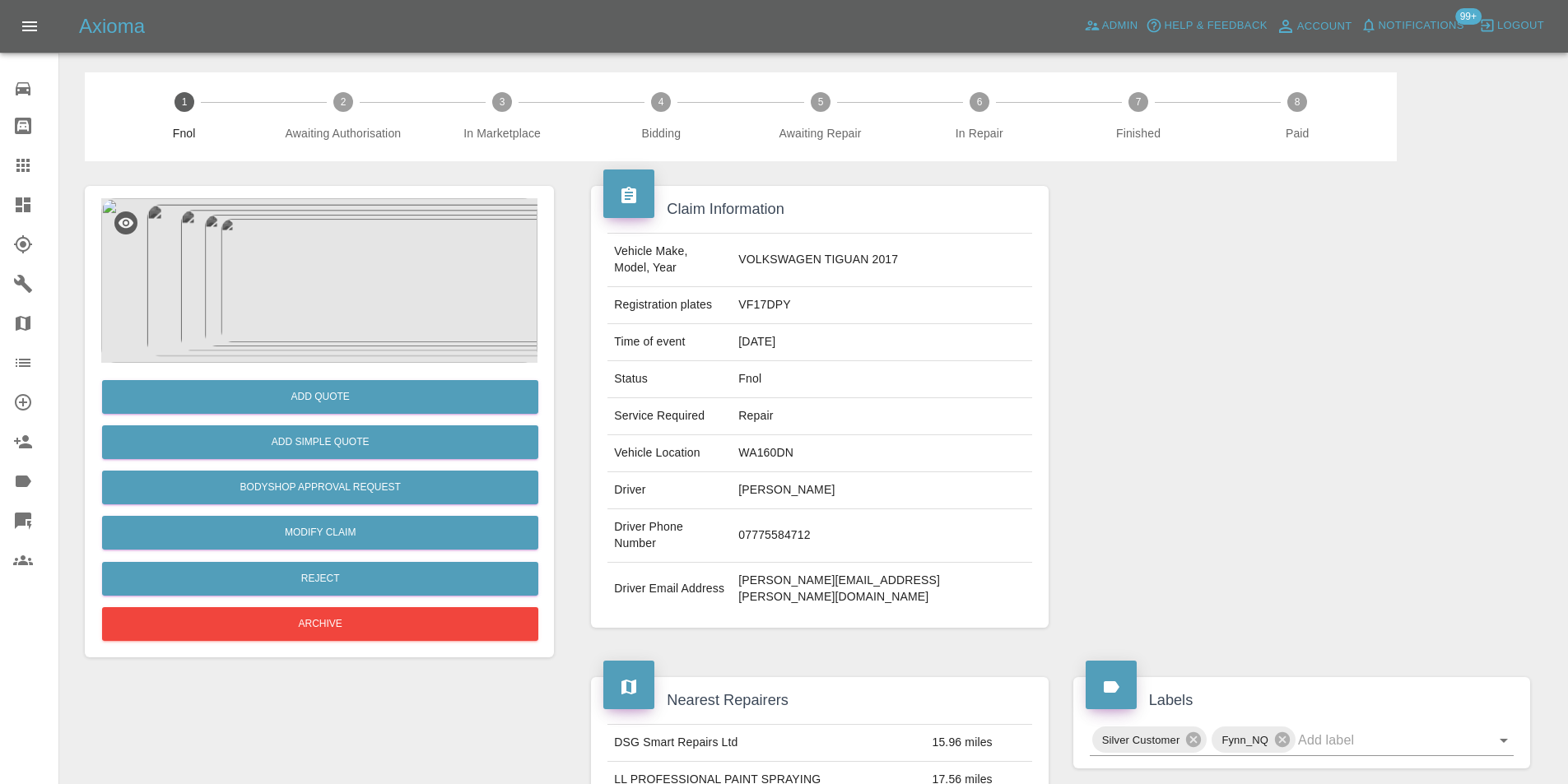
click at [365, 243] on img at bounding box center [319, 280] width 436 height 165
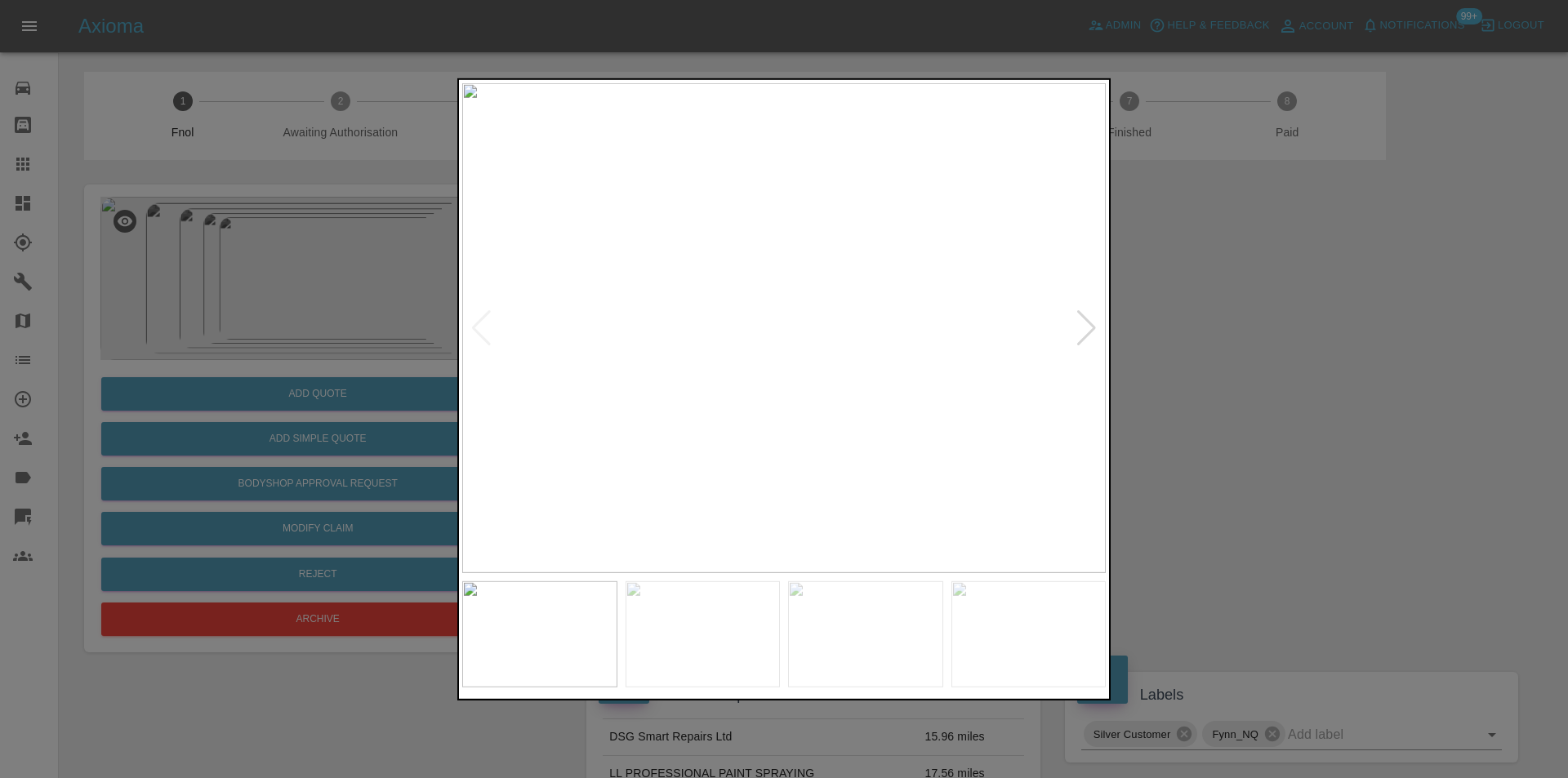
click at [1088, 327] on div at bounding box center [1086, 328] width 22 height 36
click at [1078, 328] on div at bounding box center [1086, 328] width 22 height 36
click at [1259, 358] on div at bounding box center [784, 389] width 1568 height 778
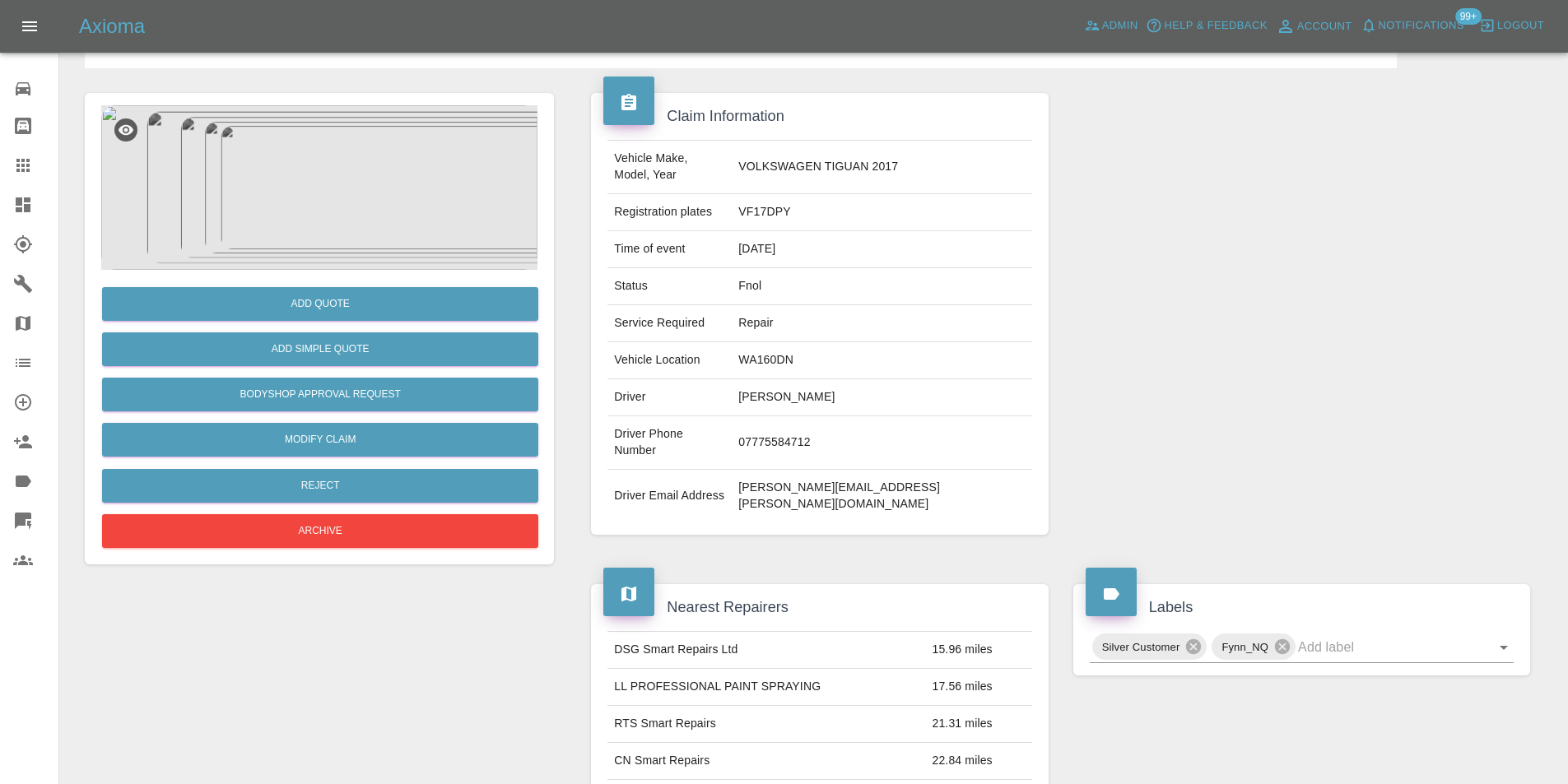
scroll to position [329, 0]
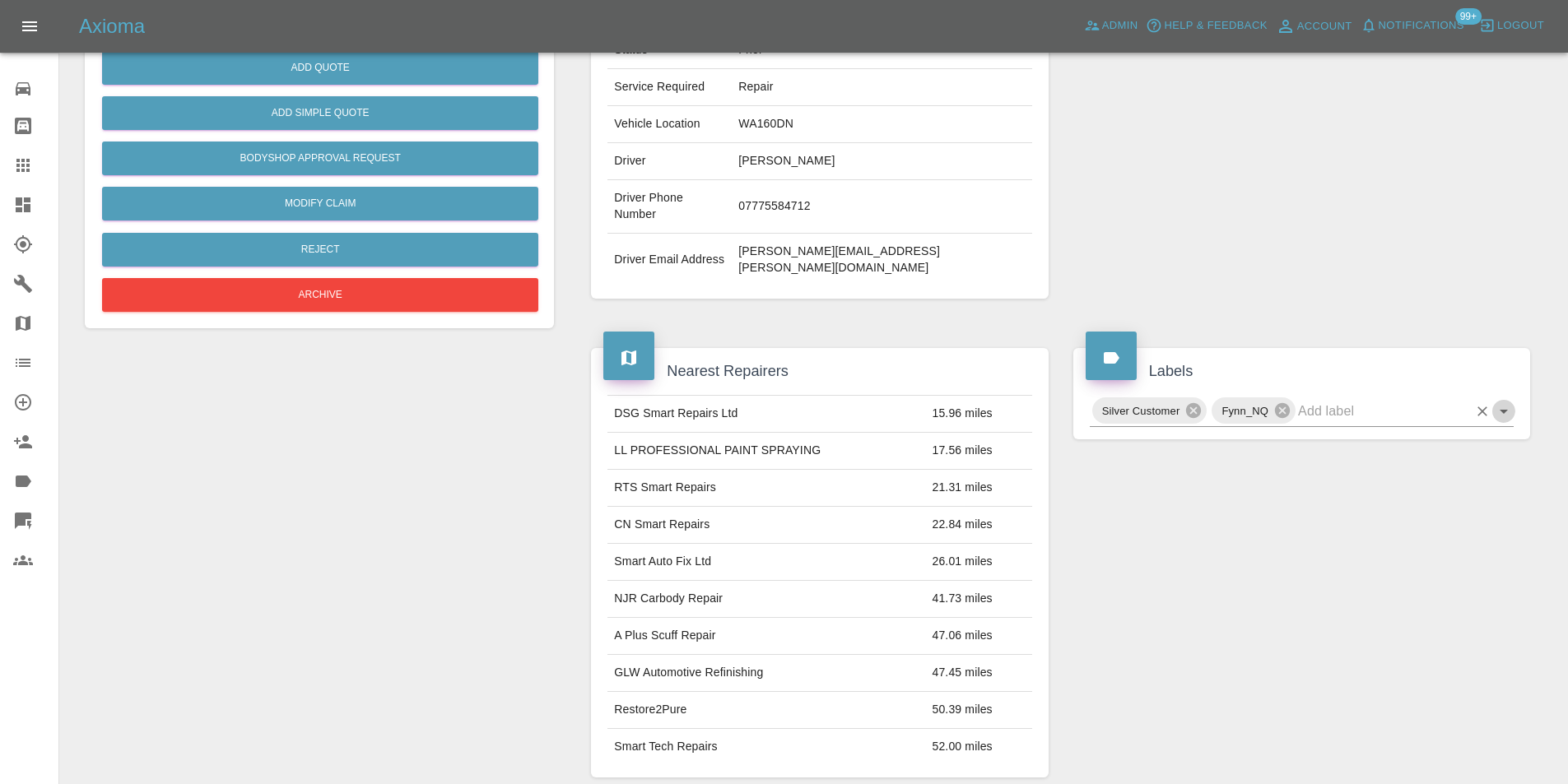
click at [1498, 402] on icon "Open" at bounding box center [1503, 411] width 20 height 20
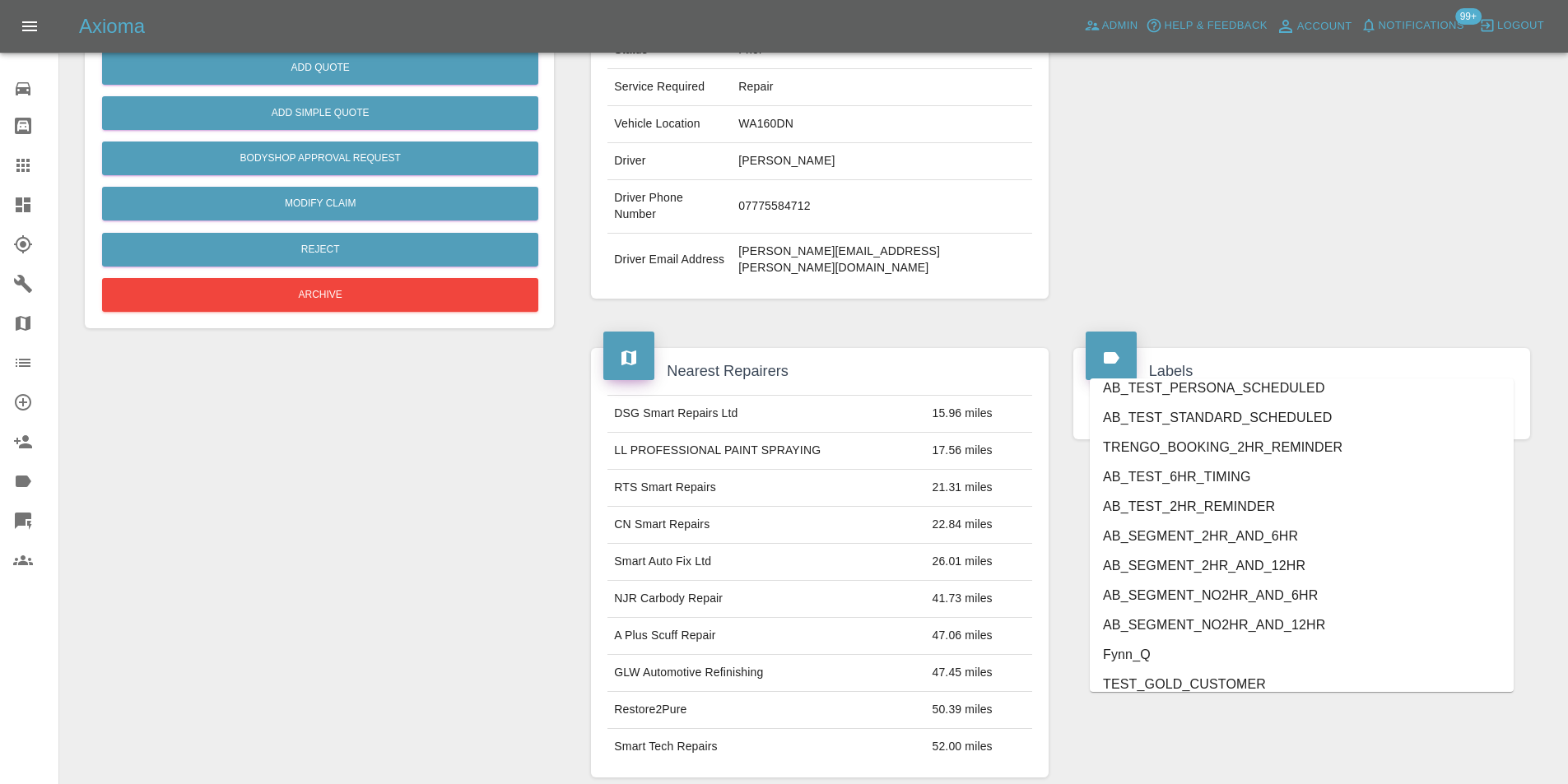
scroll to position [3372, 0]
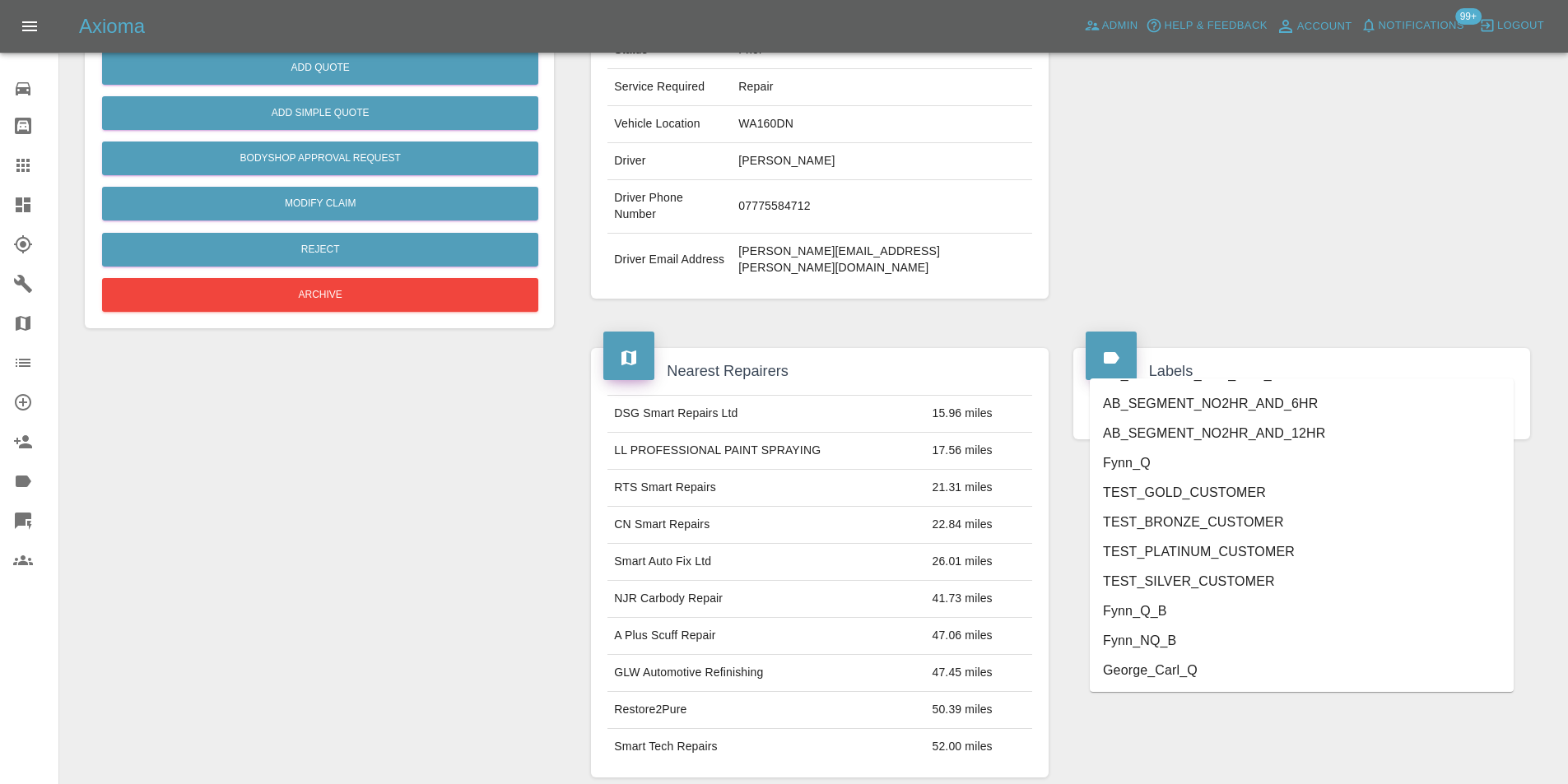
click at [1186, 665] on li "George_Carl_Q" at bounding box center [1302, 671] width 424 height 30
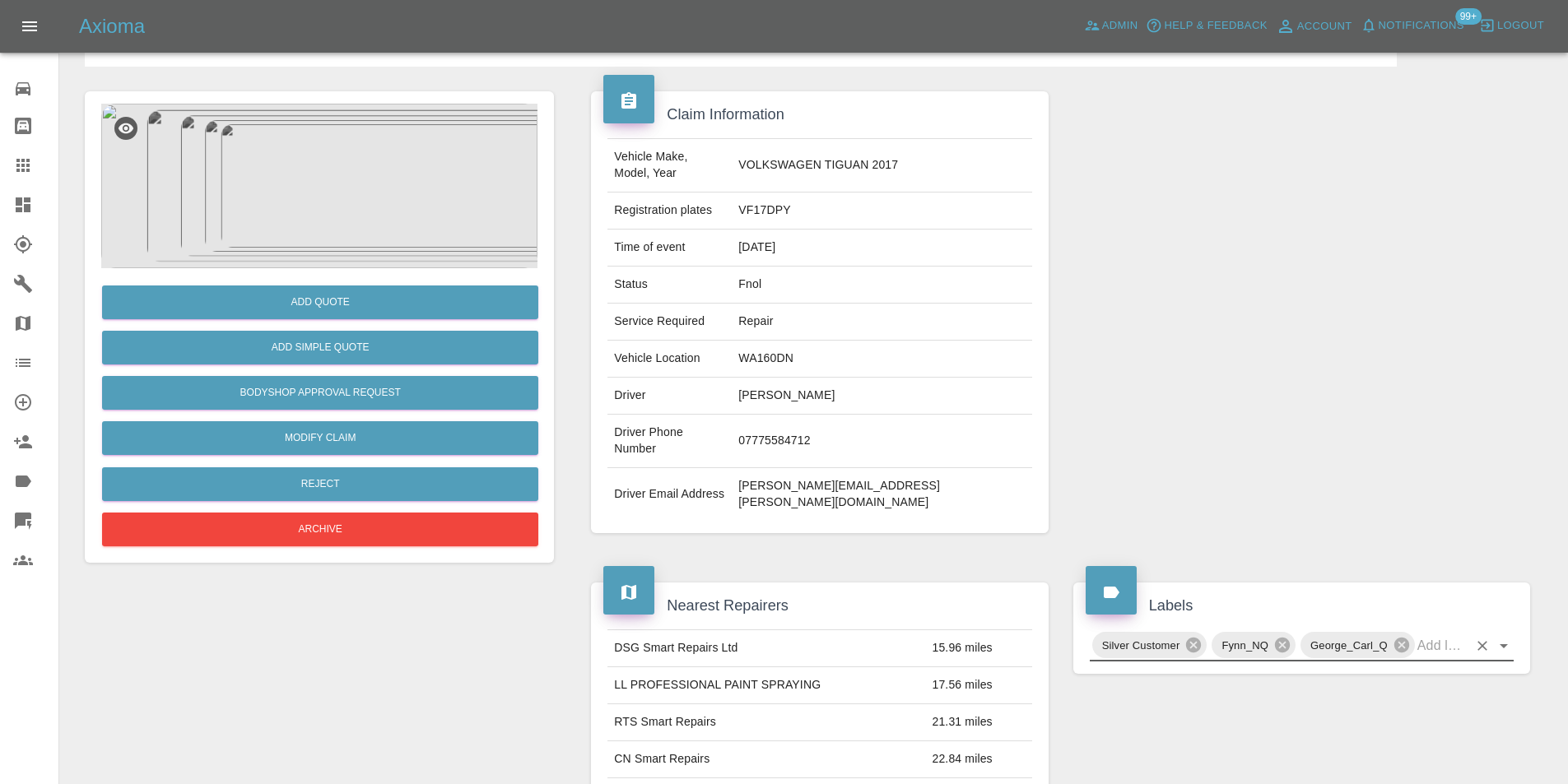
scroll to position [0, 0]
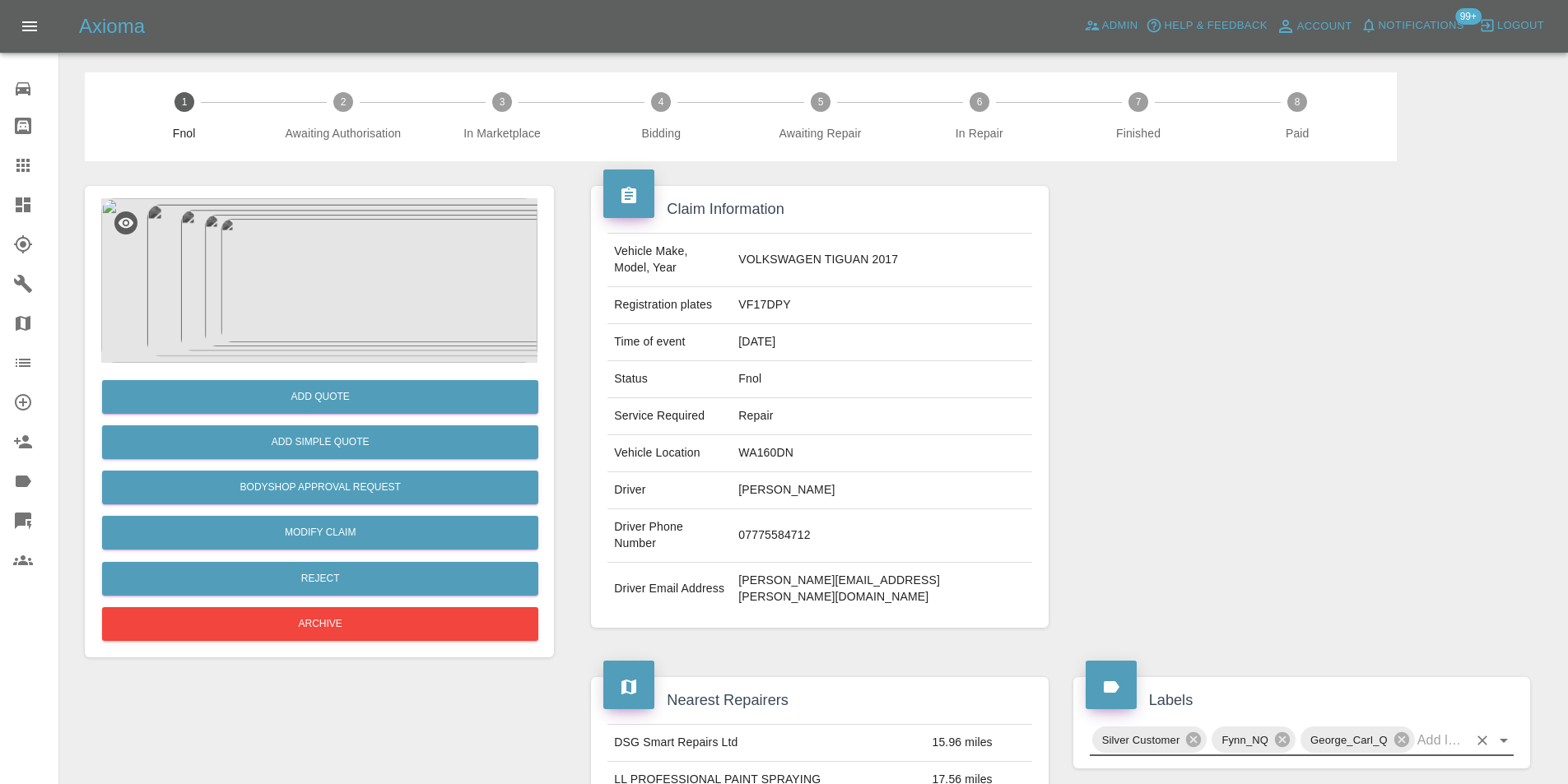
click at [382, 287] on img at bounding box center [319, 280] width 436 height 165
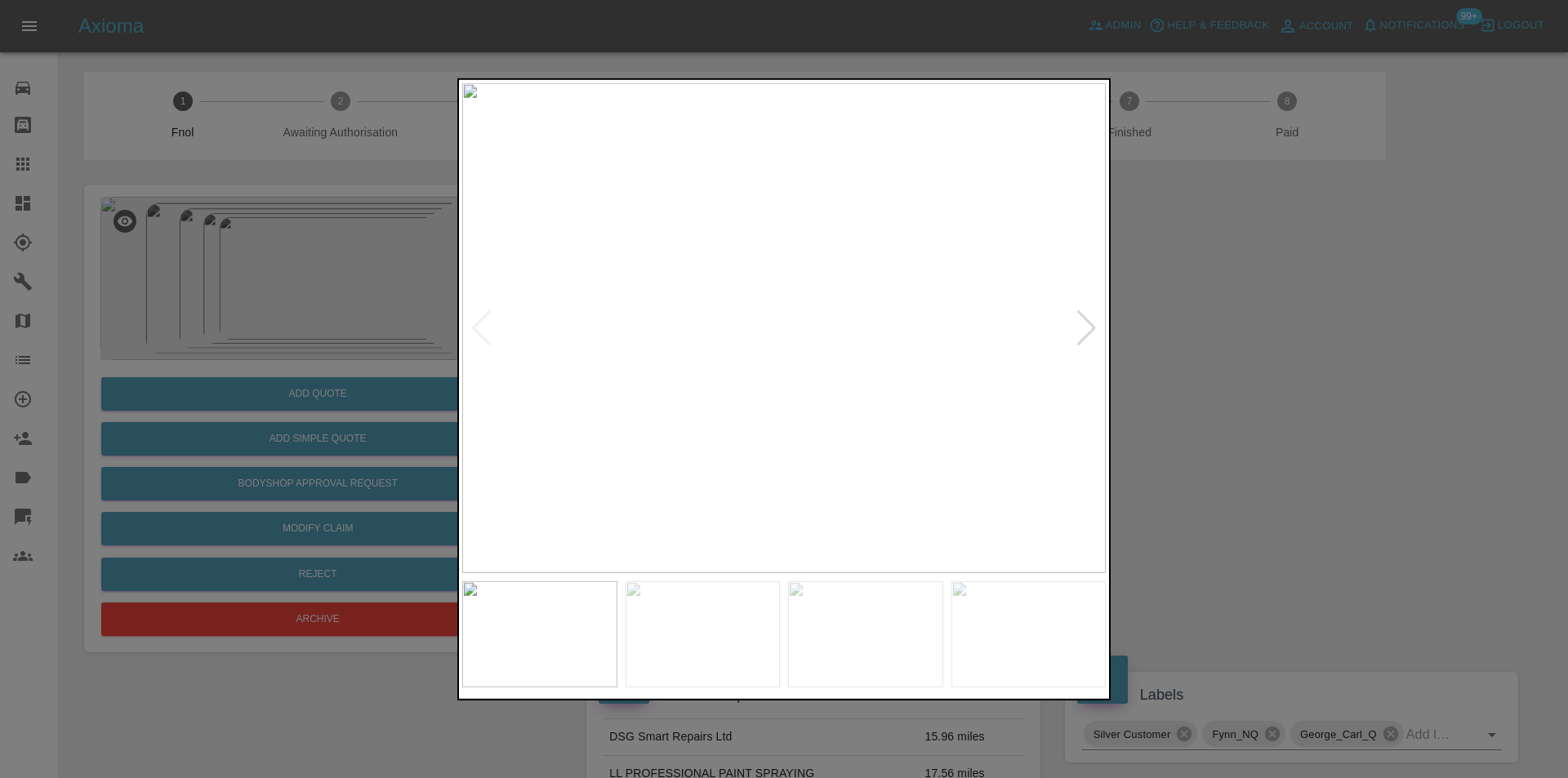
click at [1233, 338] on div at bounding box center [784, 389] width 1568 height 778
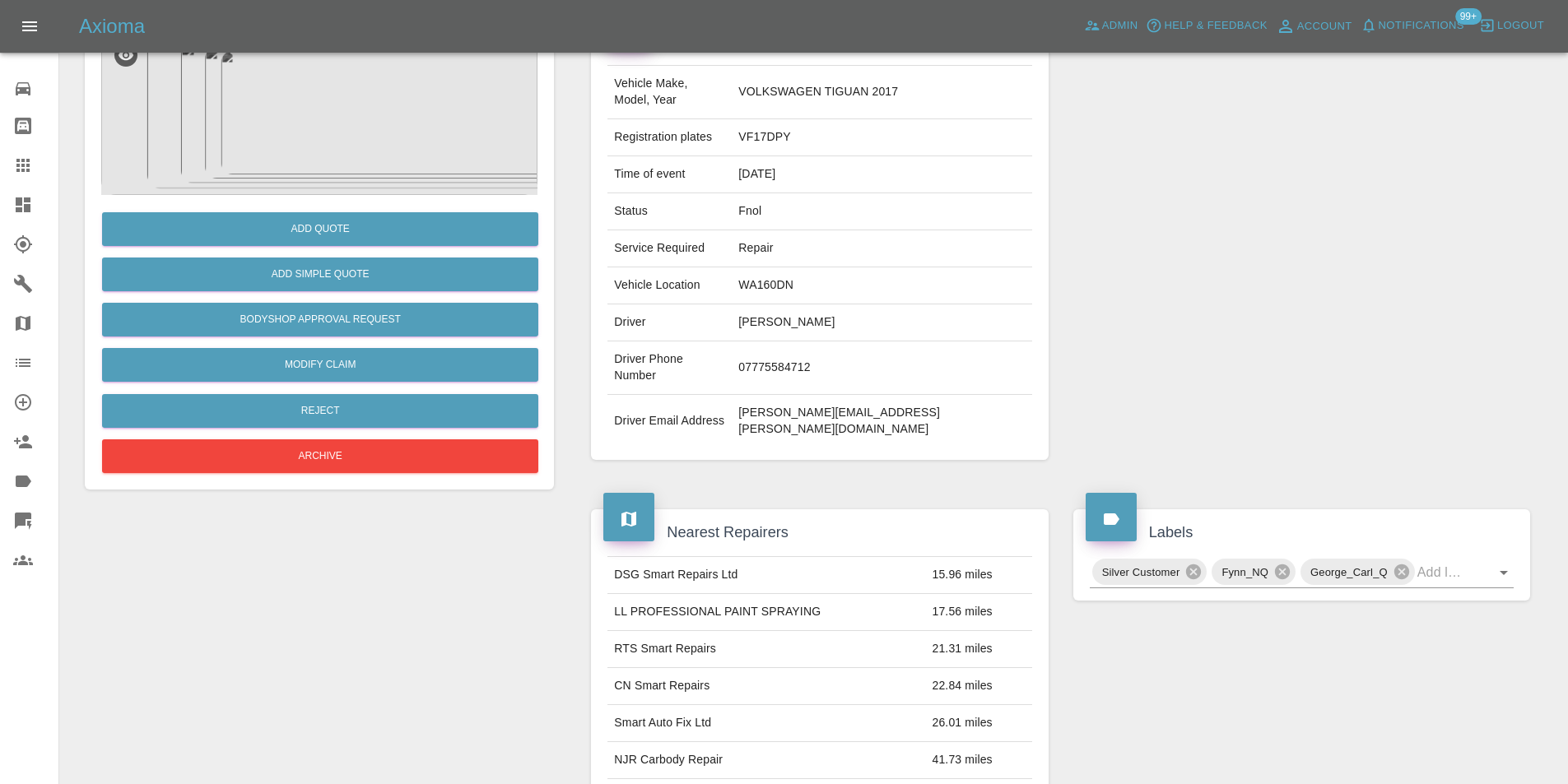
scroll to position [411, 0]
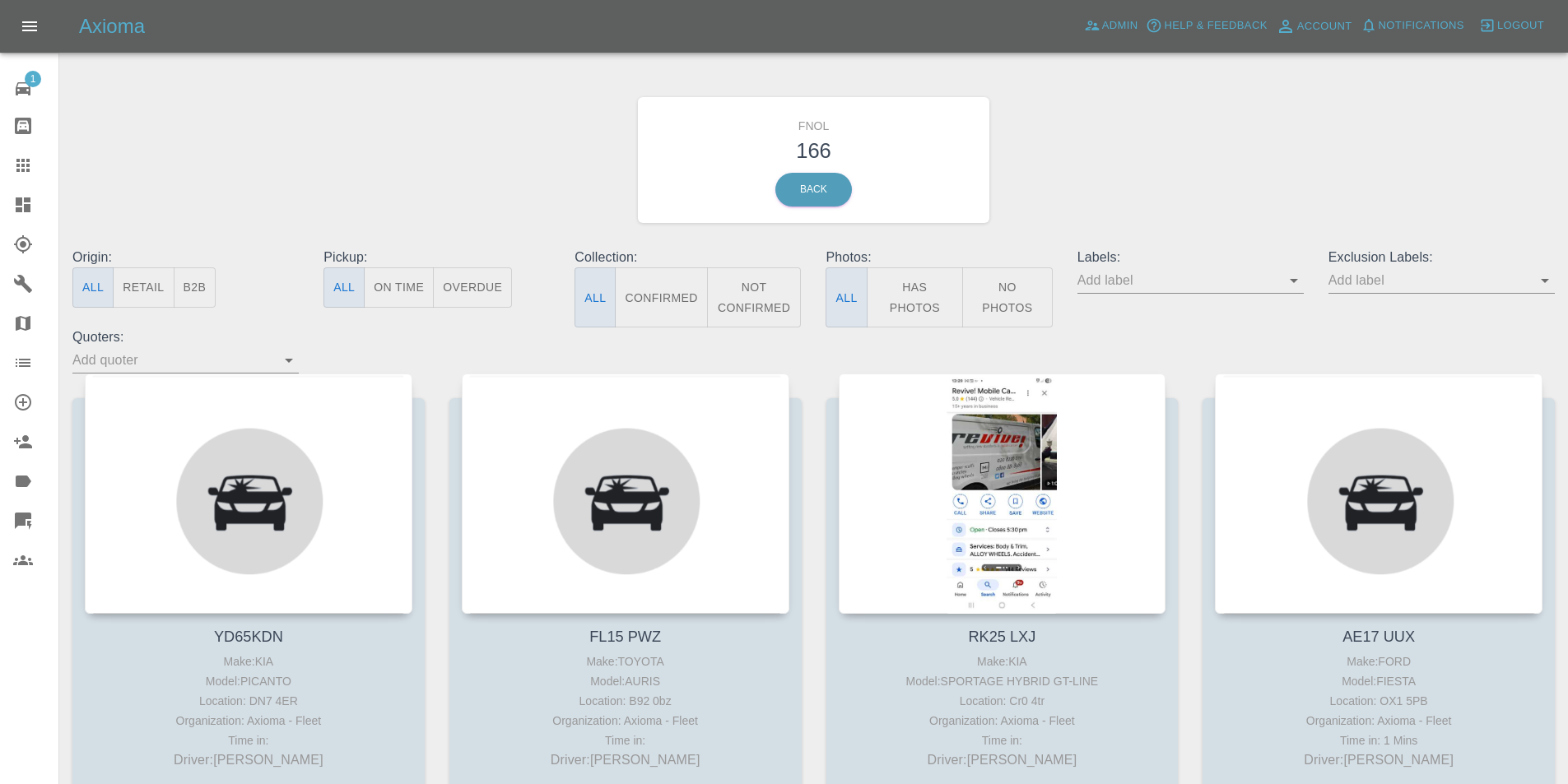
click at [924, 292] on button "Has Photos" at bounding box center [916, 297] width 97 height 60
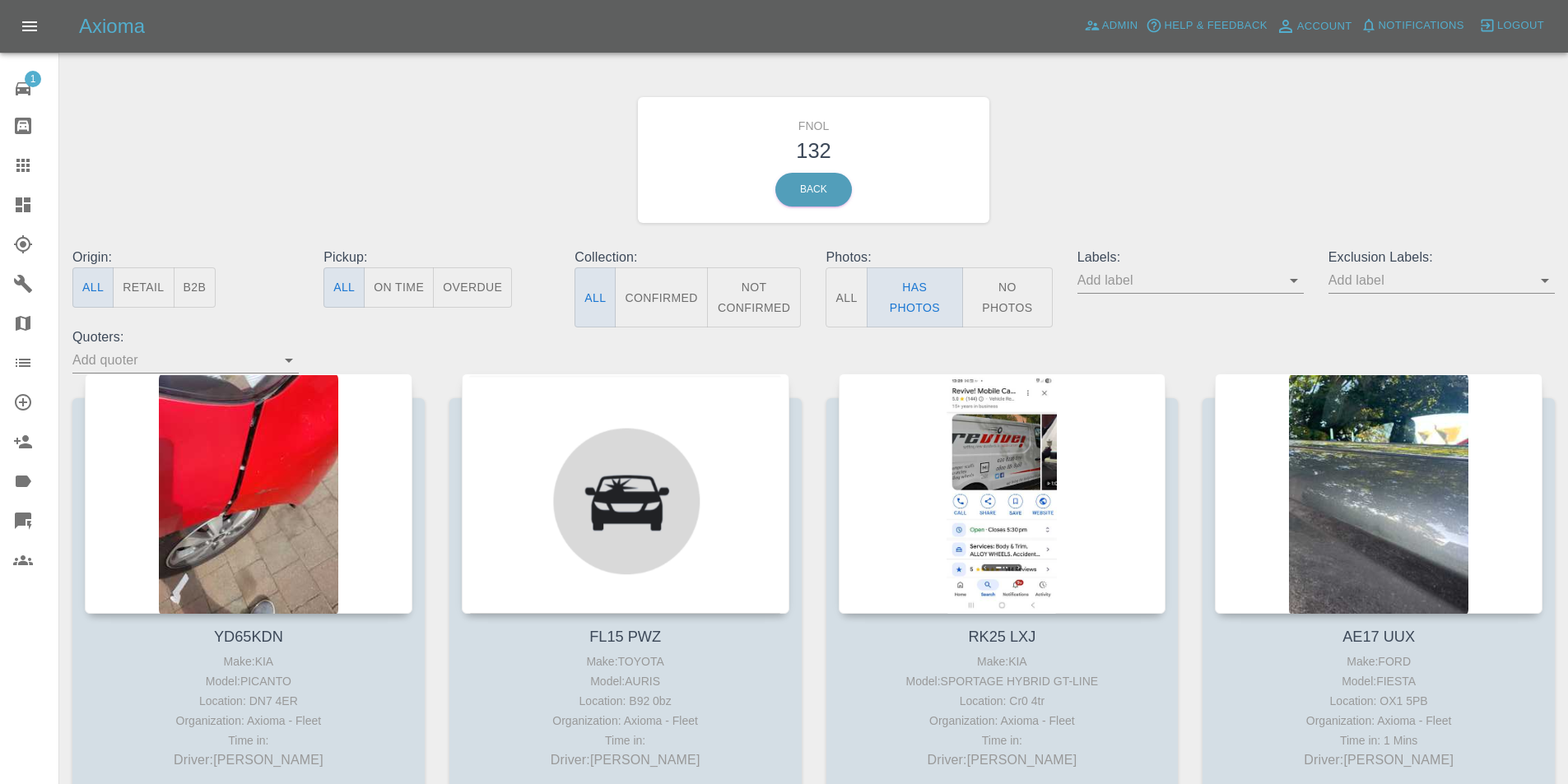
click at [1544, 284] on icon "Open" at bounding box center [1545, 280] width 20 height 20
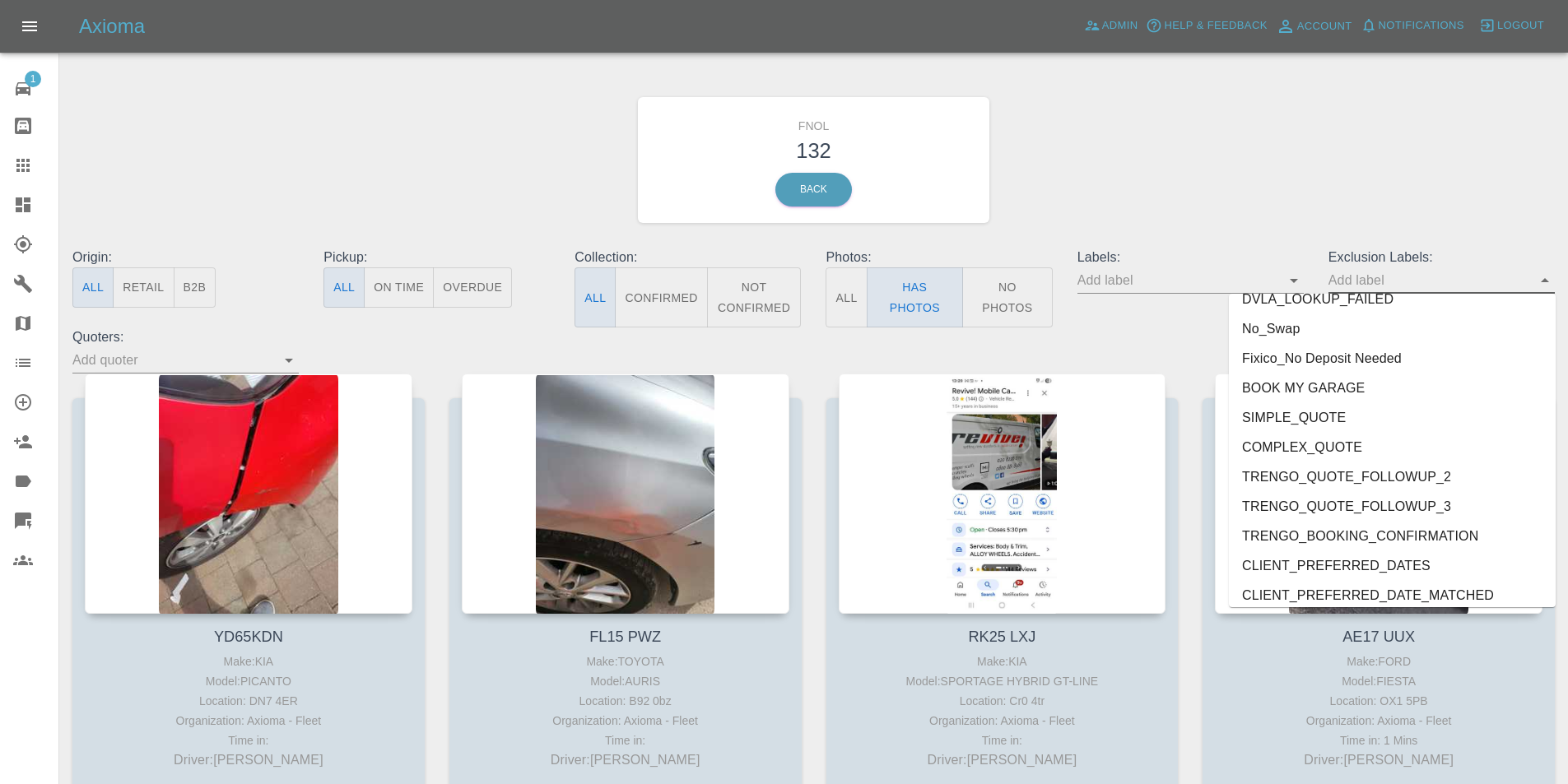
scroll to position [3432, 0]
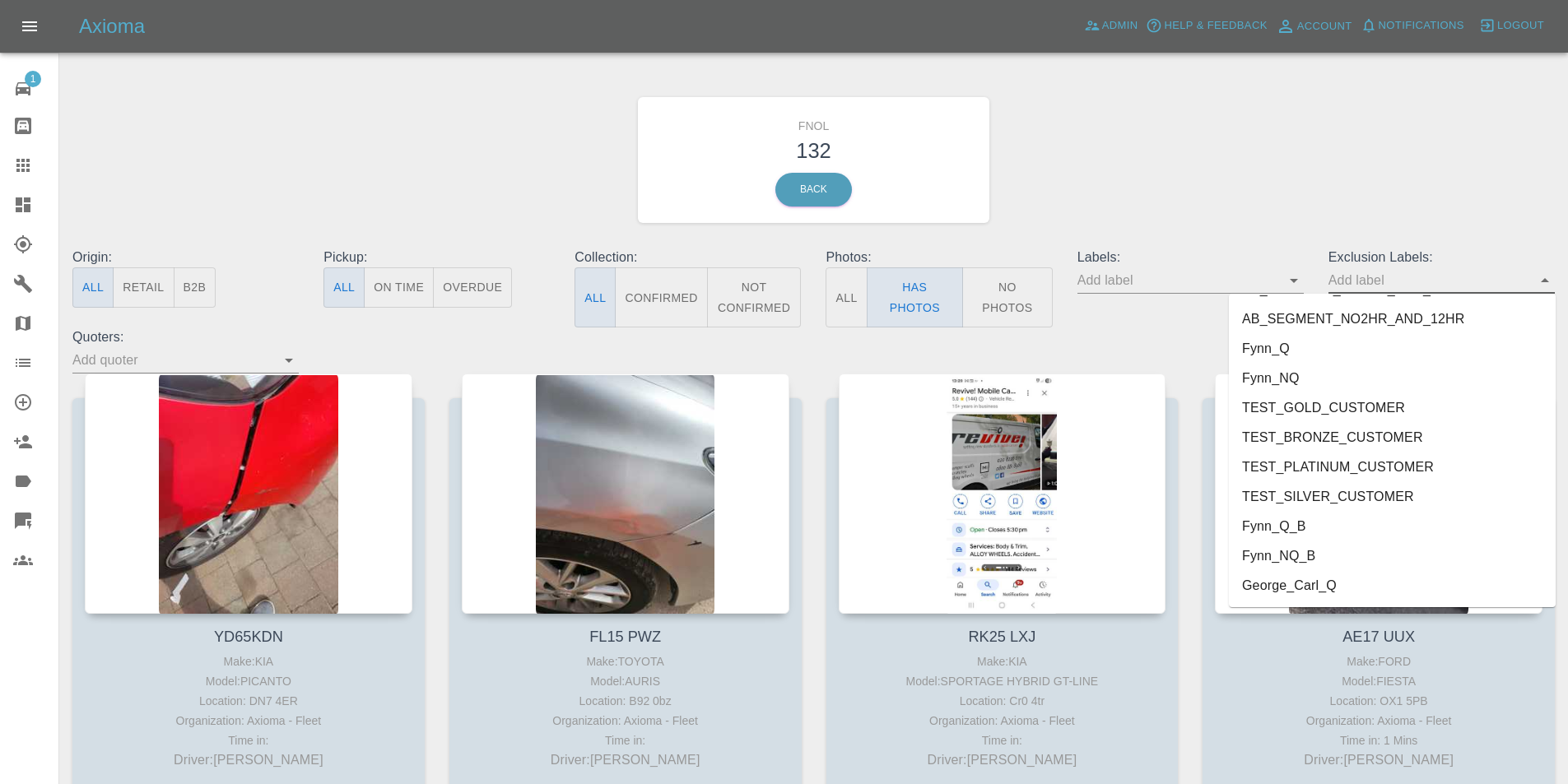
click at [1321, 589] on li "George_Carl_Q" at bounding box center [1392, 585] width 327 height 30
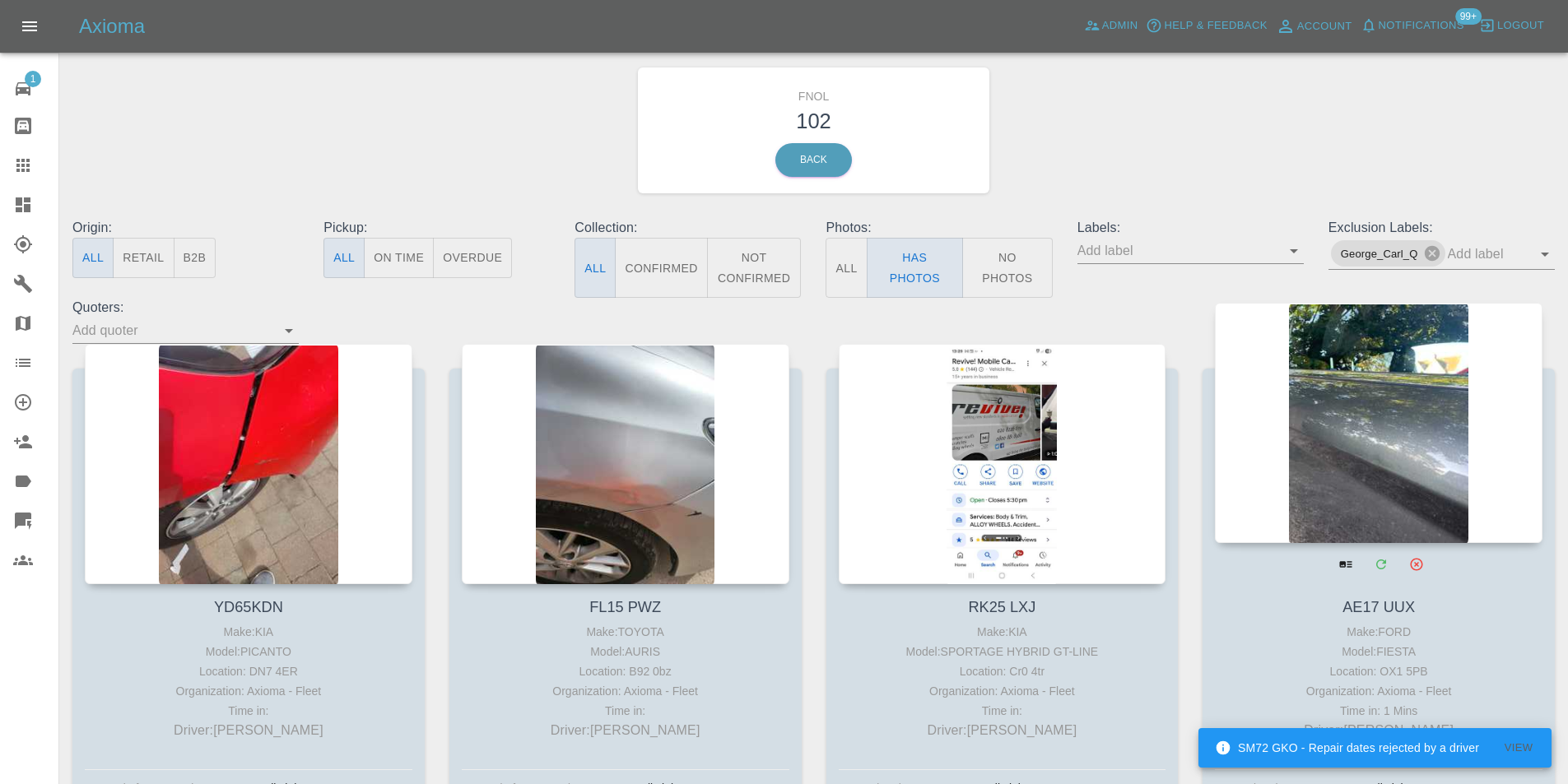
scroll to position [0, 0]
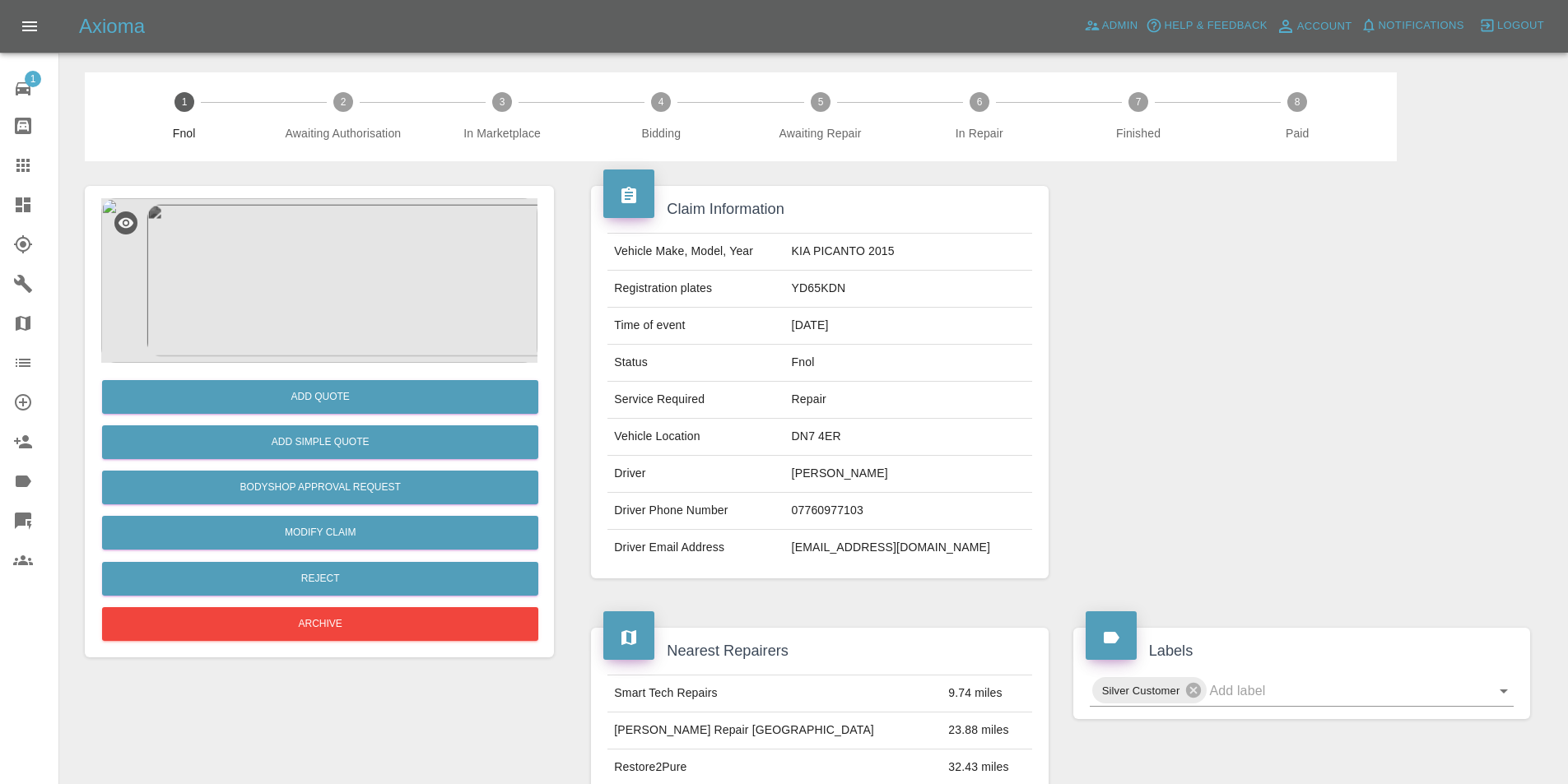
click at [323, 236] on img at bounding box center [319, 280] width 436 height 165
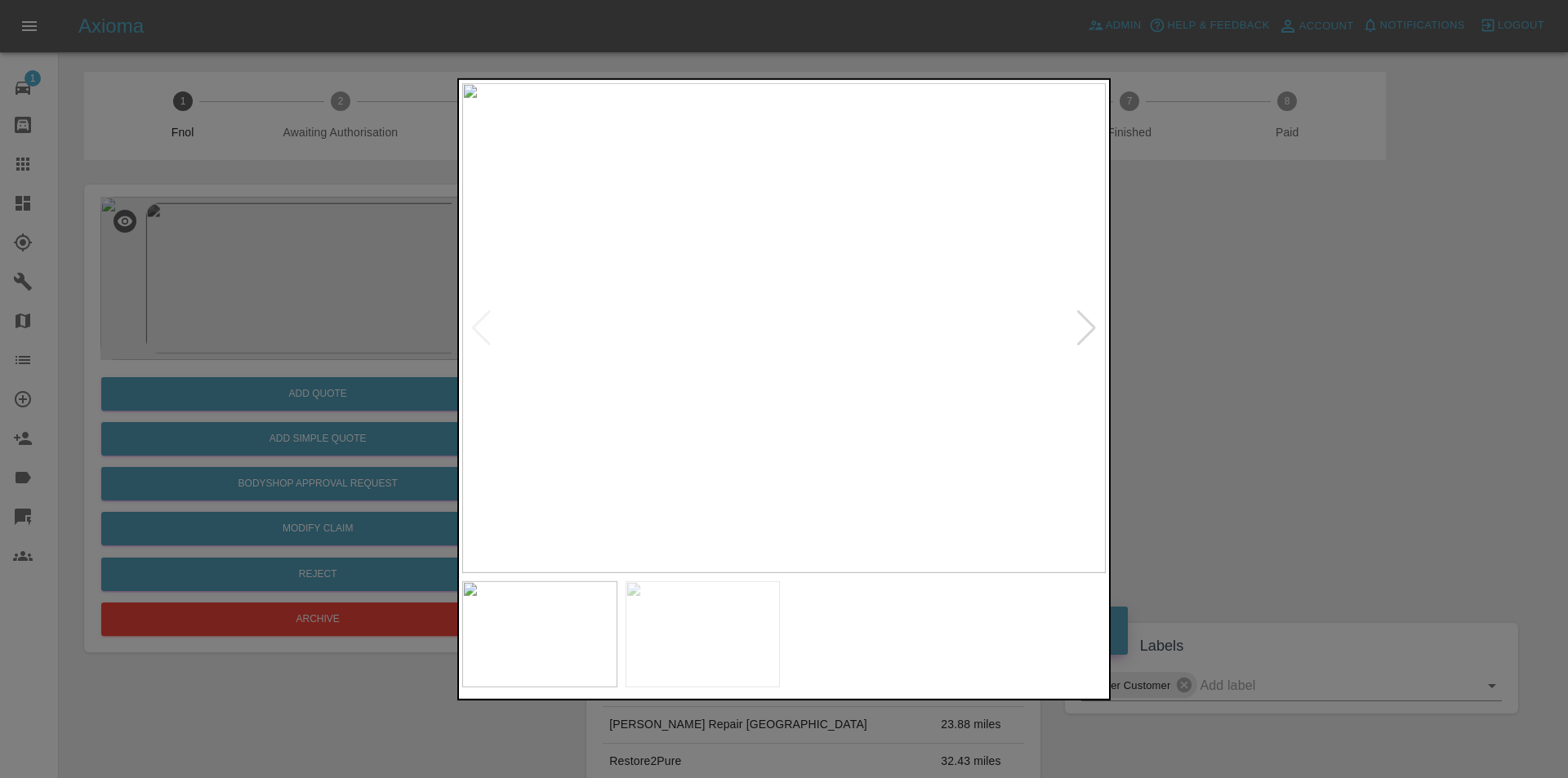
click at [1090, 328] on div at bounding box center [1086, 328] width 22 height 36
click at [1090, 328] on img at bounding box center [784, 327] width 643 height 490
click at [1284, 321] on div at bounding box center [784, 389] width 1568 height 778
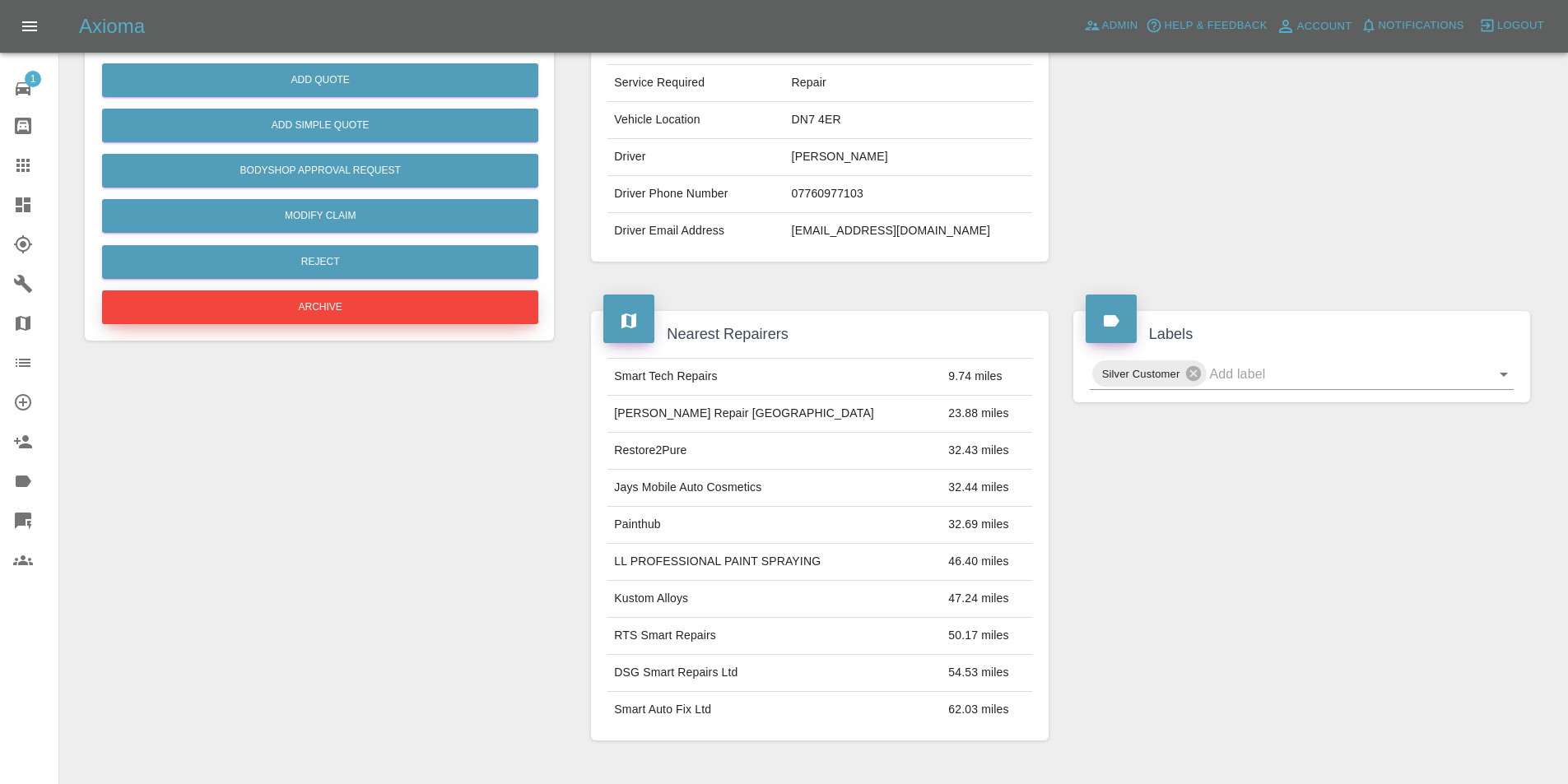
scroll to position [254, 0]
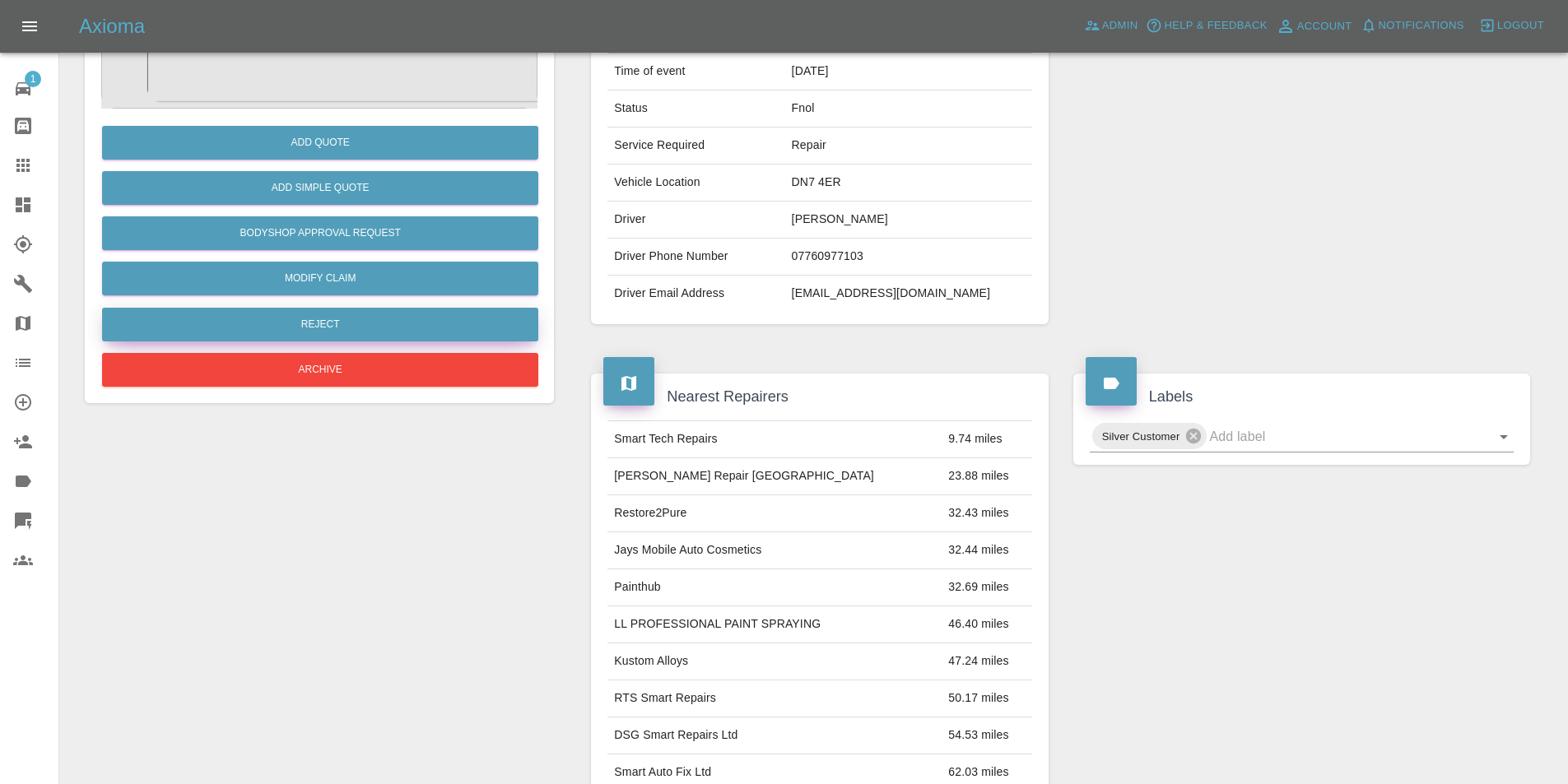
click at [357, 316] on button "Reject" at bounding box center [320, 325] width 436 height 34
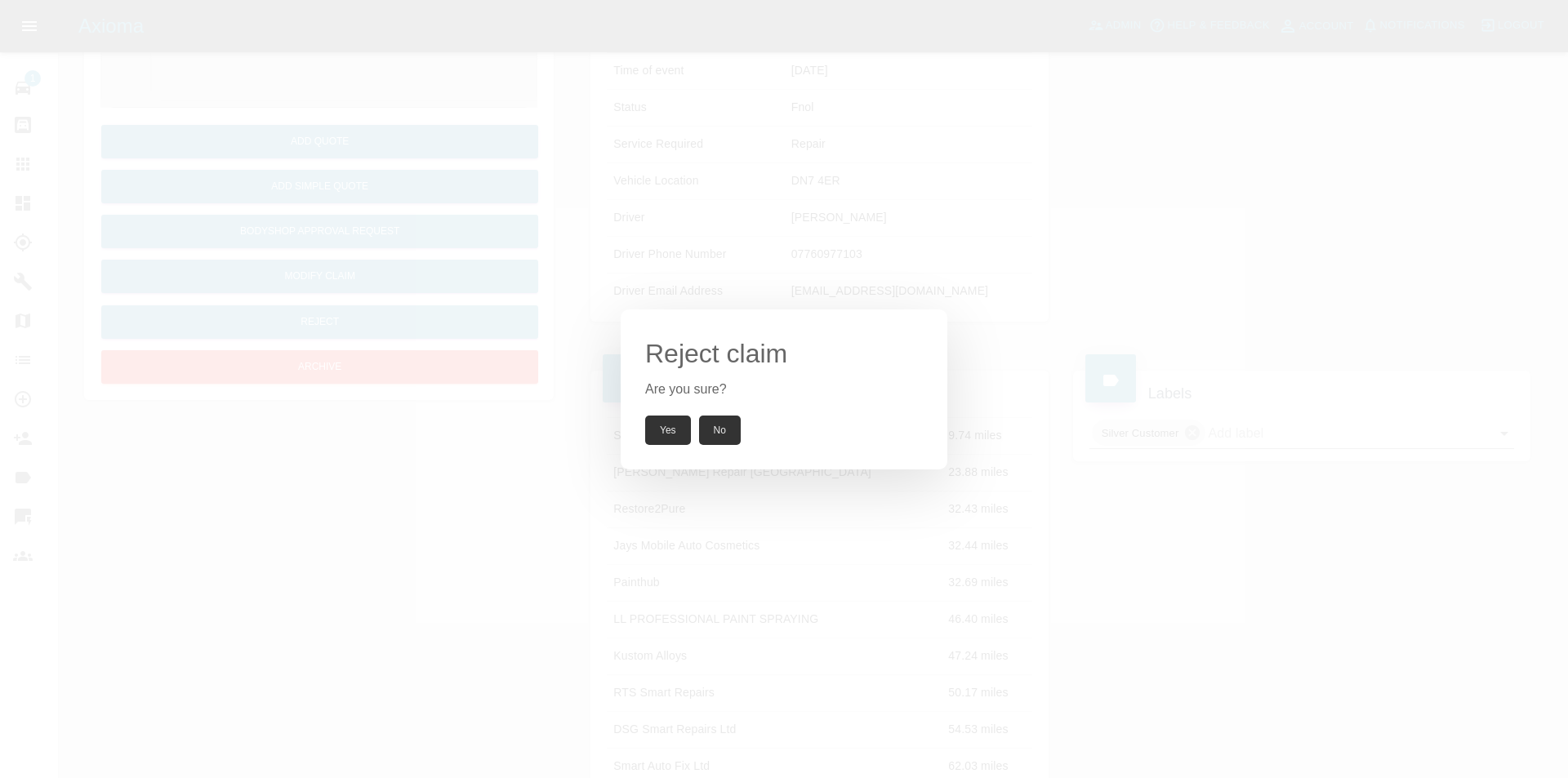
click at [685, 431] on button "Yes" at bounding box center [668, 430] width 46 height 30
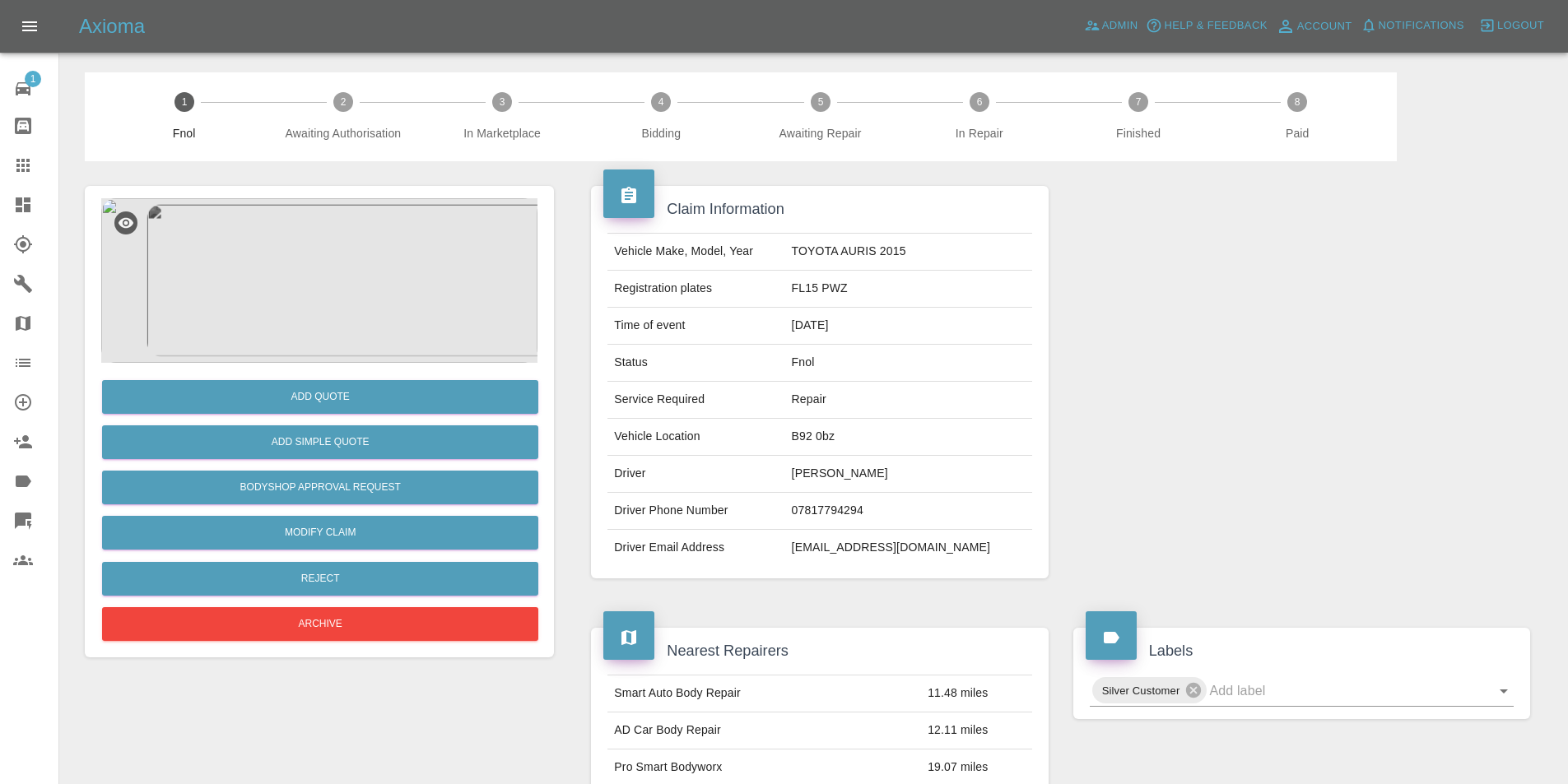
click at [335, 266] on img at bounding box center [319, 280] width 436 height 165
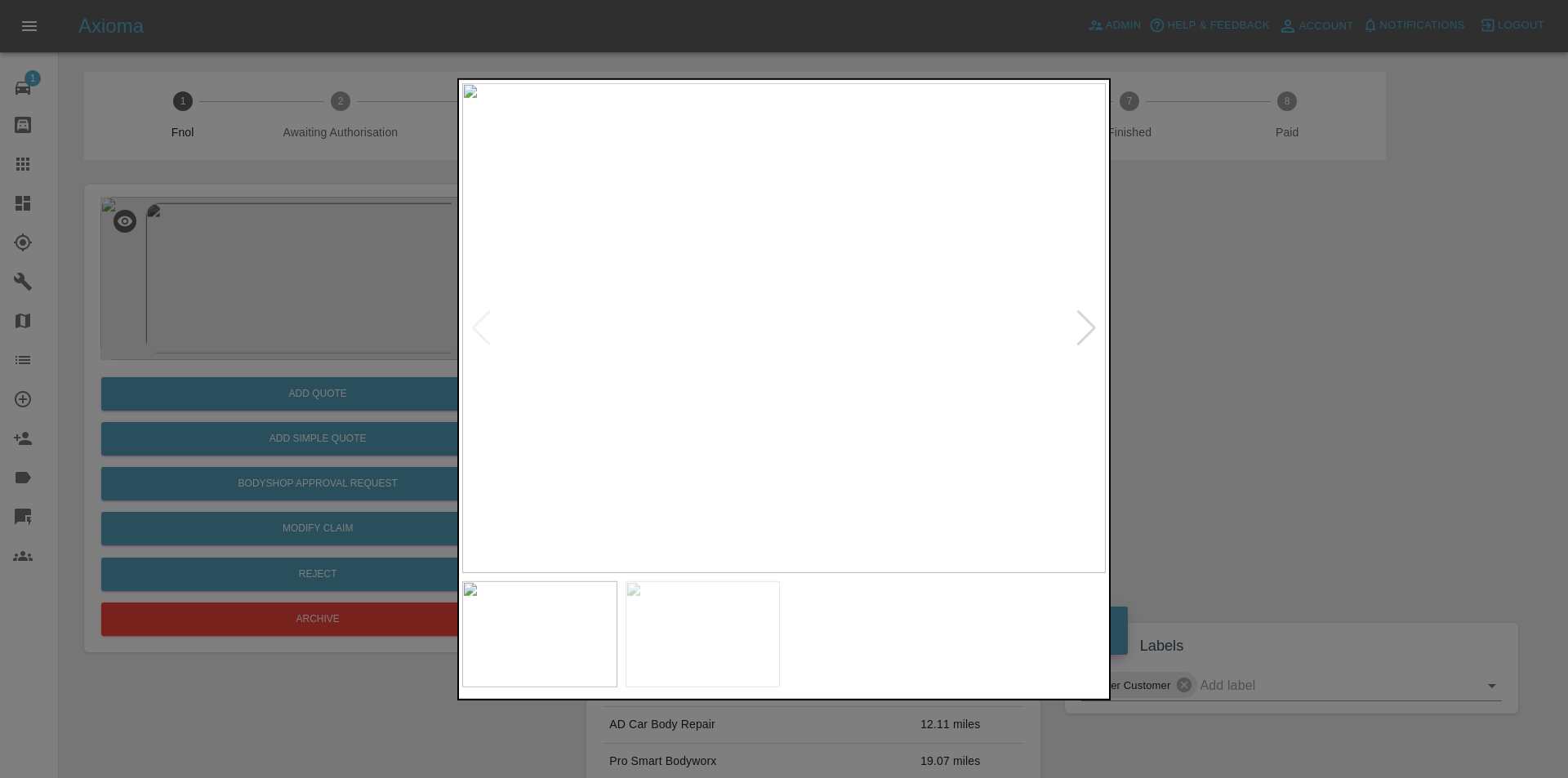
click at [1096, 326] on div at bounding box center [1086, 328] width 22 height 36
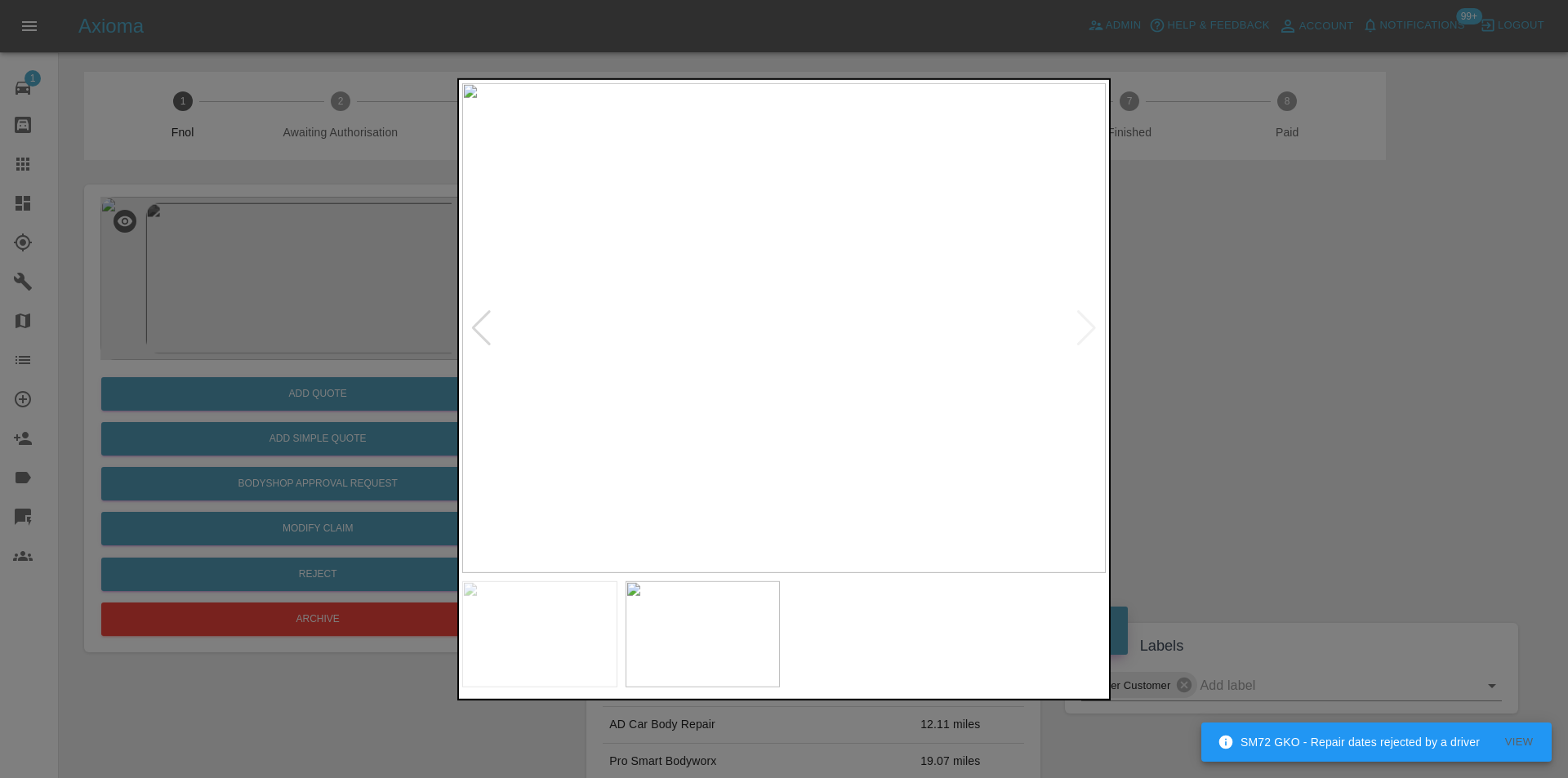
click at [847, 336] on img at bounding box center [784, 327] width 643 height 490
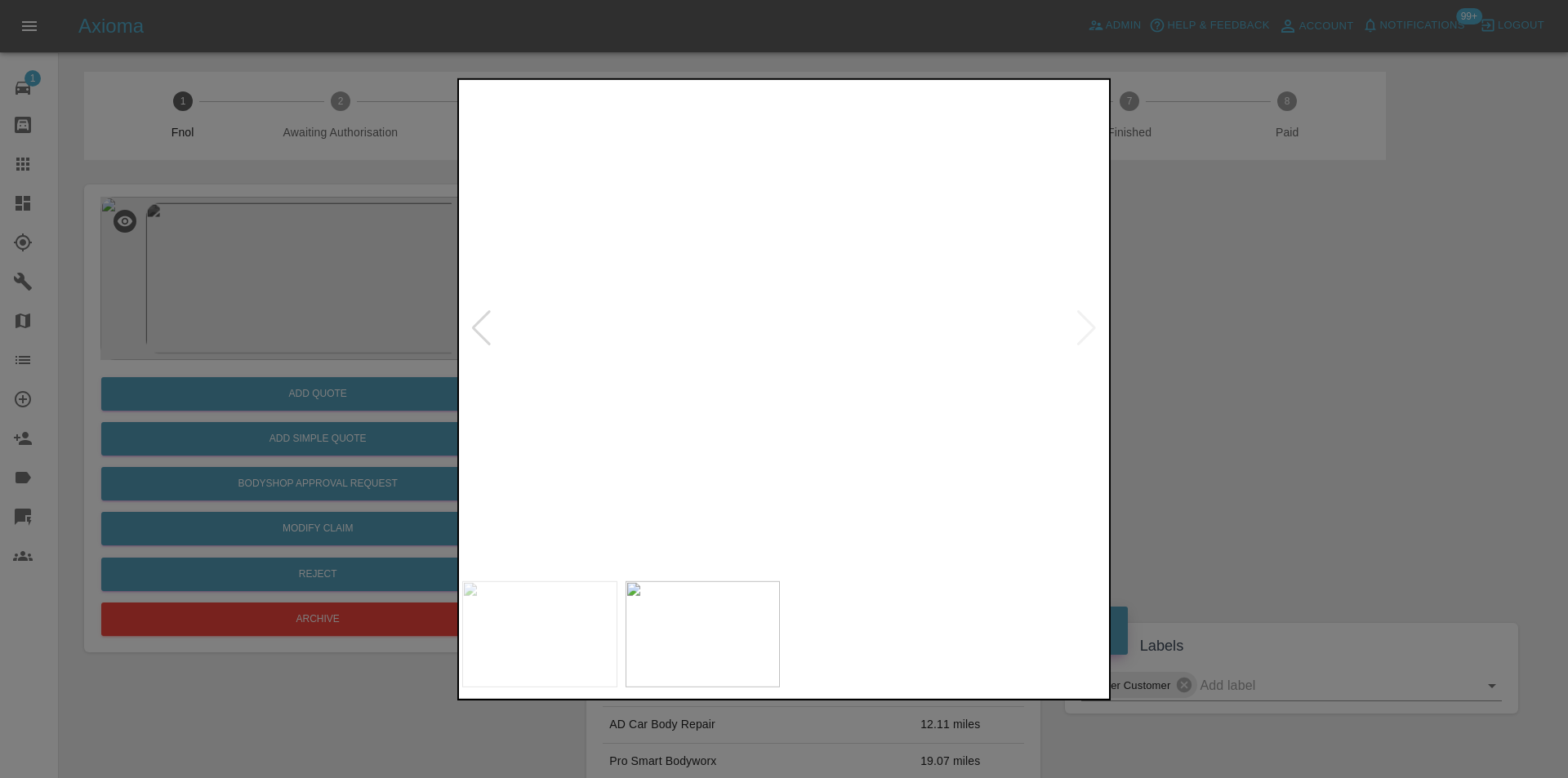
click at [847, 333] on img at bounding box center [593, 301] width 1930 height 1470
click at [481, 325] on div at bounding box center [481, 328] width 22 height 36
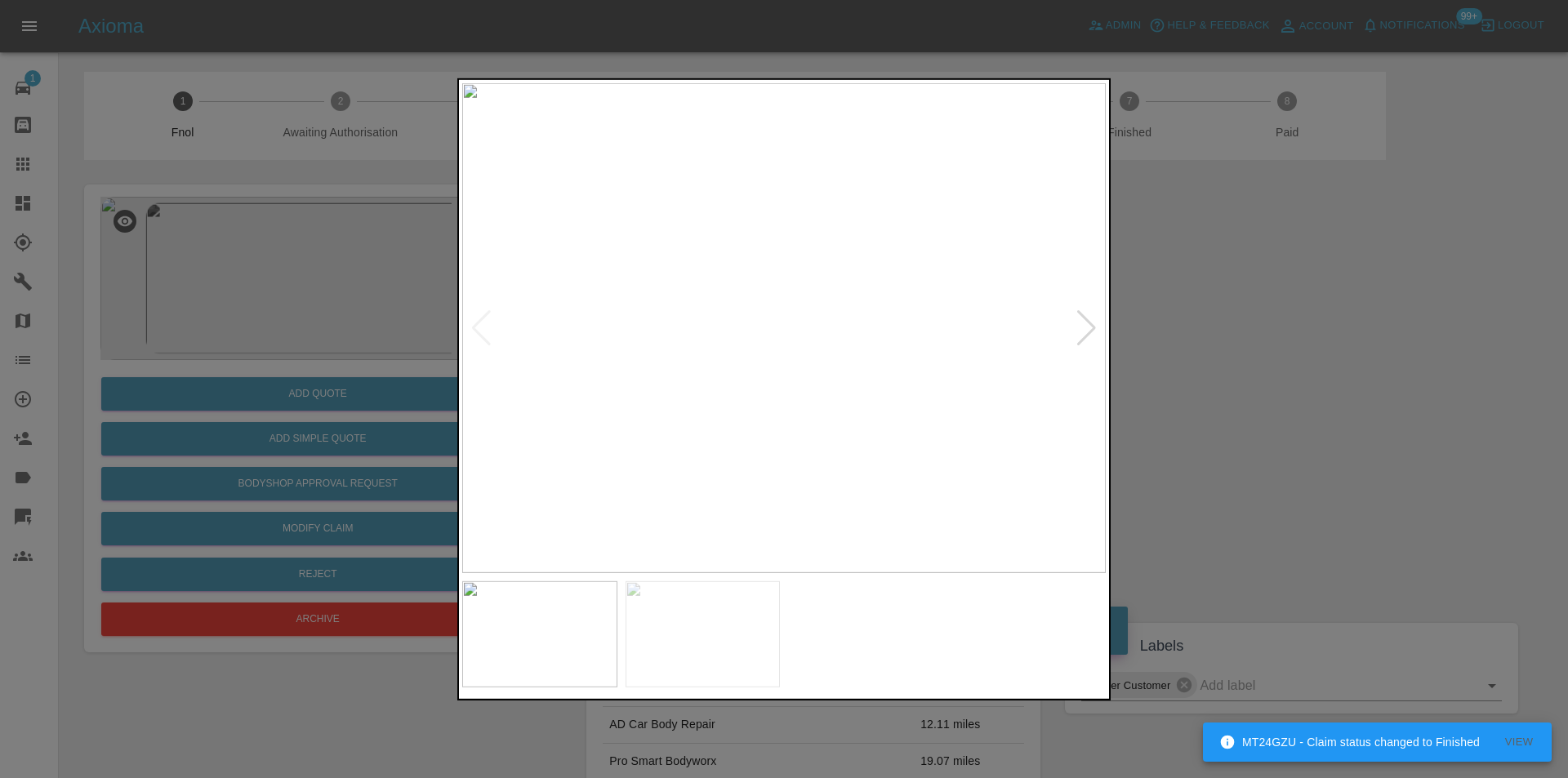
click at [1090, 318] on div at bounding box center [1086, 328] width 22 height 36
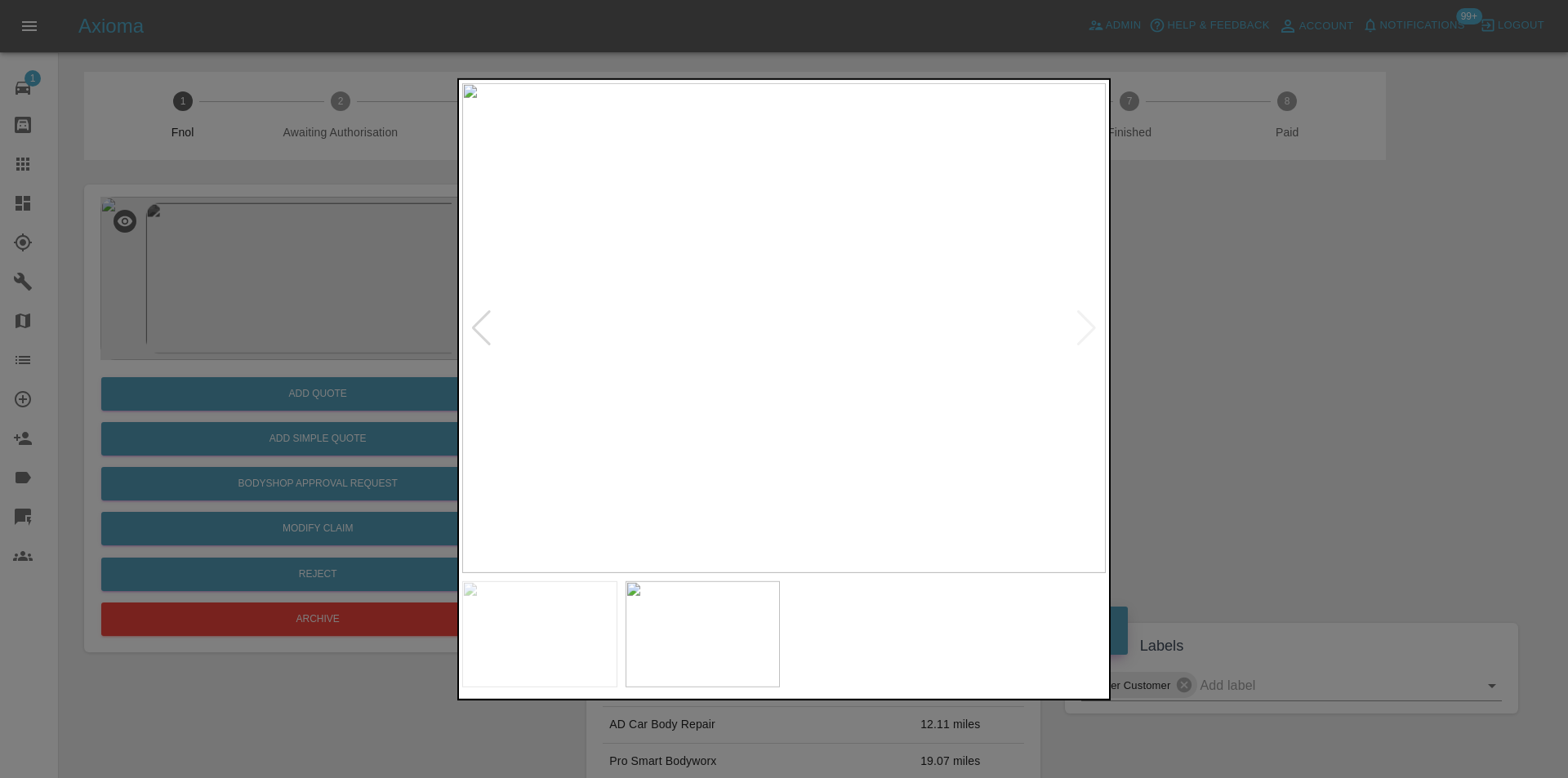
click at [1192, 331] on div at bounding box center [784, 389] width 1568 height 778
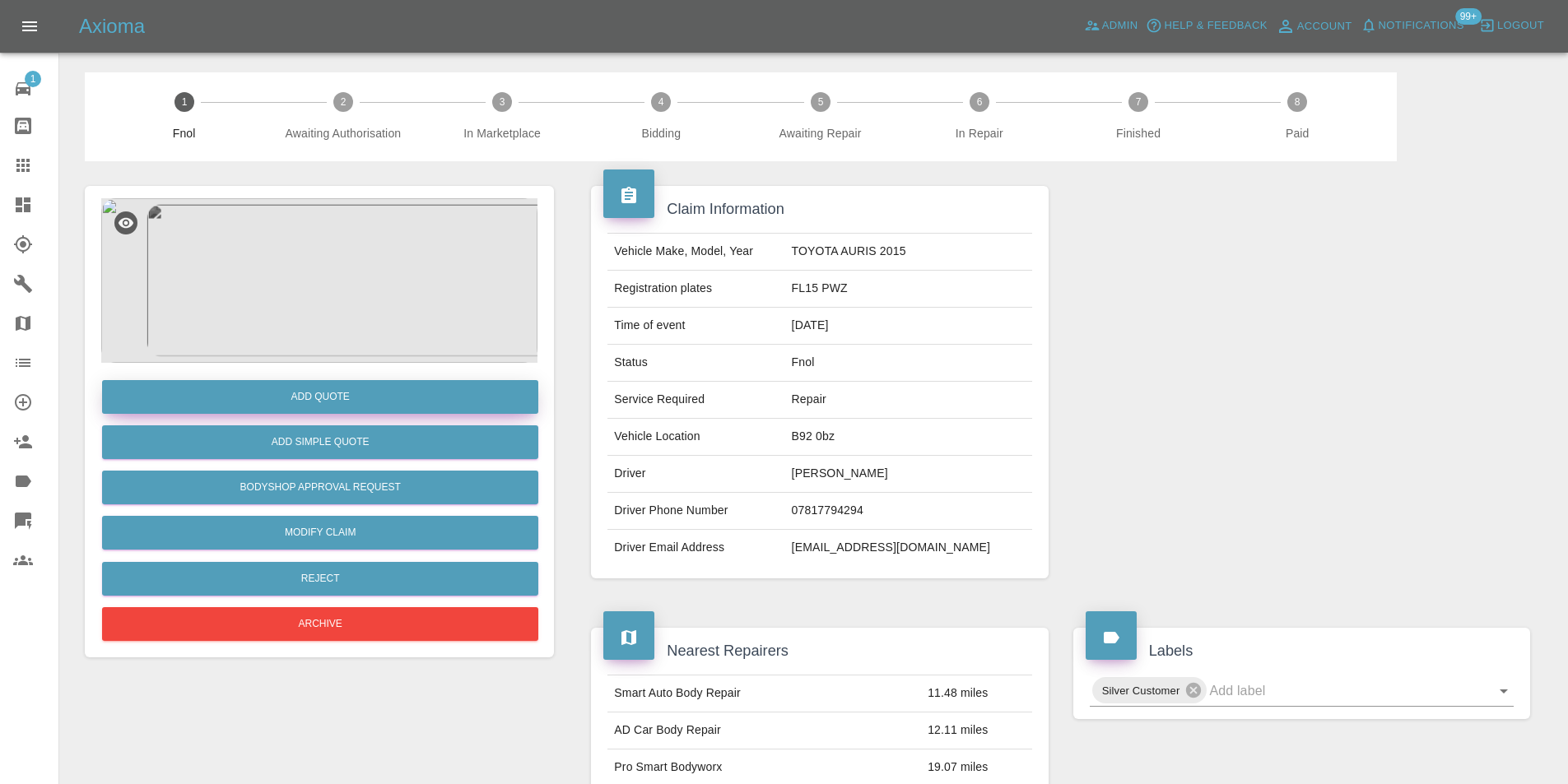
click at [329, 392] on button "Add Quote" at bounding box center [320, 398] width 436 height 34
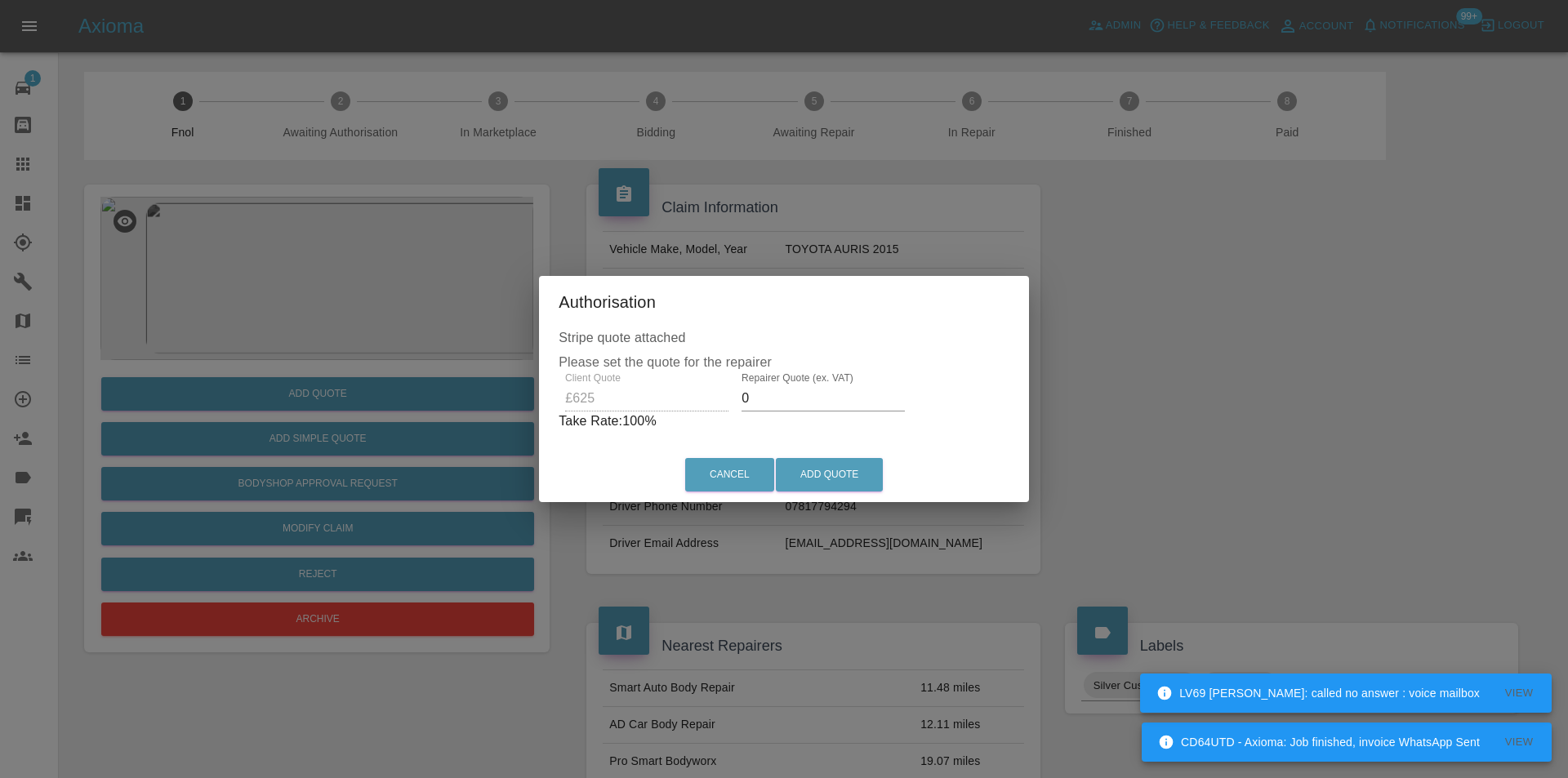
click at [780, 404] on input "0" at bounding box center [823, 398] width 163 height 26
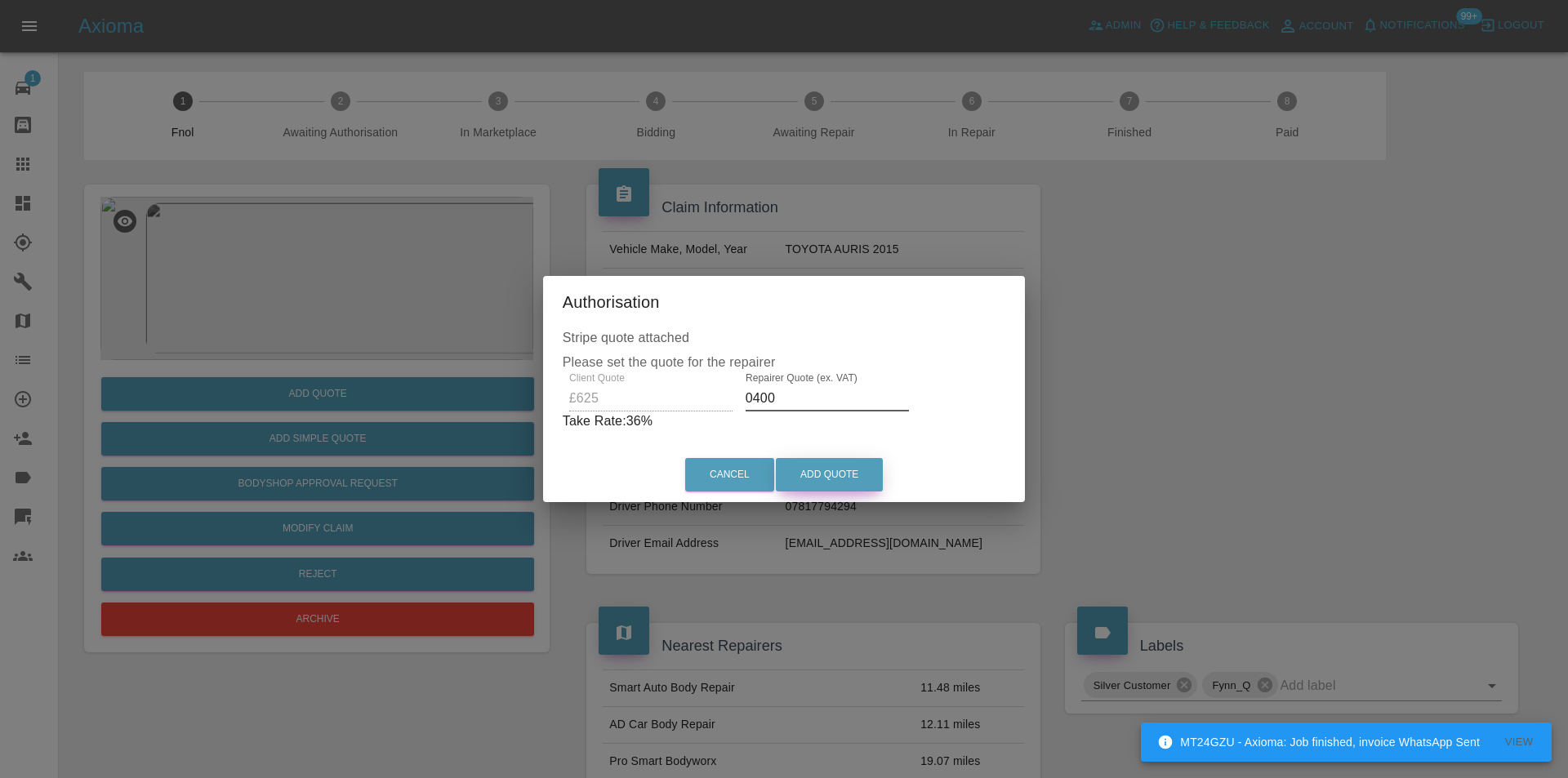
type input "0400"
click at [837, 470] on button "Add Quote" at bounding box center [829, 475] width 107 height 34
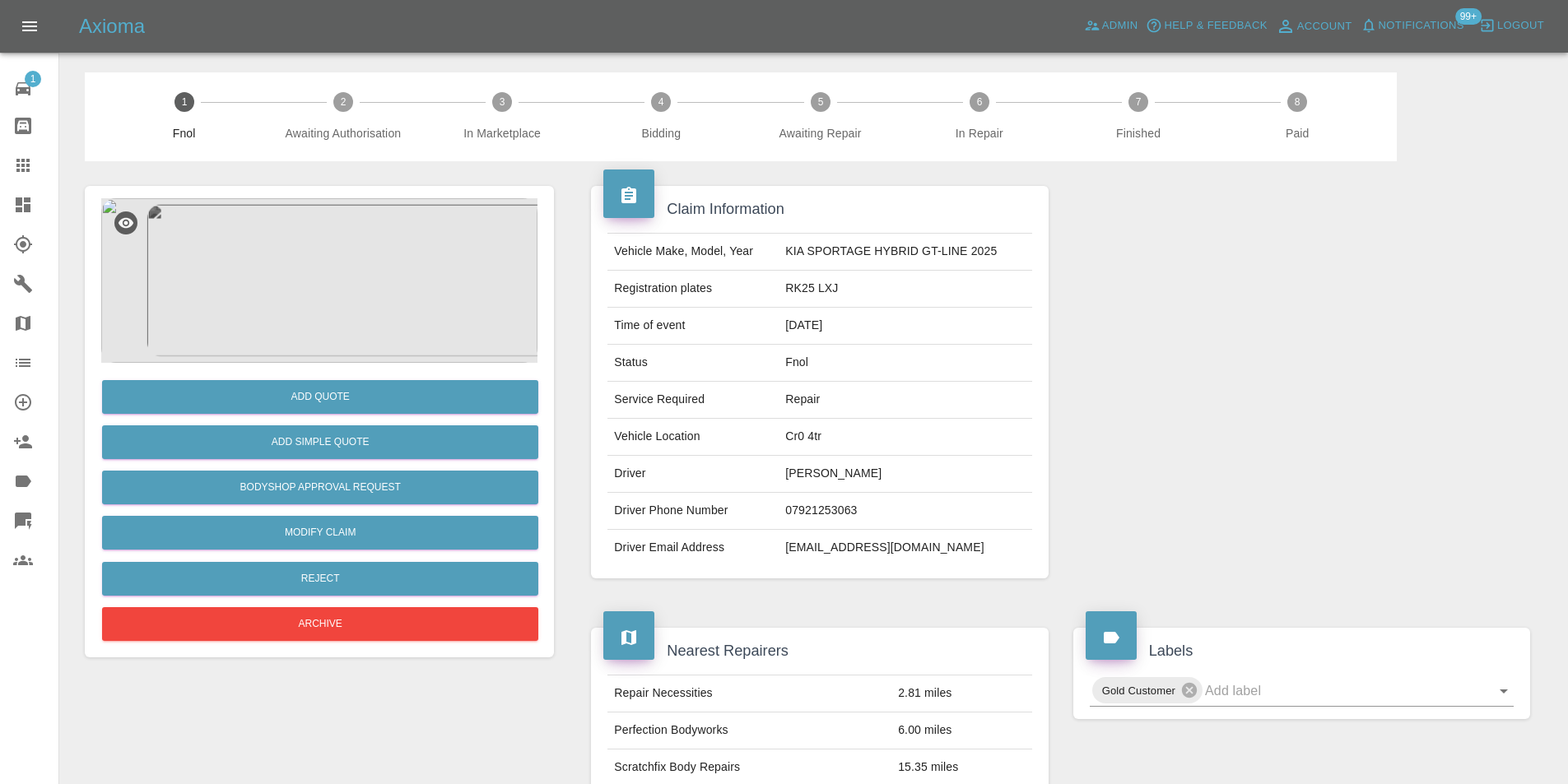
click at [298, 271] on img at bounding box center [319, 280] width 436 height 165
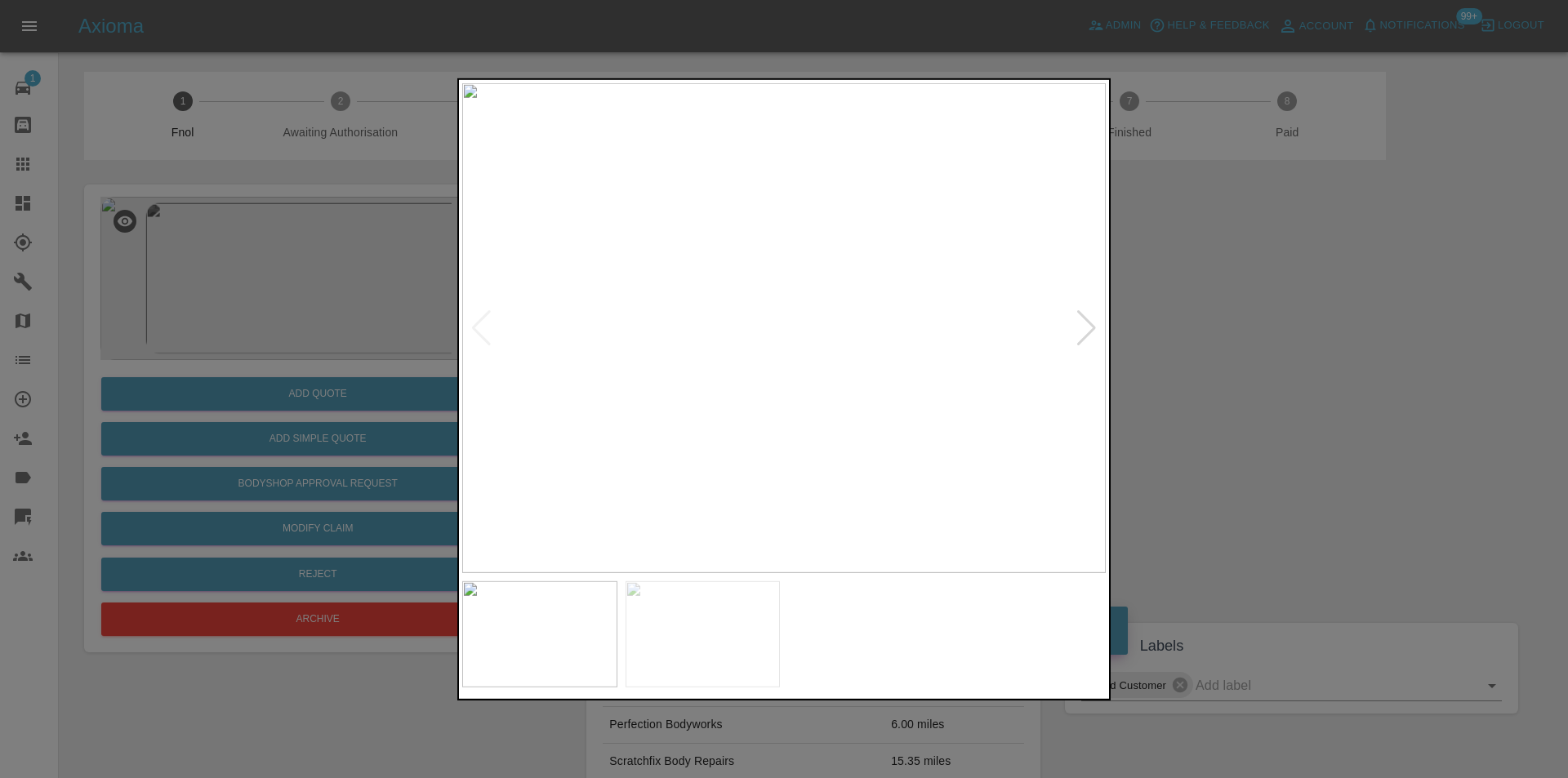
click at [1085, 326] on div at bounding box center [1086, 328] width 22 height 36
click at [1085, 326] on img at bounding box center [784, 327] width 643 height 490
click at [1291, 356] on div at bounding box center [784, 389] width 1568 height 778
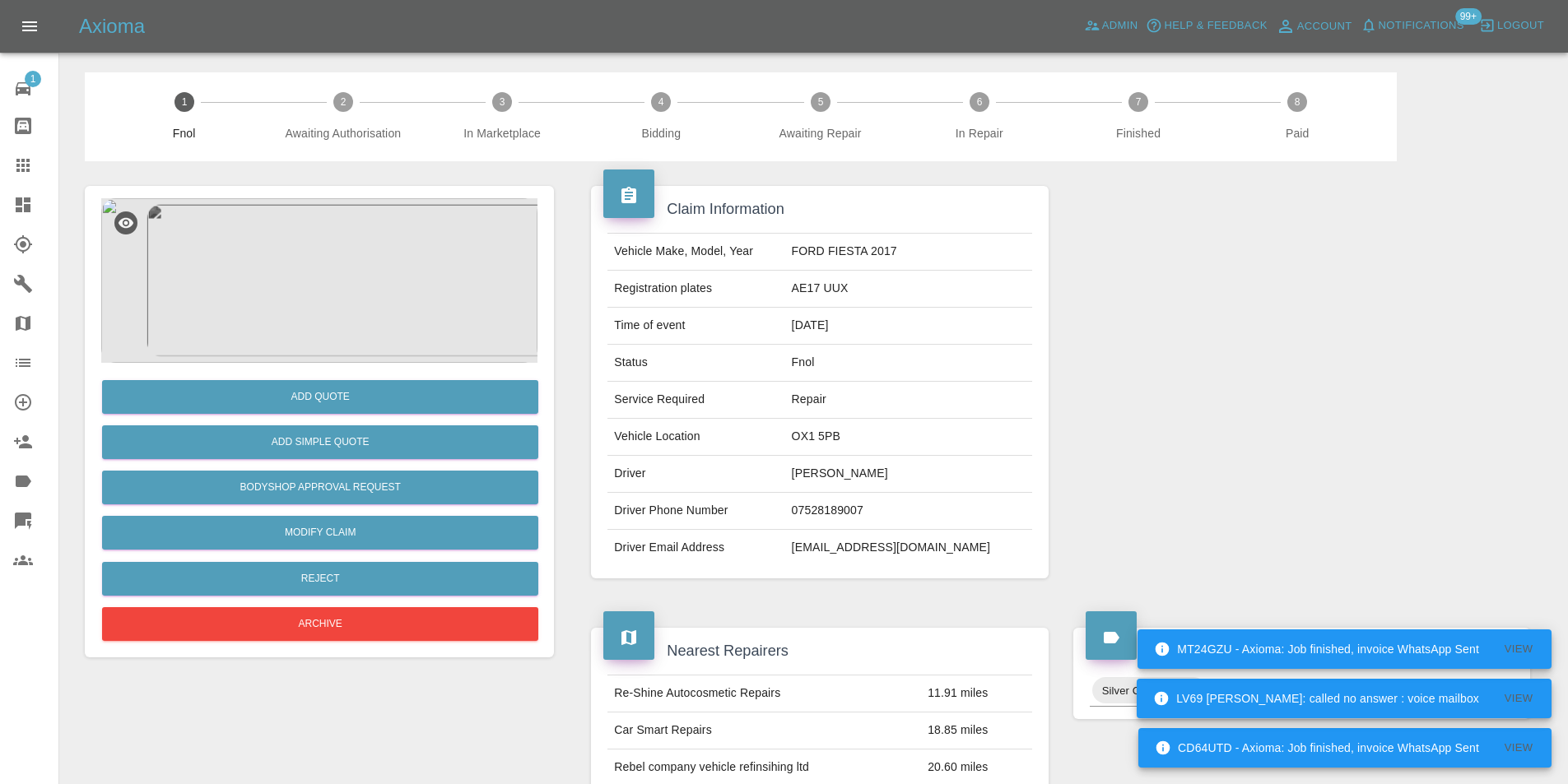
click at [336, 254] on img at bounding box center [319, 280] width 436 height 165
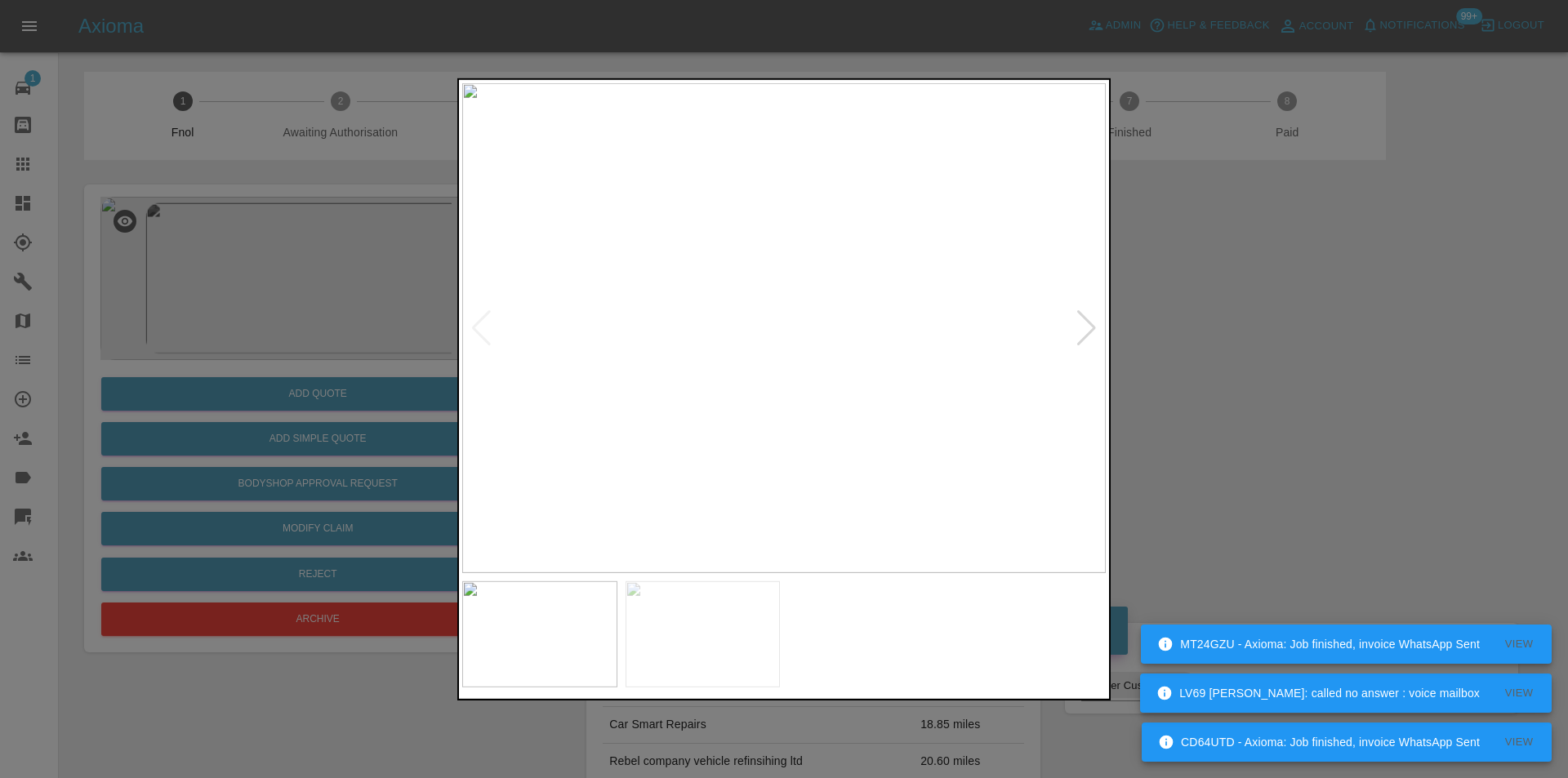
click at [1090, 327] on div at bounding box center [1086, 328] width 22 height 36
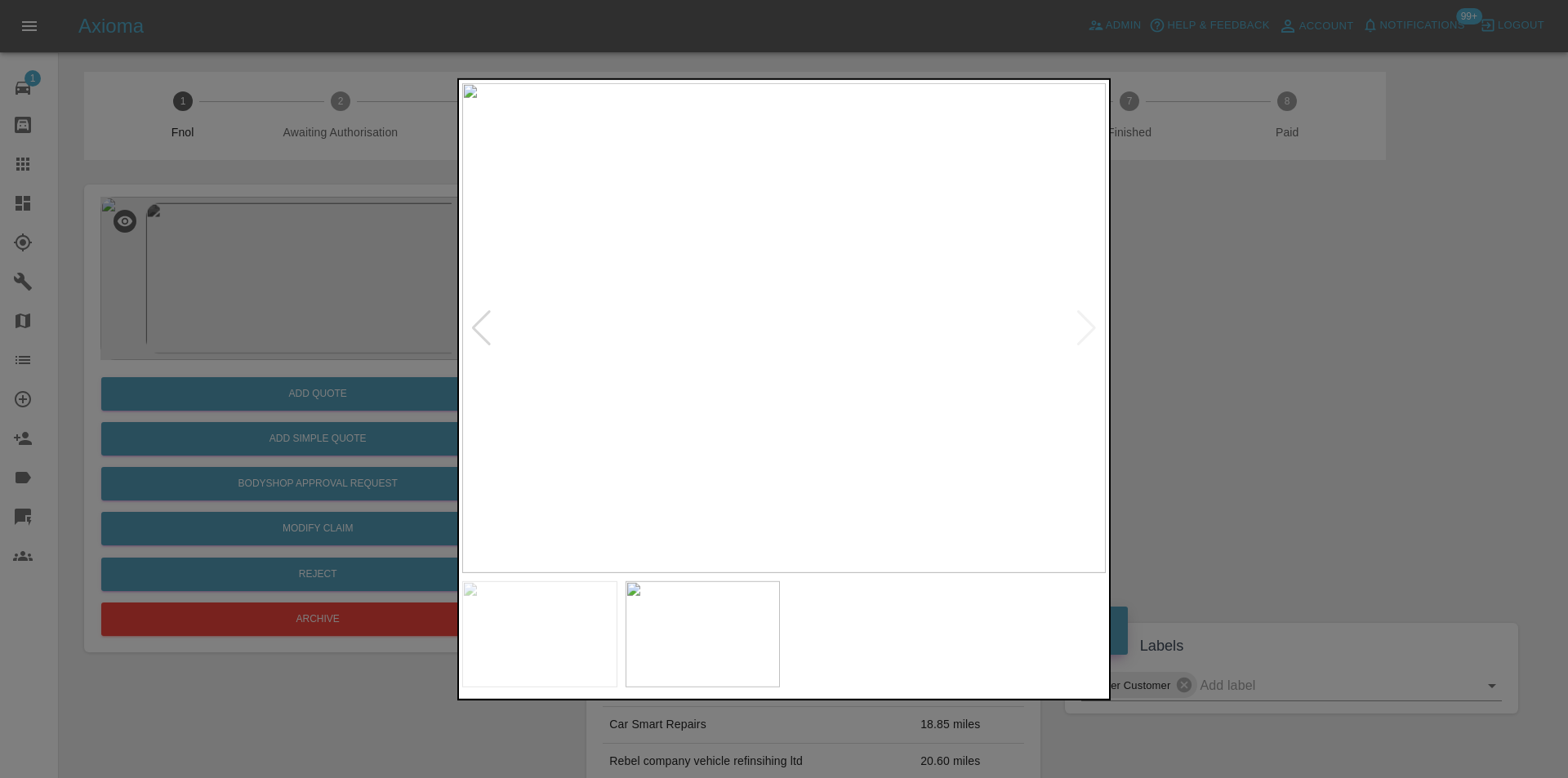
click at [1090, 327] on img at bounding box center [784, 327] width 643 height 490
click at [1090, 322] on img at bounding box center [784, 327] width 643 height 490
click at [1223, 320] on div at bounding box center [784, 389] width 1568 height 778
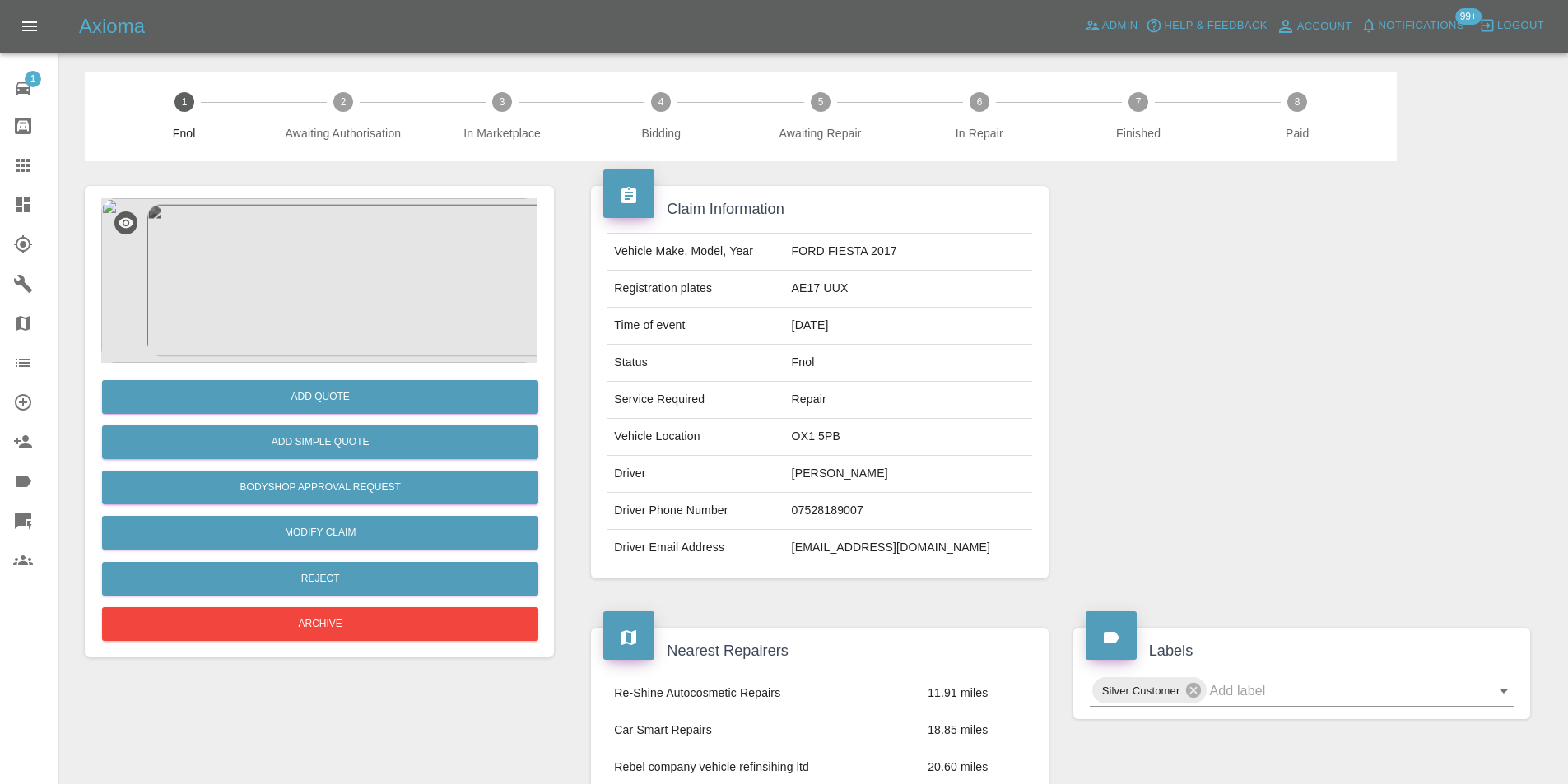
click at [329, 256] on img at bounding box center [319, 280] width 436 height 165
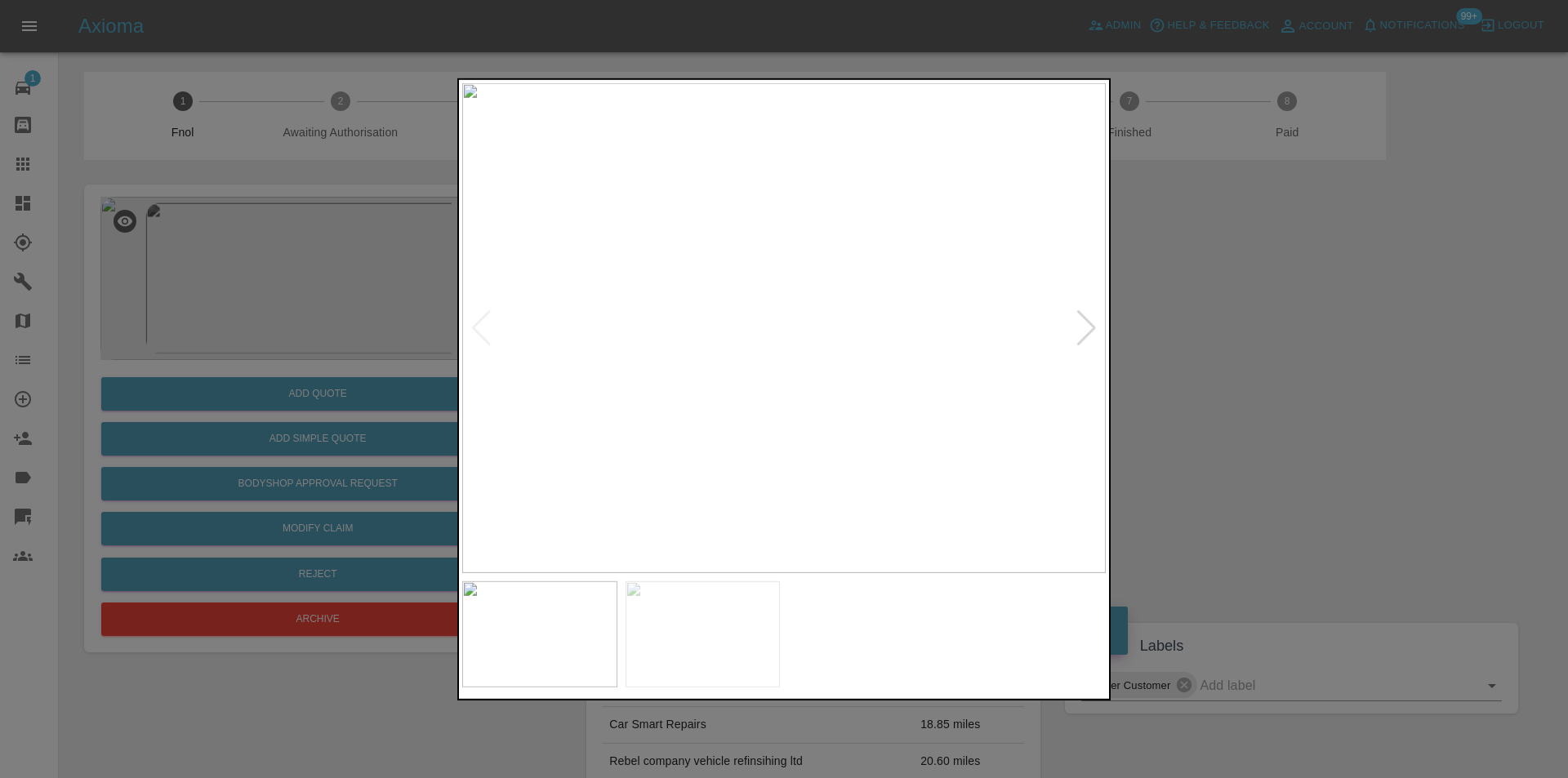
click at [1080, 324] on div at bounding box center [1086, 328] width 22 height 36
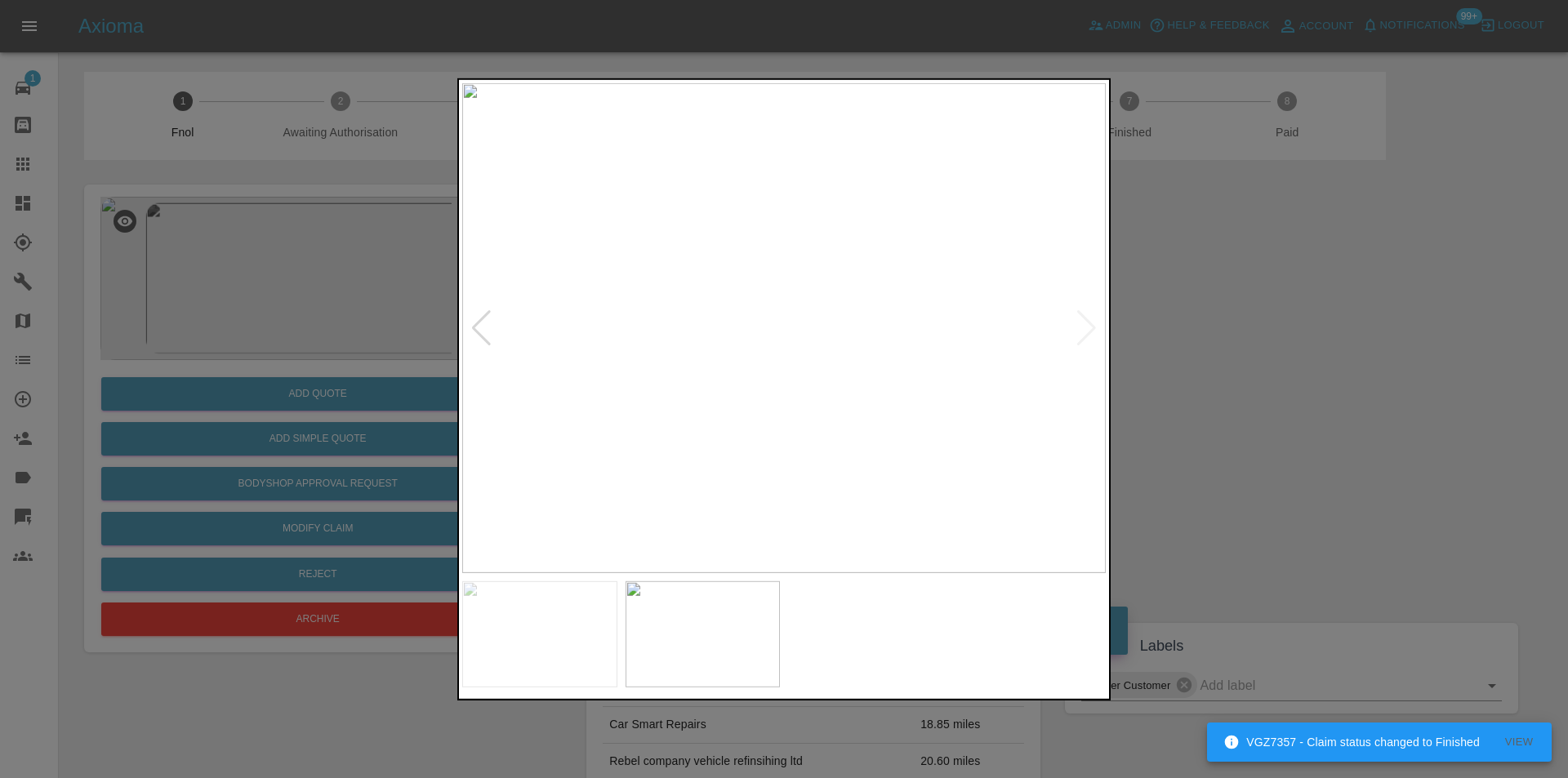
click at [1081, 324] on img at bounding box center [784, 327] width 643 height 490
click at [1197, 328] on div at bounding box center [784, 389] width 1568 height 778
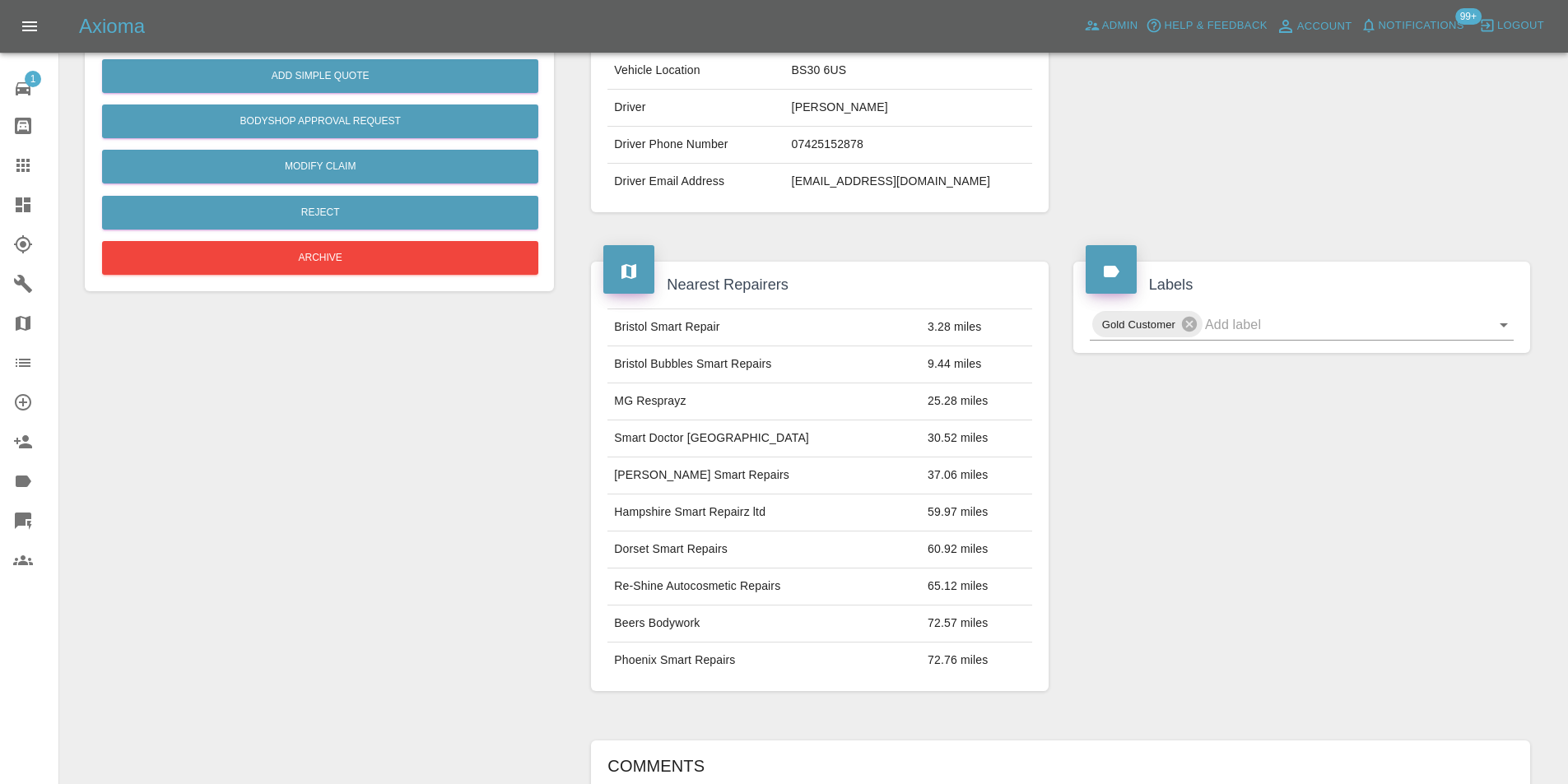
scroll to position [329, 0]
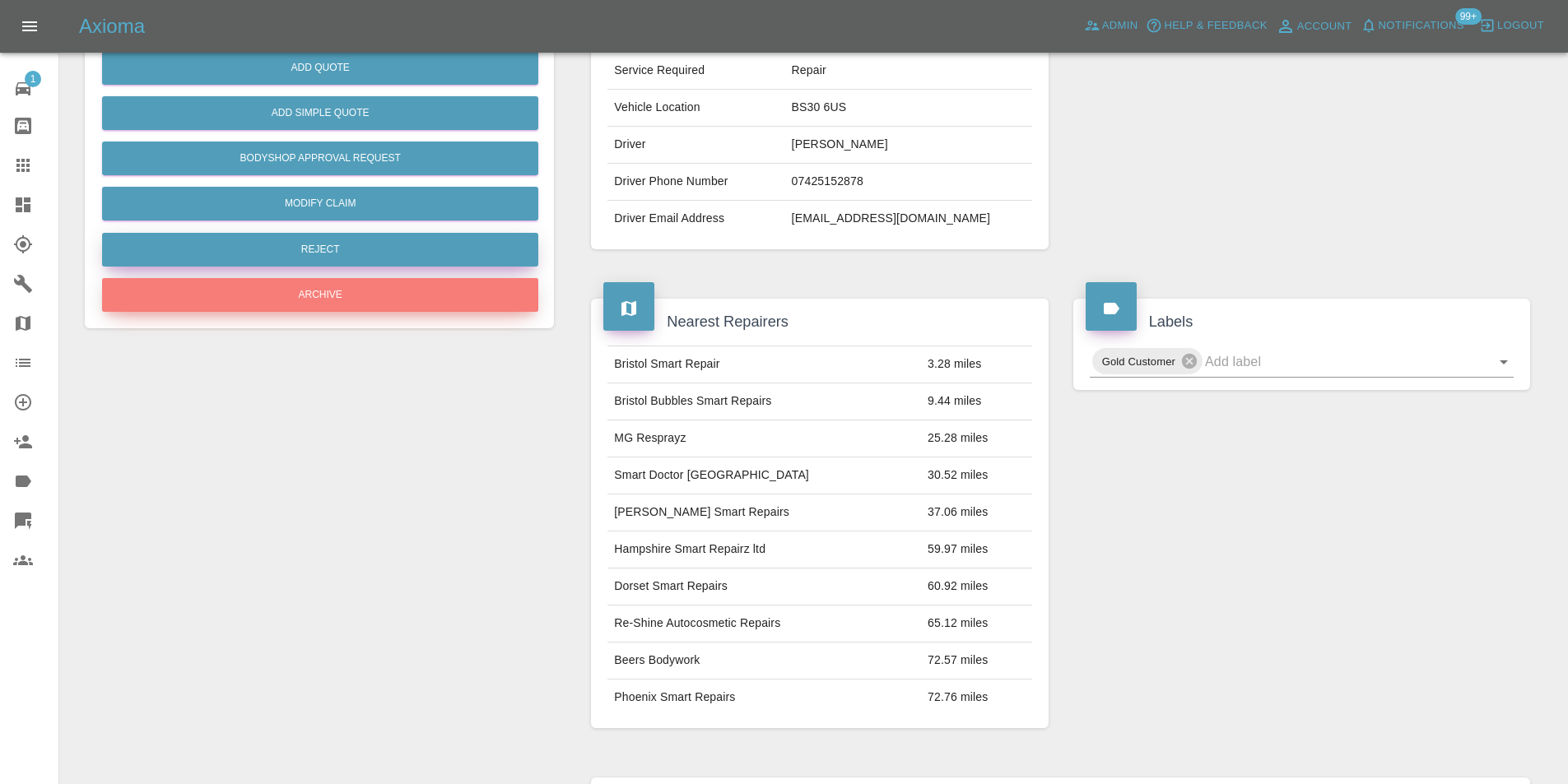
drag, startPoint x: 312, startPoint y: 287, endPoint x: 308, endPoint y: 252, distance: 35.2
click at [305, 254] on div "Add Quote Add Simple Quote Bodyshop Approval Request Modify Claim Reject Archive" at bounding box center [319, 175] width 436 height 282
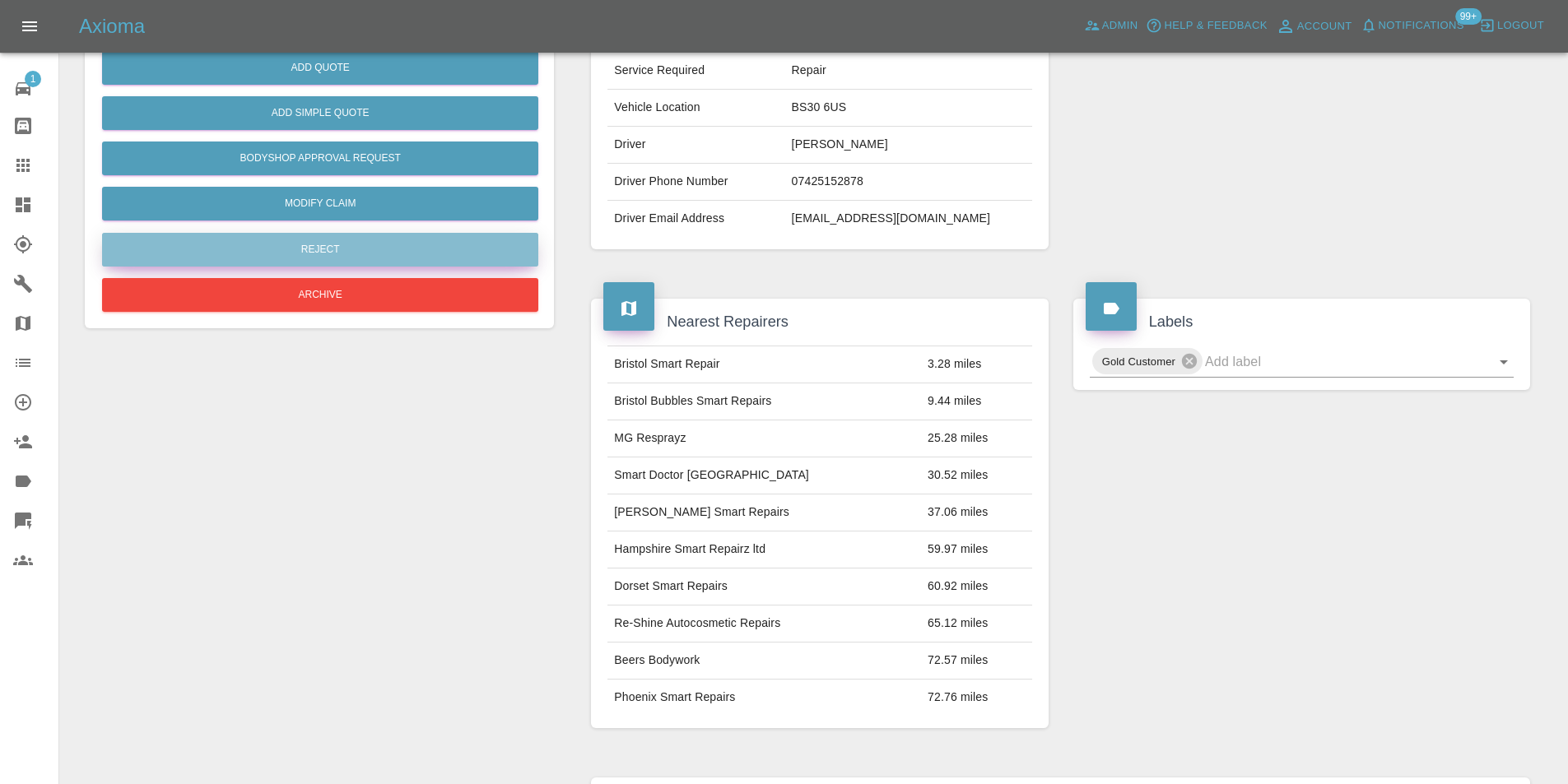
click at [344, 248] on button "Reject" at bounding box center [320, 250] width 436 height 34
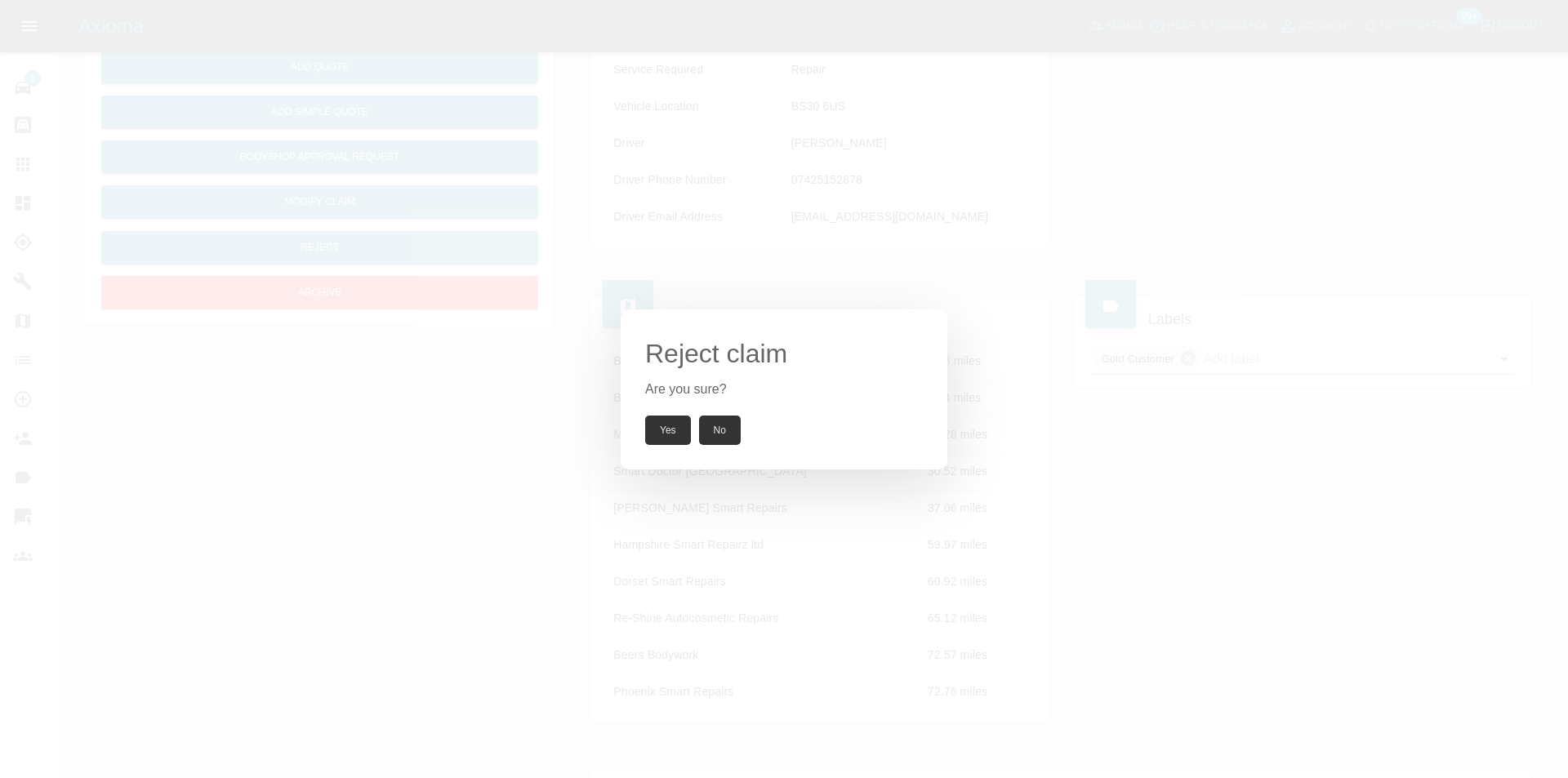
click at [663, 427] on button "Yes" at bounding box center [668, 430] width 46 height 30
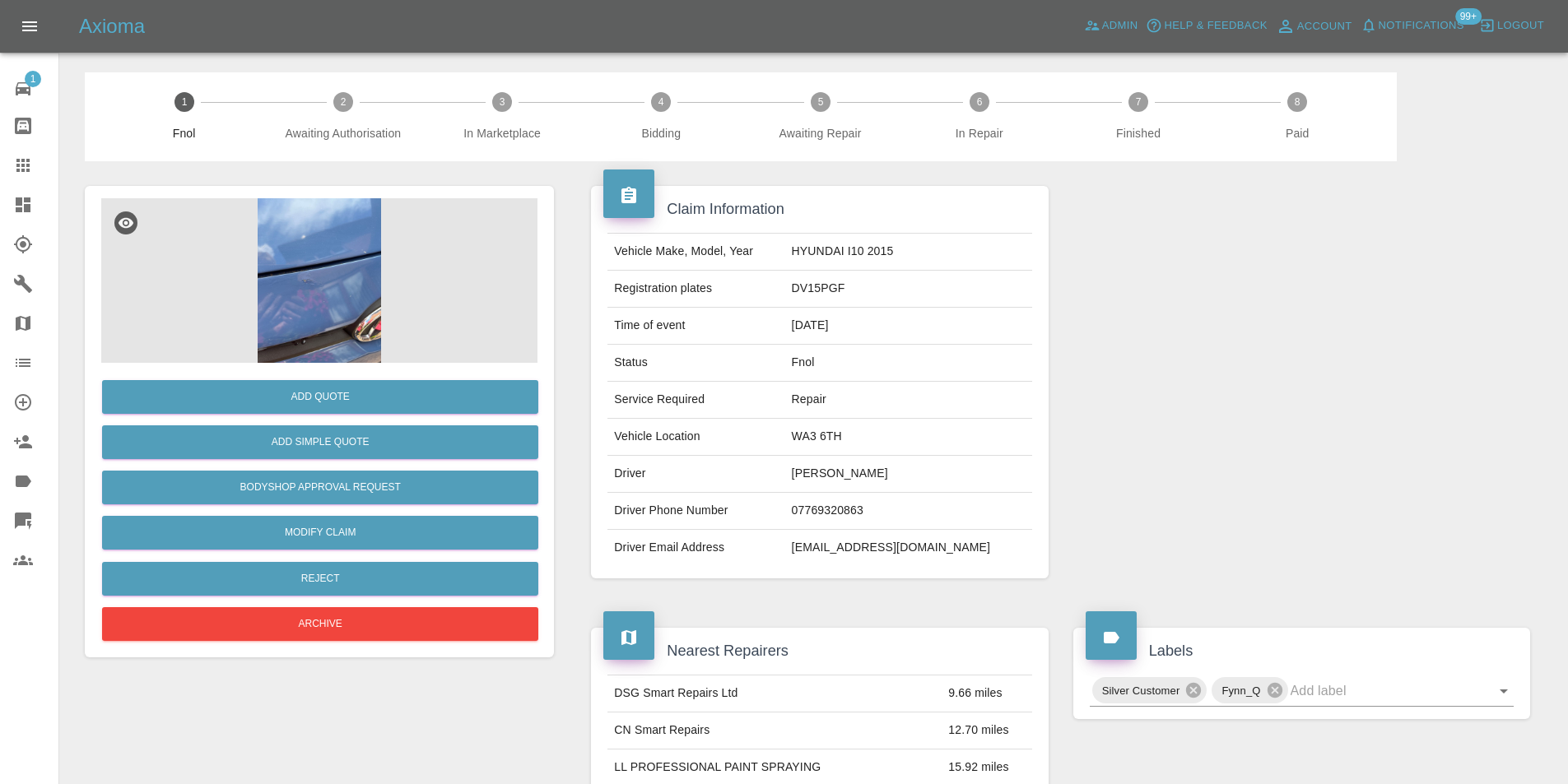
click at [322, 264] on img at bounding box center [319, 280] width 436 height 165
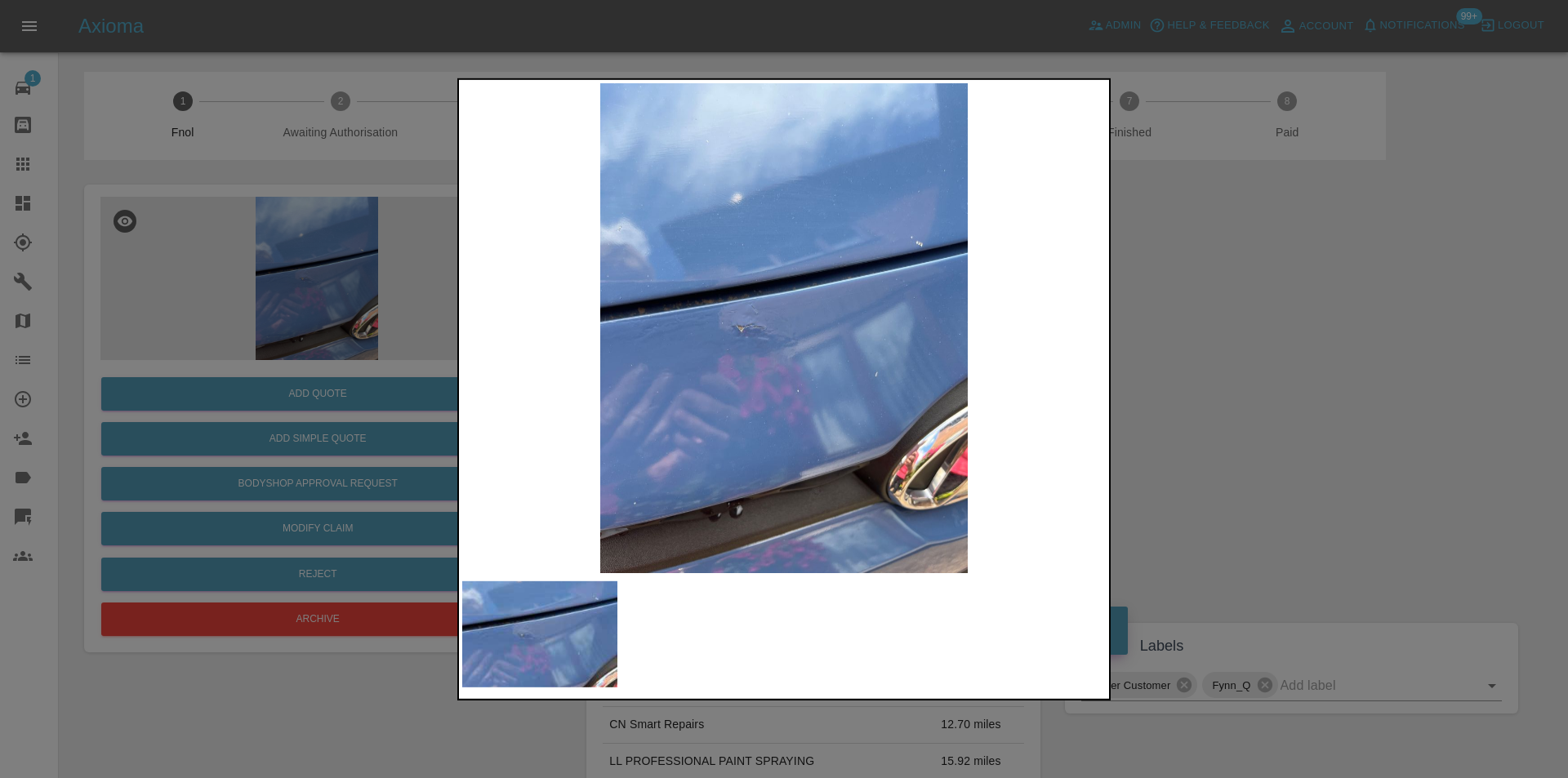
click at [1176, 333] on div at bounding box center [784, 389] width 1568 height 778
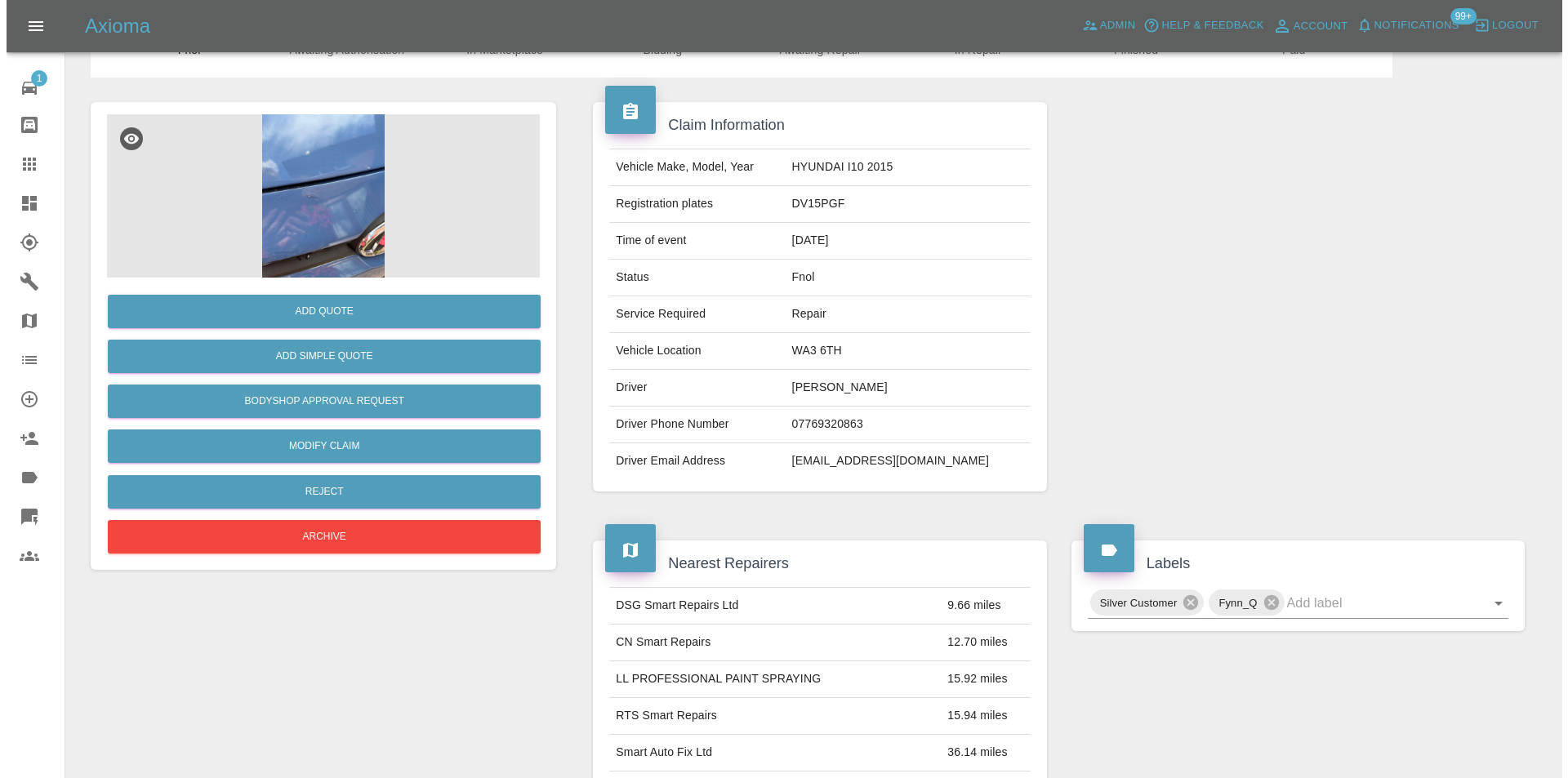
scroll to position [81, 0]
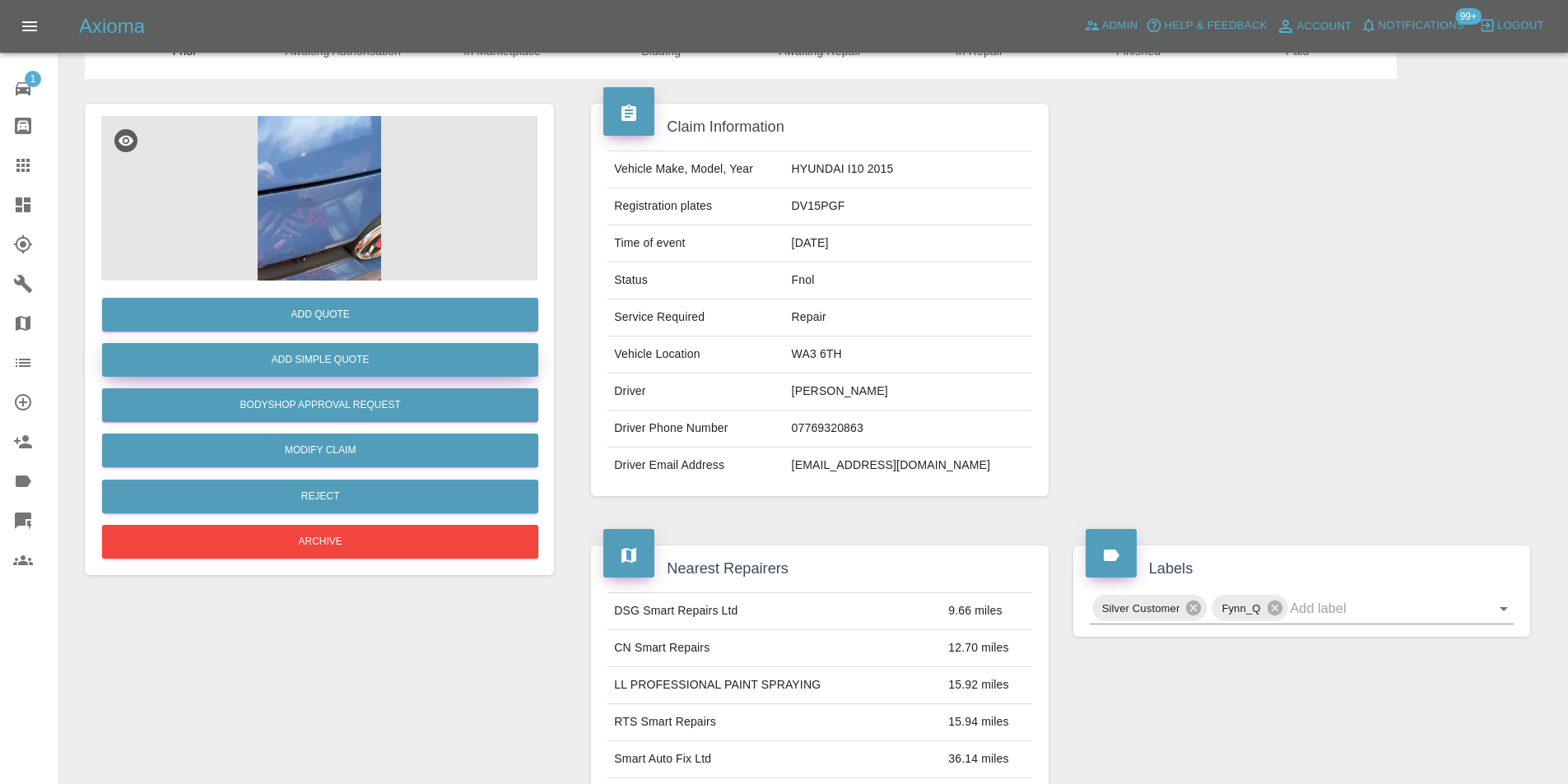
click at [342, 361] on button "Add Simple Quote" at bounding box center [320, 360] width 436 height 34
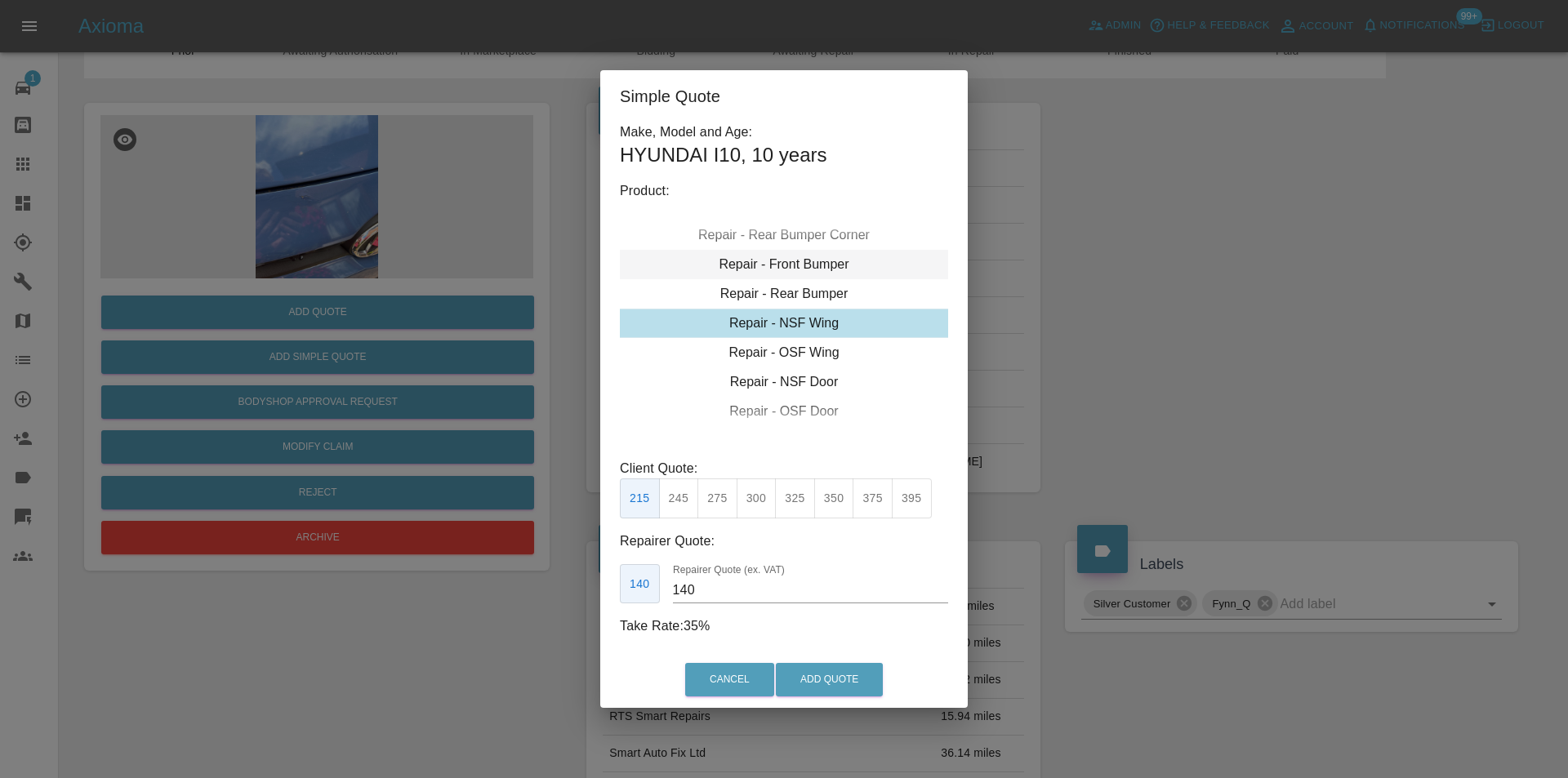
click at [798, 260] on div "Repair - Front Bumper" at bounding box center [784, 264] width 329 height 30
drag, startPoint x: 676, startPoint y: 497, endPoint x: 754, endPoint y: 563, distance: 102.2
click at [679, 497] on button "310" at bounding box center [678, 498] width 40 height 40
type input "200"
click at [836, 681] on button "Add Quote" at bounding box center [829, 680] width 107 height 34
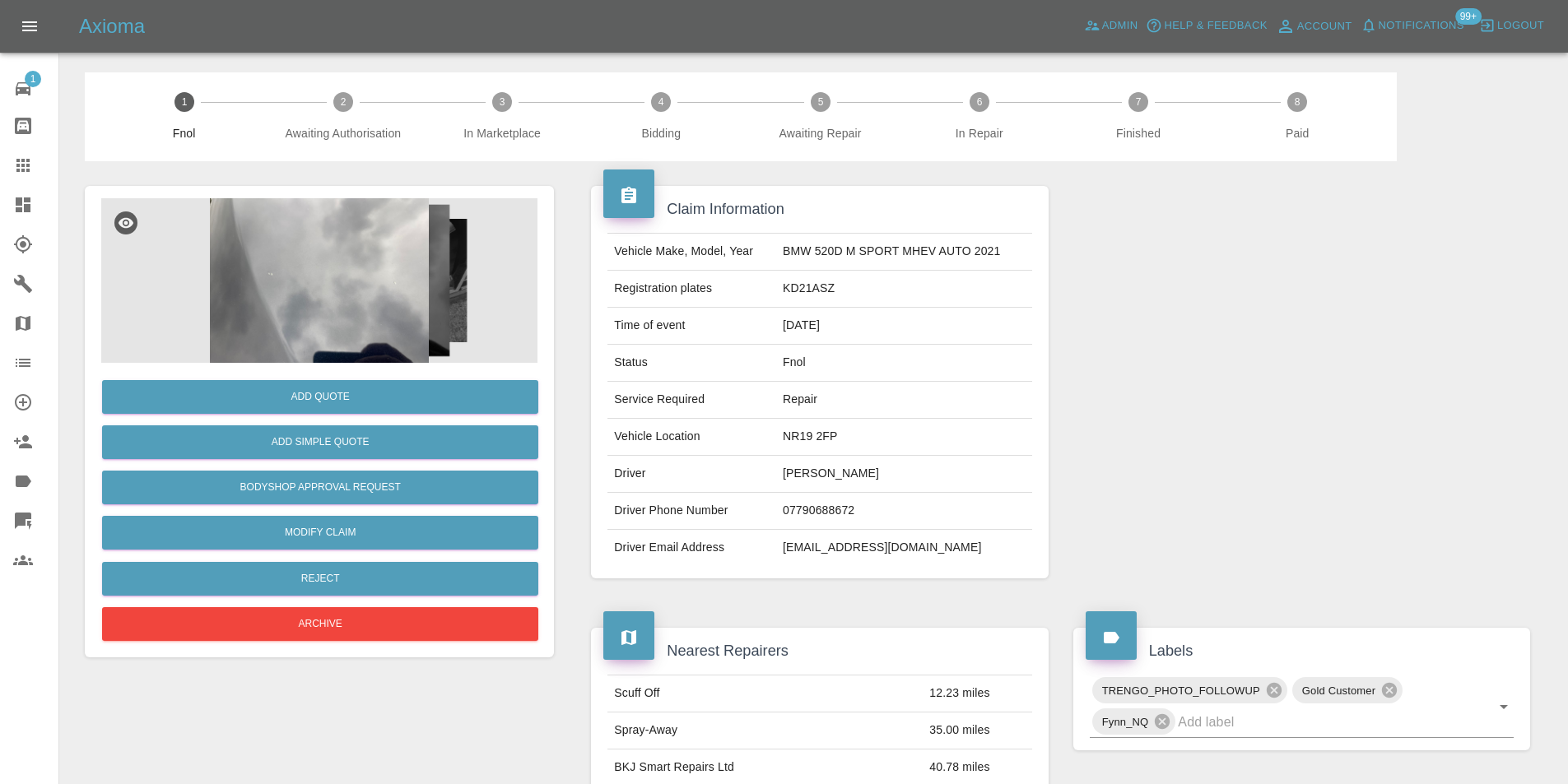
click at [361, 271] on img at bounding box center [319, 280] width 436 height 165
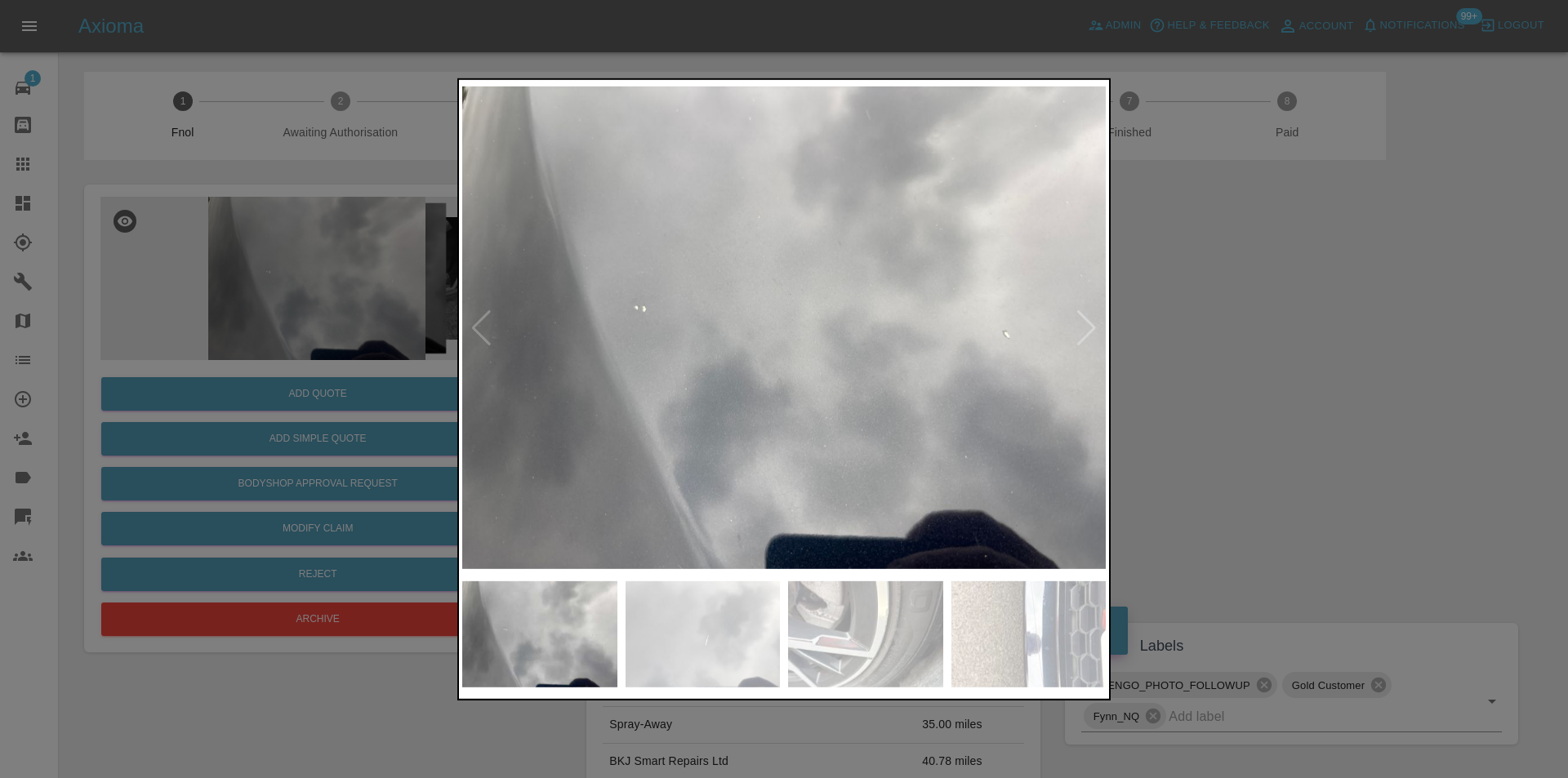
click at [1085, 334] on div at bounding box center [1086, 328] width 22 height 36
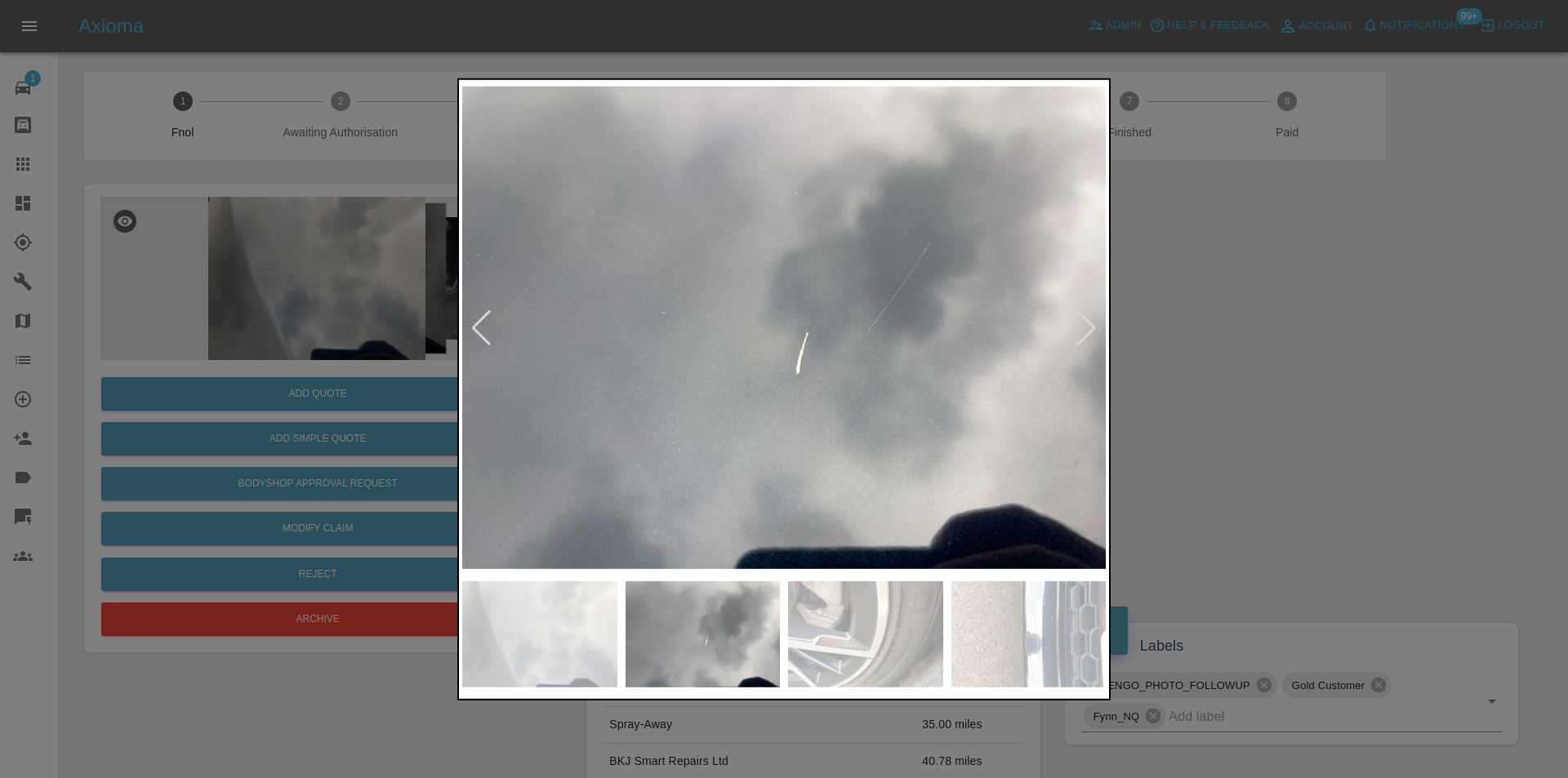
click at [1084, 328] on div at bounding box center [1086, 328] width 22 height 36
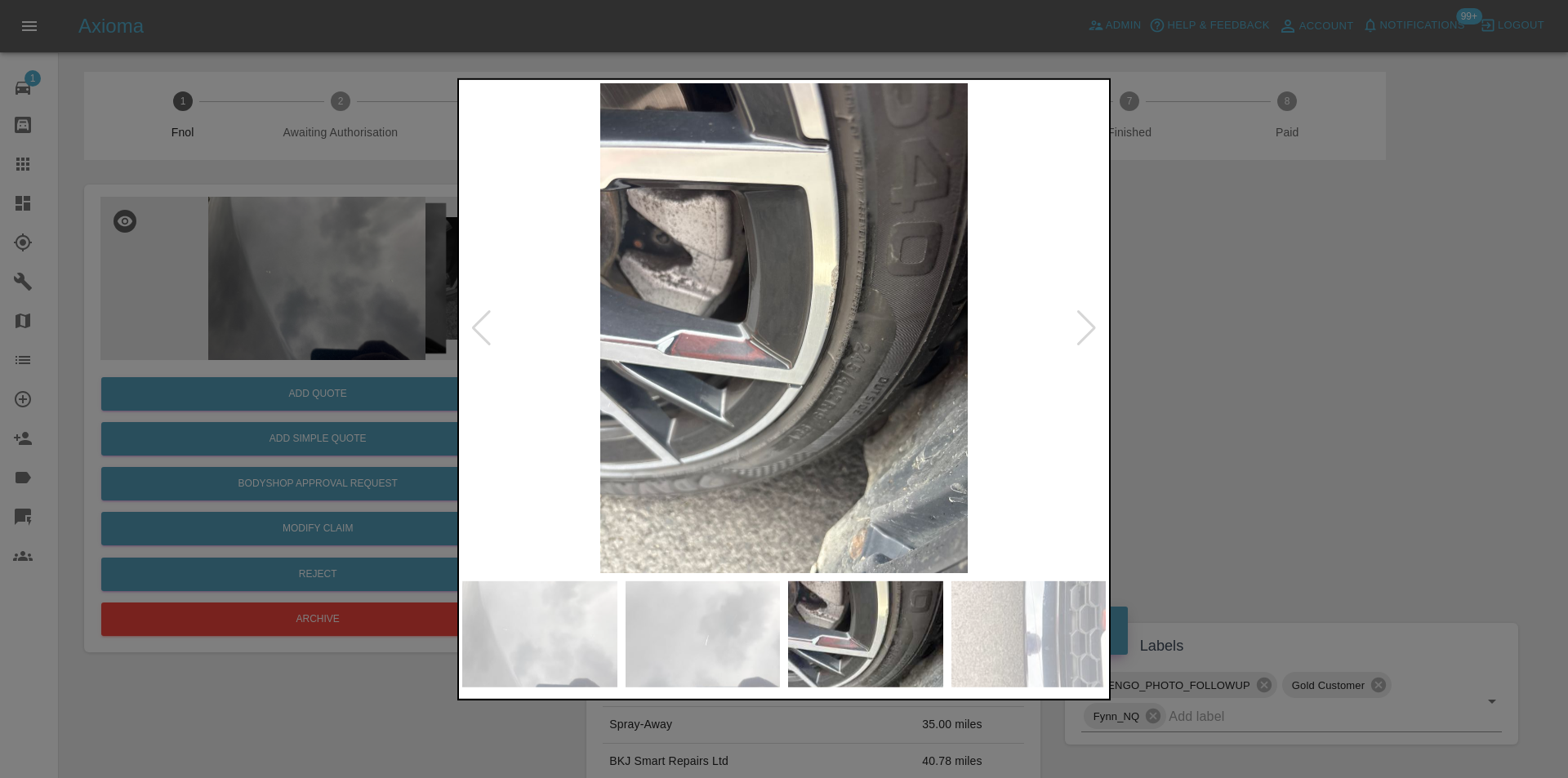
click at [1084, 328] on div at bounding box center [1086, 328] width 22 height 36
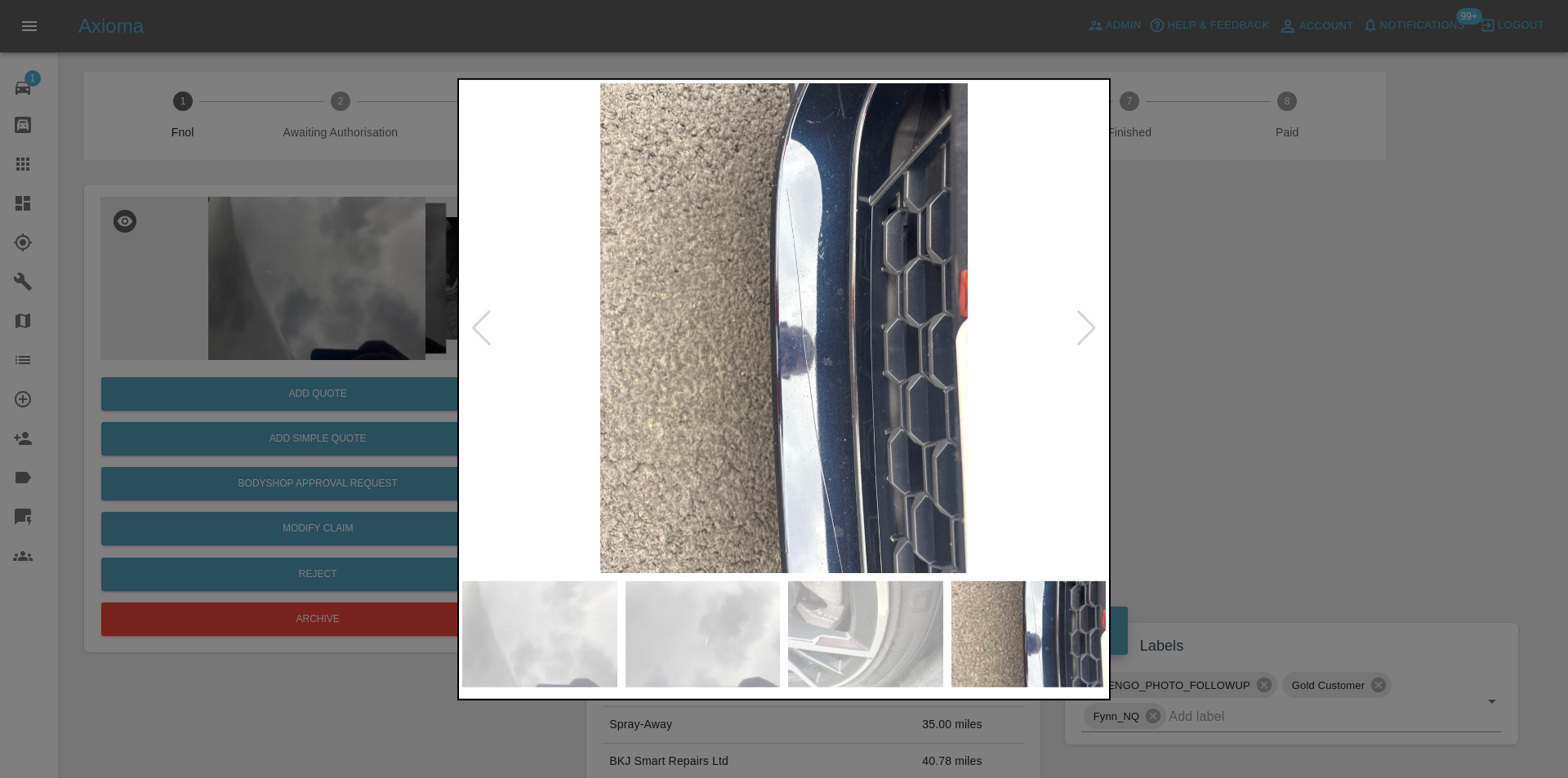
click at [1084, 328] on div at bounding box center [1086, 328] width 22 height 36
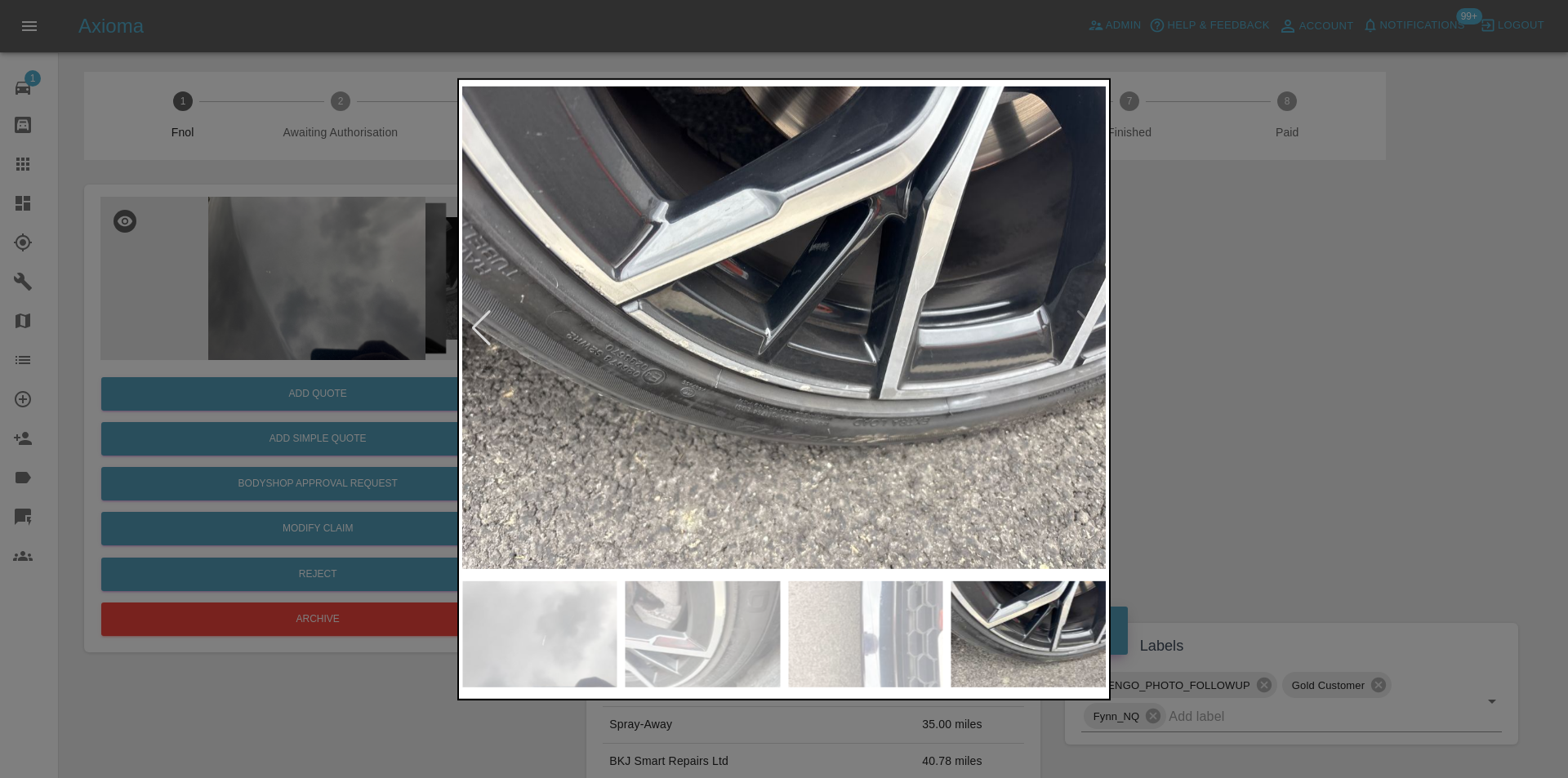
click at [1329, 341] on div at bounding box center [784, 389] width 1568 height 778
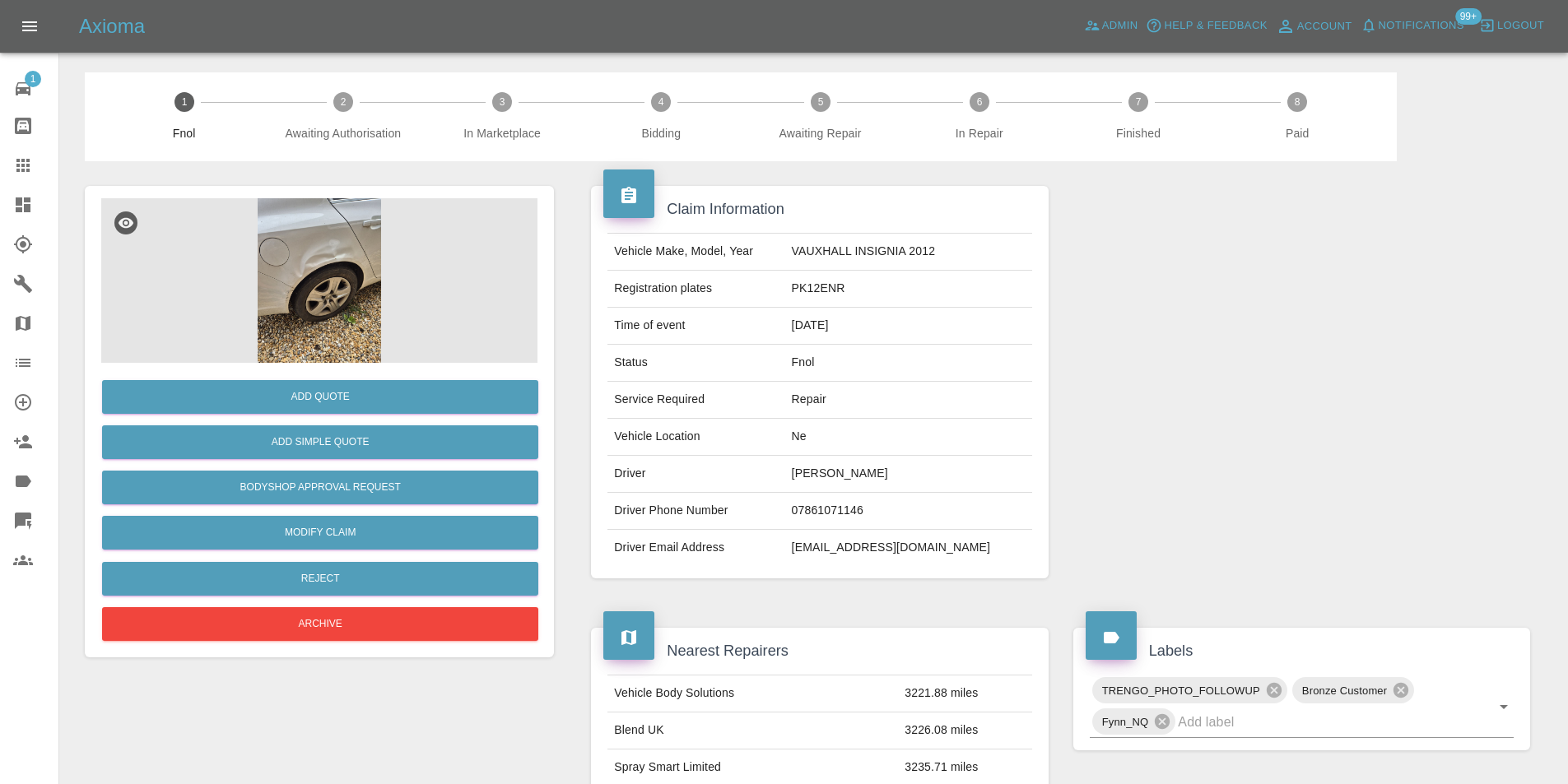
click at [310, 279] on img at bounding box center [319, 280] width 436 height 165
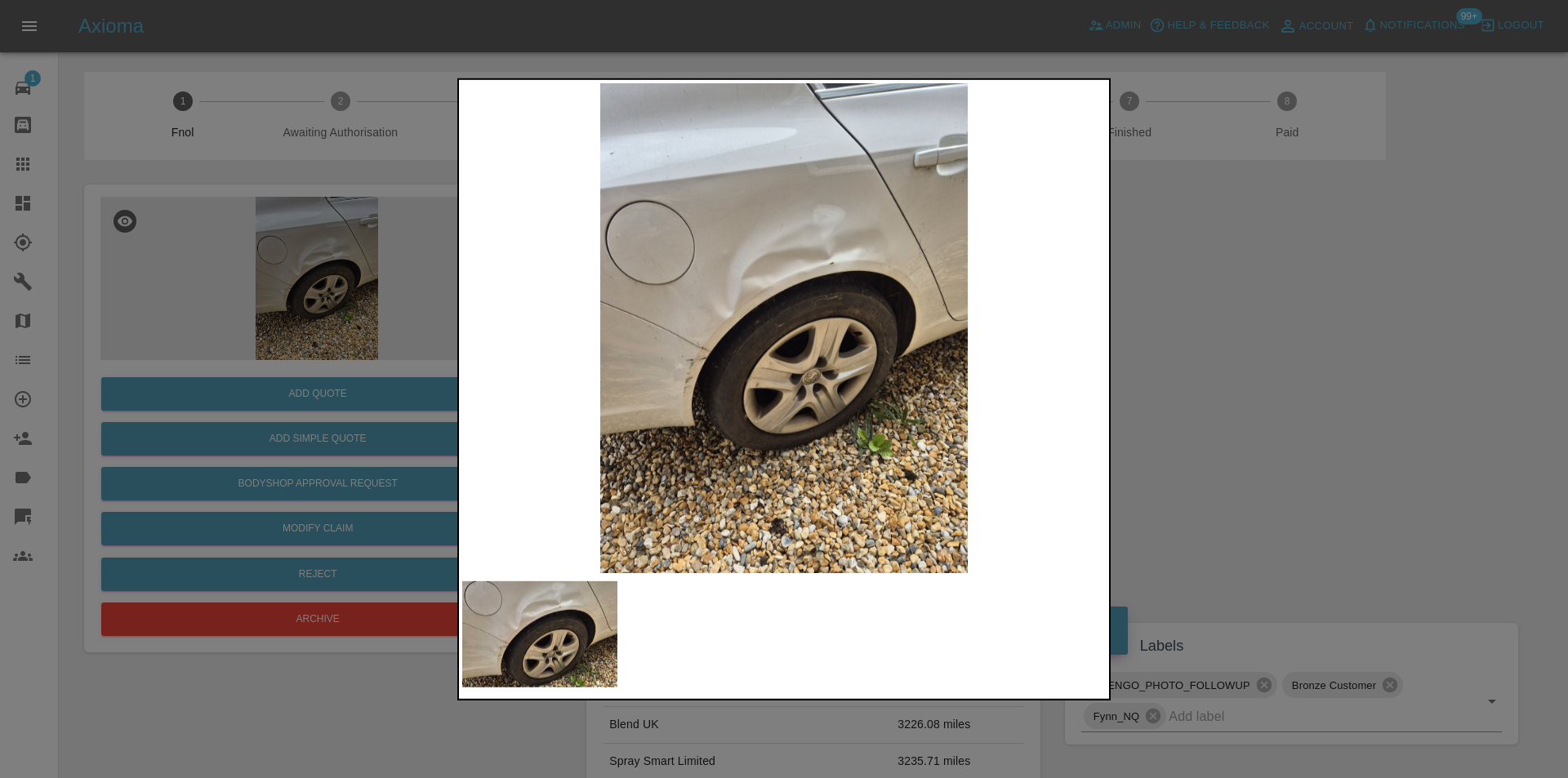
click at [1194, 333] on div at bounding box center [784, 389] width 1568 height 778
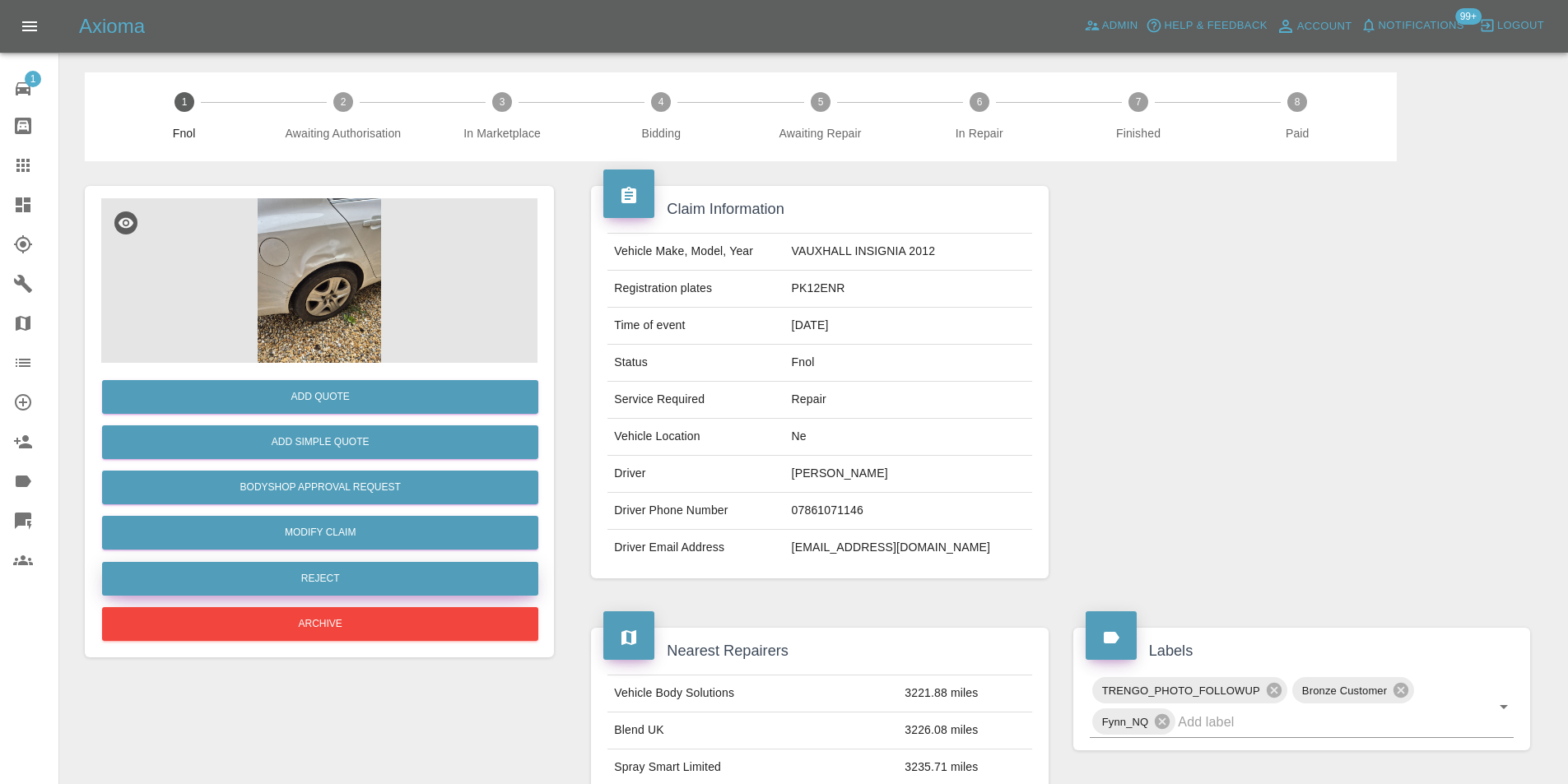
click at [284, 580] on button "Reject" at bounding box center [320, 579] width 436 height 34
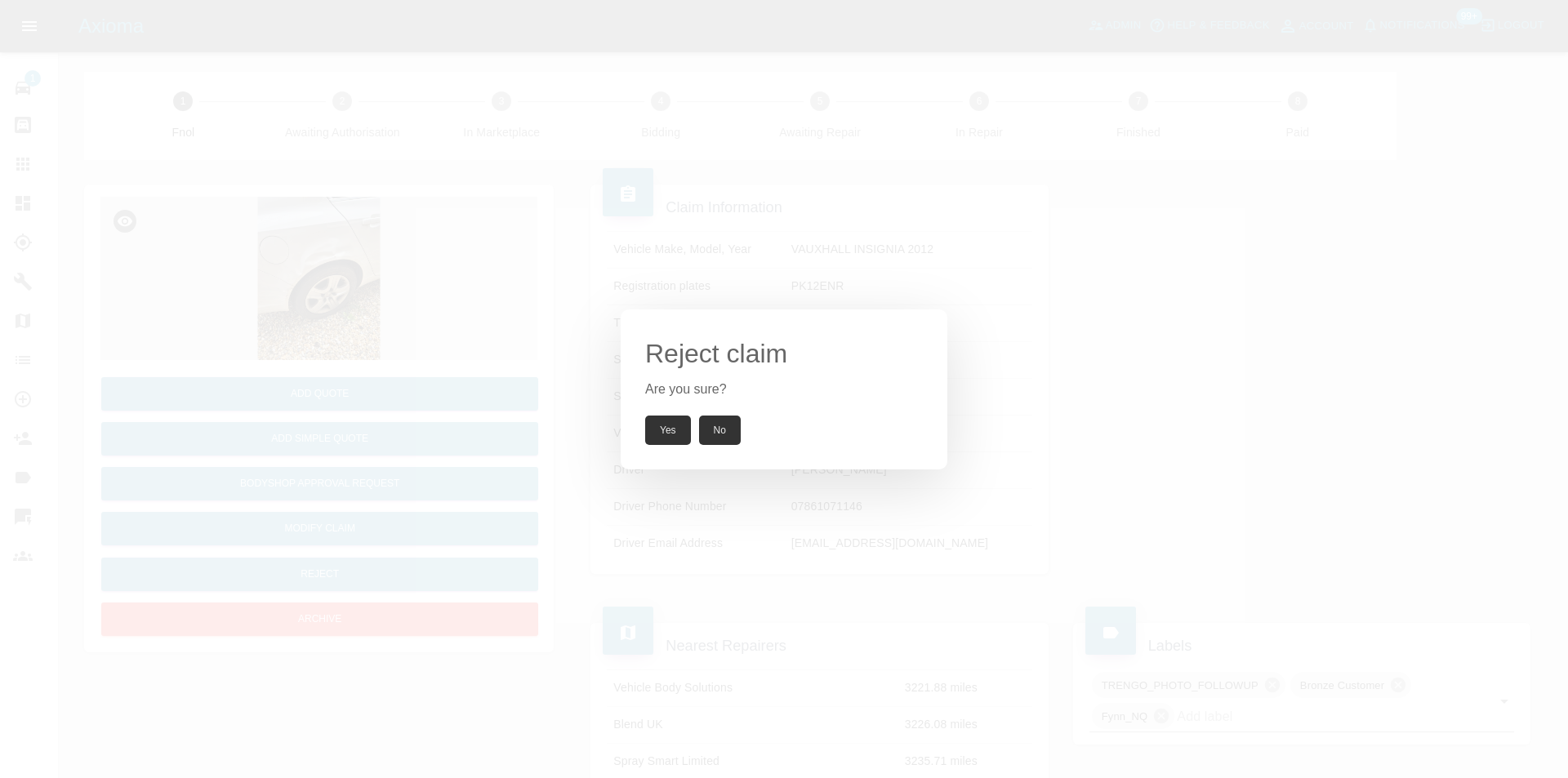
click at [671, 428] on button "Yes" at bounding box center [668, 430] width 46 height 30
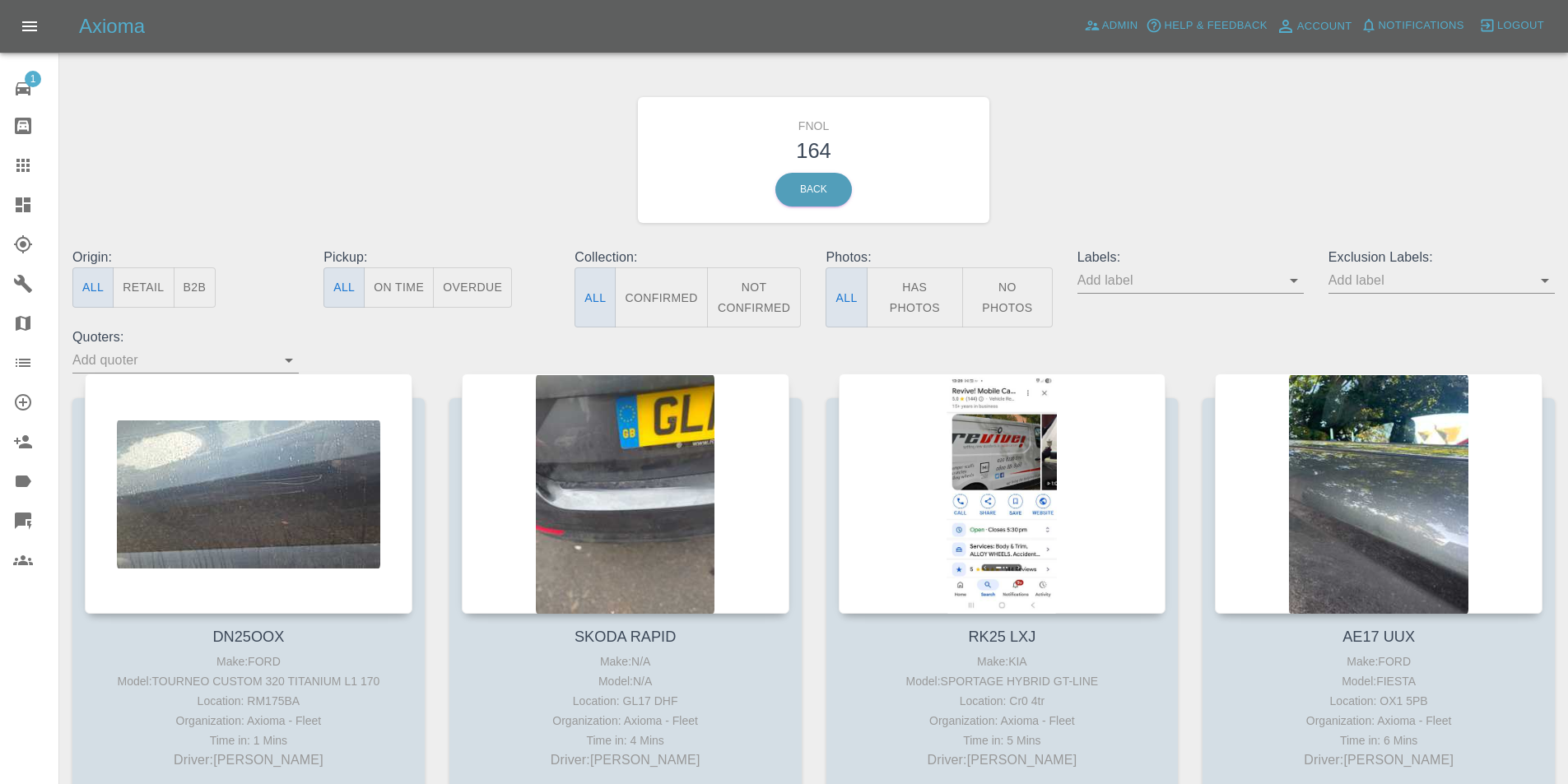
click at [925, 301] on button "Has Photos" at bounding box center [916, 297] width 97 height 60
drag, startPoint x: 1540, startPoint y: 285, endPoint x: 1549, endPoint y: 291, distance: 10.8
click at [1542, 285] on icon "Open" at bounding box center [1545, 280] width 20 height 20
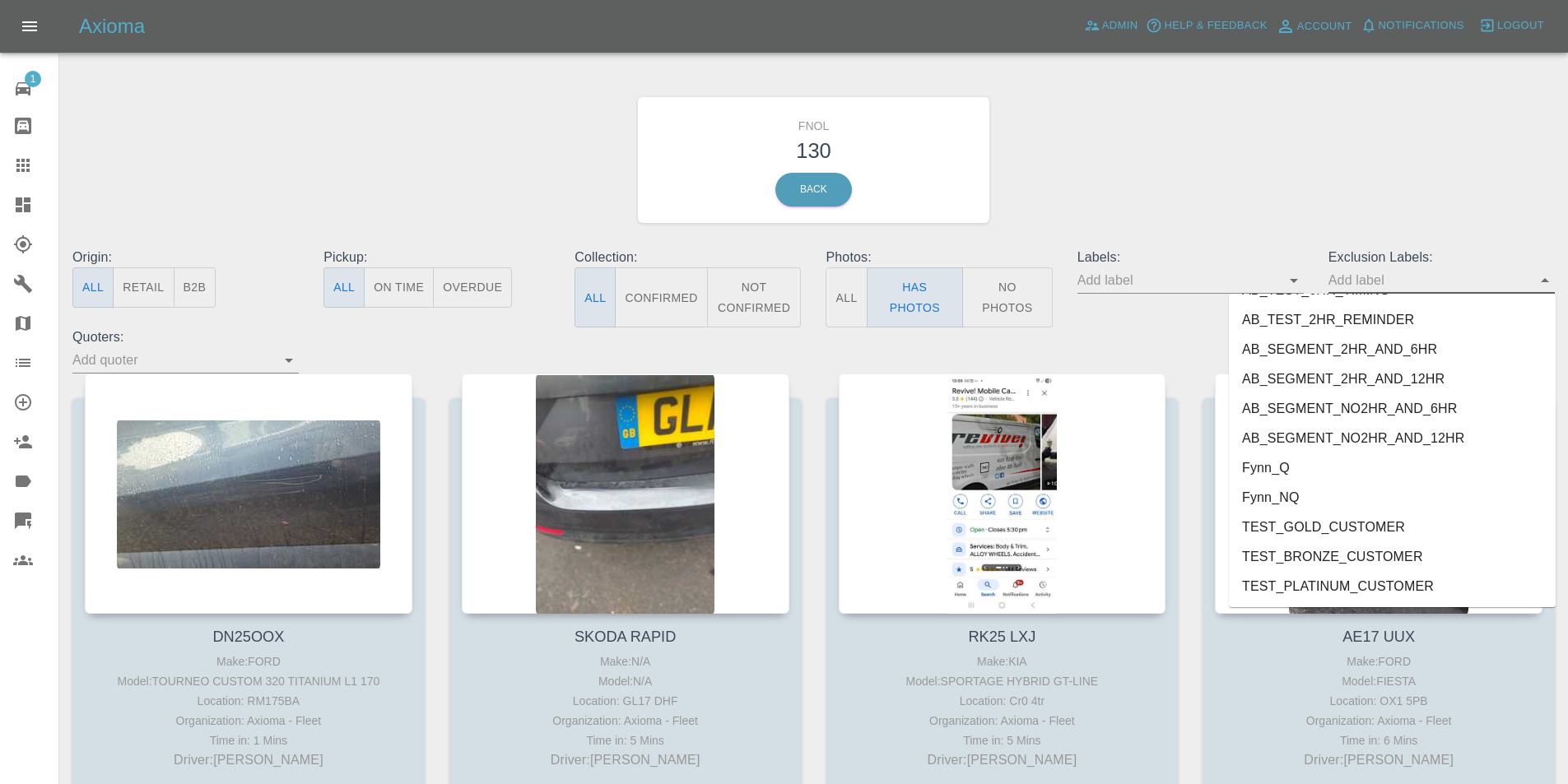
scroll to position [3432, 0]
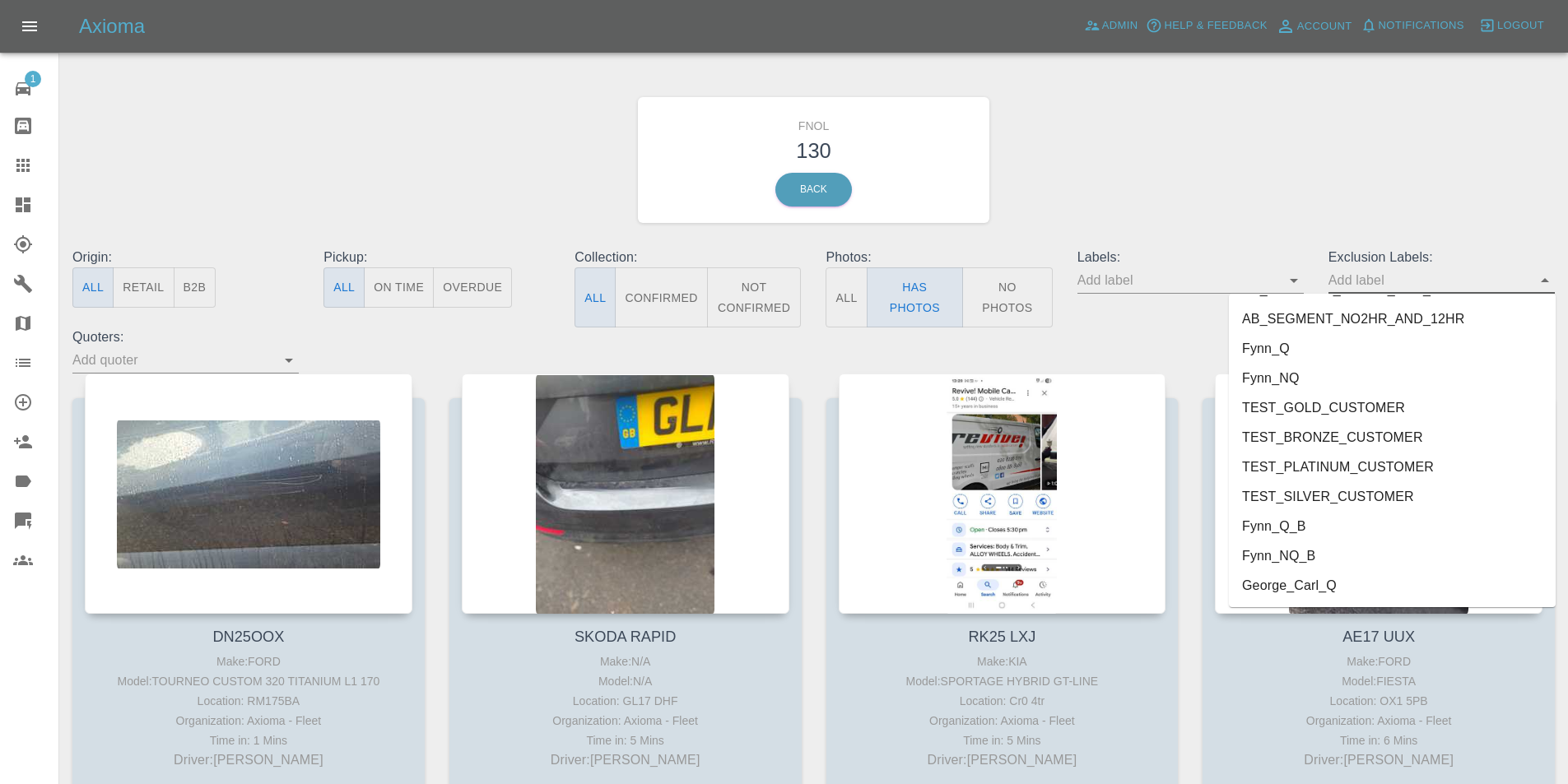
click at [1317, 589] on li "George_Carl_Q" at bounding box center [1392, 585] width 327 height 30
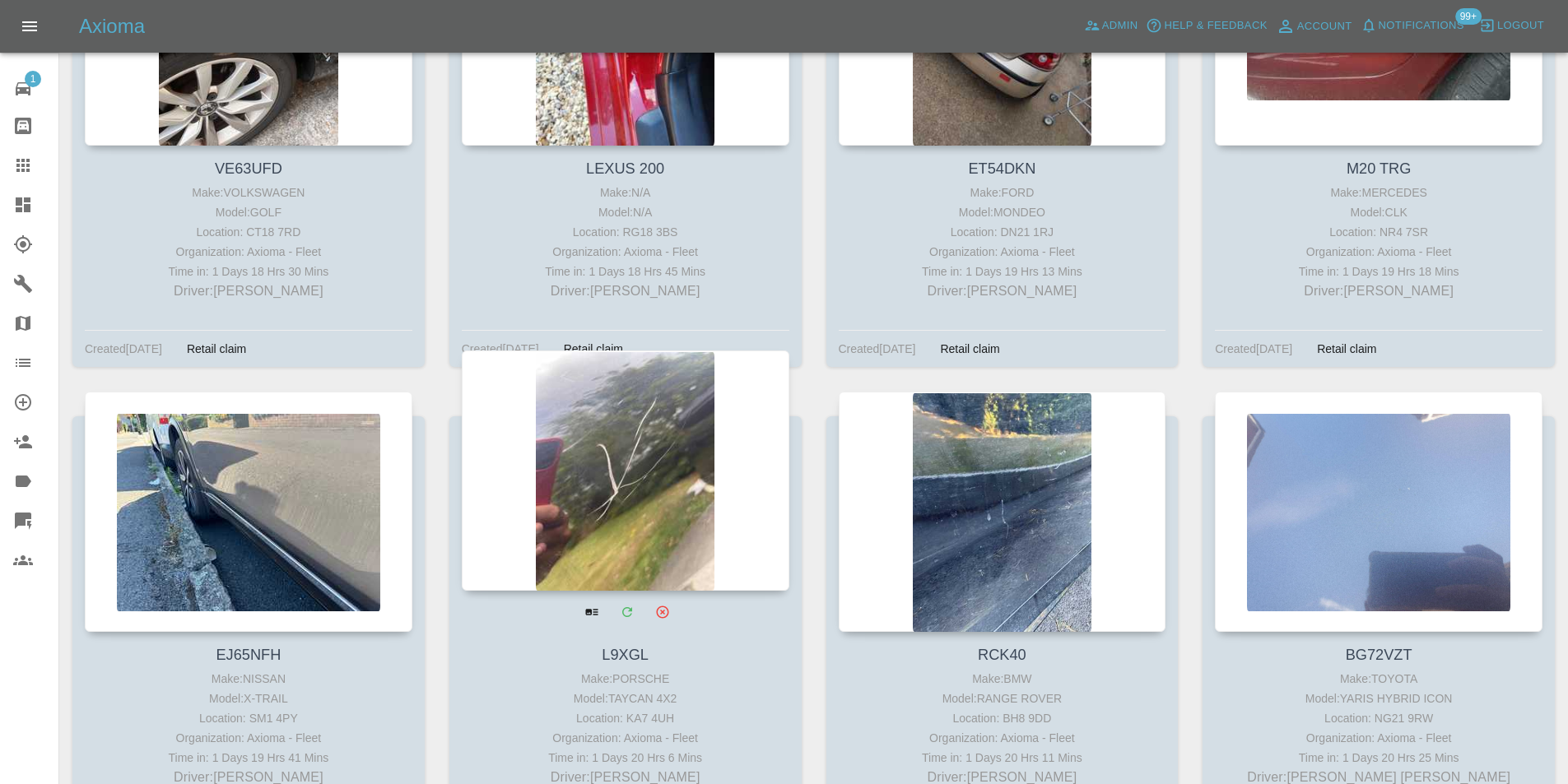
scroll to position [3538, 0]
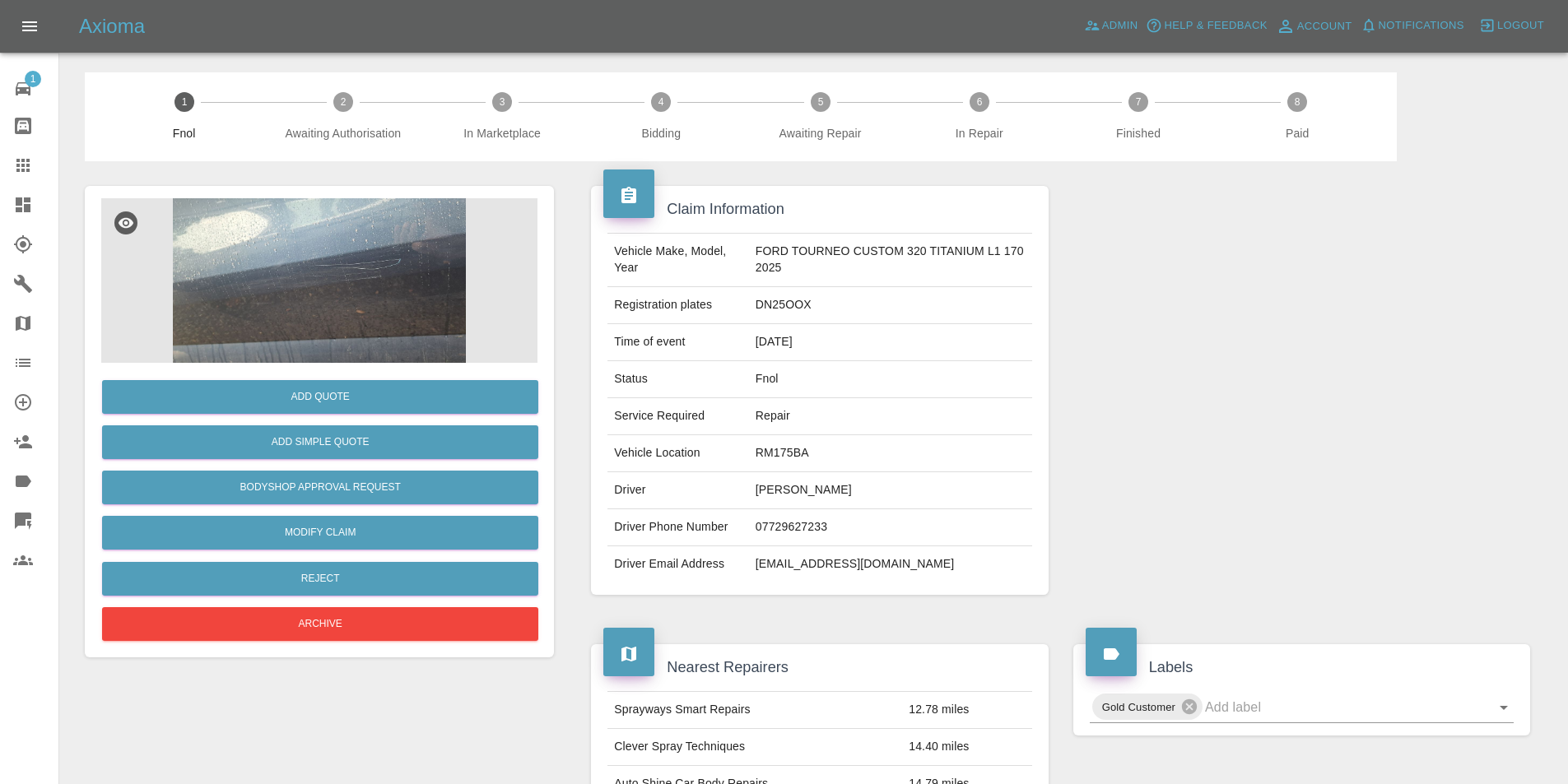
click at [344, 270] on img at bounding box center [319, 280] width 436 height 165
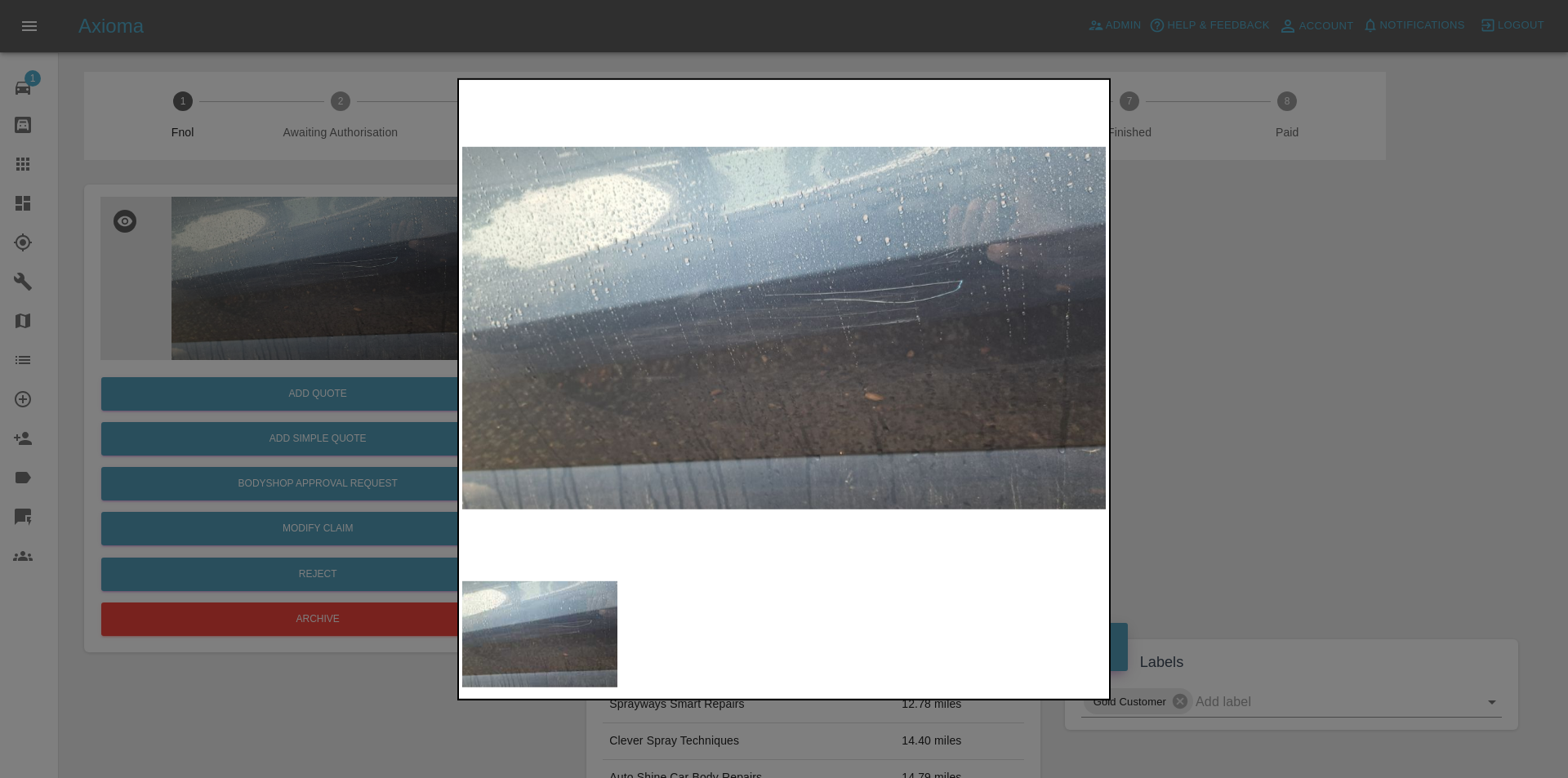
click at [1295, 344] on div at bounding box center [784, 389] width 1568 height 778
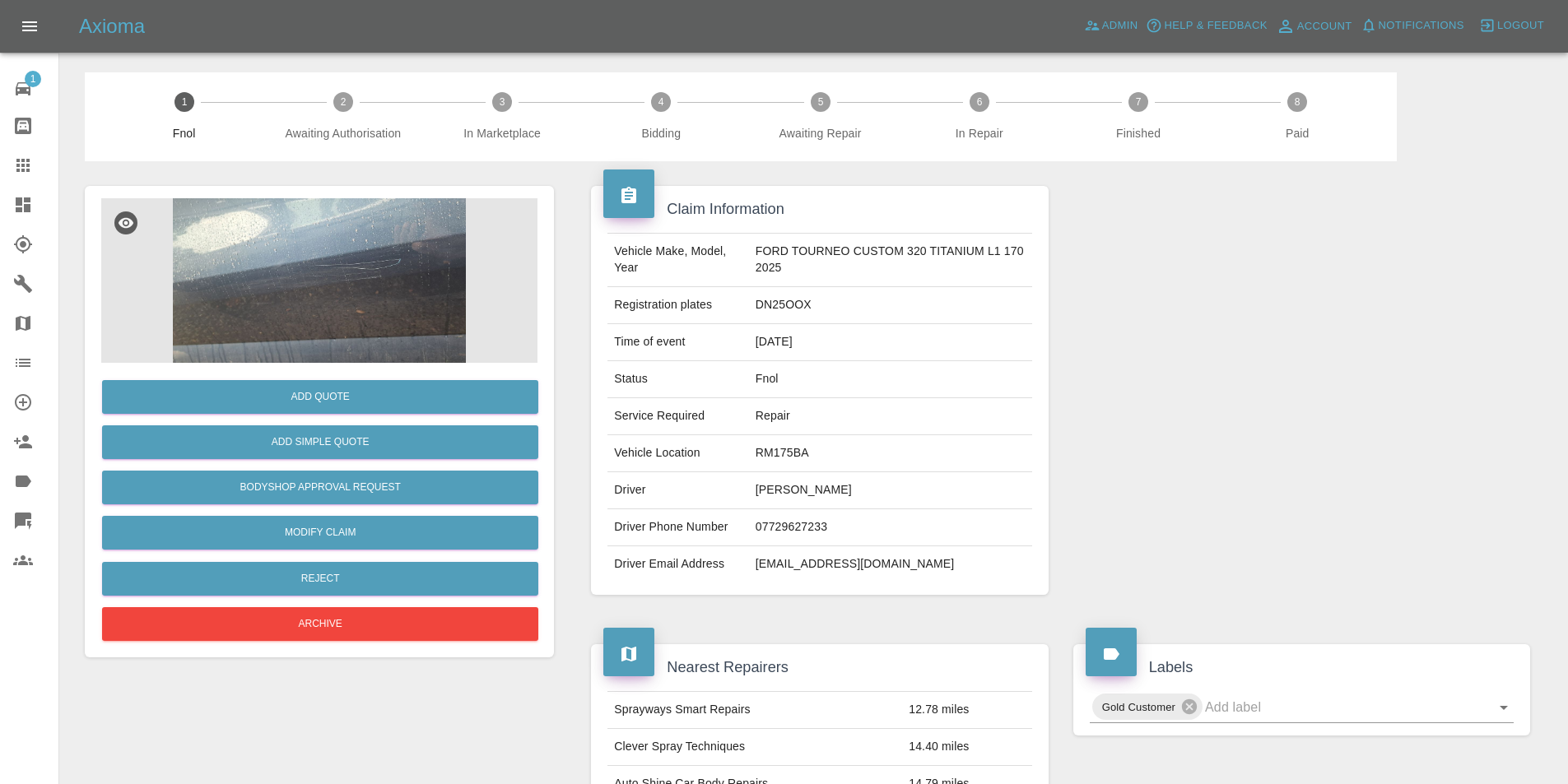
click at [312, 239] on img at bounding box center [319, 280] width 436 height 165
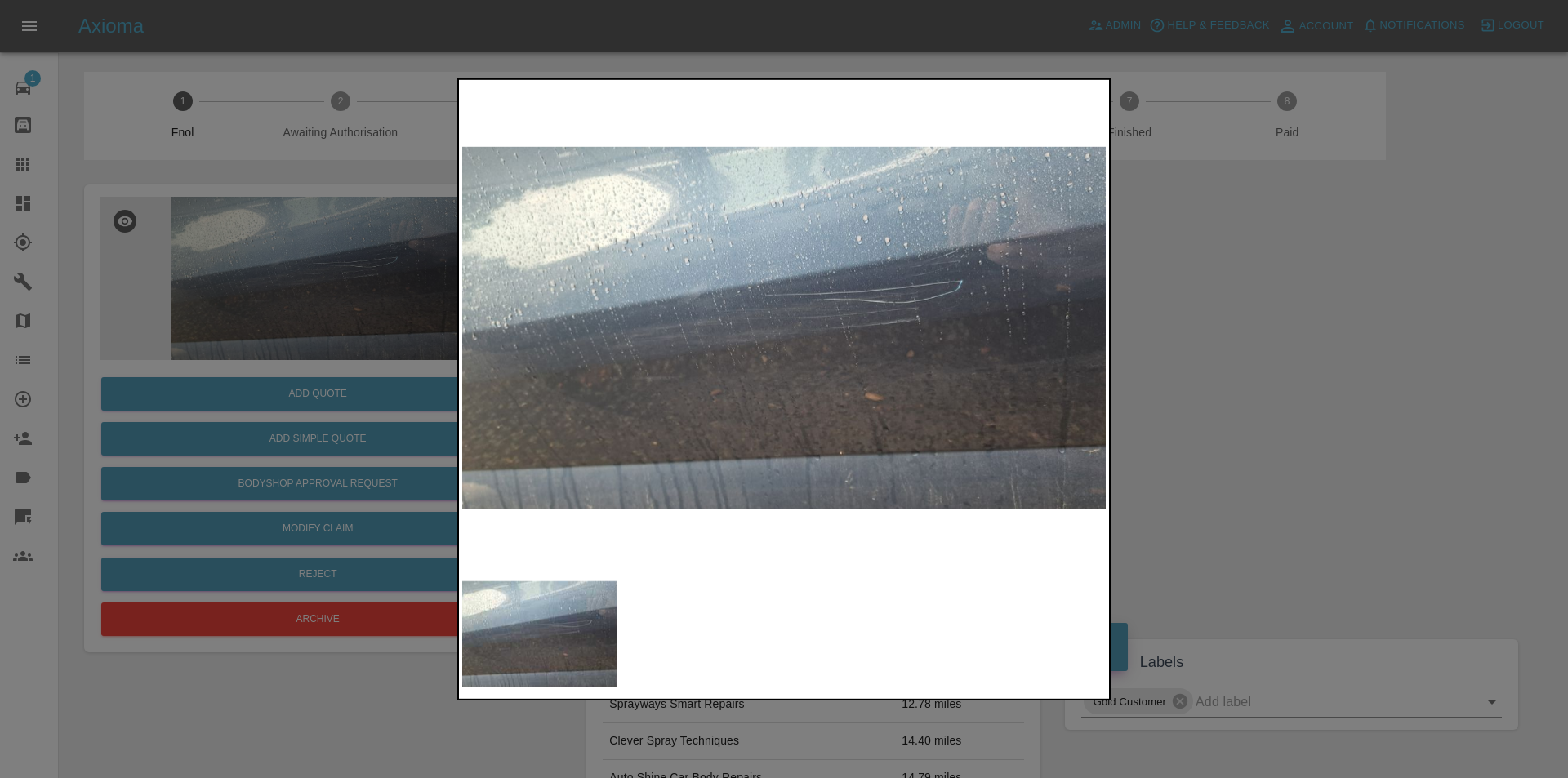
click at [1295, 333] on div at bounding box center [784, 389] width 1568 height 778
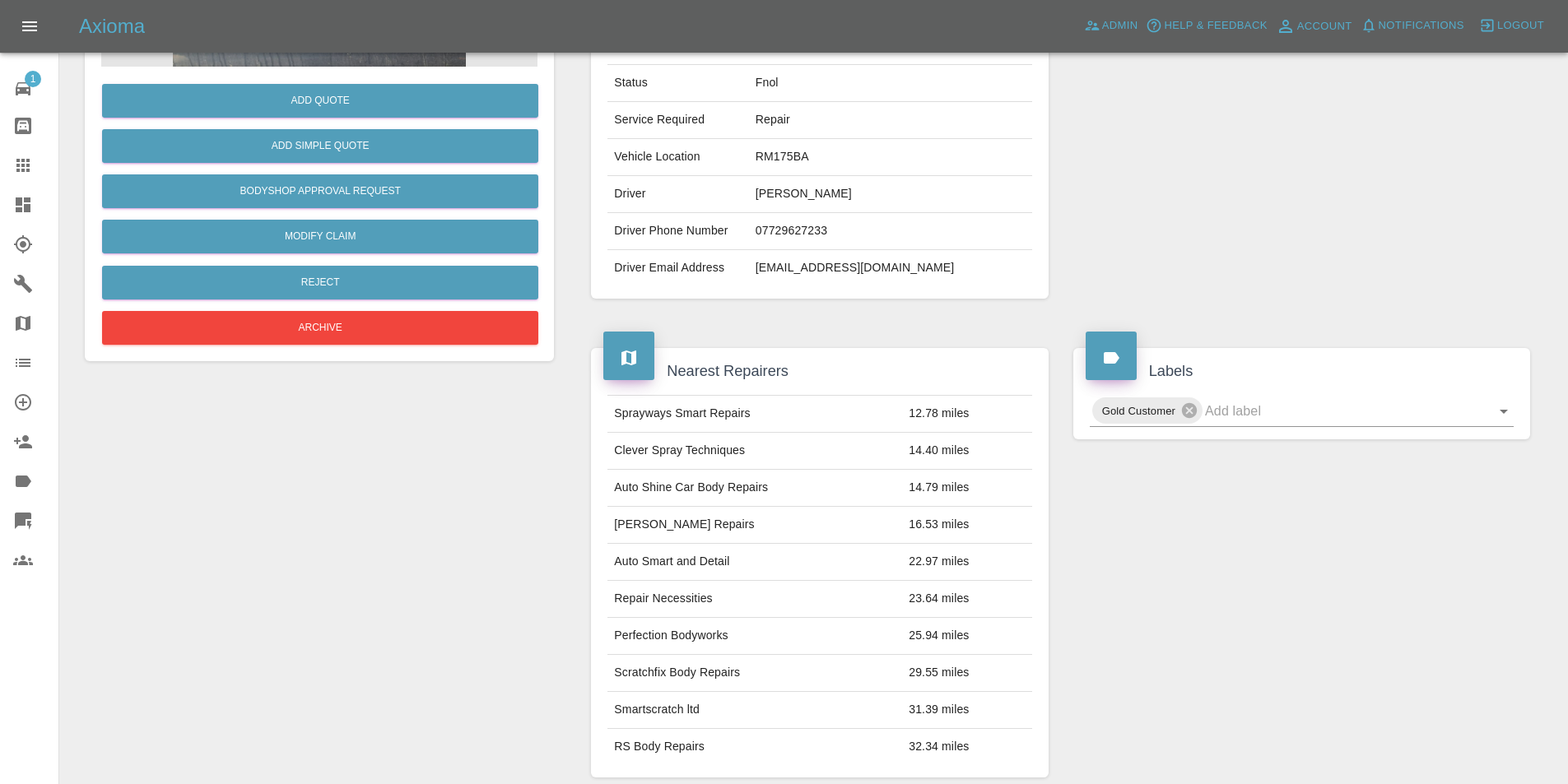
scroll to position [329, 0]
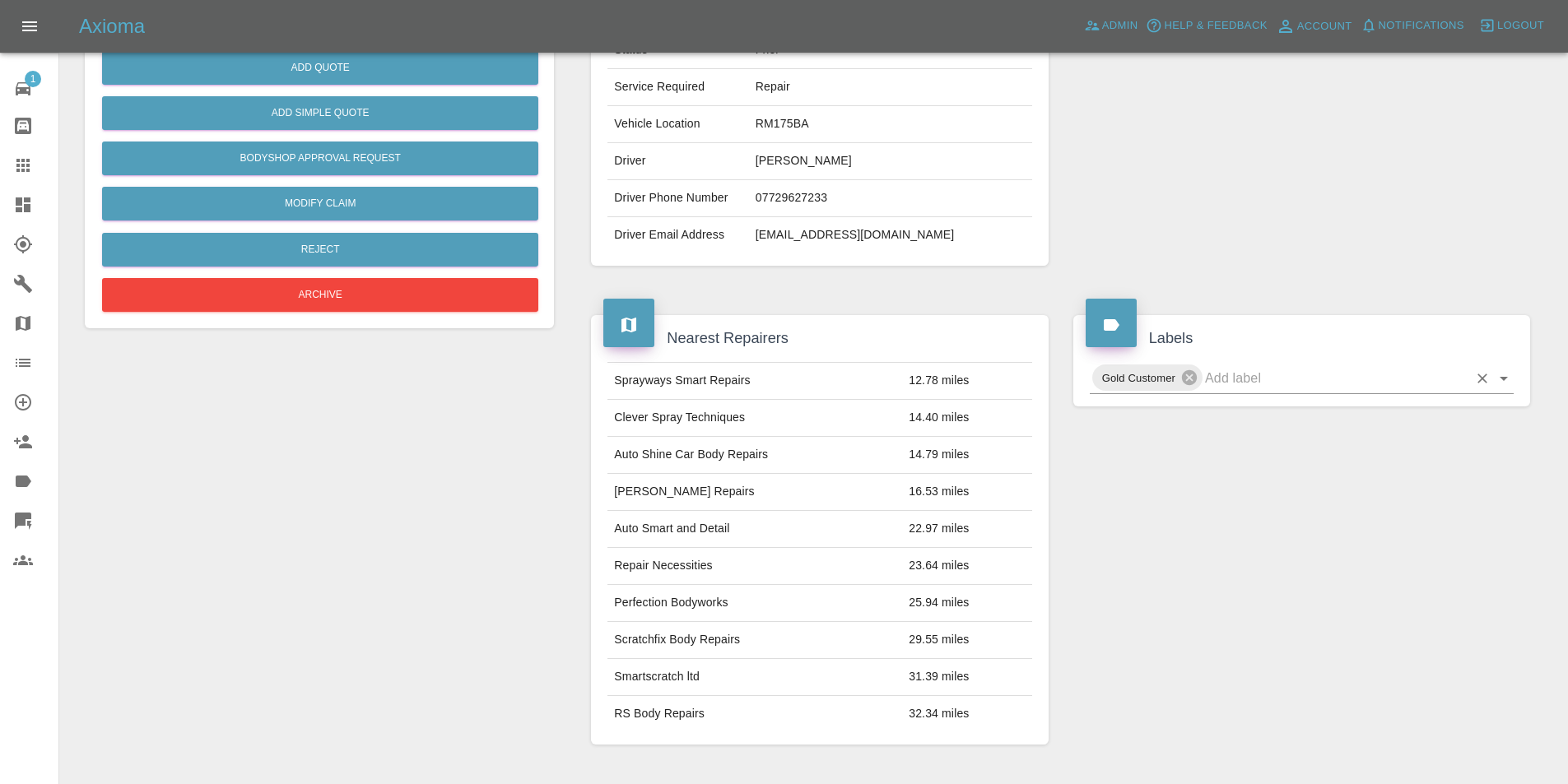
click at [1502, 381] on icon "Open" at bounding box center [1503, 378] width 20 height 20
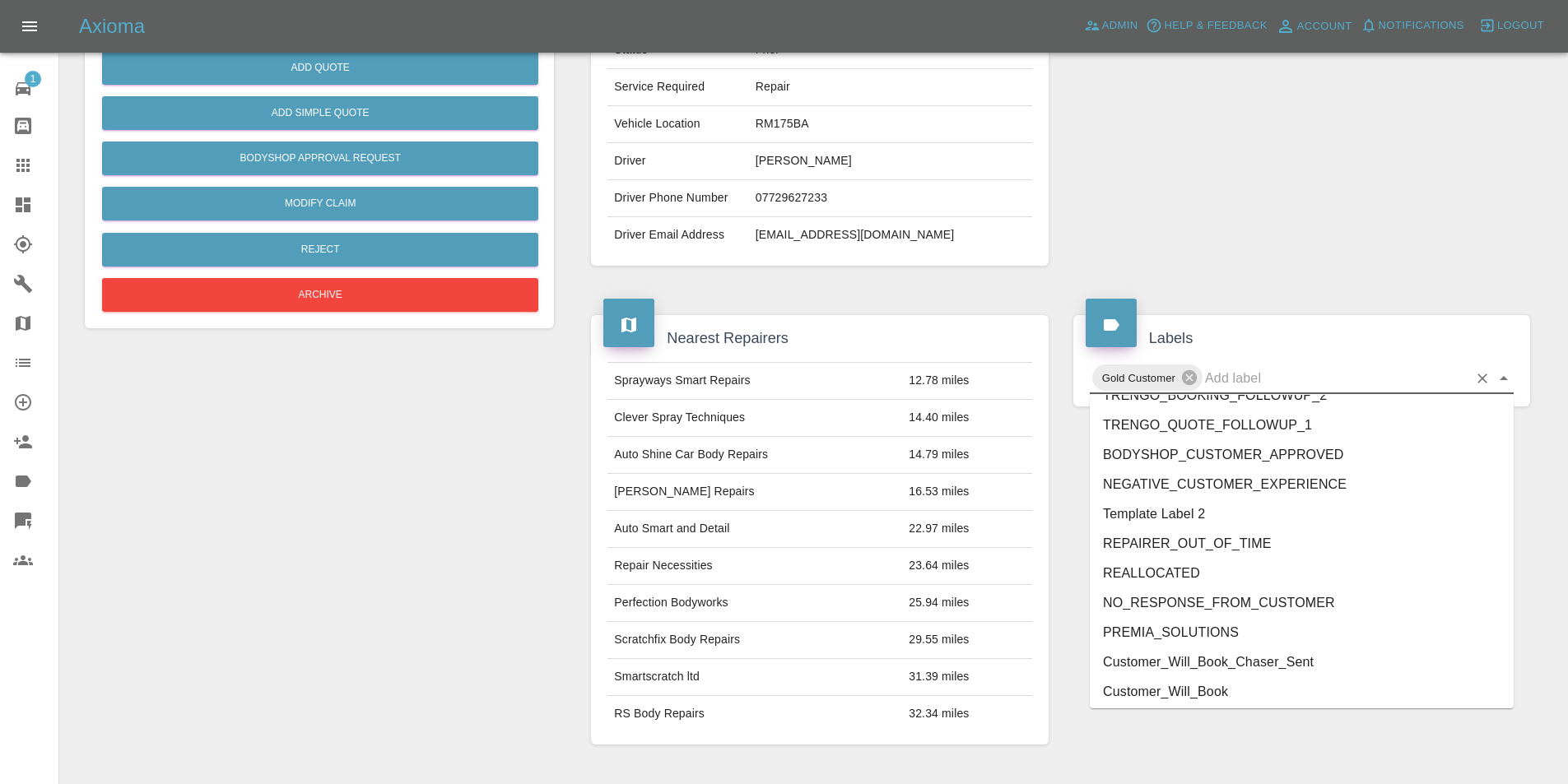
scroll to position [3402, 0]
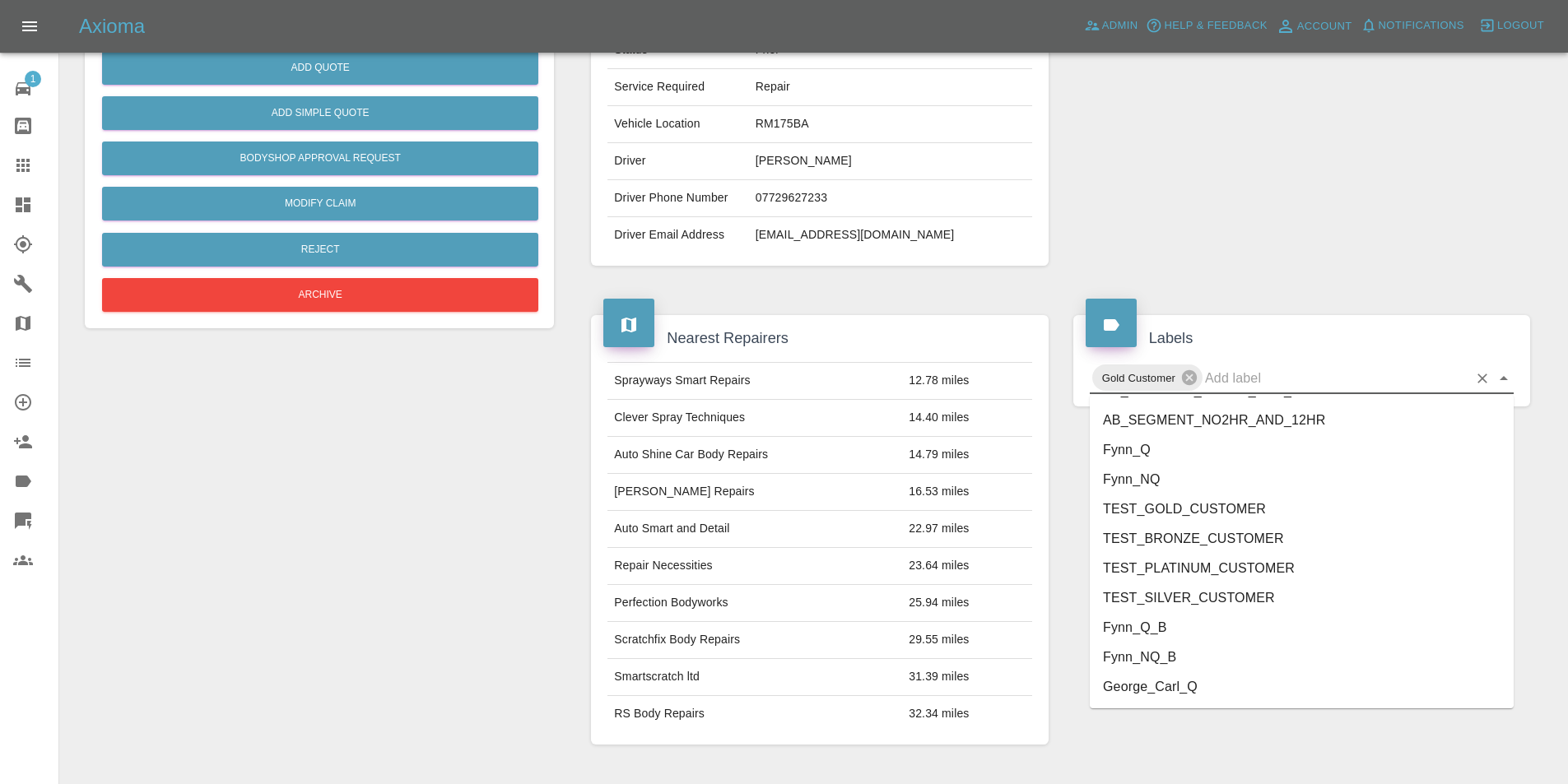
click at [1181, 688] on li "George_Carl_Q" at bounding box center [1302, 687] width 424 height 30
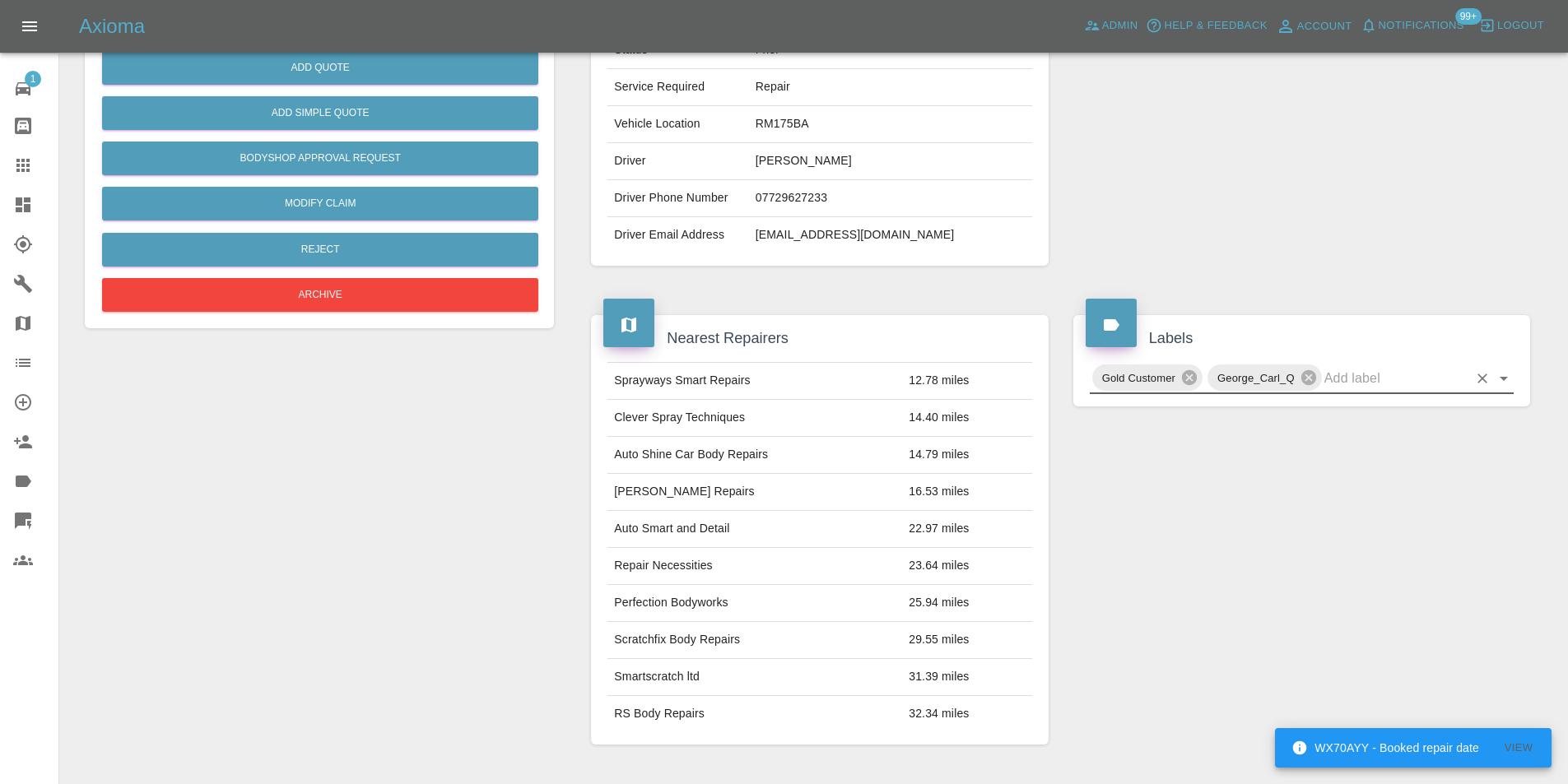
scroll to position [0, 0]
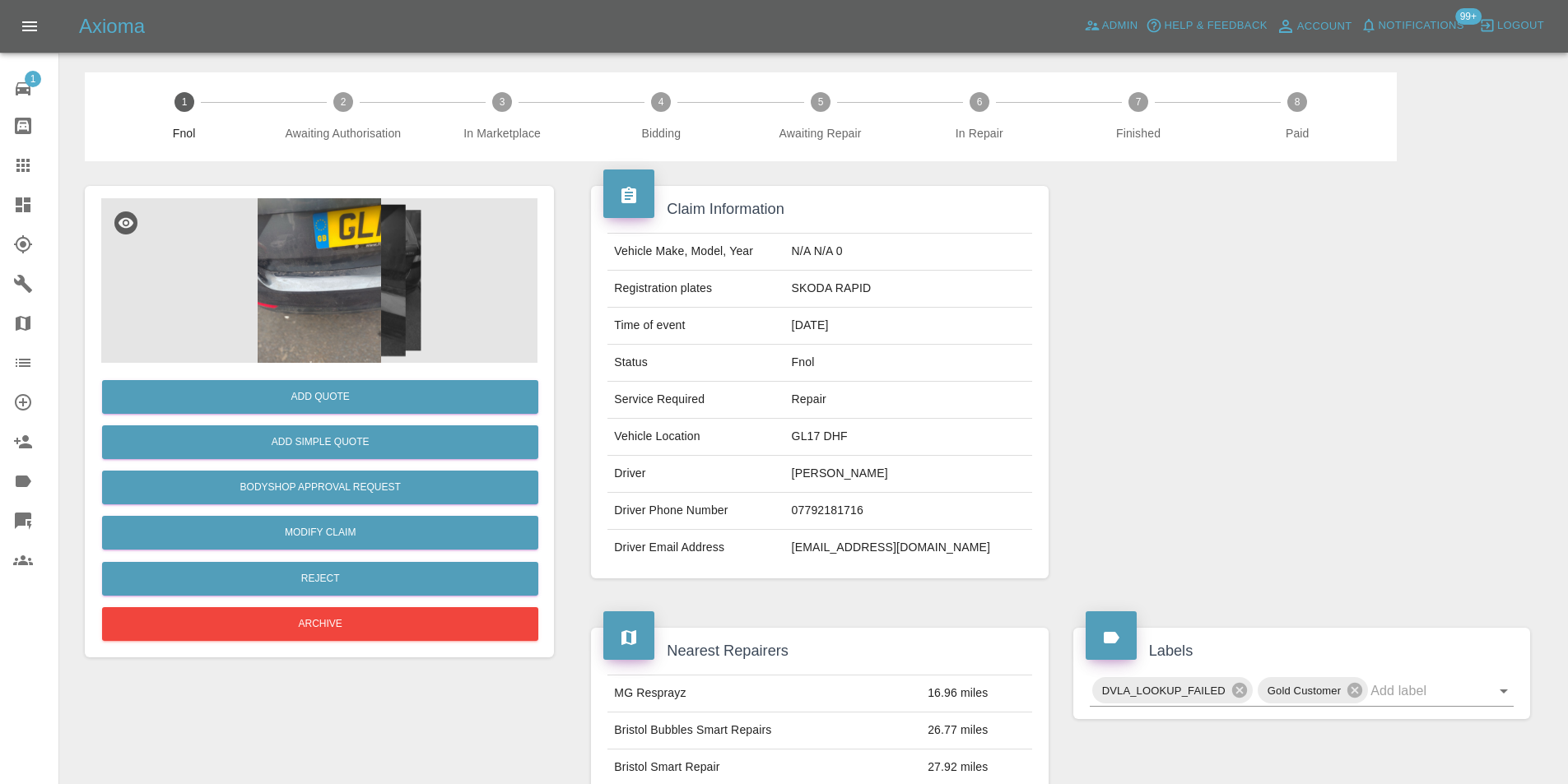
click at [306, 284] on img at bounding box center [319, 280] width 436 height 165
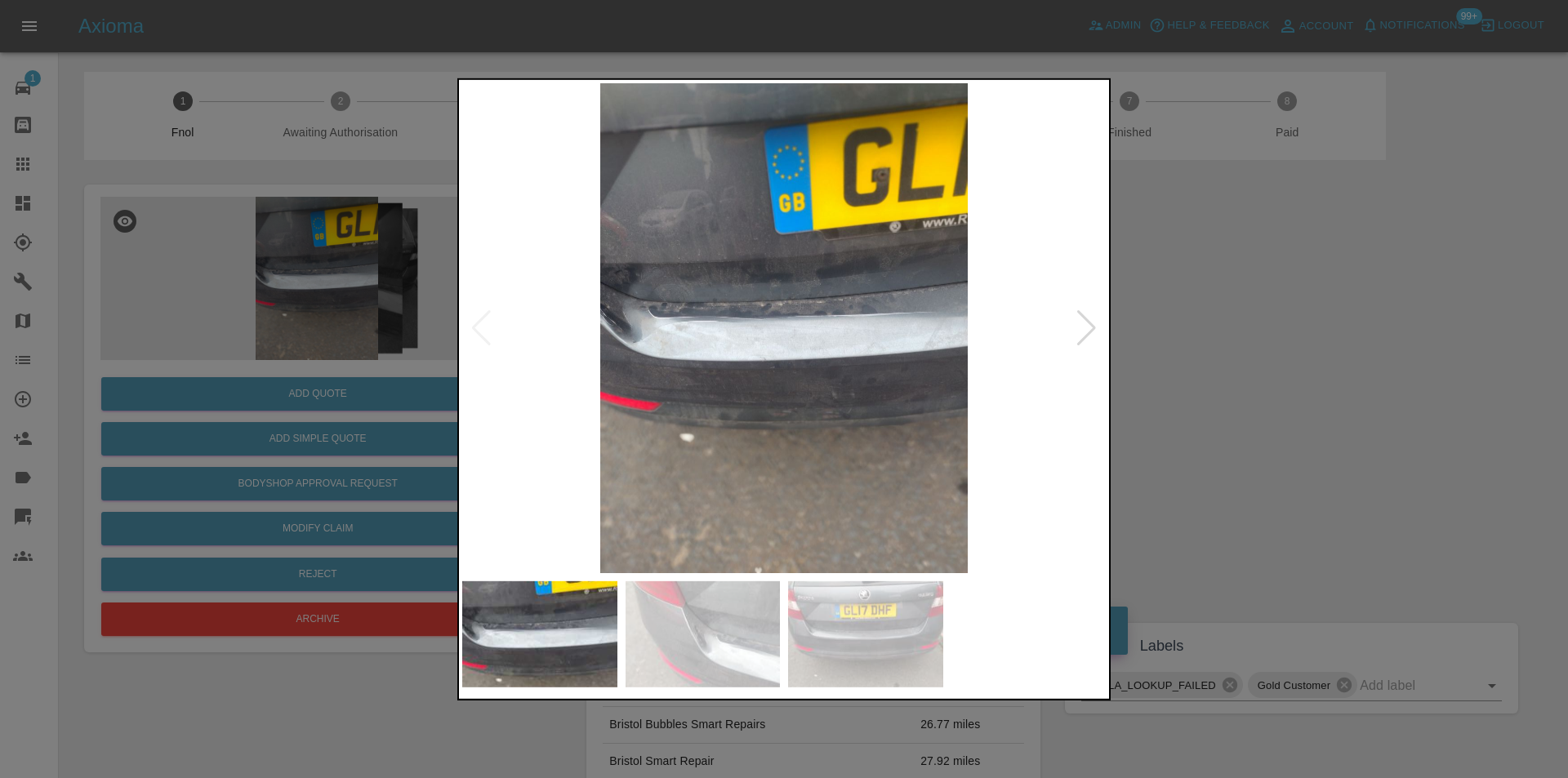
click at [1090, 326] on div at bounding box center [1086, 328] width 22 height 36
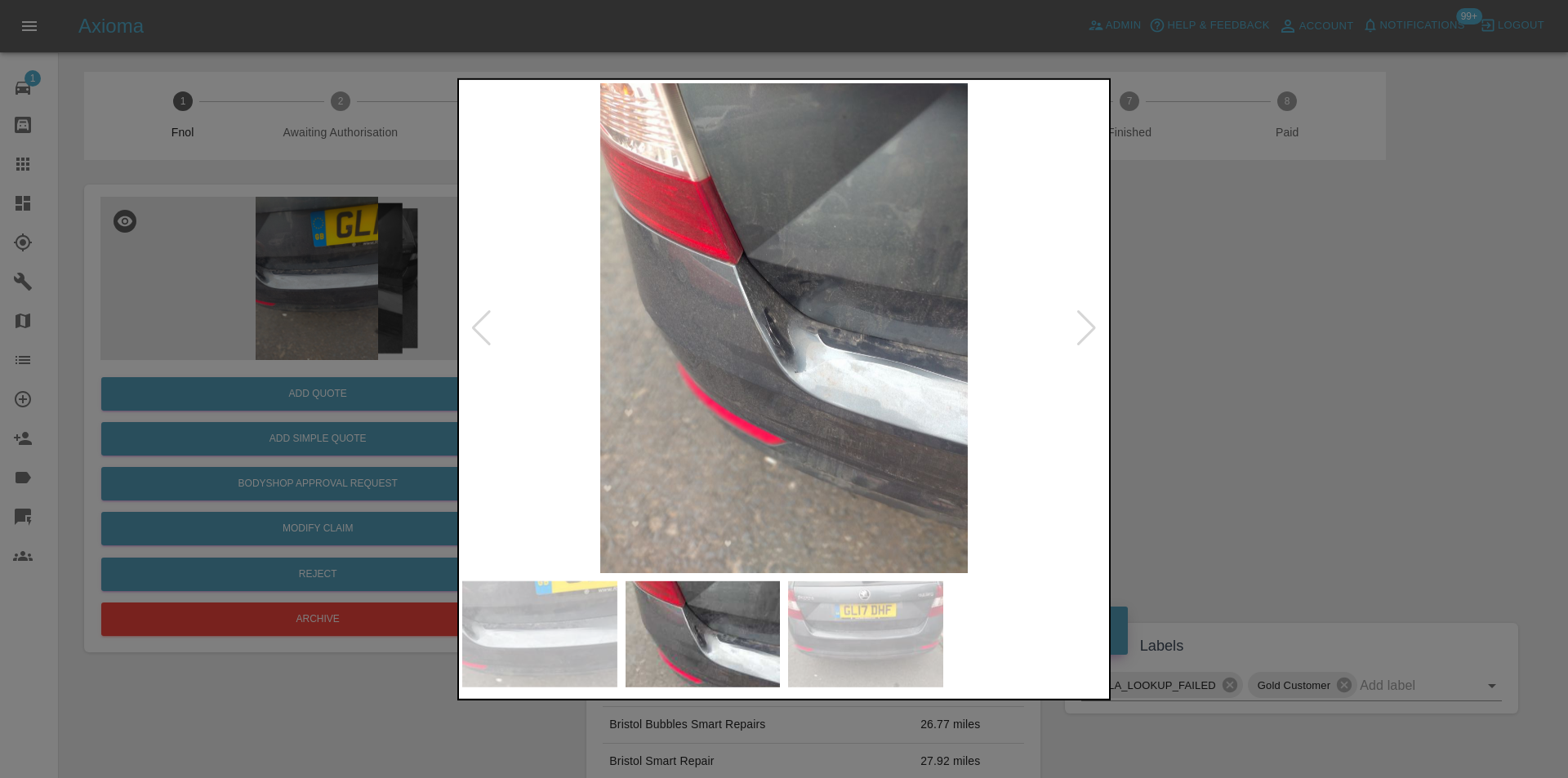
click at [1089, 324] on div at bounding box center [1086, 328] width 22 height 36
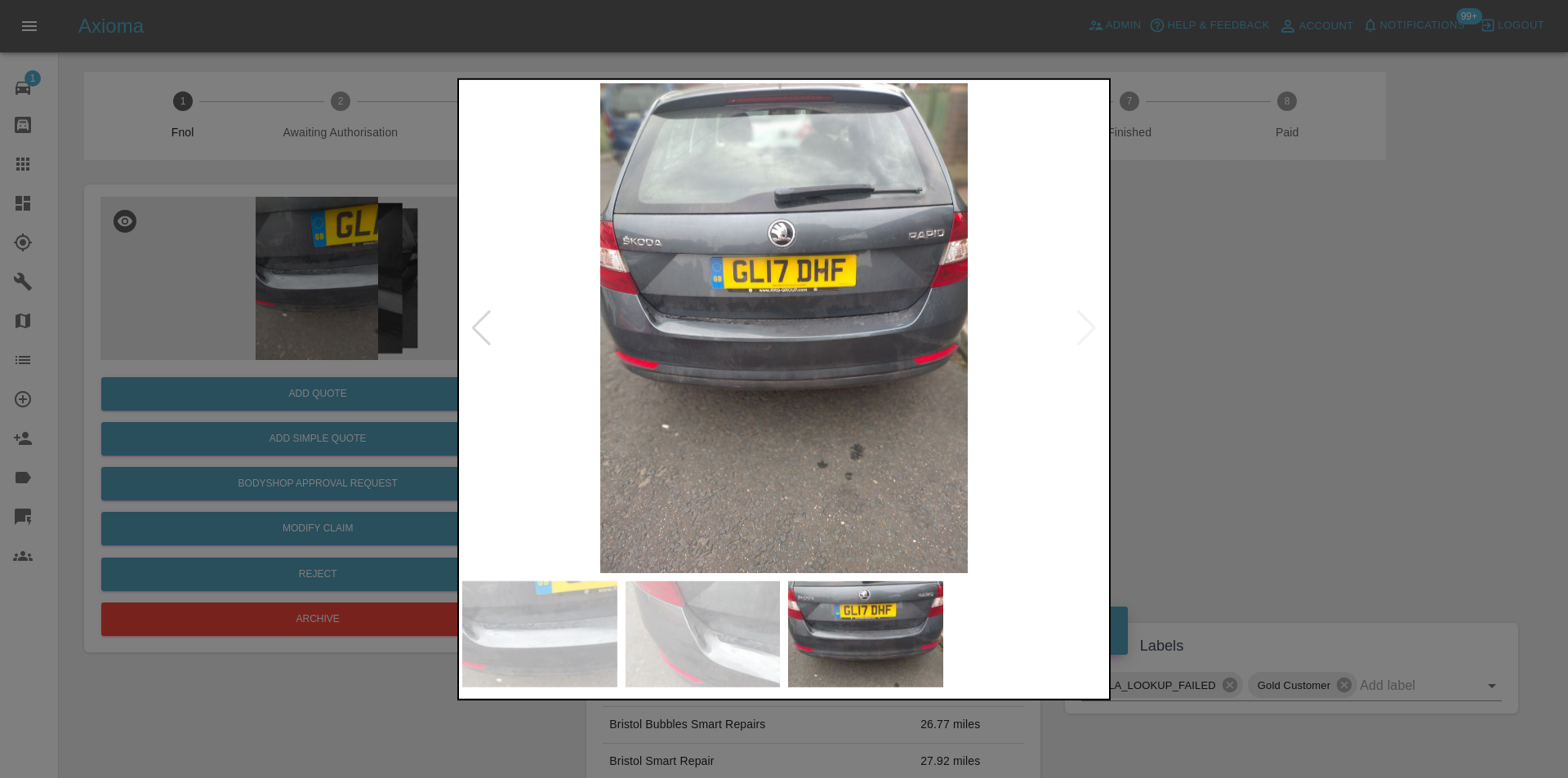
drag, startPoint x: 1258, startPoint y: 346, endPoint x: 1216, endPoint y: 339, distance: 42.6
click at [1257, 344] on div at bounding box center [784, 389] width 1568 height 778
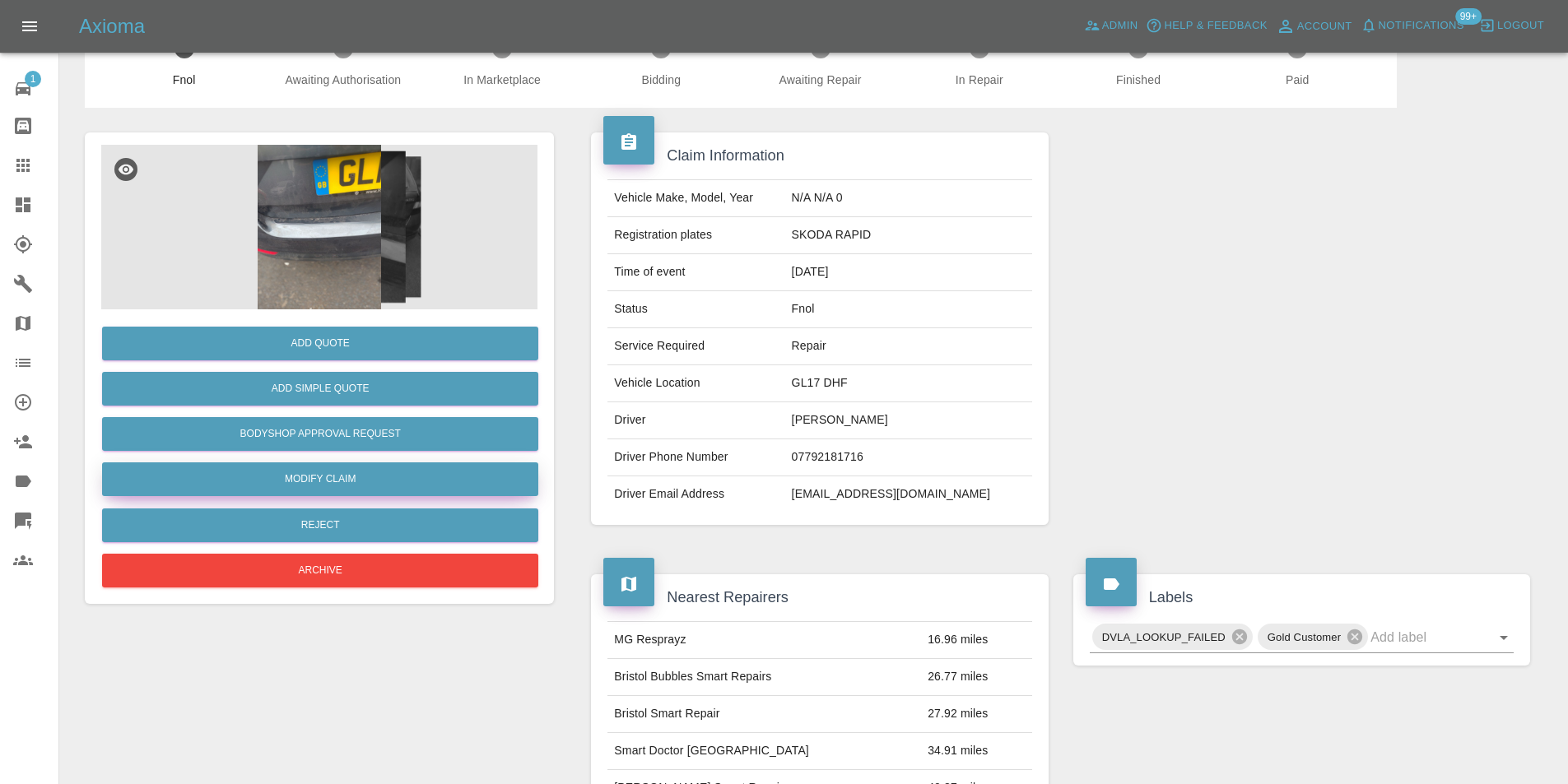
scroll to position [82, 0]
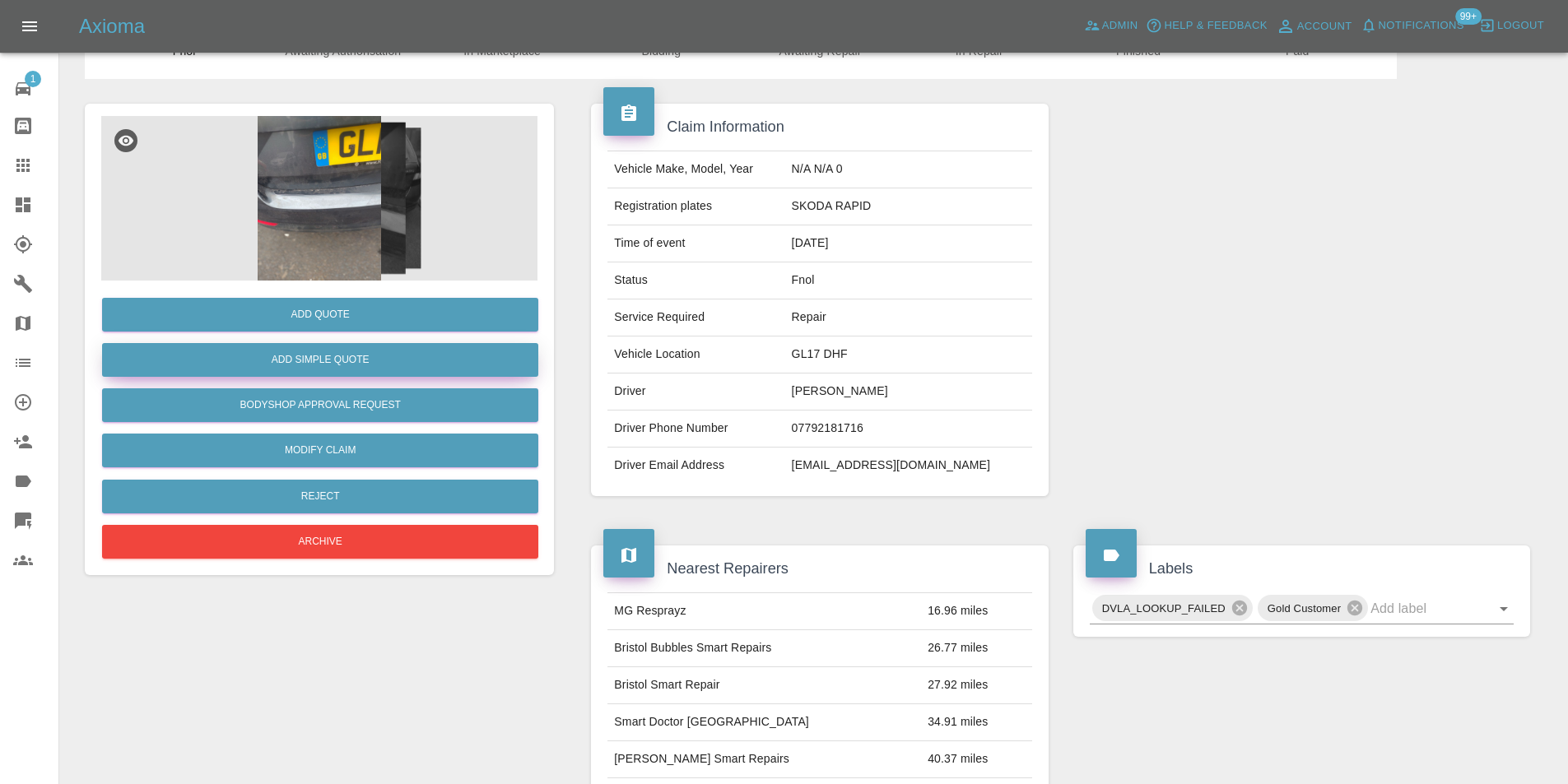
click at [339, 357] on button "Add Simple Quote" at bounding box center [320, 360] width 436 height 34
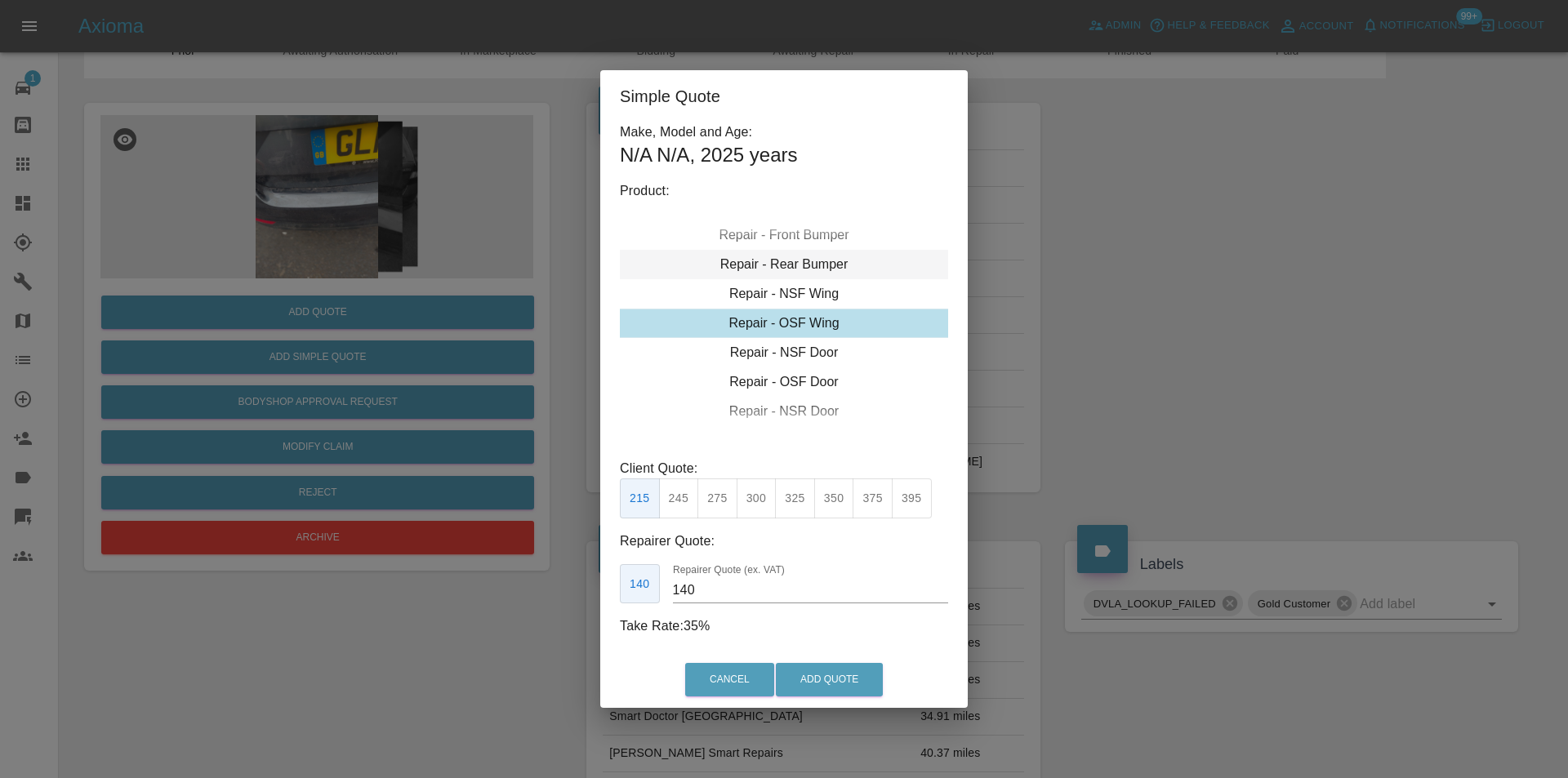
click at [820, 263] on div "Repair - Rear Bumper" at bounding box center [784, 264] width 329 height 30
click at [756, 497] on button "375" at bounding box center [756, 498] width 40 height 40
type input "220"
click at [840, 670] on button "Add Quote" at bounding box center [829, 680] width 107 height 34
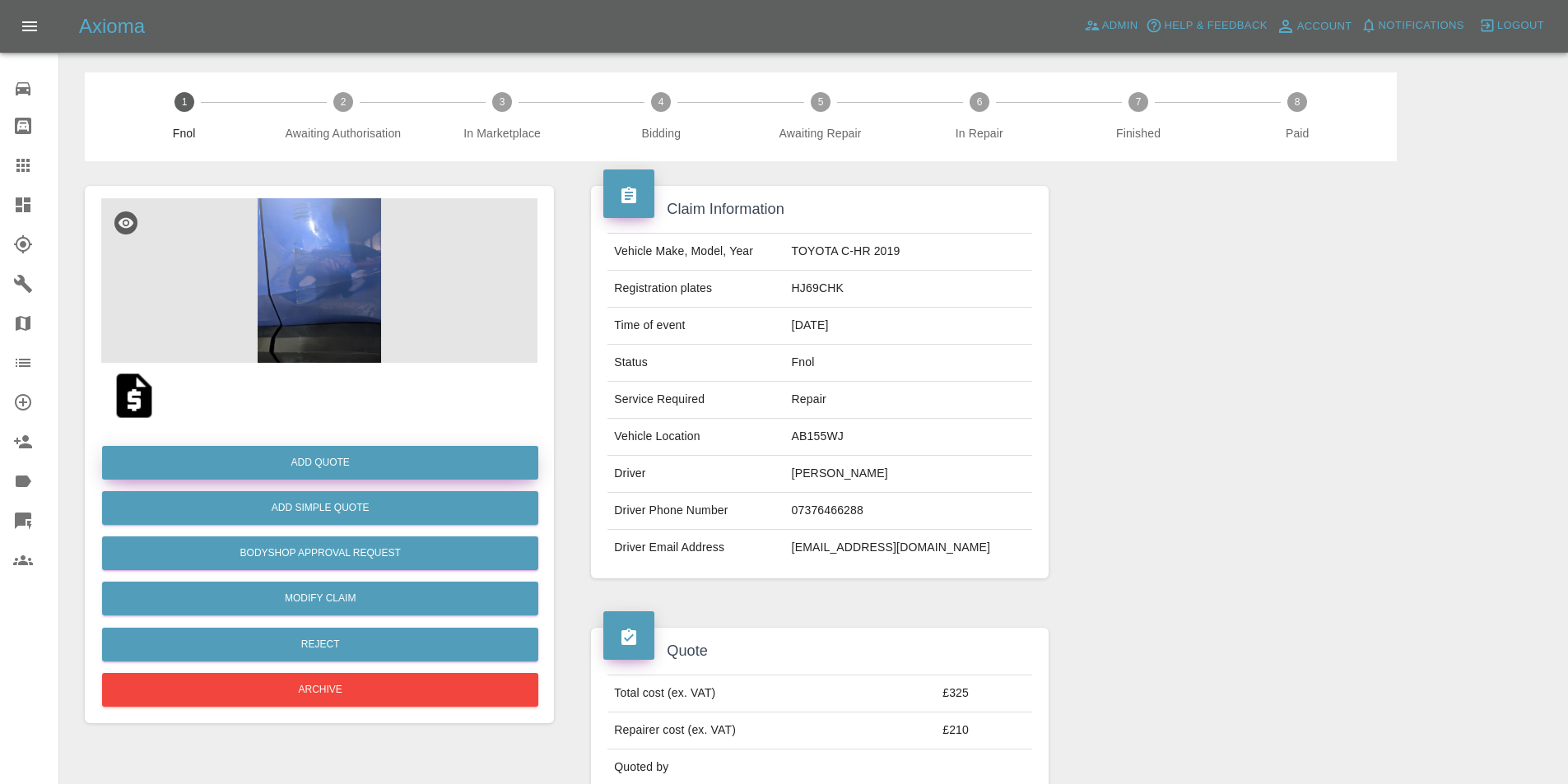
click at [393, 453] on button "Add Quote" at bounding box center [320, 463] width 436 height 34
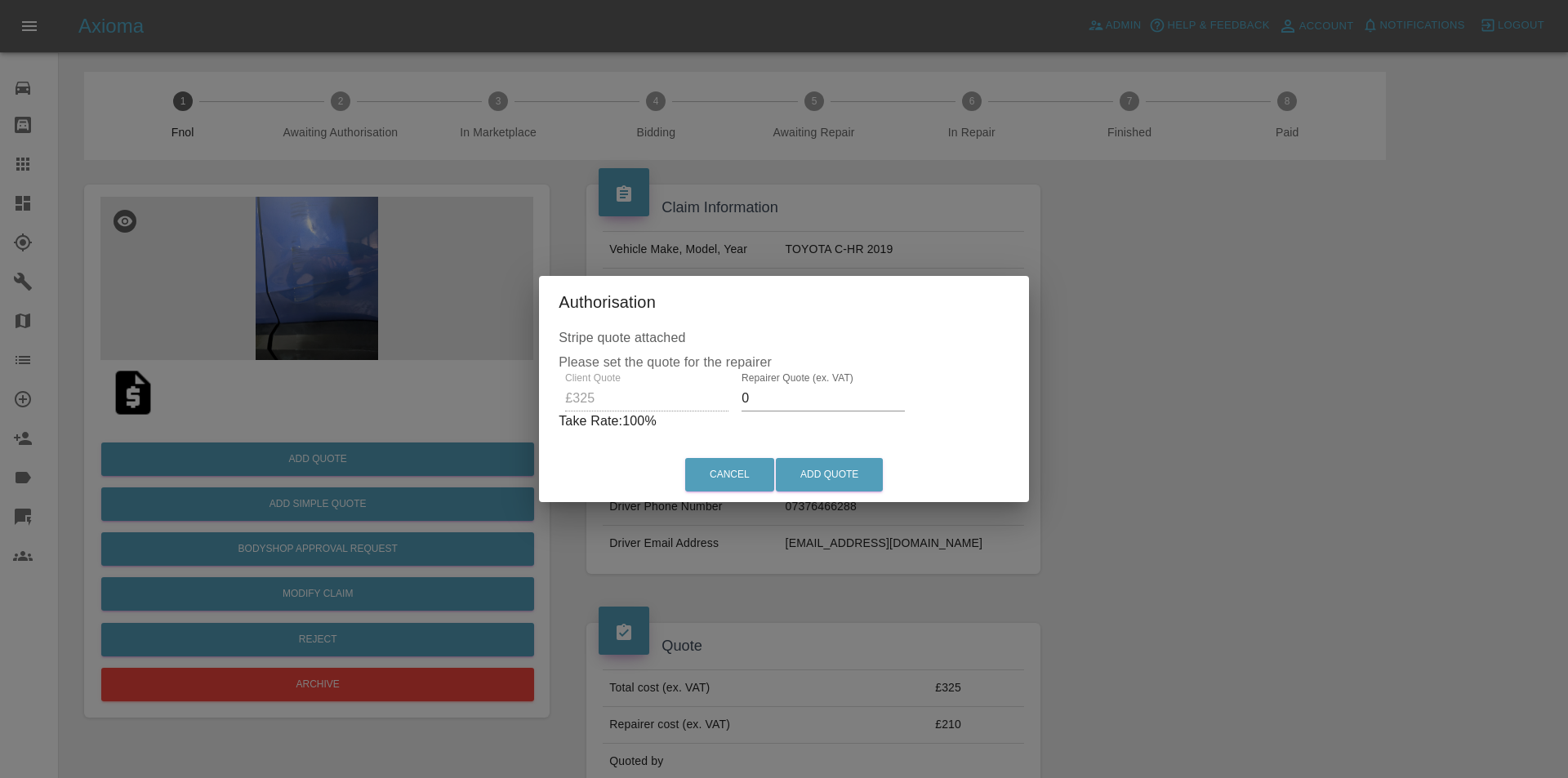
click at [791, 405] on input "0" at bounding box center [823, 398] width 163 height 26
type input "0210"
click at [833, 481] on button "Add Quote" at bounding box center [829, 475] width 107 height 34
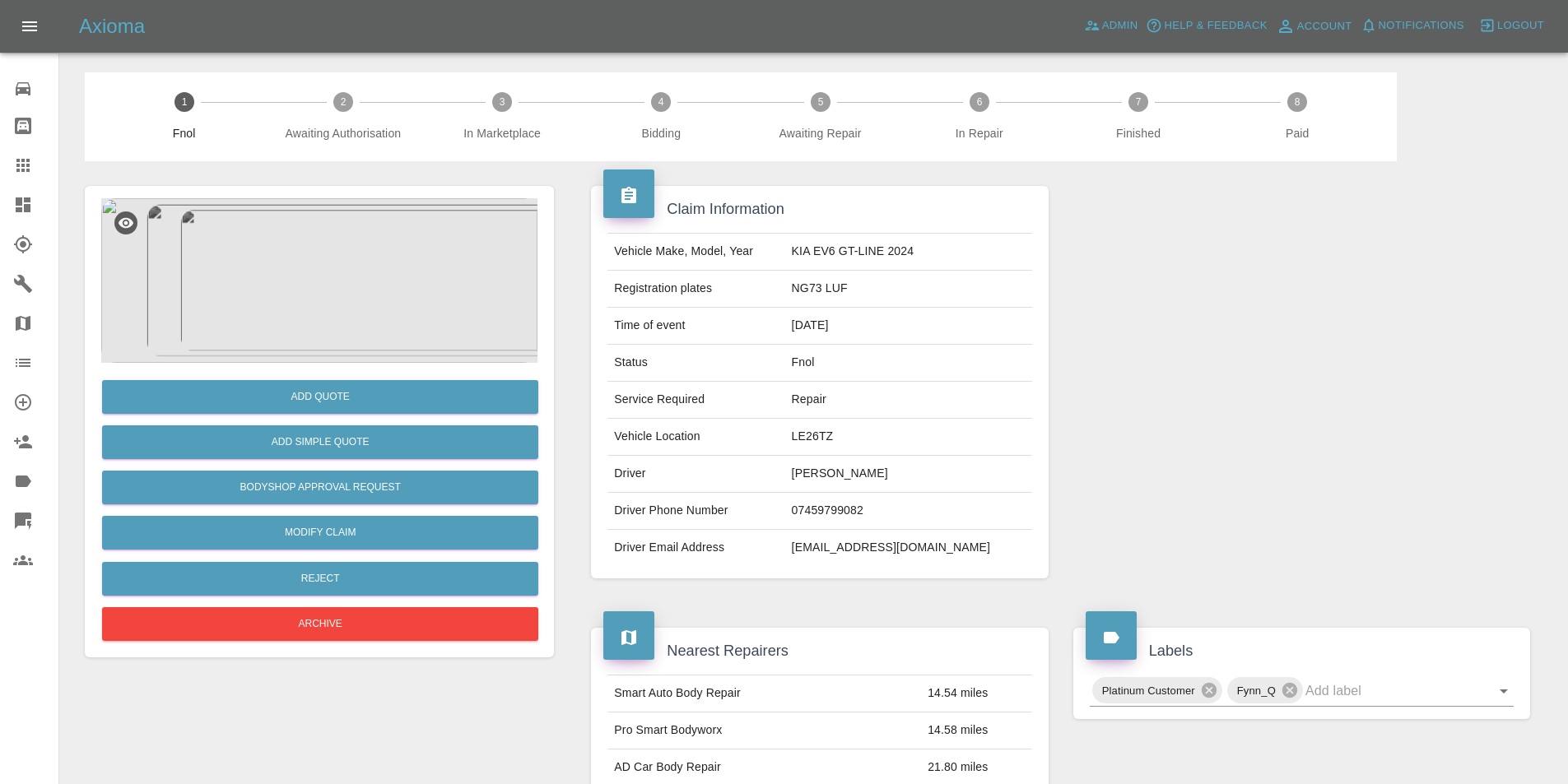
click at [434, 242] on img at bounding box center [319, 280] width 436 height 165
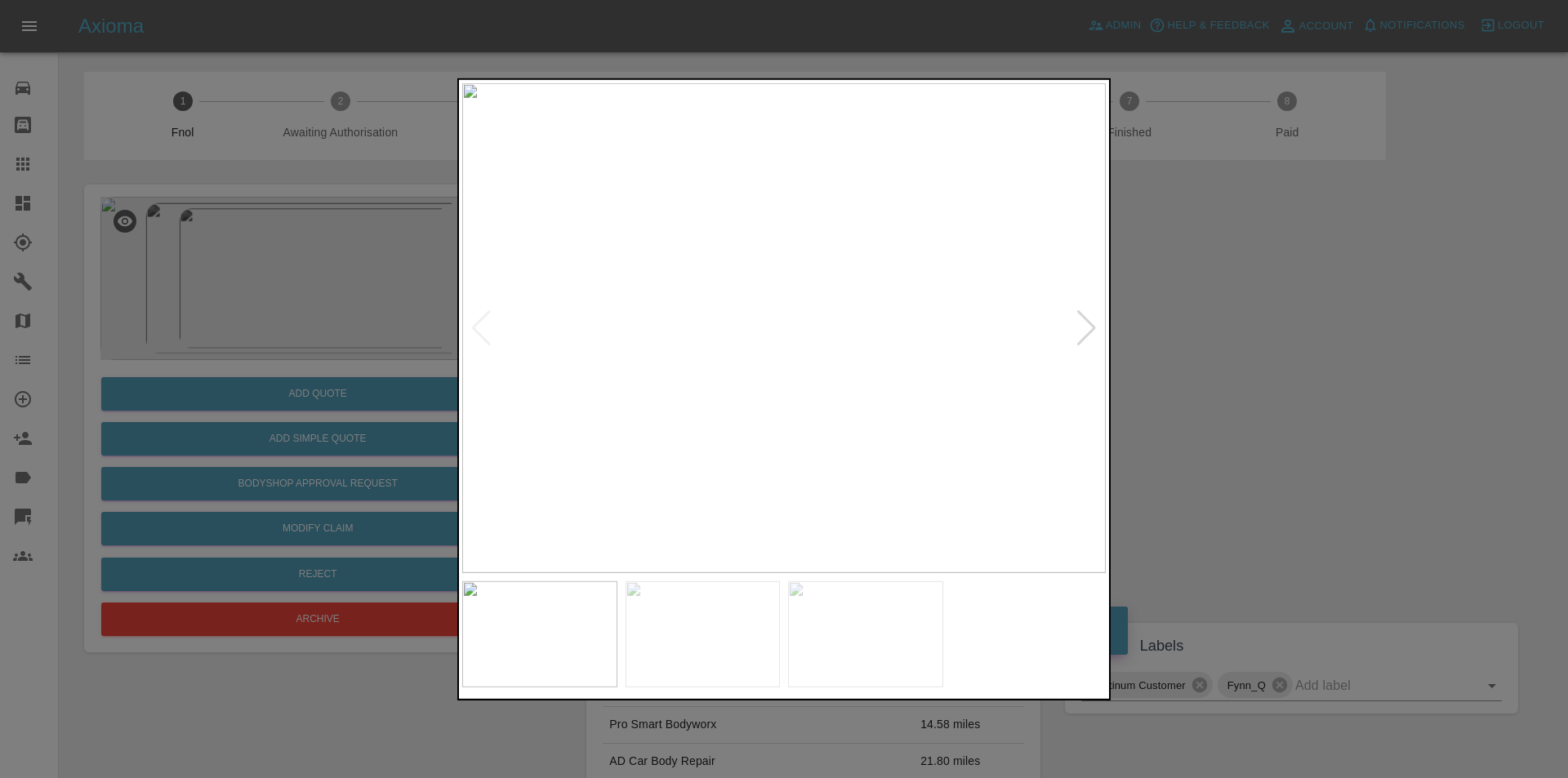
click at [1076, 327] on div at bounding box center [1086, 328] width 22 height 36
click at [1090, 332] on div at bounding box center [1086, 328] width 22 height 36
click at [1090, 332] on img at bounding box center [784, 327] width 643 height 490
drag, startPoint x: 1223, startPoint y: 353, endPoint x: 1230, endPoint y: 340, distance: 14.8
click at [1229, 346] on div at bounding box center [784, 389] width 1568 height 778
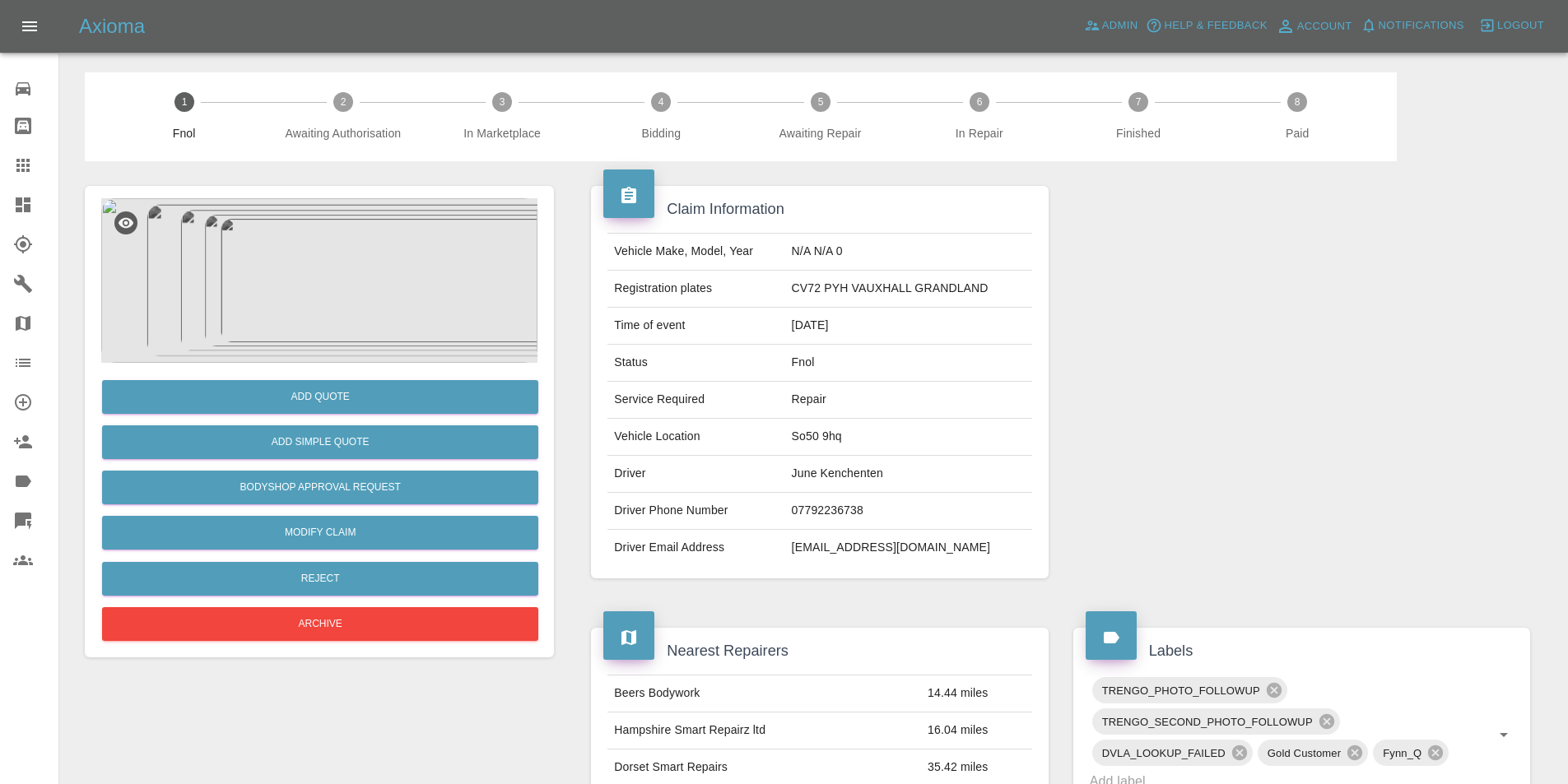
click at [326, 241] on img at bounding box center [319, 280] width 436 height 165
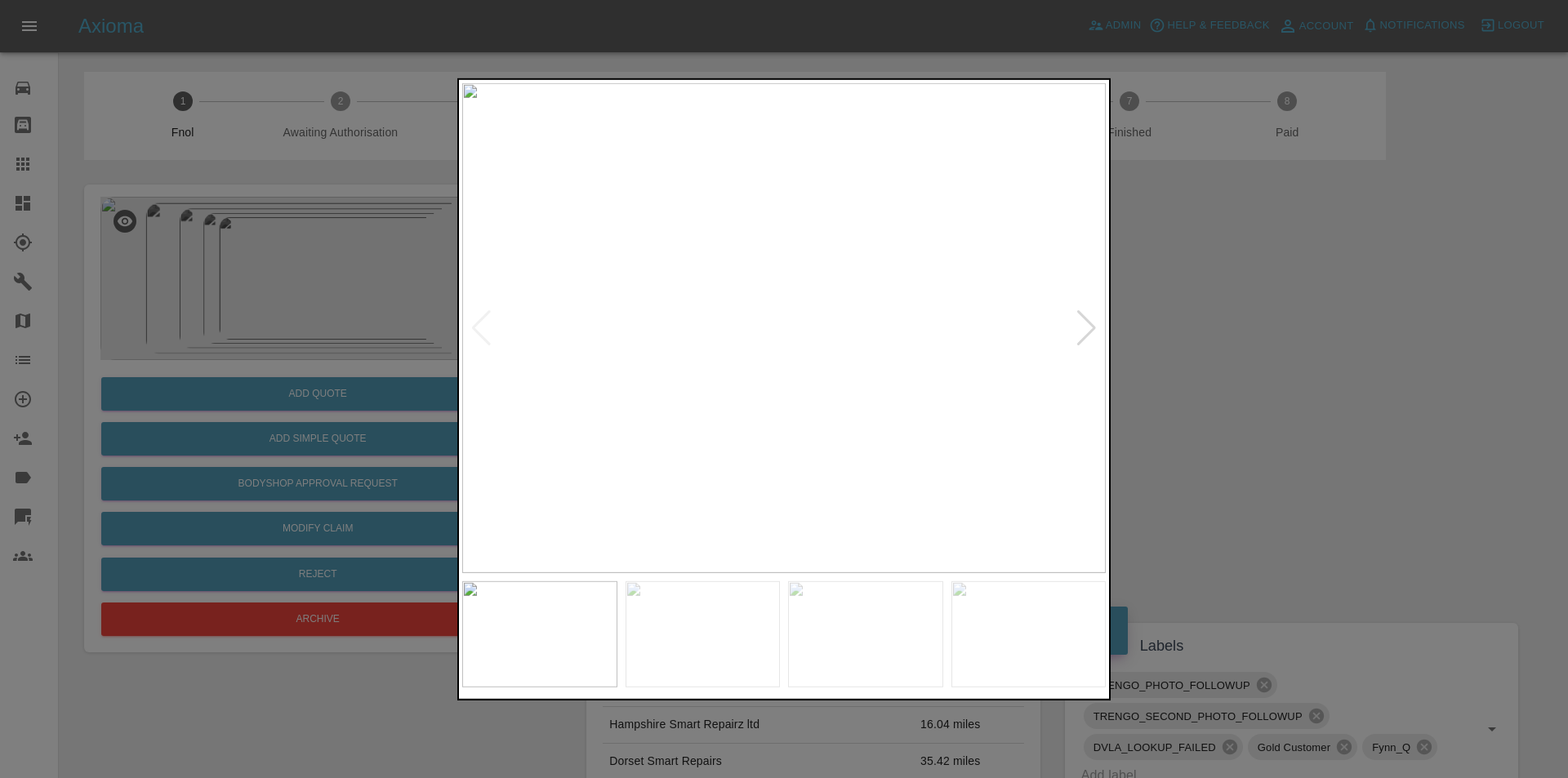
click at [1085, 320] on div at bounding box center [1086, 328] width 22 height 36
click at [1084, 323] on div at bounding box center [1086, 328] width 22 height 36
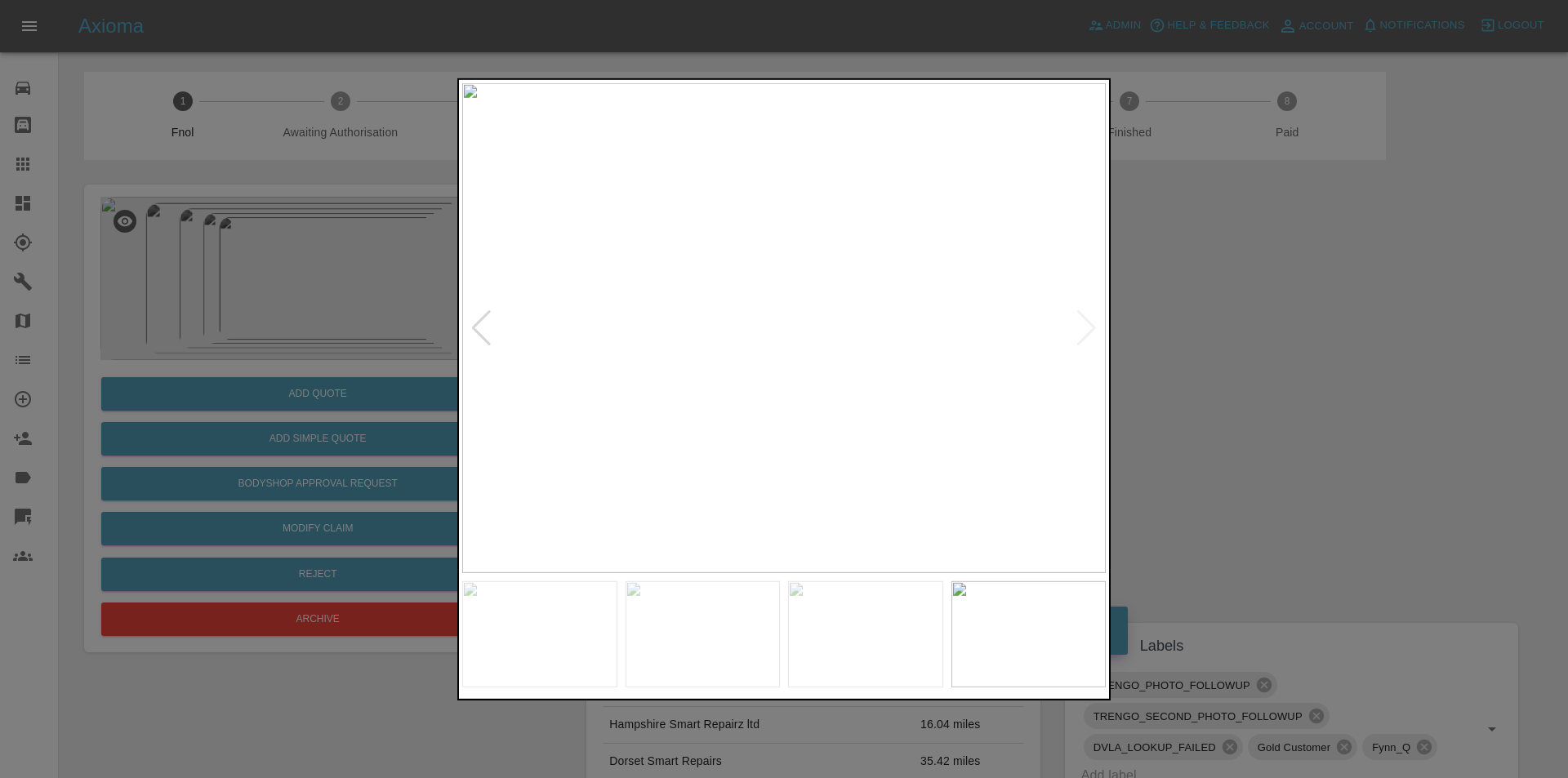
click at [1084, 323] on img at bounding box center [784, 327] width 643 height 490
drag, startPoint x: 1253, startPoint y: 348, endPoint x: 1204, endPoint y: 342, distance: 49.4
click at [1251, 348] on div at bounding box center [784, 389] width 1568 height 778
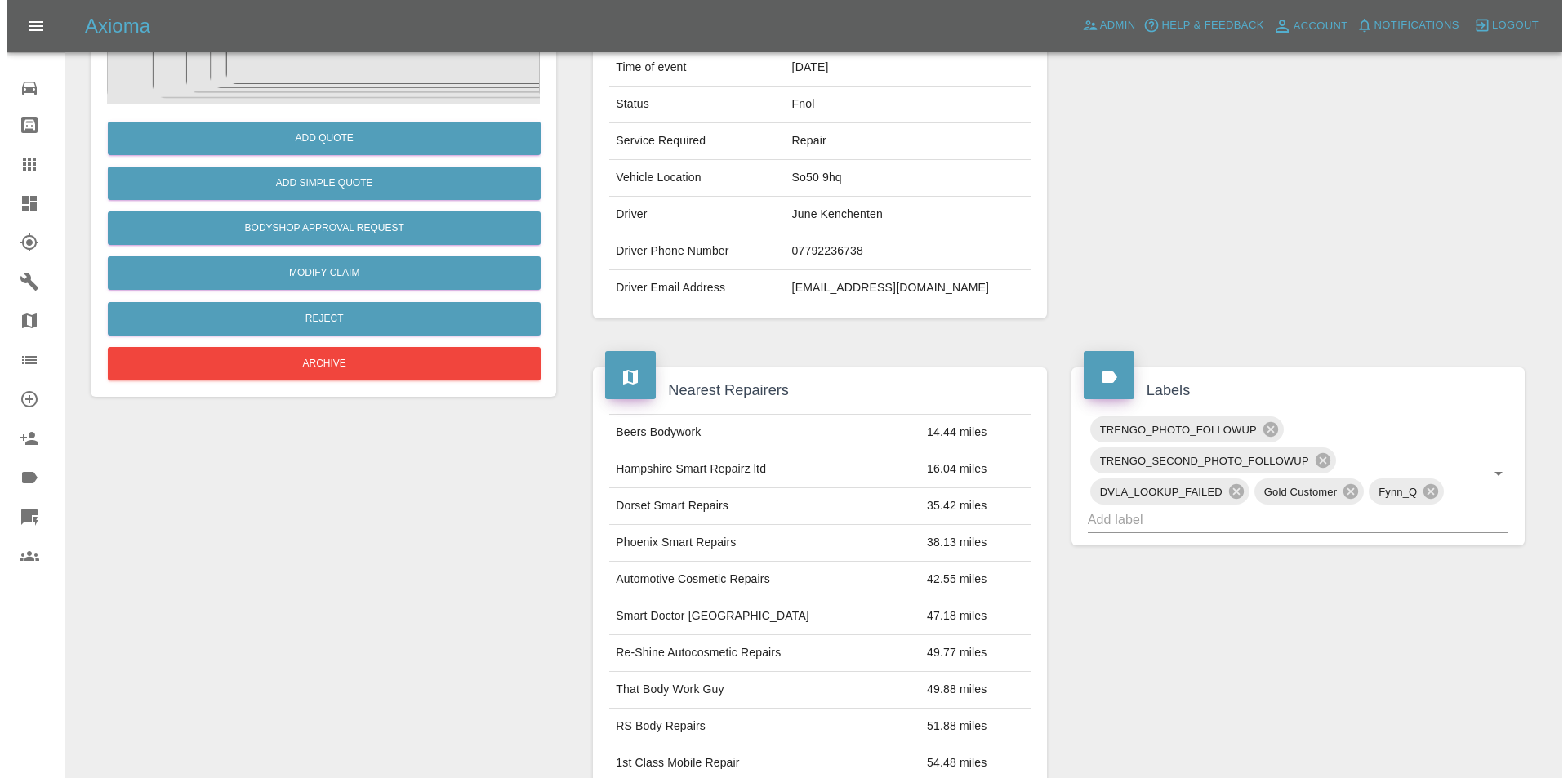
scroll to position [81, 0]
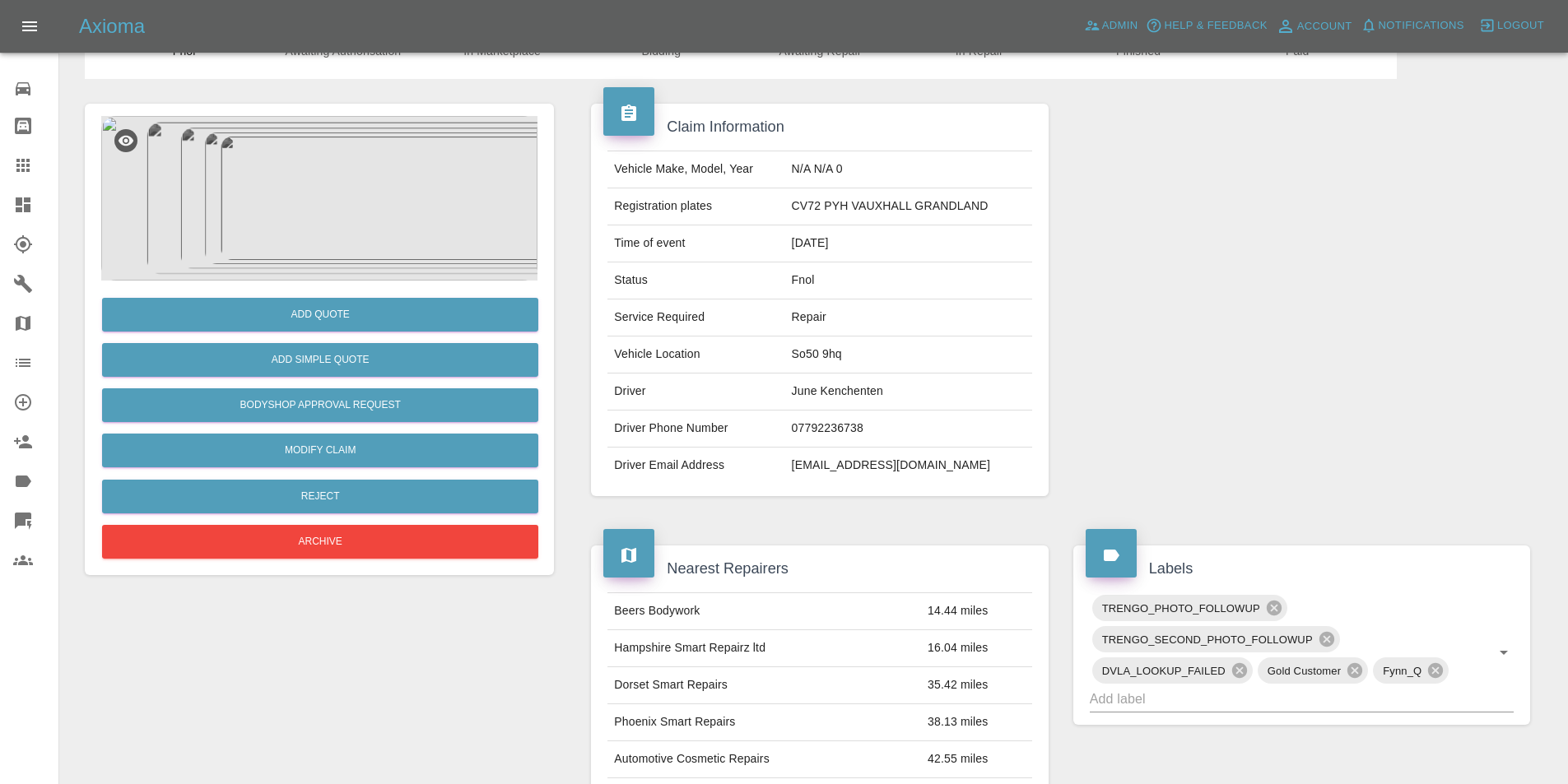
click at [358, 174] on img at bounding box center [319, 198] width 436 height 165
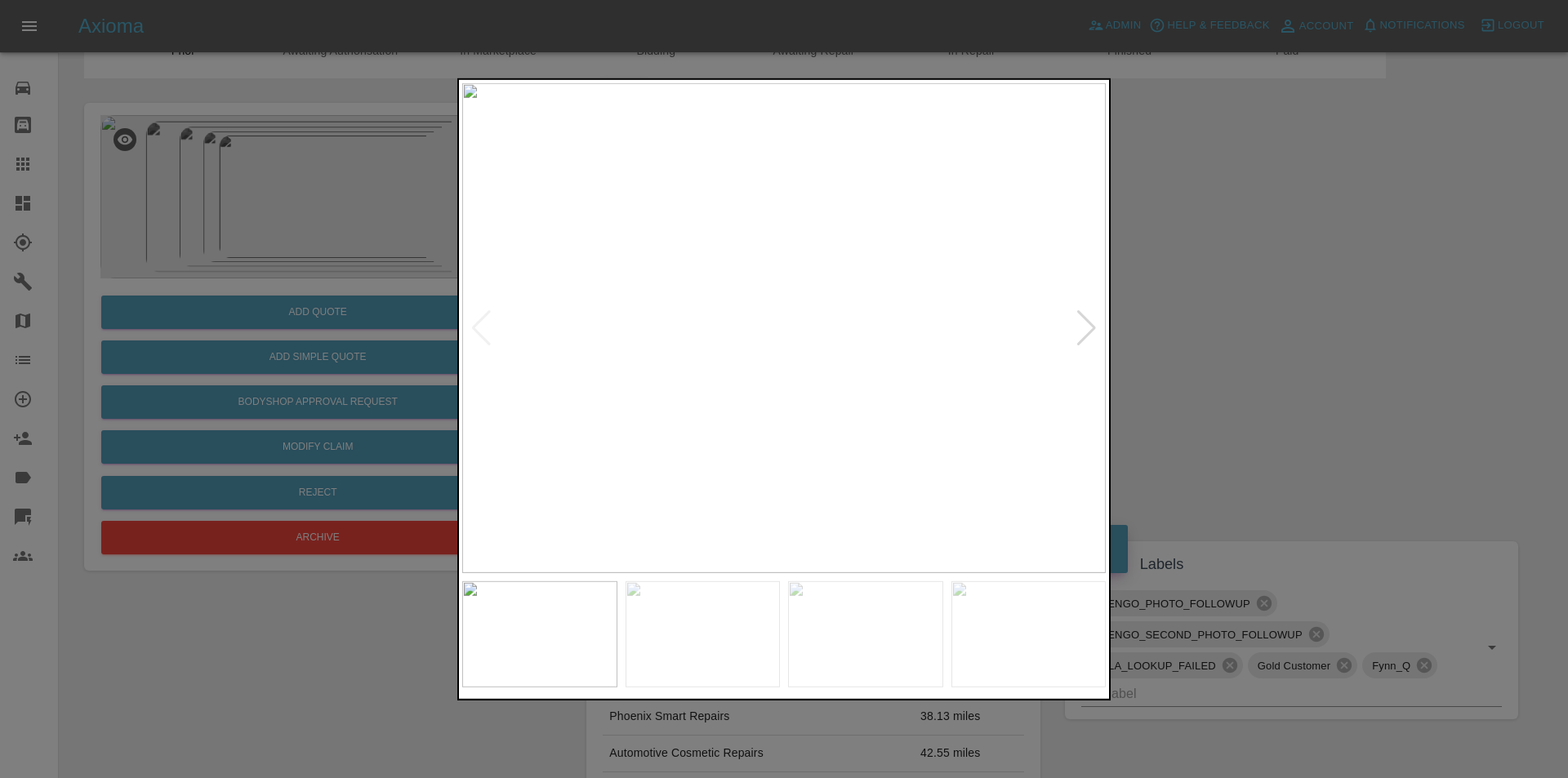
click at [1088, 326] on div at bounding box center [1086, 328] width 22 height 36
click at [1096, 323] on div at bounding box center [1086, 328] width 22 height 36
click at [1088, 330] on div at bounding box center [1086, 328] width 22 height 36
click at [1087, 328] on div at bounding box center [1086, 328] width 22 height 36
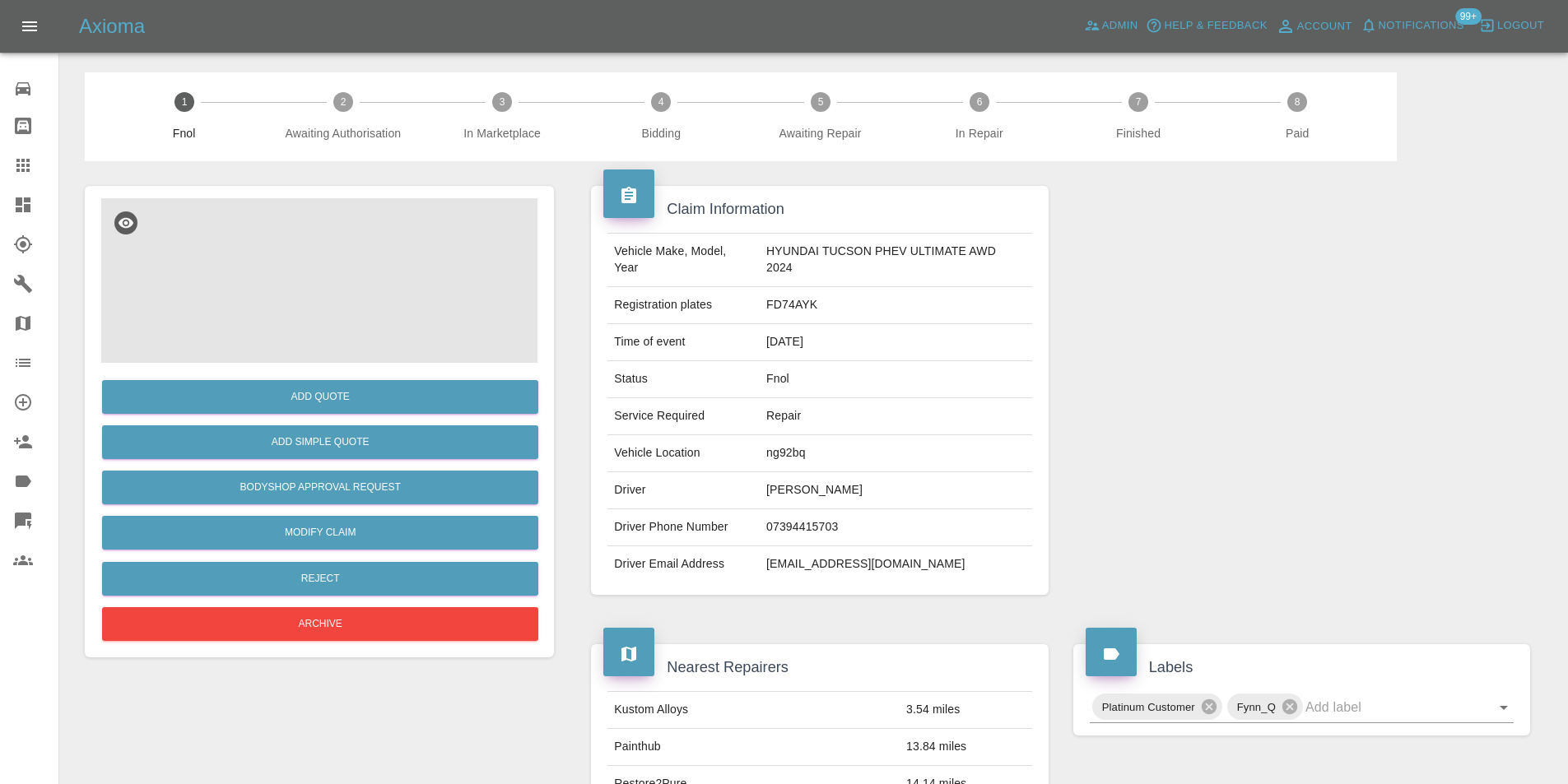
click at [350, 277] on img at bounding box center [319, 280] width 436 height 165
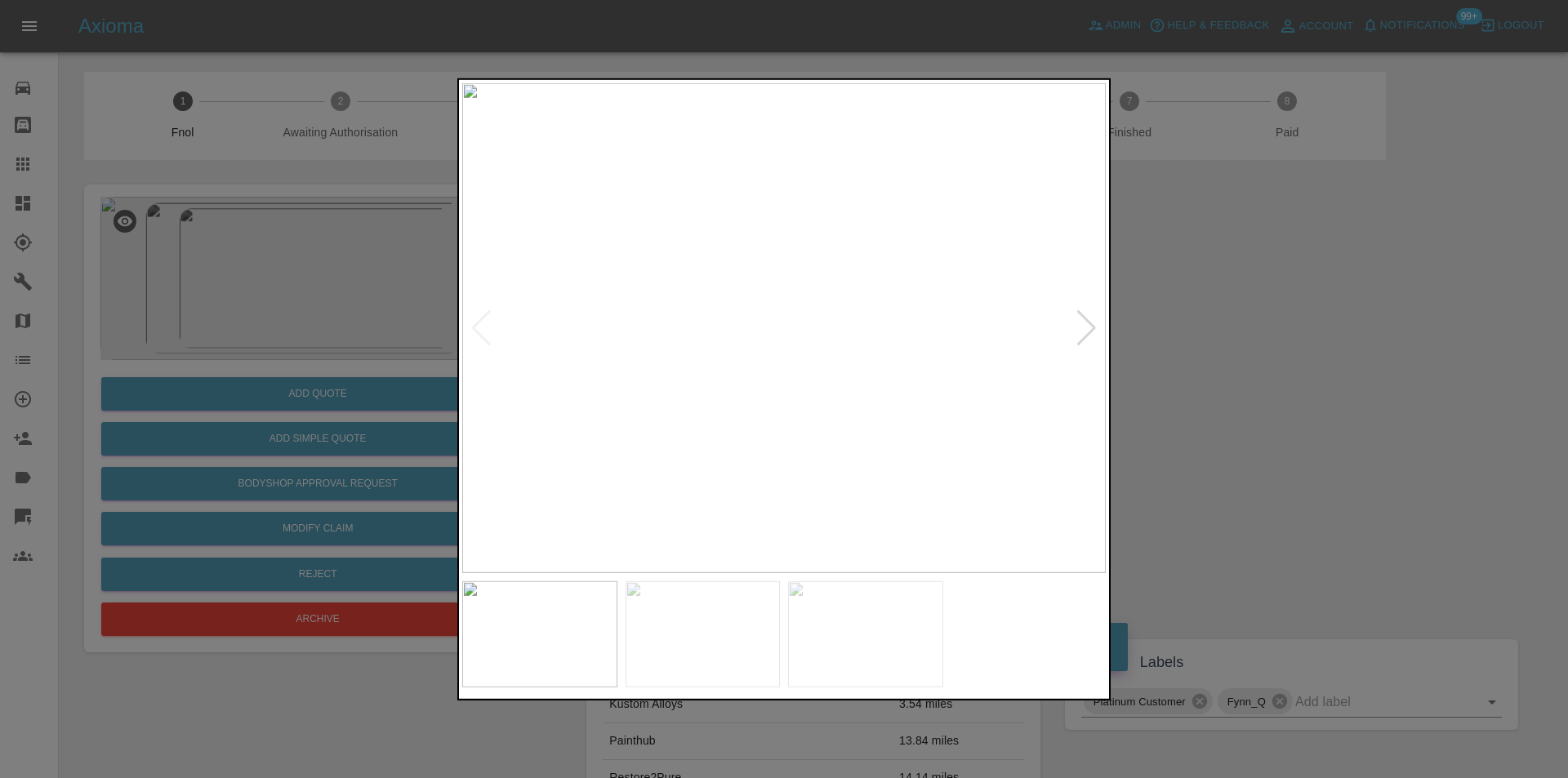
click at [1085, 323] on div at bounding box center [1086, 328] width 22 height 36
click at [1085, 323] on img at bounding box center [784, 327] width 643 height 490
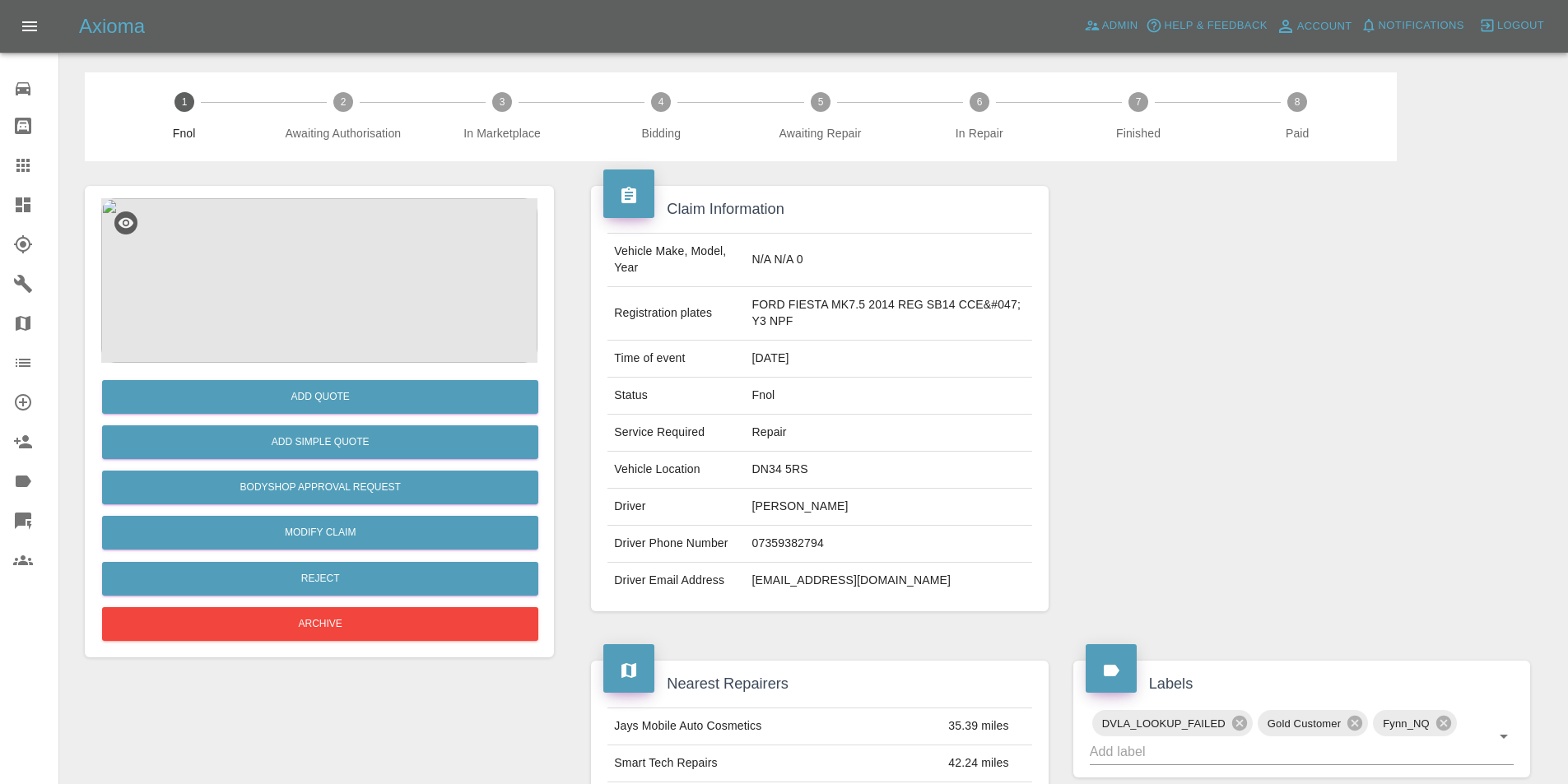
click at [326, 265] on img at bounding box center [319, 280] width 436 height 165
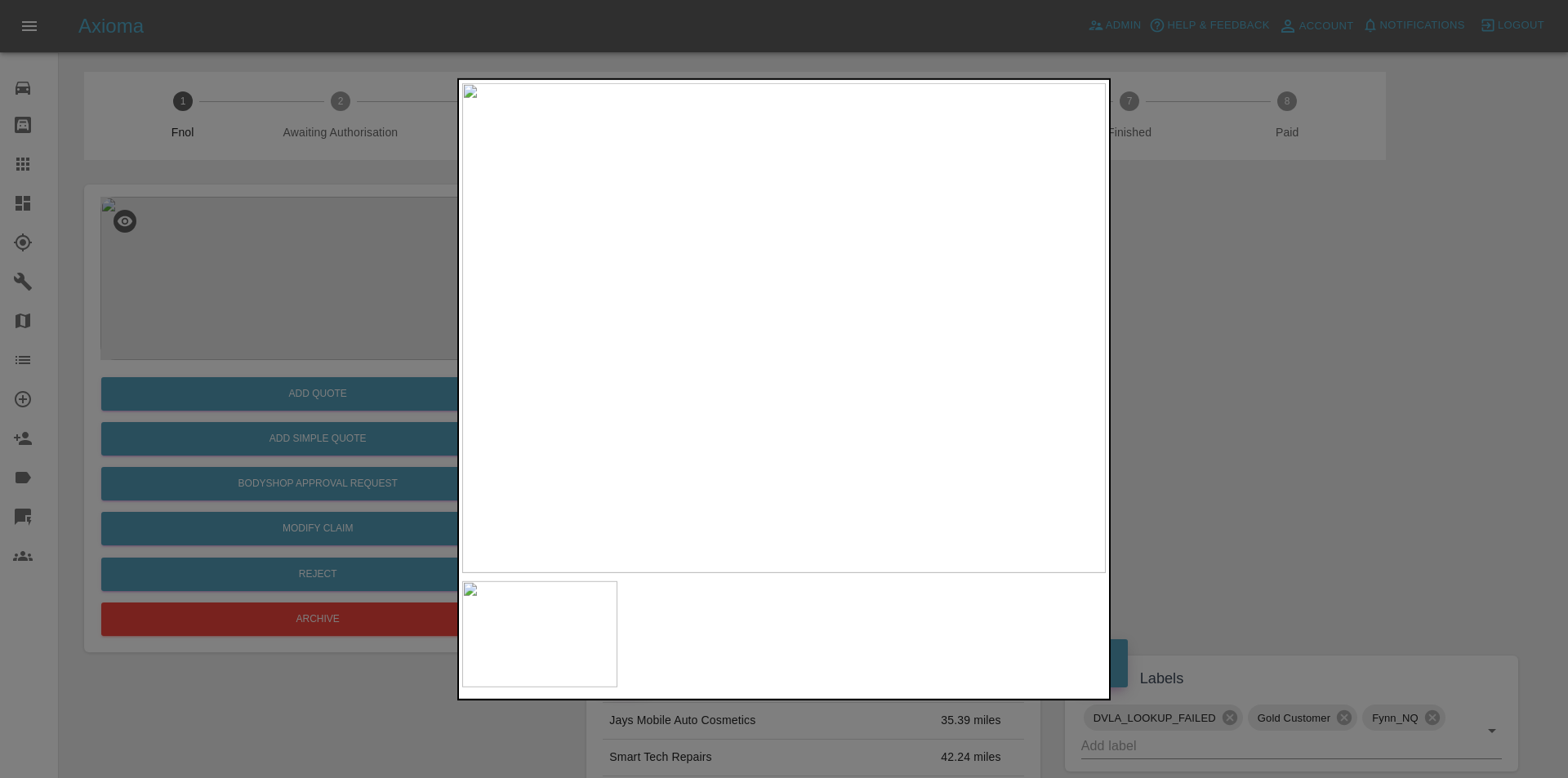
drag, startPoint x: 1144, startPoint y: 384, endPoint x: 1118, endPoint y: 390, distance: 26.7
click at [1145, 385] on div at bounding box center [784, 389] width 1568 height 778
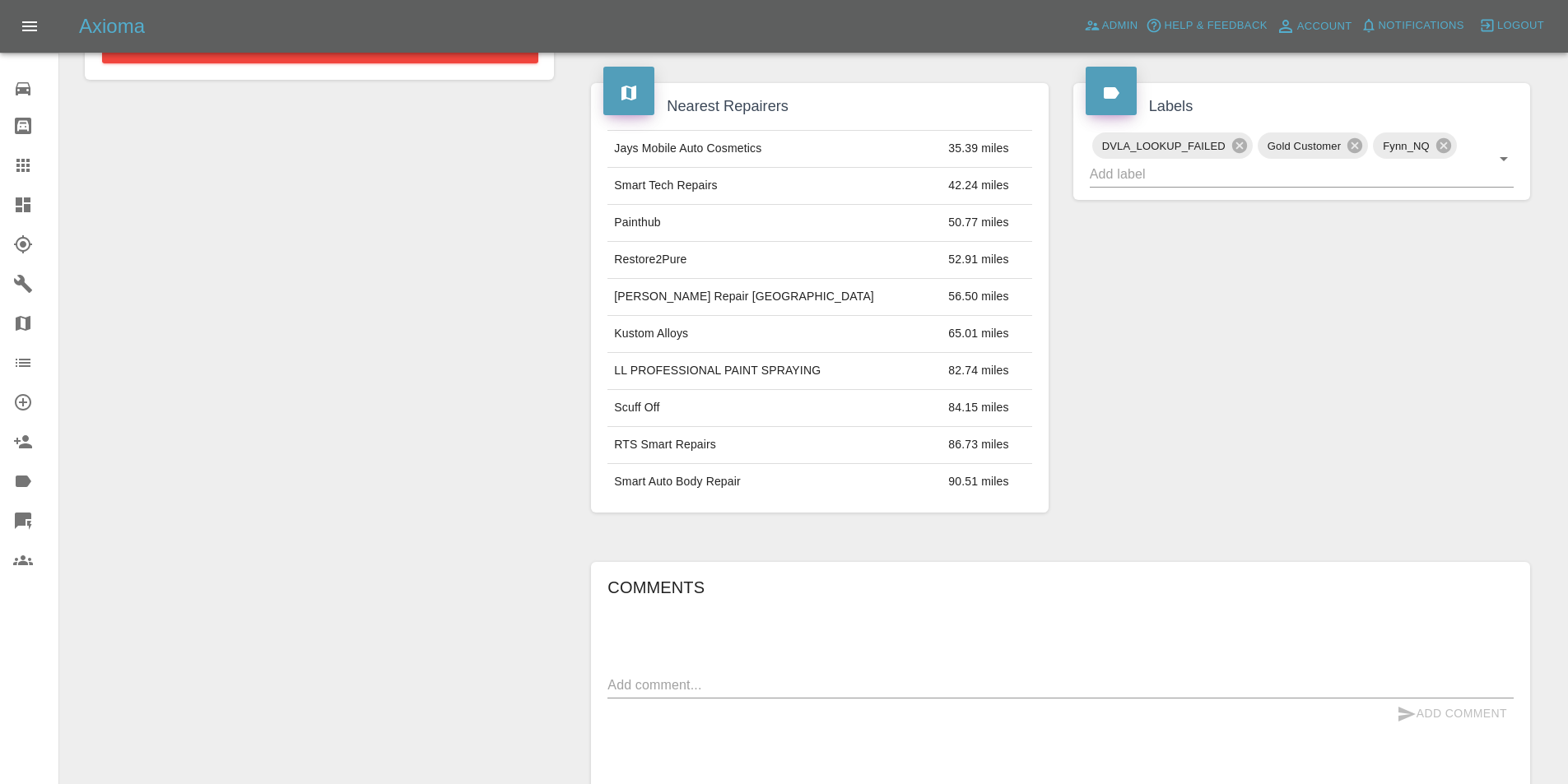
scroll to position [534, 0]
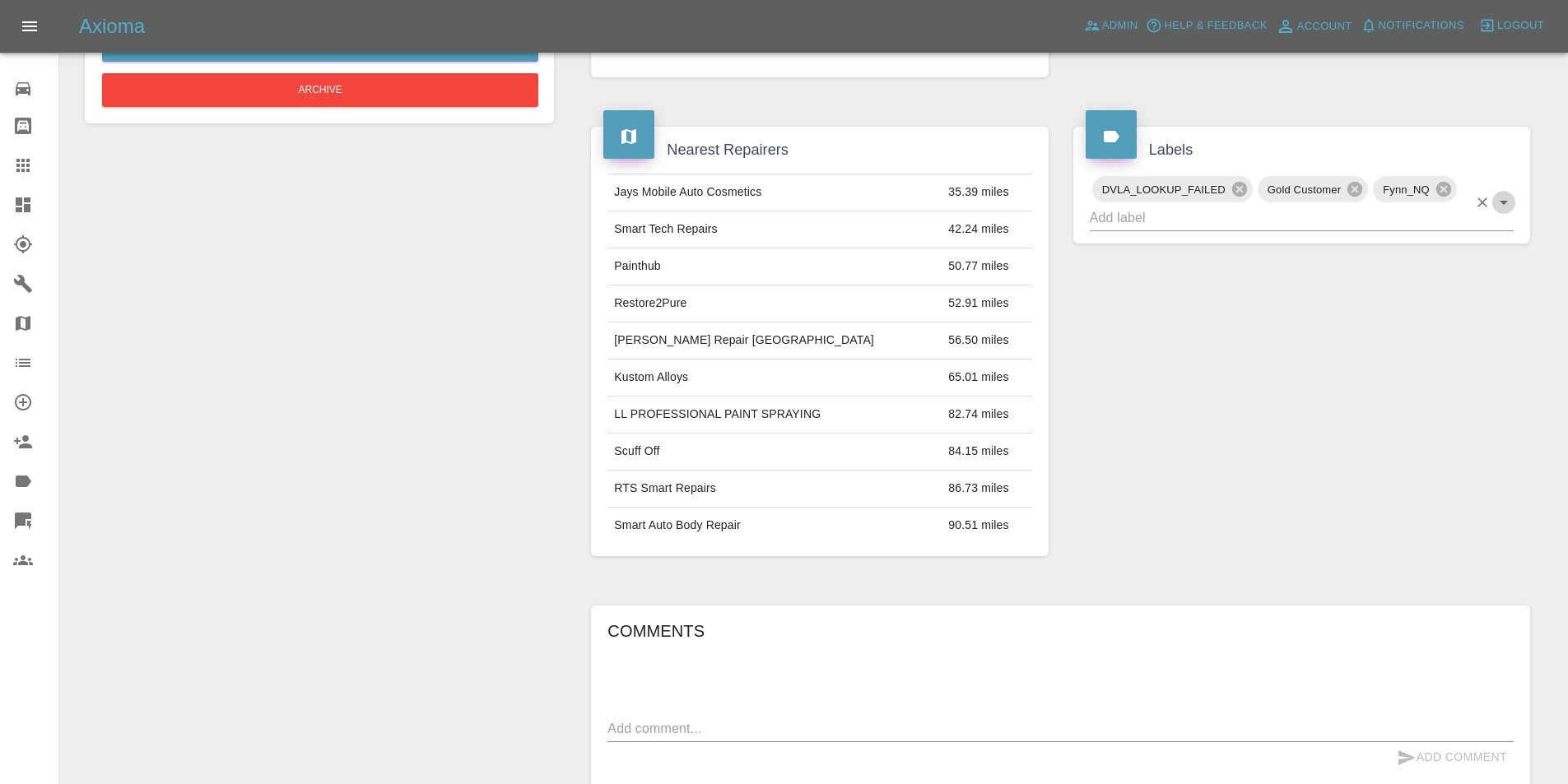
click at [1508, 206] on icon "Open" at bounding box center [1503, 202] width 20 height 20
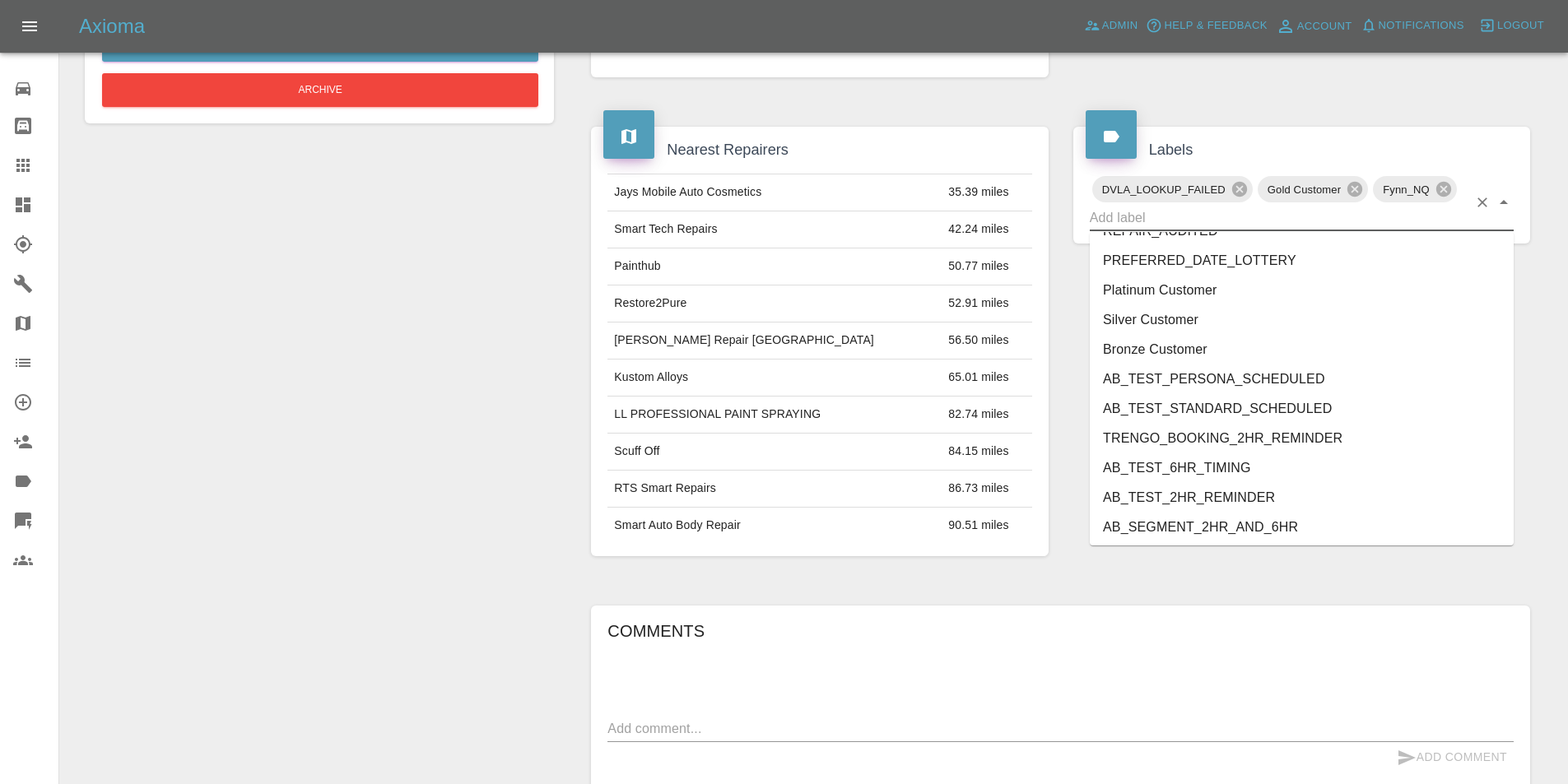
scroll to position [3342, 0]
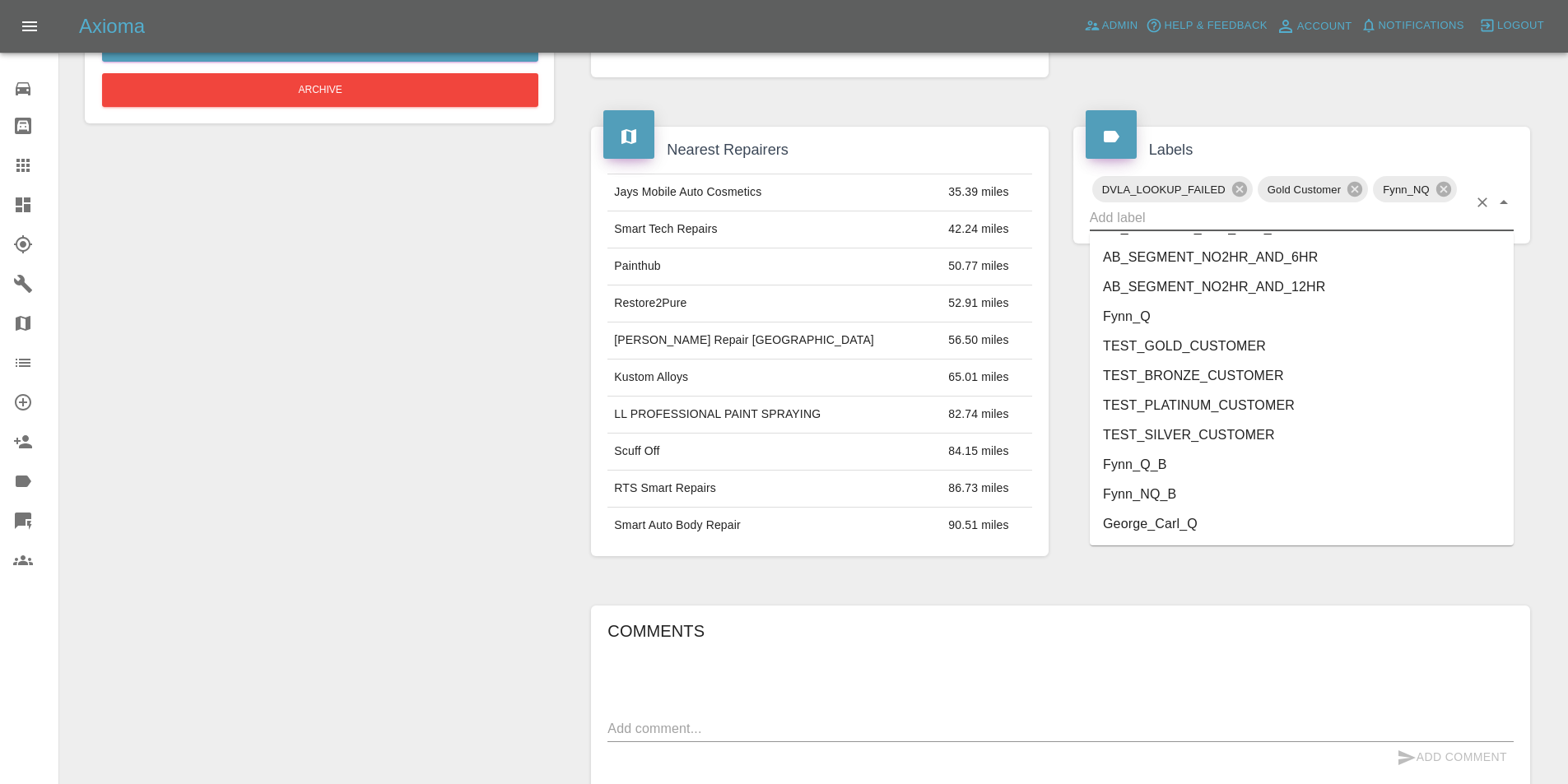
click at [1157, 530] on li "George_Carl_Q" at bounding box center [1302, 524] width 424 height 30
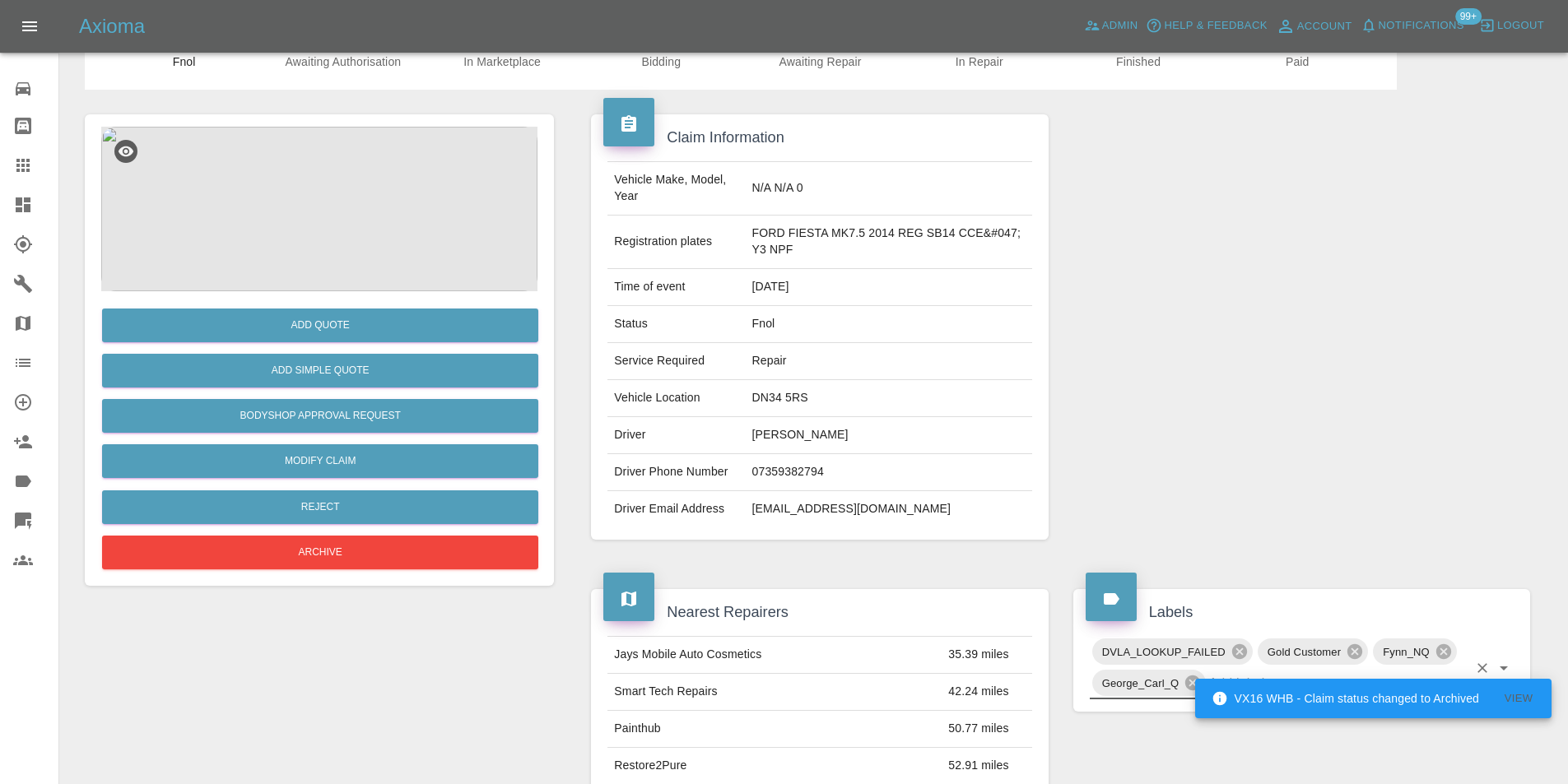
scroll to position [165, 0]
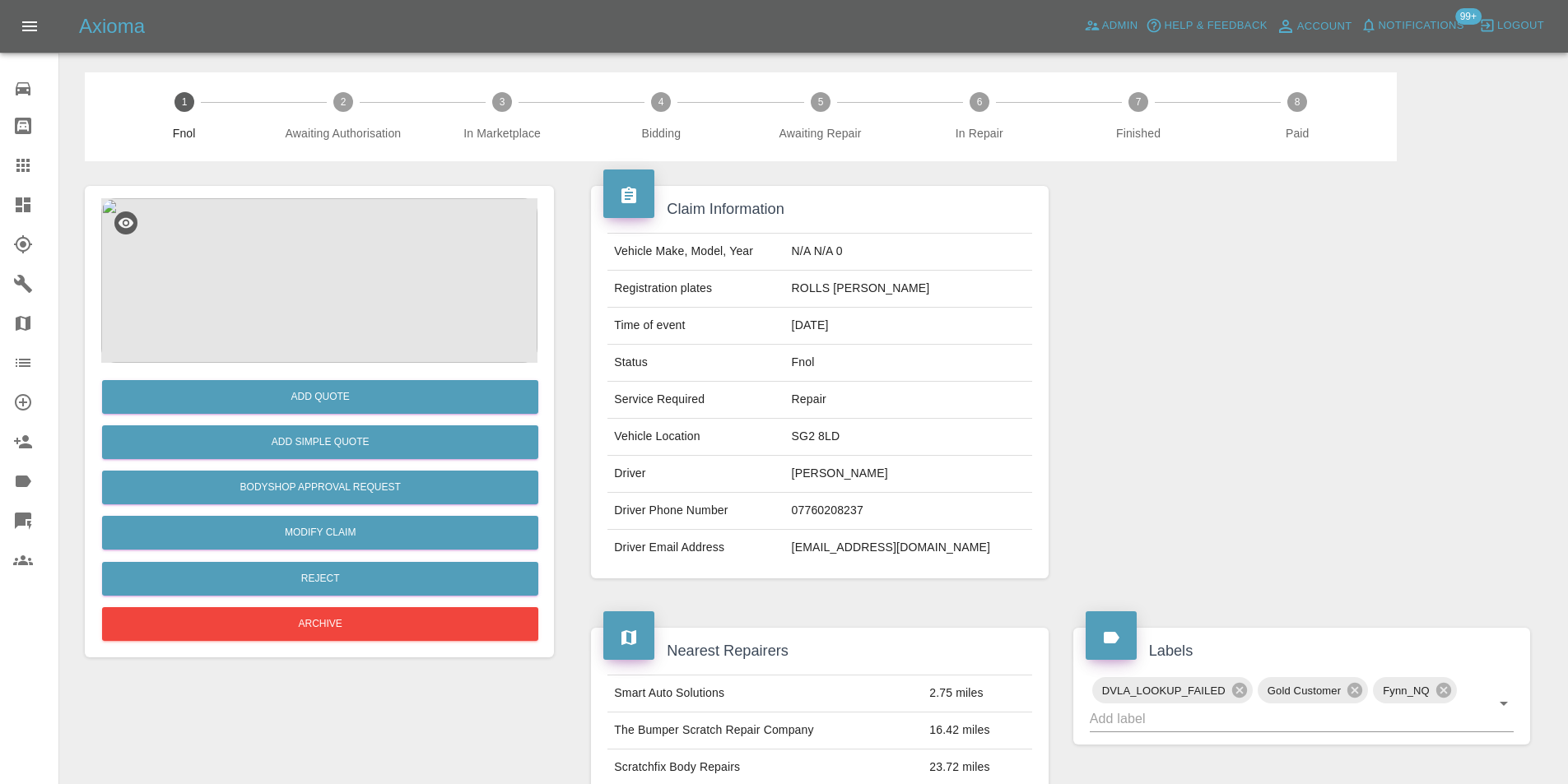
click at [358, 267] on img at bounding box center [319, 280] width 436 height 165
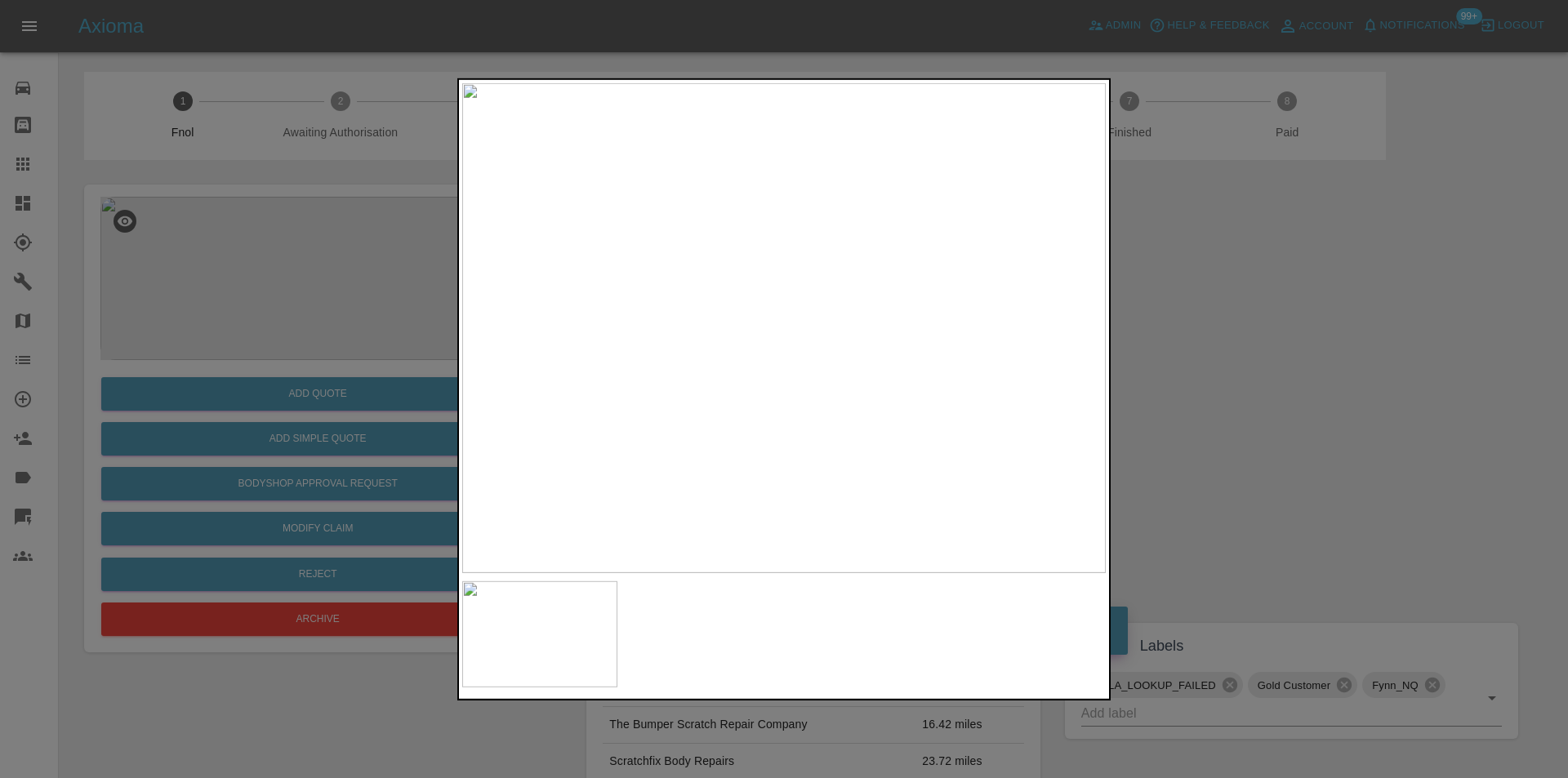
drag, startPoint x: 1328, startPoint y: 389, endPoint x: 1068, endPoint y: 432, distance: 263.5
click at [1314, 389] on div at bounding box center [784, 389] width 1568 height 778
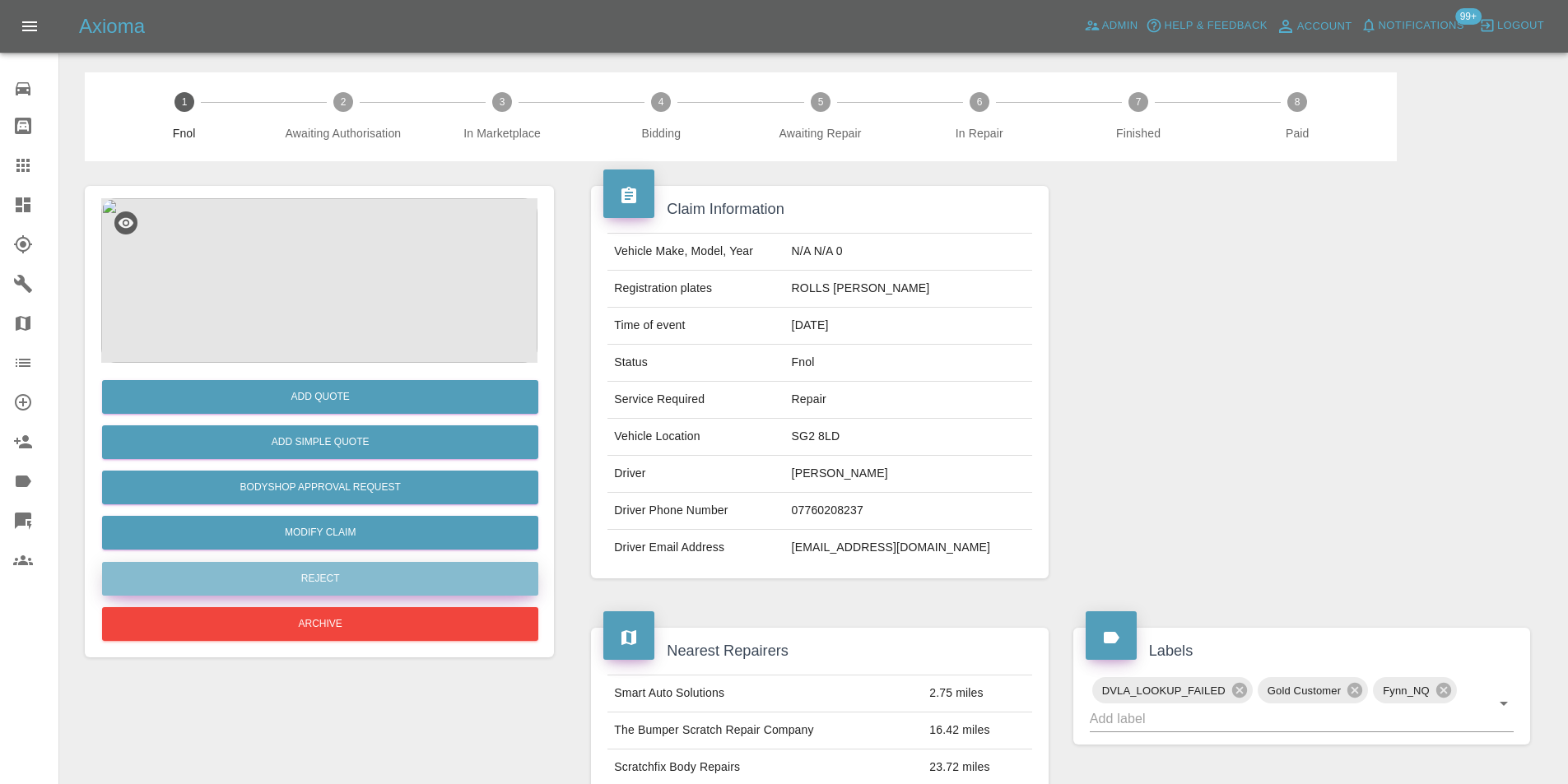
click at [343, 576] on button "Reject" at bounding box center [320, 579] width 436 height 34
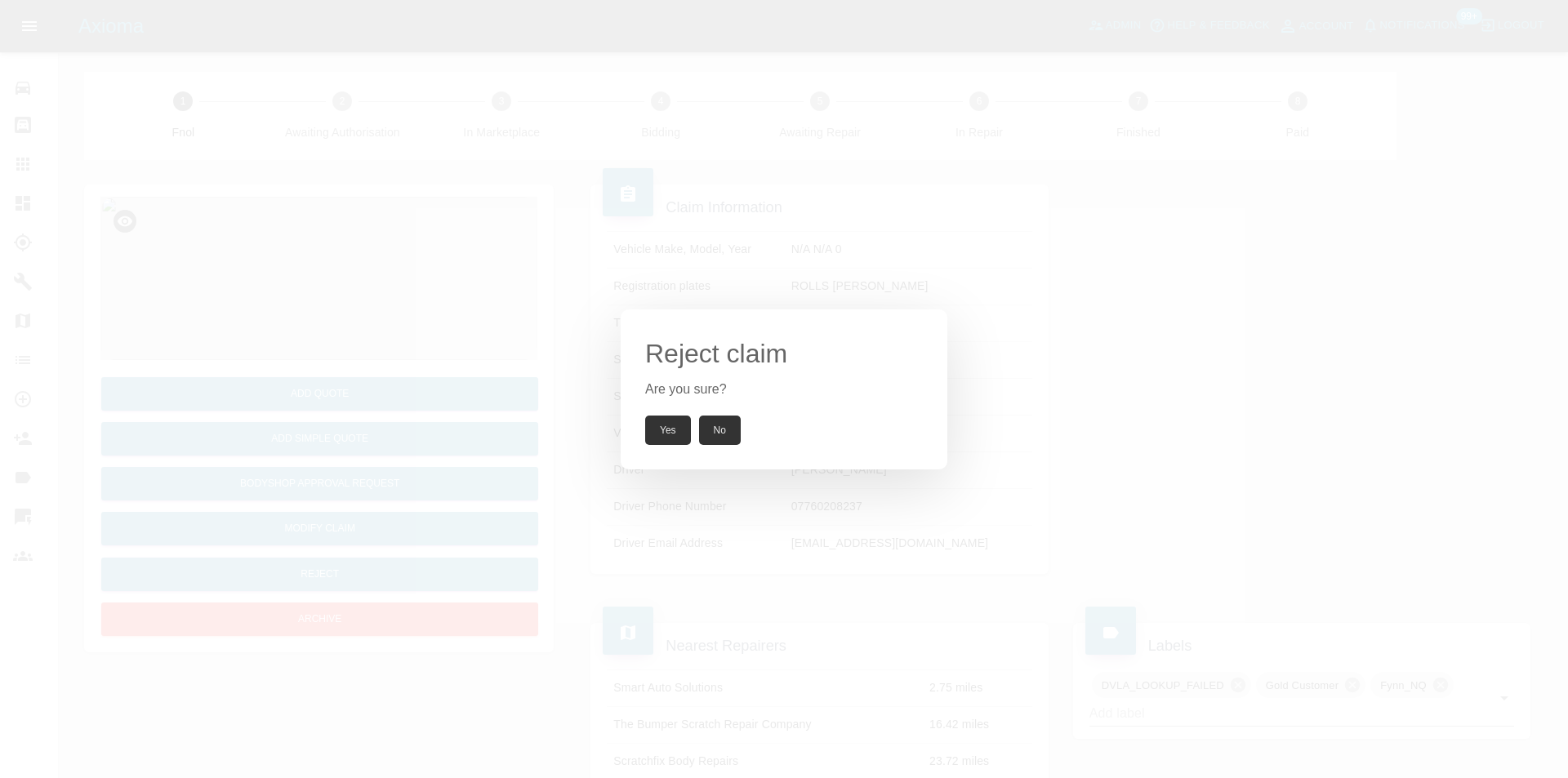
click at [669, 434] on button "Yes" at bounding box center [668, 430] width 46 height 30
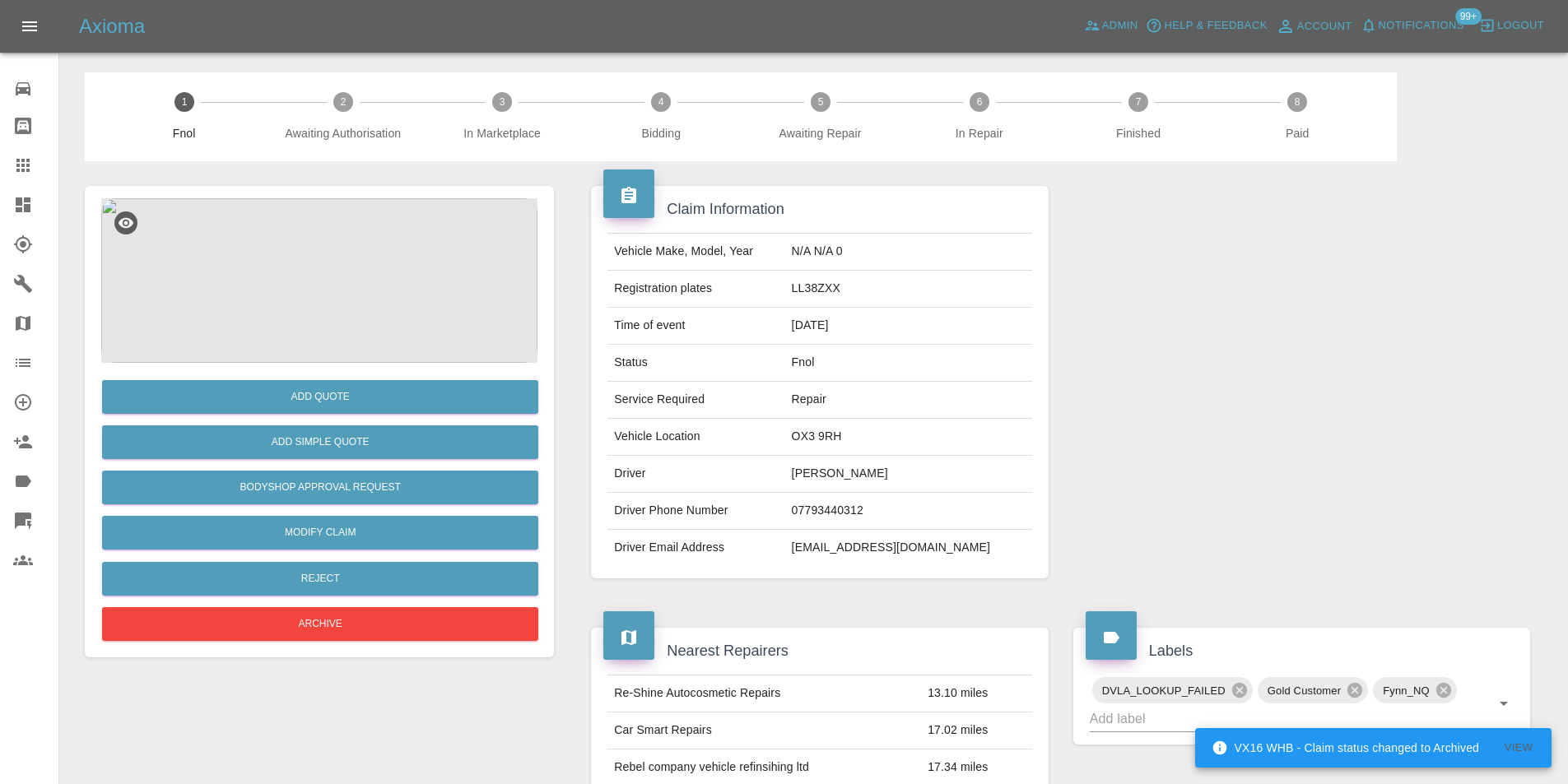
click at [334, 266] on img at bounding box center [319, 280] width 436 height 165
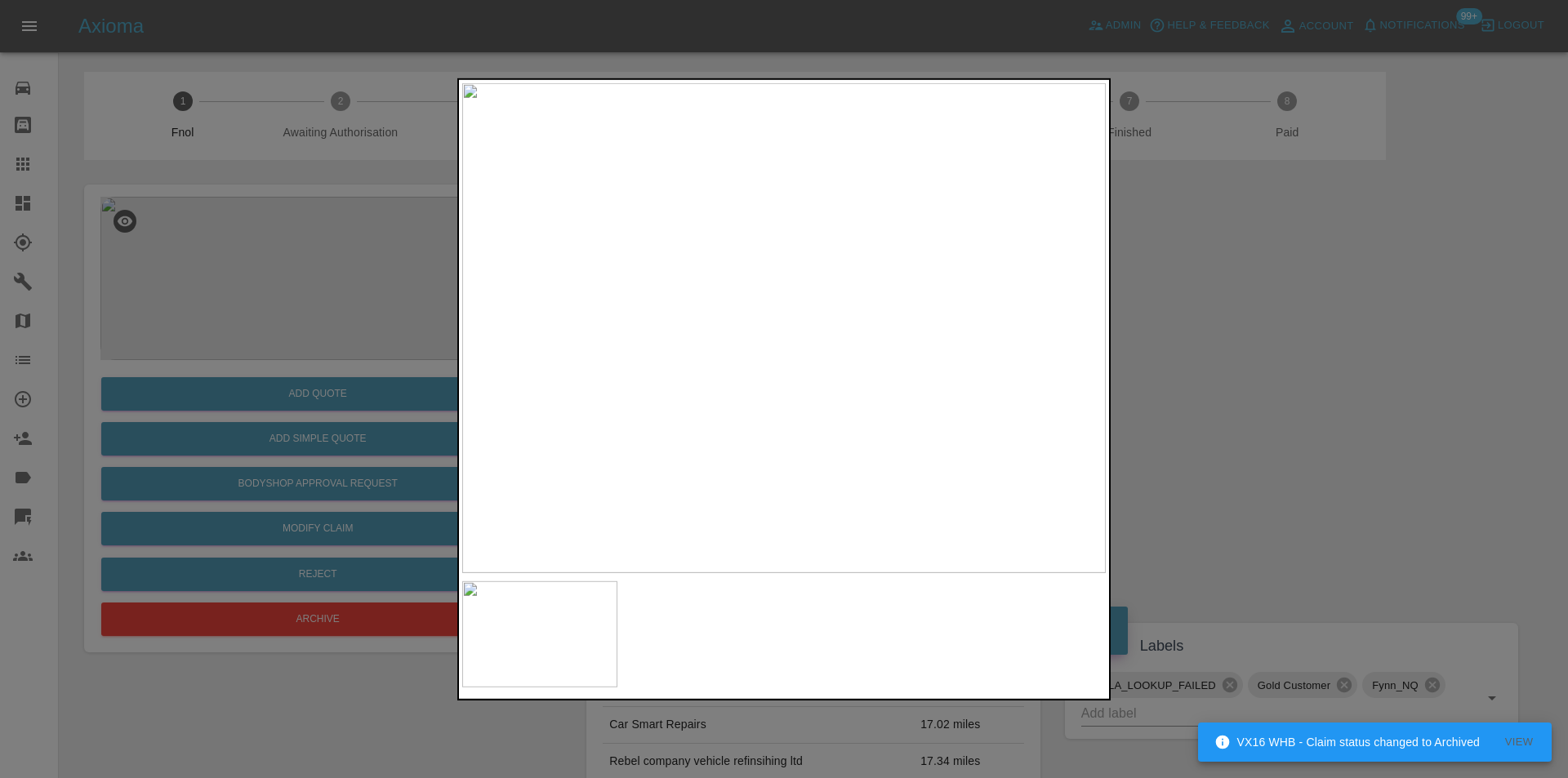
click at [1303, 419] on div at bounding box center [784, 389] width 1568 height 778
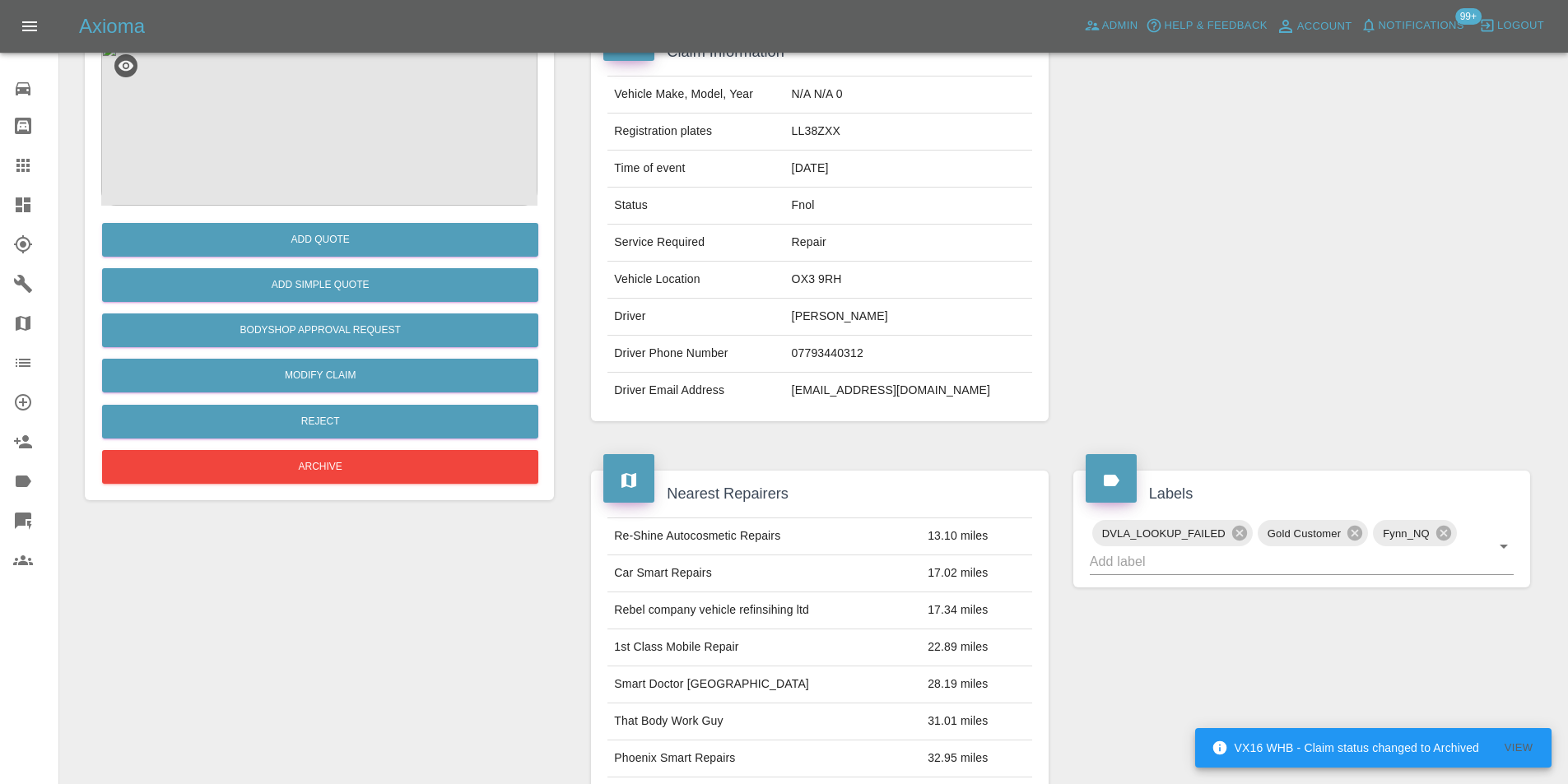
scroll to position [329, 0]
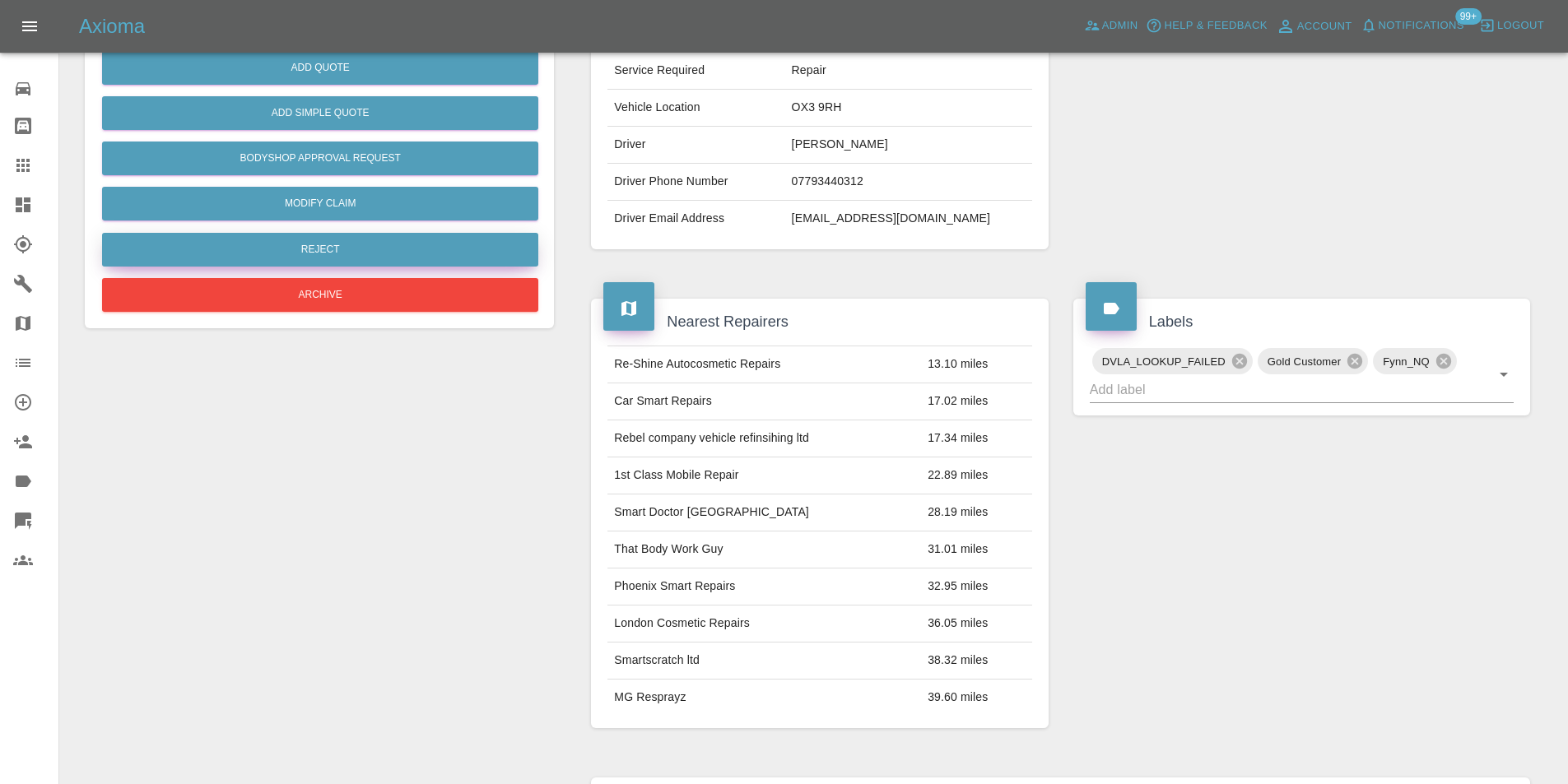
click at [358, 260] on button "Reject" at bounding box center [320, 250] width 436 height 34
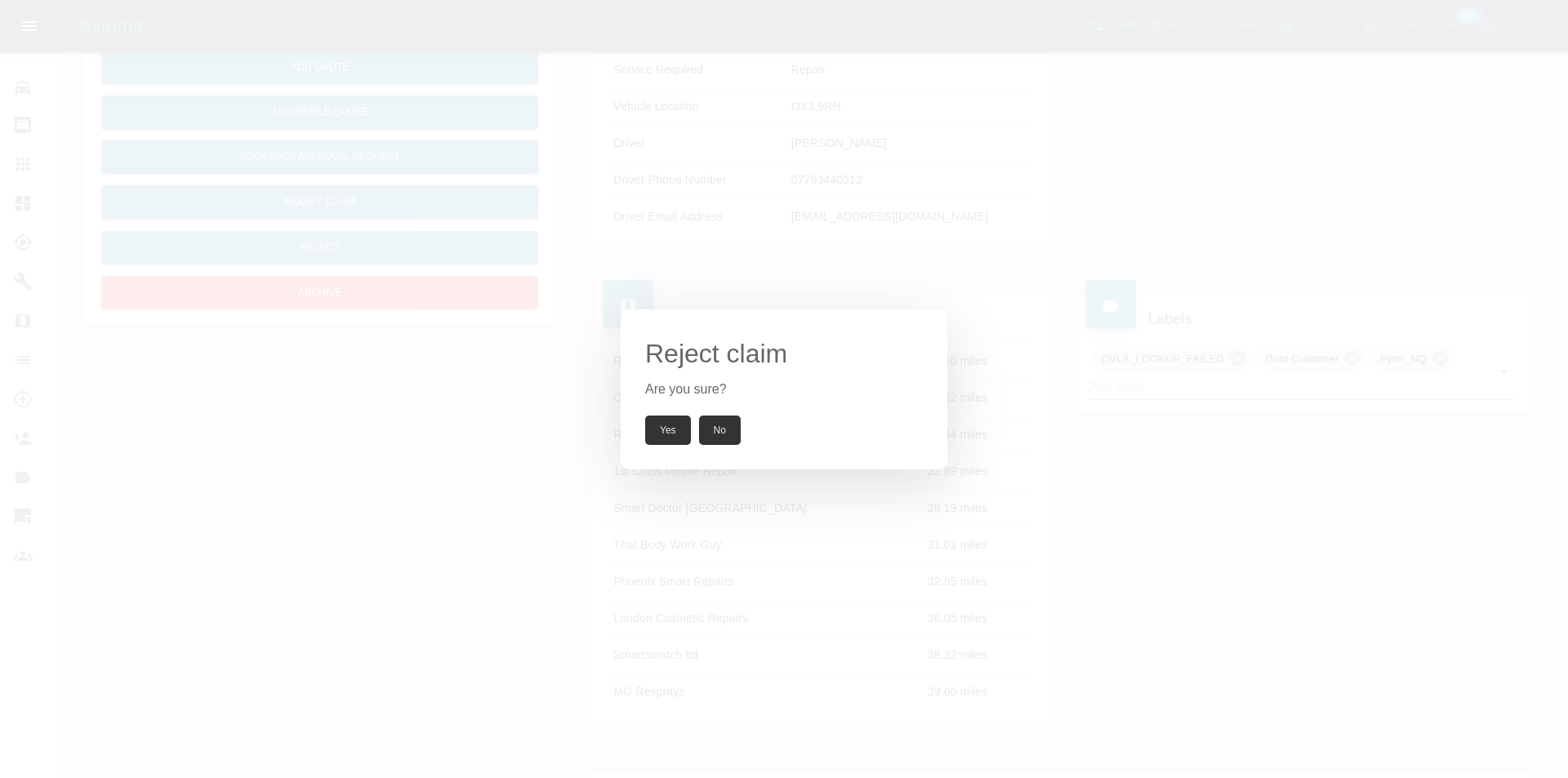
click at [658, 420] on button "Yes" at bounding box center [668, 430] width 46 height 30
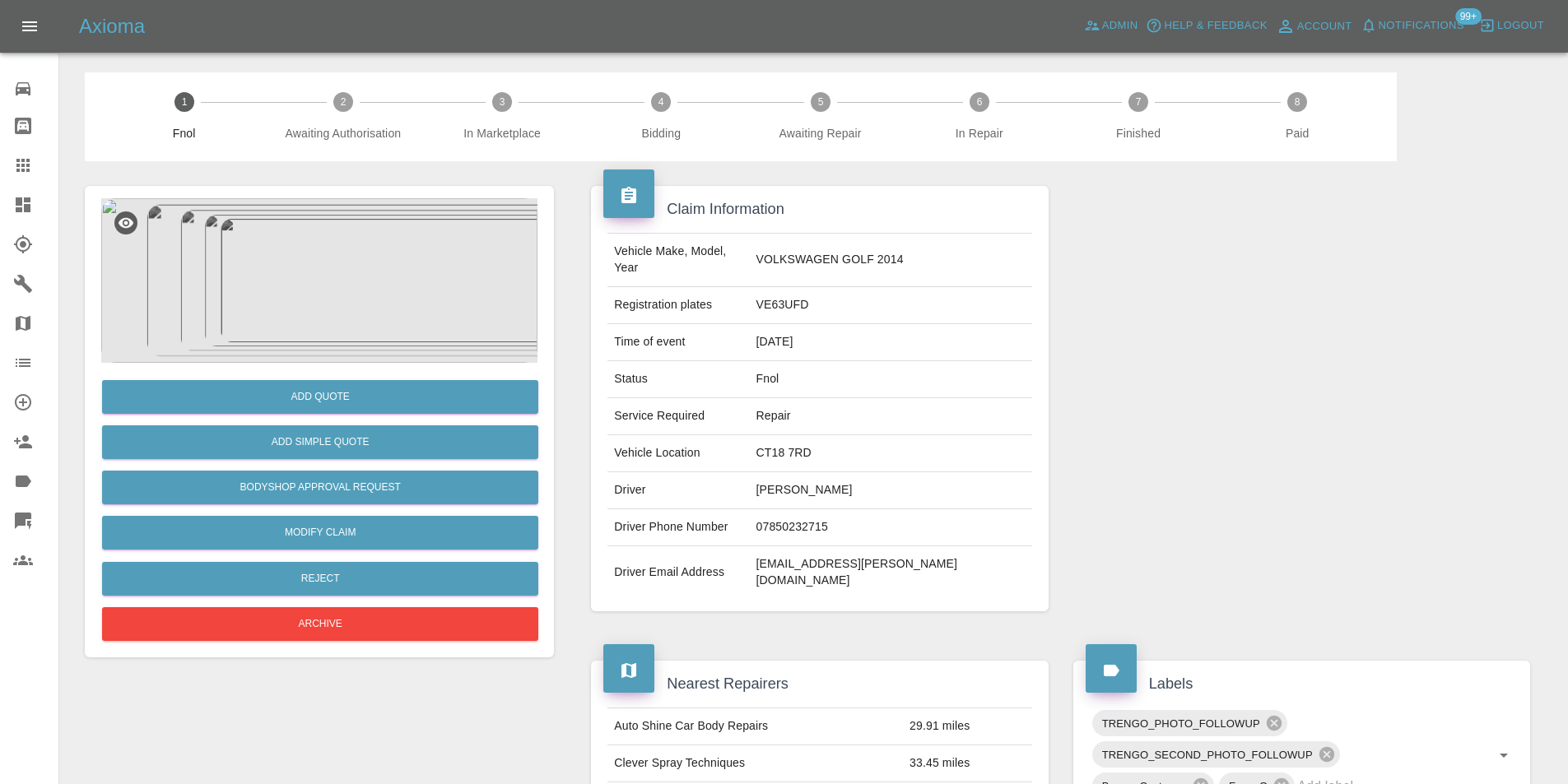
click at [318, 267] on img at bounding box center [319, 280] width 436 height 165
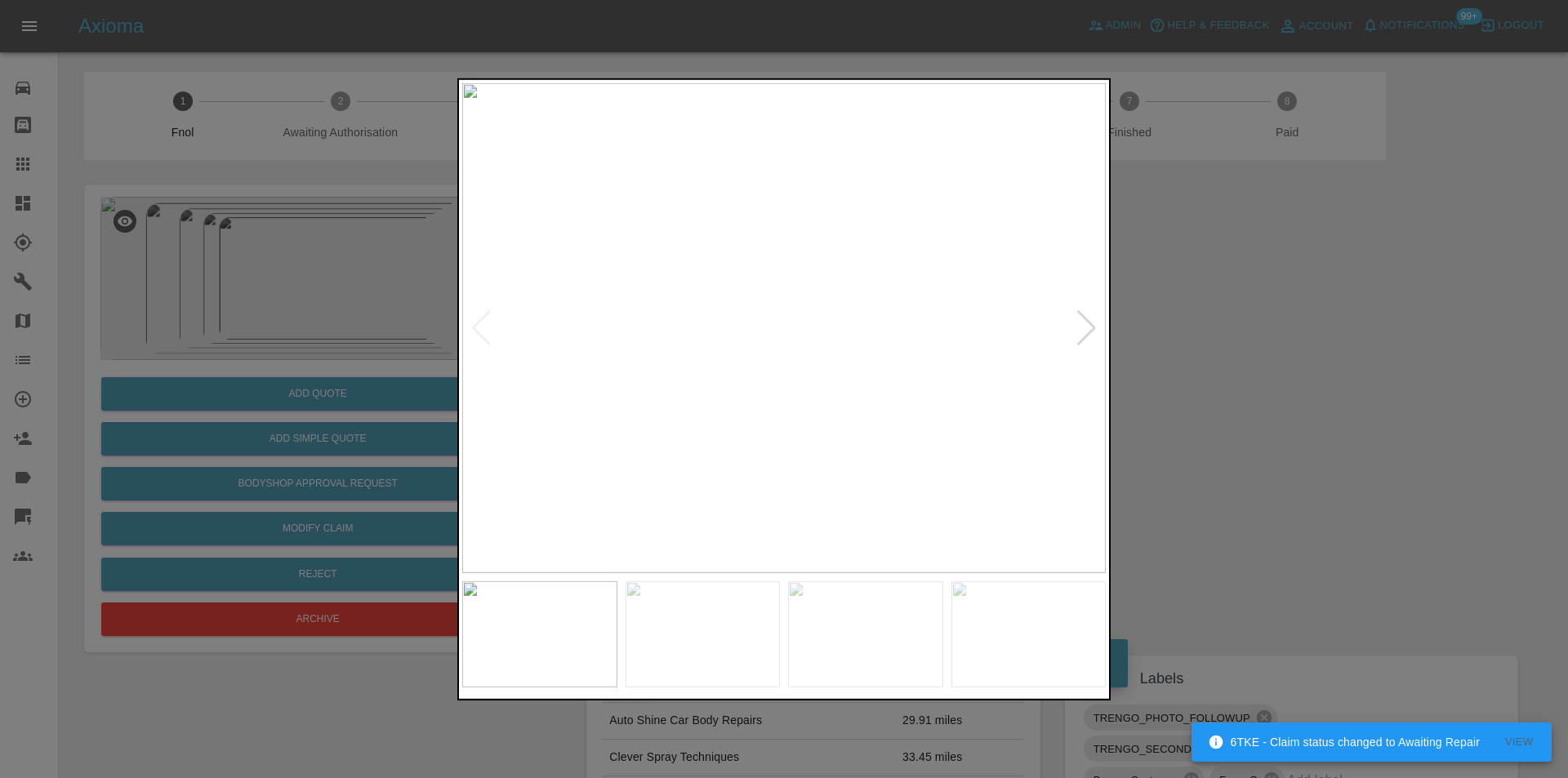
click at [1096, 334] on div at bounding box center [1086, 328] width 22 height 36
click at [1082, 328] on div at bounding box center [1086, 328] width 22 height 36
click at [1074, 324] on img at bounding box center [784, 327] width 643 height 490
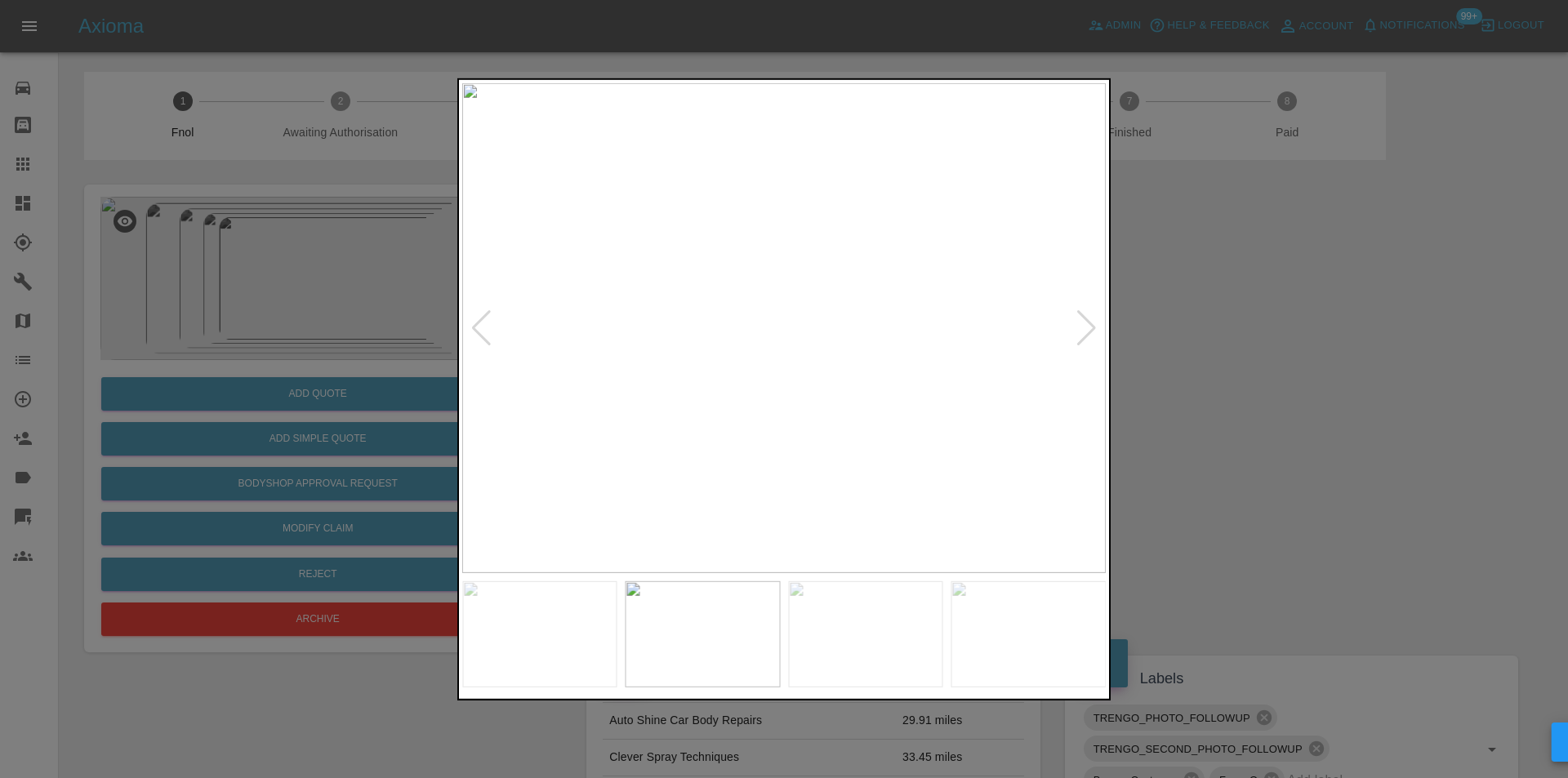
click at [1079, 324] on div at bounding box center [1086, 328] width 22 height 36
click at [1085, 326] on div at bounding box center [1086, 328] width 22 height 36
click at [1085, 326] on img at bounding box center [784, 327] width 643 height 490
click at [1217, 346] on div at bounding box center [784, 389] width 1568 height 778
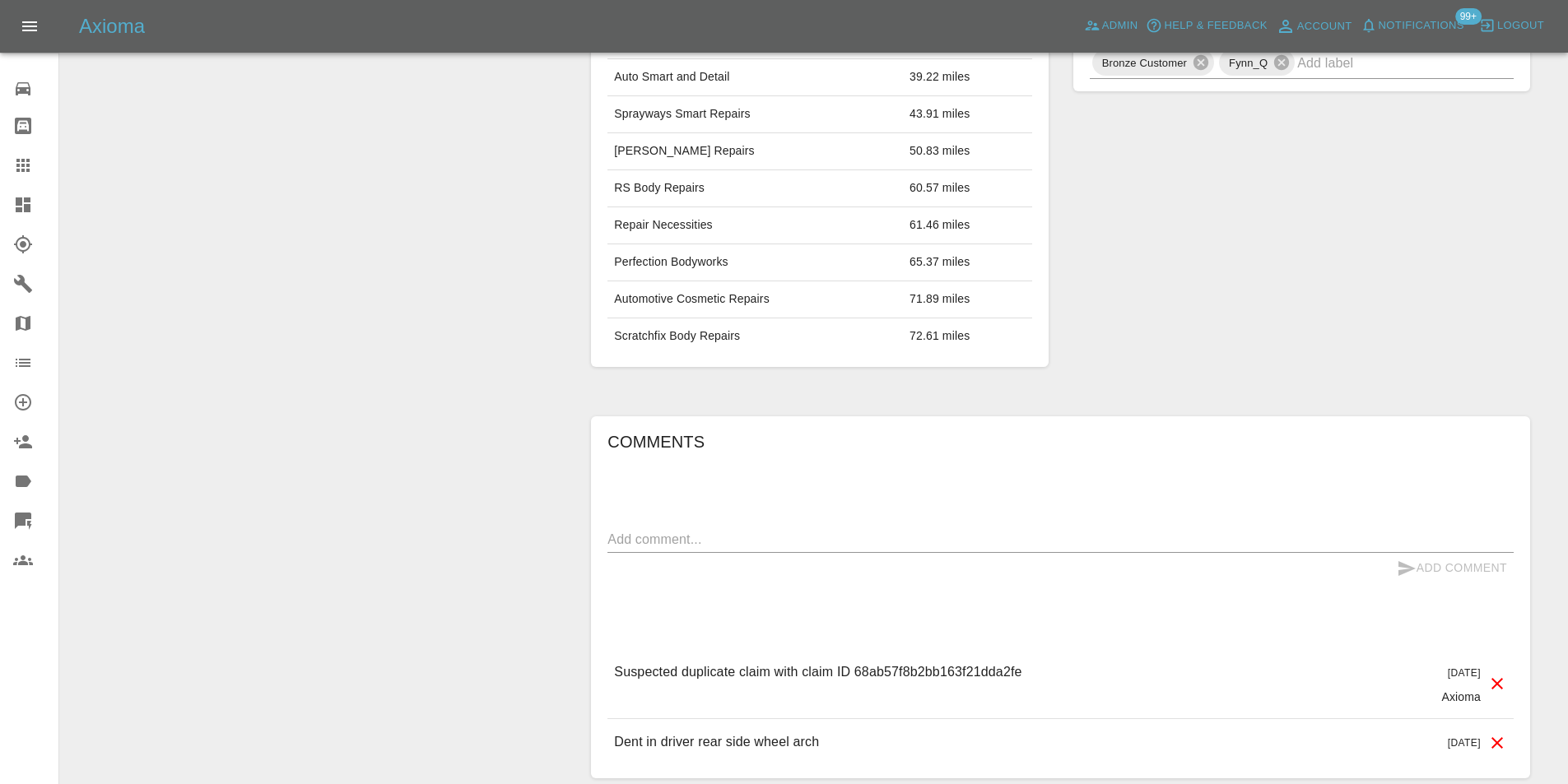
scroll to position [818, 0]
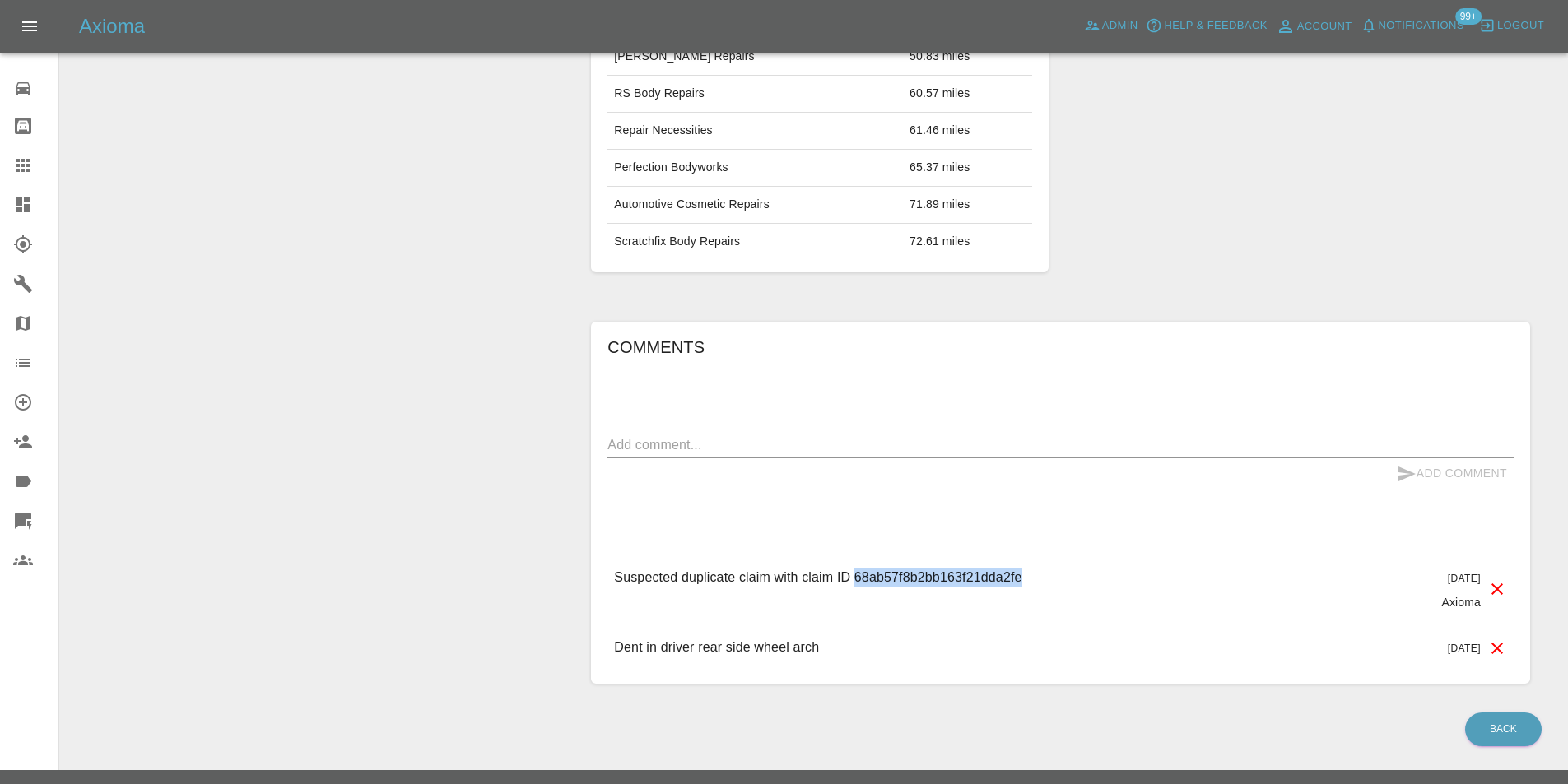
drag, startPoint x: 856, startPoint y: 547, endPoint x: 1054, endPoint y: 548, distance: 198.0
click at [1054, 555] on div "Suspected duplicate claim with claim ID 68ab57f8b2bb163f21dda2fe 2 days ago Axi…" at bounding box center [1061, 589] width 906 height 69
copy p "68ab57f8b2bb163f21dda2fe"
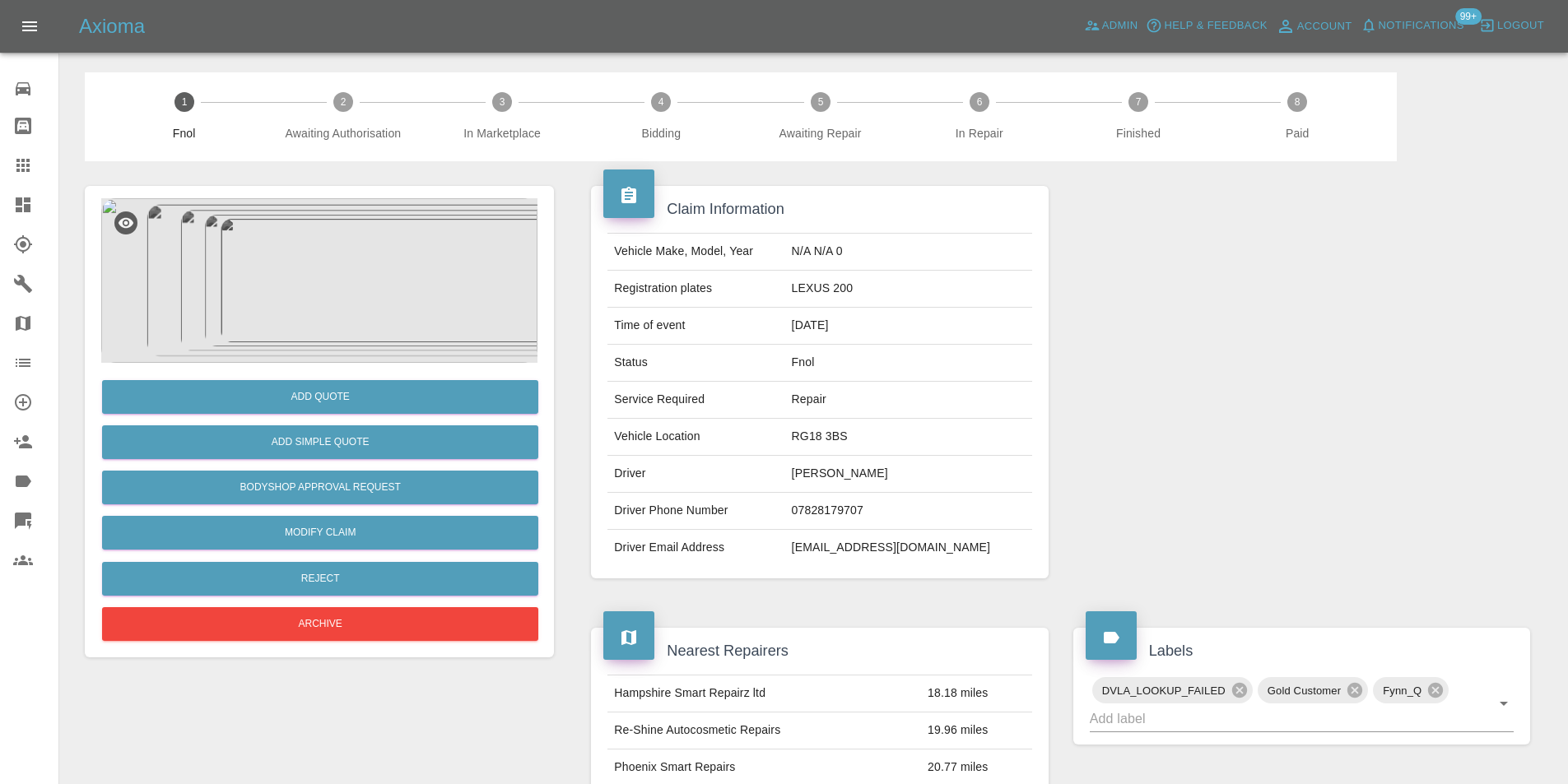
click at [333, 253] on img at bounding box center [319, 280] width 436 height 165
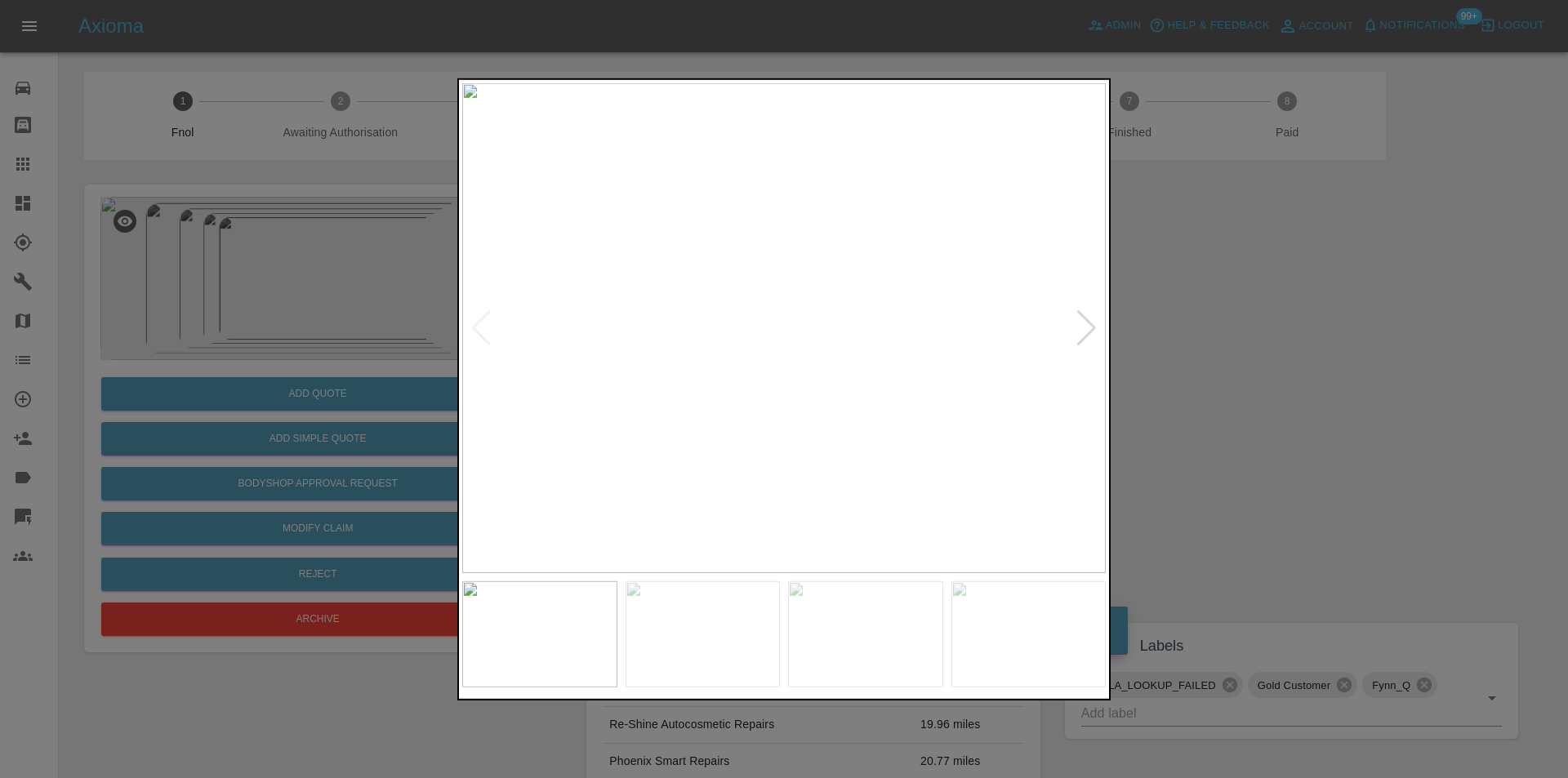
click at [1090, 326] on div at bounding box center [1086, 328] width 22 height 36
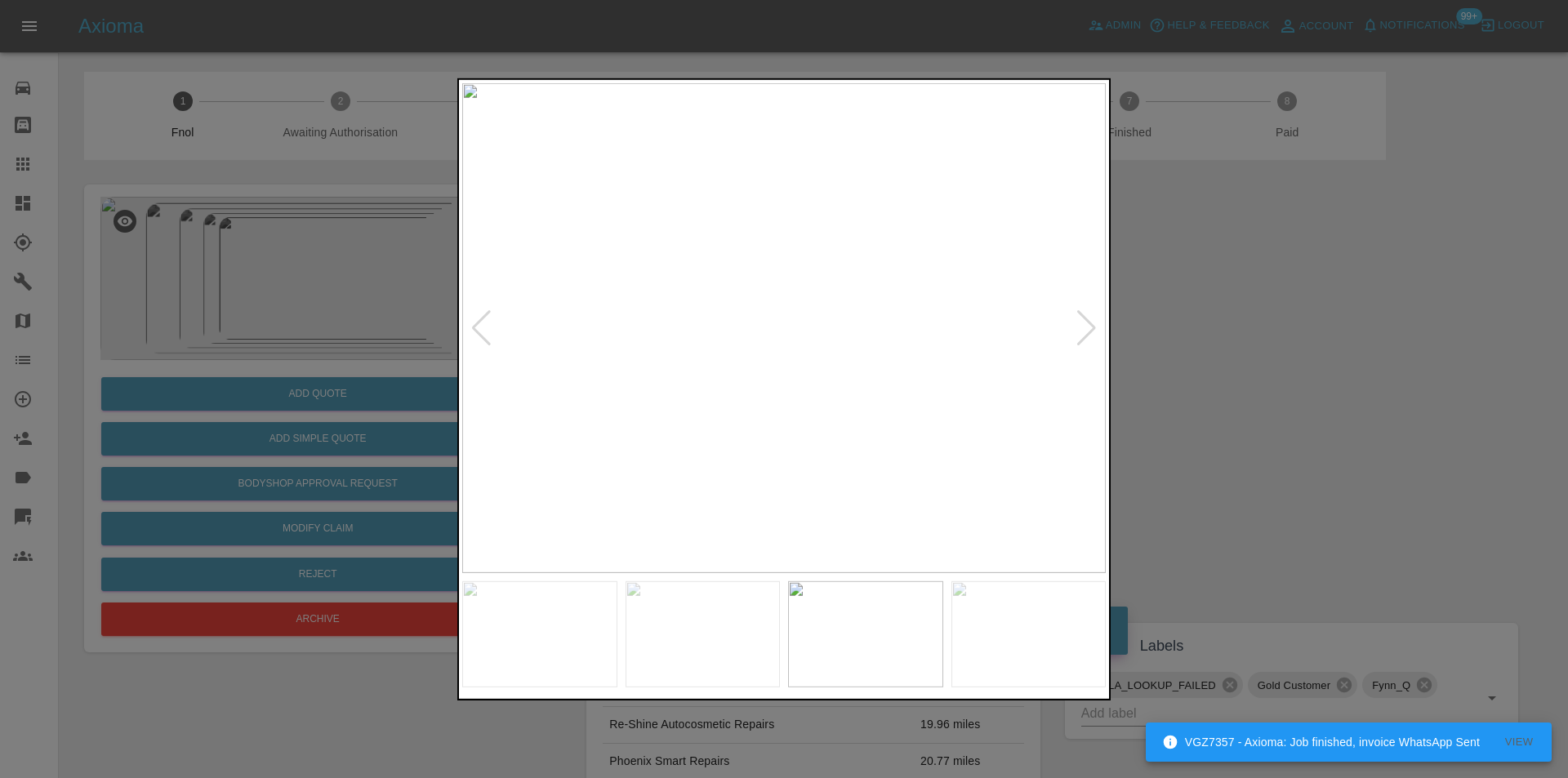
click at [1335, 370] on div at bounding box center [784, 389] width 1568 height 778
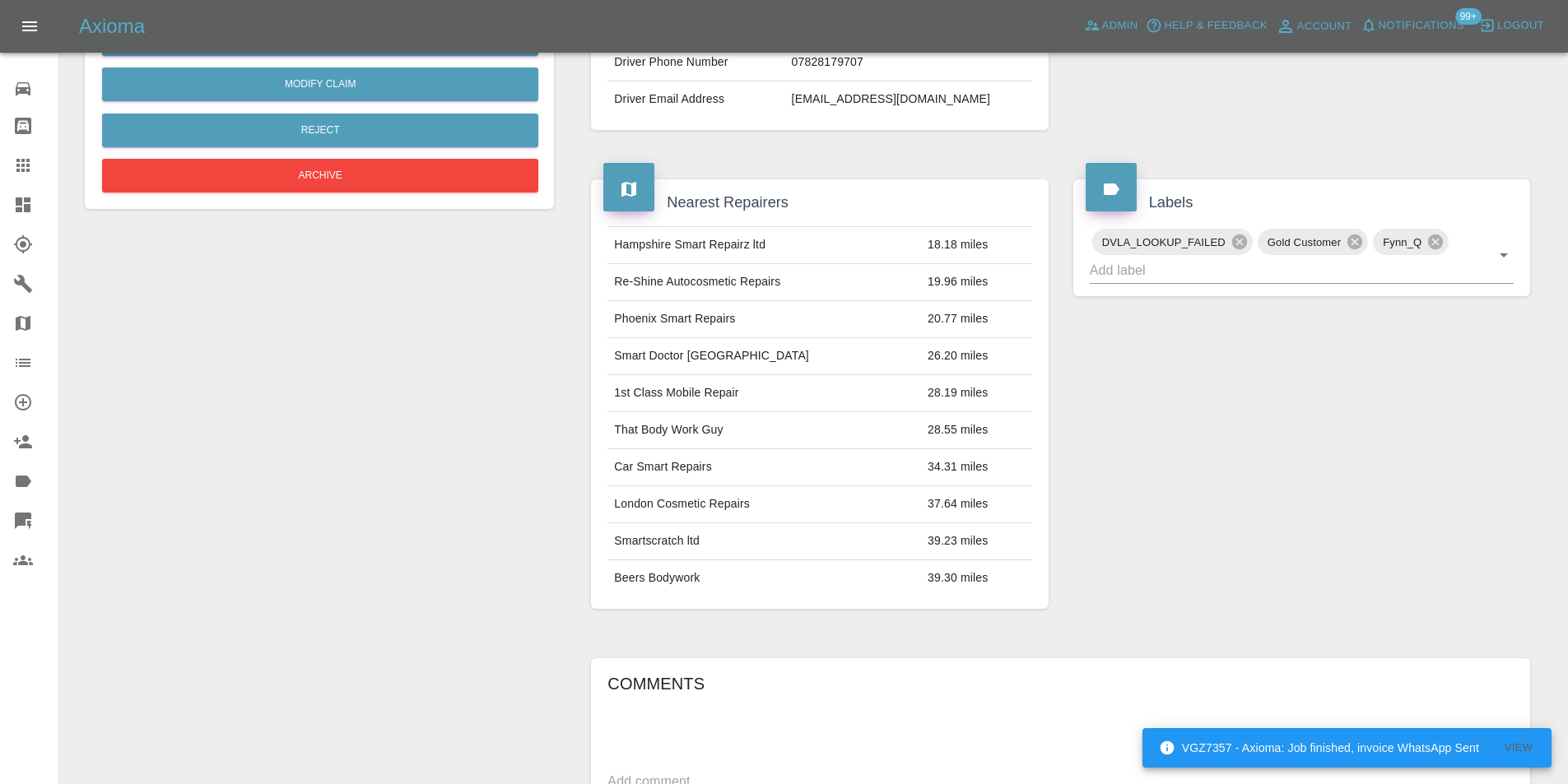
scroll to position [576, 0]
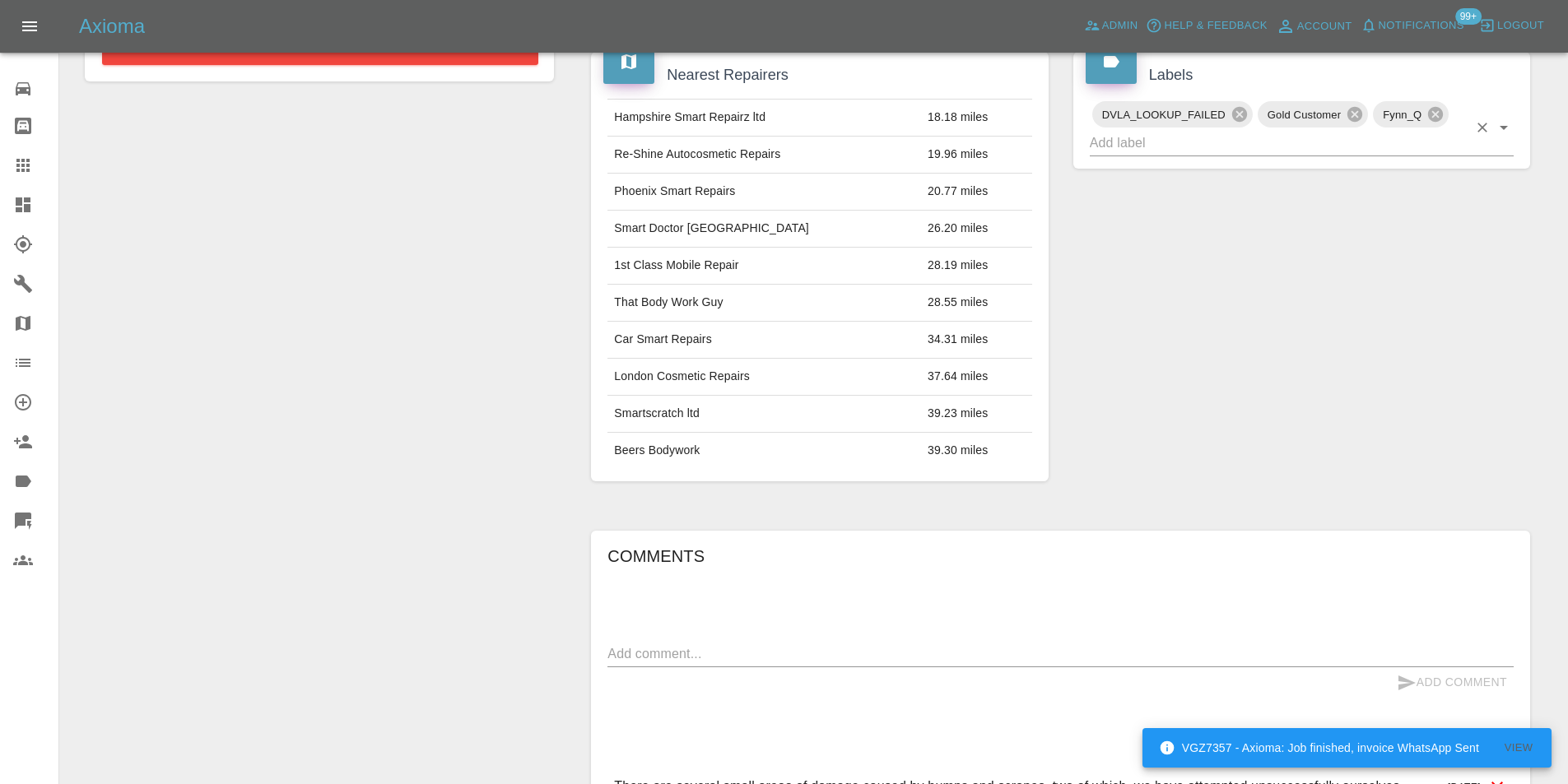
click at [1513, 131] on icon "Open" at bounding box center [1503, 127] width 20 height 20
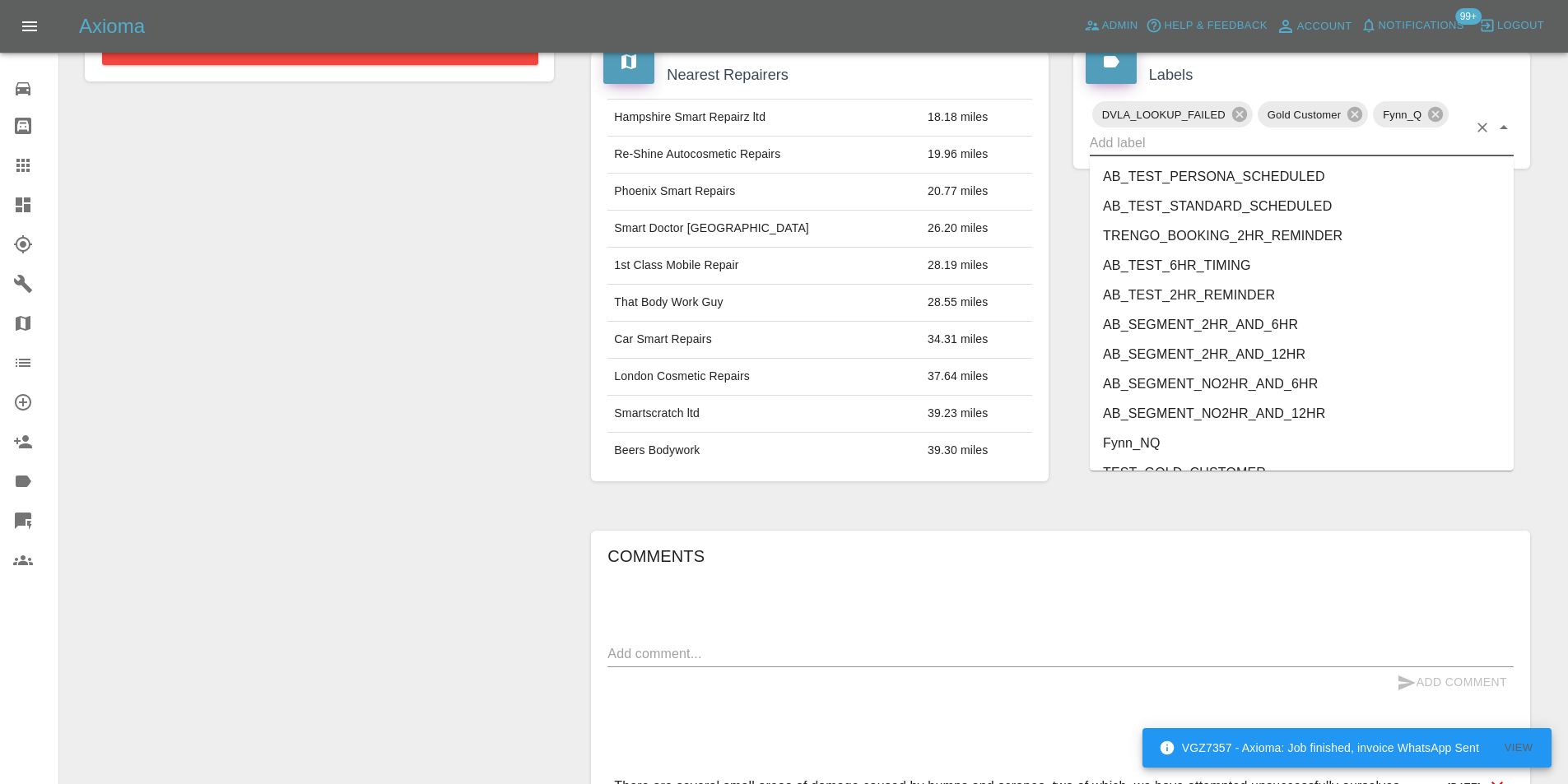
scroll to position [3342, 0]
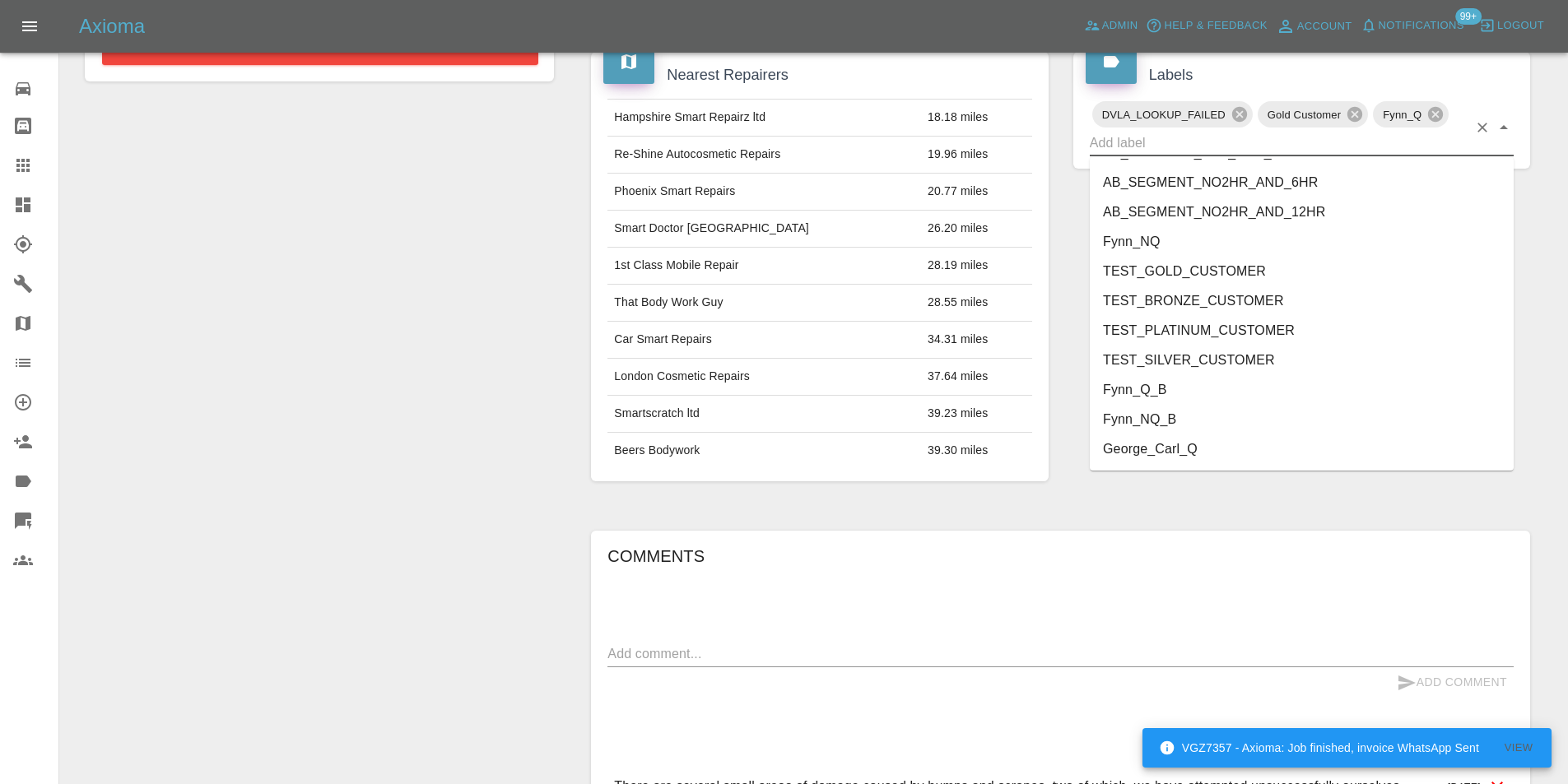
click at [1130, 451] on li "George_Carl_Q" at bounding box center [1302, 449] width 424 height 30
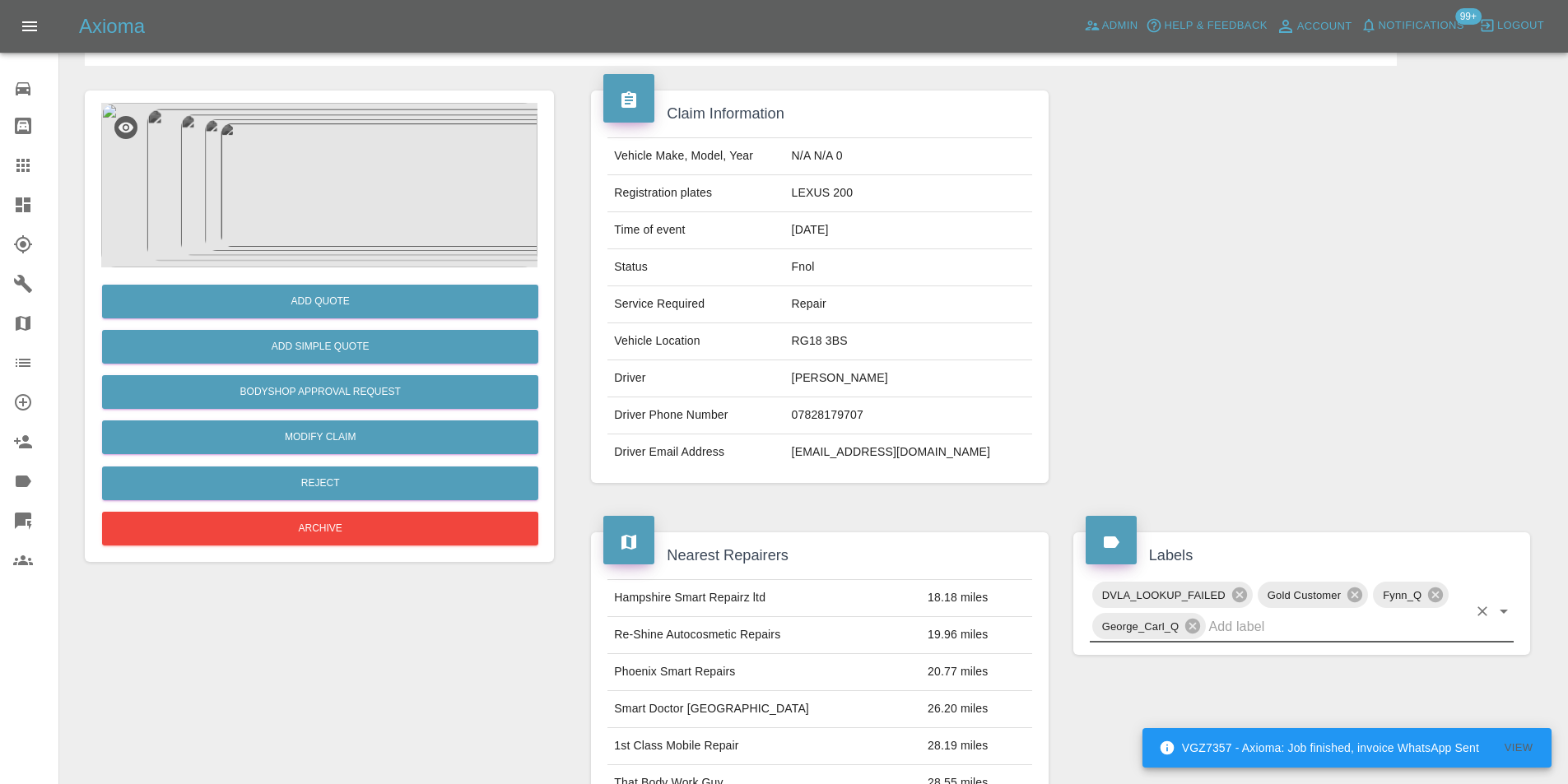
scroll to position [0, 0]
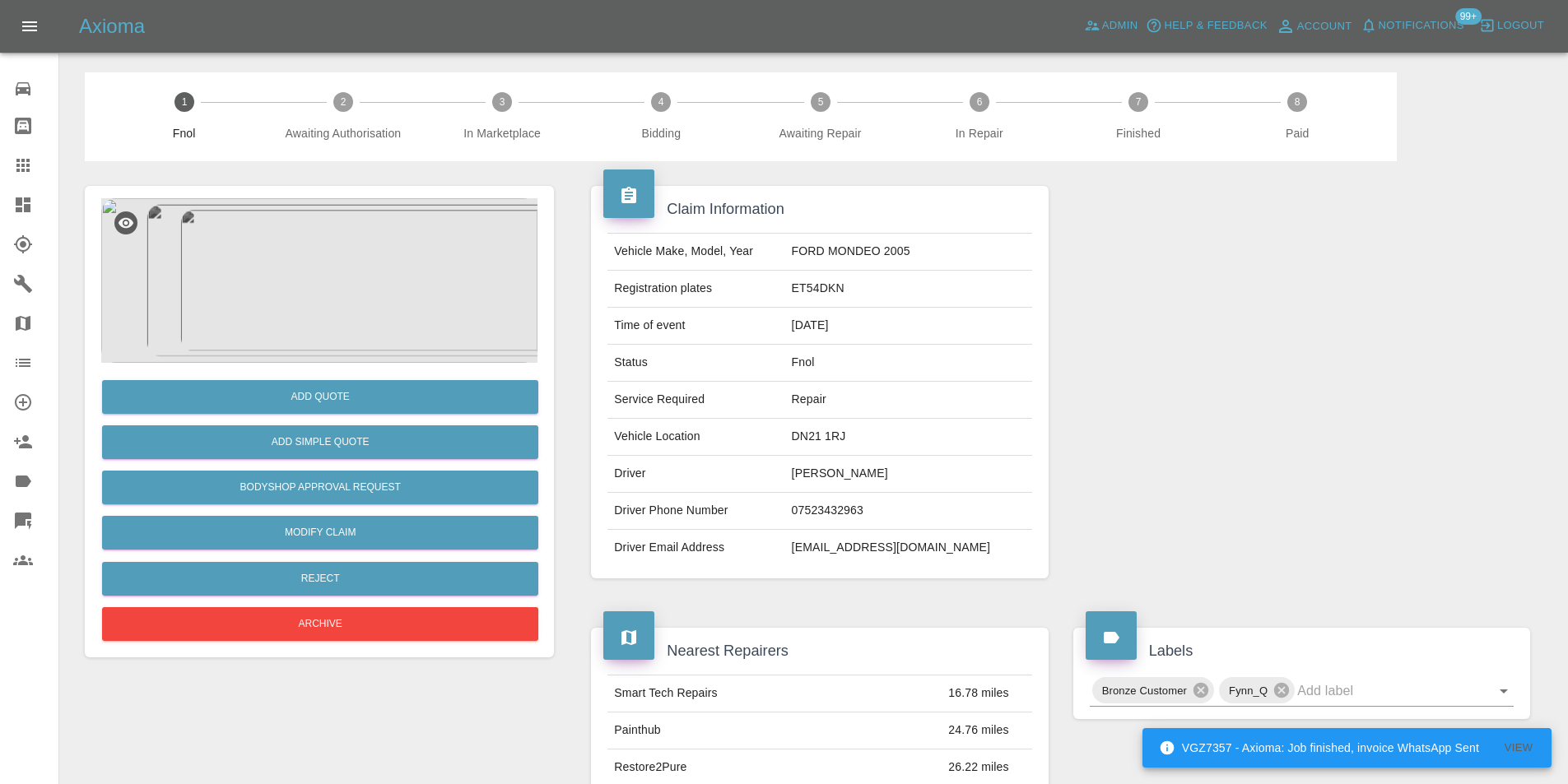
click at [289, 274] on img at bounding box center [319, 280] width 436 height 165
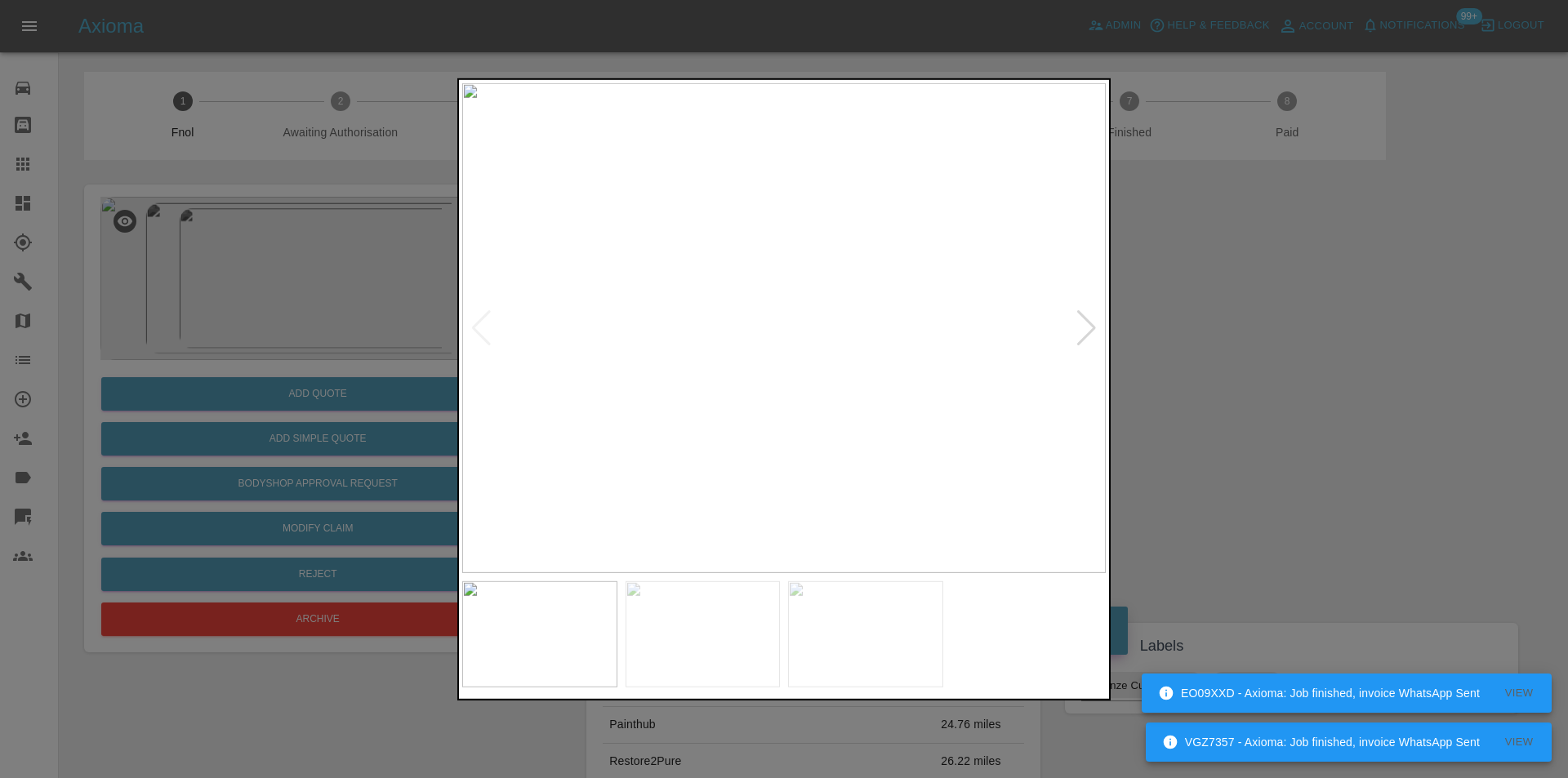
click at [1081, 328] on div at bounding box center [1086, 328] width 22 height 36
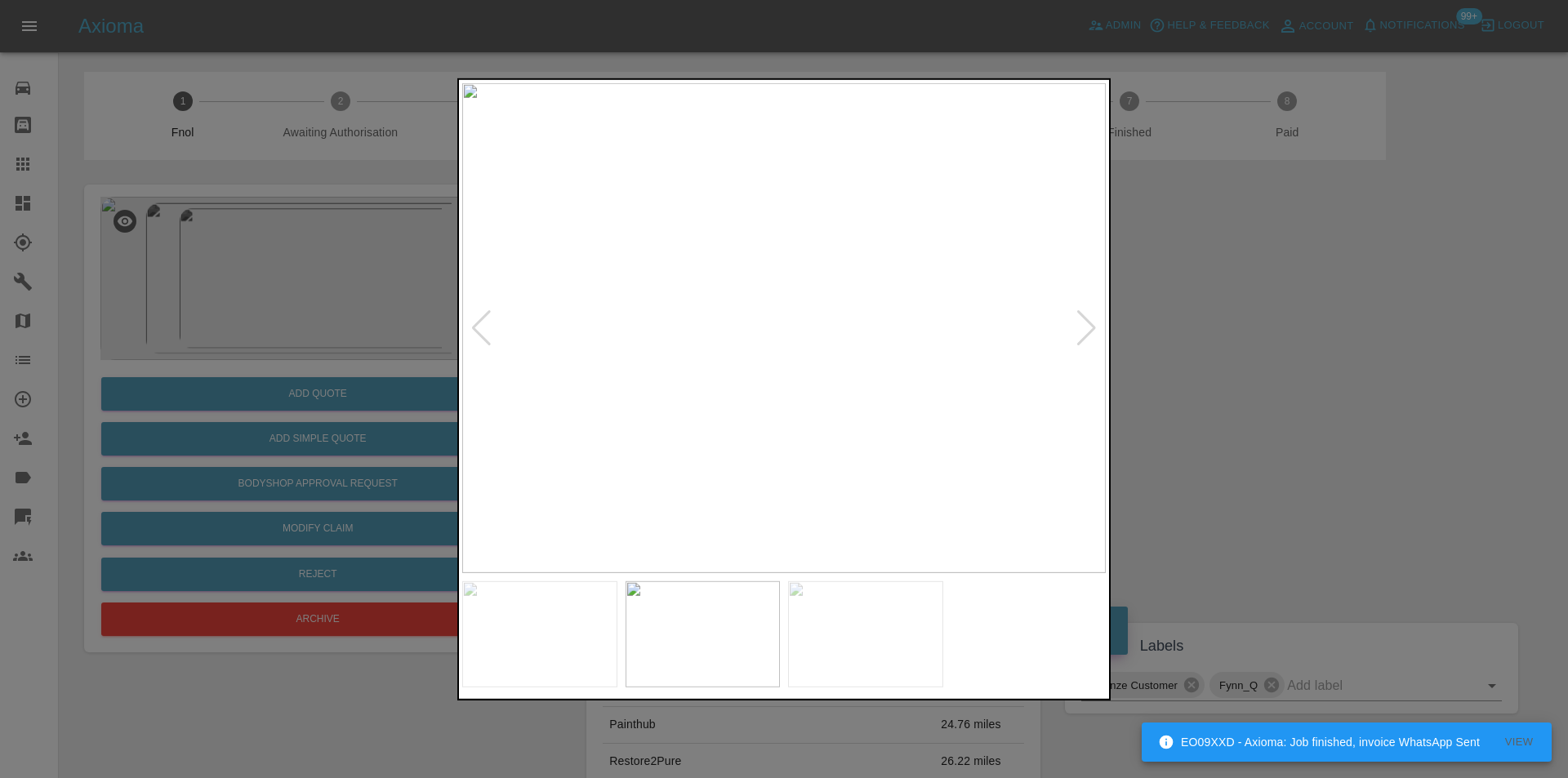
click at [1081, 328] on div at bounding box center [1086, 328] width 22 height 36
click at [1081, 328] on img at bounding box center [784, 327] width 643 height 490
drag, startPoint x: 1336, startPoint y: 374, endPoint x: 813, endPoint y: 494, distance: 536.6
click at [1333, 374] on div at bounding box center [784, 389] width 1568 height 778
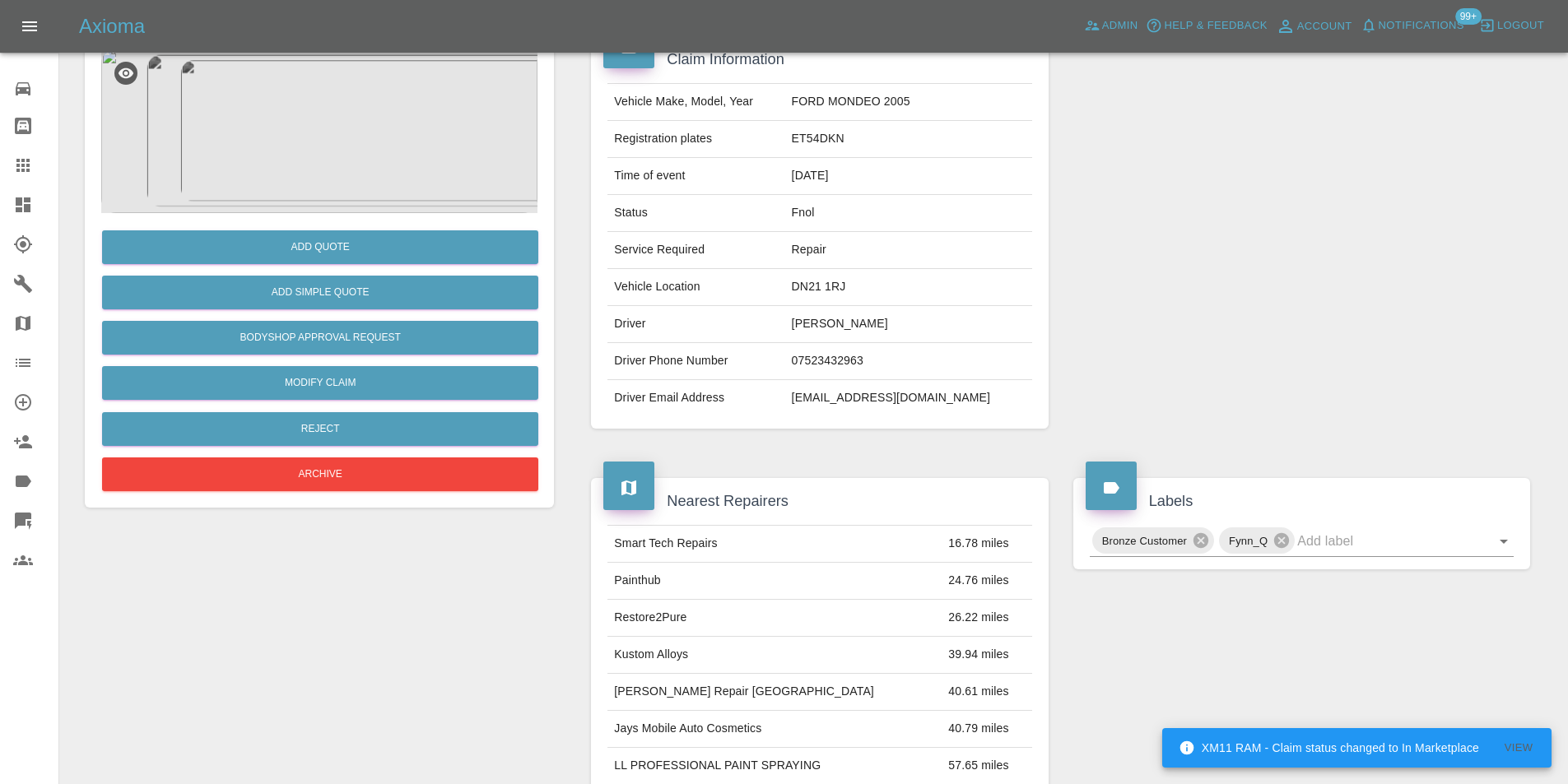
scroll to position [247, 0]
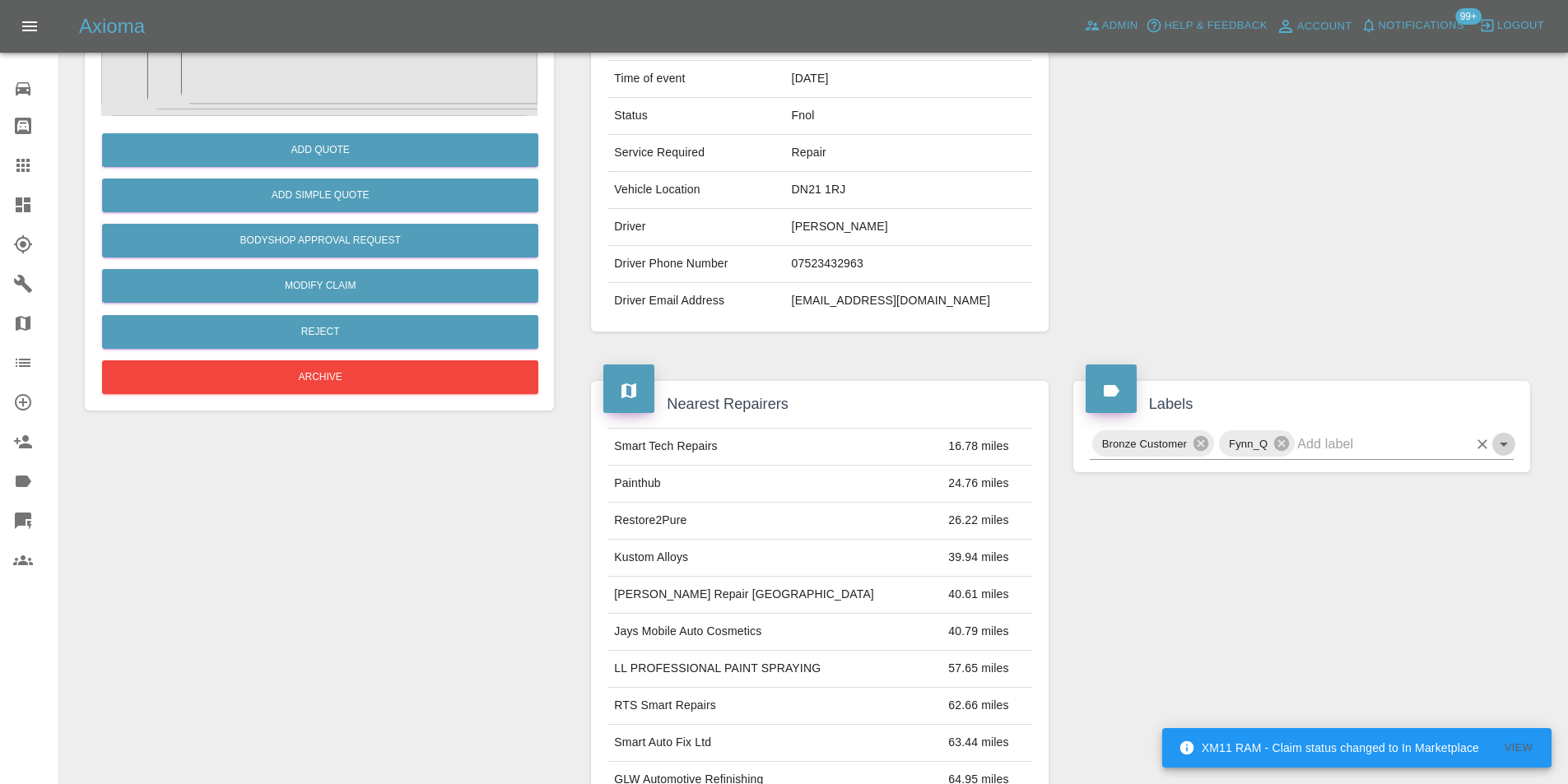
click at [1505, 449] on icon "Open" at bounding box center [1503, 444] width 20 height 20
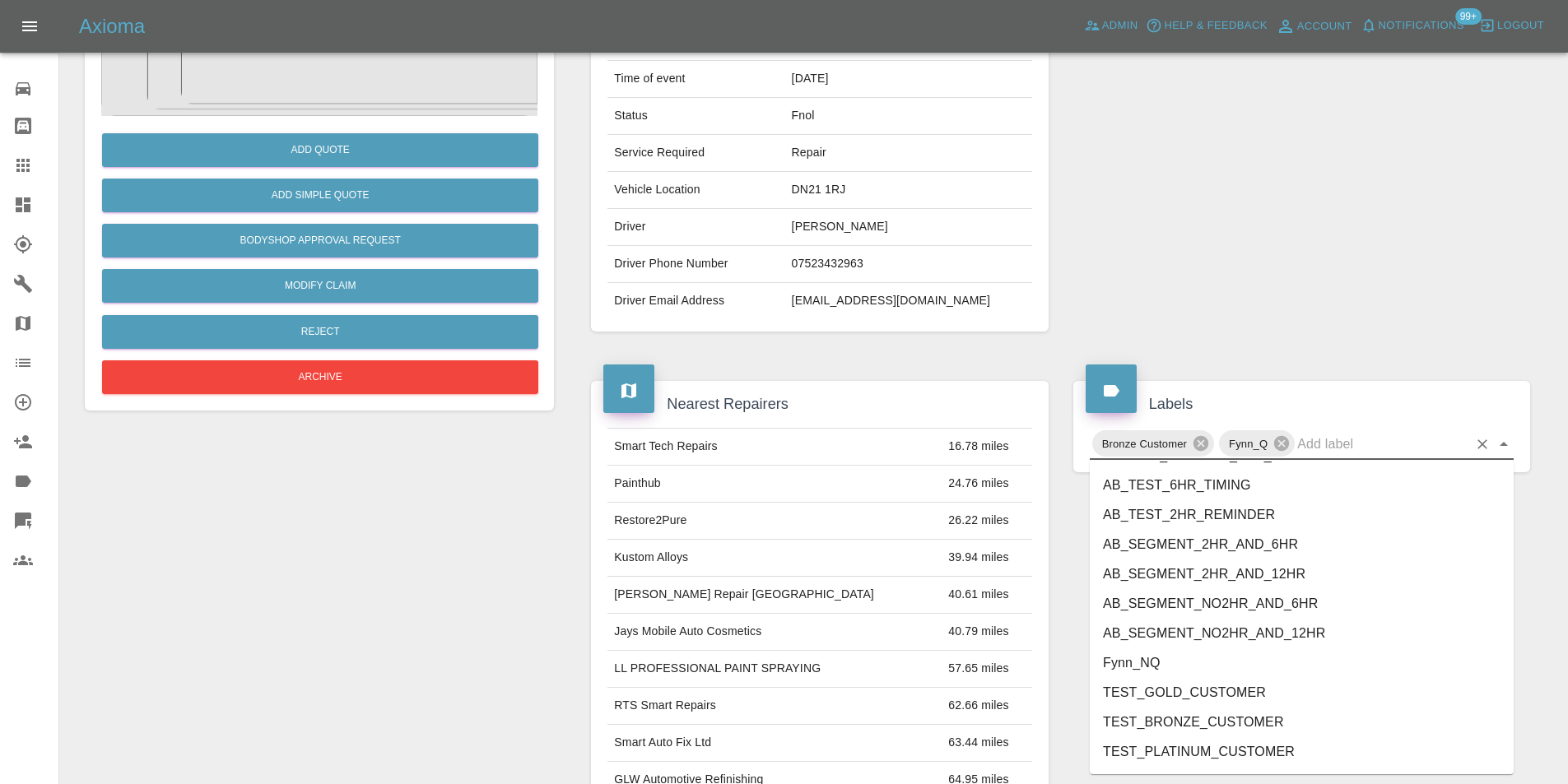
scroll to position [3372, 0]
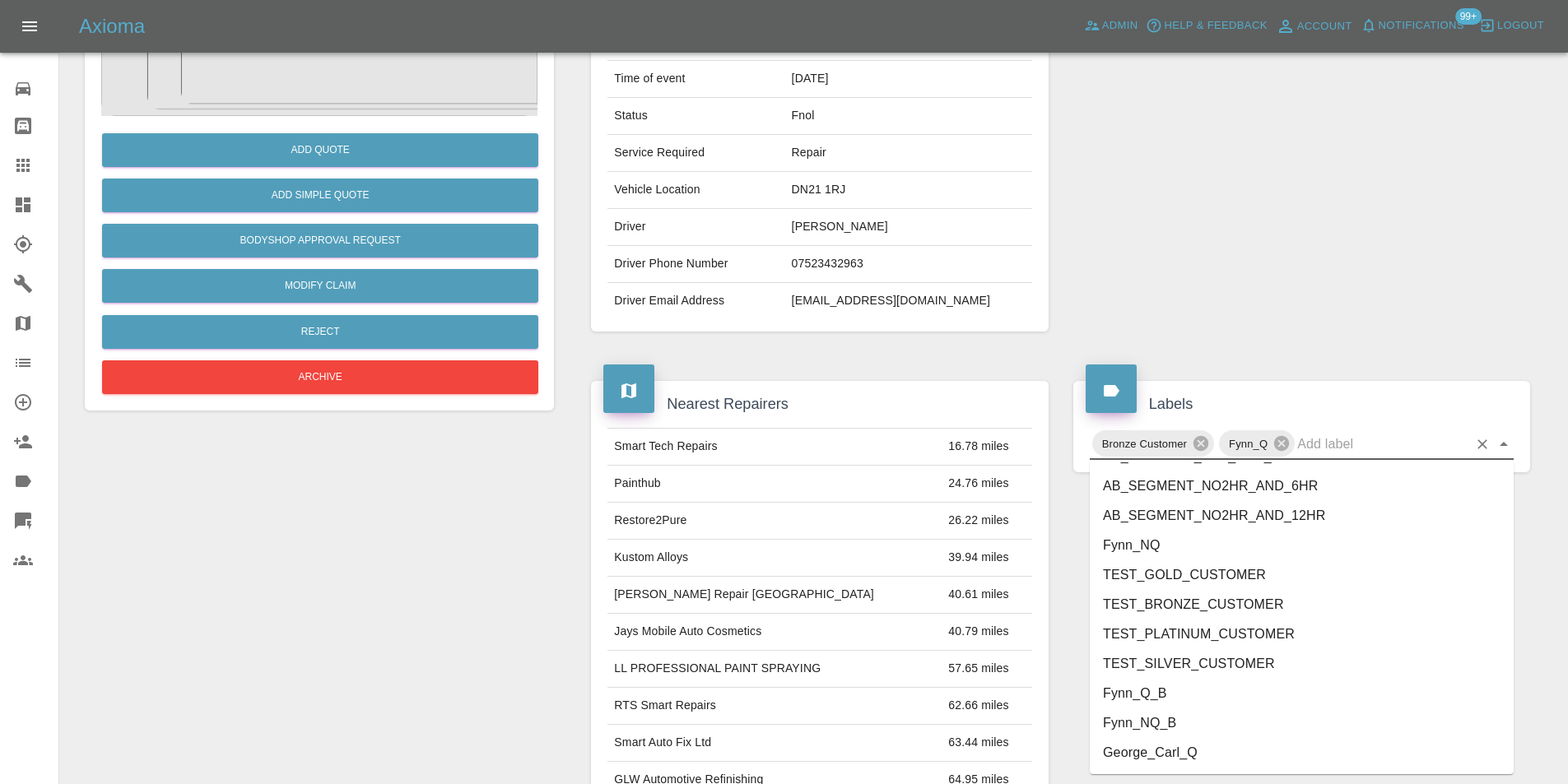
click at [1163, 748] on li "George_Carl_Q" at bounding box center [1302, 752] width 424 height 30
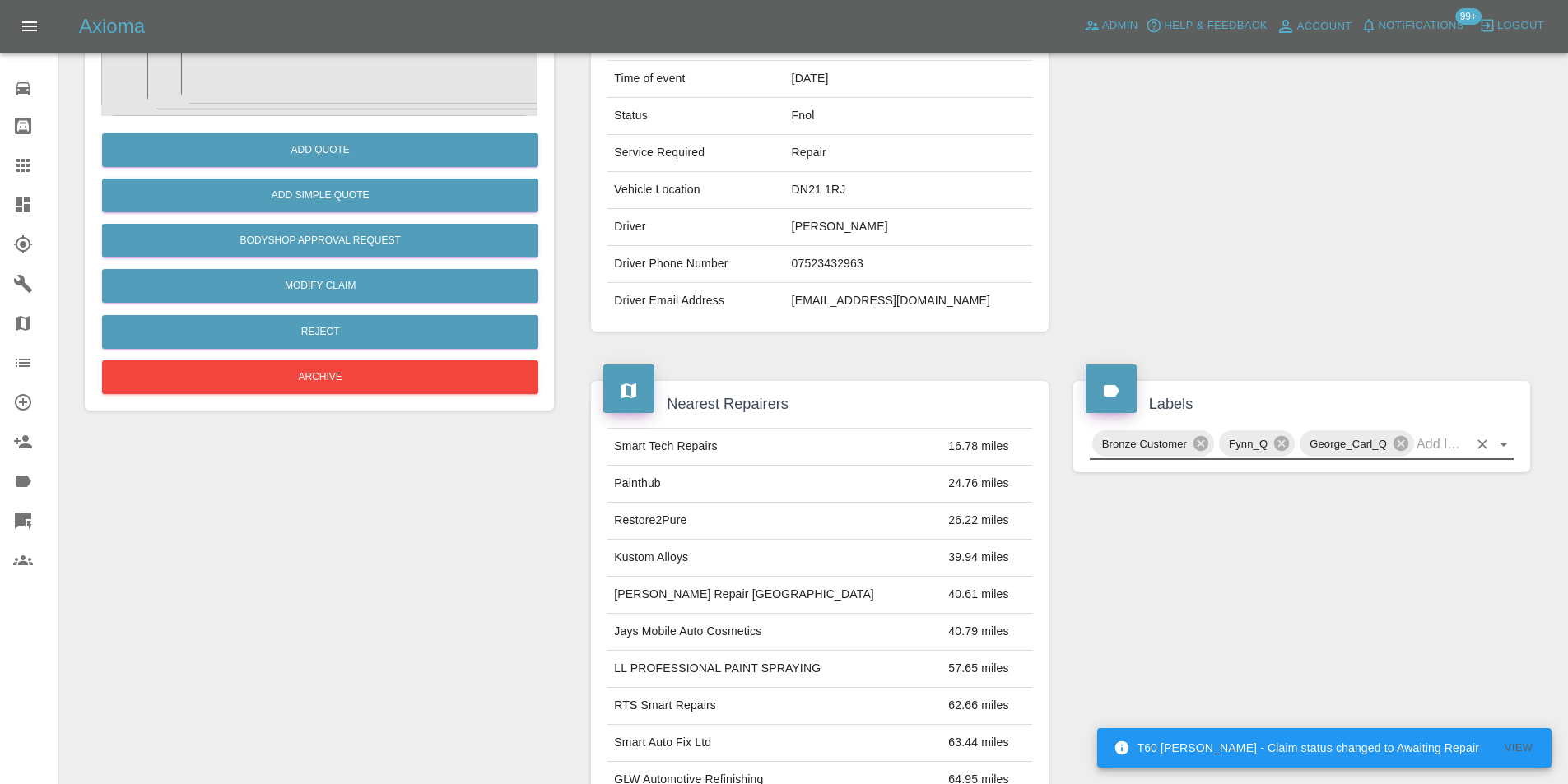
scroll to position [0, 0]
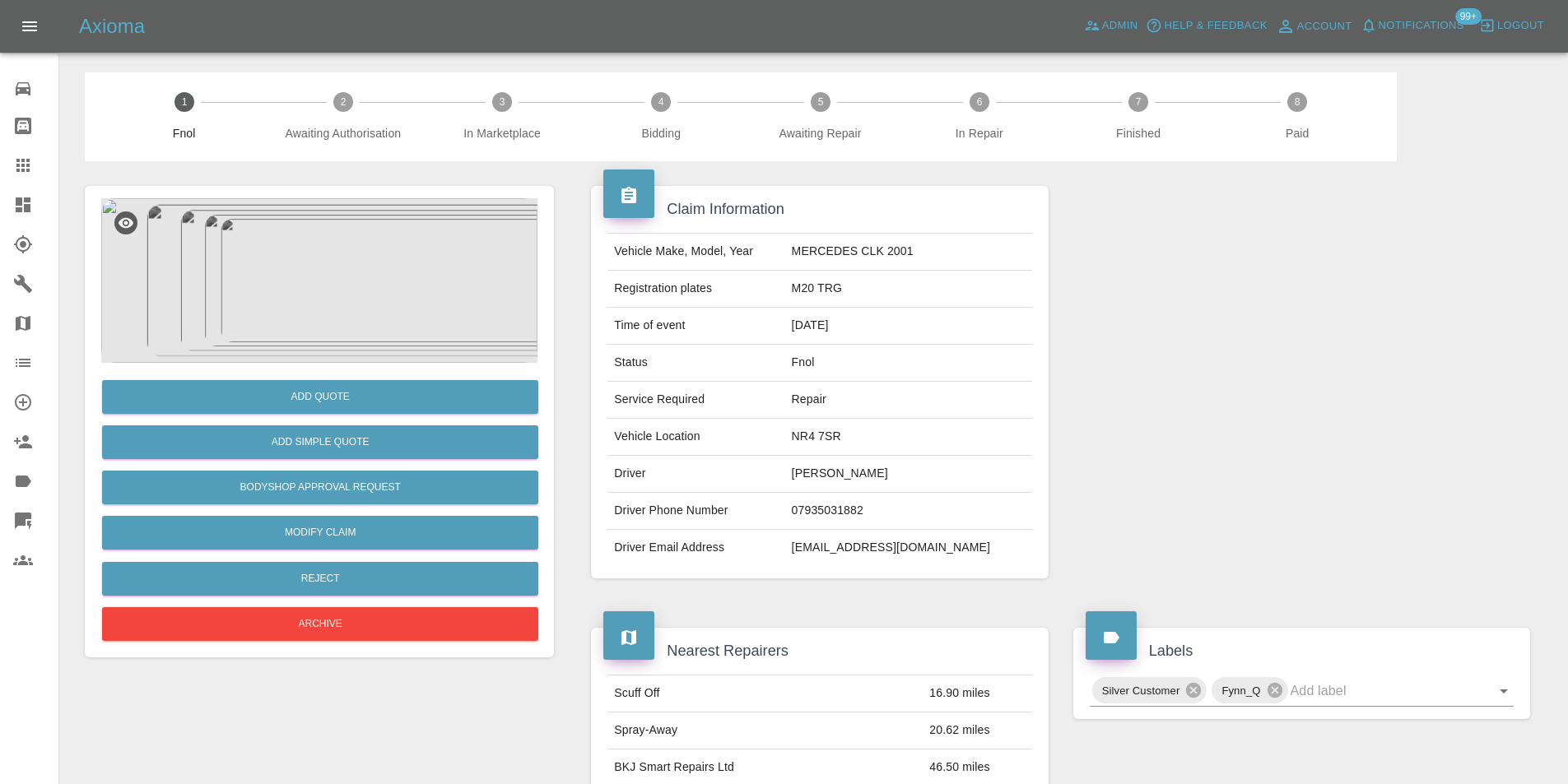
click at [374, 269] on img at bounding box center [319, 280] width 436 height 165
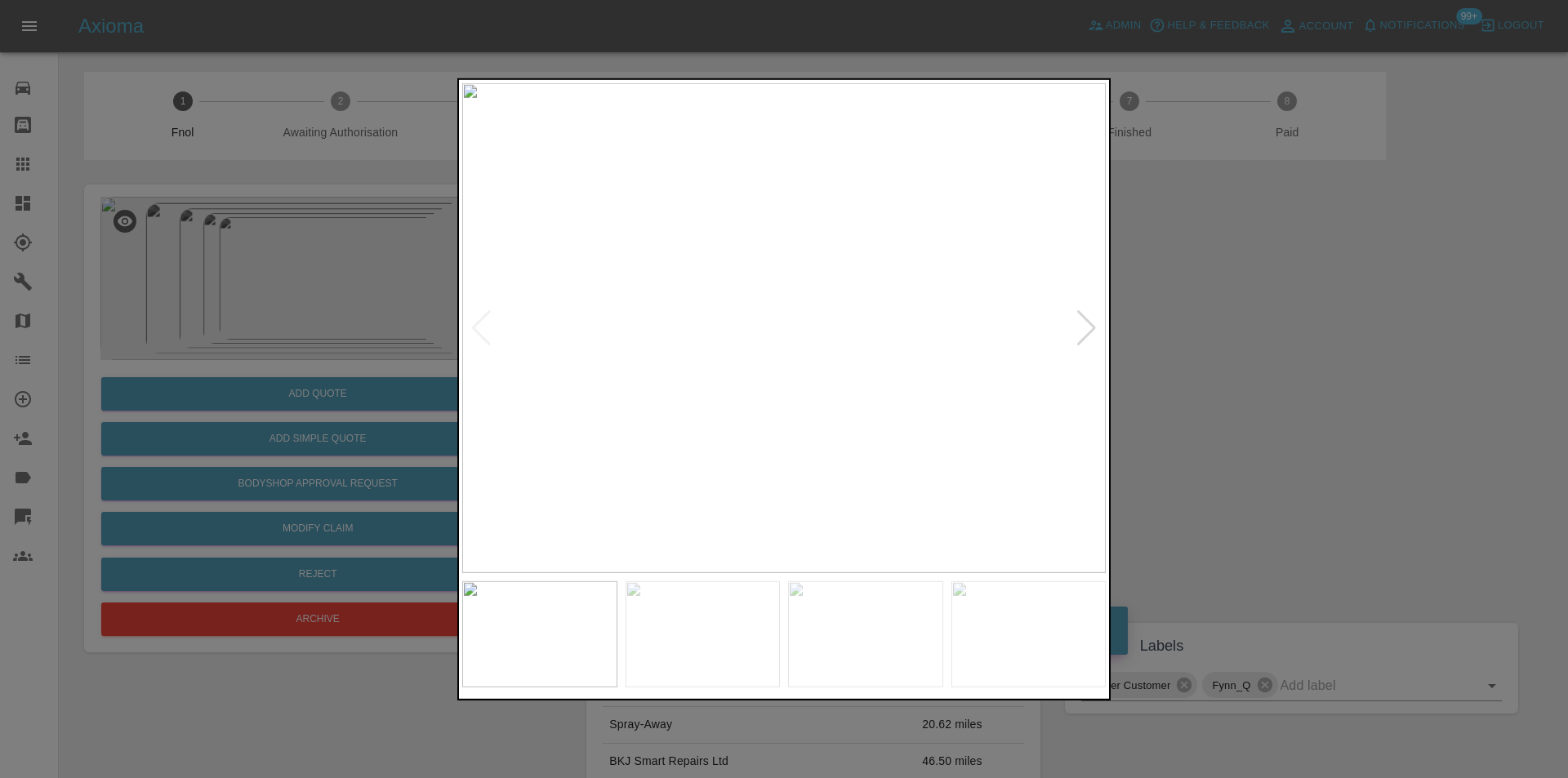
click at [1092, 331] on div at bounding box center [1086, 328] width 22 height 36
click at [1342, 334] on div at bounding box center [784, 389] width 1568 height 778
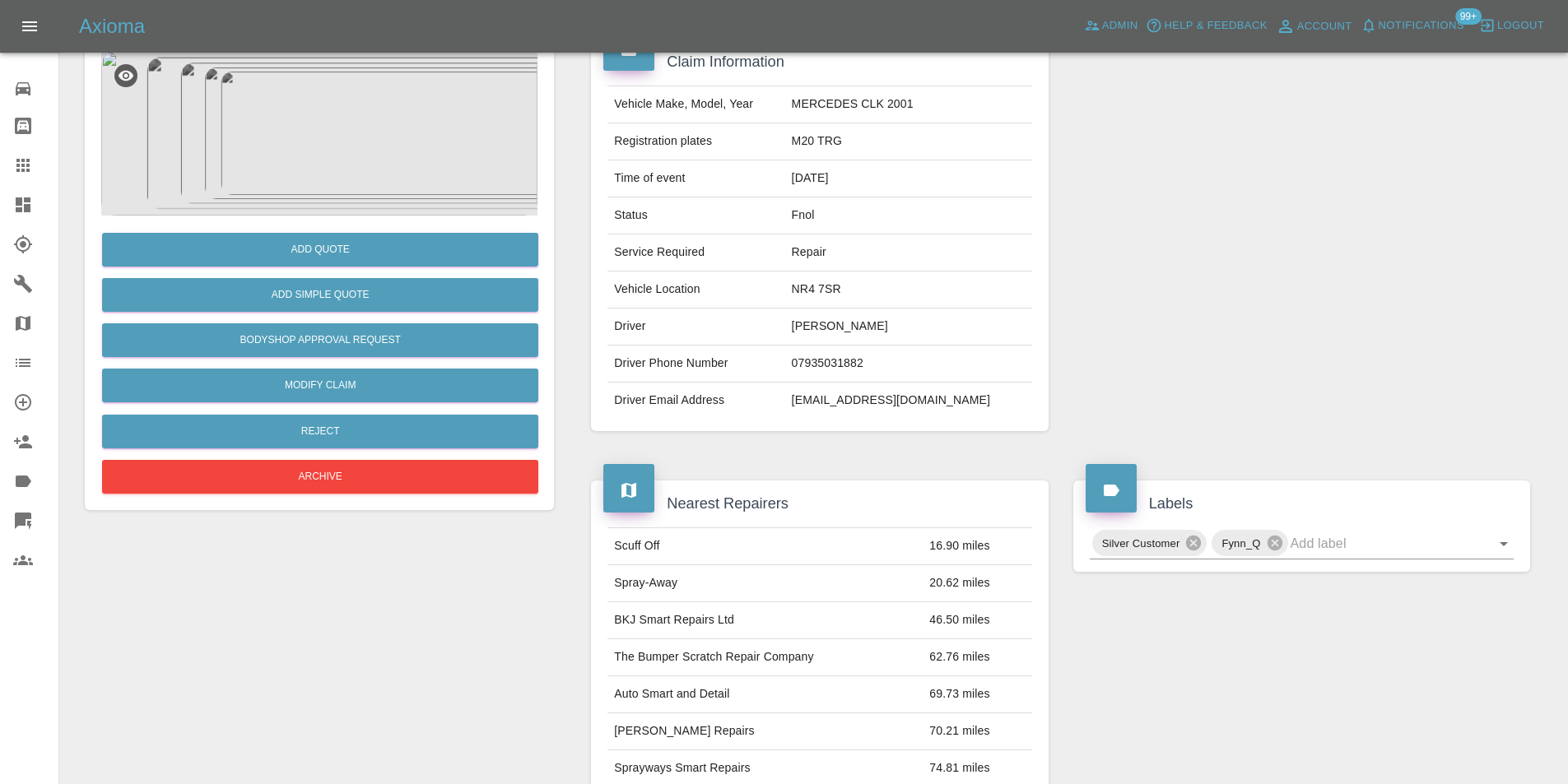
scroll to position [329, 0]
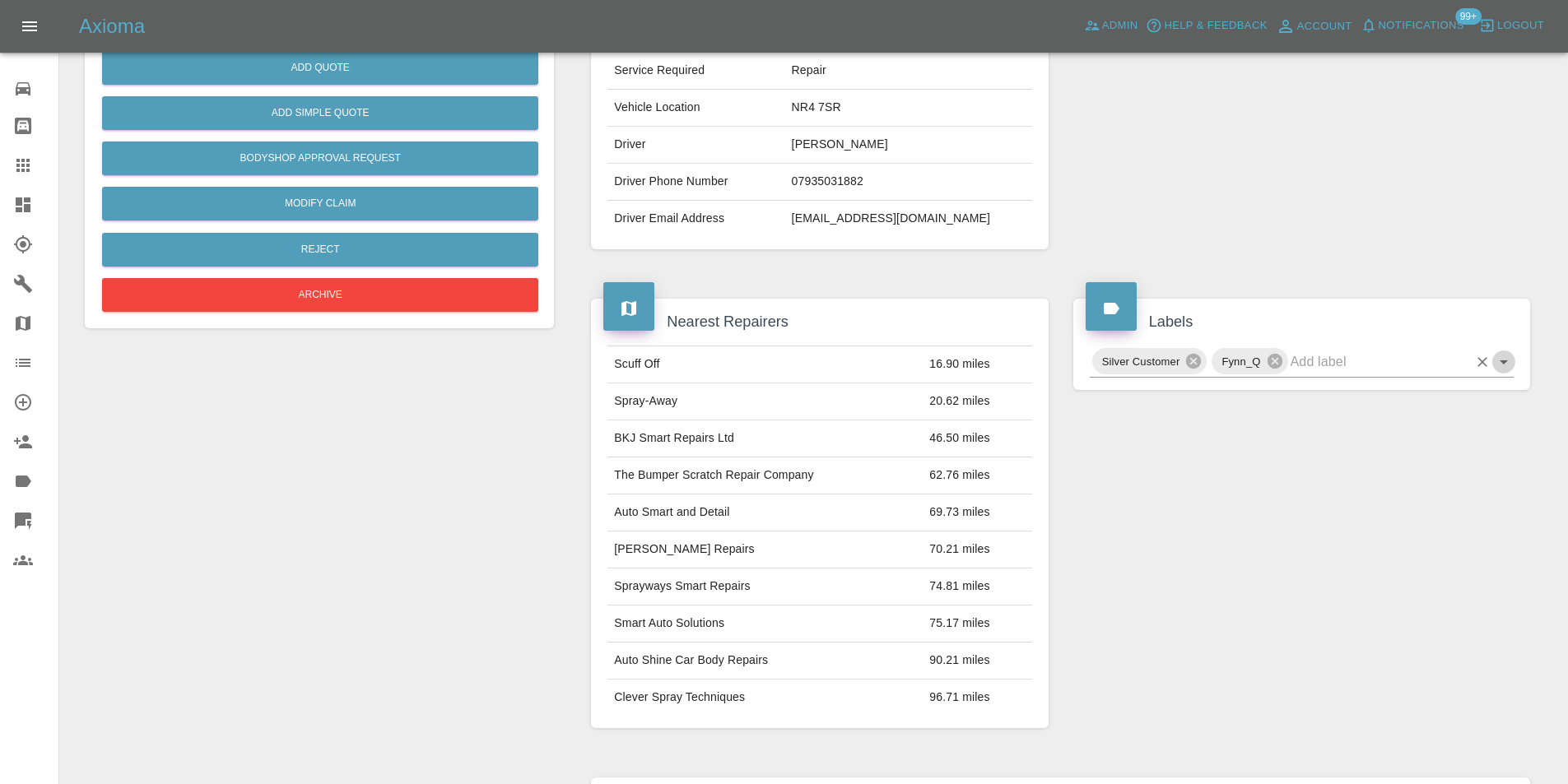
click at [1504, 364] on icon "Open" at bounding box center [1504, 362] width 9 height 4
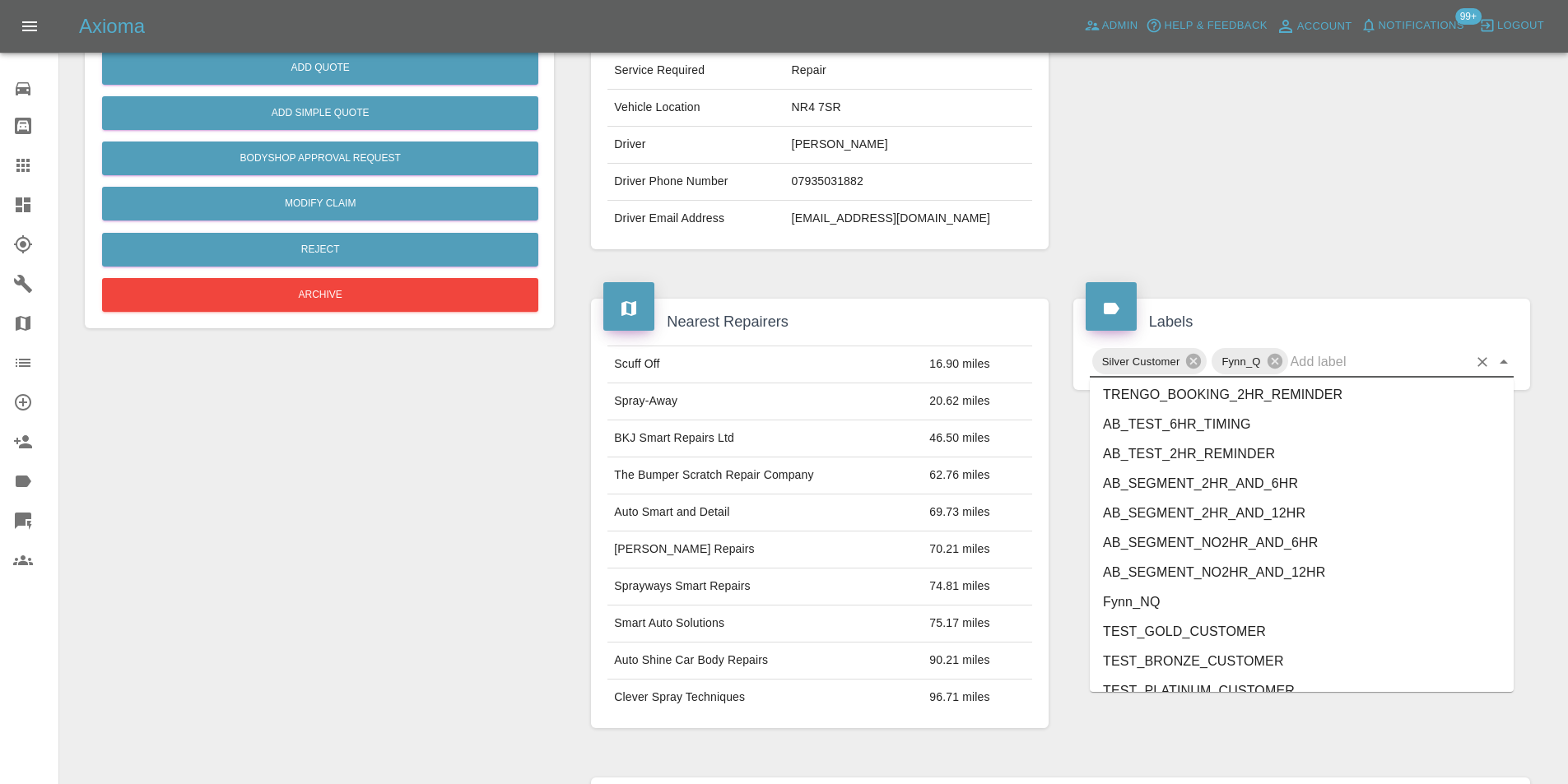
scroll to position [3372, 0]
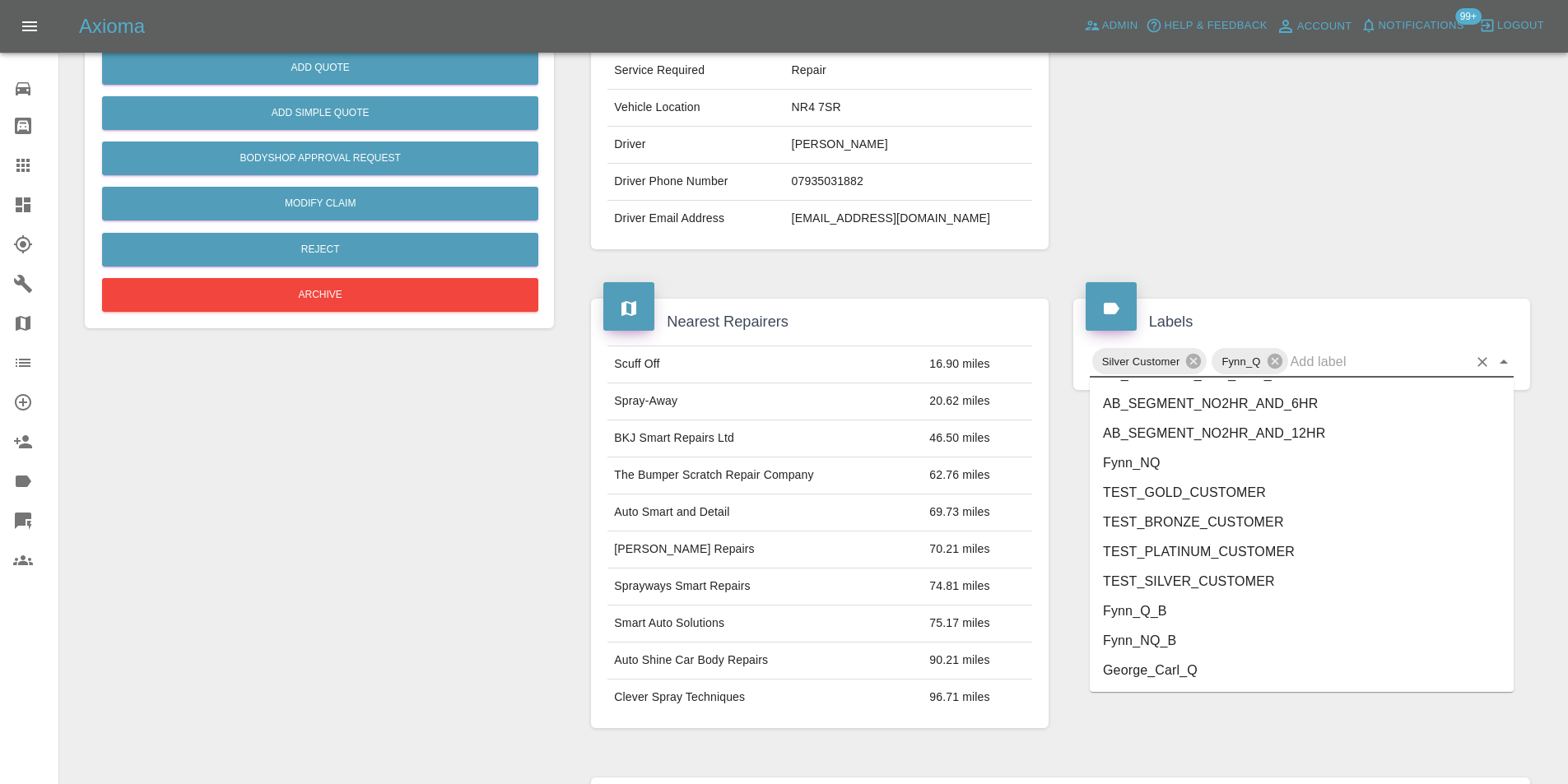
click at [1178, 673] on li "George_Carl_Q" at bounding box center [1302, 671] width 424 height 30
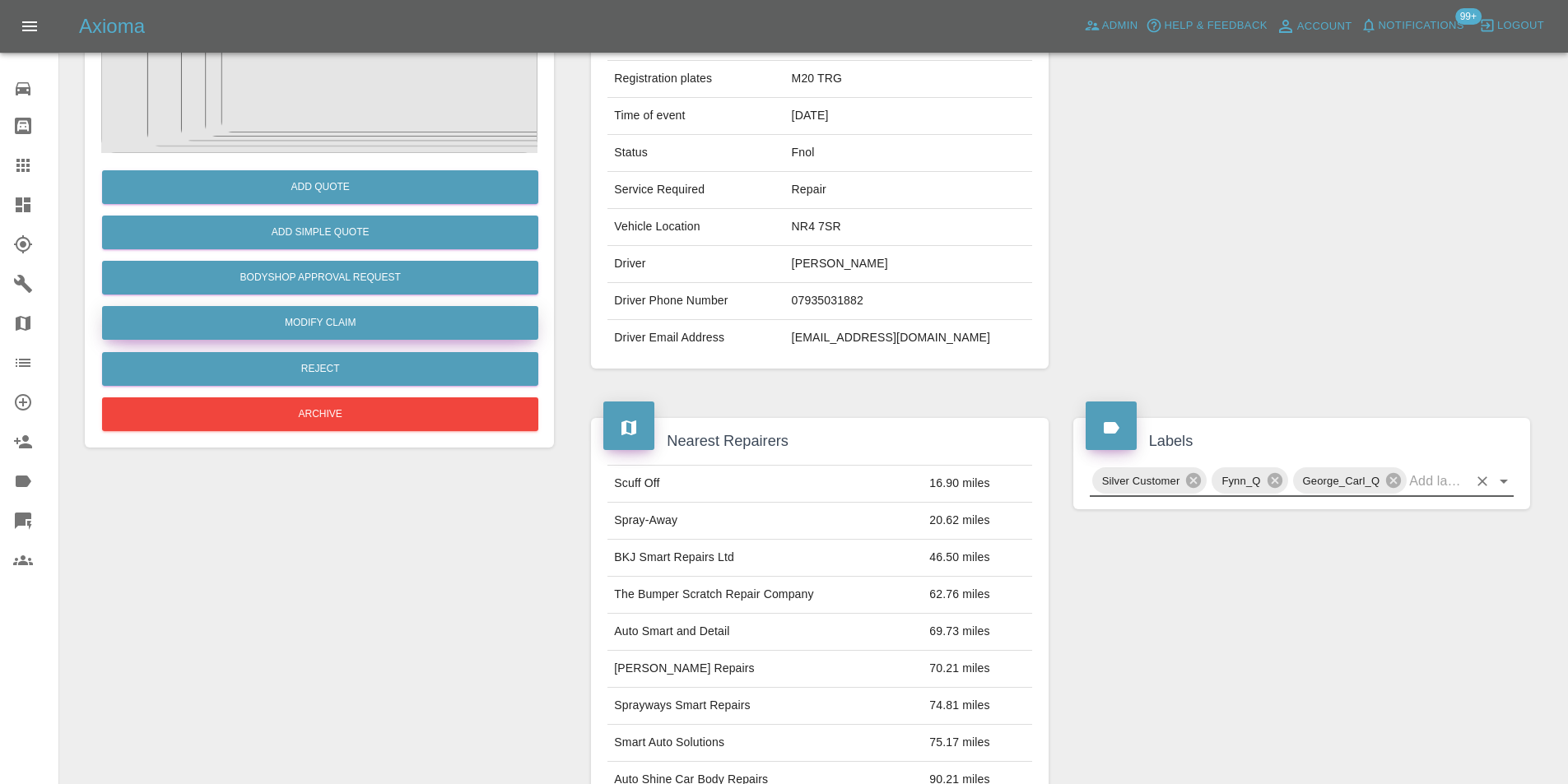
scroll to position [0, 0]
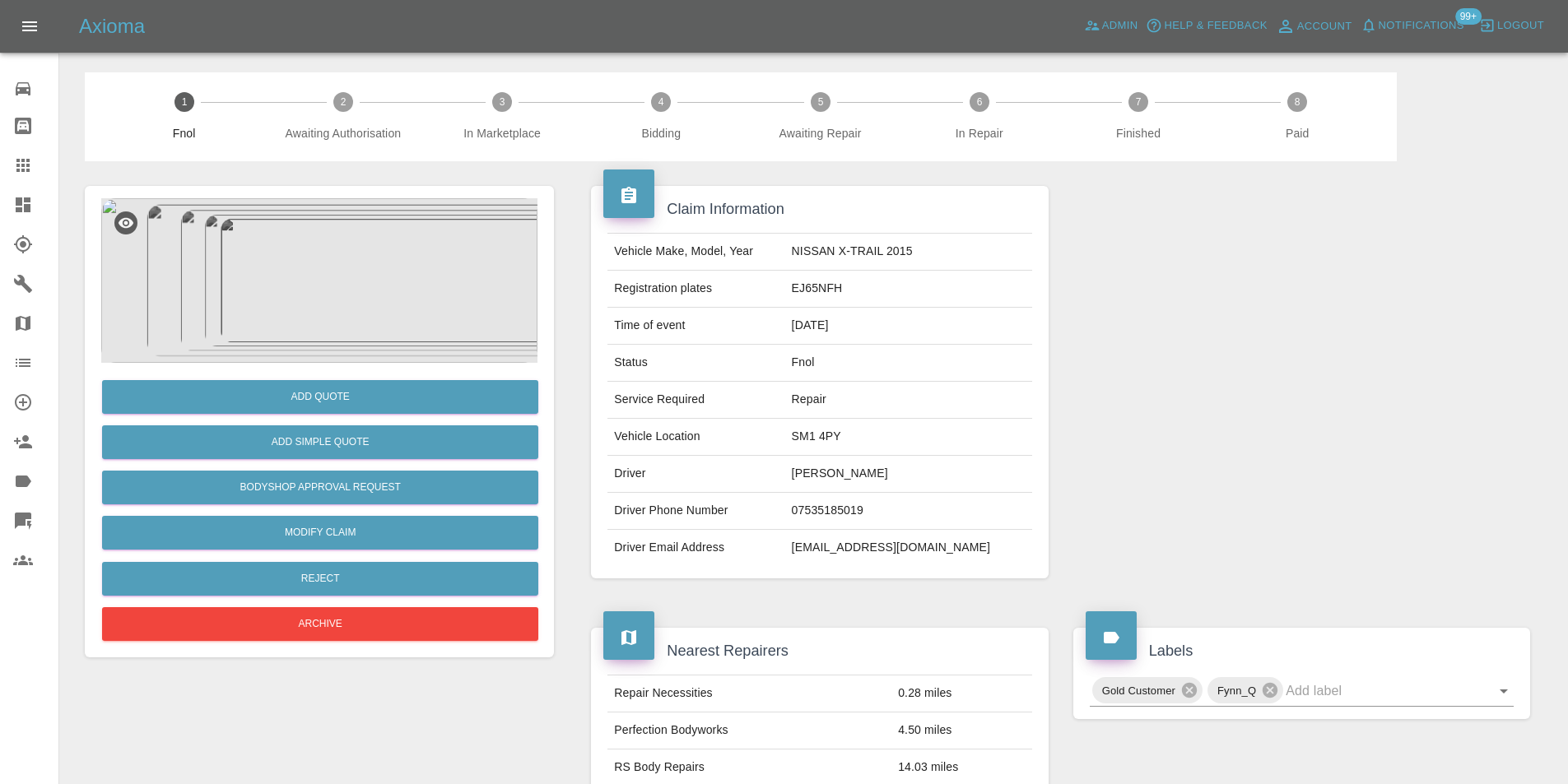
click at [435, 221] on img at bounding box center [319, 280] width 436 height 165
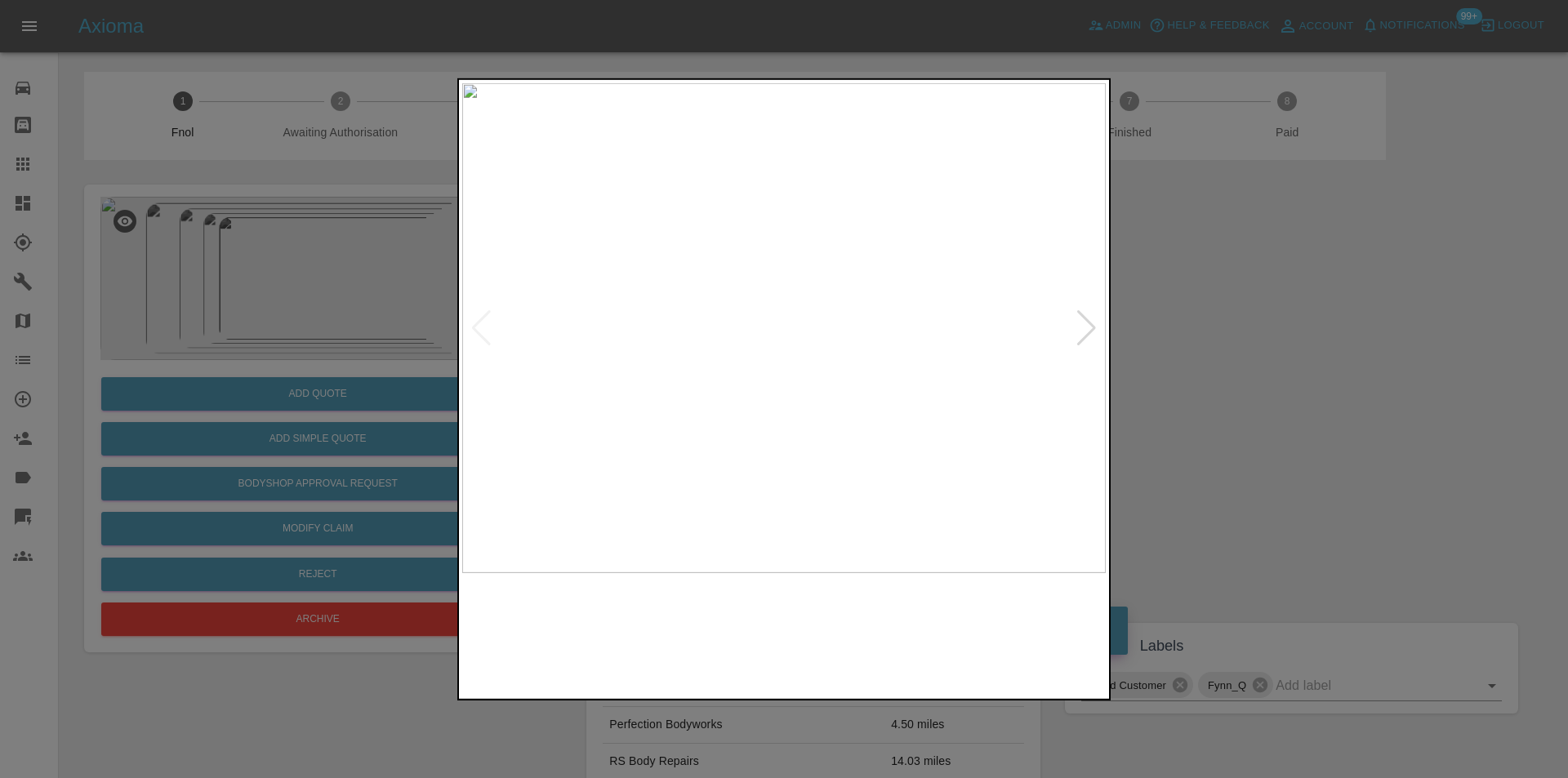
click at [1100, 320] on img at bounding box center [784, 327] width 643 height 490
click at [1087, 326] on div at bounding box center [1086, 328] width 22 height 36
click at [1086, 326] on div at bounding box center [1086, 328] width 22 height 36
click at [1085, 326] on div at bounding box center [1086, 328] width 22 height 36
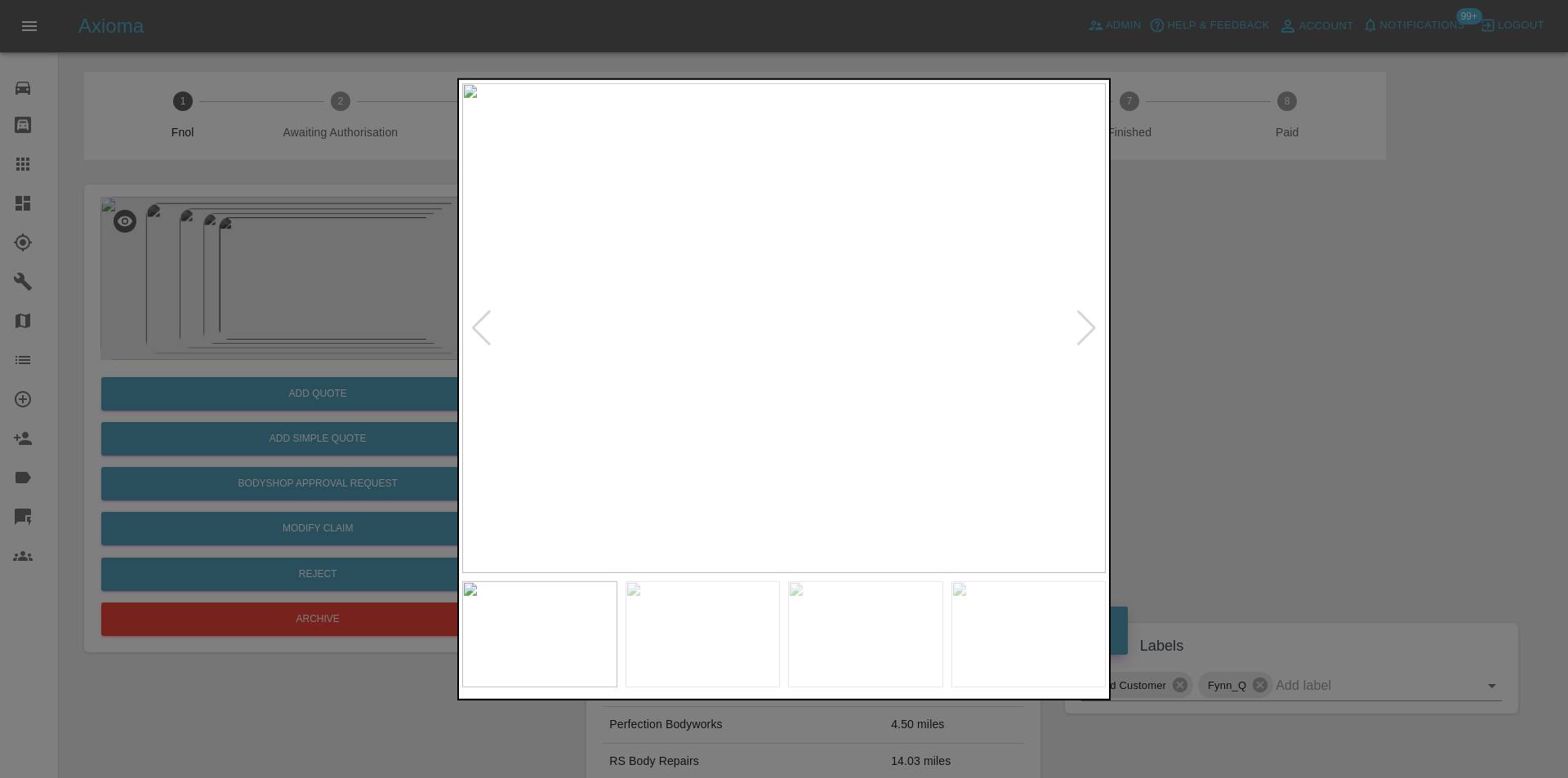
click at [1085, 326] on div at bounding box center [1086, 328] width 22 height 36
click at [1280, 322] on div at bounding box center [784, 389] width 1568 height 778
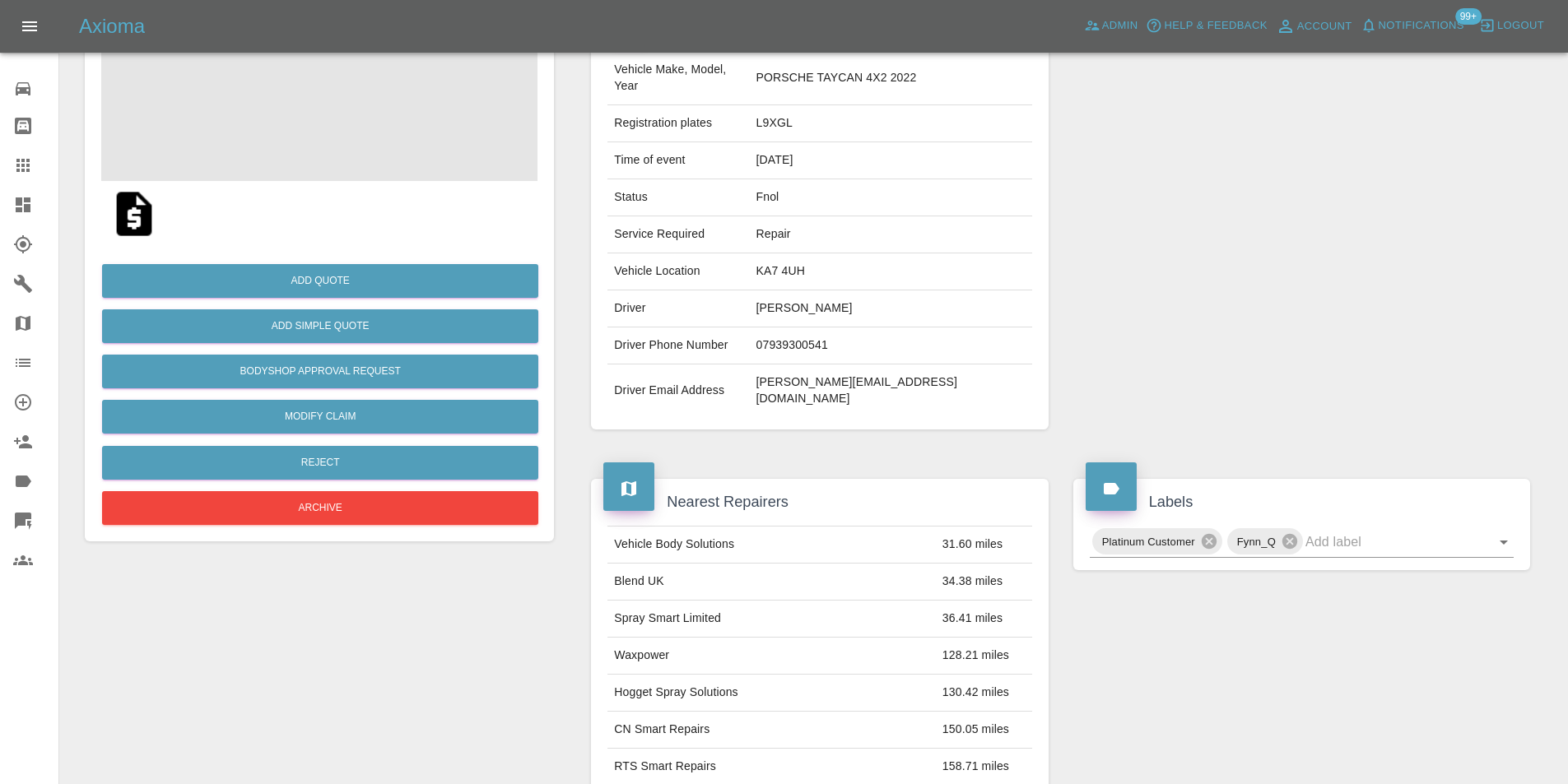
scroll to position [8, 0]
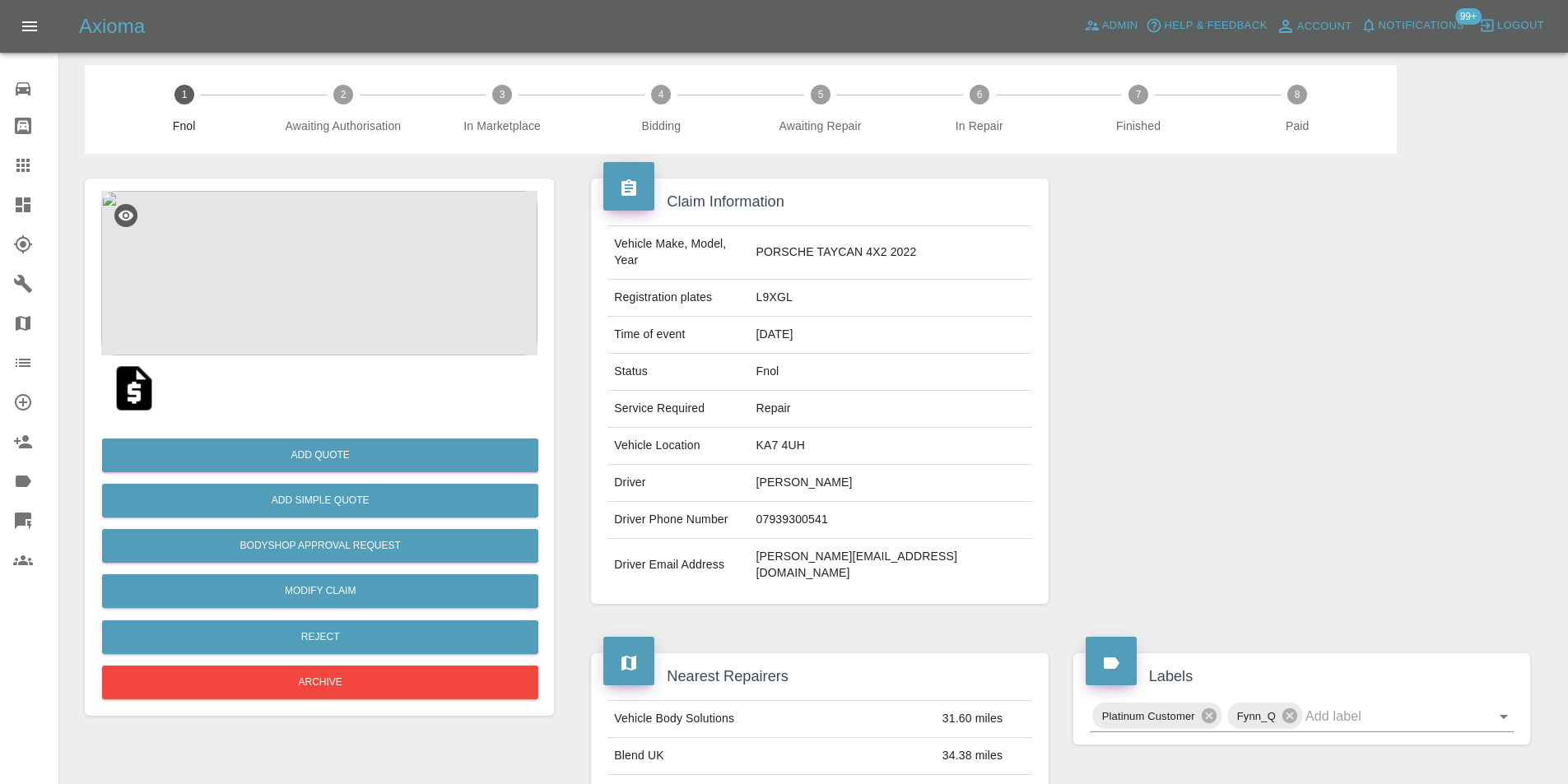
click at [307, 247] on img at bounding box center [319, 273] width 436 height 165
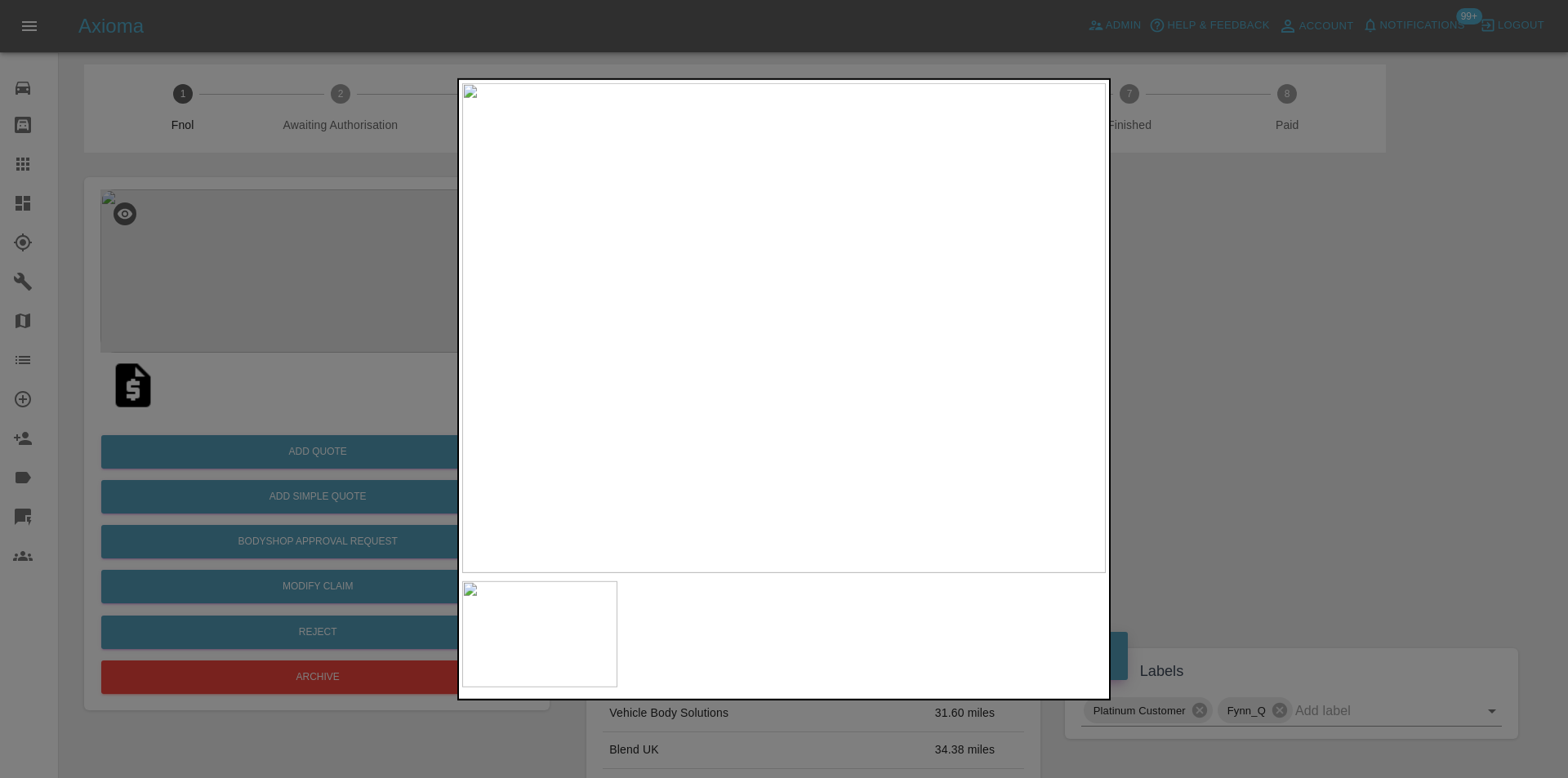
click at [1265, 339] on div at bounding box center [784, 389] width 1568 height 778
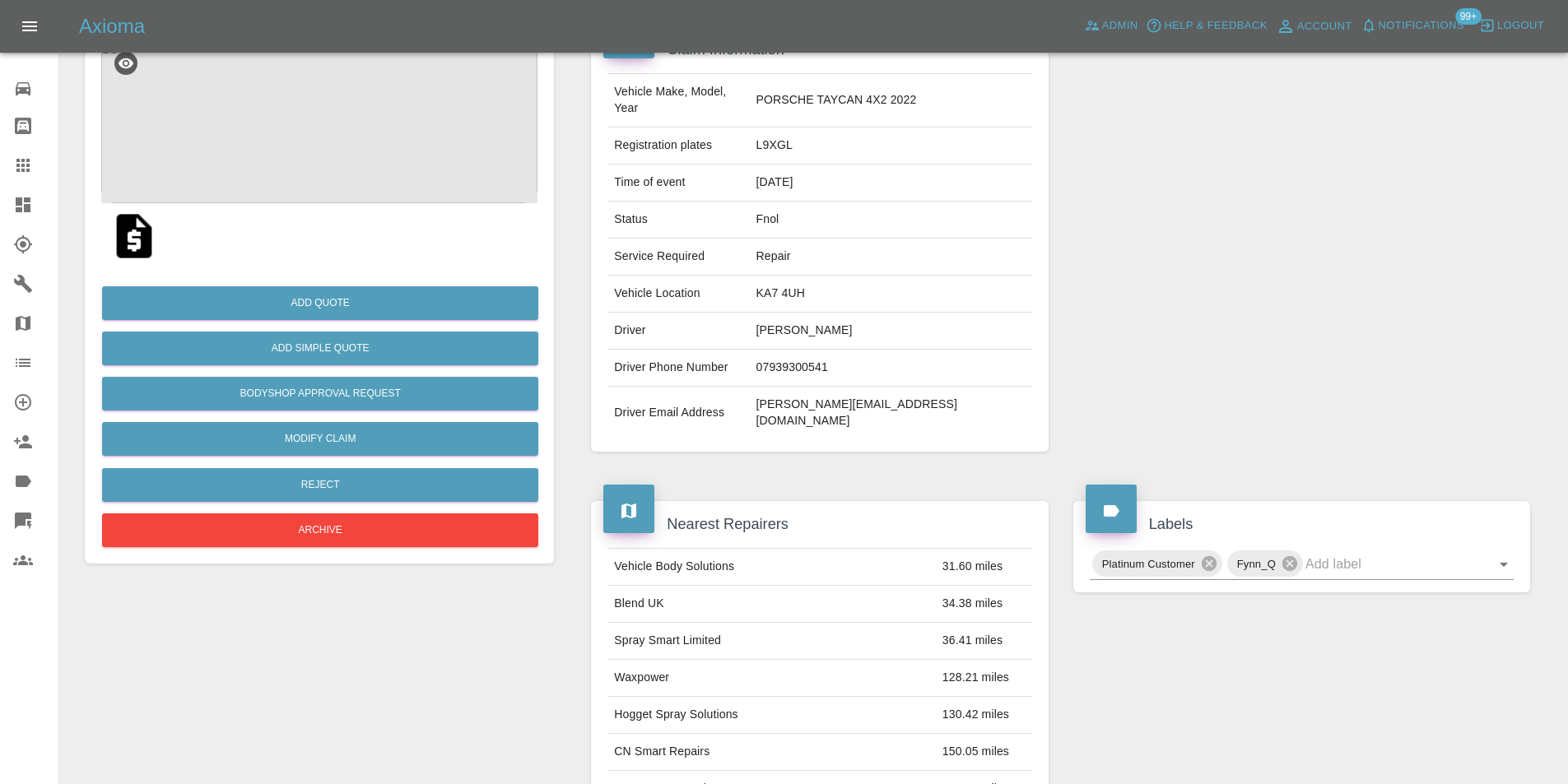
scroll to position [336, 0]
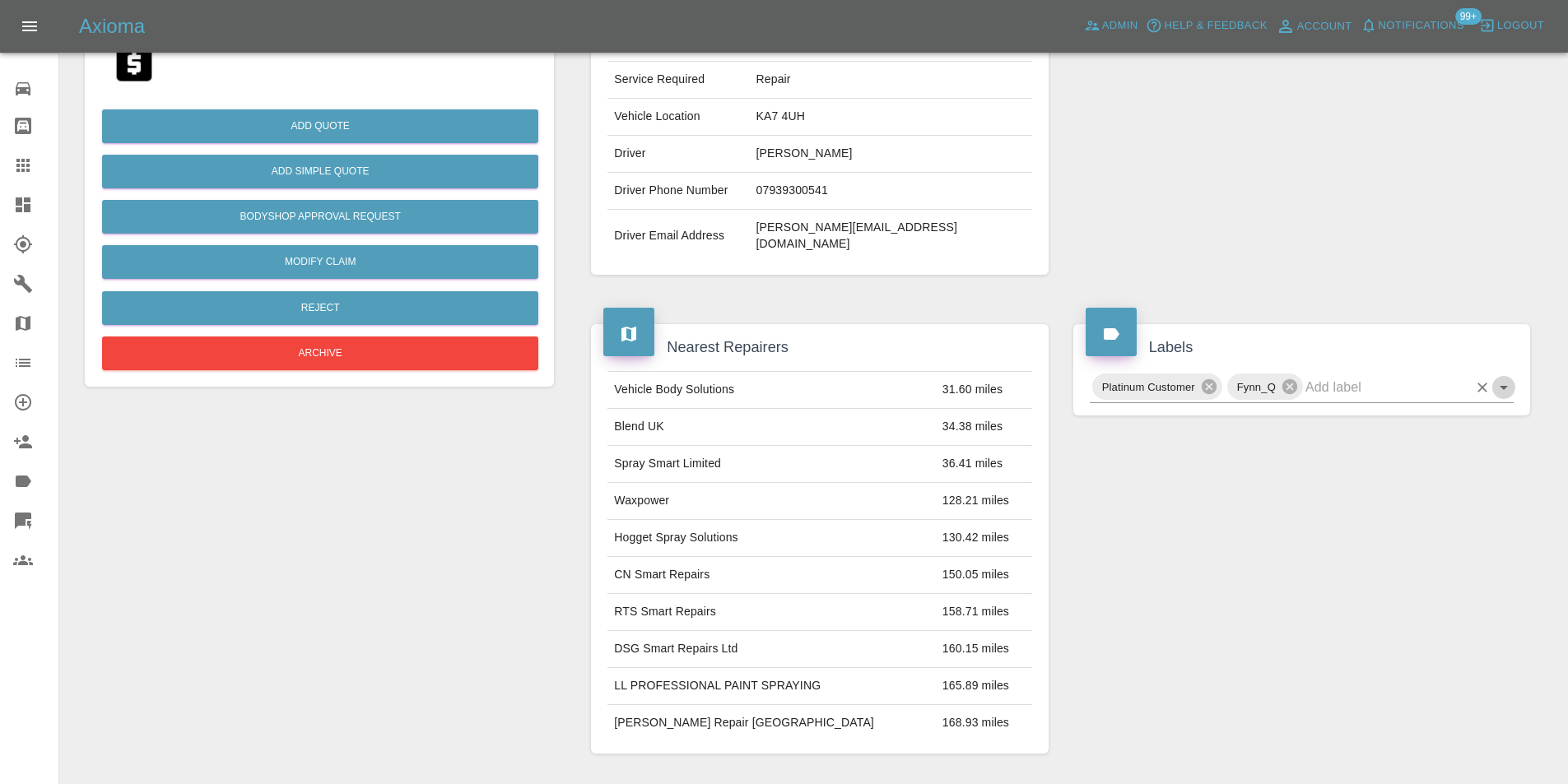
click at [1500, 378] on icon "Open" at bounding box center [1503, 387] width 20 height 20
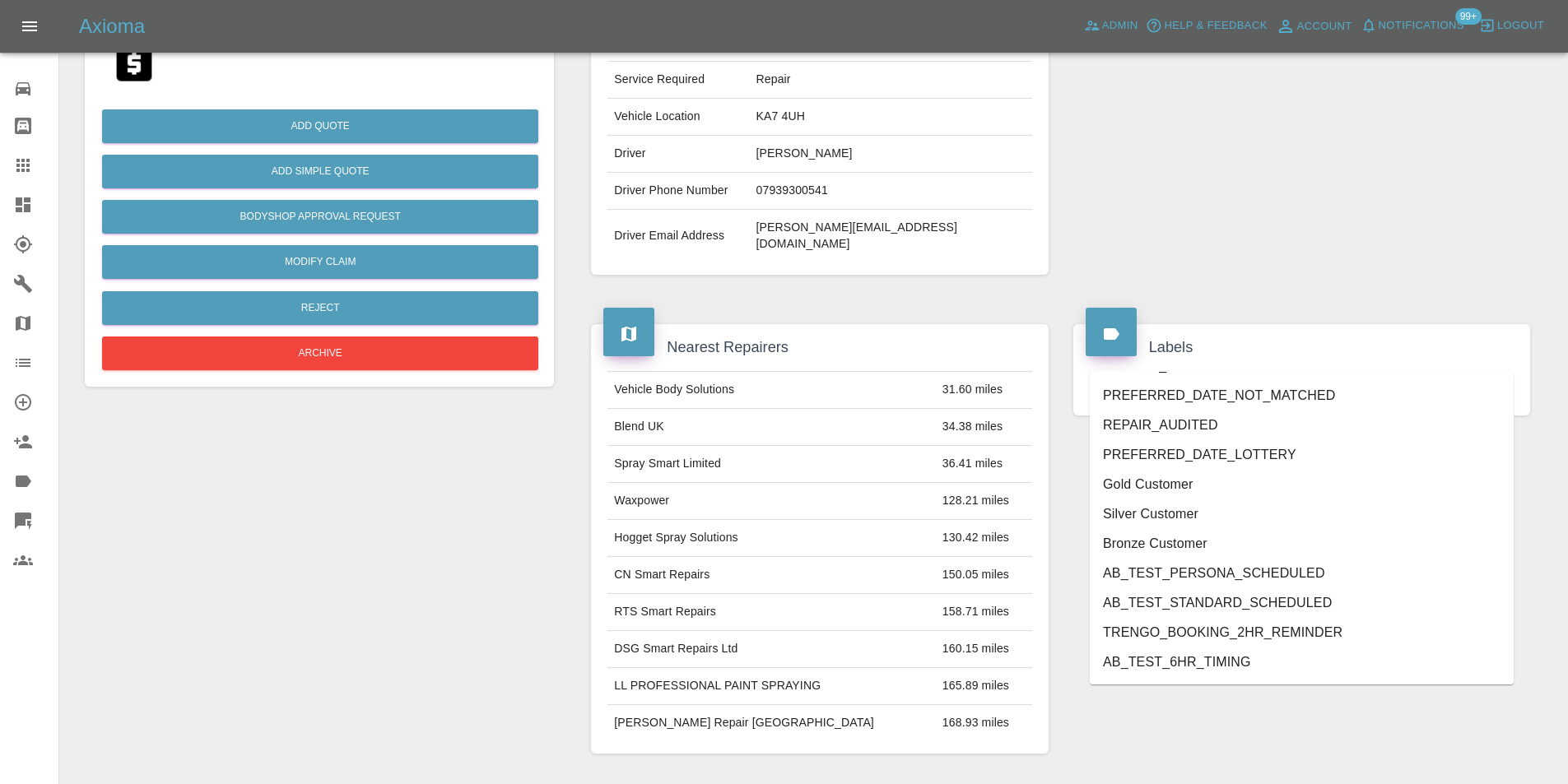
scroll to position [3372, 0]
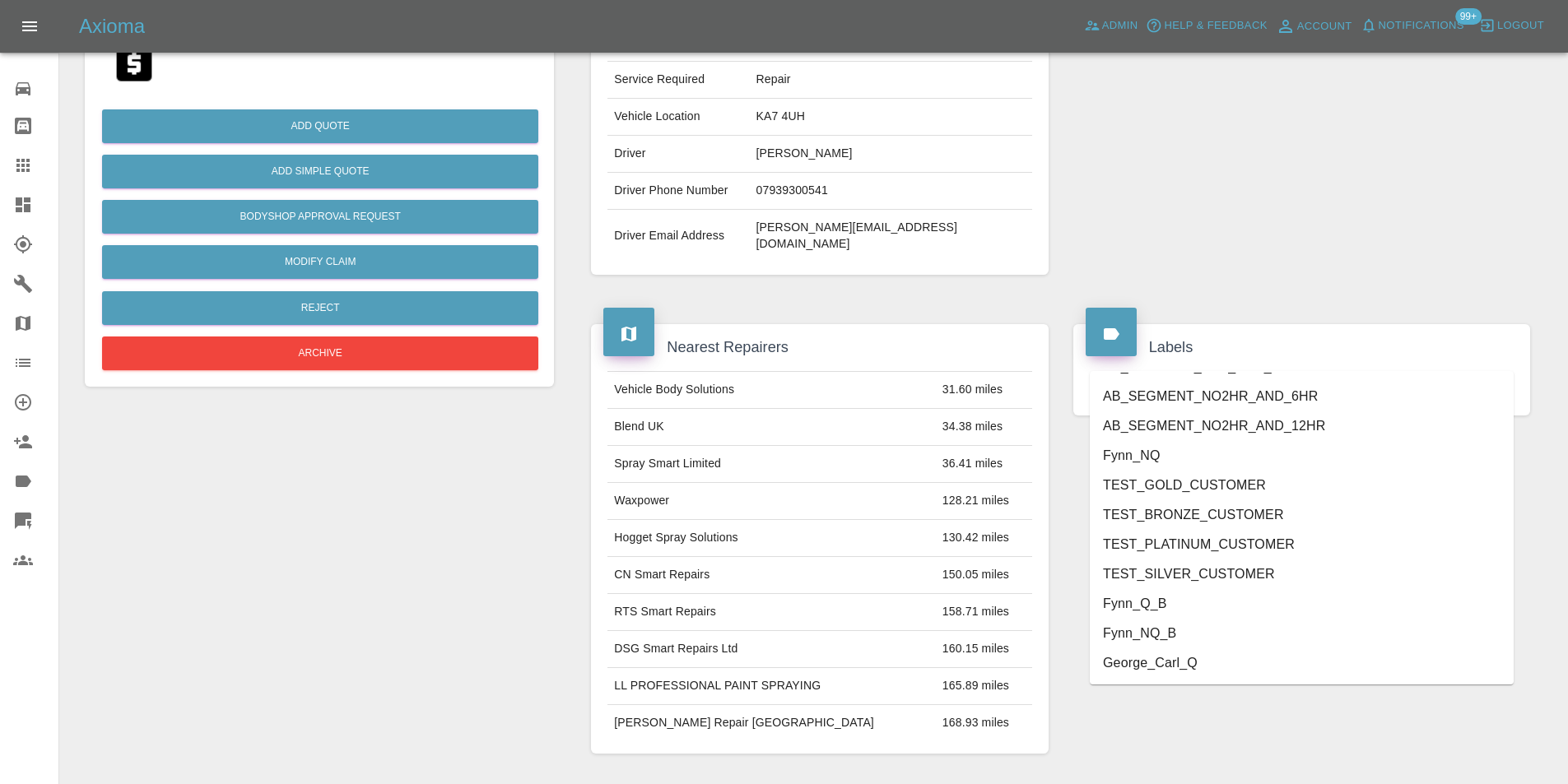
click at [1175, 662] on li "George_Carl_Q" at bounding box center [1302, 663] width 424 height 30
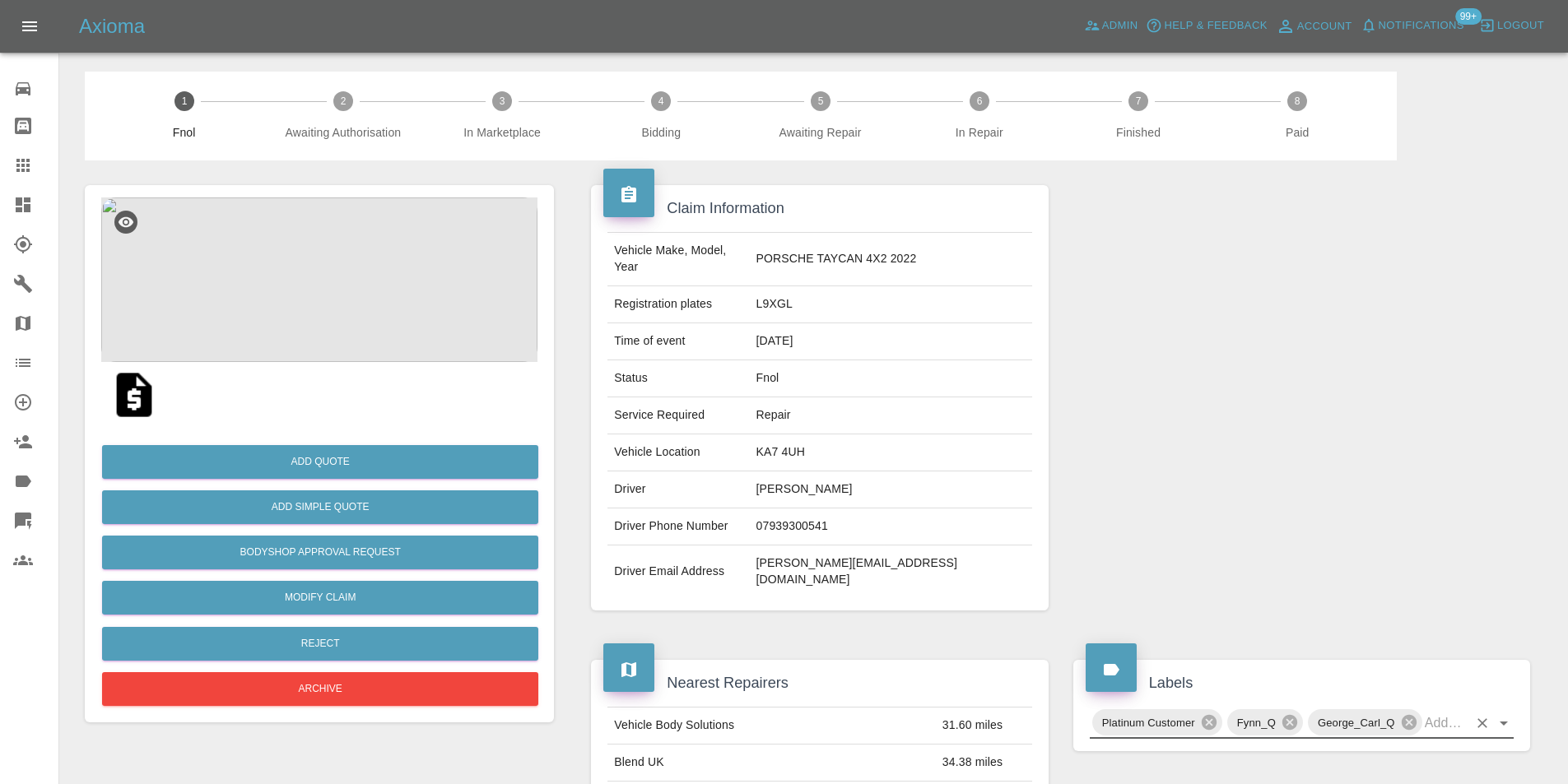
scroll to position [0, 0]
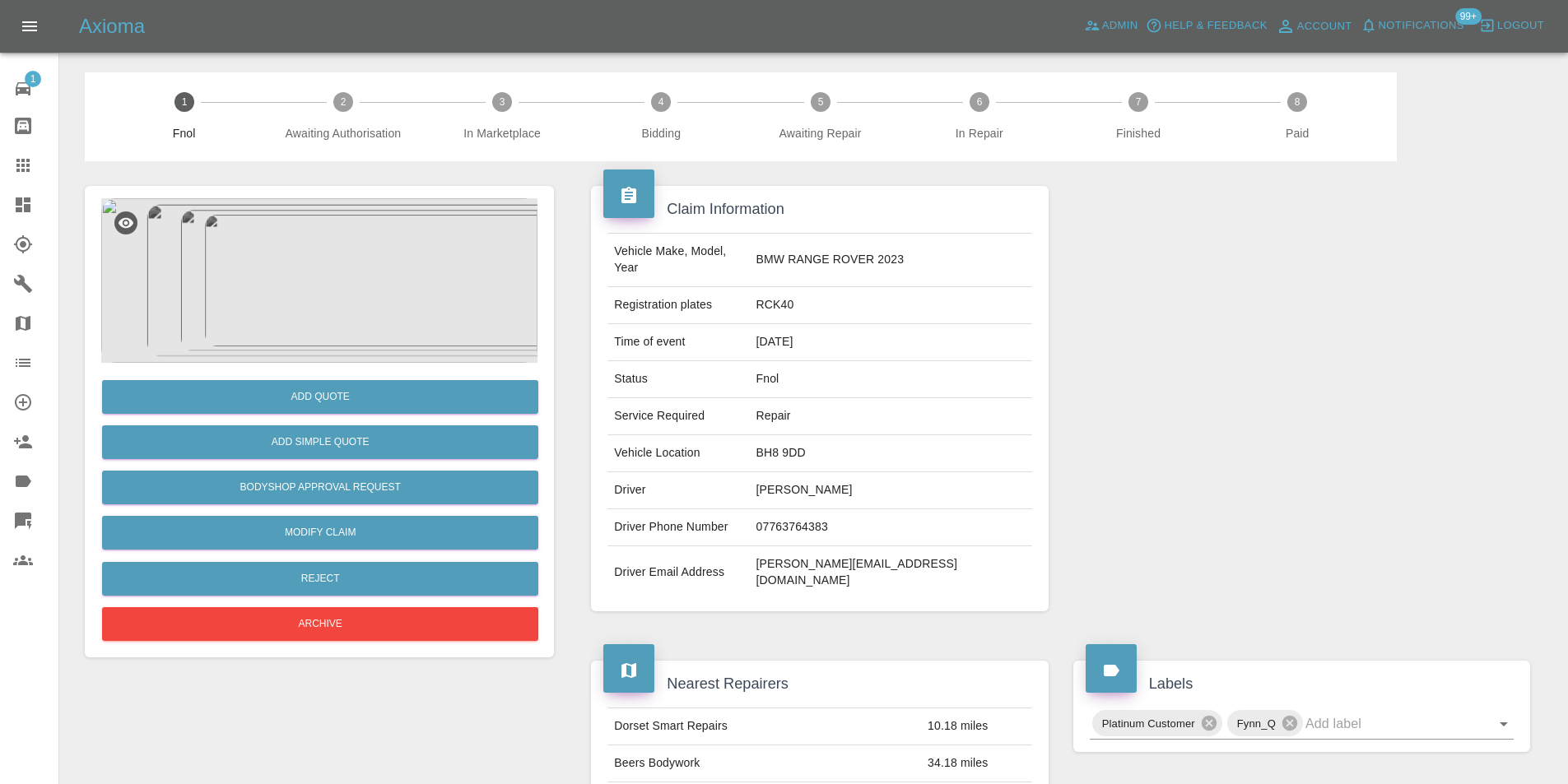
click at [323, 317] on img at bounding box center [319, 280] width 436 height 165
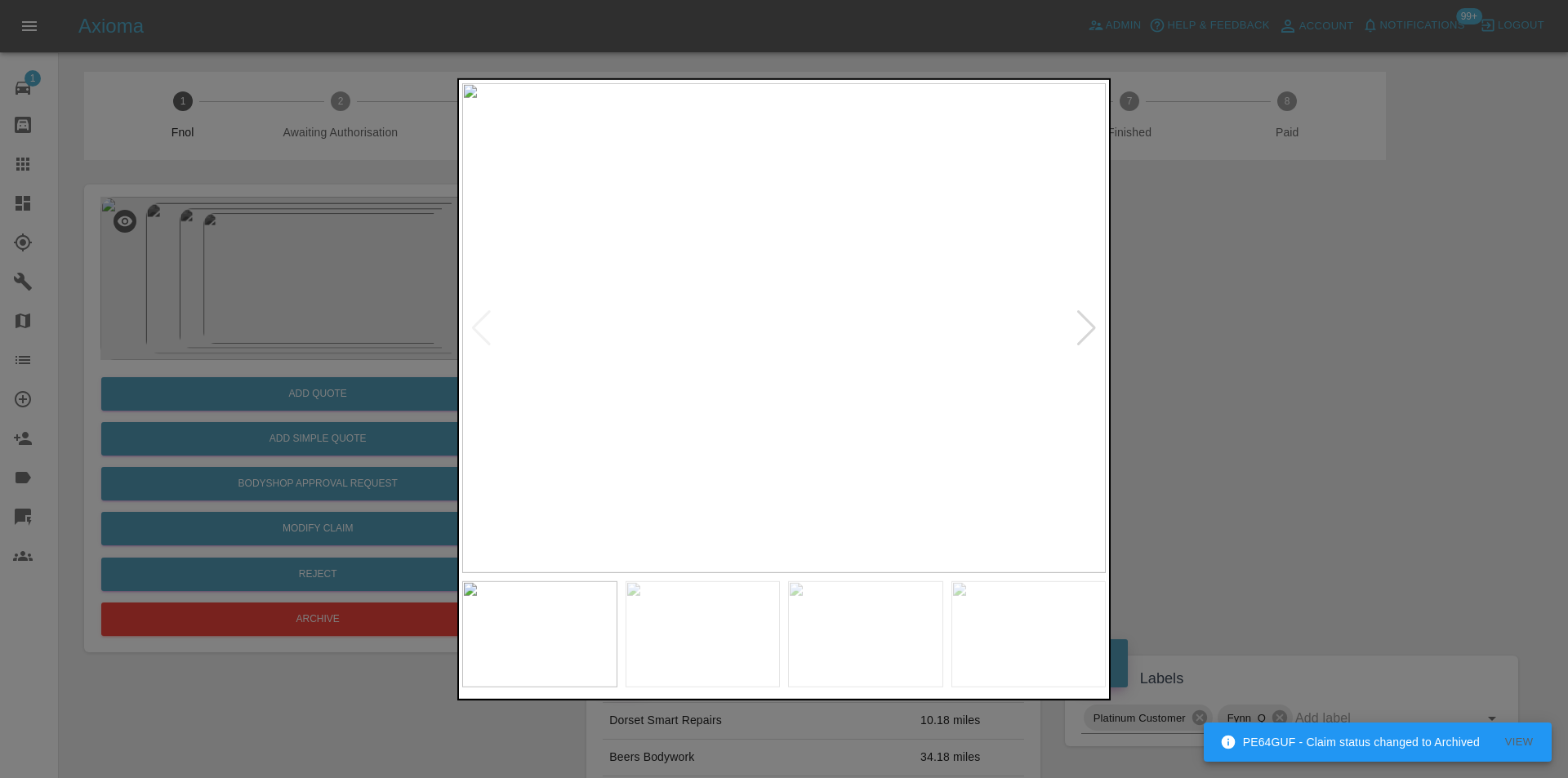
click at [1087, 328] on div at bounding box center [1086, 328] width 22 height 36
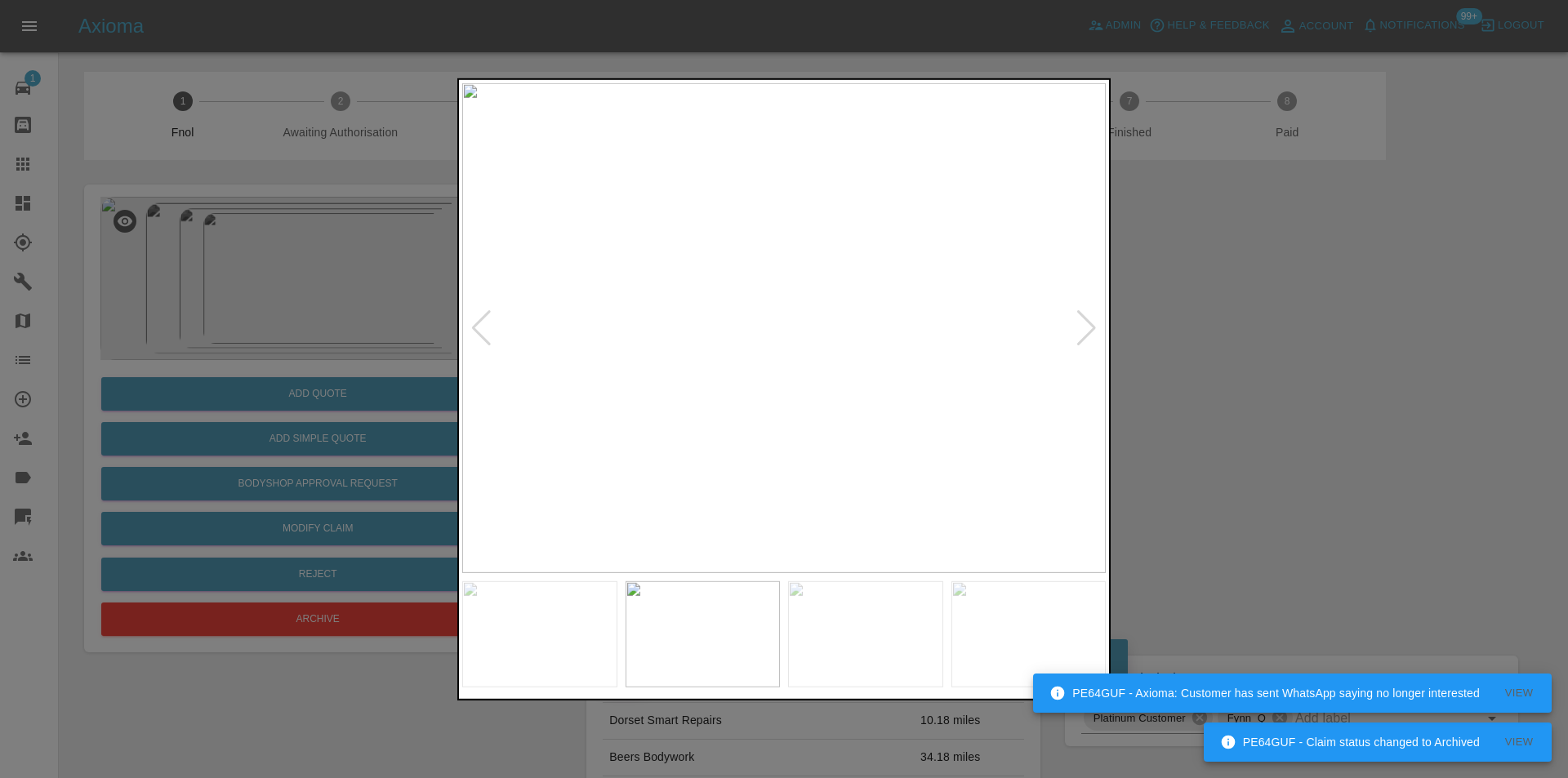
click at [1087, 328] on div at bounding box center [1086, 328] width 22 height 36
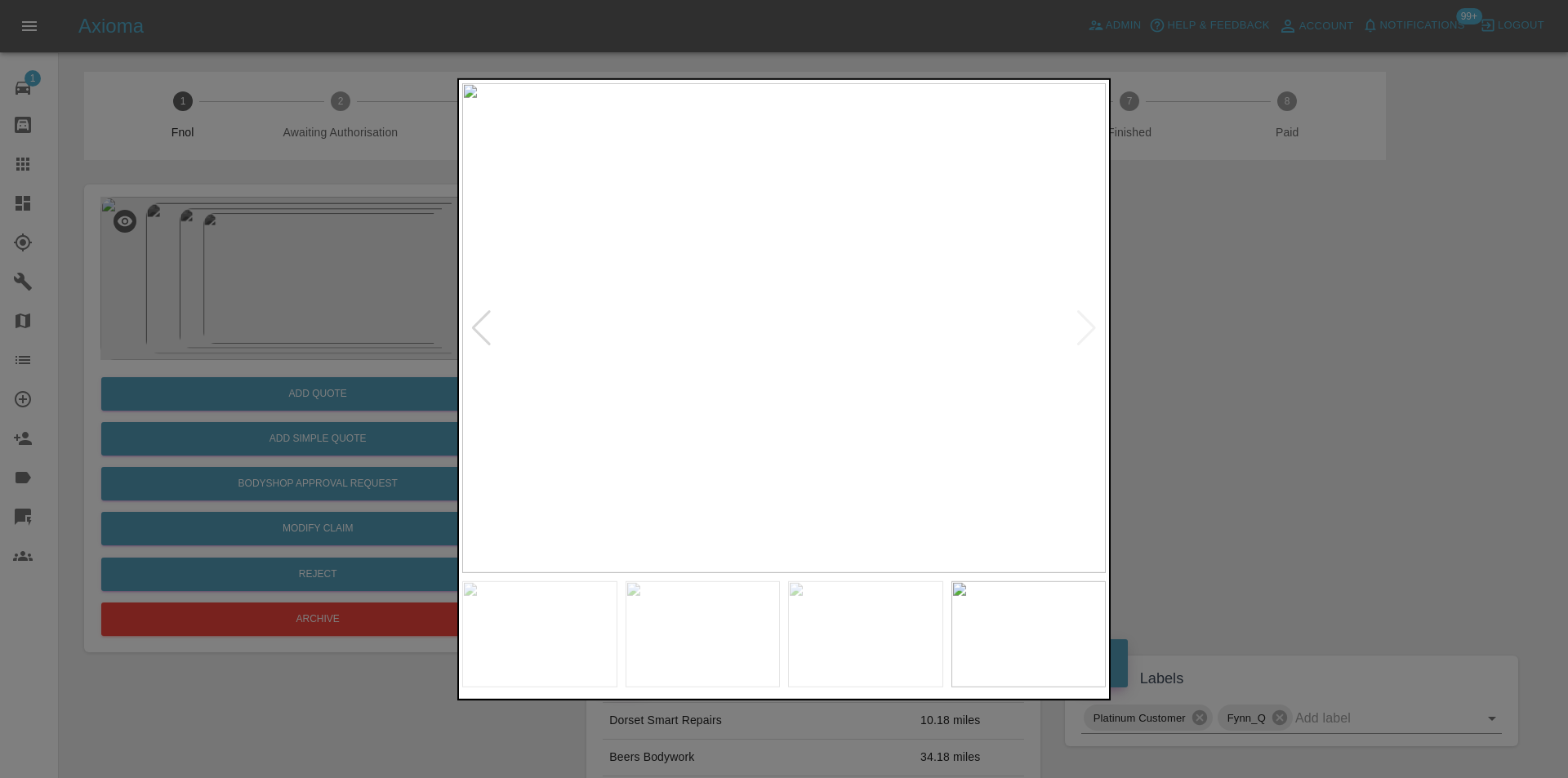
click at [1085, 331] on img at bounding box center [784, 327] width 643 height 490
click at [1239, 353] on div at bounding box center [784, 389] width 1568 height 778
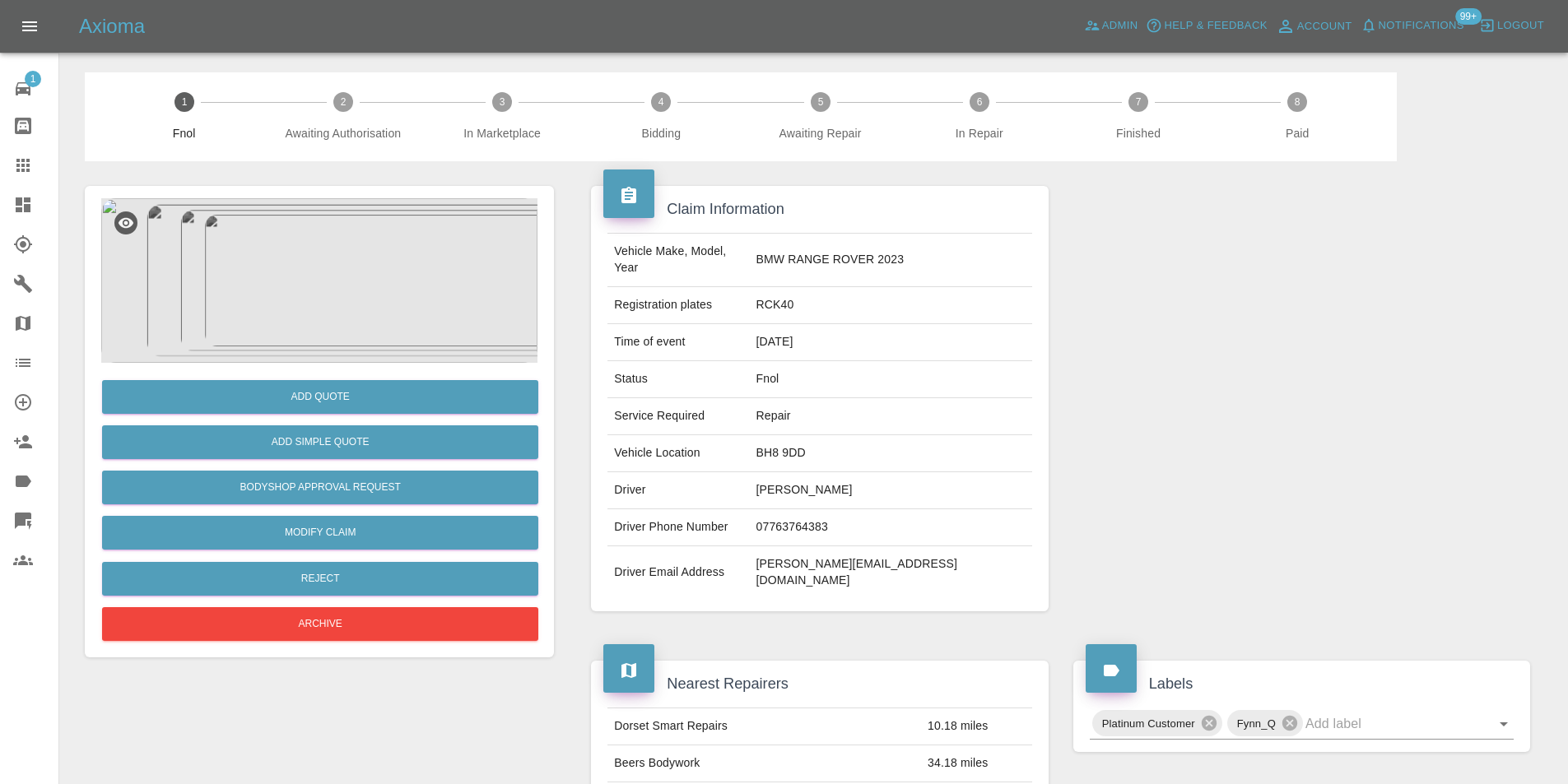
click at [335, 261] on img at bounding box center [319, 280] width 436 height 165
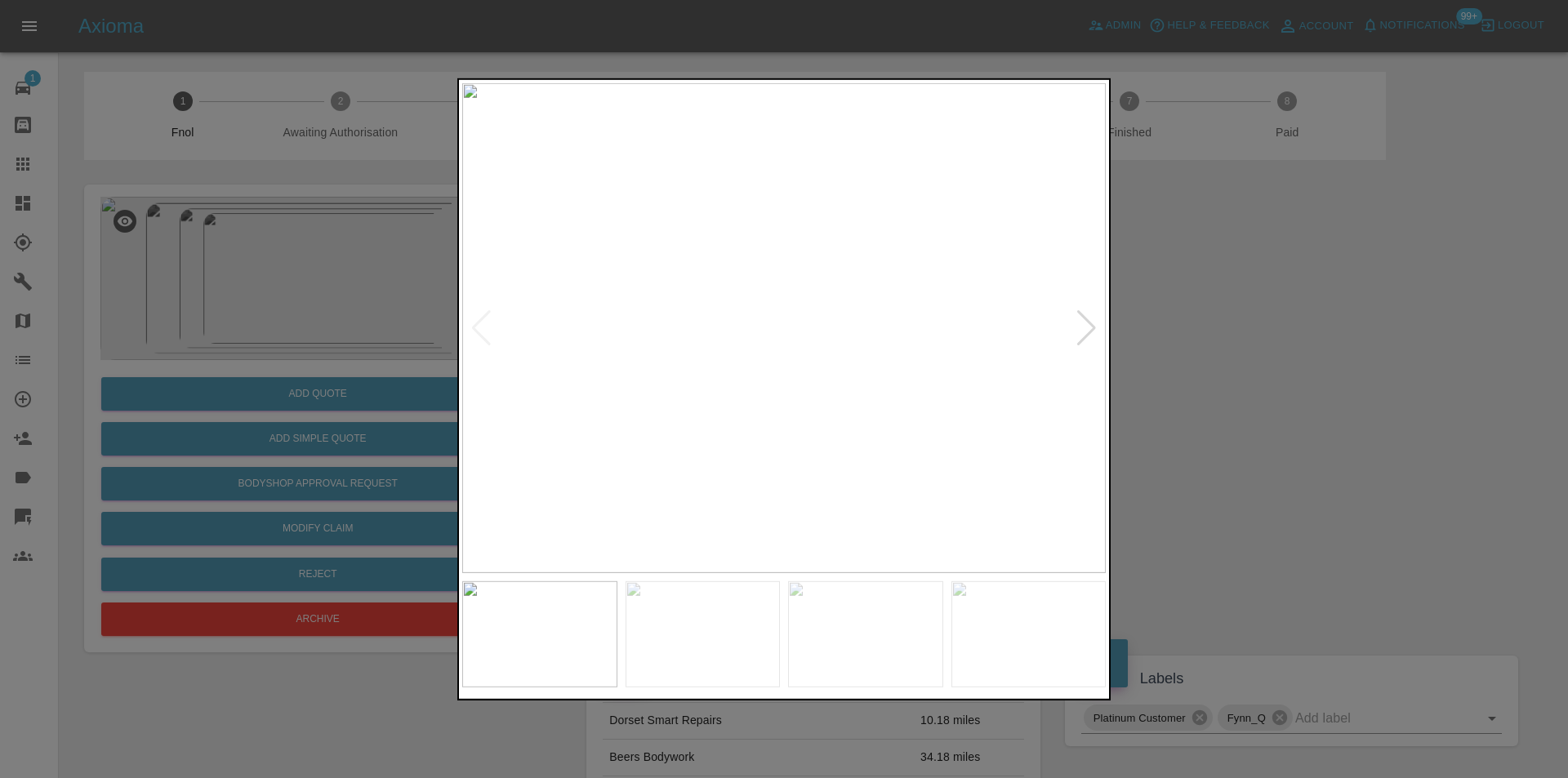
click at [1091, 328] on div at bounding box center [1086, 328] width 22 height 36
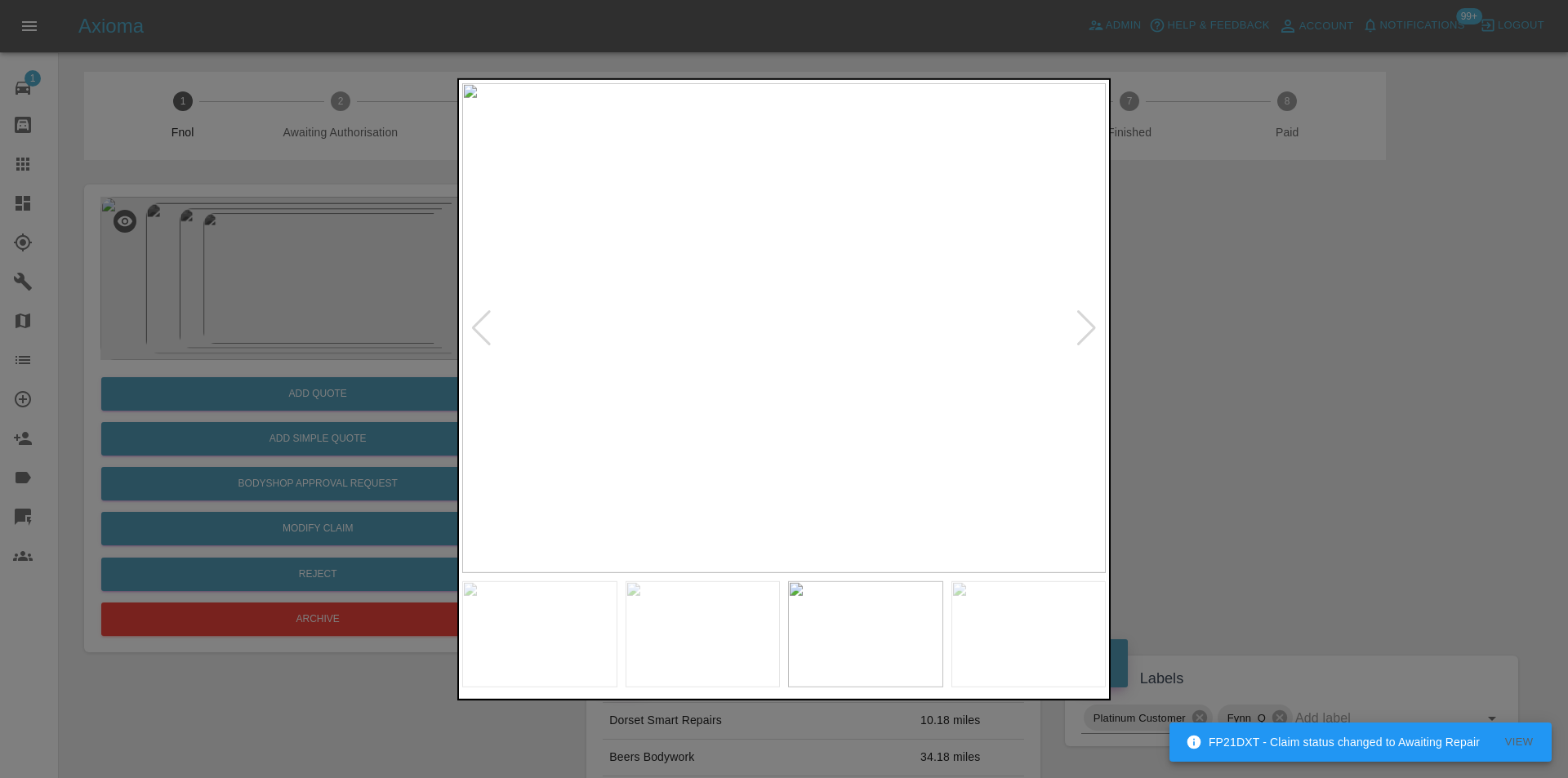
click at [1091, 328] on div at bounding box center [1086, 328] width 22 height 36
click at [1091, 328] on img at bounding box center [784, 327] width 643 height 490
click at [1306, 342] on div at bounding box center [784, 389] width 1568 height 778
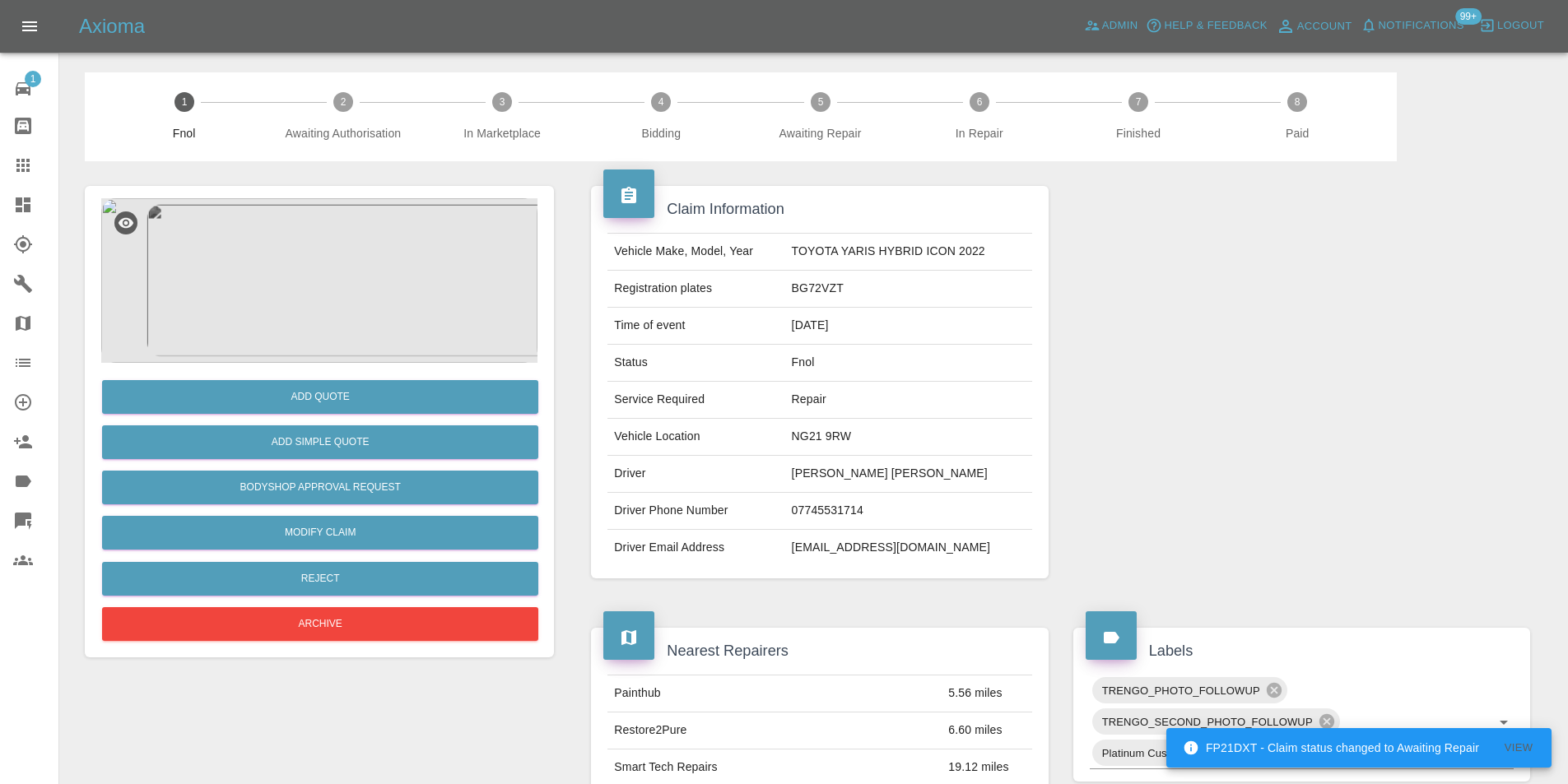
click at [310, 272] on img at bounding box center [319, 280] width 436 height 165
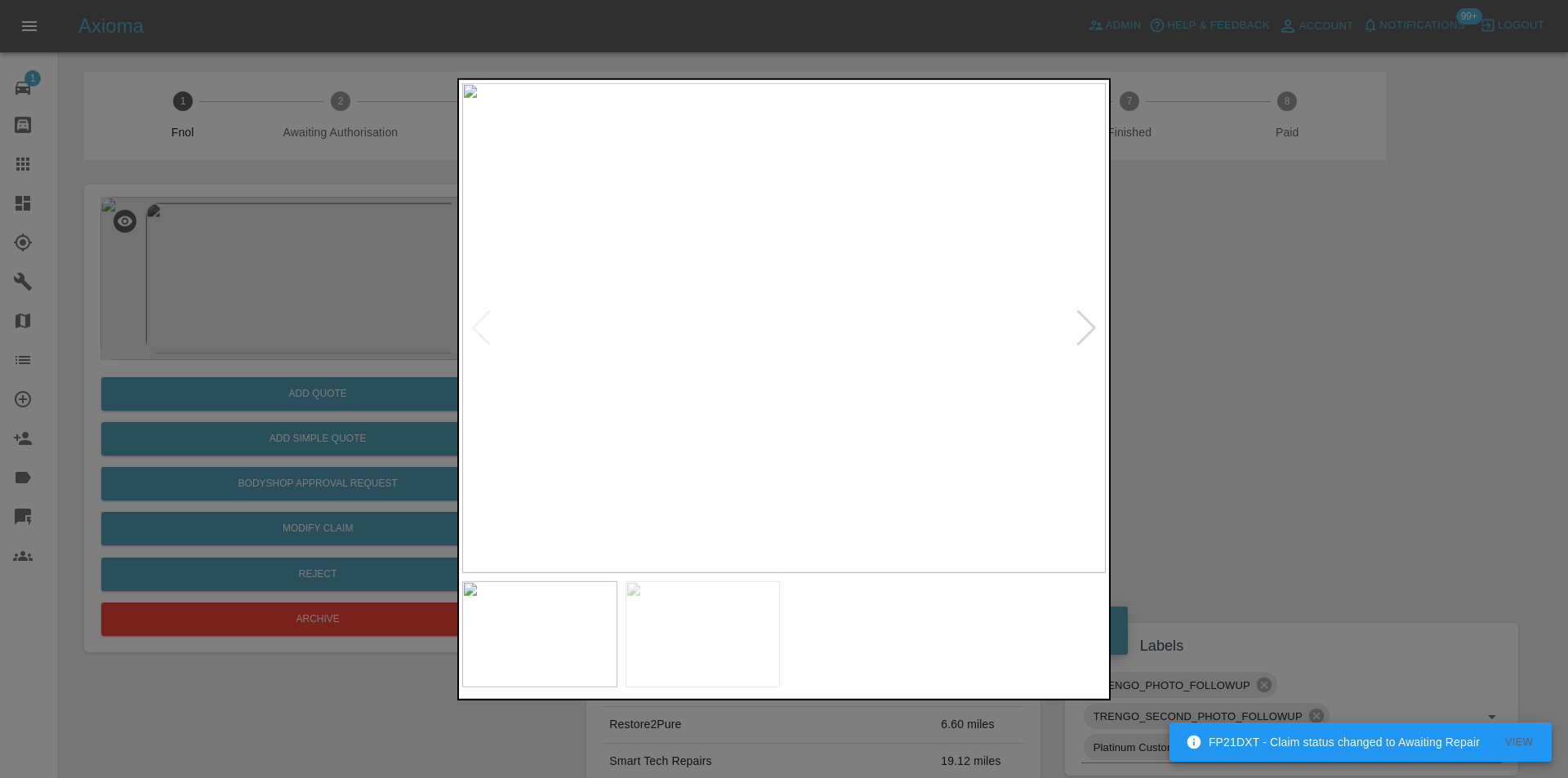
click at [1089, 323] on div at bounding box center [1086, 328] width 22 height 36
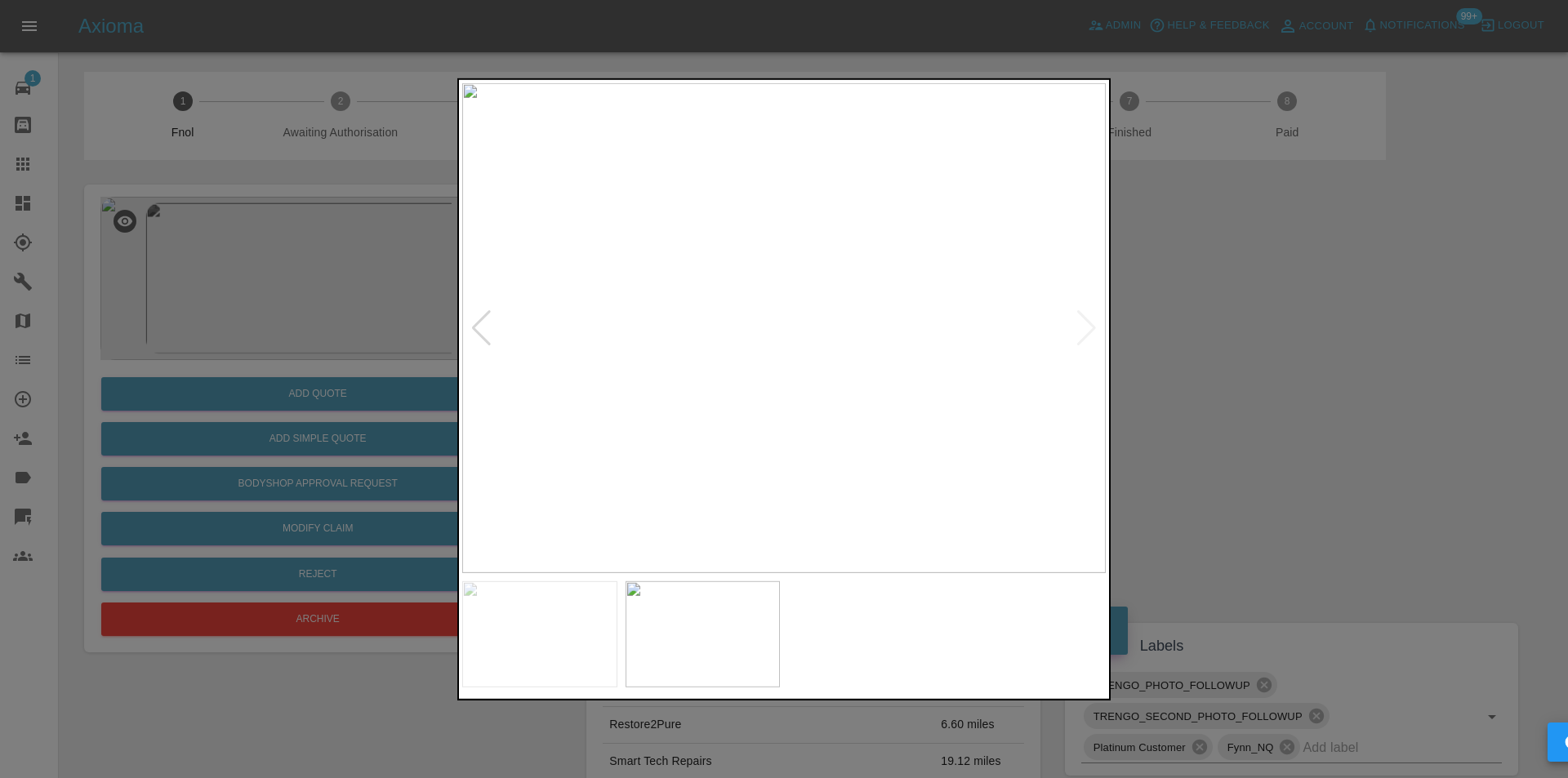
click at [1089, 323] on img at bounding box center [784, 327] width 643 height 490
click at [1198, 345] on div at bounding box center [784, 389] width 1568 height 778
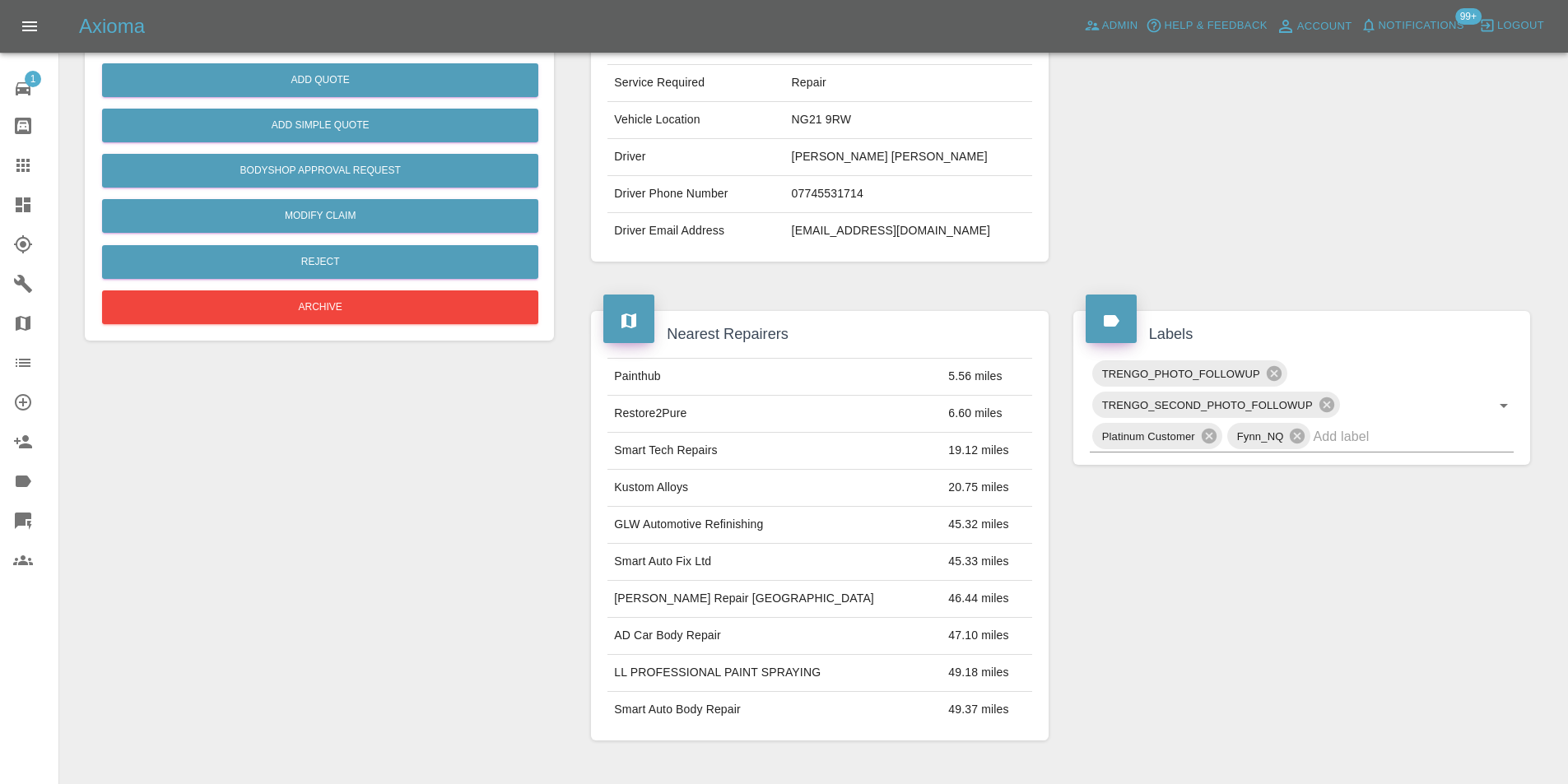
scroll to position [329, 0]
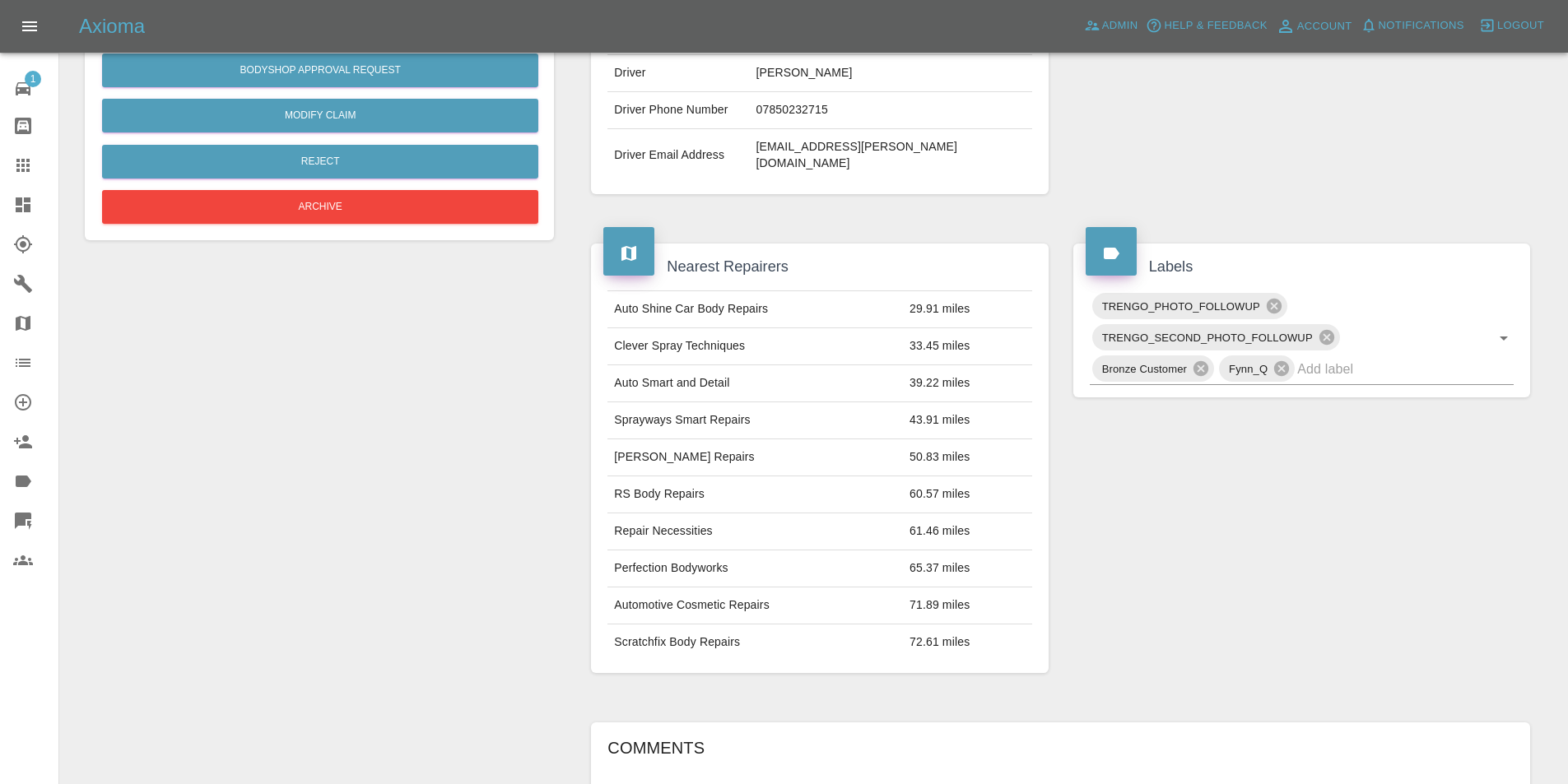
scroll to position [740, 0]
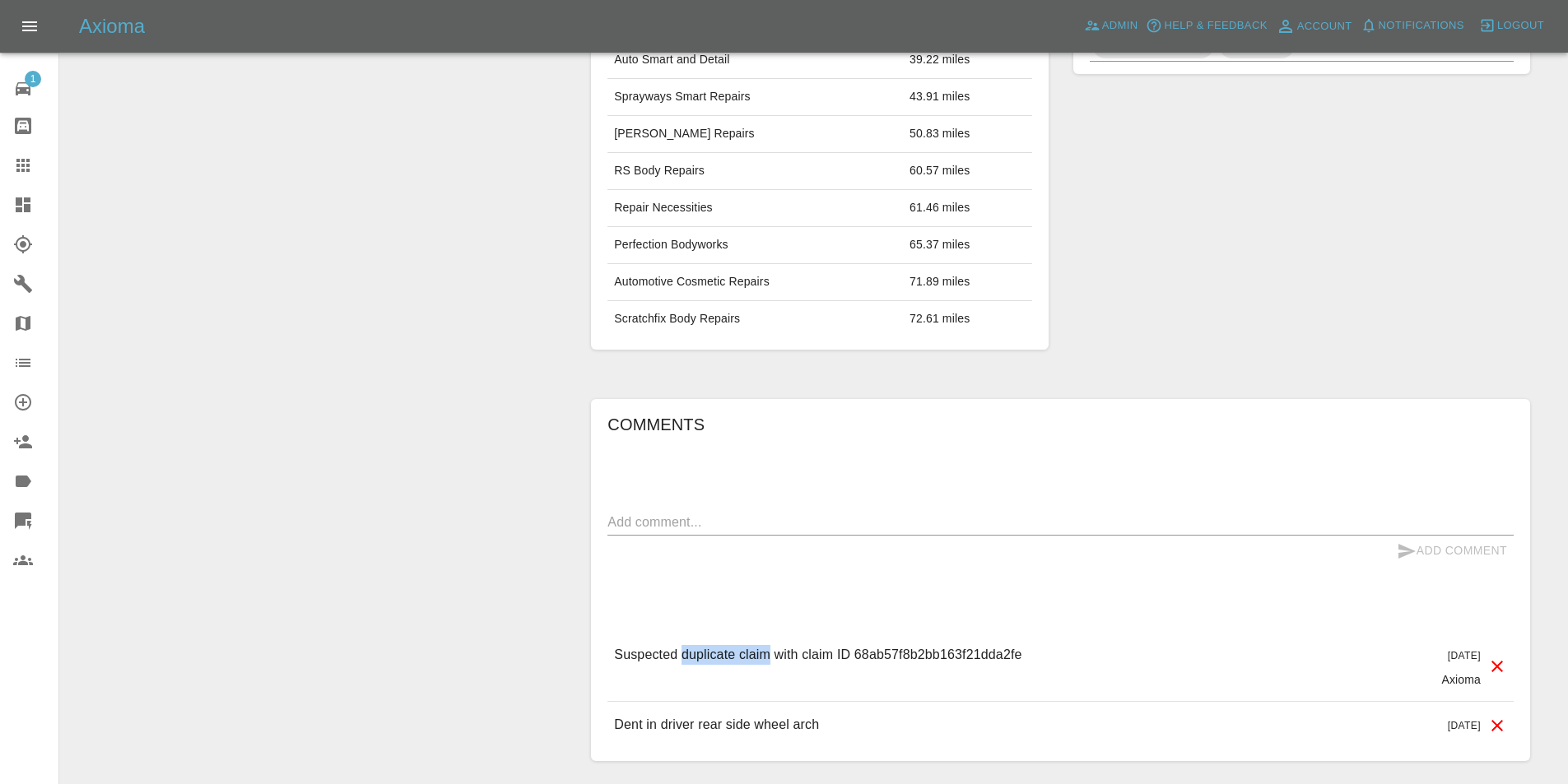
drag, startPoint x: 684, startPoint y: 620, endPoint x: 770, endPoint y: 634, distance: 87.1
click at [770, 645] on div "Suspected duplicate claim with claim ID 68ab57f8b2bb163f21dda2fe" at bounding box center [817, 666] width 407 height 43
copy p "duplicate claim"
click at [787, 513] on textarea at bounding box center [1061, 522] width 906 height 19
paste textarea "duplicate claim"
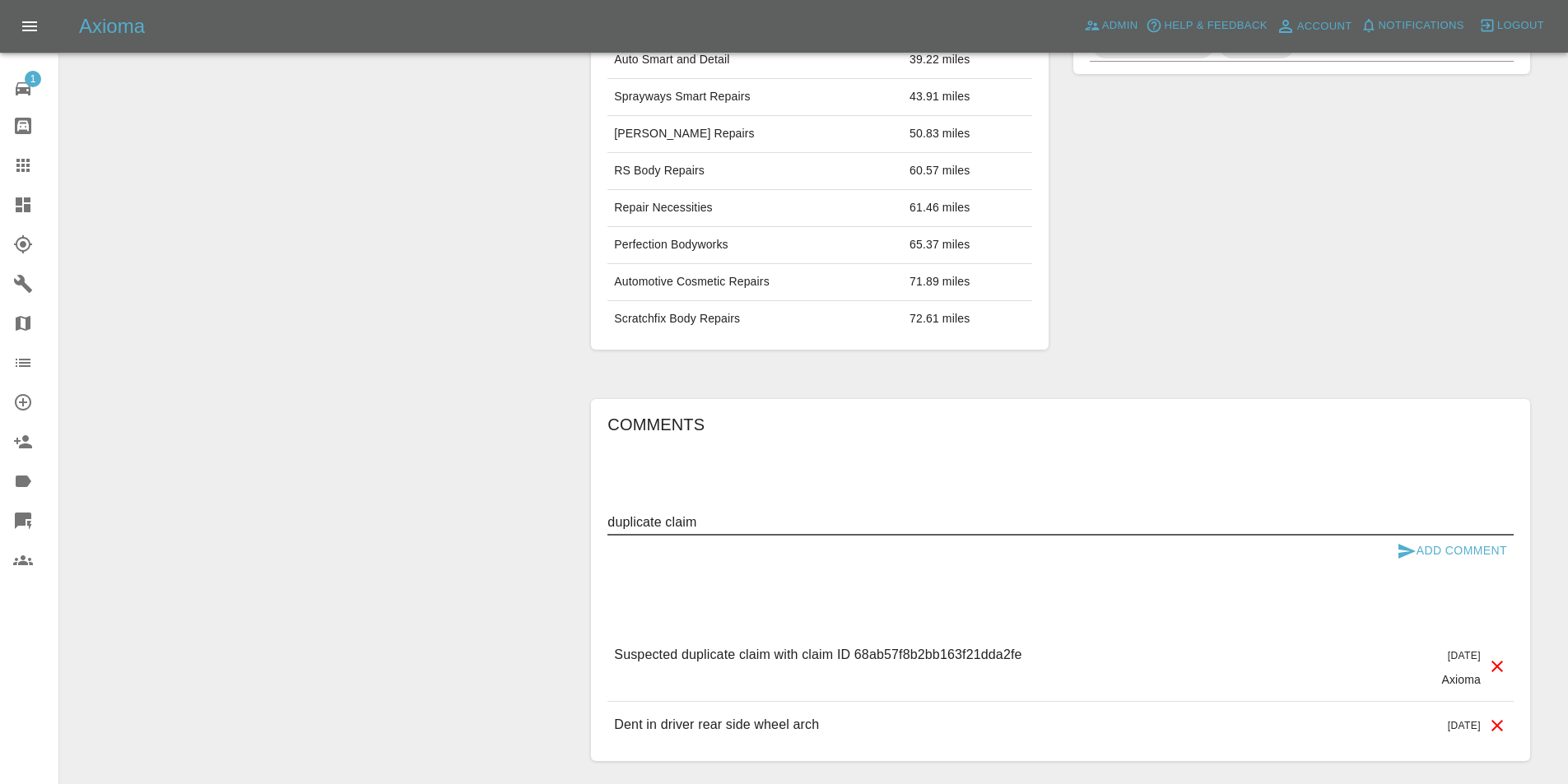
type textarea "duplicate claim"
click at [1463, 536] on button "Add Comment" at bounding box center [1452, 551] width 124 height 31
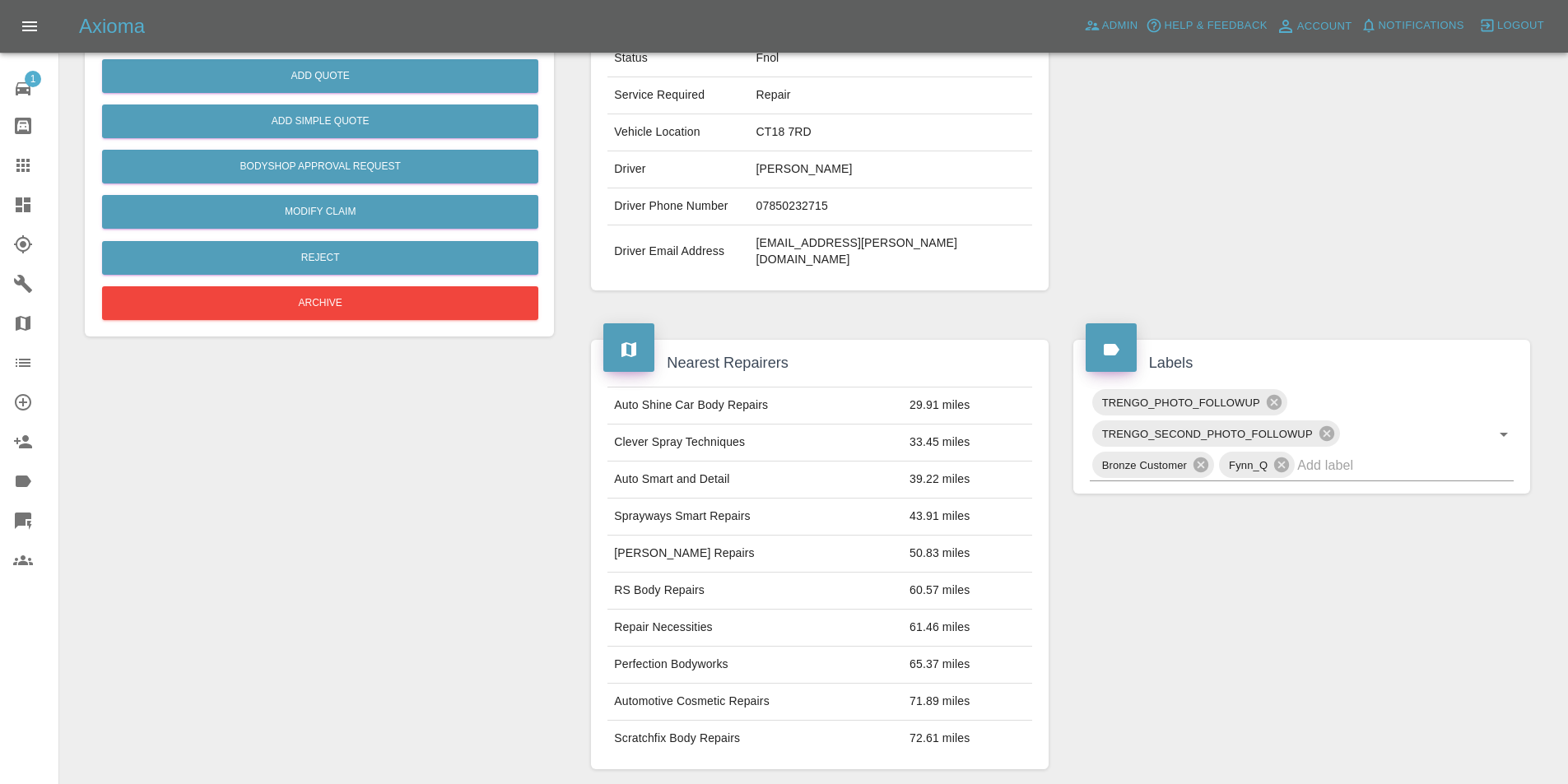
scroll to position [312, 0]
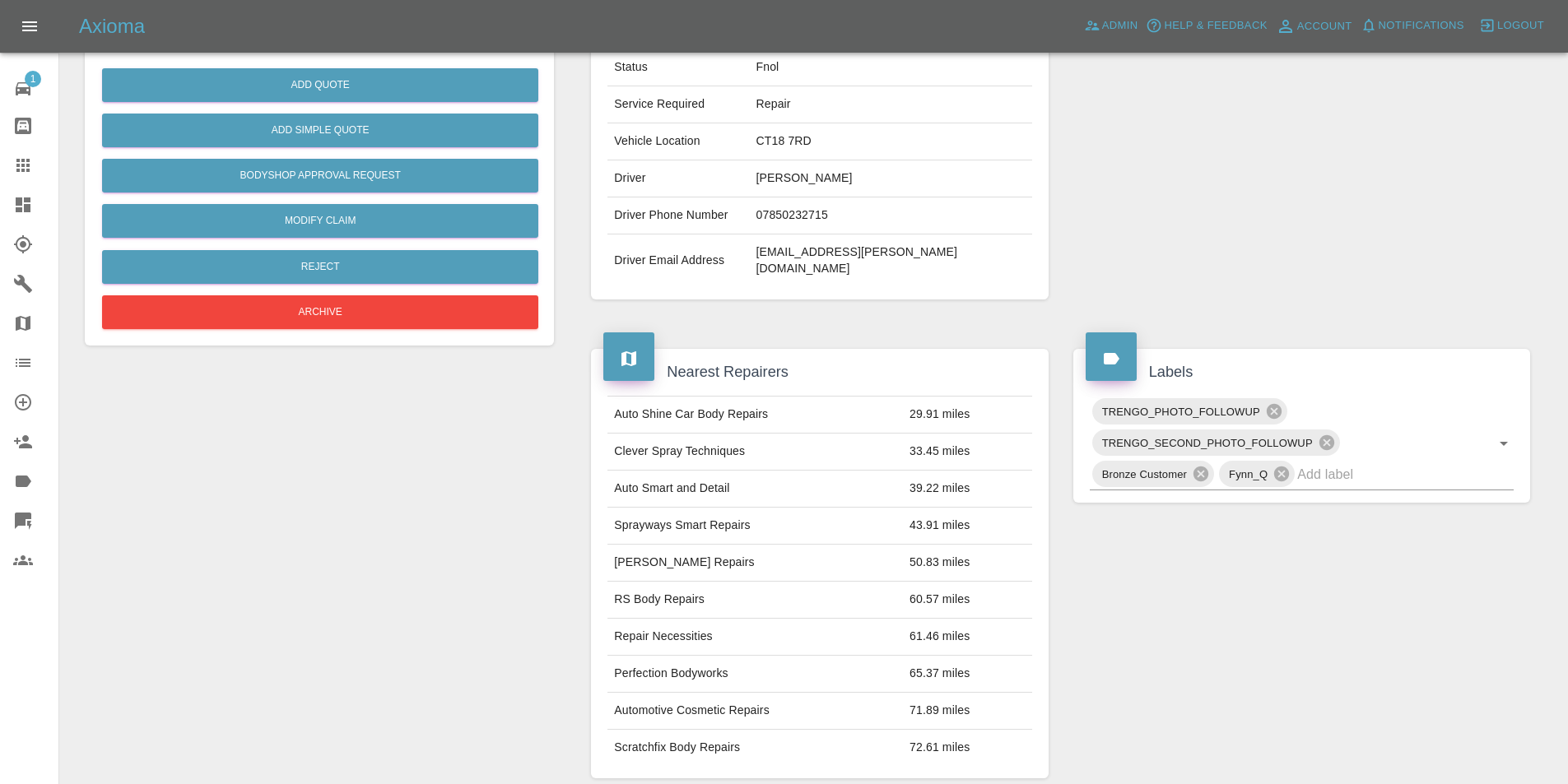
click at [354, 330] on div "Add Quote Add Simple Quote Bodyshop Approval Request Modify Claim Reject Archive" at bounding box center [319, 192] width 436 height 282
click at [357, 312] on button "Archive" at bounding box center [320, 312] width 436 height 34
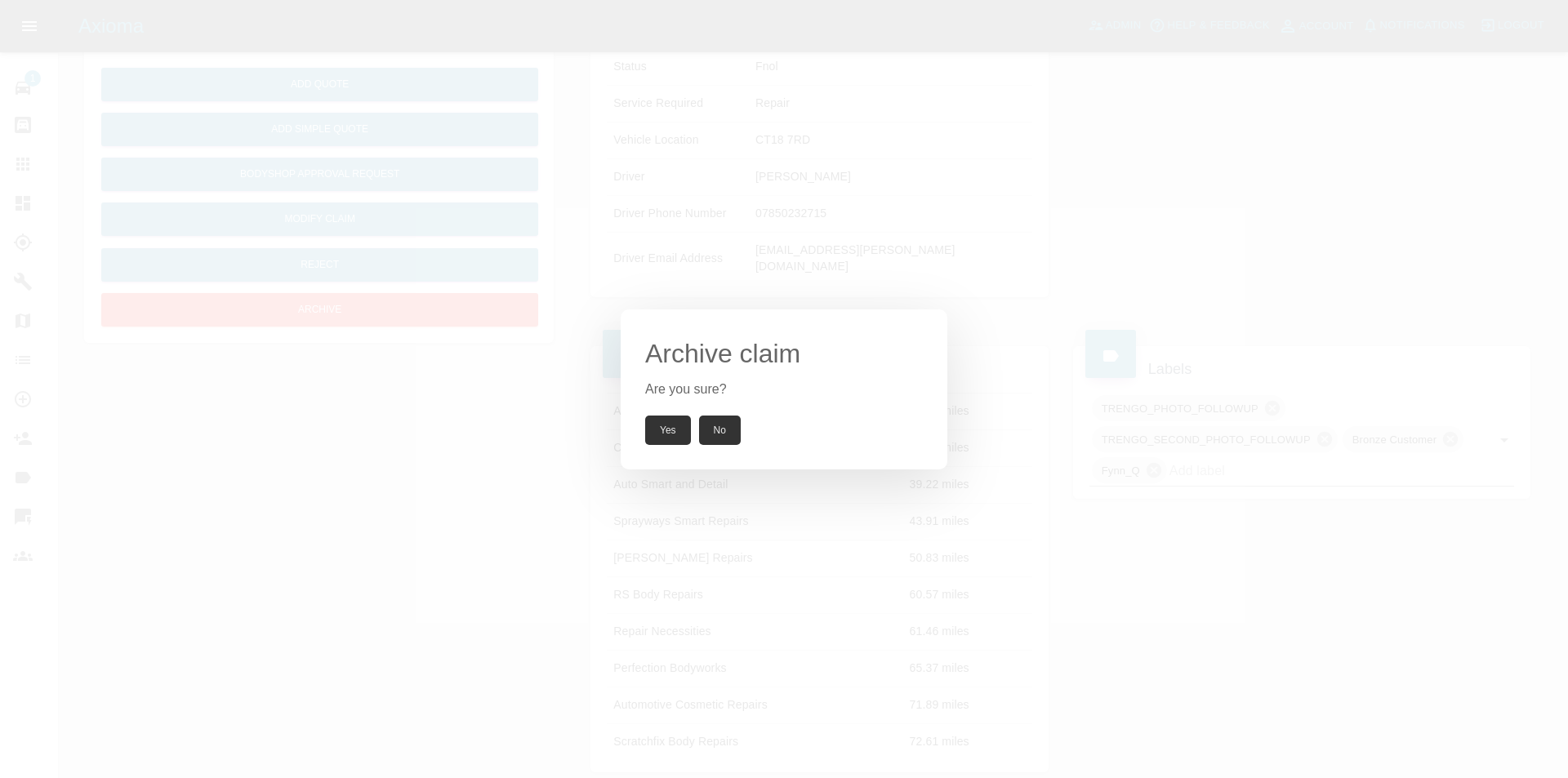
click at [674, 421] on button "Yes" at bounding box center [668, 430] width 46 height 30
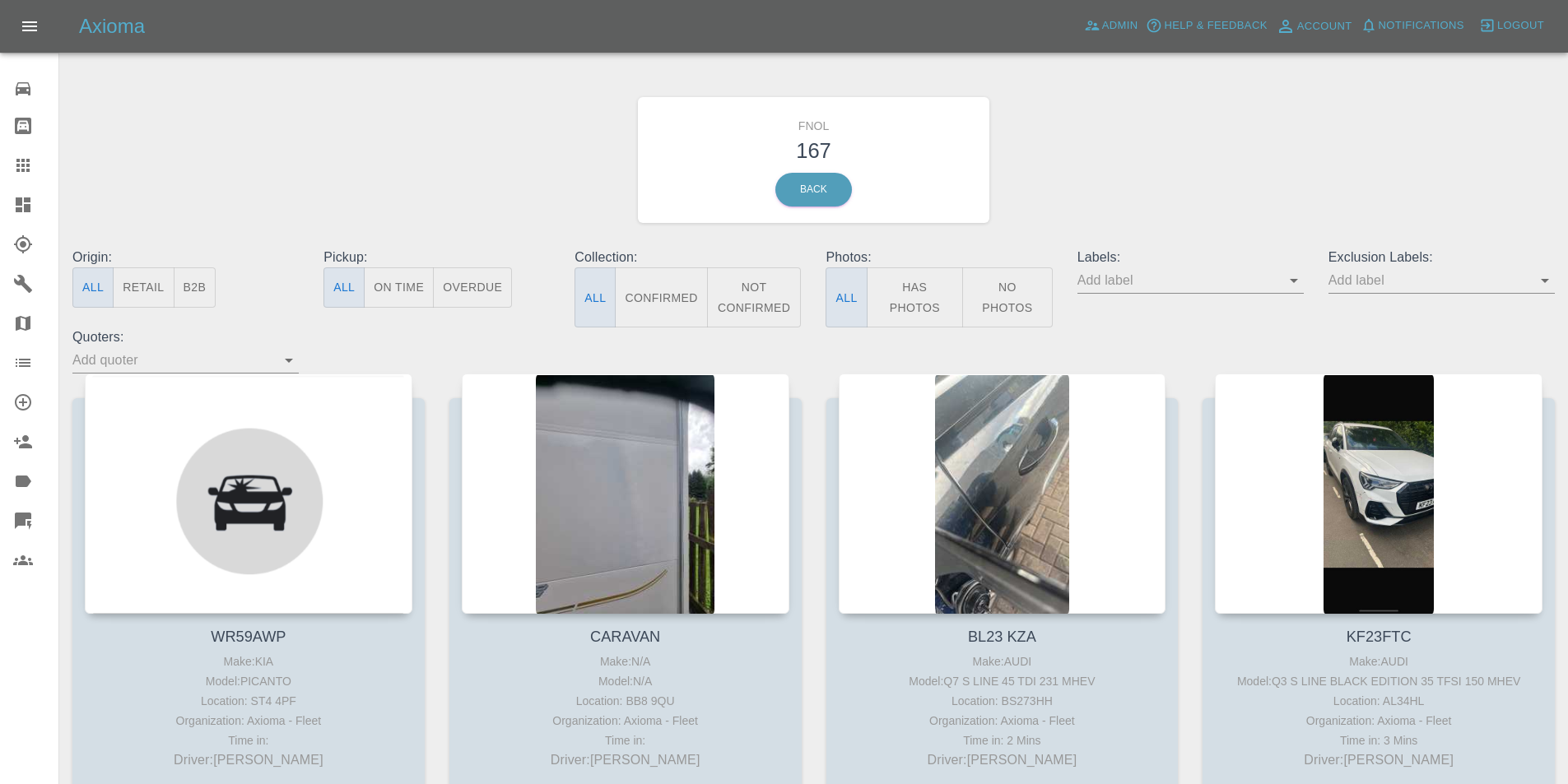
click at [927, 315] on button "Has Photos" at bounding box center [916, 297] width 97 height 60
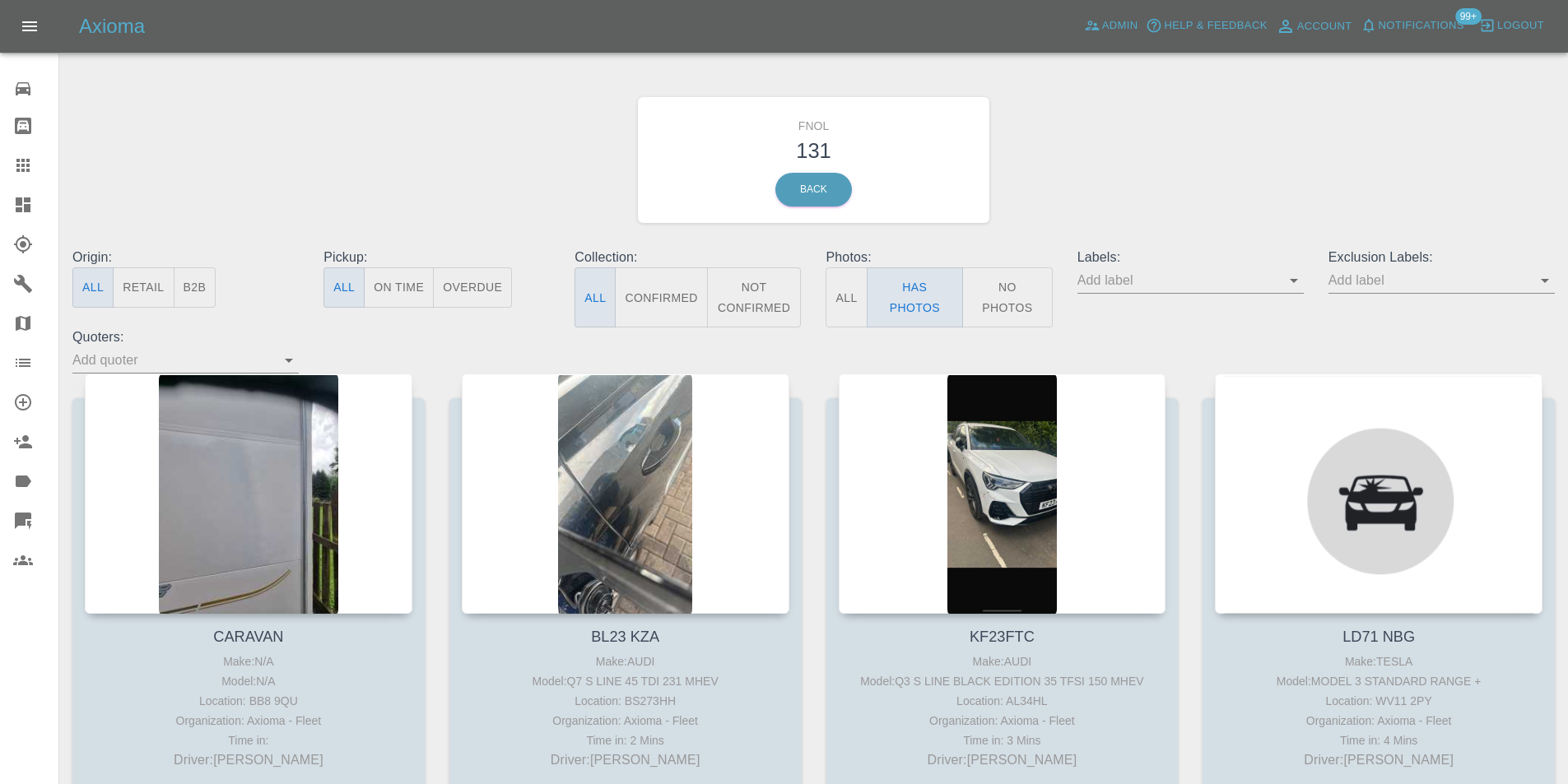
click at [1547, 278] on icon "Open" at bounding box center [1545, 280] width 20 height 20
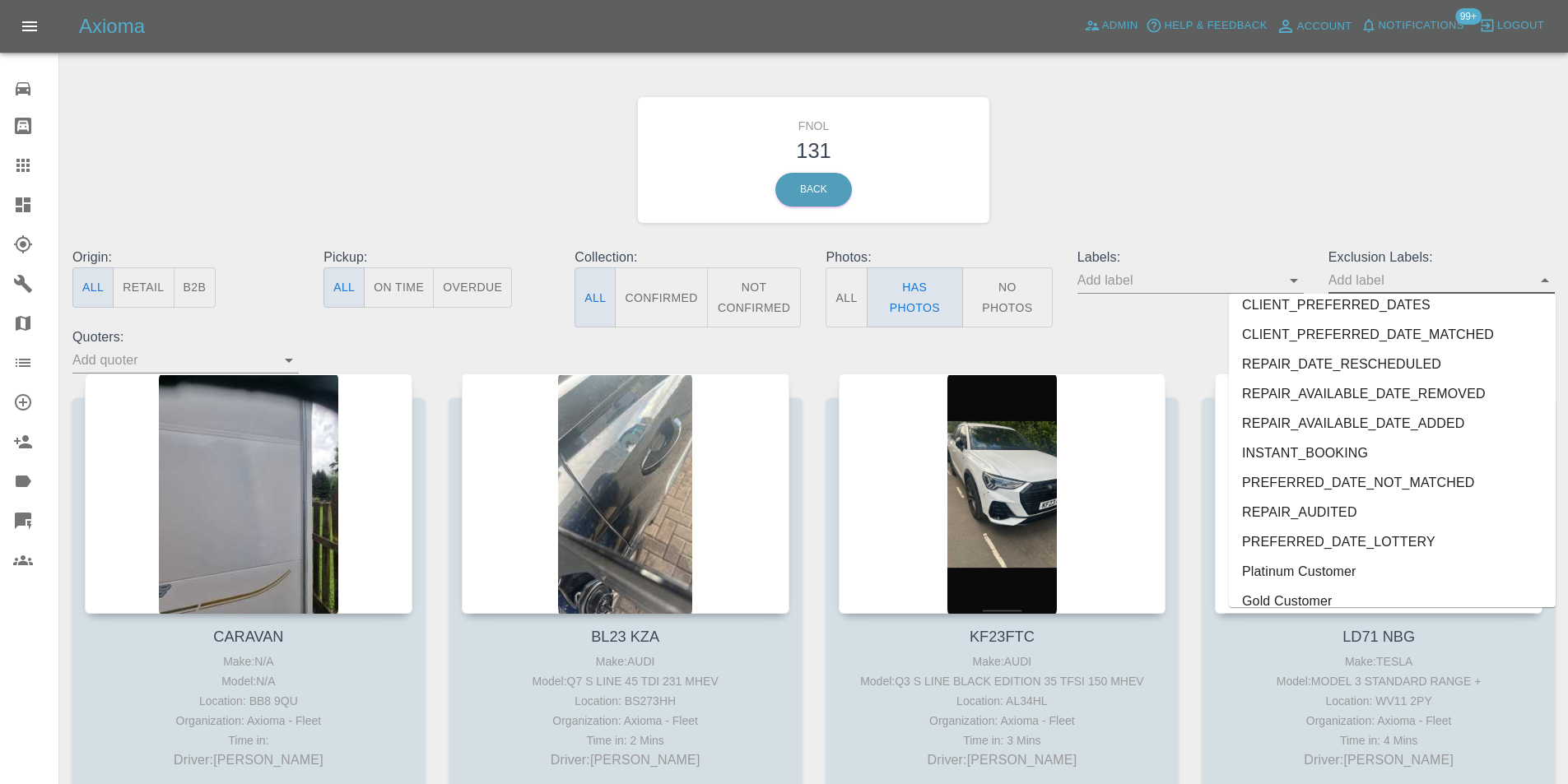
scroll to position [3432, 0]
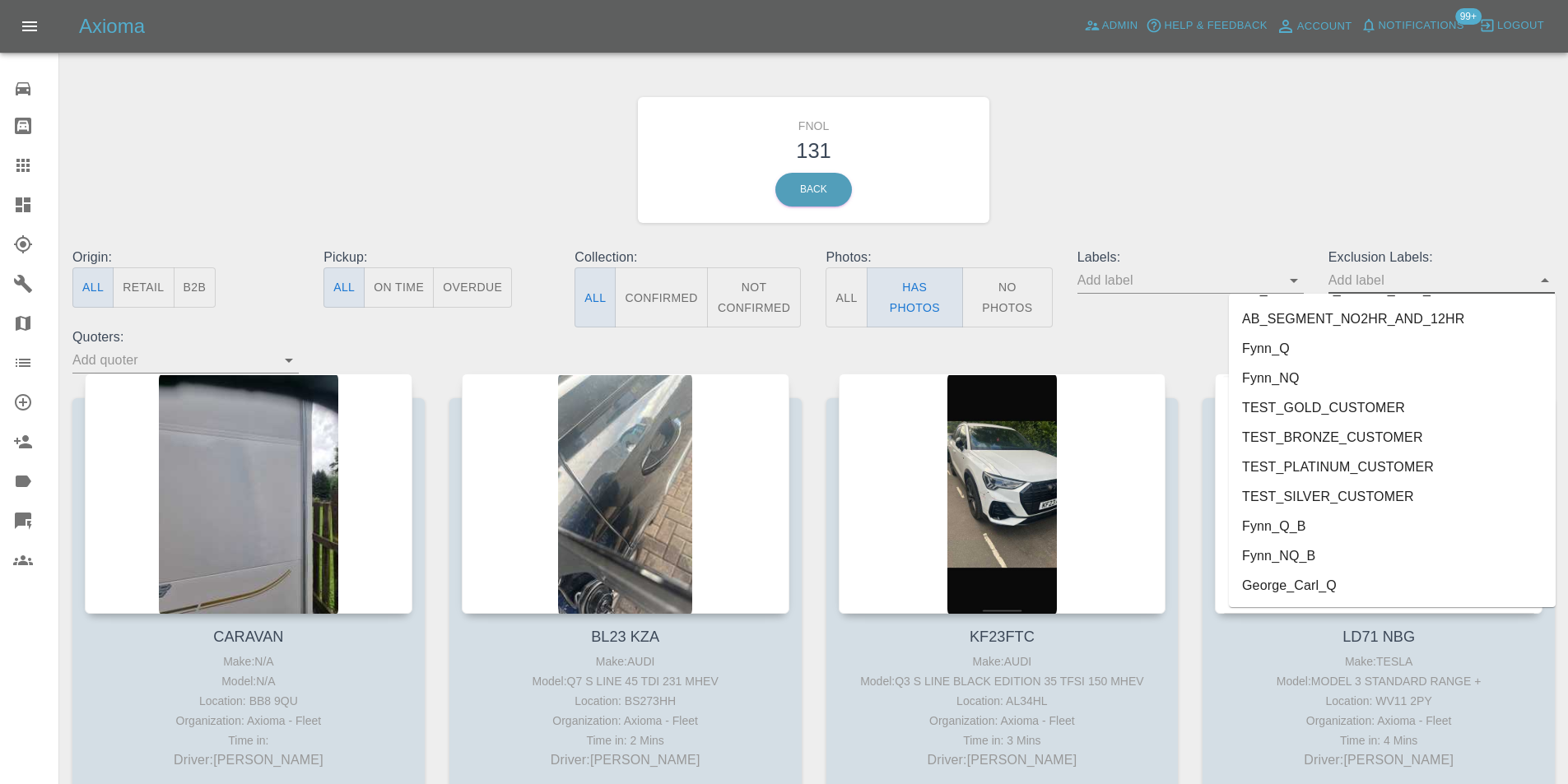
click at [1280, 583] on li "George_Carl_Q" at bounding box center [1392, 585] width 327 height 30
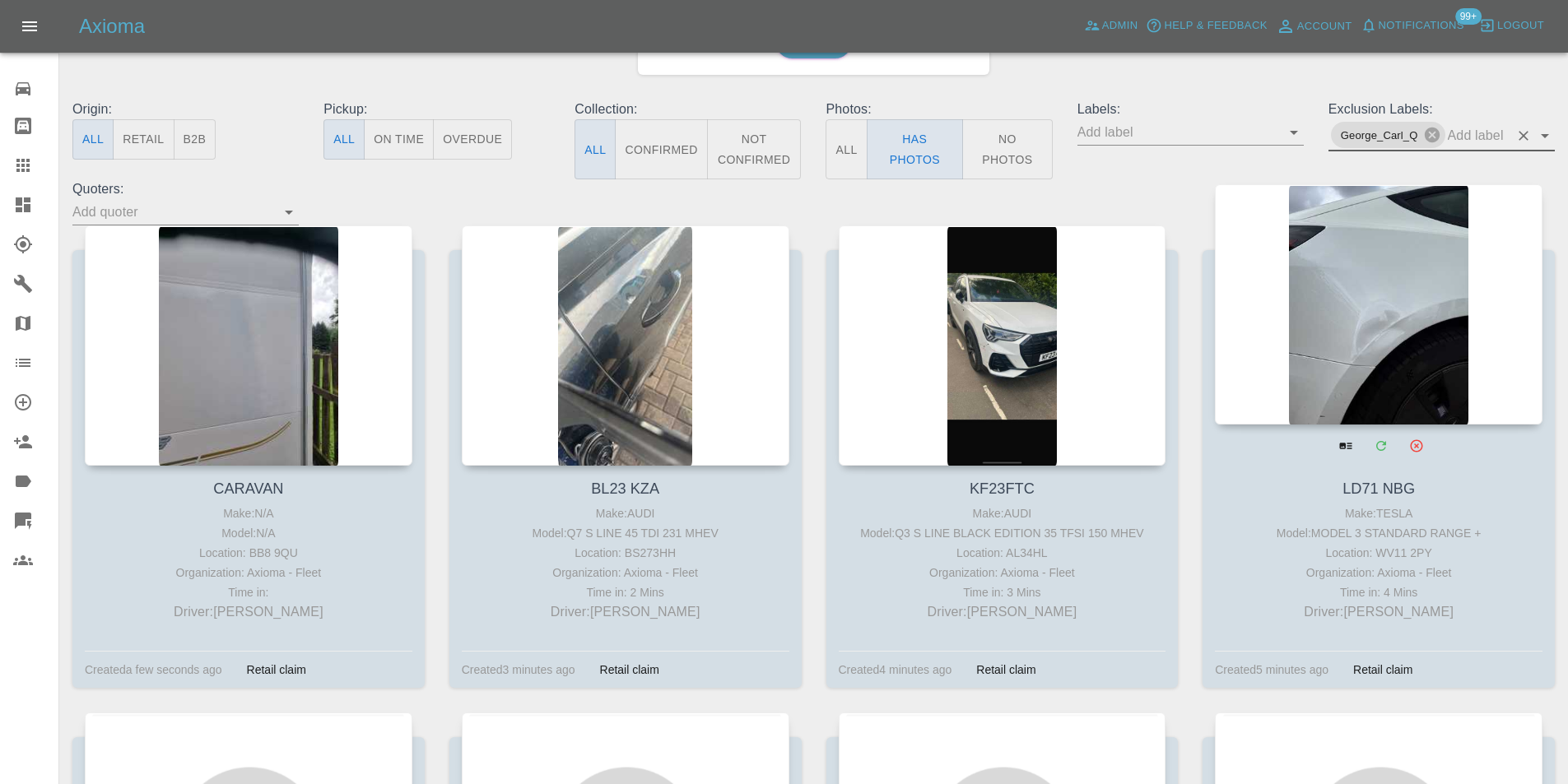
scroll to position [165, 0]
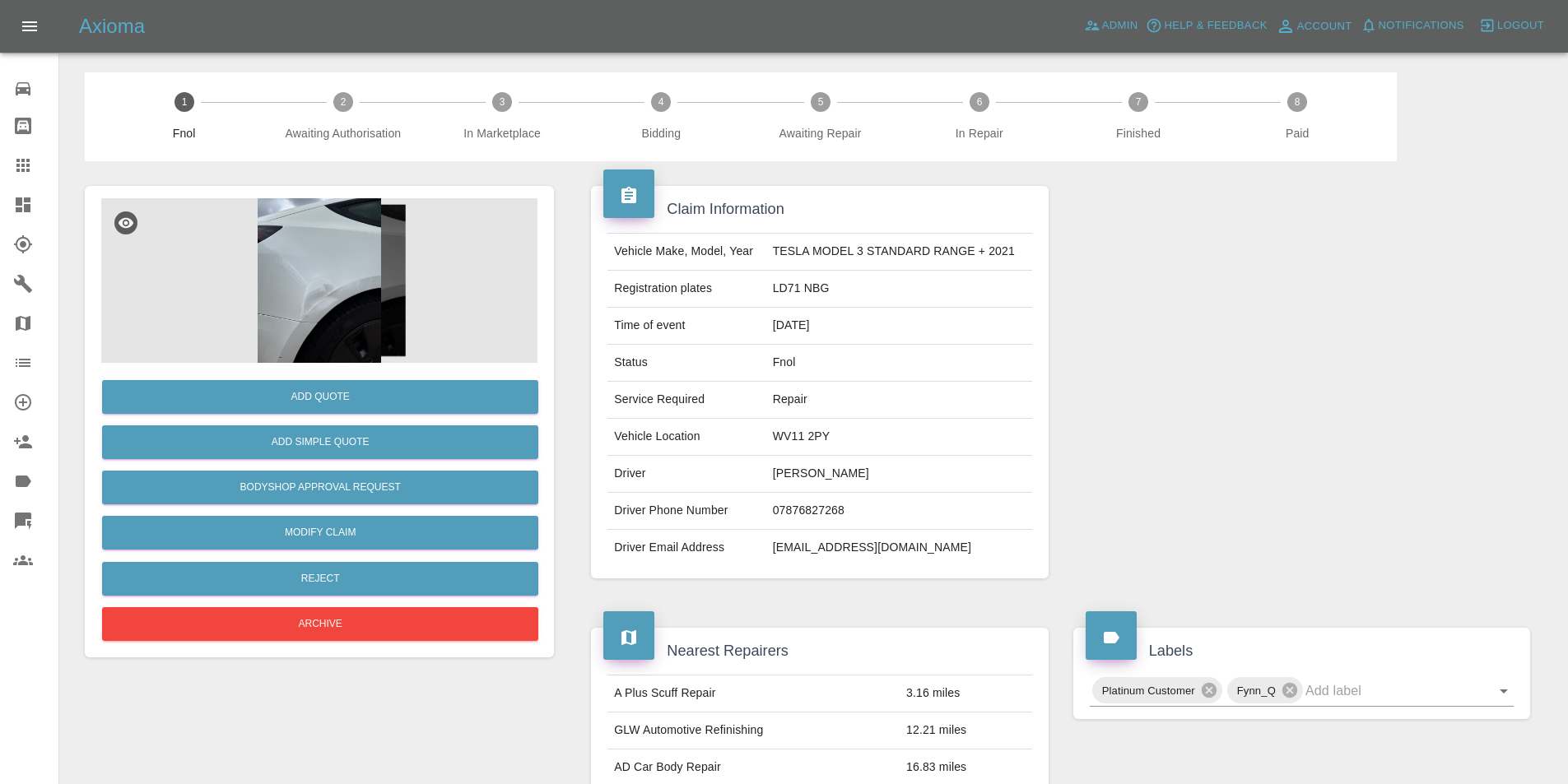
click at [304, 258] on img at bounding box center [319, 280] width 436 height 165
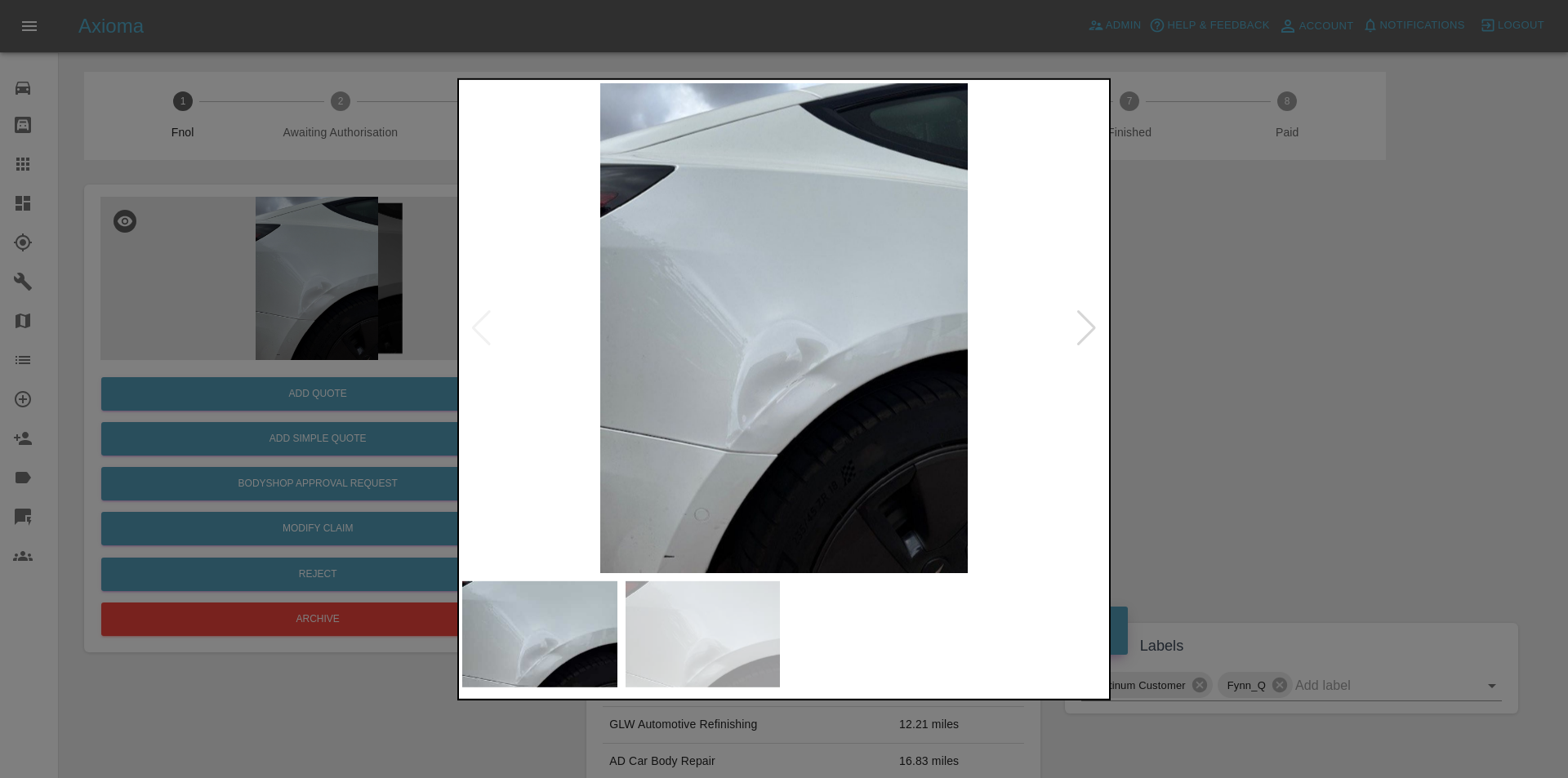
click at [1091, 333] on div at bounding box center [1086, 328] width 22 height 36
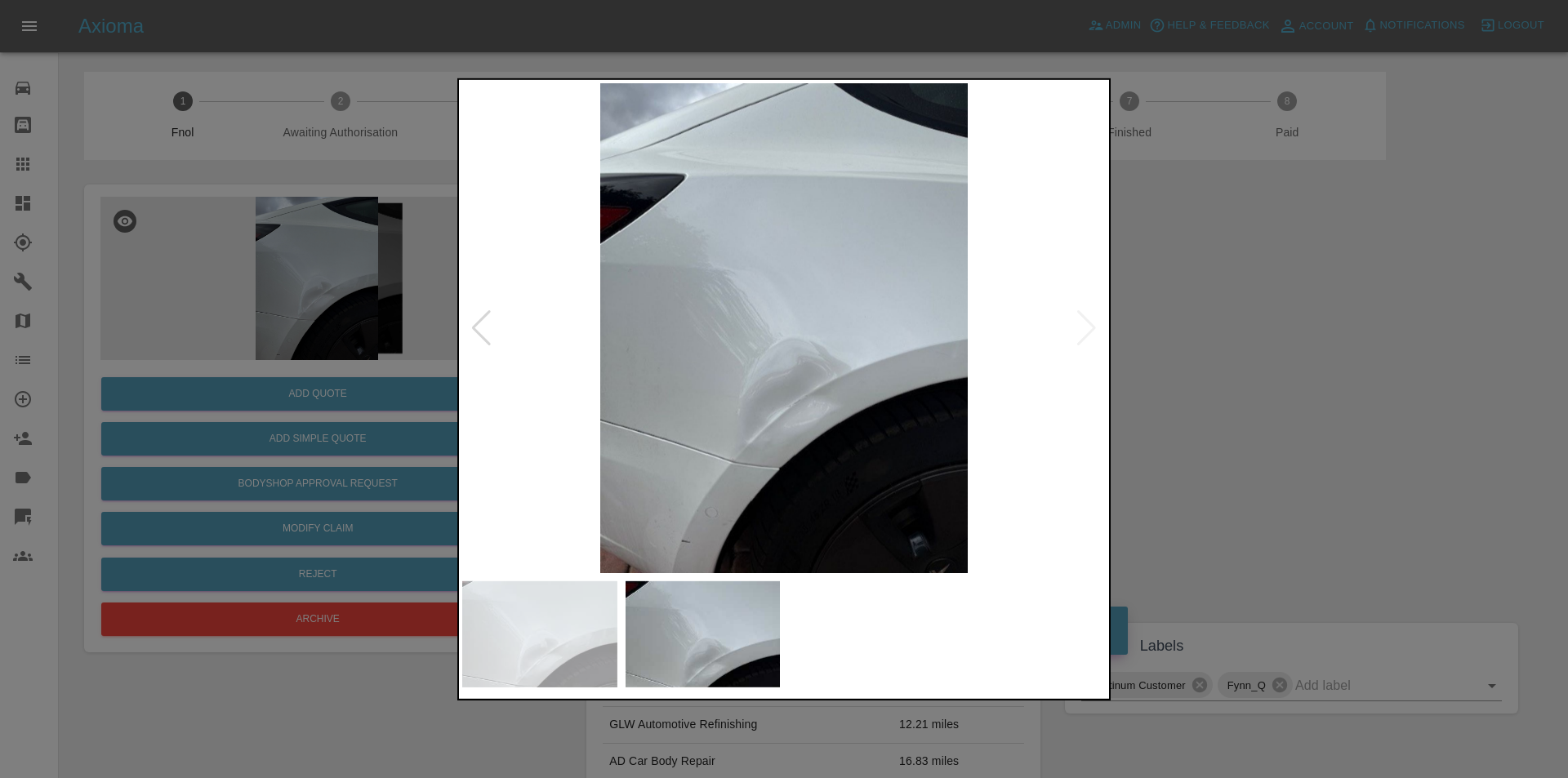
click at [1091, 333] on img at bounding box center [784, 327] width 643 height 490
click at [1270, 372] on div at bounding box center [784, 389] width 1568 height 778
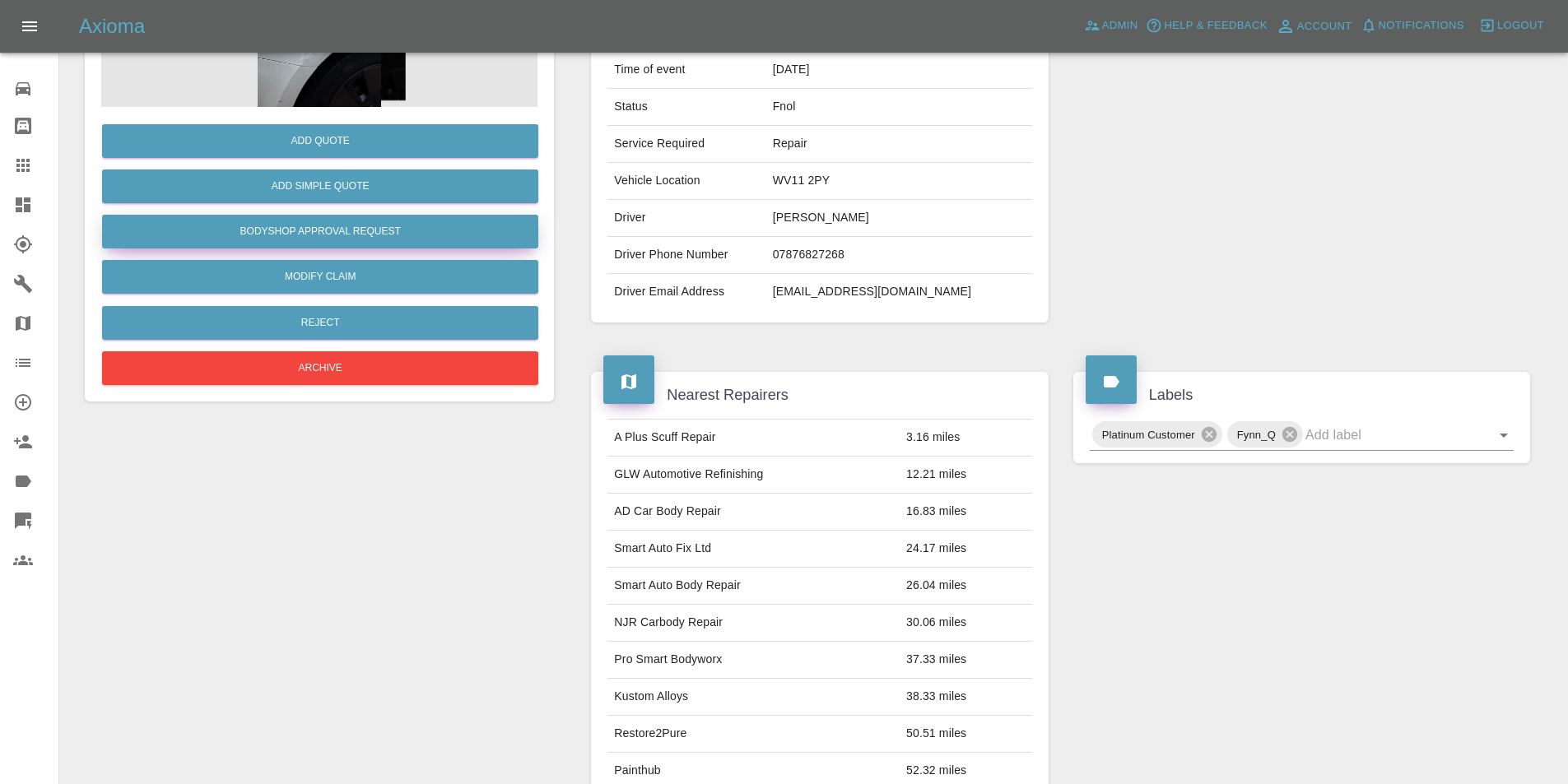
scroll to position [90, 0]
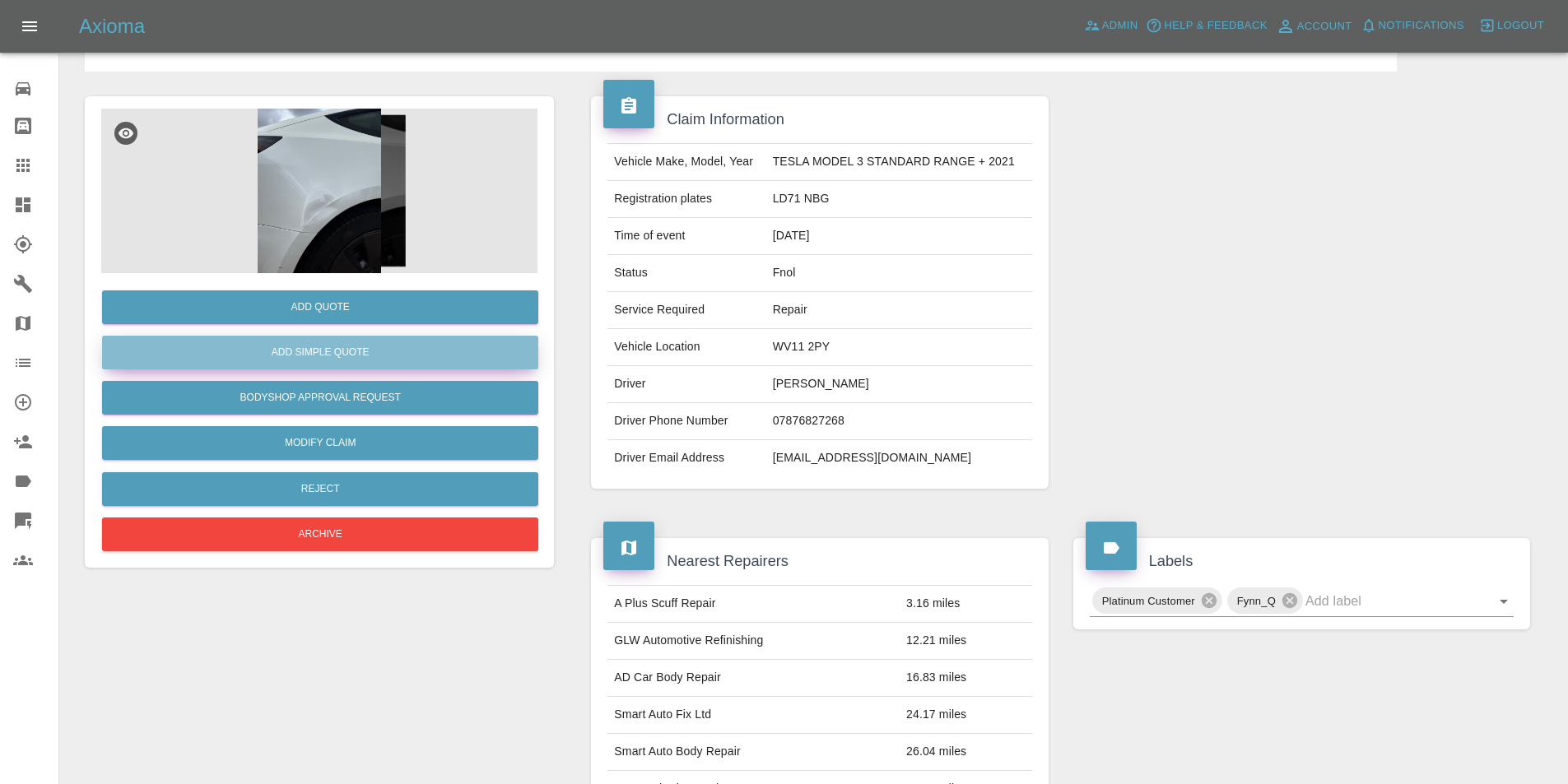
click at [335, 338] on button "Add Simple Quote" at bounding box center [320, 352] width 436 height 34
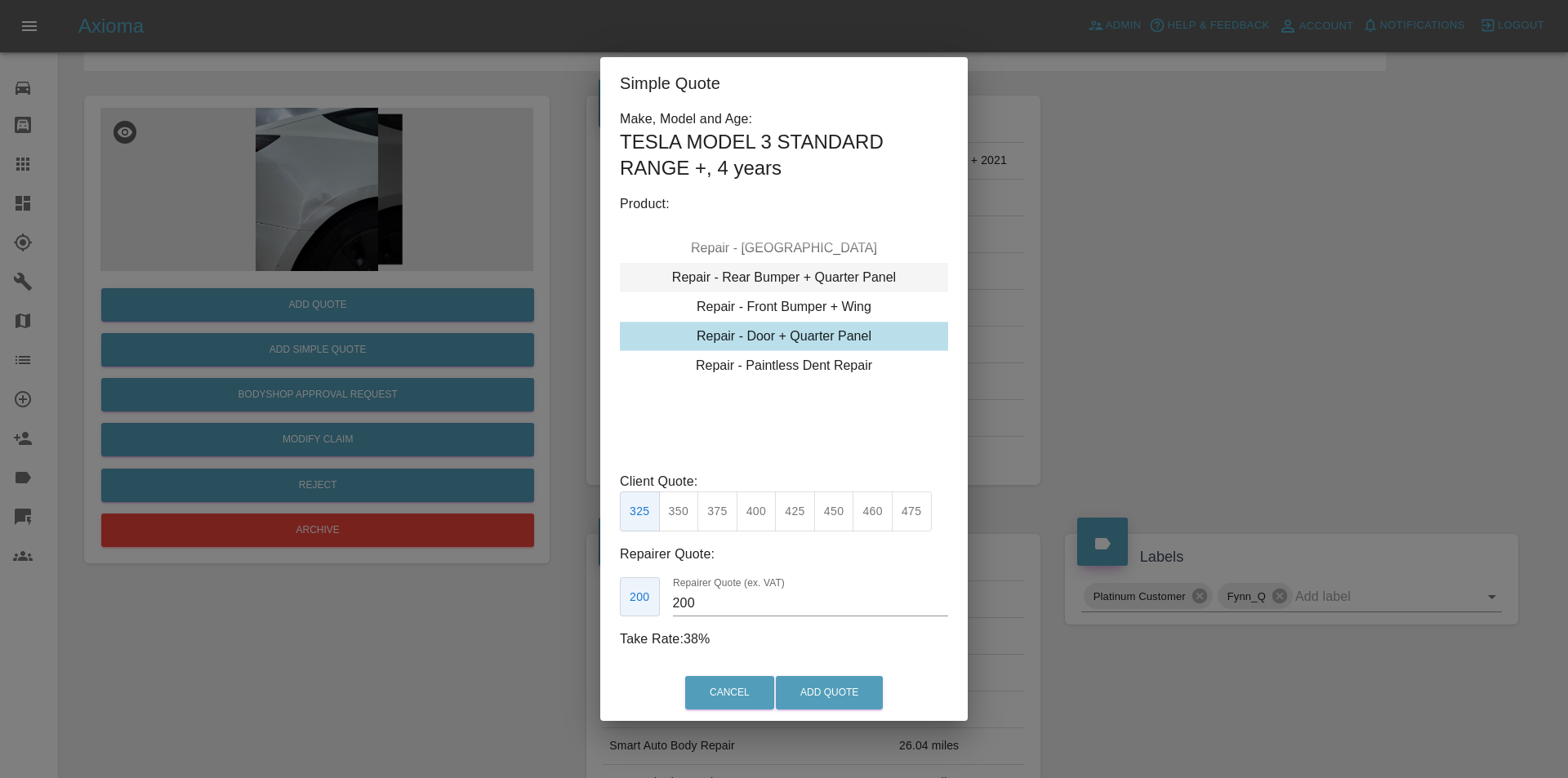
click at [826, 275] on div "Repair - Rear Bumper + Quarter Panel" at bounding box center [784, 278] width 329 height 30
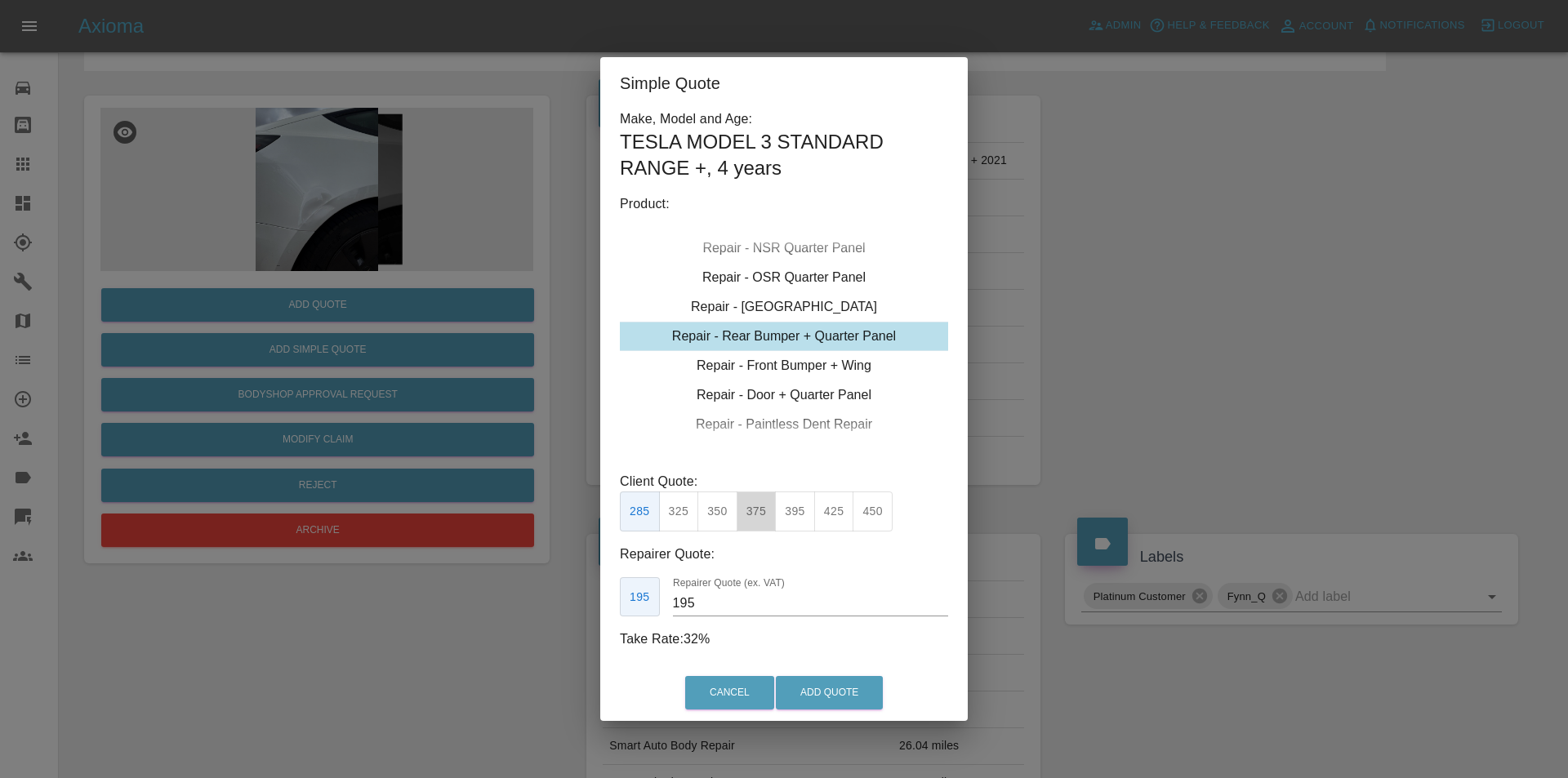
click at [748, 520] on button "375" at bounding box center [756, 511] width 40 height 40
type input "230"
click at [827, 676] on button "Add Quote" at bounding box center [829, 693] width 107 height 34
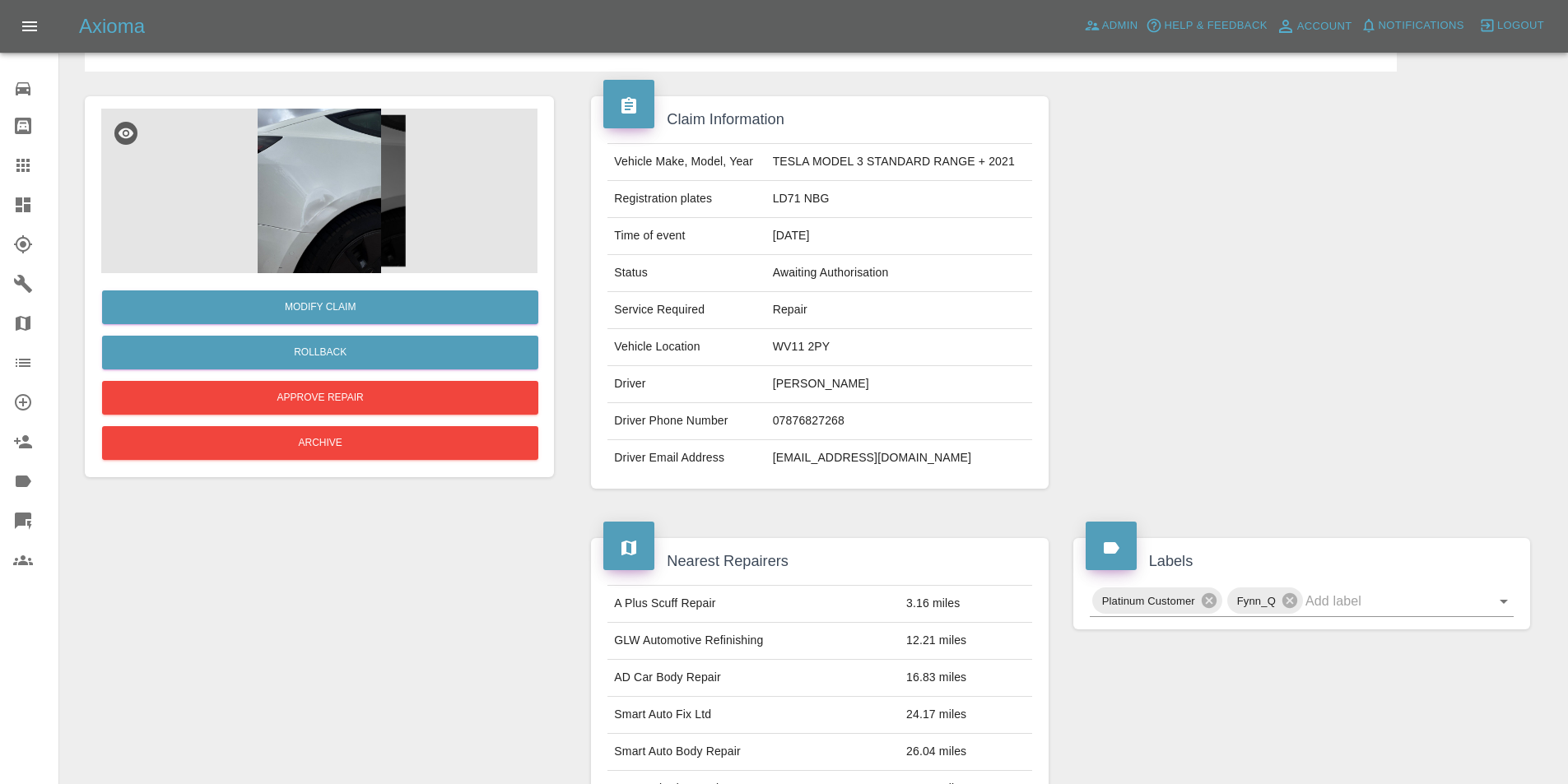
scroll to position [0, 0]
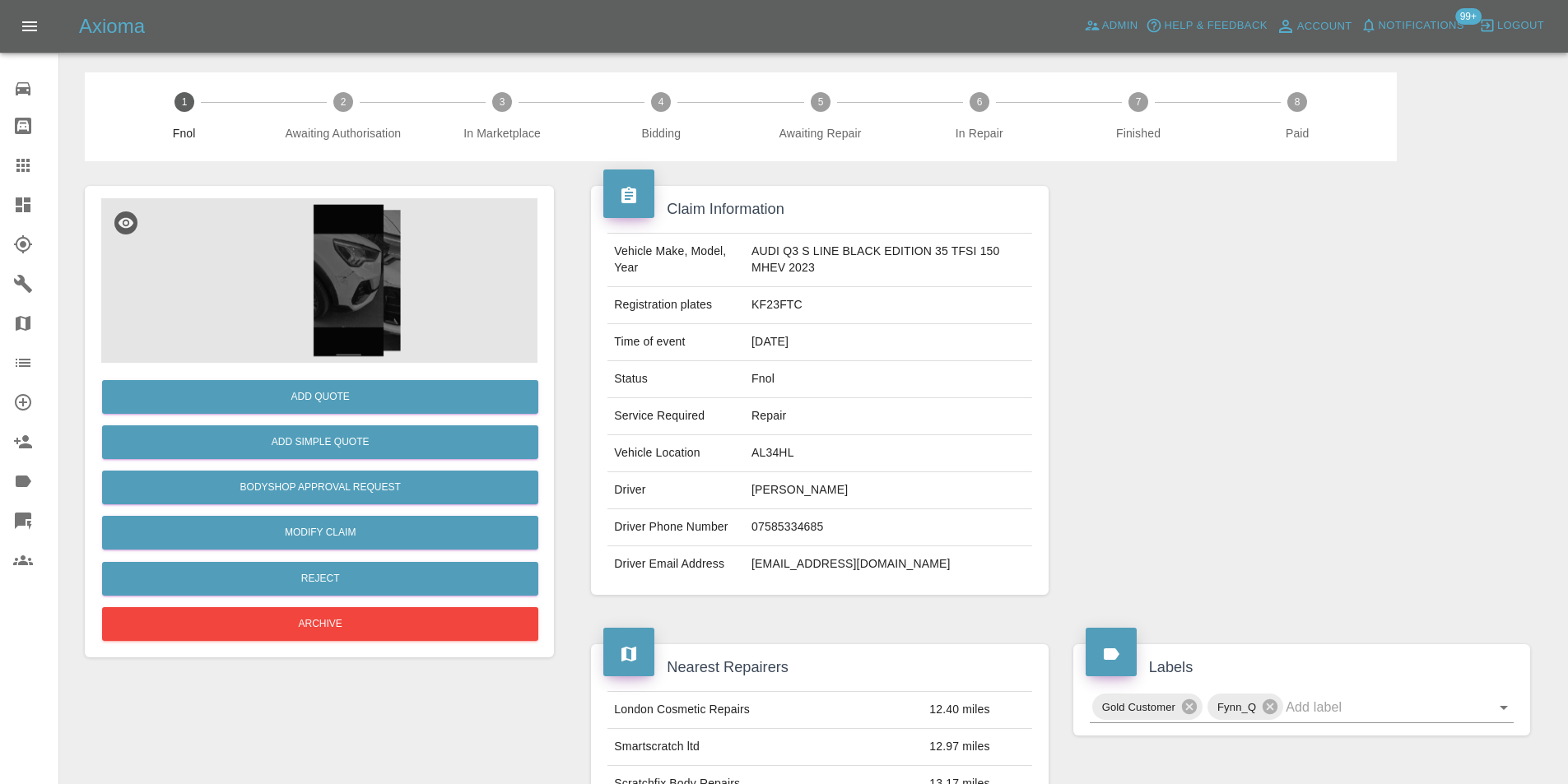
click at [324, 304] on img at bounding box center [319, 280] width 436 height 165
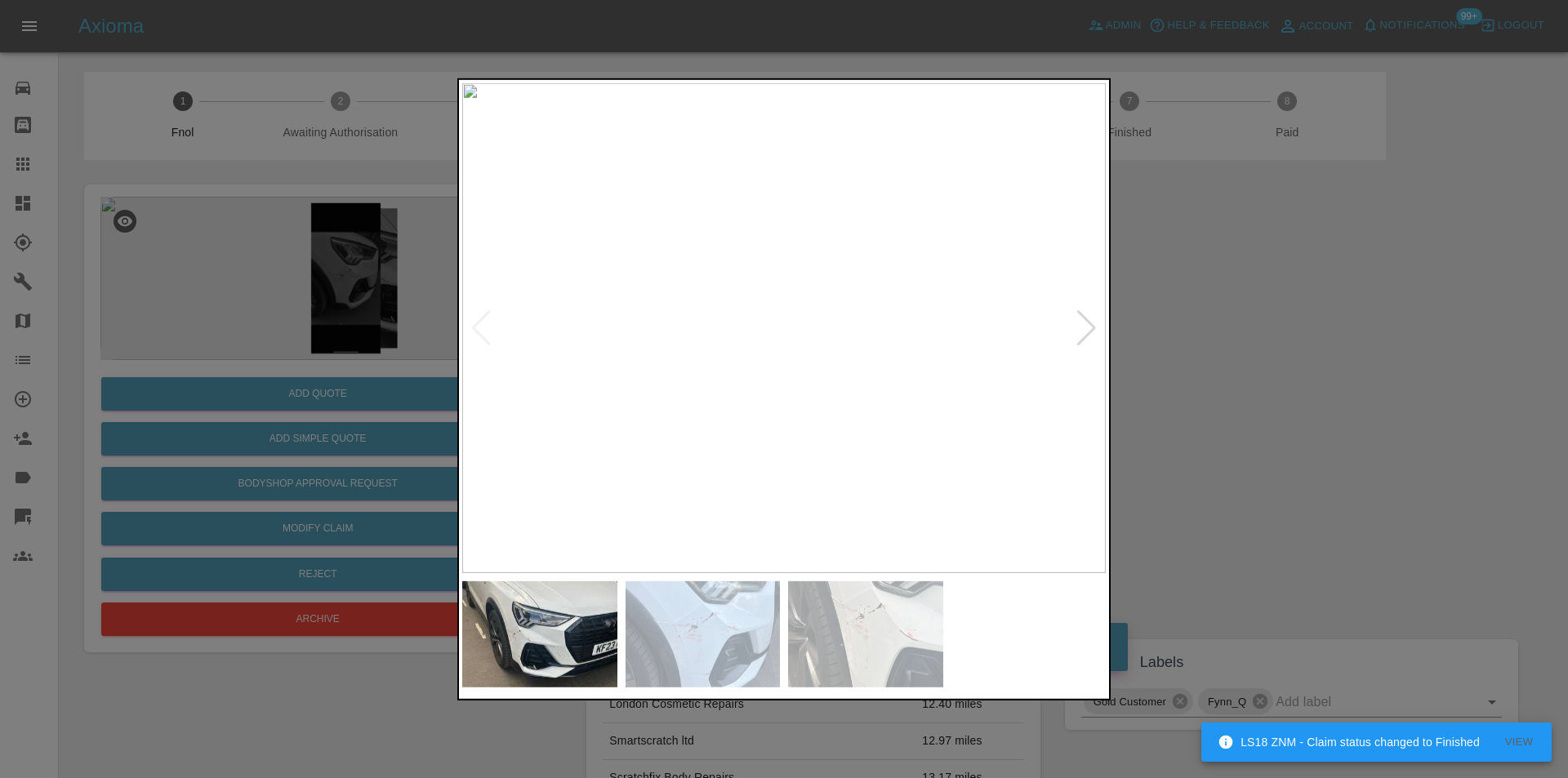
click at [1090, 323] on div at bounding box center [1086, 328] width 22 height 36
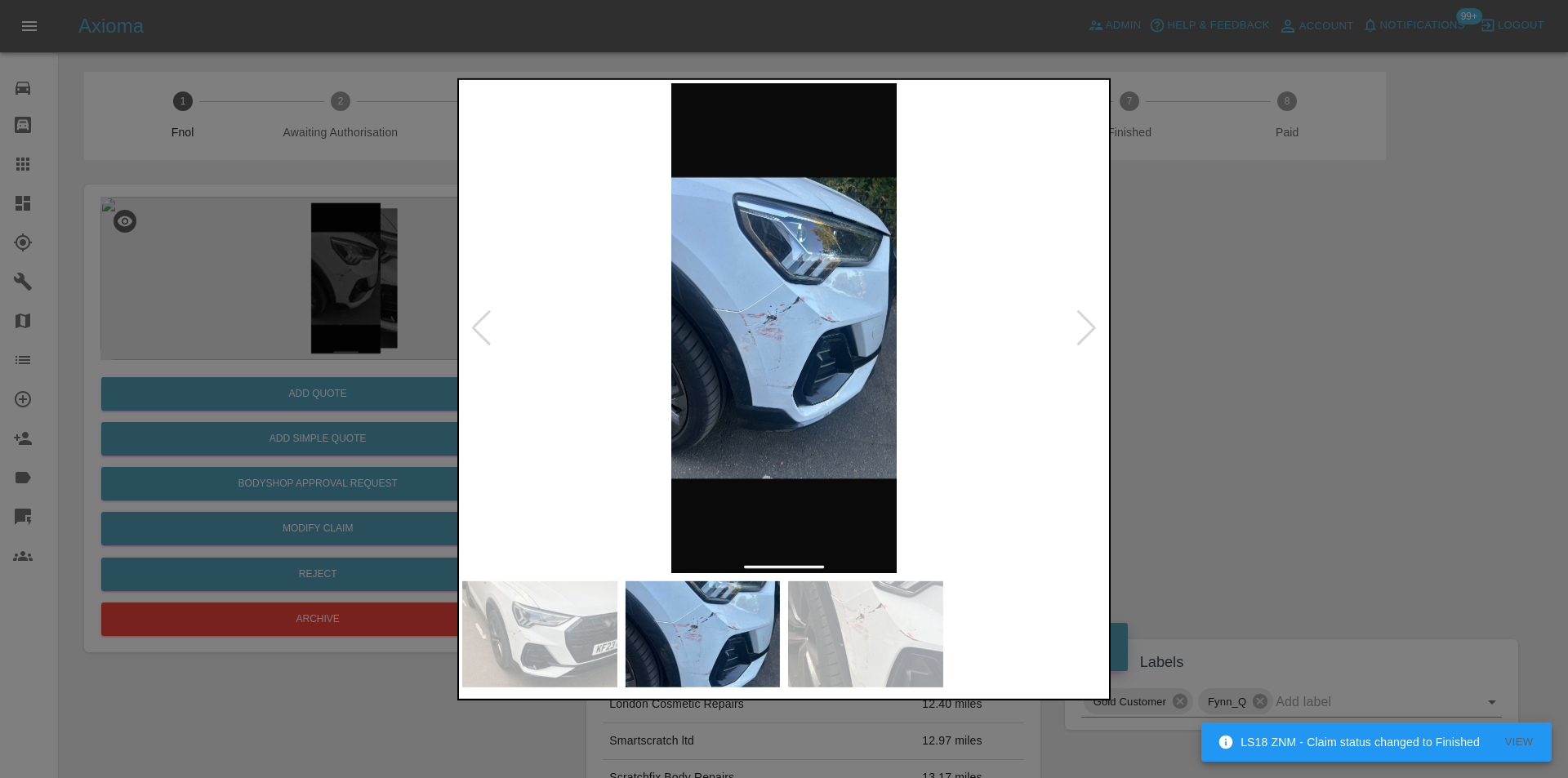
click at [740, 284] on img at bounding box center [784, 327] width 643 height 490
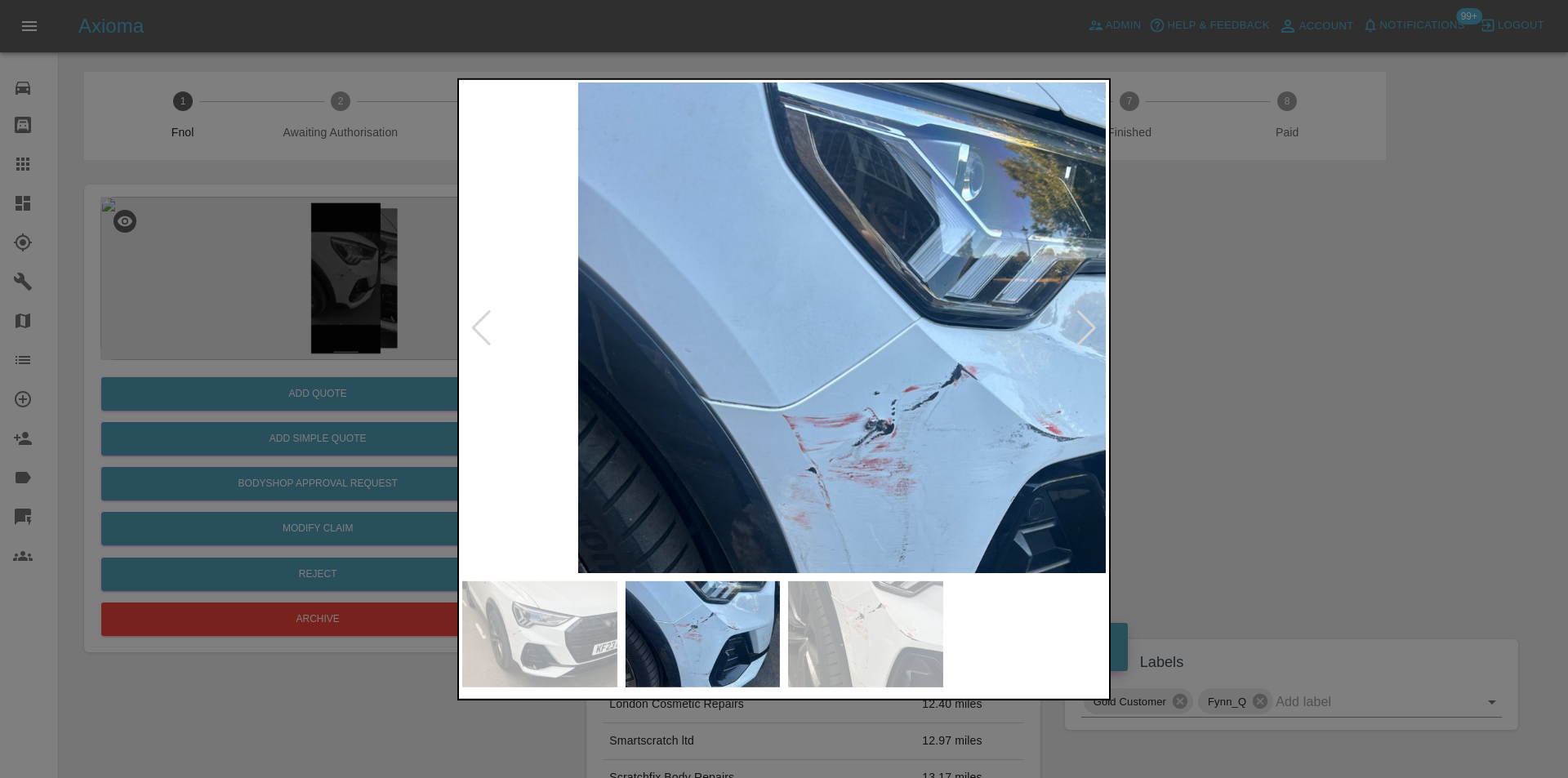
click at [1092, 333] on div at bounding box center [1086, 328] width 22 height 36
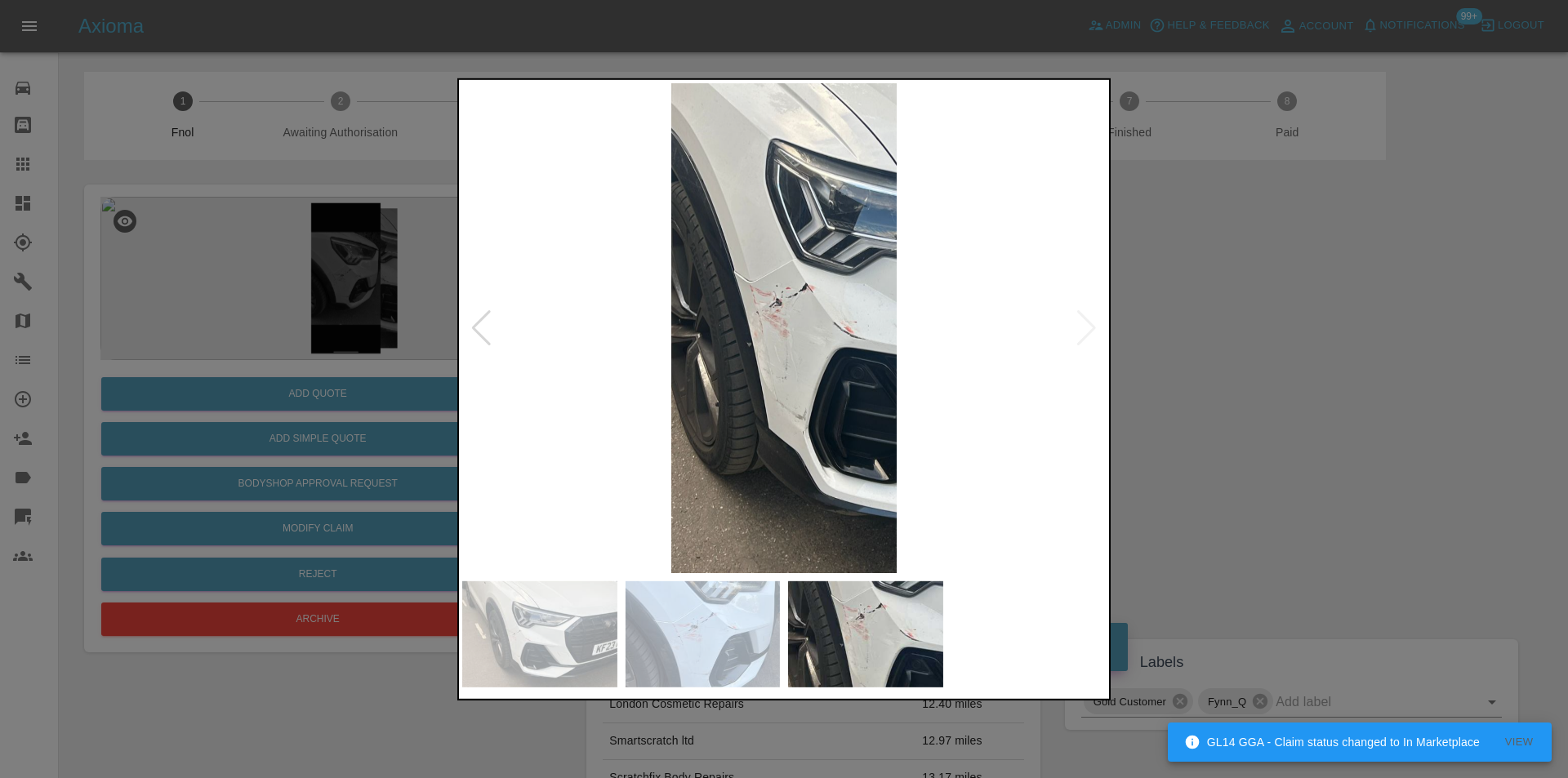
click at [1091, 328] on img at bounding box center [784, 327] width 643 height 490
click at [743, 292] on img at bounding box center [784, 327] width 643 height 490
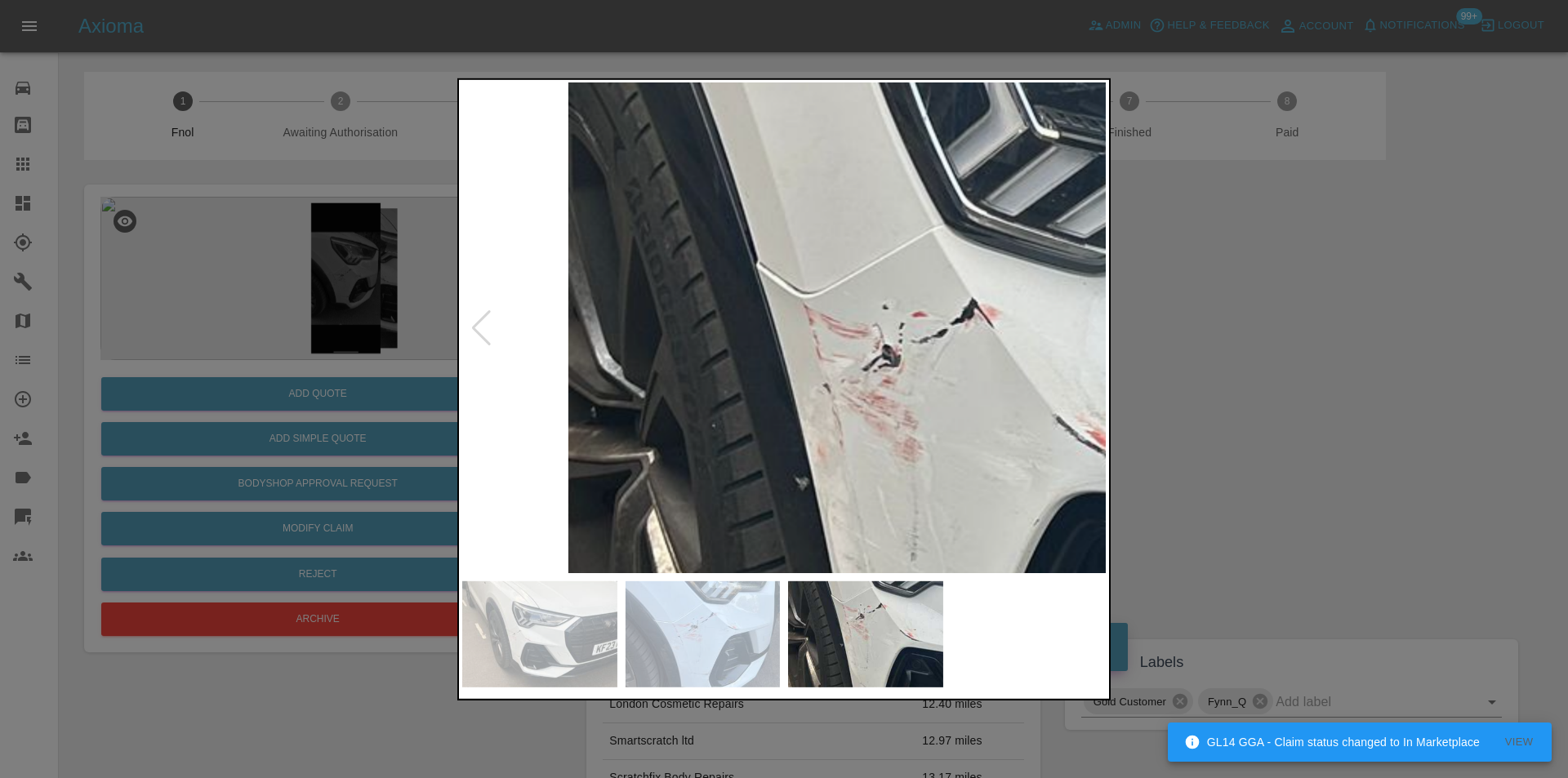
click at [1211, 348] on div at bounding box center [784, 389] width 1568 height 778
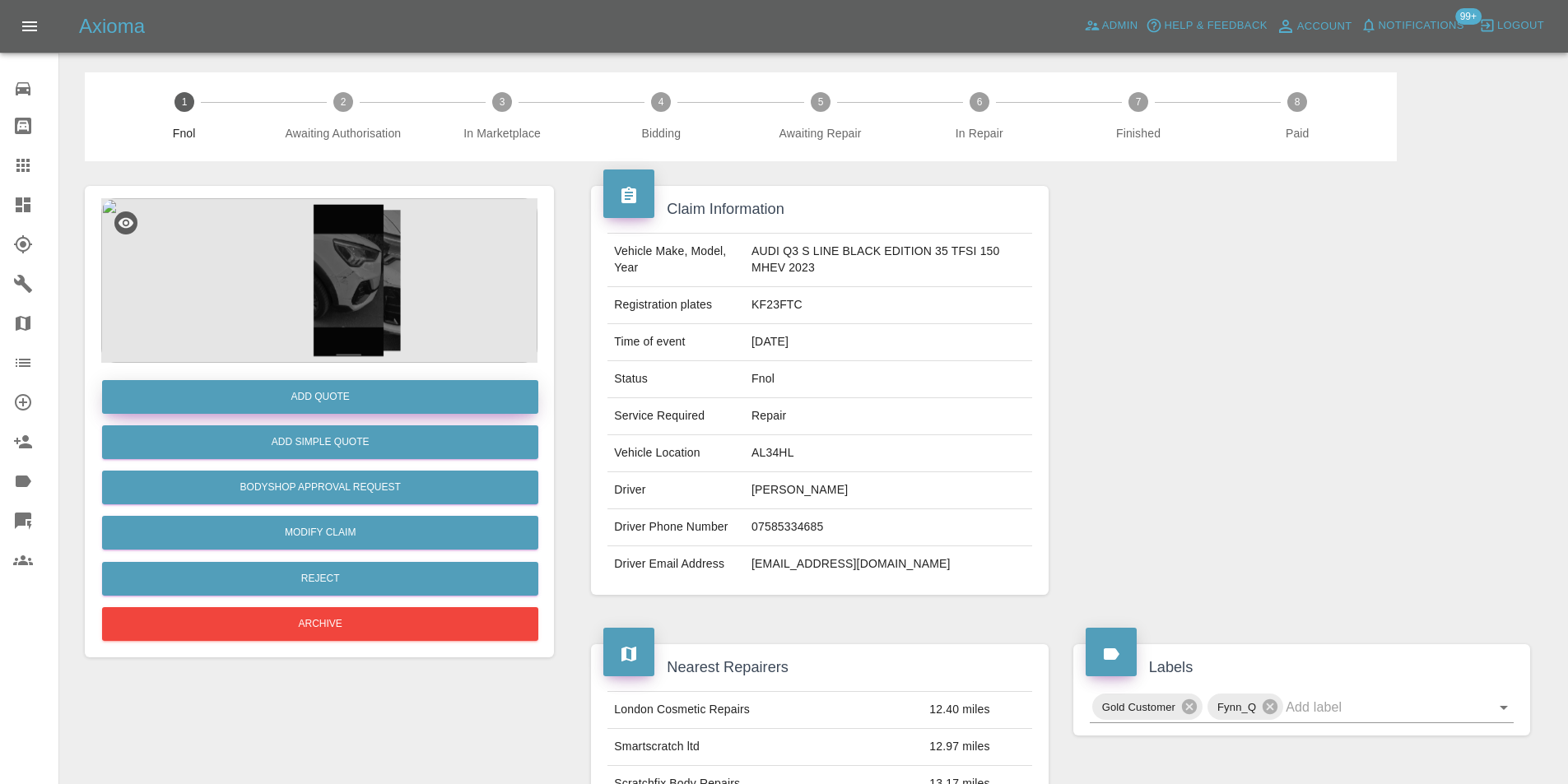
click at [328, 397] on button "Add Quote" at bounding box center [320, 398] width 436 height 34
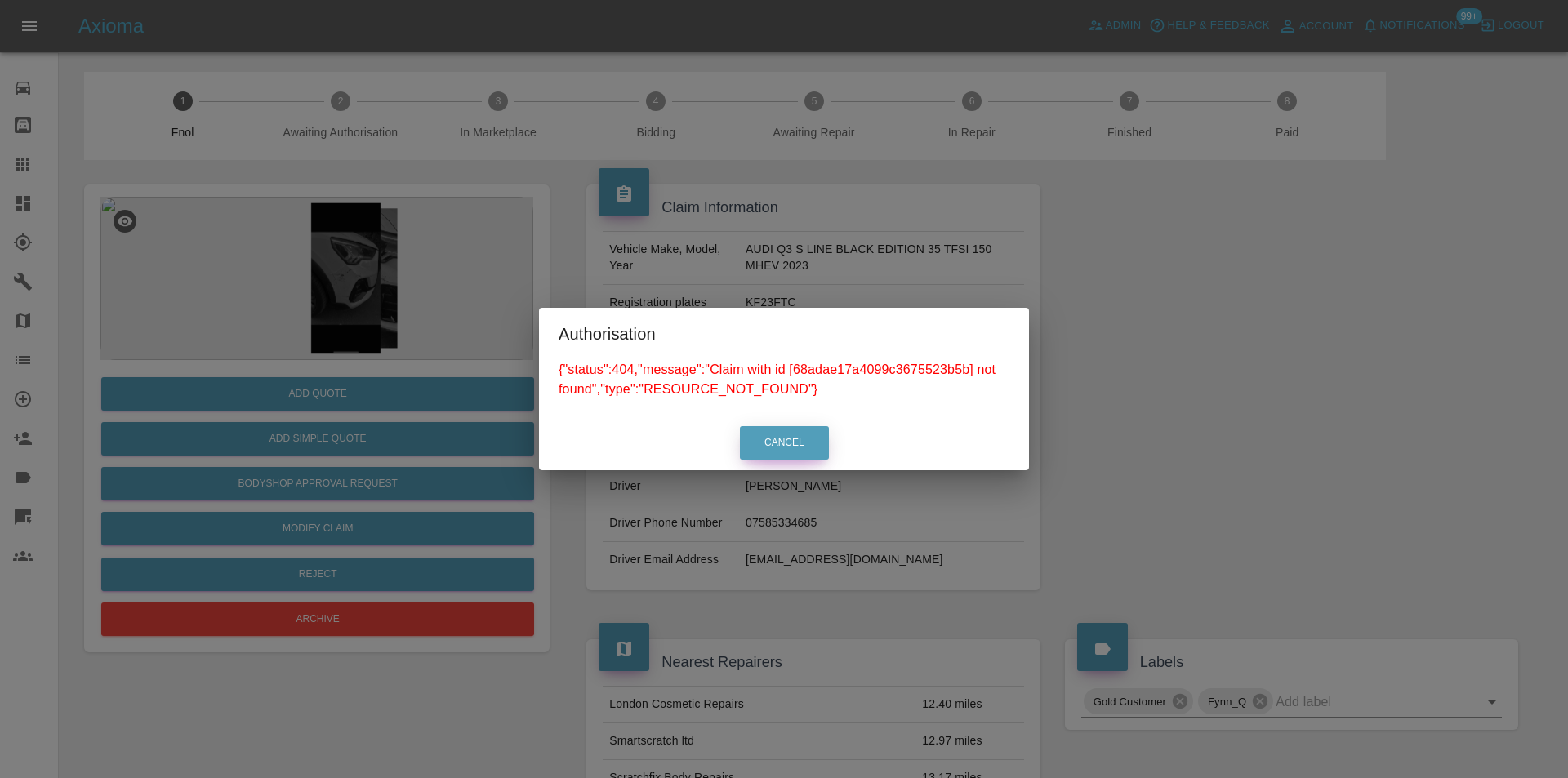
click at [802, 428] on button "Cancel" at bounding box center [784, 443] width 89 height 34
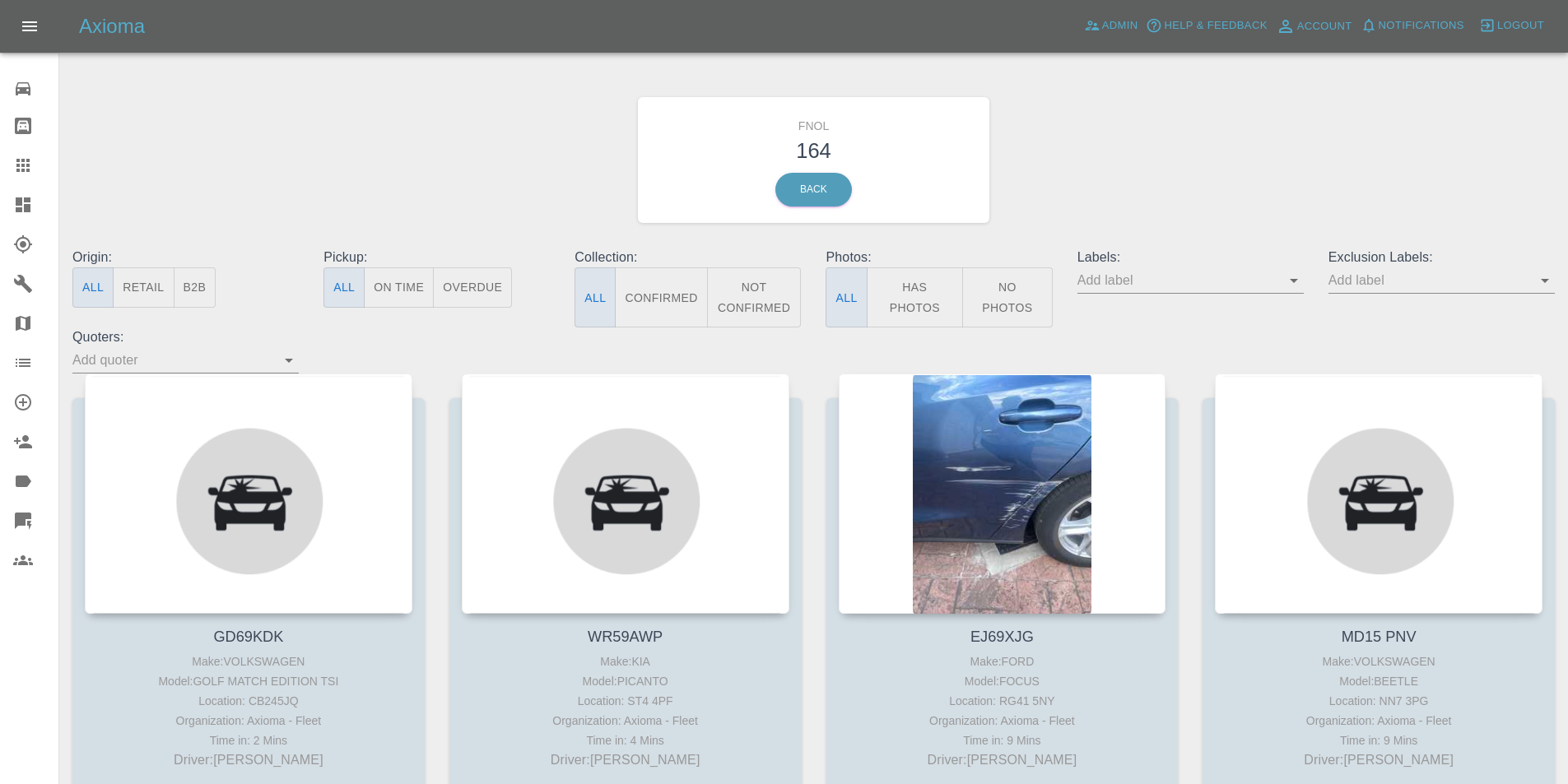
click at [913, 283] on button "Has Photos" at bounding box center [916, 297] width 97 height 60
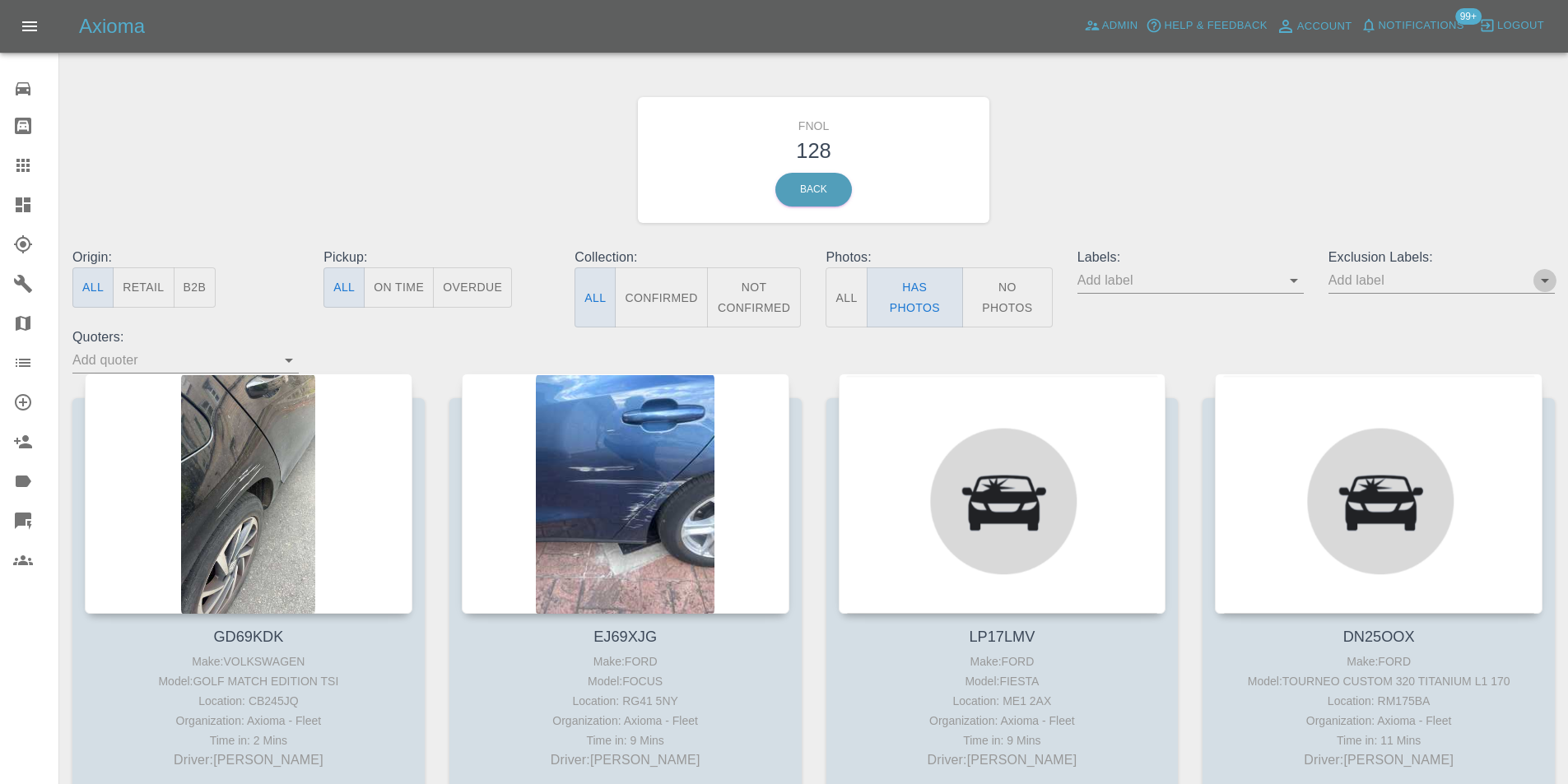
click at [1548, 274] on icon "Open" at bounding box center [1545, 280] width 20 height 20
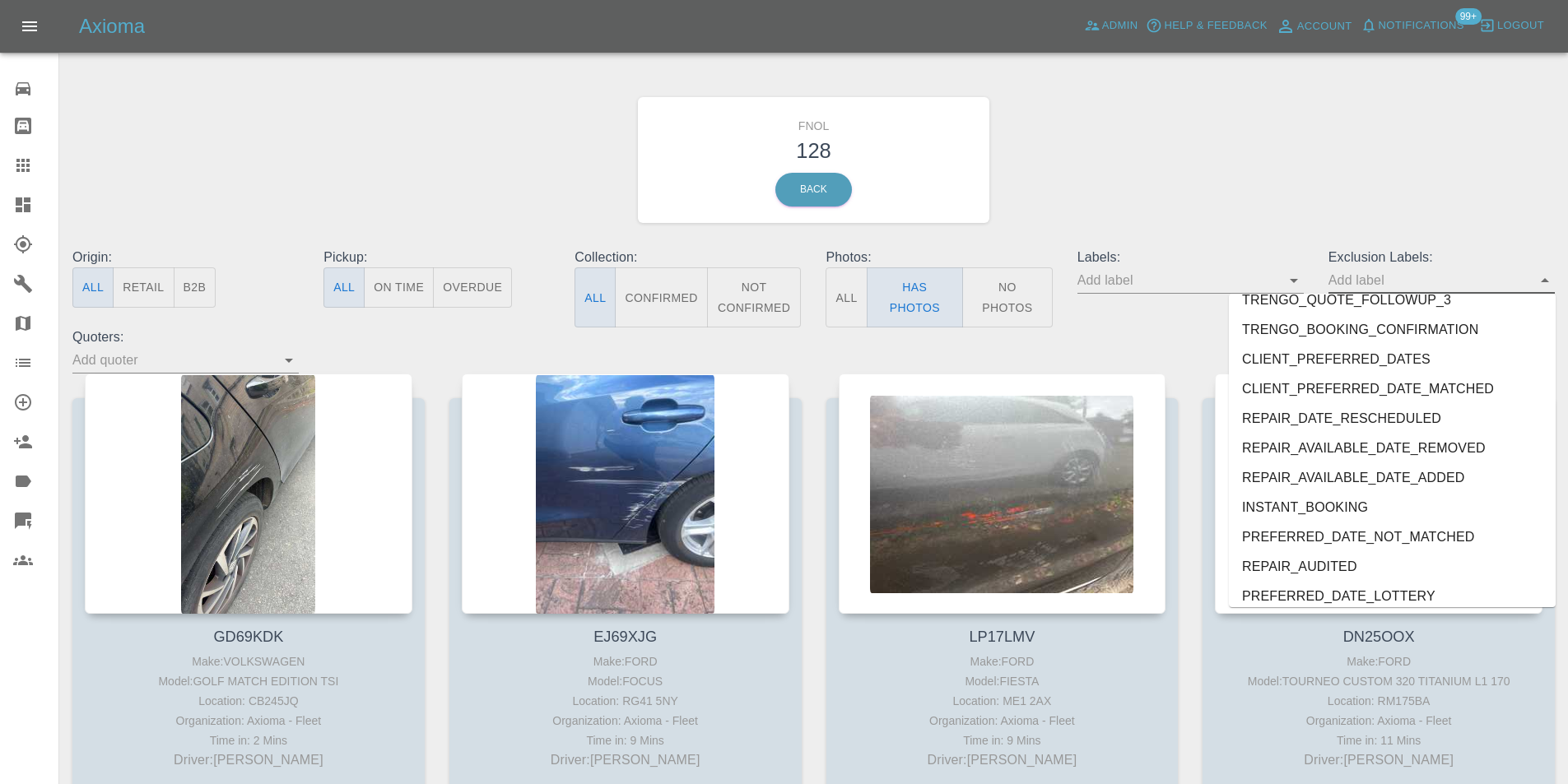
scroll to position [3432, 0]
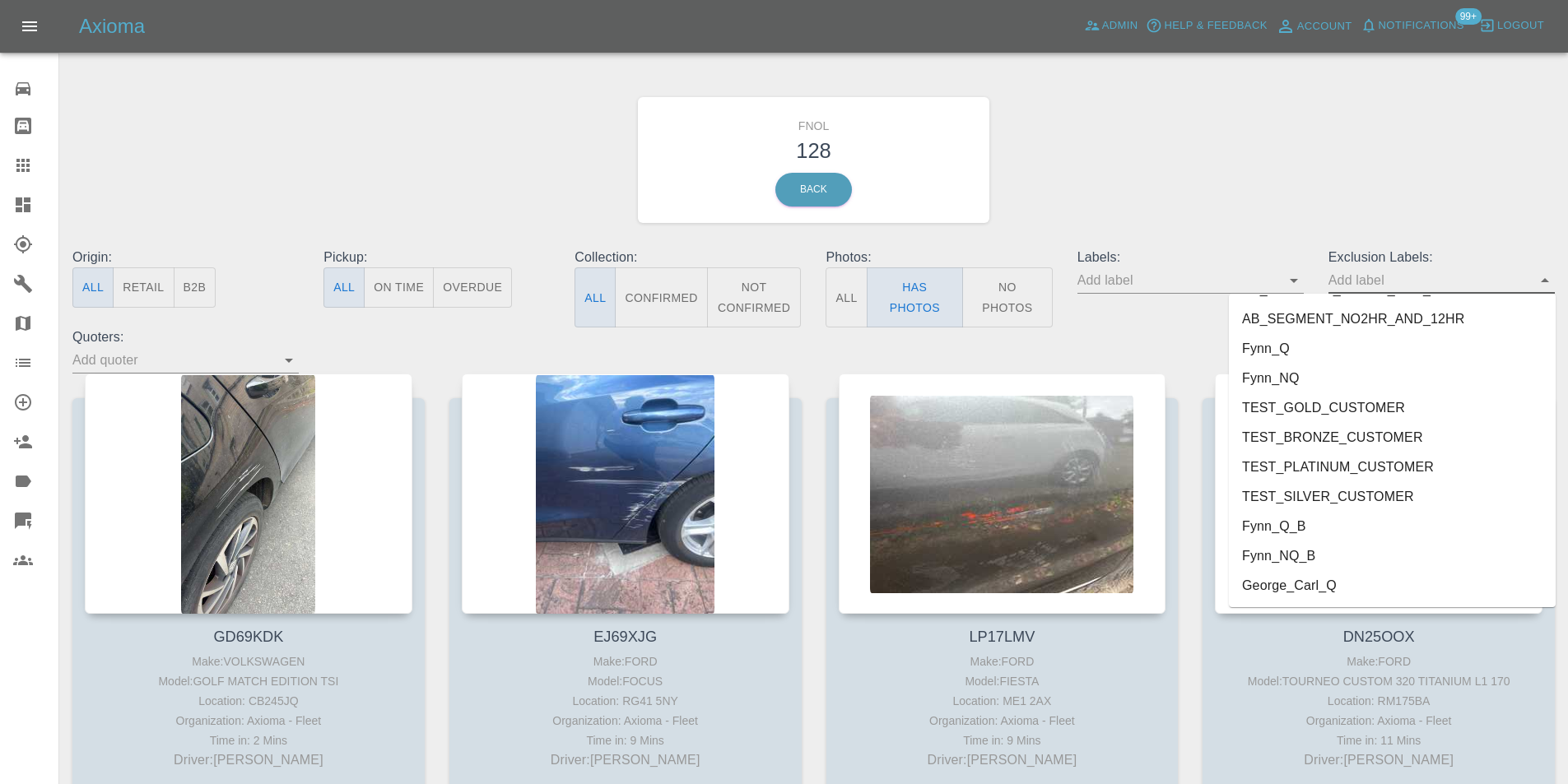
click at [1319, 585] on li "George_Carl_Q" at bounding box center [1392, 585] width 327 height 30
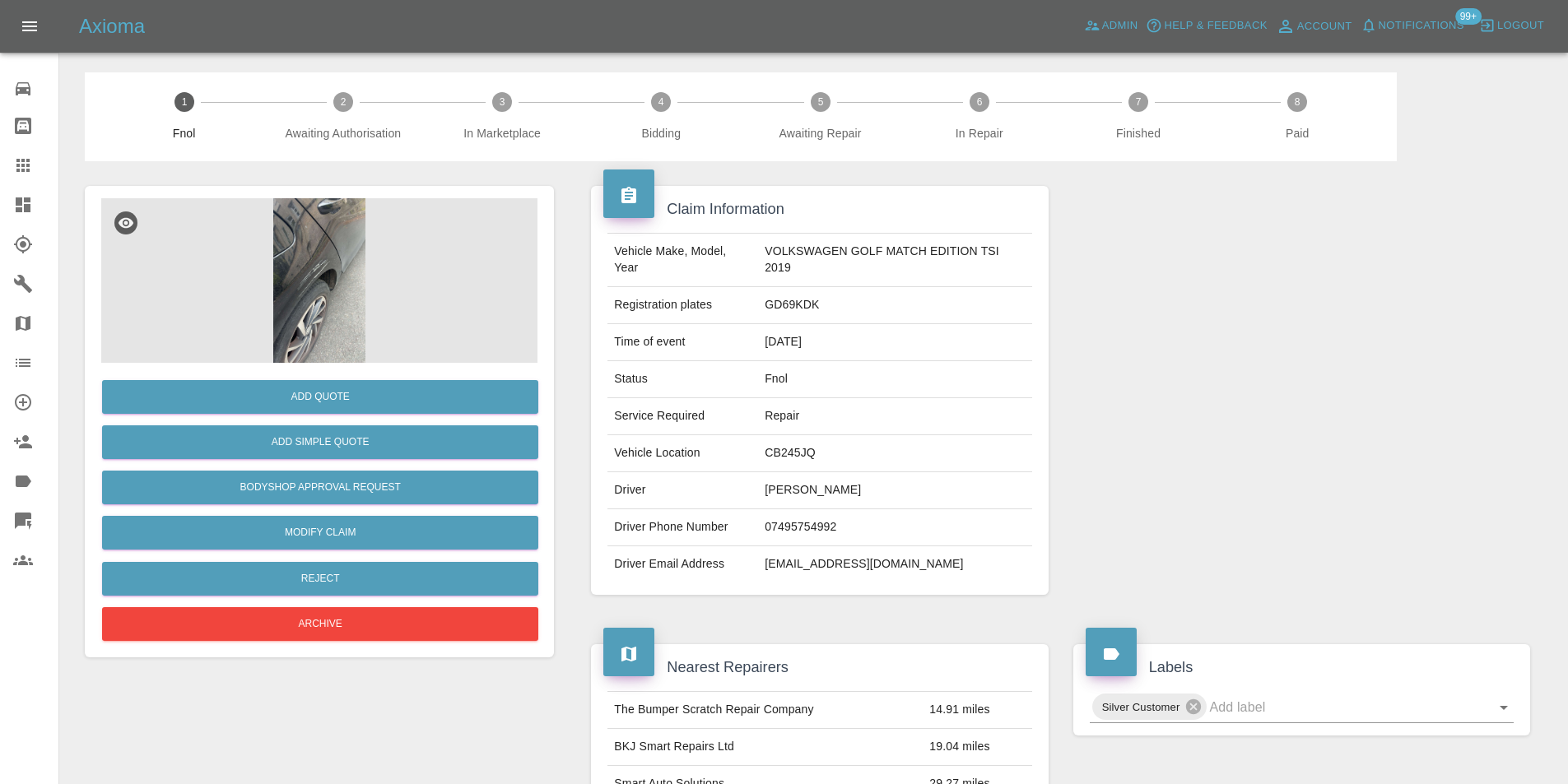
click at [330, 259] on img at bounding box center [319, 280] width 436 height 165
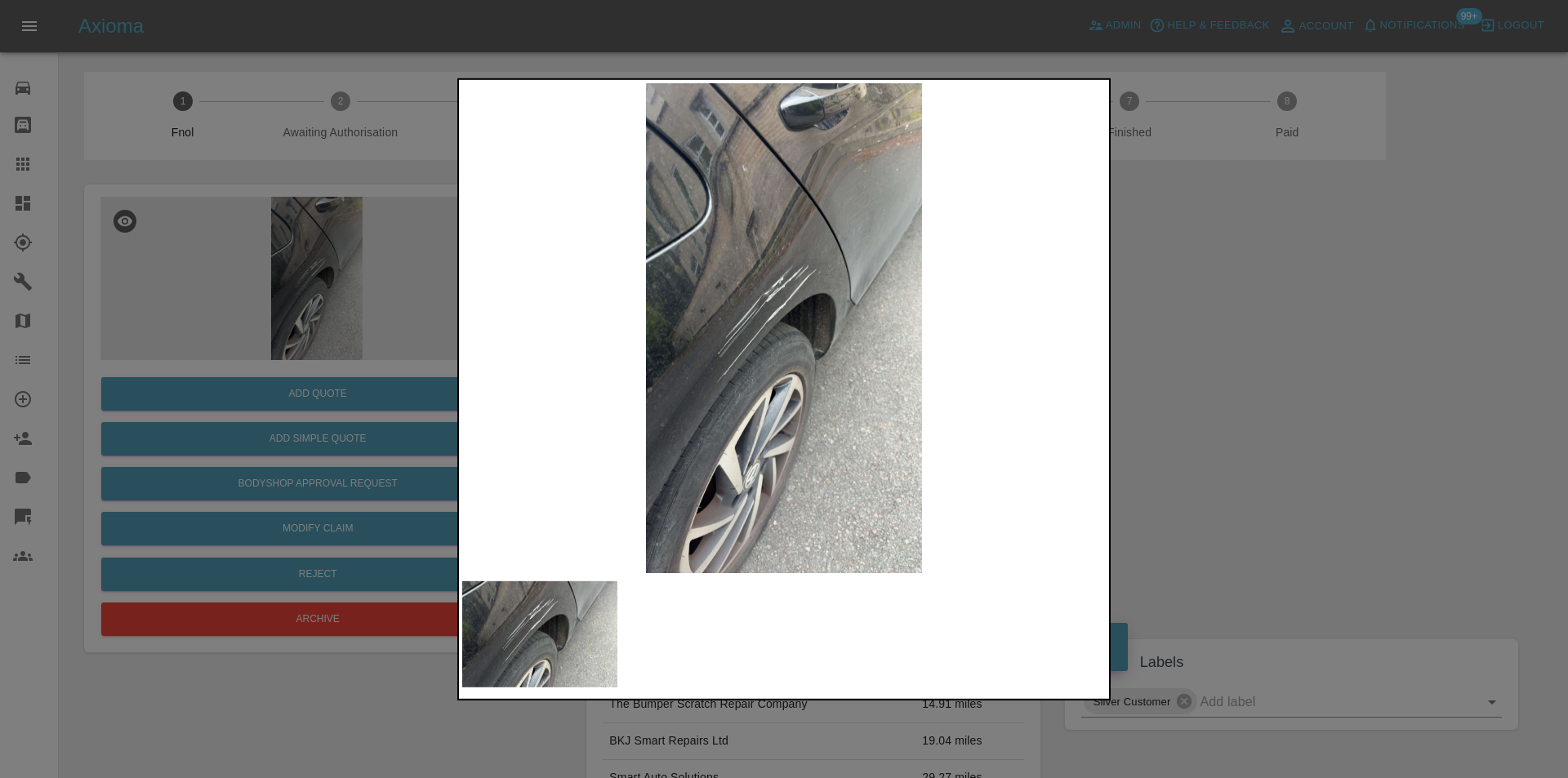
drag, startPoint x: 1226, startPoint y: 359, endPoint x: 822, endPoint y: 379, distance: 404.5
click at [1224, 360] on div at bounding box center [784, 389] width 1568 height 778
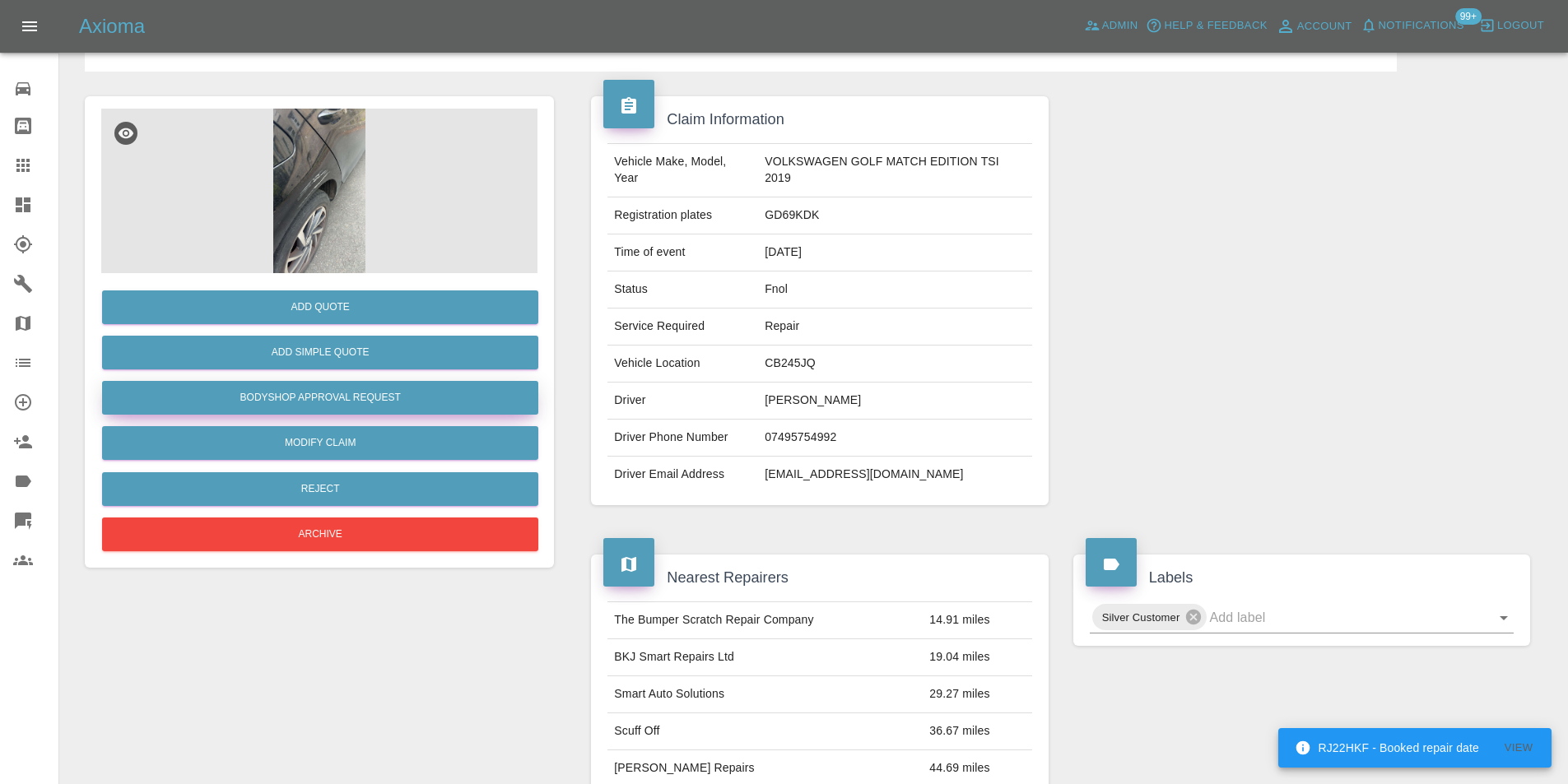
scroll to position [82, 0]
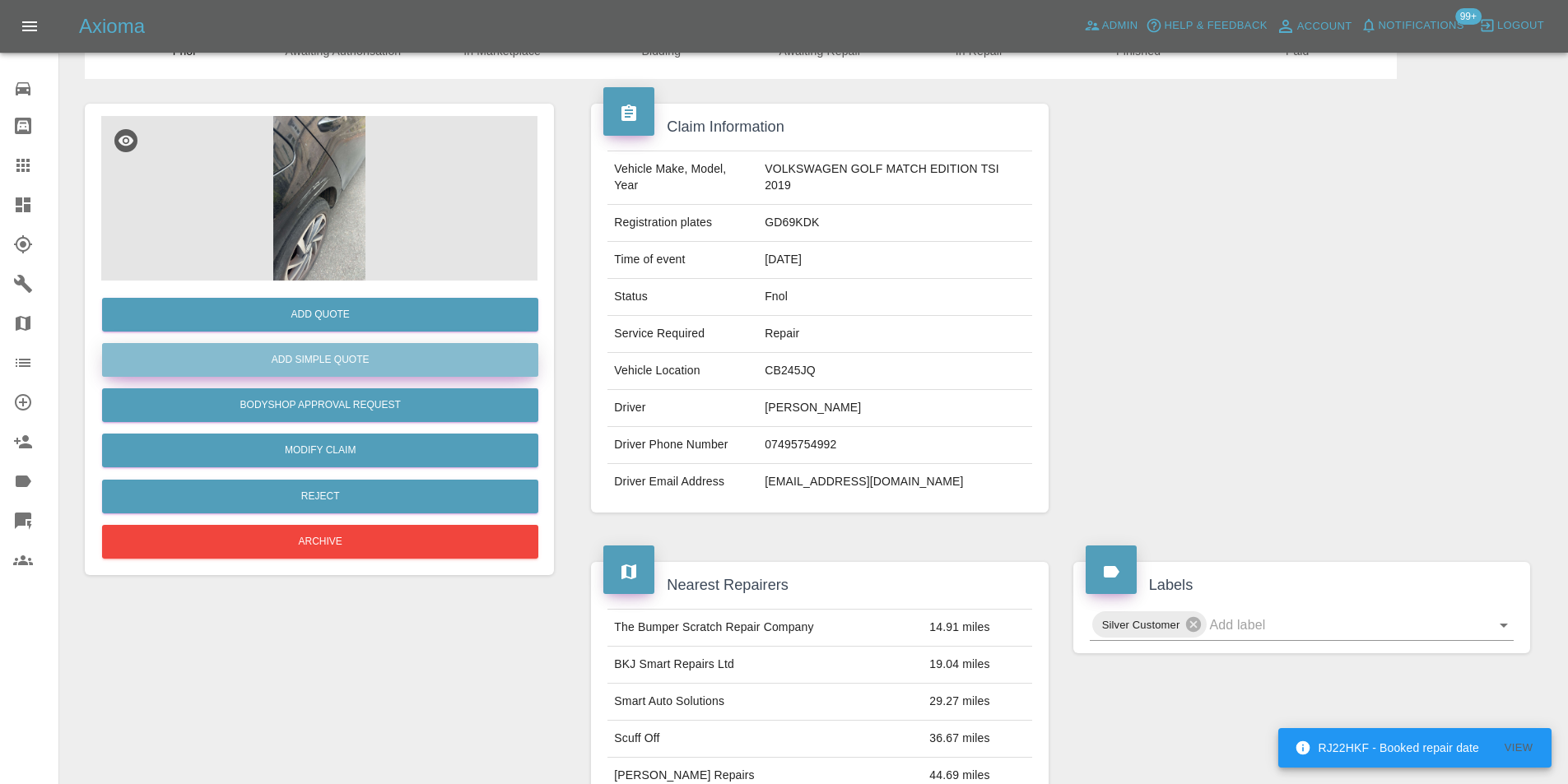
click at [326, 370] on button "Add Simple Quote" at bounding box center [320, 360] width 436 height 34
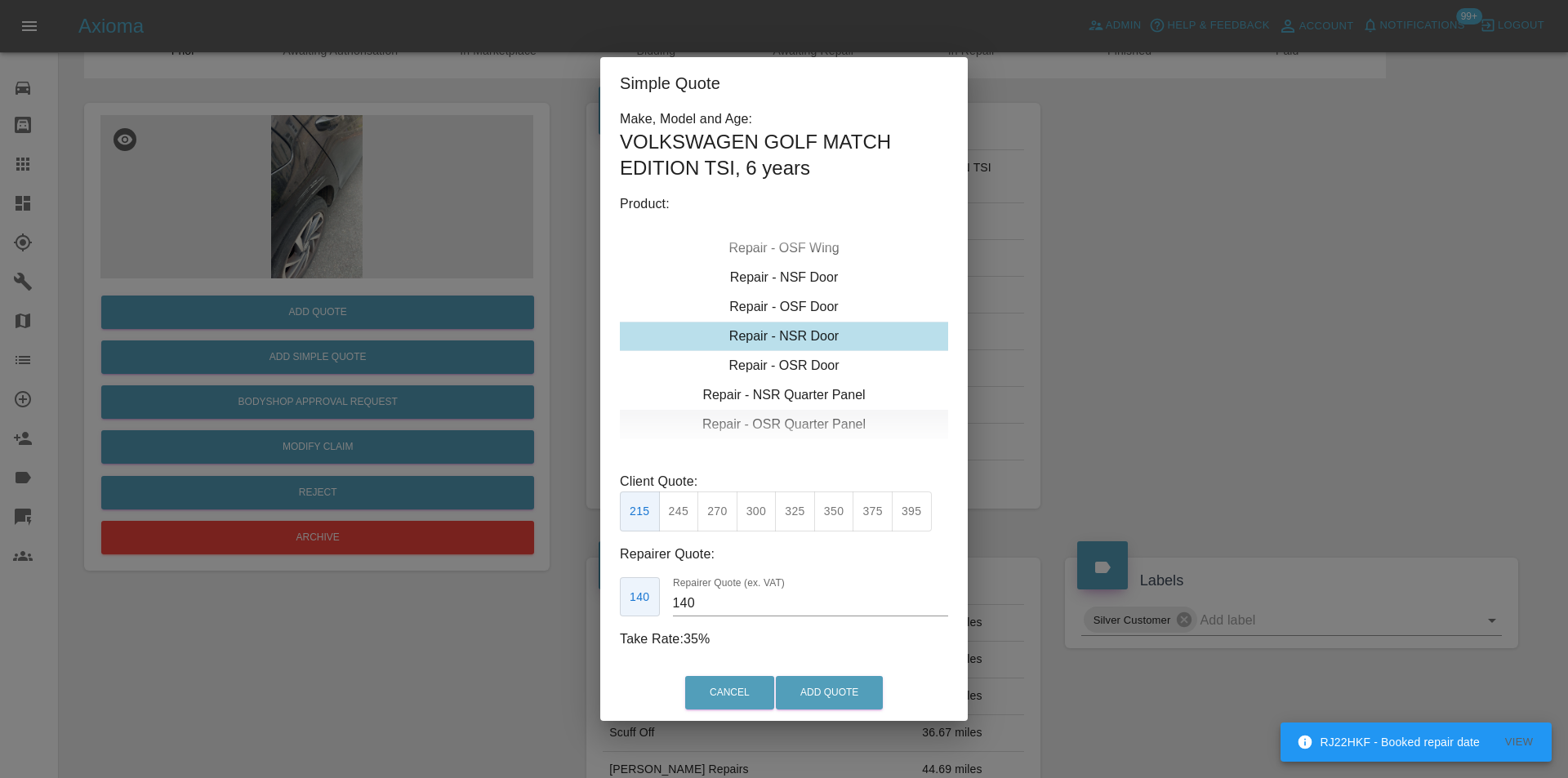
click at [803, 417] on div "Repair - OSR Quarter Panel" at bounding box center [784, 424] width 329 height 30
click at [713, 512] on button "275" at bounding box center [717, 511] width 40 height 40
type input "180"
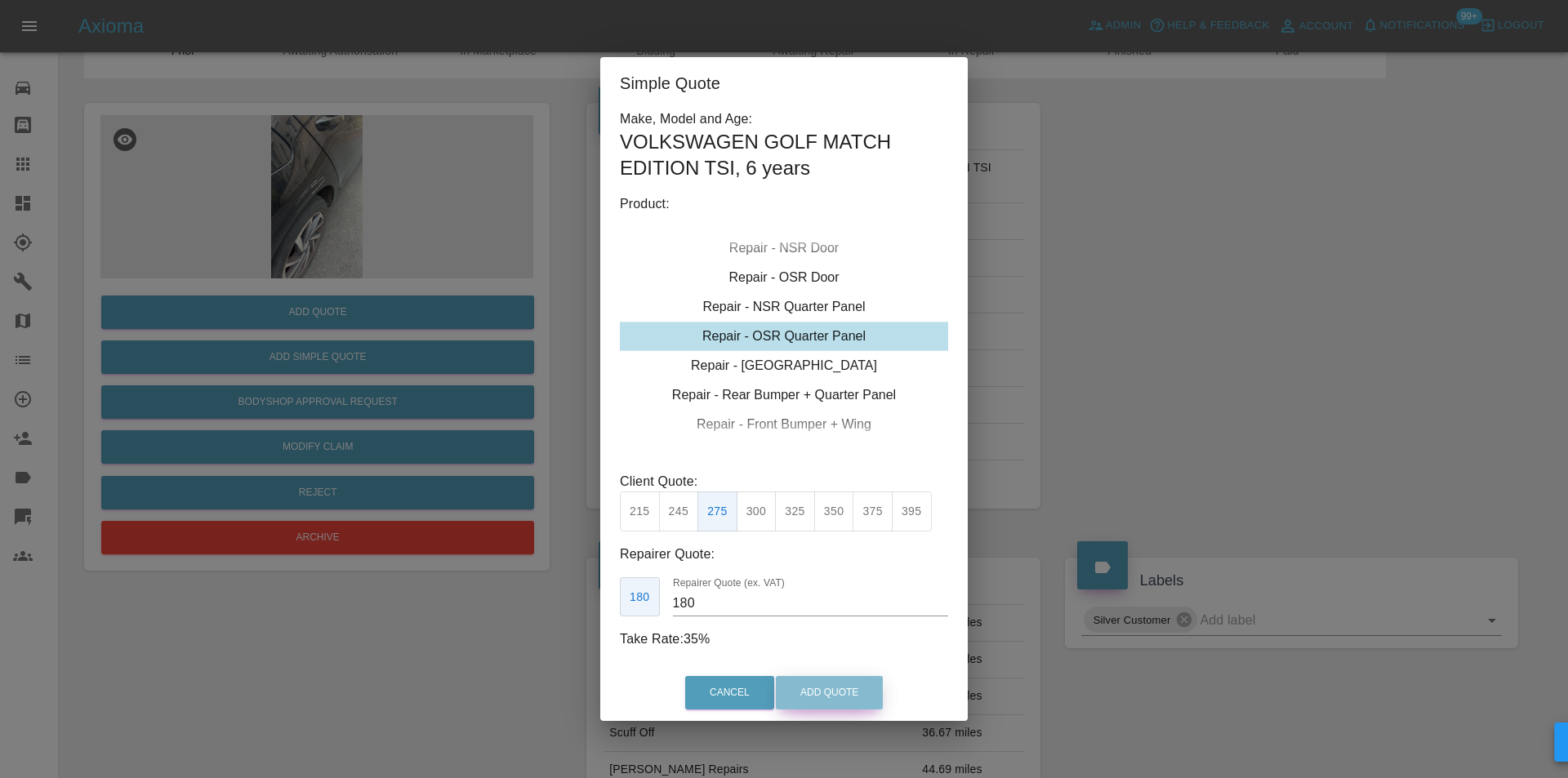
click at [830, 685] on button "Add Quote" at bounding box center [829, 693] width 107 height 34
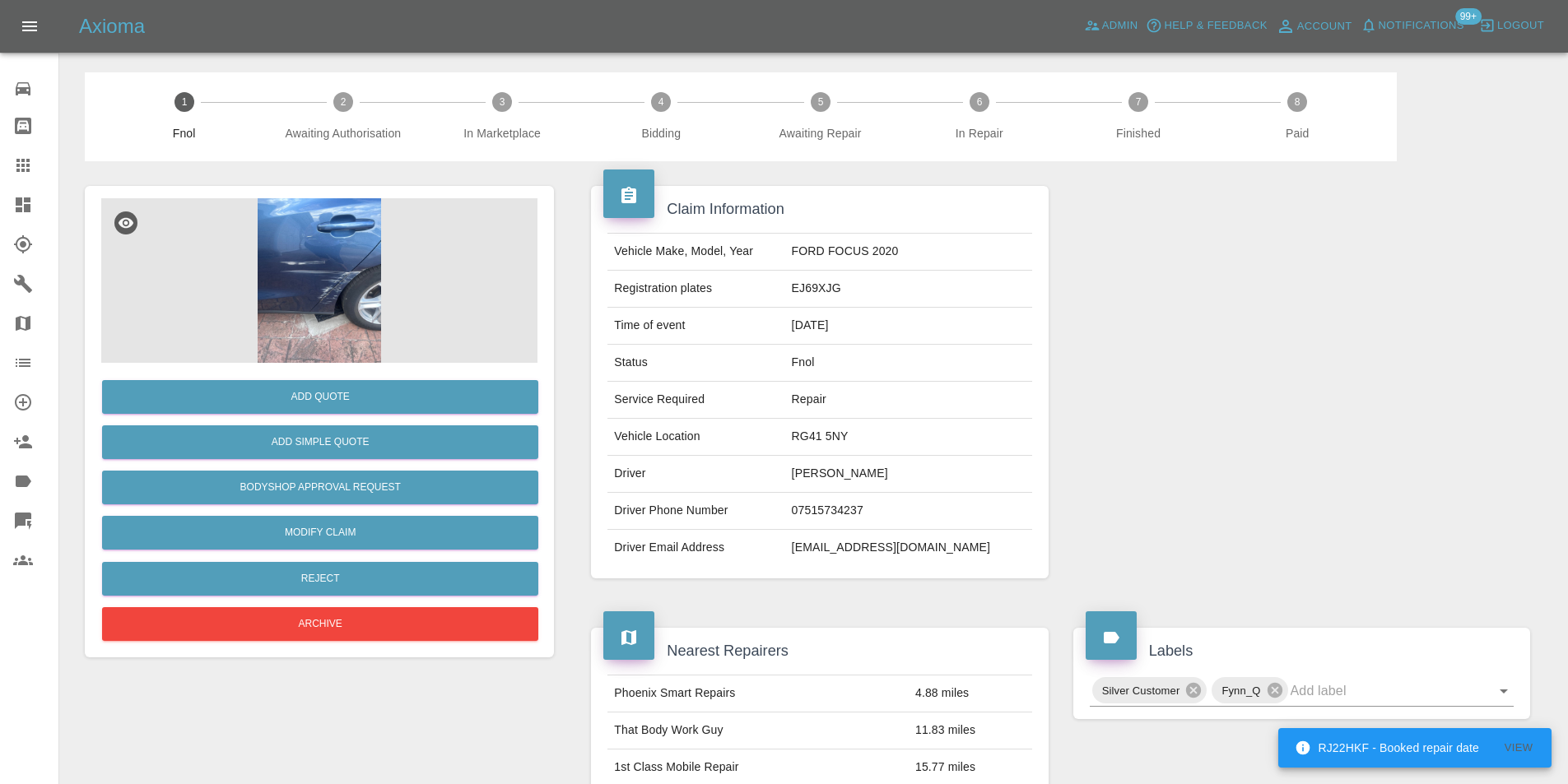
click at [329, 265] on img at bounding box center [319, 280] width 436 height 165
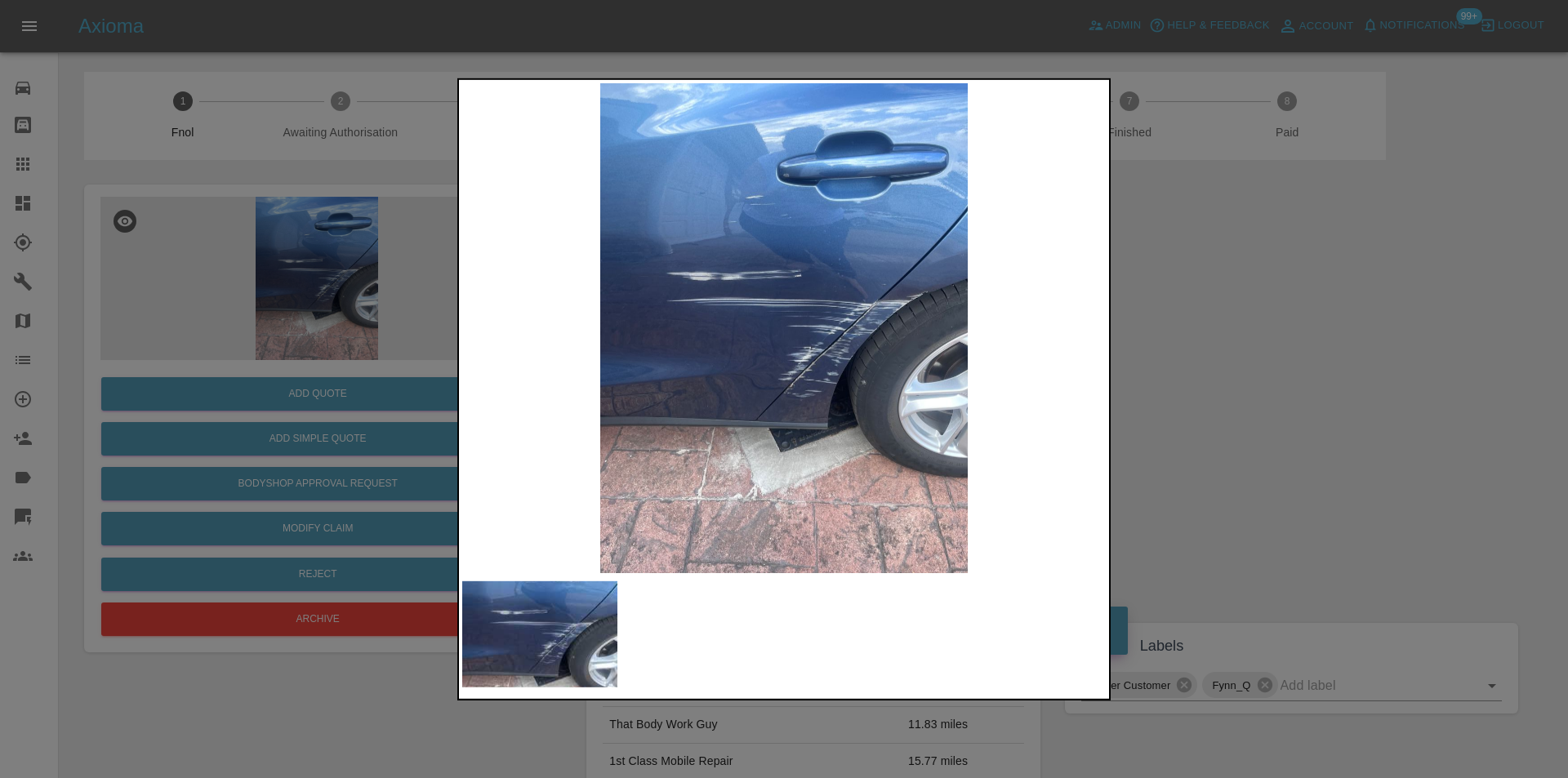
click at [1159, 354] on div at bounding box center [784, 389] width 1568 height 778
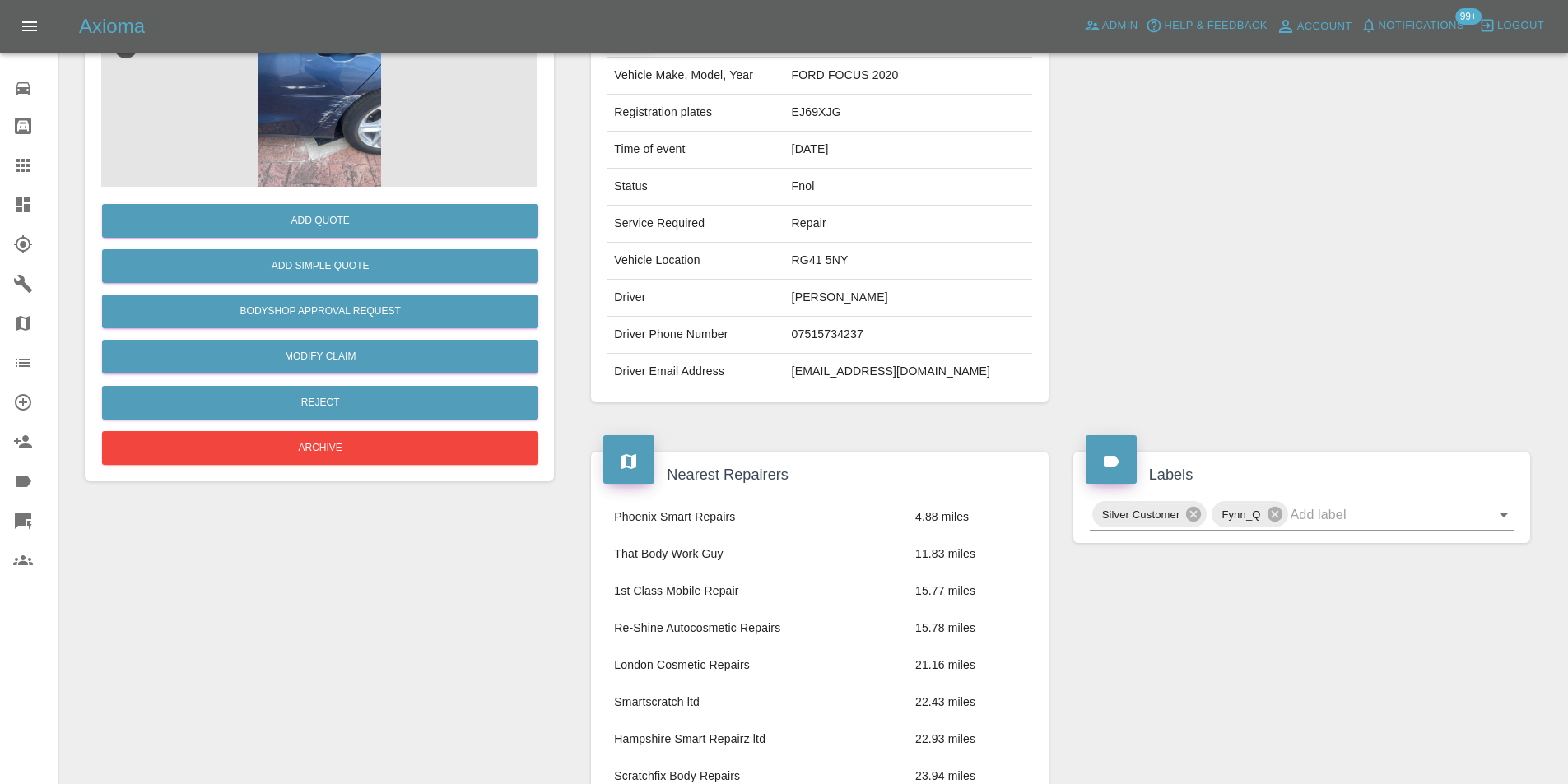
scroll to position [90, 0]
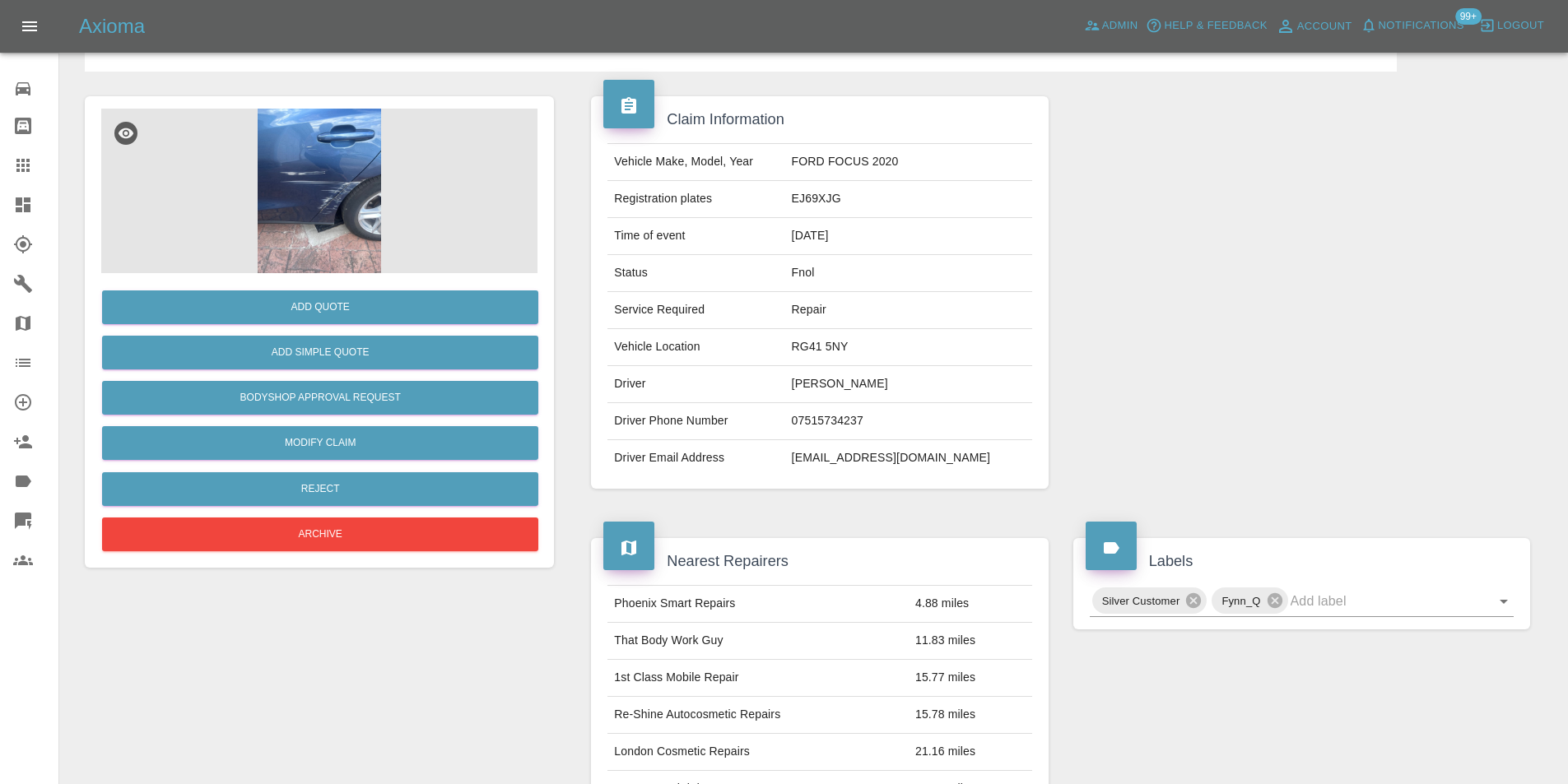
click at [304, 222] on img at bounding box center [319, 190] width 436 height 165
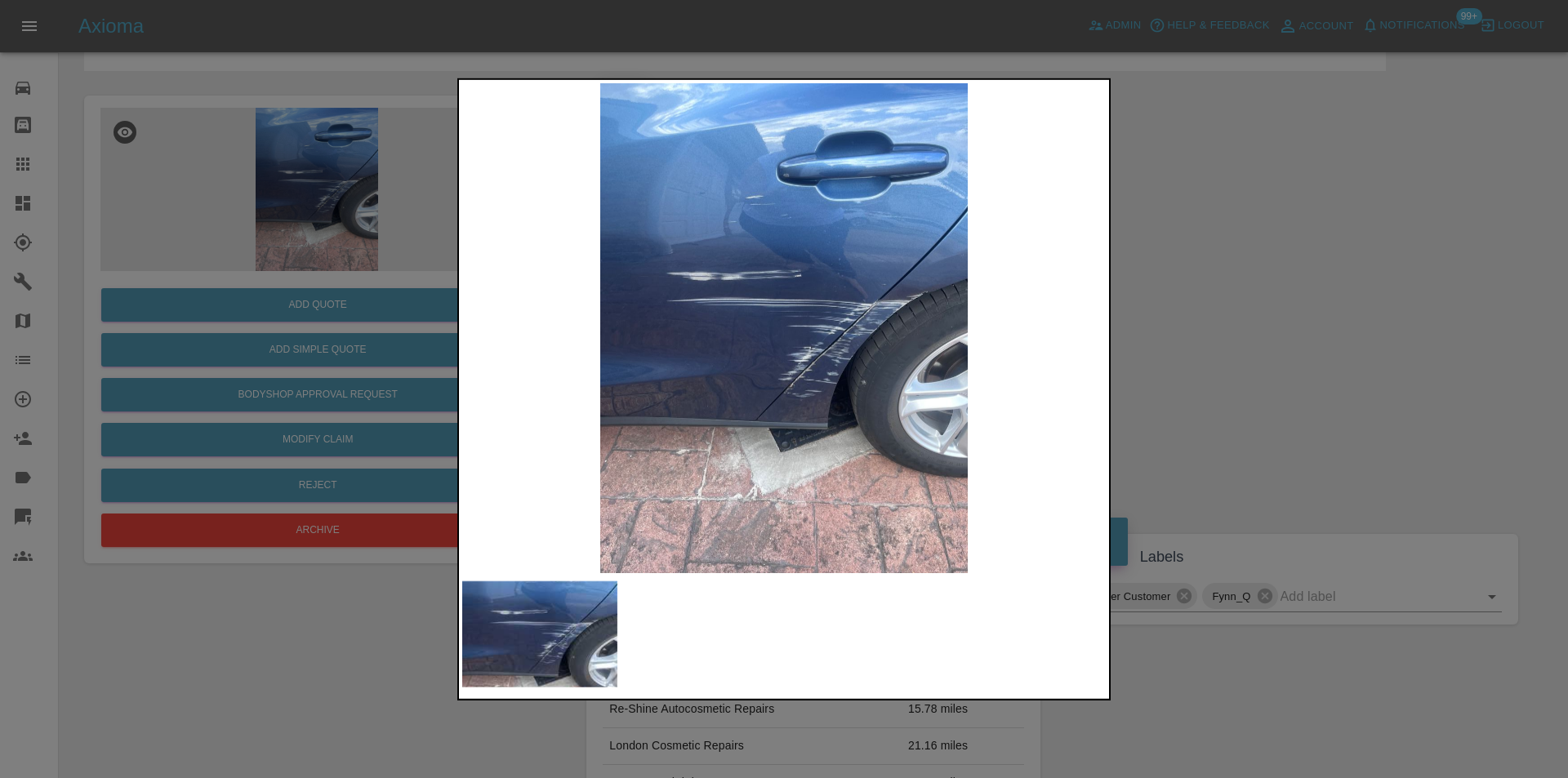
click at [1212, 383] on div at bounding box center [784, 389] width 1568 height 778
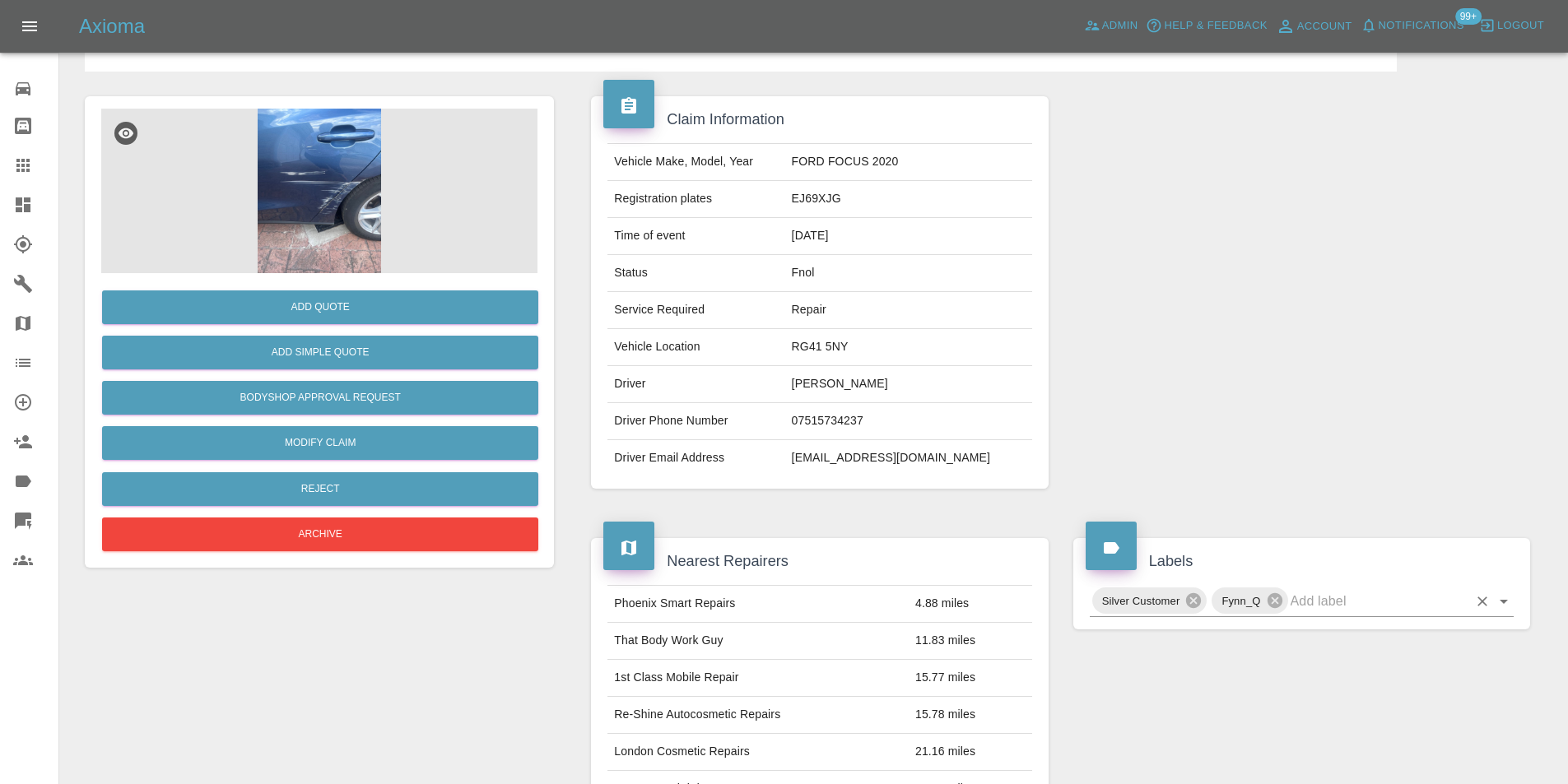
click at [1510, 611] on icon "Open" at bounding box center [1503, 601] width 20 height 20
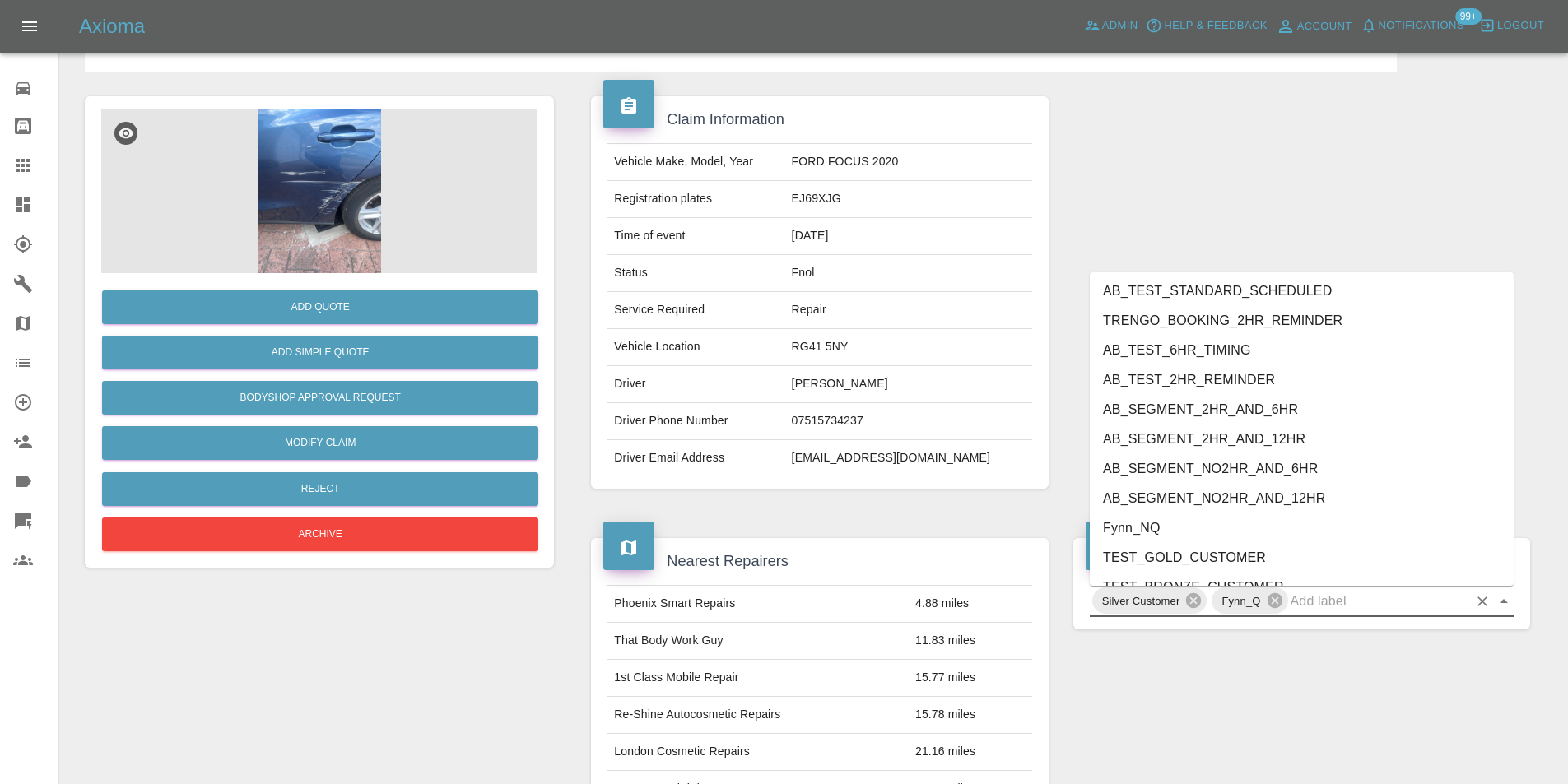
scroll to position [3372, 0]
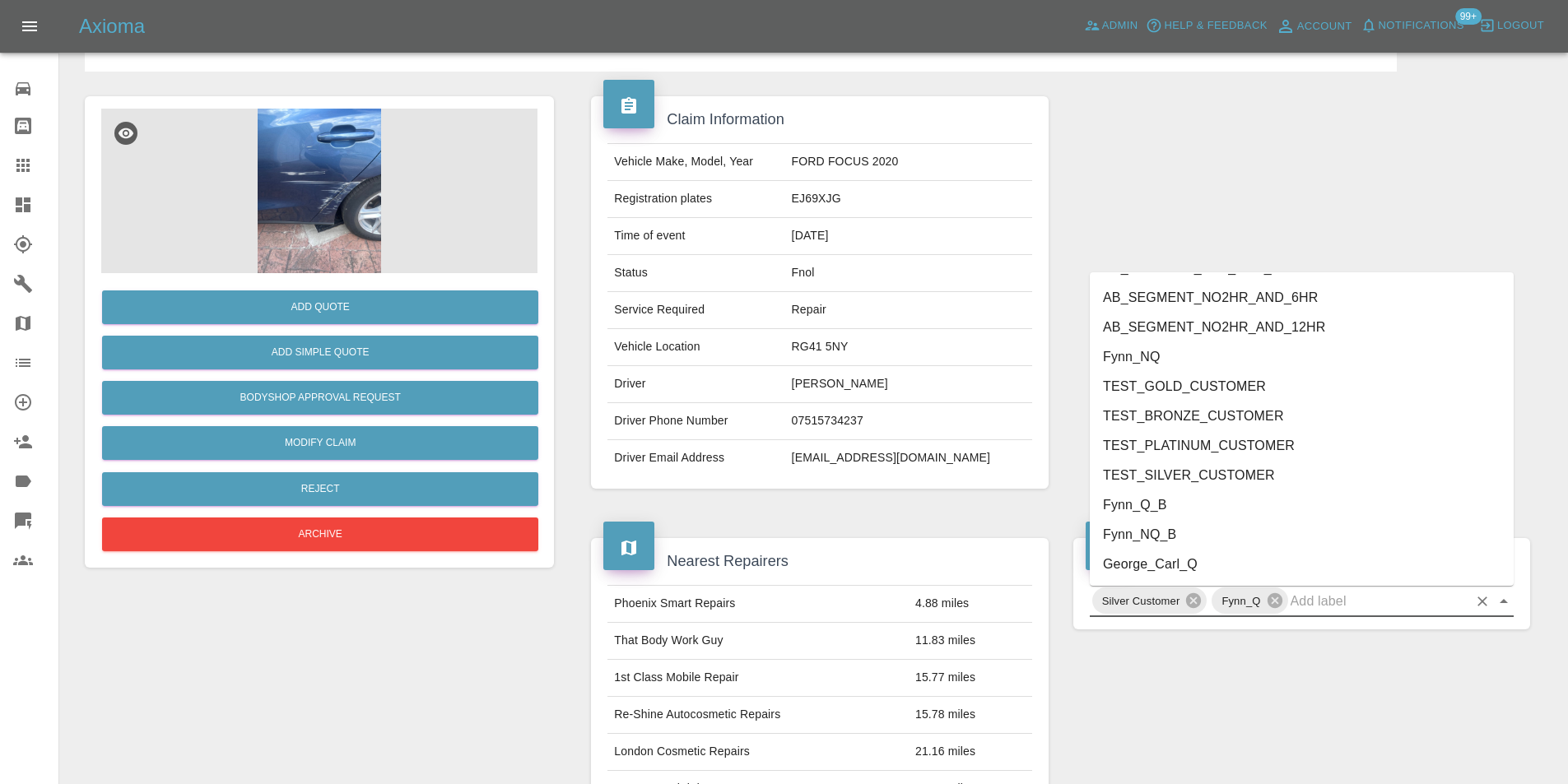
click at [1182, 572] on li "George_Carl_Q" at bounding box center [1302, 564] width 424 height 30
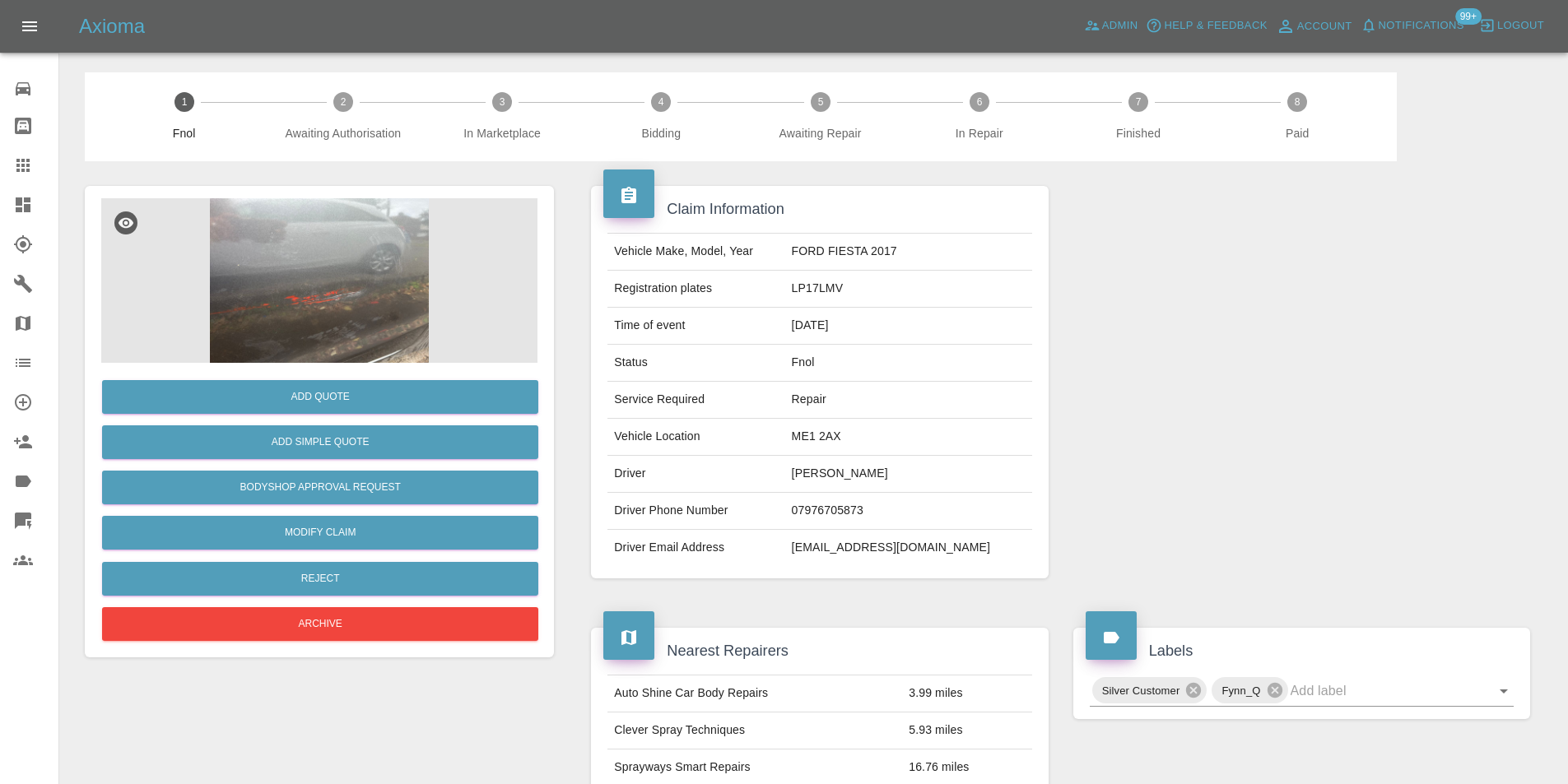
click at [358, 256] on img at bounding box center [319, 280] width 436 height 165
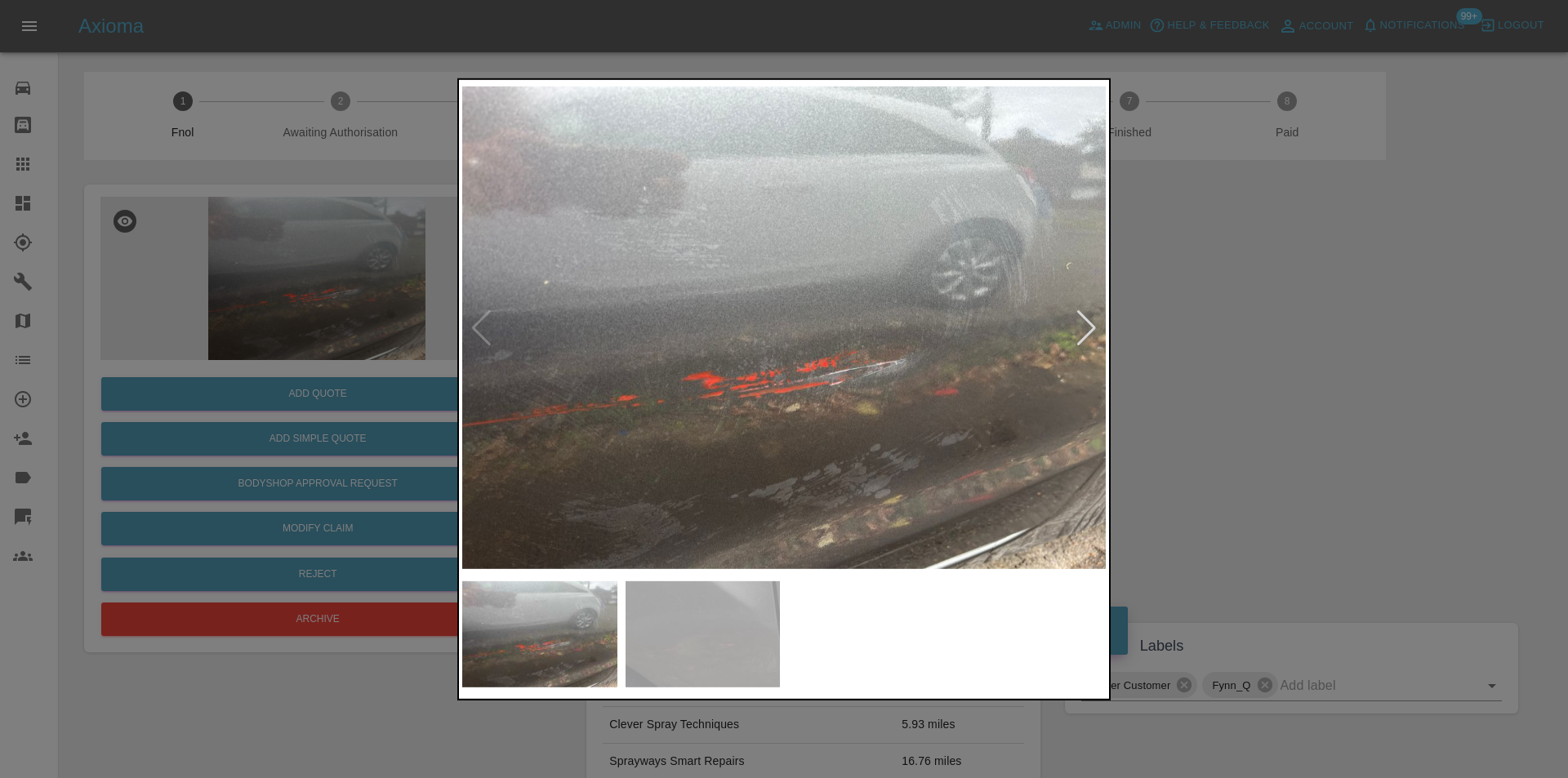
click at [1086, 328] on div at bounding box center [1086, 328] width 22 height 36
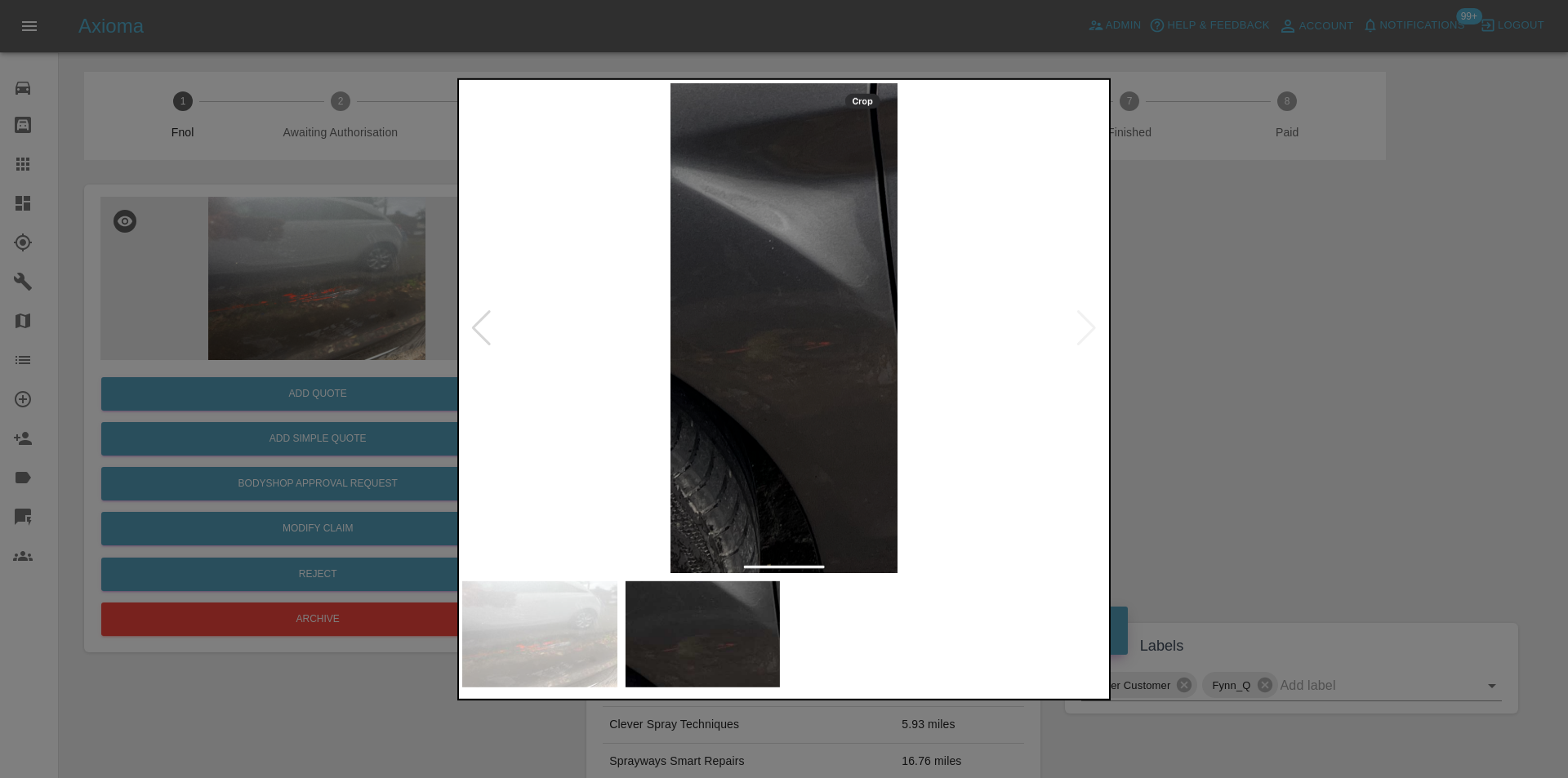
click at [1086, 328] on img at bounding box center [784, 327] width 643 height 490
click at [1319, 327] on div at bounding box center [784, 389] width 1568 height 778
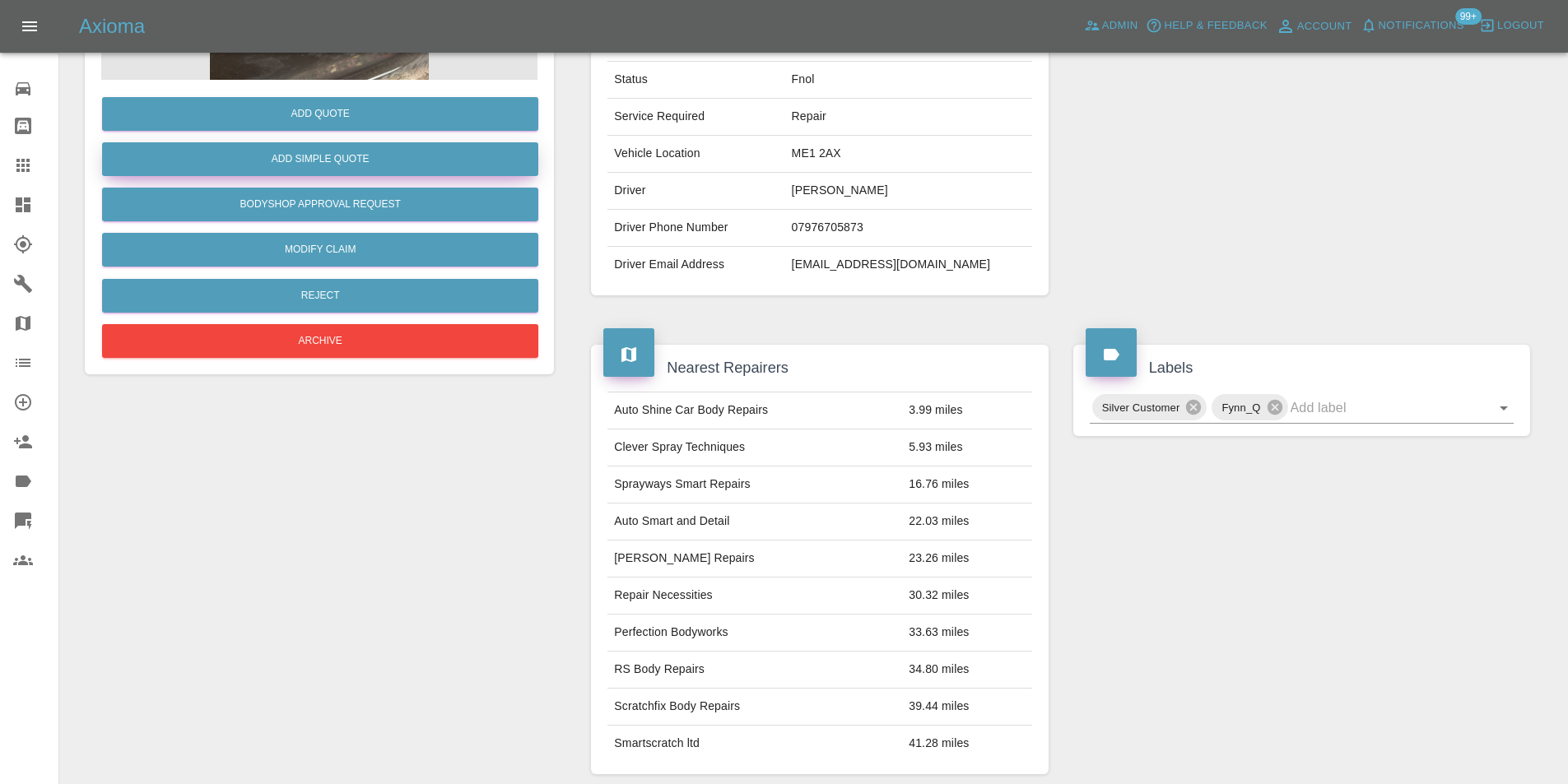
scroll to position [82, 0]
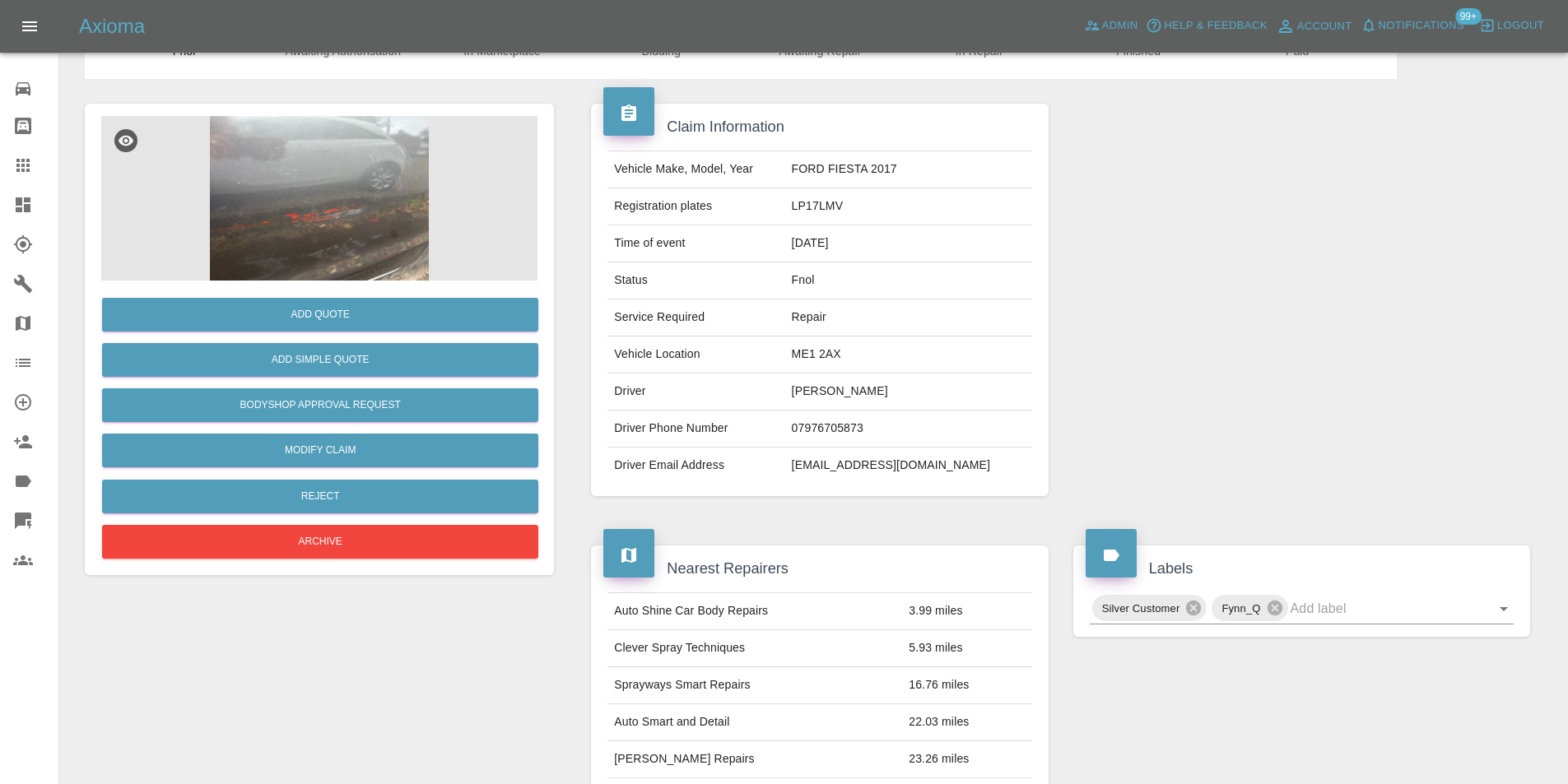
click at [335, 220] on img at bounding box center [319, 198] width 436 height 165
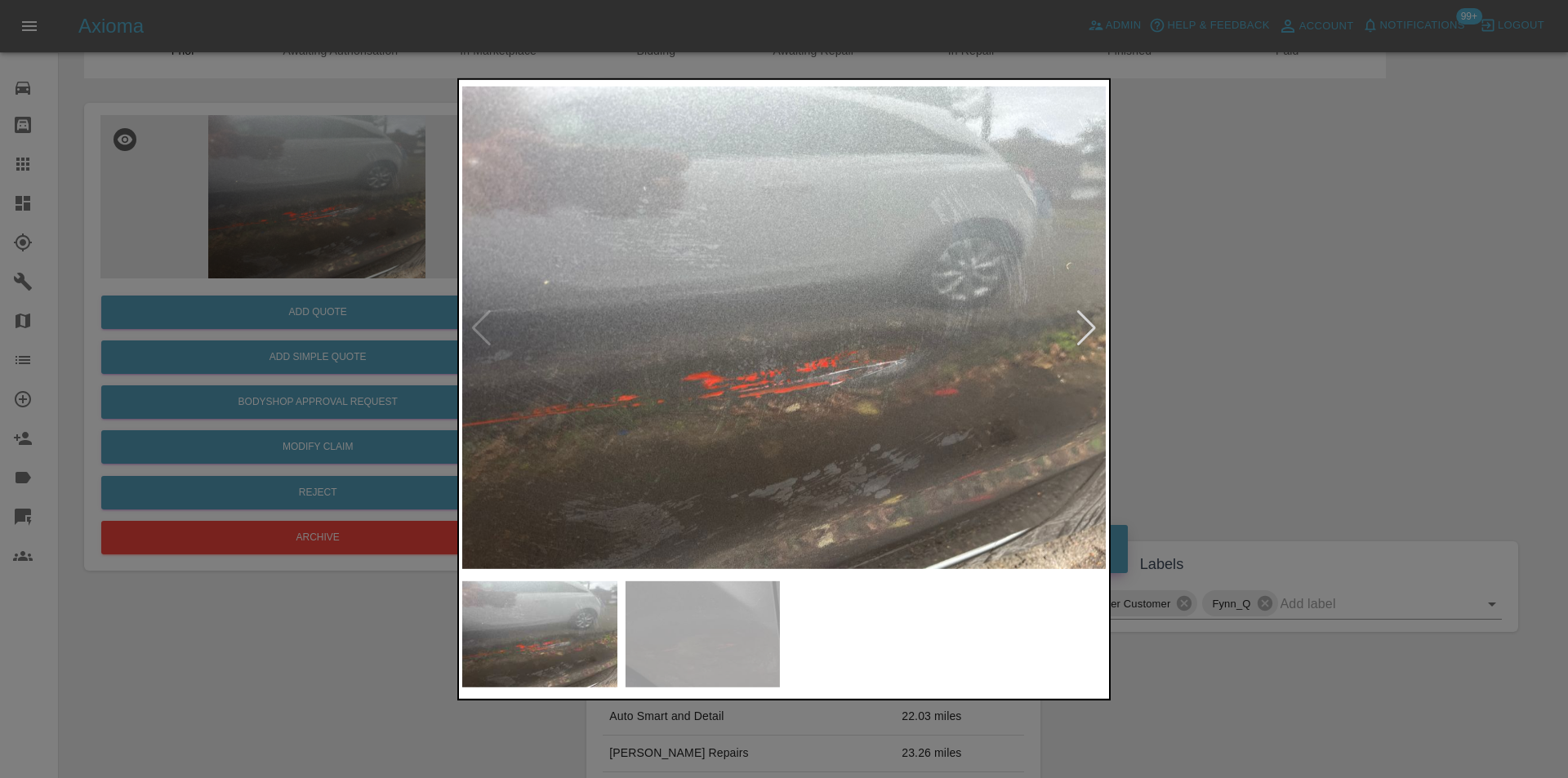
click at [1090, 329] on div at bounding box center [1086, 328] width 22 height 36
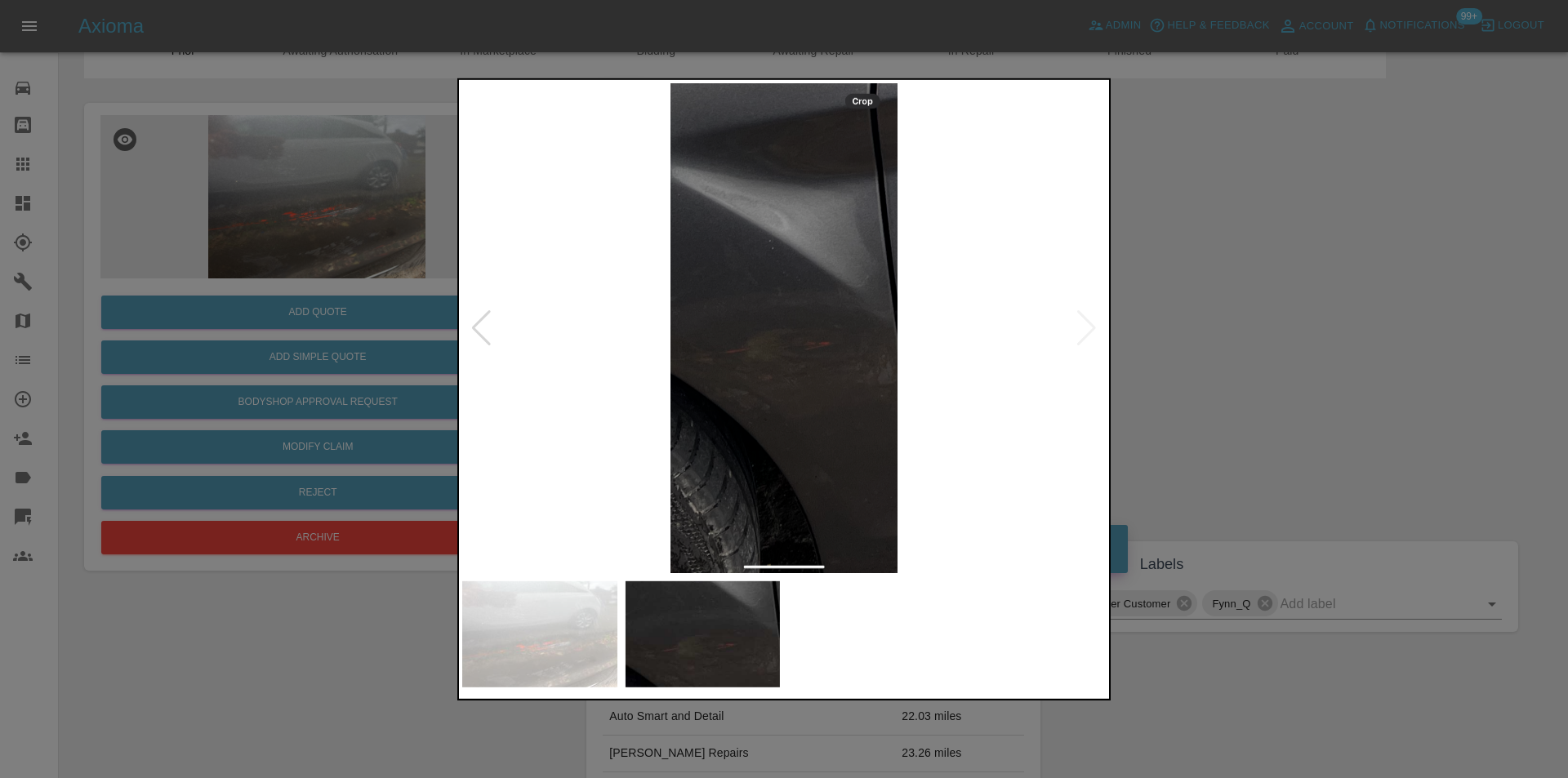
drag, startPoint x: 1253, startPoint y: 321, endPoint x: 1234, endPoint y: 219, distance: 103.8
click at [1254, 318] on div at bounding box center [784, 389] width 1568 height 778
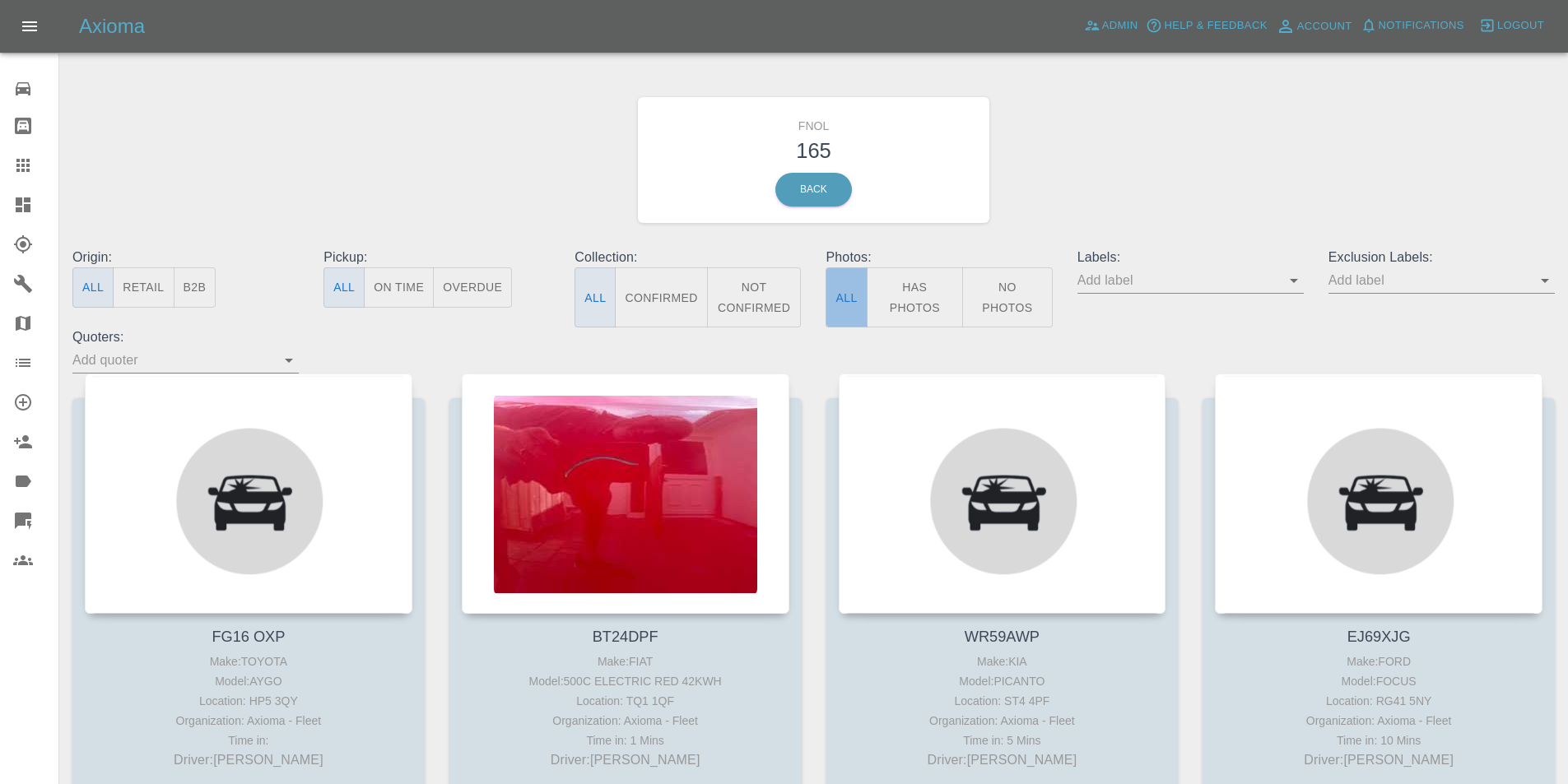
click at [861, 277] on button "All" at bounding box center [846, 297] width 41 height 60
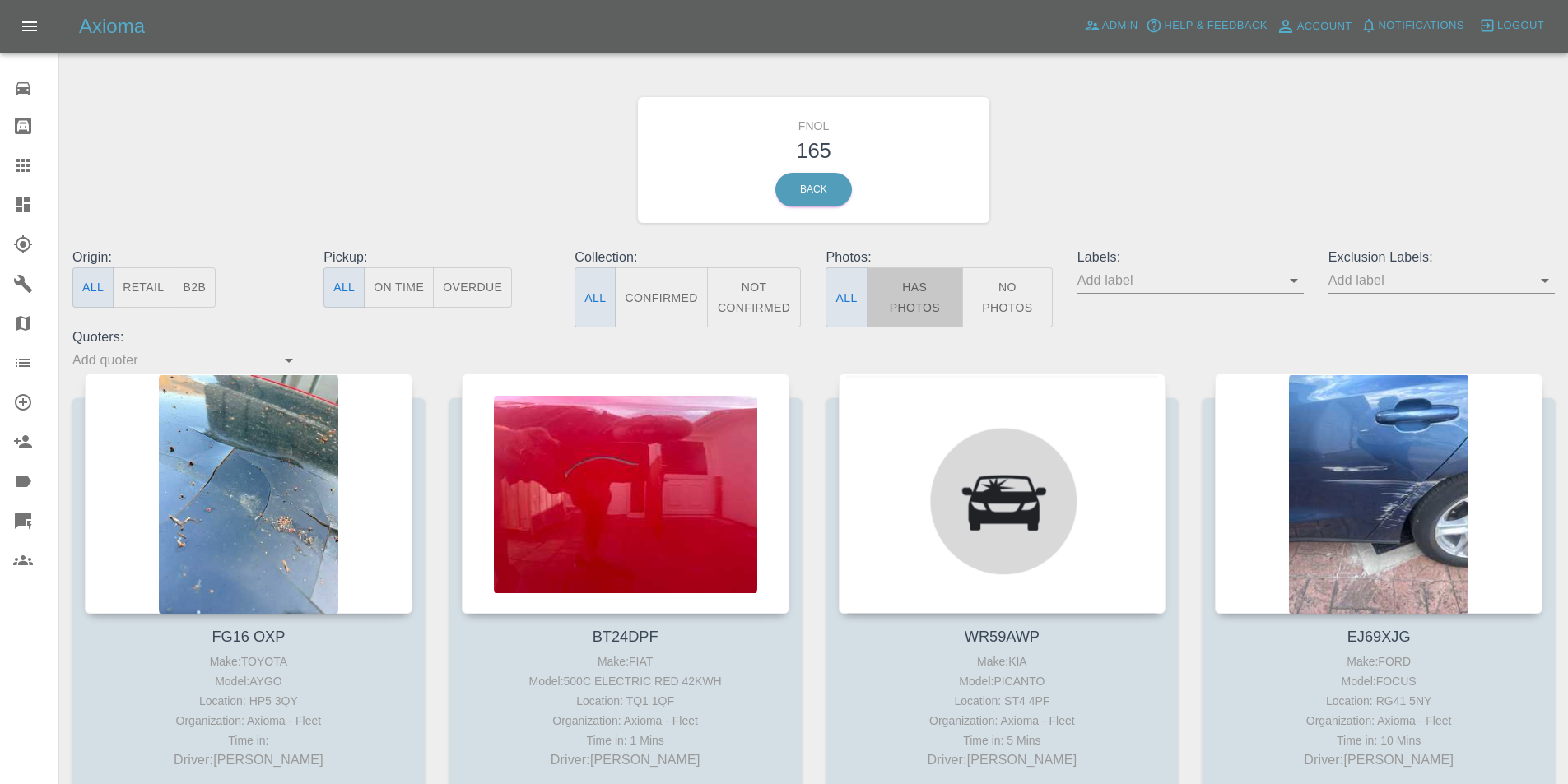
click at [929, 294] on button "Has Photos" at bounding box center [916, 297] width 97 height 60
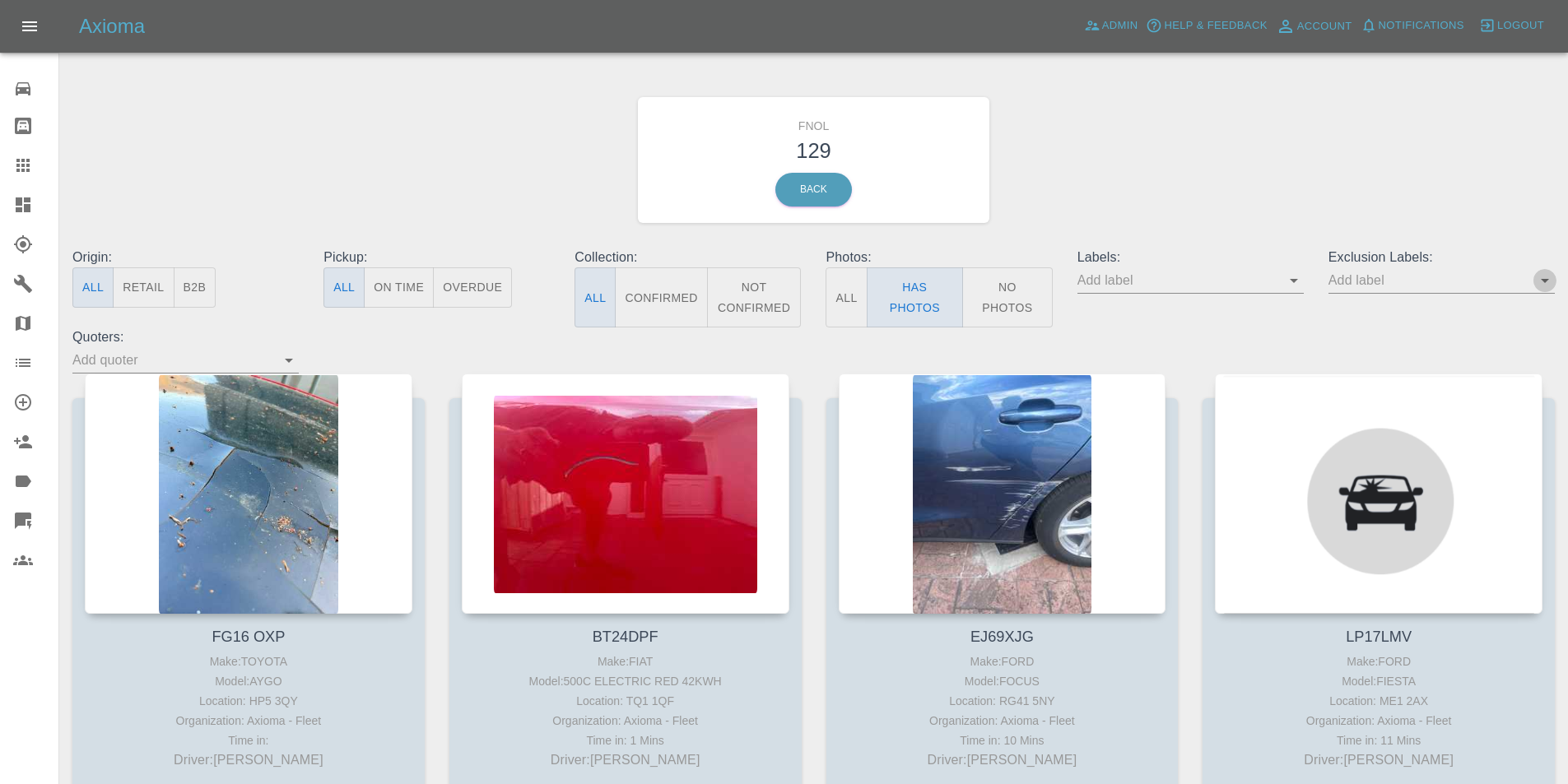
click at [1547, 283] on icon "Open" at bounding box center [1545, 280] width 20 height 20
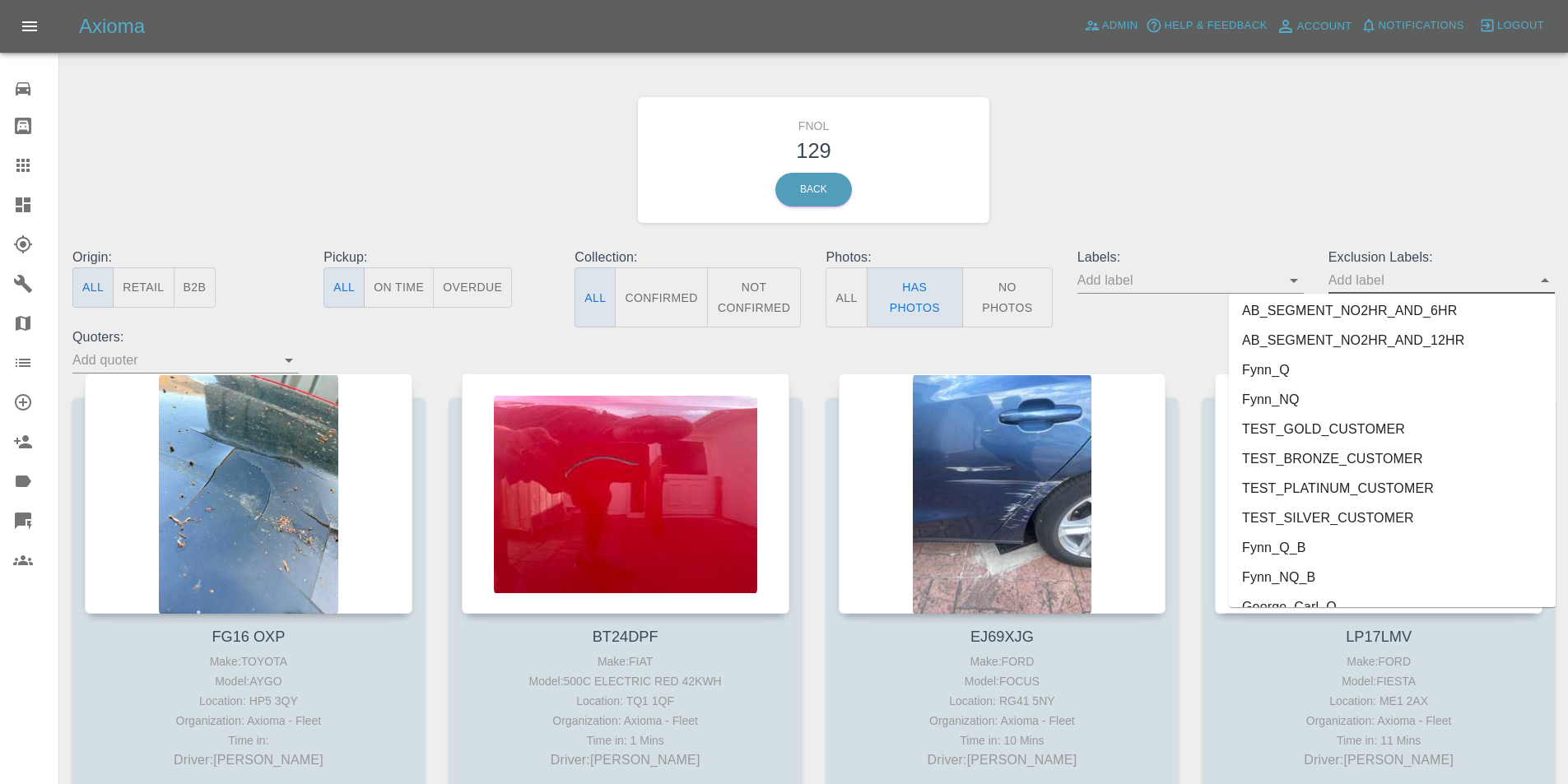
scroll to position [3432, 0]
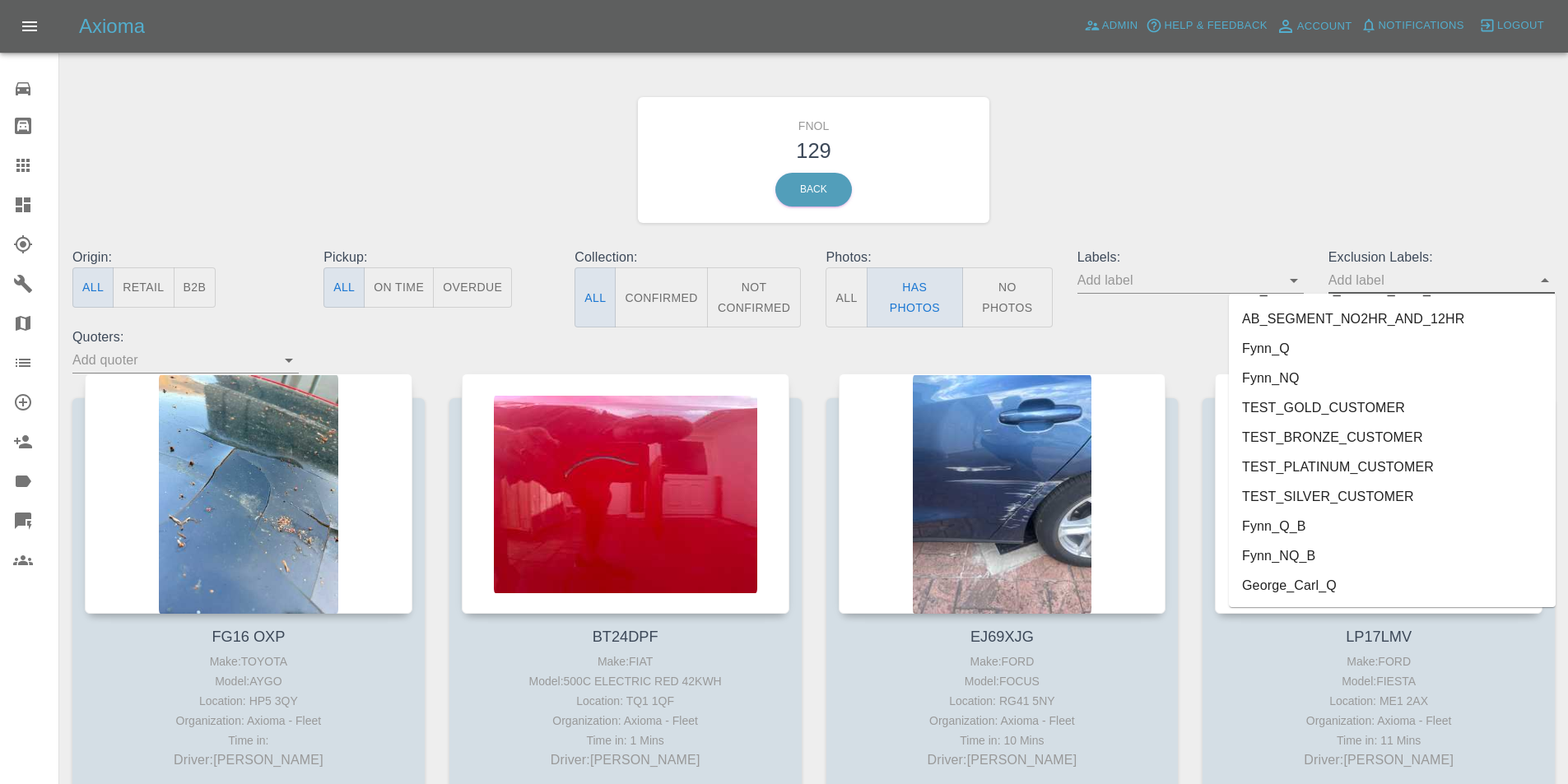
click at [1294, 590] on li "George_Carl_Q" at bounding box center [1392, 585] width 327 height 30
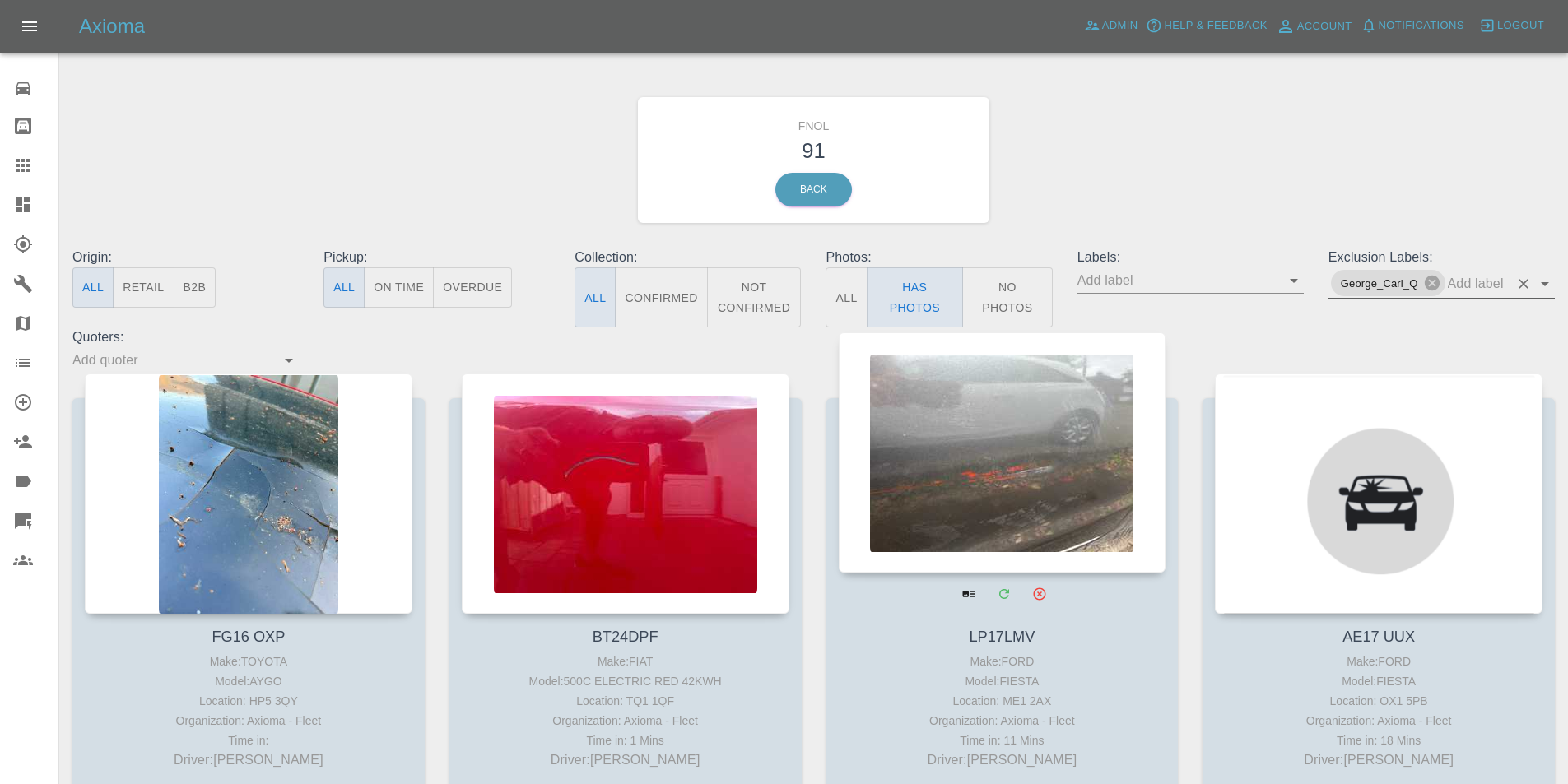
scroll to position [82, 0]
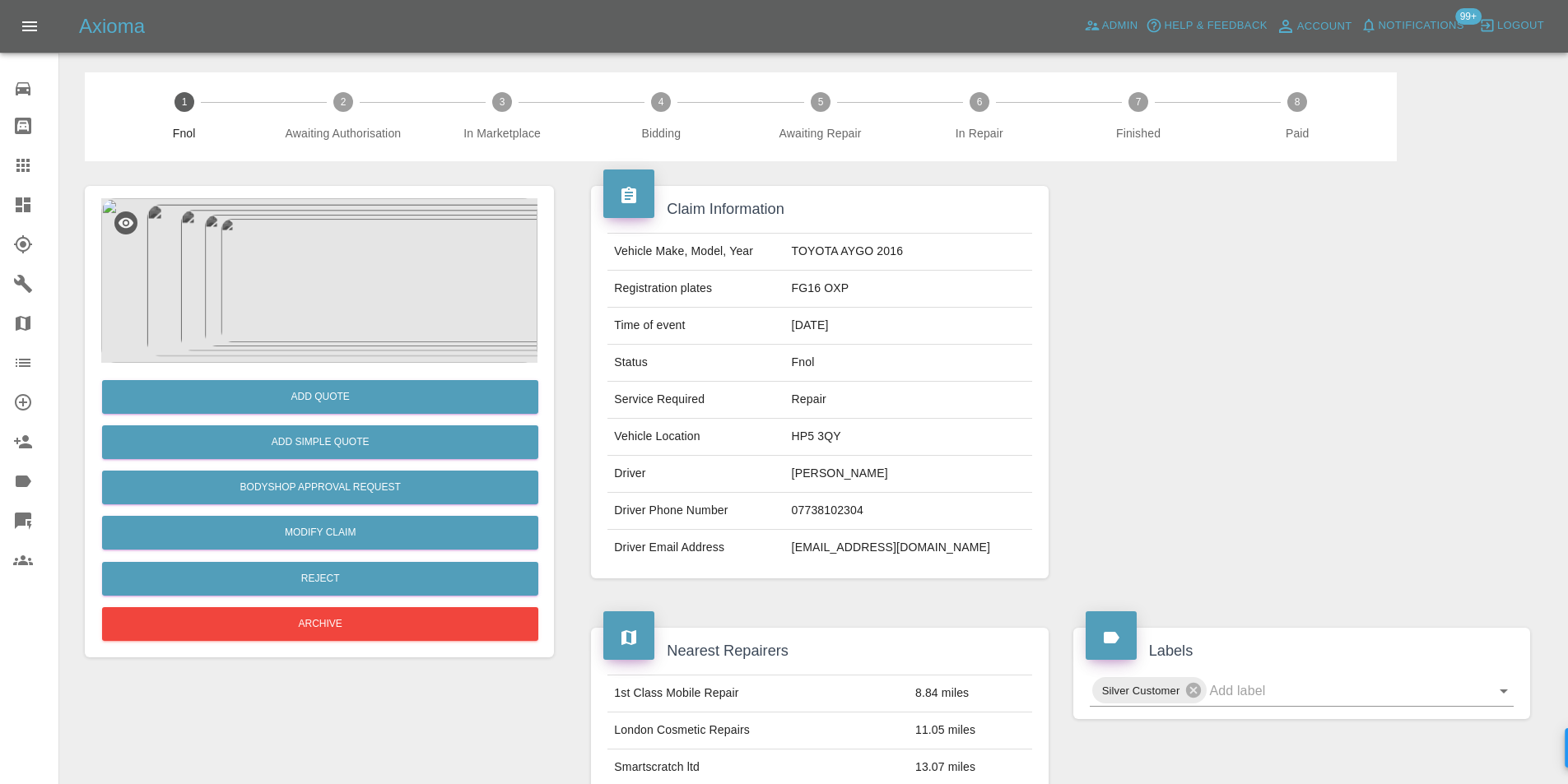
click at [359, 263] on img at bounding box center [319, 280] width 436 height 165
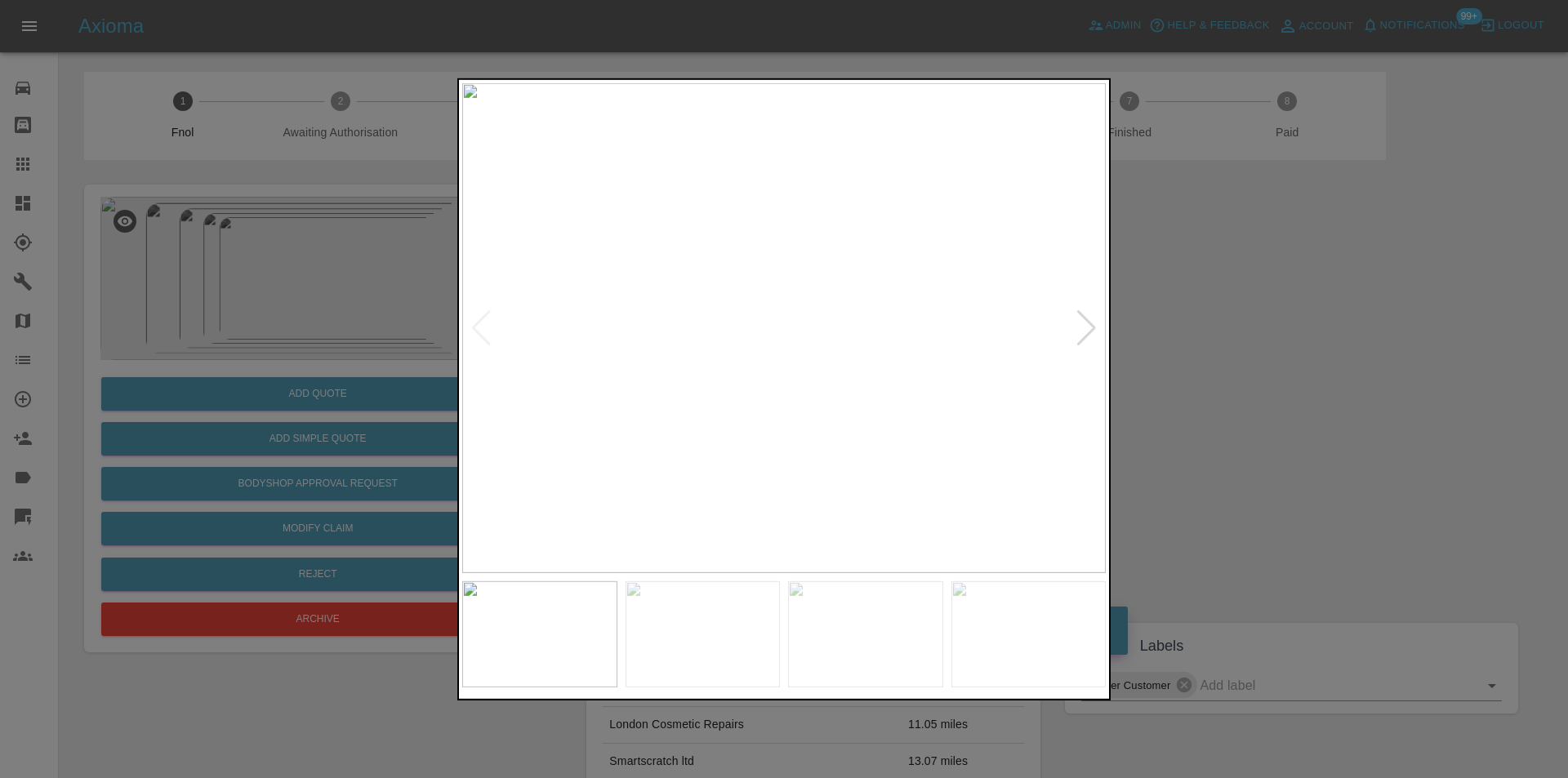
click at [1089, 329] on div at bounding box center [1086, 328] width 22 height 36
click at [1088, 328] on div at bounding box center [1086, 328] width 22 height 36
click at [1088, 328] on img at bounding box center [784, 327] width 643 height 490
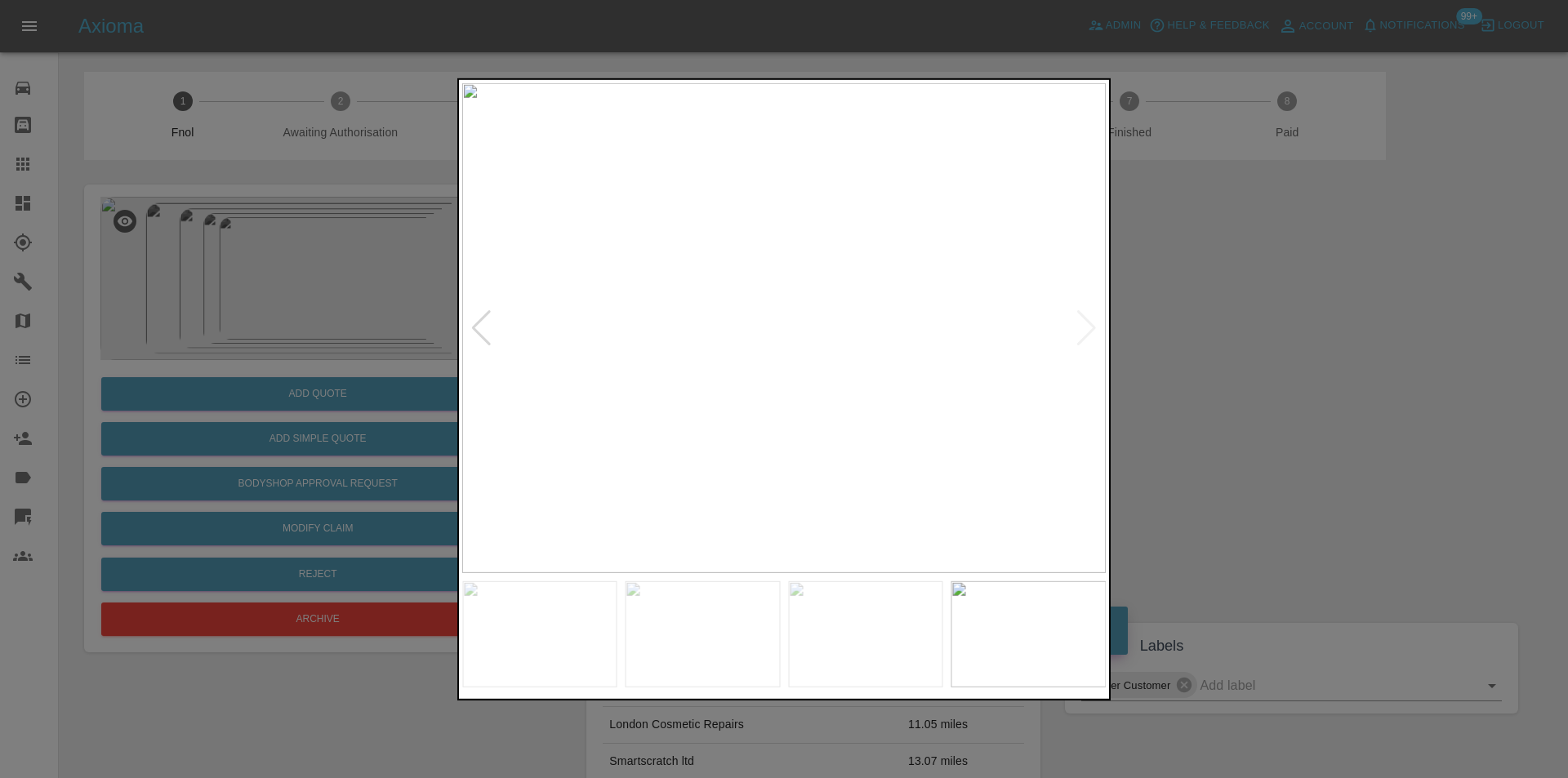
drag, startPoint x: 1264, startPoint y: 336, endPoint x: 759, endPoint y: 435, distance: 514.6
click at [1233, 339] on div at bounding box center [784, 389] width 1568 height 778
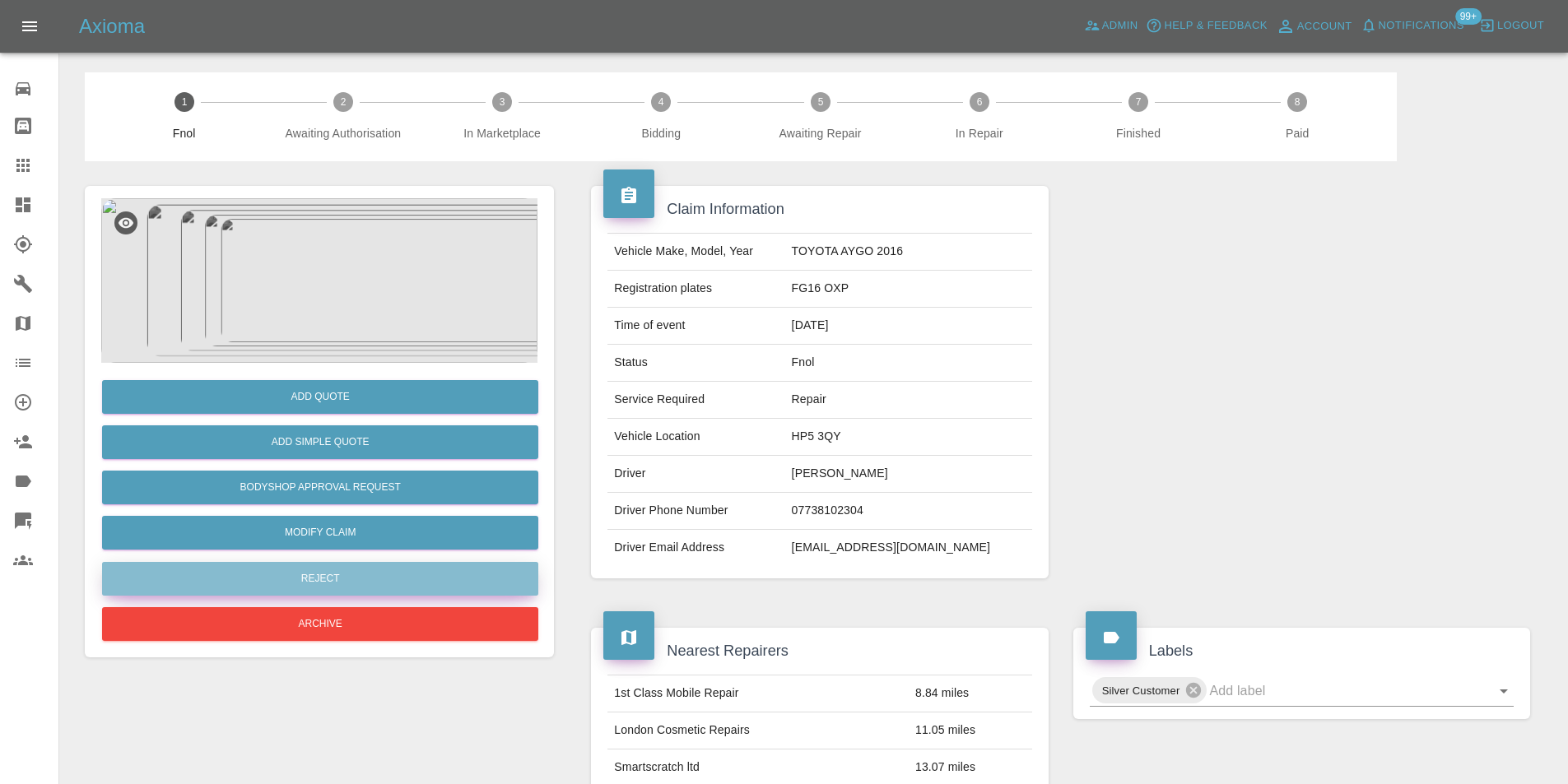
click at [391, 587] on button "Reject" at bounding box center [320, 579] width 436 height 34
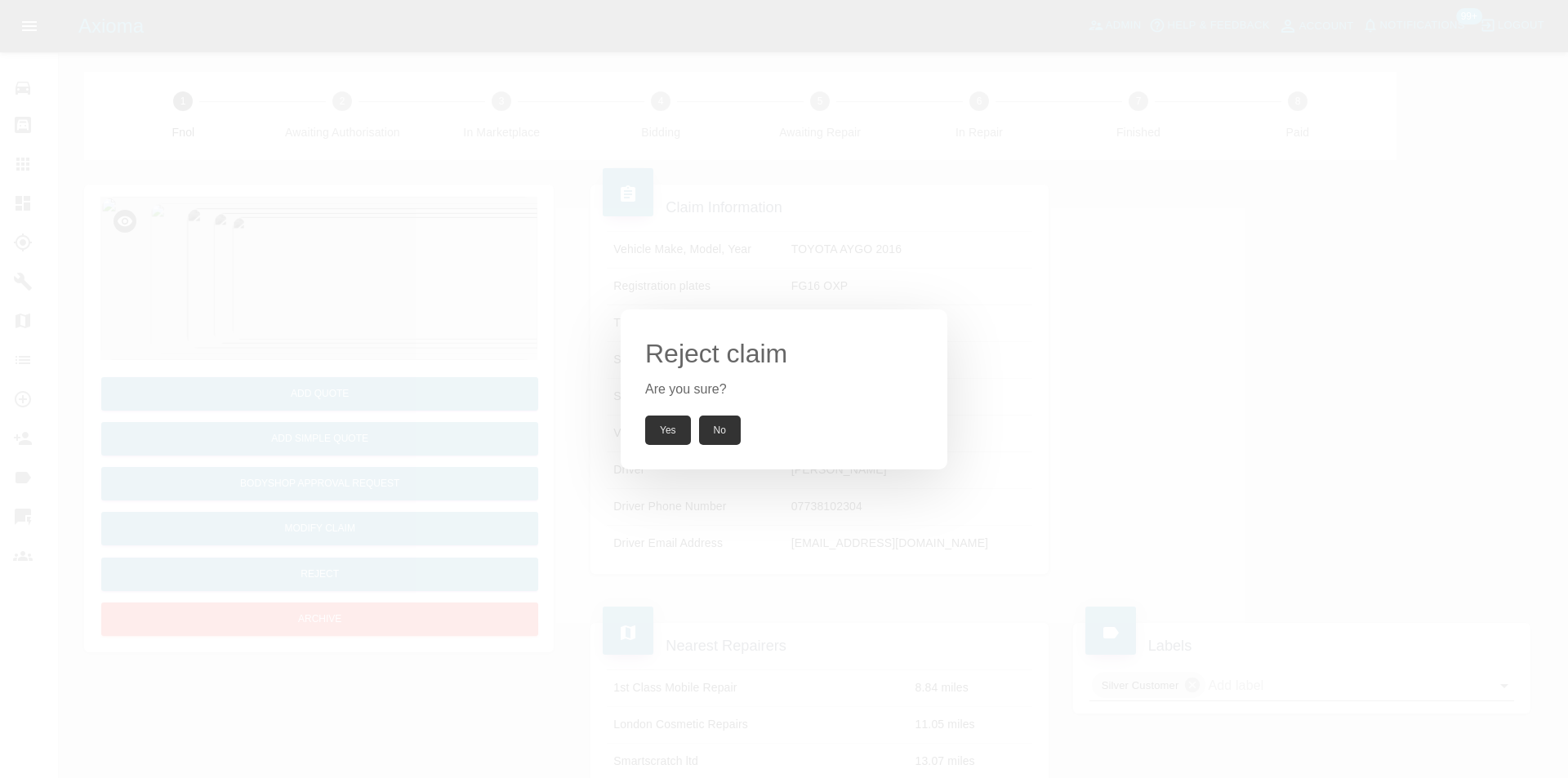
click at [671, 442] on button "Yes" at bounding box center [668, 430] width 46 height 30
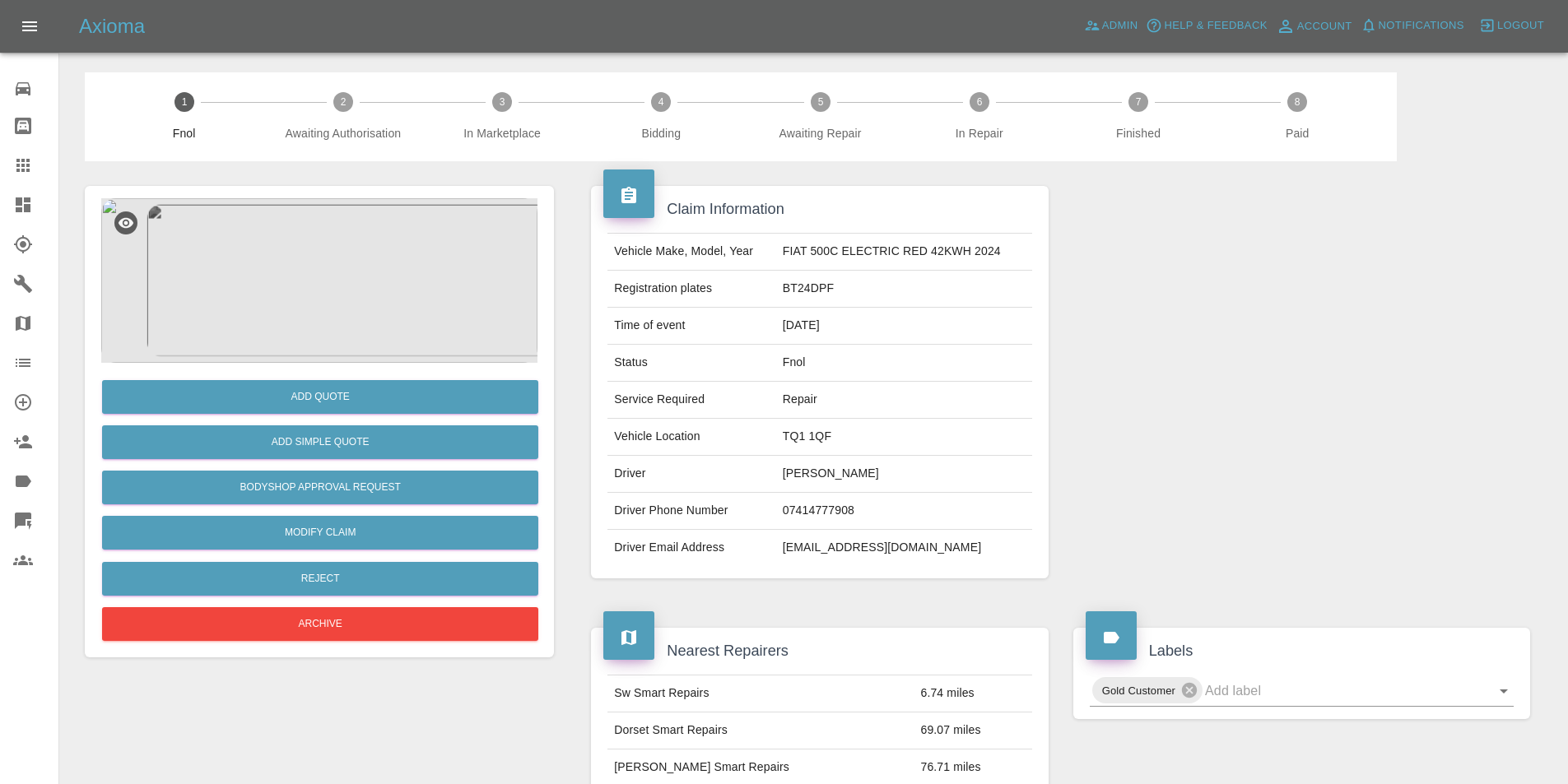
click at [386, 255] on img at bounding box center [319, 280] width 436 height 165
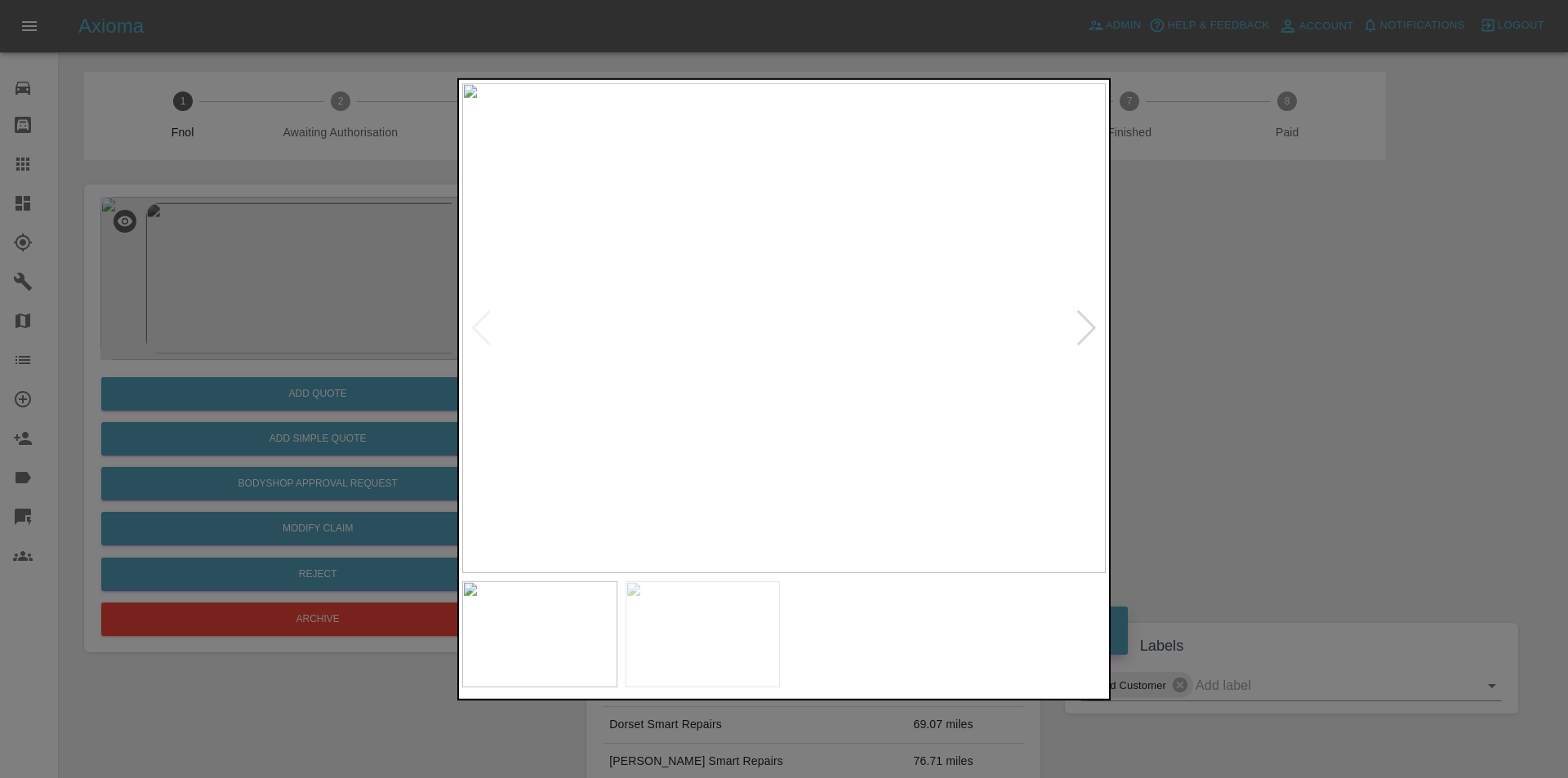
click at [1094, 329] on div at bounding box center [1086, 328] width 22 height 36
drag, startPoint x: 1166, startPoint y: 339, endPoint x: 807, endPoint y: 444, distance: 374.0
click at [1161, 339] on div at bounding box center [784, 389] width 1568 height 778
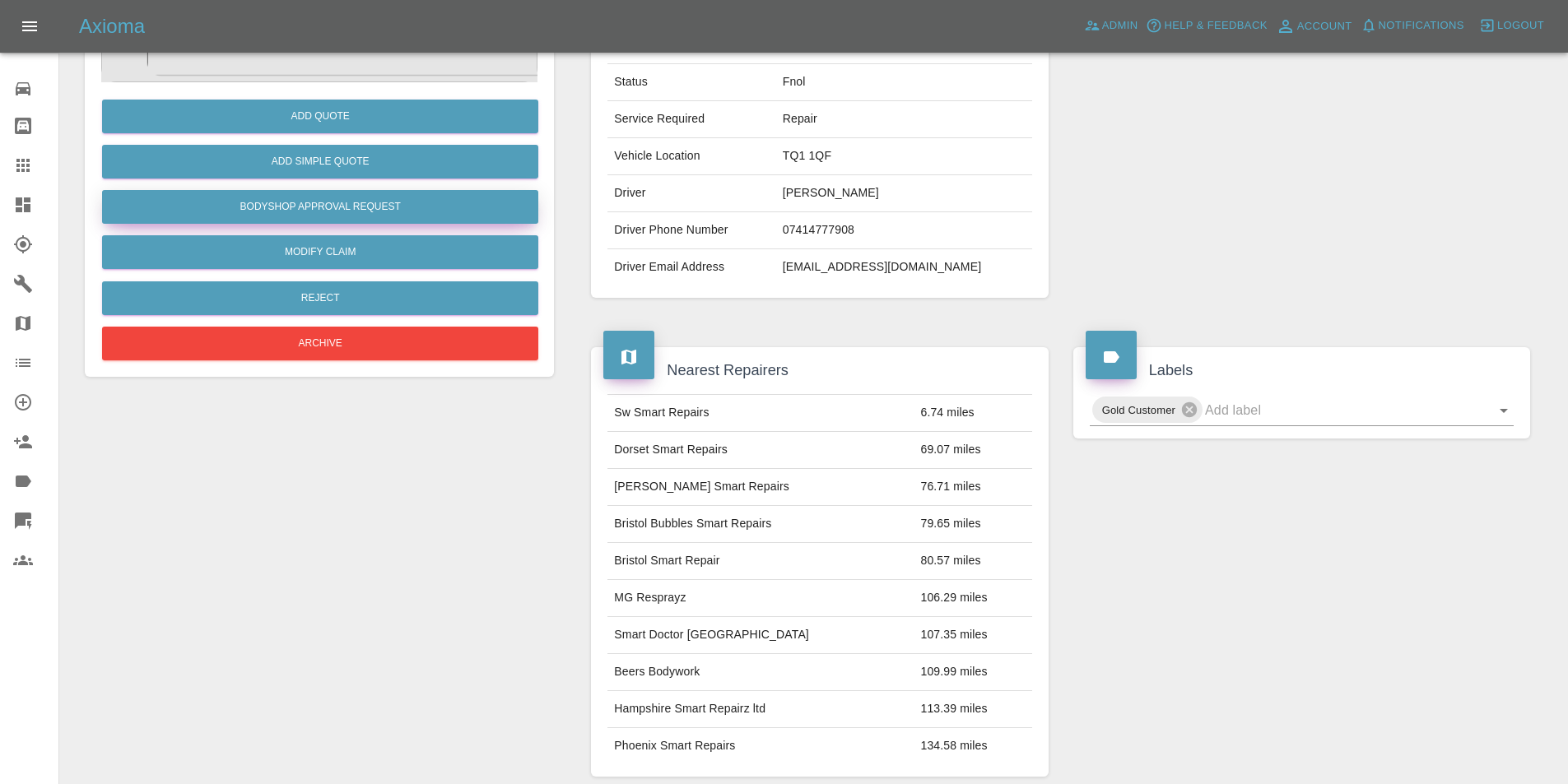
scroll to position [165, 0]
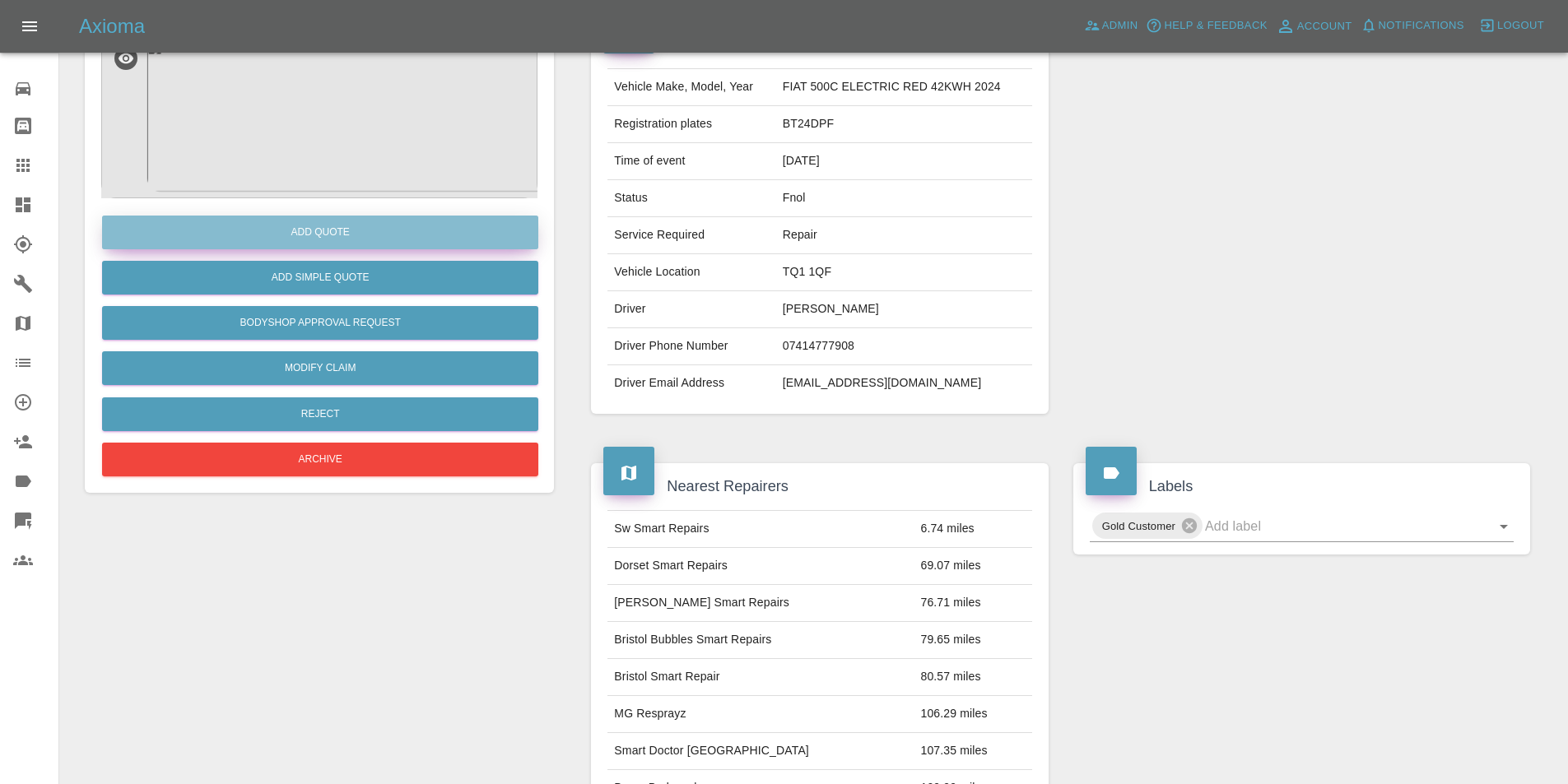
click at [306, 225] on button "Add Quote" at bounding box center [320, 233] width 436 height 34
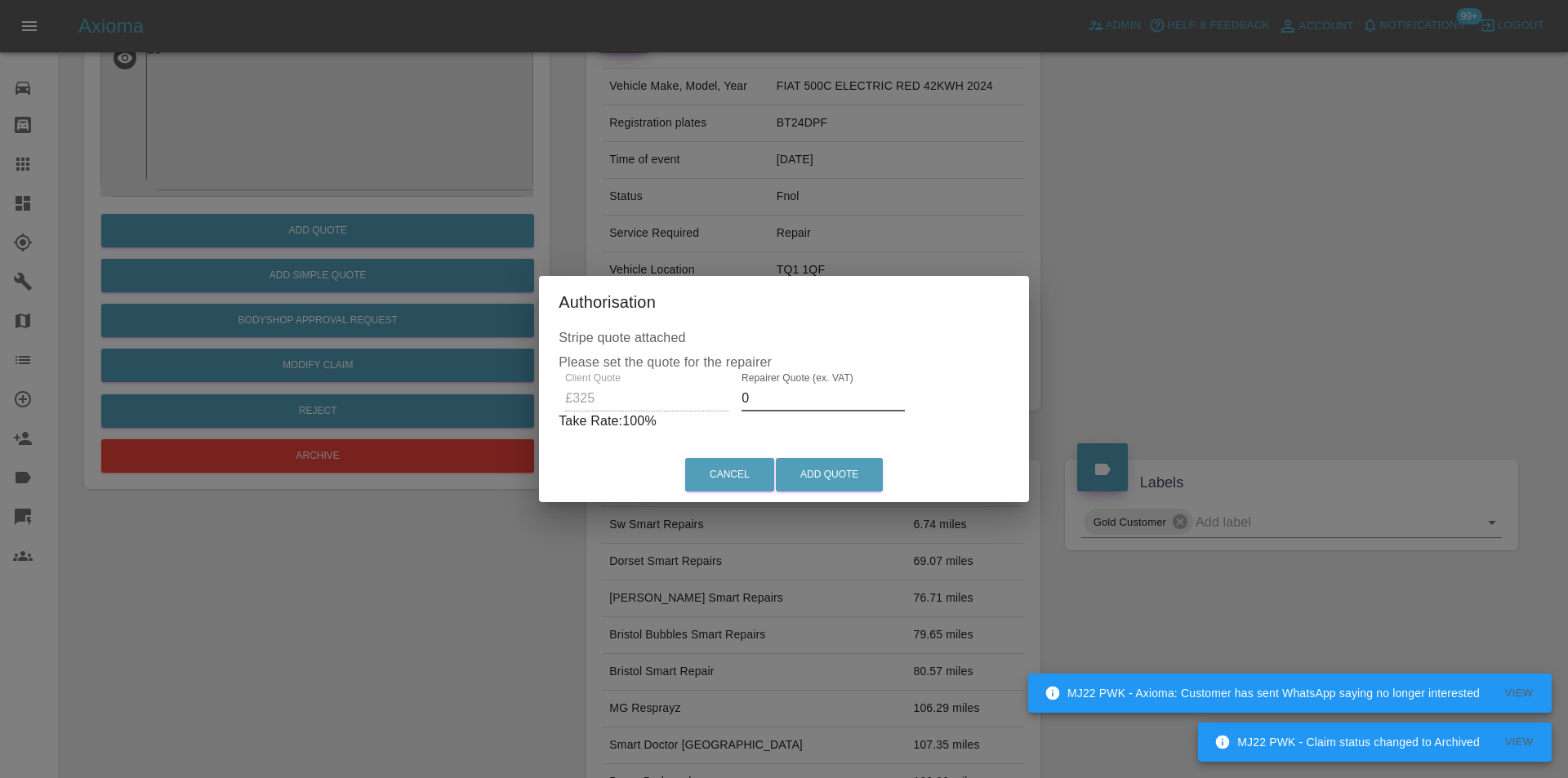
click at [795, 395] on input "0" at bounding box center [823, 398] width 163 height 26
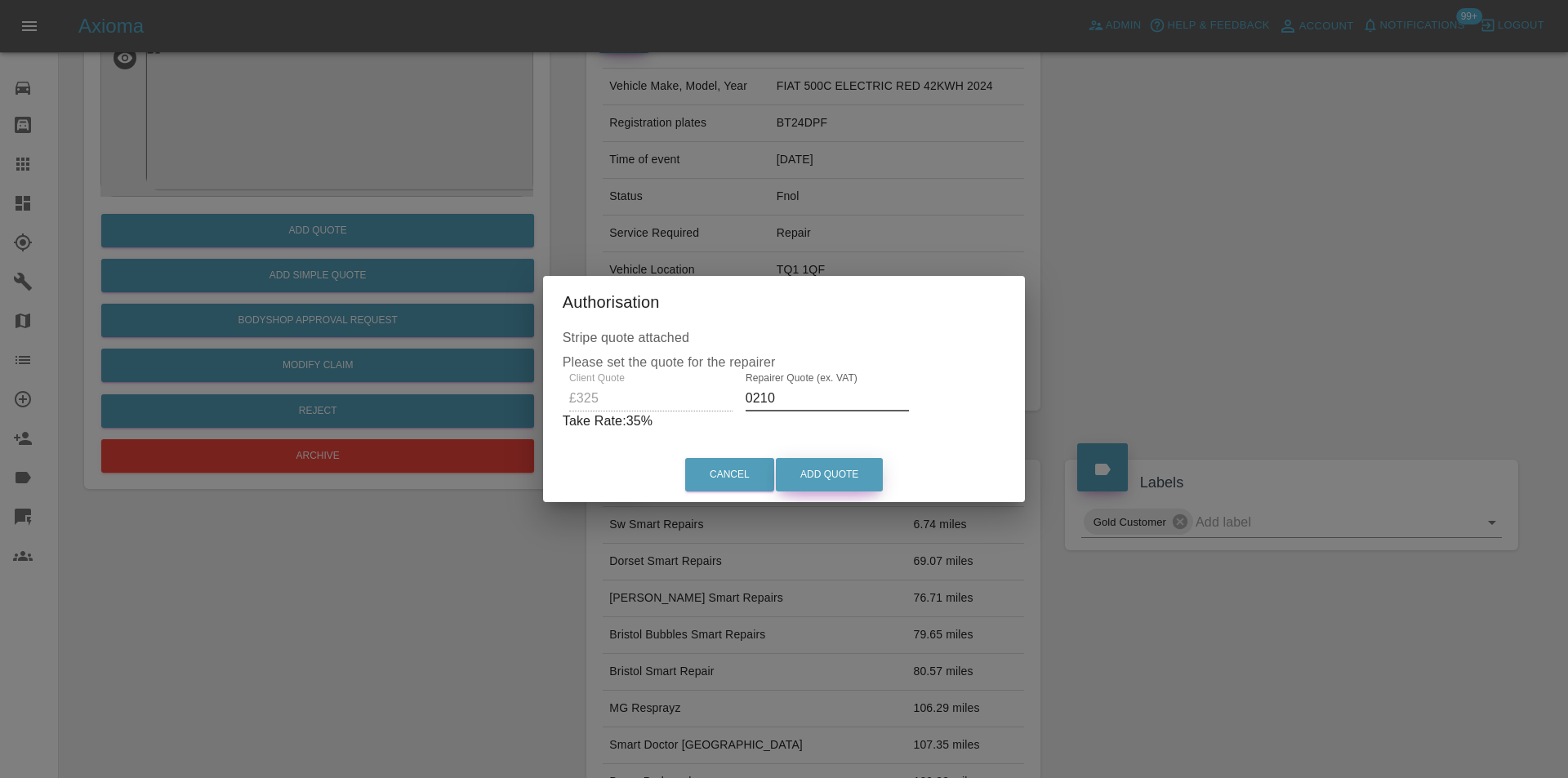
type input "0210"
click at [829, 477] on button "Add Quote" at bounding box center [829, 475] width 107 height 34
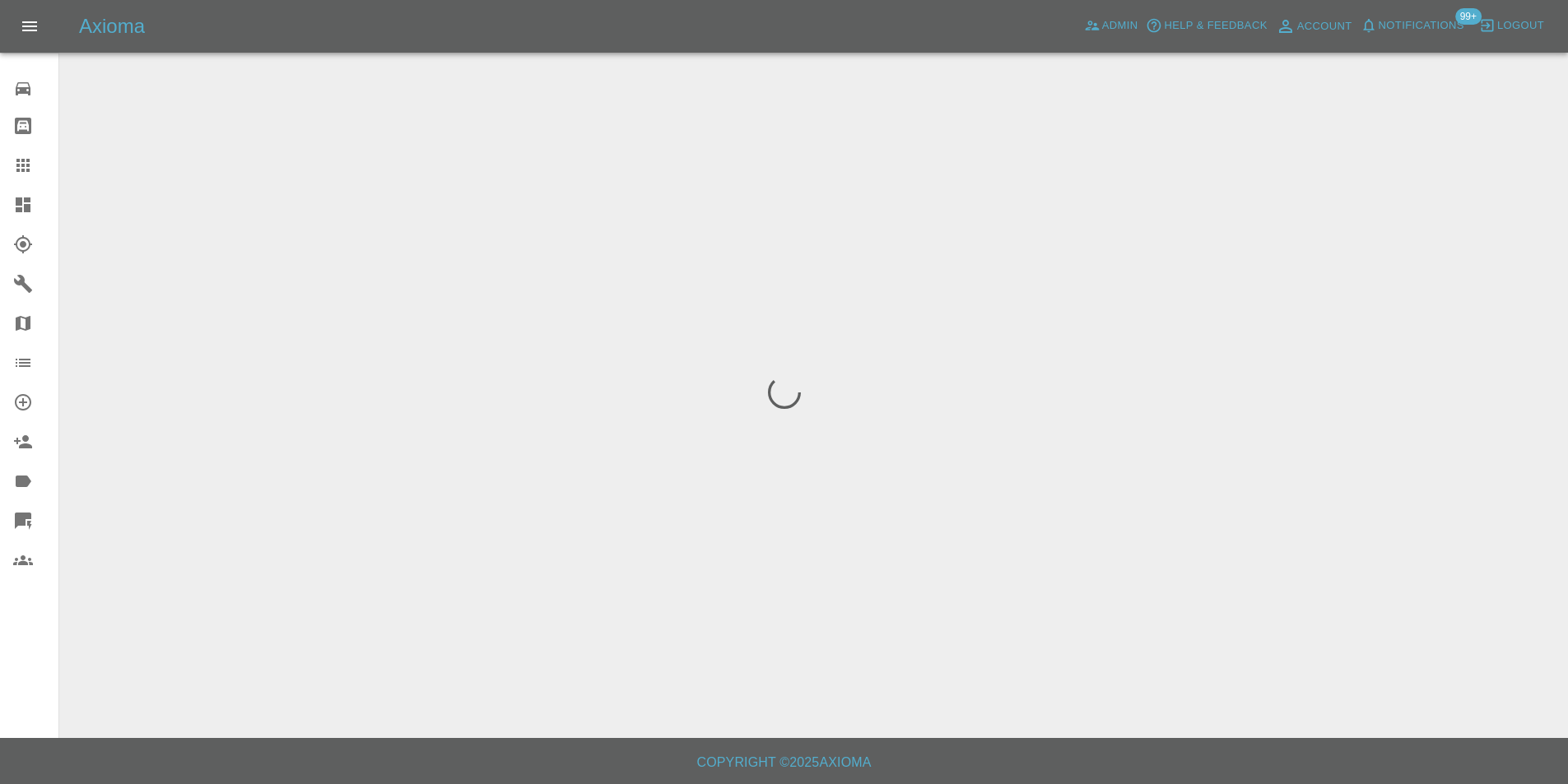
scroll to position [0, 0]
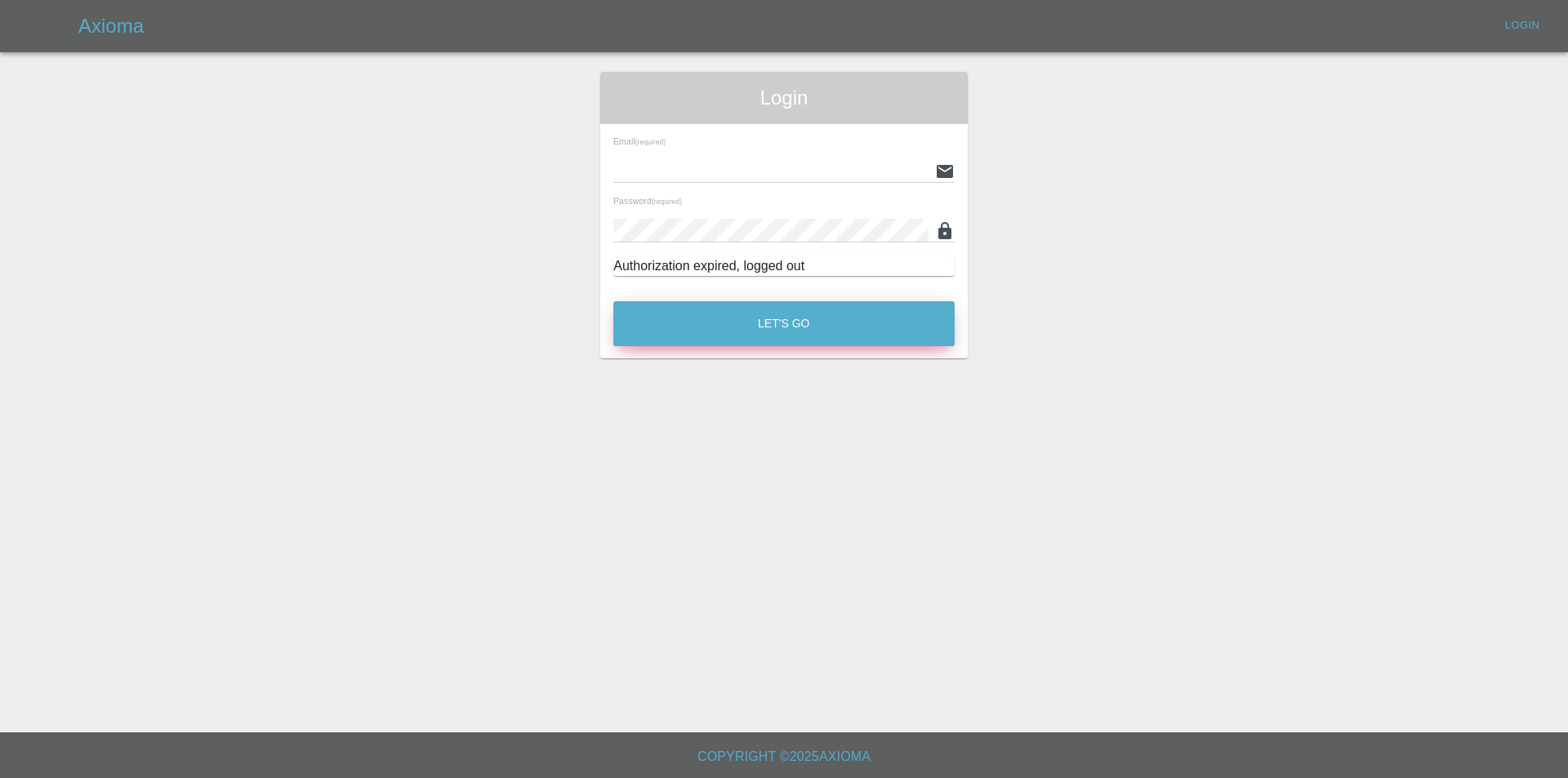
type input "[PERSON_NAME][EMAIL_ADDRESS][DOMAIN_NAME]"
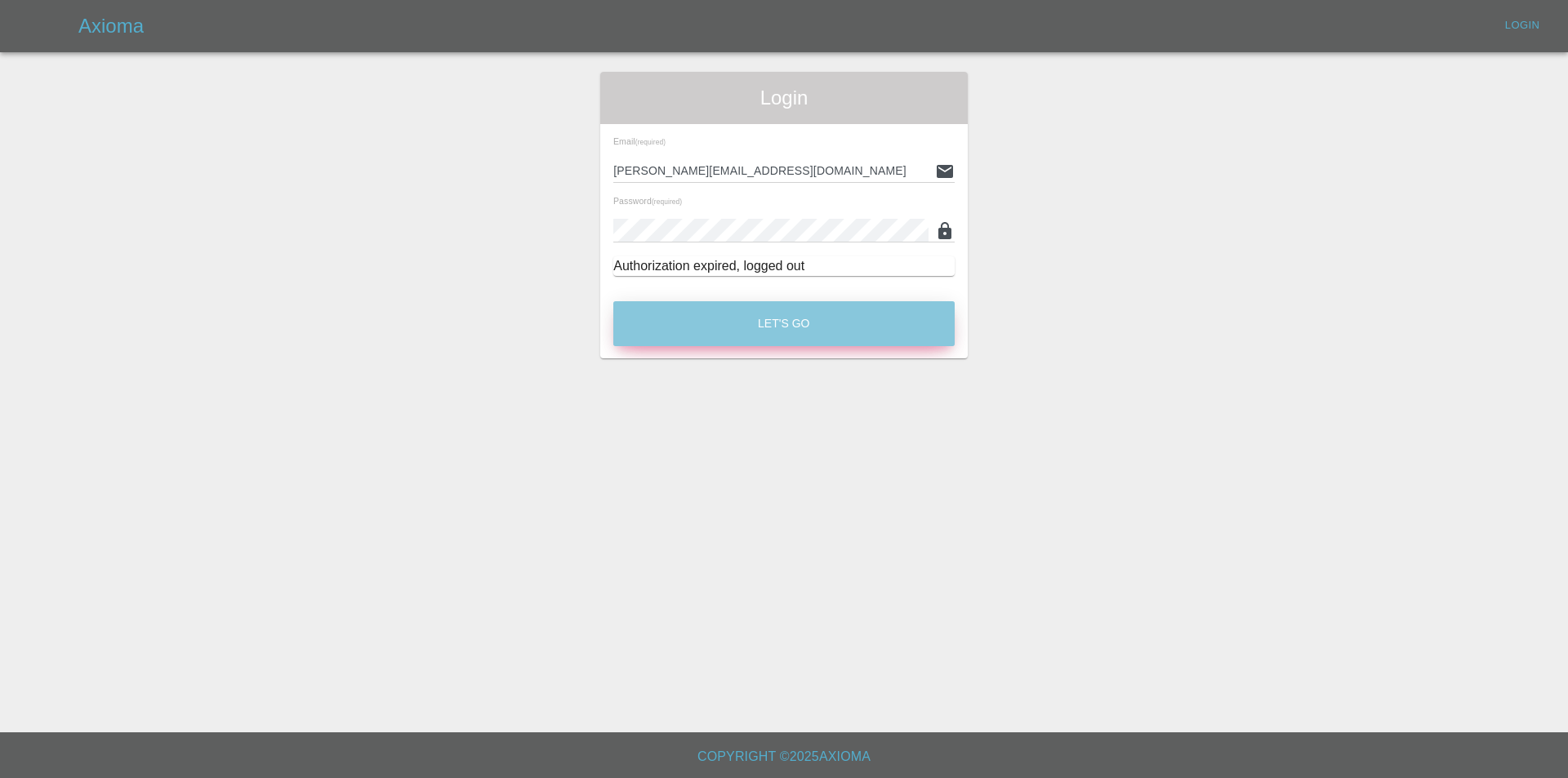
click at [763, 319] on button "Let's Go" at bounding box center [783, 323] width 341 height 45
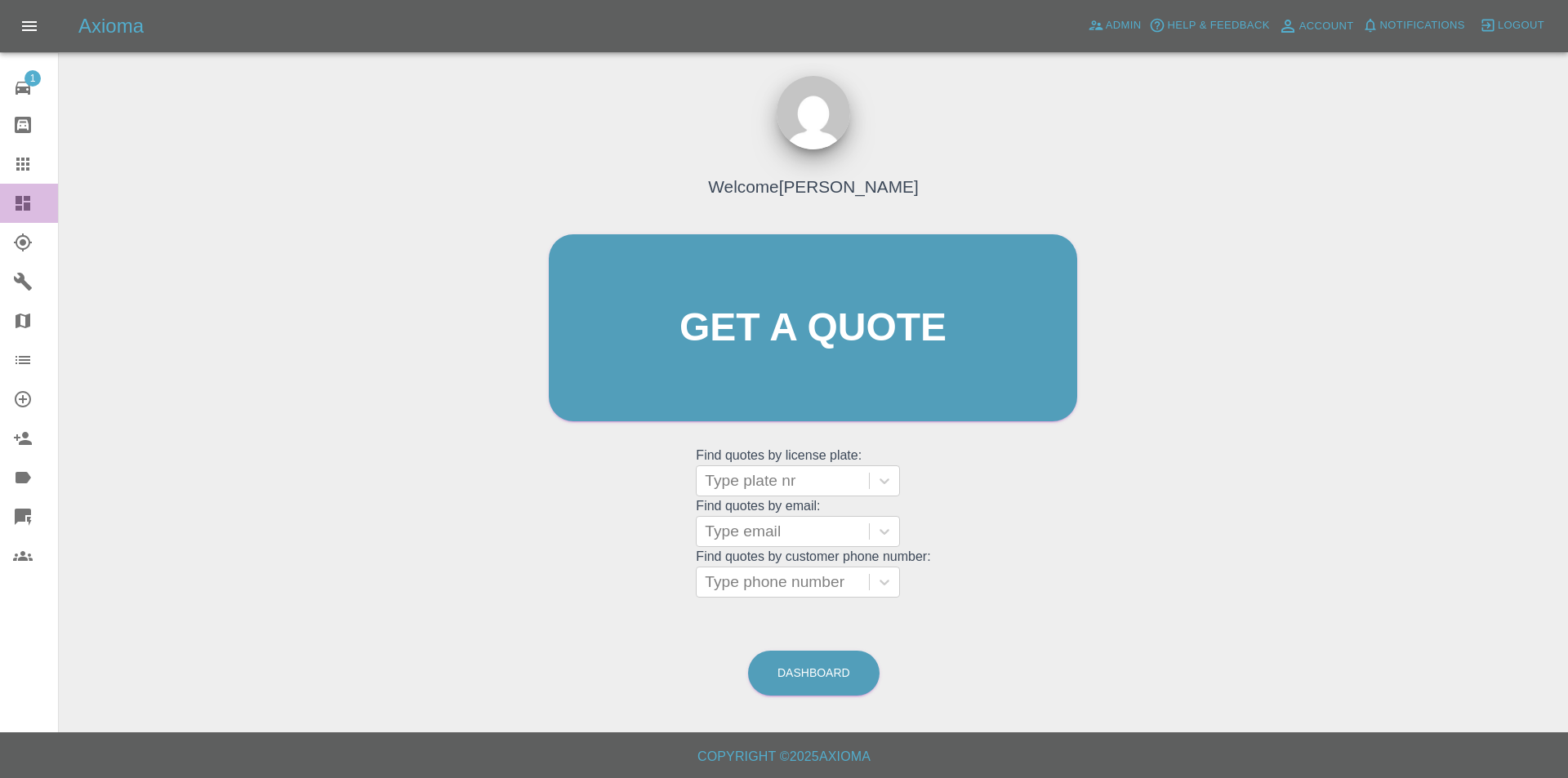
click at [24, 194] on icon at bounding box center [22, 203] width 19 height 19
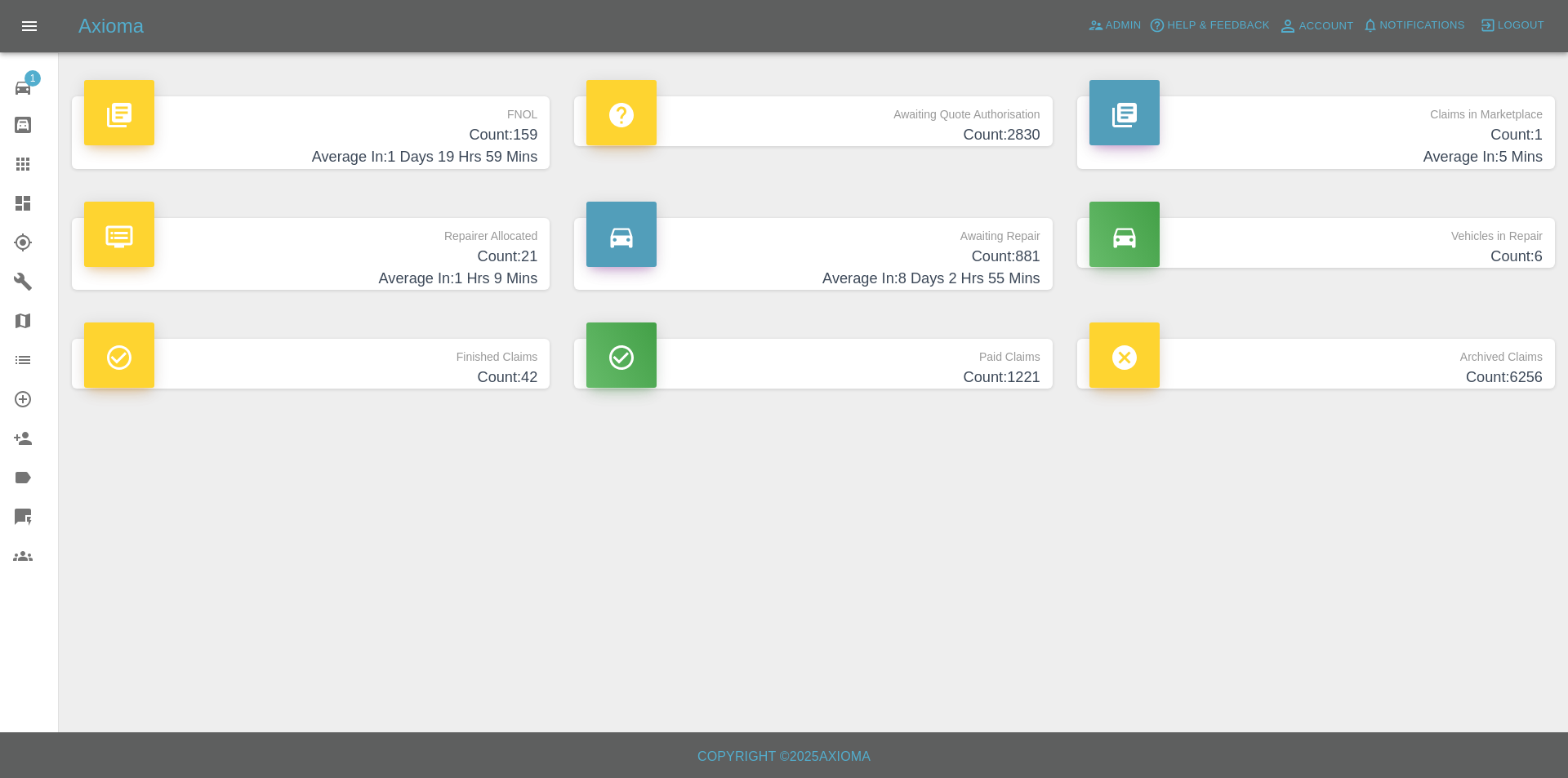
click at [511, 135] on h4 "Count: 159" at bounding box center [310, 135] width 453 height 22
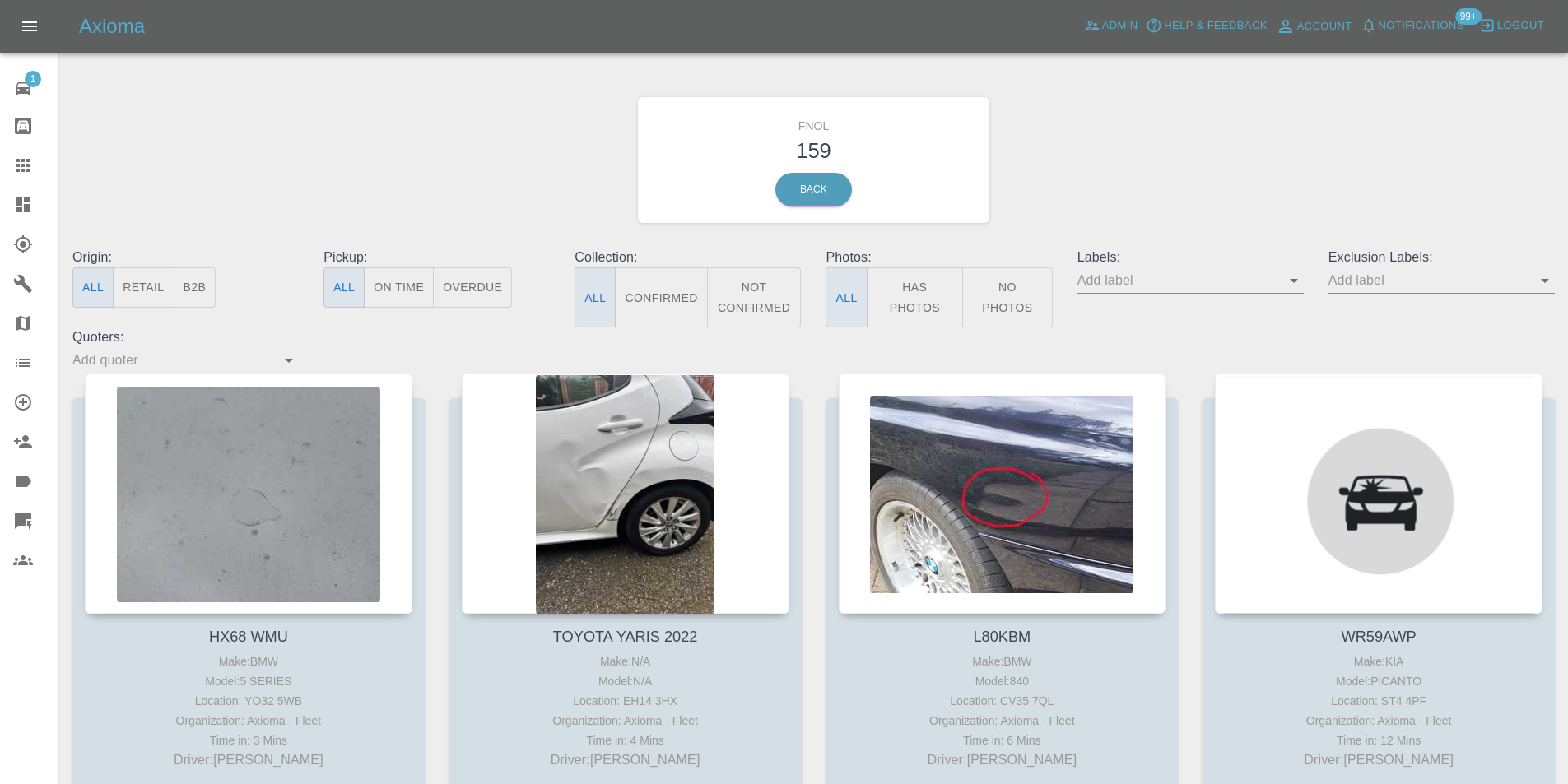
click at [912, 293] on button "Has Photos" at bounding box center [916, 297] width 97 height 60
click at [1546, 282] on icon "Open" at bounding box center [1545, 281] width 9 height 4
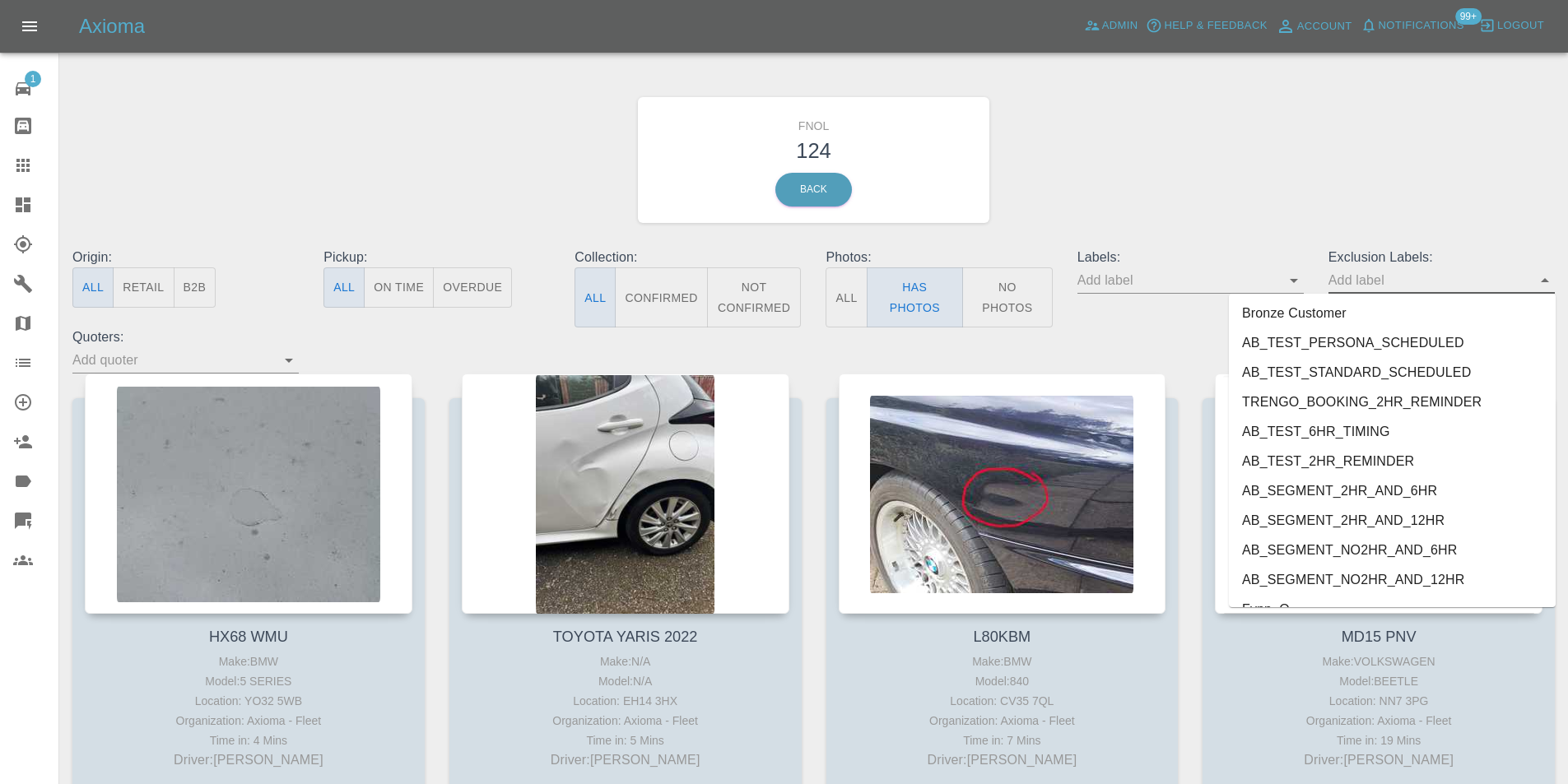
scroll to position [3432, 0]
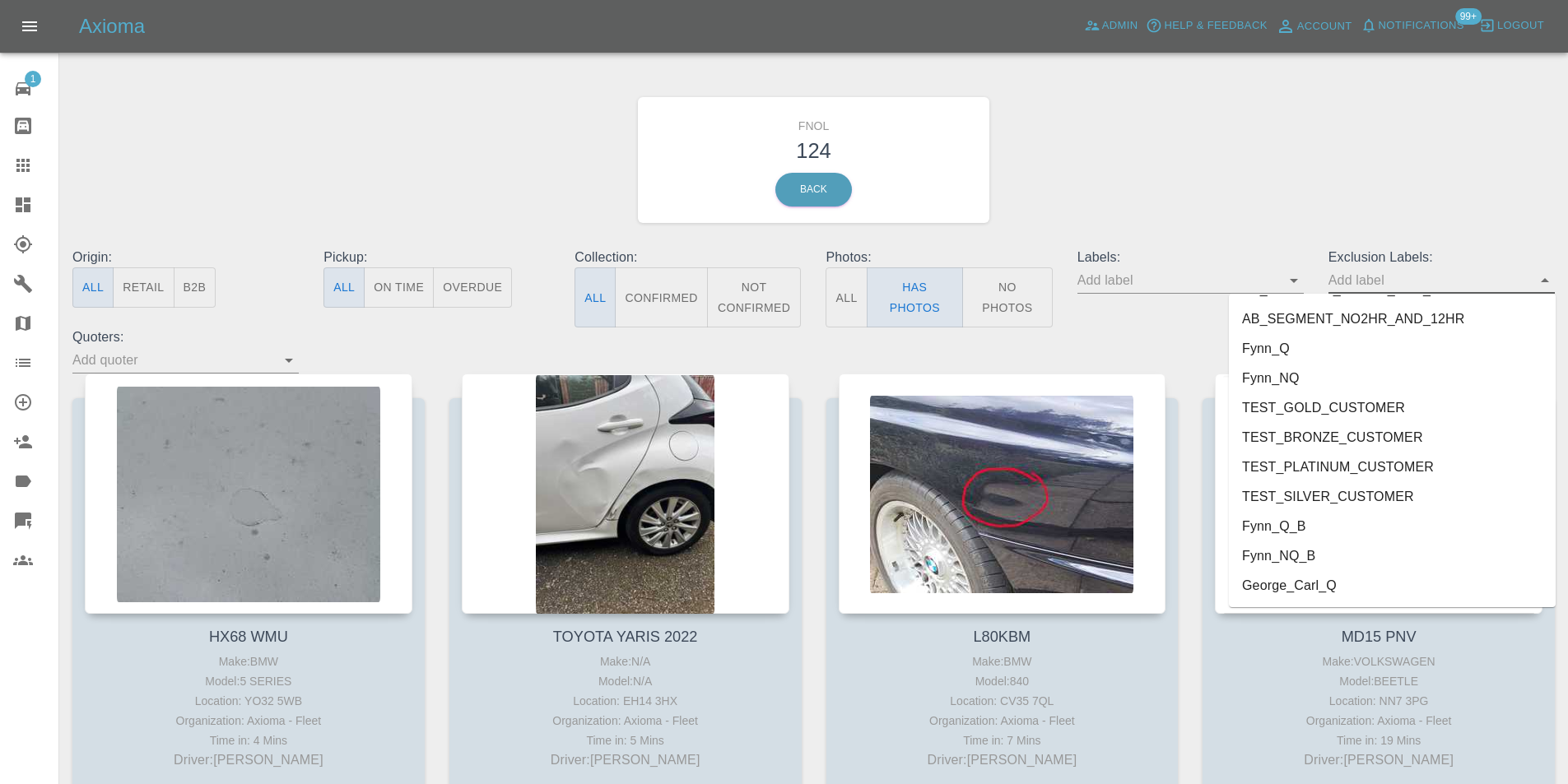
click at [1319, 595] on li "George_Carl_Q" at bounding box center [1392, 585] width 327 height 30
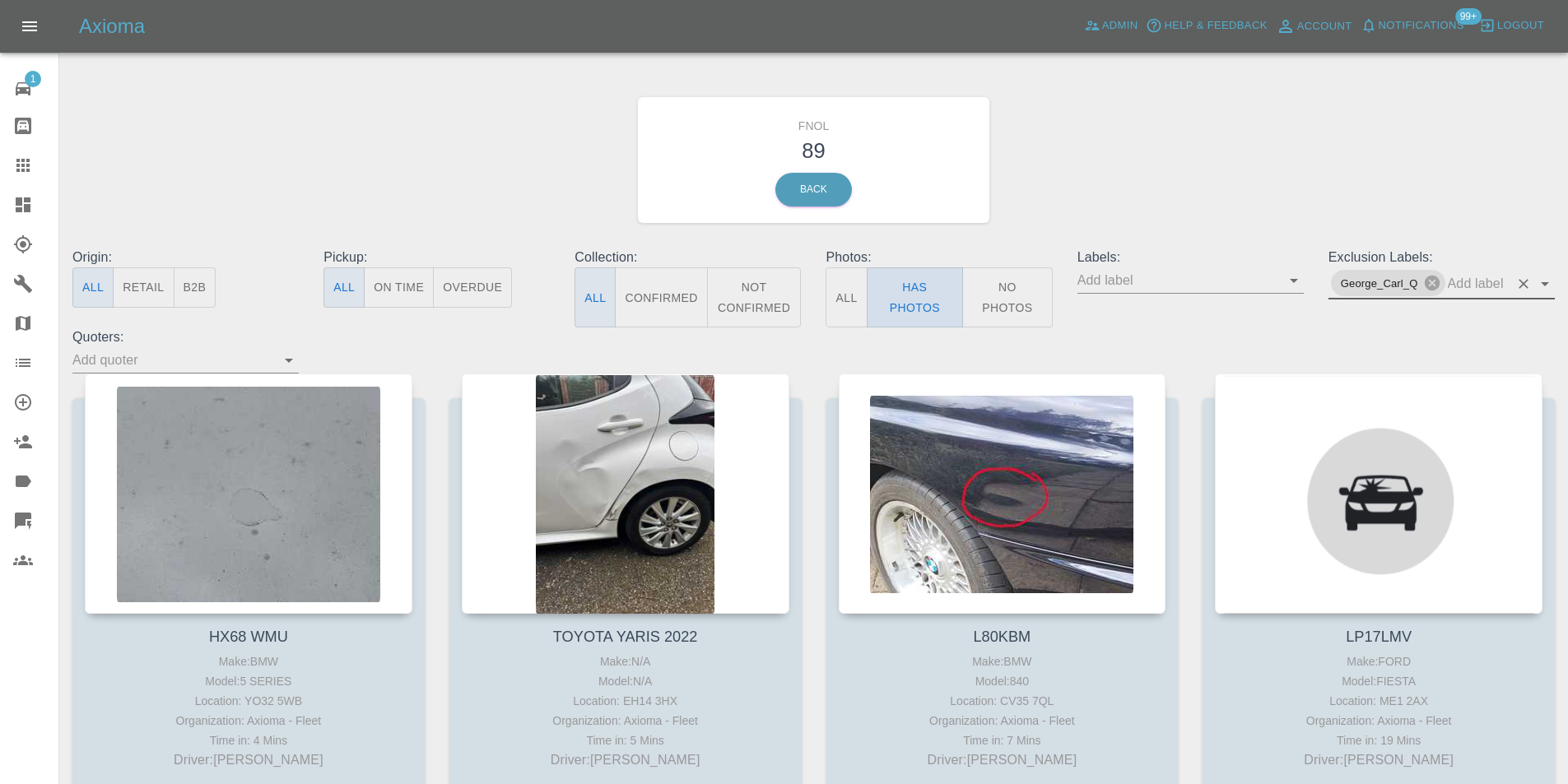
click at [935, 293] on button "Has Photos" at bounding box center [916, 297] width 97 height 60
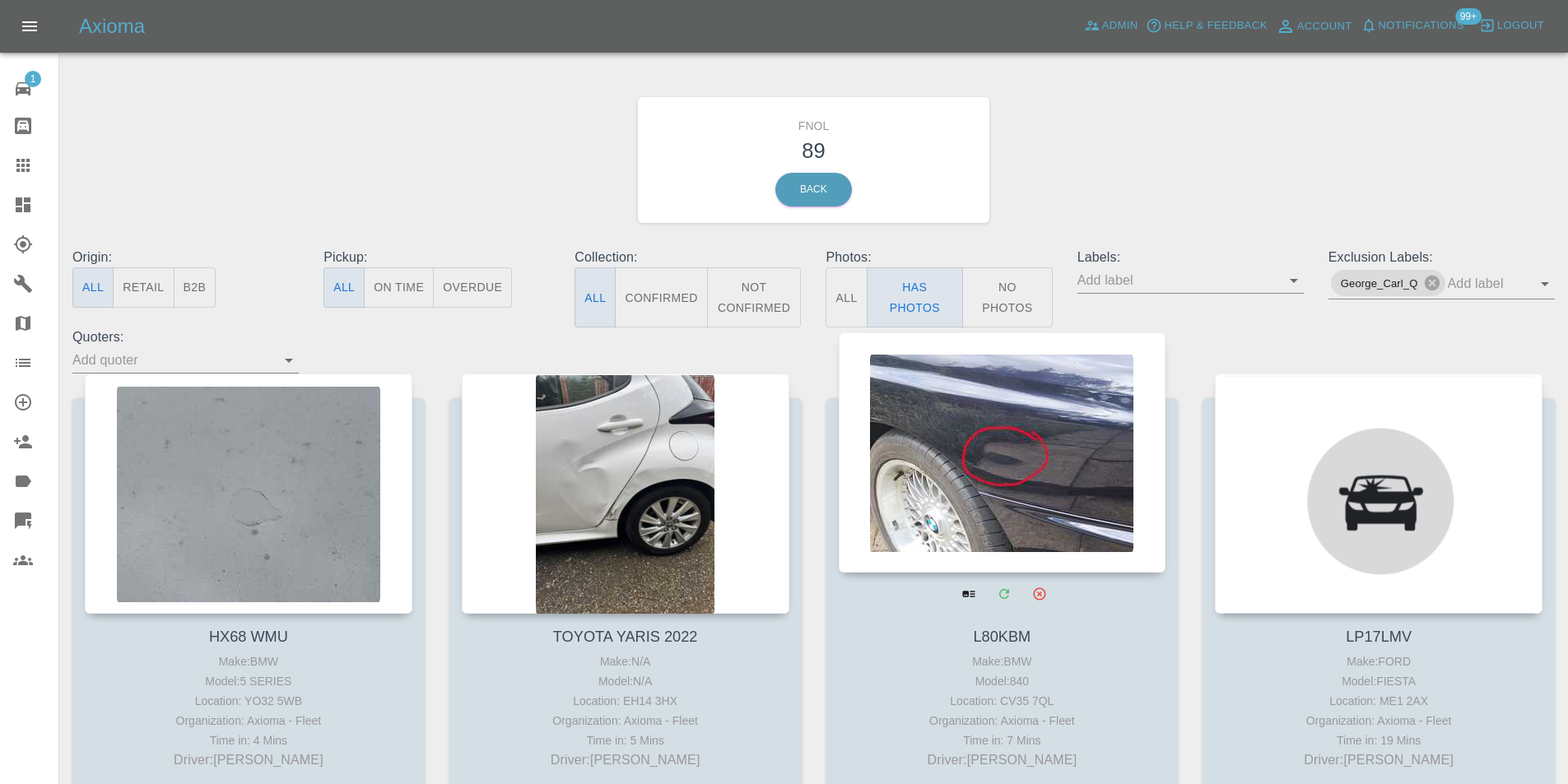
drag, startPoint x: 970, startPoint y: 386, endPoint x: 977, endPoint y: 391, distance: 8.6
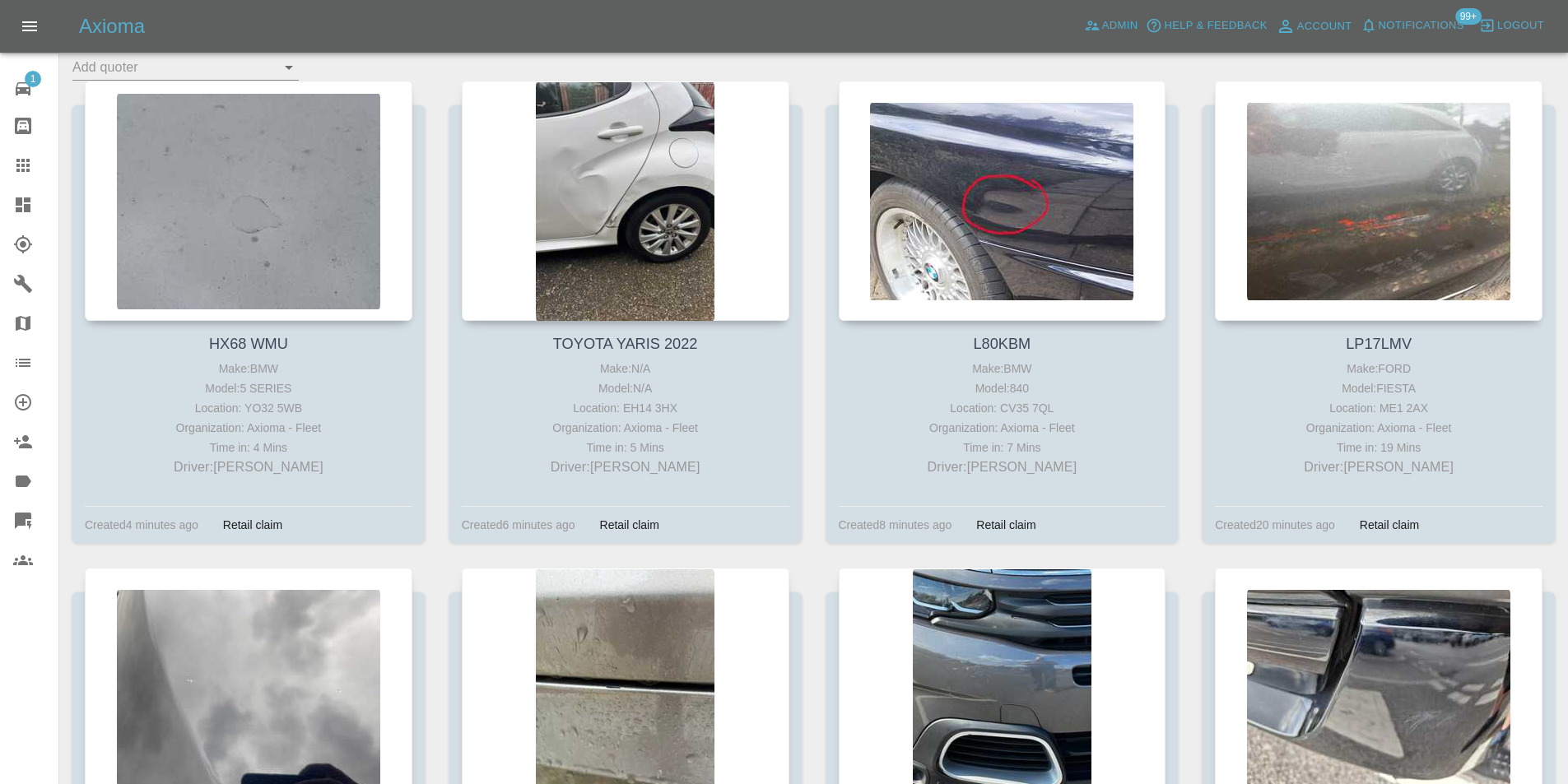
scroll to position [0, 0]
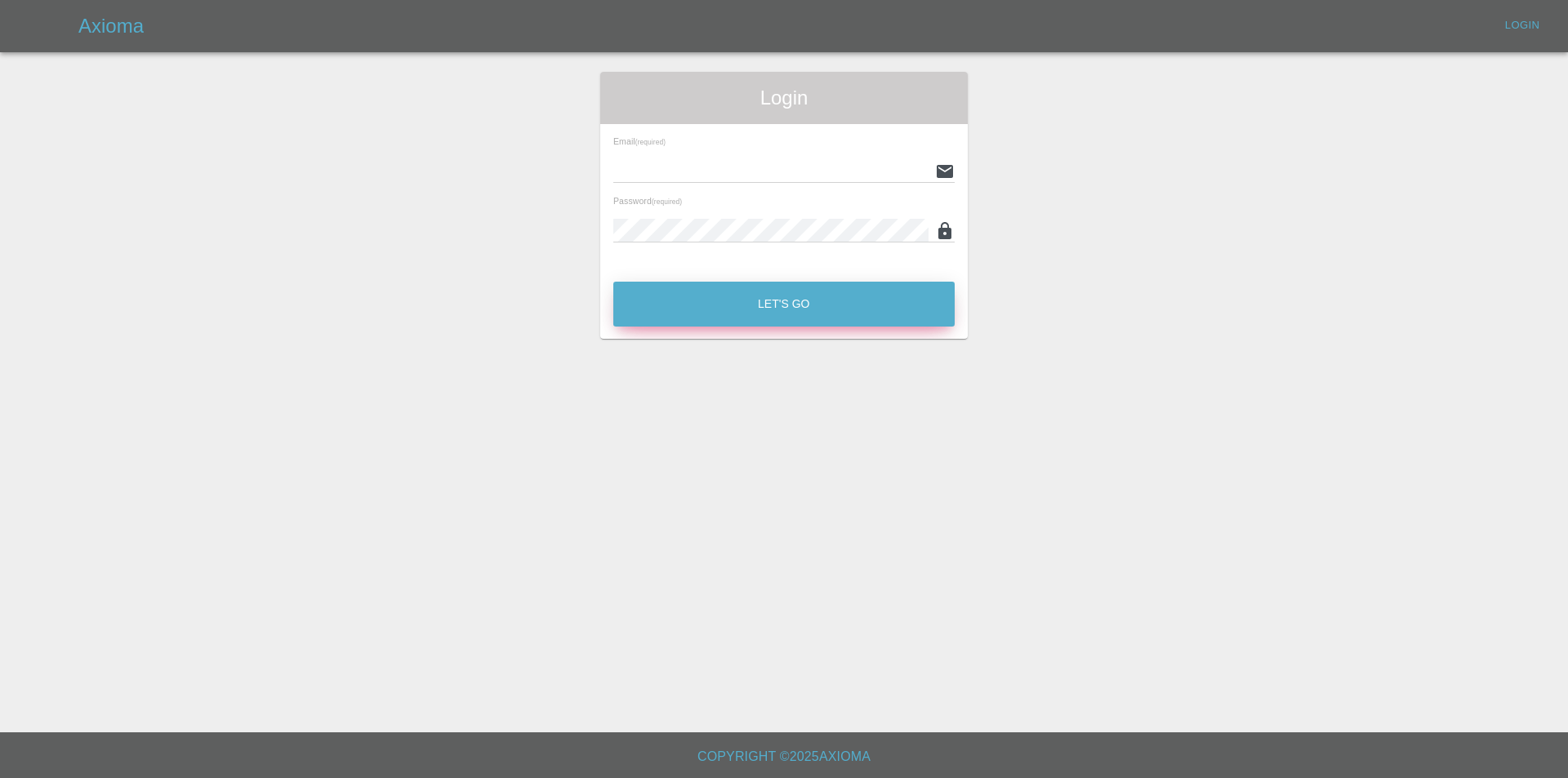
type input "[PERSON_NAME][EMAIL_ADDRESS][DOMAIN_NAME]"
click at [803, 298] on button "Let's Go" at bounding box center [783, 304] width 341 height 45
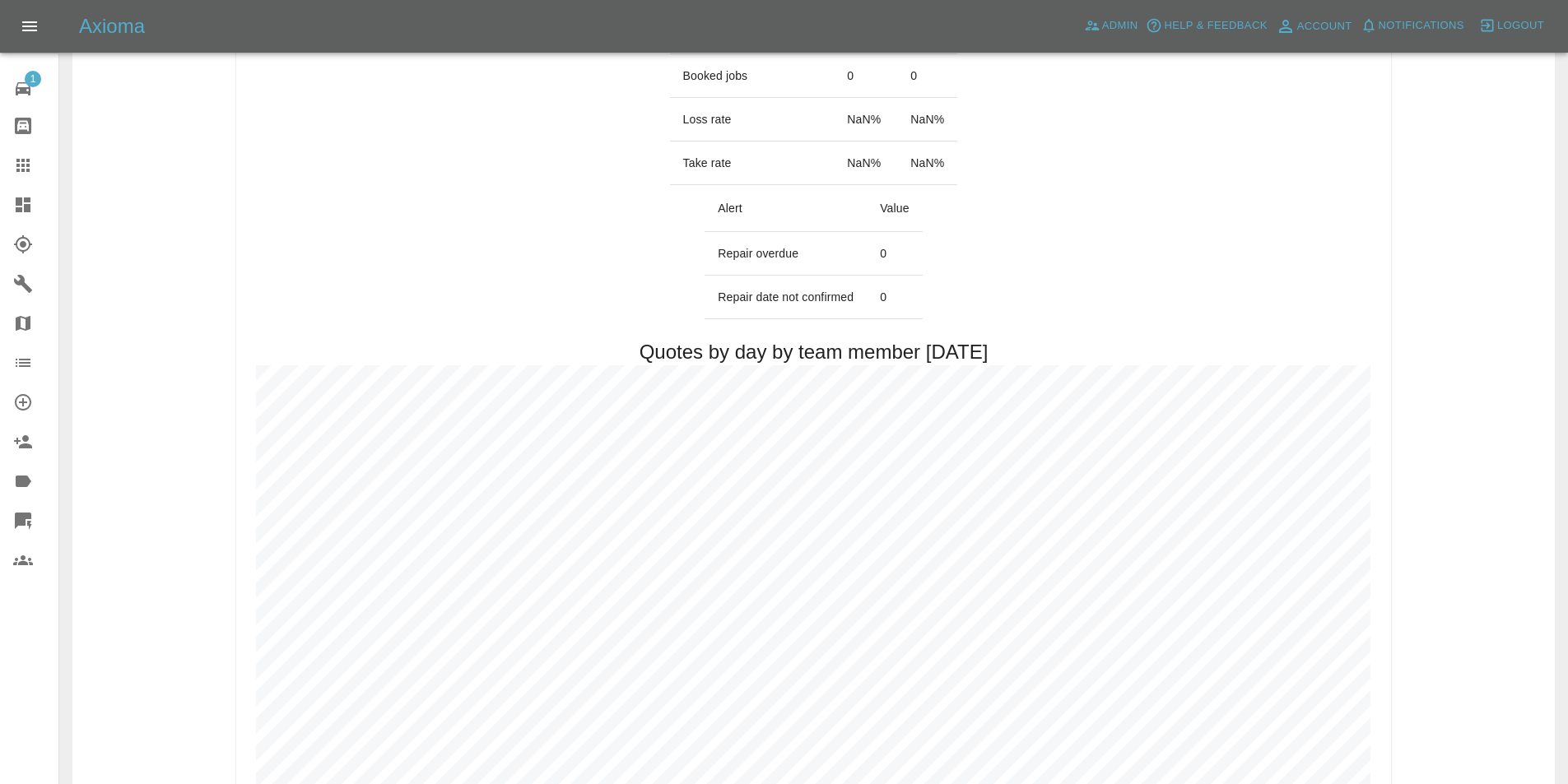
scroll to position [659, 0]
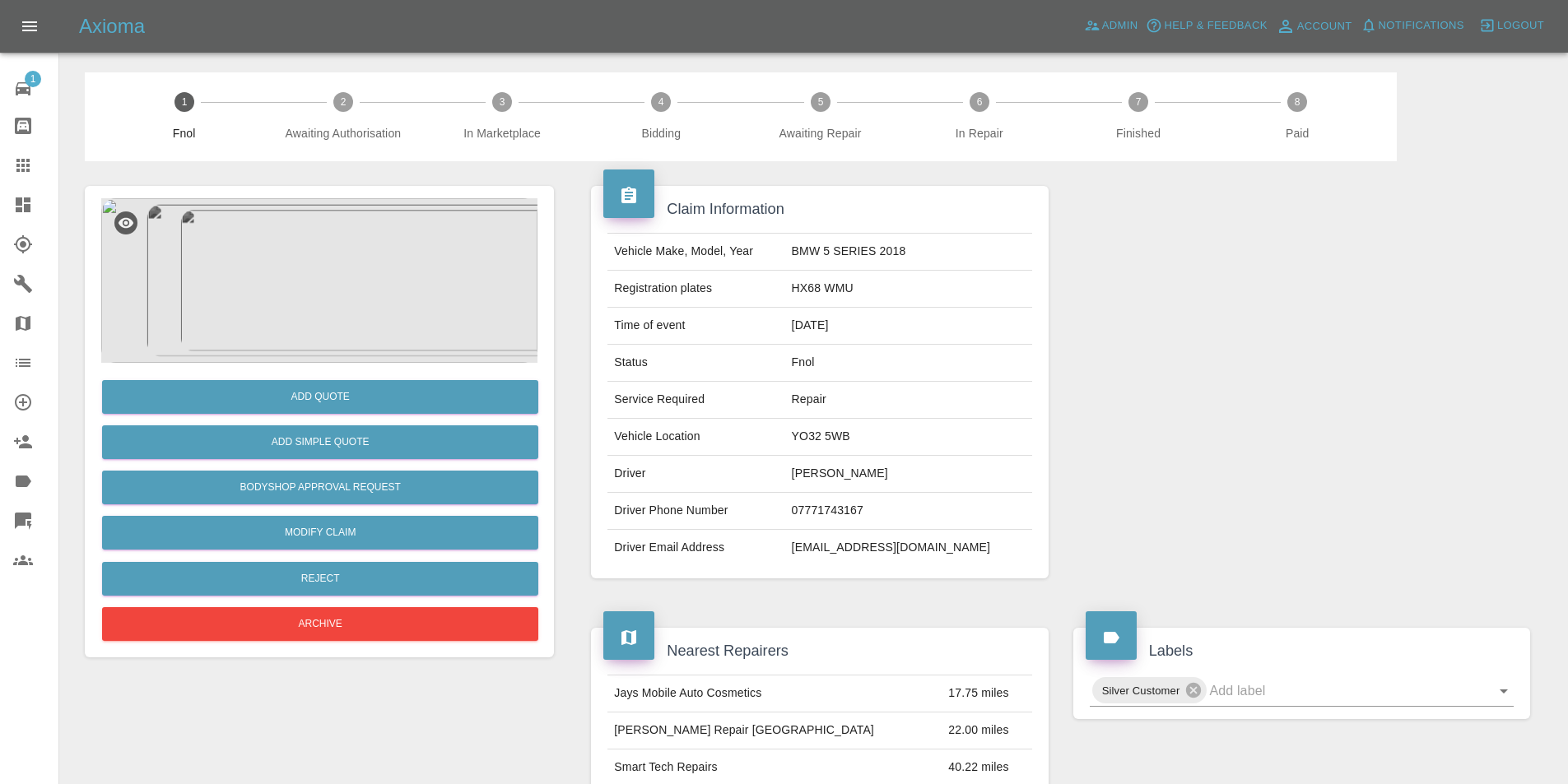
click at [275, 277] on img at bounding box center [319, 280] width 436 height 165
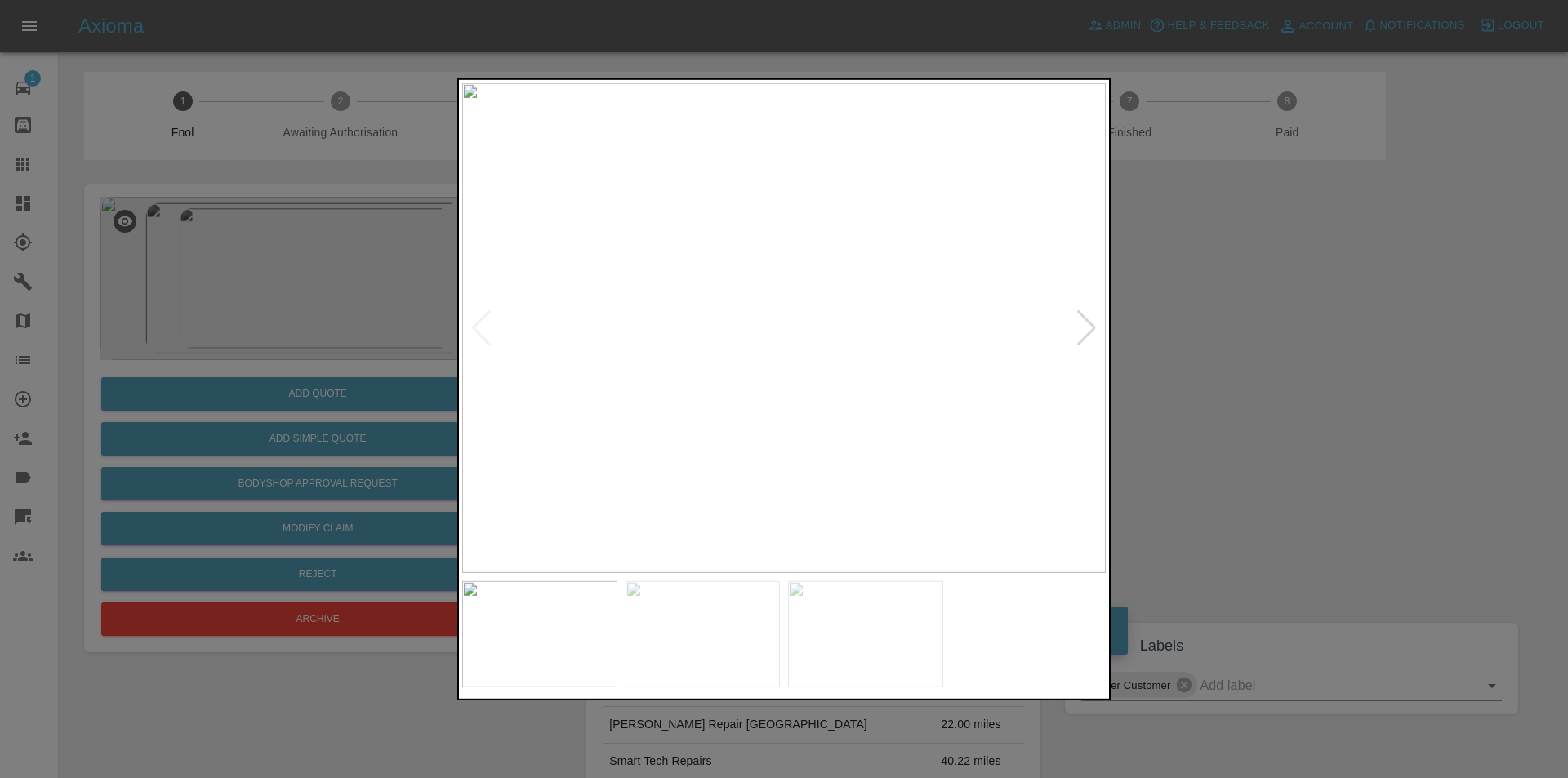
click at [1090, 329] on div at bounding box center [1086, 328] width 22 height 36
click at [1090, 329] on img at bounding box center [784, 327] width 643 height 490
drag, startPoint x: 1257, startPoint y: 350, endPoint x: 1246, endPoint y: 346, distance: 11.7
click at [1256, 350] on div at bounding box center [784, 389] width 1568 height 778
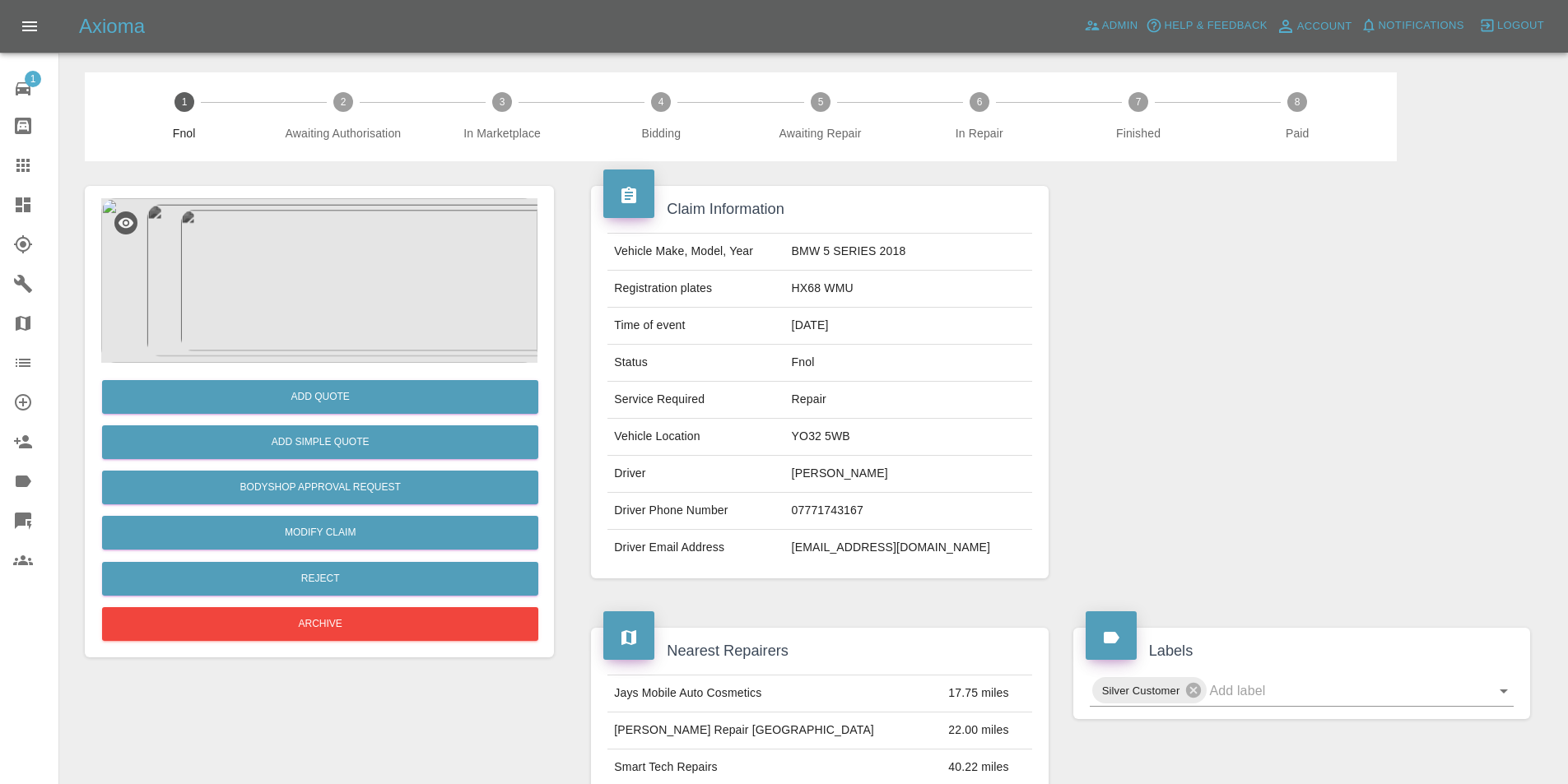
click at [316, 287] on img at bounding box center [319, 280] width 436 height 165
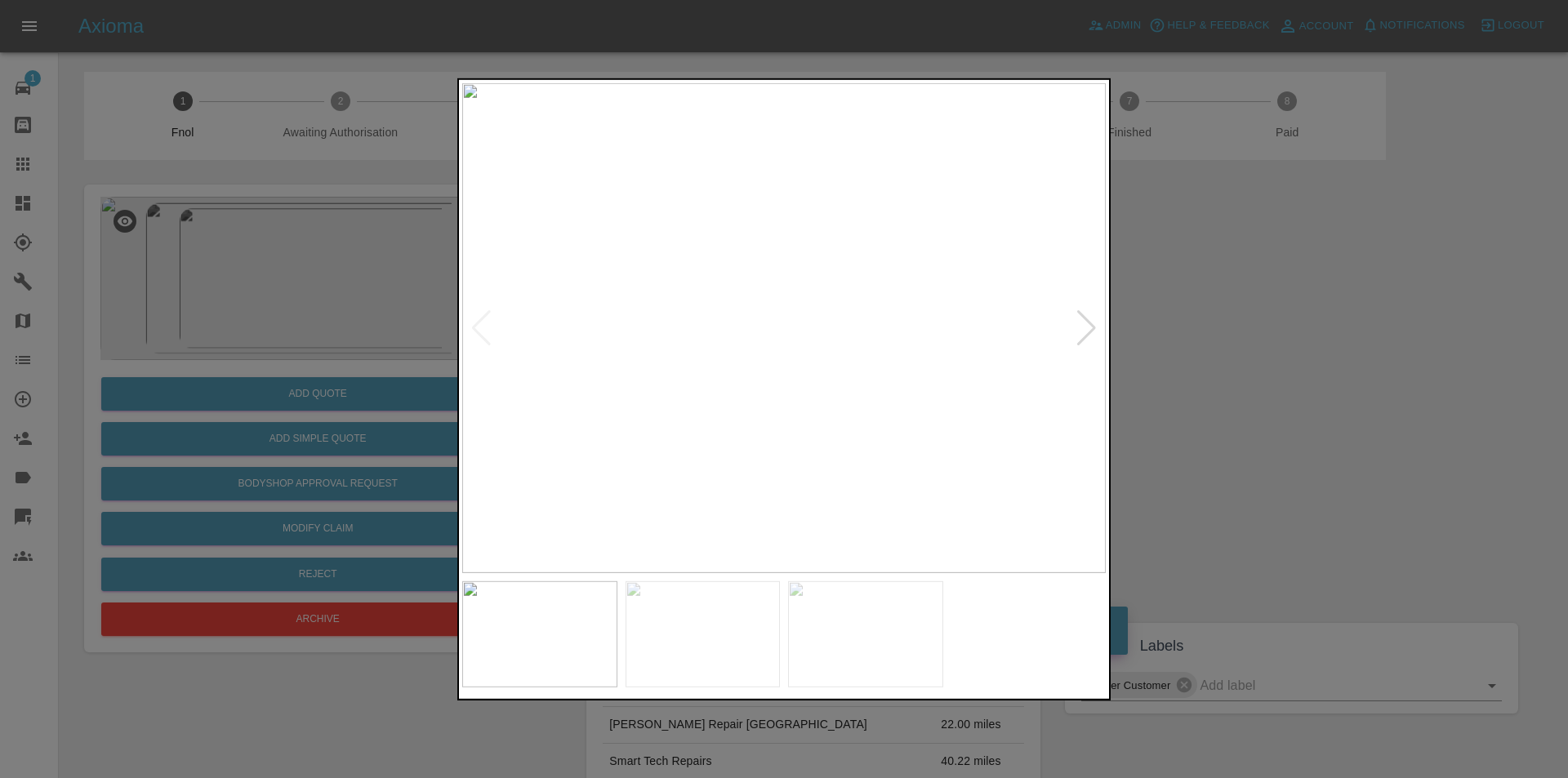
click at [1093, 323] on div at bounding box center [1086, 328] width 22 height 36
click at [1095, 323] on div at bounding box center [1086, 328] width 22 height 36
click at [1095, 323] on img at bounding box center [784, 327] width 643 height 490
click at [773, 430] on img at bounding box center [784, 327] width 643 height 490
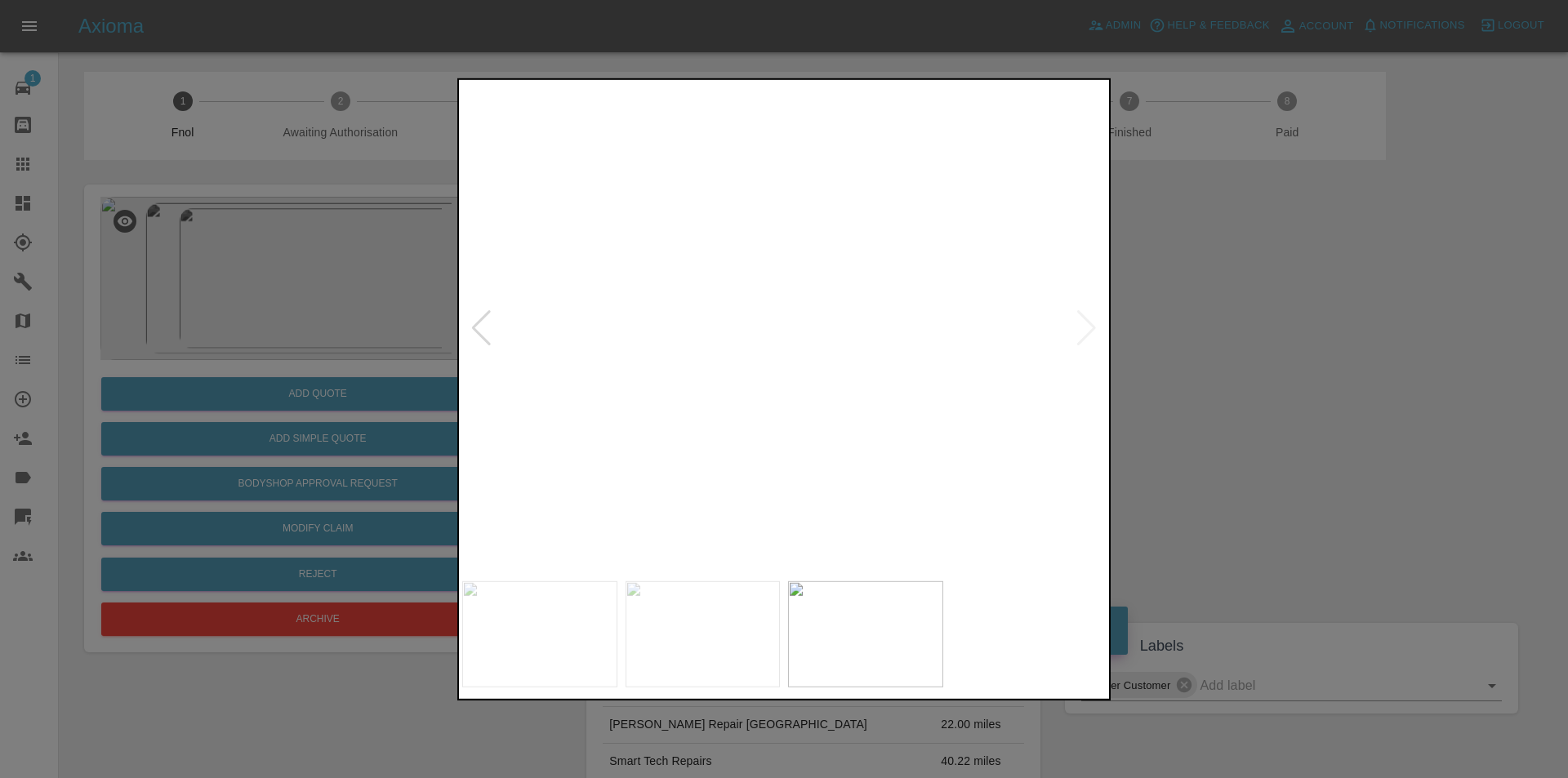
click at [773, 430] on img at bounding box center [816, 19] width 1930 height 1470
click at [476, 328] on div at bounding box center [481, 328] width 22 height 36
click at [1232, 357] on div at bounding box center [784, 389] width 1568 height 778
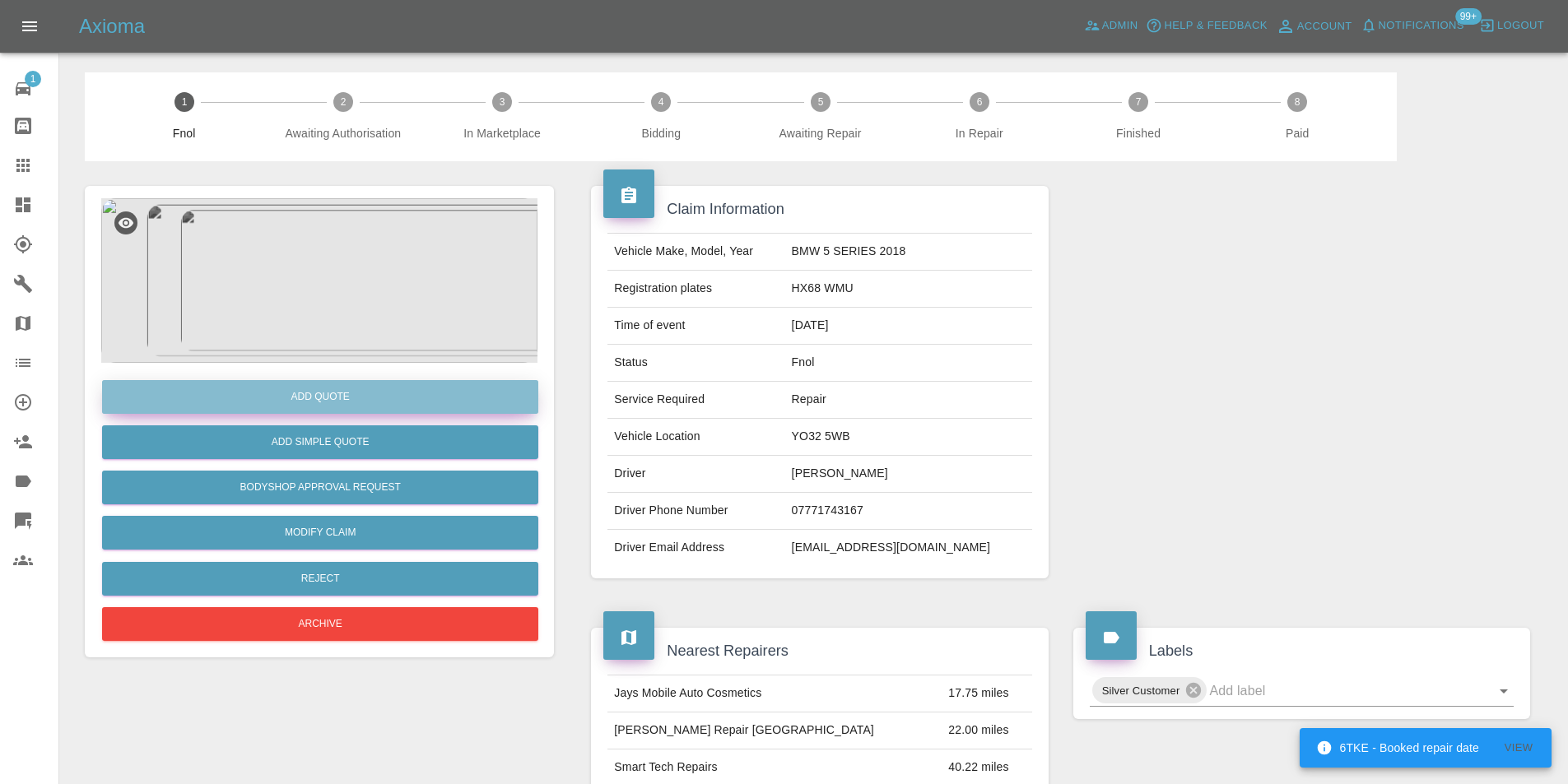
click at [321, 403] on button "Add Quote" at bounding box center [320, 398] width 436 height 34
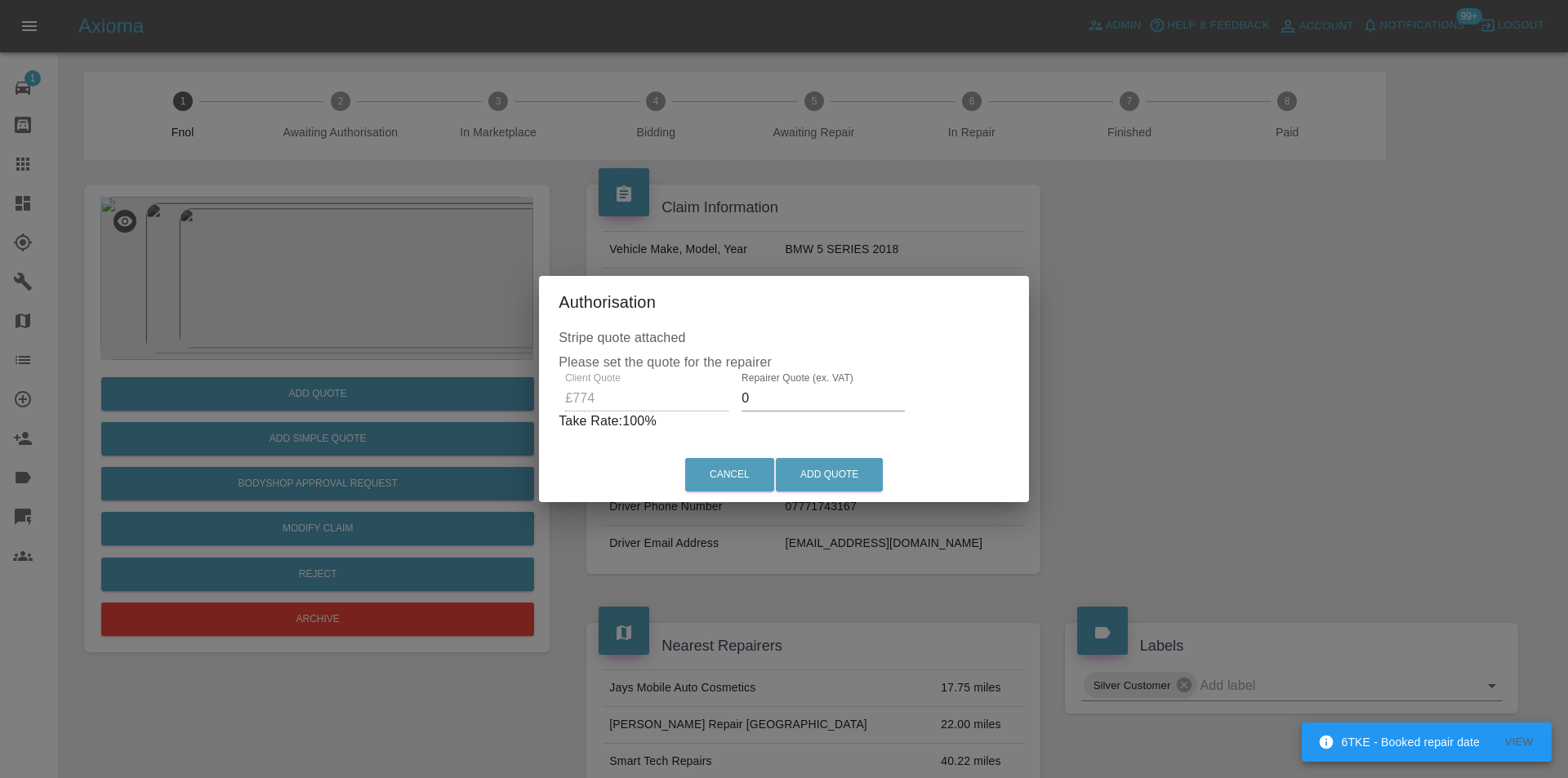
click at [785, 398] on input "0" at bounding box center [823, 398] width 163 height 26
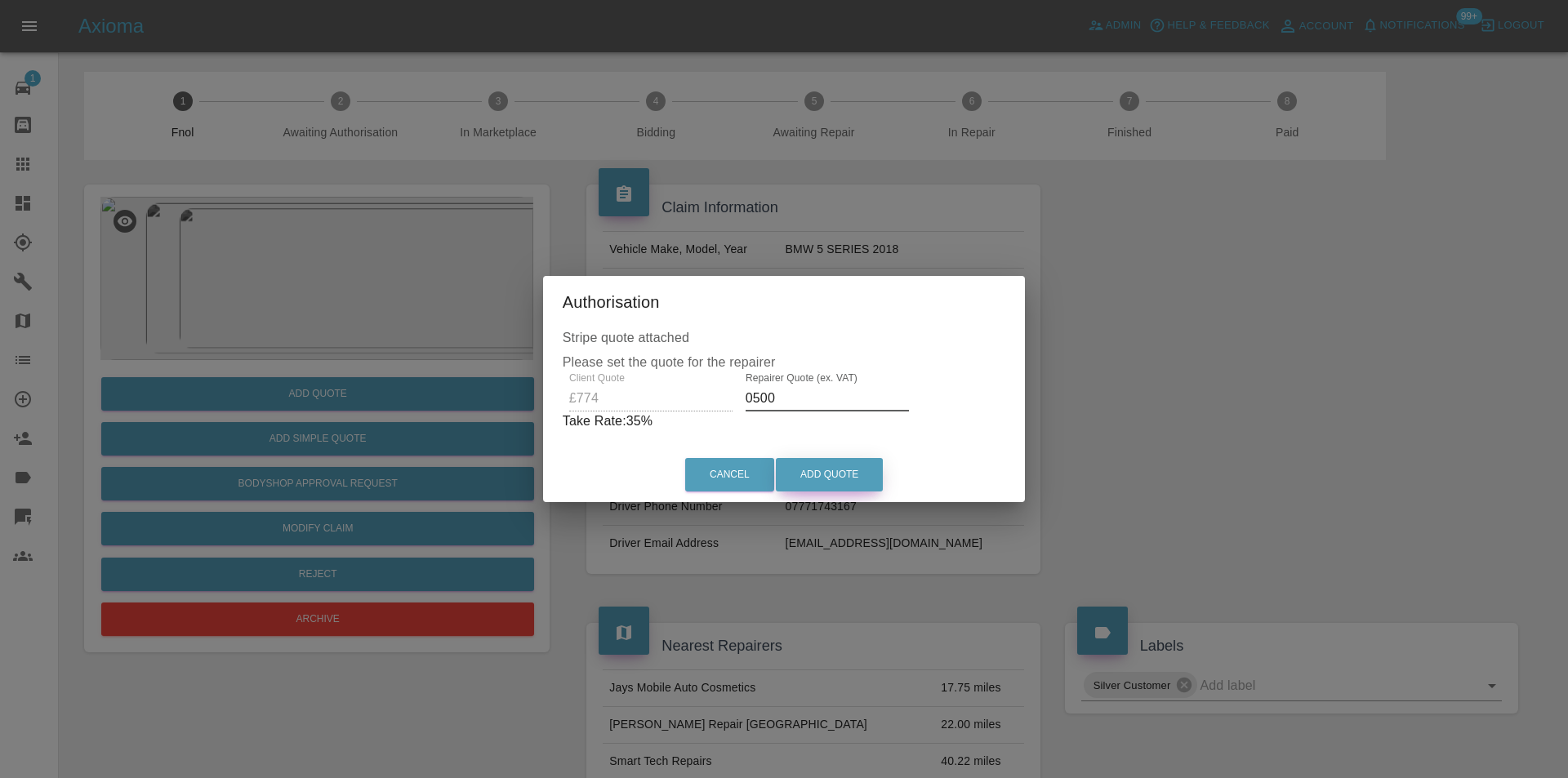
type input "0500"
click at [856, 461] on button "Add Quote" at bounding box center [829, 475] width 107 height 34
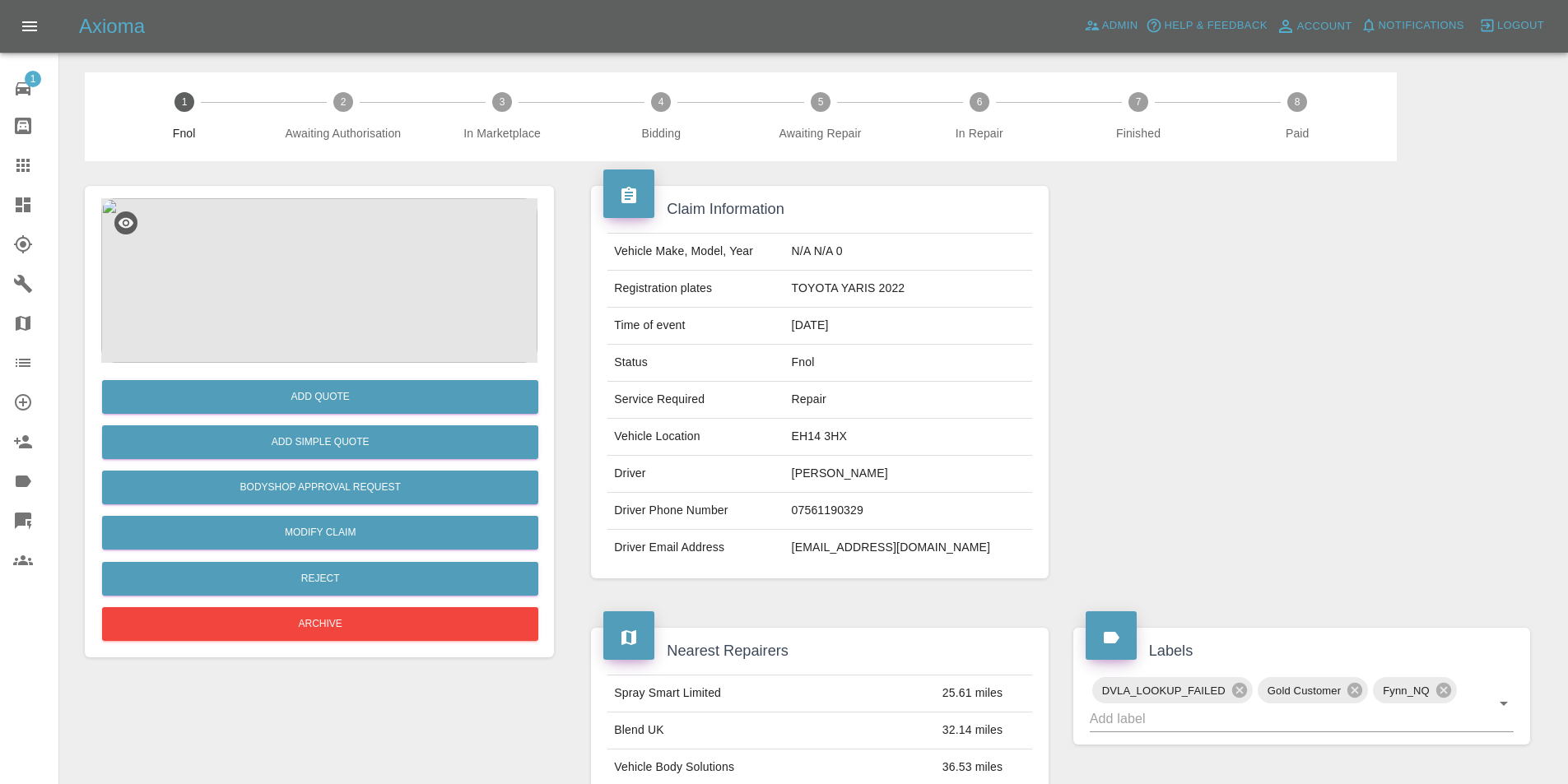
click at [282, 261] on img at bounding box center [319, 280] width 436 height 165
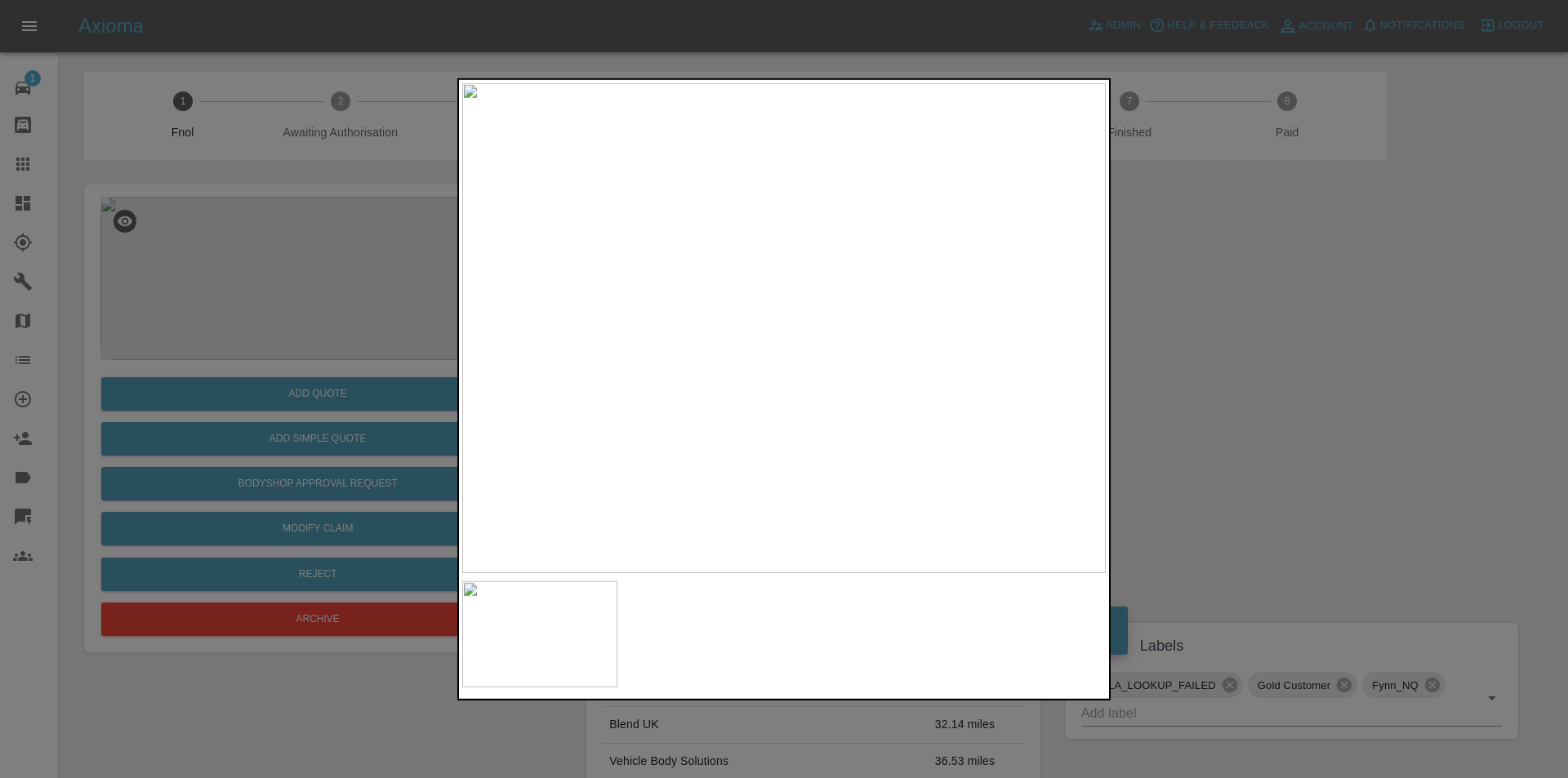
drag, startPoint x: 1188, startPoint y: 347, endPoint x: 919, endPoint y: 423, distance: 279.5
click at [1188, 348] on div at bounding box center [784, 389] width 1568 height 778
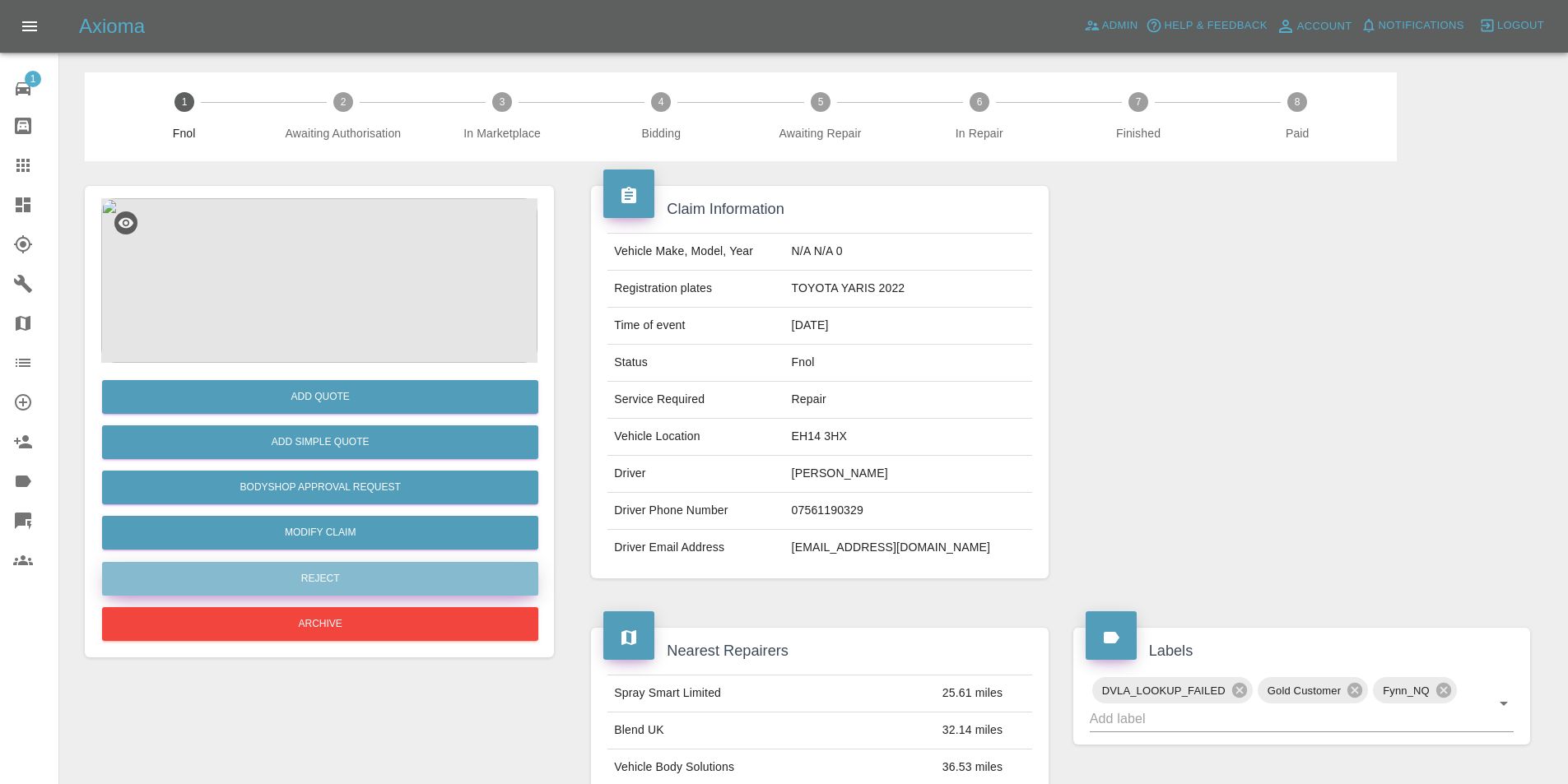
click at [386, 572] on button "Reject" at bounding box center [320, 579] width 436 height 34
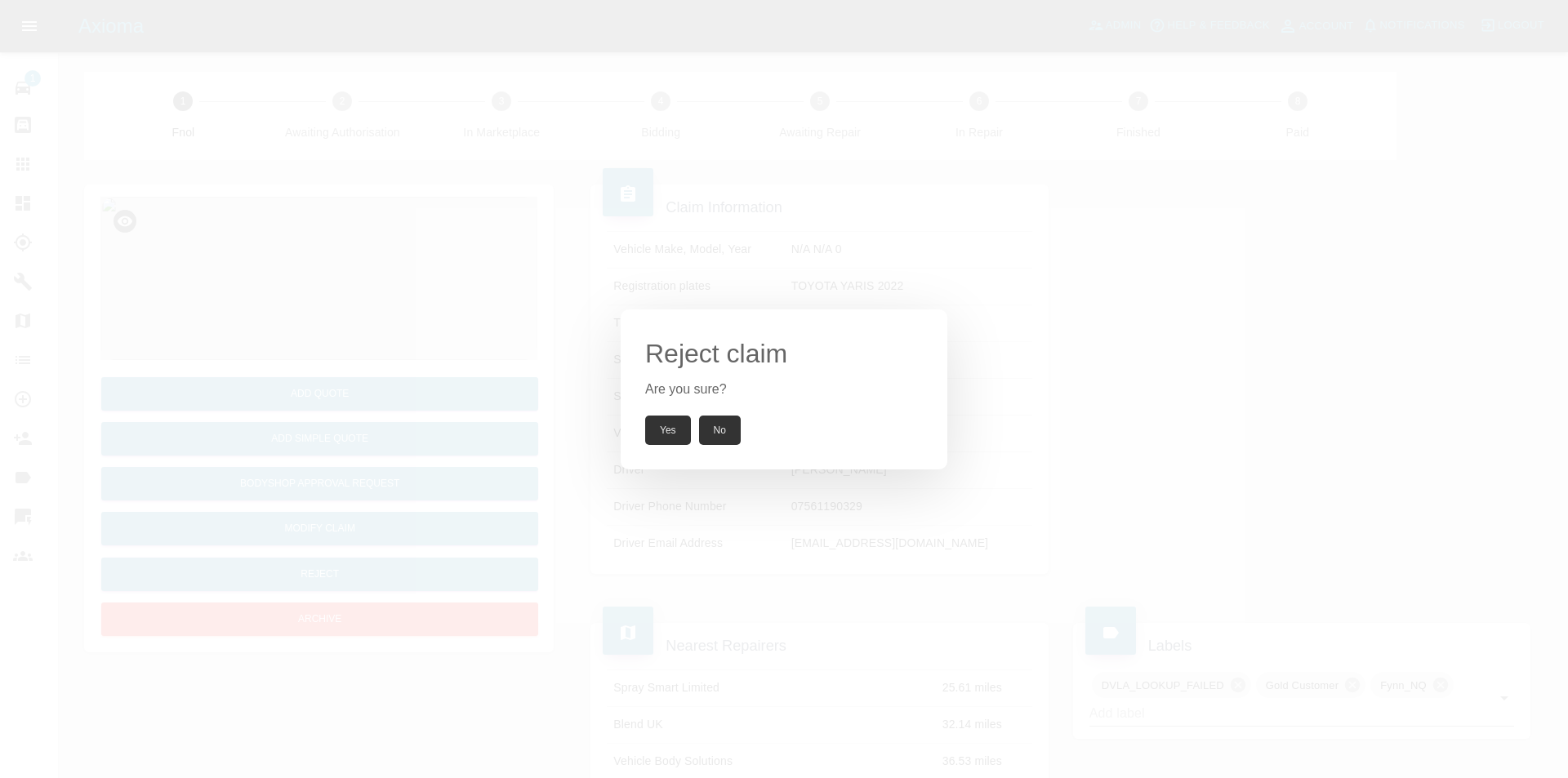
click at [662, 433] on button "Yes" at bounding box center [668, 430] width 46 height 30
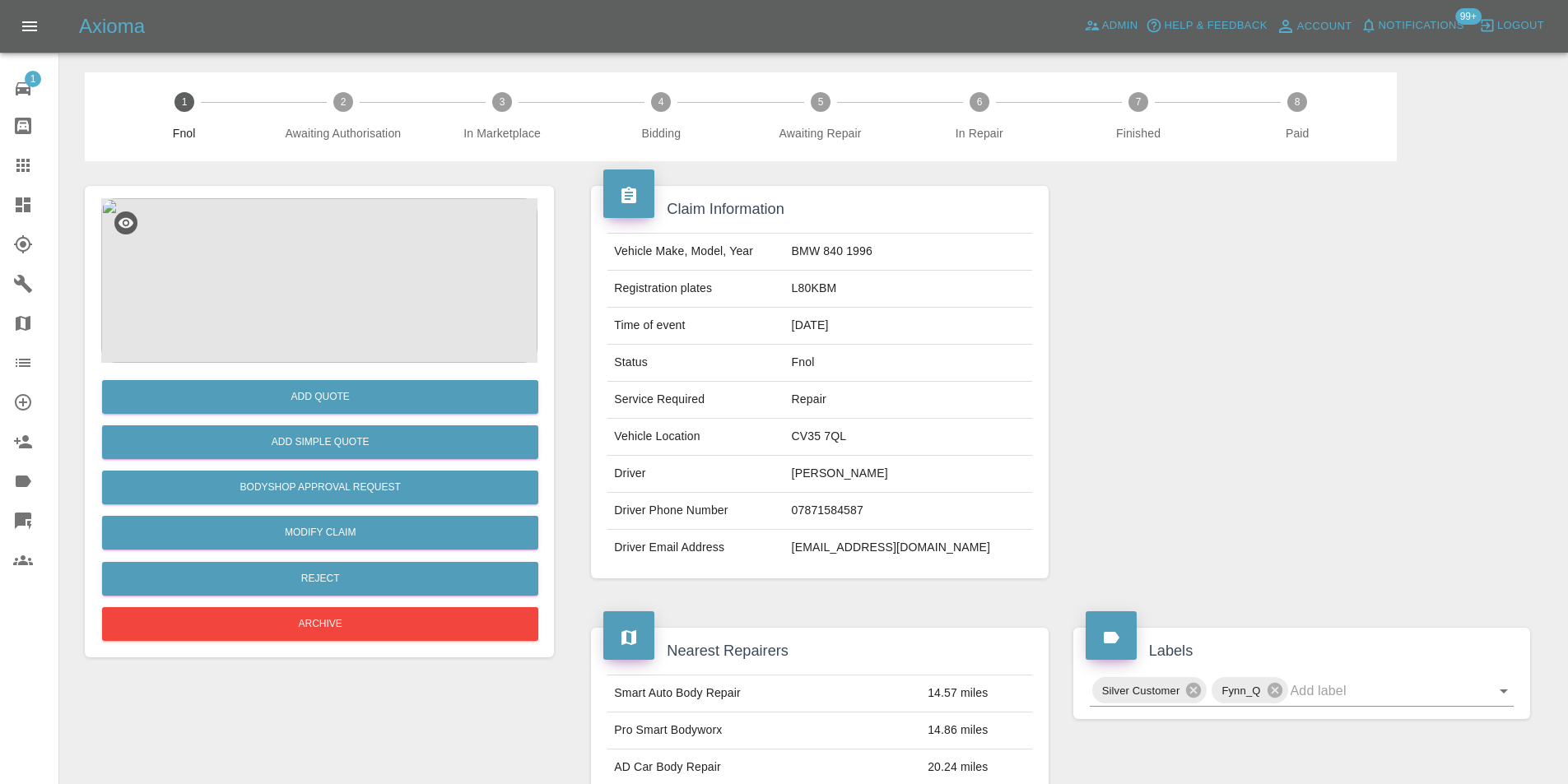
click at [364, 230] on img at bounding box center [319, 280] width 436 height 165
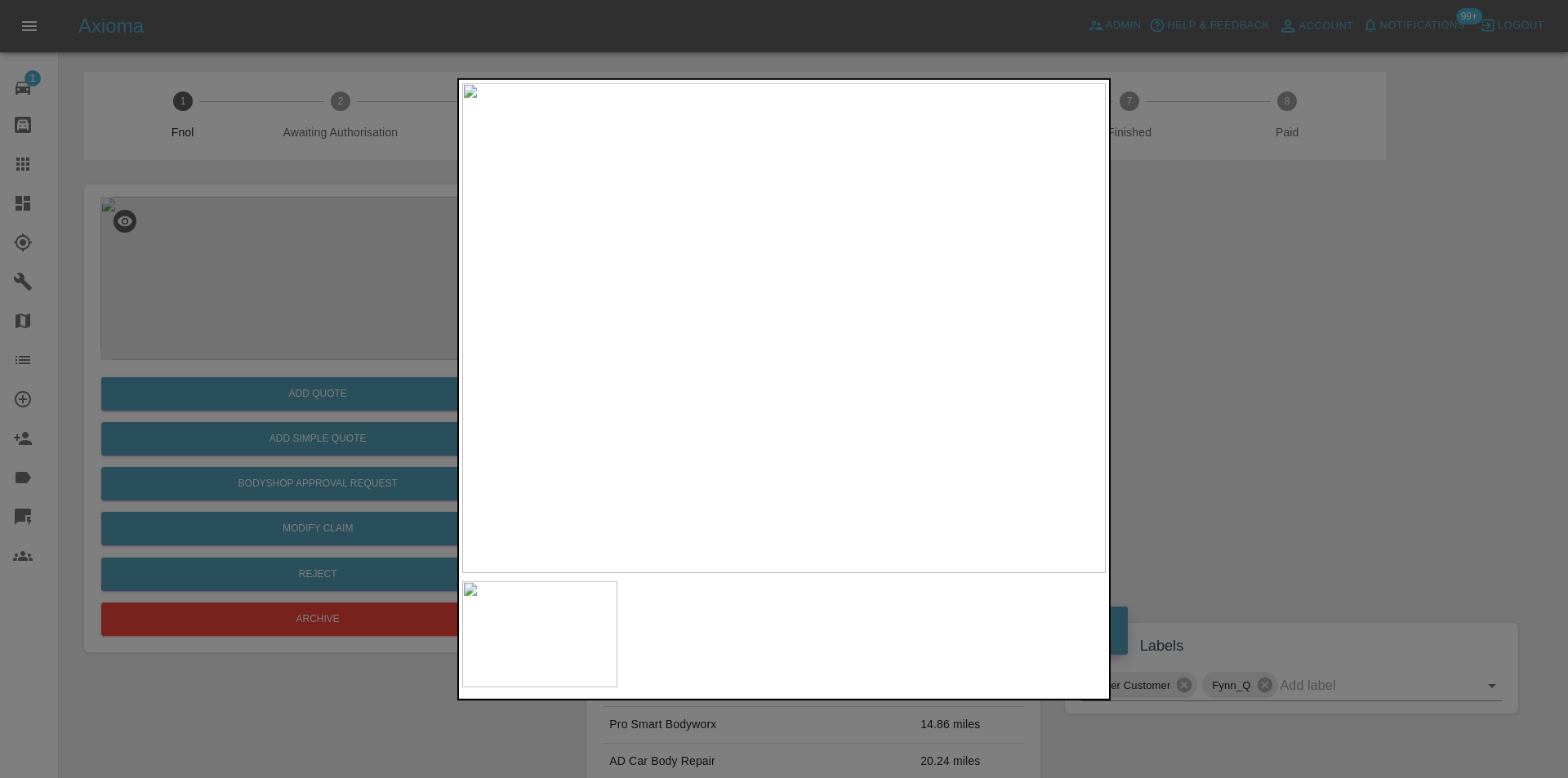
click at [1230, 338] on div at bounding box center [784, 389] width 1568 height 778
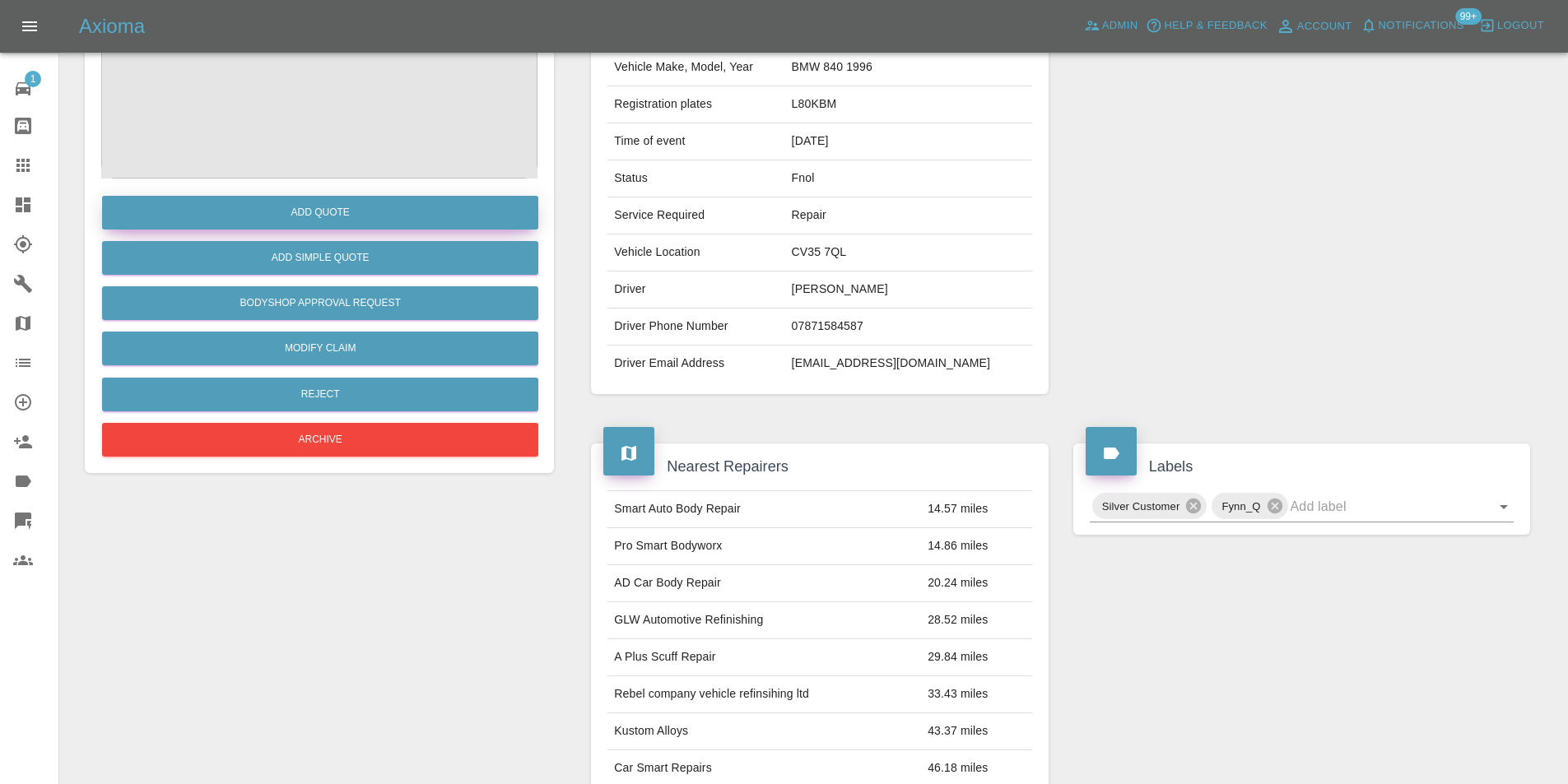
scroll to position [8, 0]
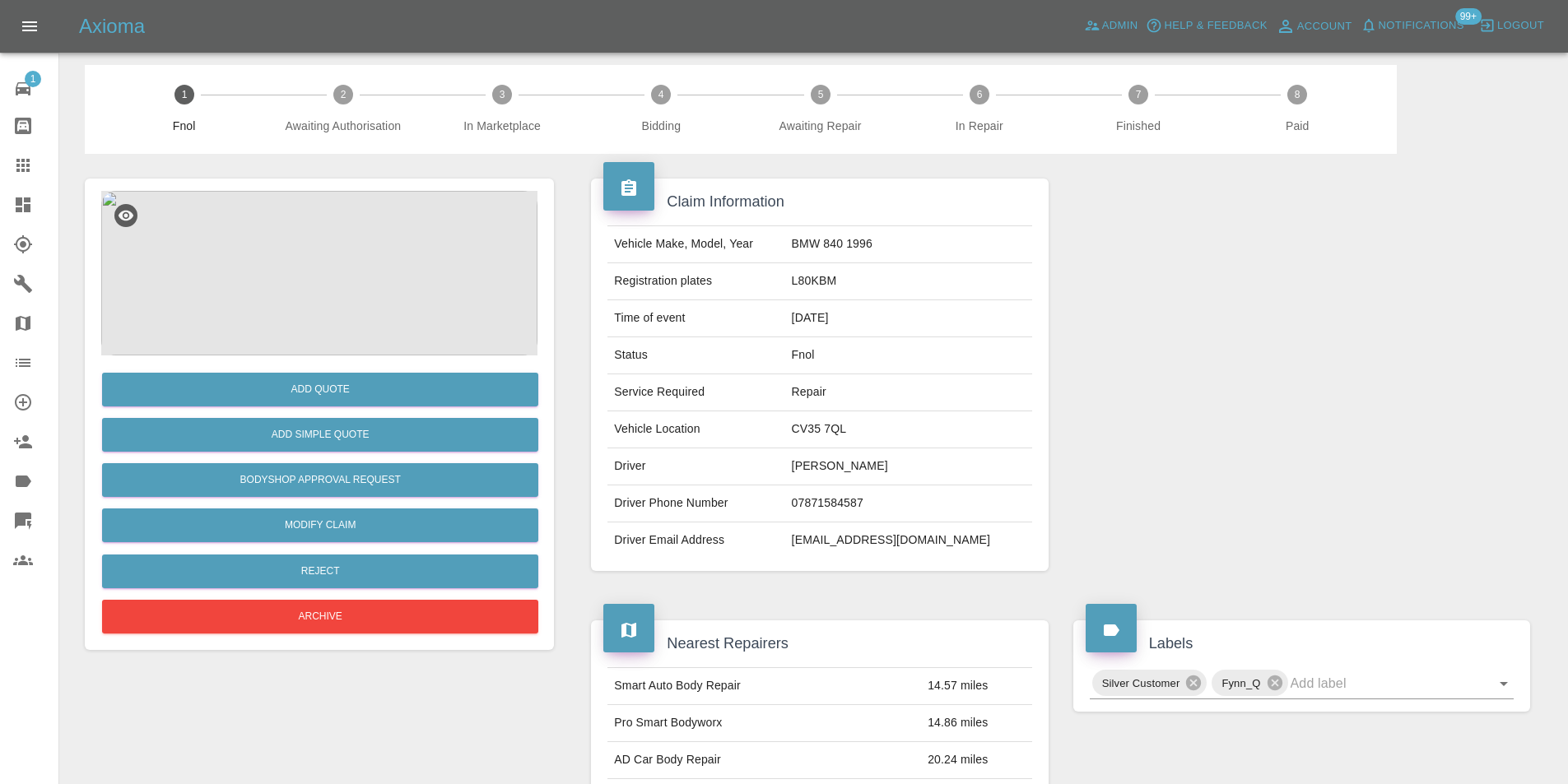
click at [319, 263] on img at bounding box center [319, 273] width 436 height 165
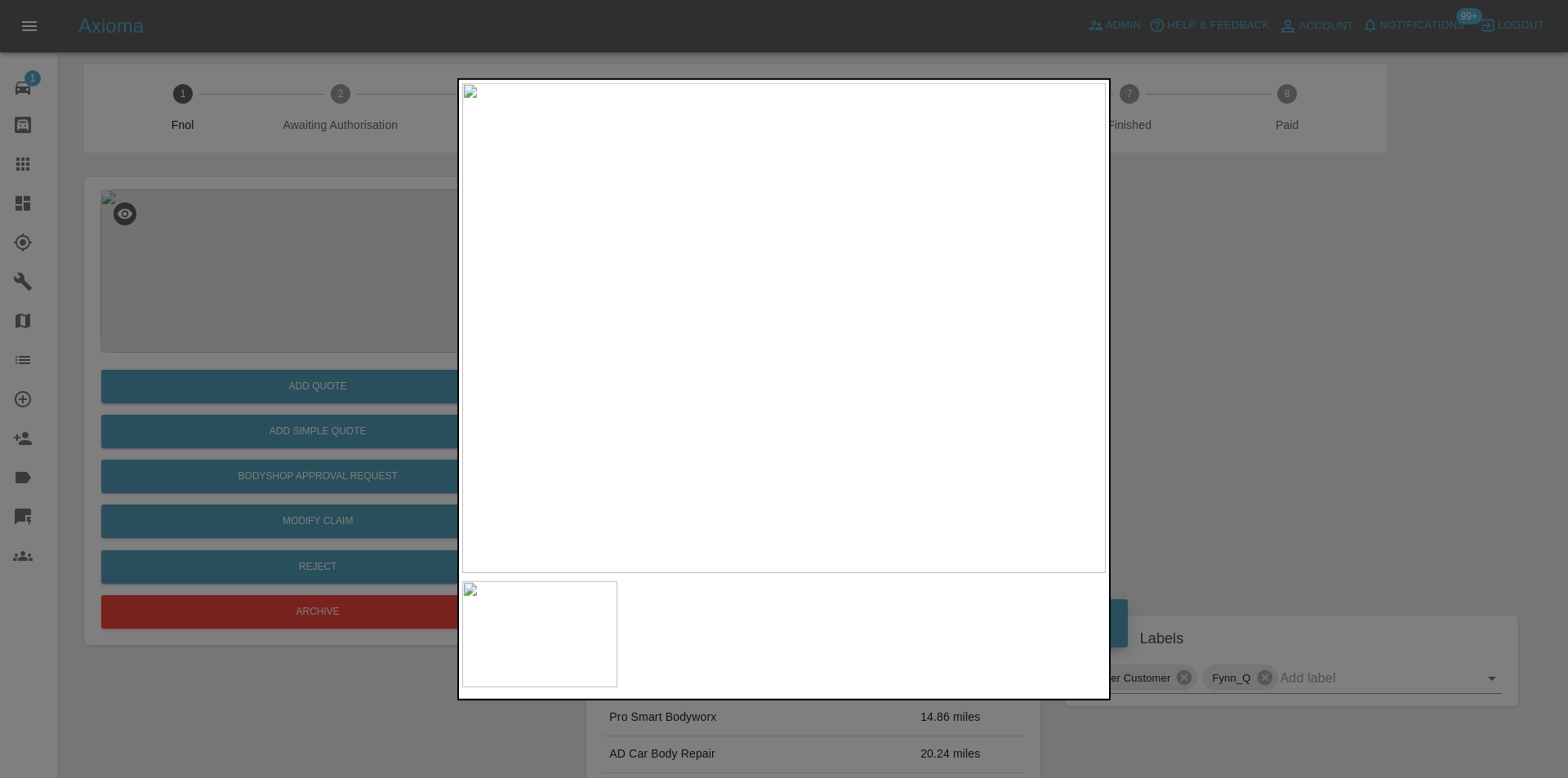
click at [1201, 343] on div at bounding box center [784, 389] width 1568 height 778
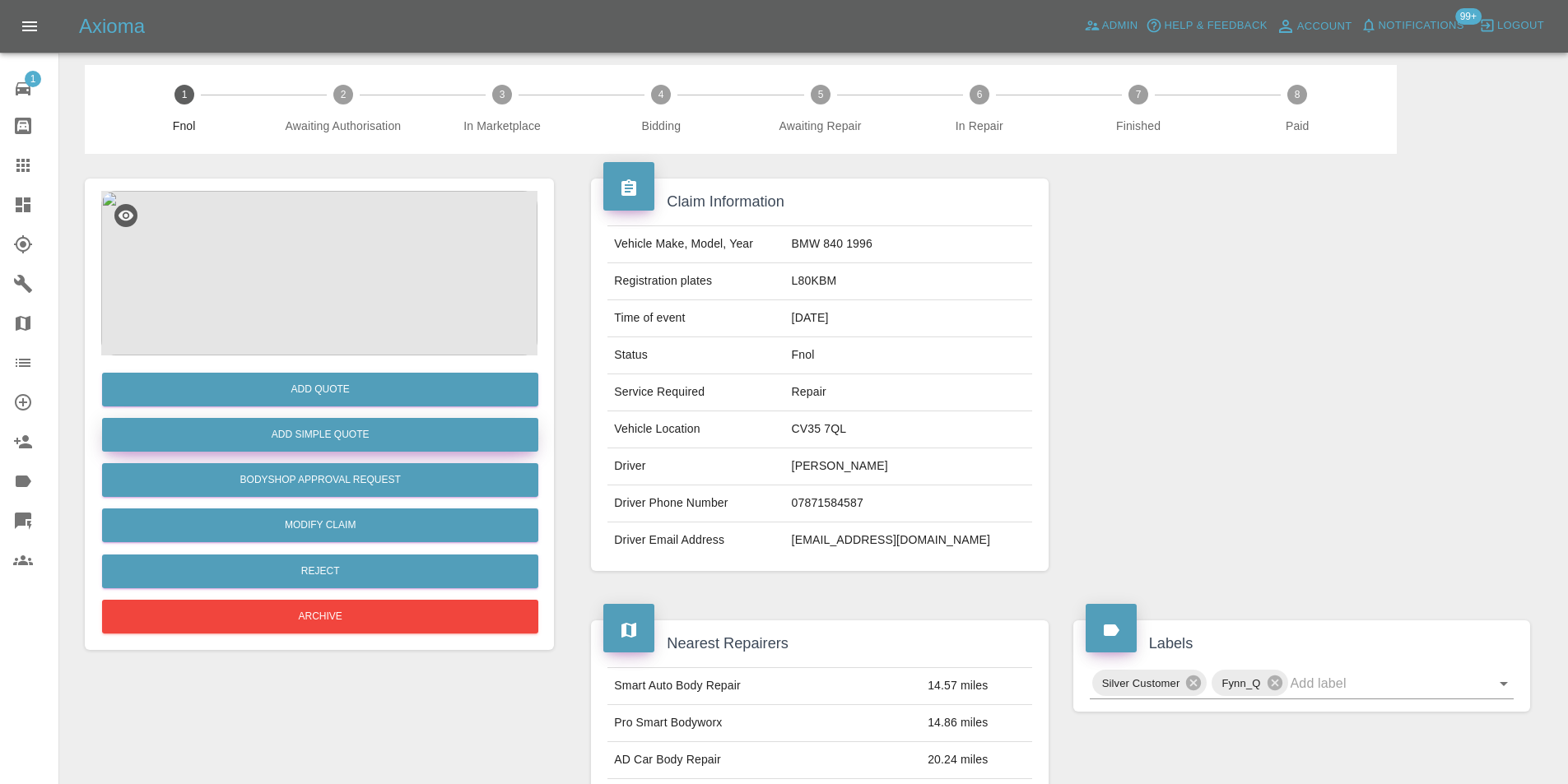
click at [347, 440] on button "Add Simple Quote" at bounding box center [320, 435] width 436 height 34
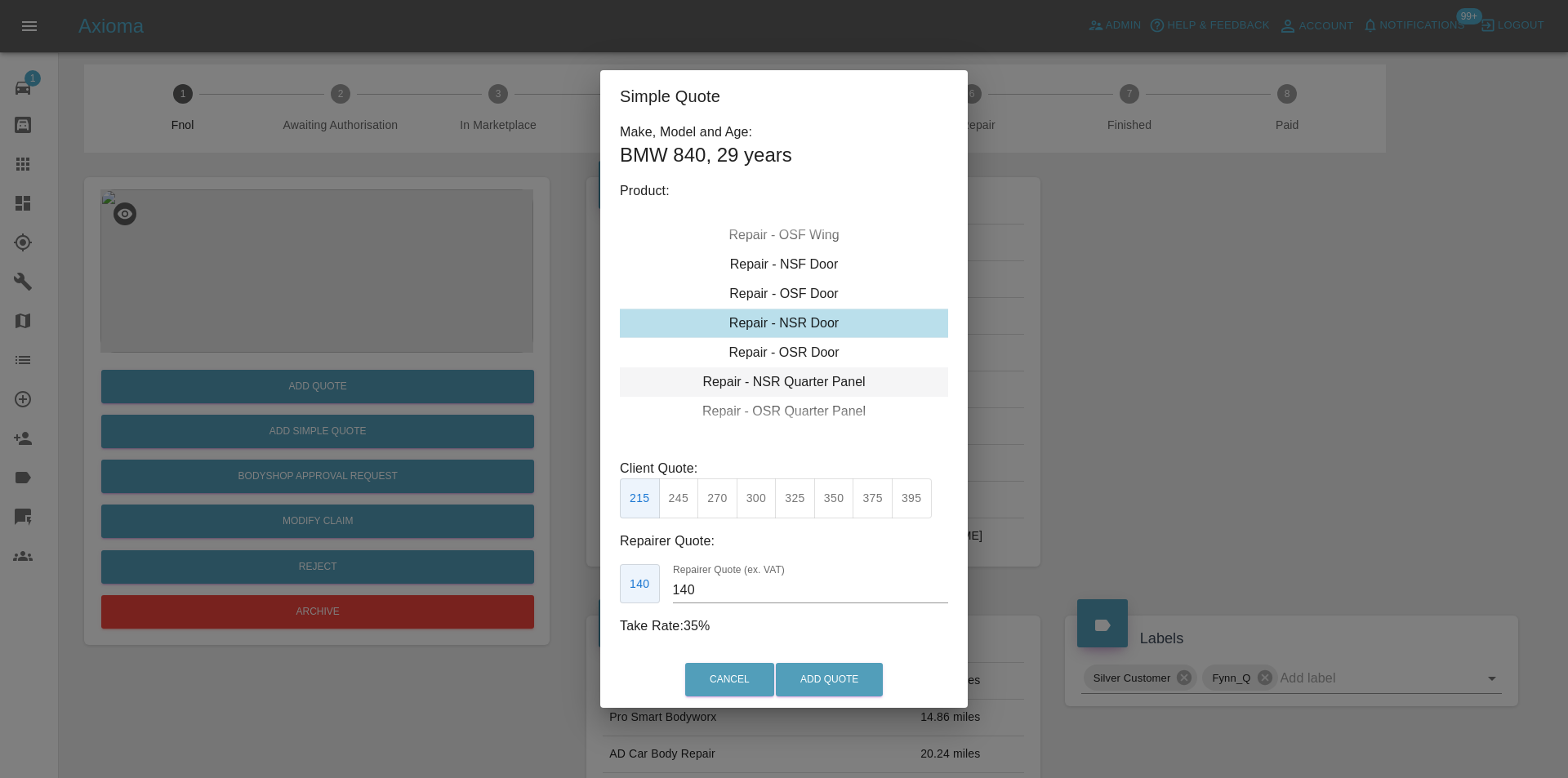
click at [809, 384] on div "Repair - NSR Quarter Panel" at bounding box center [784, 382] width 329 height 30
click at [809, 502] on button "325" at bounding box center [794, 498] width 40 height 40
type input "210"
click at [800, 681] on button "Add Quote" at bounding box center [829, 680] width 107 height 34
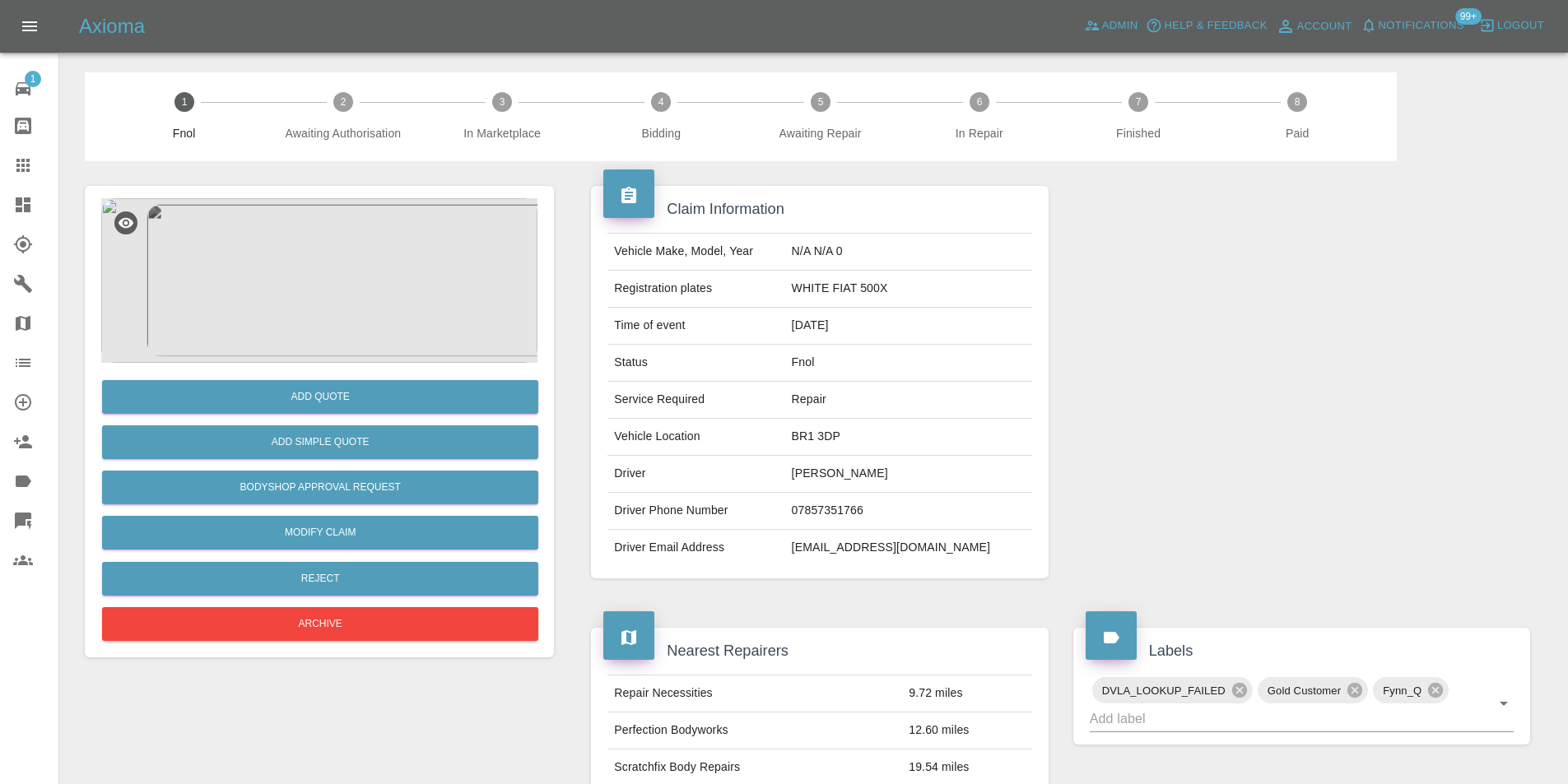
click at [284, 268] on img at bounding box center [319, 280] width 436 height 165
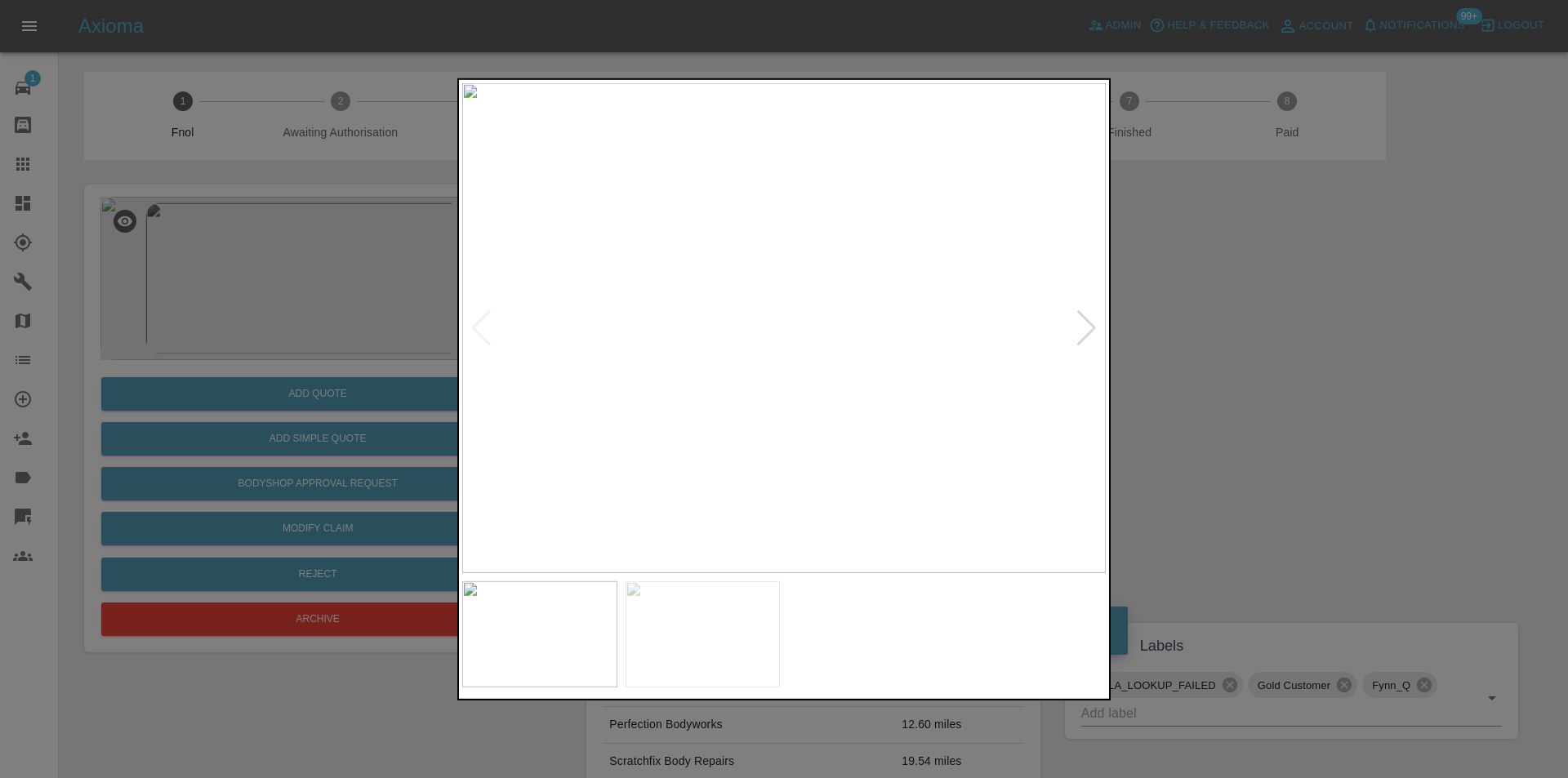
click at [1083, 328] on div at bounding box center [1086, 328] width 22 height 36
click at [1083, 328] on img at bounding box center [784, 327] width 643 height 490
drag, startPoint x: 1227, startPoint y: 352, endPoint x: 957, endPoint y: 188, distance: 315.9
click at [1228, 351] on div at bounding box center [784, 389] width 1568 height 778
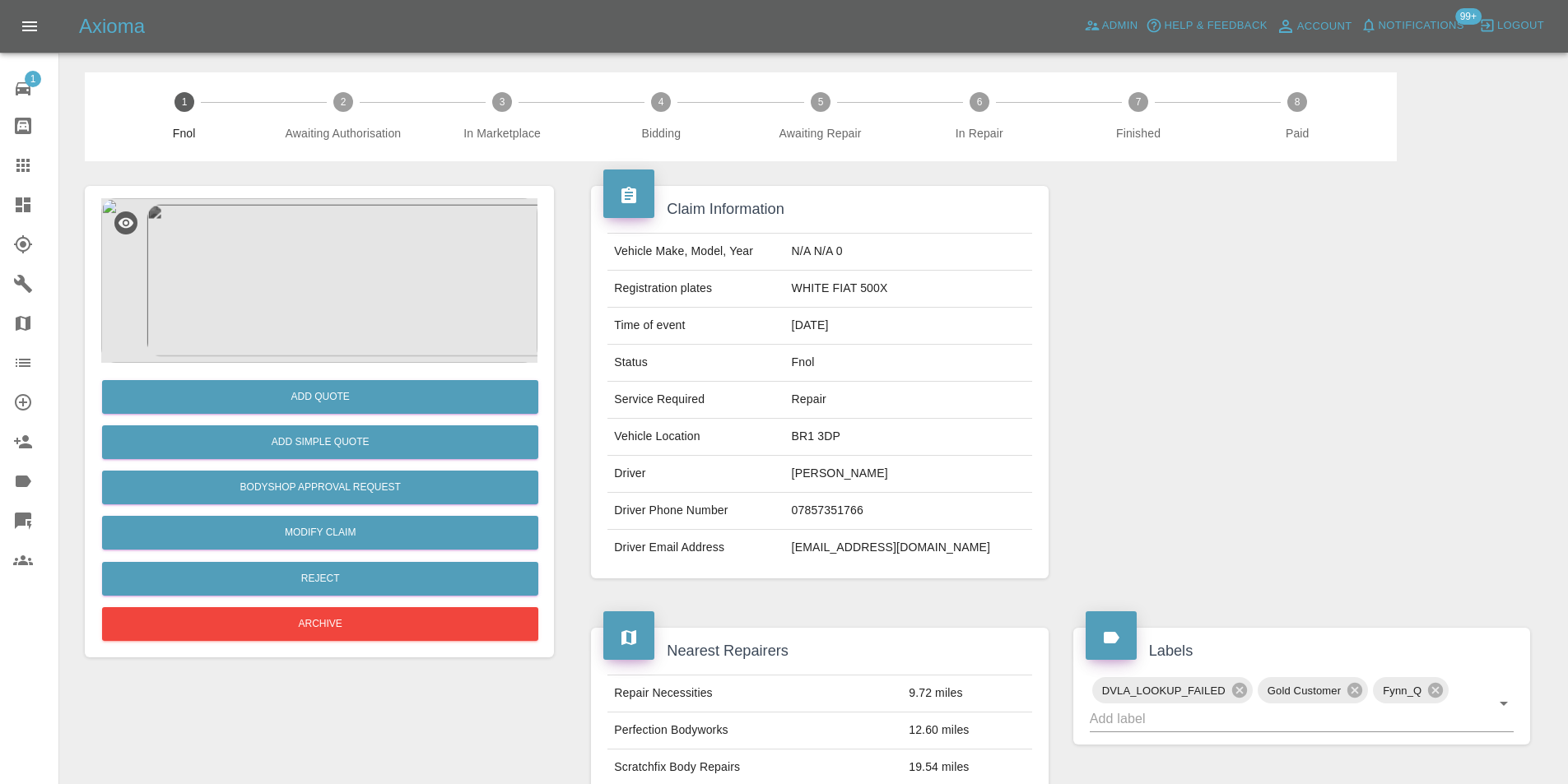
click at [289, 278] on img at bounding box center [319, 280] width 436 height 165
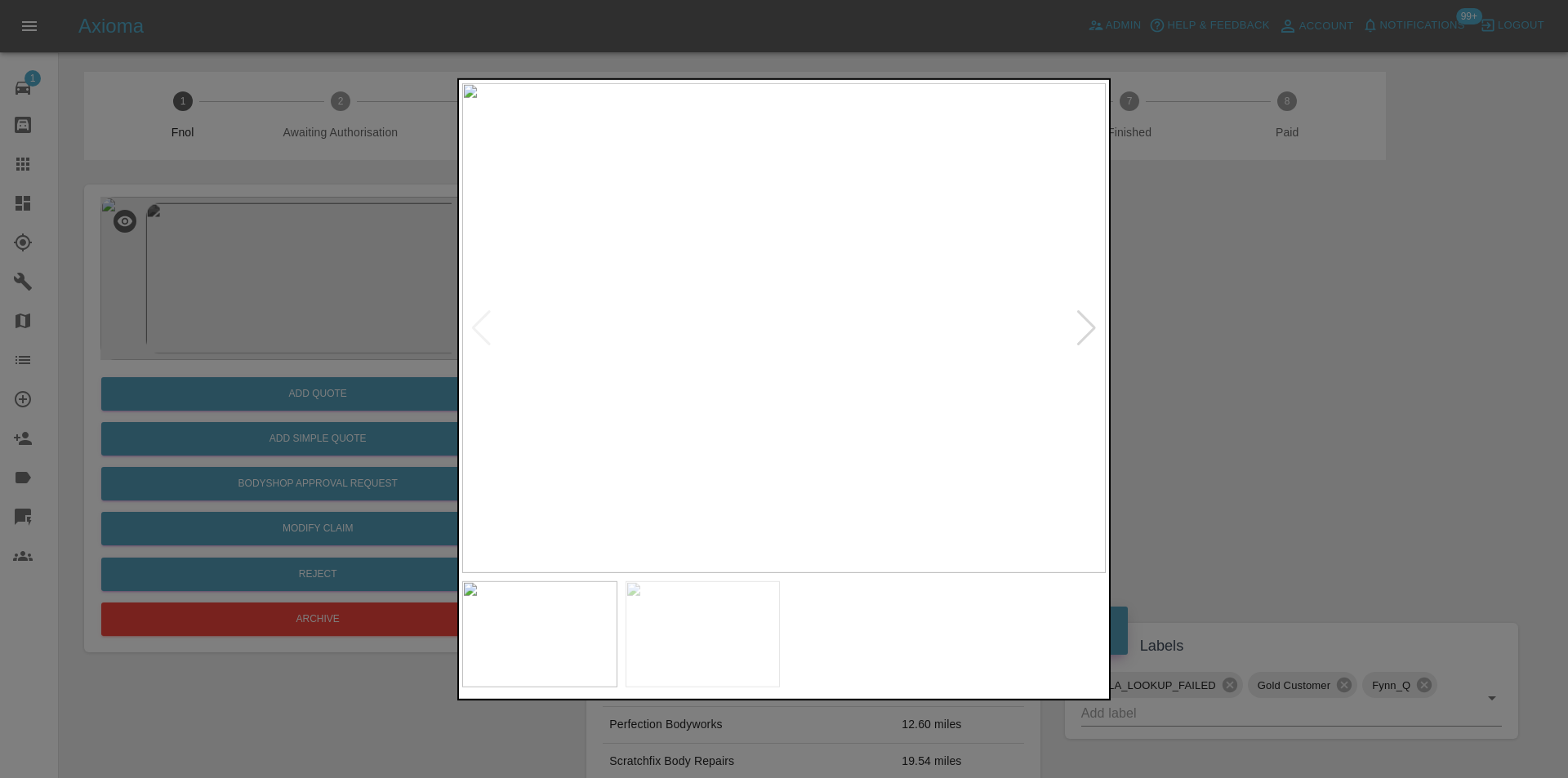
click at [1082, 323] on div at bounding box center [1086, 328] width 22 height 36
click at [1082, 323] on img at bounding box center [784, 327] width 643 height 490
drag, startPoint x: 1319, startPoint y: 322, endPoint x: 1217, endPoint y: 323, distance: 102.0
click at [1303, 323] on div at bounding box center [784, 389] width 1568 height 778
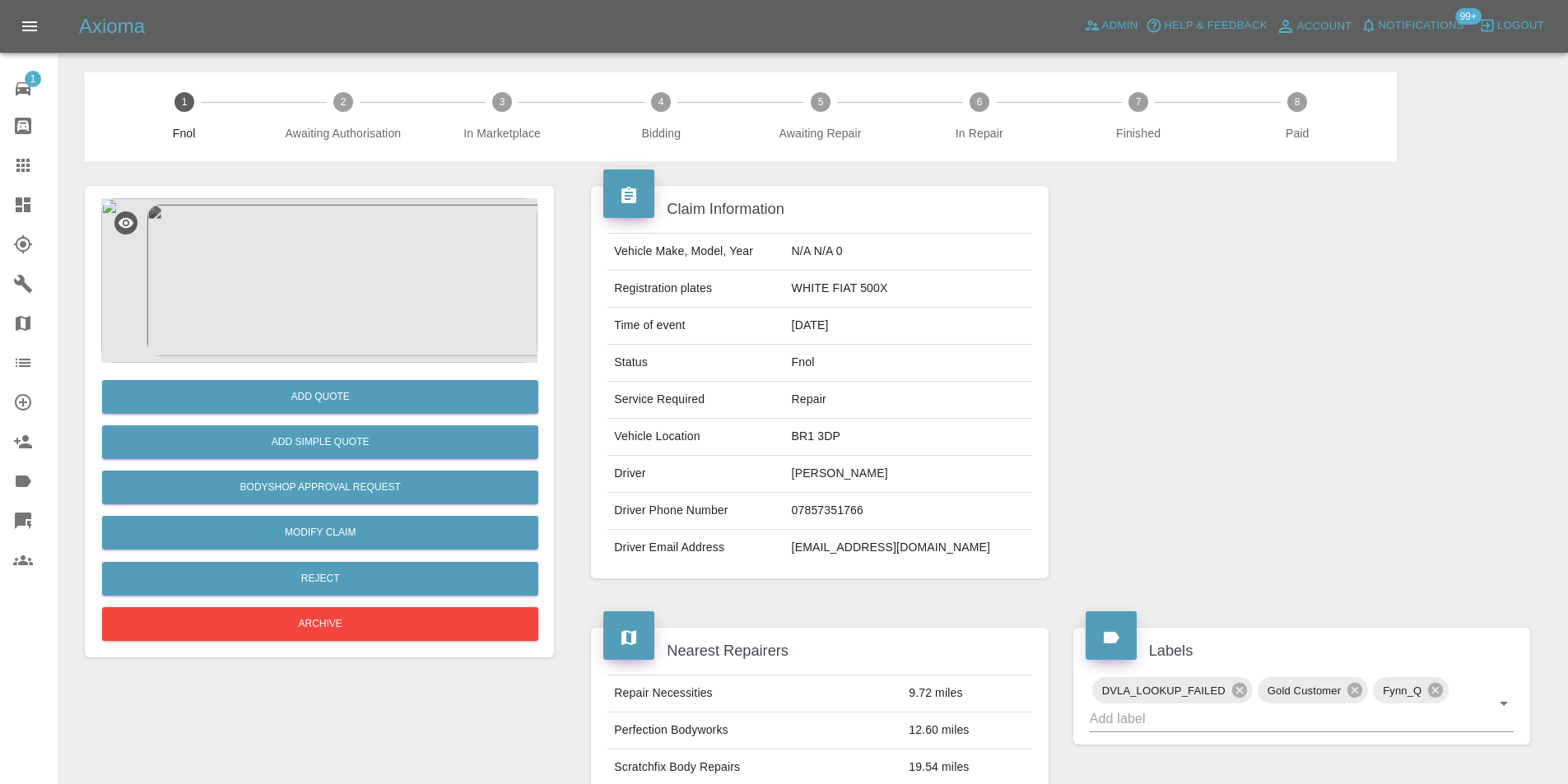
click at [326, 260] on img at bounding box center [319, 280] width 436 height 165
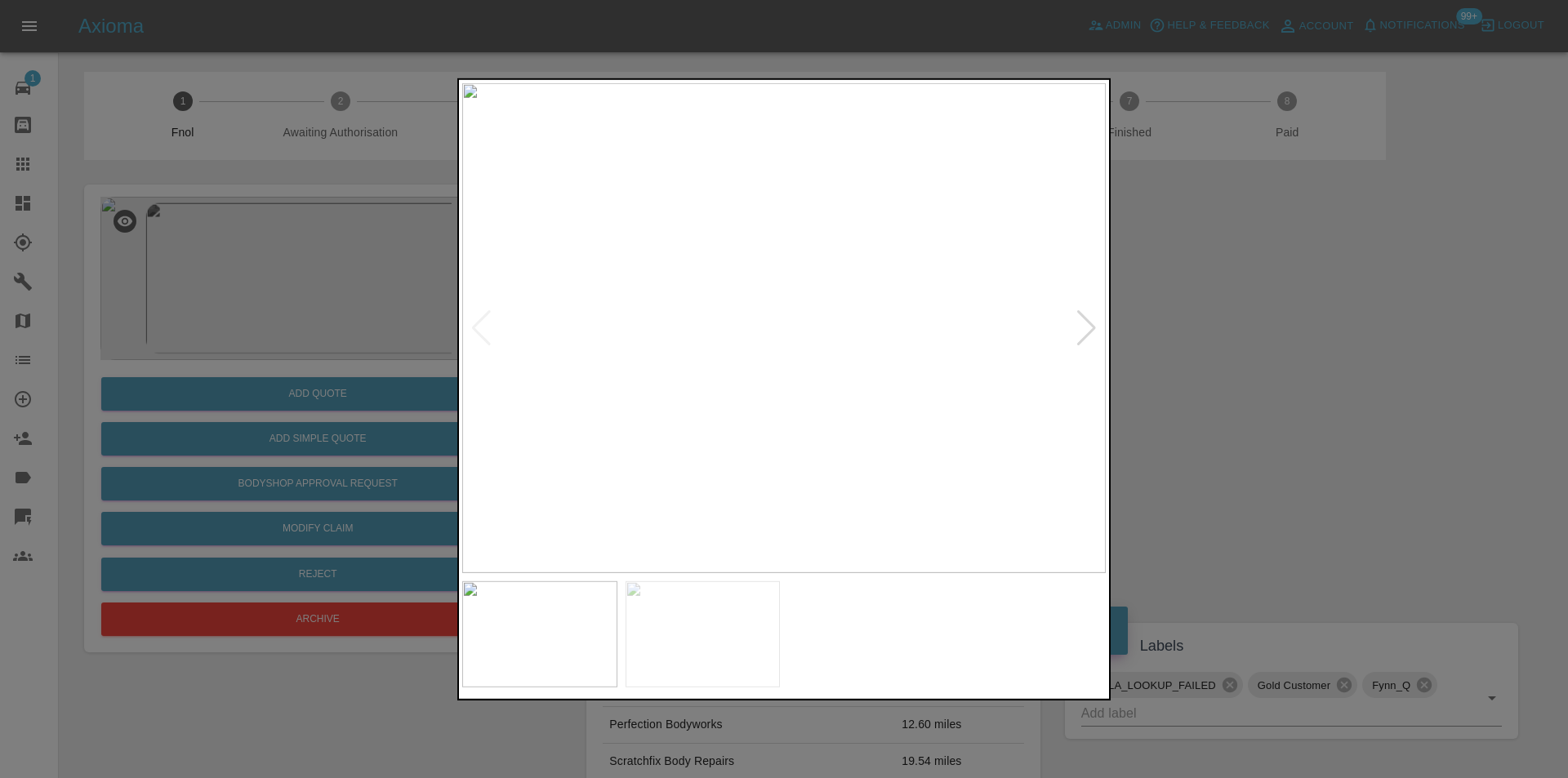
click at [1083, 332] on div at bounding box center [1086, 328] width 22 height 36
click at [1090, 331] on img at bounding box center [784, 327] width 643 height 490
drag, startPoint x: 1197, startPoint y: 330, endPoint x: 1135, endPoint y: 330, distance: 62.0
click at [1195, 330] on div at bounding box center [784, 389] width 1568 height 778
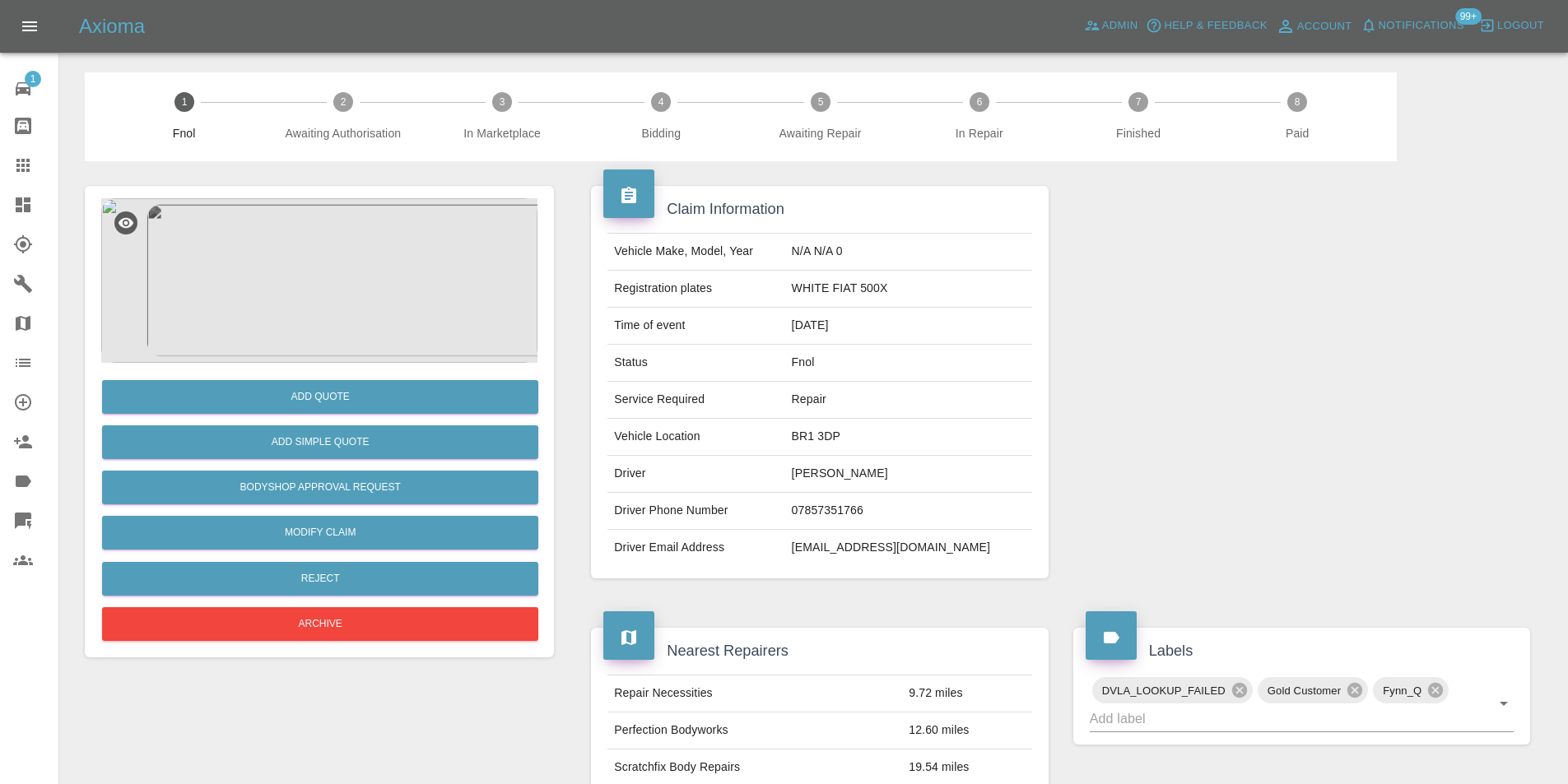
click at [250, 269] on img at bounding box center [319, 280] width 436 height 165
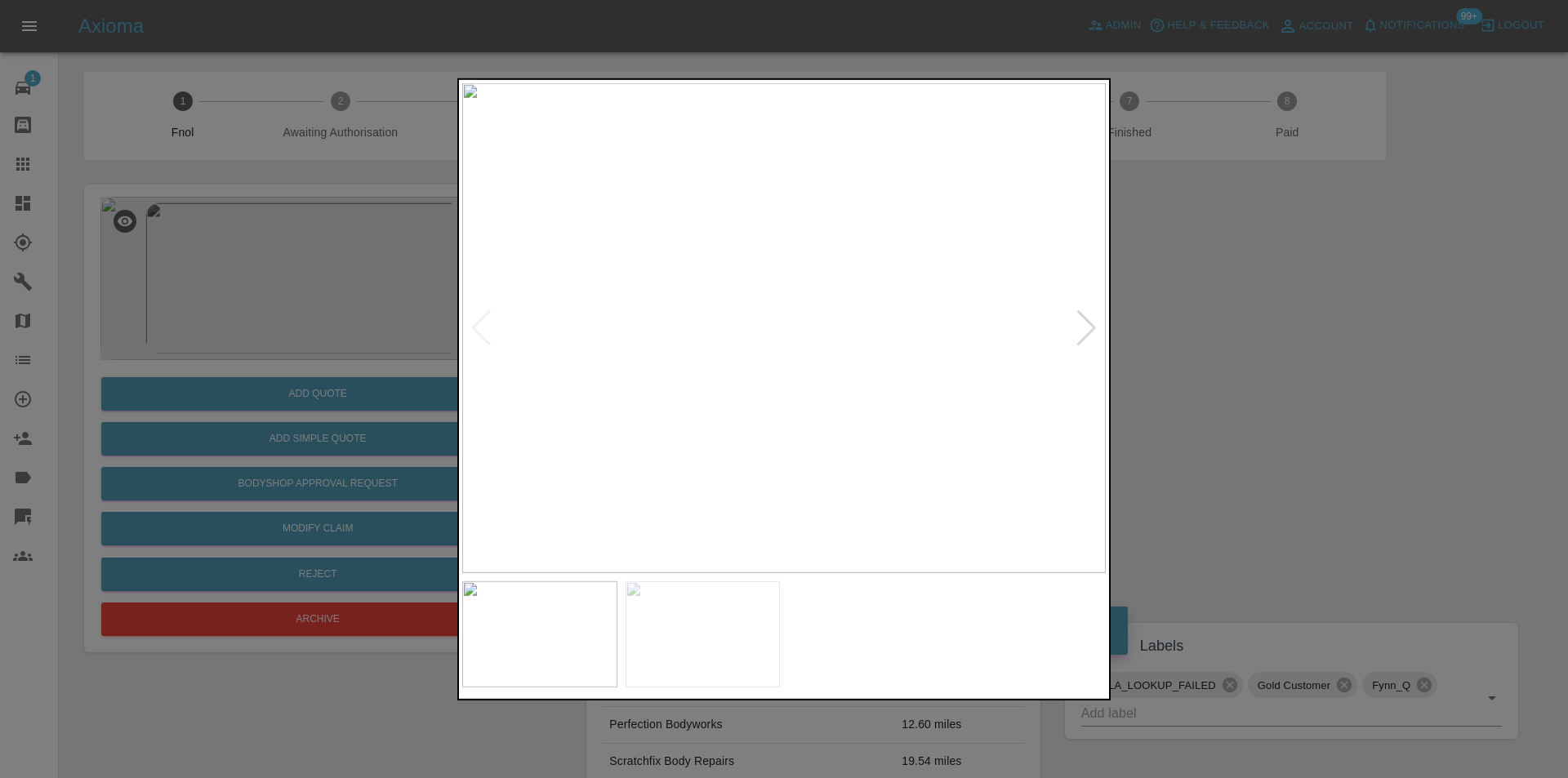
click at [1208, 325] on div at bounding box center [784, 389] width 1568 height 778
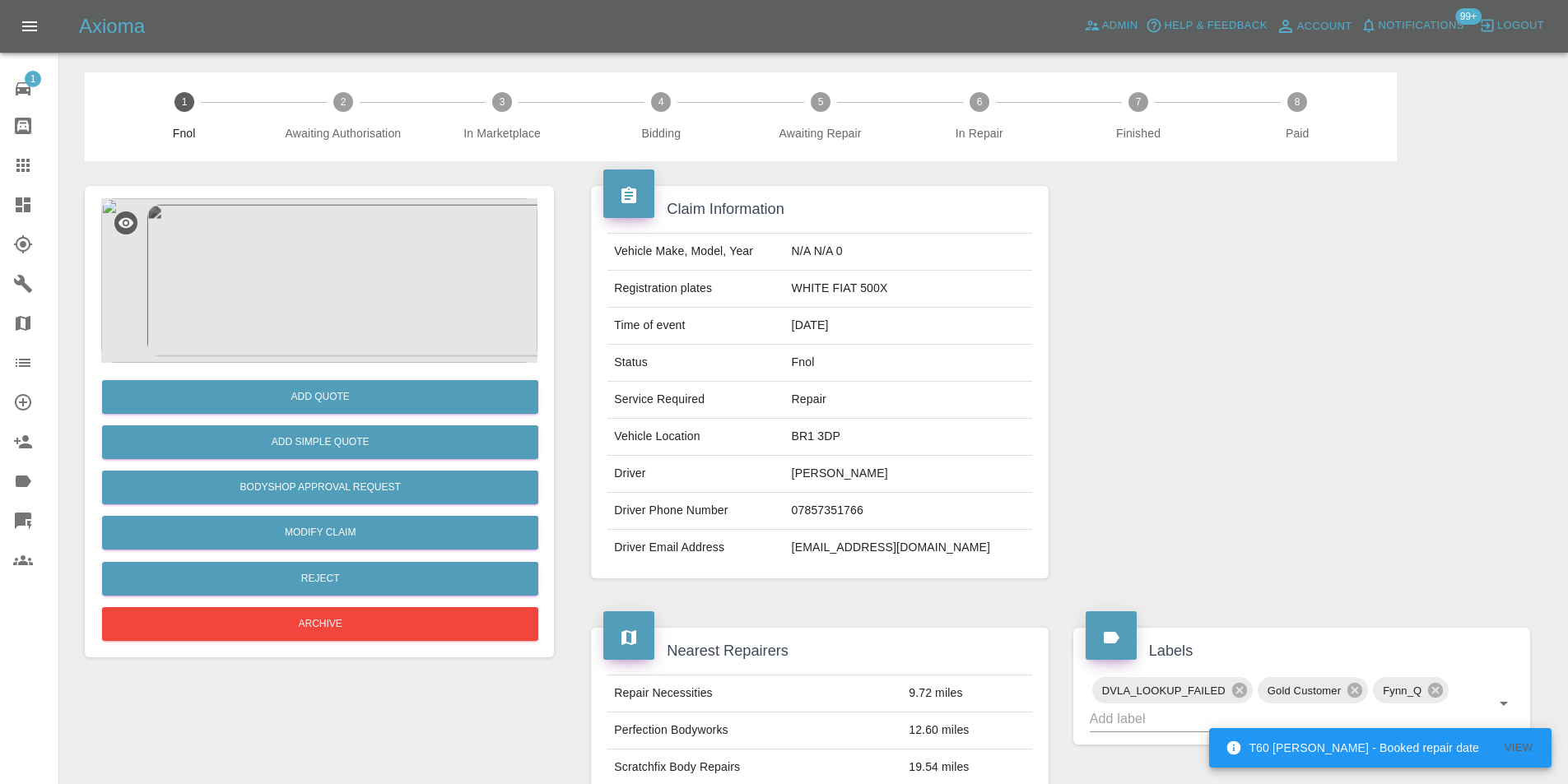
click at [267, 247] on img at bounding box center [319, 280] width 436 height 165
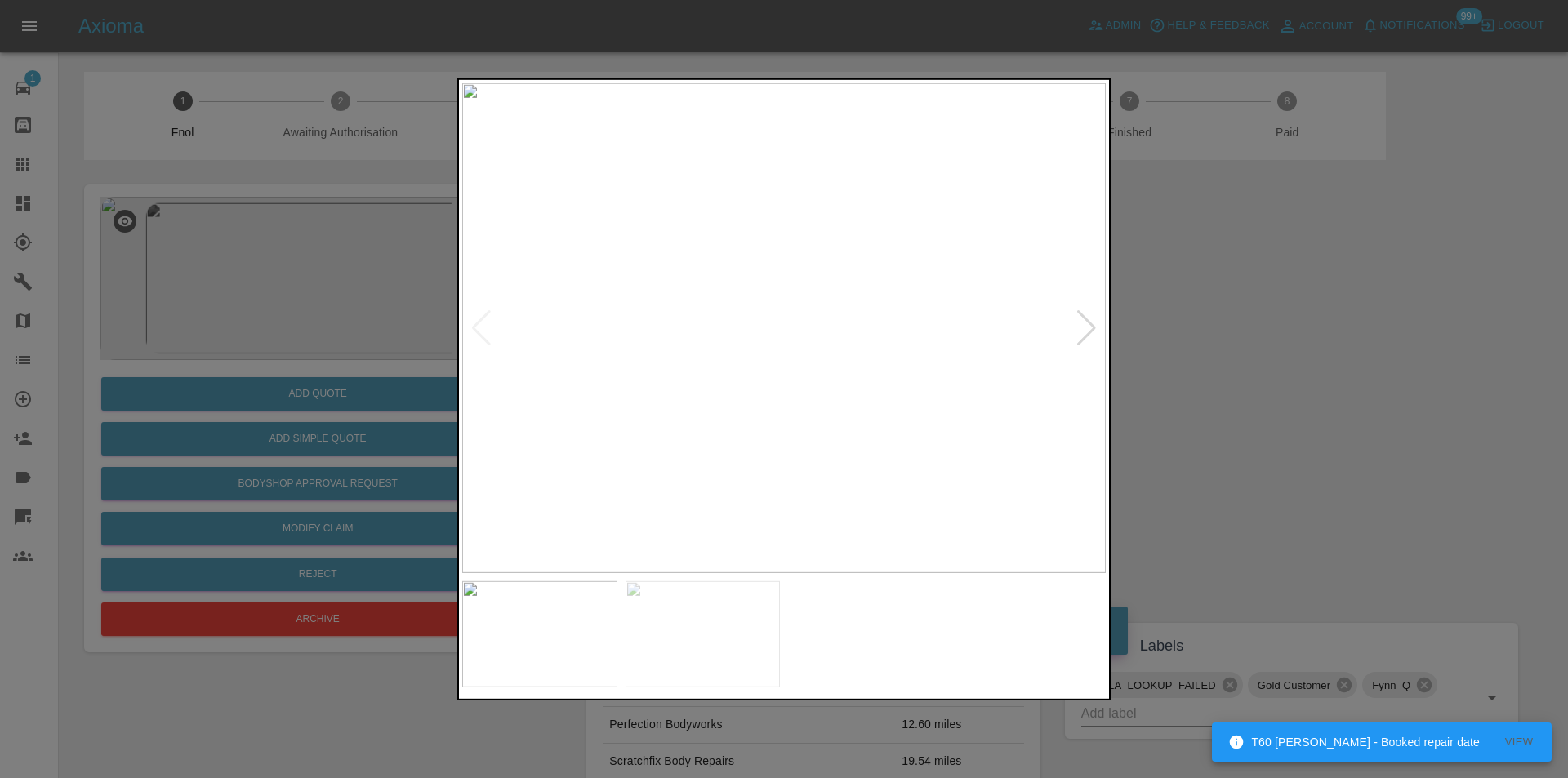
drag, startPoint x: 1151, startPoint y: 305, endPoint x: 1098, endPoint y: 292, distance: 54.6
click at [1146, 302] on div at bounding box center [784, 389] width 1568 height 778
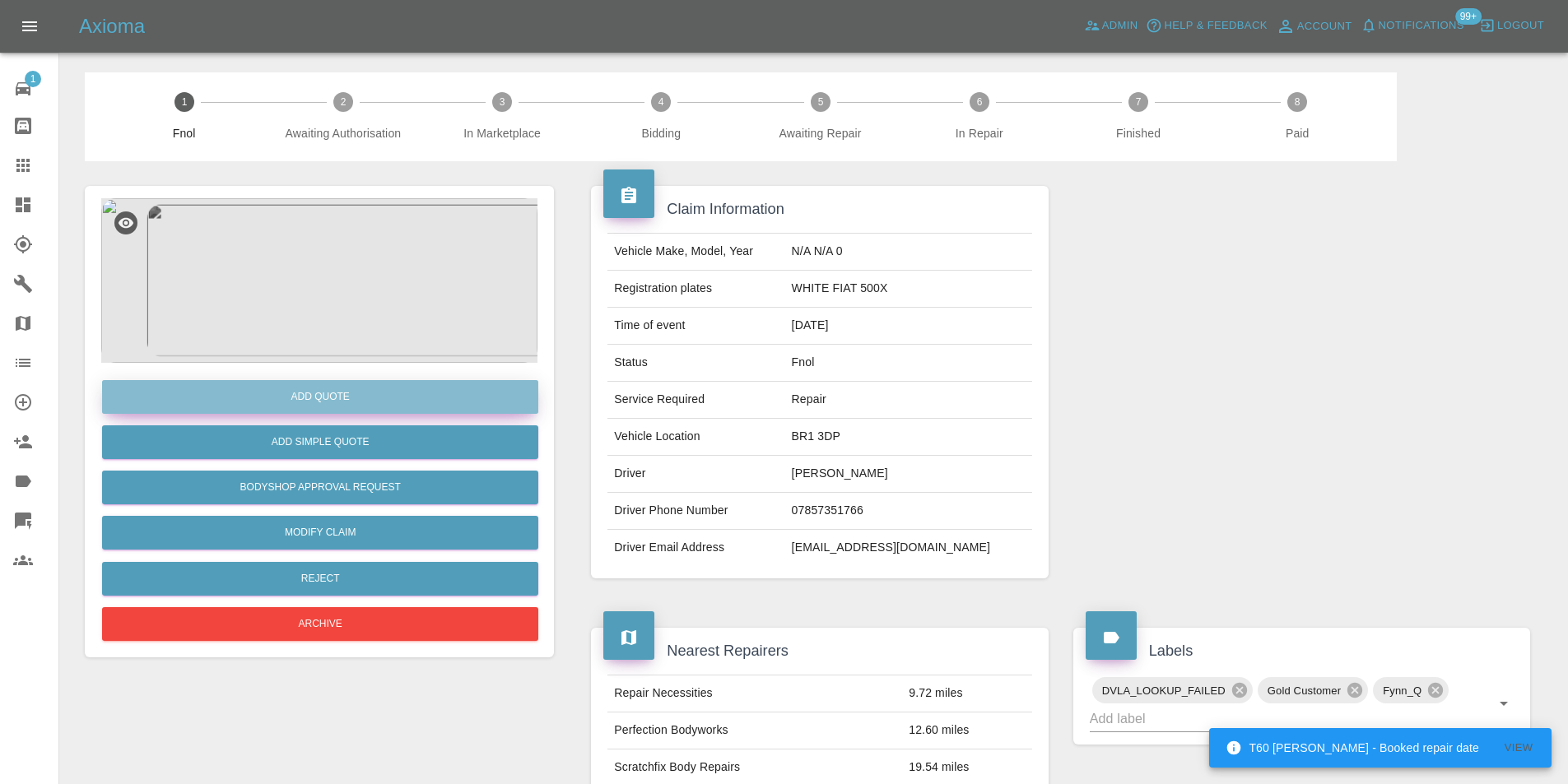
click at [301, 392] on button "Add Quote" at bounding box center [320, 398] width 436 height 34
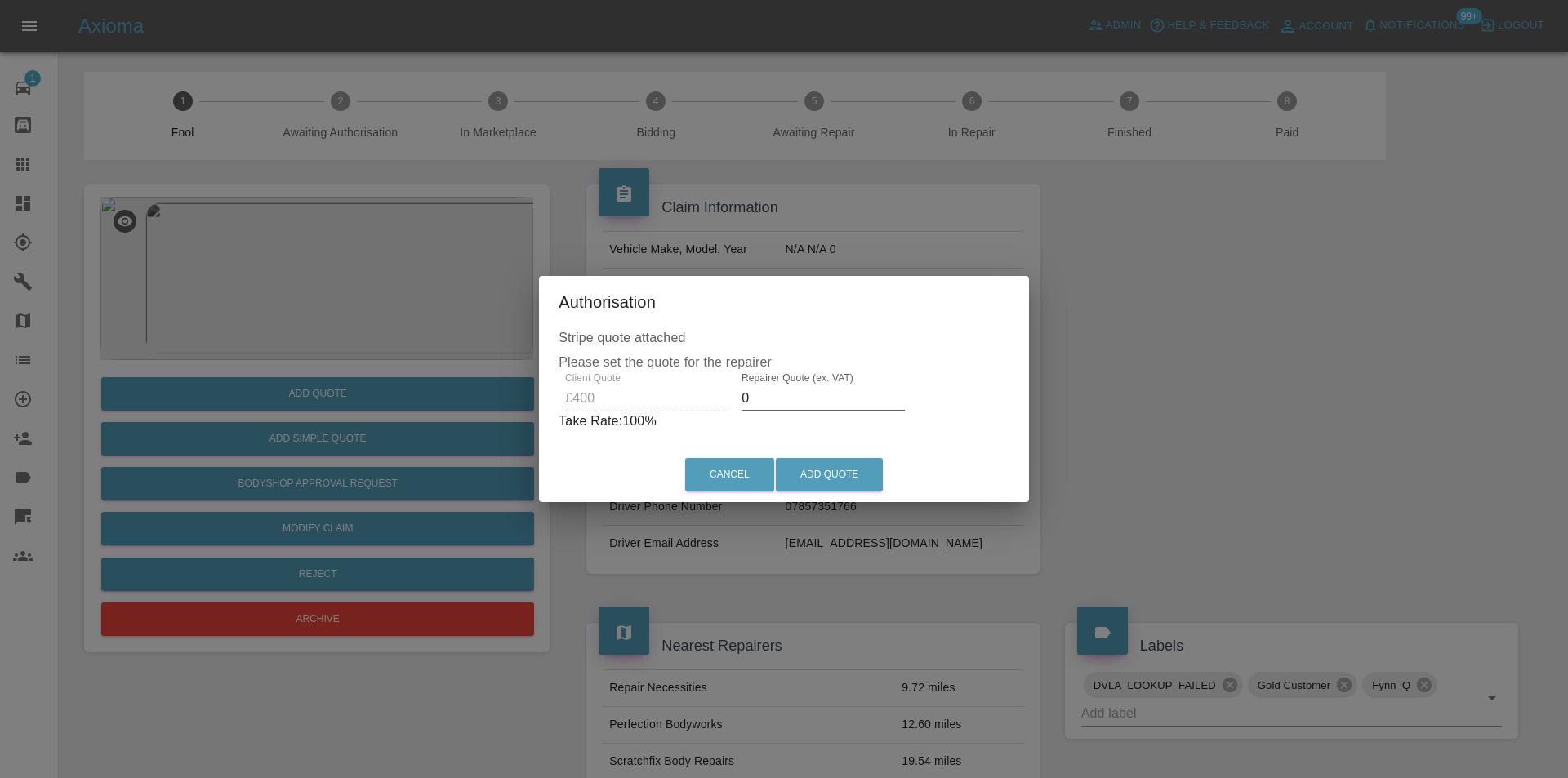
click at [792, 401] on input "0" at bounding box center [823, 398] width 163 height 26
type input "0260"
click at [836, 472] on button "Add Quote" at bounding box center [829, 475] width 107 height 34
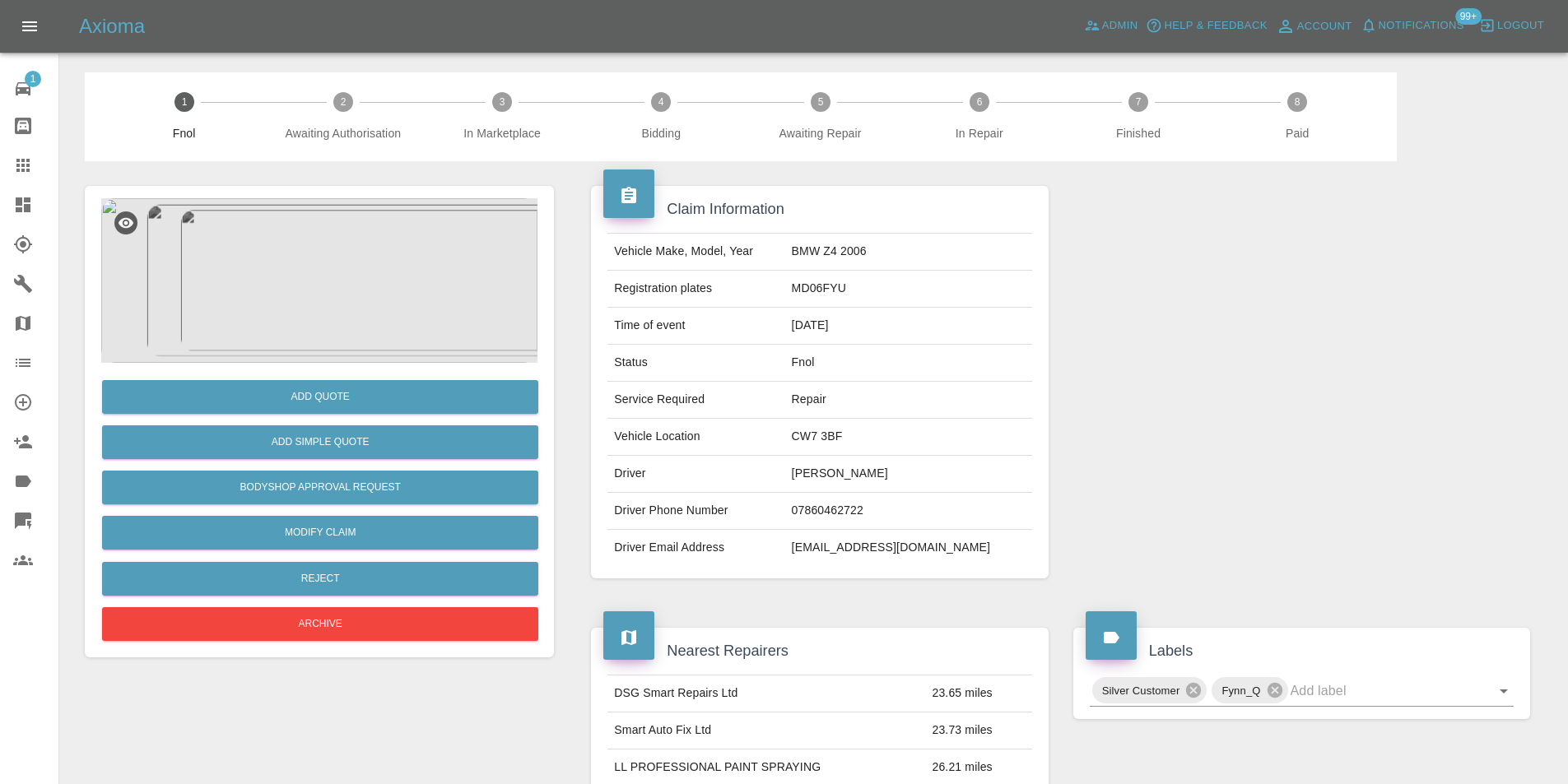
click at [383, 266] on img at bounding box center [319, 280] width 436 height 165
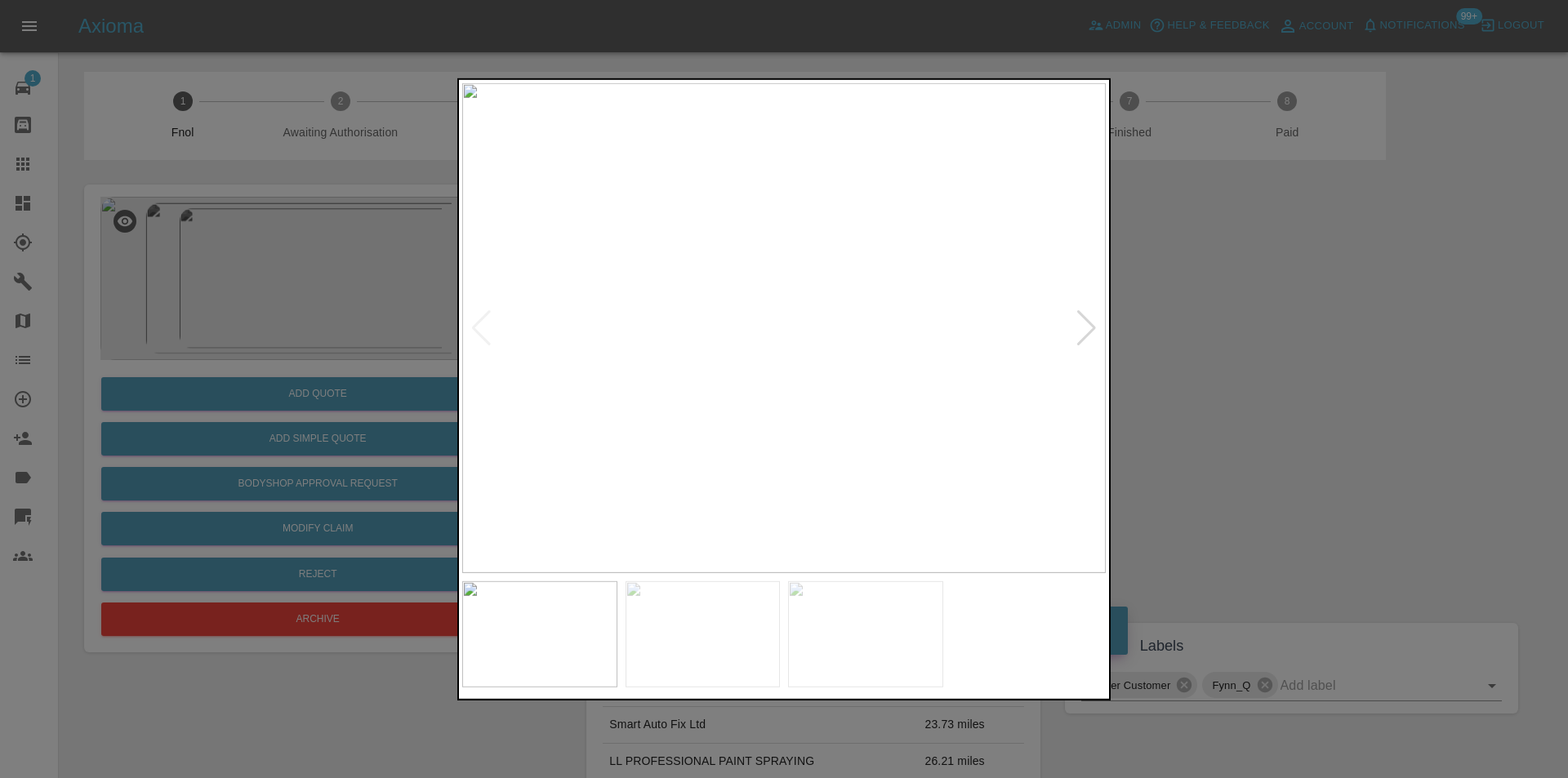
click at [1090, 329] on div at bounding box center [1086, 328] width 22 height 36
click at [1090, 329] on img at bounding box center [784, 327] width 643 height 490
click at [1091, 328] on img at bounding box center [784, 327] width 643 height 490
drag, startPoint x: 1259, startPoint y: 297, endPoint x: 801, endPoint y: 395, distance: 468.4
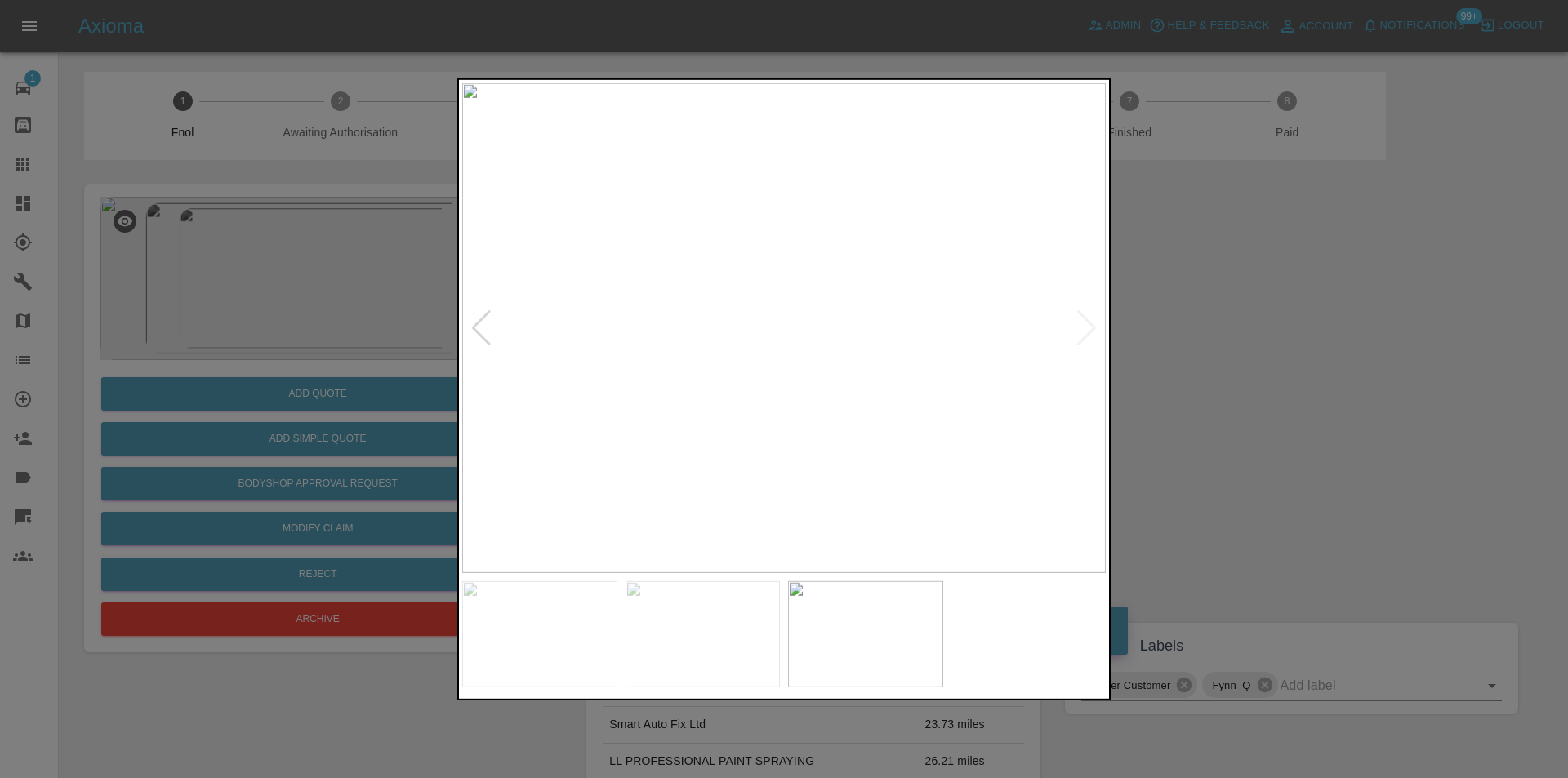
click at [1246, 294] on div at bounding box center [784, 389] width 1568 height 778
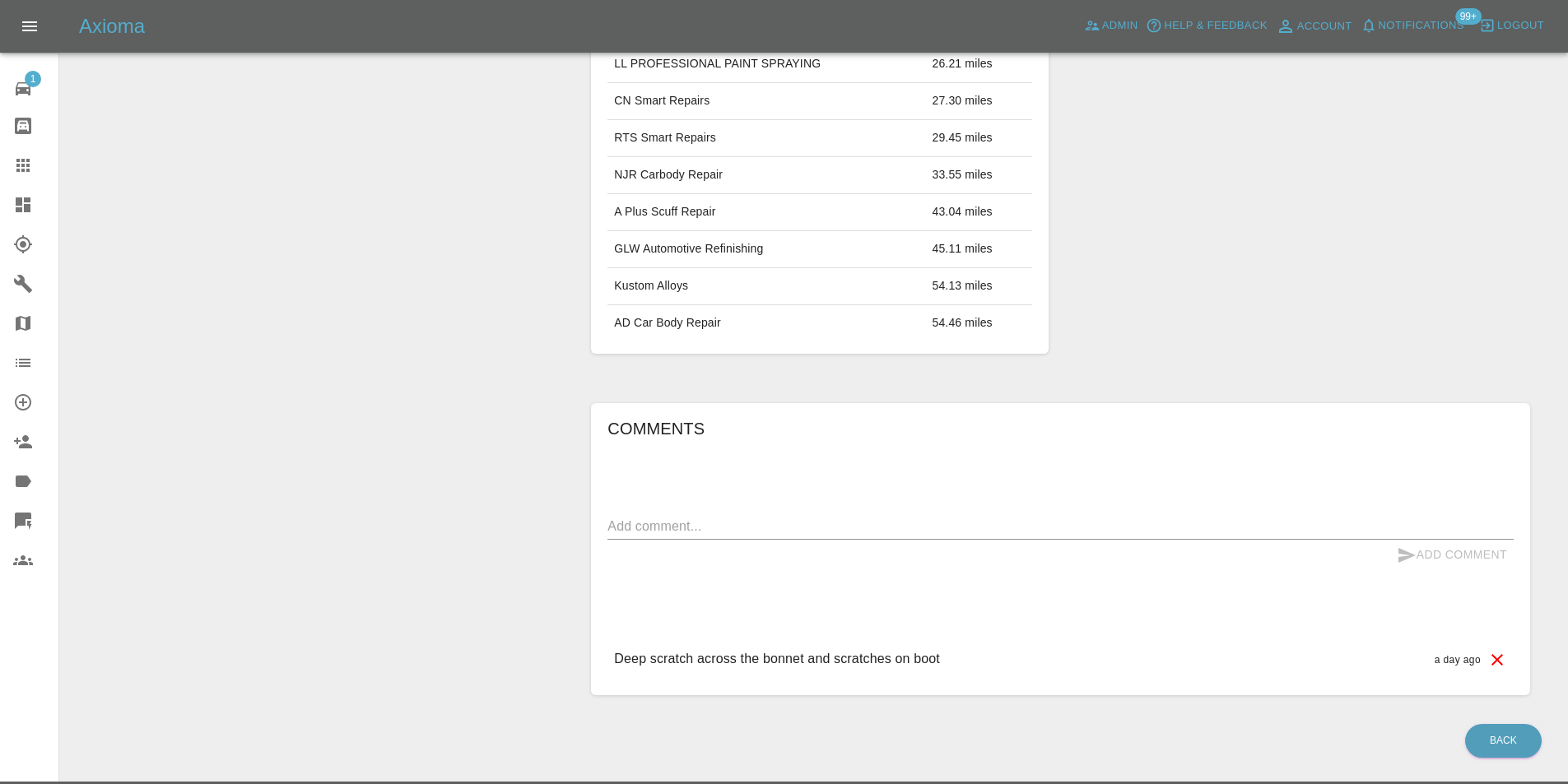
scroll to position [665, 0]
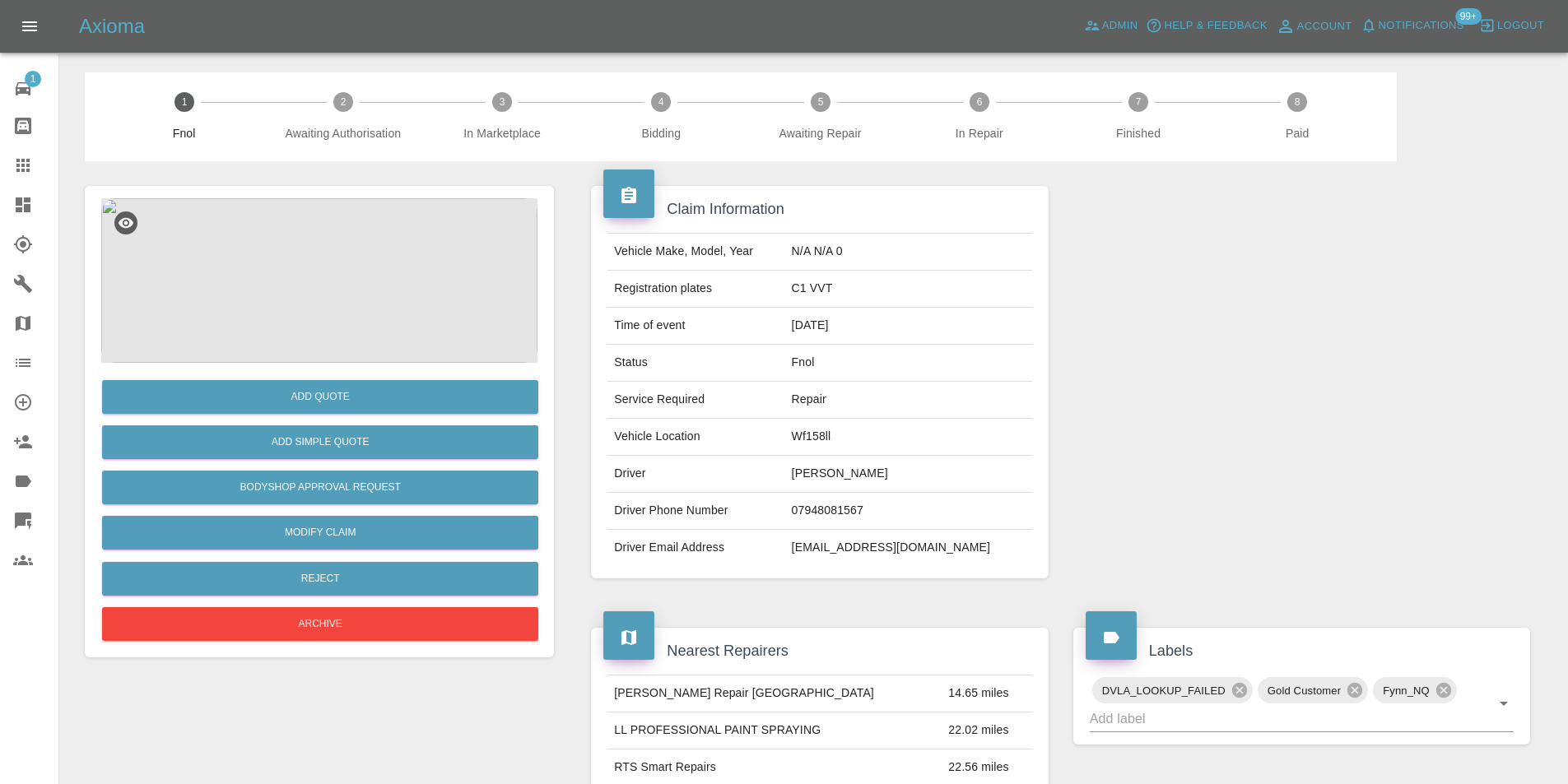
click at [319, 237] on img at bounding box center [319, 280] width 436 height 165
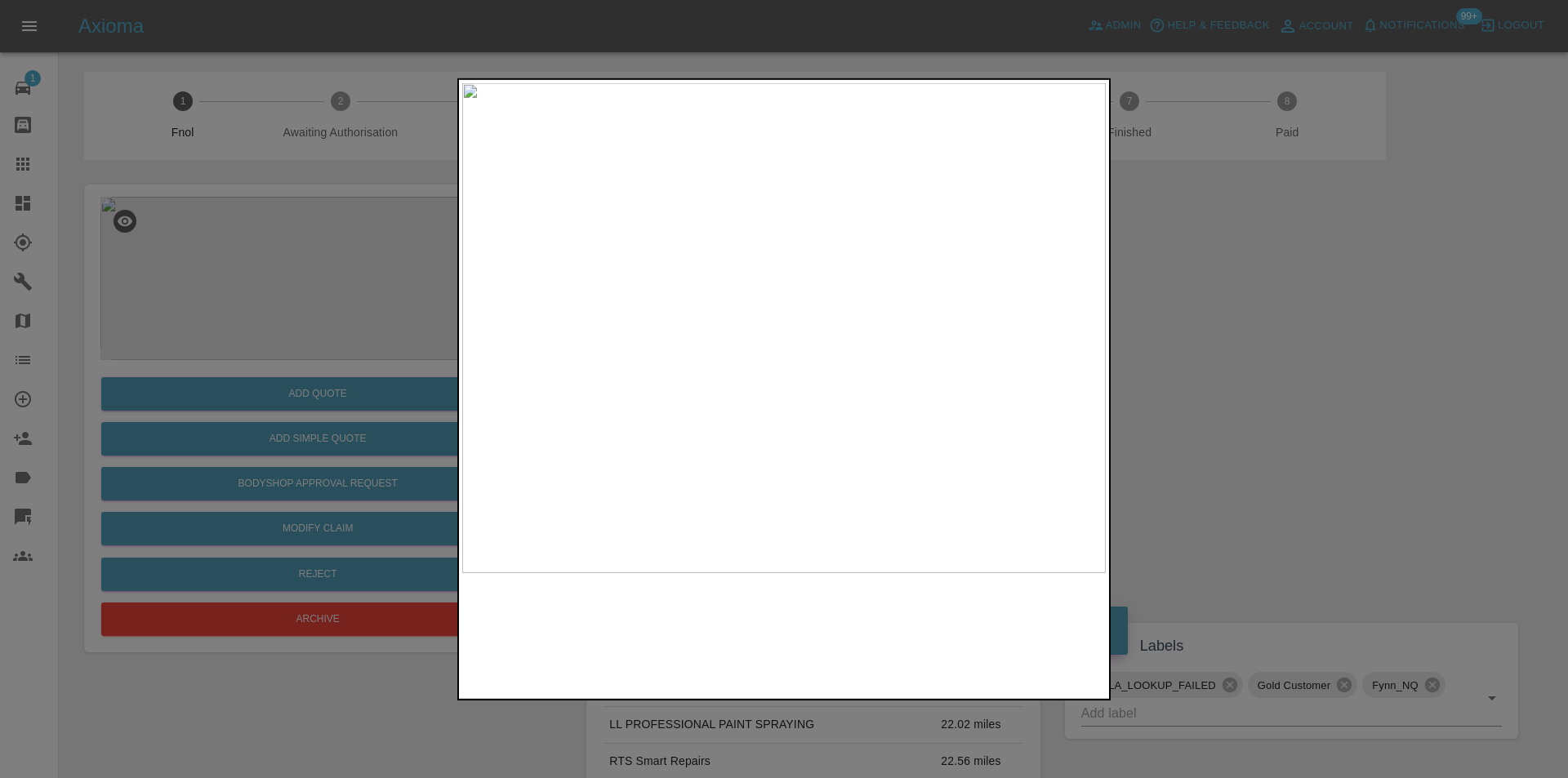
click at [836, 306] on img at bounding box center [784, 327] width 643 height 490
click at [1059, 65] on div at bounding box center [784, 389] width 1568 height 778
click at [890, 207] on img at bounding box center [908, 67] width 1930 height 1470
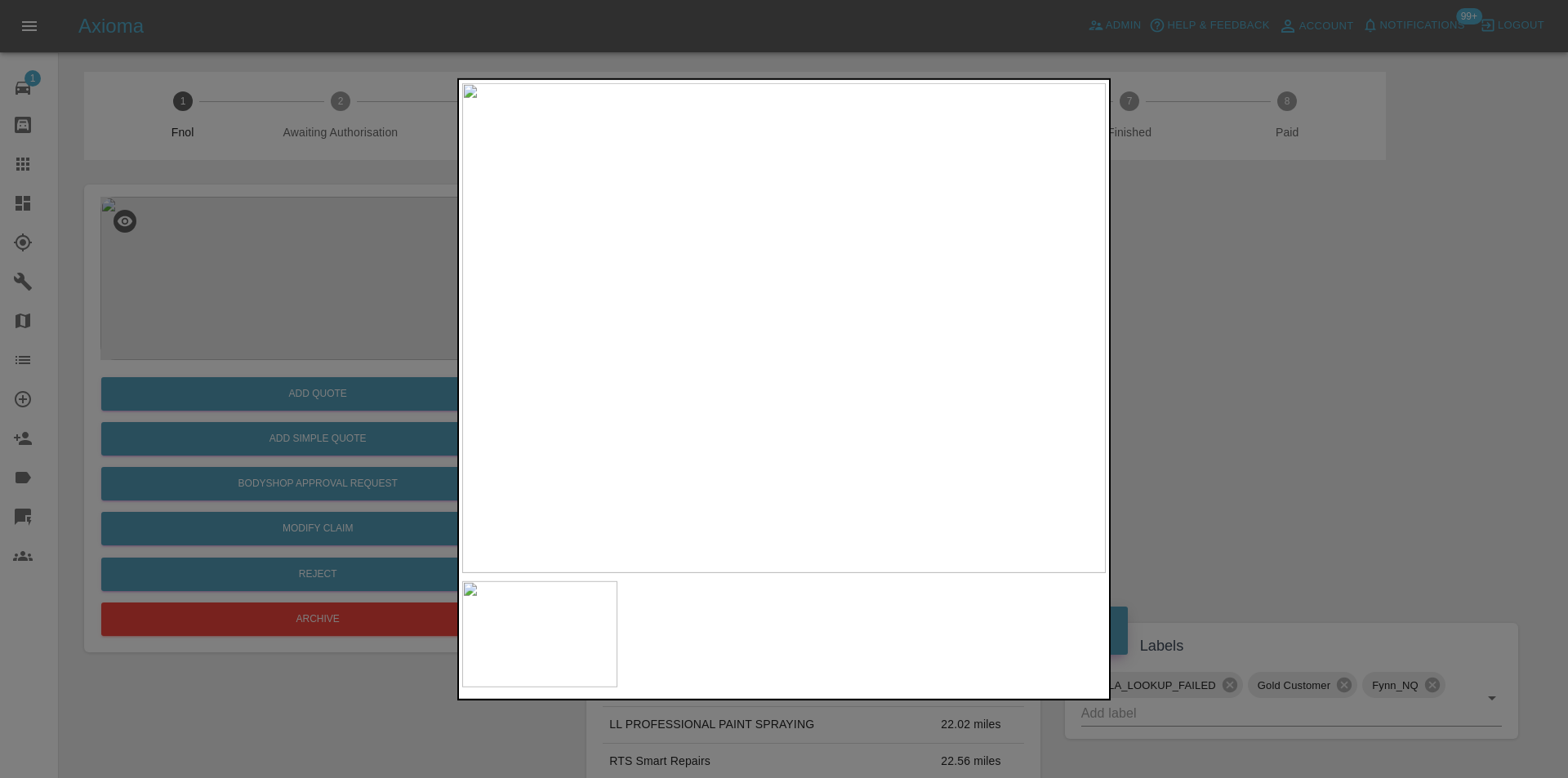
drag, startPoint x: 1393, startPoint y: 273, endPoint x: 1213, endPoint y: 312, distance: 184.2
click at [1375, 274] on div at bounding box center [784, 389] width 1568 height 778
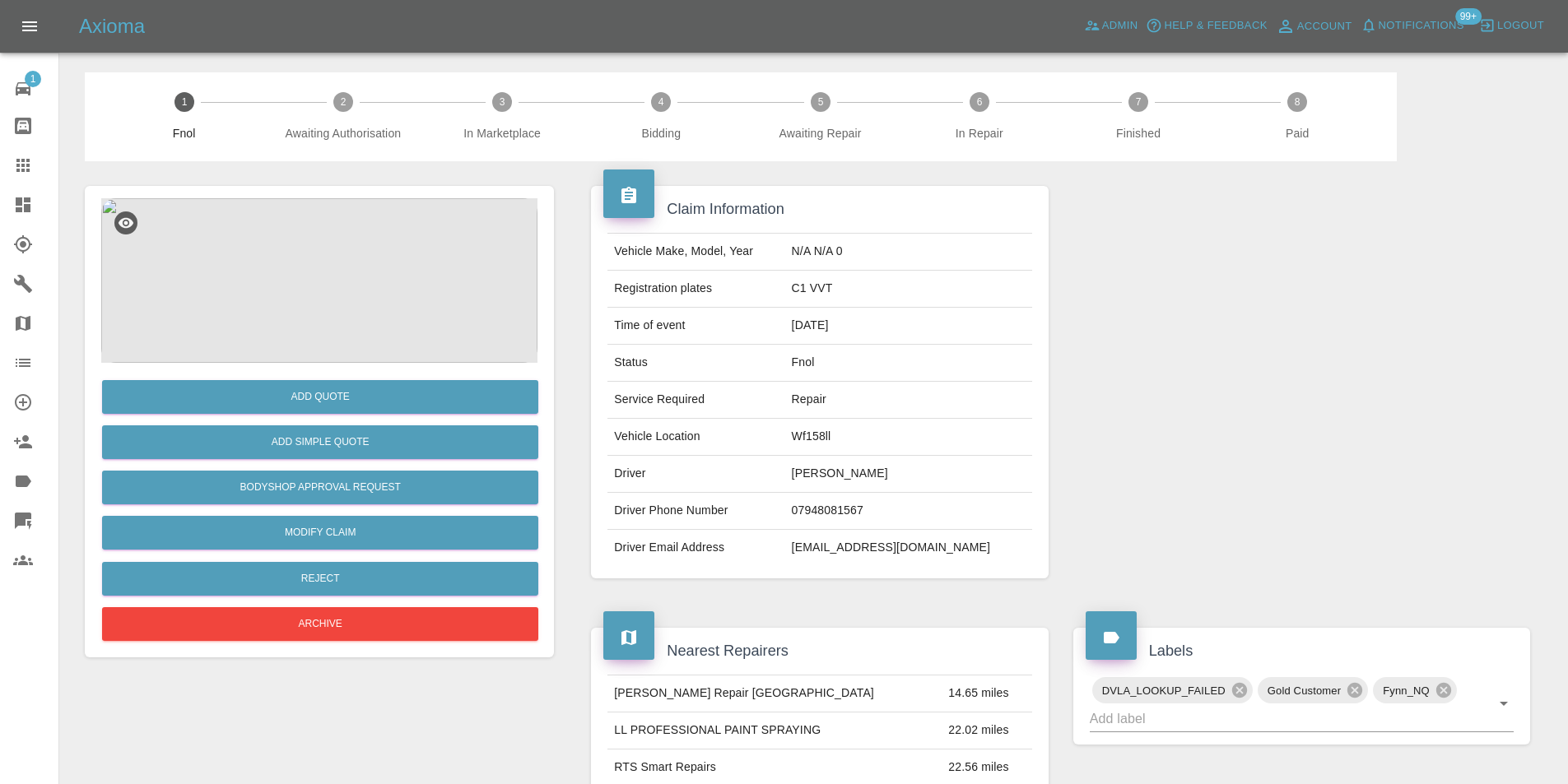
click at [293, 246] on img at bounding box center [319, 280] width 436 height 165
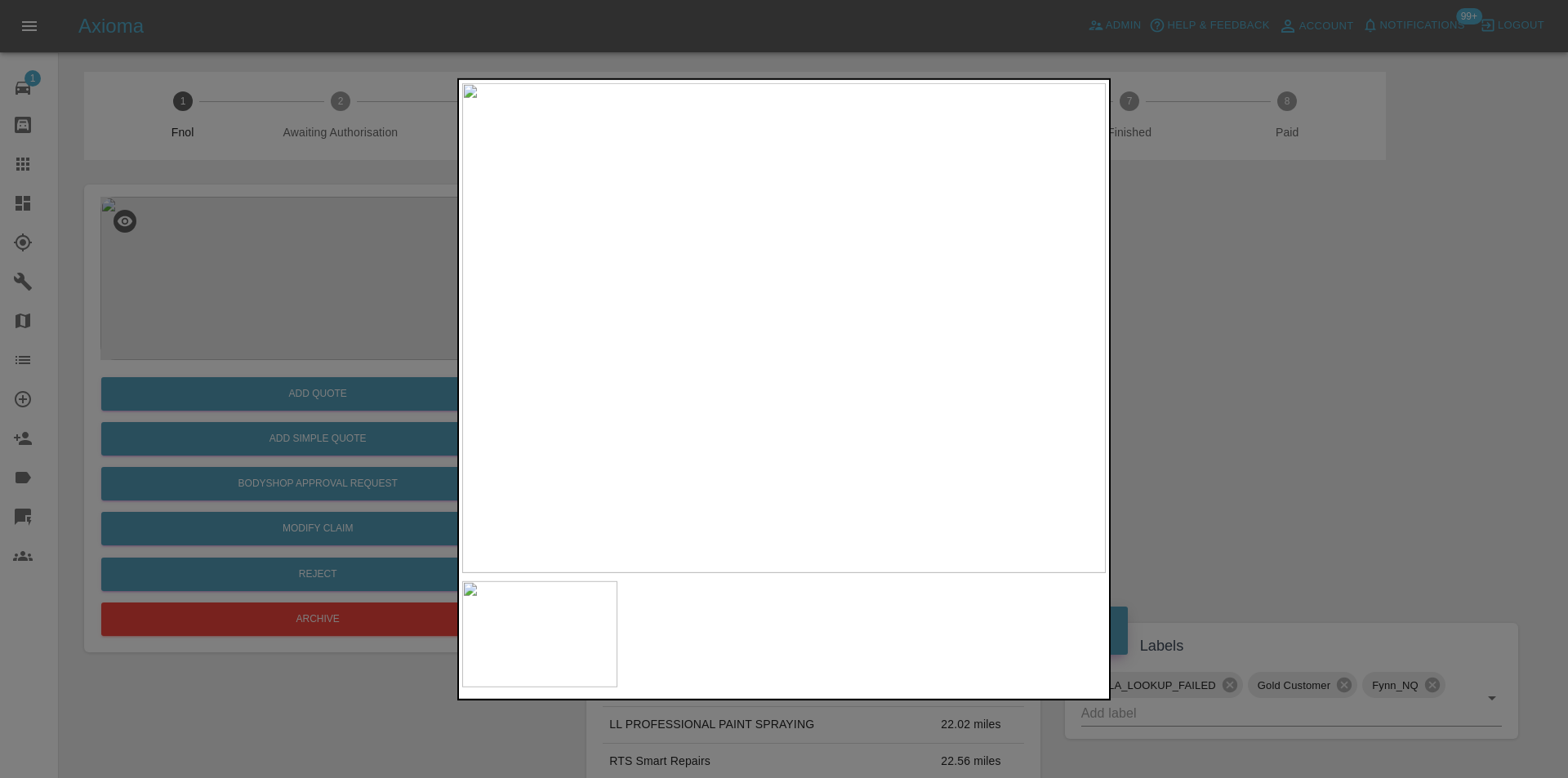
click at [1238, 365] on div at bounding box center [784, 389] width 1568 height 778
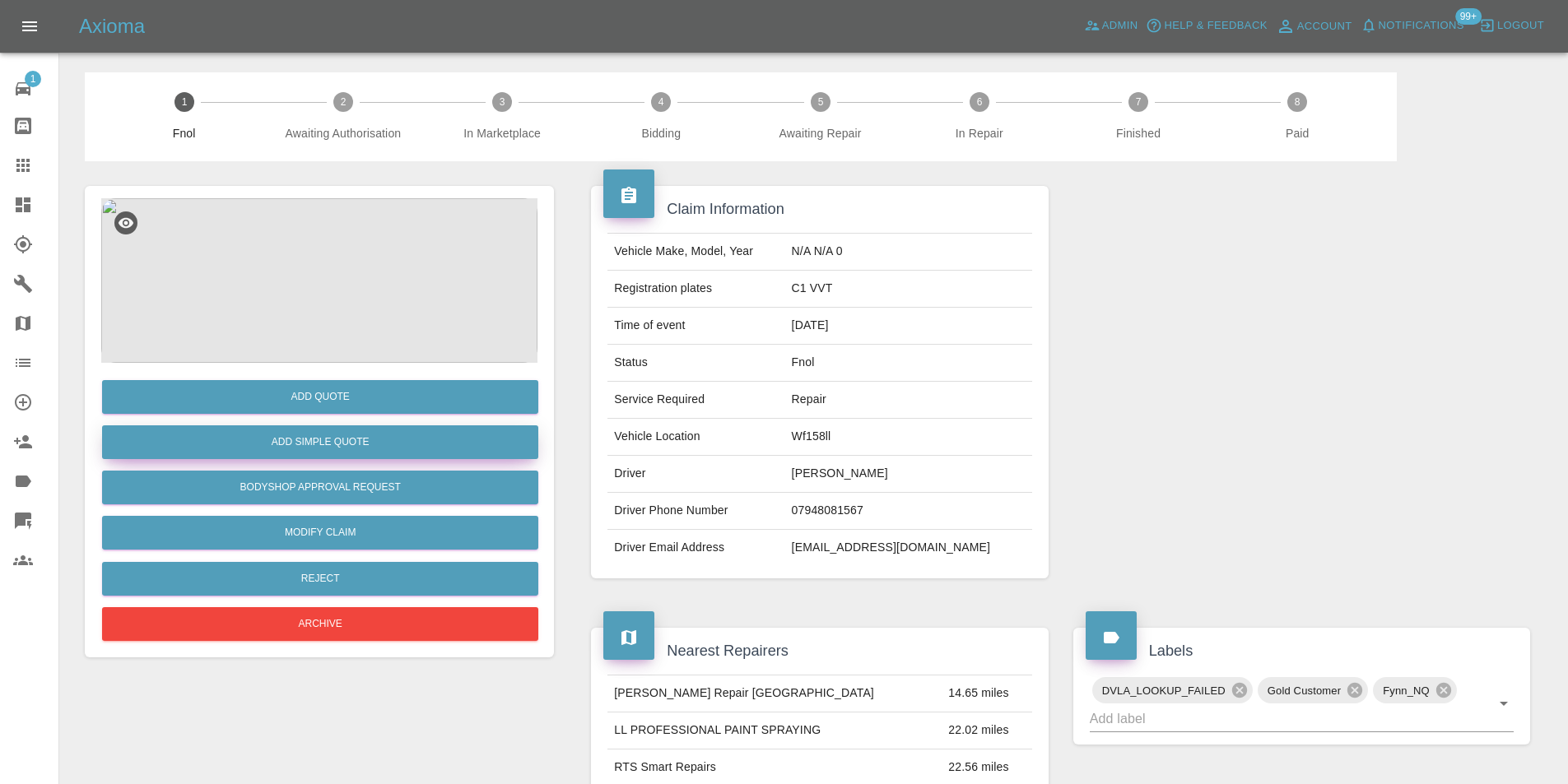
click at [390, 444] on button "Add Simple Quote" at bounding box center [320, 443] width 436 height 34
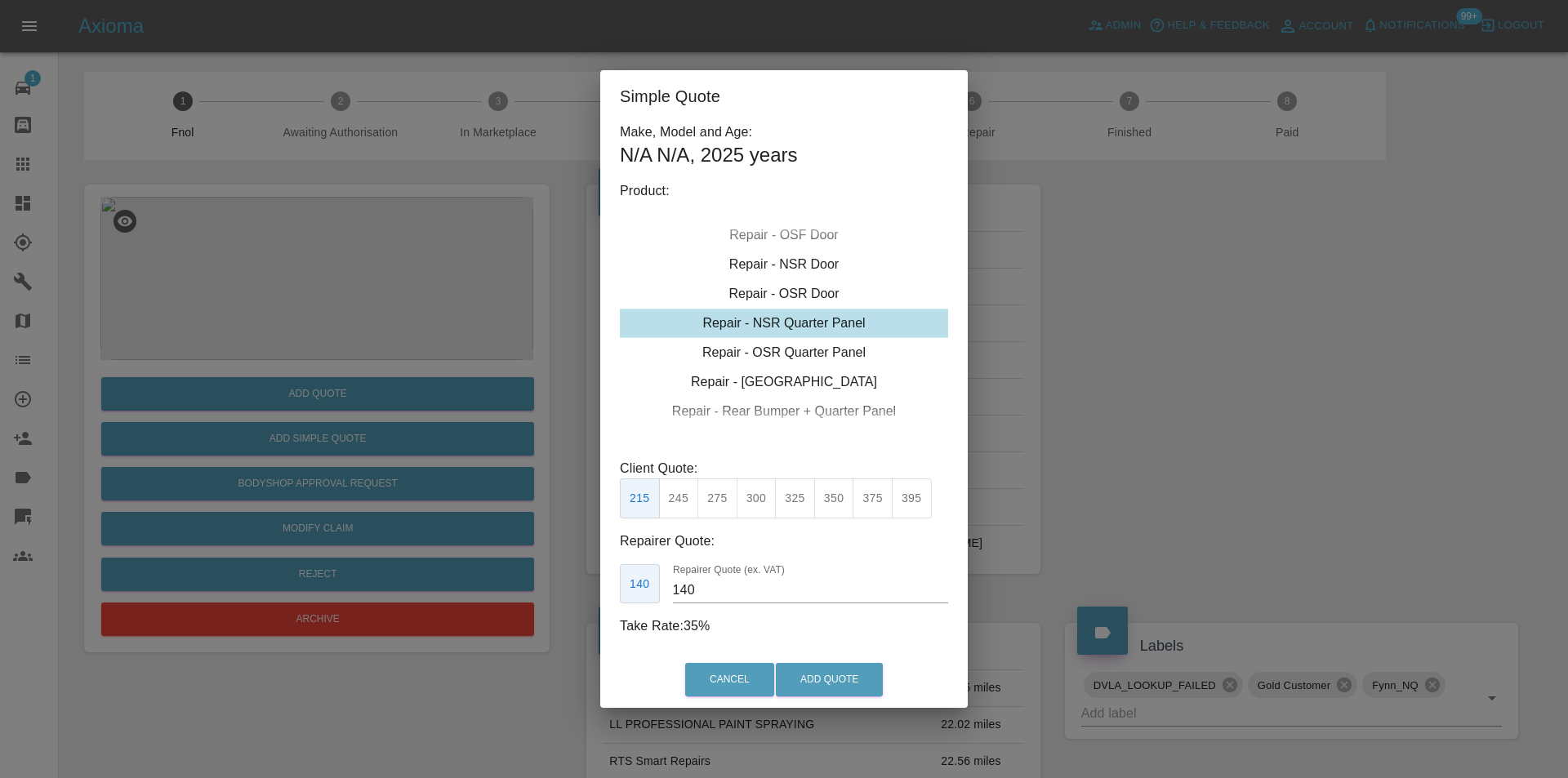
click at [832, 323] on div "Repair - NSR Quarter Panel" at bounding box center [784, 323] width 329 height 30
click at [722, 504] on button "275" at bounding box center [717, 498] width 40 height 40
type input "180"
click at [818, 683] on button "Add Quote" at bounding box center [829, 680] width 107 height 34
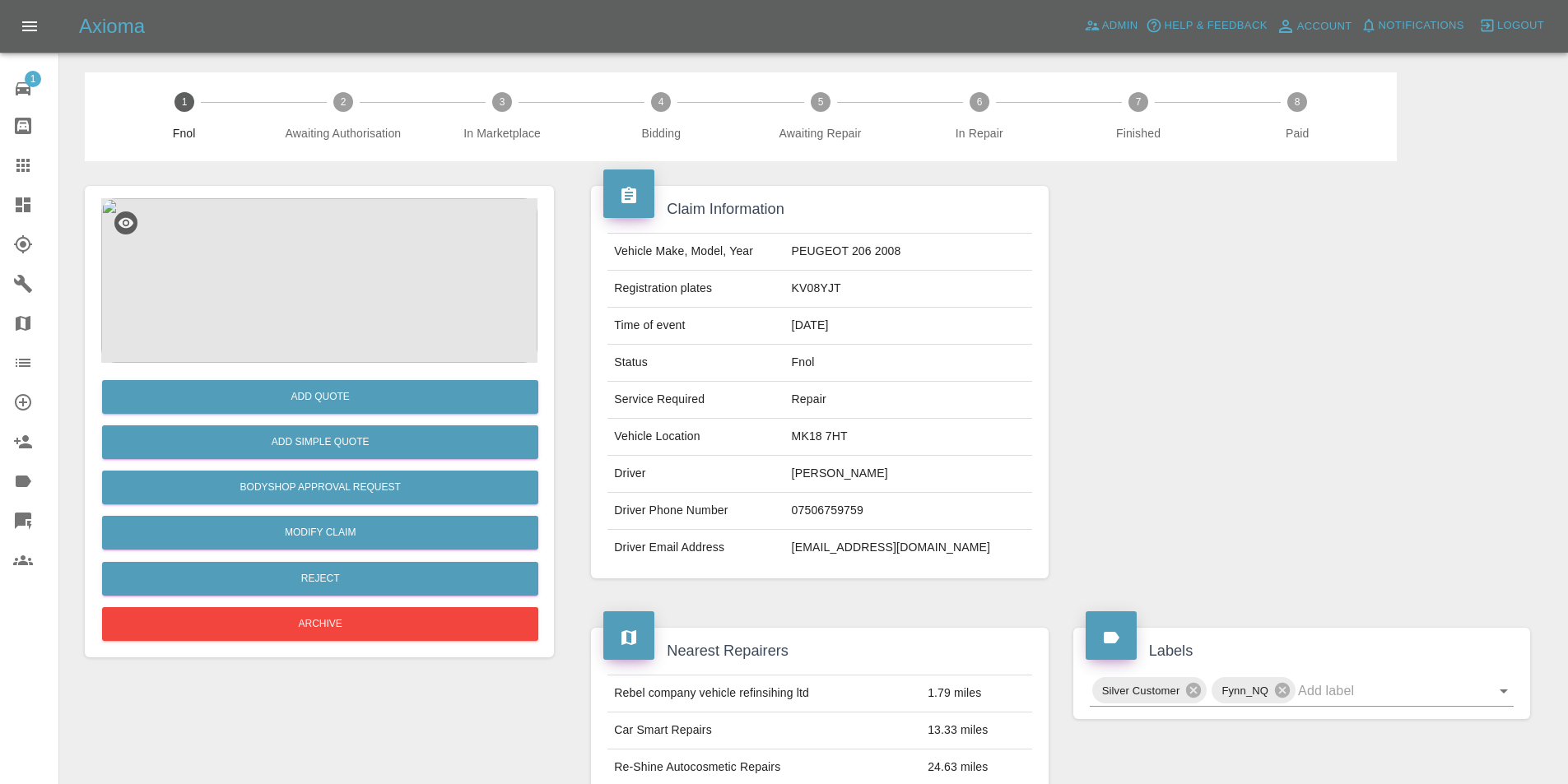
click at [311, 245] on img at bounding box center [319, 280] width 436 height 165
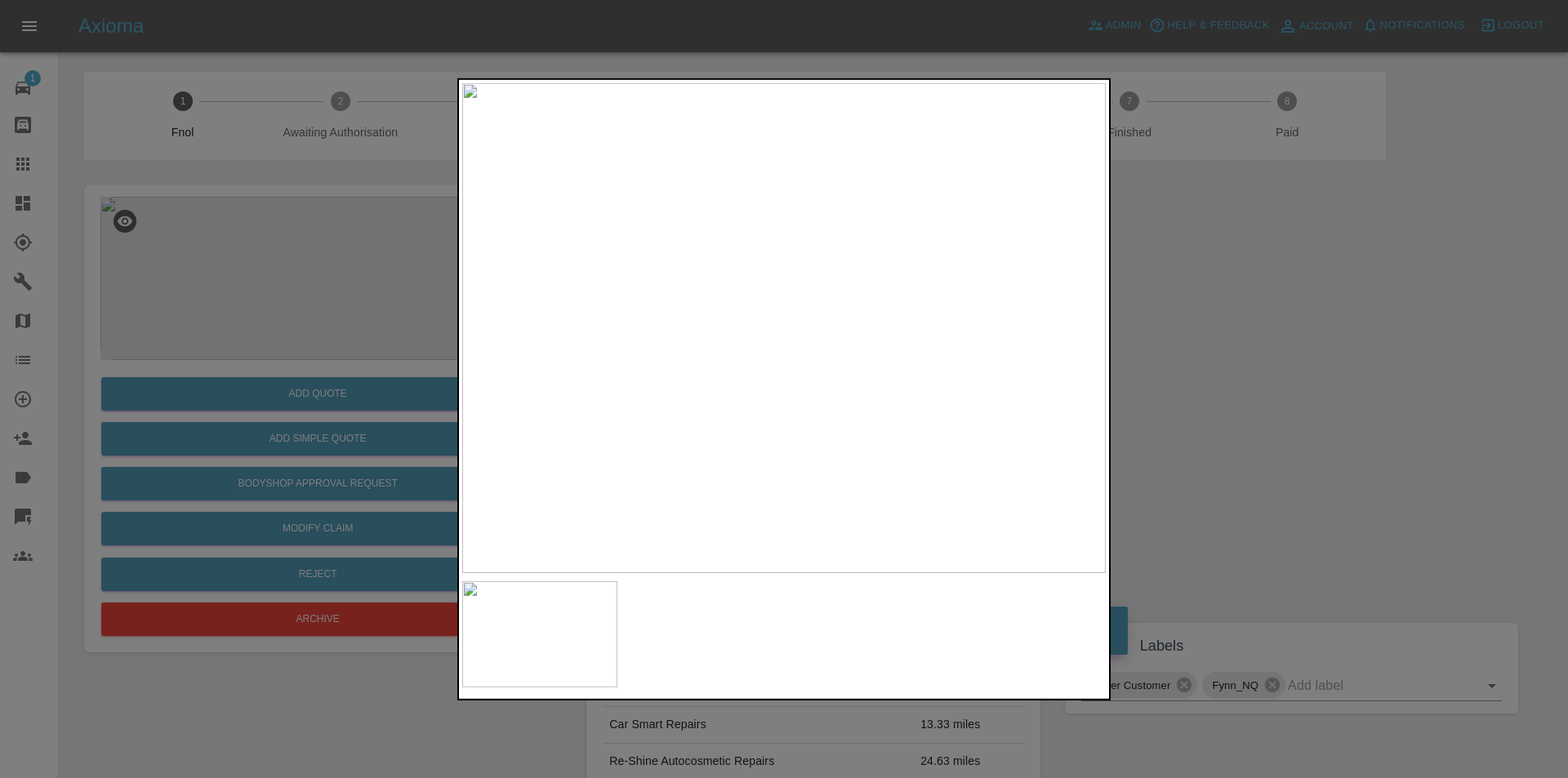
drag, startPoint x: 1196, startPoint y: 383, endPoint x: 1034, endPoint y: 391, distance: 162.2
click at [1195, 383] on div at bounding box center [784, 389] width 1568 height 778
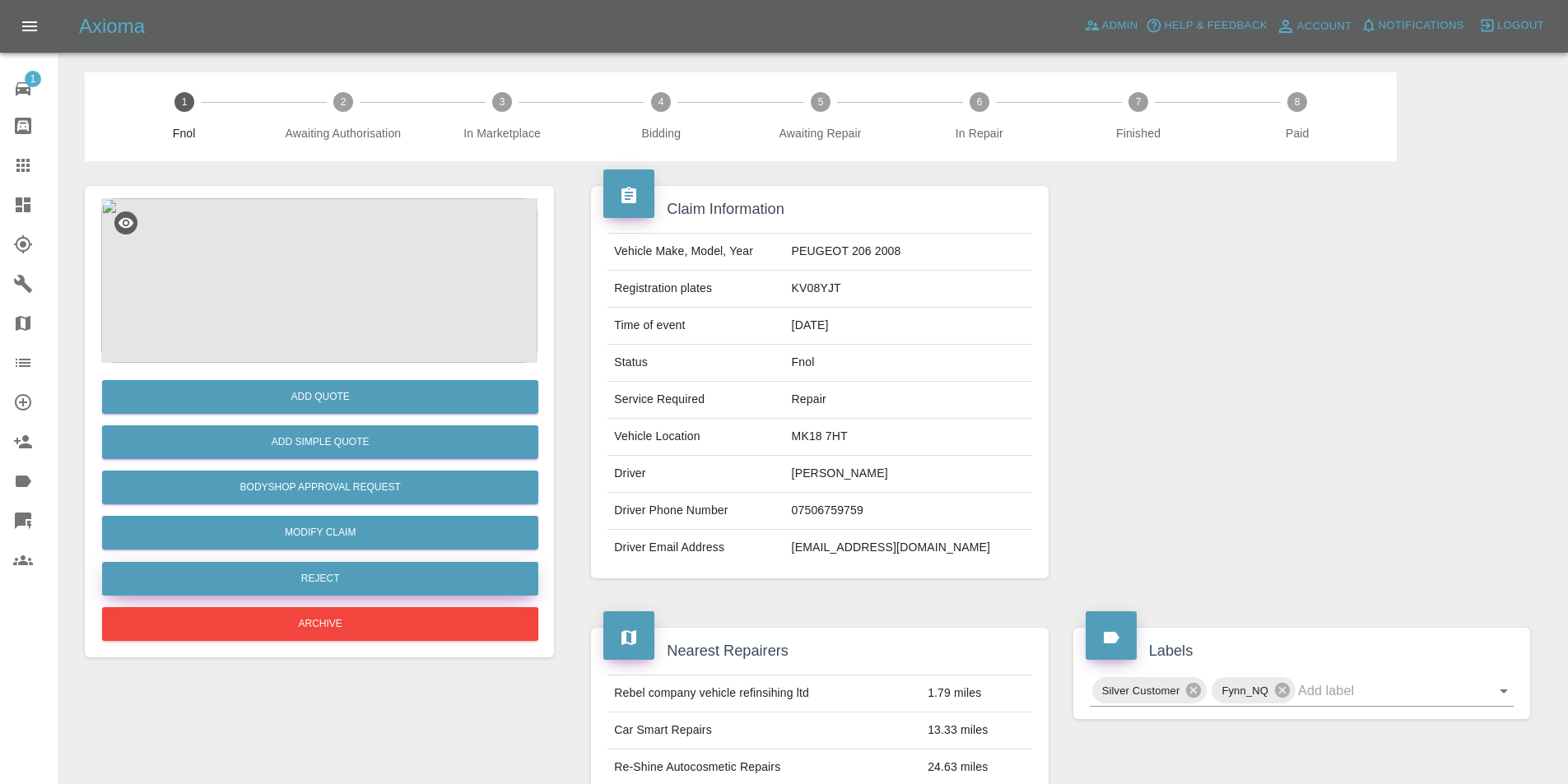
click at [352, 581] on button "Reject" at bounding box center [320, 579] width 436 height 34
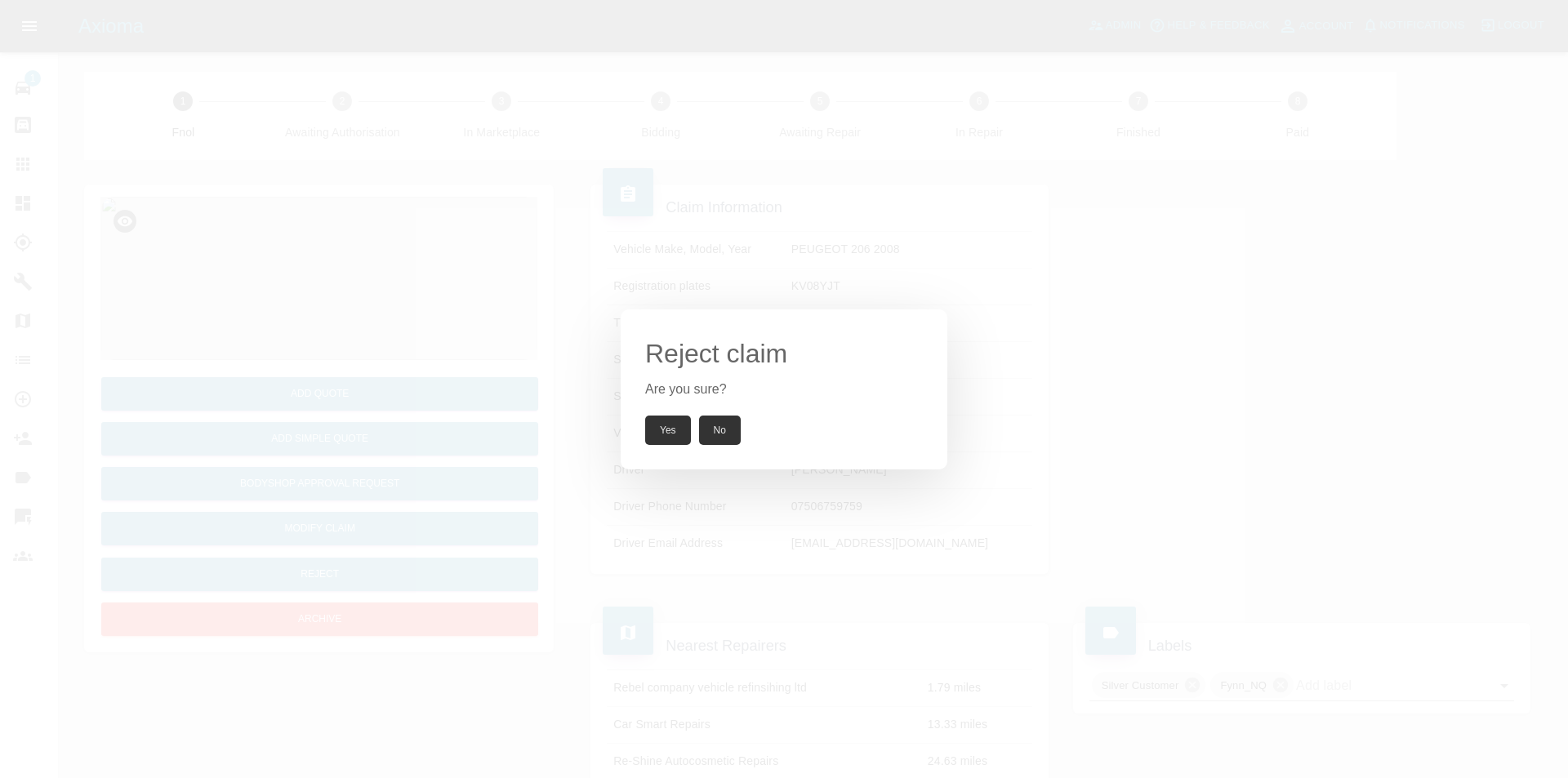
click at [676, 427] on button "Yes" at bounding box center [668, 430] width 46 height 30
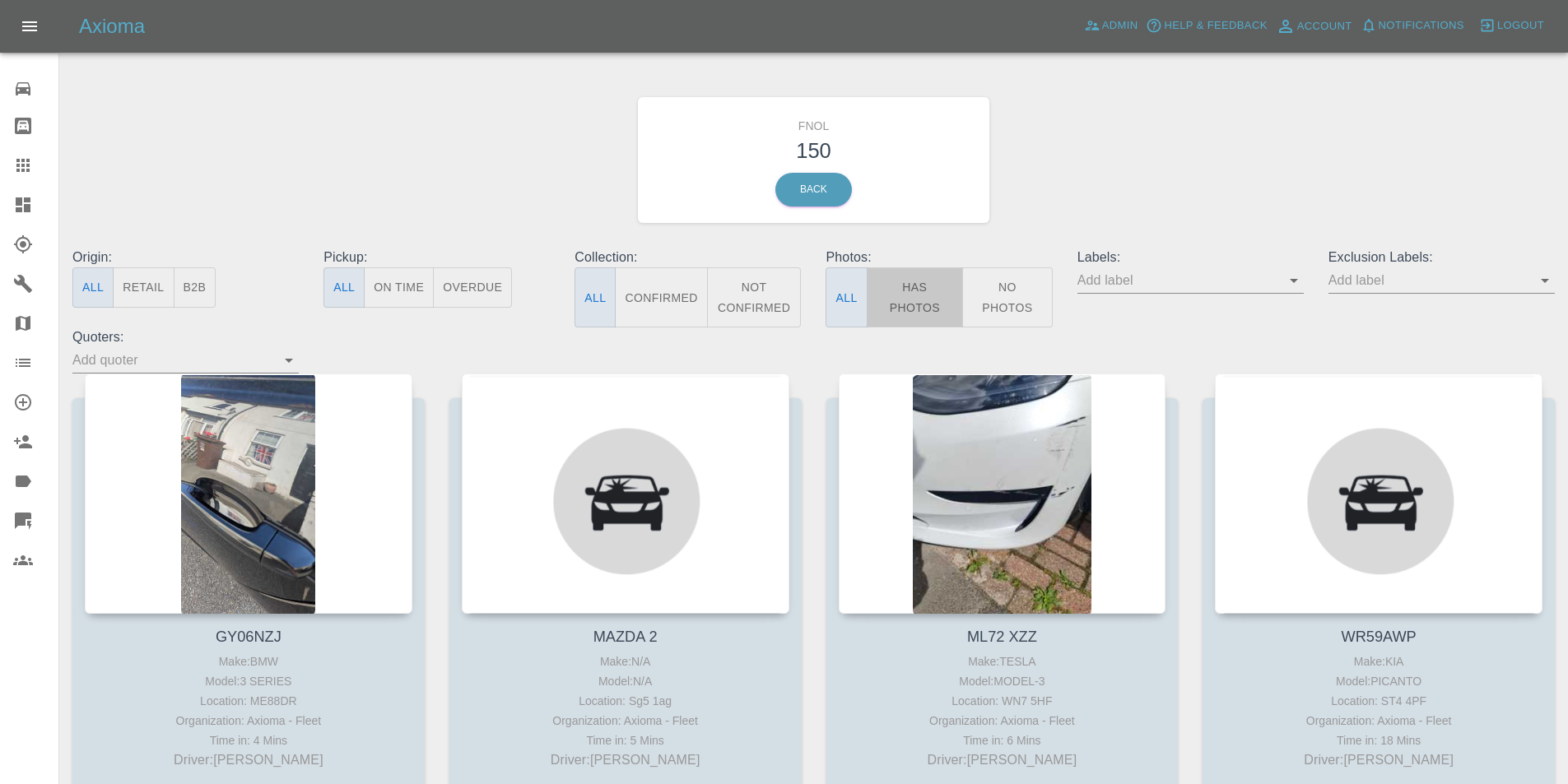
click at [936, 293] on button "Has Photos" at bounding box center [916, 297] width 97 height 60
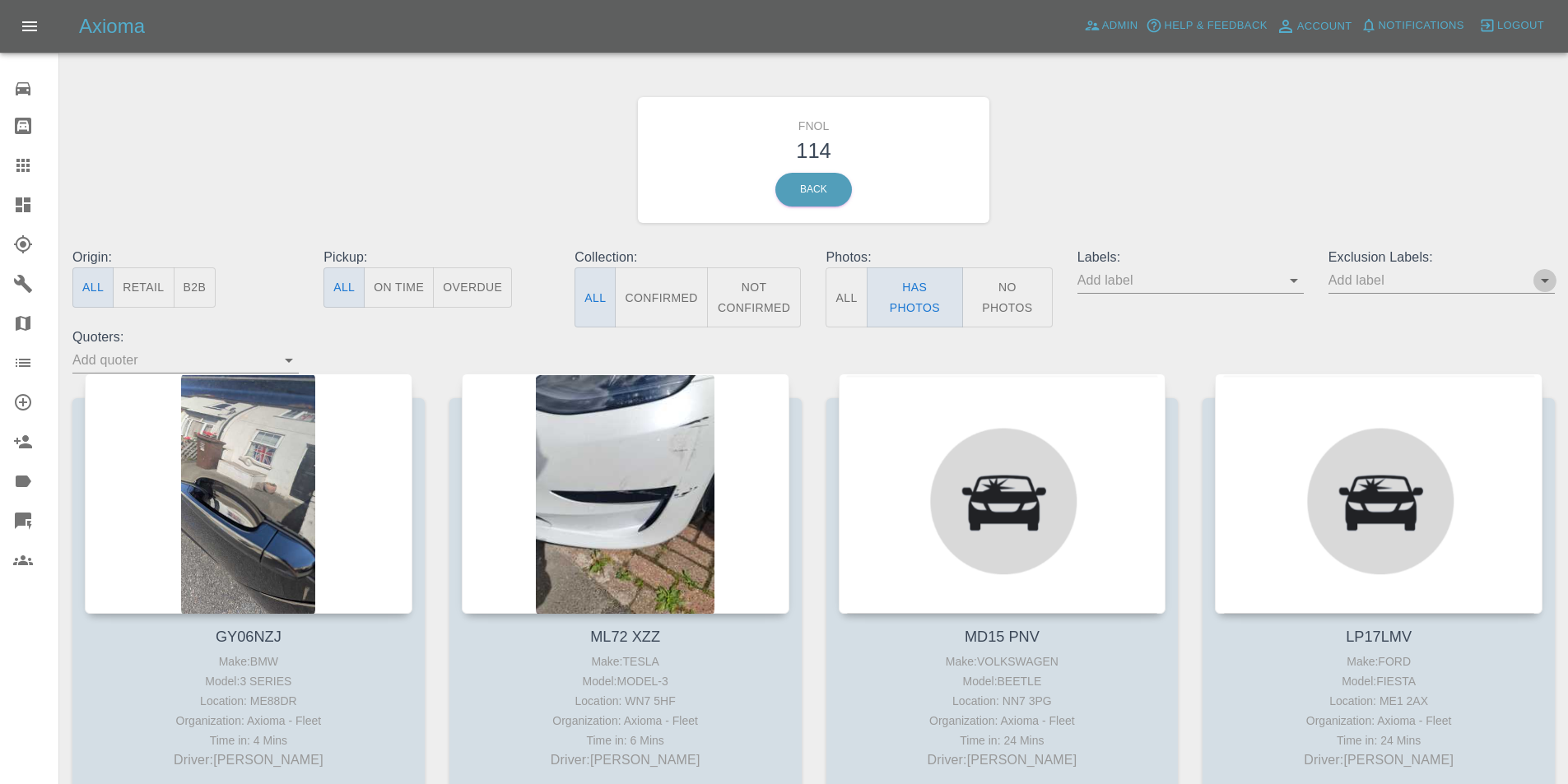
click at [1540, 284] on icon "Open" at bounding box center [1545, 280] width 20 height 20
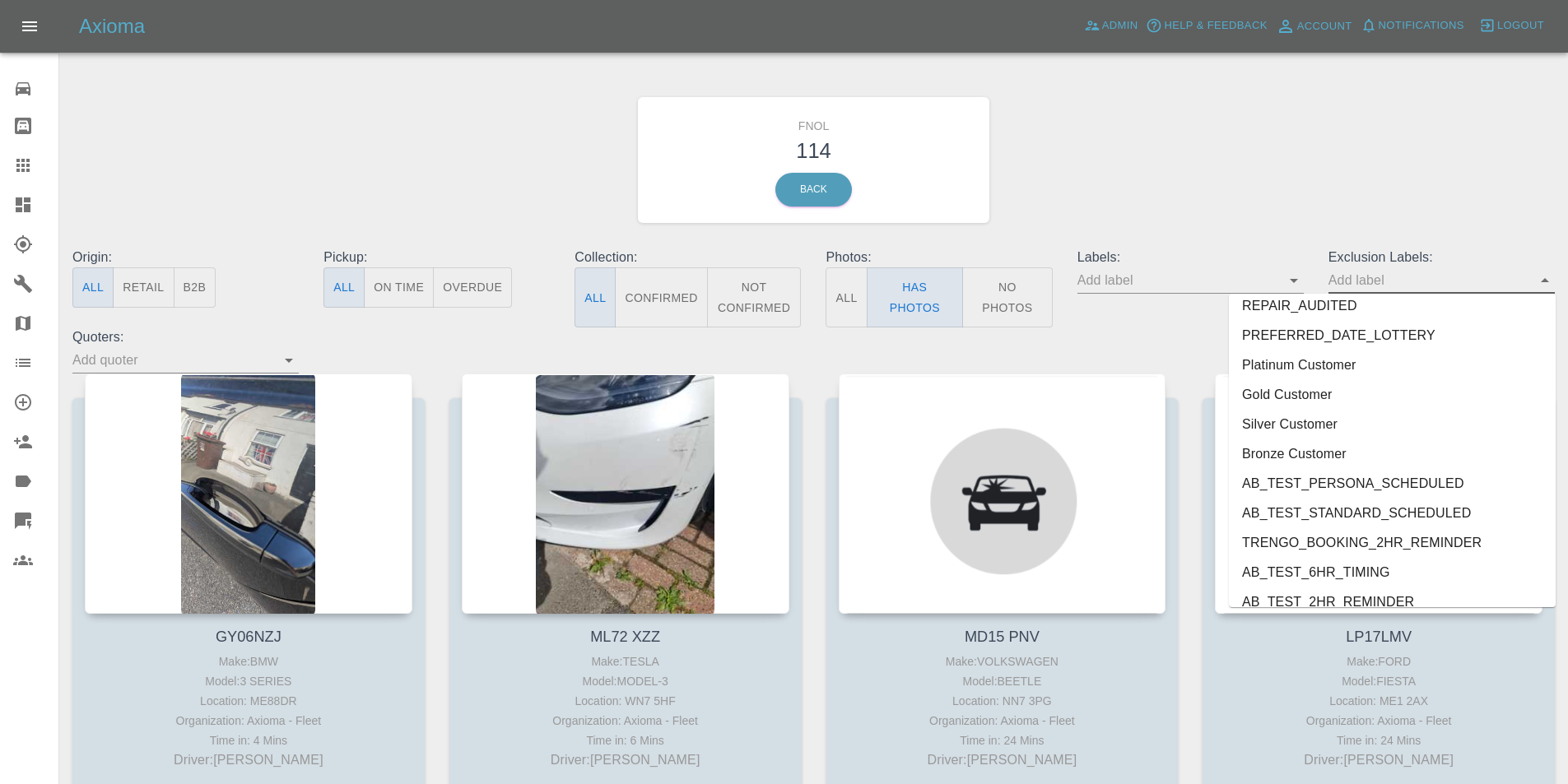
scroll to position [3432, 0]
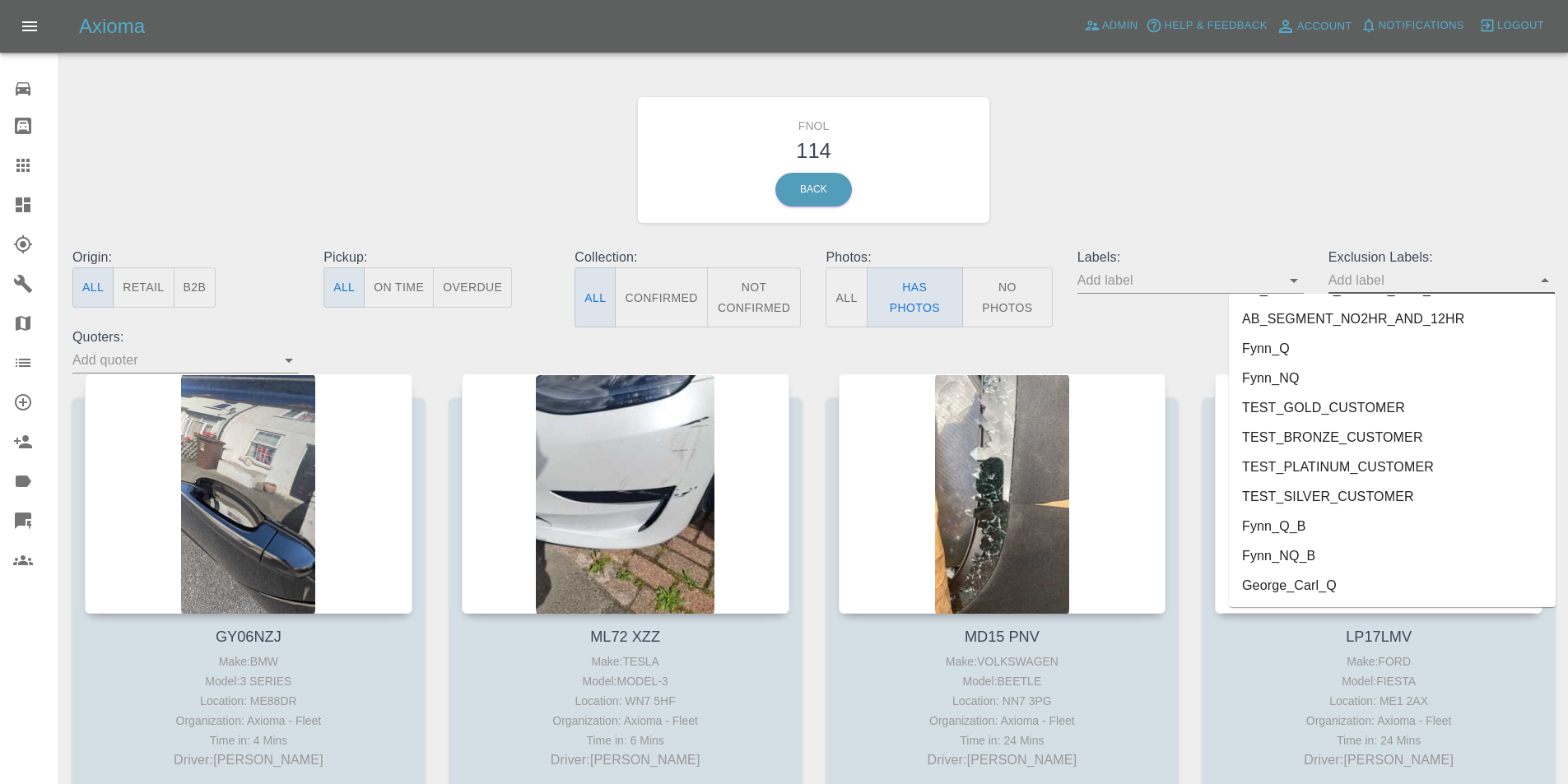
click at [1337, 583] on li "George_Carl_Q" at bounding box center [1392, 585] width 327 height 30
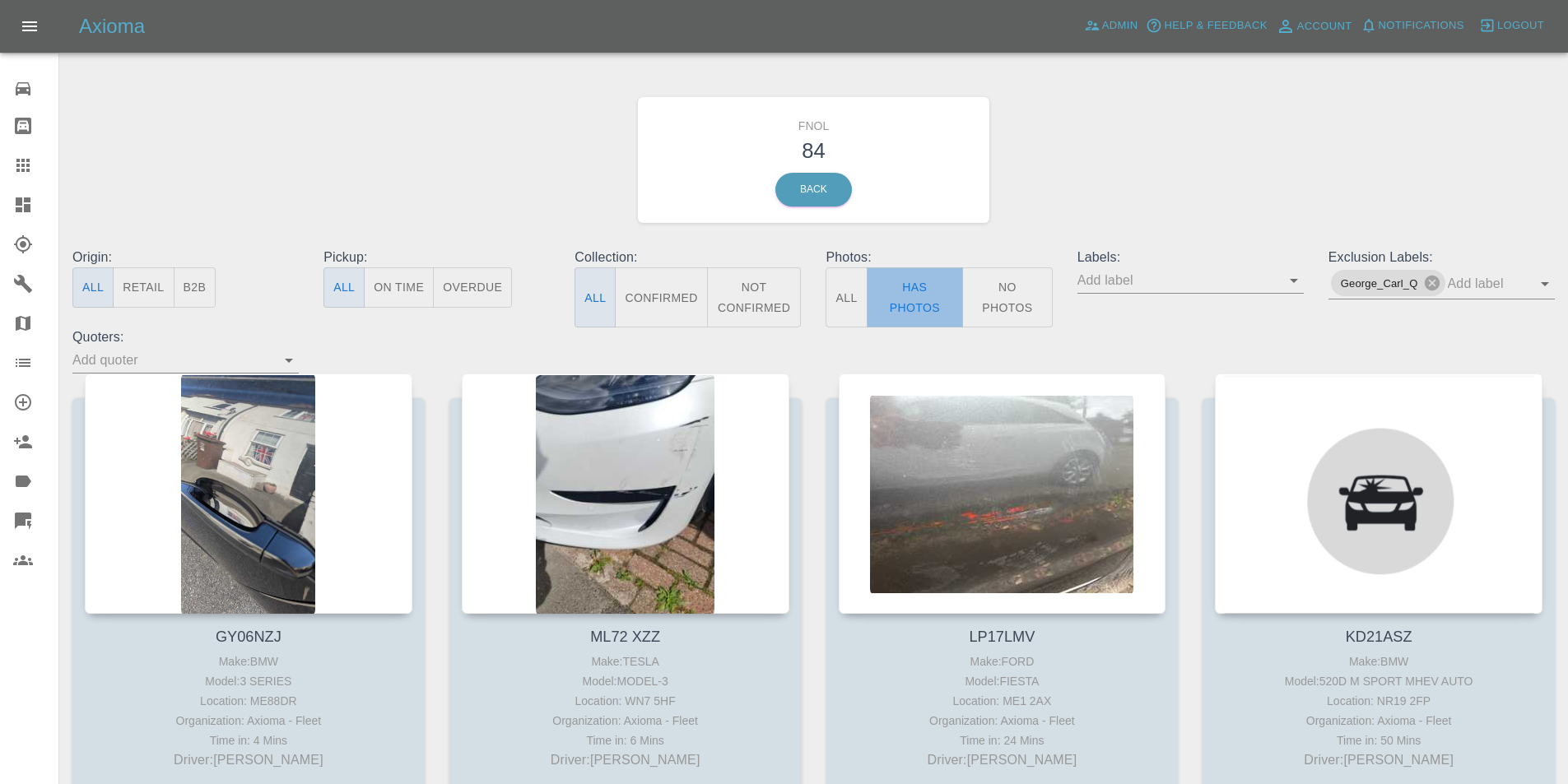
click at [921, 299] on button "Has Photos" at bounding box center [916, 297] width 97 height 60
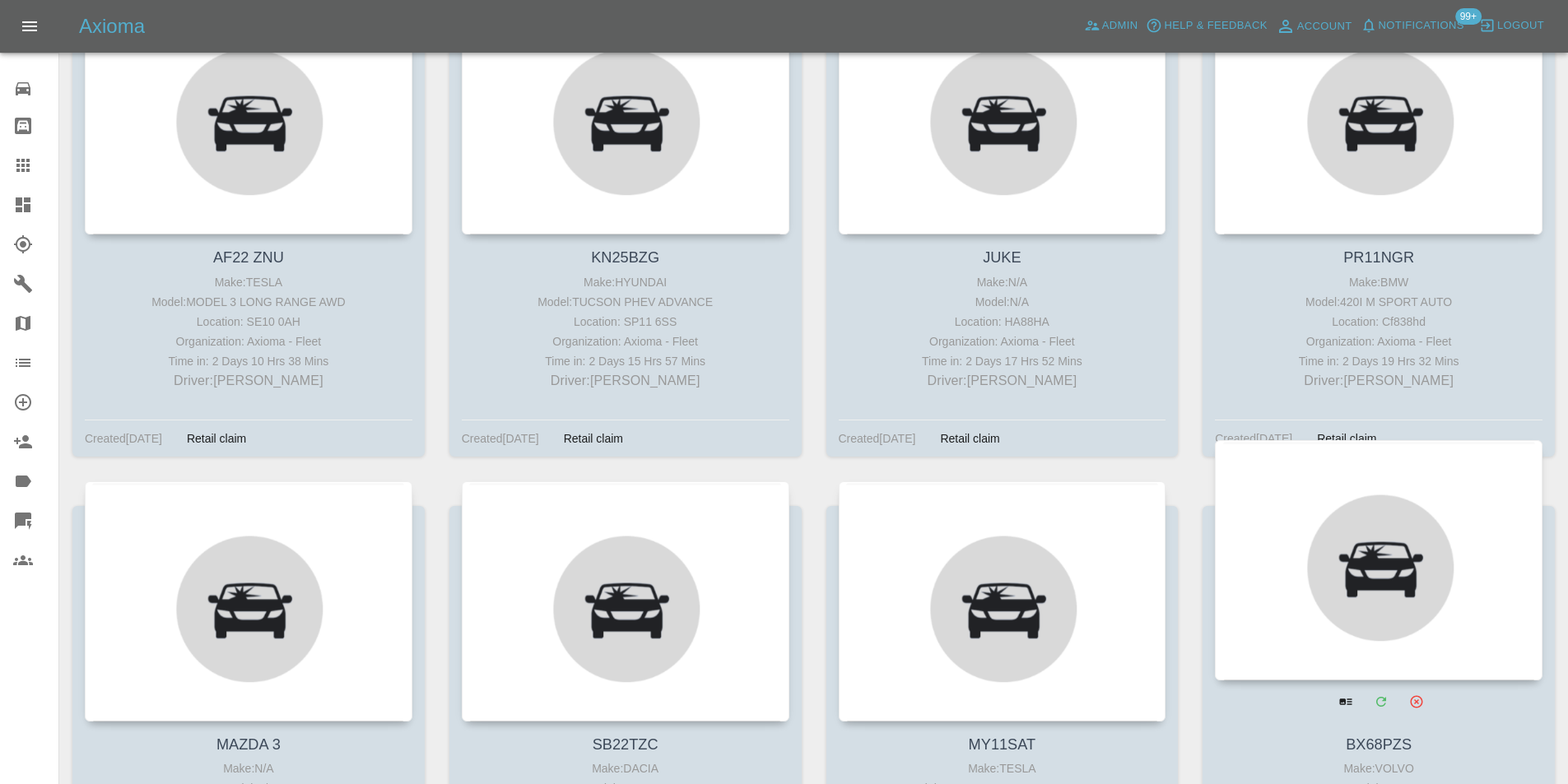
scroll to position [6854, 0]
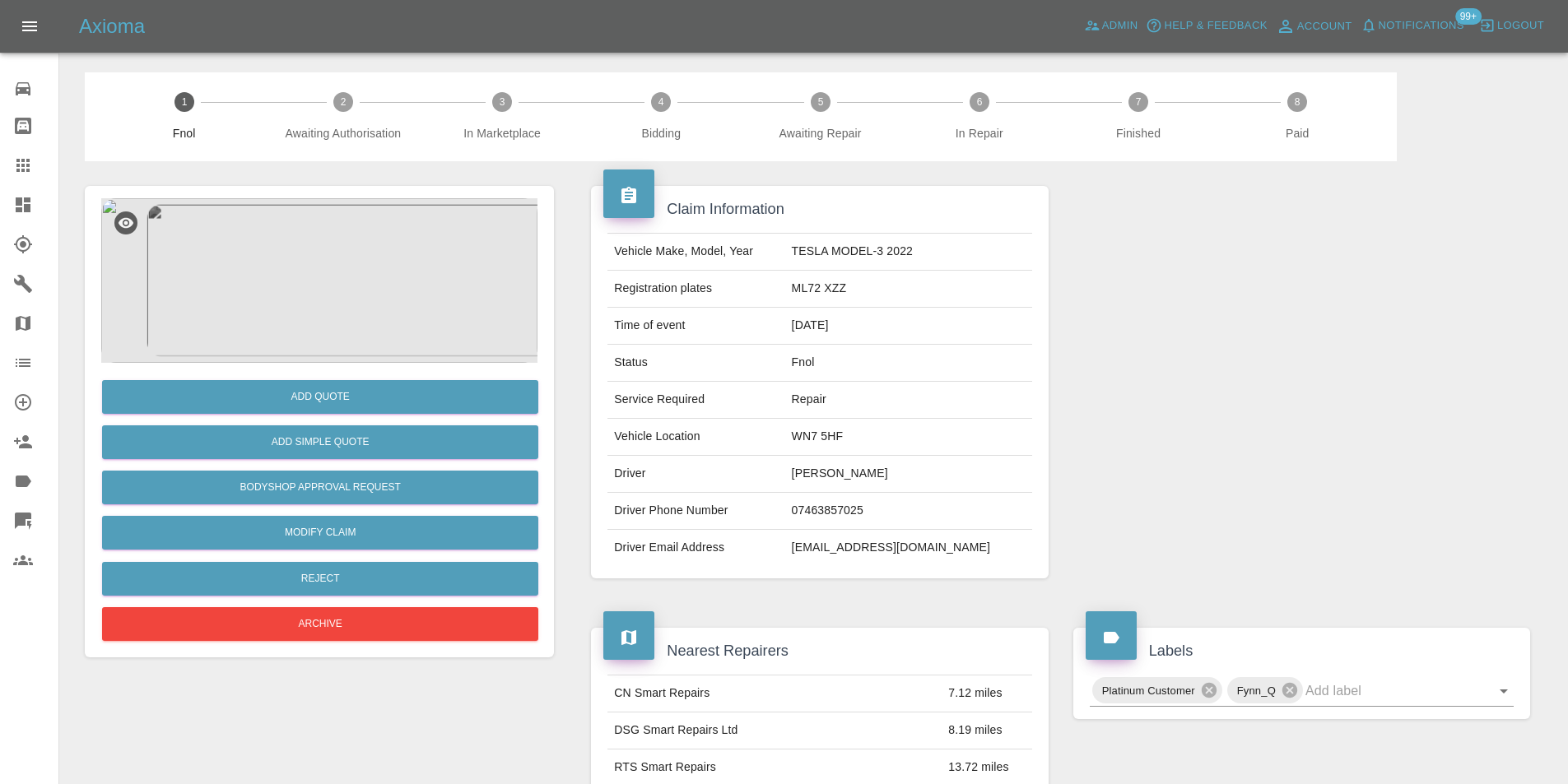
click at [362, 260] on img at bounding box center [319, 280] width 436 height 165
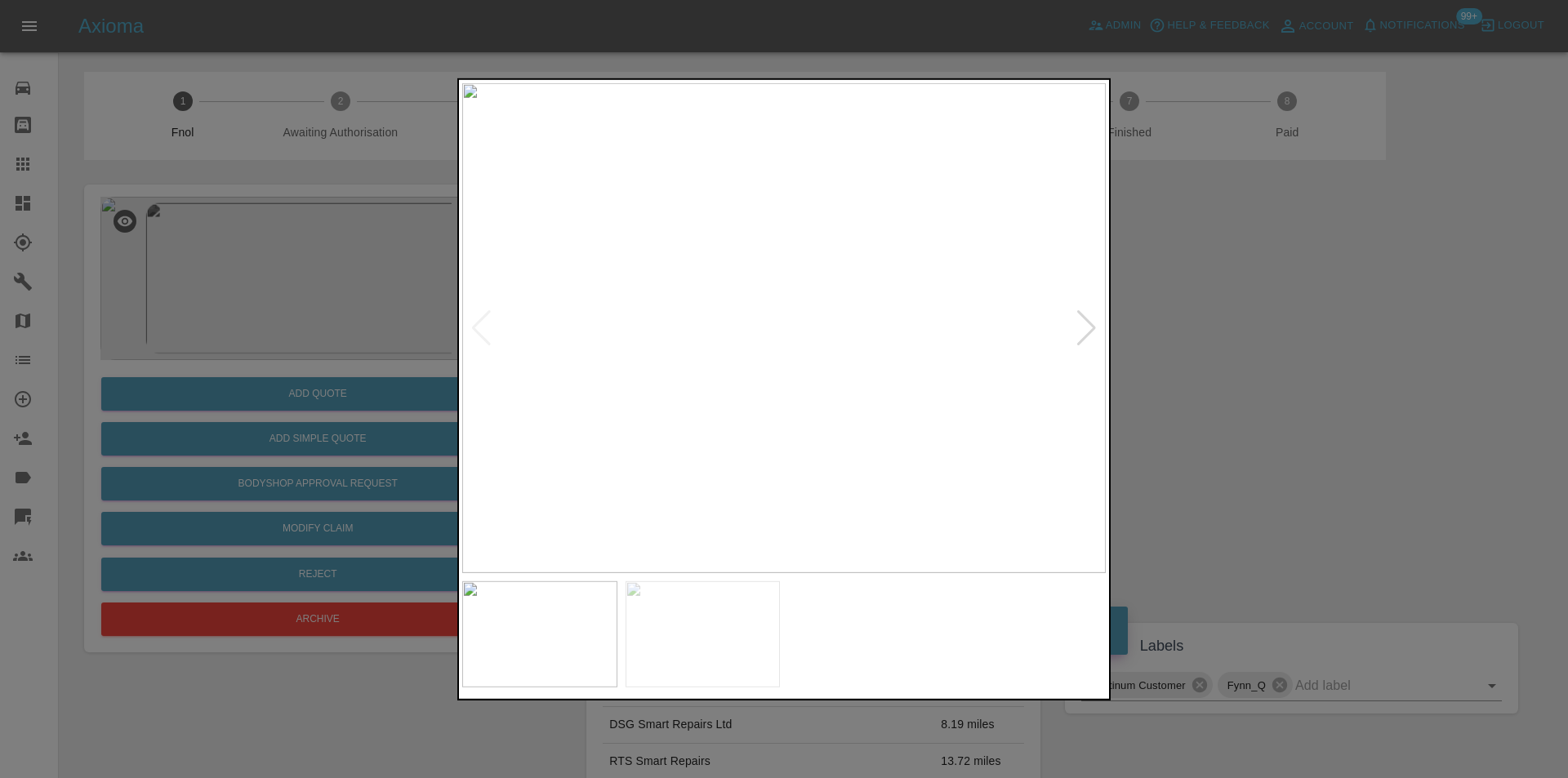
click at [1081, 338] on div at bounding box center [1086, 328] width 22 height 36
click at [1081, 338] on img at bounding box center [784, 327] width 643 height 490
click at [1212, 357] on div at bounding box center [784, 389] width 1568 height 778
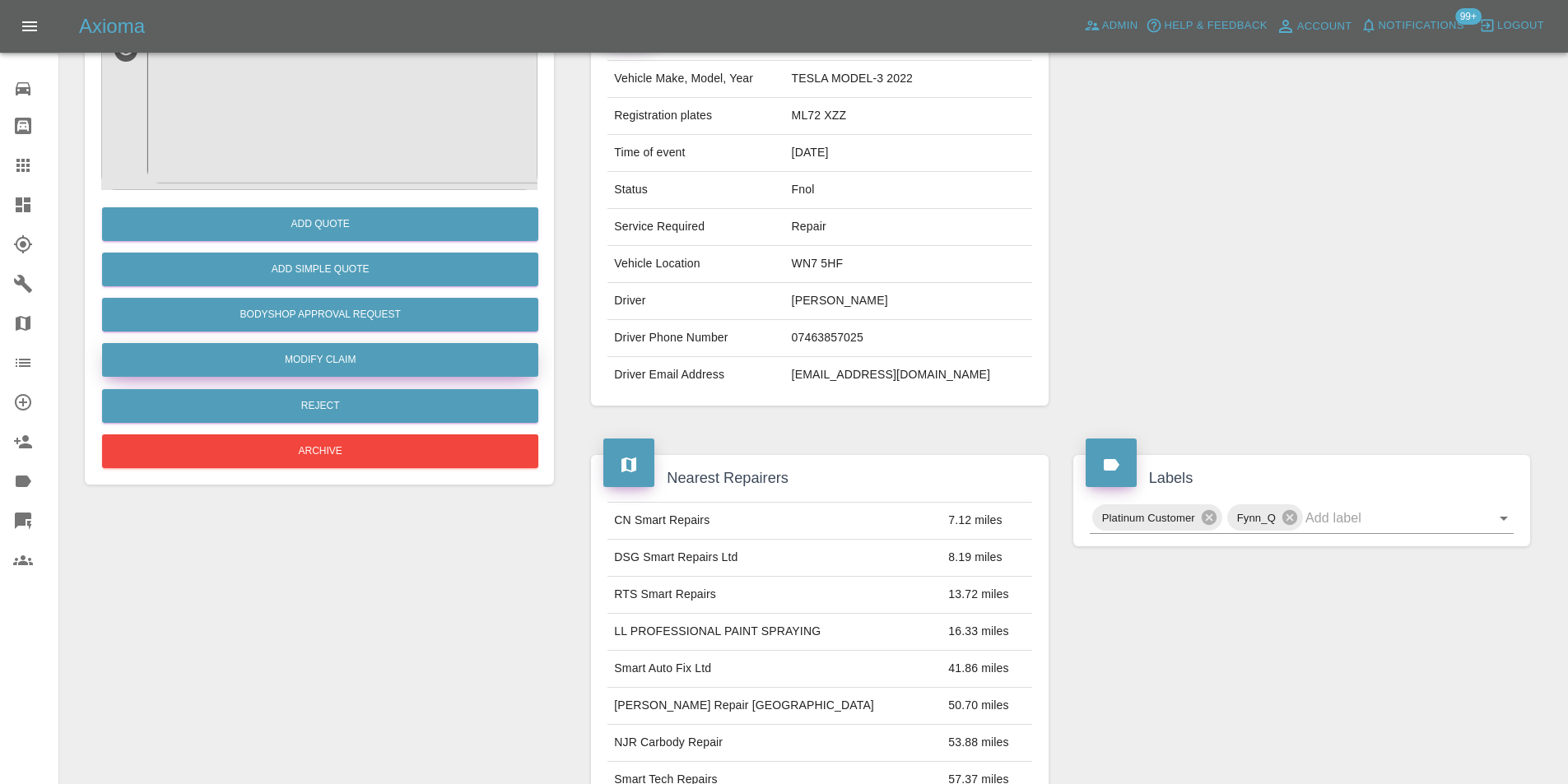
scroll to position [82, 0]
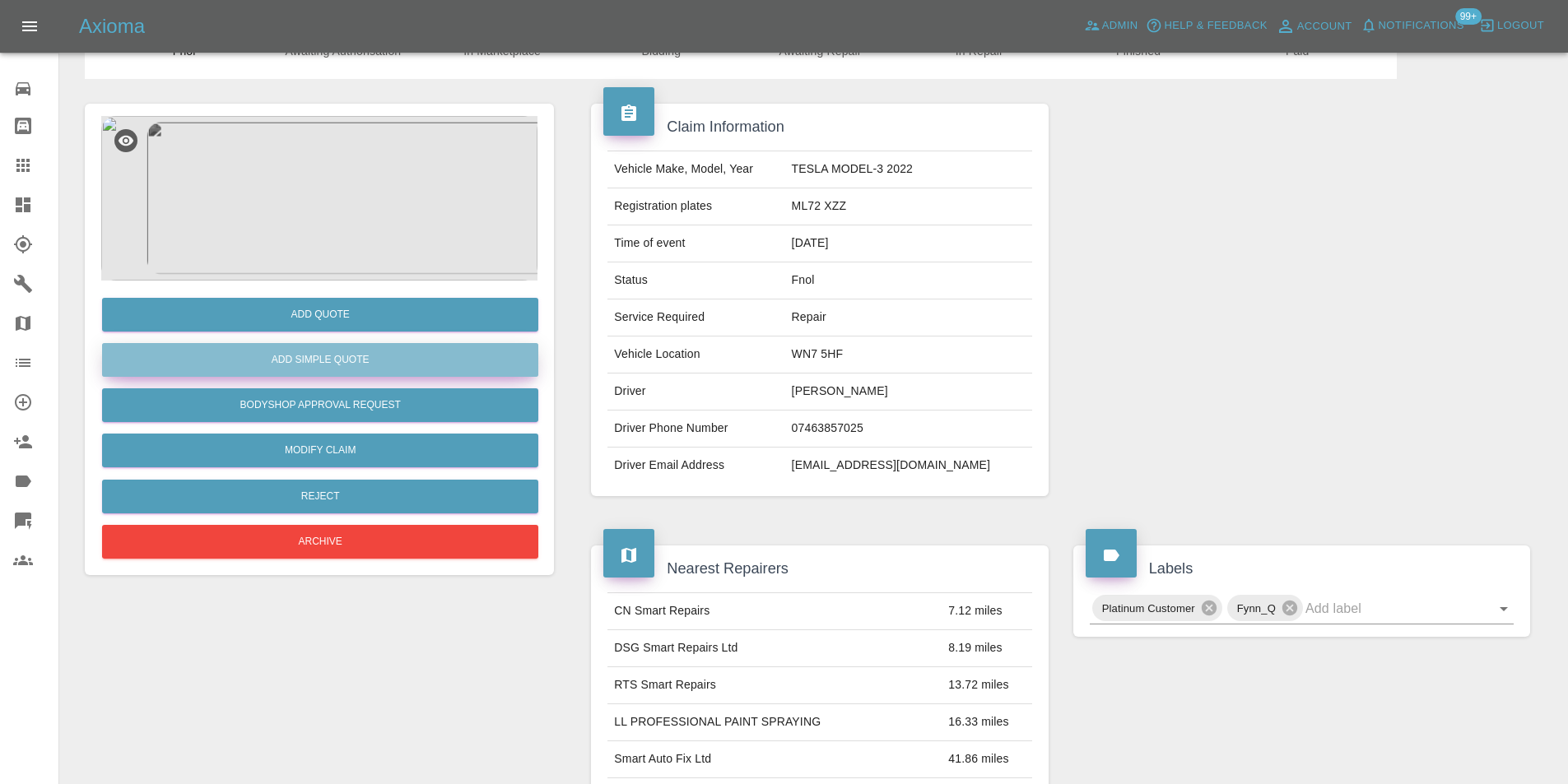
click at [370, 363] on button "Add Simple Quote" at bounding box center [320, 360] width 436 height 34
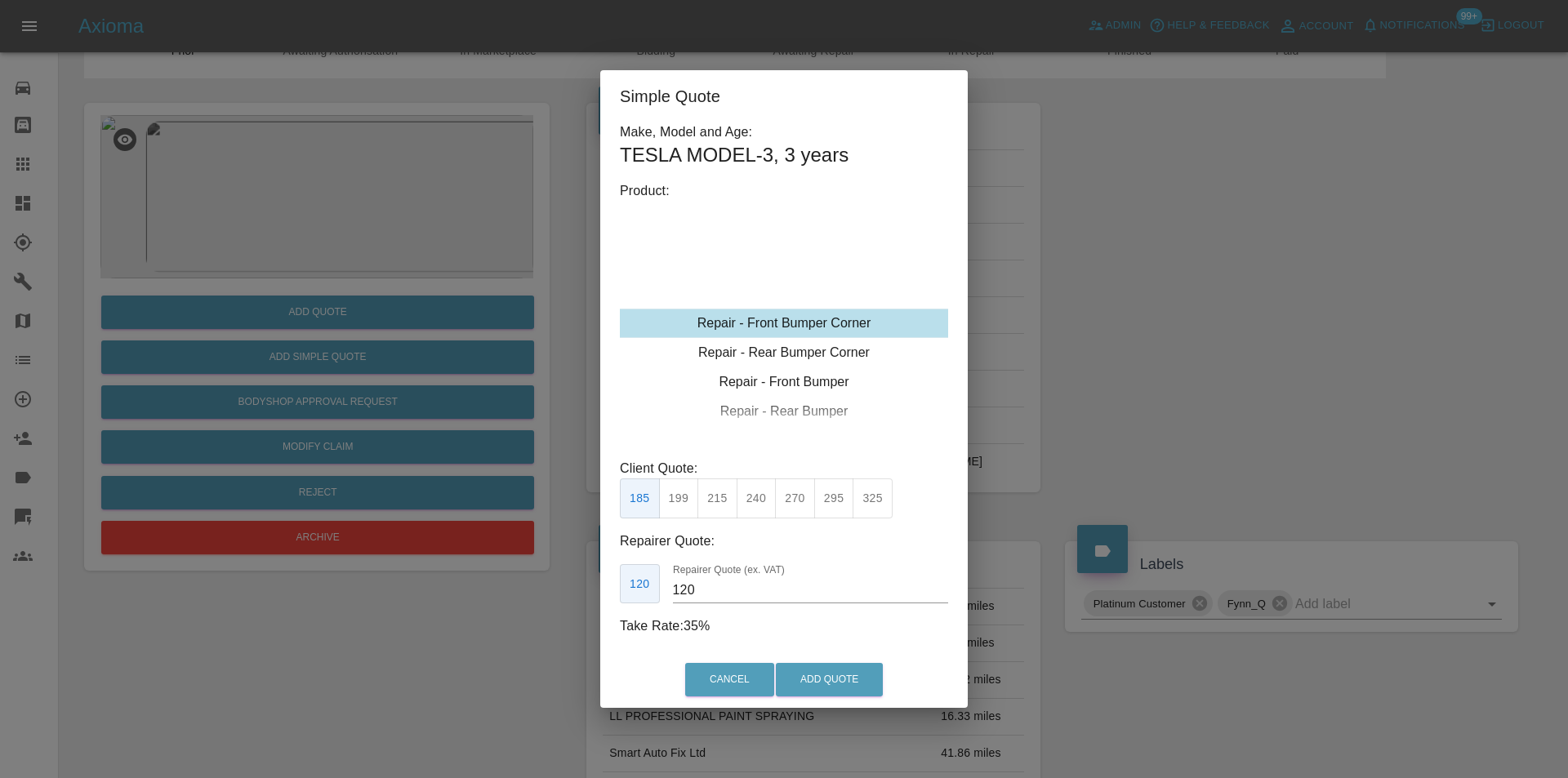
drag, startPoint x: 715, startPoint y: 494, endPoint x: 722, endPoint y: 503, distance: 11.4
click at [716, 494] on button "215" at bounding box center [717, 498] width 40 height 40
type input "135"
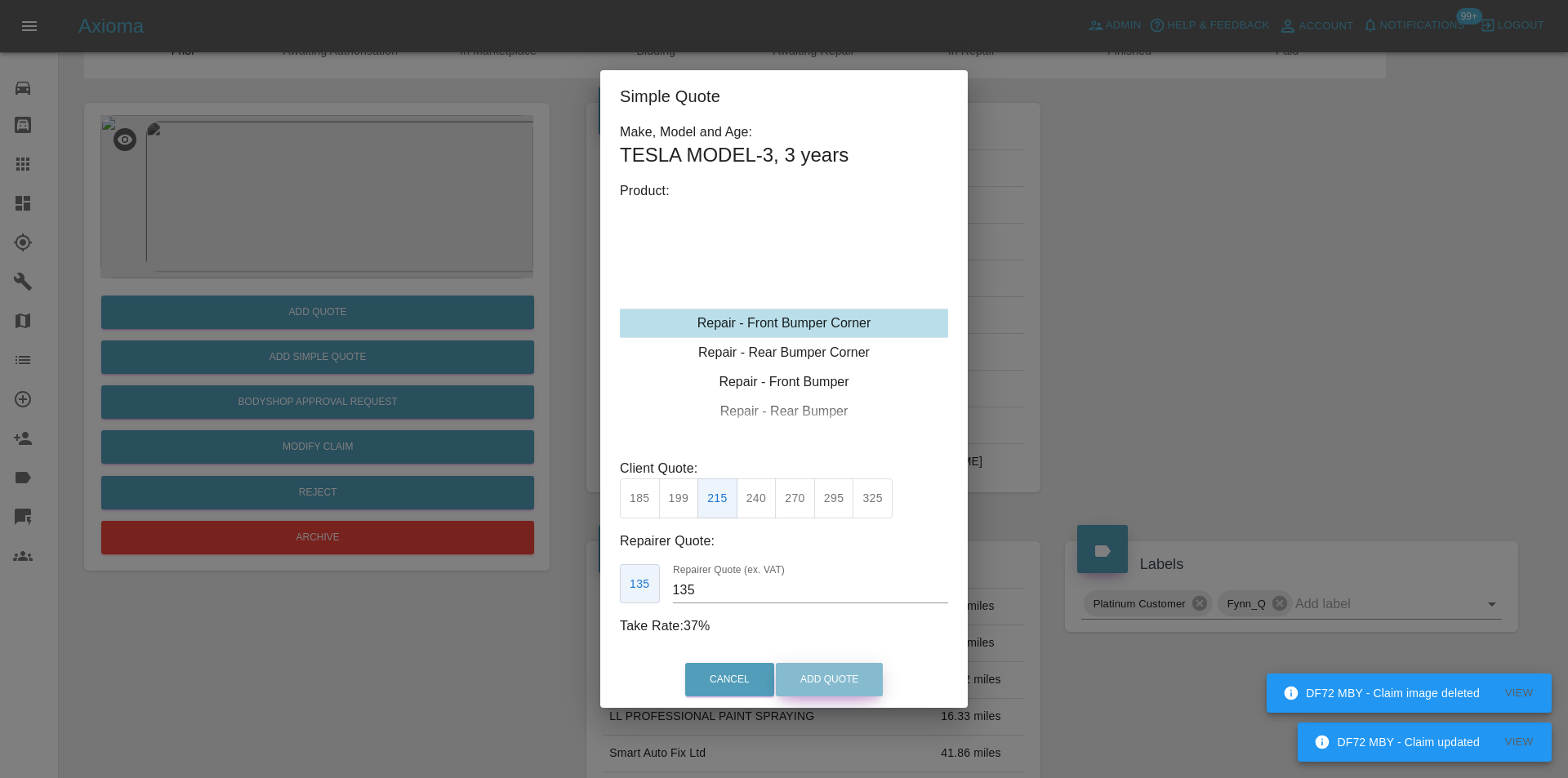
click at [815, 674] on button "Add Quote" at bounding box center [829, 680] width 107 height 34
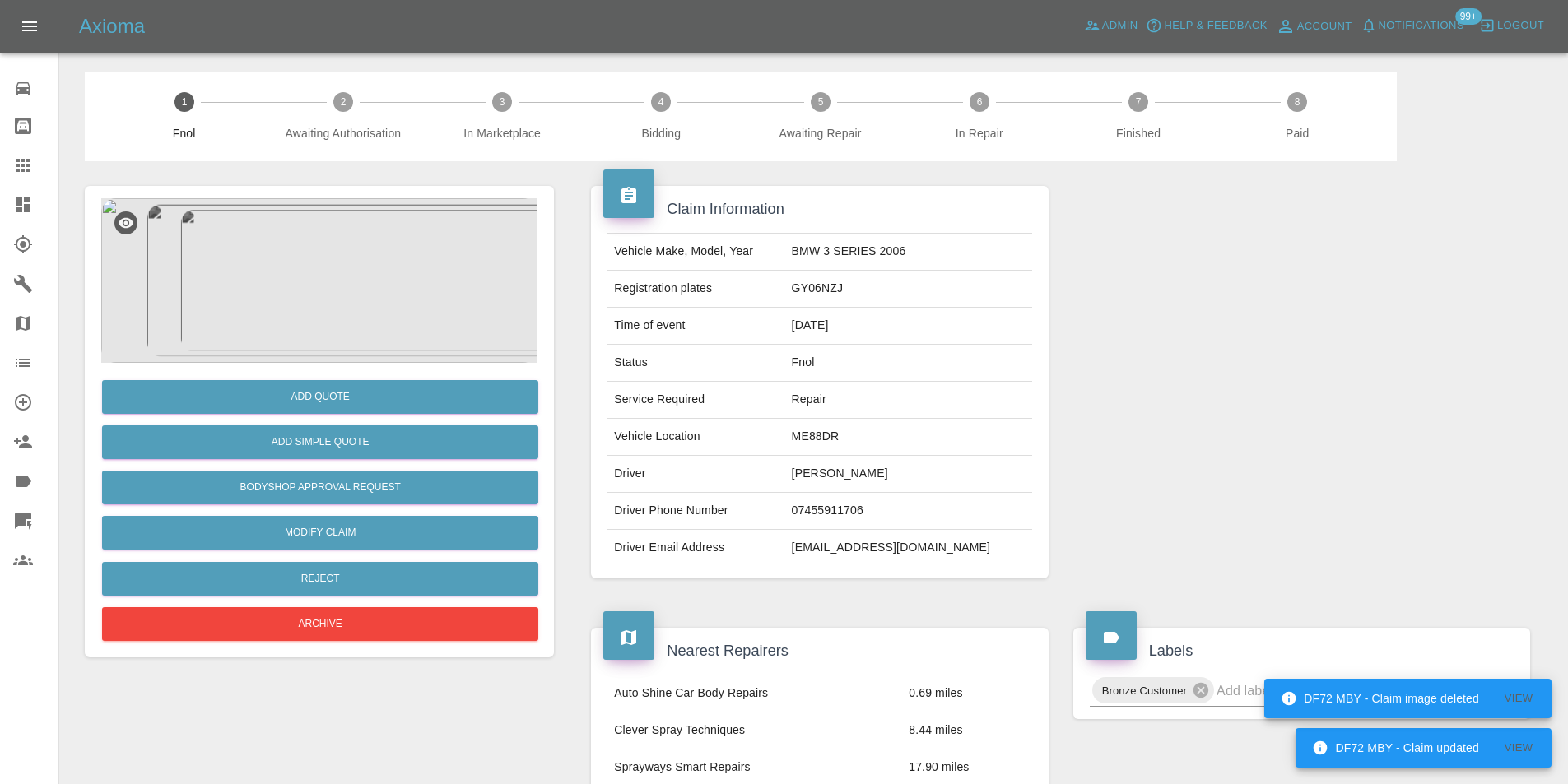
click at [312, 269] on img at bounding box center [319, 280] width 436 height 165
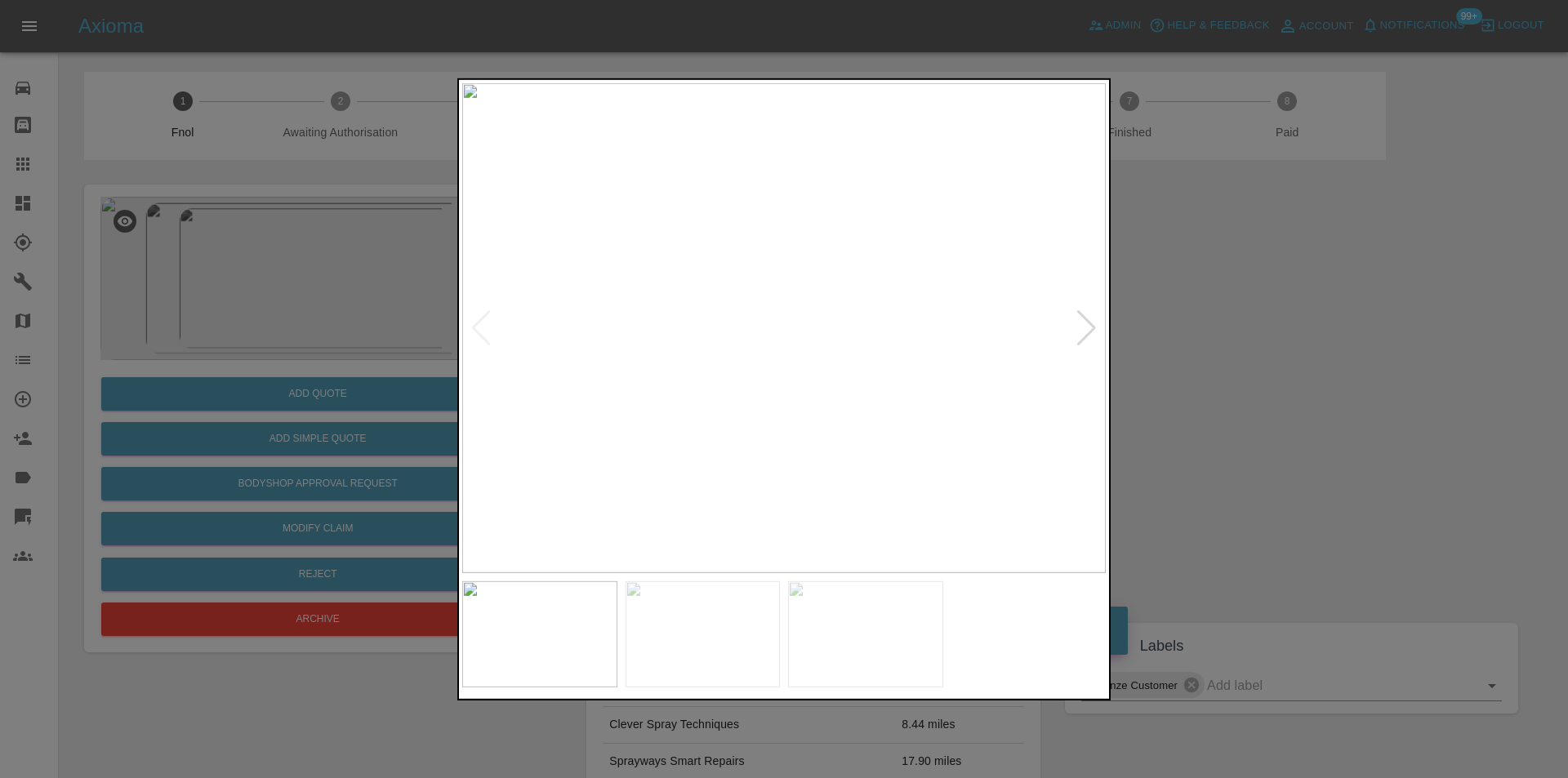
click at [1084, 325] on div at bounding box center [1086, 328] width 22 height 36
click at [1090, 326] on div at bounding box center [1086, 328] width 22 height 36
click at [1090, 326] on img at bounding box center [784, 327] width 643 height 490
click at [1251, 356] on div at bounding box center [784, 389] width 1568 height 778
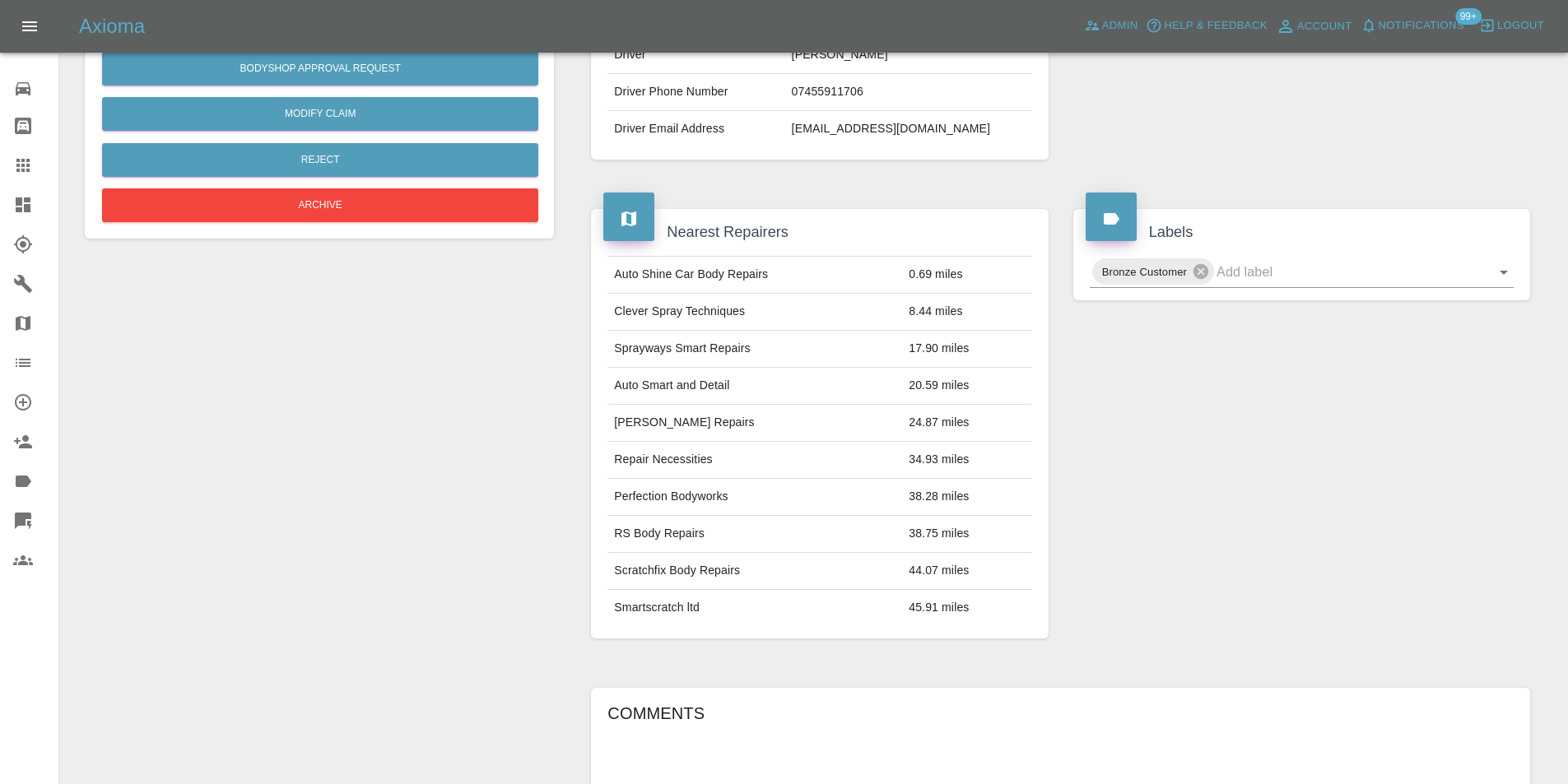
scroll to position [8, 0]
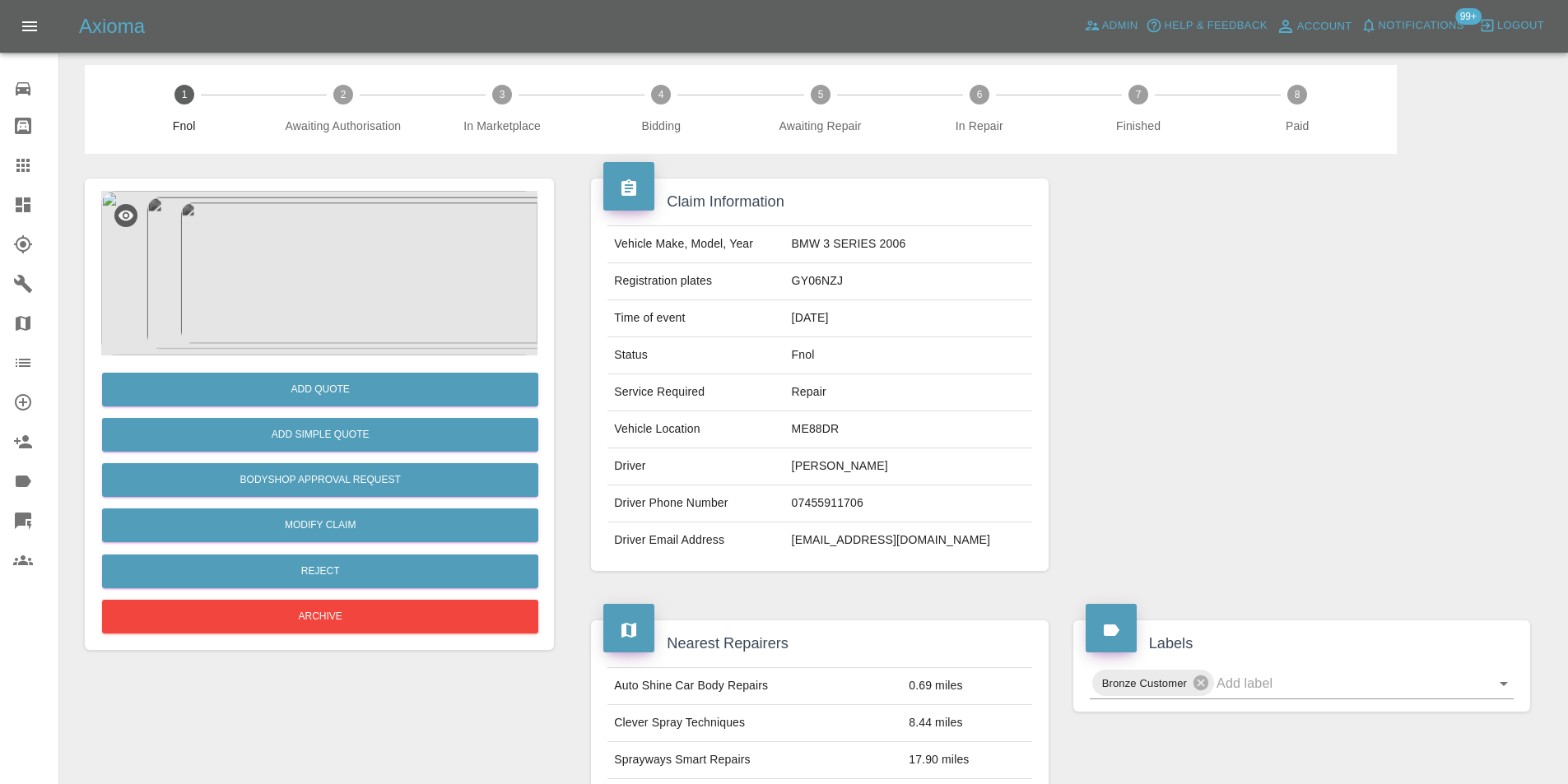
click at [358, 261] on img at bounding box center [319, 273] width 436 height 165
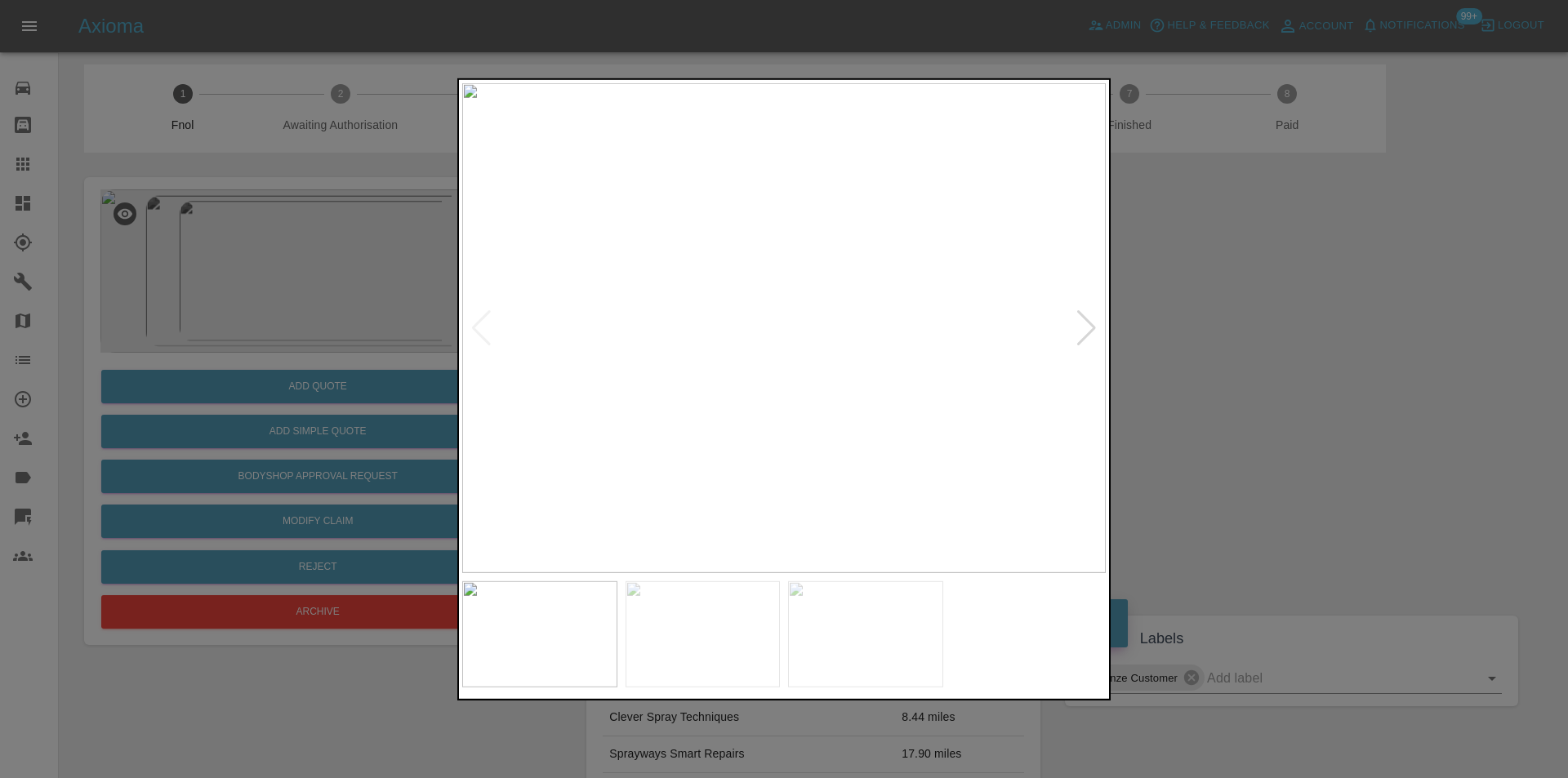
click at [1084, 333] on div at bounding box center [1086, 328] width 22 height 36
click at [1085, 333] on div at bounding box center [1086, 328] width 22 height 36
click at [1085, 333] on img at bounding box center [784, 327] width 643 height 490
click at [476, 333] on div at bounding box center [481, 328] width 22 height 36
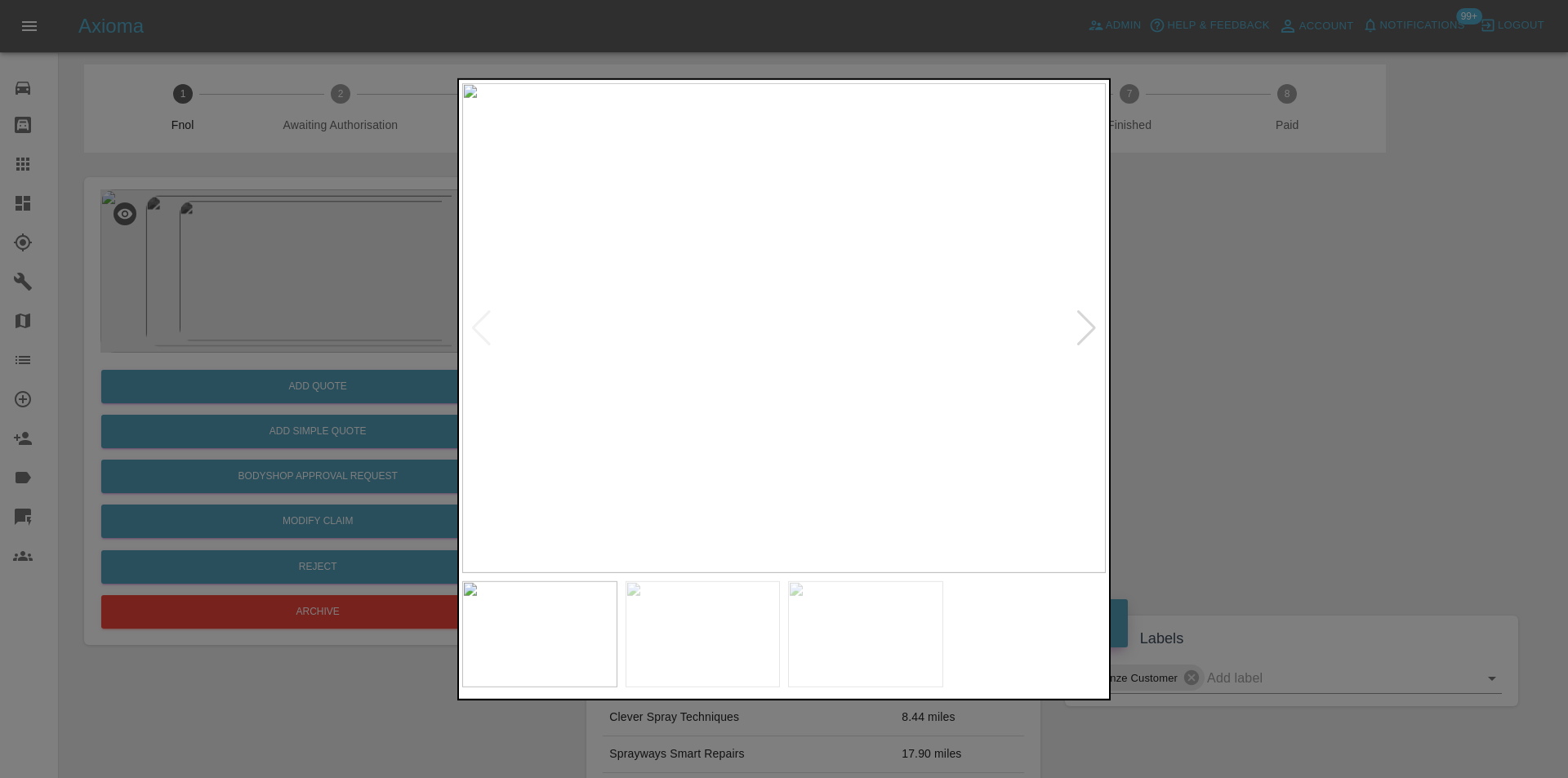
drag, startPoint x: 1208, startPoint y: 313, endPoint x: 928, endPoint y: 13, distance: 410.4
click at [1198, 291] on div at bounding box center [784, 389] width 1568 height 778
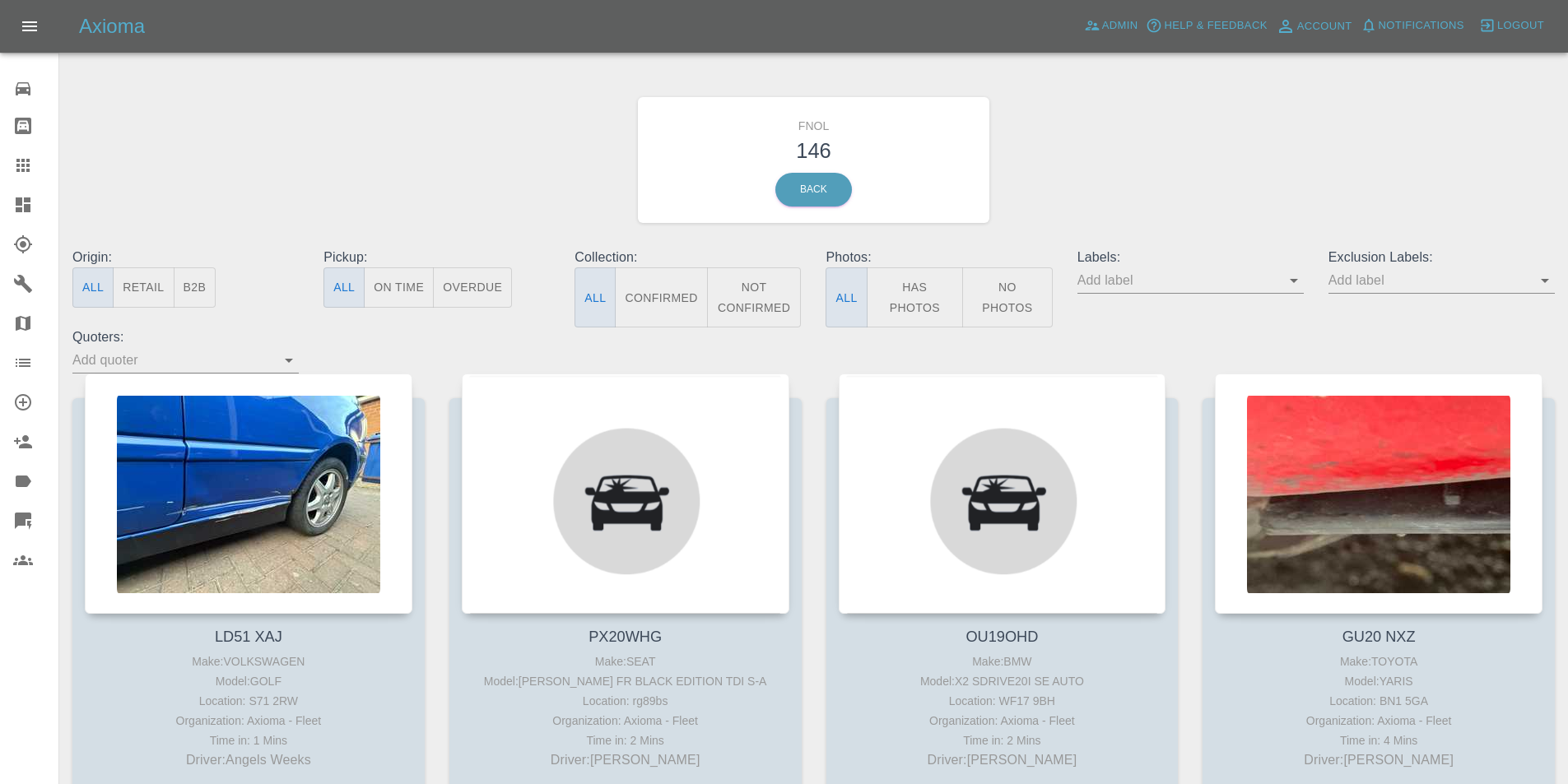
click at [913, 291] on button "Has Photos" at bounding box center [916, 297] width 97 height 60
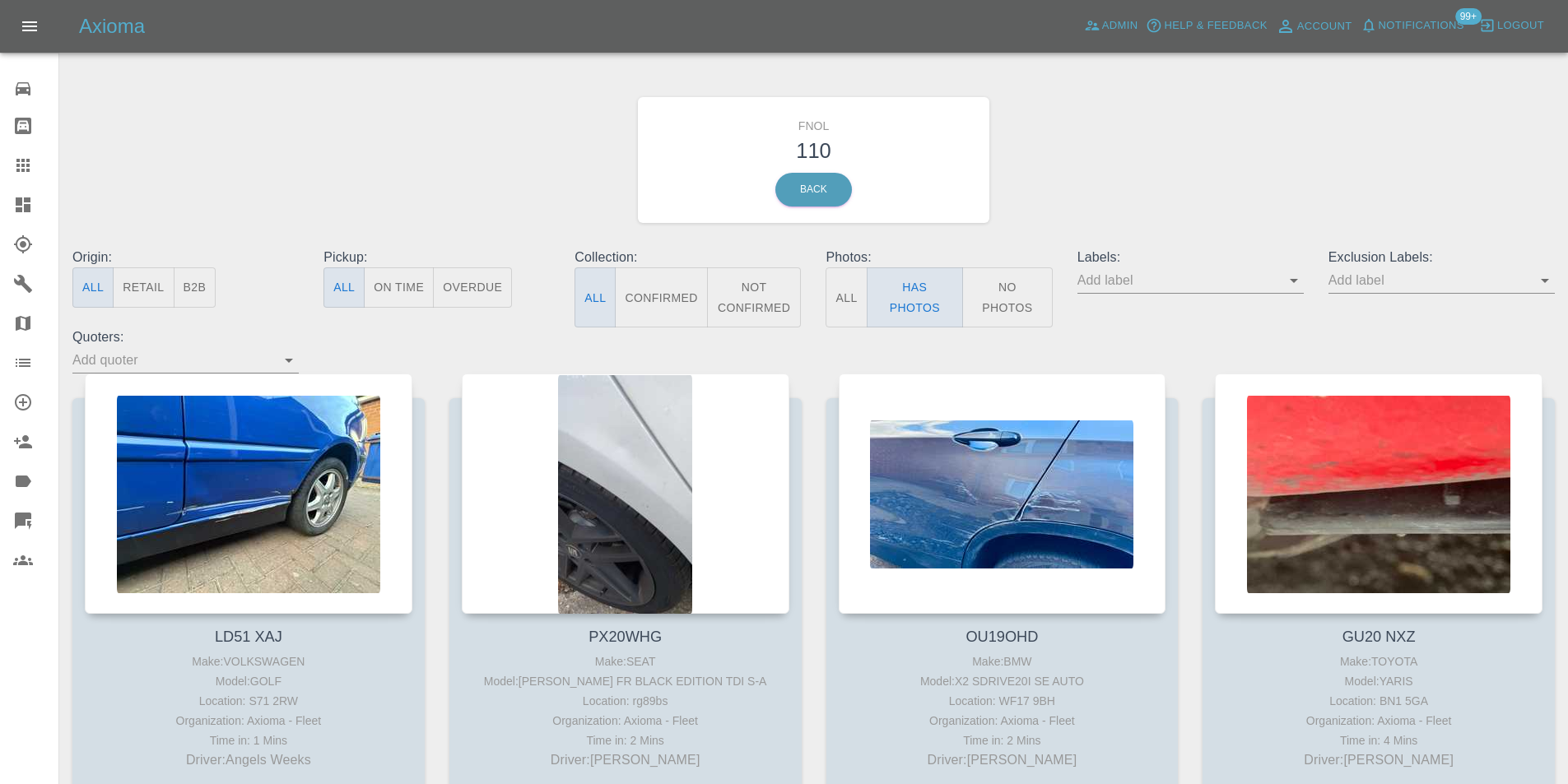
click at [1546, 283] on icon "Open" at bounding box center [1545, 280] width 20 height 20
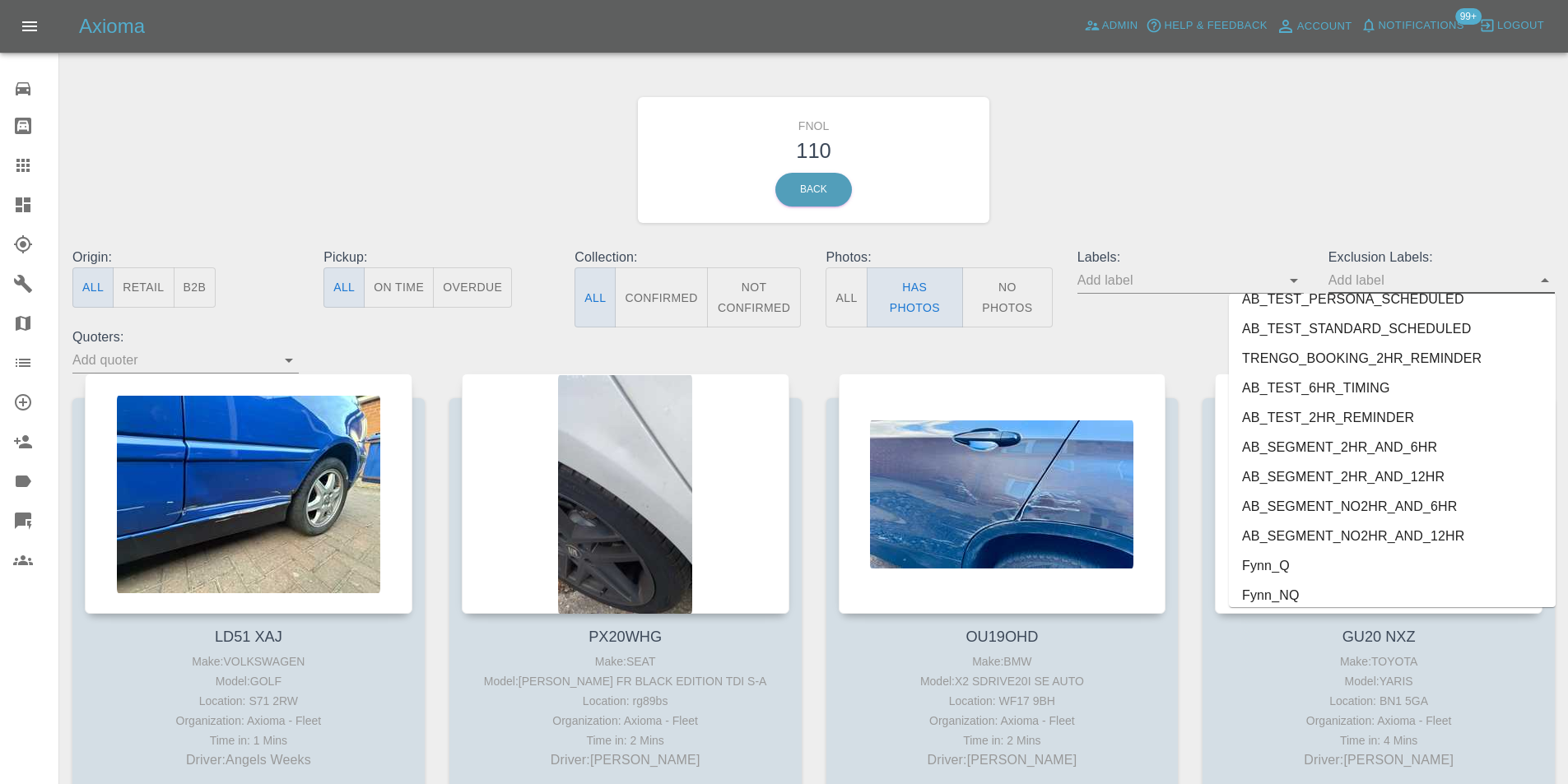
scroll to position [3432, 0]
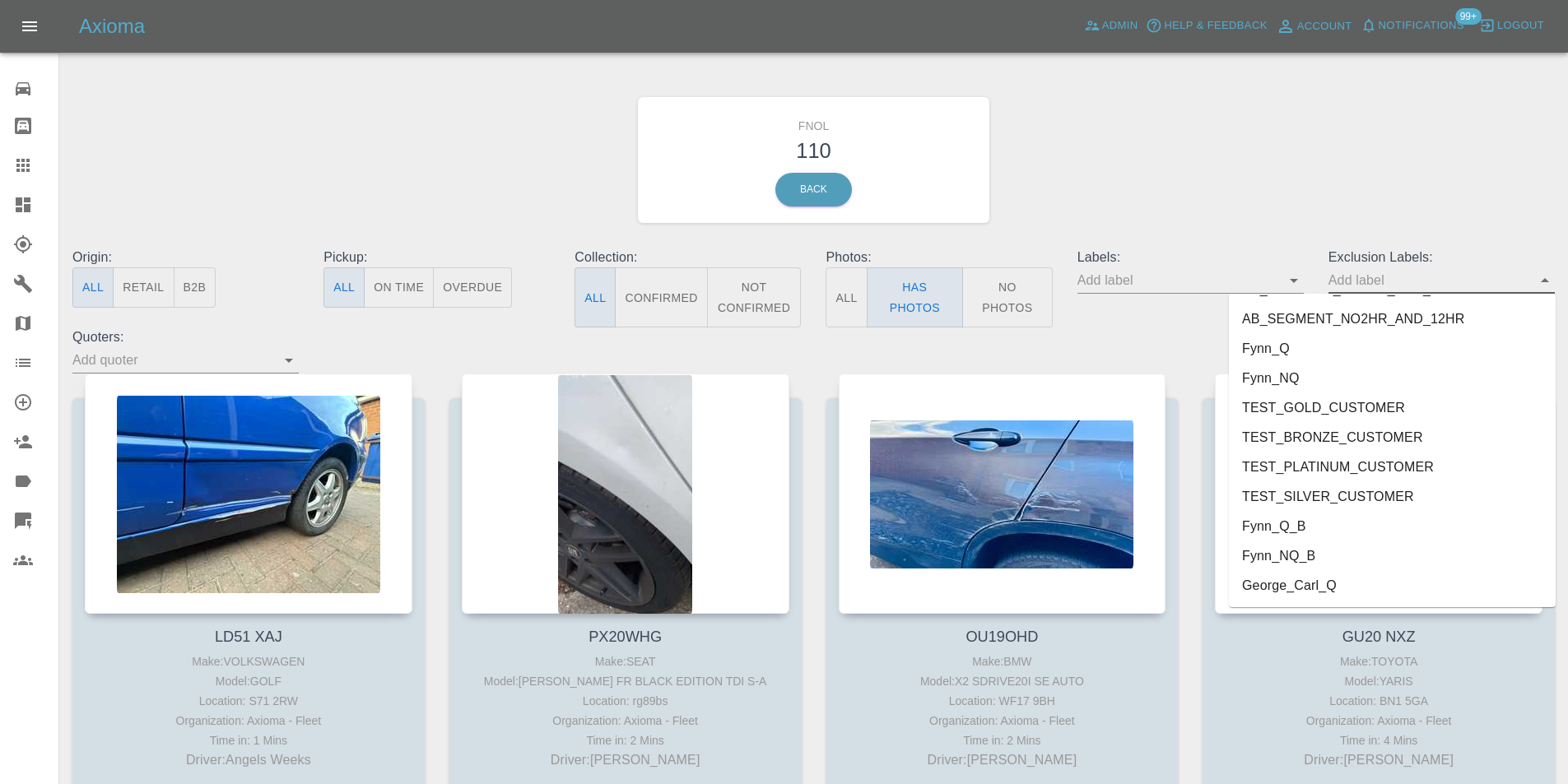
click at [1325, 588] on li "George_Carl_Q" at bounding box center [1392, 585] width 327 height 30
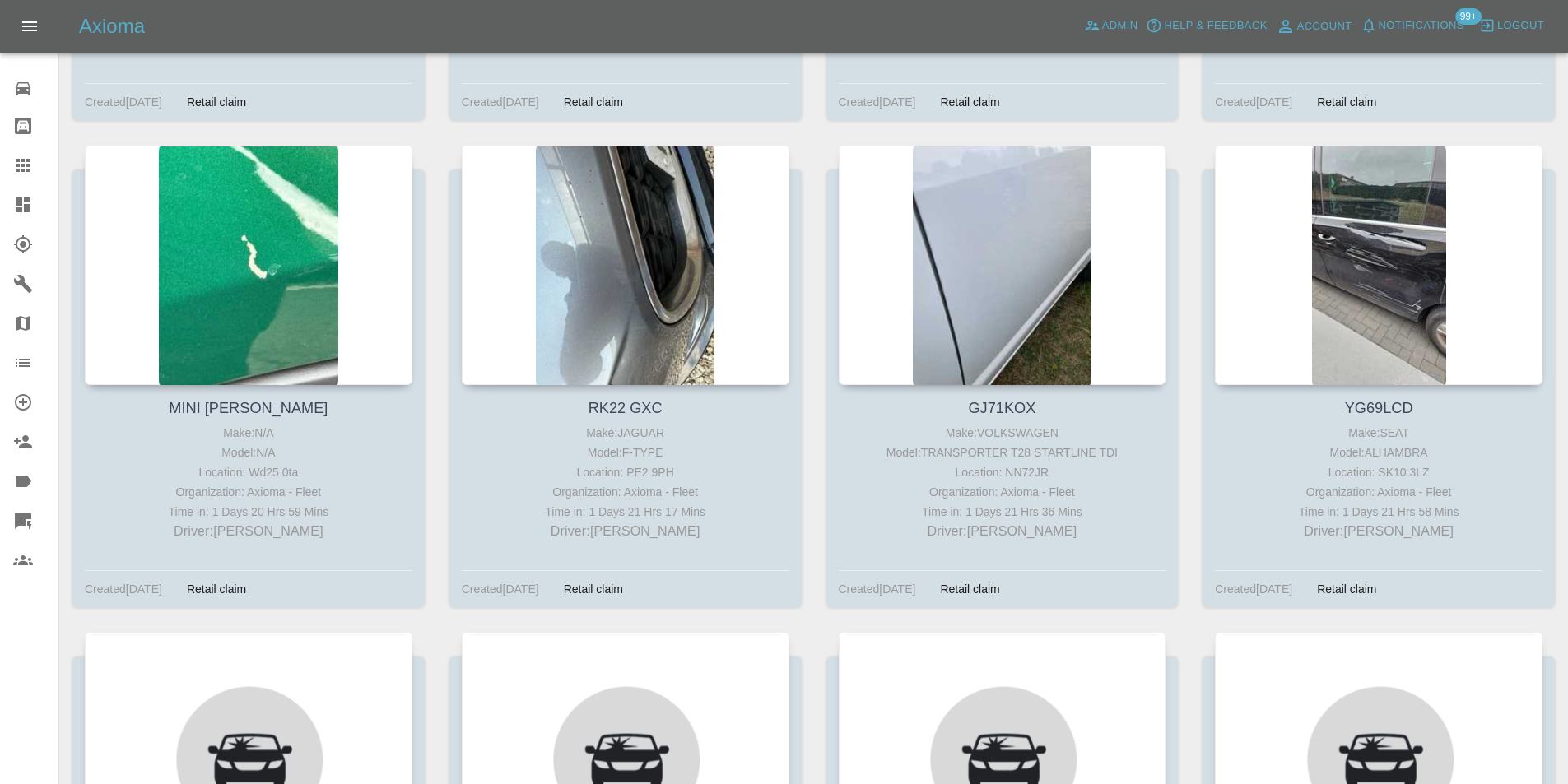
scroll to position [3209, 0]
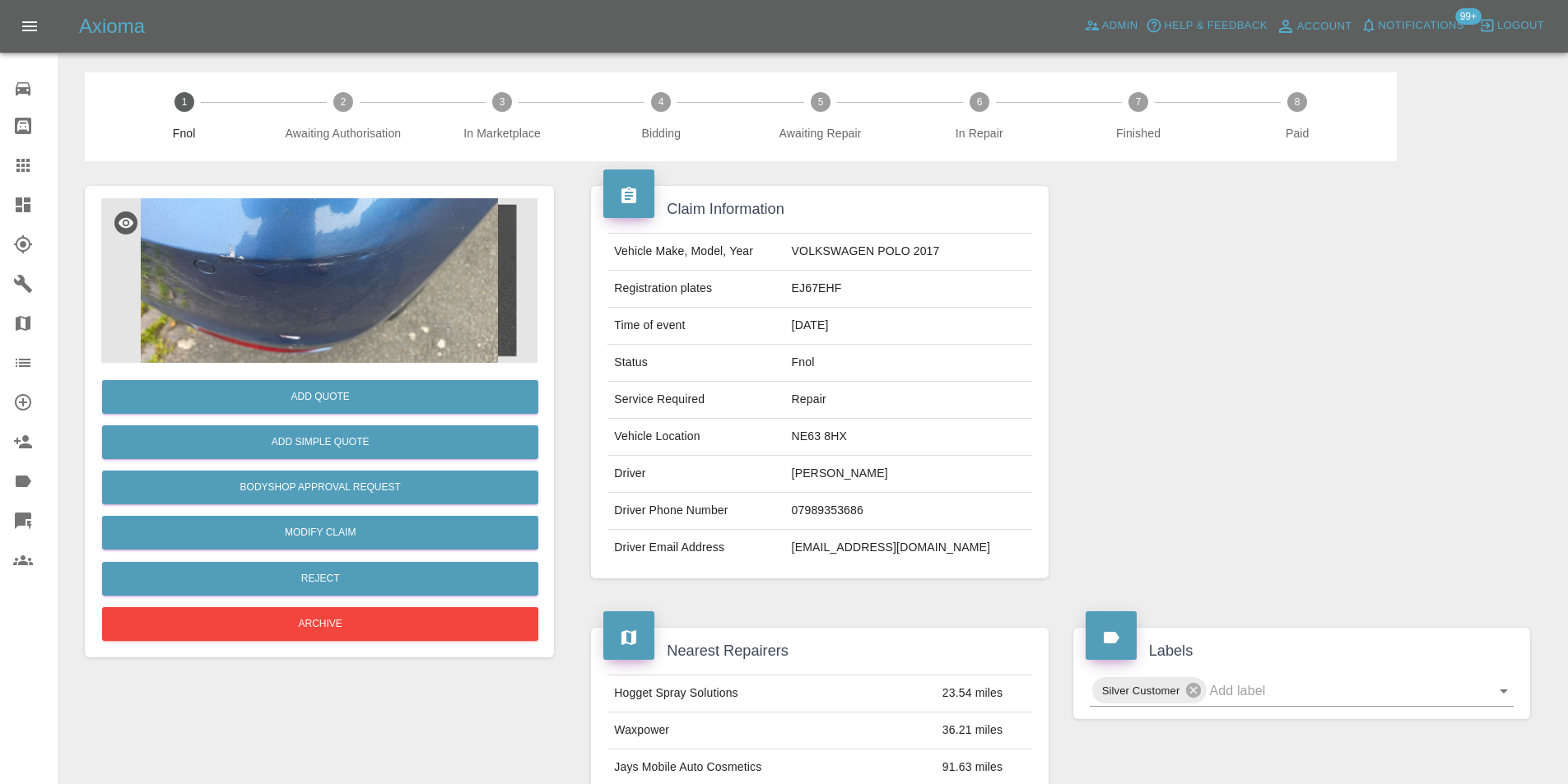
click at [281, 292] on img at bounding box center [319, 280] width 436 height 165
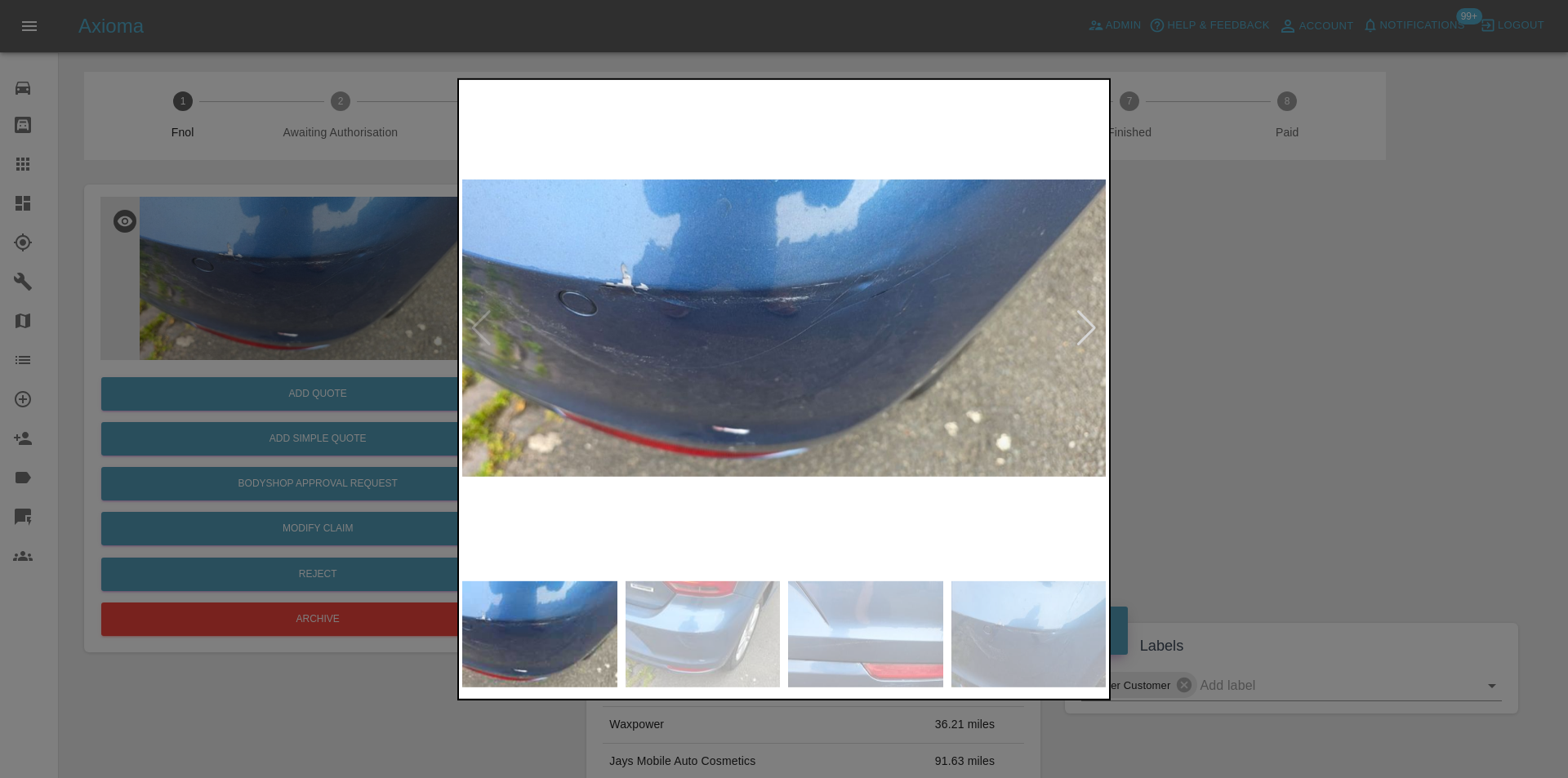
click at [1072, 326] on img at bounding box center [784, 327] width 643 height 490
click at [1080, 326] on div at bounding box center [1086, 328] width 22 height 36
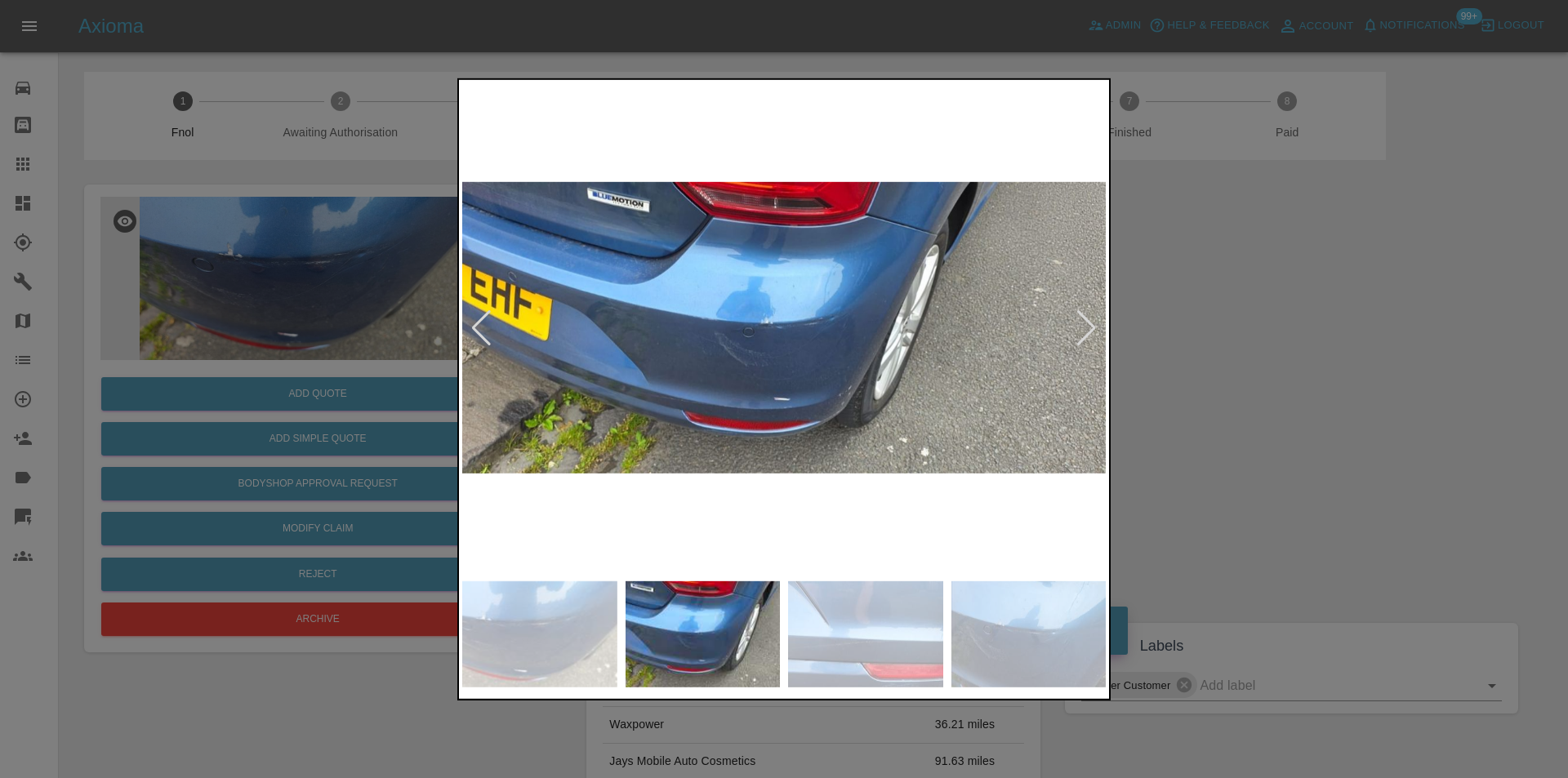
click at [1080, 326] on div at bounding box center [1086, 328] width 22 height 36
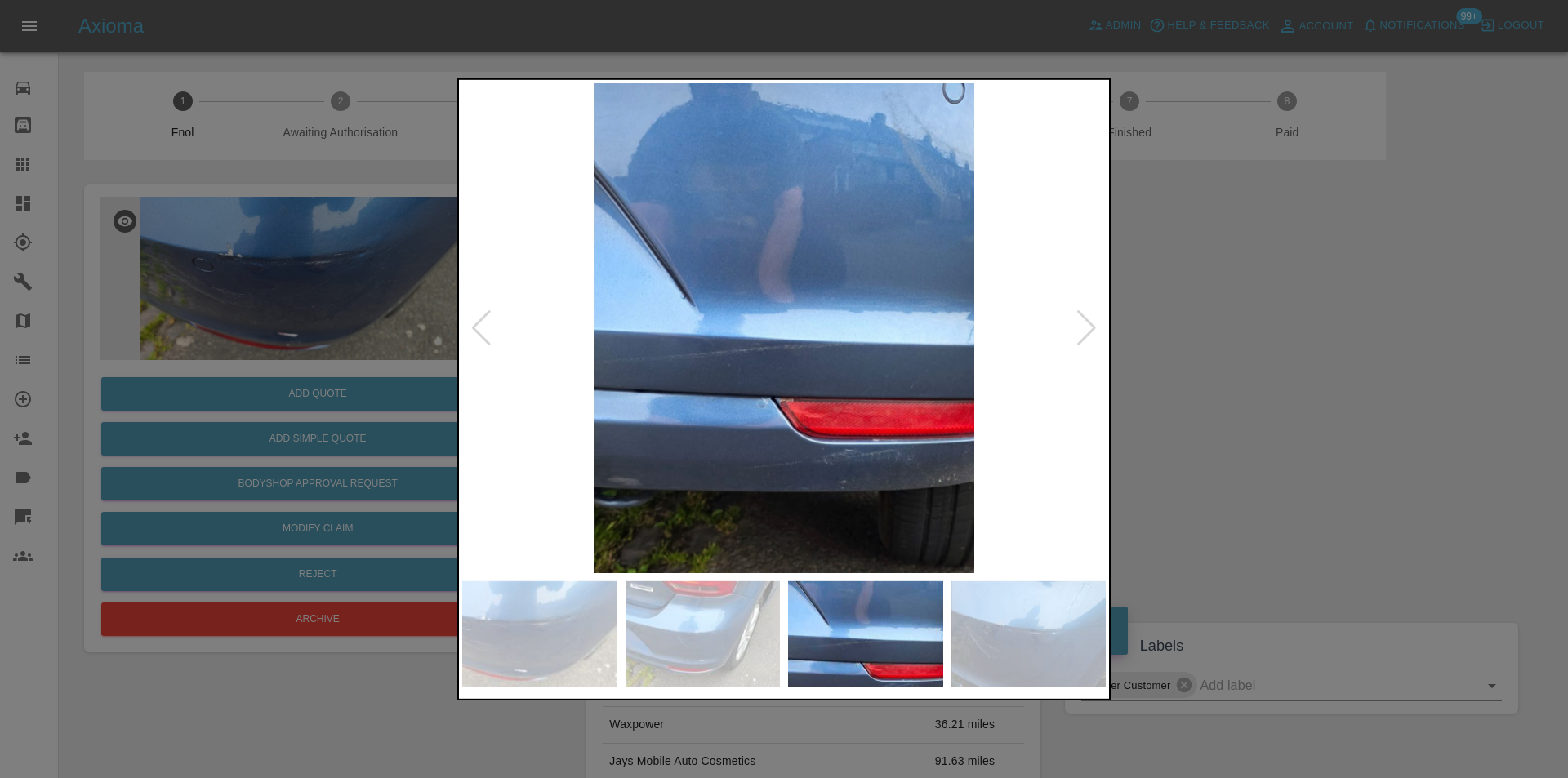
click at [1080, 326] on div at bounding box center [1086, 328] width 22 height 36
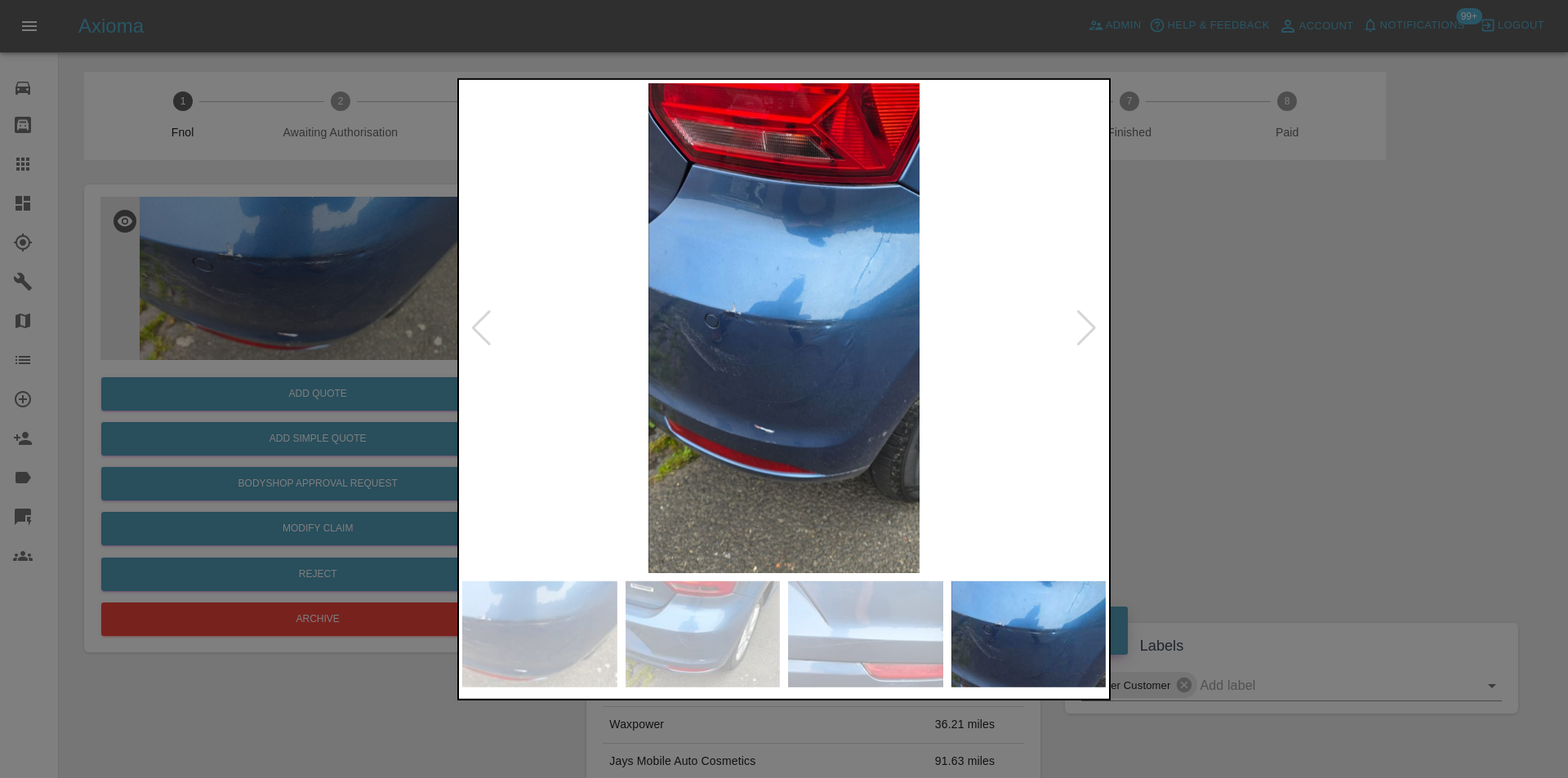
click at [1098, 328] on img at bounding box center [784, 327] width 643 height 490
click at [1092, 327] on div at bounding box center [1086, 328] width 22 height 36
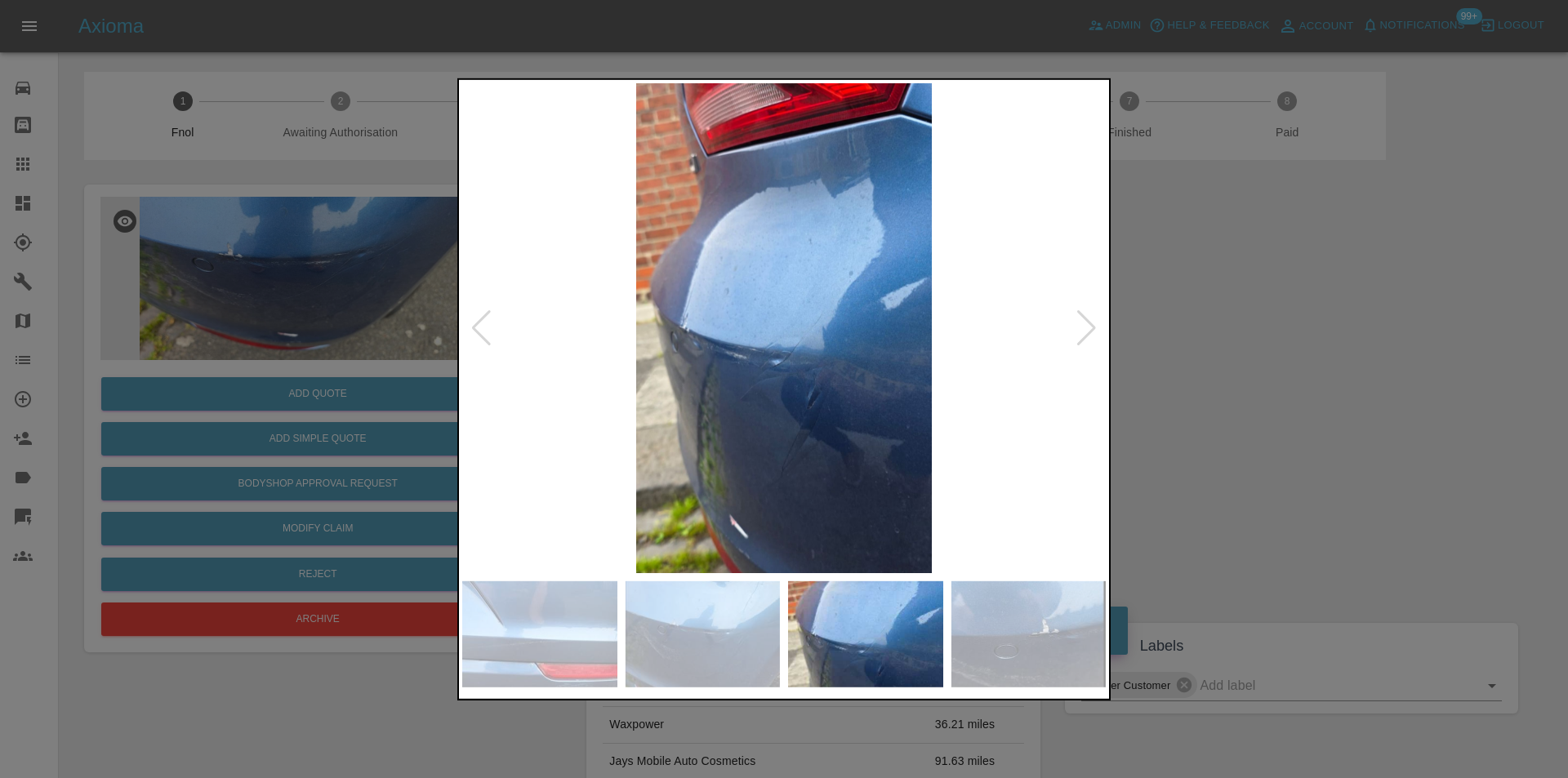
click at [1086, 327] on div at bounding box center [1086, 328] width 22 height 36
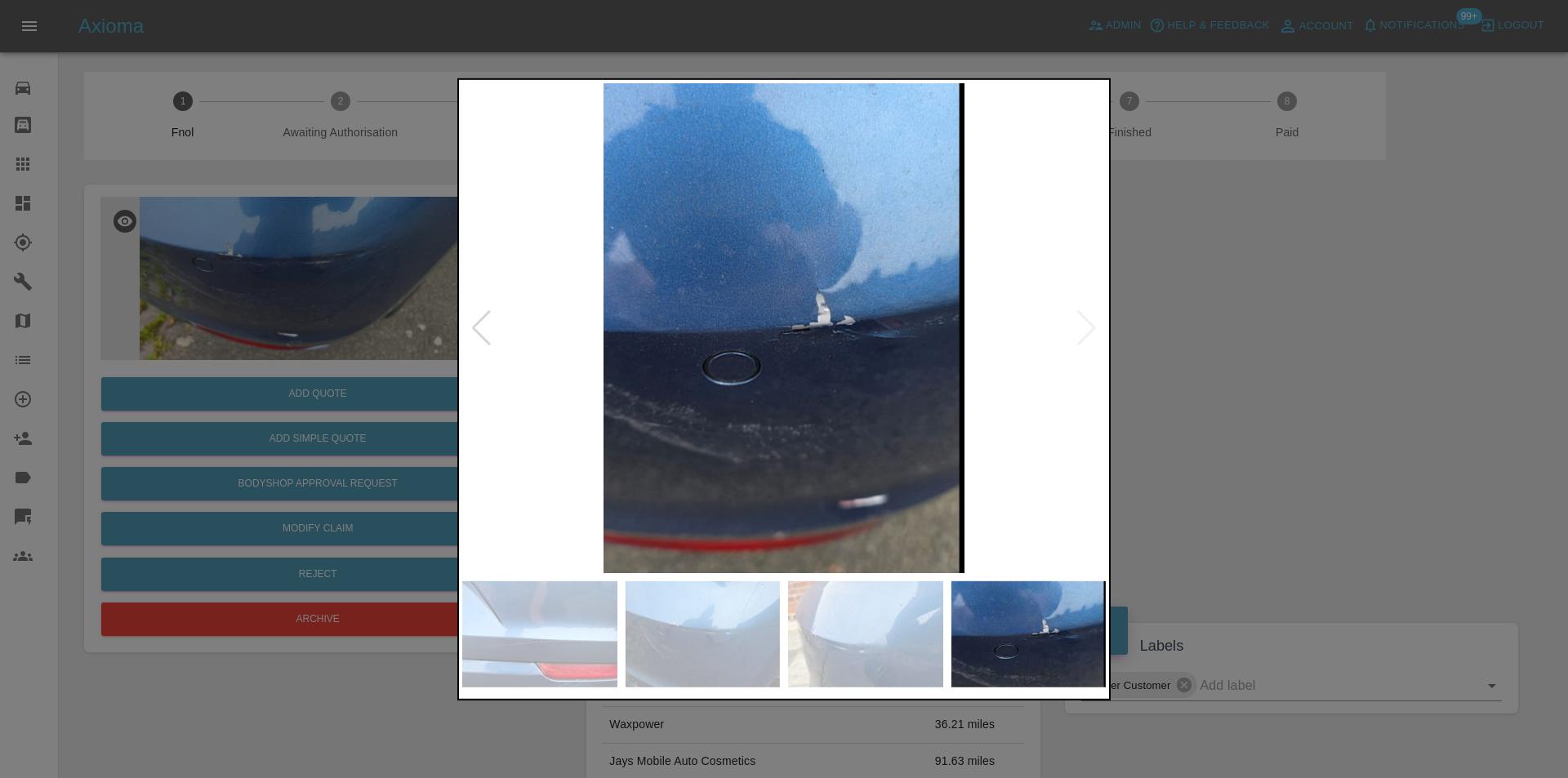
click at [1086, 327] on img at bounding box center [784, 327] width 643 height 490
click at [472, 323] on div at bounding box center [481, 328] width 22 height 36
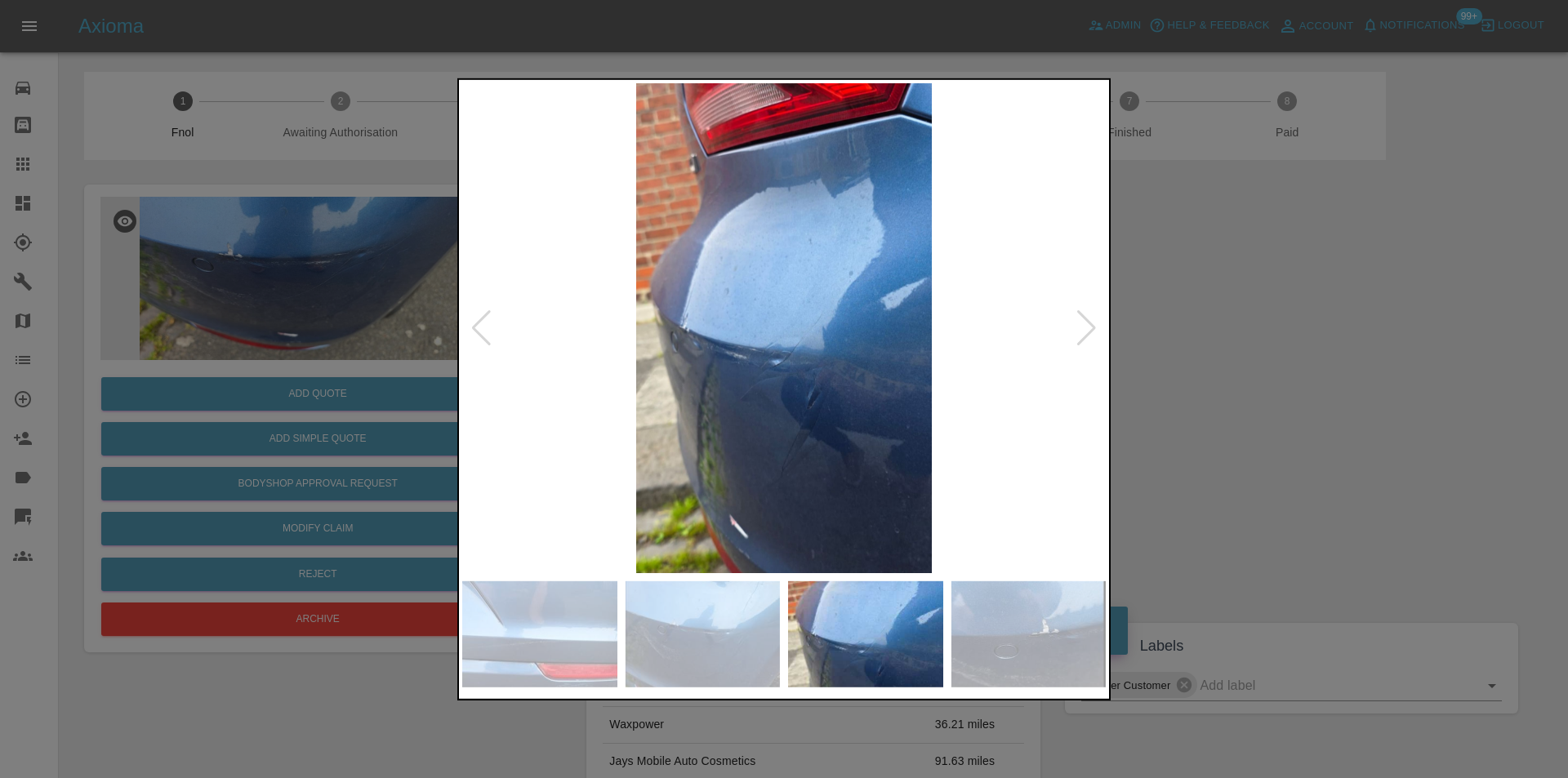
click at [474, 323] on div at bounding box center [481, 328] width 22 height 36
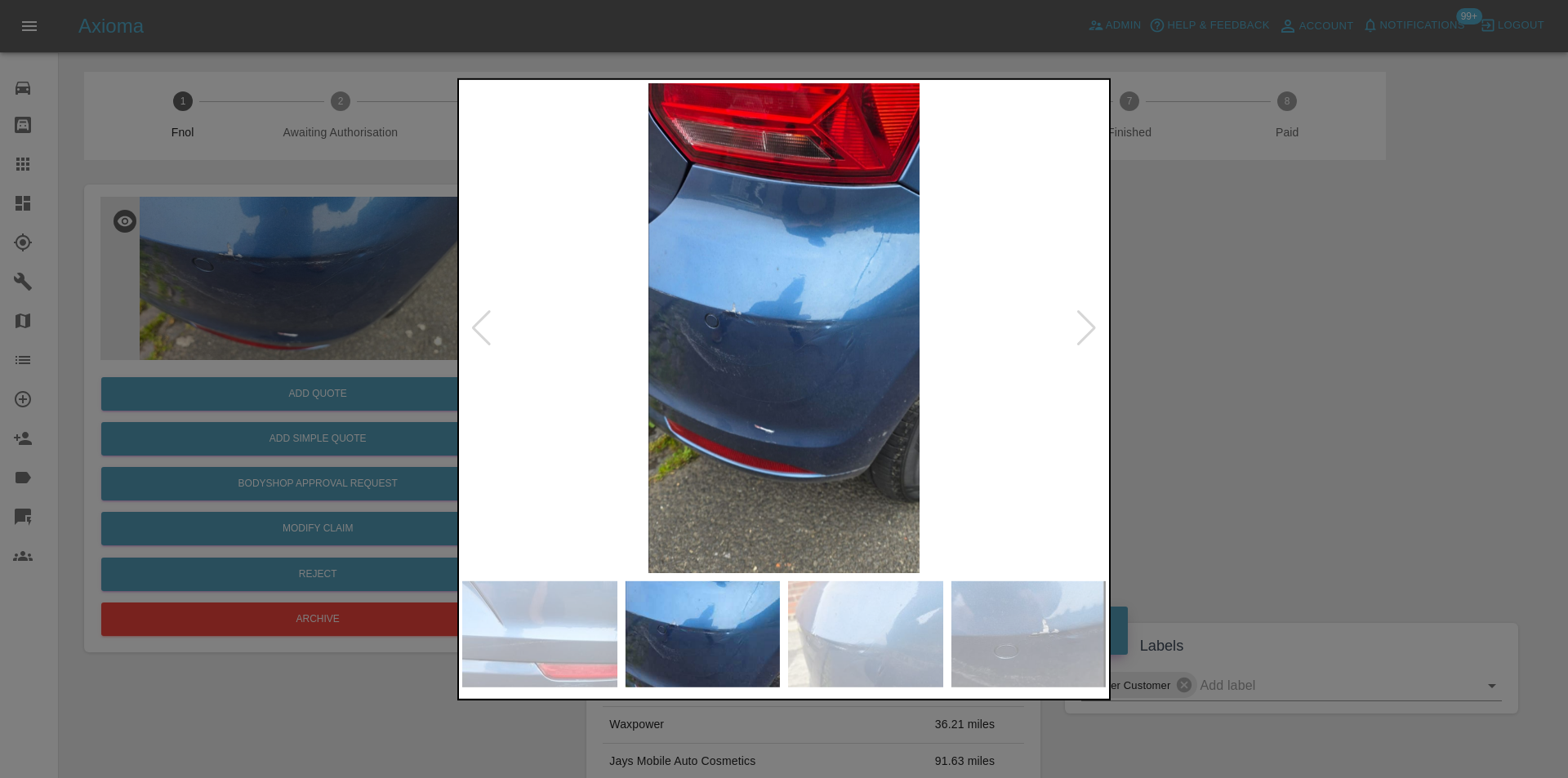
click at [474, 323] on div at bounding box center [481, 328] width 22 height 36
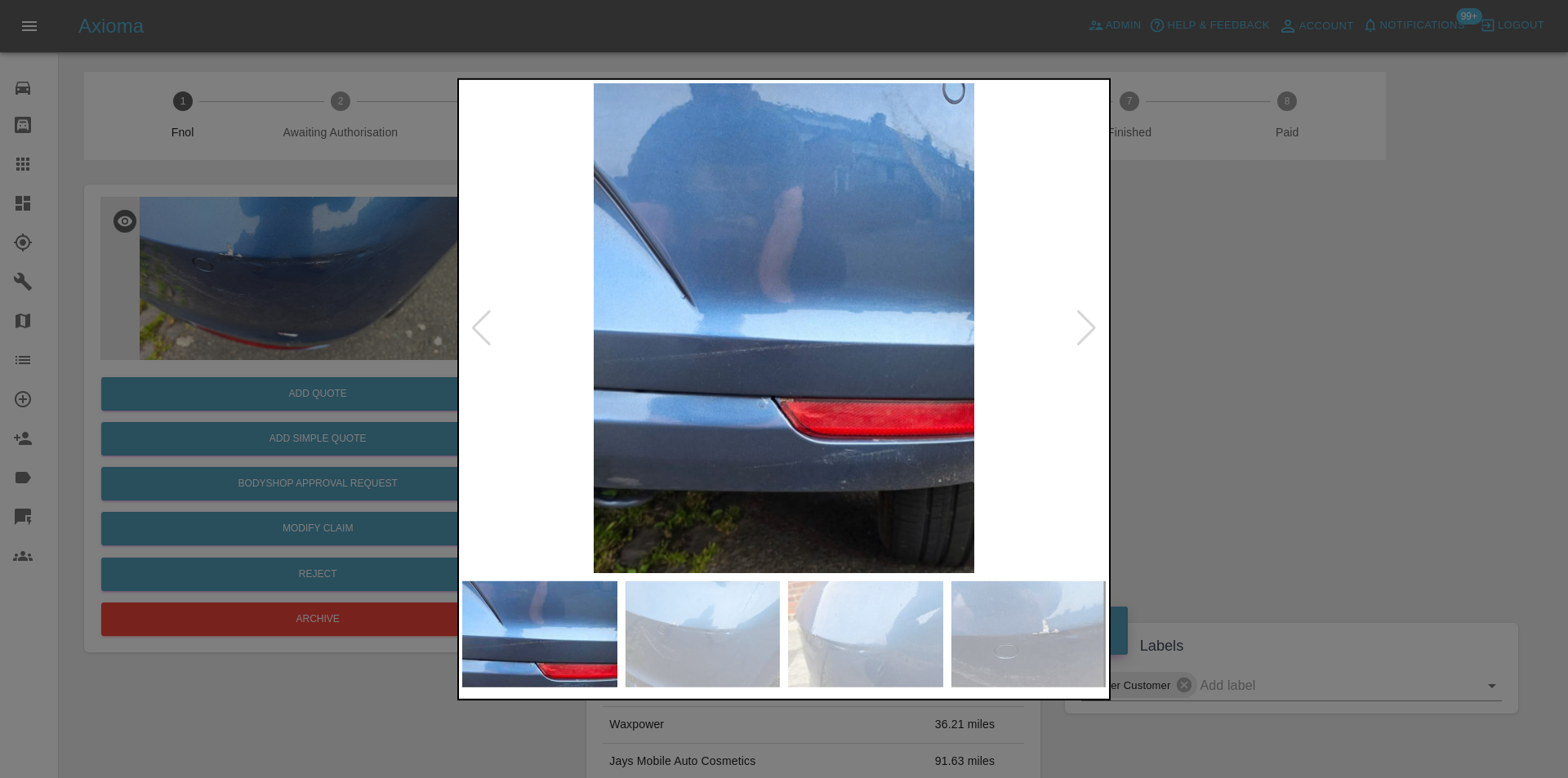
click at [1251, 393] on div at bounding box center [784, 389] width 1568 height 778
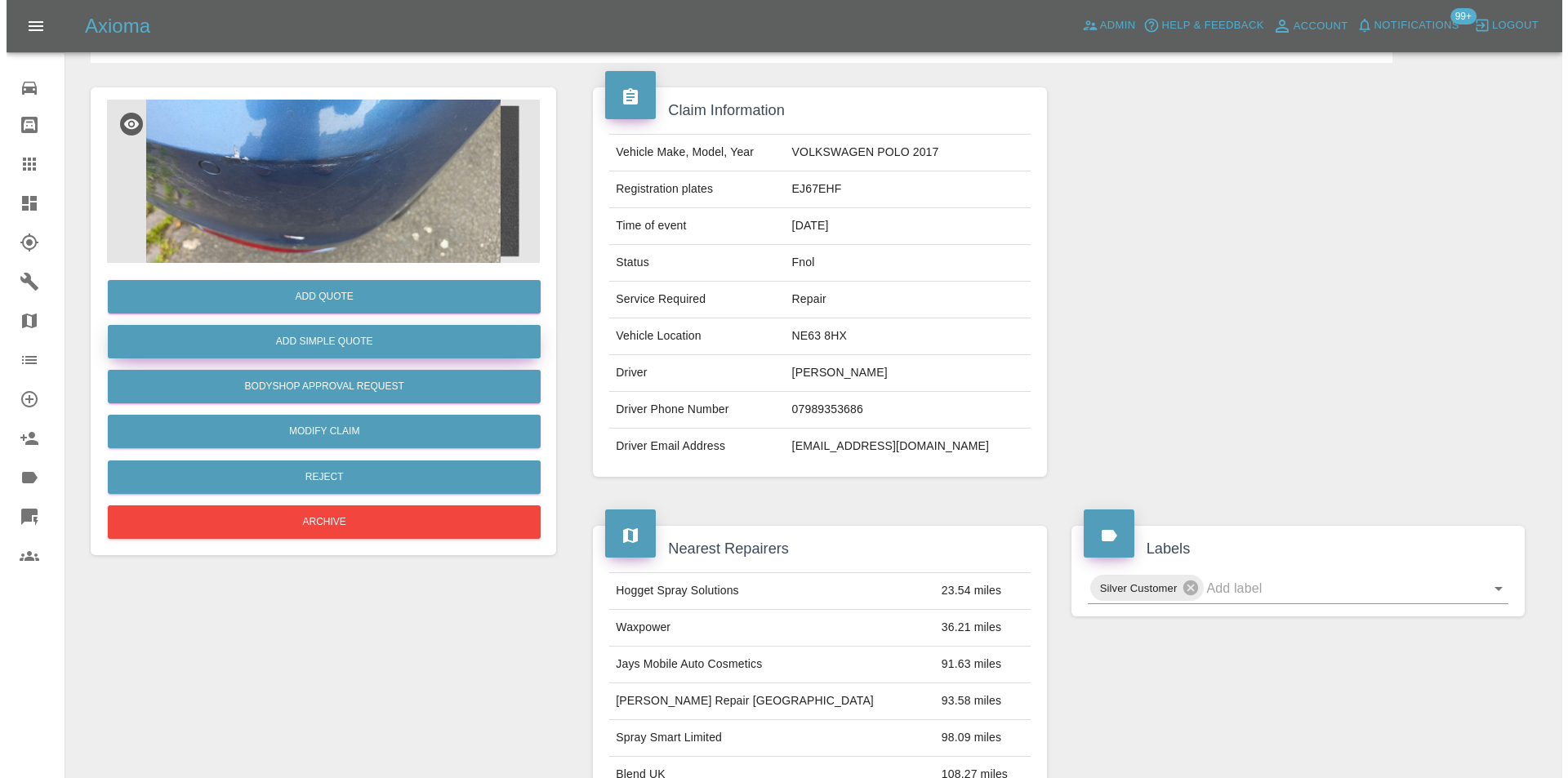
scroll to position [89, 0]
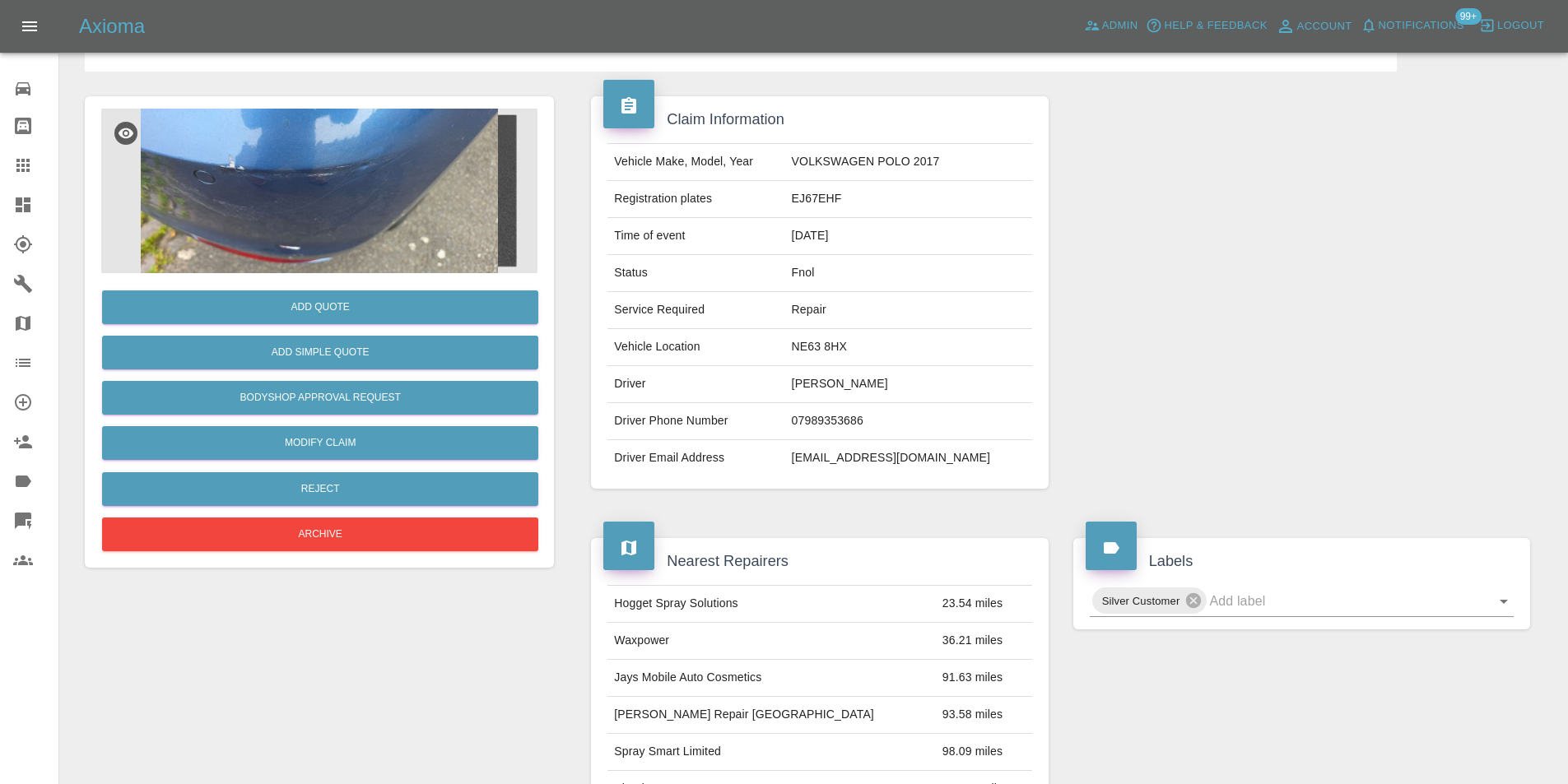
click at [311, 226] on img at bounding box center [319, 190] width 436 height 165
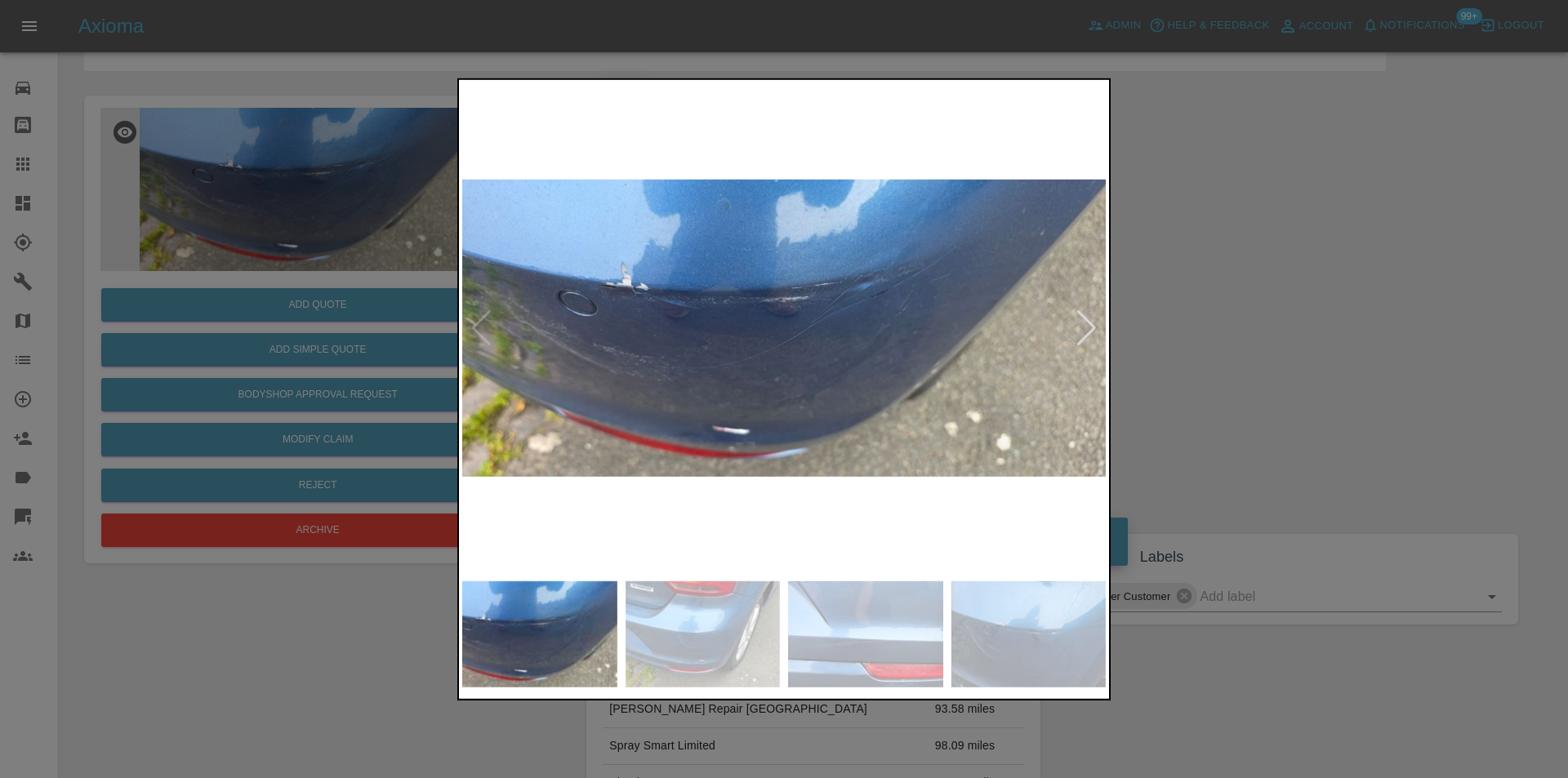
click at [1077, 317] on div at bounding box center [1086, 328] width 22 height 36
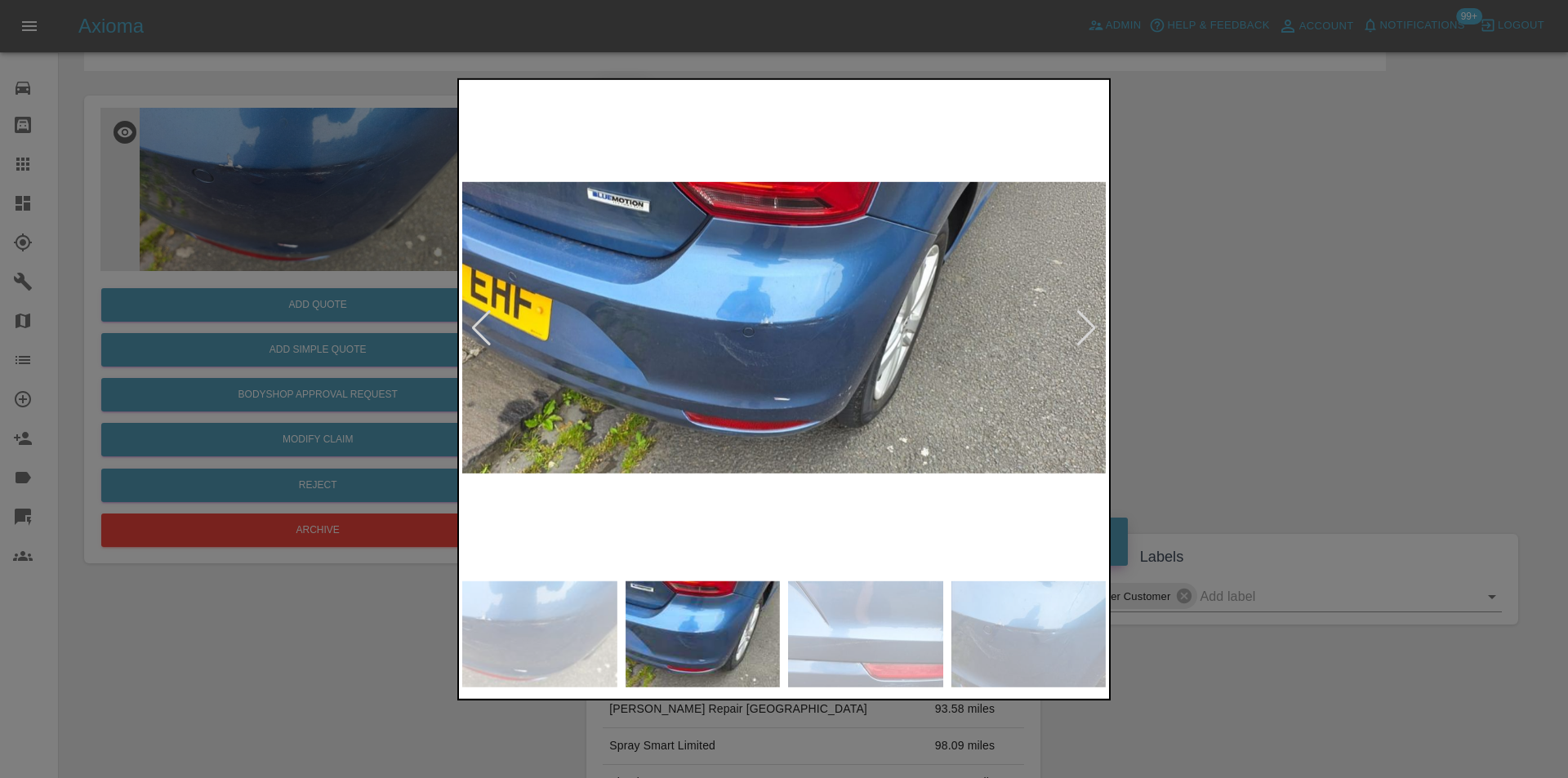
click at [1079, 320] on div at bounding box center [1086, 328] width 22 height 36
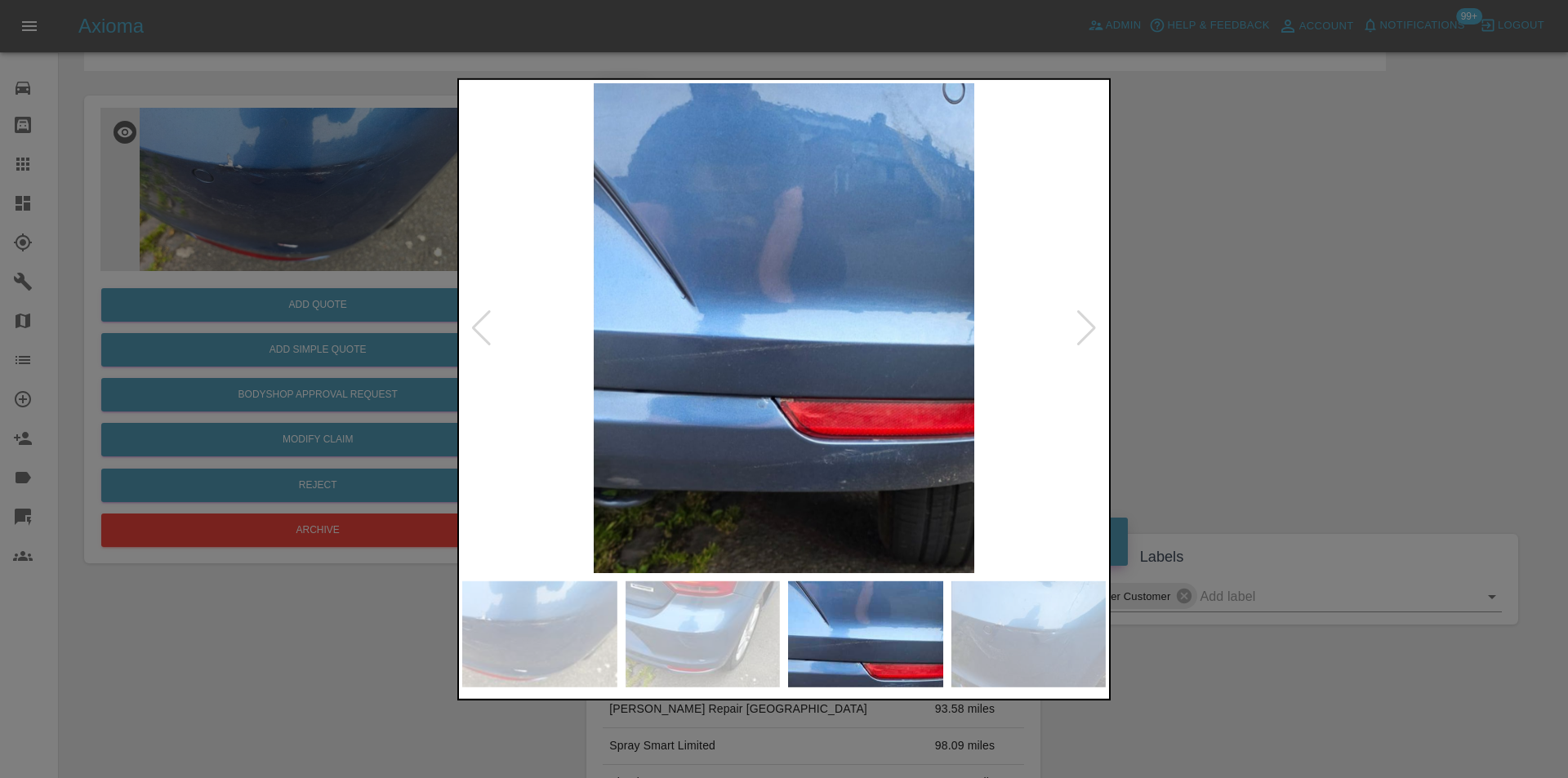
drag, startPoint x: 1277, startPoint y: 350, endPoint x: 814, endPoint y: 364, distance: 463.2
click at [1277, 351] on div at bounding box center [784, 389] width 1568 height 778
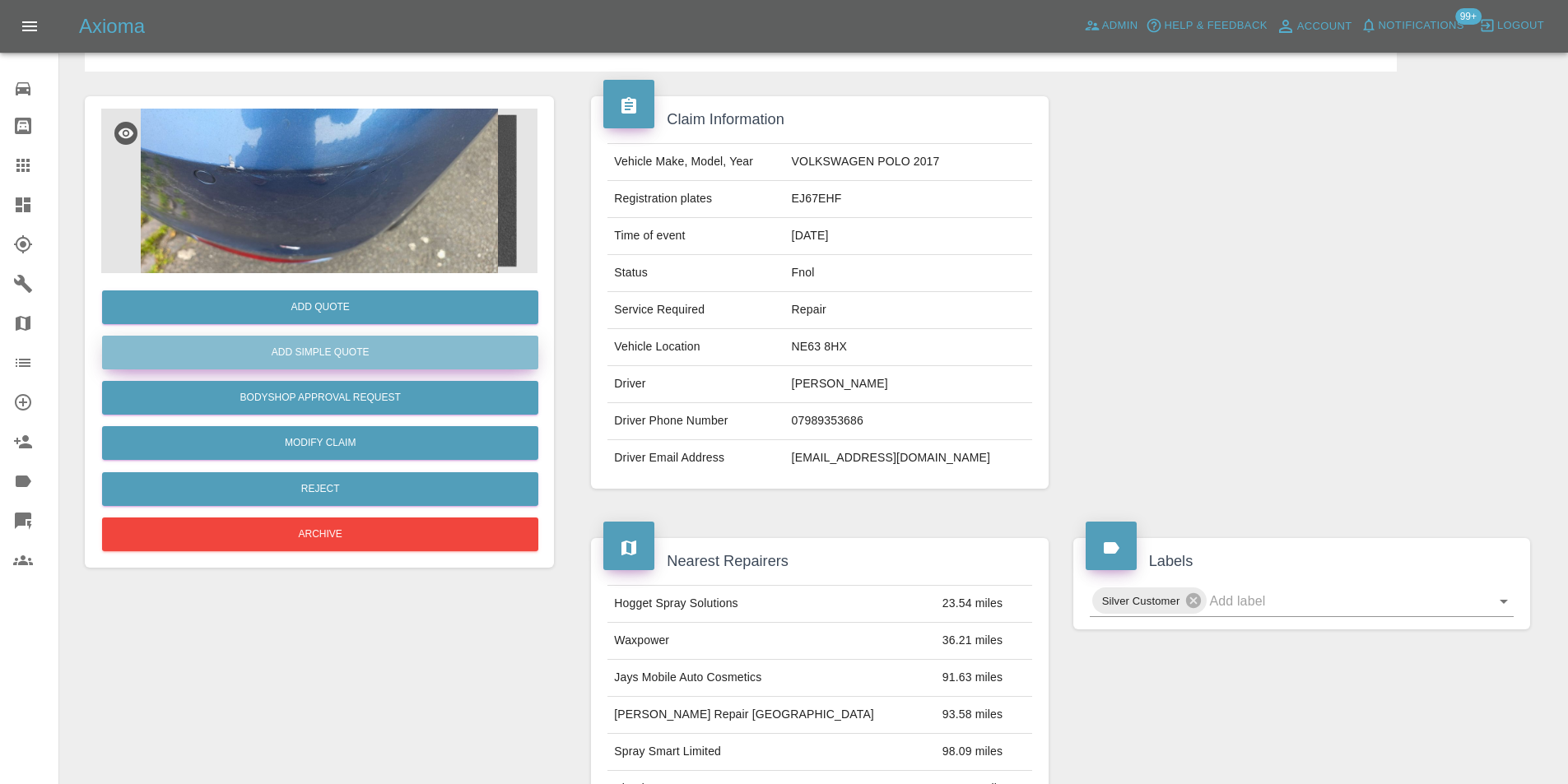
click at [402, 340] on button "Add Simple Quote" at bounding box center [320, 352] width 436 height 34
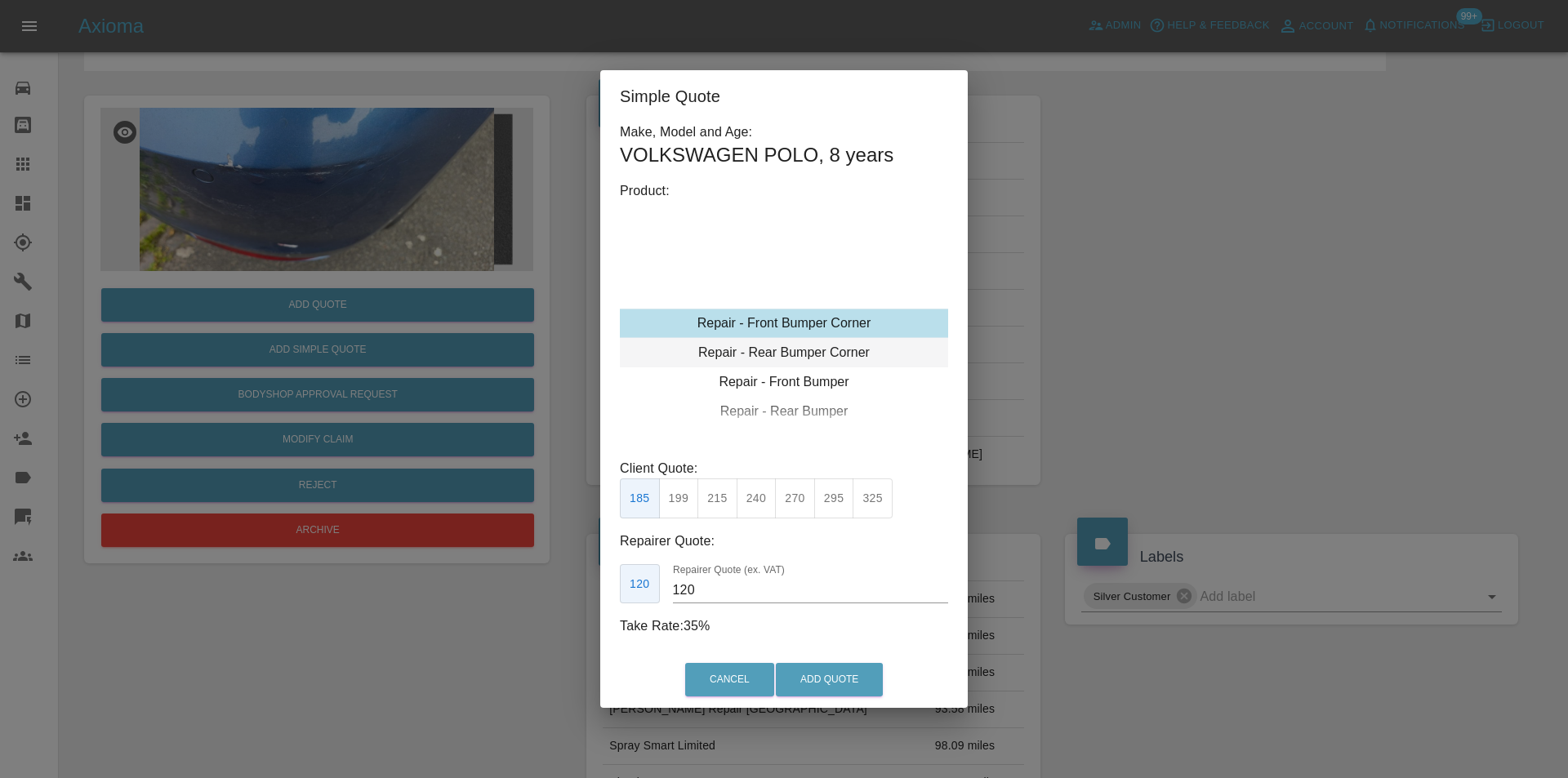
click at [837, 356] on div "Repair - Rear Bumper Corner" at bounding box center [784, 352] width 329 height 30
drag, startPoint x: 762, startPoint y: 499, endPoint x: 799, endPoint y: 562, distance: 73.1
click at [764, 500] on button "240" at bounding box center [756, 498] width 40 height 40
type input "150"
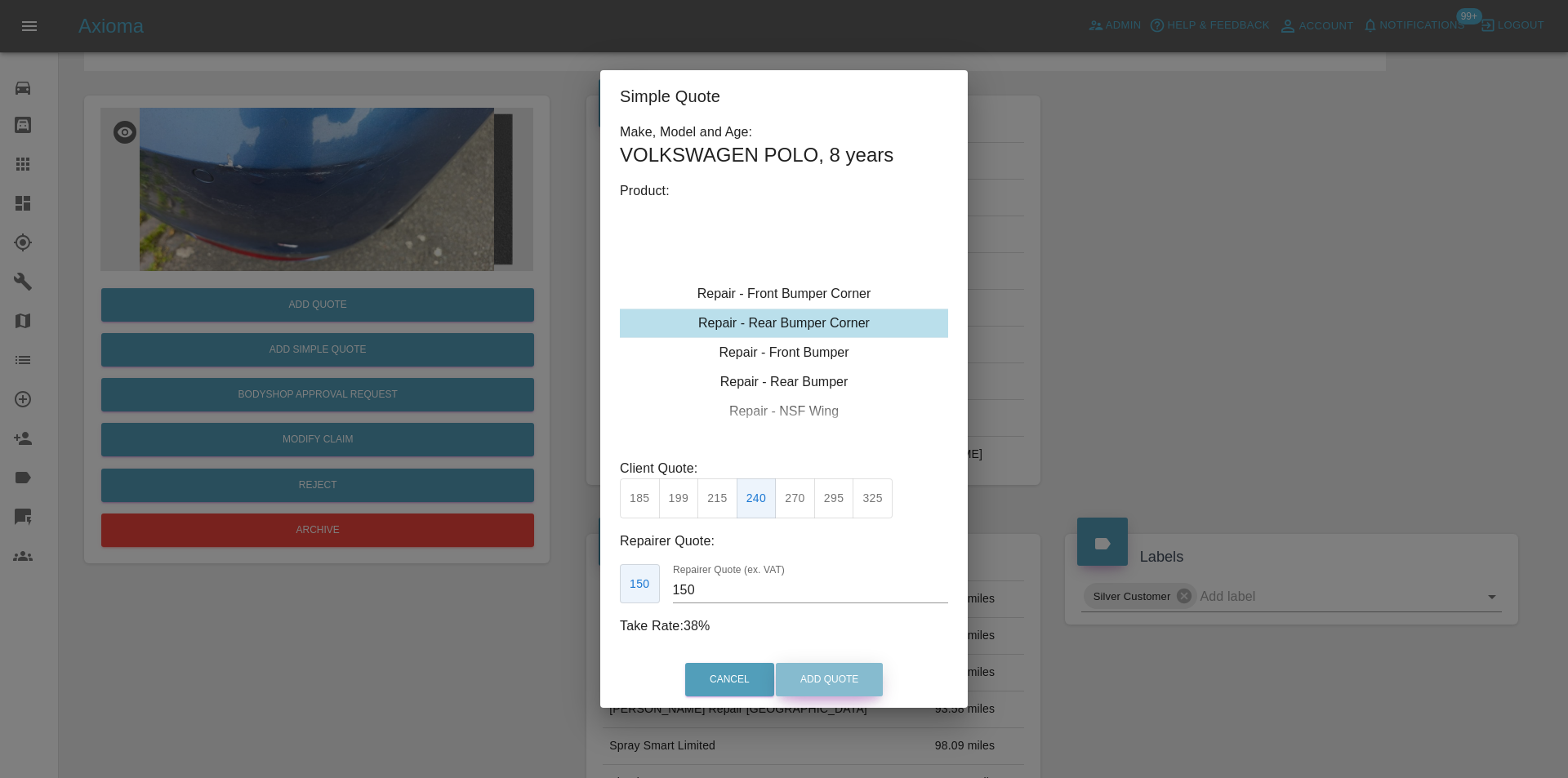
click at [817, 682] on button "Add Quote" at bounding box center [829, 680] width 107 height 34
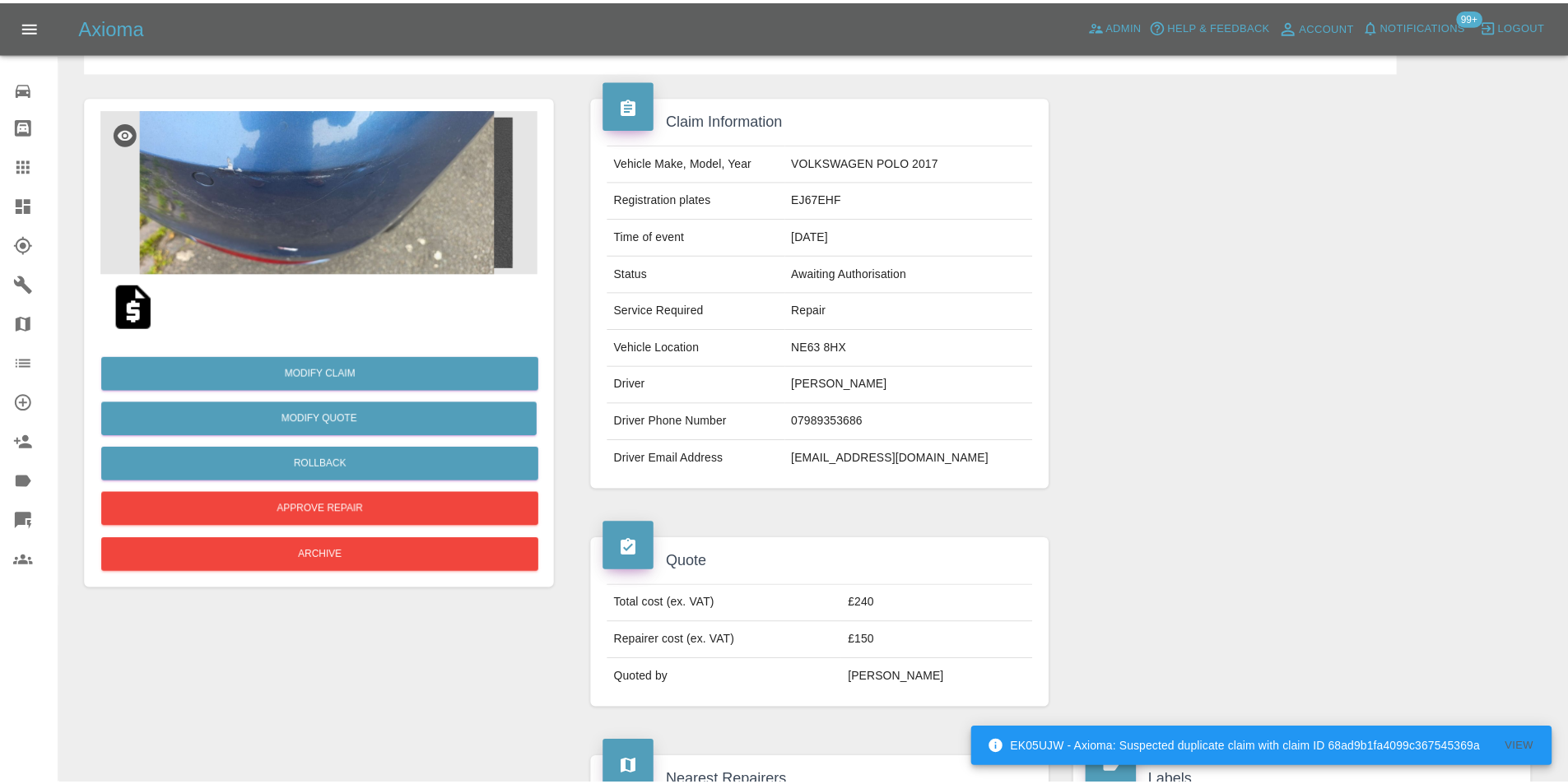
scroll to position [0, 0]
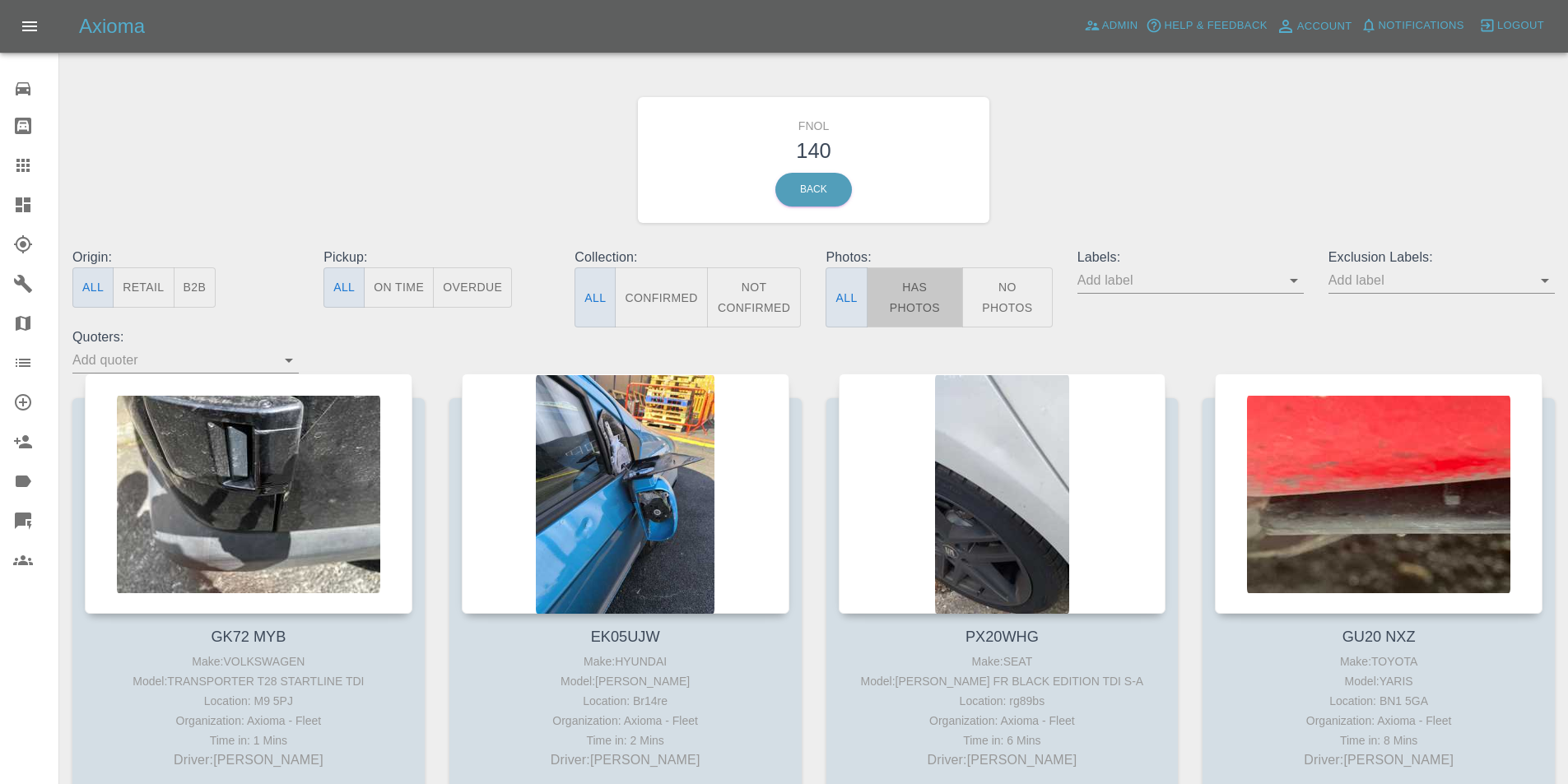
click at [912, 308] on button "Has Photos" at bounding box center [916, 297] width 97 height 60
click at [1544, 282] on icon "Open" at bounding box center [1545, 281] width 9 height 4
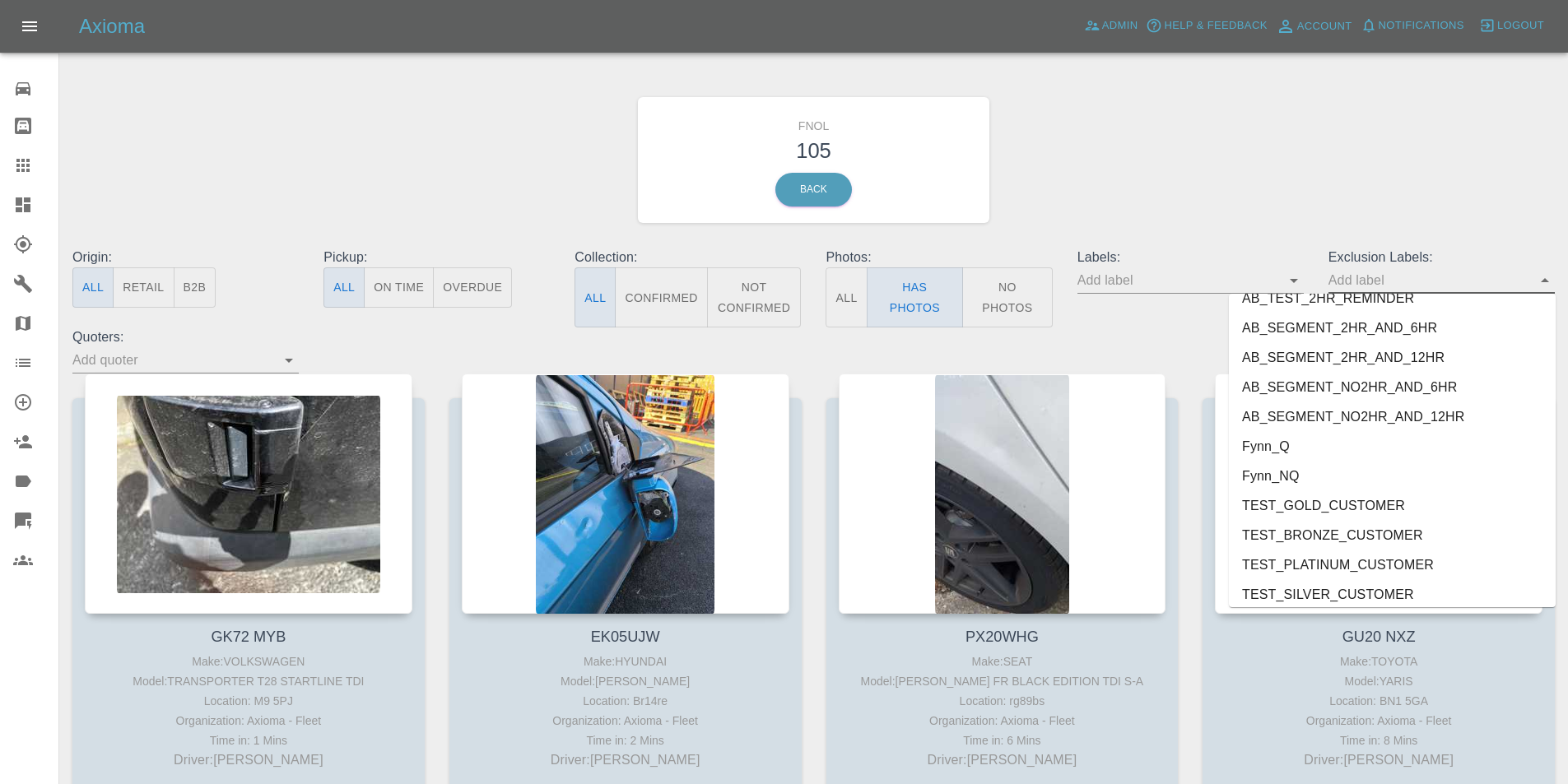
scroll to position [3432, 0]
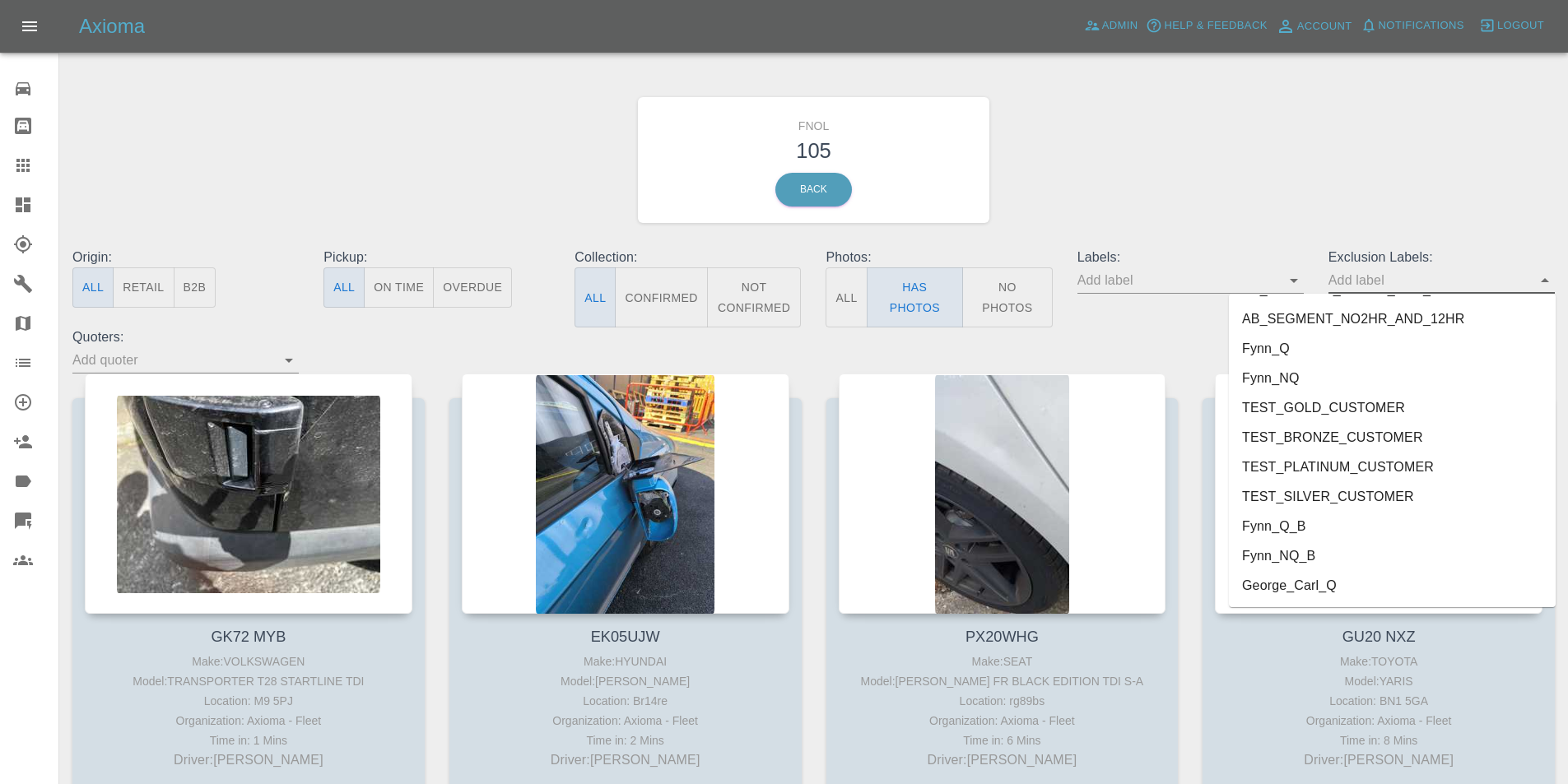
click at [1324, 590] on li "George_Carl_Q" at bounding box center [1392, 585] width 327 height 30
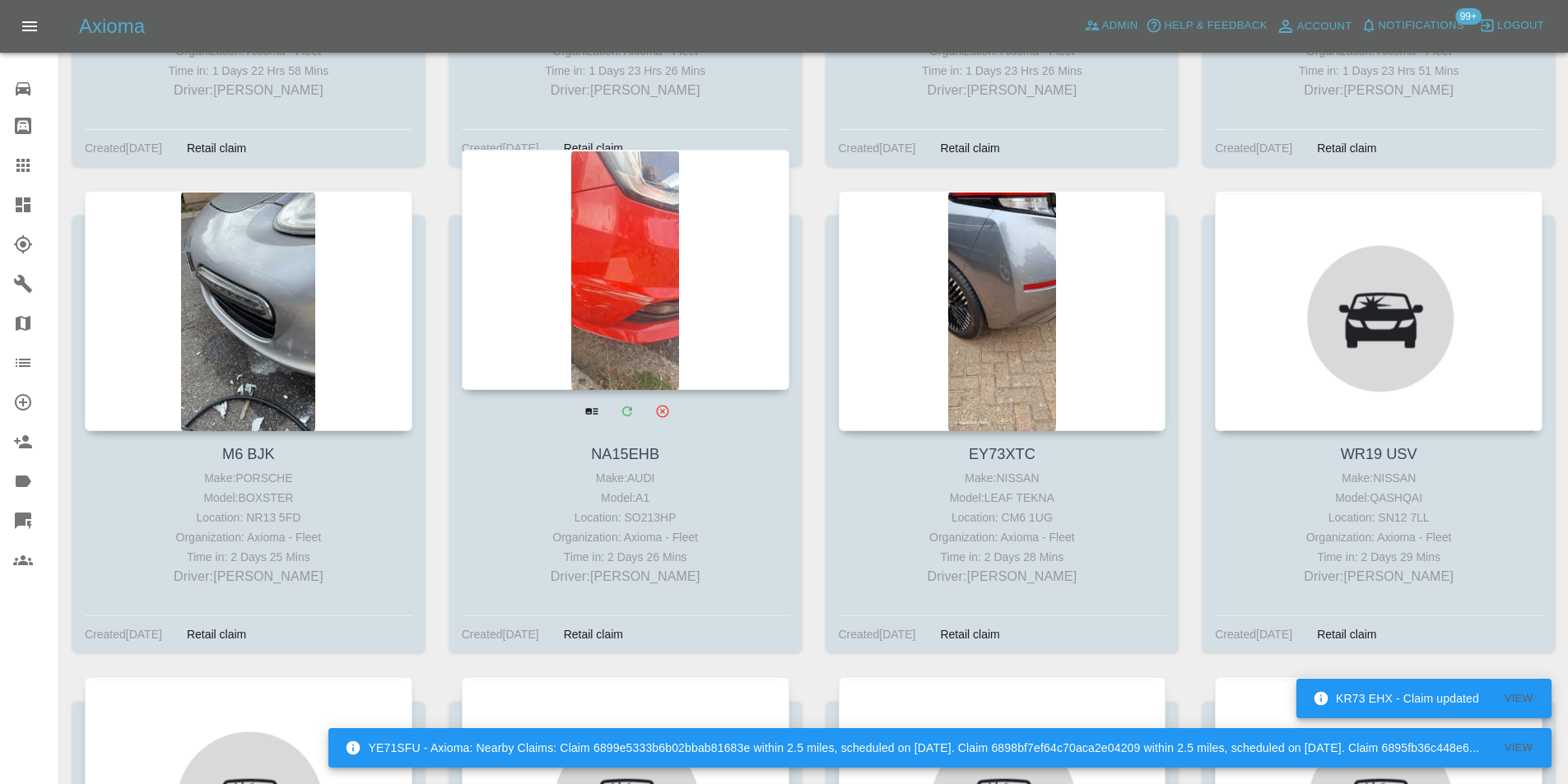
scroll to position [4628, 0]
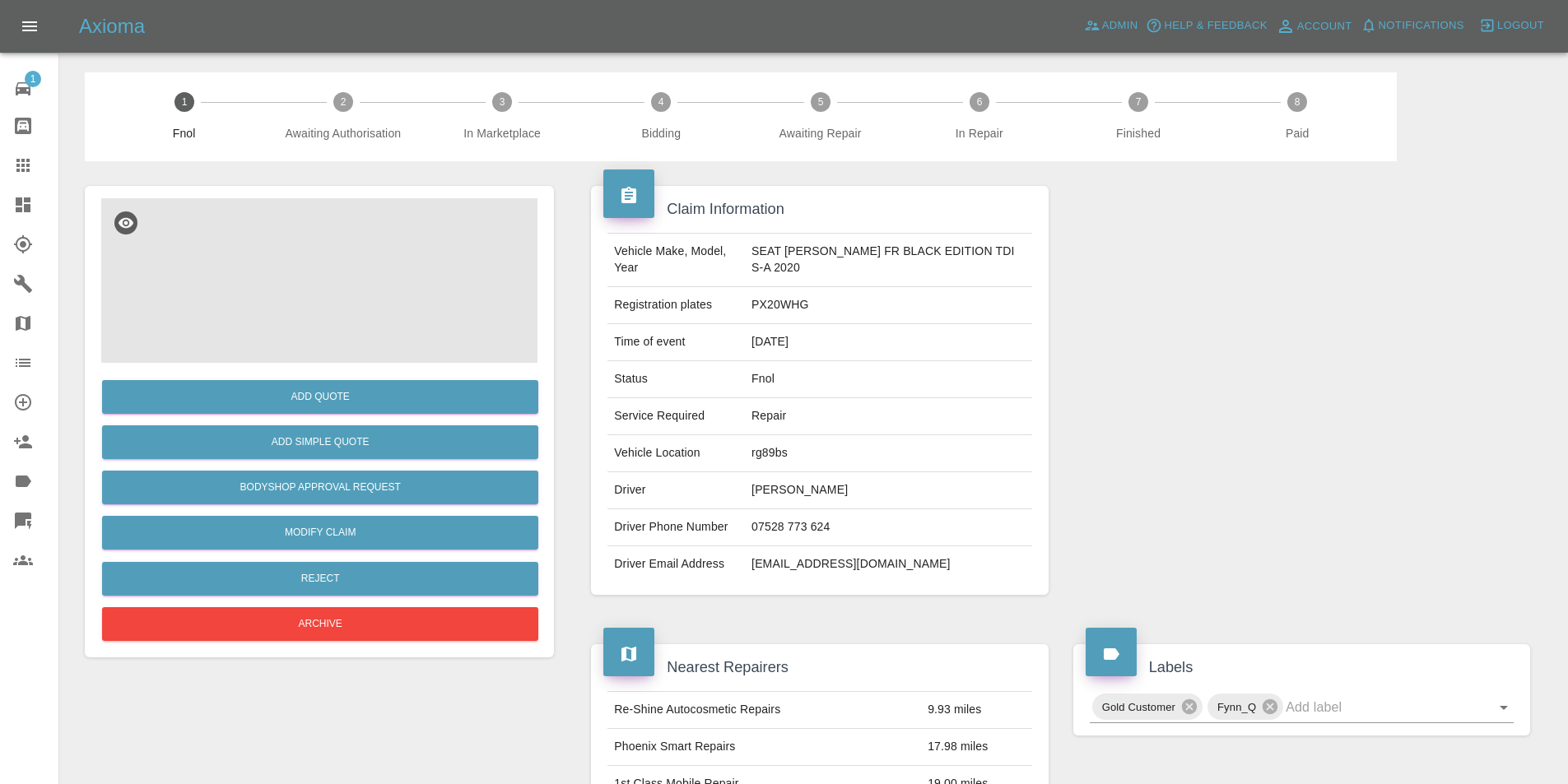
click at [278, 240] on img at bounding box center [319, 280] width 436 height 165
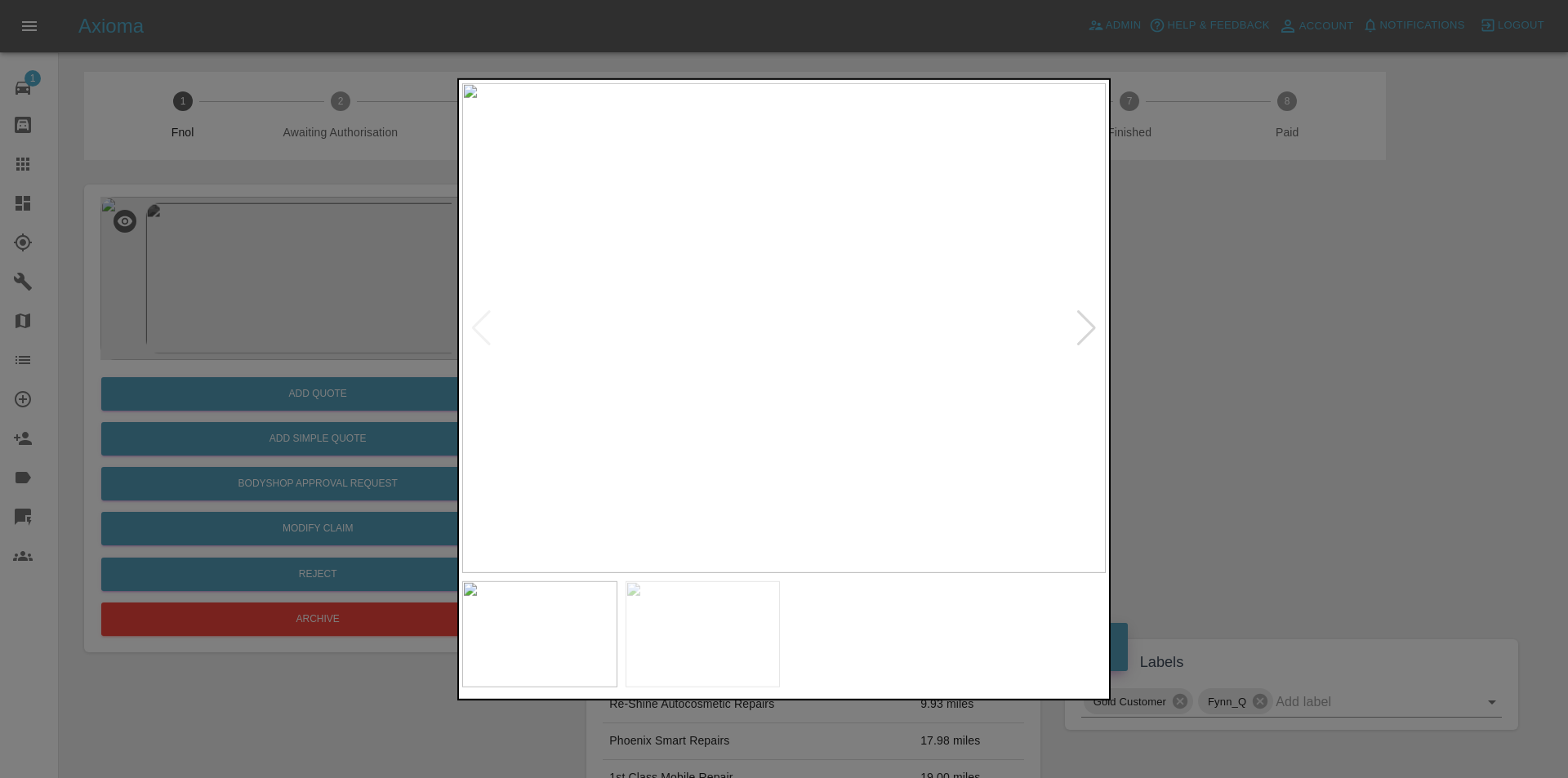
click at [1088, 327] on div at bounding box center [1086, 328] width 22 height 36
click at [1088, 327] on img at bounding box center [784, 327] width 643 height 490
click at [1294, 331] on div at bounding box center [784, 389] width 1568 height 778
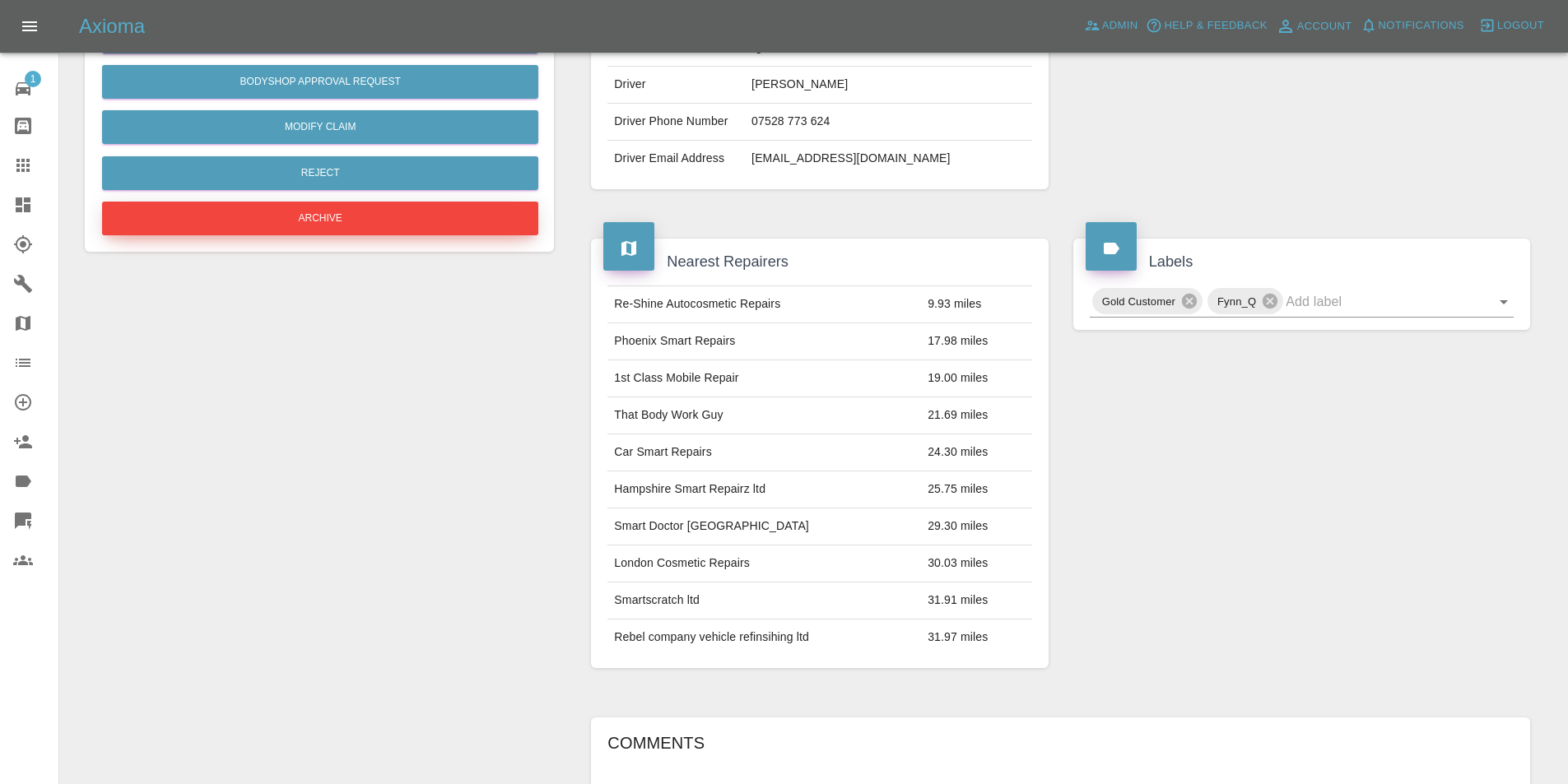
scroll to position [165, 0]
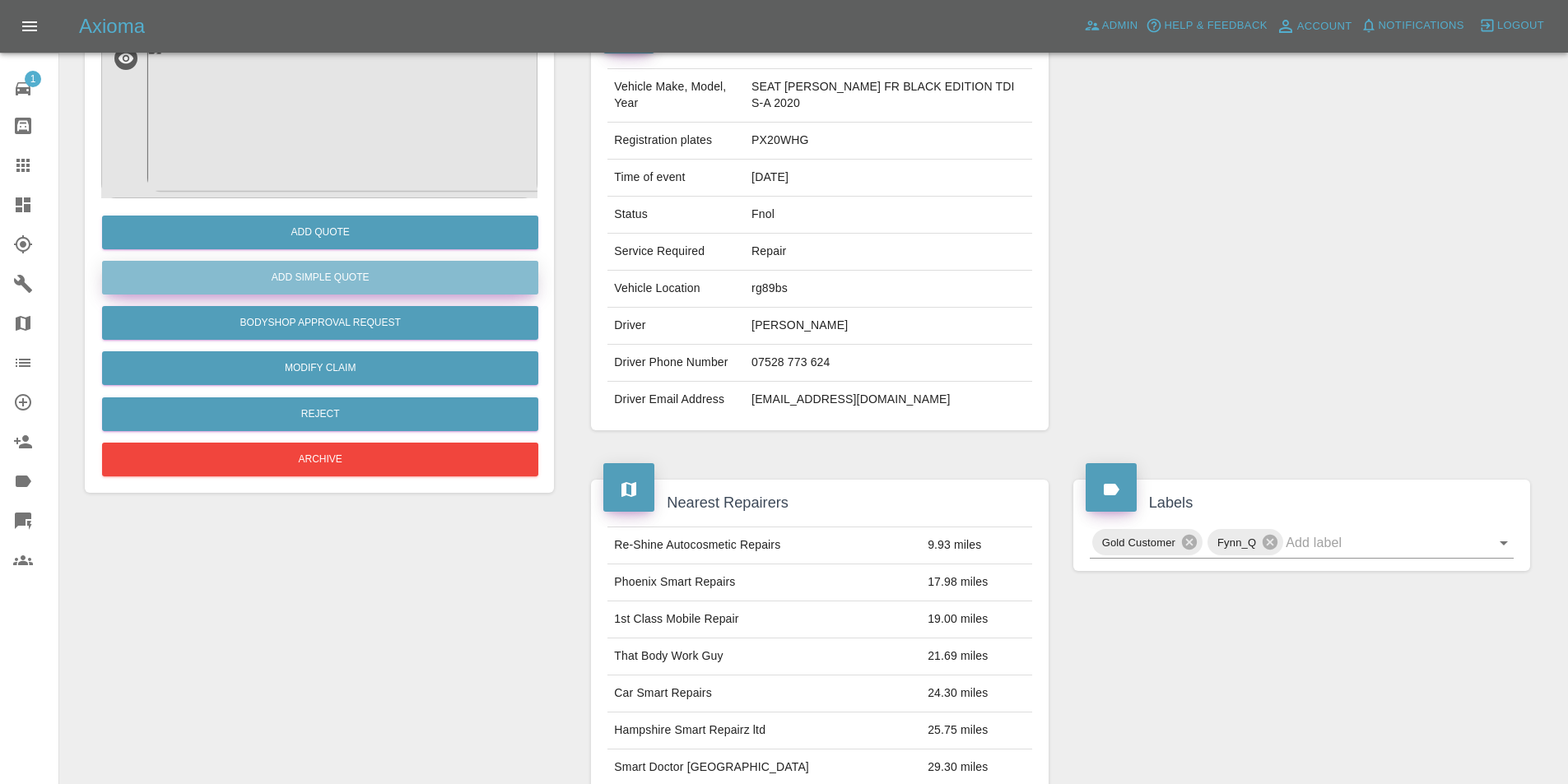
click at [312, 286] on button "Add Simple Quote" at bounding box center [320, 278] width 436 height 34
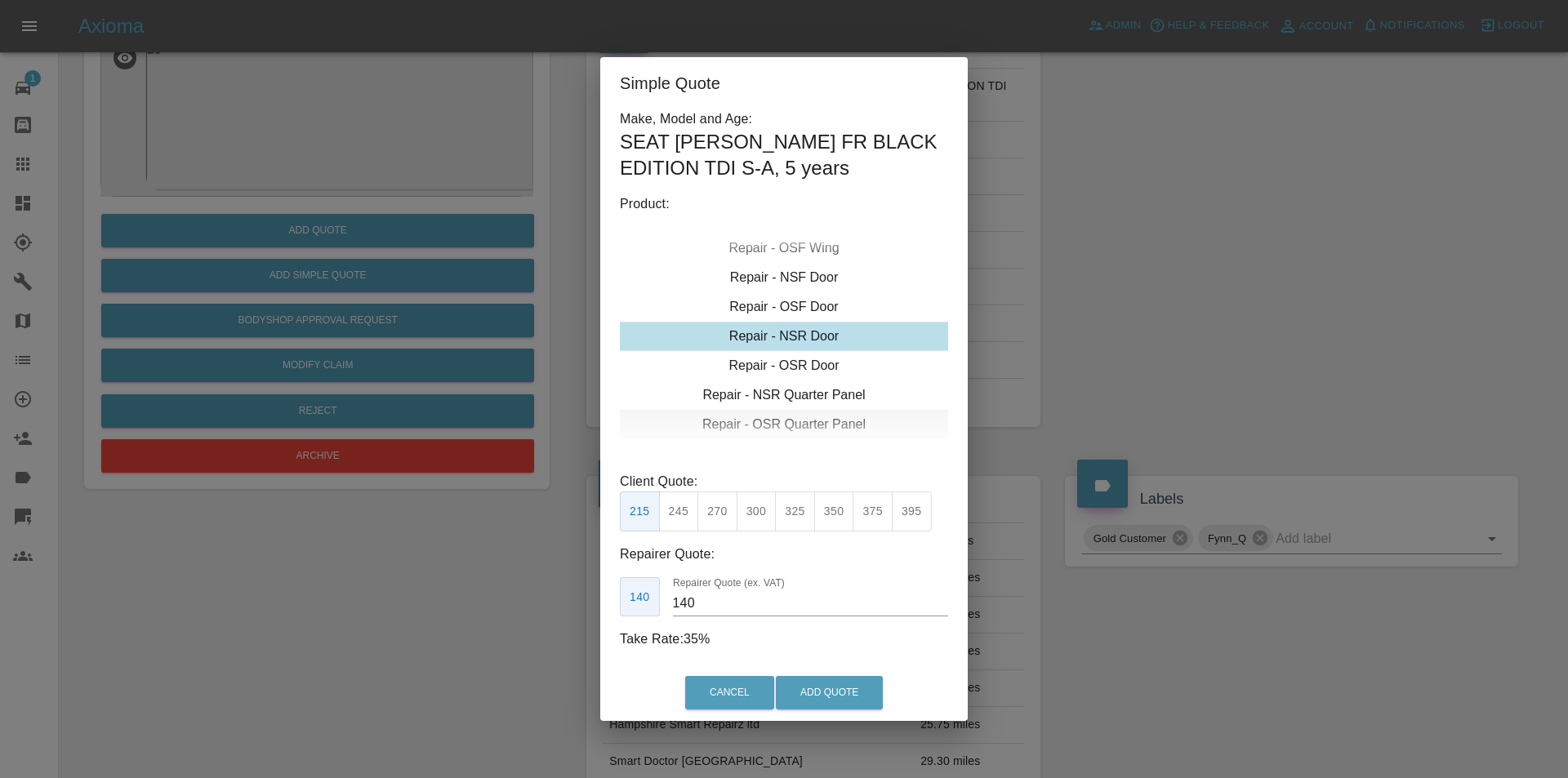
click at [805, 430] on div "Repair - OSR Quarter Panel" at bounding box center [784, 424] width 329 height 30
click at [789, 424] on div "Repair - OSR Quarter Panel" at bounding box center [784, 424] width 329 height 30
drag, startPoint x: 709, startPoint y: 514, endPoint x: 763, endPoint y: 577, distance: 83.0
click at [709, 516] on button "275" at bounding box center [717, 511] width 40 height 40
type input "180"
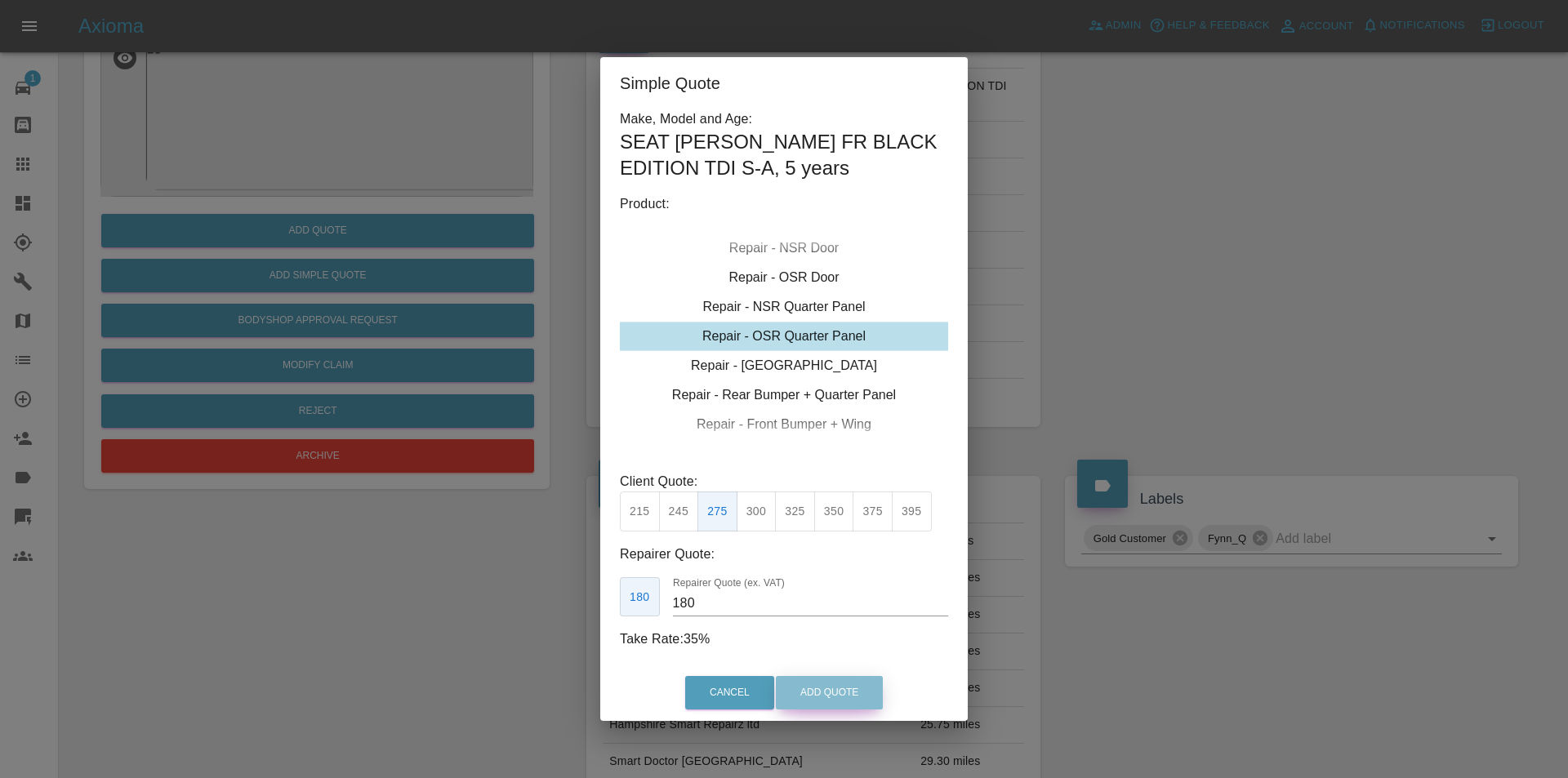
drag, startPoint x: 814, startPoint y: 692, endPoint x: 816, endPoint y: 450, distance: 242.0
click at [815, 692] on button "Add Quote" at bounding box center [829, 693] width 107 height 34
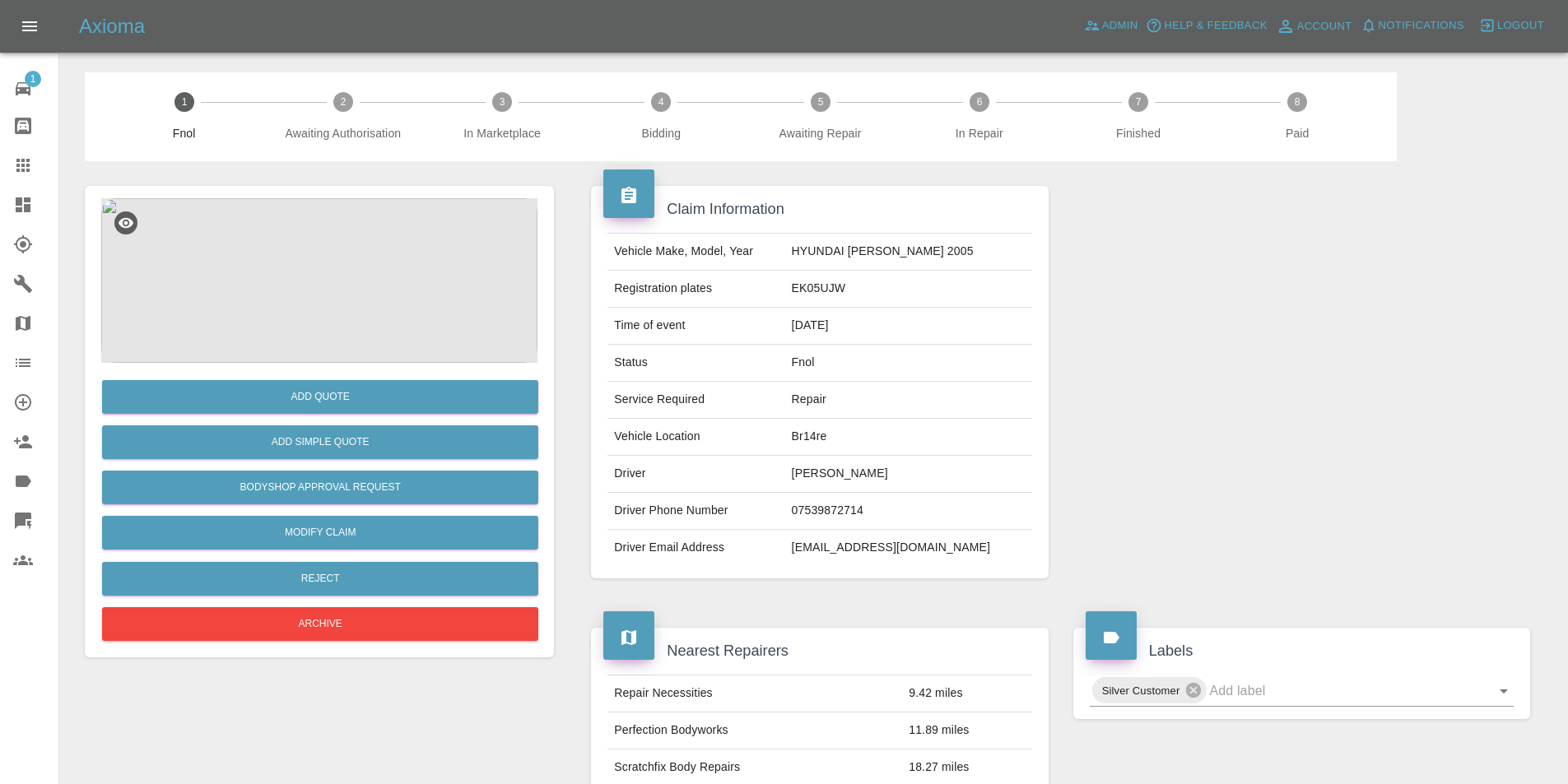
click at [328, 247] on img at bounding box center [319, 280] width 436 height 165
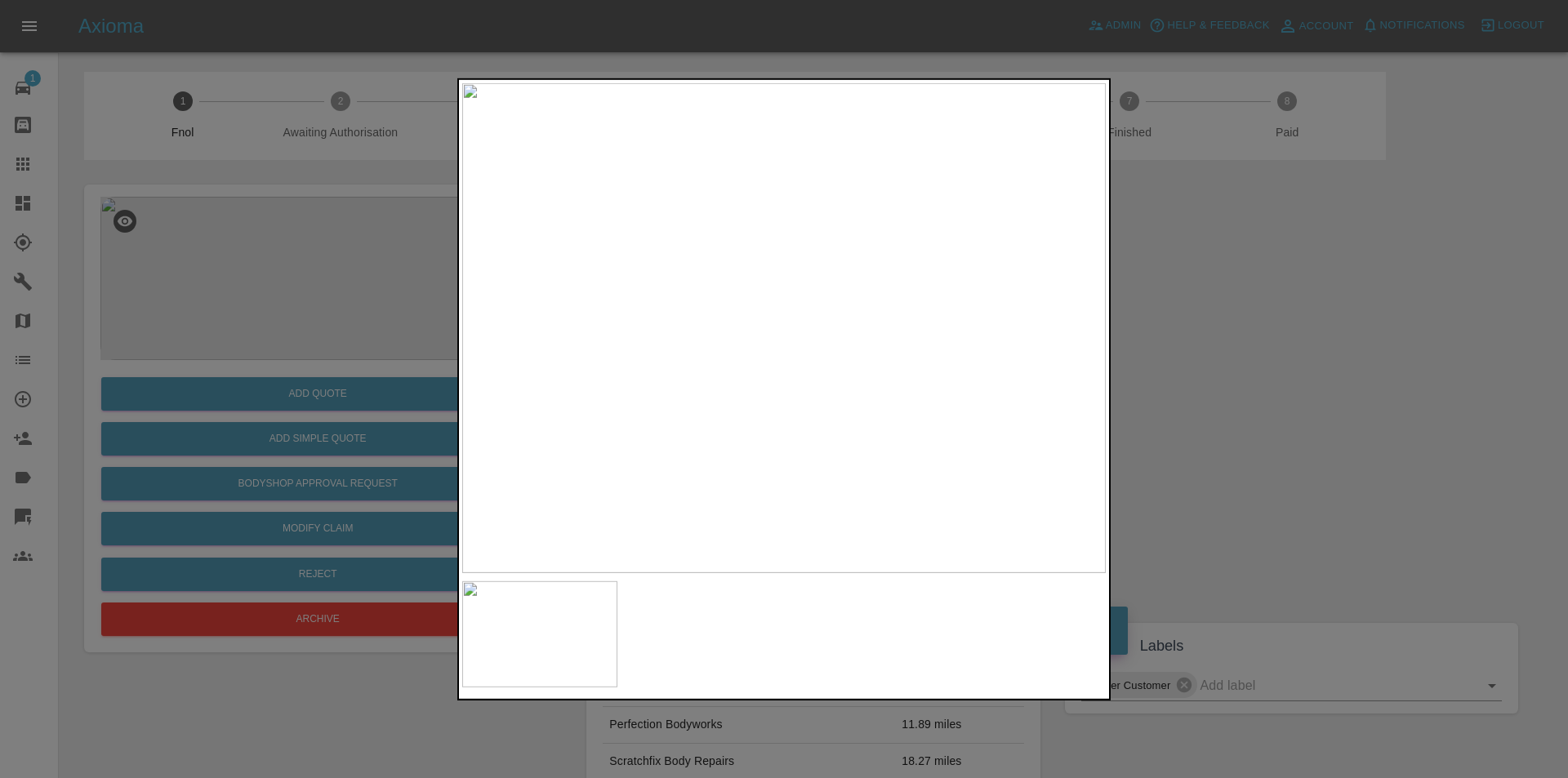
click at [1243, 394] on div at bounding box center [784, 389] width 1568 height 778
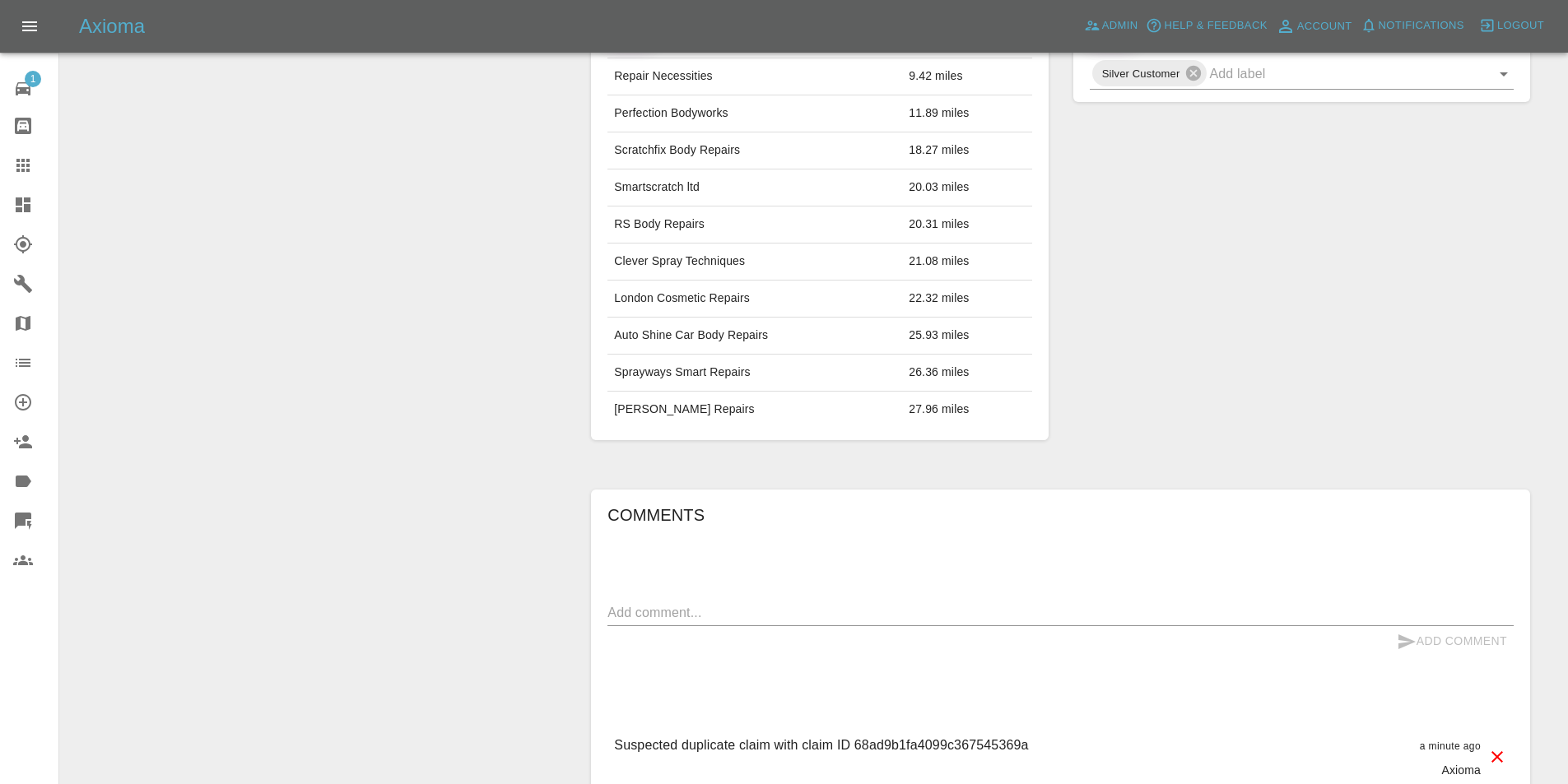
scroll to position [818, 0]
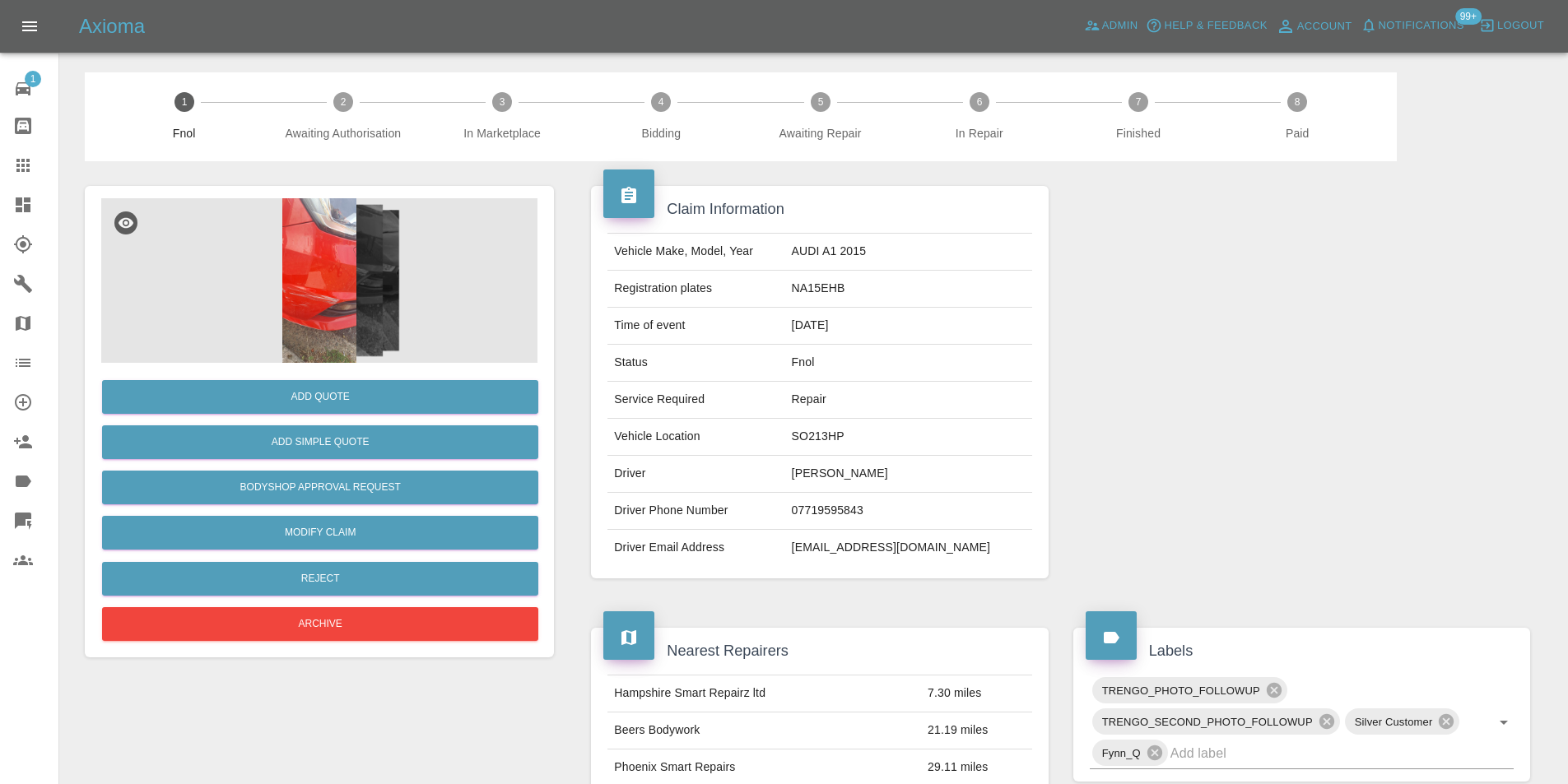
click at [314, 287] on img at bounding box center [319, 280] width 436 height 165
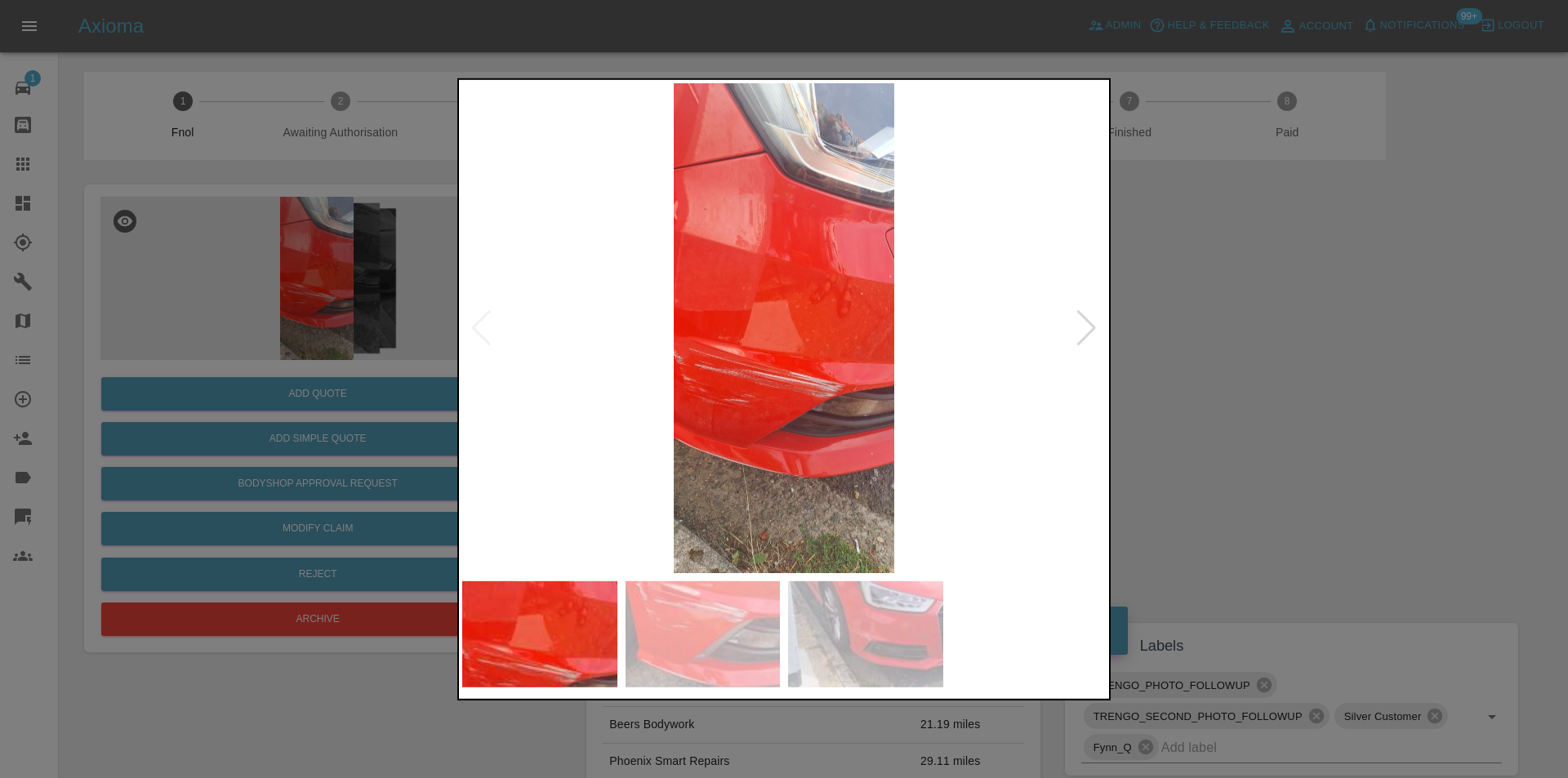
click at [1087, 325] on div at bounding box center [1086, 328] width 22 height 36
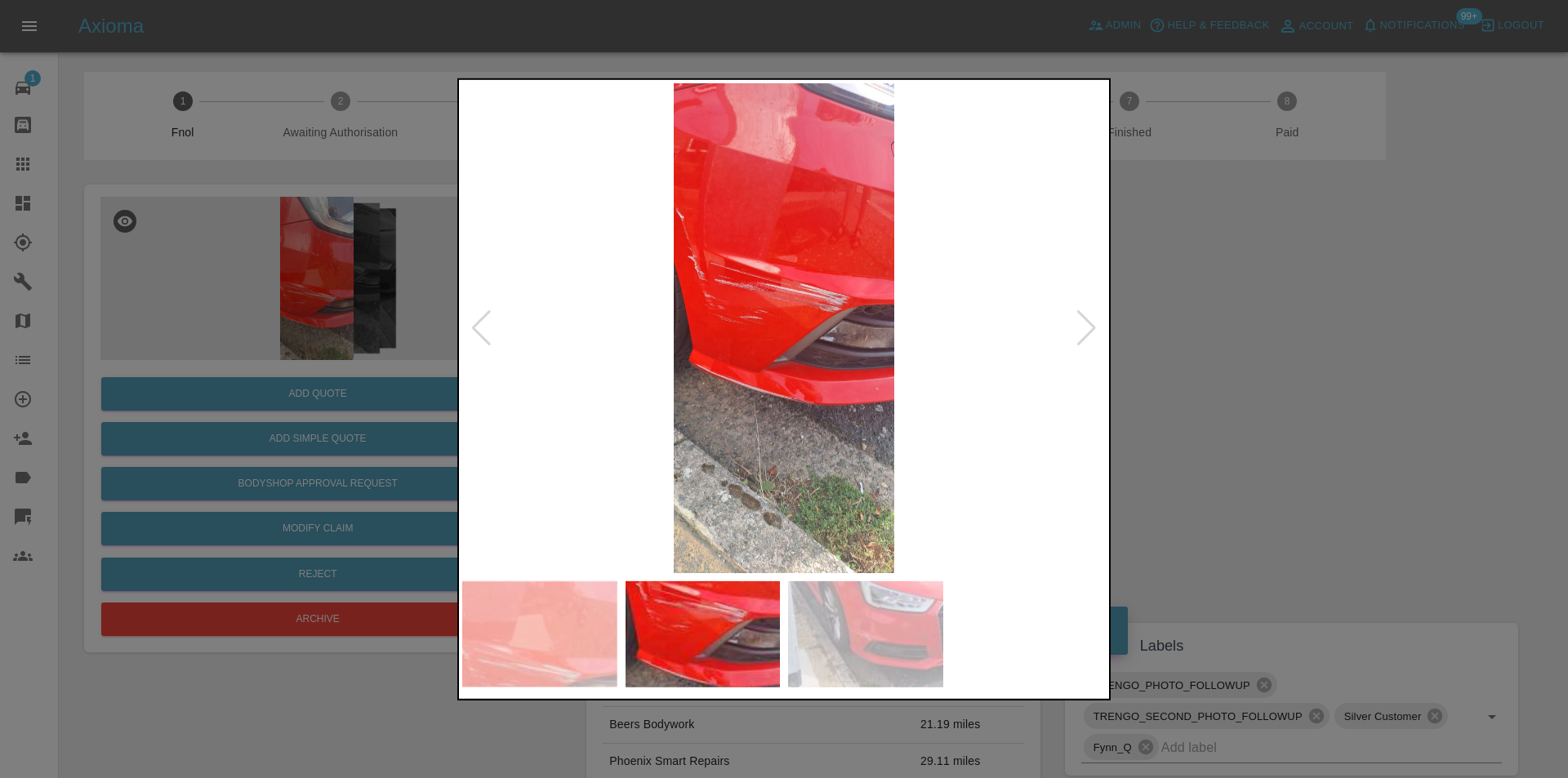
click at [1087, 325] on div at bounding box center [1086, 328] width 22 height 36
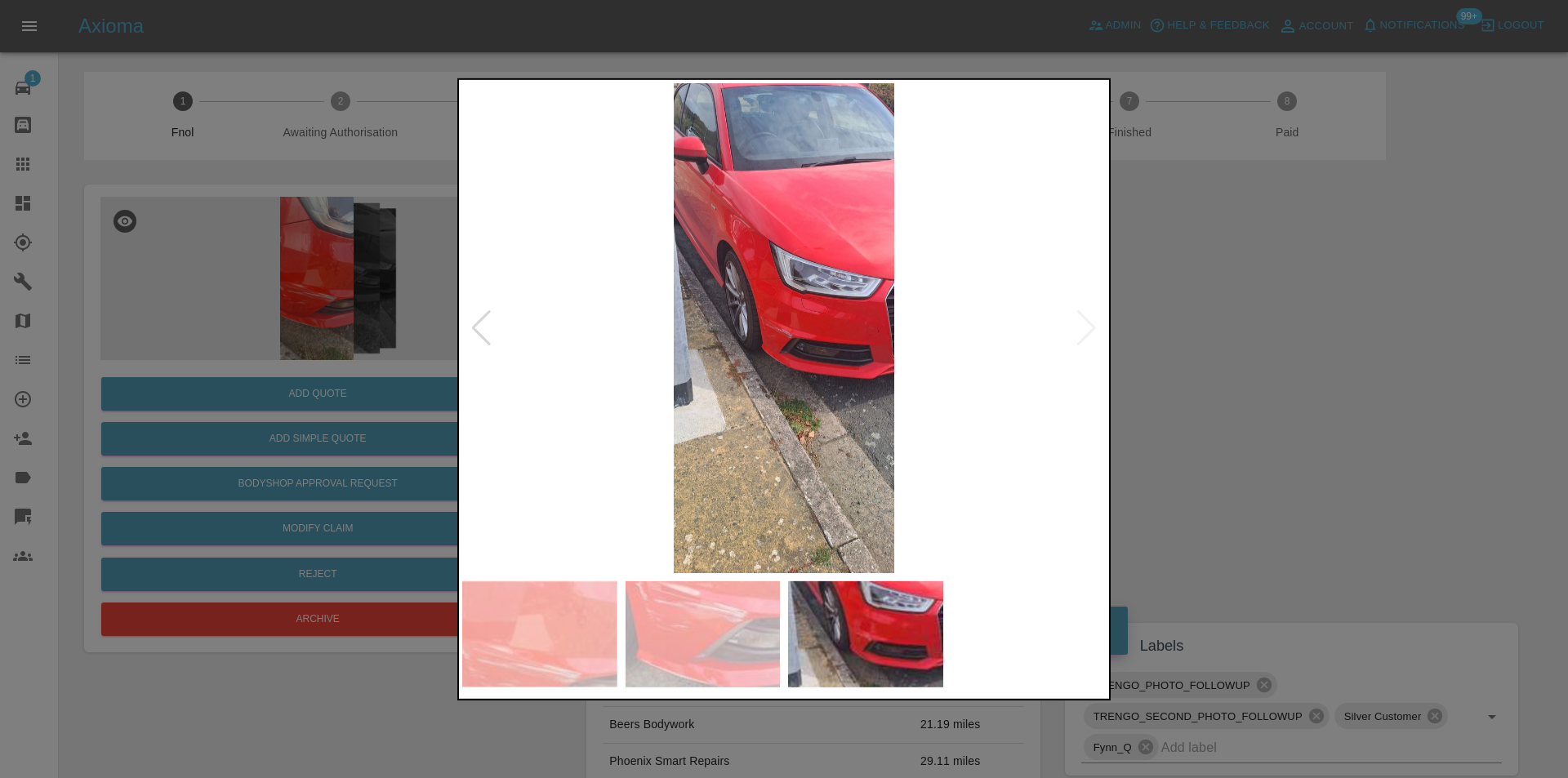
click at [1182, 336] on div at bounding box center [784, 389] width 1568 height 778
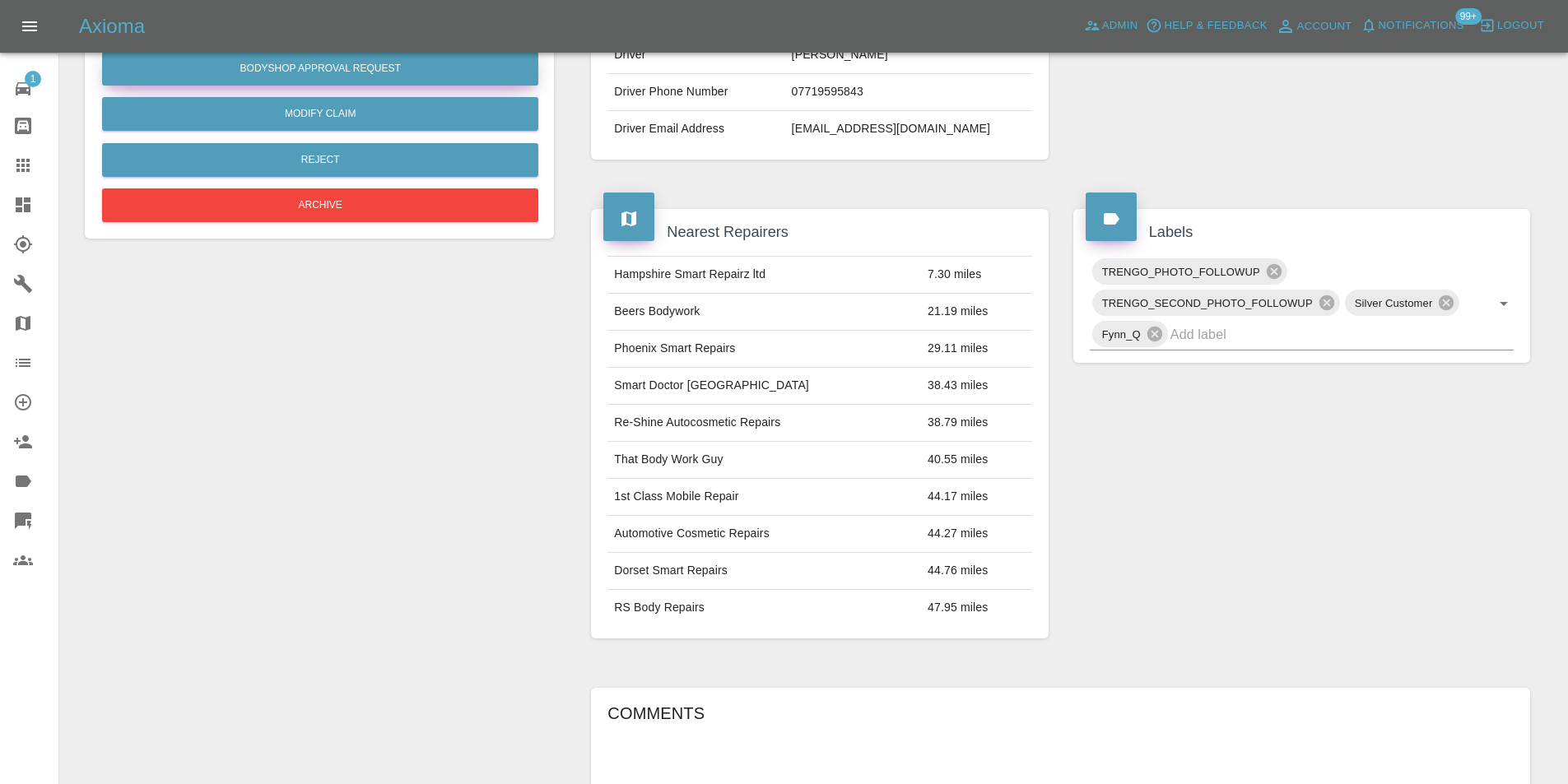
scroll to position [90, 0]
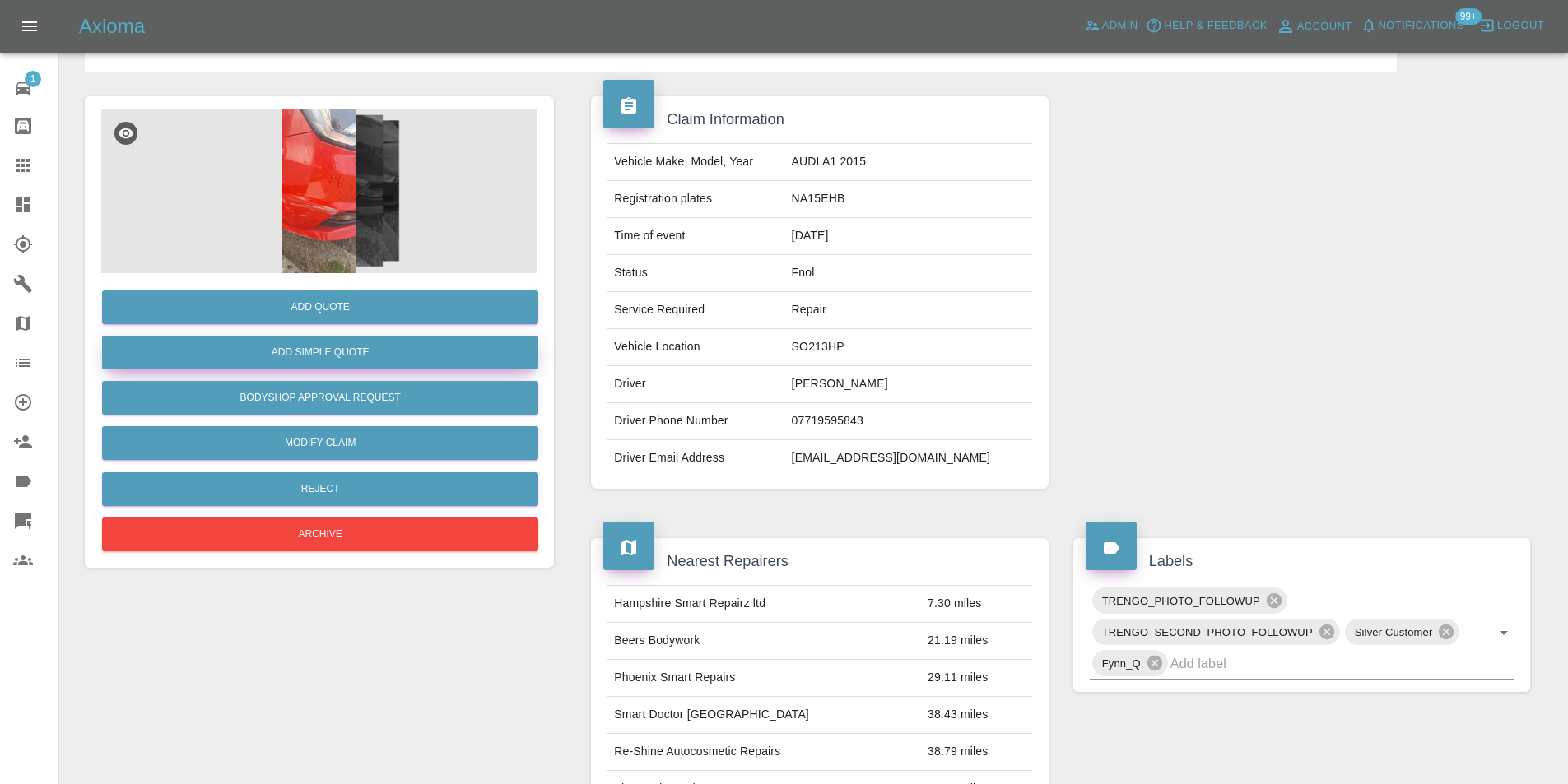
click at [354, 353] on button "Add Simple Quote" at bounding box center [320, 352] width 436 height 34
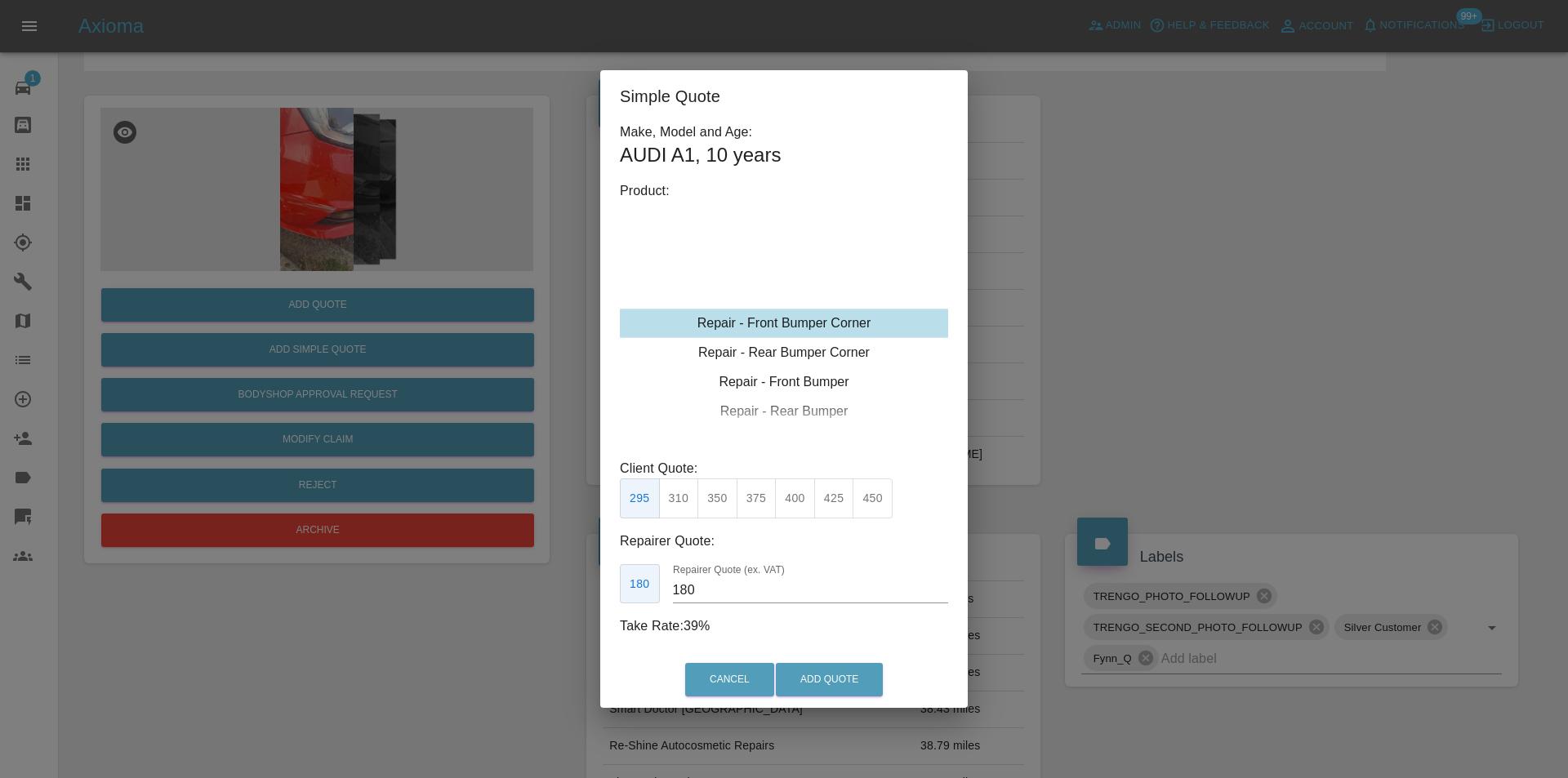
type input "120"
click at [811, 671] on button "Add Quote" at bounding box center [829, 680] width 107 height 34
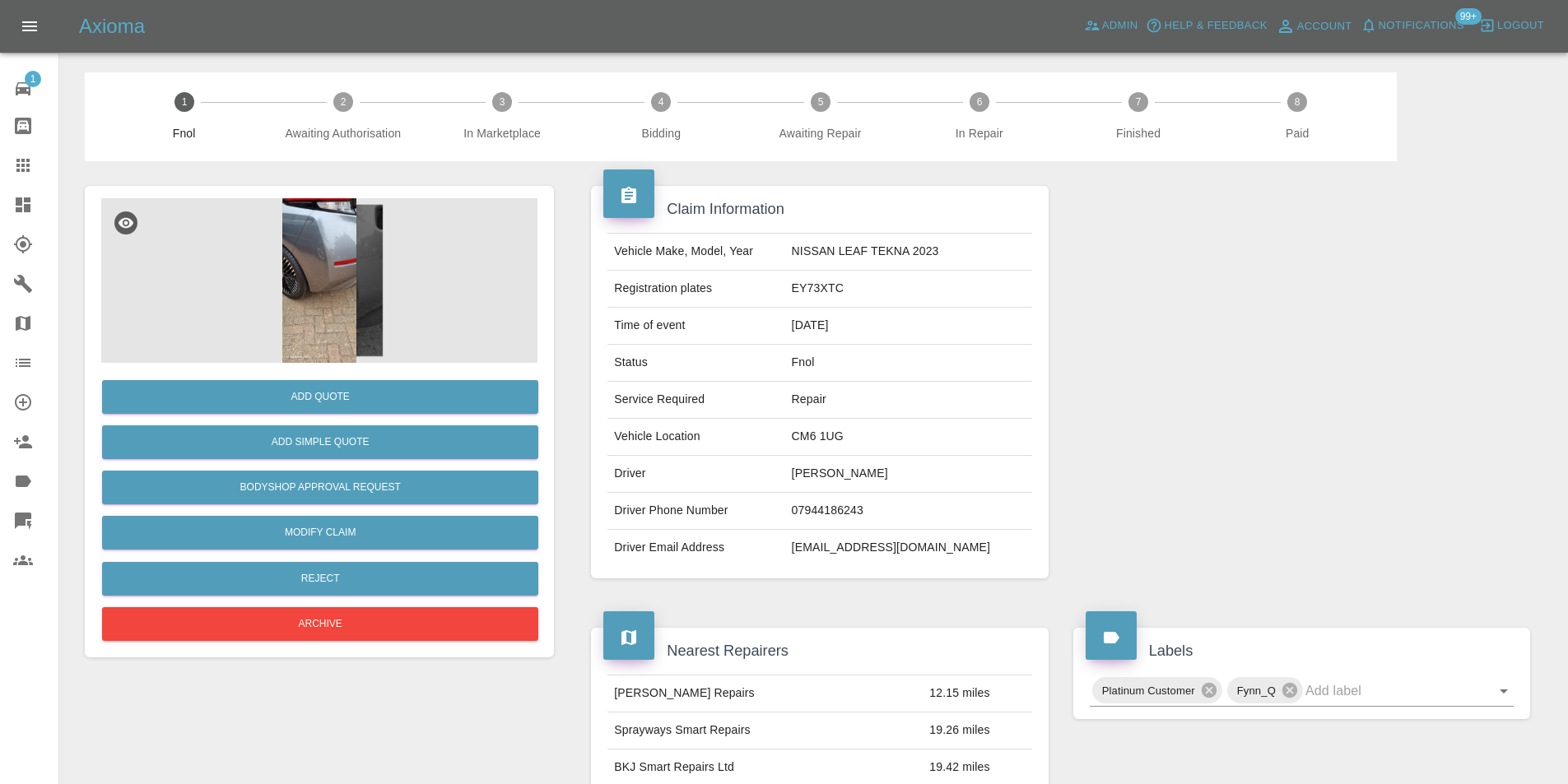
click at [335, 253] on img at bounding box center [319, 280] width 436 height 165
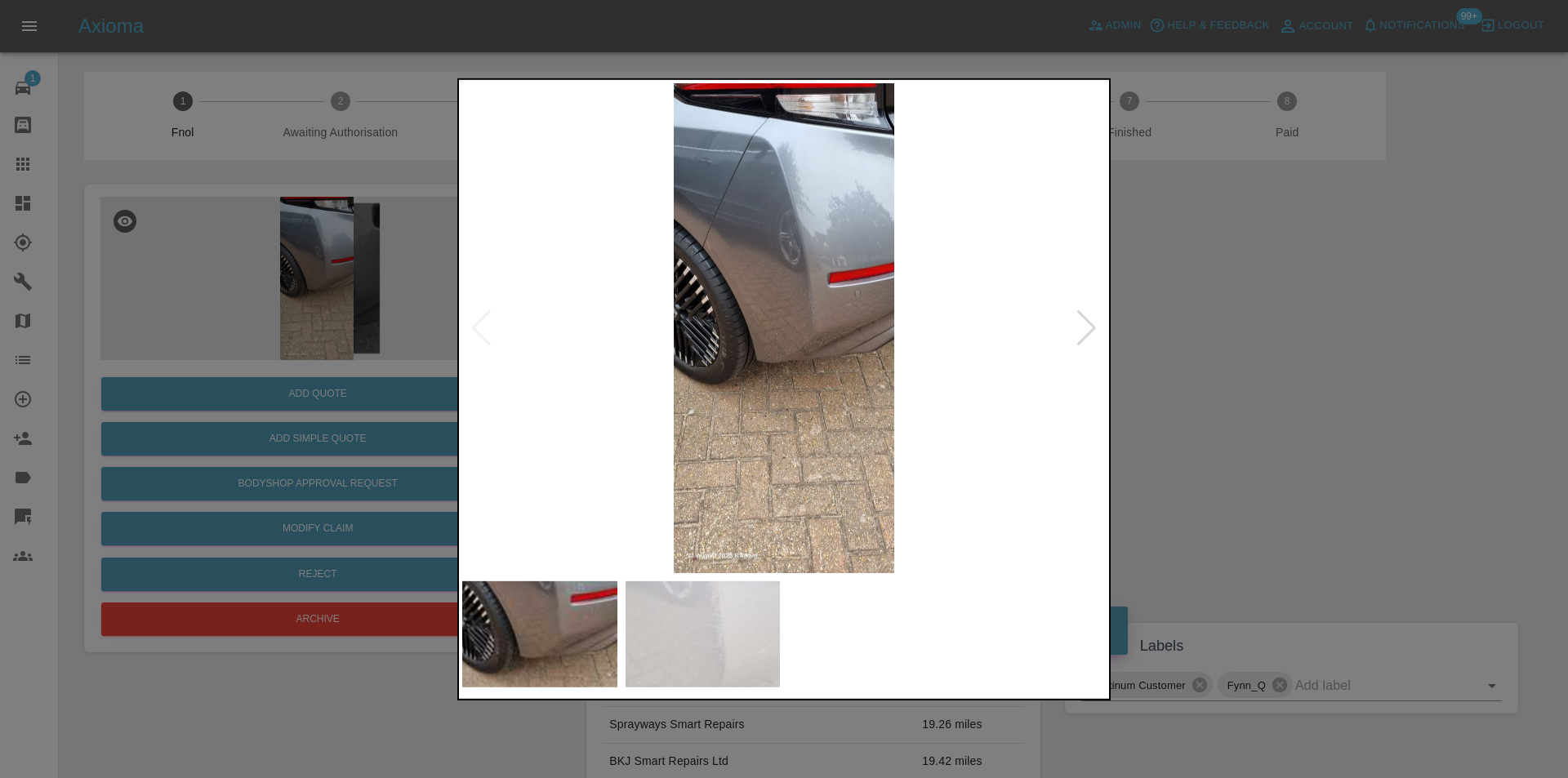
click at [1088, 326] on div at bounding box center [1086, 328] width 22 height 36
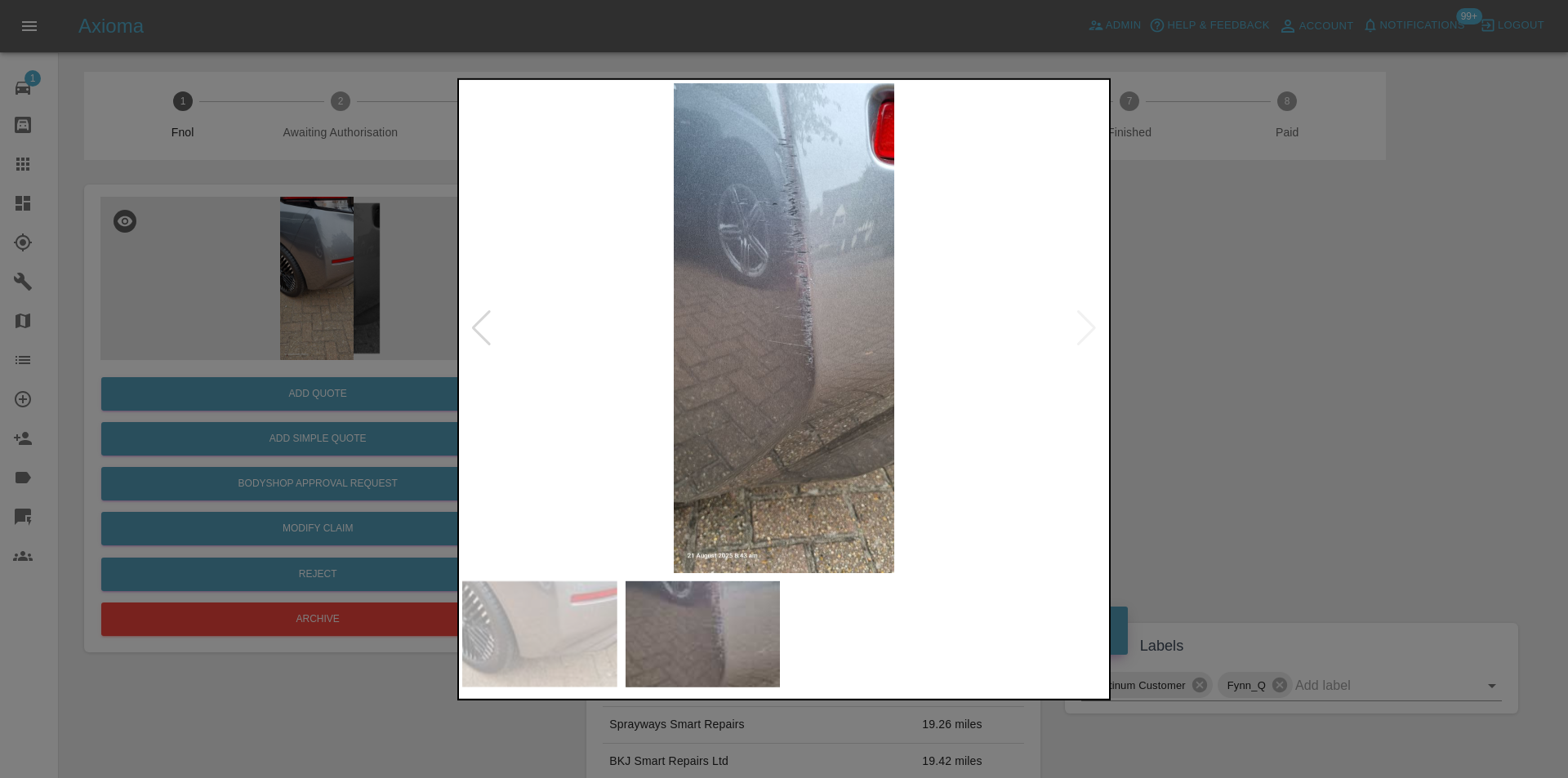
click at [1088, 326] on img at bounding box center [784, 327] width 643 height 490
drag, startPoint x: 1284, startPoint y: 333, endPoint x: 930, endPoint y: 408, distance: 361.9
click at [1281, 334] on div at bounding box center [784, 389] width 1568 height 778
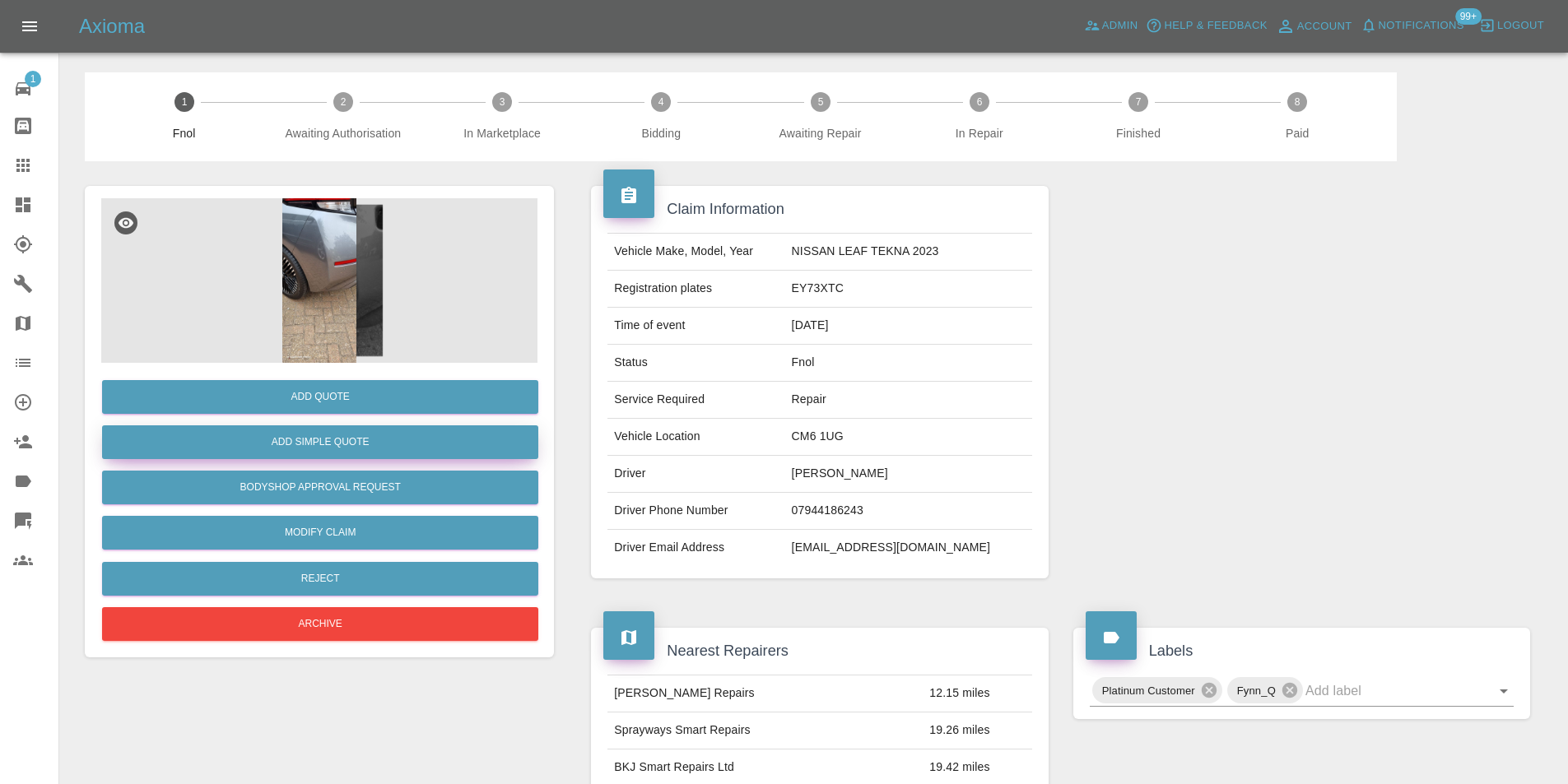
click at [364, 438] on button "Add Simple Quote" at bounding box center [320, 443] width 436 height 34
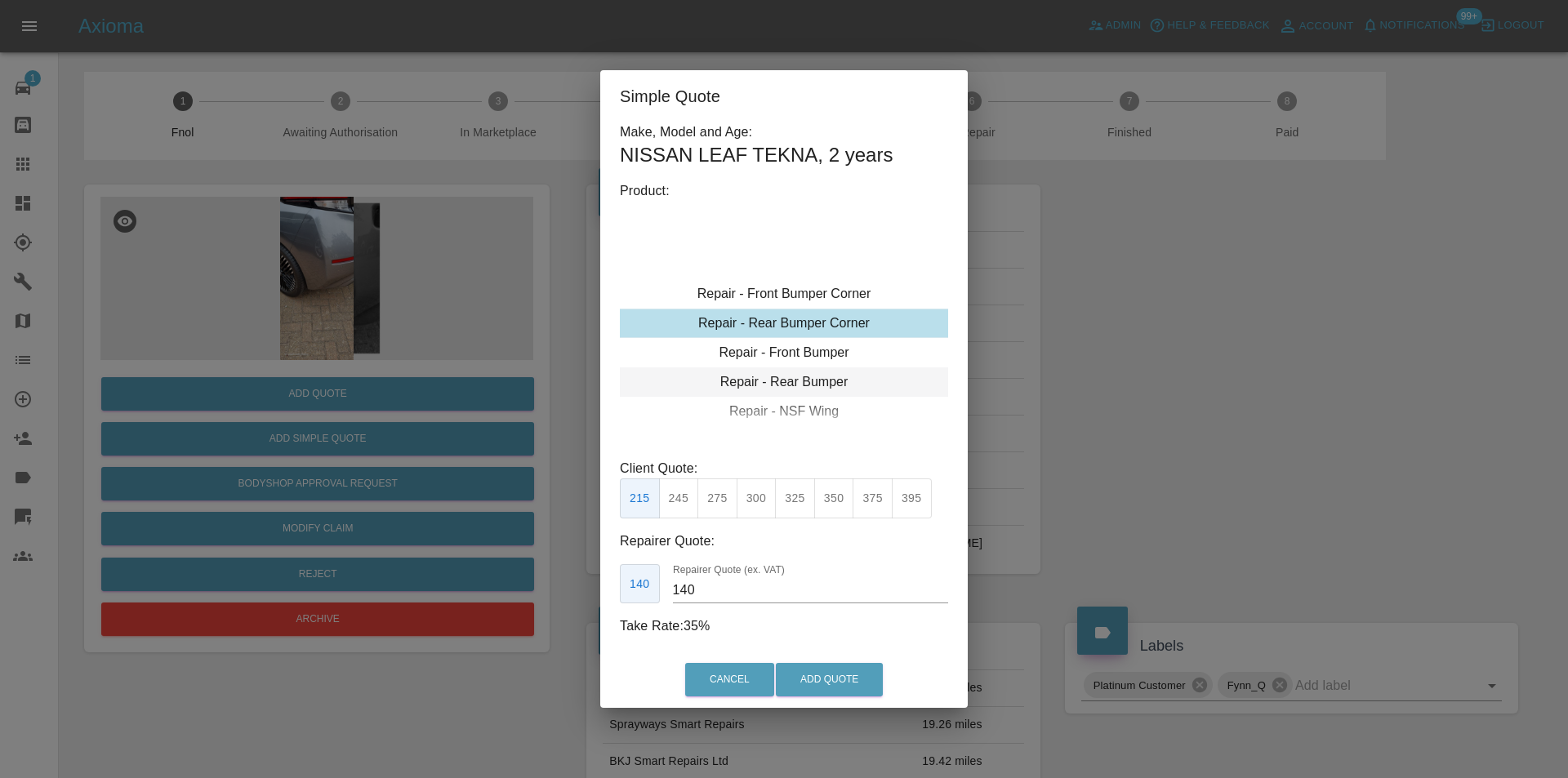
type input "120"
click at [820, 683] on button "Add Quote" at bounding box center [829, 680] width 107 height 34
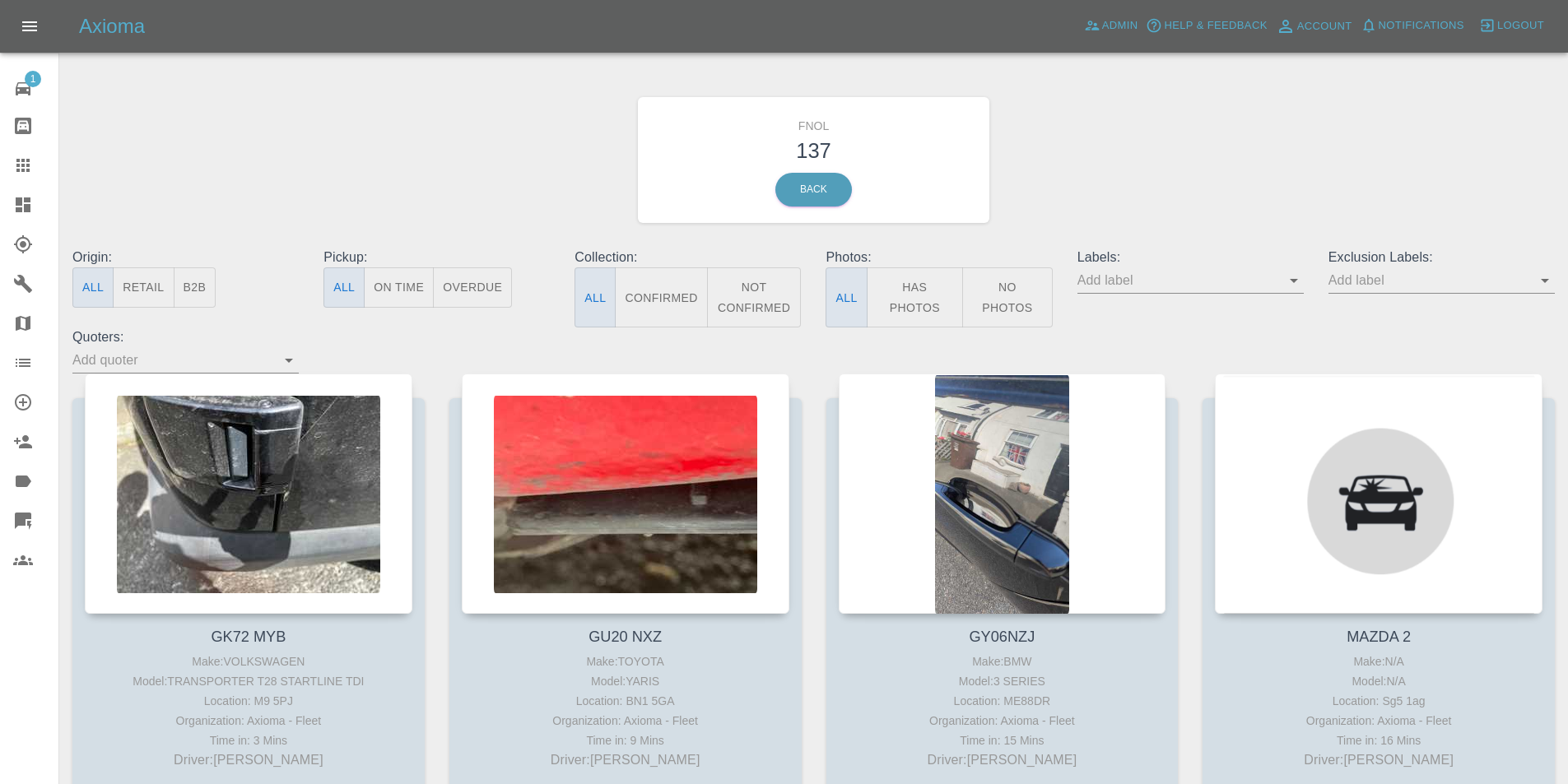
click at [910, 302] on button "Has Photos" at bounding box center [916, 297] width 97 height 60
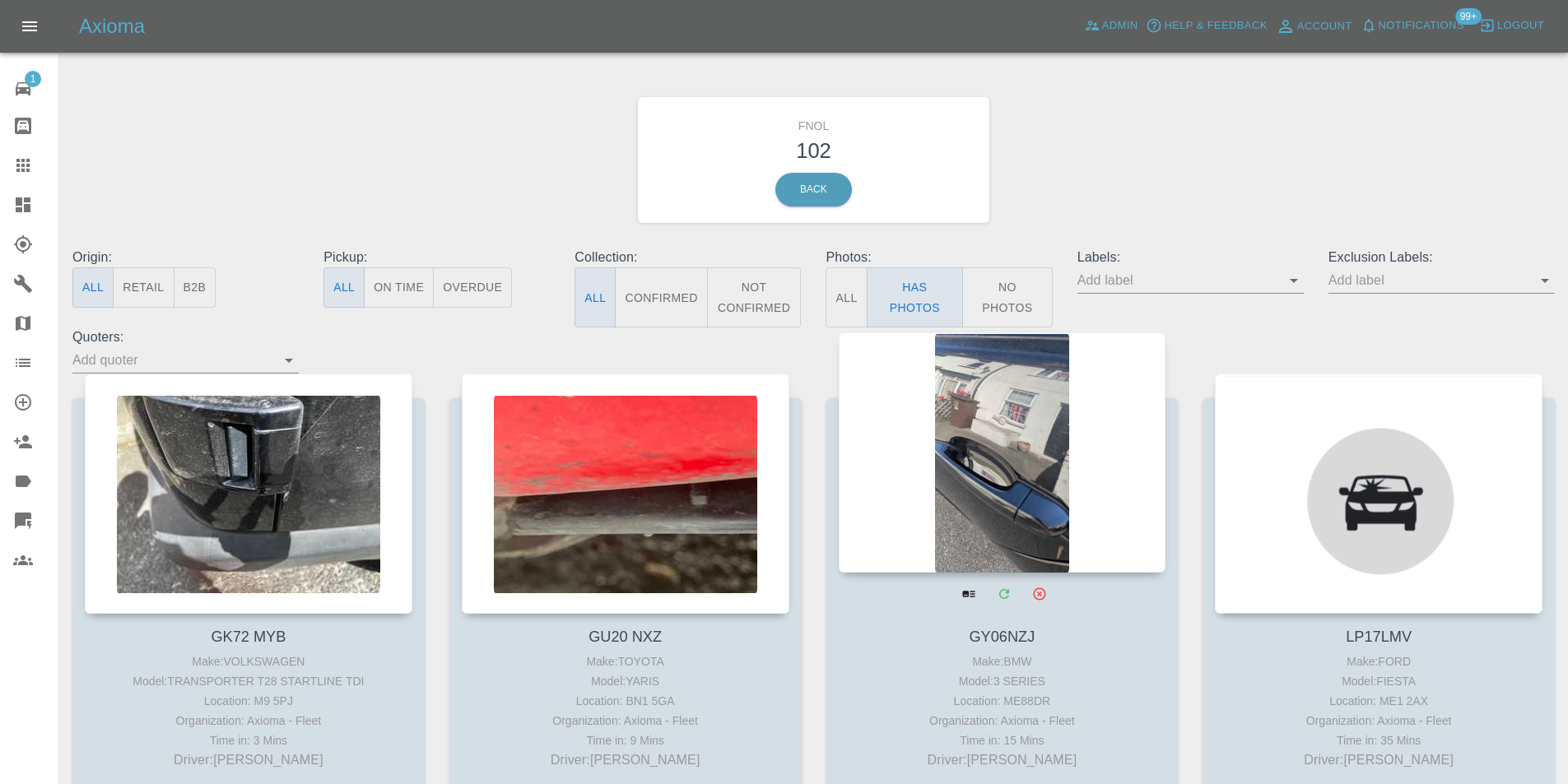
scroll to position [247, 0]
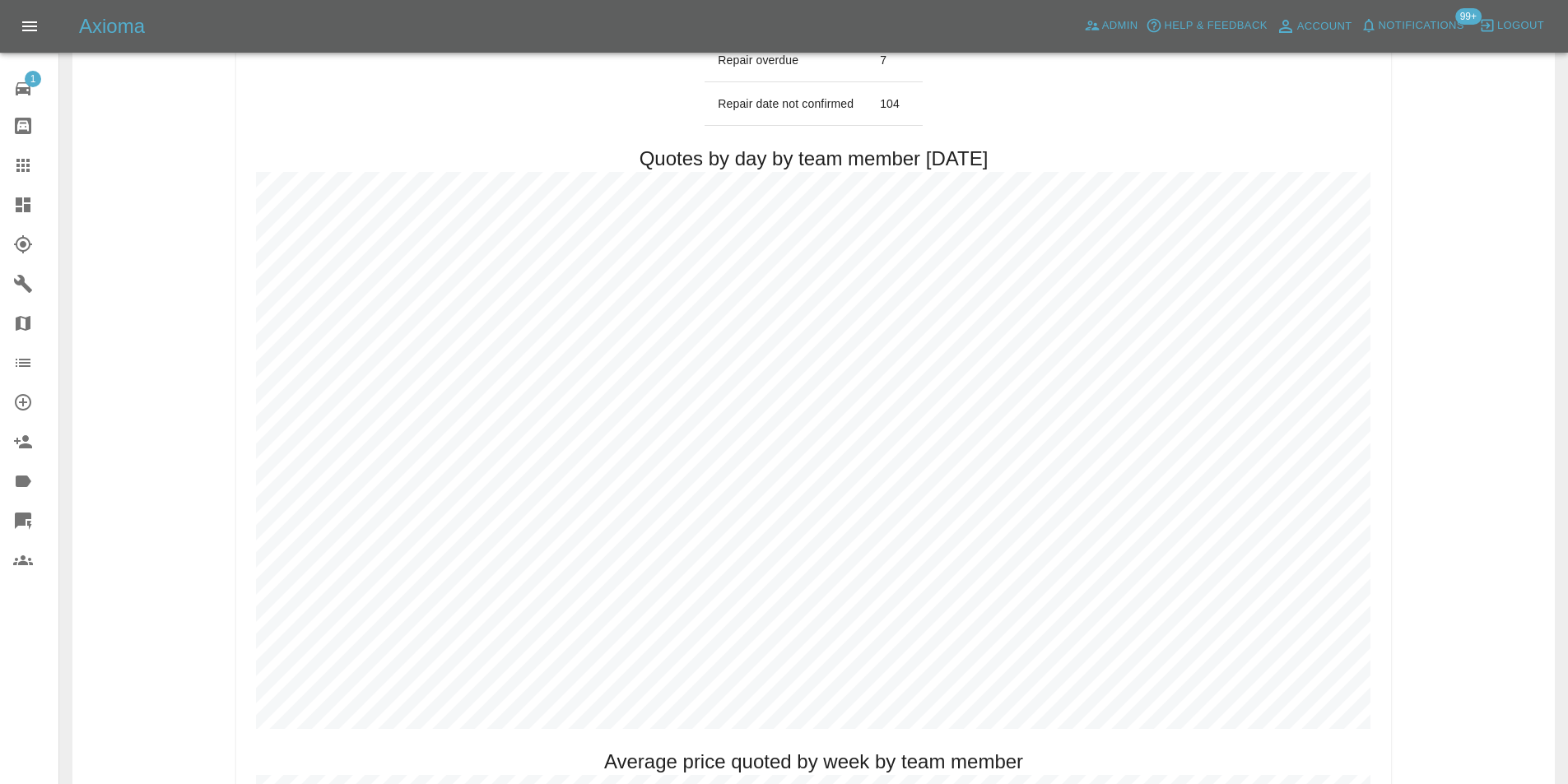
scroll to position [822, 0]
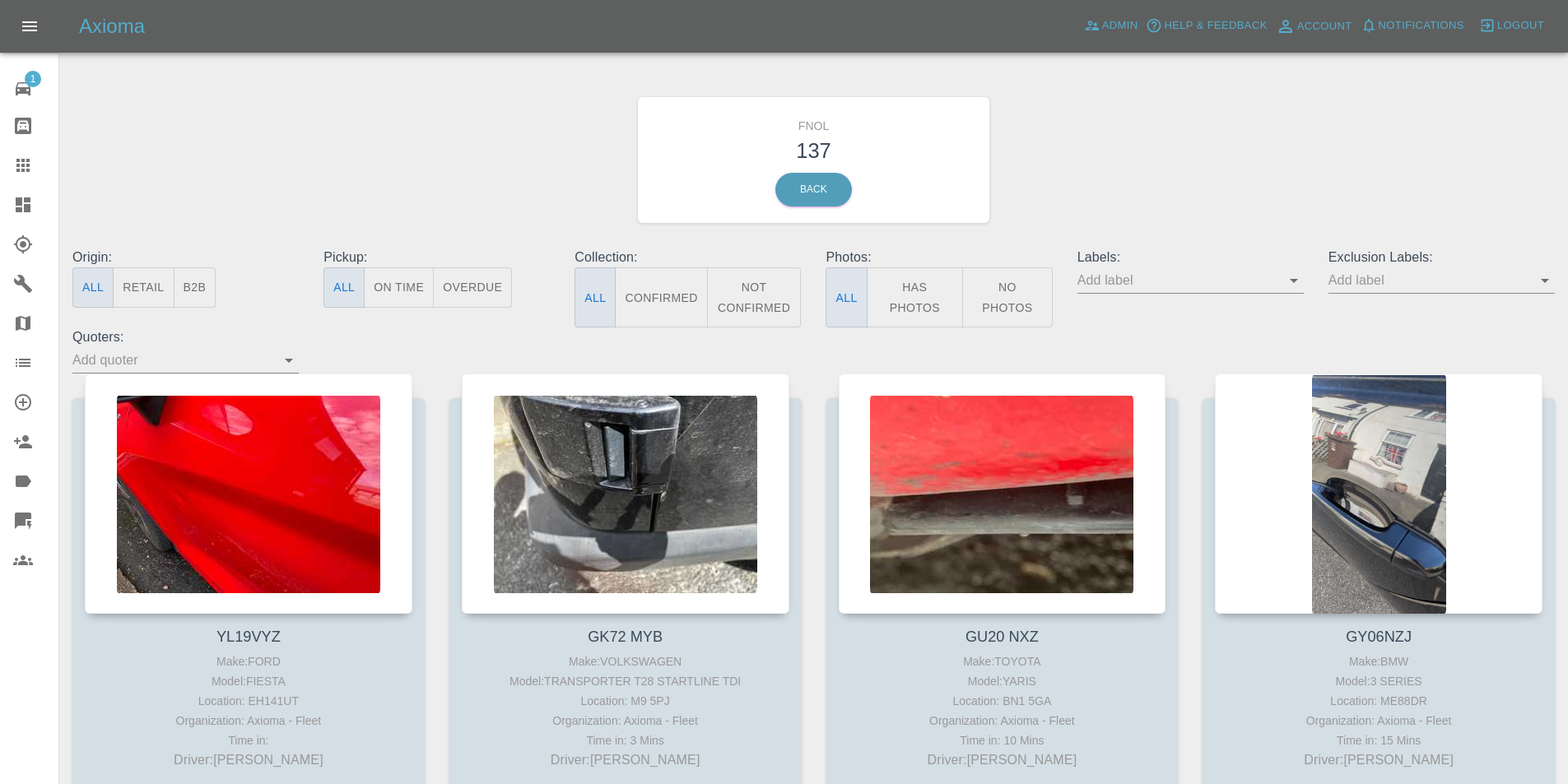
click at [909, 293] on button "Has Photos" at bounding box center [916, 297] width 97 height 60
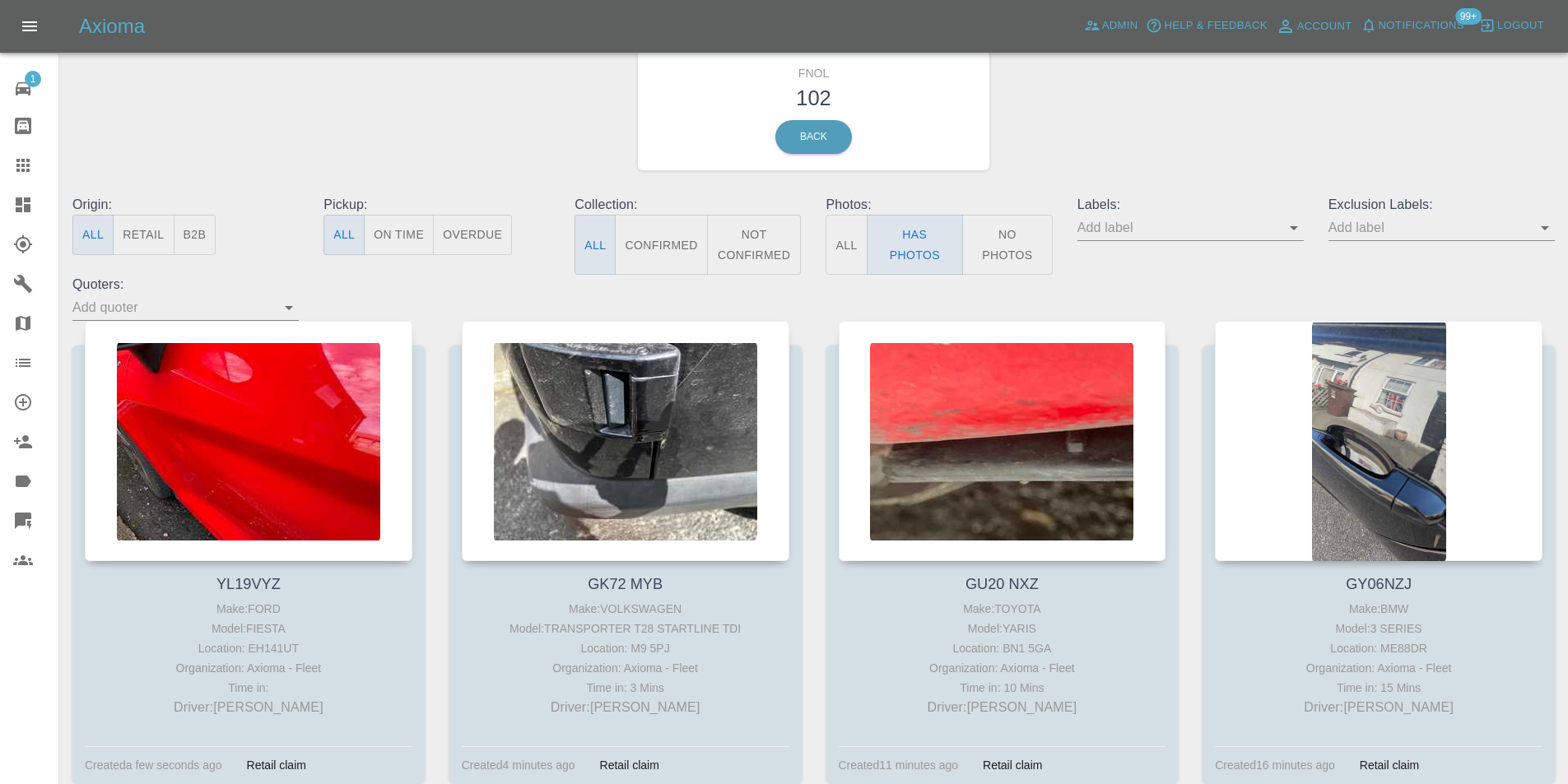
scroll to position [165, 0]
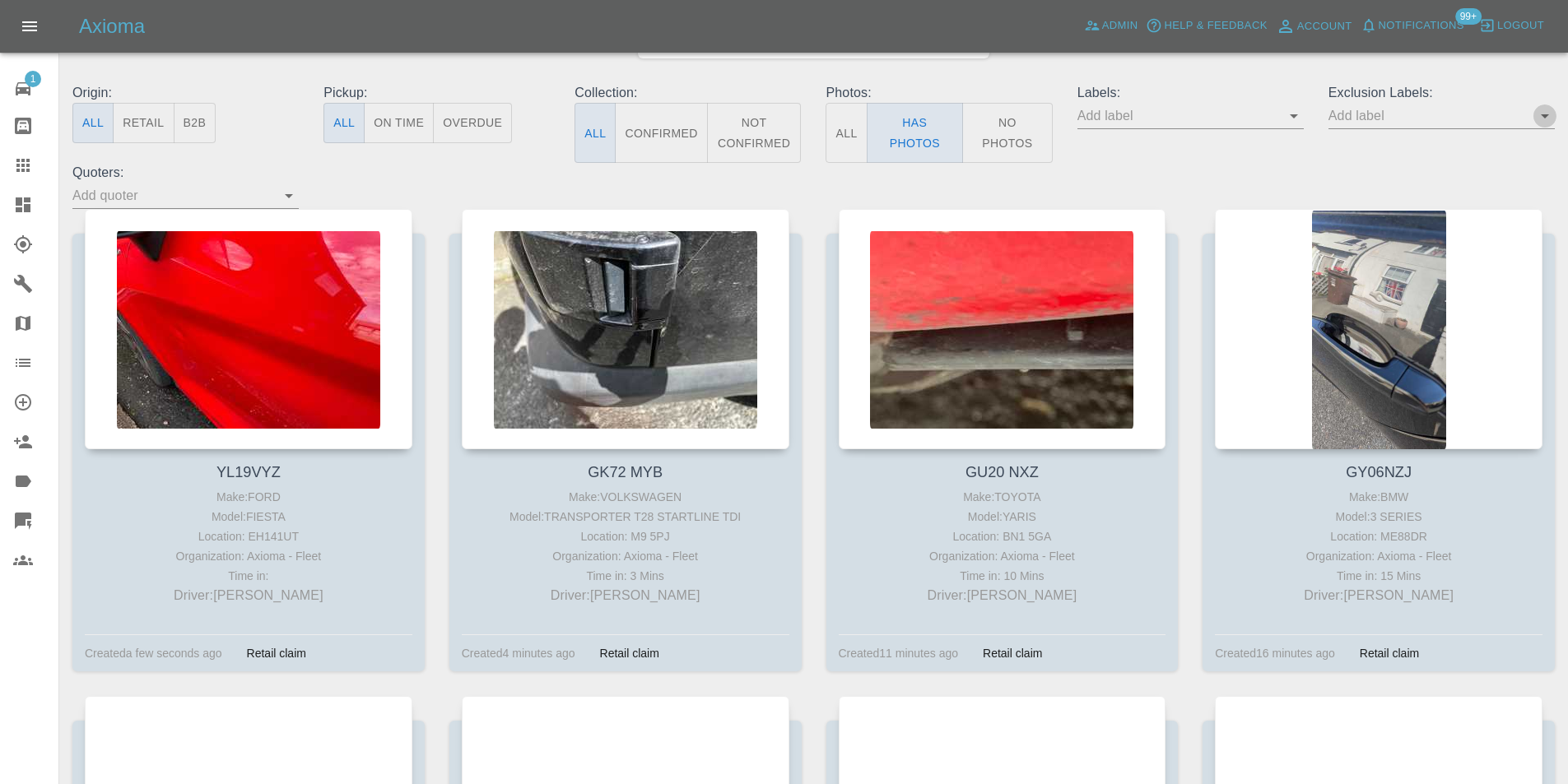
click at [1555, 115] on button "Open" at bounding box center [1545, 115] width 23 height 23
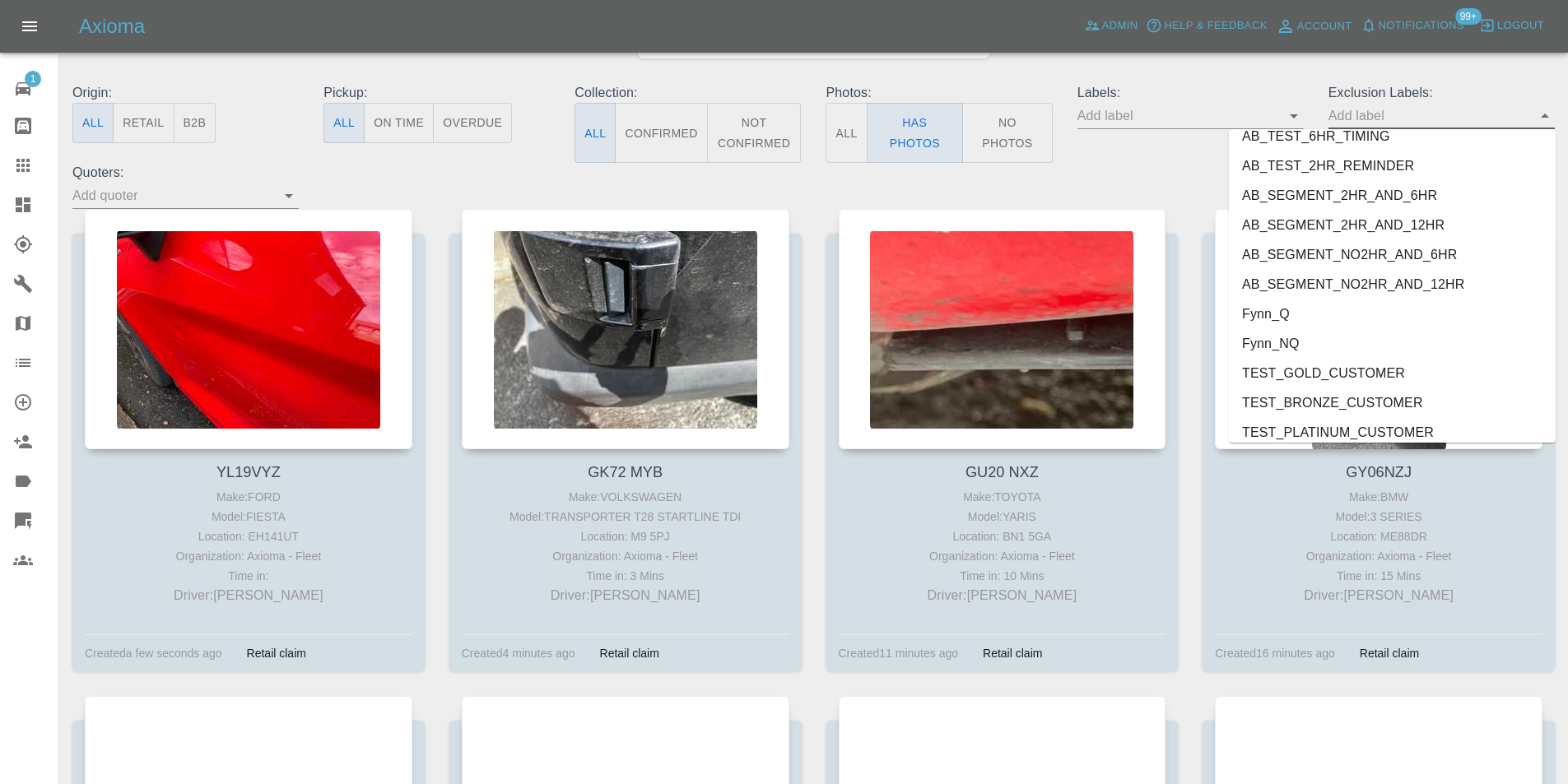
scroll to position [3432, 0]
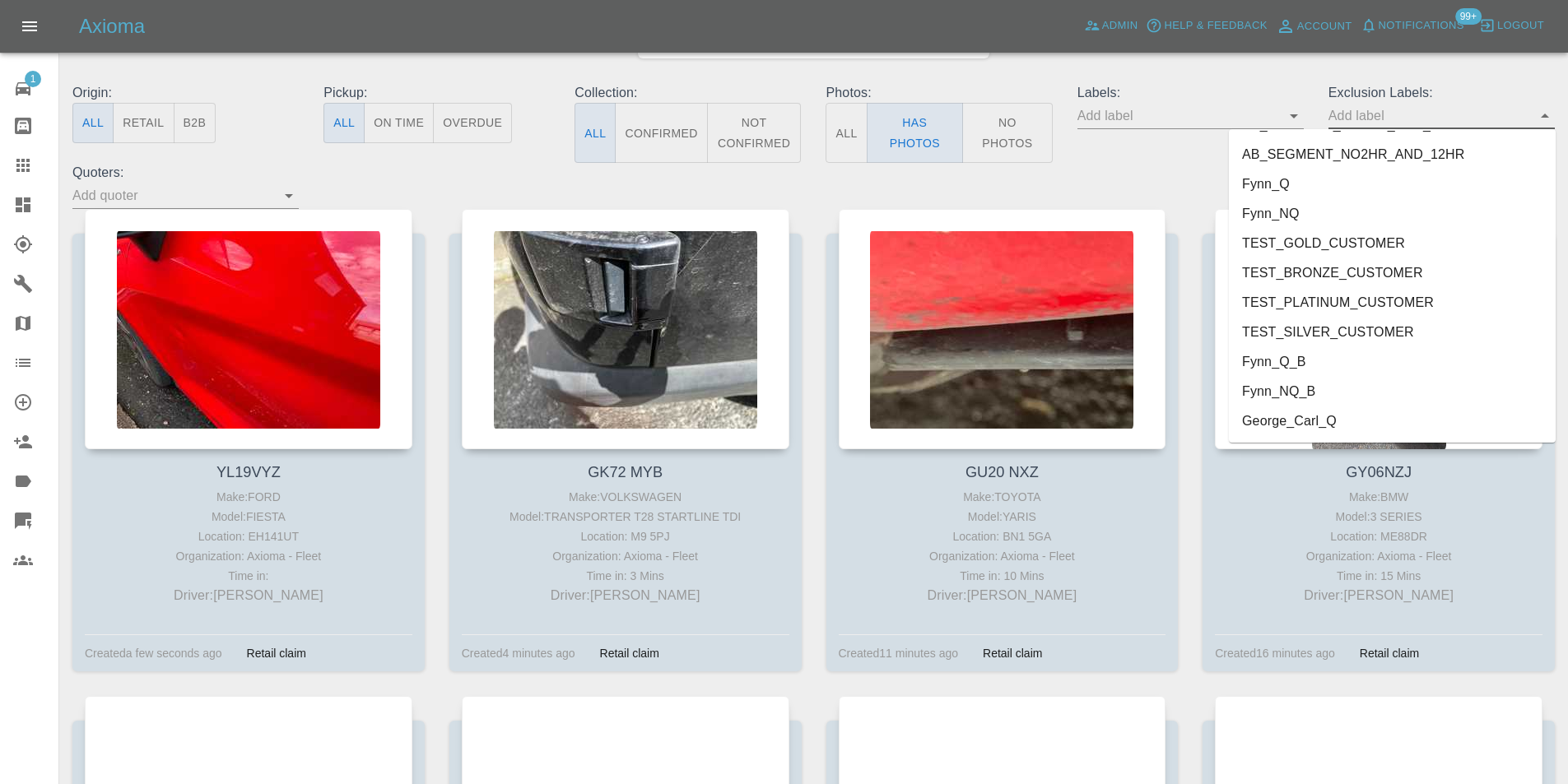
click at [1277, 427] on li "George_Carl_Q" at bounding box center [1392, 421] width 327 height 30
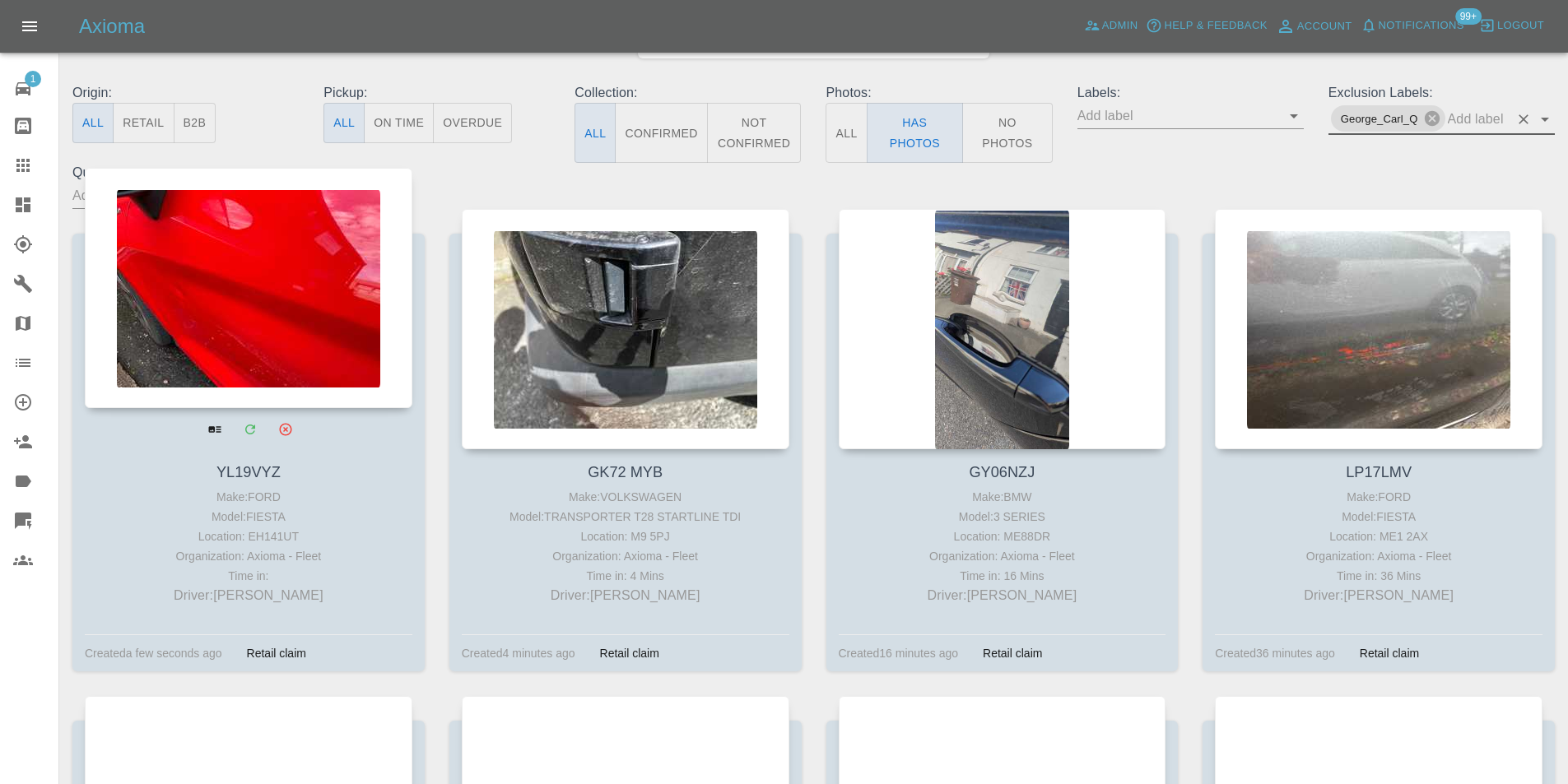
scroll to position [247, 0]
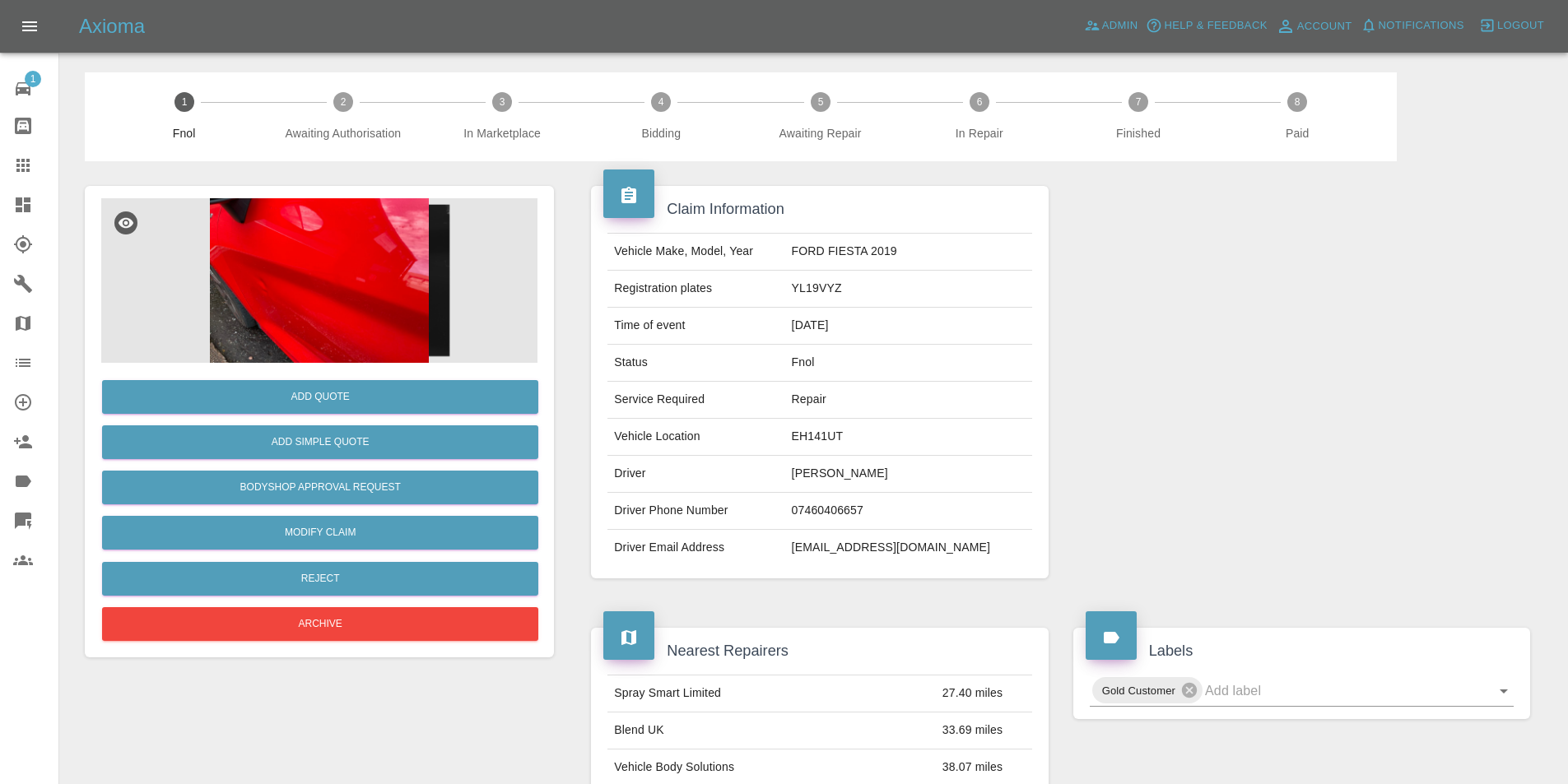
click at [312, 265] on img at bounding box center [319, 280] width 436 height 165
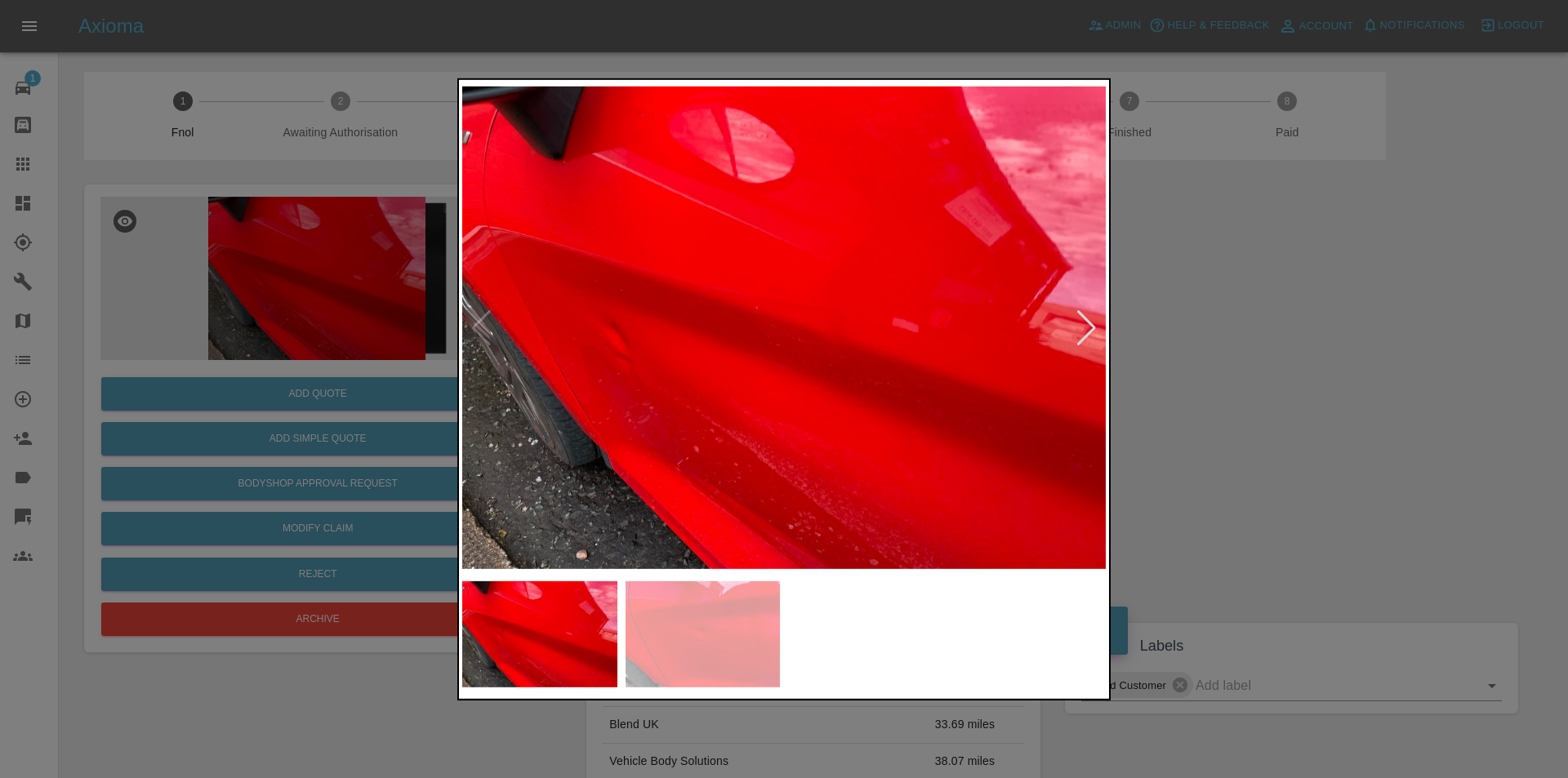
click at [1078, 325] on div at bounding box center [1086, 328] width 22 height 36
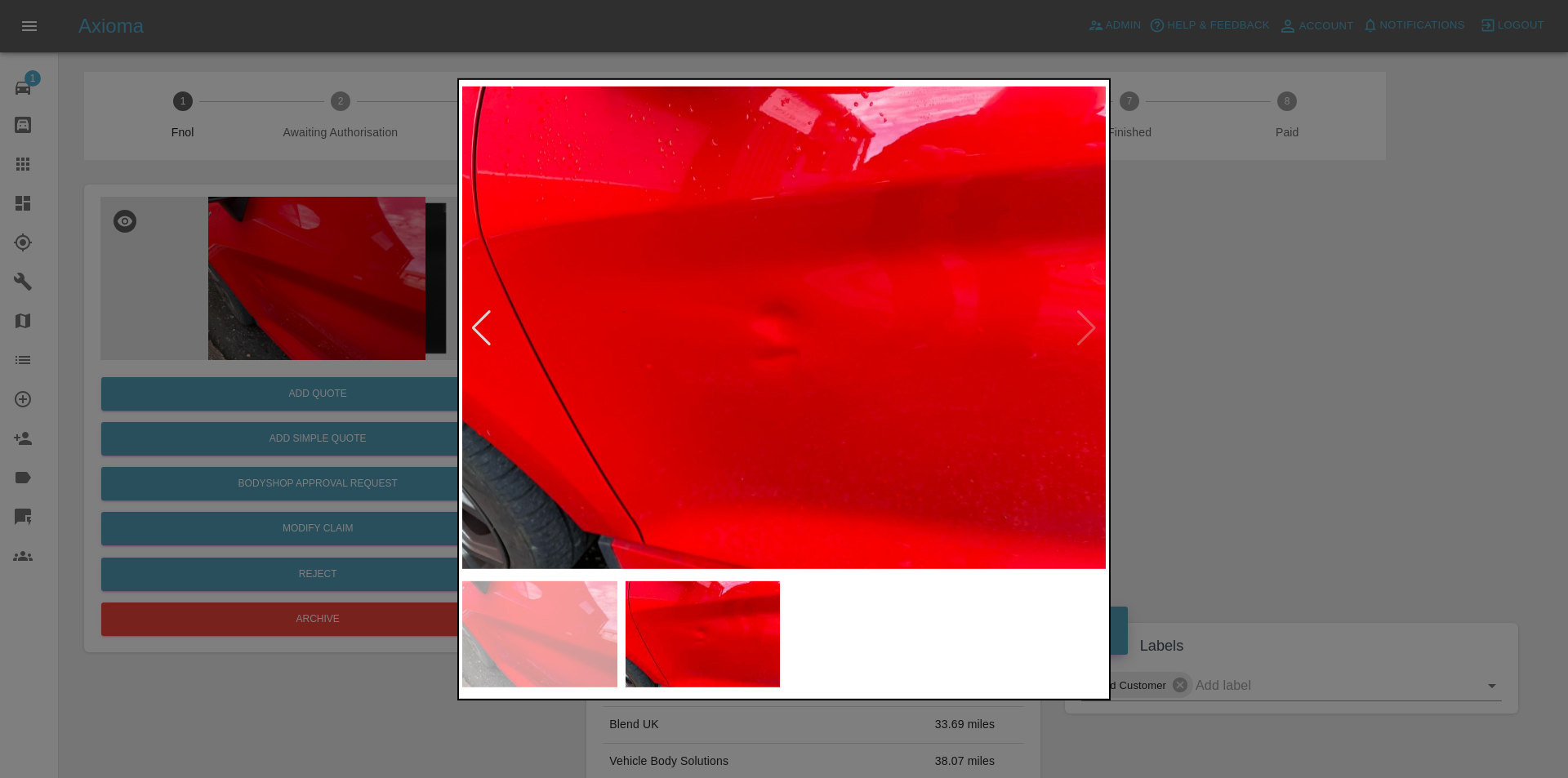
click at [1078, 323] on img at bounding box center [784, 327] width 643 height 490
click at [1214, 324] on div at bounding box center [784, 389] width 1568 height 778
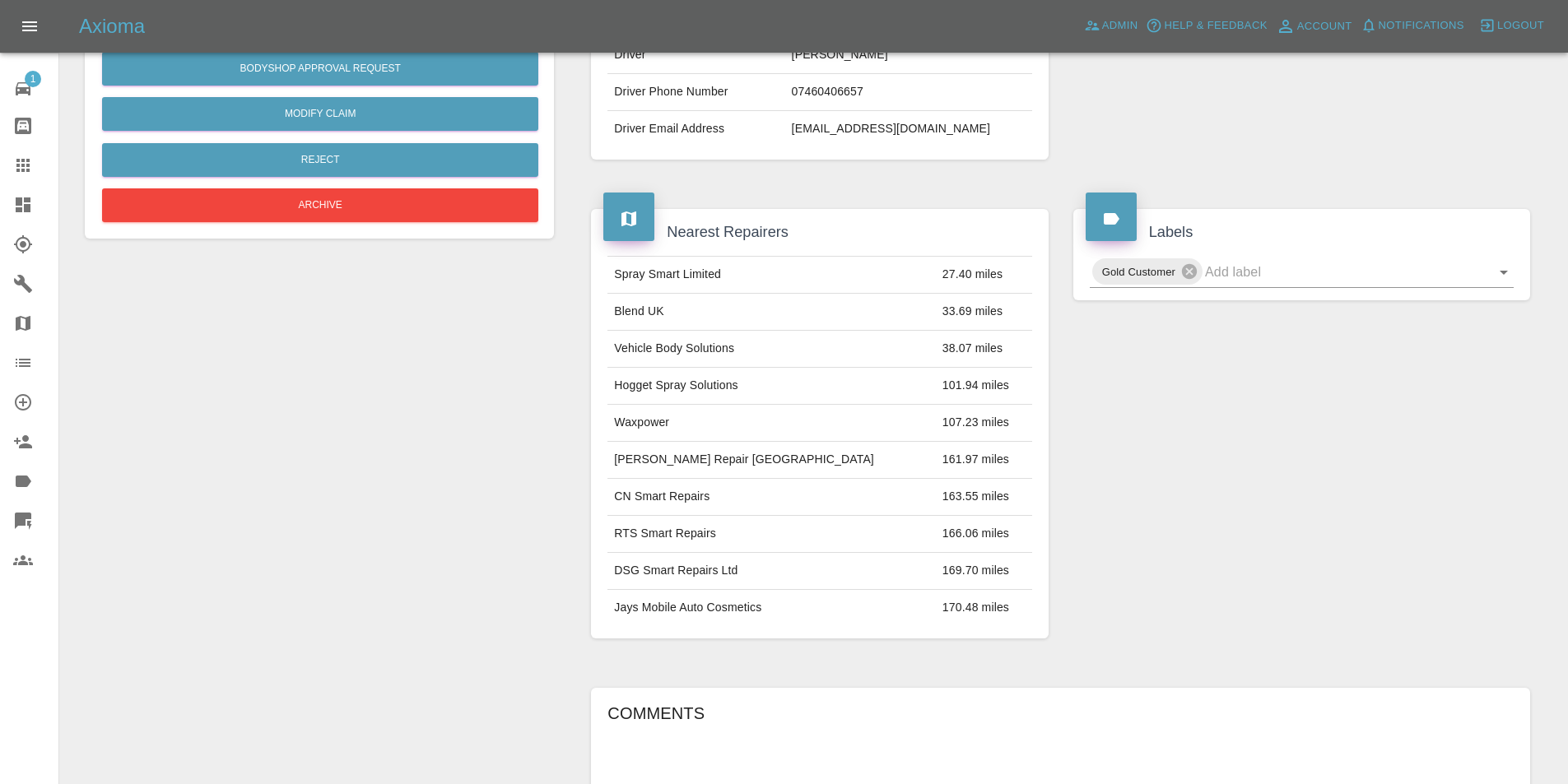
scroll to position [172, 0]
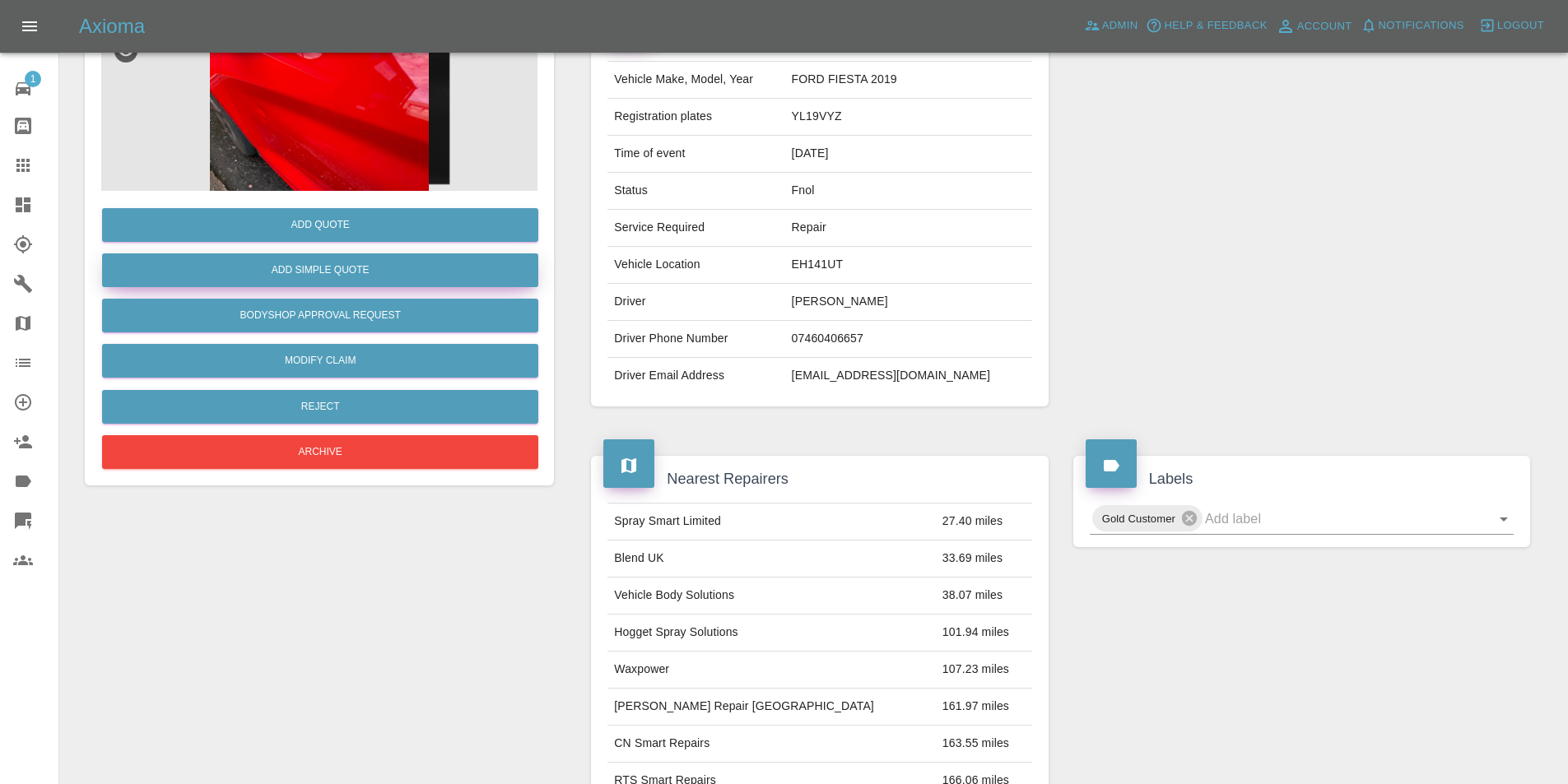
click at [336, 262] on button "Add Simple Quote" at bounding box center [320, 270] width 436 height 34
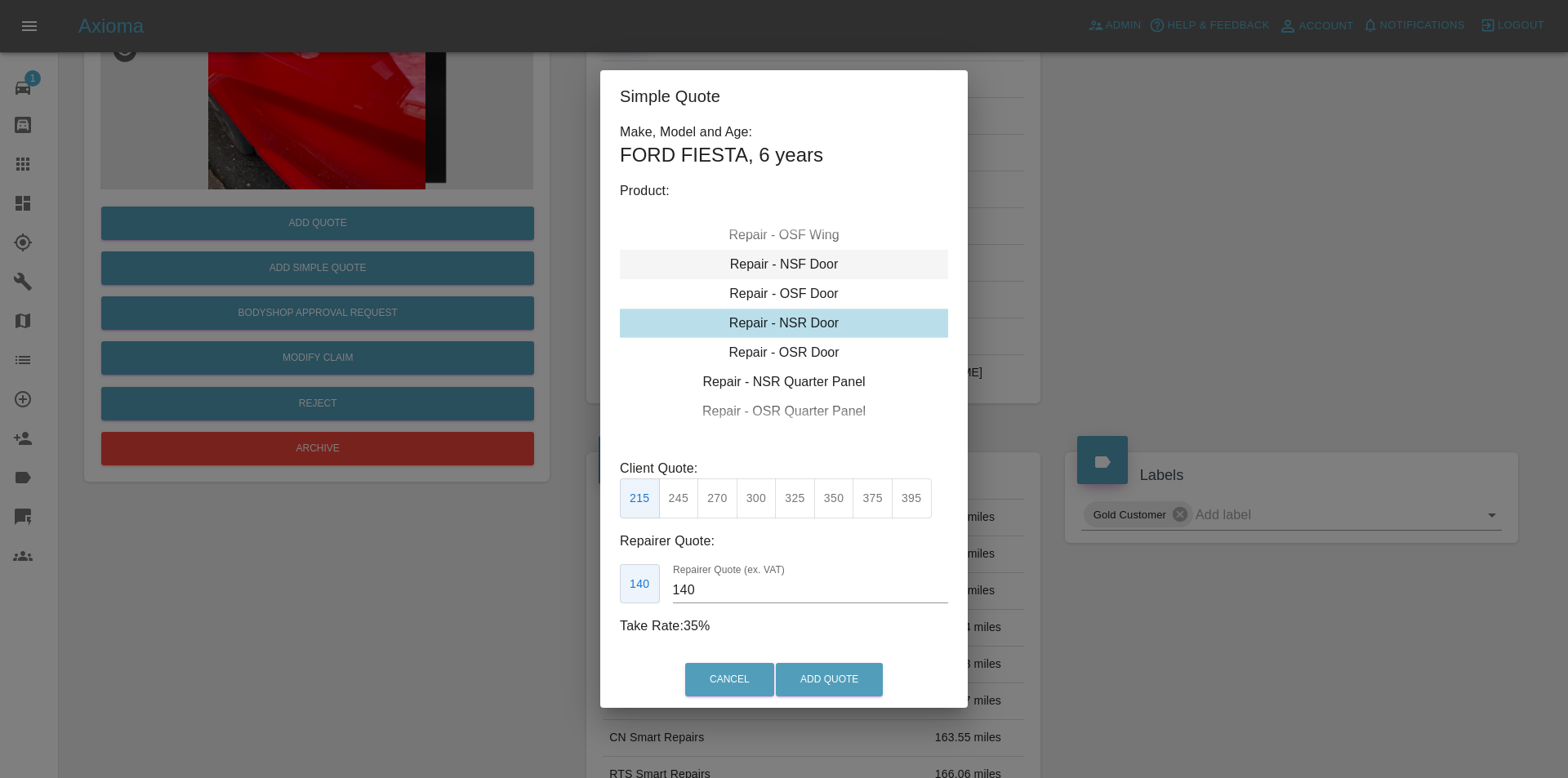
click at [806, 263] on div "Repair - NSF Door" at bounding box center [784, 264] width 329 height 30
click at [756, 501] on button "300" at bounding box center [756, 498] width 40 height 40
type input "190"
click at [826, 671] on button "Add Quote" at bounding box center [829, 680] width 107 height 34
